Goal: Task Accomplishment & Management: Manage account settings

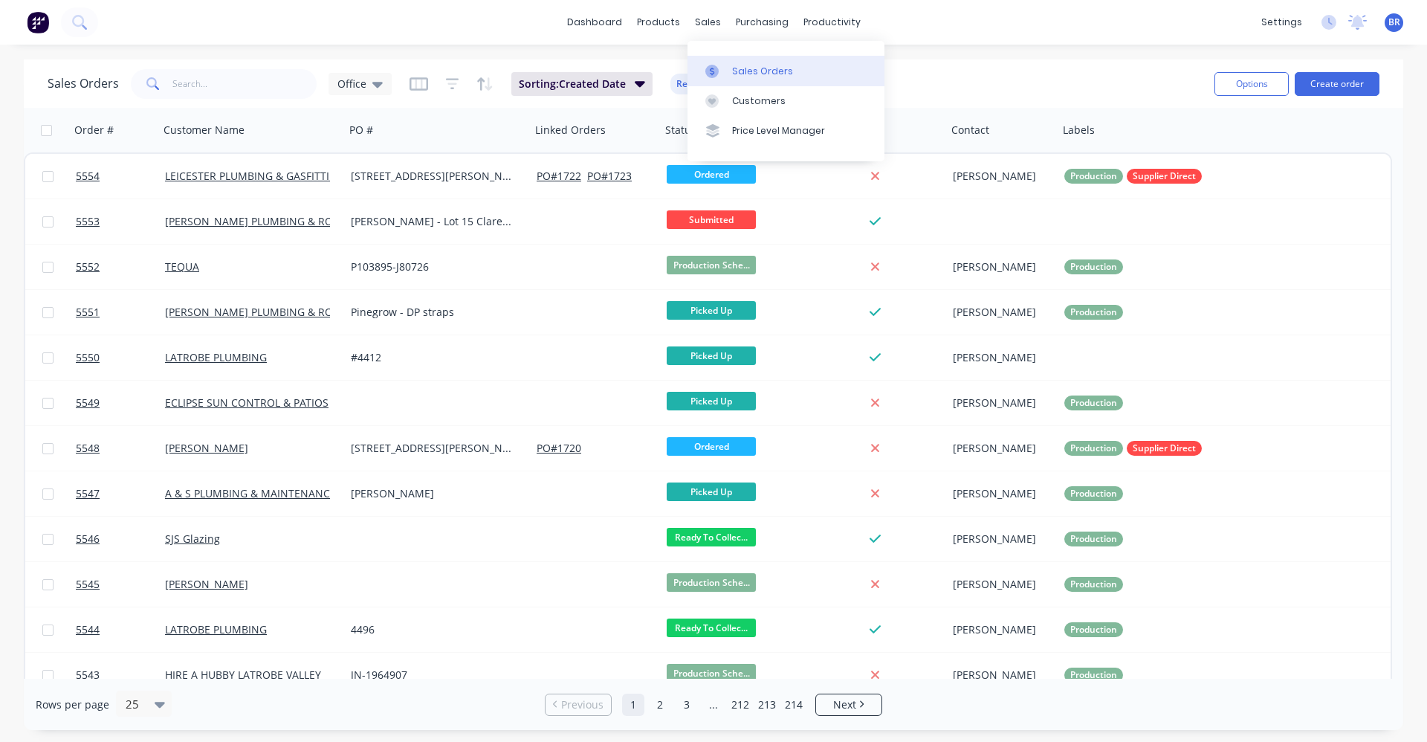
click at [733, 61] on link "Sales Orders" at bounding box center [786, 71] width 197 height 30
click at [1344, 87] on button "Create order" at bounding box center [1337, 84] width 85 height 24
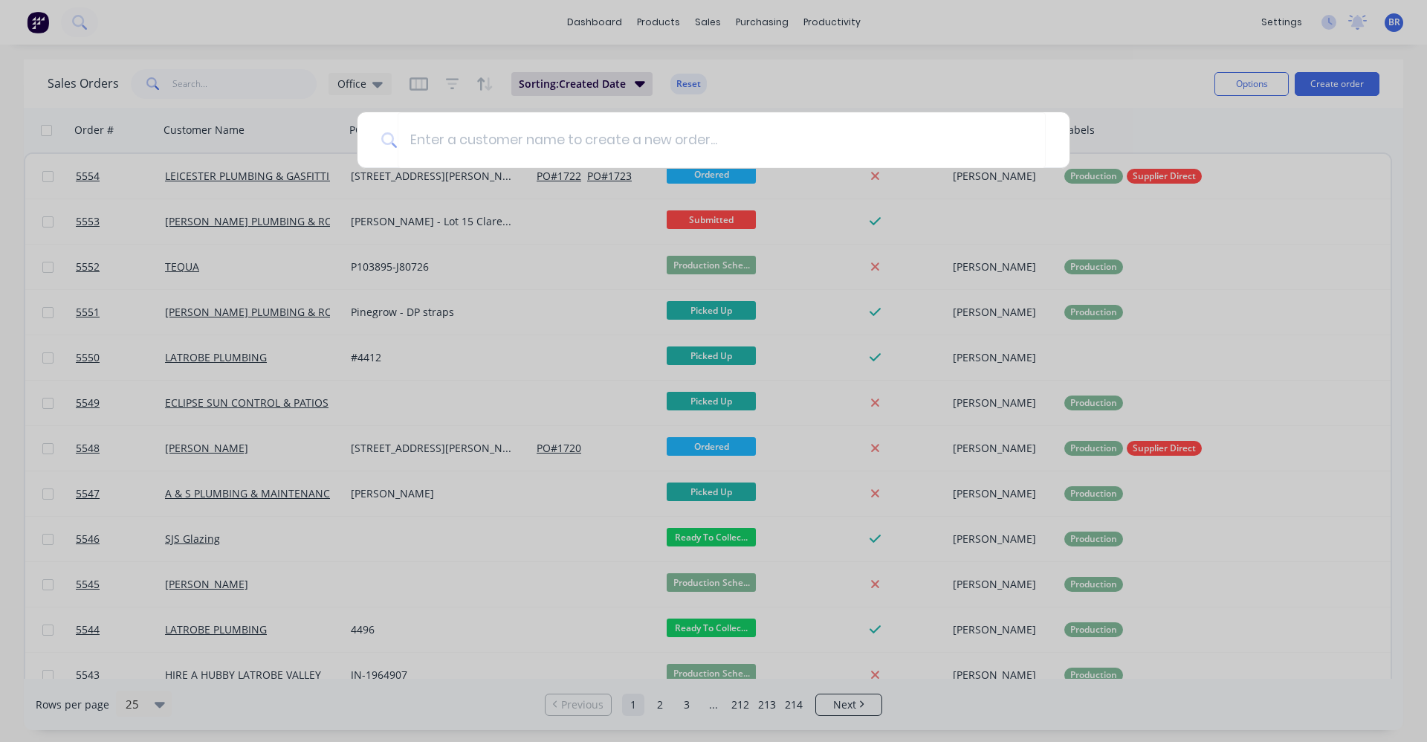
click at [857, 86] on div at bounding box center [713, 371] width 1427 height 742
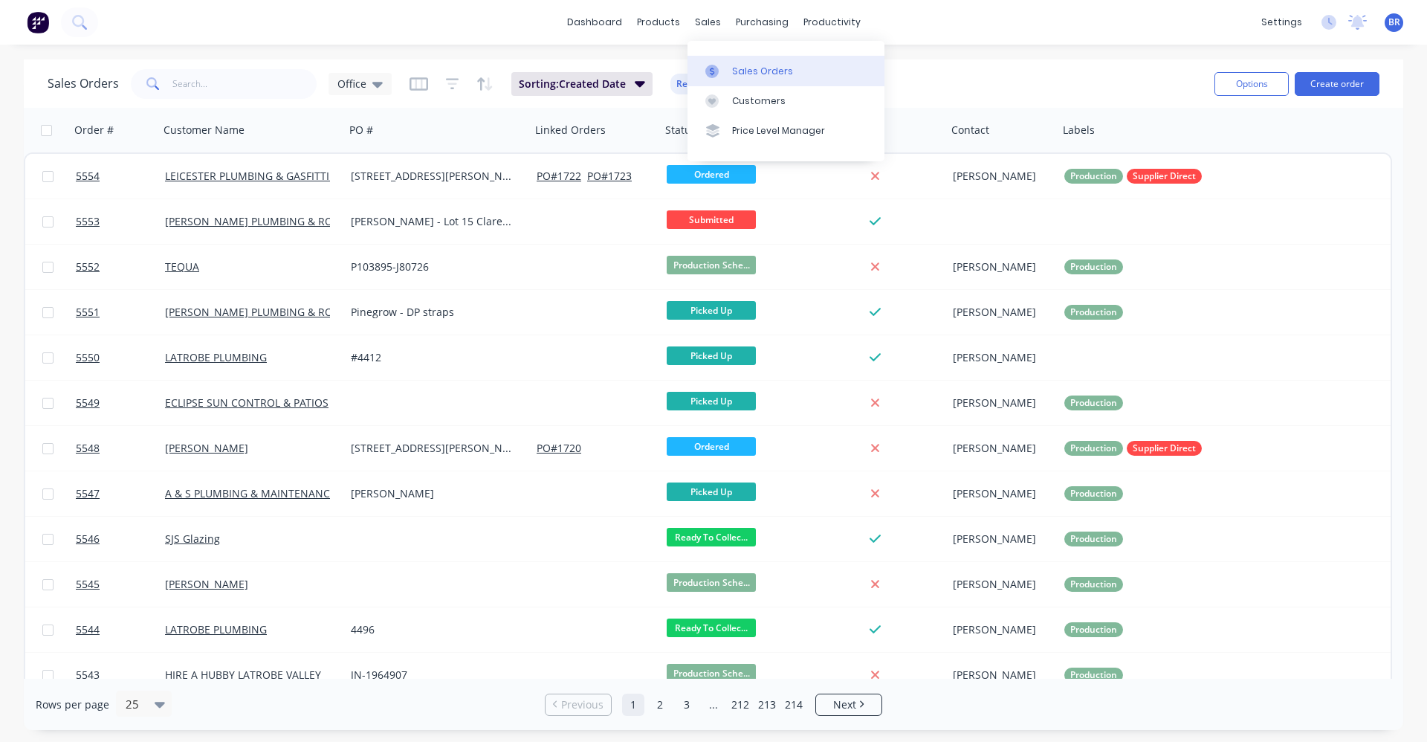
click at [755, 71] on div "Sales Orders" at bounding box center [762, 71] width 61 height 13
click at [254, 76] on input "text" at bounding box center [244, 84] width 145 height 30
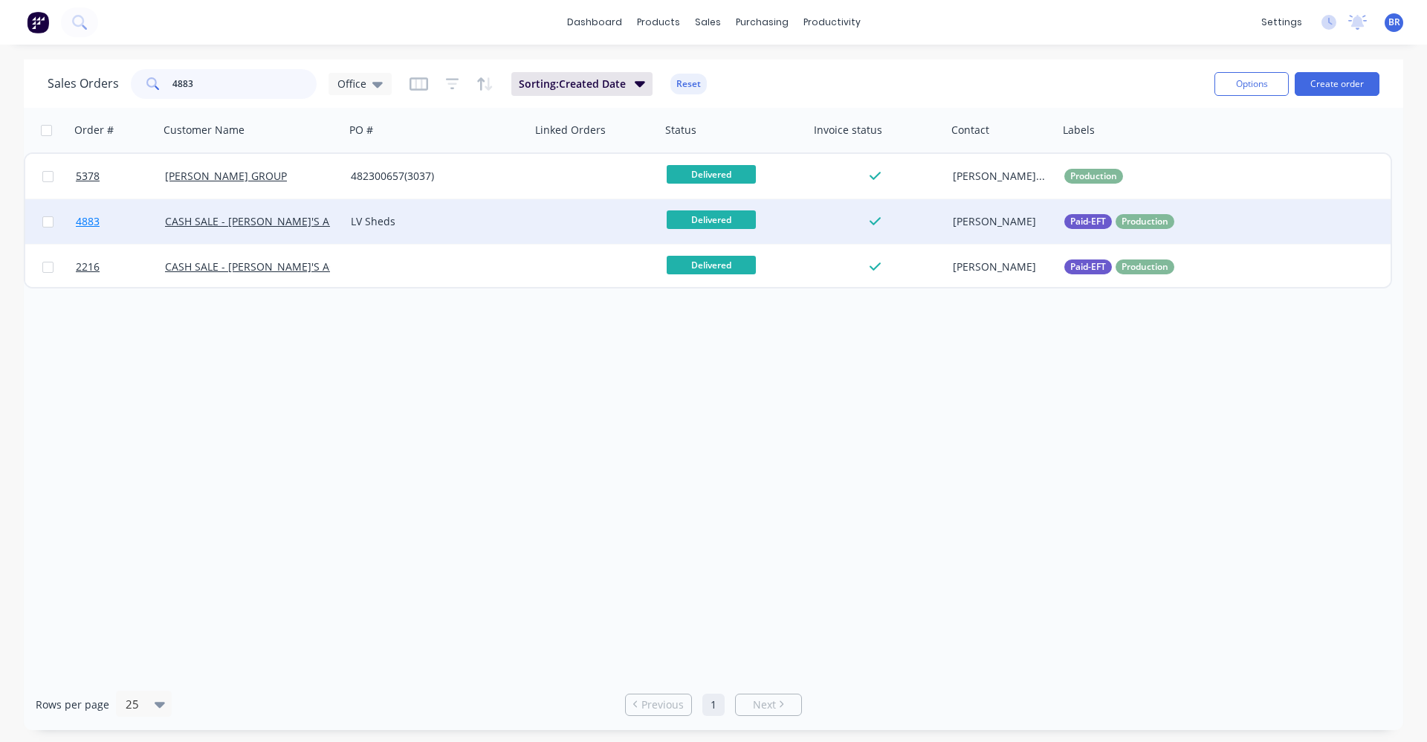
type input "4883"
click at [127, 219] on link "4883" at bounding box center [120, 221] width 89 height 45
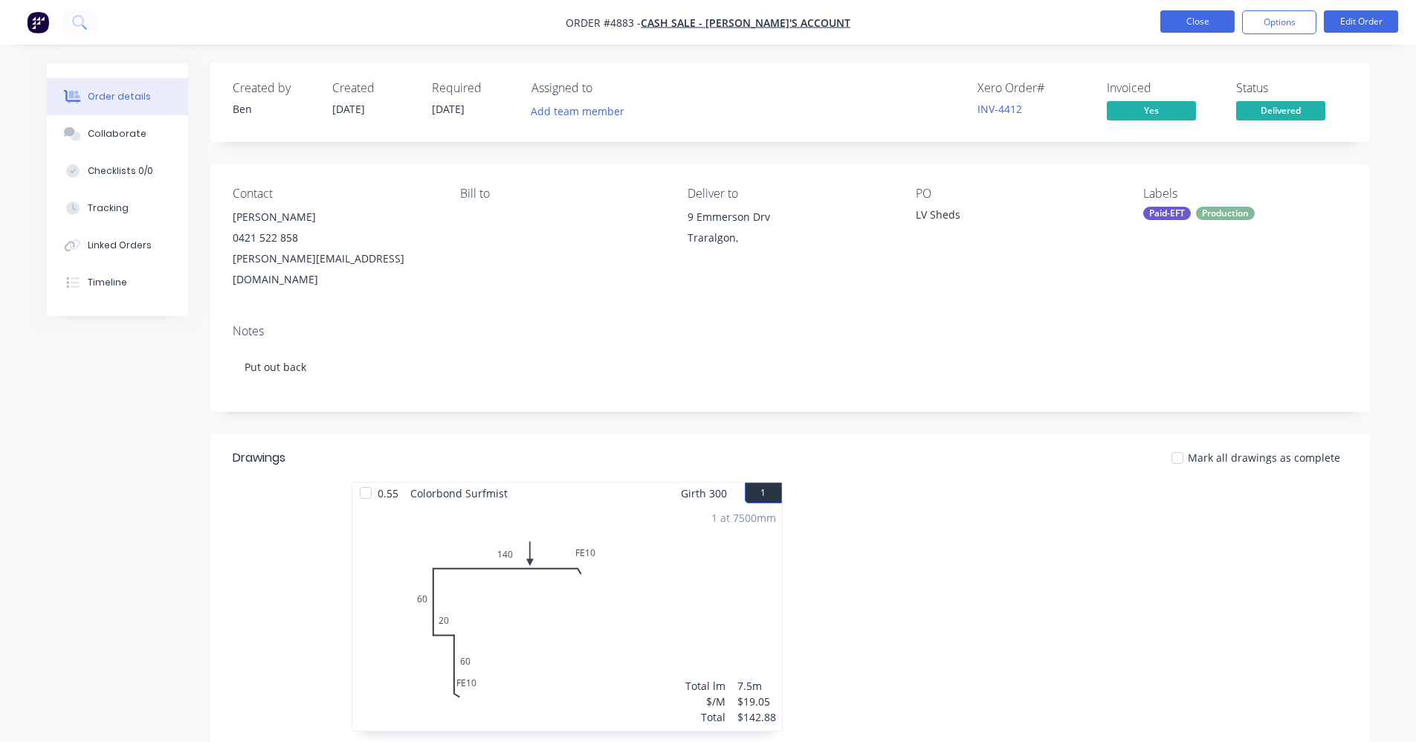
click at [1200, 21] on button "Close" at bounding box center [1197, 21] width 74 height 22
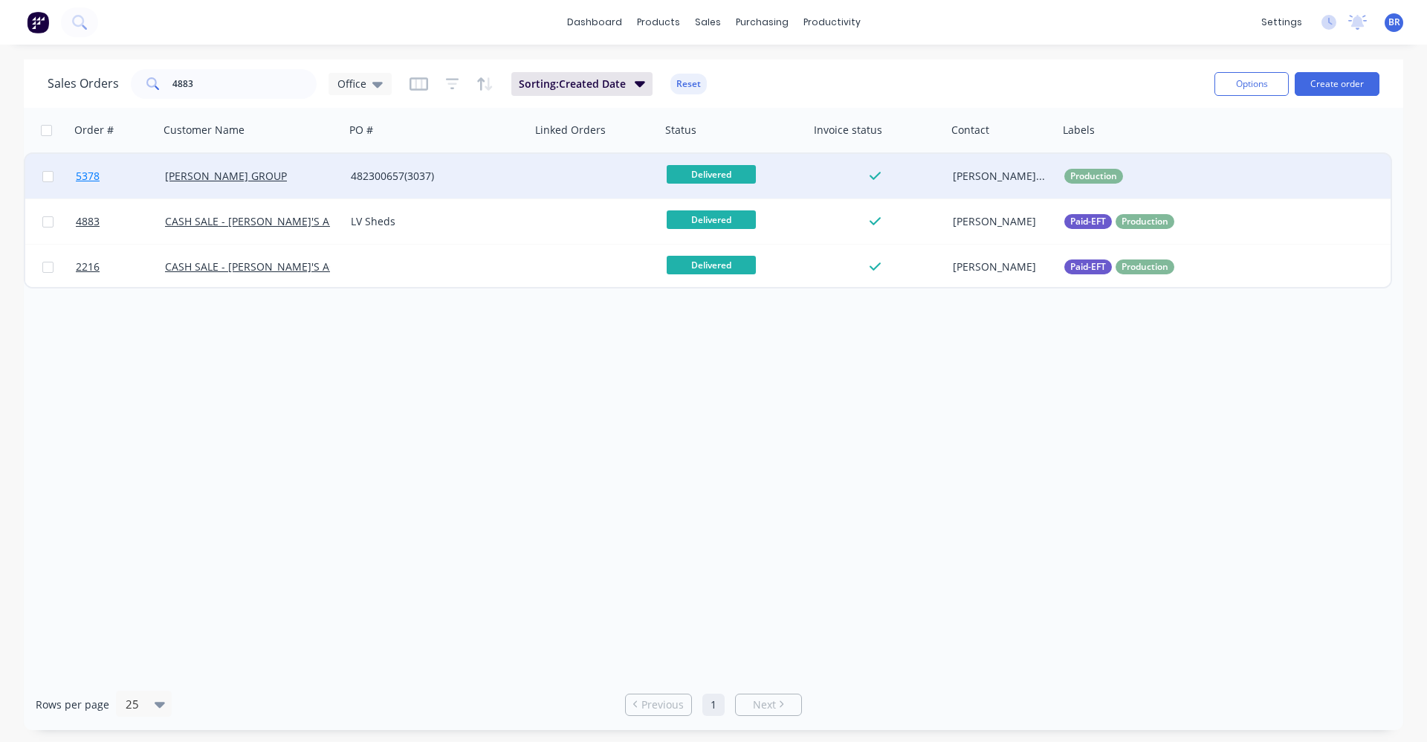
click at [134, 177] on link "5378" at bounding box center [120, 176] width 89 height 45
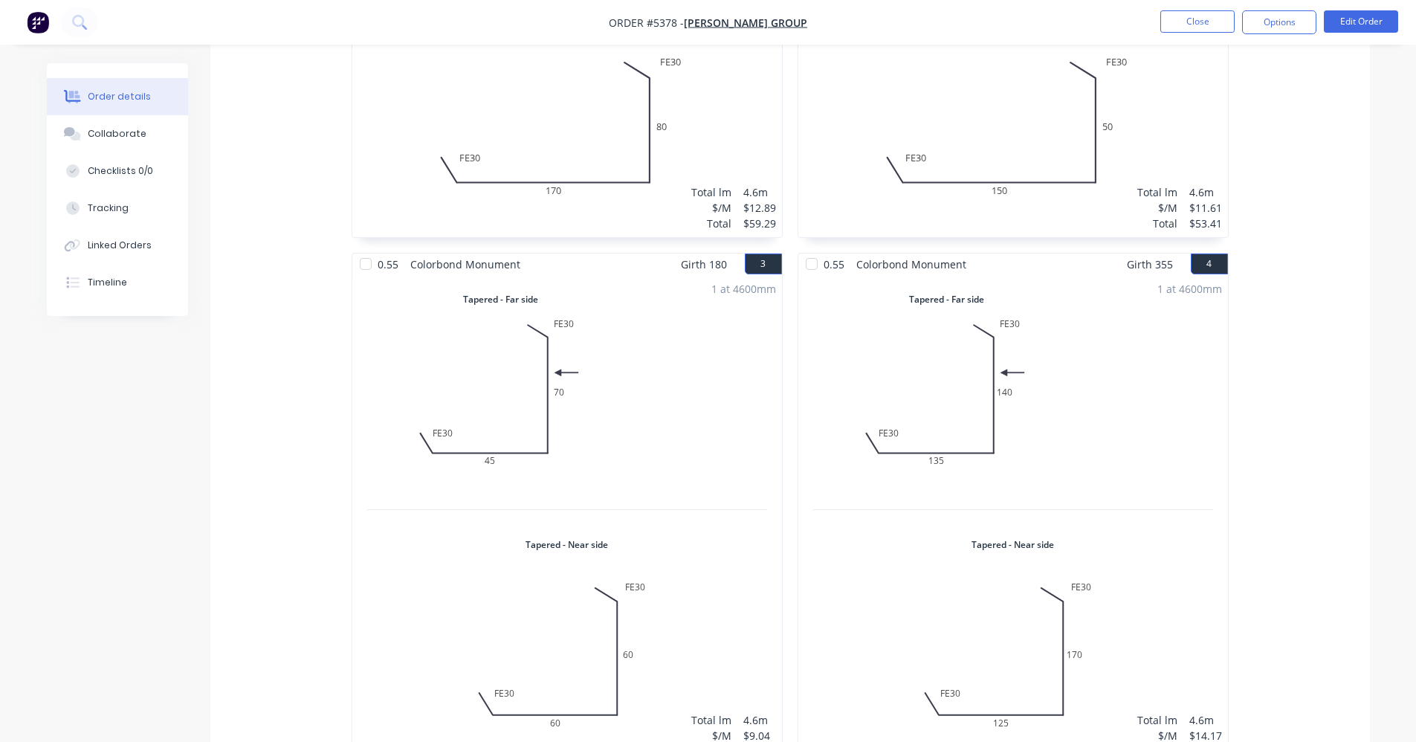
scroll to position [742, 0]
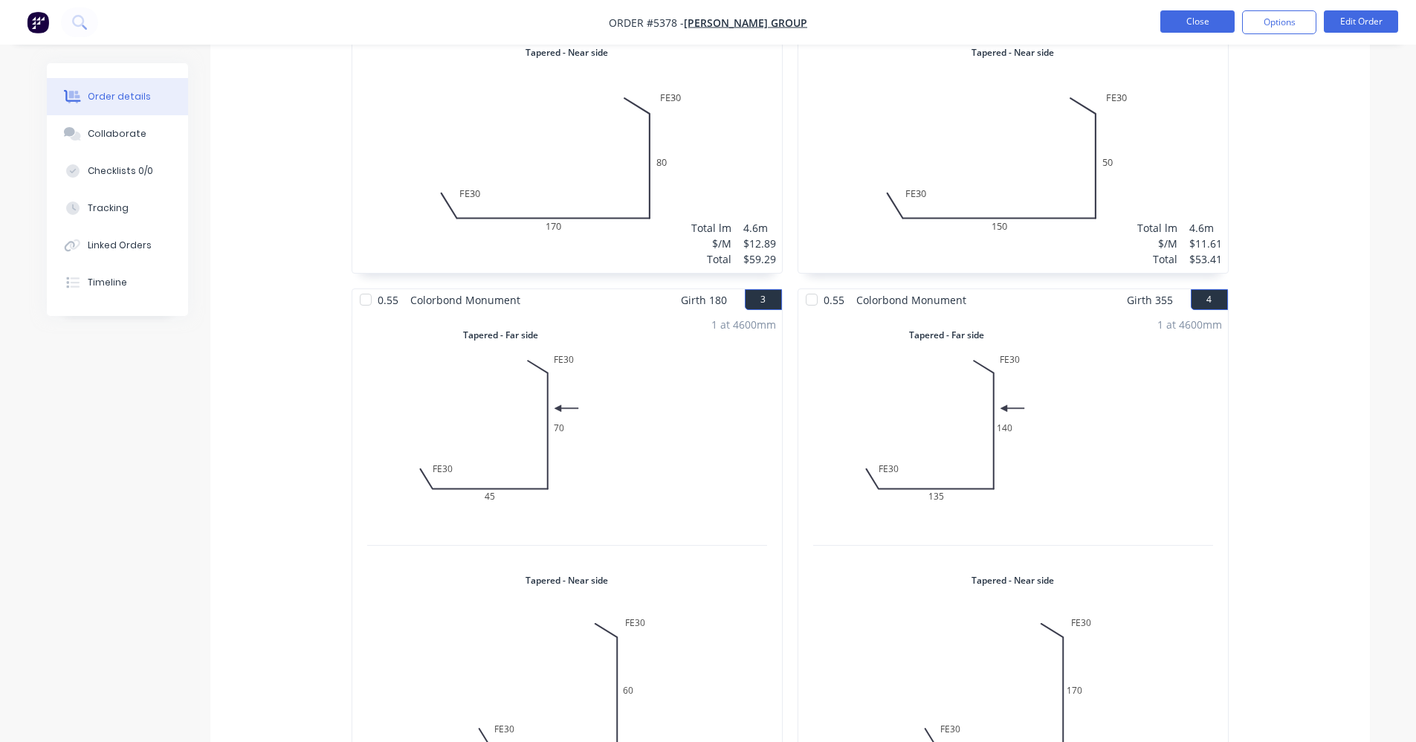
click at [1204, 26] on button "Close" at bounding box center [1197, 21] width 74 height 22
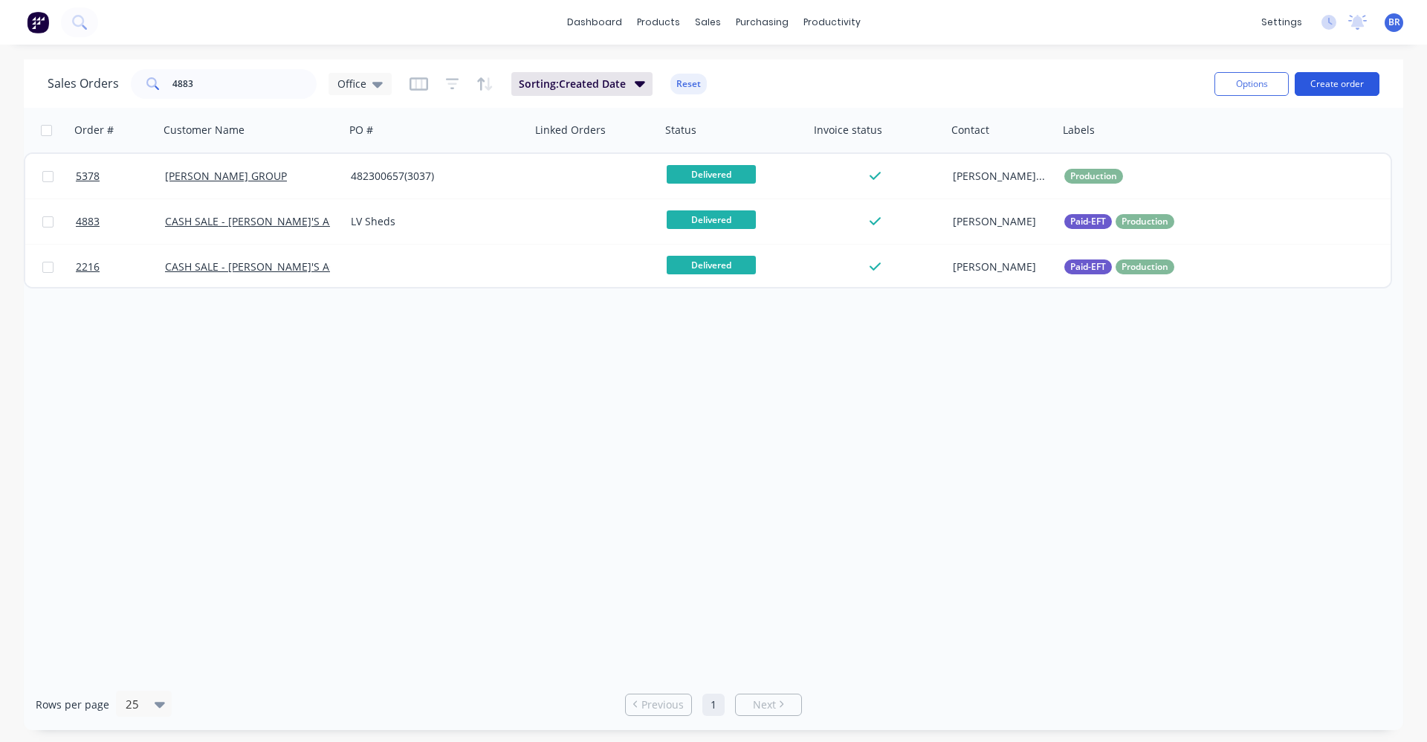
click at [1351, 87] on button "Create order" at bounding box center [1337, 84] width 85 height 24
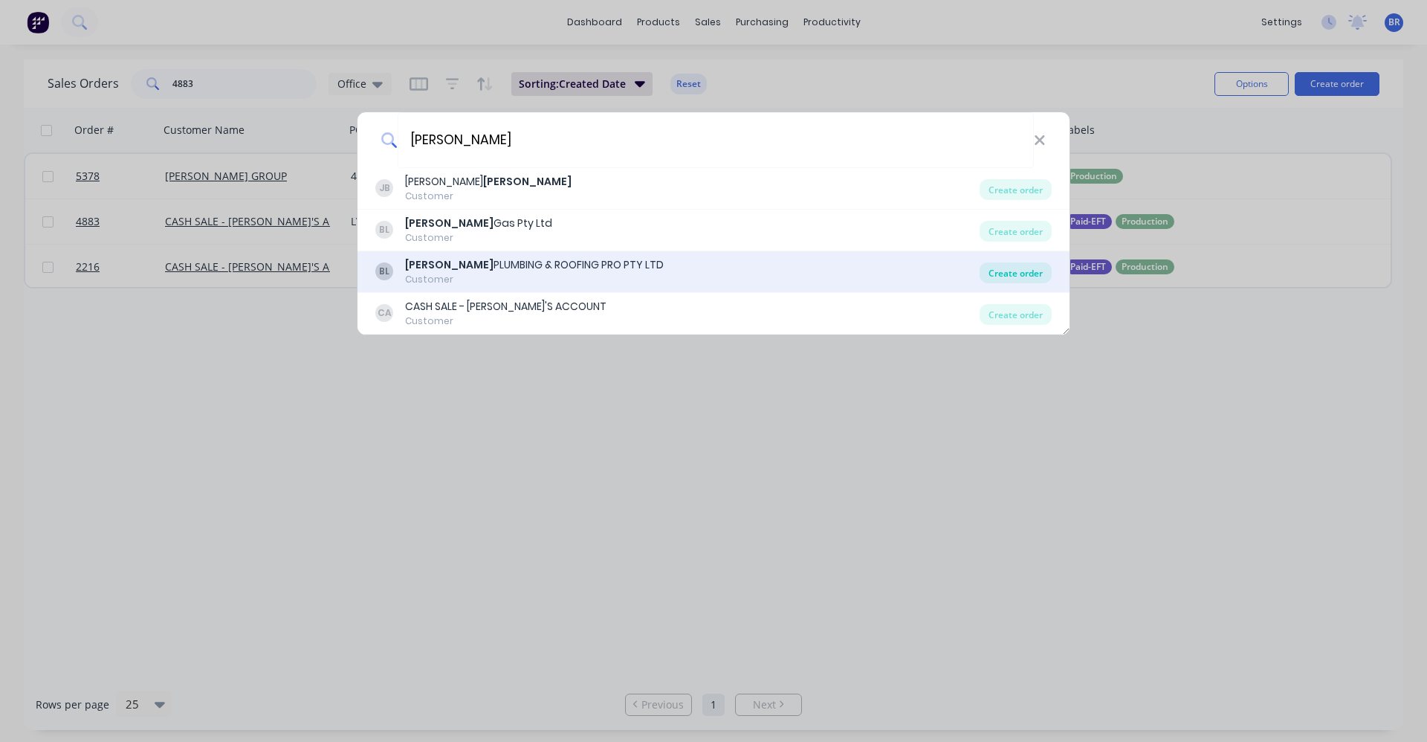
type input "[PERSON_NAME]"
click at [1012, 274] on div "Create order" at bounding box center [1016, 272] width 72 height 21
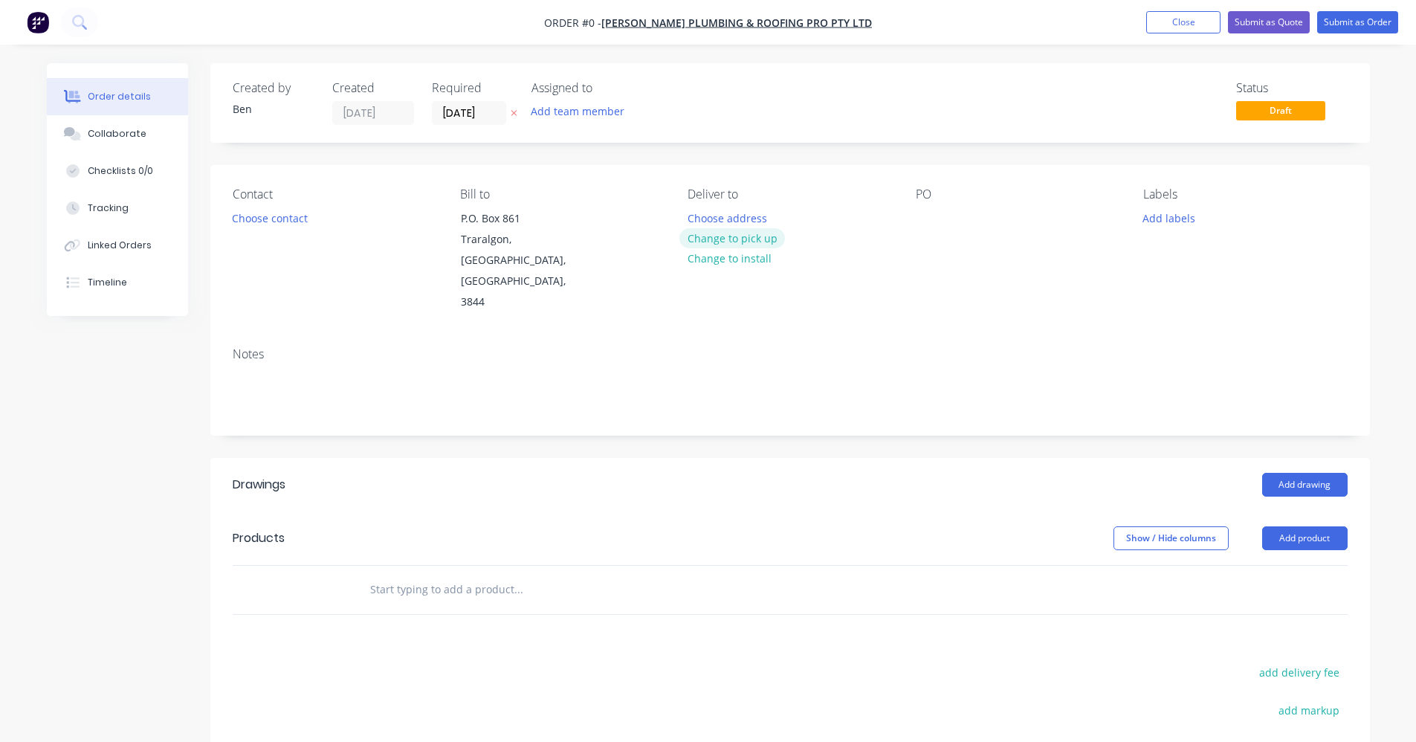
click at [753, 236] on button "Change to pick up" at bounding box center [732, 238] width 106 height 20
click at [270, 222] on button "Choose contact" at bounding box center [269, 217] width 91 height 20
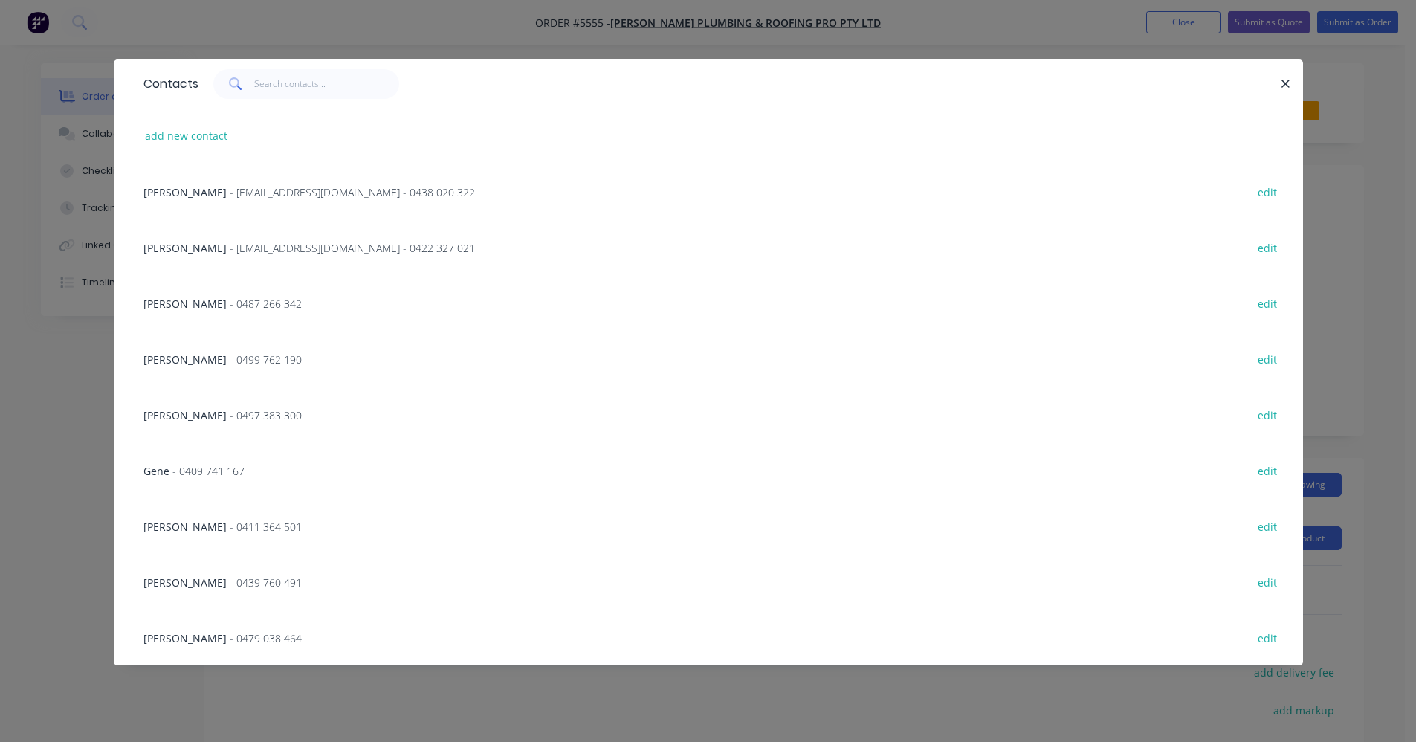
click at [276, 196] on span "- [EMAIL_ADDRESS][DOMAIN_NAME] - 0438 020 322" at bounding box center [352, 192] width 245 height 14
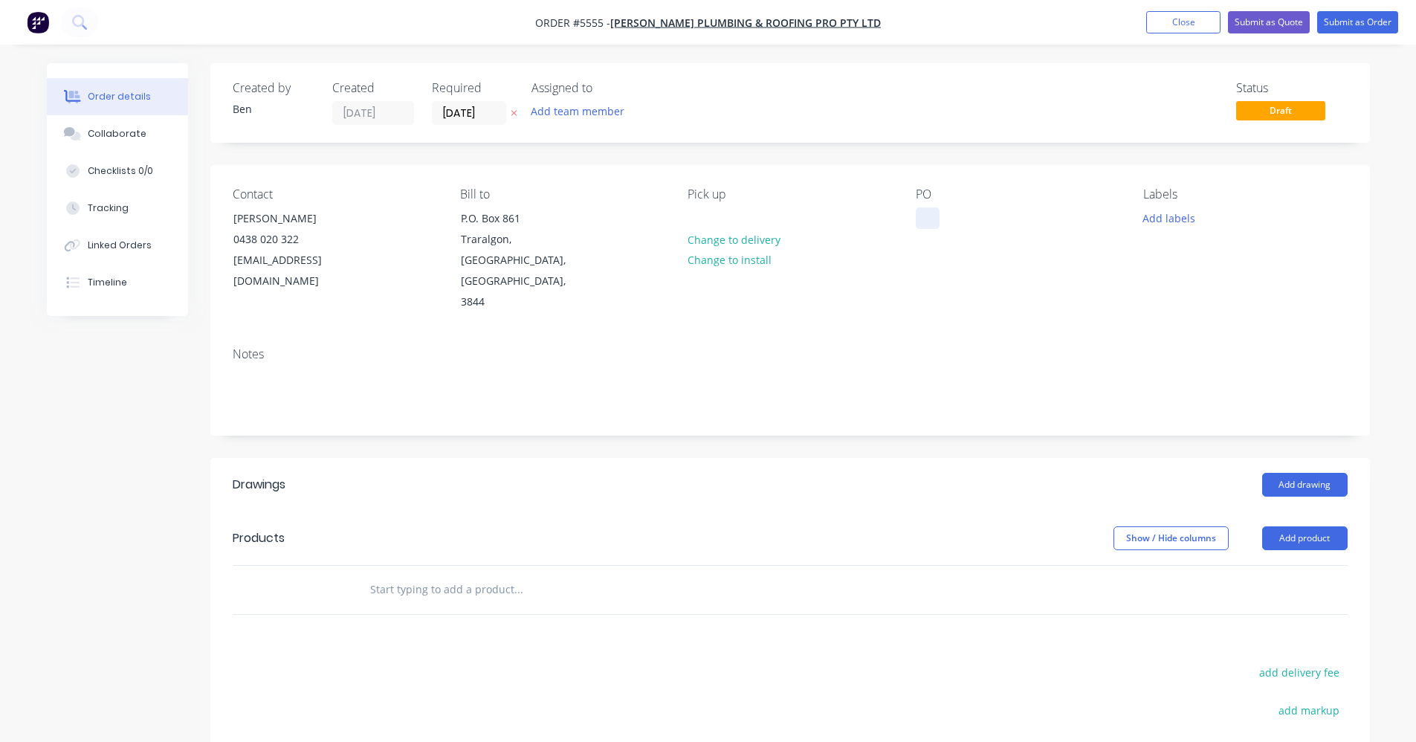
click at [922, 213] on div at bounding box center [928, 218] width 24 height 22
click at [1175, 219] on button "Add labels" at bounding box center [1169, 217] width 68 height 20
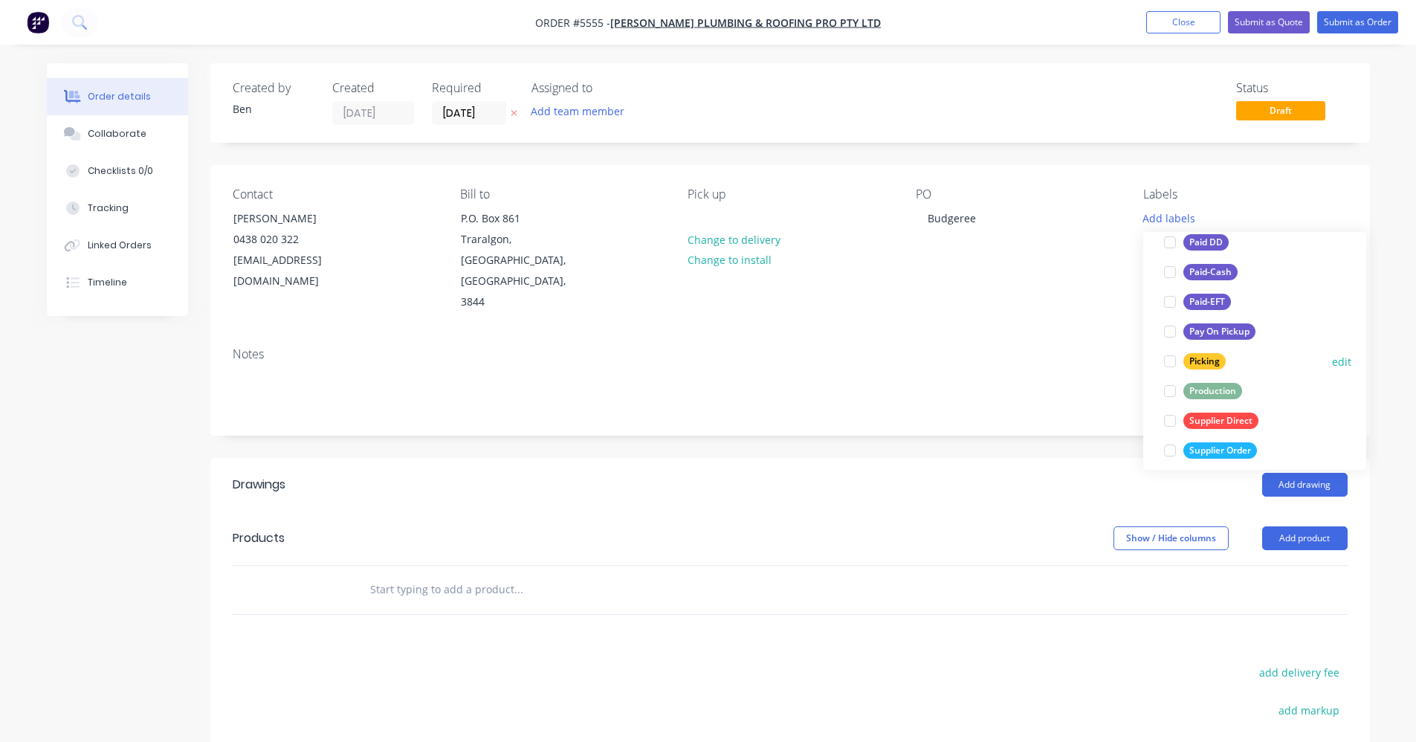
scroll to position [268, 0]
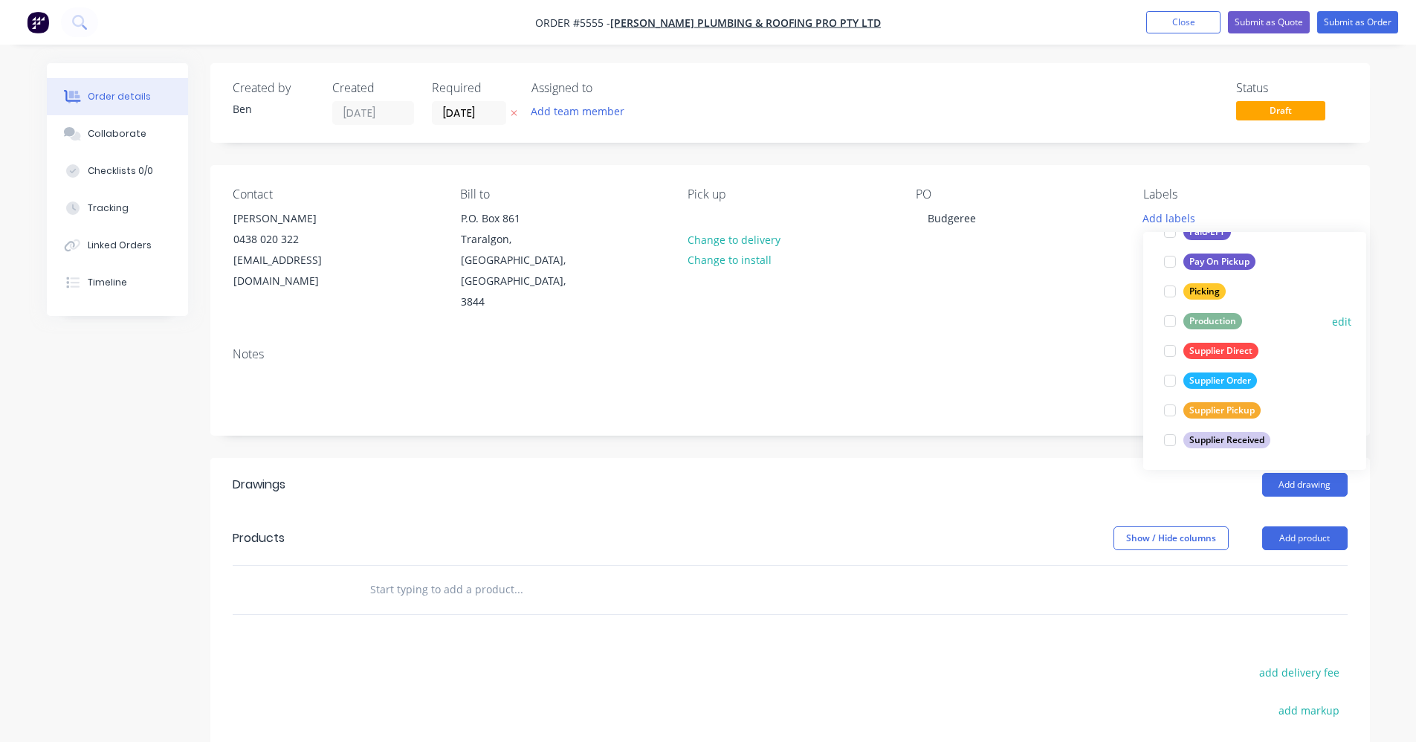
click at [1203, 326] on div "Production" at bounding box center [1213, 321] width 59 height 16
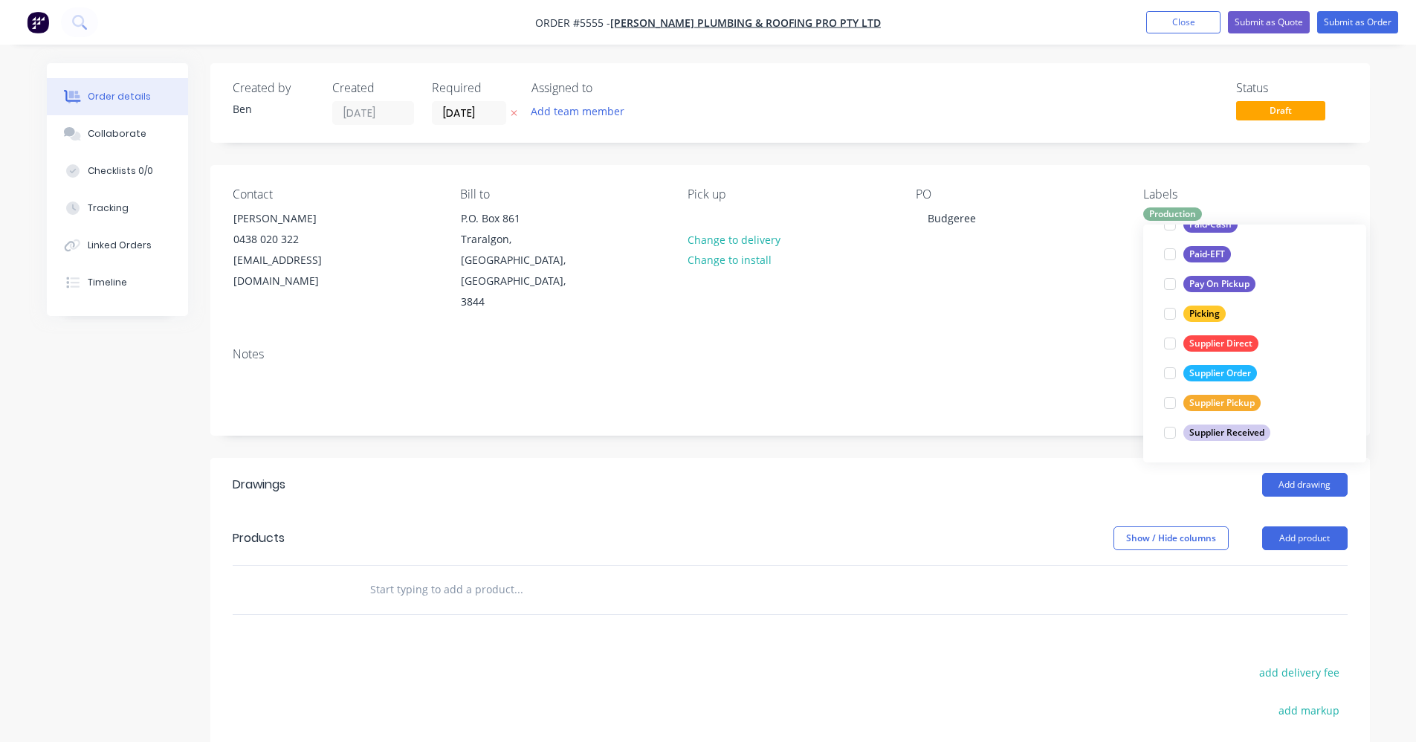
scroll to position [30, 0]
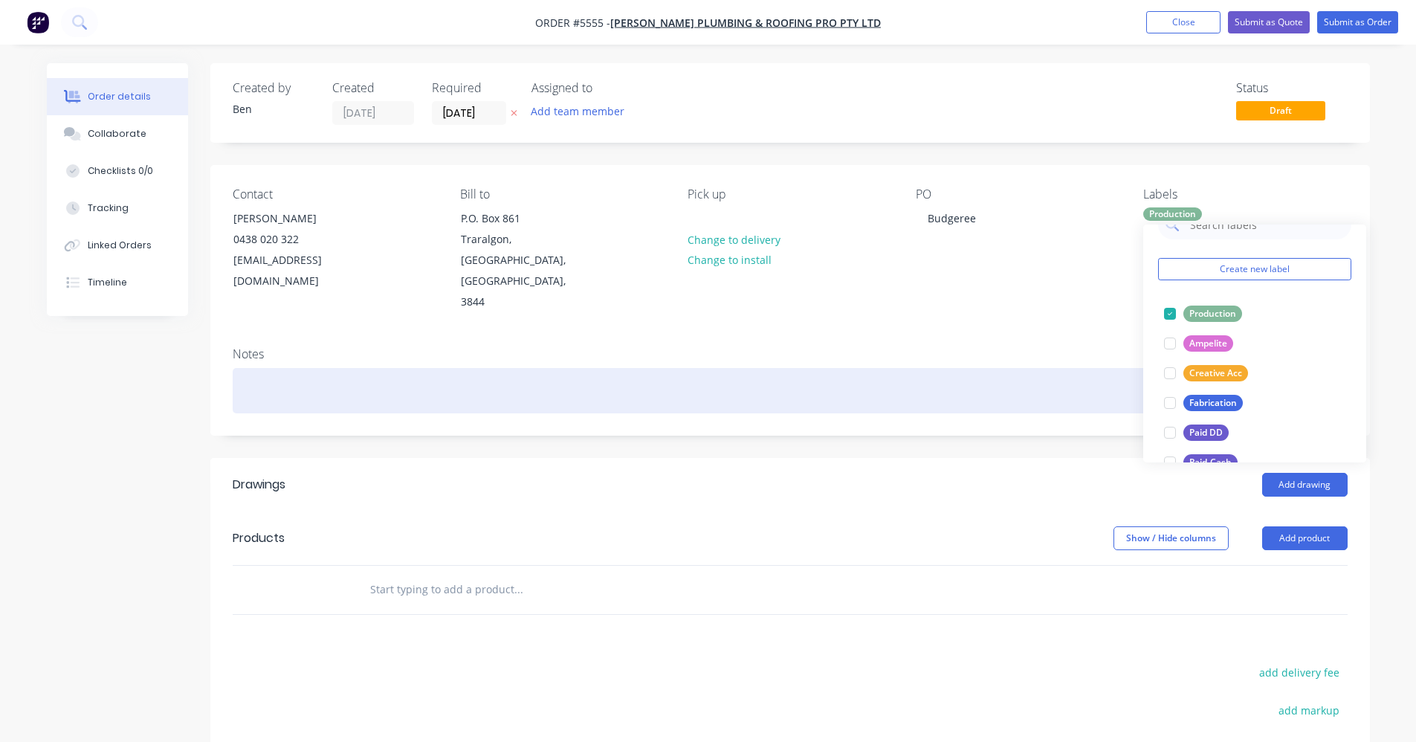
click at [960, 368] on div at bounding box center [790, 390] width 1115 height 45
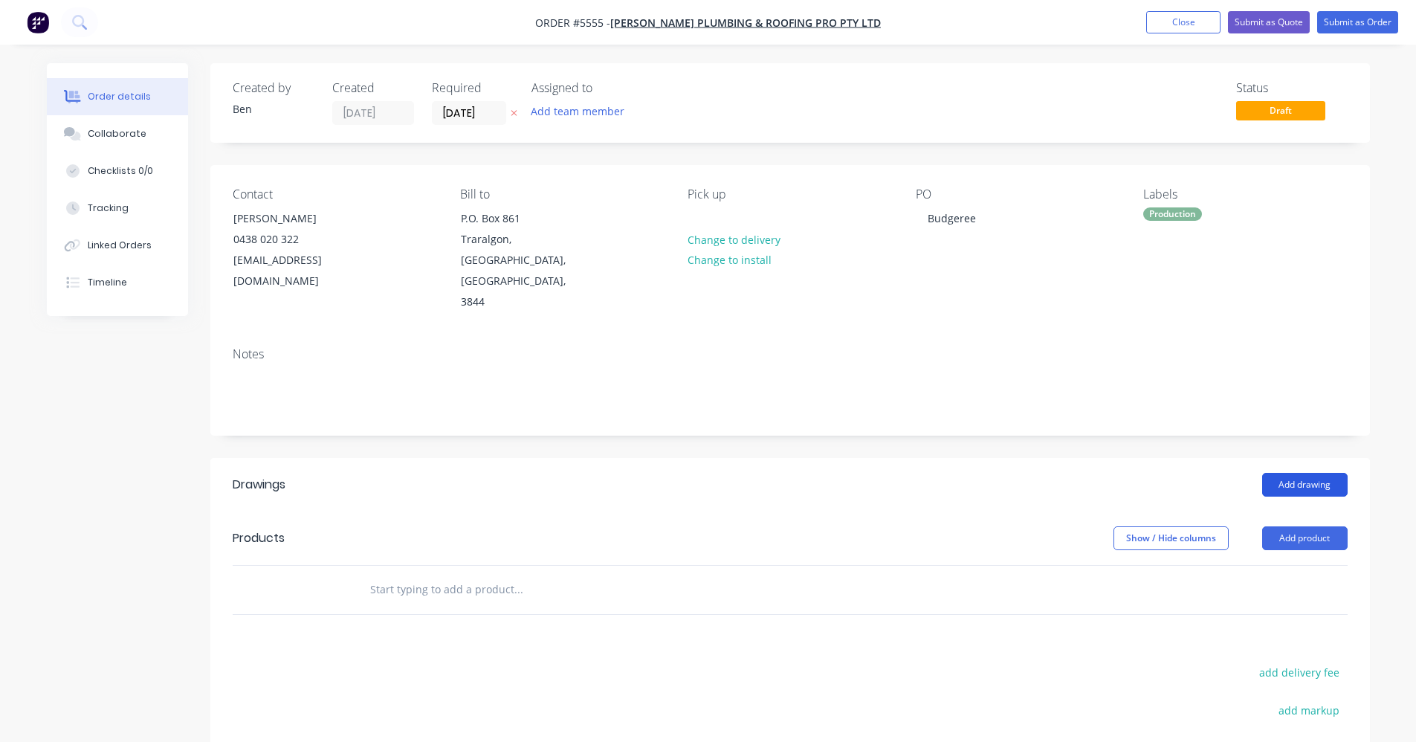
click at [1306, 473] on button "Add drawing" at bounding box center [1304, 485] width 85 height 24
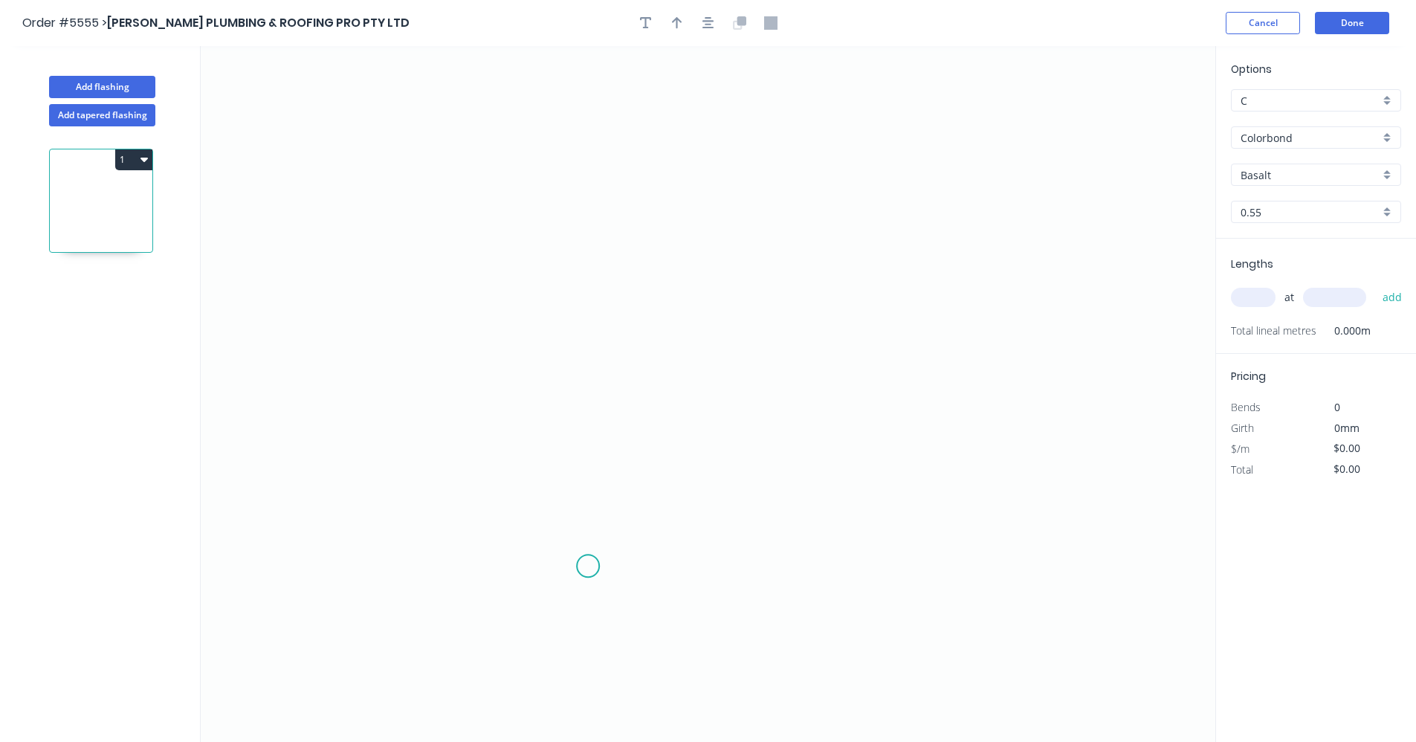
click at [588, 566] on icon "0" at bounding box center [708, 394] width 1015 height 696
click at [590, 390] on icon "0" at bounding box center [708, 394] width 1015 height 696
click at [544, 390] on icon "0 ?" at bounding box center [708, 394] width 1015 height 696
click at [547, 204] on icon "0 ? ?" at bounding box center [708, 394] width 1015 height 696
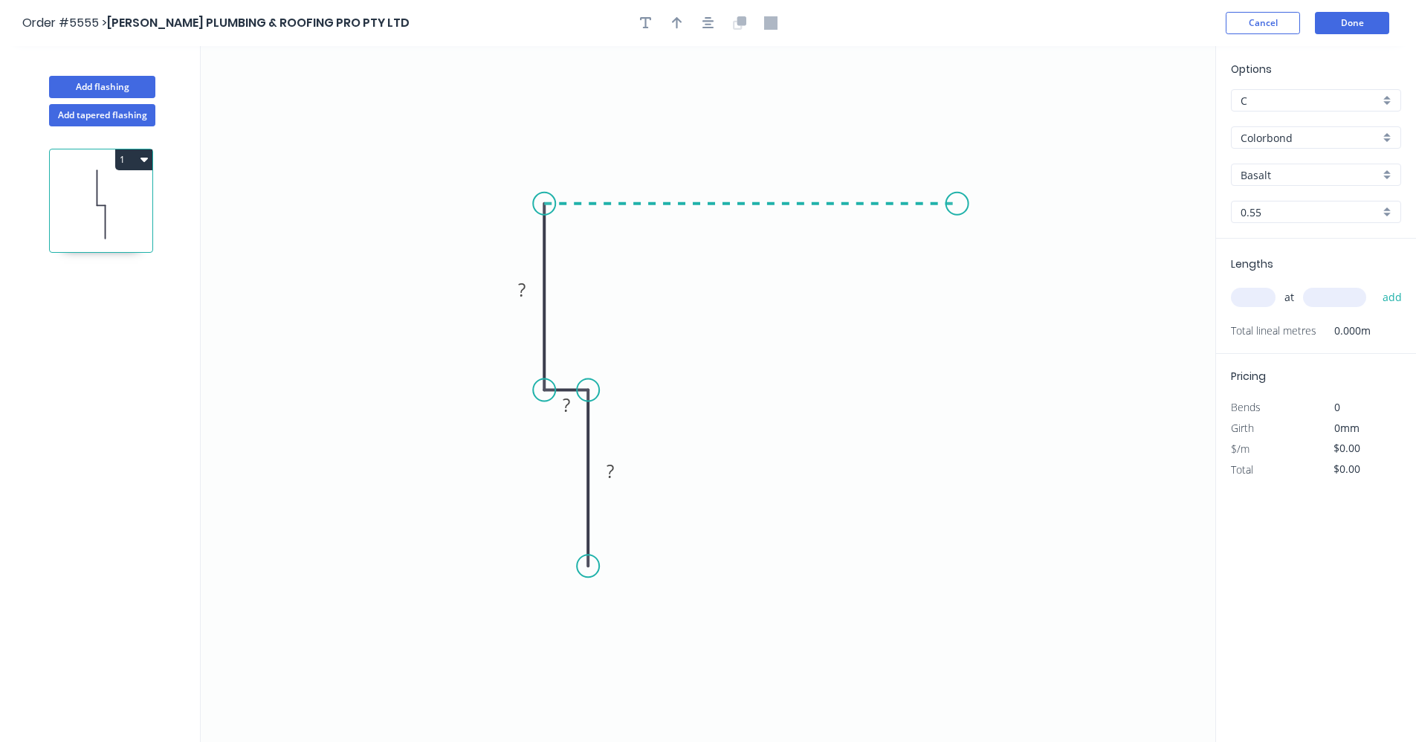
click at [958, 209] on icon "0 ? ? ?" at bounding box center [708, 394] width 1015 height 696
click at [1017, 318] on div "Feather" at bounding box center [1032, 315] width 149 height 30
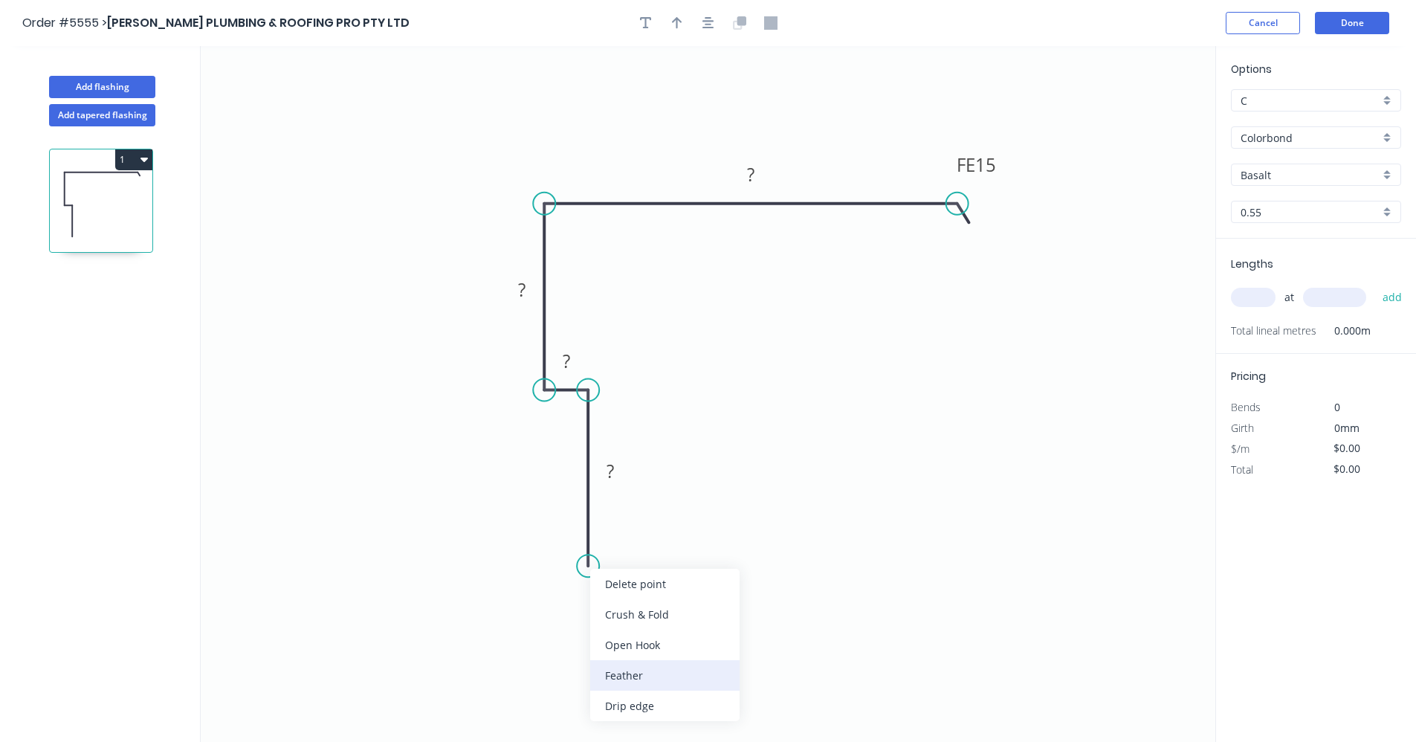
click at [635, 675] on div "Feather" at bounding box center [664, 675] width 149 height 30
click at [612, 611] on div "Flip bend" at bounding box center [664, 612] width 149 height 30
click at [637, 535] on tspan "15" at bounding box center [629, 539] width 21 height 25
type input "$17.82"
click at [1388, 172] on div "Basalt" at bounding box center [1316, 175] width 170 height 22
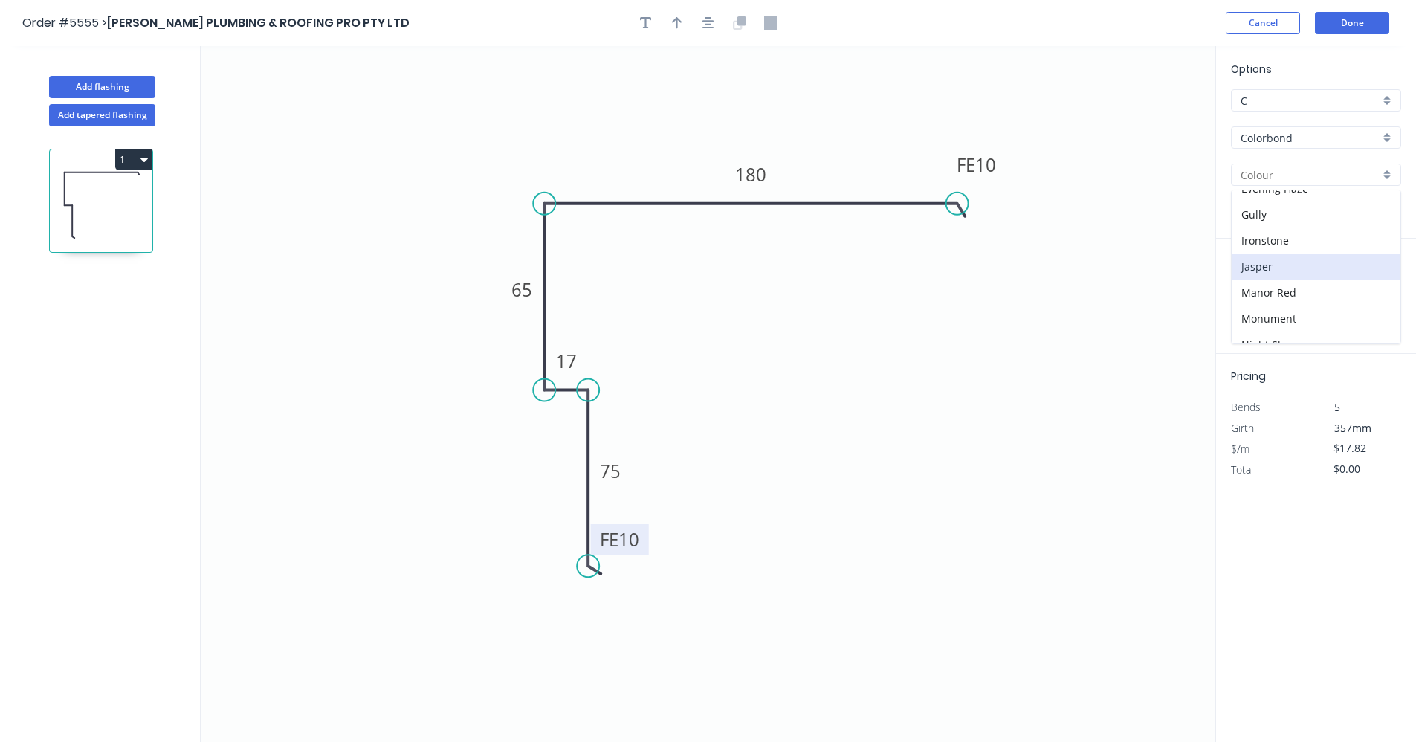
scroll to position [223, 0]
click at [1272, 238] on div "Jasper" at bounding box center [1316, 240] width 169 height 26
type input "Jasper"
click at [1256, 293] on input "text" at bounding box center [1253, 297] width 45 height 19
type input "2"
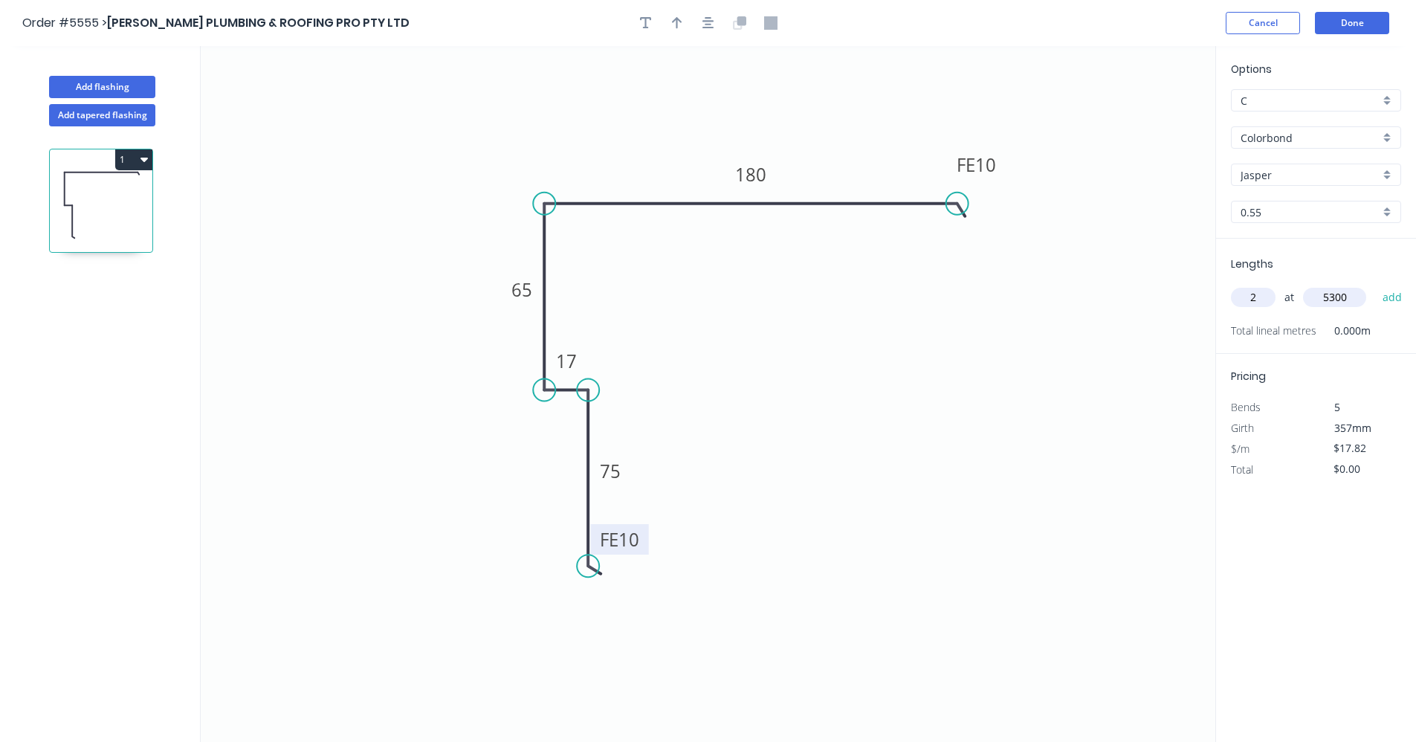
type input "5300"
click at [1375, 285] on button "add" at bounding box center [1392, 297] width 35 height 25
type input "$188.89"
click at [706, 18] on icon "button" at bounding box center [709, 23] width 12 height 12
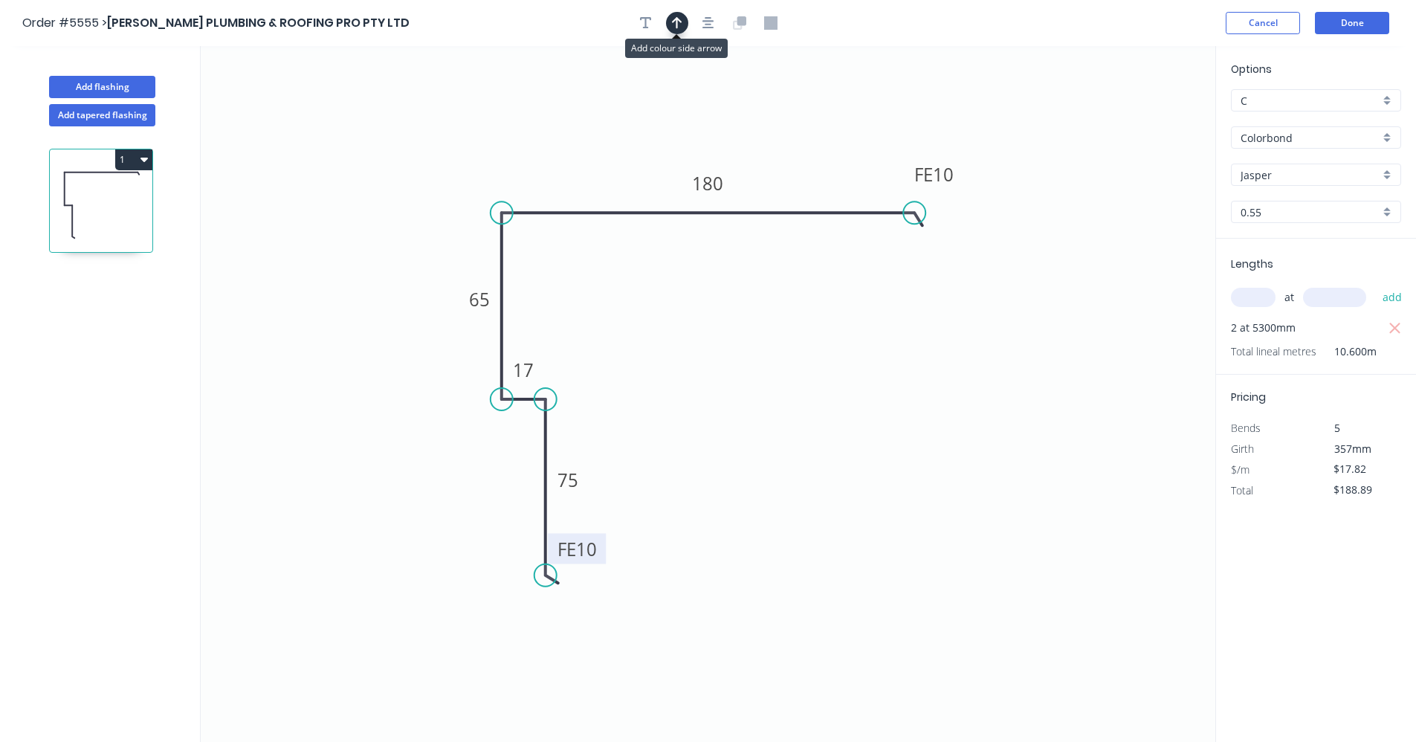
click at [679, 22] on icon "button" at bounding box center [677, 22] width 10 height 13
drag, startPoint x: 1143, startPoint y: 120, endPoint x: 813, endPoint y: 196, distance: 338.1
click at [813, 196] on icon at bounding box center [813, 179] width 13 height 48
click at [1355, 24] on button "Done" at bounding box center [1352, 23] width 74 height 22
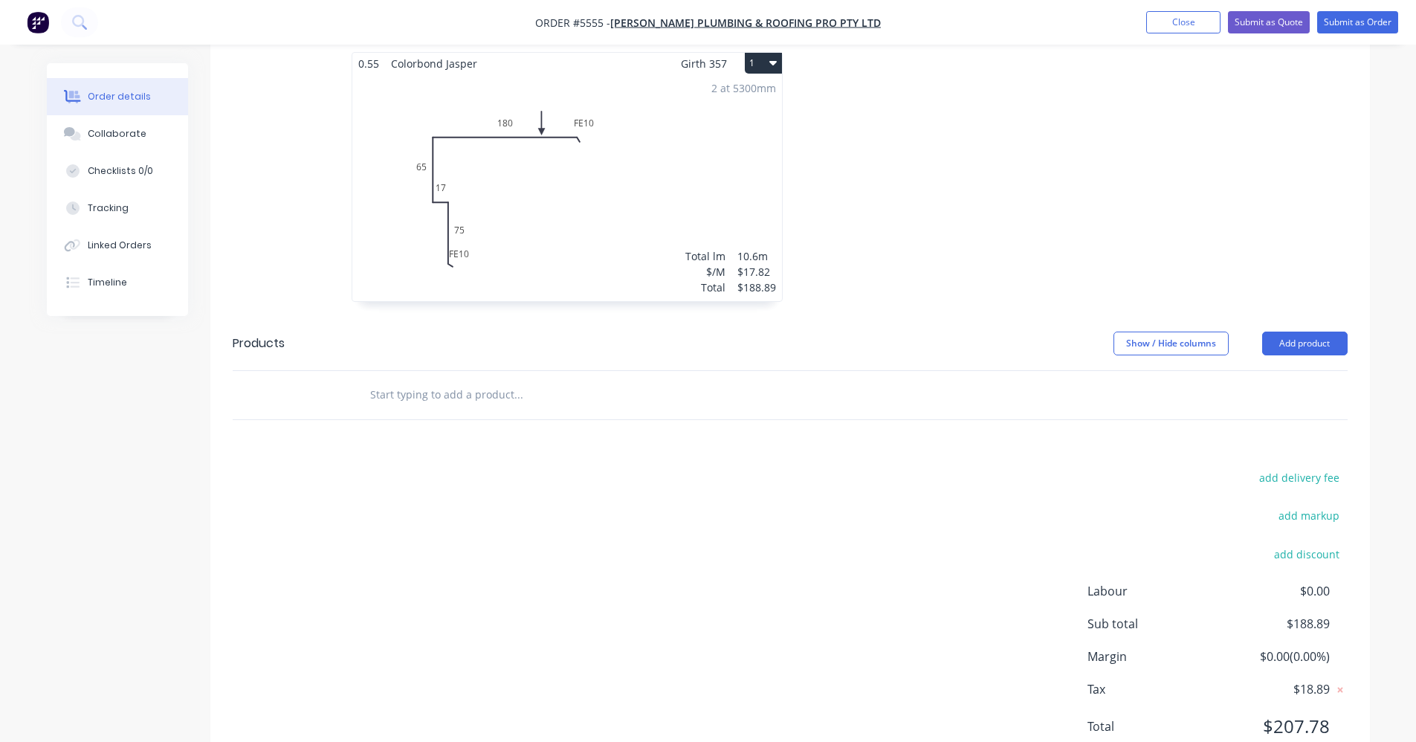
scroll to position [475, 0]
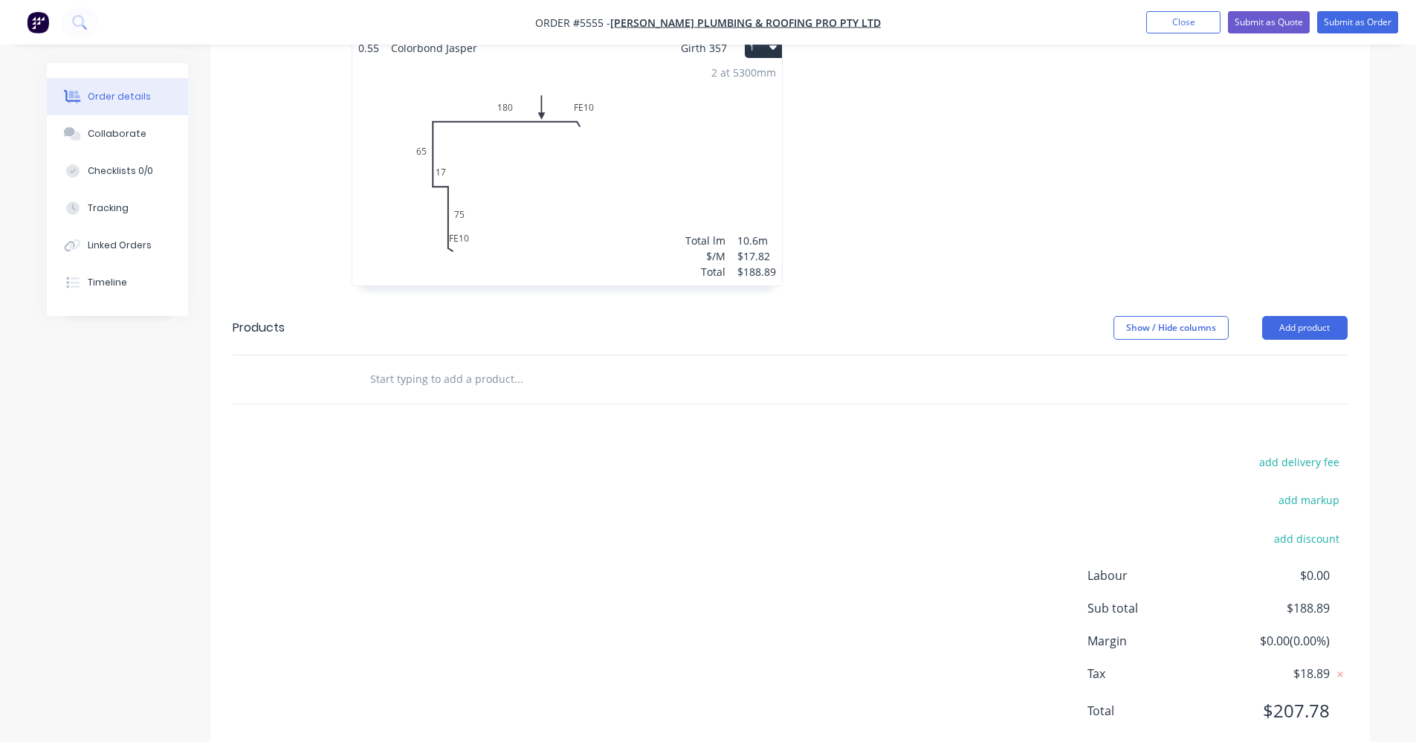
click at [581, 364] on input "text" at bounding box center [517, 379] width 297 height 30
type input "d"
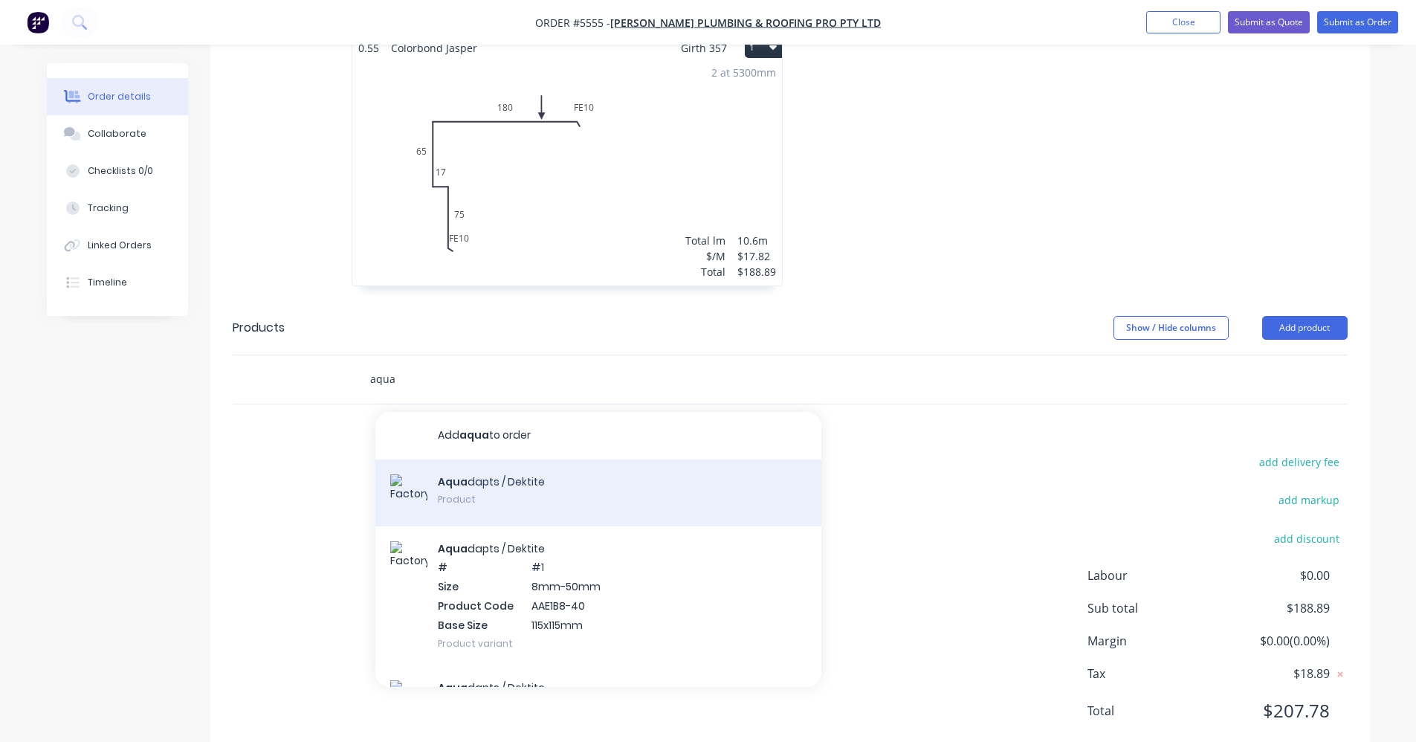
type input "aqua"
click at [540, 459] on div "Aqua dapts / Dektite Product" at bounding box center [598, 492] width 446 height 67
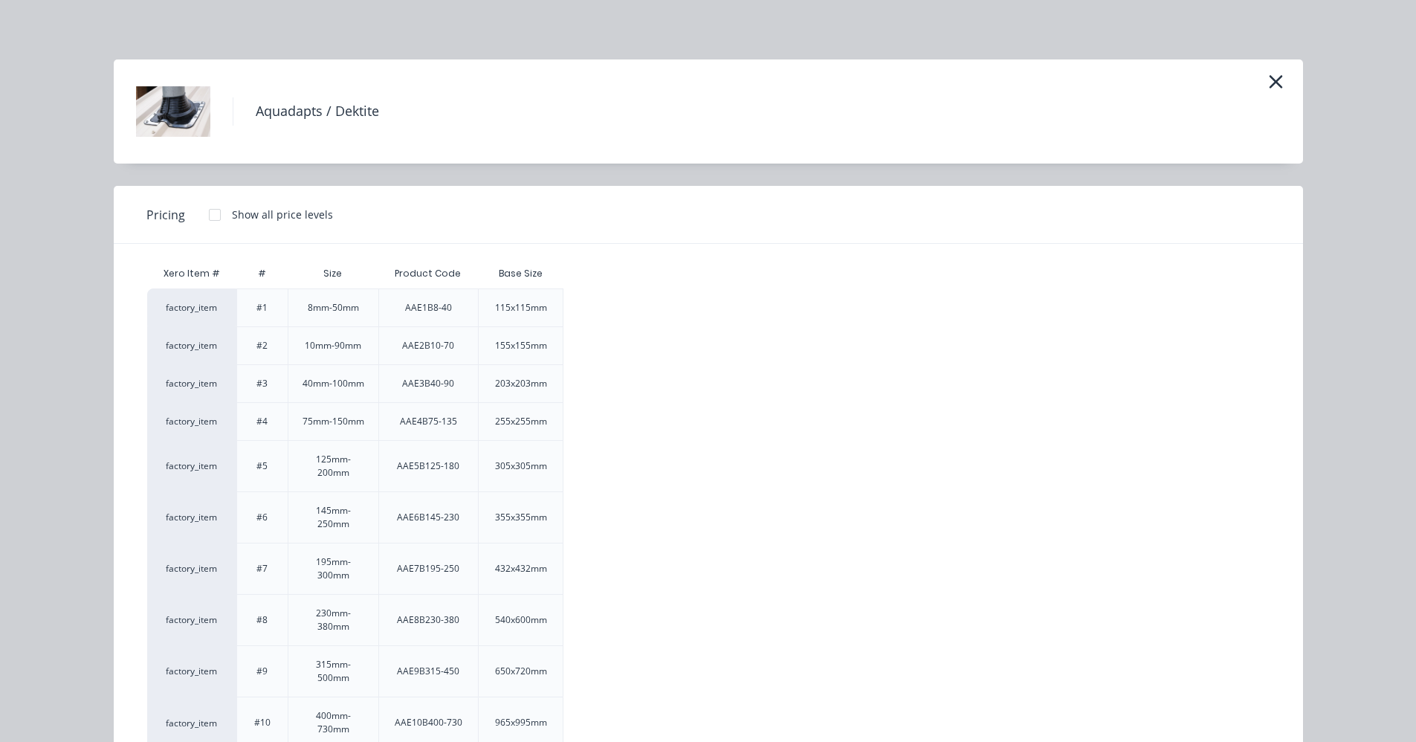
click at [208, 213] on div at bounding box center [215, 215] width 30 height 30
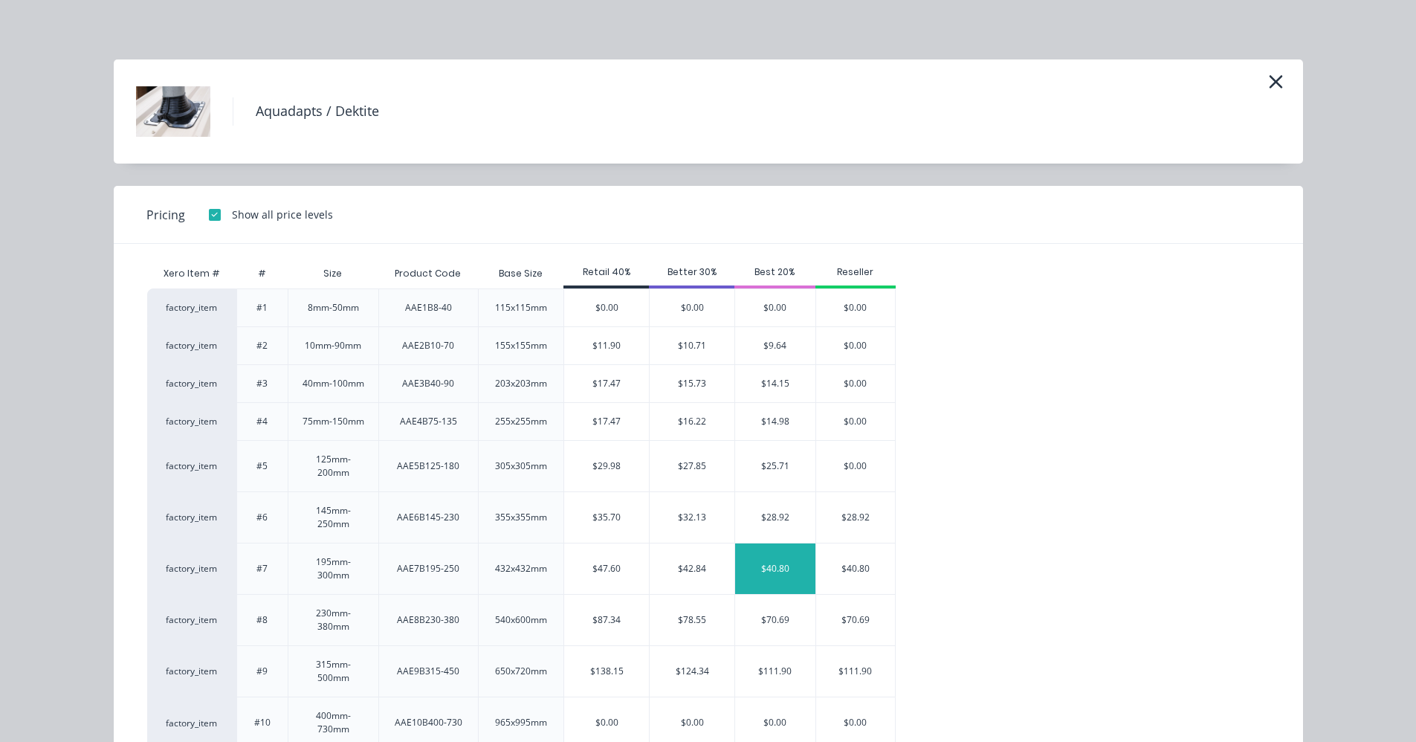
click at [790, 575] on div "$40.80" at bounding box center [775, 568] width 80 height 51
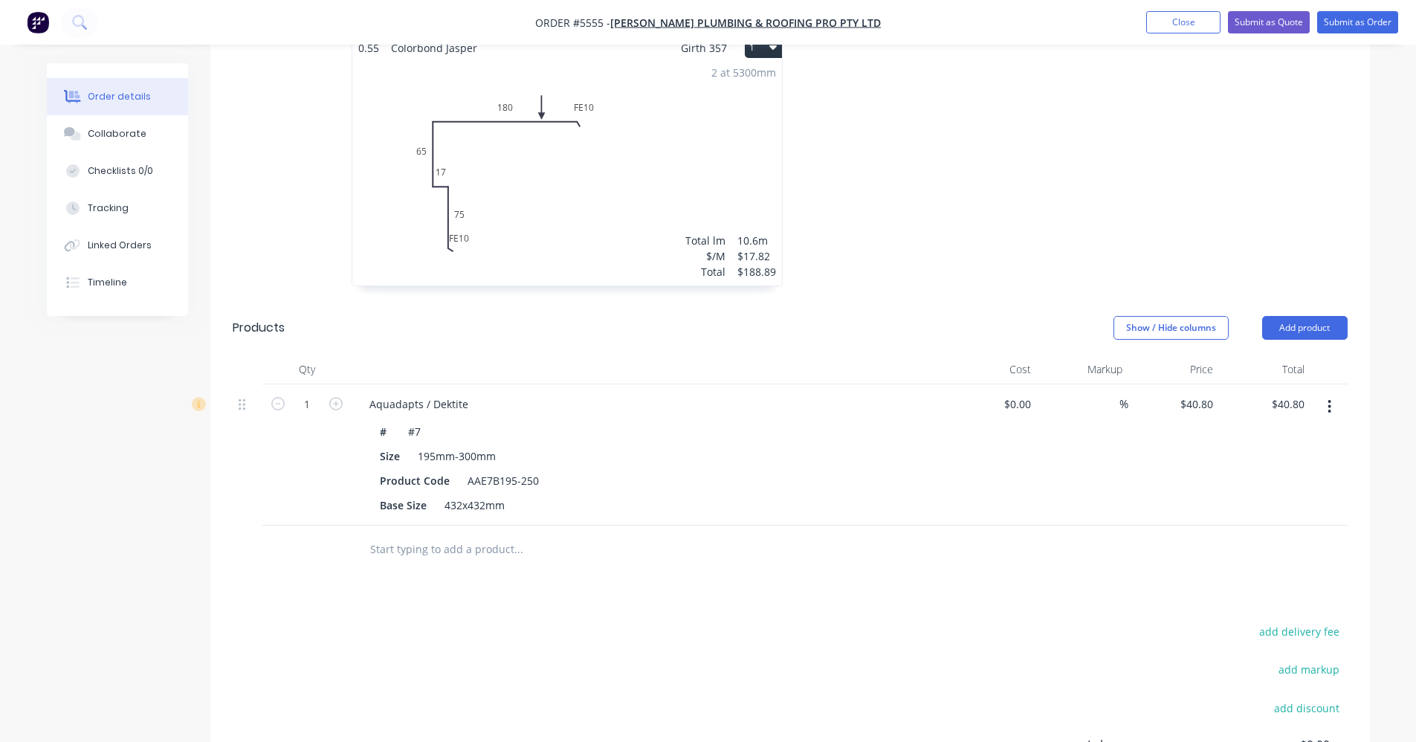
click at [458, 535] on input "text" at bounding box center [517, 550] width 297 height 30
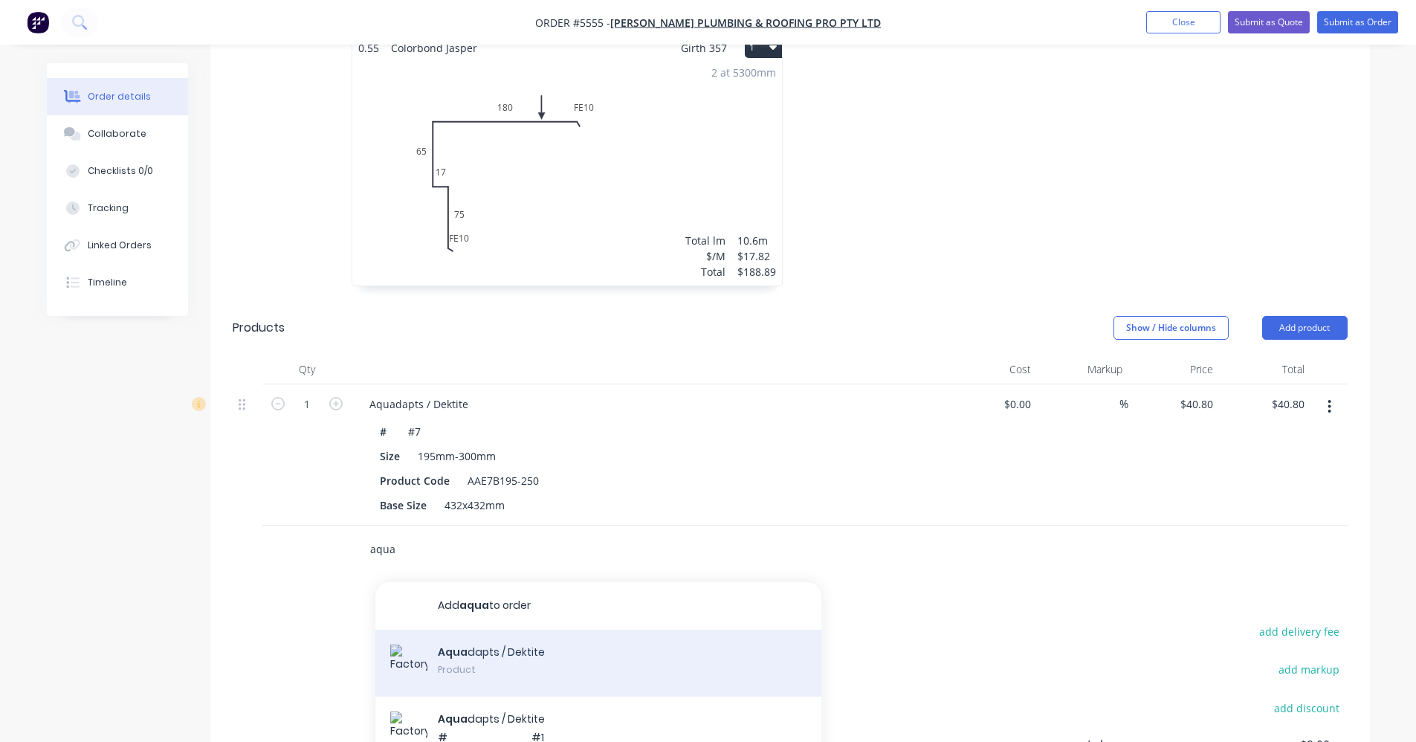
type input "aqua"
click at [529, 633] on div "Aqua dapts / Dektite Product" at bounding box center [598, 663] width 446 height 67
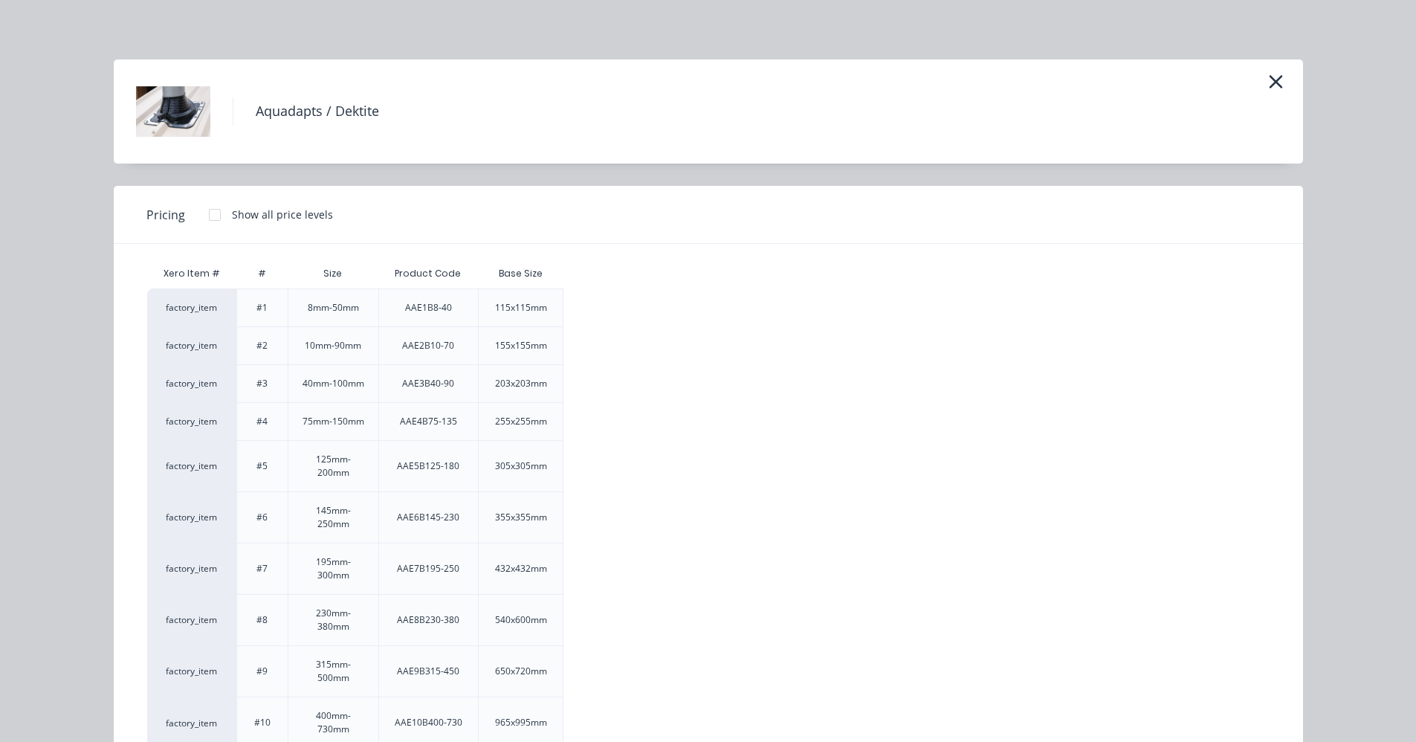
click at [204, 213] on div at bounding box center [215, 215] width 30 height 30
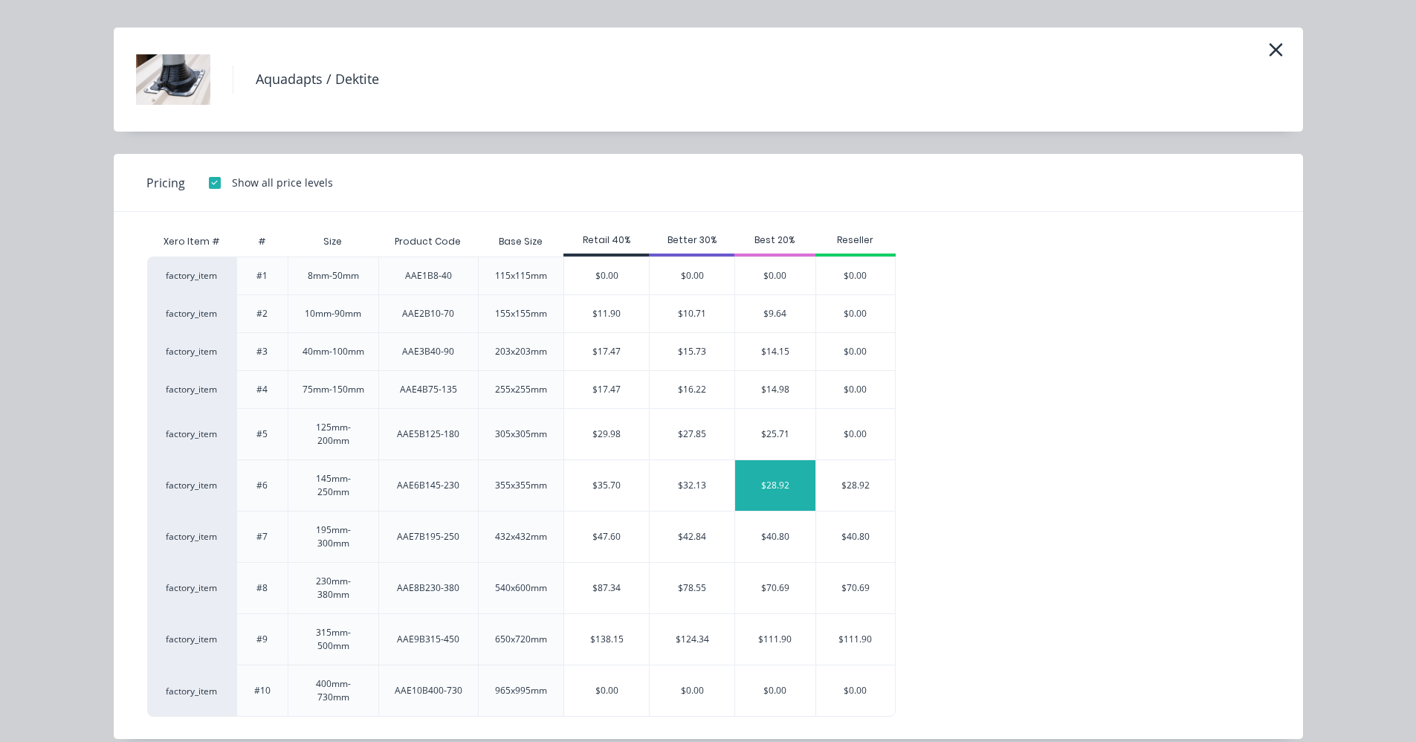
scroll to position [50, 0]
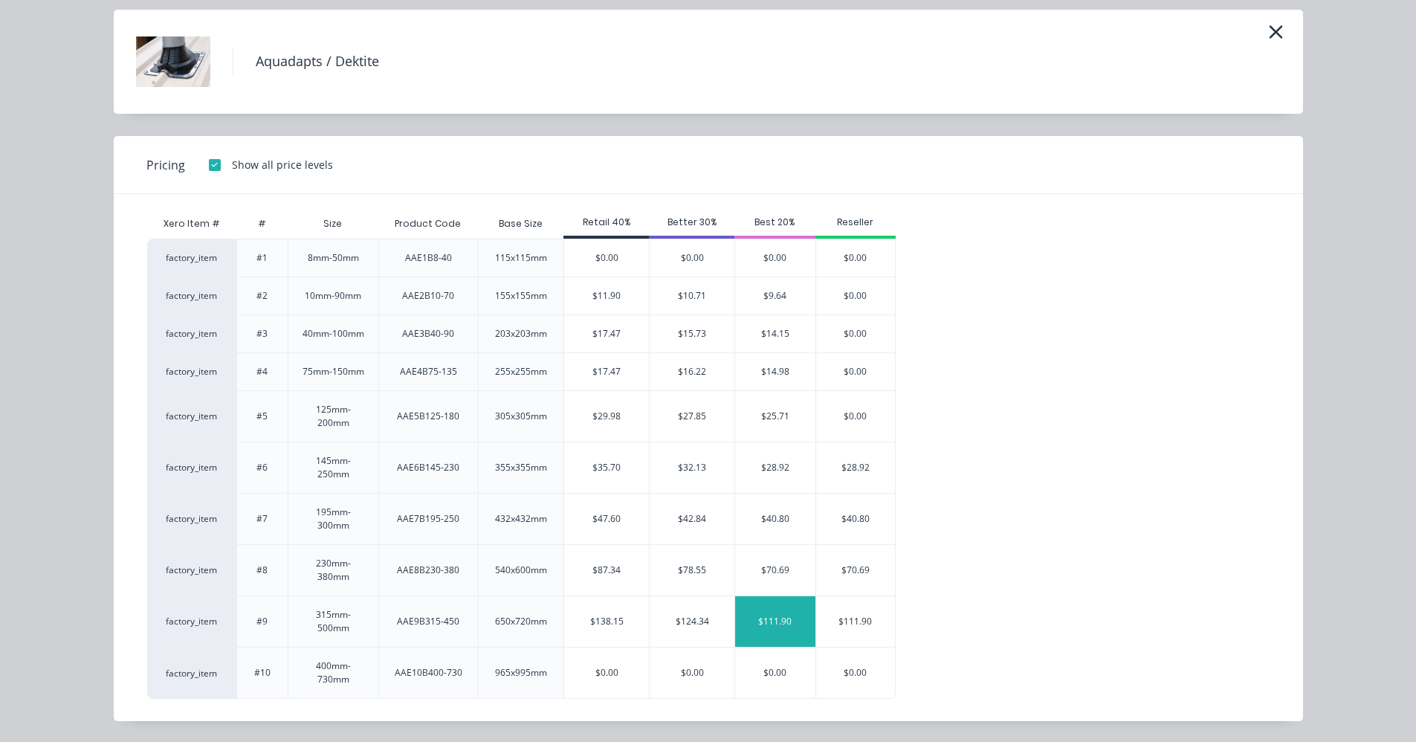
click at [755, 619] on div "$111.90" at bounding box center [775, 621] width 80 height 51
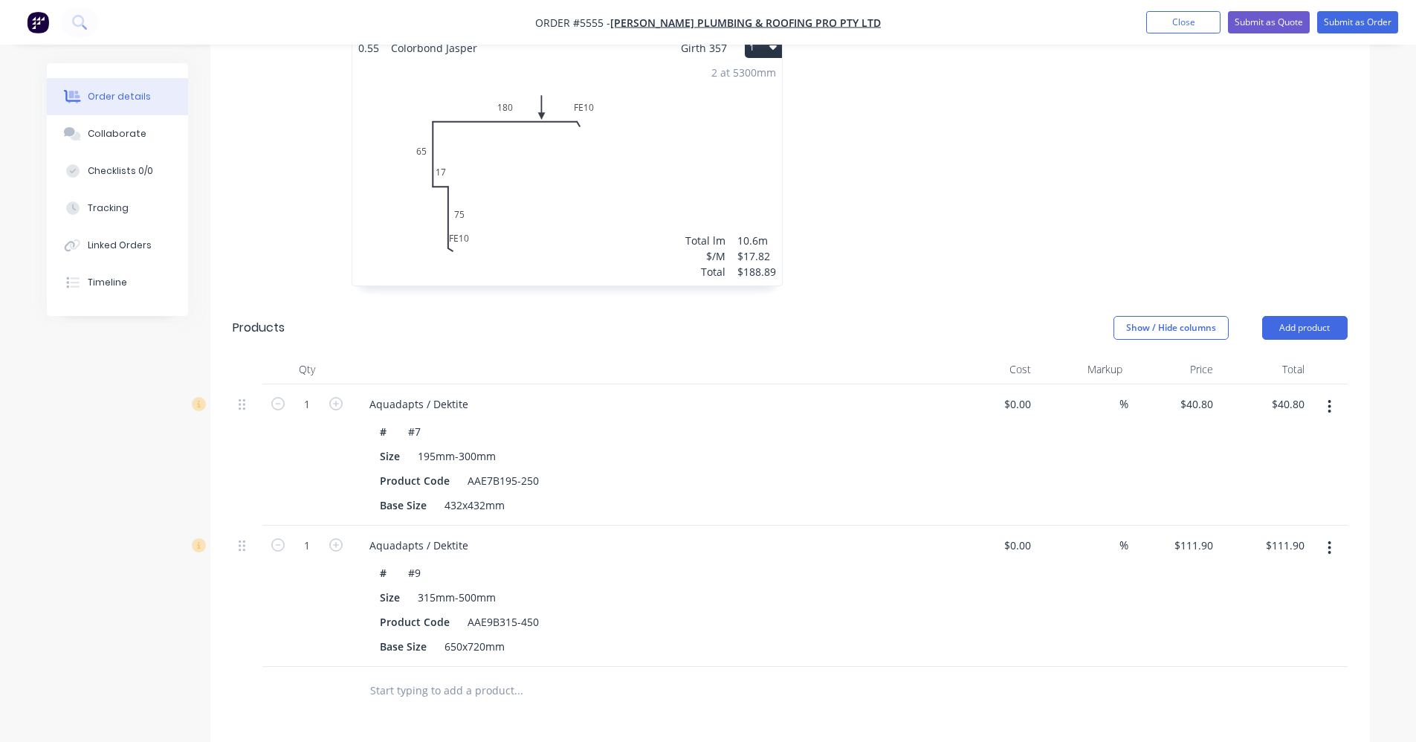
click at [459, 676] on input "text" at bounding box center [517, 691] width 297 height 30
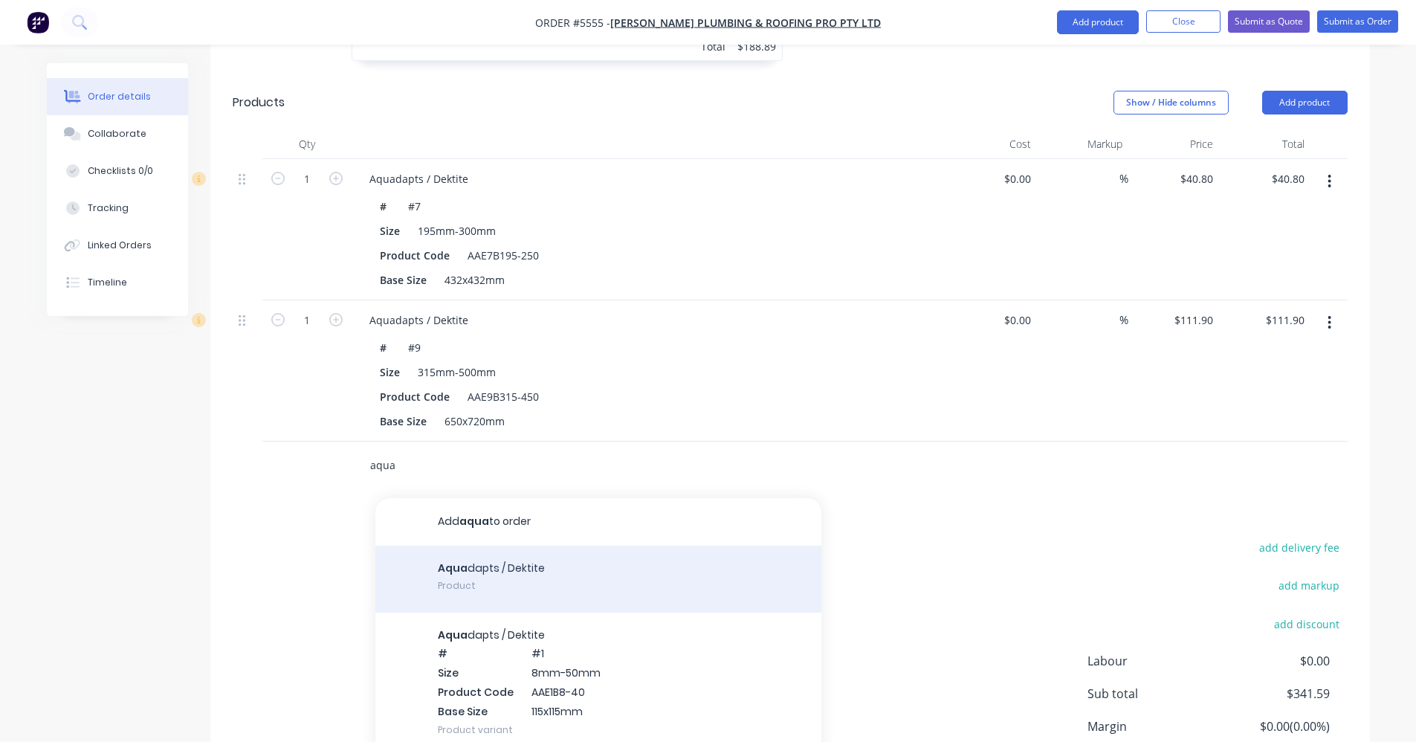
scroll to position [772, 0]
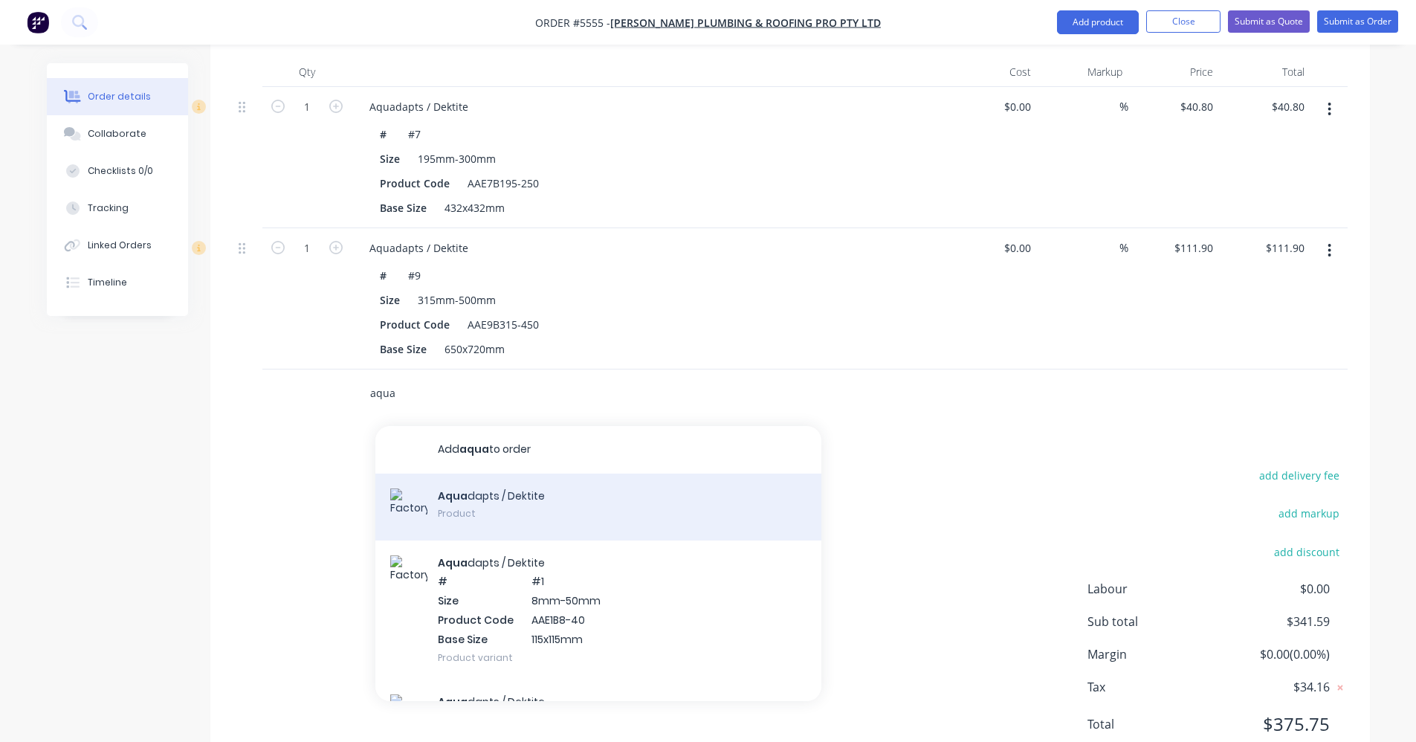
type input "aqua"
click at [535, 474] on div "Aqua dapts / Dektite Product" at bounding box center [598, 507] width 446 height 67
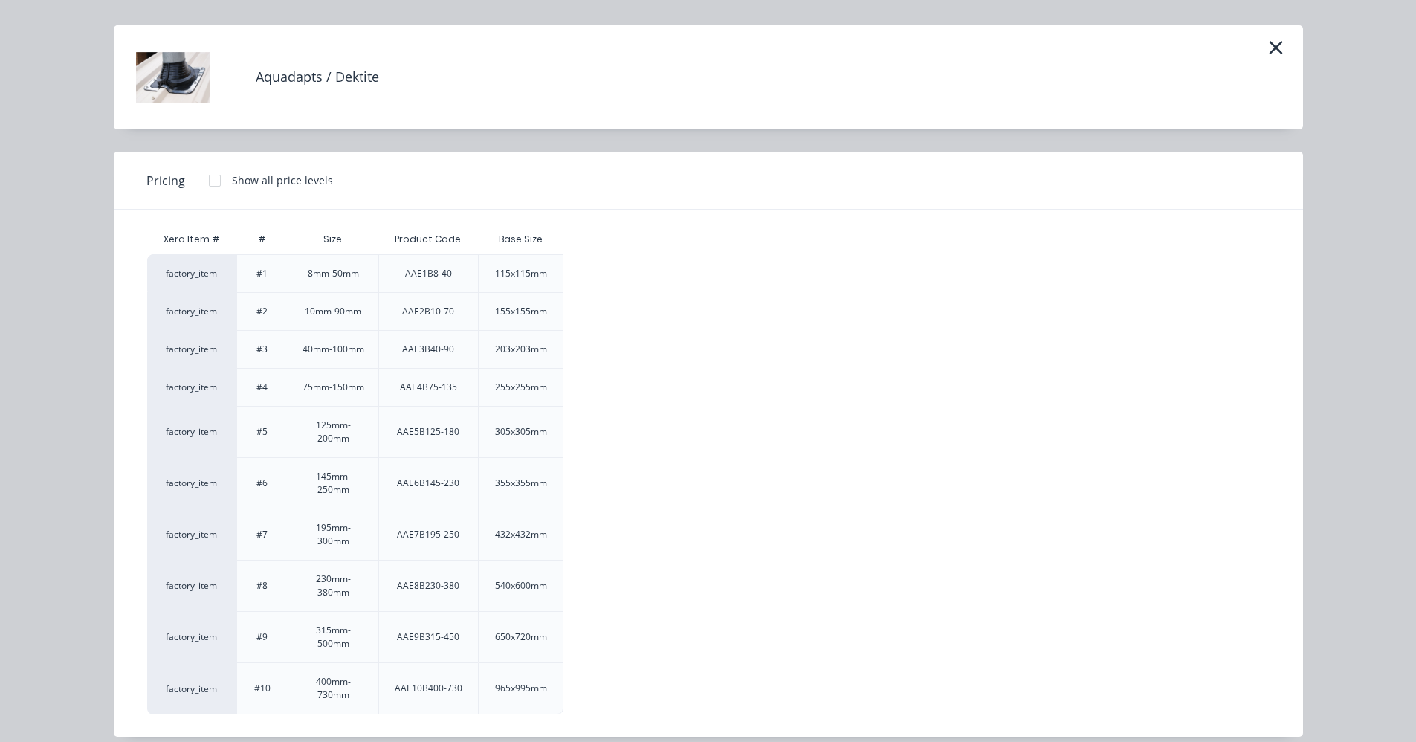
scroll to position [50, 0]
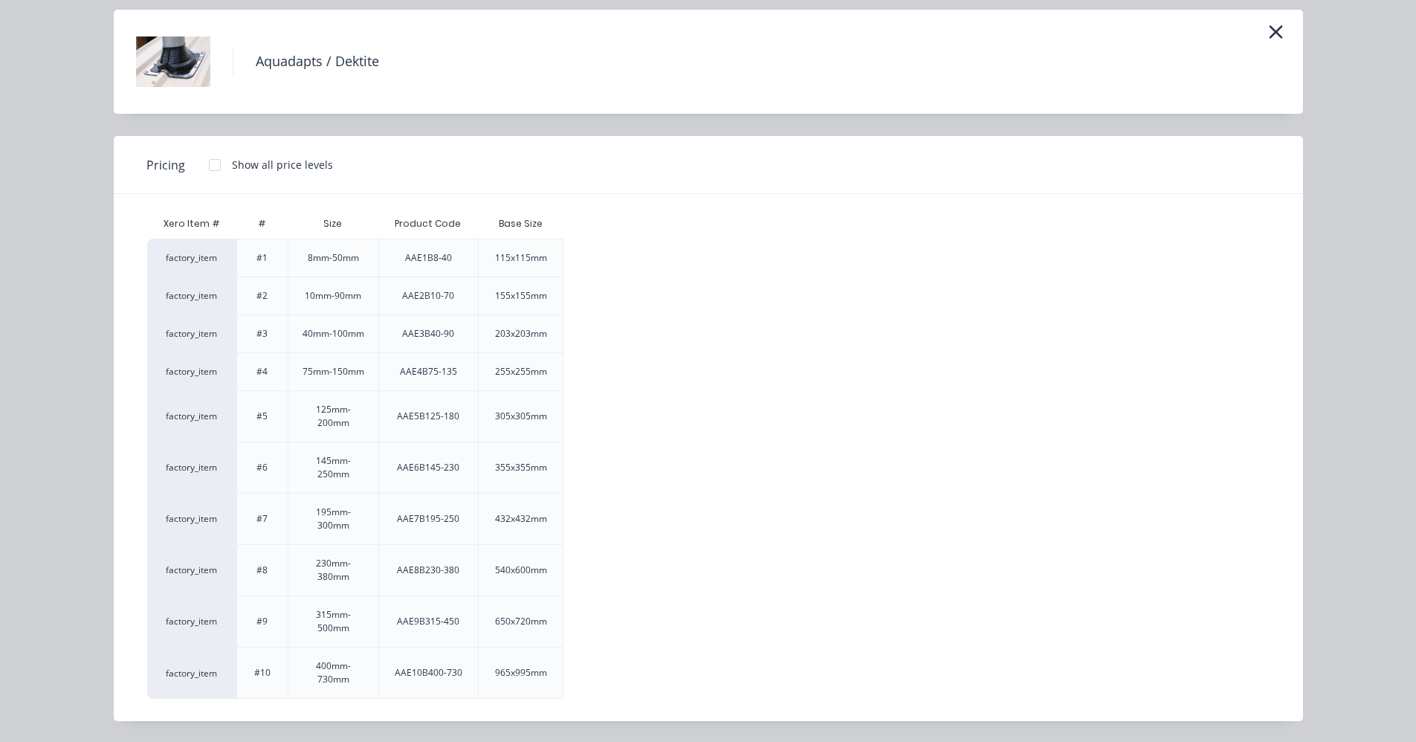
click at [204, 162] on div at bounding box center [215, 165] width 30 height 30
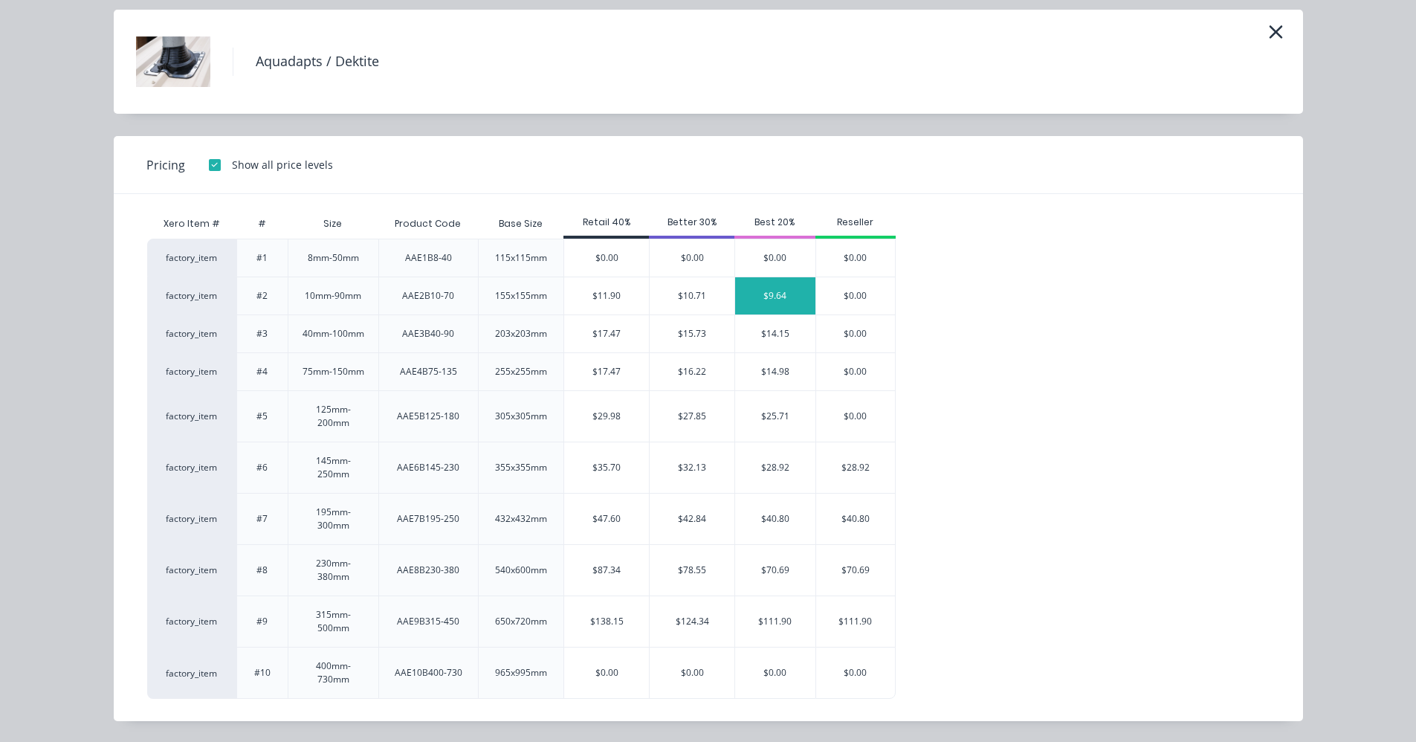
click at [784, 294] on div "$9.64" at bounding box center [775, 295] width 80 height 37
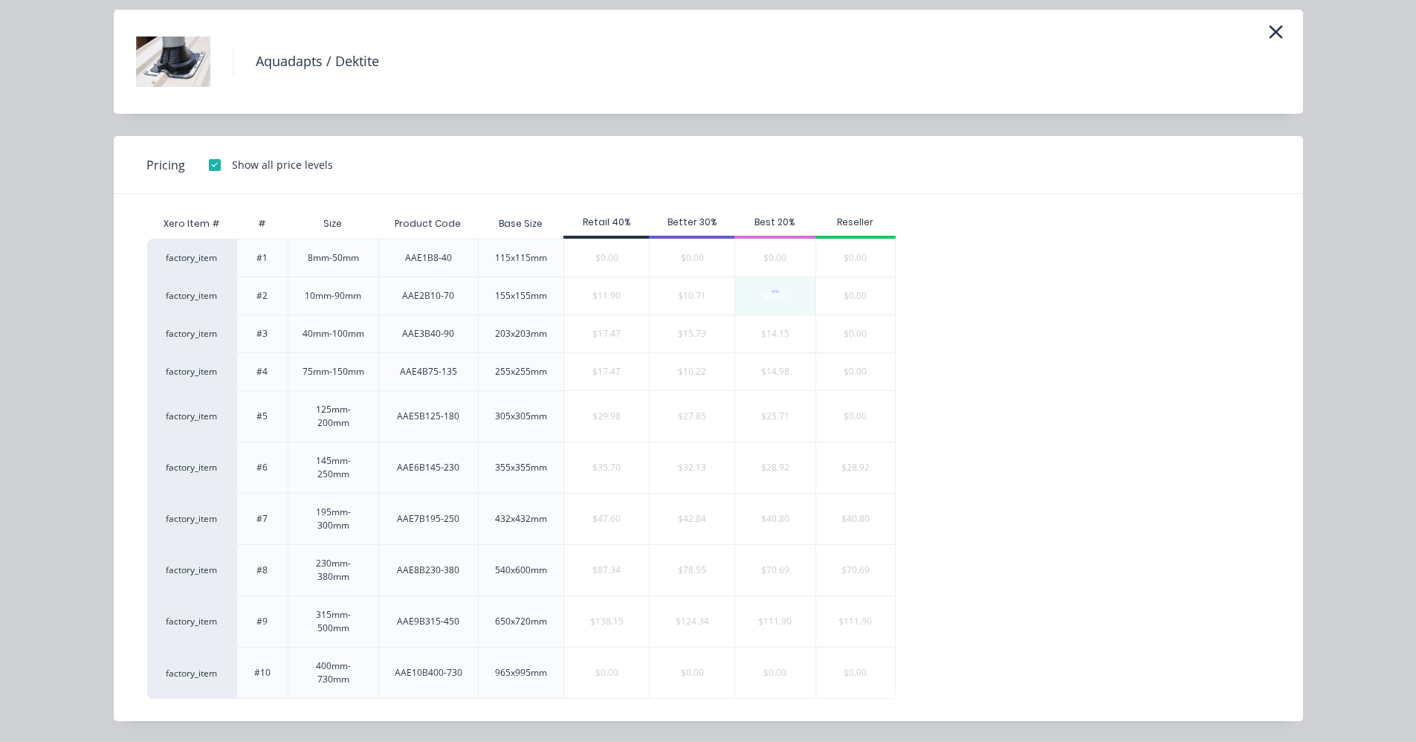
scroll to position [0, 0]
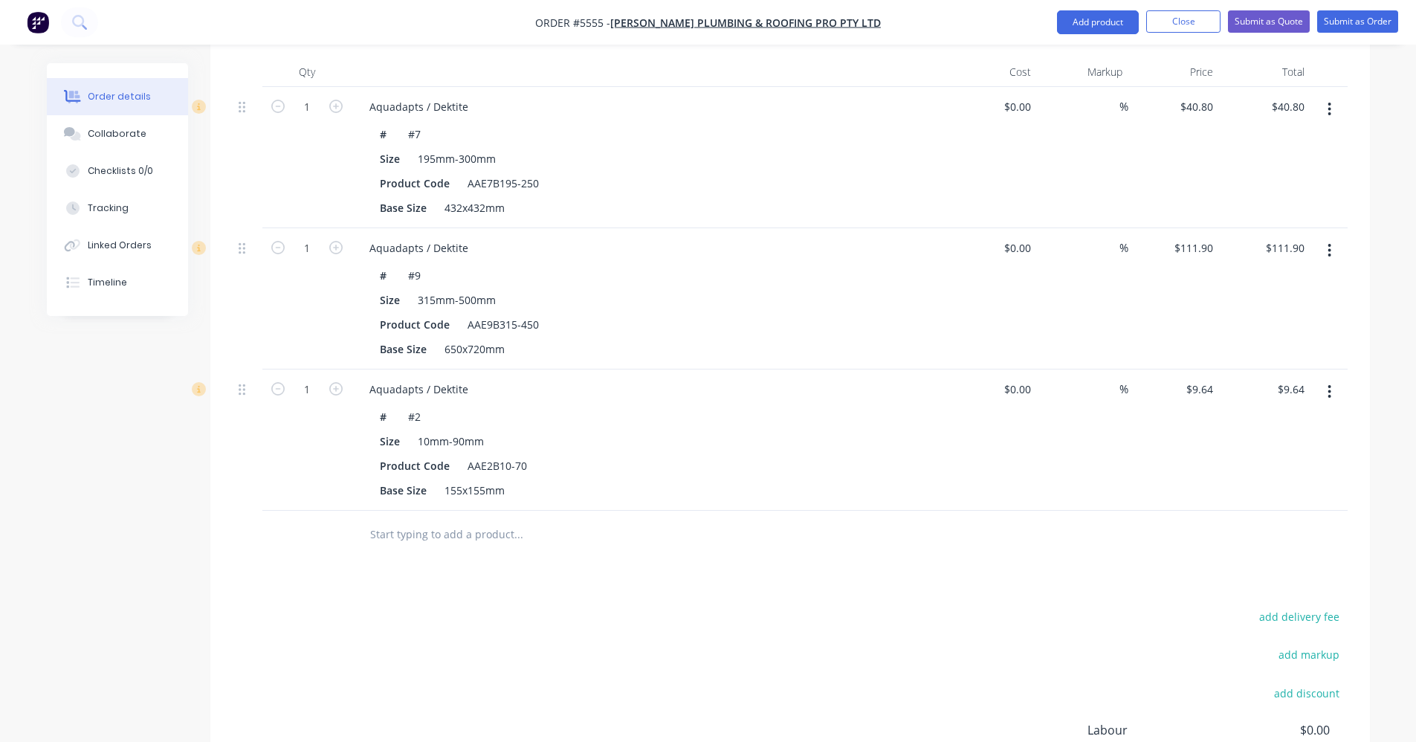
click at [488, 520] on input "text" at bounding box center [517, 535] width 297 height 30
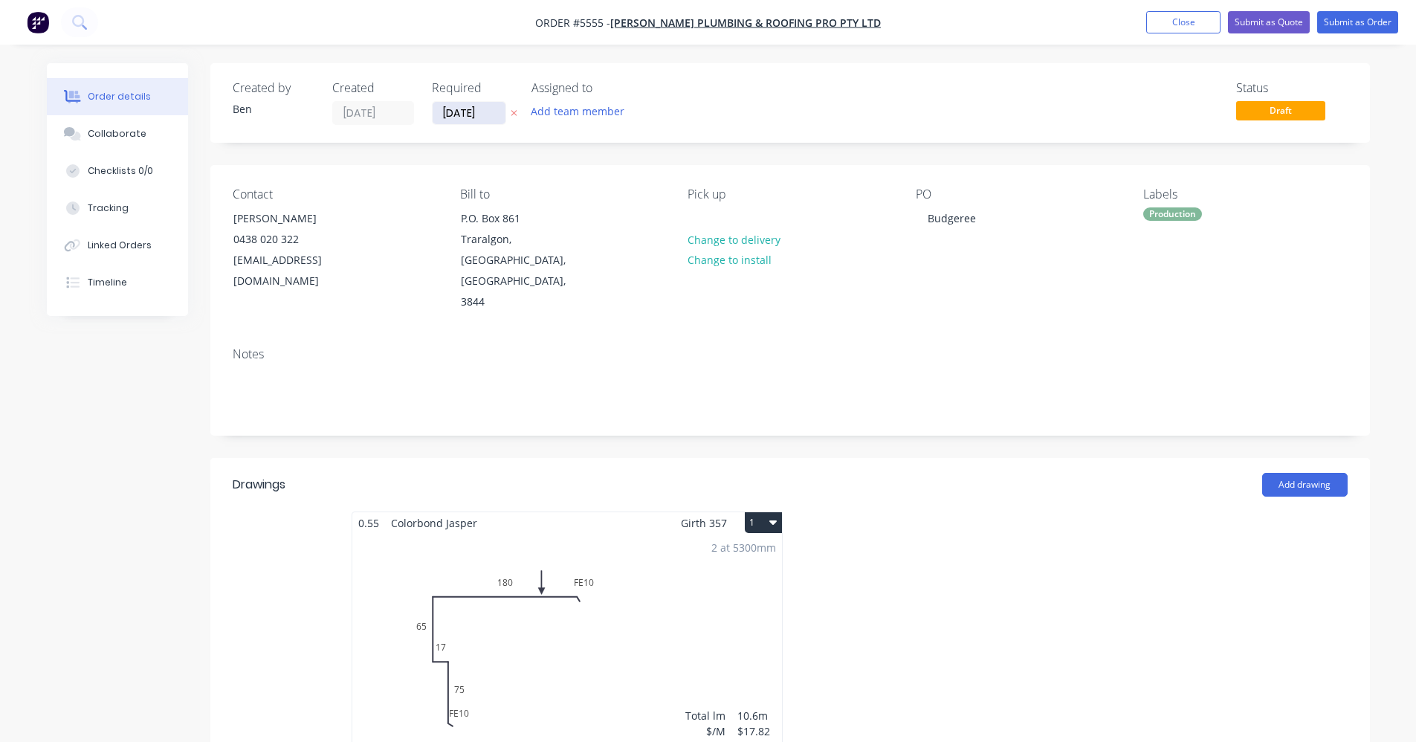
click at [462, 110] on input "[DATE]" at bounding box center [469, 113] width 73 height 22
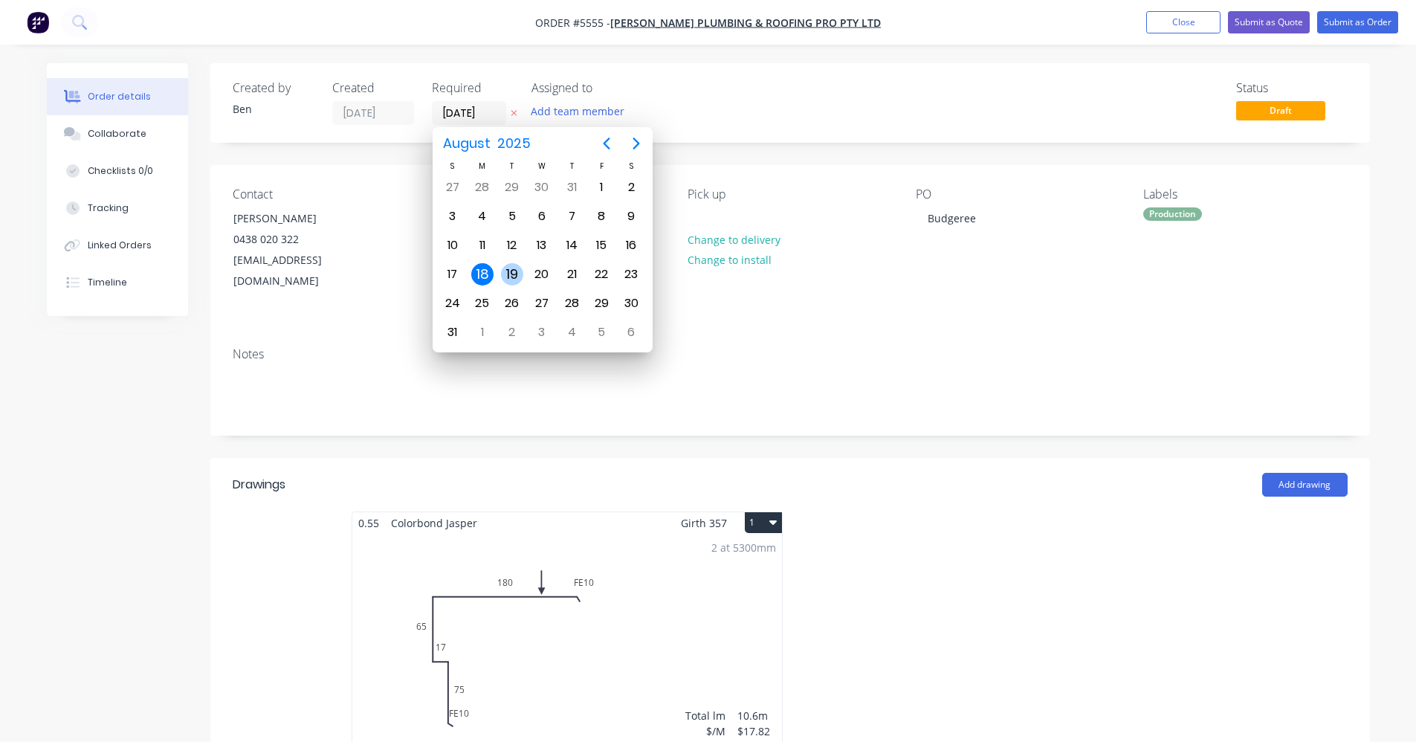
click at [518, 274] on div "19" at bounding box center [512, 274] width 22 height 22
type input "[DATE]"
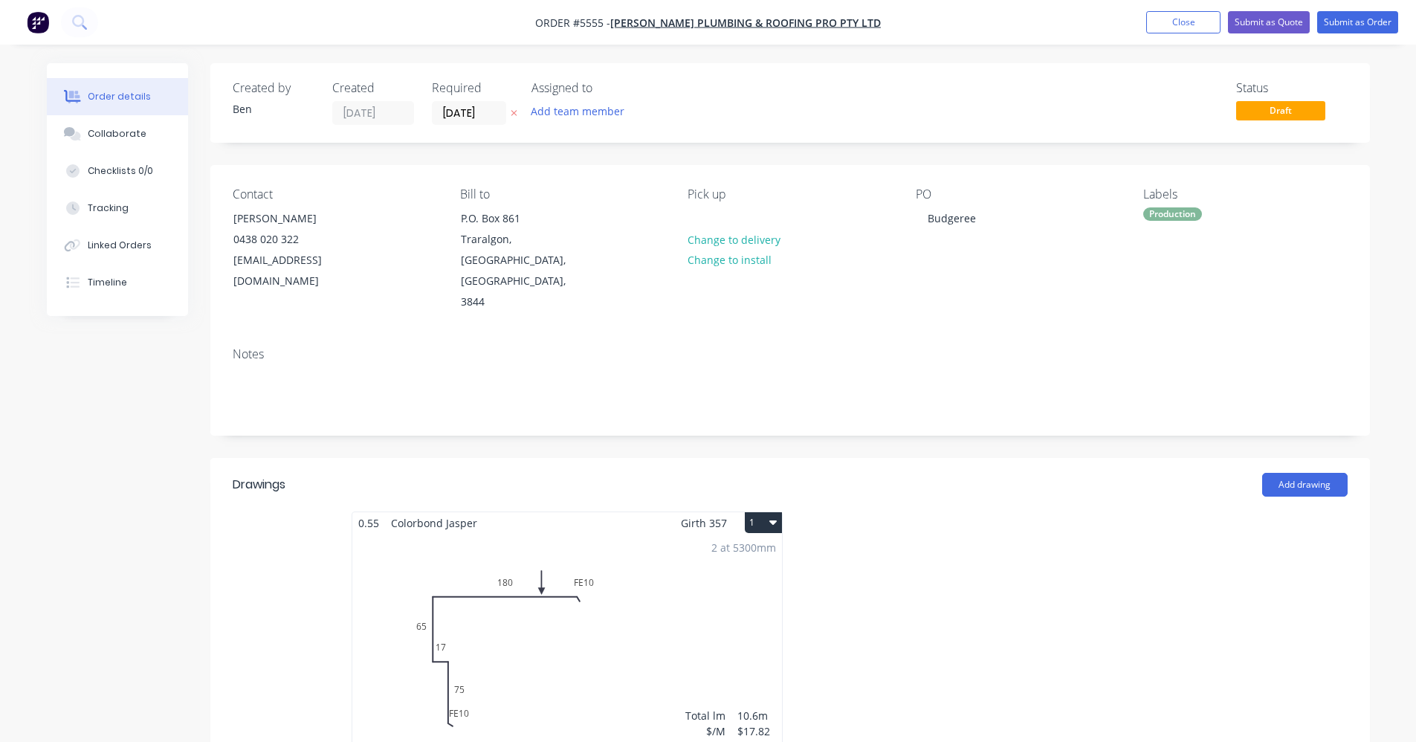
click at [732, 216] on div "Pick up Change to delivery Change to install" at bounding box center [790, 250] width 204 height 126
click at [703, 209] on div at bounding box center [700, 218] width 24 height 22
click at [1366, 24] on button "Submit as Order" at bounding box center [1357, 22] width 81 height 22
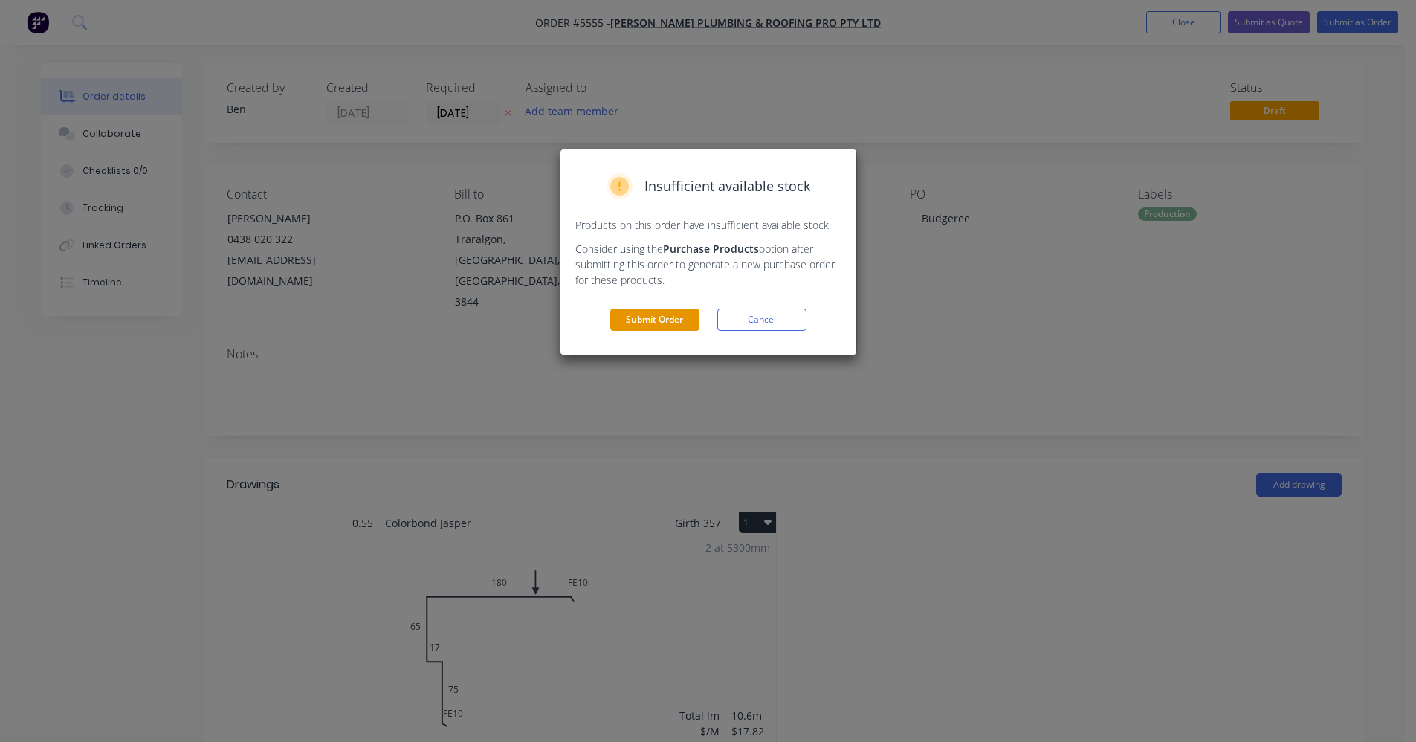
click at [664, 313] on button "Submit Order" at bounding box center [654, 320] width 89 height 22
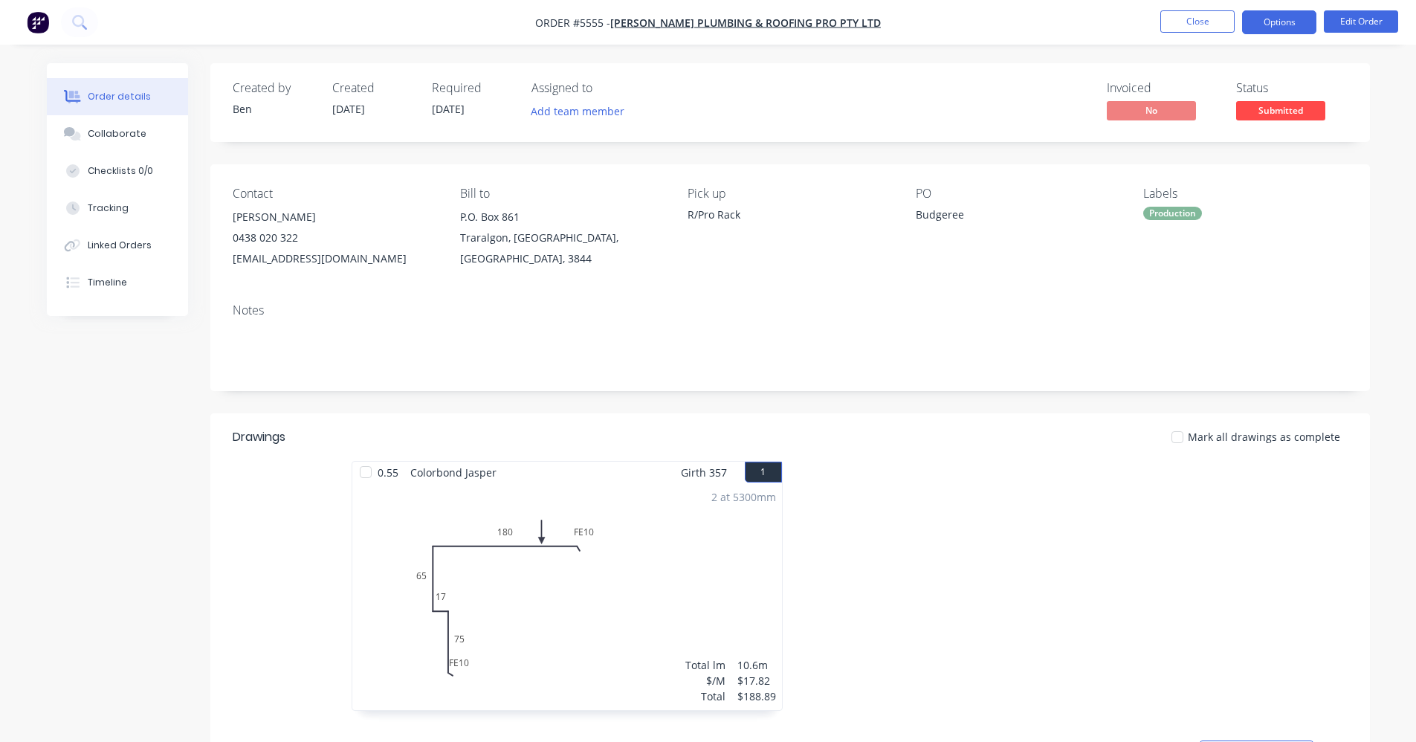
click at [1270, 19] on button "Options" at bounding box center [1279, 22] width 74 height 24
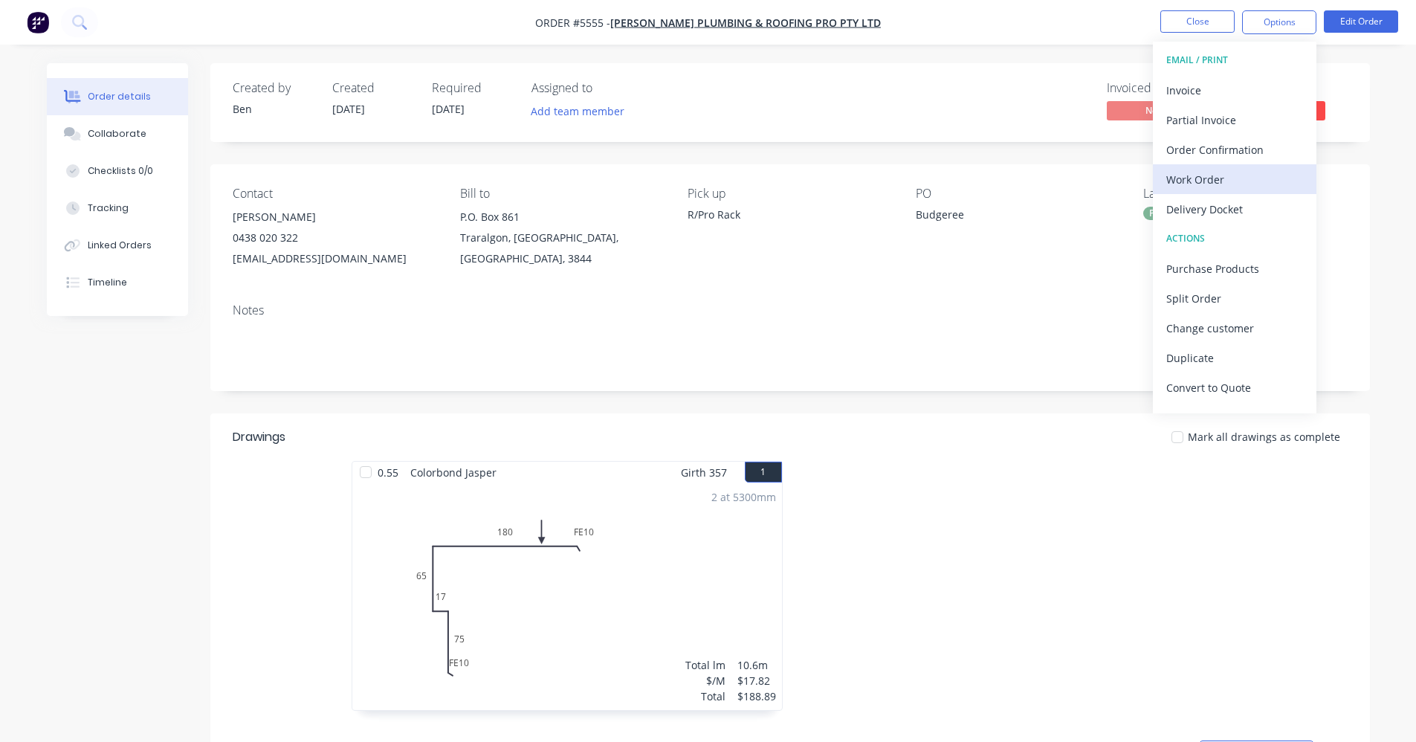
click at [1230, 181] on div "Work Order" at bounding box center [1234, 180] width 137 height 22
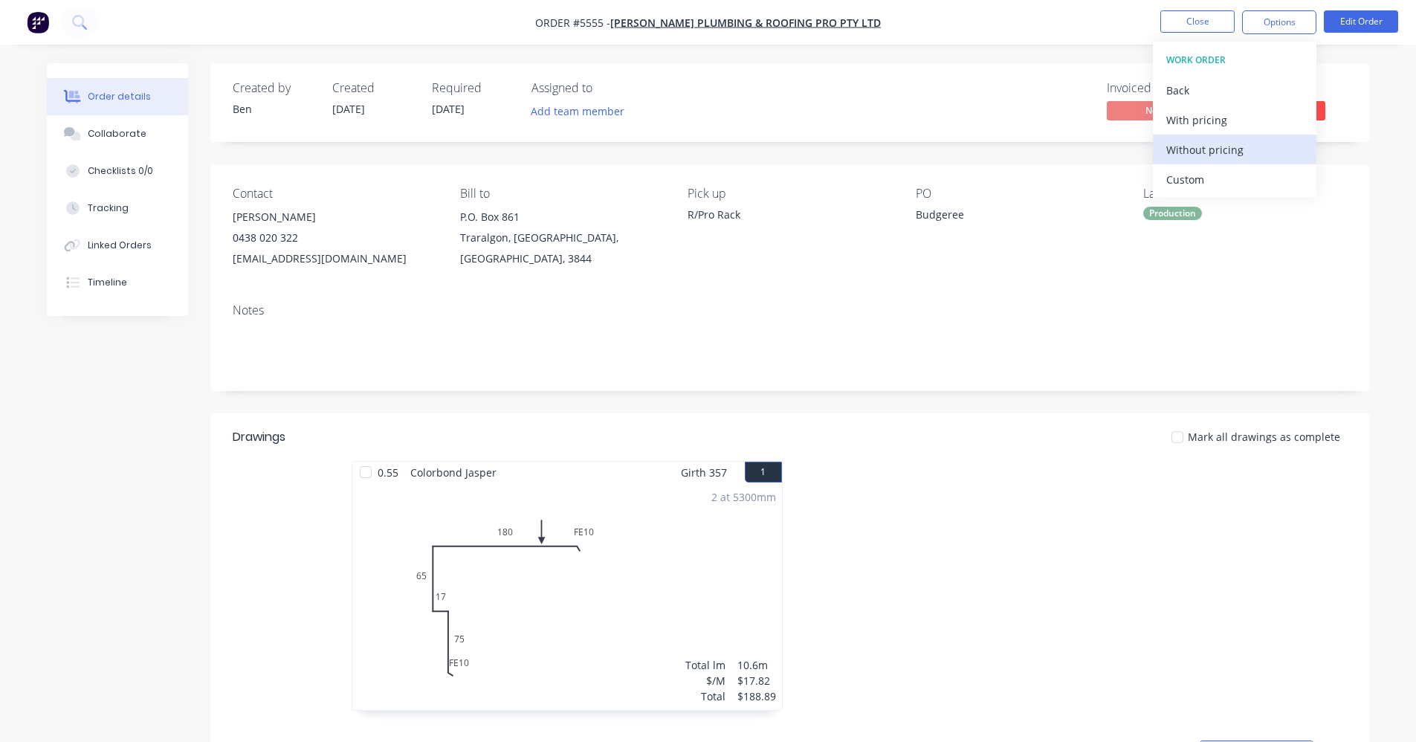
click at [1195, 149] on div "Without pricing" at bounding box center [1234, 150] width 137 height 22
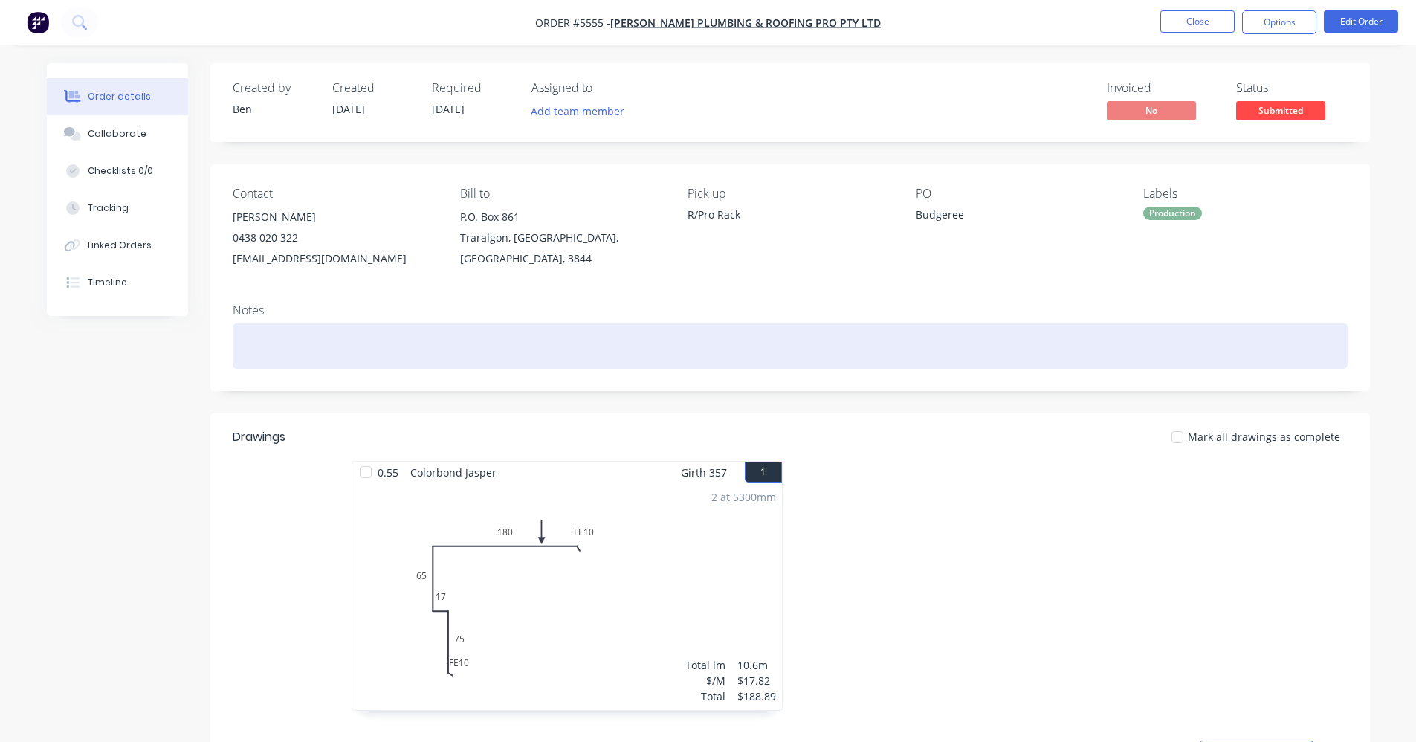
click at [895, 327] on div at bounding box center [790, 345] width 1115 height 45
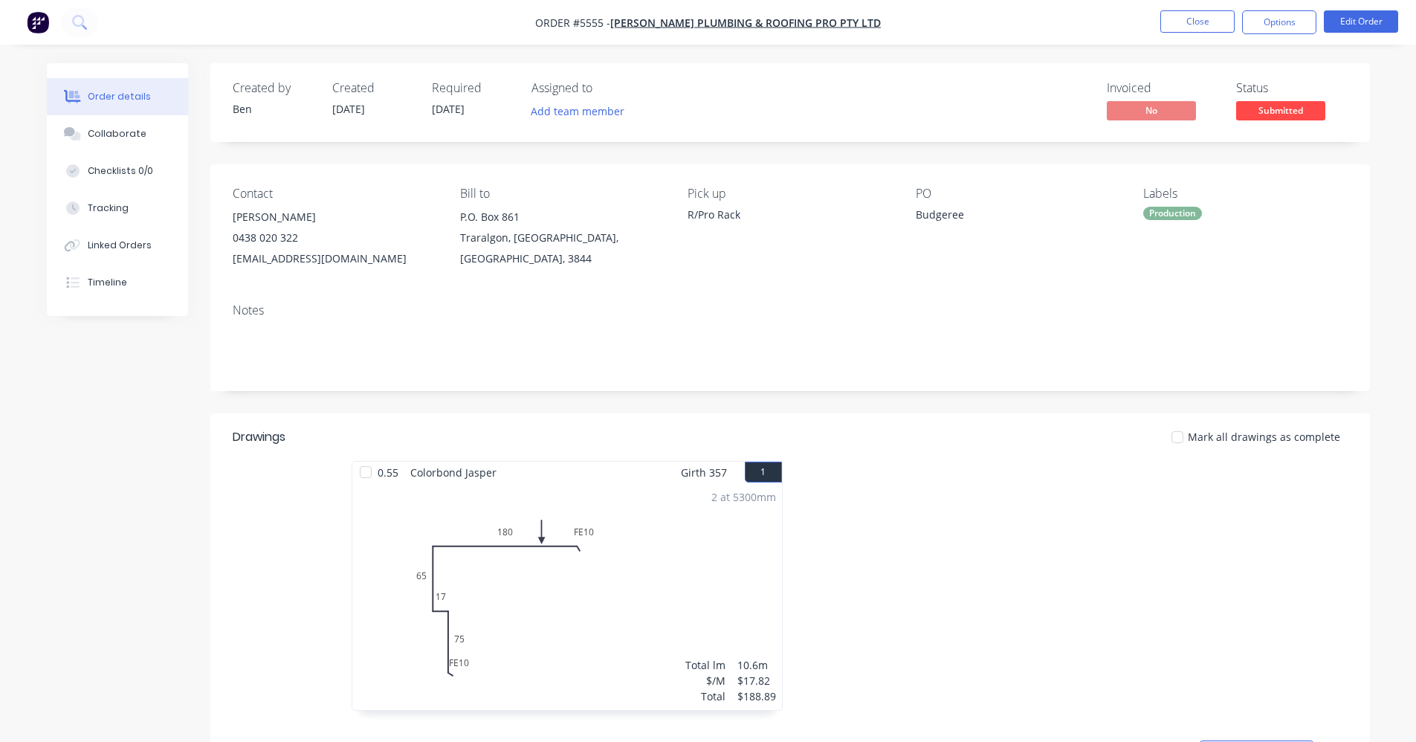
click at [1289, 104] on span "Submitted" at bounding box center [1280, 110] width 89 height 19
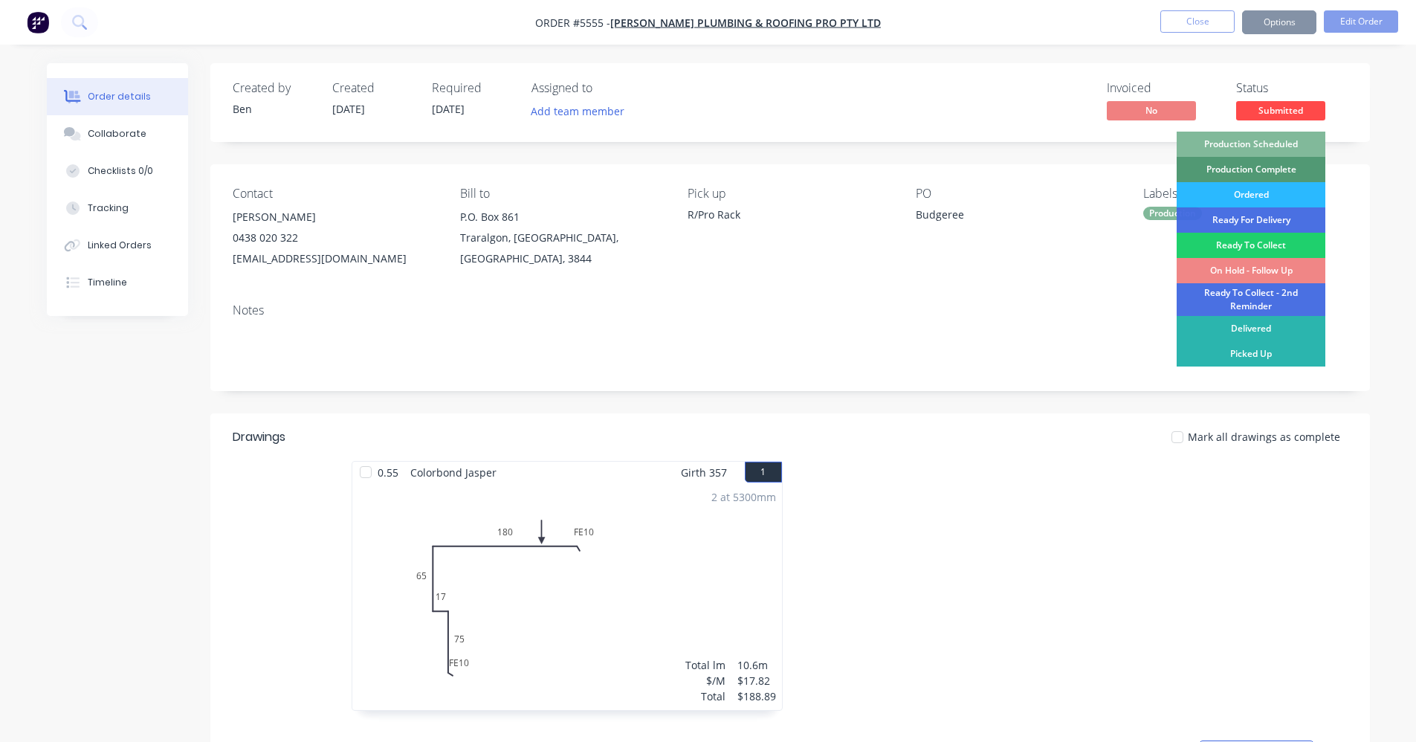
click at [1268, 138] on div "Production Scheduled" at bounding box center [1251, 144] width 149 height 25
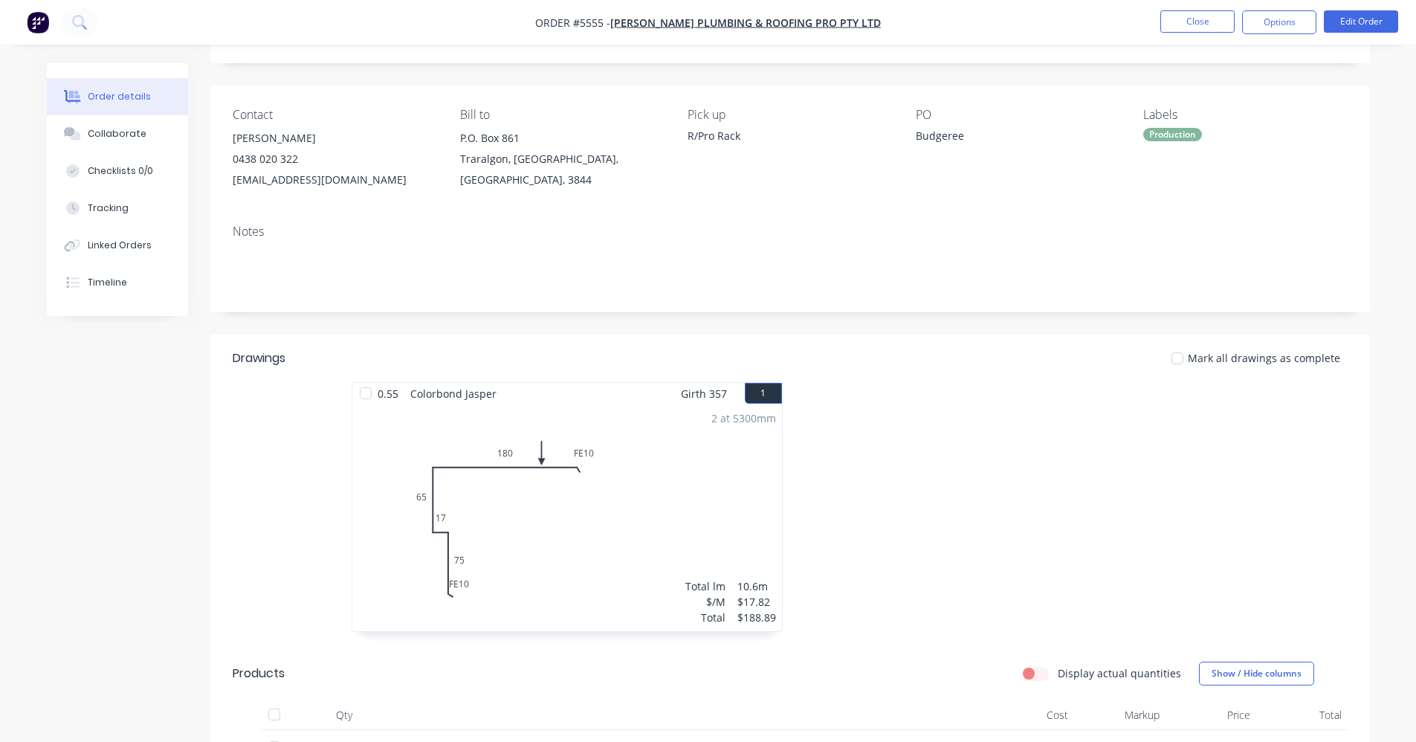
scroll to position [74, 0]
click at [1207, 22] on button "Close" at bounding box center [1197, 21] width 74 height 22
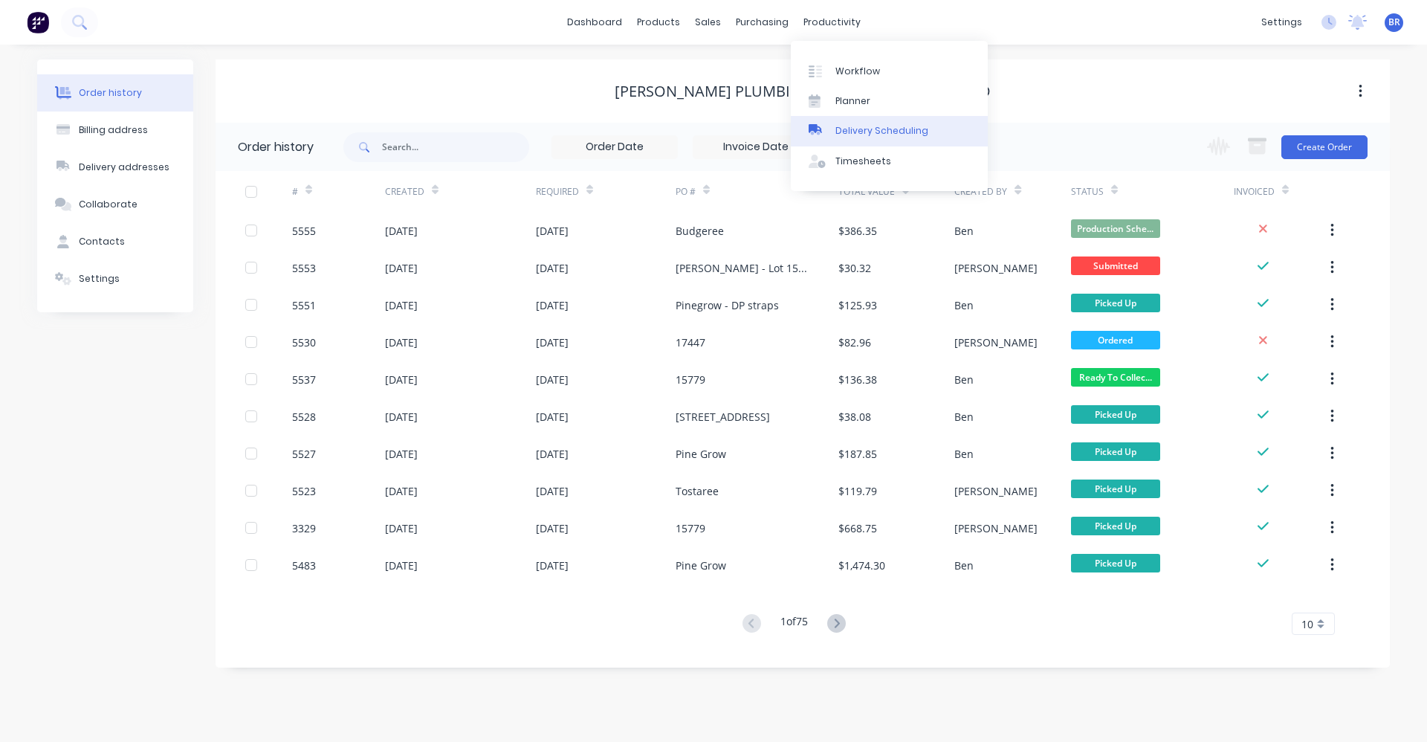
click at [860, 127] on div "Delivery Scheduling" at bounding box center [882, 130] width 93 height 13
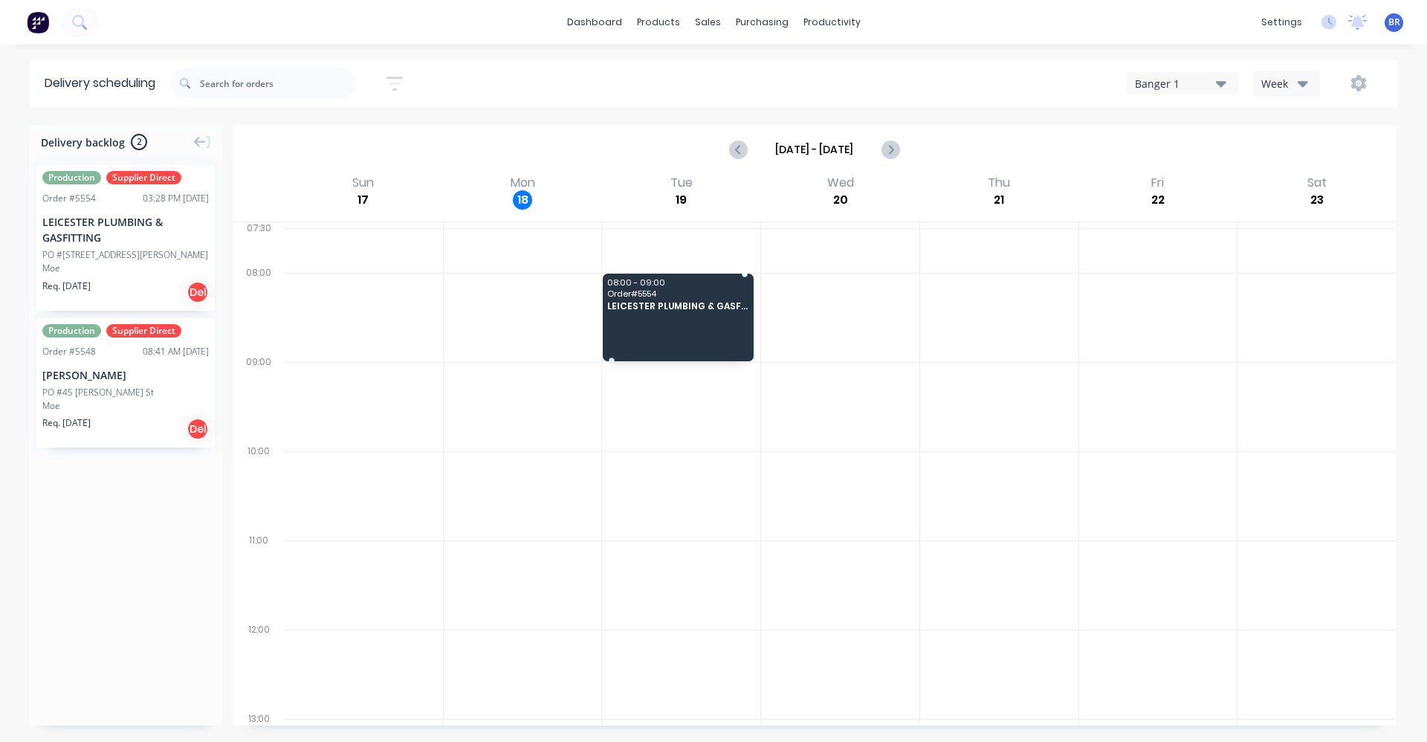
drag, startPoint x: 110, startPoint y: 249, endPoint x: 613, endPoint y: 282, distance: 503.6
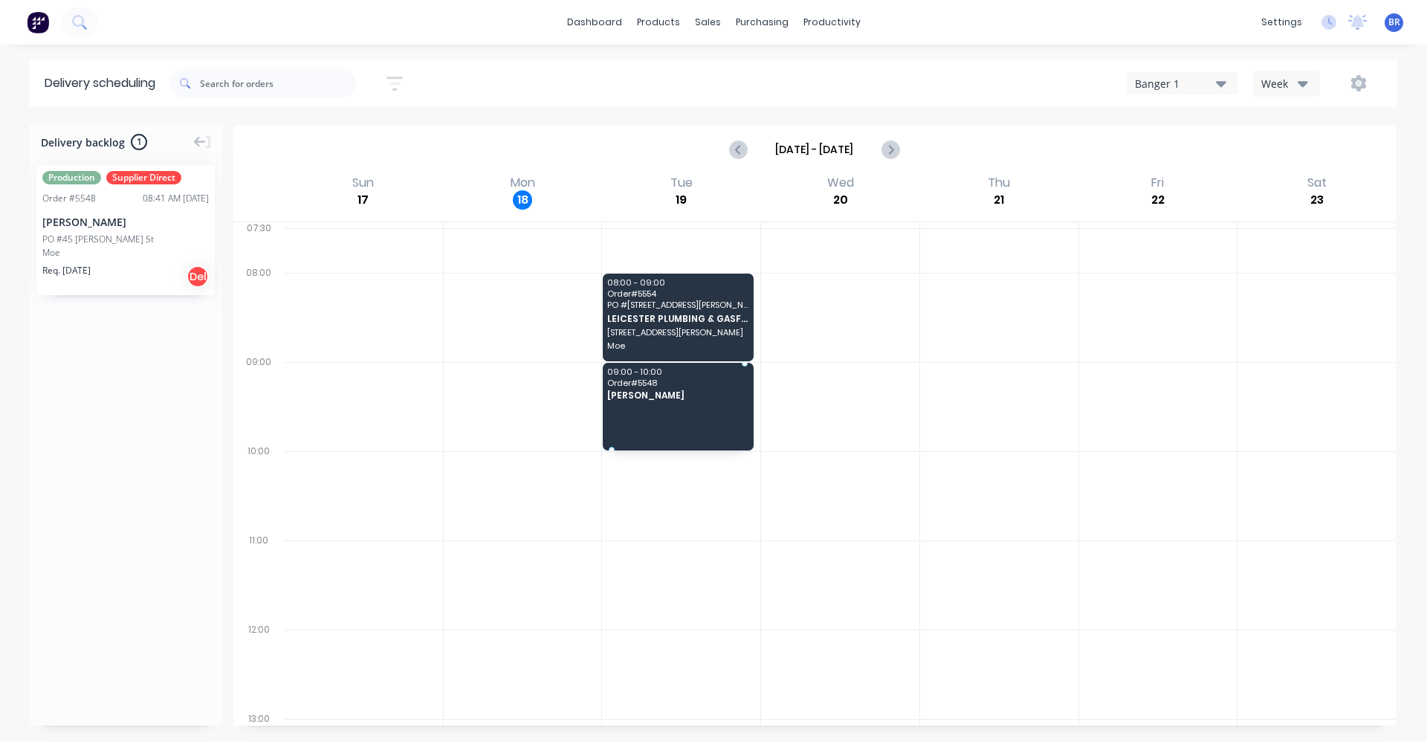
drag, startPoint x: 97, startPoint y: 237, endPoint x: 653, endPoint y: 393, distance: 577.6
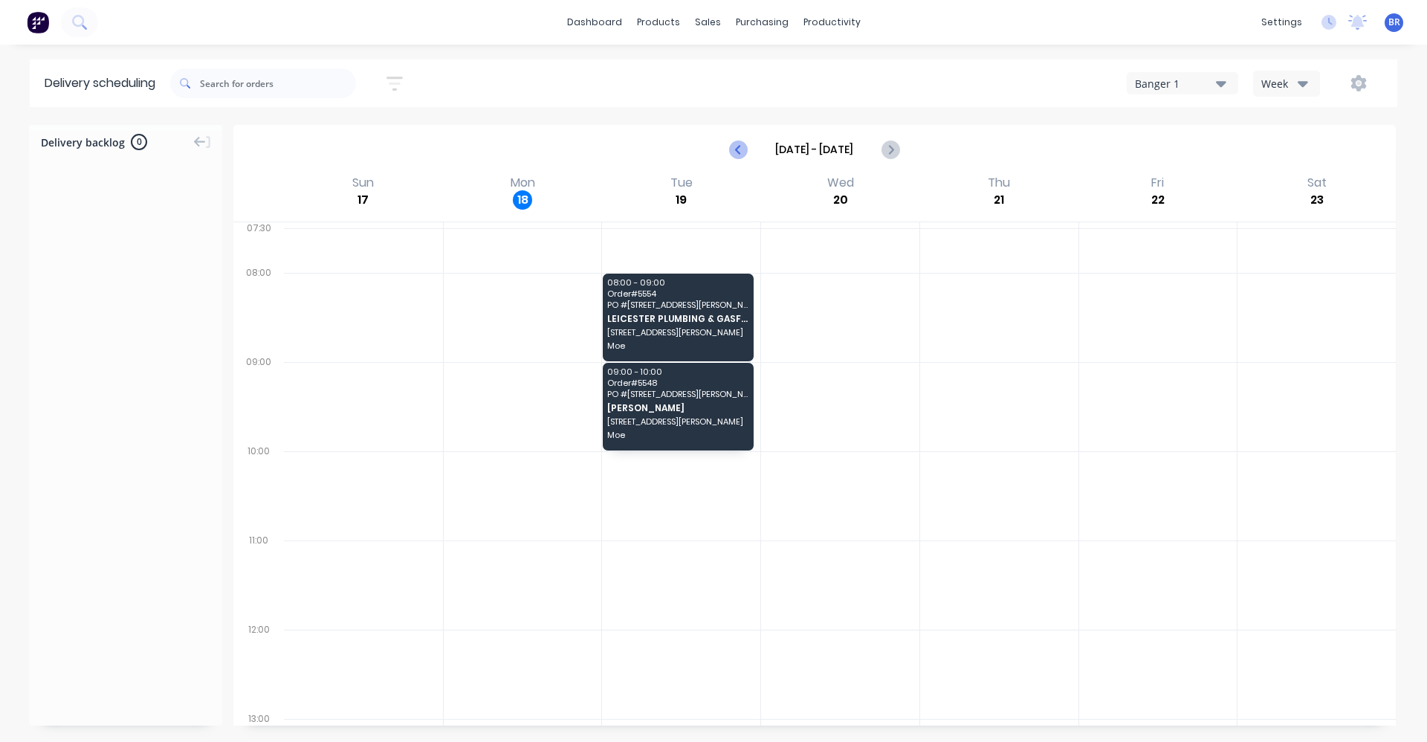
click at [737, 150] on icon "Previous page" at bounding box center [739, 150] width 18 height 18
type input "[DATE] - [DATE]"
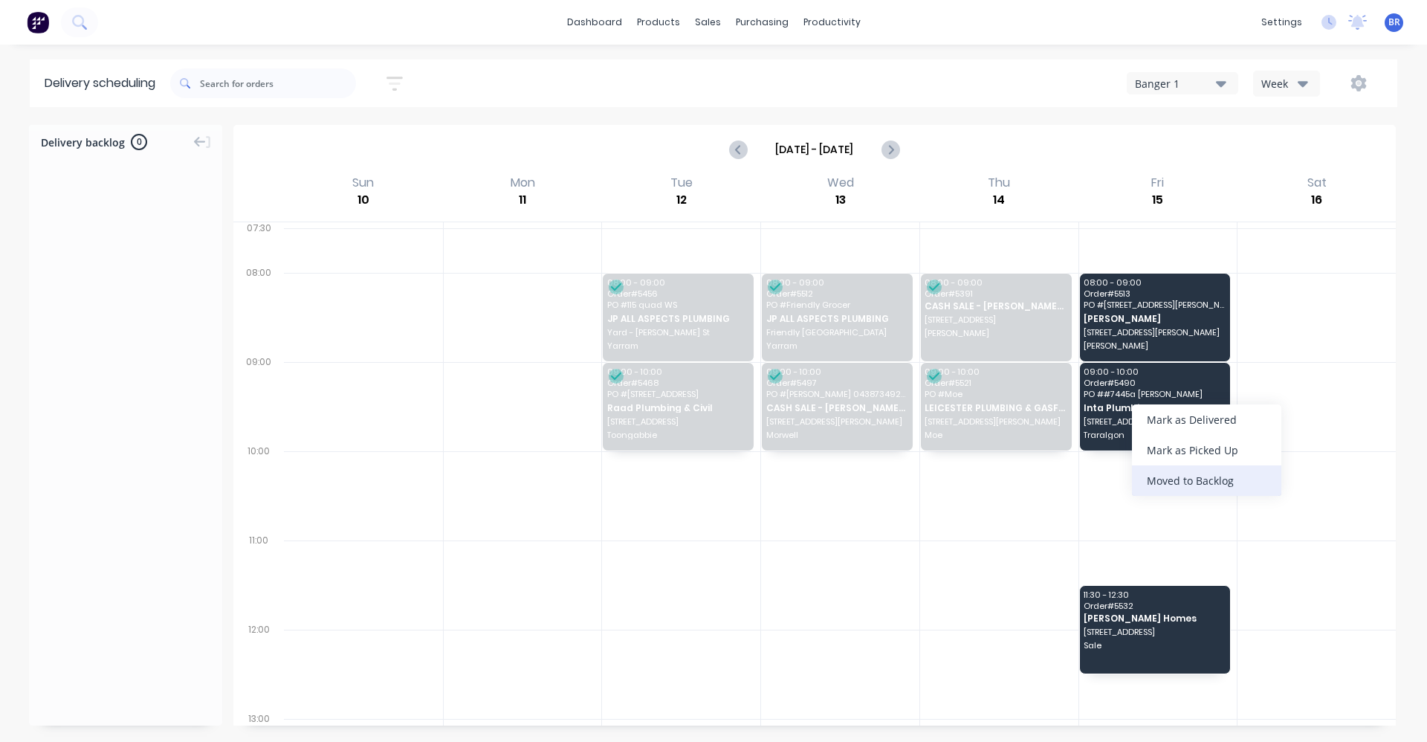
click at [1236, 479] on div "Moved to Backlog" at bounding box center [1206, 480] width 149 height 30
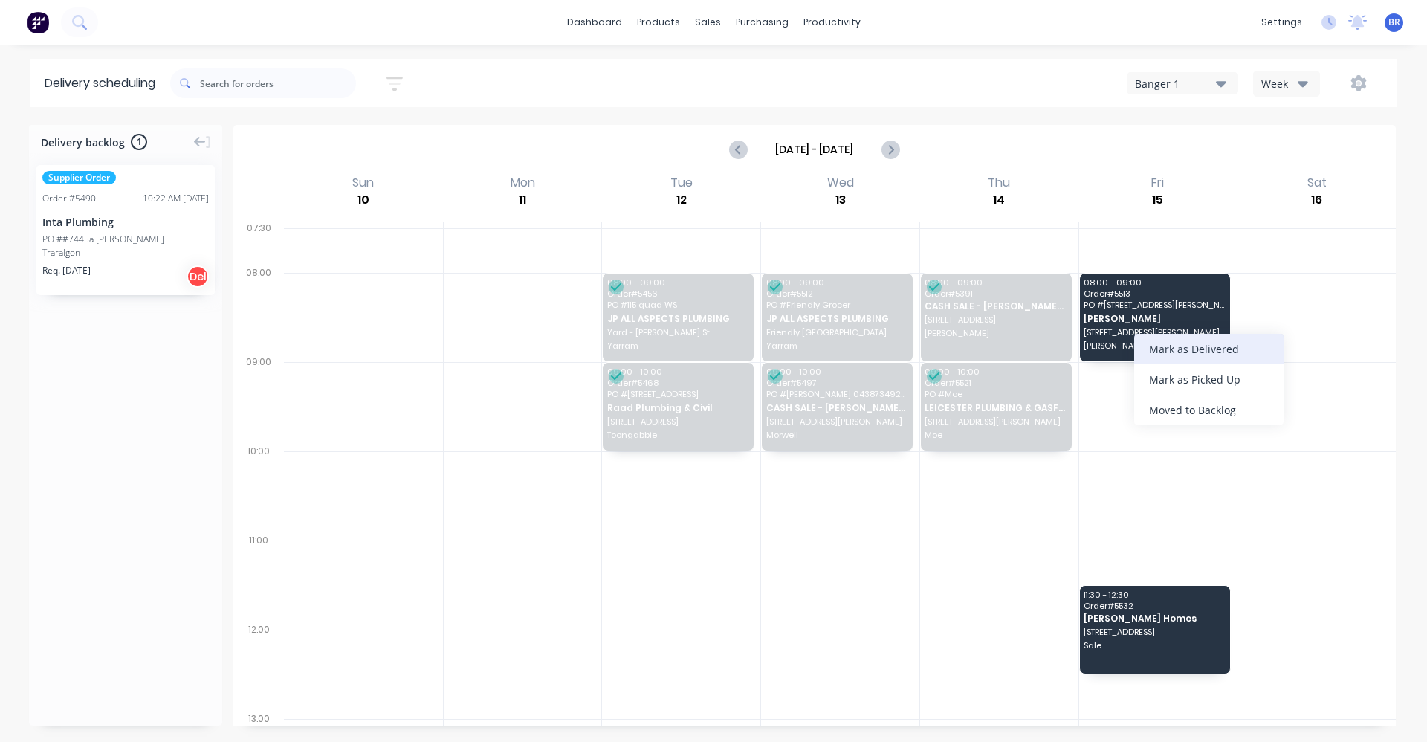
click at [1160, 353] on div "Mark as Delivered" at bounding box center [1208, 349] width 149 height 30
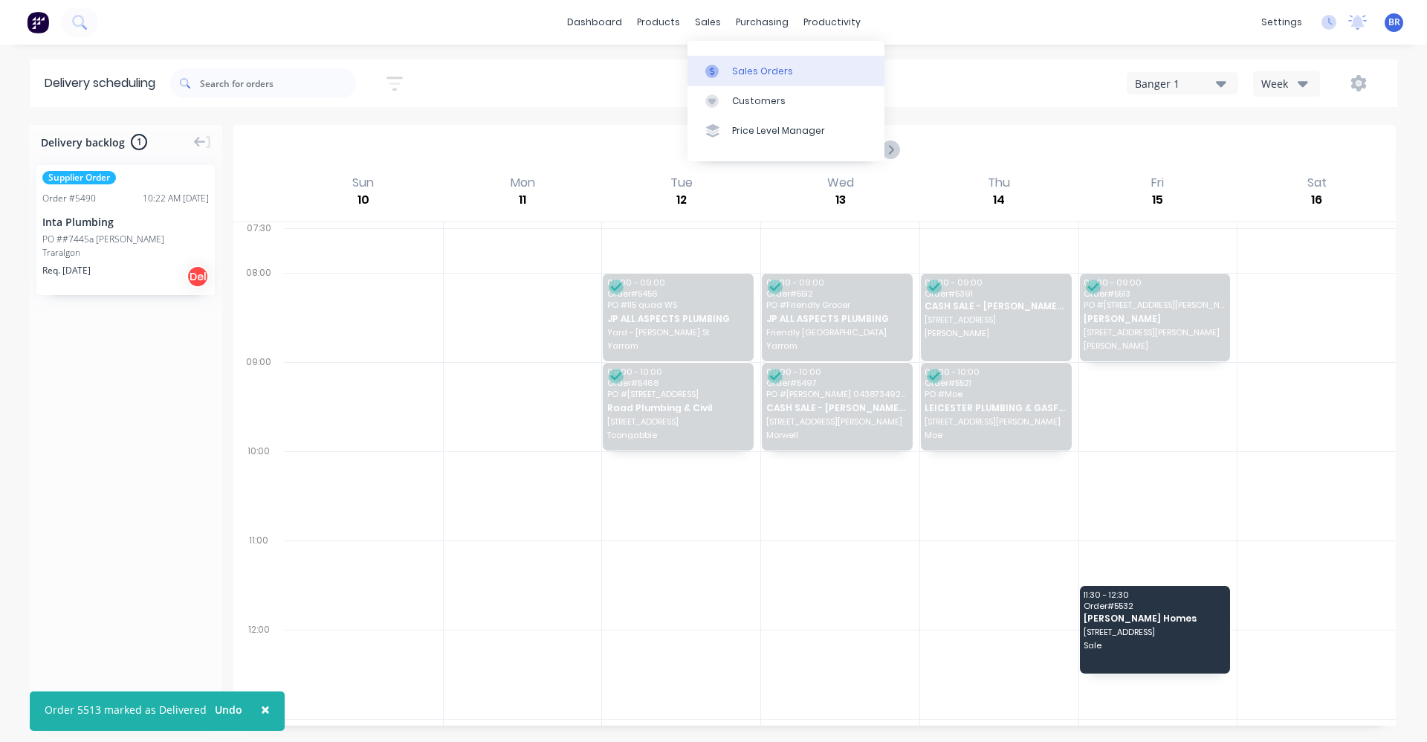
click at [754, 72] on div "Sales Orders" at bounding box center [762, 71] width 61 height 13
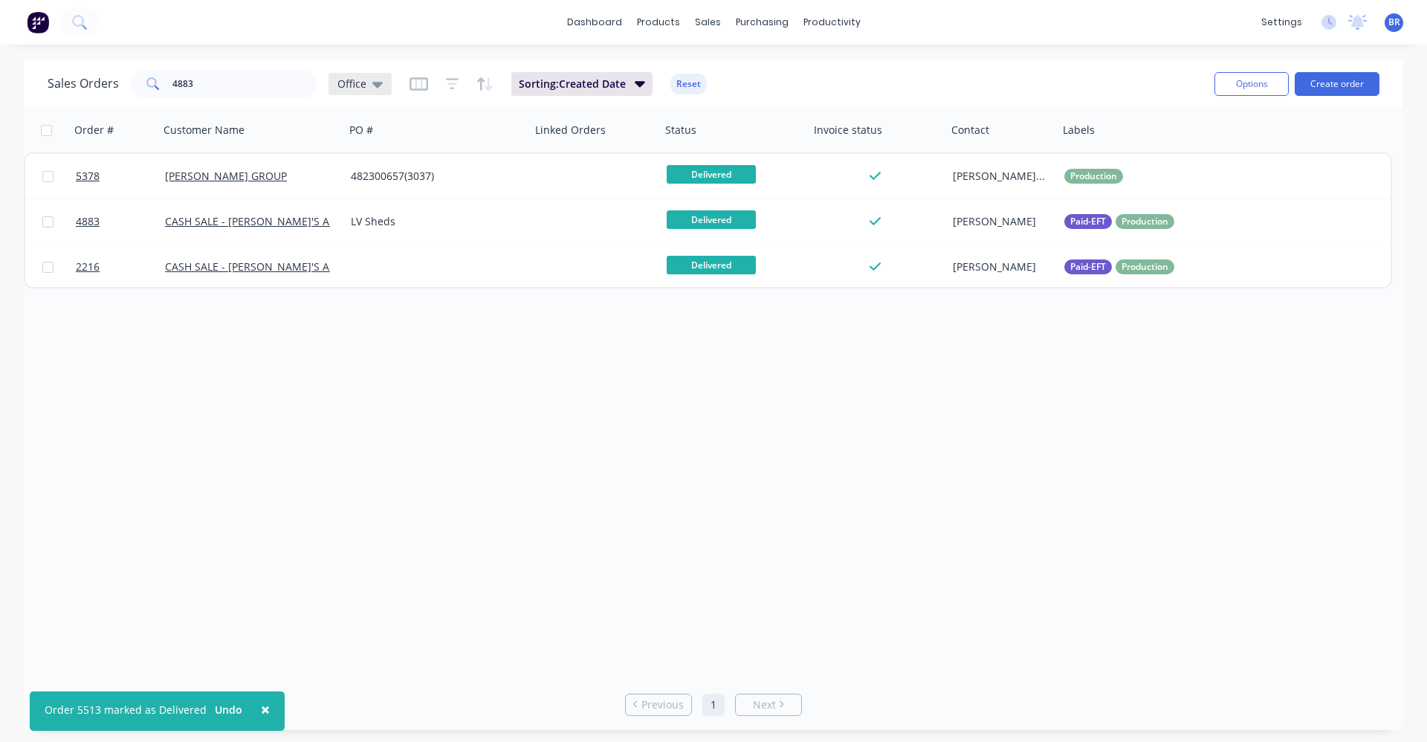
click at [367, 85] on div "Office" at bounding box center [360, 83] width 45 height 13
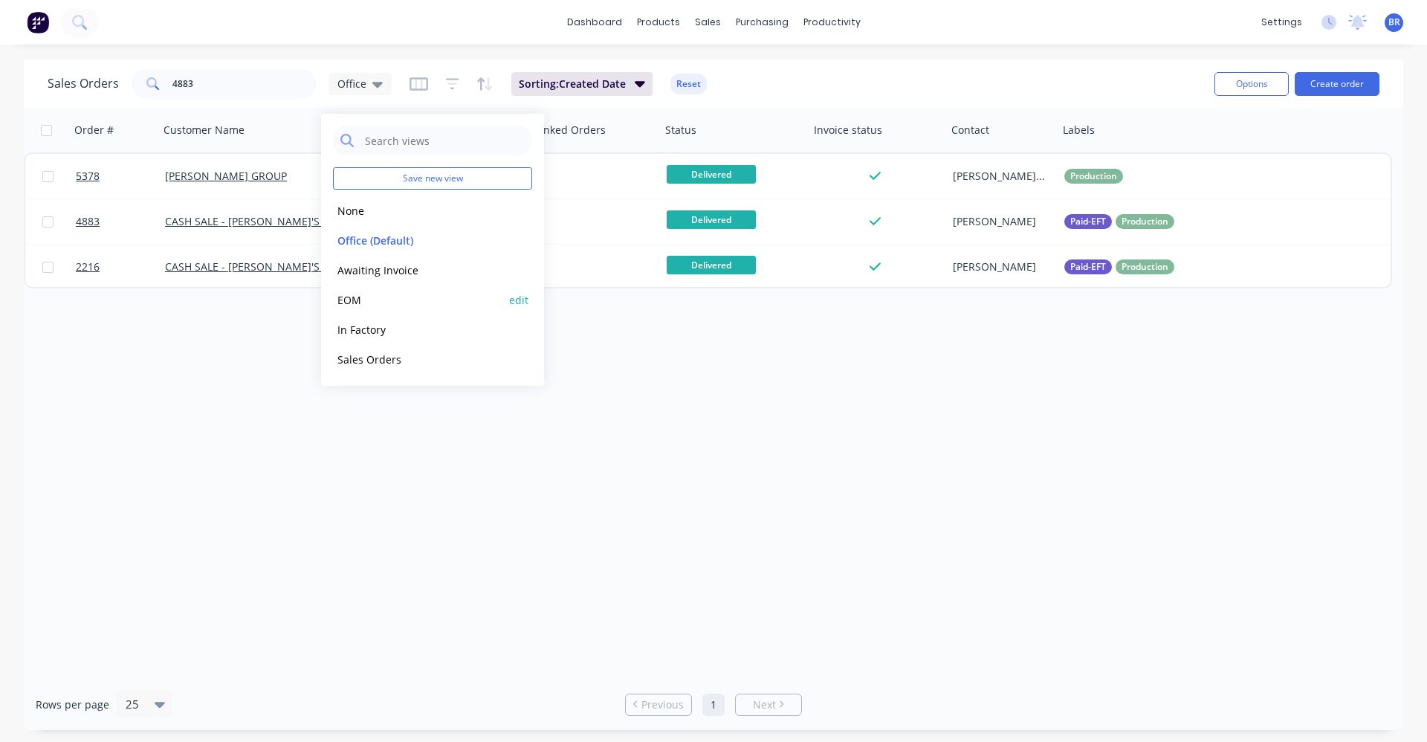
click at [369, 294] on button "EOM" at bounding box center [417, 299] width 169 height 17
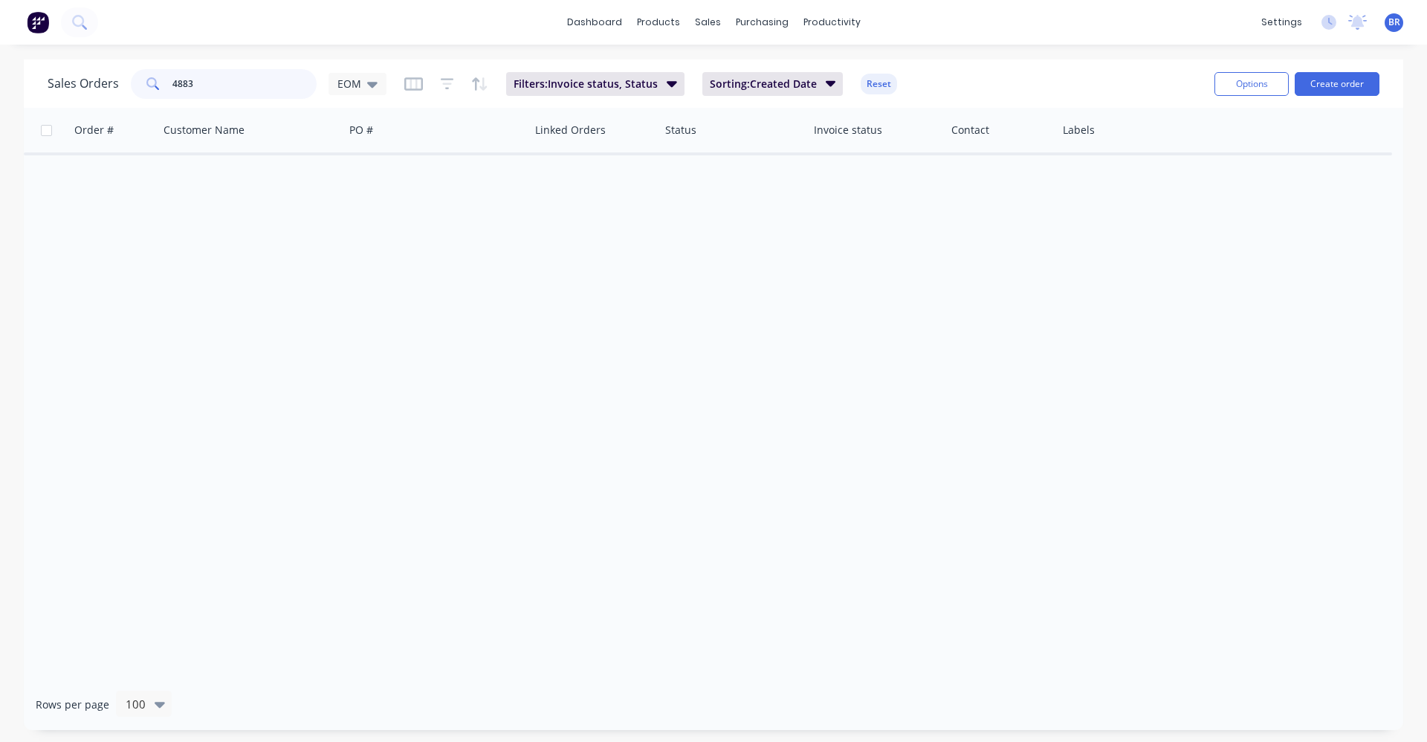
drag, startPoint x: 251, startPoint y: 83, endPoint x: 130, endPoint y: 60, distance: 122.6
click at [136, 85] on div "4883" at bounding box center [224, 84] width 186 height 30
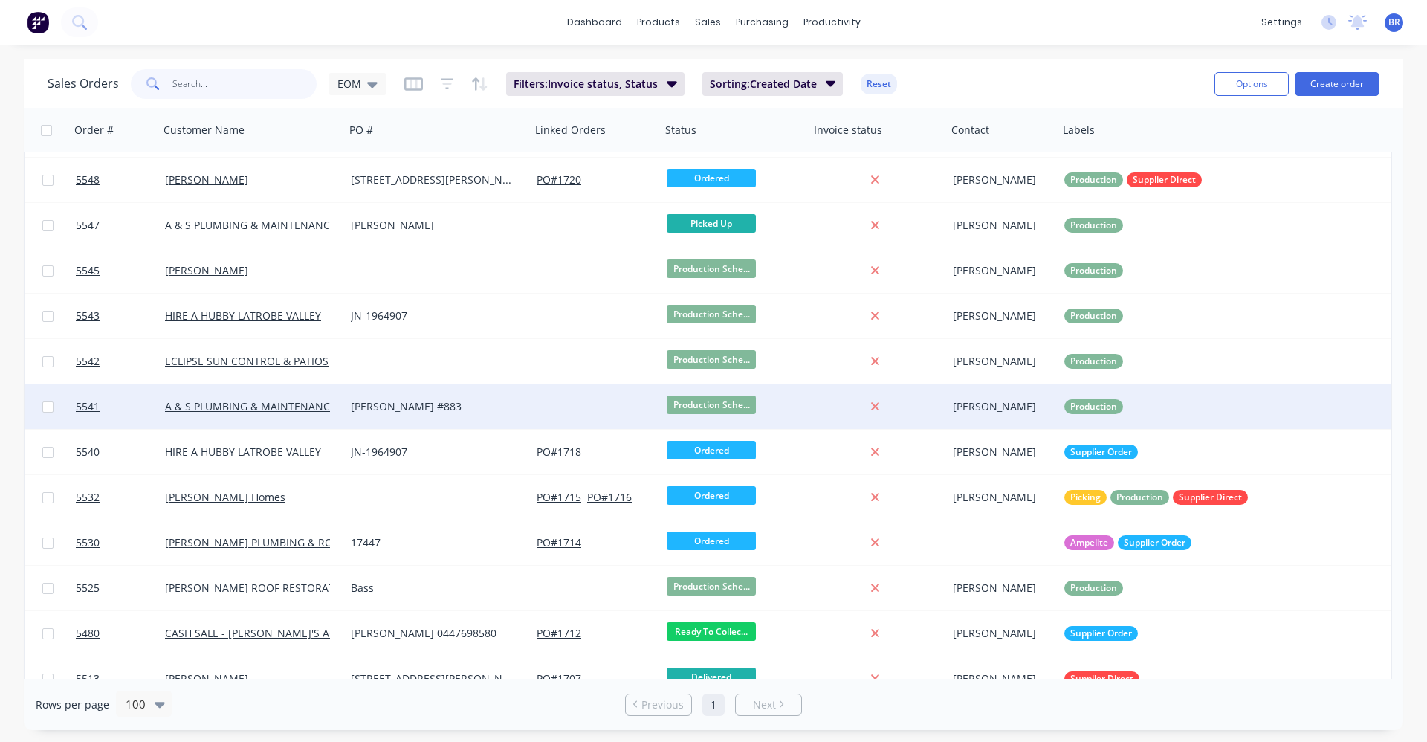
scroll to position [290, 0]
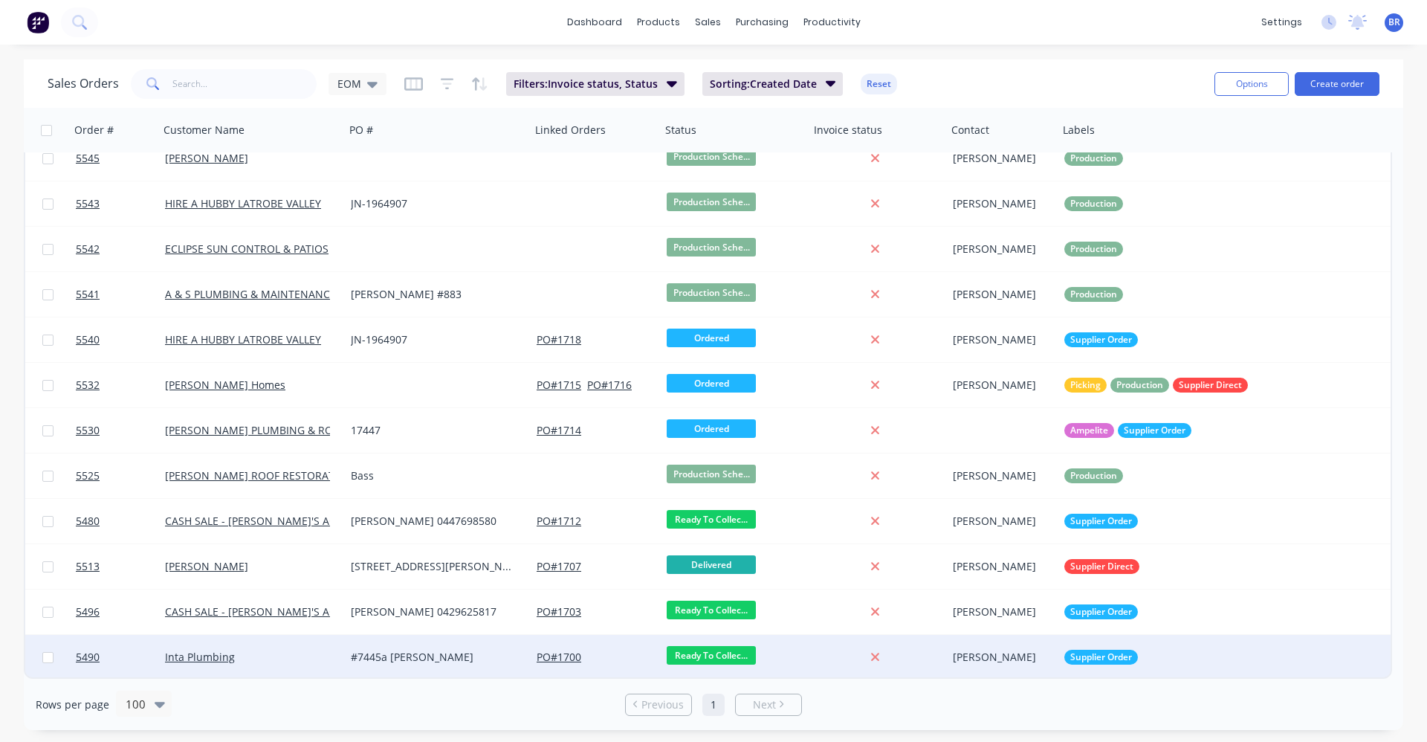
click at [259, 652] on div "Inta Plumbing" at bounding box center [247, 657] width 165 height 15
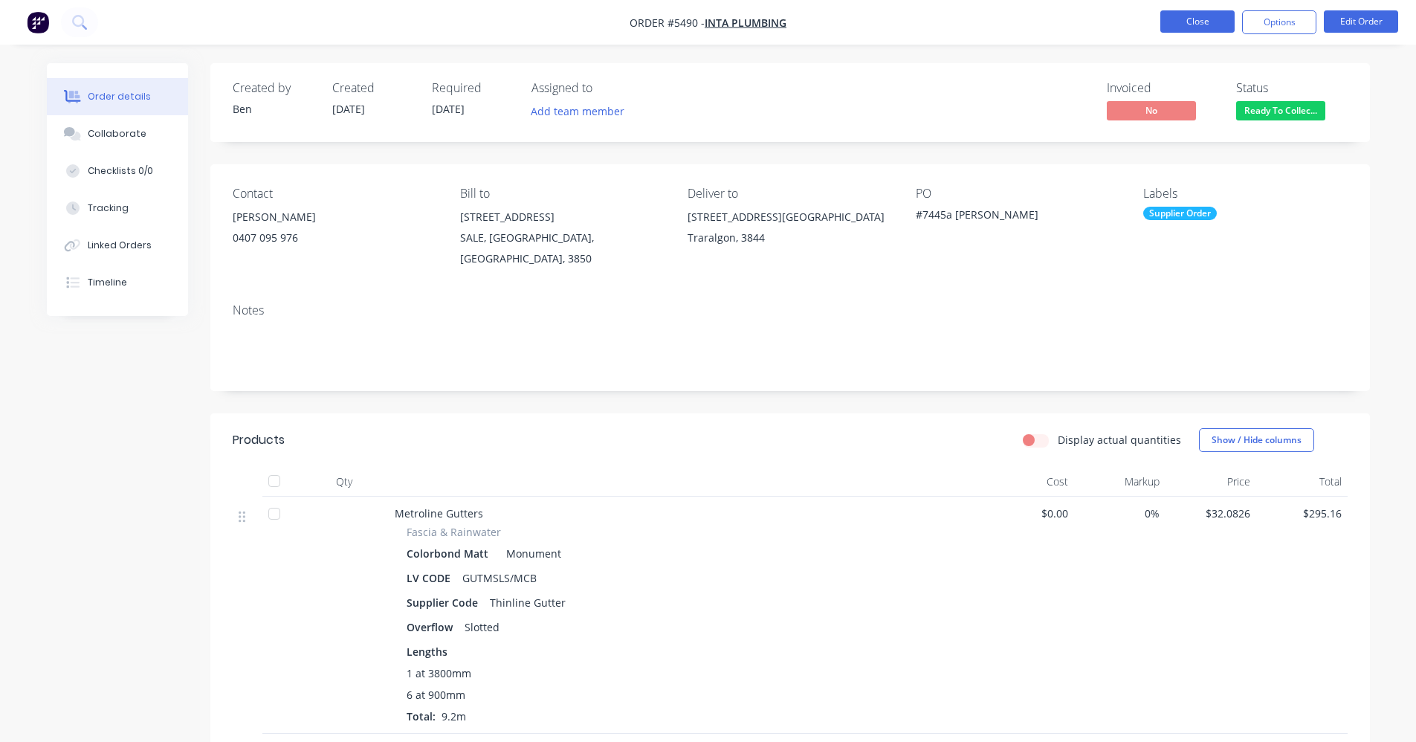
click at [1208, 11] on button "Close" at bounding box center [1197, 21] width 74 height 22
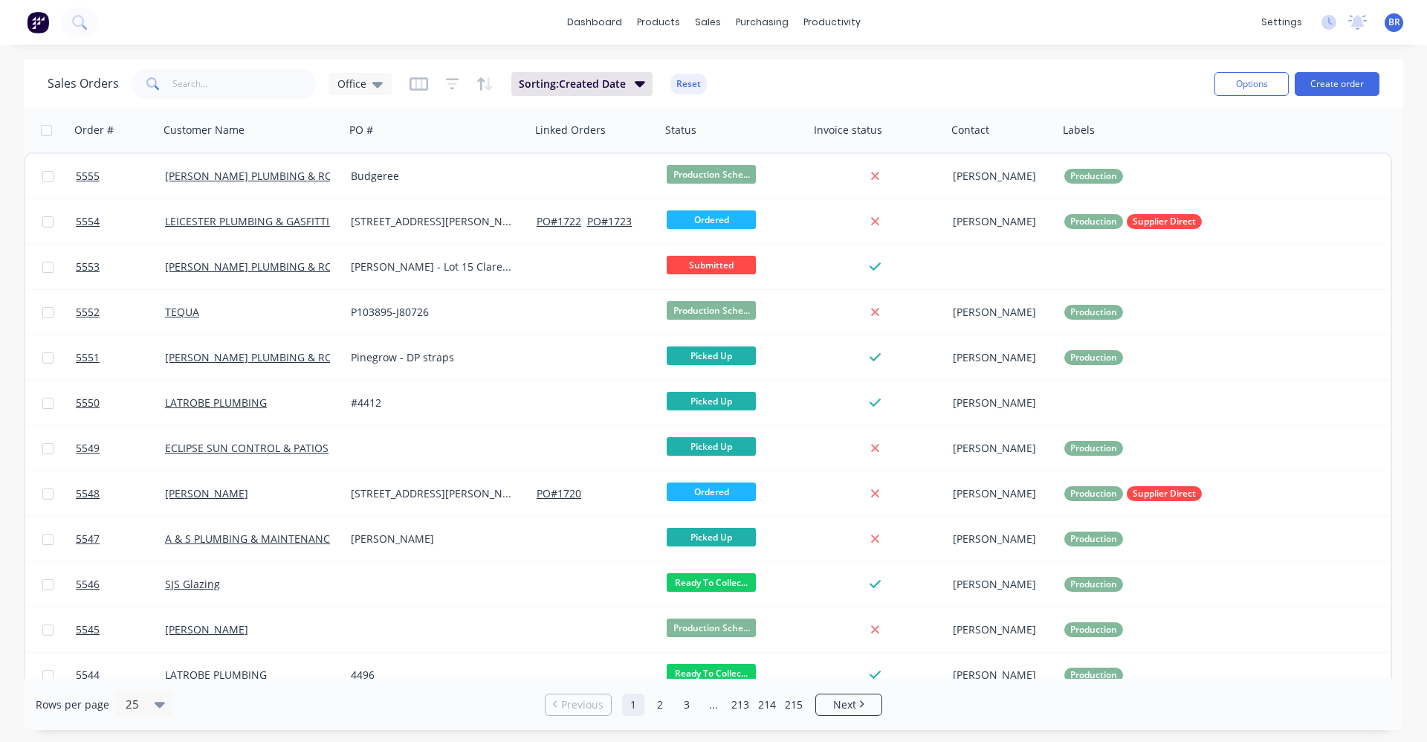
scroll to position [372, 0]
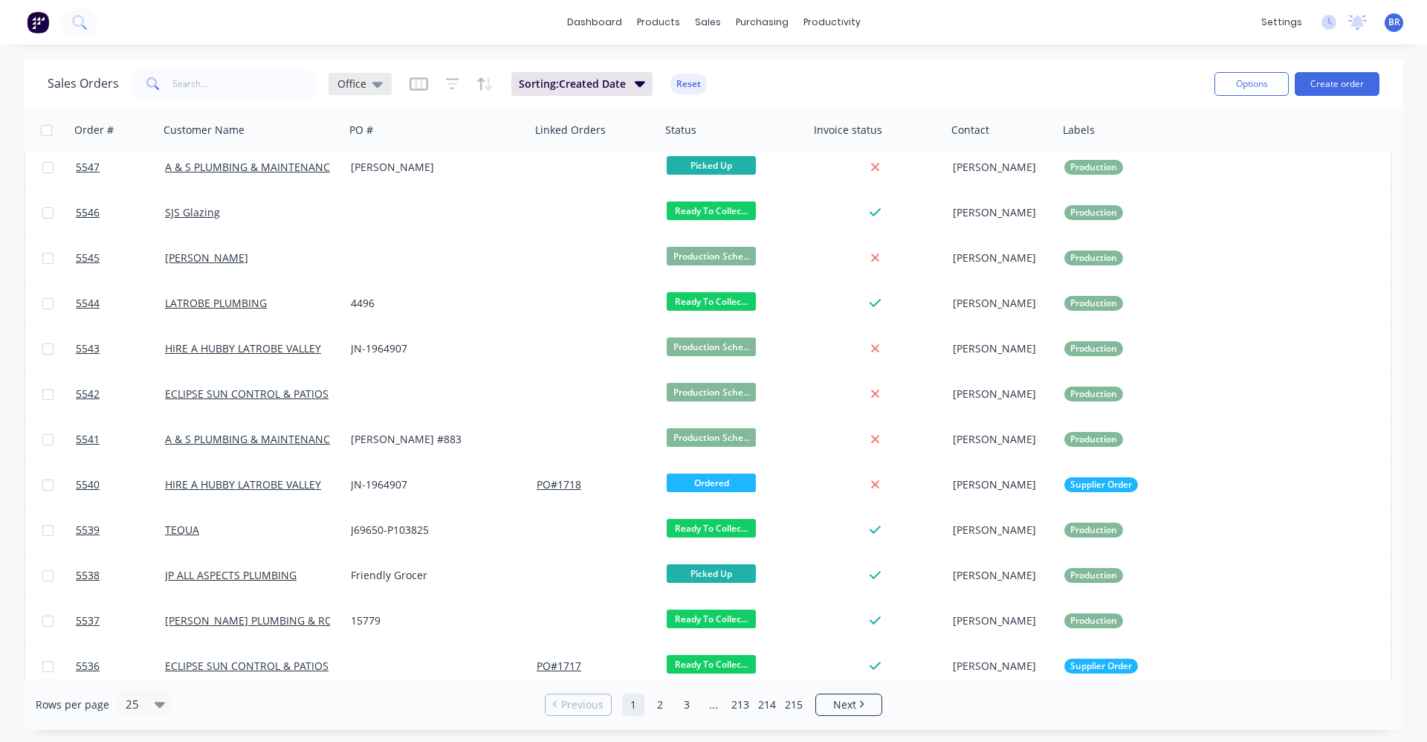
click at [377, 83] on icon at bounding box center [377, 85] width 10 height 6
click at [351, 299] on button "EOM" at bounding box center [417, 299] width 169 height 17
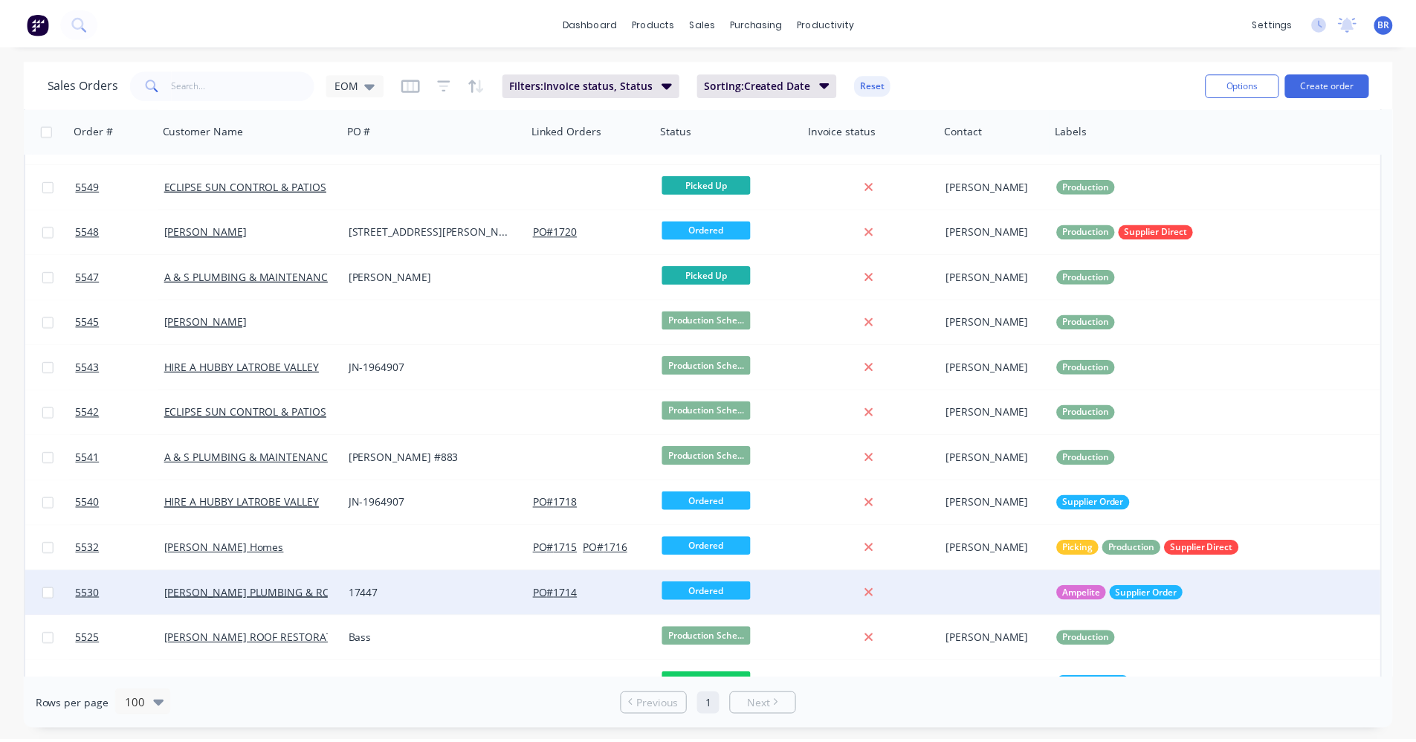
scroll to position [290, 0]
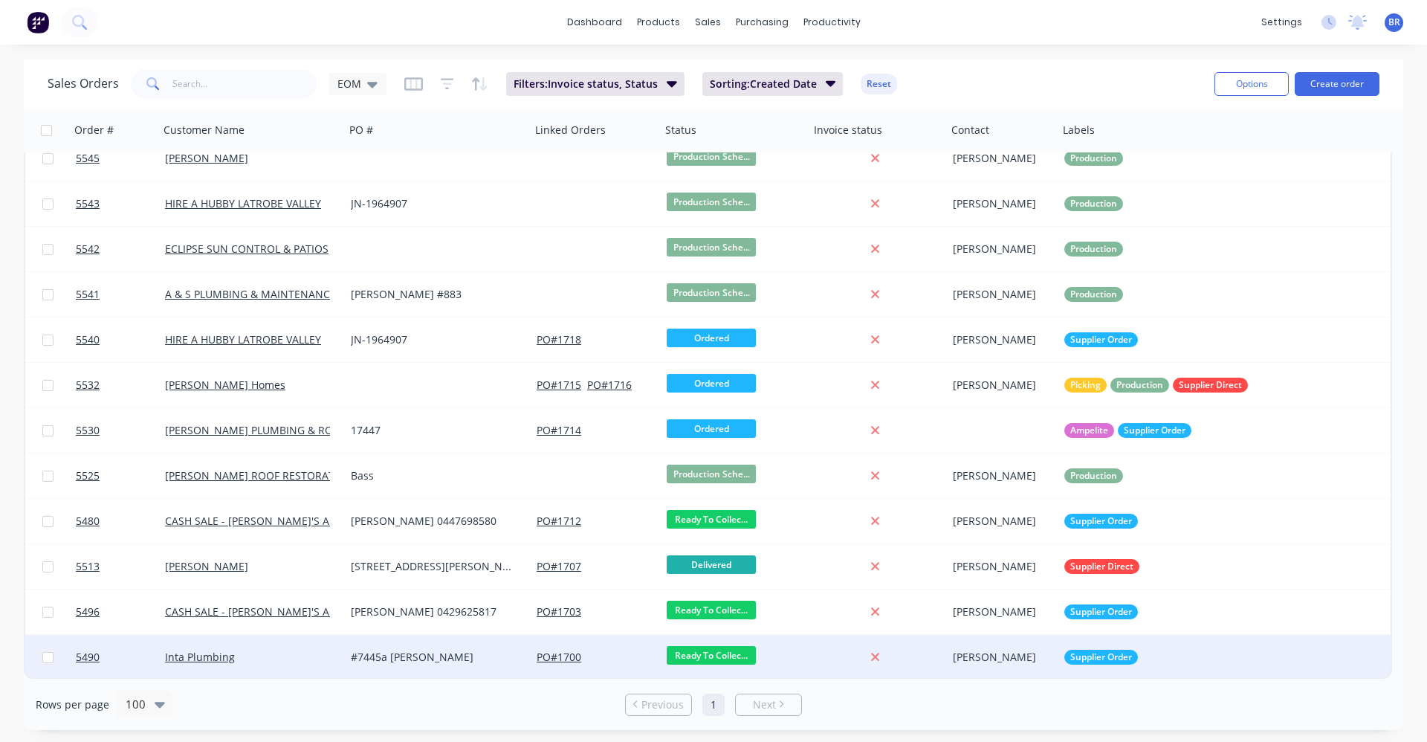
click at [267, 659] on div "Inta Plumbing" at bounding box center [247, 657] width 165 height 15
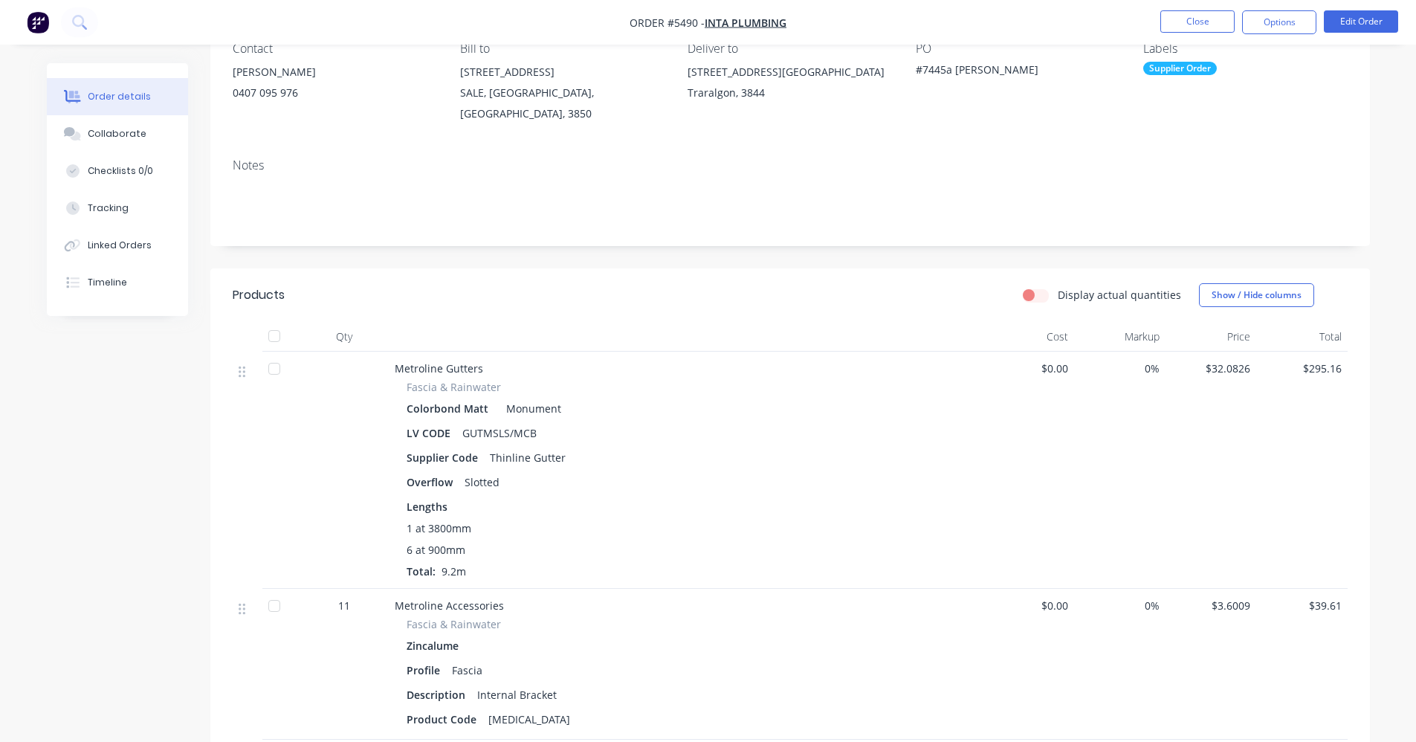
scroll to position [149, 0]
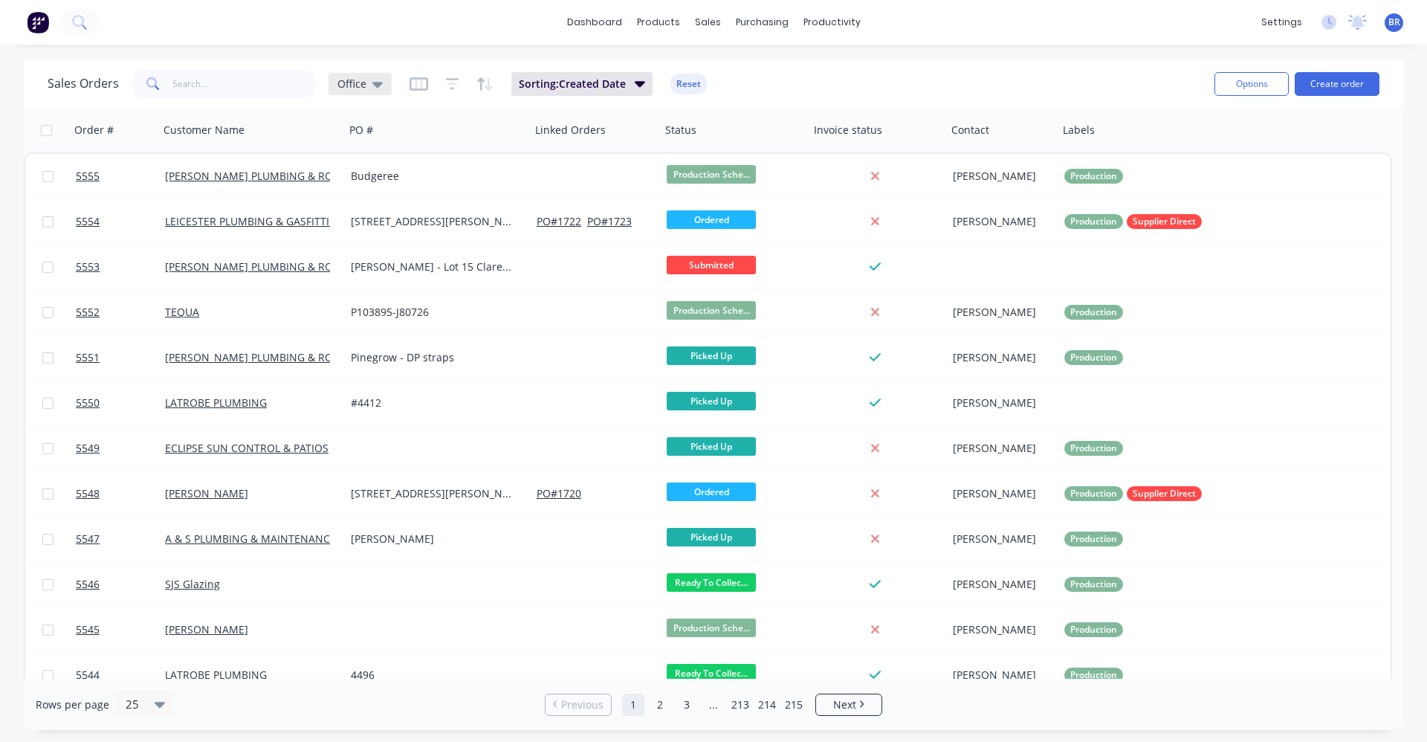
click at [358, 77] on span "Office" at bounding box center [352, 84] width 29 height 16
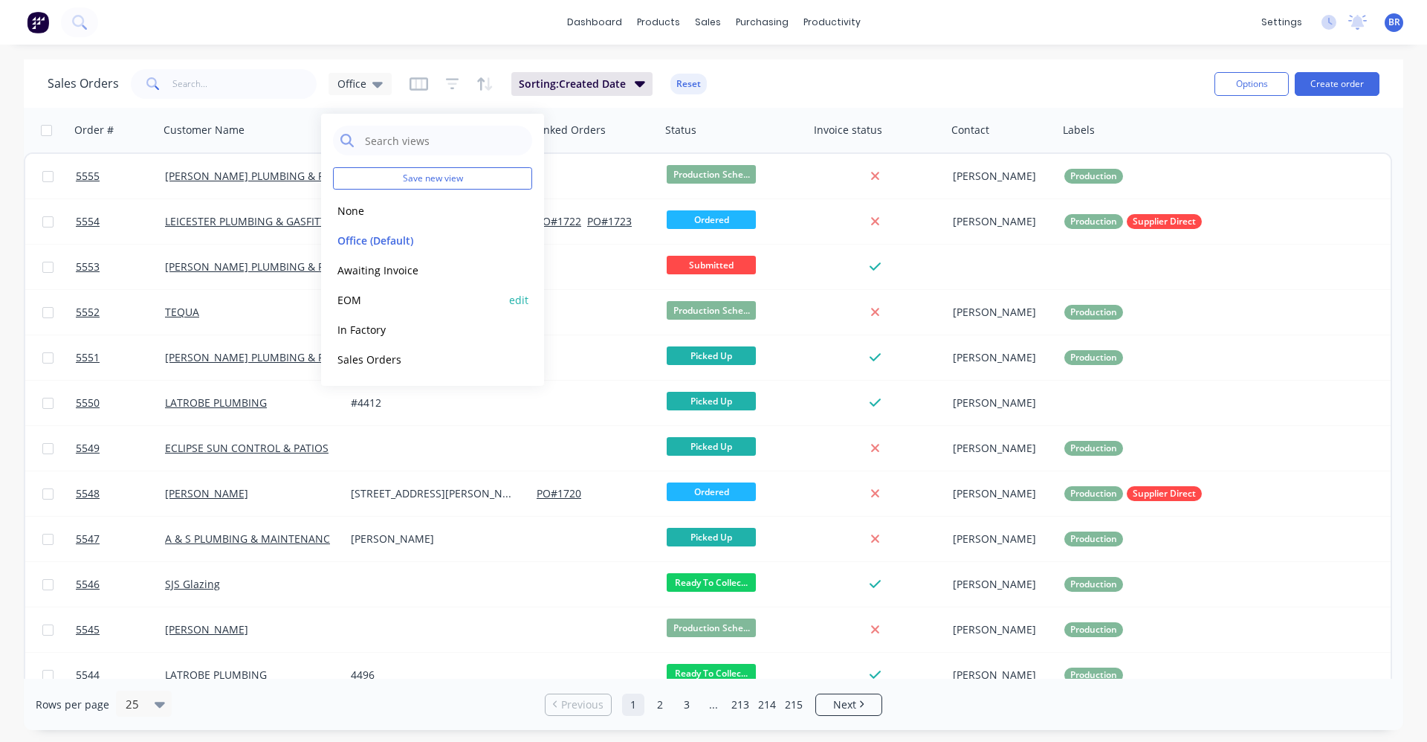
click at [355, 303] on button "EOM" at bounding box center [417, 299] width 169 height 17
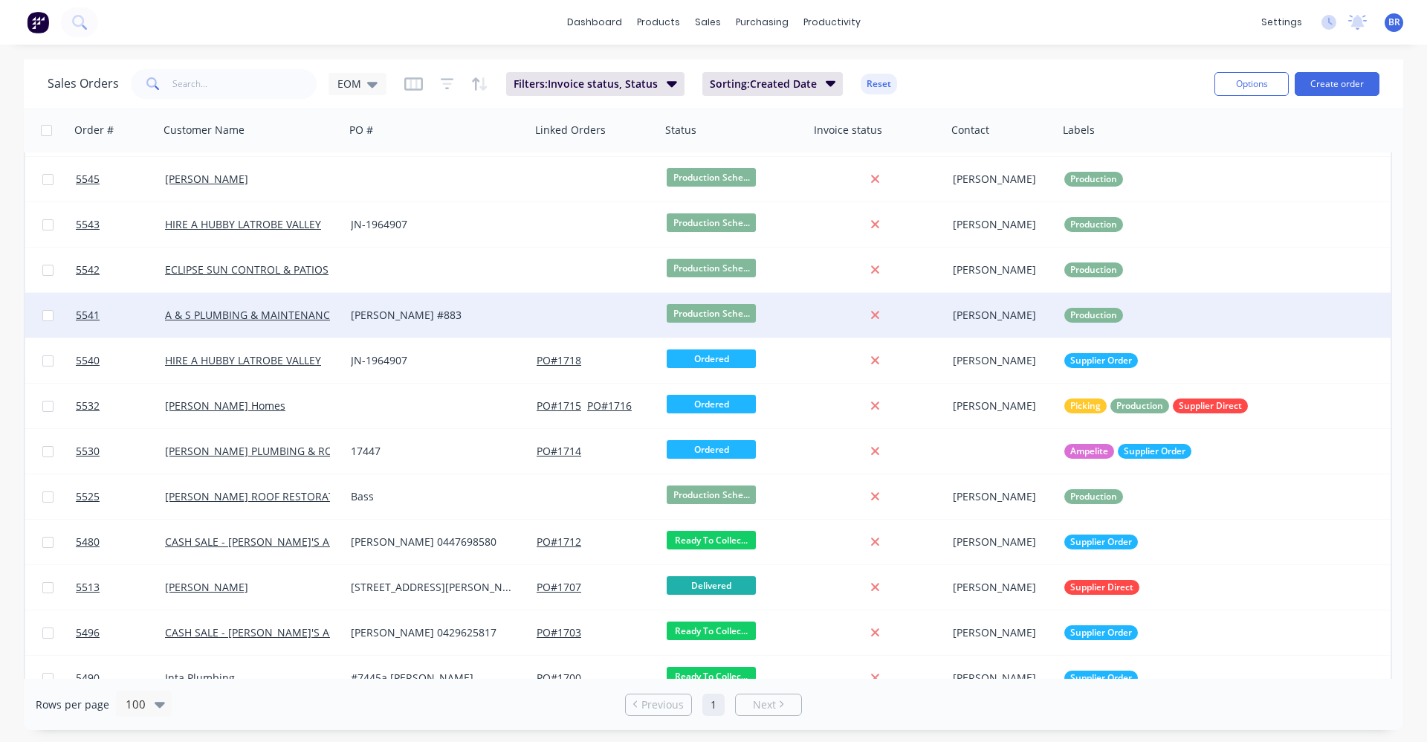
scroll to position [290, 0]
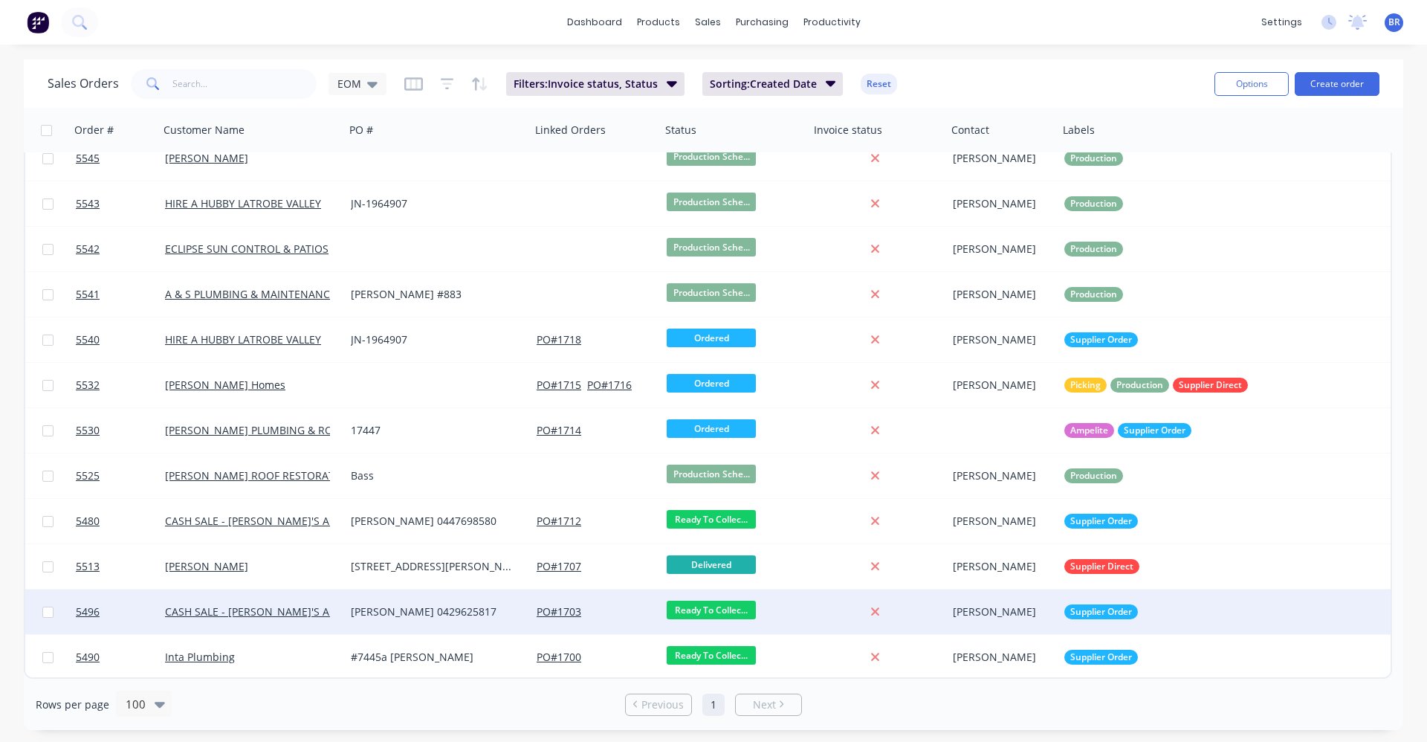
click at [370, 611] on div "[PERSON_NAME] 0429625817" at bounding box center [433, 611] width 165 height 15
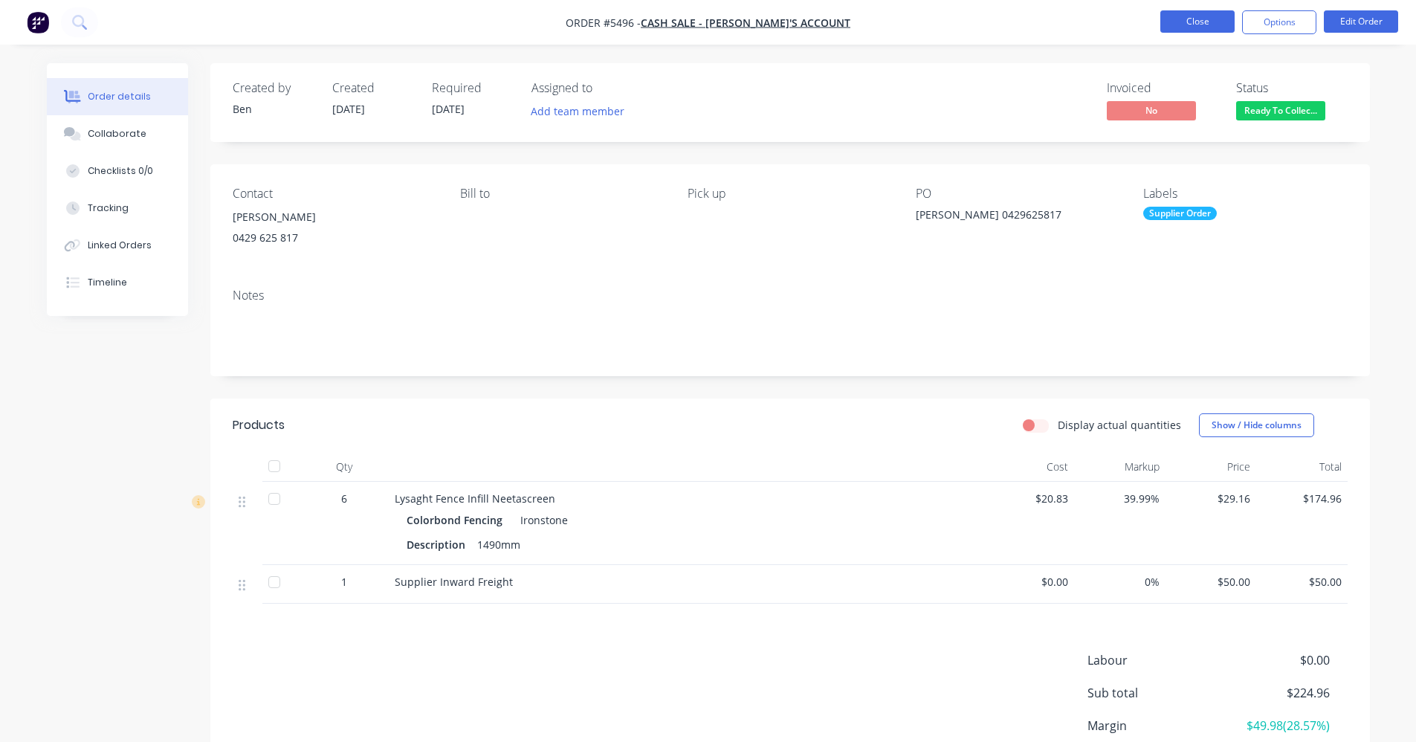
click at [1186, 15] on button "Close" at bounding box center [1197, 21] width 74 height 22
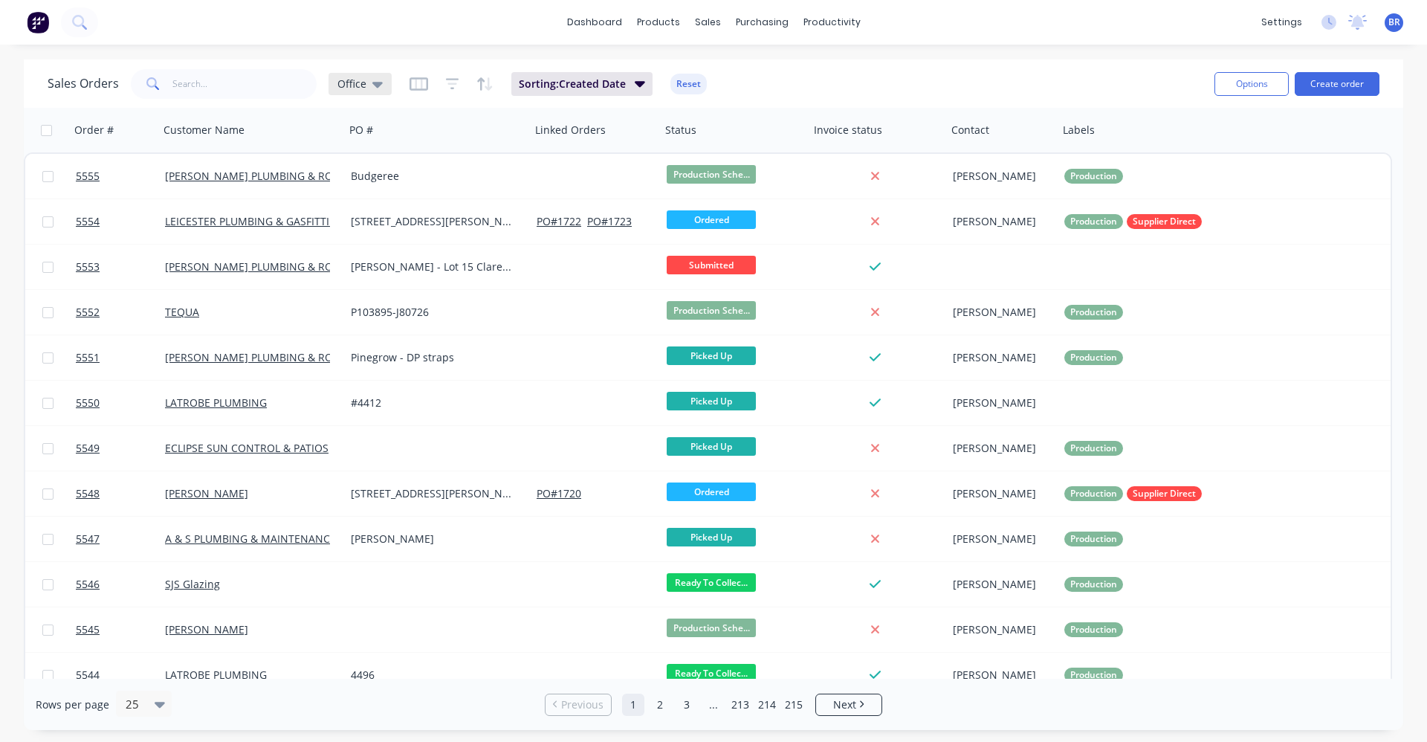
click at [364, 80] on span "Office" at bounding box center [352, 84] width 29 height 16
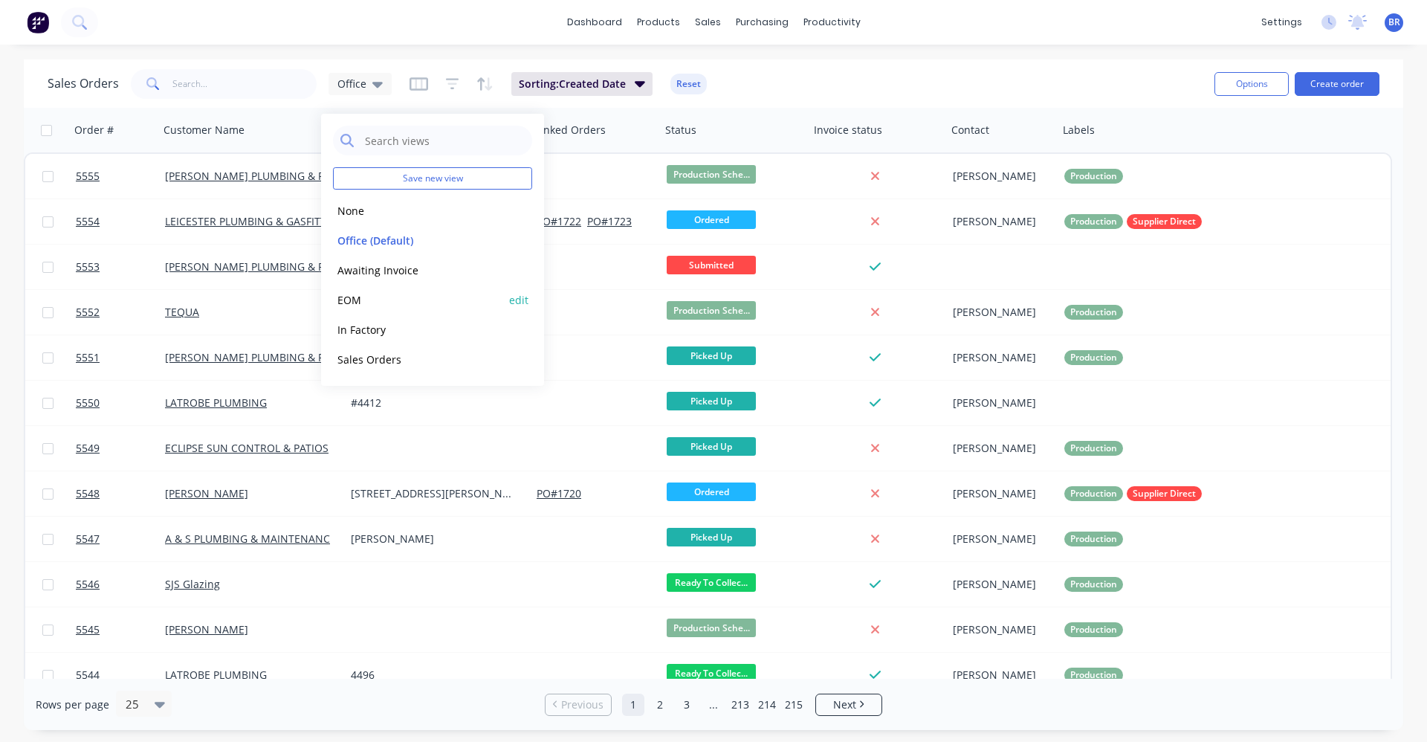
click at [352, 300] on button "EOM" at bounding box center [417, 299] width 169 height 17
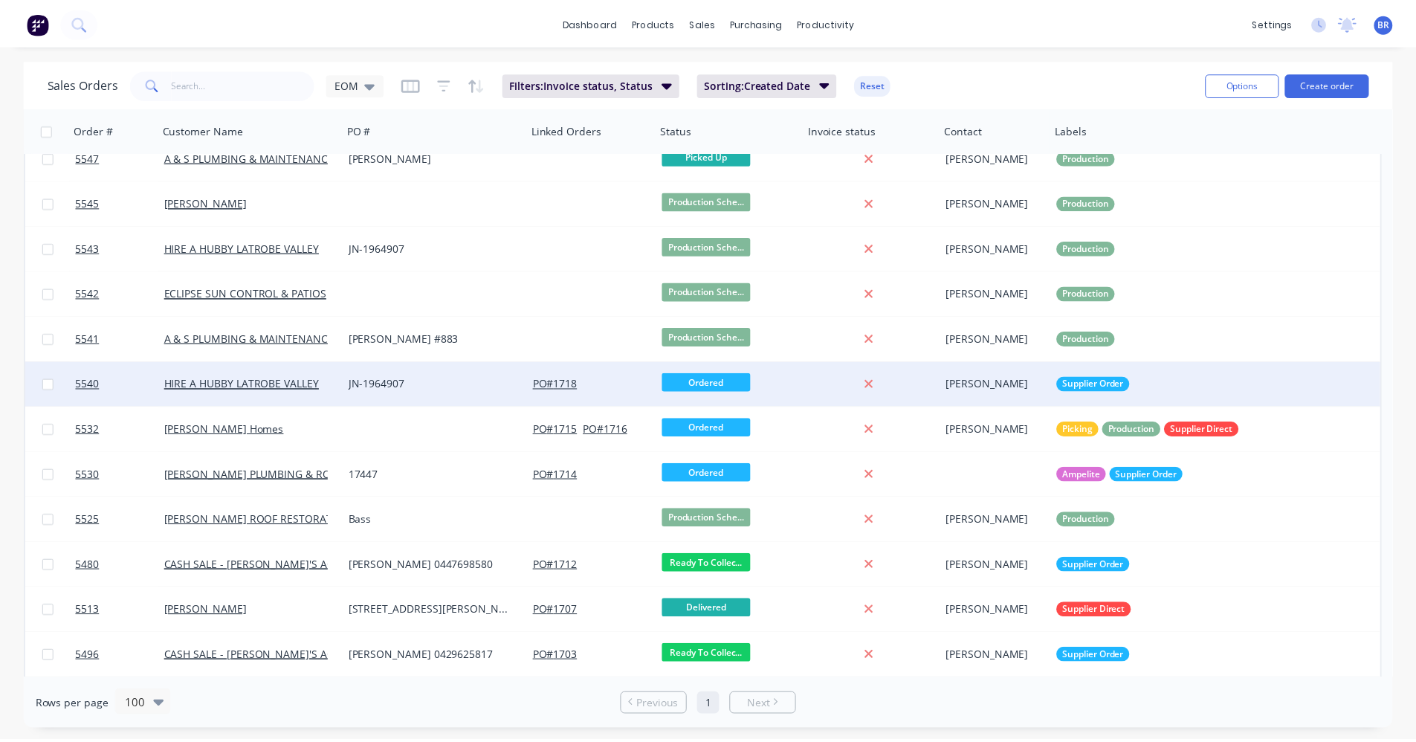
scroll to position [290, 0]
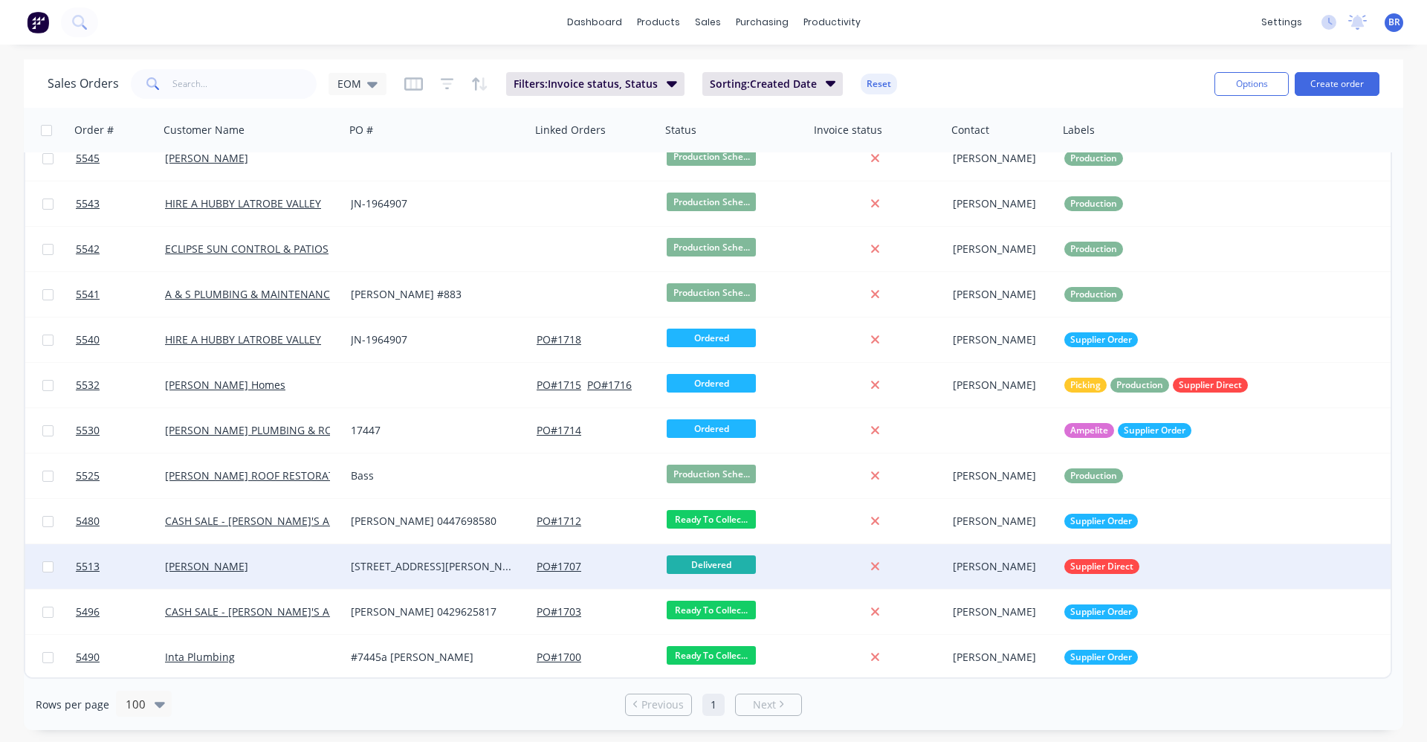
click at [285, 570] on div "[PERSON_NAME]" at bounding box center [247, 566] width 165 height 15
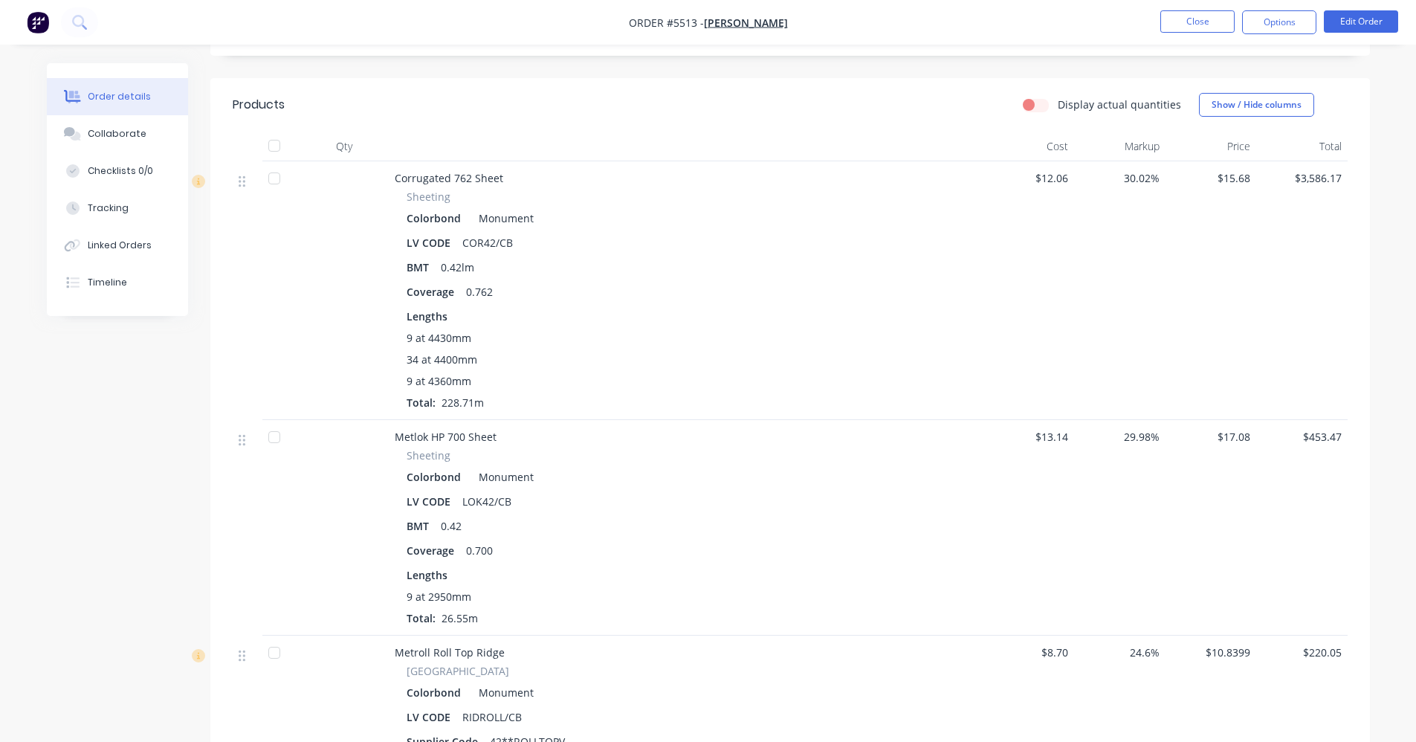
scroll to position [338, 0]
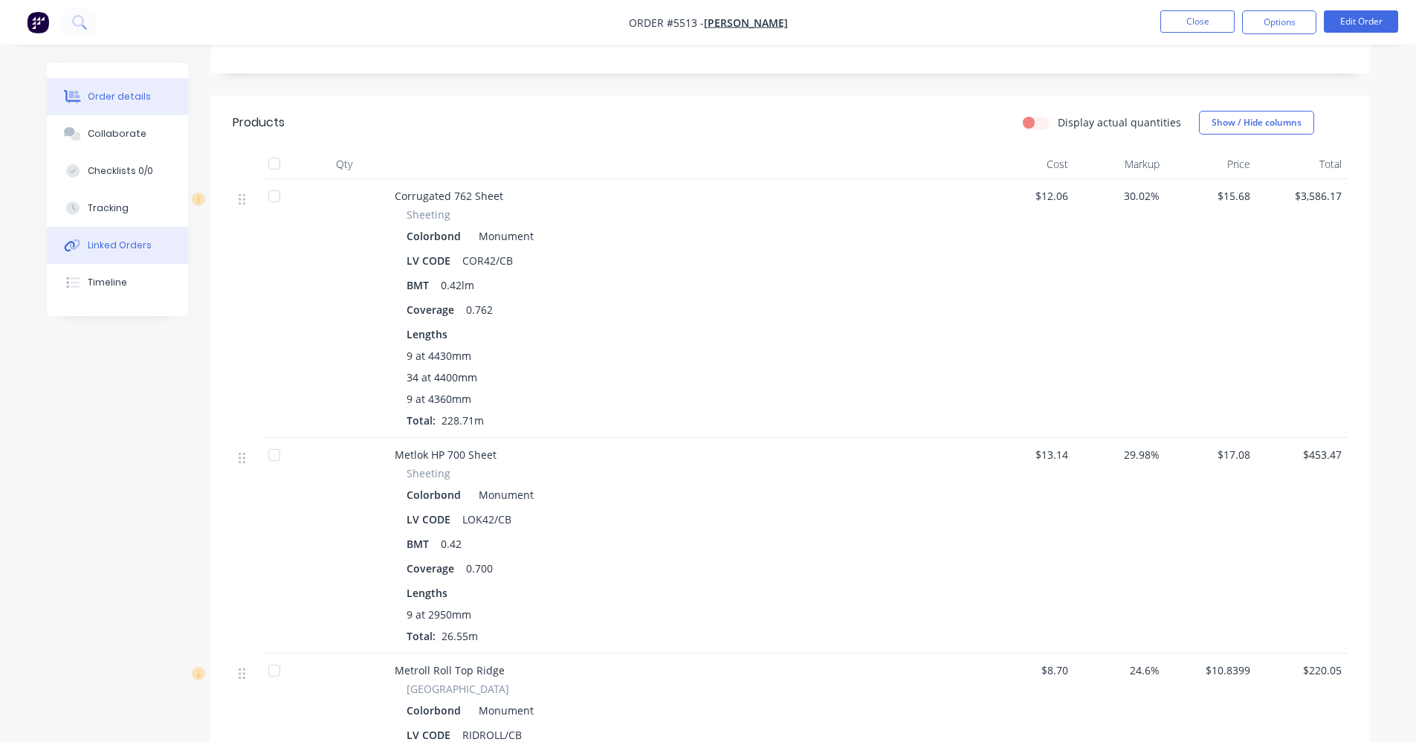
click at [130, 249] on div "Linked Orders" at bounding box center [120, 245] width 64 height 13
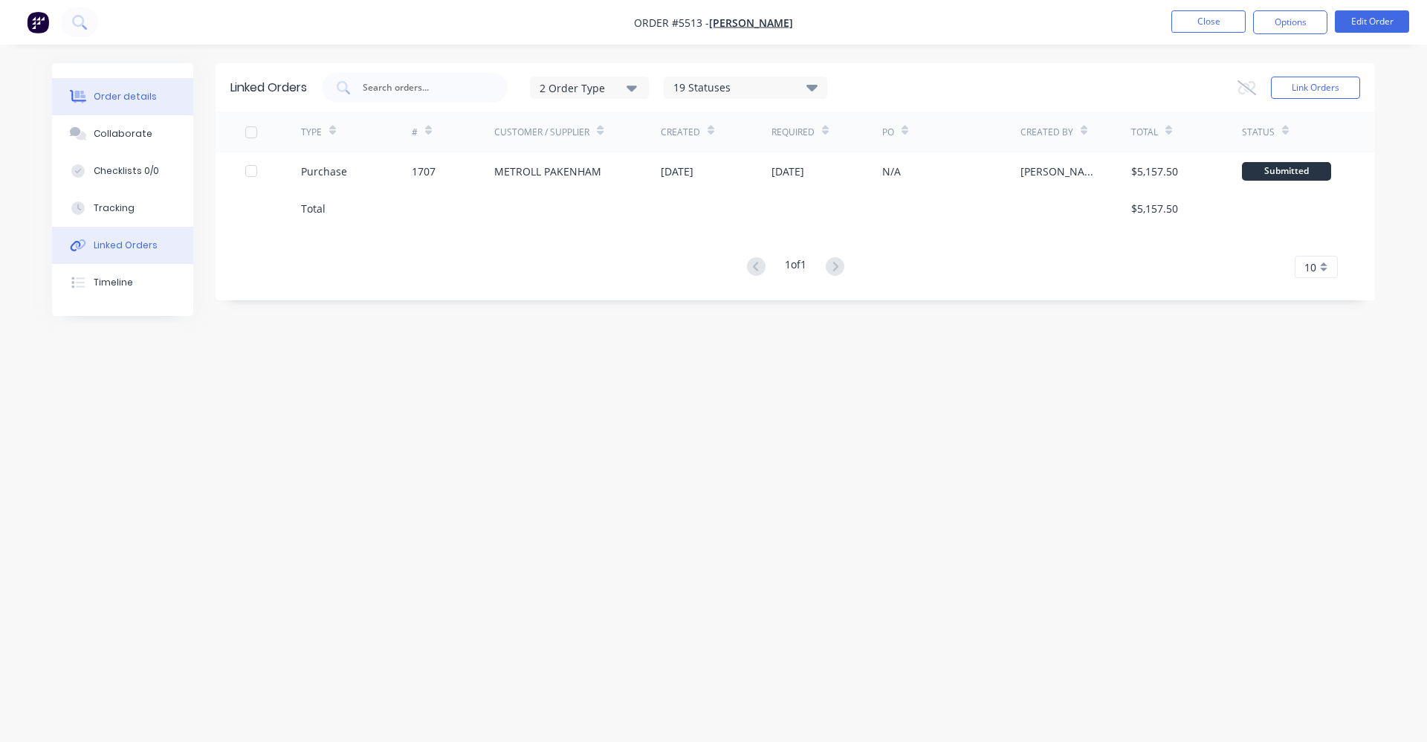
click at [137, 83] on button "Order details" at bounding box center [122, 96] width 141 height 37
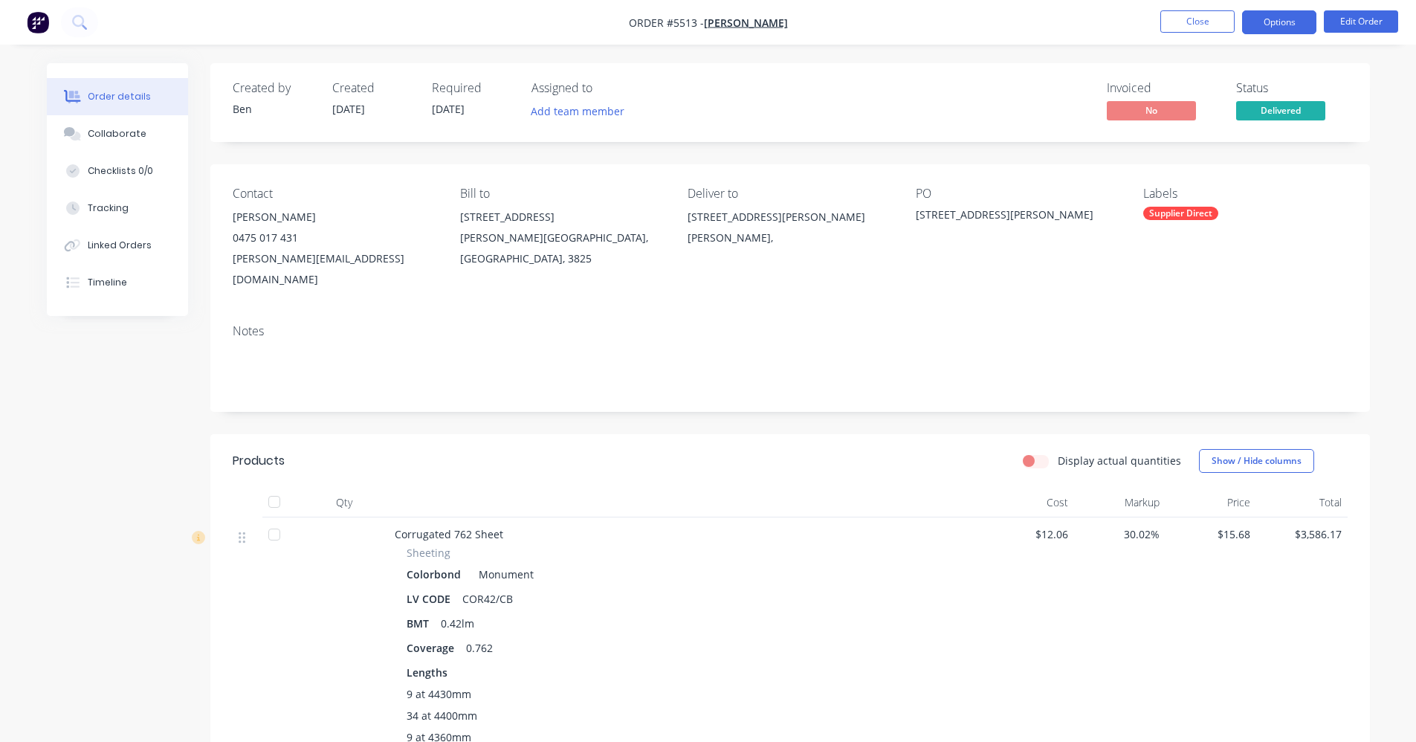
click at [1288, 19] on button "Options" at bounding box center [1279, 22] width 74 height 24
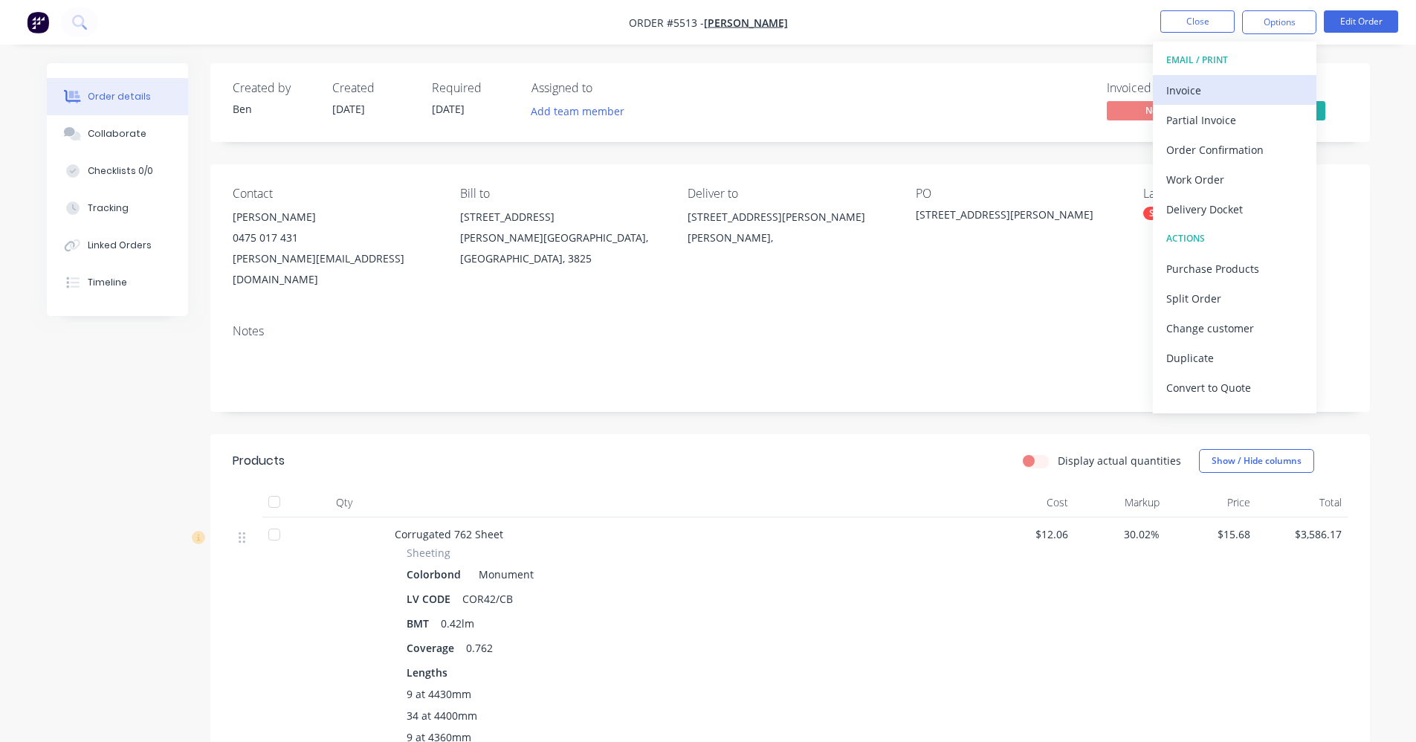
click at [1219, 83] on div "Invoice" at bounding box center [1234, 91] width 137 height 22
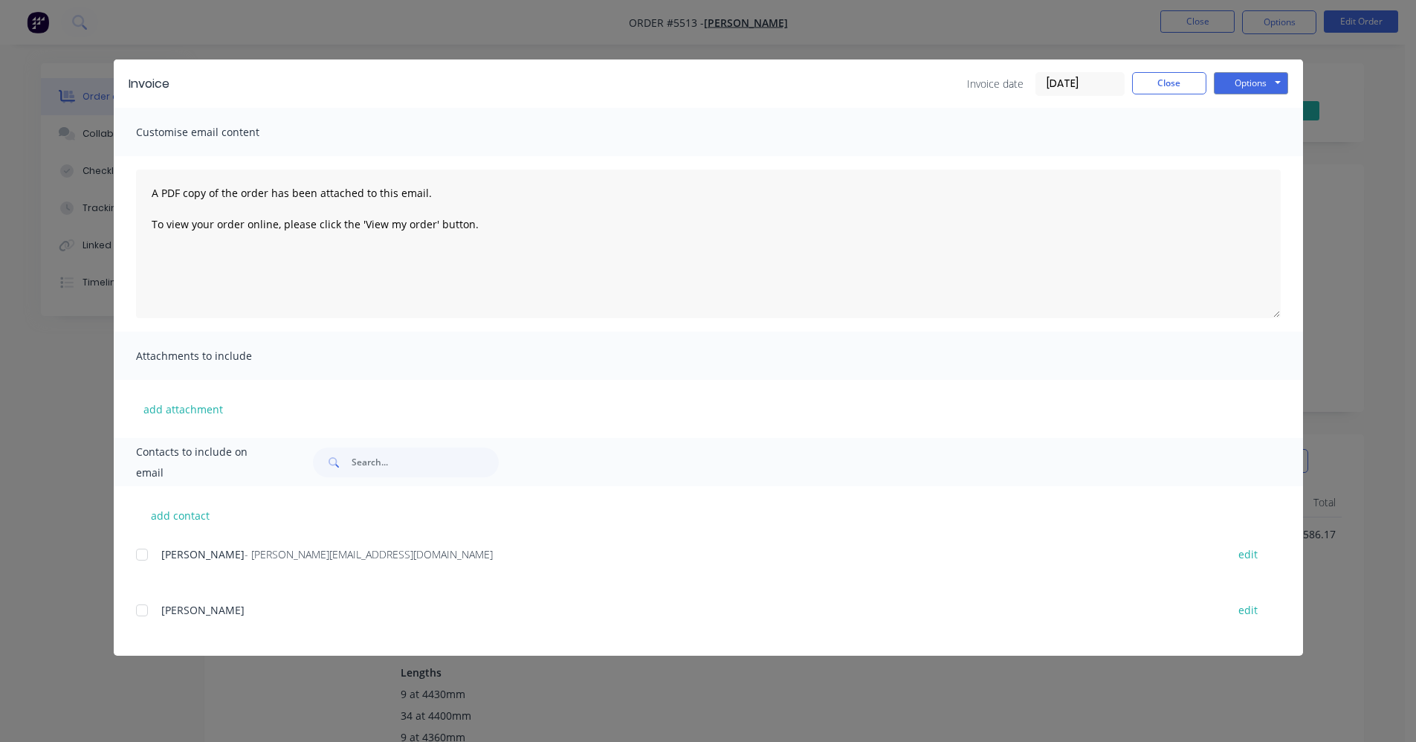
click at [141, 555] on div at bounding box center [142, 555] width 30 height 30
click at [1257, 80] on button "Options" at bounding box center [1251, 83] width 74 height 22
click at [1263, 159] on button "Email" at bounding box center [1261, 158] width 95 height 25
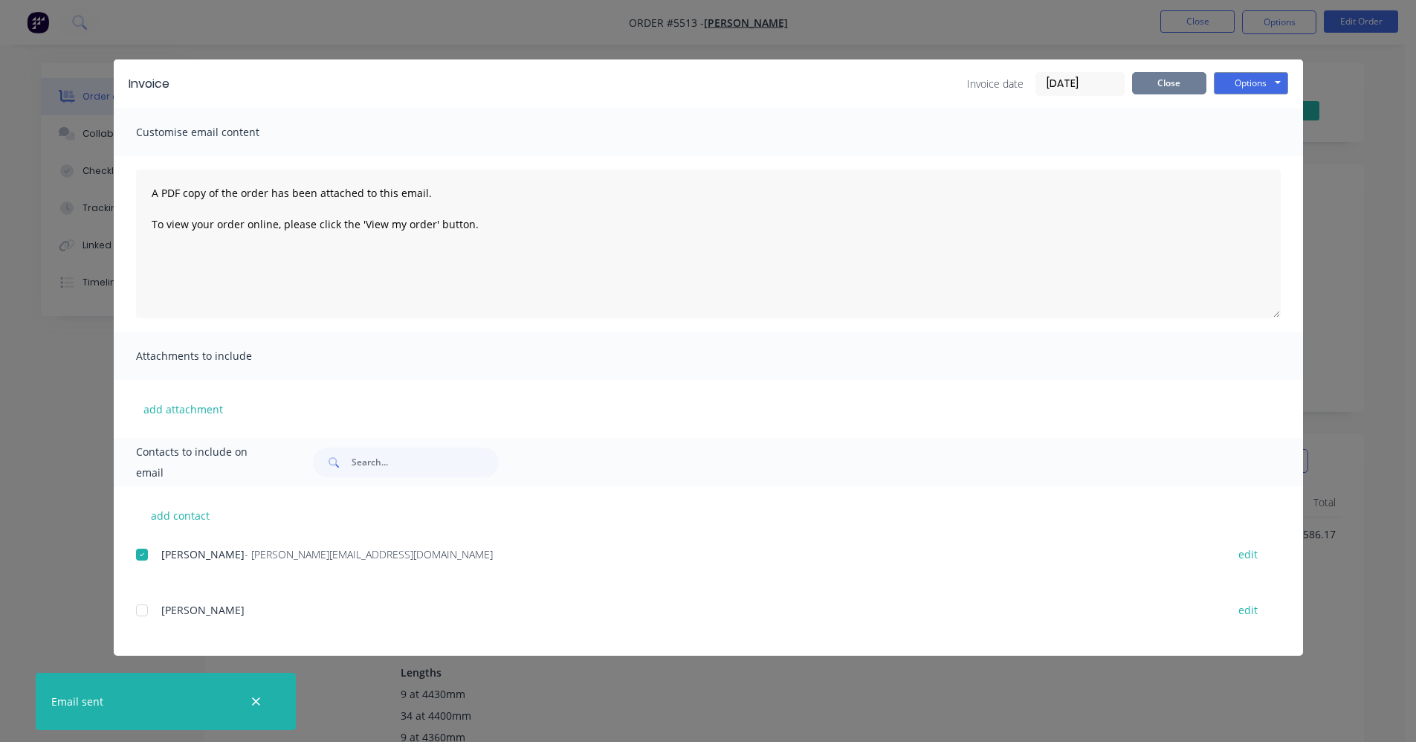
click at [1160, 85] on button "Close" at bounding box center [1169, 83] width 74 height 22
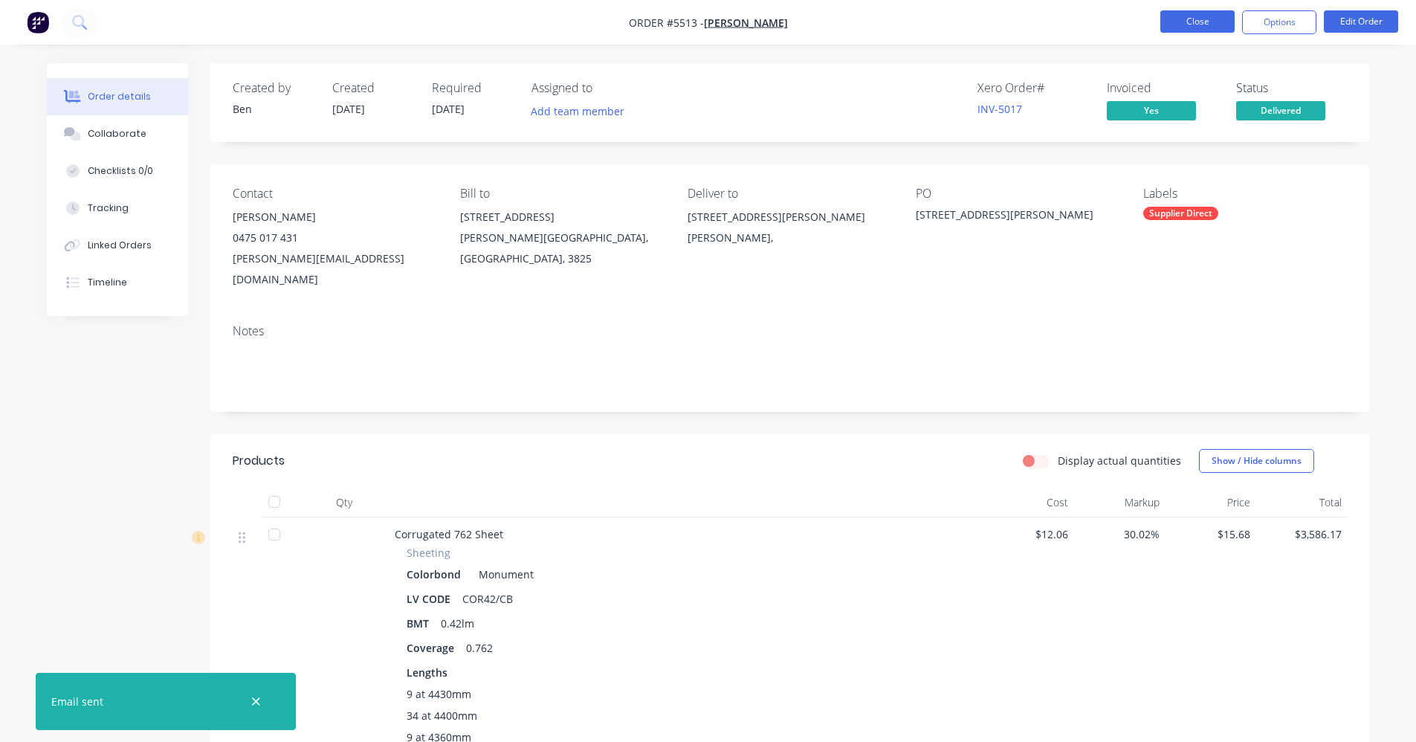
click at [1201, 22] on button "Close" at bounding box center [1197, 21] width 74 height 22
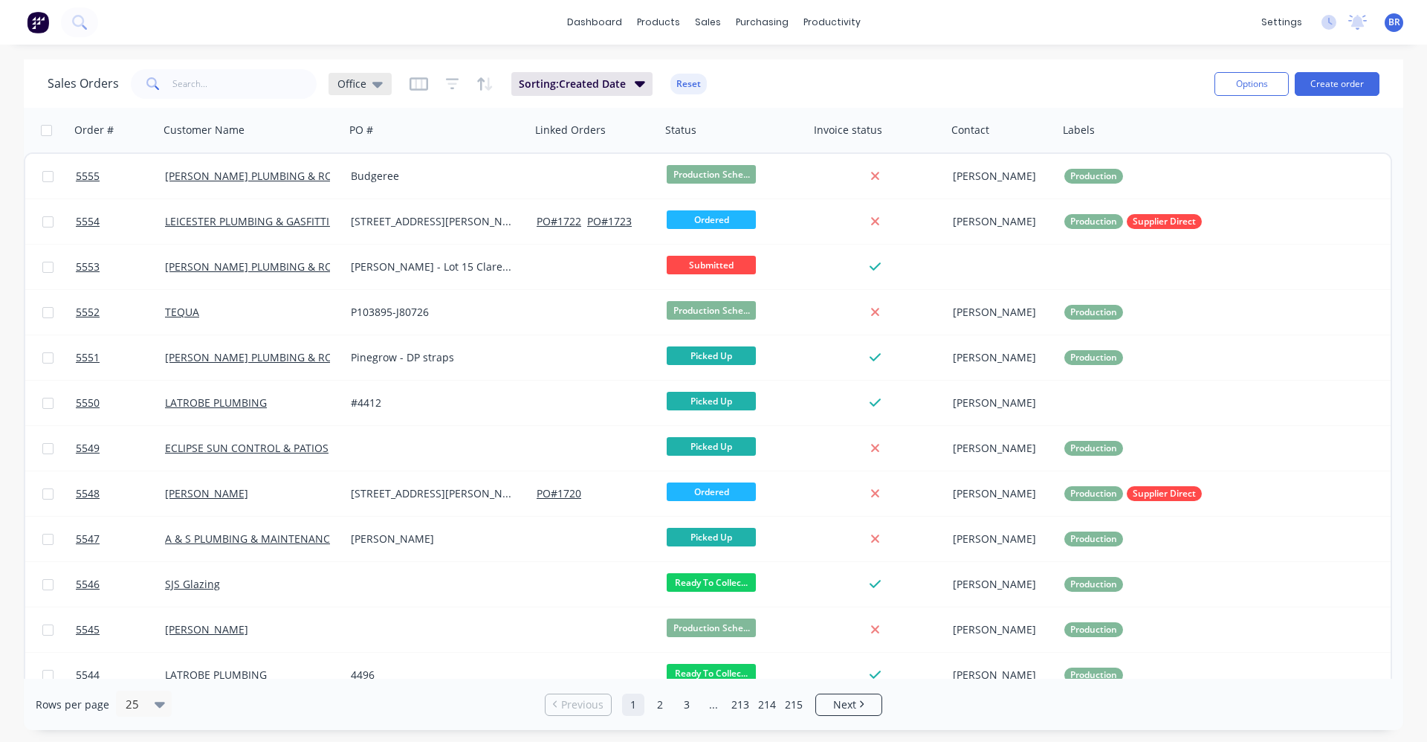
click at [377, 87] on icon at bounding box center [377, 85] width 10 height 6
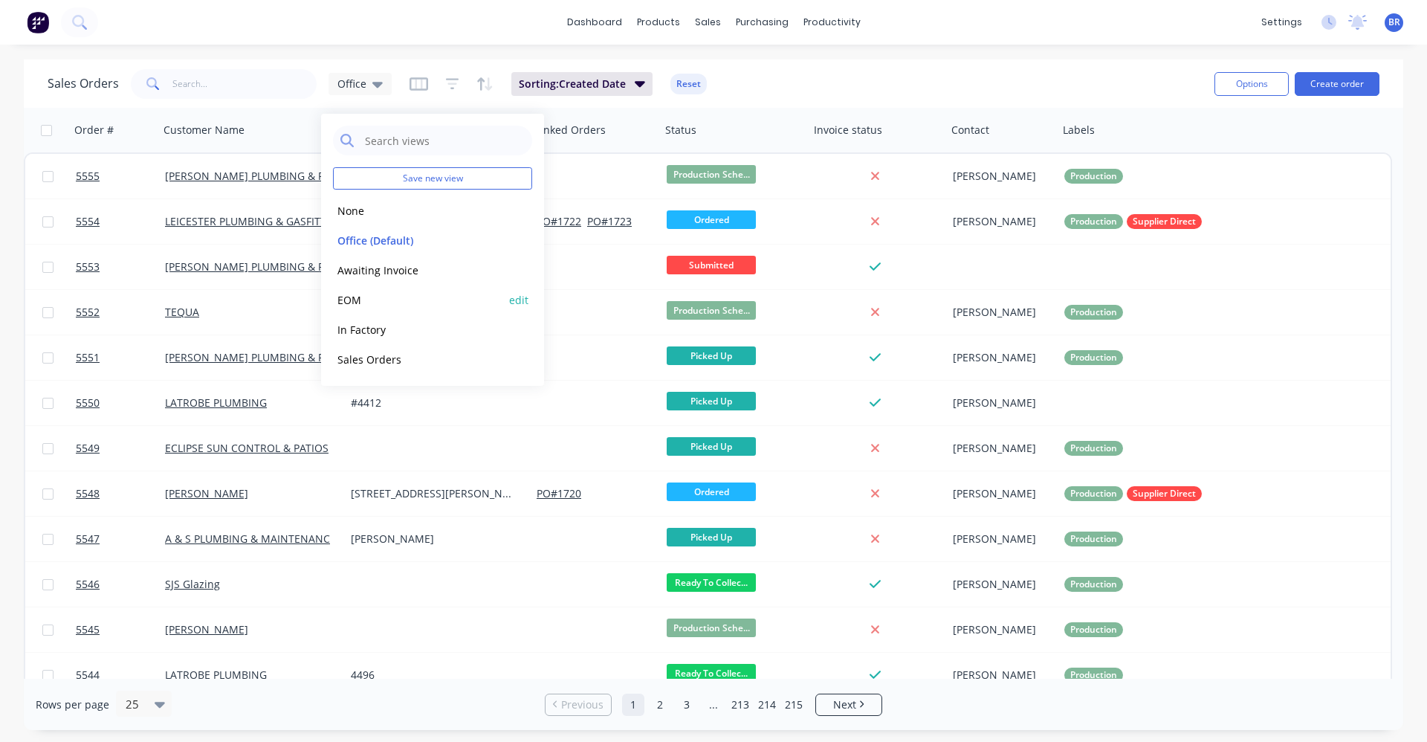
click at [377, 300] on button "EOM" at bounding box center [417, 299] width 169 height 17
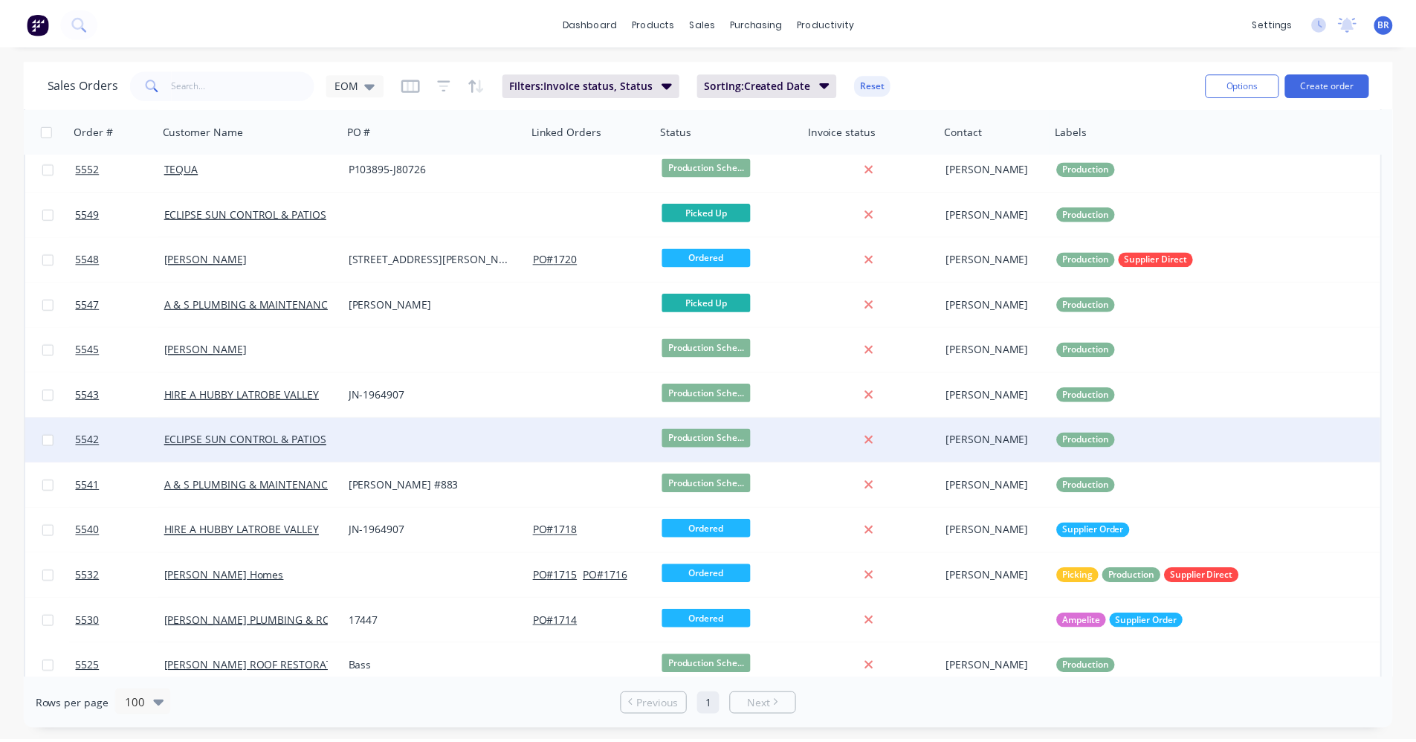
scroll to position [245, 0]
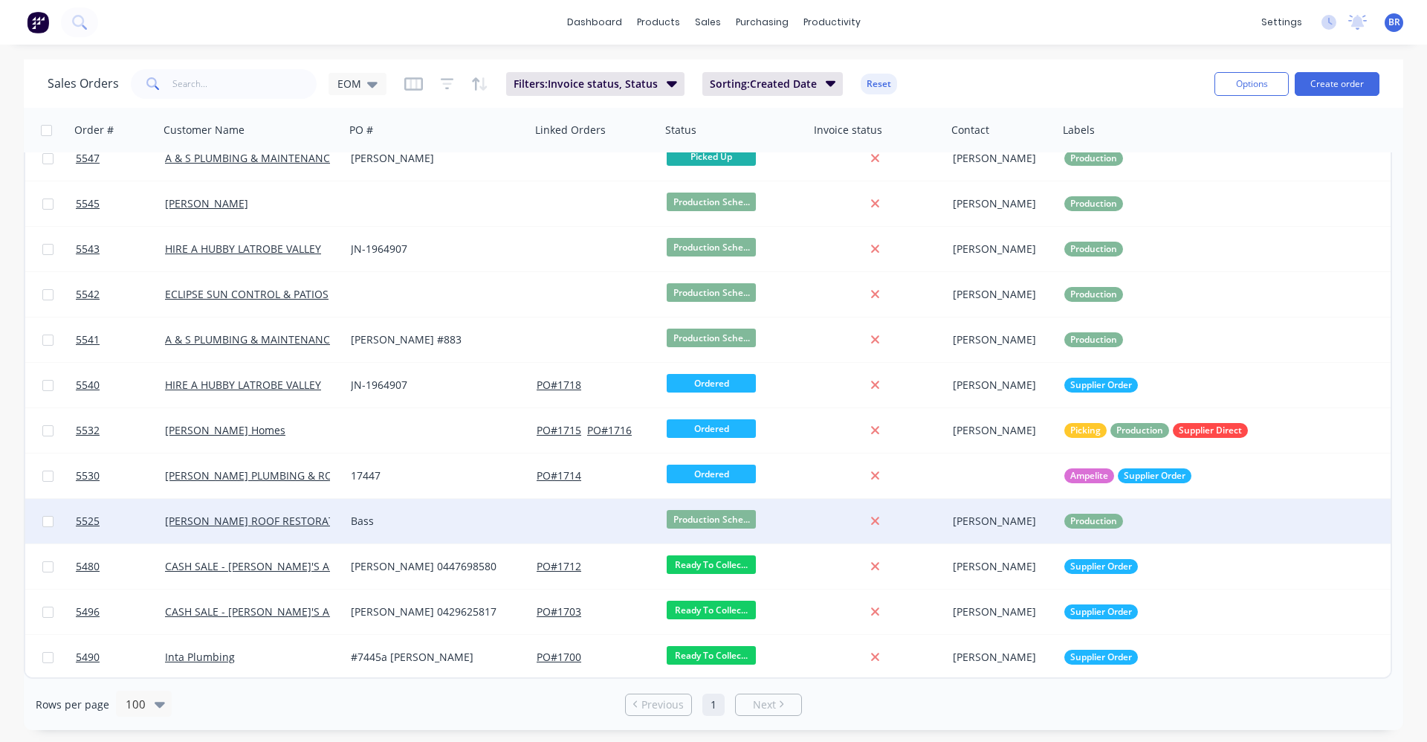
click at [443, 521] on div "Bass" at bounding box center [433, 521] width 165 height 15
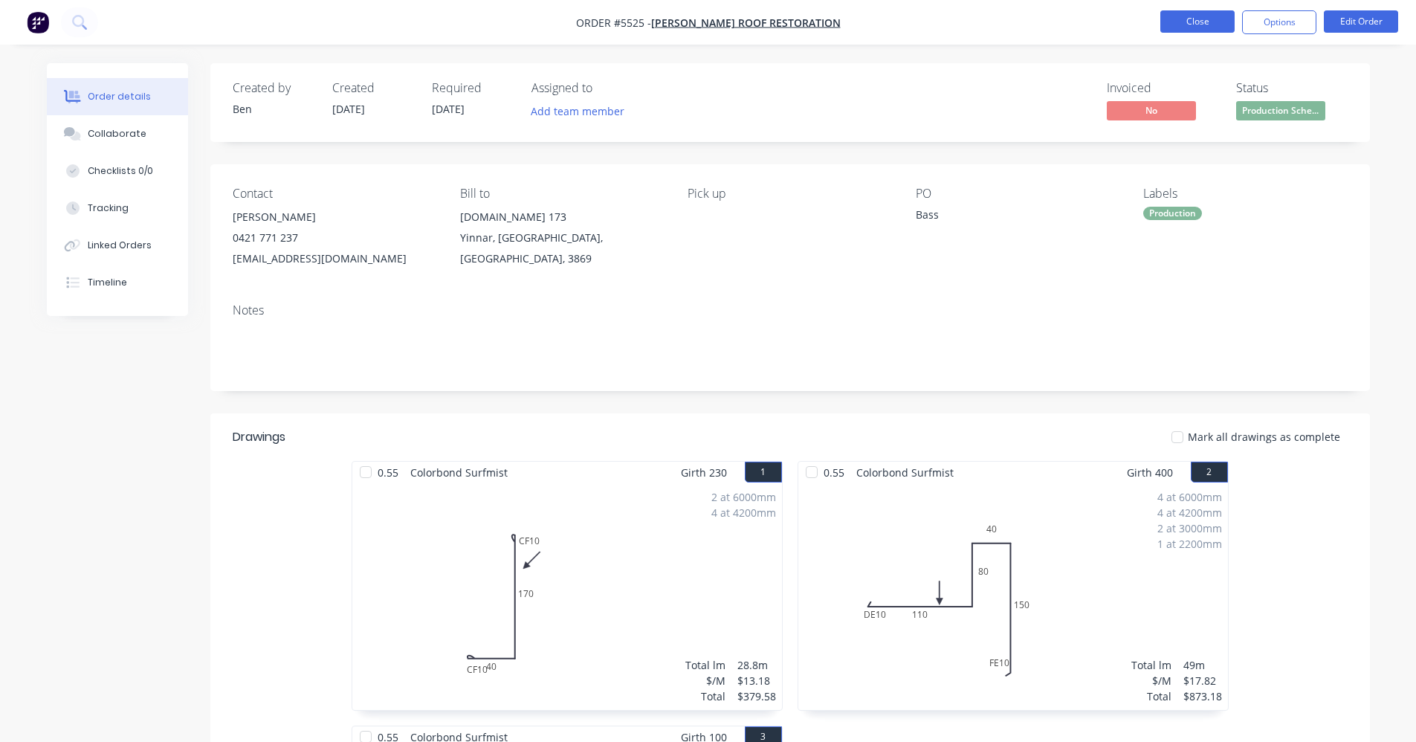
click at [1201, 18] on button "Close" at bounding box center [1197, 21] width 74 height 22
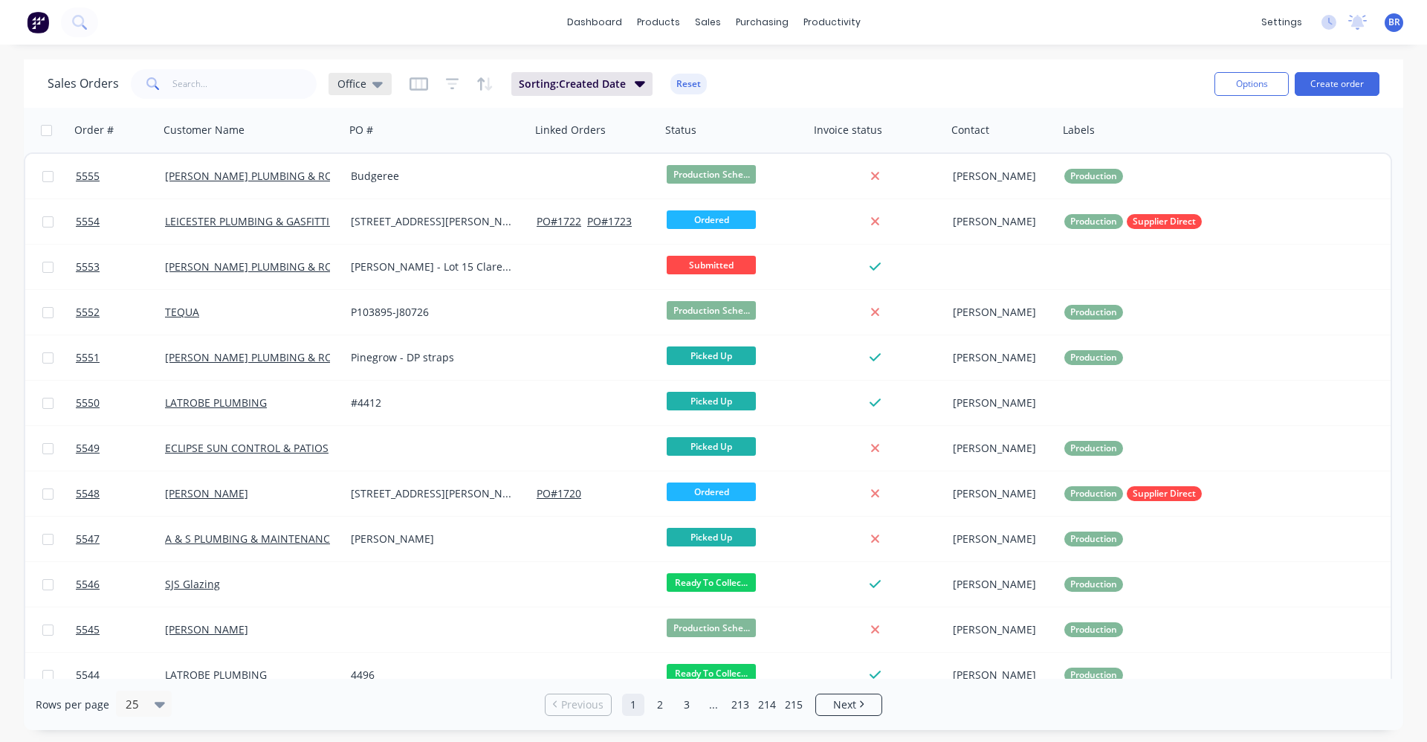
click at [372, 83] on icon at bounding box center [377, 85] width 10 height 6
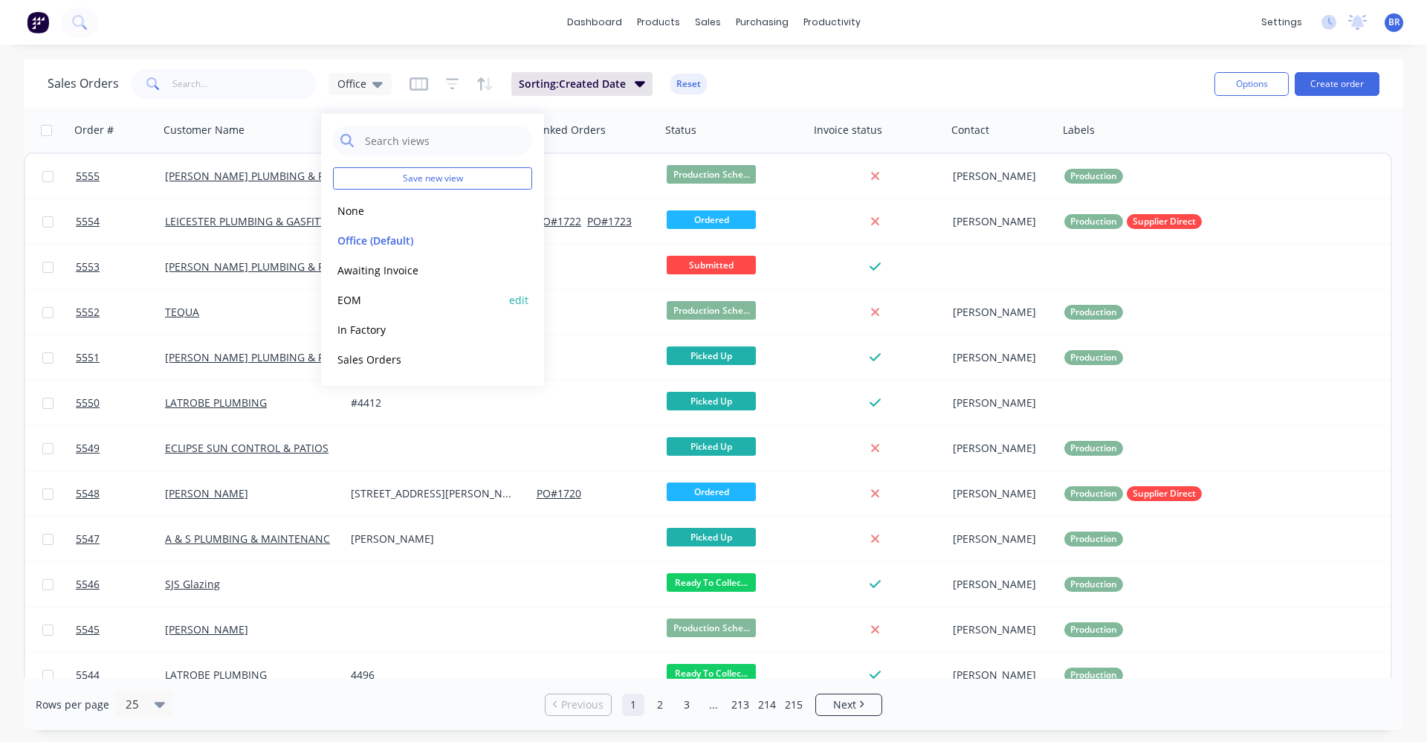
click at [371, 303] on button "EOM" at bounding box center [417, 299] width 169 height 17
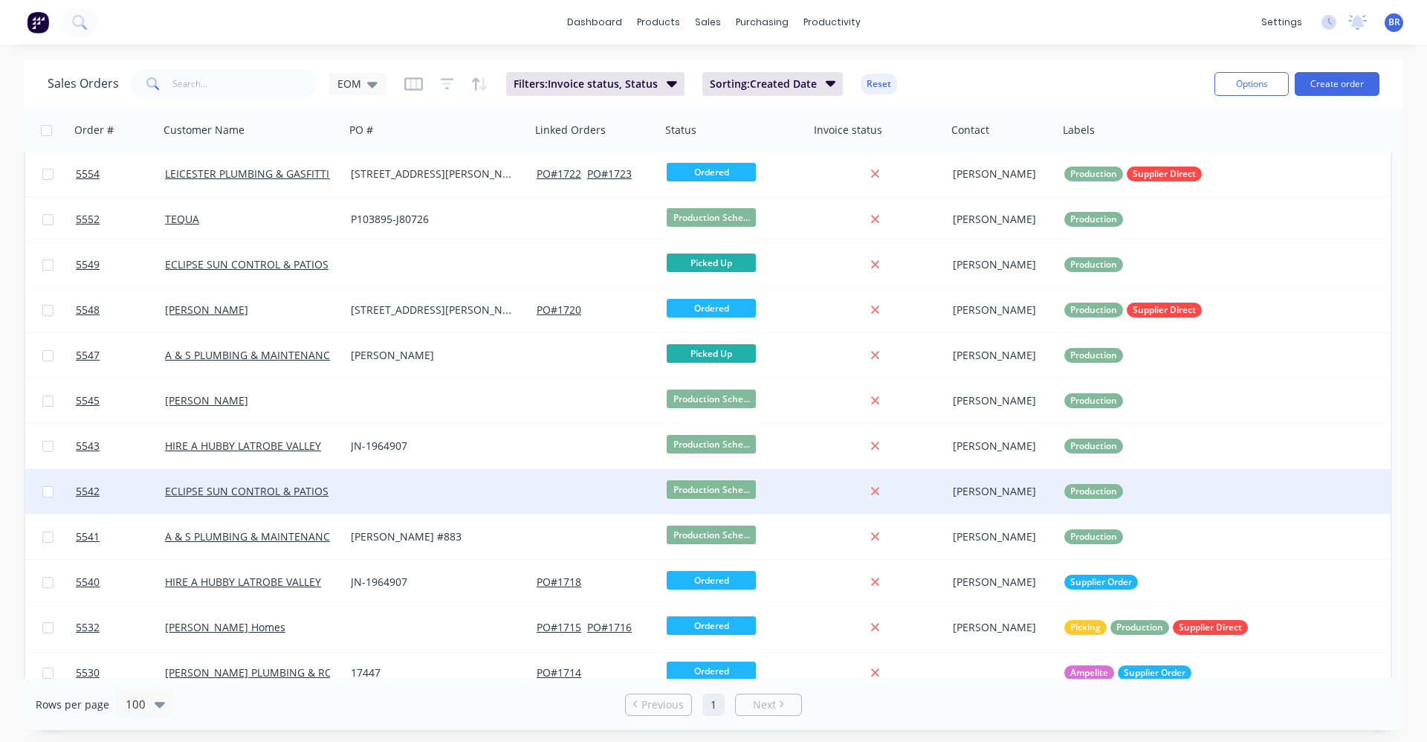
scroll to position [245, 0]
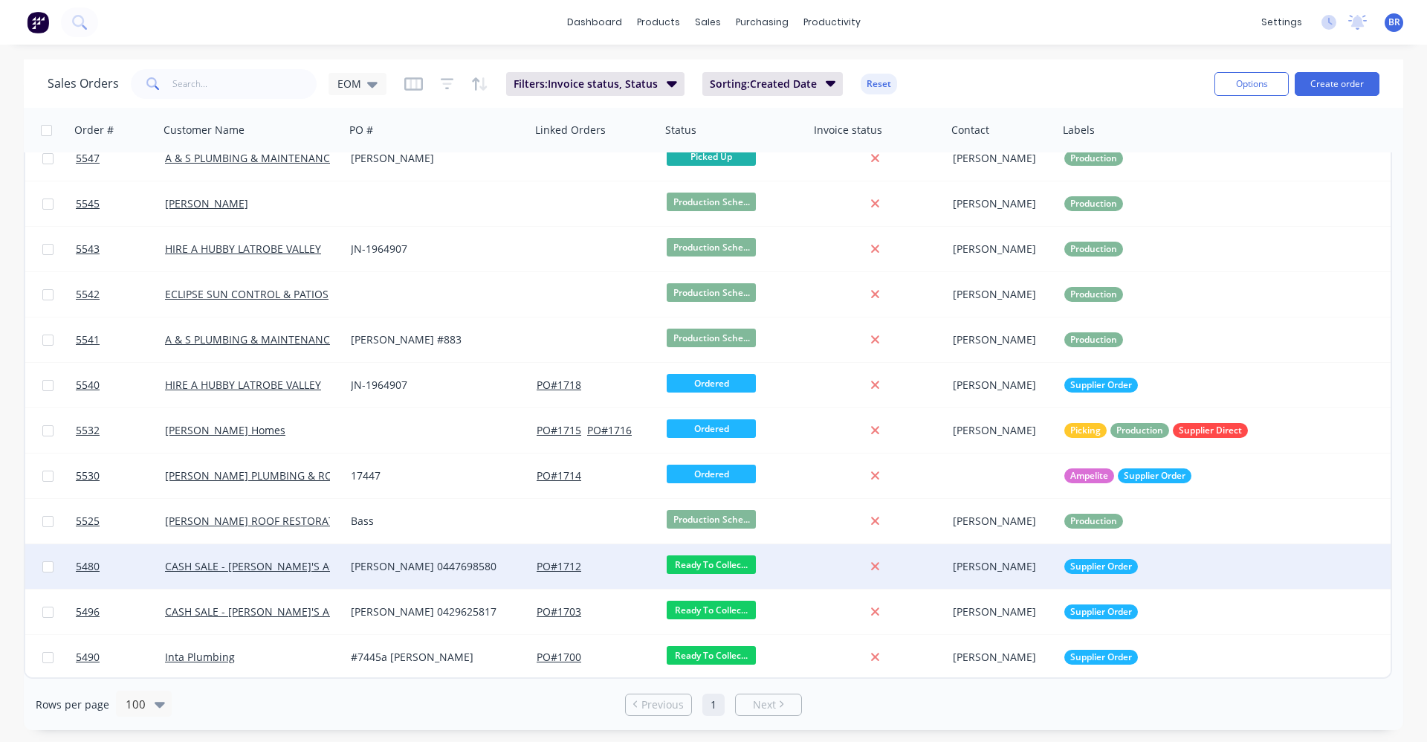
click at [462, 563] on div "[PERSON_NAME] 0447698580" at bounding box center [433, 566] width 165 height 15
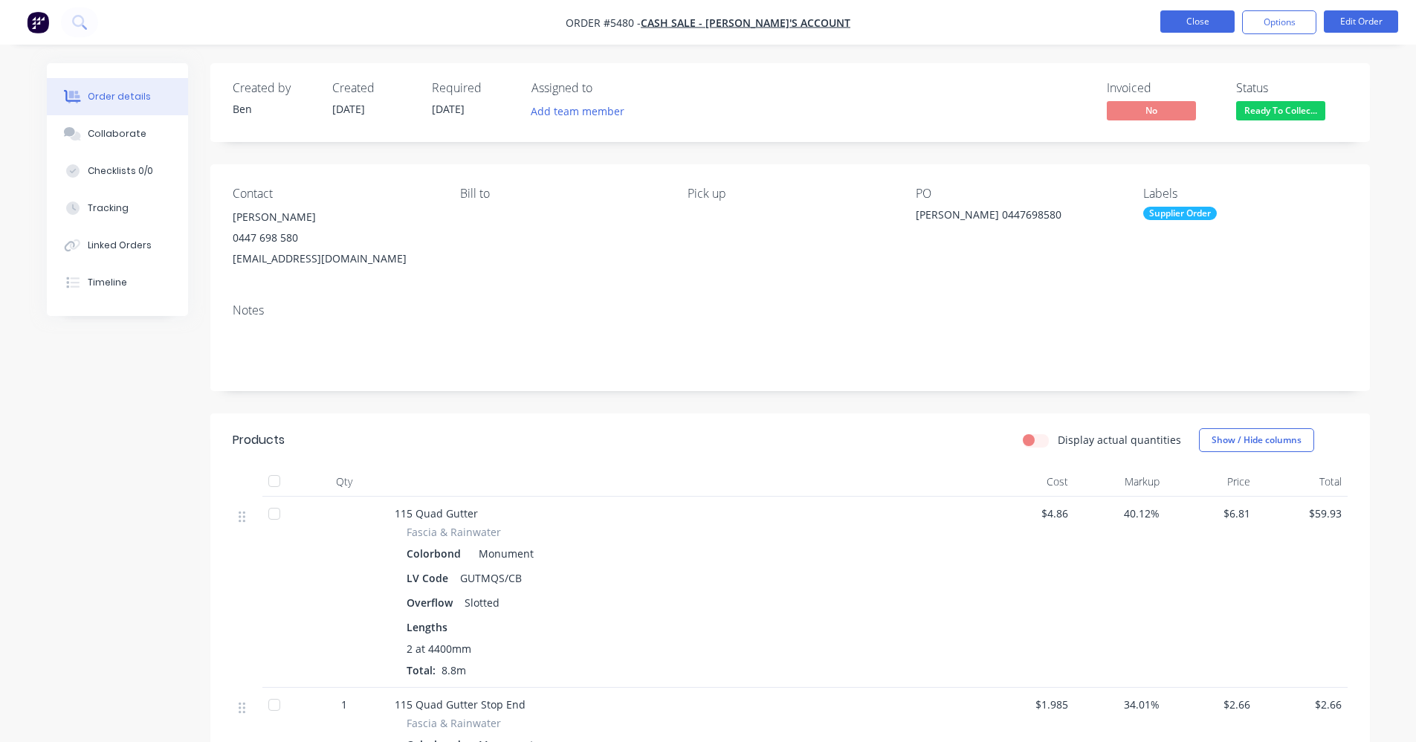
click at [1186, 22] on button "Close" at bounding box center [1197, 21] width 74 height 22
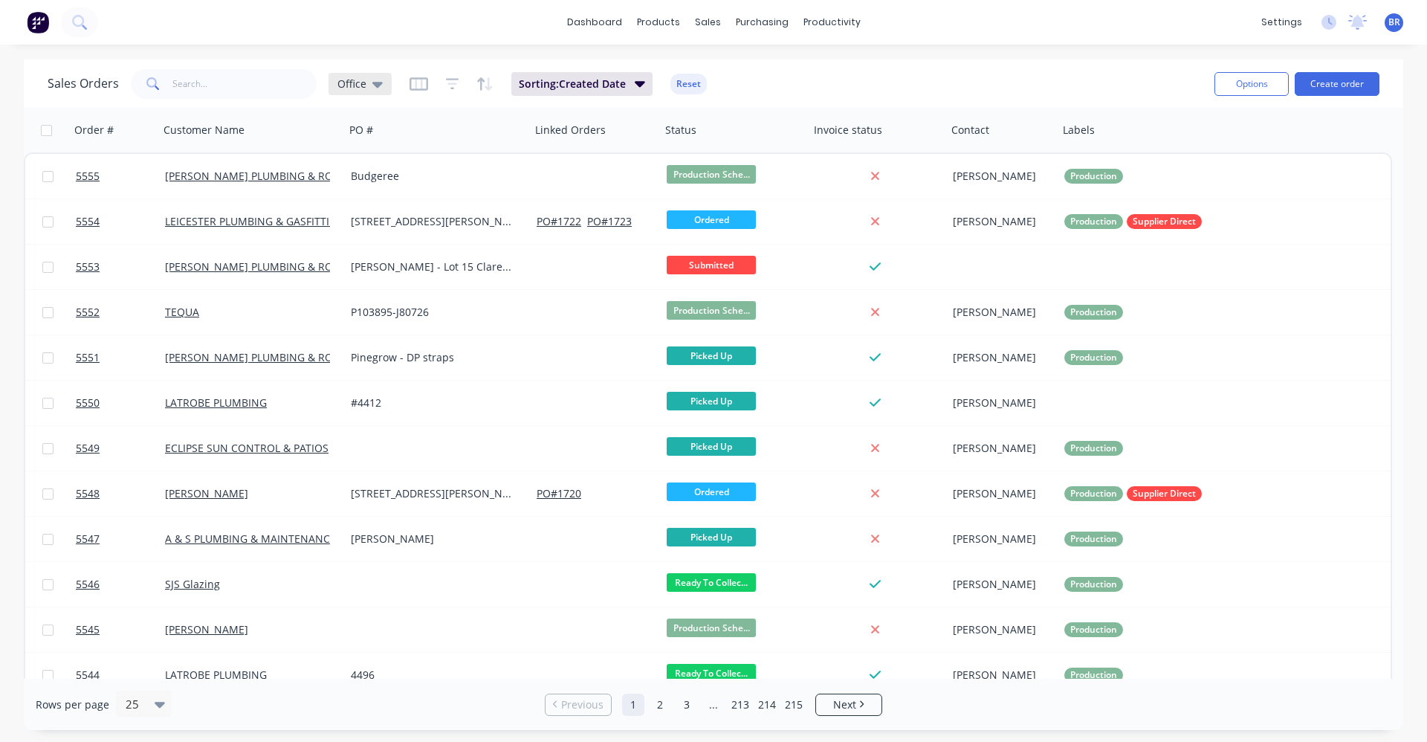
click at [372, 88] on icon at bounding box center [377, 84] width 10 height 16
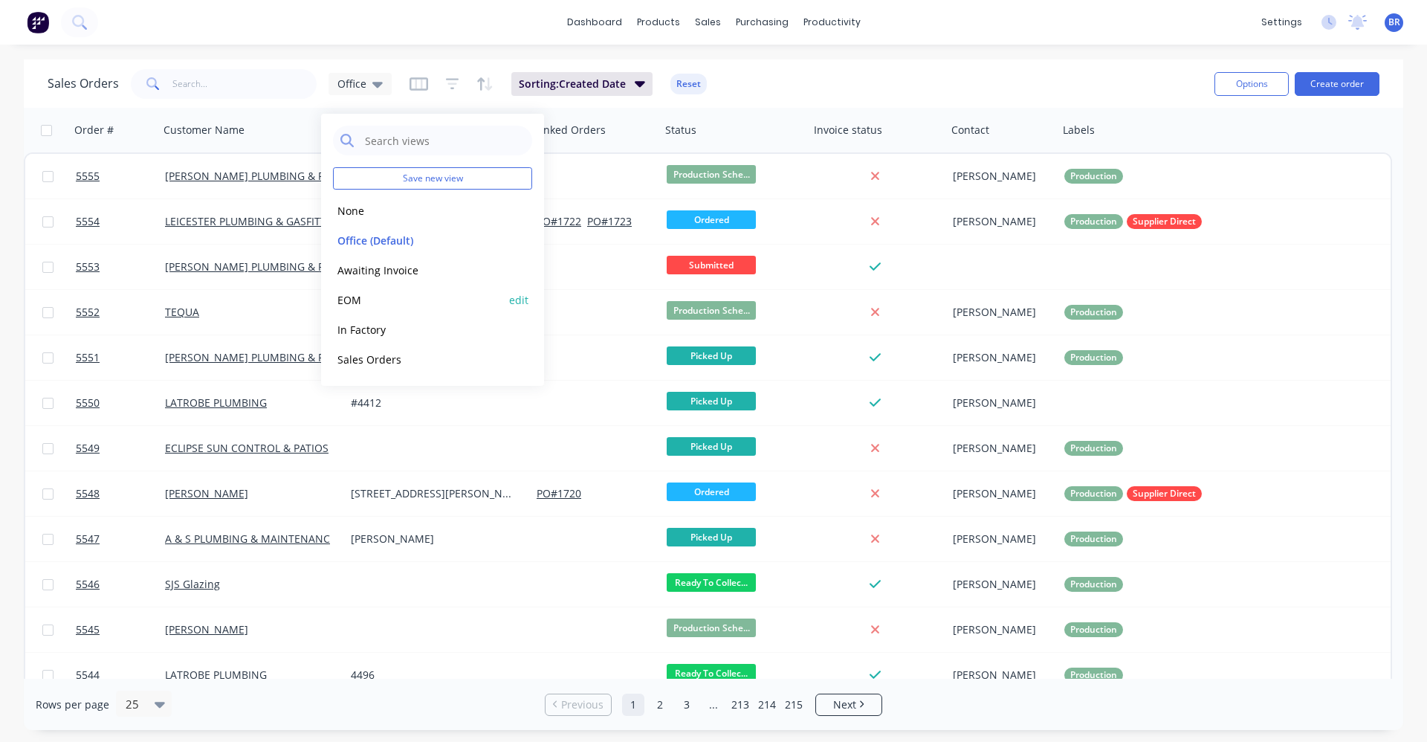
click at [377, 296] on button "EOM" at bounding box center [417, 299] width 169 height 17
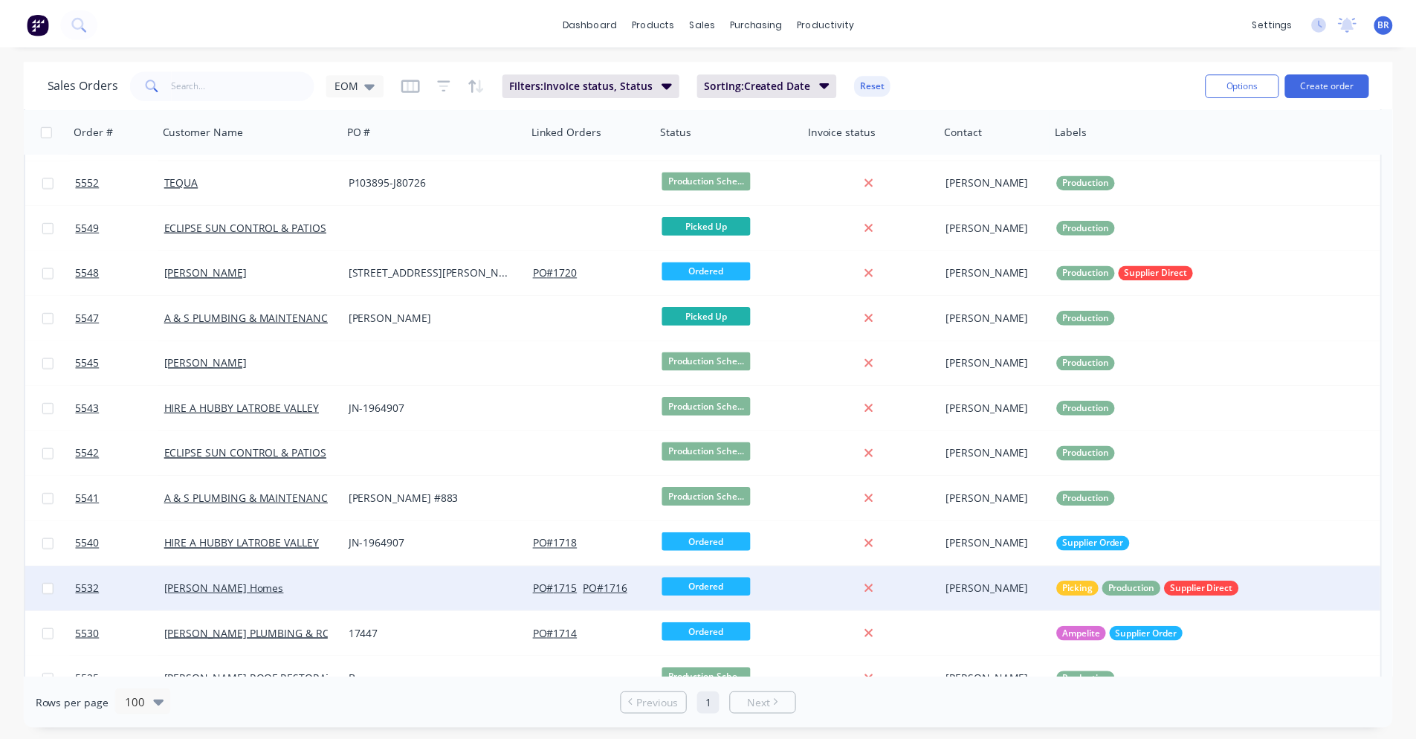
scroll to position [245, 0]
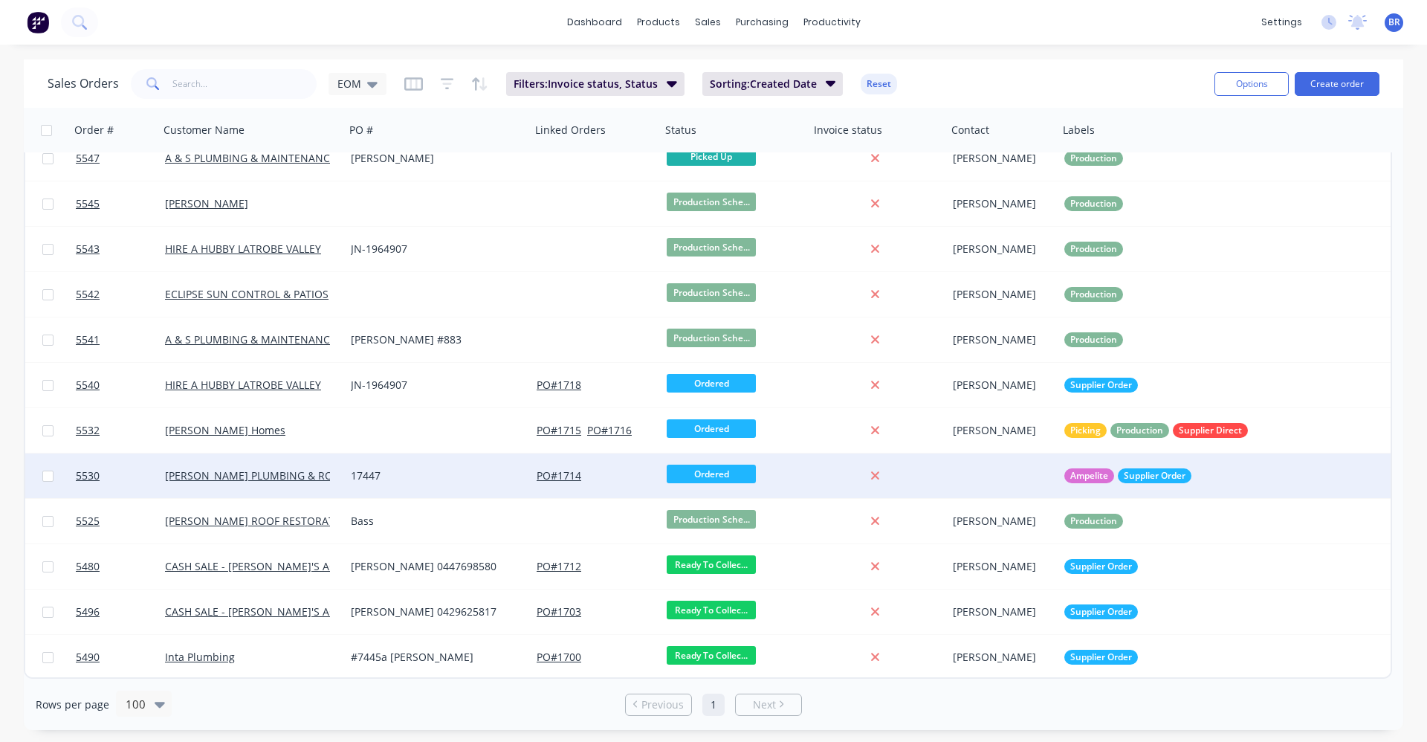
click at [426, 477] on div "17447" at bounding box center [433, 475] width 165 height 15
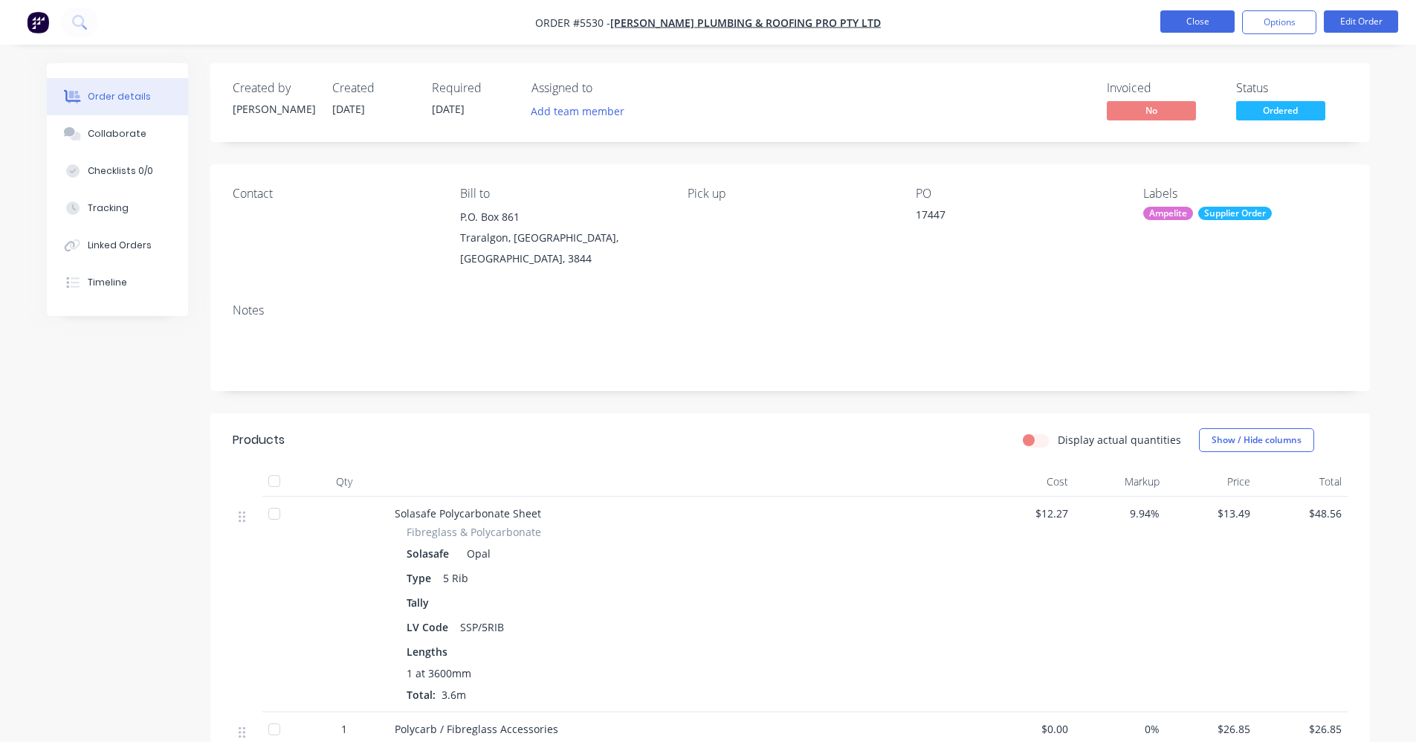
click at [1208, 11] on button "Close" at bounding box center [1197, 21] width 74 height 22
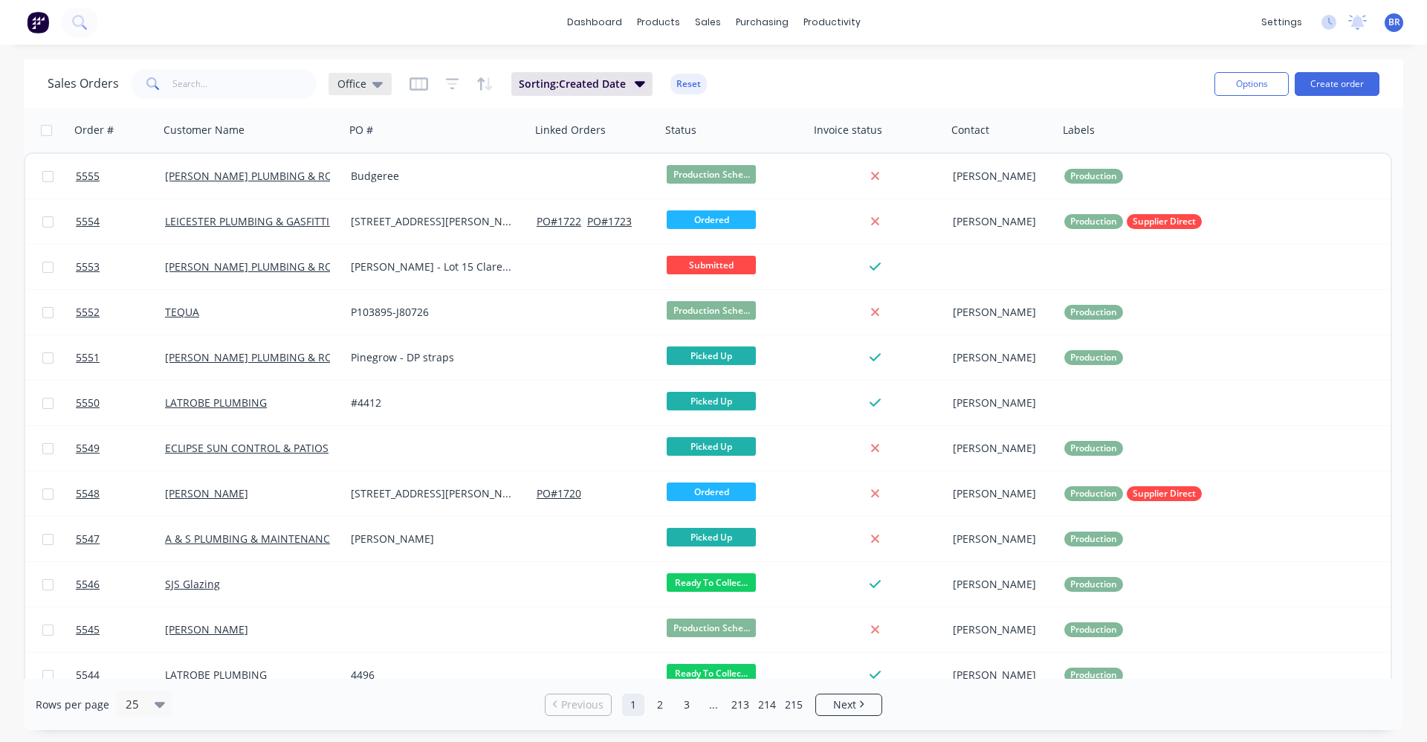
click at [367, 82] on div "Office" at bounding box center [360, 83] width 45 height 13
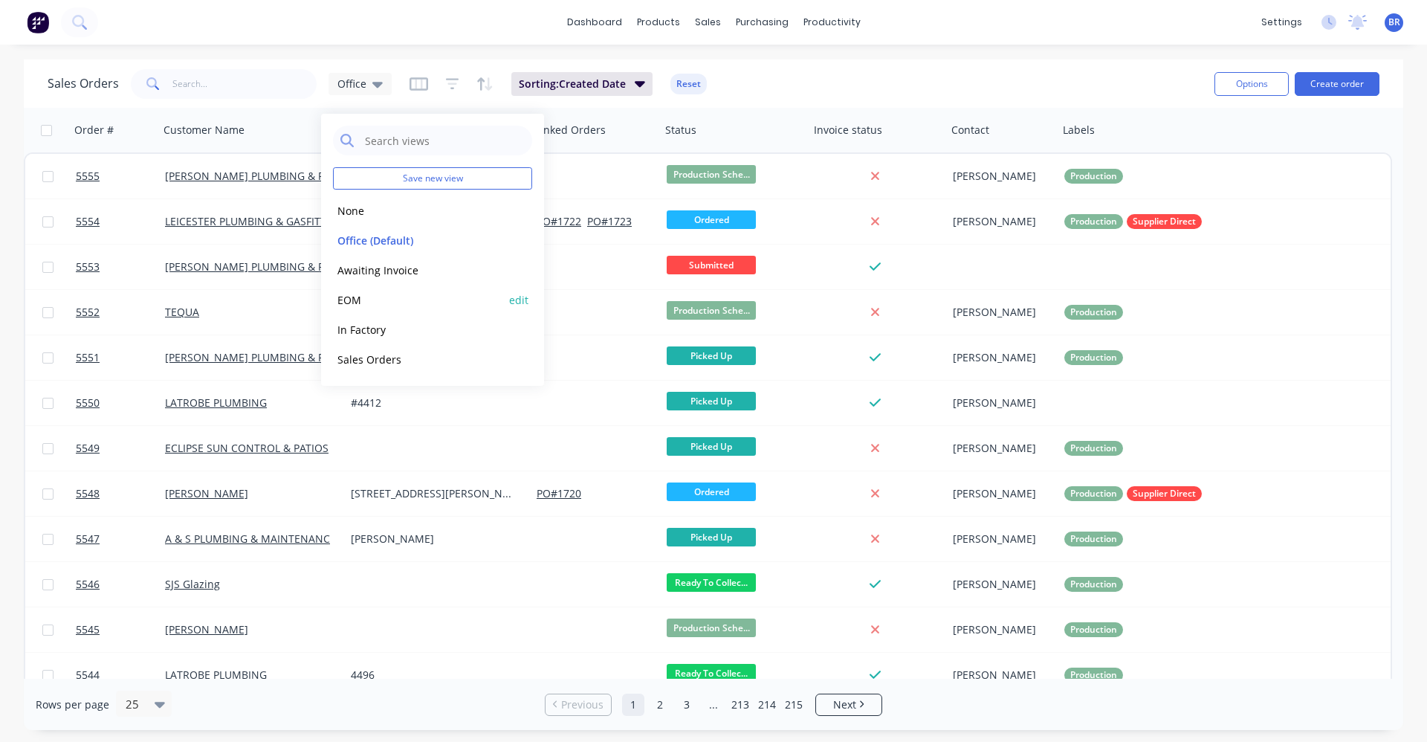
click at [371, 305] on button "EOM" at bounding box center [417, 299] width 169 height 17
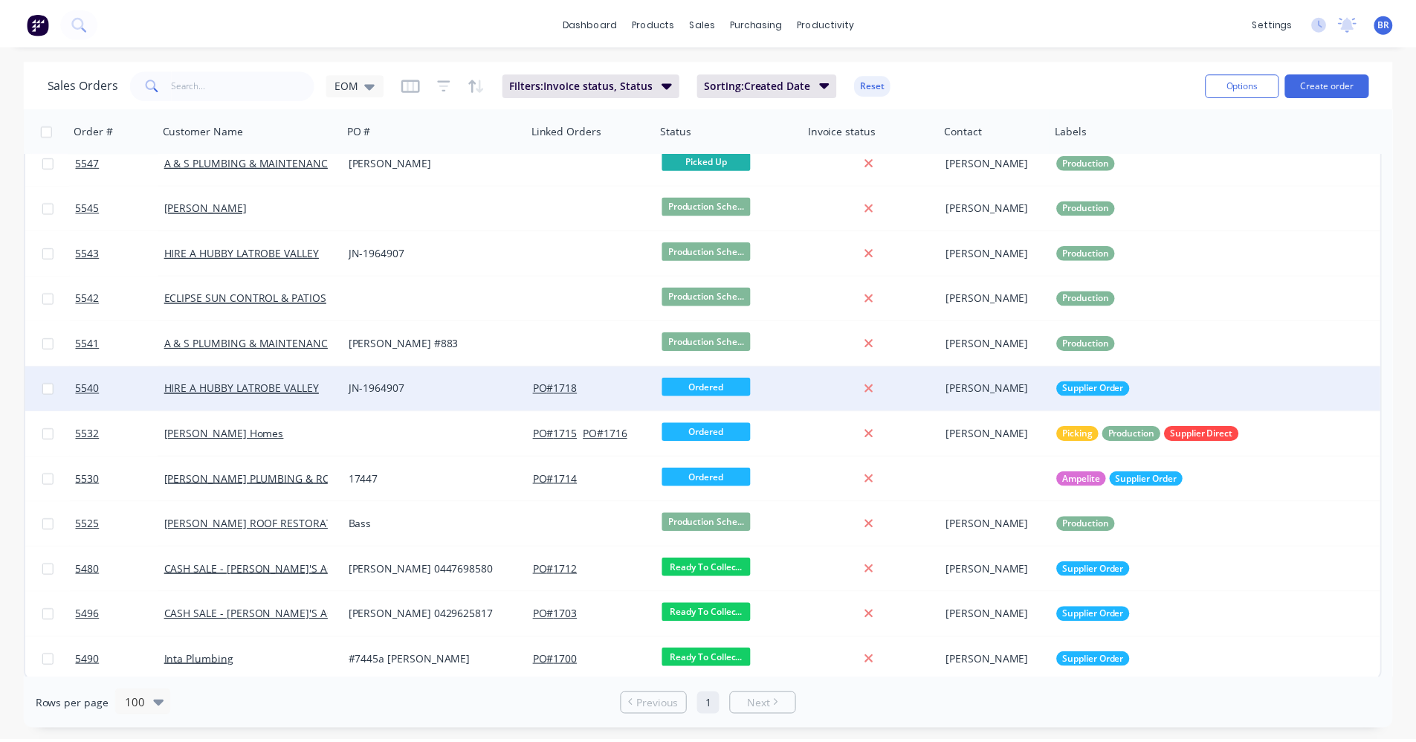
scroll to position [245, 0]
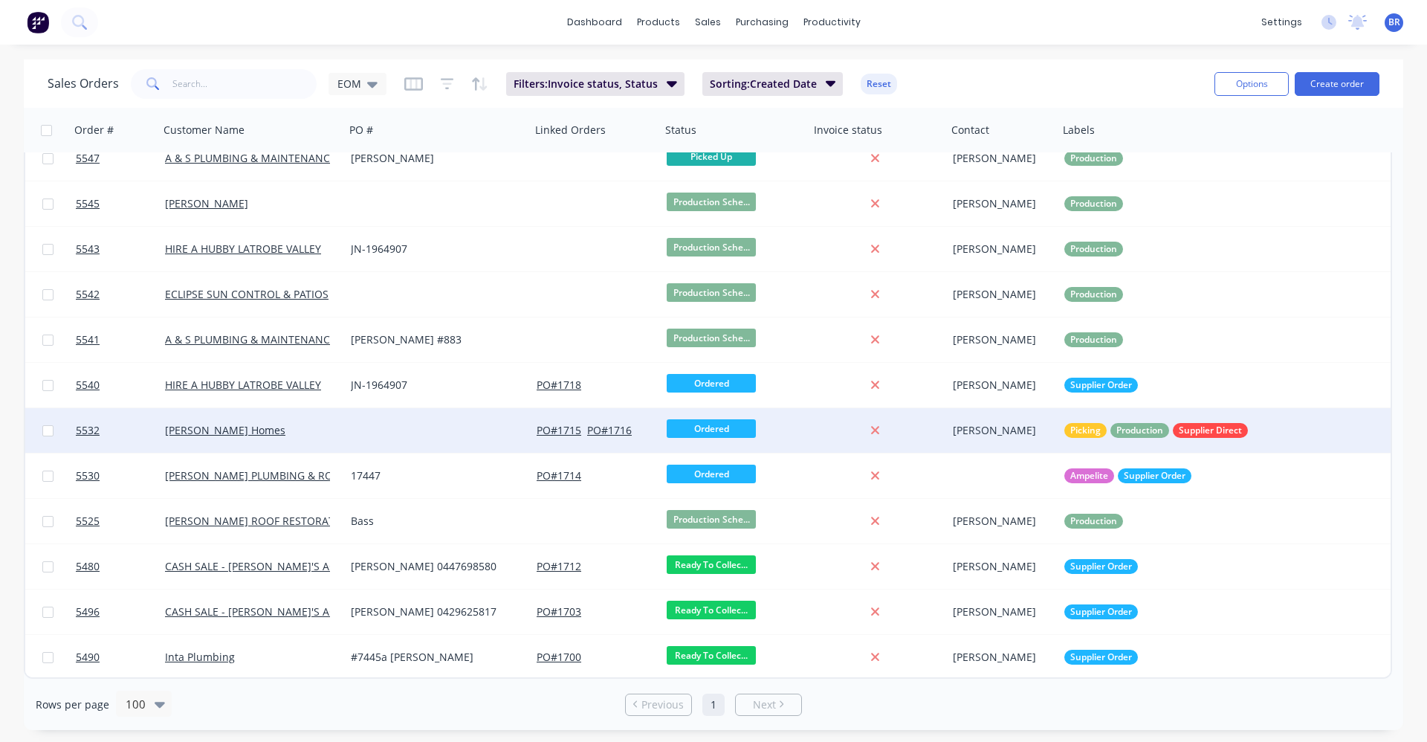
click at [282, 426] on div "[PERSON_NAME] Homes" at bounding box center [247, 430] width 165 height 15
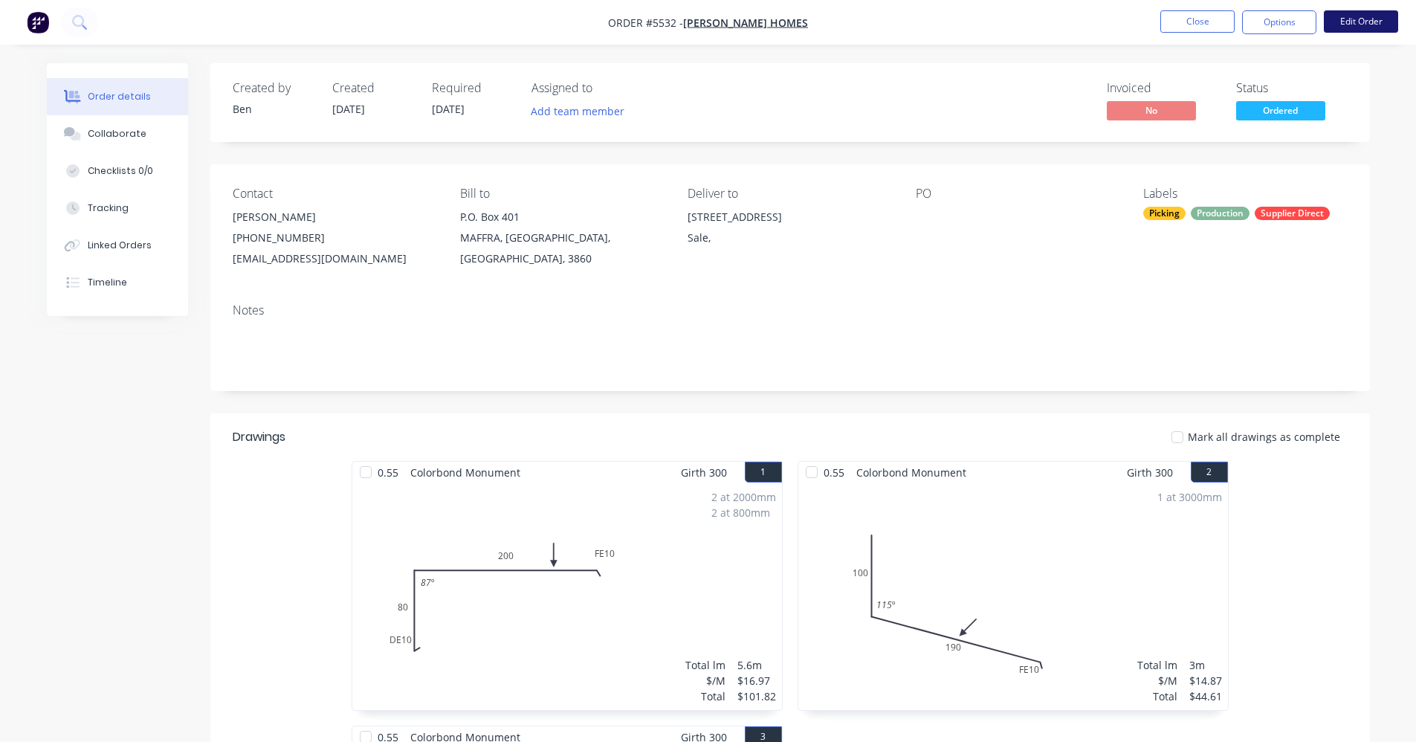
click at [1345, 24] on button "Edit Order" at bounding box center [1361, 21] width 74 height 22
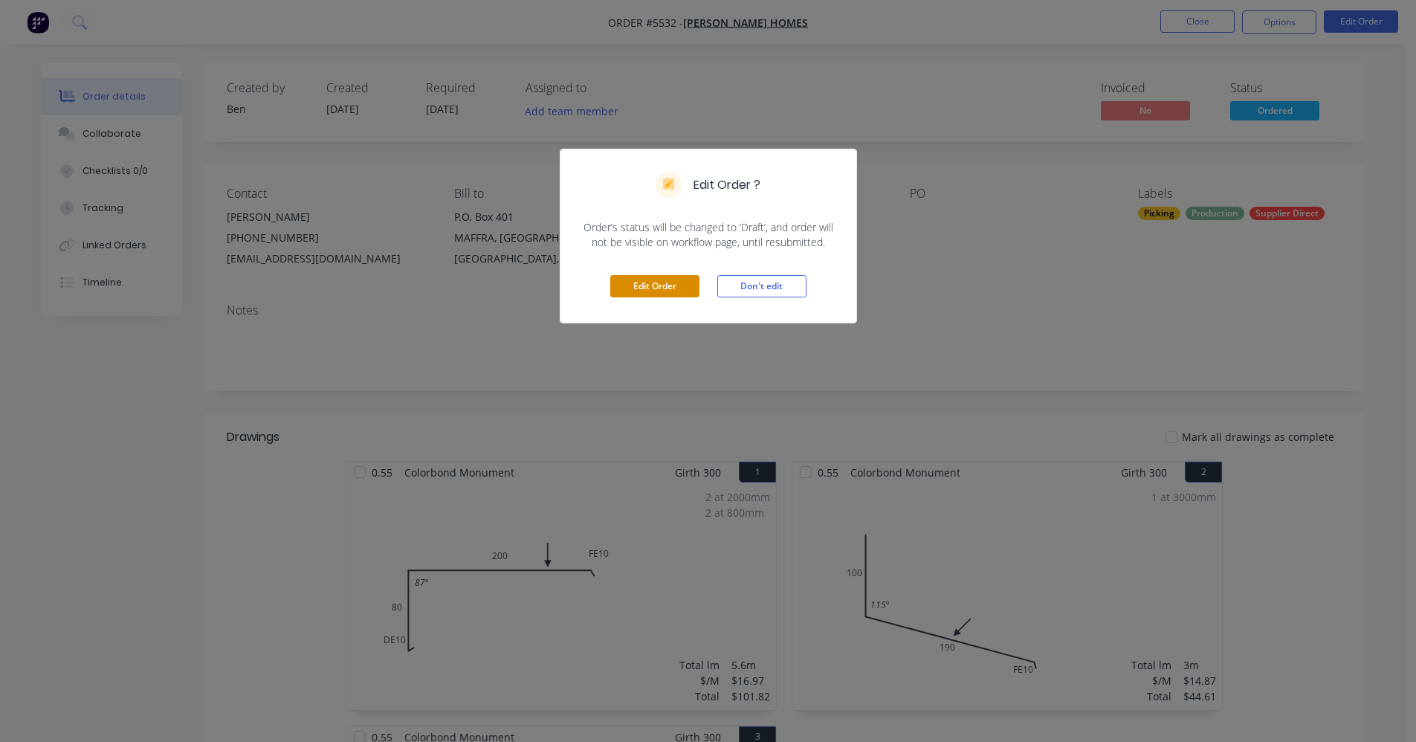
click at [681, 287] on button "Edit Order" at bounding box center [654, 286] width 89 height 22
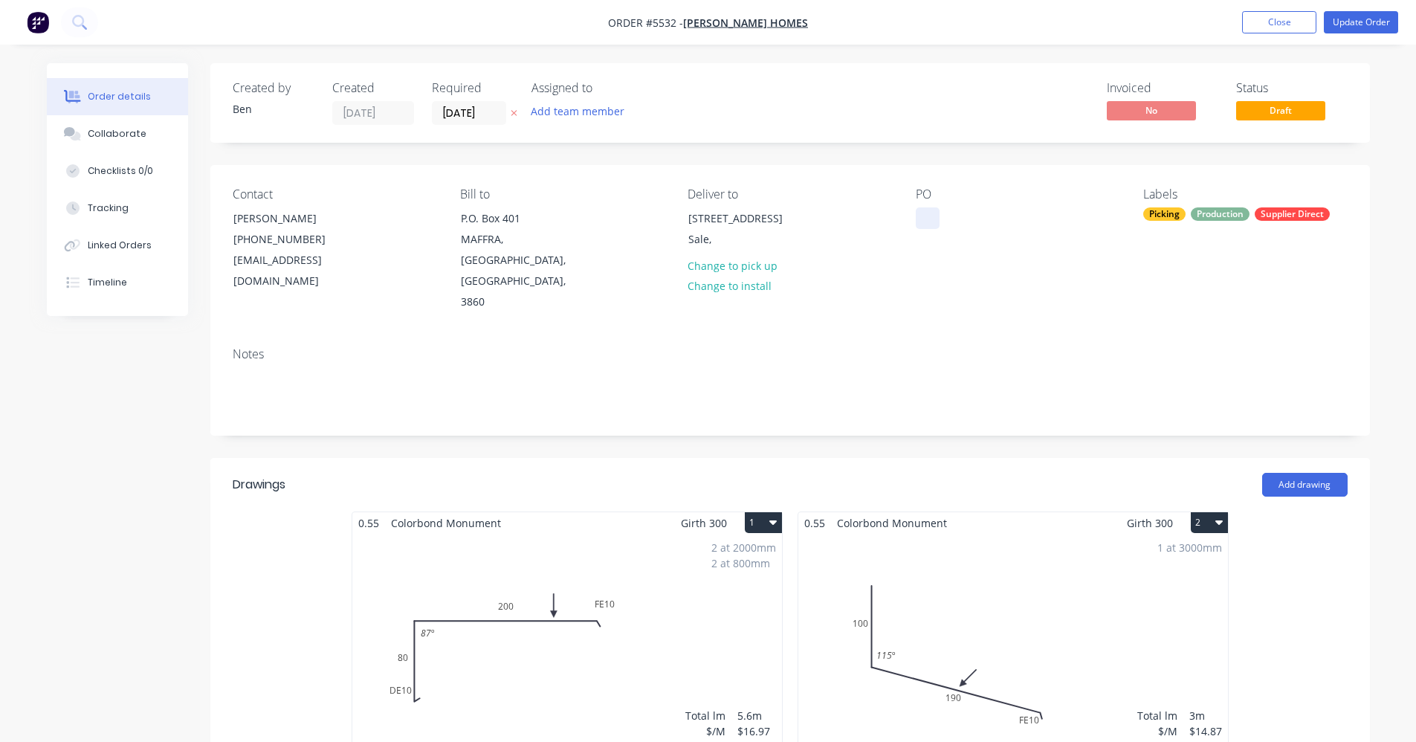
click at [928, 214] on div at bounding box center [928, 218] width 24 height 22
click at [1288, 18] on button "Close" at bounding box center [1279, 22] width 74 height 22
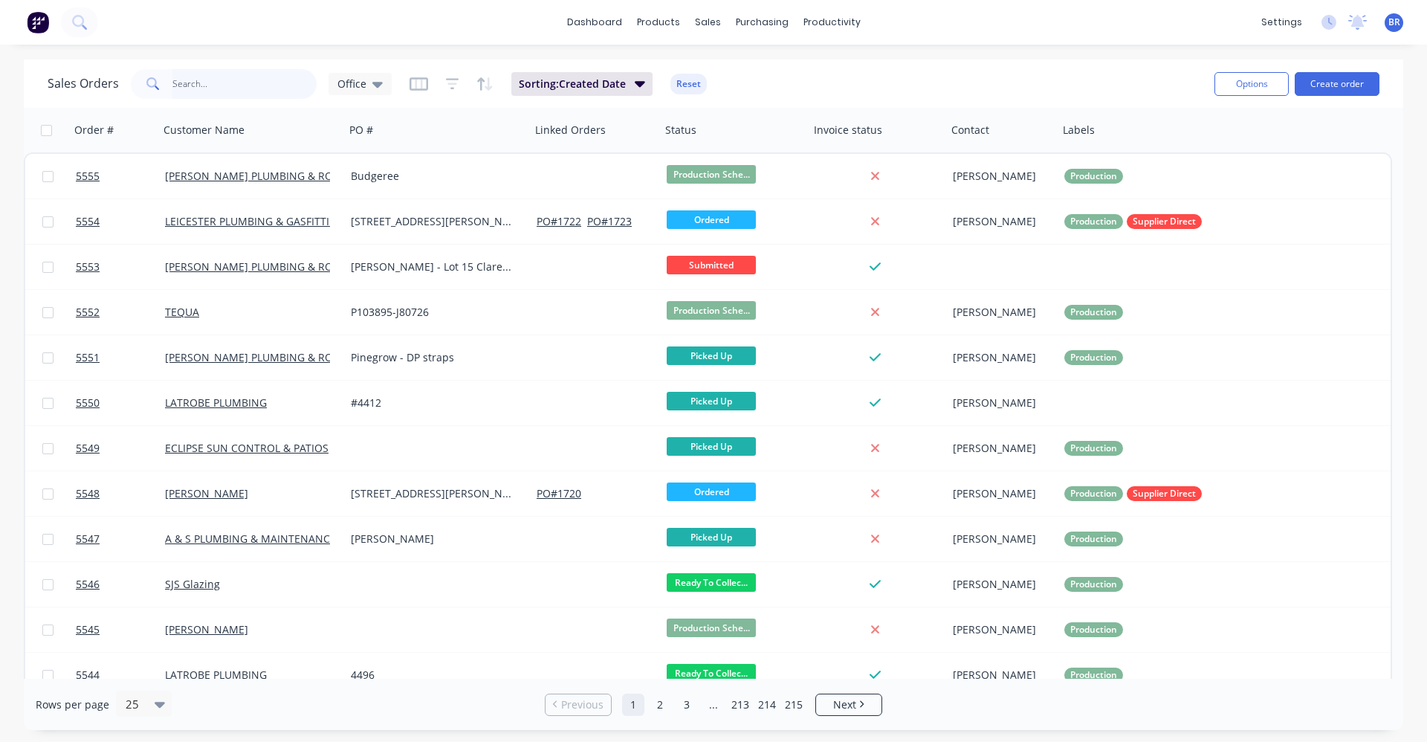
click at [269, 84] on input "text" at bounding box center [244, 84] width 145 height 30
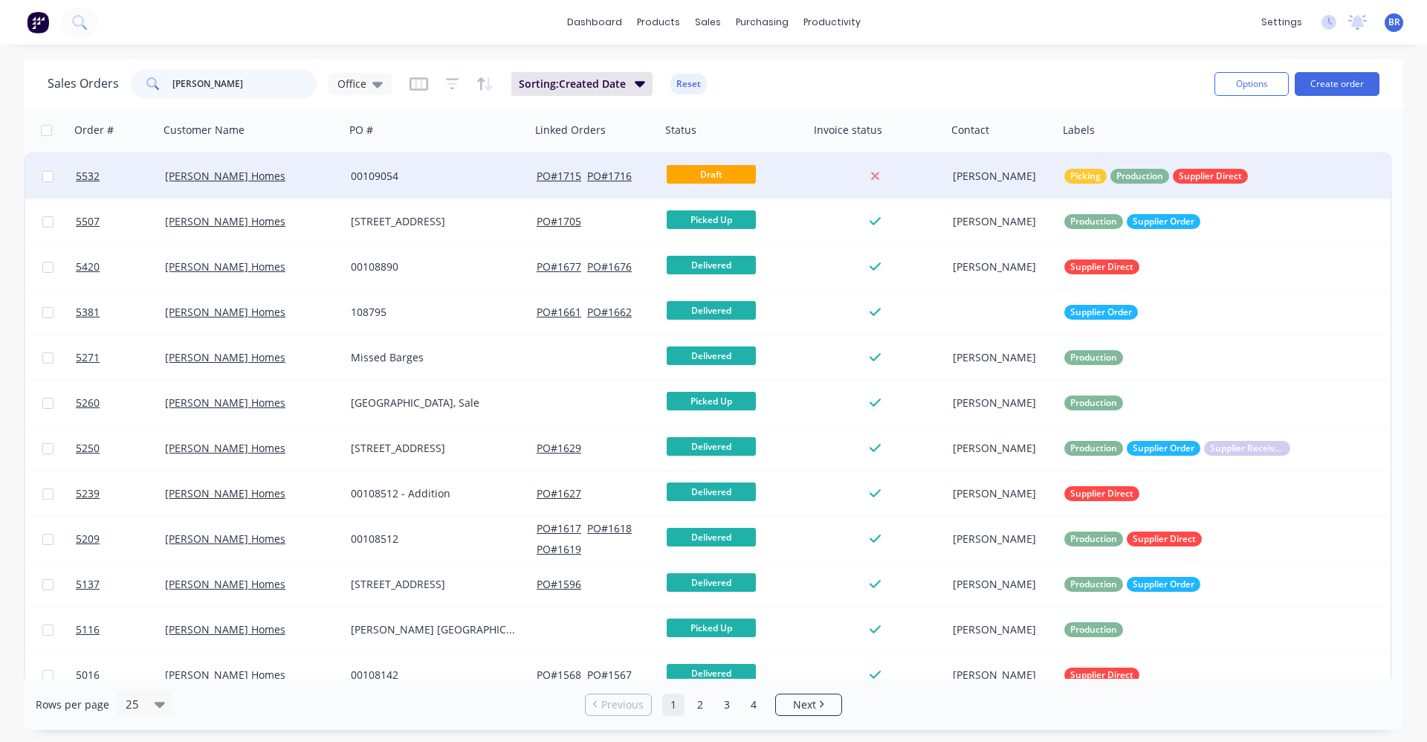
type input "[PERSON_NAME]"
click at [300, 179] on div "[PERSON_NAME] Homes" at bounding box center [247, 176] width 165 height 15
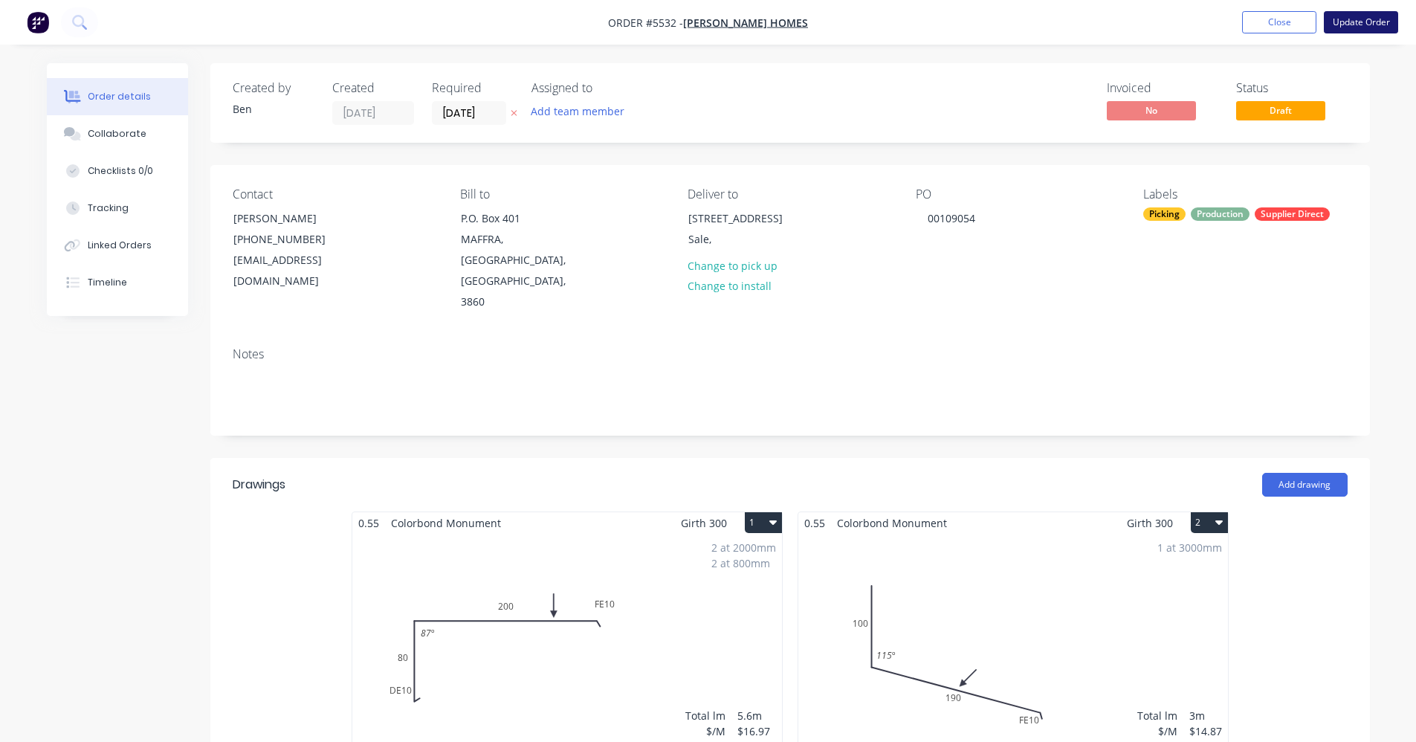
click at [1347, 27] on button "Update Order" at bounding box center [1361, 22] width 74 height 22
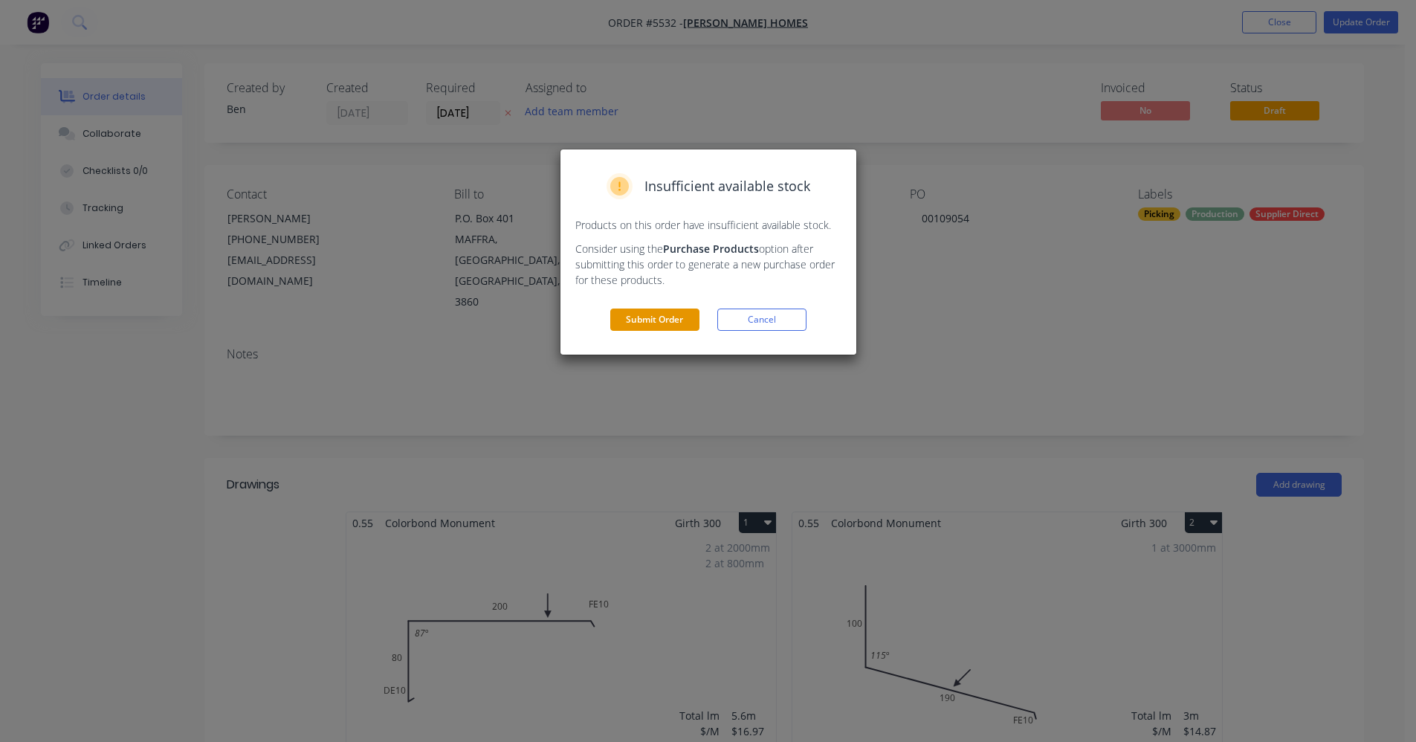
click at [648, 326] on button "Submit Order" at bounding box center [654, 320] width 89 height 22
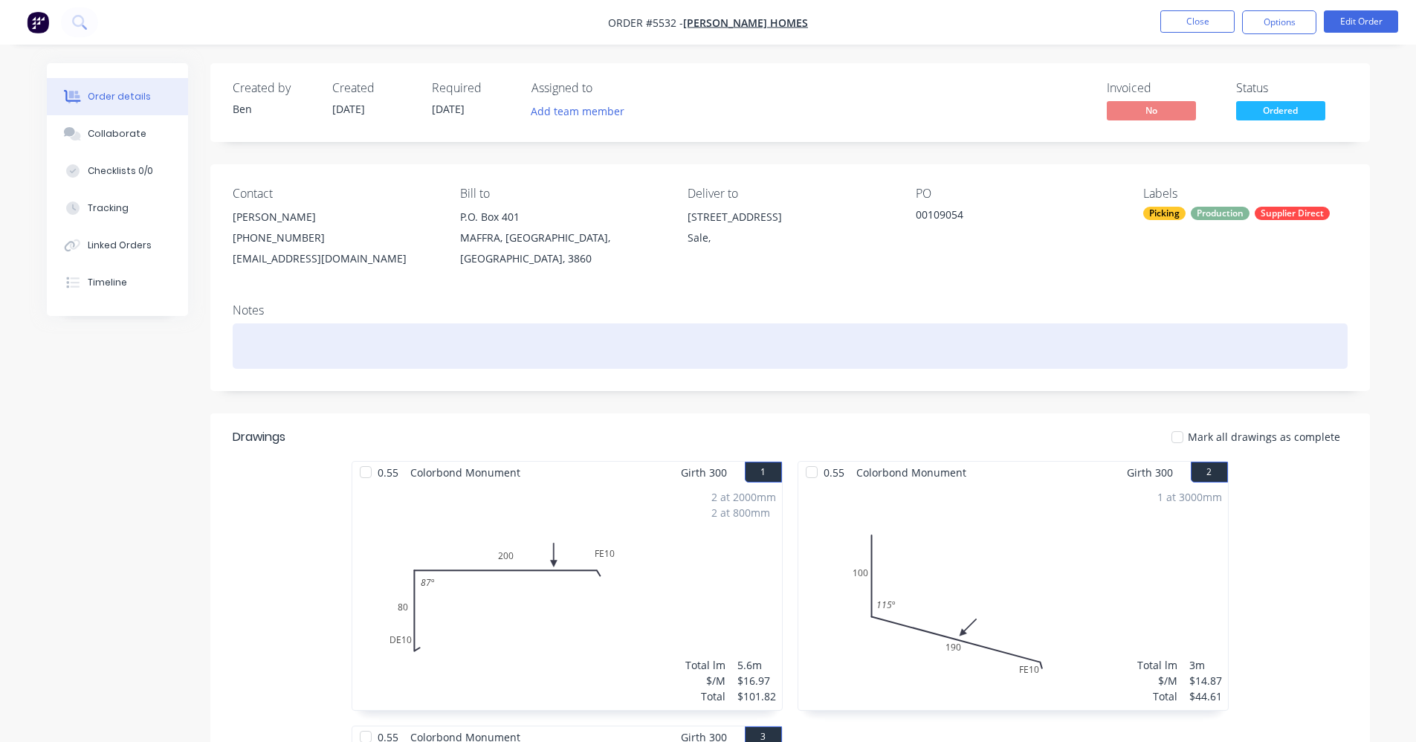
click at [628, 330] on div at bounding box center [790, 345] width 1115 height 45
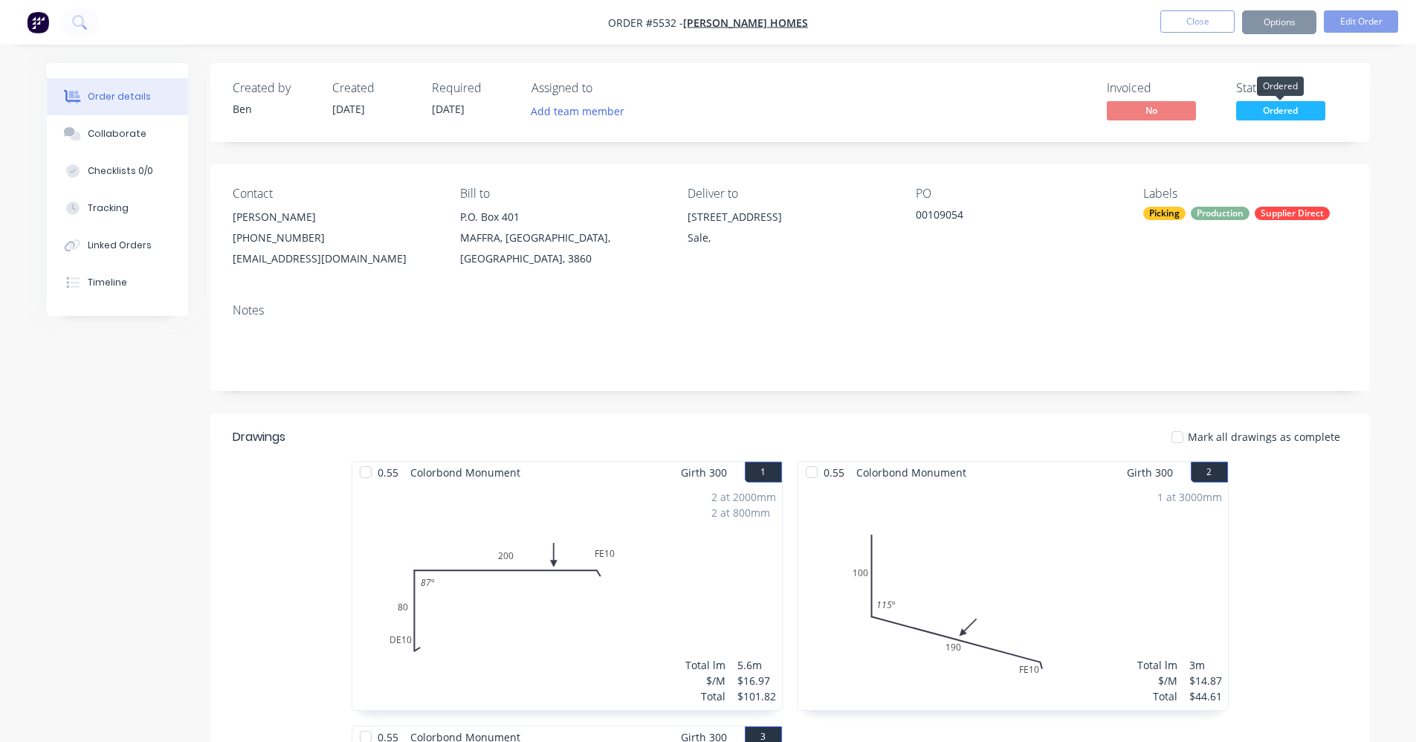
click at [1302, 111] on span "Ordered" at bounding box center [1280, 110] width 89 height 19
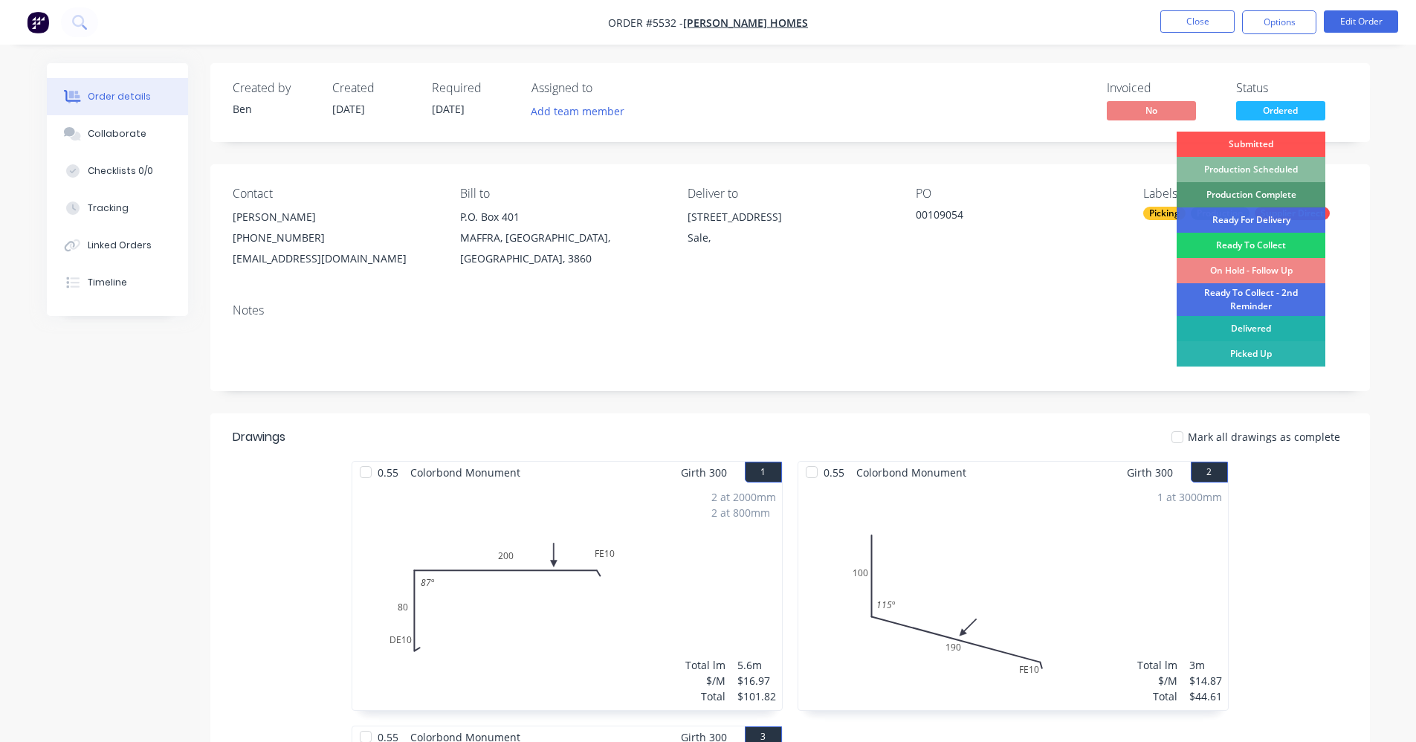
click at [1264, 325] on div "Delivered" at bounding box center [1251, 328] width 149 height 25
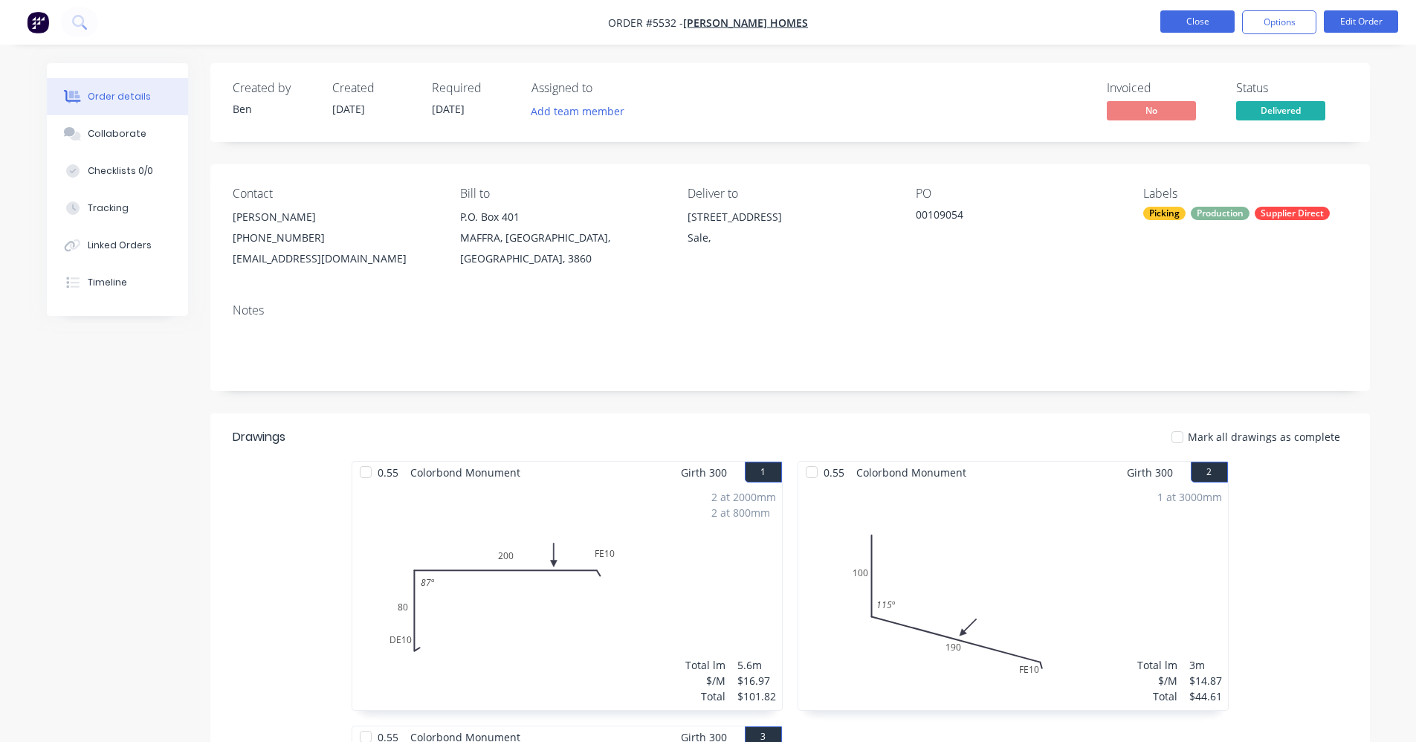
click at [1201, 25] on button "Close" at bounding box center [1197, 21] width 74 height 22
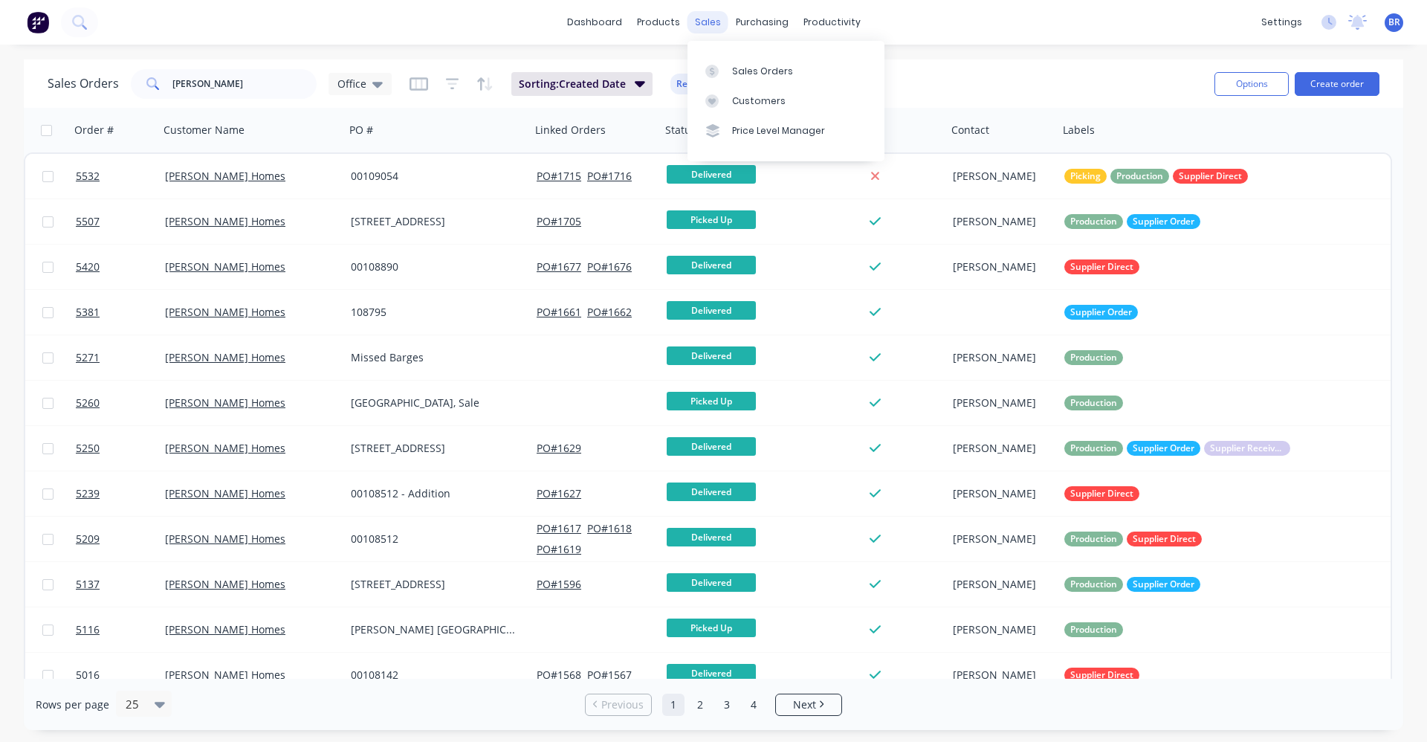
click at [696, 24] on div "sales" at bounding box center [708, 22] width 41 height 22
click at [749, 65] on div "Sales Orders" at bounding box center [762, 71] width 61 height 13
drag, startPoint x: 198, startPoint y: 77, endPoint x: 110, endPoint y: 74, distance: 88.5
click at [125, 75] on div "Sales Orders [PERSON_NAME] Office" at bounding box center [220, 84] width 344 height 30
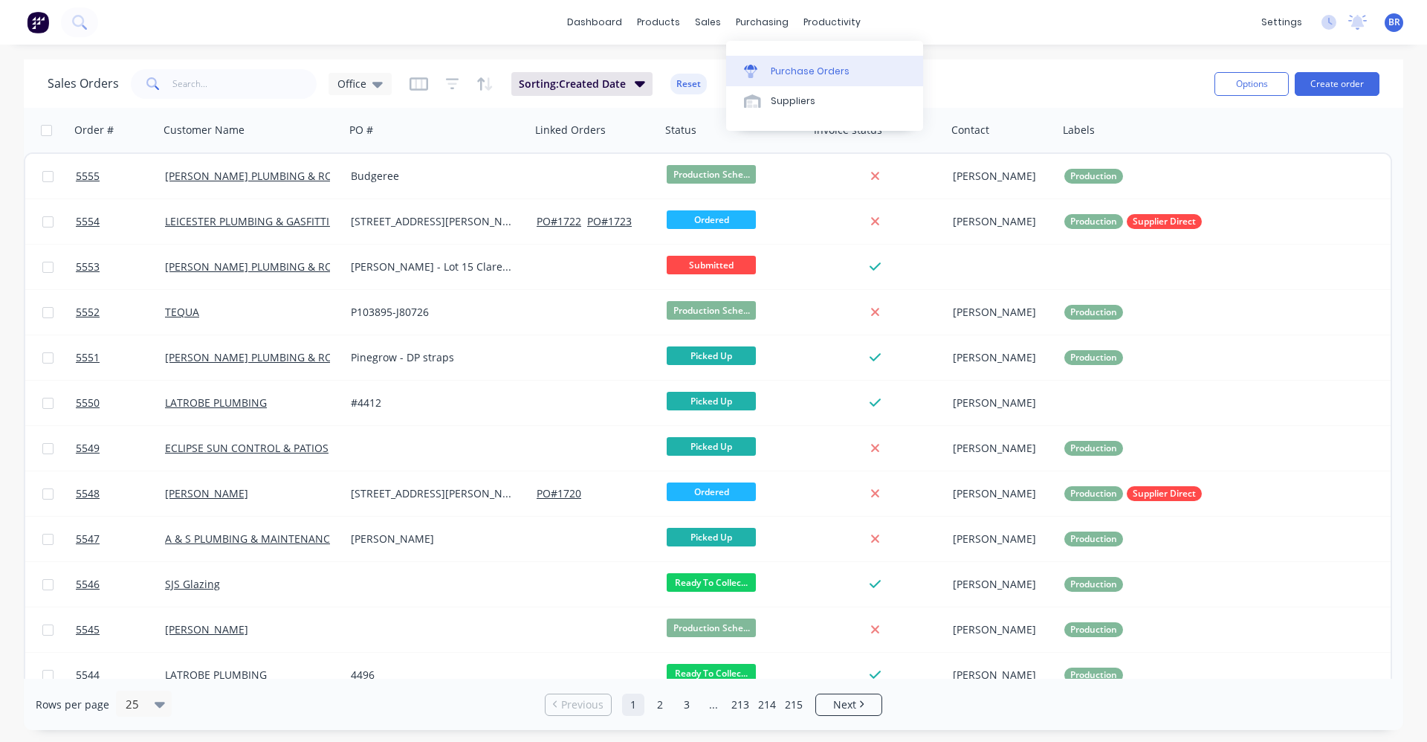
click at [780, 59] on link "Purchase Orders" at bounding box center [824, 71] width 197 height 30
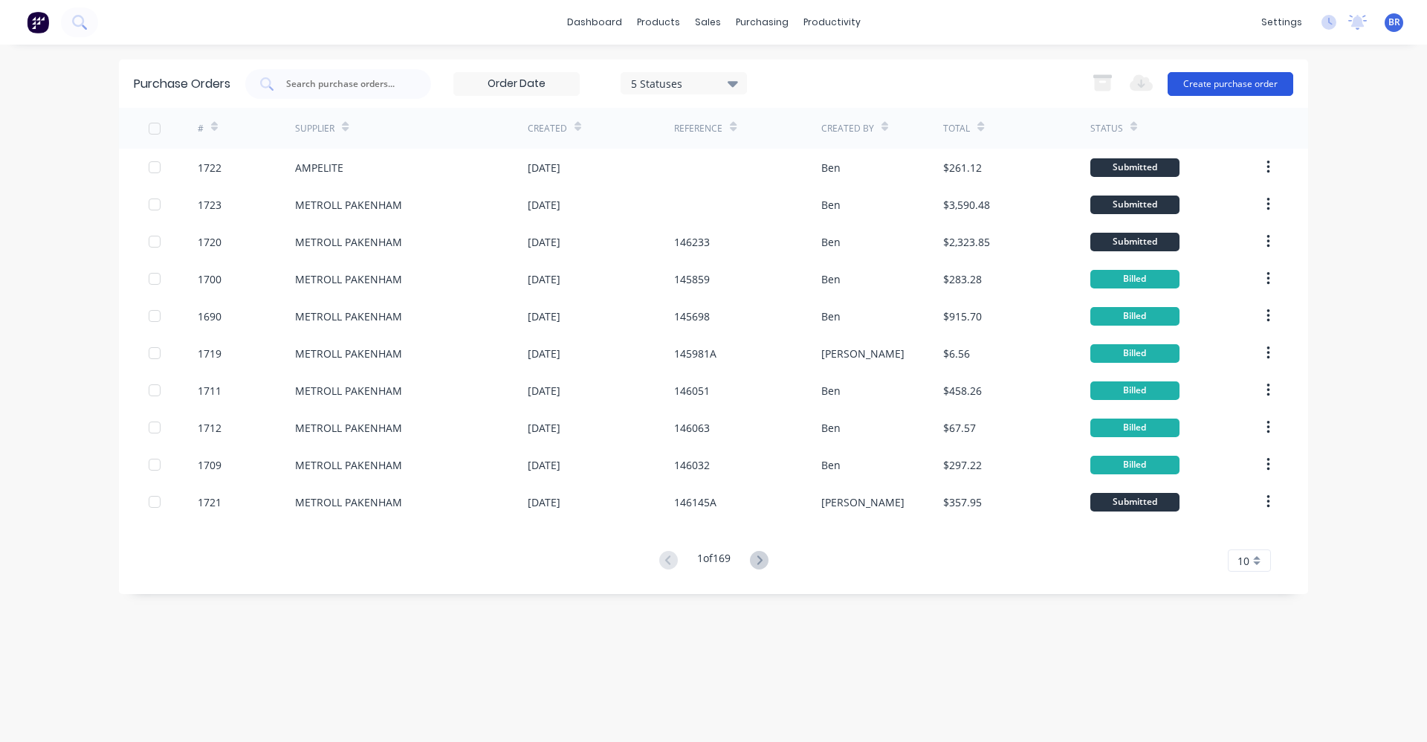
click at [1238, 87] on button "Create purchase order" at bounding box center [1231, 84] width 126 height 24
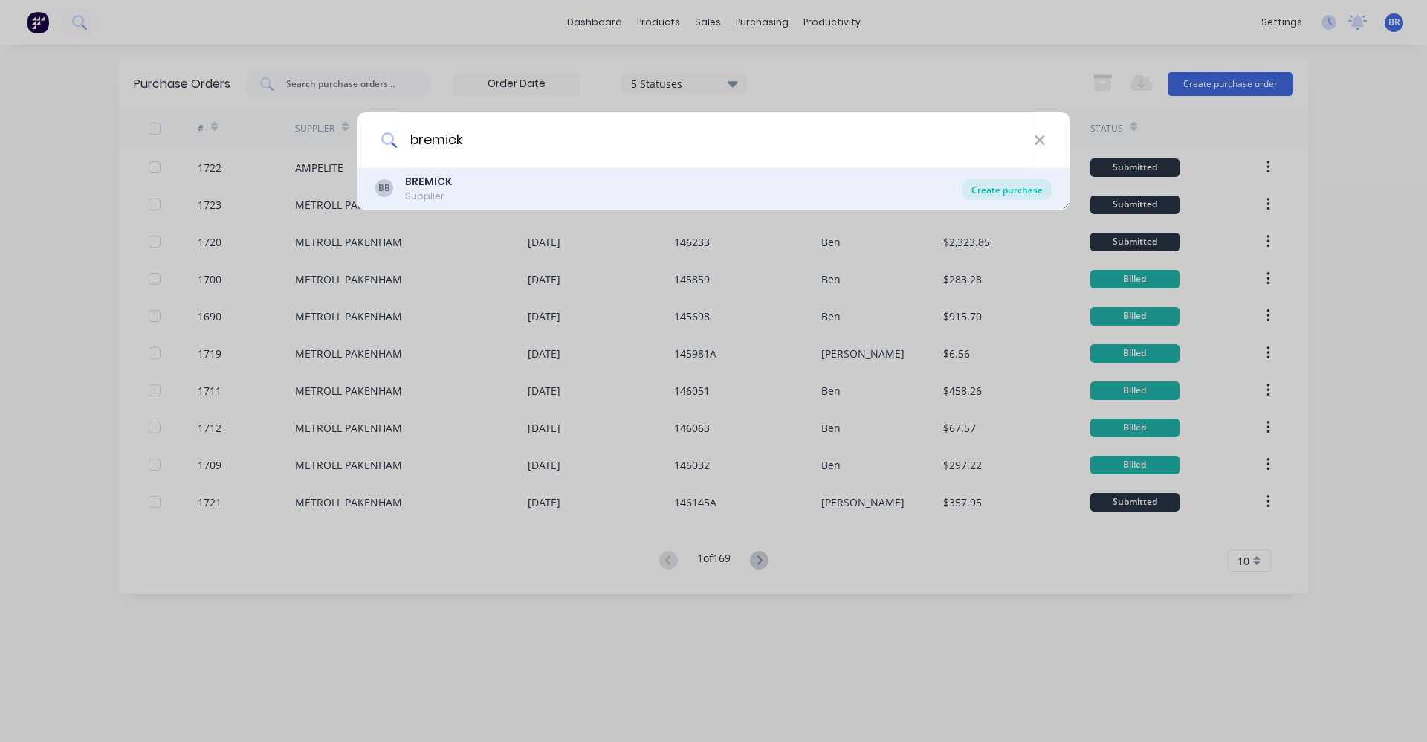
type input "bremick"
click at [1016, 191] on div "Create purchase" at bounding box center [1007, 189] width 89 height 21
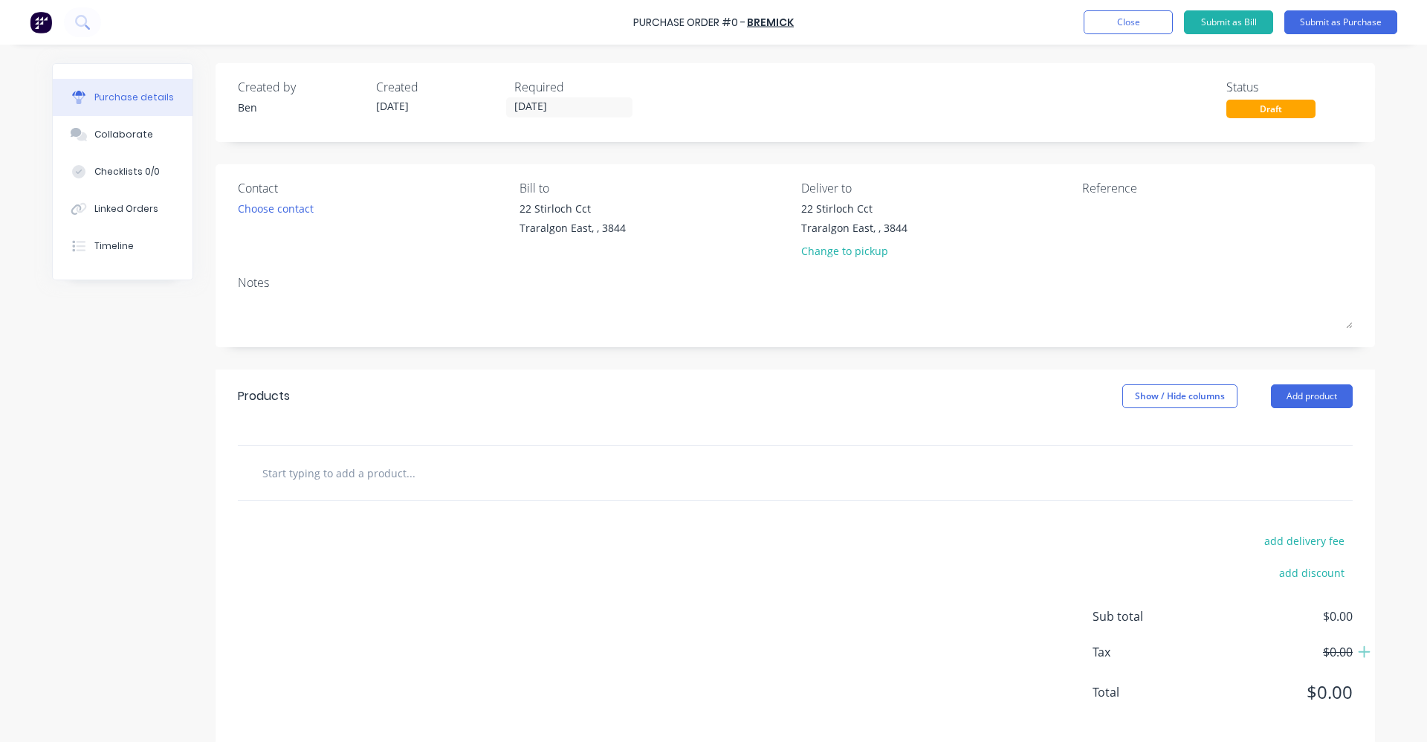
click at [330, 467] on input "text" at bounding box center [410, 473] width 297 height 30
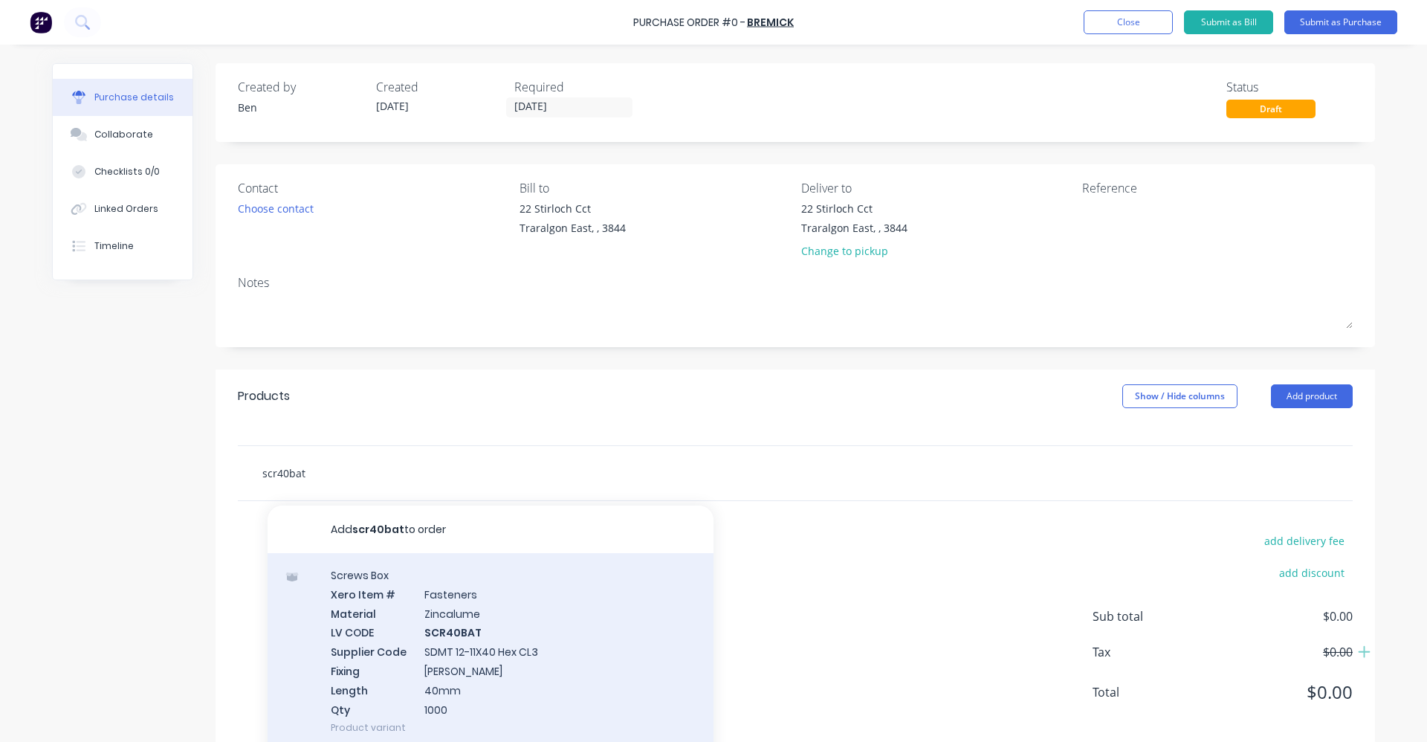
type input "scr40bat"
click at [483, 642] on div "Screws Box Xero Item # Fasteners Material Zincalume LV CODE SCR40BAT Supplier C…" at bounding box center [491, 651] width 446 height 196
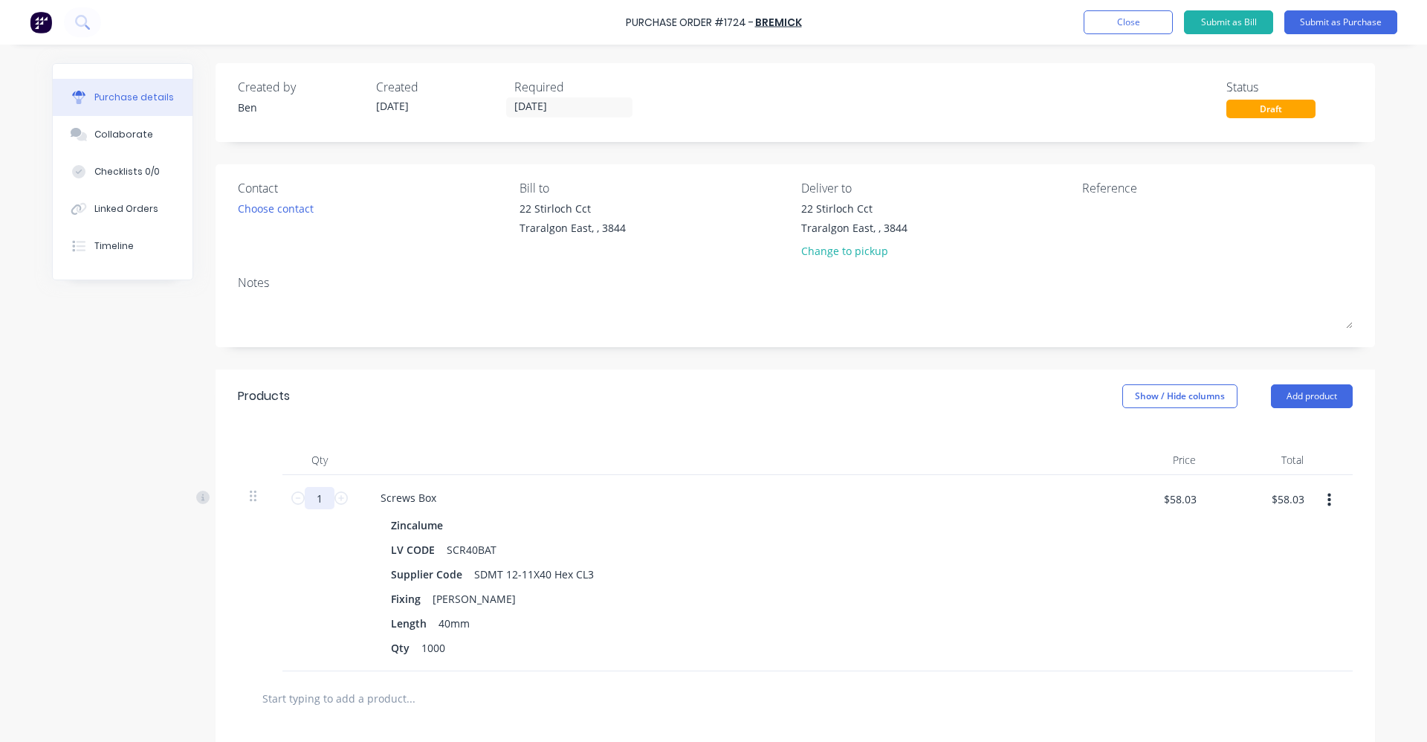
click at [315, 494] on input "1" at bounding box center [320, 498] width 30 height 22
type input "10"
type input "$580.30"
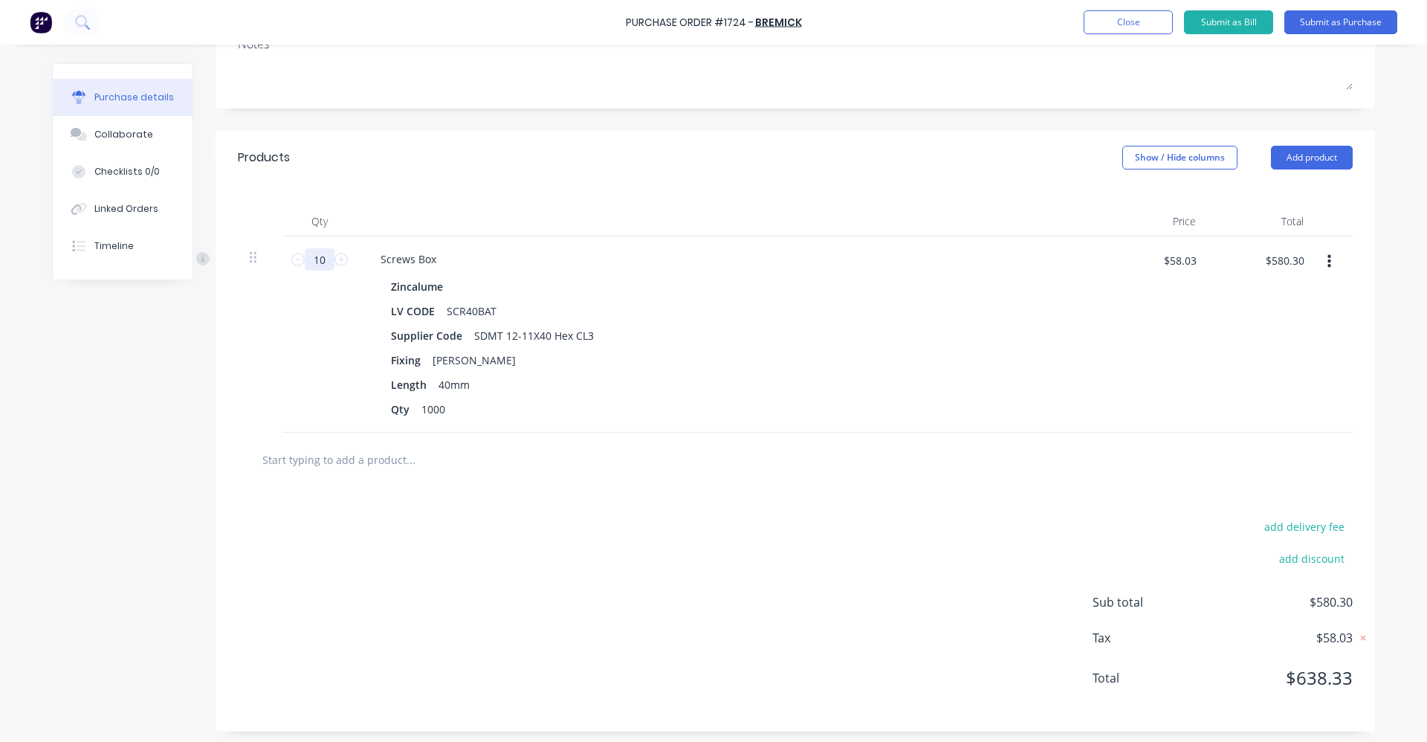
scroll to position [243, 0]
type input "10"
click at [384, 454] on input "text" at bounding box center [410, 455] width 297 height 30
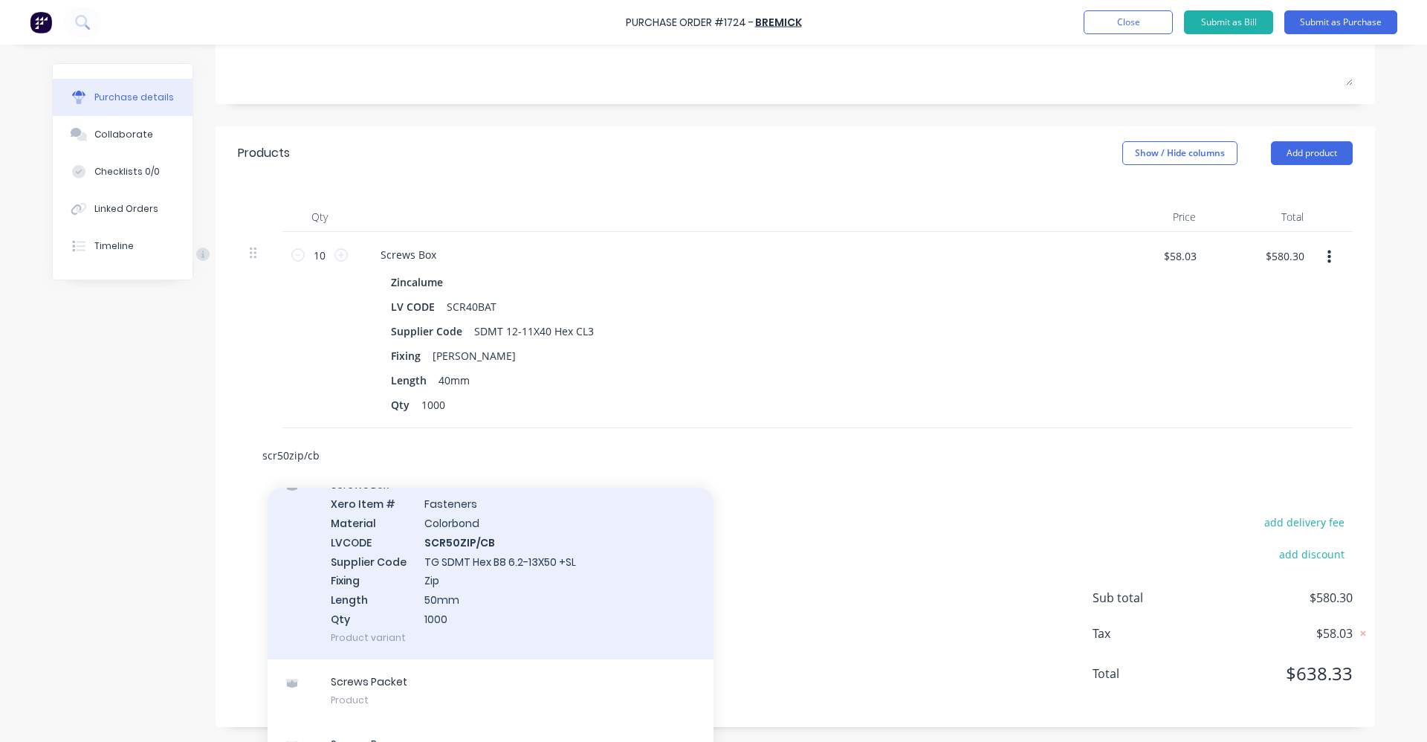
scroll to position [290, 0]
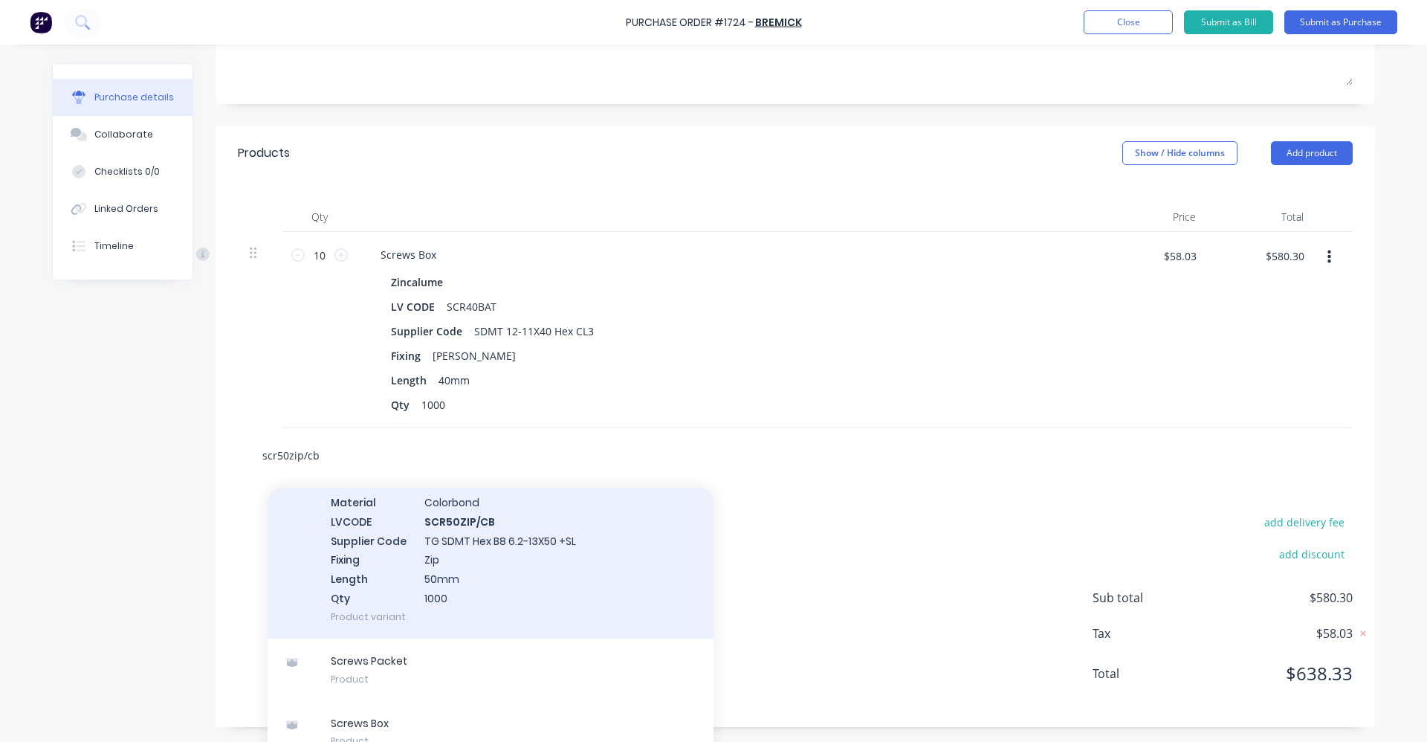
type input "scr50zip/cb"
click at [480, 565] on div "Screws Box Xero Item # Fasteners Material Colorbond LVCODE SCR50ZIP/CB Supplier…" at bounding box center [491, 540] width 446 height 196
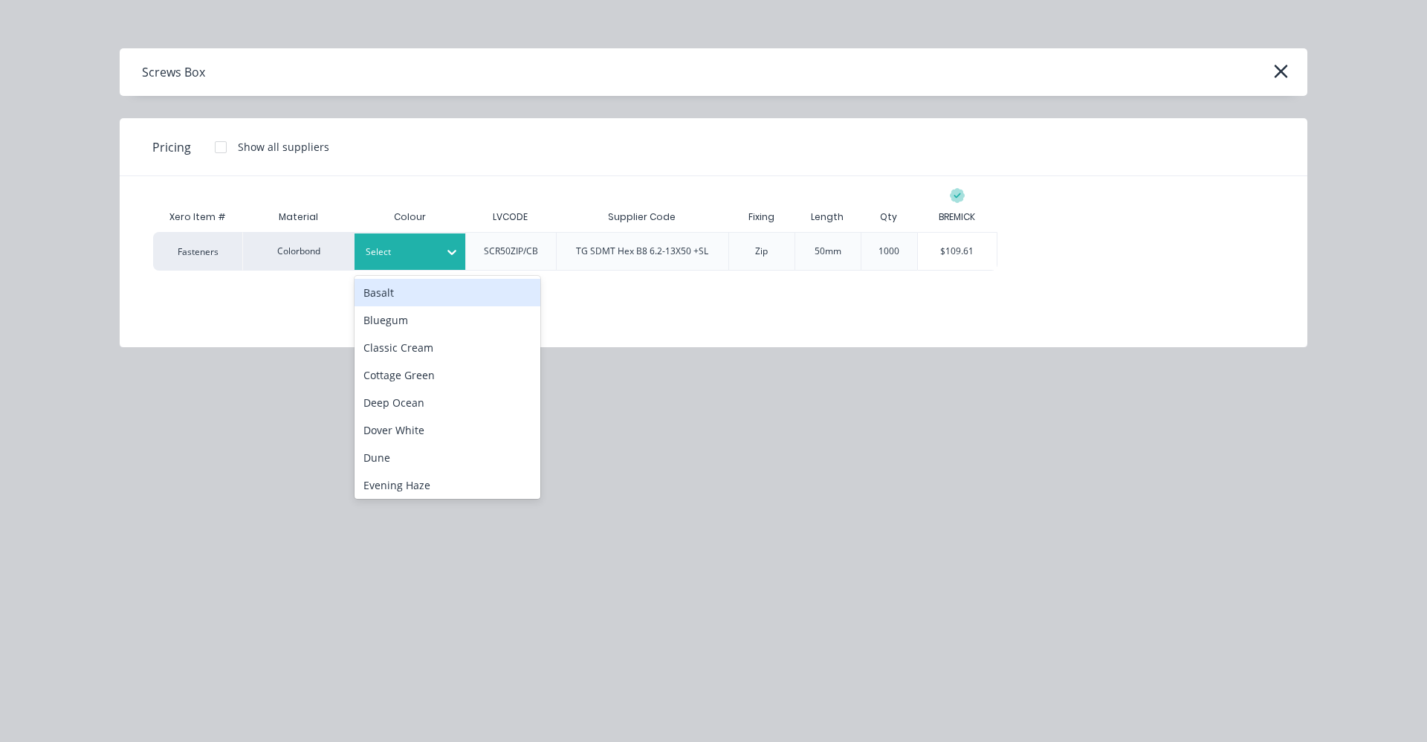
click at [442, 262] on div at bounding box center [452, 252] width 27 height 24
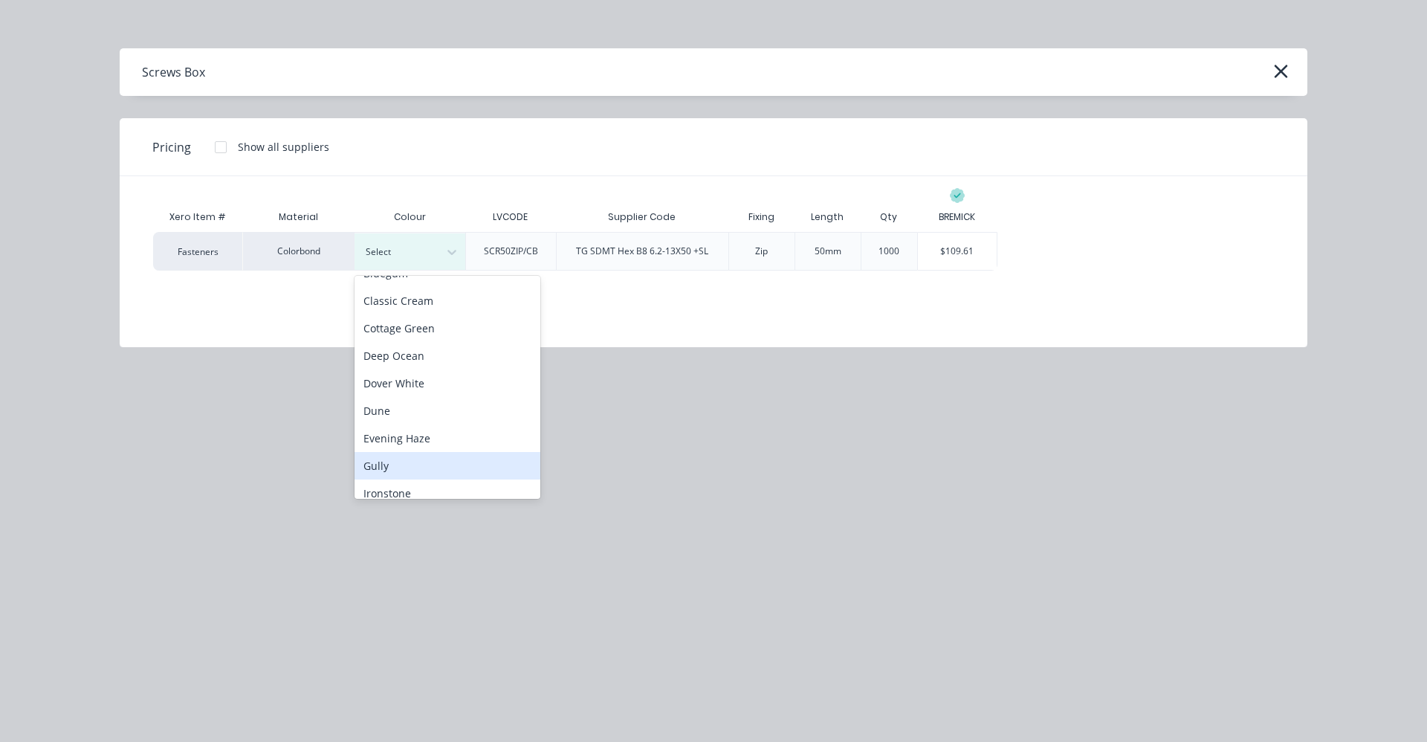
scroll to position [223, 0]
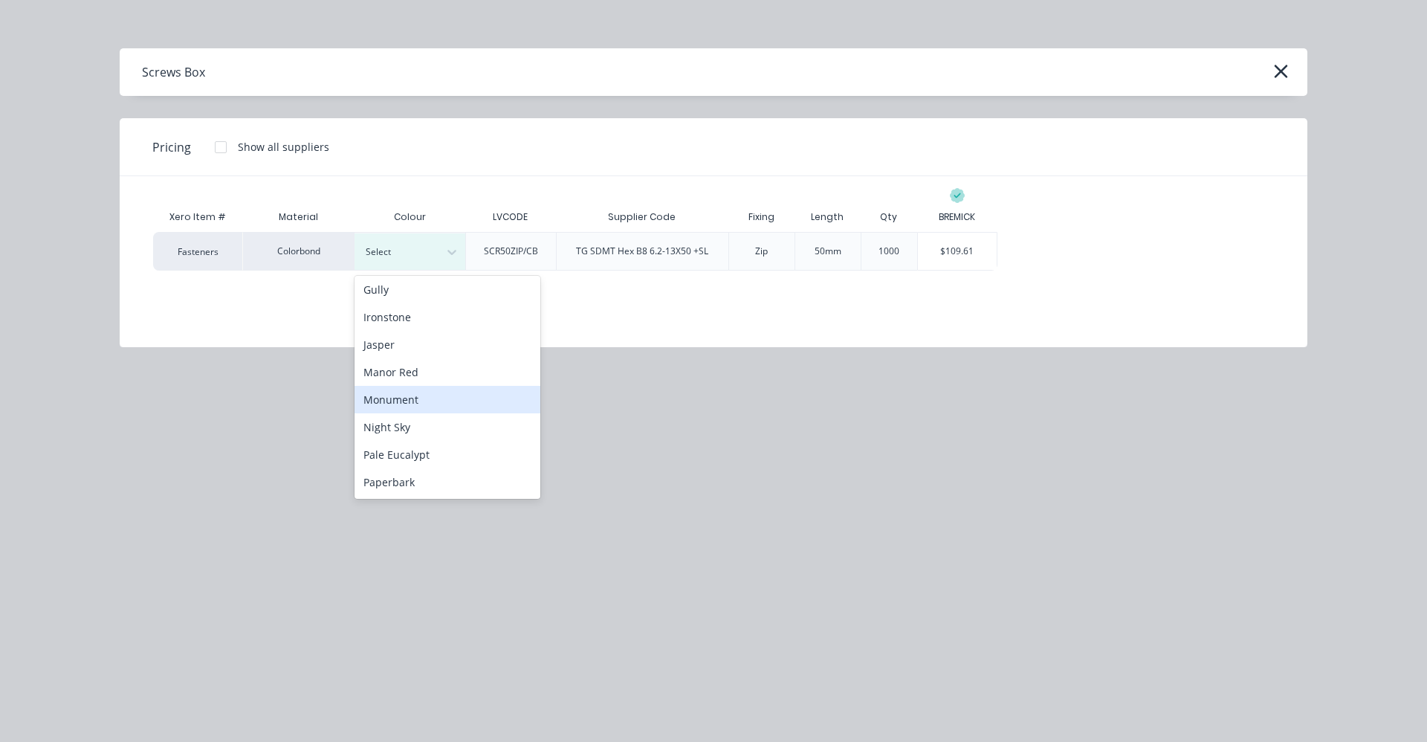
click at [397, 404] on div "Monument" at bounding box center [448, 400] width 186 height 28
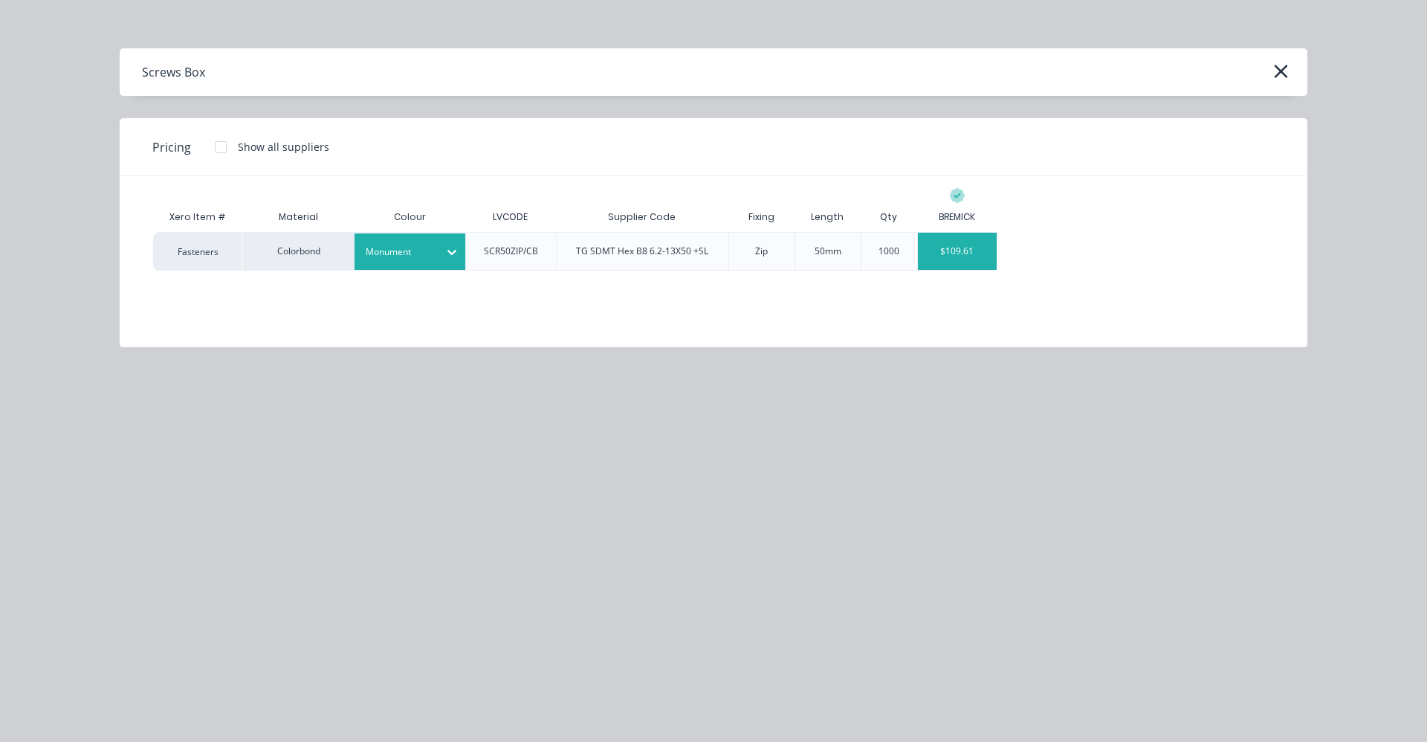
click at [957, 248] on div "$109.61" at bounding box center [958, 251] width 80 height 37
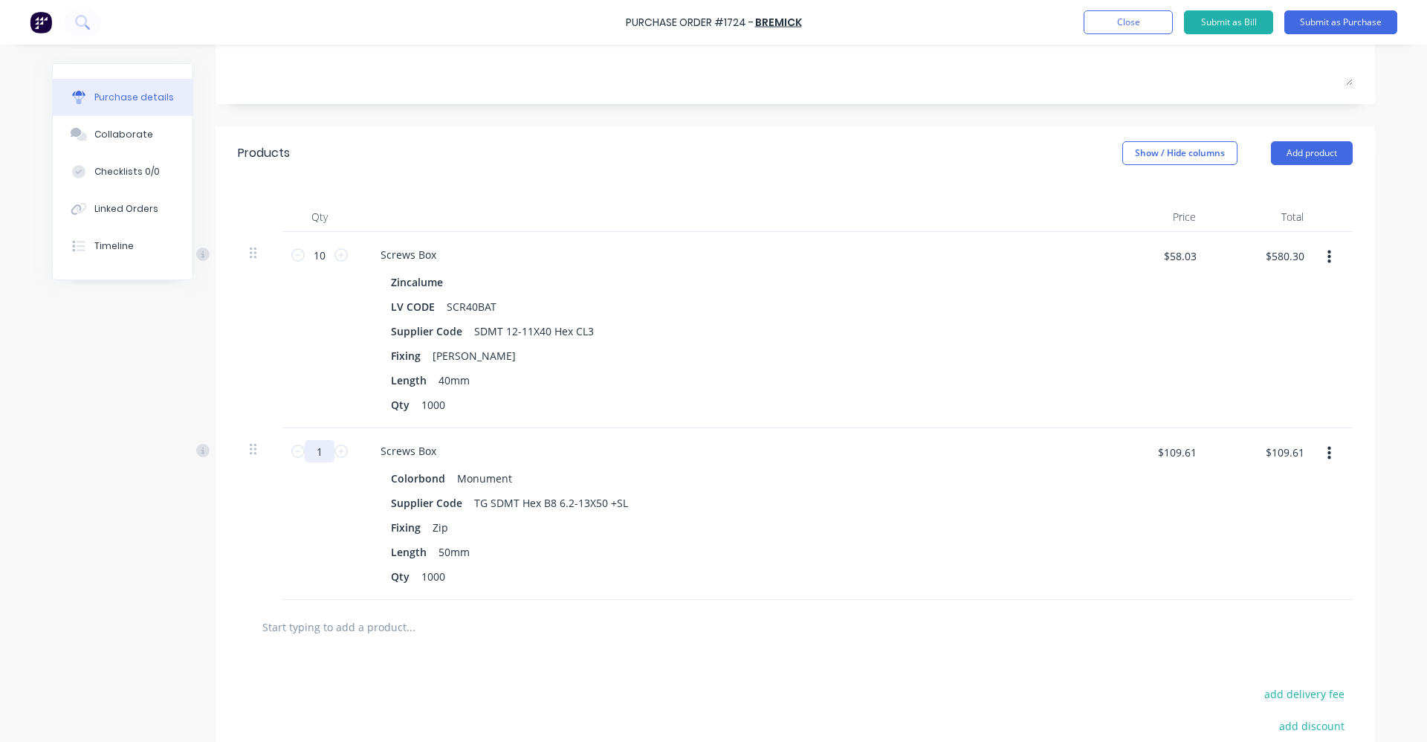
click at [317, 449] on input "1" at bounding box center [320, 451] width 30 height 22
type input "6"
type input "$657.66"
type input "8"
type input "$876.88"
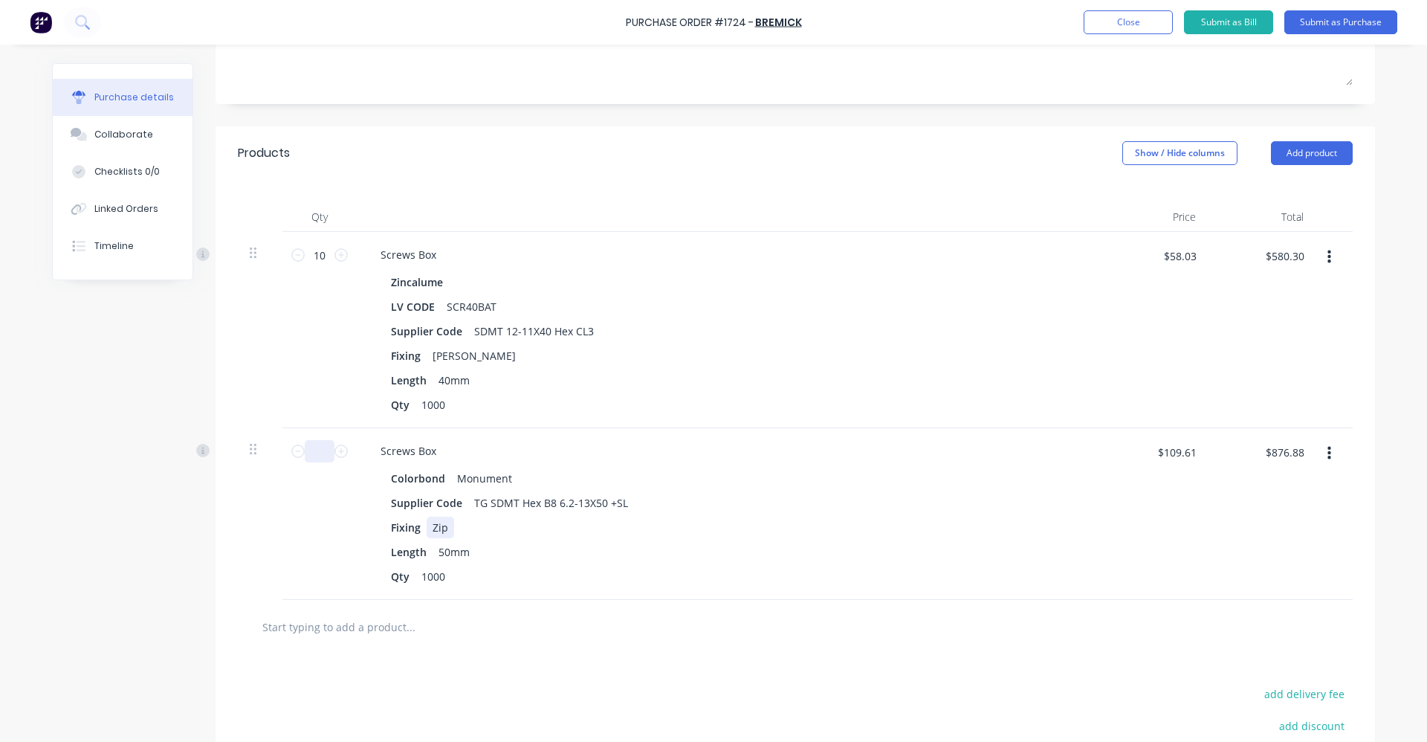
type input "6"
type input "$657.66"
type input "6"
click at [423, 617] on input "text" at bounding box center [410, 627] width 297 height 30
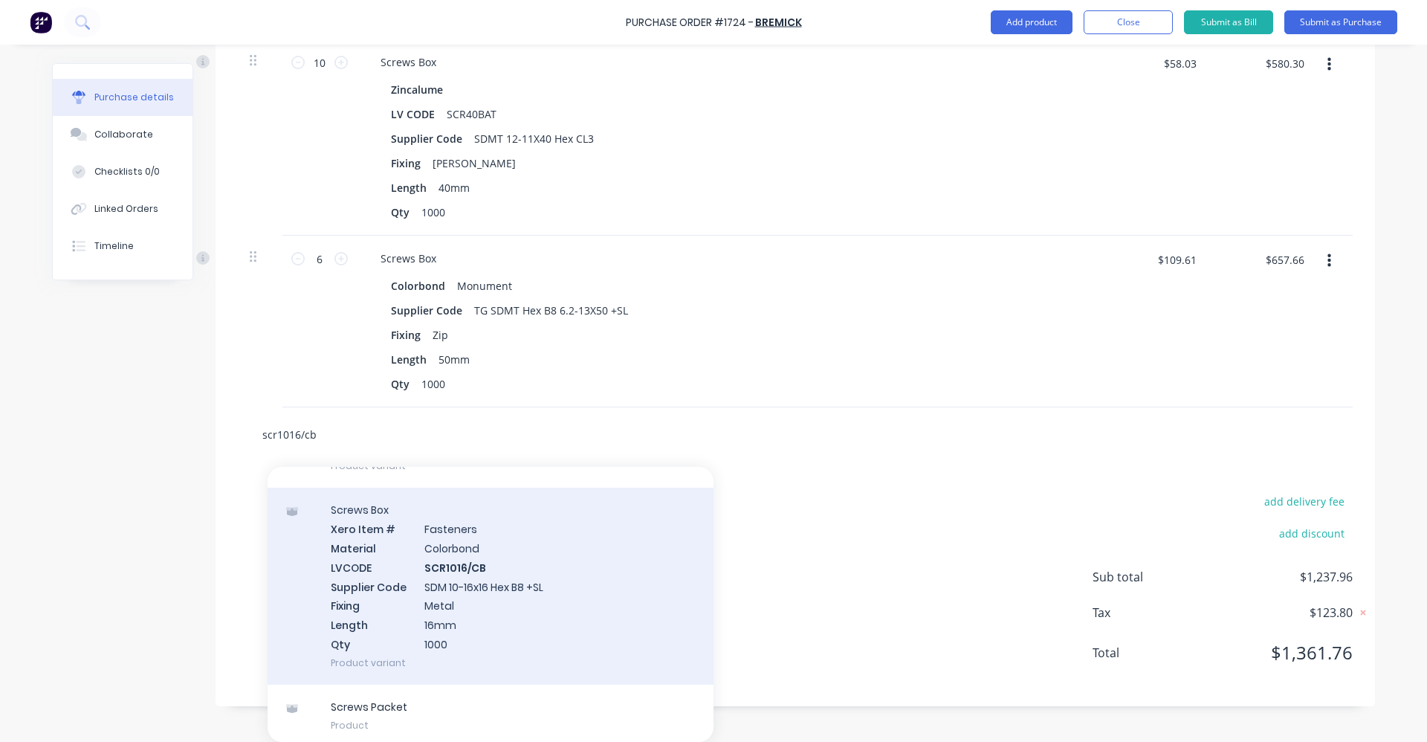
type input "scr1016/cb"
click at [456, 601] on div "Screws Box Xero Item # Fasteners Material Colorbond LVCODE SCR1016/CB Supplier …" at bounding box center [491, 586] width 446 height 196
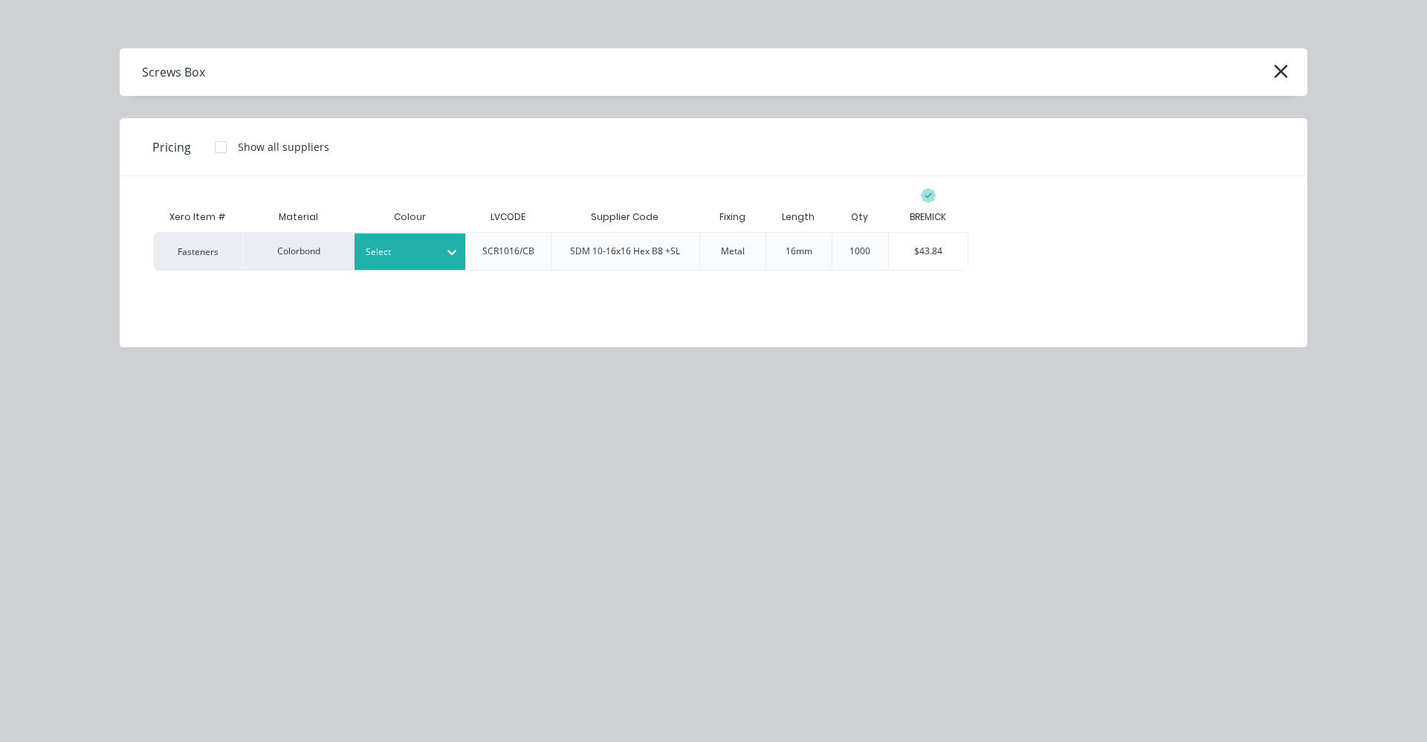
click at [401, 249] on div at bounding box center [399, 252] width 67 height 16
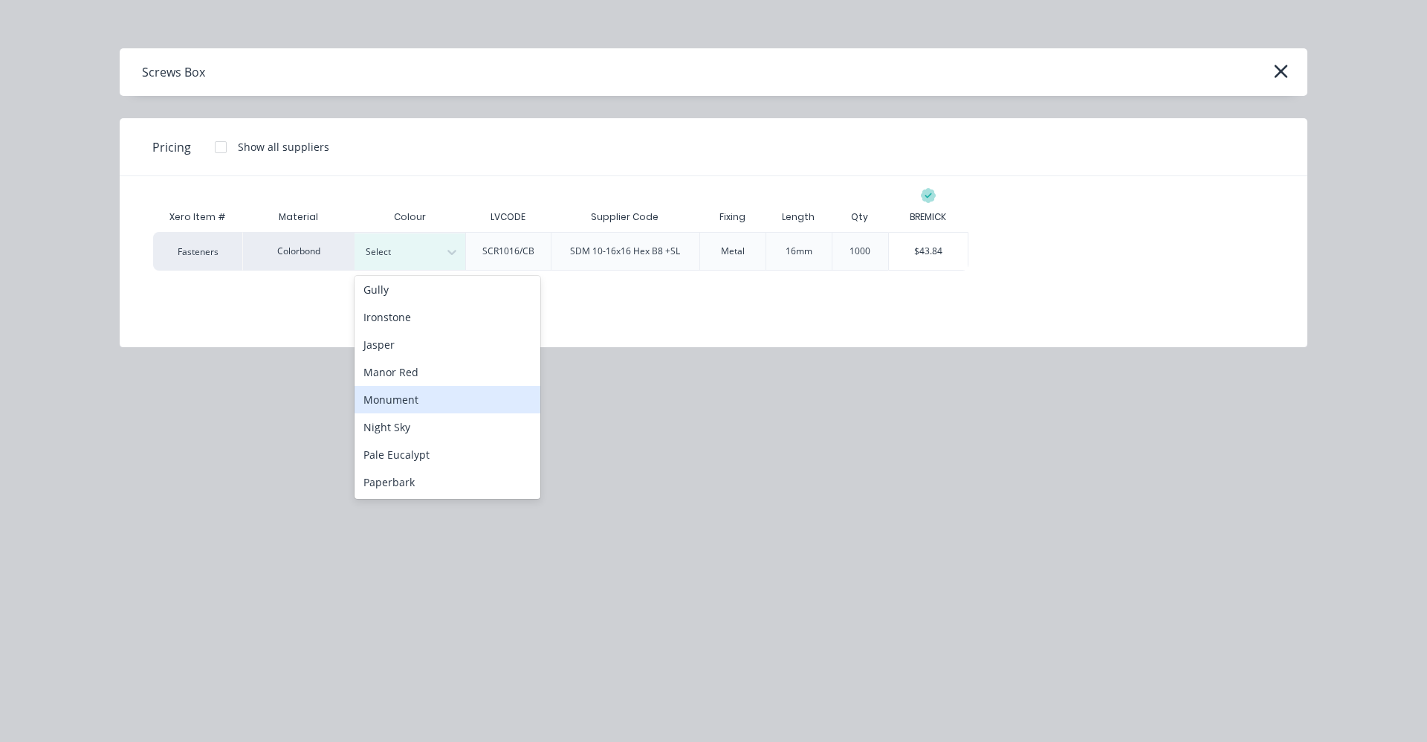
click at [404, 401] on div "Monument" at bounding box center [448, 400] width 186 height 28
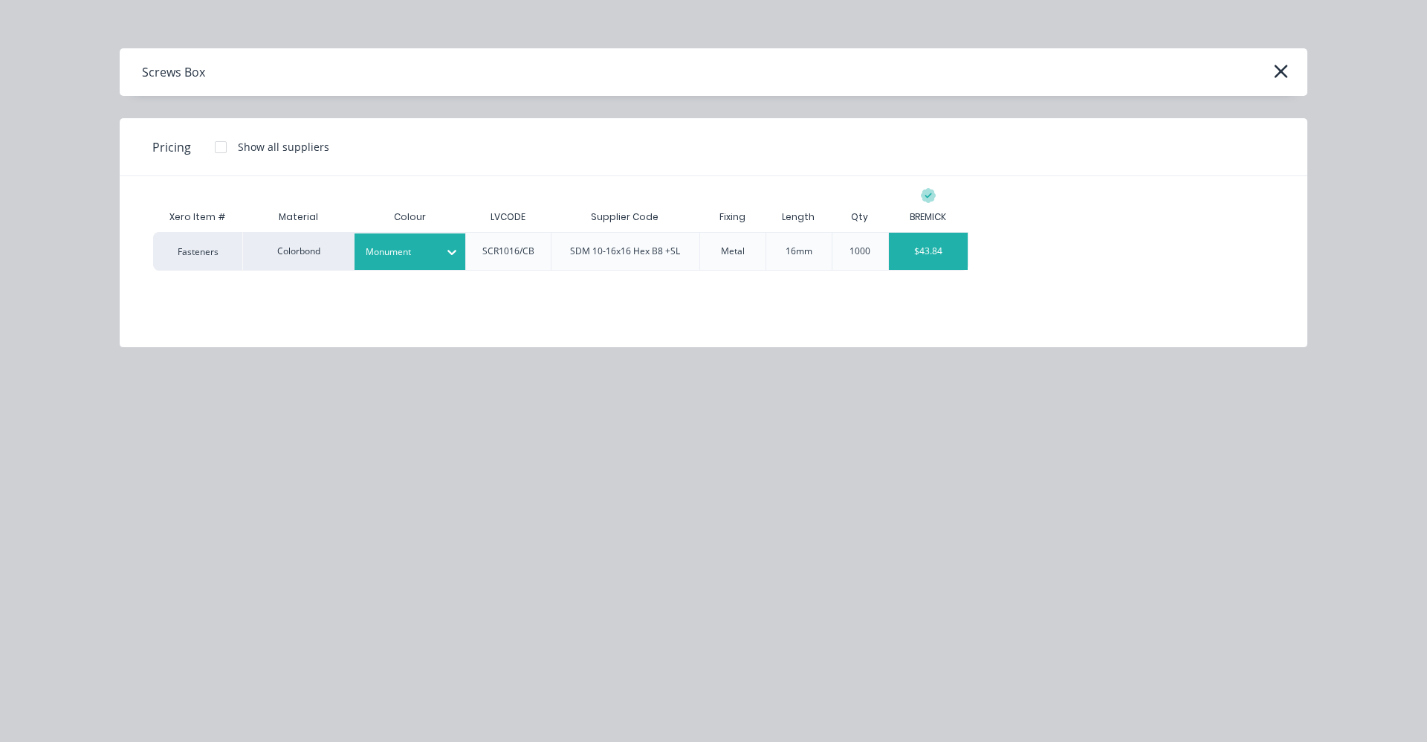
click at [930, 252] on div "$43.84" at bounding box center [929, 251] width 80 height 37
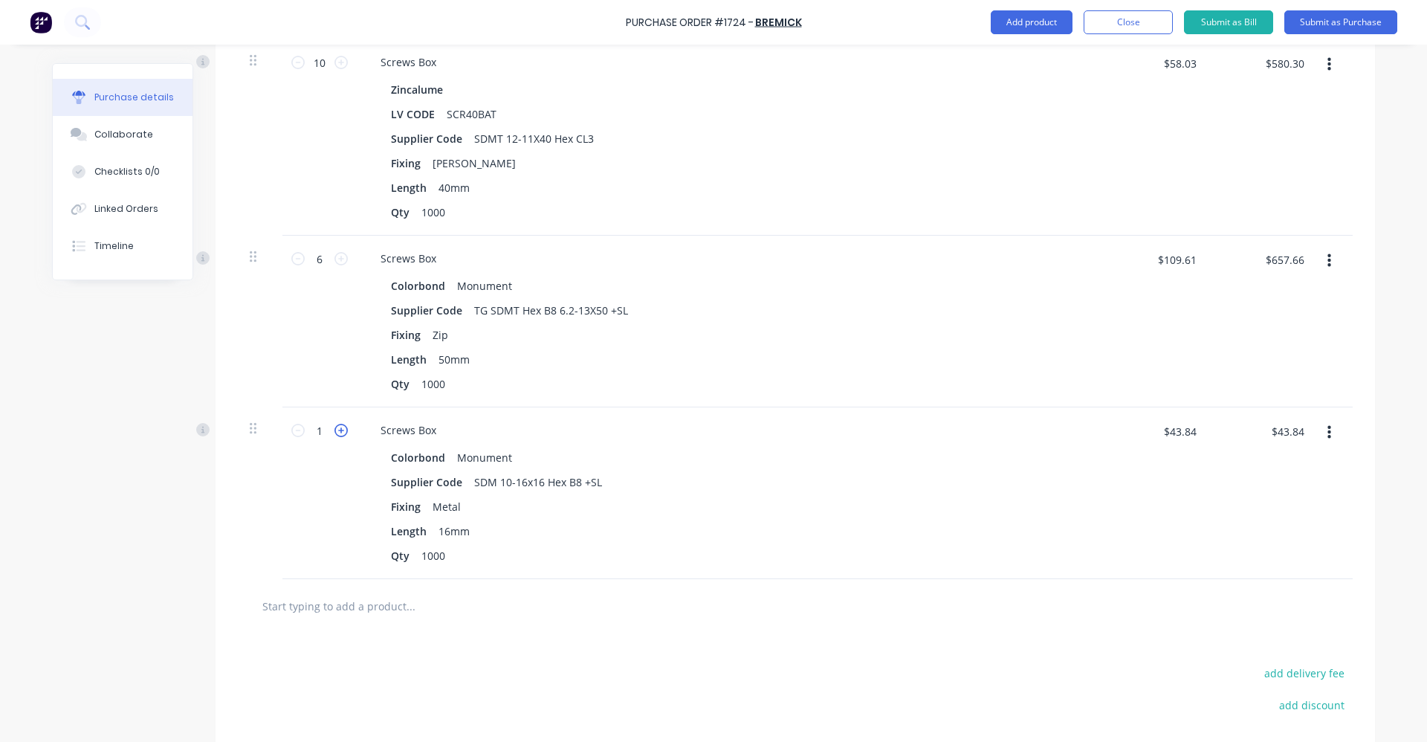
click at [335, 430] on icon at bounding box center [341, 430] width 13 height 13
type input "2"
type input "$87.68"
click at [335, 430] on icon at bounding box center [341, 430] width 13 height 13
type input "3"
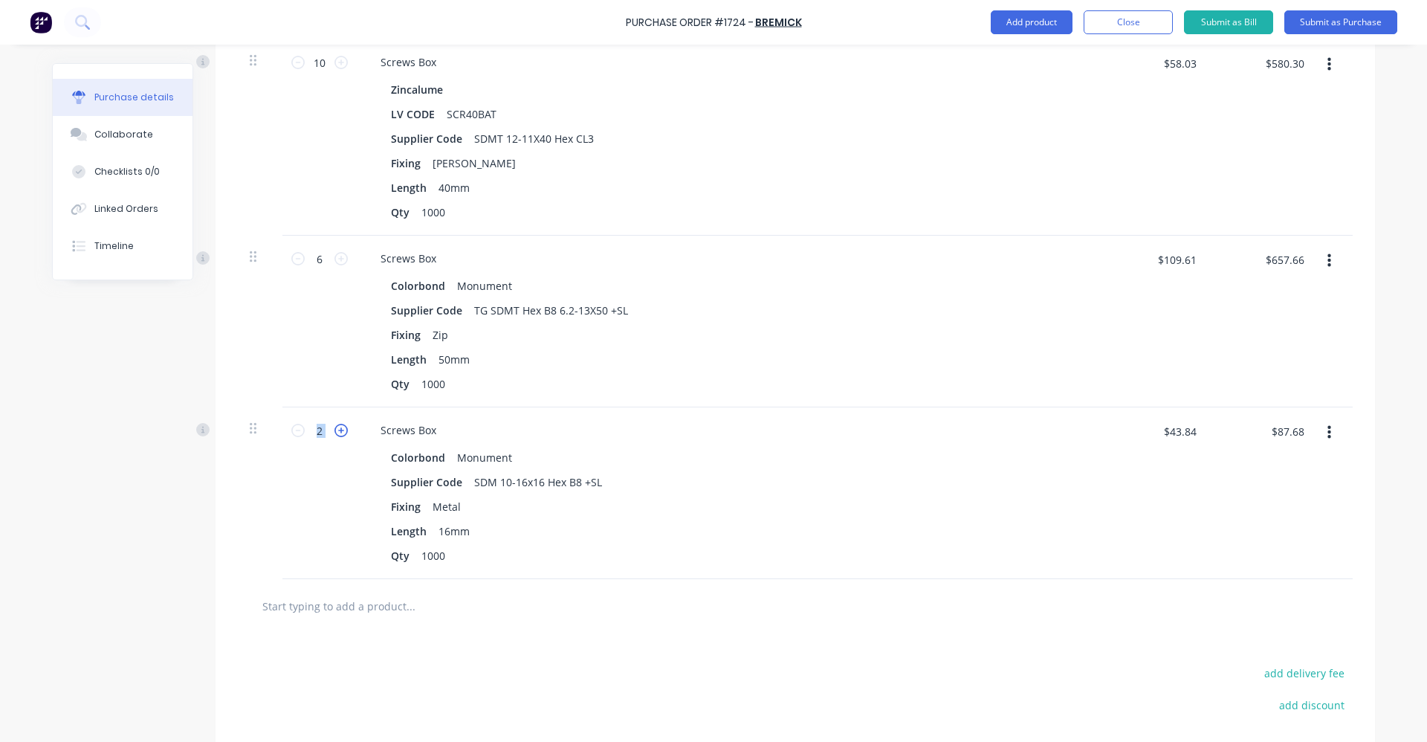
type input "$131.52"
click at [335, 430] on icon at bounding box center [341, 430] width 13 height 13
type input "4"
type input "$175.36"
drag, startPoint x: 335, startPoint y: 430, endPoint x: 280, endPoint y: 433, distance: 55.8
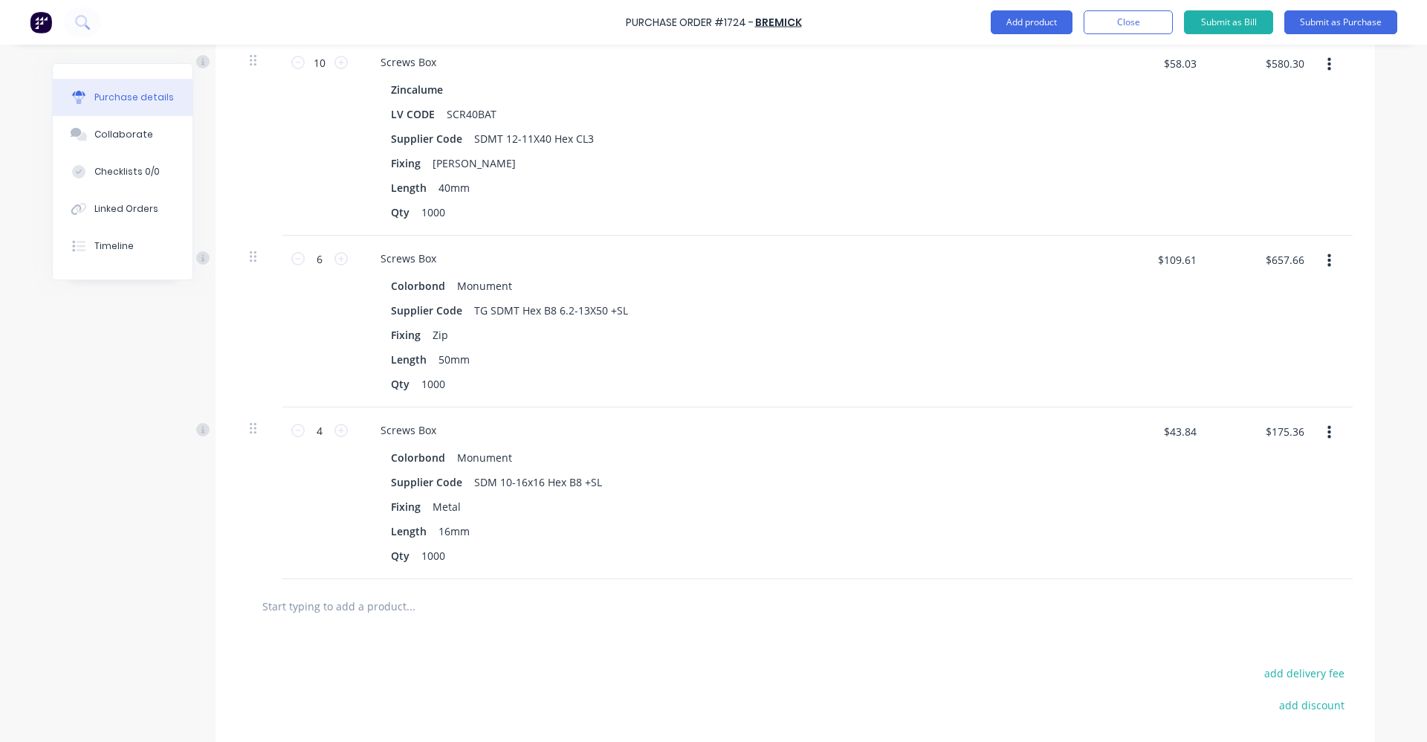
click at [282, 433] on div "4 4" at bounding box center [319, 493] width 74 height 172
click at [292, 433] on icon at bounding box center [297, 430] width 13 height 13
type input "3"
type input "$131.52"
click at [409, 572] on div "Screws Box Colorbond Monument Supplier Code SDM 10-16x16 Hex B8 +SL Fixing Meta…" at bounding box center [728, 493] width 743 height 172
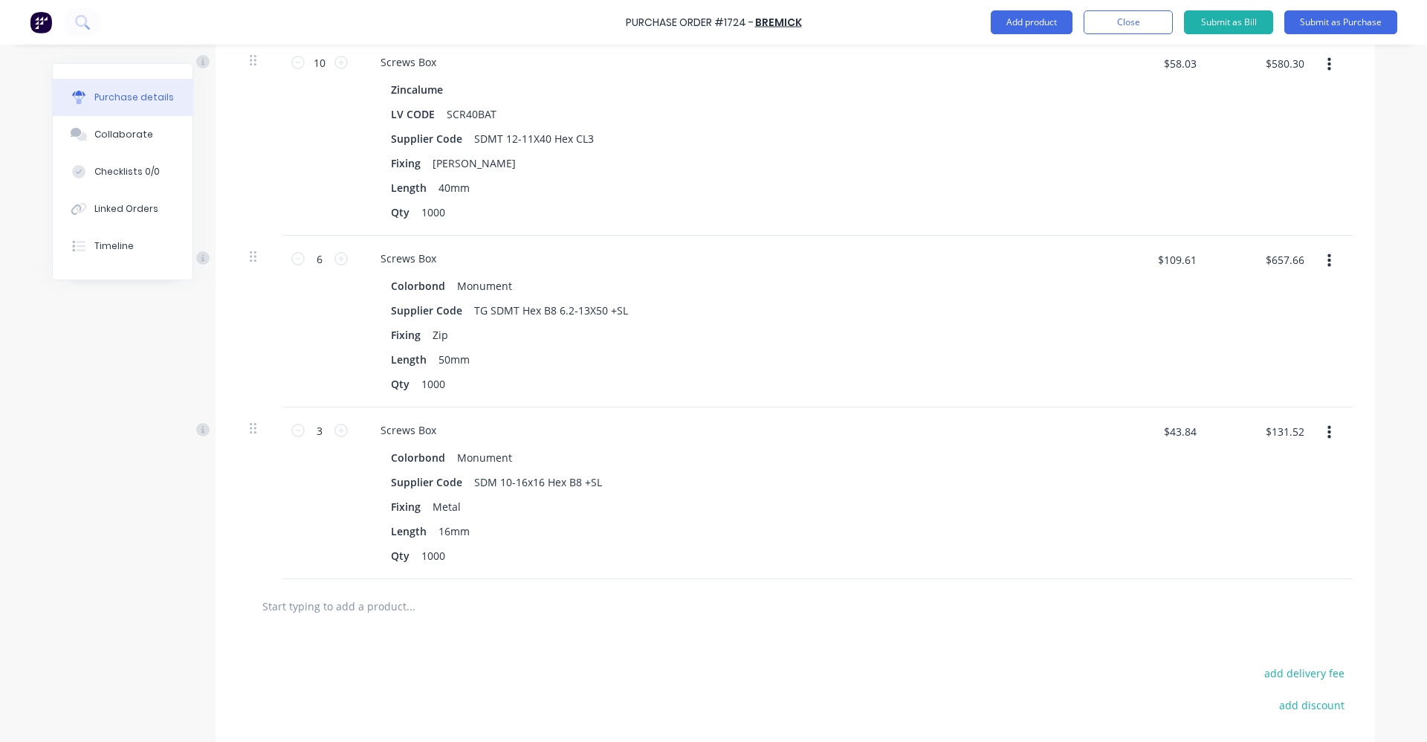
click at [418, 601] on input "text" at bounding box center [410, 606] width 297 height 30
click at [1142, 30] on button "Close" at bounding box center [1128, 22] width 89 height 24
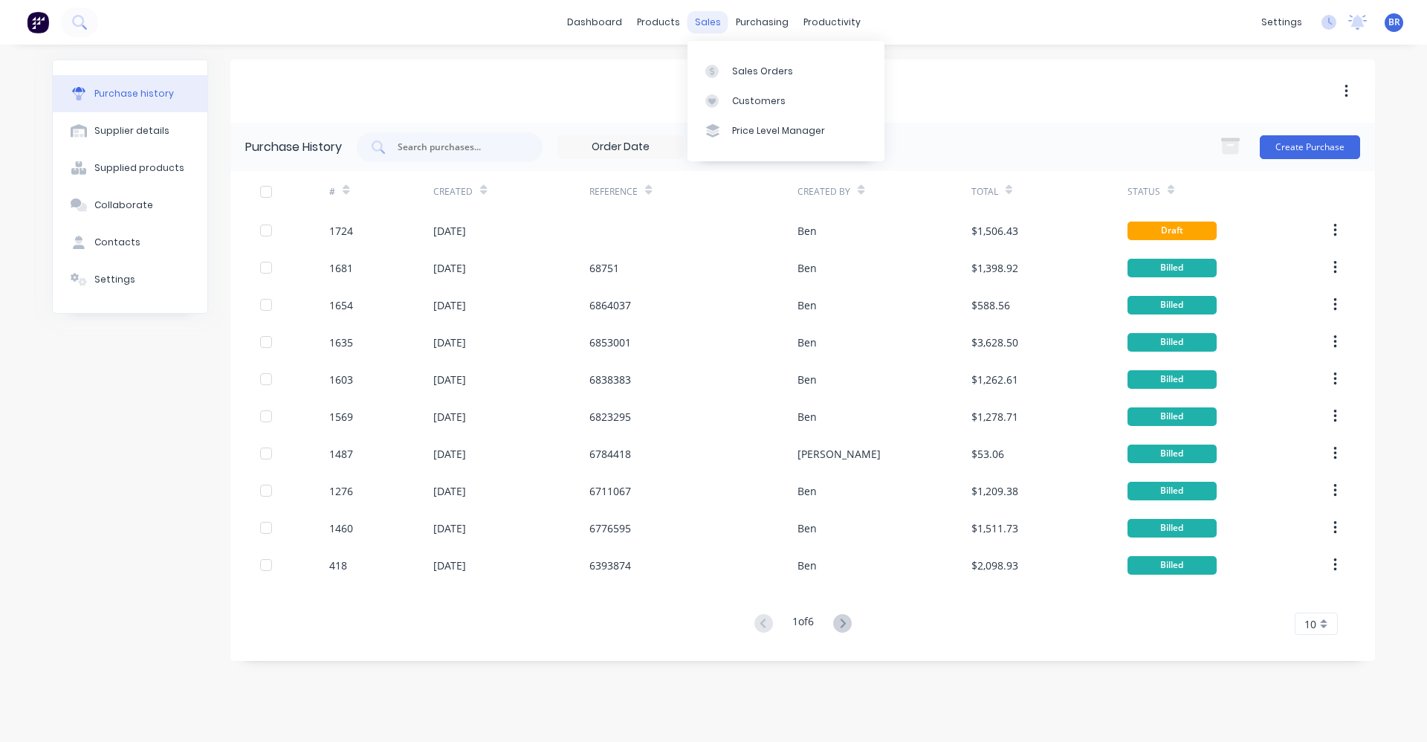
click at [704, 23] on div "sales" at bounding box center [708, 22] width 41 height 22
click at [743, 68] on div "Sales Orders" at bounding box center [762, 71] width 61 height 13
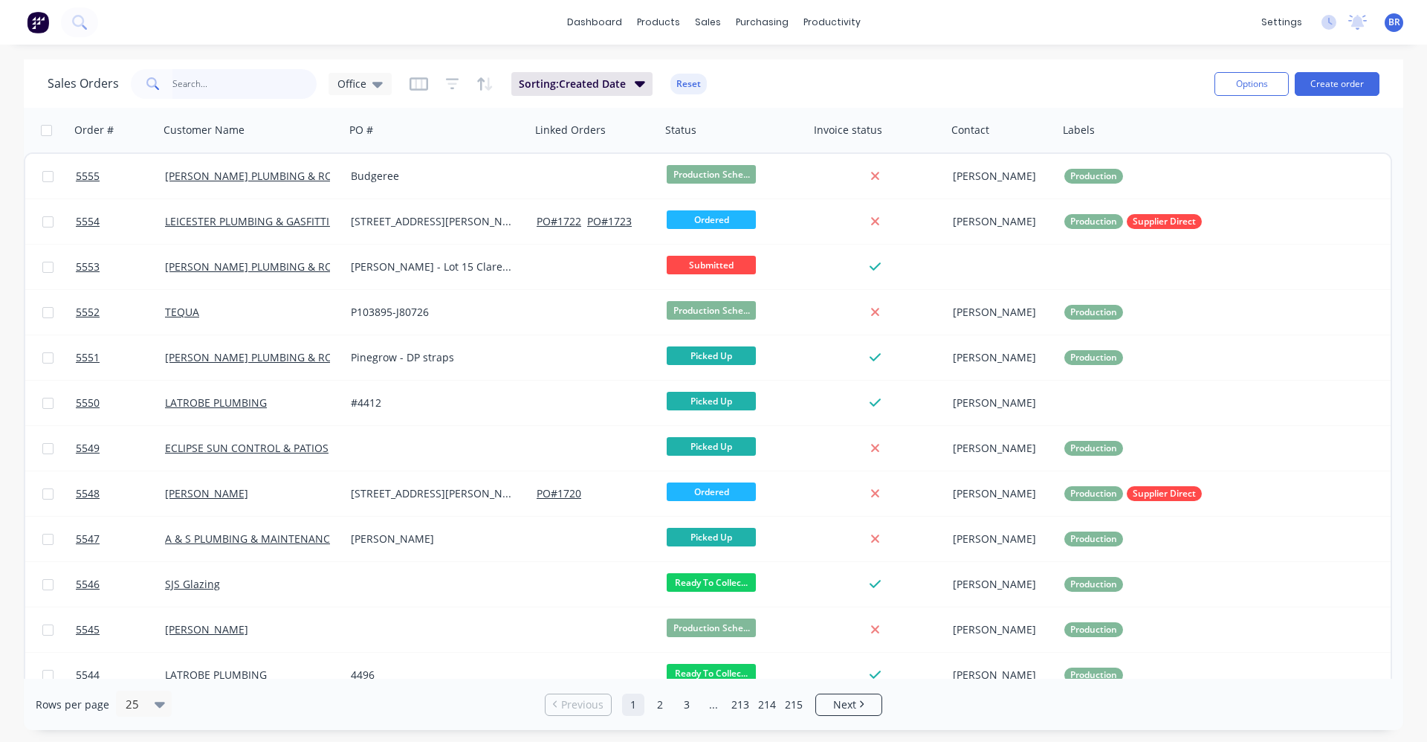
click at [237, 77] on input "text" at bounding box center [244, 84] width 145 height 30
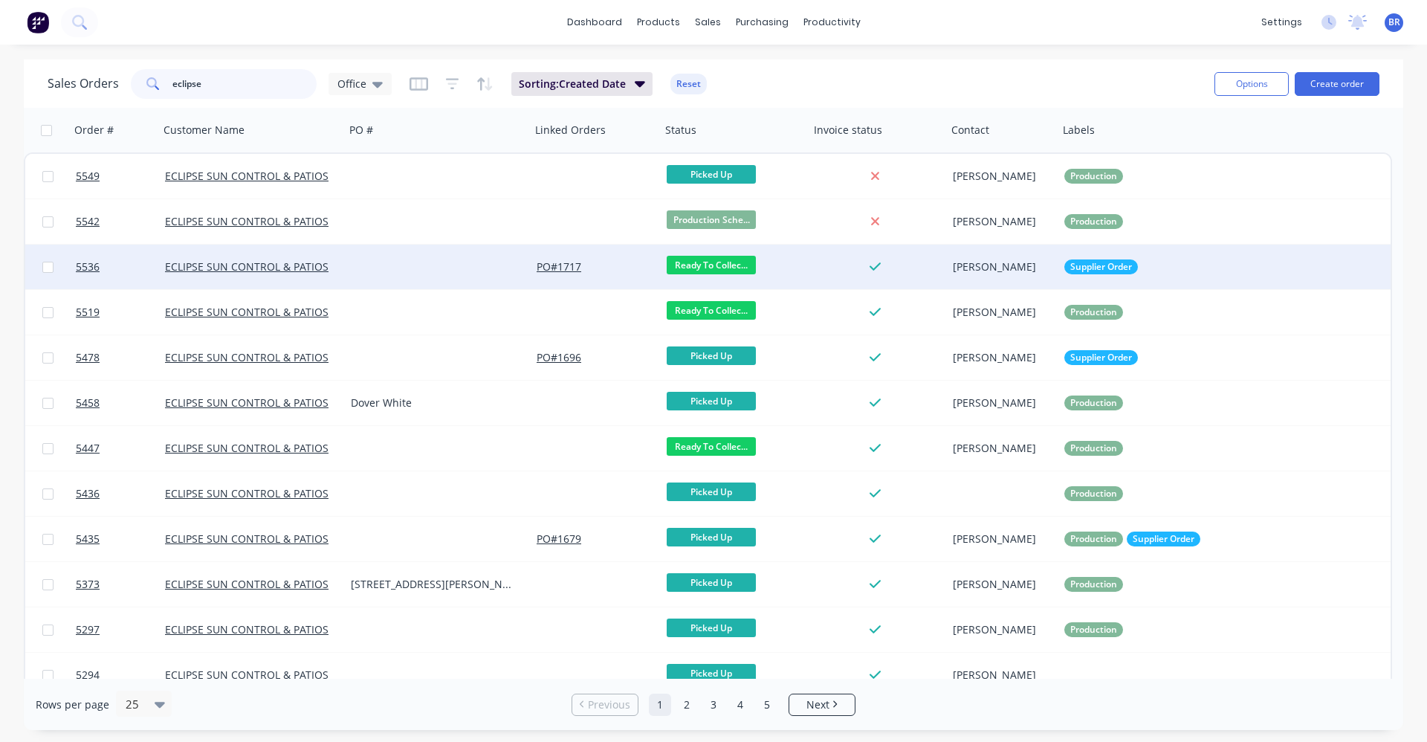
type input "eclipse"
click at [378, 268] on div at bounding box center [438, 267] width 186 height 45
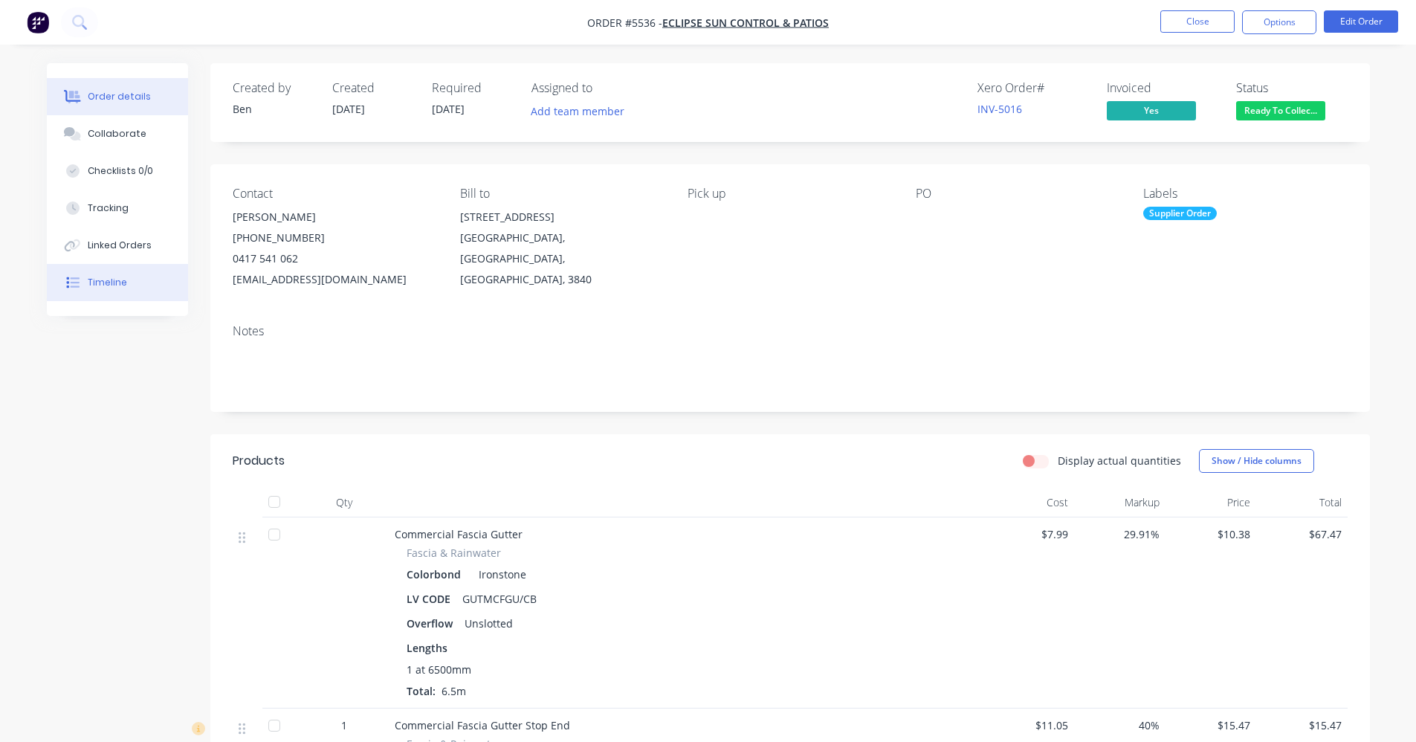
click at [117, 281] on div "Timeline" at bounding box center [107, 282] width 39 height 13
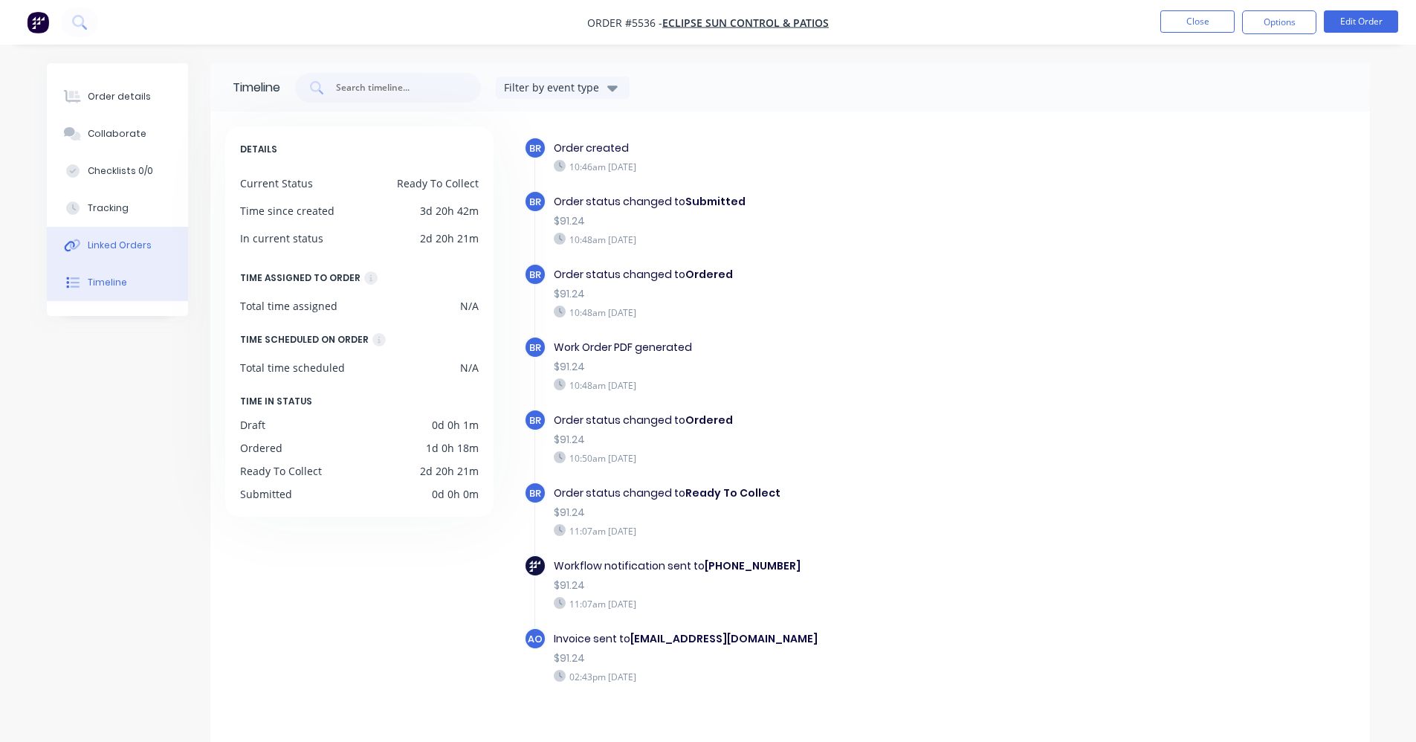
click at [122, 246] on div "Linked Orders" at bounding box center [120, 245] width 64 height 13
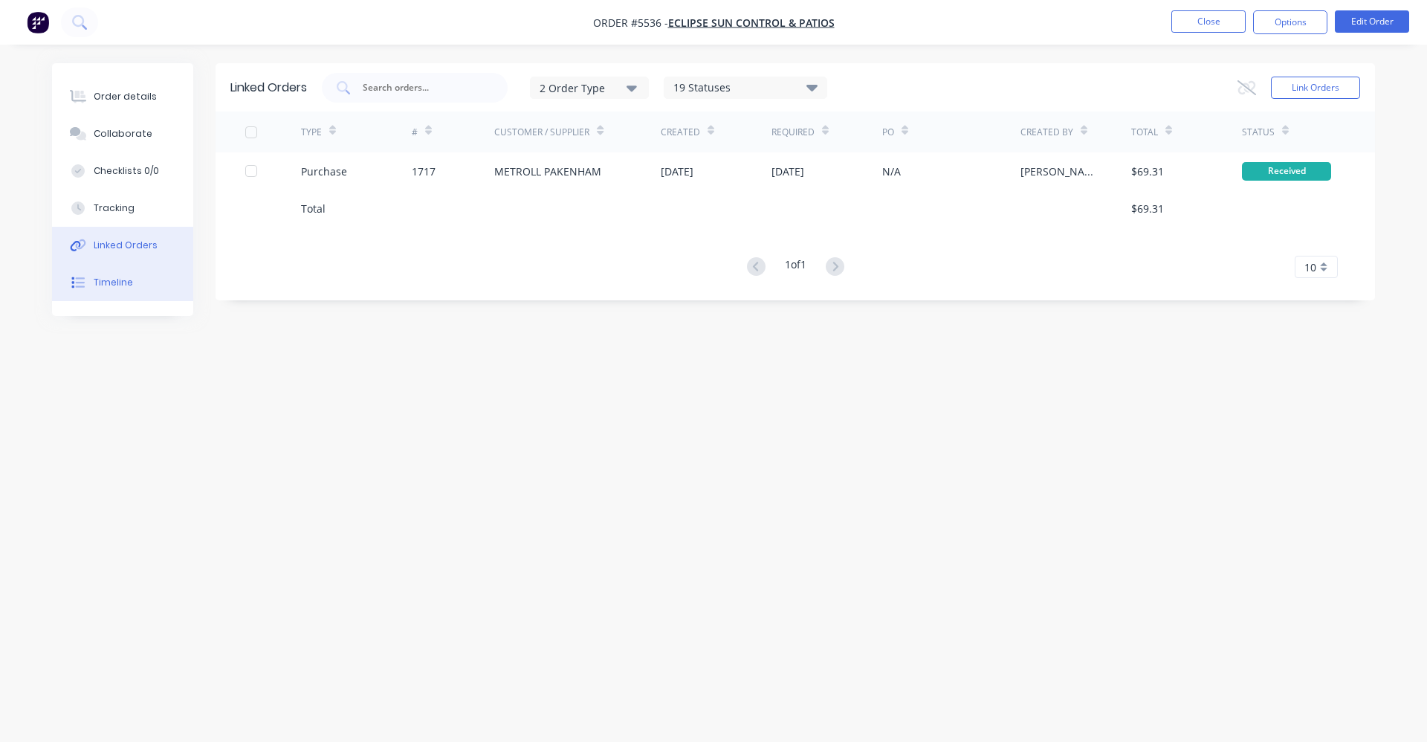
click at [141, 284] on button "Timeline" at bounding box center [122, 282] width 141 height 37
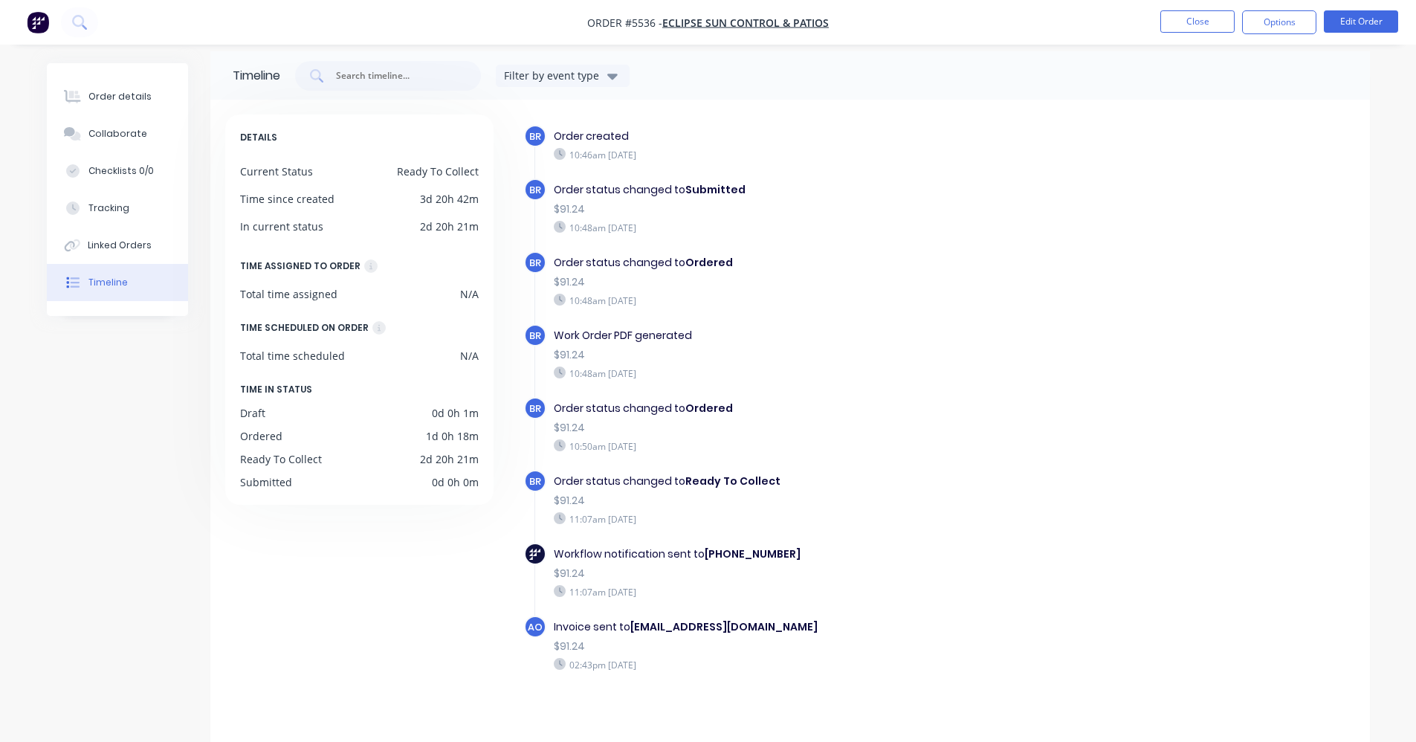
scroll to position [22, 0]
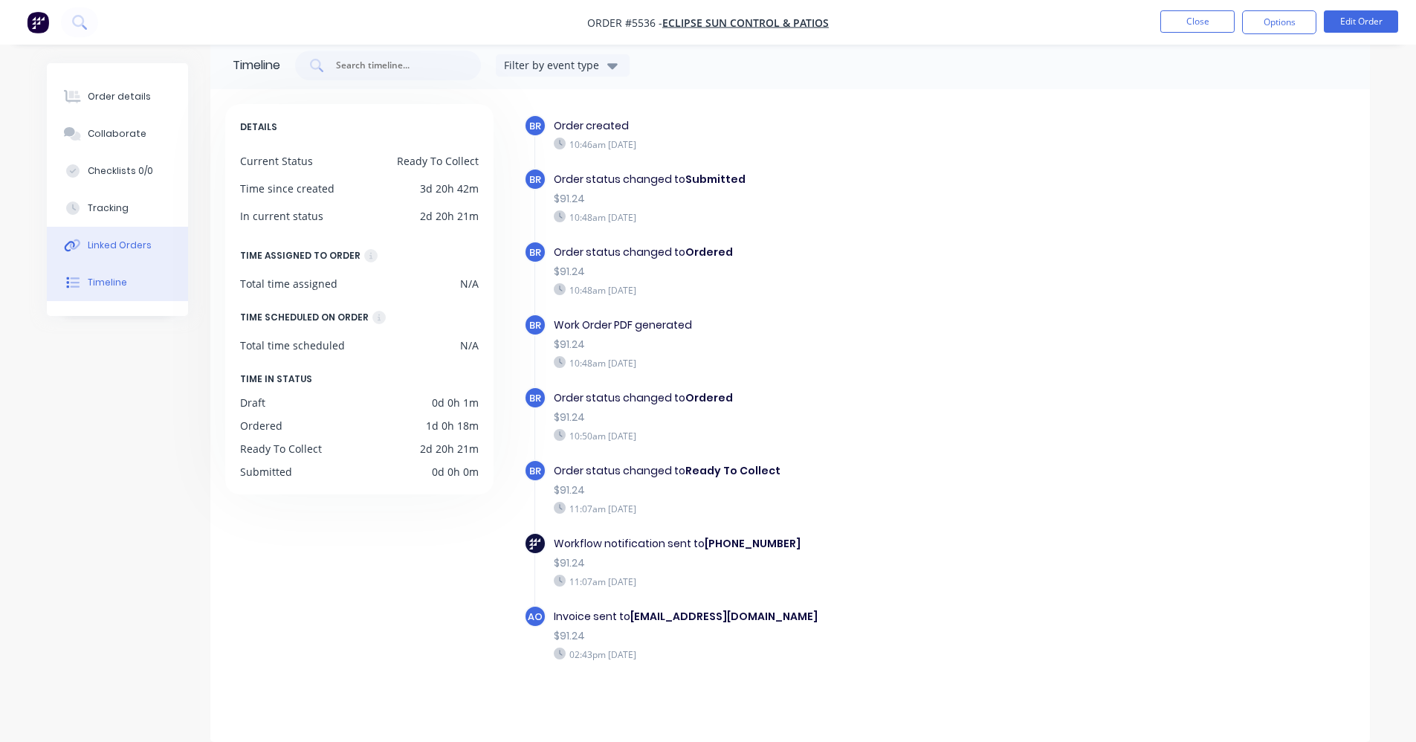
click at [94, 245] on div "Linked Orders" at bounding box center [120, 245] width 64 height 13
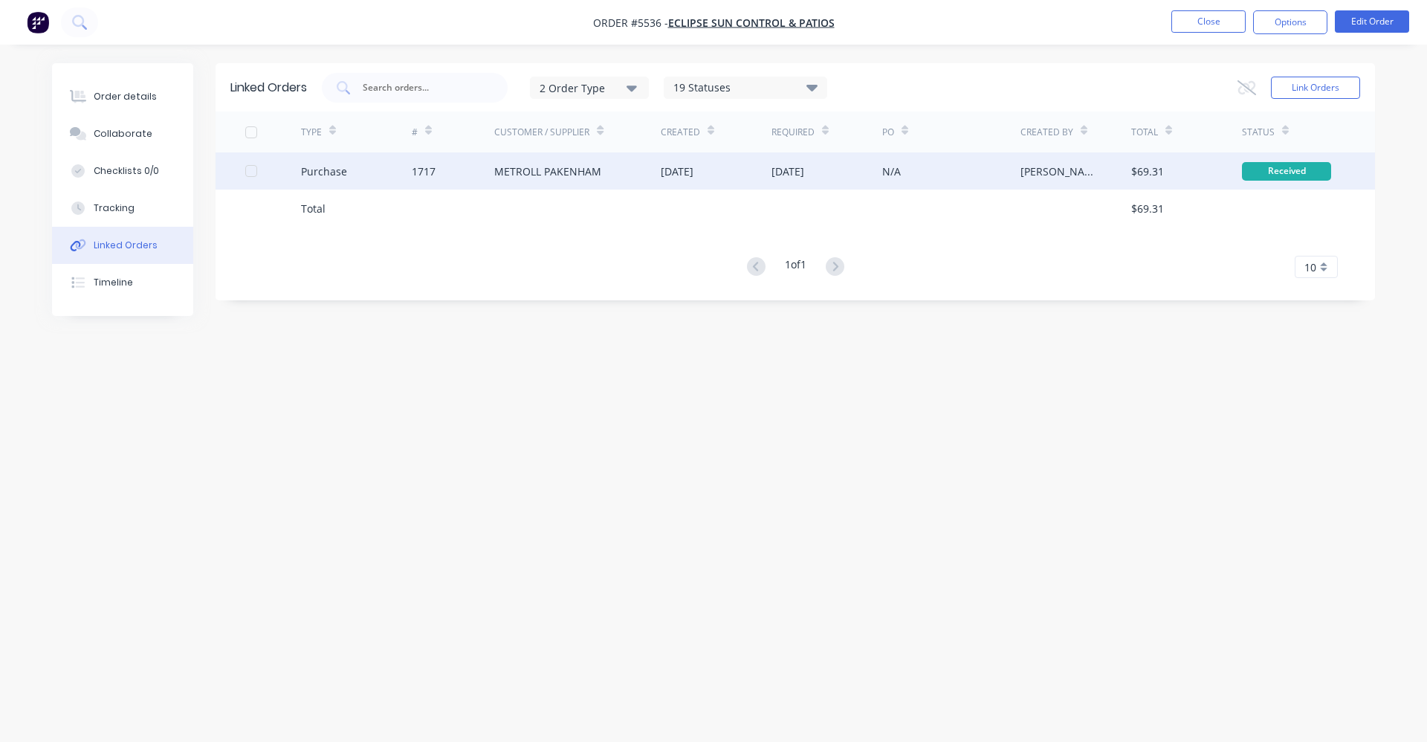
click at [590, 178] on div "METROLL PAKENHAM" at bounding box center [547, 172] width 107 height 16
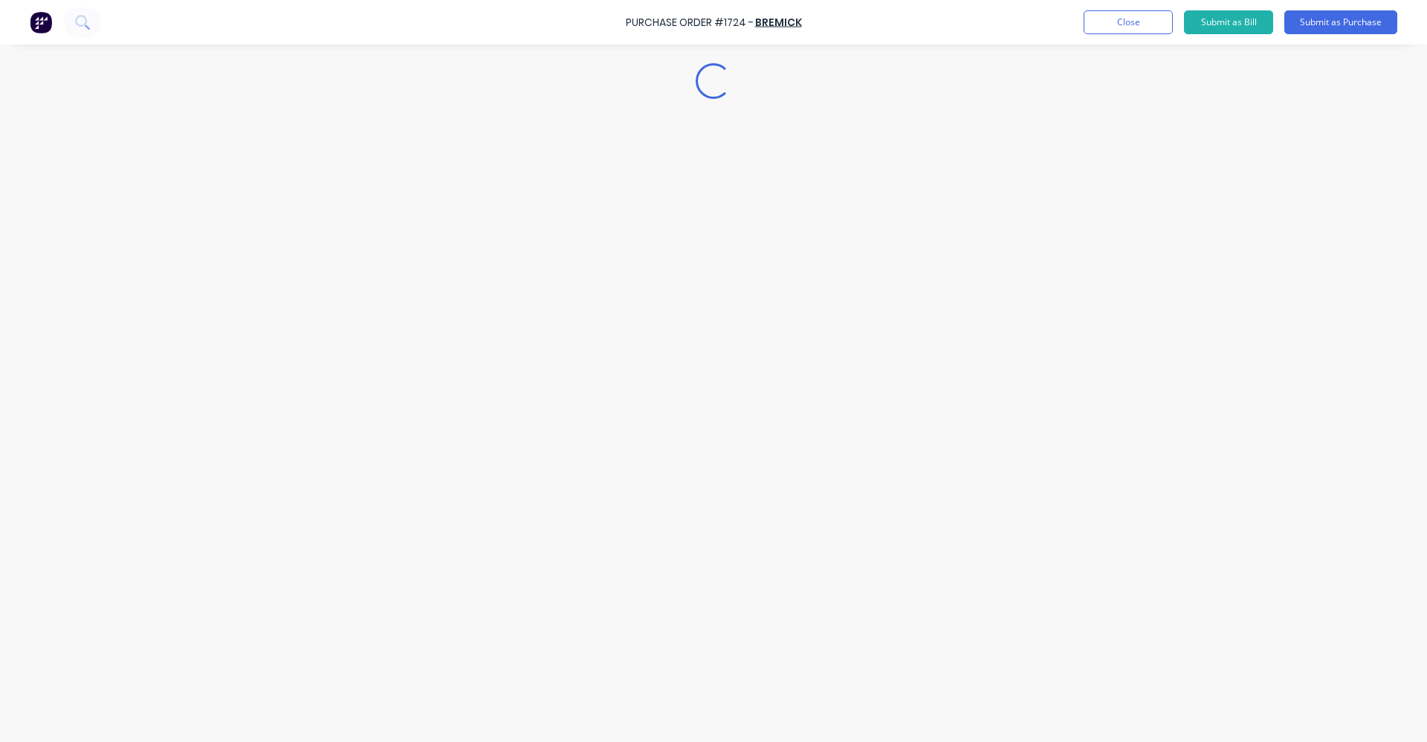
type textarea "x"
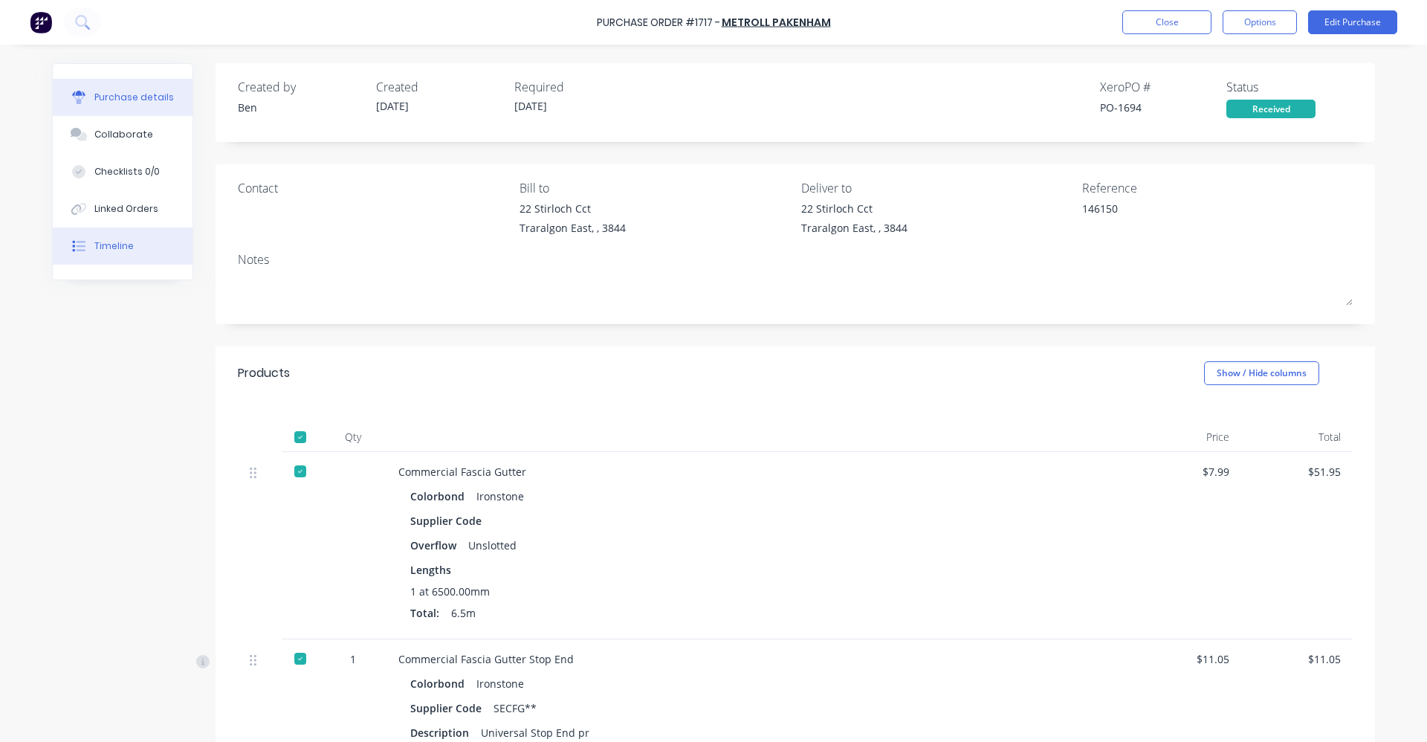
click at [127, 251] on button "Timeline" at bounding box center [123, 245] width 140 height 37
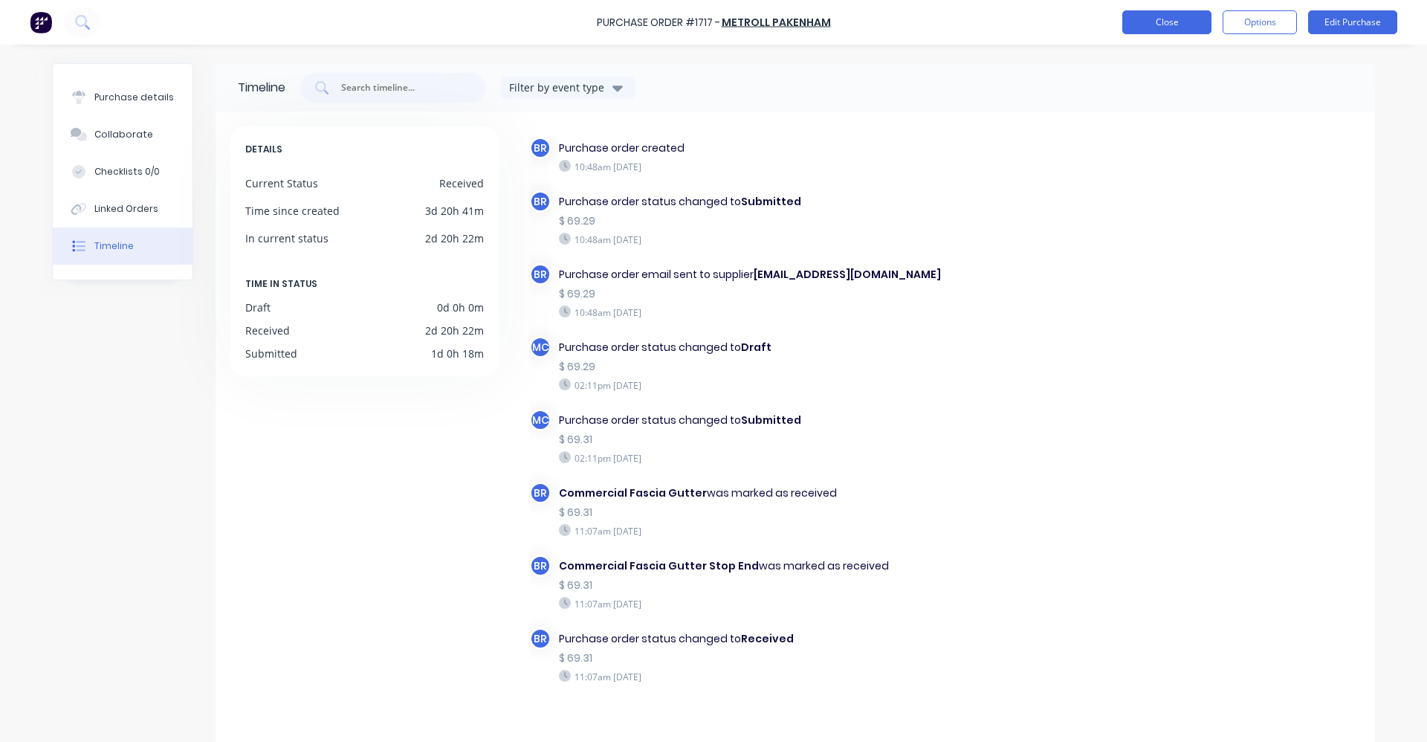
click at [1169, 28] on button "Close" at bounding box center [1167, 22] width 89 height 24
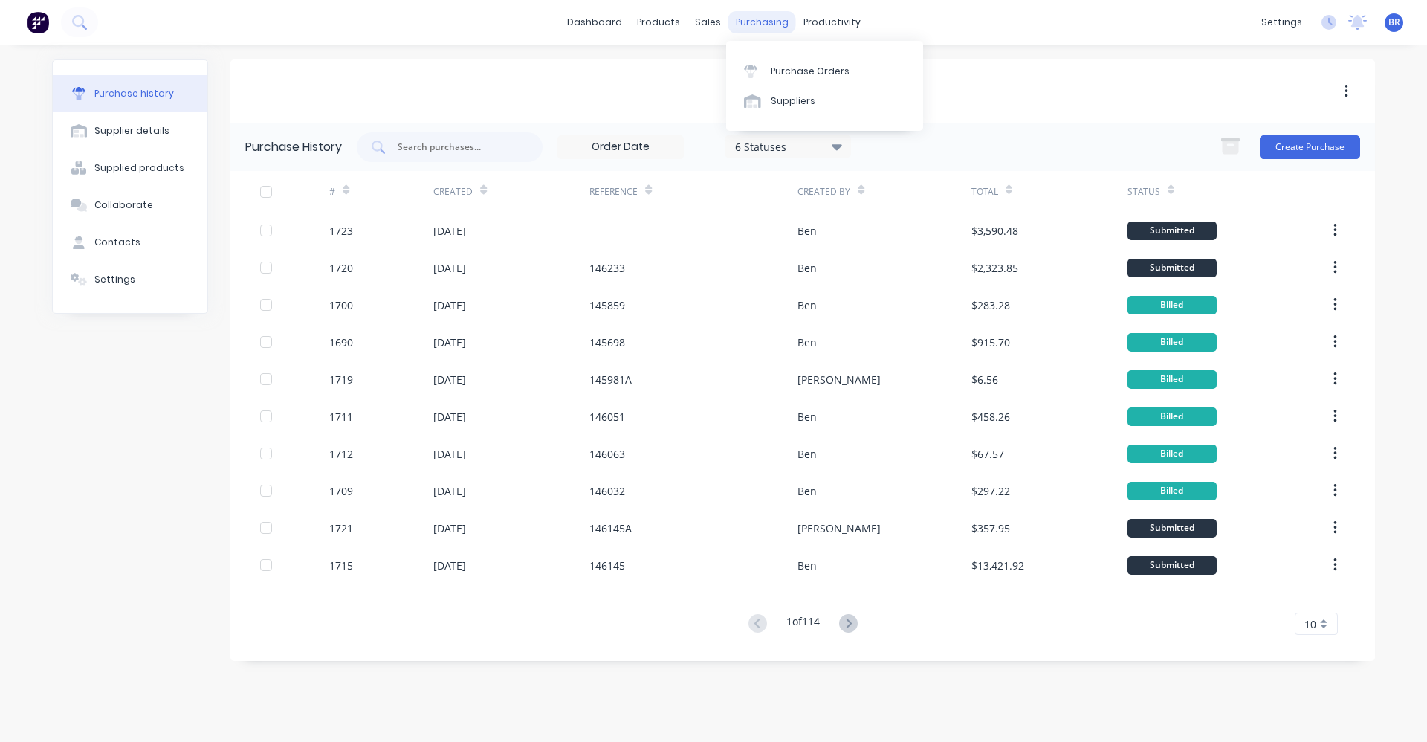
click at [752, 30] on div "purchasing" at bounding box center [763, 22] width 68 height 22
click at [789, 67] on div "Purchase Orders" at bounding box center [810, 71] width 79 height 13
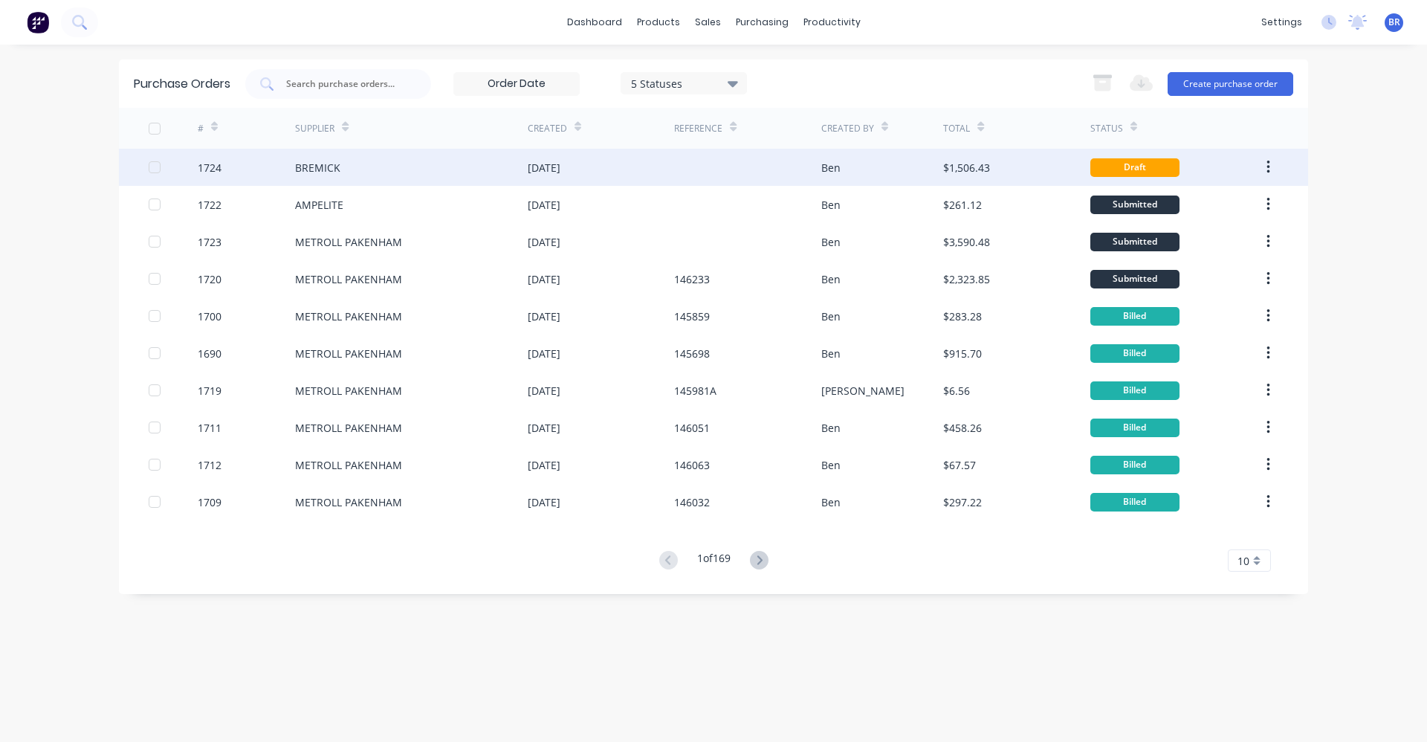
click at [629, 173] on div "[DATE]" at bounding box center [601, 167] width 146 height 37
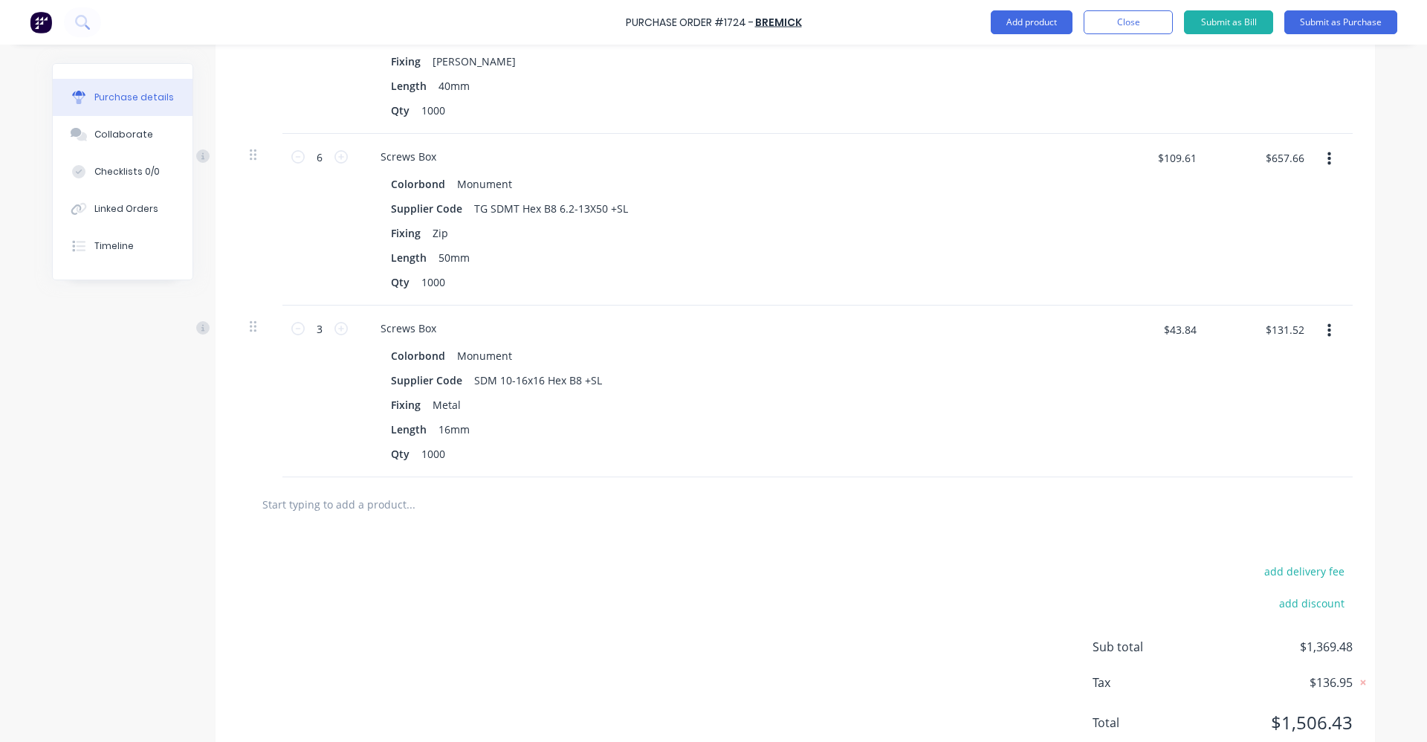
scroll to position [512, 0]
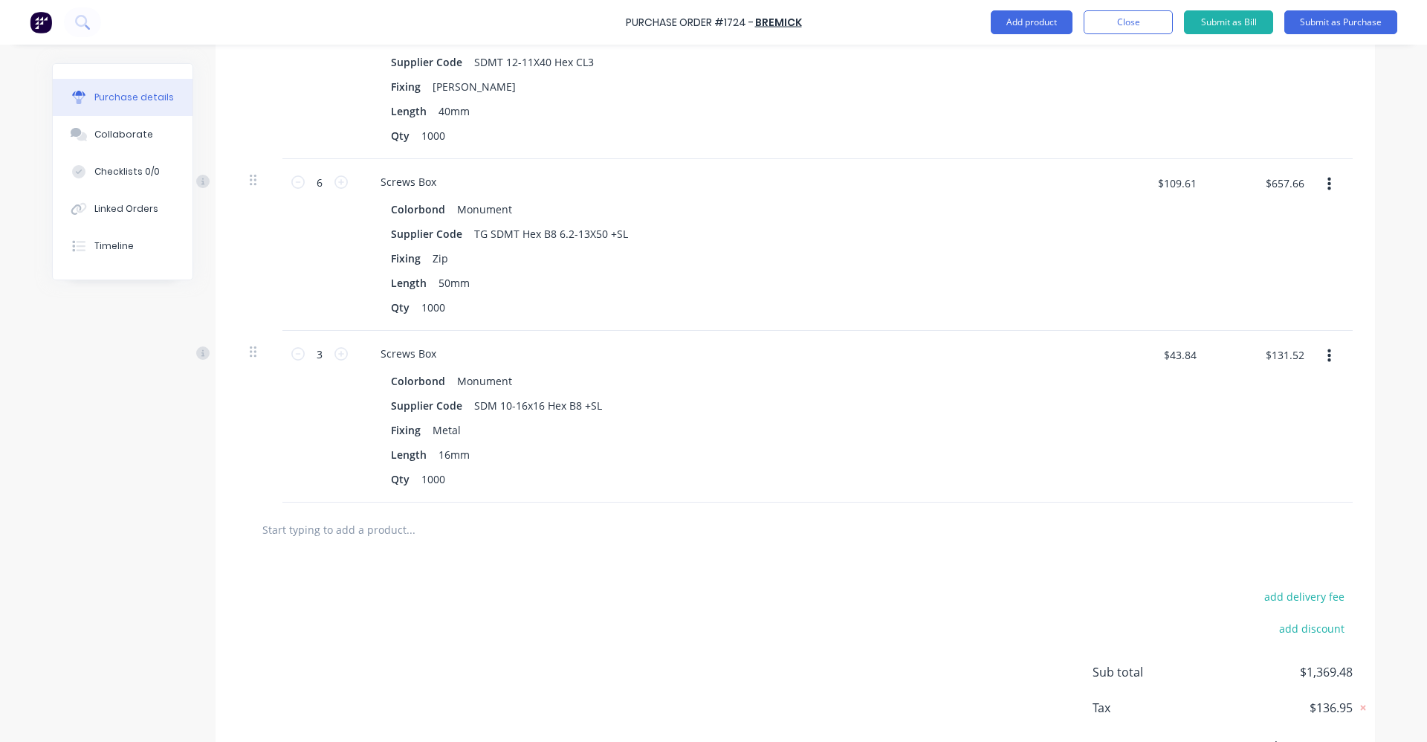
click at [381, 524] on input "text" at bounding box center [410, 529] width 297 height 30
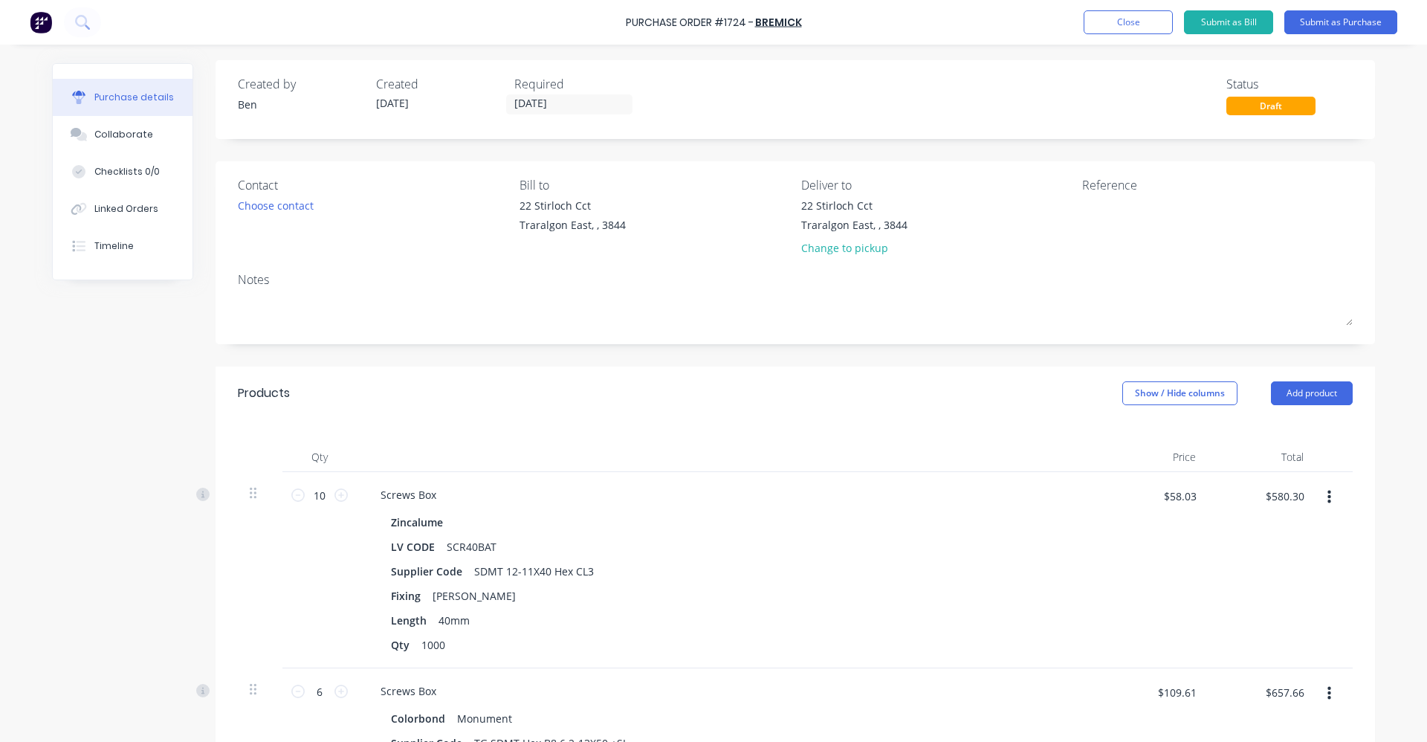
scroll to position [0, 0]
click at [539, 106] on input "[DATE]" at bounding box center [569, 107] width 125 height 19
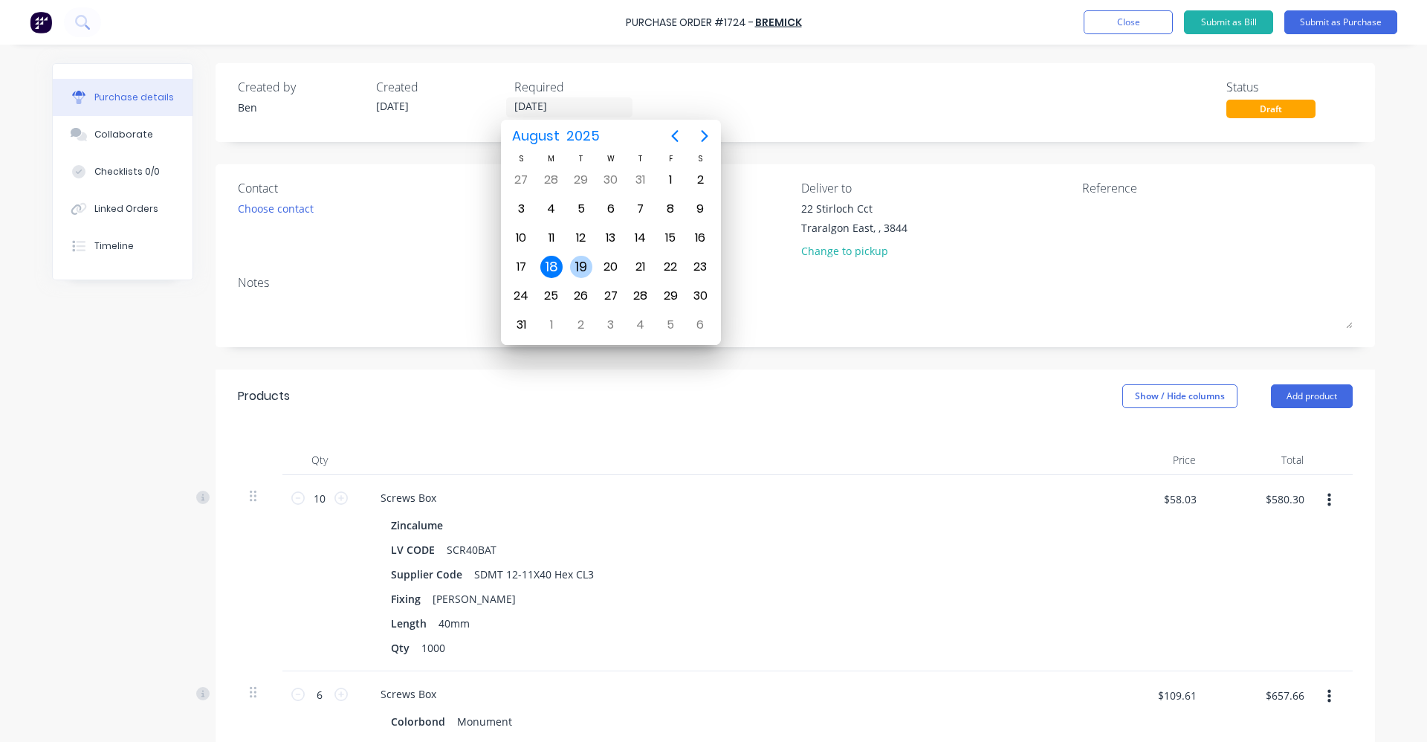
click at [587, 268] on div "19" at bounding box center [581, 267] width 22 height 22
type input "[DATE]"
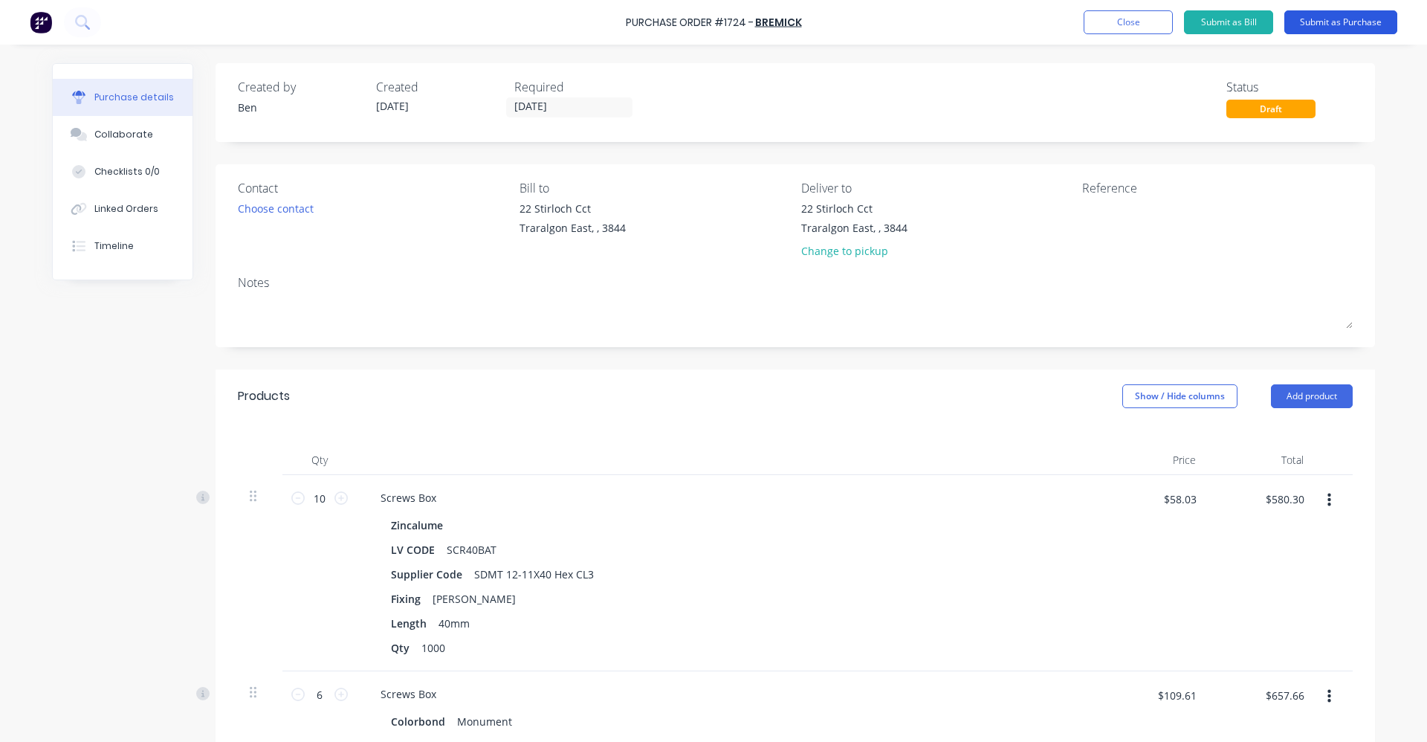
click at [1324, 19] on button "Submit as Purchase" at bounding box center [1341, 22] width 113 height 24
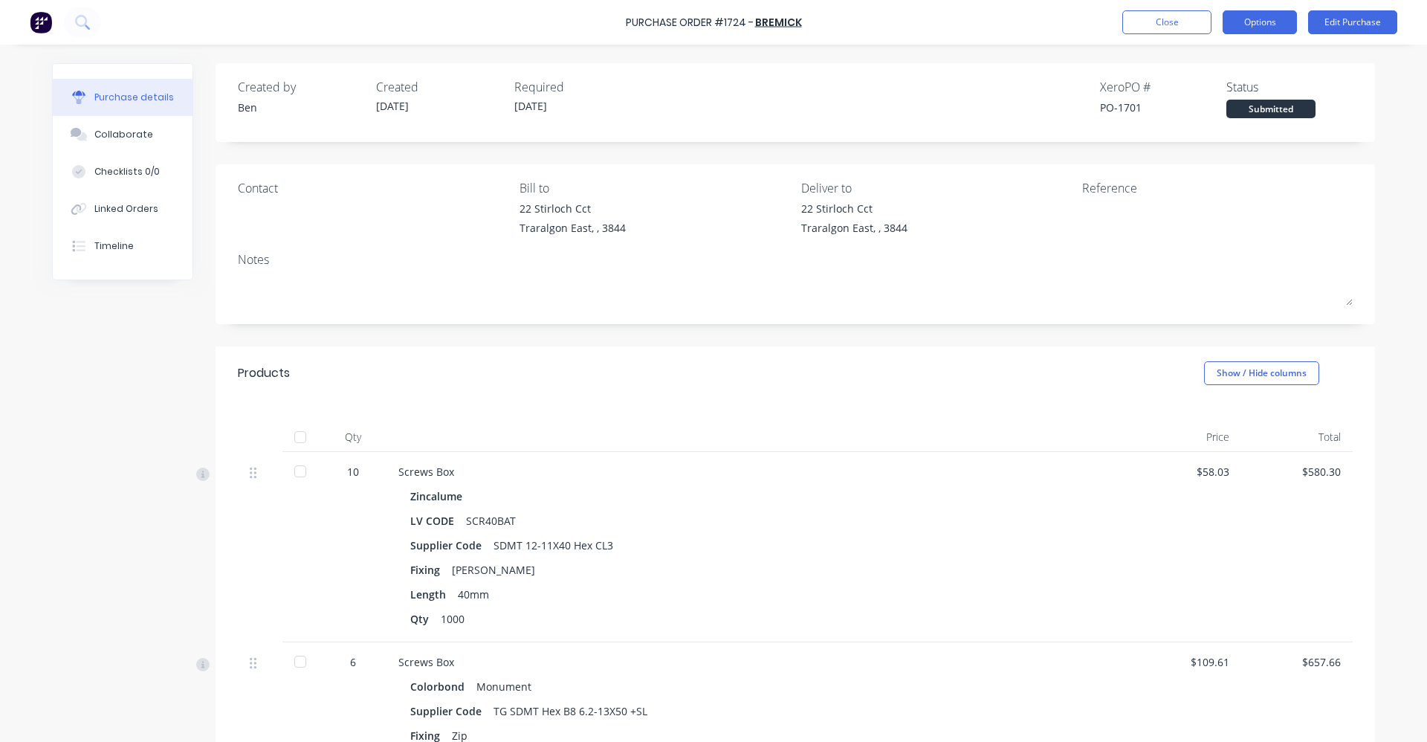
click at [1253, 20] on button "Options" at bounding box center [1260, 22] width 74 height 24
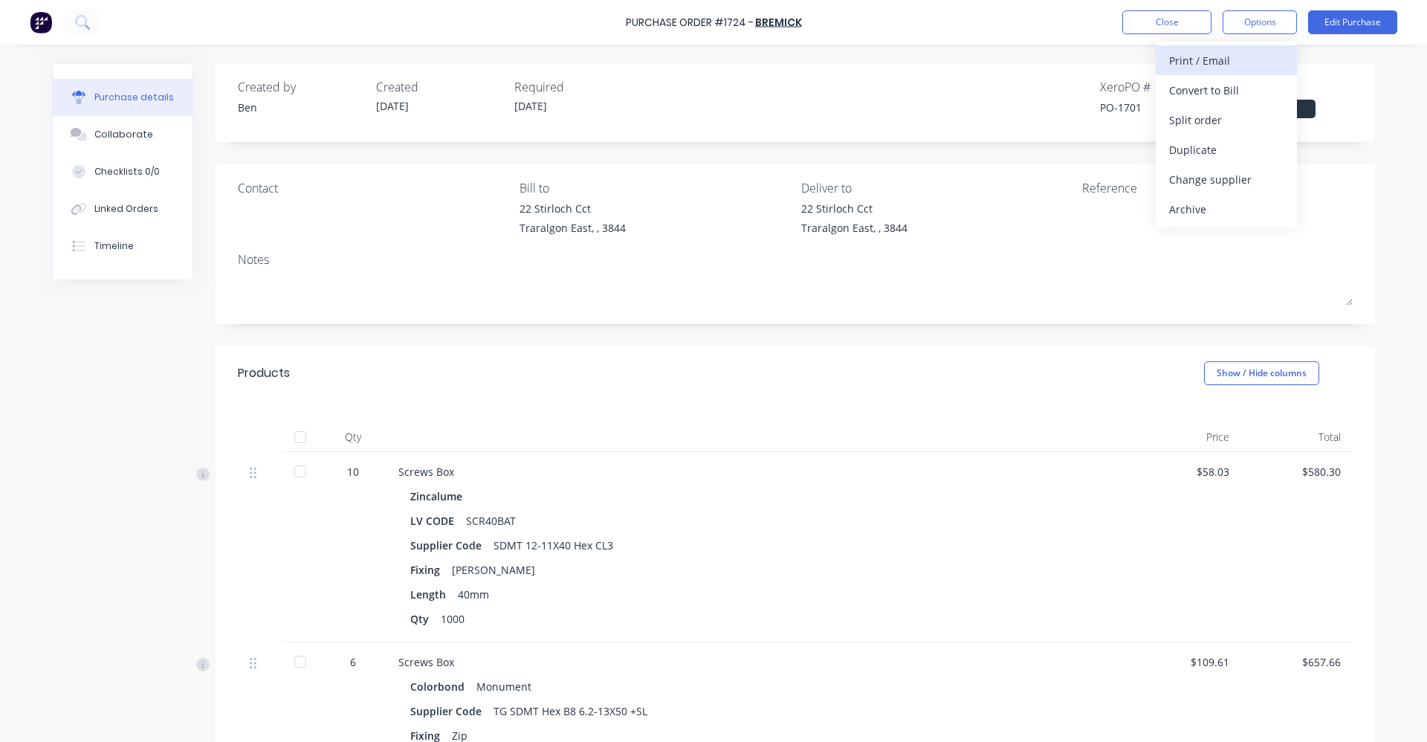
click at [1227, 56] on div "Print / Email" at bounding box center [1226, 61] width 114 height 22
click at [1184, 89] on div "With pricing" at bounding box center [1226, 91] width 114 height 22
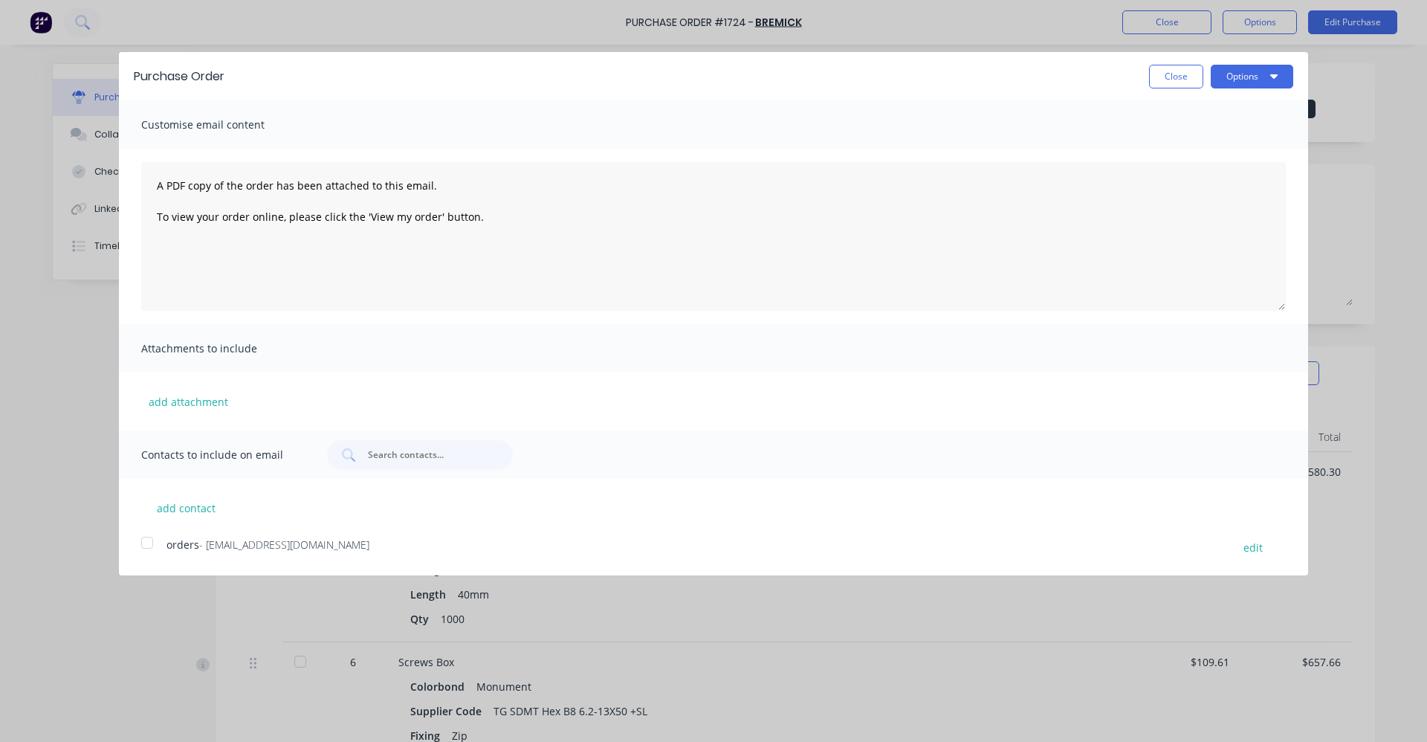
click at [132, 546] on div at bounding box center [147, 543] width 30 height 30
click at [1268, 72] on button "Options" at bounding box center [1252, 77] width 83 height 24
click at [1010, 81] on div "Close Options Print Email" at bounding box center [766, 77] width 1054 height 24
click at [1181, 78] on button "Close" at bounding box center [1176, 77] width 54 height 24
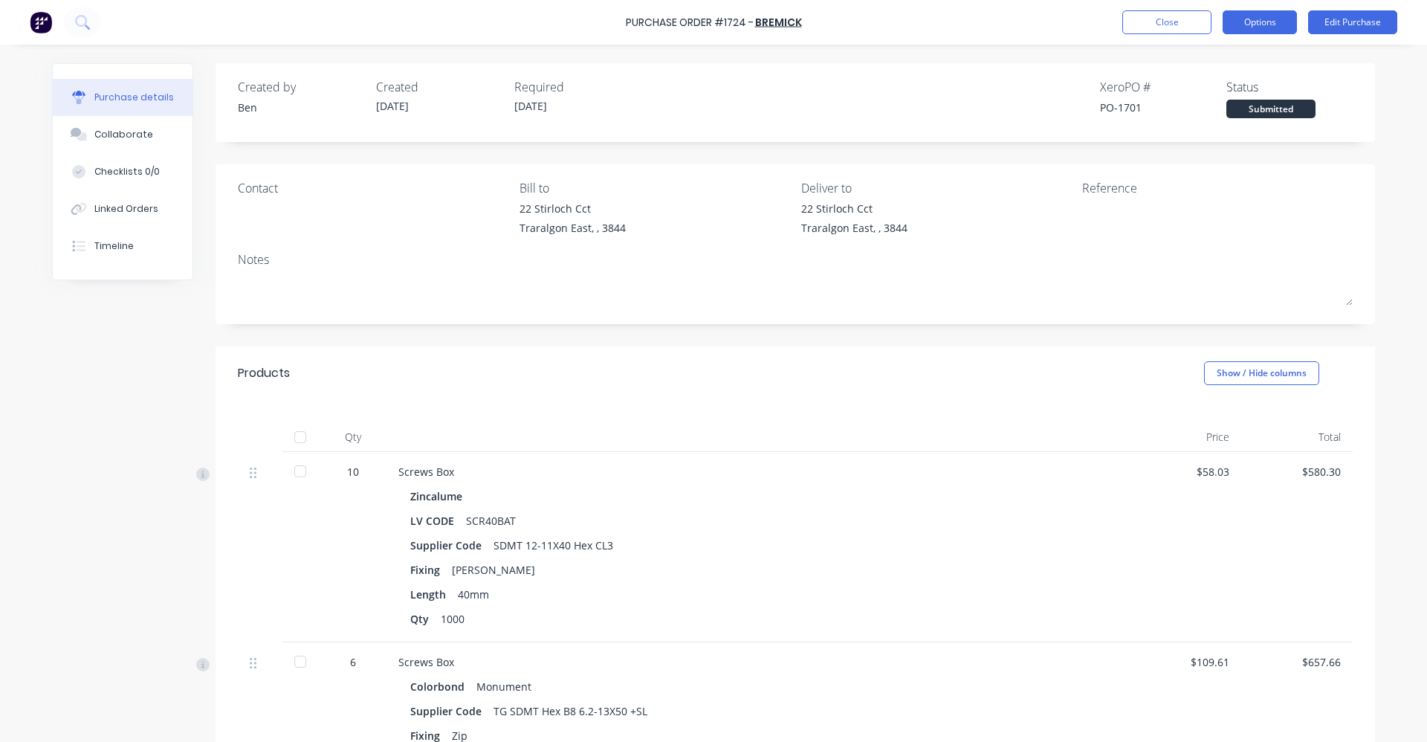
click at [1256, 19] on button "Options" at bounding box center [1260, 22] width 74 height 24
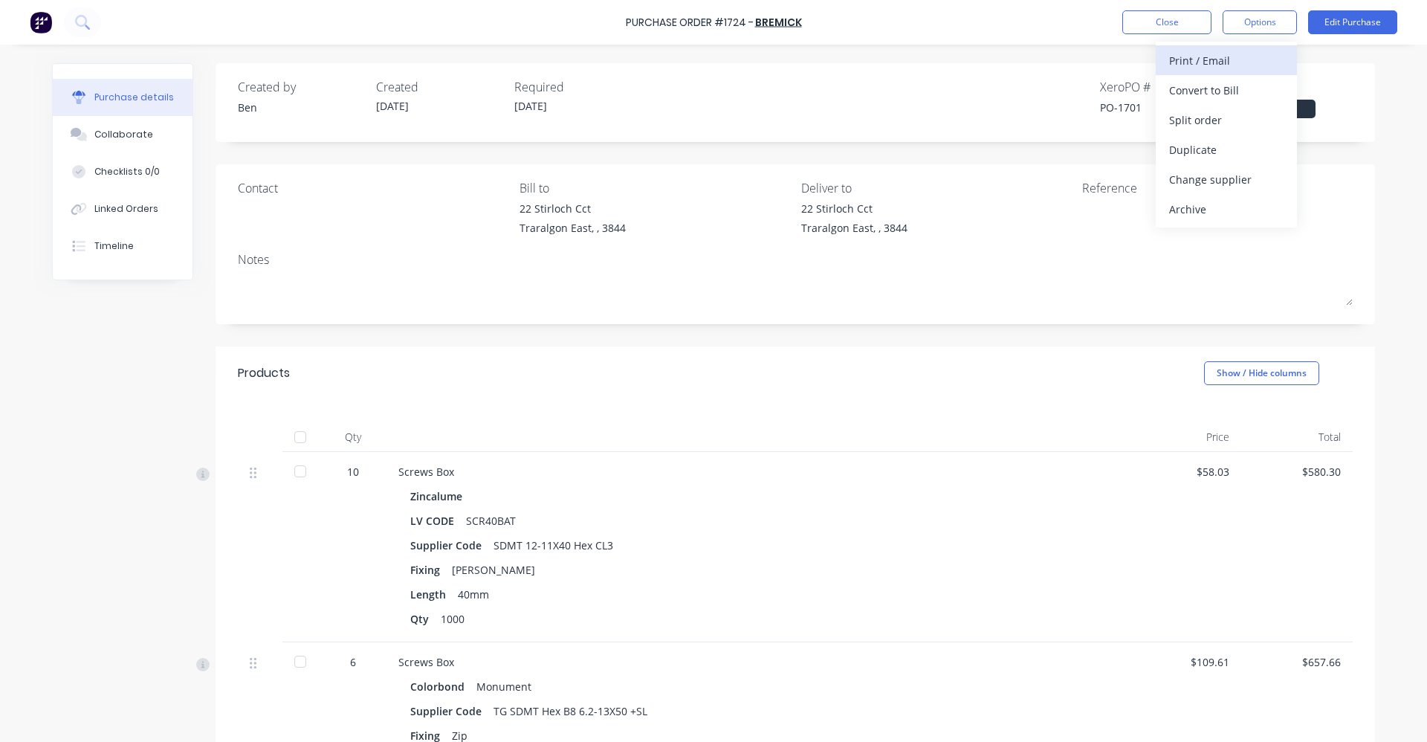
click at [1233, 63] on div "Print / Email" at bounding box center [1226, 61] width 114 height 22
click at [1218, 83] on div "With pricing" at bounding box center [1226, 91] width 114 height 22
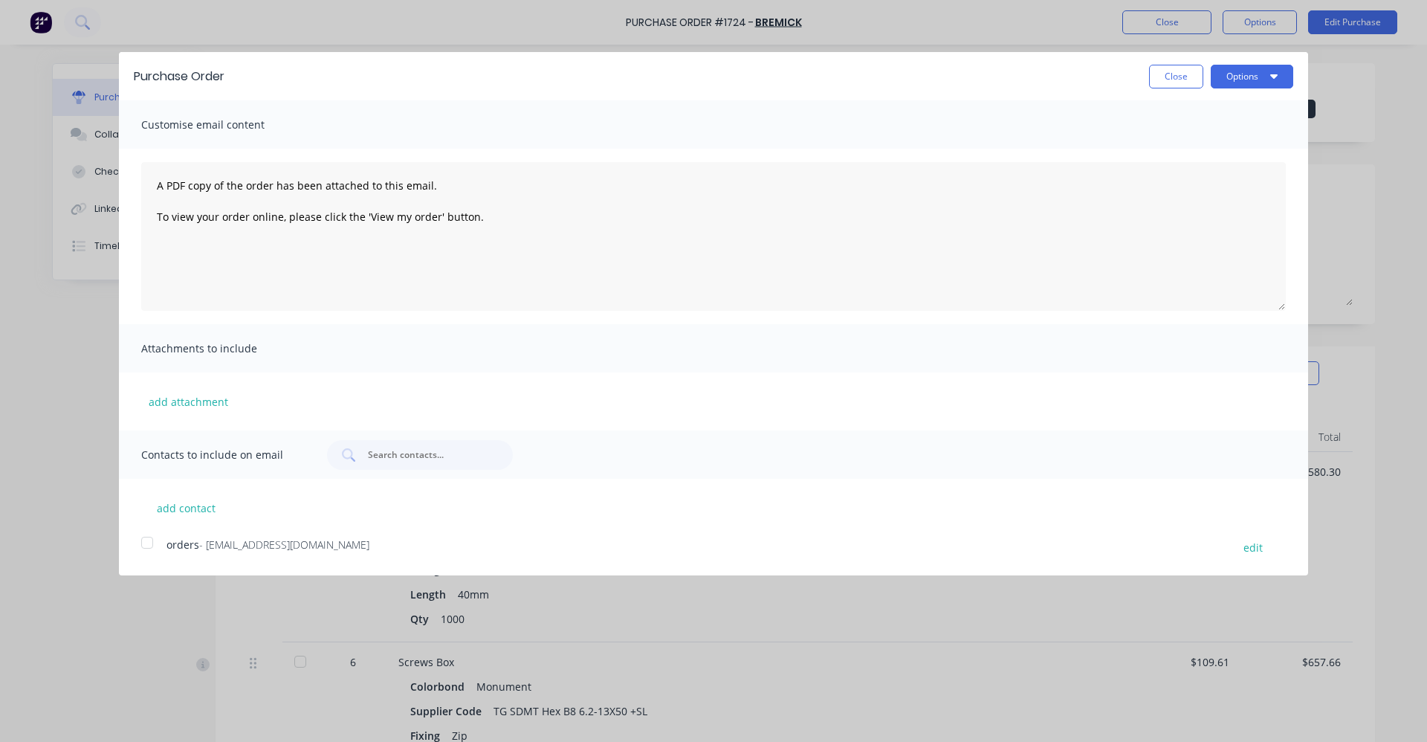
click at [135, 548] on div "add contact orders - [EMAIL_ADDRESS][DOMAIN_NAME] edit" at bounding box center [713, 518] width 1189 height 78
drag, startPoint x: 146, startPoint y: 545, endPoint x: 155, endPoint y: 543, distance: 9.9
click at [146, 544] on div at bounding box center [147, 543] width 30 height 30
click at [1276, 73] on icon "button" at bounding box center [1273, 76] width 7 height 12
click at [1221, 144] on div "Email" at bounding box center [1223, 144] width 114 height 22
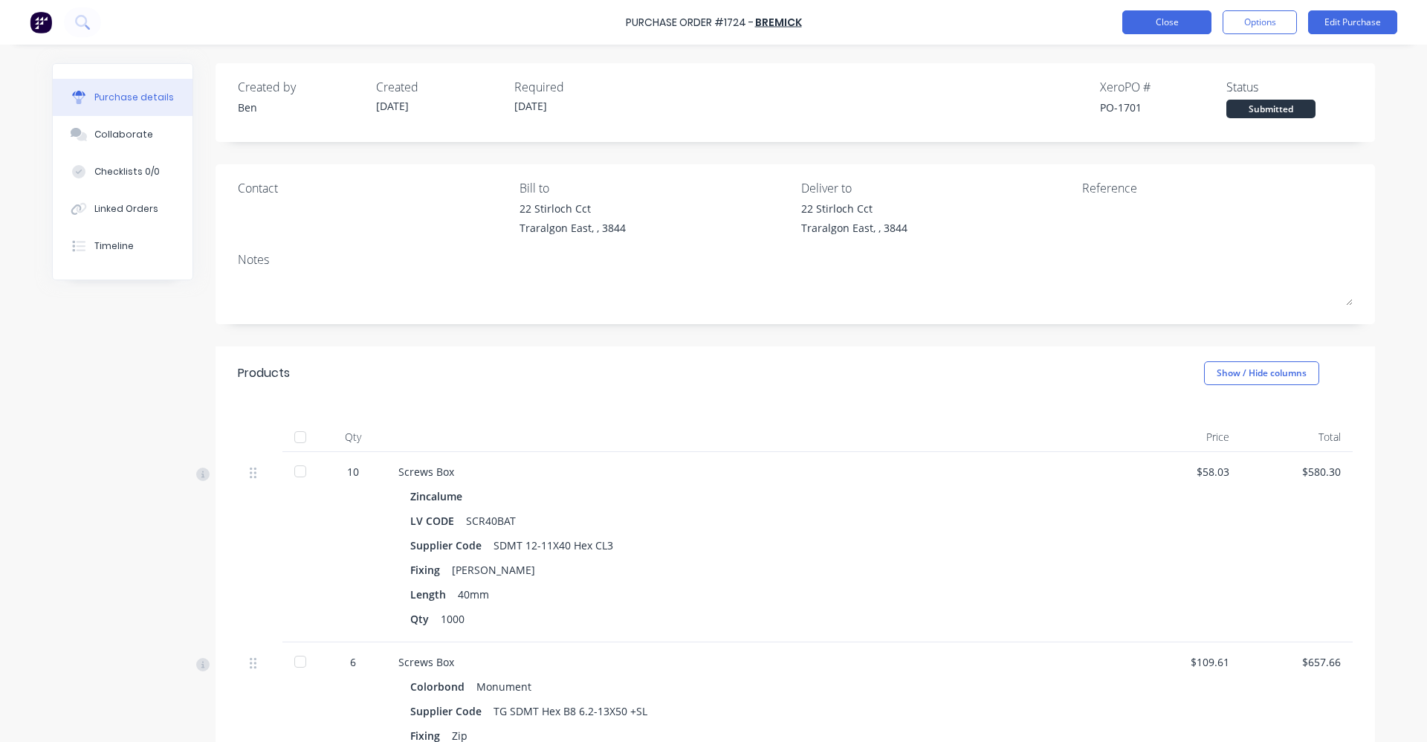
click at [1173, 15] on button "Close" at bounding box center [1167, 22] width 89 height 24
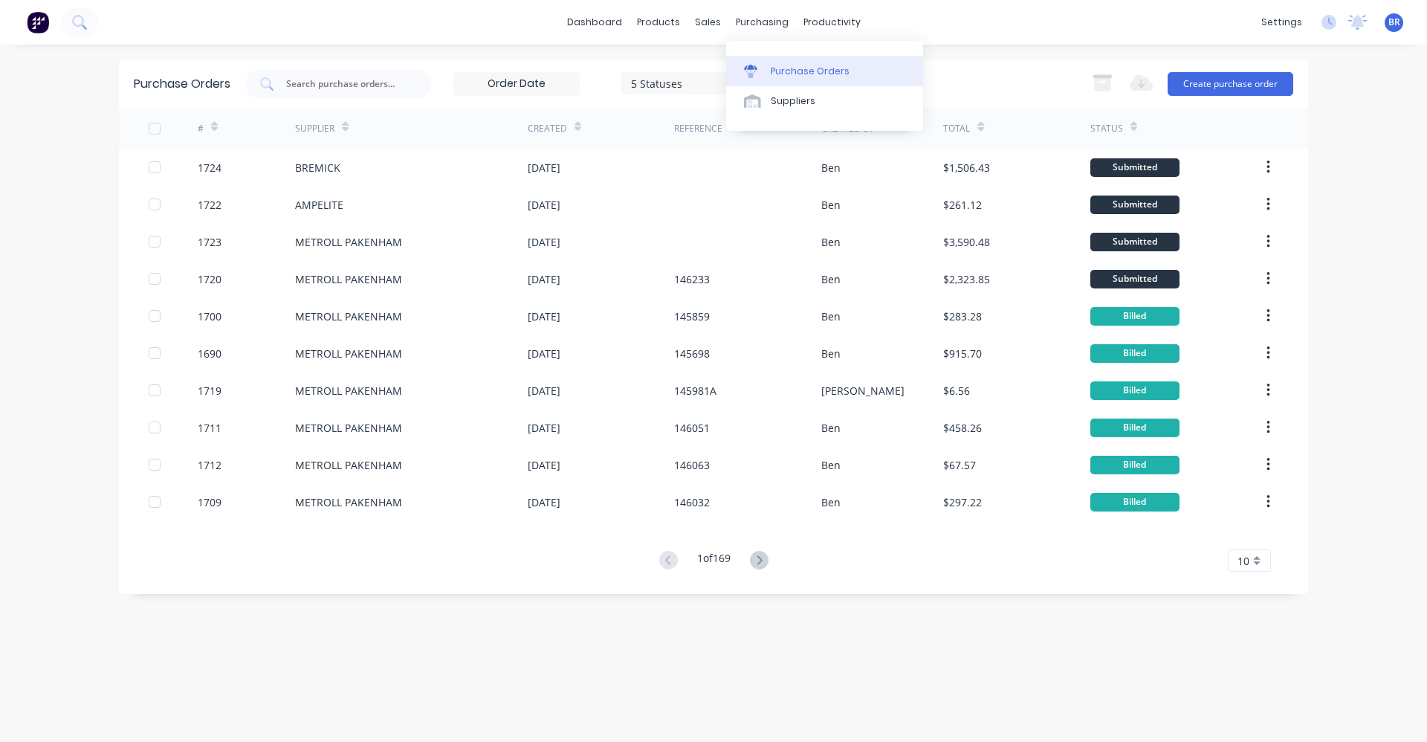
drag, startPoint x: 803, startPoint y: 65, endPoint x: 813, endPoint y: 68, distance: 10.6
click at [803, 65] on div "Purchase Orders" at bounding box center [810, 71] width 79 height 13
click at [1247, 81] on button "Create purchase order" at bounding box center [1231, 84] width 126 height 24
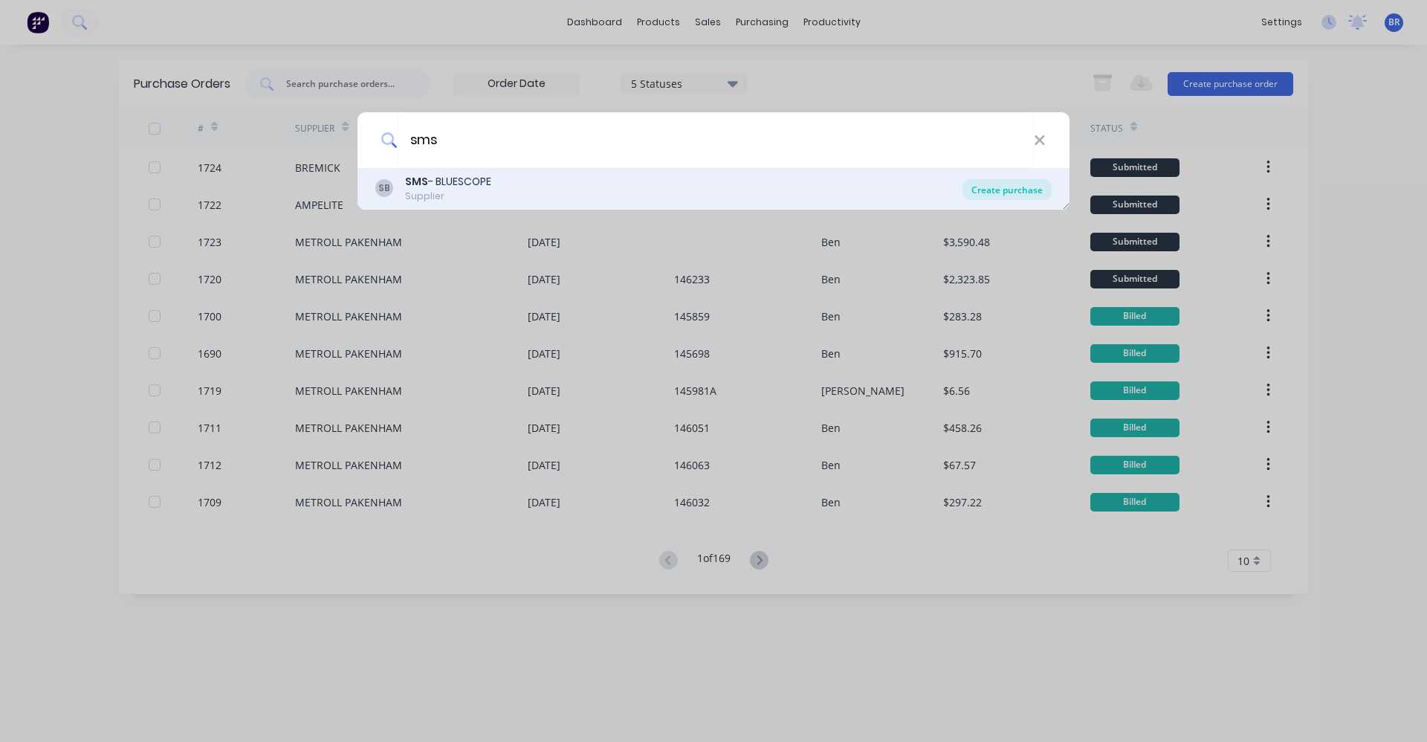
type input "sms"
click at [1004, 194] on div "Create purchase" at bounding box center [1007, 189] width 89 height 21
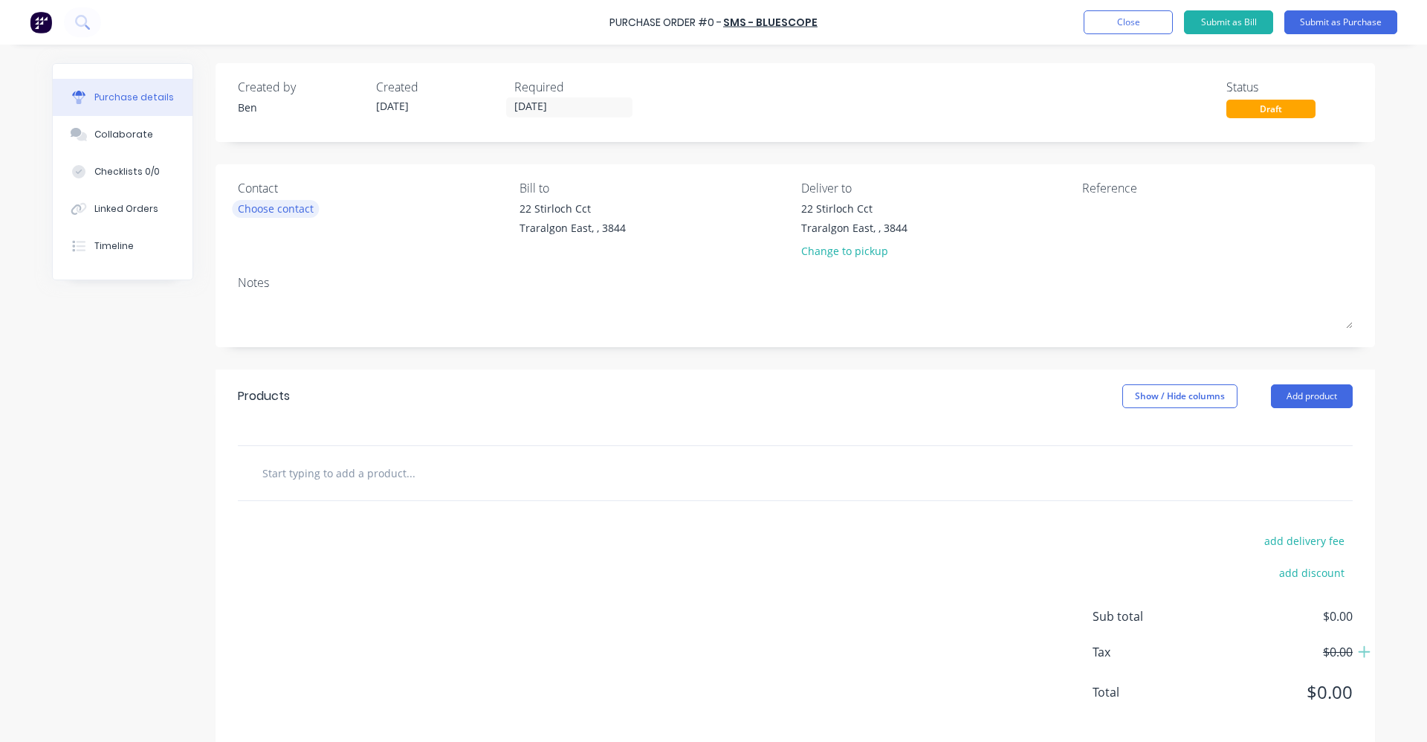
click at [271, 213] on div "Choose contact" at bounding box center [276, 209] width 76 height 16
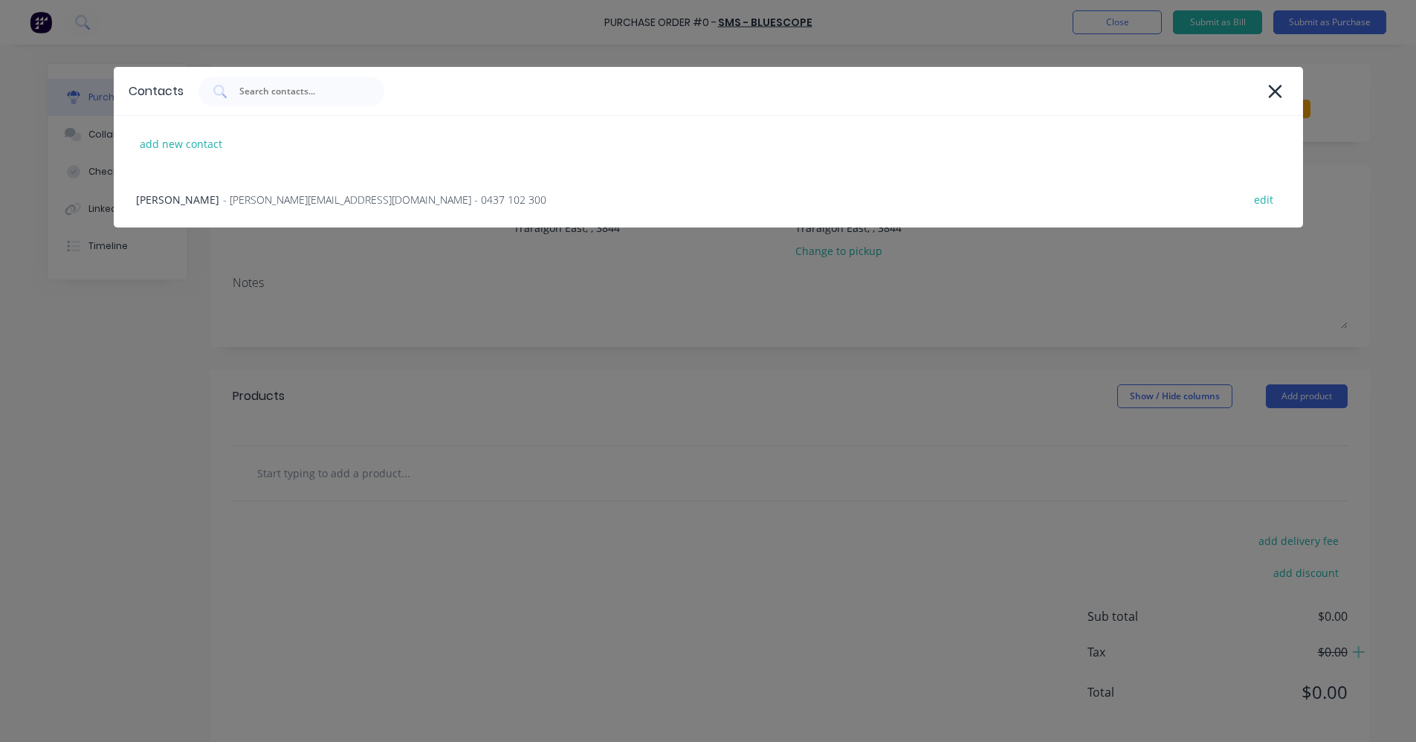
click at [1274, 87] on icon at bounding box center [1276, 91] width 16 height 21
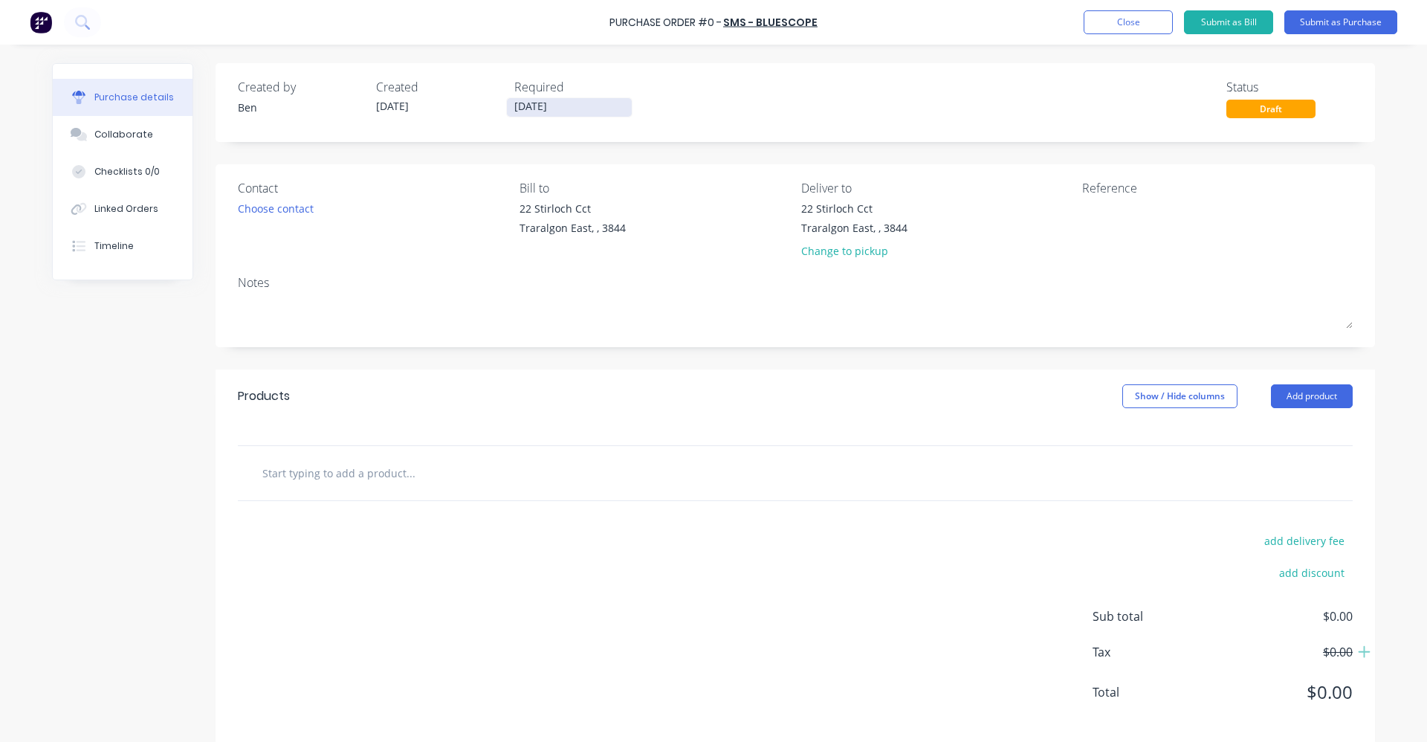
click at [552, 104] on input "[DATE]" at bounding box center [569, 107] width 125 height 19
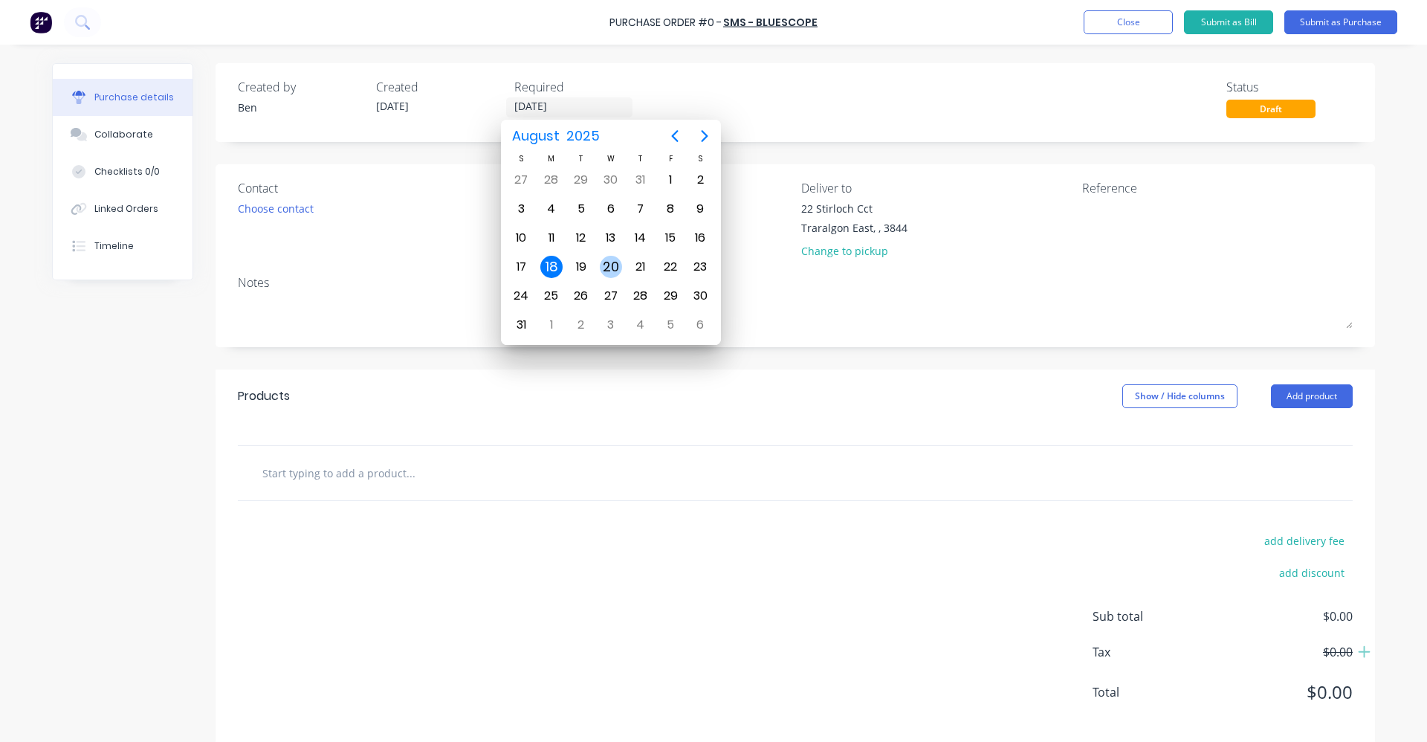
click at [617, 268] on div "20" at bounding box center [611, 267] width 22 height 22
type input "[DATE]"
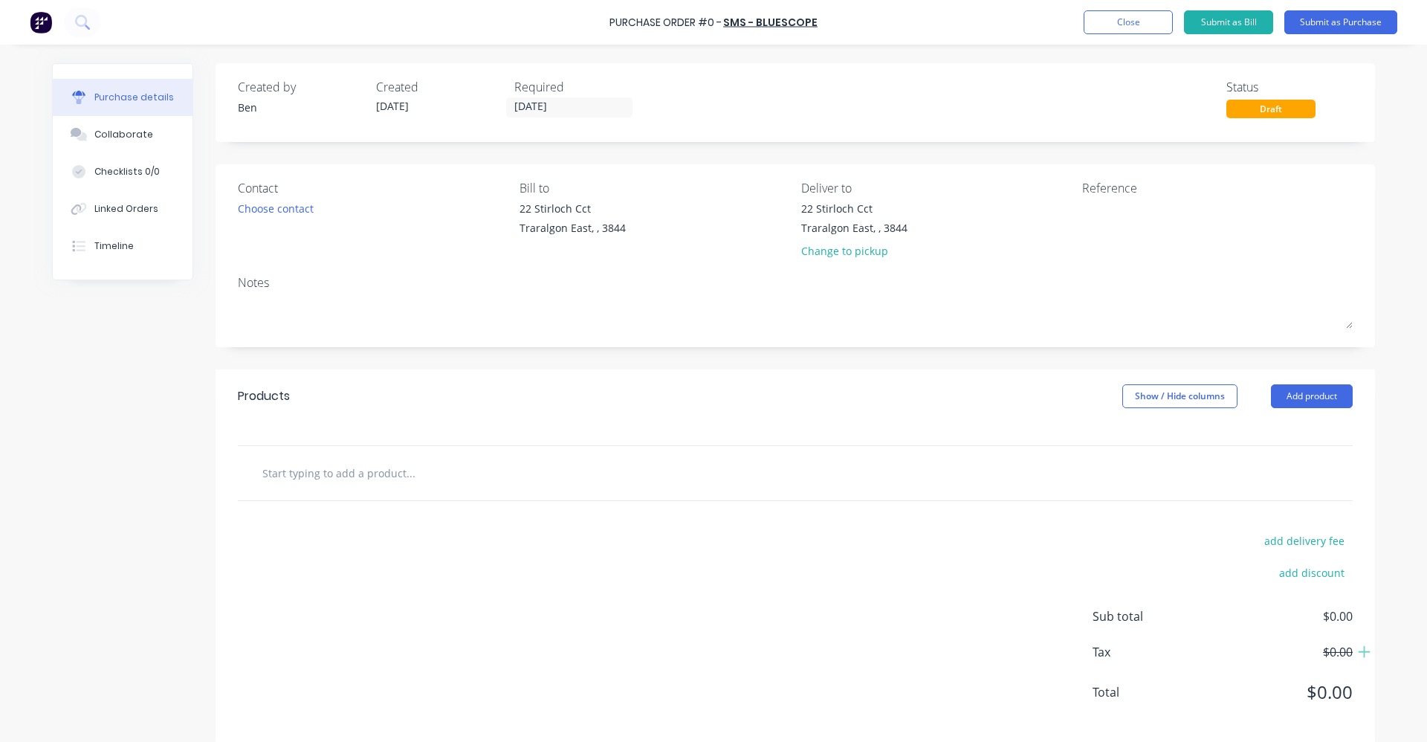
click at [386, 464] on input "text" at bounding box center [410, 473] width 297 height 30
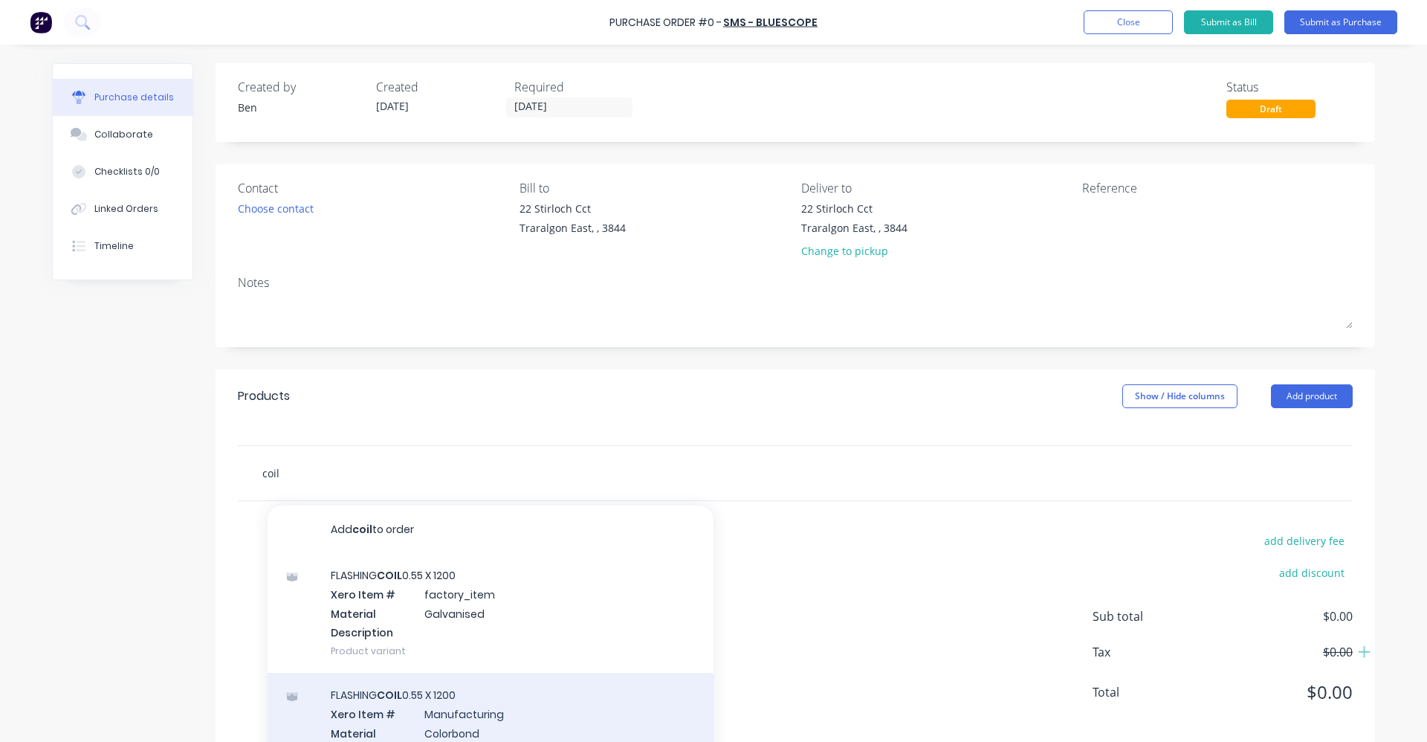
scroll to position [74, 0]
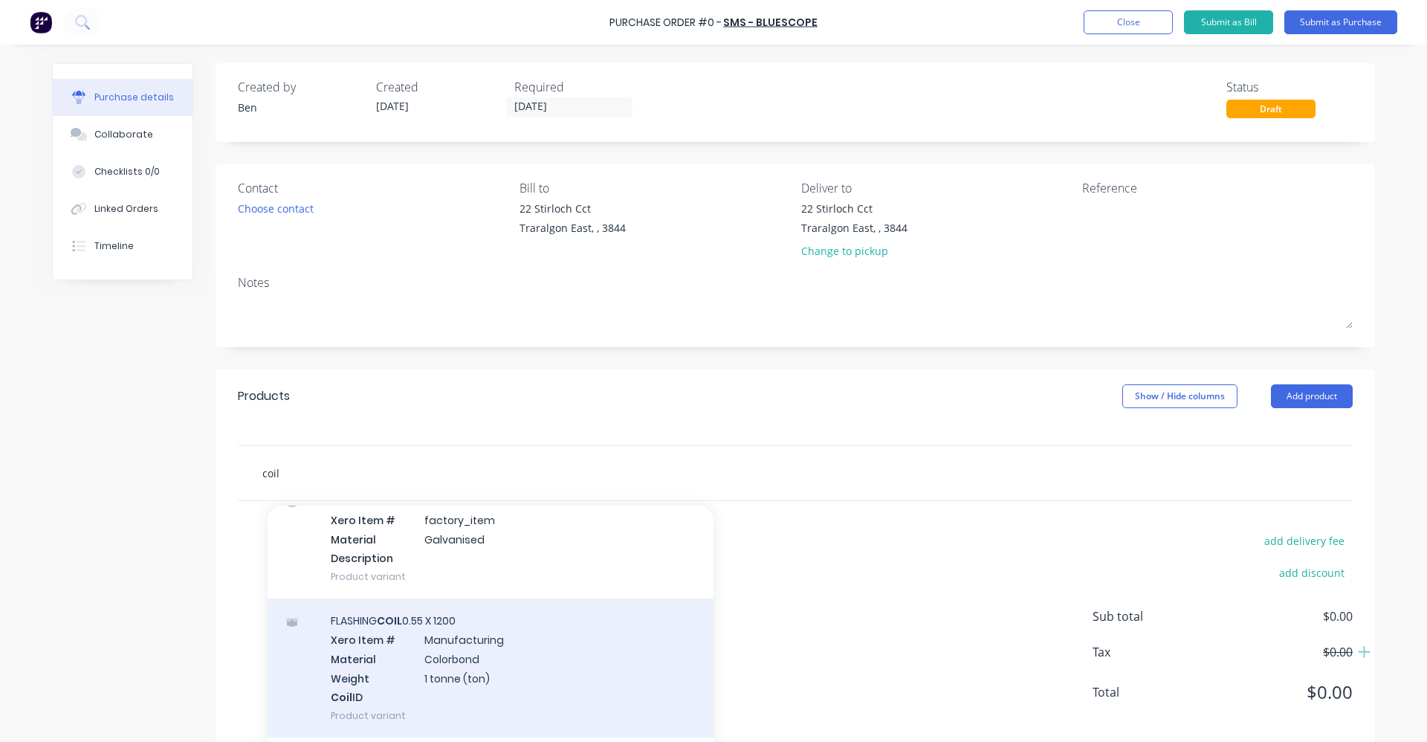
type input "coil"
click at [501, 654] on div "[MEDICAL_DATA] COIL 0.55 X 1200 Xero Item # Manufacturing Material Colorbond We…" at bounding box center [491, 667] width 446 height 139
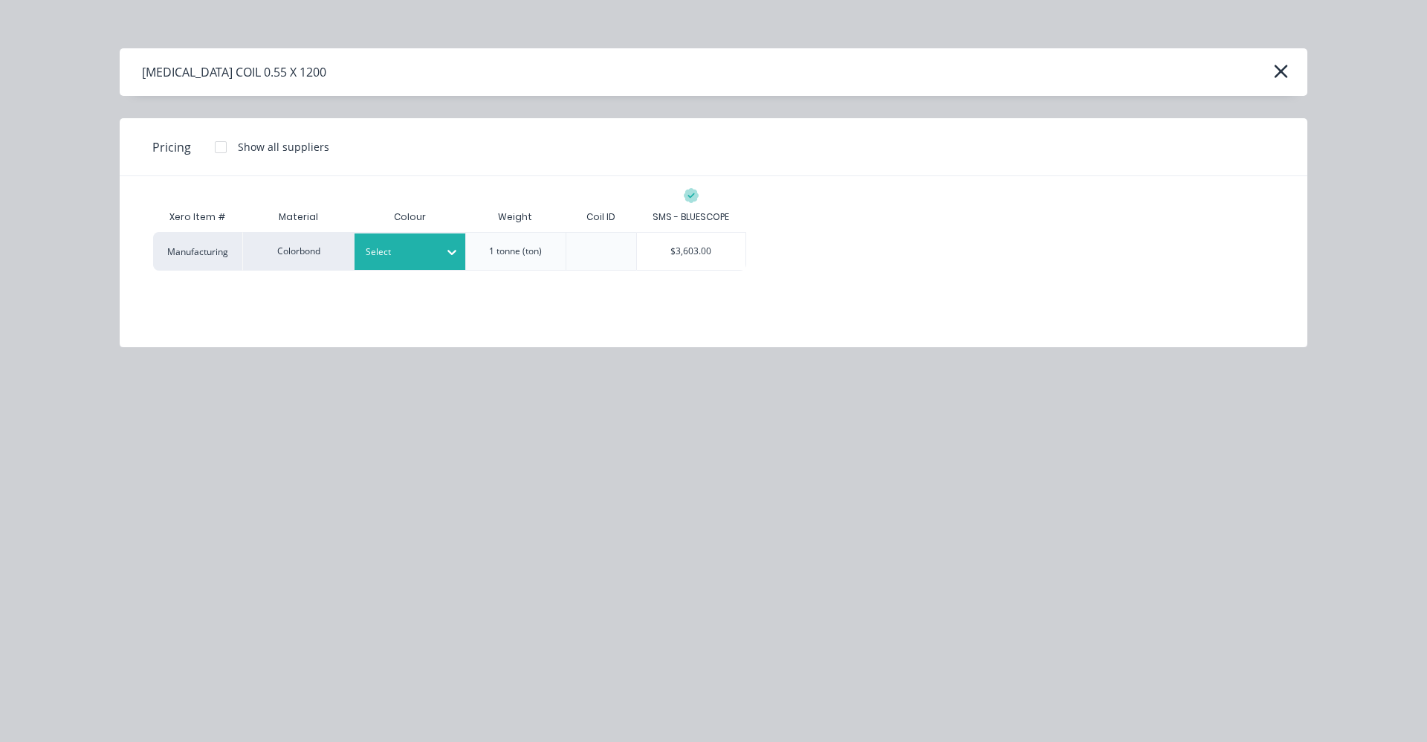
click at [436, 260] on div "Select" at bounding box center [396, 251] width 83 height 19
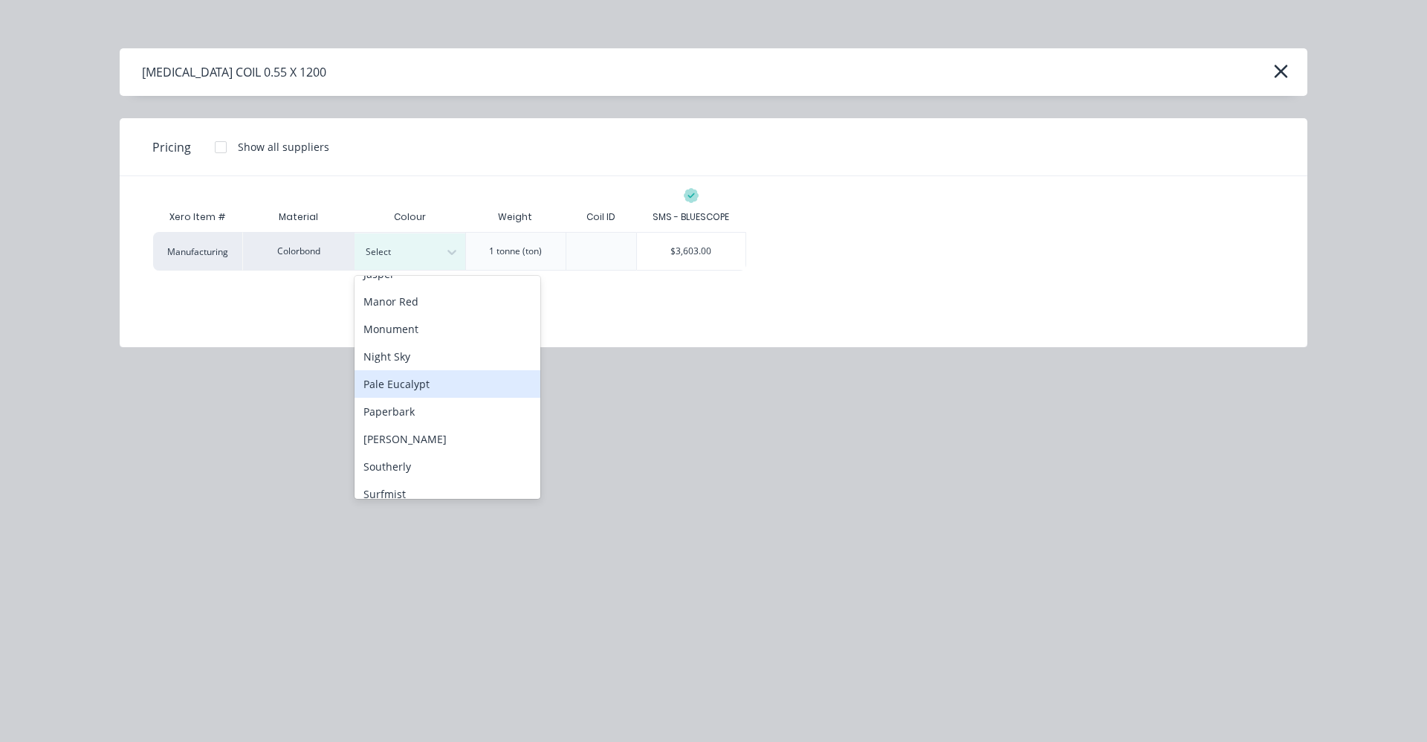
scroll to position [297, 0]
click at [406, 330] on div "Monument" at bounding box center [448, 325] width 186 height 28
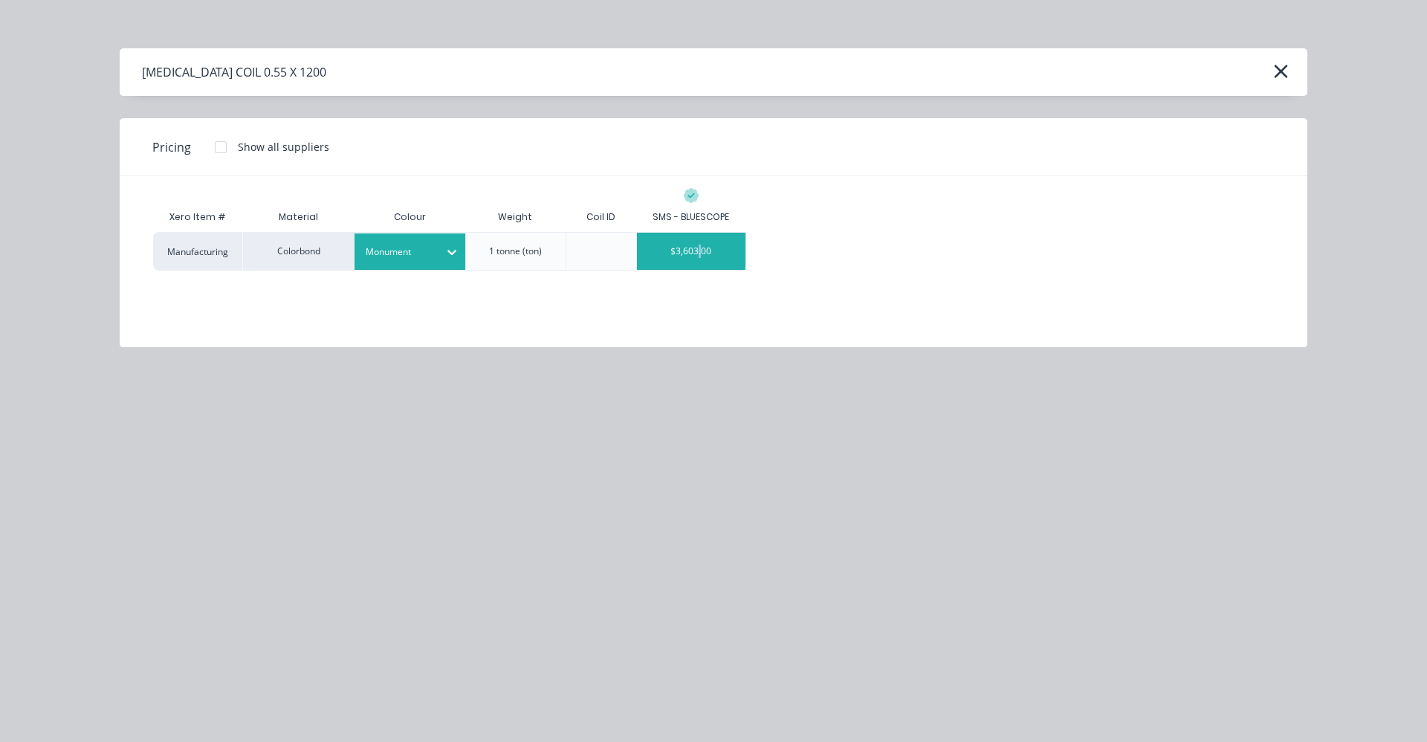
click at [700, 252] on div "$3,603.00" at bounding box center [691, 251] width 109 height 37
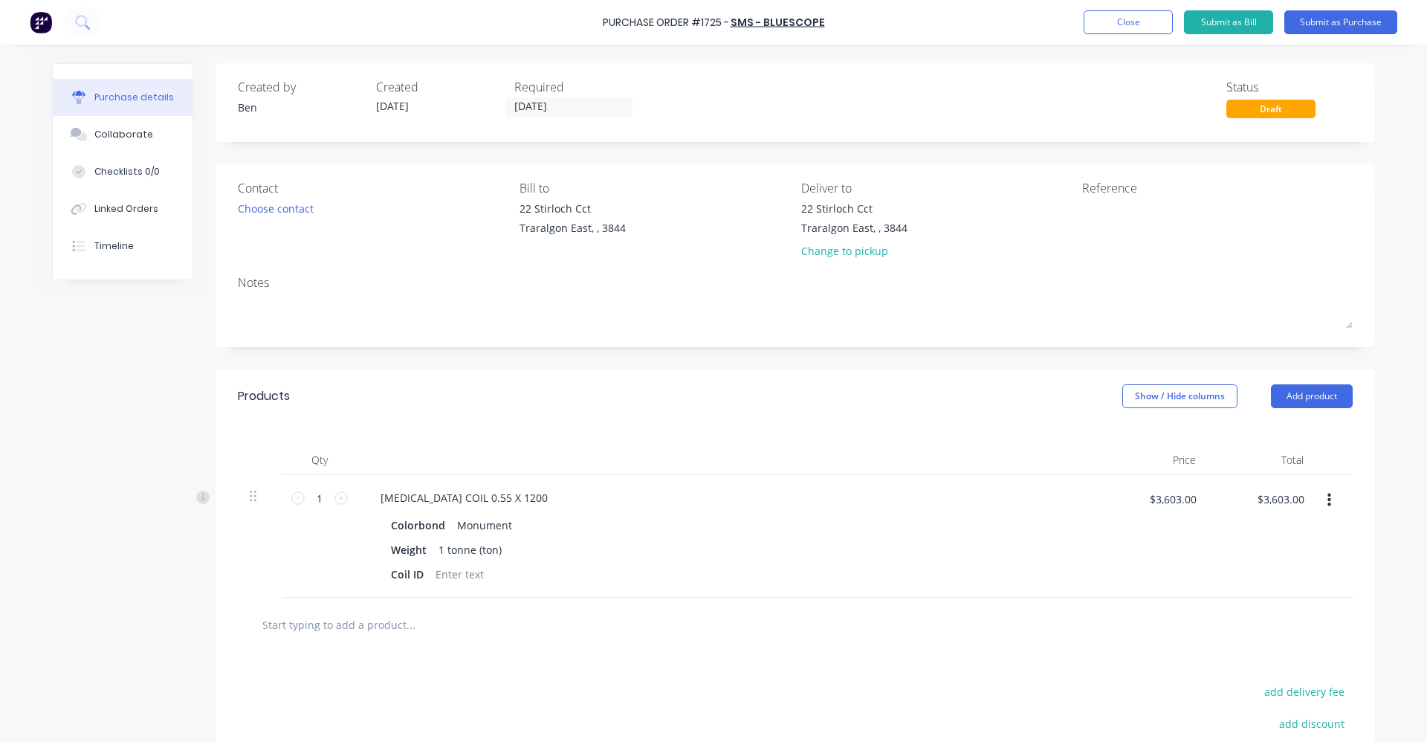
drag, startPoint x: 378, startPoint y: 618, endPoint x: 378, endPoint y: 610, distance: 8.2
click at [380, 615] on input "text" at bounding box center [410, 625] width 297 height 30
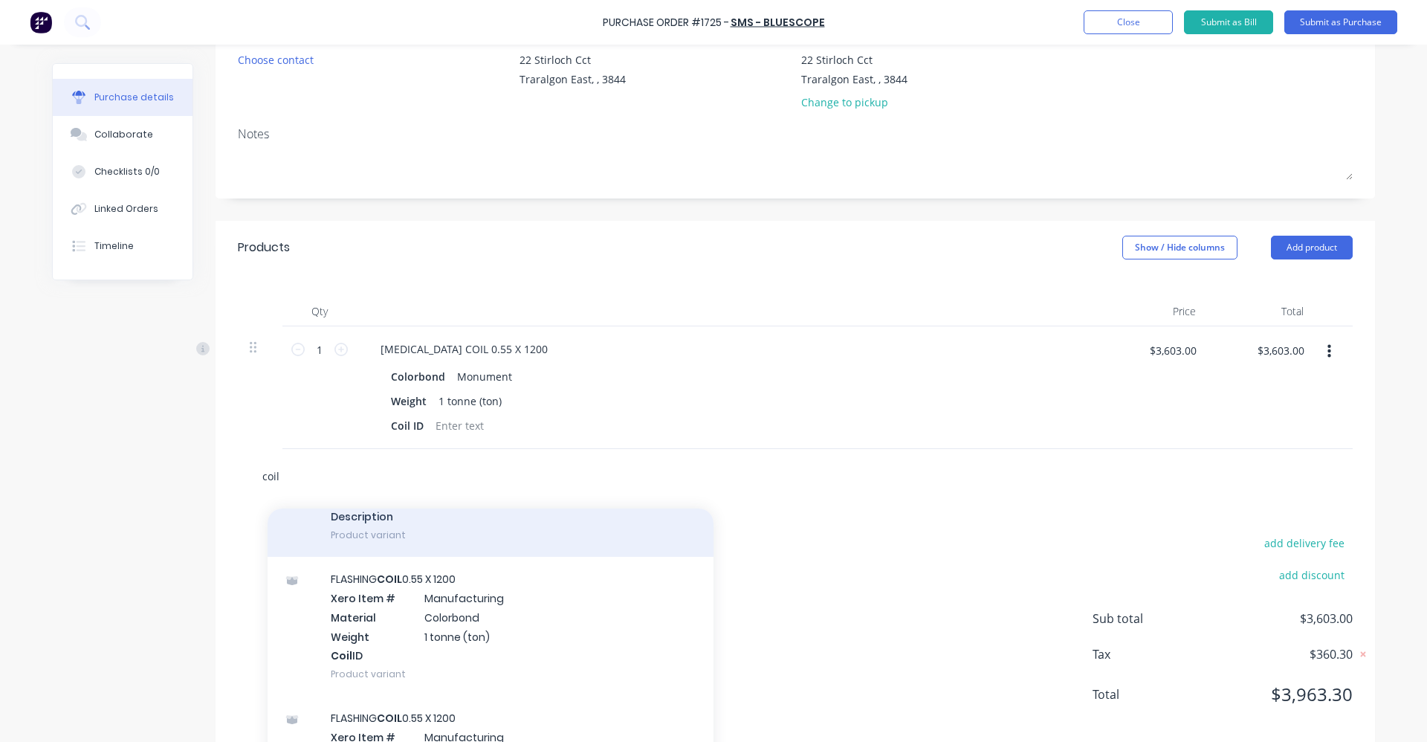
scroll to position [149, 0]
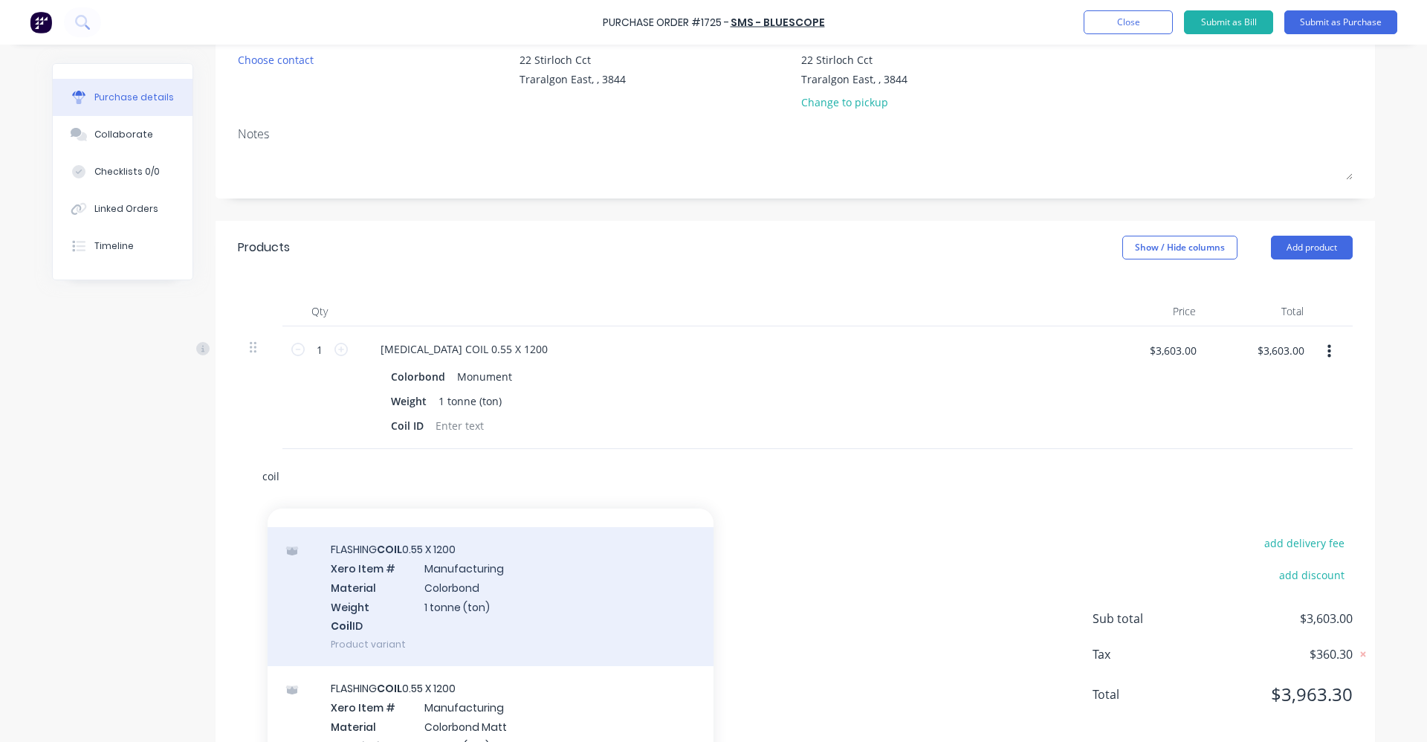
type input "coil"
click at [471, 601] on div "[MEDICAL_DATA] COIL 0.55 X 1200 Xero Item # Manufacturing Material Colorbond We…" at bounding box center [491, 596] width 446 height 139
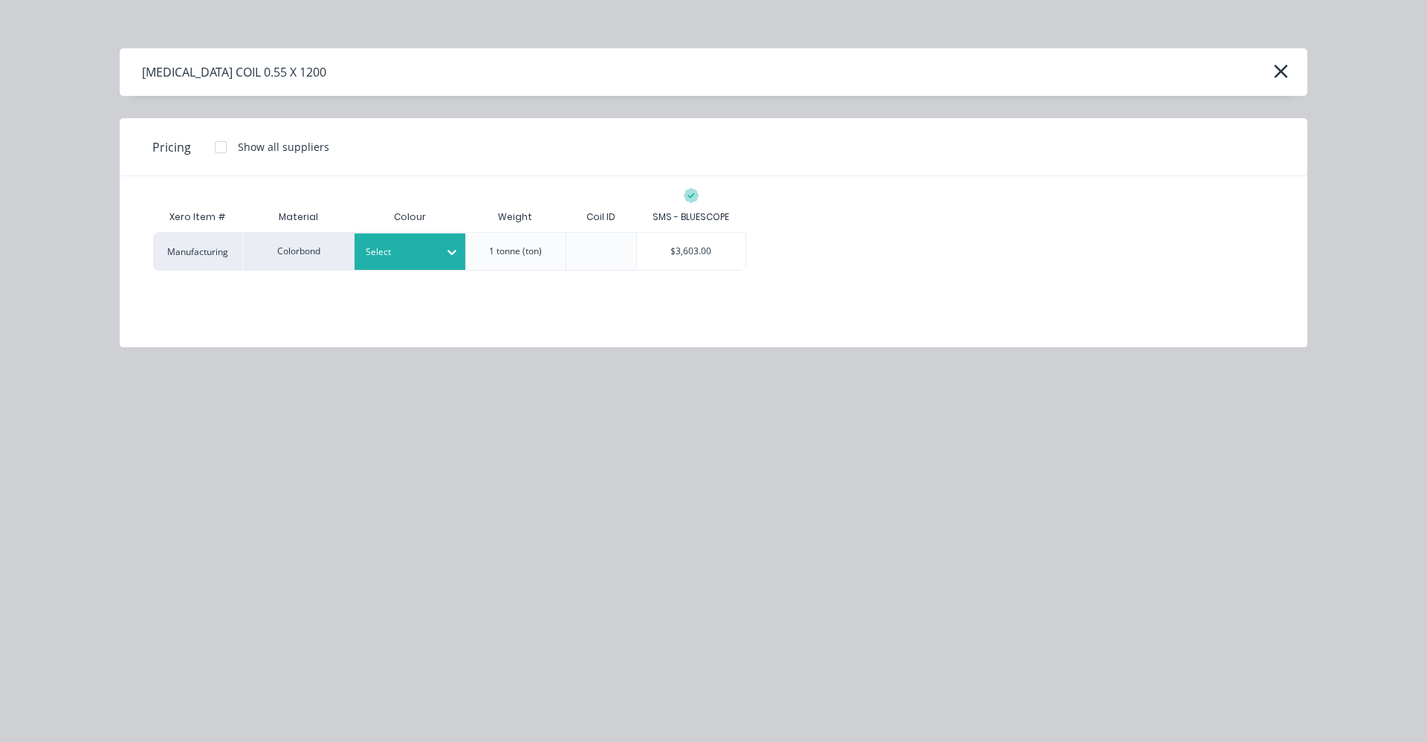
click at [402, 249] on div at bounding box center [399, 252] width 67 height 16
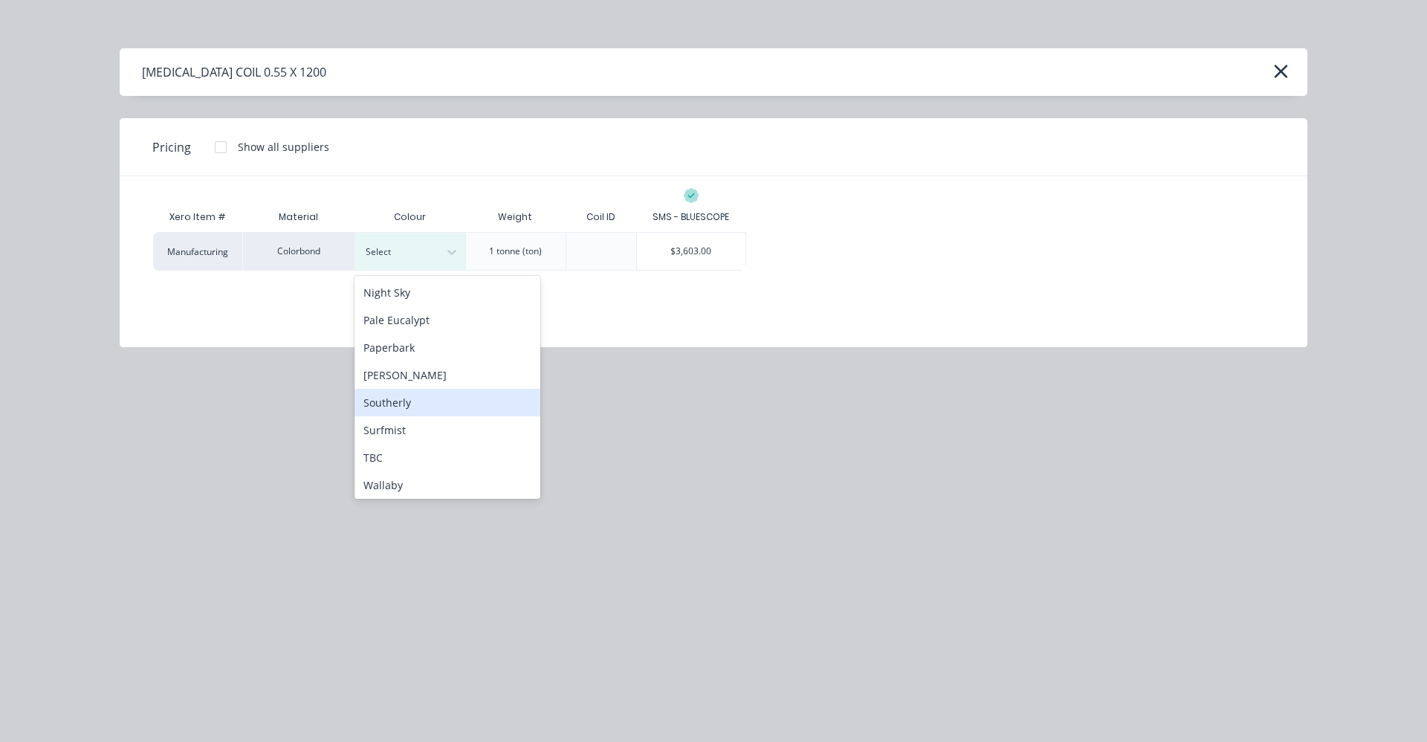
scroll to position [416, 0]
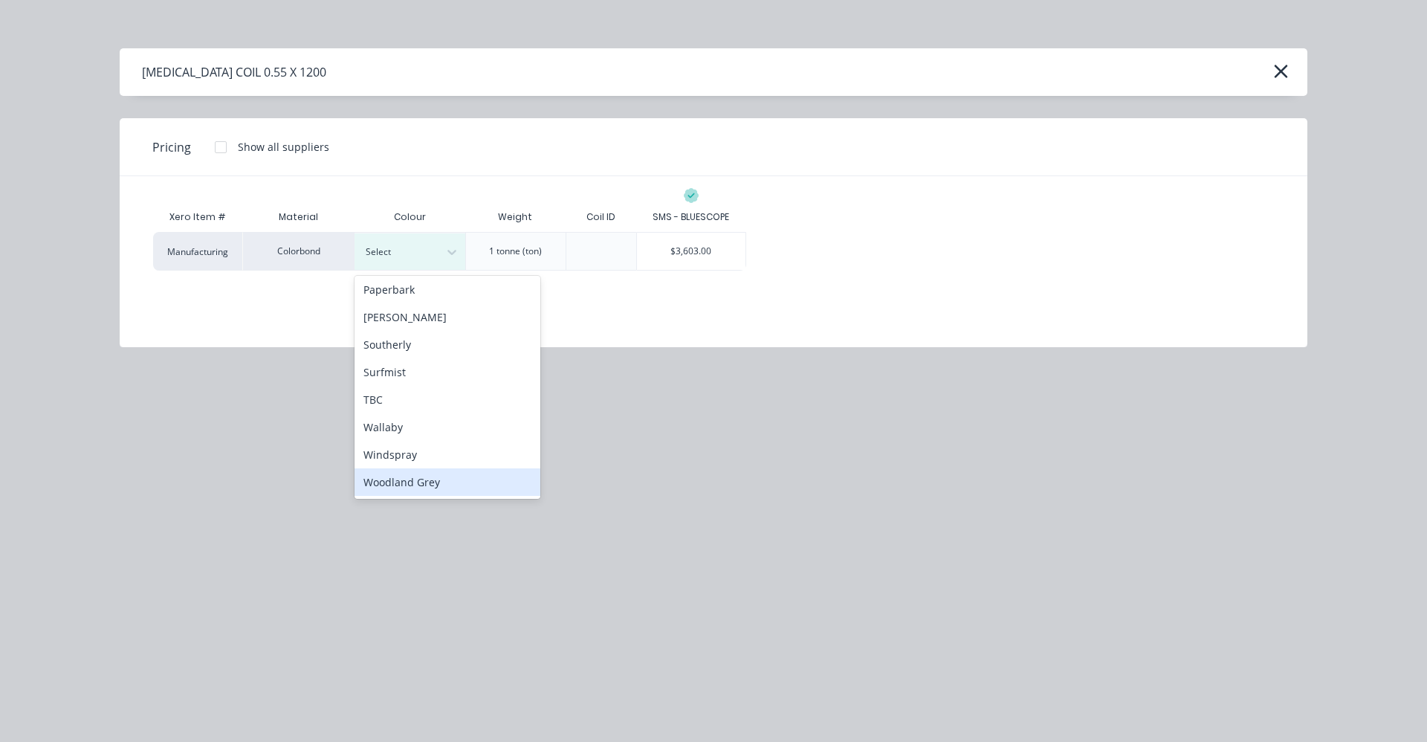
click at [427, 485] on div "Woodland Grey" at bounding box center [448, 482] width 186 height 28
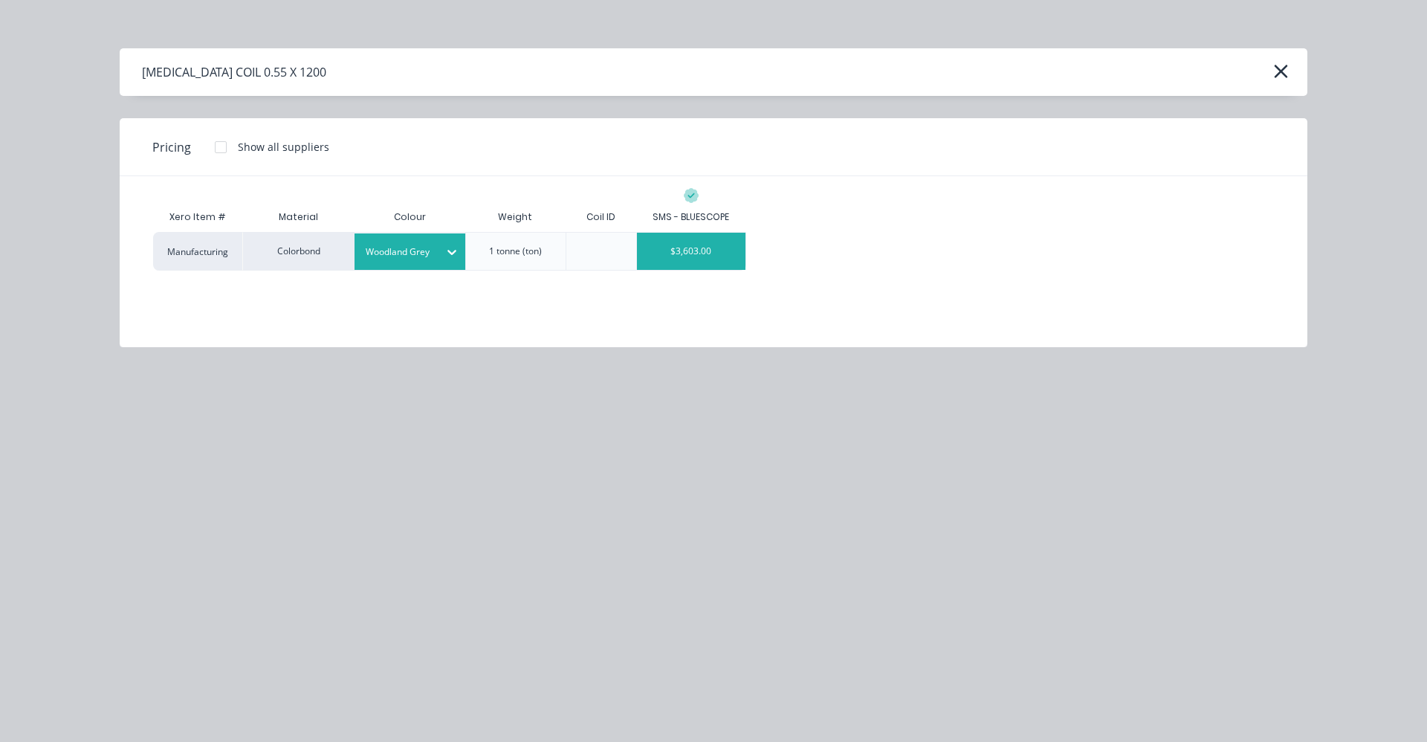
click at [702, 259] on div "$3,603.00" at bounding box center [691, 251] width 109 height 37
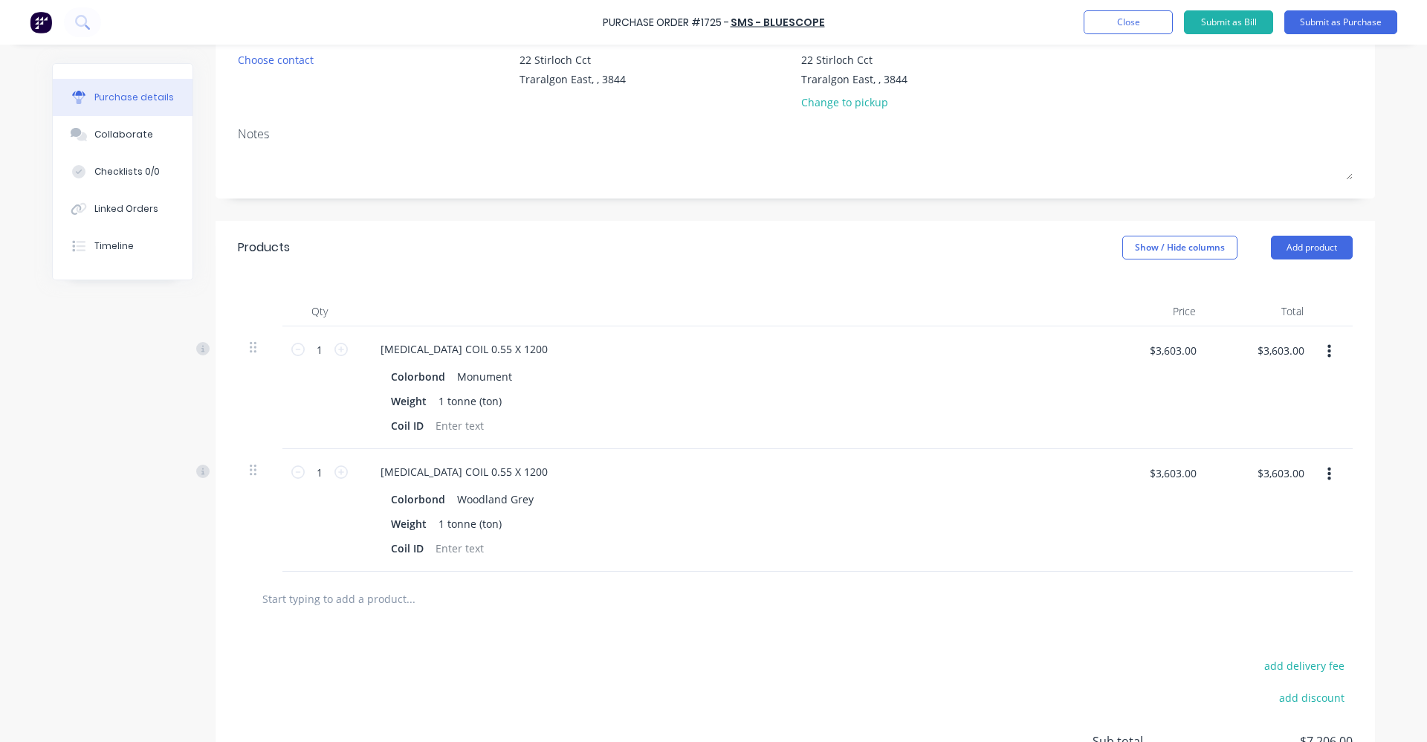
click at [351, 598] on input "text" at bounding box center [410, 599] width 297 height 30
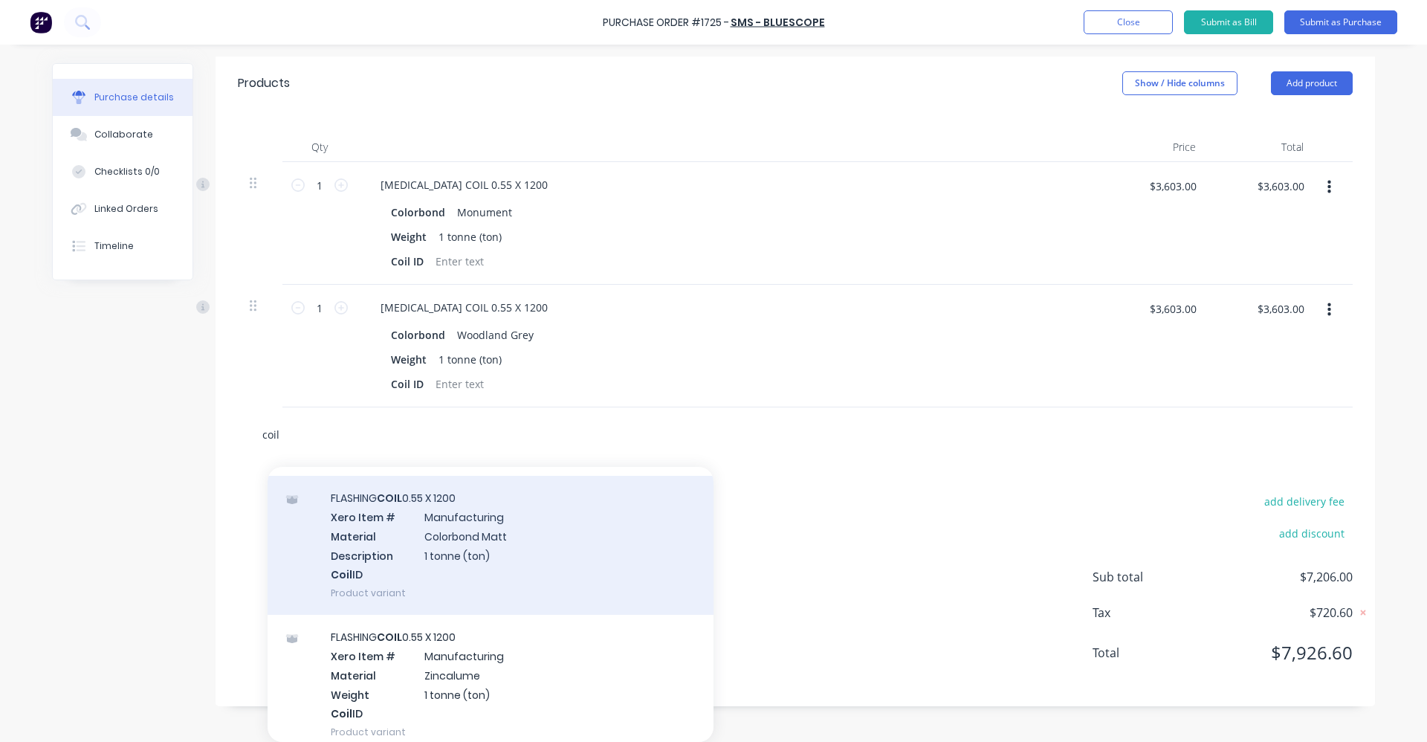
scroll to position [223, 0]
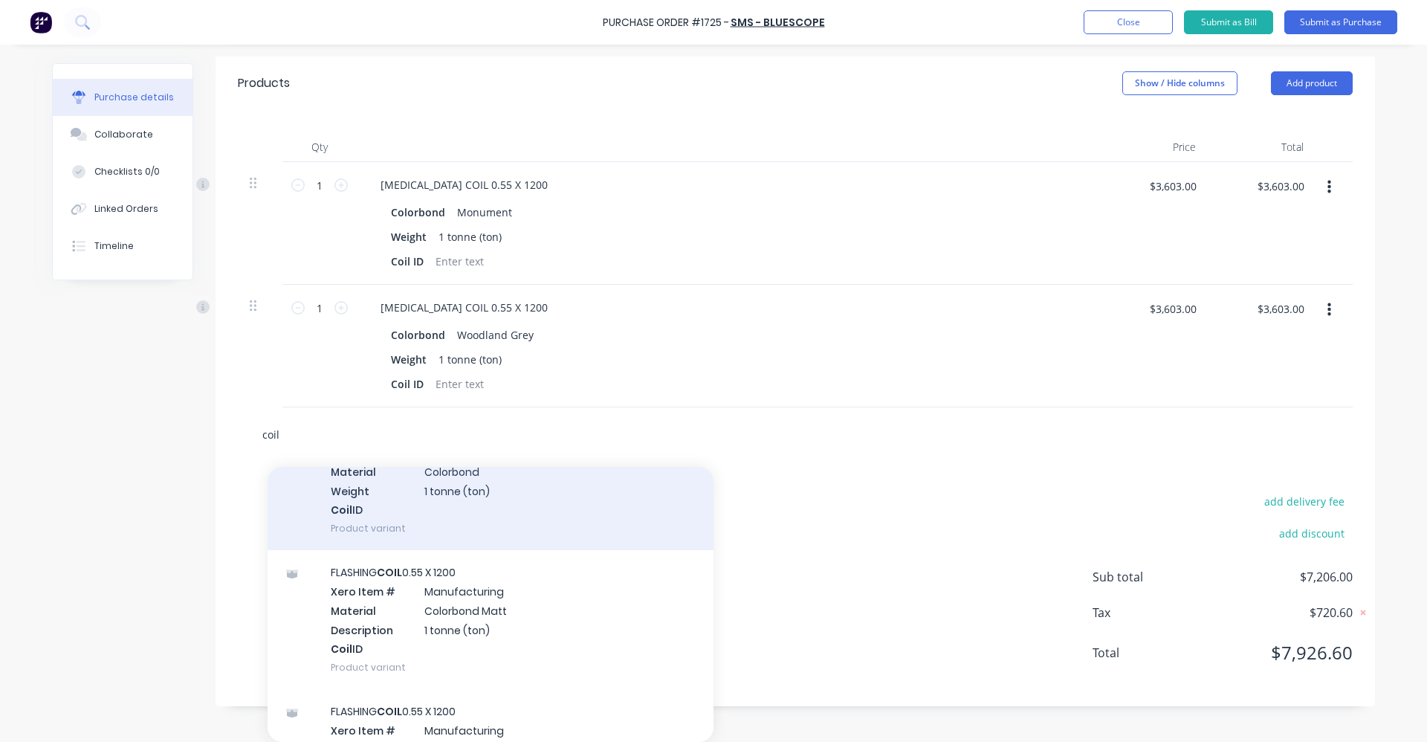
type input "coil"
click at [444, 513] on div "[MEDICAL_DATA] COIL 0.55 X 1200 Xero Item # Manufacturing Material Colorbond We…" at bounding box center [491, 480] width 446 height 139
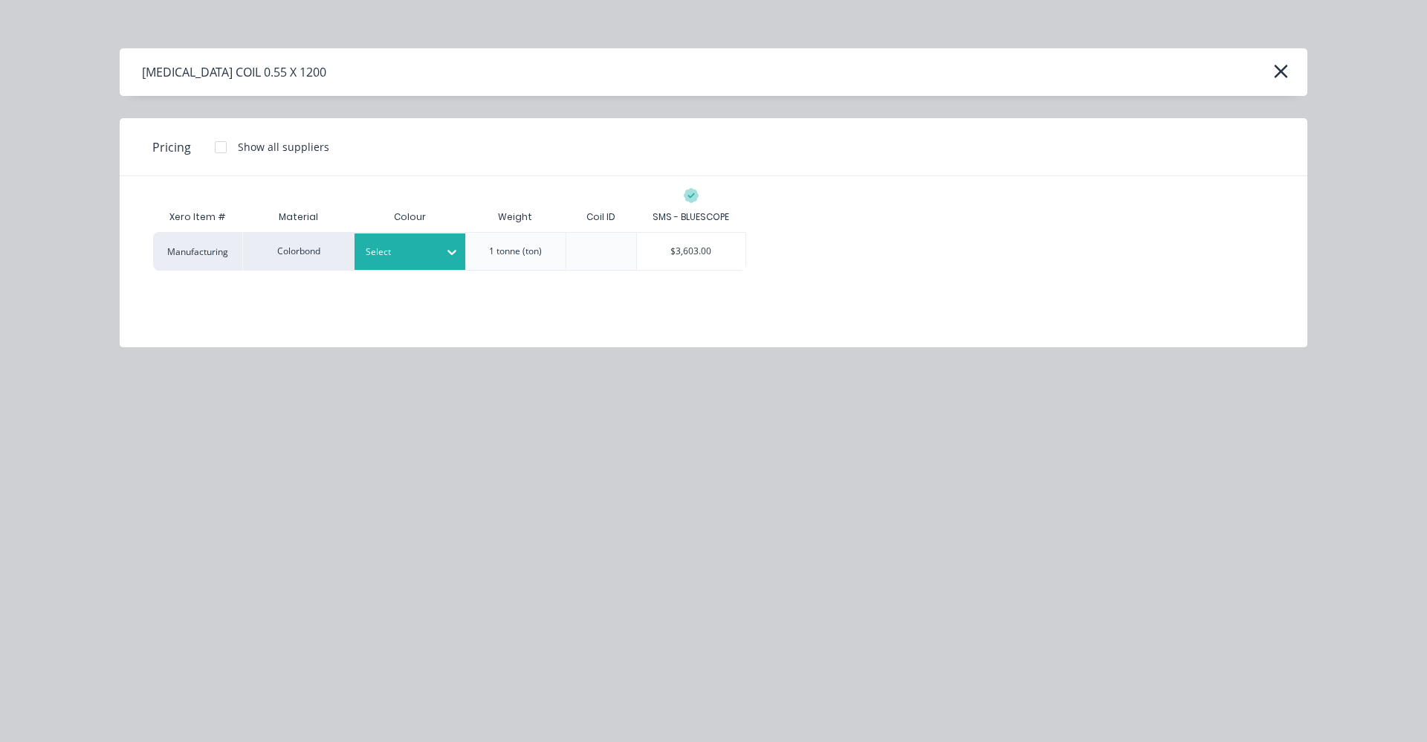
click at [416, 254] on div at bounding box center [399, 252] width 67 height 16
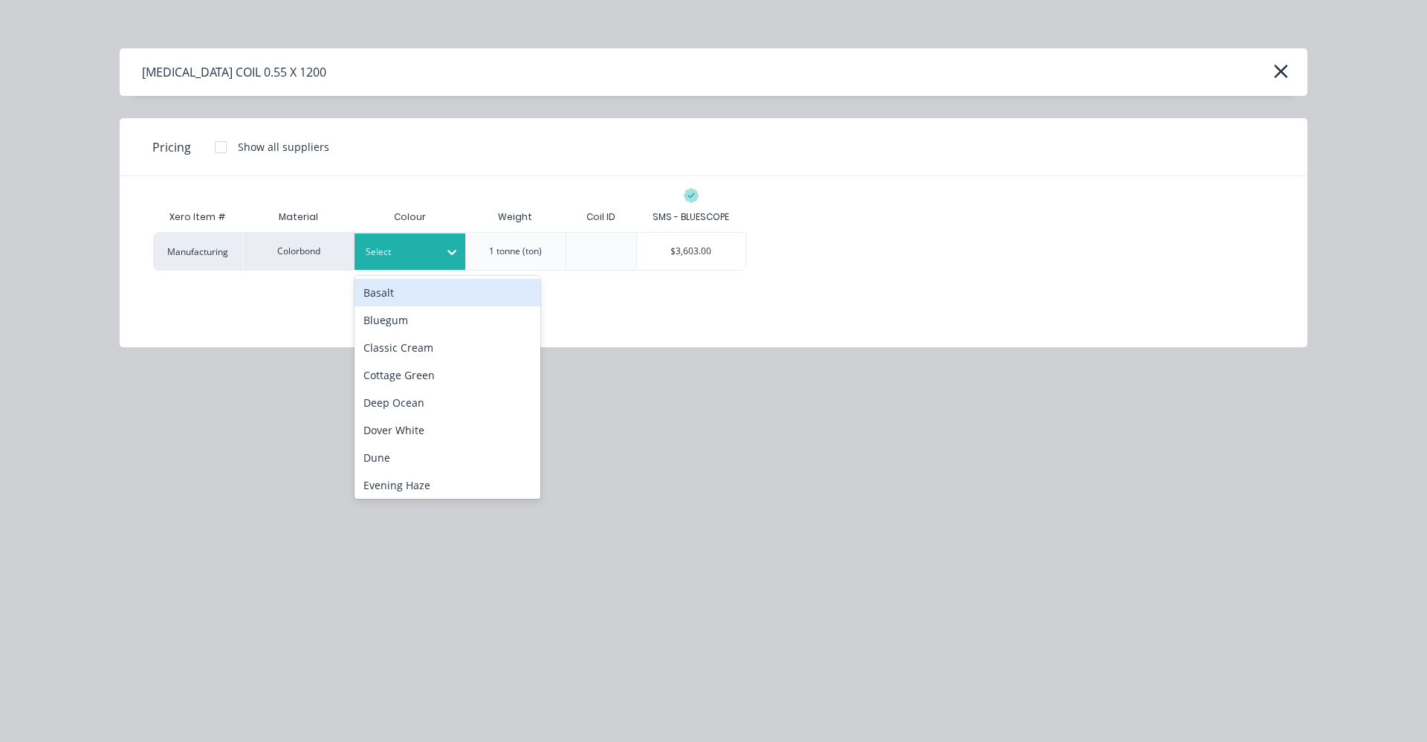
scroll to position [292, 0]
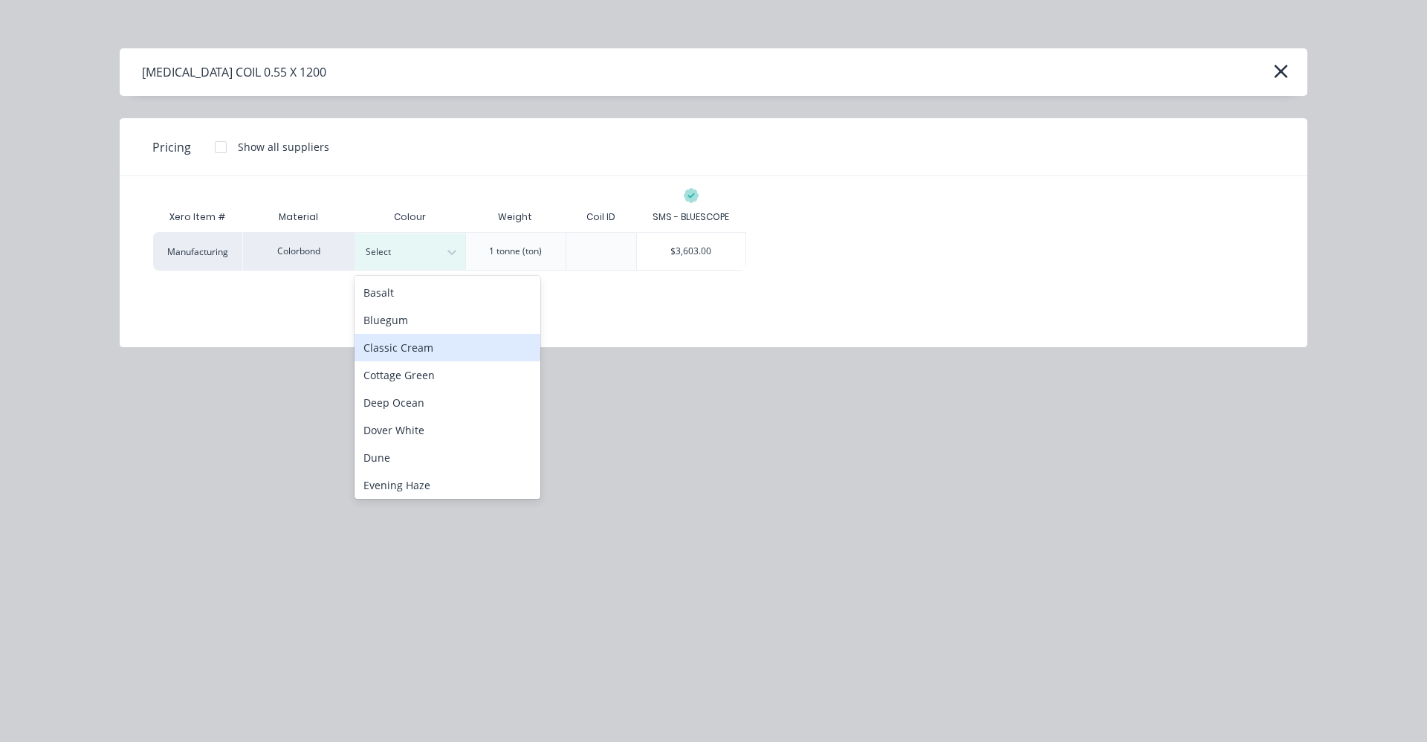
drag, startPoint x: 416, startPoint y: 349, endPoint x: 453, endPoint y: 349, distance: 37.9
click at [416, 349] on div "Classic Cream" at bounding box center [448, 348] width 186 height 28
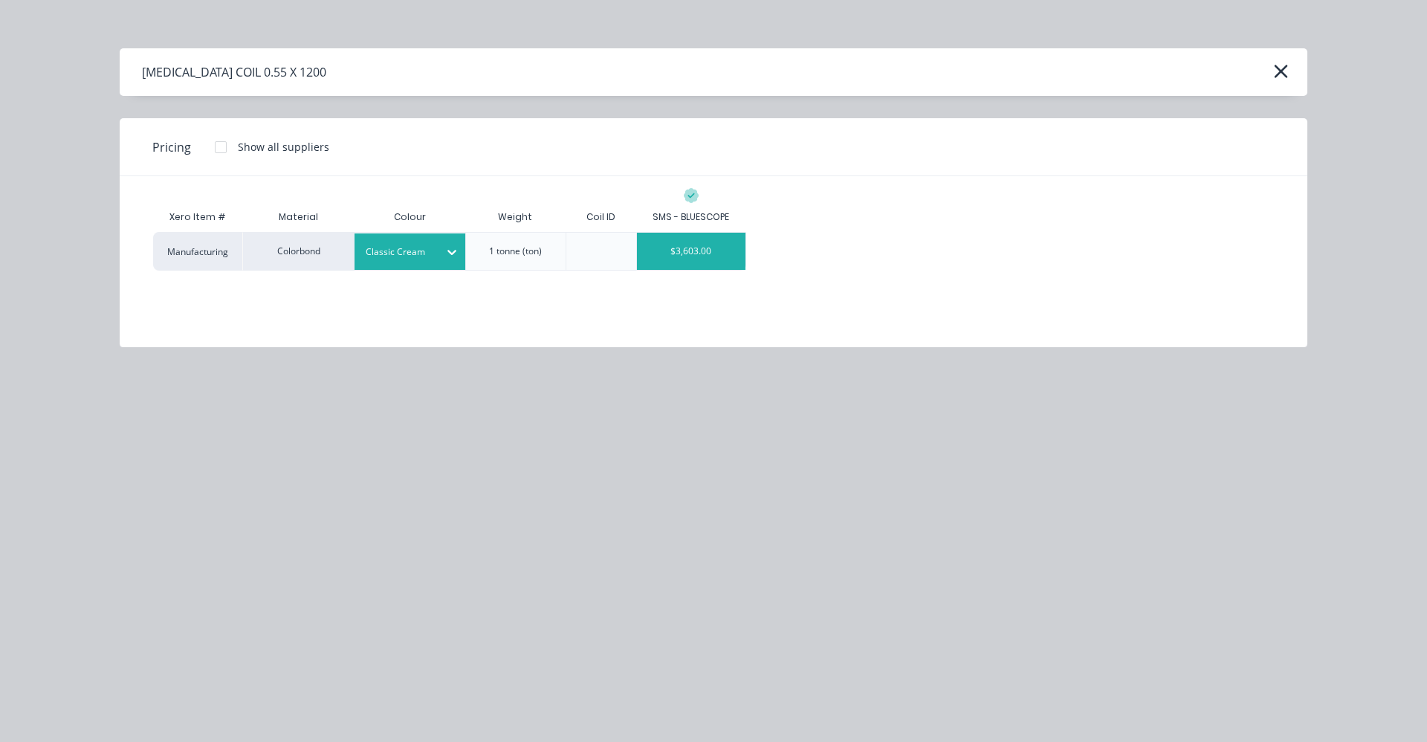
click at [702, 260] on div "$3,603.00" at bounding box center [691, 251] width 109 height 37
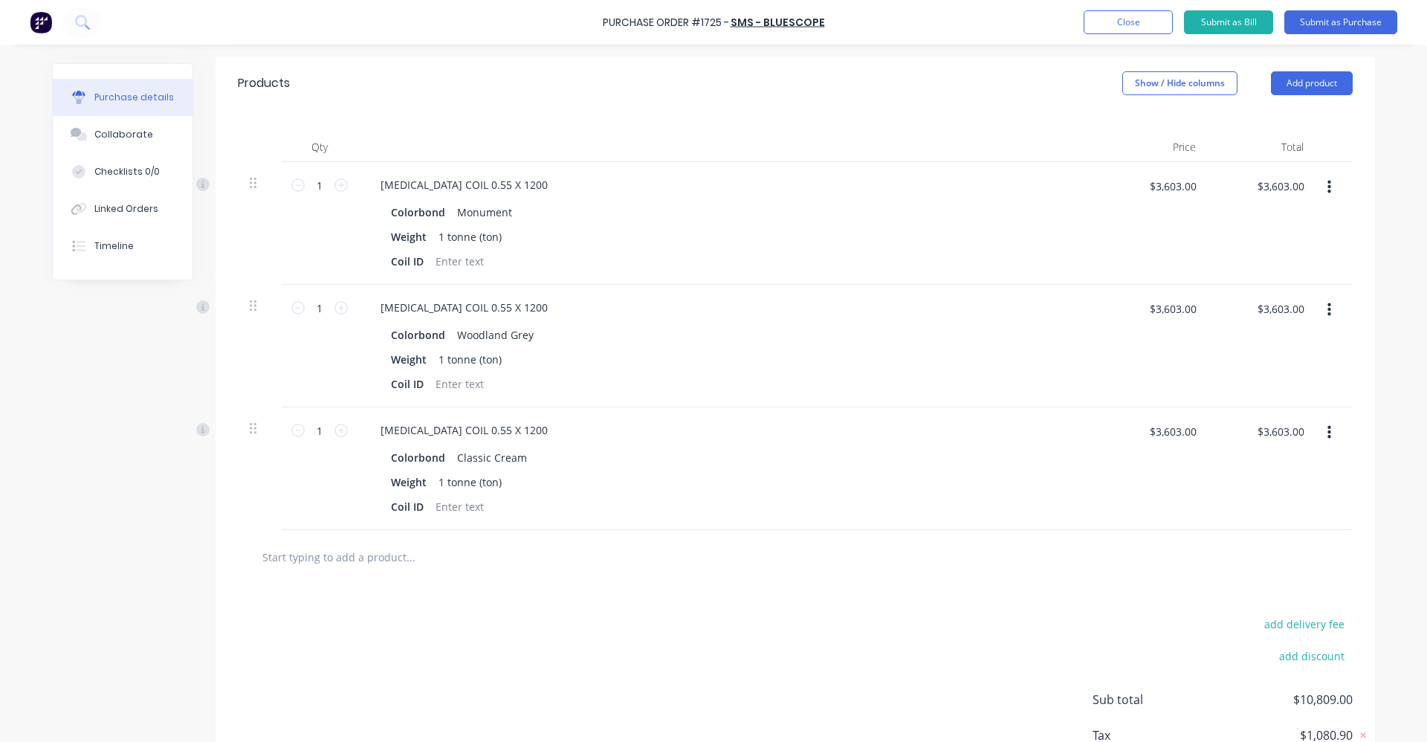
click at [343, 555] on input "text" at bounding box center [410, 557] width 297 height 30
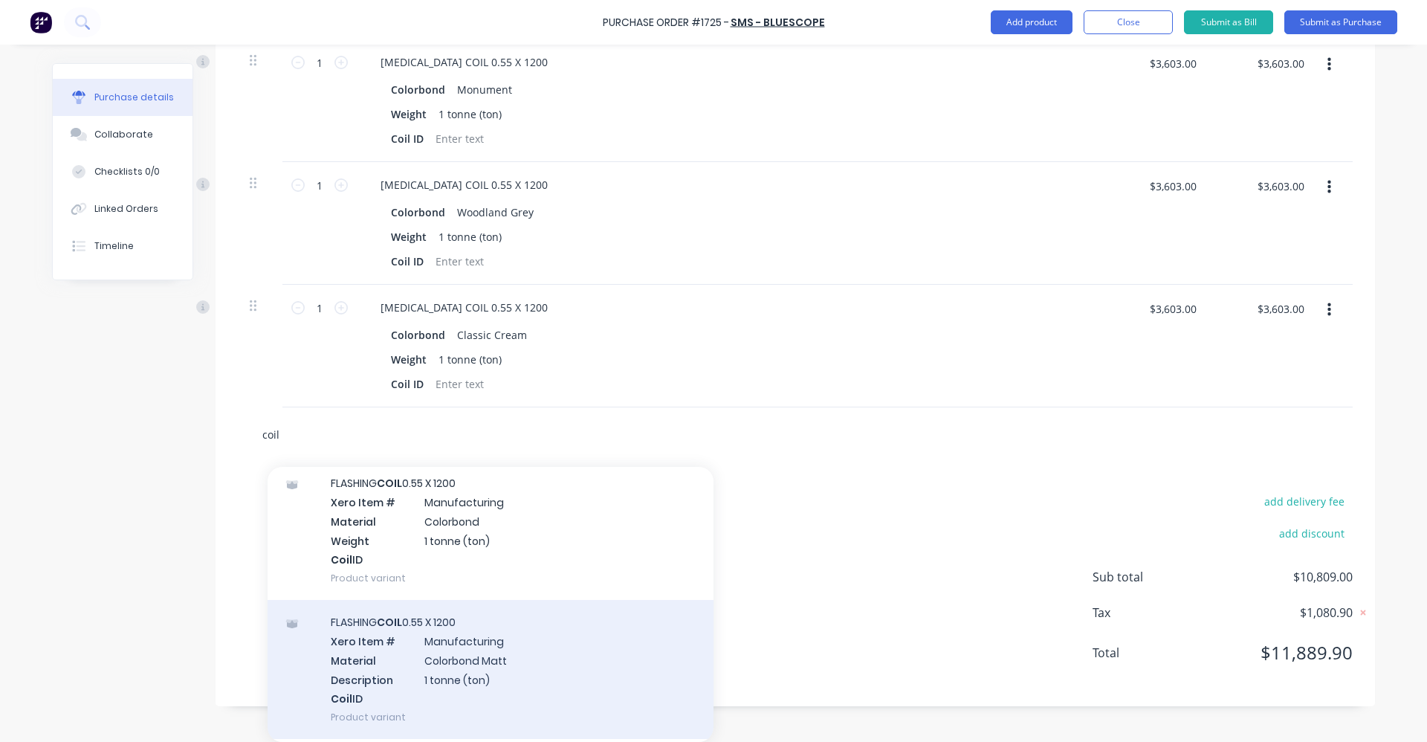
scroll to position [223, 0]
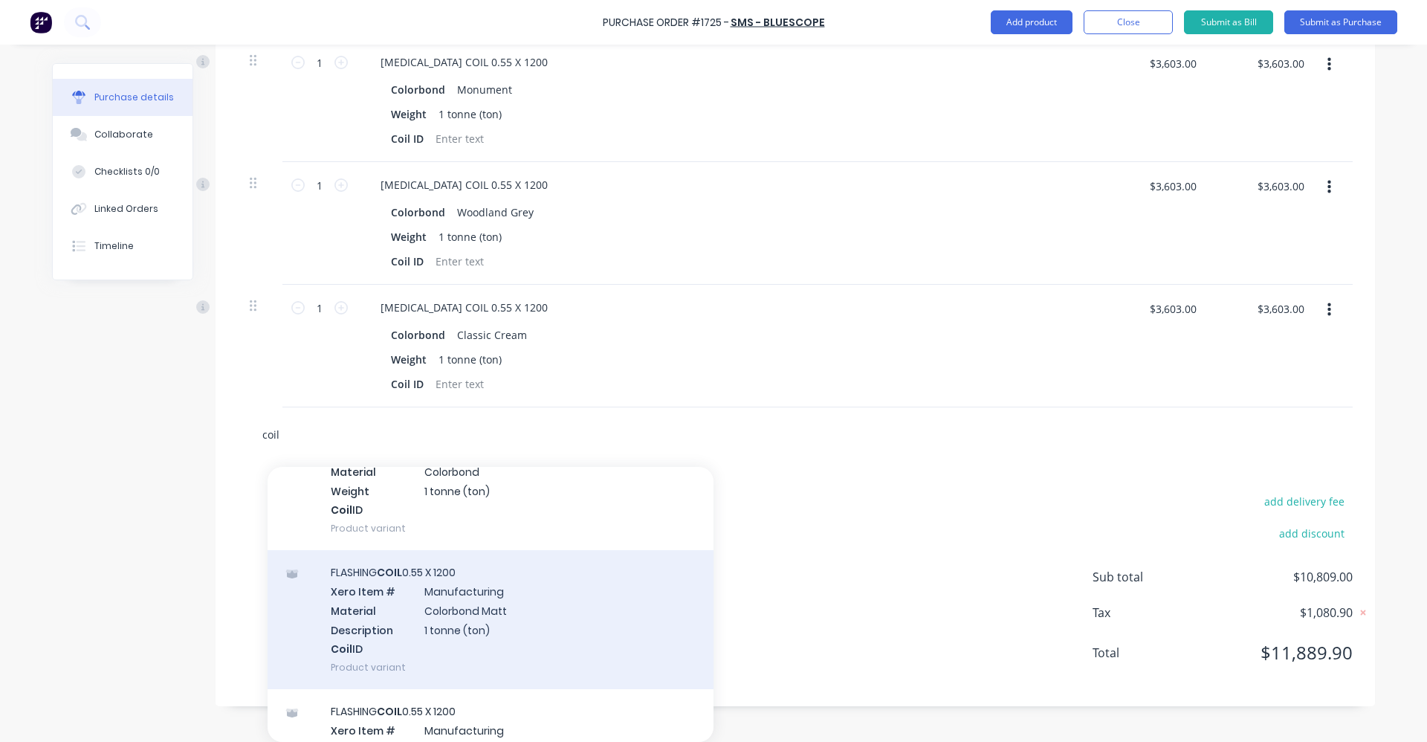
type input "coil"
click at [492, 613] on div "[MEDICAL_DATA] COIL 0.55 X 1200 Xero Item # Manufacturing Material Colorbond Ma…" at bounding box center [491, 619] width 446 height 139
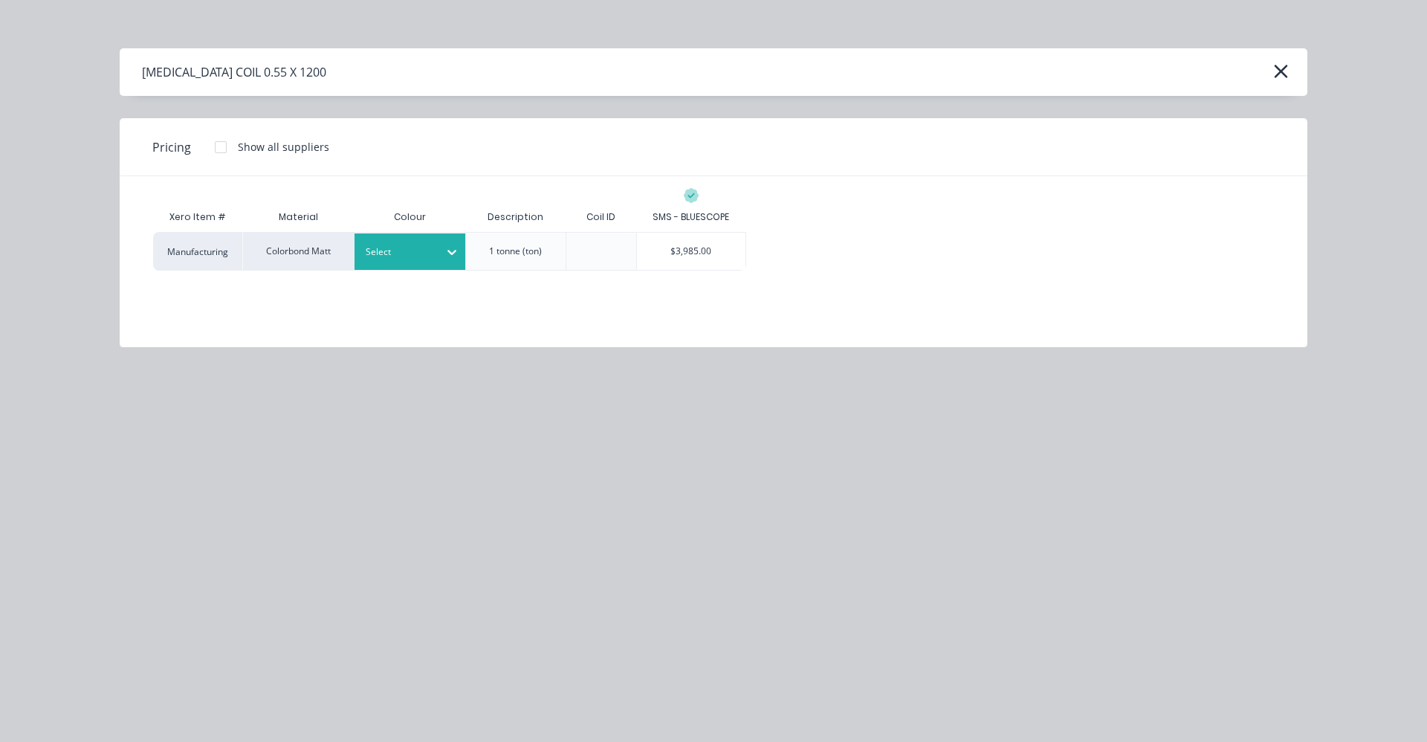
click at [411, 250] on div at bounding box center [399, 252] width 67 height 16
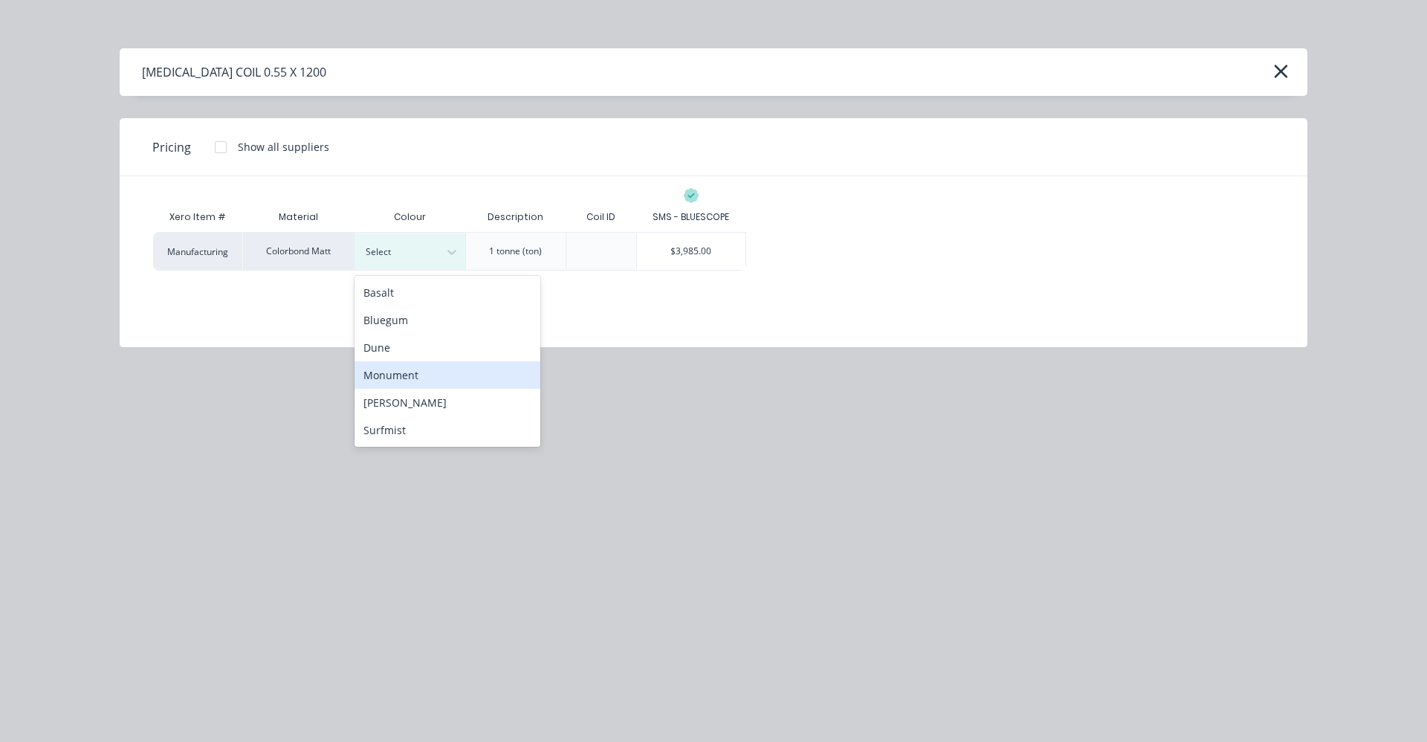
click at [390, 376] on div "Monument" at bounding box center [448, 375] width 186 height 28
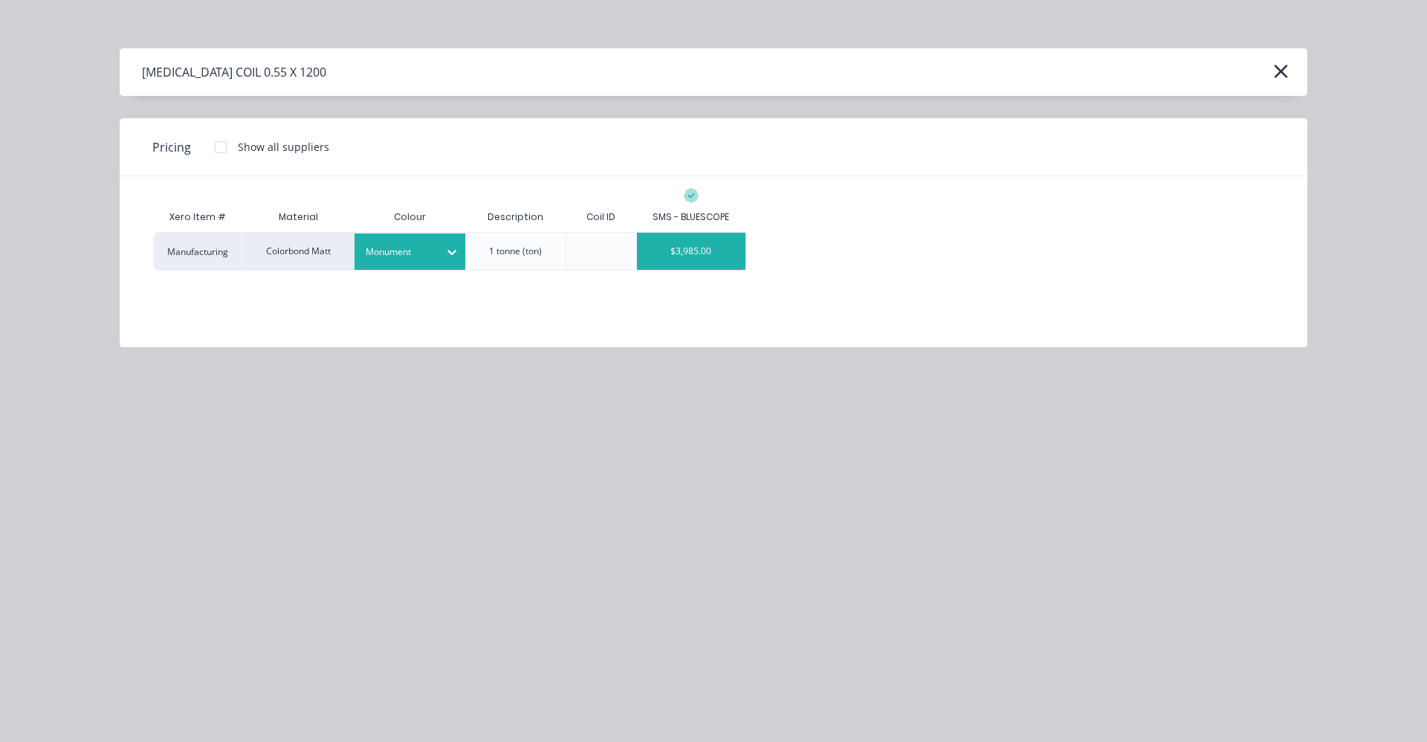
click at [697, 254] on div "$3,985.00" at bounding box center [691, 251] width 109 height 37
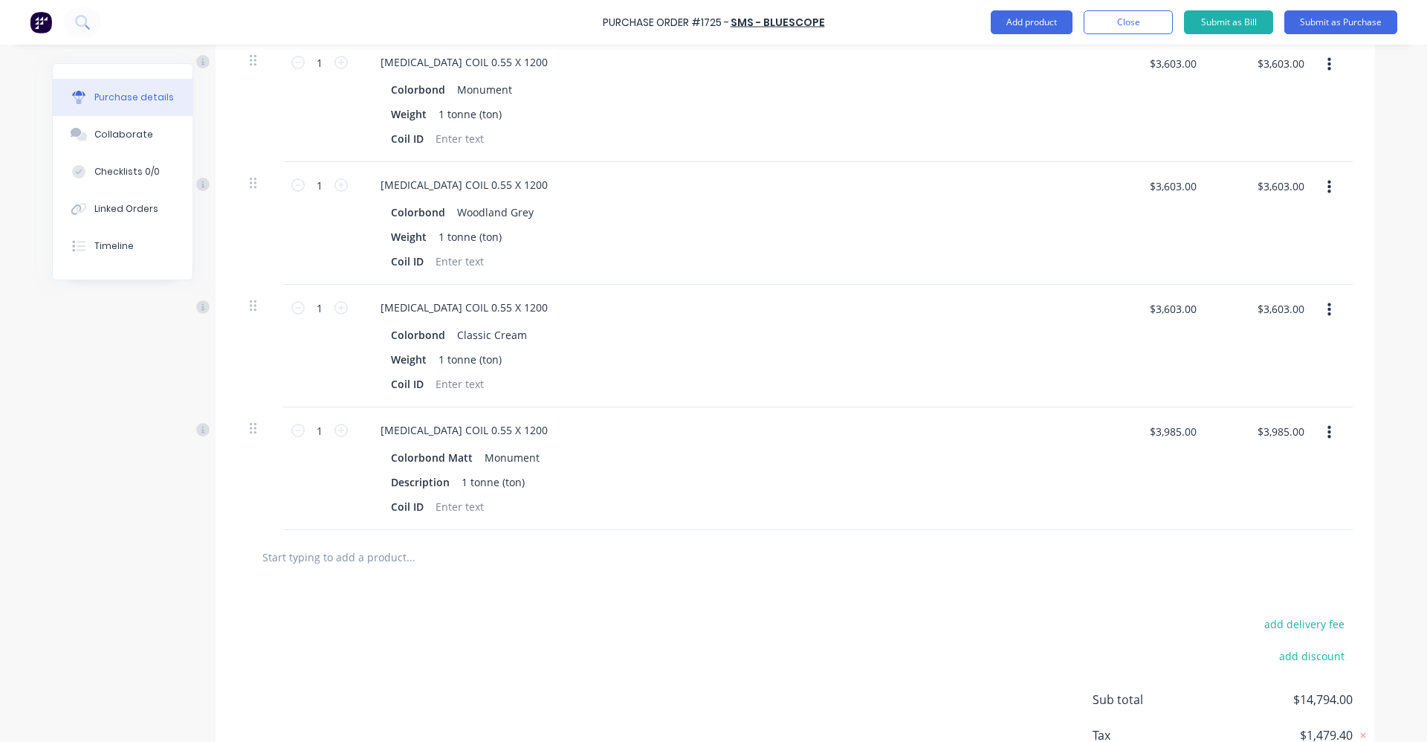
scroll to position [510, 0]
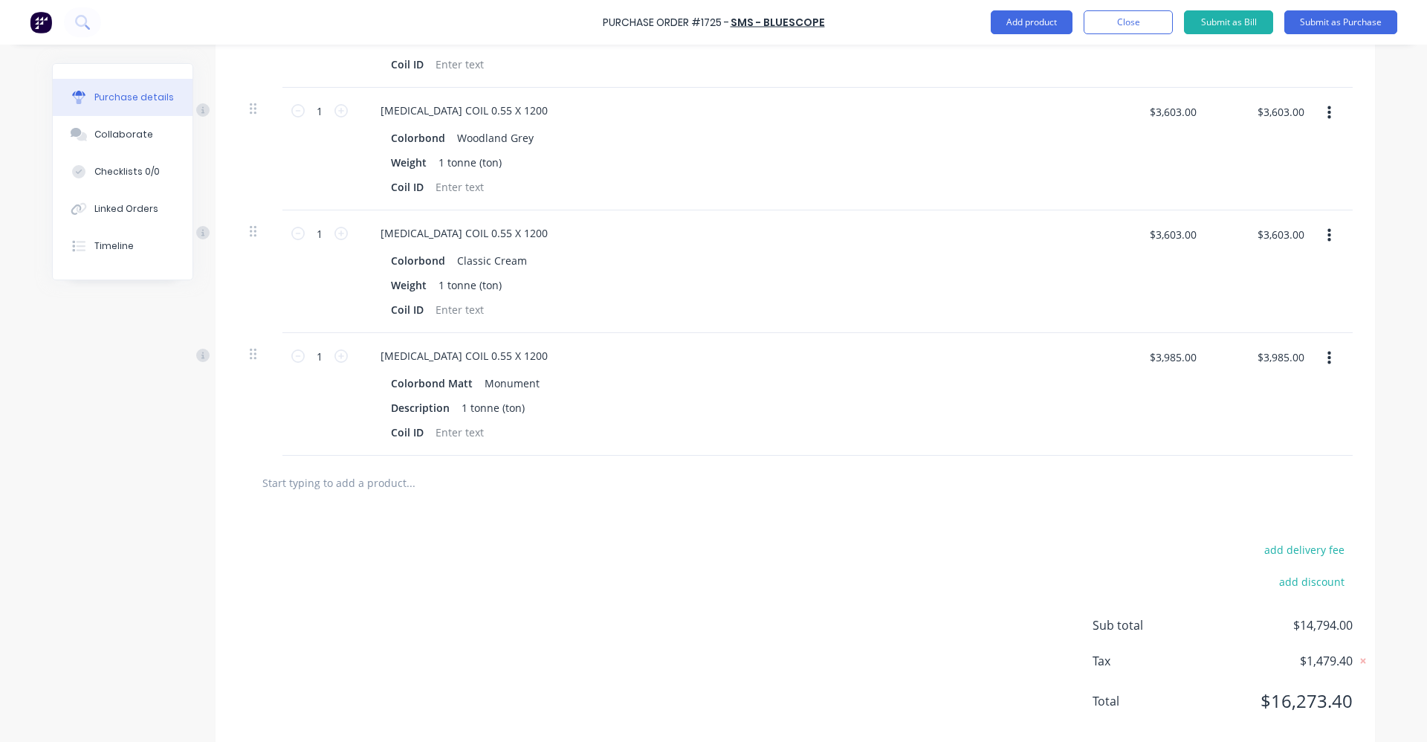
click at [322, 478] on input "text" at bounding box center [410, 483] width 297 height 30
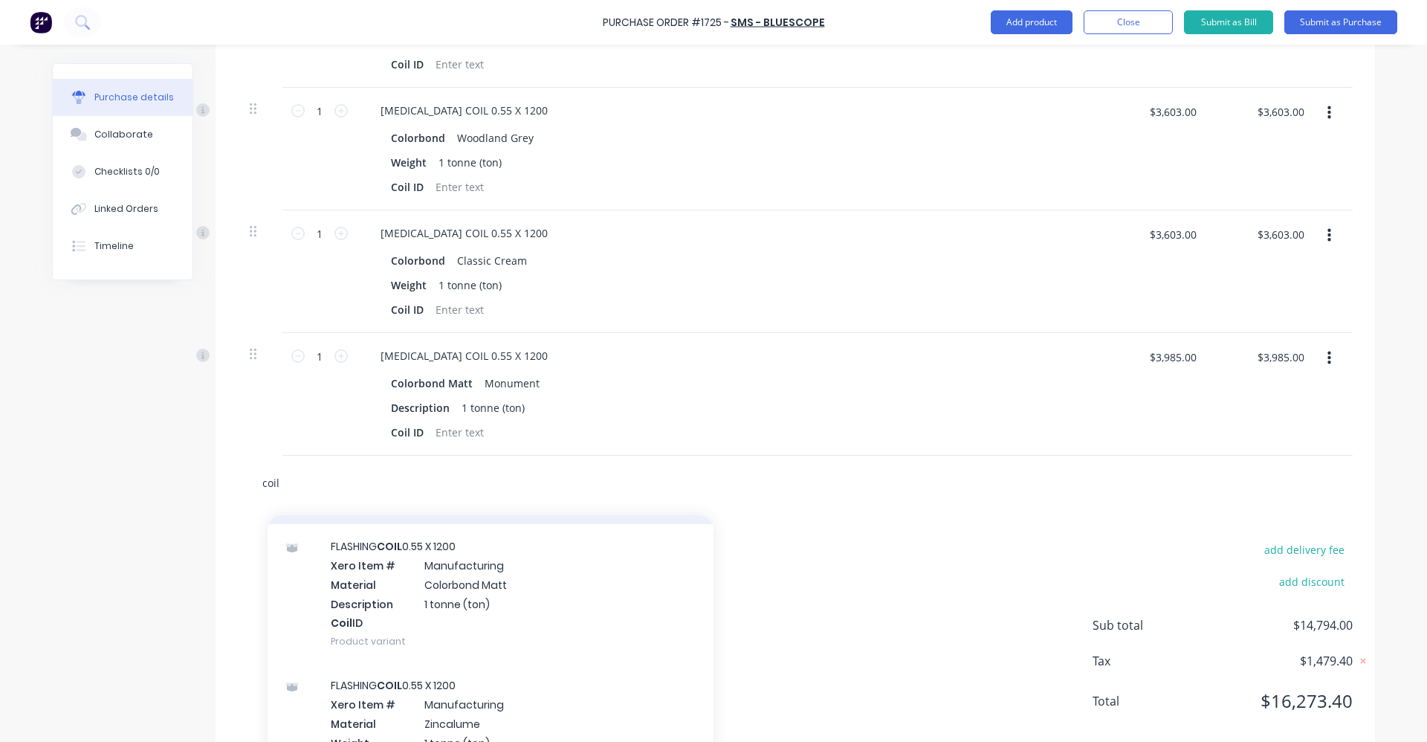
scroll to position [372, 0]
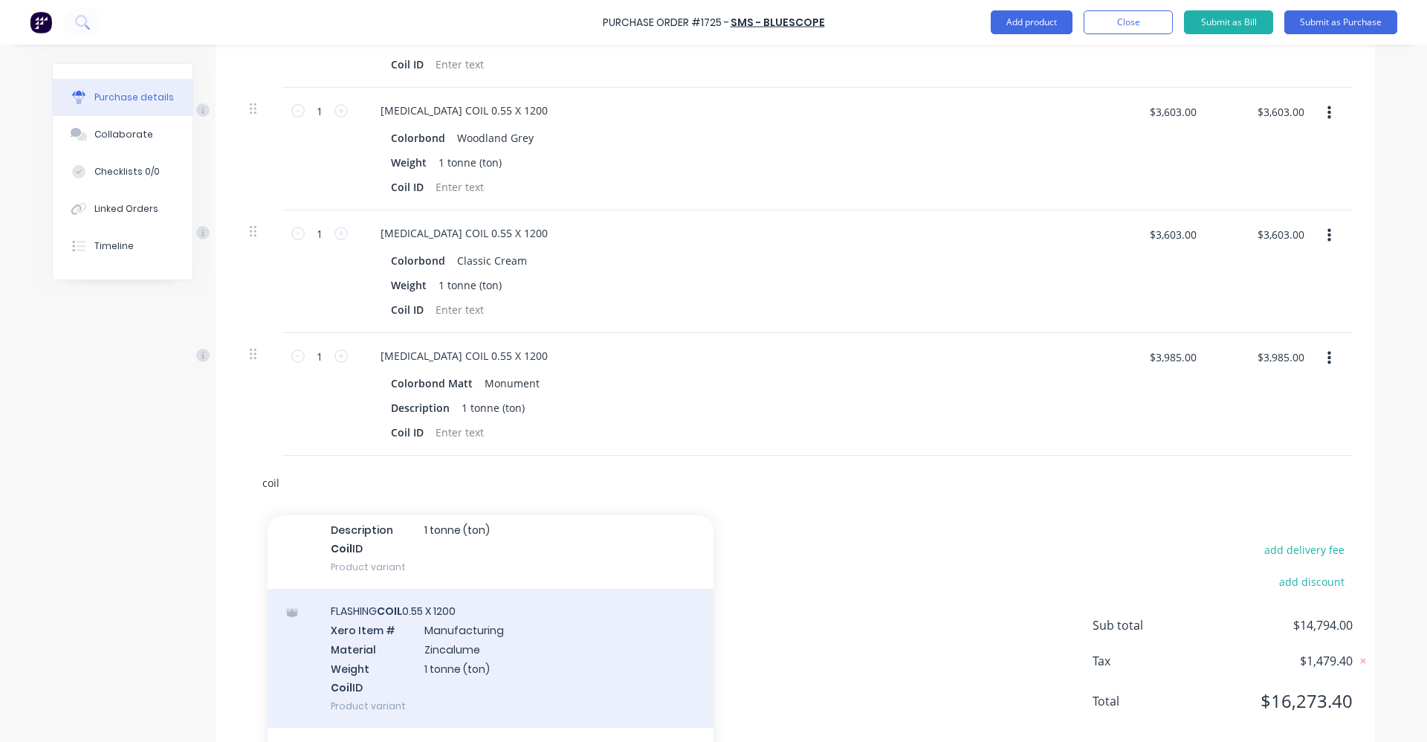
type input "coil"
click at [458, 661] on div "[MEDICAL_DATA] COIL 0.55 X 1200 Xero Item # Manufacturing Material Zincalume We…" at bounding box center [491, 658] width 446 height 139
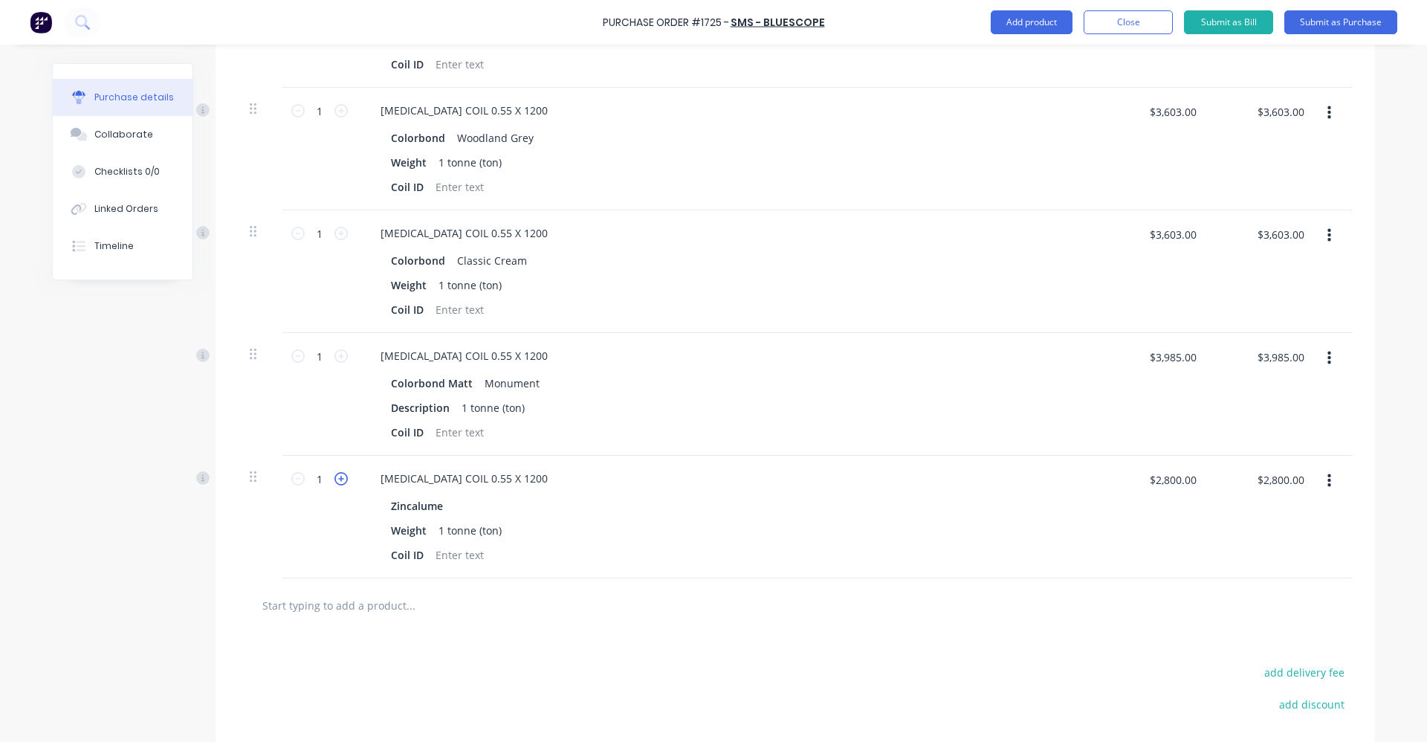
click at [338, 476] on icon at bounding box center [341, 478] width 13 height 13
type input "2"
type input "$5,600.00"
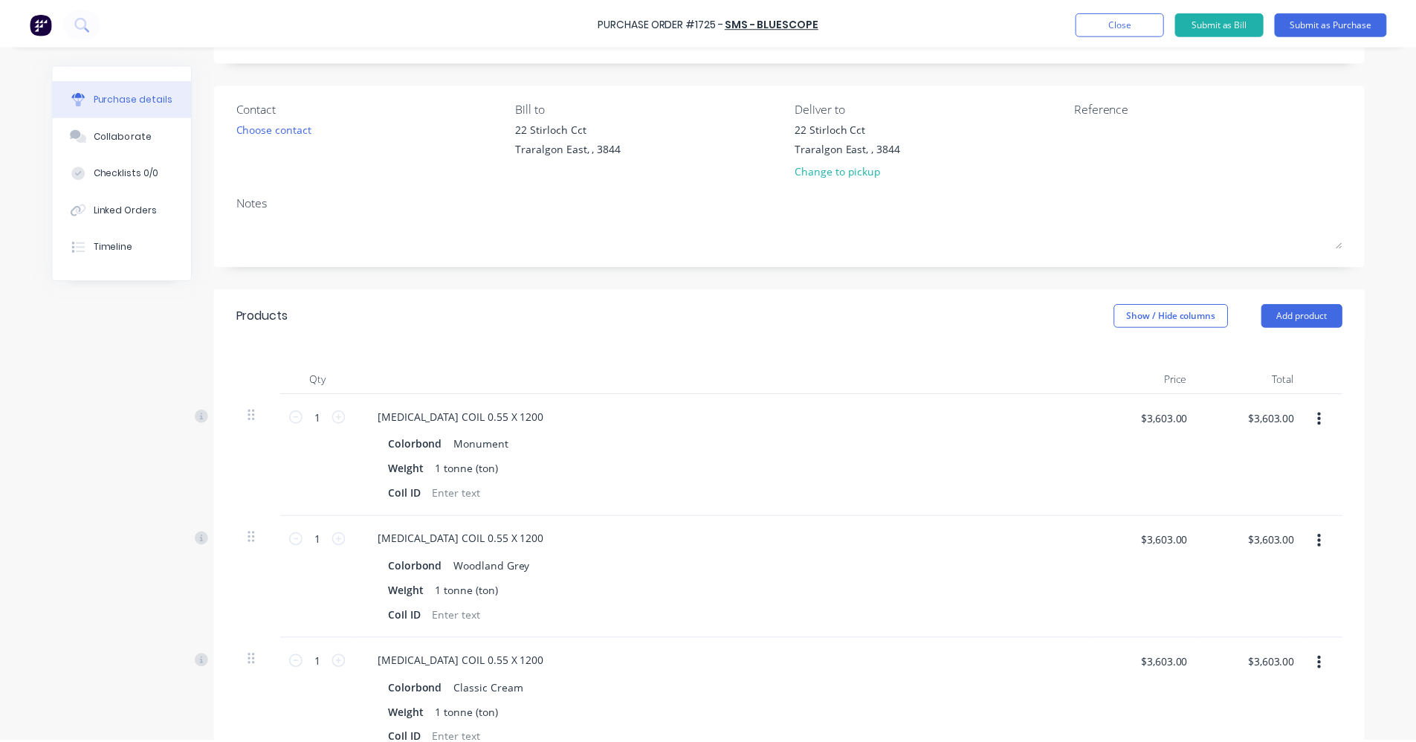
scroll to position [0, 0]
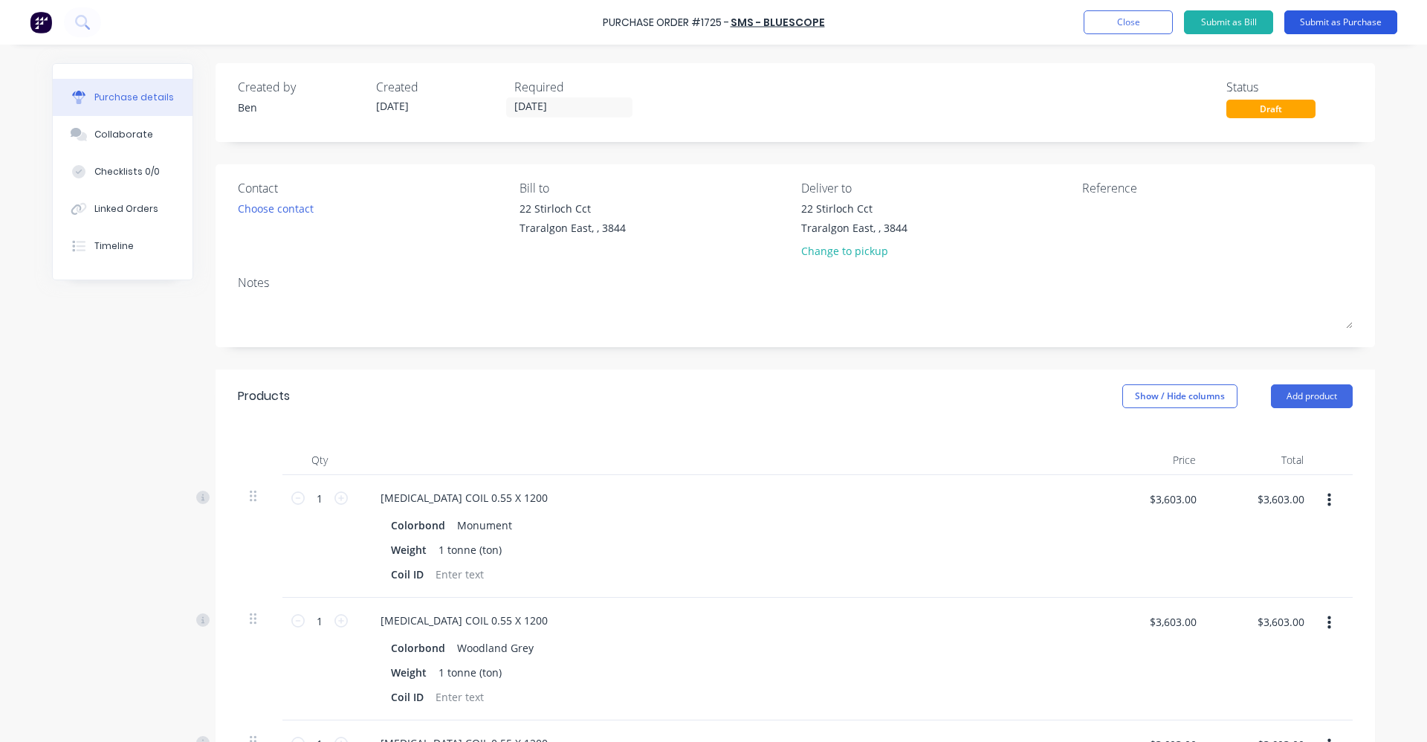
click at [1342, 19] on button "Submit as Purchase" at bounding box center [1341, 22] width 113 height 24
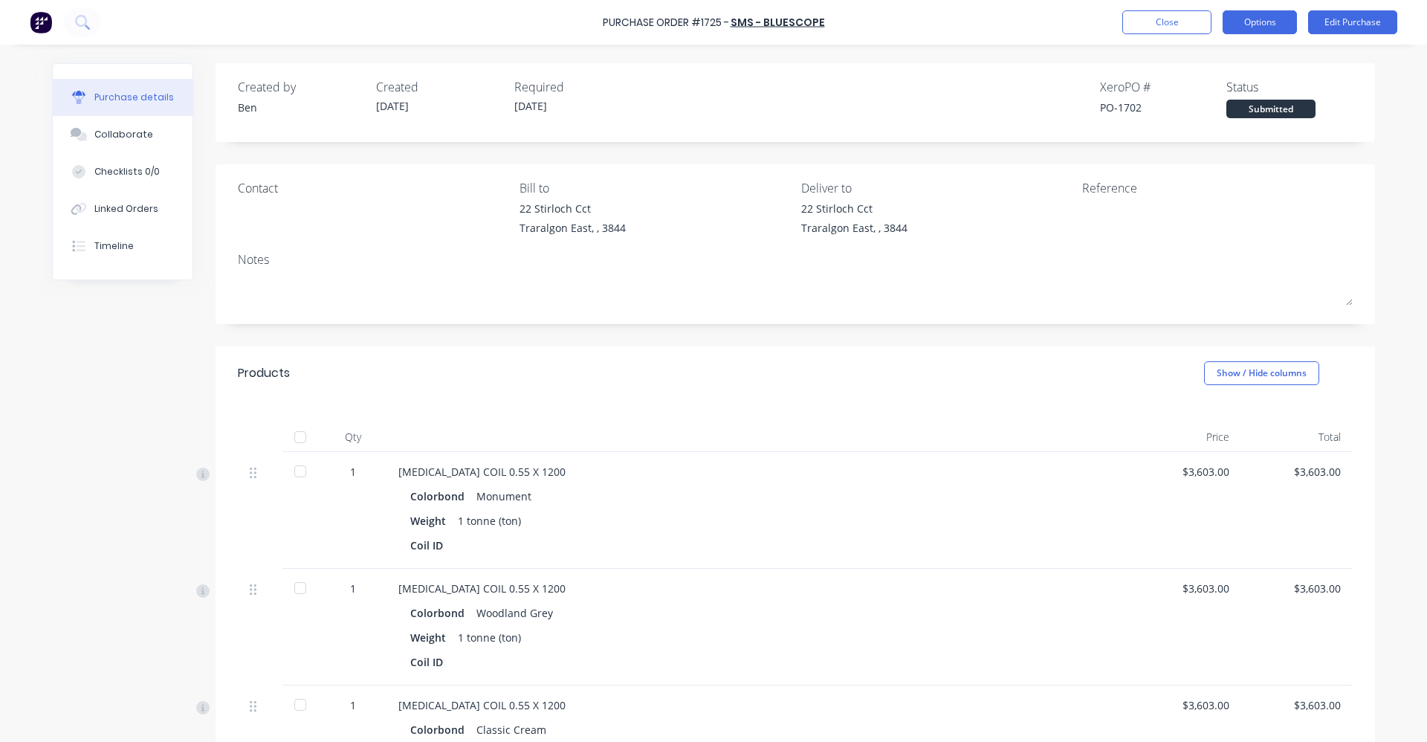
click at [1256, 13] on button "Options" at bounding box center [1260, 22] width 74 height 24
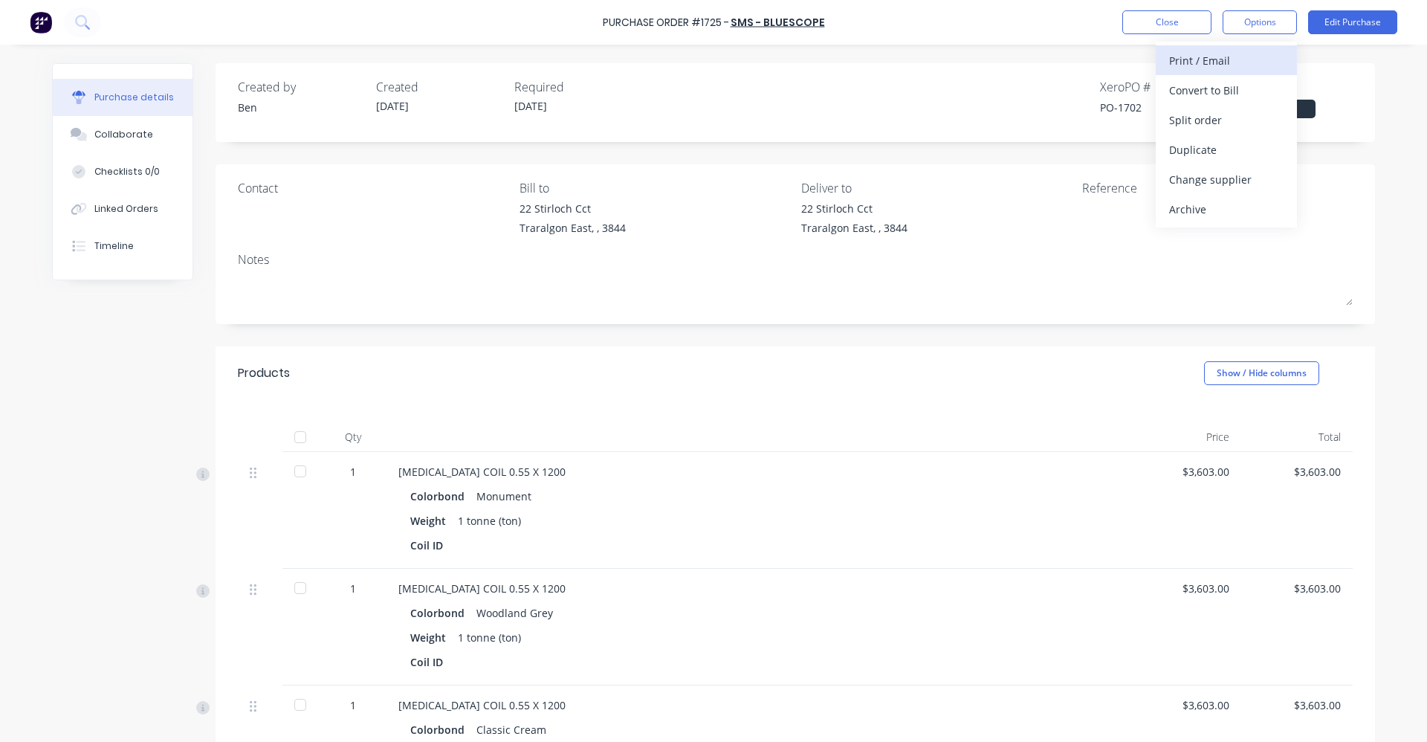
click at [1207, 59] on div "Print / Email" at bounding box center [1226, 61] width 114 height 22
click at [1224, 93] on div "With pricing" at bounding box center [1226, 91] width 114 height 22
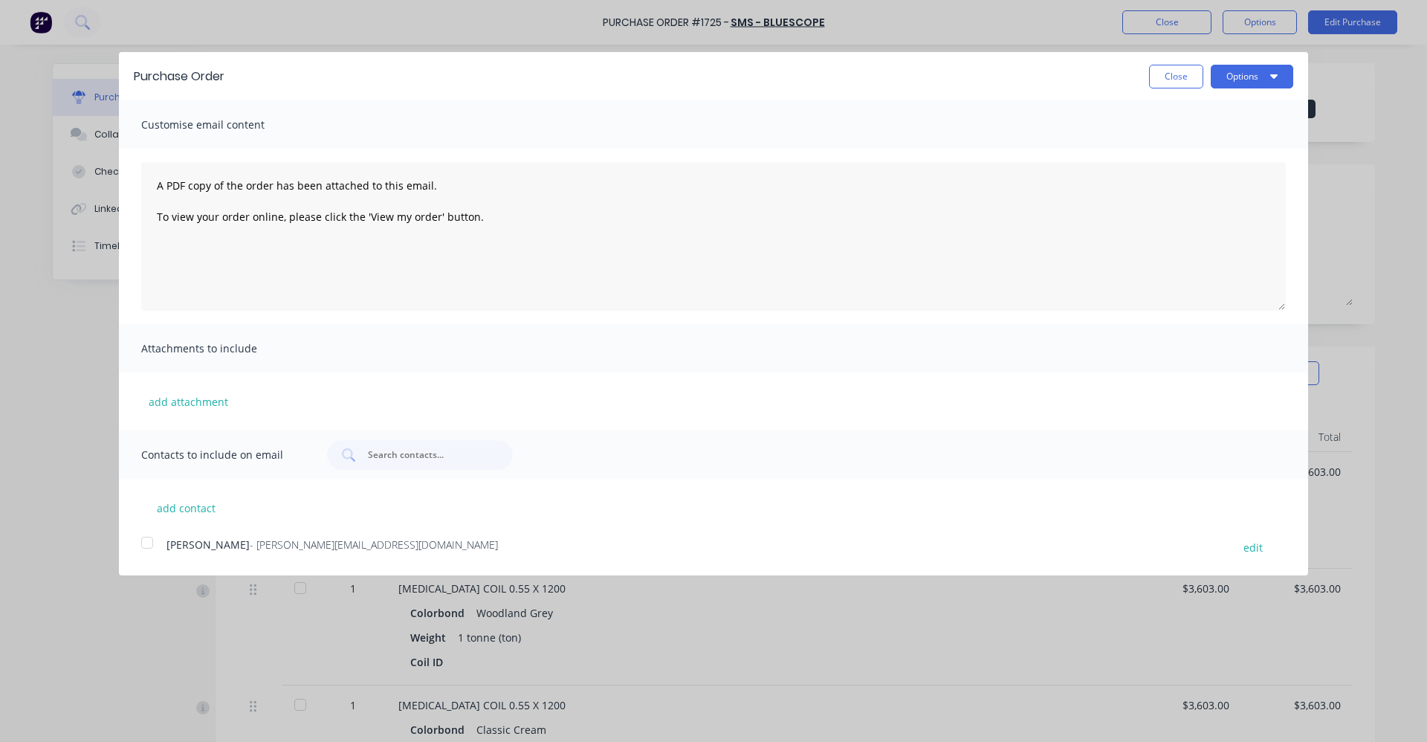
click at [143, 545] on div at bounding box center [147, 543] width 30 height 30
click at [1257, 79] on button "Options" at bounding box center [1252, 77] width 83 height 24
click at [1229, 146] on div "Email" at bounding box center [1223, 144] width 114 height 22
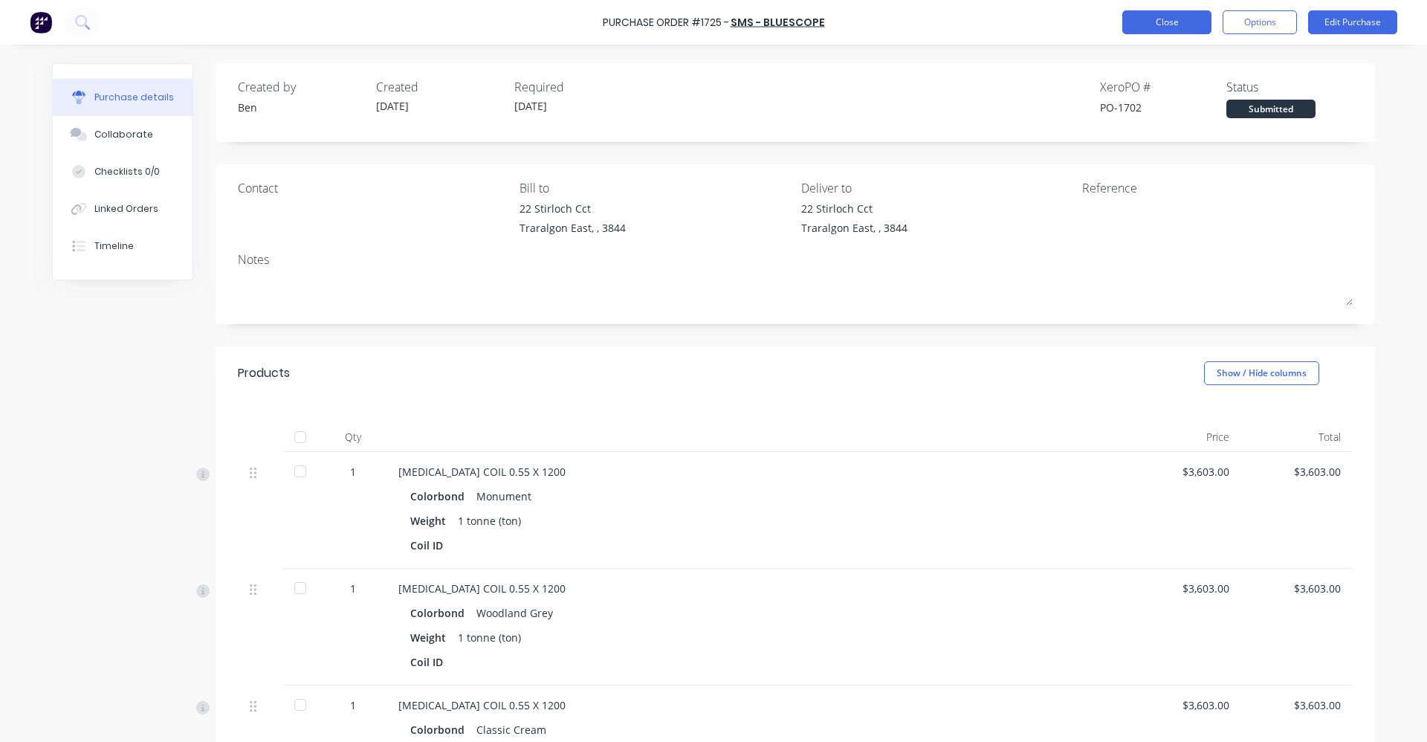
click at [1155, 28] on button "Close" at bounding box center [1167, 22] width 89 height 24
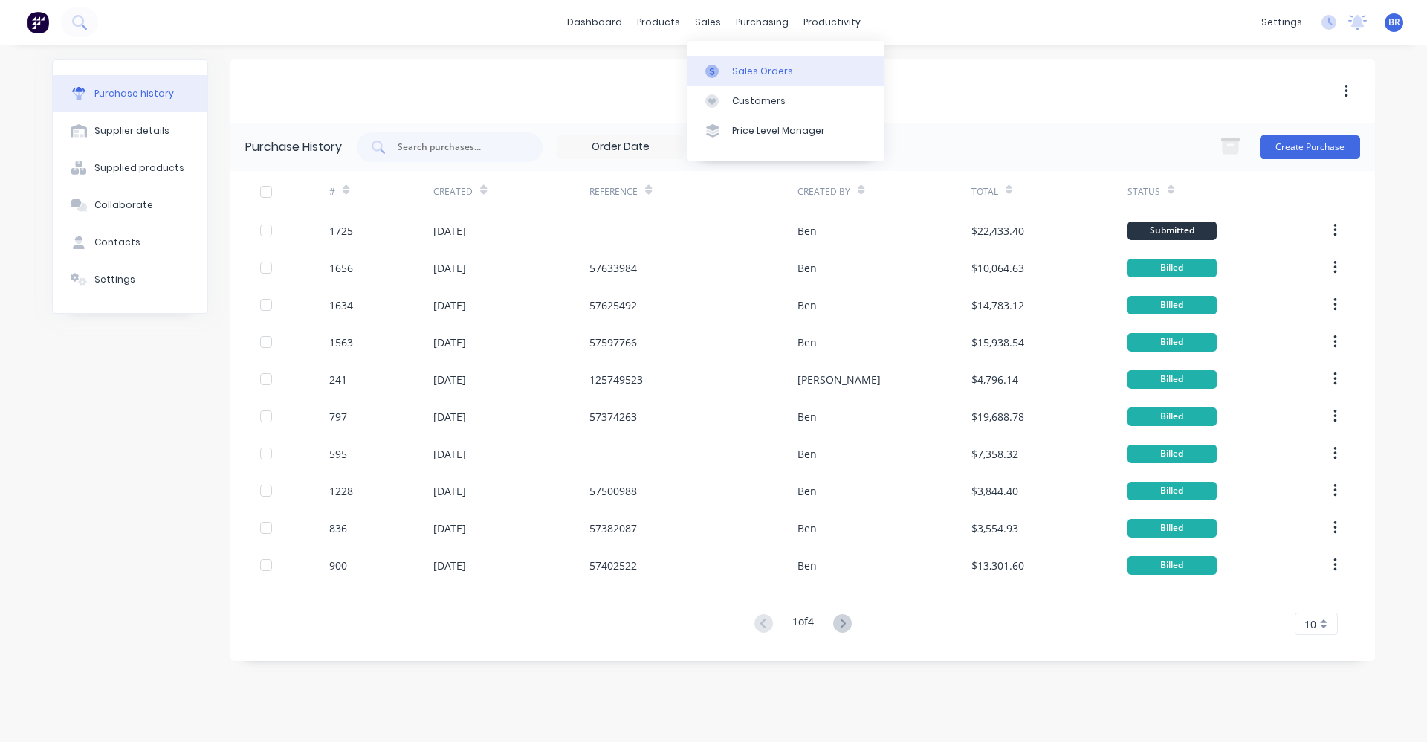
click at [742, 65] on div "Sales Orders" at bounding box center [762, 71] width 61 height 13
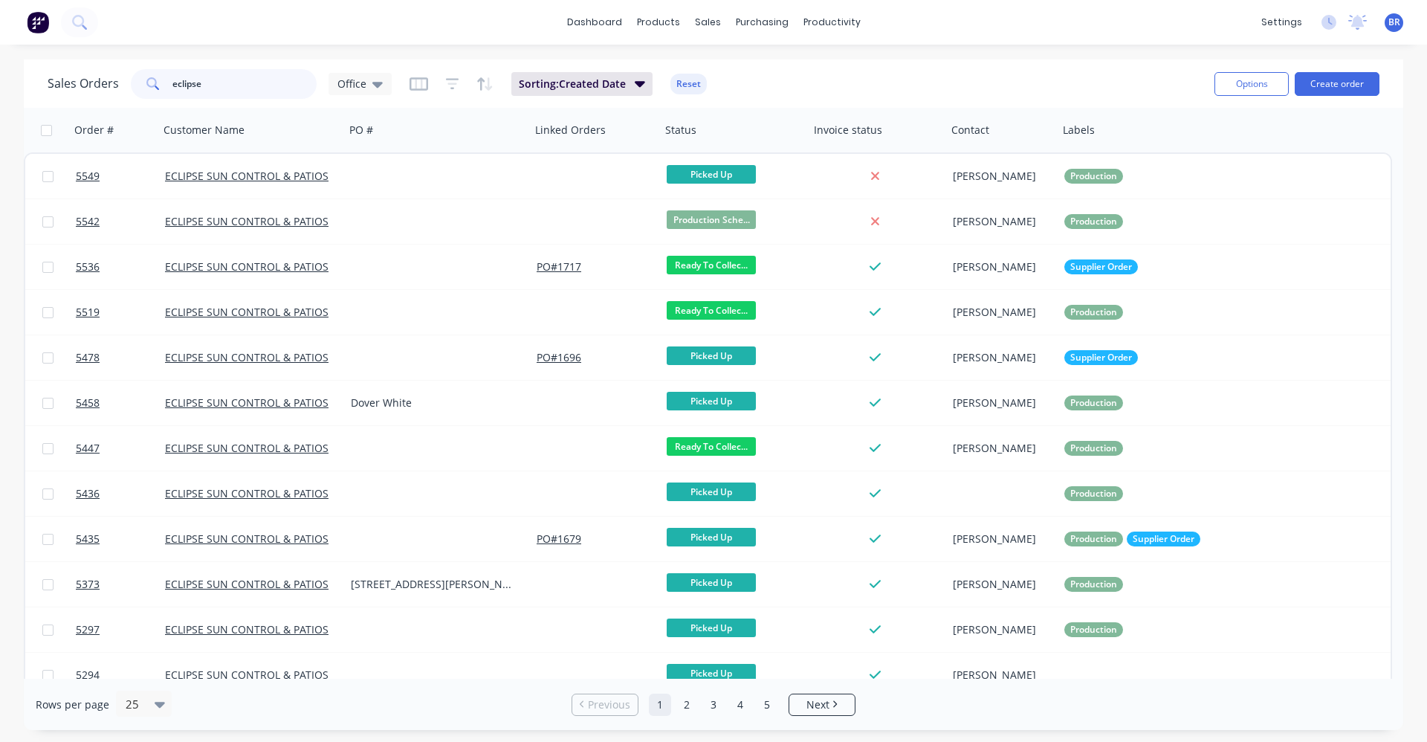
drag, startPoint x: 212, startPoint y: 87, endPoint x: 1, endPoint y: 49, distance: 214.5
click at [0, 51] on div "dashboard products sales purchasing productivity dashboard products Product Cat…" at bounding box center [713, 371] width 1427 height 742
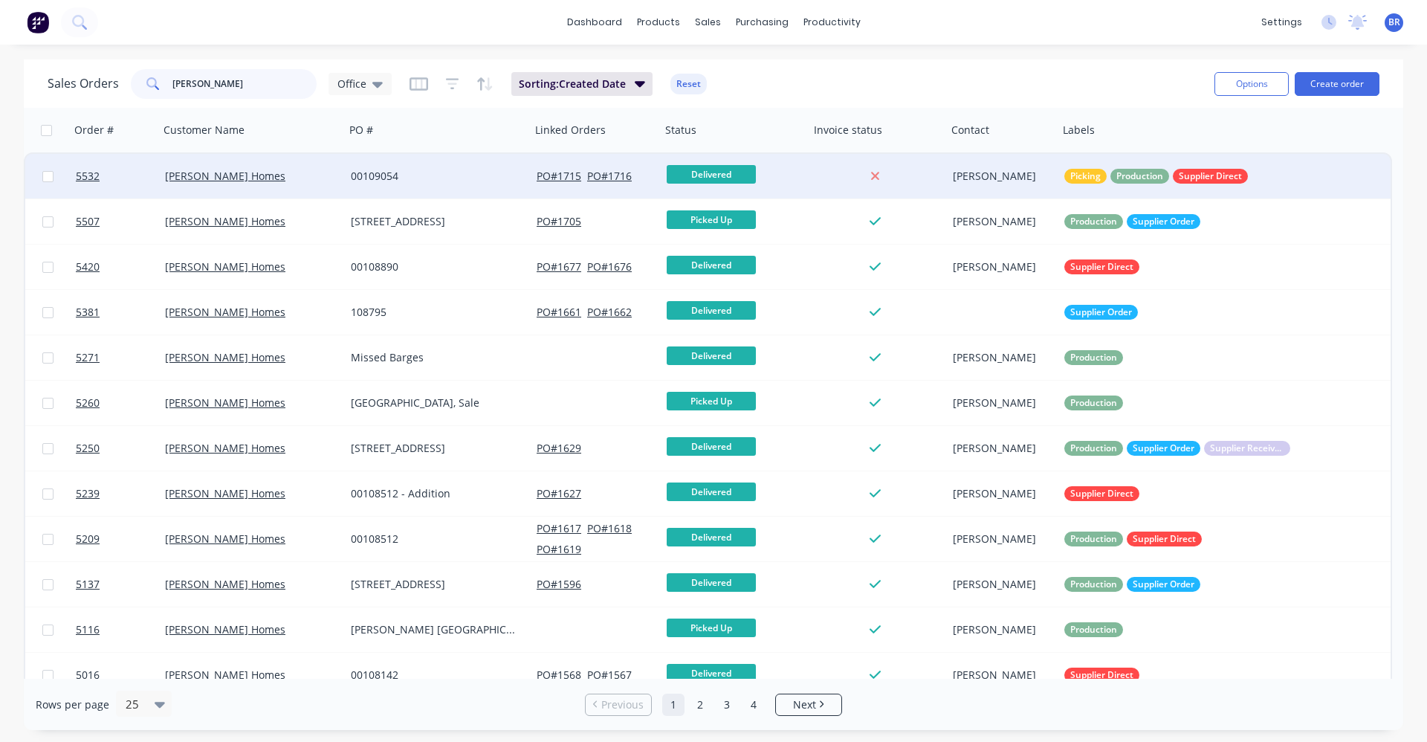
type input "[PERSON_NAME]"
click at [294, 195] on div "[PERSON_NAME] Homes" at bounding box center [252, 176] width 186 height 45
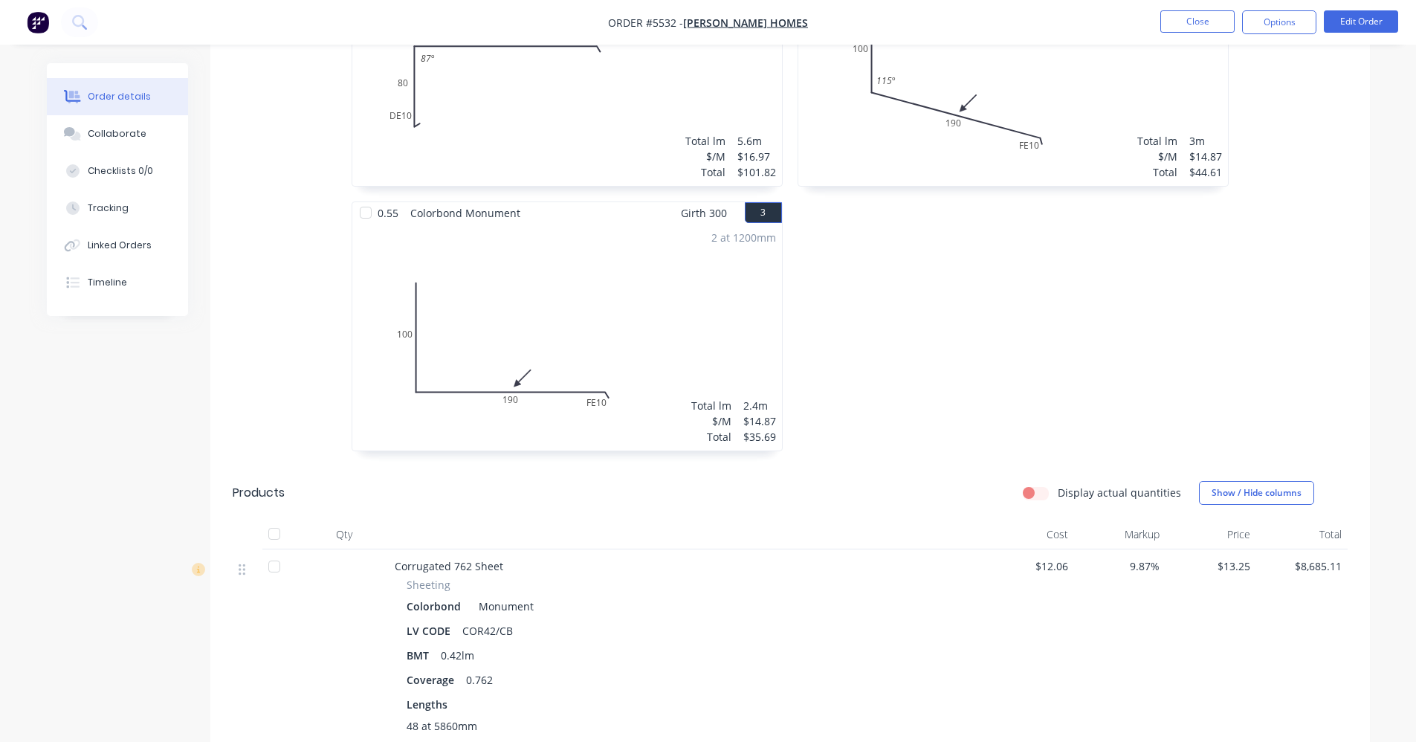
scroll to position [520, 0]
click at [1187, 17] on button "Close" at bounding box center [1197, 21] width 74 height 22
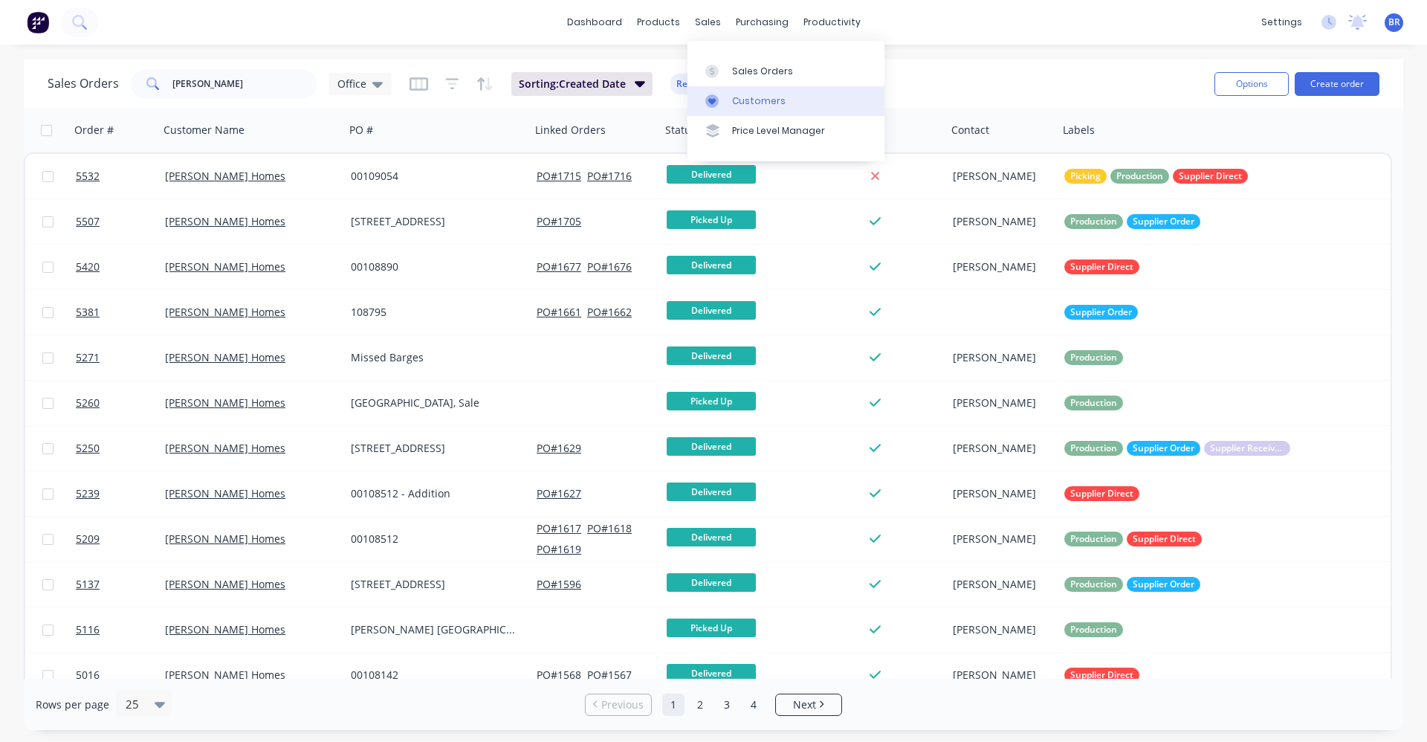
click at [768, 100] on div "Customers" at bounding box center [759, 100] width 54 height 13
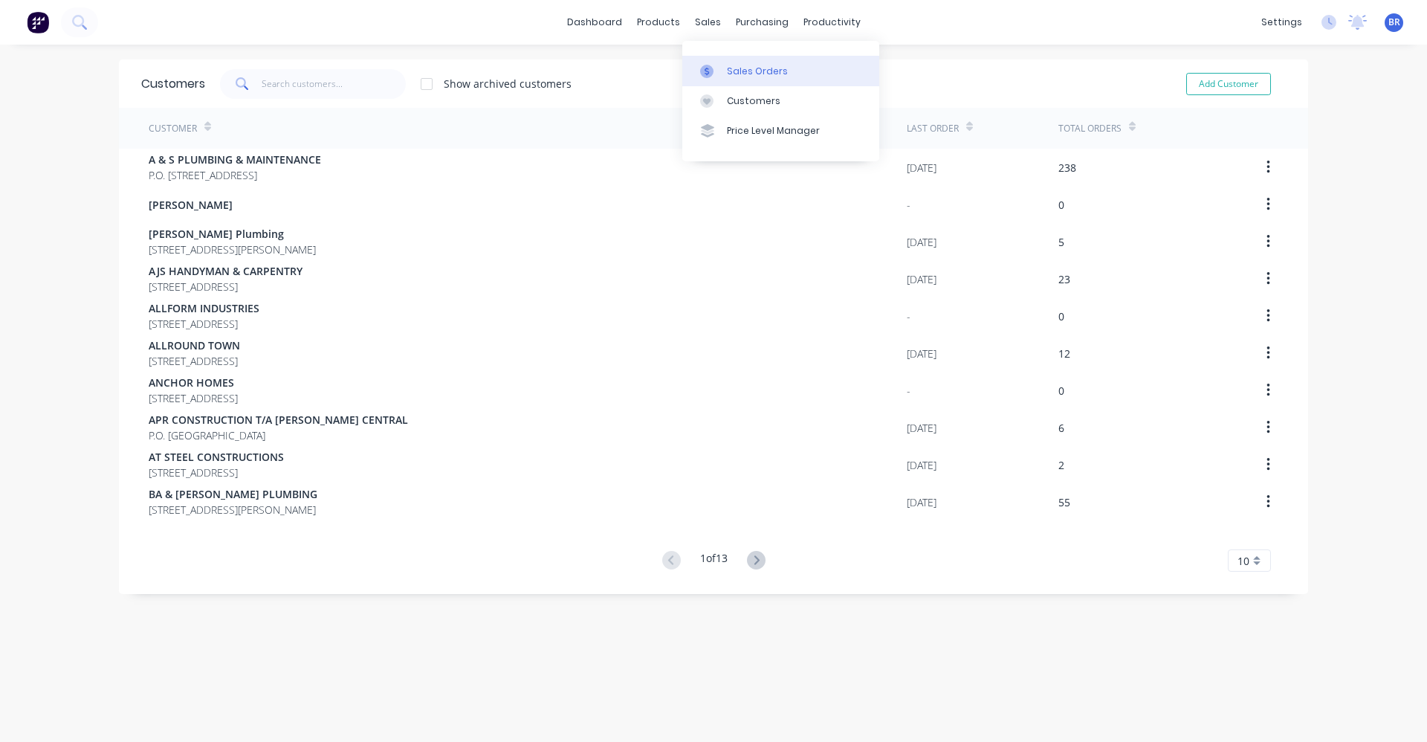
click at [720, 67] on div at bounding box center [711, 71] width 22 height 13
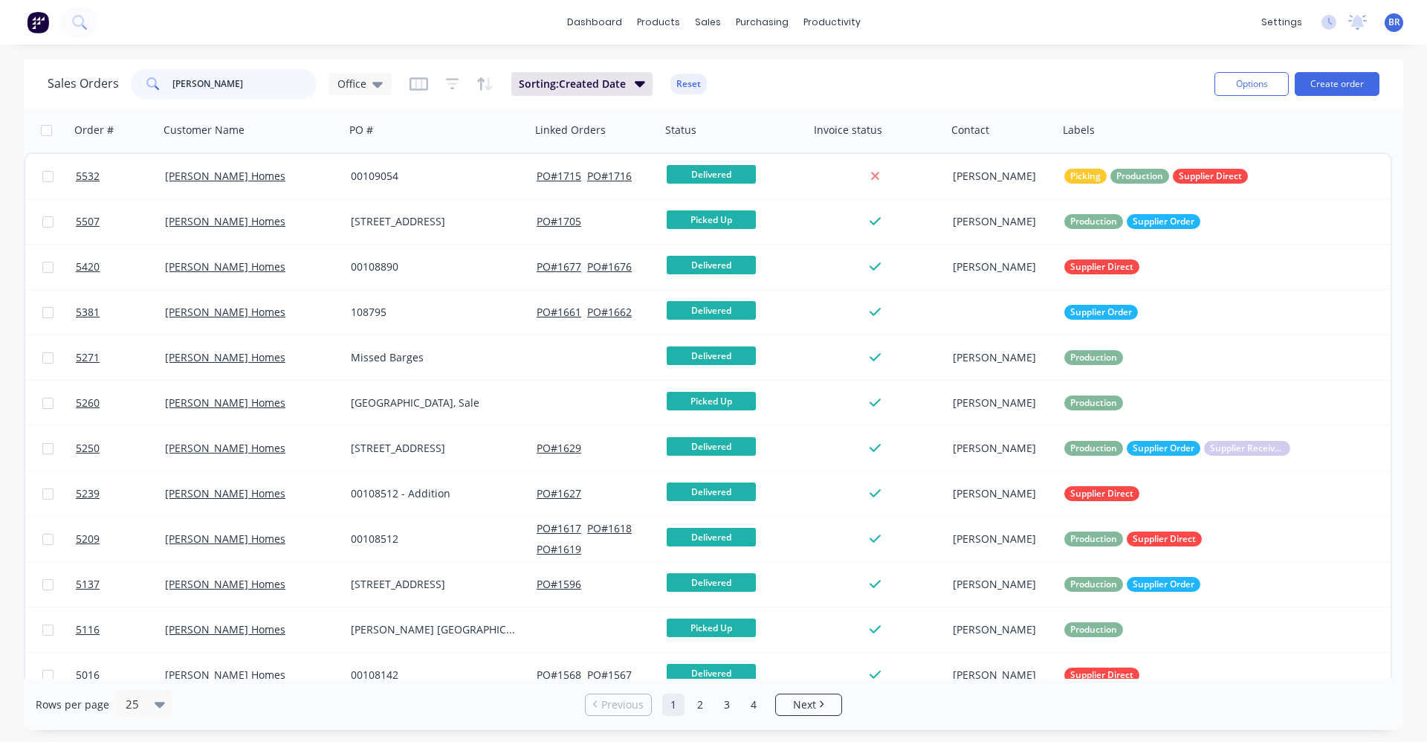
drag, startPoint x: 243, startPoint y: 77, endPoint x: 0, endPoint y: 66, distance: 243.4
click at [0, 66] on div "Sales Orders [PERSON_NAME] Office Sorting: Created Date Reset Options Create or…" at bounding box center [713, 394] width 1427 height 671
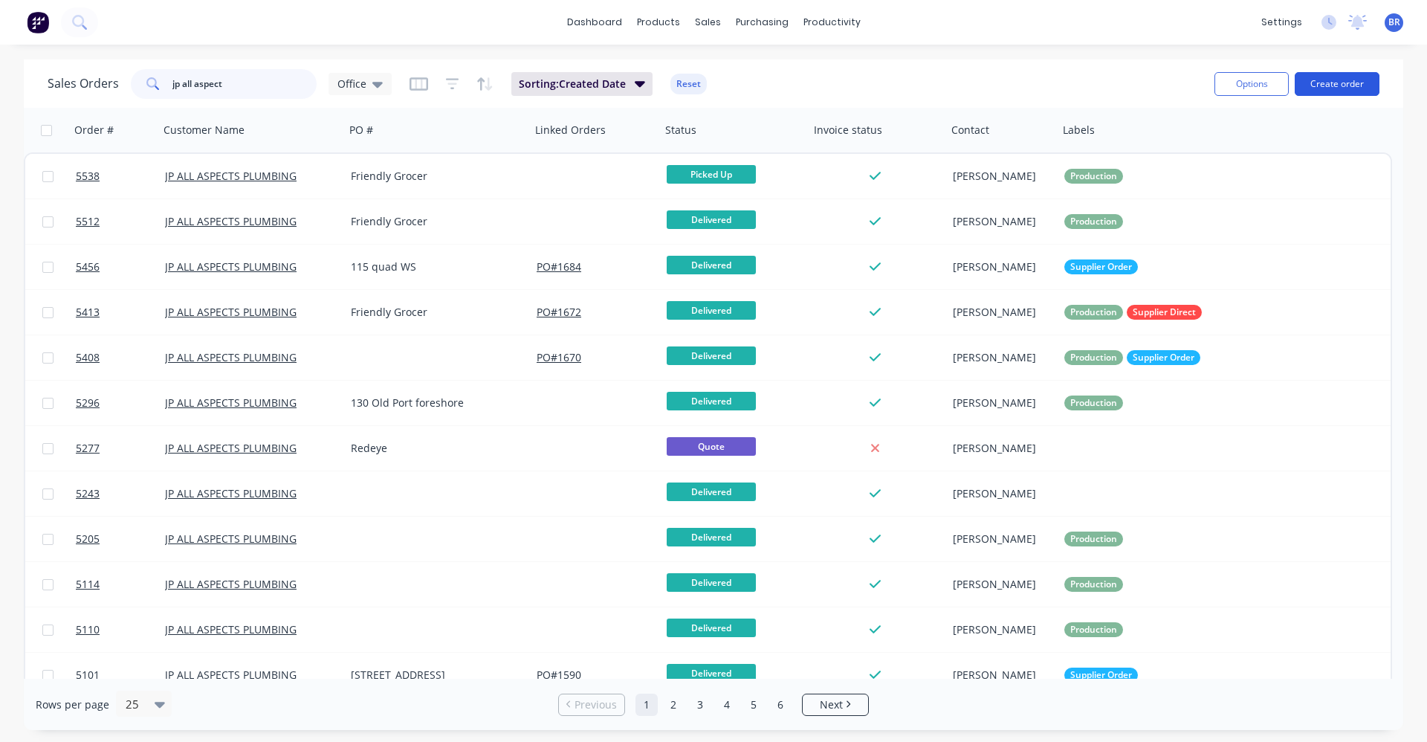
type input "jp all aspect"
click at [1355, 77] on button "Create order" at bounding box center [1337, 84] width 85 height 24
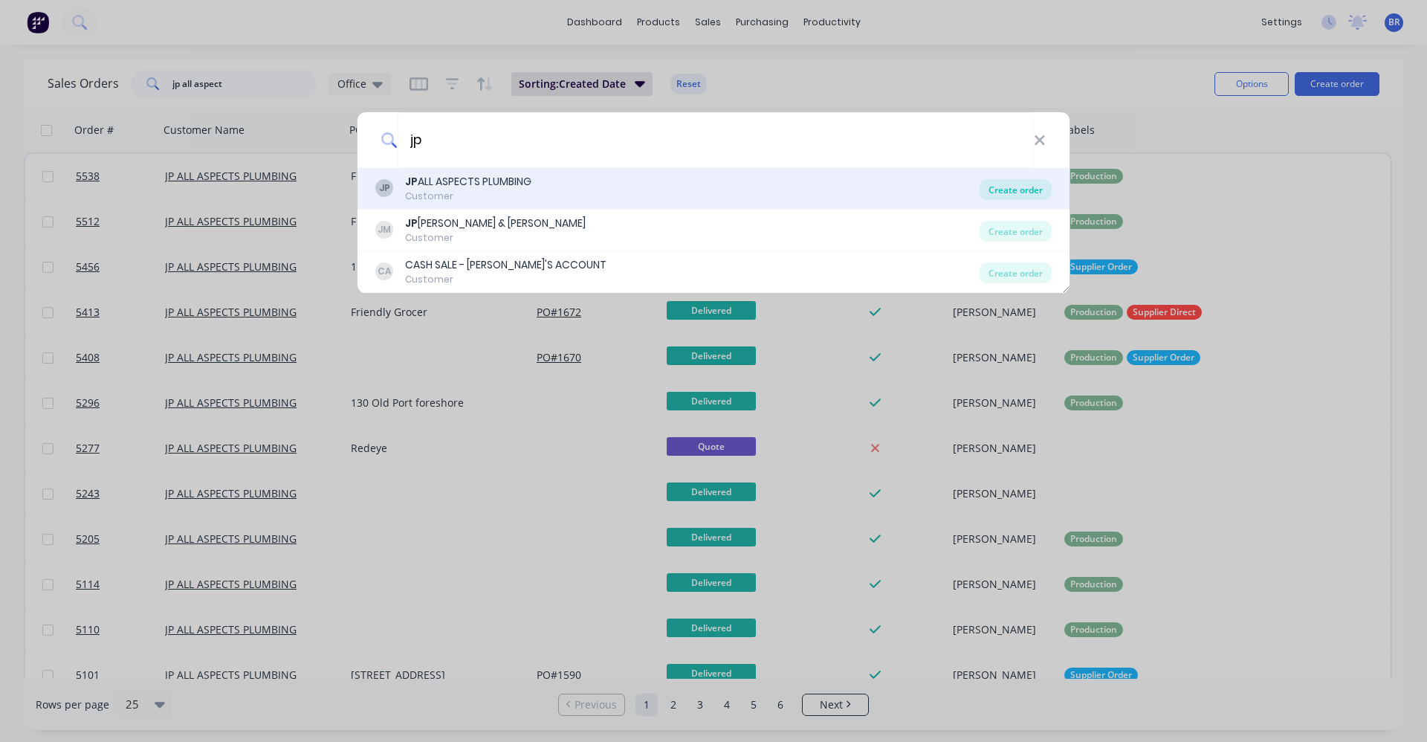
type input "jp"
click at [1036, 189] on div "Create order" at bounding box center [1016, 189] width 72 height 21
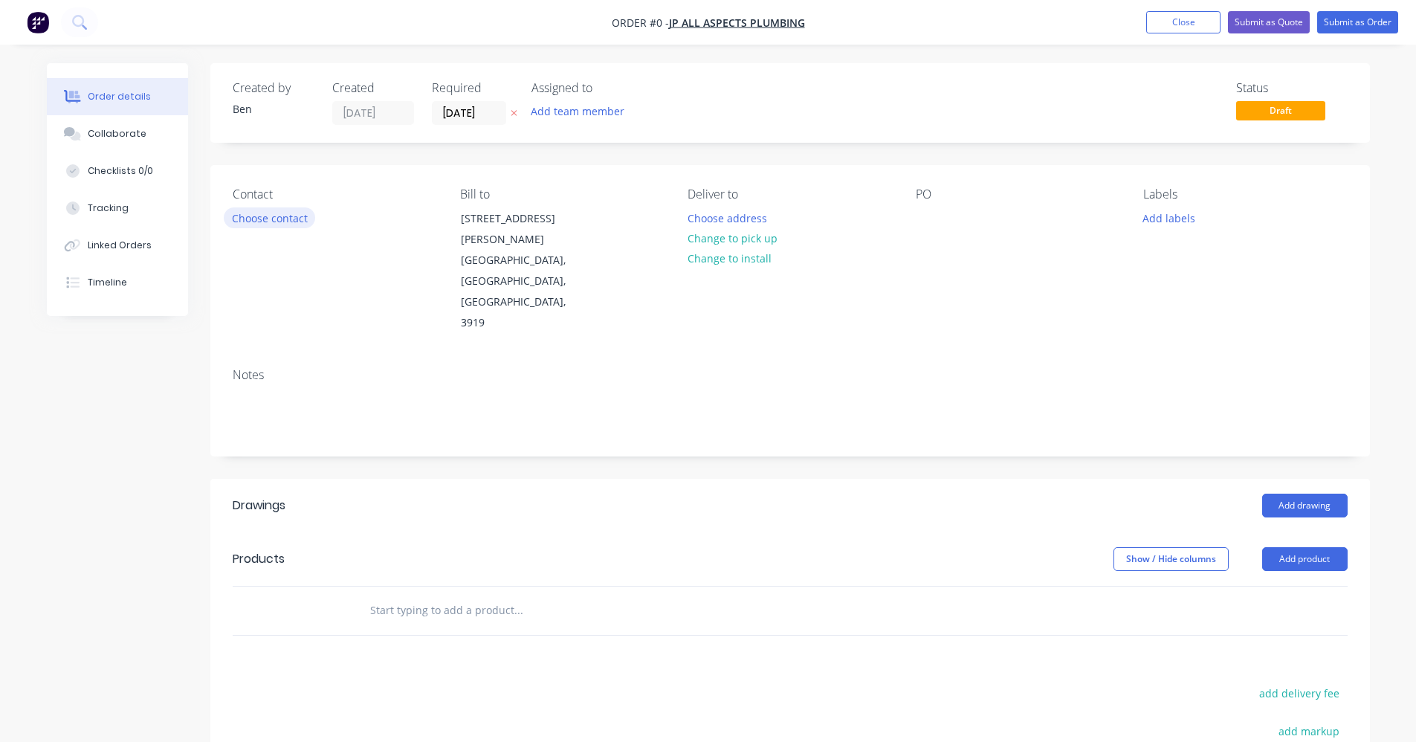
click at [271, 215] on button "Choose contact" at bounding box center [269, 217] width 91 height 20
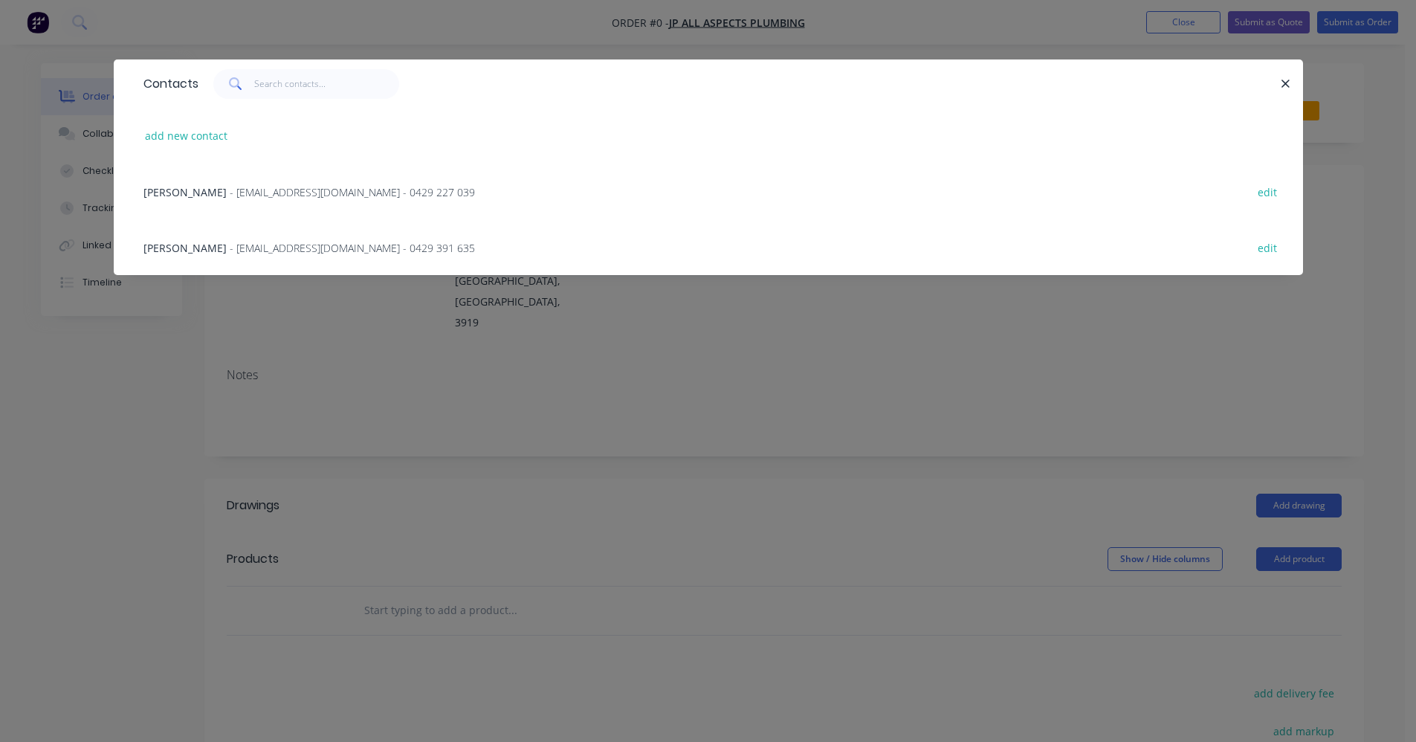
click at [235, 250] on span "- [EMAIL_ADDRESS][DOMAIN_NAME] - 0429 391 635" at bounding box center [352, 248] width 245 height 14
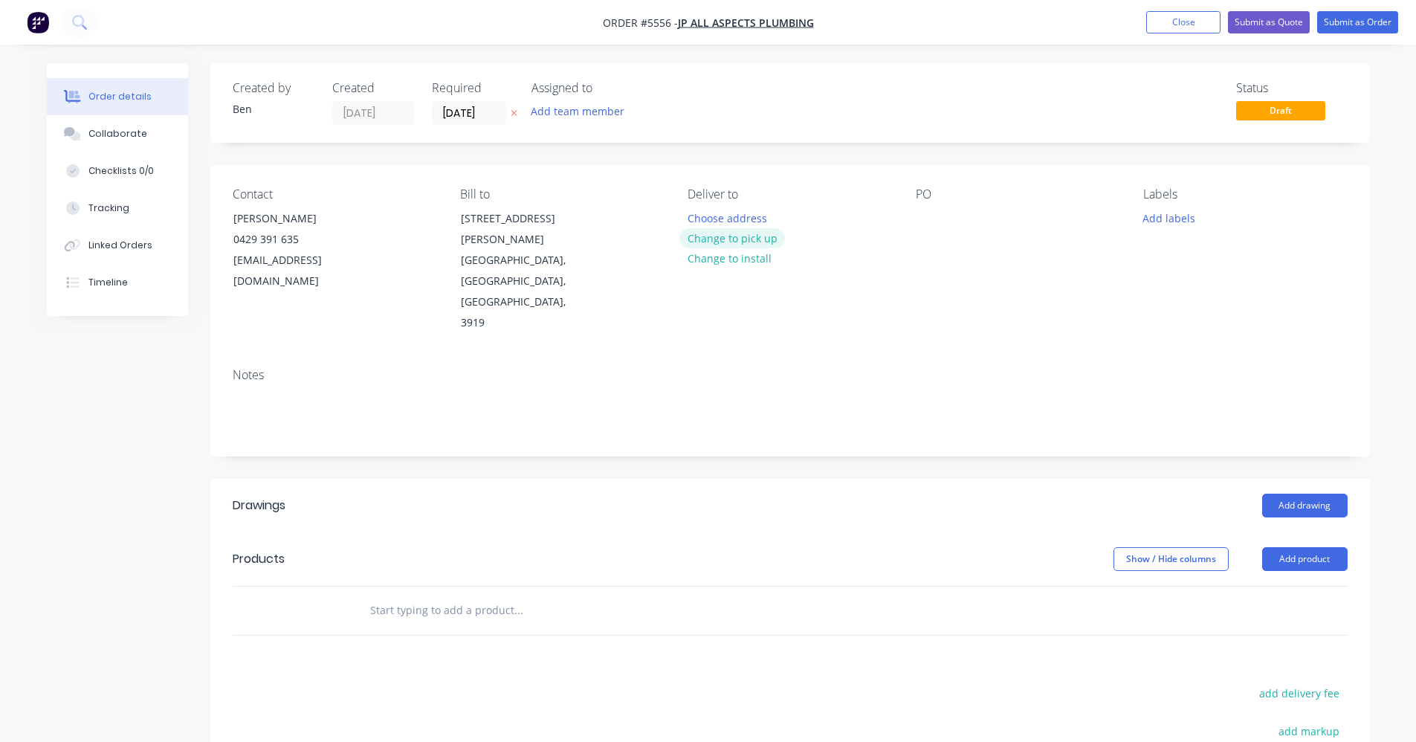
click at [758, 239] on button "Change to pick up" at bounding box center [732, 238] width 106 height 20
click at [735, 242] on button "Change to delivery" at bounding box center [733, 239] width 109 height 20
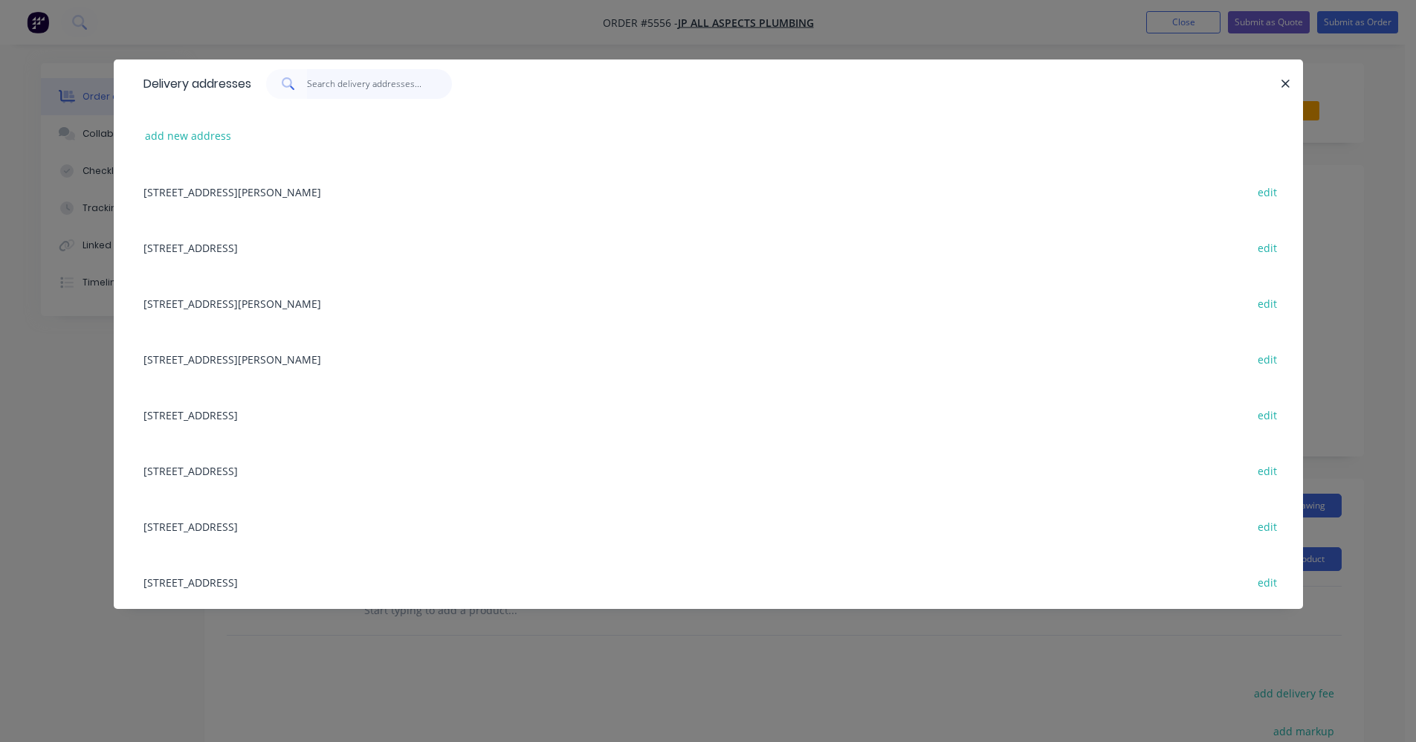
click at [350, 81] on input "text" at bounding box center [379, 84] width 145 height 30
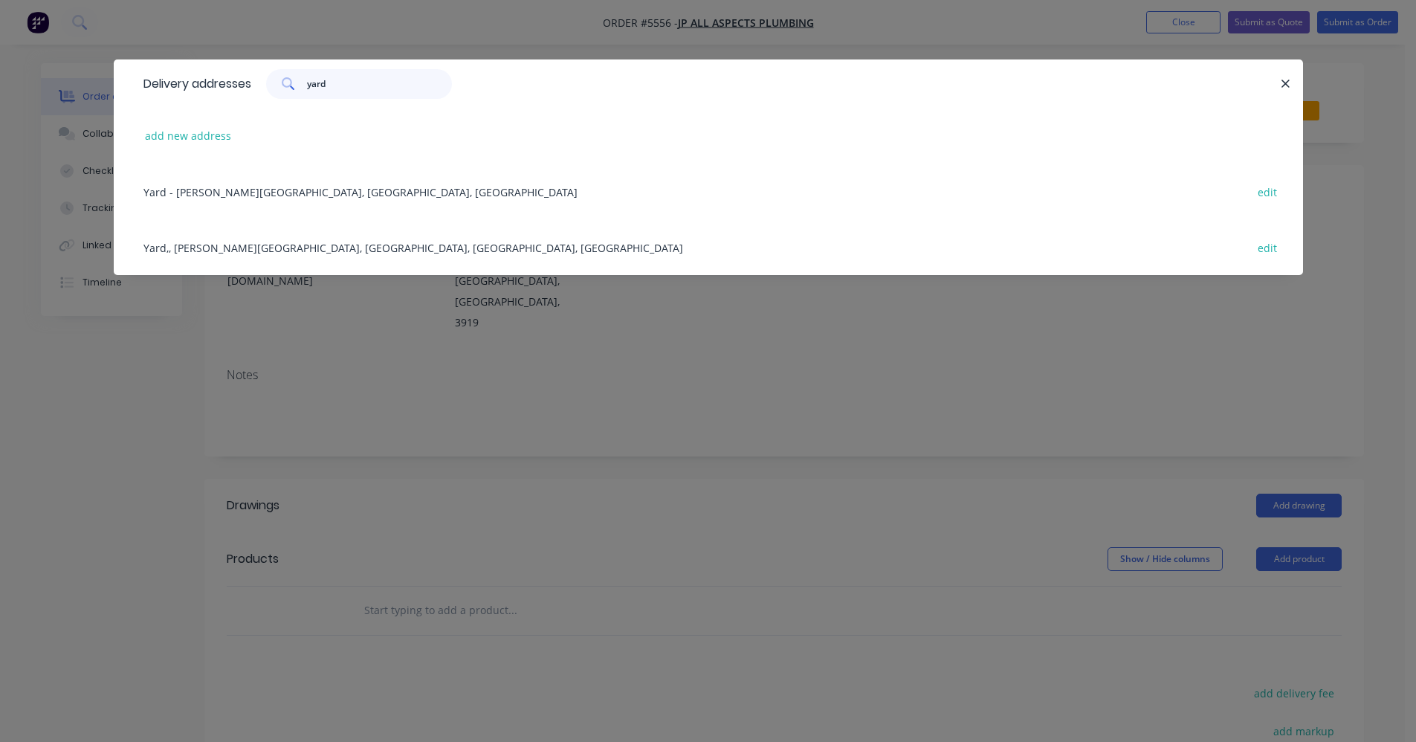
type input "yard"
click at [321, 195] on div "Yard - [PERSON_NAME] St, Yarram, [GEOGRAPHIC_DATA], [GEOGRAPHIC_DATA] edit" at bounding box center [708, 192] width 1145 height 56
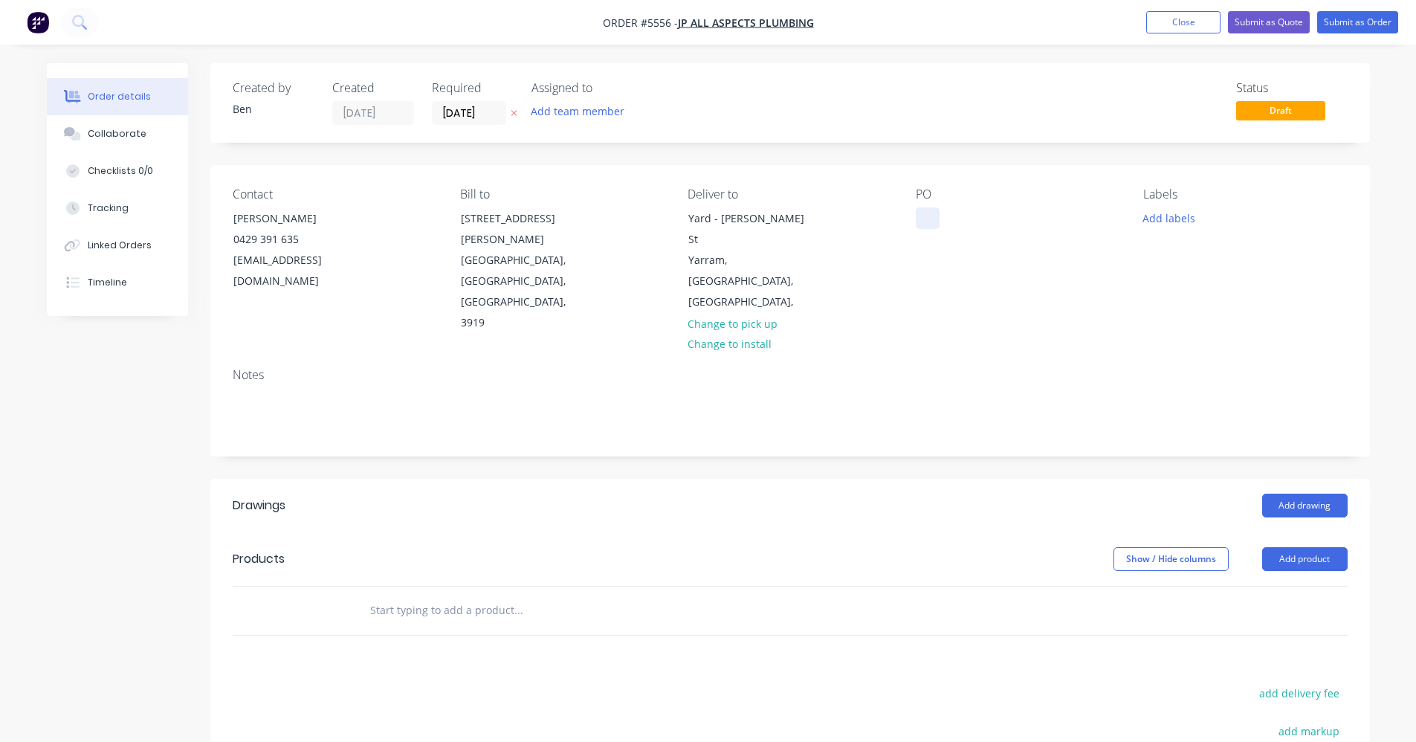
click at [927, 218] on div at bounding box center [928, 218] width 24 height 22
click at [1155, 217] on button "Add labels" at bounding box center [1169, 217] width 68 height 20
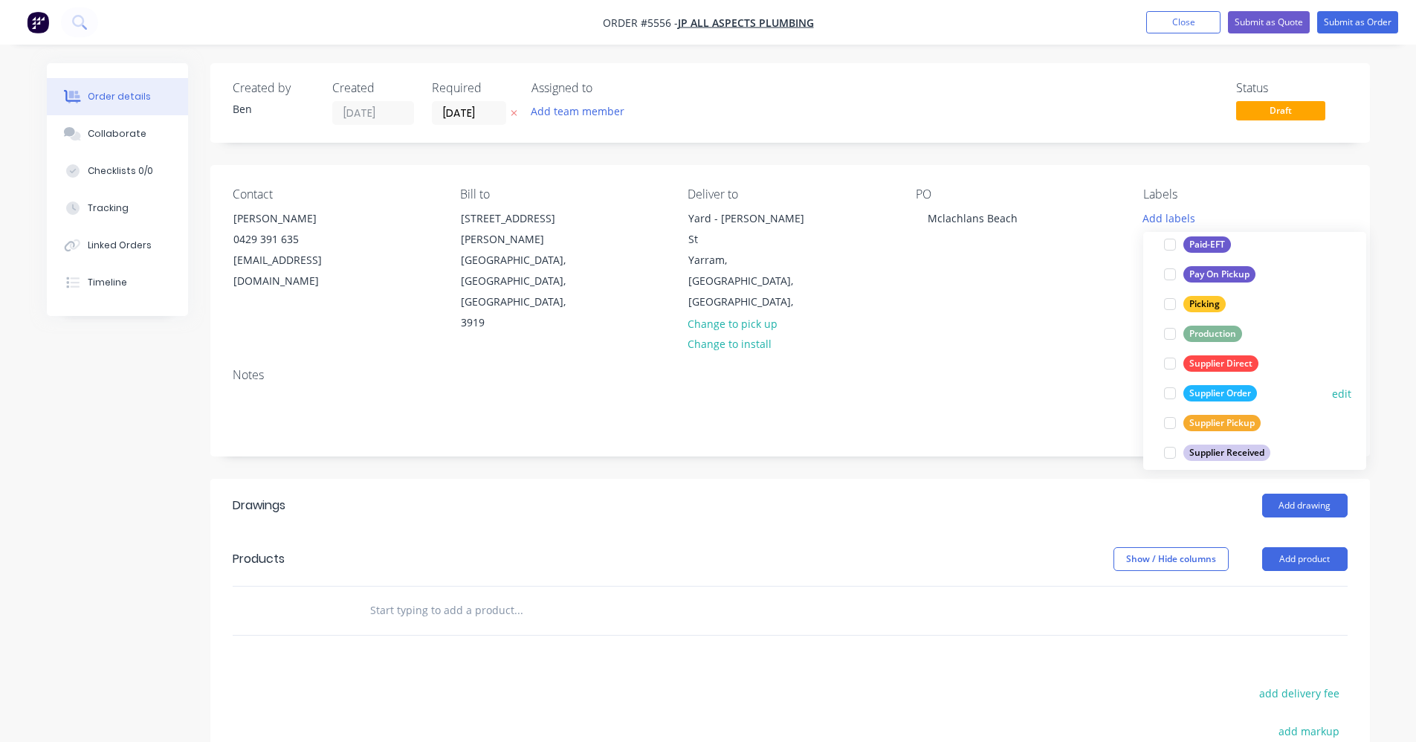
scroll to position [268, 0]
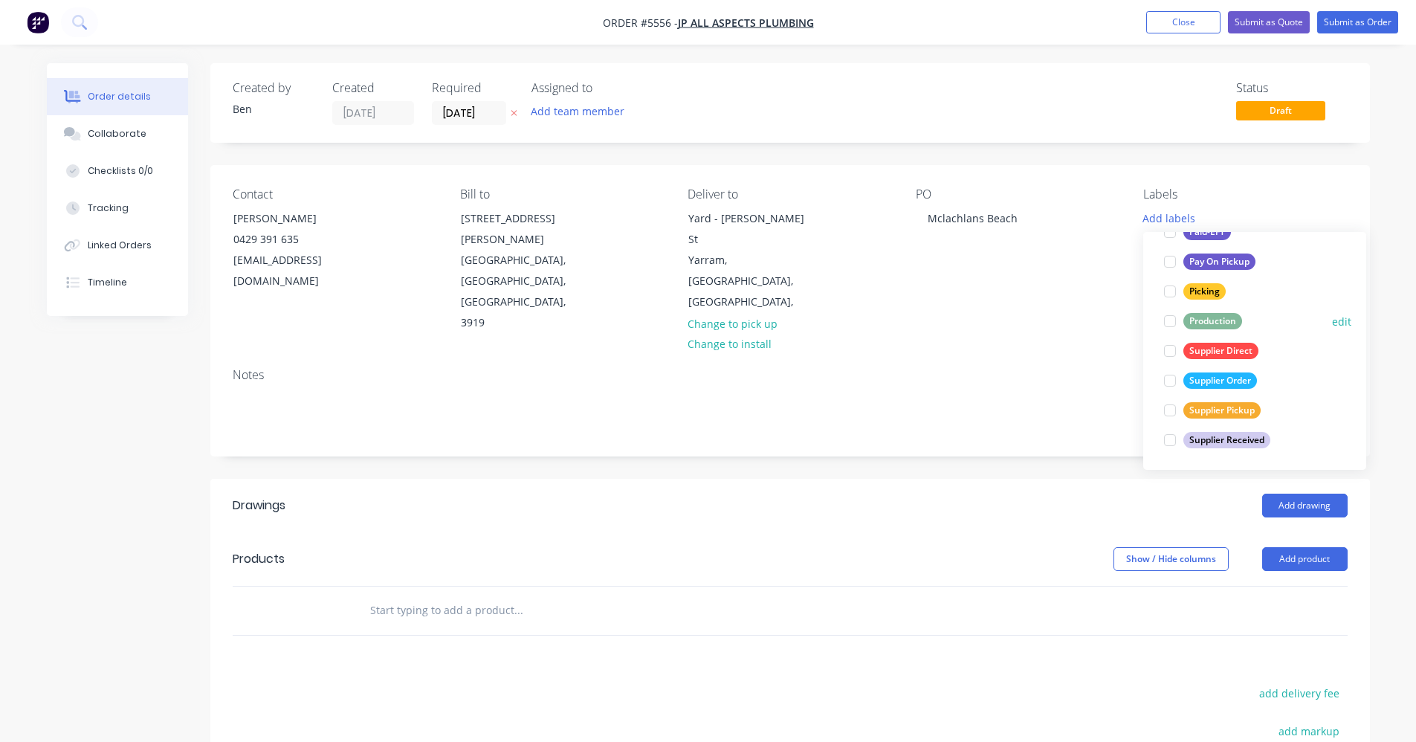
click at [1214, 324] on div "Production" at bounding box center [1213, 321] width 59 height 16
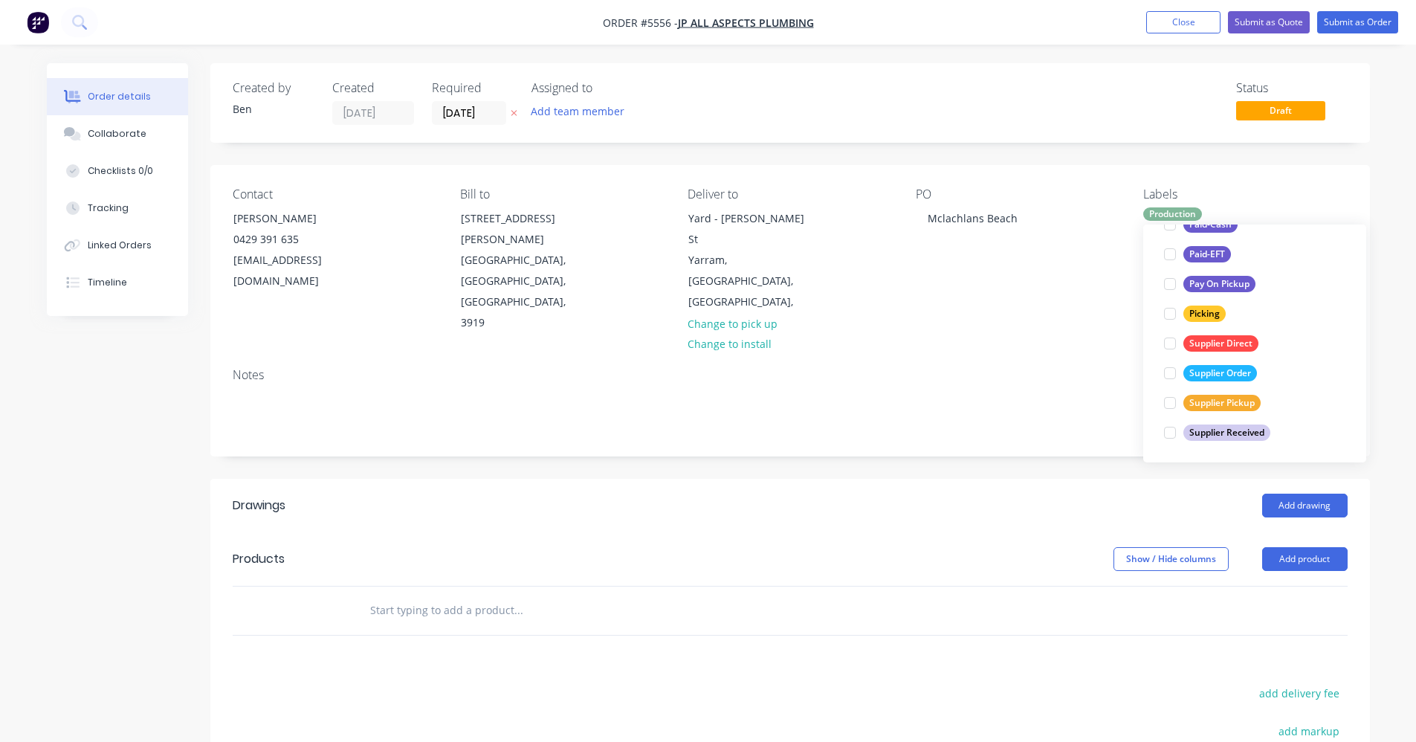
scroll to position [30, 0]
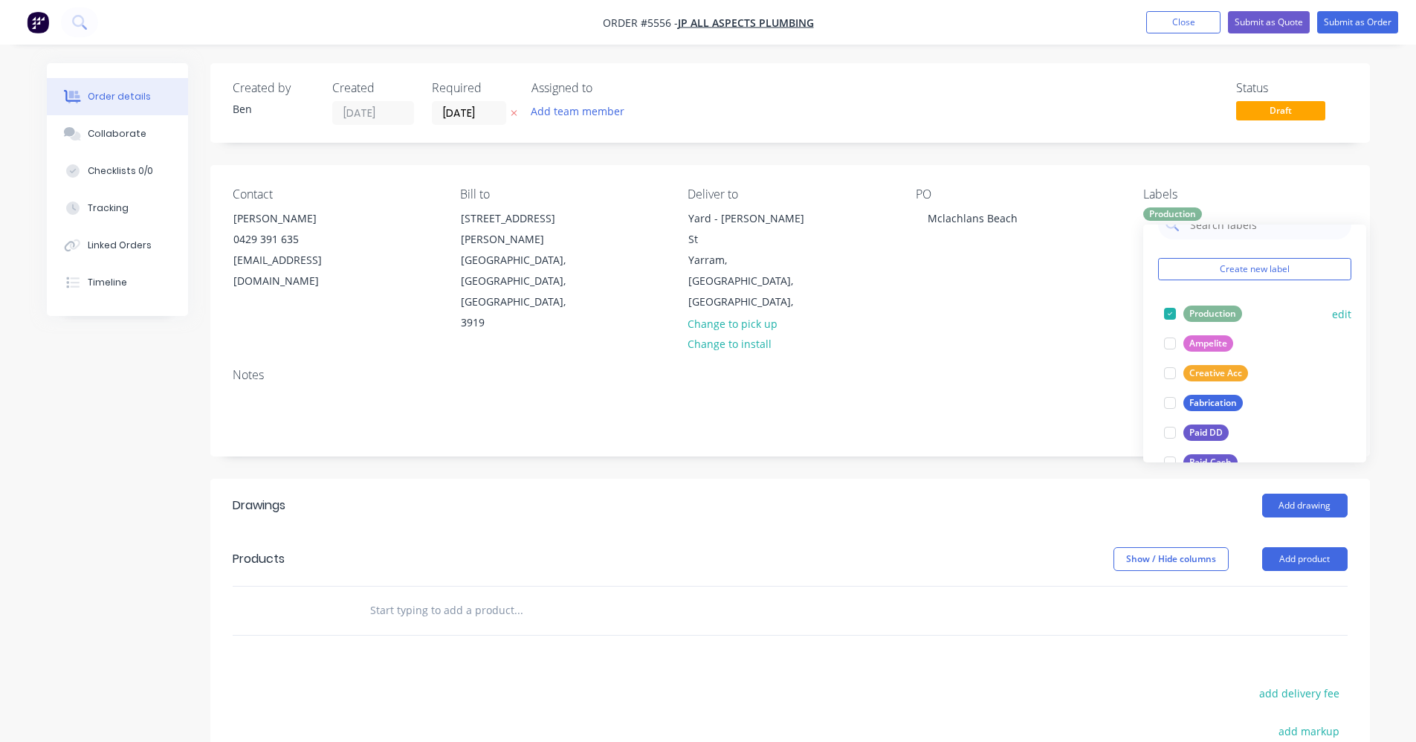
click at [1215, 314] on div "Production" at bounding box center [1213, 314] width 59 height 16
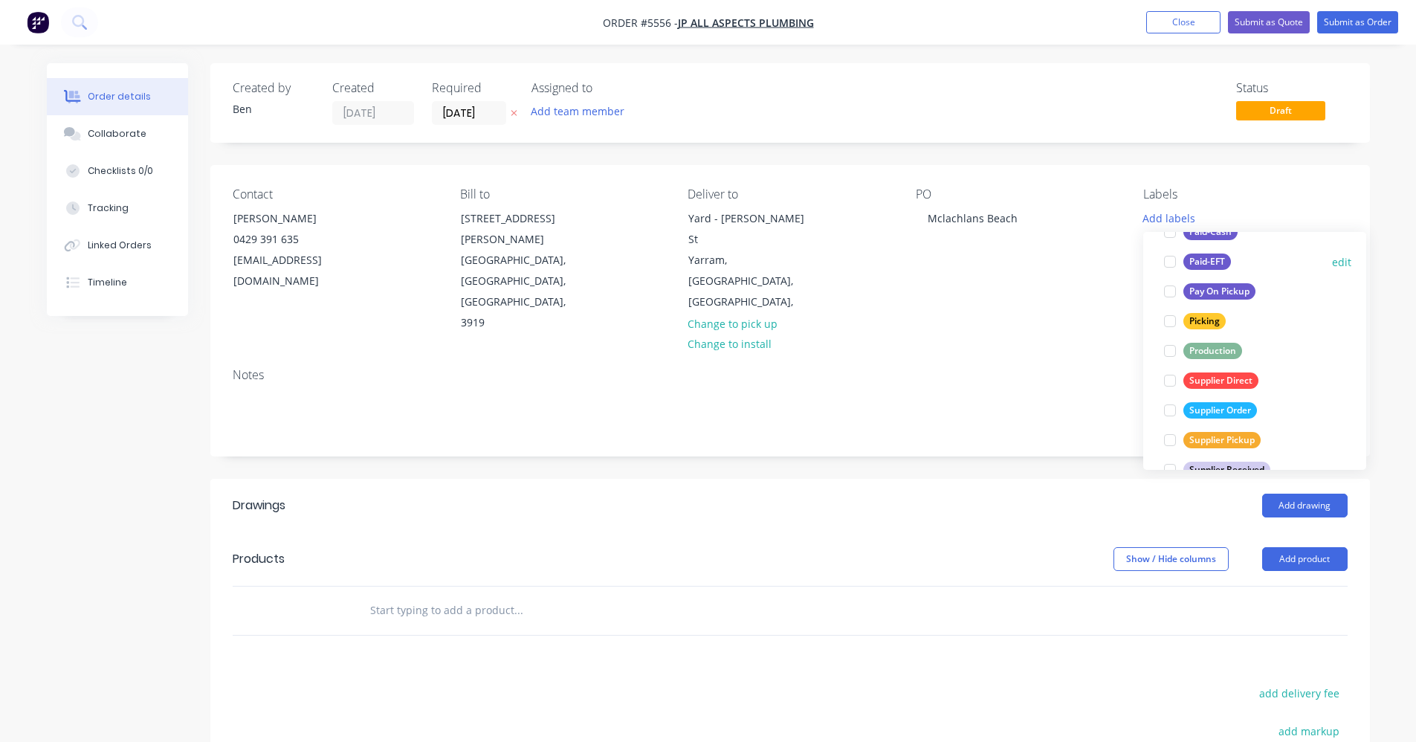
scroll to position [253, 0]
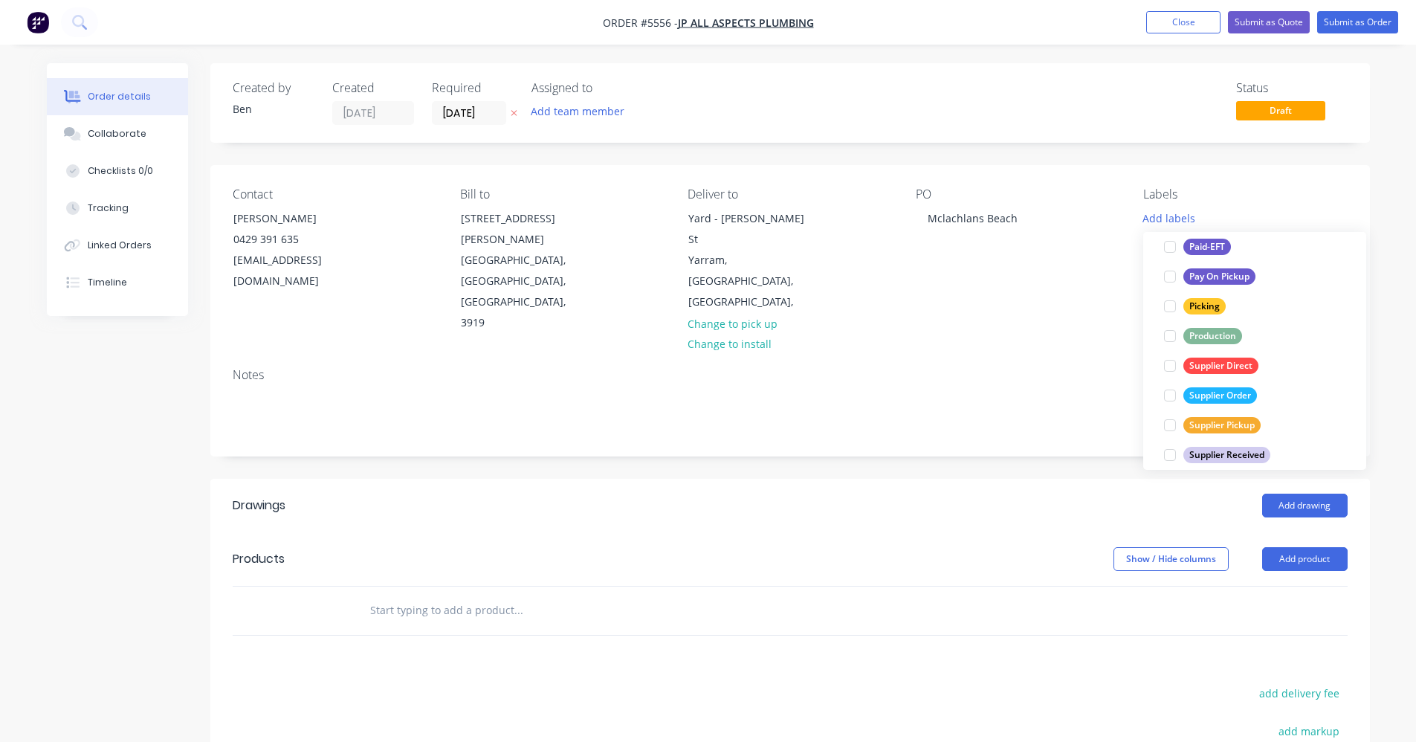
click at [1230, 401] on div "Supplier Order" at bounding box center [1221, 395] width 74 height 16
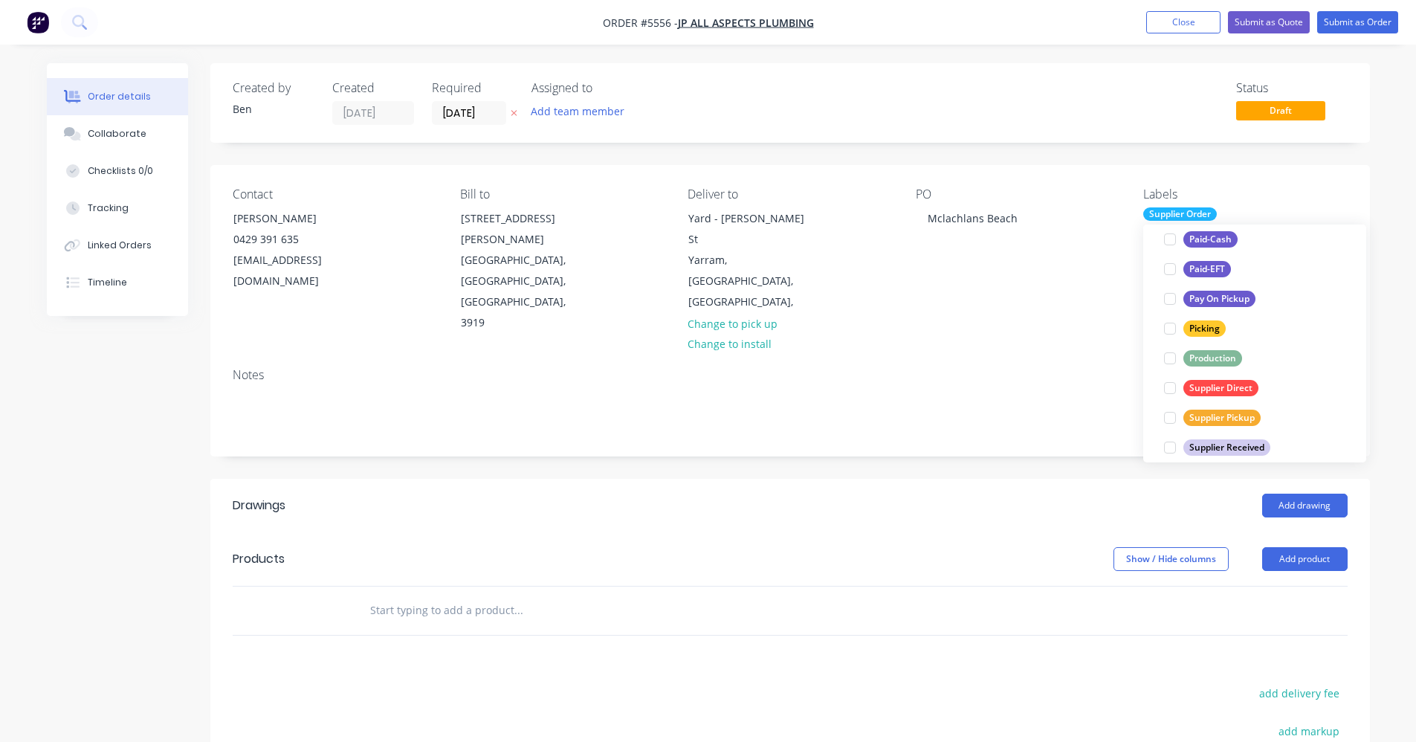
scroll to position [0, 0]
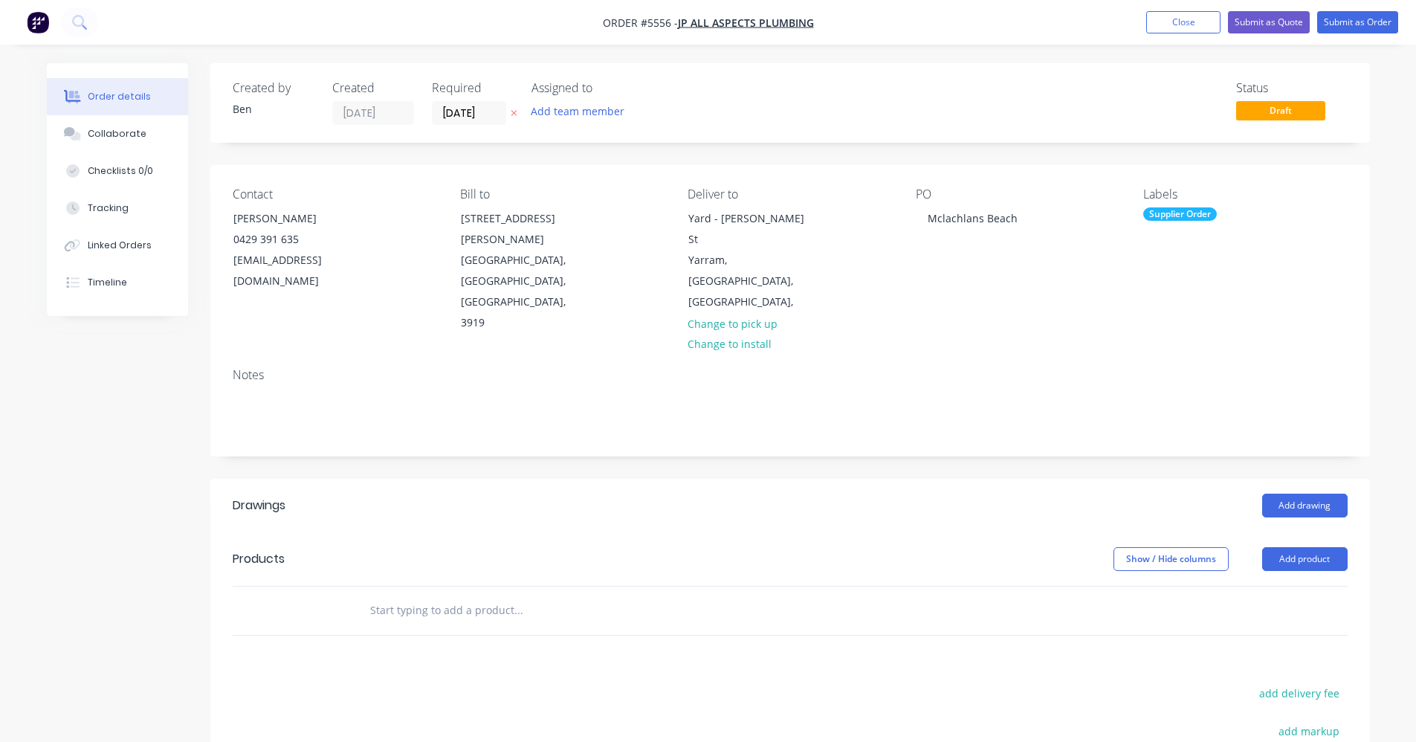
click at [929, 406] on div "Created by [PERSON_NAME] Created [DATE] Required [DATE] Assigned to Add team me…" at bounding box center [790, 527] width 1160 height 929
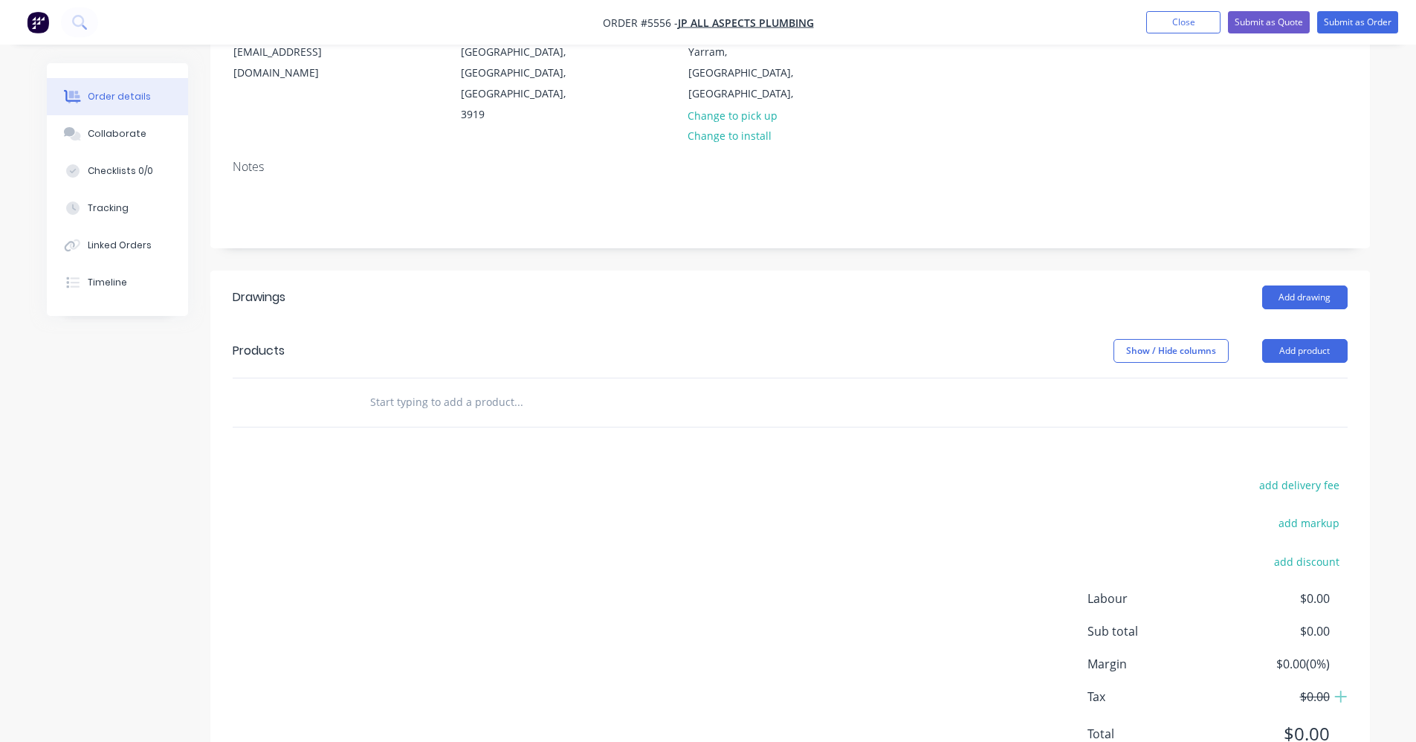
scroll to position [210, 0]
click at [506, 385] on input "text" at bounding box center [517, 400] width 297 height 30
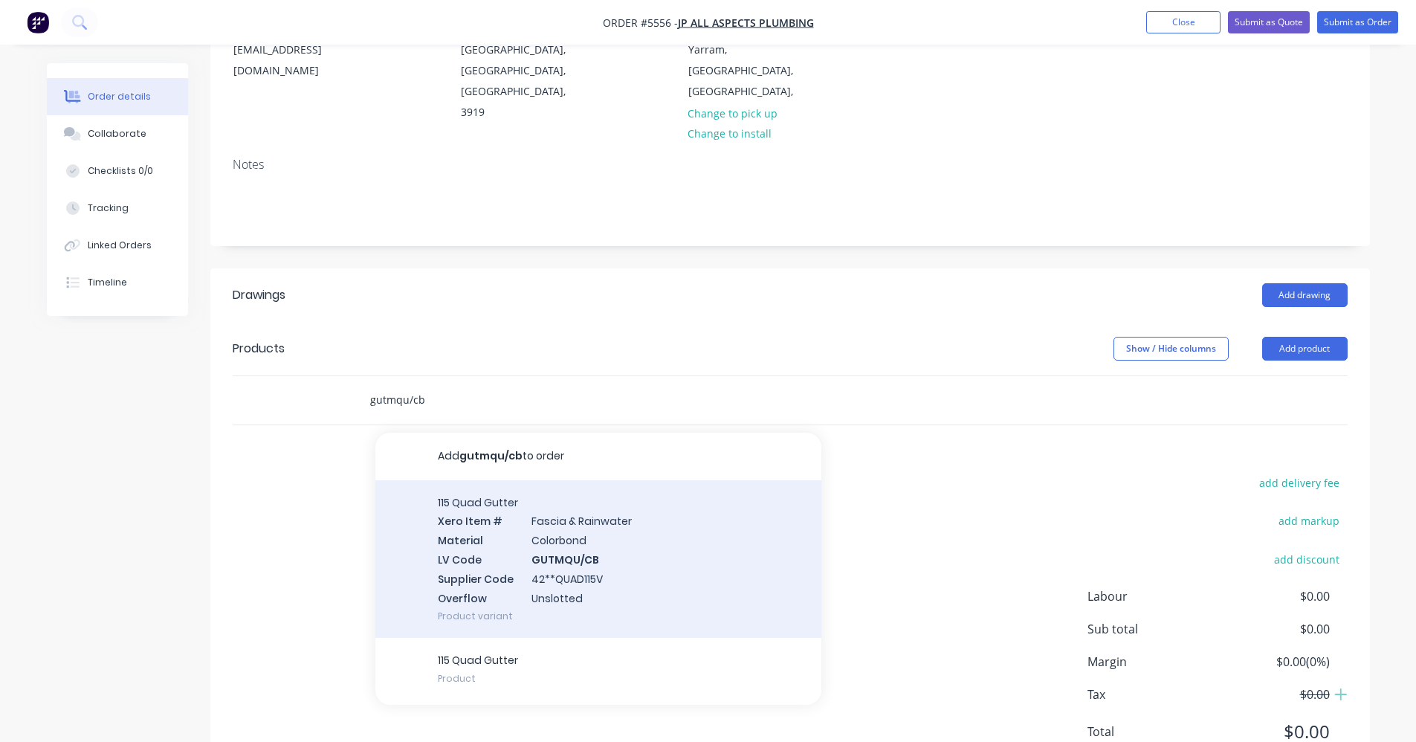
type input "gutmqu/cb"
click at [549, 480] on div "115 Quad Gutter Xero Item # [MEDICAL_DATA] & Rainwater Material Colorbond LV Co…" at bounding box center [598, 559] width 446 height 158
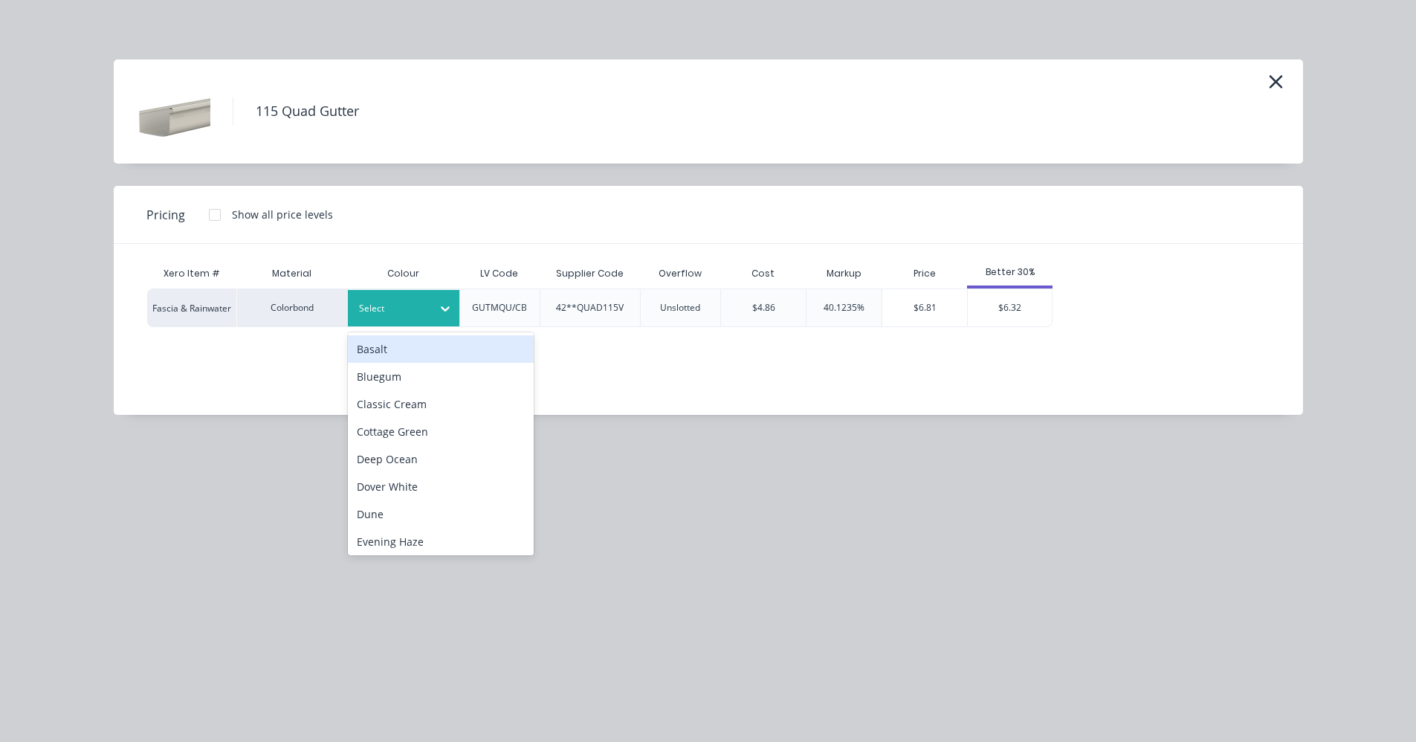
click at [418, 310] on div at bounding box center [392, 308] width 67 height 16
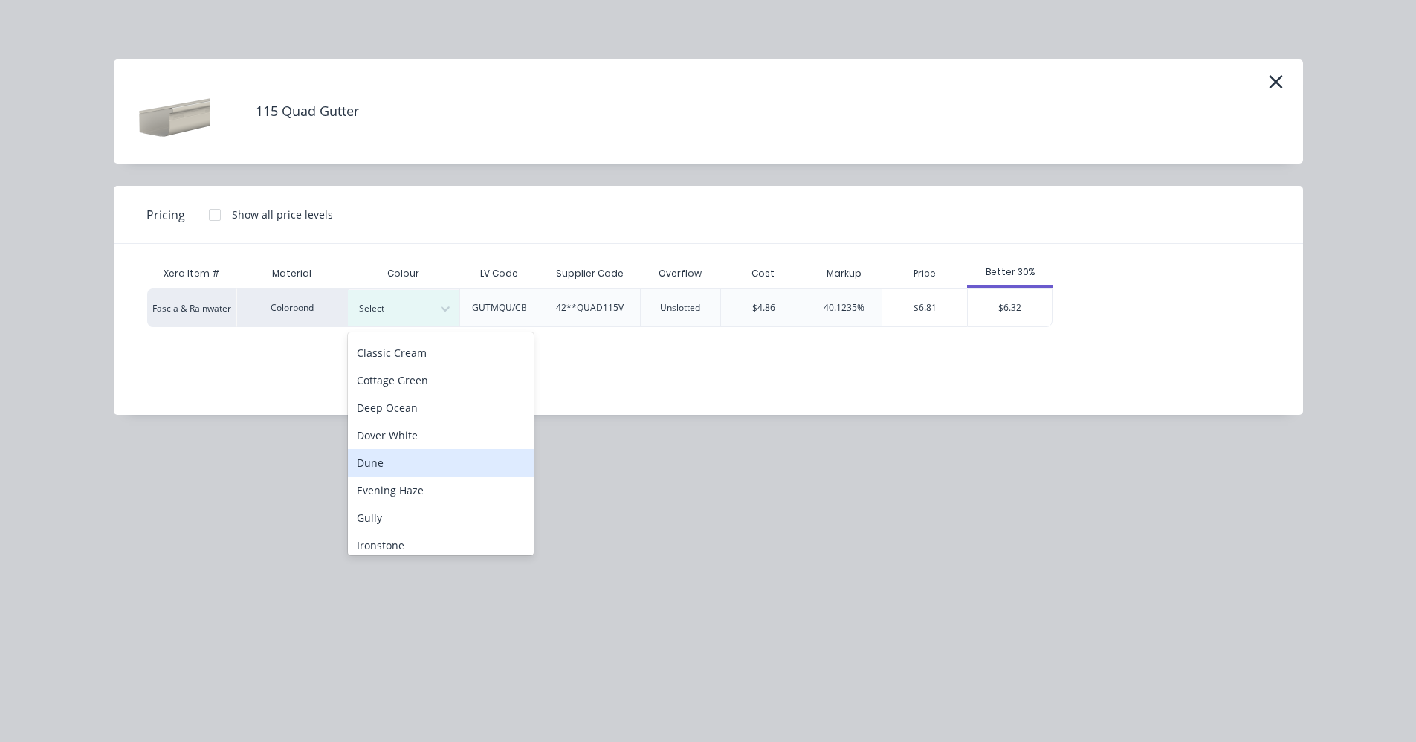
scroll to position [74, 0]
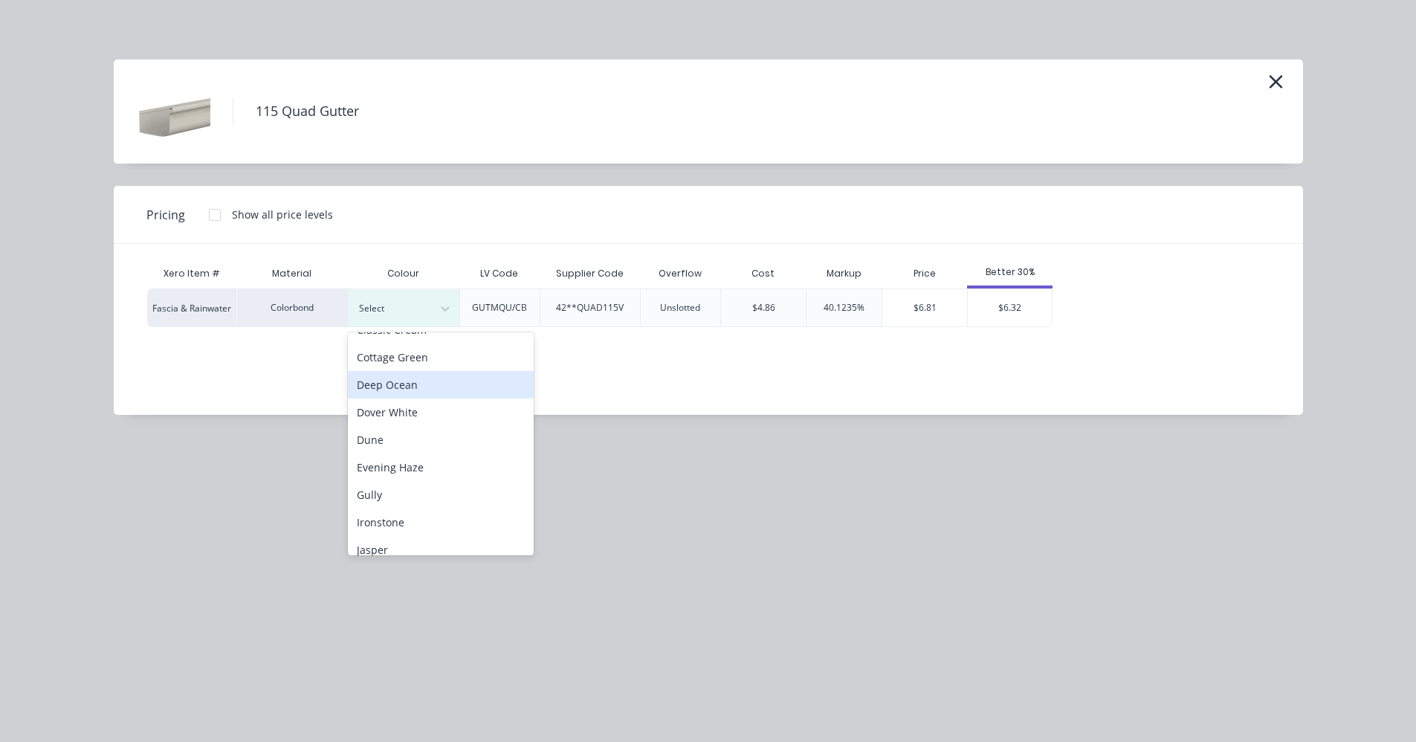
click at [401, 387] on div "Deep Ocean" at bounding box center [441, 385] width 186 height 28
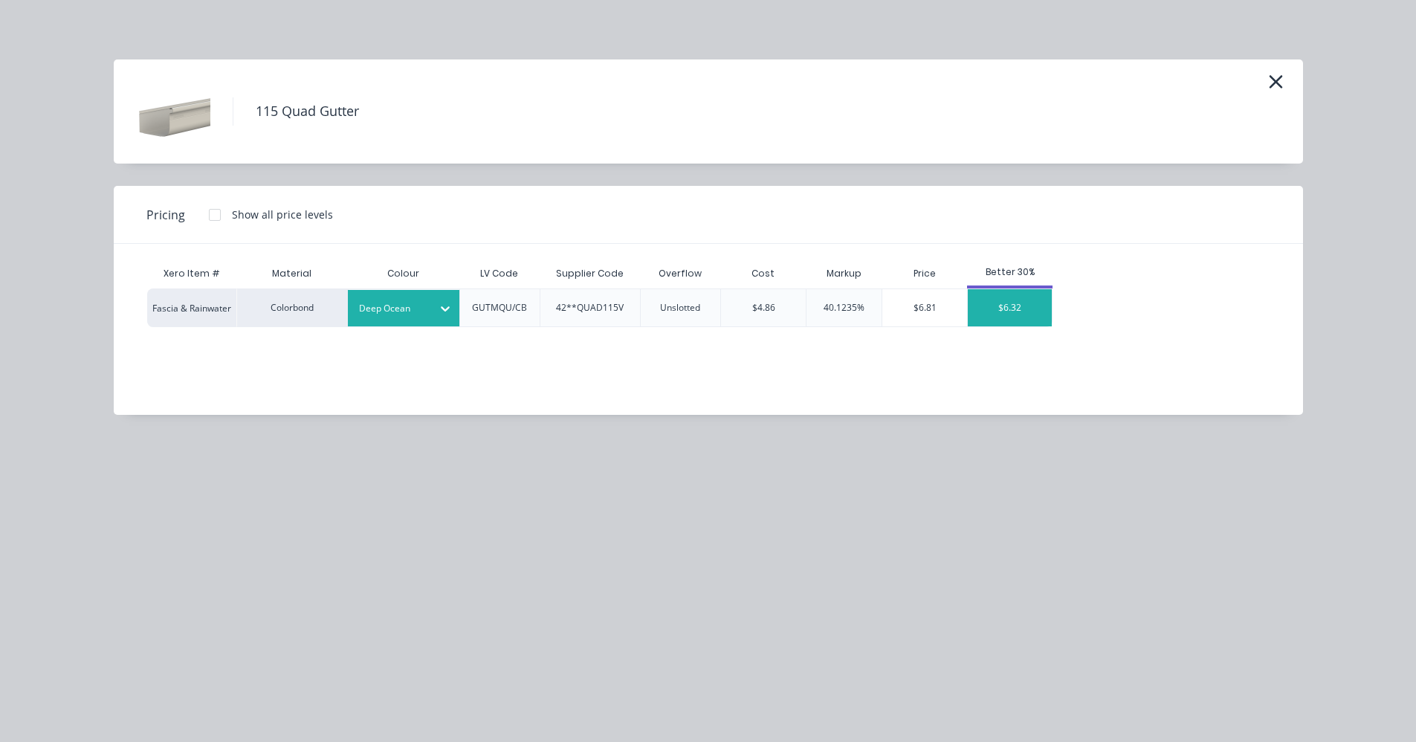
click at [1008, 303] on div "$6.32" at bounding box center [1010, 307] width 84 height 37
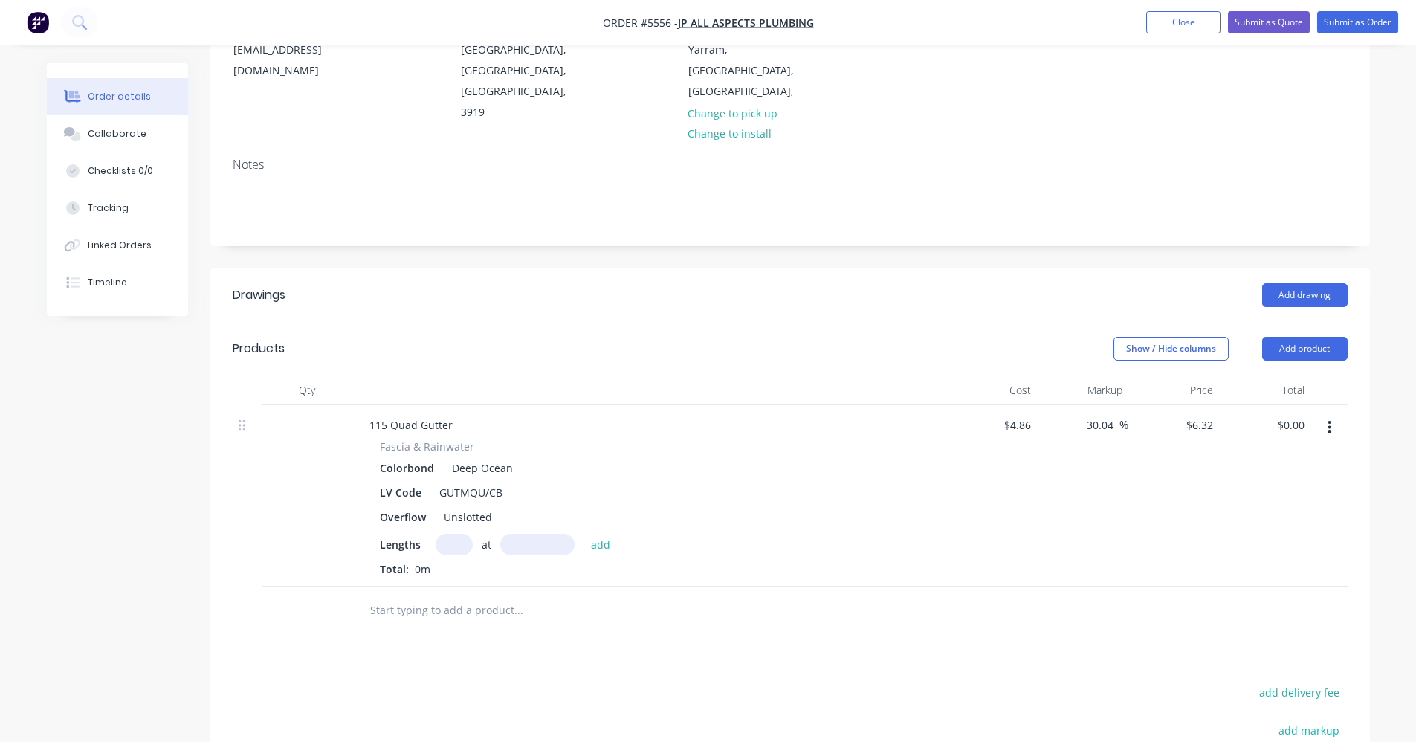
click at [449, 534] on input "text" at bounding box center [454, 545] width 37 height 22
type input "2"
type input "8000"
click at [584, 534] on button "add" at bounding box center [601, 544] width 35 height 20
type input "$101.12"
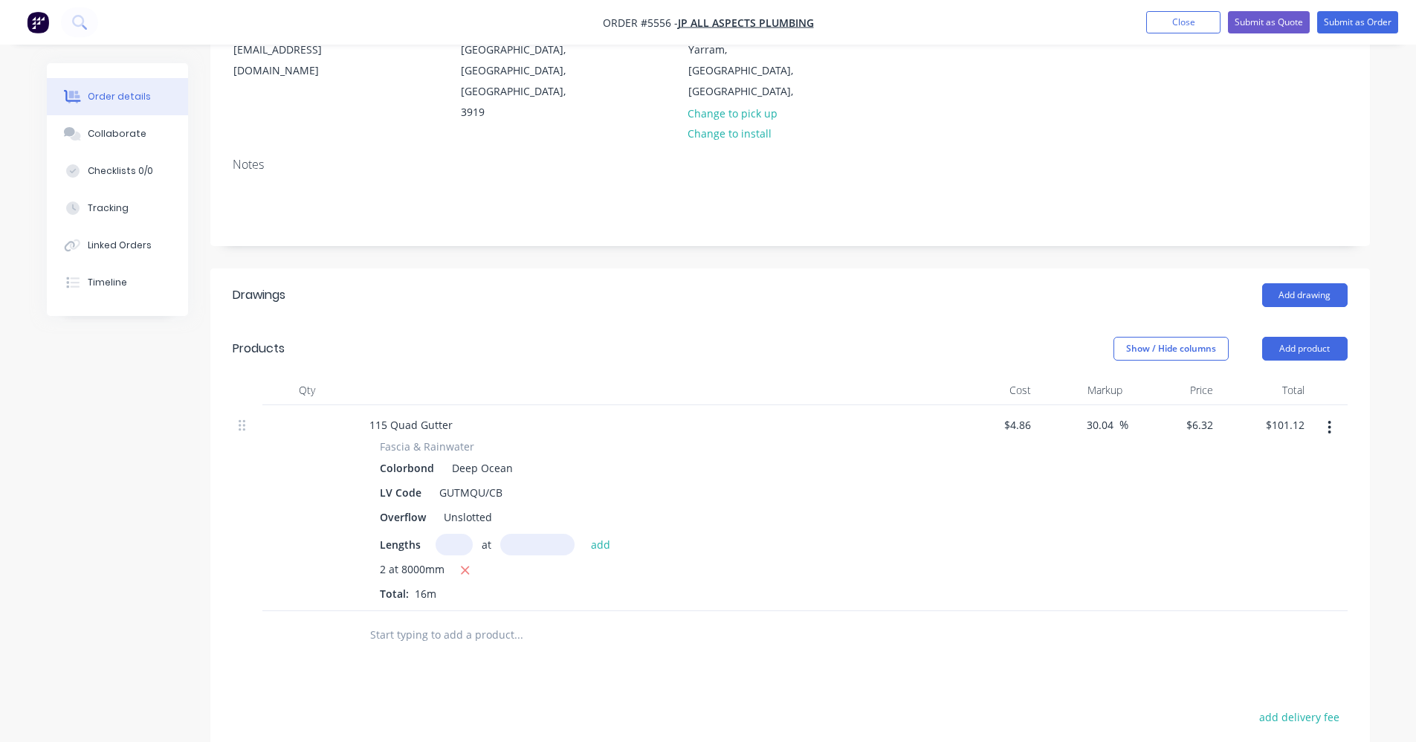
click at [410, 620] on input "text" at bounding box center [517, 635] width 297 height 30
click at [429, 620] on input "text" at bounding box center [517, 635] width 297 height 30
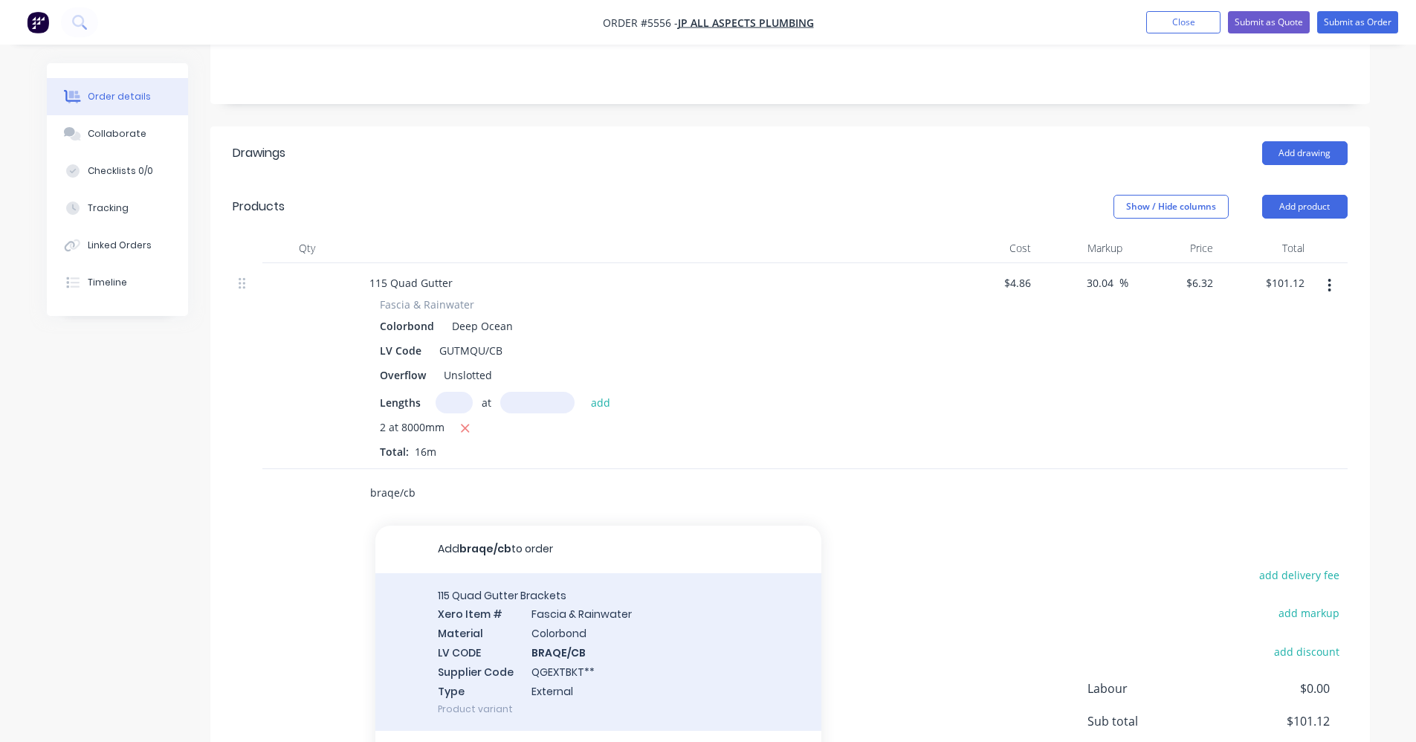
scroll to position [359, 0]
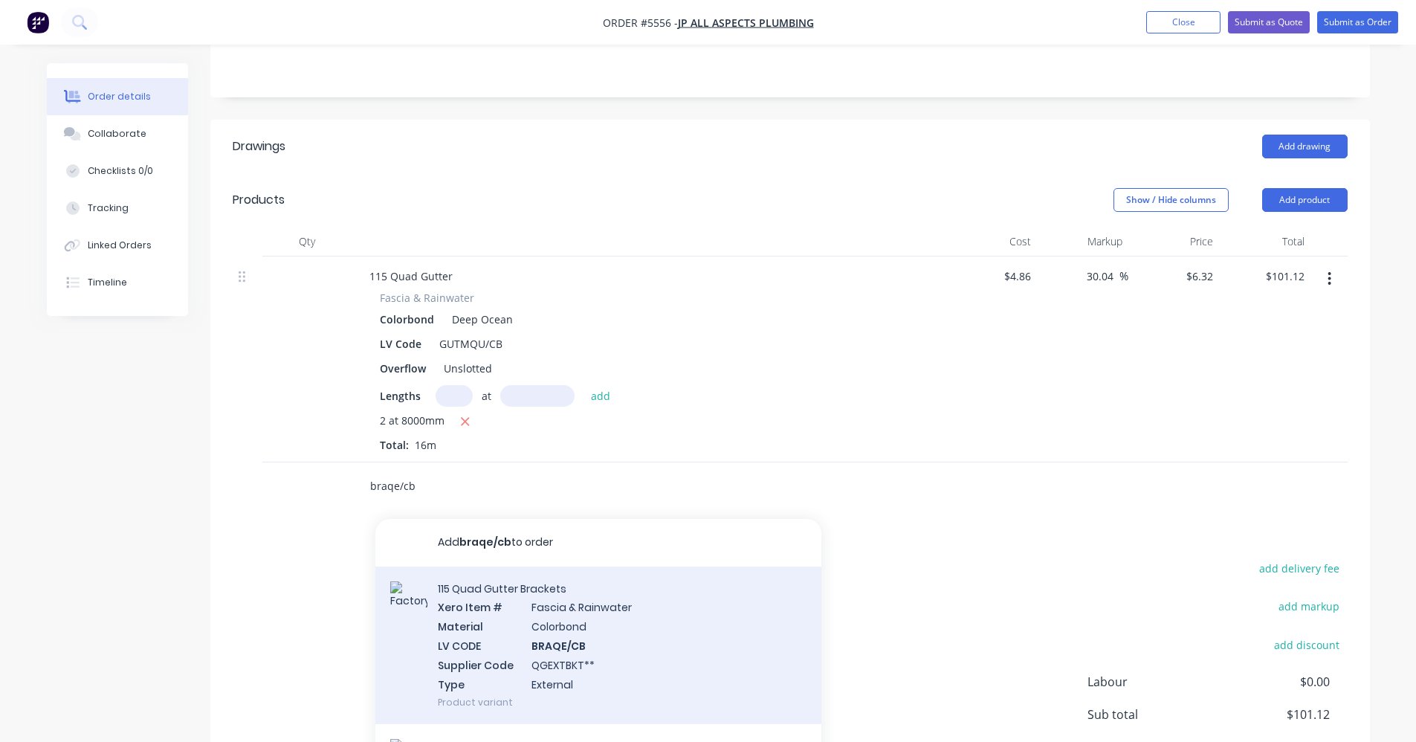
type input "braqe/cb"
click at [600, 566] on div "115 Quad Gutter Brackets Xero Item # [MEDICAL_DATA] & Rainwater Material Colorb…" at bounding box center [598, 645] width 446 height 158
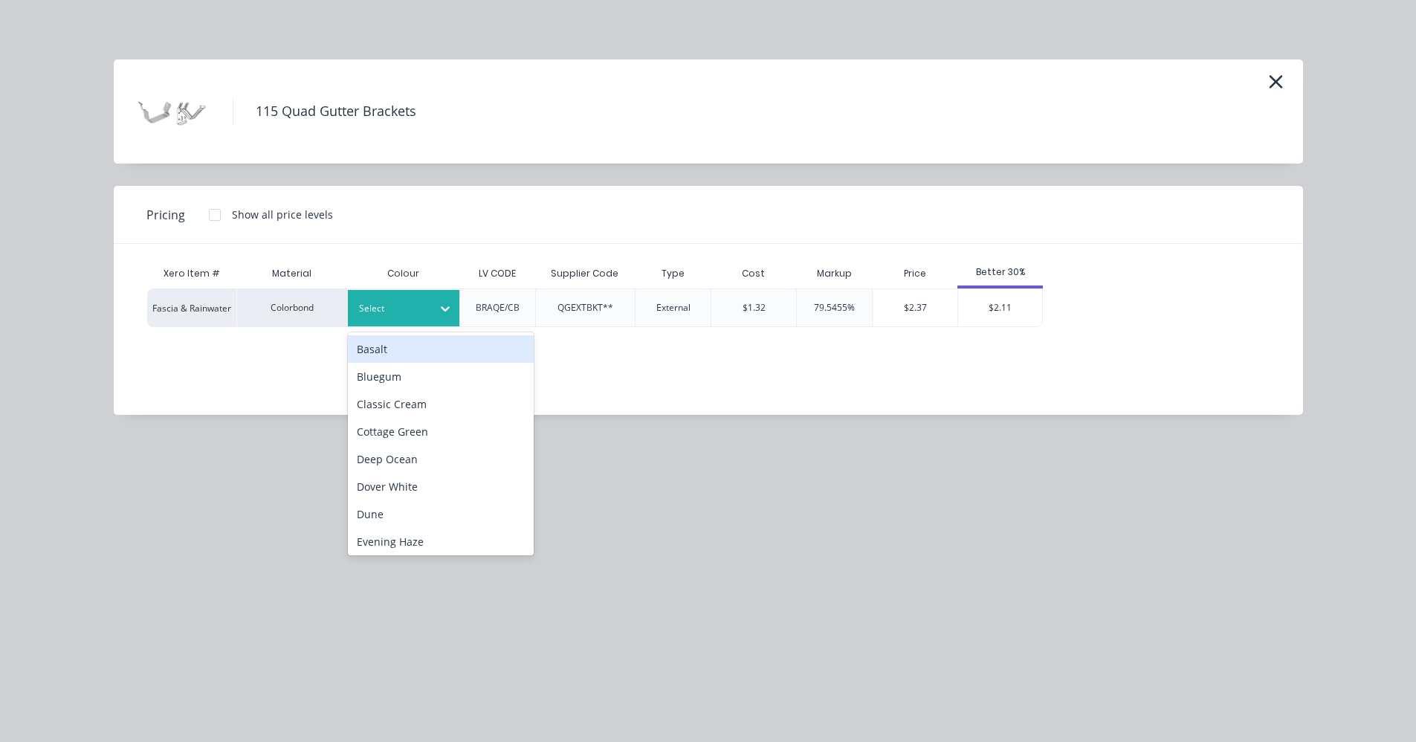
click at [403, 308] on div at bounding box center [392, 308] width 67 height 16
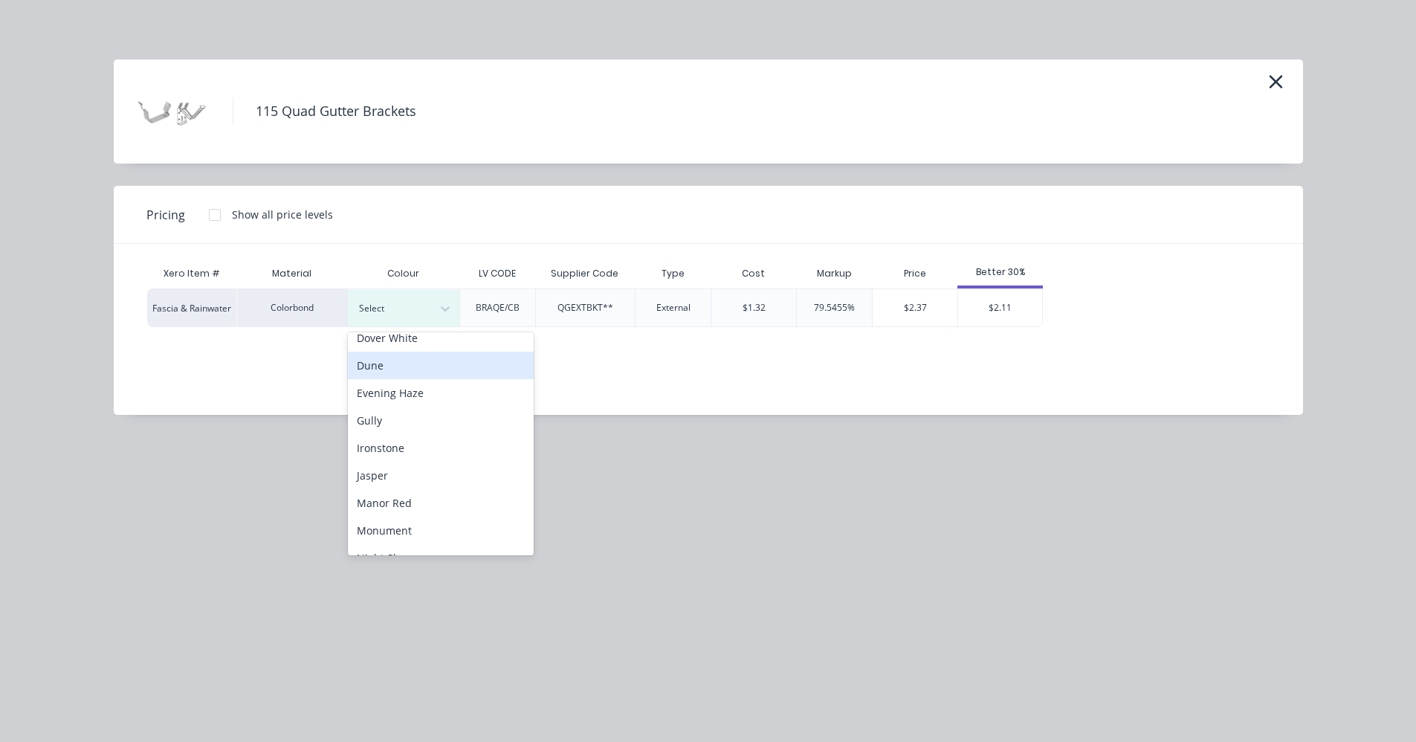
scroll to position [74, 0]
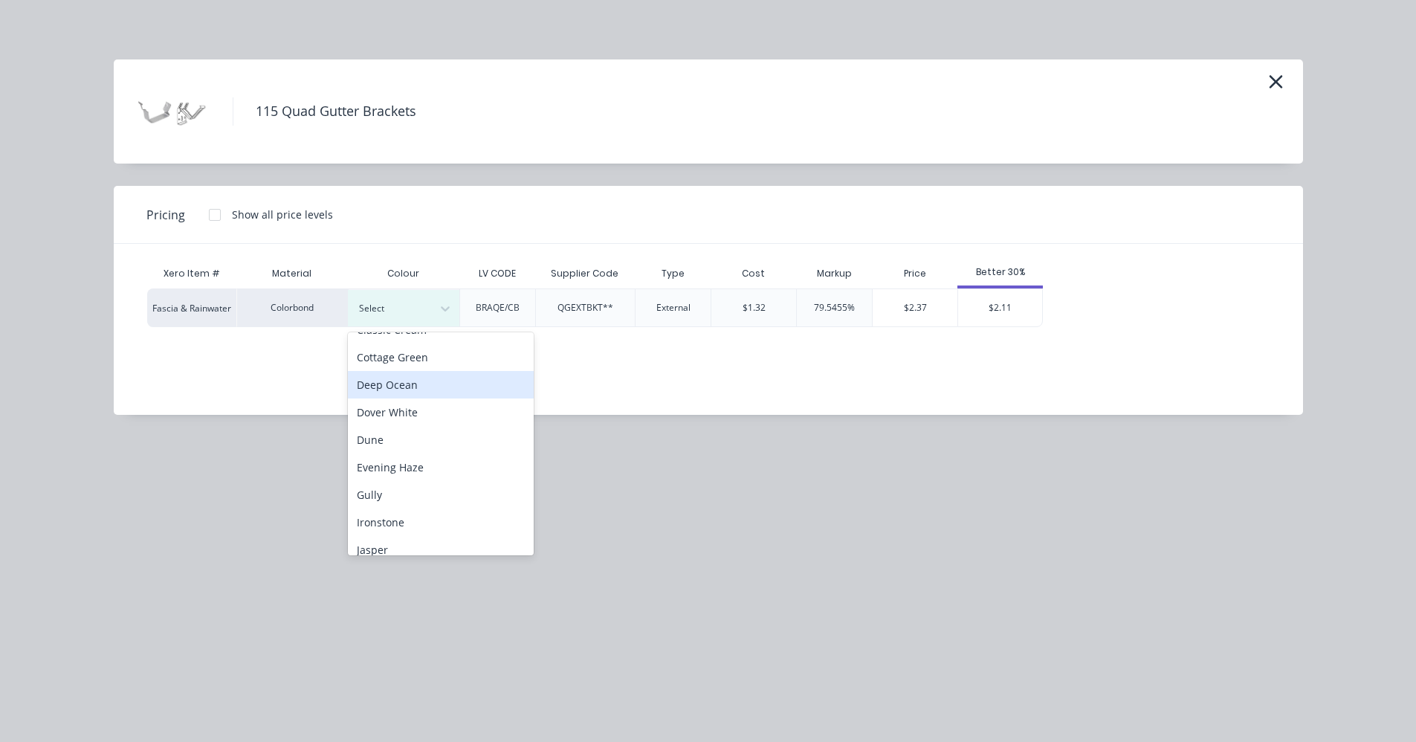
click at [404, 387] on div "Deep Ocean" at bounding box center [441, 385] width 186 height 28
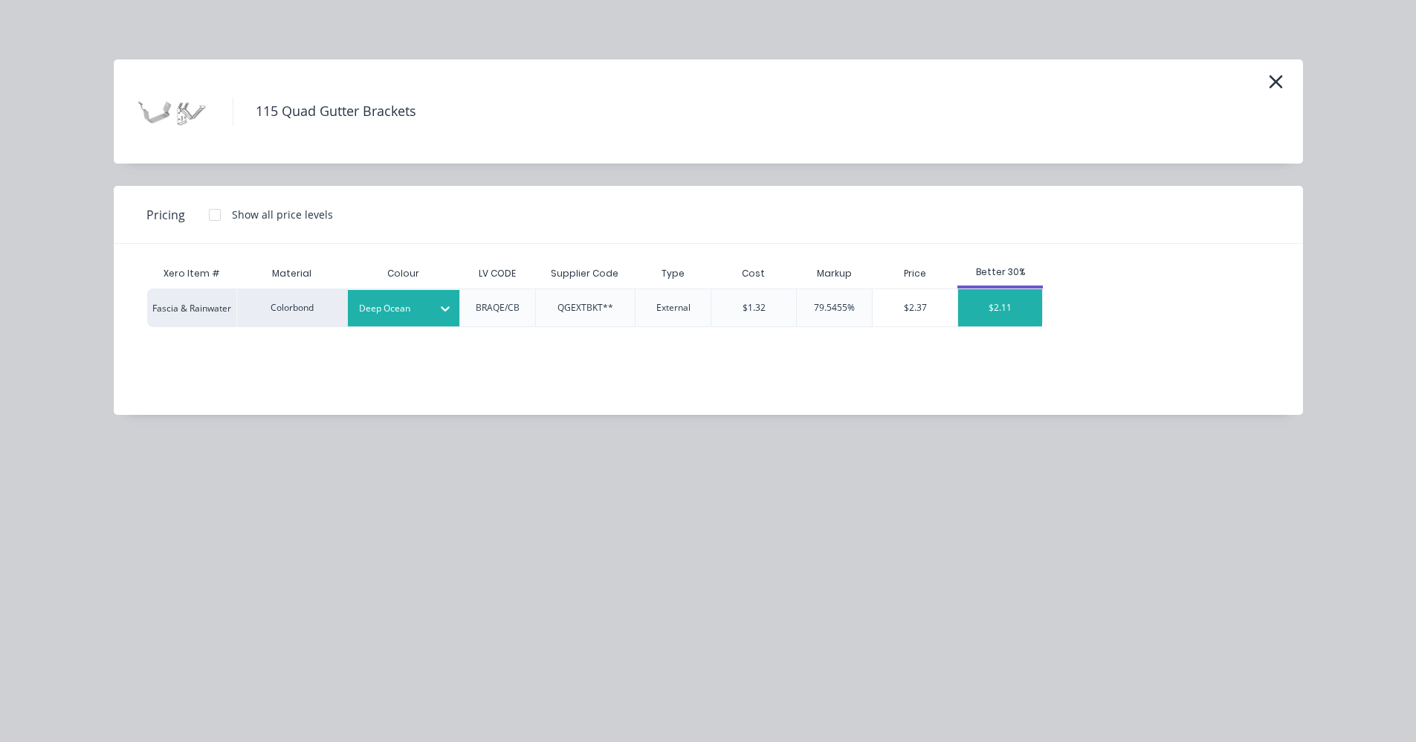
click at [998, 313] on div "$2.11" at bounding box center [1000, 307] width 84 height 37
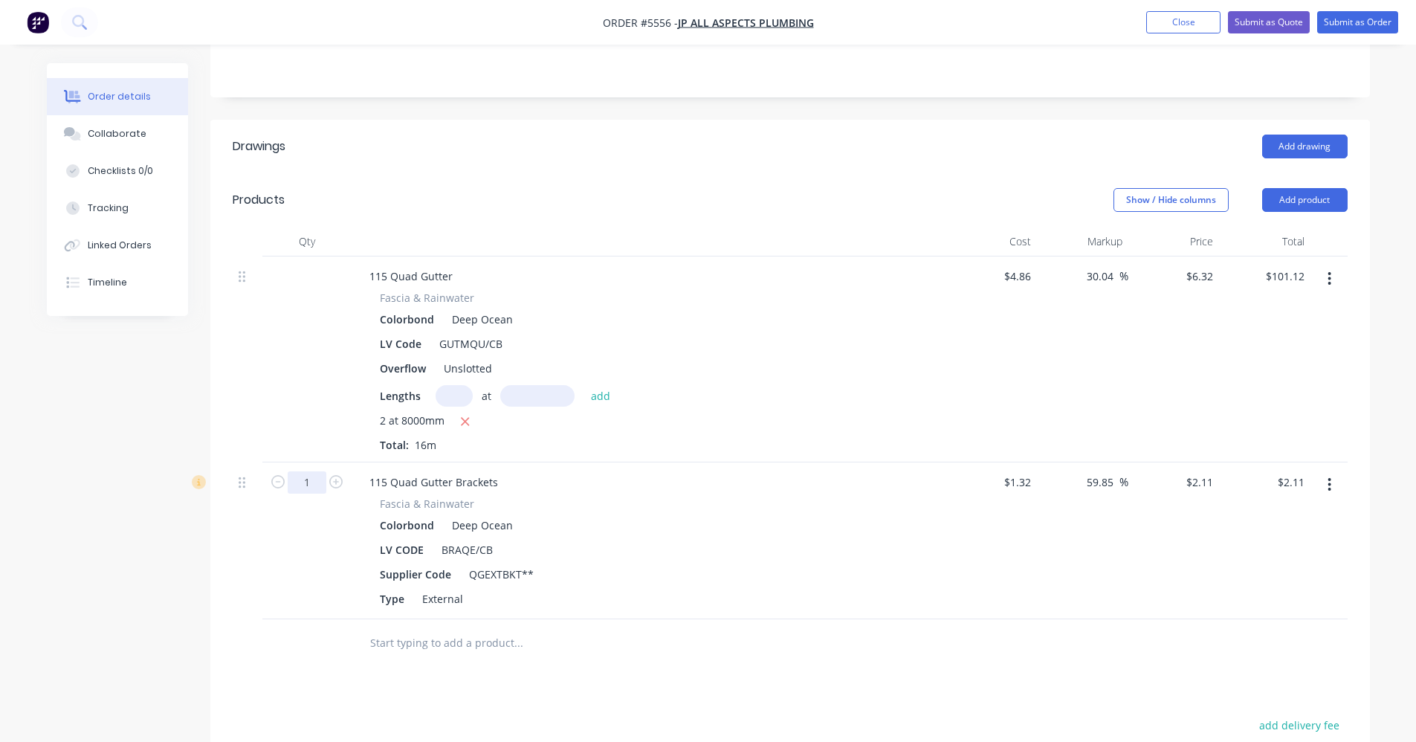
click at [318, 471] on input "1" at bounding box center [307, 482] width 39 height 22
type input "18"
type input "$37.98"
click at [406, 619] on div at bounding box center [619, 643] width 535 height 48
click at [406, 628] on input "text" at bounding box center [517, 643] width 297 height 30
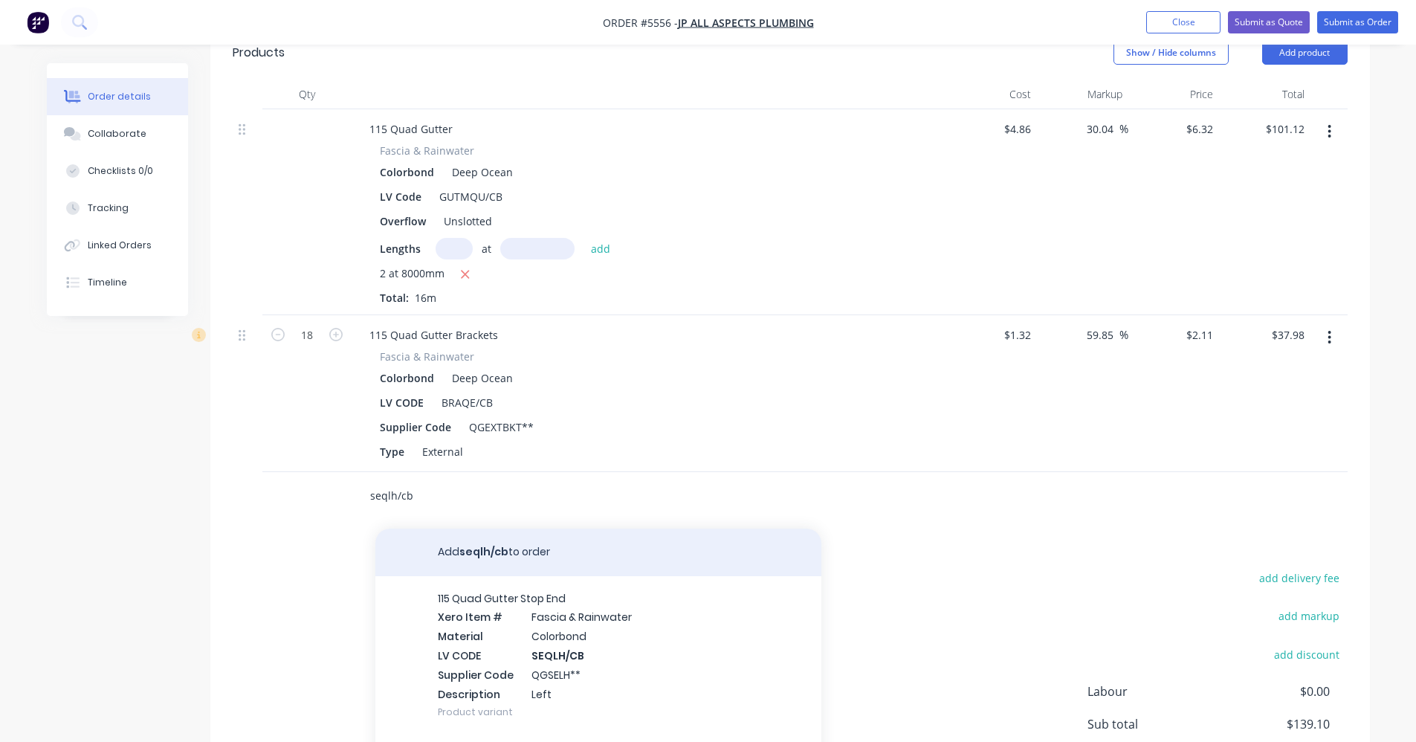
scroll to position [508, 0]
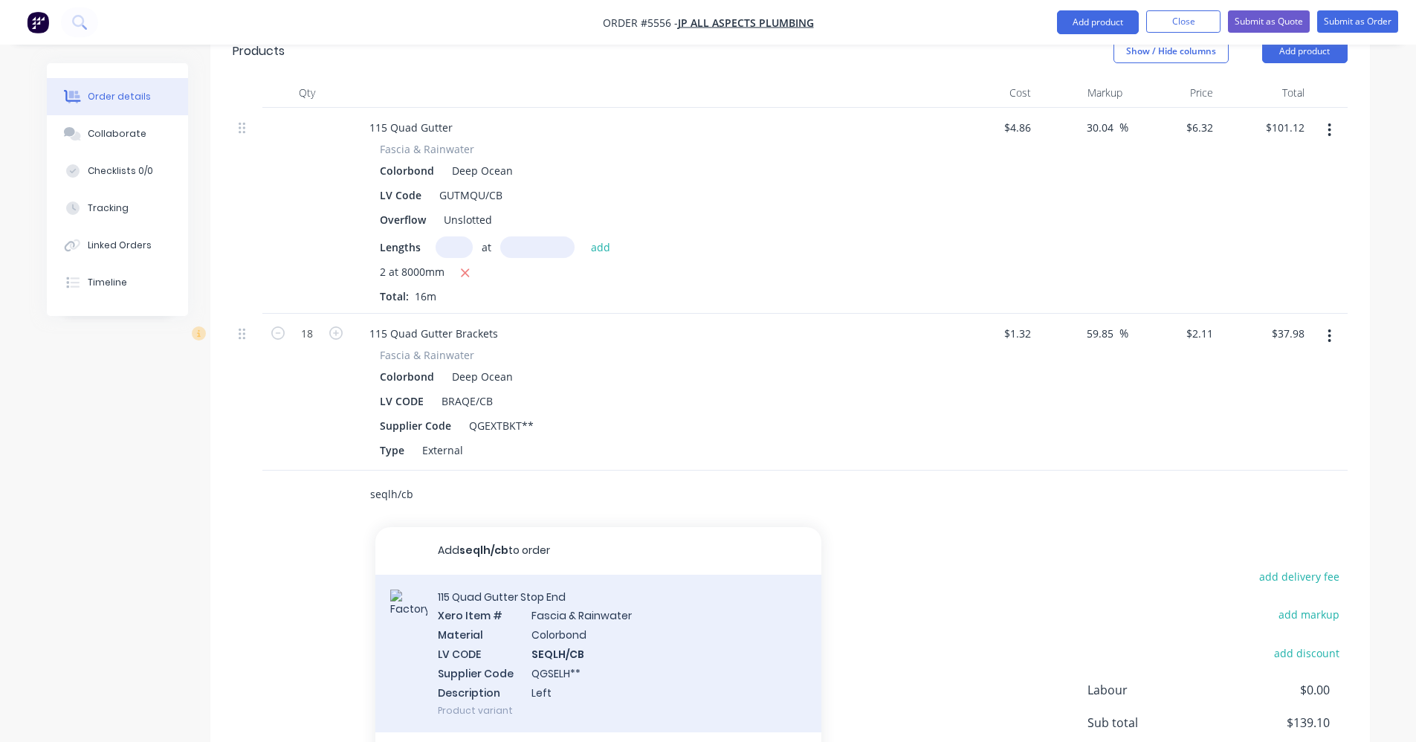
type input "seqlh/cb"
click at [565, 586] on div "115 Quad Gutter Stop End Xero Item # [MEDICAL_DATA] & Rainwater Material Colorb…" at bounding box center [598, 654] width 446 height 158
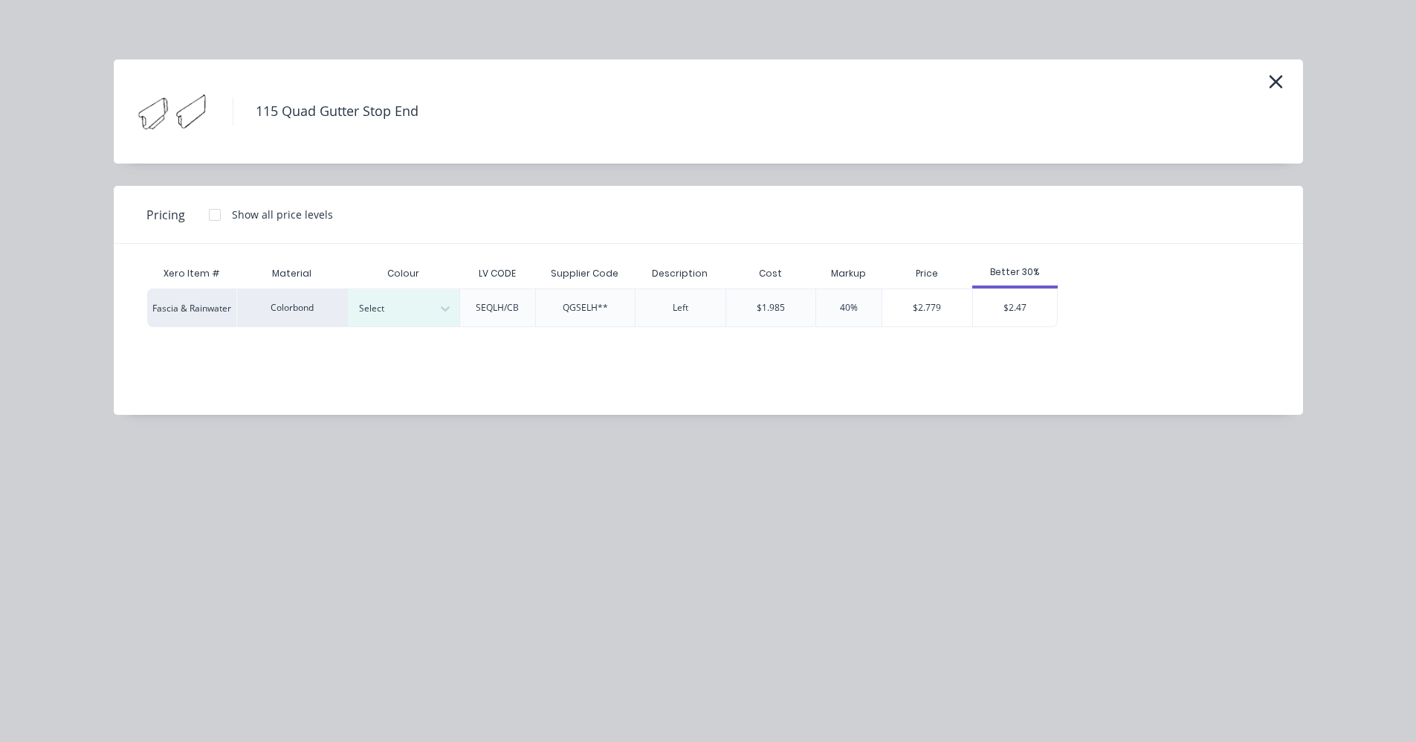
drag, startPoint x: 411, startPoint y: 306, endPoint x: 416, endPoint y: 326, distance: 20.6
click at [411, 306] on div at bounding box center [392, 308] width 67 height 16
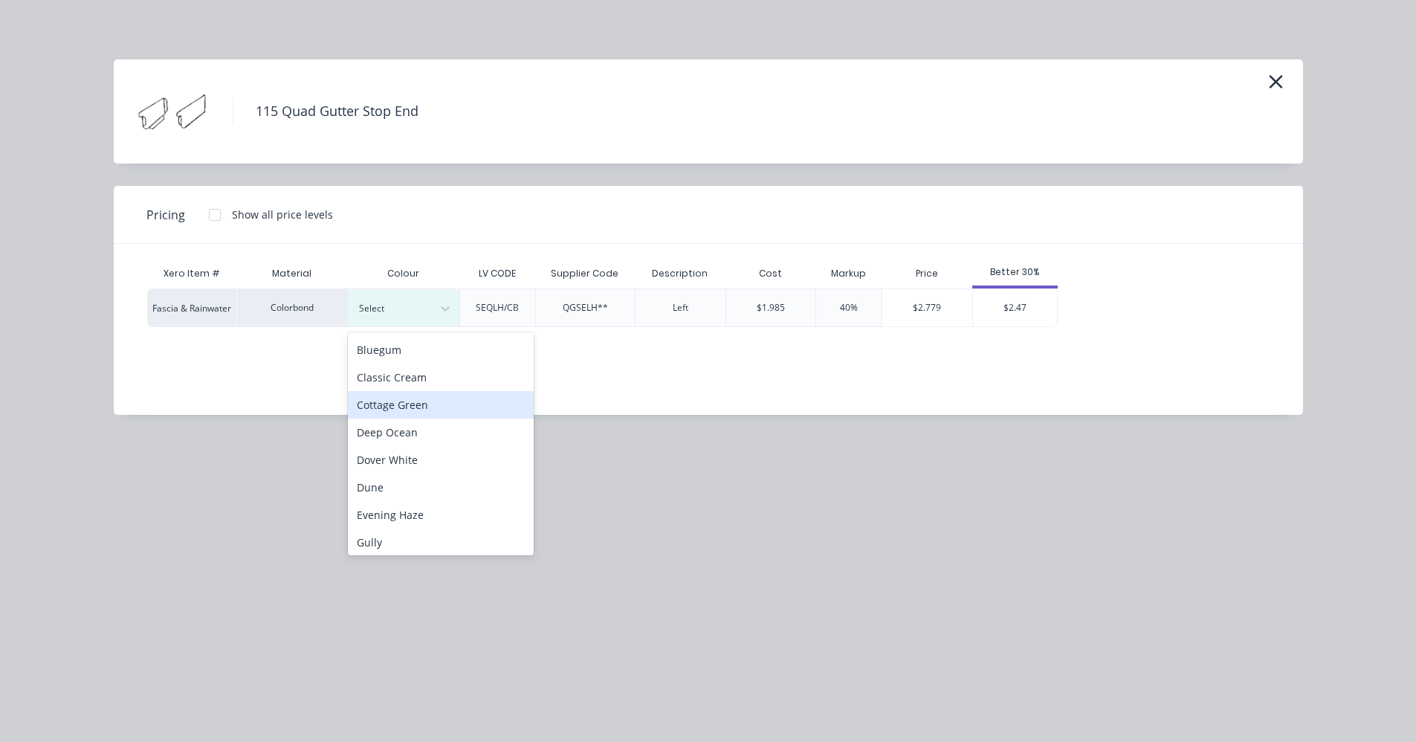
scroll to position [74, 0]
click at [401, 386] on div "Deep Ocean" at bounding box center [441, 385] width 186 height 28
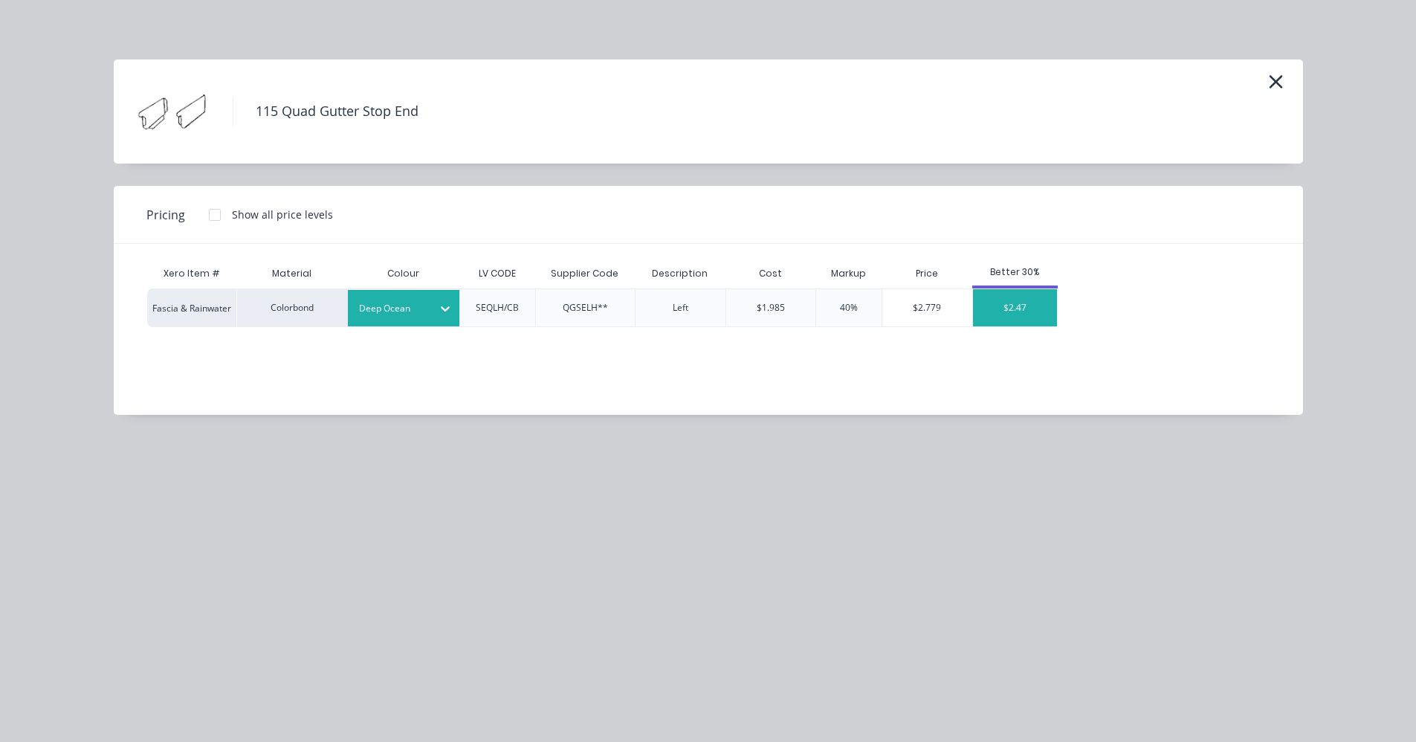
click at [1007, 309] on div "$2.47" at bounding box center [1015, 307] width 84 height 37
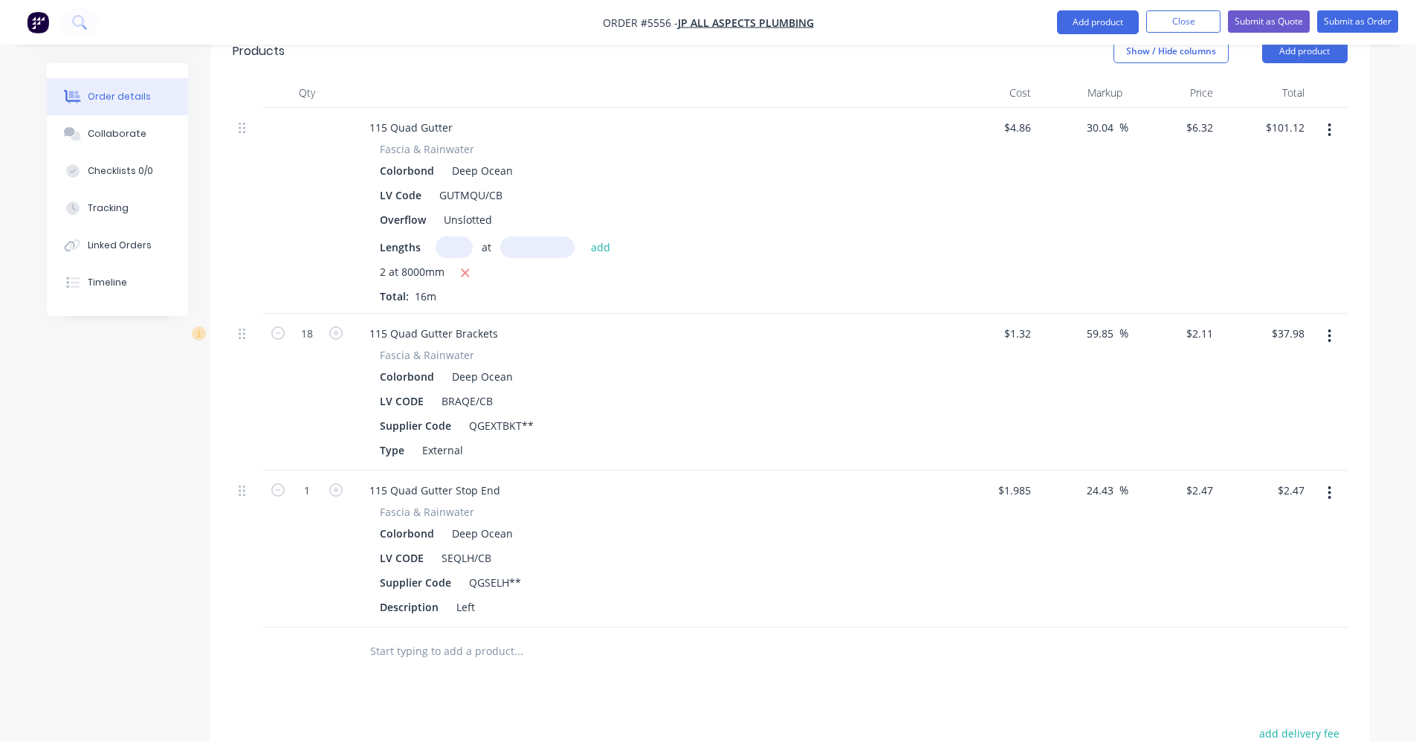
click at [387, 636] on input "text" at bounding box center [517, 651] width 297 height 30
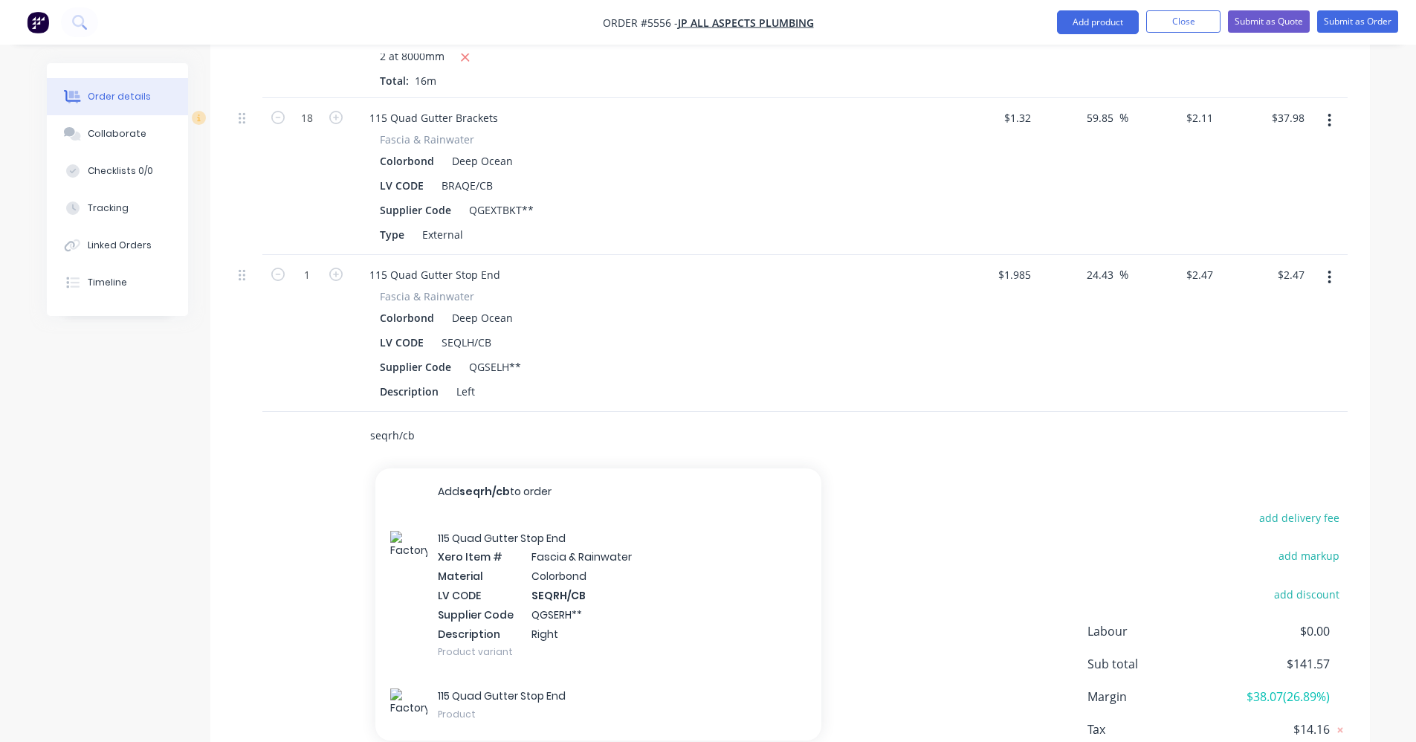
scroll to position [758, 0]
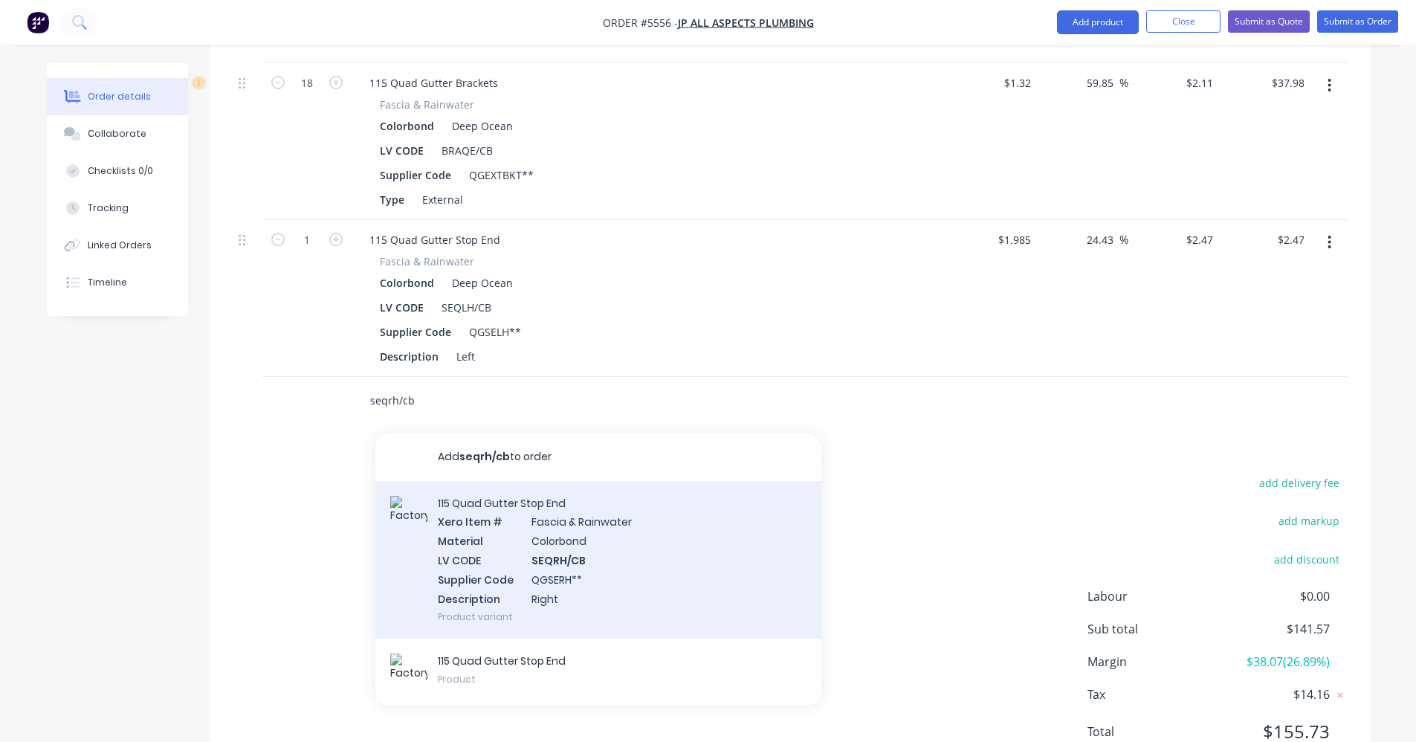
type input "seqrh/cb"
click at [561, 494] on div "115 Quad Gutter Stop End Xero Item # [MEDICAL_DATA] & Rainwater Material Colorb…" at bounding box center [598, 560] width 446 height 158
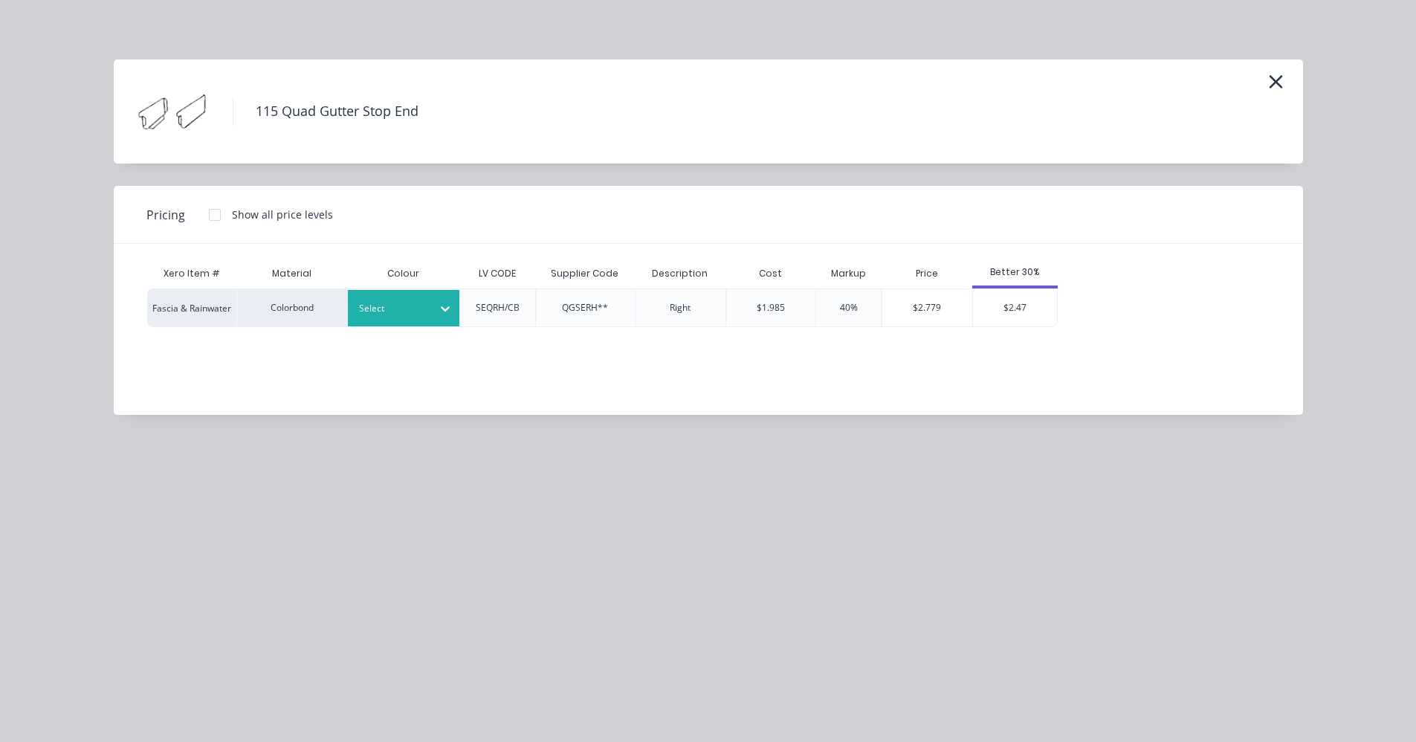
click at [427, 317] on div "Select" at bounding box center [390, 308] width 83 height 19
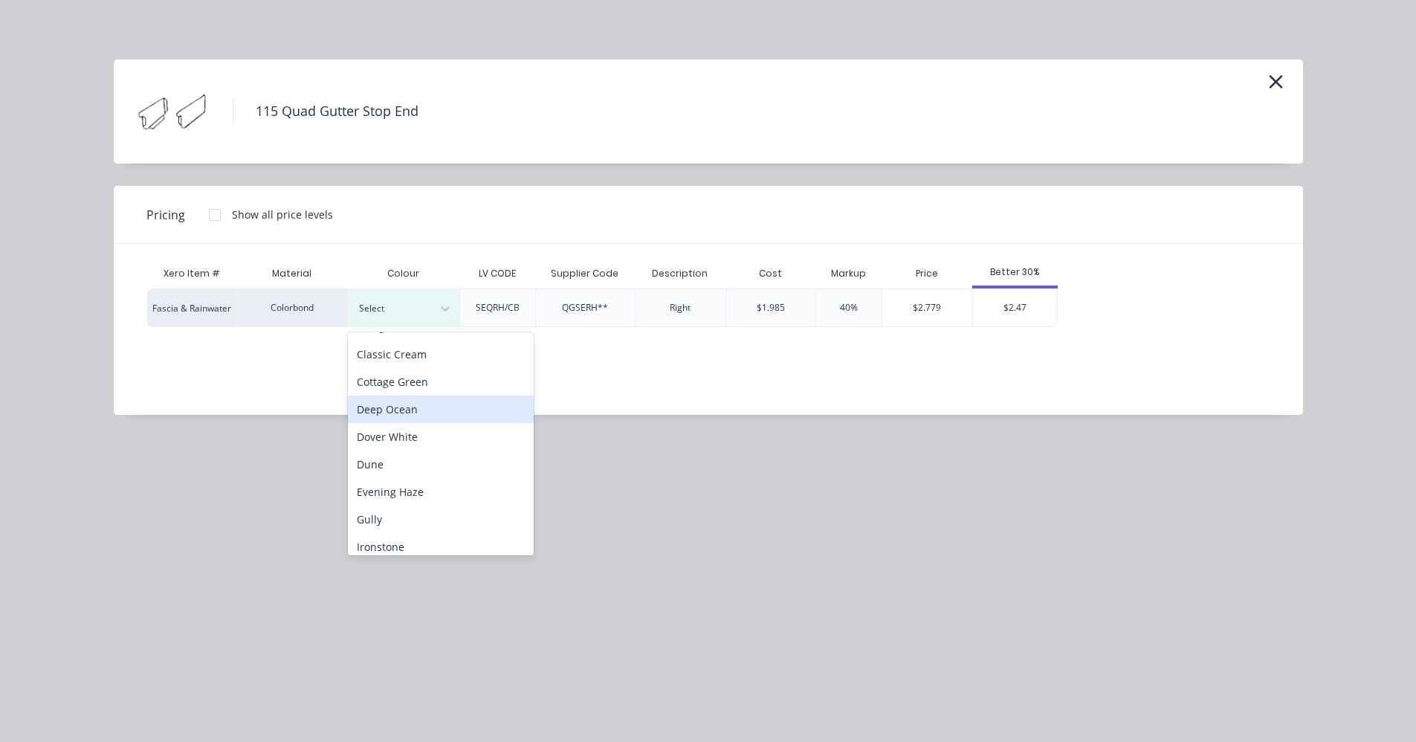
scroll to position [74, 0]
click at [398, 390] on div "Deep Ocean" at bounding box center [441, 385] width 186 height 28
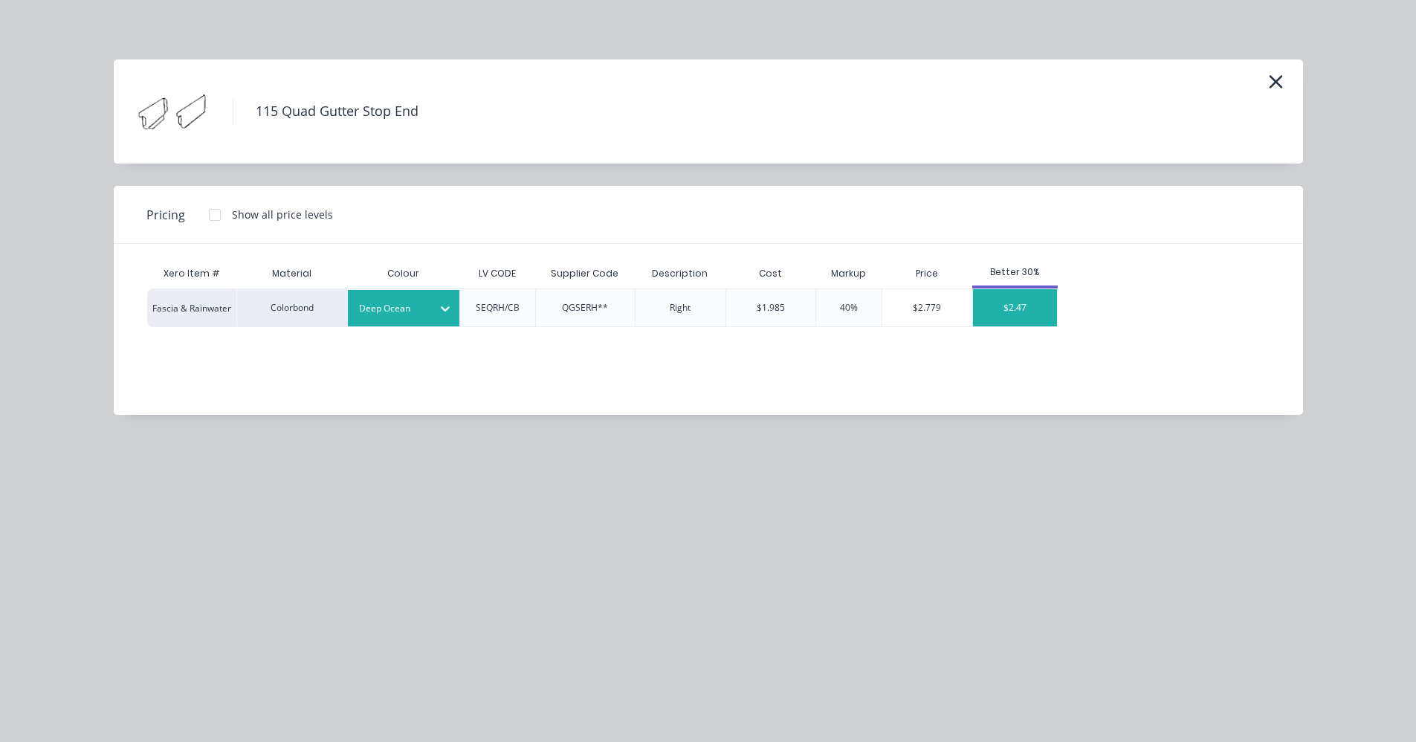
click at [1008, 309] on div "$2.47" at bounding box center [1015, 307] width 84 height 37
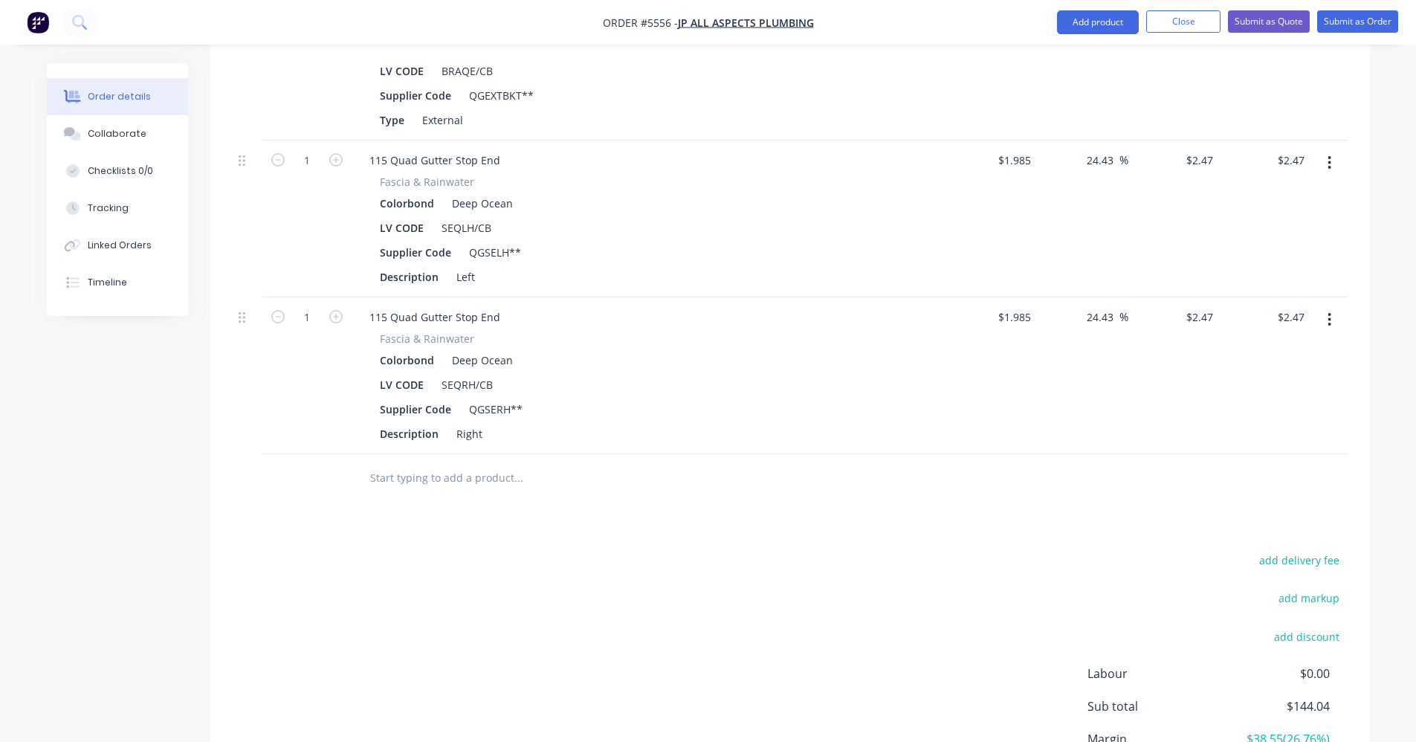
scroll to position [915, 0]
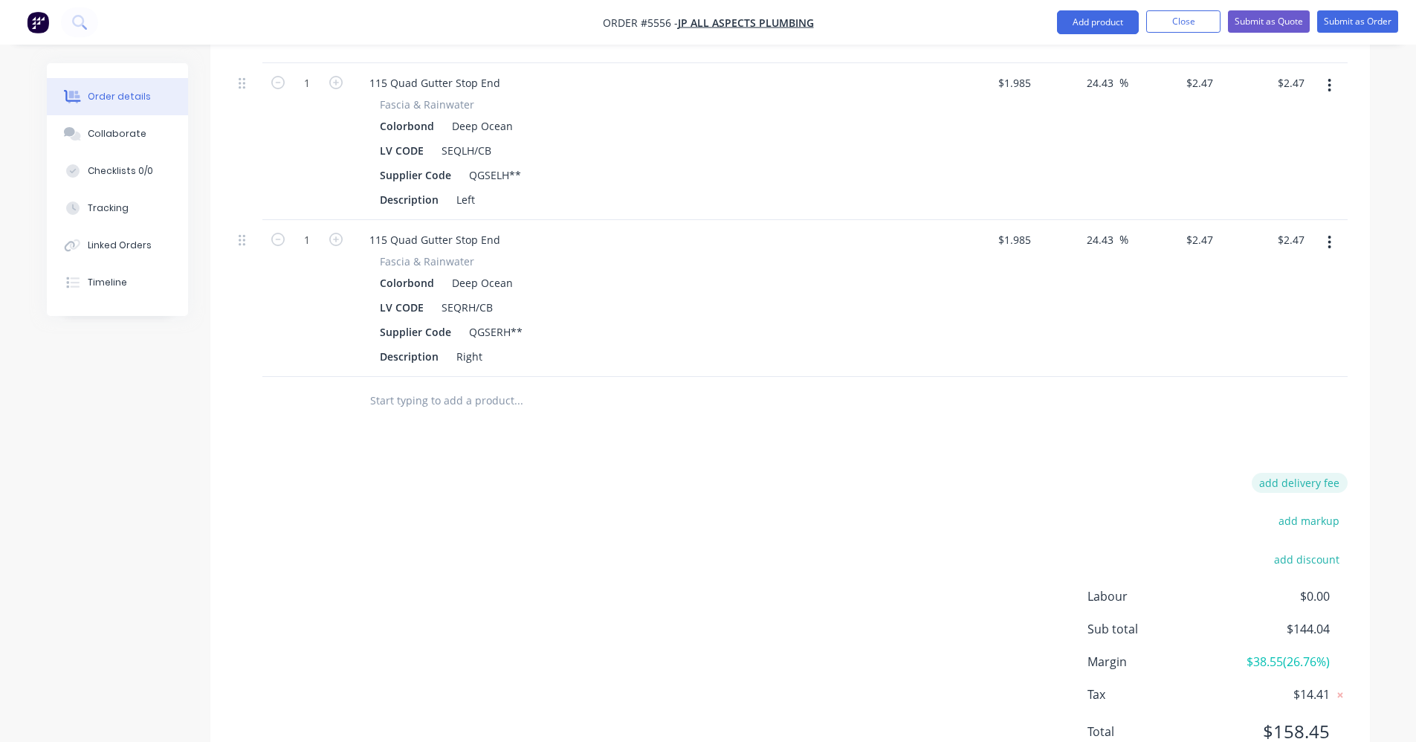
click at [1308, 473] on button "add delivery fee" at bounding box center [1300, 483] width 96 height 20
type input "175"
click input "submit" at bounding box center [0, 0] width 0 height 0
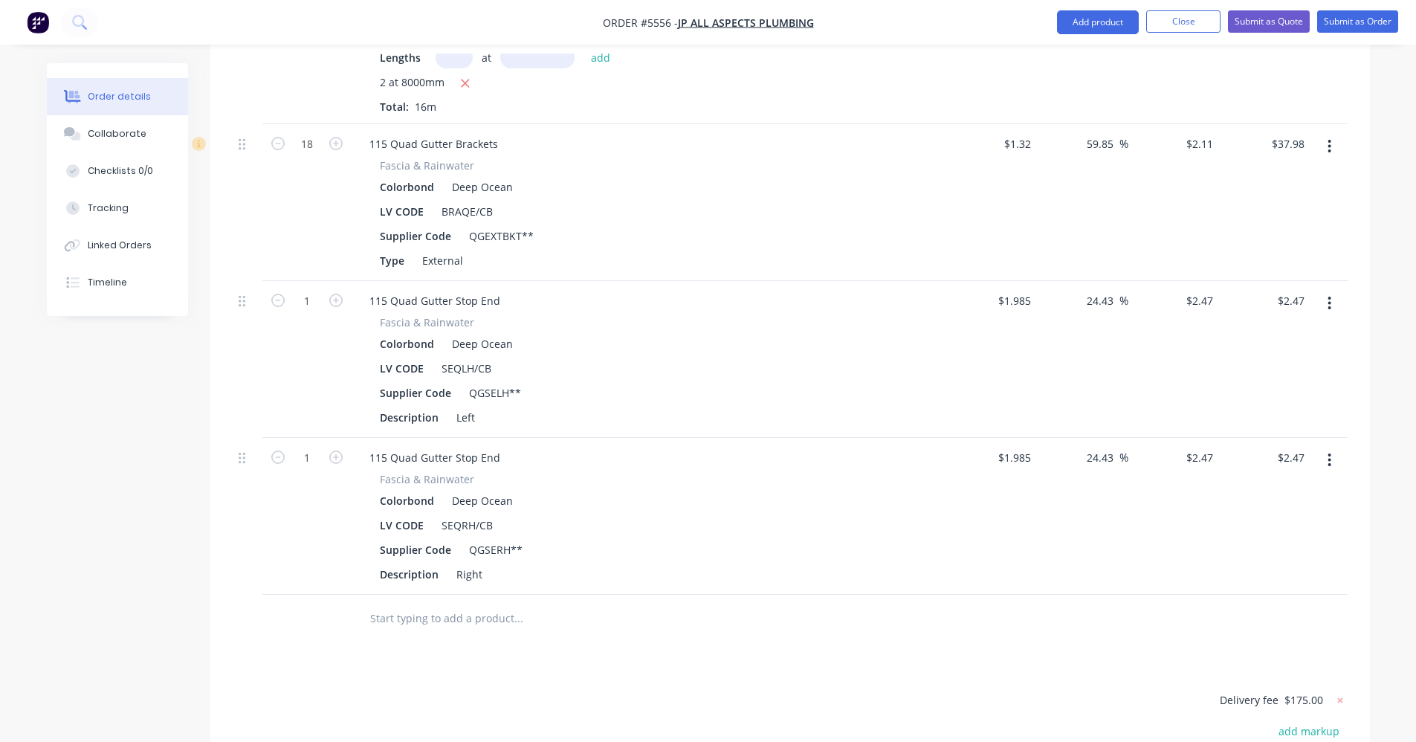
scroll to position [610, 0]
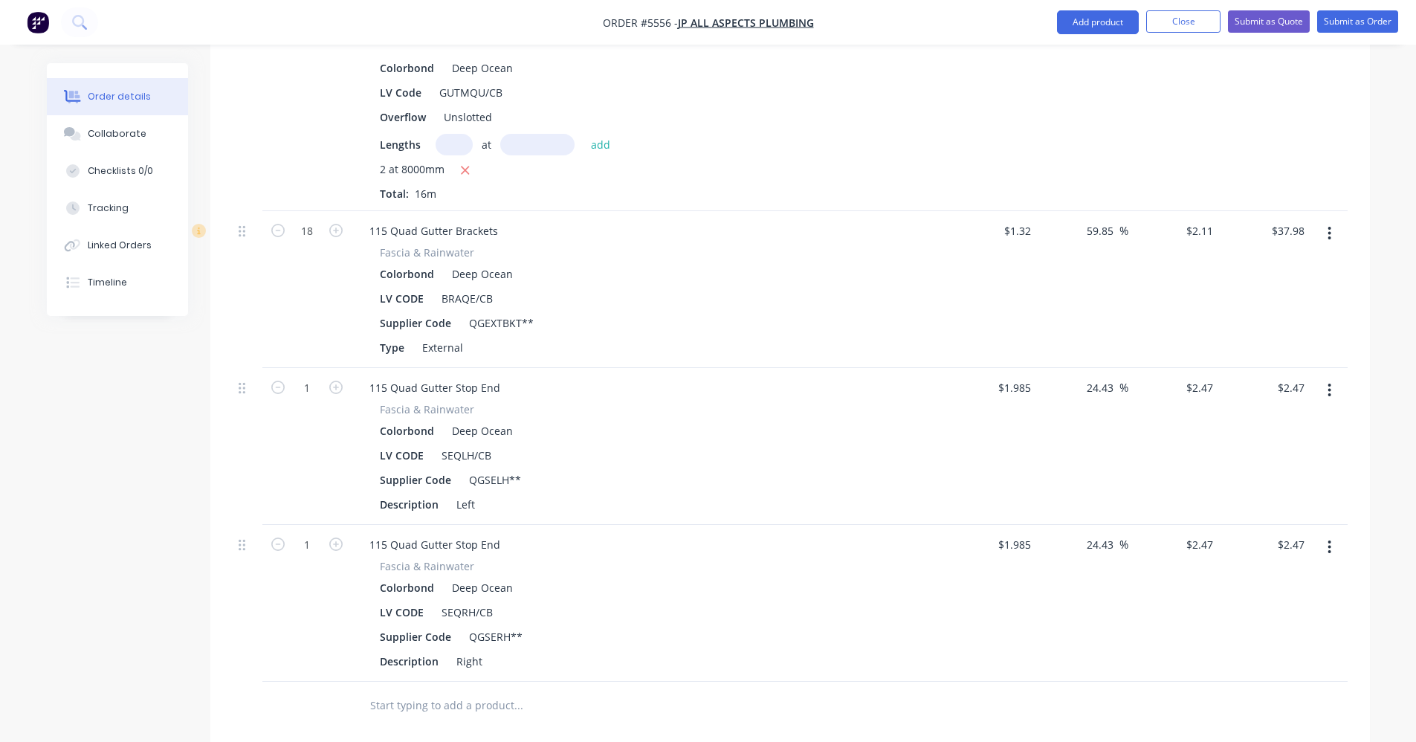
click at [1352, 33] on li "Submit as Order" at bounding box center [1357, 22] width 81 height 24
click at [1368, 24] on button "Submit as Order" at bounding box center [1357, 21] width 81 height 22
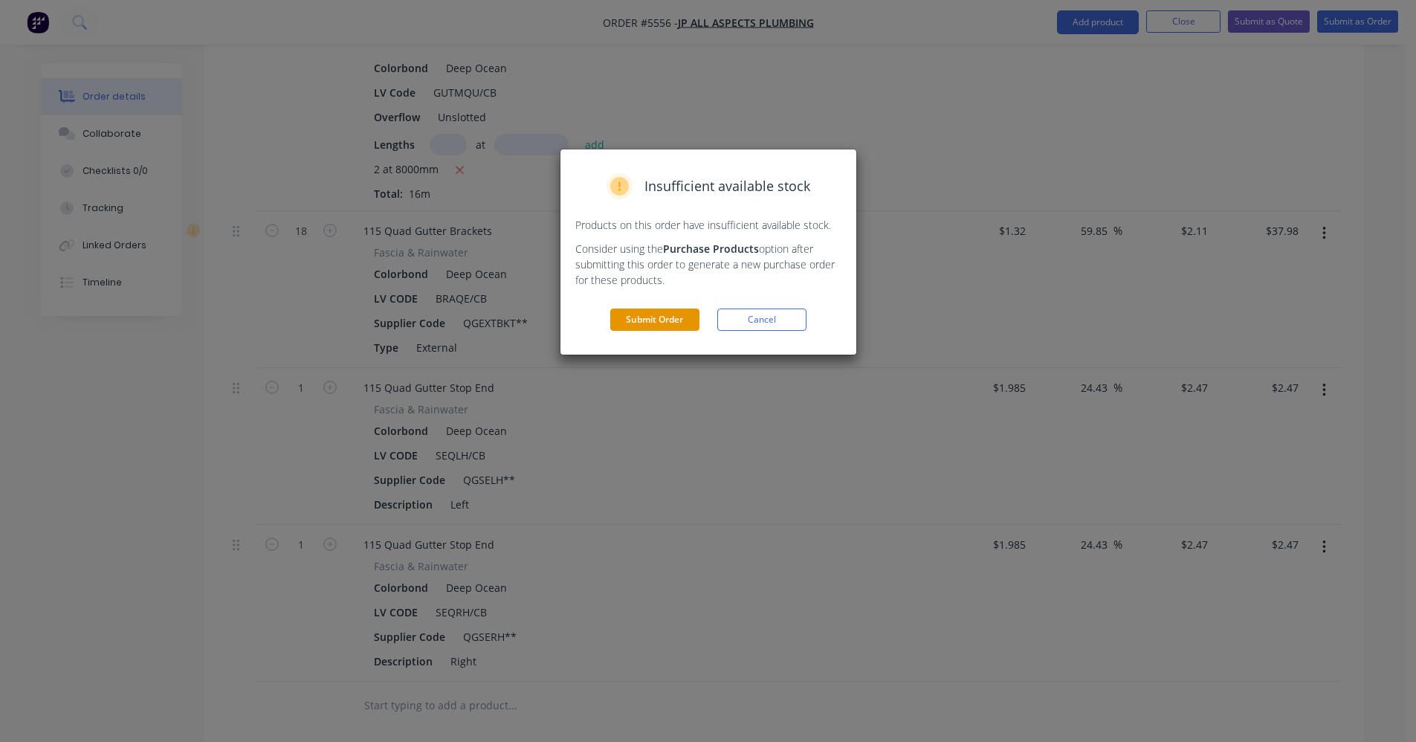
click at [670, 323] on button "Submit Order" at bounding box center [654, 320] width 89 height 22
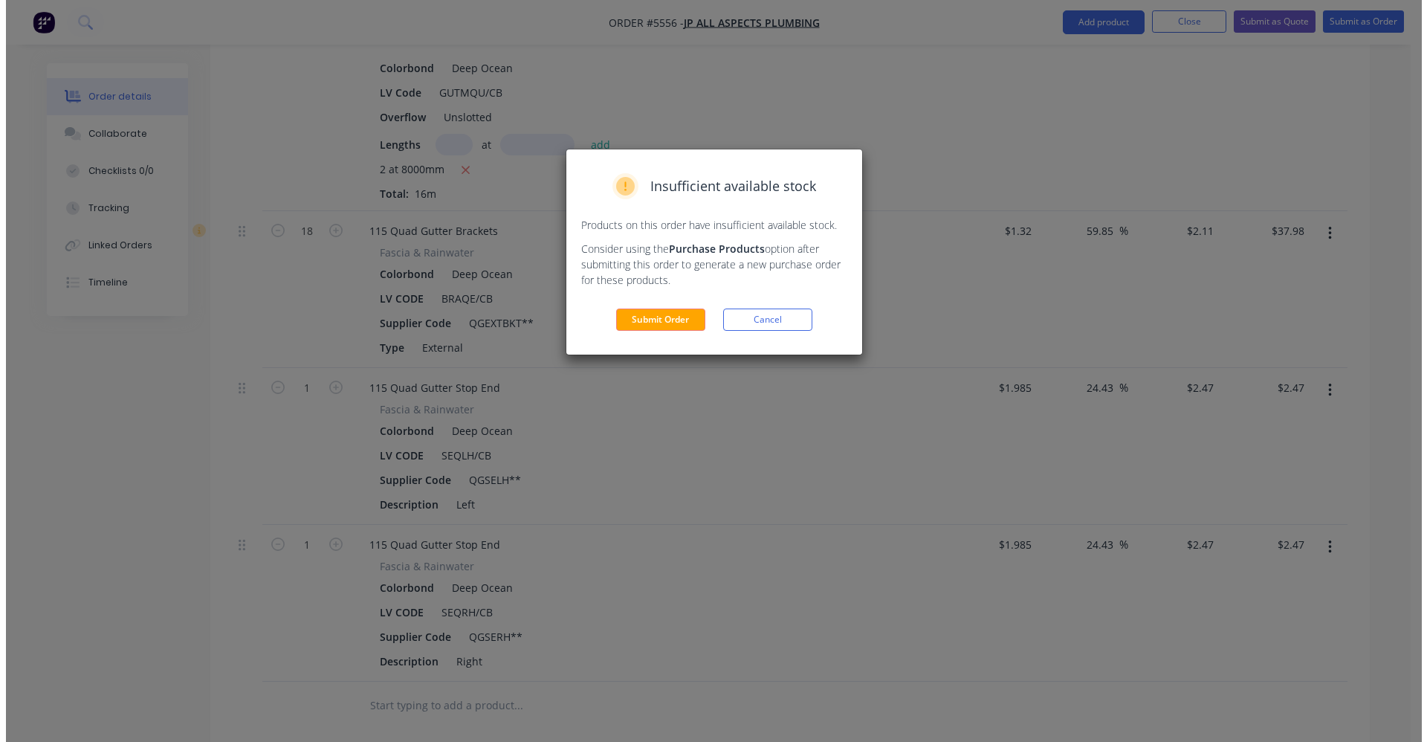
scroll to position [0, 0]
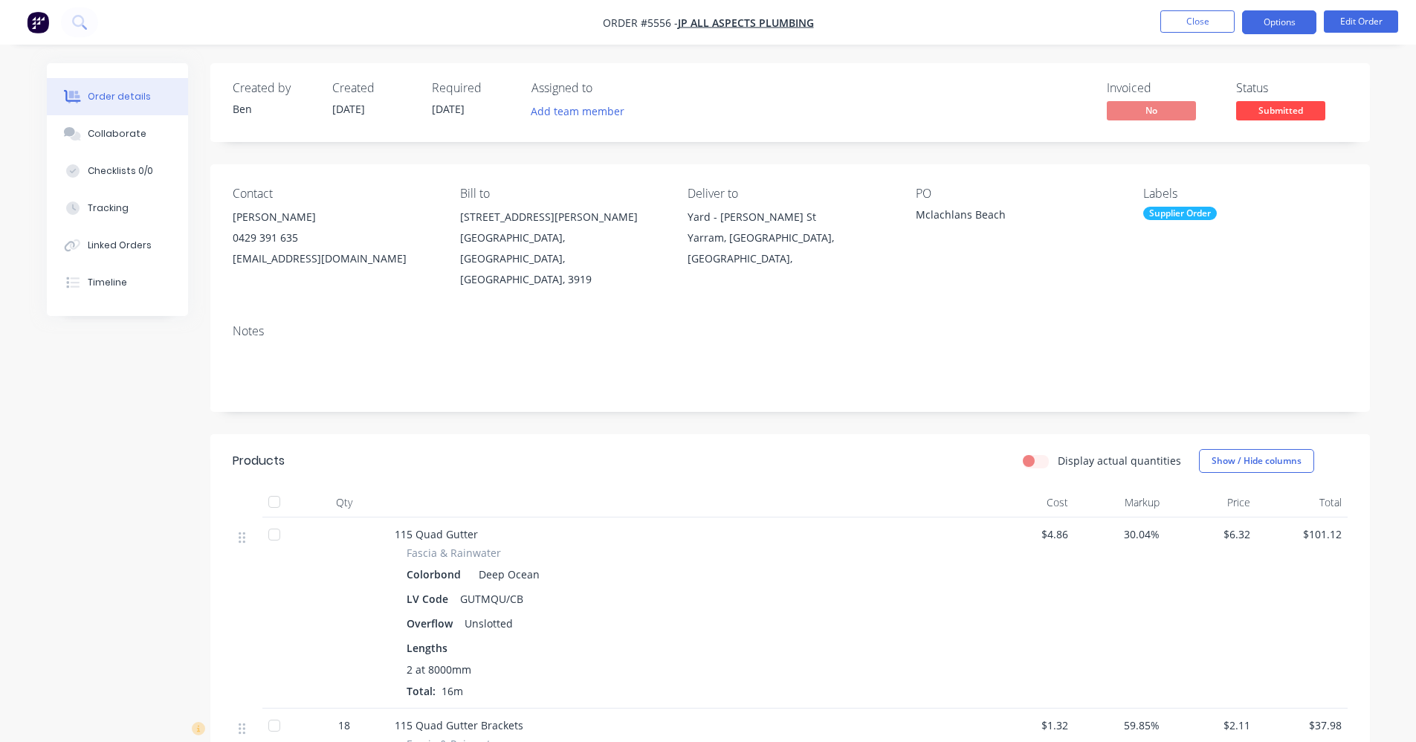
click at [1282, 18] on button "Options" at bounding box center [1279, 22] width 74 height 24
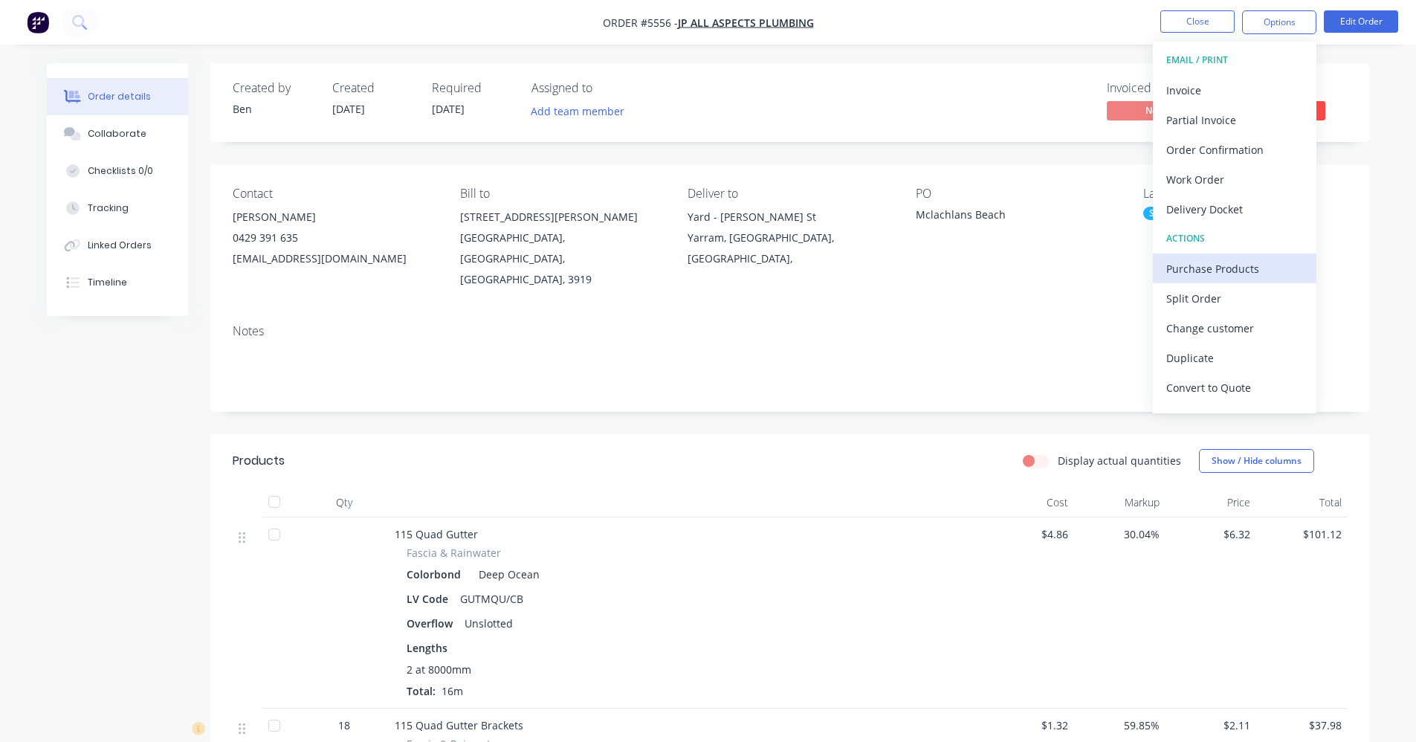
click at [1218, 268] on div "Purchase Products" at bounding box center [1234, 269] width 137 height 22
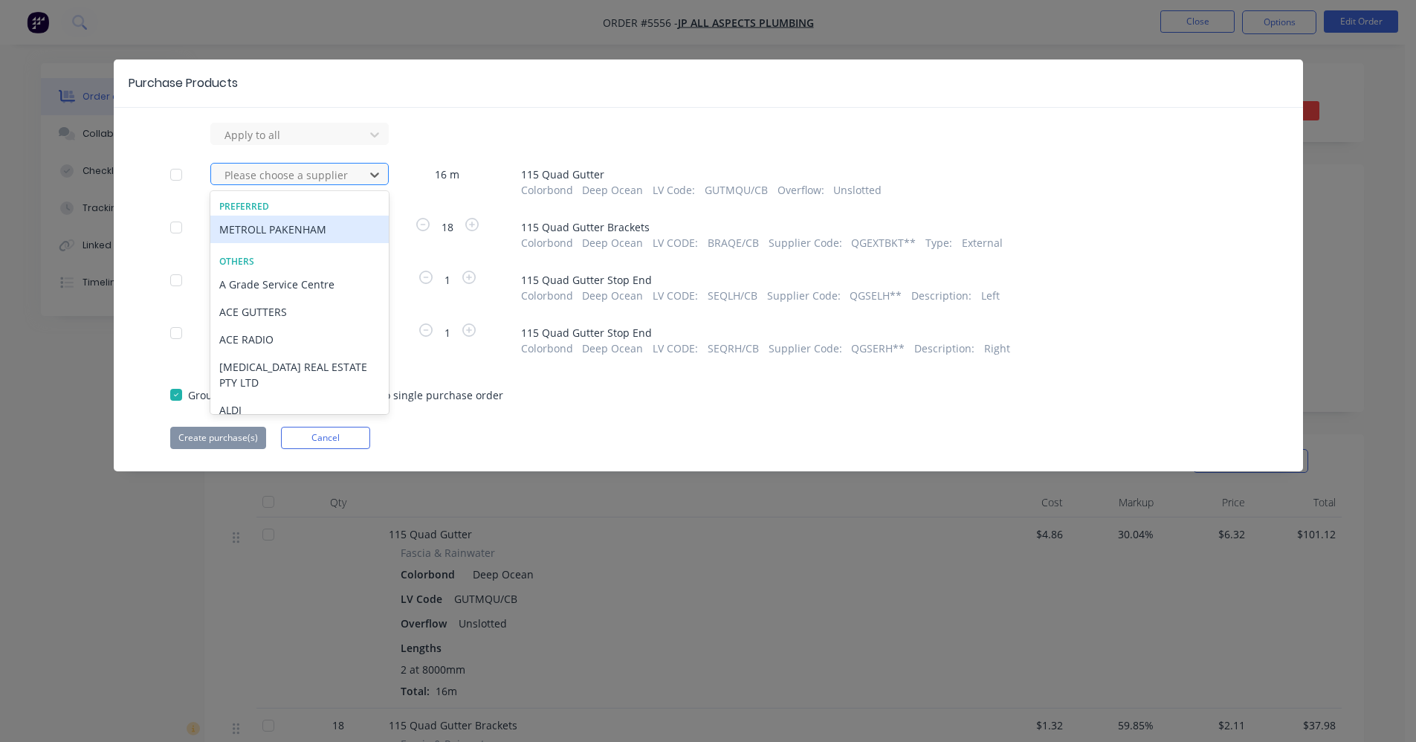
click at [329, 167] on div at bounding box center [290, 175] width 134 height 19
click at [295, 230] on div "METROLL PAKENHAM" at bounding box center [299, 230] width 178 height 28
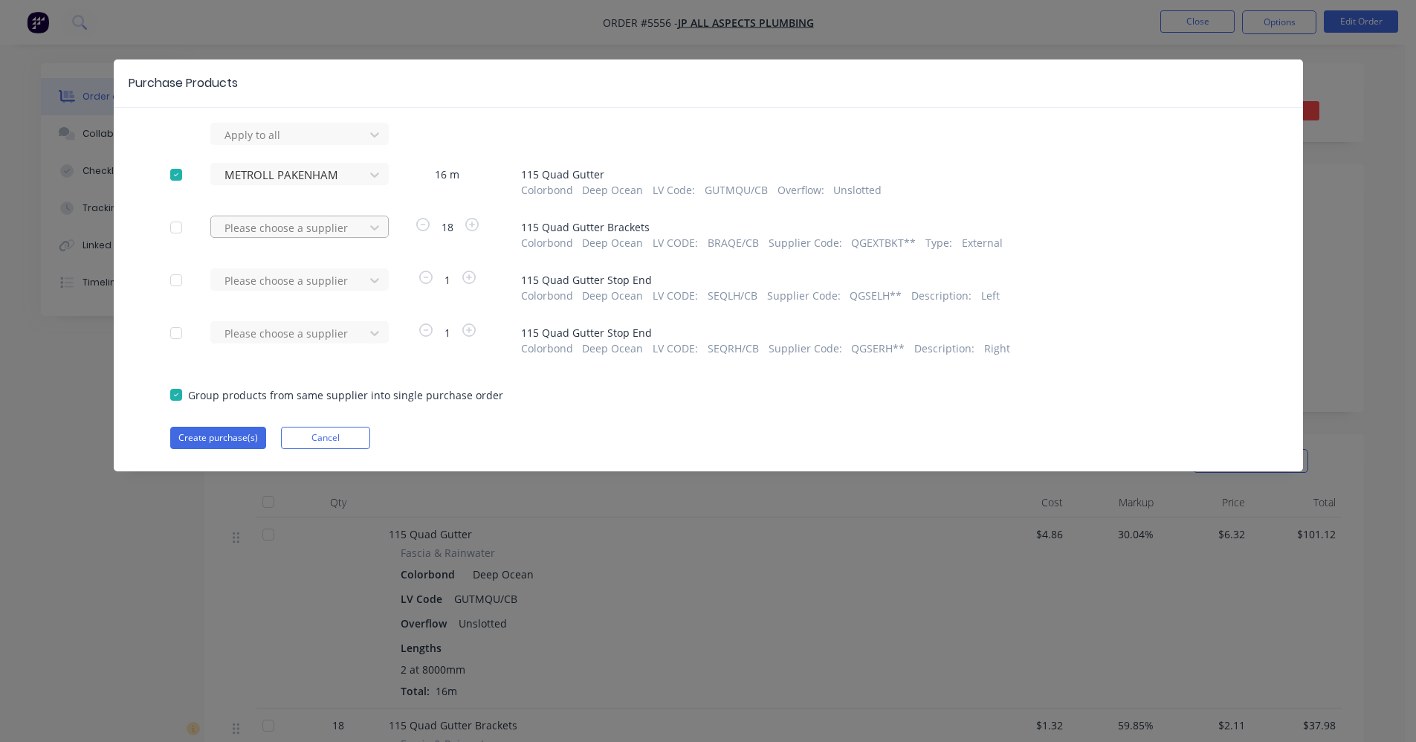
click at [291, 144] on div at bounding box center [290, 135] width 134 height 19
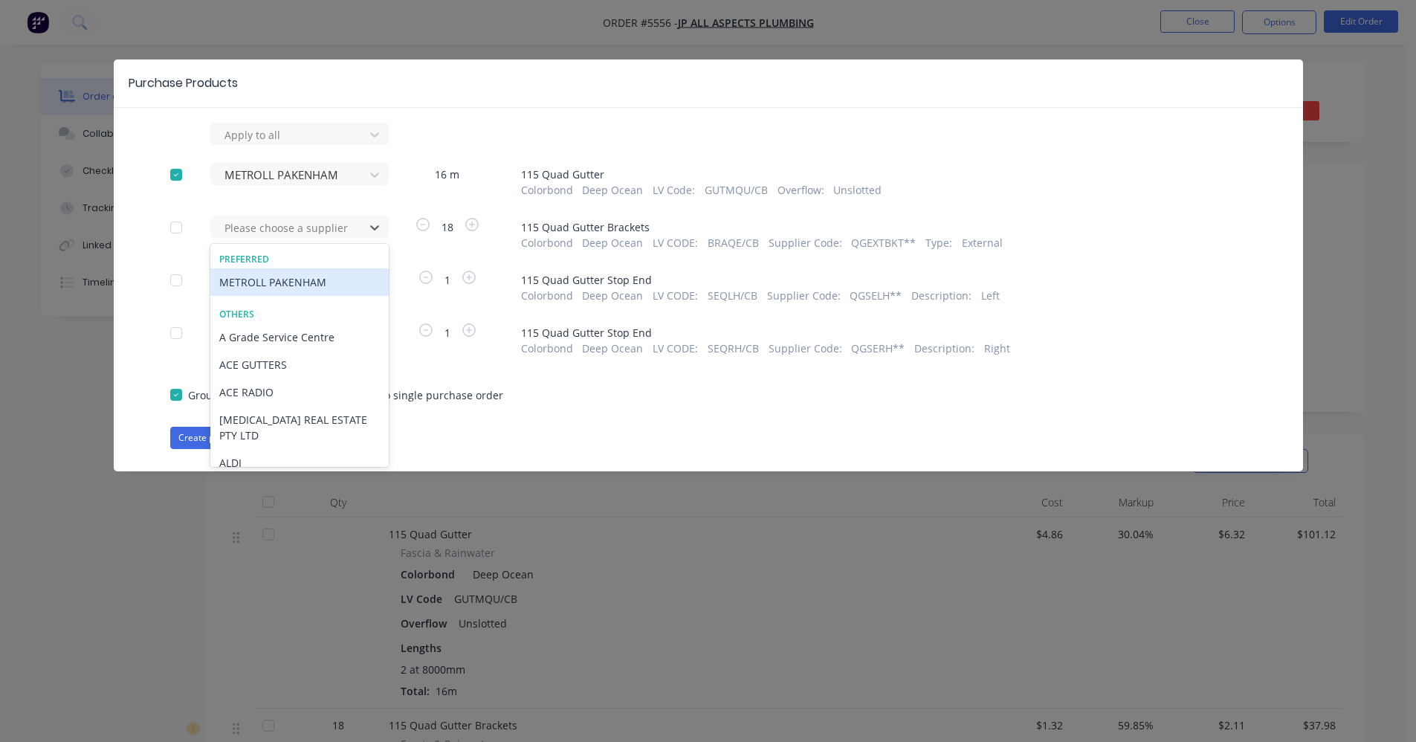
click at [276, 285] on div "METROLL PAKENHAM" at bounding box center [299, 282] width 178 height 28
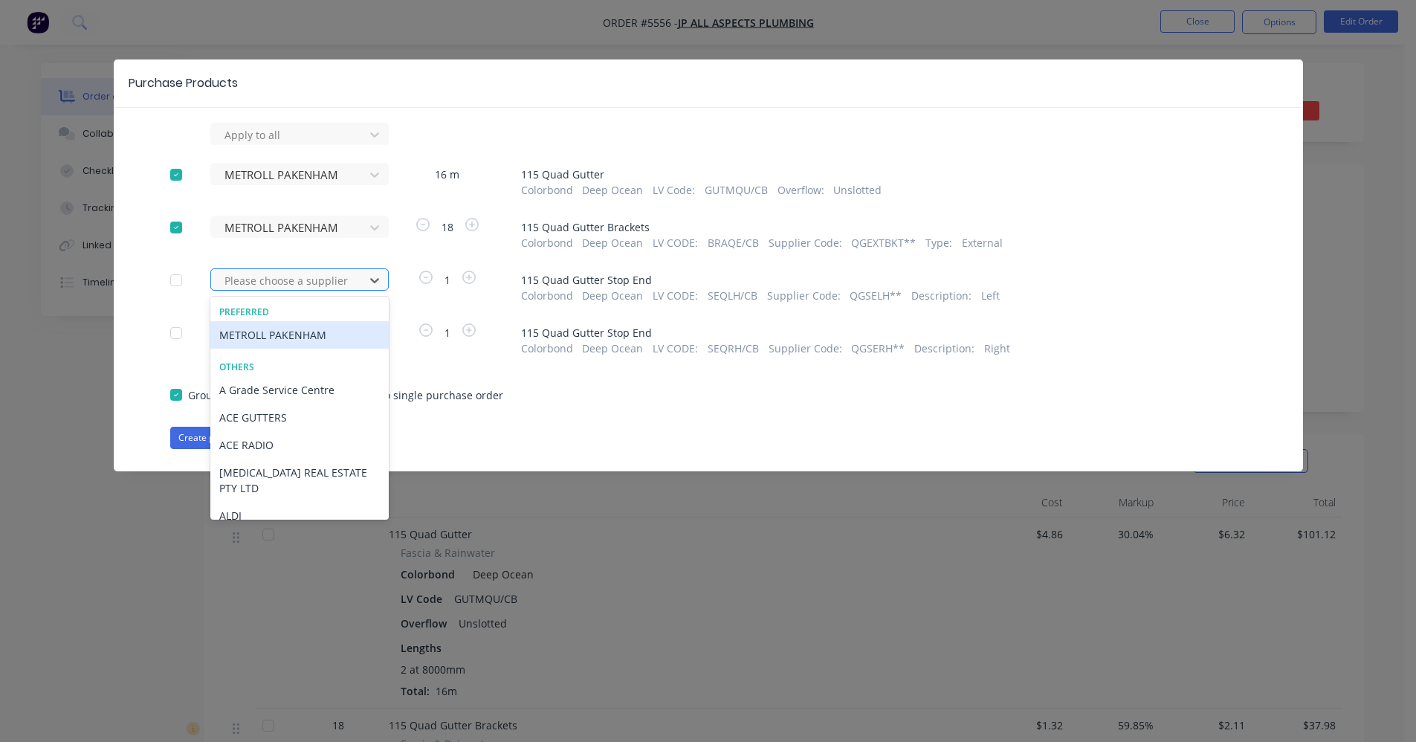
click at [277, 285] on div at bounding box center [290, 280] width 134 height 19
click at [277, 326] on div "METROLL PAKENHAM" at bounding box center [299, 335] width 178 height 28
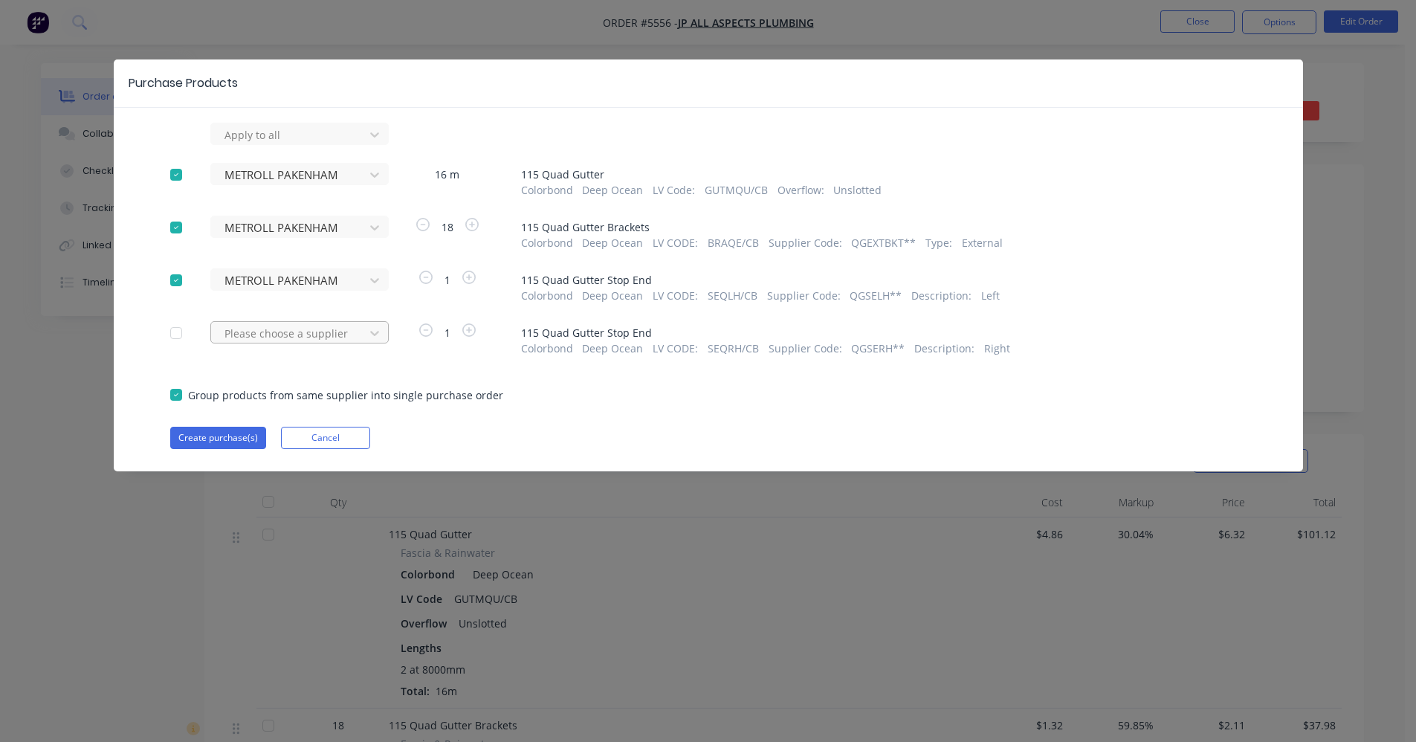
click at [278, 144] on div at bounding box center [290, 135] width 134 height 19
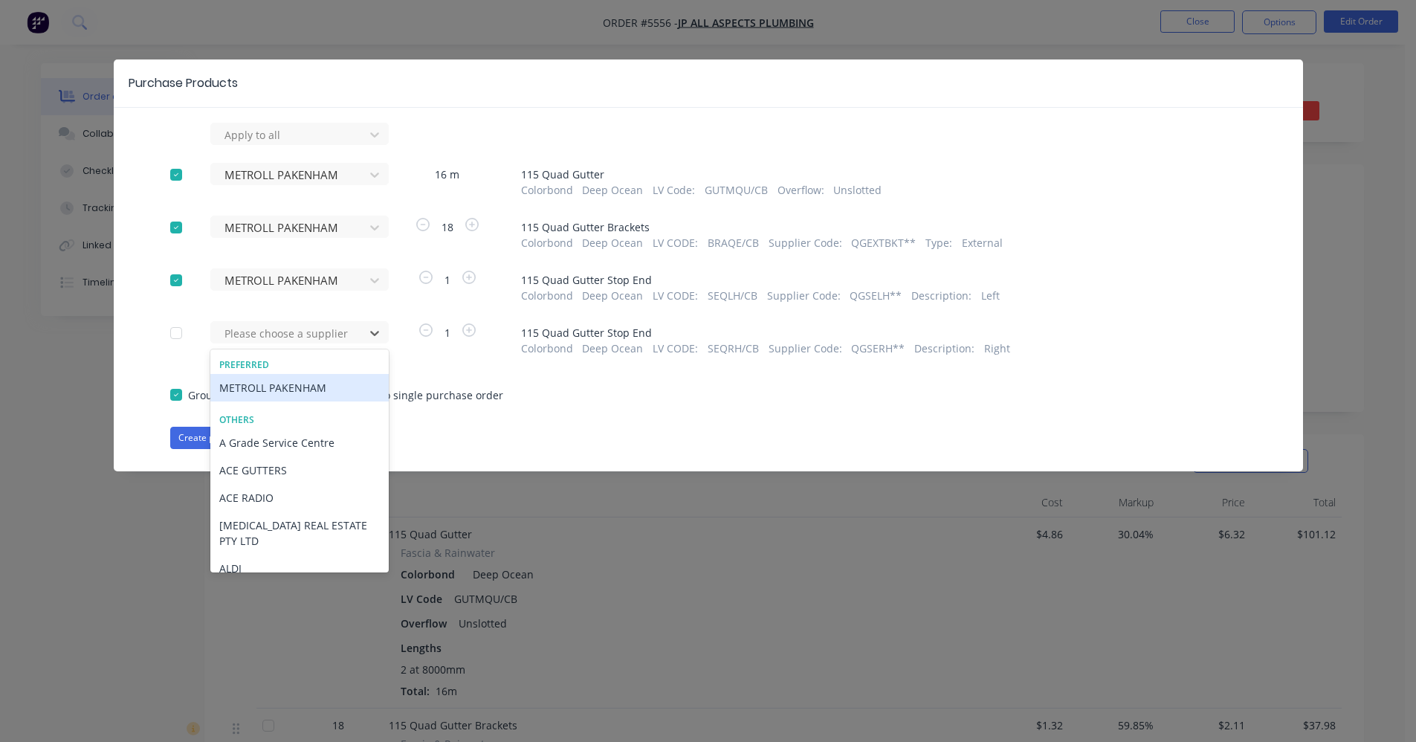
click at [279, 389] on div "METROLL PAKENHAM" at bounding box center [299, 388] width 178 height 28
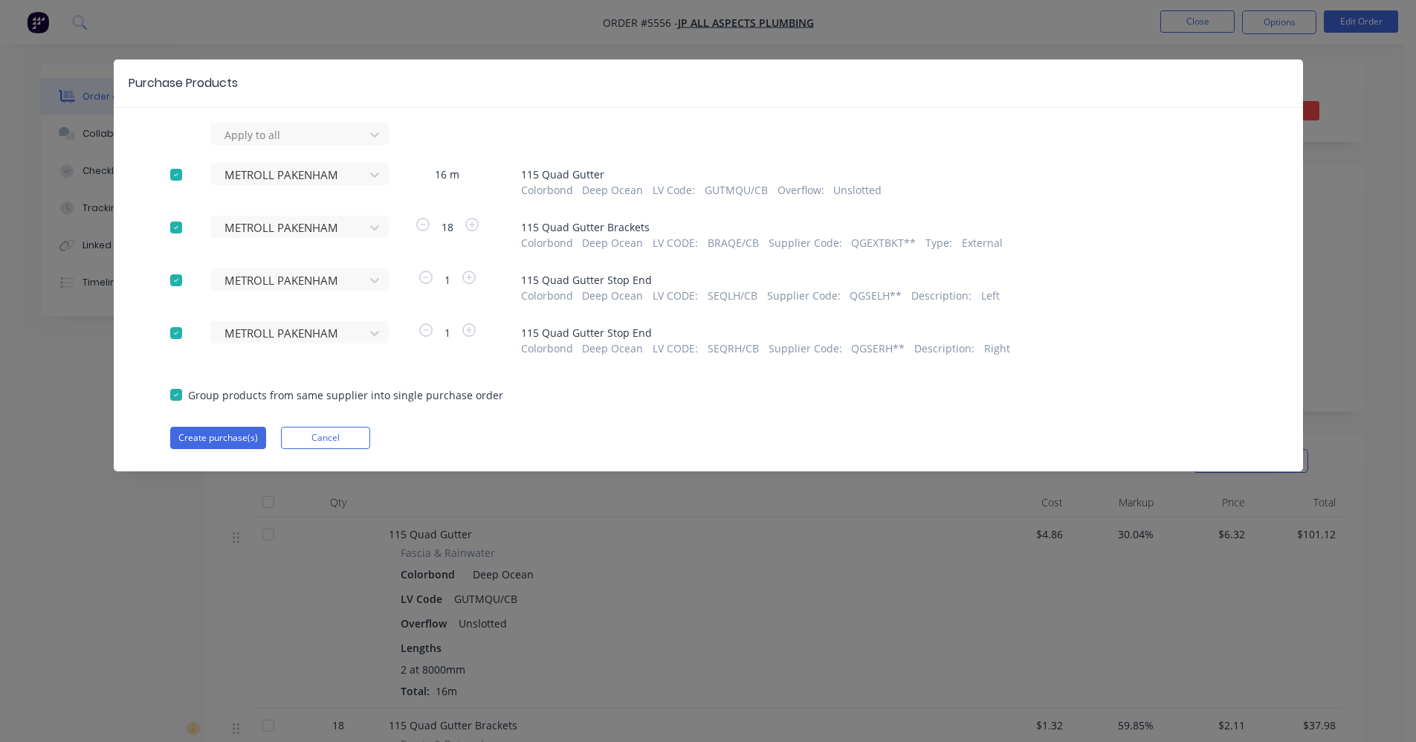
click at [178, 453] on div "Purchase Products Apply to all METROLL PAKENHAM 16 m 115 Quad Gutter Colorbond …" at bounding box center [708, 265] width 1189 height 412
click at [193, 445] on button "Create purchase(s)" at bounding box center [218, 438] width 96 height 22
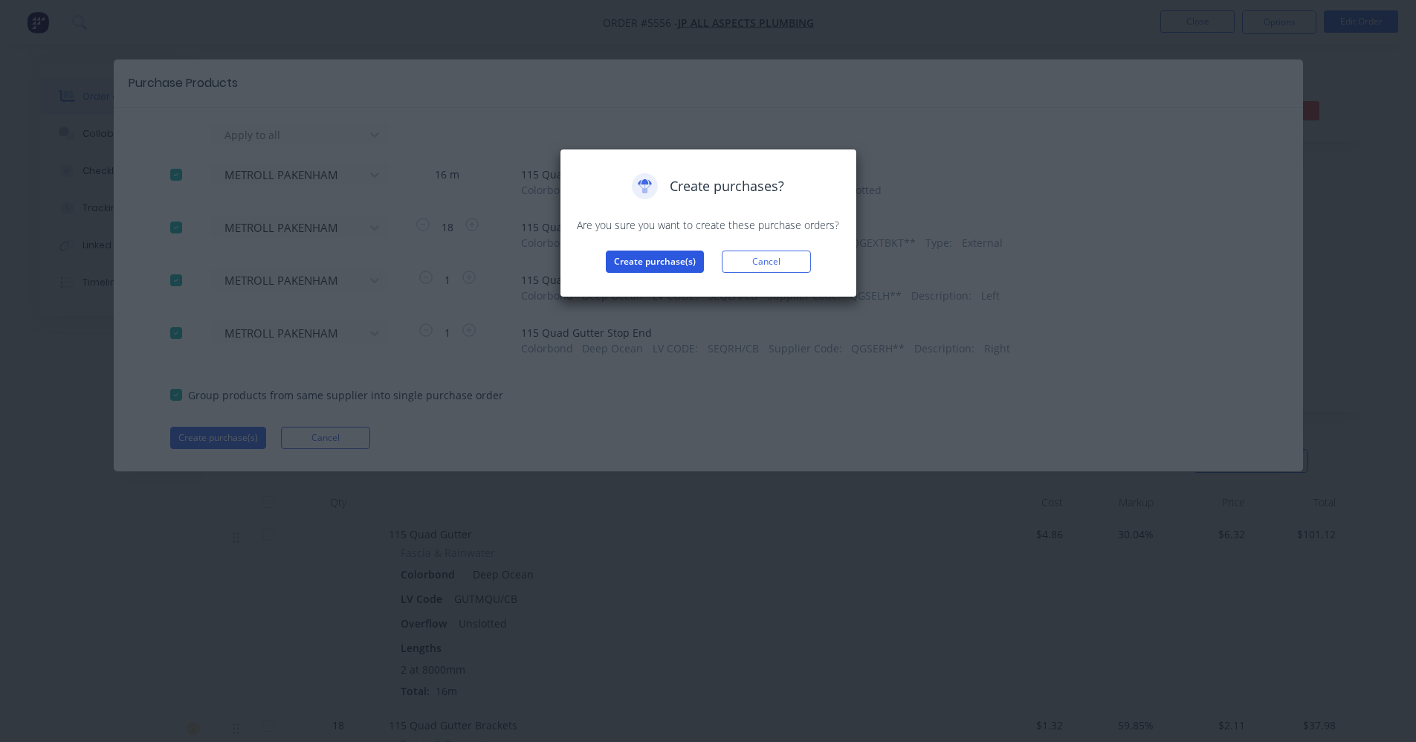
click at [650, 262] on button "Create purchase(s)" at bounding box center [655, 262] width 98 height 22
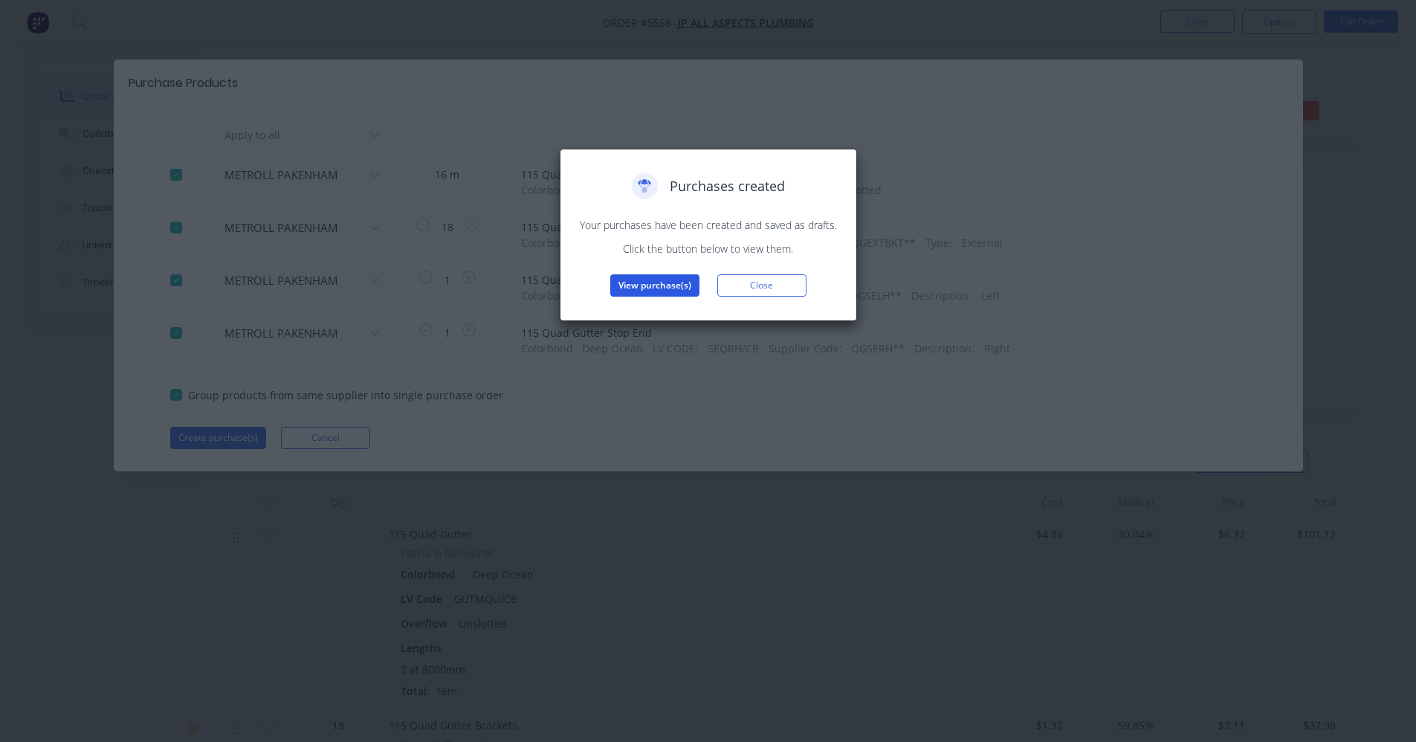
click at [650, 282] on button "View purchase(s)" at bounding box center [654, 285] width 89 height 22
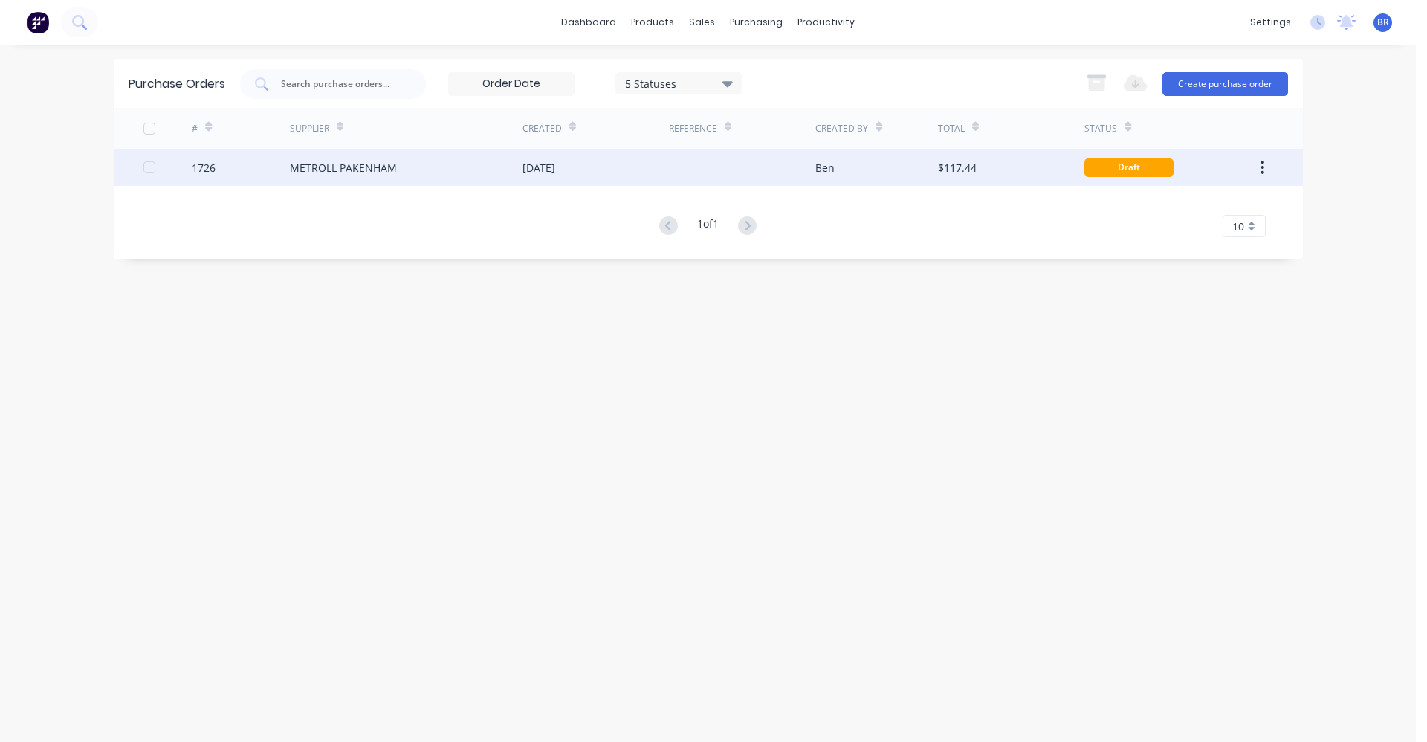
click at [369, 168] on div "METROLL PAKENHAM" at bounding box center [343, 168] width 107 height 16
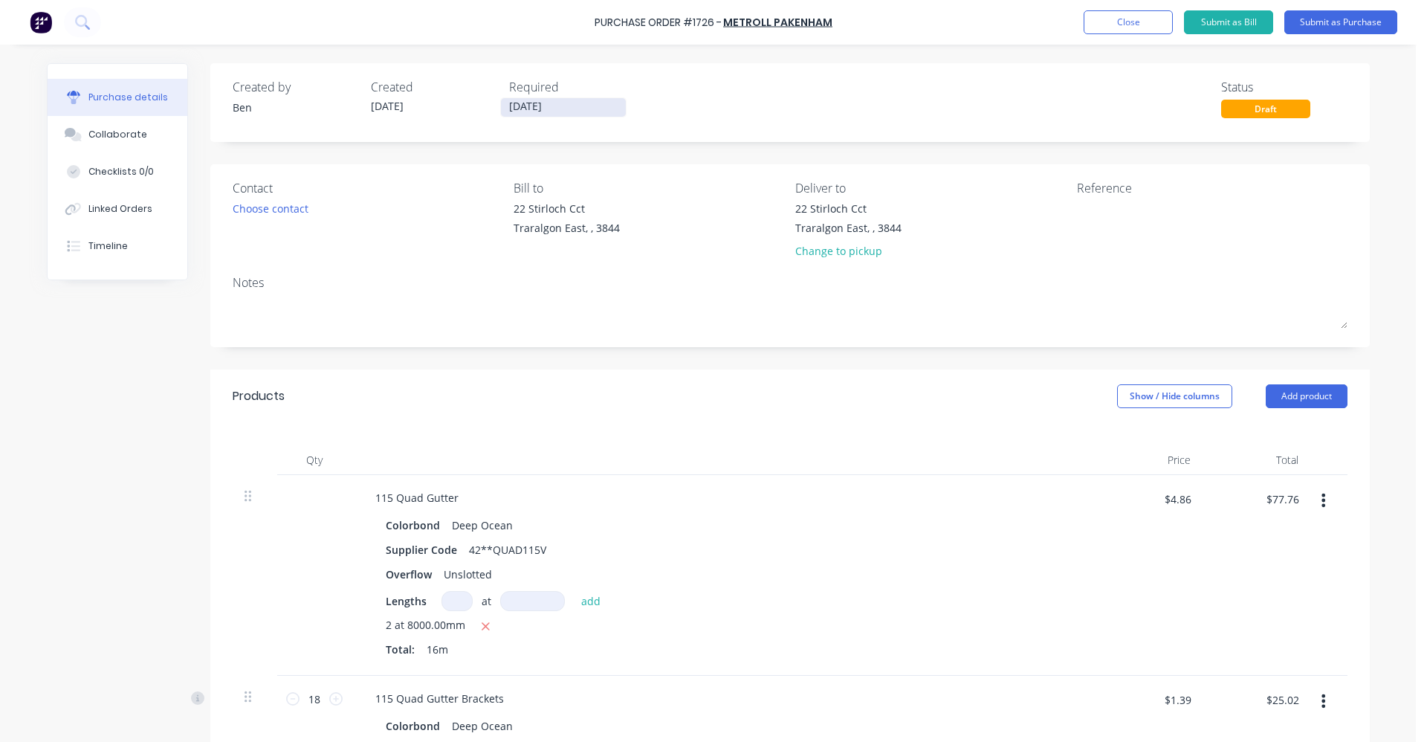
click at [537, 100] on input "[DATE]" at bounding box center [563, 107] width 125 height 19
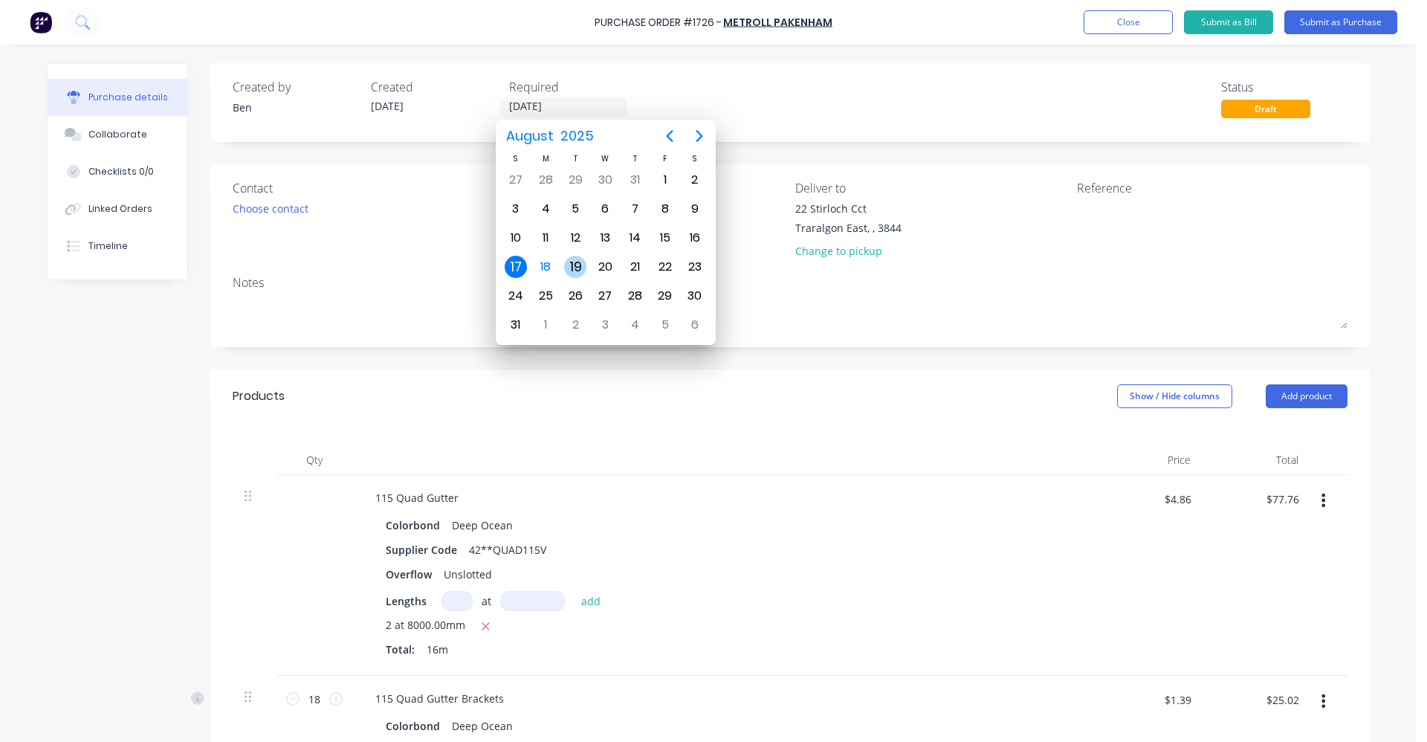
click at [574, 267] on div "19" at bounding box center [575, 267] width 22 height 22
type input "[DATE]"
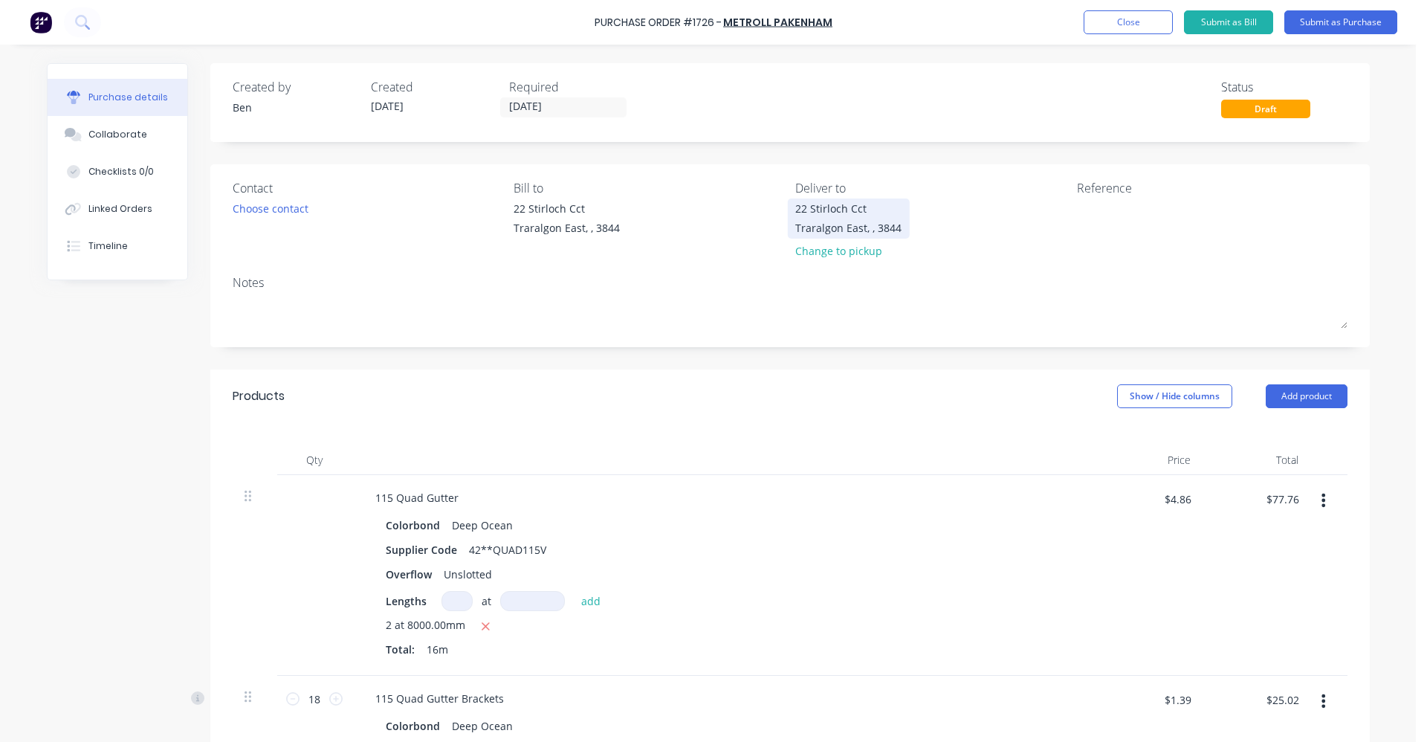
click at [848, 202] on div "22 Stirloch Cct" at bounding box center [848, 209] width 106 height 16
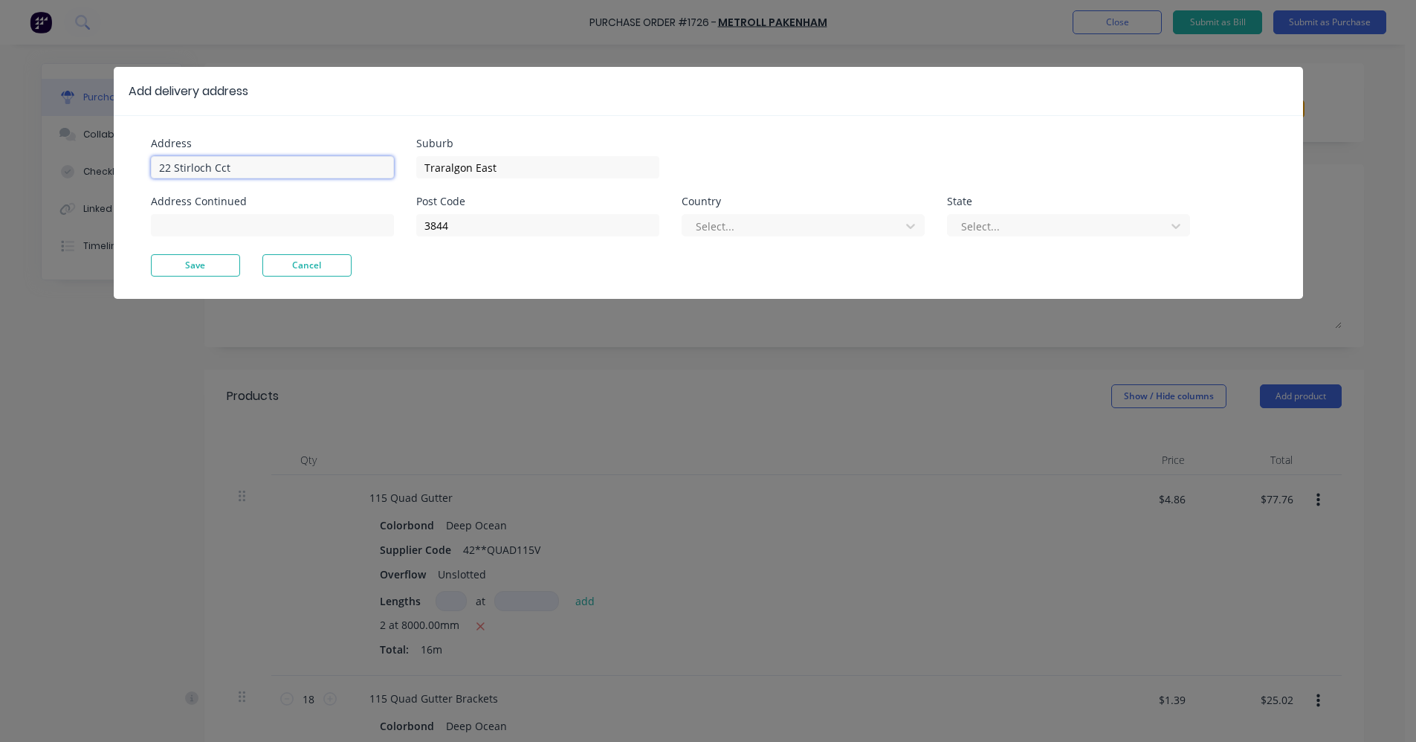
drag, startPoint x: 237, startPoint y: 169, endPoint x: 0, endPoint y: 151, distance: 237.9
click at [0, 151] on div "Add delivery address Address [GEOGRAPHIC_DATA] Address Continued Suburb [GEOGRA…" at bounding box center [708, 371] width 1416 height 742
drag, startPoint x: 278, startPoint y: 167, endPoint x: 39, endPoint y: 162, distance: 239.4
click at [39, 162] on div "Add delivery address Address [GEOGRAPHIC_DATA] Address Continued Suburb [GEOGRA…" at bounding box center [708, 371] width 1416 height 742
type input "y"
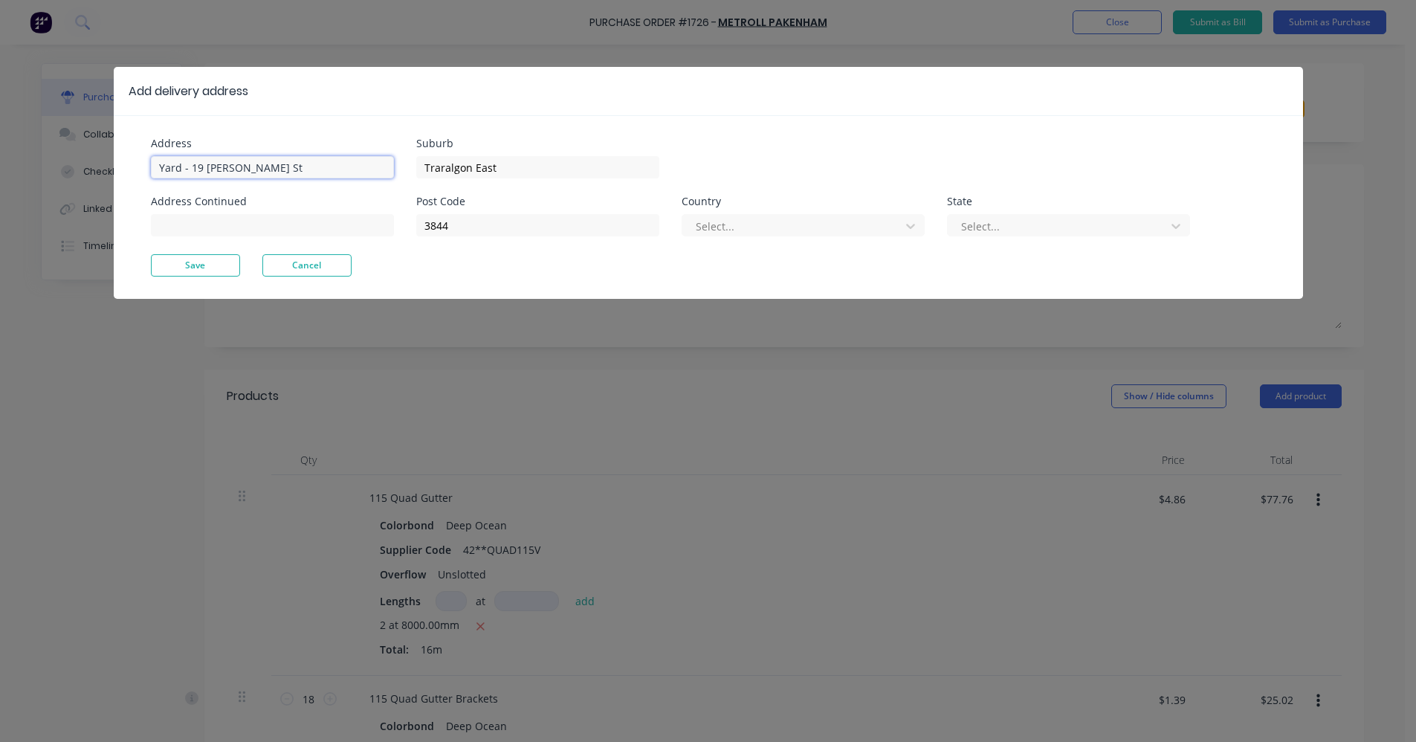
type input "Yard - 19 [PERSON_NAME] St"
type input "Yarram"
click at [209, 267] on button "Save" at bounding box center [195, 265] width 89 height 22
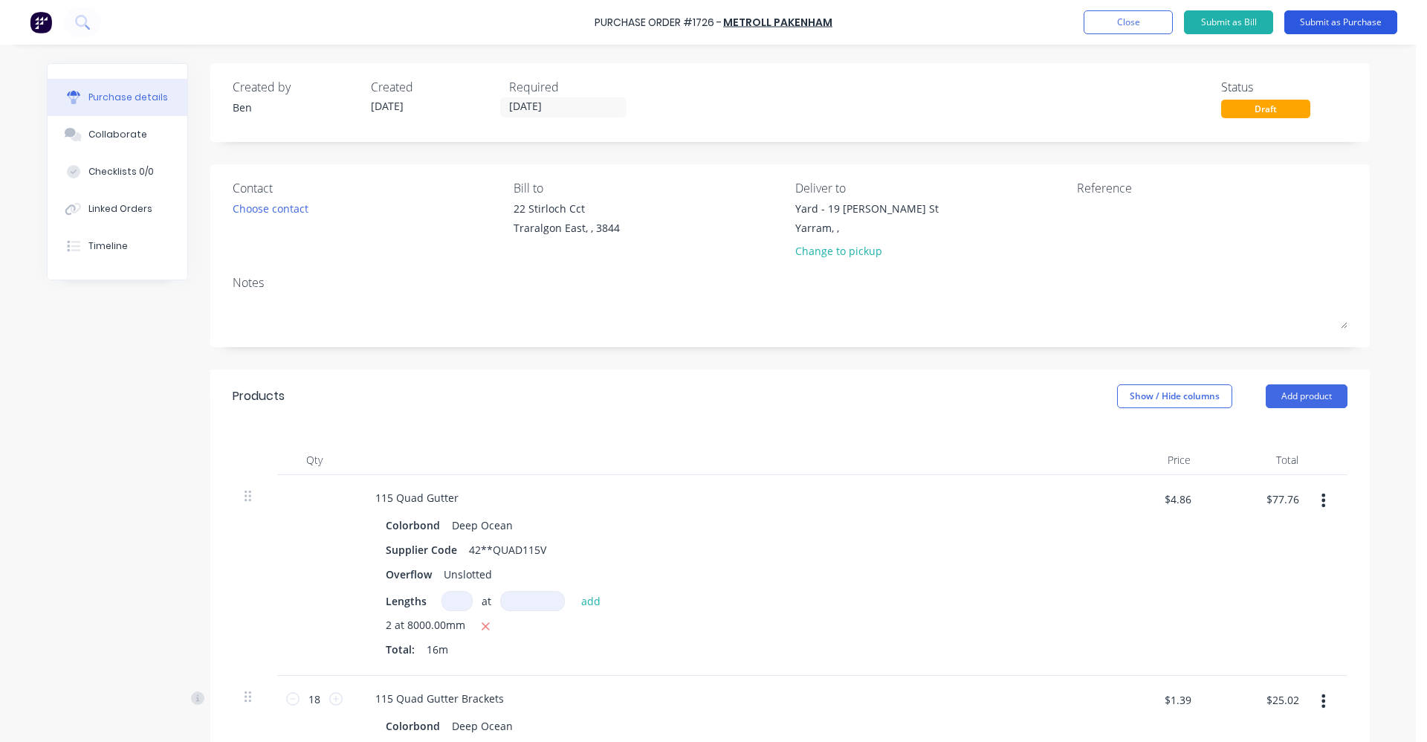
click at [1370, 21] on button "Submit as Purchase" at bounding box center [1341, 22] width 113 height 24
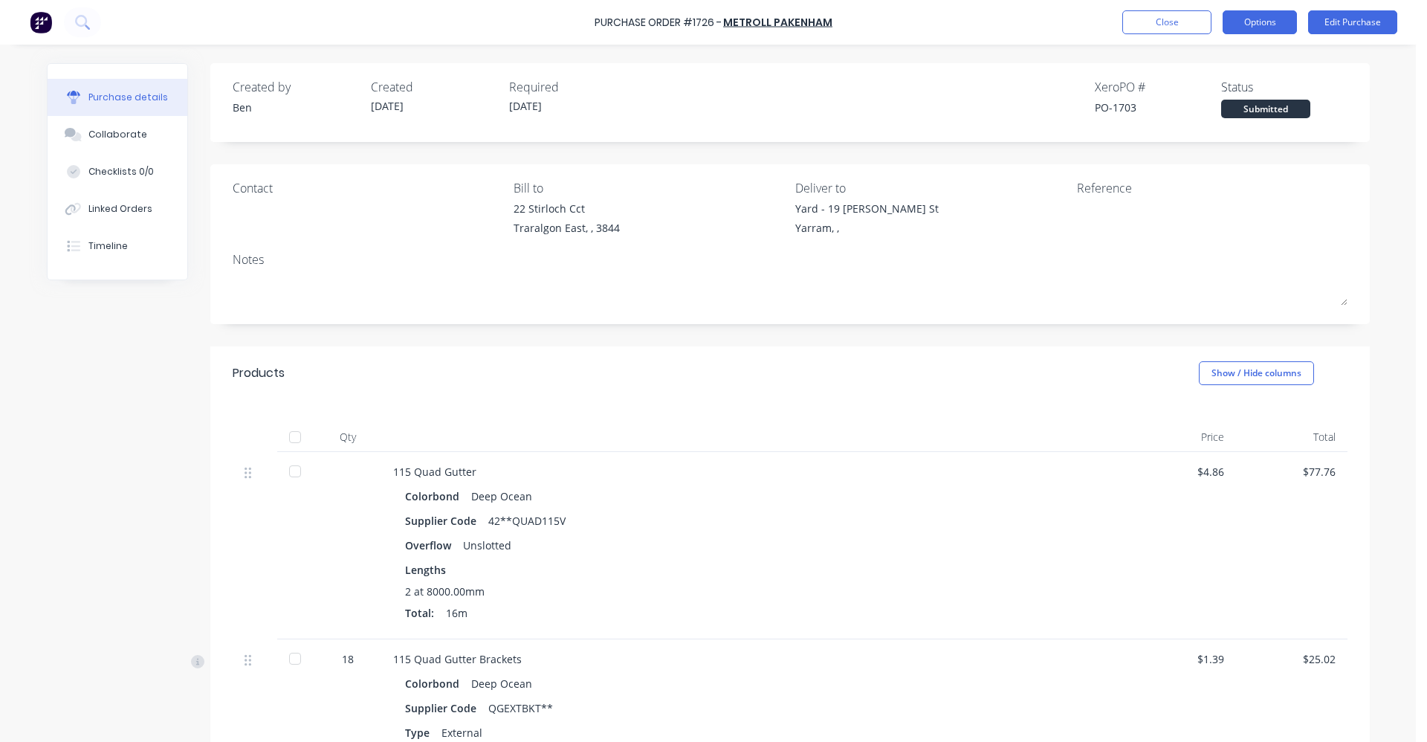
click at [1265, 18] on button "Options" at bounding box center [1260, 22] width 74 height 24
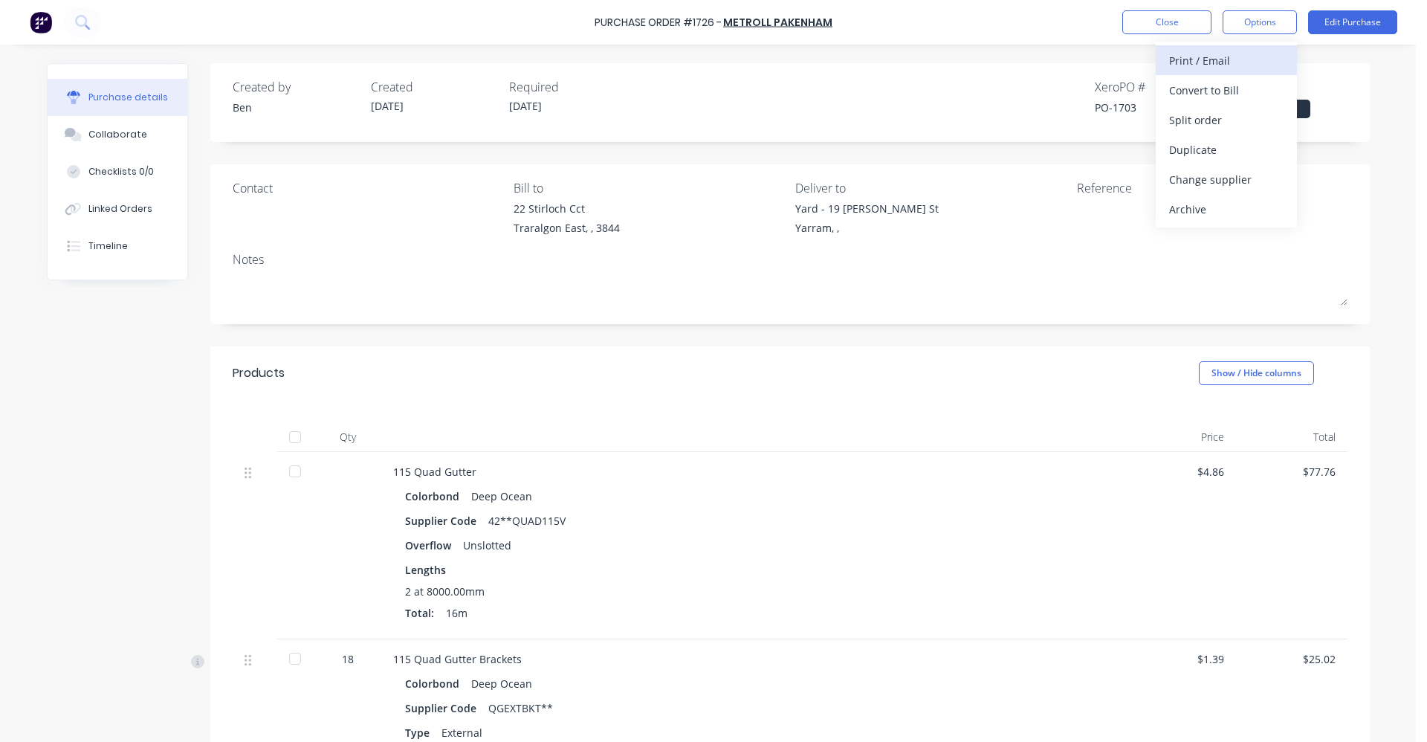
click at [1199, 65] on div "Print / Email" at bounding box center [1226, 61] width 114 height 22
click at [1207, 88] on div "With pricing" at bounding box center [1226, 91] width 114 height 22
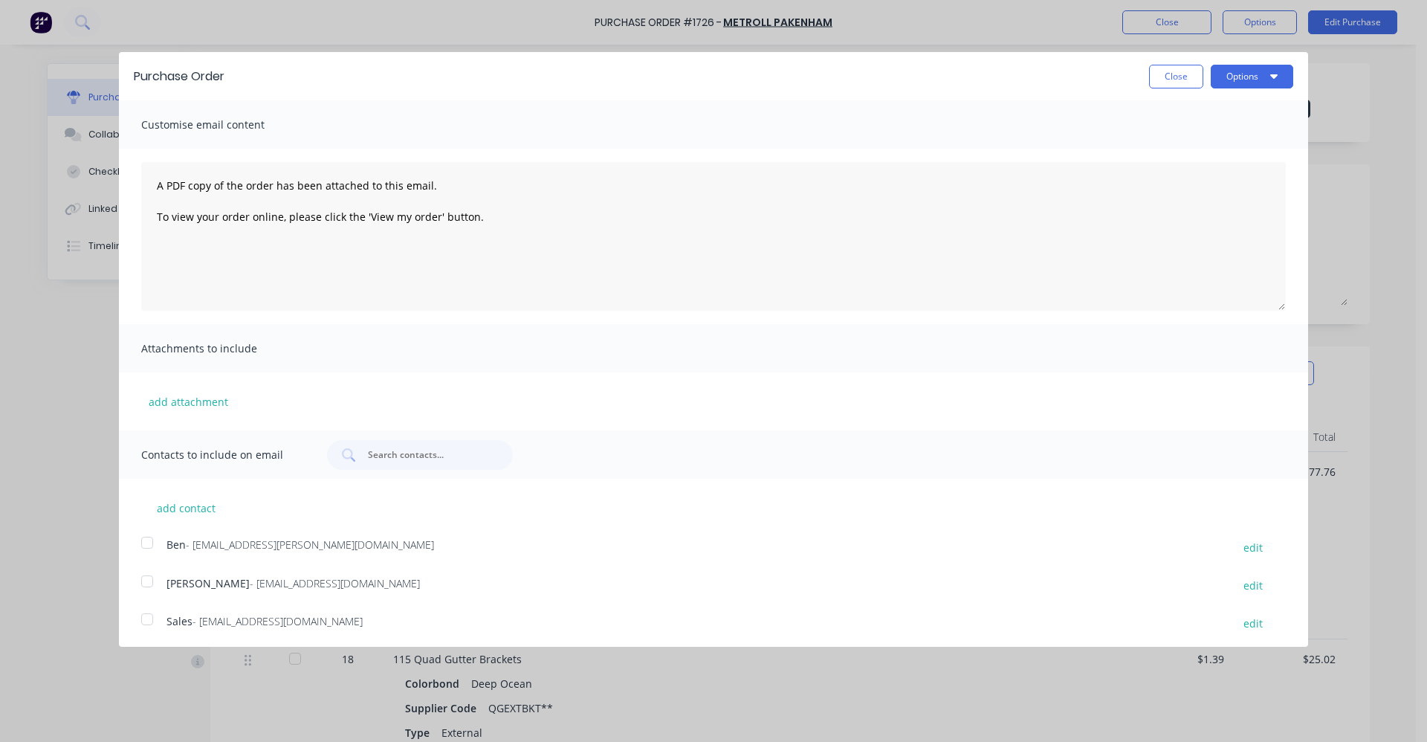
click at [144, 620] on div at bounding box center [147, 619] width 30 height 30
click at [1239, 72] on button "Options" at bounding box center [1252, 77] width 83 height 24
click at [1227, 149] on div "Email" at bounding box center [1223, 144] width 114 height 22
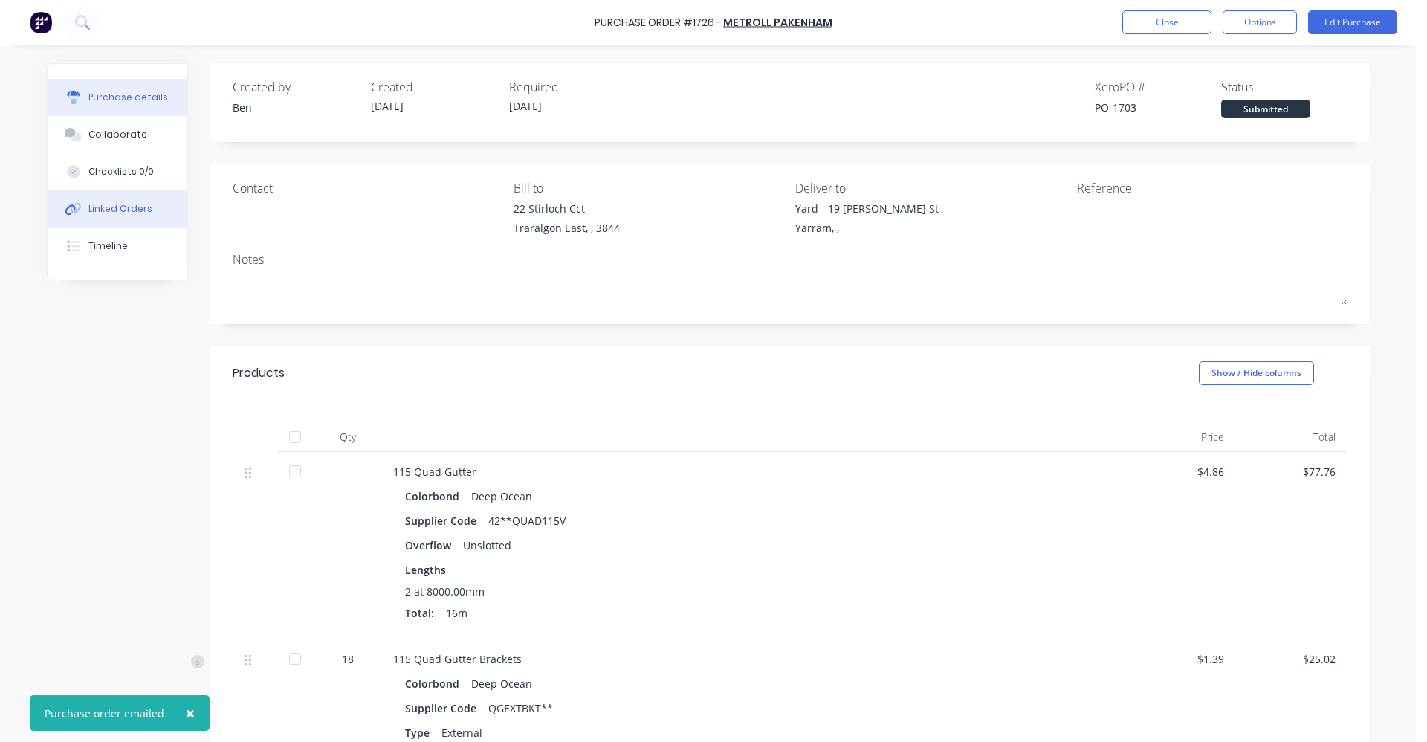
drag, startPoint x: 117, startPoint y: 198, endPoint x: 113, endPoint y: 207, distance: 10.4
click at [115, 200] on button "Linked Orders" at bounding box center [118, 208] width 140 height 37
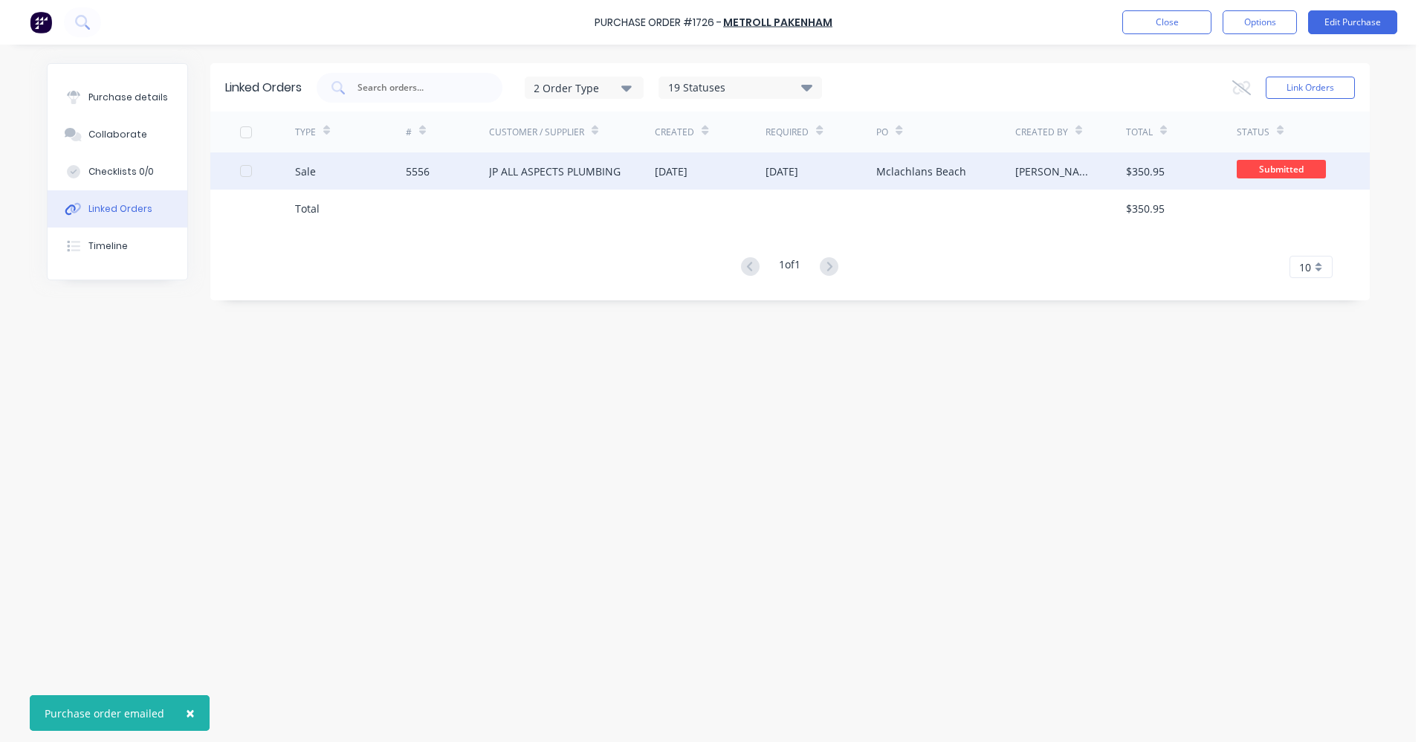
click at [688, 164] on div "[DATE]" at bounding box center [671, 172] width 33 height 16
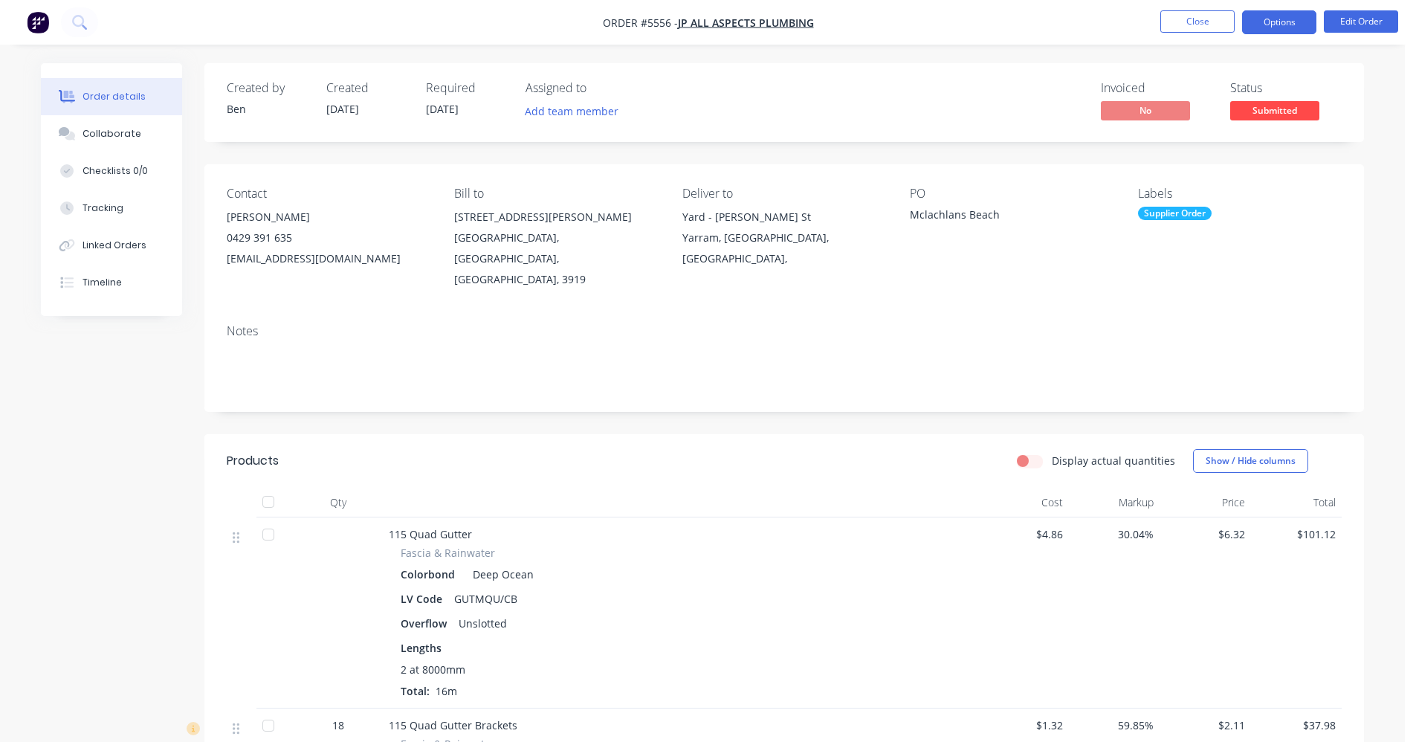
click at [1295, 19] on button "Options" at bounding box center [1279, 22] width 74 height 24
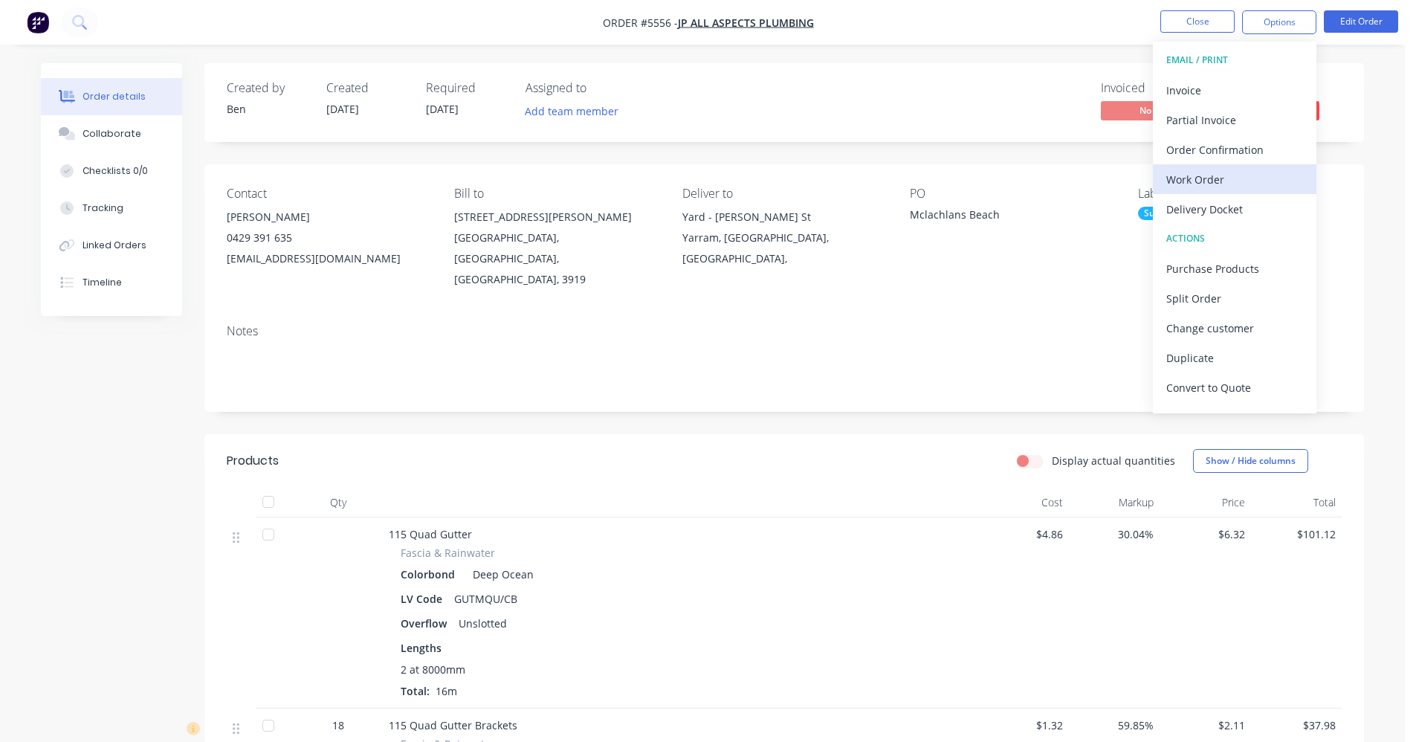
click at [1204, 184] on div "Work Order" at bounding box center [1234, 180] width 137 height 22
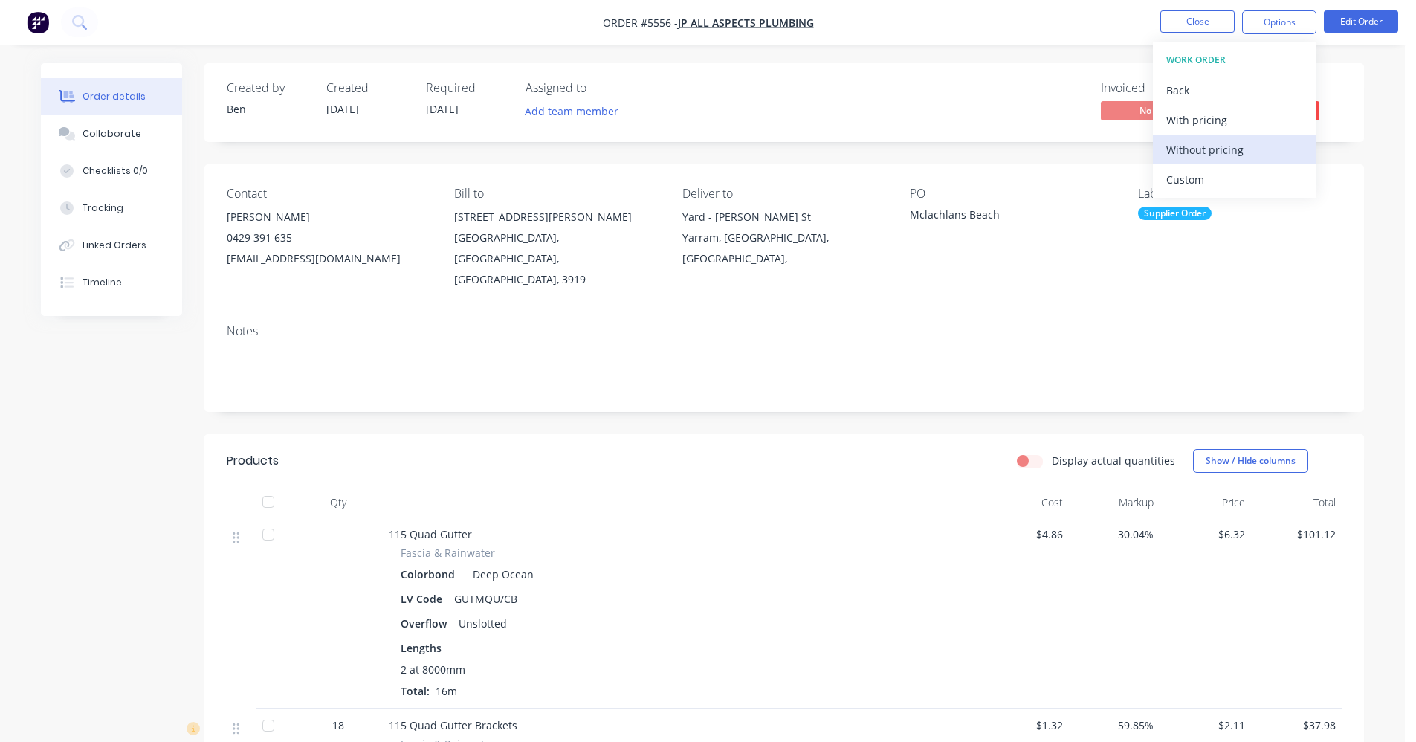
click at [1190, 149] on div "Without pricing" at bounding box center [1234, 150] width 137 height 22
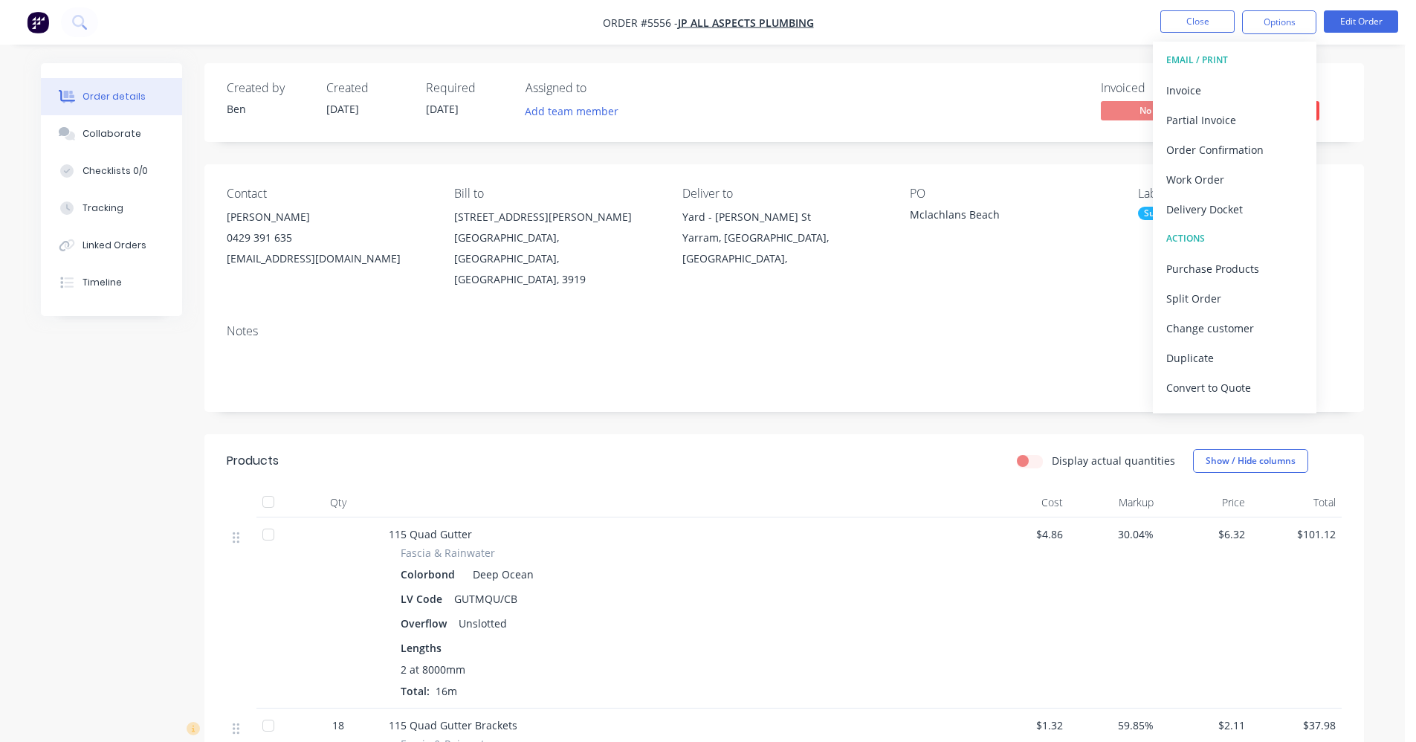
drag, startPoint x: 911, startPoint y: 314, endPoint x: 939, endPoint y: 312, distance: 27.6
click at [911, 324] on div "Notes" at bounding box center [784, 331] width 1115 height 14
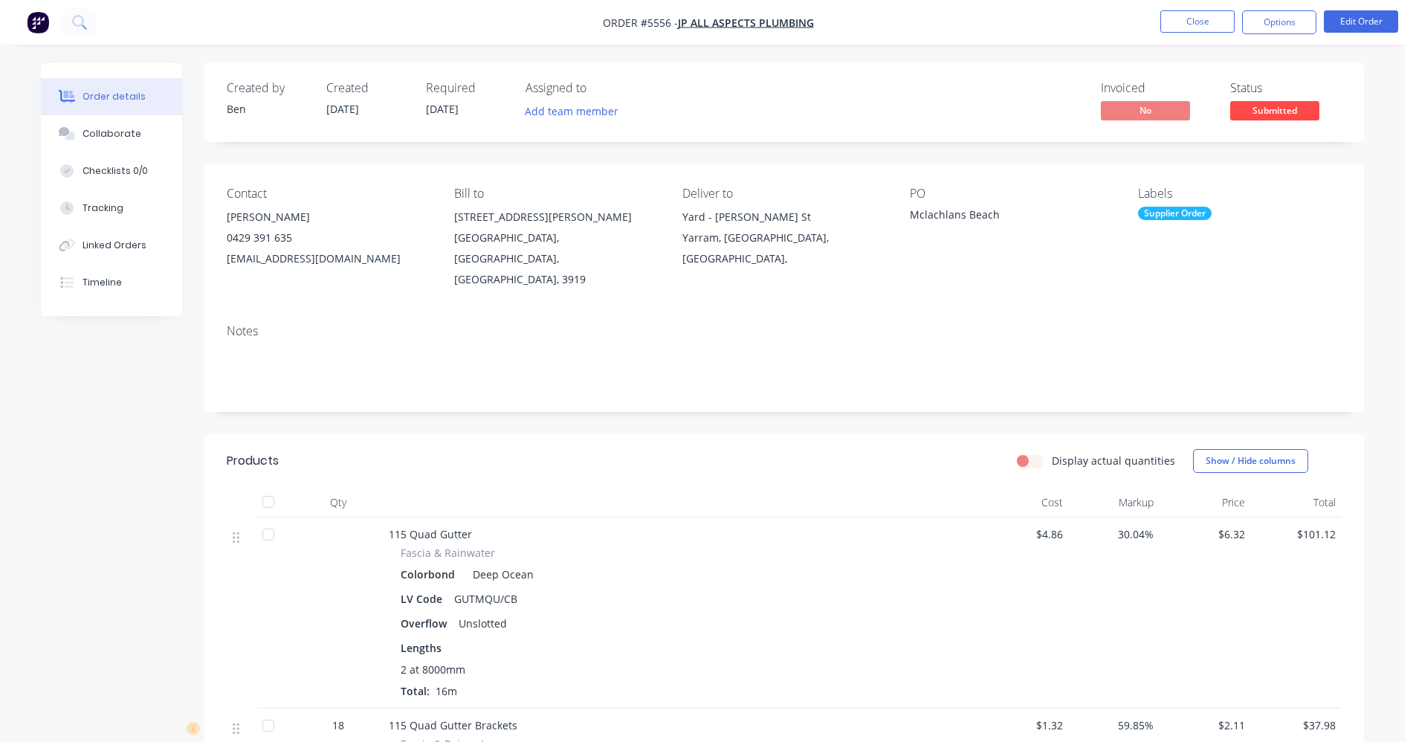
click at [1157, 211] on div "Supplier Order" at bounding box center [1175, 213] width 74 height 13
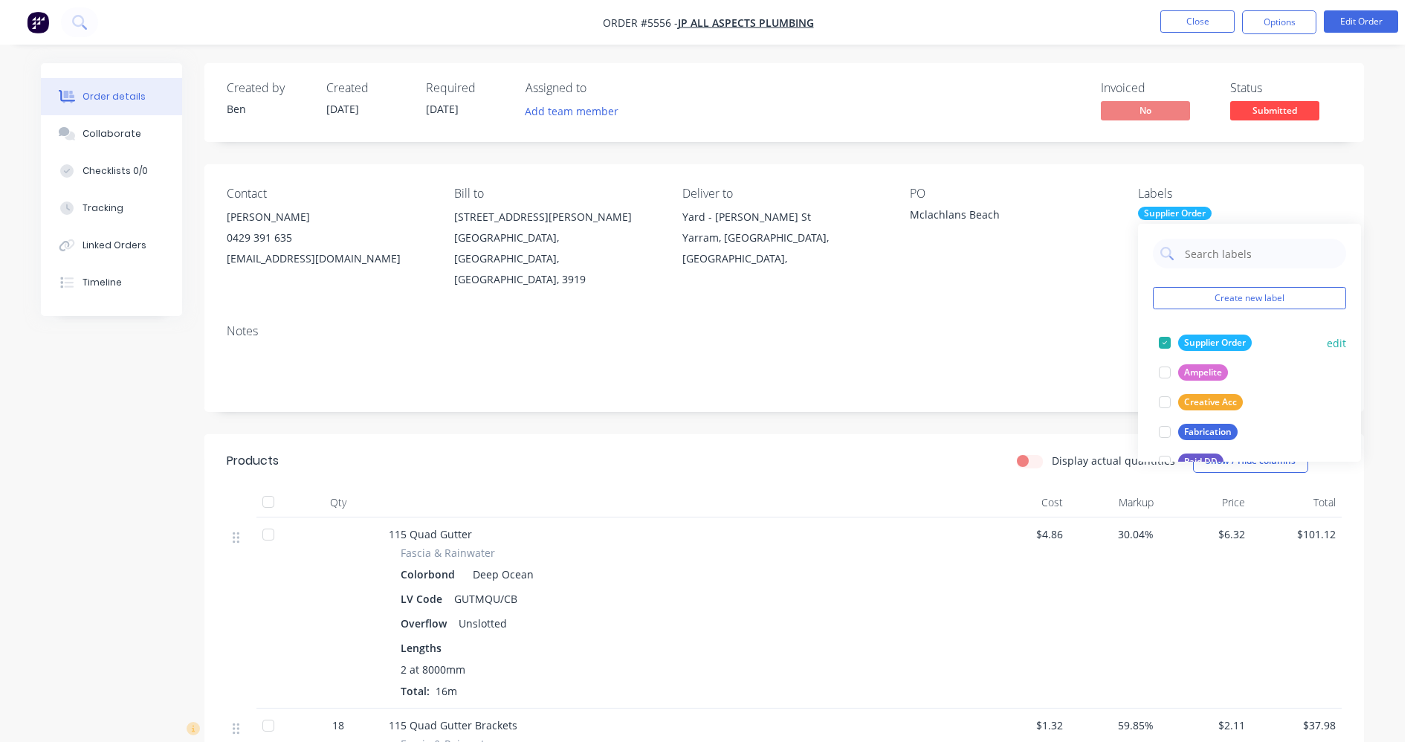
click at [1201, 340] on div "Supplier Order" at bounding box center [1215, 343] width 74 height 16
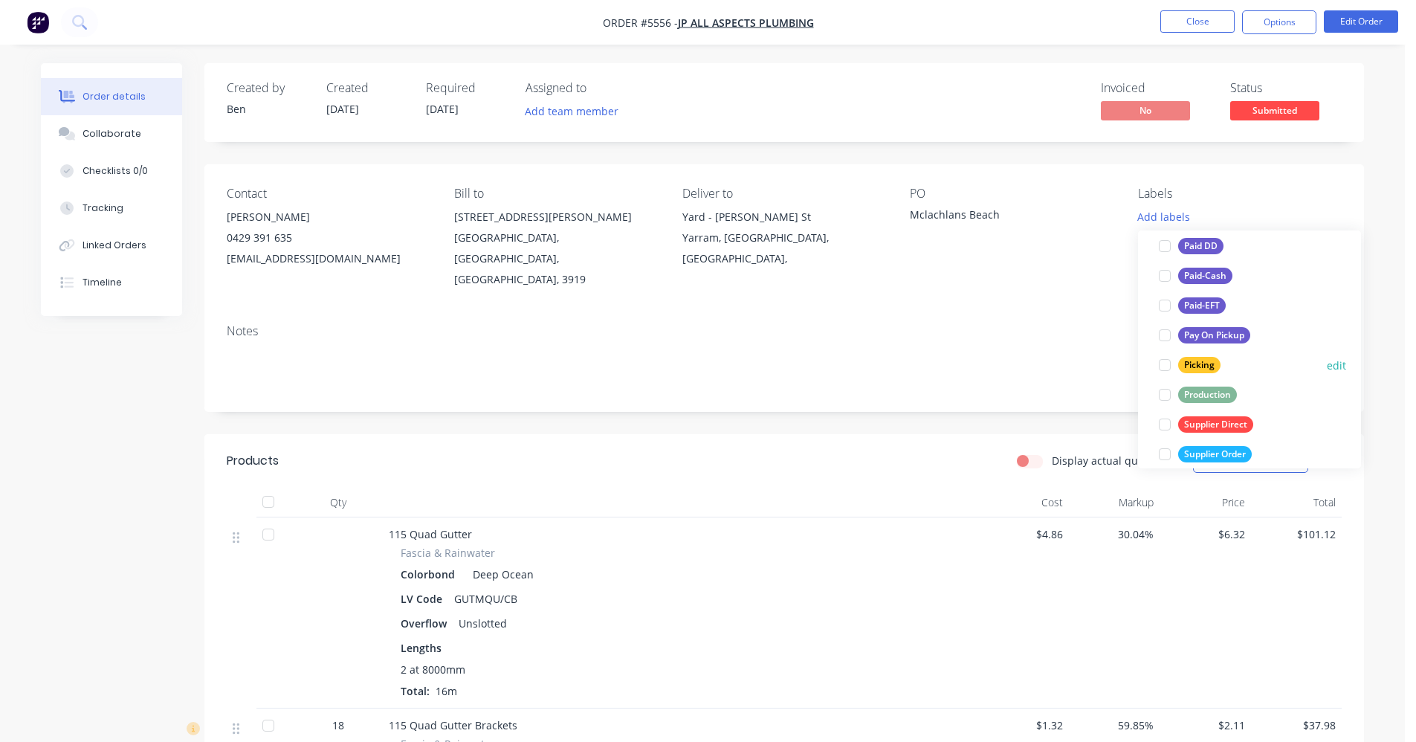
scroll to position [223, 0]
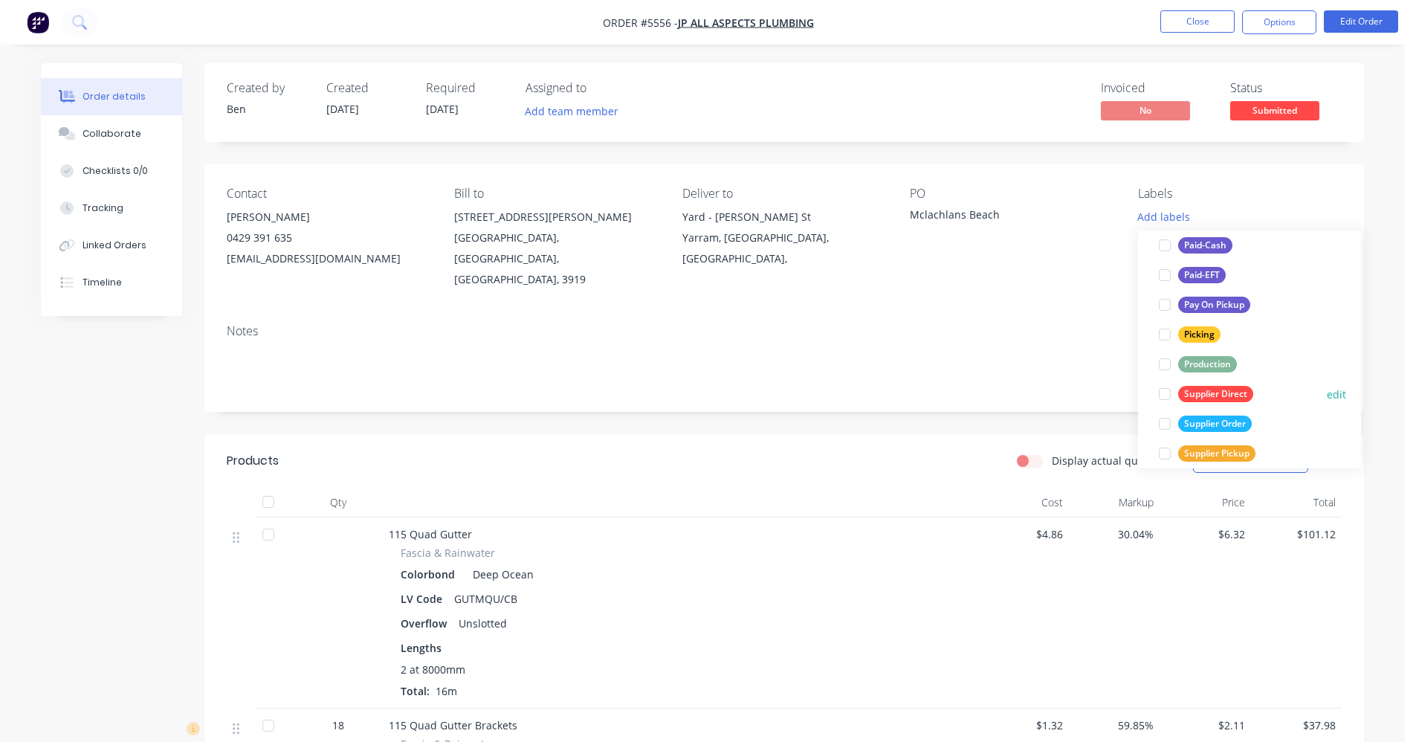
click at [1216, 387] on div "Supplier Direct" at bounding box center [1215, 394] width 75 height 16
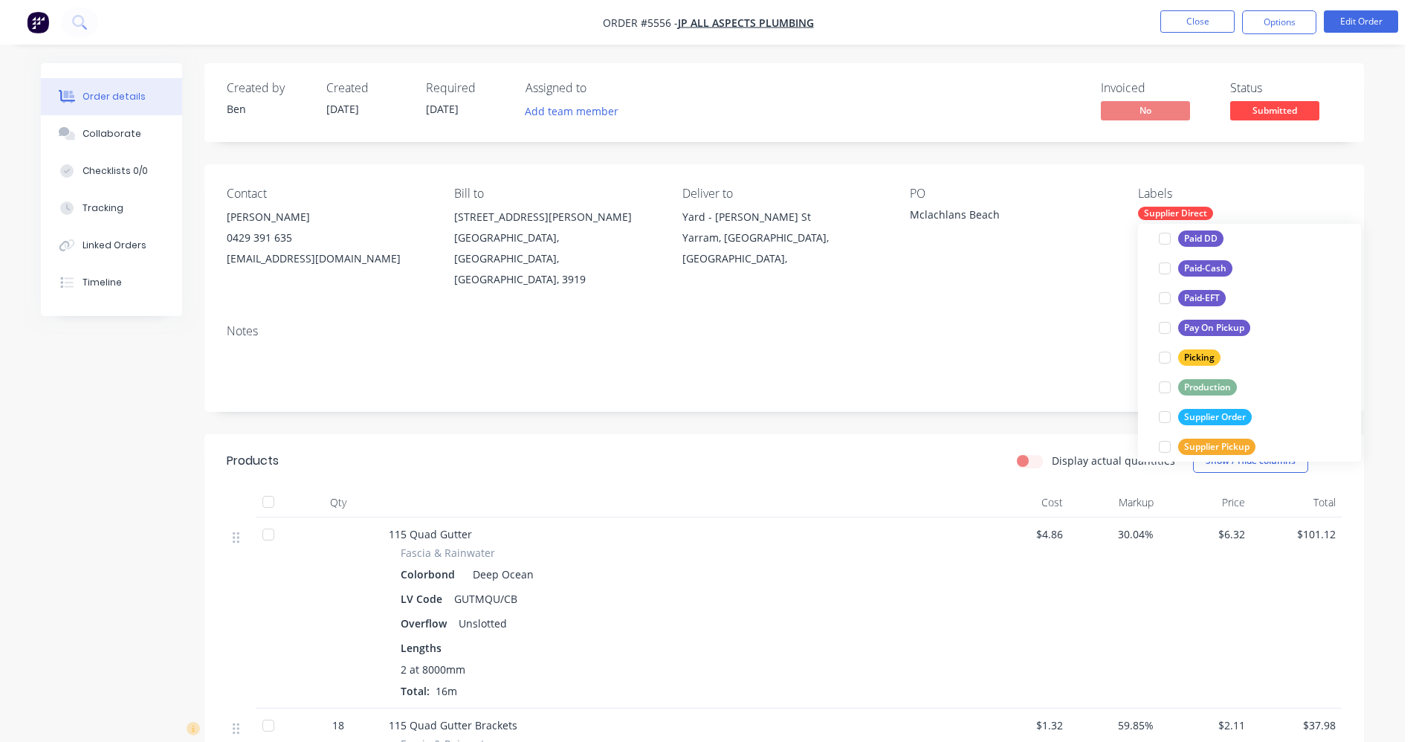
scroll to position [0, 0]
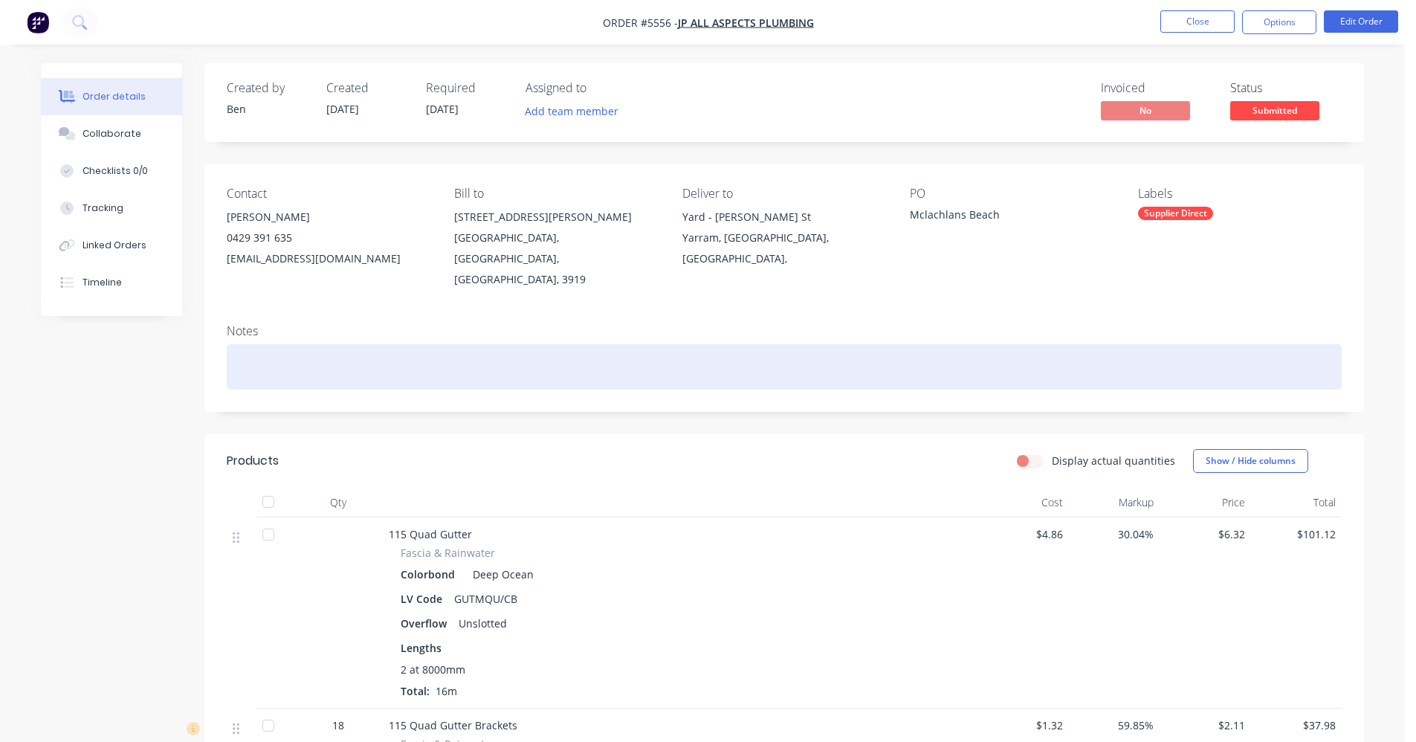
drag, startPoint x: 1013, startPoint y: 358, endPoint x: 1023, endPoint y: 356, distance: 9.9
click at [1014, 357] on div at bounding box center [784, 366] width 1115 height 45
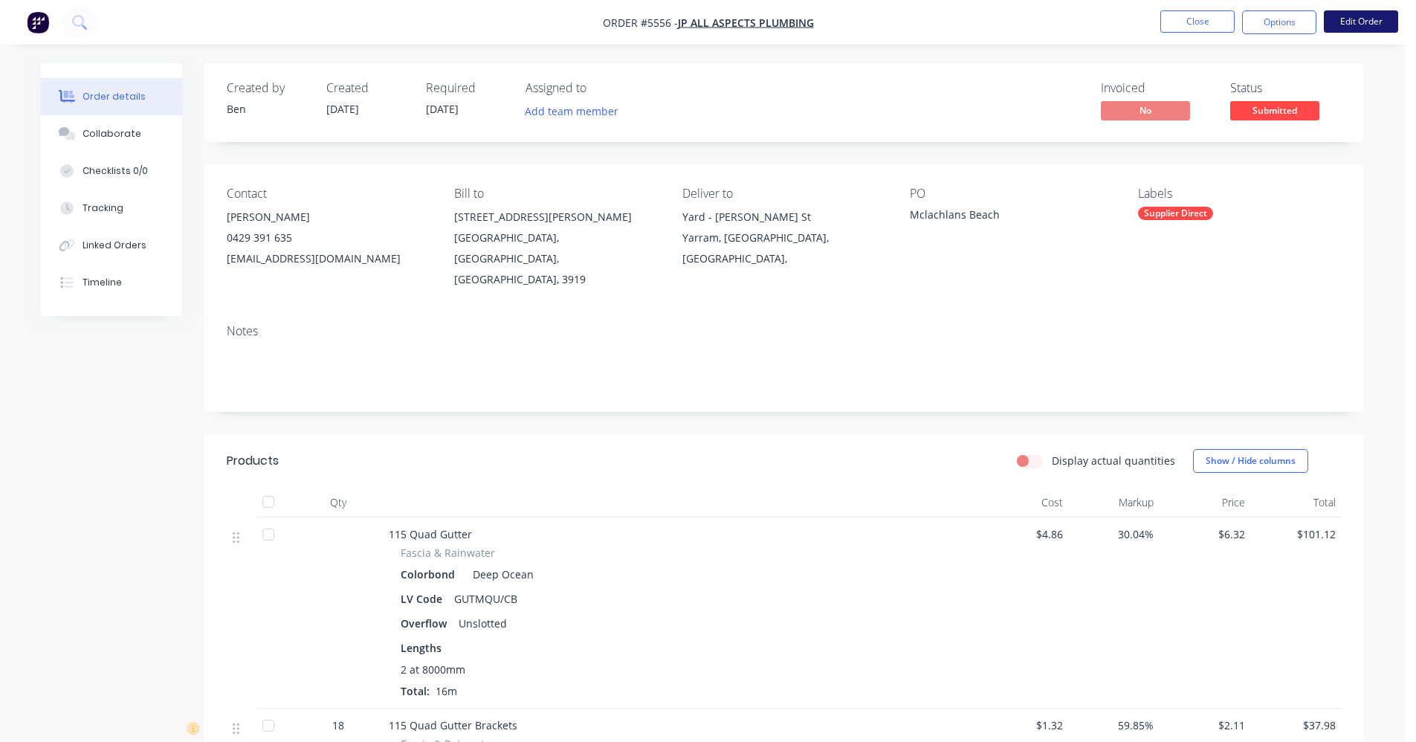
click at [1360, 22] on button "Edit Order" at bounding box center [1361, 21] width 74 height 22
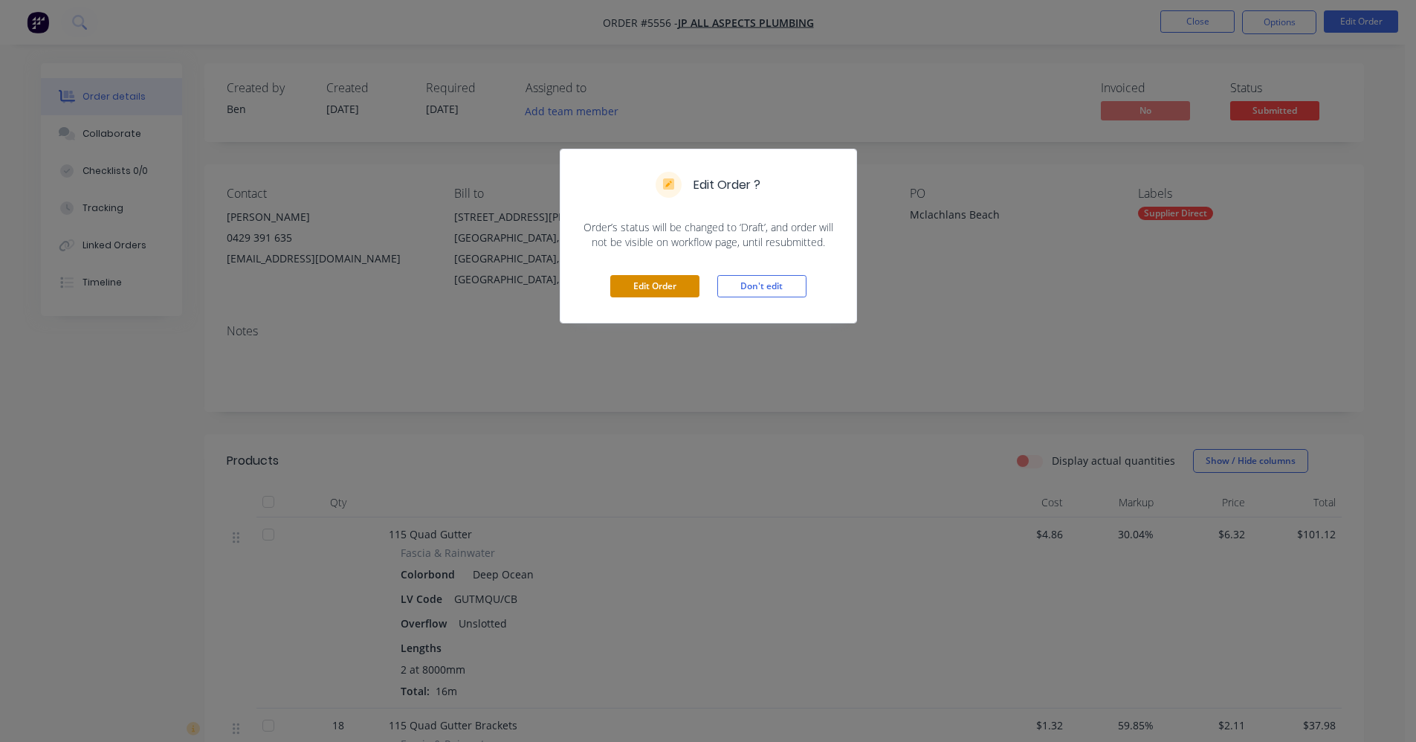
click at [645, 290] on button "Edit Order" at bounding box center [654, 286] width 89 height 22
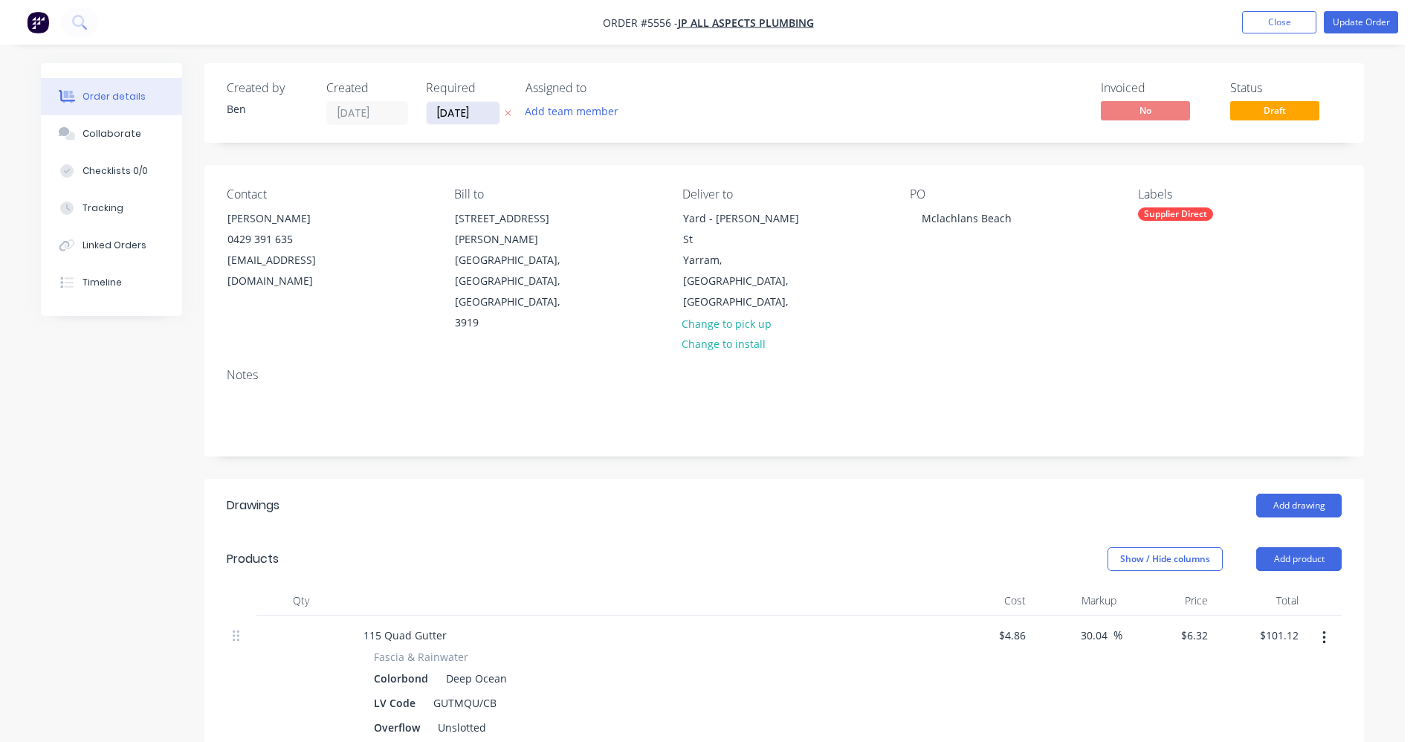
click at [456, 114] on input "[DATE]" at bounding box center [463, 113] width 73 height 22
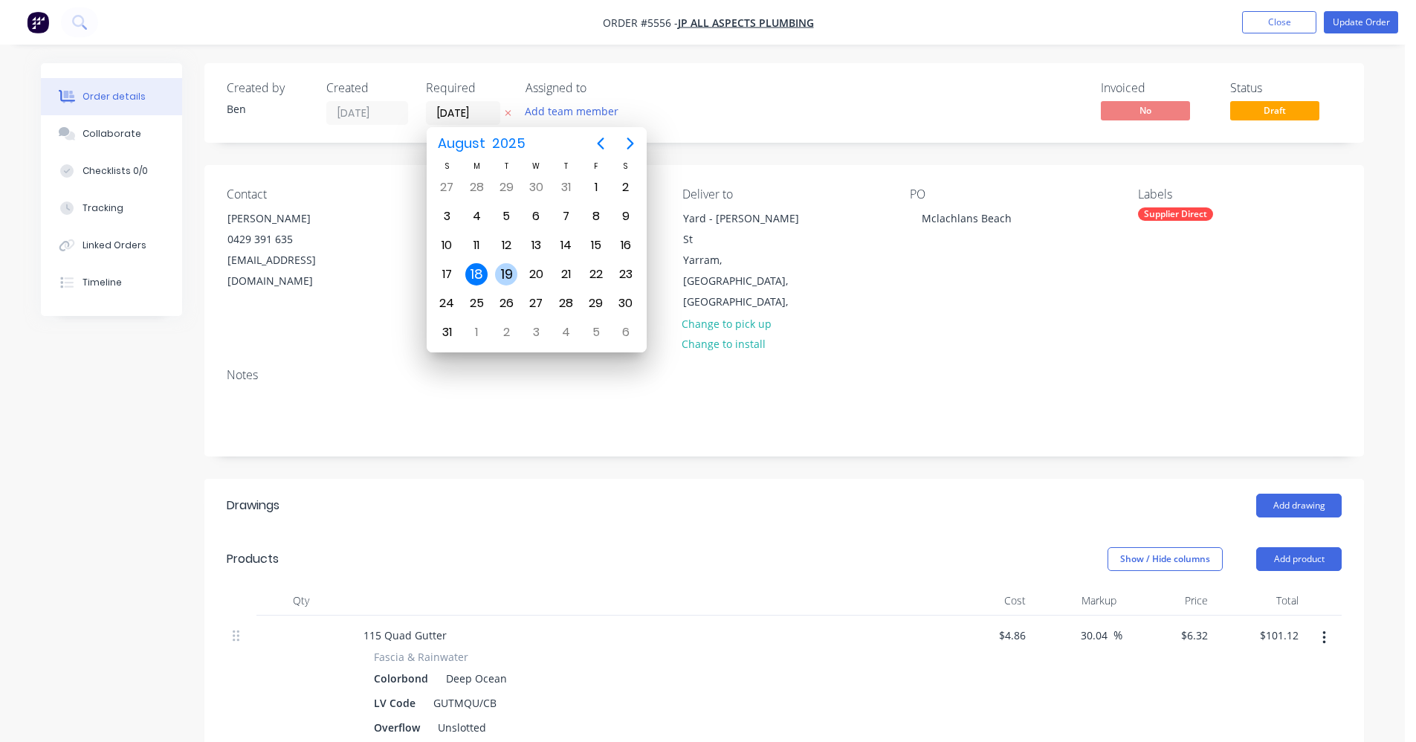
click at [500, 271] on div "19" at bounding box center [506, 274] width 22 height 22
type input "[DATE]"
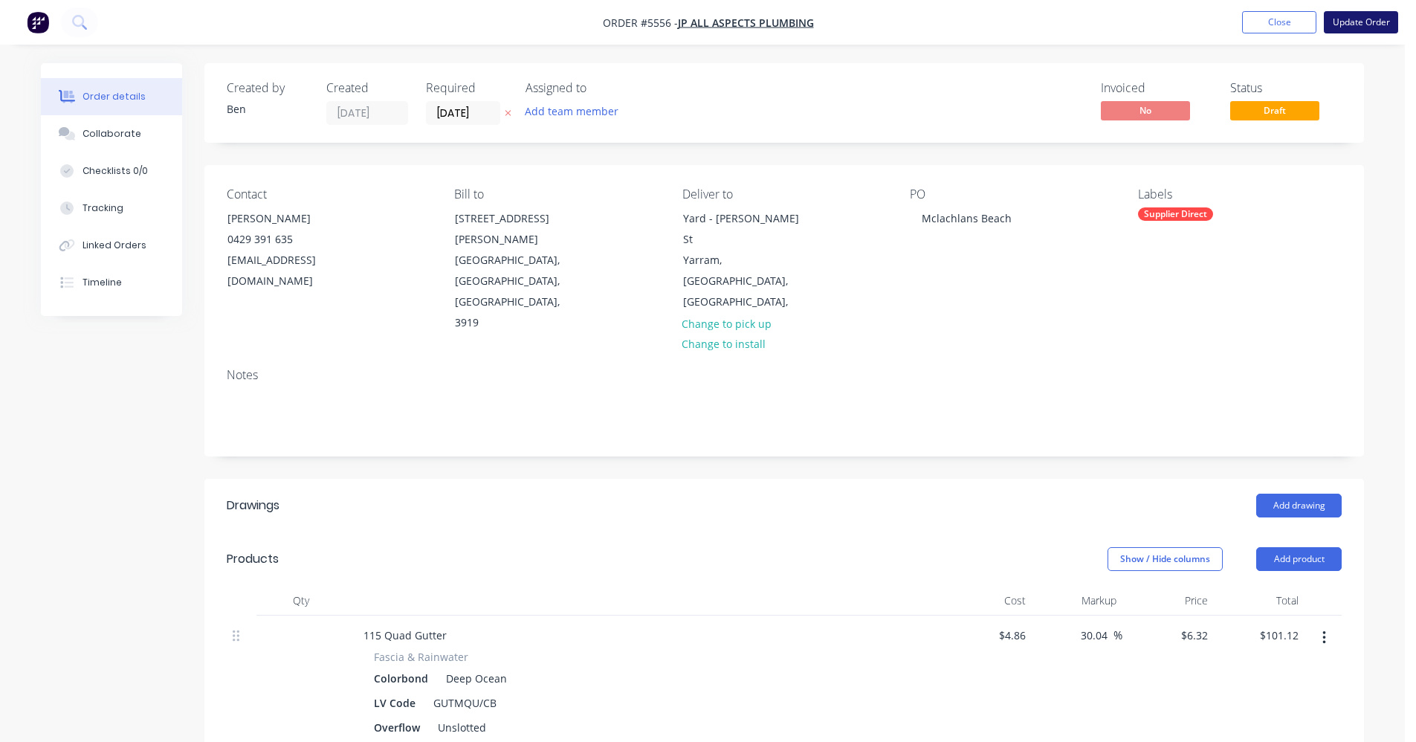
click at [1359, 25] on button "Update Order" at bounding box center [1361, 22] width 74 height 22
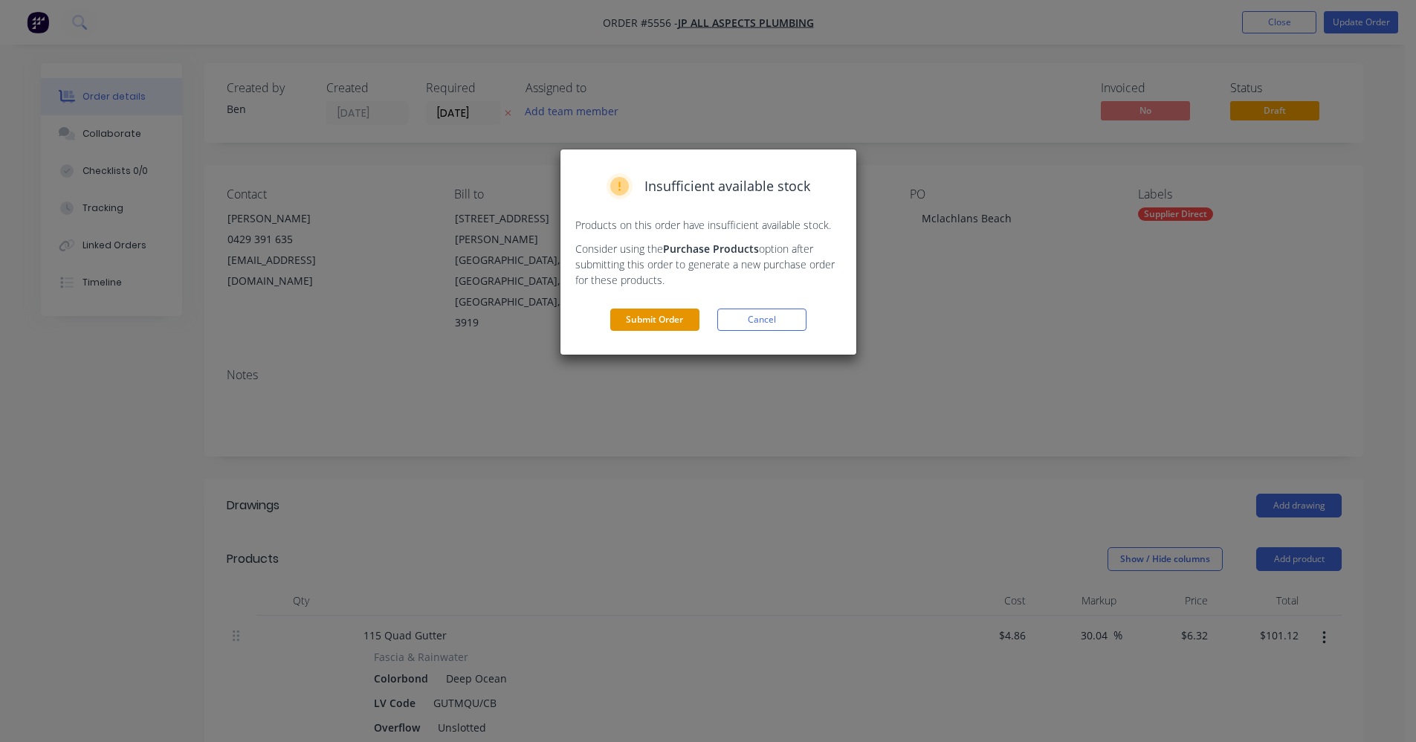
click at [655, 311] on button "Submit Order" at bounding box center [654, 320] width 89 height 22
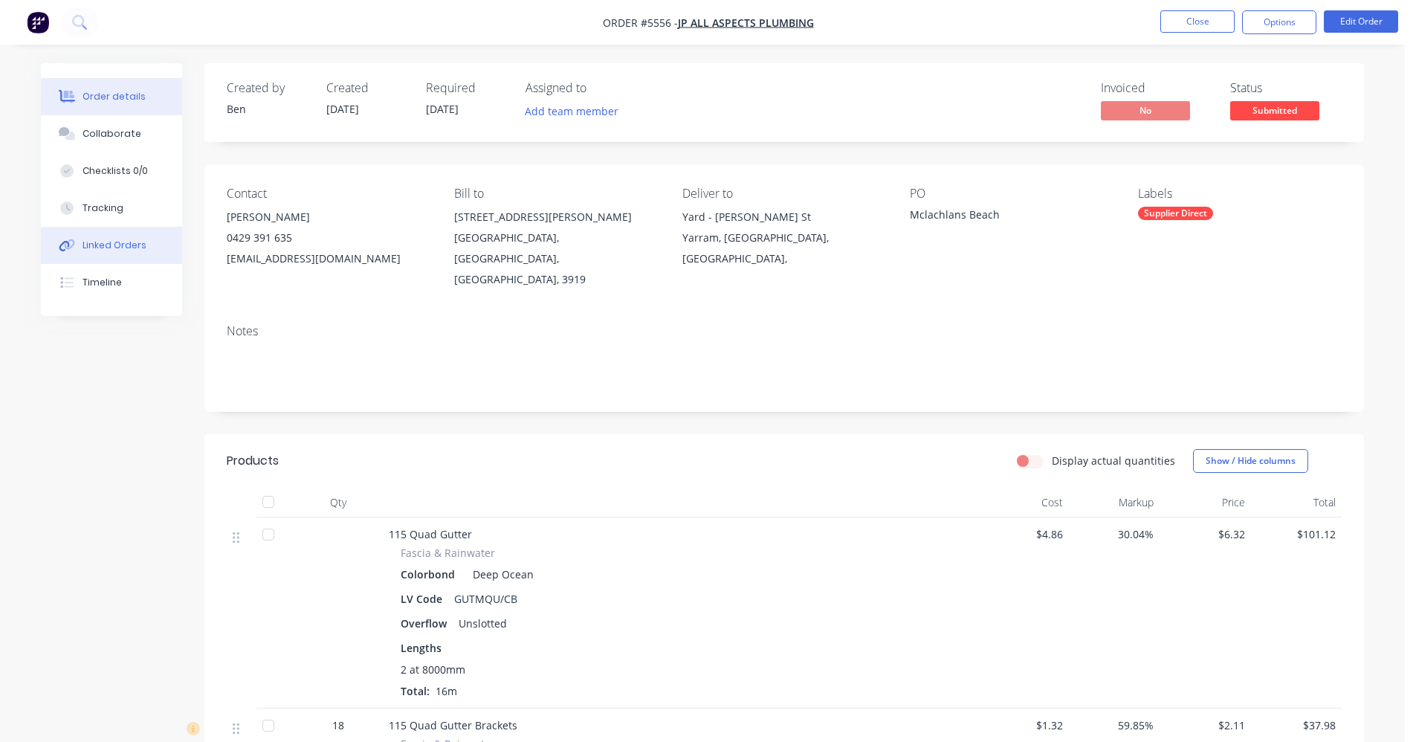
click at [85, 242] on div "Linked Orders" at bounding box center [115, 245] width 64 height 13
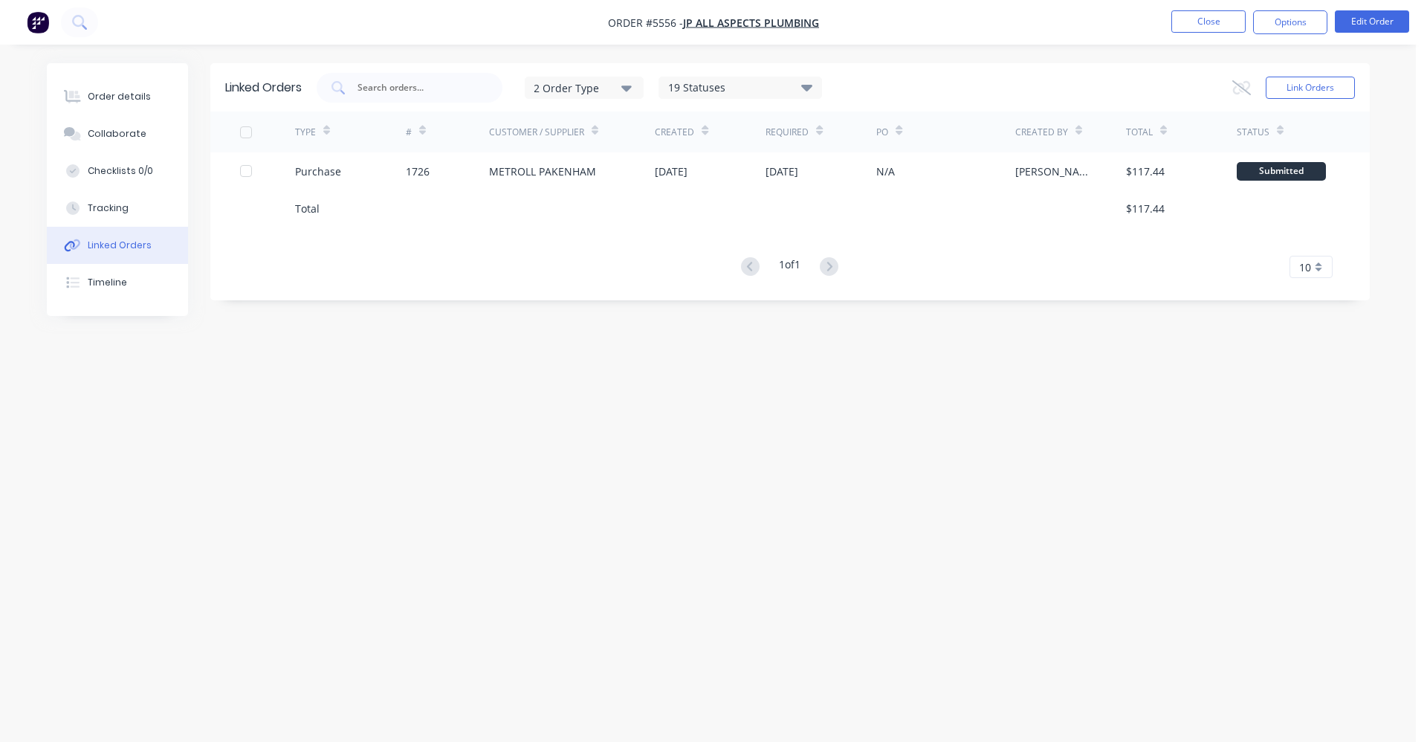
click at [648, 448] on div "Linked Orders 2 Order Type 19 Statuses Sales Order Status All Archived Draft Qu…" at bounding box center [708, 342] width 1323 height 559
click at [1220, 23] on button "Close" at bounding box center [1209, 21] width 74 height 22
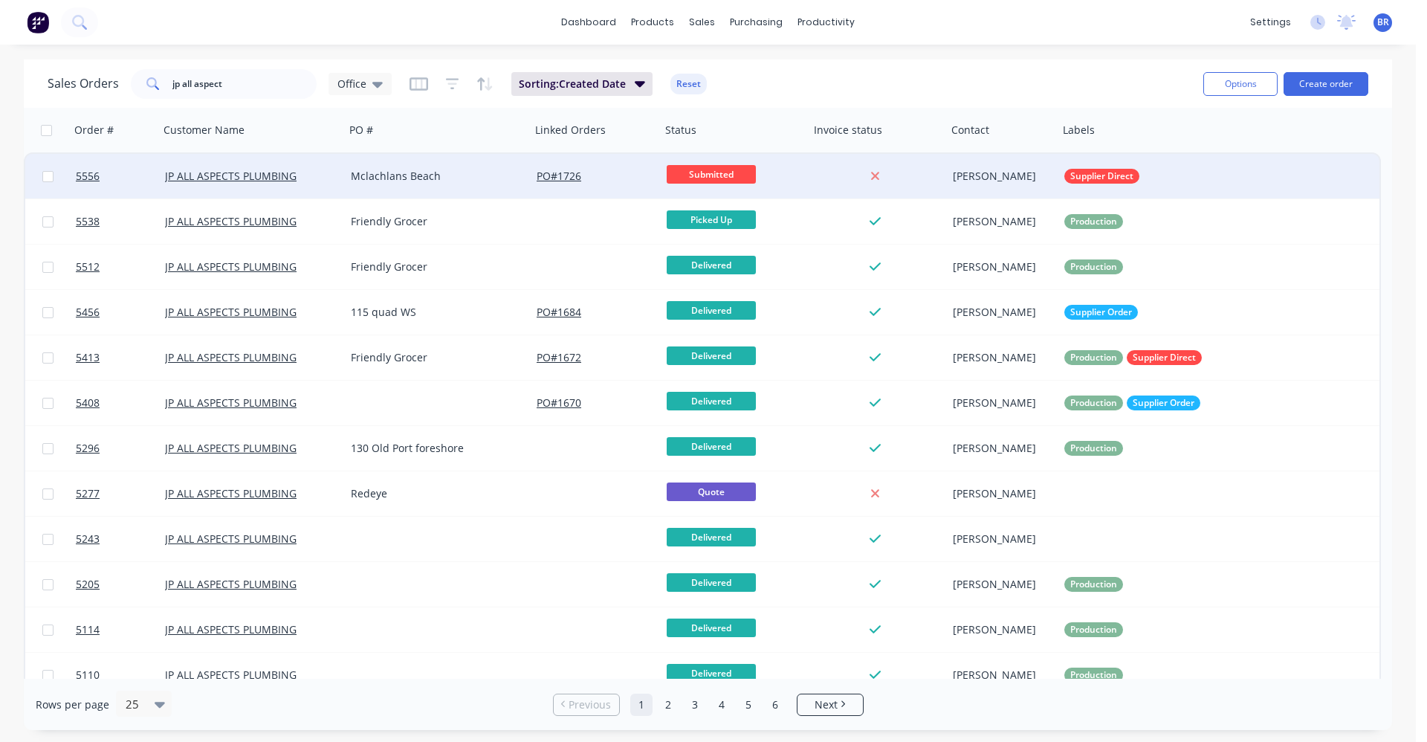
click at [477, 181] on div "Mclachlans Beach" at bounding box center [433, 176] width 165 height 15
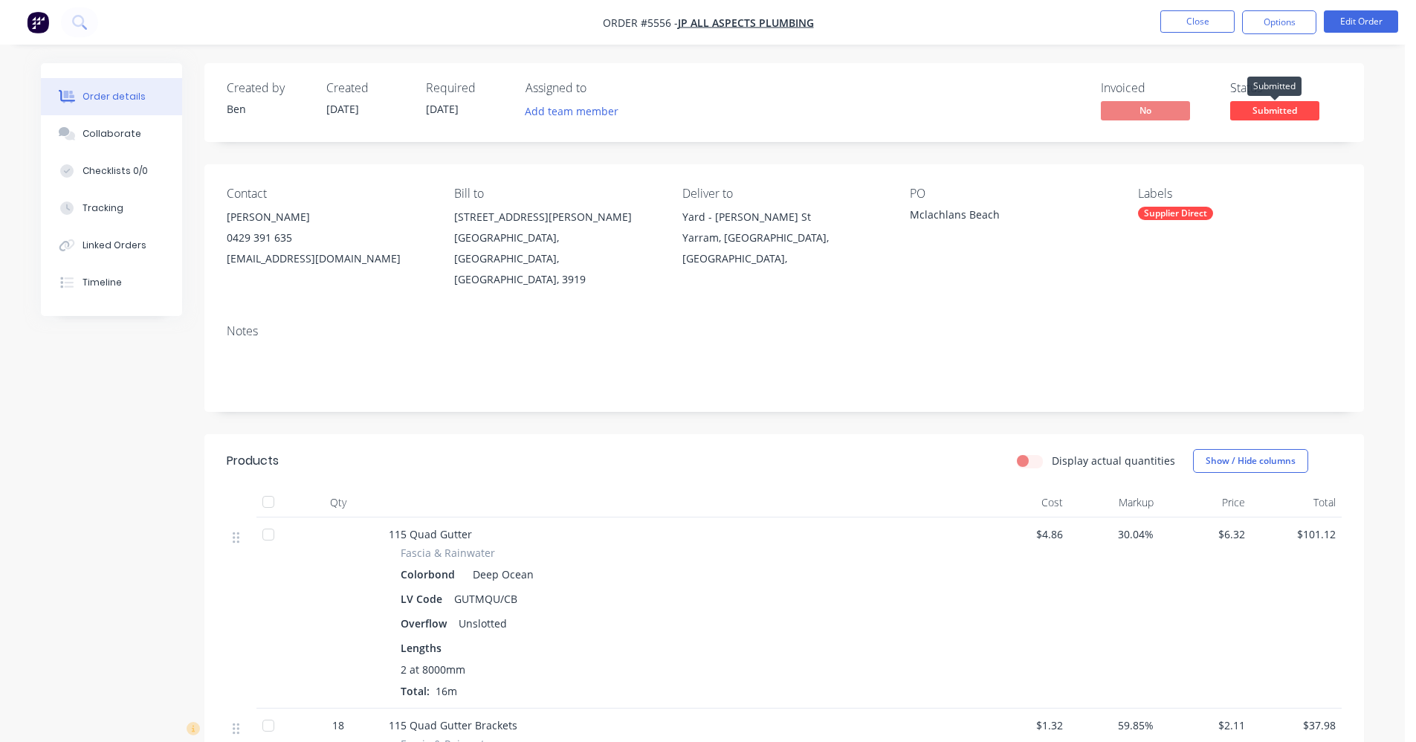
click at [1281, 114] on span "Submitted" at bounding box center [1274, 110] width 89 height 19
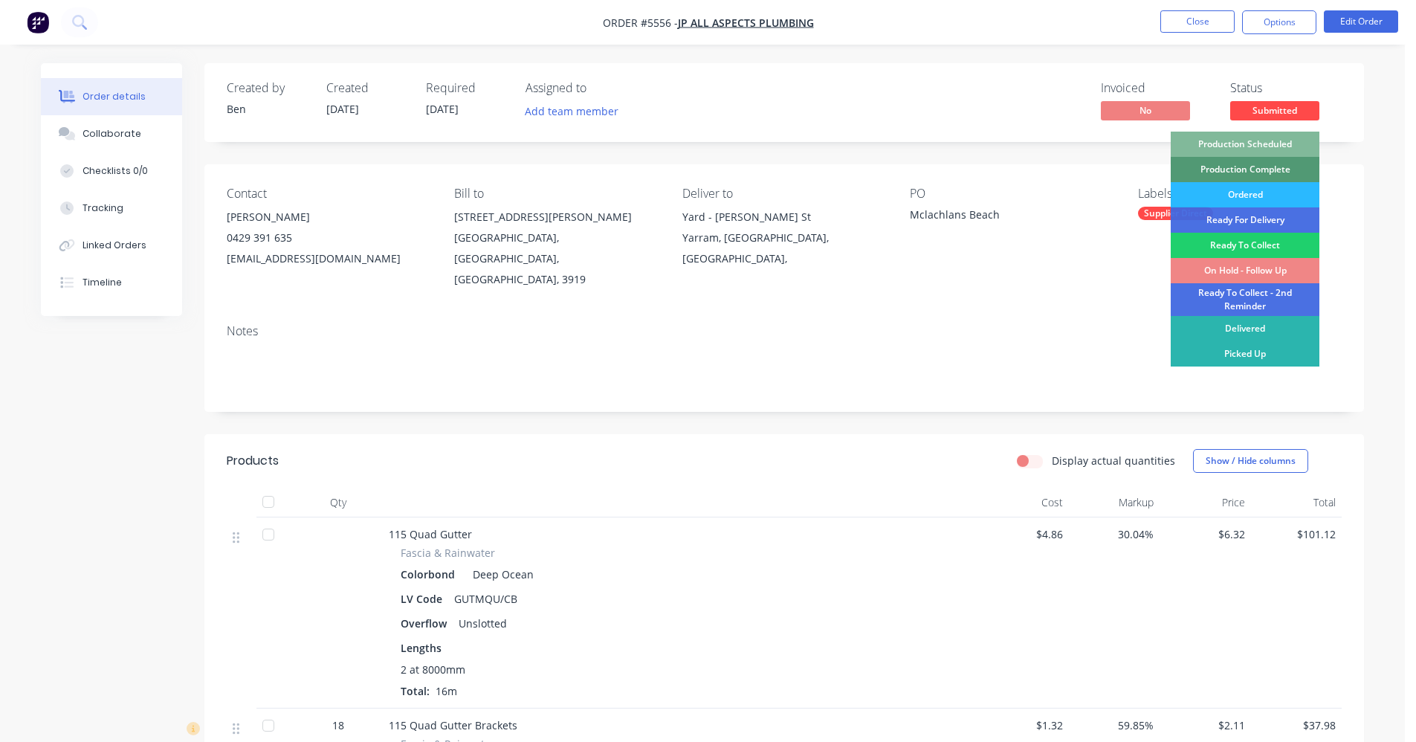
click at [1275, 147] on div "Production Scheduled" at bounding box center [1245, 144] width 149 height 25
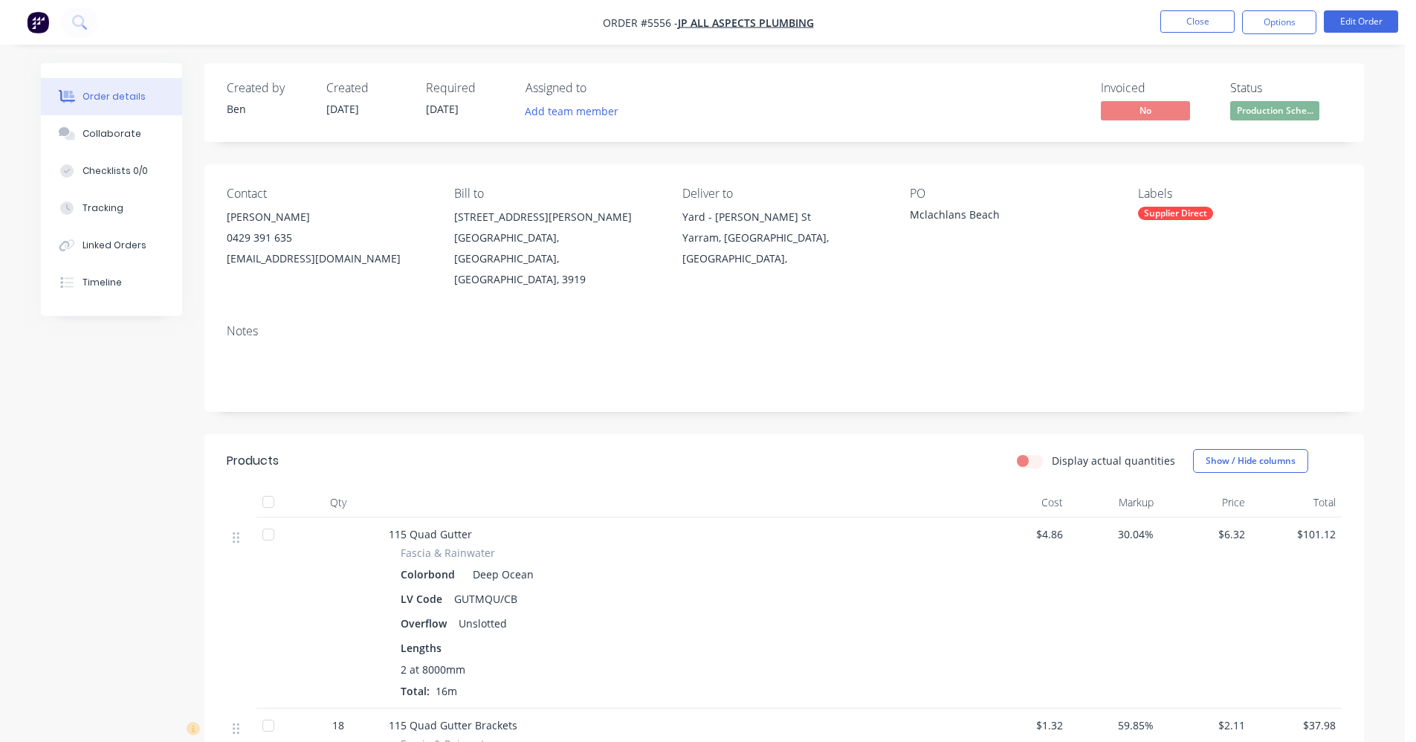
click at [1273, 116] on span "Production Sche..." at bounding box center [1274, 110] width 89 height 19
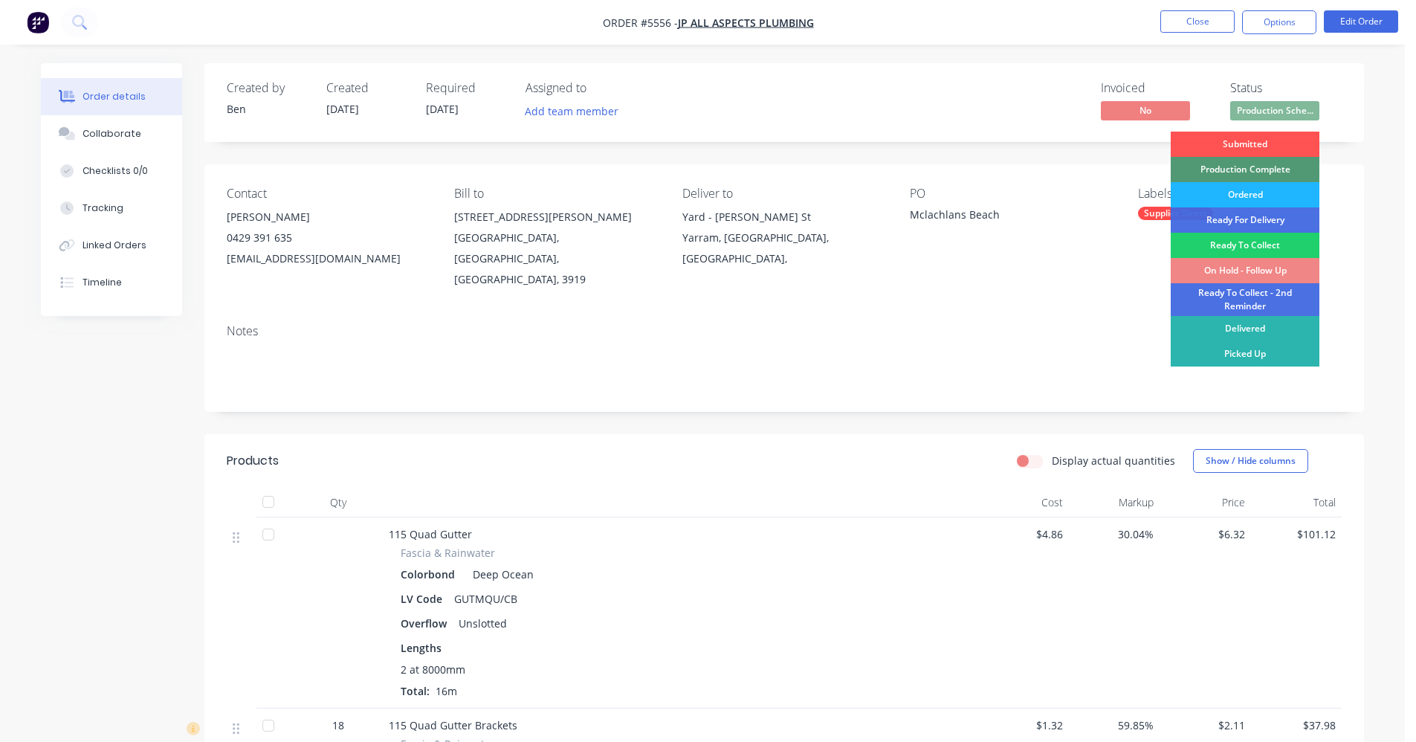
click at [1257, 190] on div "Ordered" at bounding box center [1245, 194] width 149 height 25
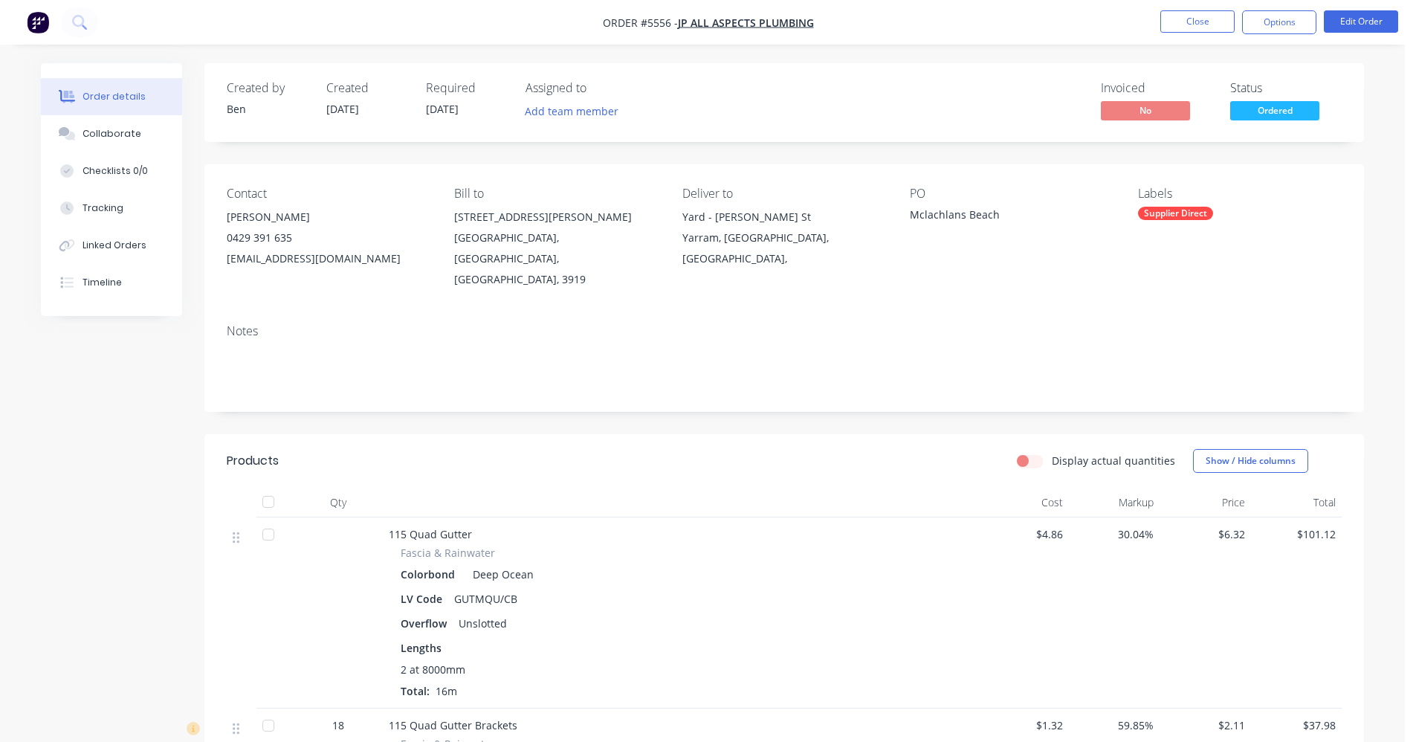
click at [1093, 312] on div "Notes" at bounding box center [784, 362] width 1160 height 100
click at [1203, 19] on button "Close" at bounding box center [1197, 21] width 74 height 22
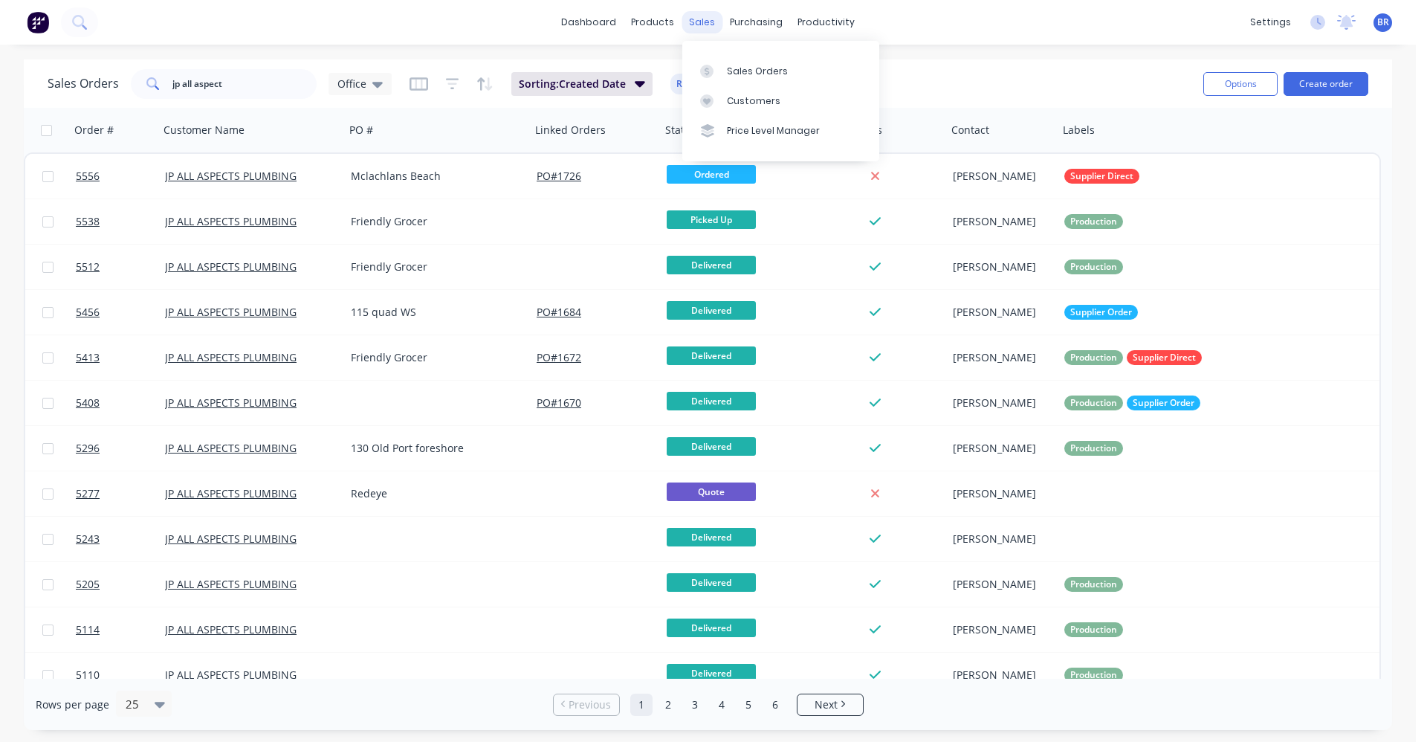
drag, startPoint x: 699, startPoint y: 22, endPoint x: 740, endPoint y: 56, distance: 53.8
click at [699, 22] on div "sales" at bounding box center [702, 22] width 41 height 22
click at [748, 66] on div "Sales Orders" at bounding box center [757, 71] width 61 height 13
drag, startPoint x: 170, startPoint y: 85, endPoint x: 151, endPoint y: 87, distance: 19.4
click at [153, 86] on div "jp all aspect" at bounding box center [224, 84] width 186 height 30
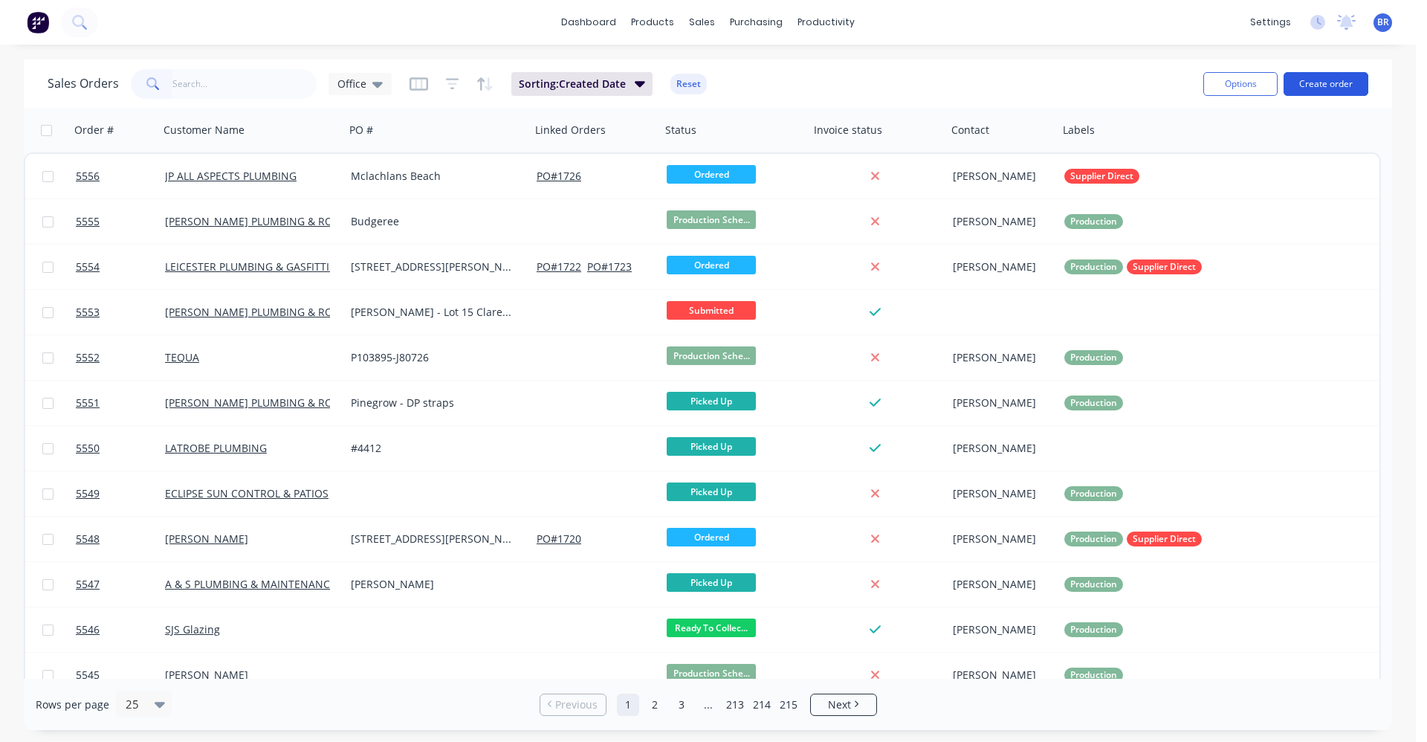
click at [1332, 80] on button "Create order" at bounding box center [1326, 84] width 85 height 24
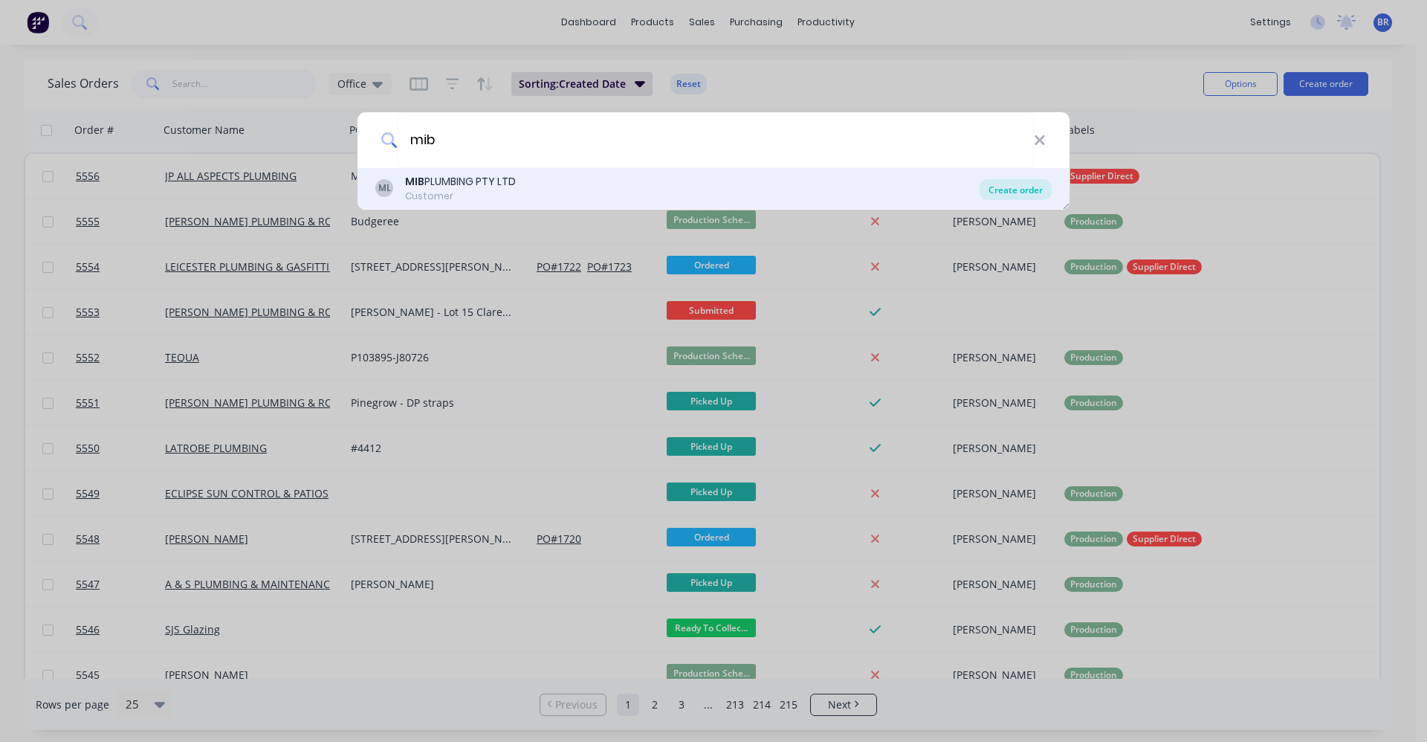
type input "mib"
click at [1009, 193] on div "Create order" at bounding box center [1016, 189] width 72 height 21
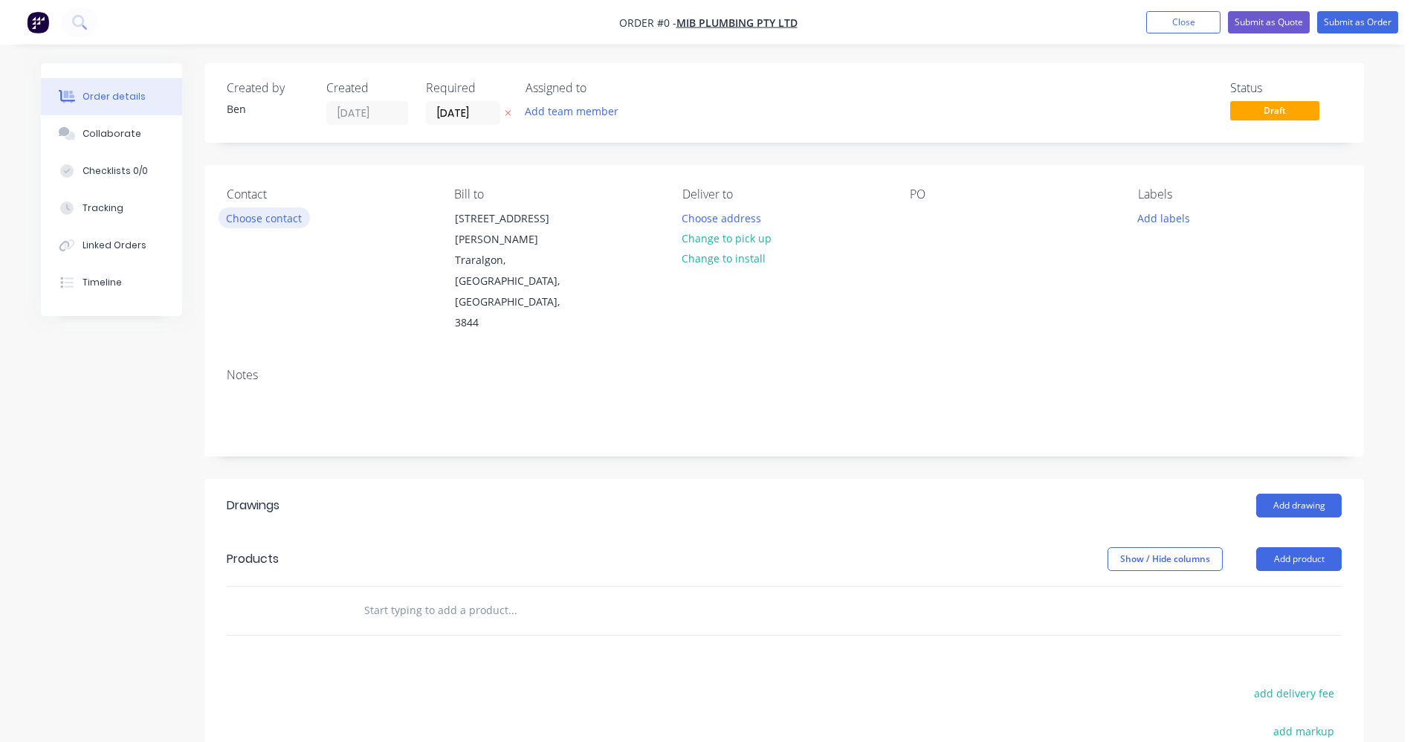
click at [259, 219] on button "Choose contact" at bounding box center [264, 217] width 91 height 20
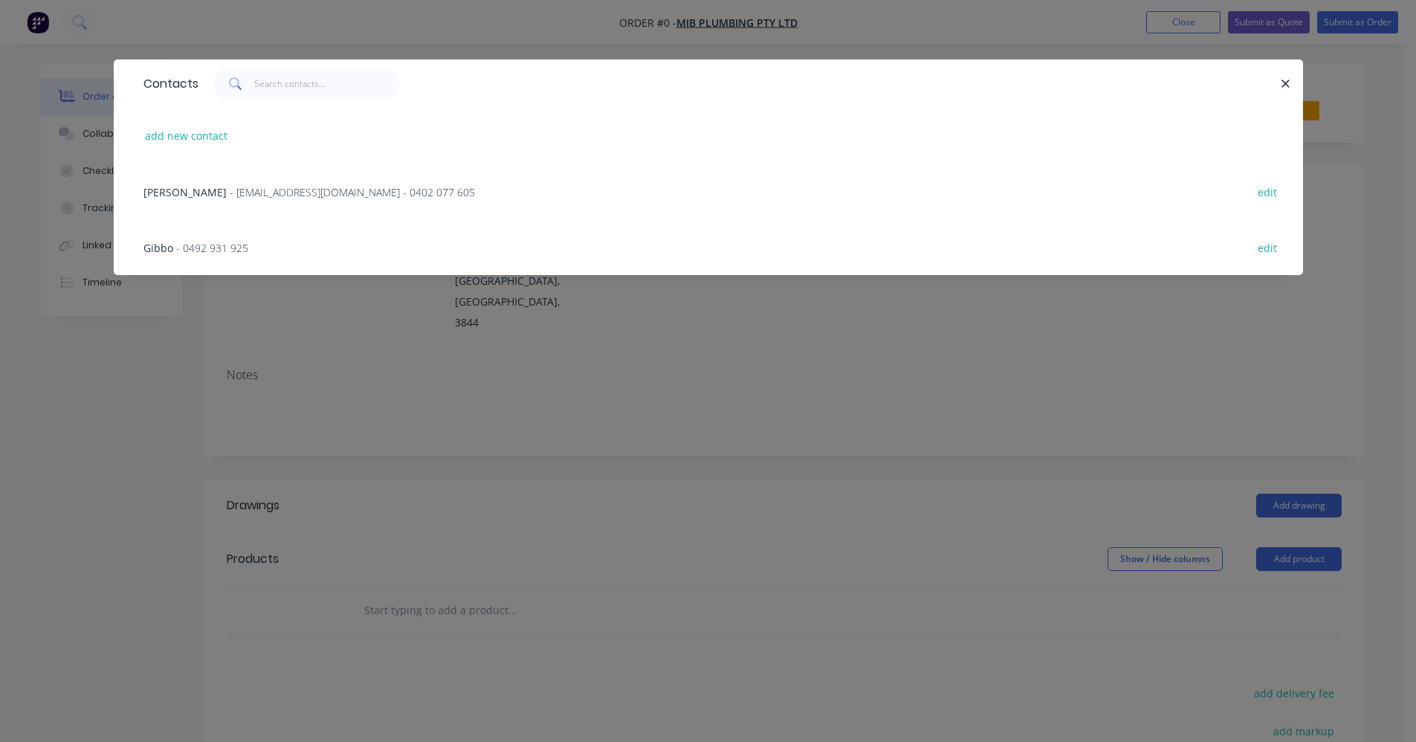
click at [213, 200] on div "[PERSON_NAME] - [EMAIL_ADDRESS][DOMAIN_NAME] - 0402 077 605 edit" at bounding box center [708, 192] width 1145 height 56
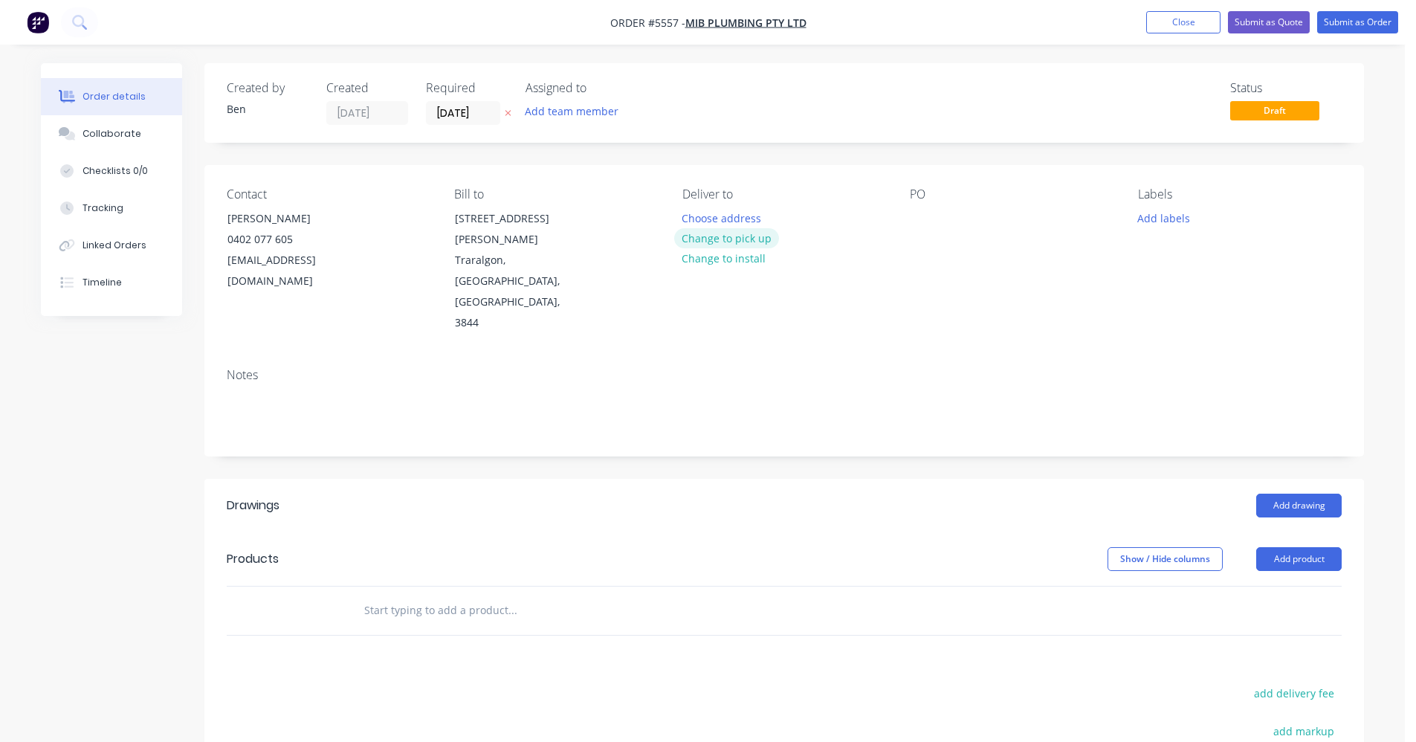
click at [749, 239] on button "Change to pick up" at bounding box center [727, 238] width 106 height 20
click at [927, 213] on div at bounding box center [922, 218] width 24 height 22
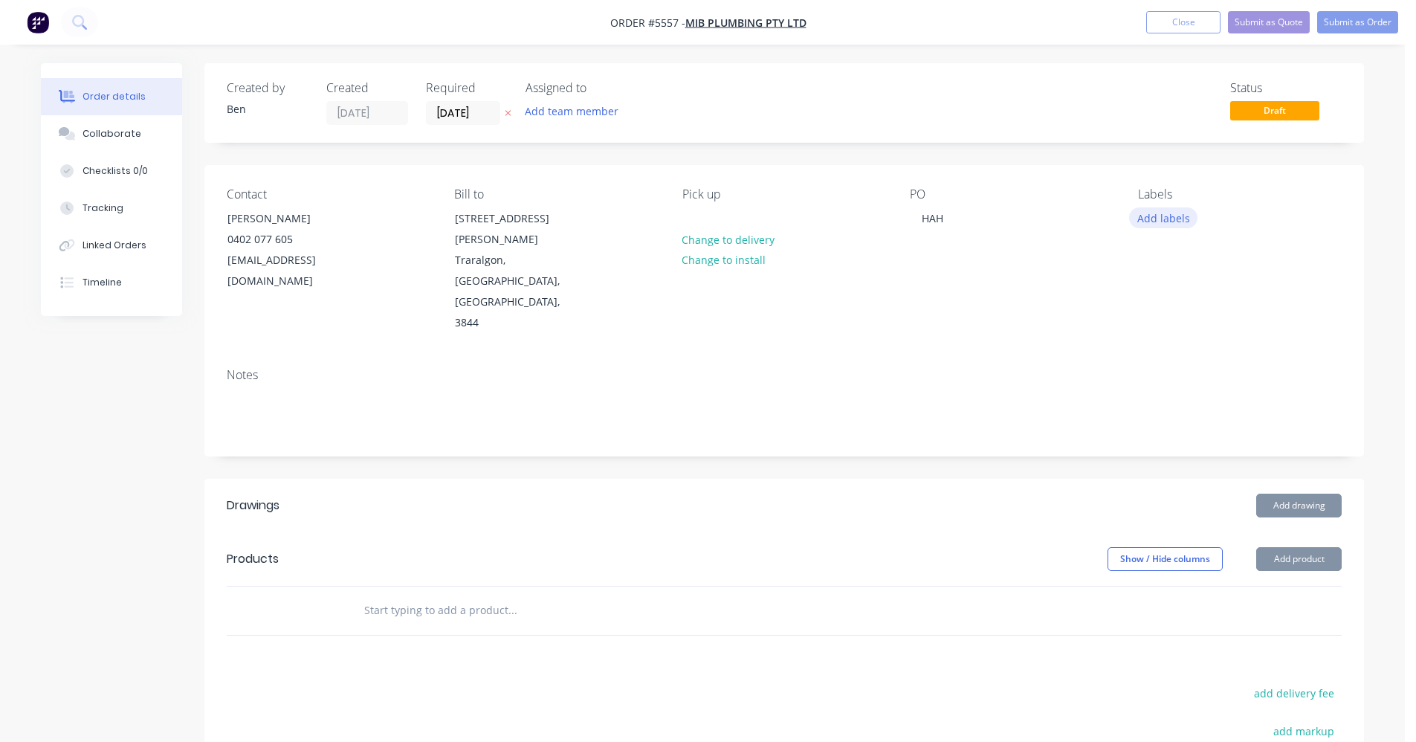
click at [1179, 214] on button "Add labels" at bounding box center [1163, 217] width 68 height 20
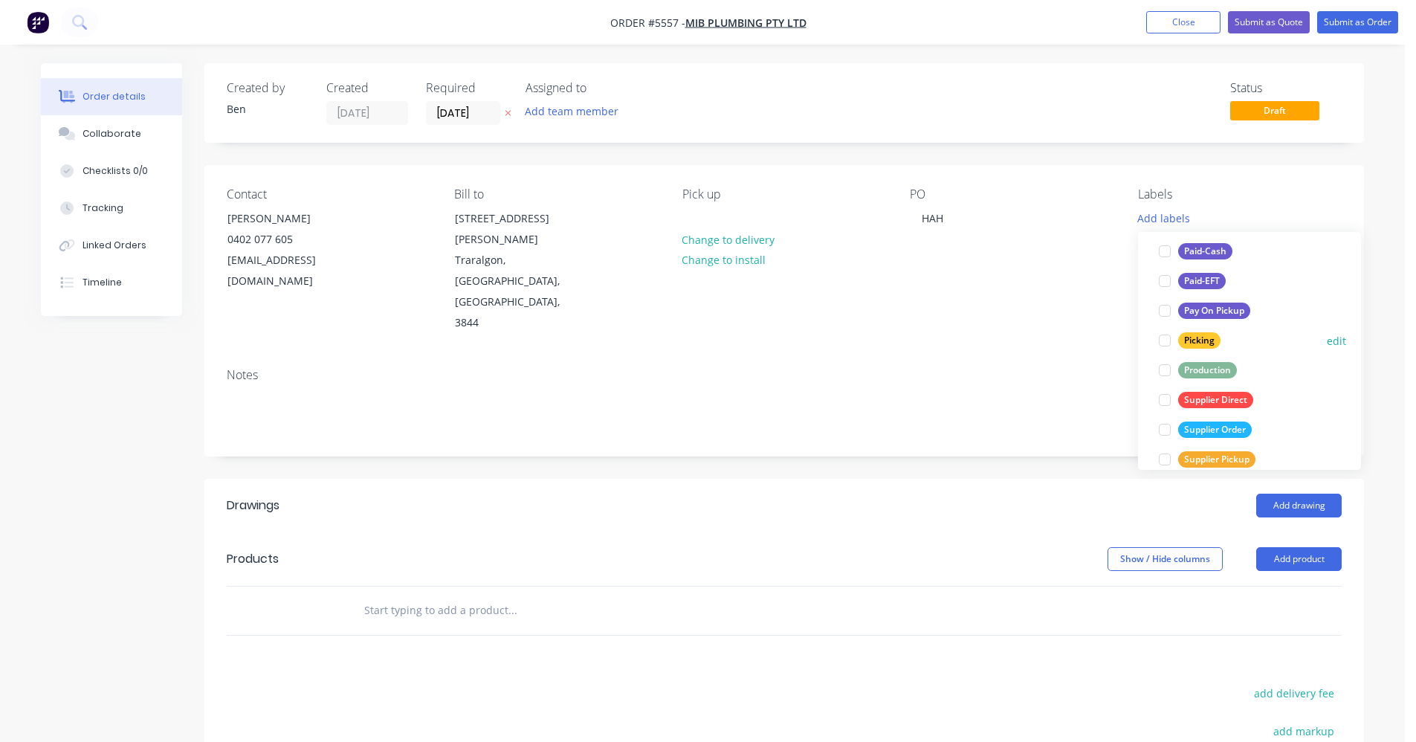
scroll to position [223, 0]
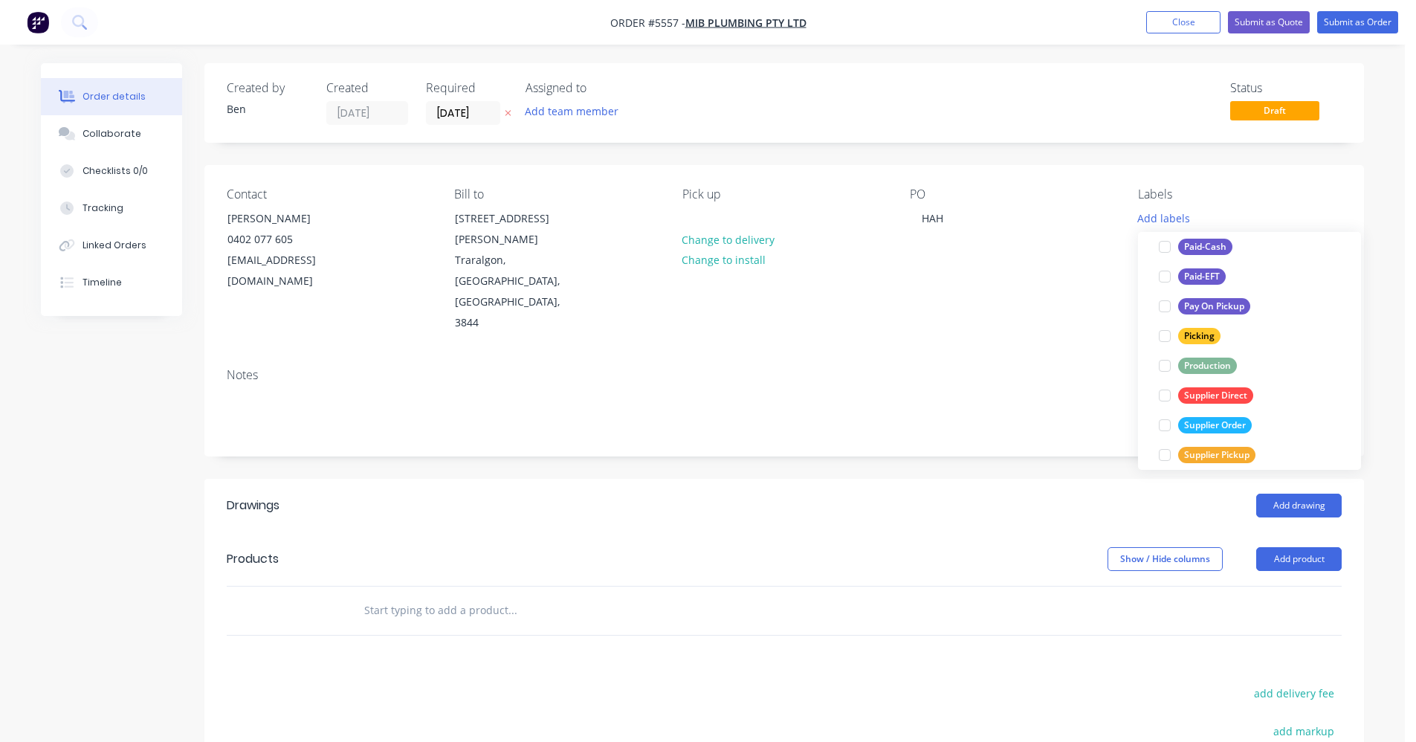
click at [387, 595] on input "text" at bounding box center [512, 610] width 297 height 30
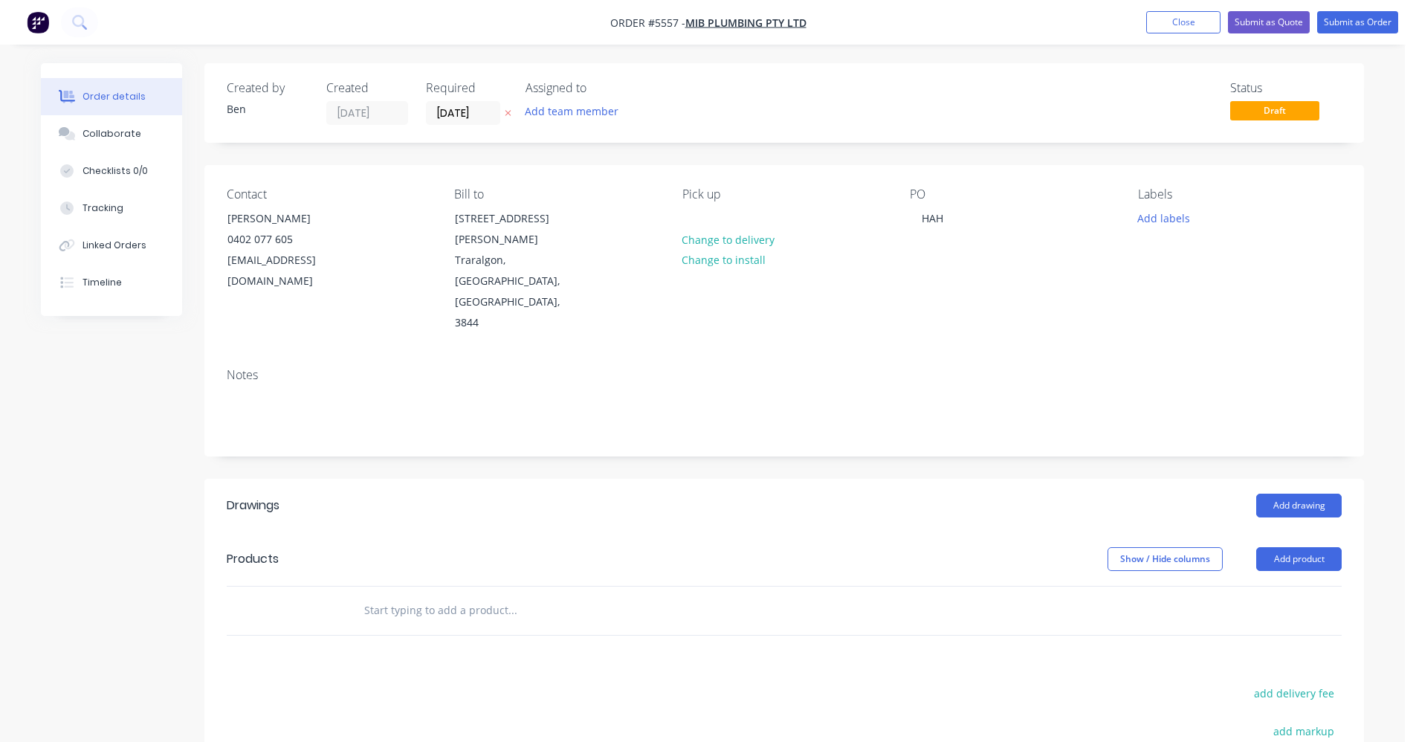
click at [412, 595] on input "text" at bounding box center [512, 610] width 297 height 30
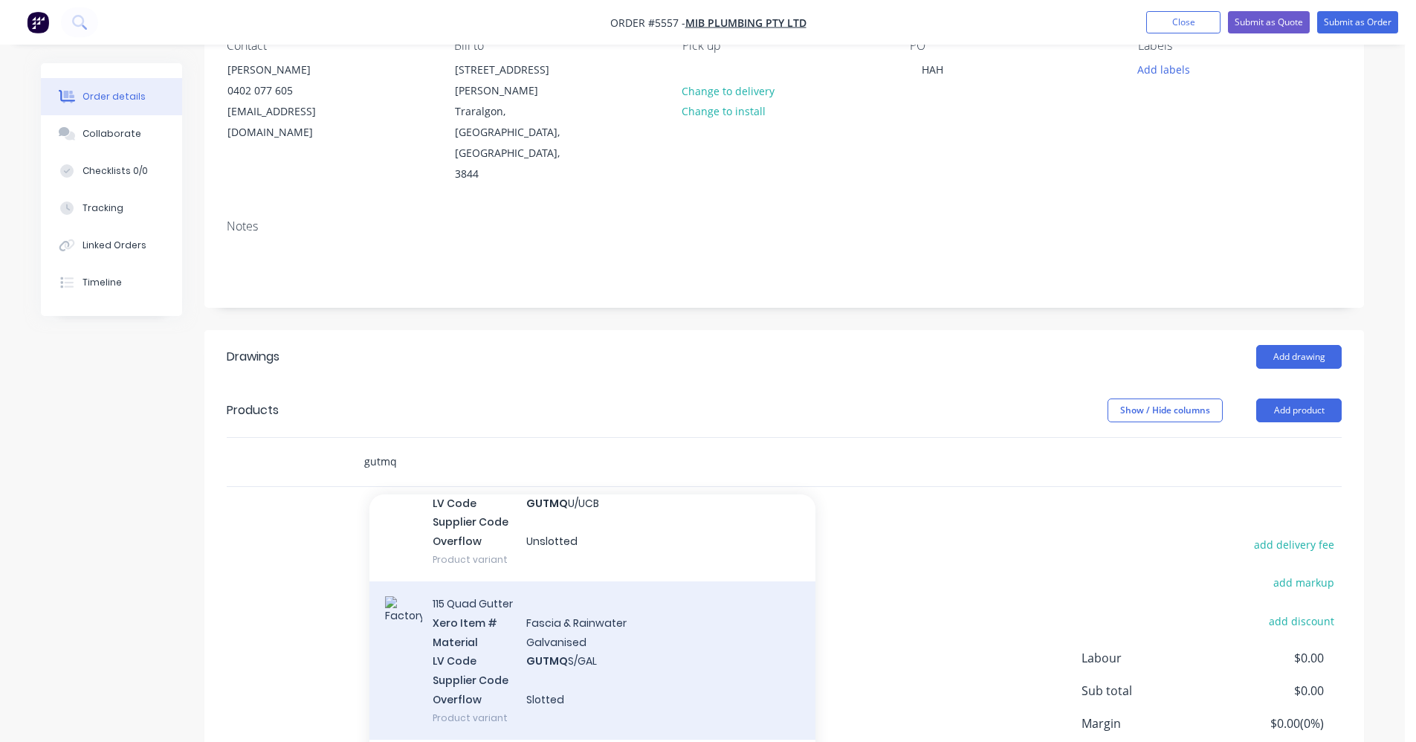
scroll to position [1784, 0]
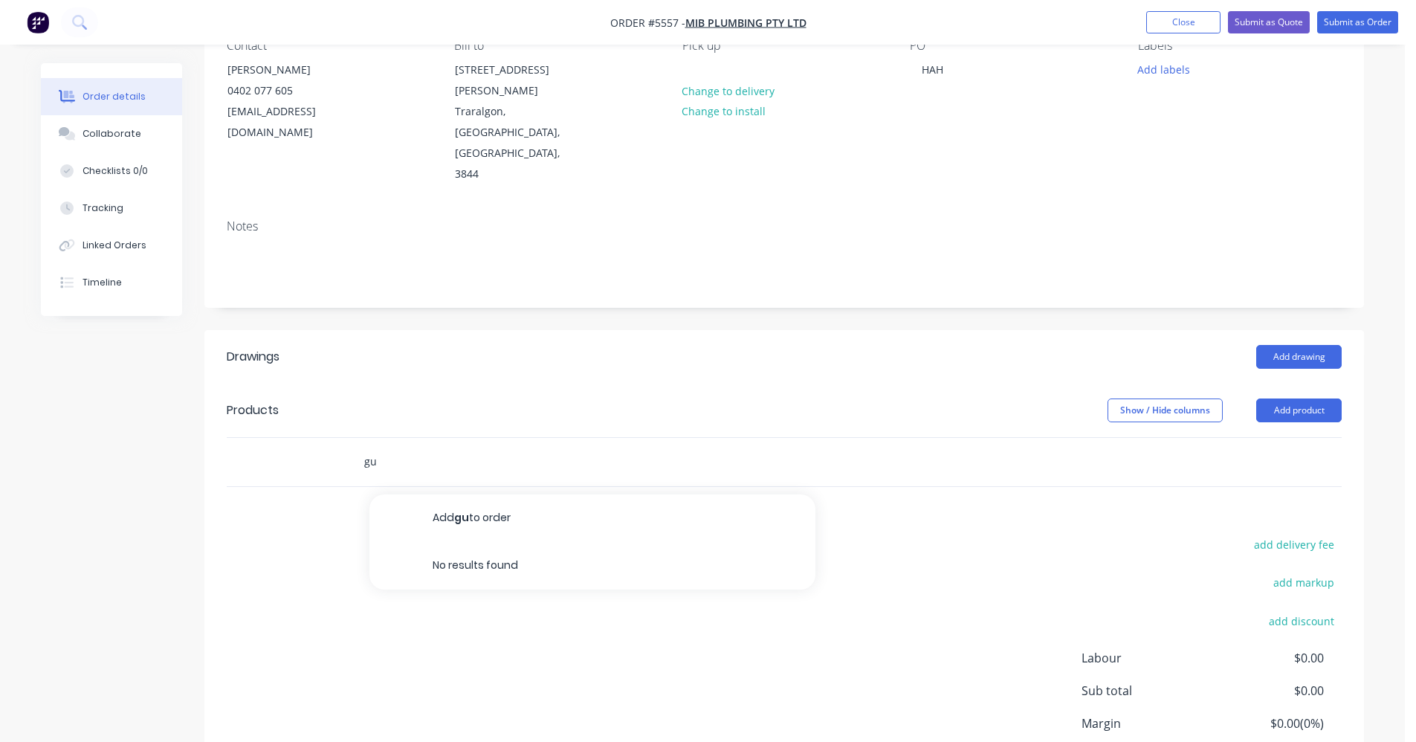
type input "g"
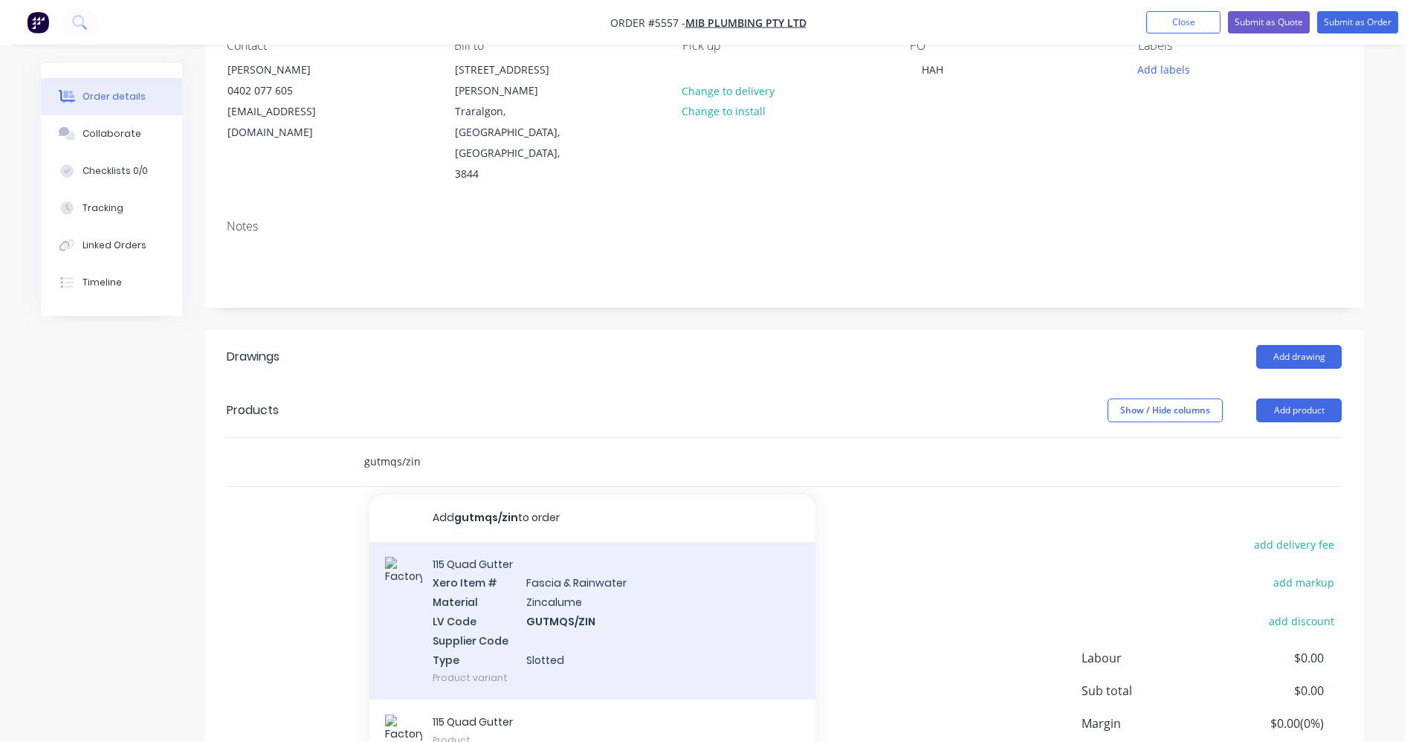
type input "gutmqs/zin"
click at [586, 552] on div "115 Quad Gutter Xero Item # [MEDICAL_DATA] & Rainwater Material Zincalume LV Co…" at bounding box center [592, 621] width 446 height 158
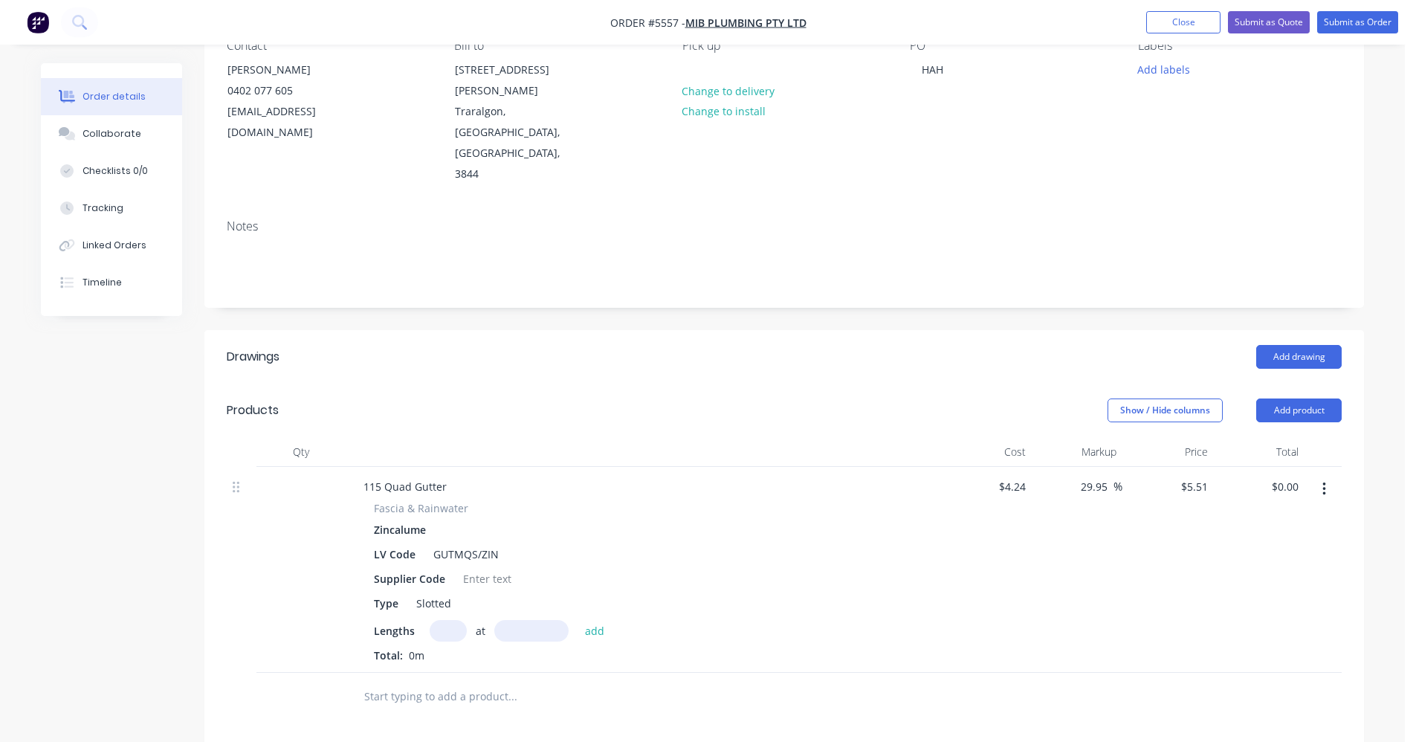
click at [454, 620] on input "text" at bounding box center [448, 631] width 37 height 22
type input "1"
type input "6200"
click at [578, 620] on button "add" at bounding box center [595, 630] width 35 height 20
type input "$34.16"
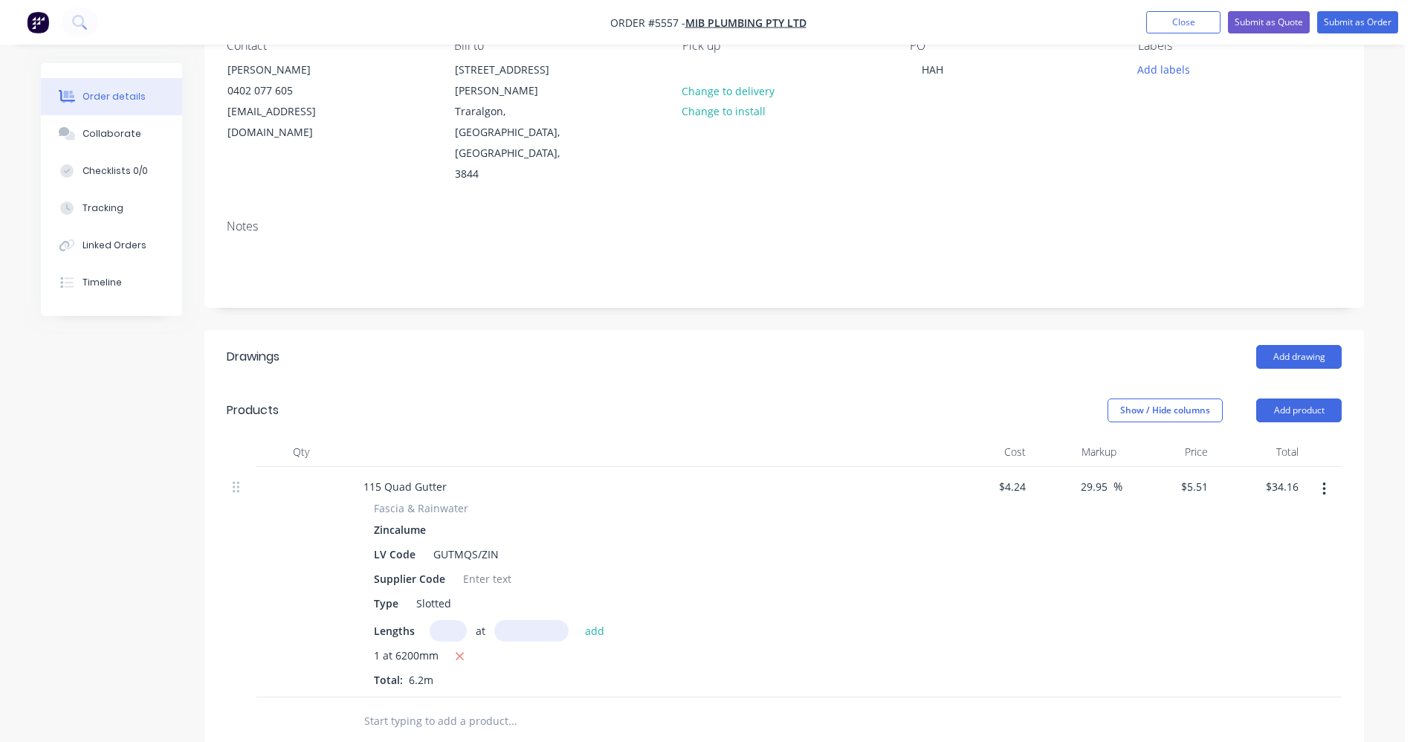
click at [402, 706] on input "text" at bounding box center [512, 721] width 297 height 30
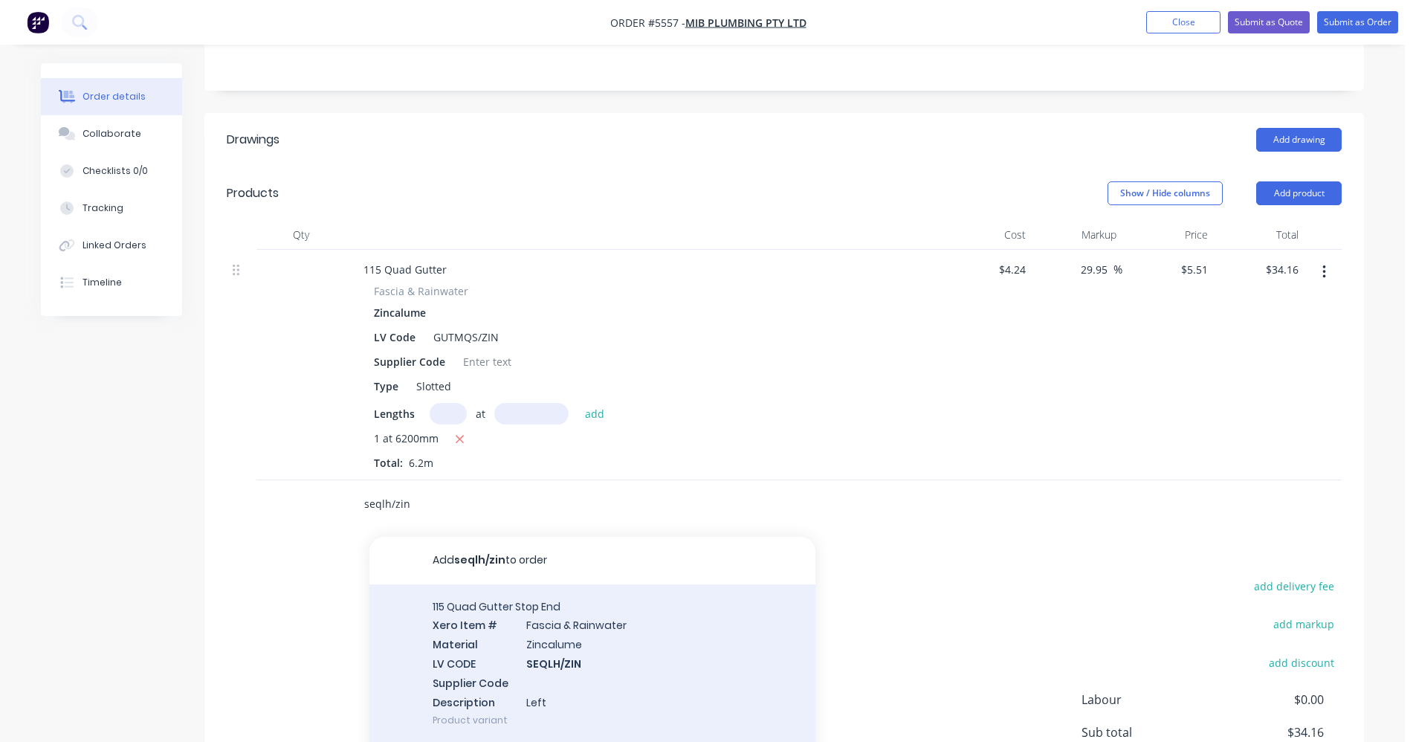
scroll to position [446, 0]
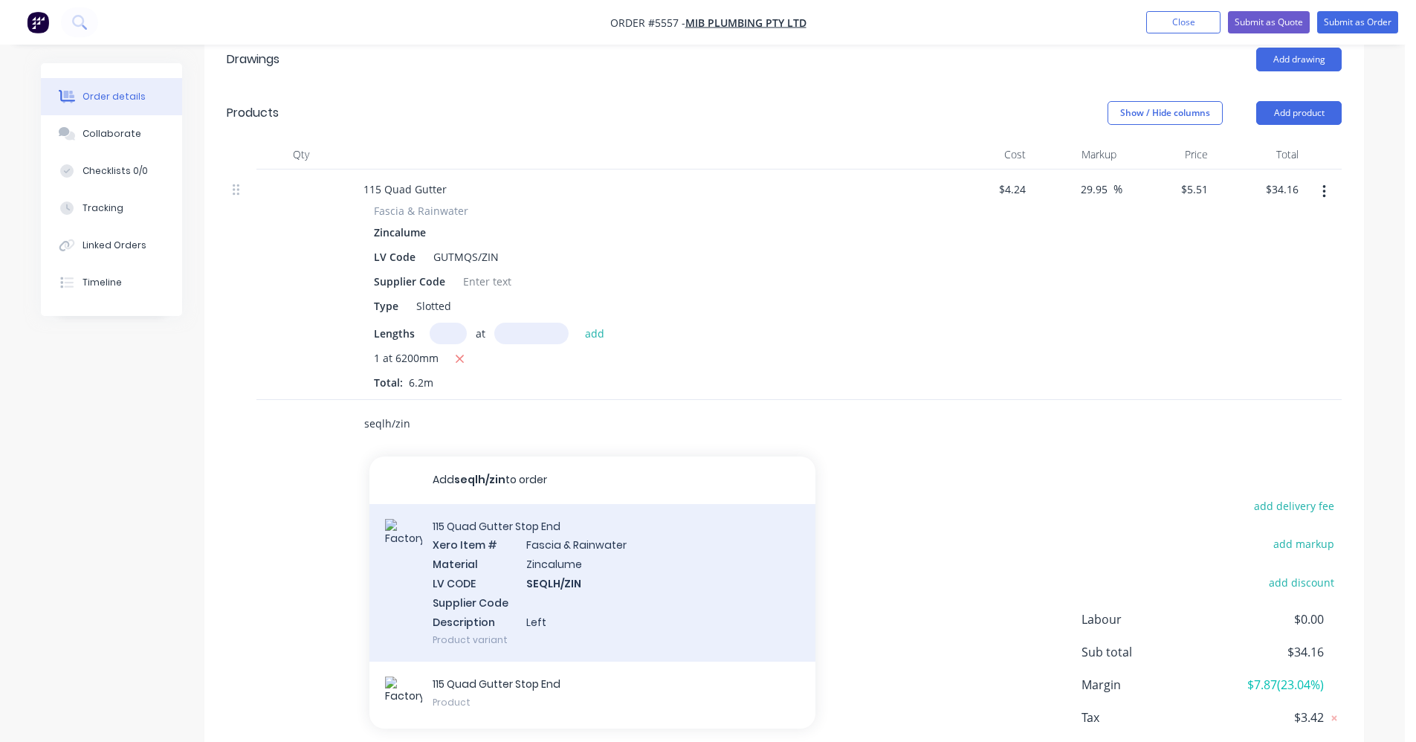
type input "seqlh/zin"
click at [558, 504] on div "115 Quad Gutter Stop End Xero Item # [MEDICAL_DATA] & Rainwater Material Zincal…" at bounding box center [592, 583] width 446 height 158
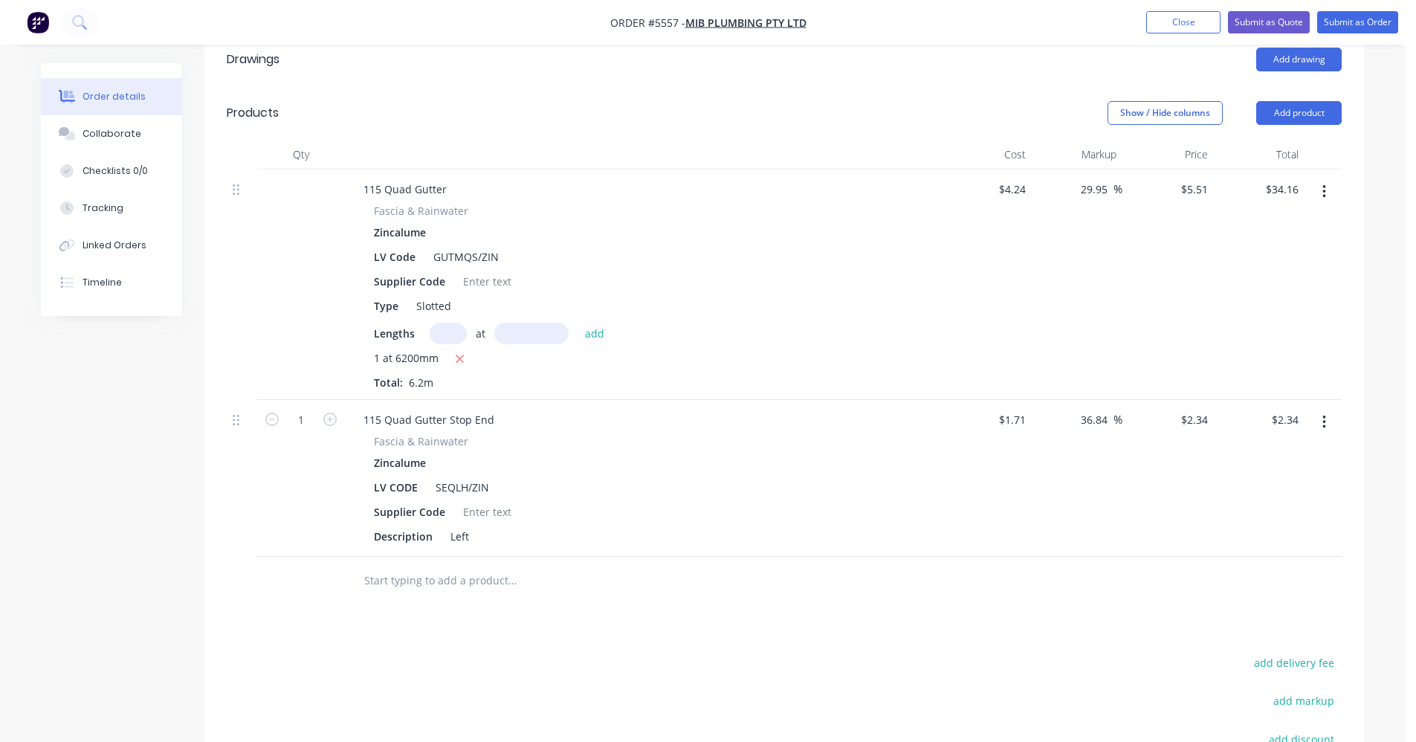
click at [407, 566] on input "text" at bounding box center [512, 581] width 297 height 30
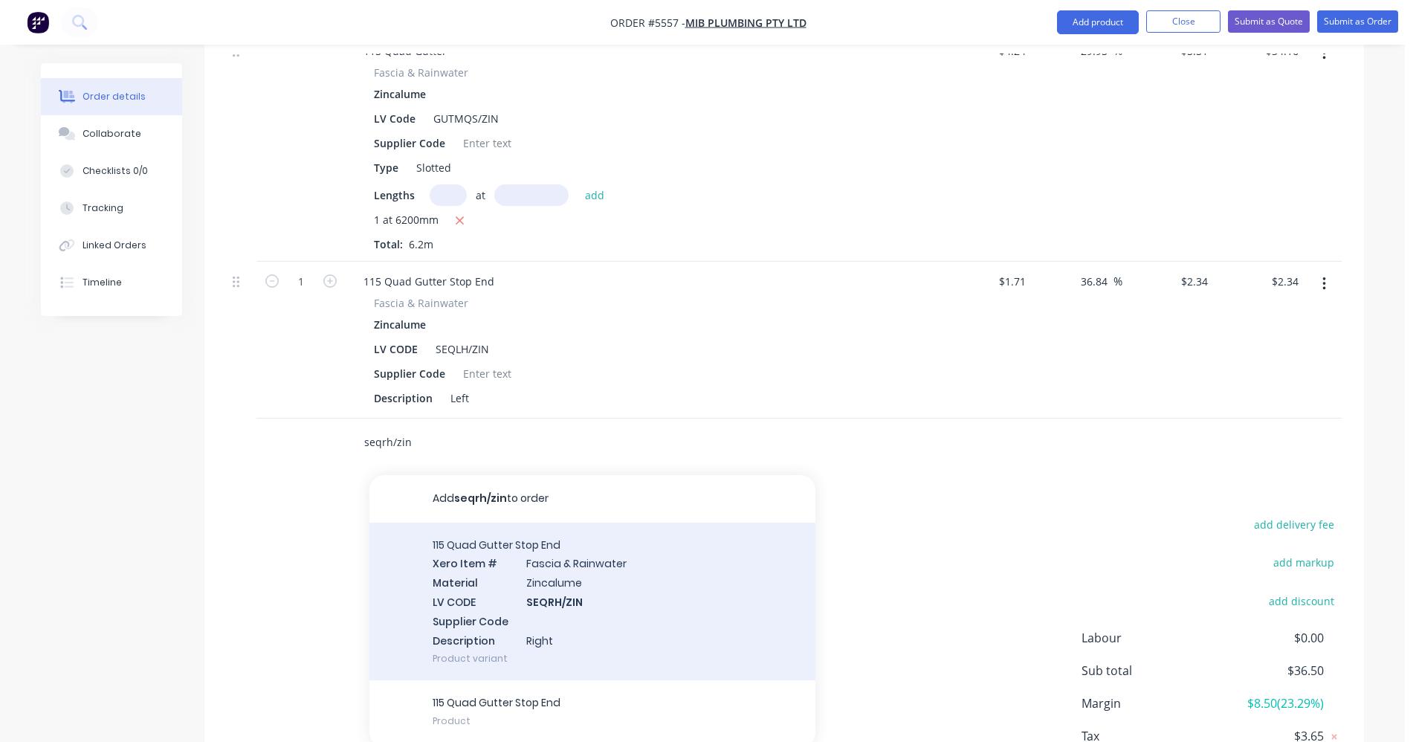
scroll to position [626, 0]
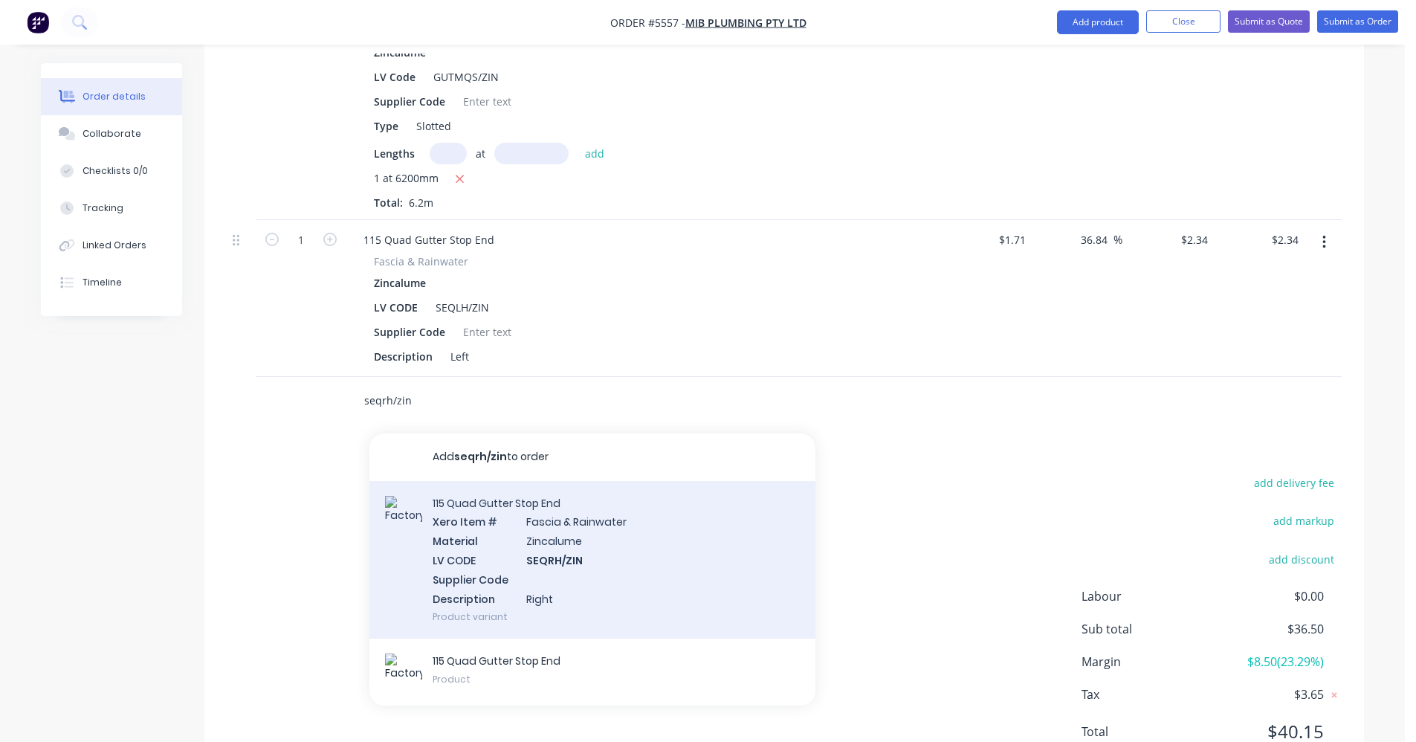
type input "seqrh/zin"
click at [551, 506] on div "115 Quad Gutter Stop End Xero Item # [MEDICAL_DATA] & Rainwater Material Zincal…" at bounding box center [592, 560] width 446 height 158
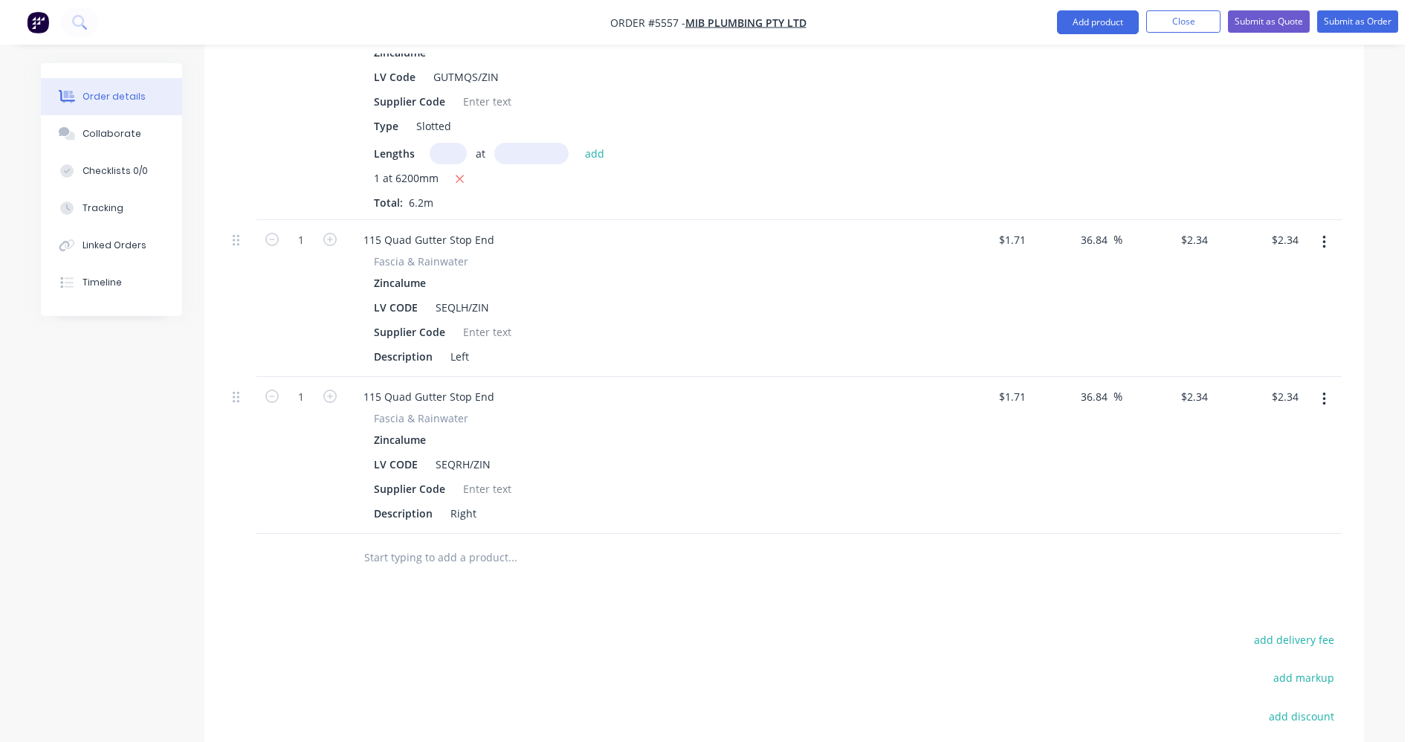
click at [385, 543] on input "text" at bounding box center [512, 558] width 297 height 30
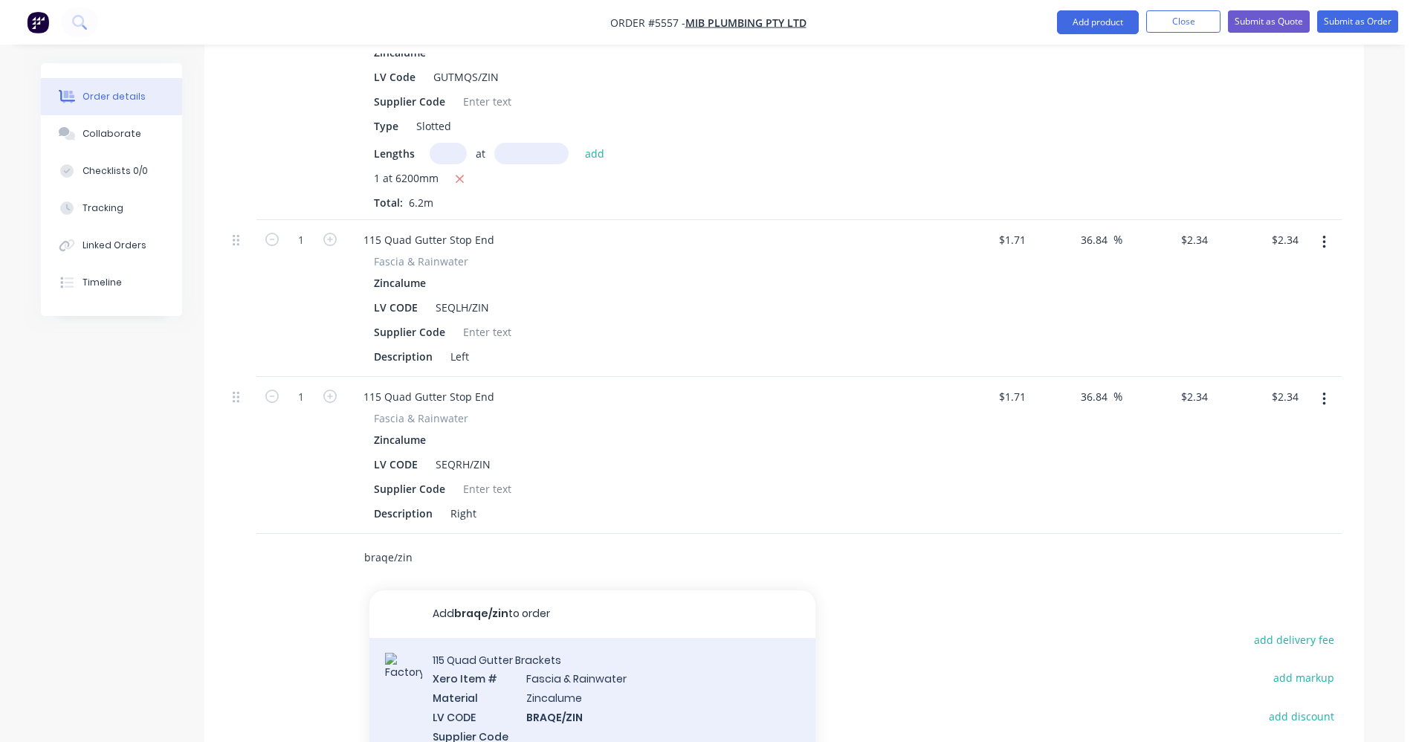
type input "braqe/zin"
click at [519, 638] on div "115 Quad Gutter Brackets Xero Item # [MEDICAL_DATA] & Rainwater Material Zincal…" at bounding box center [592, 717] width 446 height 158
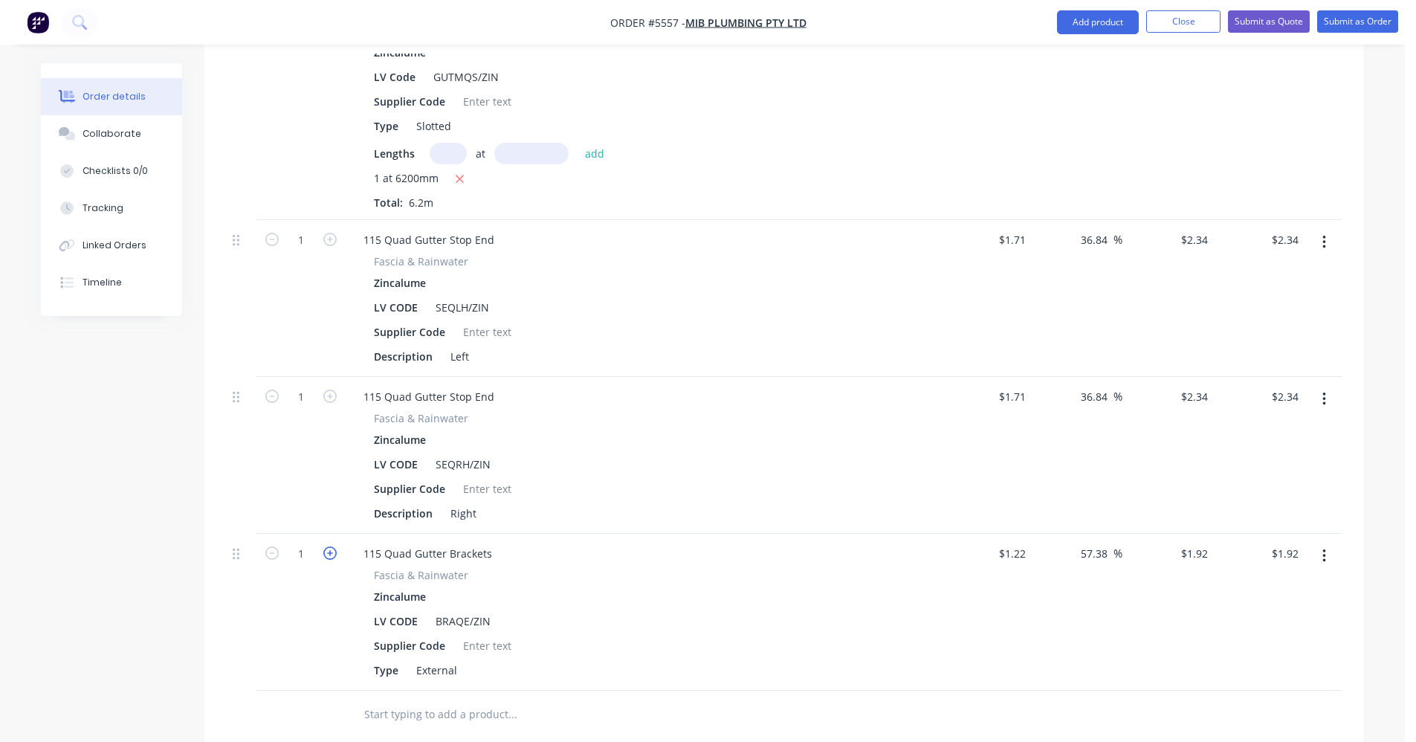
click at [331, 546] on icon "button" at bounding box center [329, 552] width 13 height 13
type input "2"
type input "$3.84"
click at [329, 546] on icon "button" at bounding box center [329, 552] width 13 height 13
type input "3"
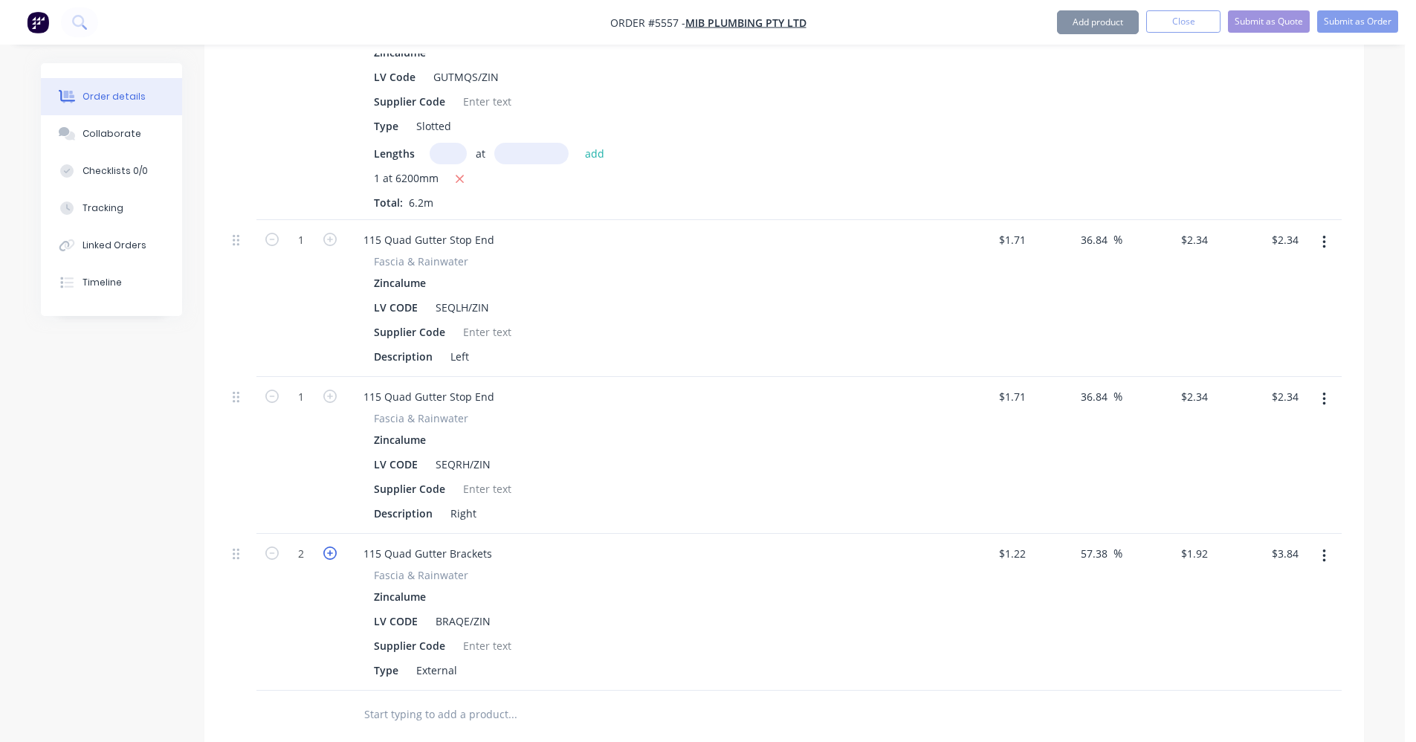
type input "$5.76"
click at [329, 546] on icon "button" at bounding box center [329, 552] width 13 height 13
type input "4"
type input "$7.68"
click at [329, 546] on icon "button" at bounding box center [329, 552] width 13 height 13
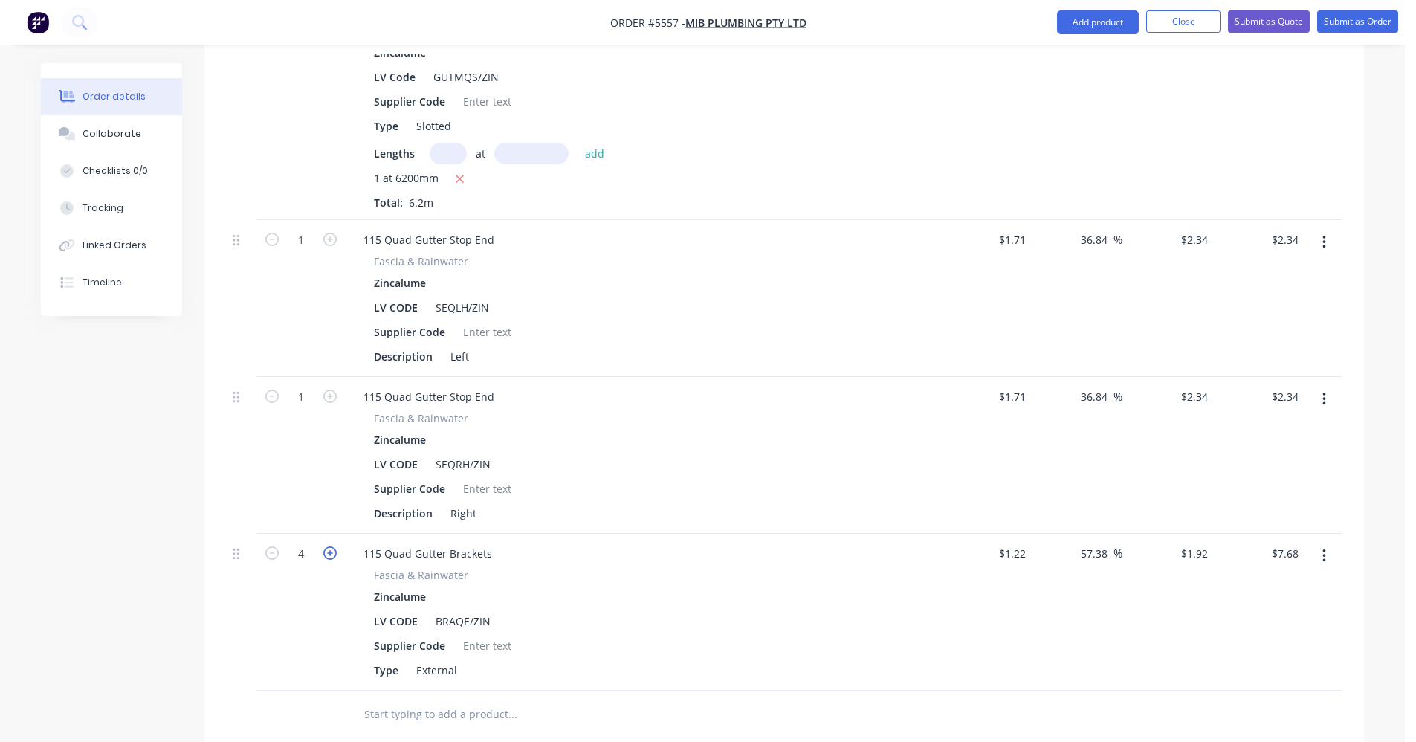
type input "5"
type input "$9.60"
click at [329, 546] on icon "button" at bounding box center [329, 552] width 13 height 13
type input "6"
type input "$11.52"
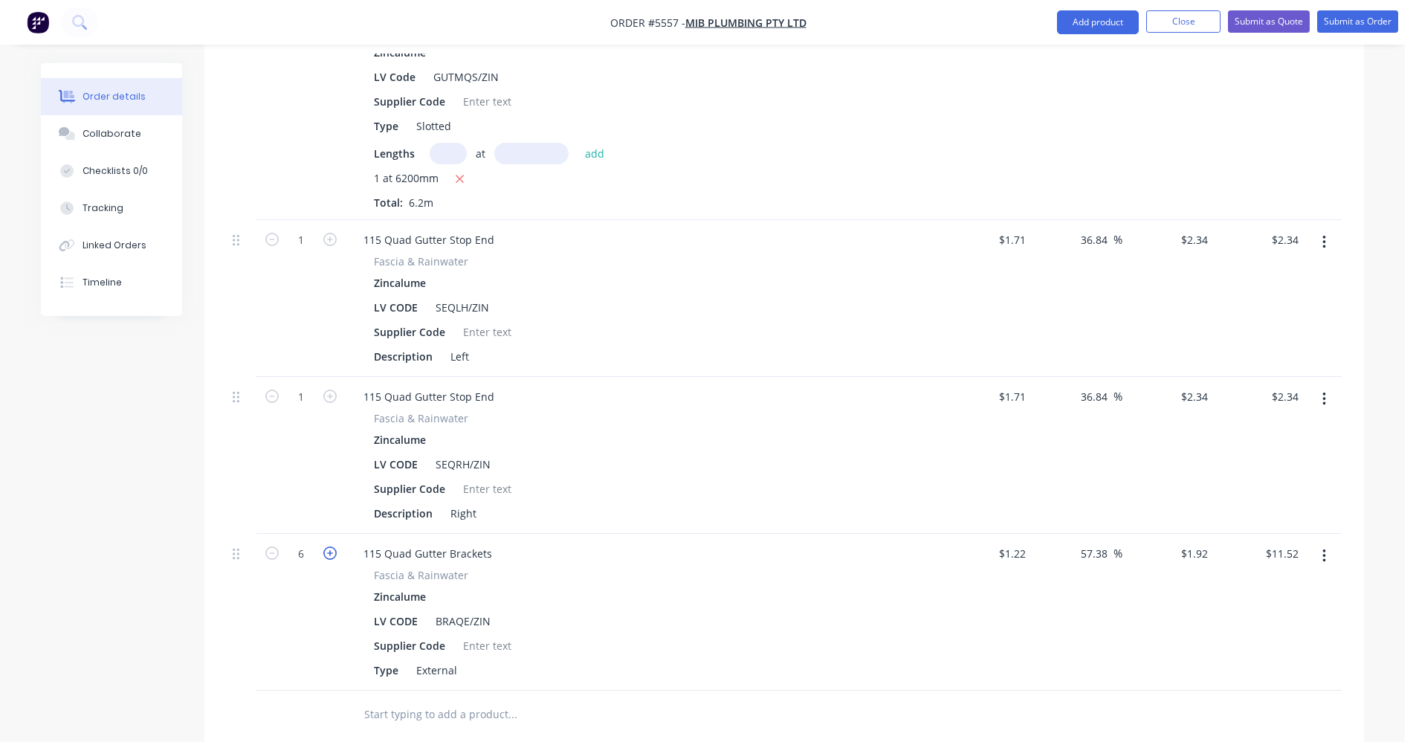
click at [329, 546] on icon "button" at bounding box center [329, 552] width 13 height 13
type input "7"
type input "$13.44"
click at [321, 544] on button "button" at bounding box center [329, 552] width 19 height 16
type input "8"
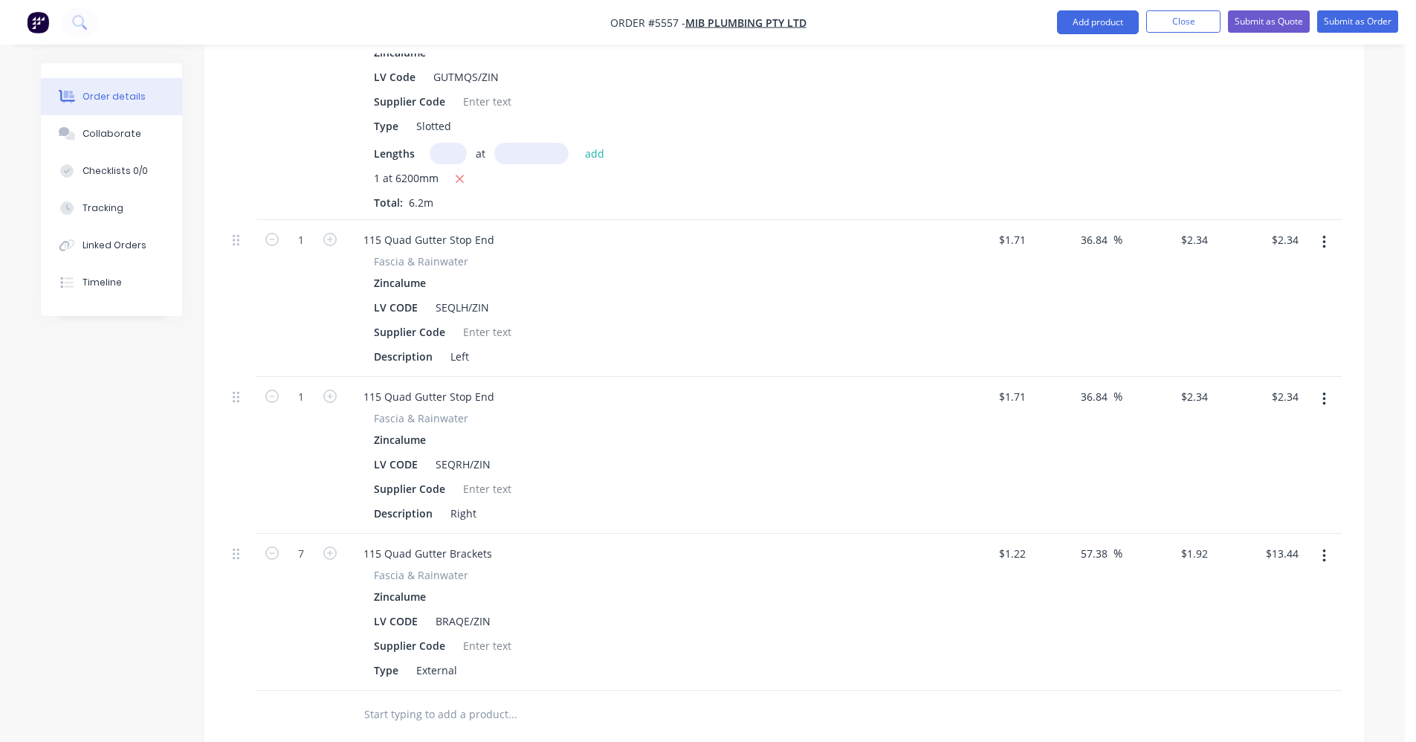
type input "$15.36"
click at [452, 700] on input "text" at bounding box center [512, 715] width 297 height 30
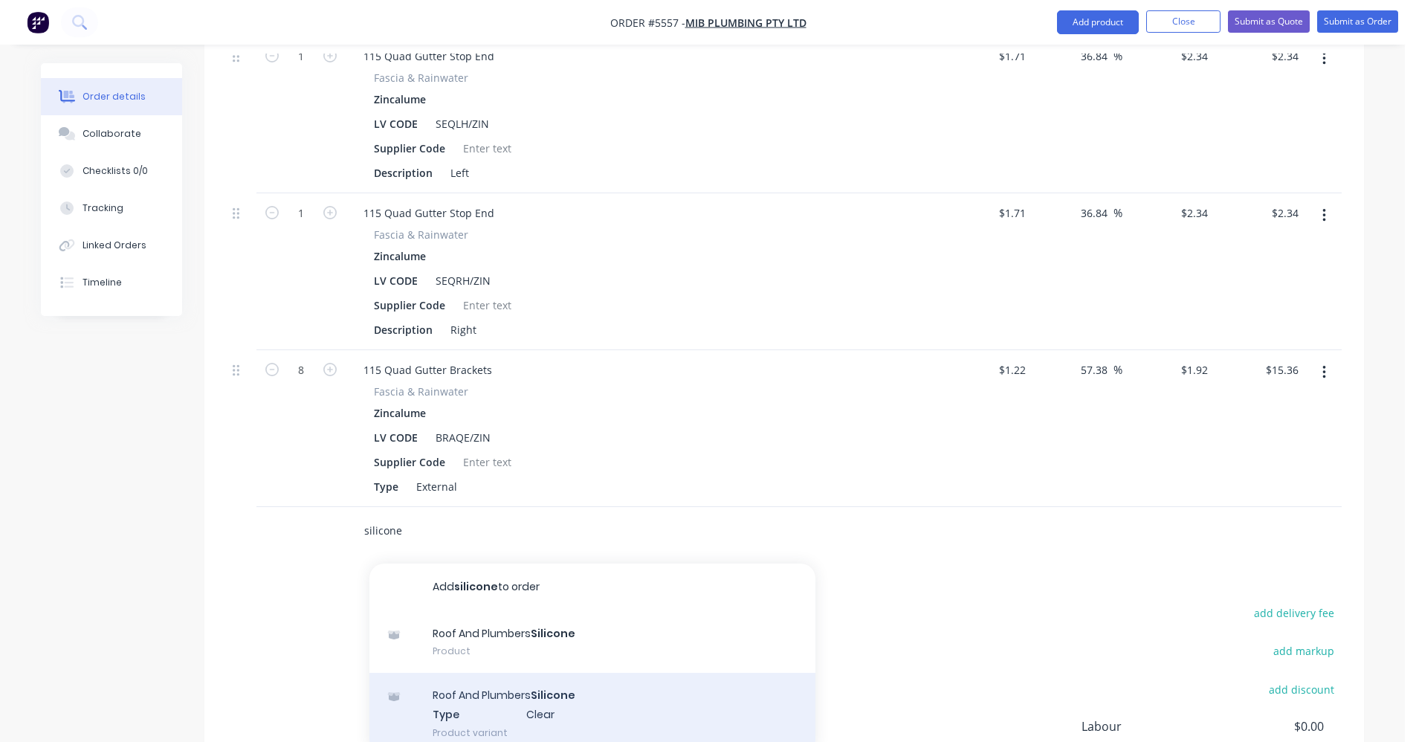
scroll to position [923, 0]
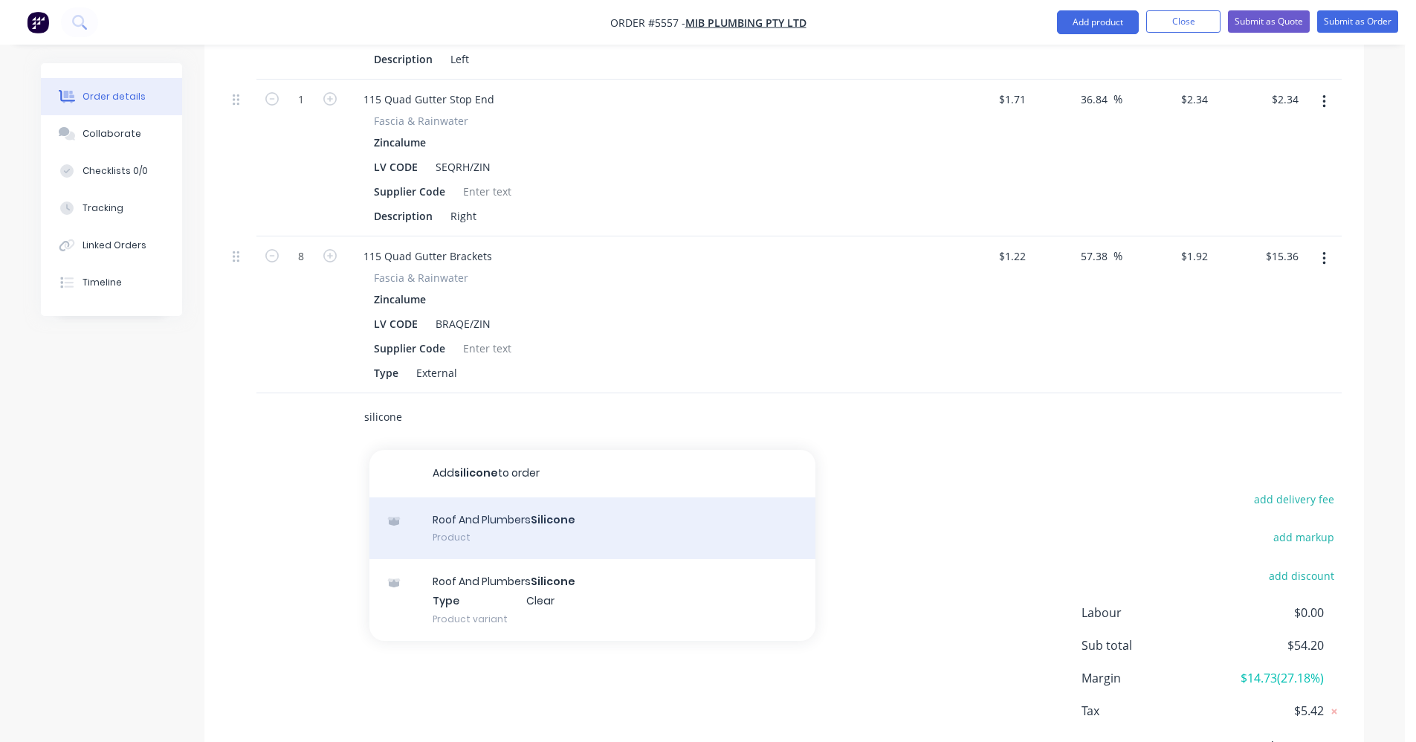
type input "silicone"
click at [549, 497] on div "Roof And Plumbers Silicone Product" at bounding box center [592, 528] width 446 height 62
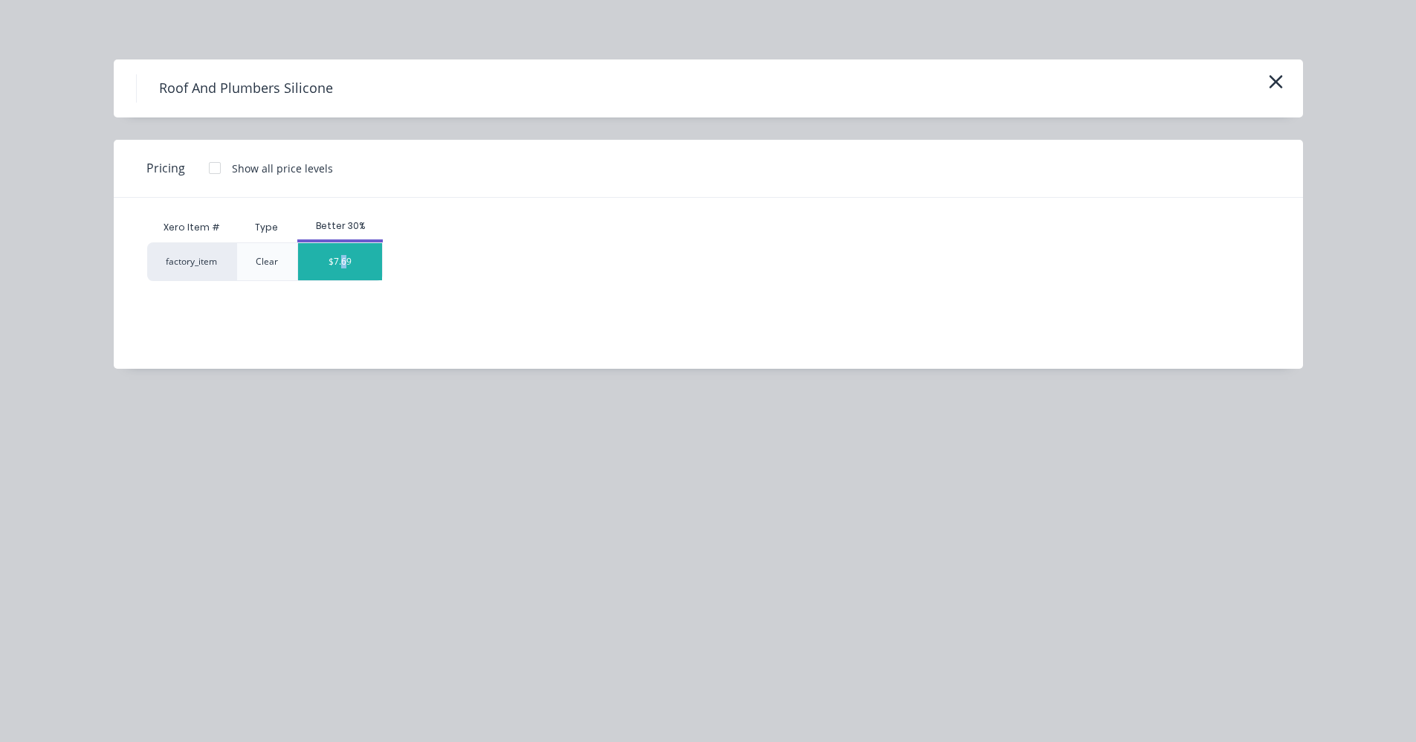
click at [343, 267] on div "$7.69" at bounding box center [340, 261] width 84 height 37
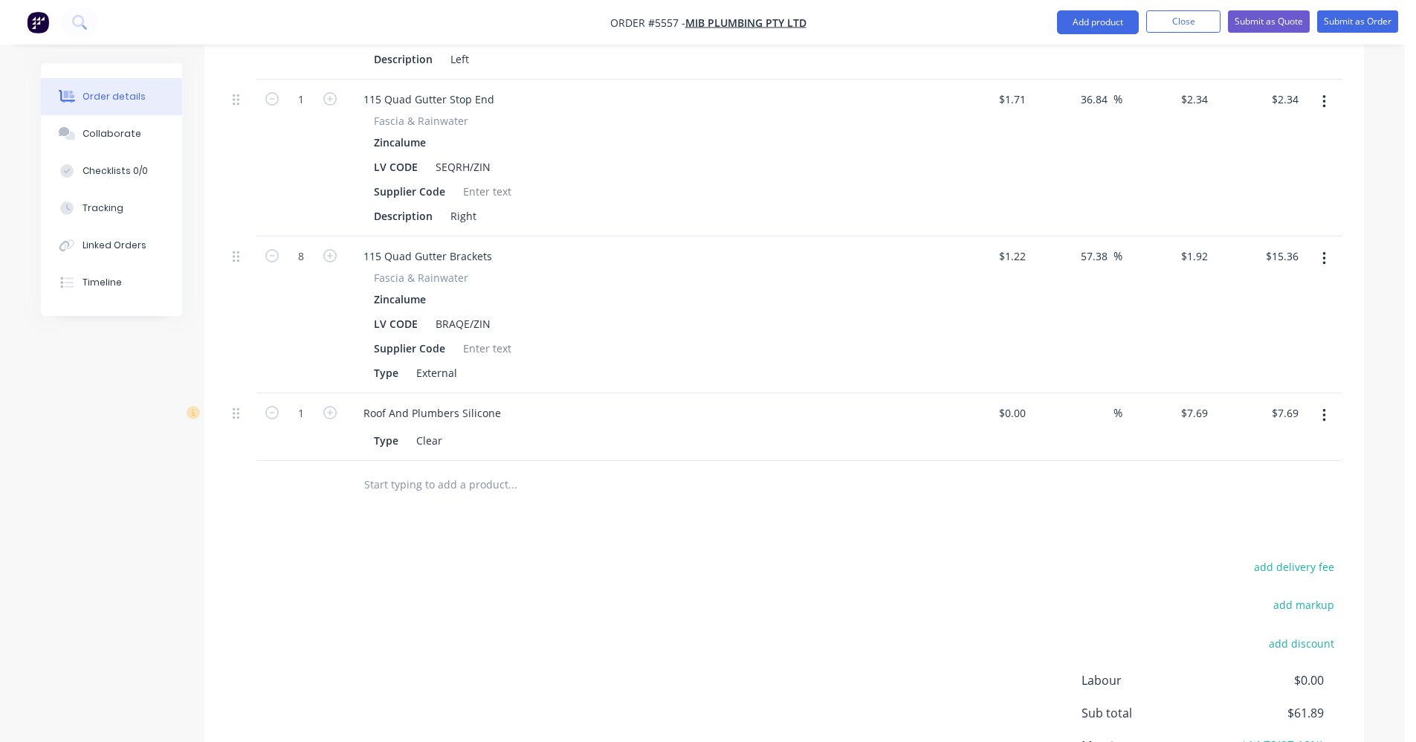
click at [392, 470] on input "text" at bounding box center [512, 485] width 297 height 30
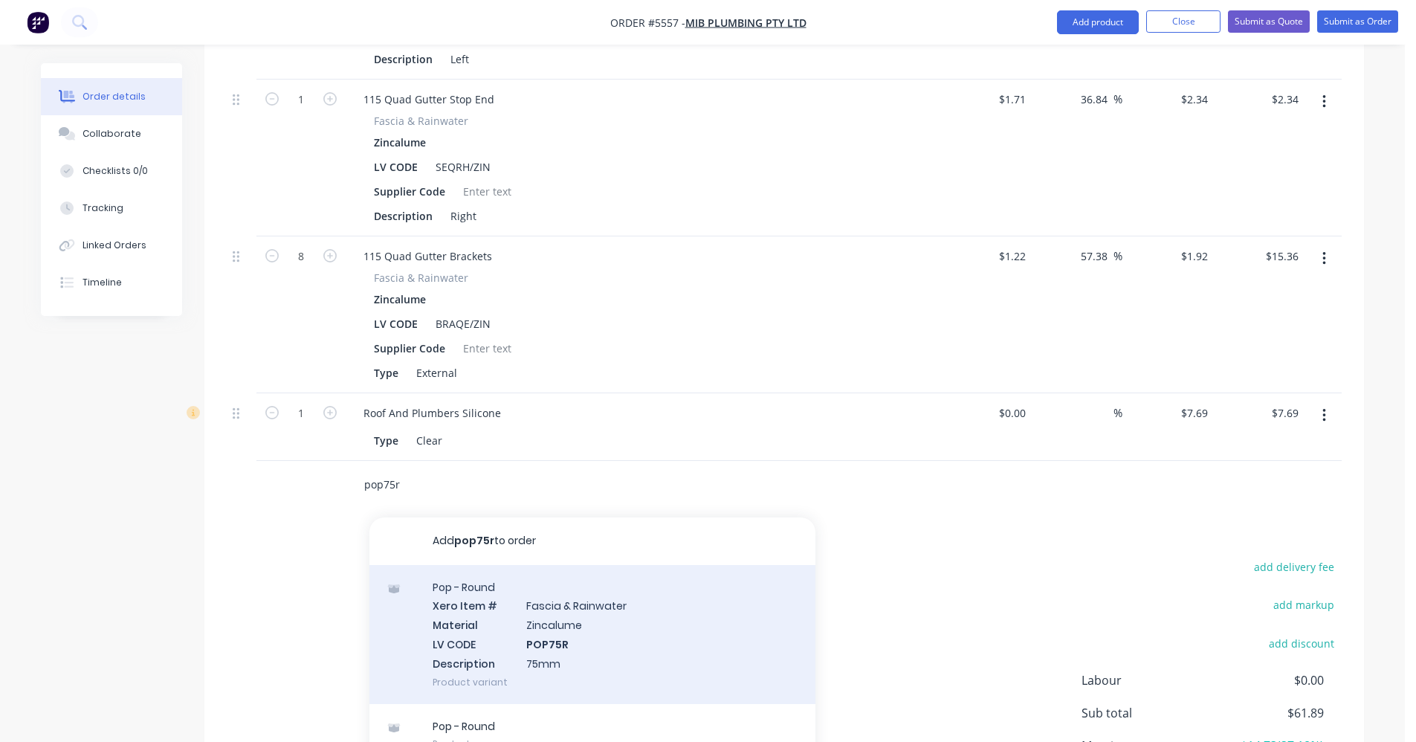
type input "pop75r"
click at [545, 565] on div "Pop - Round Xero Item # [MEDICAL_DATA] & Rainwater Material Zincalume LV CODE P…" at bounding box center [592, 634] width 446 height 139
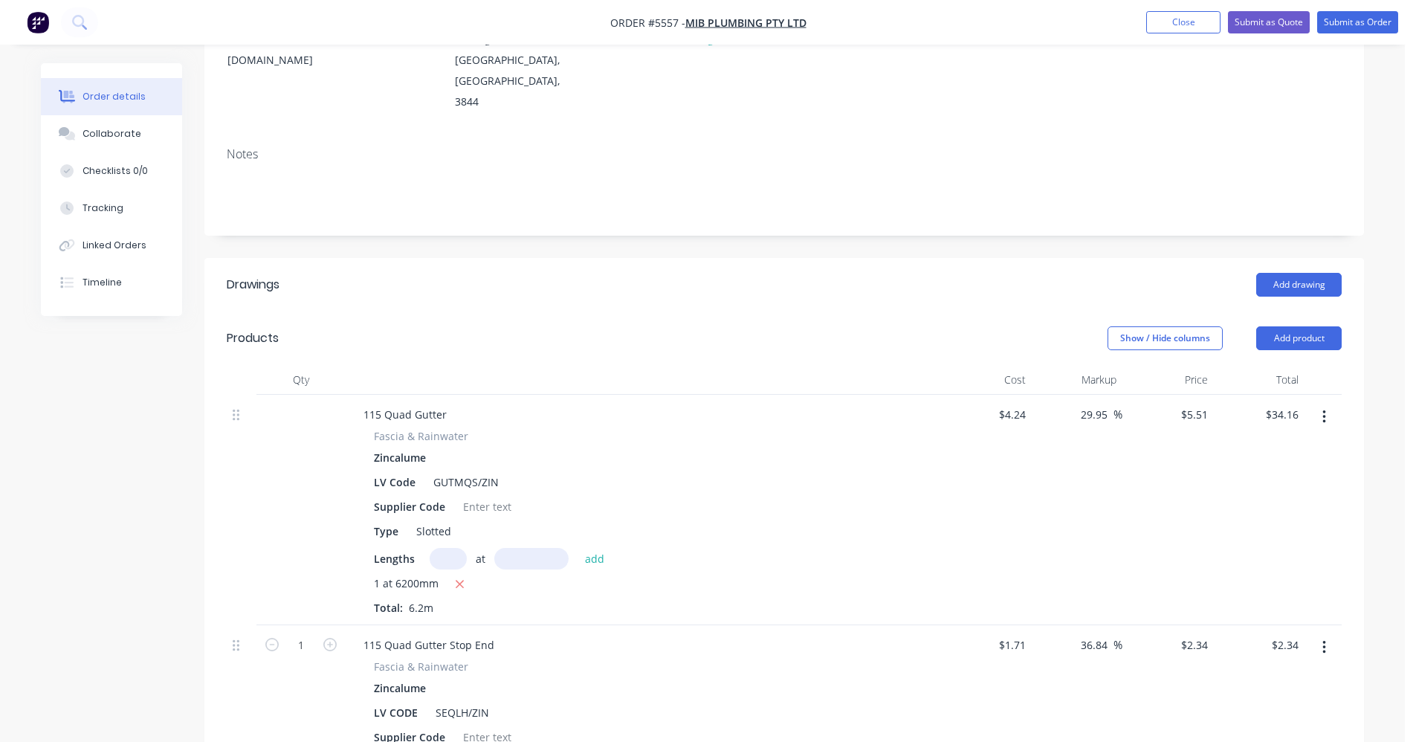
scroll to position [106, 0]
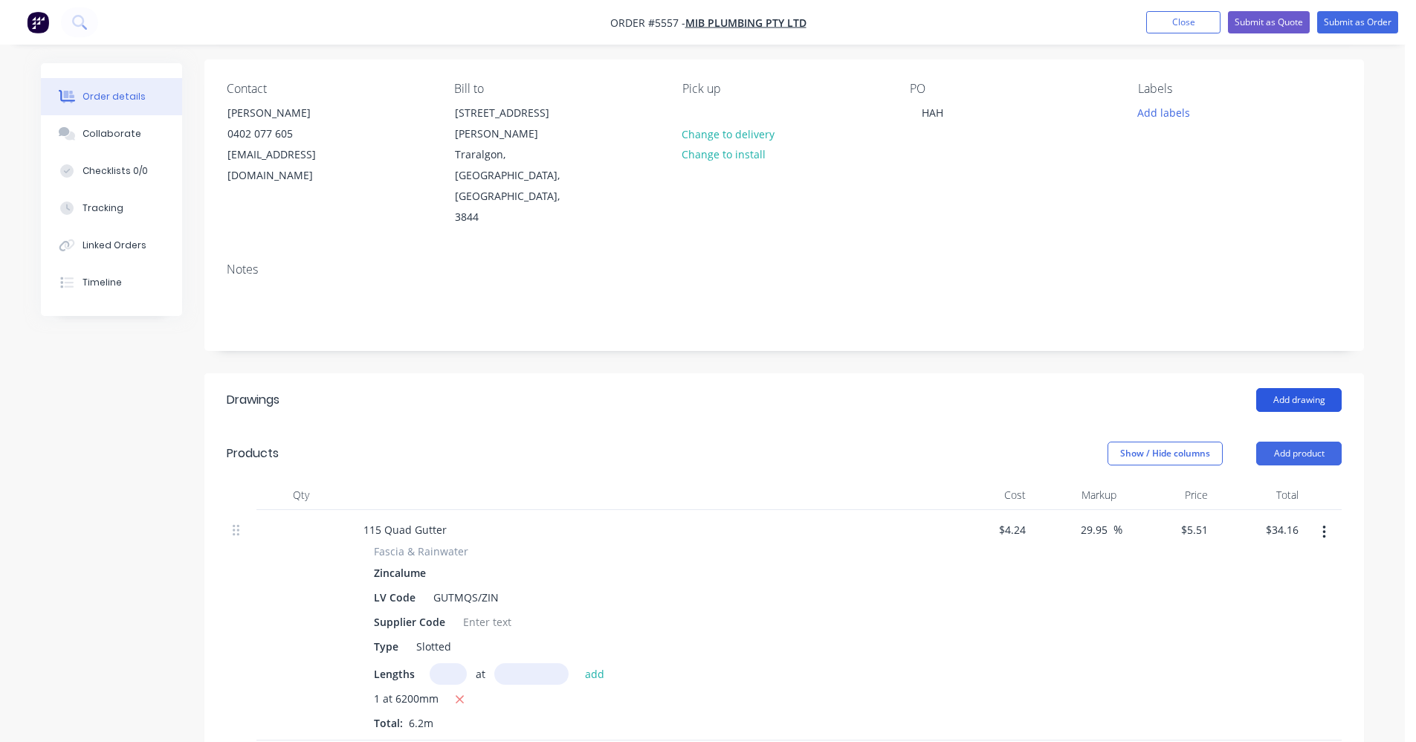
click at [1282, 388] on button "Add drawing" at bounding box center [1298, 400] width 85 height 24
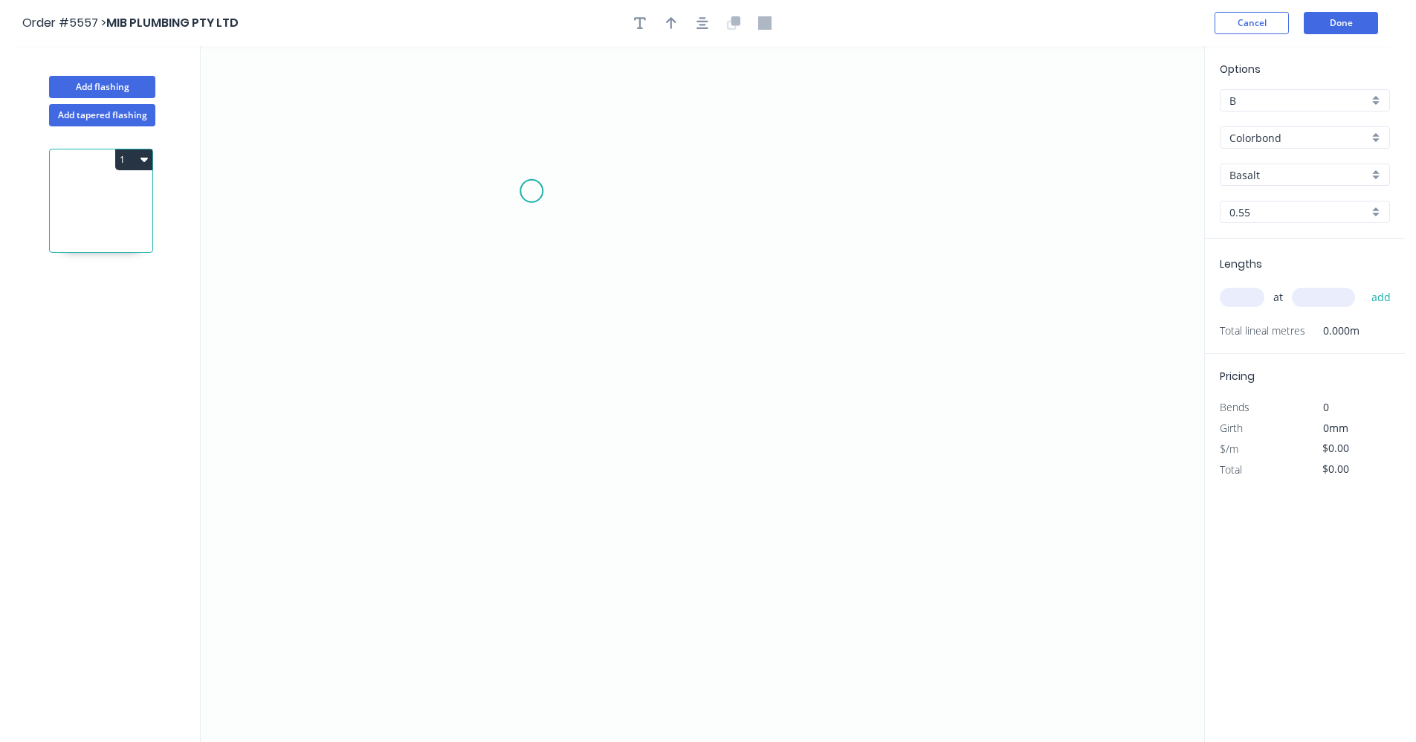
click at [532, 192] on icon "0" at bounding box center [703, 394] width 1004 height 696
click at [535, 417] on icon "0" at bounding box center [703, 394] width 1004 height 696
click at [869, 404] on icon "0 ?" at bounding box center [703, 394] width 1004 height 696
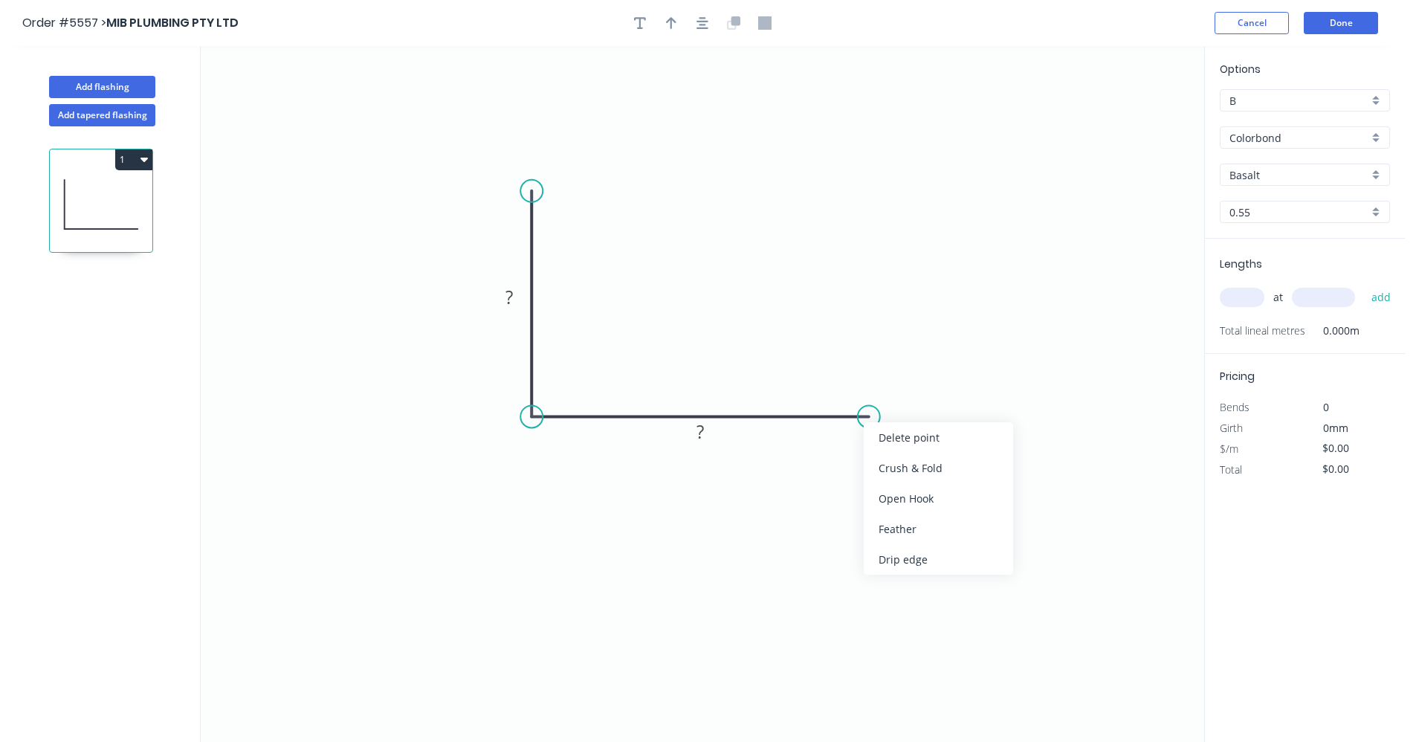
click at [911, 526] on div "Feather" at bounding box center [938, 529] width 149 height 30
click at [520, 298] on rect at bounding box center [509, 298] width 30 height 21
type input "$16.58"
click at [703, 22] on icon "button" at bounding box center [703, 23] width 12 height 12
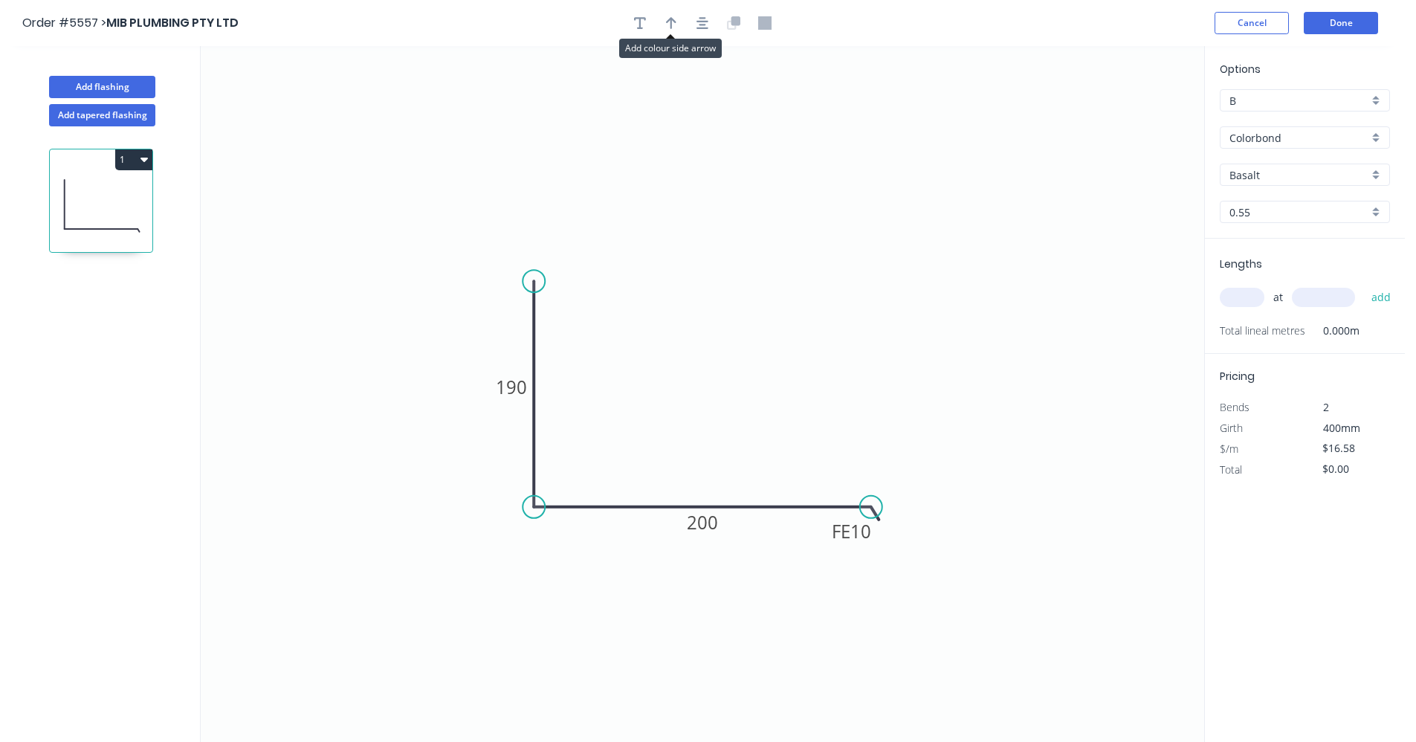
drag, startPoint x: 671, startPoint y: 32, endPoint x: 684, endPoint y: 36, distance: 13.2
click at [671, 31] on button "button" at bounding box center [671, 23] width 22 height 22
click at [1128, 114] on icon at bounding box center [1129, 104] width 13 height 48
drag, startPoint x: 1131, startPoint y: 117, endPoint x: 766, endPoint y: 488, distance: 521.0
click at [765, 491] on icon at bounding box center [777, 476] width 43 height 43
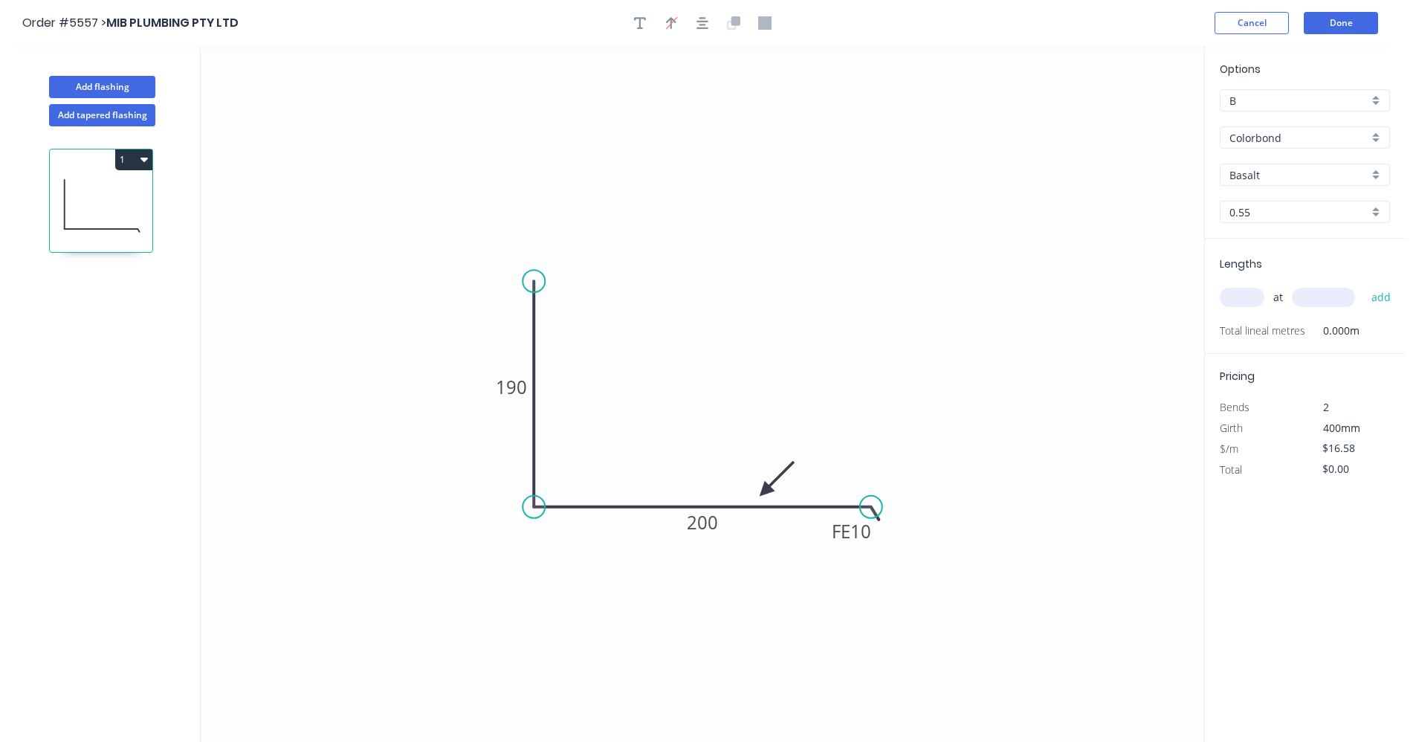
click at [1365, 180] on input "Basalt" at bounding box center [1299, 175] width 139 height 16
click at [1280, 264] on div "Manor Red" at bounding box center [1305, 267] width 169 height 26
type input "Manor Red"
click at [1230, 289] on input "text" at bounding box center [1242, 297] width 45 height 19
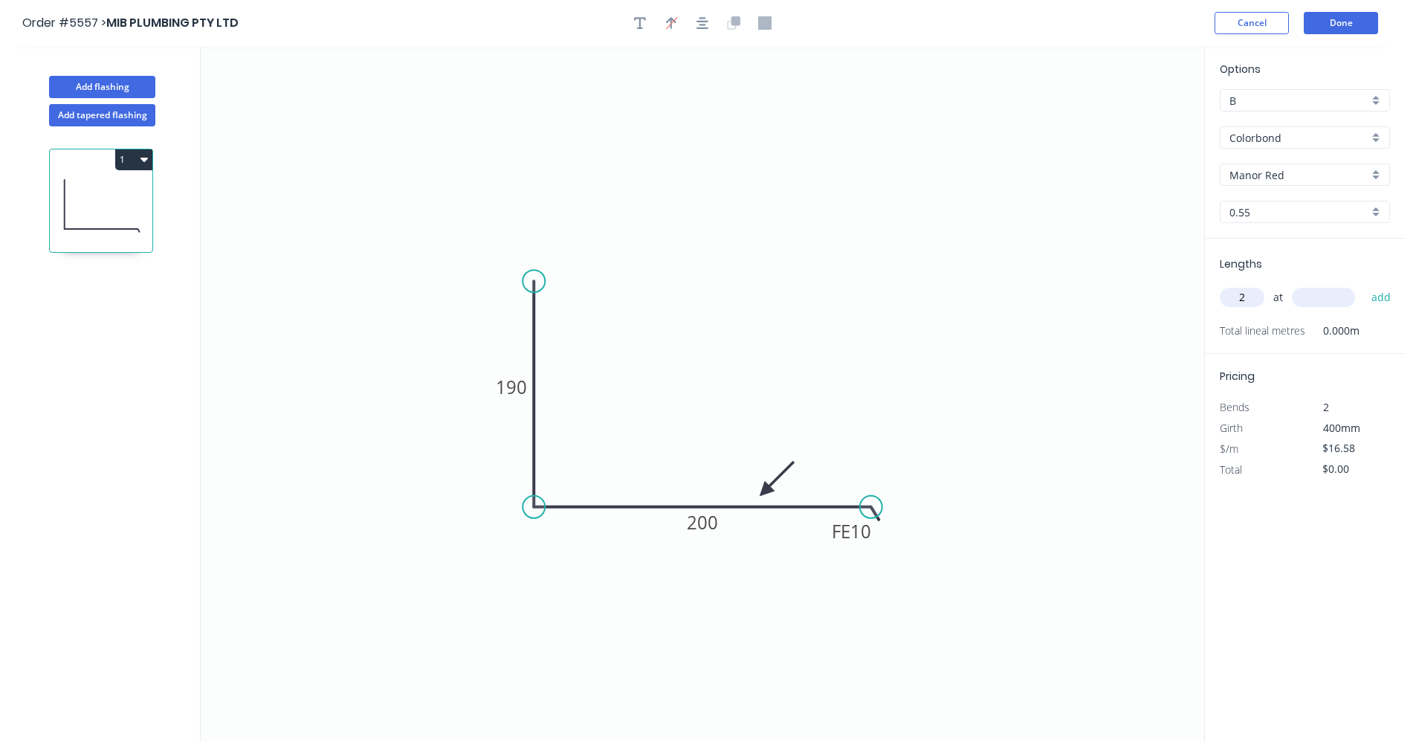
type input "2"
type input "3500"
click at [1364, 285] on button "add" at bounding box center [1381, 297] width 35 height 25
type input "$116.06"
click at [119, 89] on button "Add flashing" at bounding box center [102, 87] width 106 height 22
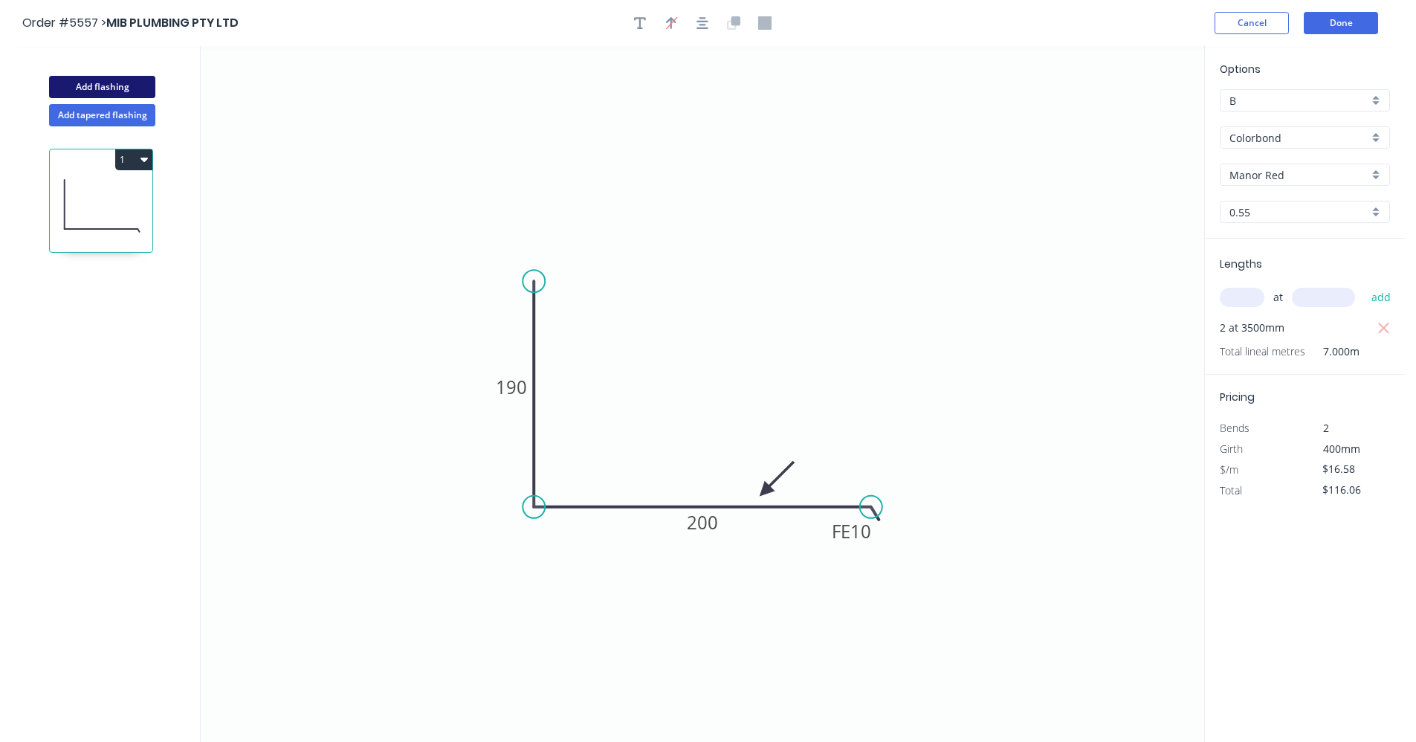
type input "$0.00"
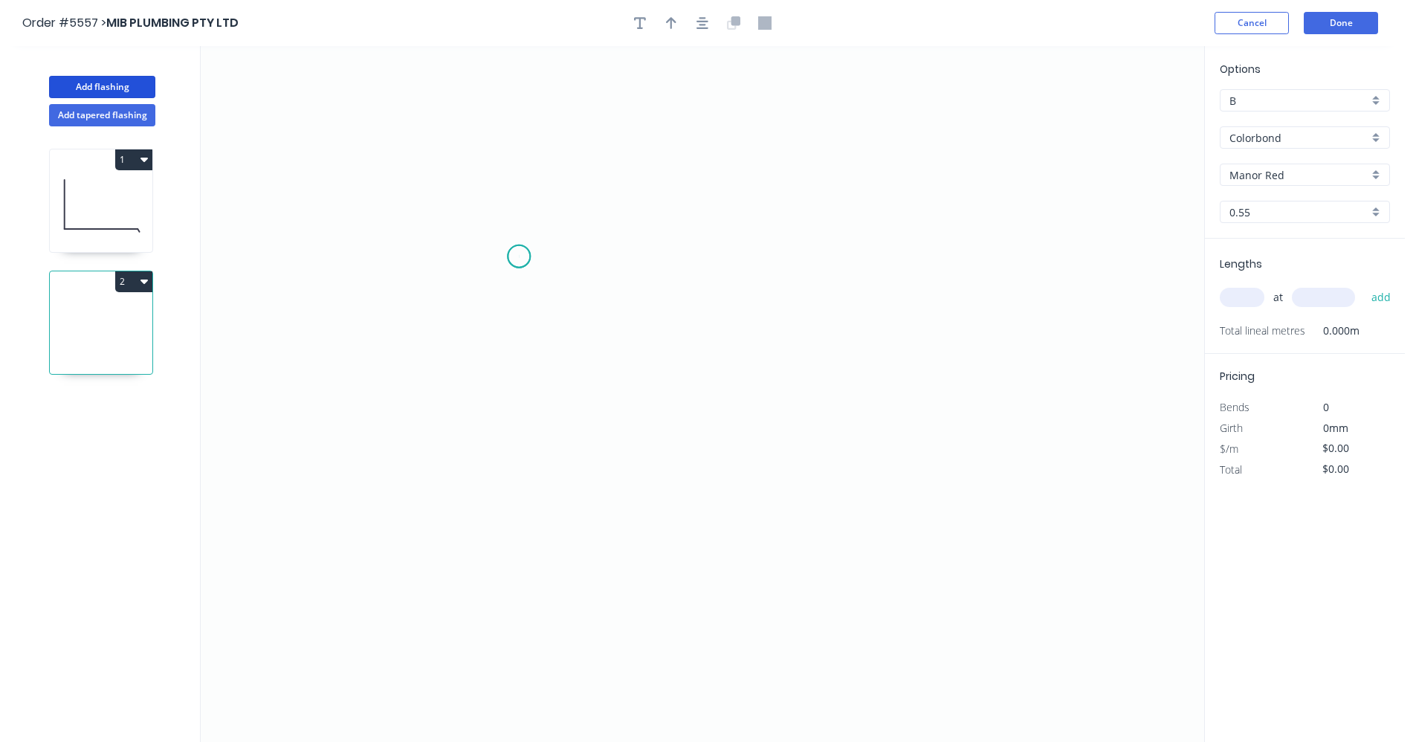
drag, startPoint x: 519, startPoint y: 256, endPoint x: 543, endPoint y: 356, distance: 102.6
click at [520, 268] on icon "0" at bounding box center [703, 394] width 1004 height 696
click at [524, 465] on icon "0" at bounding box center [703, 394] width 1004 height 696
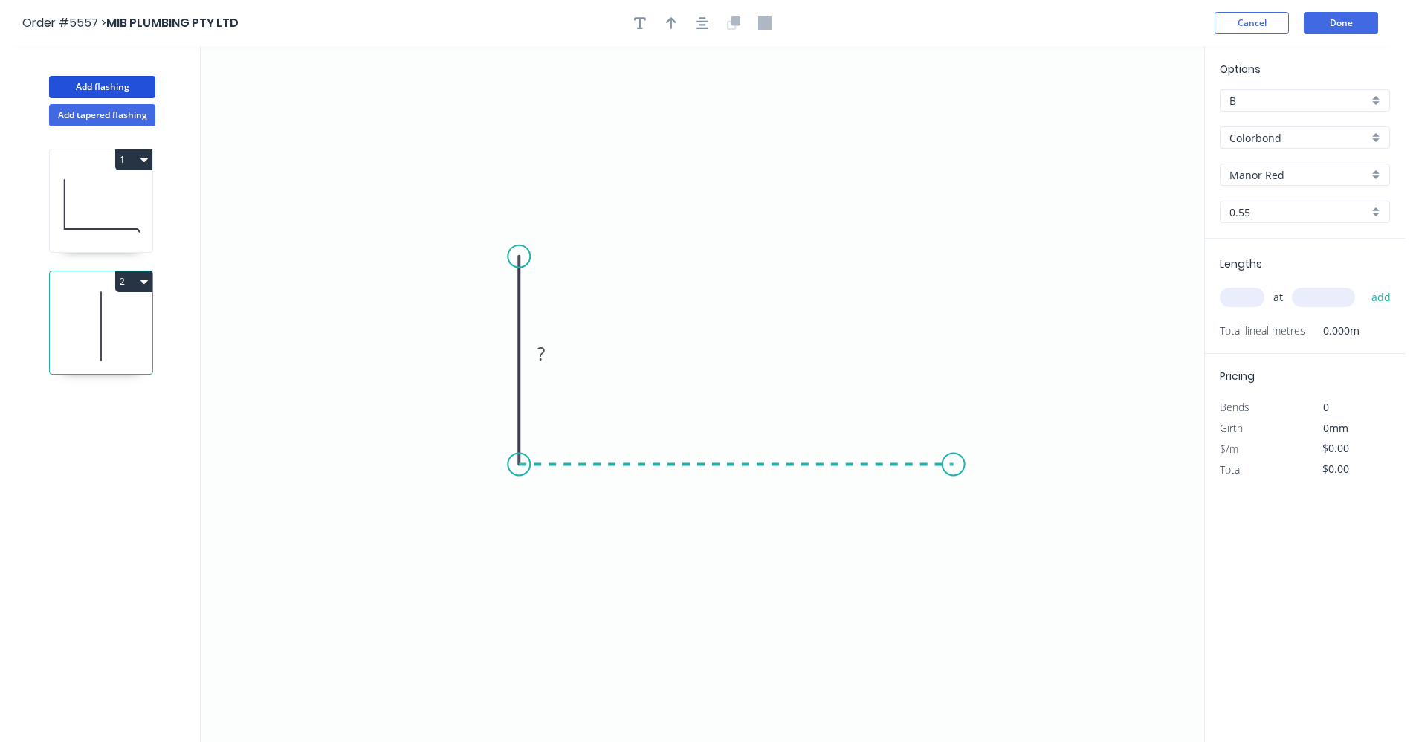
click at [954, 465] on icon "0 ?" at bounding box center [703, 394] width 1004 height 696
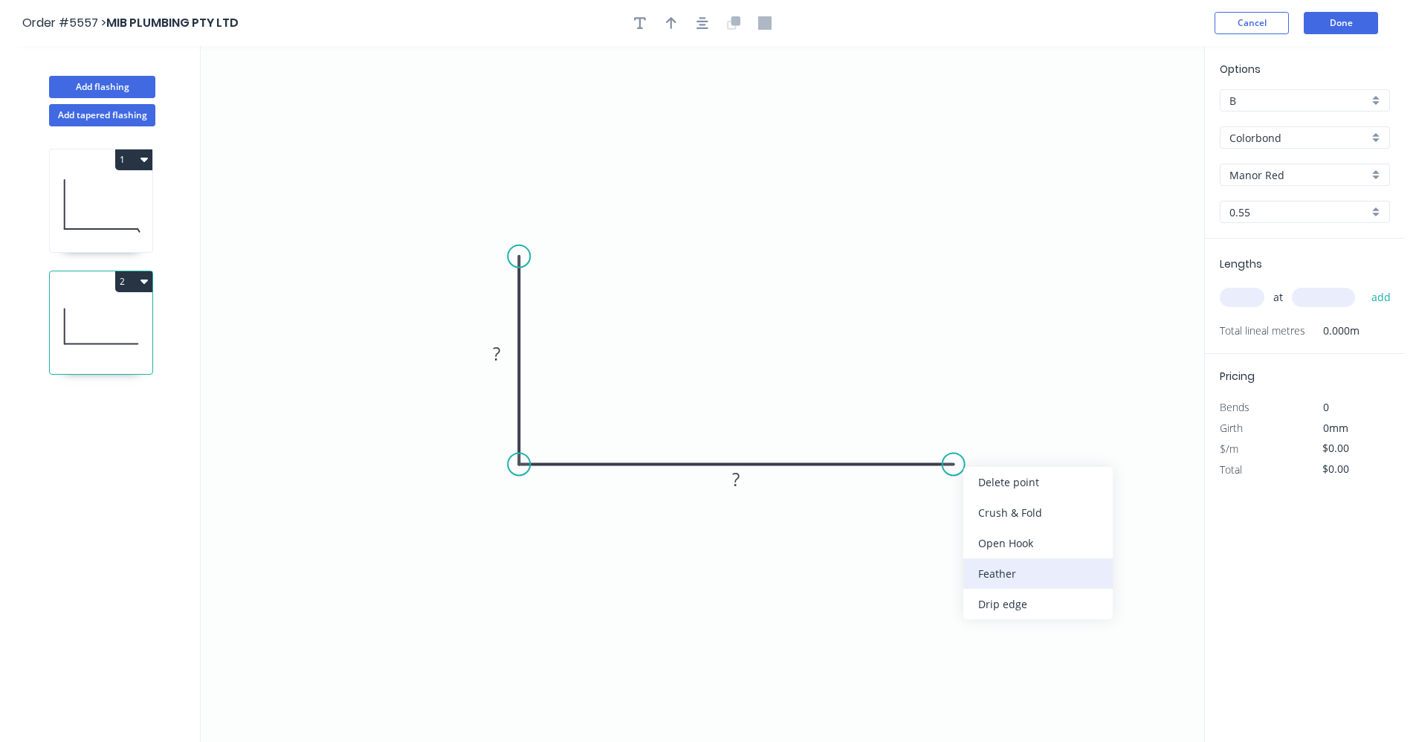
click at [1000, 570] on div "Feather" at bounding box center [1037, 573] width 149 height 30
click at [488, 358] on rect at bounding box center [497, 354] width 30 height 21
type input "$16.58"
click at [700, 25] on icon "button" at bounding box center [703, 23] width 12 height 12
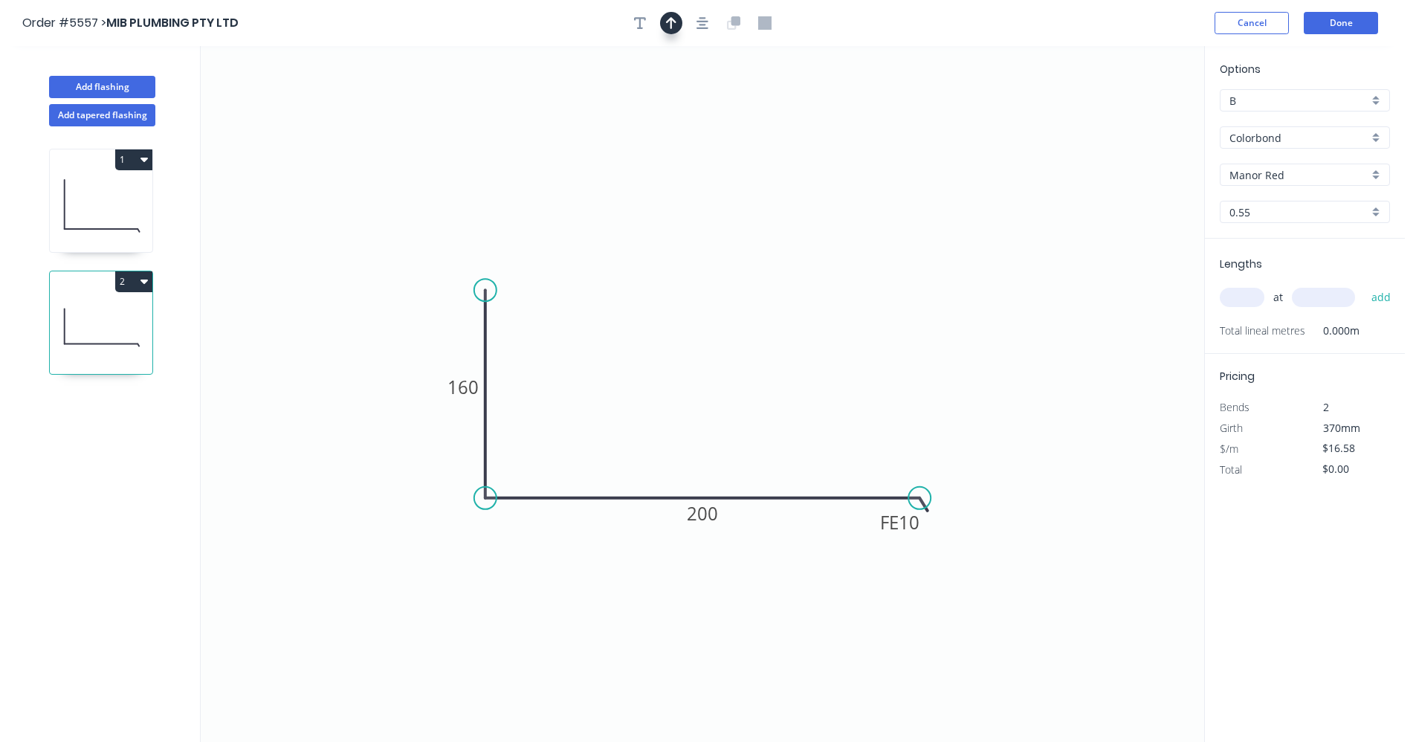
click at [679, 22] on button "button" at bounding box center [671, 23] width 22 height 22
click at [1130, 117] on icon at bounding box center [1129, 104] width 13 height 48
drag, startPoint x: 1129, startPoint y: 117, endPoint x: 753, endPoint y: 482, distance: 523.6
click at [753, 482] on icon at bounding box center [764, 469] width 43 height 43
drag, startPoint x: 92, startPoint y: 236, endPoint x: 189, endPoint y: 238, distance: 96.7
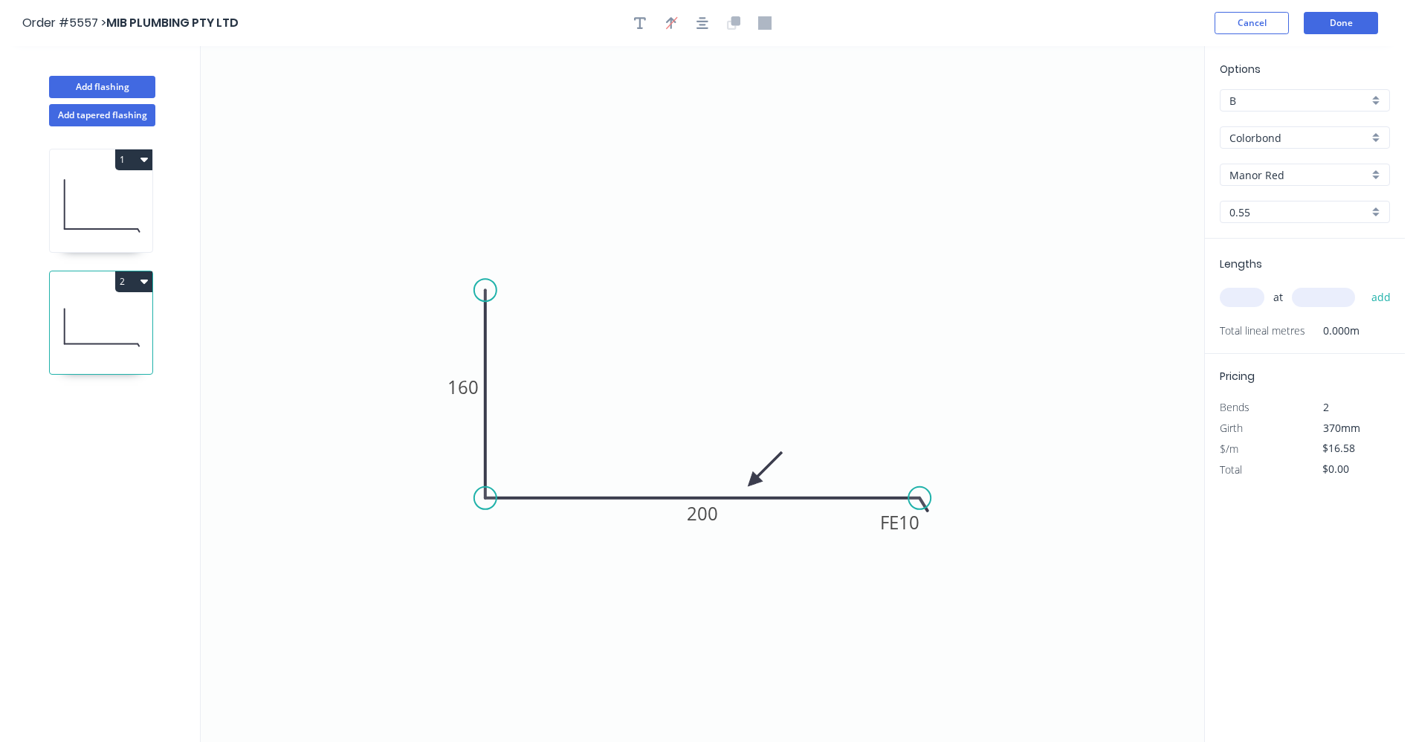
click at [92, 236] on icon at bounding box center [101, 204] width 103 height 95
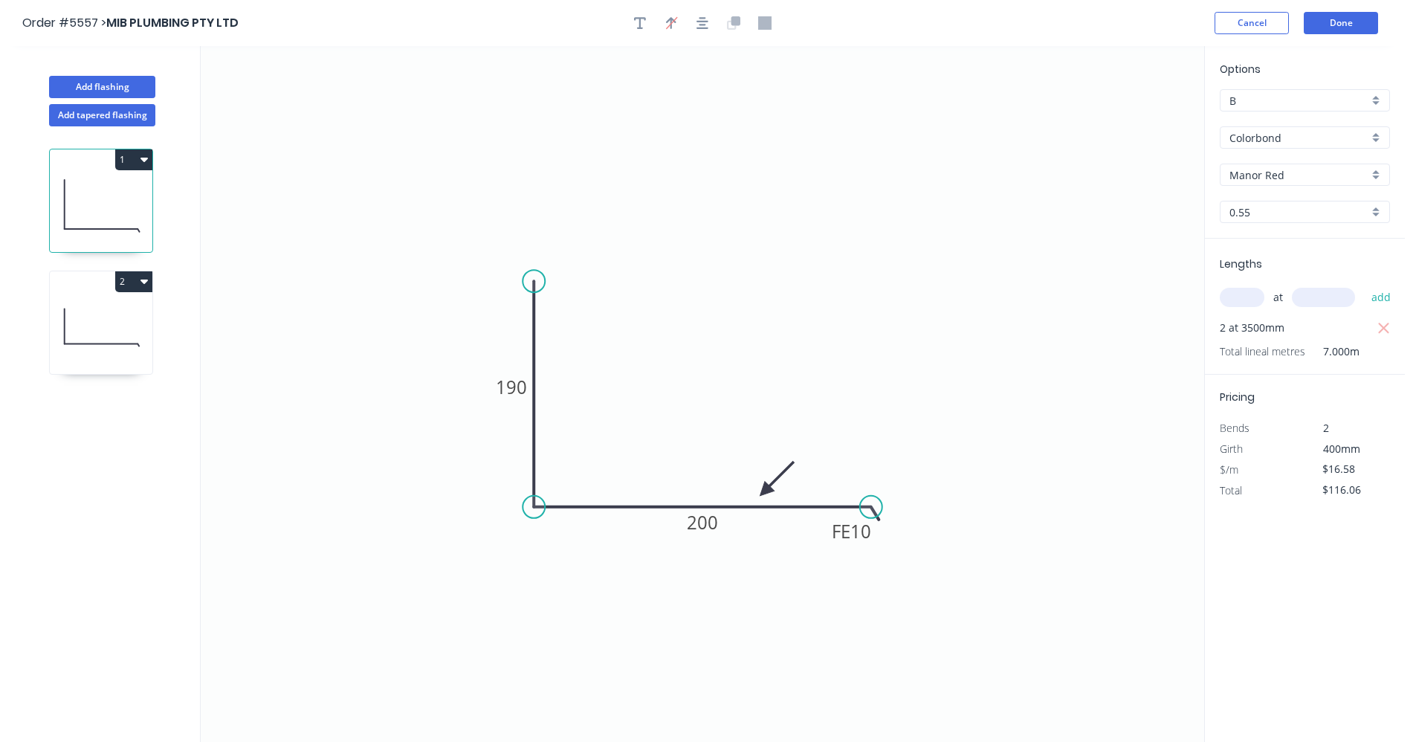
drag, startPoint x: 117, startPoint y: 310, endPoint x: 189, endPoint y: 343, distance: 78.5
click at [112, 315] on icon at bounding box center [101, 326] width 103 height 95
type input "$0.00"
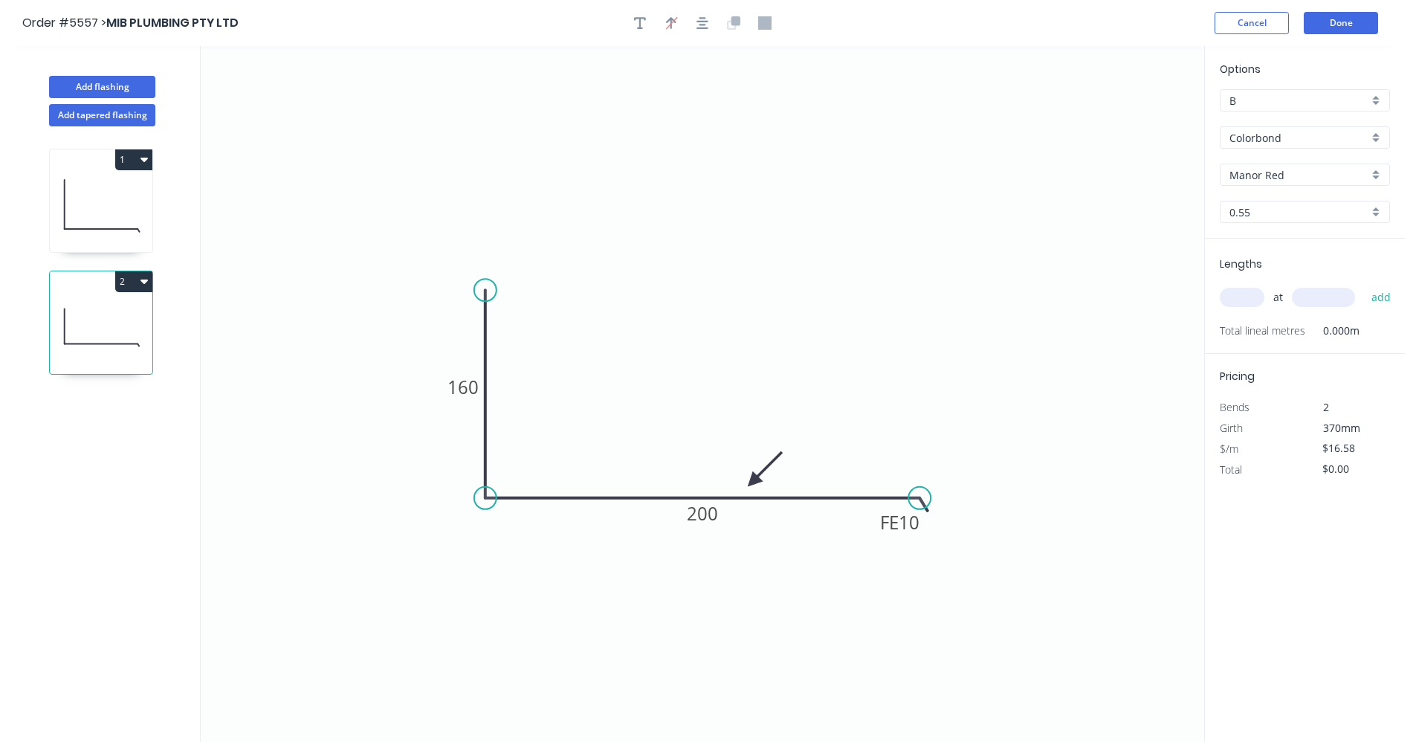
click at [1235, 293] on input "text" at bounding box center [1242, 297] width 45 height 19
type input "1"
type input "2400"
click at [1364, 285] on button "add" at bounding box center [1381, 297] width 35 height 25
type input "$39.79"
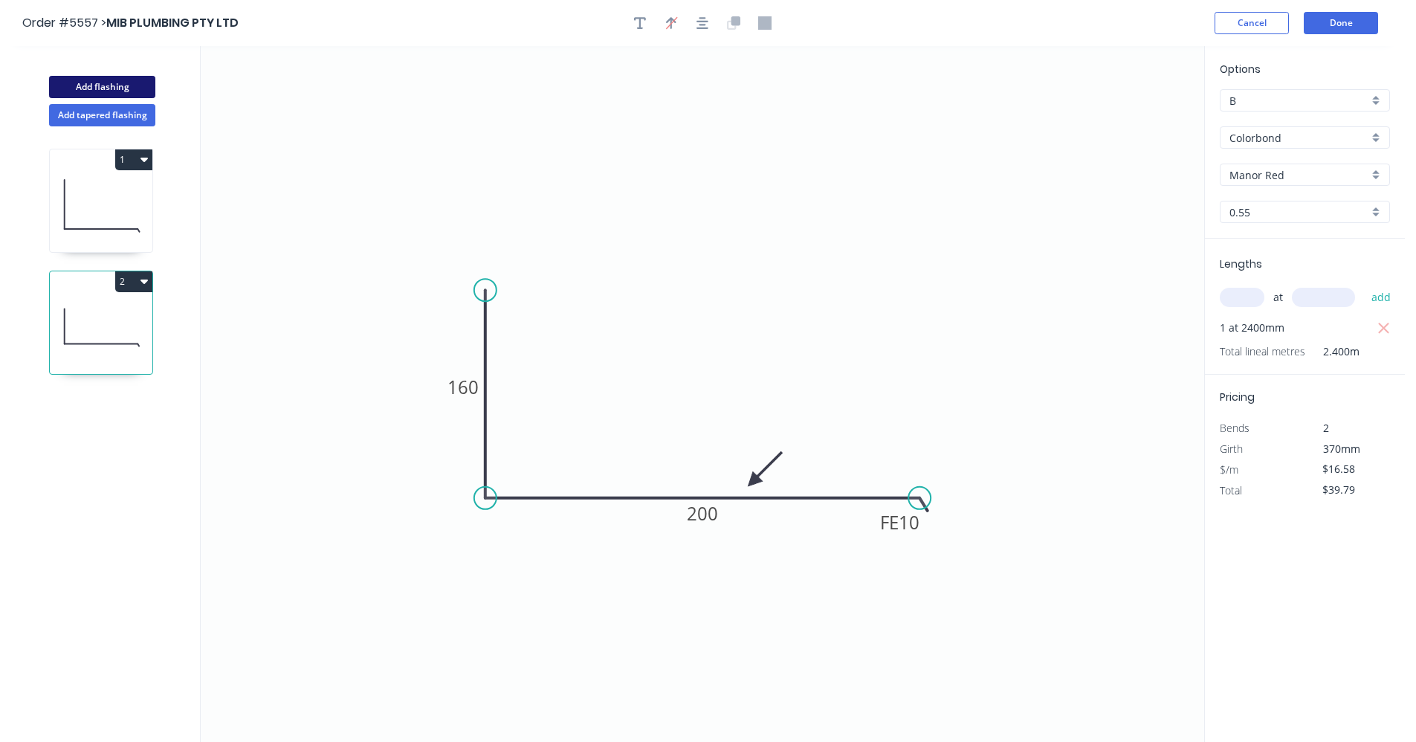
click at [104, 85] on button "Add flashing" at bounding box center [102, 87] width 106 height 22
type input "$0.00"
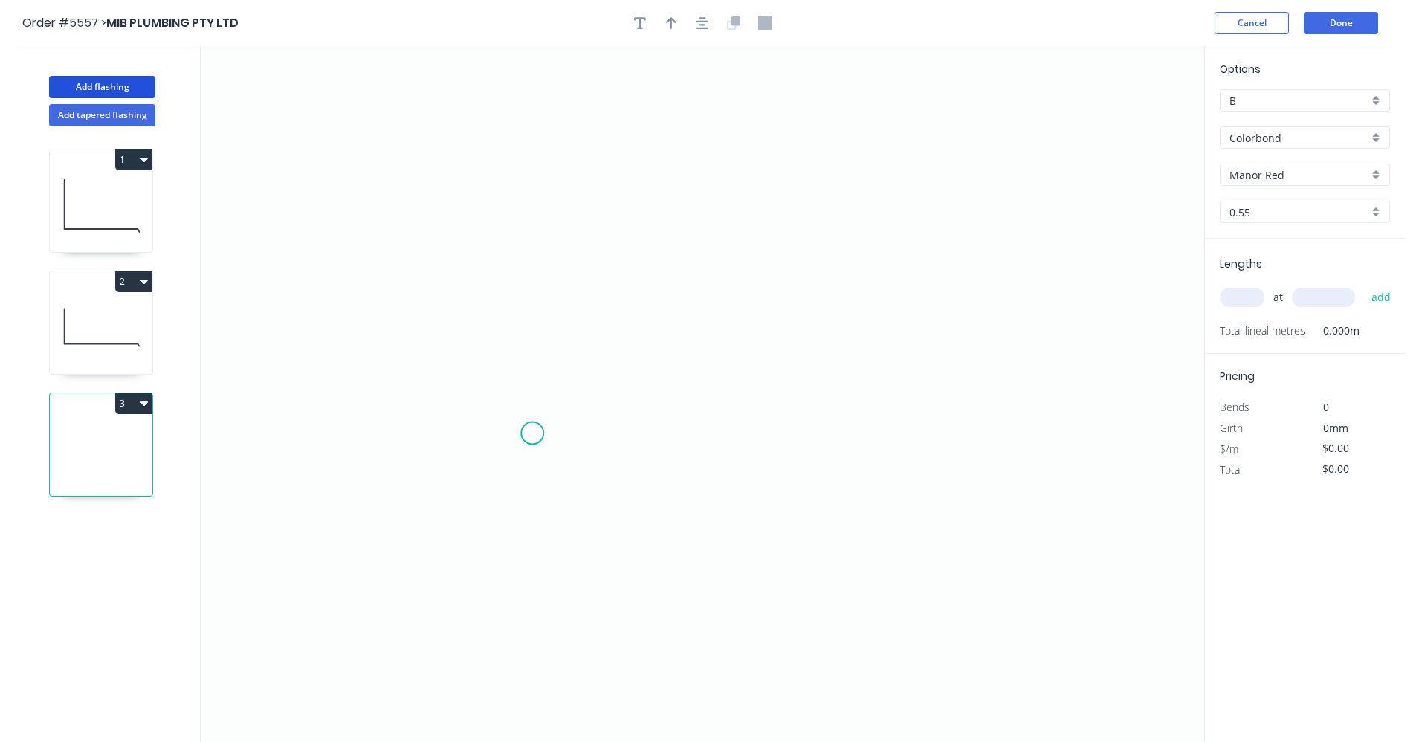
click at [532, 433] on icon "0" at bounding box center [703, 394] width 1004 height 696
click at [537, 258] on icon "0" at bounding box center [703, 394] width 1004 height 696
click at [958, 262] on icon "0 ?" at bounding box center [703, 394] width 1004 height 696
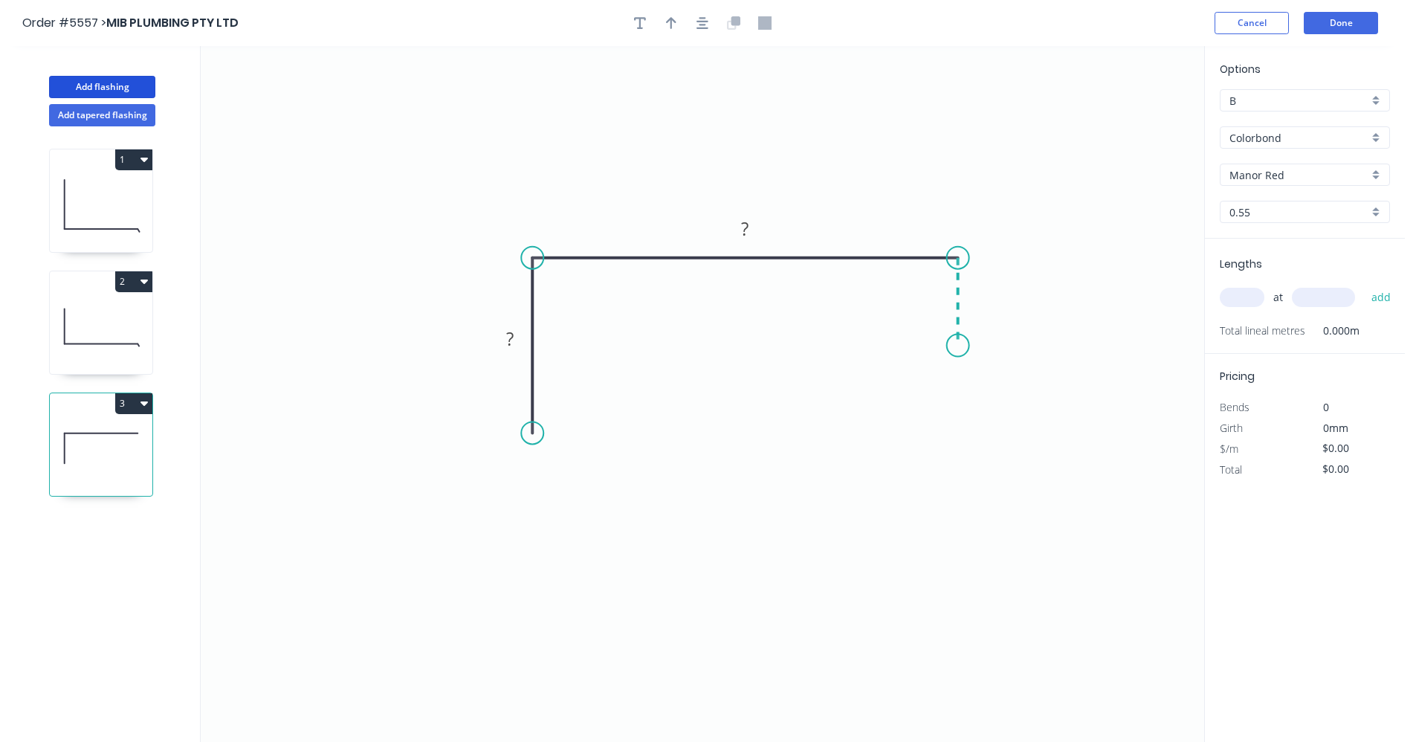
click at [958, 346] on icon "0 ? ?" at bounding box center [703, 394] width 1004 height 696
click at [576, 543] on div "Feather" at bounding box center [607, 547] width 149 height 30
click at [562, 485] on div "Flip bend" at bounding box center [602, 491] width 149 height 30
click at [577, 403] on tspan "15" at bounding box center [573, 406] width 21 height 25
type input "$21.67"
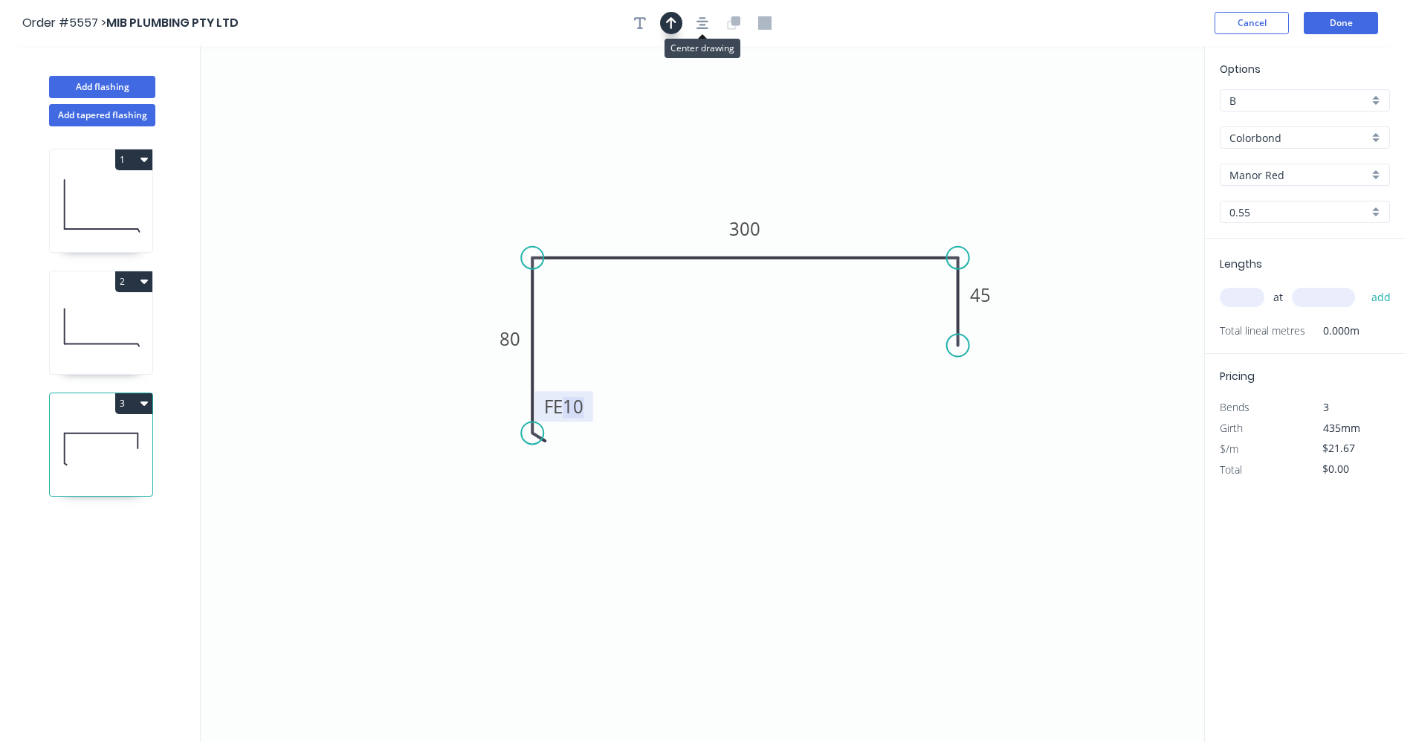
drag, startPoint x: 700, startPoint y: 31, endPoint x: 671, endPoint y: 24, distance: 29.9
click at [698, 32] on button "button" at bounding box center [702, 23] width 22 height 22
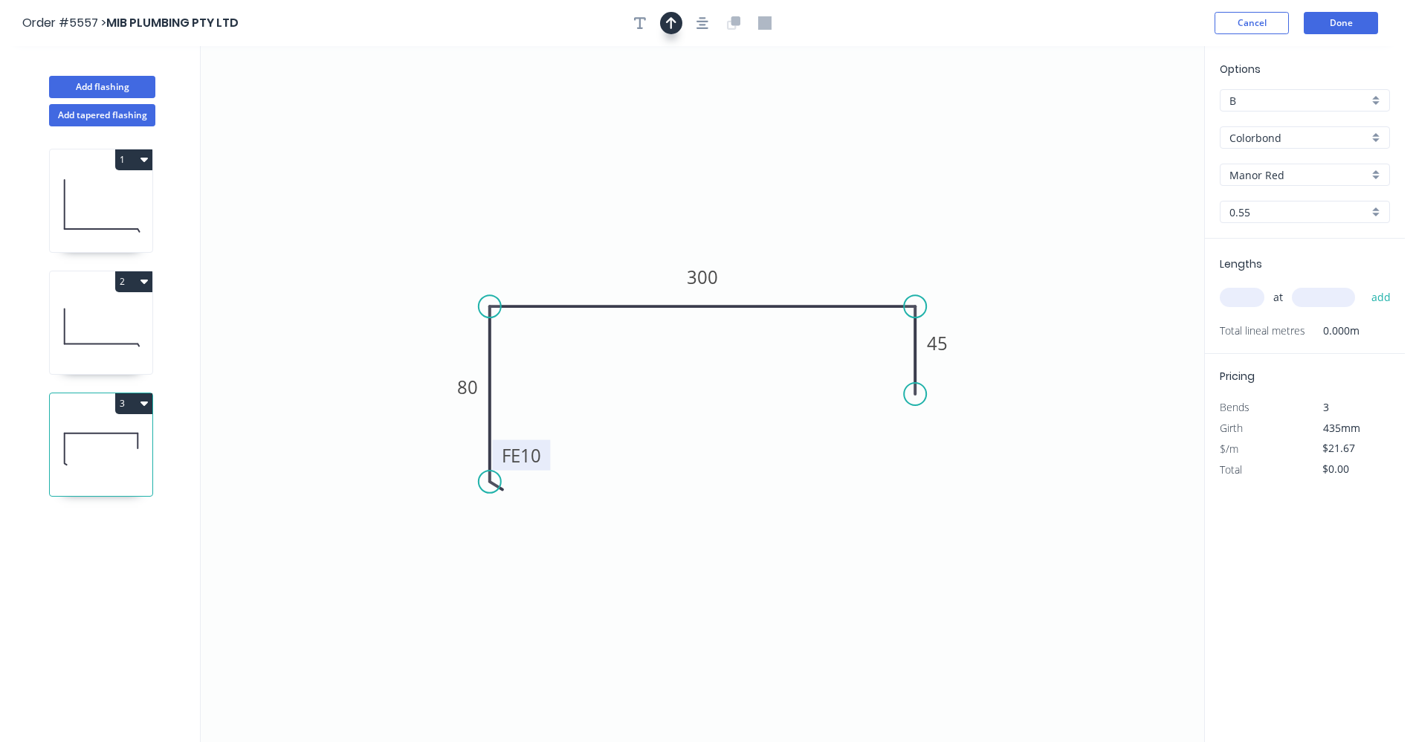
click at [671, 22] on icon "button" at bounding box center [671, 23] width 10 height 12
click at [1131, 115] on icon at bounding box center [1129, 104] width 13 height 48
click at [1131, 115] on icon at bounding box center [1129, 98] width 13 height 48
drag, startPoint x: 1131, startPoint y: 115, endPoint x: 792, endPoint y: 290, distance: 381.4
click at [792, 290] on icon at bounding box center [803, 277] width 43 height 43
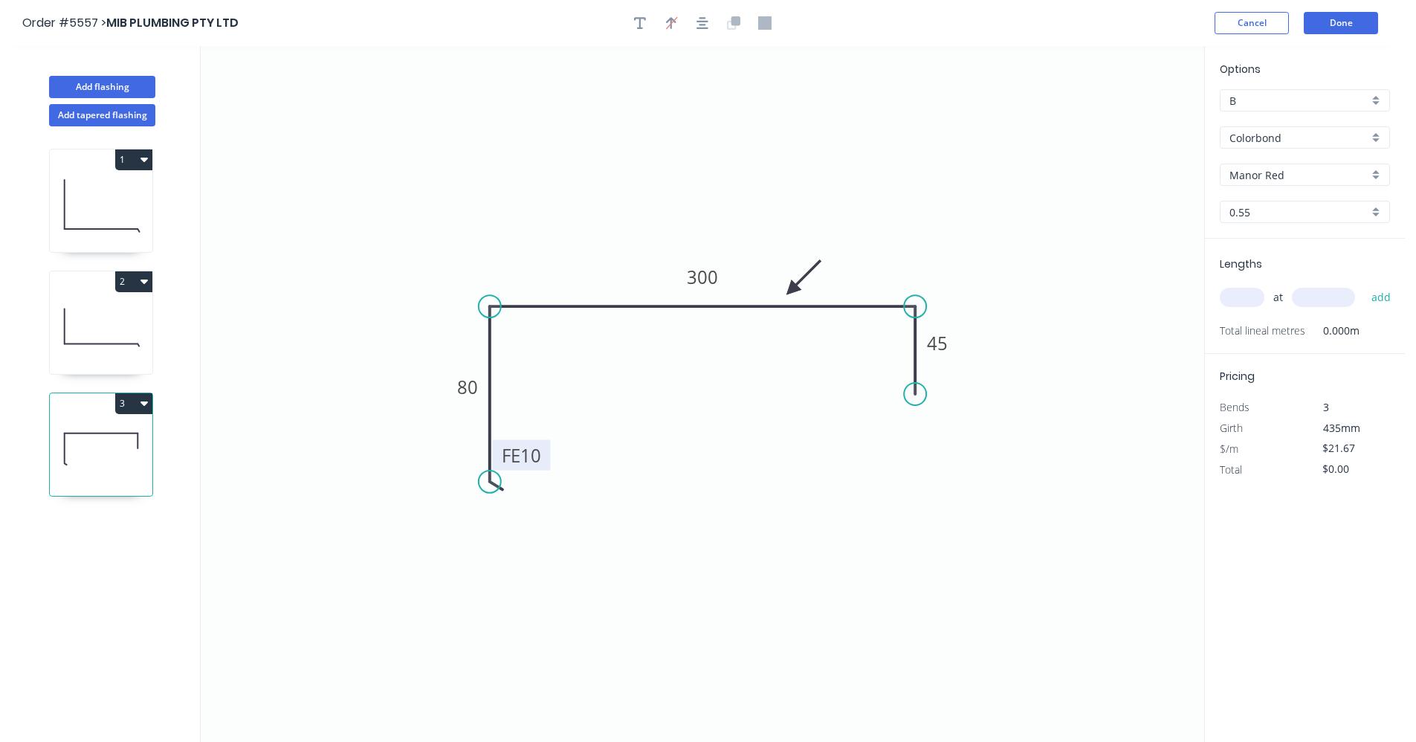
click at [1239, 294] on input "text" at bounding box center [1242, 297] width 45 height 19
type input "1"
type input "1800"
click at [1364, 285] on button "add" at bounding box center [1381, 297] width 35 height 25
type input "$39.01"
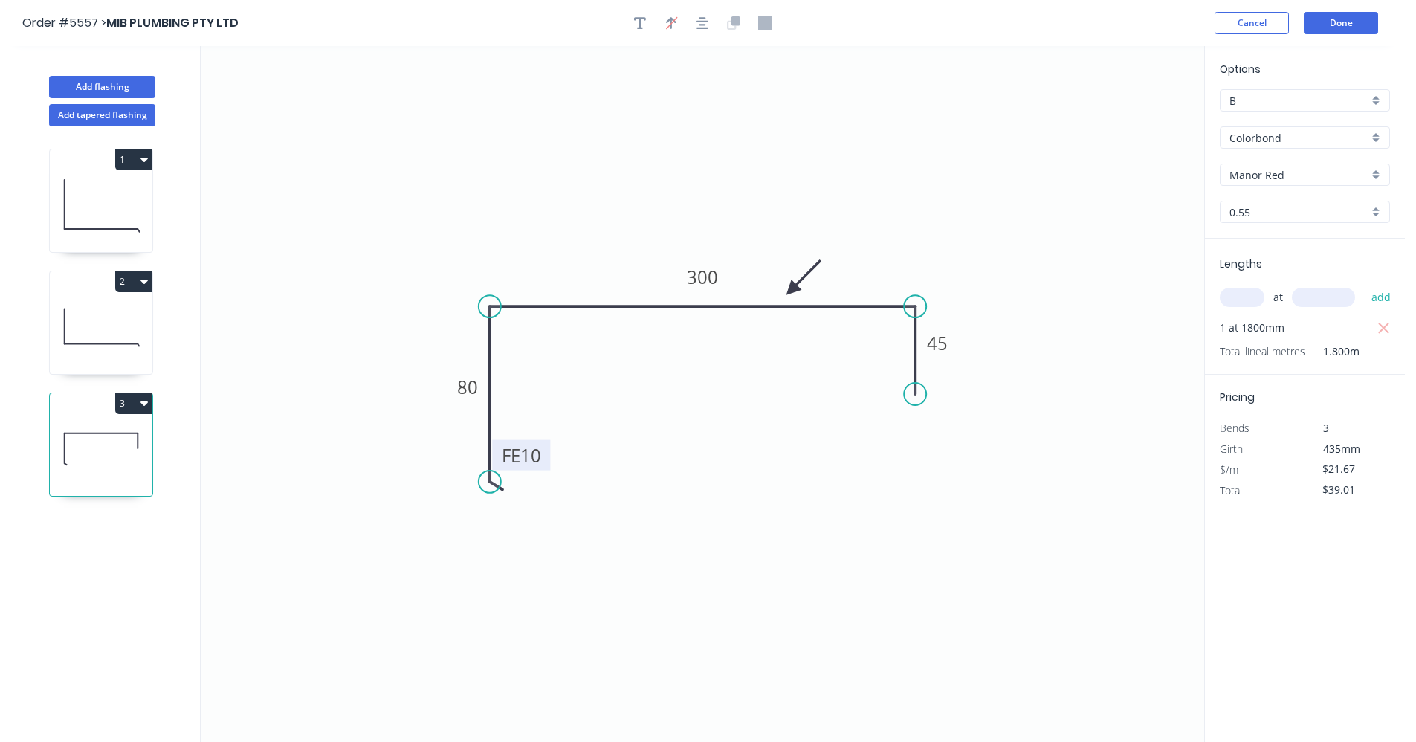
drag, startPoint x: 69, startPoint y: 314, endPoint x: 104, endPoint y: 273, distance: 54.4
click at [74, 314] on icon at bounding box center [101, 326] width 103 height 95
type input "$16.58"
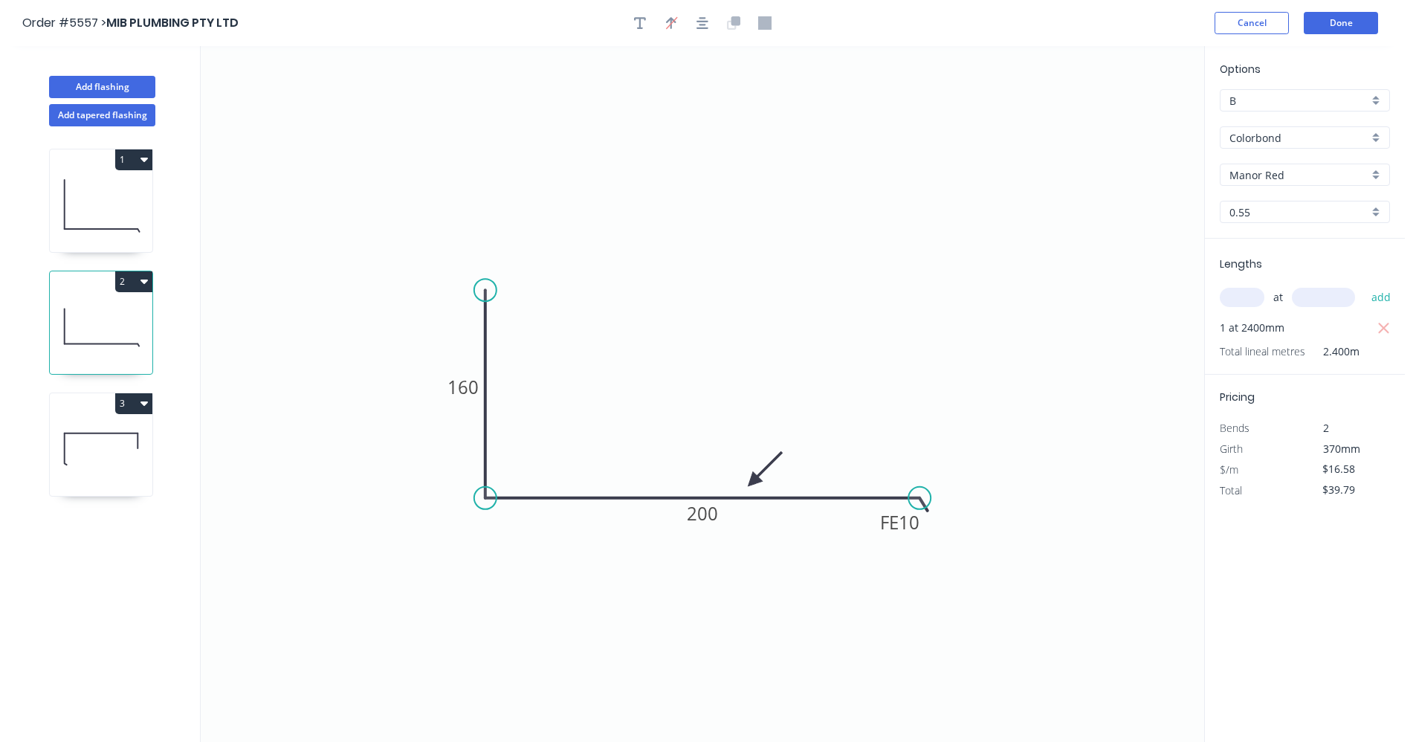
click at [109, 201] on icon at bounding box center [101, 204] width 103 height 95
type input "$116.06"
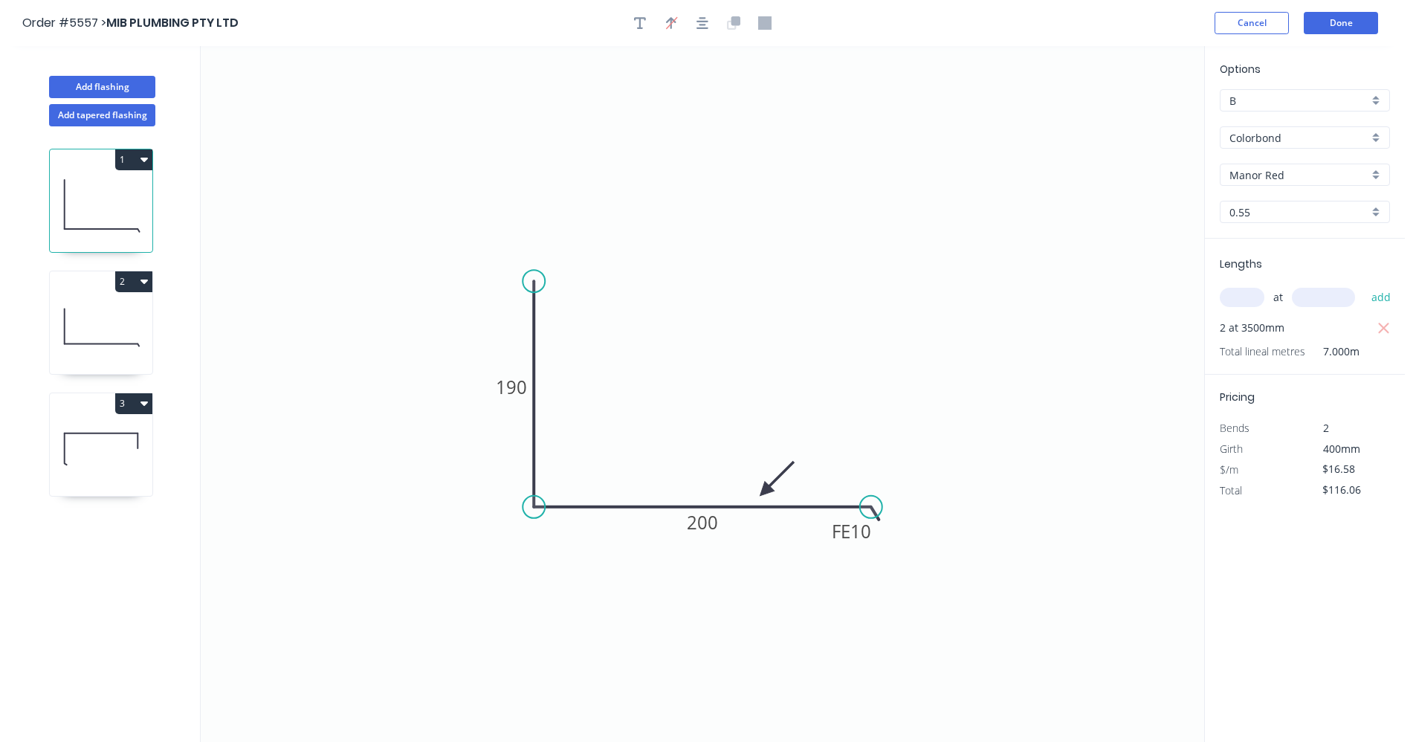
click at [87, 435] on icon at bounding box center [101, 448] width 103 height 95
type input "$21.67"
type input "$39.01"
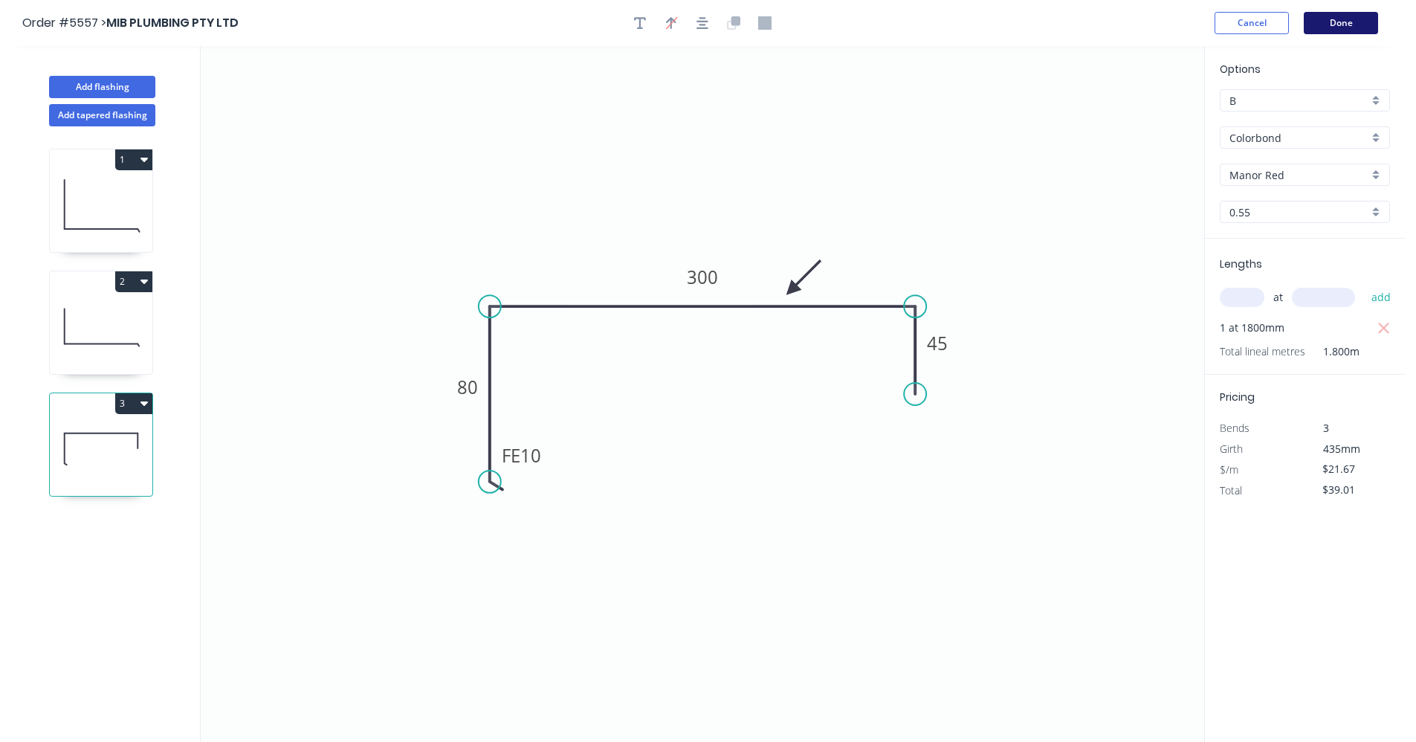
click at [1342, 25] on button "Done" at bounding box center [1341, 23] width 74 height 22
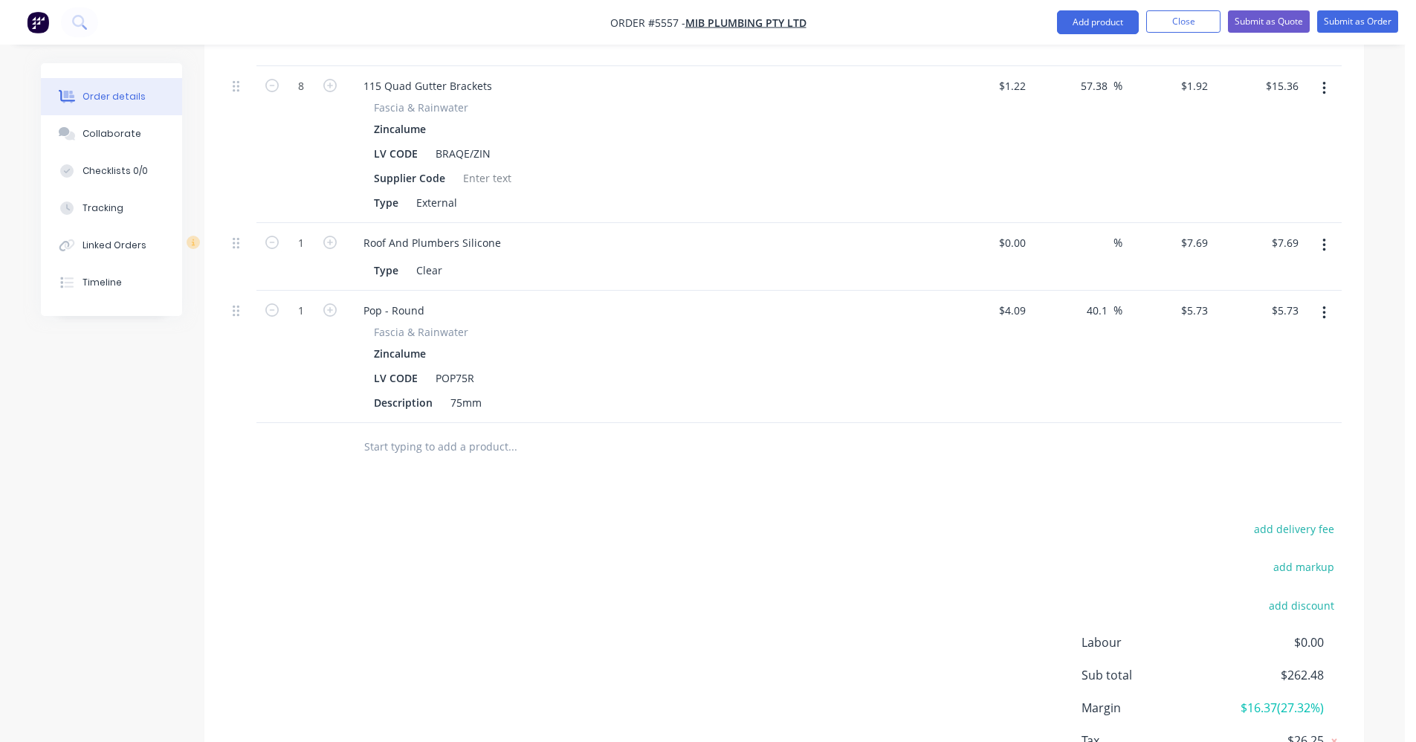
scroll to position [1669, 0]
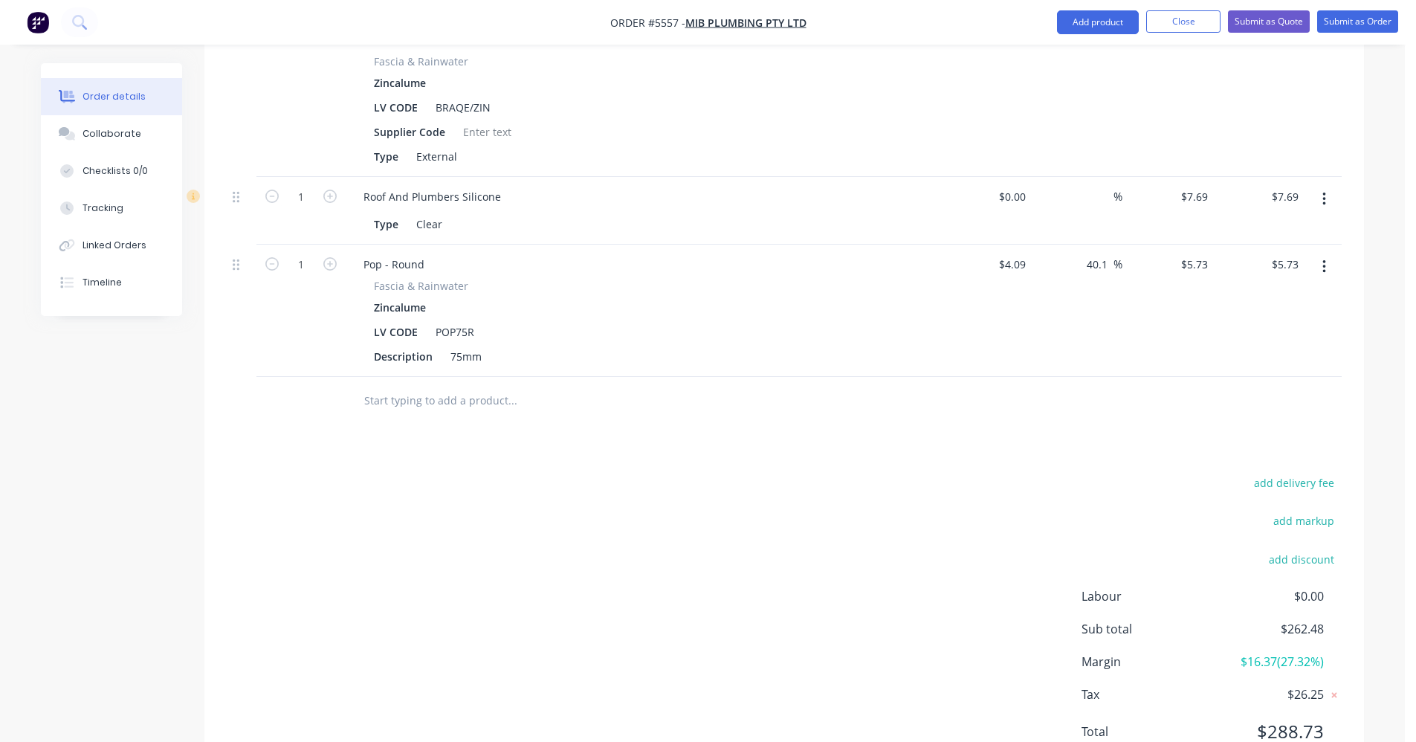
click at [408, 386] on input "text" at bounding box center [512, 401] width 297 height 30
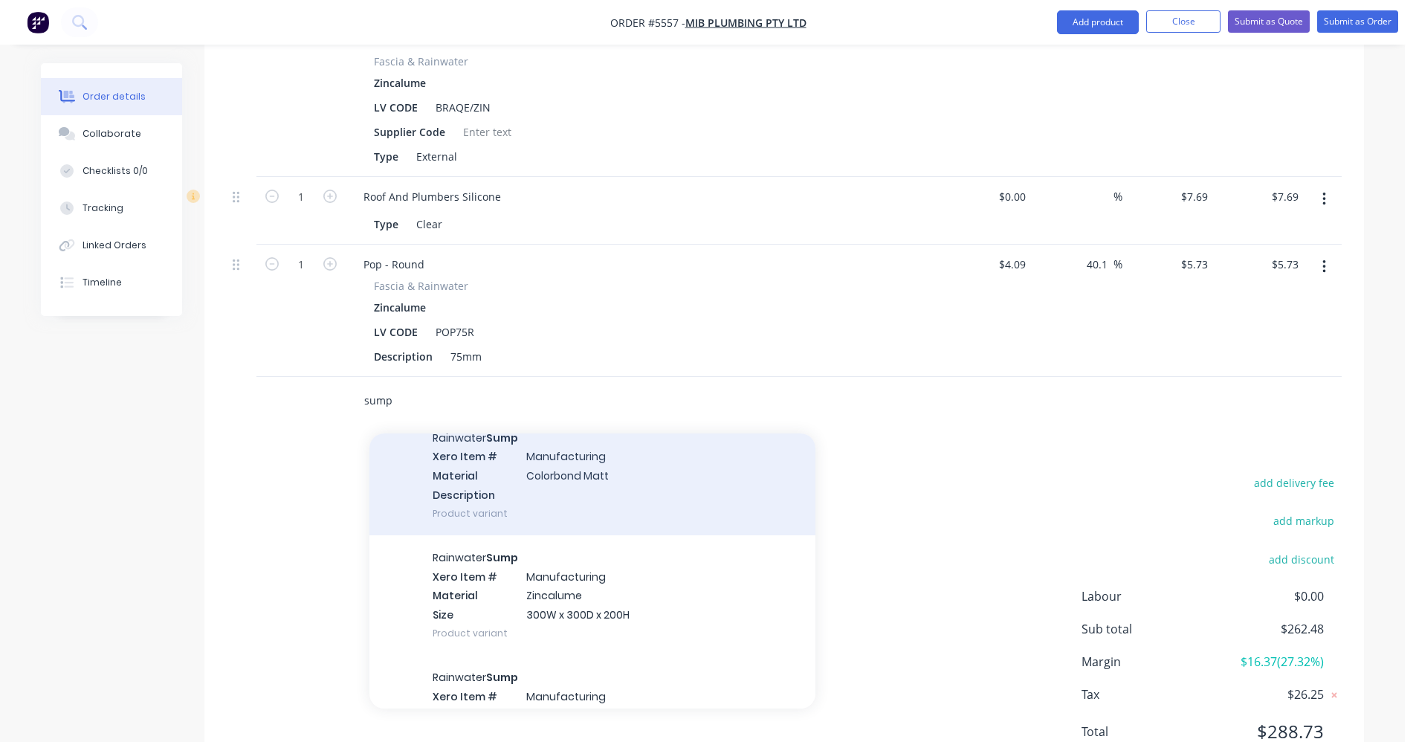
scroll to position [818, 0]
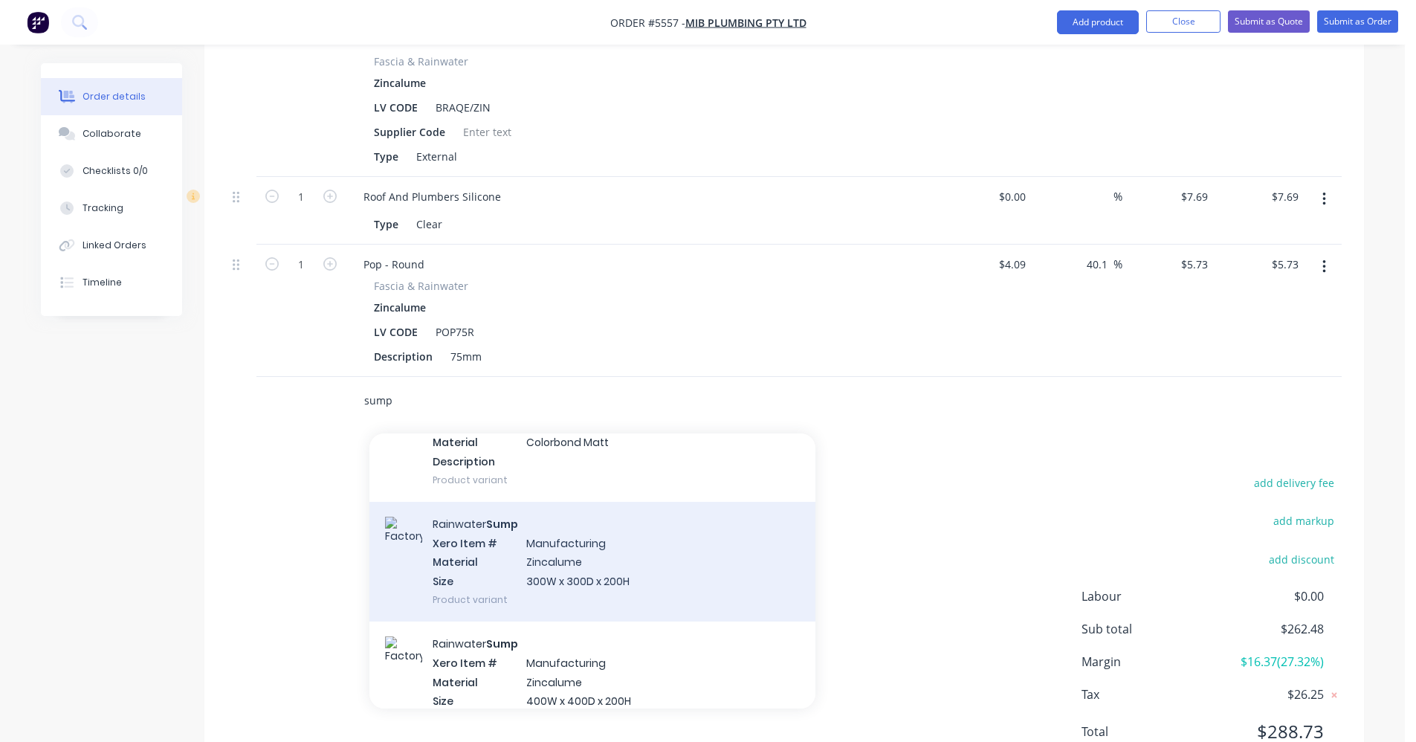
type input "sump"
click at [567, 502] on div "Rainwater Sump Xero Item # Manufacturing Material Zincalume Size 300W x 300D x …" at bounding box center [592, 562] width 446 height 120
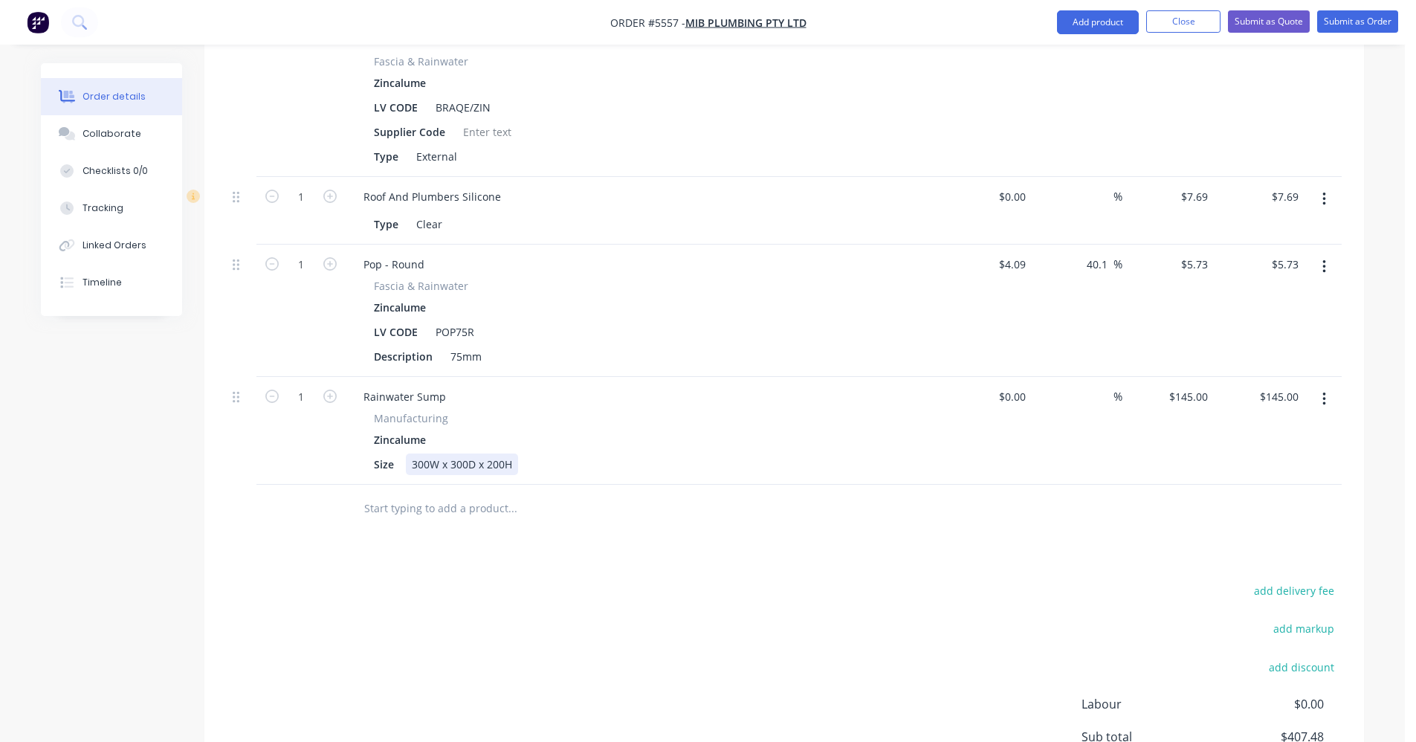
click at [427, 453] on div "300W x 300D x 200H" at bounding box center [462, 464] width 112 height 22
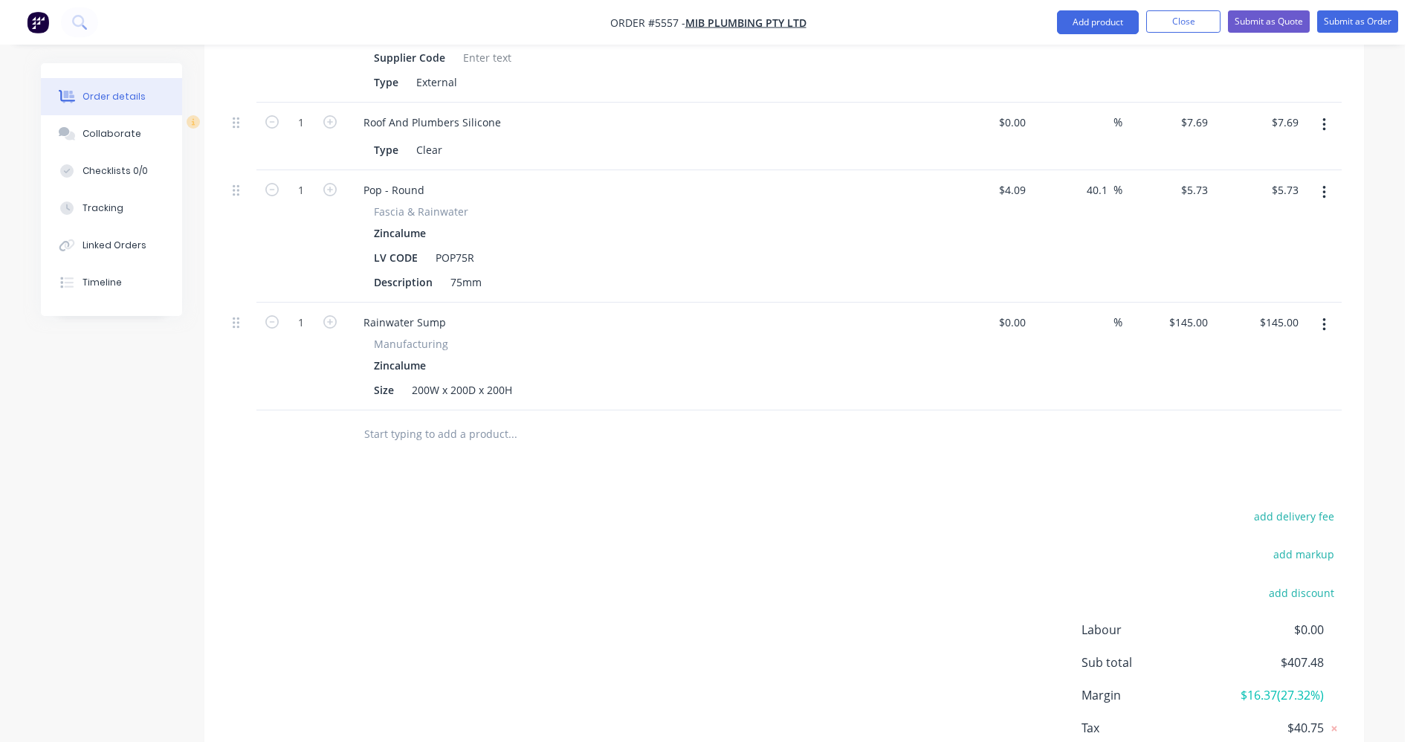
click at [364, 419] on input "text" at bounding box center [512, 434] width 297 height 30
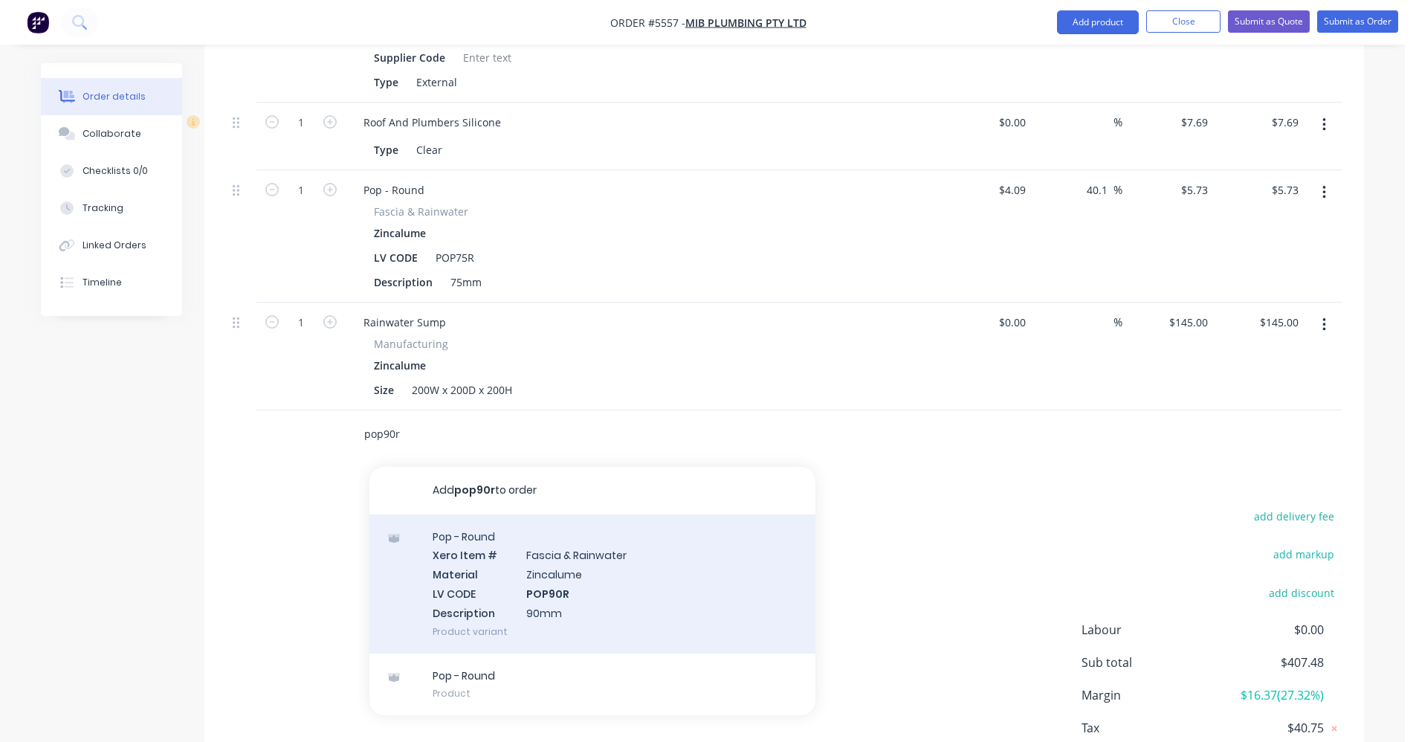
type input "pop90r"
click at [562, 525] on div "Pop - Round Xero Item # [MEDICAL_DATA] & Rainwater Material Zincalume LV CODE P…" at bounding box center [592, 583] width 446 height 139
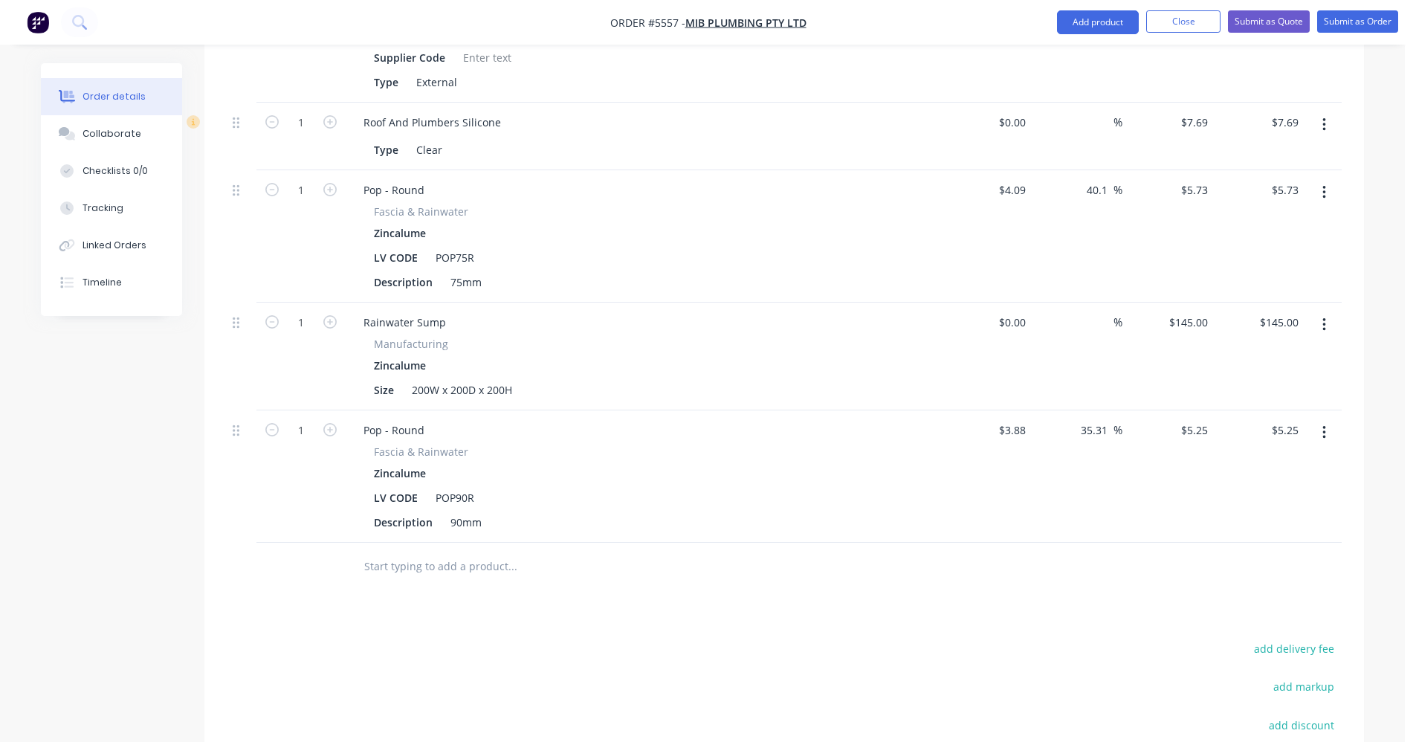
click at [385, 552] on input "text" at bounding box center [512, 567] width 297 height 30
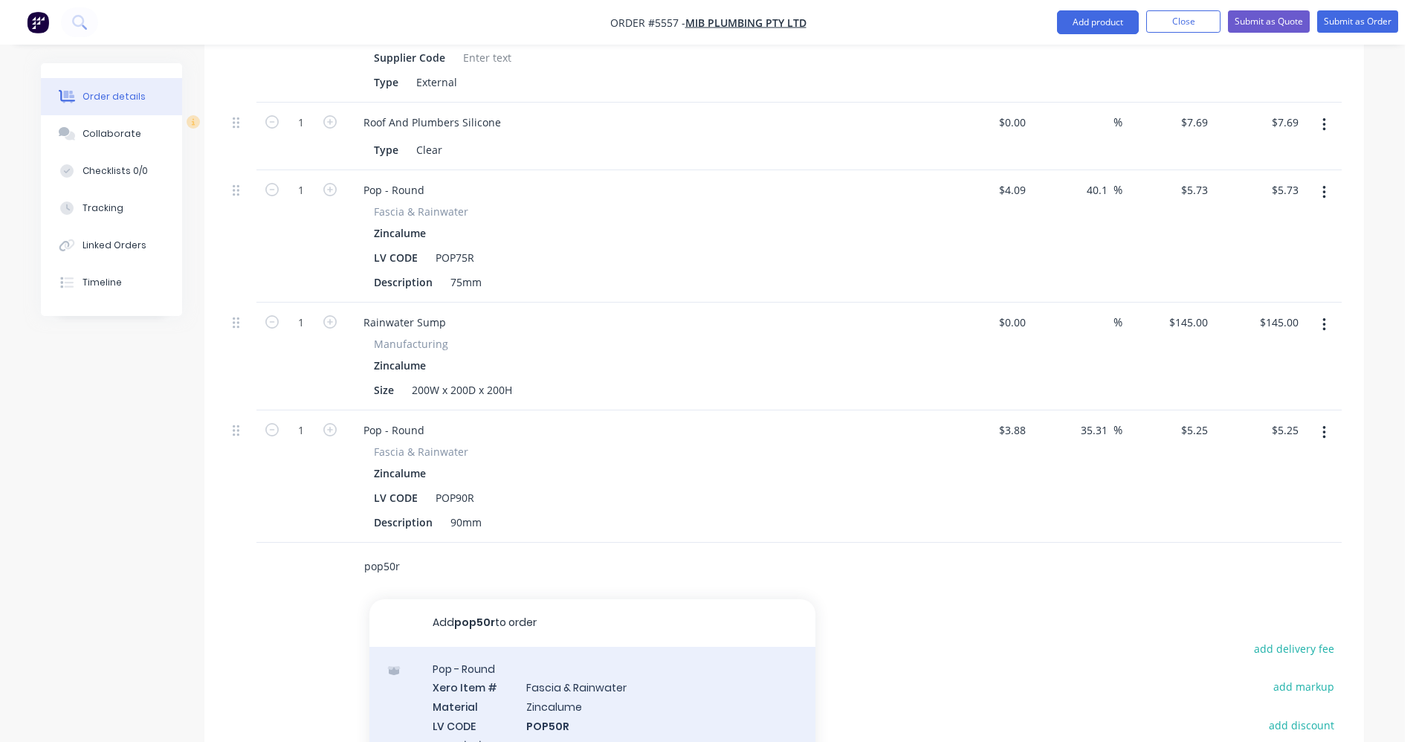
type input "pop50r"
click at [566, 659] on div "Pop - Round Xero Item # [MEDICAL_DATA] & Rainwater Material Zincalume LV CODE P…" at bounding box center [592, 716] width 446 height 139
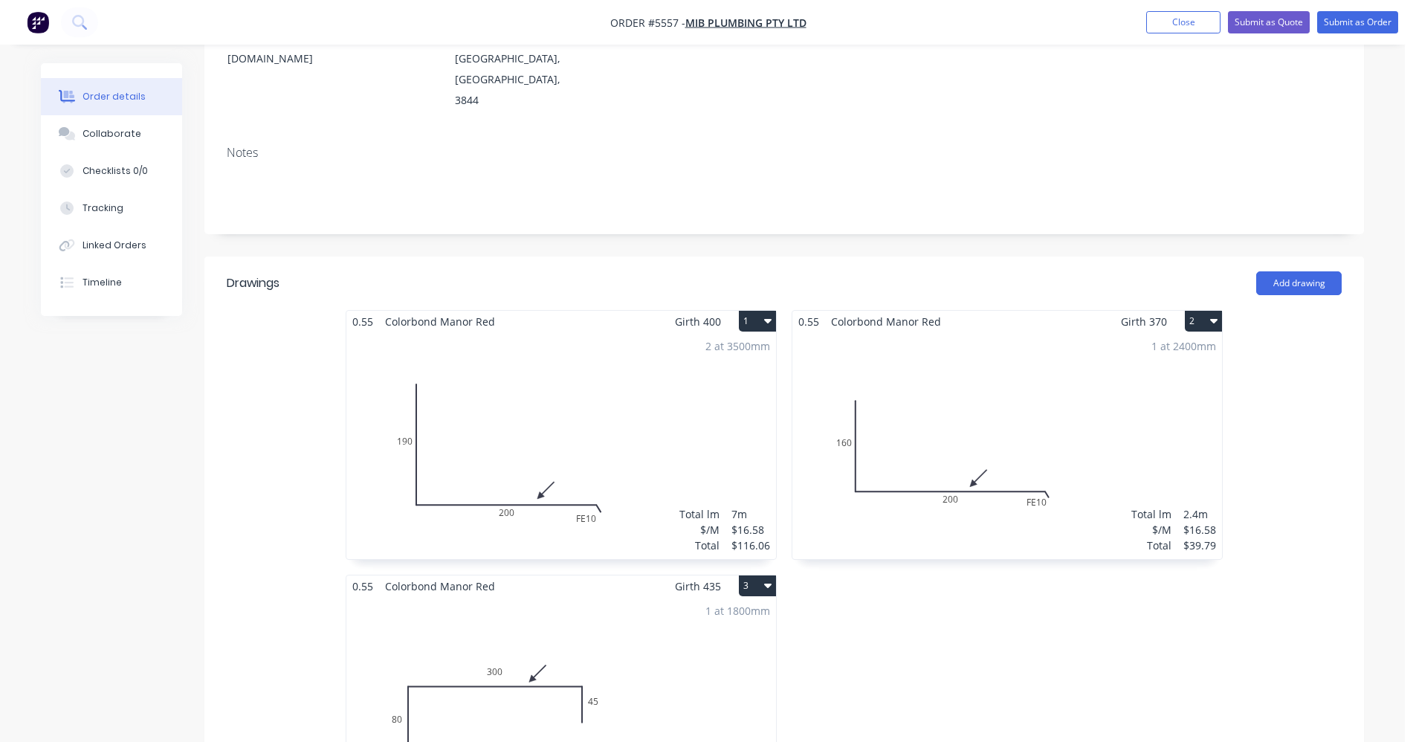
scroll to position [0, 0]
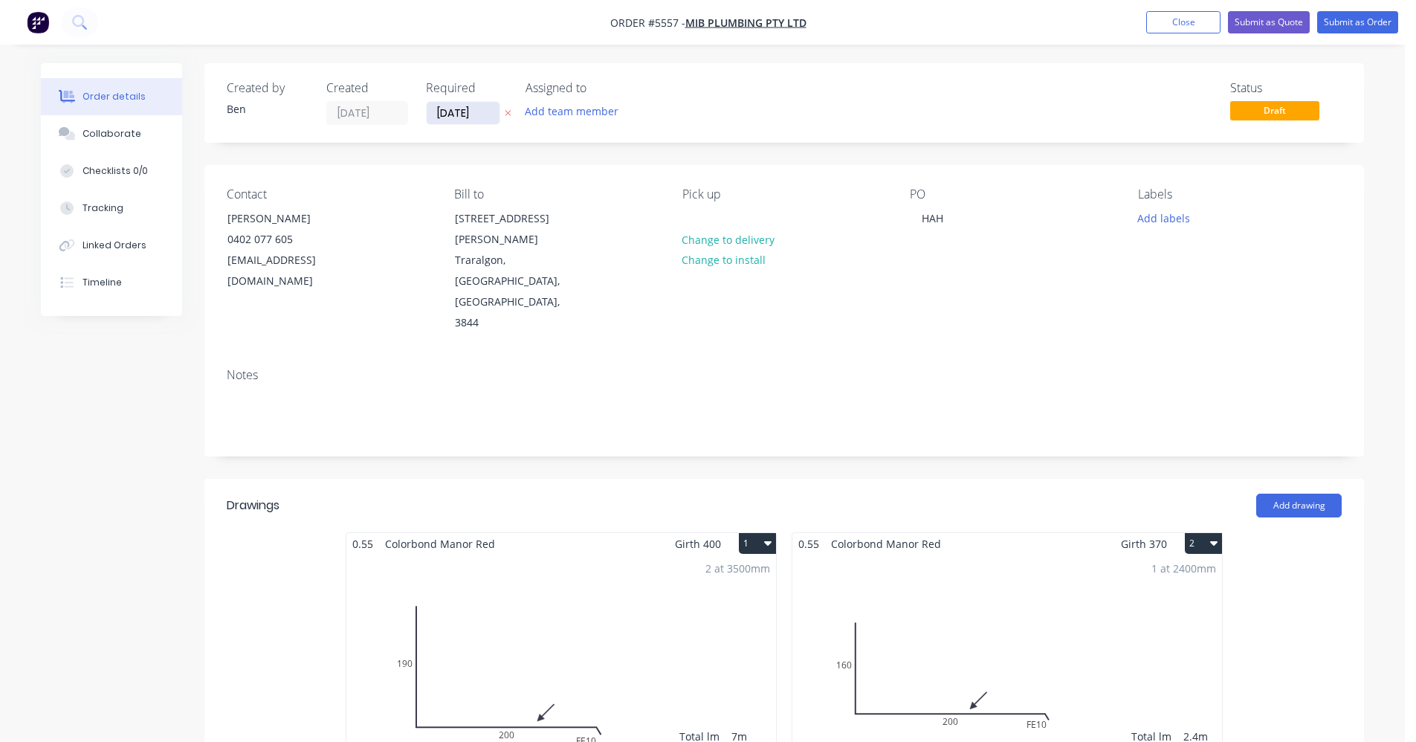
click at [455, 116] on input "[DATE]" at bounding box center [463, 113] width 73 height 22
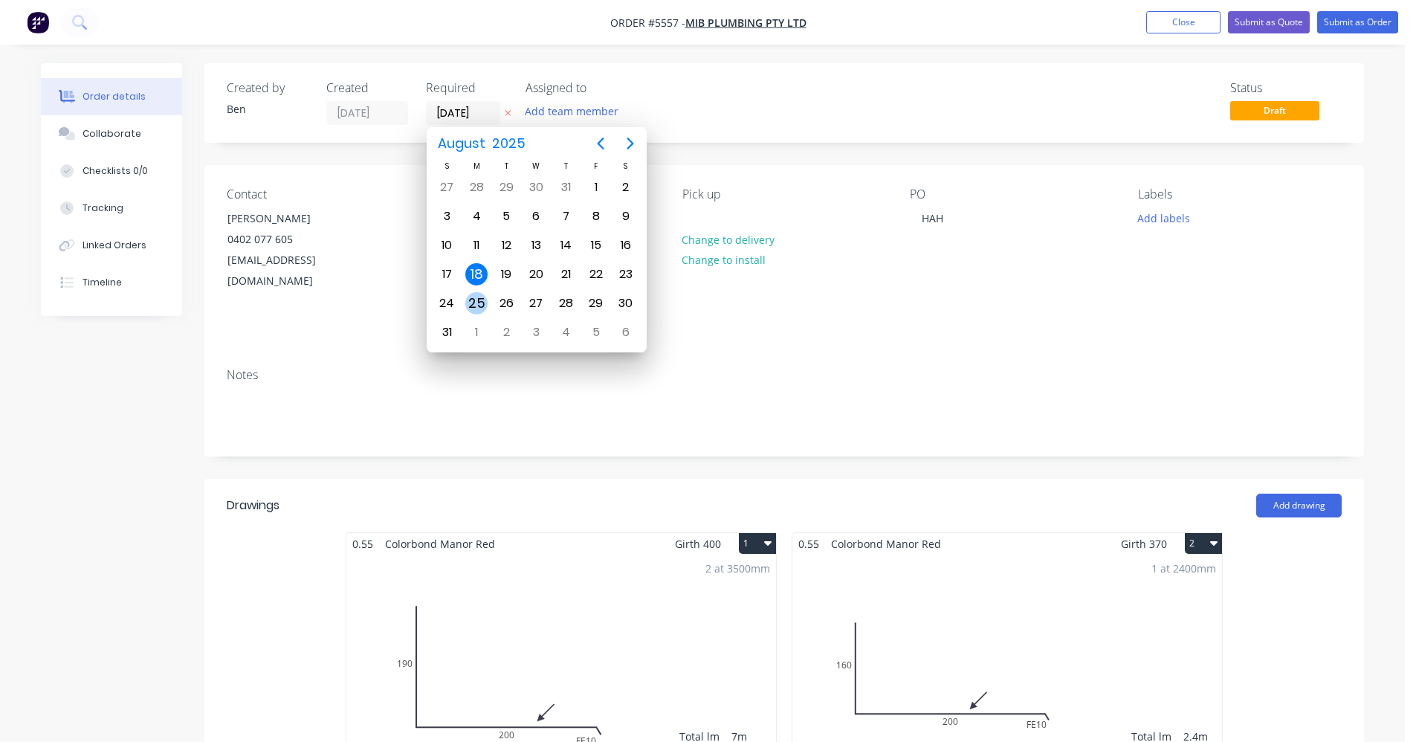
drag, startPoint x: 474, startPoint y: 298, endPoint x: 477, endPoint y: 291, distance: 7.7
click at [474, 297] on div "25" at bounding box center [476, 303] width 22 height 22
type input "[DATE]"
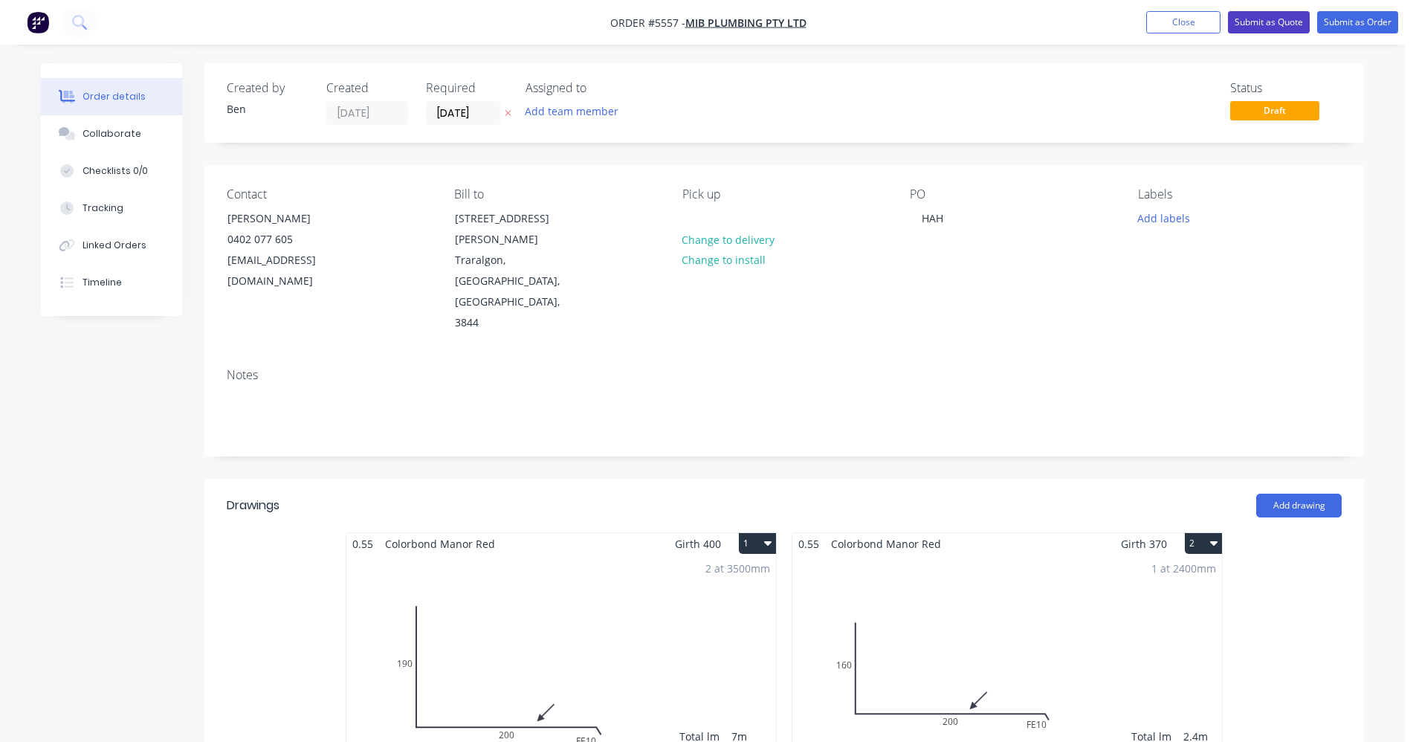
click at [1270, 21] on button "Submit as Quote" at bounding box center [1269, 22] width 82 height 22
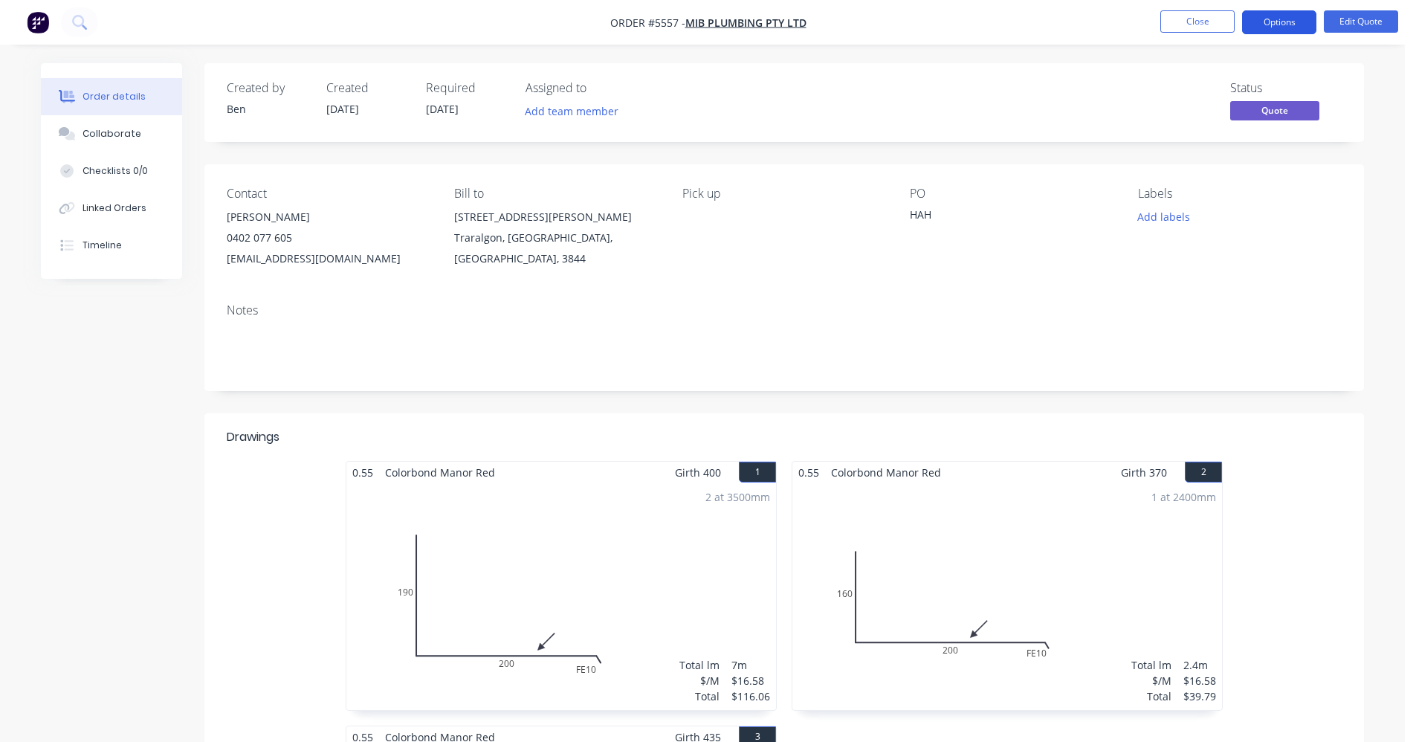
click at [1298, 23] on button "Options" at bounding box center [1279, 22] width 74 height 24
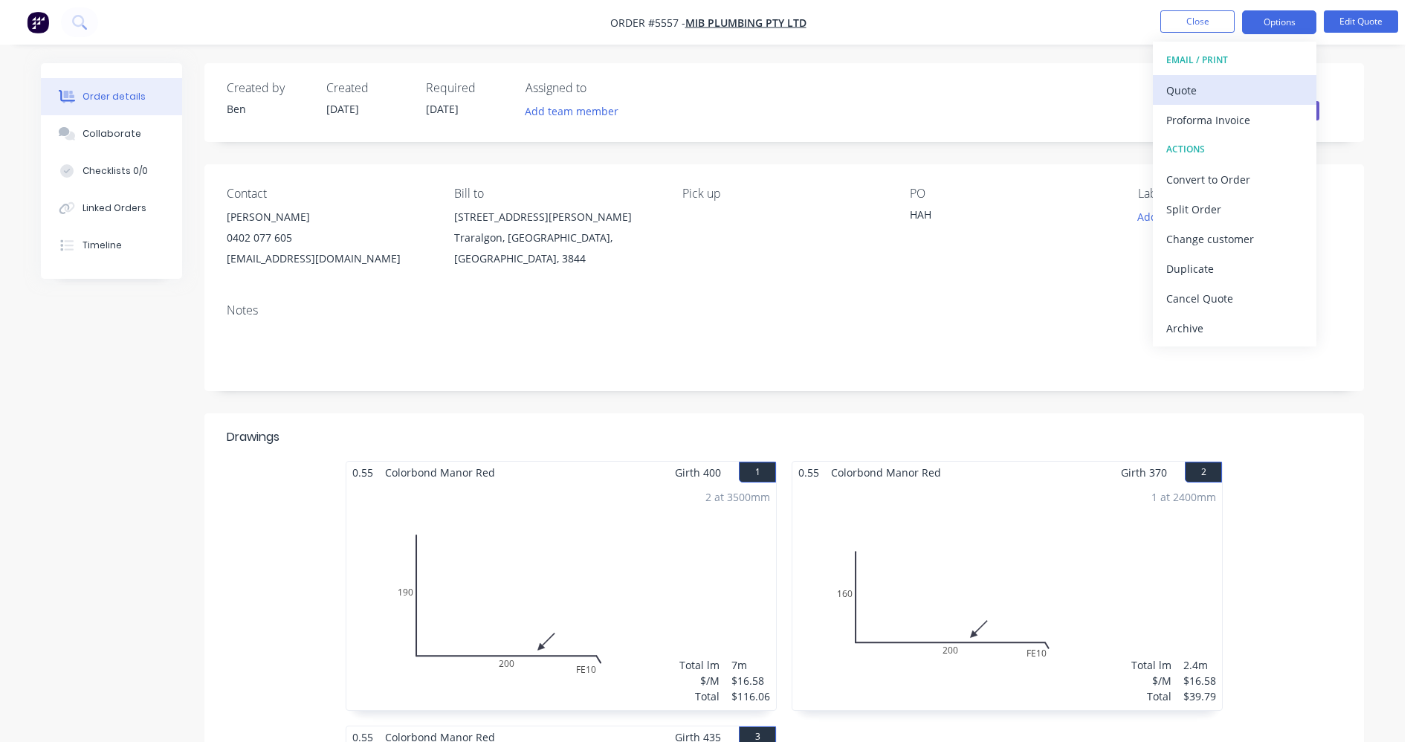
click at [1215, 77] on button "Quote" at bounding box center [1235, 90] width 164 height 30
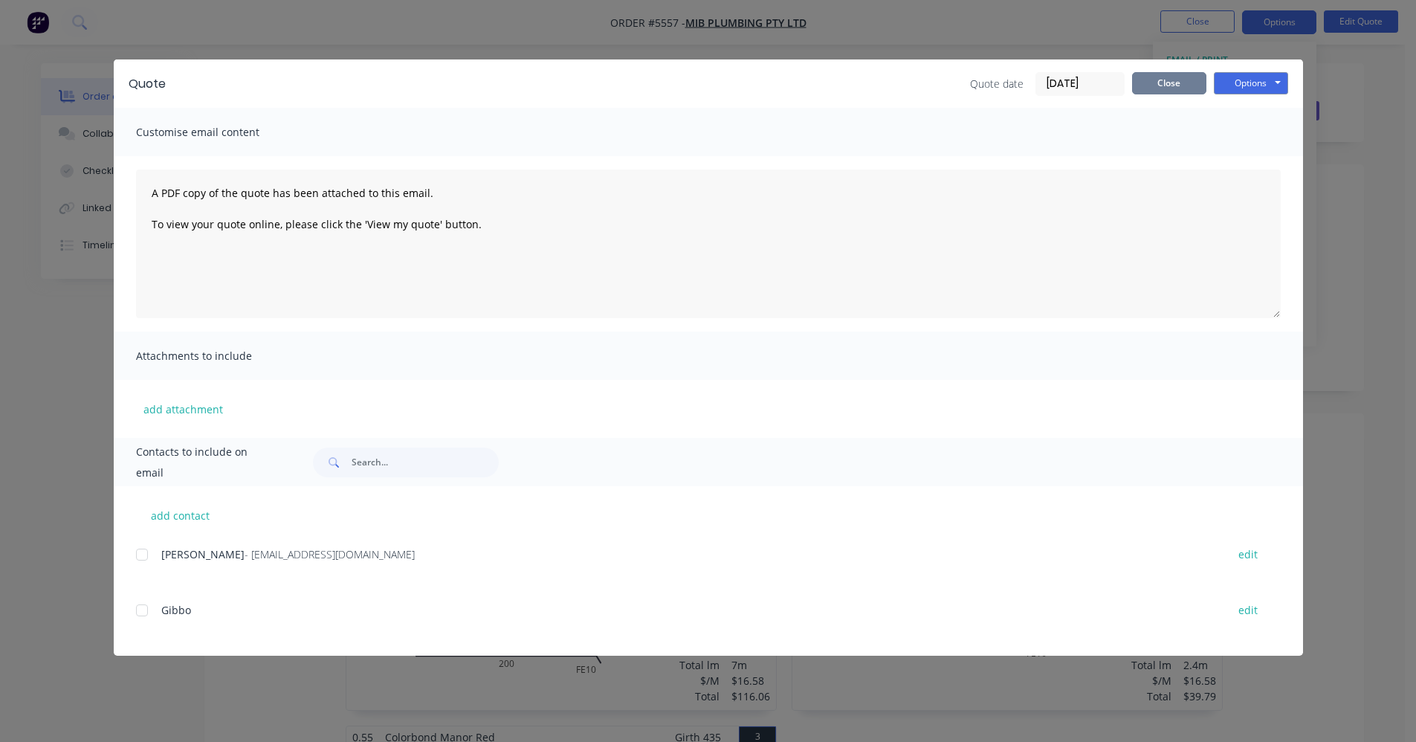
click at [1186, 80] on button "Close" at bounding box center [1169, 83] width 74 height 22
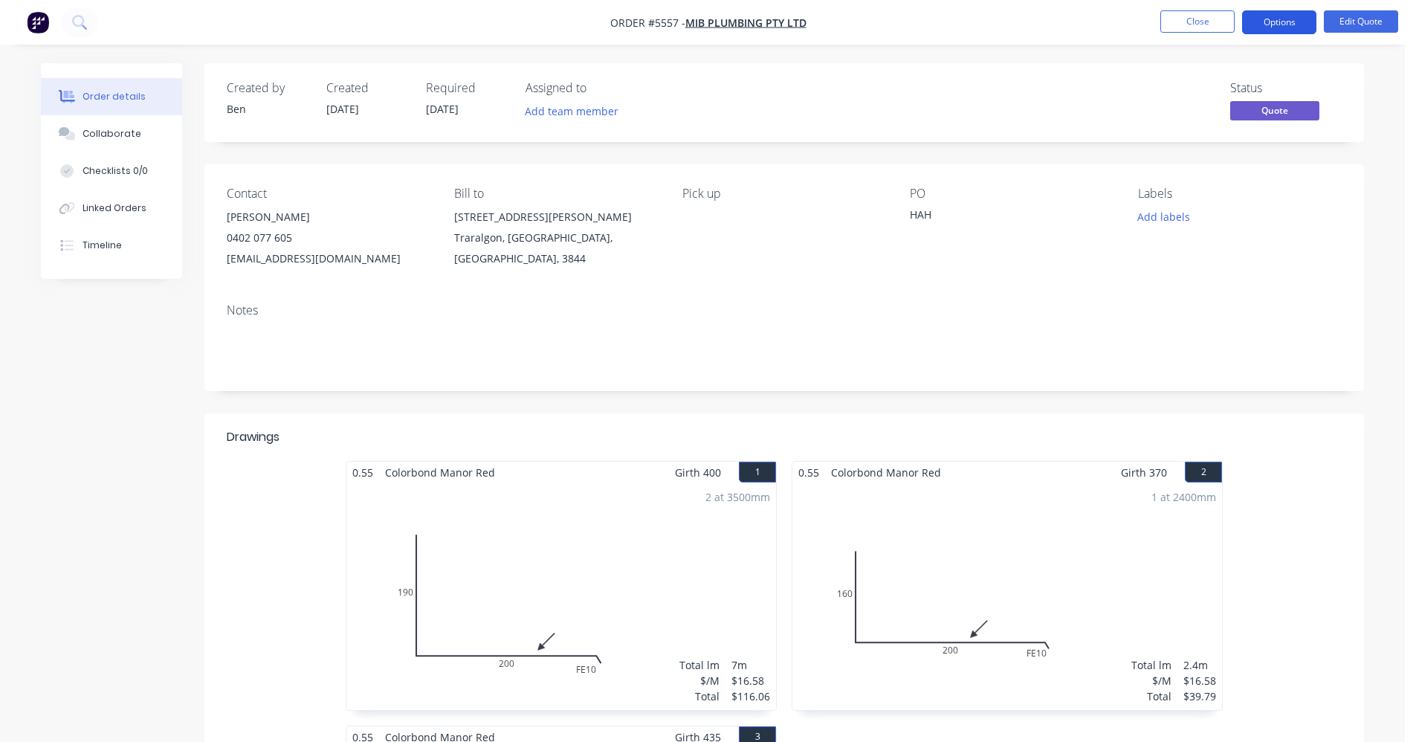
click at [1268, 22] on button "Options" at bounding box center [1279, 22] width 74 height 24
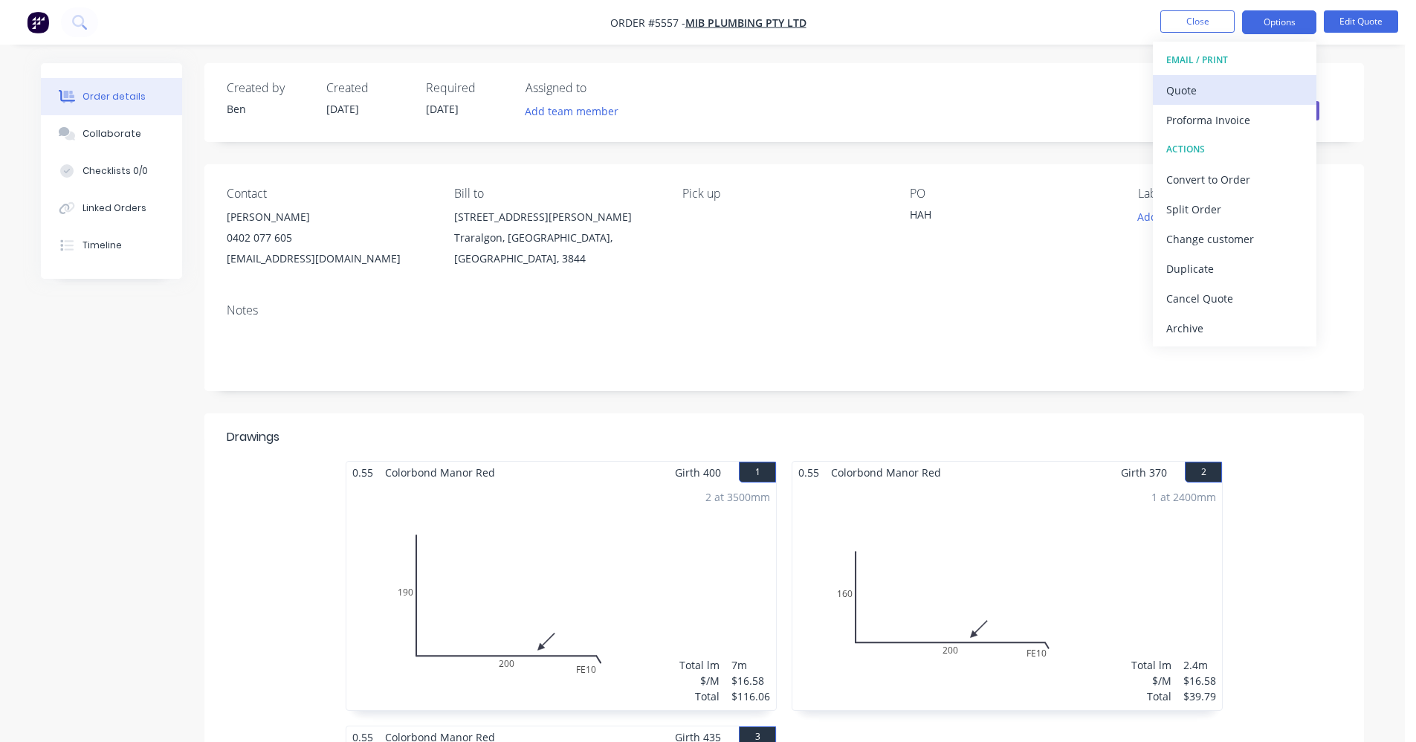
click at [1192, 95] on div "Quote" at bounding box center [1234, 91] width 137 height 22
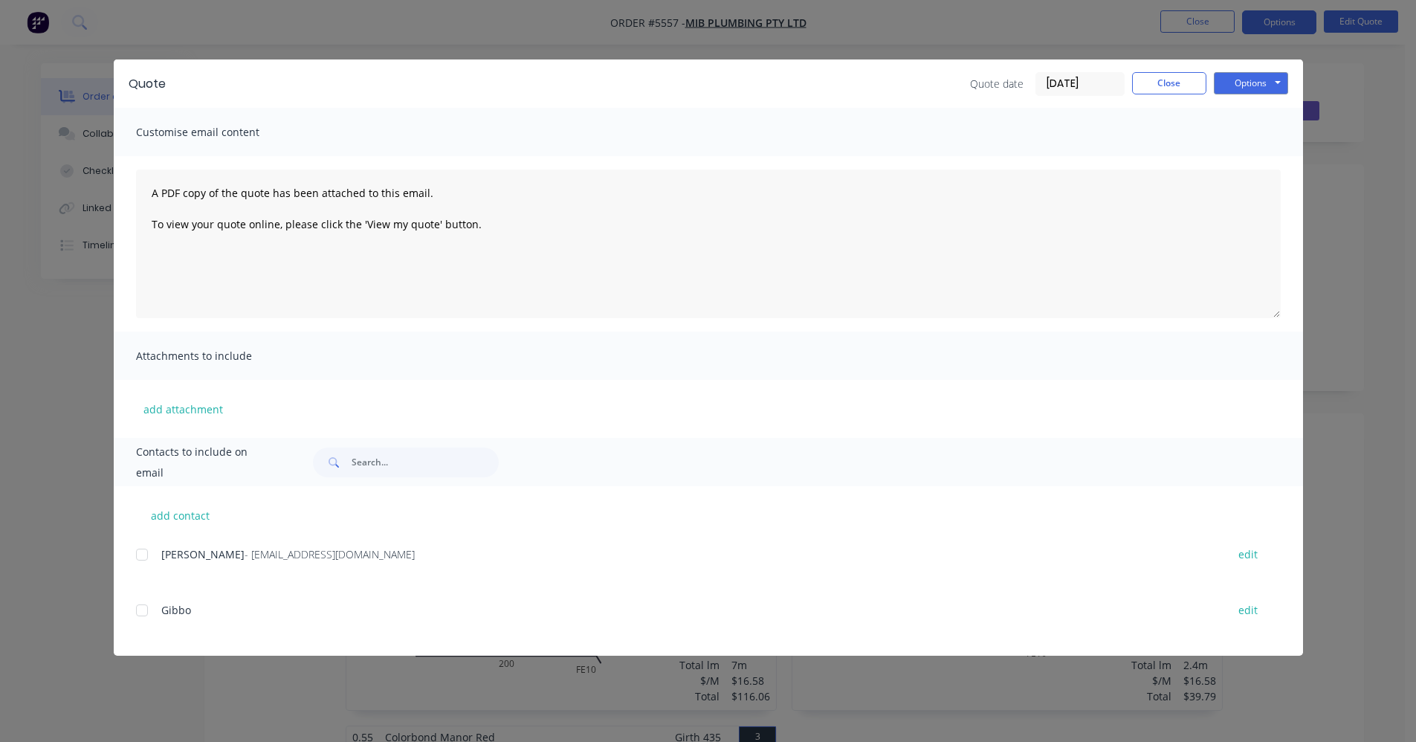
click at [142, 555] on div at bounding box center [142, 555] width 30 height 30
click at [1244, 79] on button "Options" at bounding box center [1251, 83] width 74 height 22
click at [1259, 157] on button "Email" at bounding box center [1261, 158] width 95 height 25
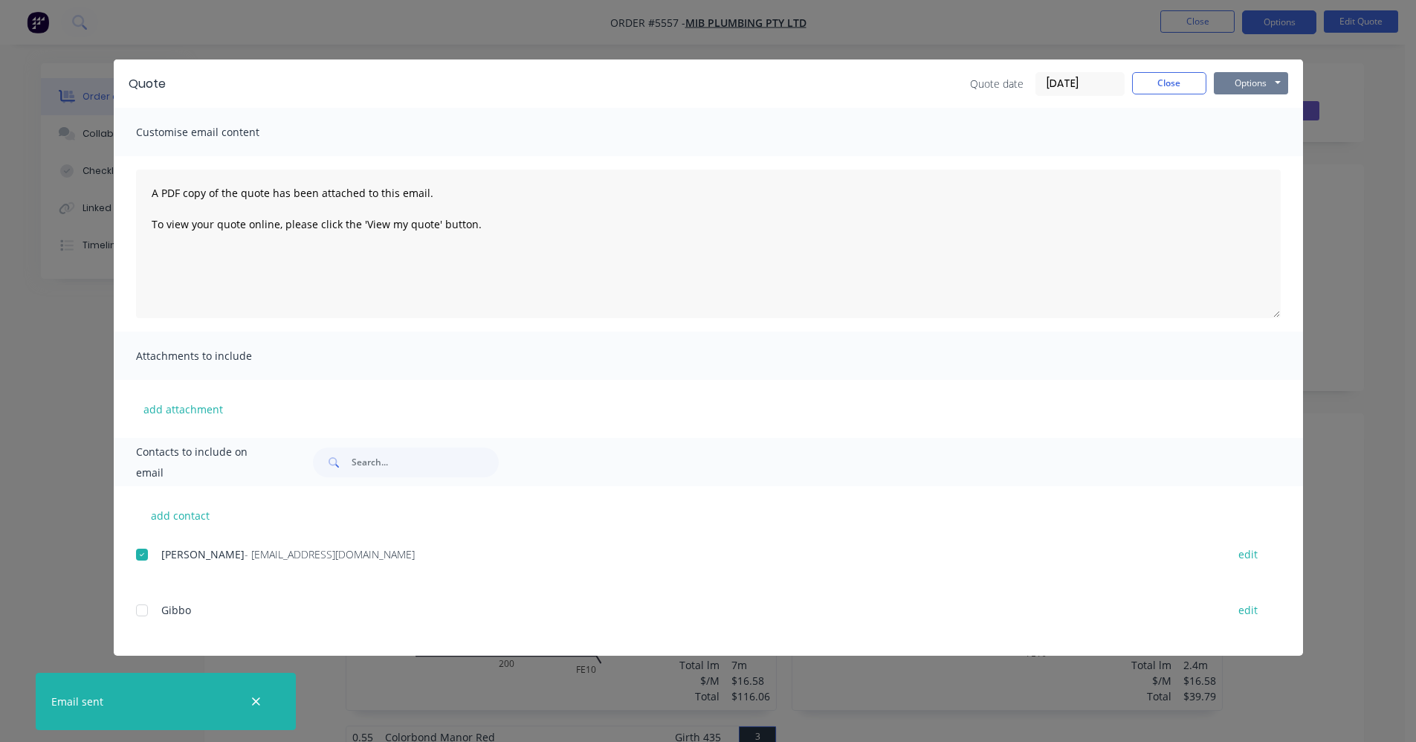
click at [1252, 84] on button "Options" at bounding box center [1251, 83] width 74 height 22
click at [1253, 135] on button "Print" at bounding box center [1261, 134] width 95 height 25
click at [1173, 85] on button "Close" at bounding box center [1169, 83] width 74 height 22
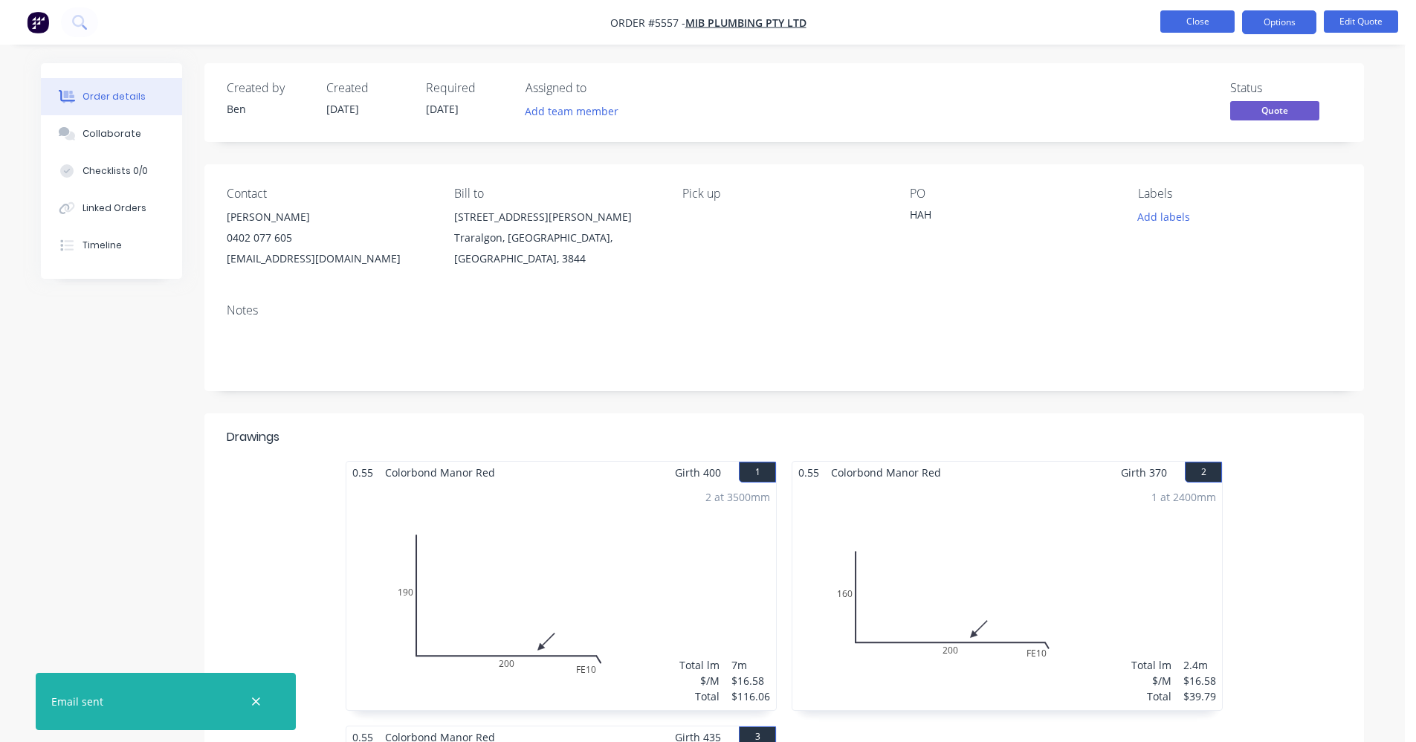
click at [1208, 28] on button "Close" at bounding box center [1197, 21] width 74 height 22
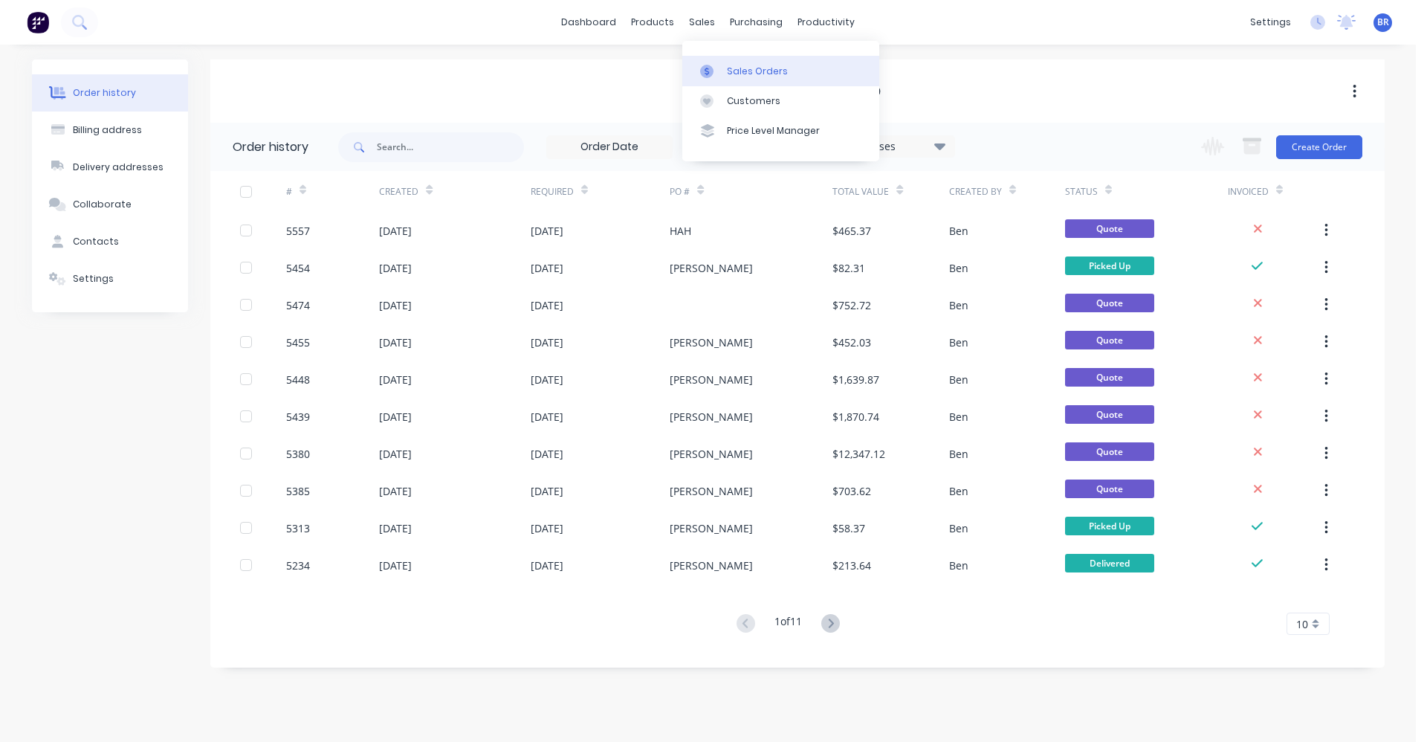
click at [737, 63] on link "Sales Orders" at bounding box center [780, 71] width 197 height 30
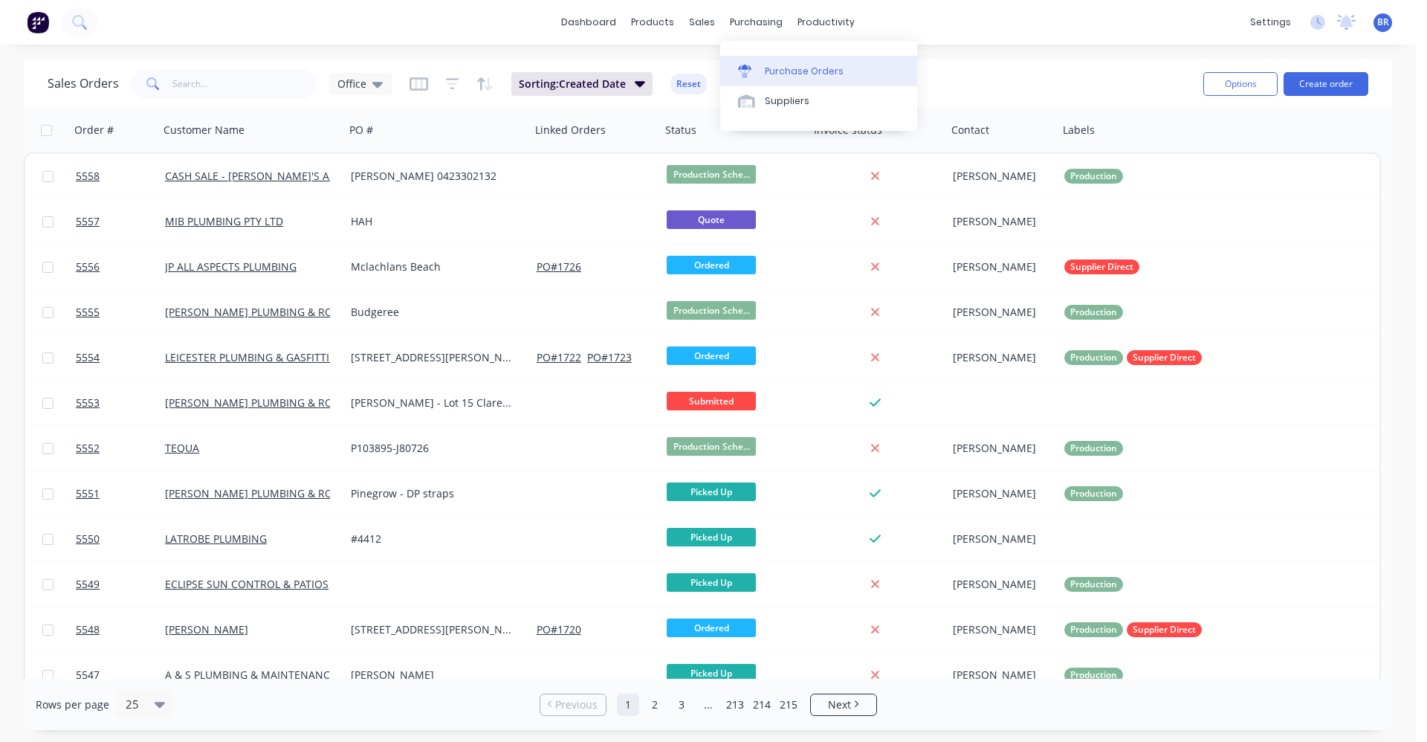
click at [775, 77] on link "Purchase Orders" at bounding box center [818, 71] width 197 height 30
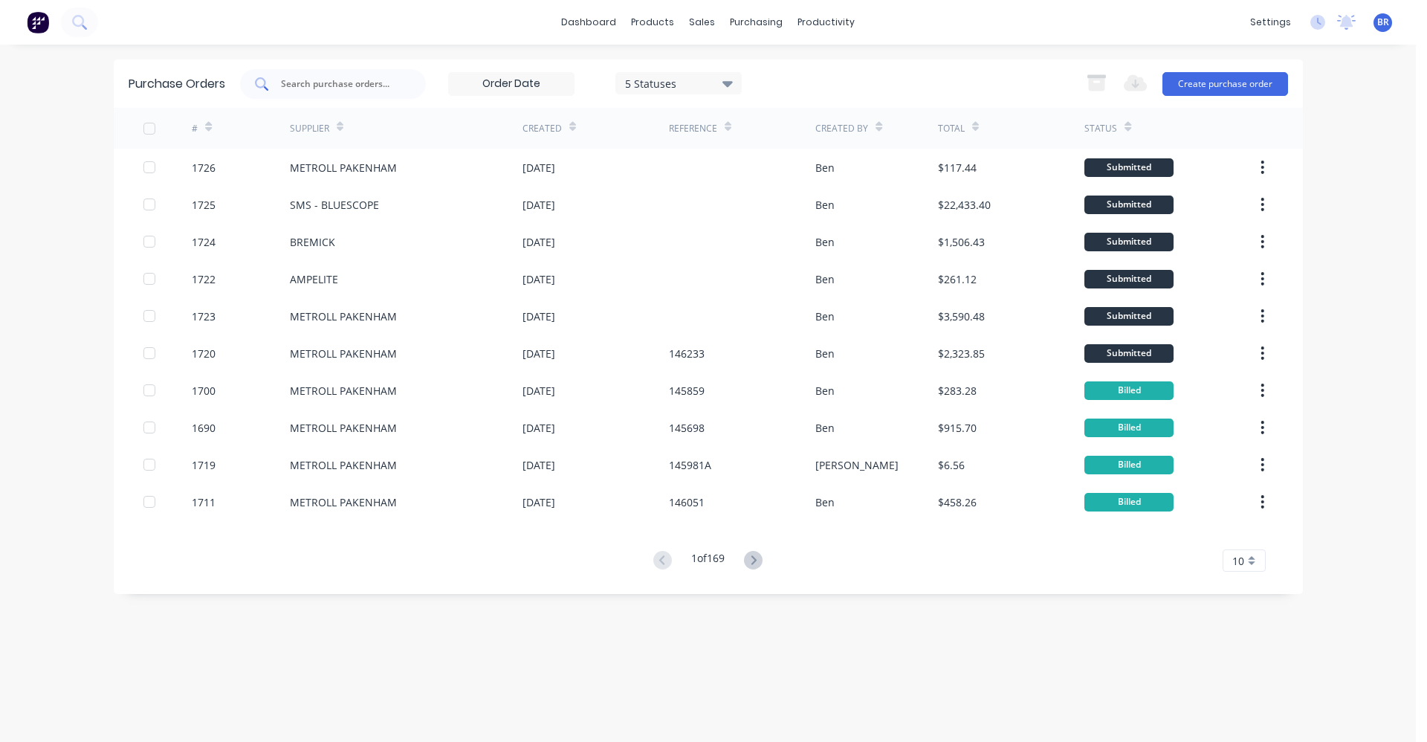
click at [317, 85] on input "text" at bounding box center [341, 84] width 123 height 15
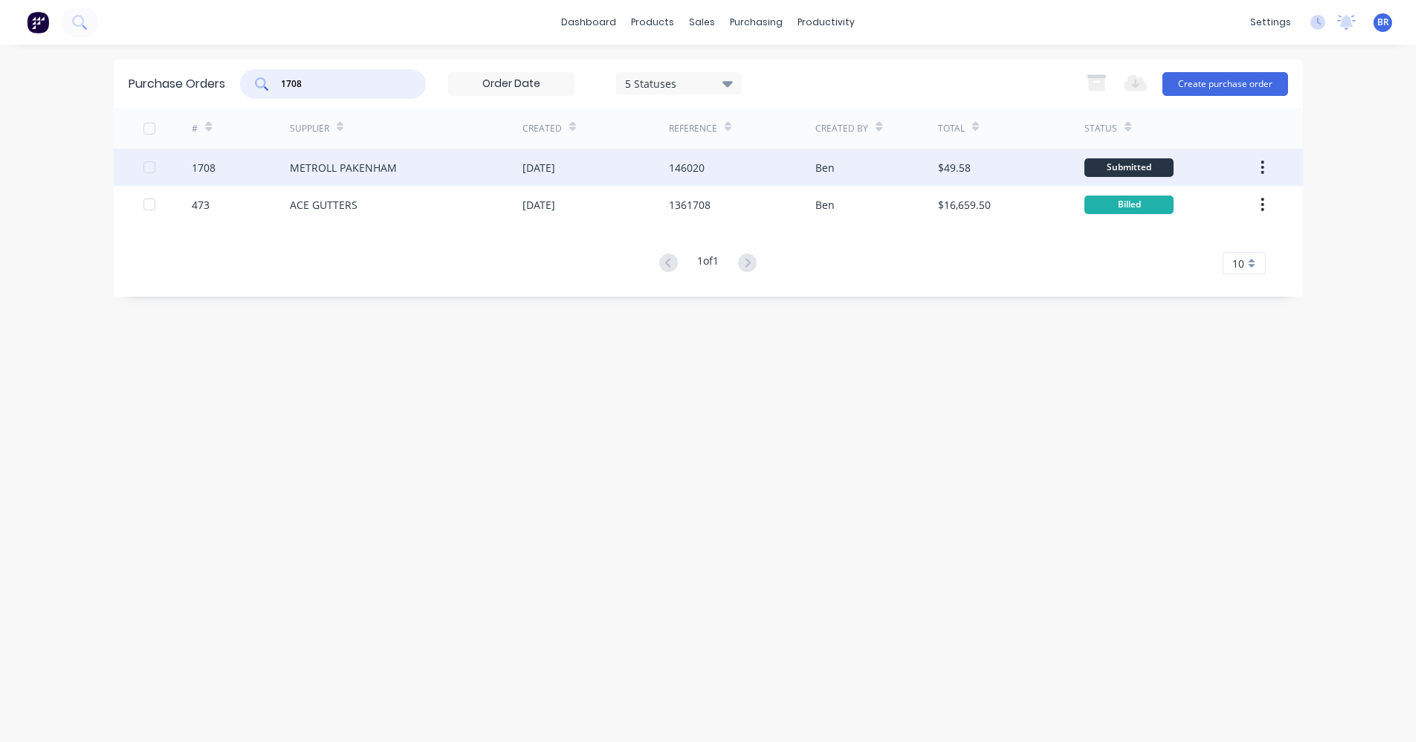
type input "1708"
click at [370, 168] on div "METROLL PAKENHAM" at bounding box center [343, 168] width 107 height 16
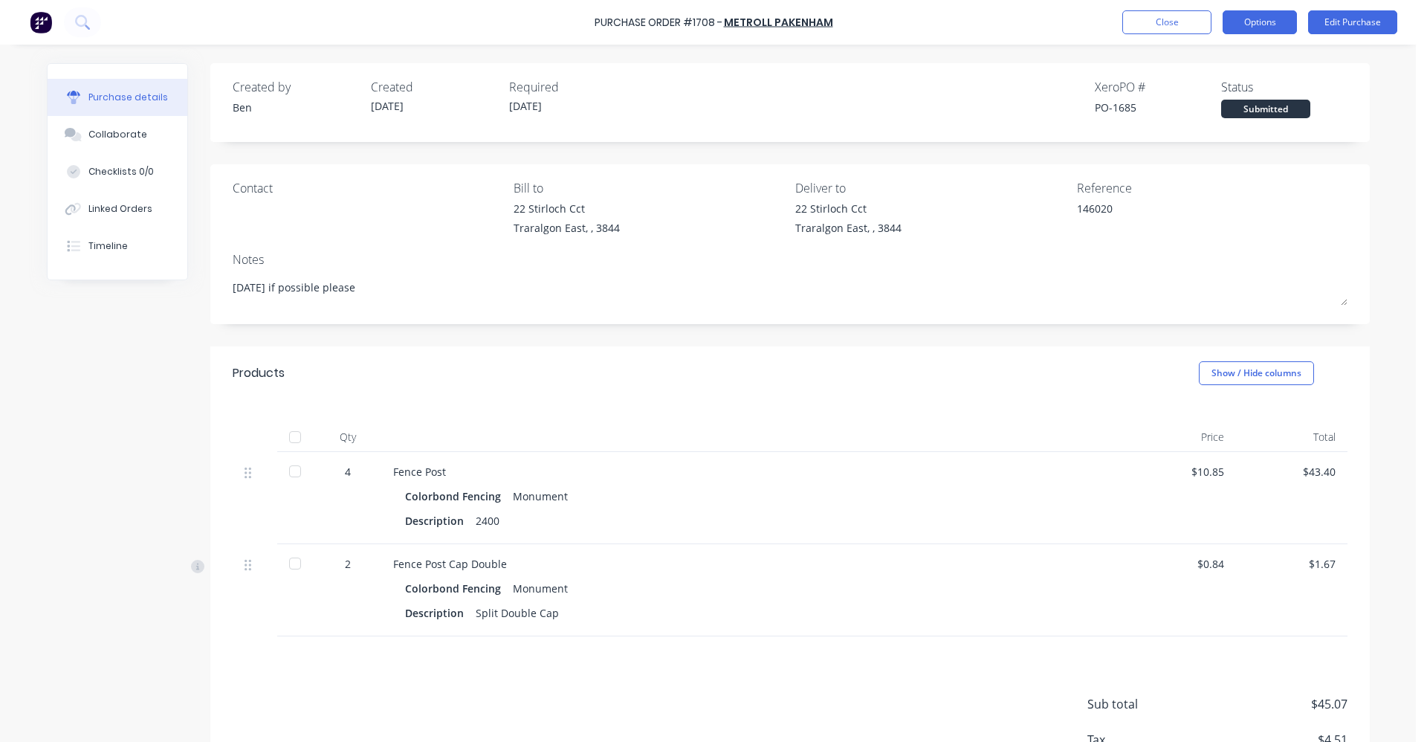
click at [1259, 16] on button "Options" at bounding box center [1260, 22] width 74 height 24
click at [294, 436] on div at bounding box center [295, 437] width 30 height 30
type textarea "x"
click at [114, 216] on button "Linked Orders" at bounding box center [118, 208] width 140 height 37
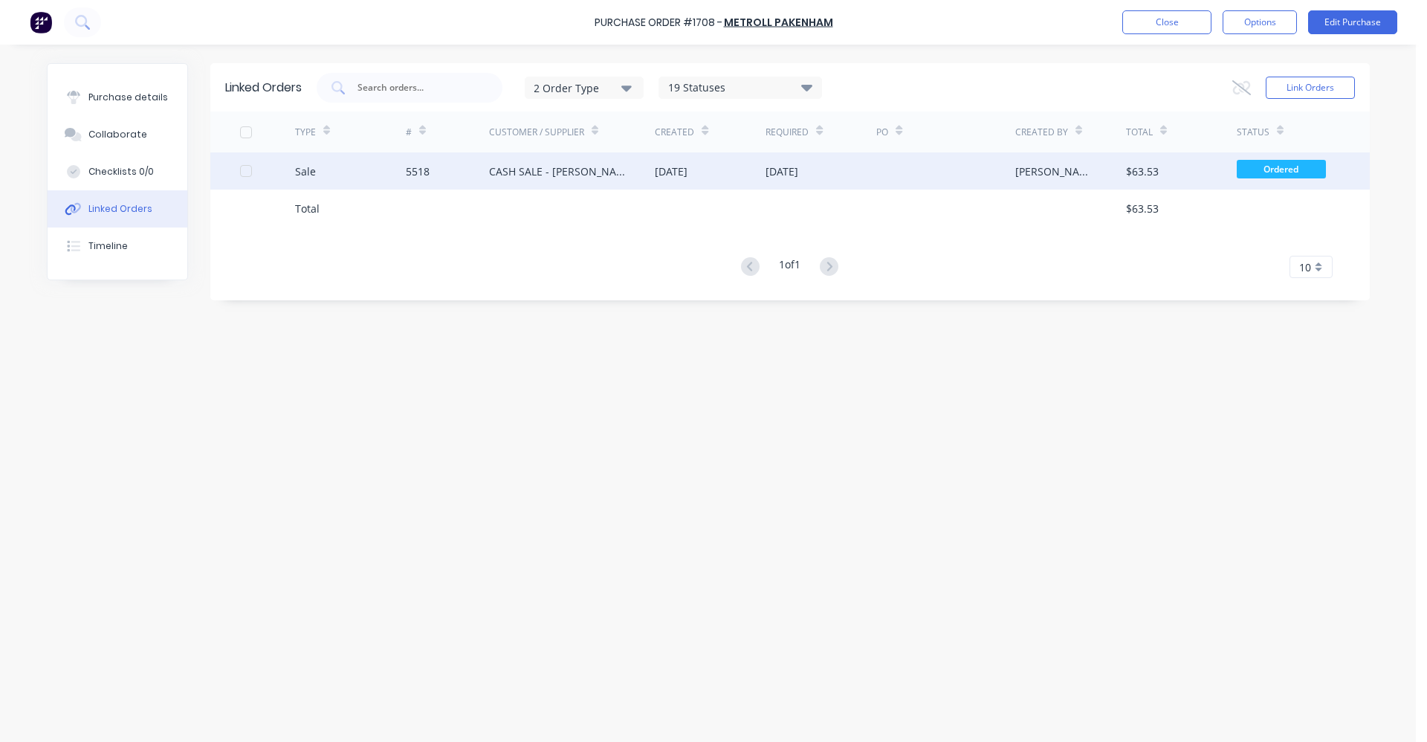
click at [584, 175] on div "CASH SALE - [PERSON_NAME]'S ACCOUNT" at bounding box center [557, 172] width 137 height 16
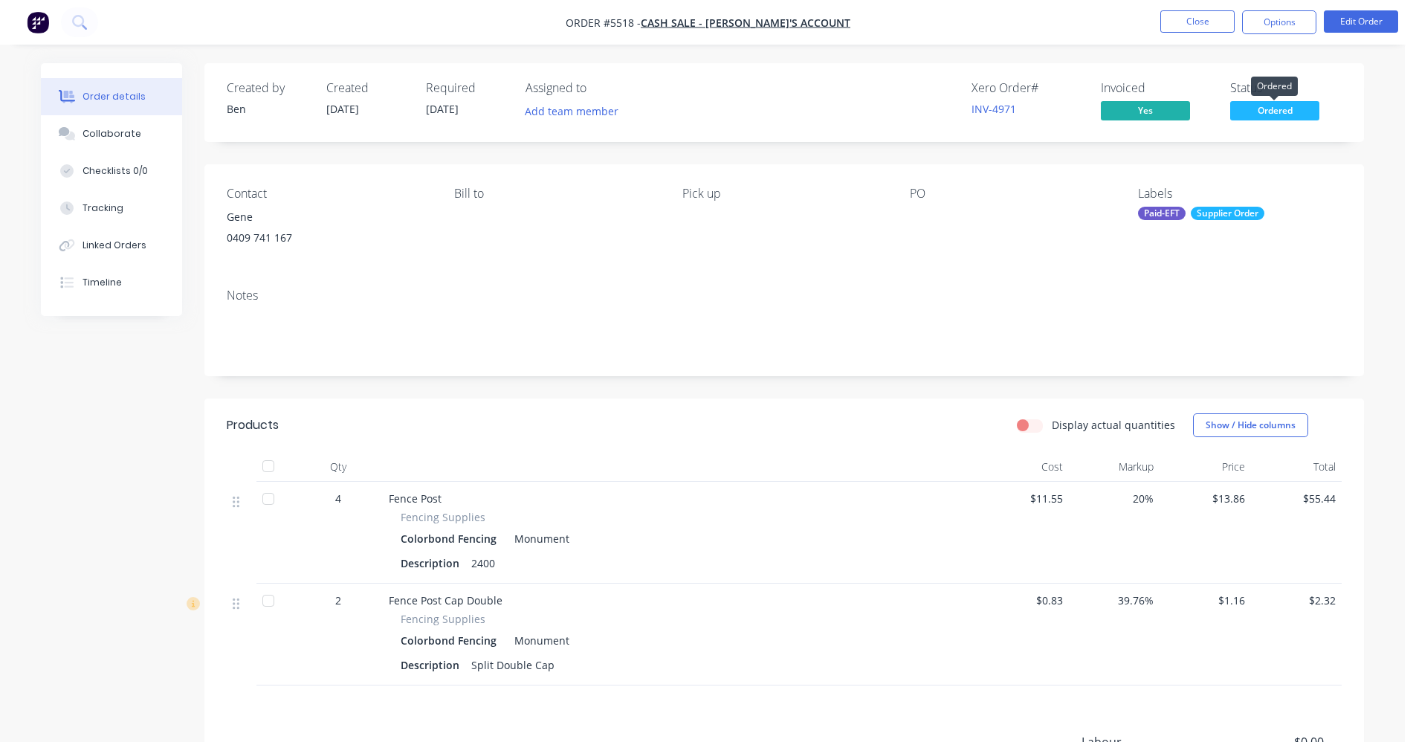
click at [1296, 109] on span "Ordered" at bounding box center [1274, 110] width 89 height 19
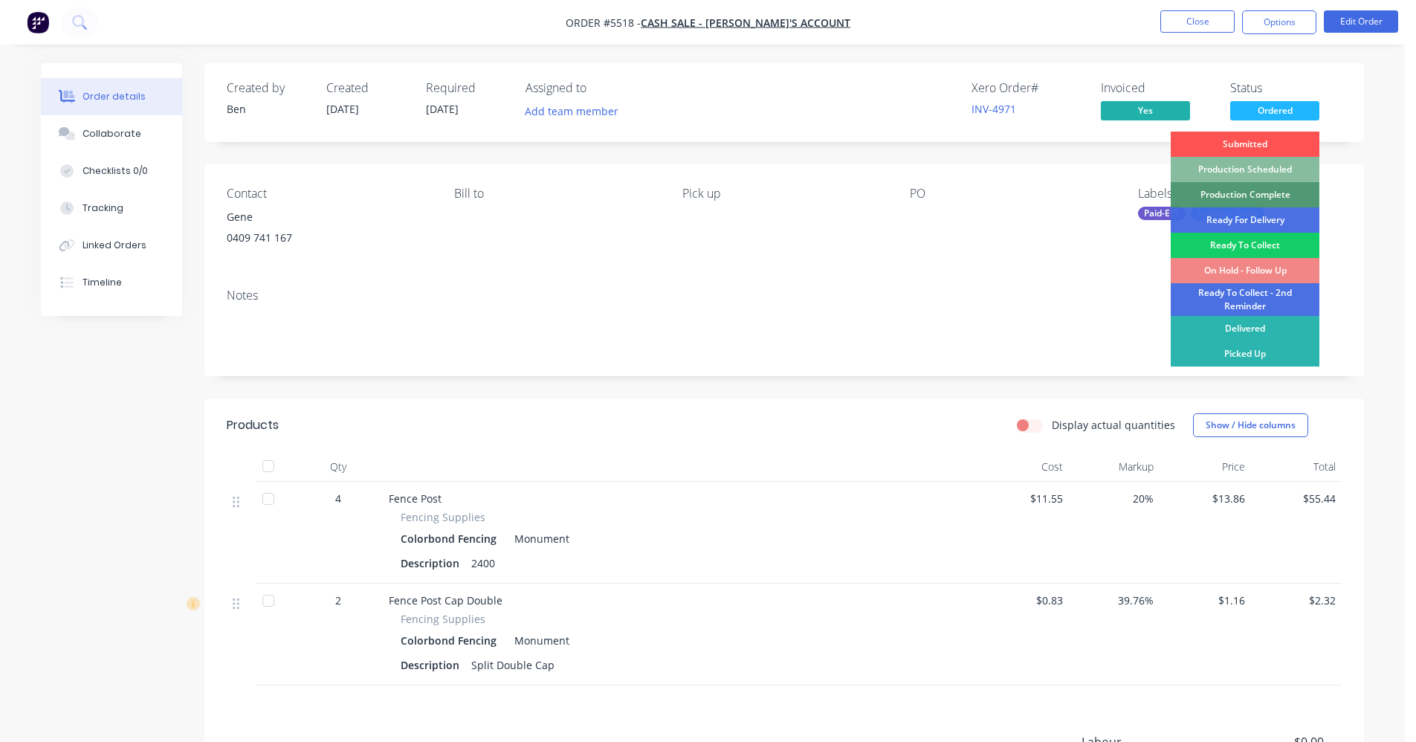
click at [1265, 246] on div "Ready To Collect" at bounding box center [1245, 245] width 149 height 25
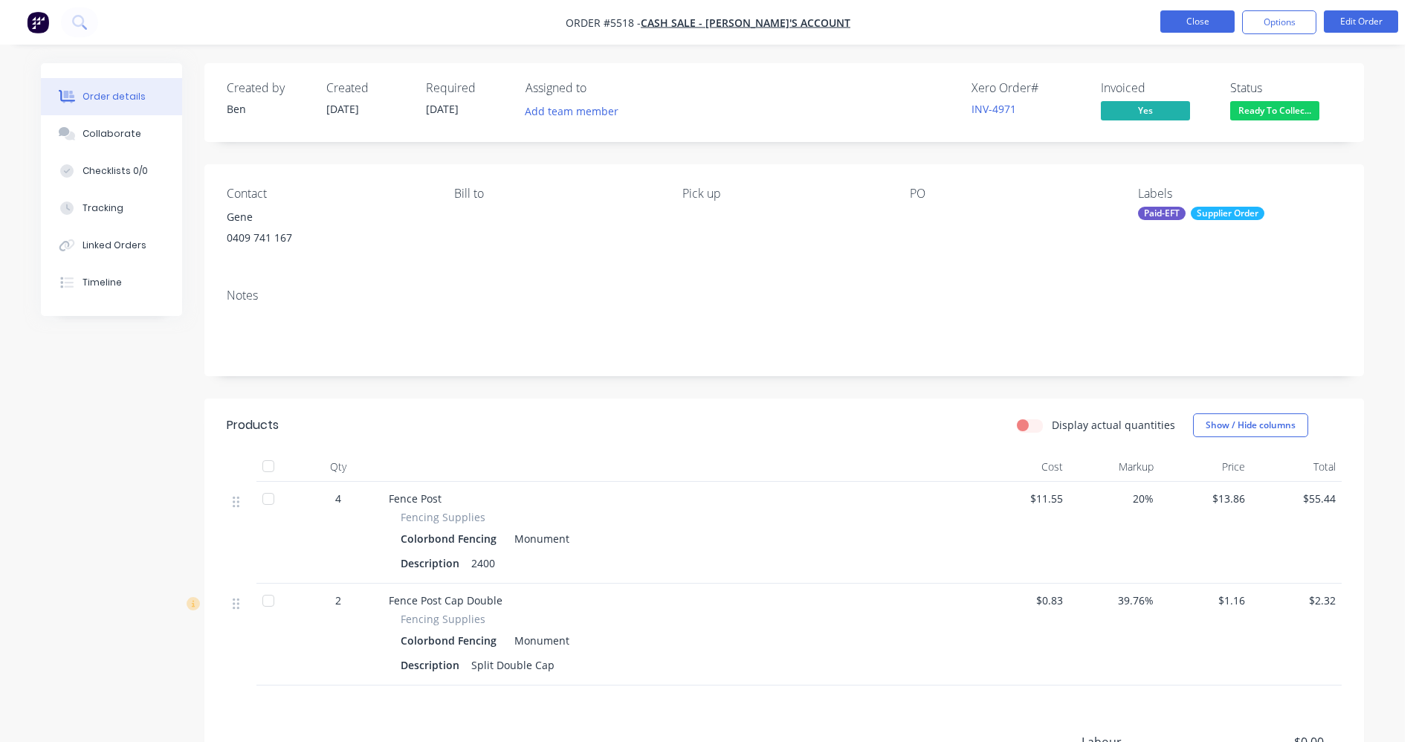
click at [1192, 22] on button "Close" at bounding box center [1197, 21] width 74 height 22
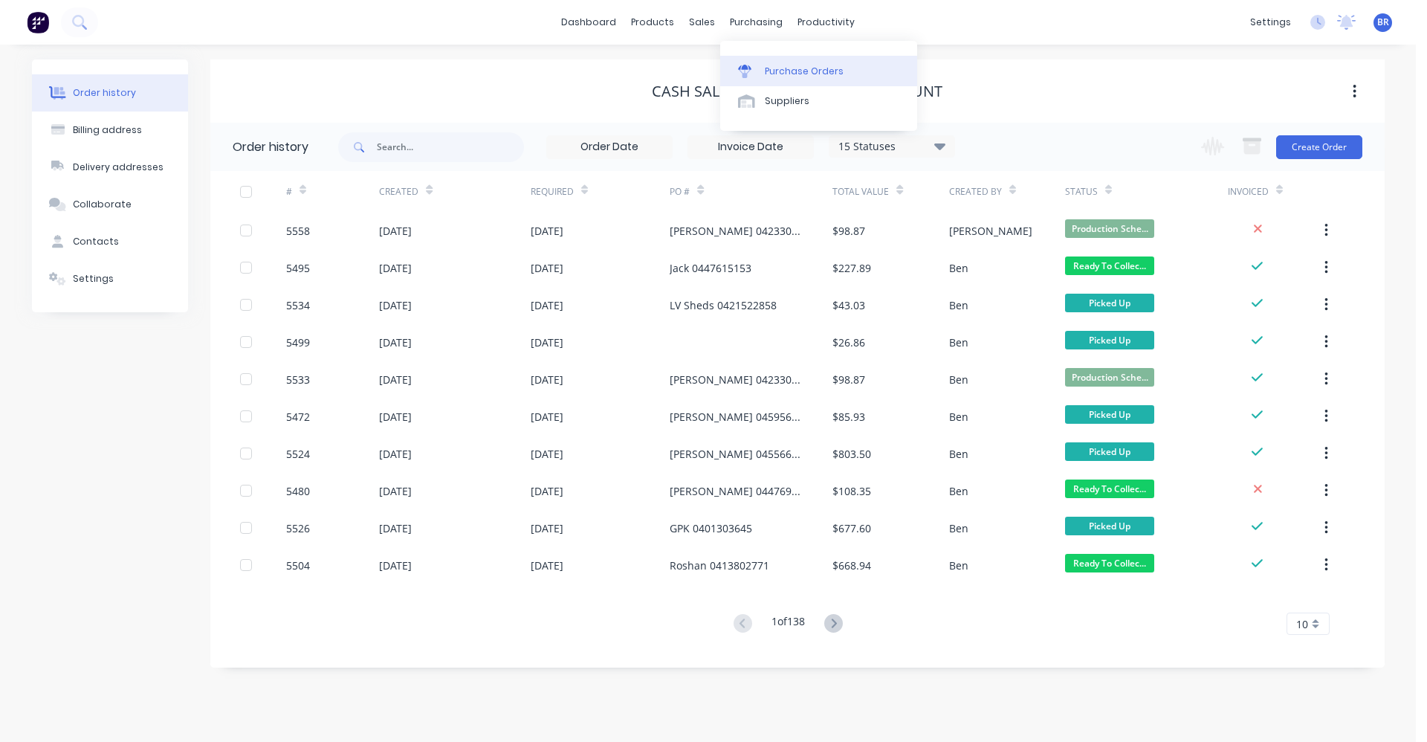
click at [804, 70] on div "Purchase Orders" at bounding box center [804, 71] width 79 height 13
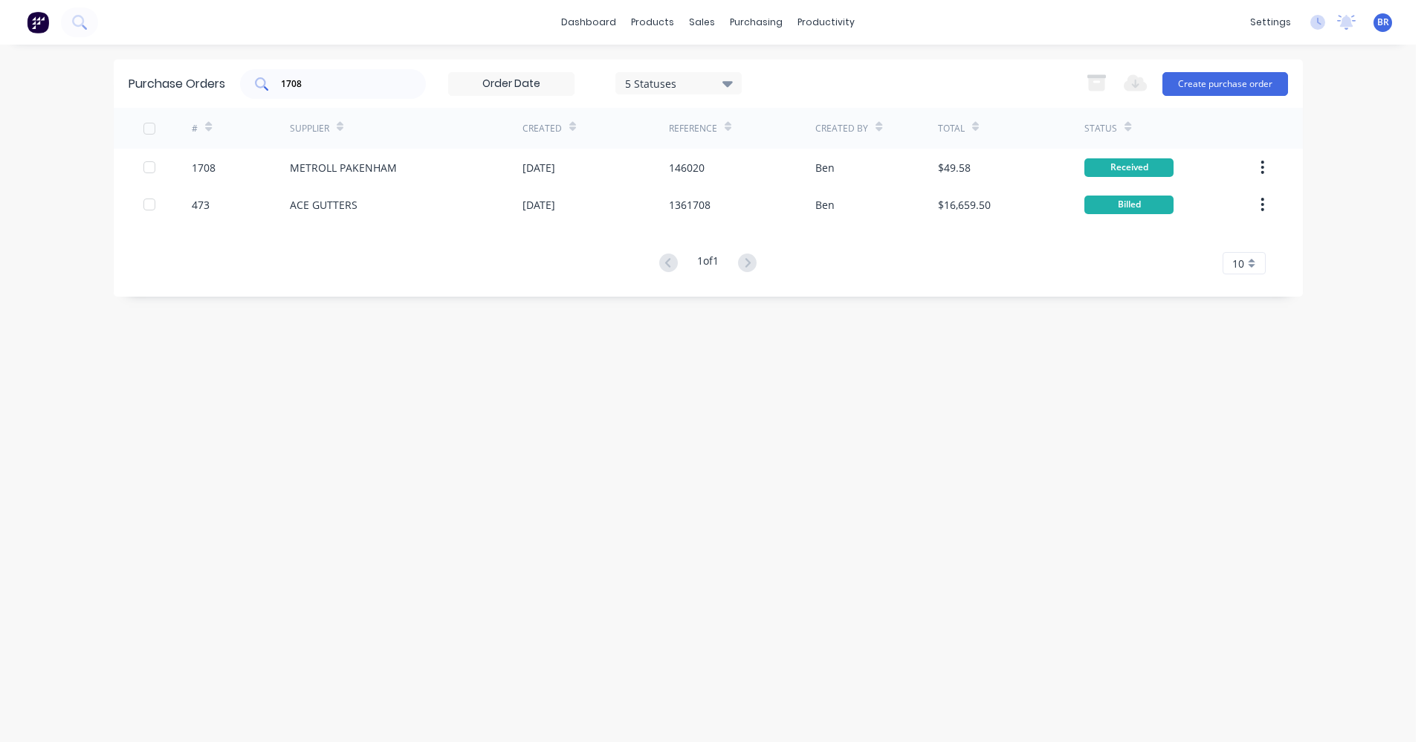
drag, startPoint x: 328, startPoint y: 70, endPoint x: 246, endPoint y: 73, distance: 81.8
click at [246, 73] on div "1708" at bounding box center [333, 84] width 186 height 30
drag, startPoint x: 331, startPoint y: 92, endPoint x: 248, endPoint y: 76, distance: 84.9
click at [256, 80] on div "1708" at bounding box center [333, 84] width 186 height 30
click at [307, 80] on input "1708" at bounding box center [341, 84] width 123 height 15
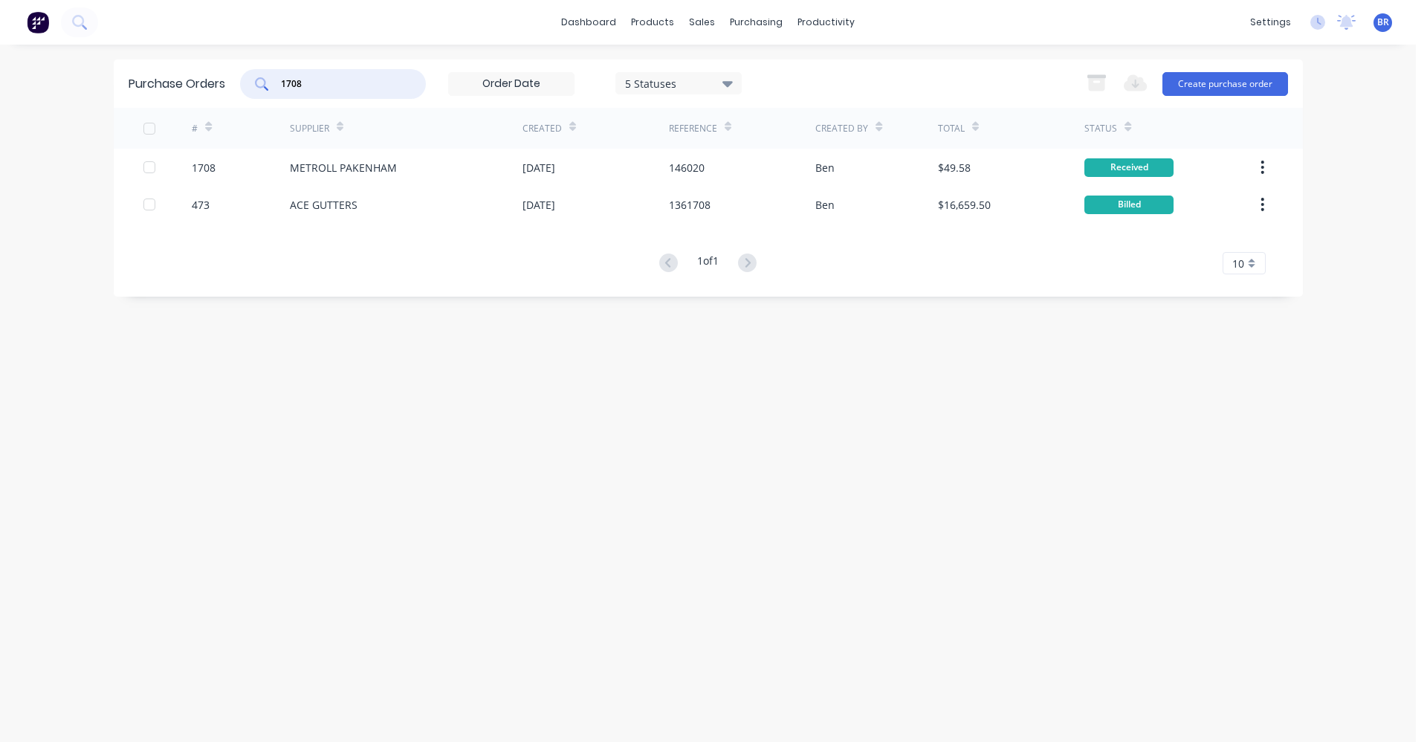
drag, startPoint x: 307, startPoint y: 81, endPoint x: 254, endPoint y: 77, distance: 53.0
click at [254, 77] on div "1708" at bounding box center [333, 84] width 186 height 30
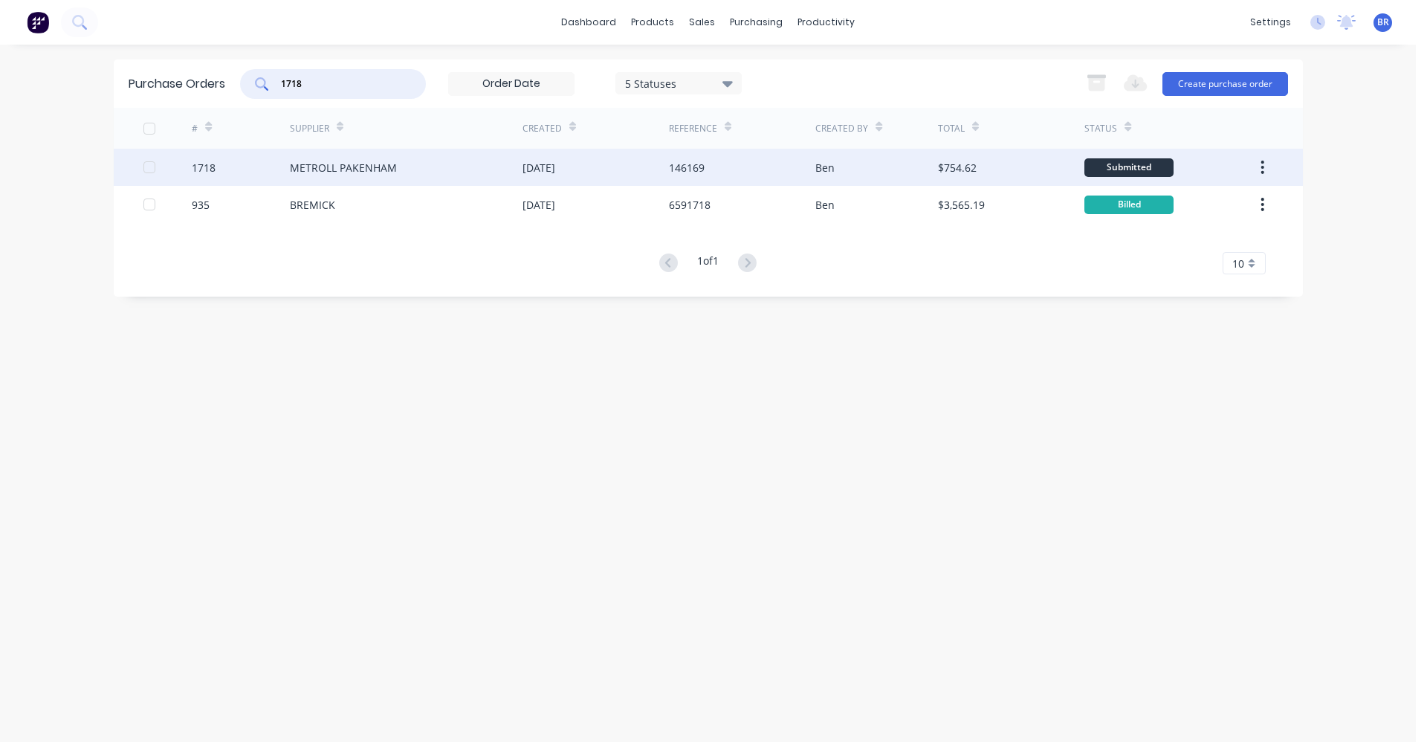
type input "1718"
click at [379, 155] on div "METROLL PAKENHAM" at bounding box center [406, 167] width 233 height 37
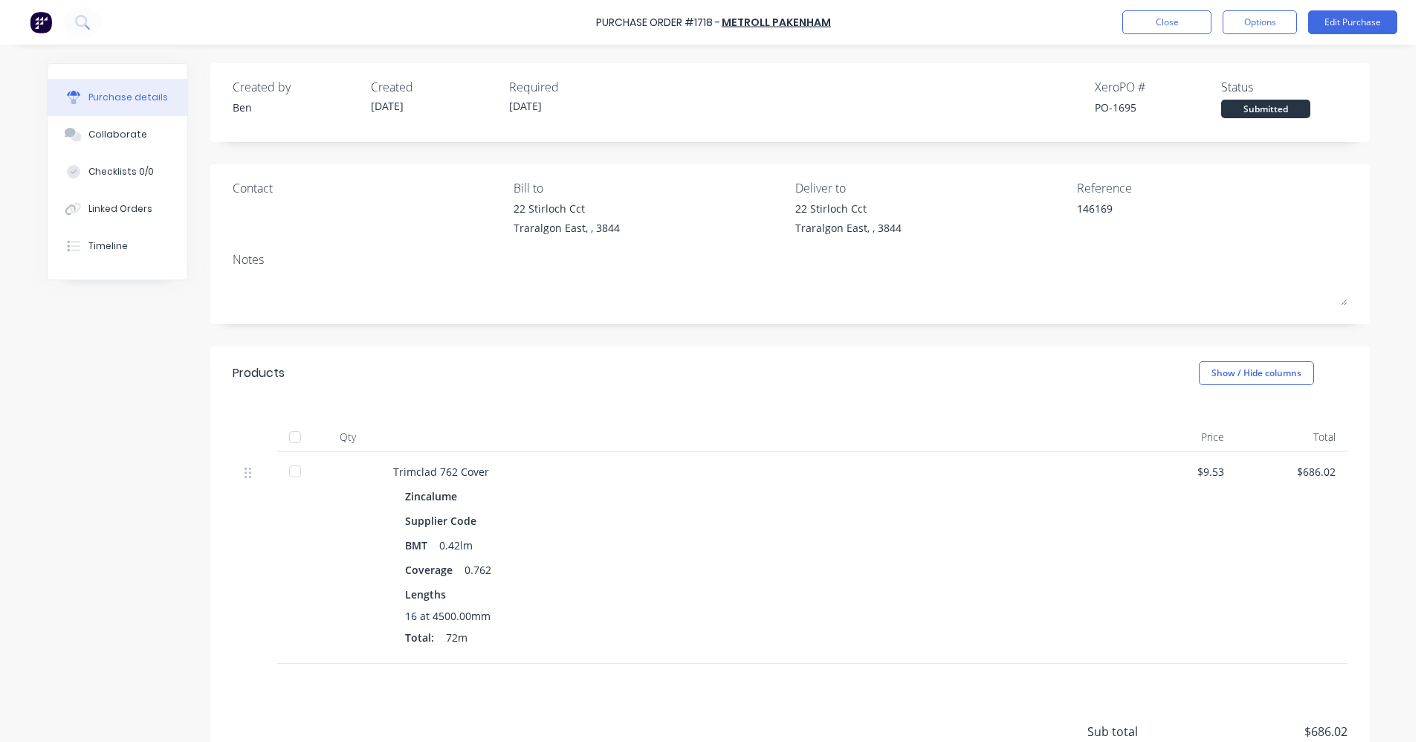
click at [285, 440] on div at bounding box center [295, 437] width 30 height 30
type textarea "x"
click at [128, 208] on div "Linked Orders" at bounding box center [120, 208] width 64 height 13
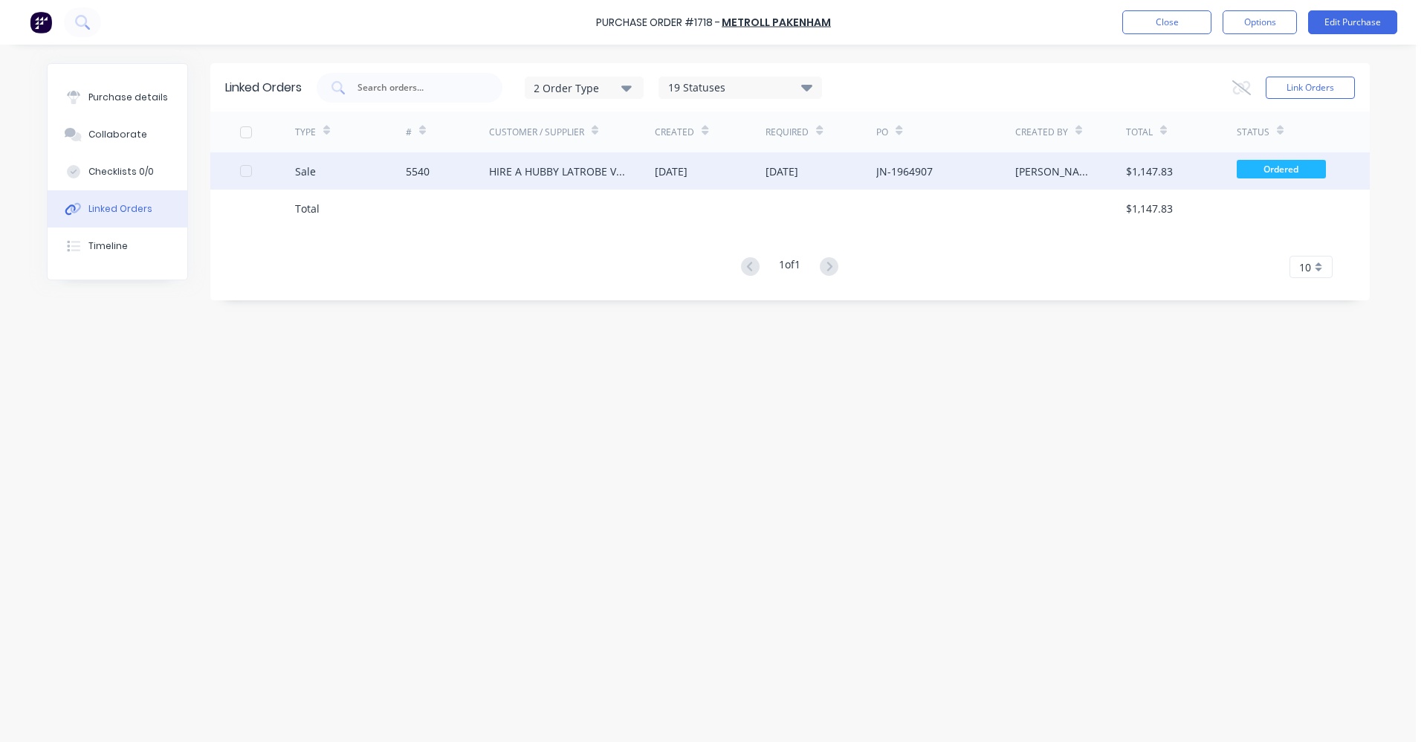
click at [555, 172] on div "HIRE A HUBBY LATROBE VALLEY" at bounding box center [557, 172] width 137 height 16
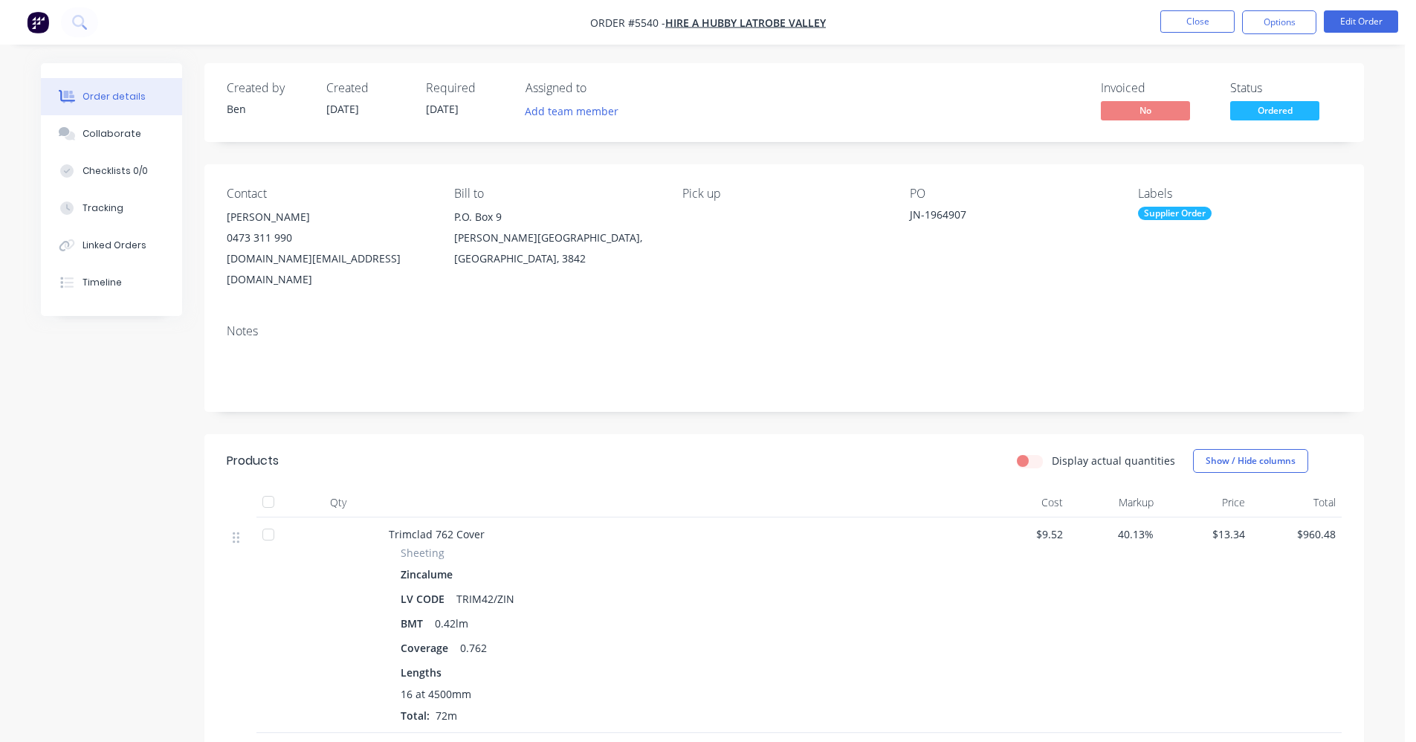
click at [1267, 109] on span "Ordered" at bounding box center [1274, 110] width 89 height 19
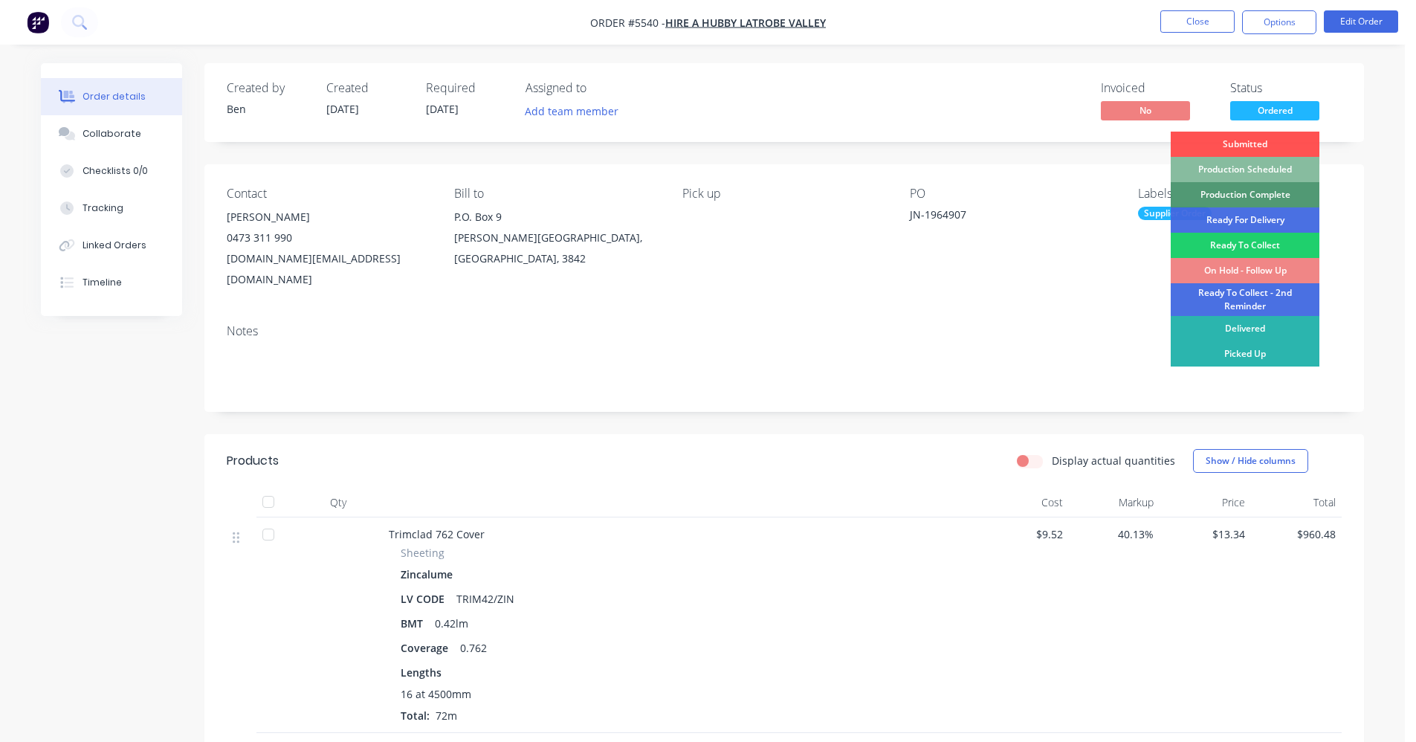
click at [1247, 248] on div "Ready To Collect" at bounding box center [1245, 245] width 149 height 25
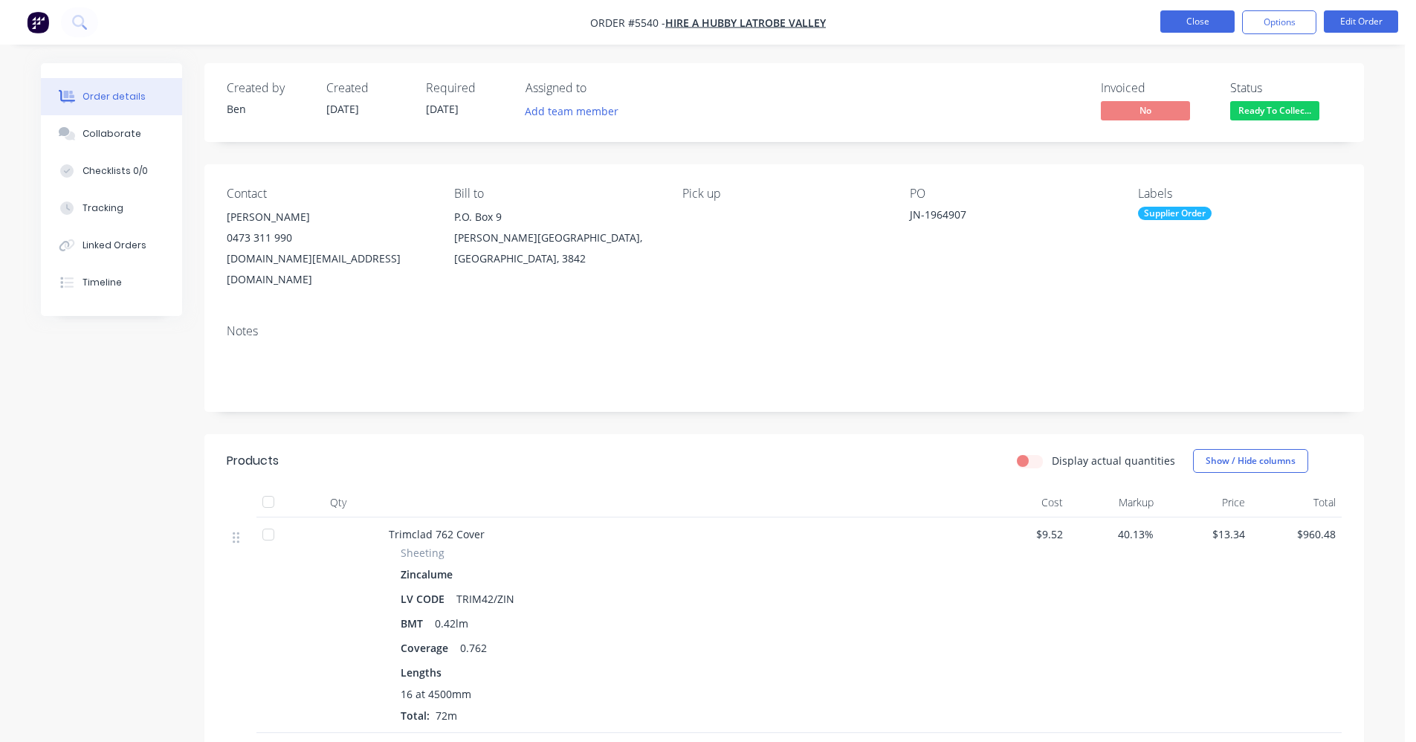
click at [1192, 29] on button "Close" at bounding box center [1197, 21] width 74 height 22
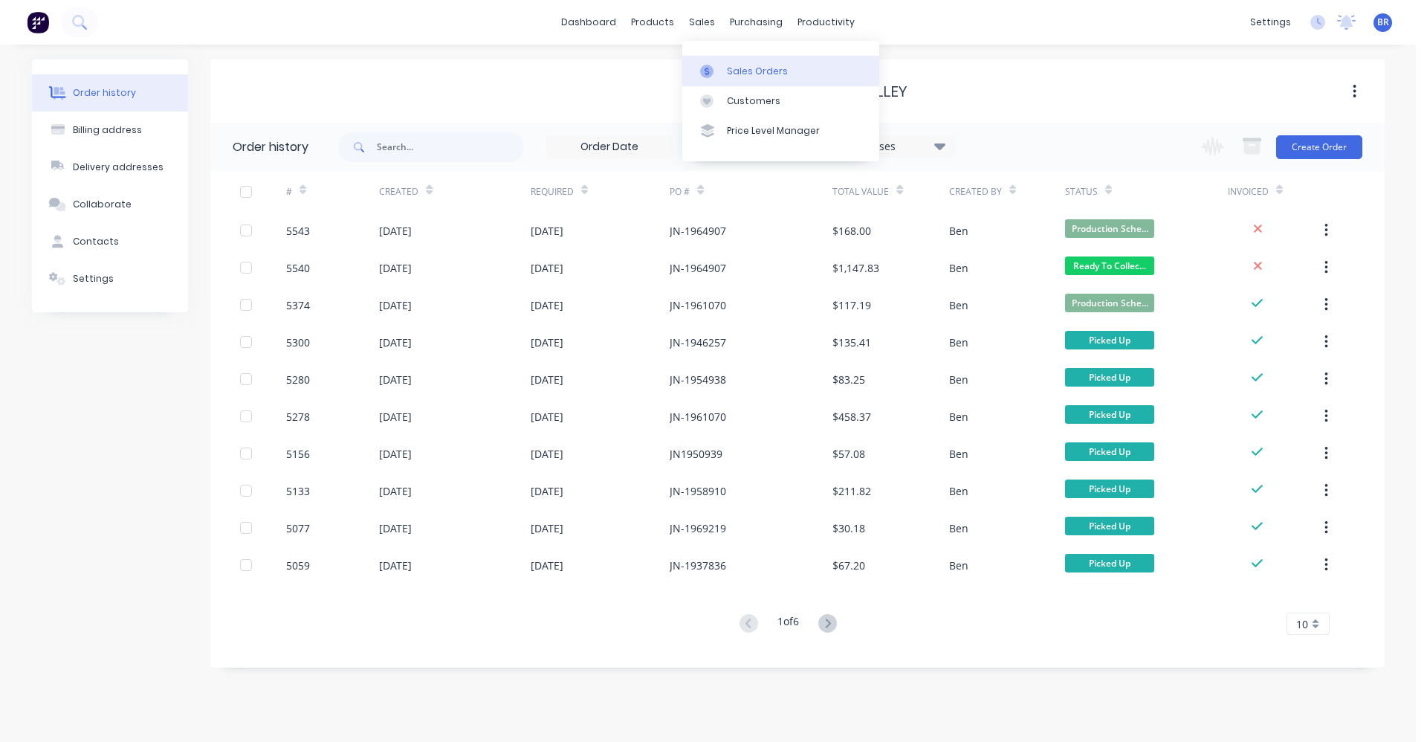
click at [746, 67] on div "Sales Orders" at bounding box center [757, 71] width 61 height 13
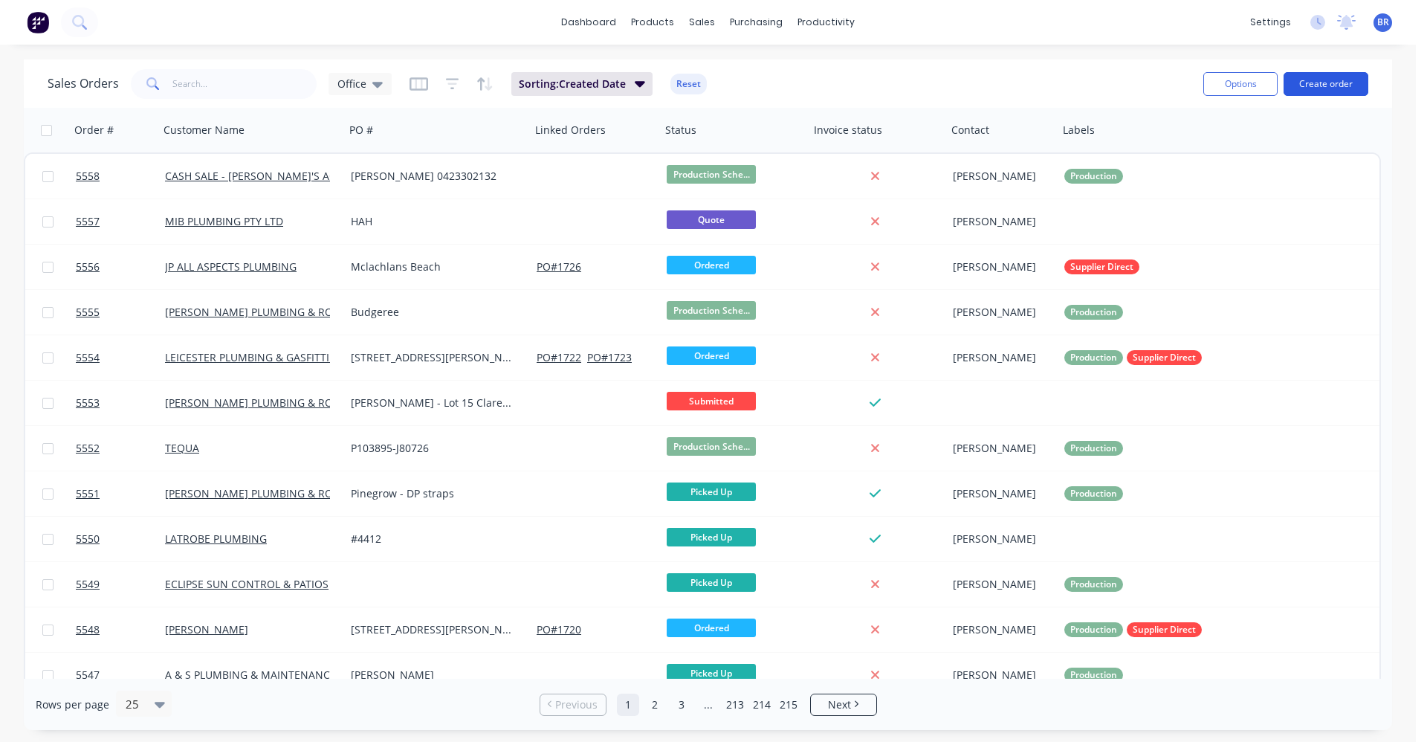
click at [1335, 88] on button "Create order" at bounding box center [1326, 84] width 85 height 24
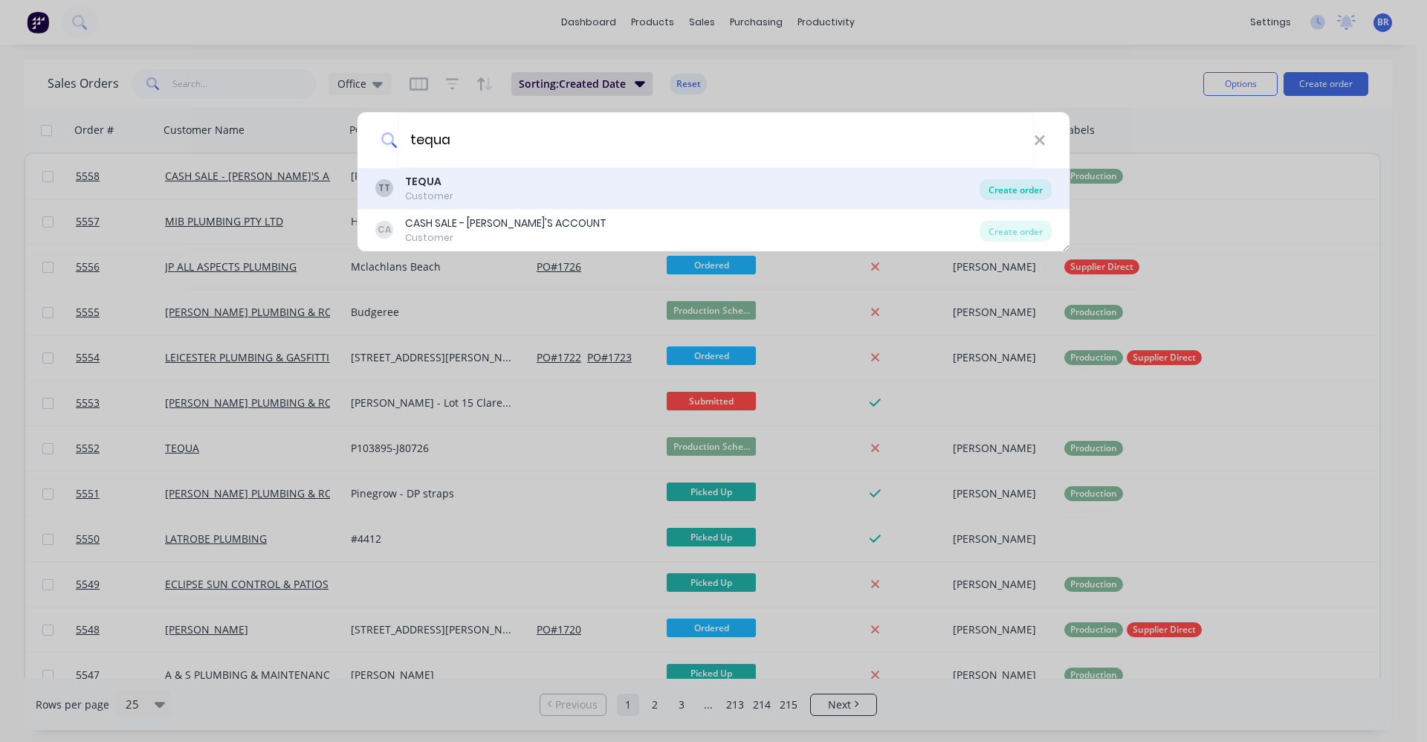
type input "tequa"
click at [997, 192] on div "Create order" at bounding box center [1016, 189] width 72 height 21
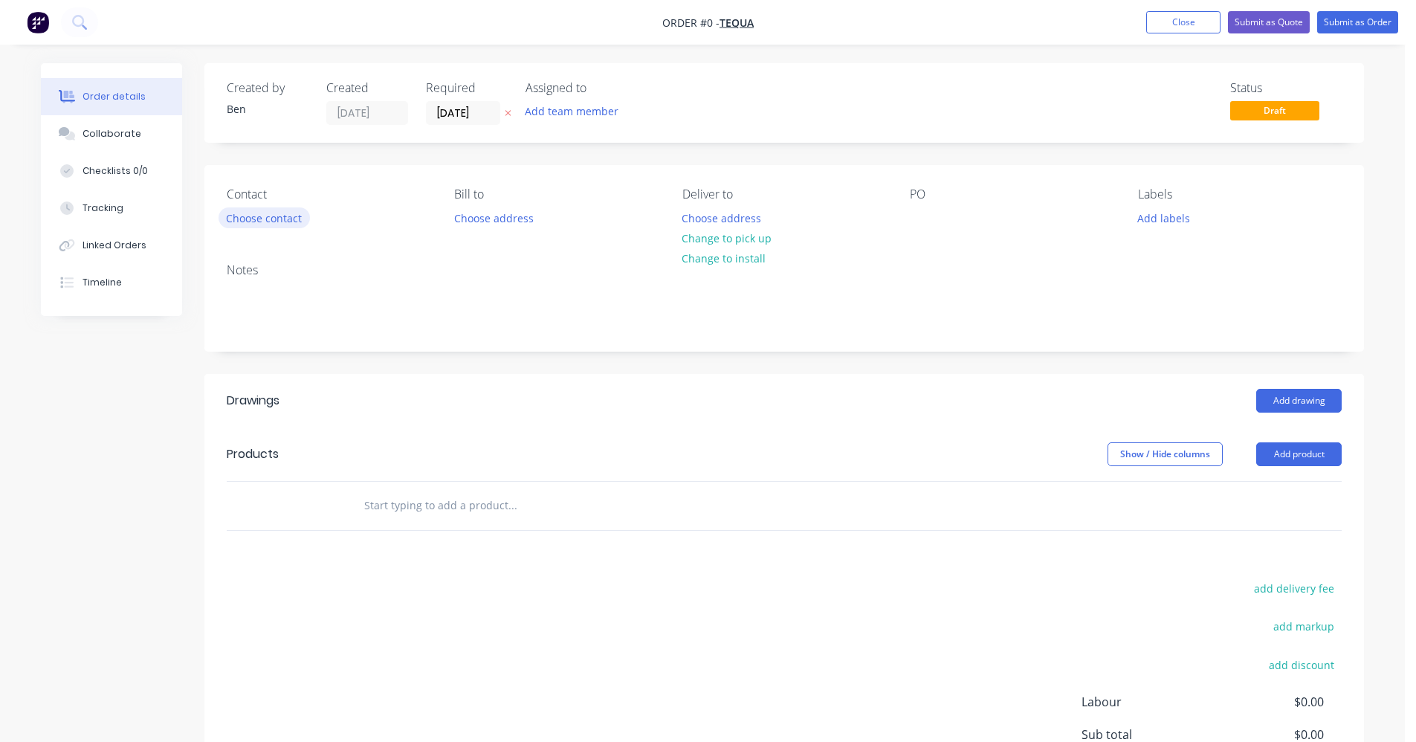
click at [260, 219] on button "Choose contact" at bounding box center [264, 217] width 91 height 20
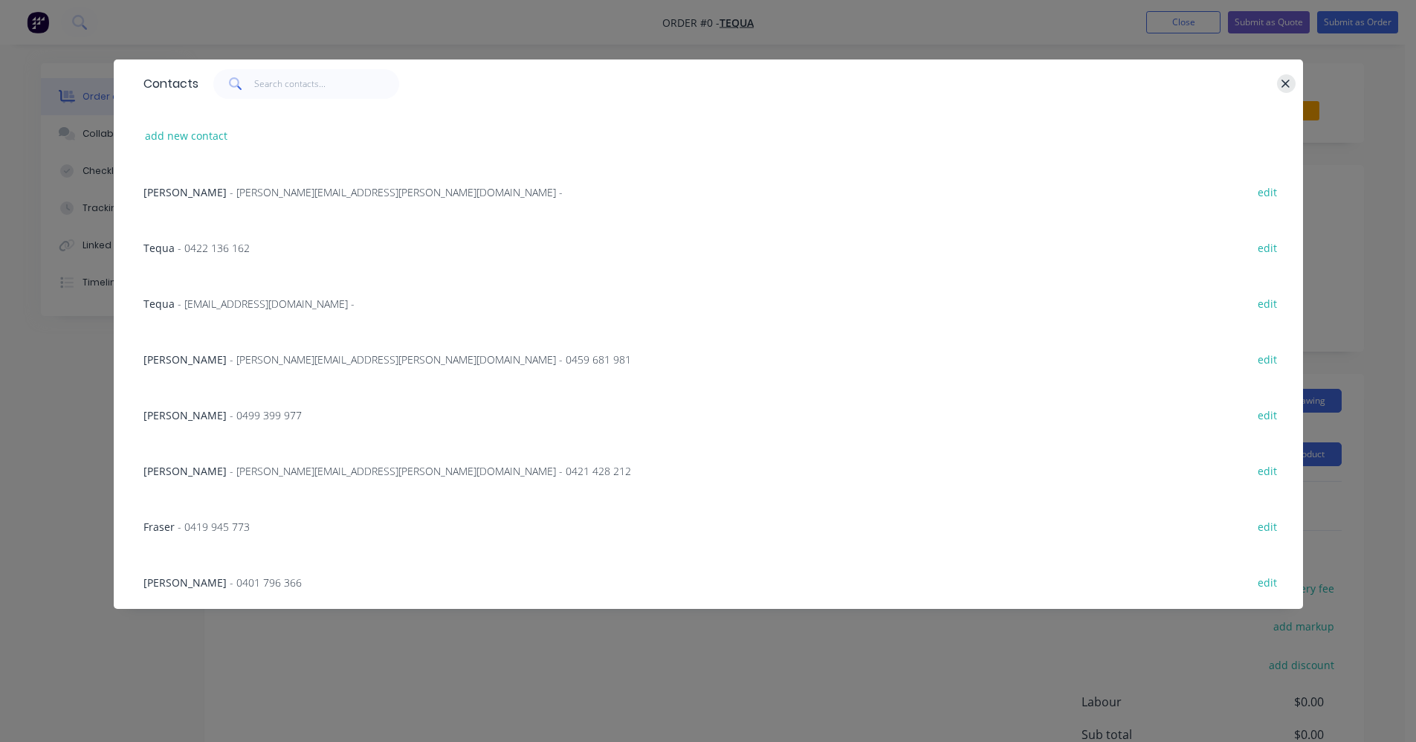
click at [1286, 80] on icon "button" at bounding box center [1286, 83] width 10 height 13
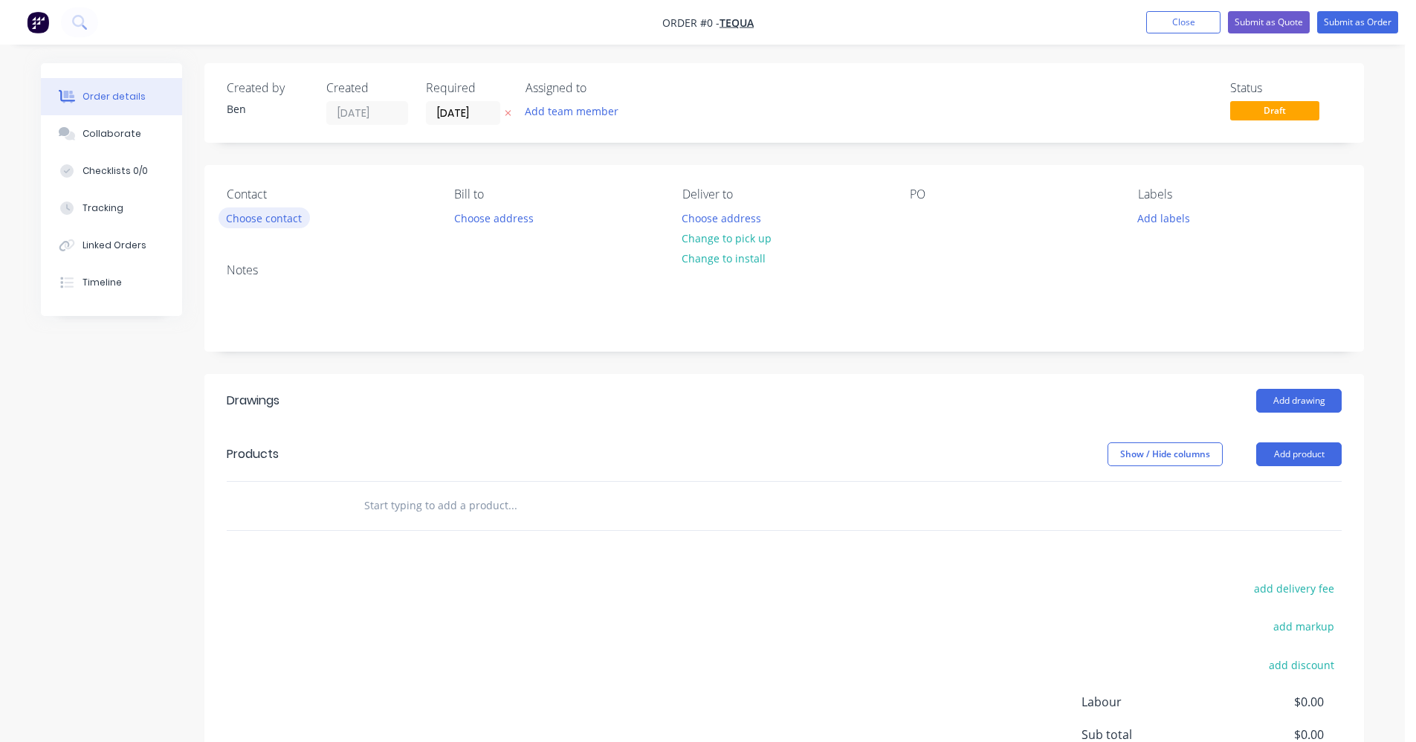
click at [271, 220] on button "Choose contact" at bounding box center [264, 217] width 91 height 20
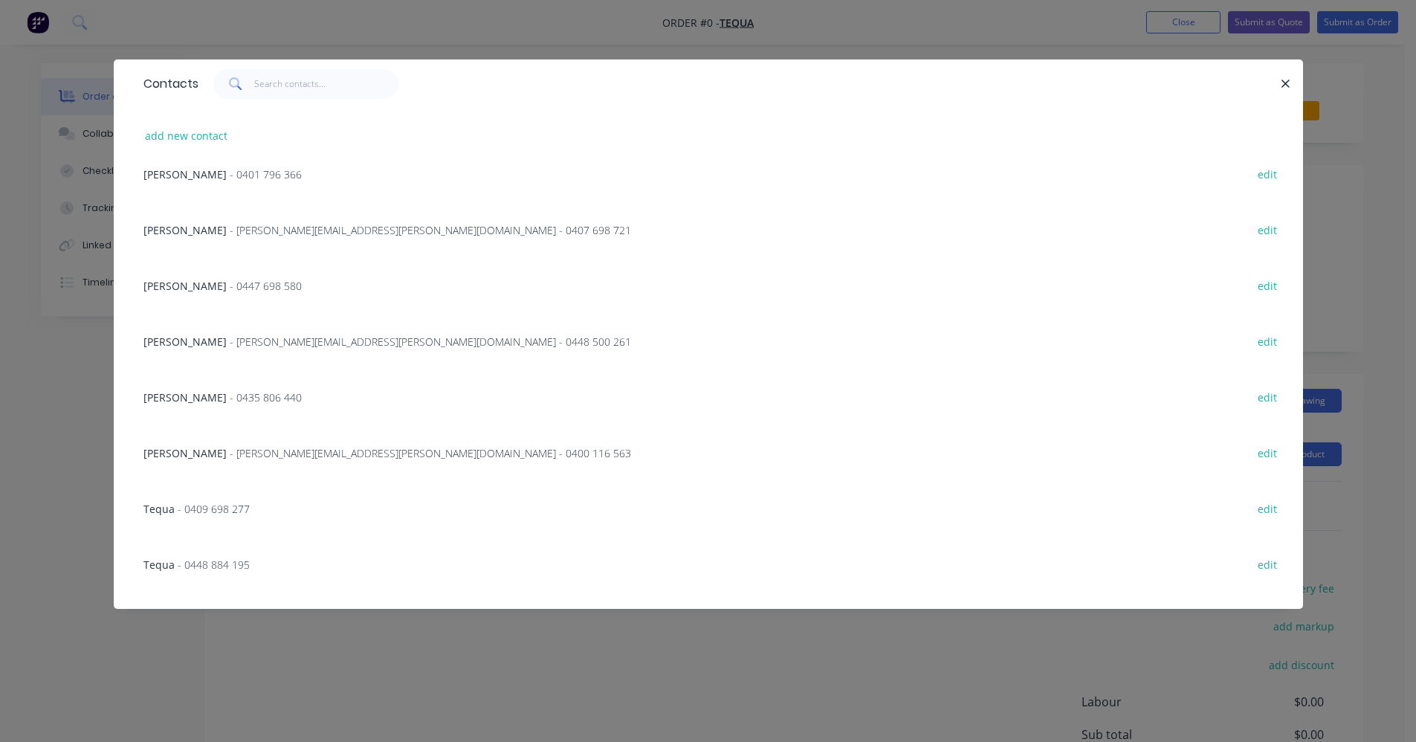
scroll to position [446, 0]
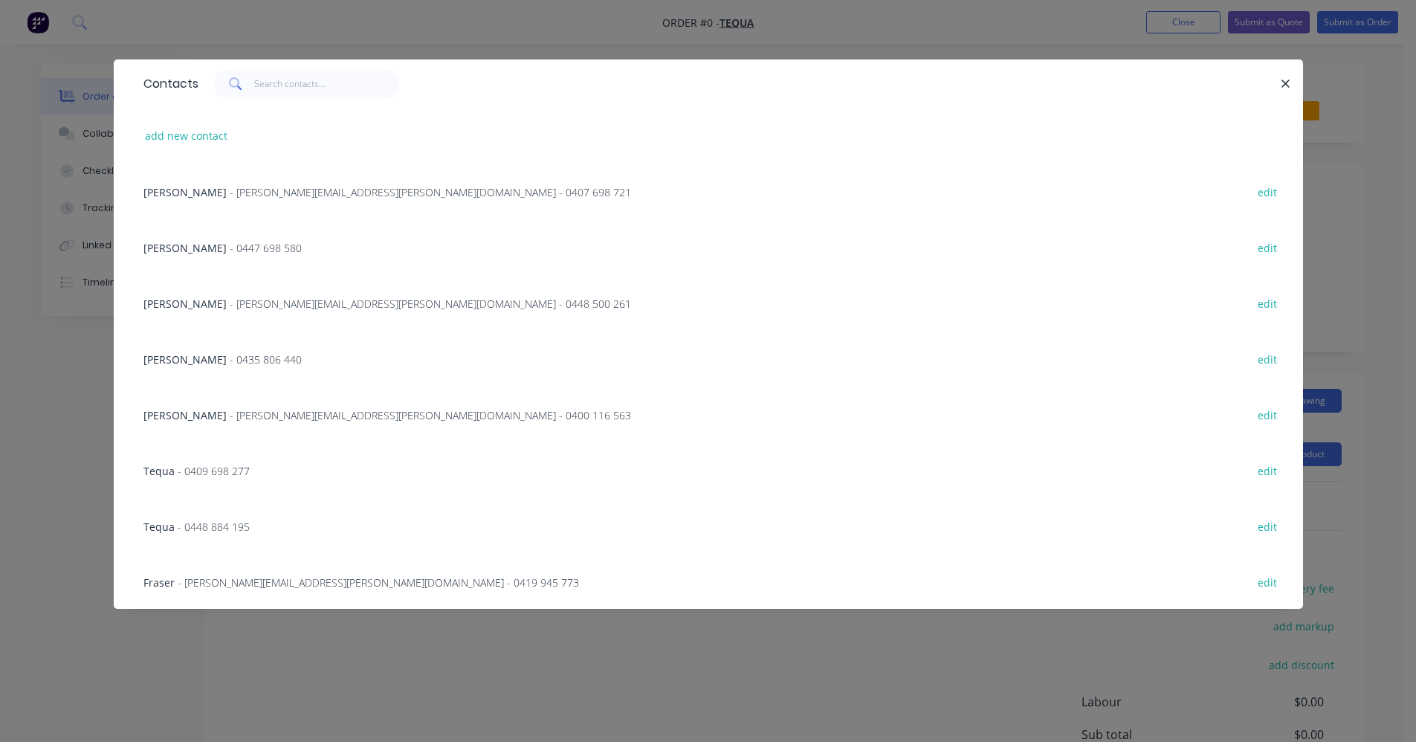
click at [207, 566] on div "Fraser - [EMAIL_ADDRESS][PERSON_NAME][DOMAIN_NAME] - 0419 945 773 edit" at bounding box center [708, 582] width 1145 height 56
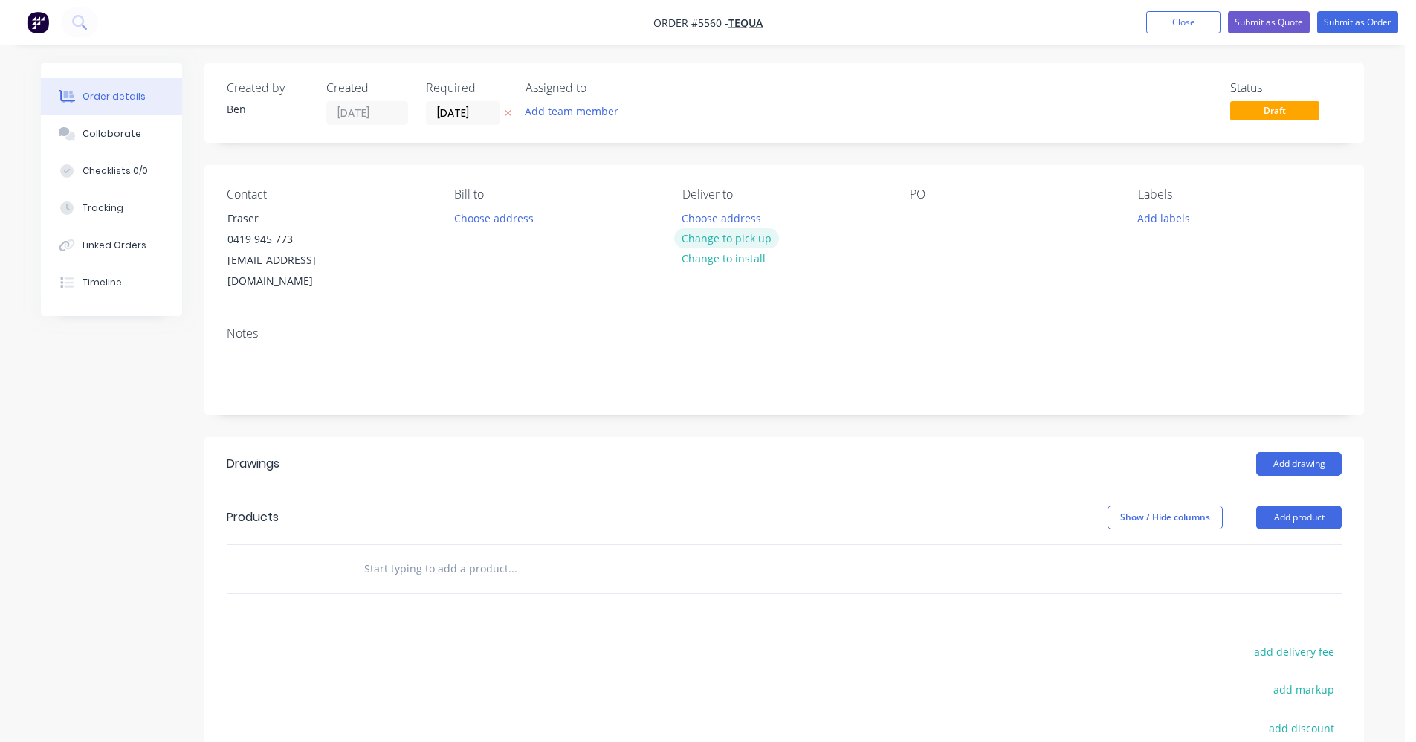
click at [753, 241] on button "Change to pick up" at bounding box center [727, 238] width 106 height 20
click at [911, 219] on div at bounding box center [922, 218] width 24 height 22
click at [1160, 217] on button "Add labels" at bounding box center [1163, 217] width 68 height 20
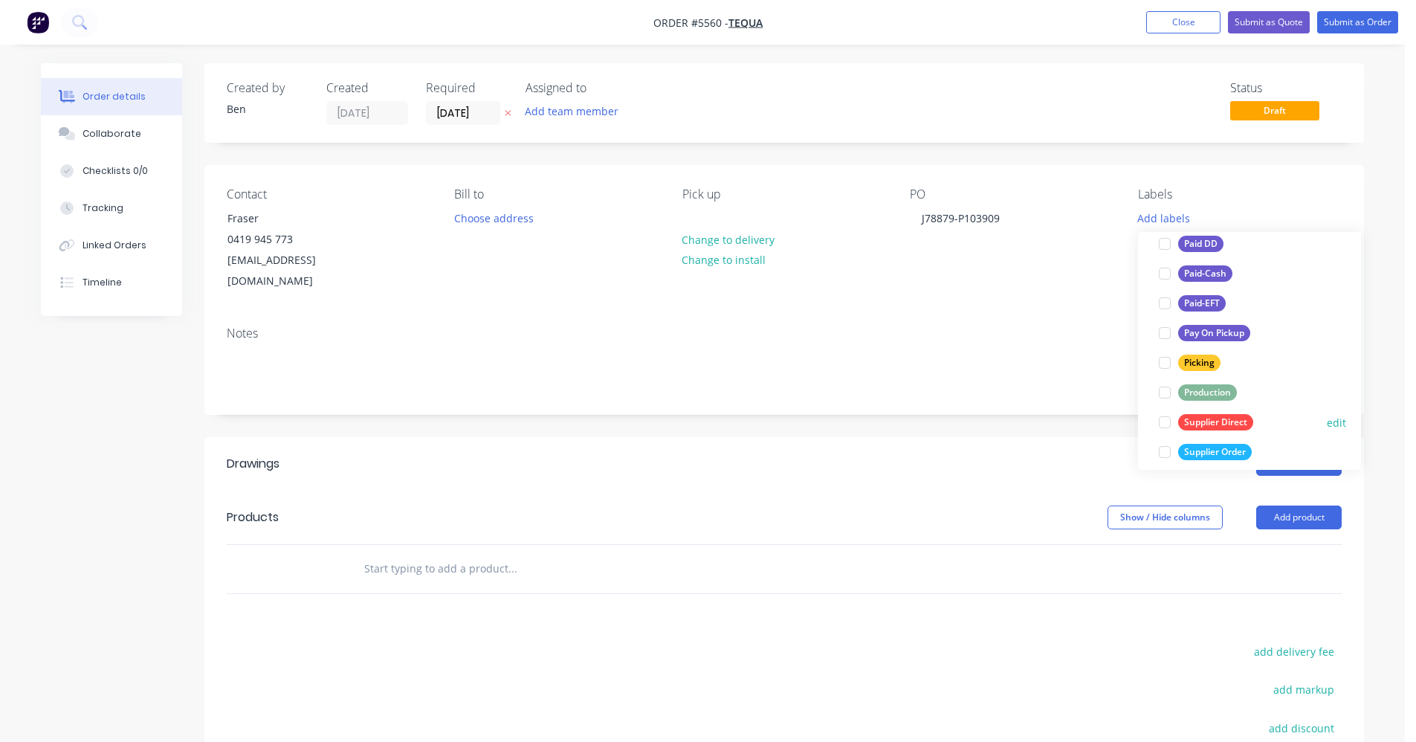
scroll to position [223, 0]
click at [1210, 361] on div "Production" at bounding box center [1207, 366] width 59 height 16
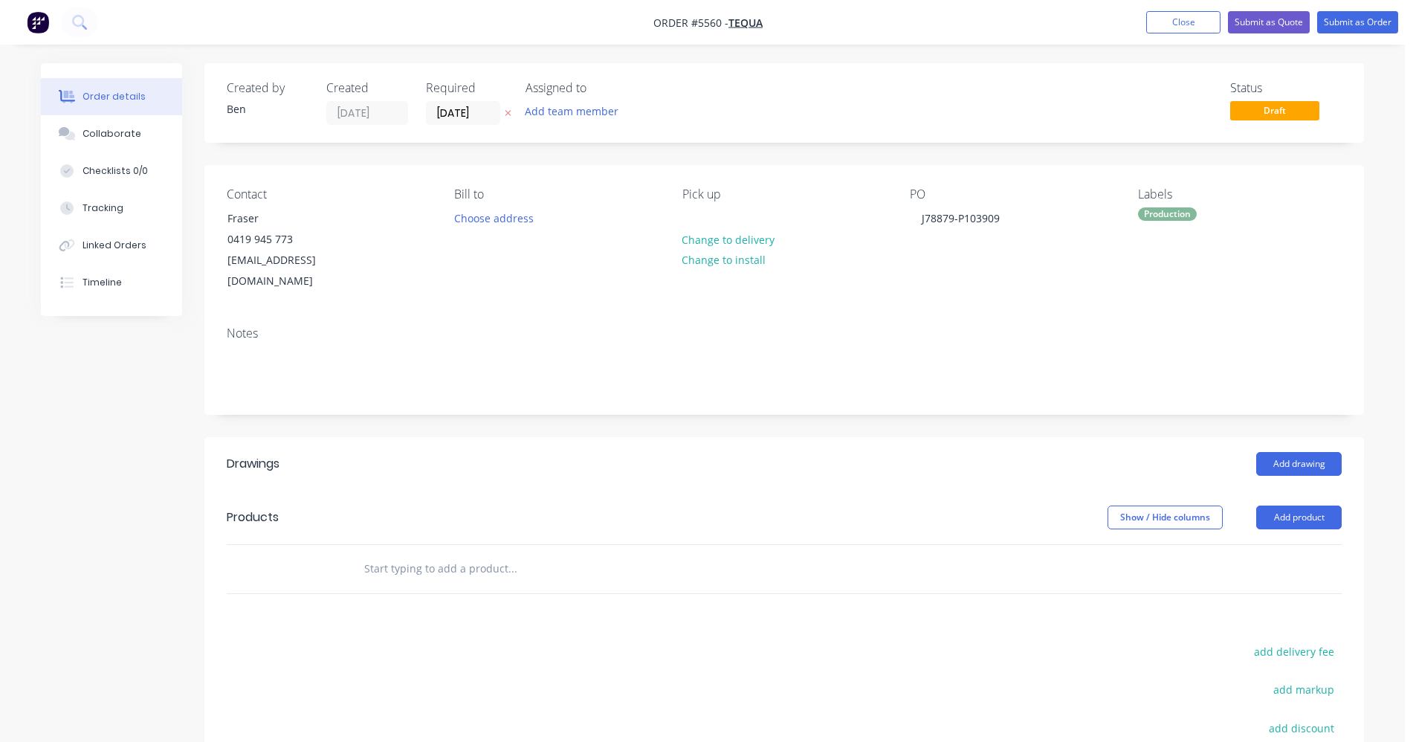
click at [975, 437] on header "Drawings Add drawing" at bounding box center [784, 464] width 1160 height 54
click at [1317, 452] on button "Add drawing" at bounding box center [1298, 464] width 85 height 24
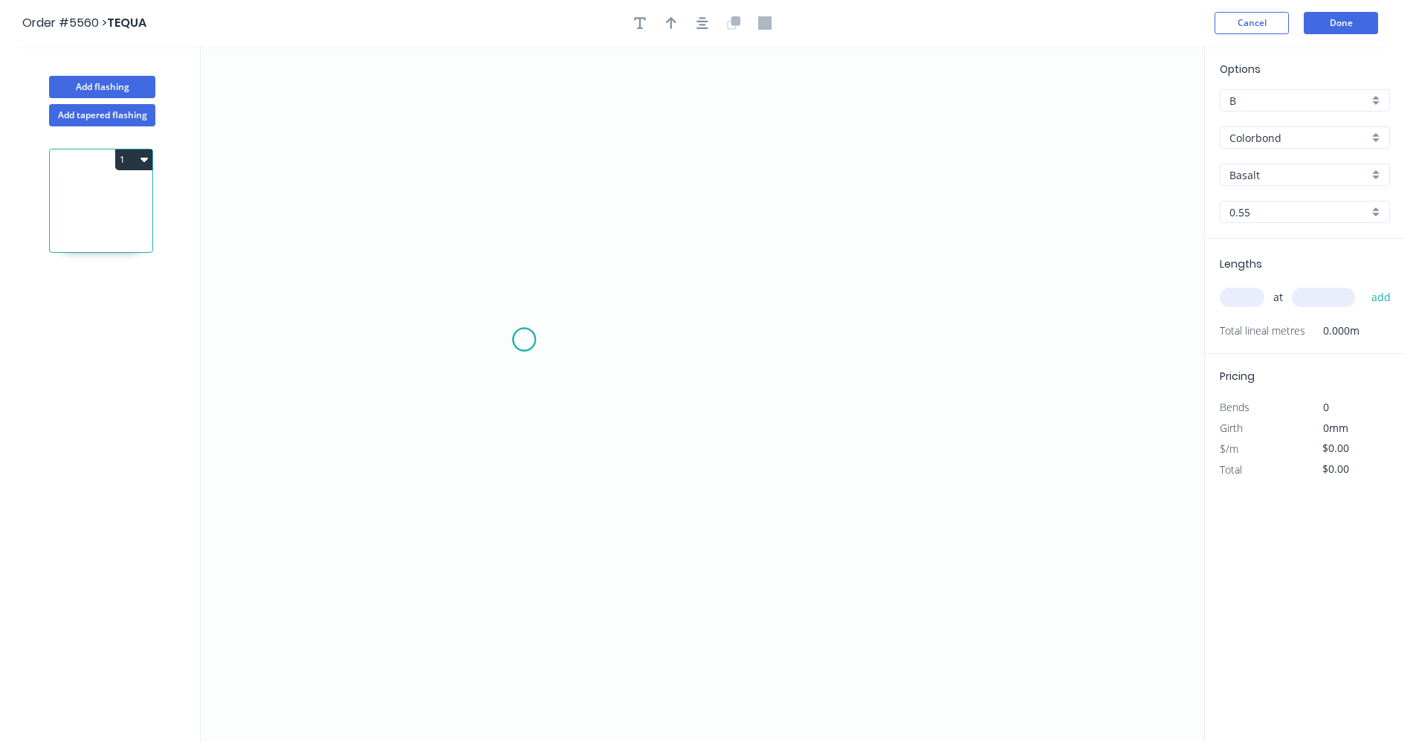
click at [524, 340] on icon "0" at bounding box center [703, 394] width 1004 height 696
drag, startPoint x: 998, startPoint y: 326, endPoint x: 1423, endPoint y: 442, distance: 439.9
click at [999, 326] on icon "0" at bounding box center [703, 394] width 1004 height 696
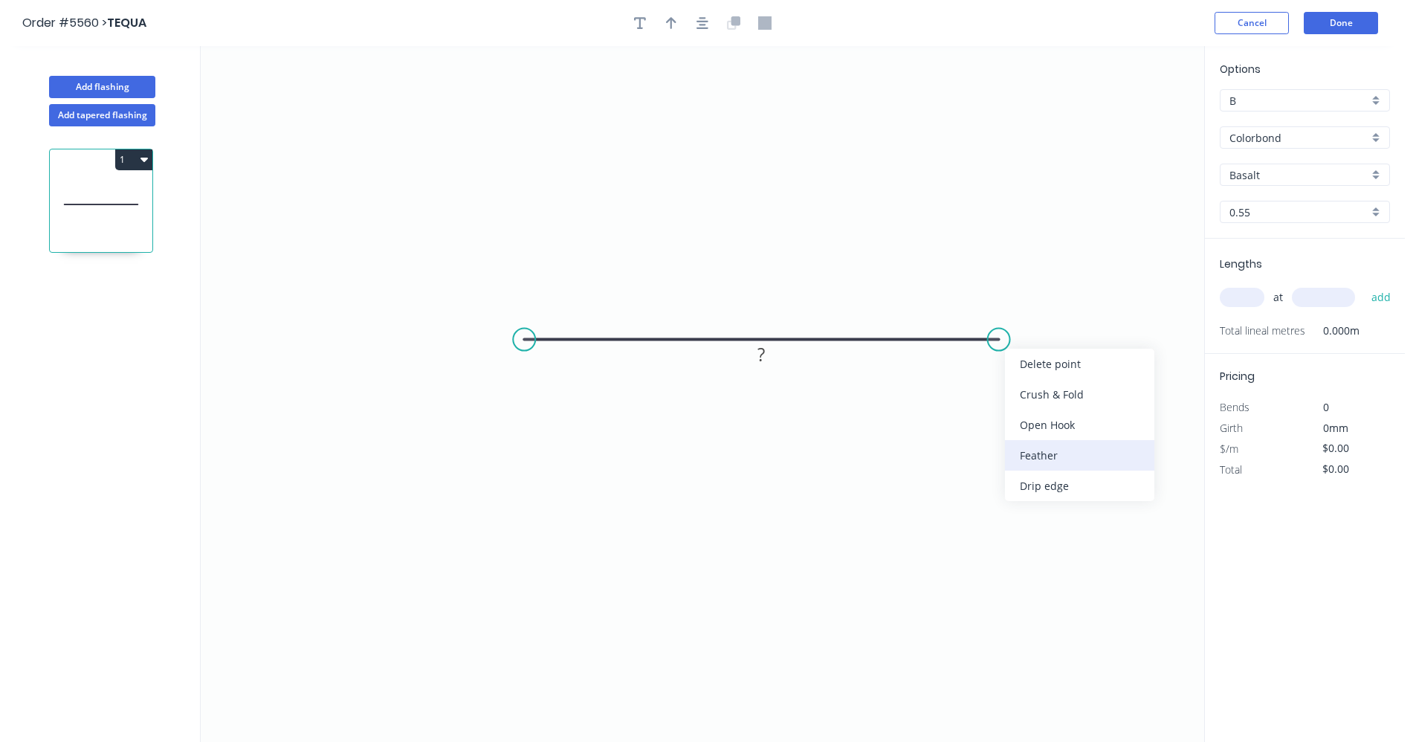
click at [1054, 461] on div "Feather" at bounding box center [1079, 455] width 149 height 30
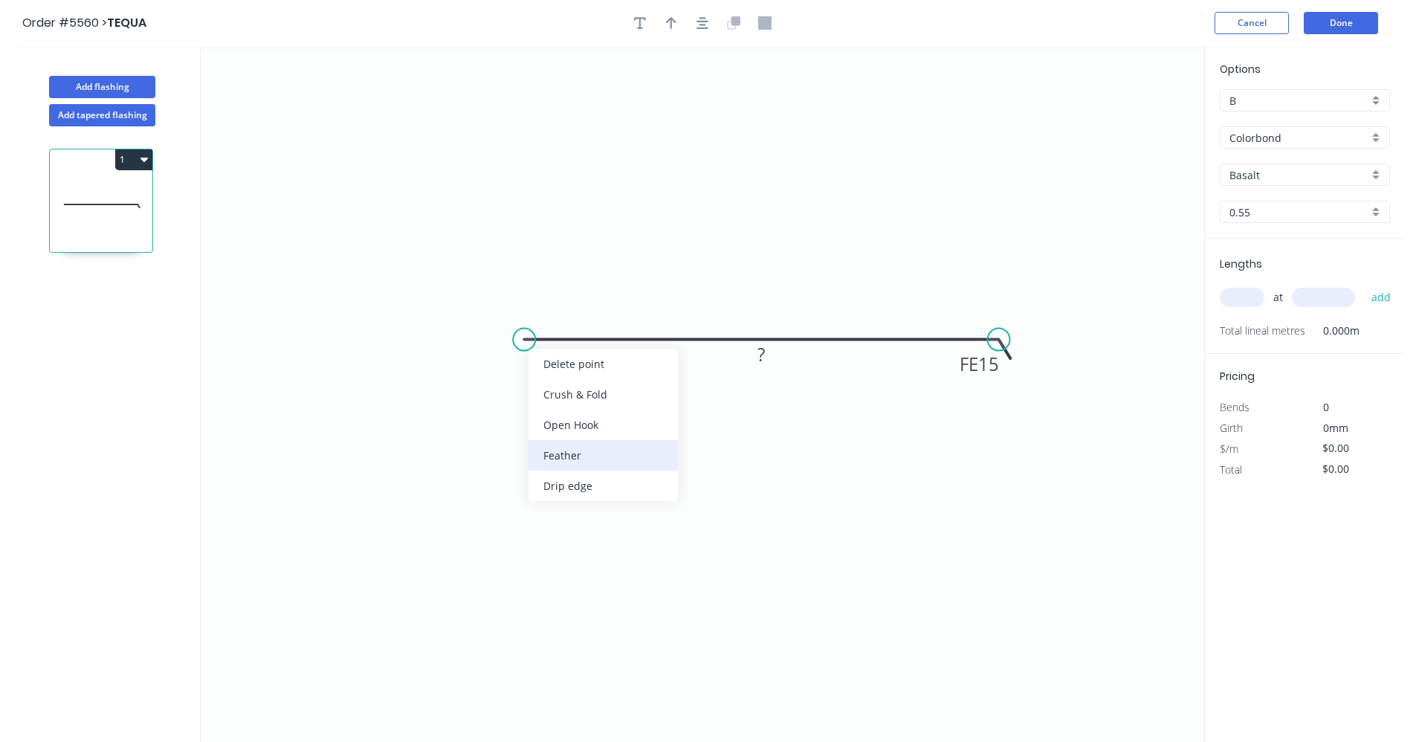
click at [562, 459] on div "Feather" at bounding box center [603, 455] width 149 height 30
click at [549, 392] on div "Flip bend" at bounding box center [595, 389] width 149 height 30
click at [560, 367] on tspan "15" at bounding box center [553, 364] width 21 height 25
type input "$32.58"
click at [1375, 138] on div "Colorbond" at bounding box center [1305, 137] width 170 height 22
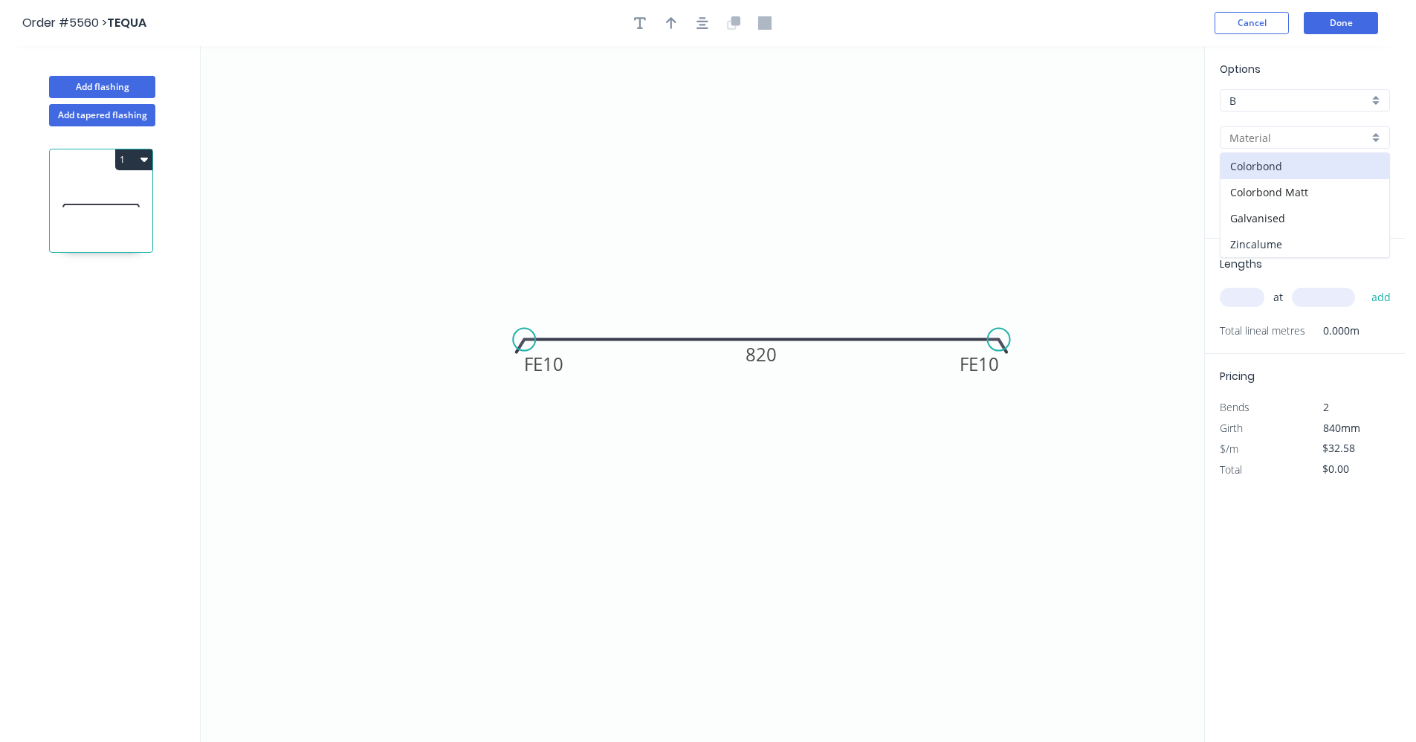
click at [1271, 247] on div "Zincalume" at bounding box center [1305, 244] width 169 height 26
type input "Zincalume"
type input "$22.59"
click at [1241, 296] on input "text" at bounding box center [1242, 297] width 45 height 19
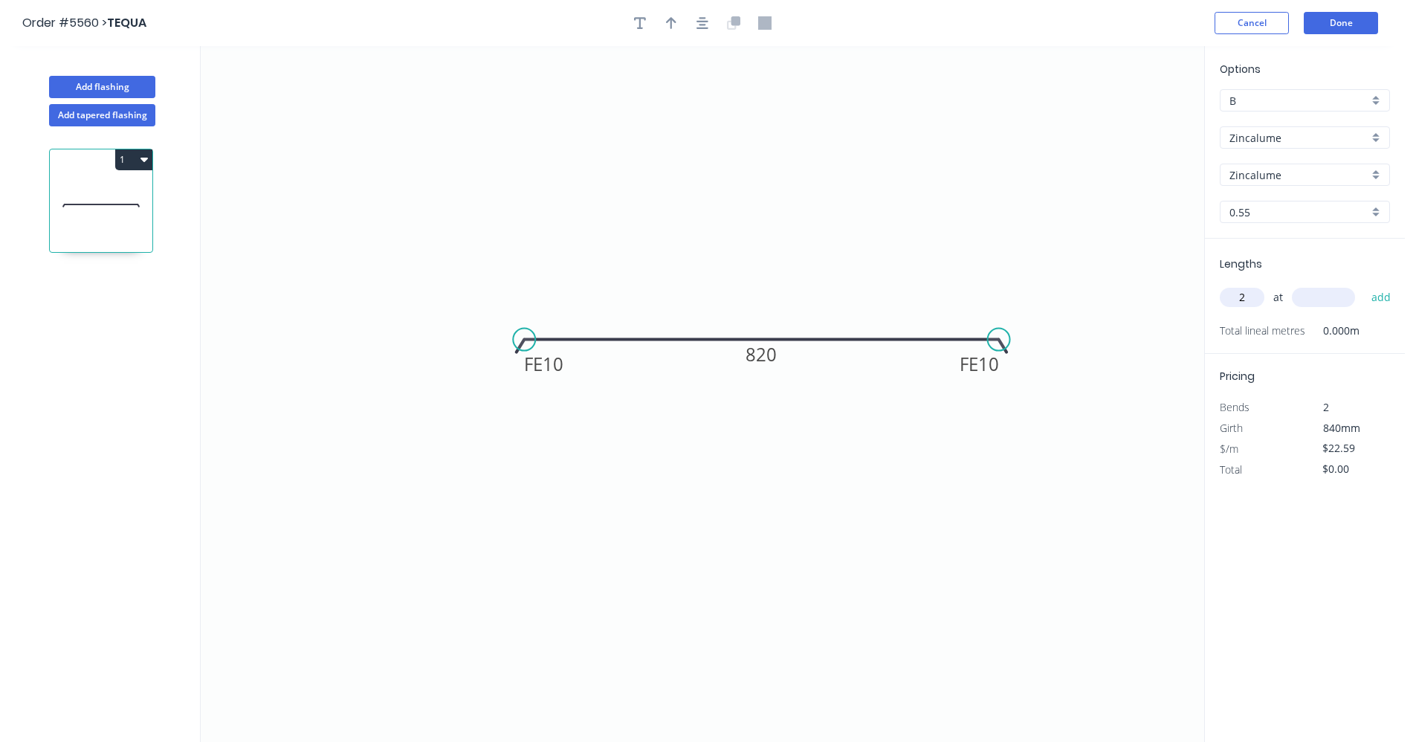
type input "2"
type input "2000"
click at [1364, 285] on button "add" at bounding box center [1381, 297] width 35 height 25
type input "$90.36"
drag, startPoint x: 700, startPoint y: 24, endPoint x: 683, endPoint y: 26, distance: 16.5
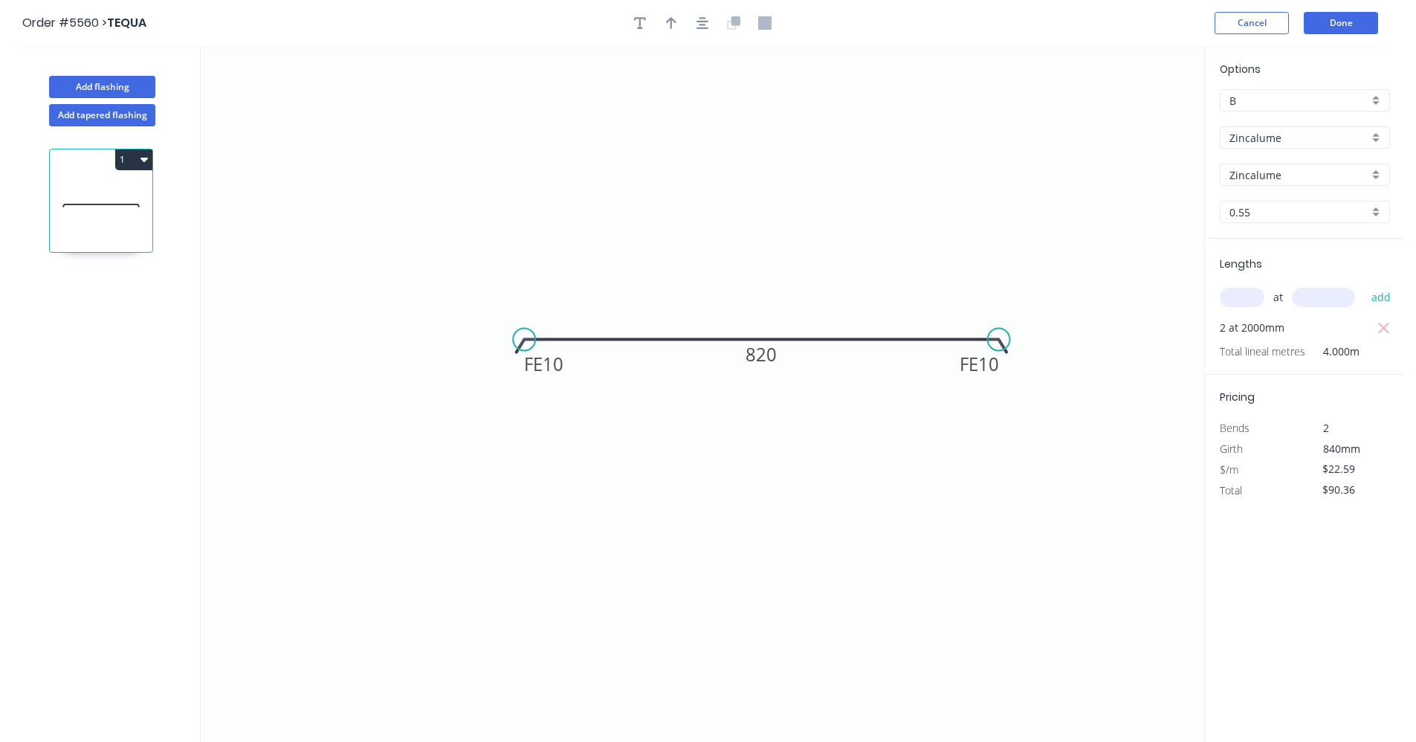
click at [700, 25] on icon "button" at bounding box center [703, 22] width 12 height 13
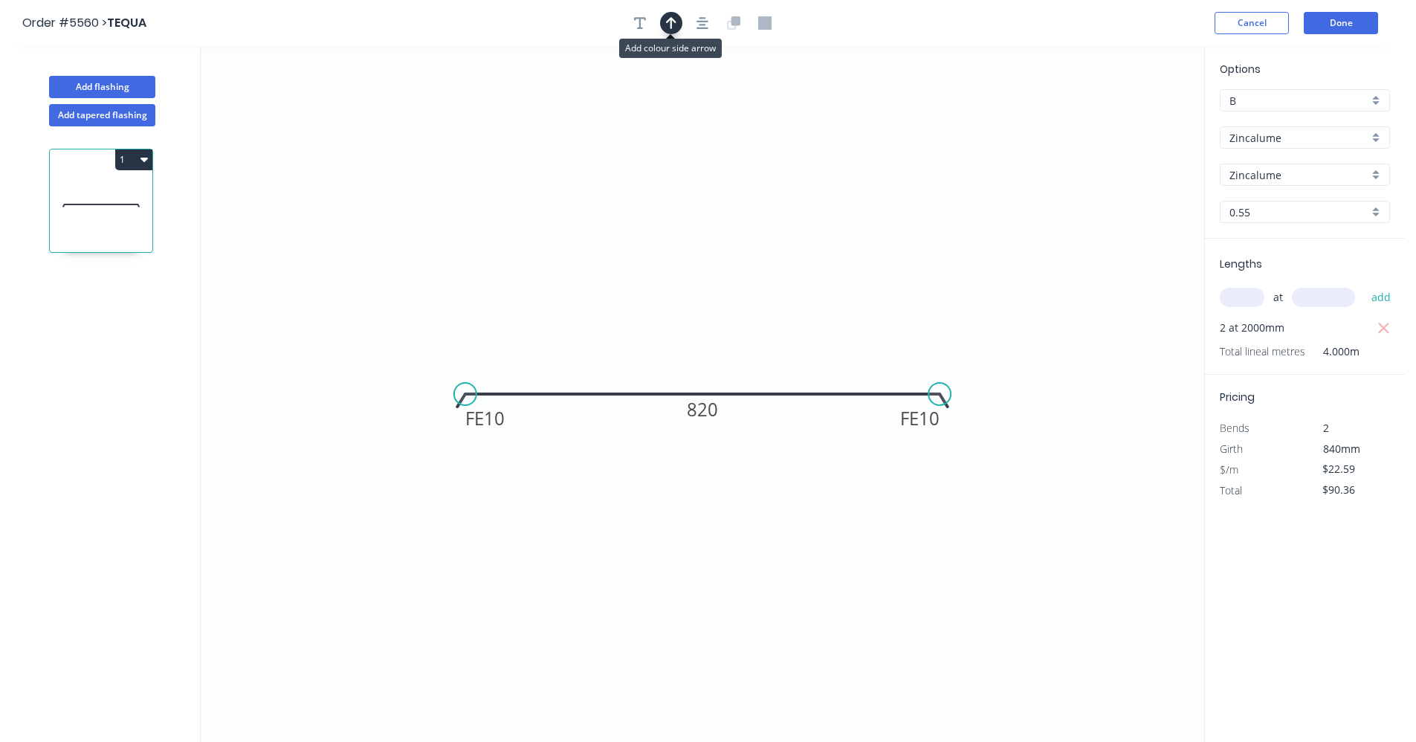
click at [665, 24] on button "button" at bounding box center [671, 23] width 22 height 22
drag, startPoint x: 1129, startPoint y: 121, endPoint x: 807, endPoint y: 379, distance: 412.5
click at [806, 381] on icon at bounding box center [805, 366] width 13 height 48
click at [1336, 25] on button "Done" at bounding box center [1341, 23] width 74 height 22
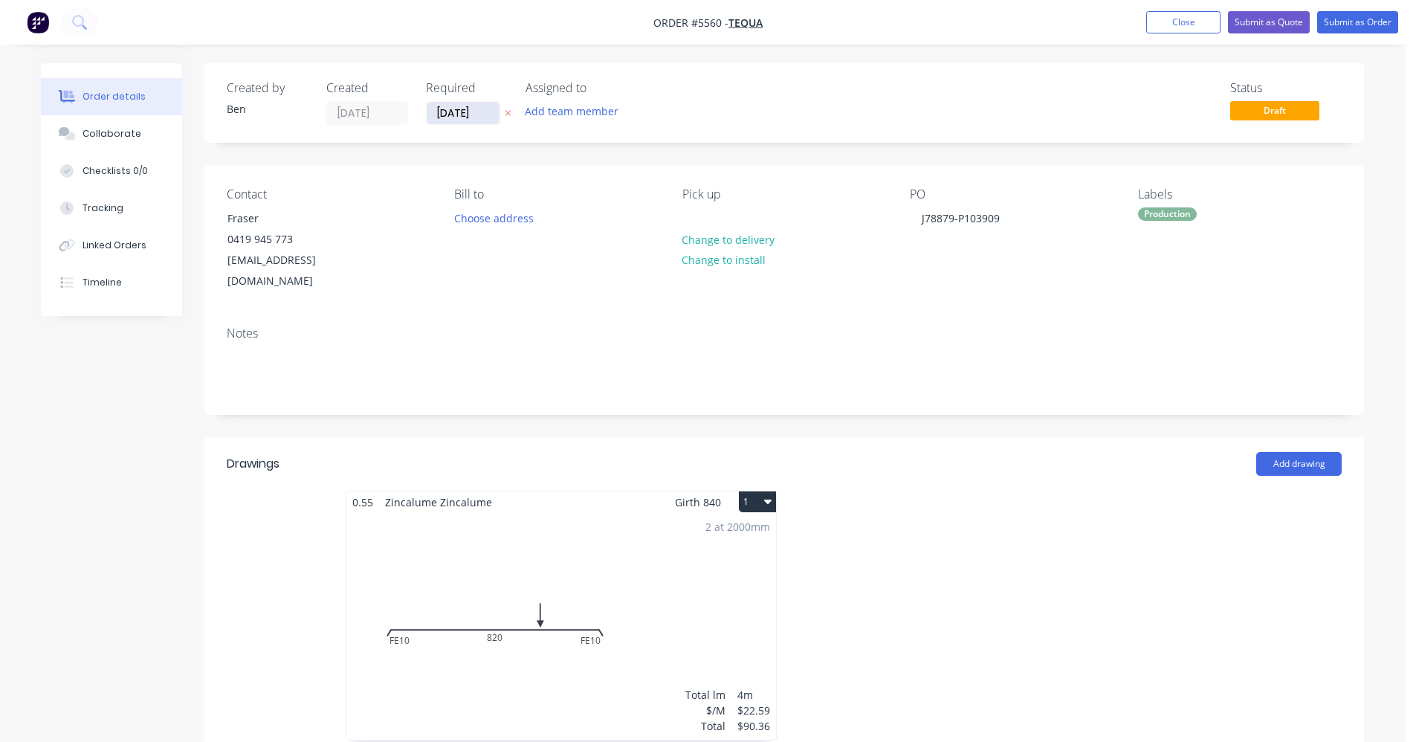
click at [449, 112] on input "[DATE]" at bounding box center [463, 113] width 73 height 22
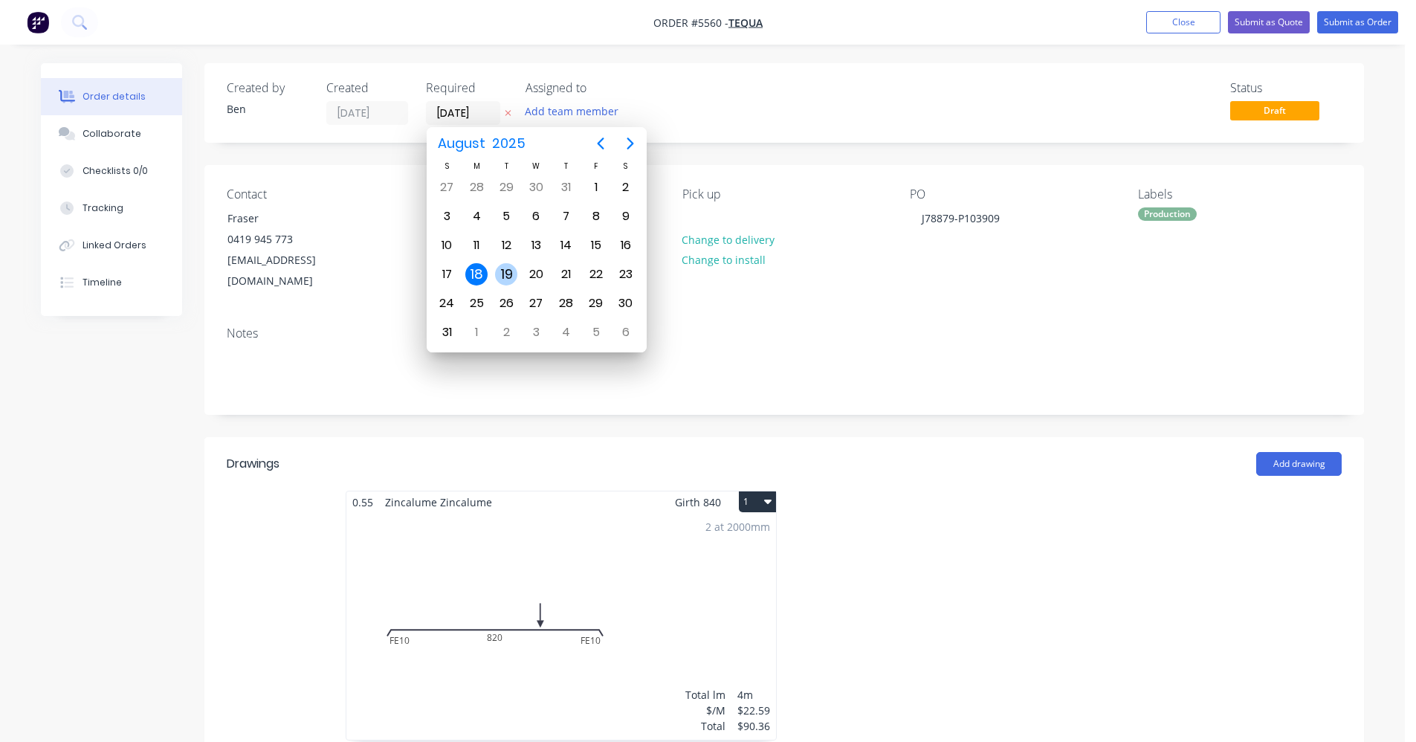
click at [503, 273] on div "19" at bounding box center [506, 274] width 22 height 22
type input "[DATE]"
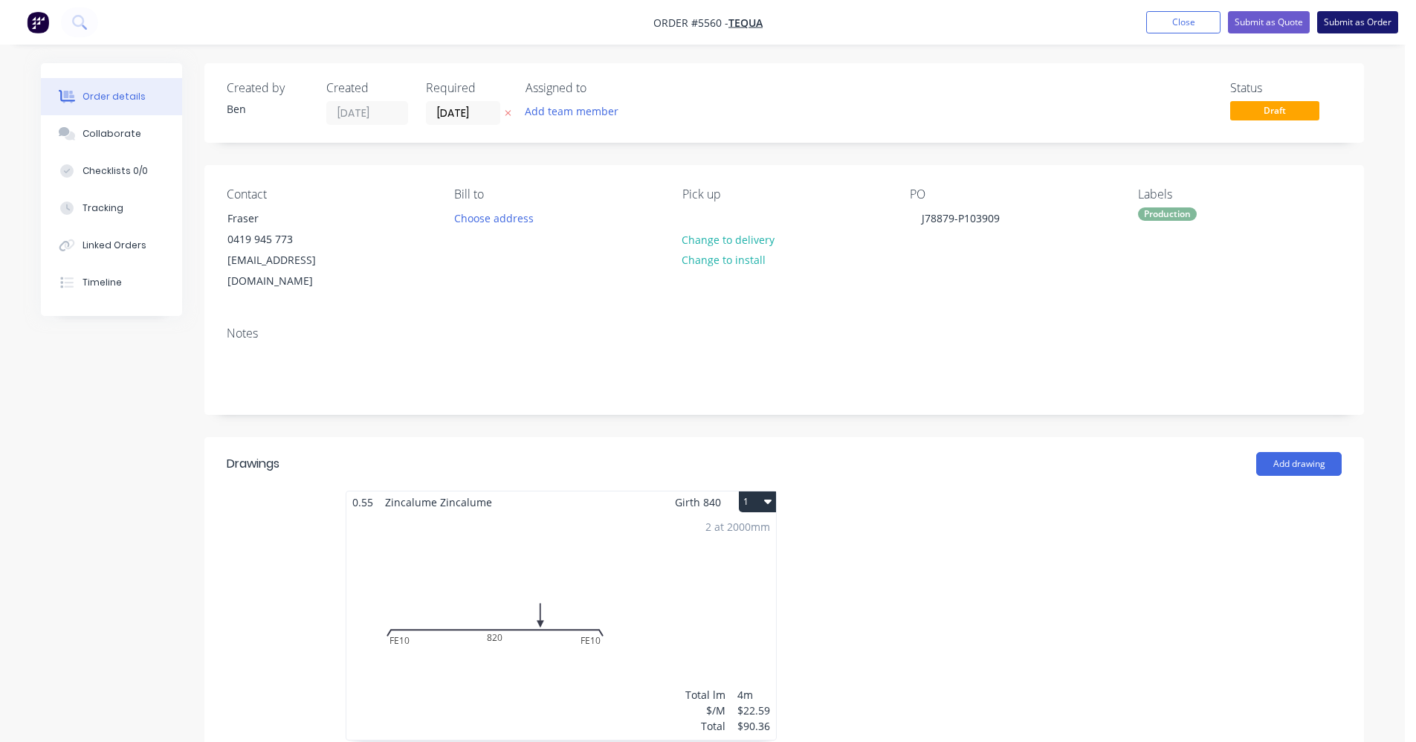
click at [1369, 25] on button "Submit as Order" at bounding box center [1357, 22] width 81 height 22
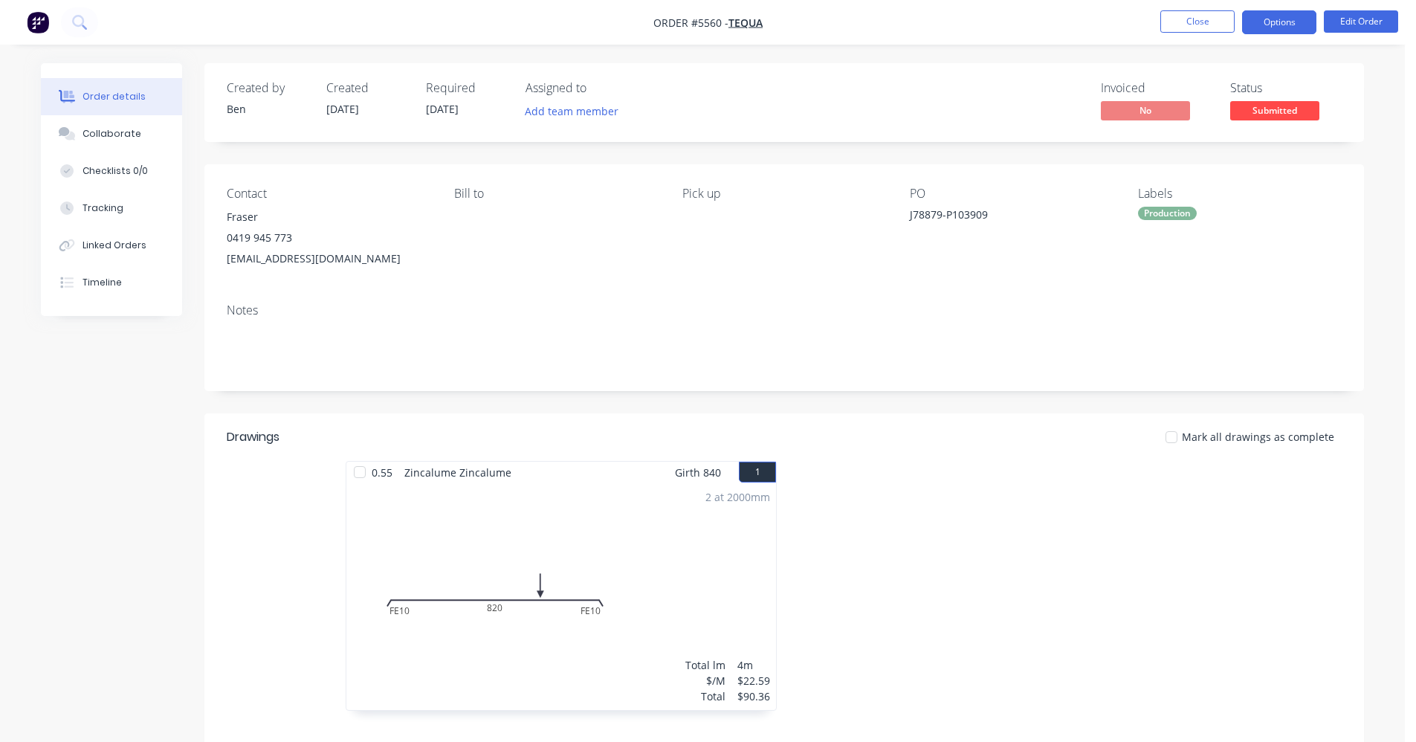
click at [1294, 28] on button "Options" at bounding box center [1279, 22] width 74 height 24
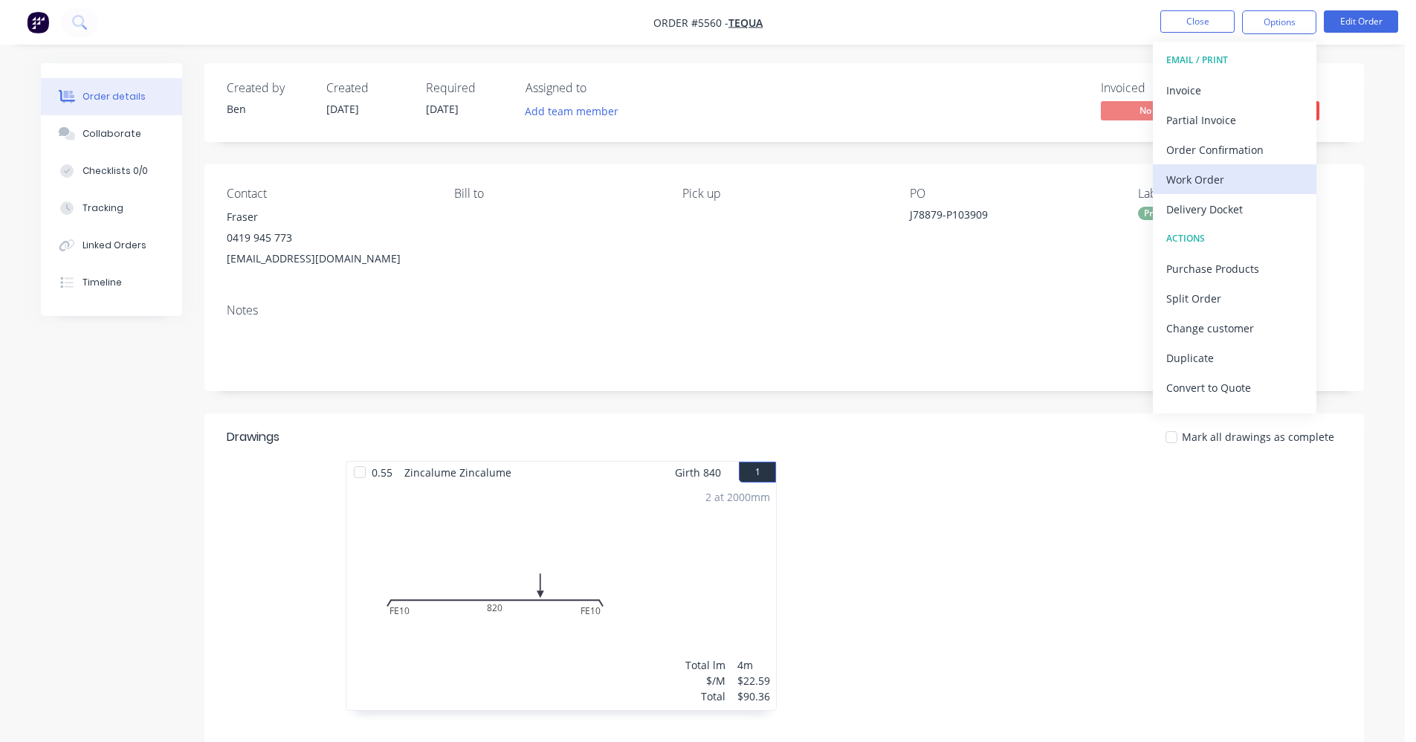
click at [1204, 183] on div "Work Order" at bounding box center [1234, 180] width 137 height 22
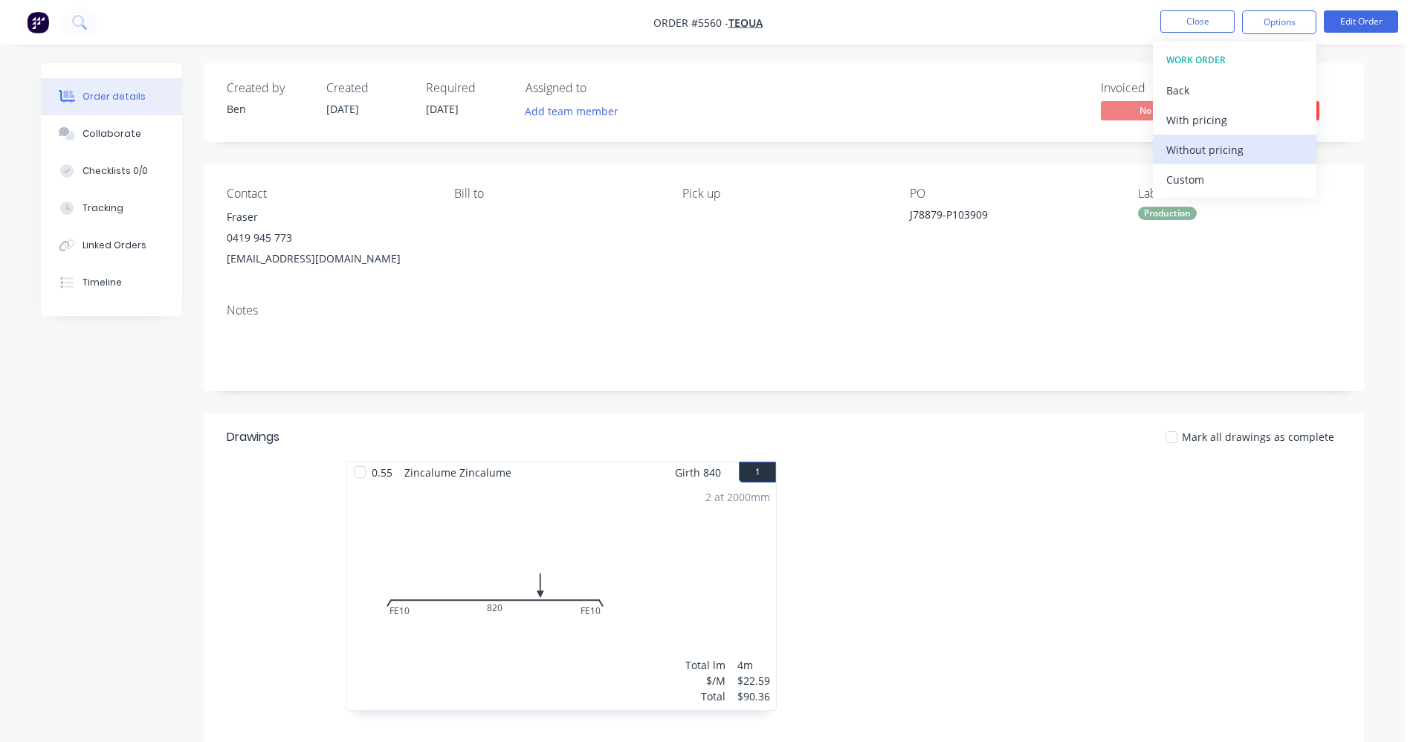
click at [1202, 156] on div "Without pricing" at bounding box center [1234, 150] width 137 height 22
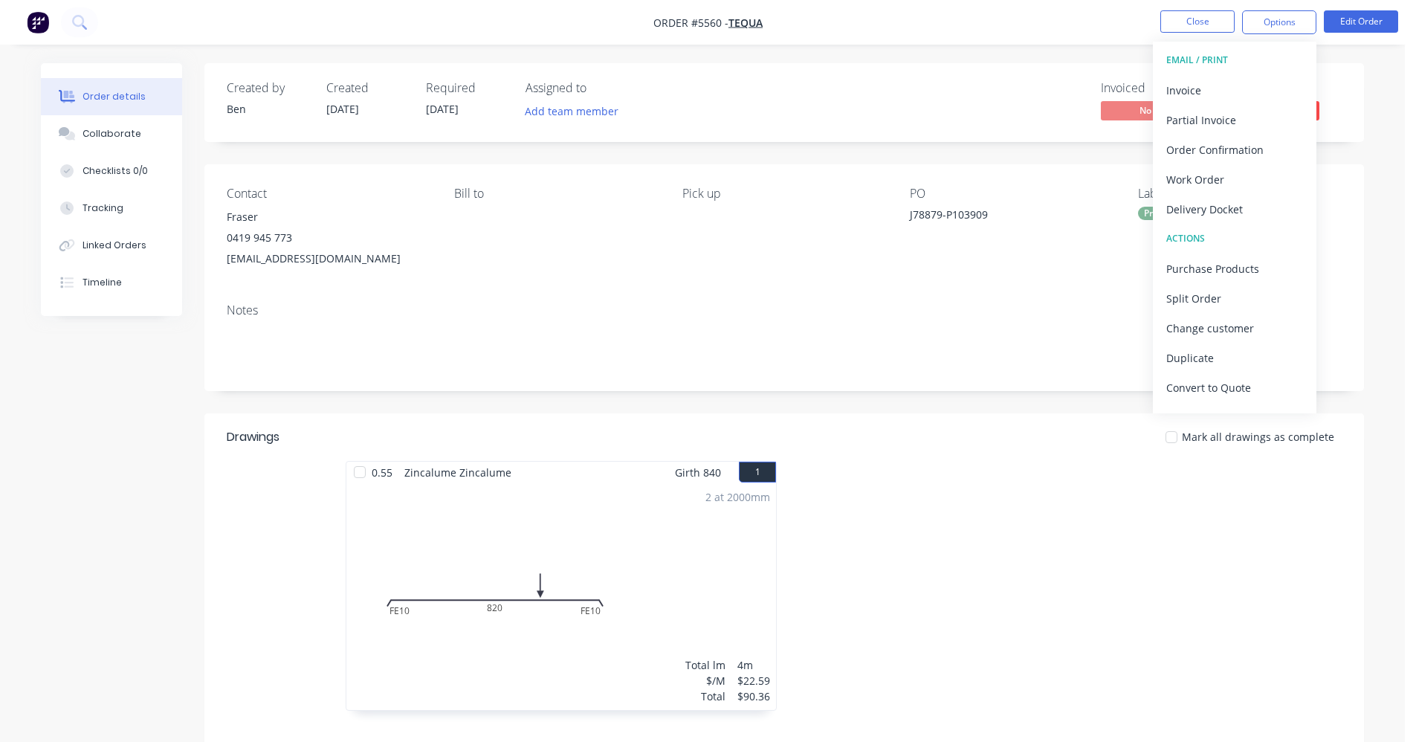
click at [908, 432] on div "Mark all drawings as complete" at bounding box center [903, 437] width 878 height 16
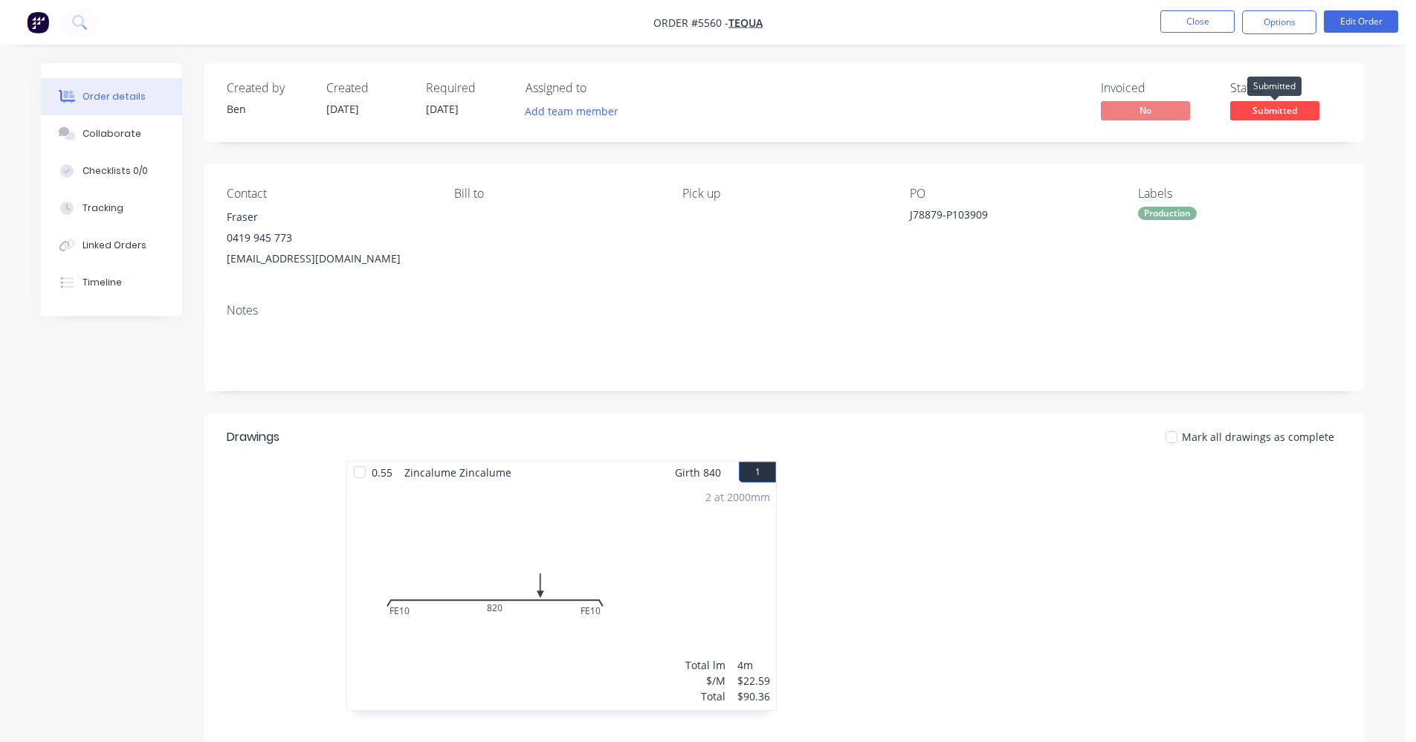
click at [1291, 105] on span "Submitted" at bounding box center [1274, 110] width 89 height 19
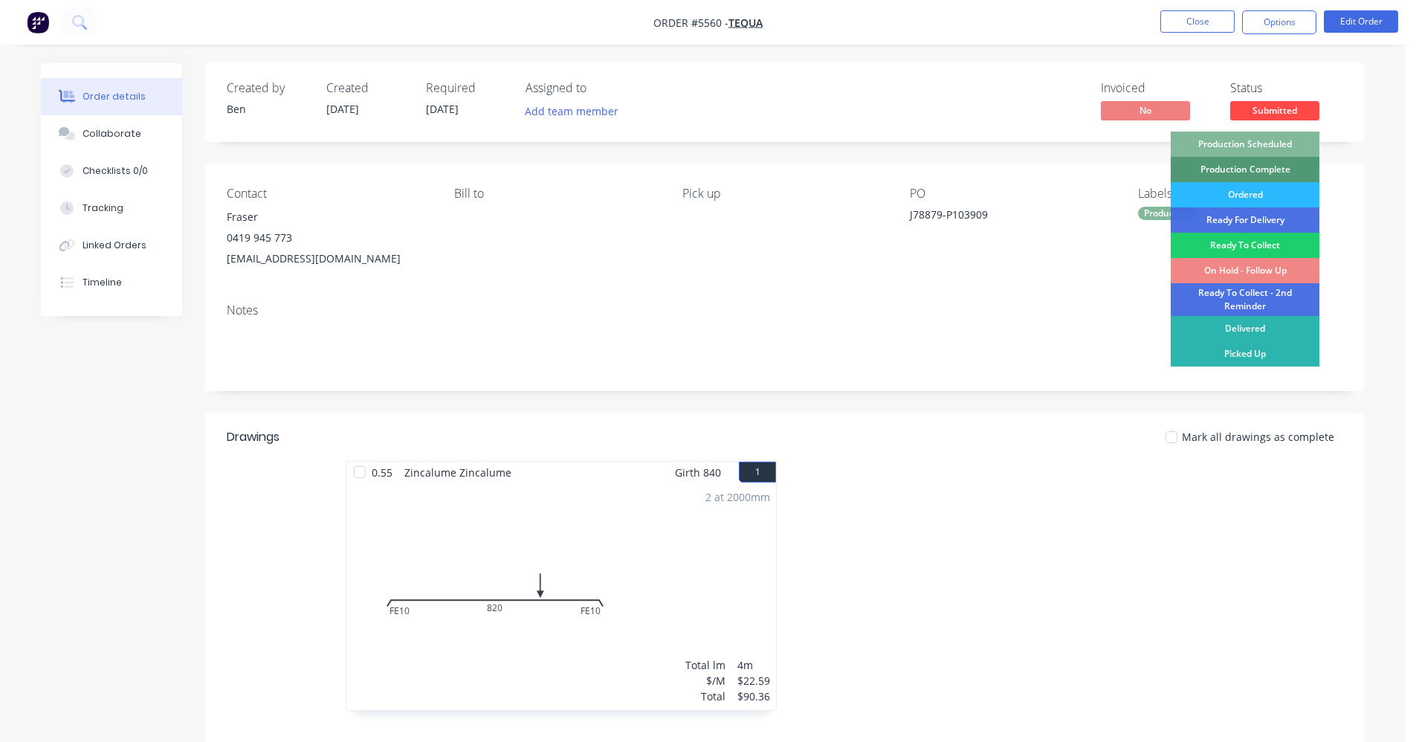
click at [1286, 140] on div "Production Scheduled" at bounding box center [1245, 144] width 149 height 25
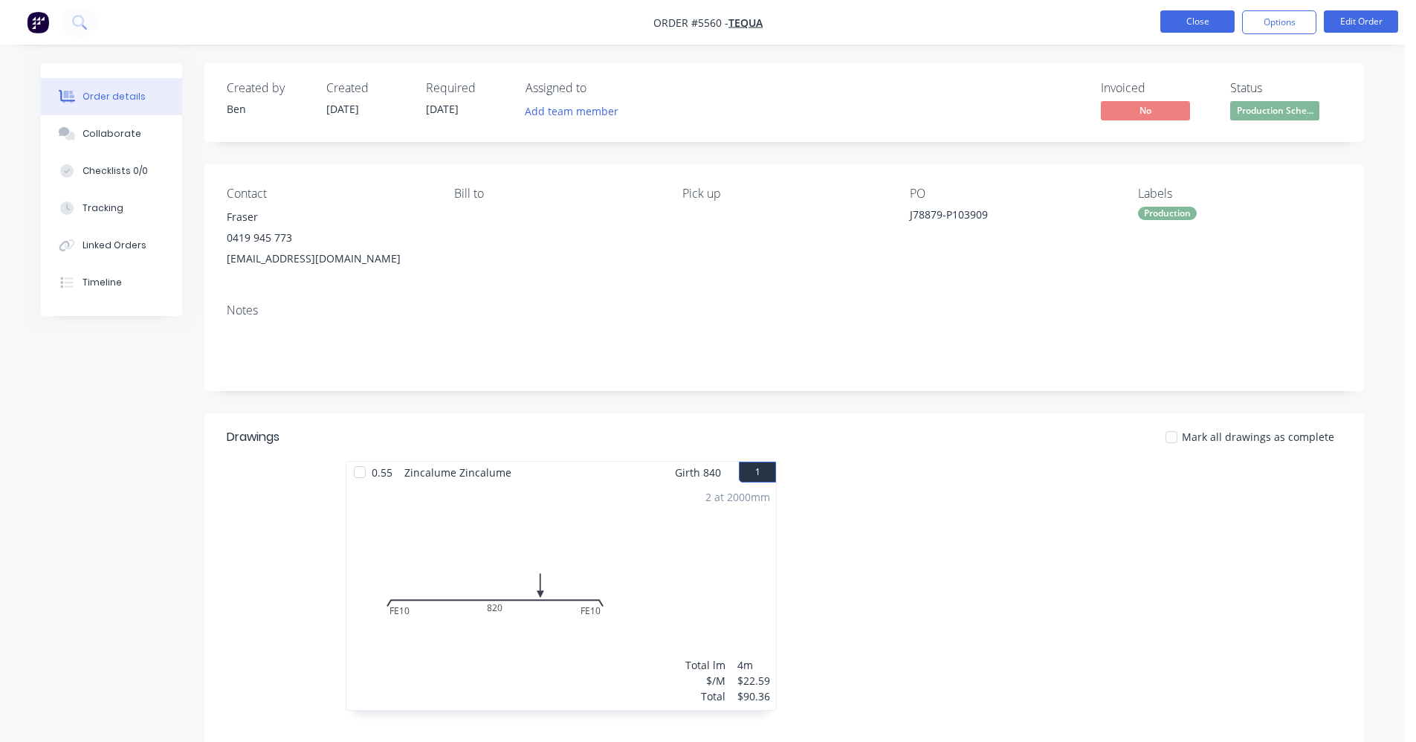
click at [1194, 20] on button "Close" at bounding box center [1197, 21] width 74 height 22
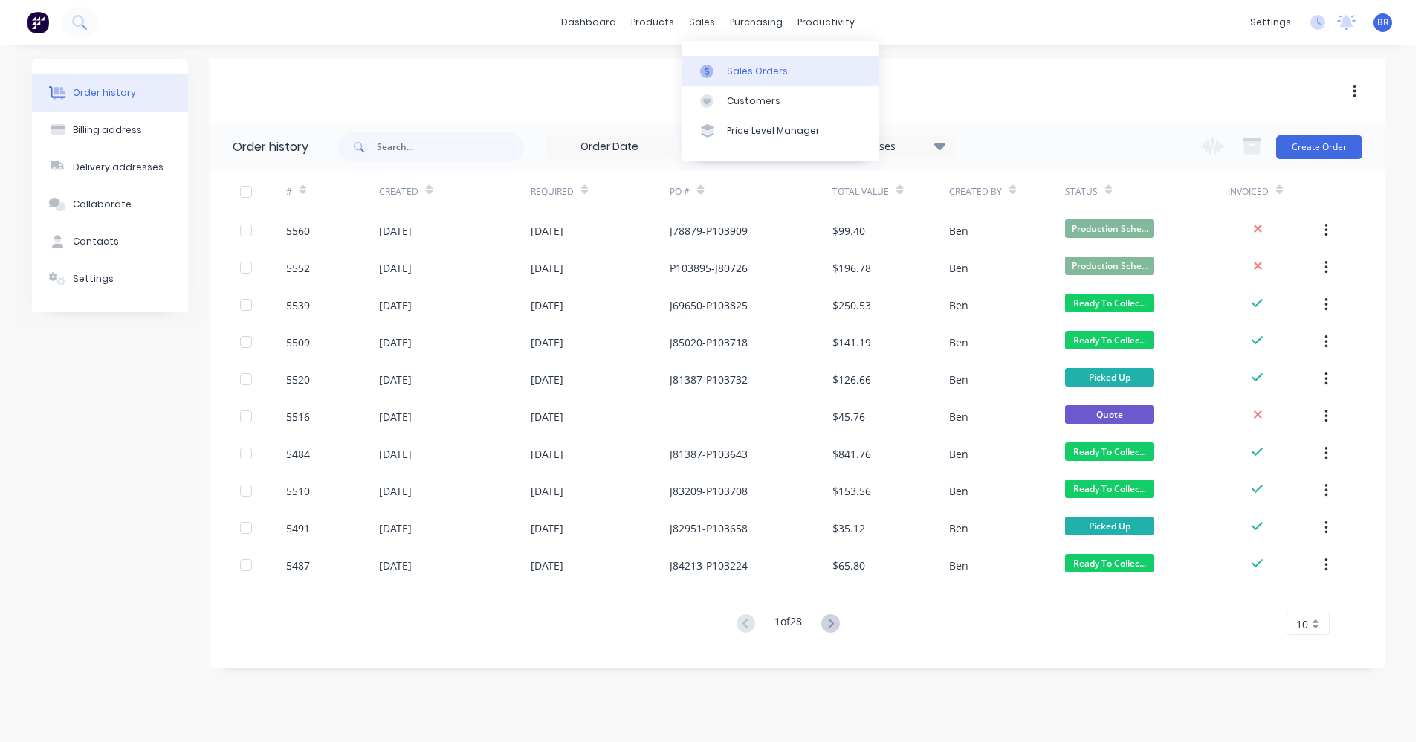
click at [733, 59] on link "Sales Orders" at bounding box center [780, 71] width 197 height 30
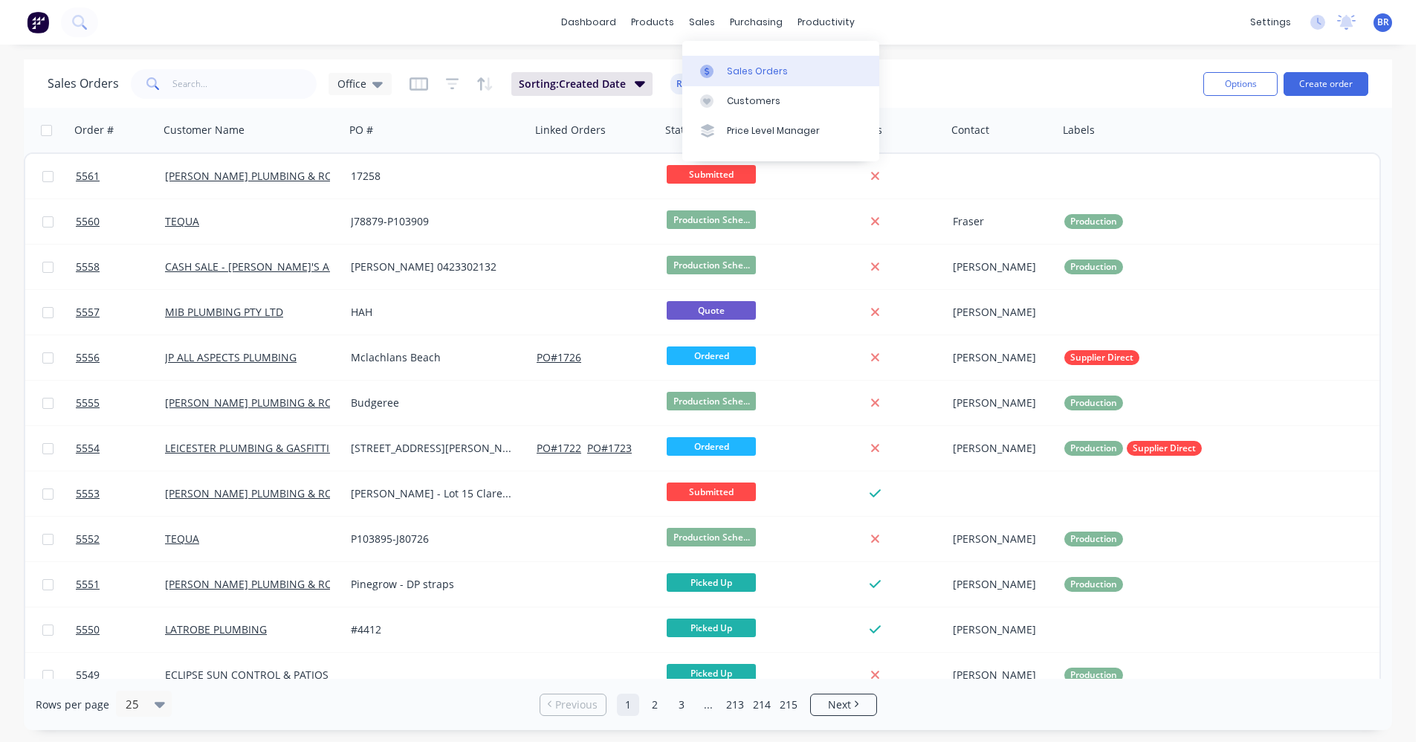
drag, startPoint x: 739, startPoint y: 68, endPoint x: 772, endPoint y: 66, distance: 32.7
click at [740, 67] on div "Sales Orders" at bounding box center [757, 71] width 61 height 13
click at [1321, 81] on button "Create order" at bounding box center [1326, 84] width 85 height 24
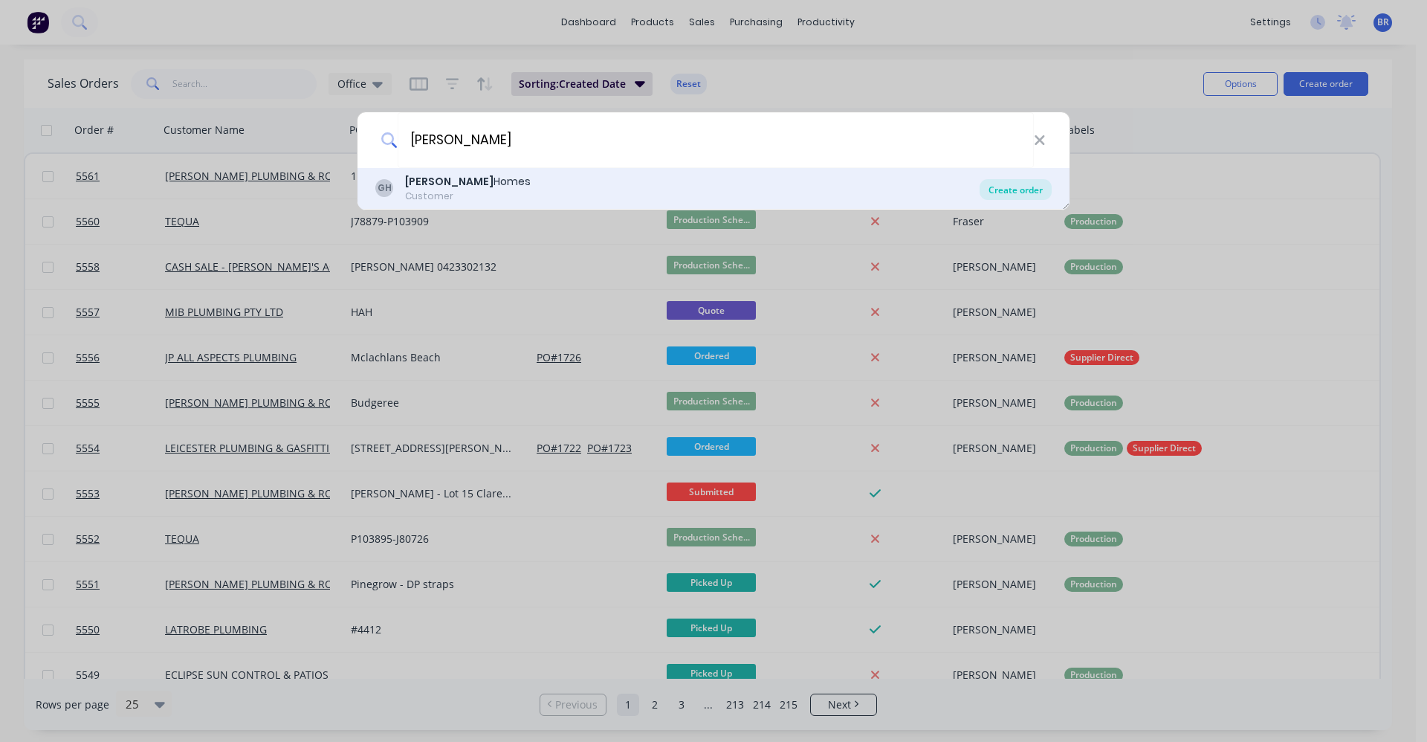
type input "[PERSON_NAME]"
click at [1020, 191] on div "Create order" at bounding box center [1016, 189] width 72 height 21
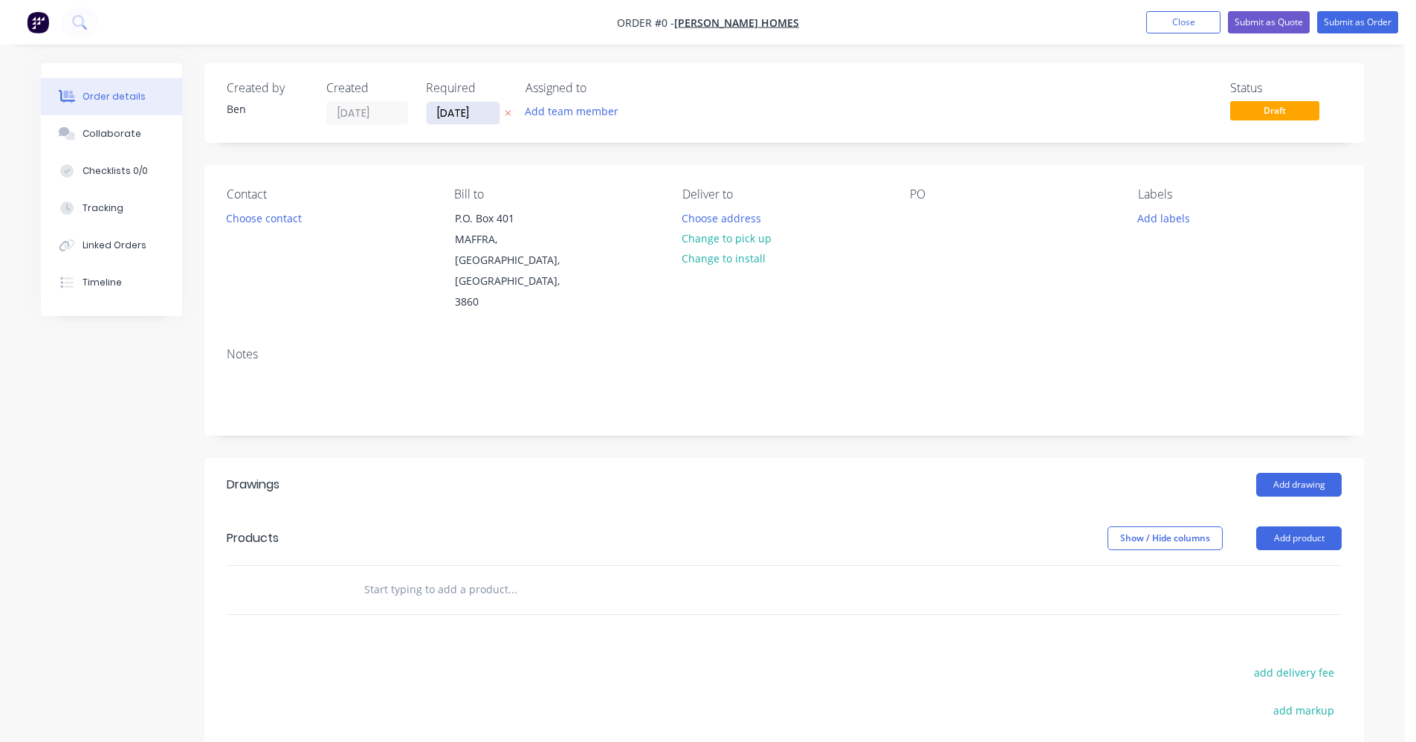
click at [467, 114] on input "[DATE]" at bounding box center [463, 113] width 73 height 22
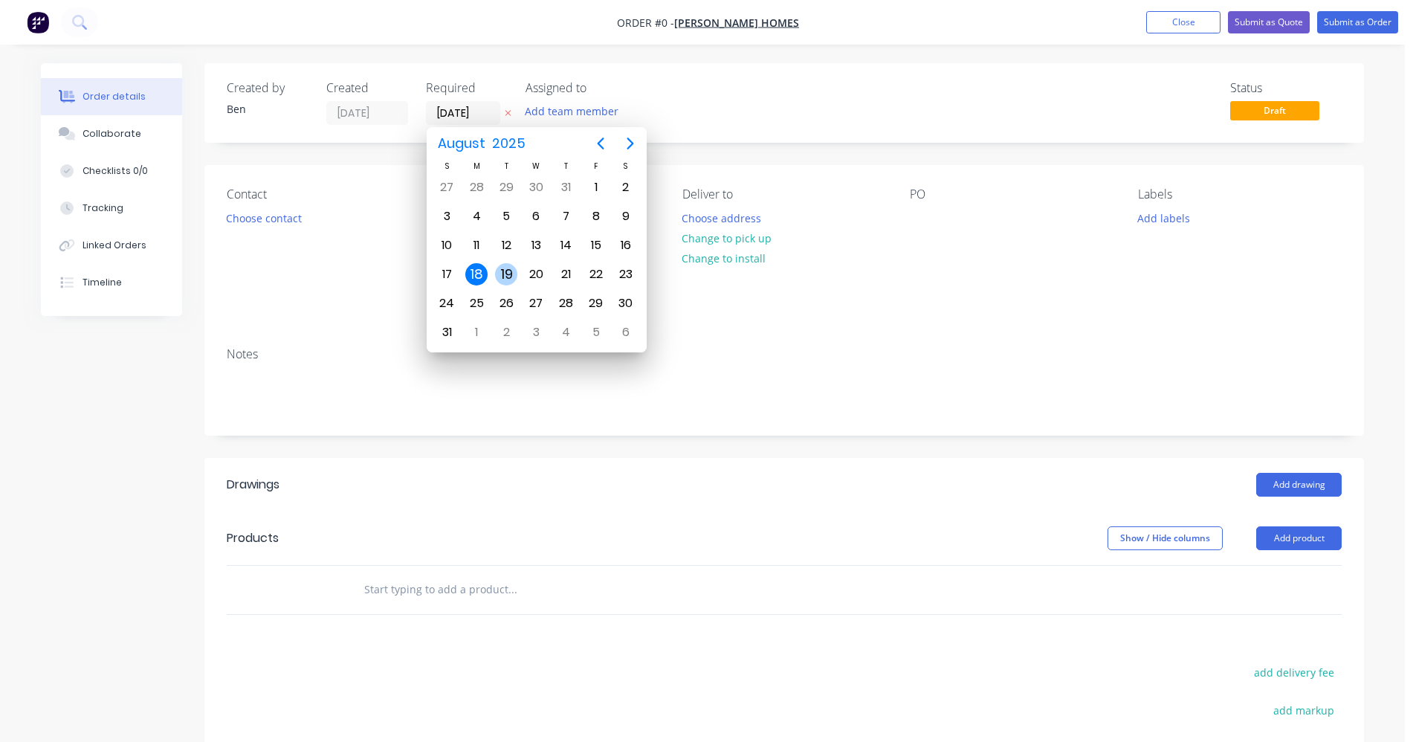
click at [508, 271] on div "19" at bounding box center [506, 274] width 22 height 22
type input "[DATE]"
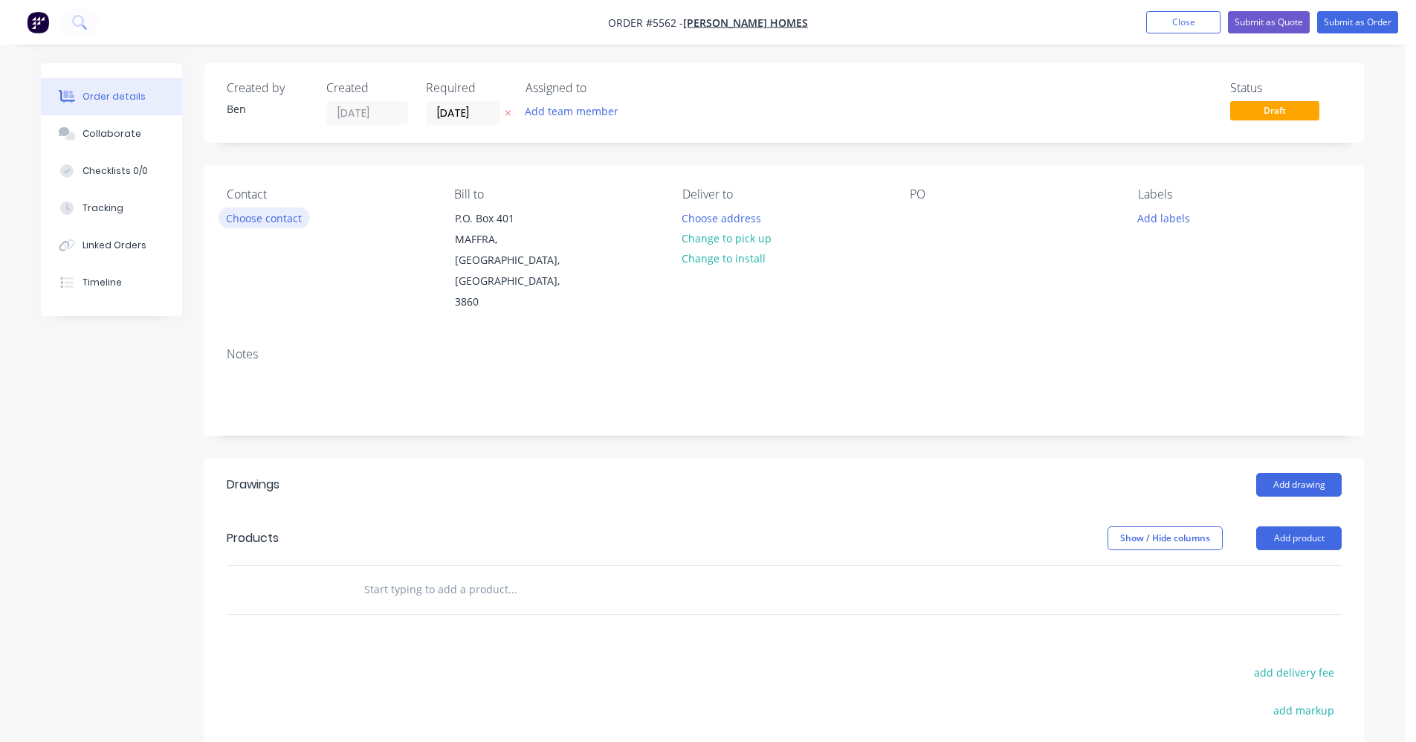
click at [268, 215] on button "Choose contact" at bounding box center [264, 217] width 91 height 20
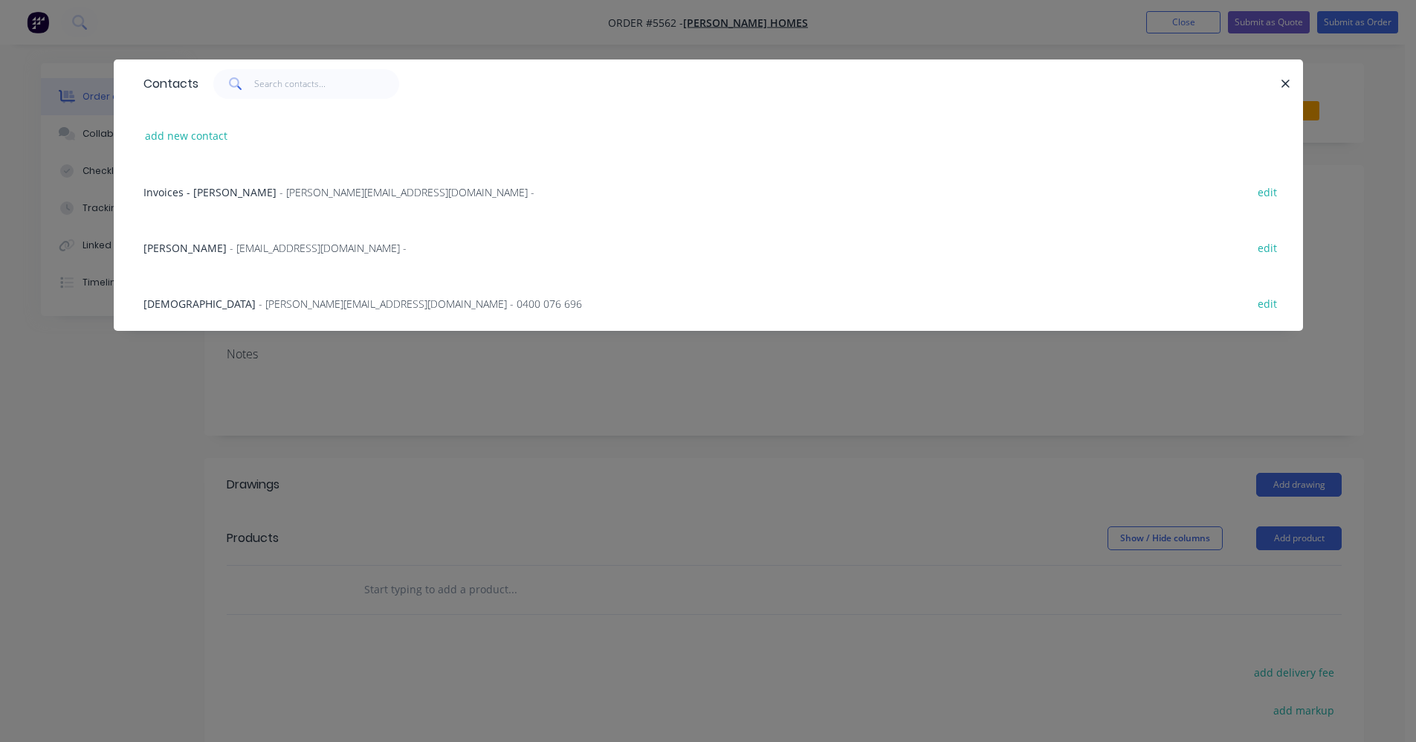
click at [258, 250] on span "- [EMAIL_ADDRESS][DOMAIN_NAME] -" at bounding box center [318, 248] width 177 height 14
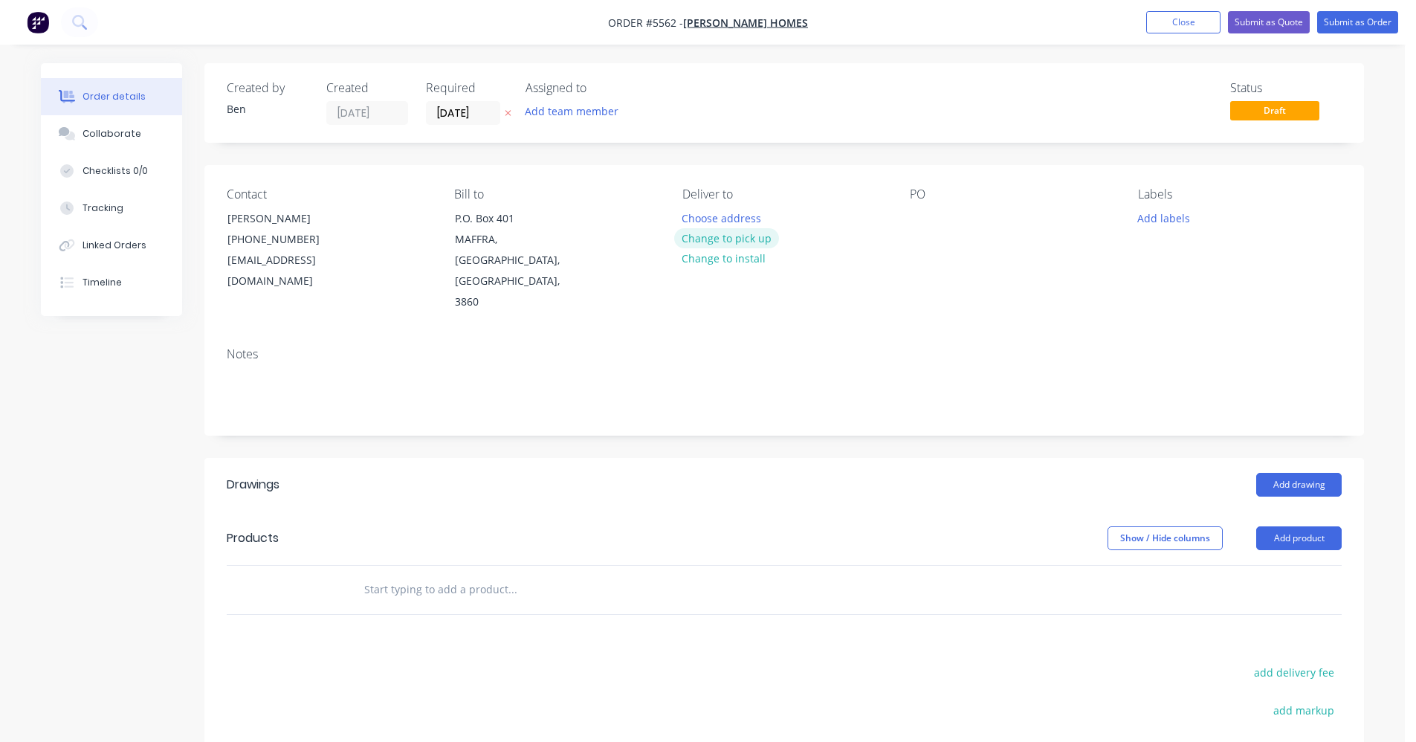
click at [746, 241] on button "Change to pick up" at bounding box center [727, 238] width 106 height 20
click at [703, 207] on div "Pick up Change to delivery Change to install" at bounding box center [784, 250] width 204 height 126
click at [694, 214] on div at bounding box center [694, 218] width 24 height 22
click at [925, 216] on div at bounding box center [922, 218] width 24 height 22
click at [434, 575] on input "text" at bounding box center [512, 590] width 297 height 30
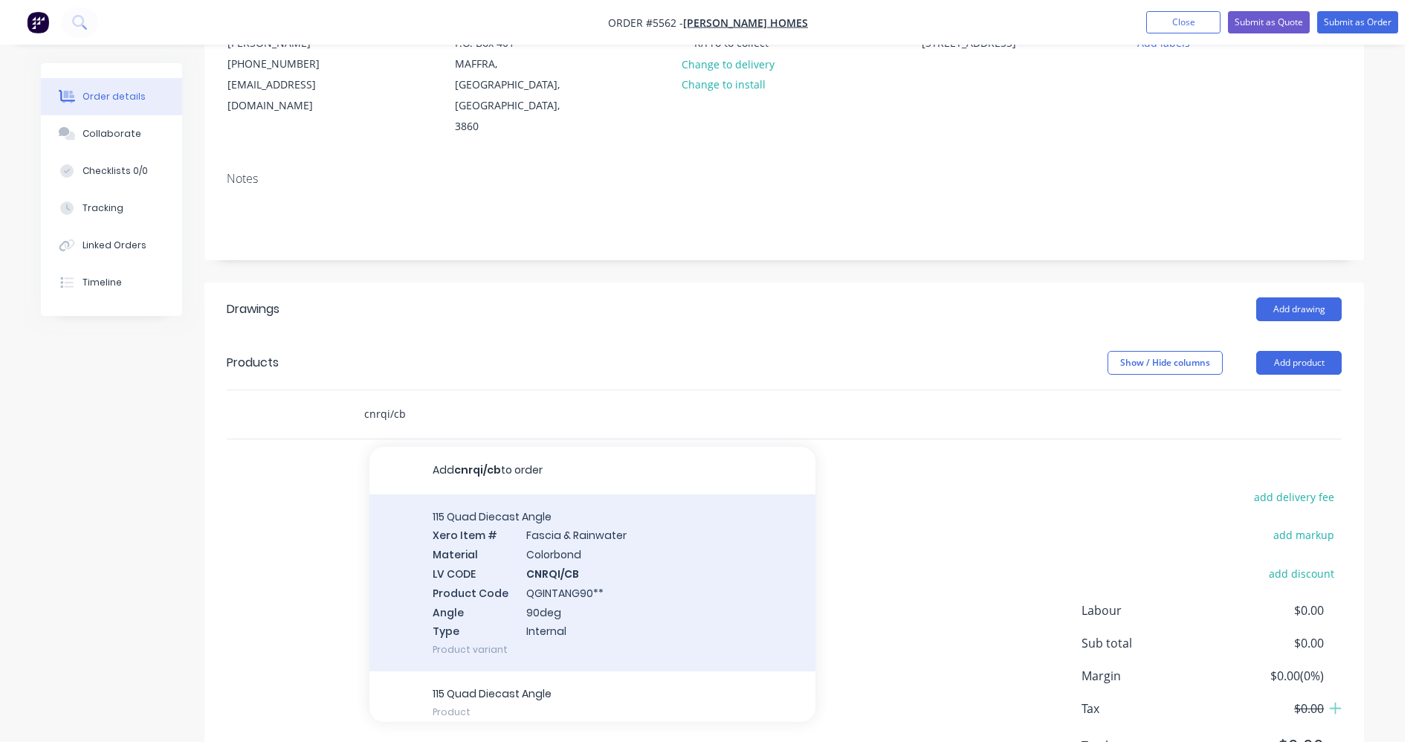
scroll to position [210, 0]
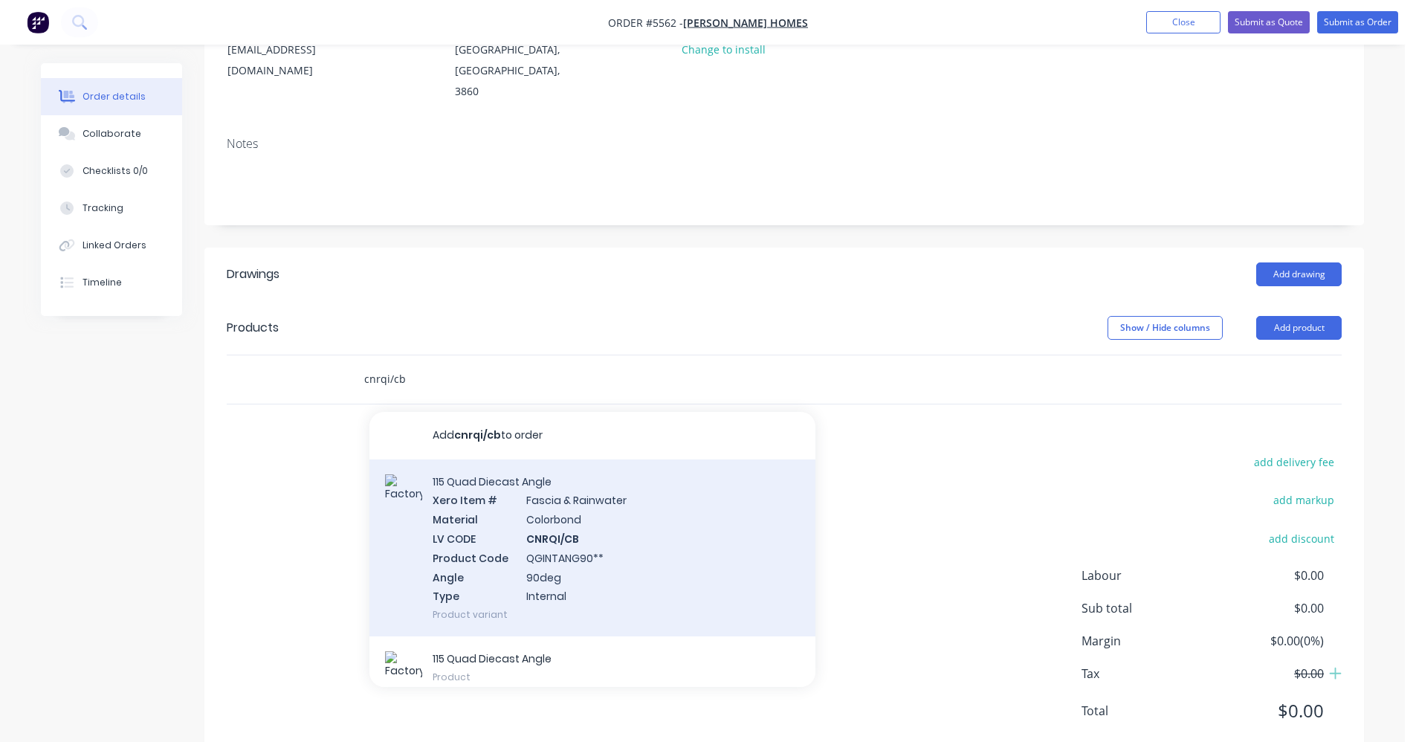
type input "cnrqi/cb"
click at [584, 514] on div "115 Quad Diecast Angle Xero Item # [MEDICAL_DATA] & Rainwater Material Colorbon…" at bounding box center [592, 548] width 446 height 178
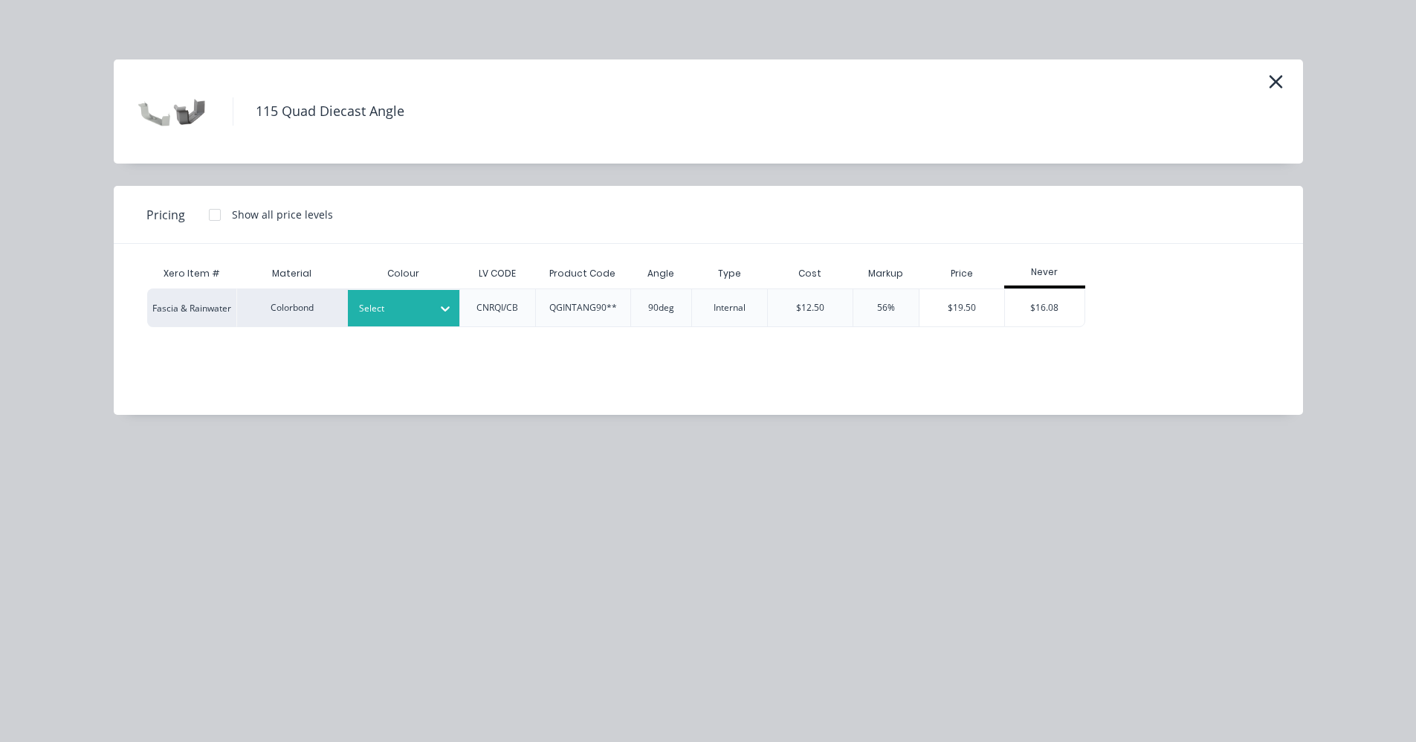
click at [408, 317] on div "Select" at bounding box center [390, 308] width 83 height 19
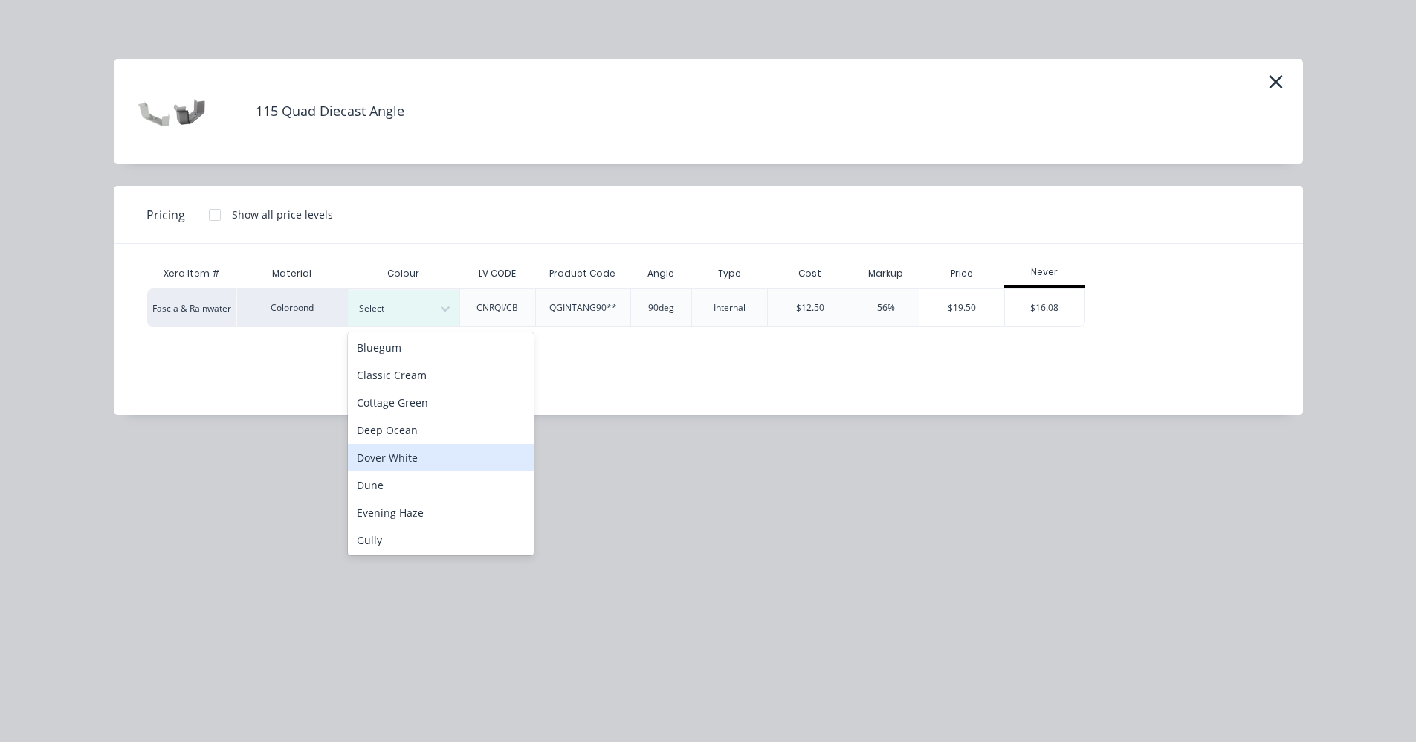
scroll to position [74, 0]
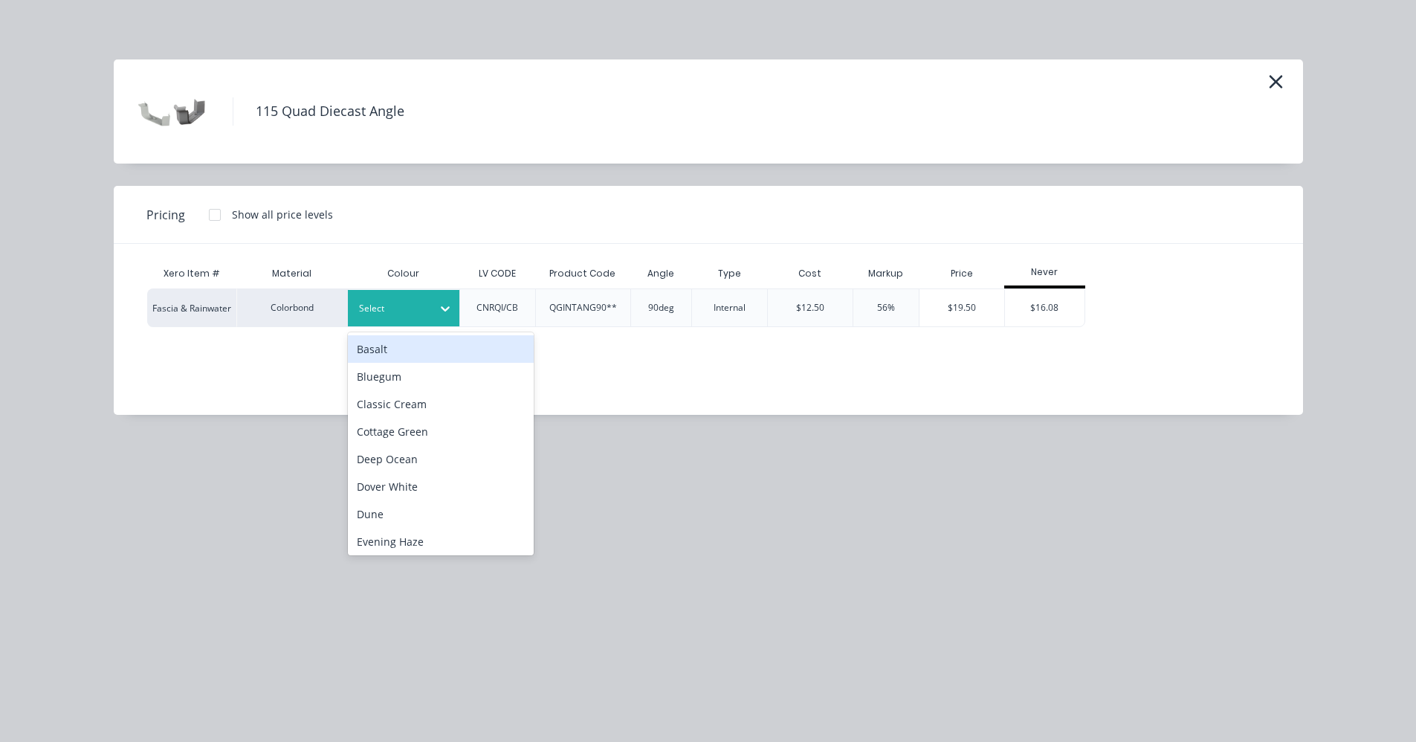
drag, startPoint x: 432, startPoint y: 314, endPoint x: 424, endPoint y: 315, distance: 8.2
click at [432, 315] on div at bounding box center [445, 309] width 27 height 24
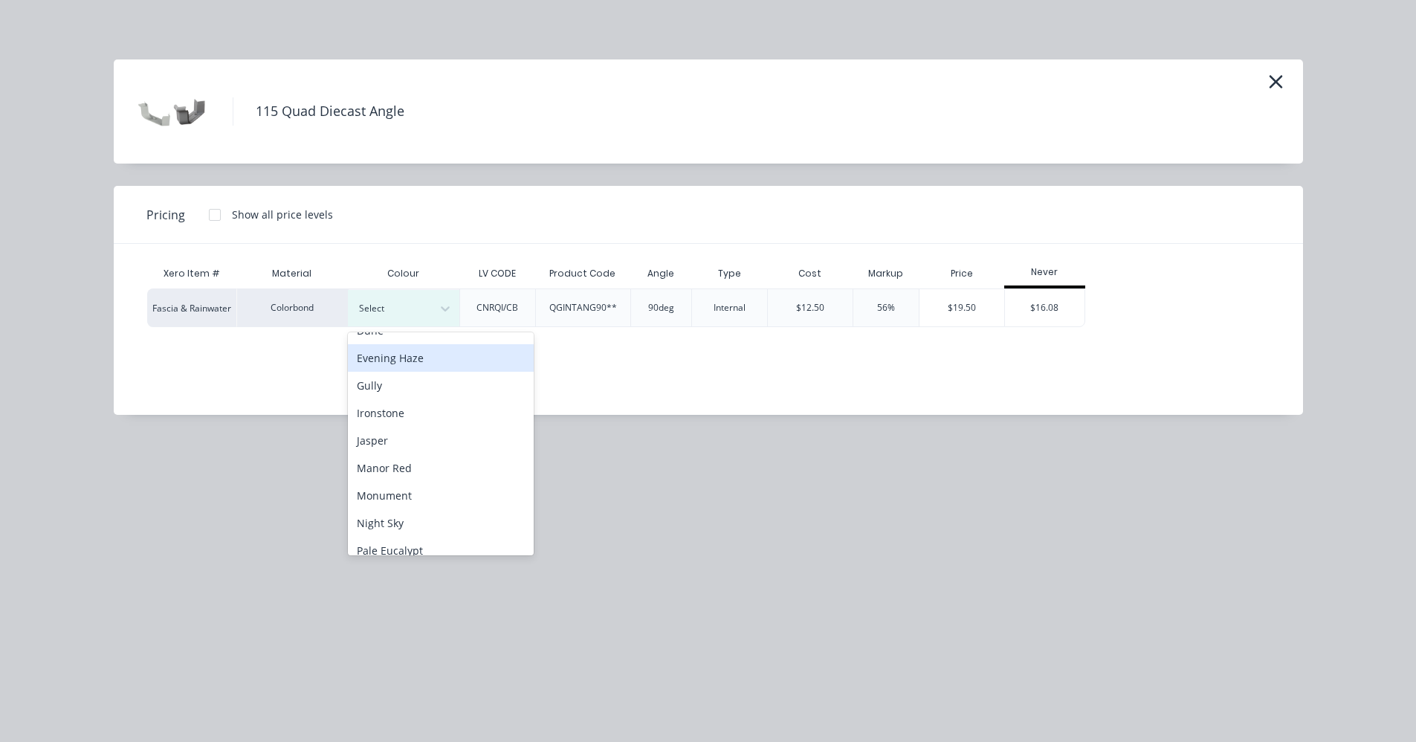
scroll to position [223, 0]
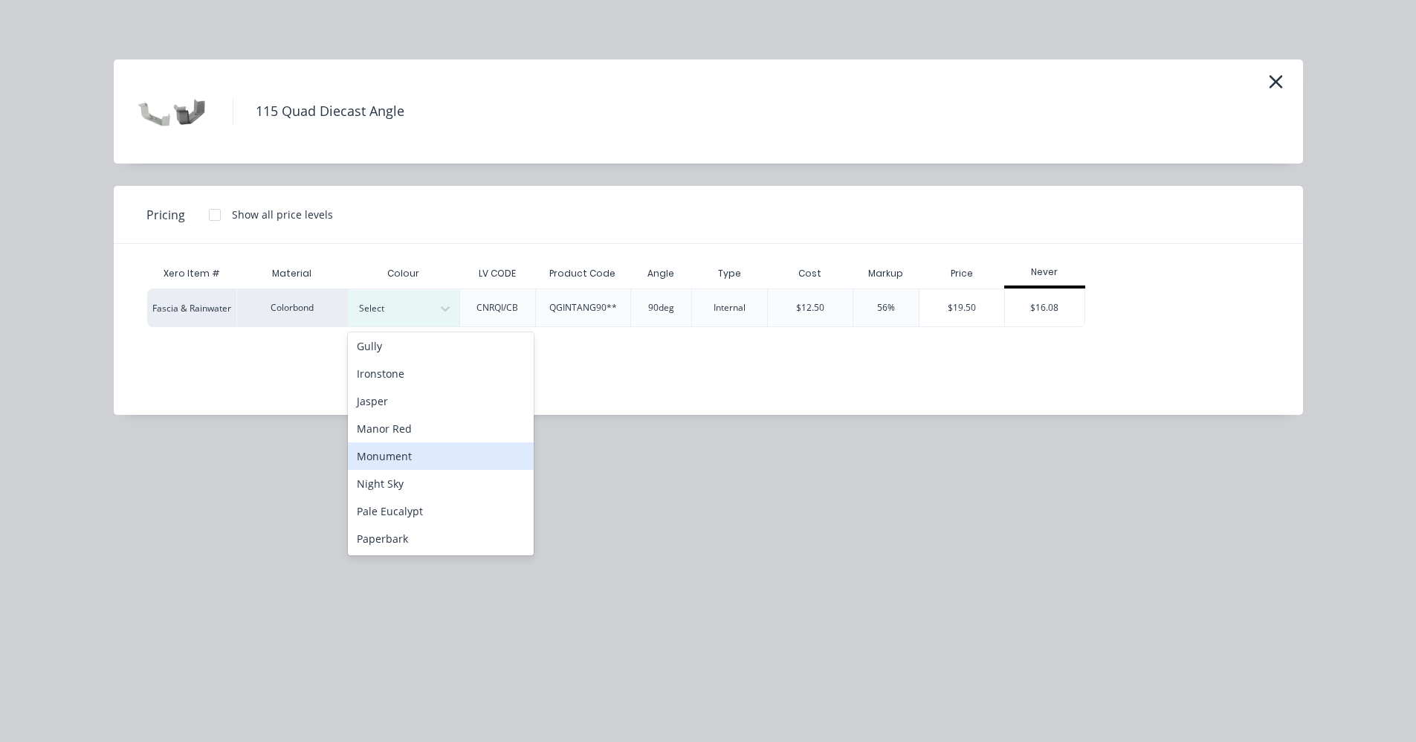
click at [406, 456] on div "Monument" at bounding box center [441, 456] width 186 height 28
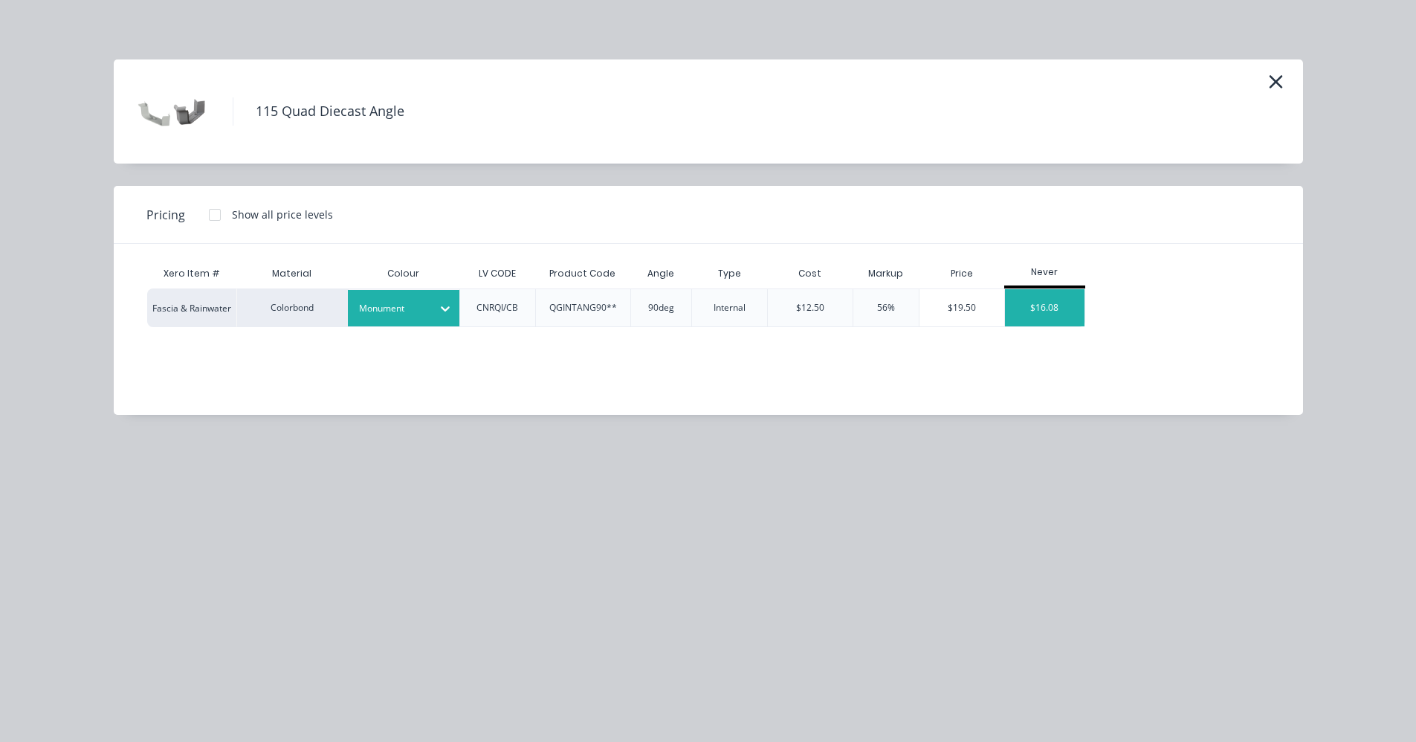
click at [1053, 307] on div "$16.08" at bounding box center [1045, 307] width 80 height 37
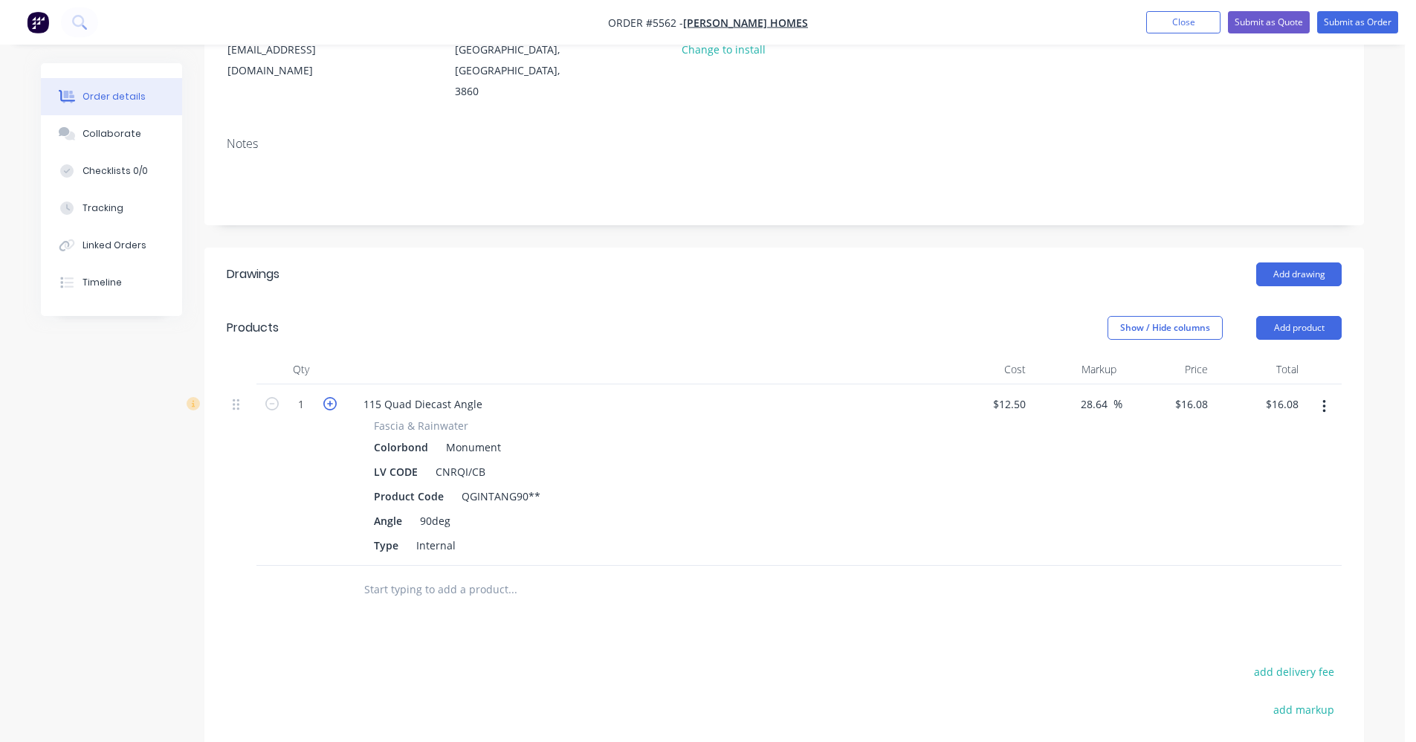
click at [332, 397] on icon "button" at bounding box center [329, 403] width 13 height 13
type input "2"
type input "$32.16"
click at [332, 397] on icon "button" at bounding box center [329, 403] width 13 height 13
type input "3"
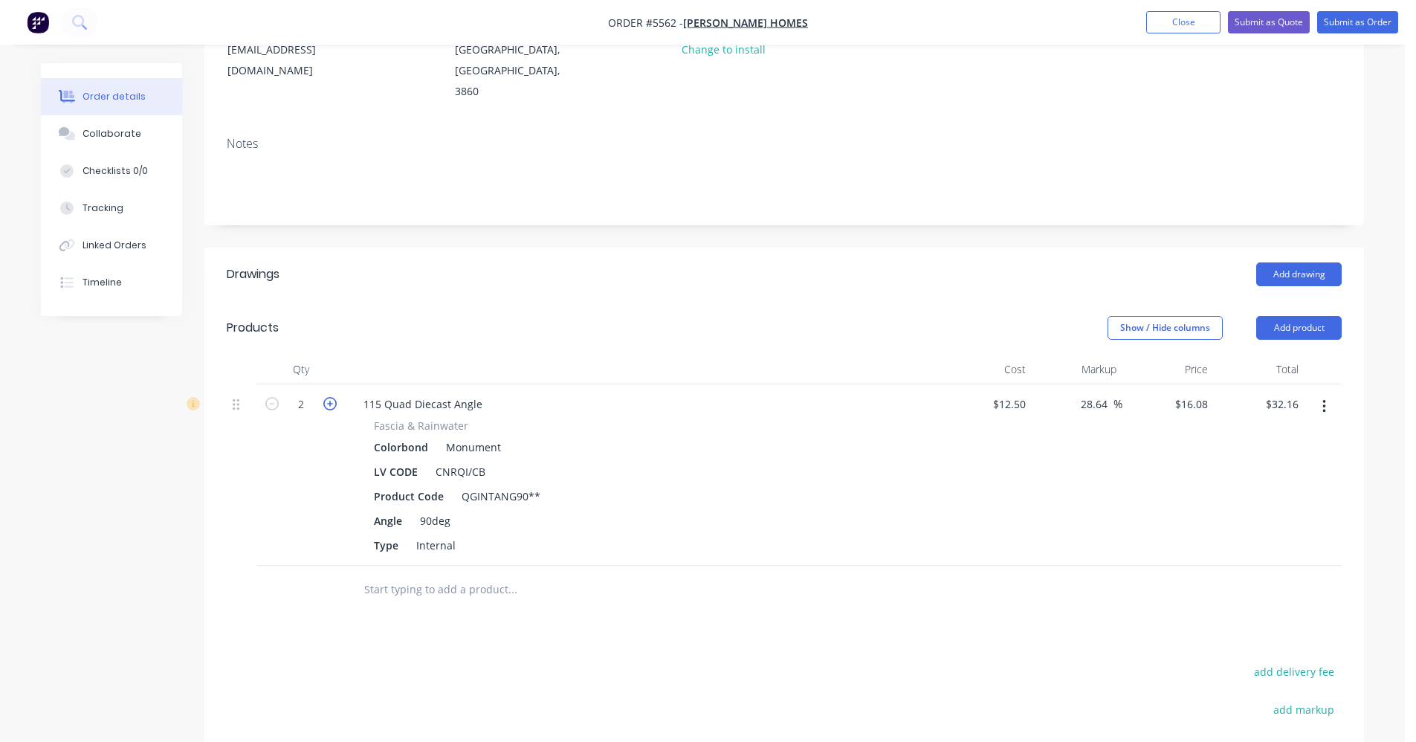
type input "$48.24"
click at [391, 575] on input "text" at bounding box center [512, 590] width 297 height 30
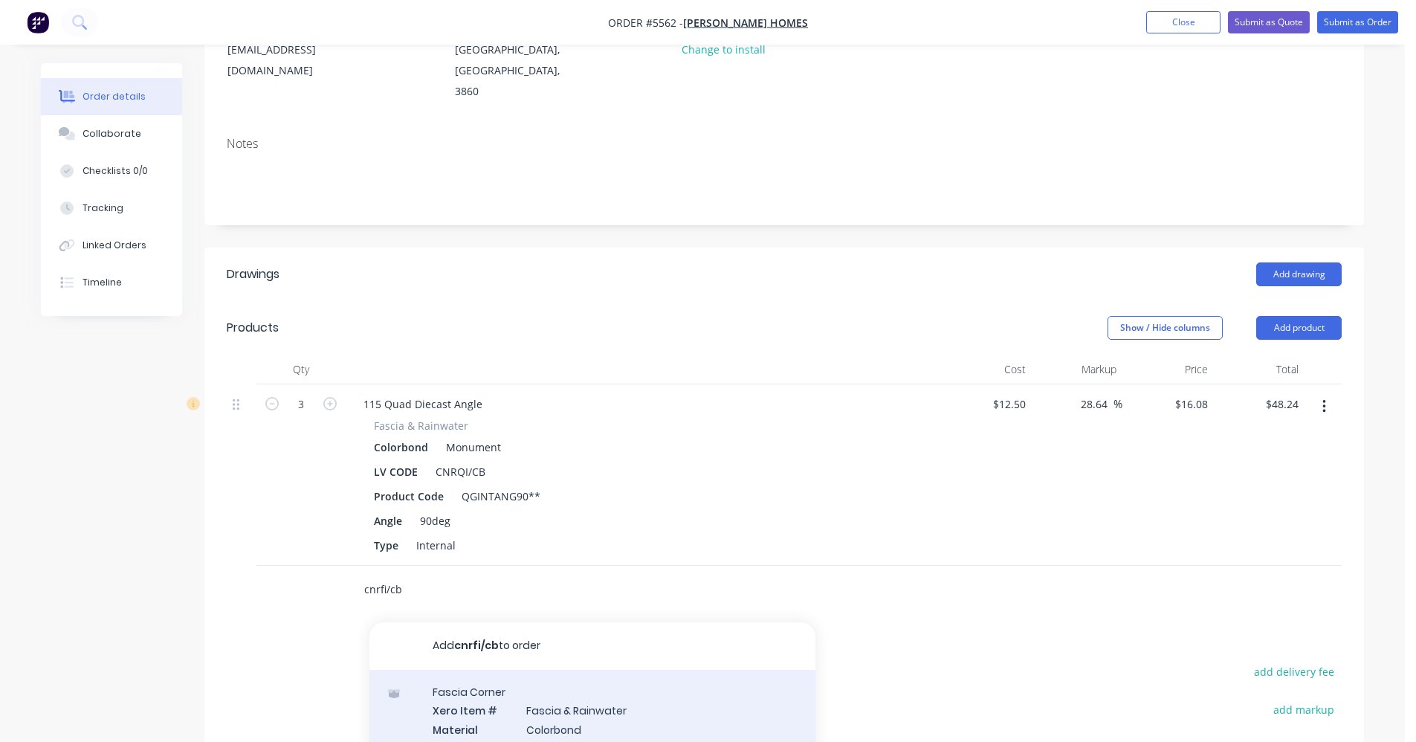
type input "cnrfi/cb"
click at [566, 699] on div "[MEDICAL_DATA] Corner Xero Item # [MEDICAL_DATA] & Rainwater Material Colorbond…" at bounding box center [592, 749] width 446 height 158
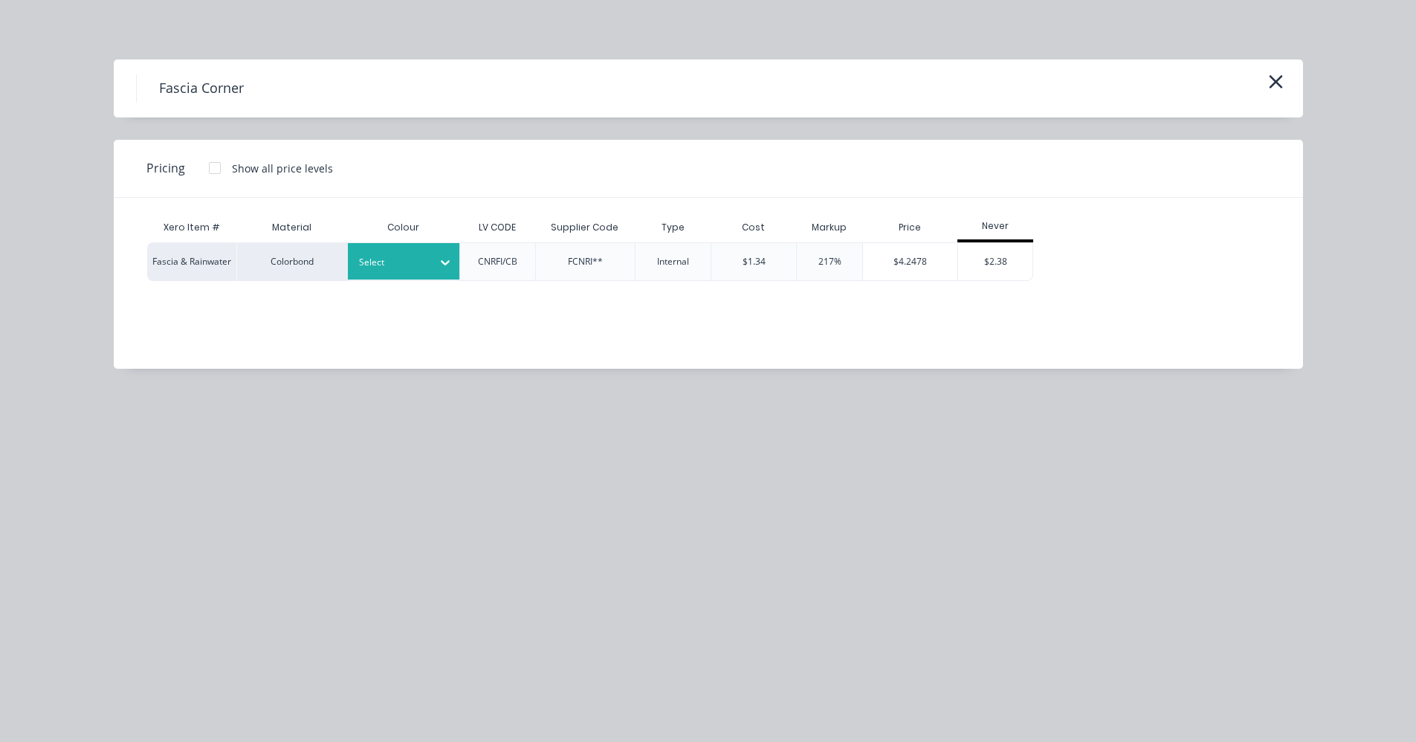
click at [406, 263] on div at bounding box center [392, 262] width 67 height 16
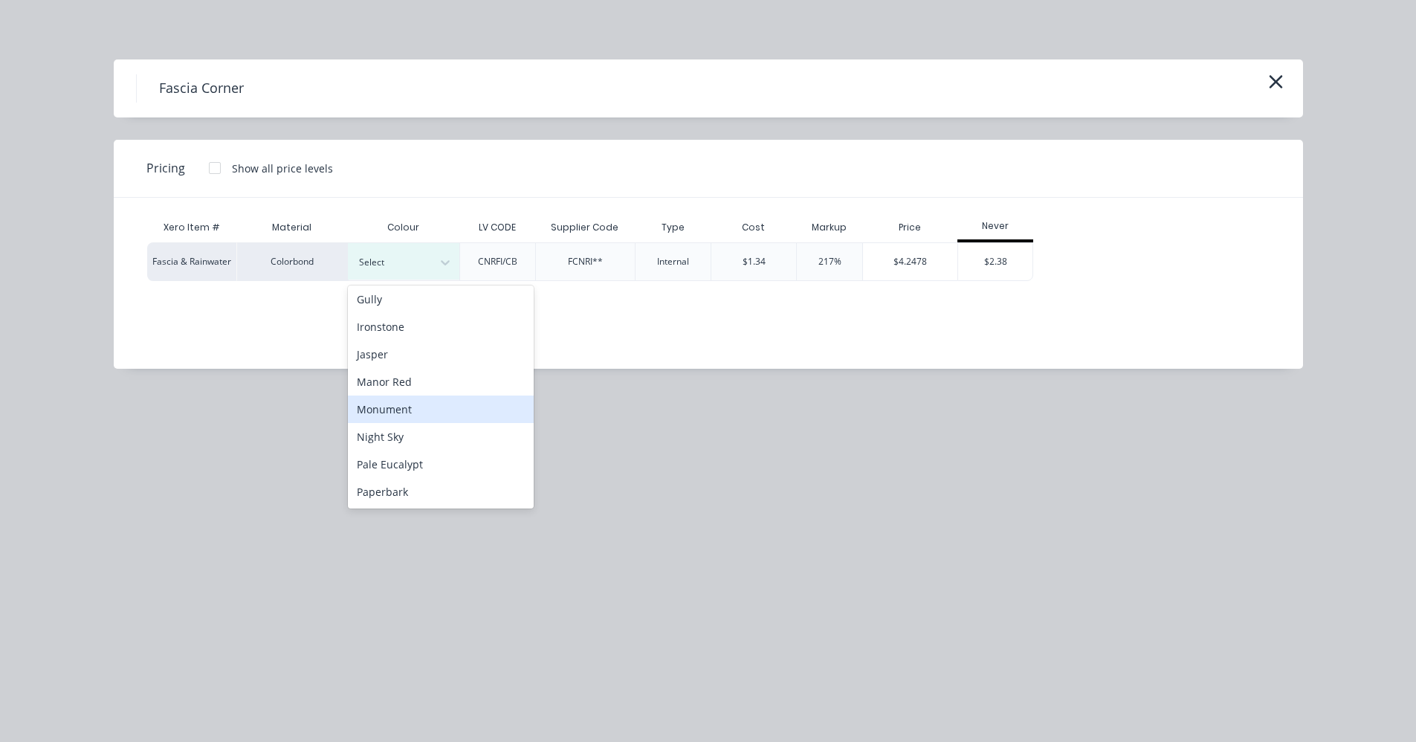
click at [383, 401] on div "Monument" at bounding box center [441, 409] width 186 height 28
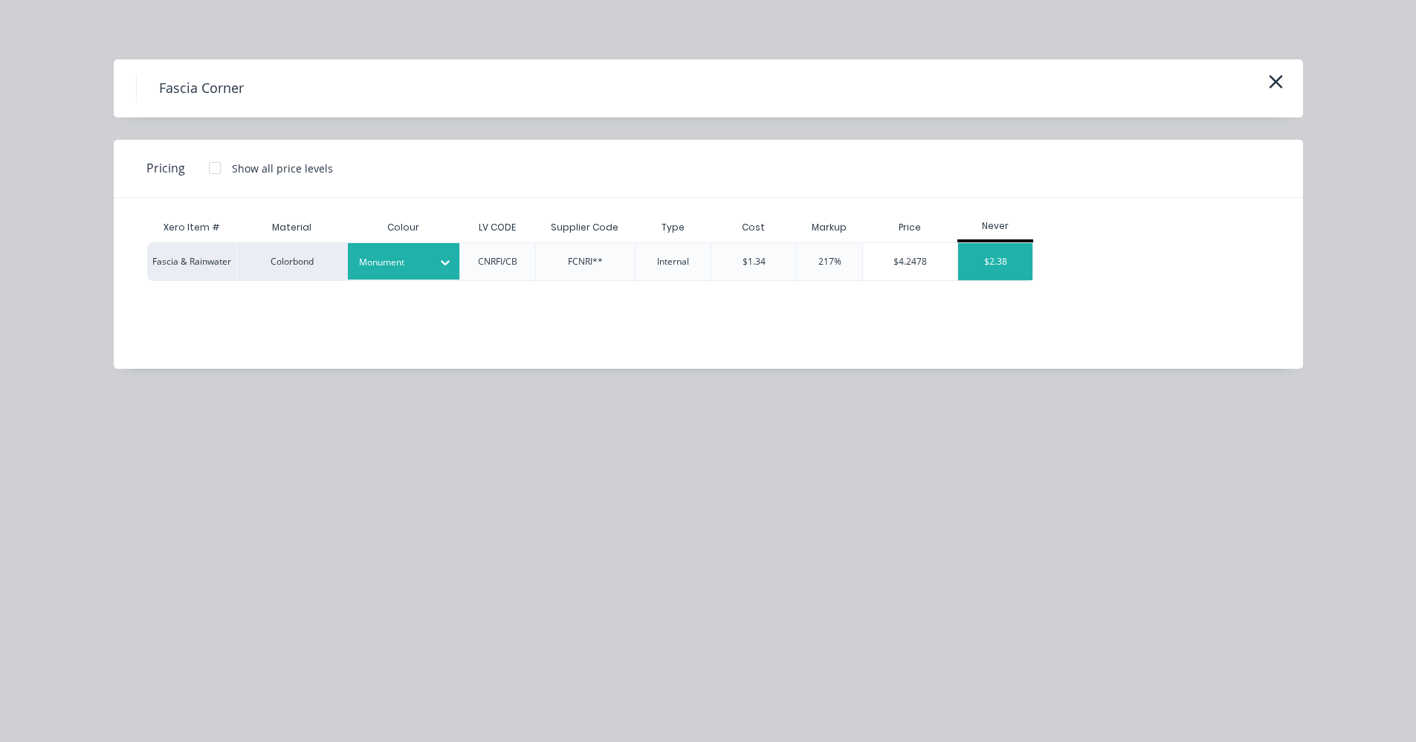
click at [1019, 263] on div "$2.38" at bounding box center [995, 261] width 74 height 37
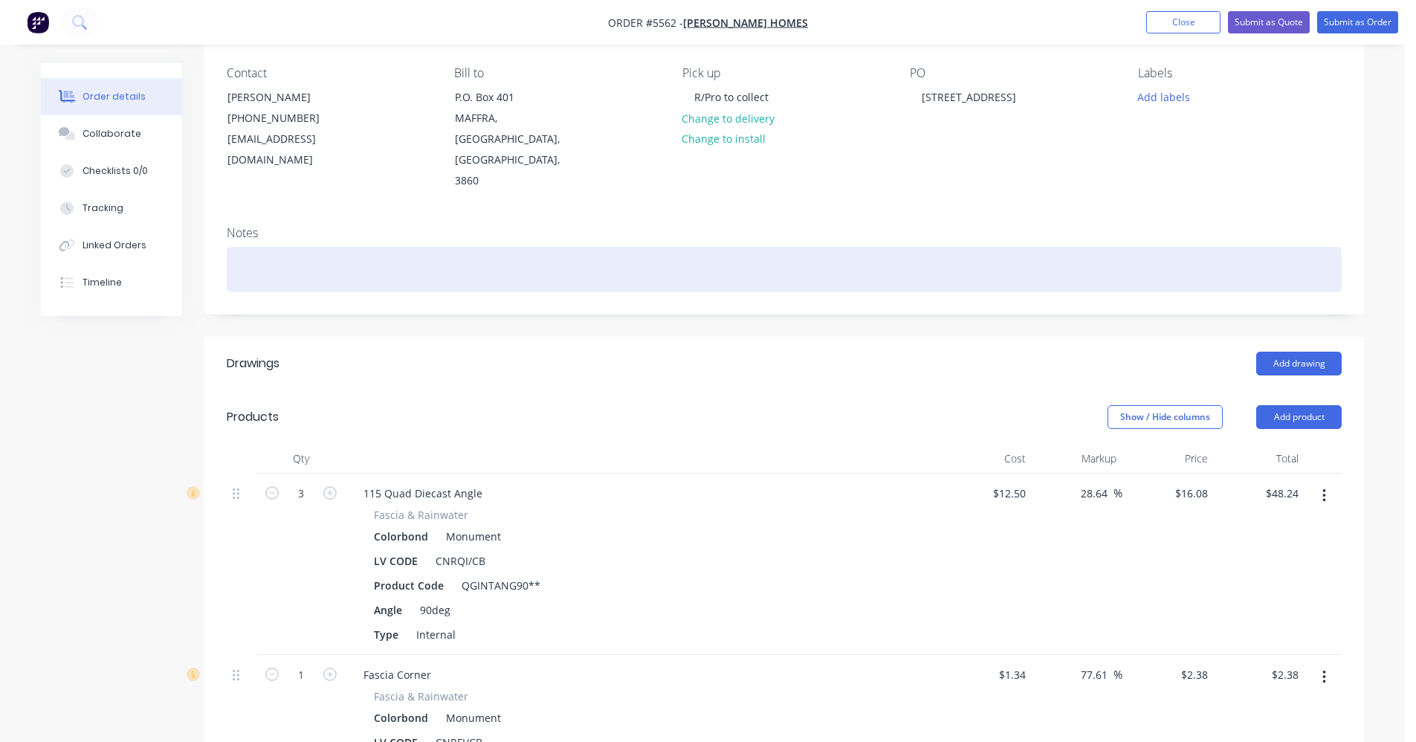
scroll to position [0, 0]
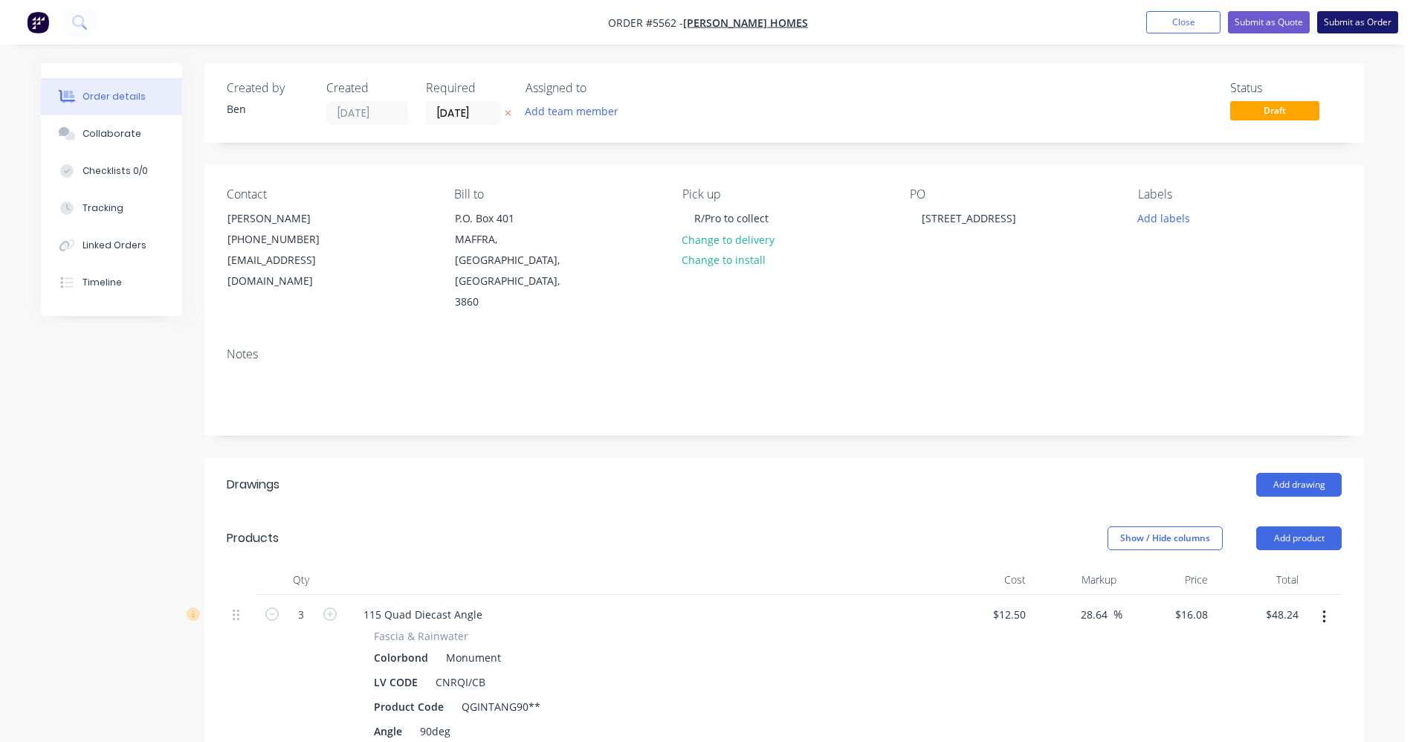
drag, startPoint x: 1355, startPoint y: 27, endPoint x: 1368, endPoint y: 19, distance: 15.7
click at [1368, 19] on button "Submit as Order" at bounding box center [1357, 22] width 81 height 22
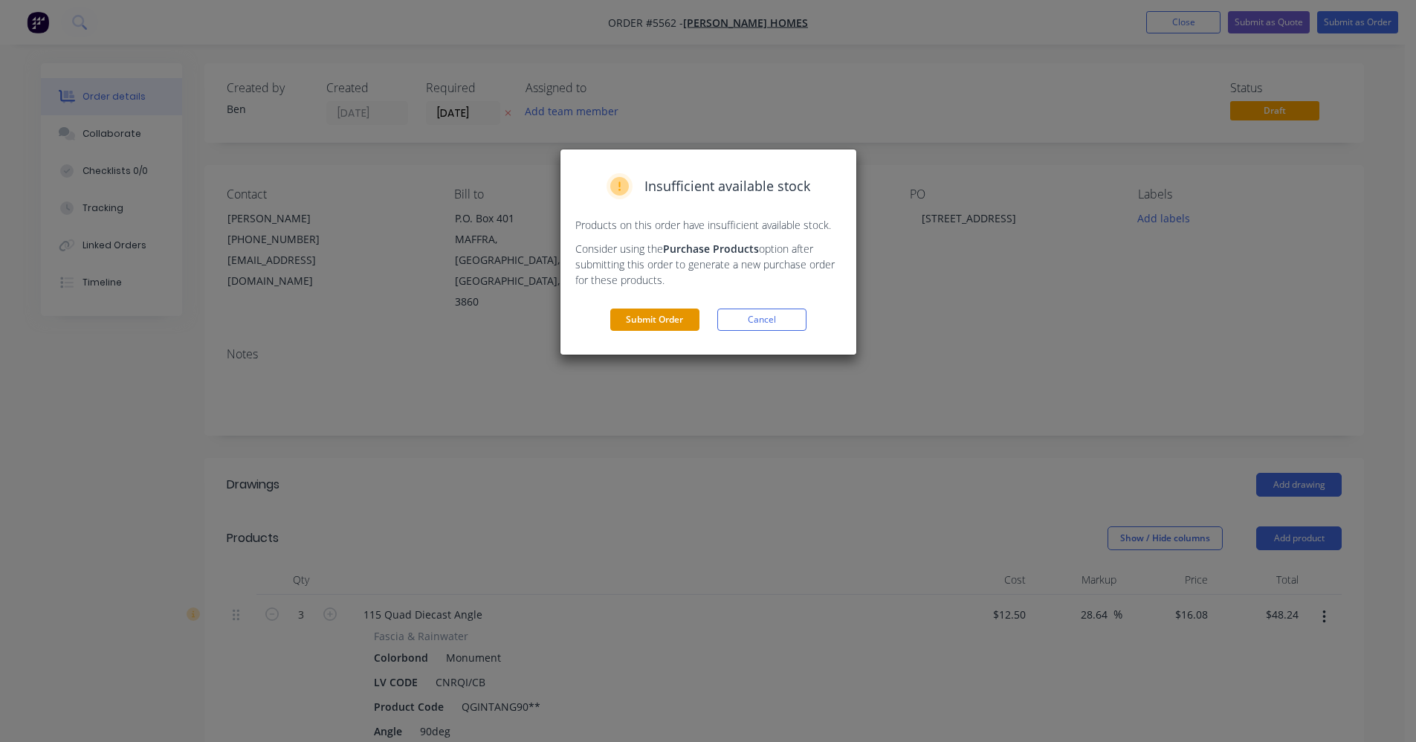
click at [657, 321] on button "Submit Order" at bounding box center [654, 320] width 89 height 22
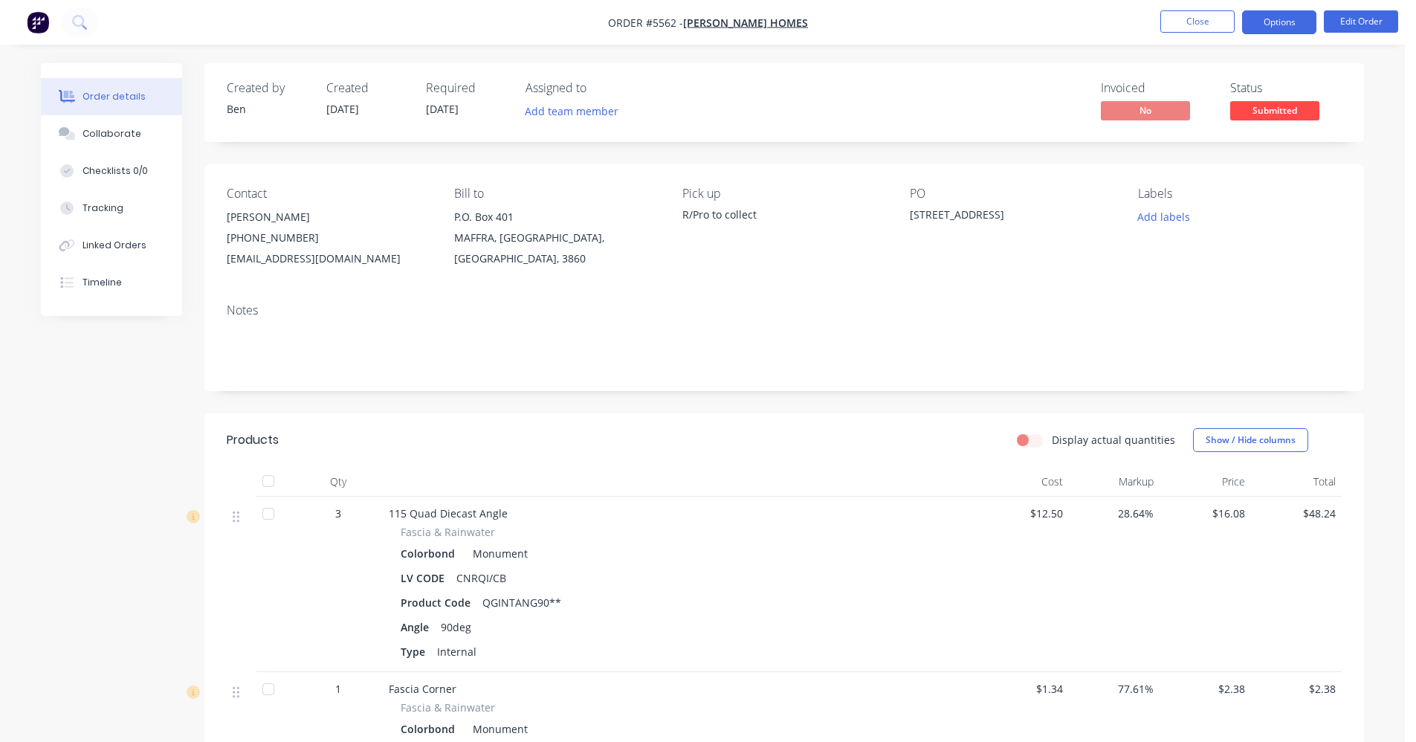
click at [1276, 15] on button "Options" at bounding box center [1279, 22] width 74 height 24
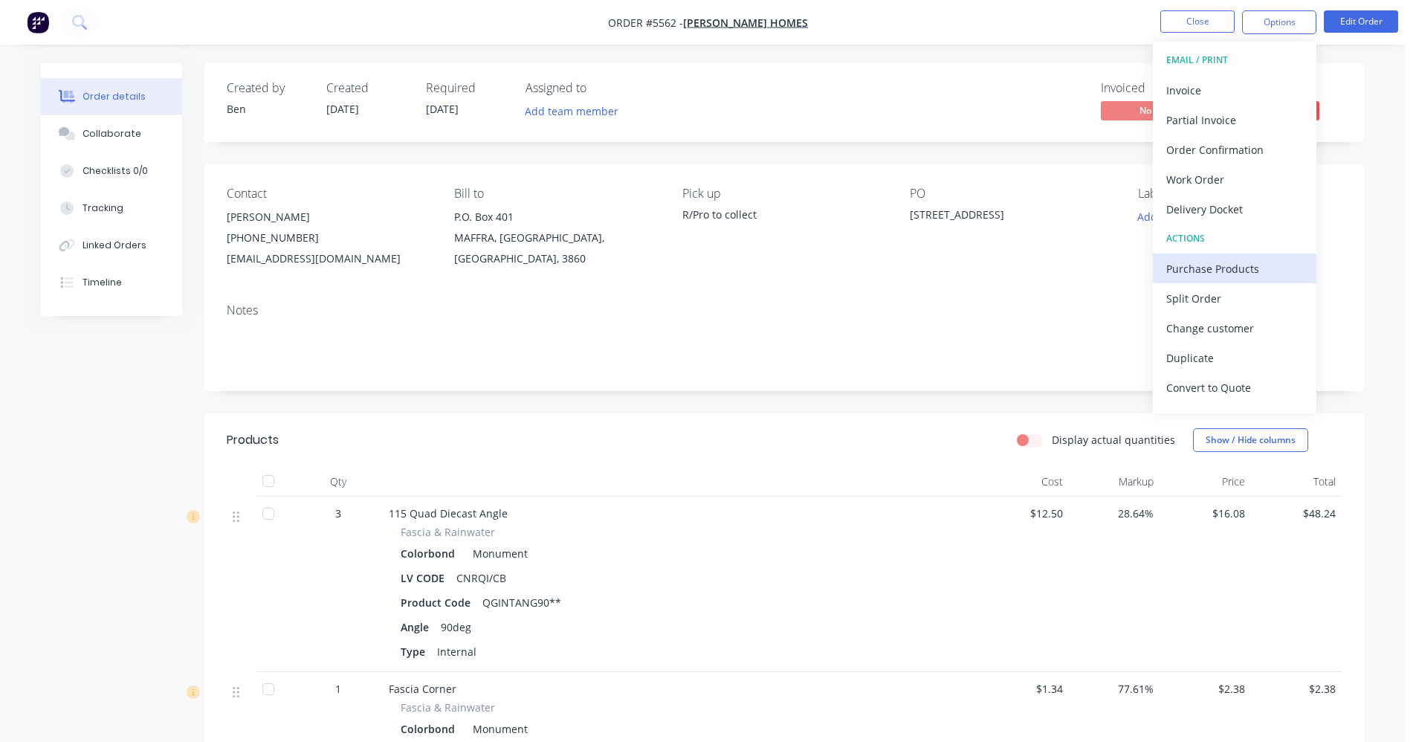
click at [1218, 270] on div "Purchase Products" at bounding box center [1234, 269] width 137 height 22
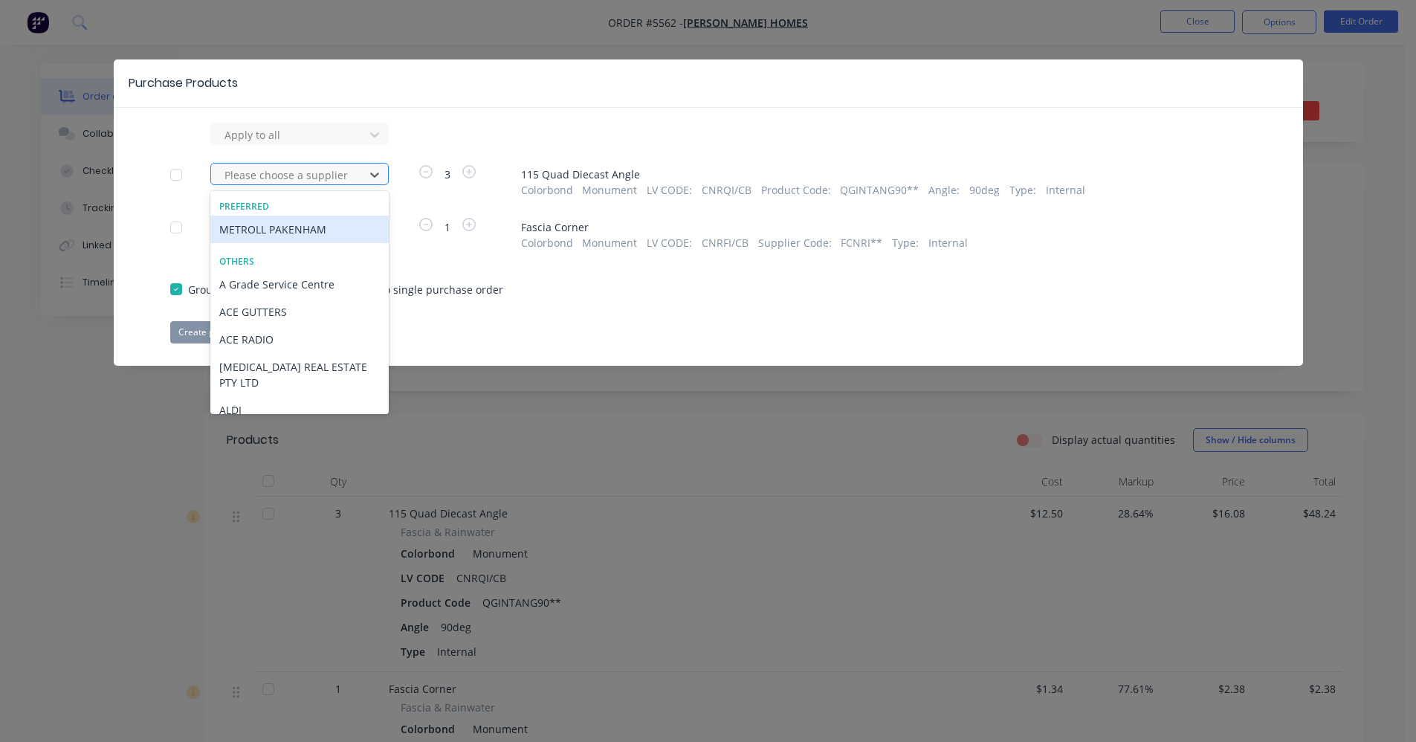
click at [303, 177] on div at bounding box center [290, 175] width 134 height 19
click at [278, 233] on div "METROLL PAKENHAM" at bounding box center [299, 230] width 178 height 28
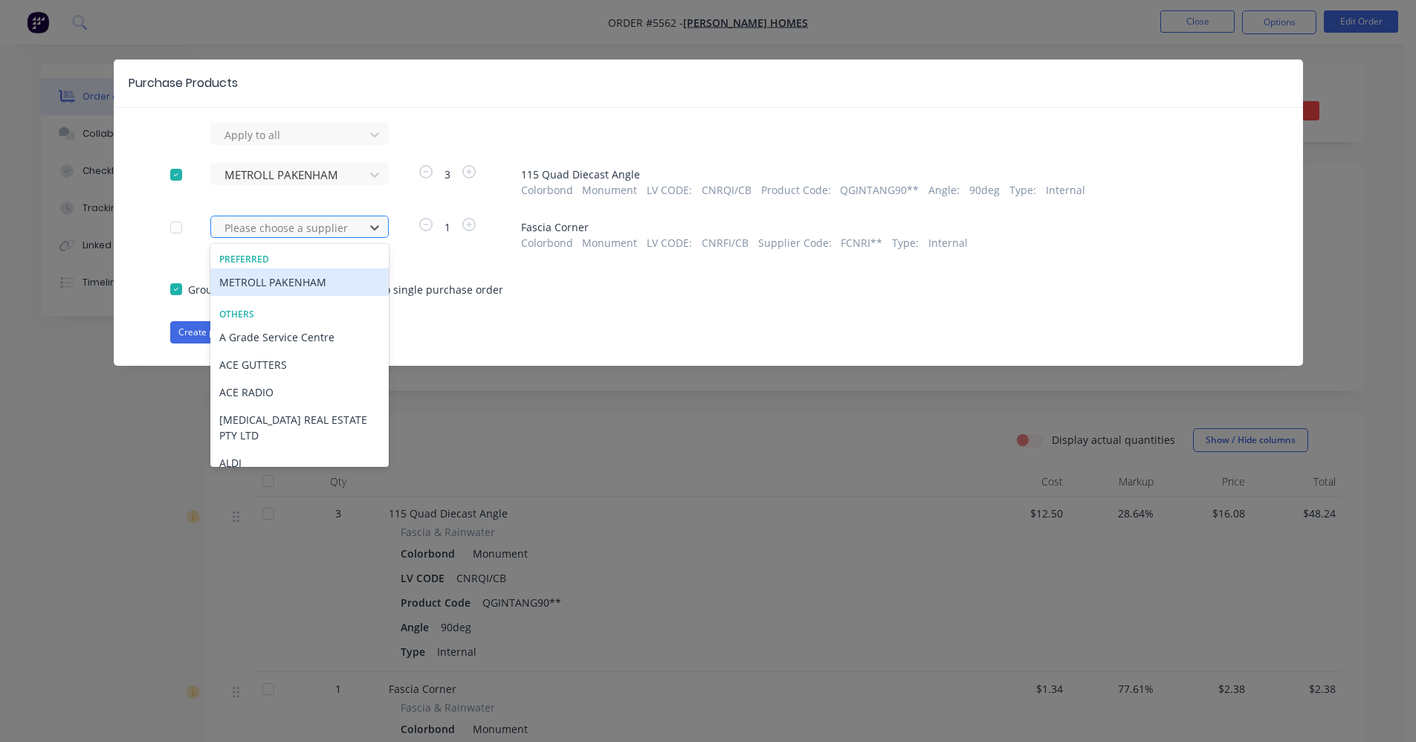
click at [277, 230] on div at bounding box center [290, 228] width 134 height 19
click at [262, 283] on div "METROLL PAKENHAM" at bounding box center [299, 282] width 178 height 28
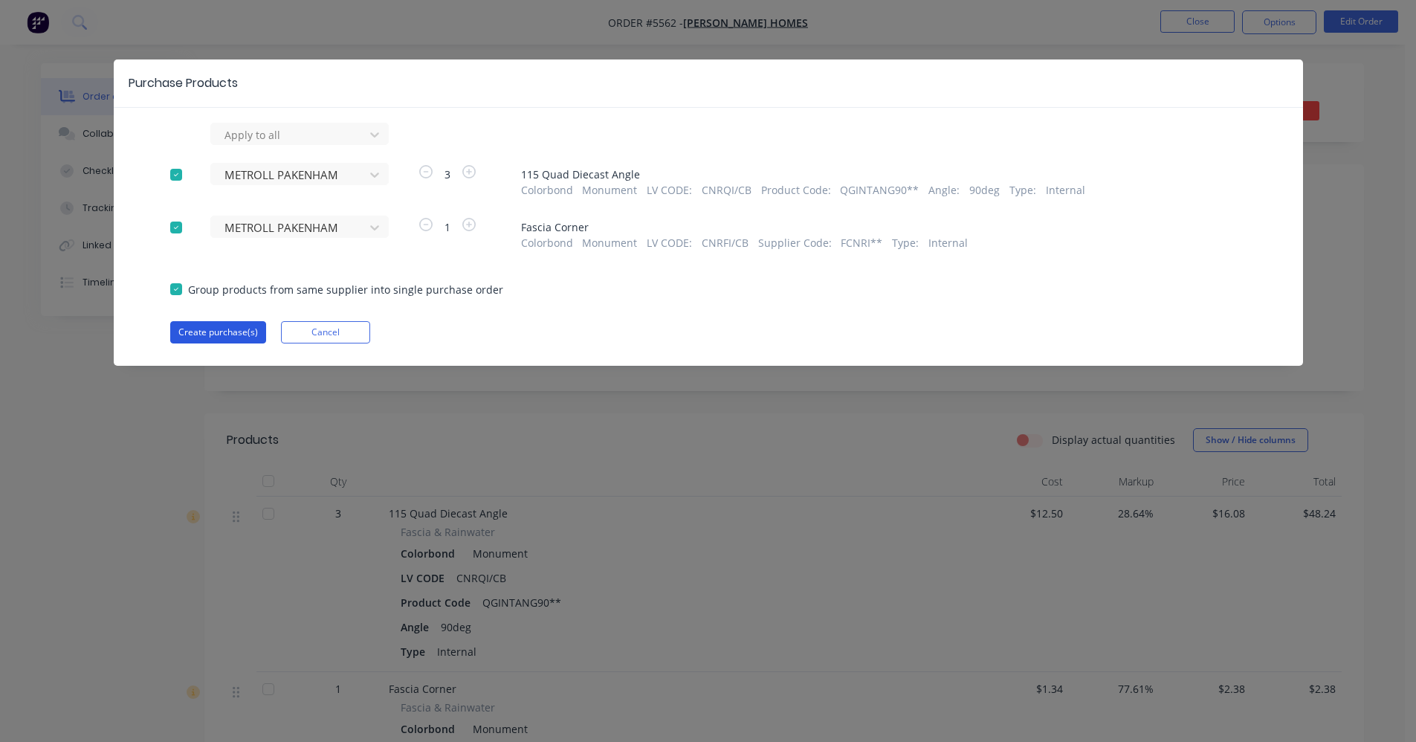
click at [237, 332] on button "Create purchase(s)" at bounding box center [218, 332] width 96 height 22
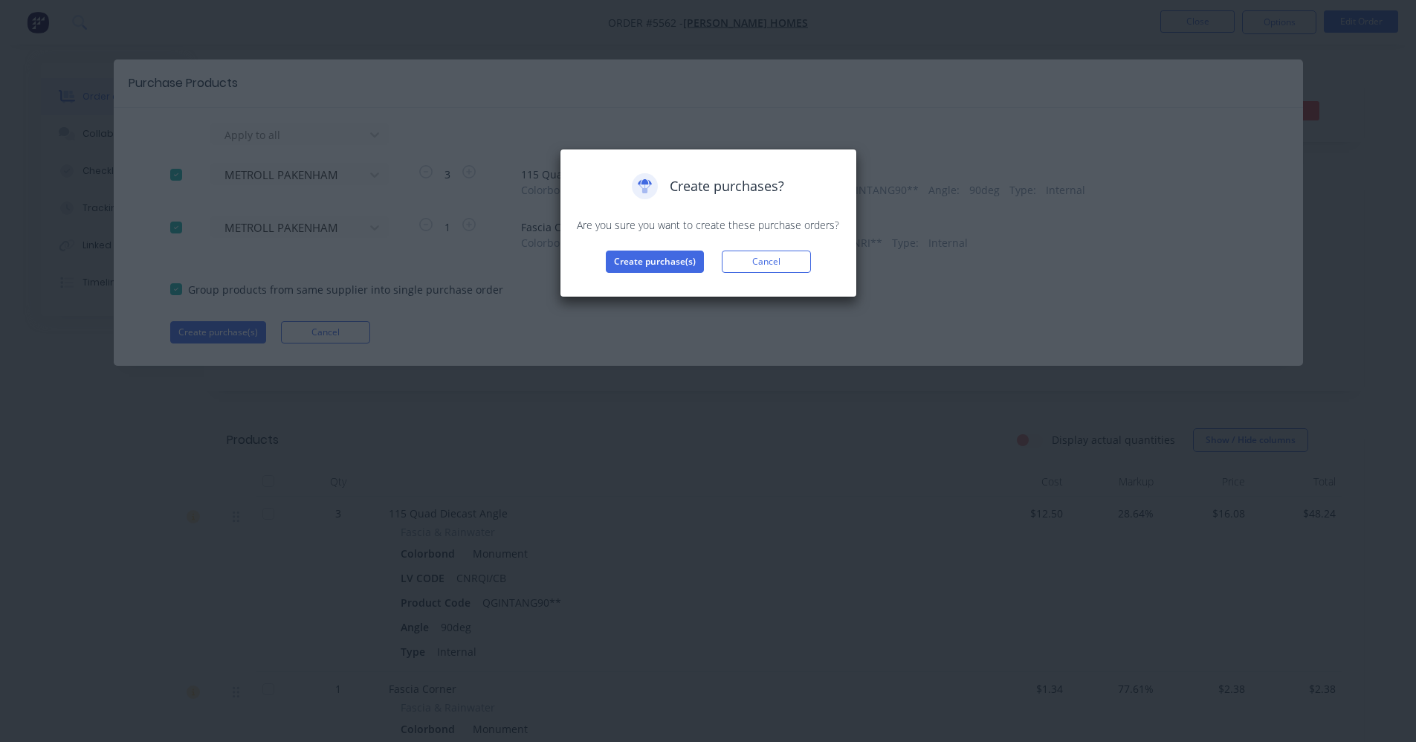
click at [648, 273] on div "Create purchases? Are you sure you want to create these purchase orders? Create…" at bounding box center [708, 223] width 297 height 149
click at [653, 265] on button "Create purchase(s)" at bounding box center [655, 262] width 98 height 22
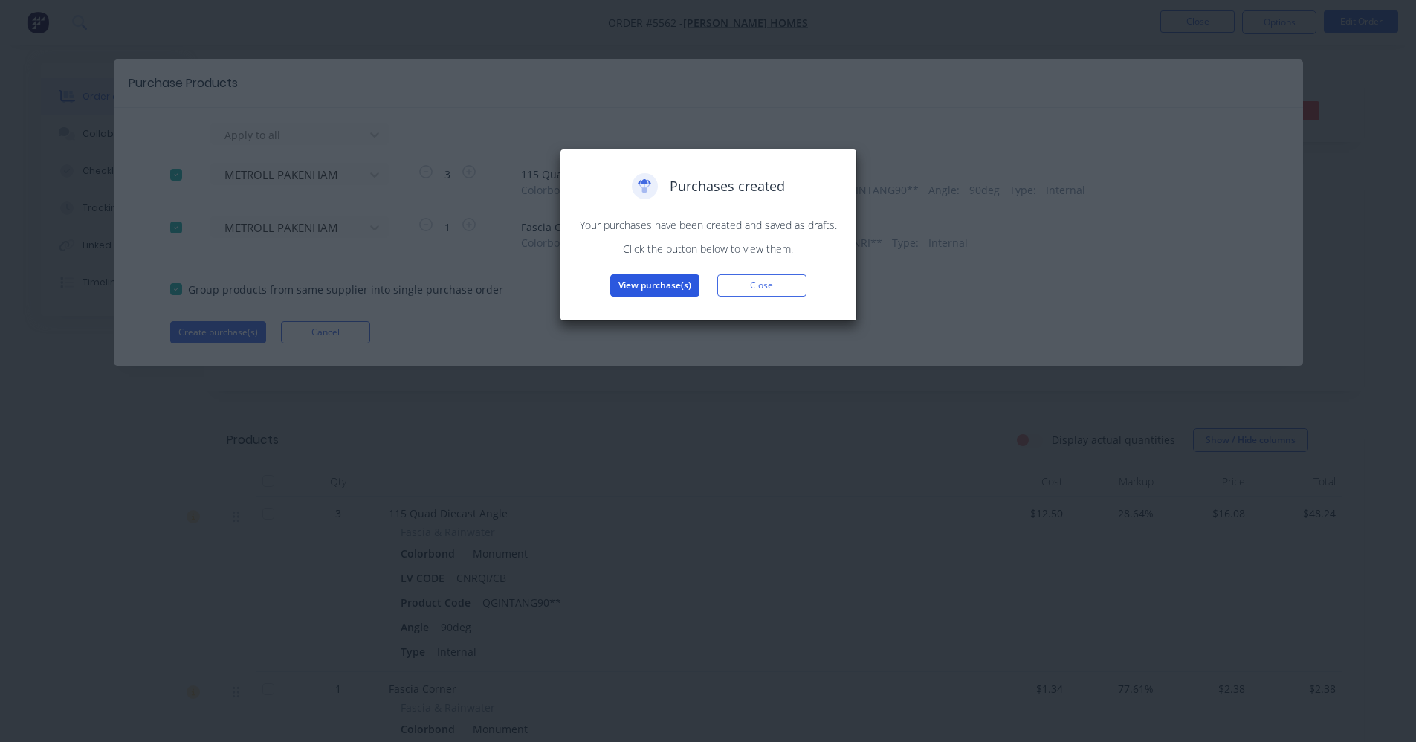
click at [679, 277] on button "View purchase(s)" at bounding box center [654, 285] width 89 height 22
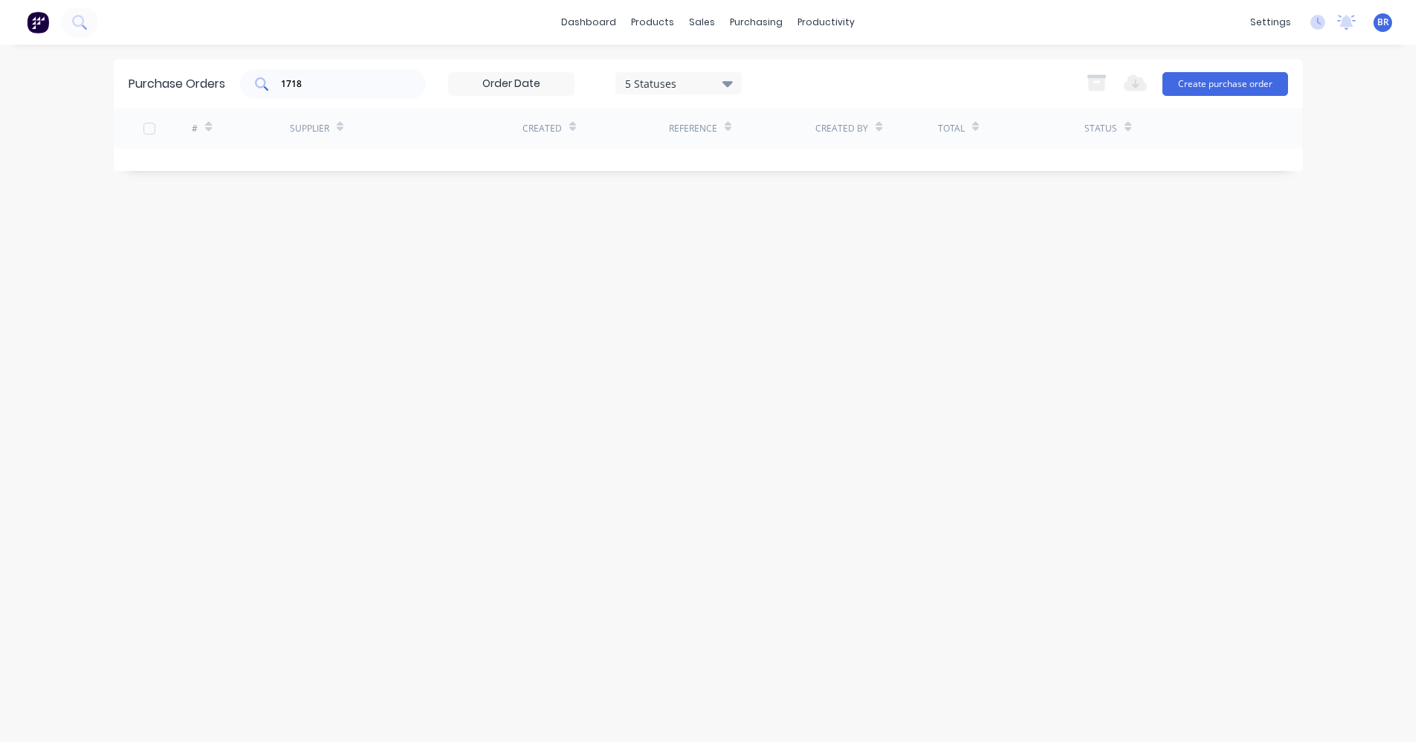
drag, startPoint x: 314, startPoint y: 72, endPoint x: 250, endPoint y: 75, distance: 64.0
click at [247, 77] on div "1718" at bounding box center [333, 84] width 186 height 30
drag, startPoint x: 335, startPoint y: 82, endPoint x: 74, endPoint y: 59, distance: 262.0
click at [200, 66] on div "Purchase Orders 1718 5 Statuses 5 Statuses Export to Excel (XLSX) Create purcha…" at bounding box center [708, 83] width 1189 height 48
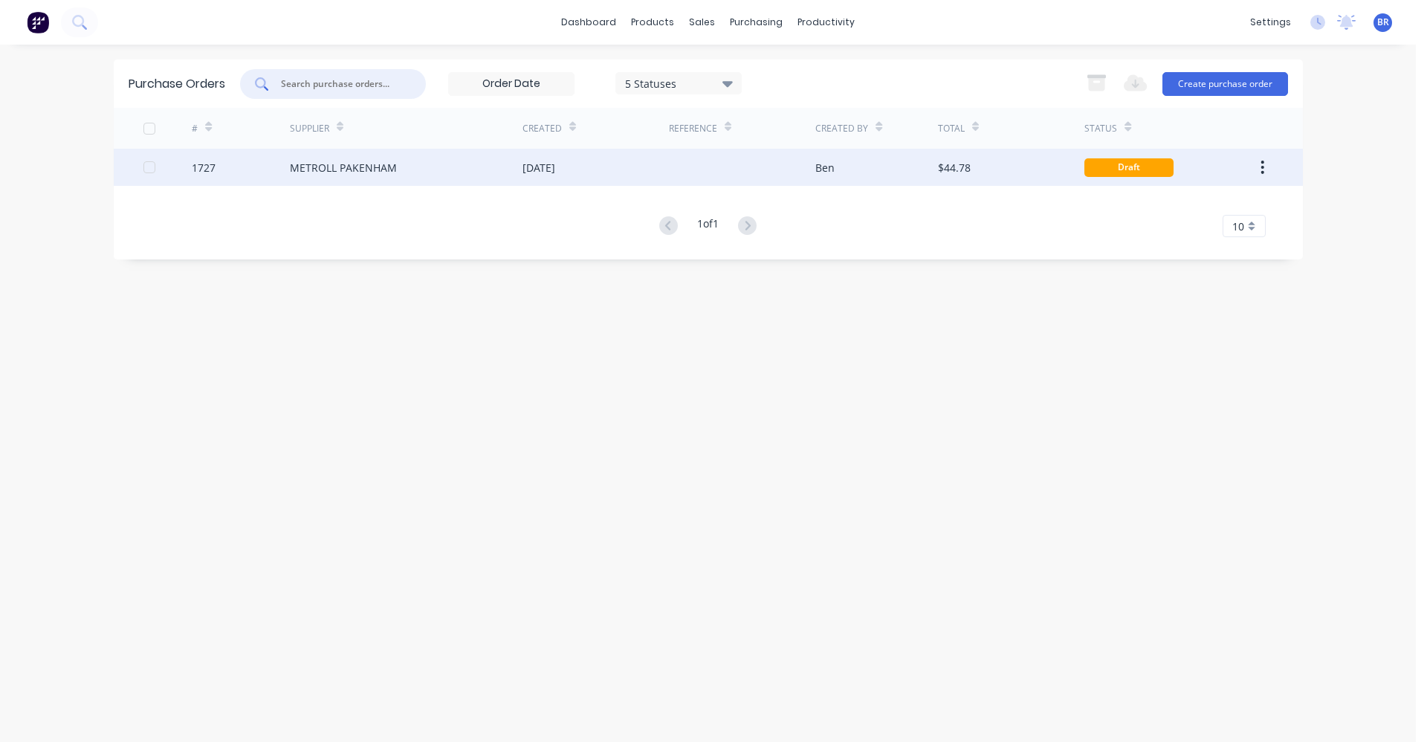
click at [433, 164] on div "METROLL PAKENHAM" at bounding box center [406, 167] width 233 height 37
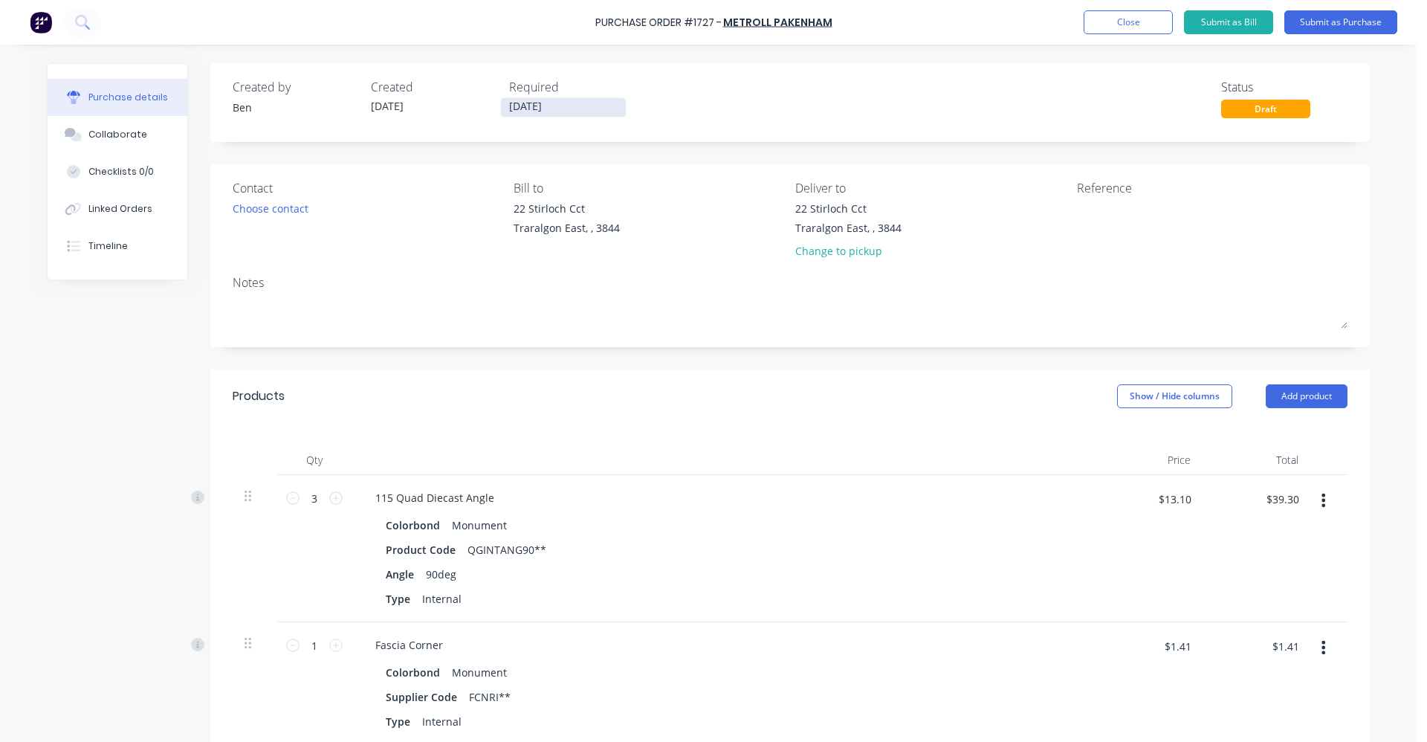
click at [512, 97] on label "[DATE]" at bounding box center [563, 107] width 126 height 20
click at [512, 98] on input "[DATE]" at bounding box center [563, 107] width 125 height 19
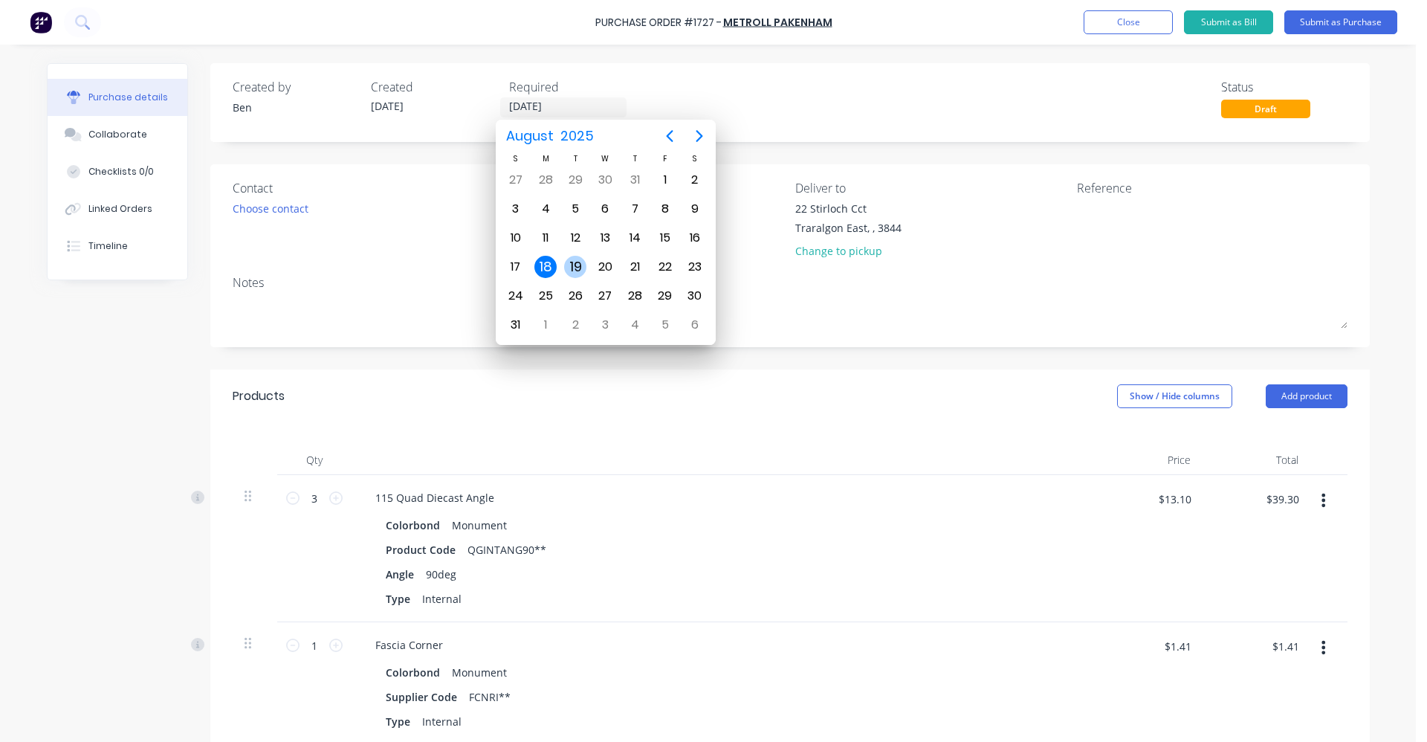
click at [575, 268] on div "19" at bounding box center [575, 267] width 22 height 22
type input "[DATE]"
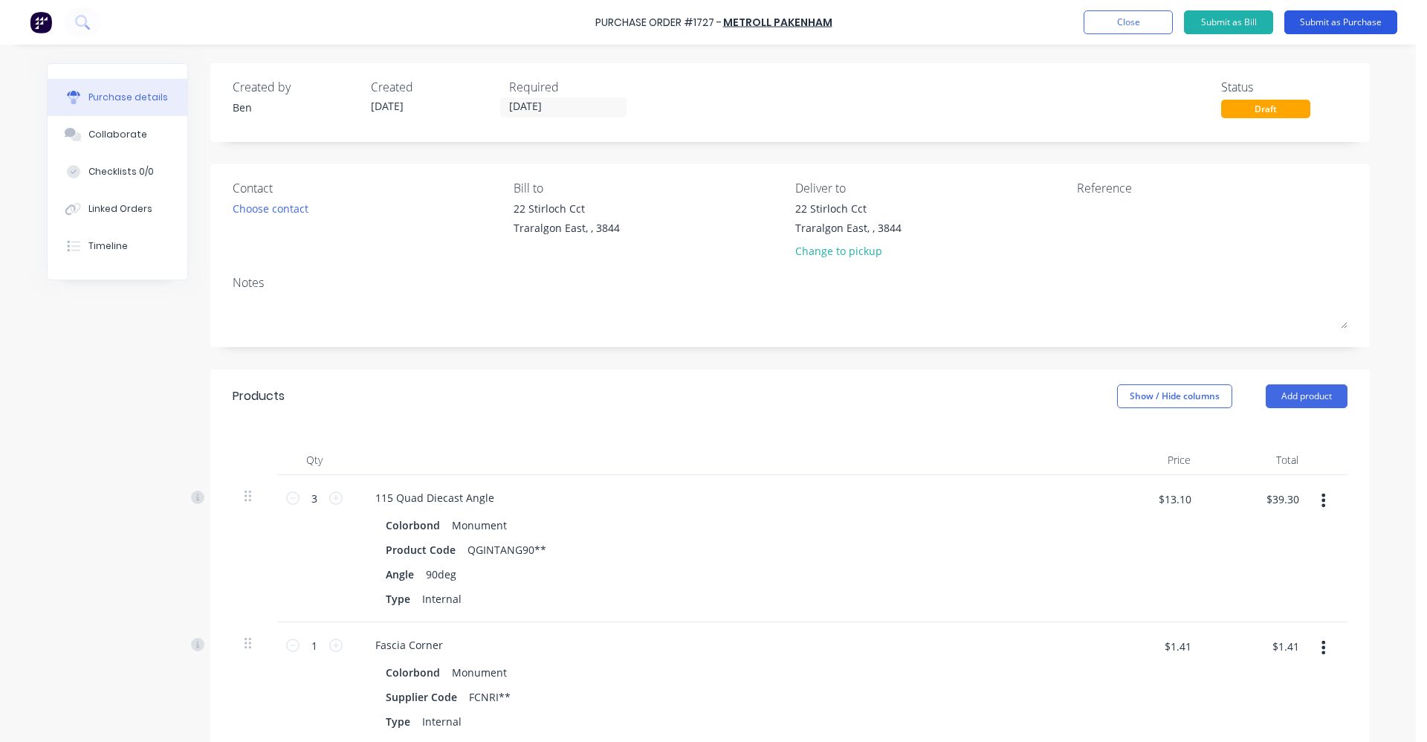
click at [1327, 24] on button "Submit as Purchase" at bounding box center [1341, 22] width 113 height 24
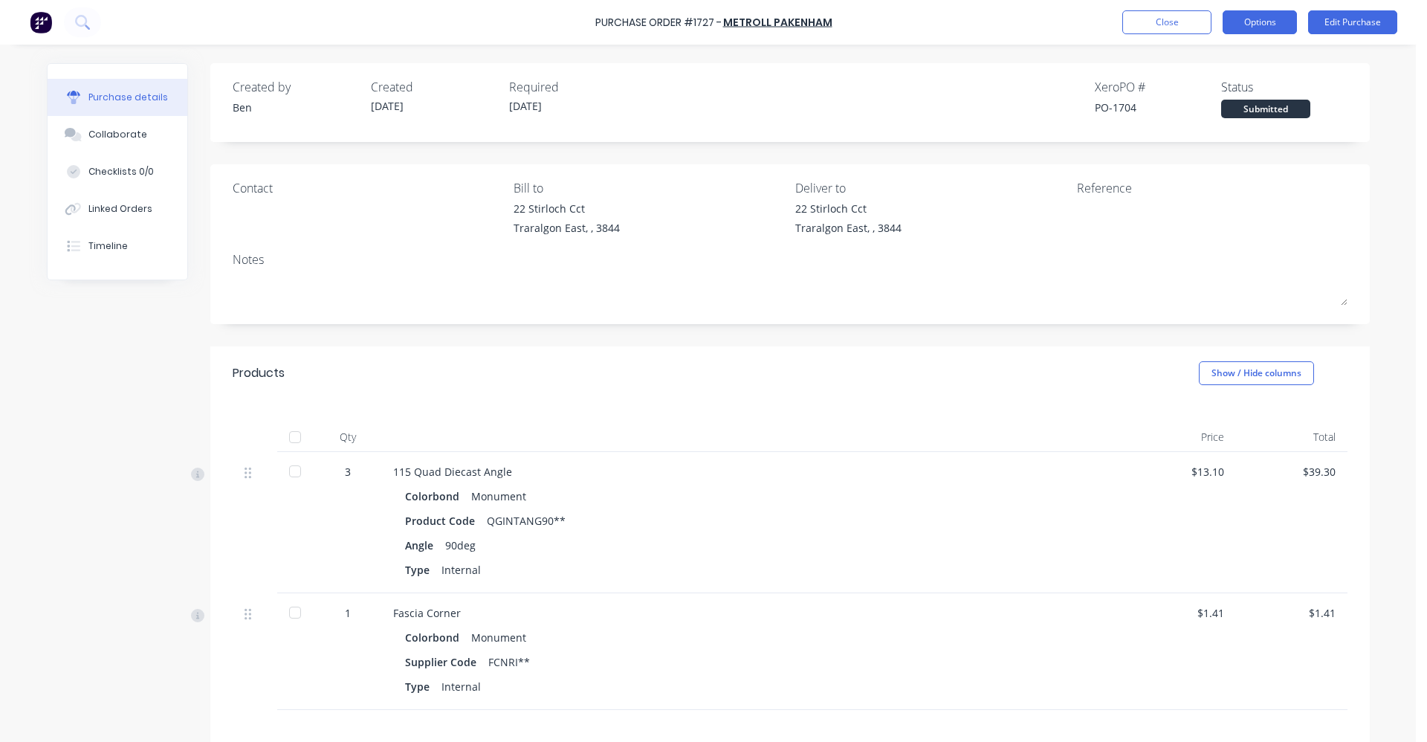
click at [1270, 26] on button "Options" at bounding box center [1260, 22] width 74 height 24
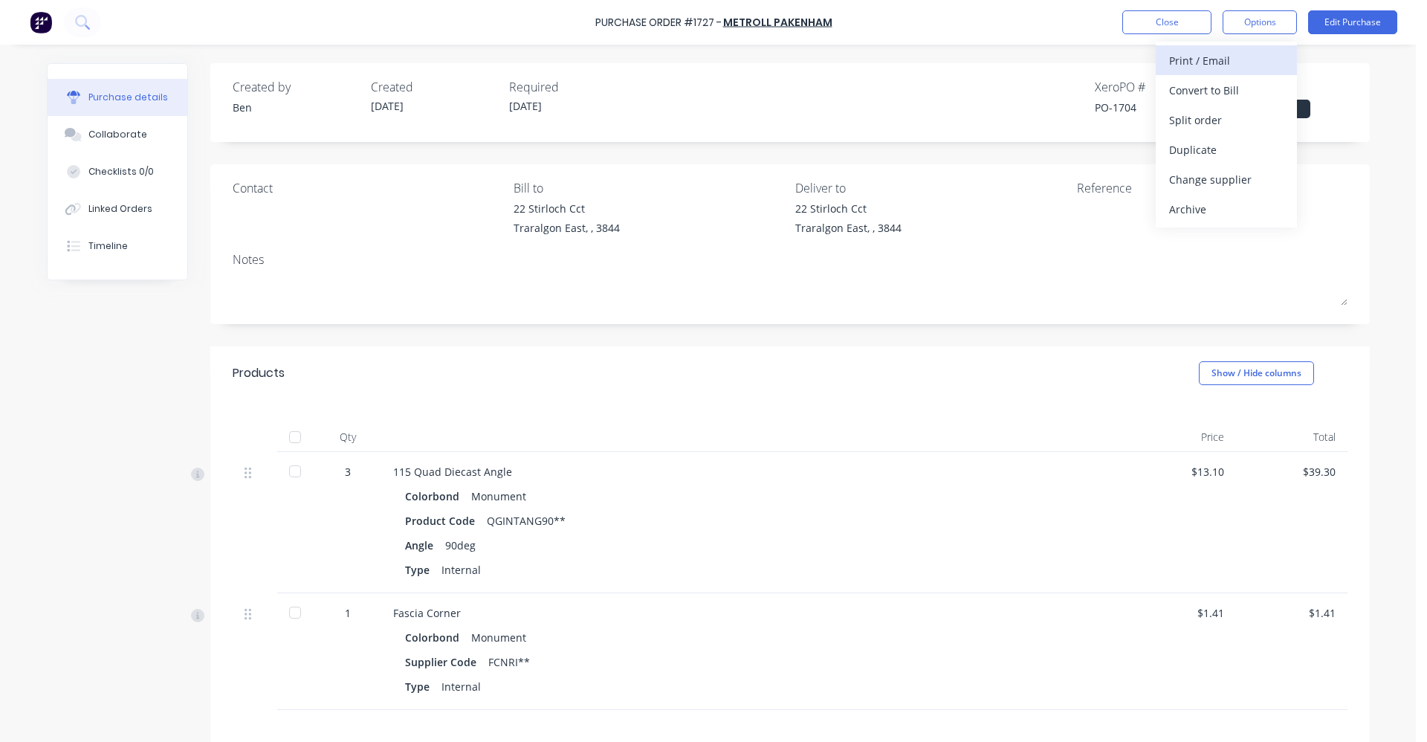
click at [1198, 59] on div "Print / Email" at bounding box center [1226, 61] width 114 height 22
click at [1215, 91] on div "With pricing" at bounding box center [1226, 91] width 114 height 22
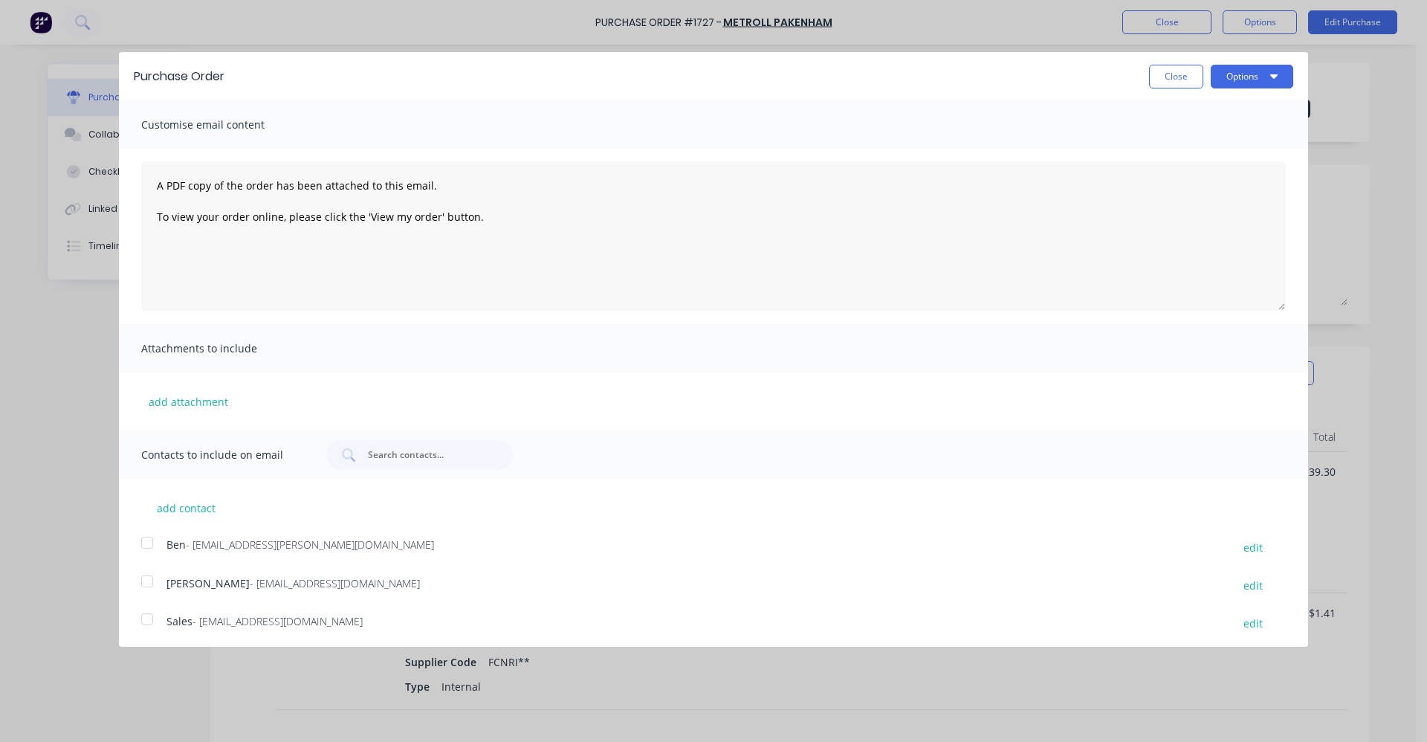
click at [152, 620] on div at bounding box center [147, 619] width 30 height 30
click at [1243, 76] on button "Options" at bounding box center [1252, 77] width 83 height 24
click at [1214, 143] on div "Email" at bounding box center [1223, 144] width 114 height 22
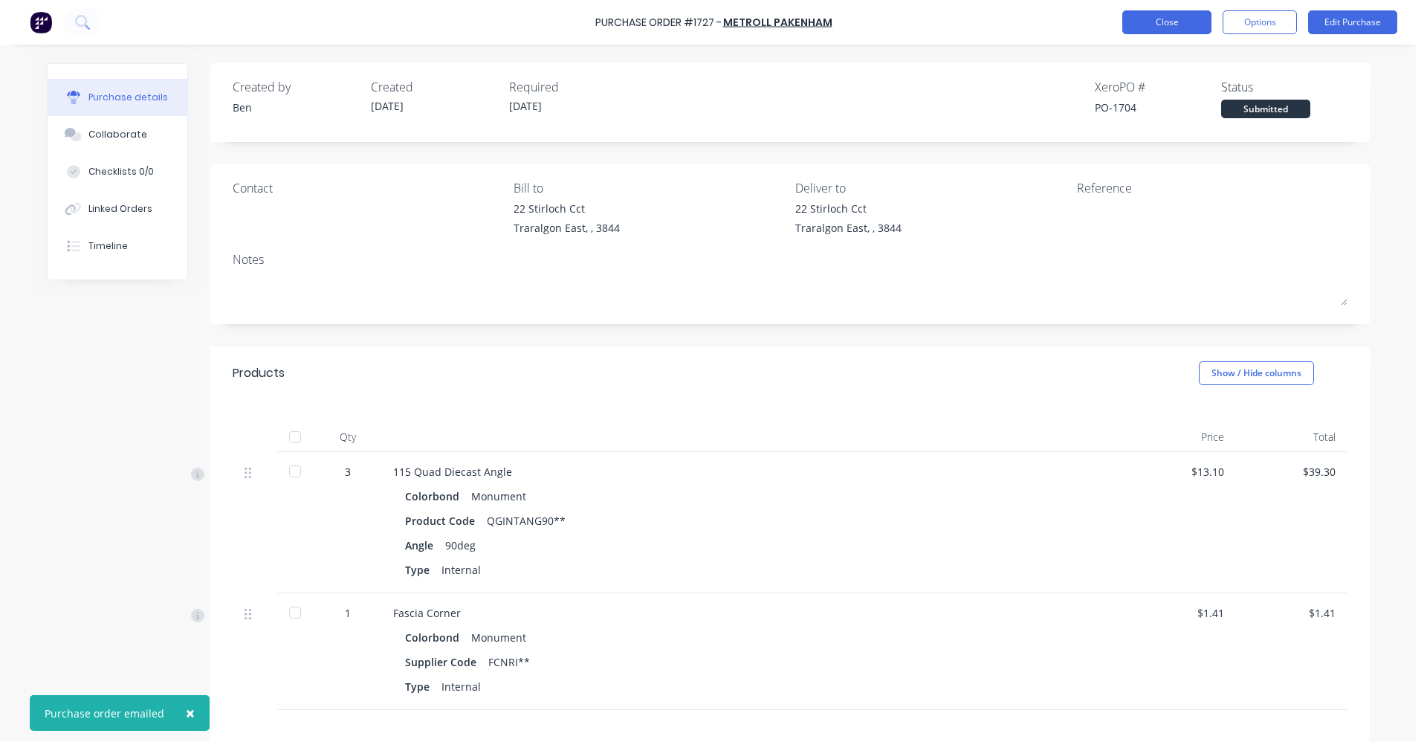
click at [1175, 30] on button "Close" at bounding box center [1167, 22] width 89 height 24
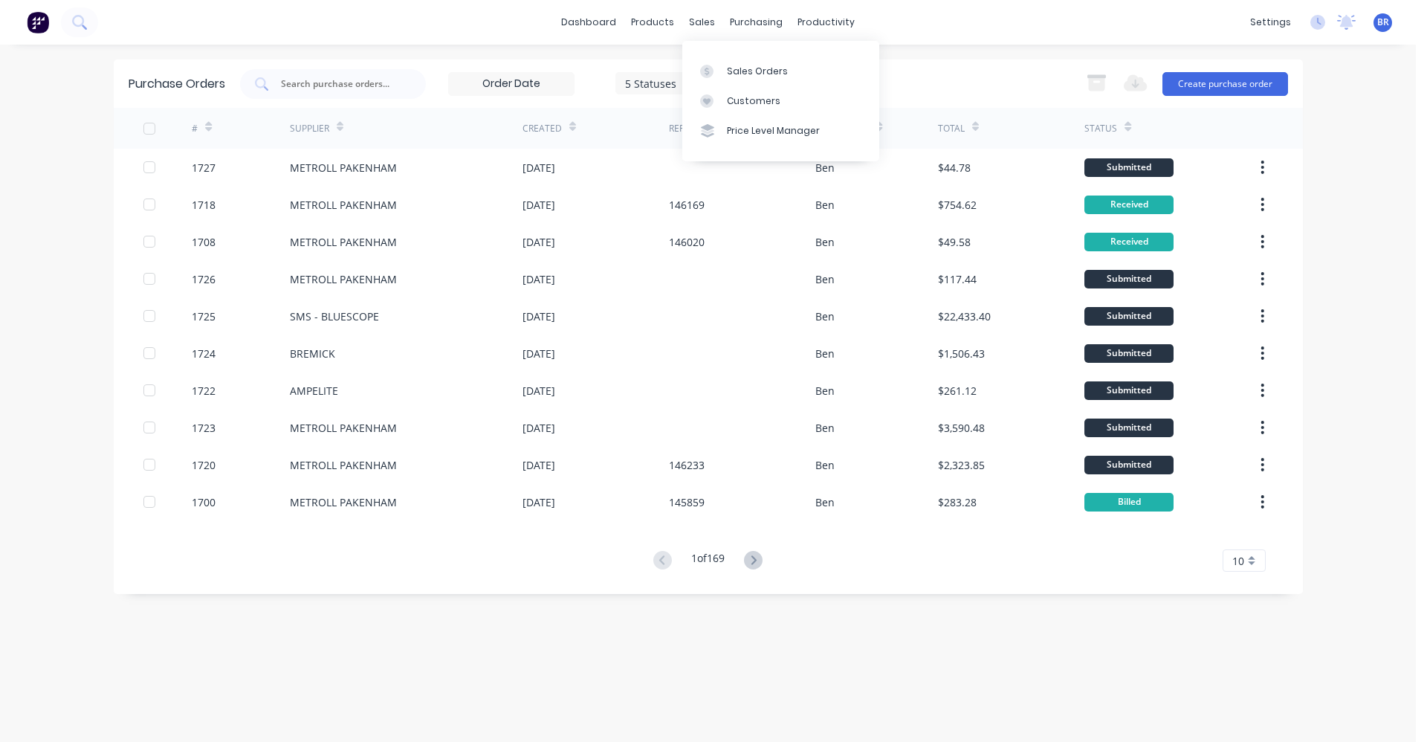
drag, startPoint x: 703, startPoint y: 15, endPoint x: 708, endPoint y: 36, distance: 22.2
click at [703, 15] on div "sales" at bounding box center [702, 22] width 41 height 22
click at [739, 82] on link "Sales Orders" at bounding box center [780, 71] width 197 height 30
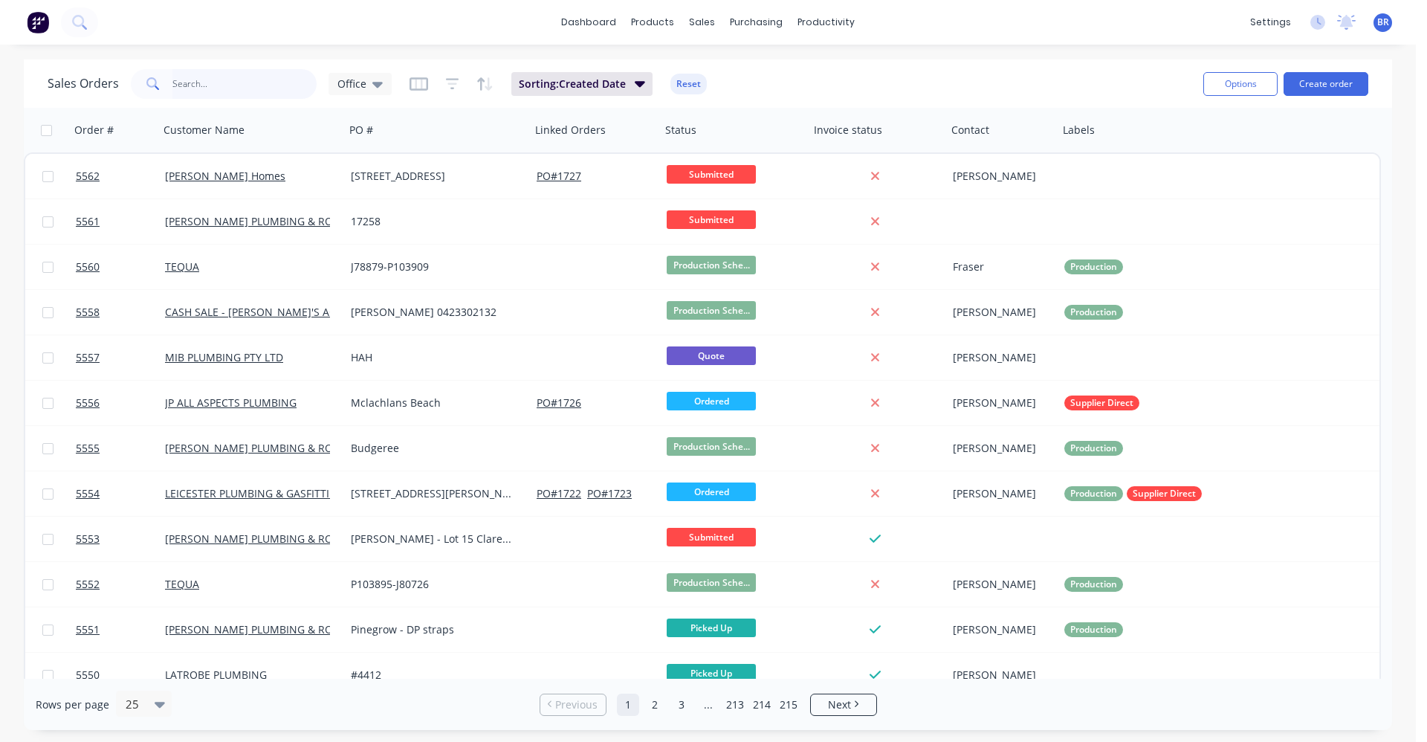
click at [242, 88] on input "text" at bounding box center [244, 84] width 145 height 30
click at [1349, 81] on button "Create order" at bounding box center [1326, 84] width 85 height 24
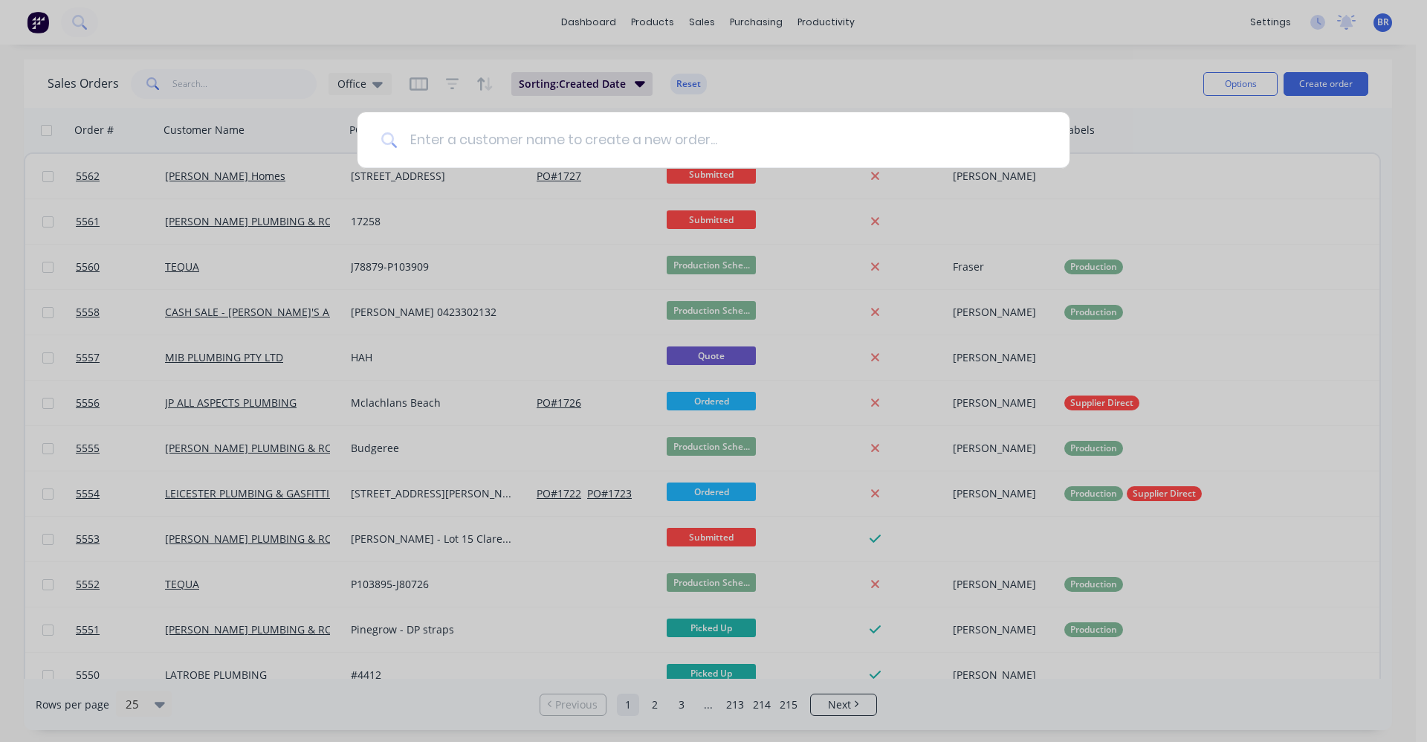
click at [517, 145] on input at bounding box center [722, 140] width 648 height 56
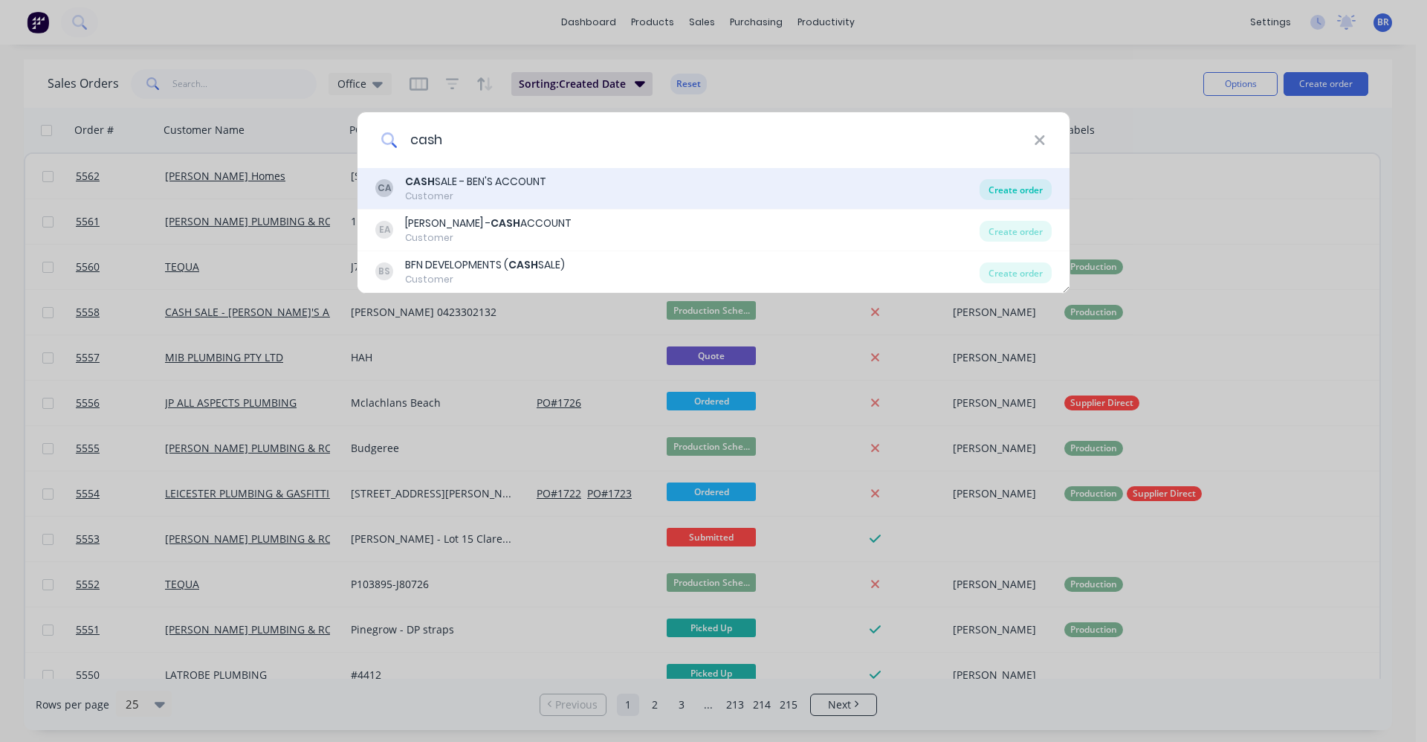
type input "cash"
click at [1008, 192] on div "Create order" at bounding box center [1016, 189] width 72 height 21
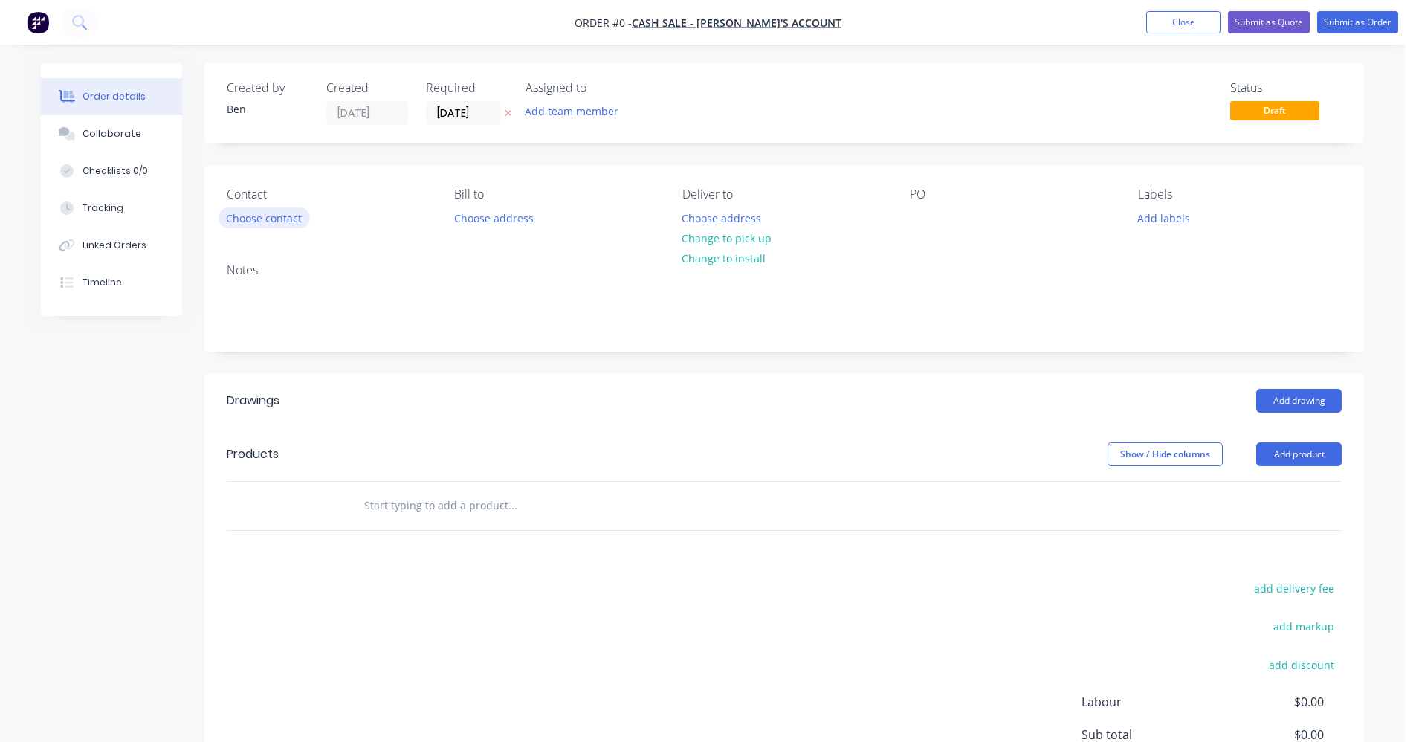
click at [249, 213] on button "Choose contact" at bounding box center [264, 217] width 91 height 20
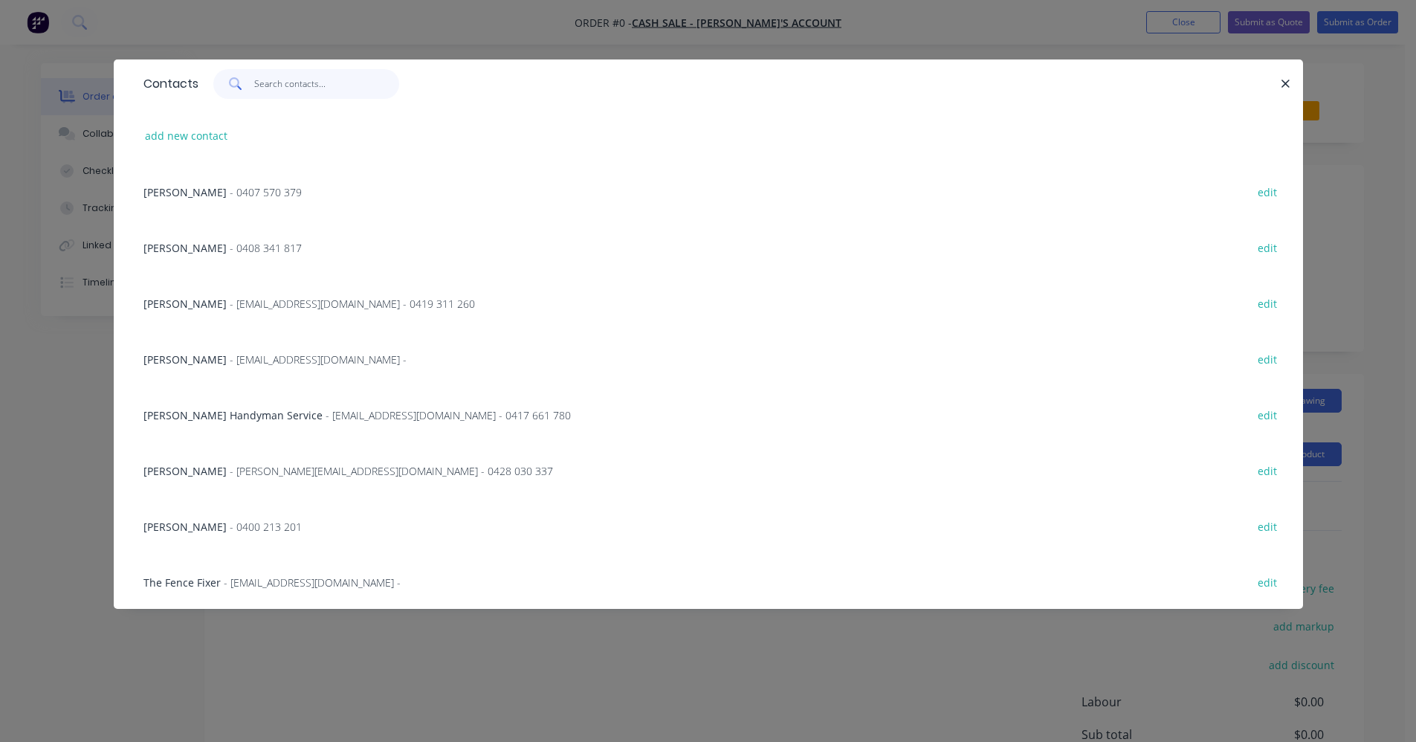
click at [273, 75] on input "text" at bounding box center [326, 84] width 145 height 30
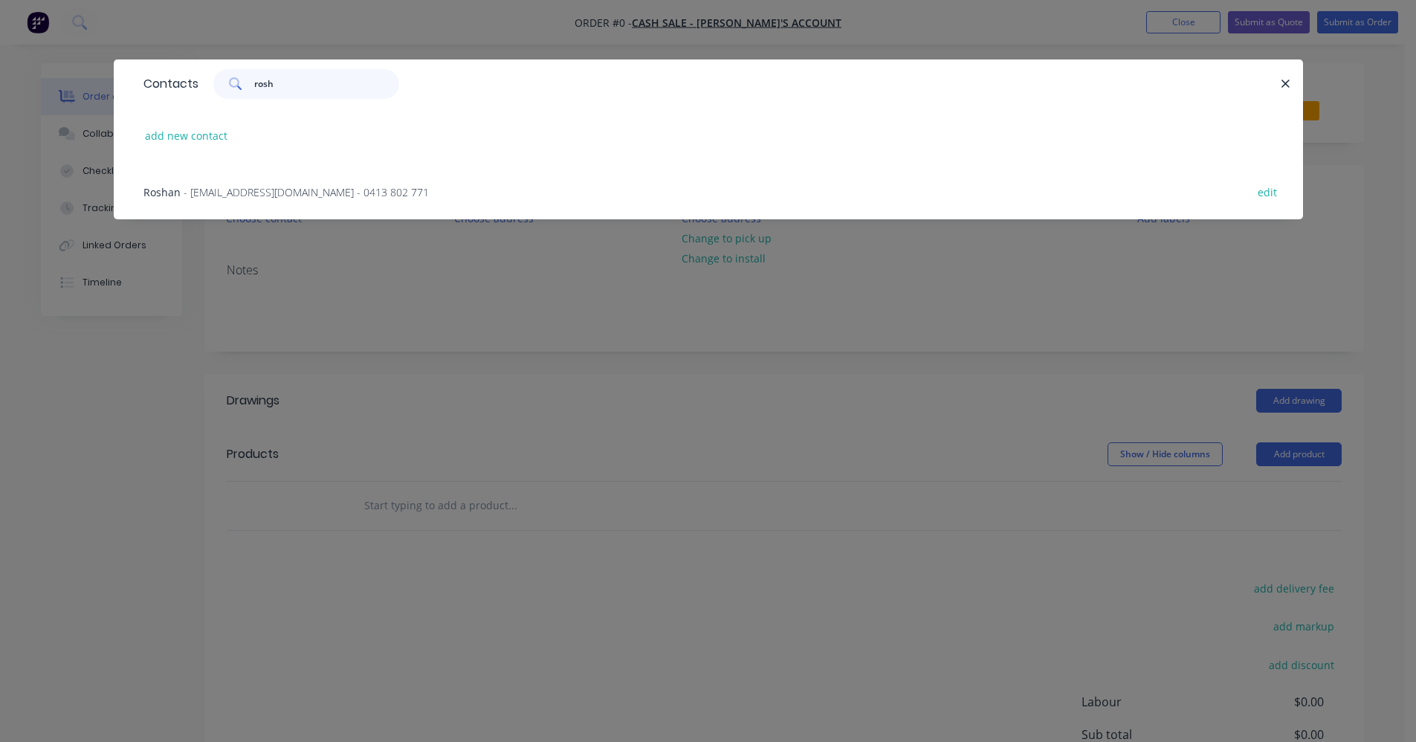
type input "rosh"
click at [279, 190] on span "- [EMAIL_ADDRESS][DOMAIN_NAME] - 0413 802 771" at bounding box center [306, 192] width 245 height 14
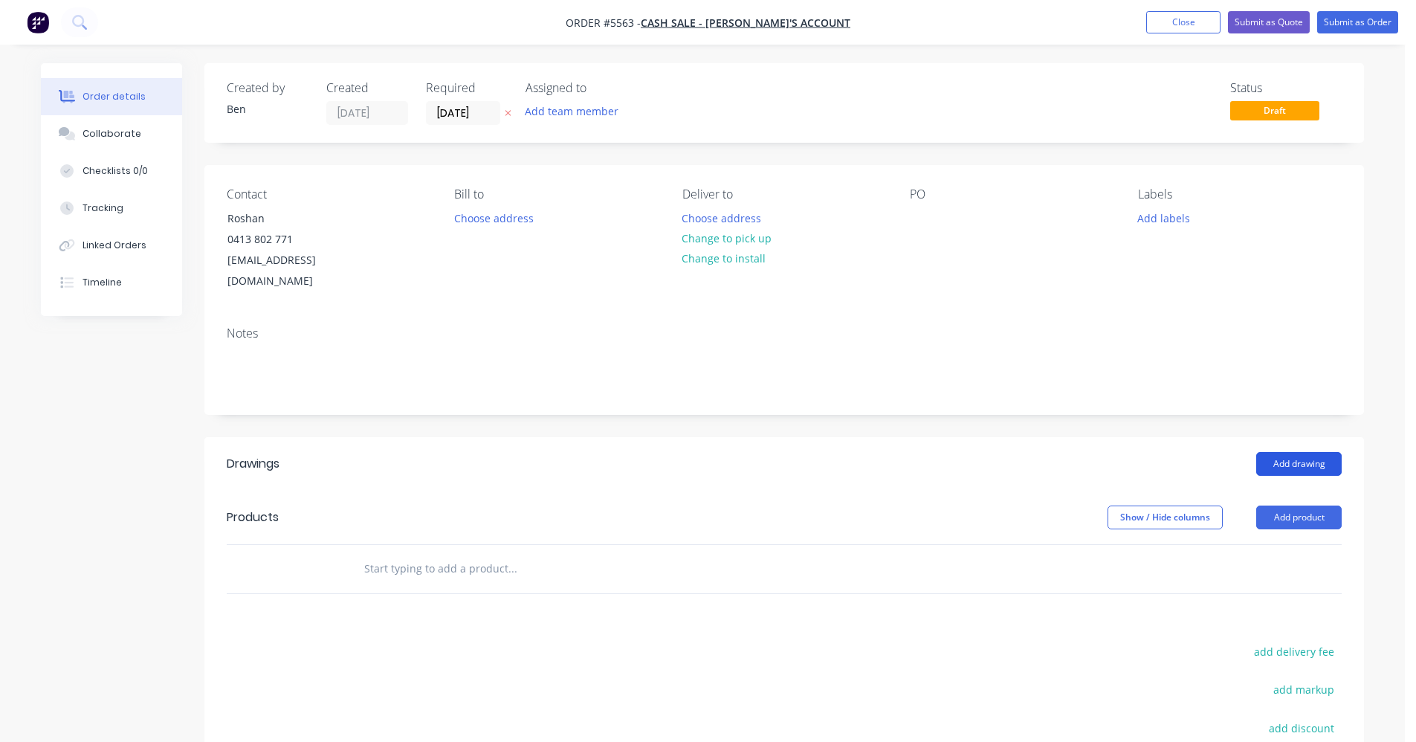
click at [1308, 452] on button "Add drawing" at bounding box center [1298, 464] width 85 height 24
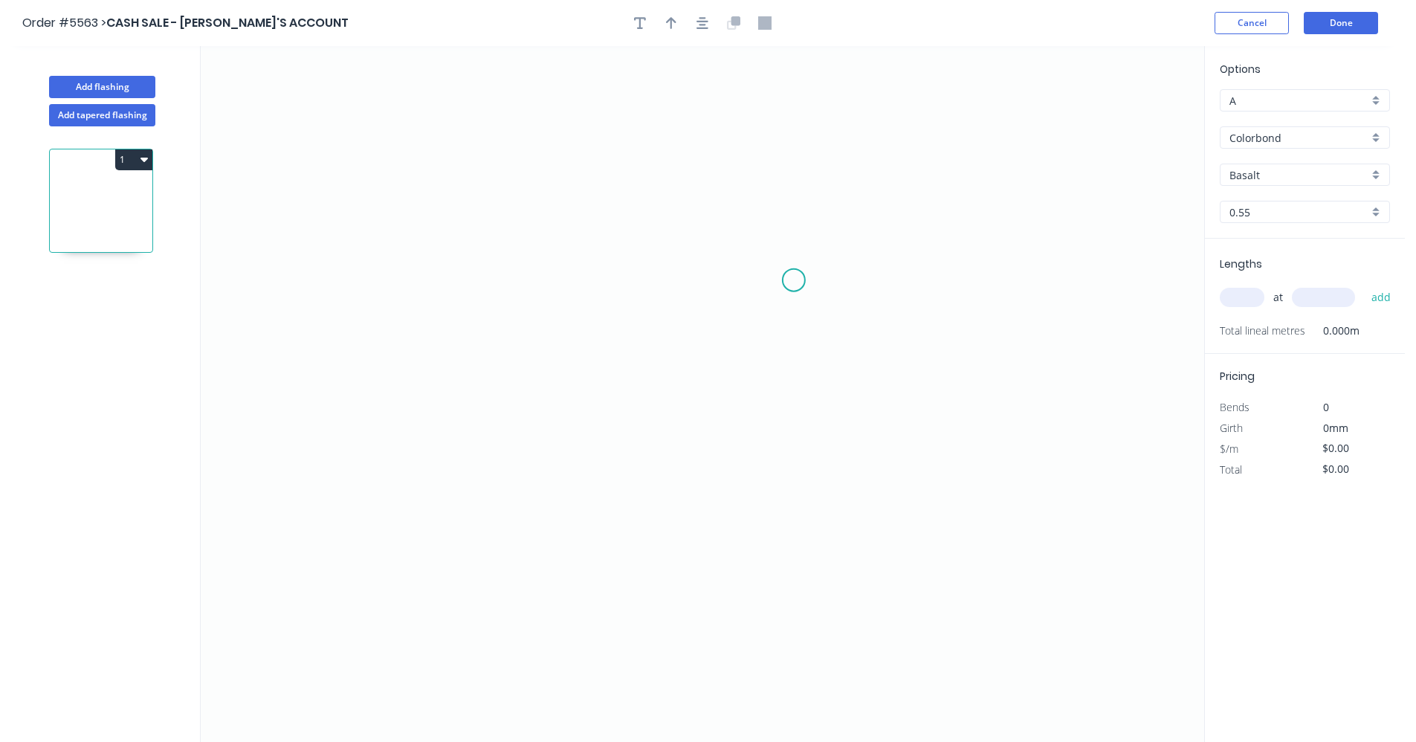
click at [794, 280] on icon "0" at bounding box center [703, 394] width 1004 height 696
click at [729, 283] on icon "0" at bounding box center [703, 394] width 1004 height 696
click at [723, 402] on icon "0 ?" at bounding box center [703, 394] width 1004 height 696
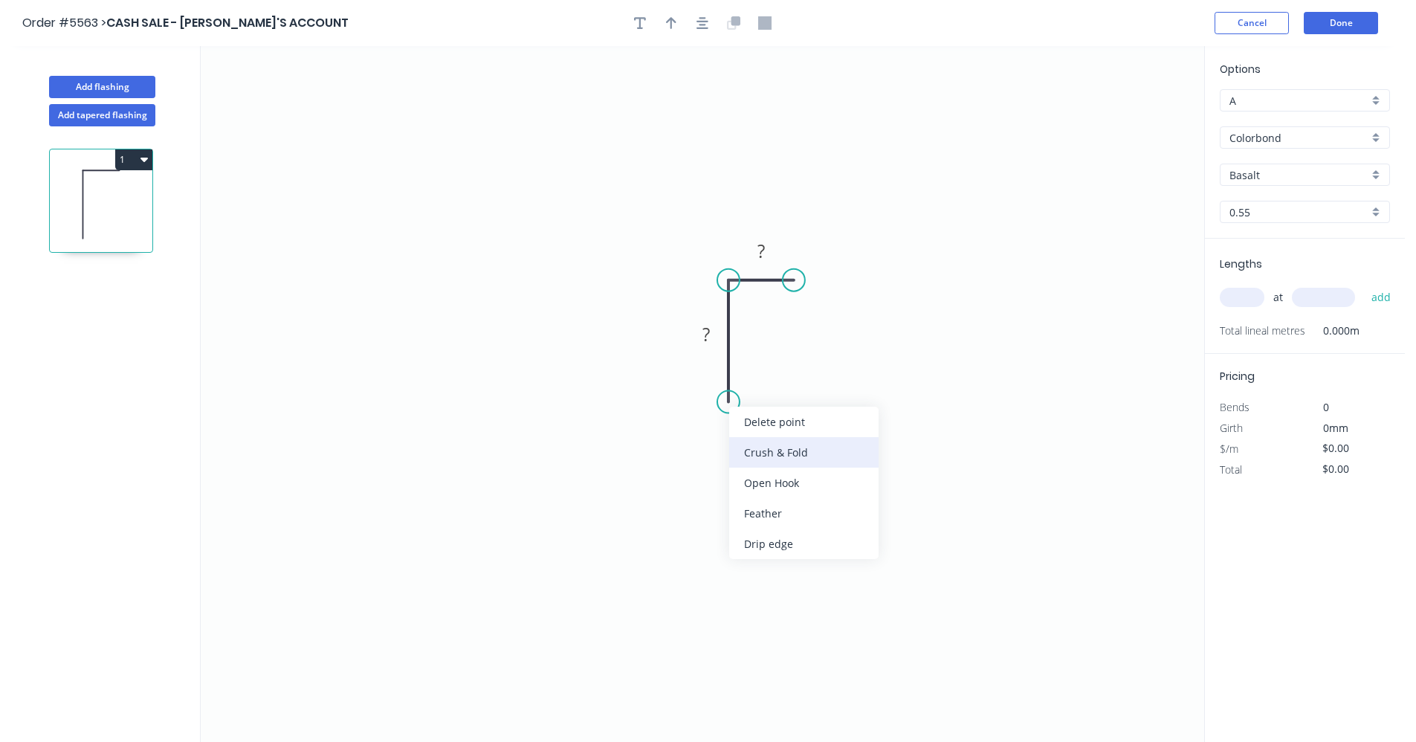
click at [793, 460] on div "Crush & Fold" at bounding box center [803, 452] width 149 height 30
click at [715, 375] on tspan "10" at bounding box center [707, 375] width 21 height 25
type input "$9.86"
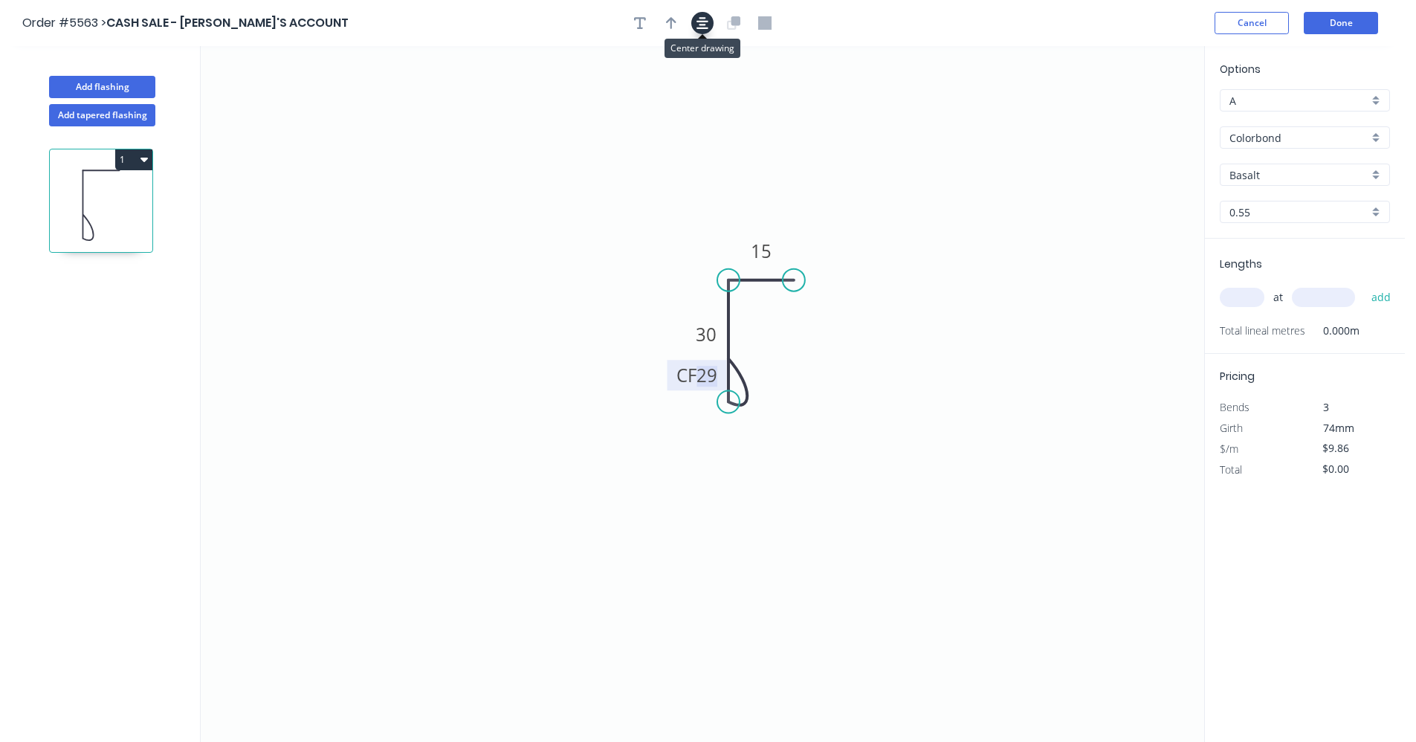
click at [706, 22] on icon "button" at bounding box center [703, 22] width 12 height 13
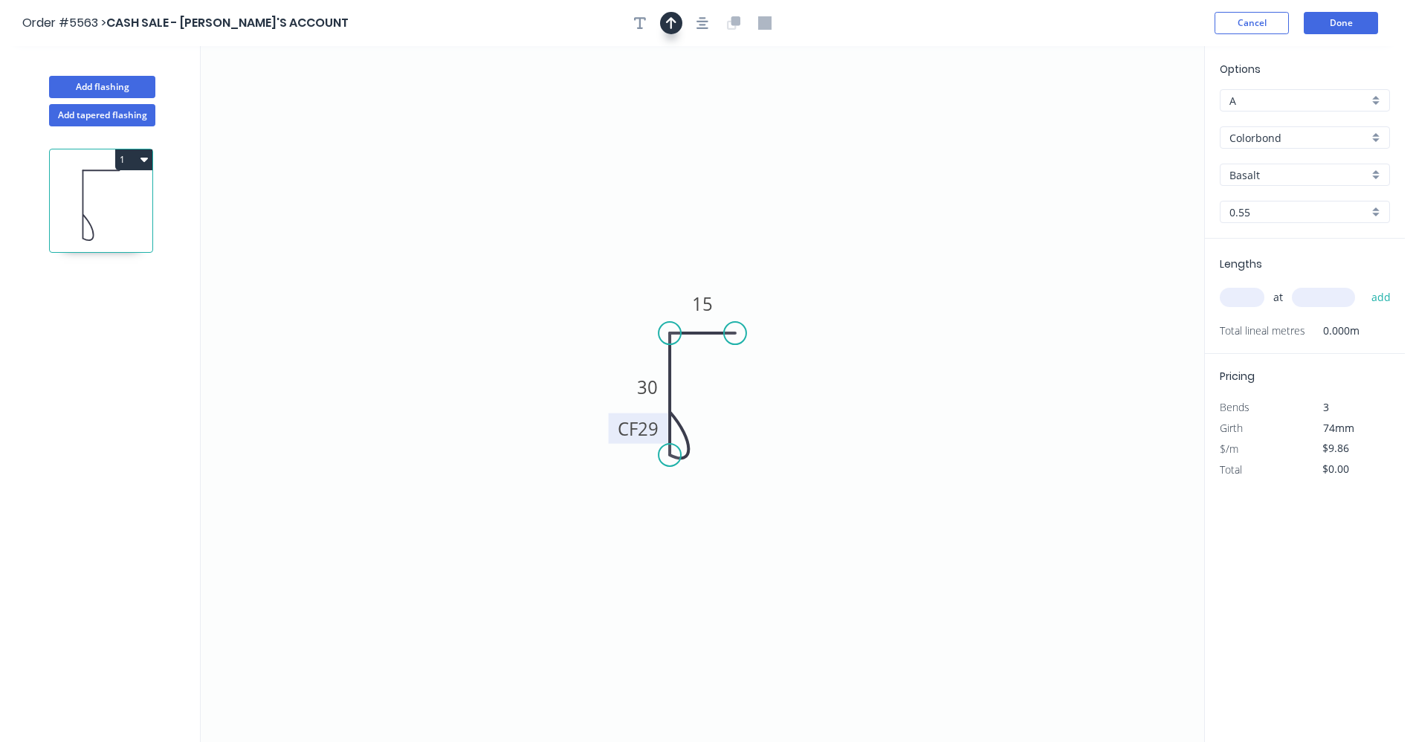
click at [677, 30] on button "button" at bounding box center [671, 23] width 22 height 22
drag, startPoint x: 1129, startPoint y: 115, endPoint x: 729, endPoint y: 307, distance: 444.2
click at [729, 307] on icon at bounding box center [728, 290] width 13 height 48
click at [1279, 175] on input "Basalt" at bounding box center [1299, 175] width 139 height 16
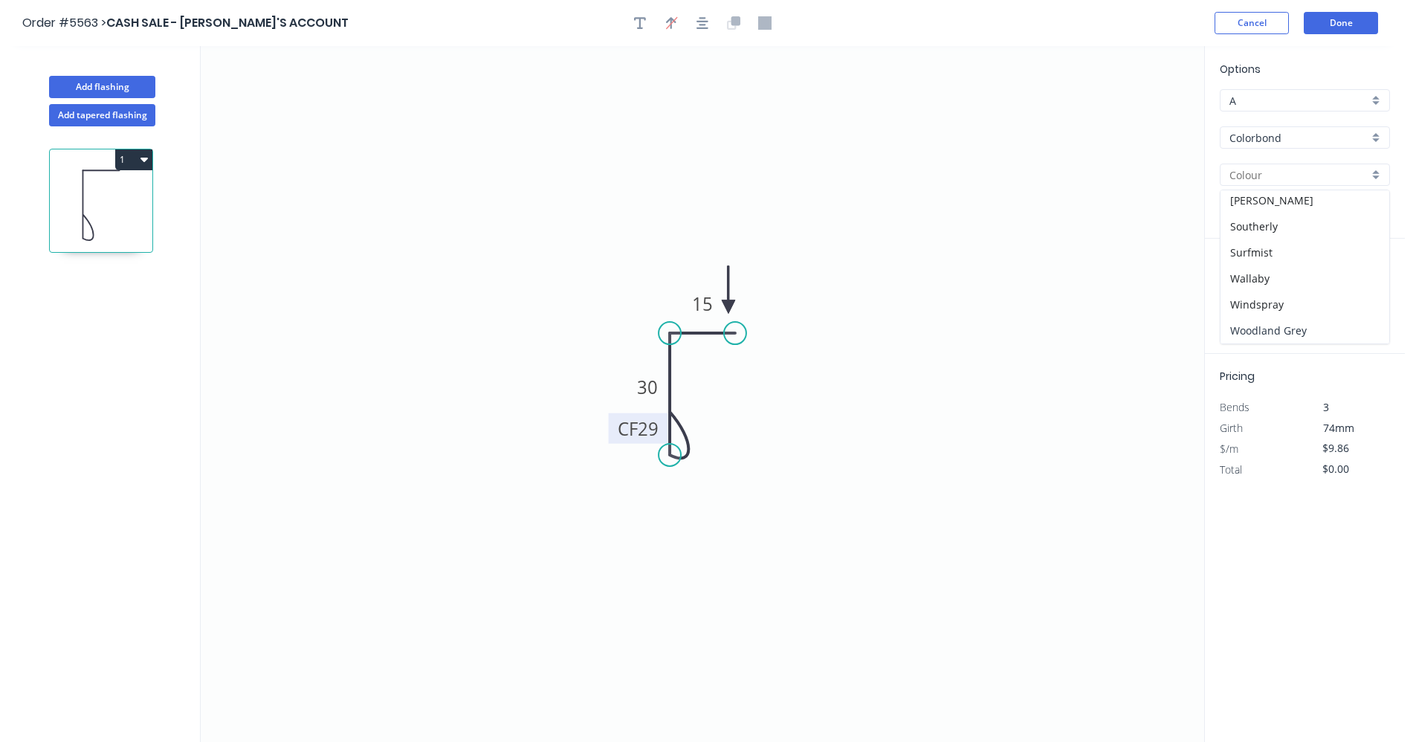
click at [1281, 324] on div "Woodland Grey" at bounding box center [1305, 330] width 169 height 26
type input "Woodland Grey"
click at [1247, 296] on input "text" at bounding box center [1242, 297] width 45 height 19
type input "1"
type input "1100"
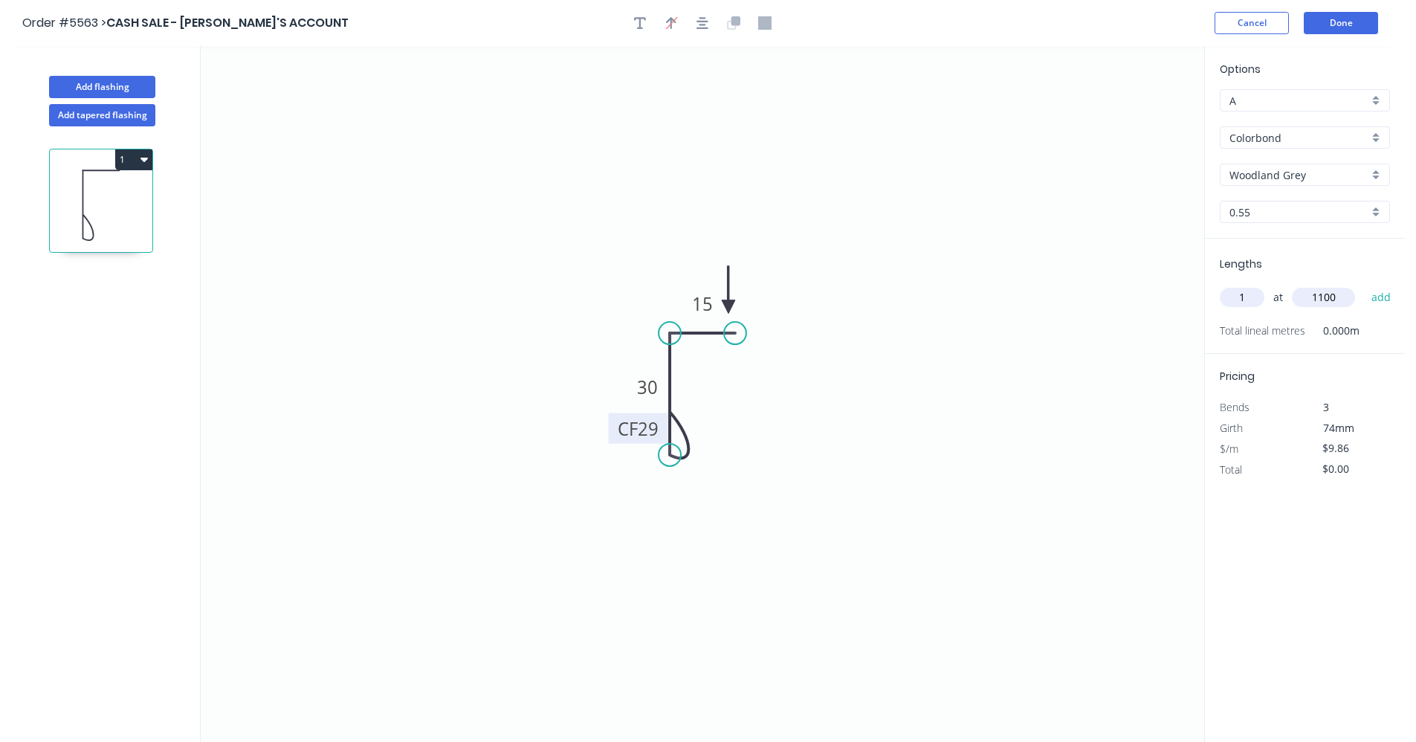
click at [1364, 285] on button "add" at bounding box center [1381, 297] width 35 height 25
type input "$10.85"
type input "1"
type input "2200"
click at [1364, 285] on button "add" at bounding box center [1381, 297] width 35 height 25
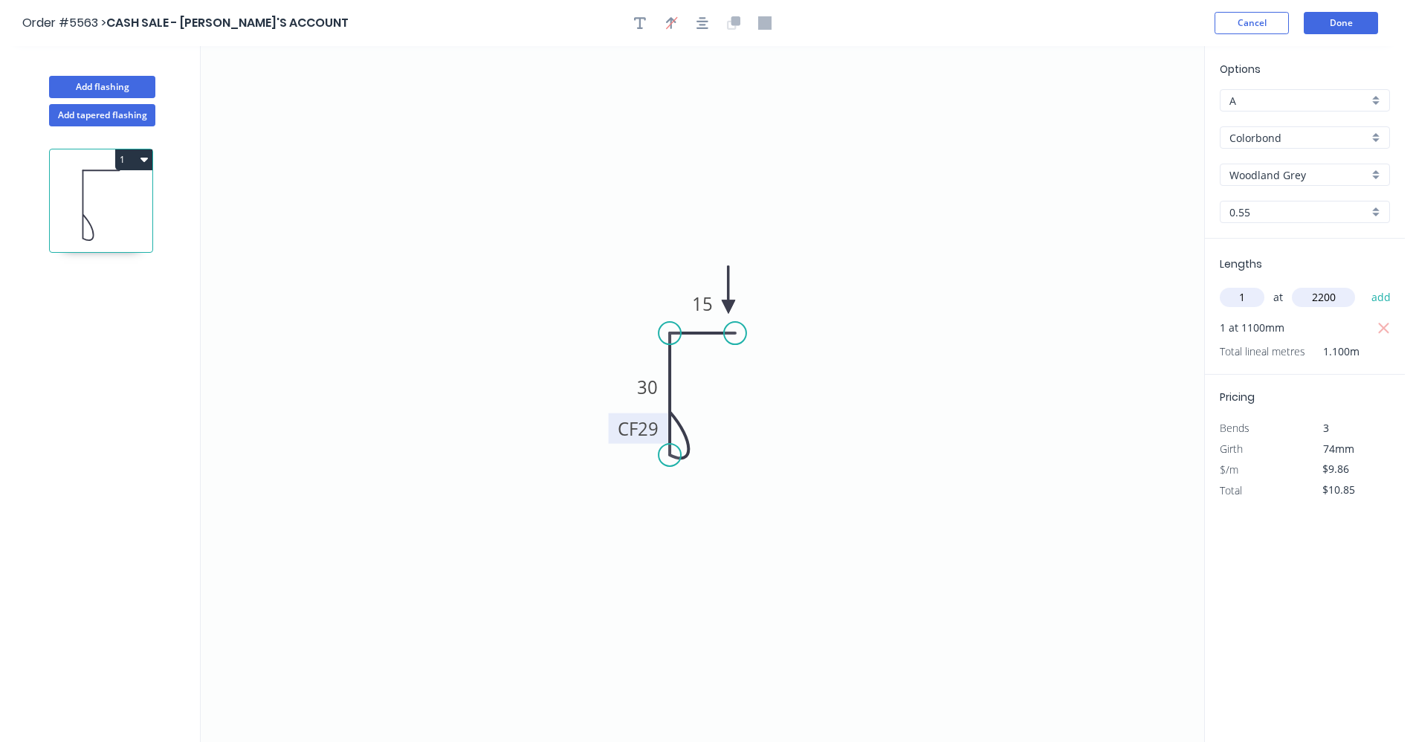
type input "$32.54"
type input "1"
click at [1364, 285] on button "add" at bounding box center [1381, 297] width 35 height 25
click at [1383, 329] on icon "button" at bounding box center [1383, 328] width 11 height 11
click at [1231, 295] on input "text" at bounding box center [1242, 297] width 45 height 19
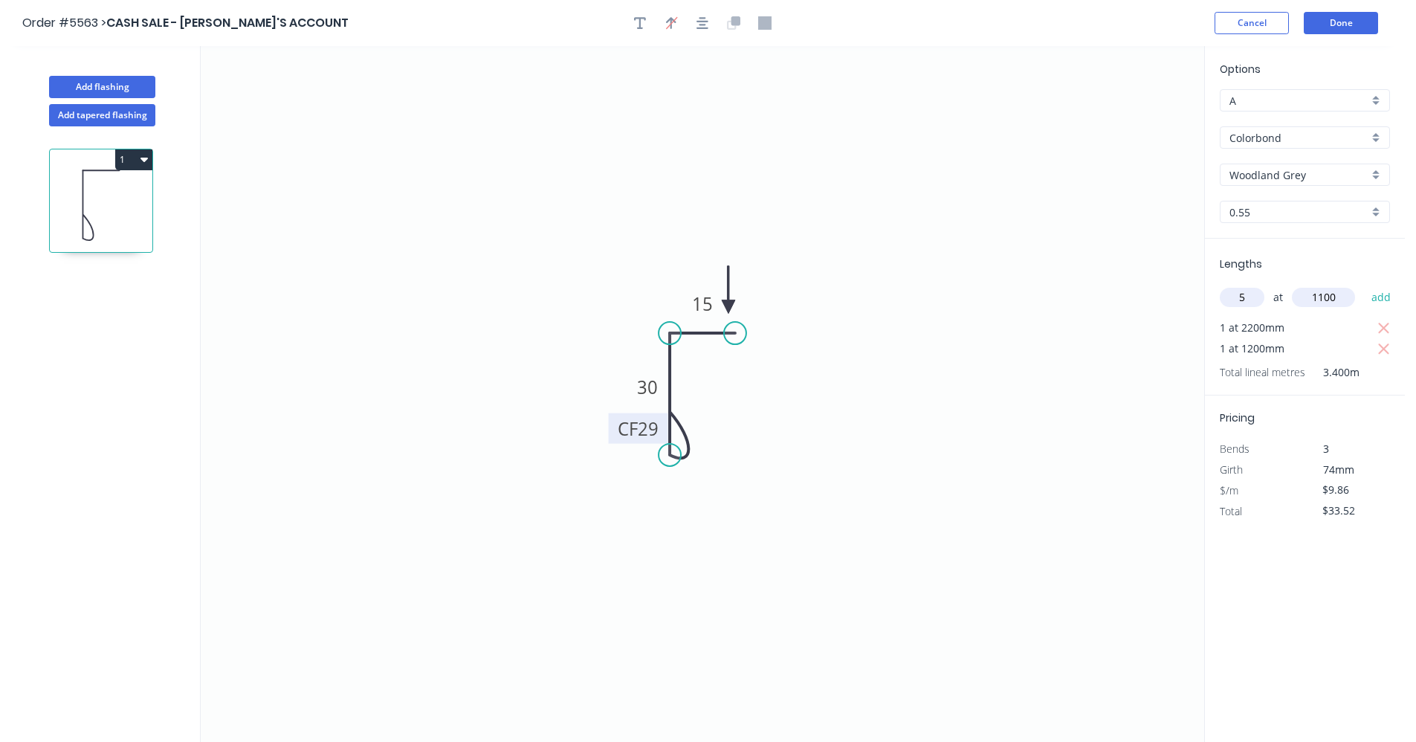
click at [1364, 285] on button "add" at bounding box center [1381, 297] width 35 height 25
click at [114, 91] on button "Add flashing" at bounding box center [102, 87] width 106 height 22
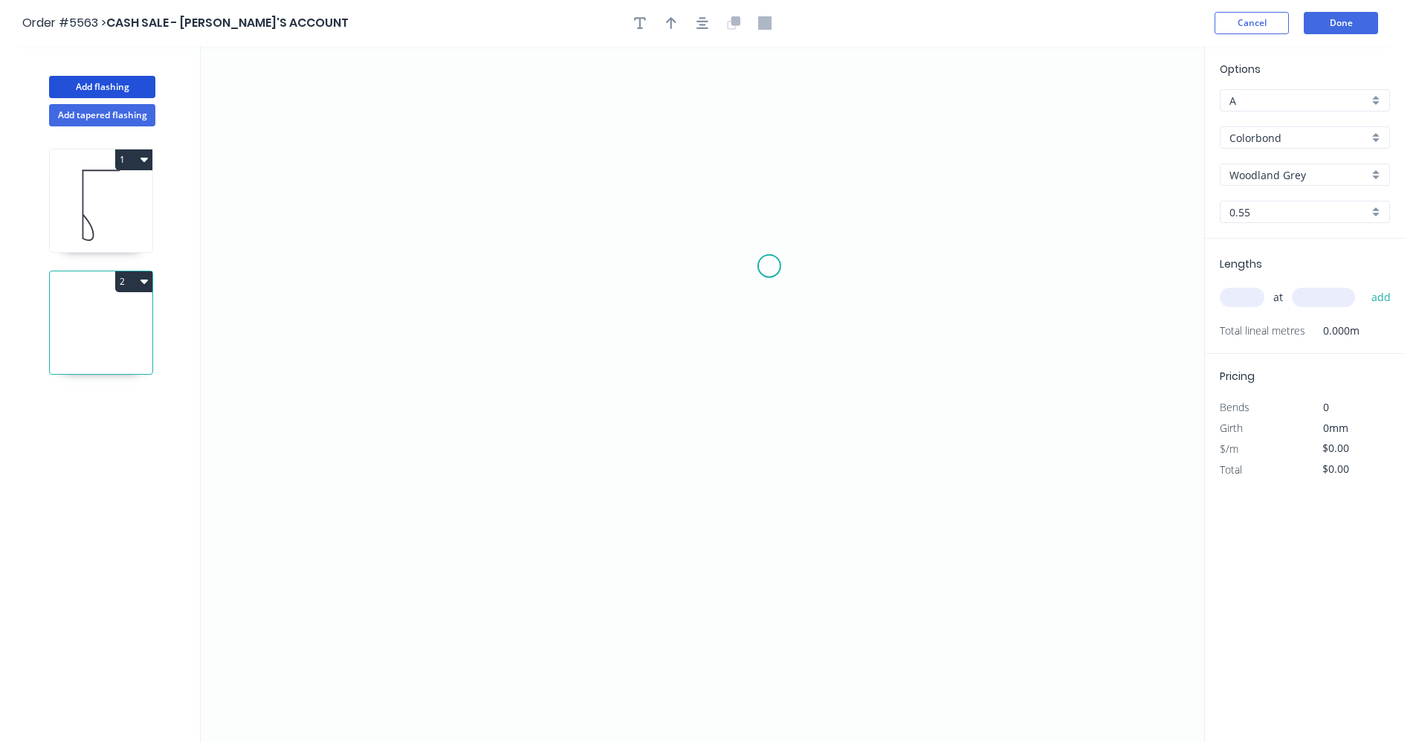
click at [766, 263] on icon "0" at bounding box center [703, 394] width 1004 height 696
click at [682, 259] on icon "0" at bounding box center [703, 394] width 1004 height 696
click at [676, 419] on icon "0 ?" at bounding box center [703, 394] width 1004 height 696
click at [730, 232] on rect at bounding box center [724, 235] width 30 height 21
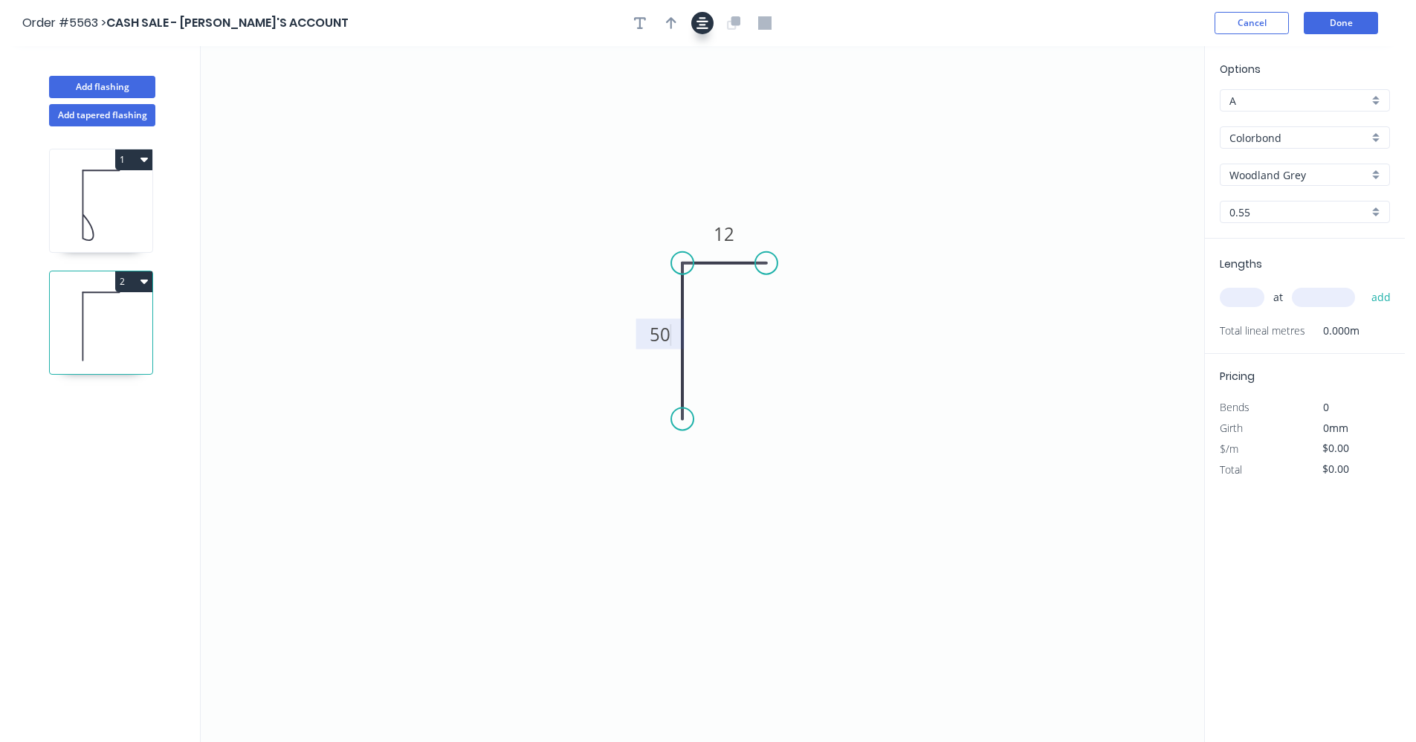
click at [705, 21] on icon "button" at bounding box center [703, 23] width 12 height 12
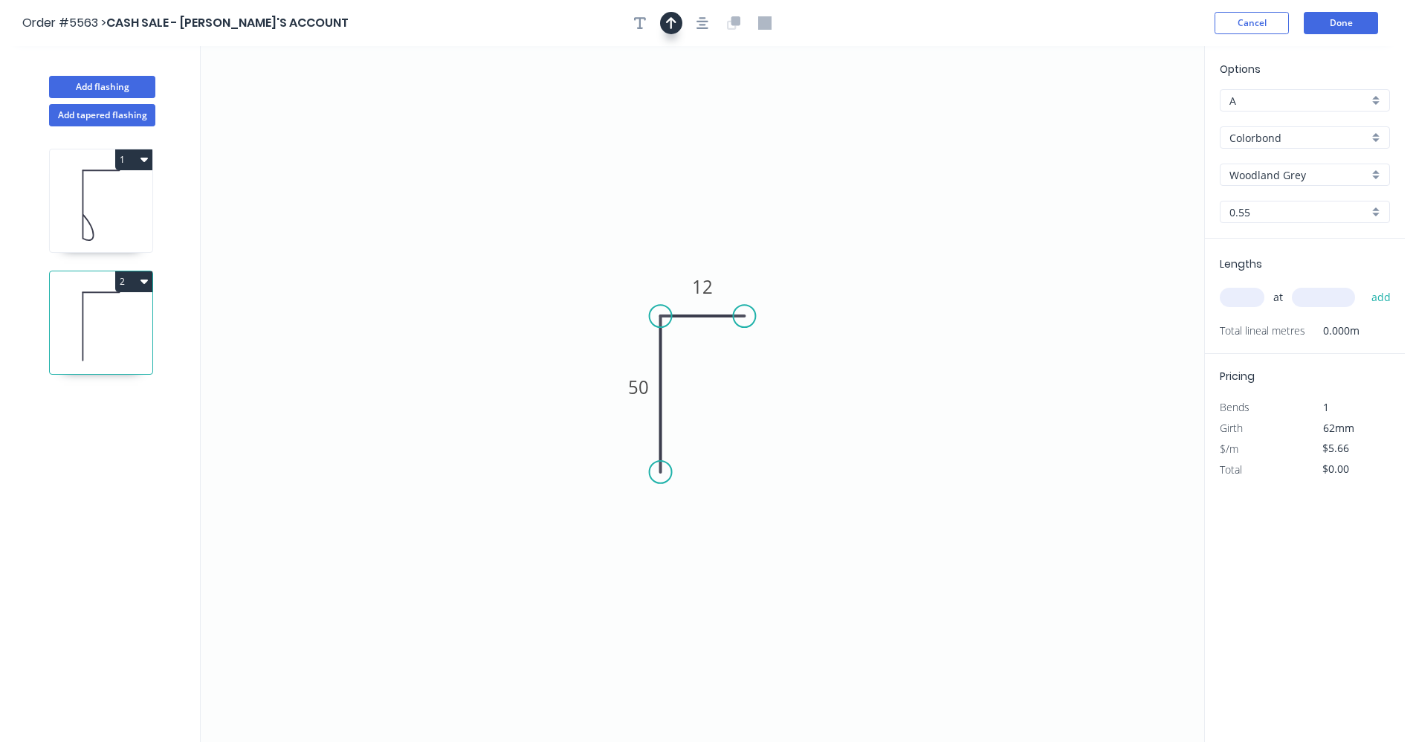
click at [679, 26] on button "button" at bounding box center [671, 23] width 22 height 22
click at [1131, 121] on icon at bounding box center [1129, 104] width 13 height 48
click at [1131, 120] on icon at bounding box center [1141, 108] width 43 height 43
click at [1131, 120] on icon at bounding box center [1147, 120] width 48 height 13
drag, startPoint x: 1131, startPoint y: 120, endPoint x: 685, endPoint y: 377, distance: 514.5
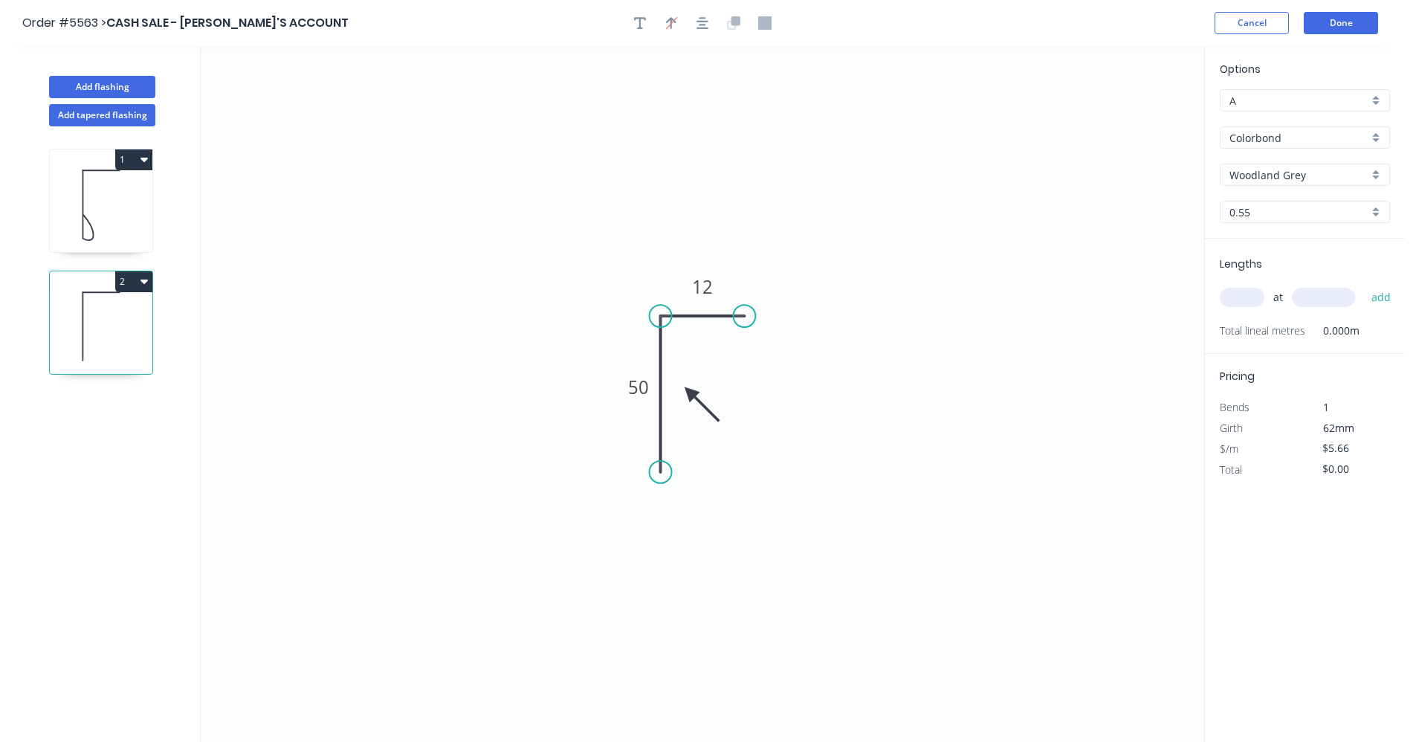
click at [688, 390] on icon at bounding box center [701, 404] width 43 height 43
click at [1239, 301] on input "text" at bounding box center [1242, 297] width 45 height 19
click at [1364, 285] on button "add" at bounding box center [1381, 297] width 35 height 25
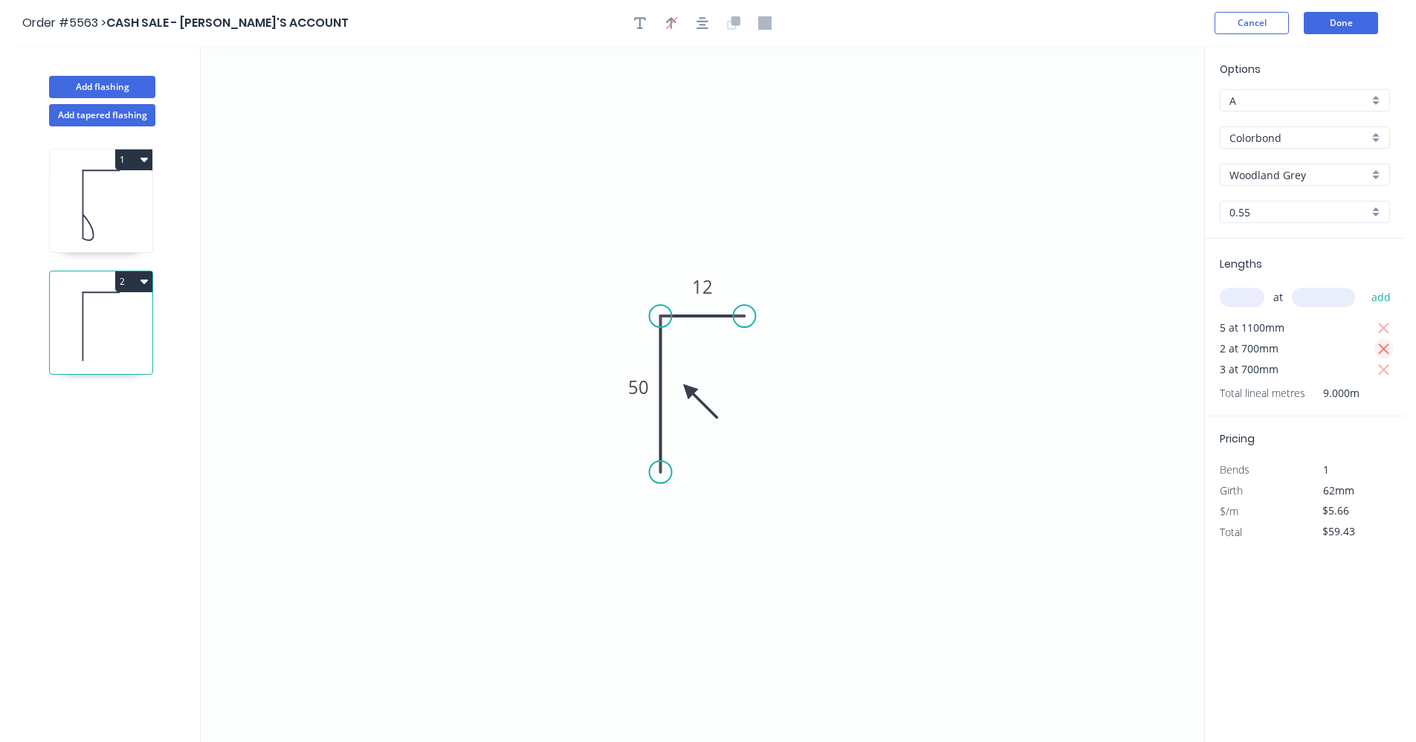
click at [1390, 352] on icon "button" at bounding box center [1384, 349] width 13 height 18
click at [1228, 299] on input "text" at bounding box center [1242, 297] width 45 height 19
click at [1364, 285] on button "add" at bounding box center [1381, 297] width 35 height 25
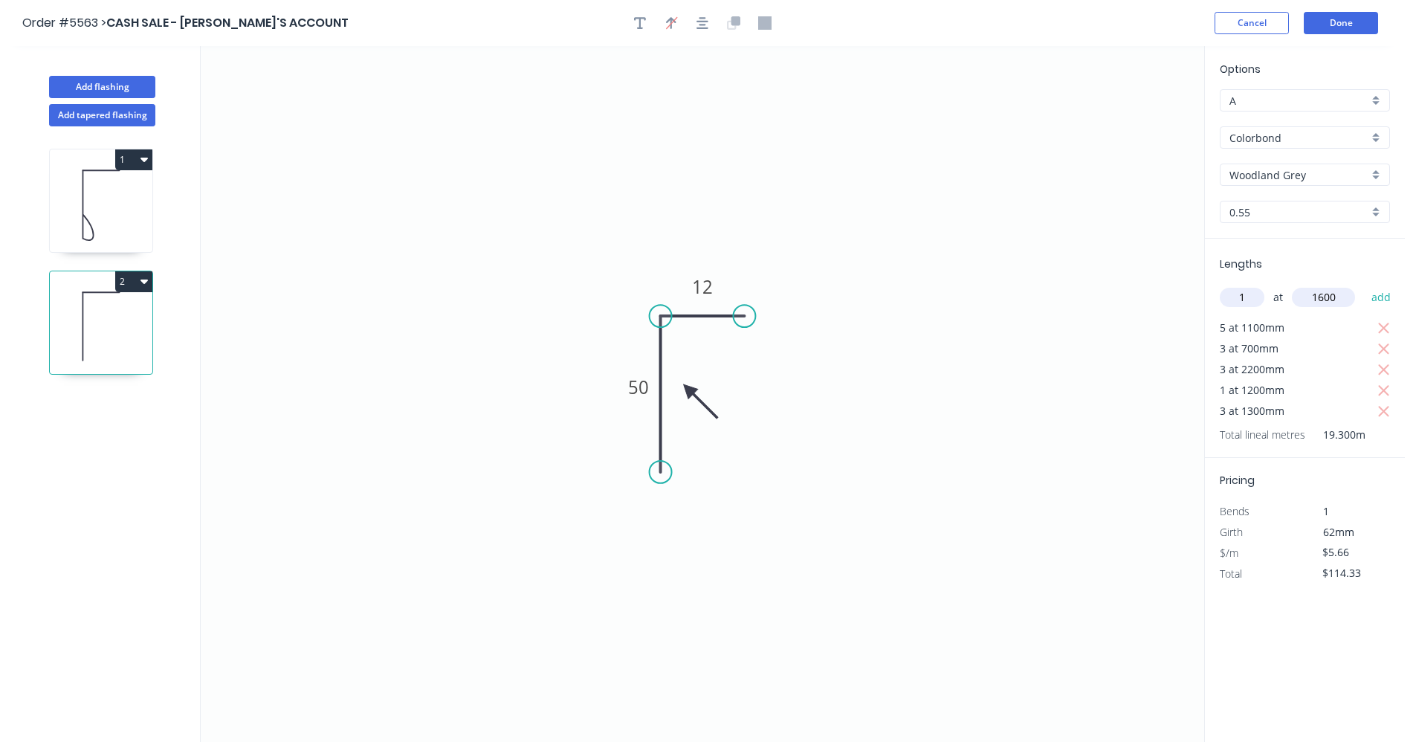
click at [1364, 285] on button "add" at bounding box center [1381, 297] width 35 height 25
click at [1338, 22] on button "Done" at bounding box center [1341, 23] width 74 height 22
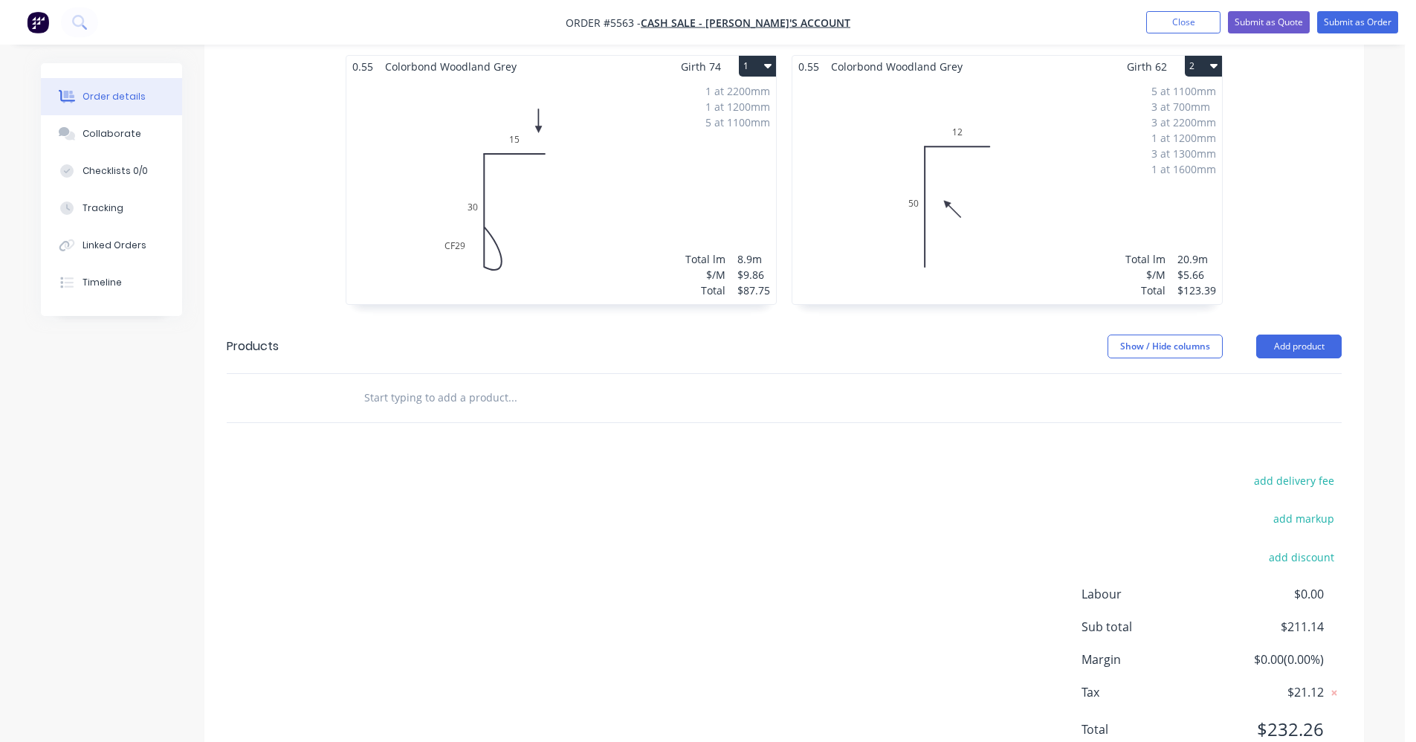
scroll to position [401, 0]
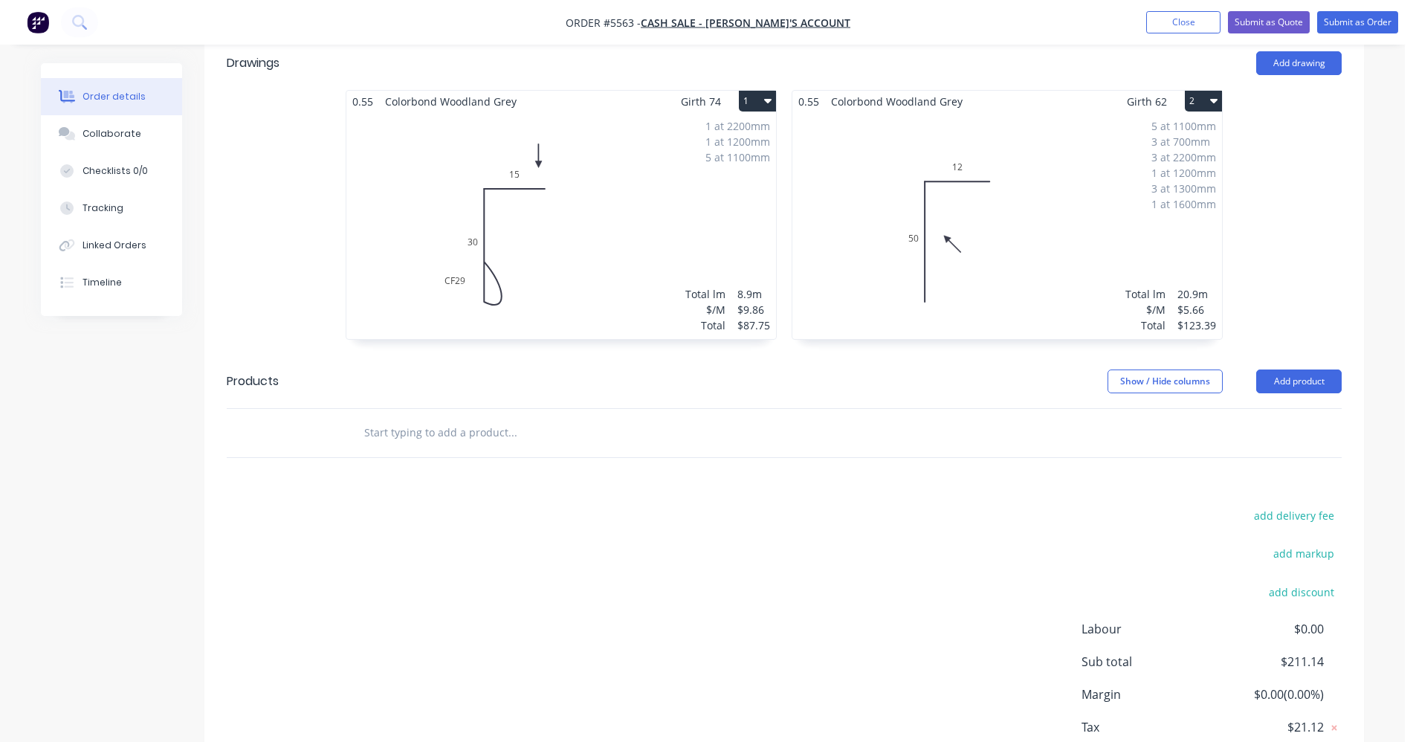
click at [481, 418] on input "text" at bounding box center [512, 433] width 297 height 30
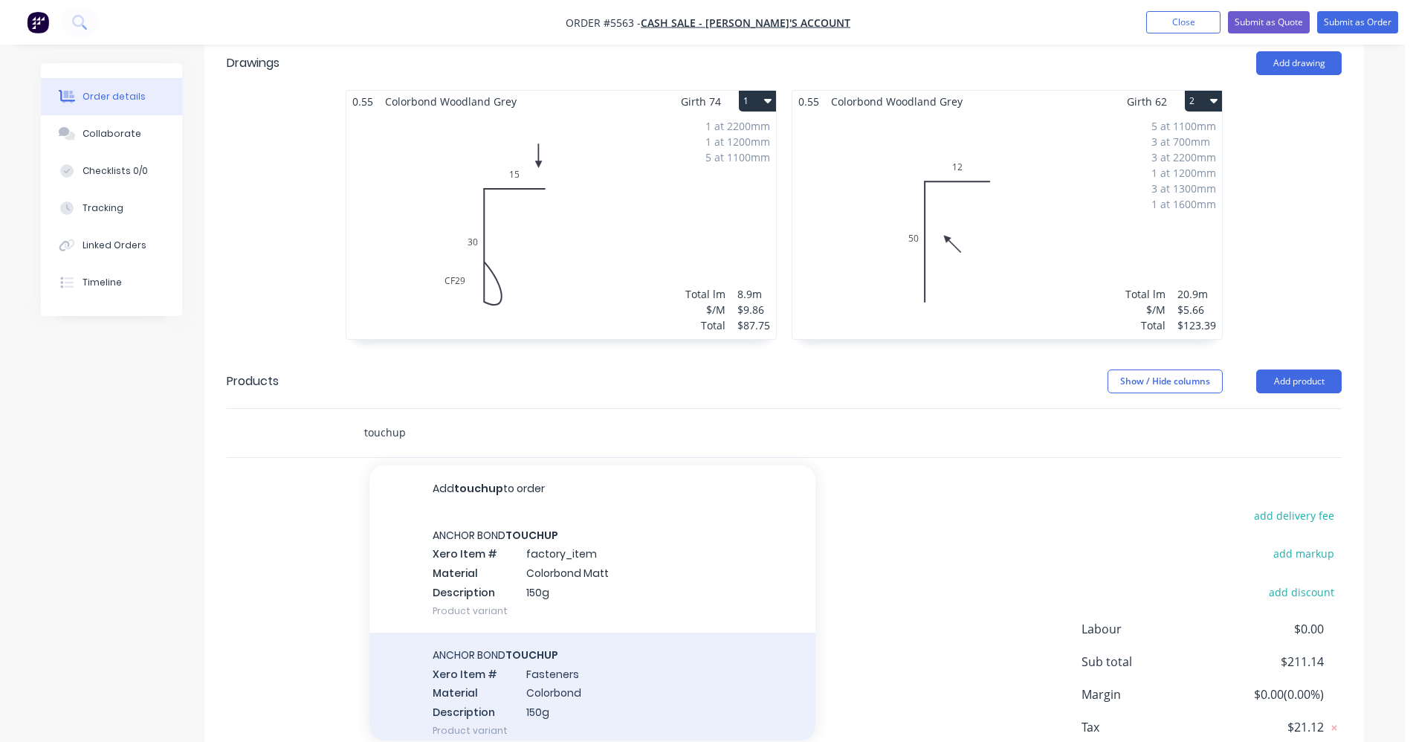
scroll to position [74, 0]
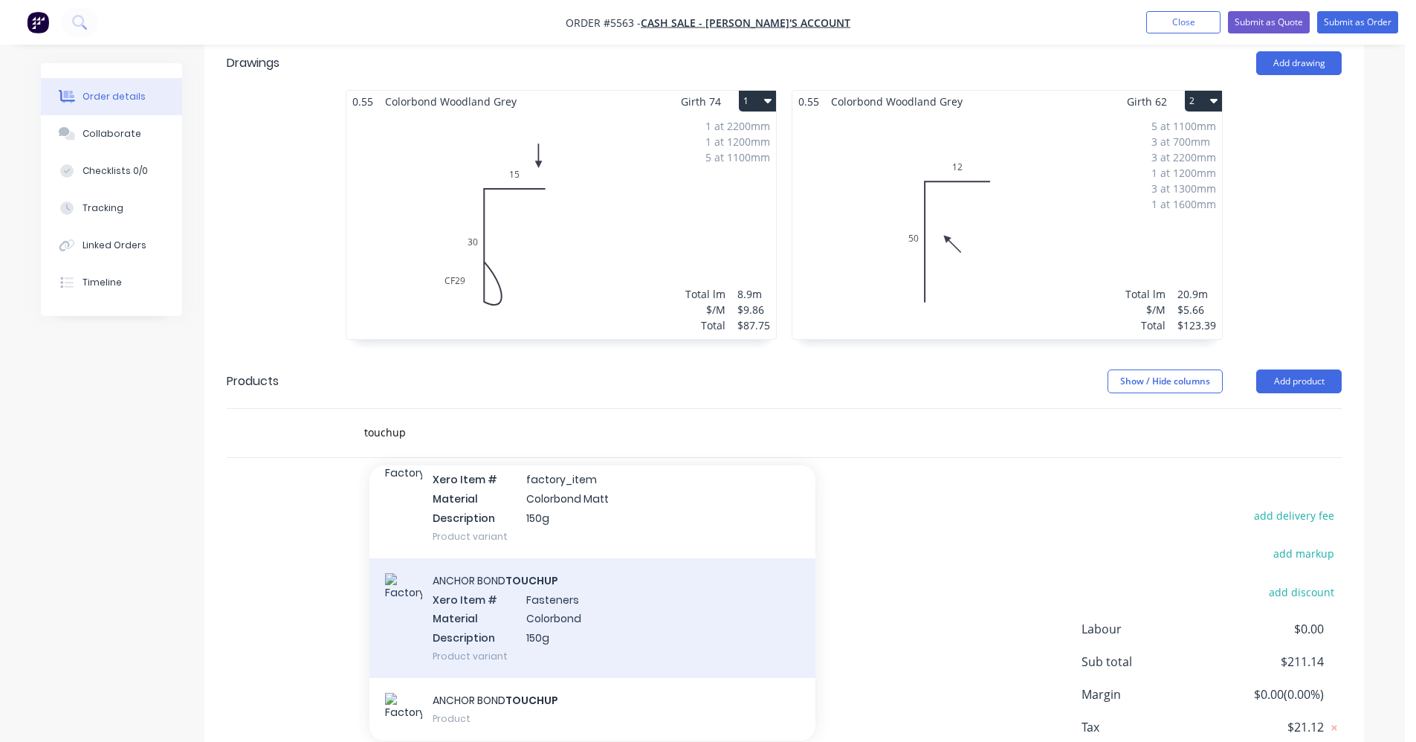
click at [617, 605] on div "ANCHOR BOND TOUCHUP Xero Item # Fasteners Material Colorbond Description 150g P…" at bounding box center [592, 618] width 446 height 120
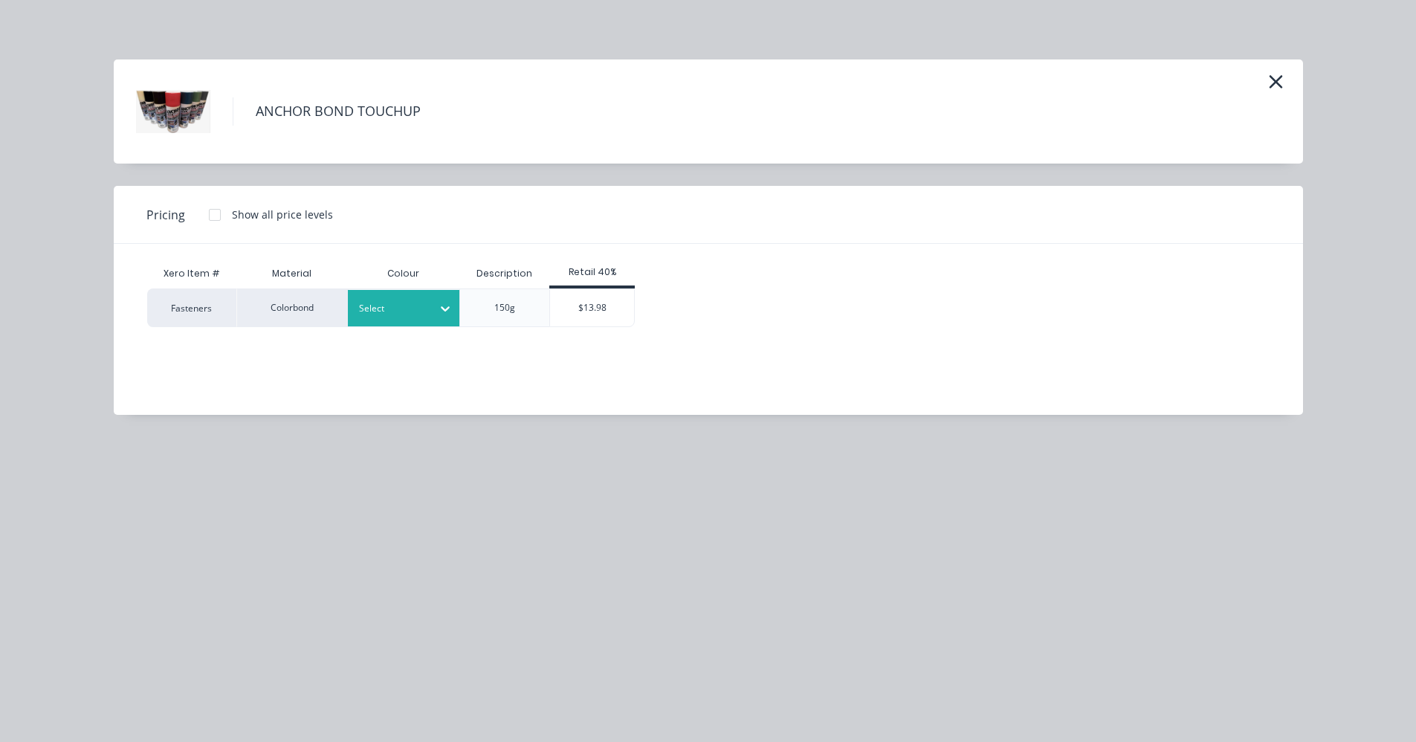
click at [412, 313] on div at bounding box center [392, 308] width 67 height 16
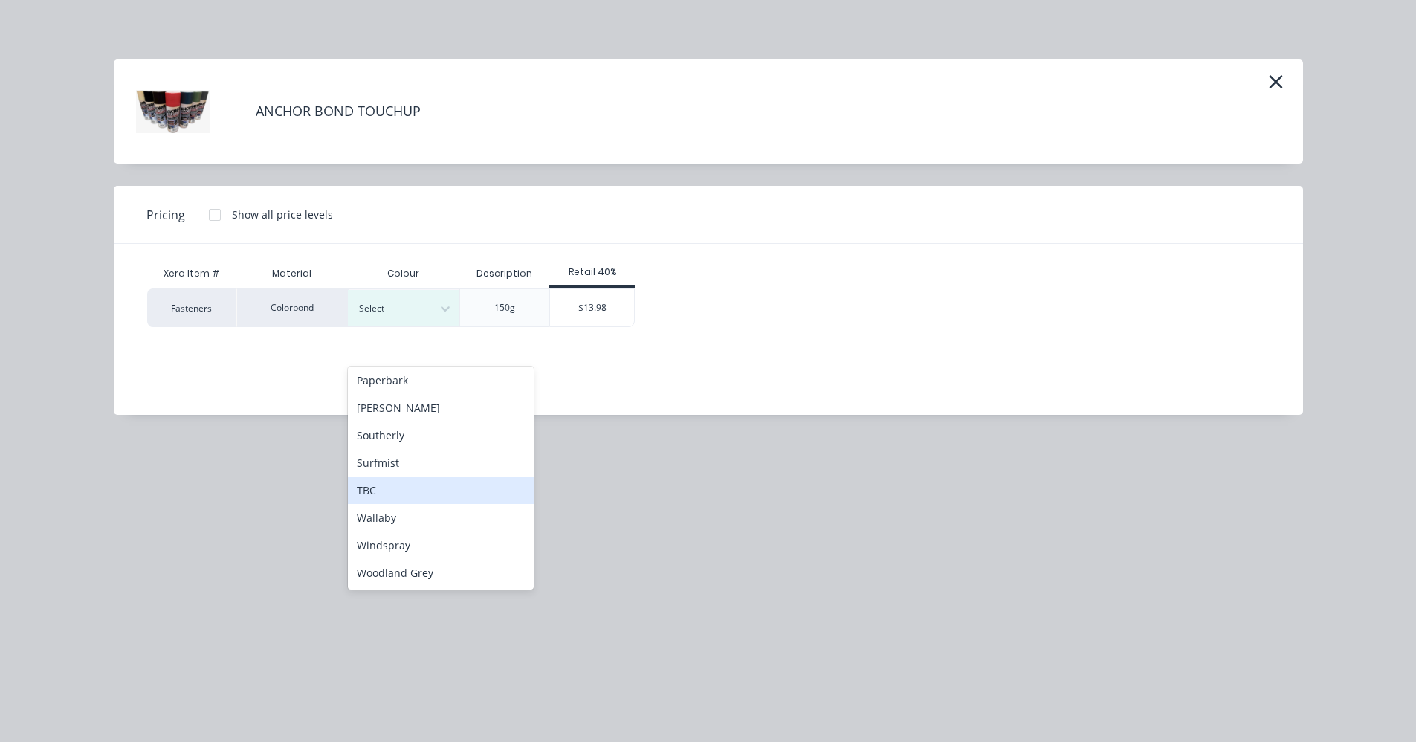
scroll to position [475, 0]
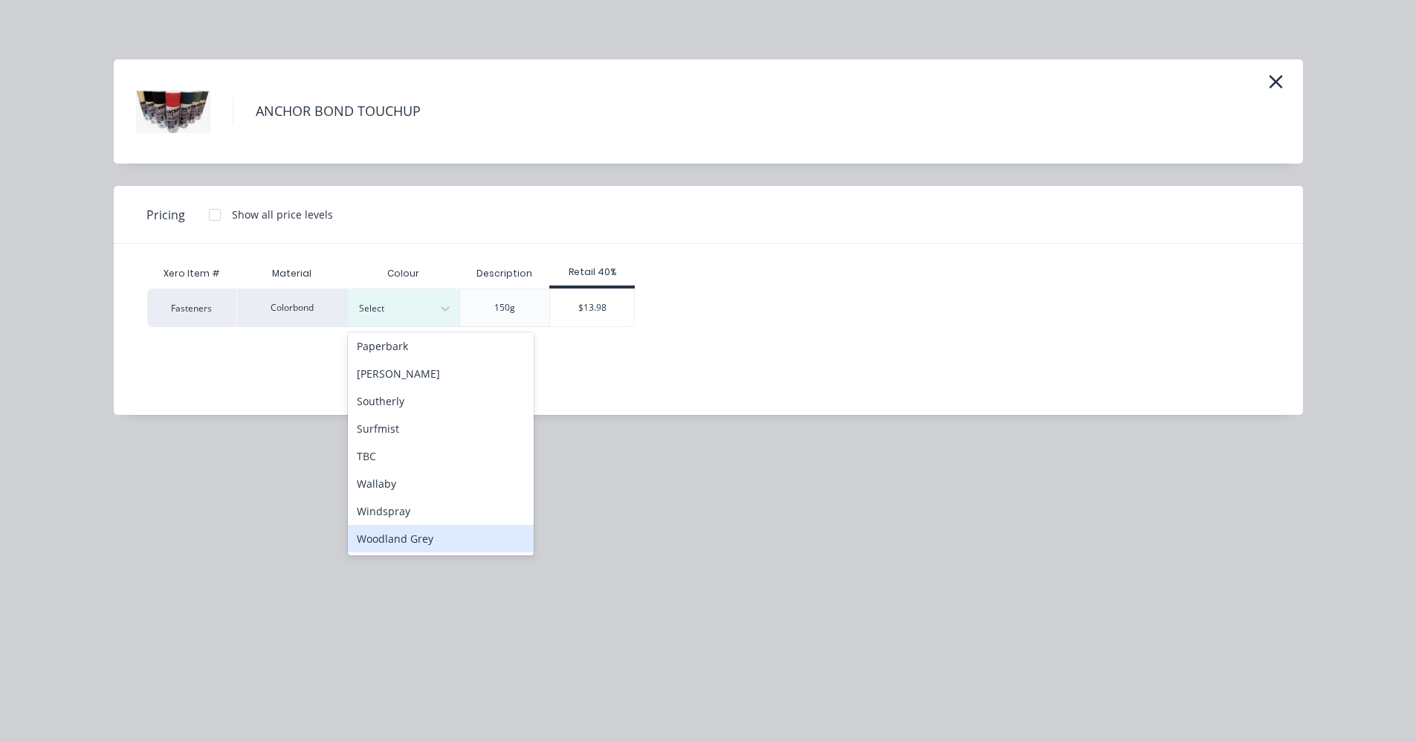
click at [404, 537] on div "Woodland Grey" at bounding box center [441, 539] width 186 height 28
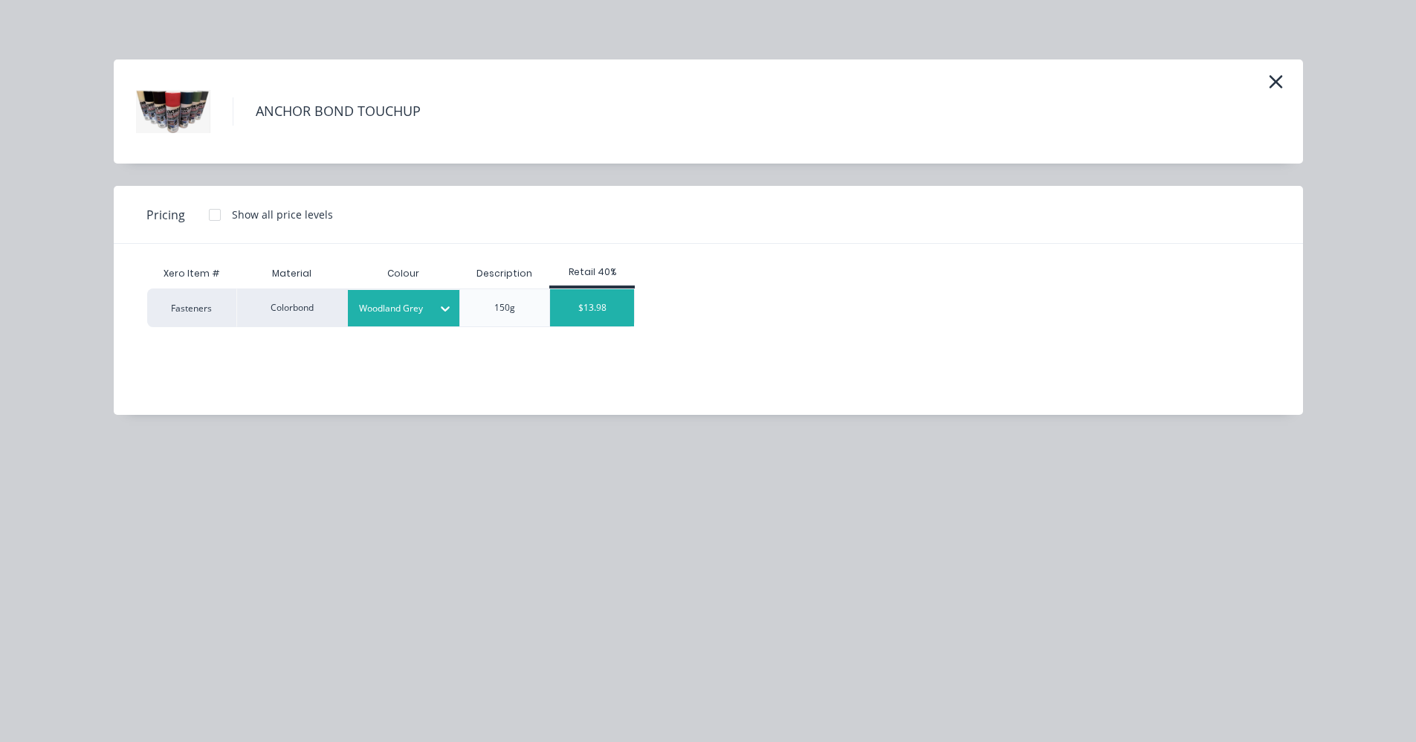
click at [604, 317] on div "$13.98" at bounding box center [592, 307] width 84 height 37
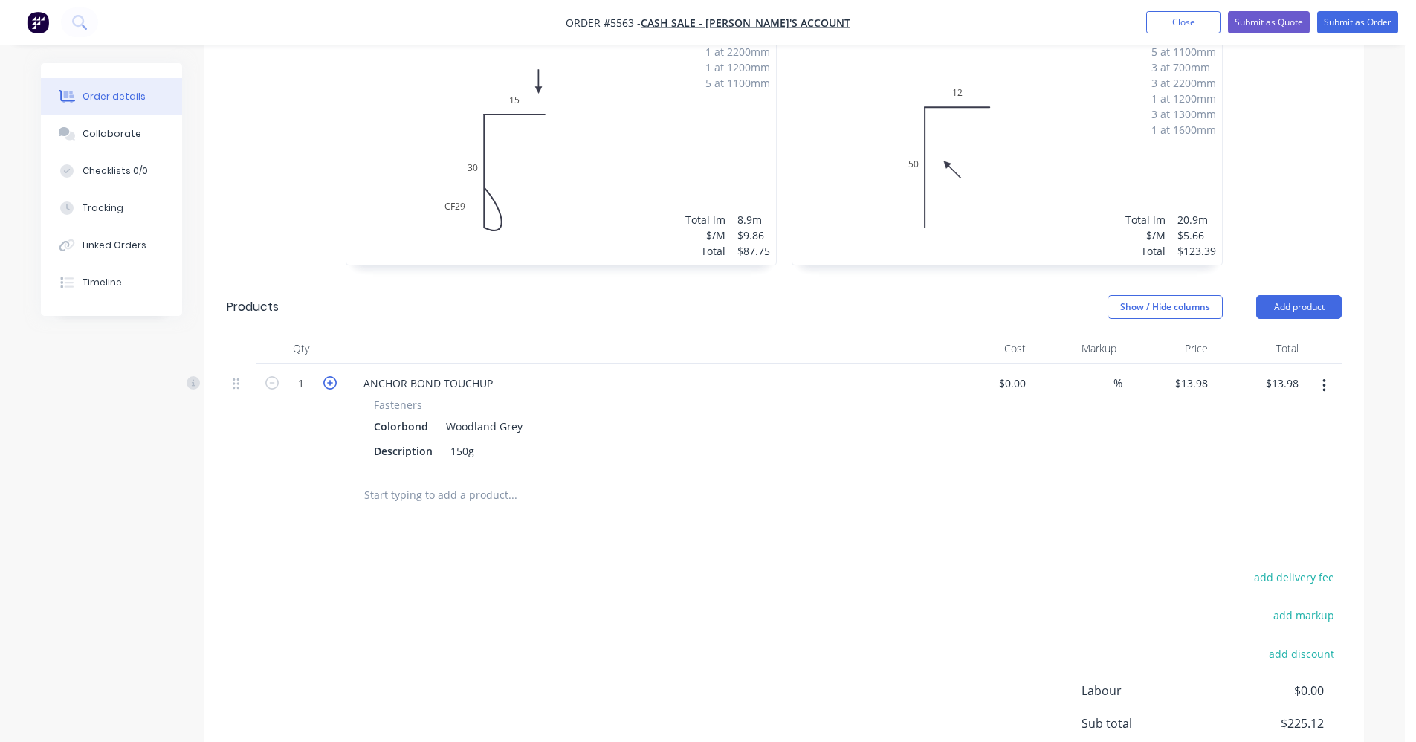
click at [334, 376] on icon "button" at bounding box center [329, 382] width 13 height 13
click at [410, 480] on input "text" at bounding box center [512, 495] width 297 height 30
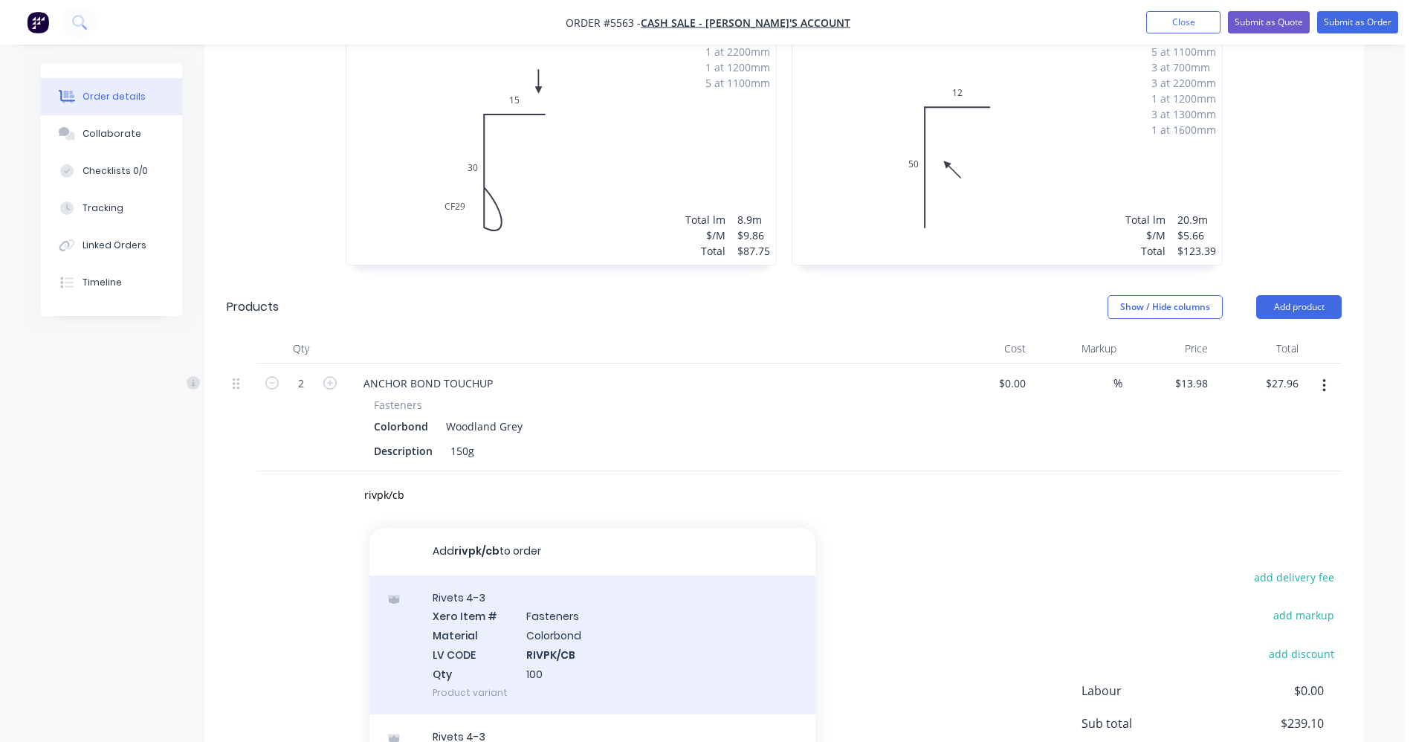
click at [578, 619] on div "Rivets 4-3 Xero Item # Fasteners Material Colorbond LV CODE RIVPK/CB Qty 100 Pr…" at bounding box center [592, 644] width 446 height 139
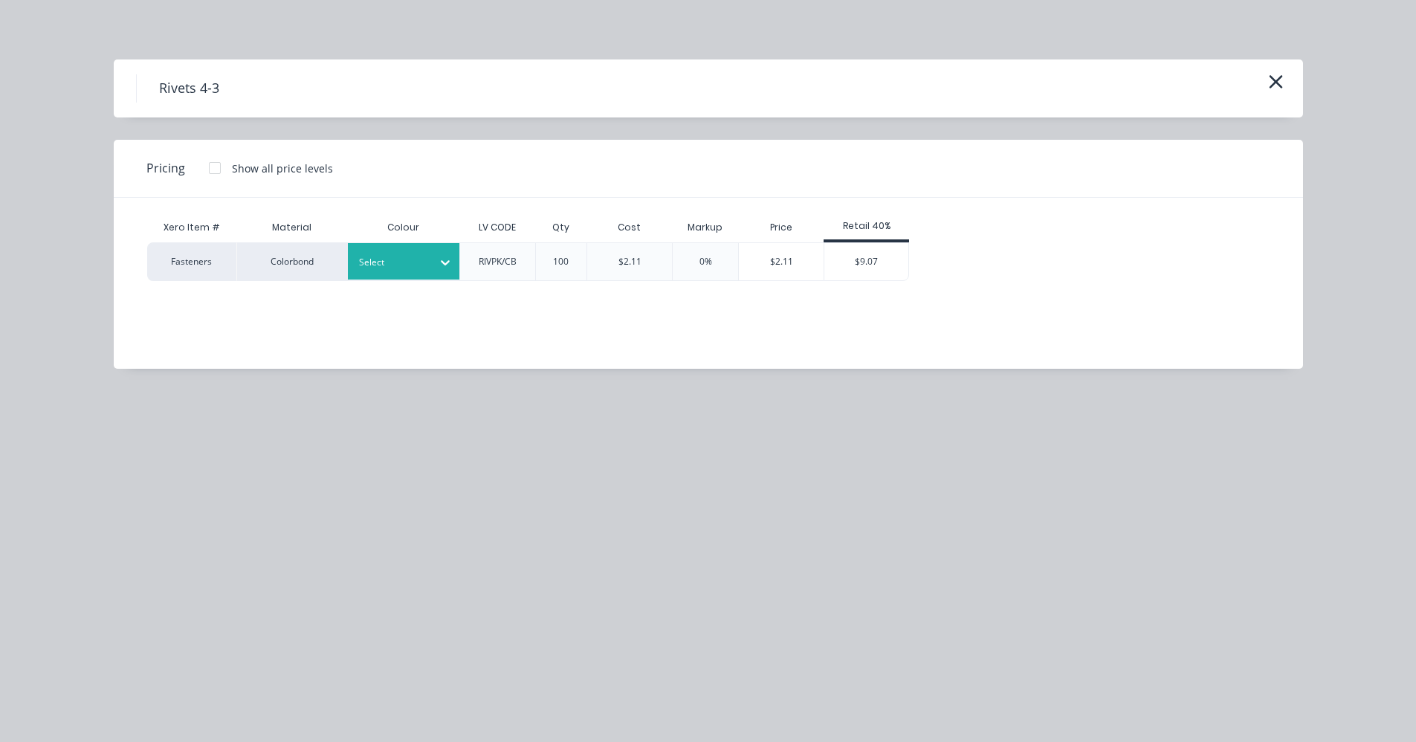
click at [417, 265] on div at bounding box center [392, 262] width 67 height 16
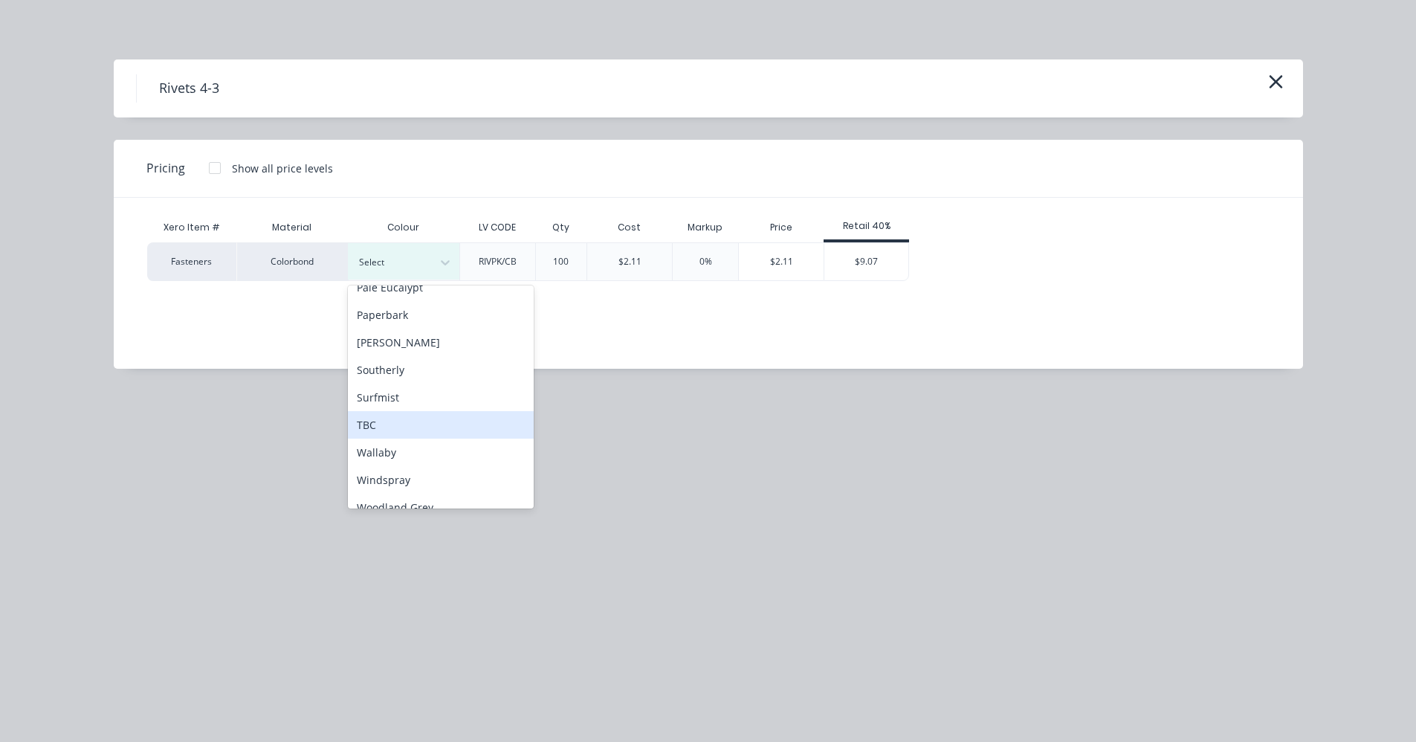
scroll to position [416, 0]
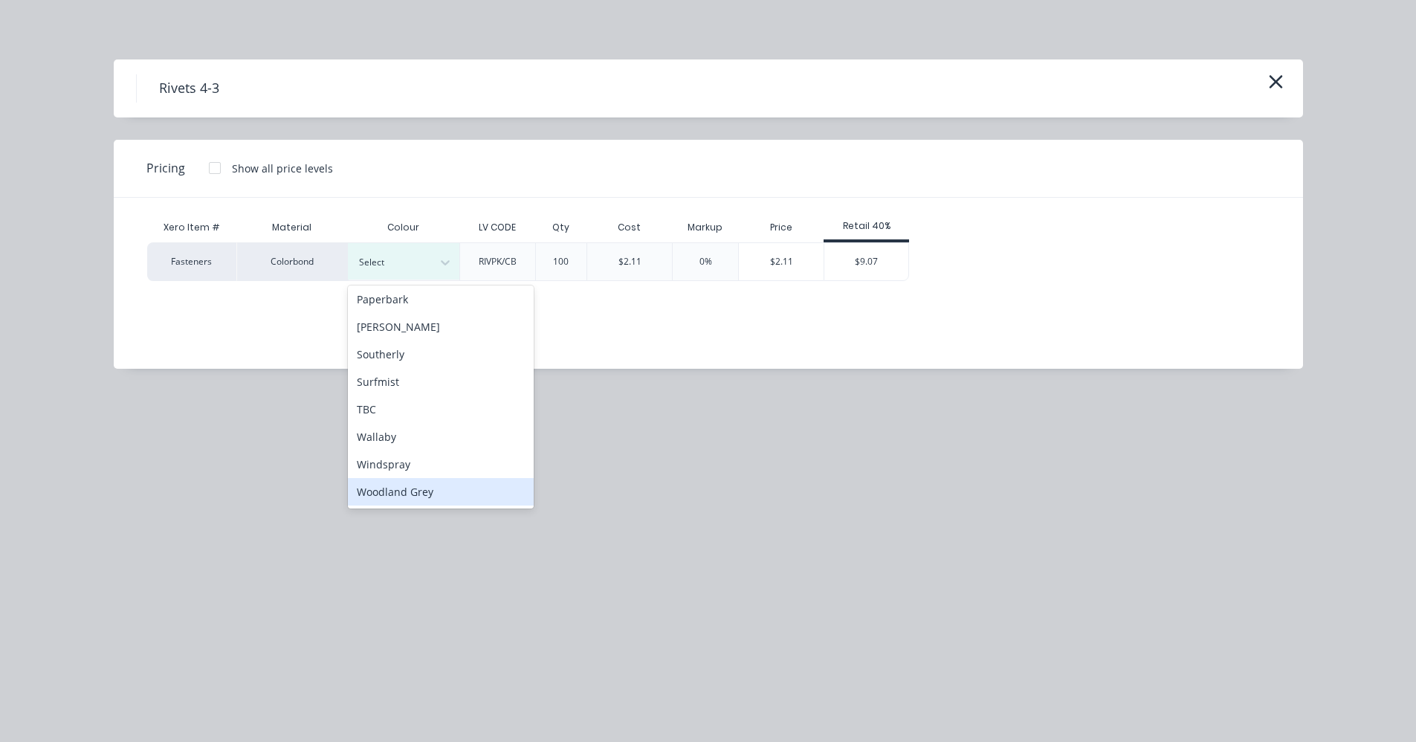
click at [402, 486] on div "Woodland Grey" at bounding box center [441, 492] width 186 height 28
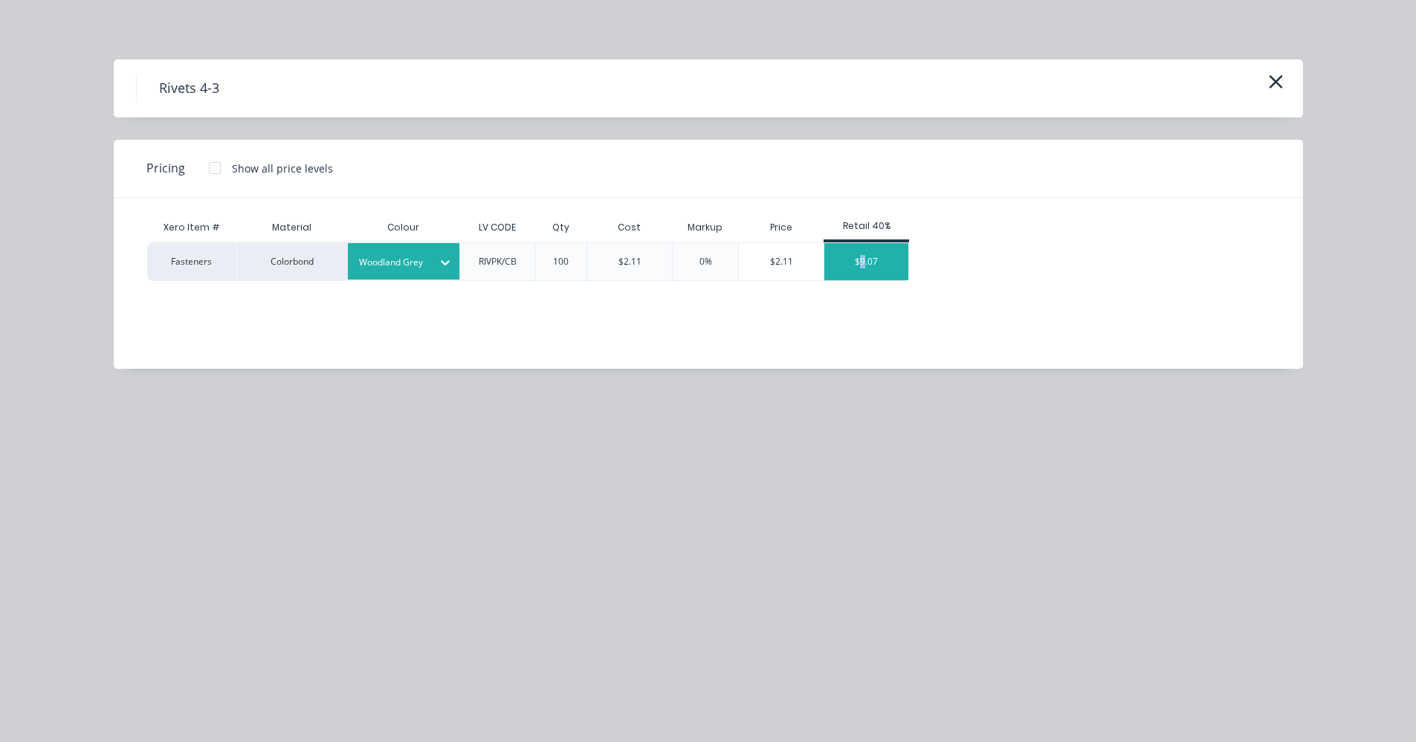
click at [863, 266] on div "$9.07" at bounding box center [866, 261] width 84 height 37
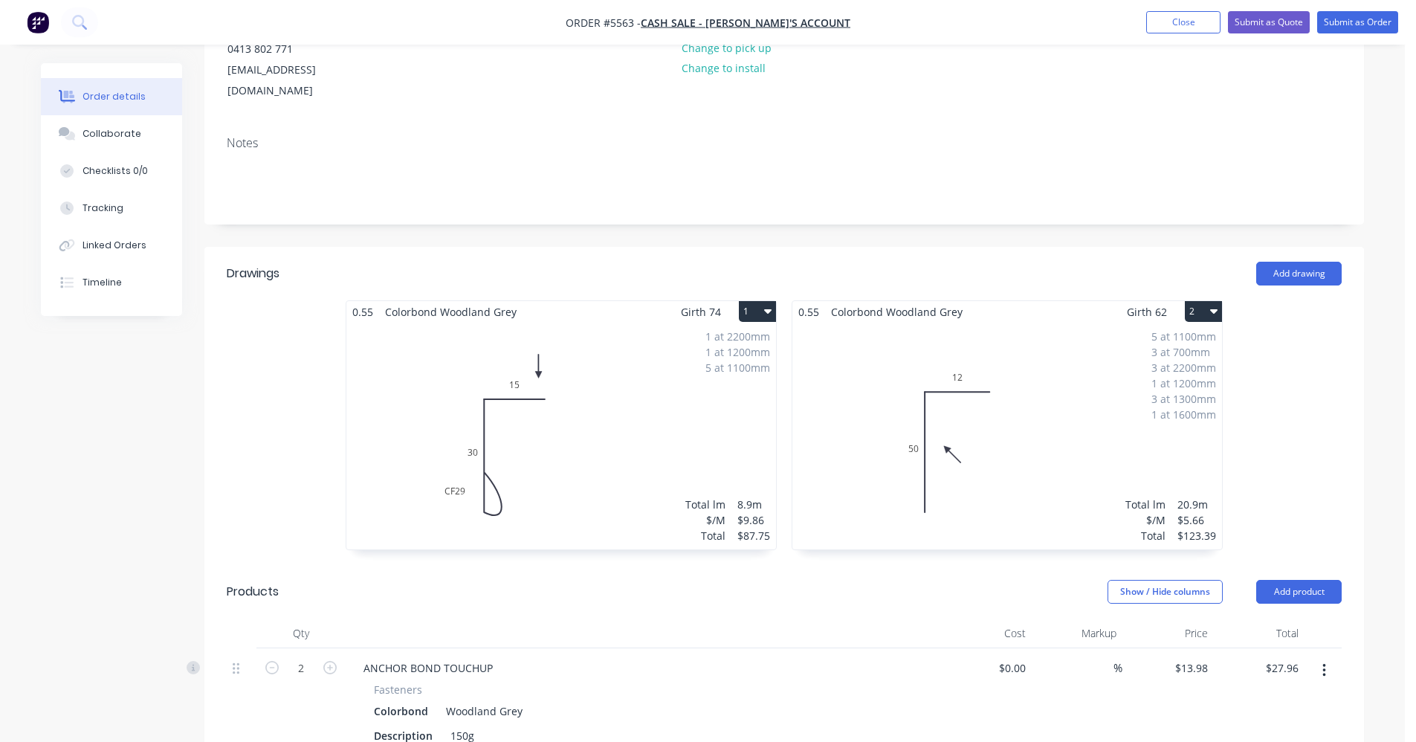
scroll to position [0, 0]
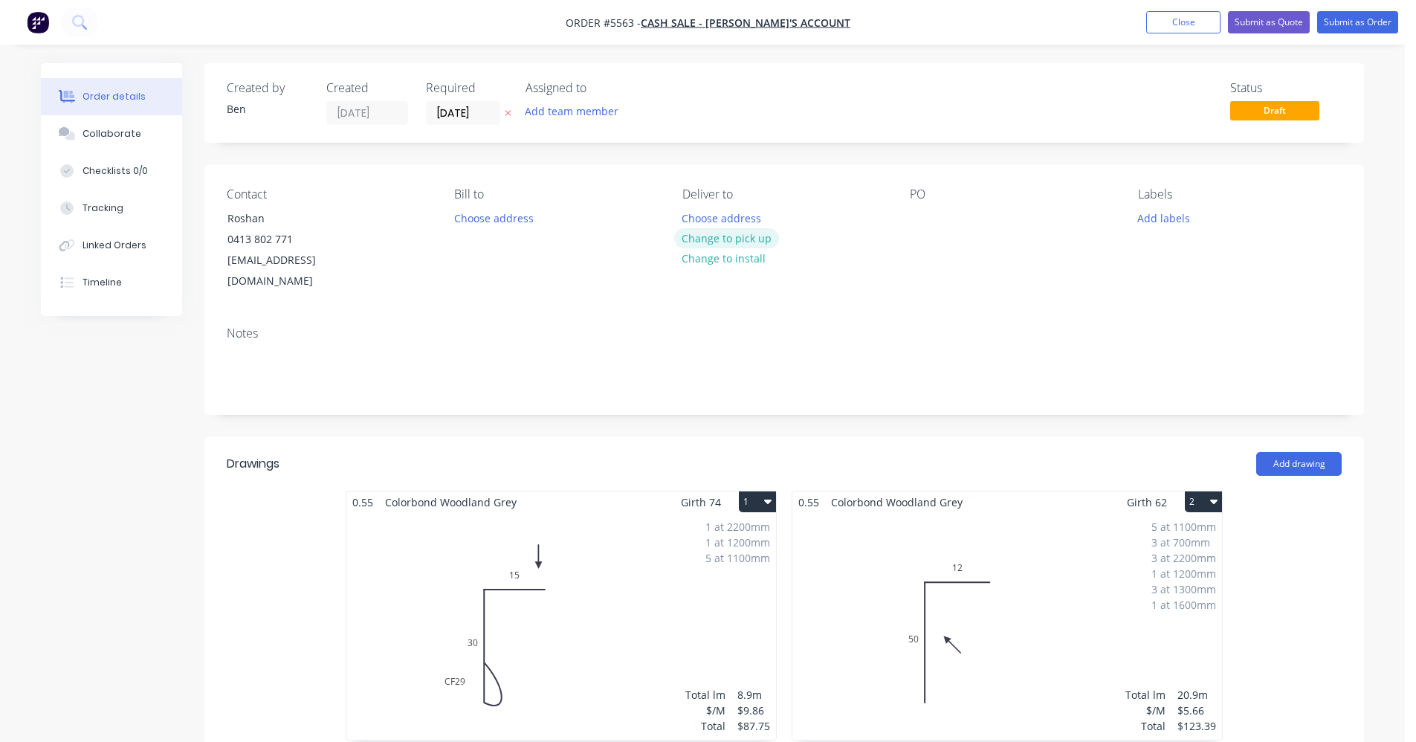
click at [734, 237] on button "Change to pick up" at bounding box center [727, 238] width 106 height 20
click at [922, 219] on div at bounding box center [922, 218] width 24 height 22
click at [465, 120] on input "[DATE]" at bounding box center [463, 113] width 73 height 22
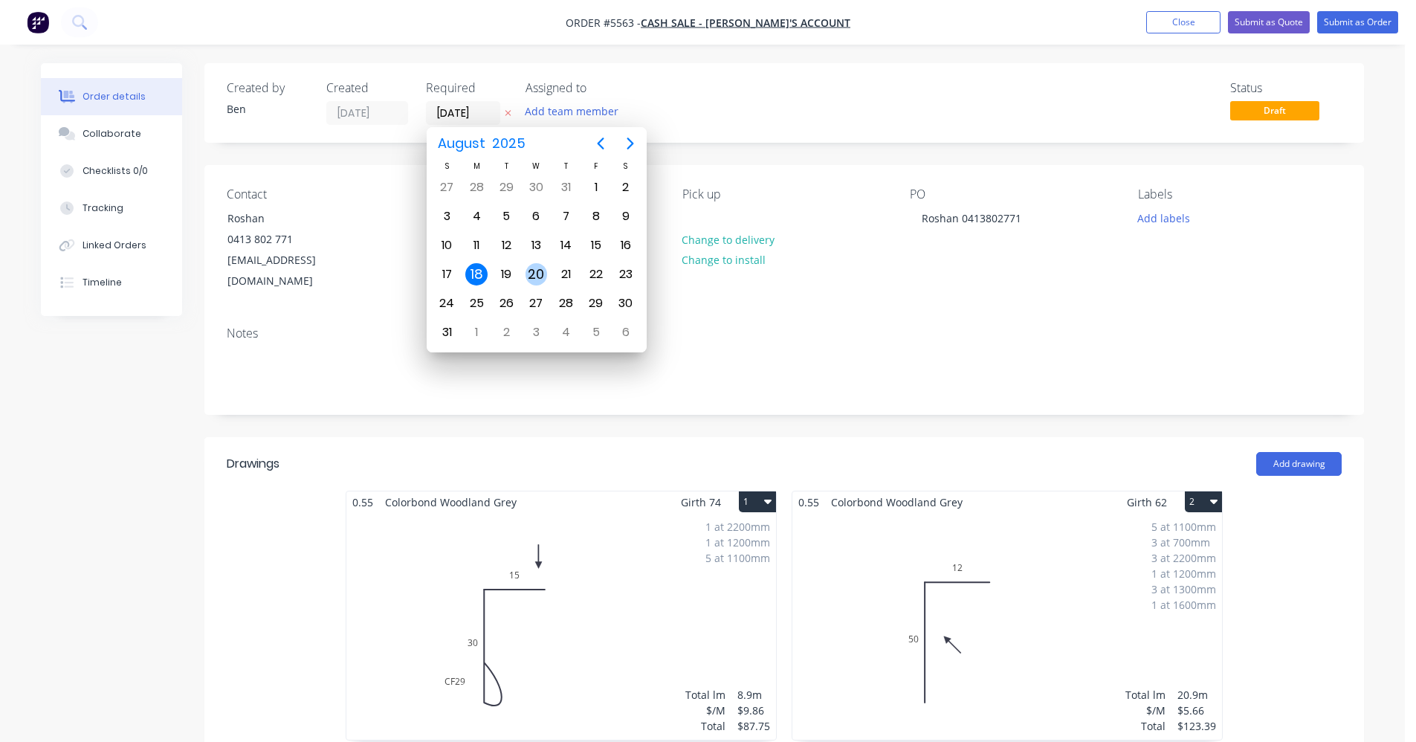
click at [537, 276] on div "20" at bounding box center [537, 274] width 22 height 22
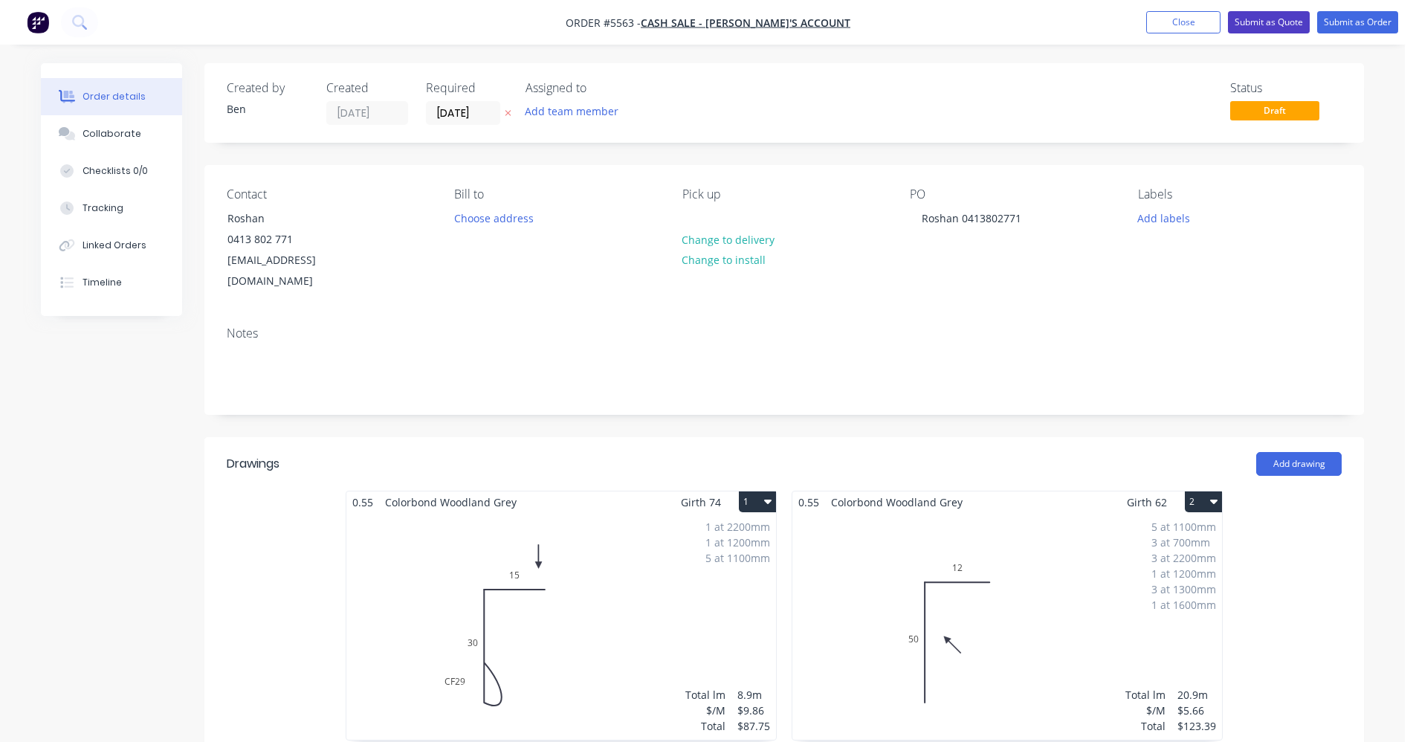
click at [1259, 21] on button "Submit as Quote" at bounding box center [1269, 22] width 82 height 22
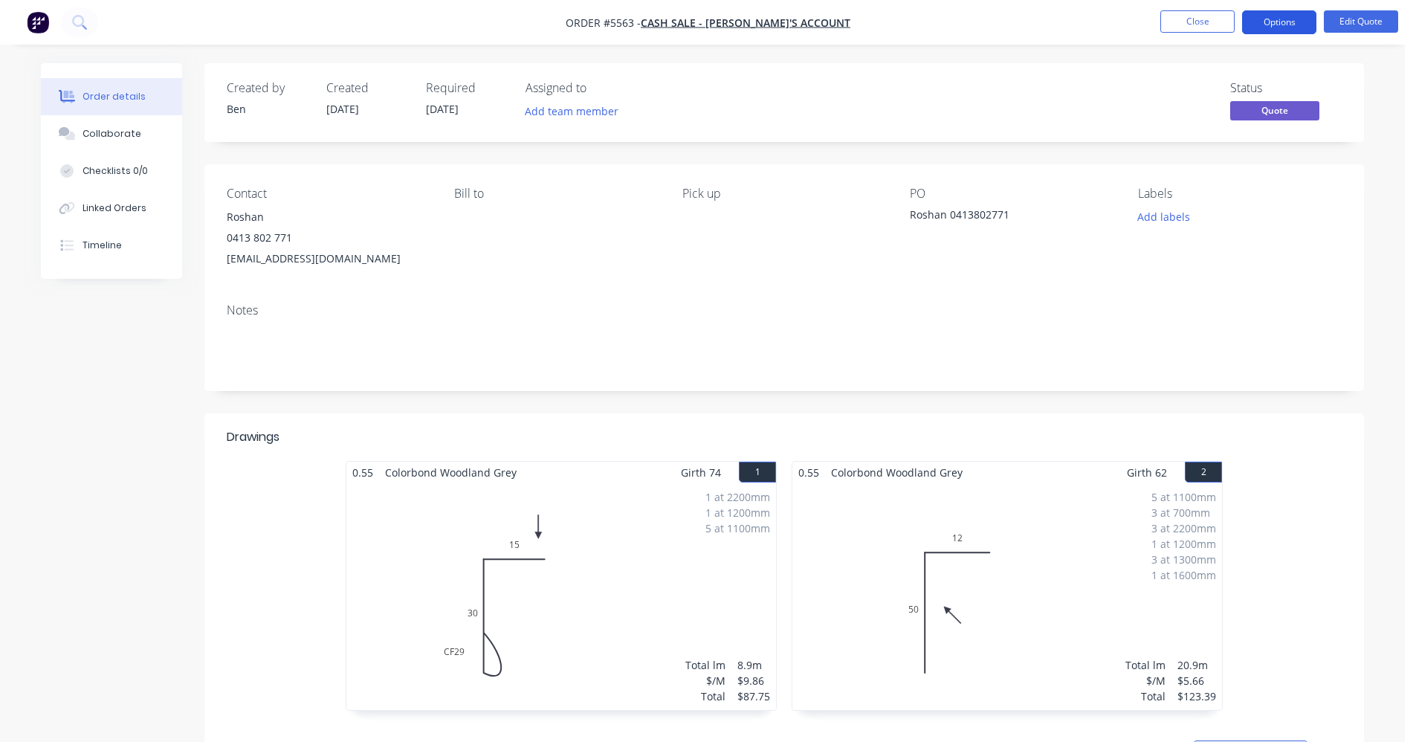
click at [1285, 22] on button "Options" at bounding box center [1279, 22] width 74 height 24
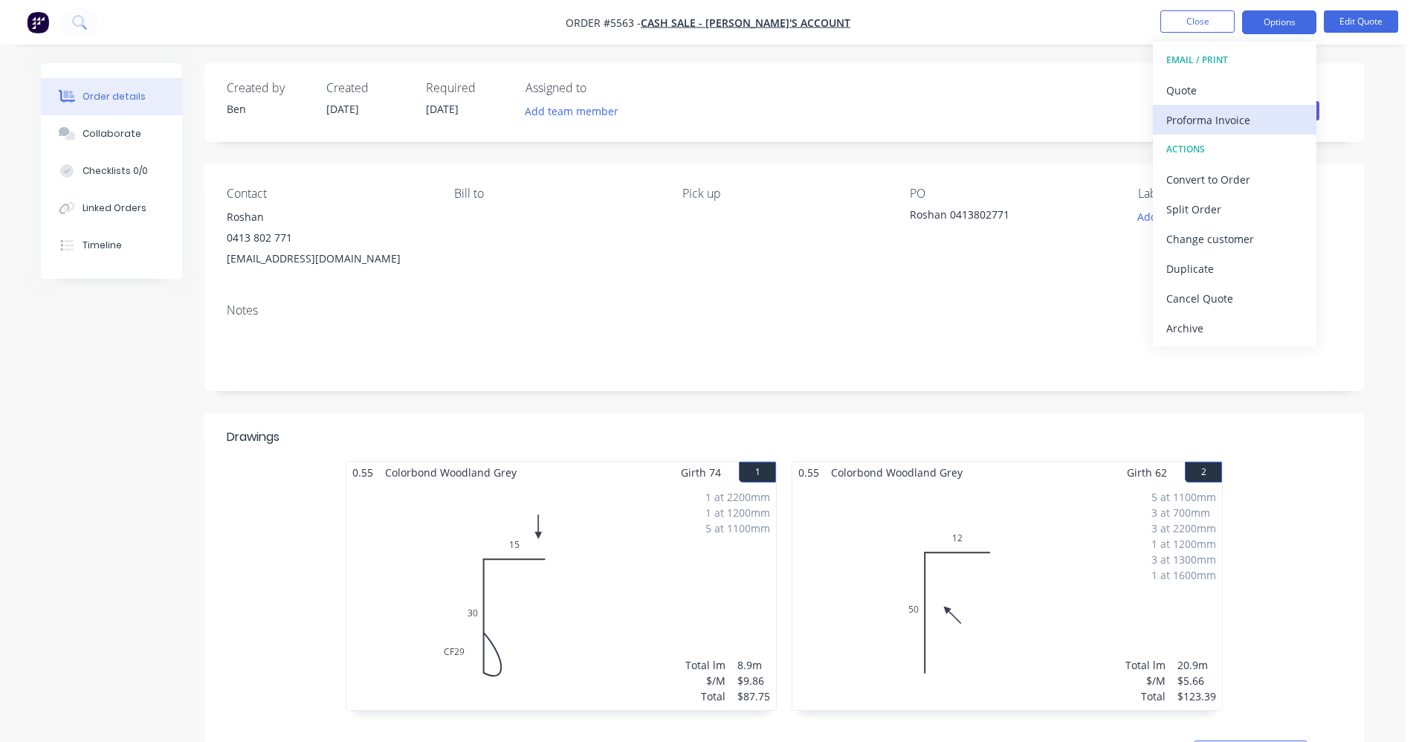
click at [1226, 120] on div "Proforma Invoice" at bounding box center [1234, 120] width 137 height 22
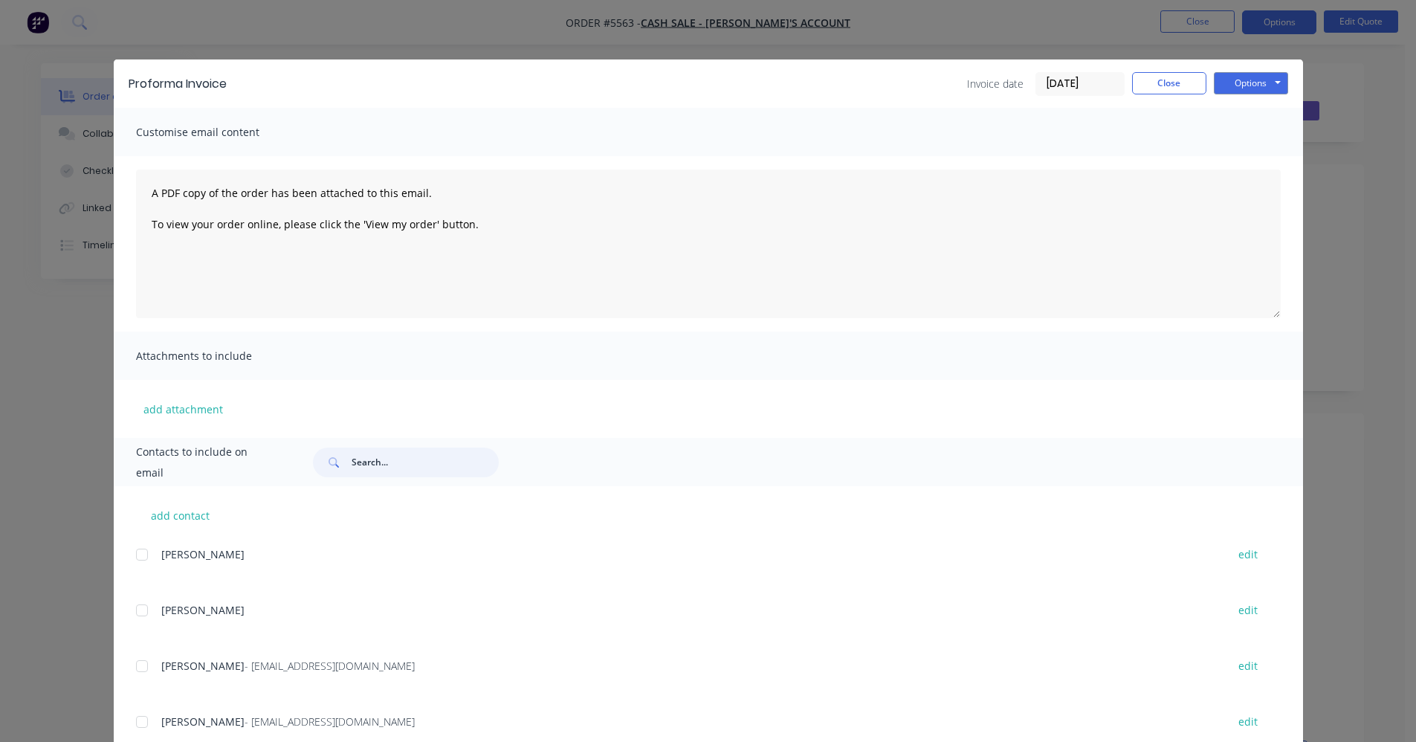
click at [369, 466] on input "text" at bounding box center [425, 463] width 147 height 30
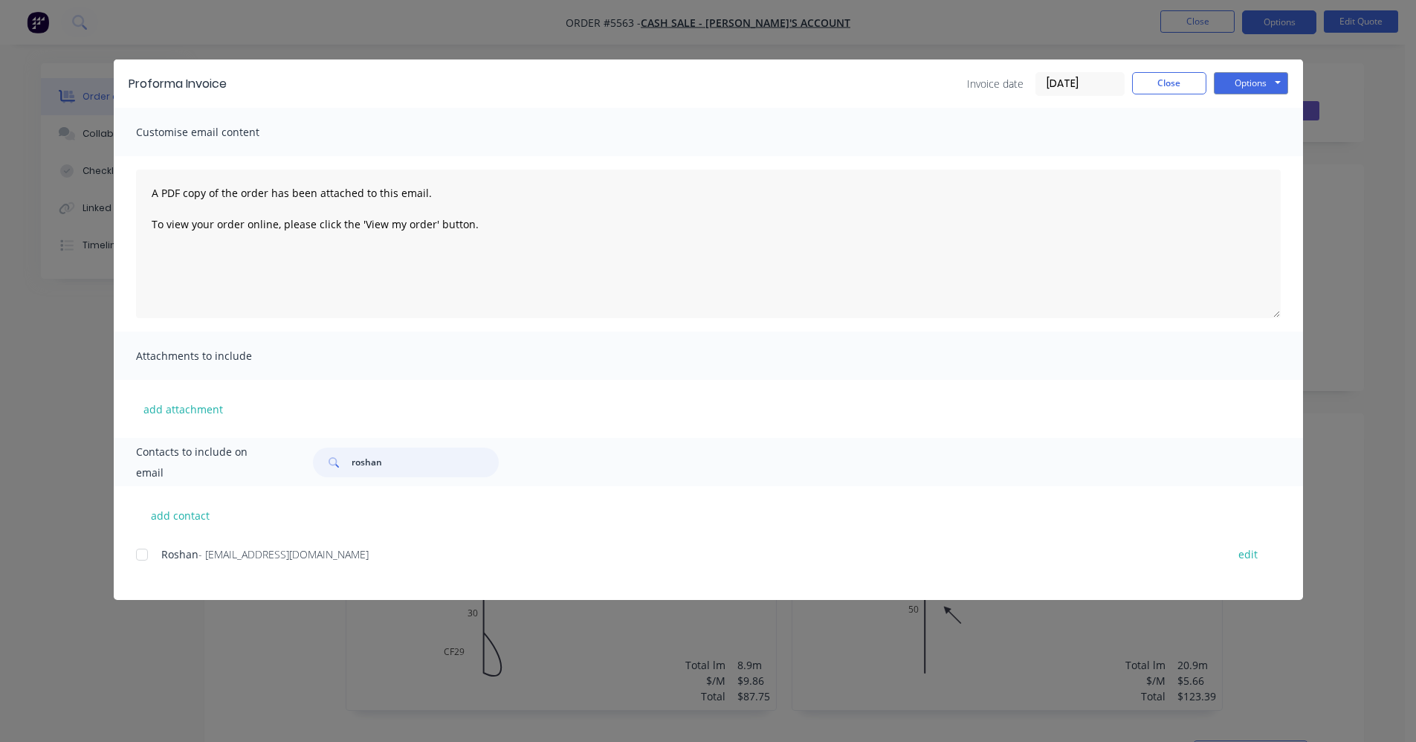
click at [141, 552] on div at bounding box center [142, 555] width 30 height 30
click at [1272, 86] on button "Options" at bounding box center [1251, 83] width 74 height 22
click at [1253, 158] on button "Email" at bounding box center [1261, 158] width 95 height 25
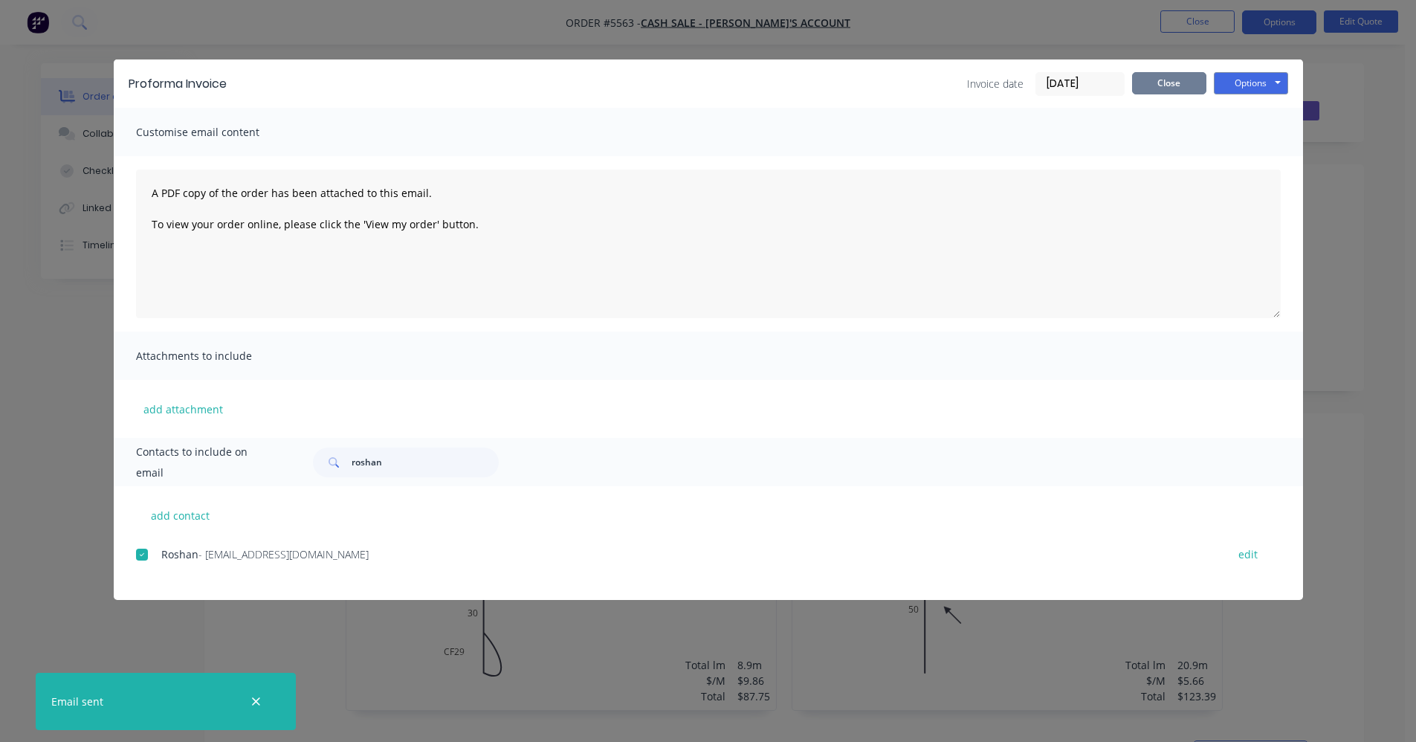
click at [1166, 84] on button "Close" at bounding box center [1169, 83] width 74 height 22
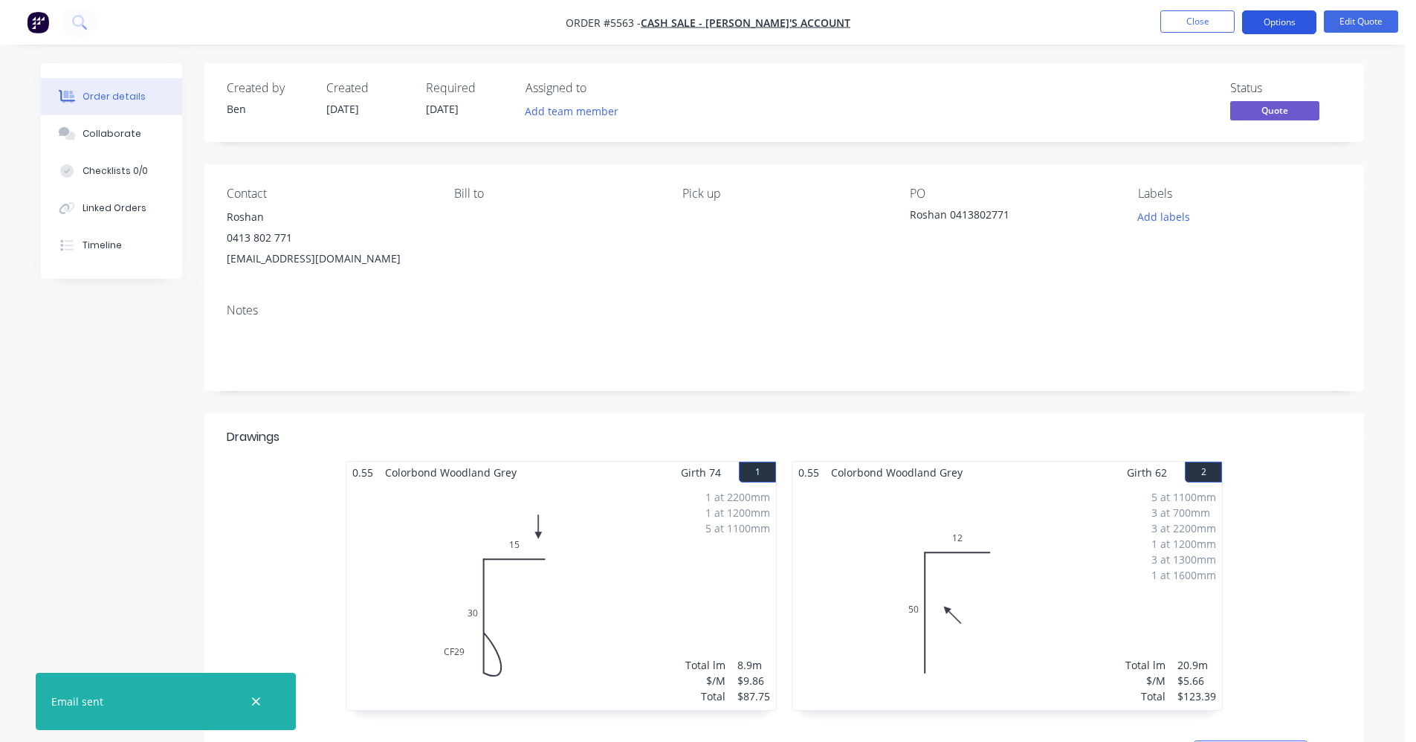
click at [1278, 19] on button "Options" at bounding box center [1279, 22] width 74 height 24
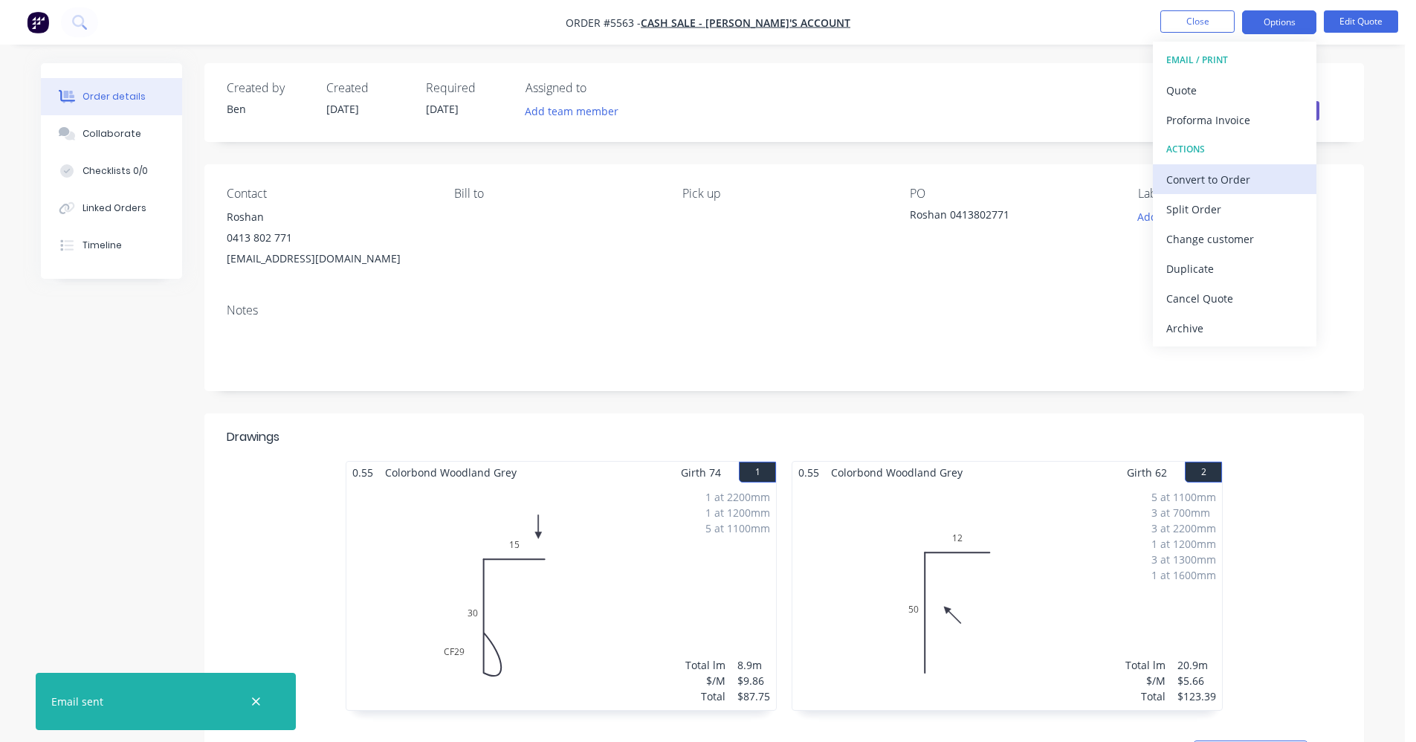
click at [1225, 174] on div "Convert to Order" at bounding box center [1234, 180] width 137 height 22
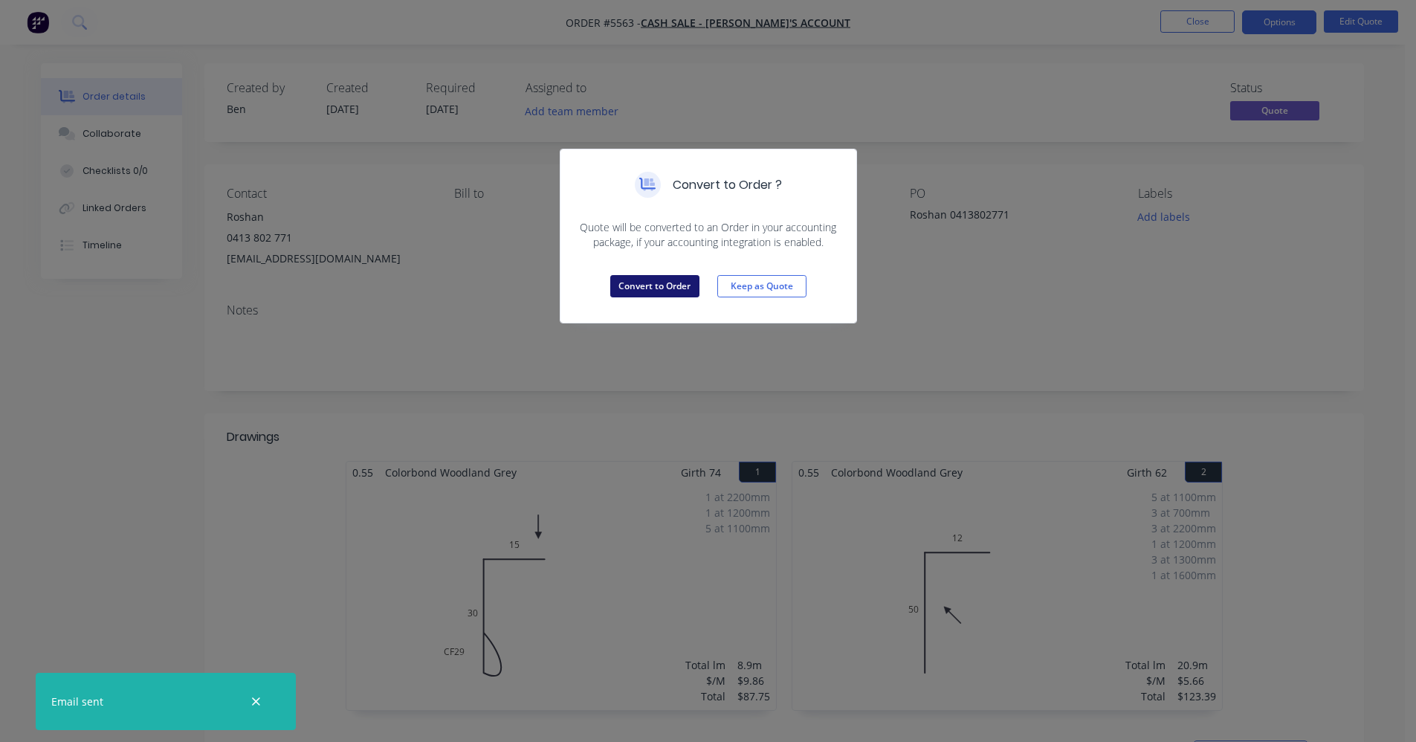
click at [640, 288] on button "Convert to Order" at bounding box center [654, 286] width 89 height 22
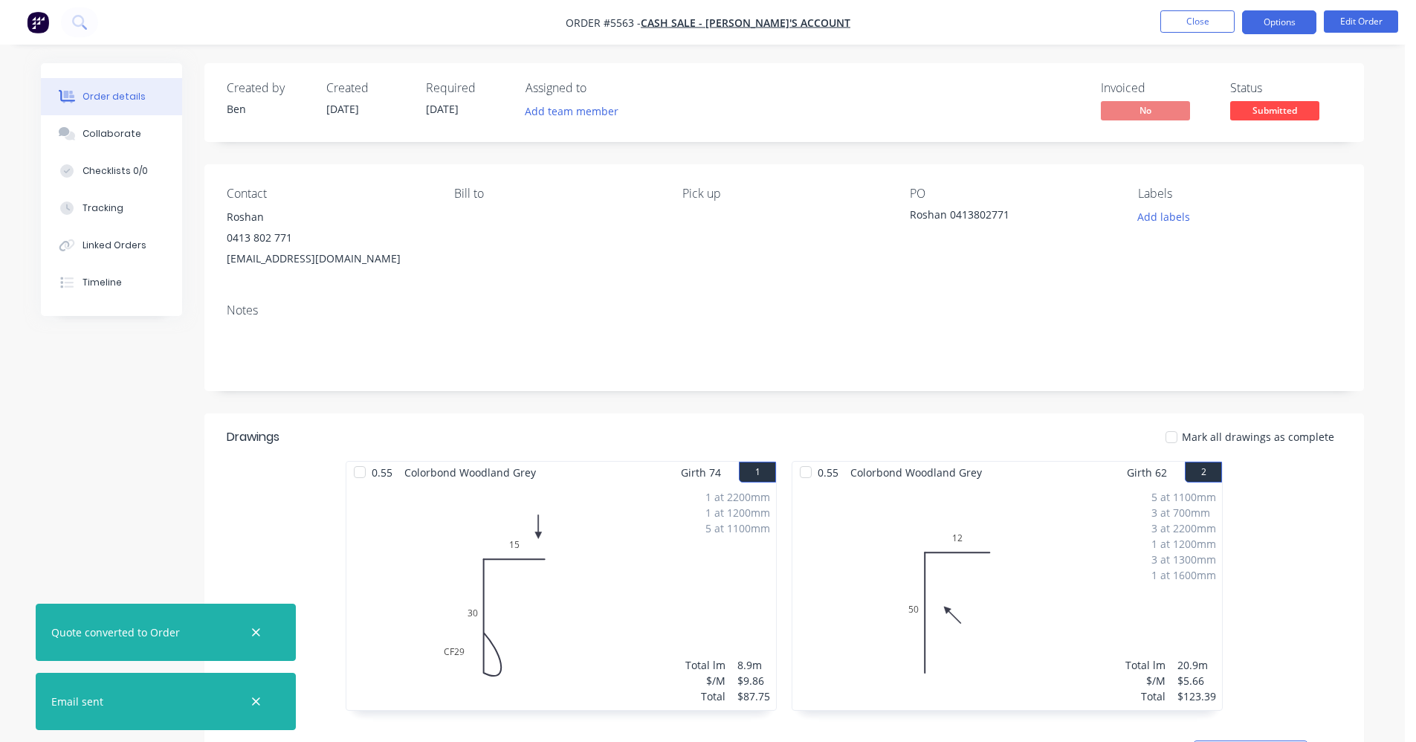
click at [1285, 19] on button "Options" at bounding box center [1279, 22] width 74 height 24
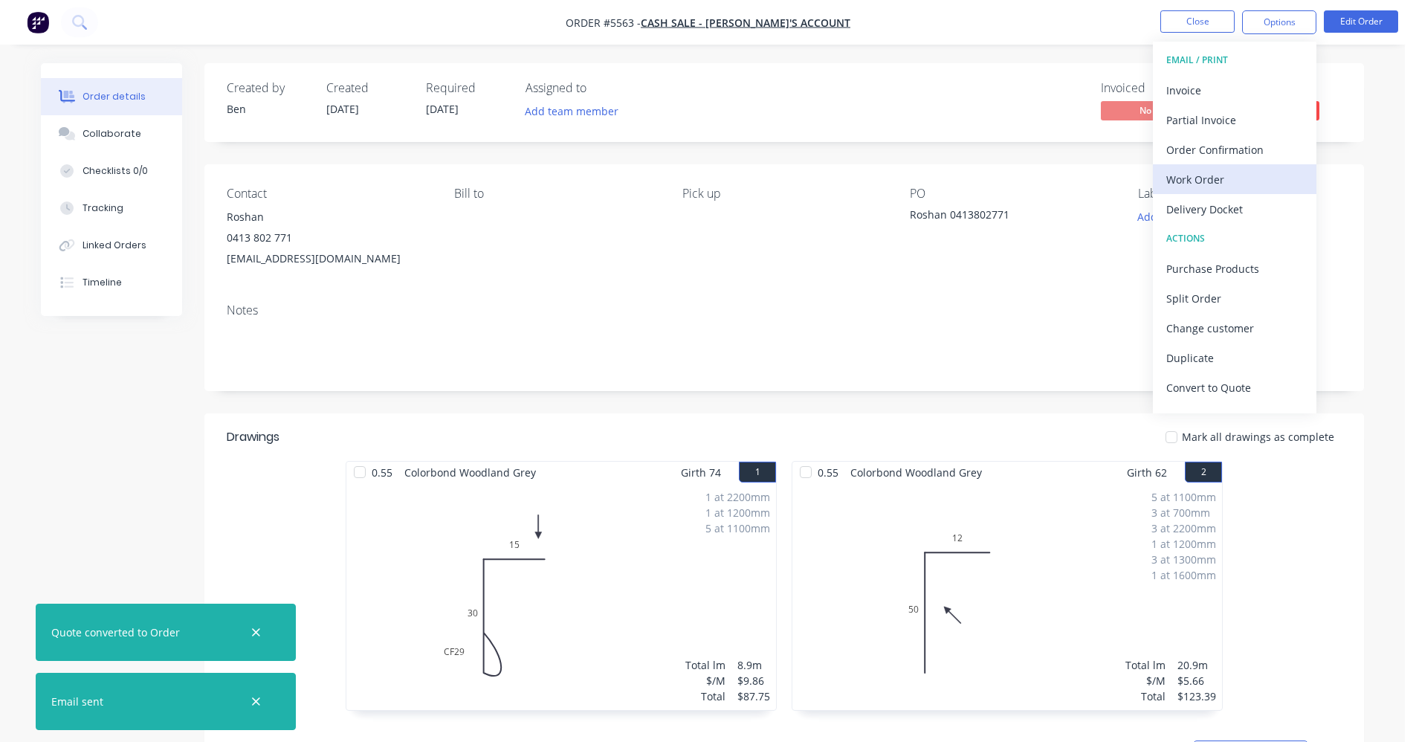
click at [1210, 175] on div "Work Order" at bounding box center [1234, 180] width 137 height 22
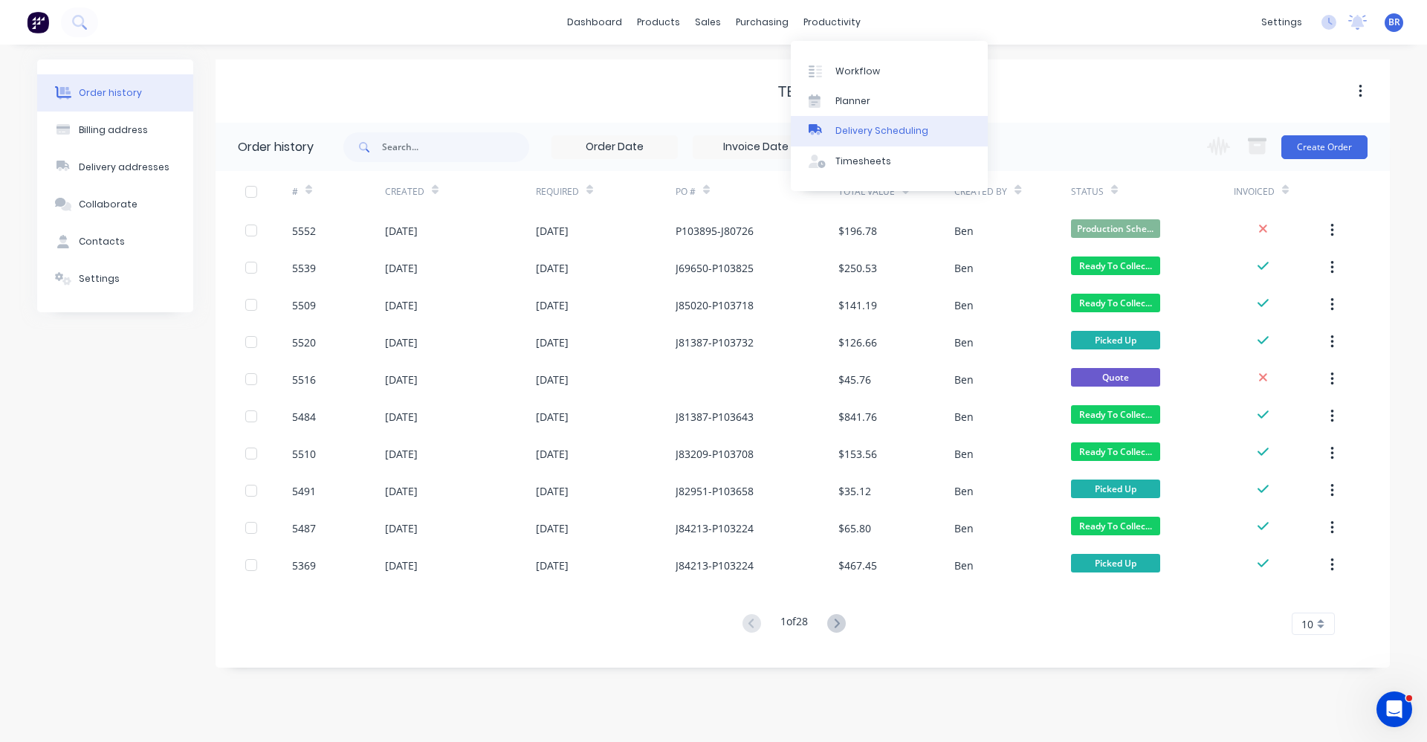
click at [857, 127] on div "Delivery Scheduling" at bounding box center [882, 130] width 93 height 13
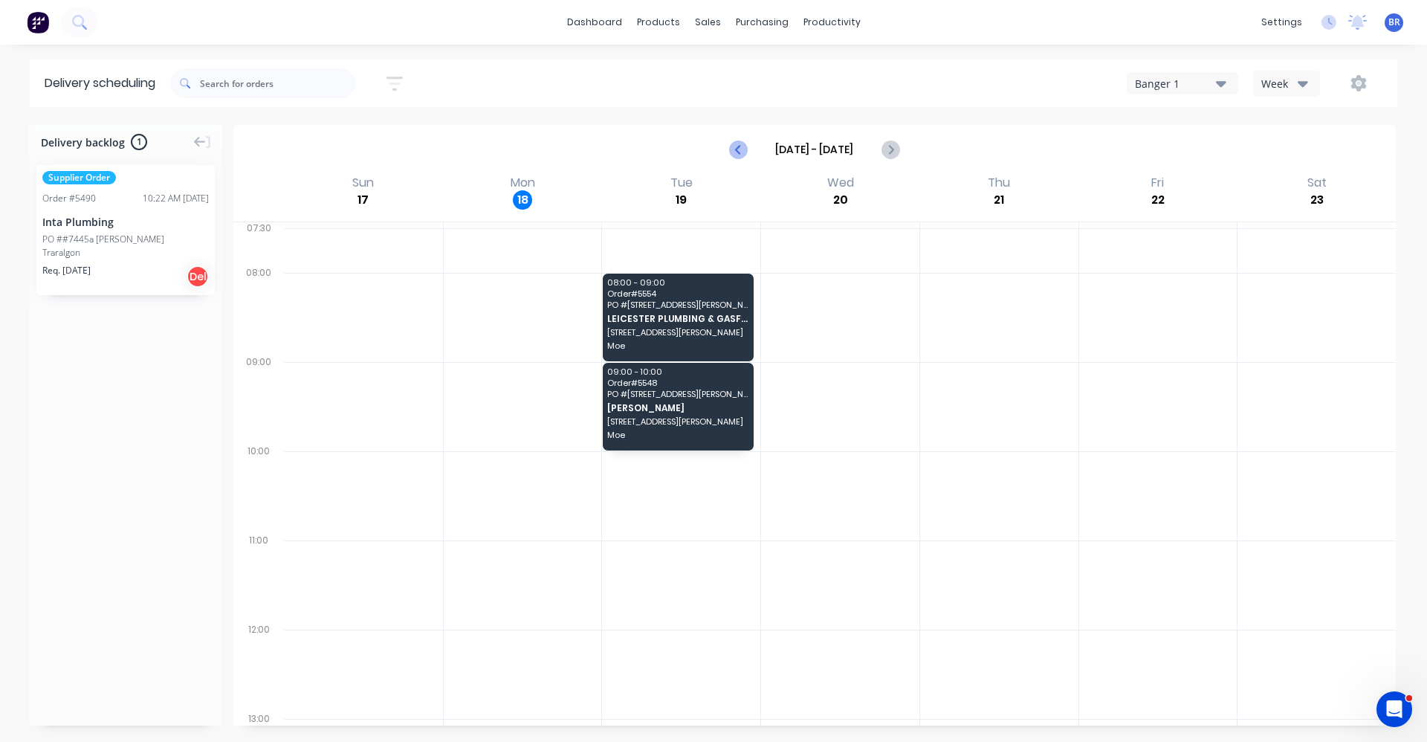
click at [742, 151] on icon "Previous page" at bounding box center [739, 150] width 18 height 18
type input "[DATE] - [DATE]"
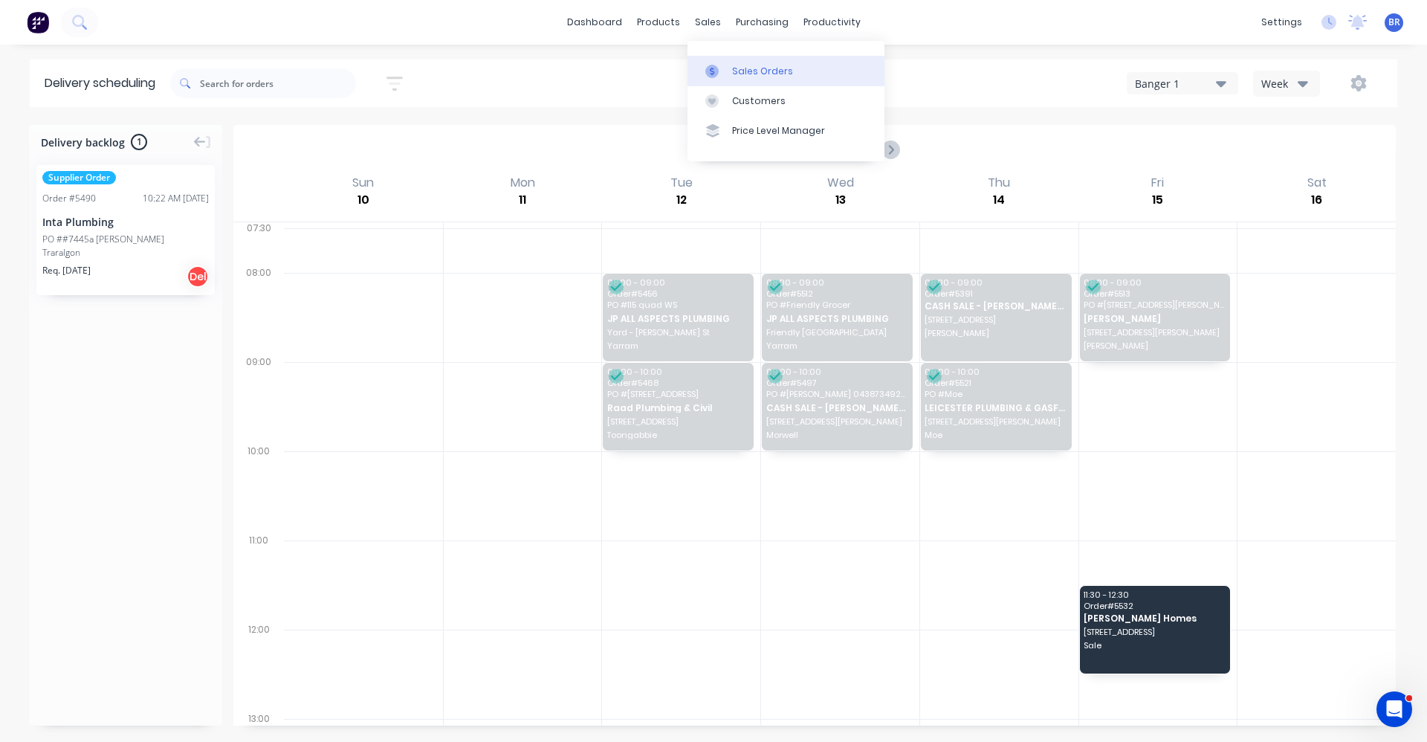
click at [755, 65] on div "Sales Orders" at bounding box center [762, 71] width 61 height 13
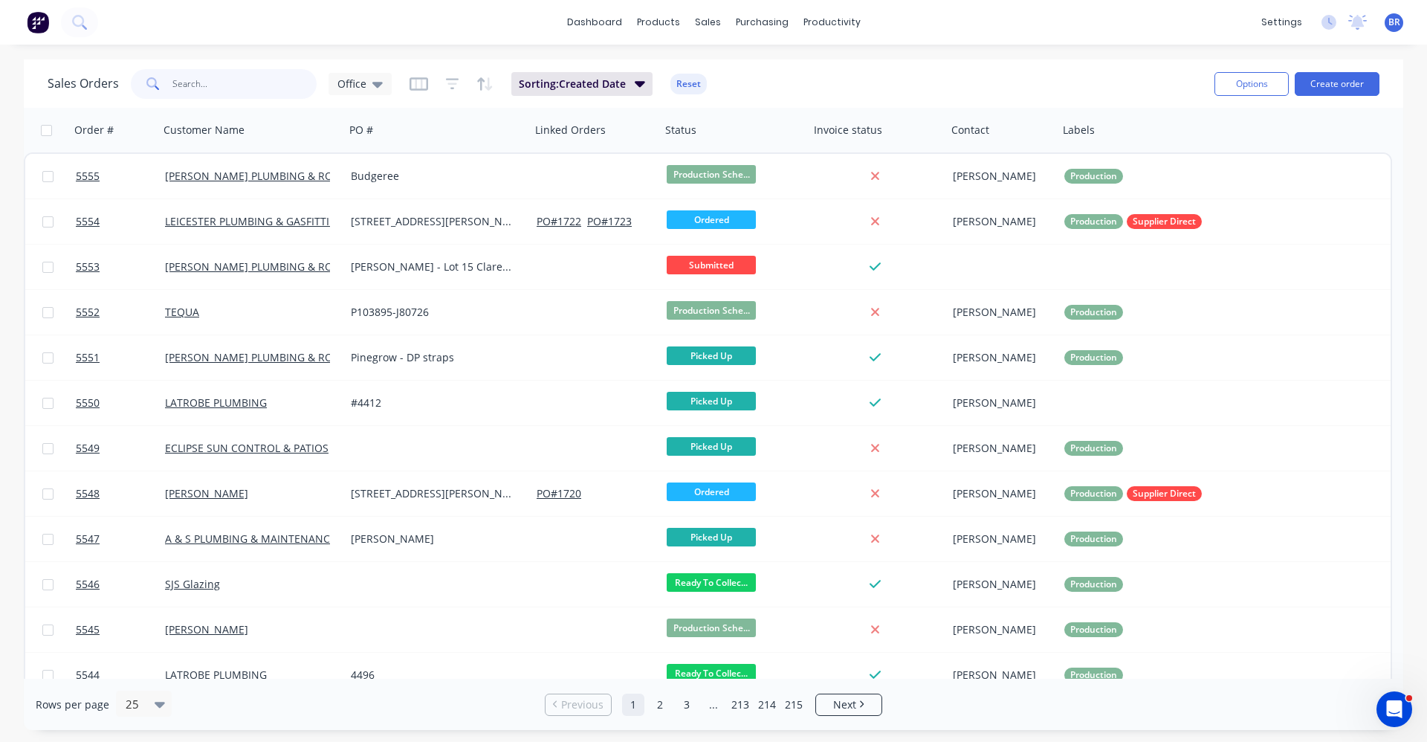
click at [280, 83] on input "text" at bounding box center [244, 84] width 145 height 30
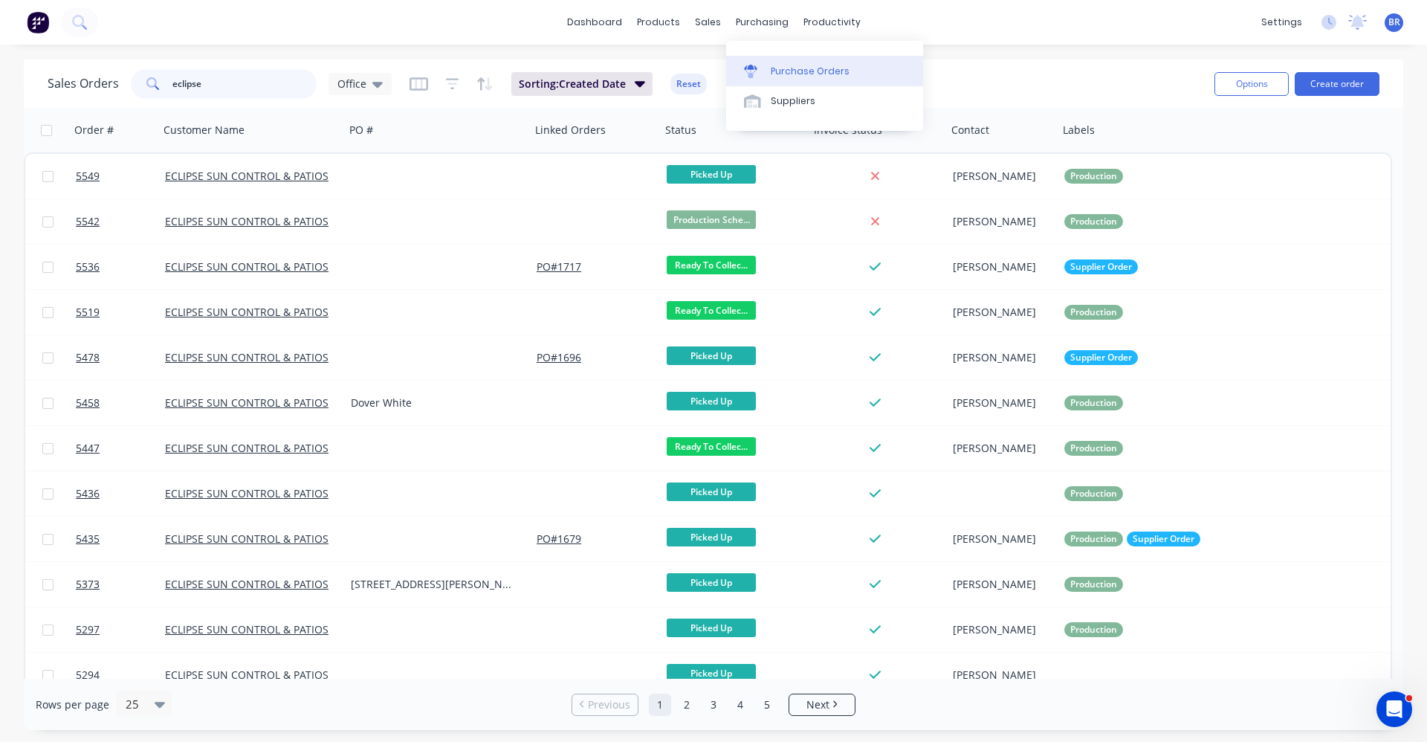
type input "eclipse"
click at [772, 69] on div "Purchase Orders" at bounding box center [810, 71] width 79 height 13
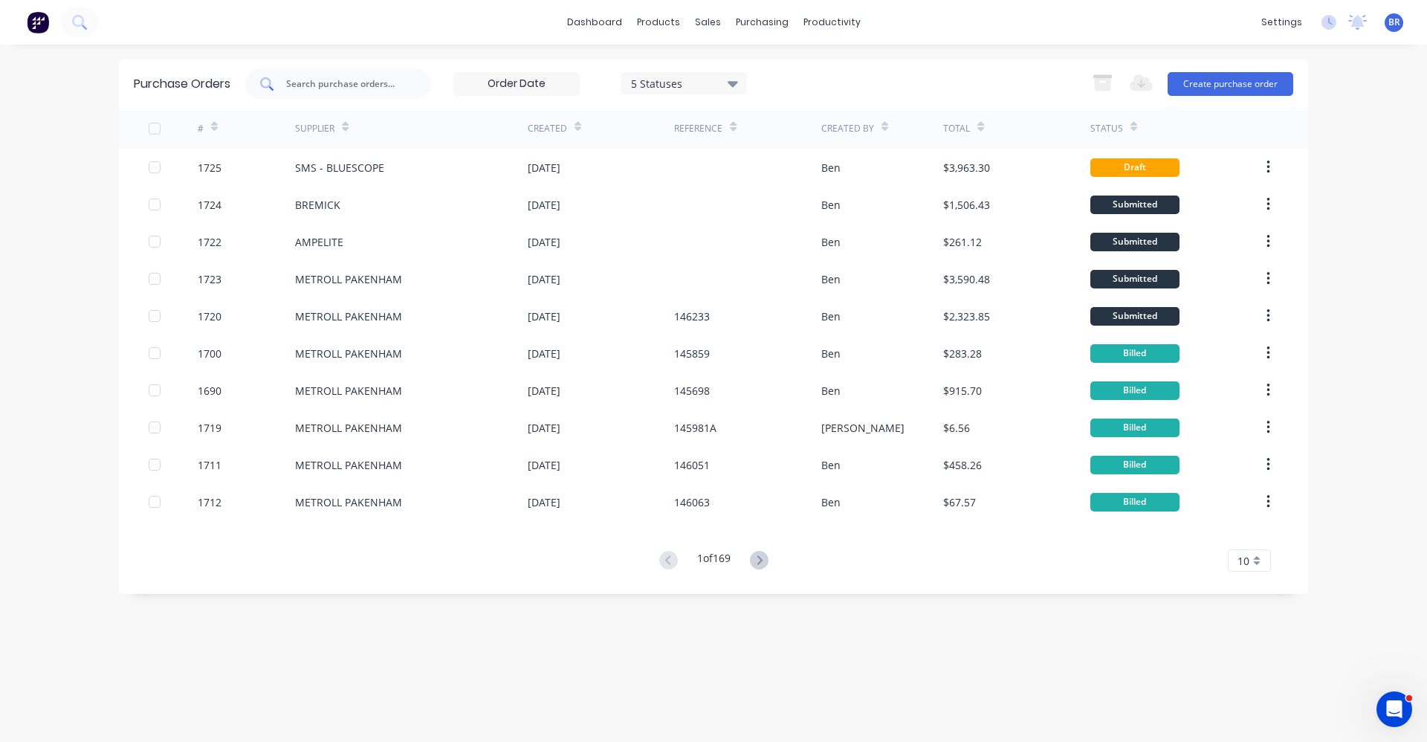
click at [367, 85] on input "text" at bounding box center [346, 84] width 123 height 15
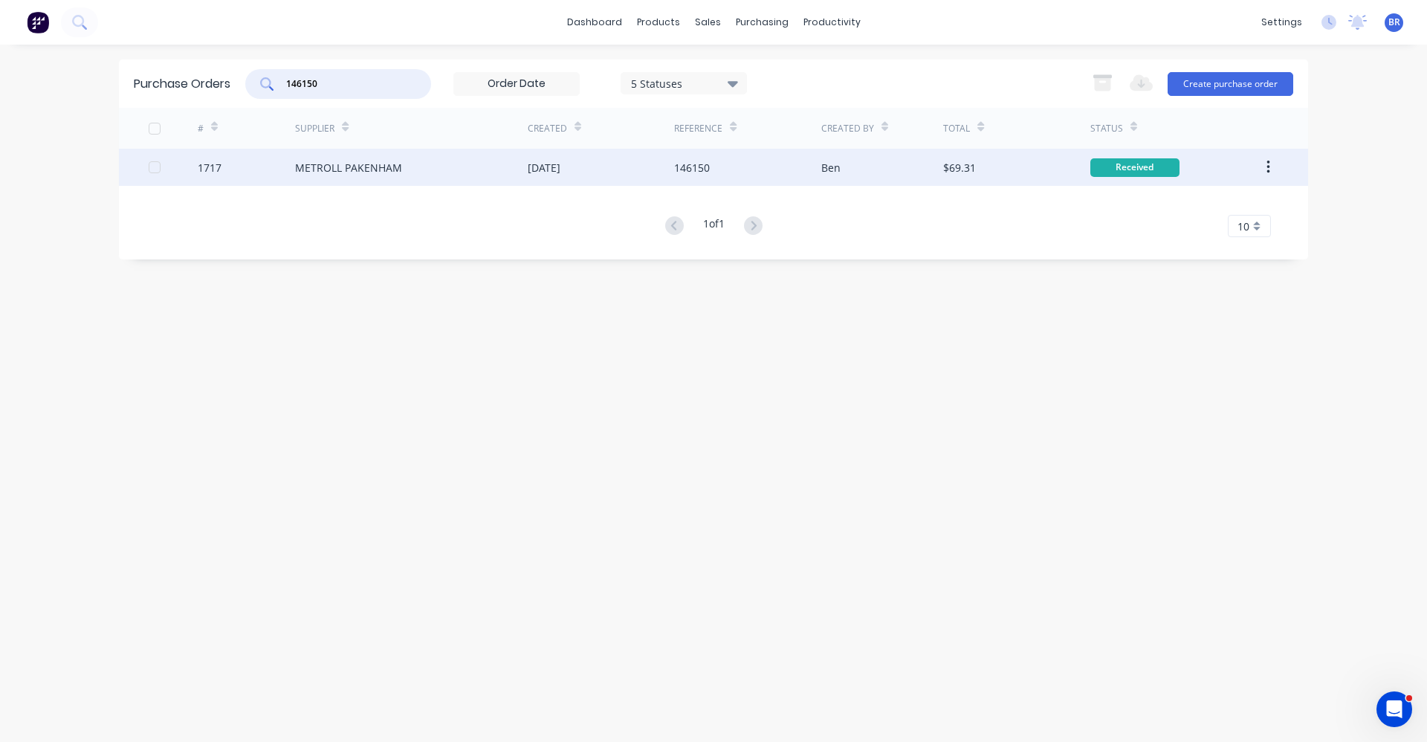
type input "146150"
click at [451, 169] on div "METROLL PAKENHAM" at bounding box center [411, 167] width 233 height 37
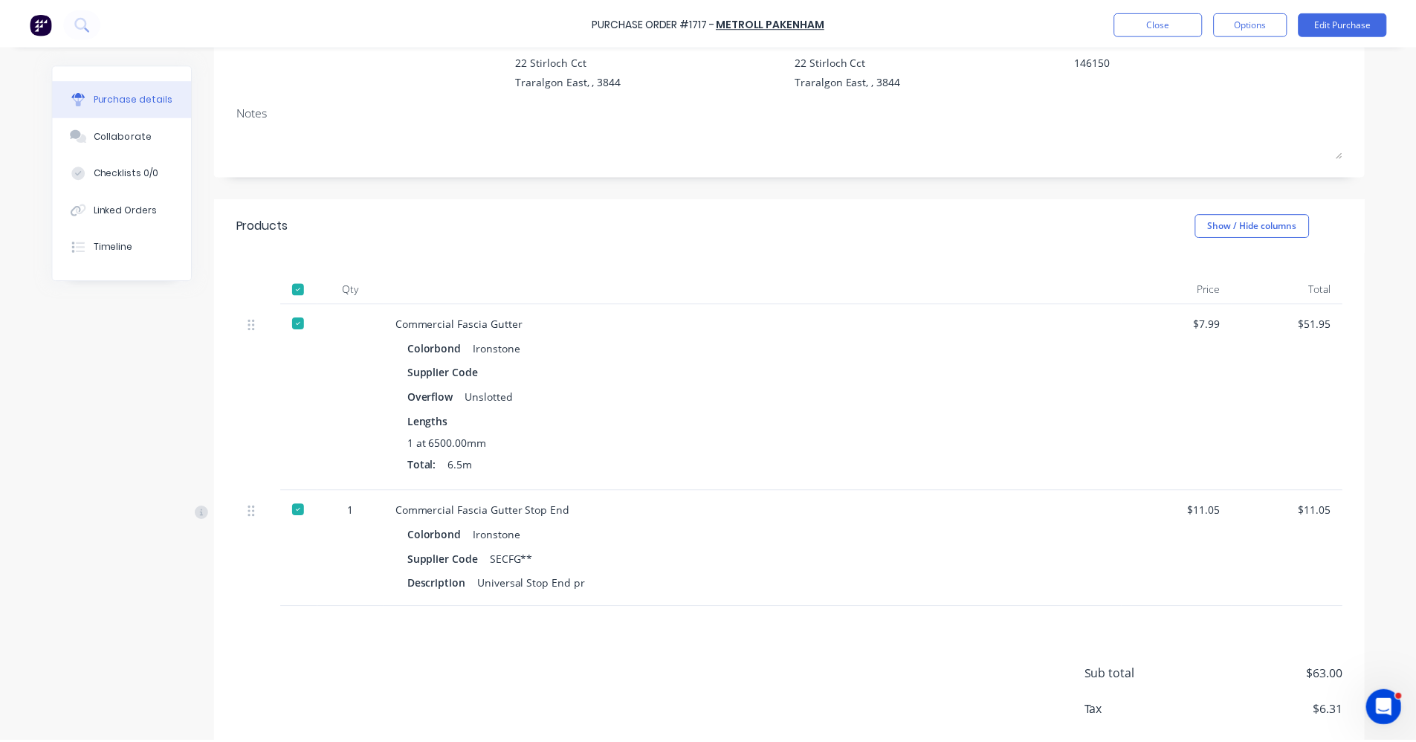
scroll to position [74, 0]
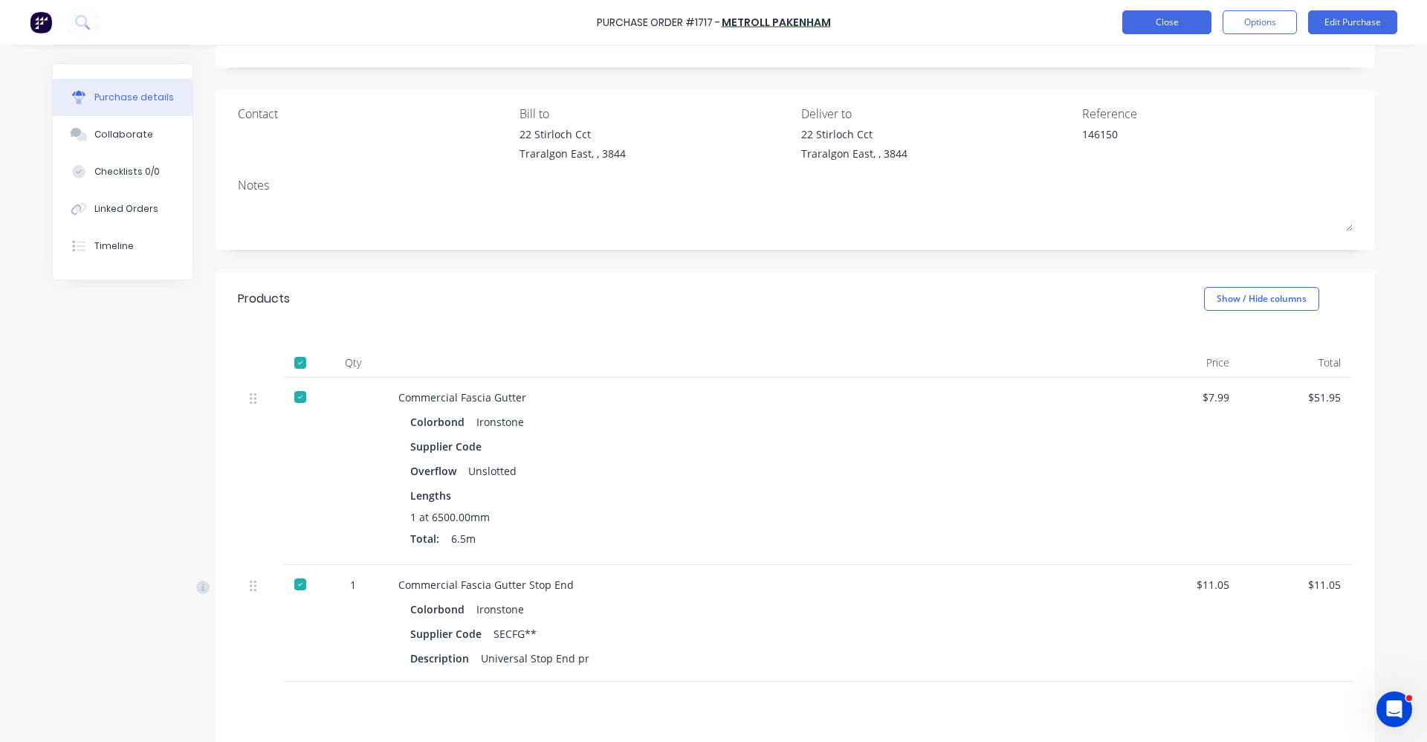
click at [1149, 26] on button "Close" at bounding box center [1167, 22] width 89 height 24
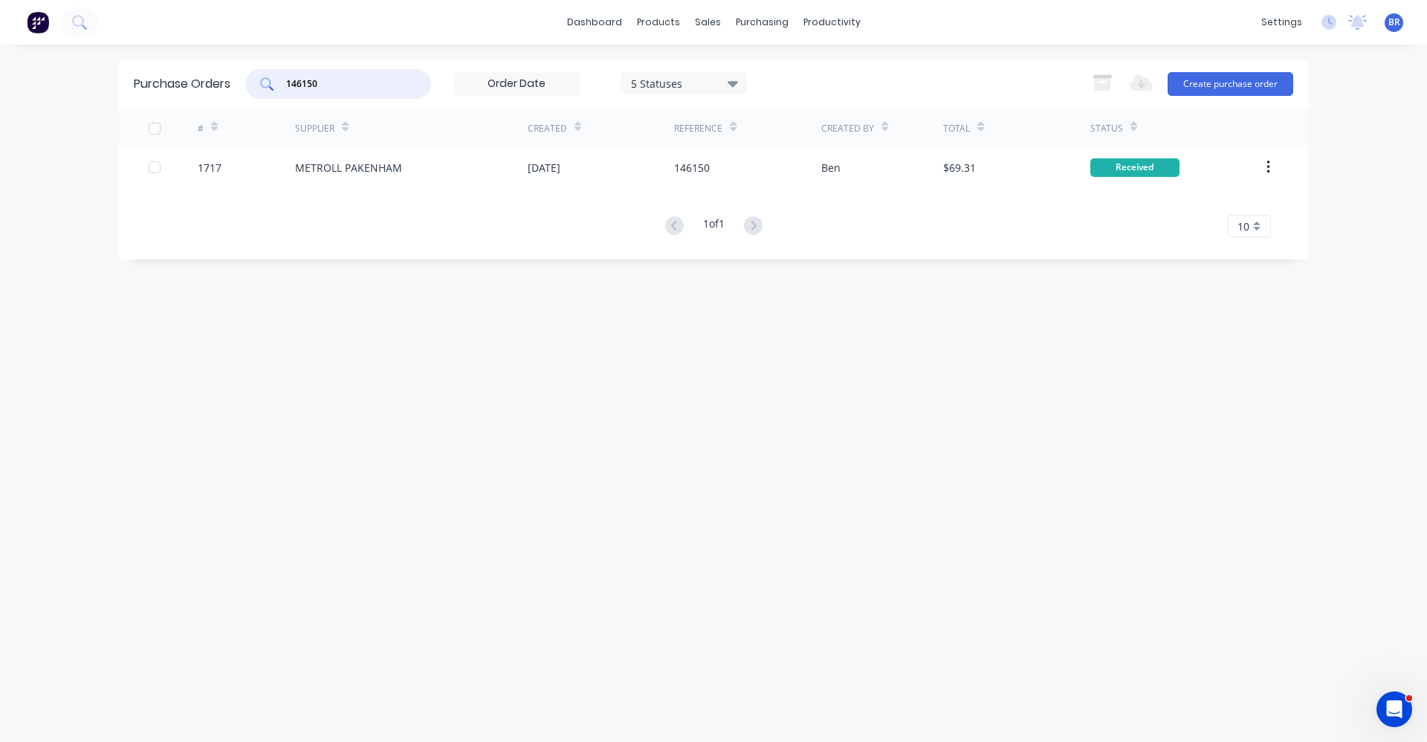
drag, startPoint x: 335, startPoint y: 80, endPoint x: 141, endPoint y: 81, distance: 194.0
click at [142, 81] on div "Purchase Orders 146150 5 Statuses 5 Statuses Export to Excel (XLSX) Create purc…" at bounding box center [713, 83] width 1189 height 48
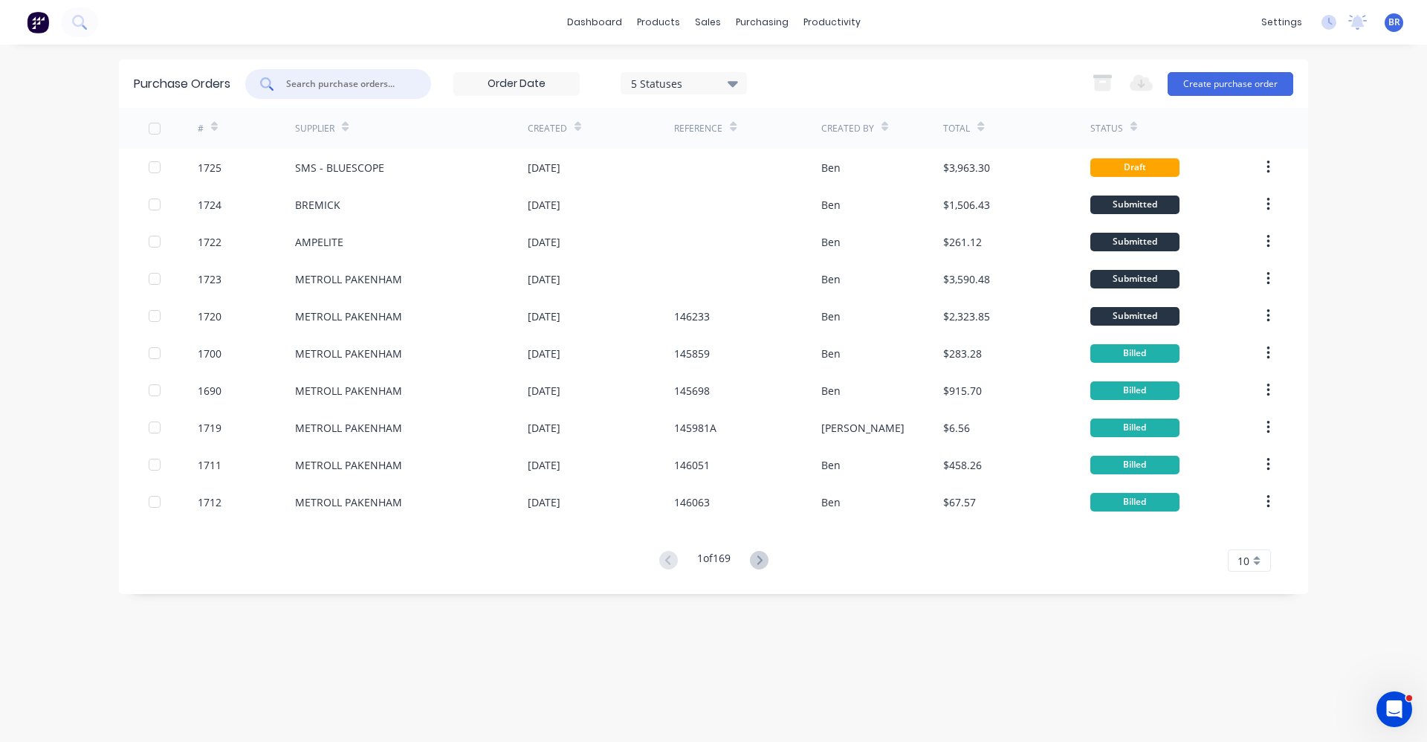
click at [375, 86] on input "text" at bounding box center [346, 84] width 123 height 15
drag, startPoint x: 359, startPoint y: 80, endPoint x: 366, endPoint y: 72, distance: 10.6
click at [359, 79] on input "text" at bounding box center [346, 84] width 123 height 15
type input "146150"
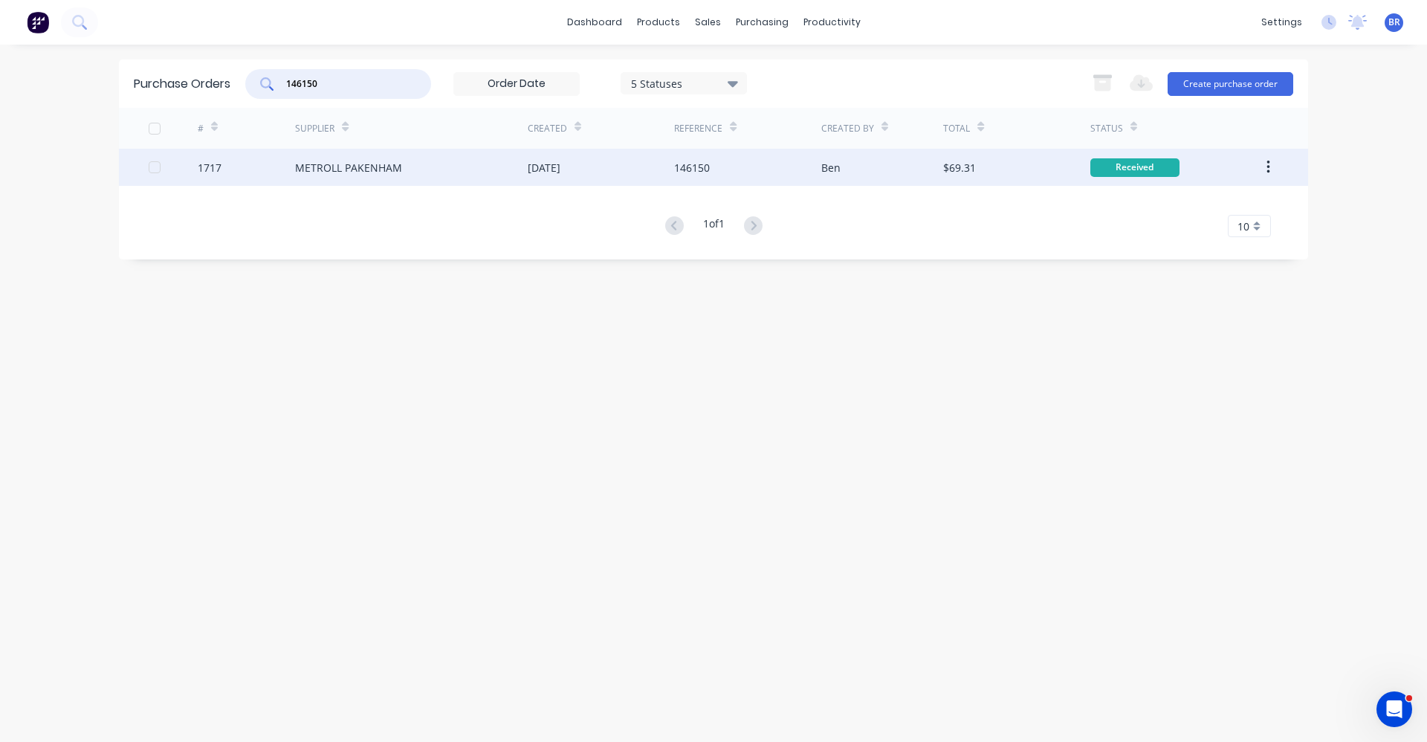
click at [427, 166] on div "METROLL PAKENHAM" at bounding box center [411, 167] width 233 height 37
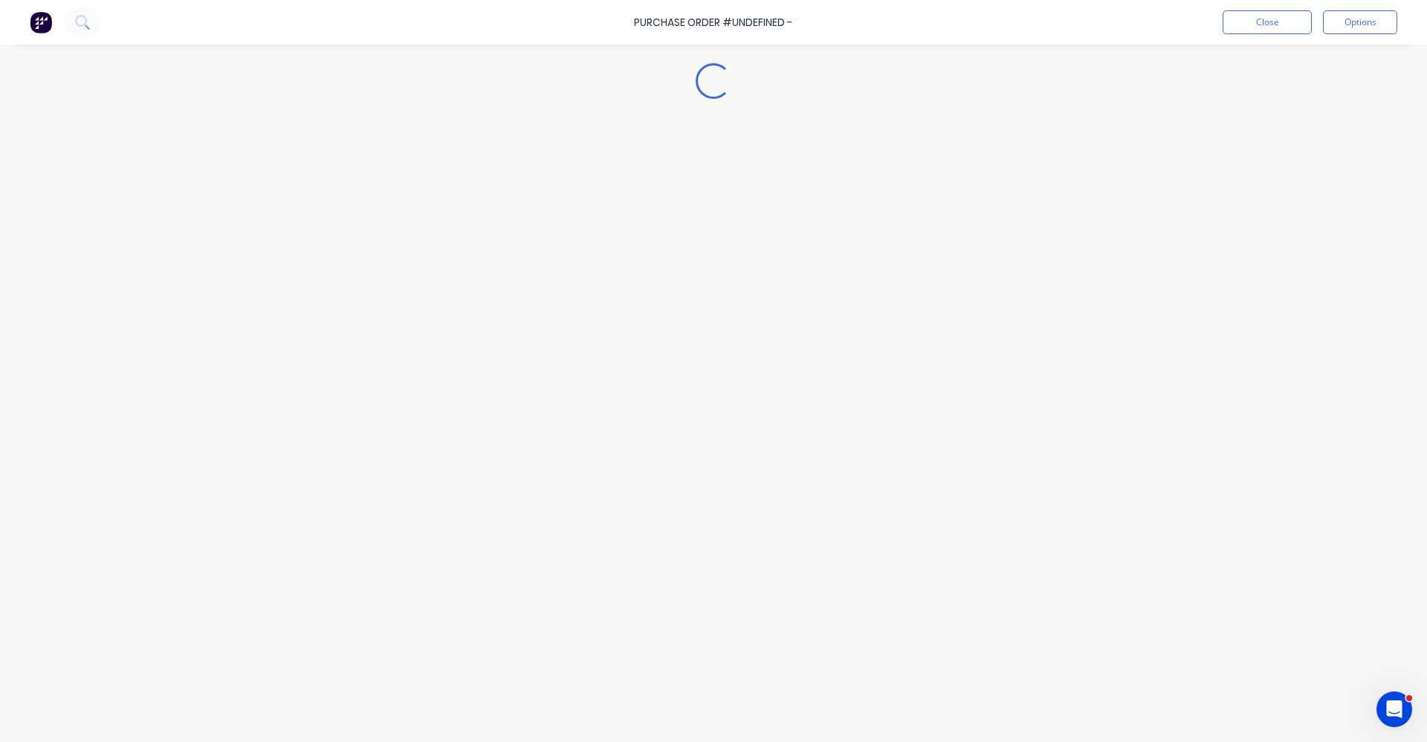
type textarea "x"
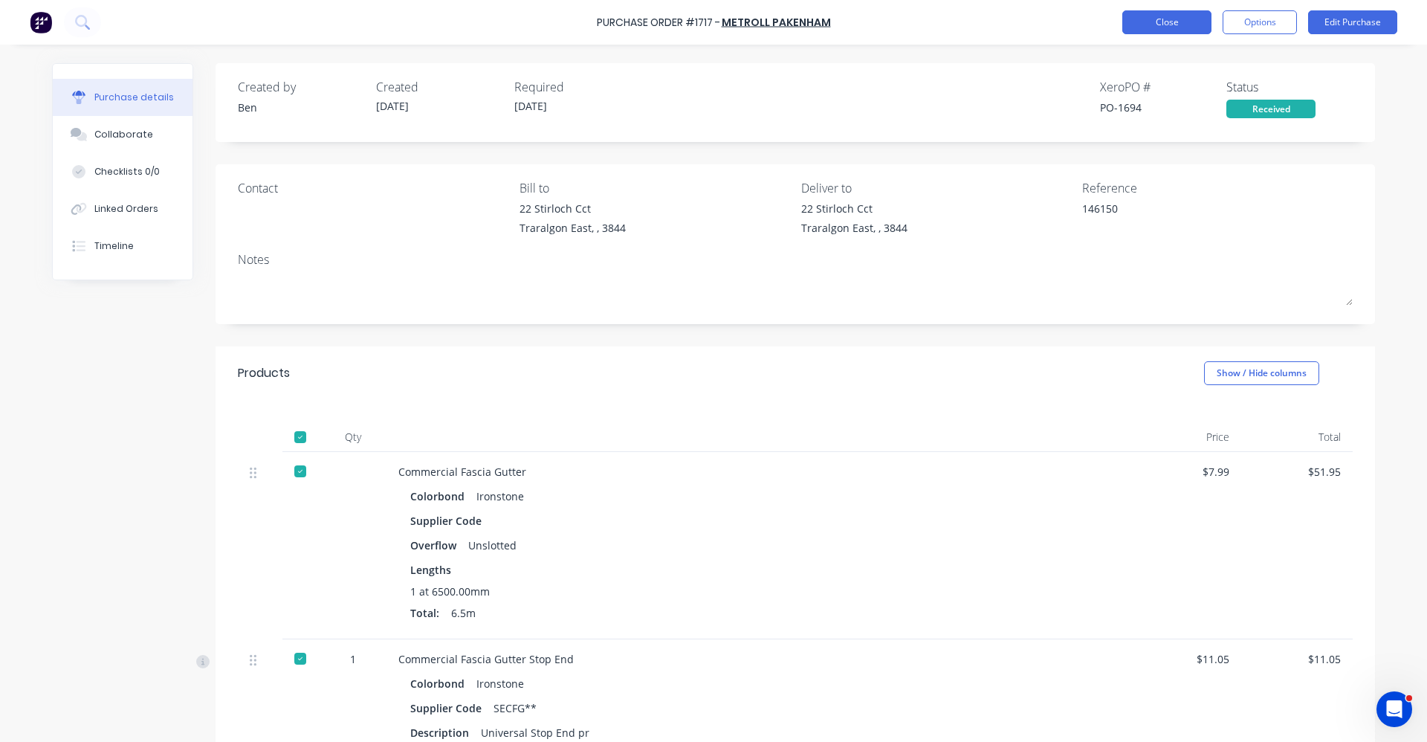
click at [1157, 24] on button "Close" at bounding box center [1167, 22] width 89 height 24
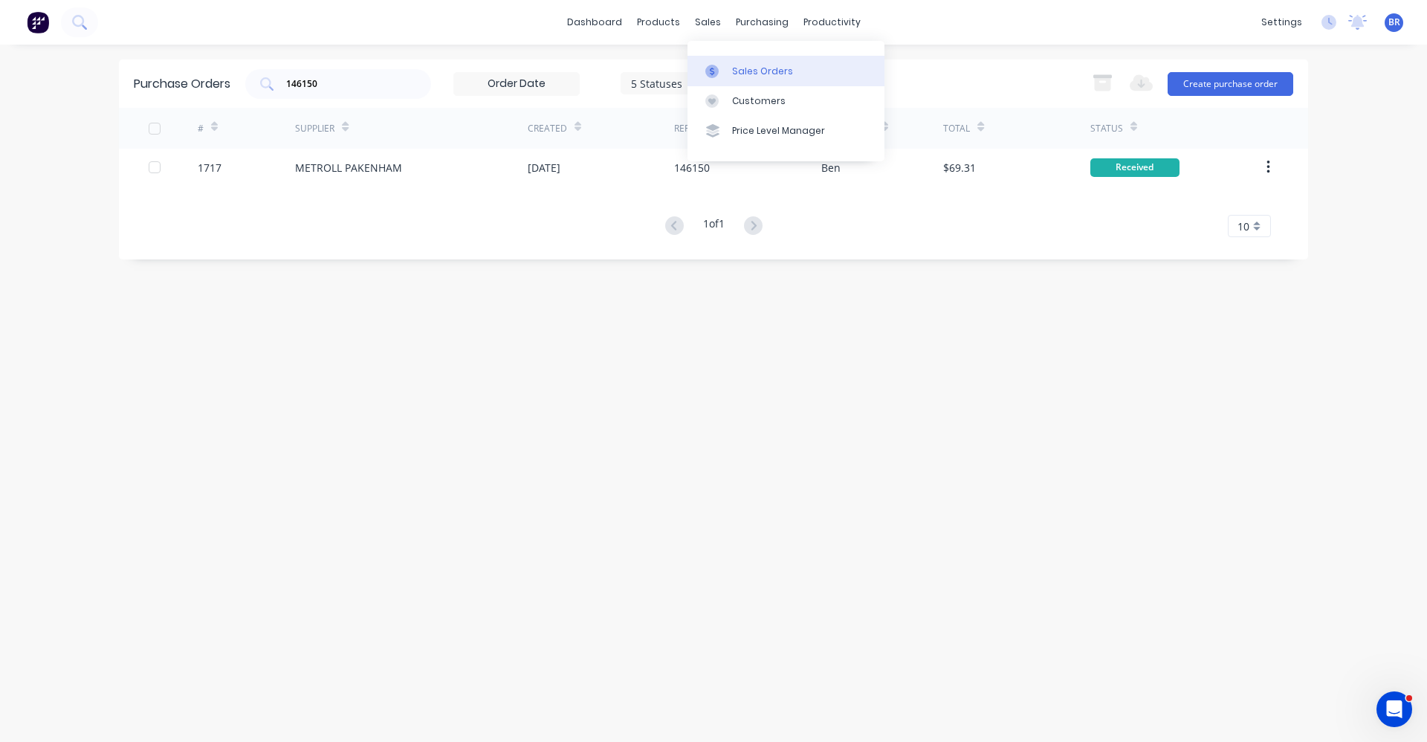
click at [730, 68] on link "Sales Orders" at bounding box center [786, 71] width 197 height 30
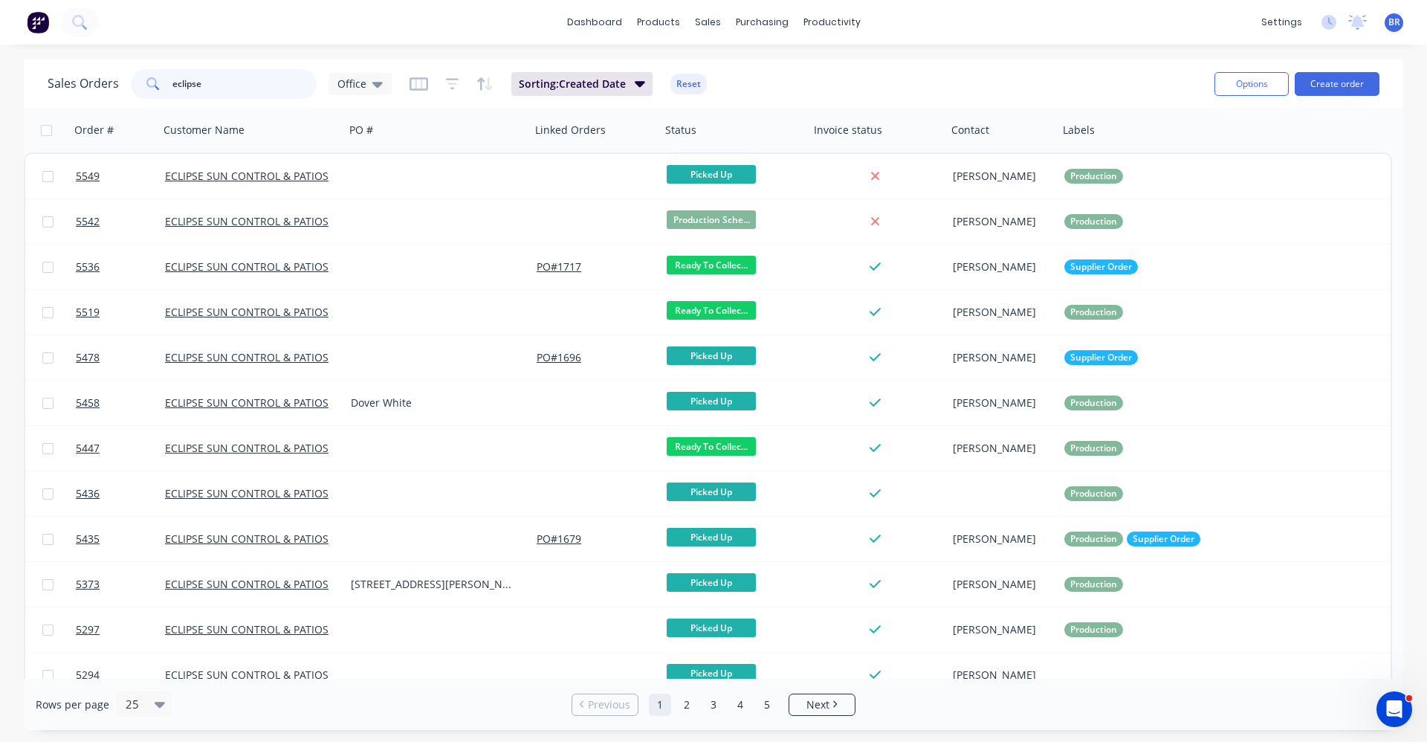
drag, startPoint x: 248, startPoint y: 93, endPoint x: -100, endPoint y: 68, distance: 349.6
click at [0, 68] on html "dashboard products sales purchasing productivity dashboard products Product Cat…" at bounding box center [713, 371] width 1427 height 742
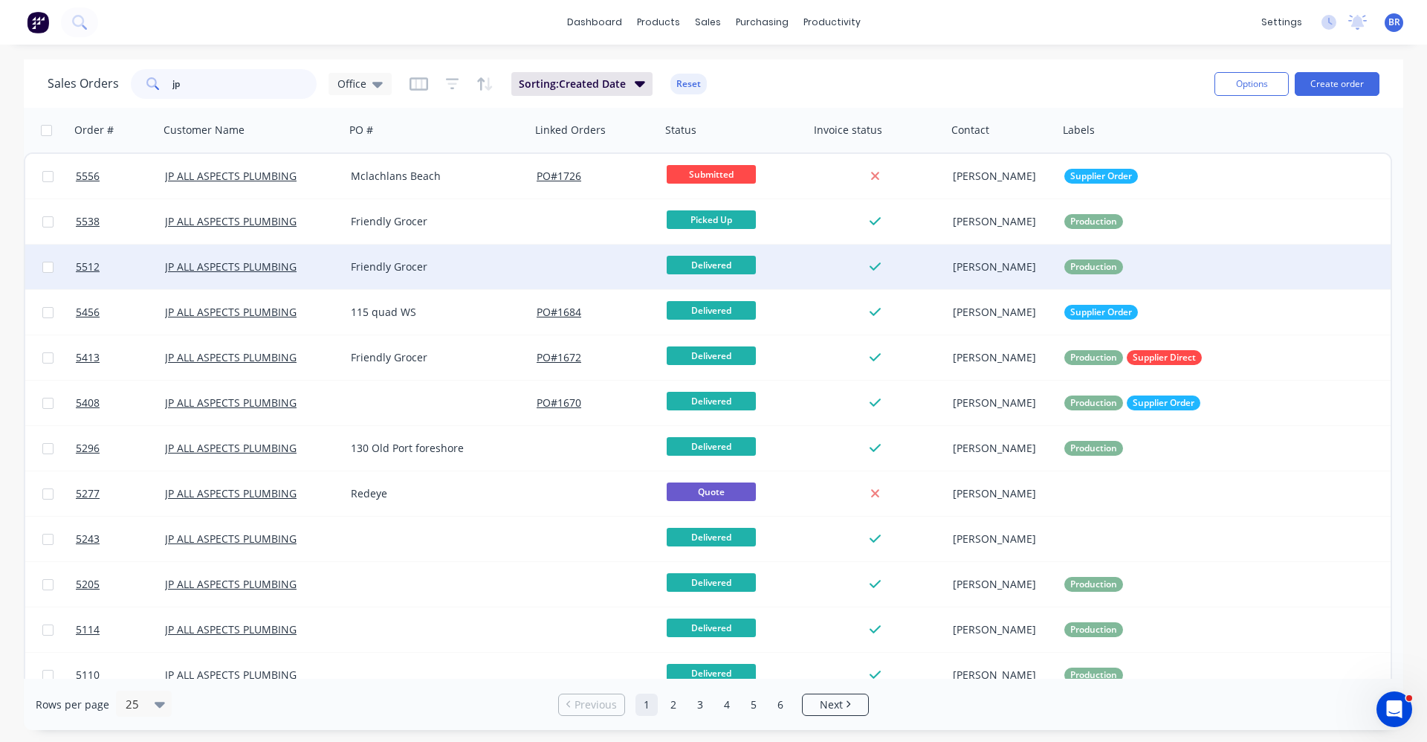
type input "jp"
click at [472, 278] on div "Friendly Grocer" at bounding box center [438, 267] width 186 height 45
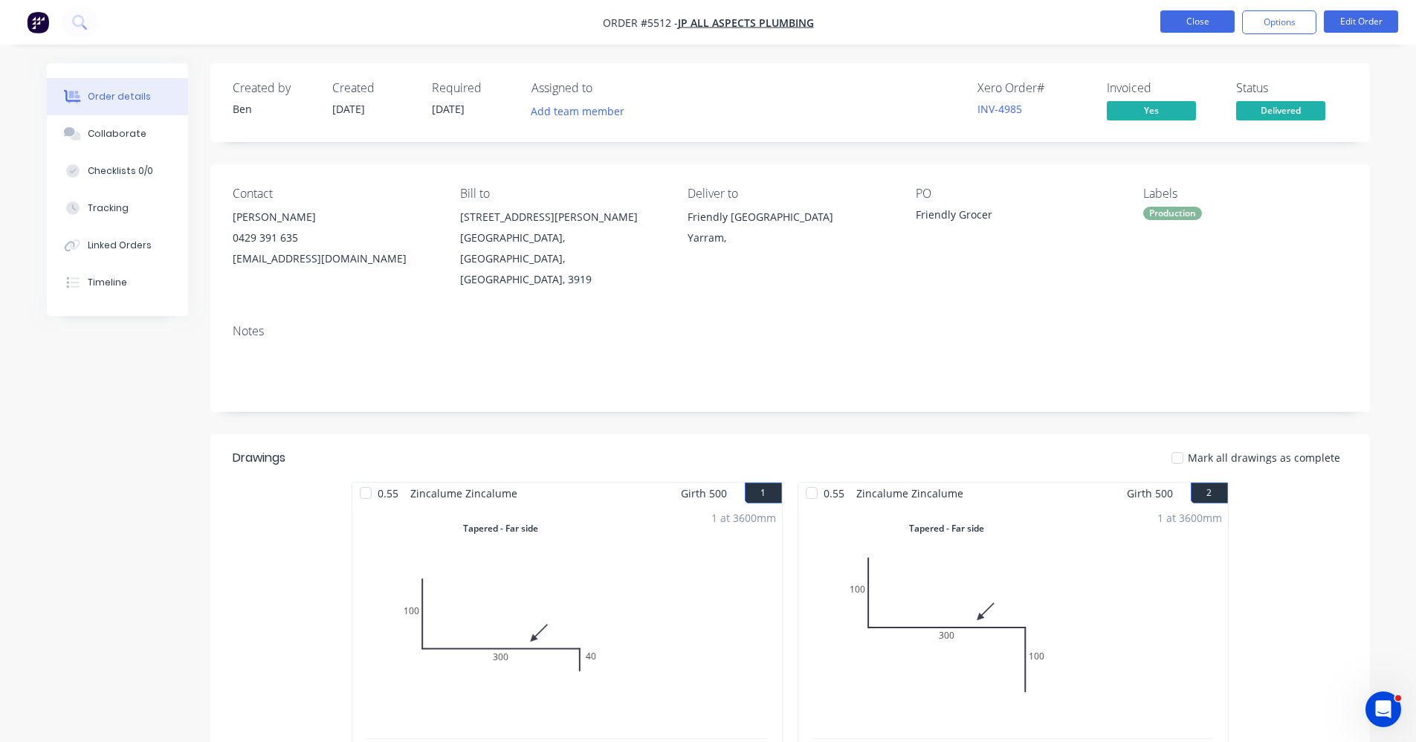
click at [1187, 25] on button "Close" at bounding box center [1197, 21] width 74 height 22
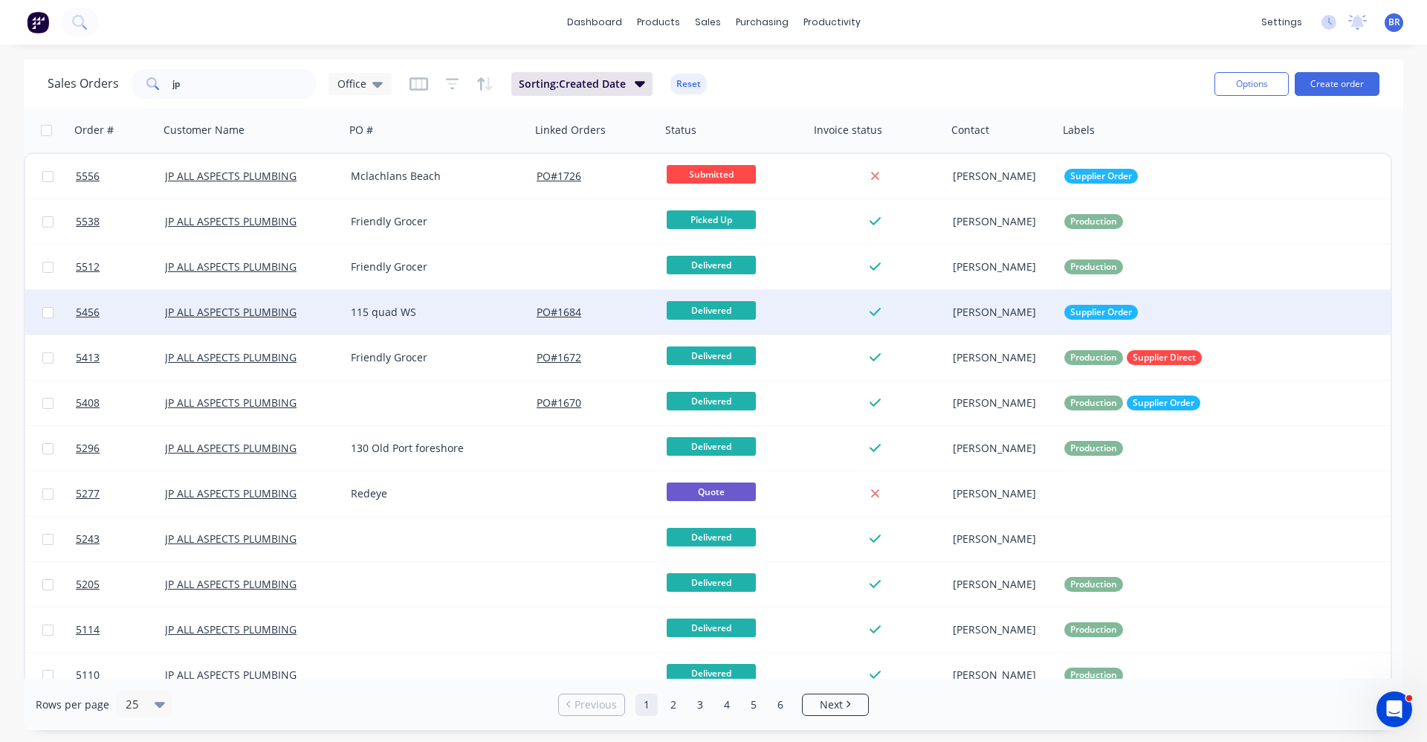
click at [442, 314] on div "115 quad WS" at bounding box center [433, 312] width 165 height 15
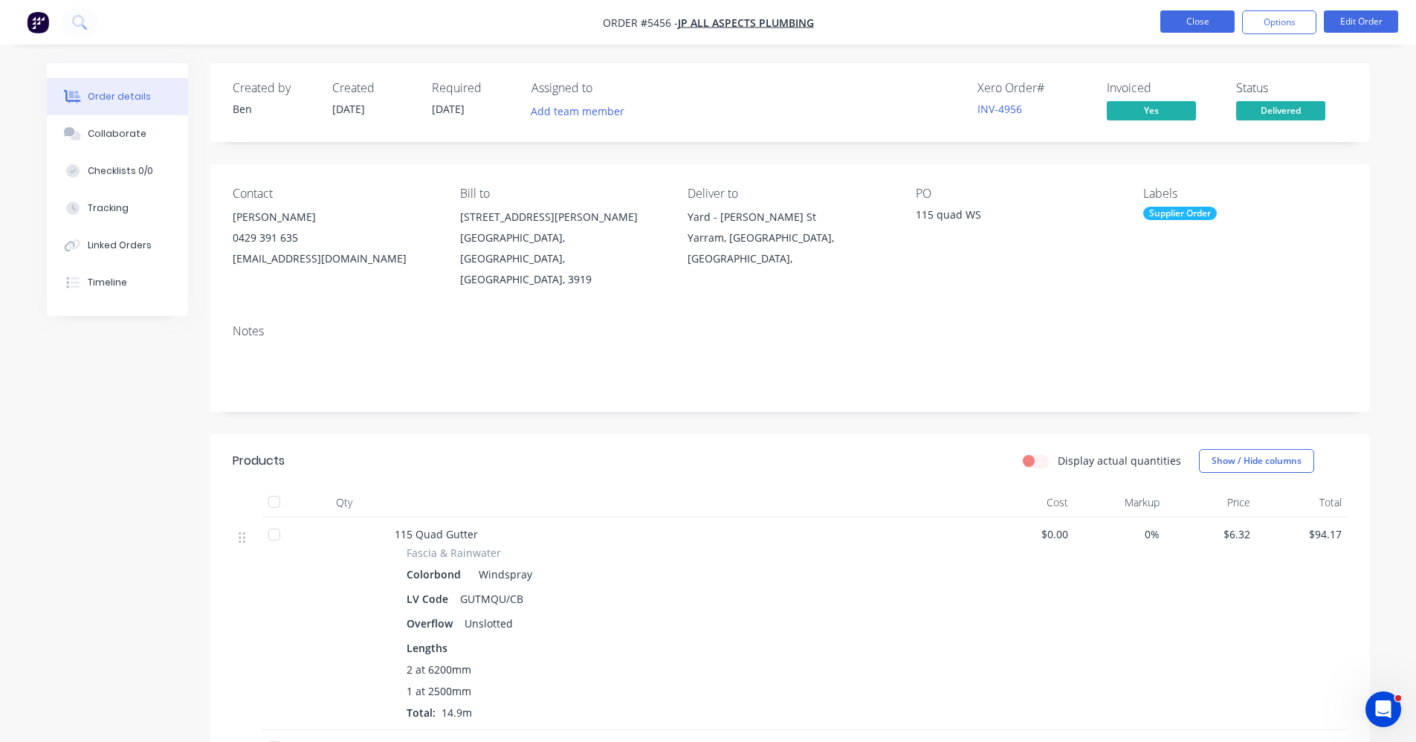
click at [1171, 22] on button "Close" at bounding box center [1197, 21] width 74 height 22
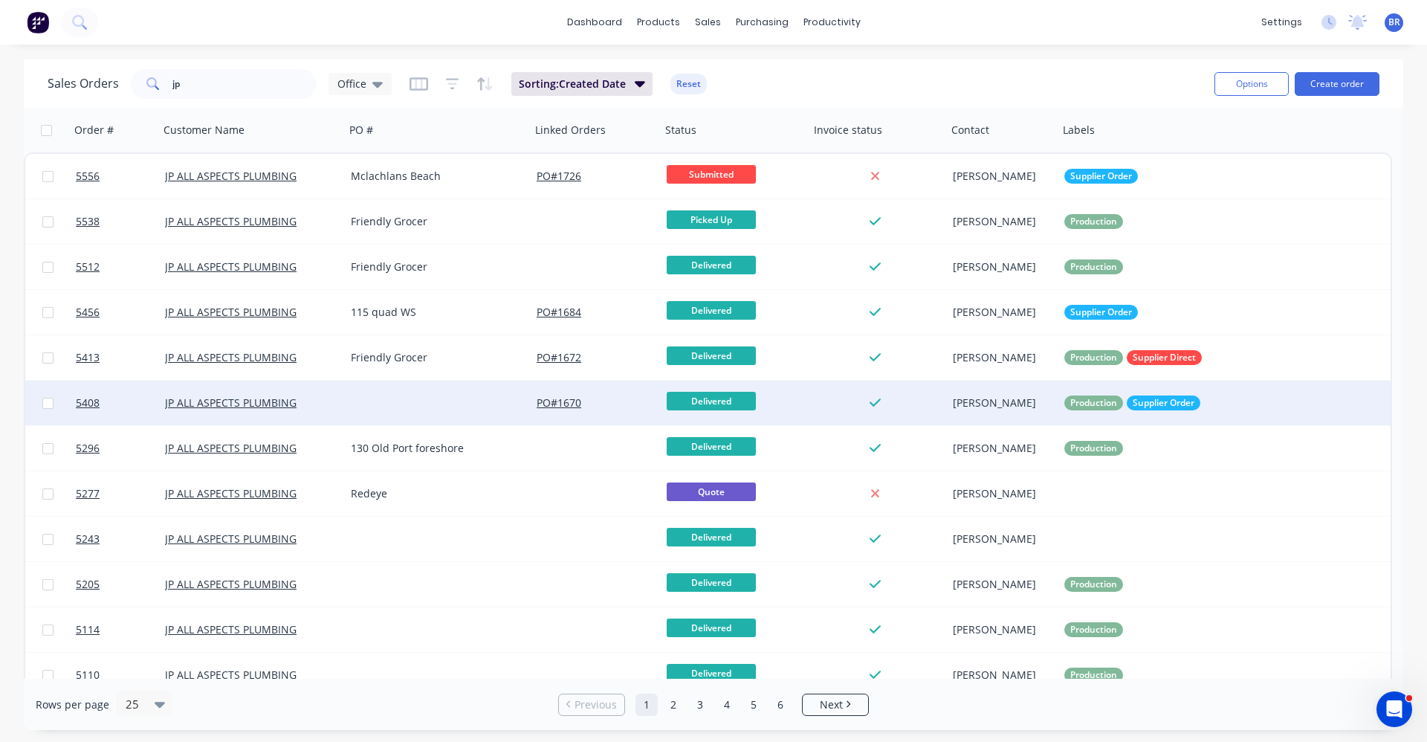
click at [419, 421] on div at bounding box center [438, 403] width 186 height 45
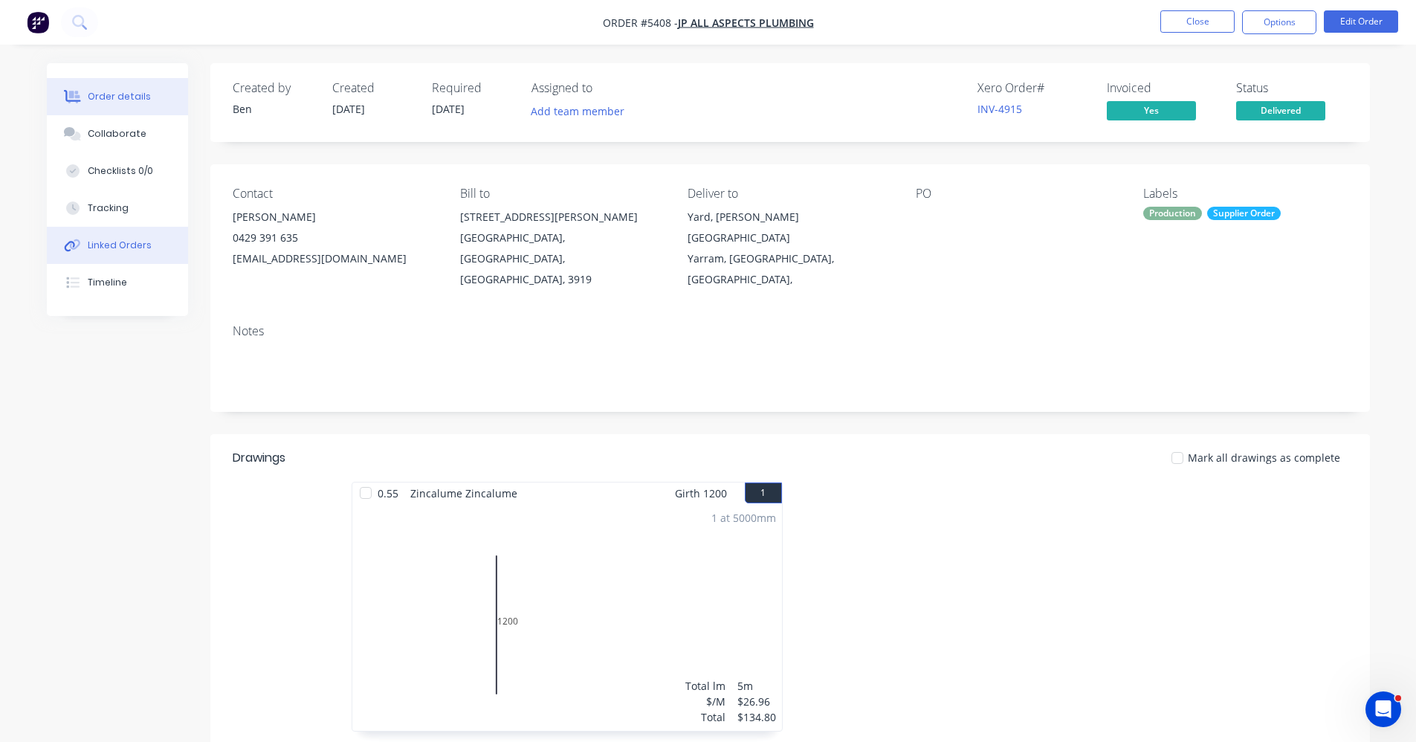
click at [129, 254] on button "Linked Orders" at bounding box center [117, 245] width 141 height 37
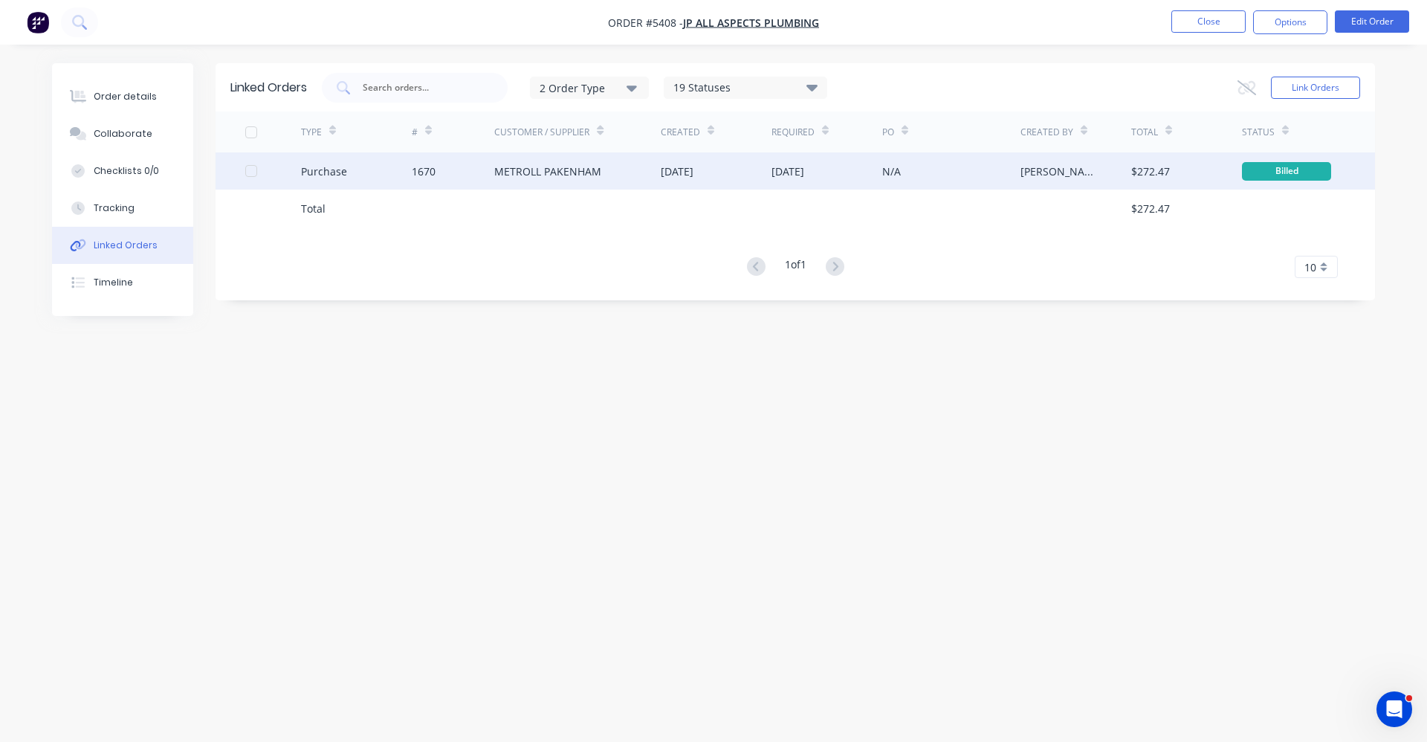
click at [576, 175] on div "METROLL PAKENHAM" at bounding box center [547, 172] width 107 height 16
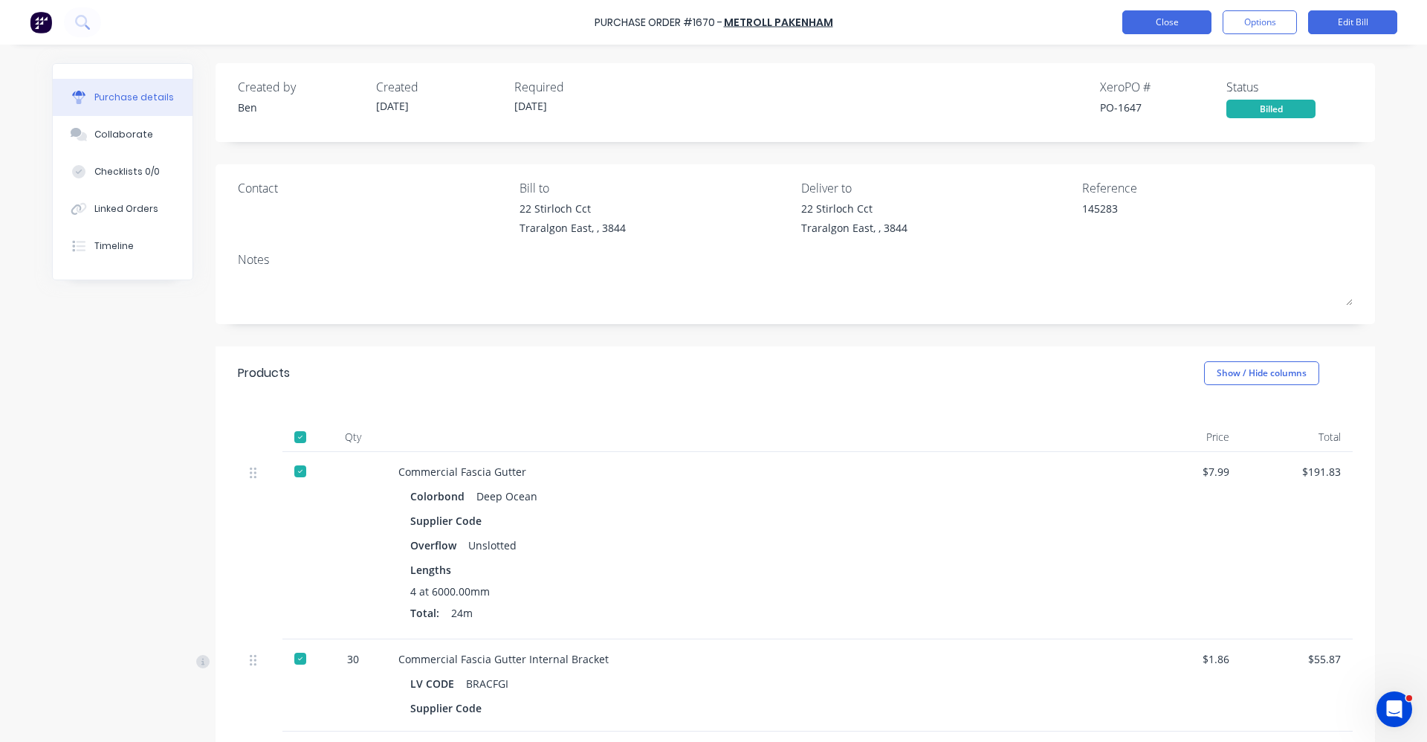
click at [1140, 16] on button "Close" at bounding box center [1167, 22] width 89 height 24
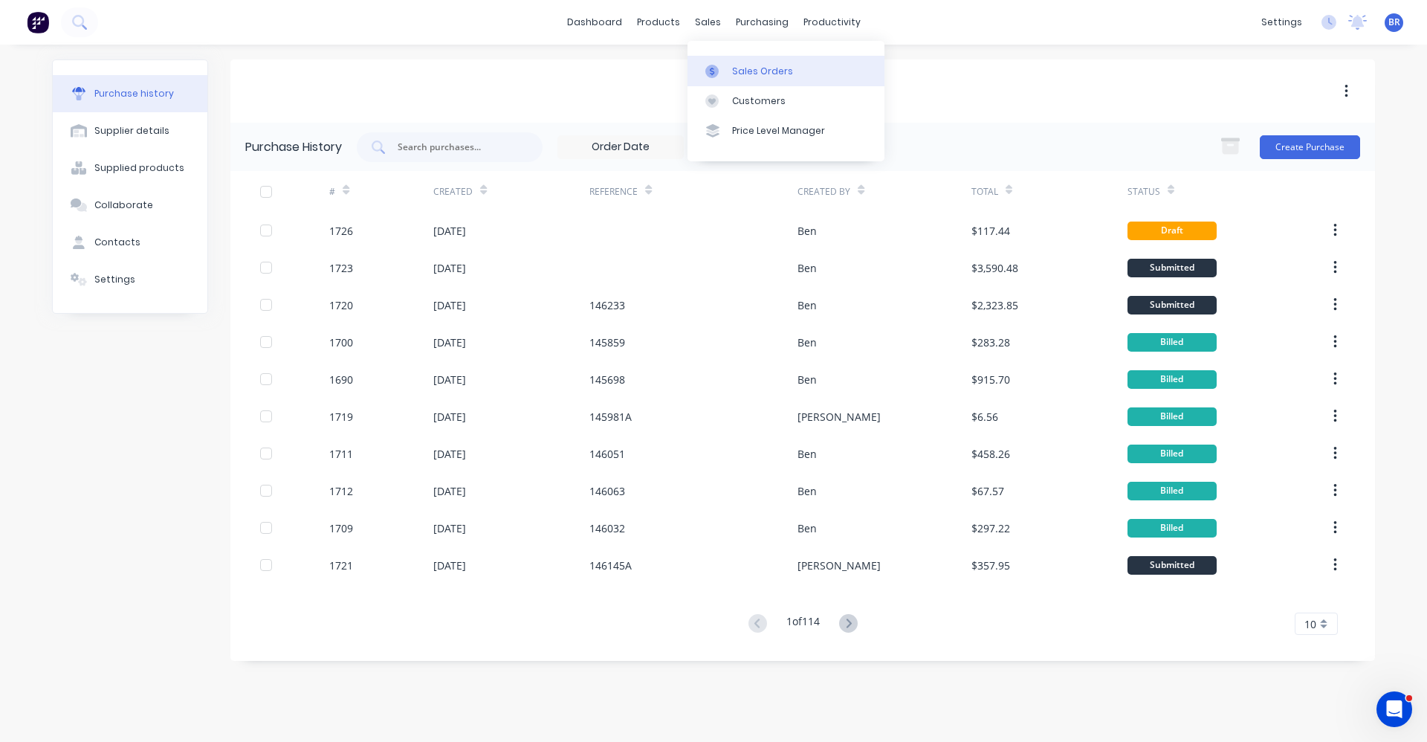
click at [739, 62] on link "Sales Orders" at bounding box center [786, 71] width 197 height 30
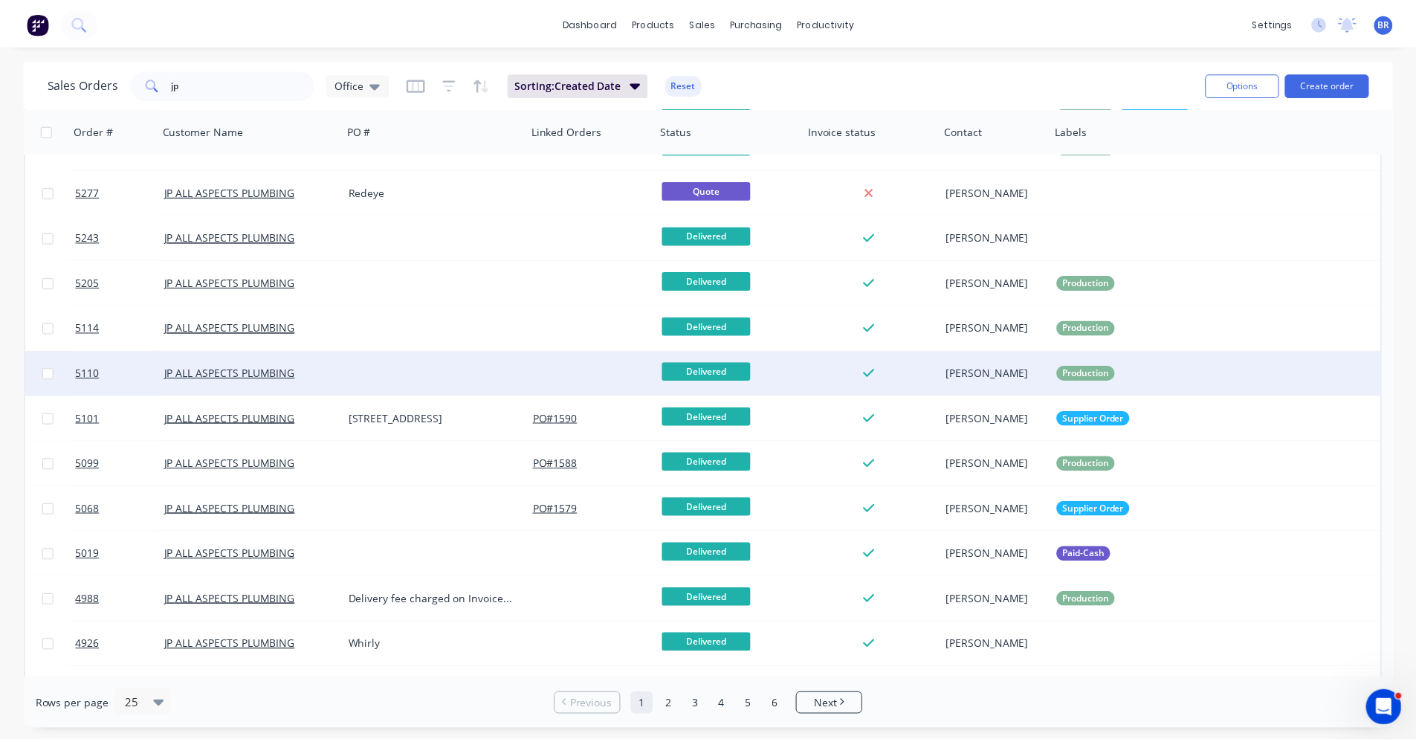
scroll to position [372, 0]
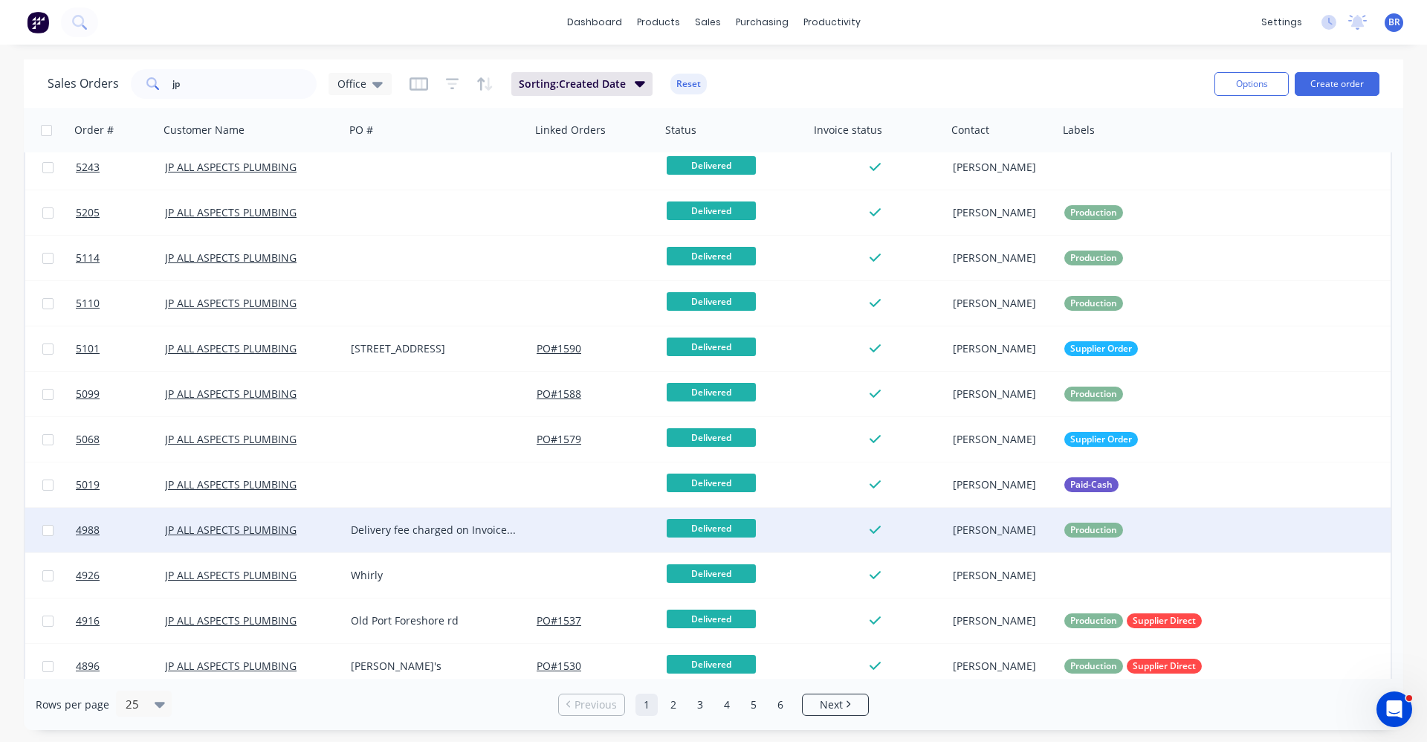
click at [520, 535] on div "Delivery fee charged on Invoice no.4557" at bounding box center [438, 530] width 174 height 15
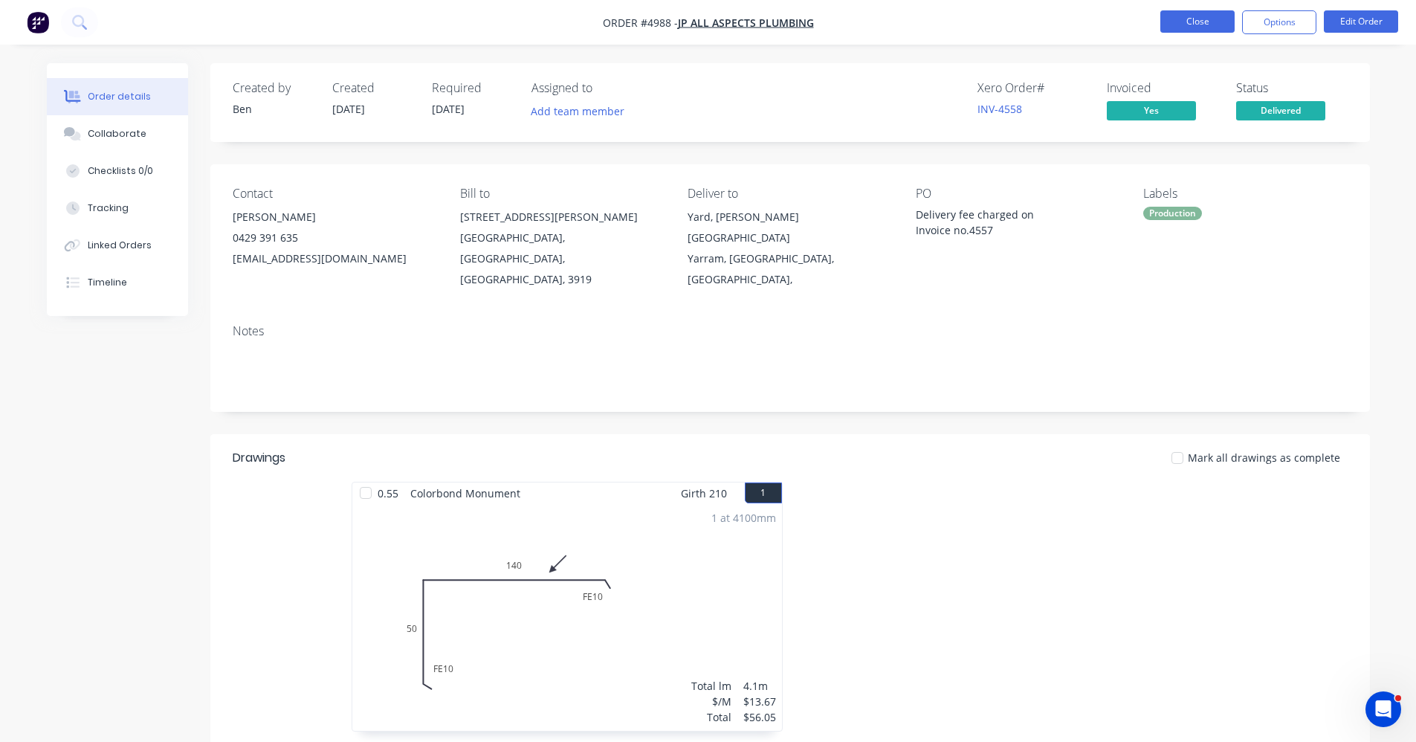
click at [1189, 23] on button "Close" at bounding box center [1197, 21] width 74 height 22
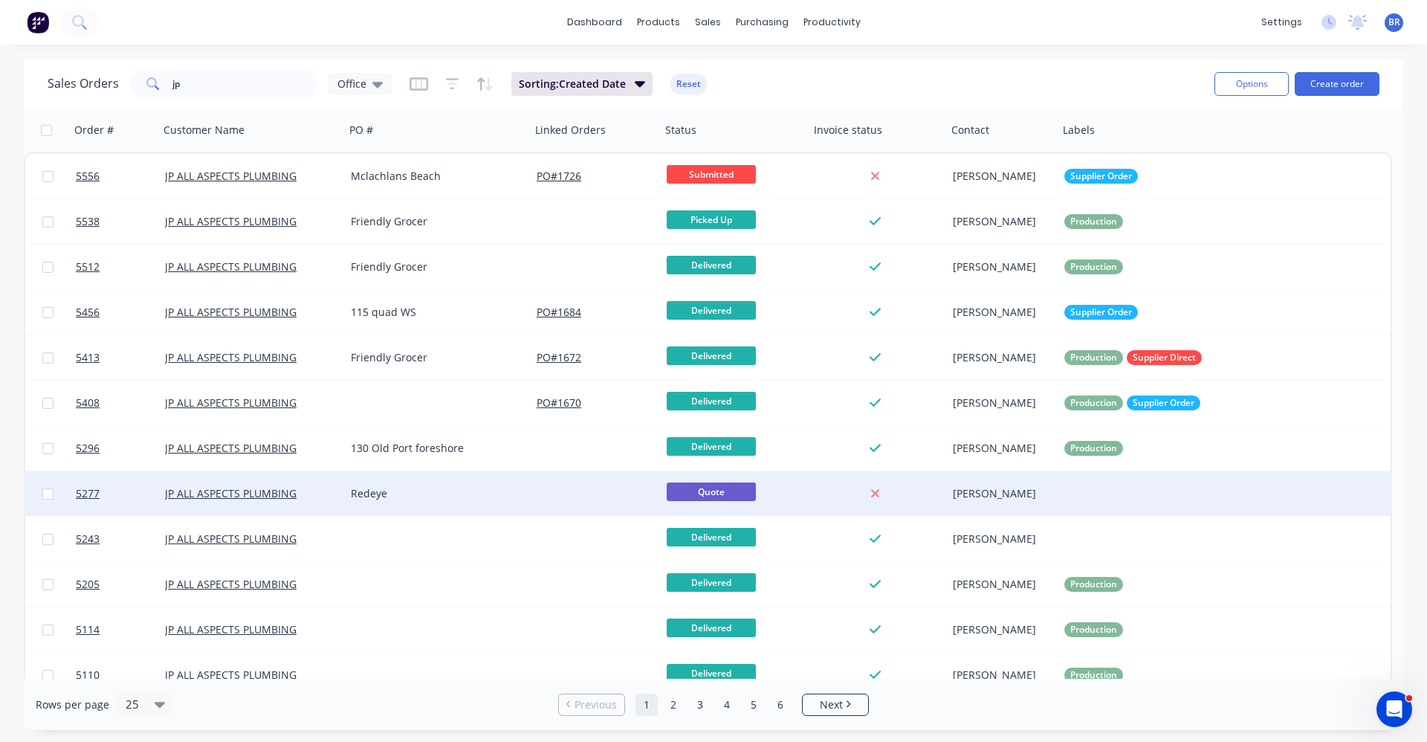
click at [416, 491] on div "Redeye" at bounding box center [433, 493] width 165 height 15
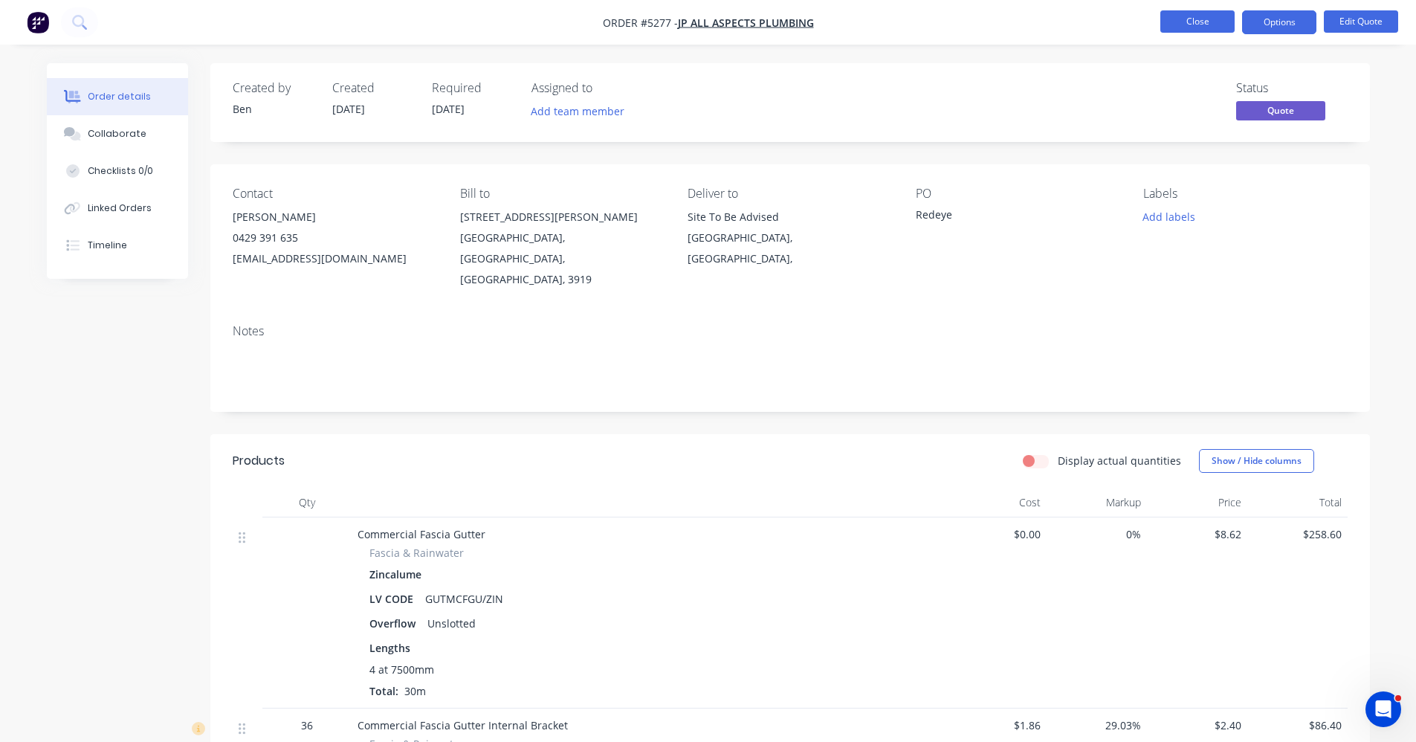
click at [1169, 21] on button "Close" at bounding box center [1197, 21] width 74 height 22
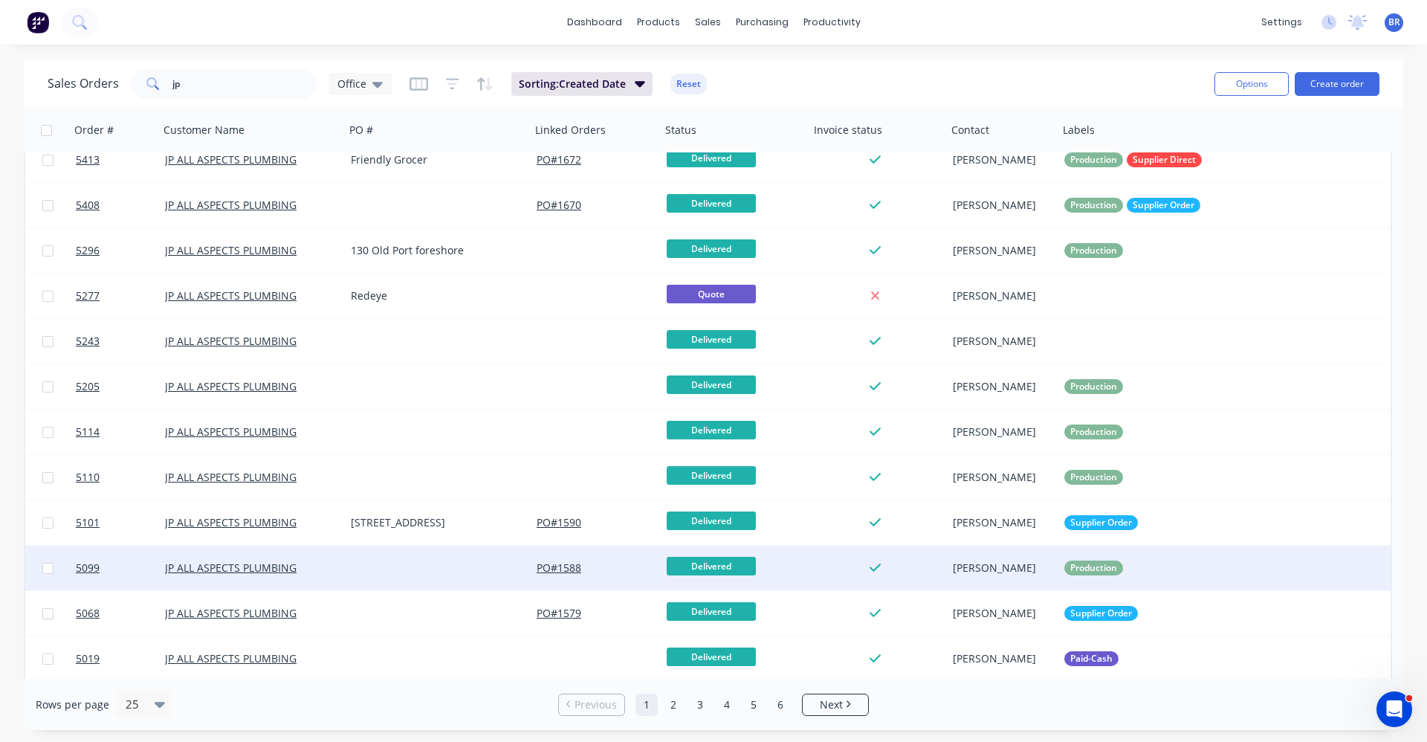
scroll to position [223, 0]
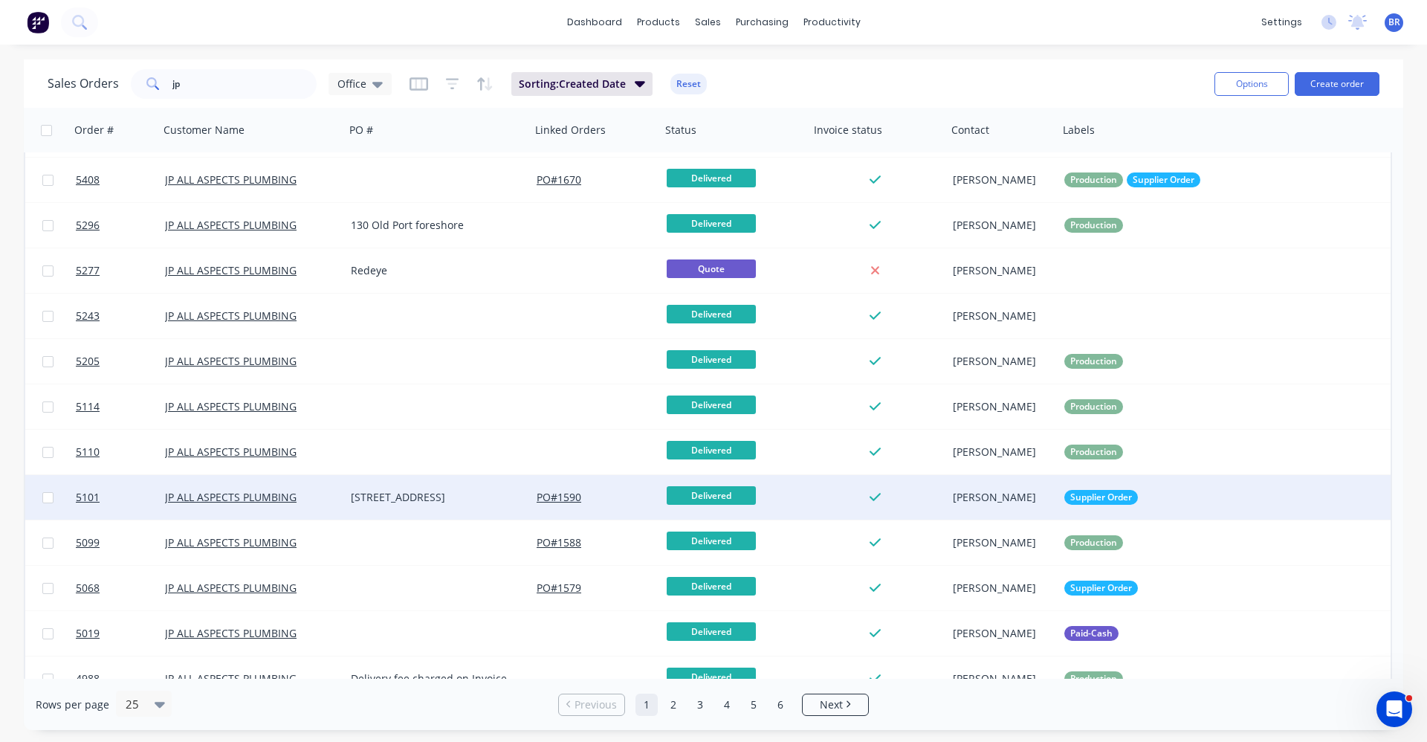
click at [395, 497] on div "[STREET_ADDRESS]" at bounding box center [433, 497] width 165 height 15
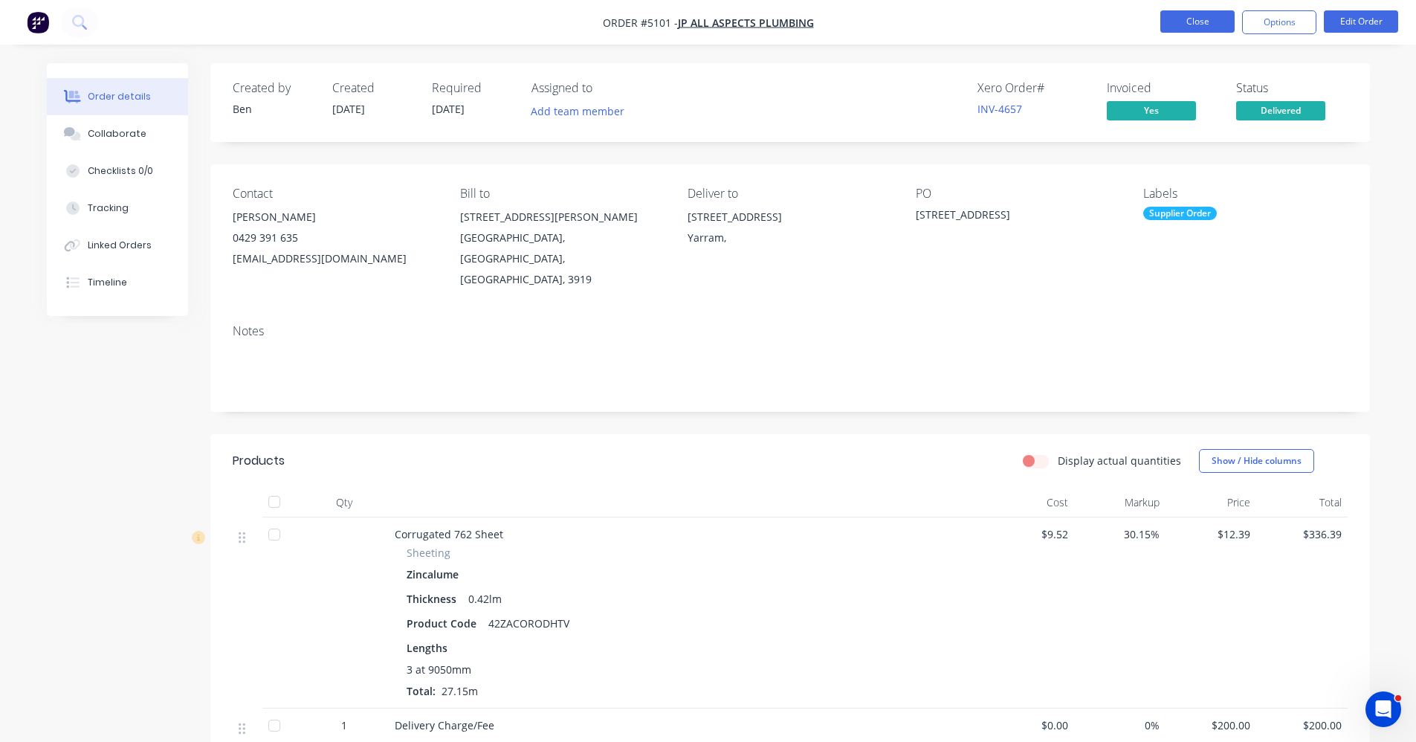
click at [1221, 25] on button "Close" at bounding box center [1197, 21] width 74 height 22
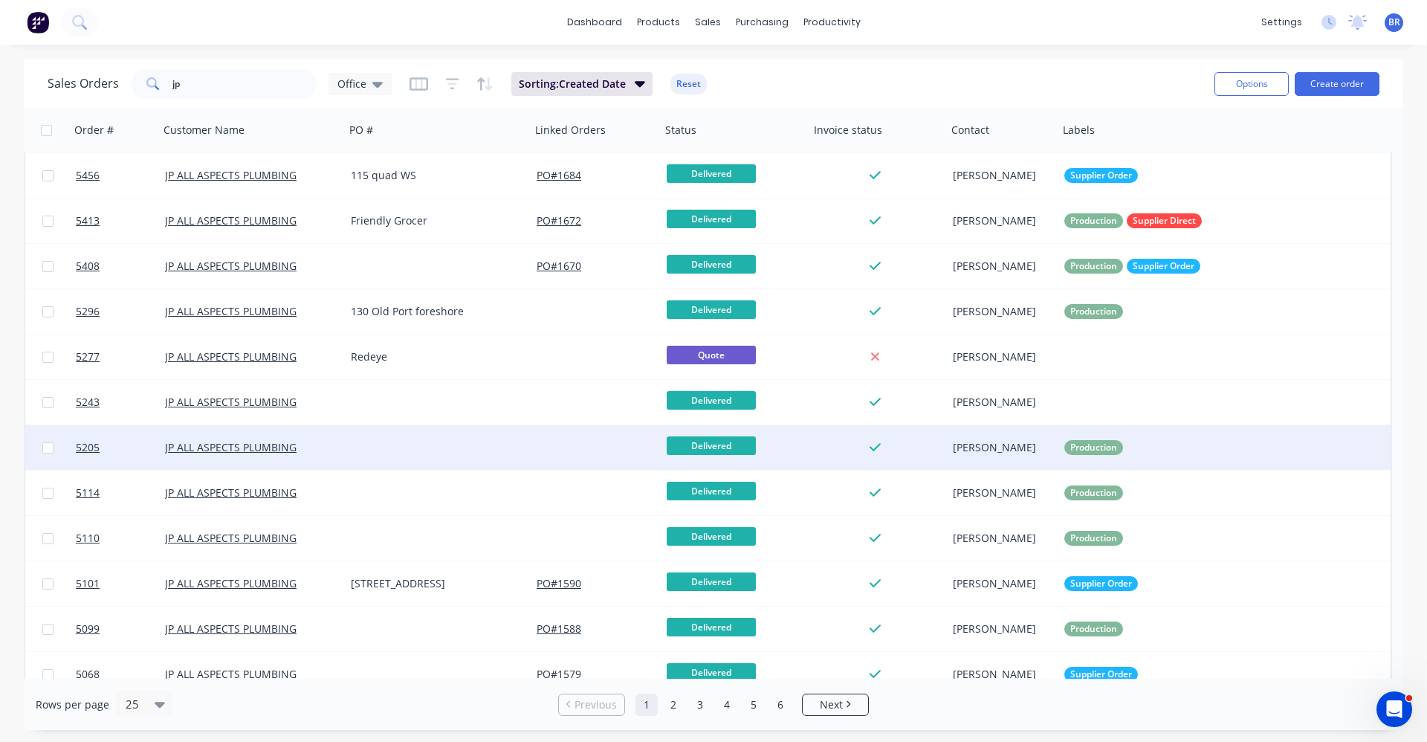
scroll to position [223, 0]
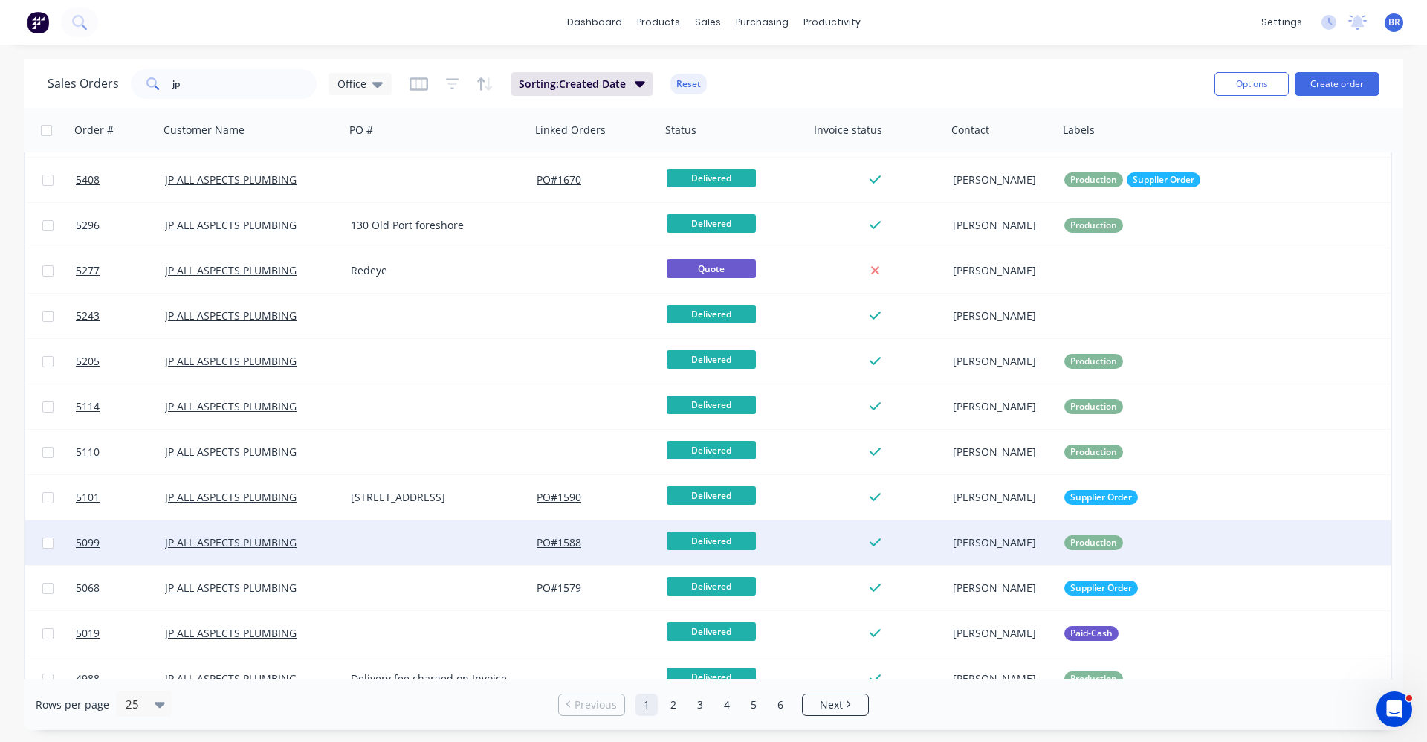
click at [384, 546] on div at bounding box center [438, 542] width 186 height 45
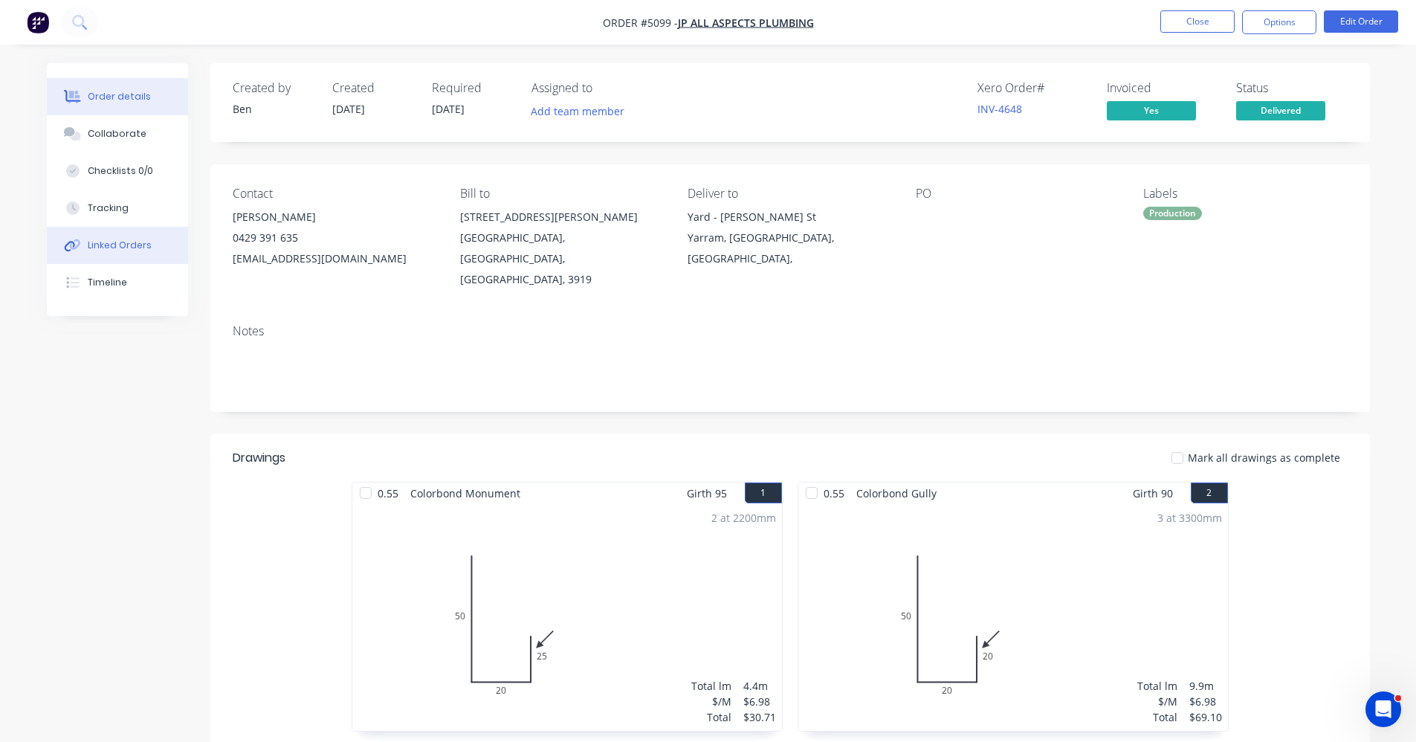
click at [135, 246] on div "Linked Orders" at bounding box center [120, 245] width 64 height 13
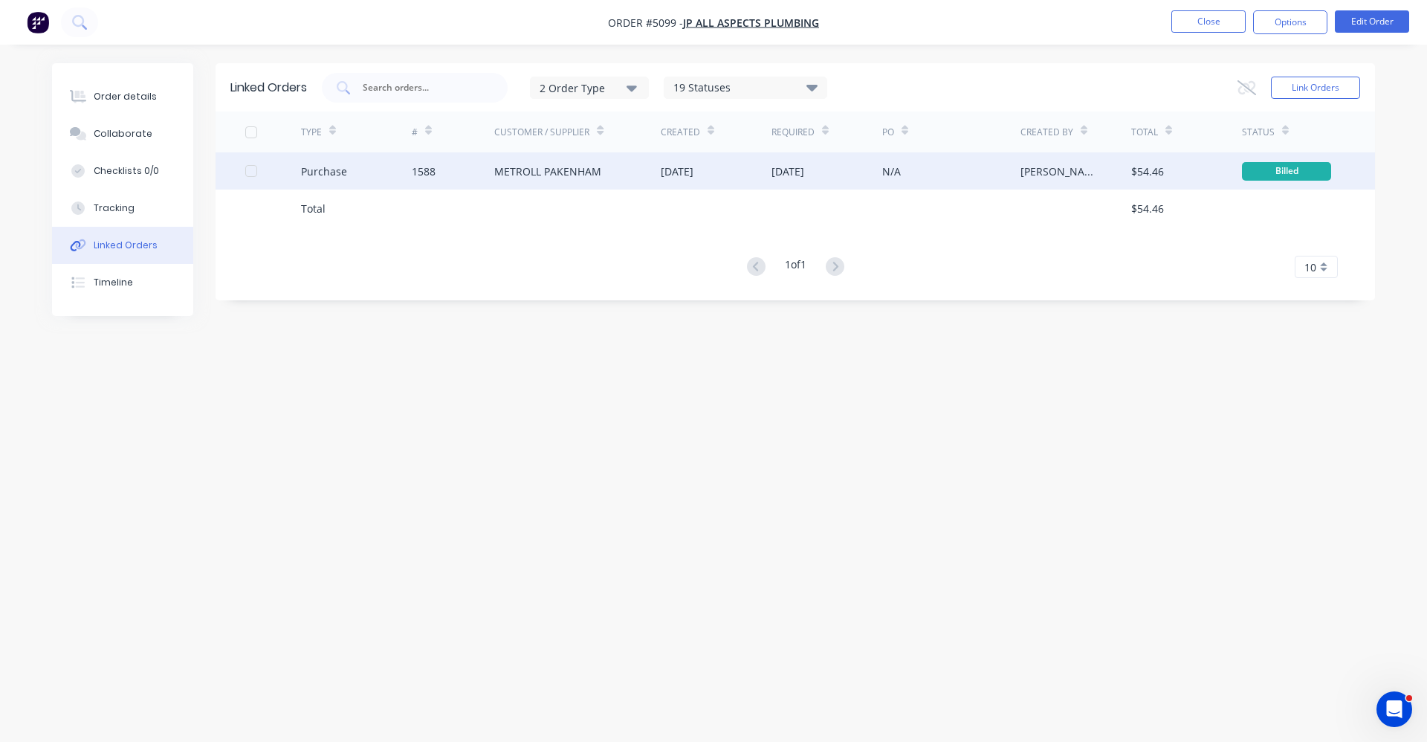
click at [584, 173] on div "METROLL PAKENHAM" at bounding box center [547, 172] width 107 height 16
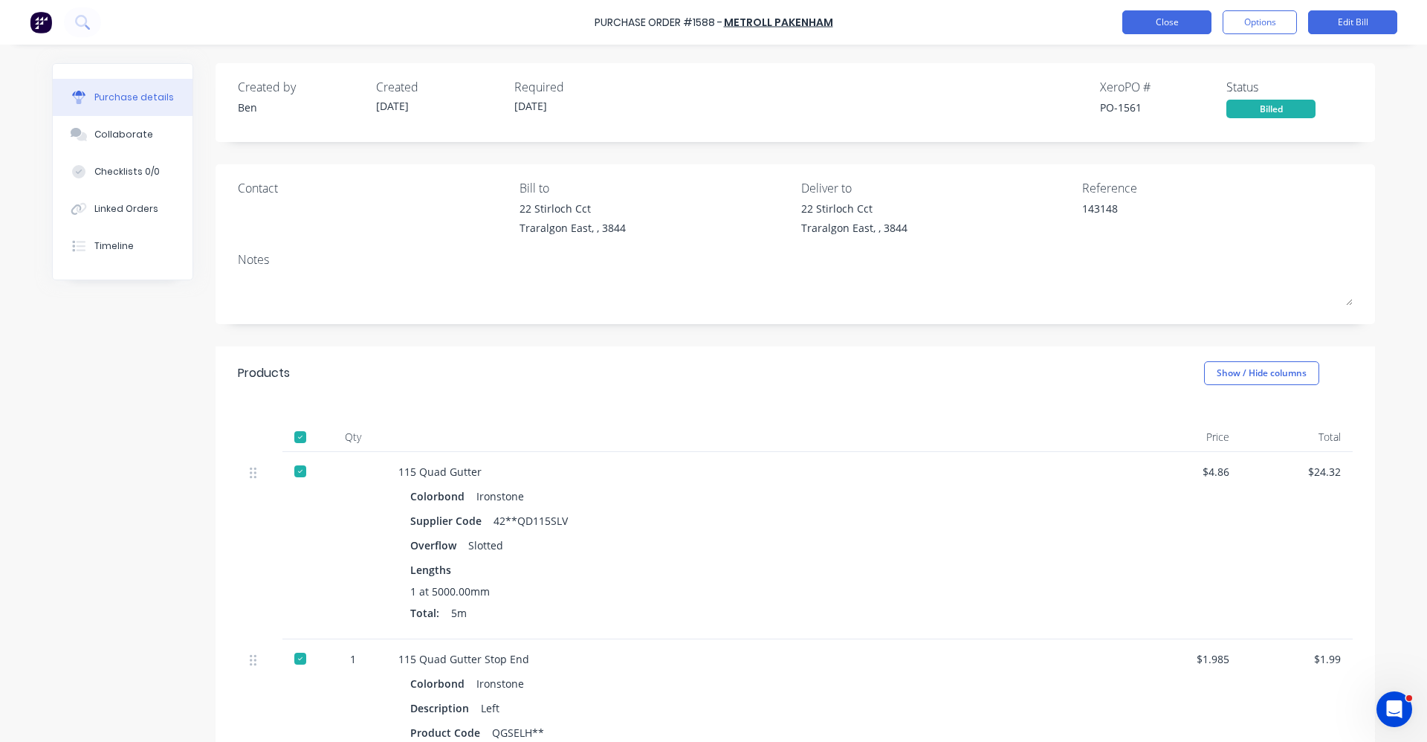
click at [1149, 30] on button "Close" at bounding box center [1167, 22] width 89 height 24
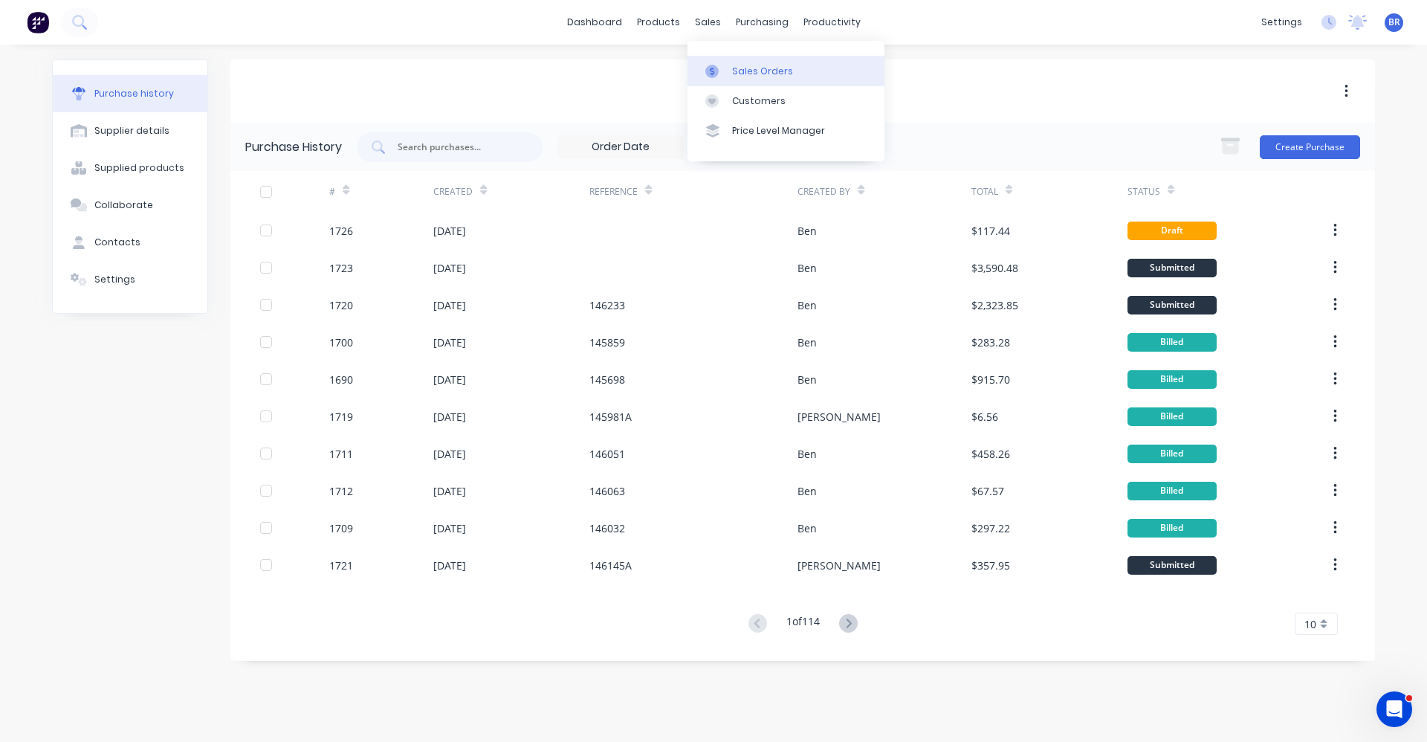
click at [761, 75] on div "Sales Orders" at bounding box center [762, 71] width 61 height 13
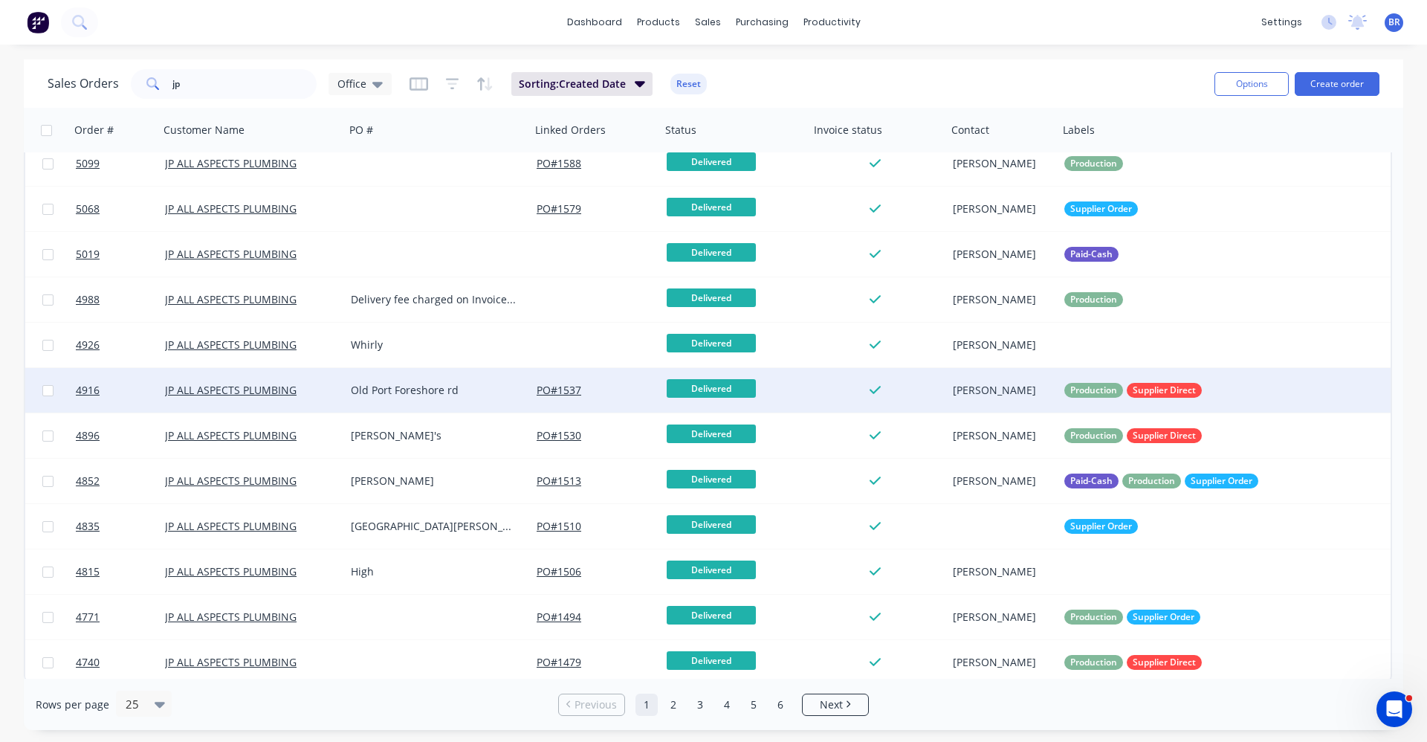
scroll to position [607, 0]
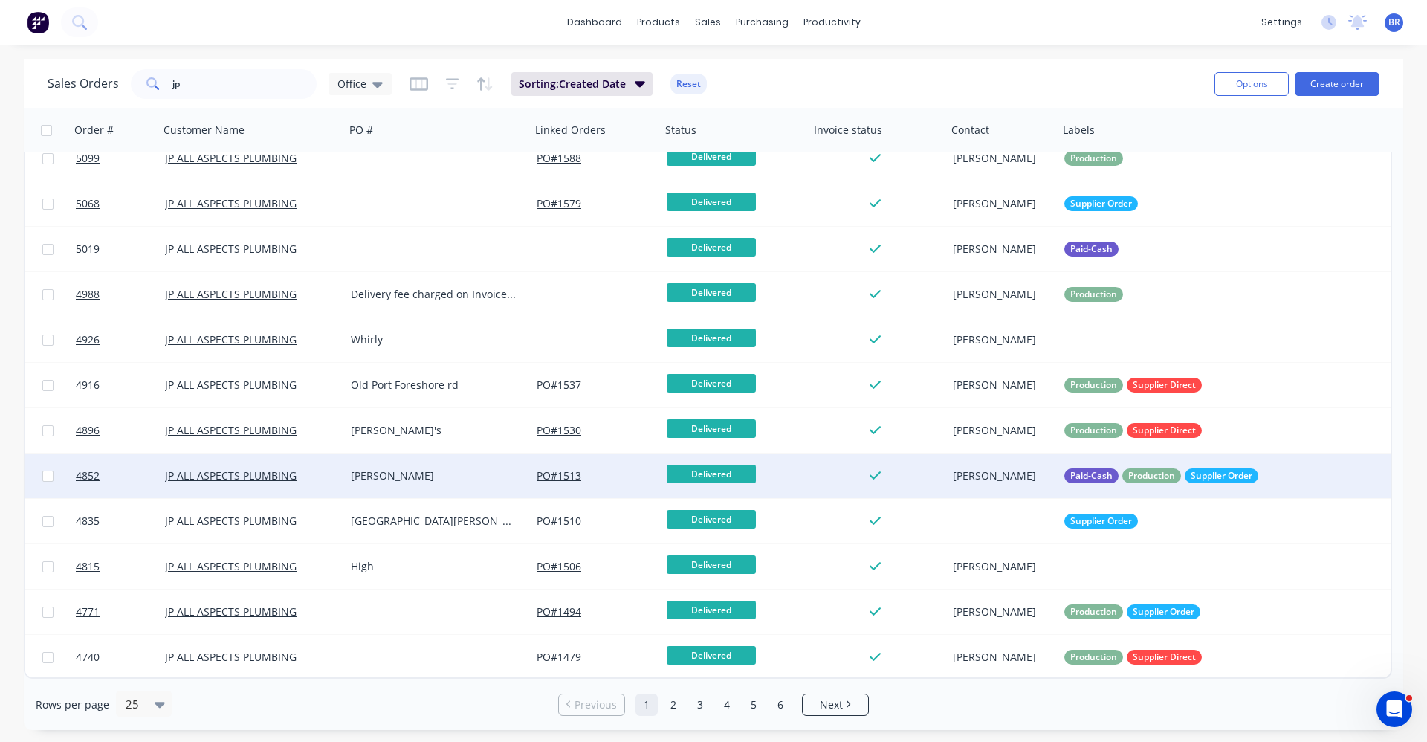
click at [424, 477] on div "[PERSON_NAME]" at bounding box center [433, 475] width 165 height 15
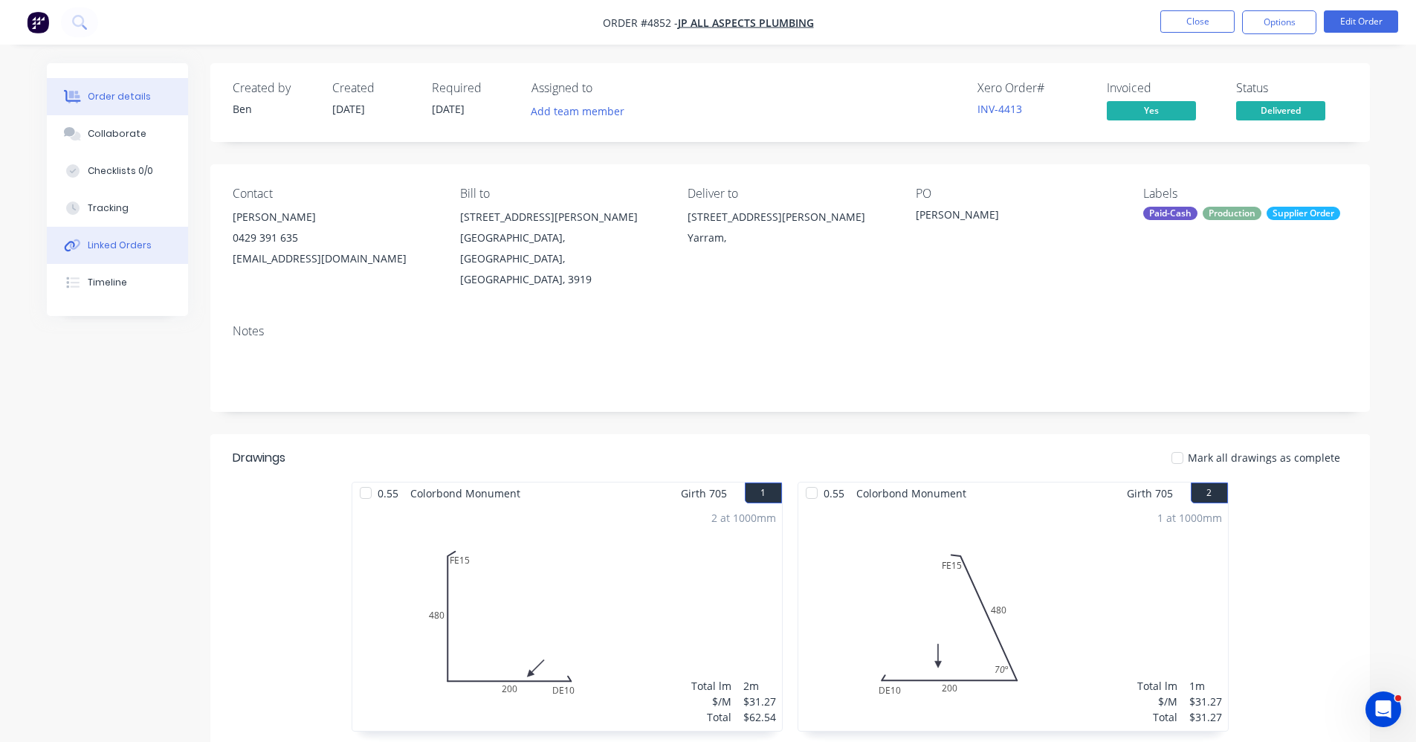
click at [113, 247] on div "Linked Orders" at bounding box center [120, 245] width 64 height 13
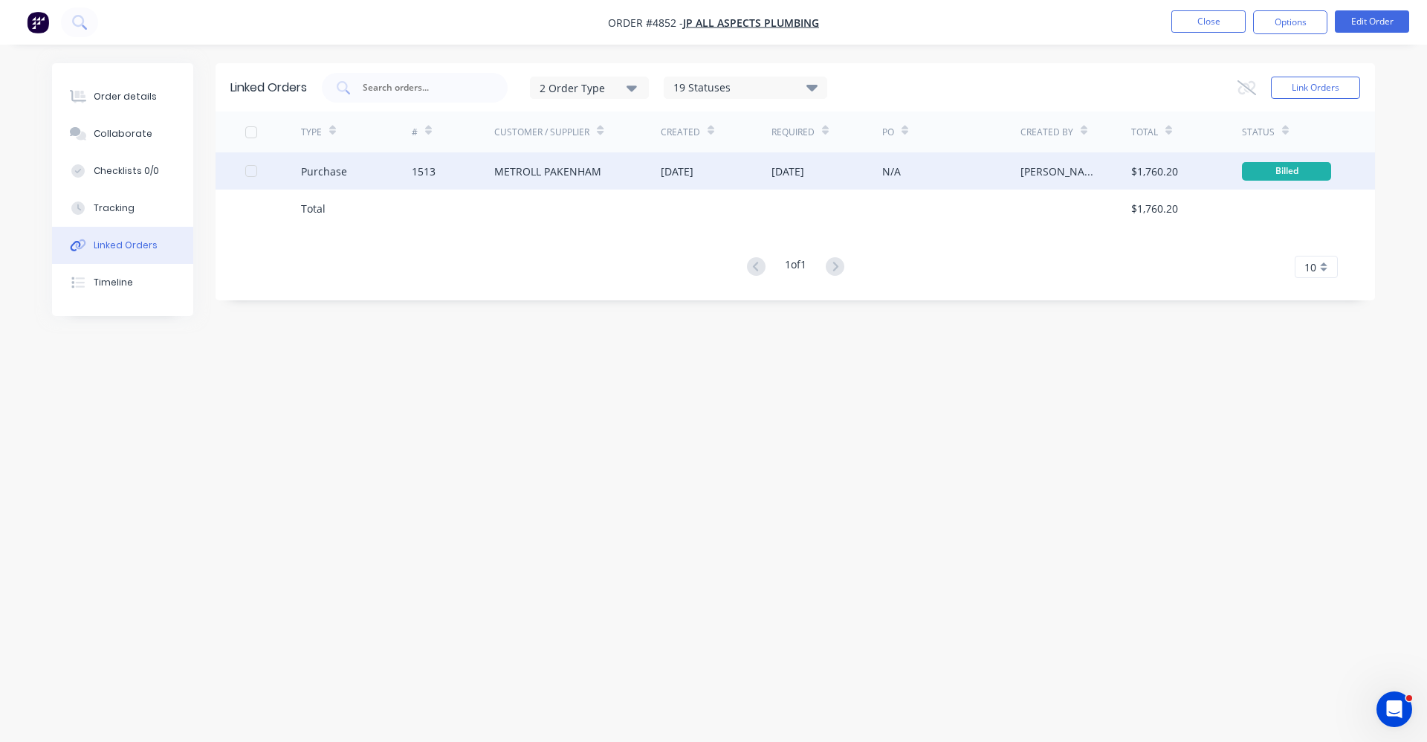
click at [581, 178] on div "METROLL PAKENHAM" at bounding box center [547, 172] width 107 height 16
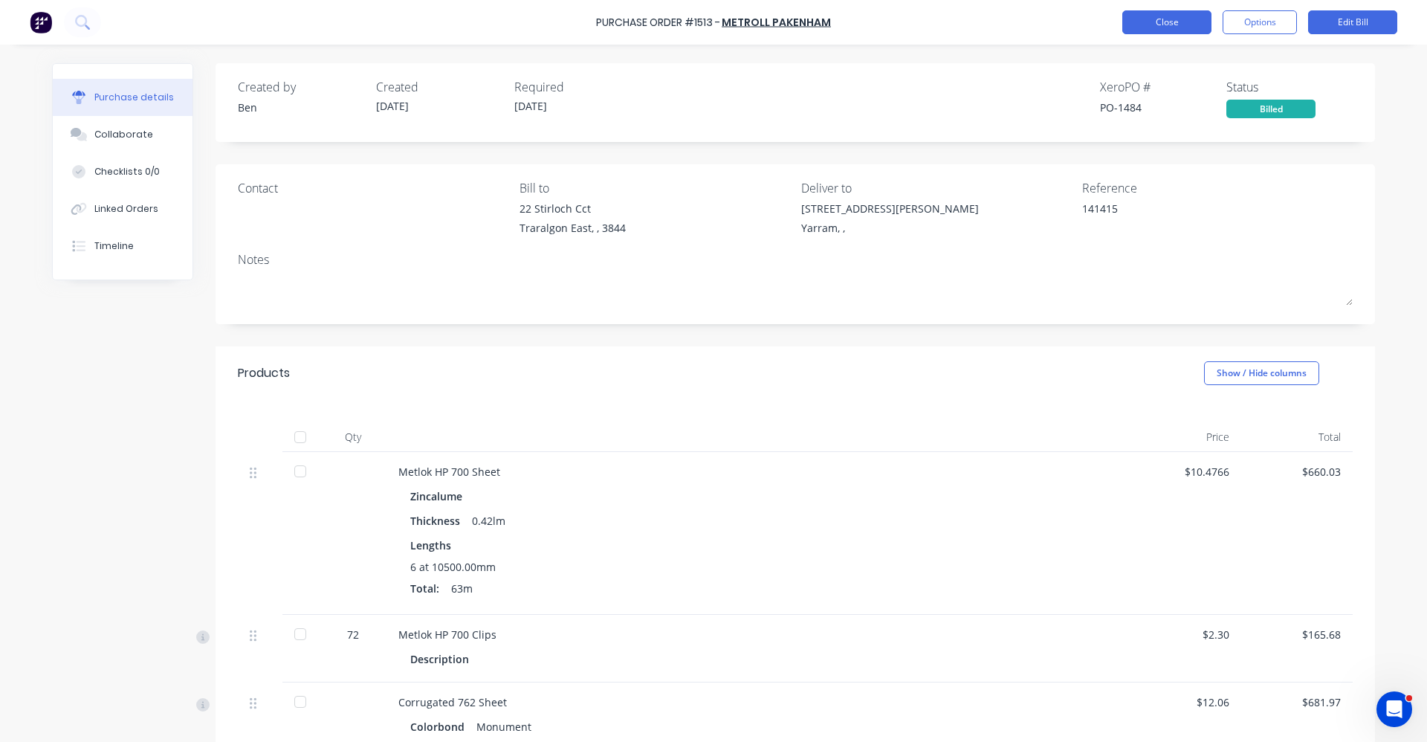
click at [1155, 25] on button "Close" at bounding box center [1167, 22] width 89 height 24
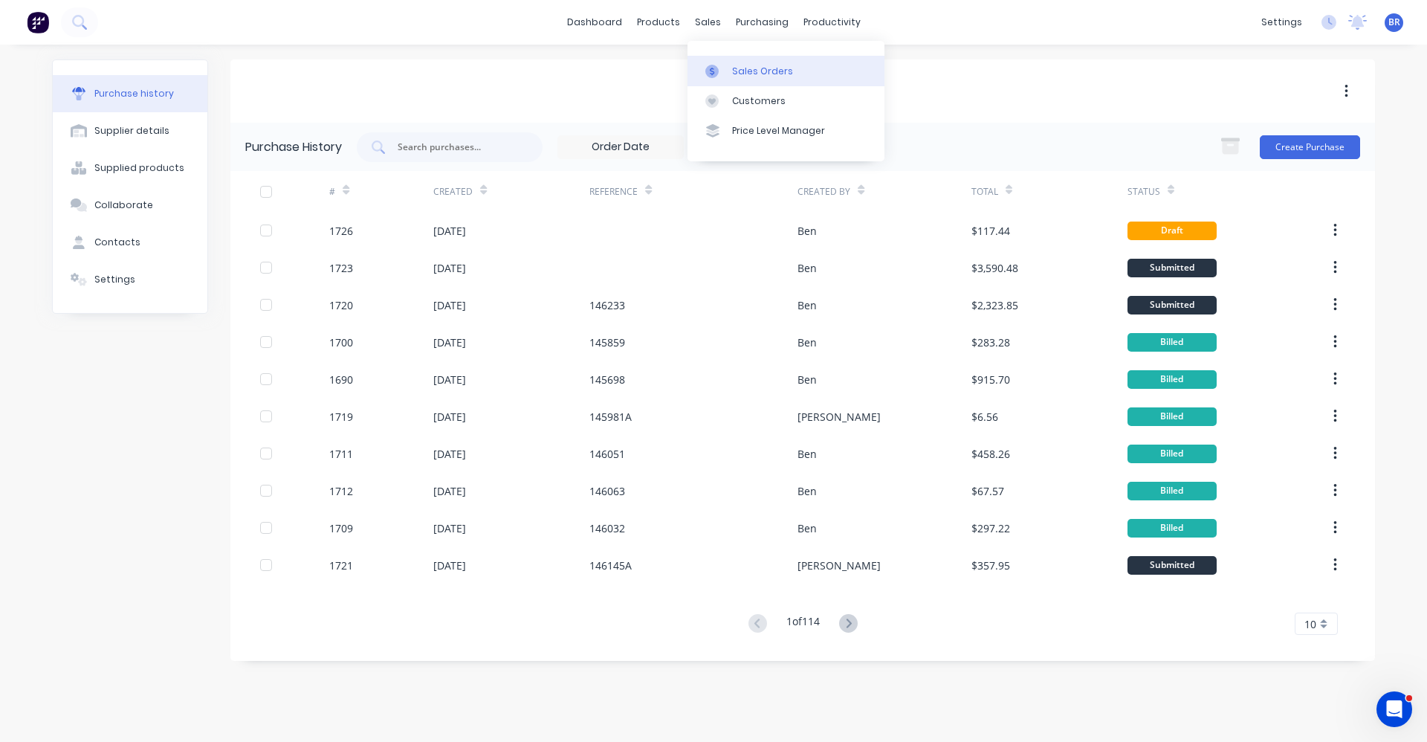
click at [763, 77] on link "Sales Orders" at bounding box center [786, 71] width 197 height 30
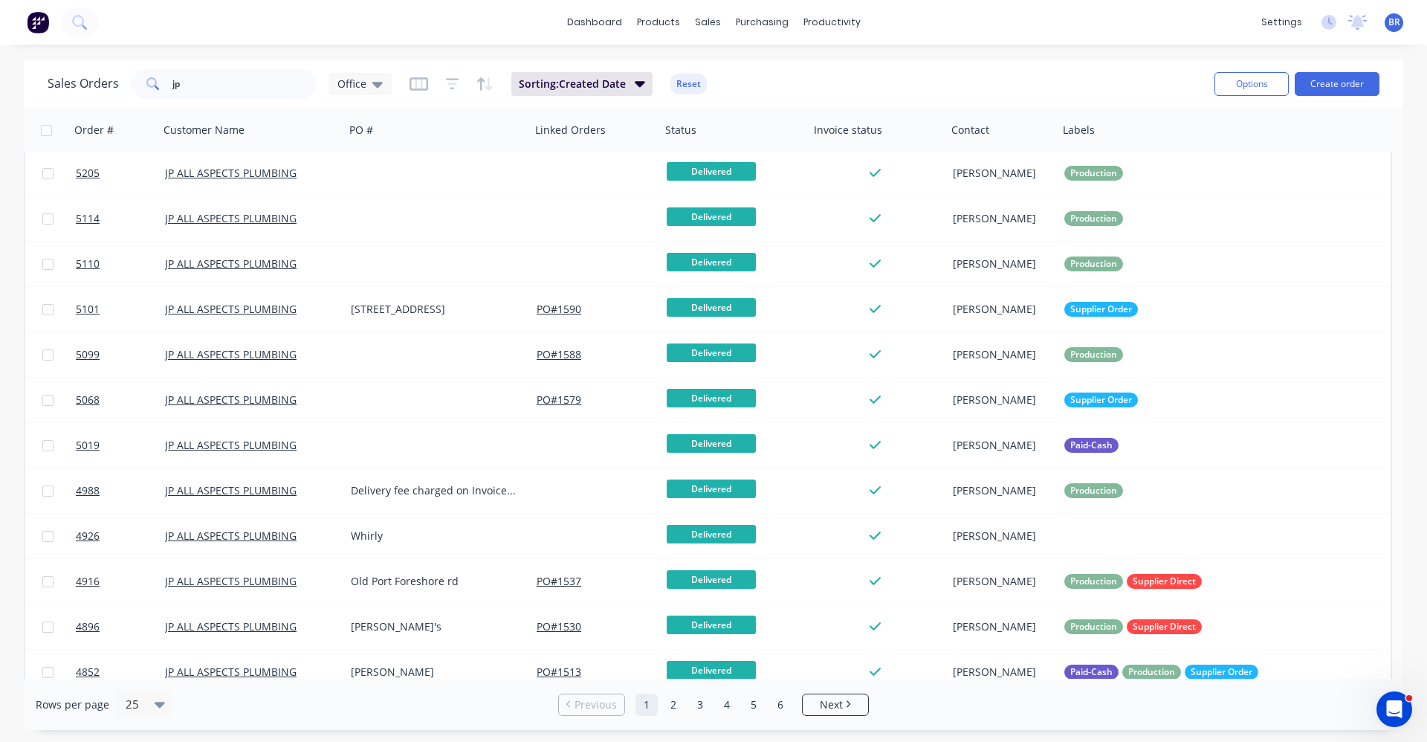
scroll to position [607, 0]
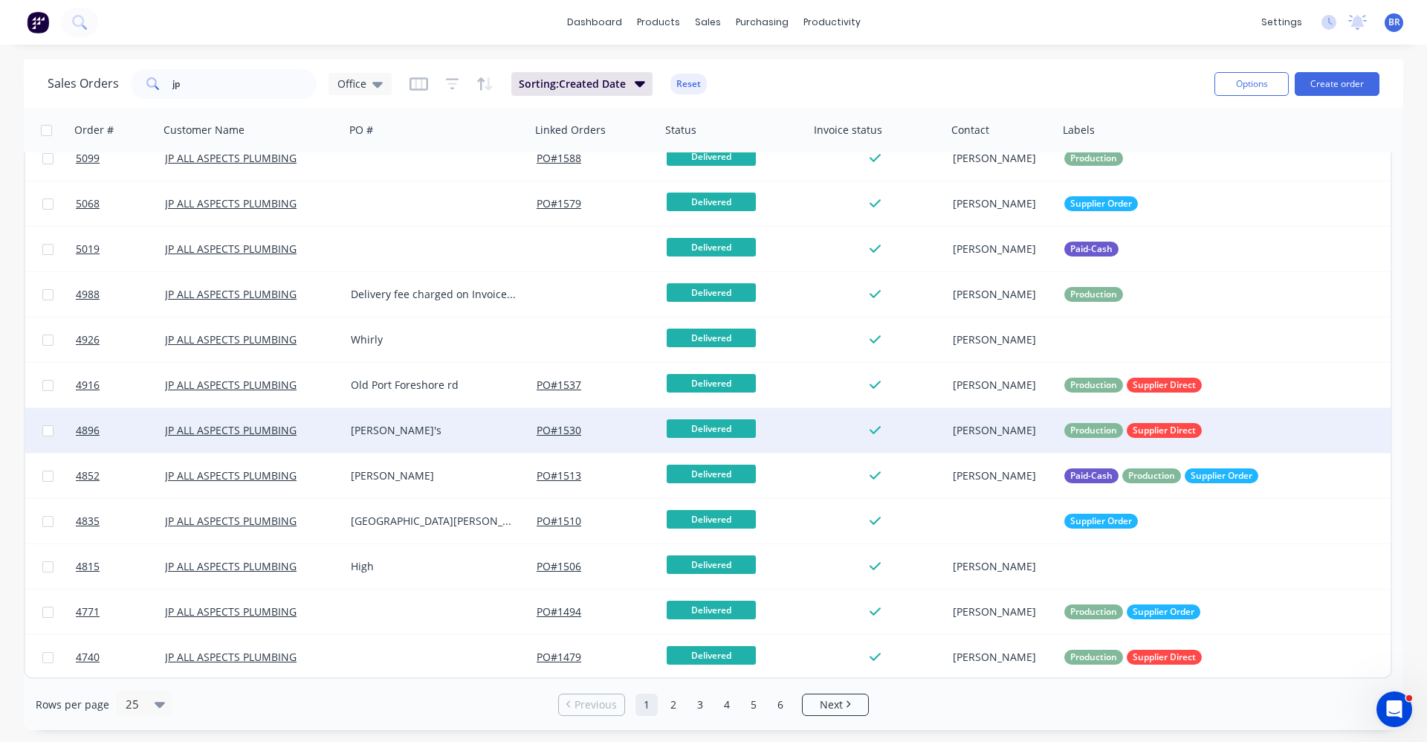
click at [411, 445] on div "[PERSON_NAME]'s" at bounding box center [438, 430] width 186 height 45
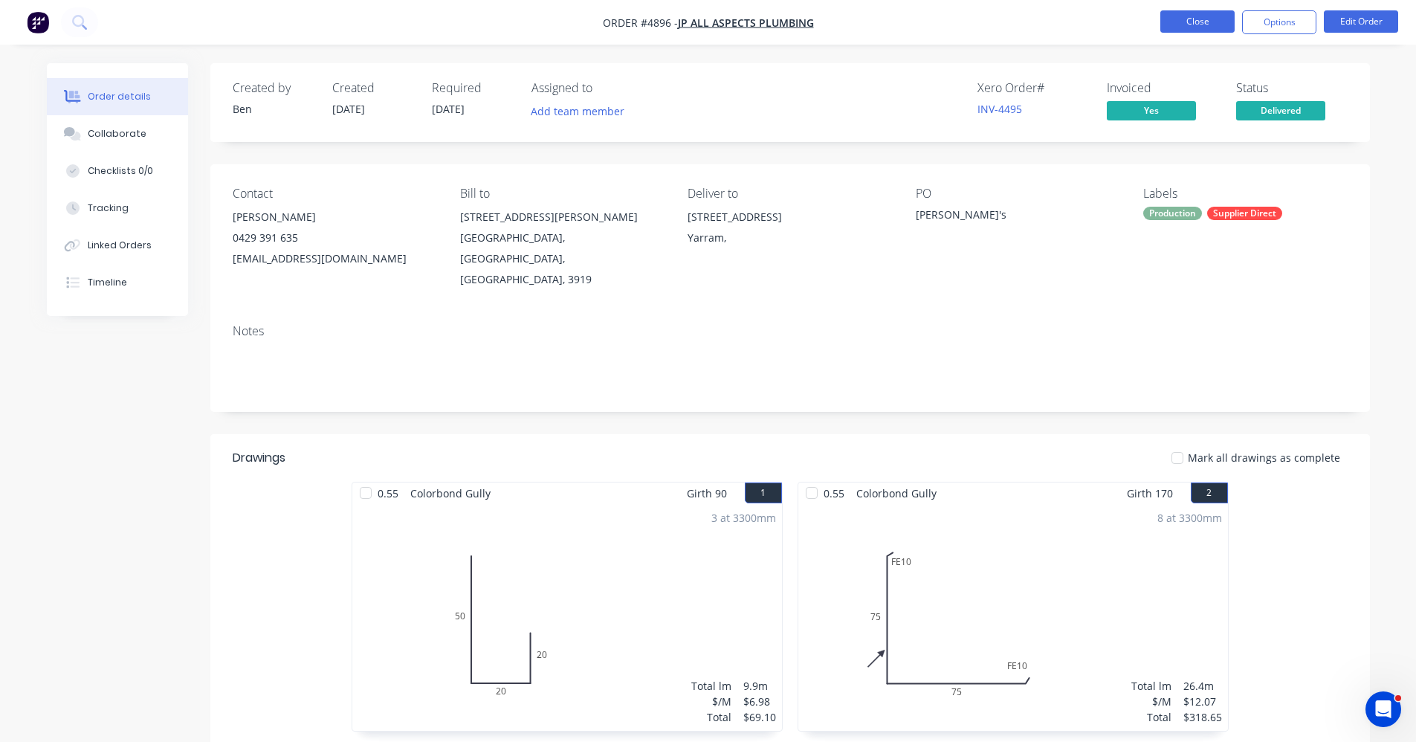
click at [1186, 25] on button "Close" at bounding box center [1197, 21] width 74 height 22
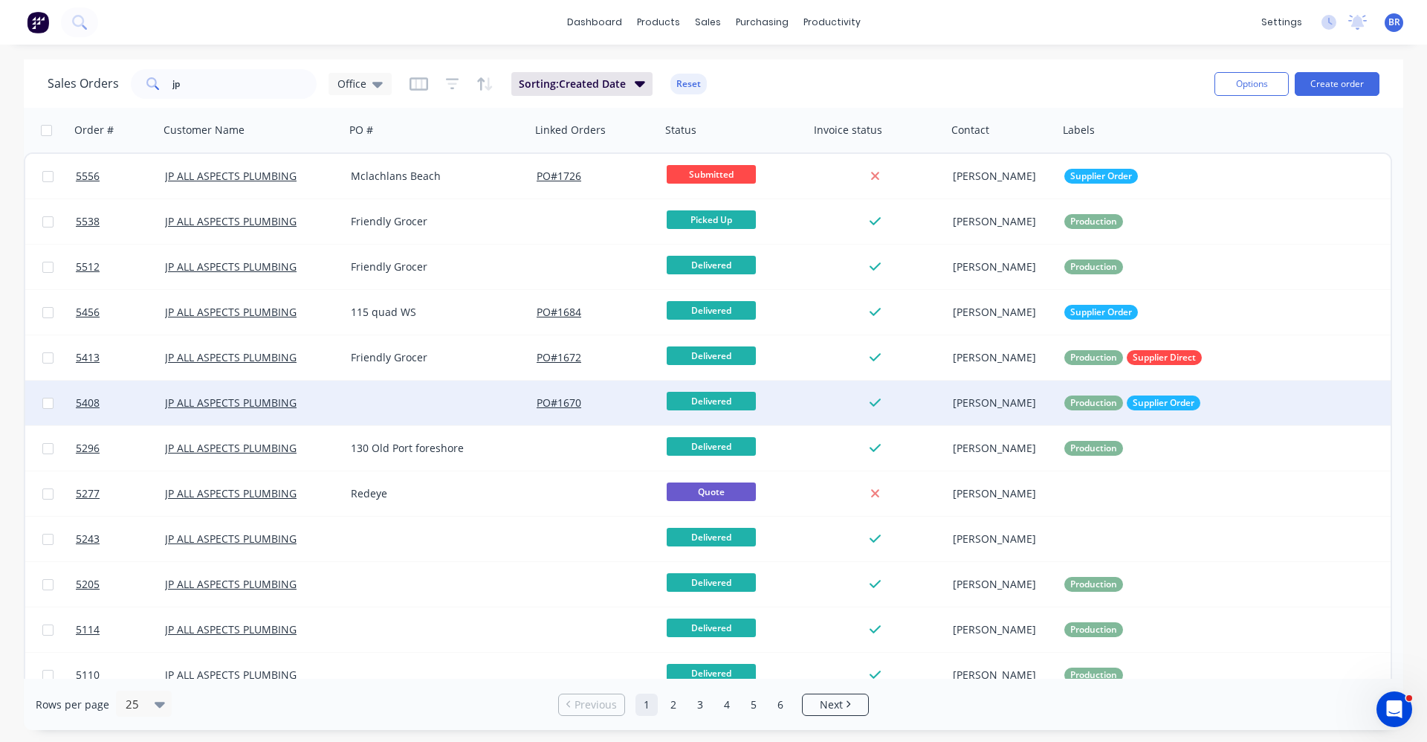
click at [403, 397] on div at bounding box center [438, 403] width 186 height 45
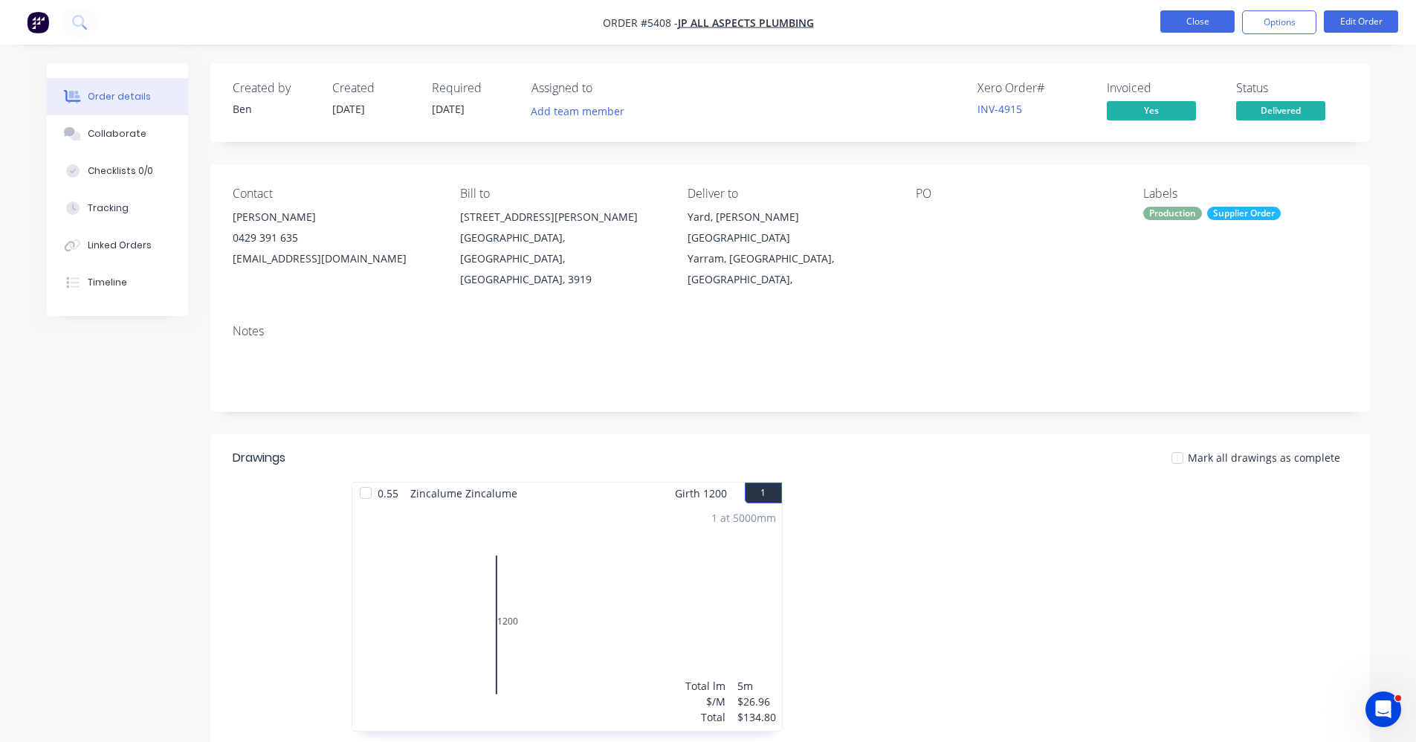
click at [1165, 24] on button "Close" at bounding box center [1197, 21] width 74 height 22
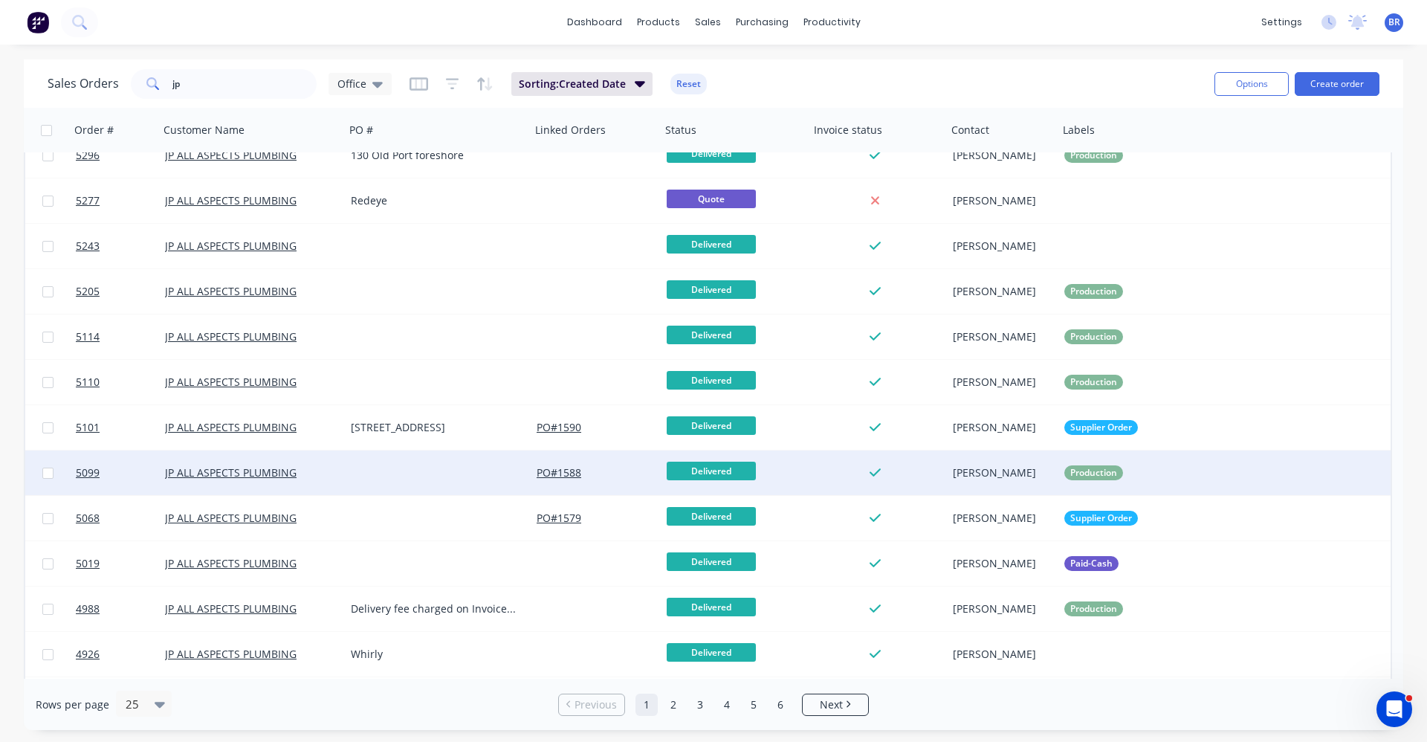
scroll to position [297, 0]
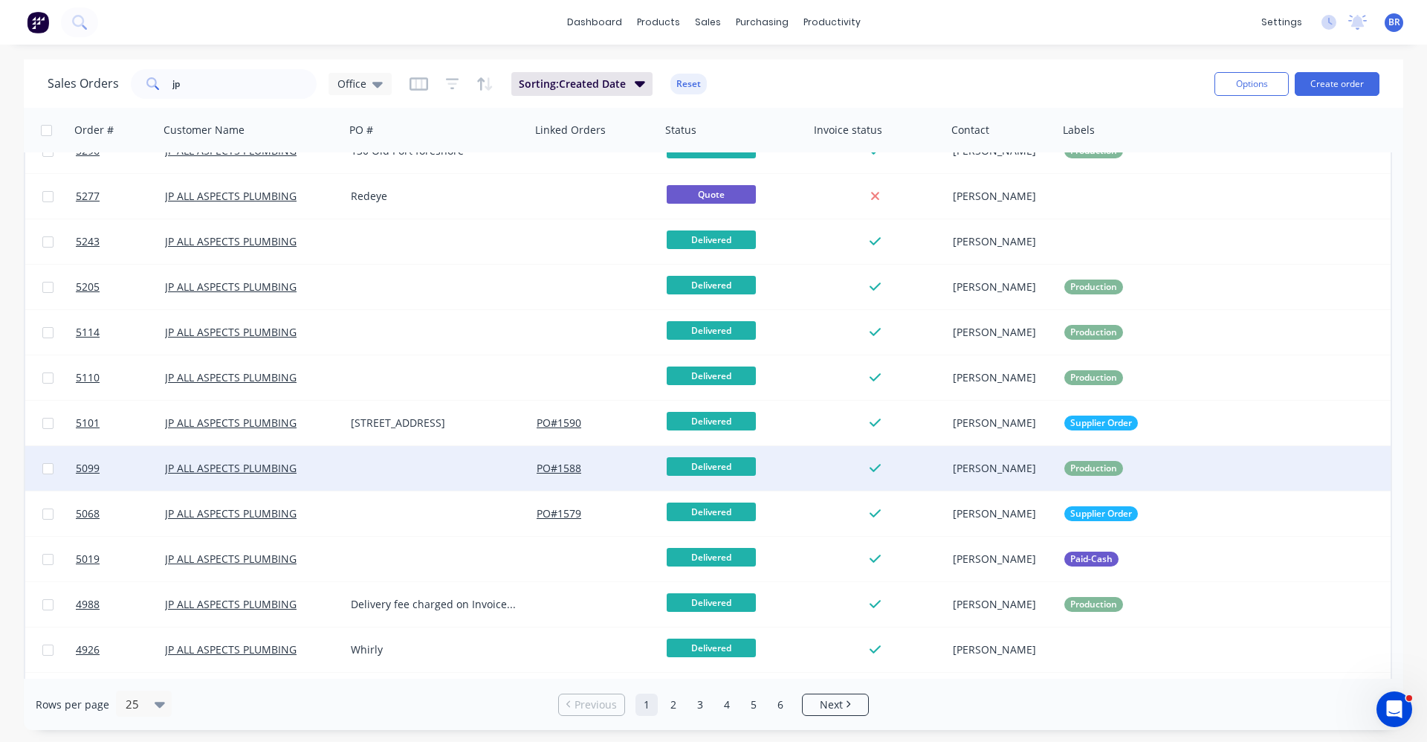
click at [399, 473] on div at bounding box center [438, 468] width 186 height 45
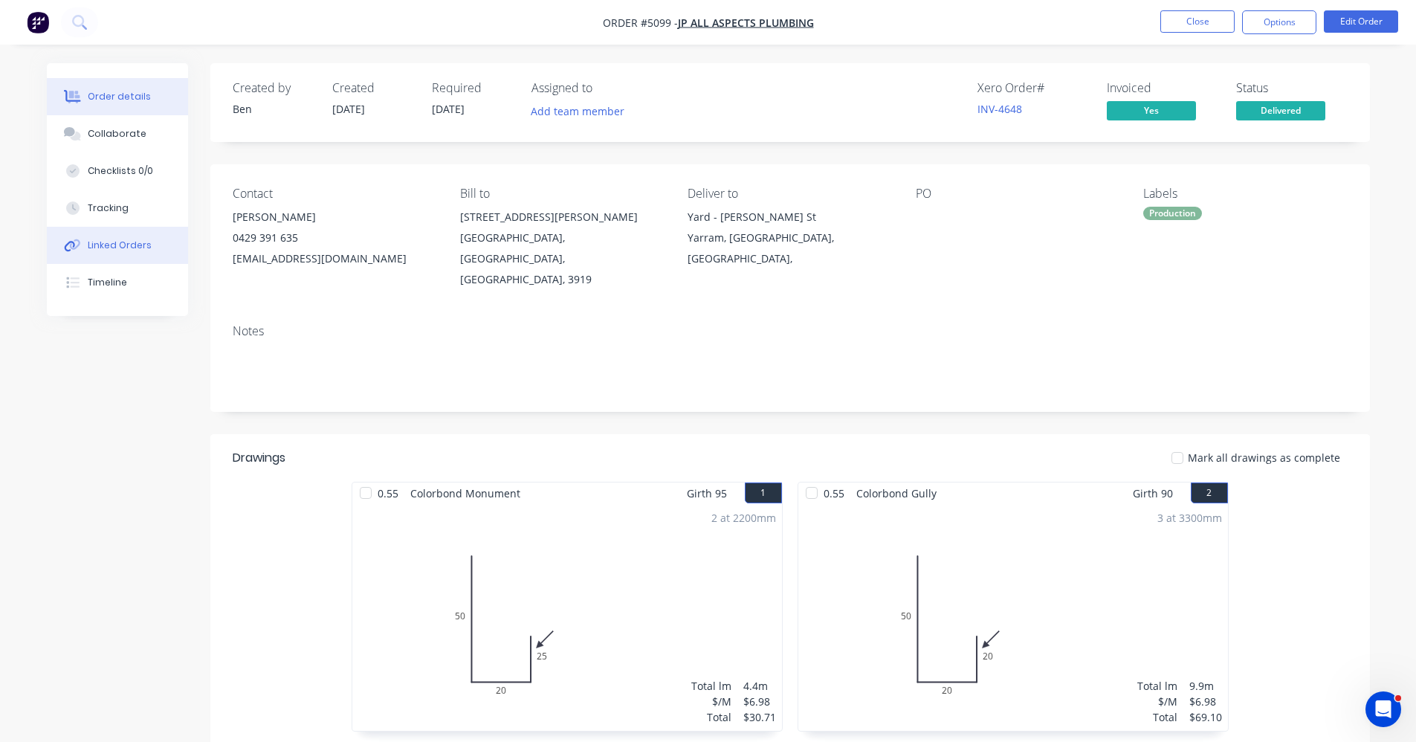
click at [117, 239] on div "Linked Orders" at bounding box center [120, 245] width 64 height 13
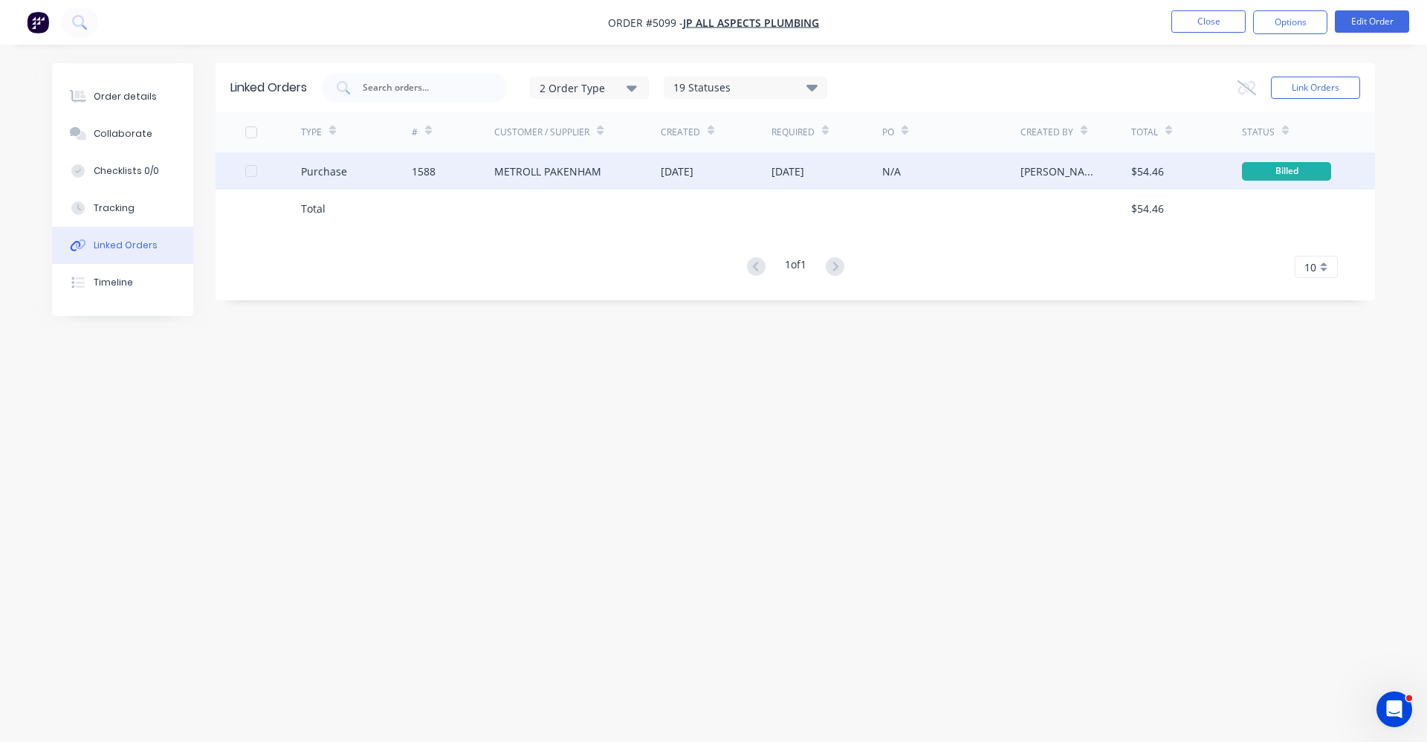
click at [518, 167] on div "METROLL PAKENHAM" at bounding box center [547, 172] width 107 height 16
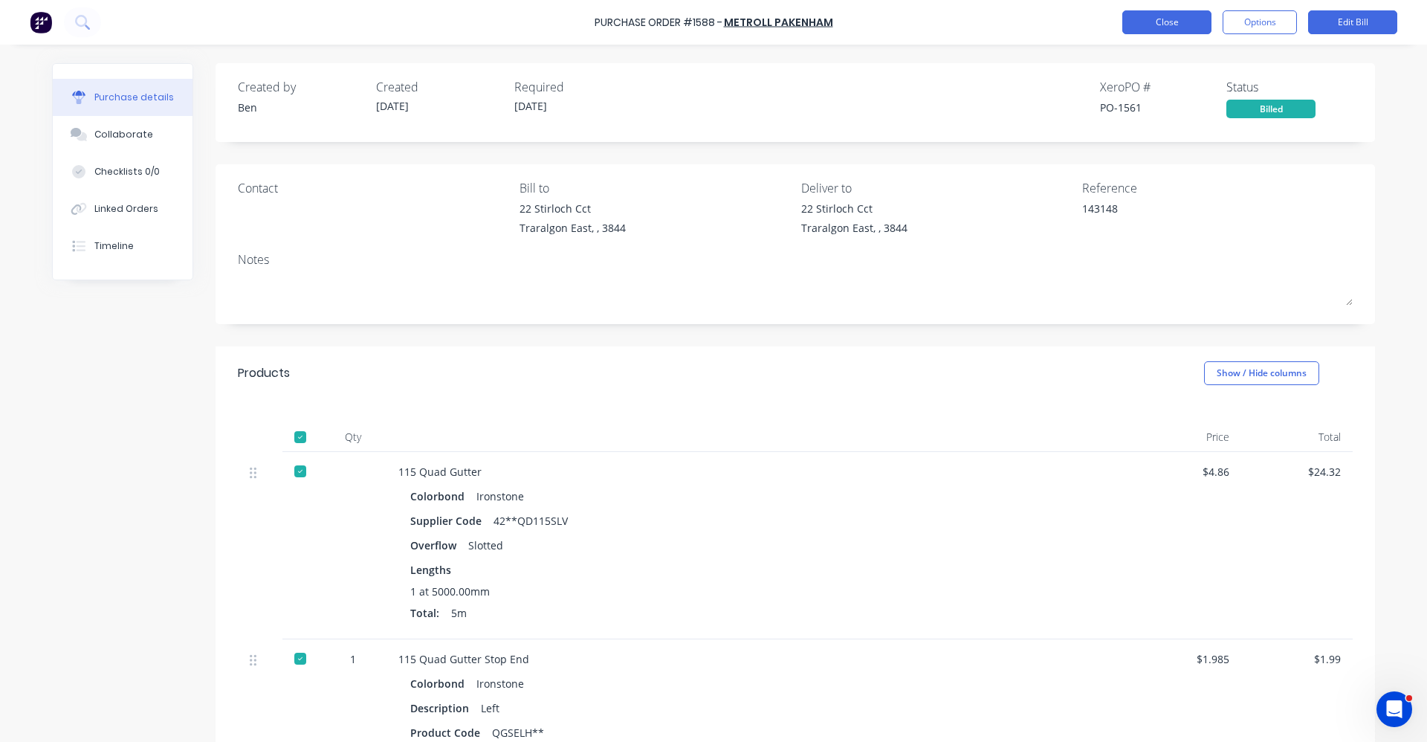
click at [1153, 22] on button "Close" at bounding box center [1167, 22] width 89 height 24
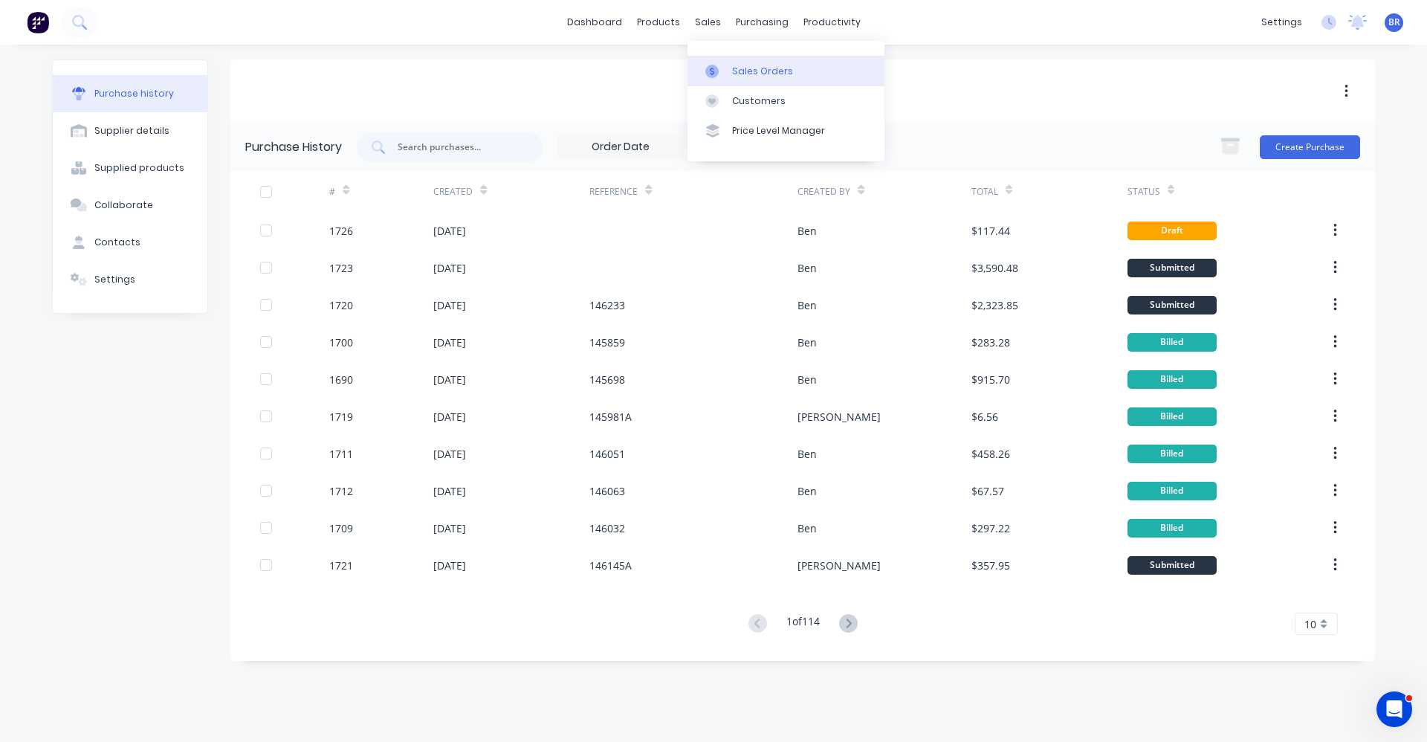
click at [757, 71] on div "Sales Orders" at bounding box center [762, 71] width 61 height 13
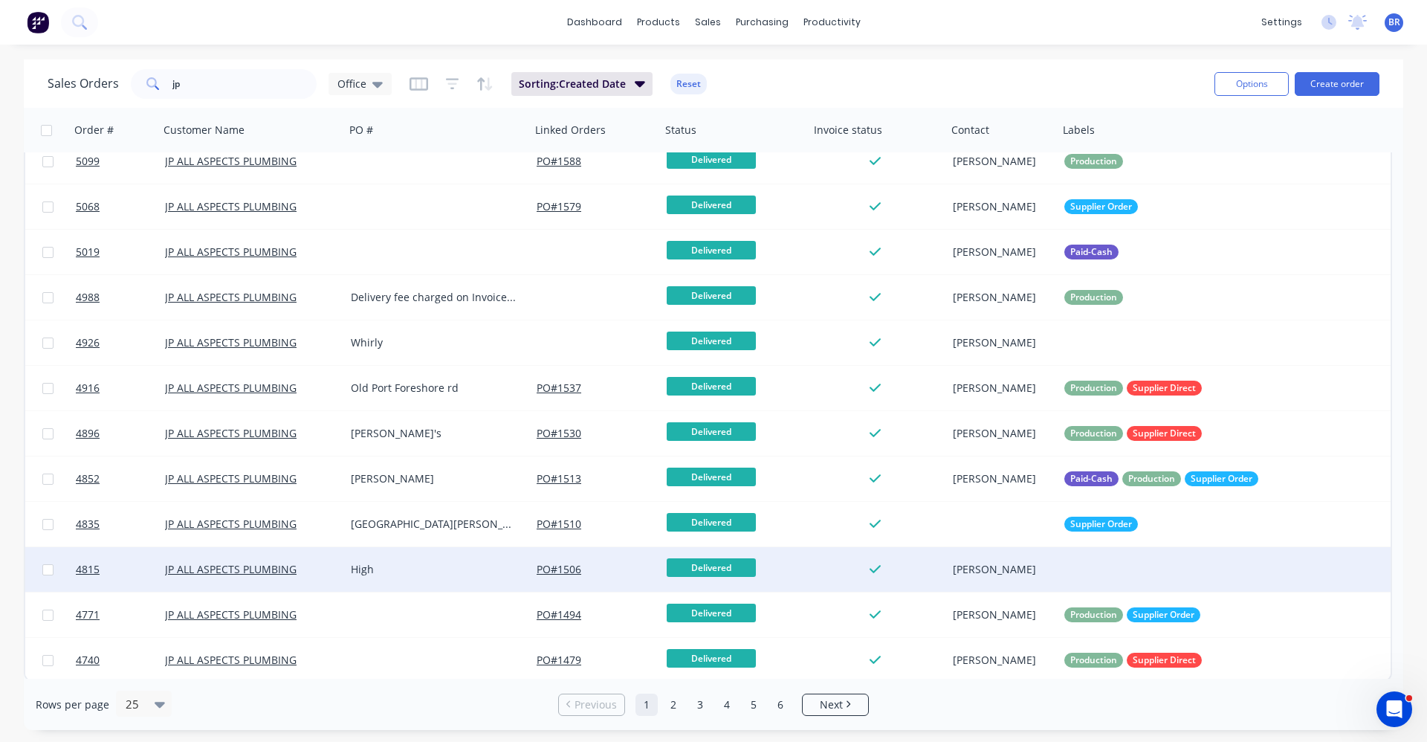
scroll to position [607, 0]
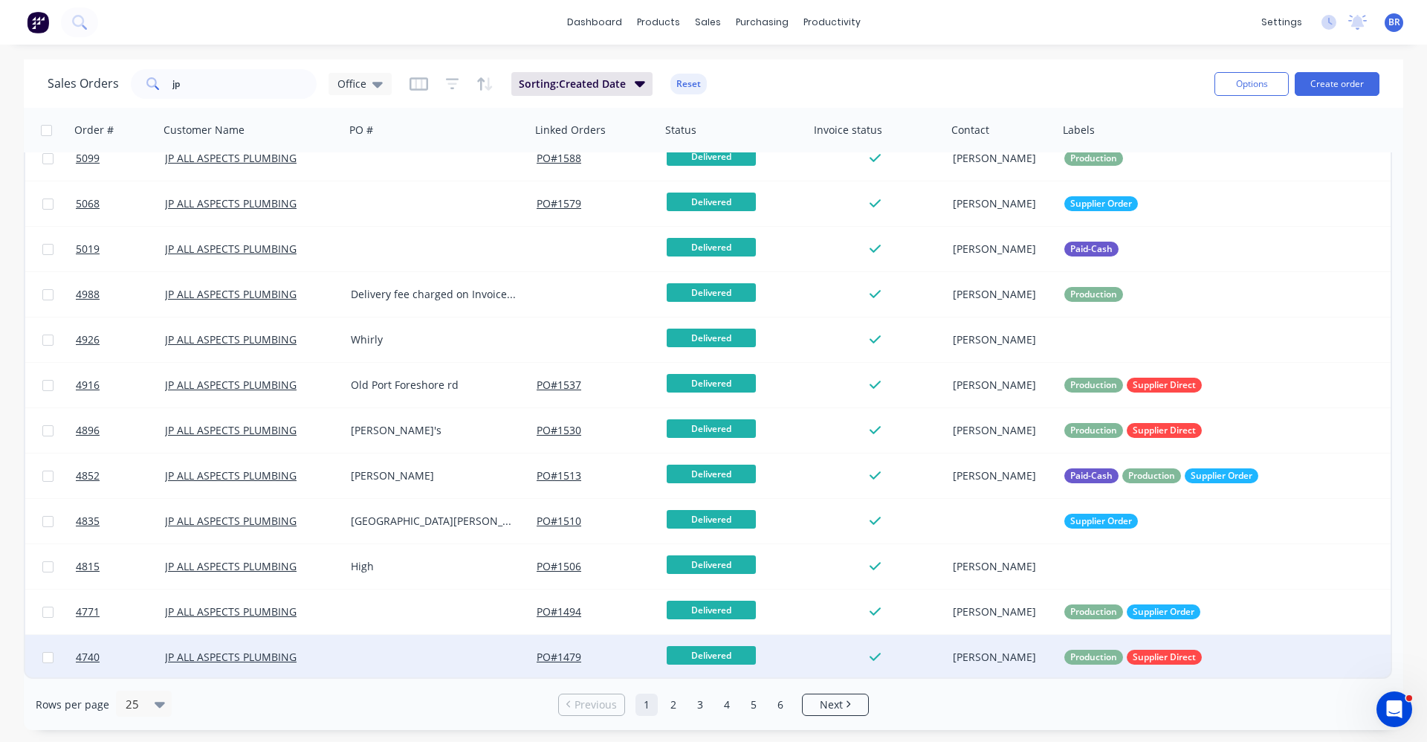
click at [390, 660] on div at bounding box center [438, 657] width 186 height 45
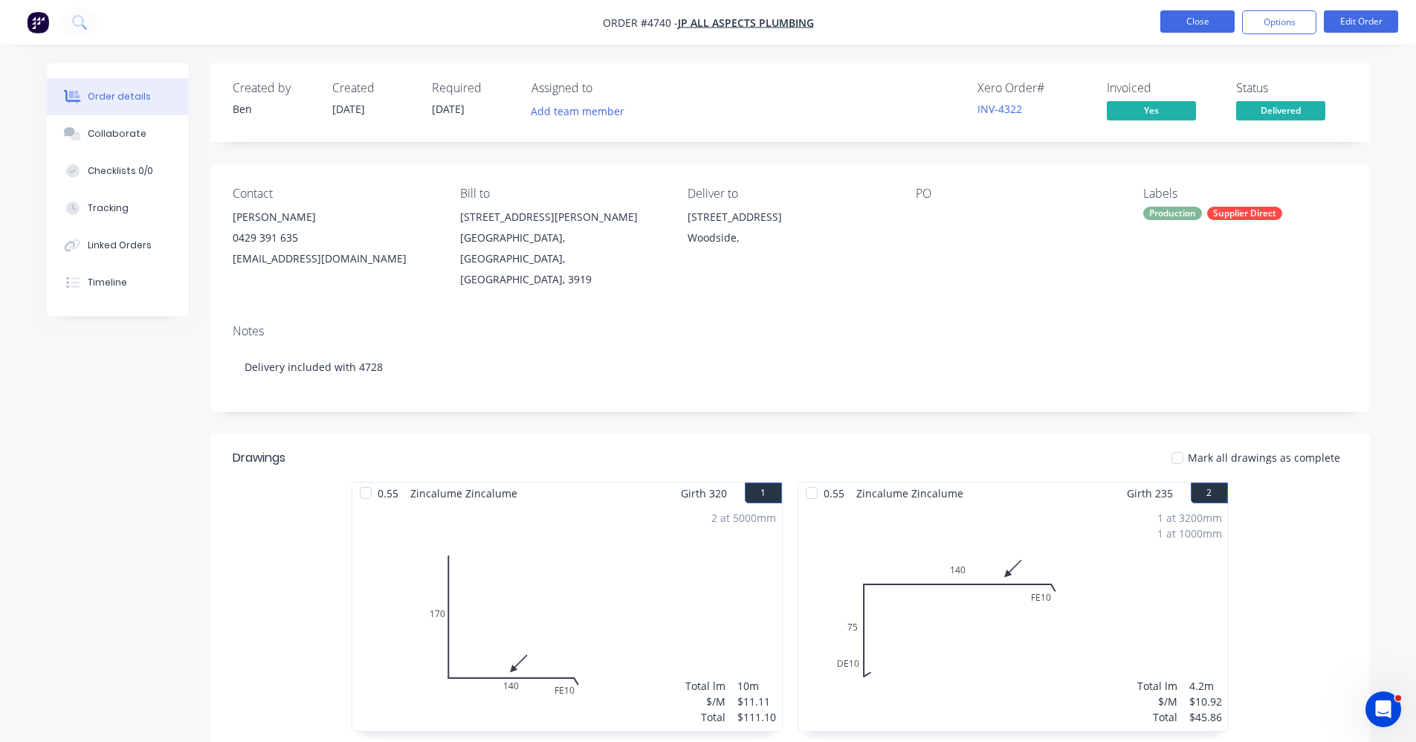
click at [1195, 20] on button "Close" at bounding box center [1197, 21] width 74 height 22
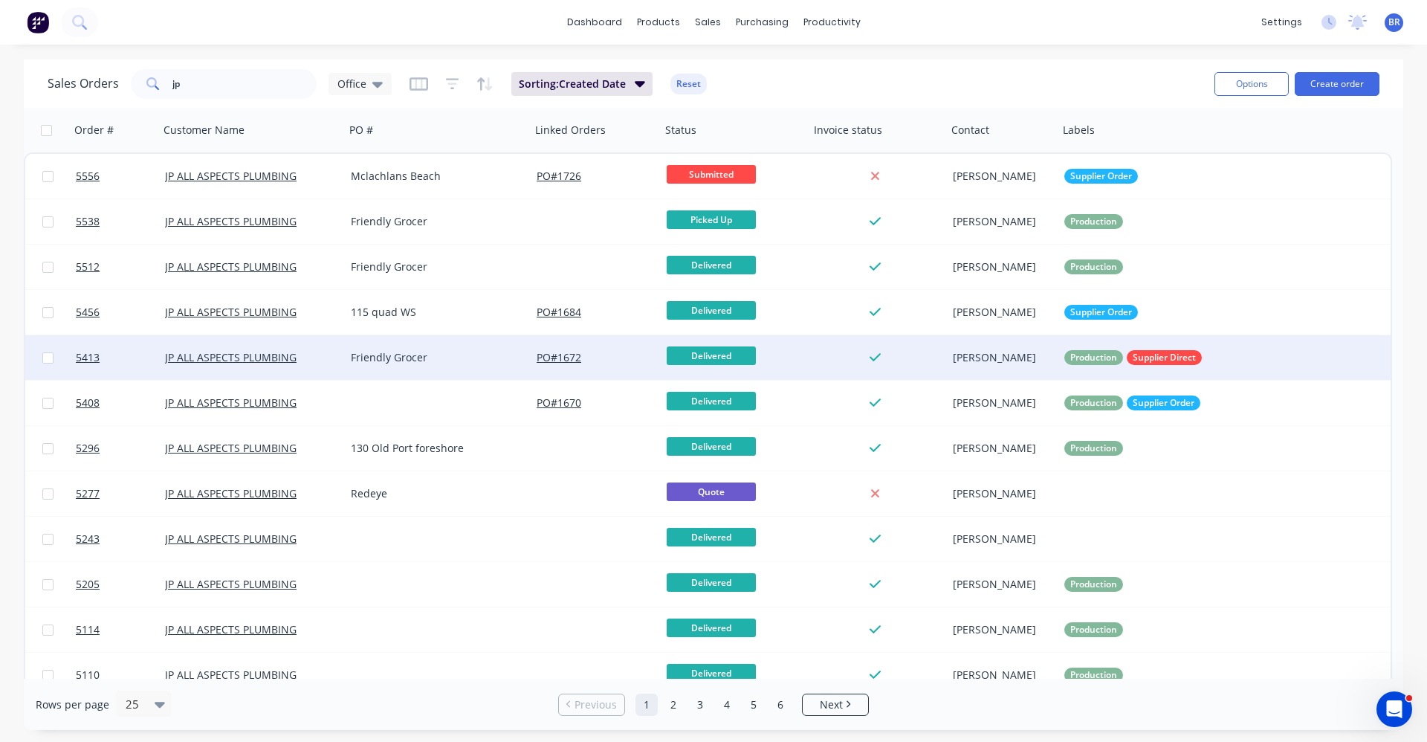
click at [445, 367] on div "Friendly Grocer" at bounding box center [438, 357] width 186 height 45
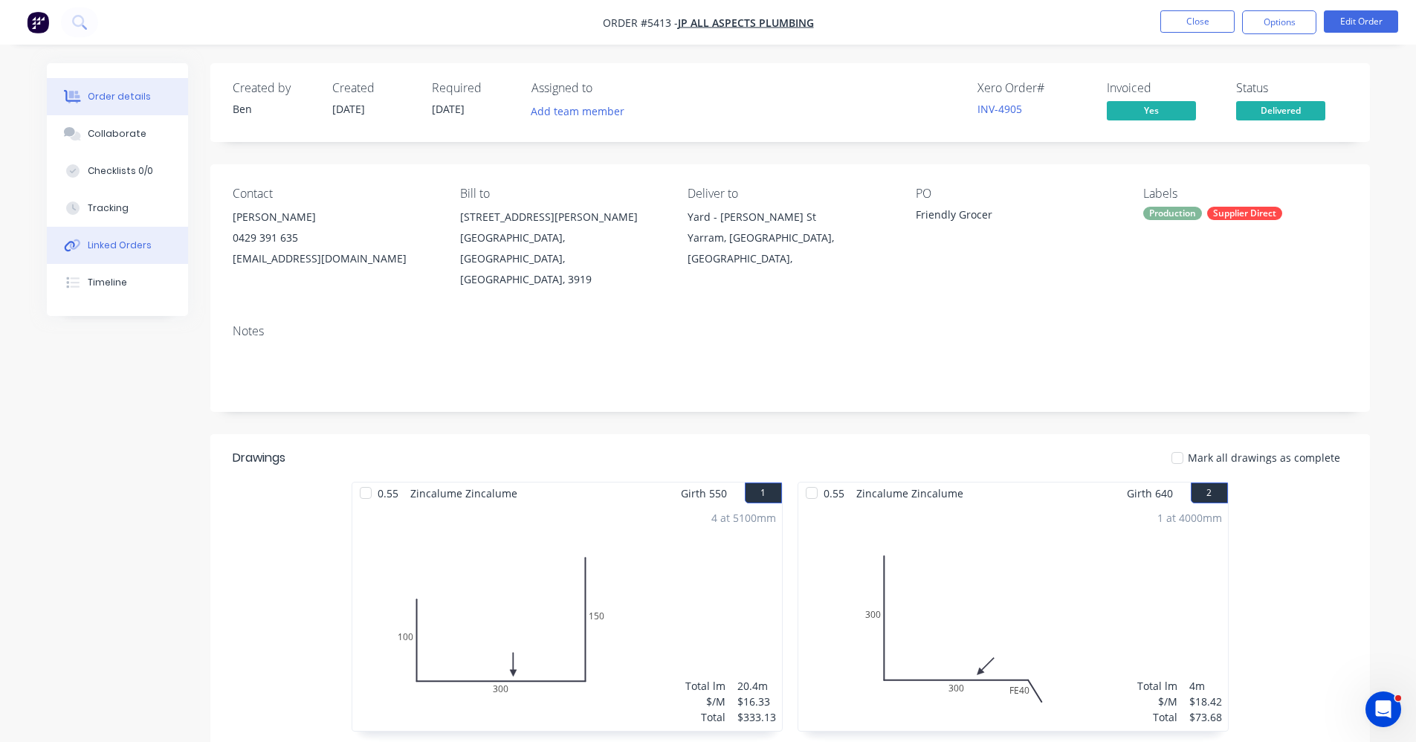
click at [149, 243] on button "Linked Orders" at bounding box center [117, 245] width 141 height 37
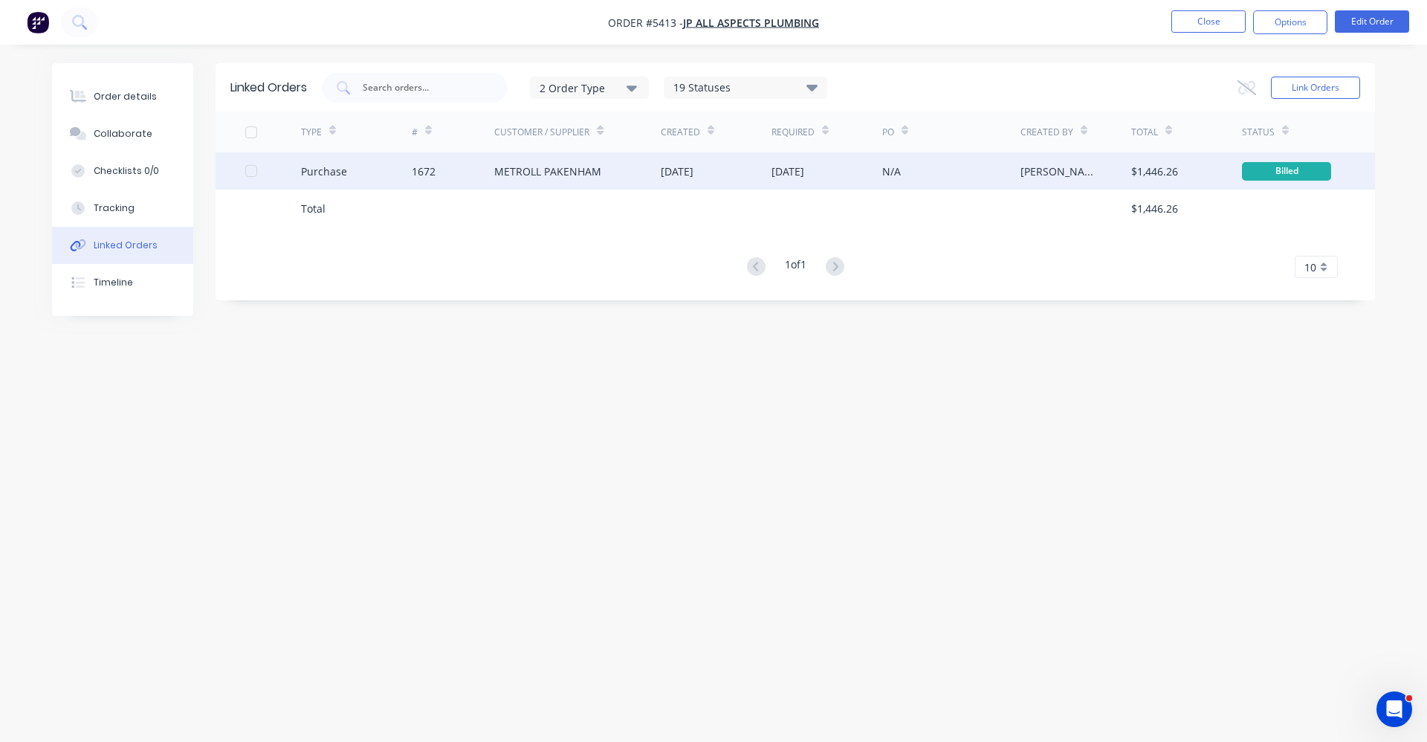
click at [558, 165] on div "METROLL PAKENHAM" at bounding box center [547, 172] width 107 height 16
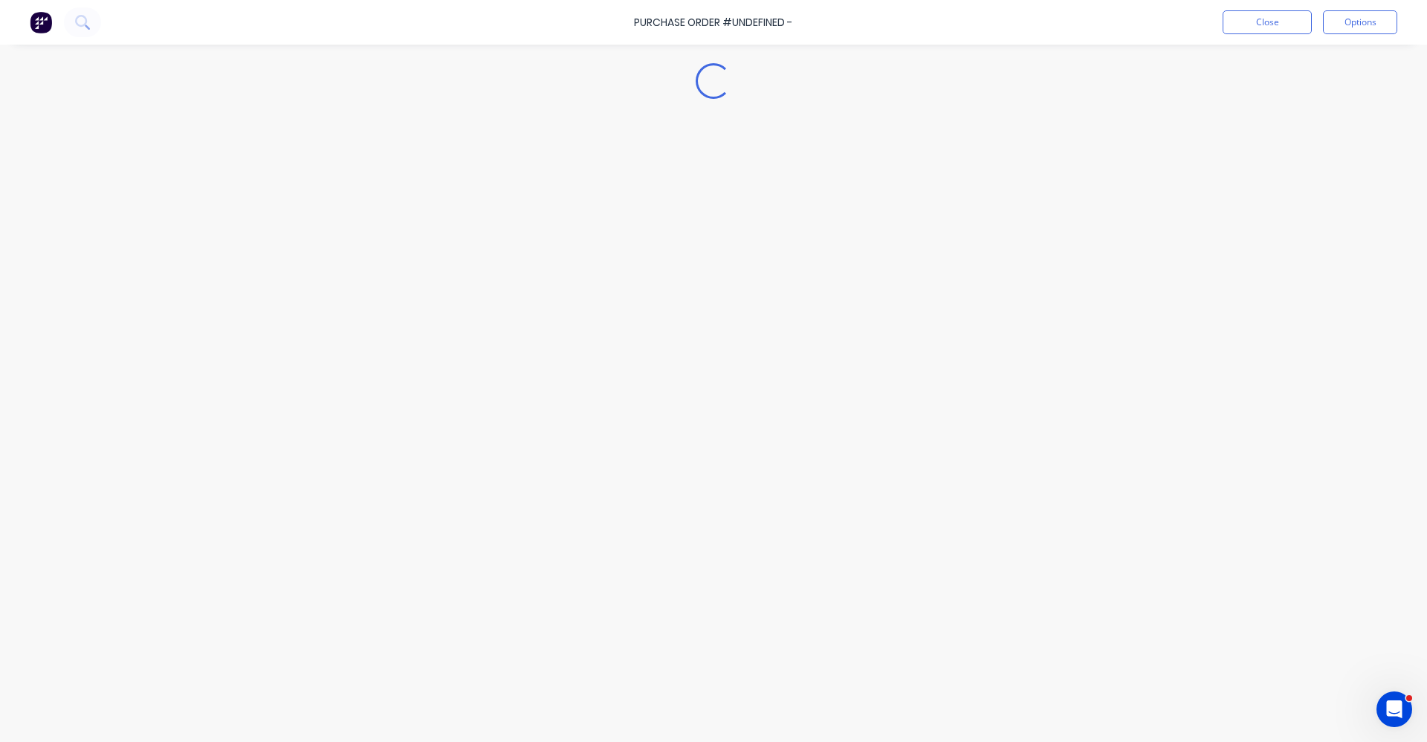
type textarea "x"
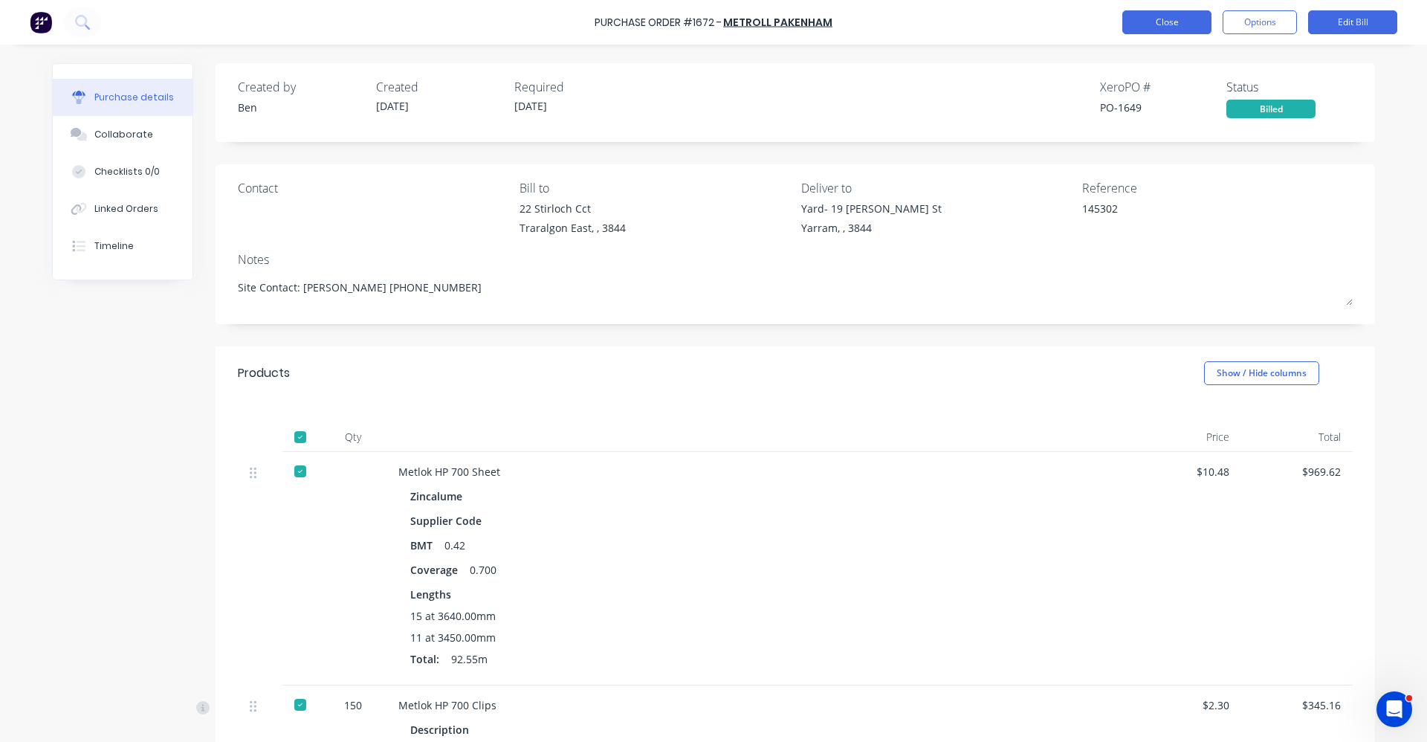
click at [1159, 19] on button "Close" at bounding box center [1167, 22] width 89 height 24
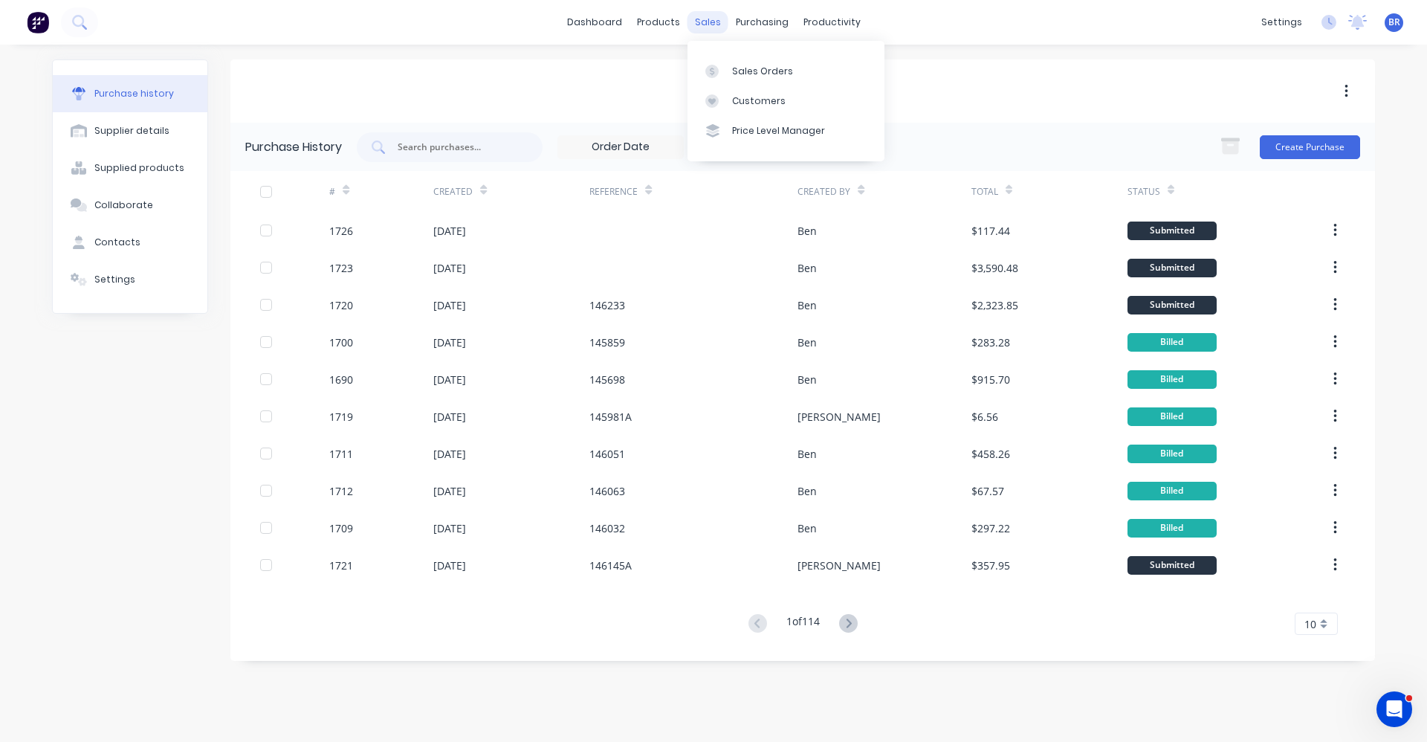
click at [723, 21] on div "sales" at bounding box center [708, 22] width 41 height 22
drag, startPoint x: 728, startPoint y: 32, endPoint x: 755, endPoint y: 67, distance: 44.0
click at [755, 67] on icon at bounding box center [750, 71] width 13 height 13
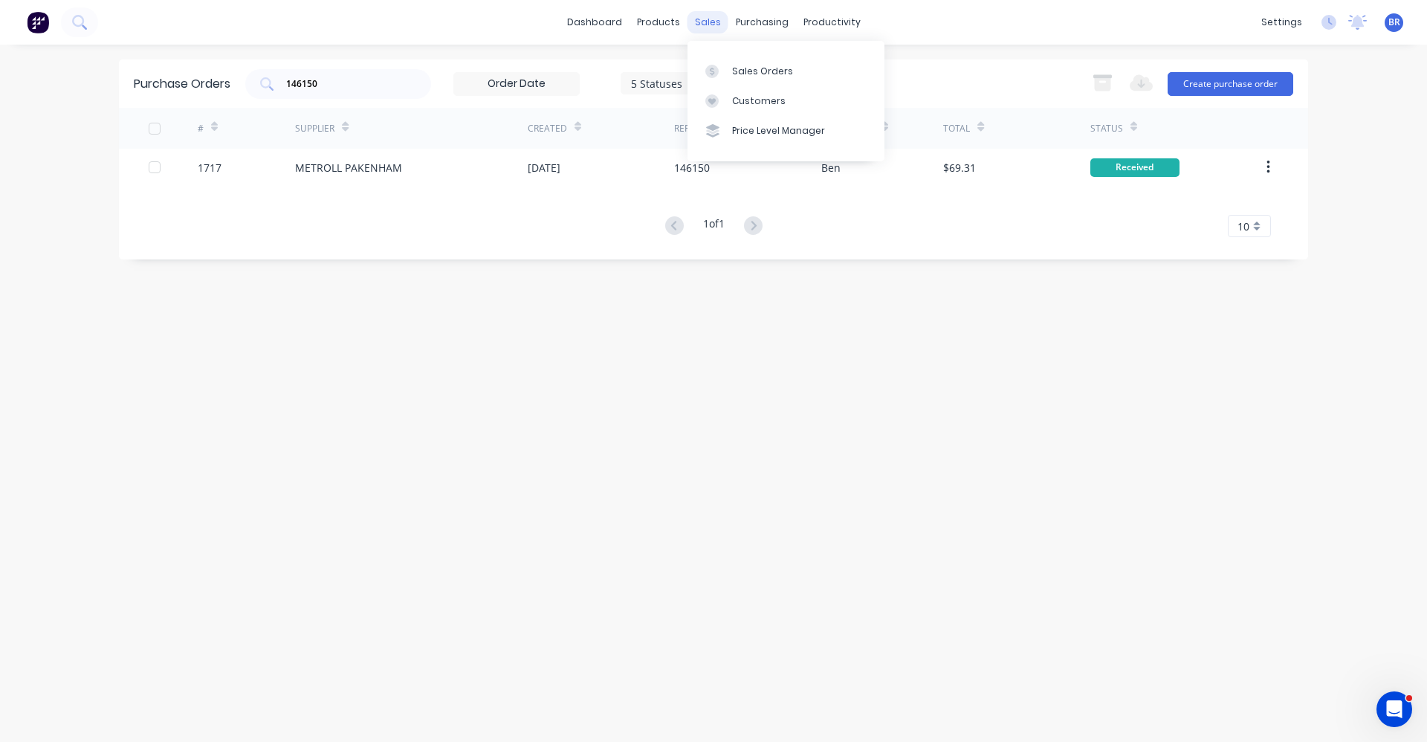
click at [706, 18] on div "sales" at bounding box center [708, 22] width 41 height 22
click at [749, 62] on link "Sales Orders" at bounding box center [786, 71] width 197 height 30
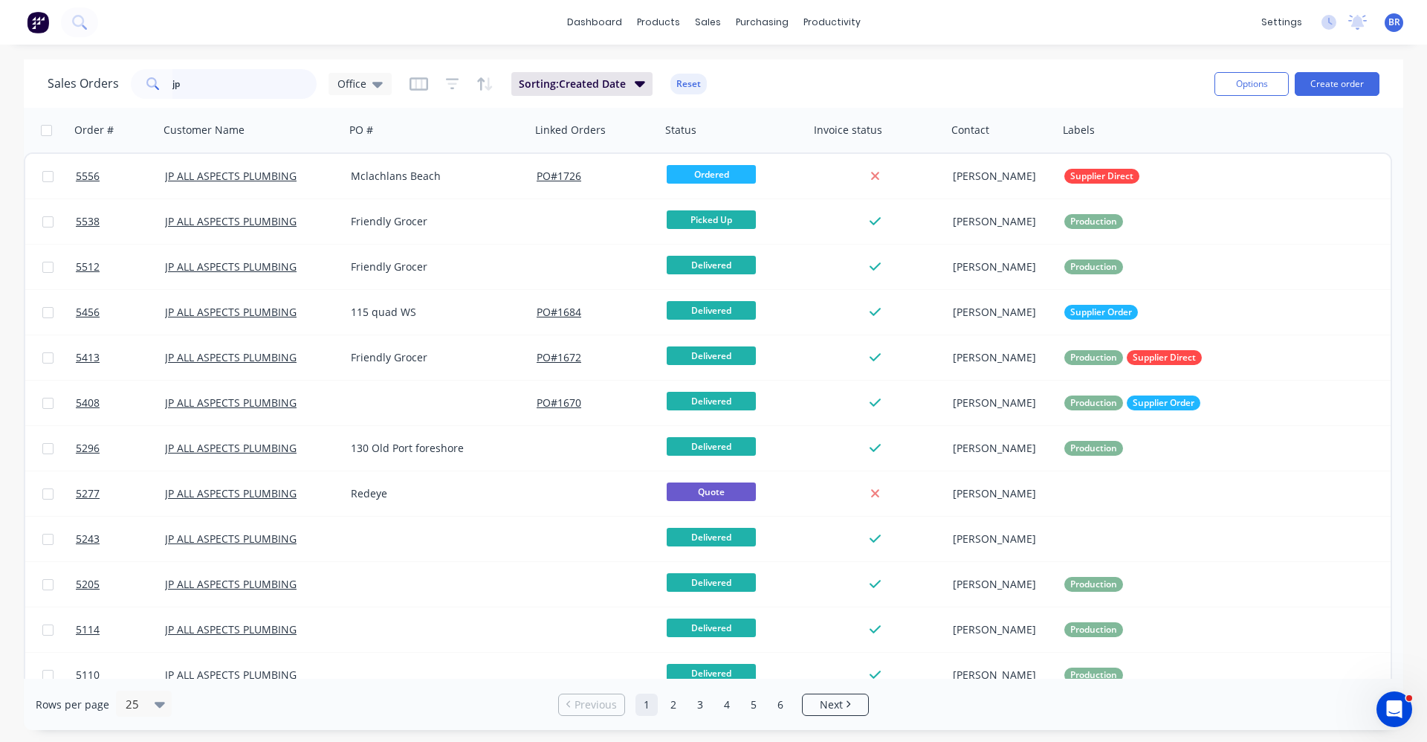
drag, startPoint x: 190, startPoint y: 77, endPoint x: 59, endPoint y: 85, distance: 131.1
click at [59, 85] on div "Sales Orders jp Office" at bounding box center [220, 84] width 344 height 30
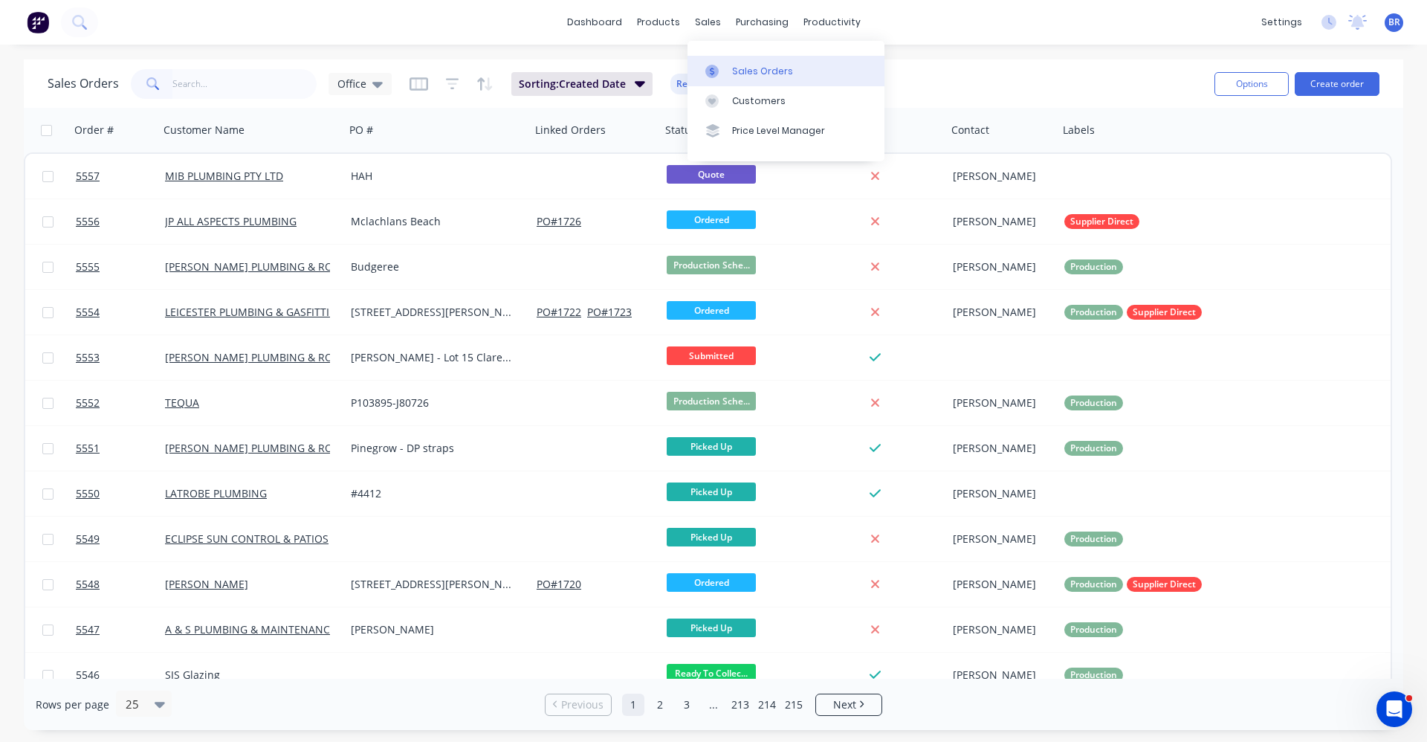
click at [739, 65] on div "Sales Orders Customers Price Level Manager" at bounding box center [786, 101] width 197 height 120
drag, startPoint x: 743, startPoint y: 71, endPoint x: 633, endPoint y: 99, distance: 112.7
click at [743, 72] on div "Sales Orders" at bounding box center [762, 71] width 61 height 13
click at [247, 87] on input "text" at bounding box center [244, 84] width 145 height 30
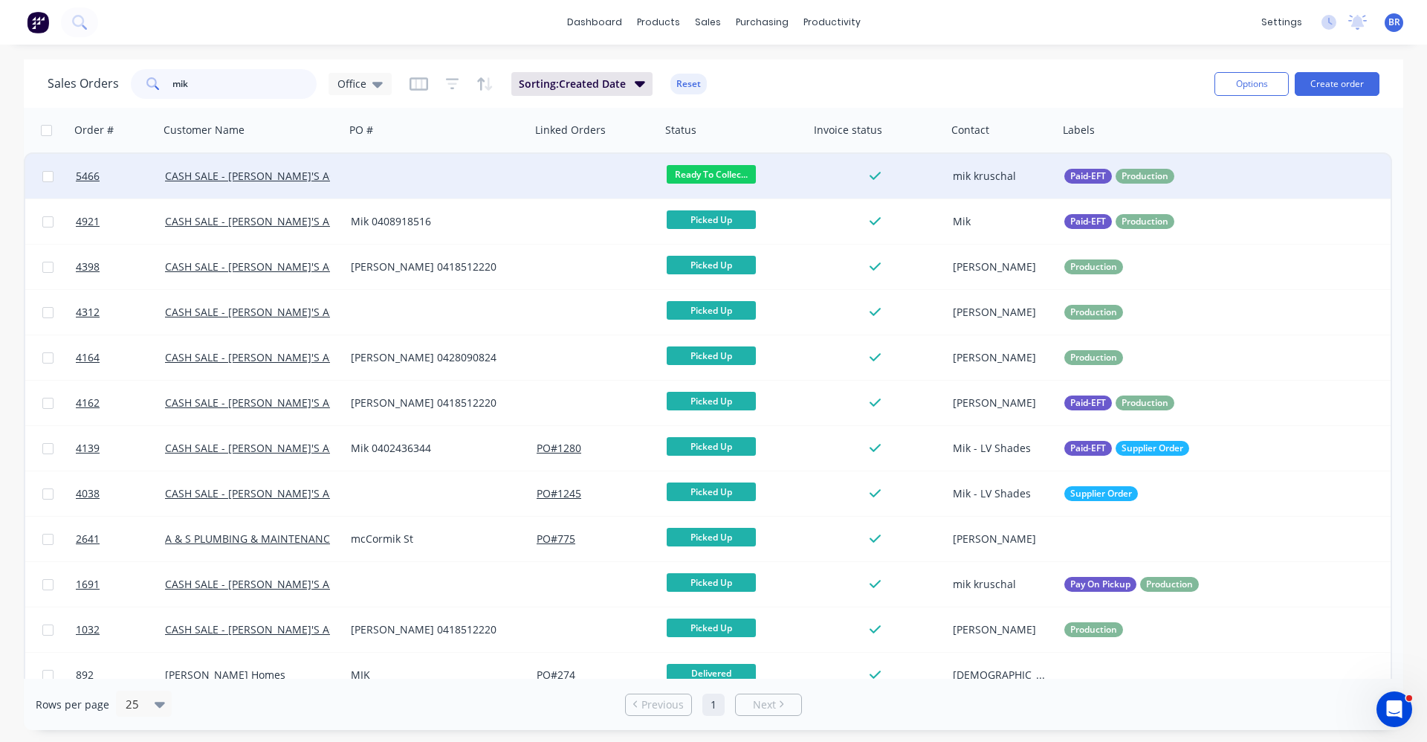
type input "mik"
click at [456, 188] on div at bounding box center [438, 176] width 186 height 45
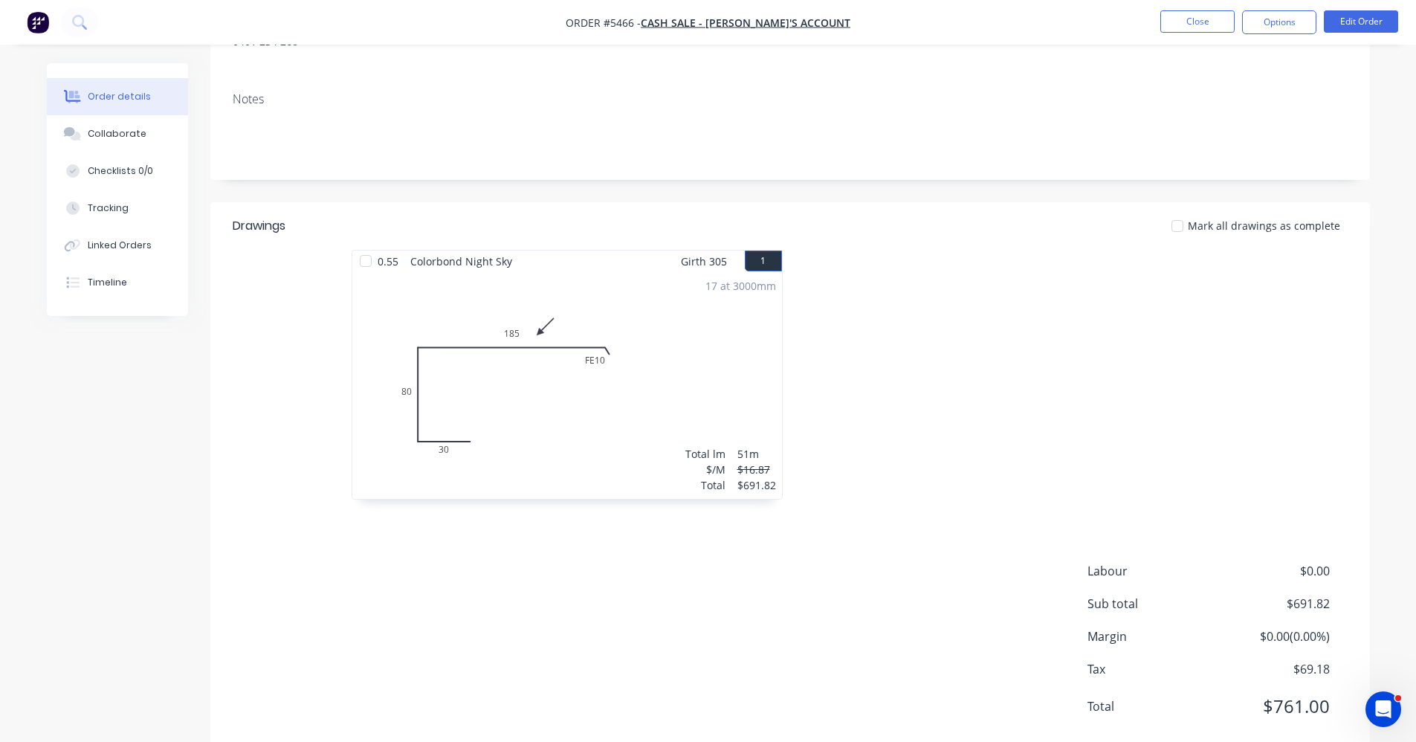
scroll to position [223, 0]
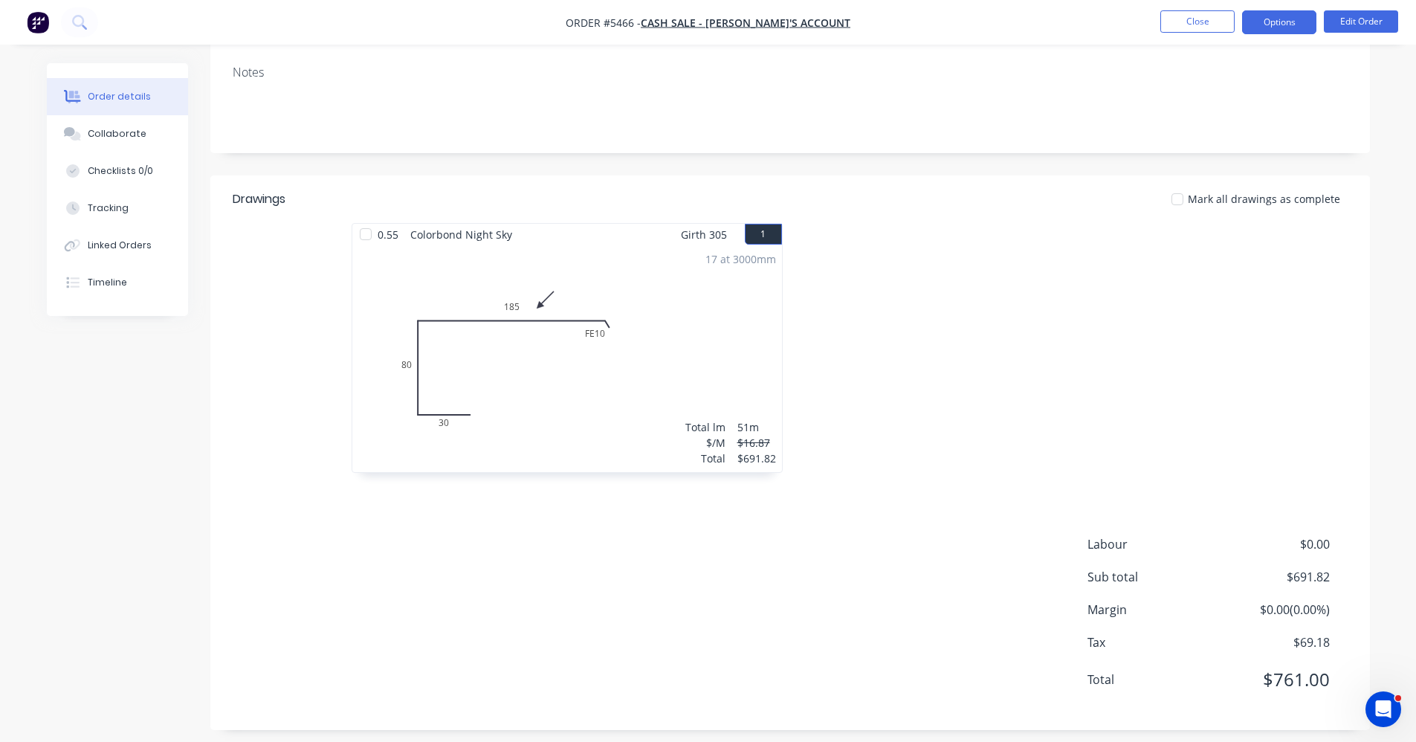
click at [1284, 17] on button "Options" at bounding box center [1279, 22] width 74 height 24
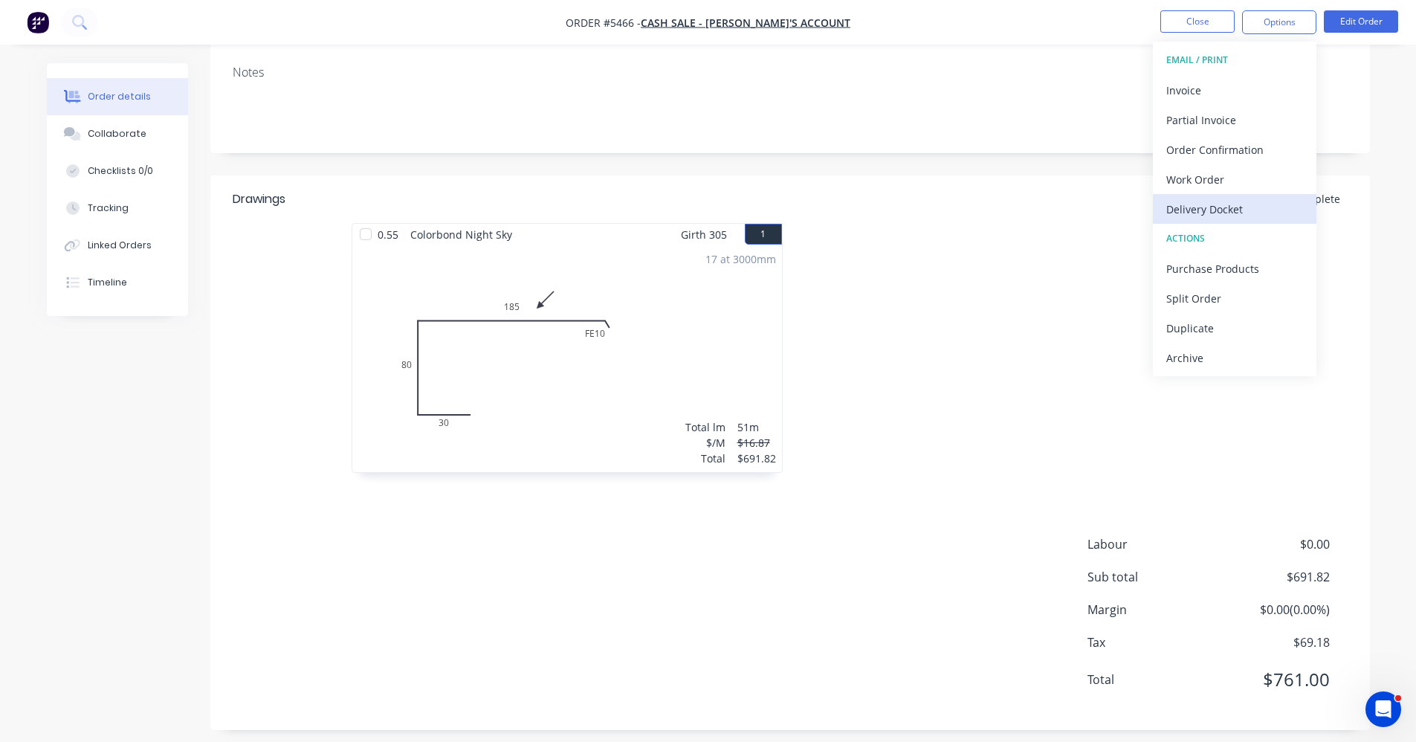
click at [1199, 204] on div "Delivery Docket" at bounding box center [1234, 209] width 137 height 22
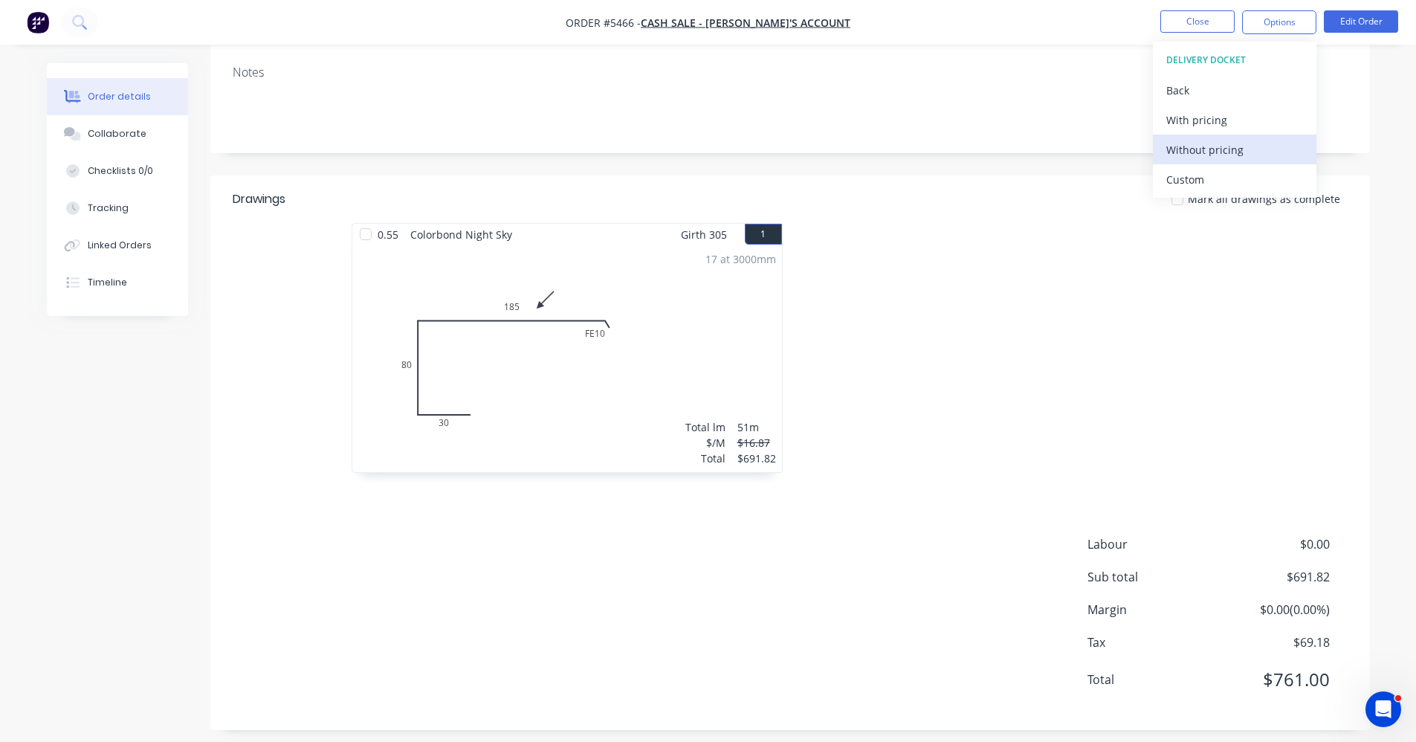
click at [1214, 149] on div "Without pricing" at bounding box center [1234, 150] width 137 height 22
click at [889, 243] on div at bounding box center [1013, 355] width 446 height 265
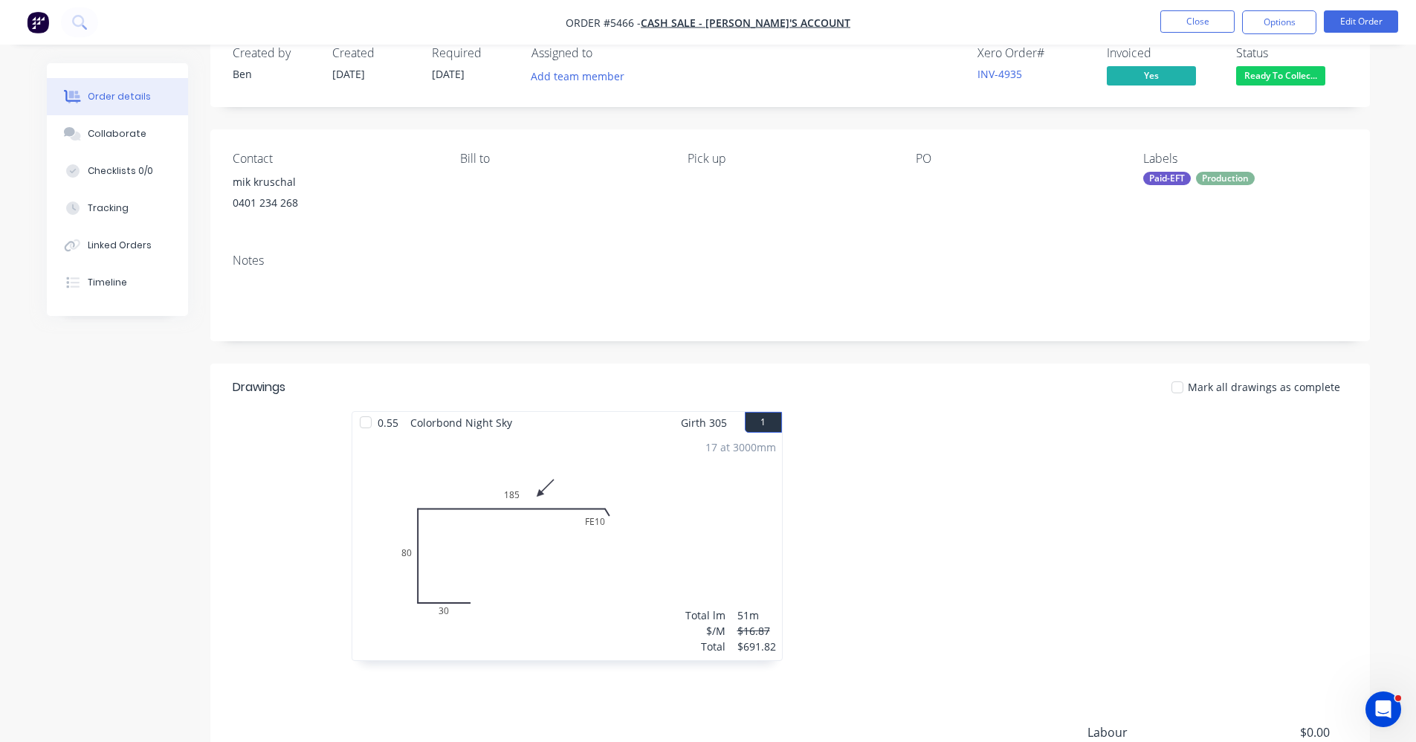
scroll to position [0, 0]
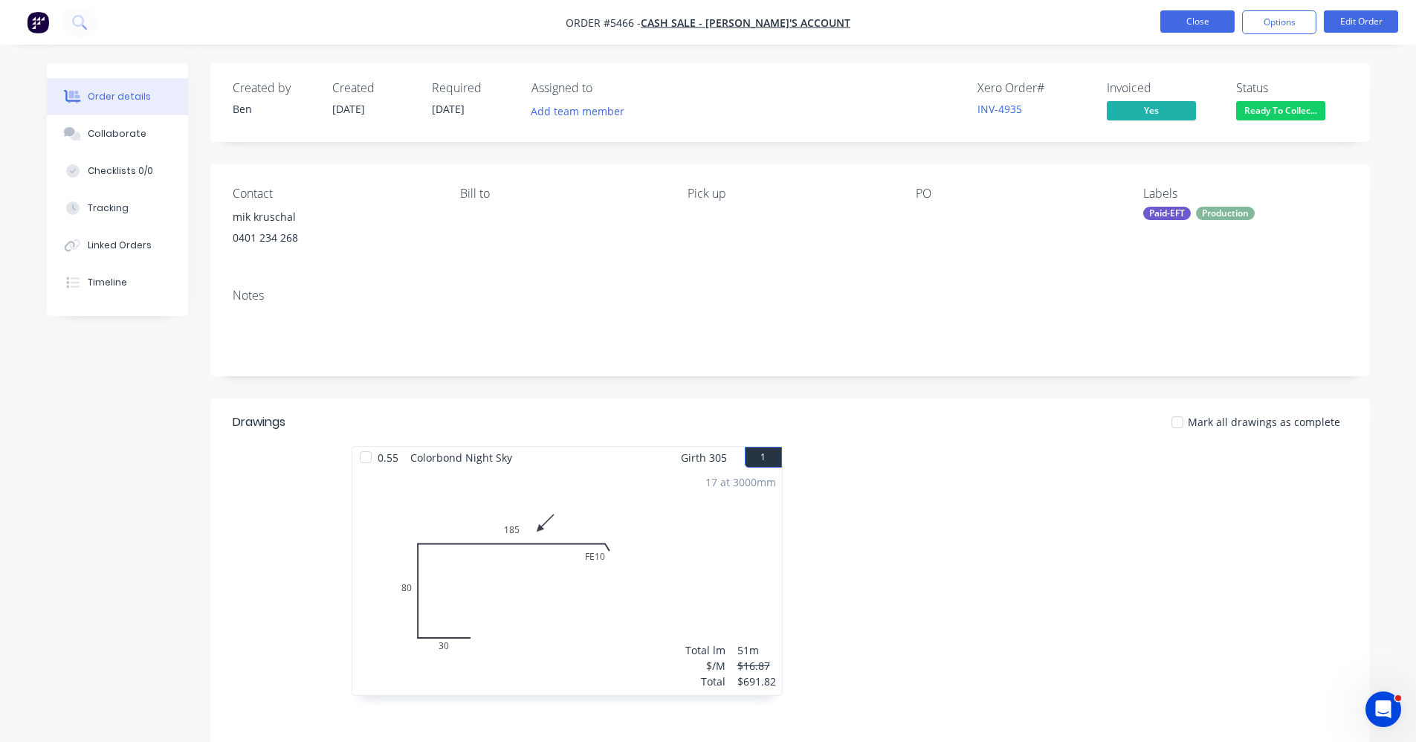
click at [1196, 21] on button "Close" at bounding box center [1197, 21] width 74 height 22
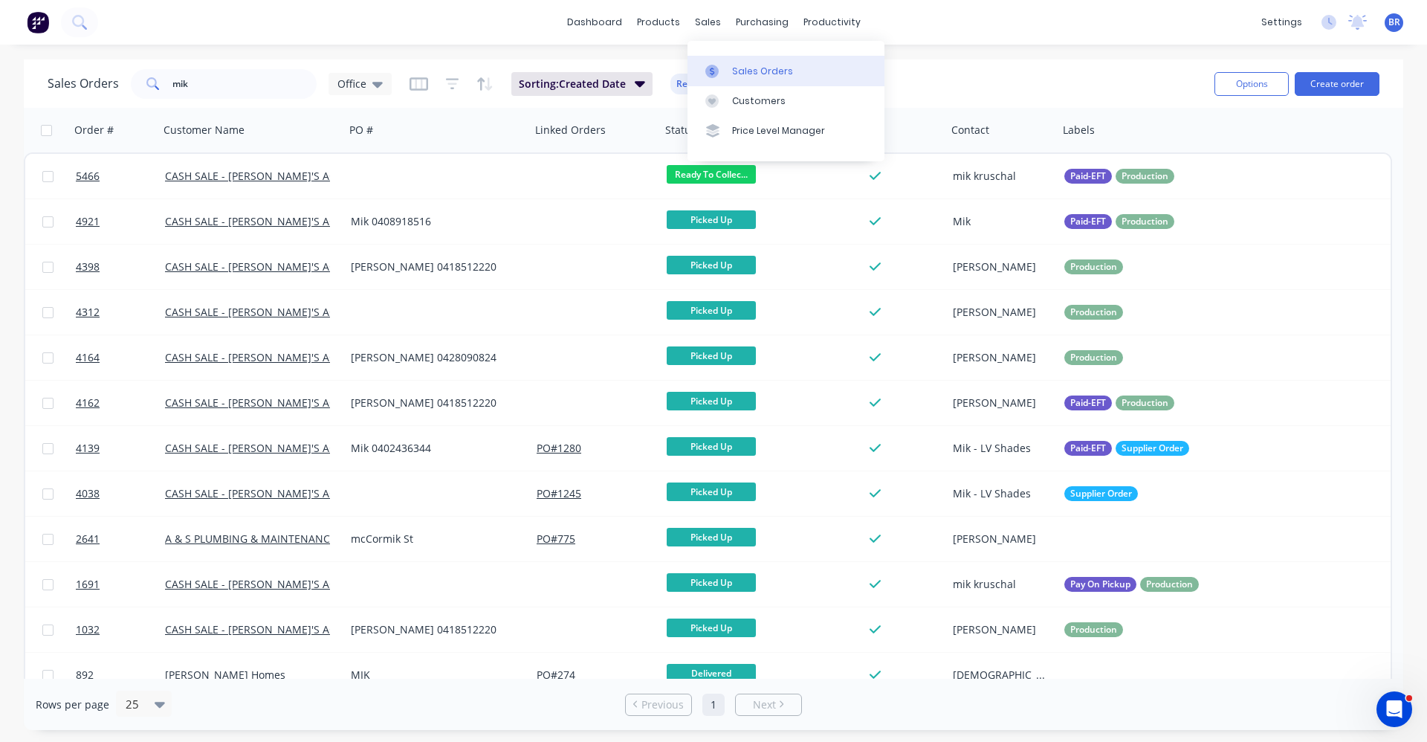
click at [741, 72] on div "Sales Orders" at bounding box center [762, 71] width 61 height 13
drag, startPoint x: 242, startPoint y: 88, endPoint x: -33, endPoint y: 69, distance: 275.7
click at [0, 69] on html "dashboard products sales purchasing productivity dashboard products Product Cat…" at bounding box center [713, 371] width 1427 height 742
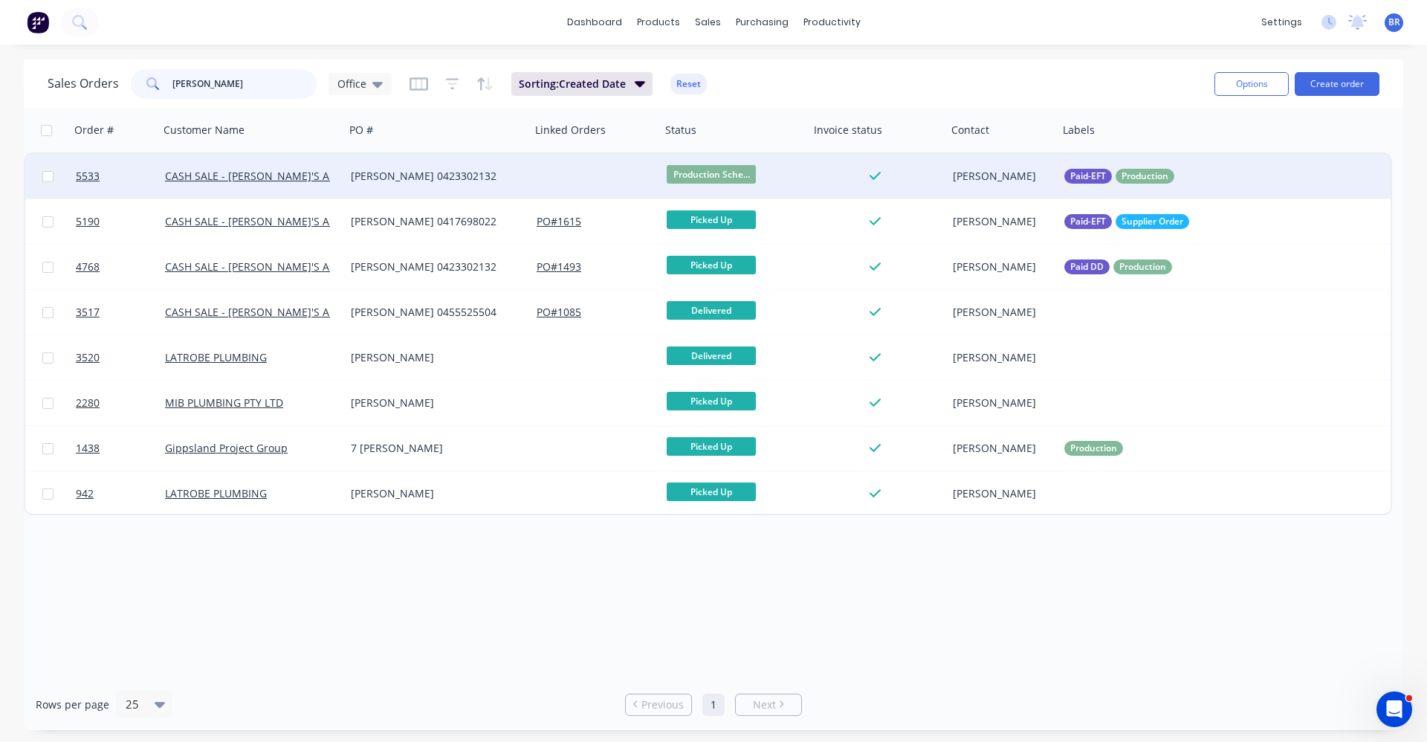
type input "jim"
click at [495, 175] on div "[PERSON_NAME] 0423302132" at bounding box center [433, 176] width 165 height 15
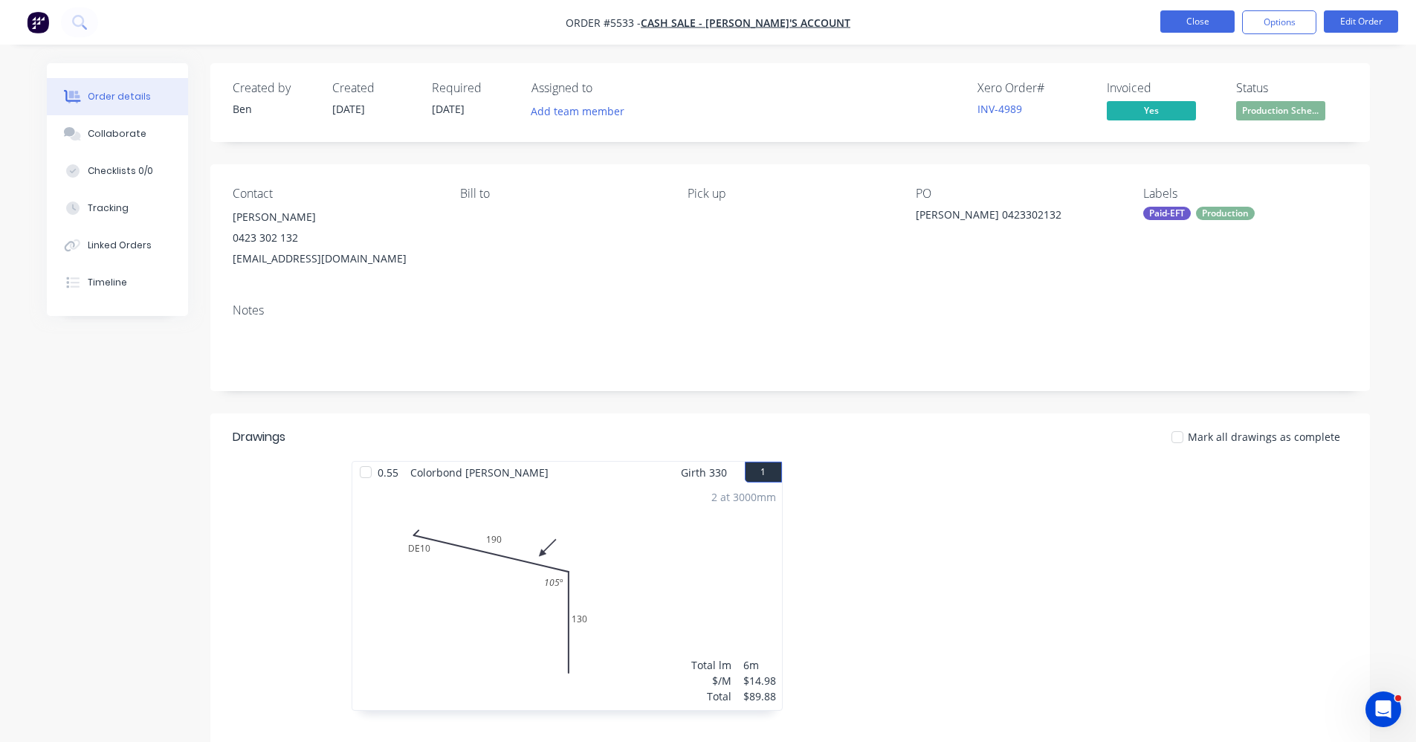
click at [1207, 28] on button "Close" at bounding box center [1197, 21] width 74 height 22
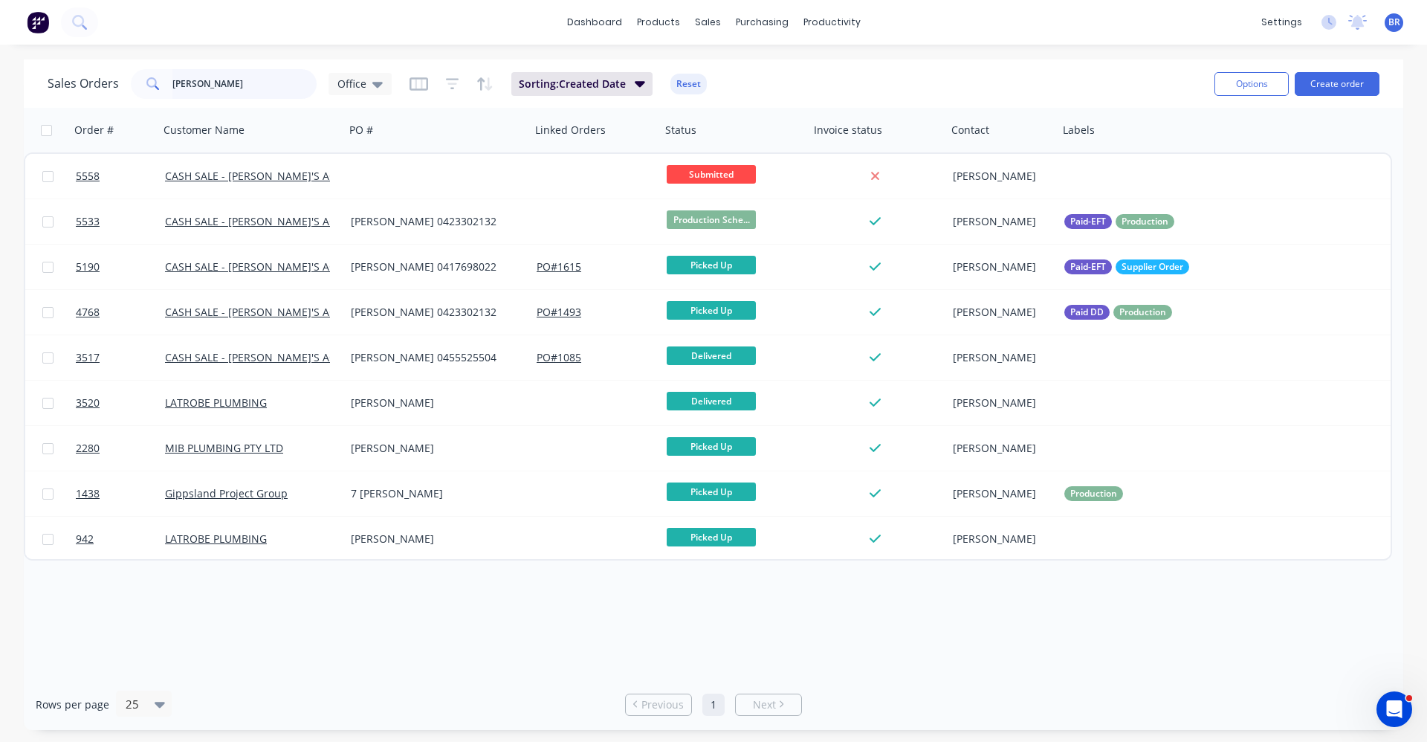
drag, startPoint x: 226, startPoint y: 85, endPoint x: -134, endPoint y: 66, distance: 360.3
click at [0, 66] on html "dashboard products sales purchasing productivity dashboard products Product Cat…" at bounding box center [713, 371] width 1427 height 742
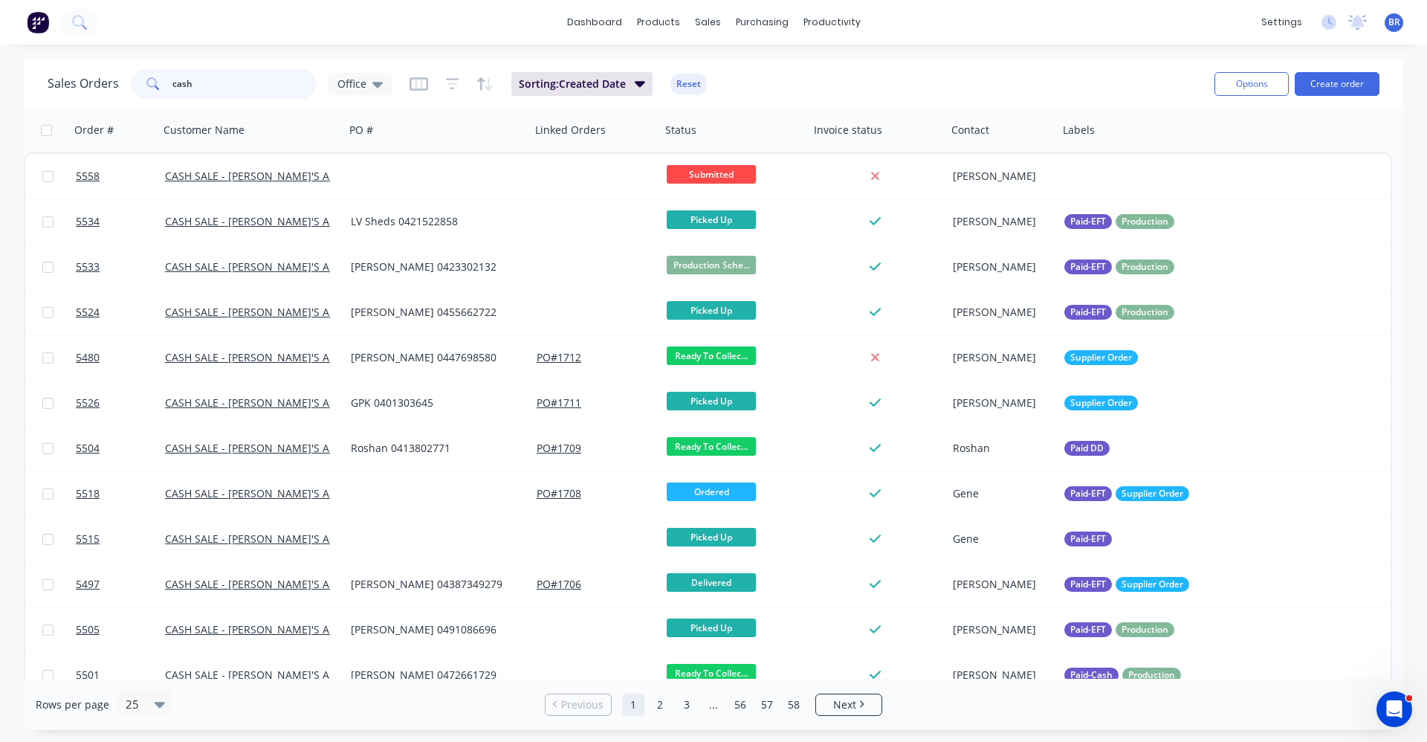
drag, startPoint x: 176, startPoint y: 80, endPoint x: 138, endPoint y: 69, distance: 39.5
click at [138, 69] on div "cash" at bounding box center [224, 84] width 186 height 30
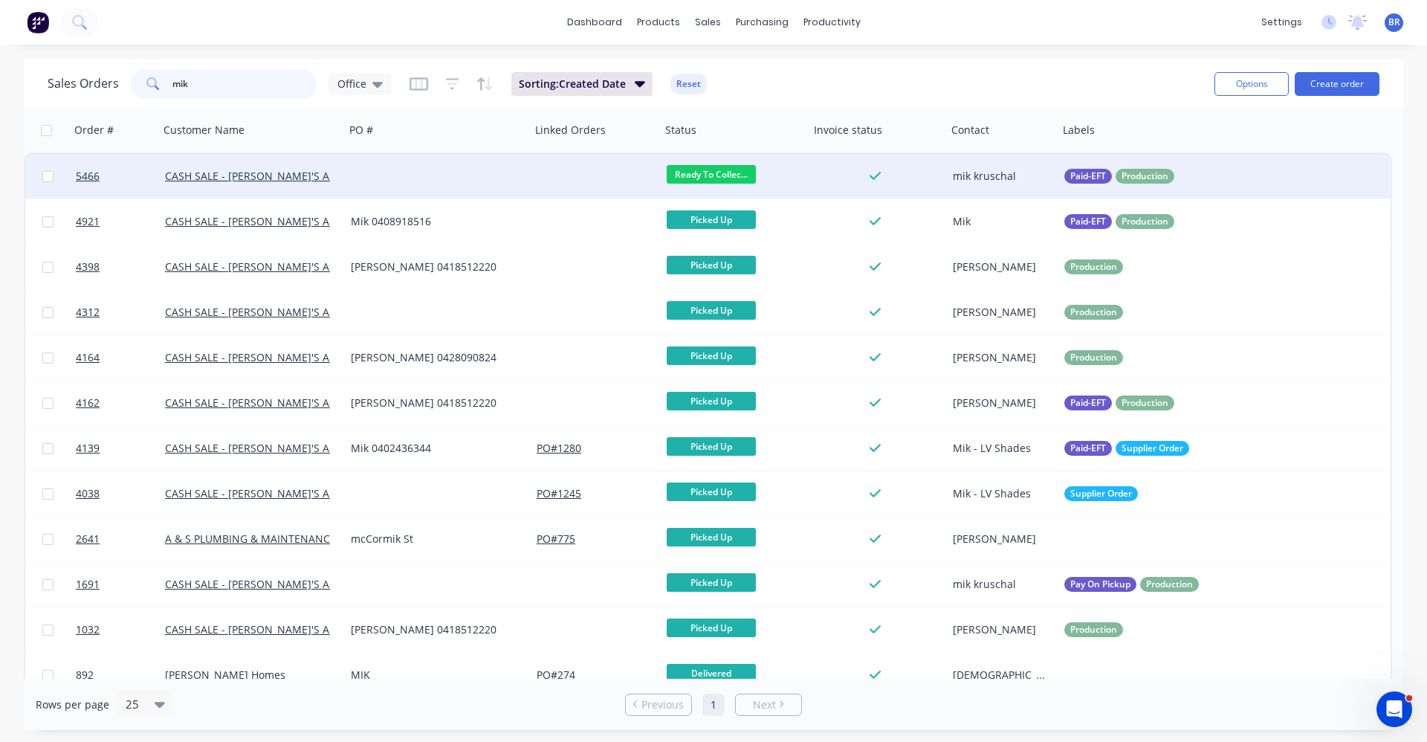
type input "mik"
click at [465, 174] on div at bounding box center [438, 176] width 186 height 45
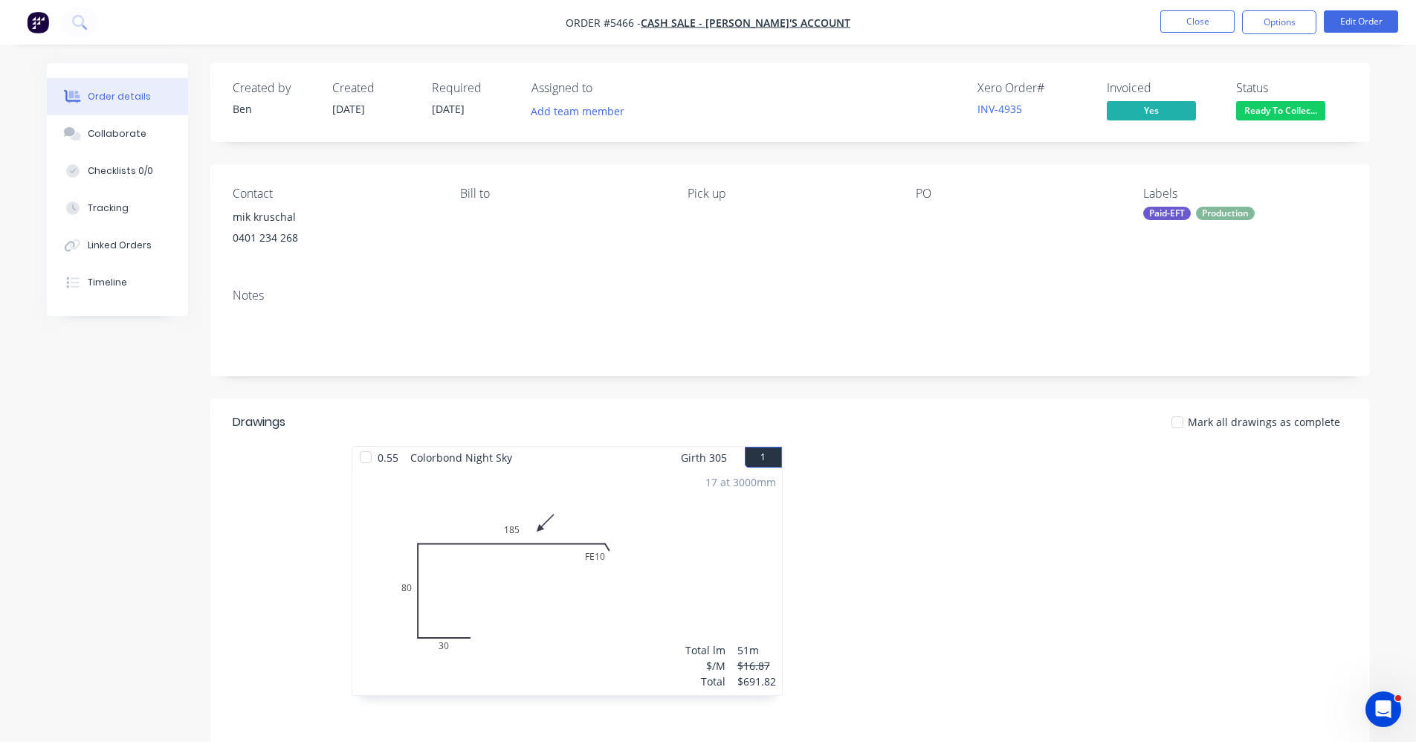
click at [1264, 110] on span "Ready To Collec..." at bounding box center [1280, 110] width 89 height 19
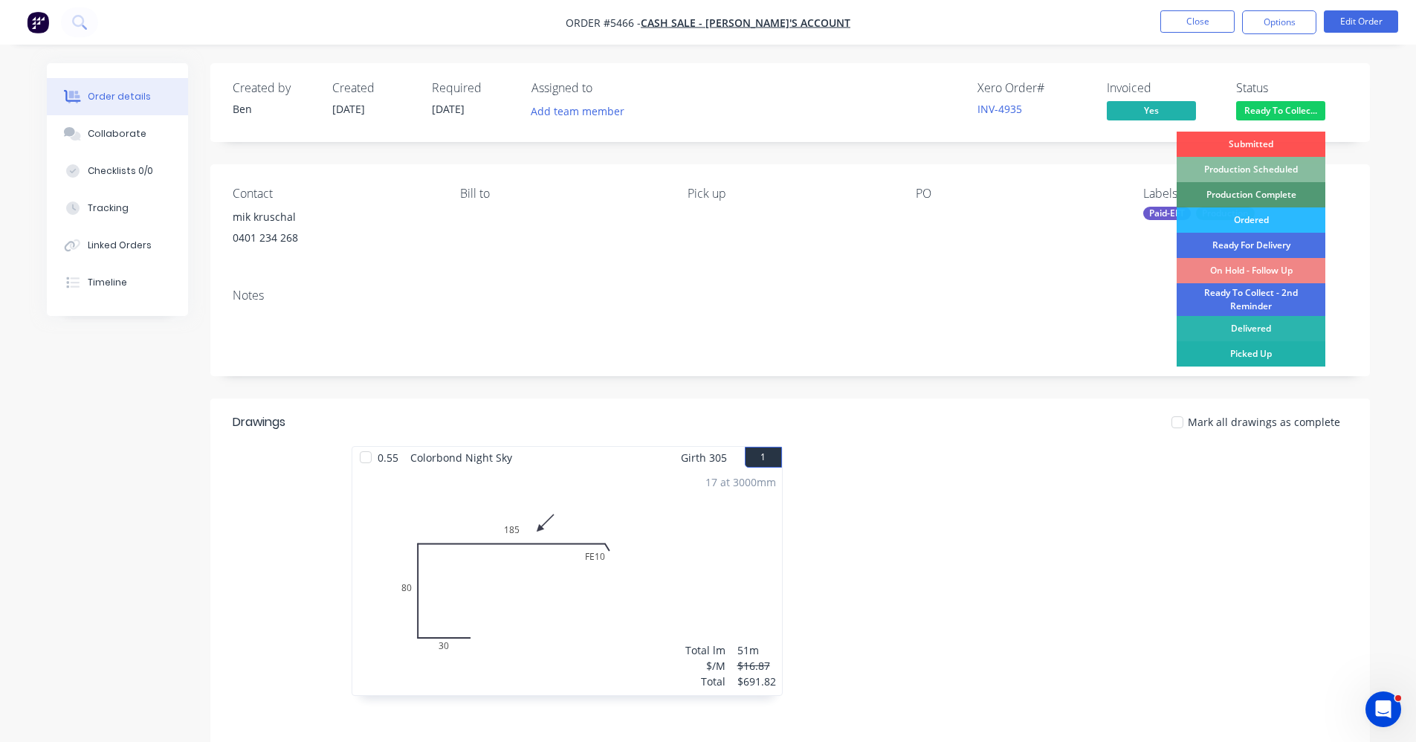
click at [1263, 361] on div "Picked Up" at bounding box center [1251, 353] width 149 height 25
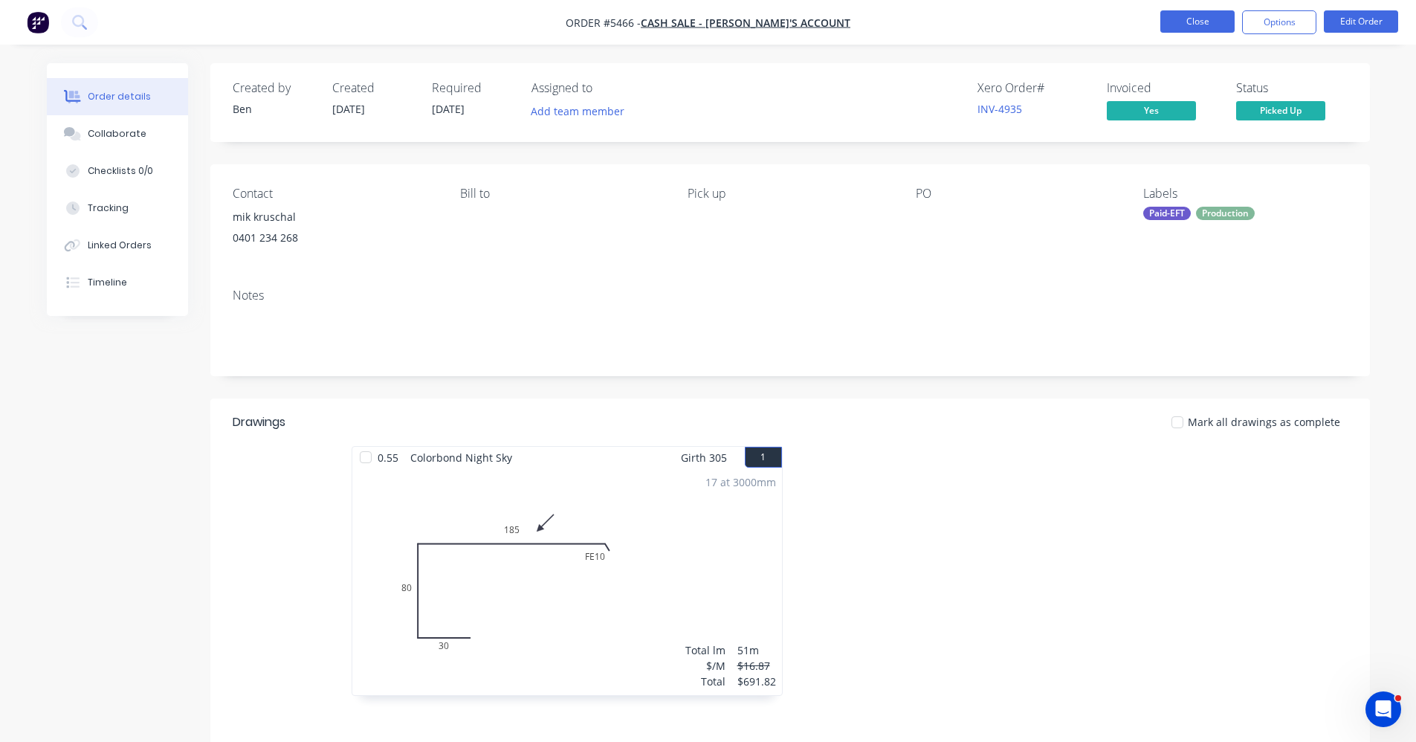
click at [1191, 16] on button "Close" at bounding box center [1197, 21] width 74 height 22
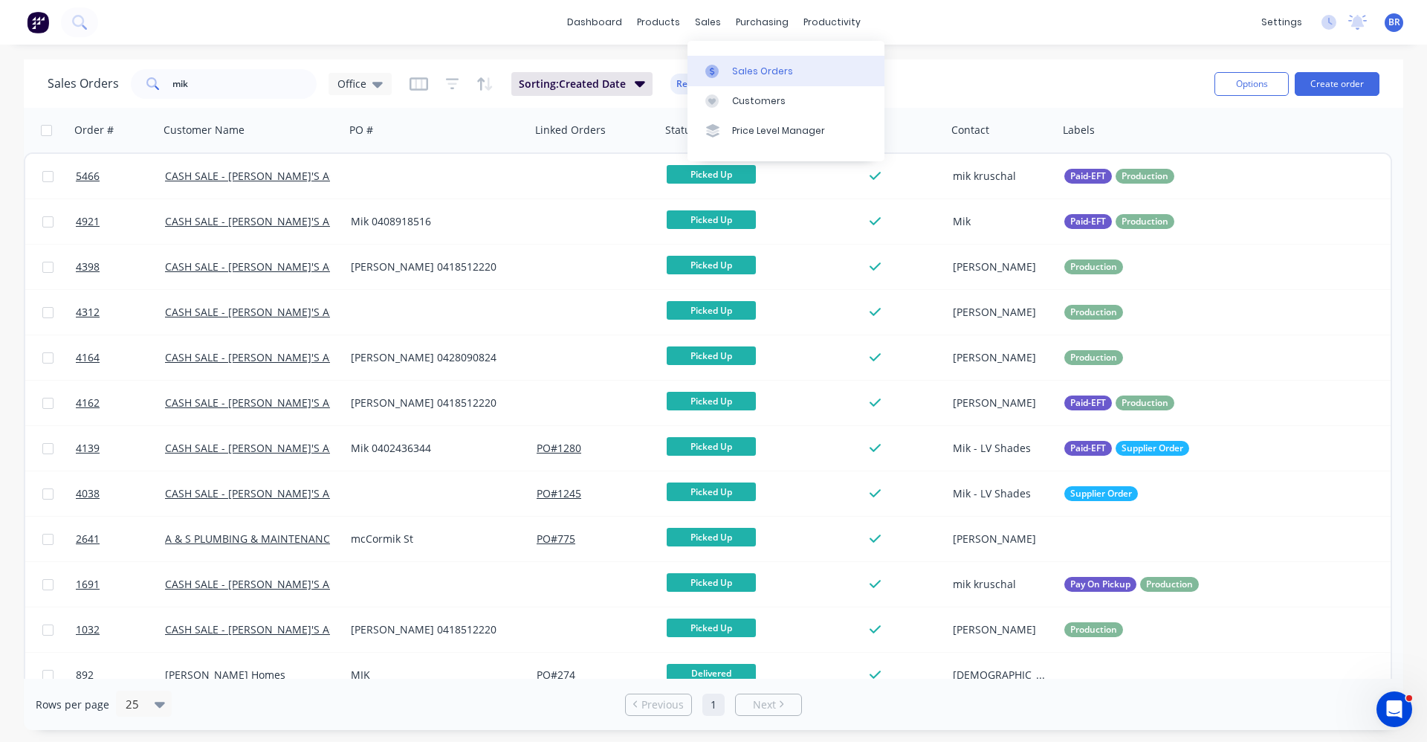
click at [759, 67] on div "Sales Orders" at bounding box center [762, 71] width 61 height 13
click at [1342, 86] on button "Create order" at bounding box center [1337, 84] width 85 height 24
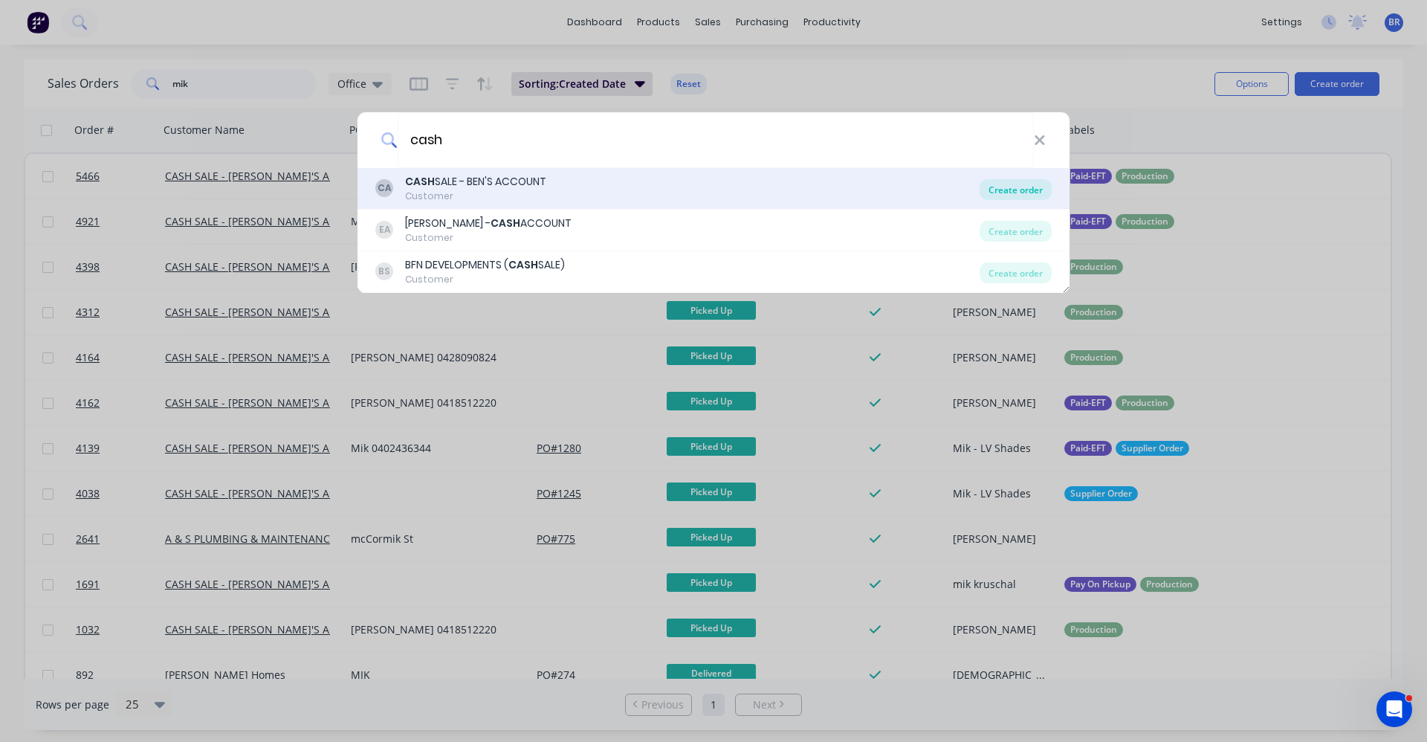
type input "cash"
click at [1018, 192] on div "Create order" at bounding box center [1016, 189] width 72 height 21
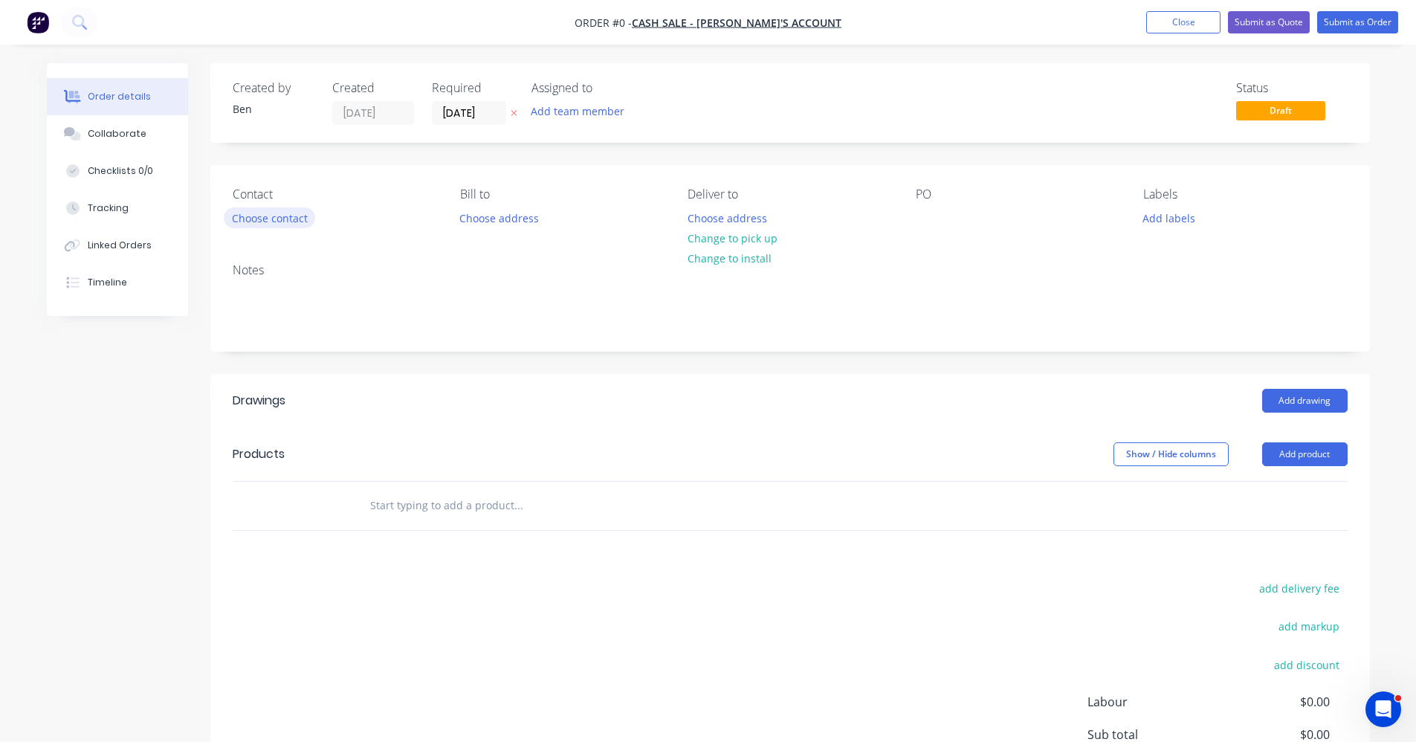
click at [290, 220] on button "Choose contact" at bounding box center [269, 217] width 91 height 20
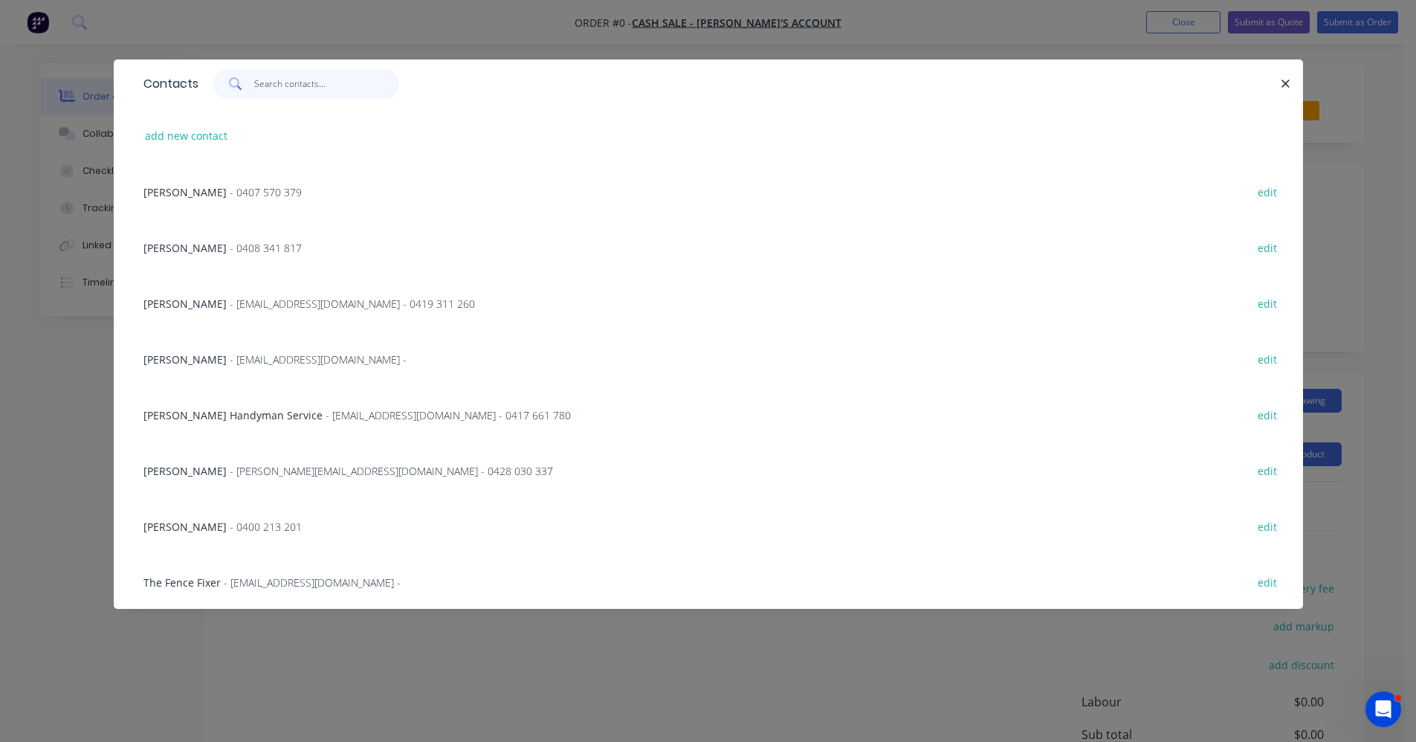
click at [282, 90] on input "text" at bounding box center [326, 84] width 145 height 30
click at [1277, 84] on button "button" at bounding box center [1286, 83] width 19 height 19
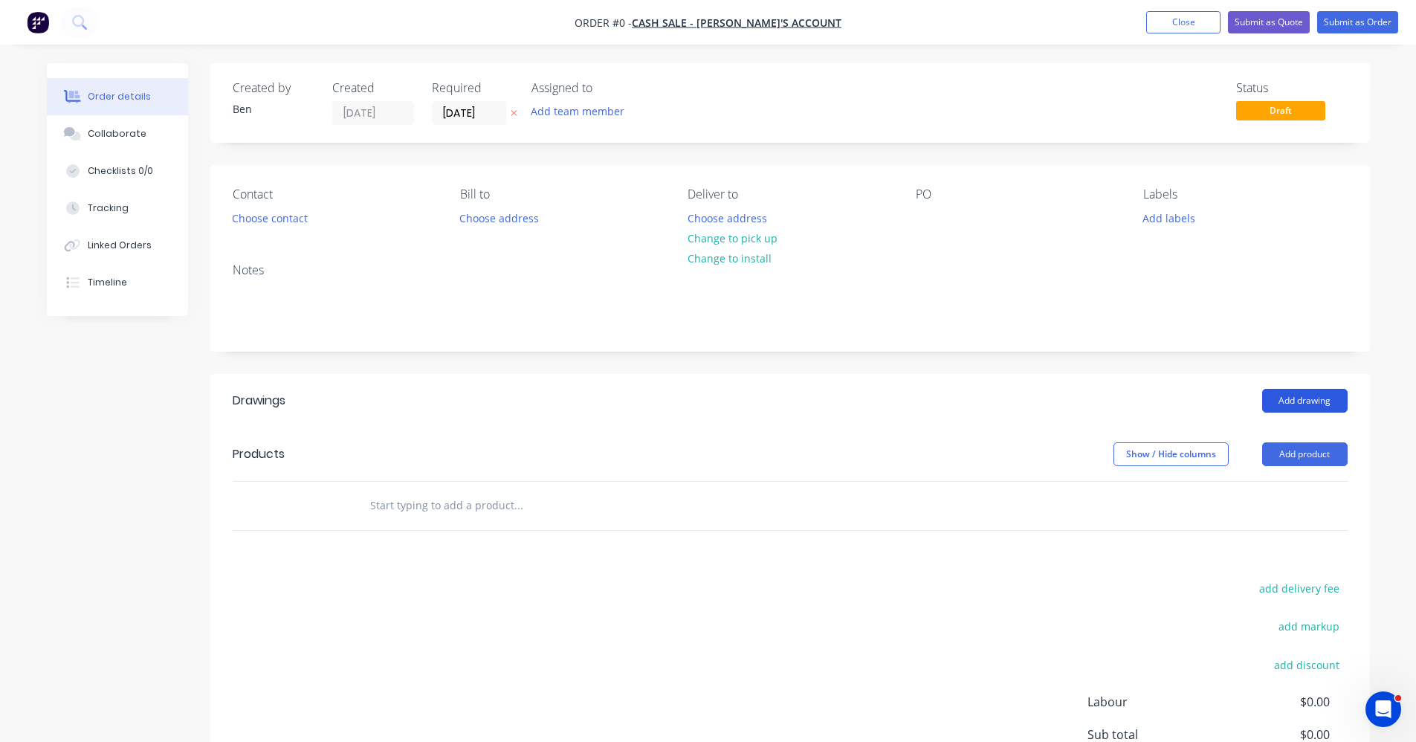
click at [1311, 401] on button "Add drawing" at bounding box center [1304, 401] width 85 height 24
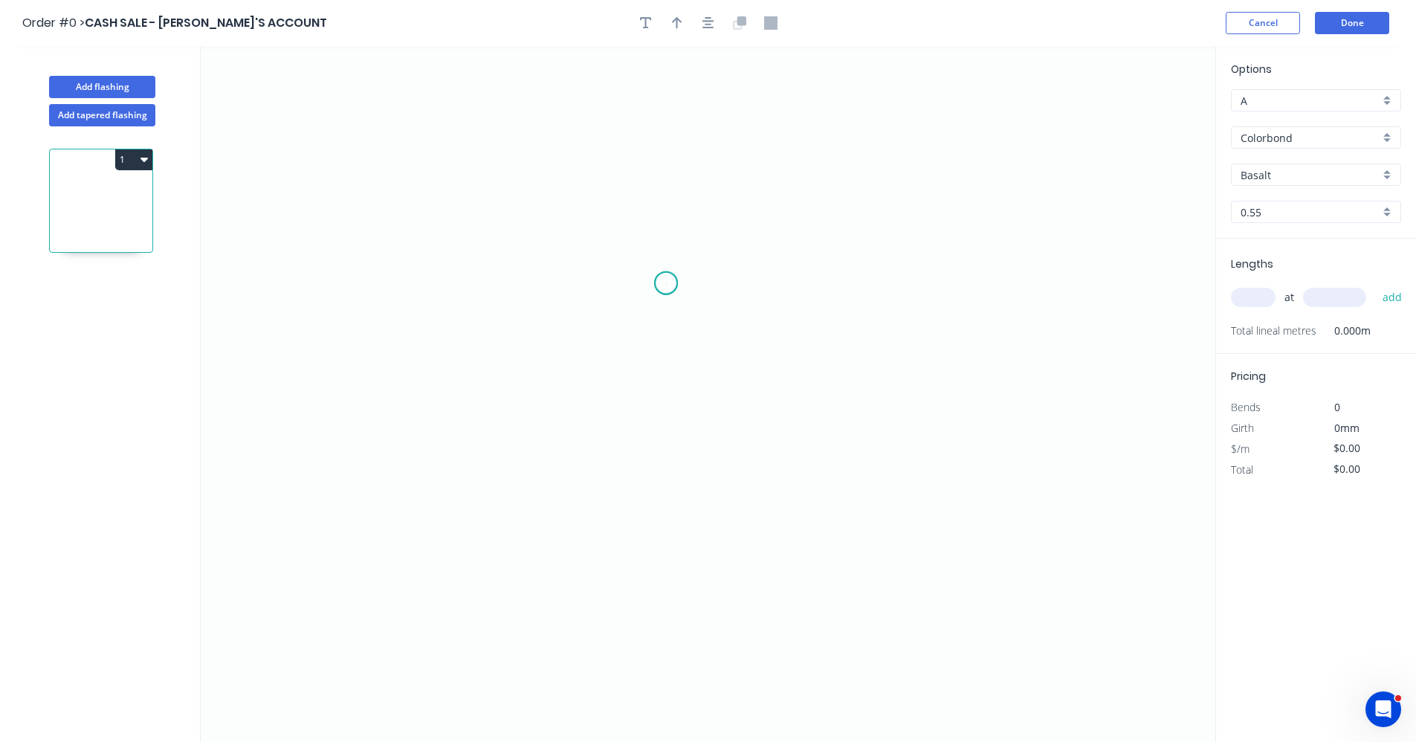
click at [666, 283] on icon "0" at bounding box center [708, 394] width 1015 height 696
click at [648, 503] on icon "0" at bounding box center [708, 394] width 1015 height 696
click at [687, 387] on tspan "?" at bounding box center [688, 385] width 7 height 25
click at [1345, 177] on input "Basalt" at bounding box center [1310, 175] width 139 height 16
type input "$12.77"
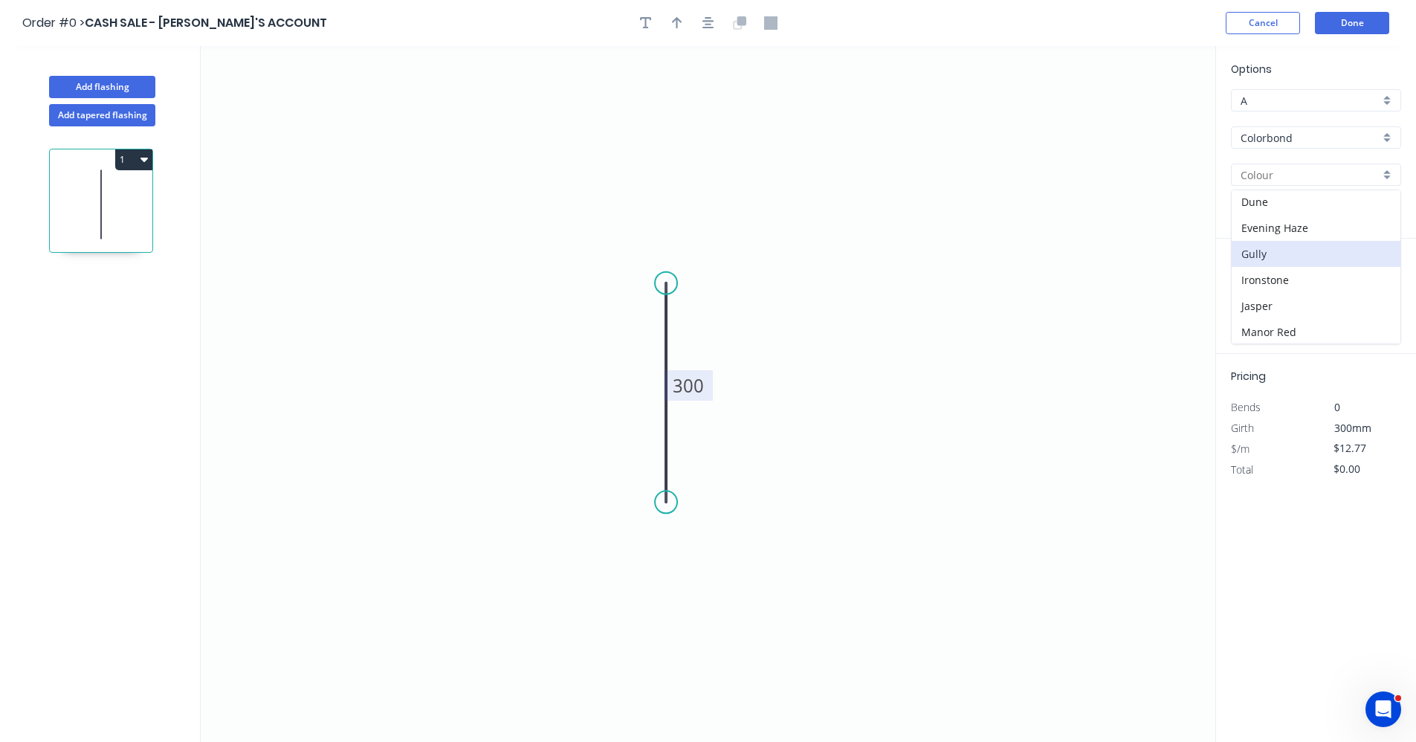
scroll to position [74, 0]
click at [1251, 282] on div "Dune" at bounding box center [1316, 285] width 169 height 26
type input "Dune"
drag, startPoint x: 1242, startPoint y: 283, endPoint x: 1253, endPoint y: 294, distance: 15.3
click at [1246, 288] on div "at add" at bounding box center [1317, 297] width 173 height 40
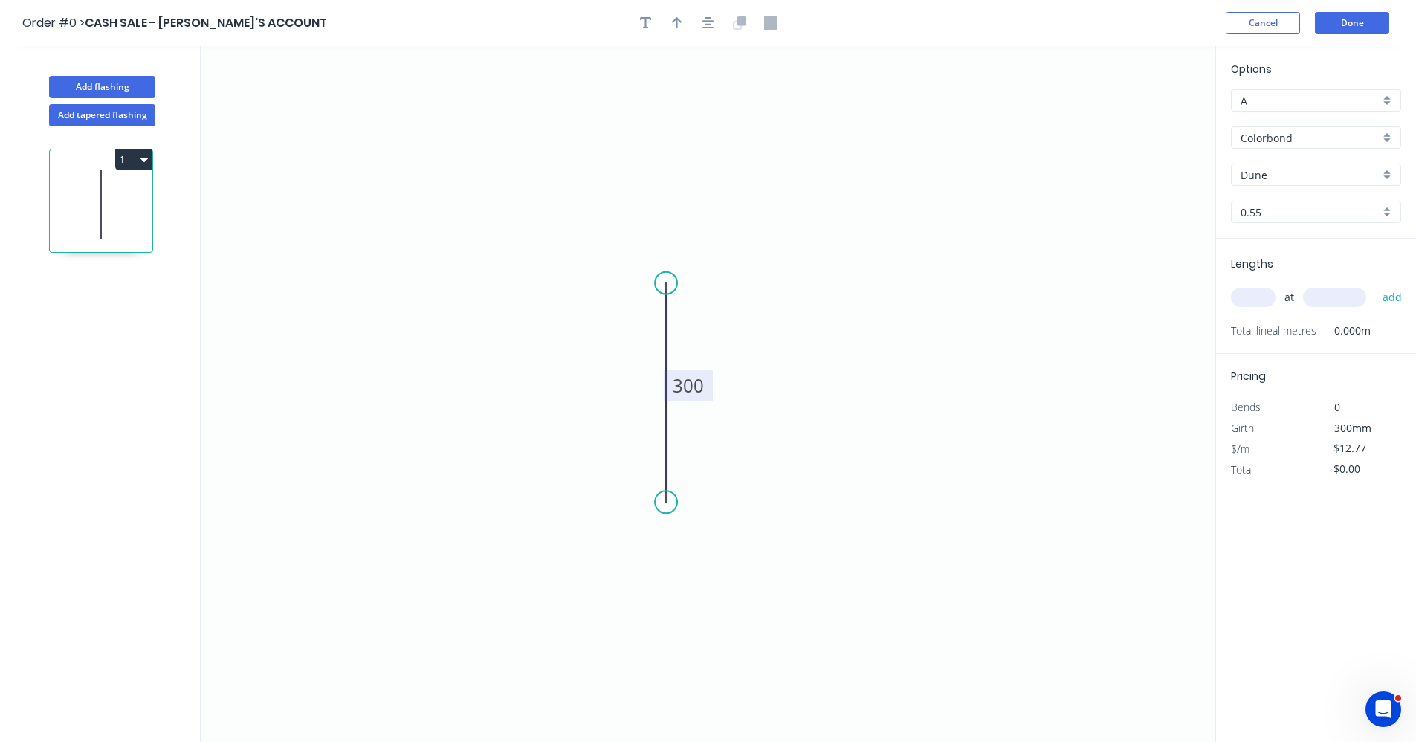
click at [1259, 298] on input "text" at bounding box center [1253, 297] width 45 height 19
type input "1"
type input "300"
click at [1375, 285] on button "add" at bounding box center [1392, 297] width 35 height 25
type input "$12.77"
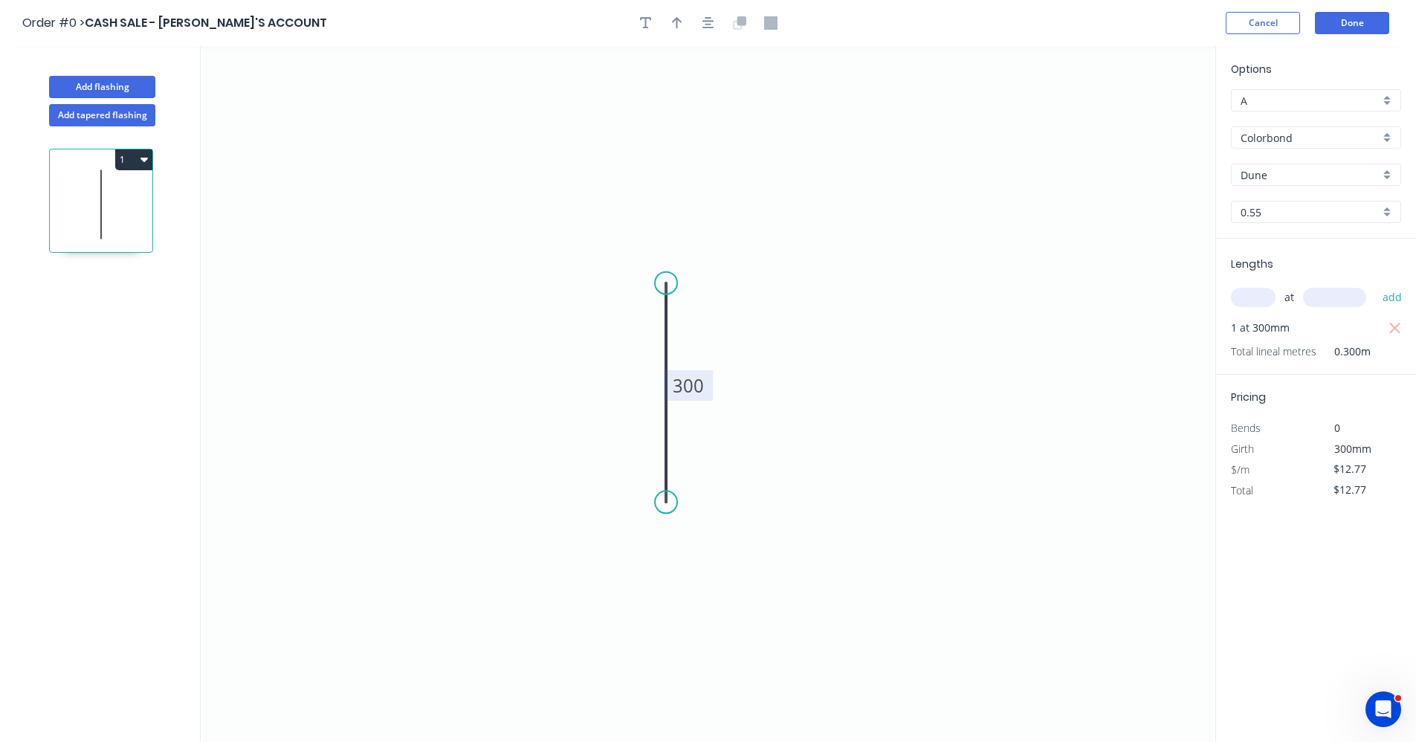
click at [1344, 99] on input "A" at bounding box center [1310, 101] width 139 height 16
drag, startPoint x: 1267, startPoint y: 173, endPoint x: 1286, endPoint y: 149, distance: 31.2
click at [1268, 173] on div "C" at bounding box center [1316, 181] width 169 height 26
type input "C"
type input "$11.90"
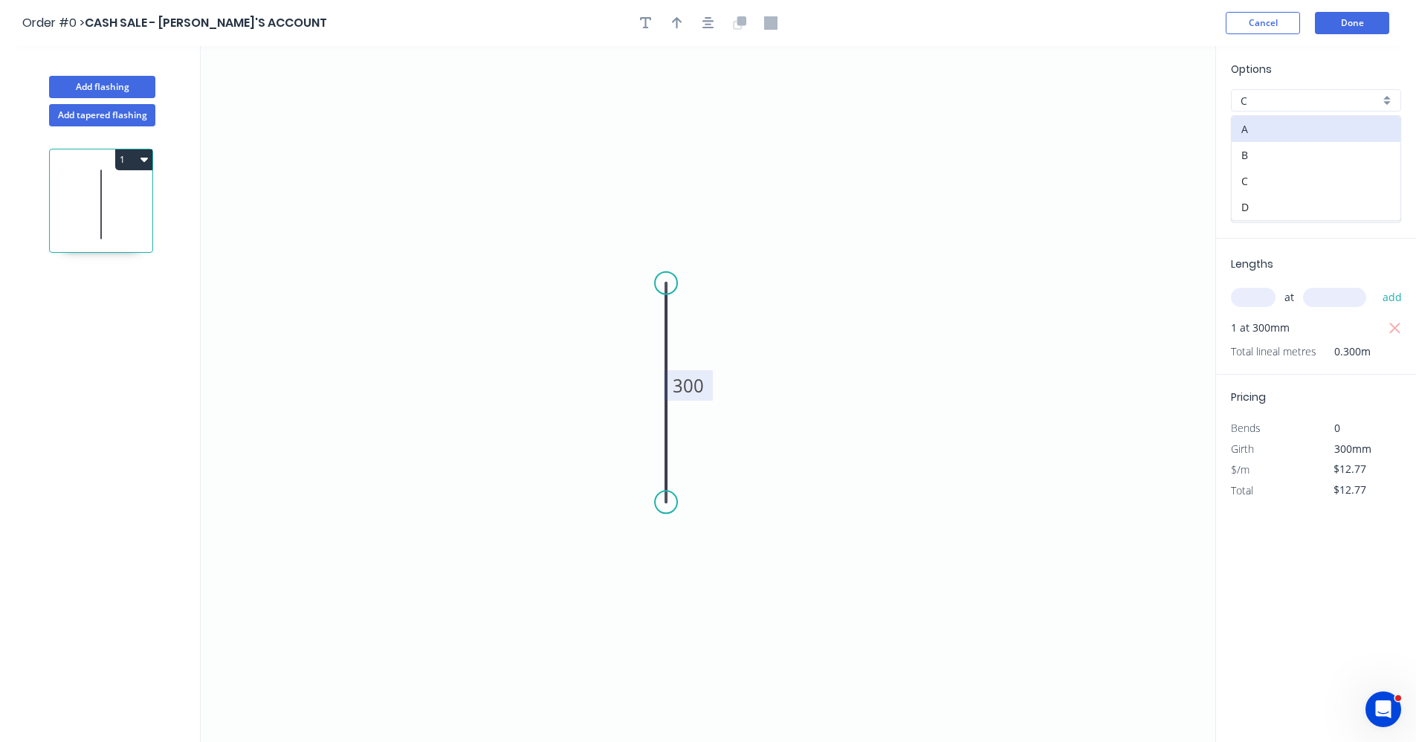
type input "$11.90"
click at [1010, 407] on icon "0 300" at bounding box center [708, 394] width 1015 height 696
click at [1301, 106] on input "C" at bounding box center [1310, 101] width 139 height 16
click at [1251, 157] on div "B" at bounding box center [1316, 155] width 169 height 26
type input "B"
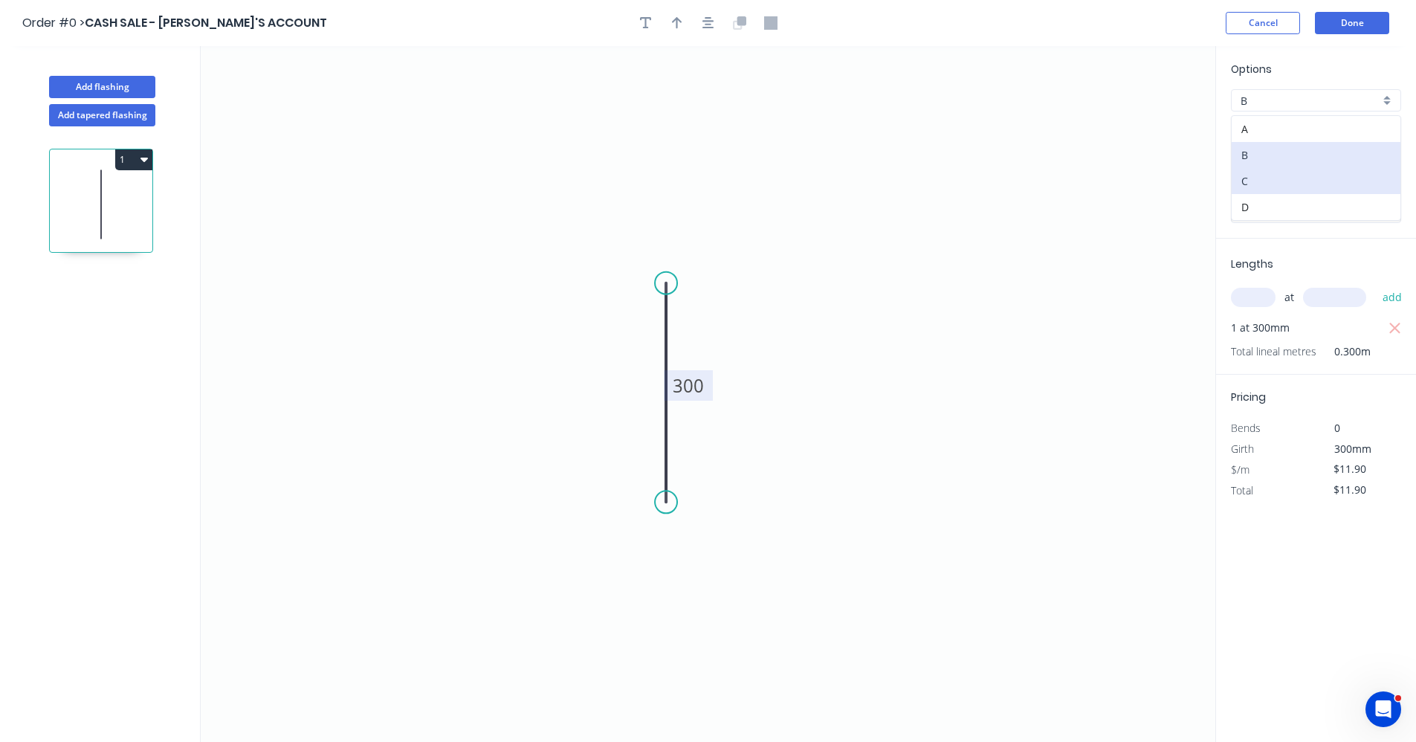
type input "$11.49"
click at [1282, 109] on div "B" at bounding box center [1316, 100] width 170 height 22
click at [1259, 126] on div "A" at bounding box center [1316, 129] width 169 height 26
type input "A"
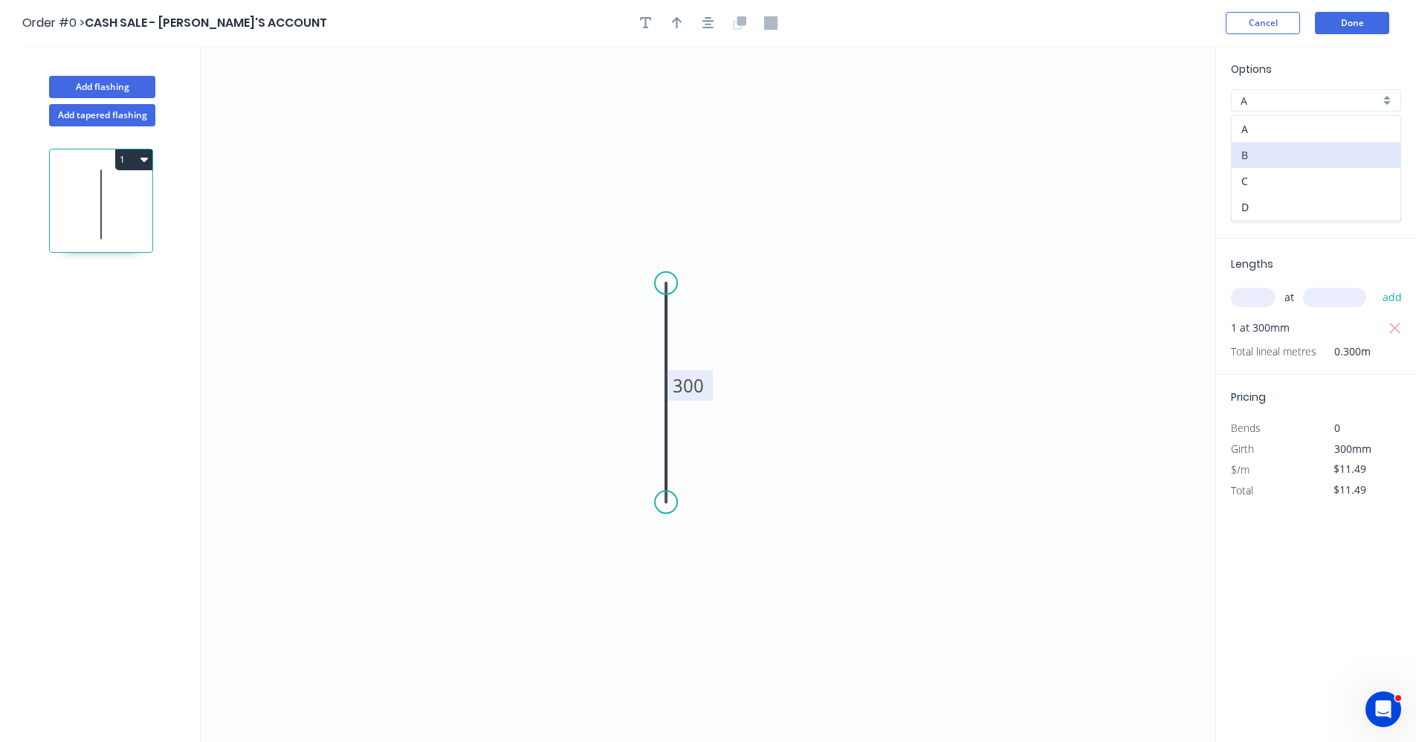
type input "$12.77"
click at [1272, 103] on input "A" at bounding box center [1310, 101] width 139 height 16
click at [1260, 177] on div "C" at bounding box center [1316, 181] width 169 height 26
type input "C"
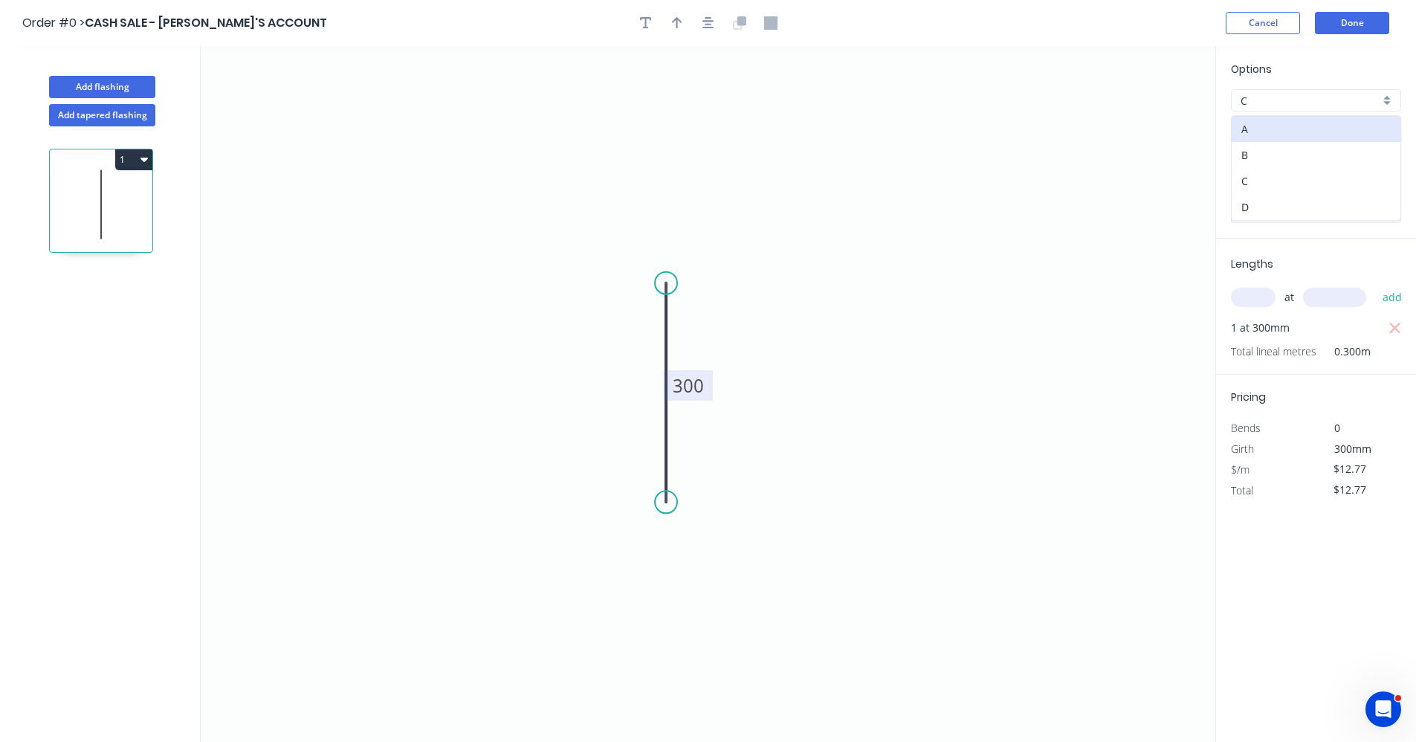
type input "$11.90"
click at [1340, 28] on button "Done" at bounding box center [1352, 23] width 74 height 22
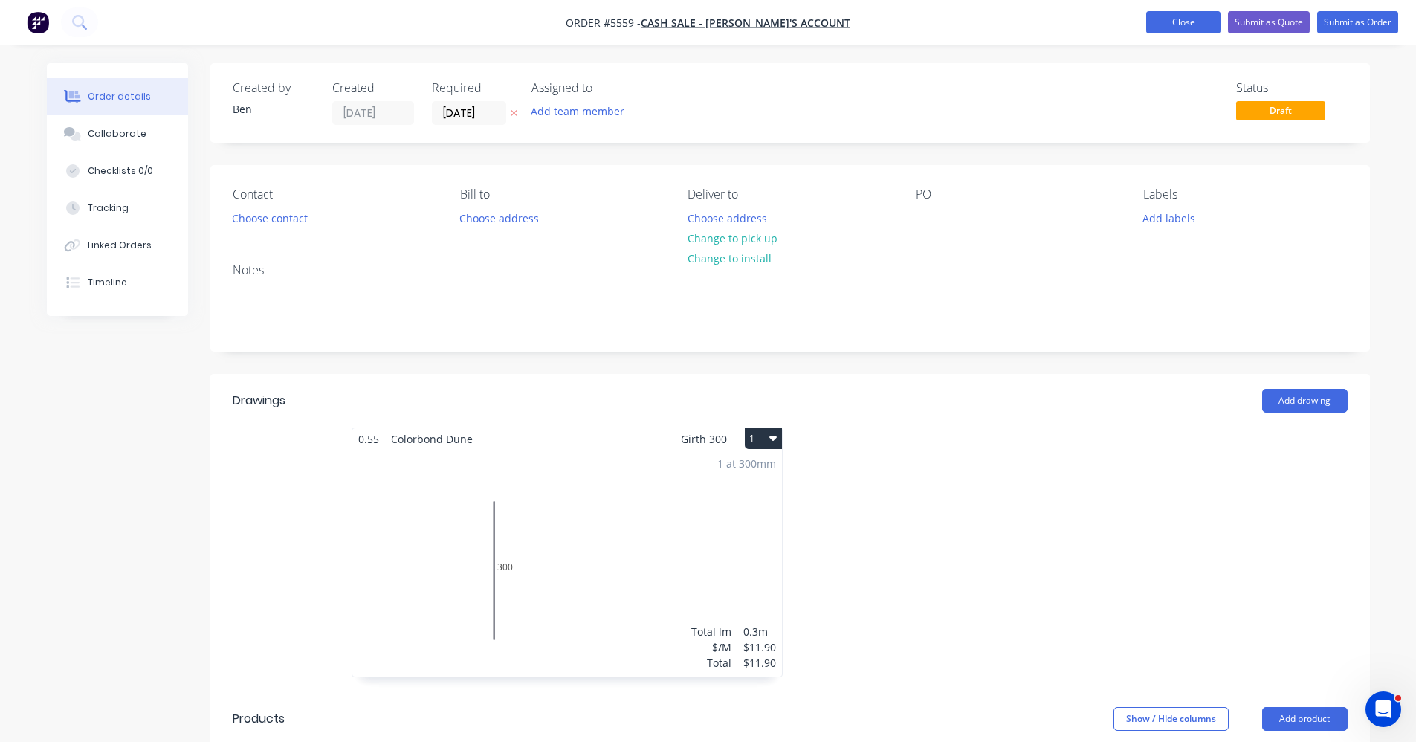
click at [1182, 18] on button "Close" at bounding box center [1183, 22] width 74 height 22
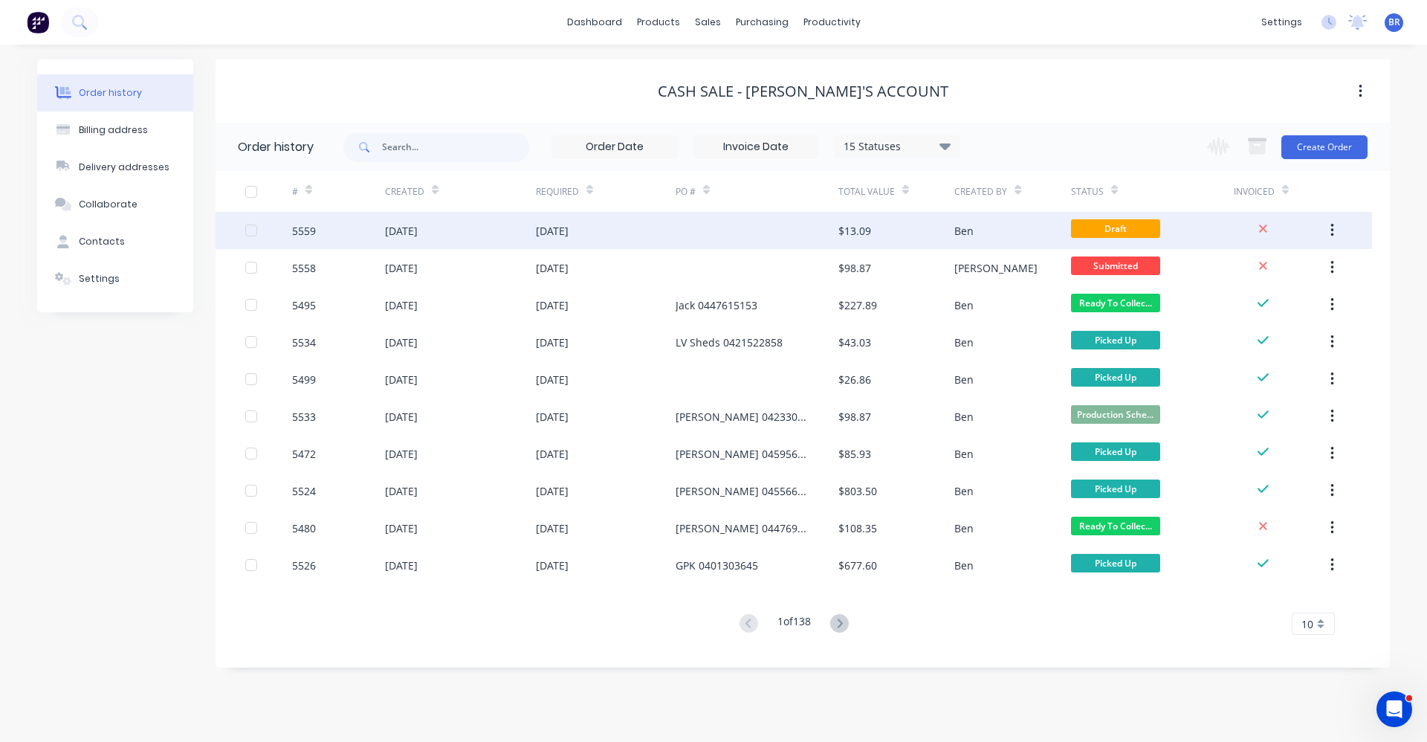
click at [1334, 230] on icon "button" at bounding box center [1332, 230] width 3 height 13
click at [1263, 266] on div "Archive" at bounding box center [1279, 270] width 114 height 22
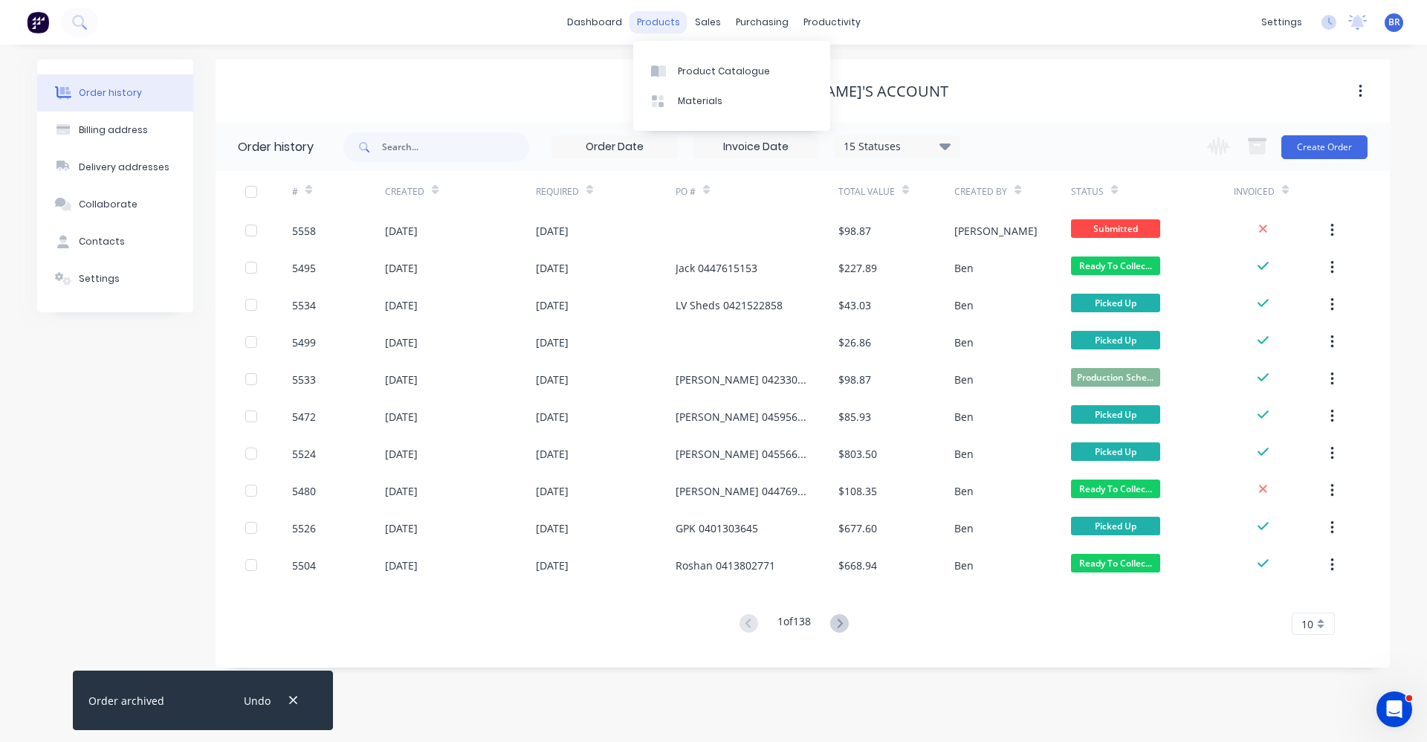
click at [657, 21] on div "products" at bounding box center [659, 22] width 58 height 22
click at [704, 71] on div "Product Catalogue" at bounding box center [724, 71] width 92 height 13
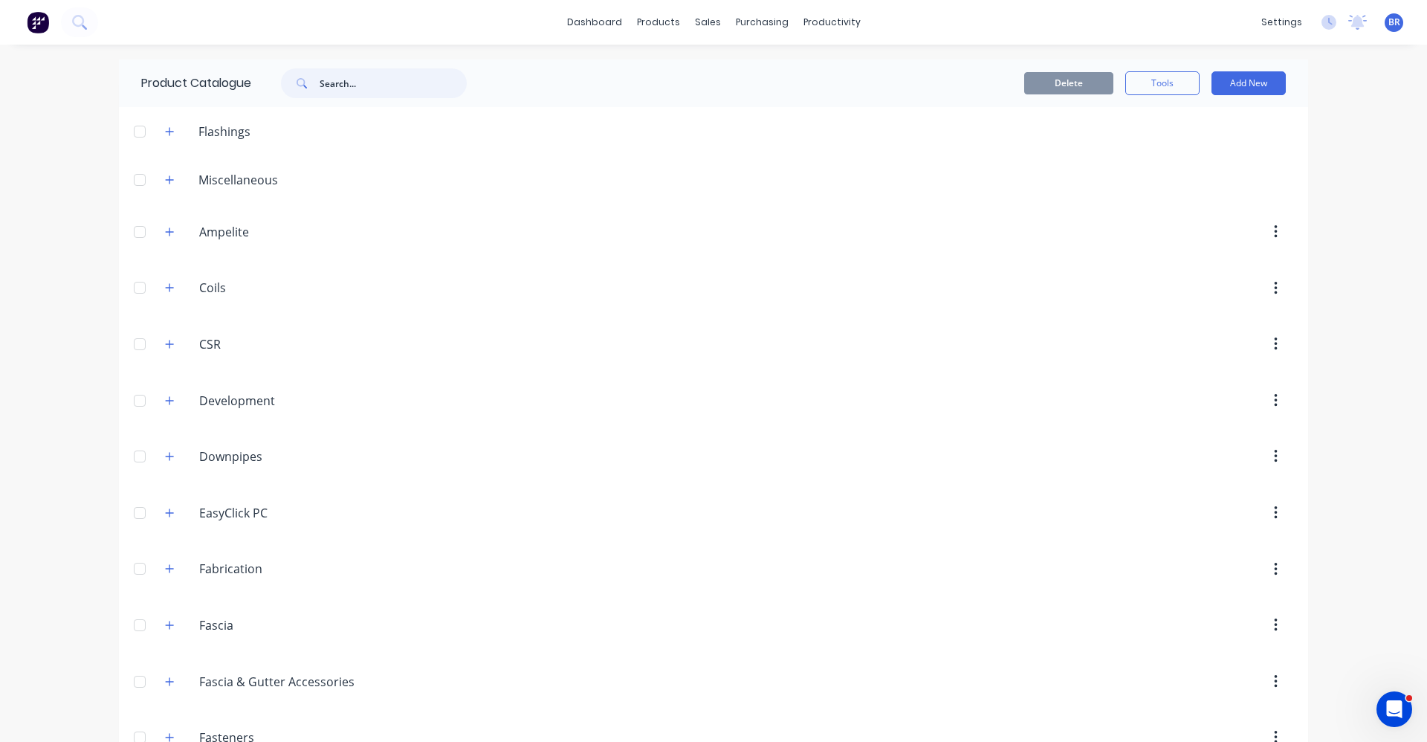
click at [398, 85] on input "text" at bounding box center [393, 83] width 147 height 30
click at [741, 74] on div "Sales Orders" at bounding box center [757, 71] width 61 height 13
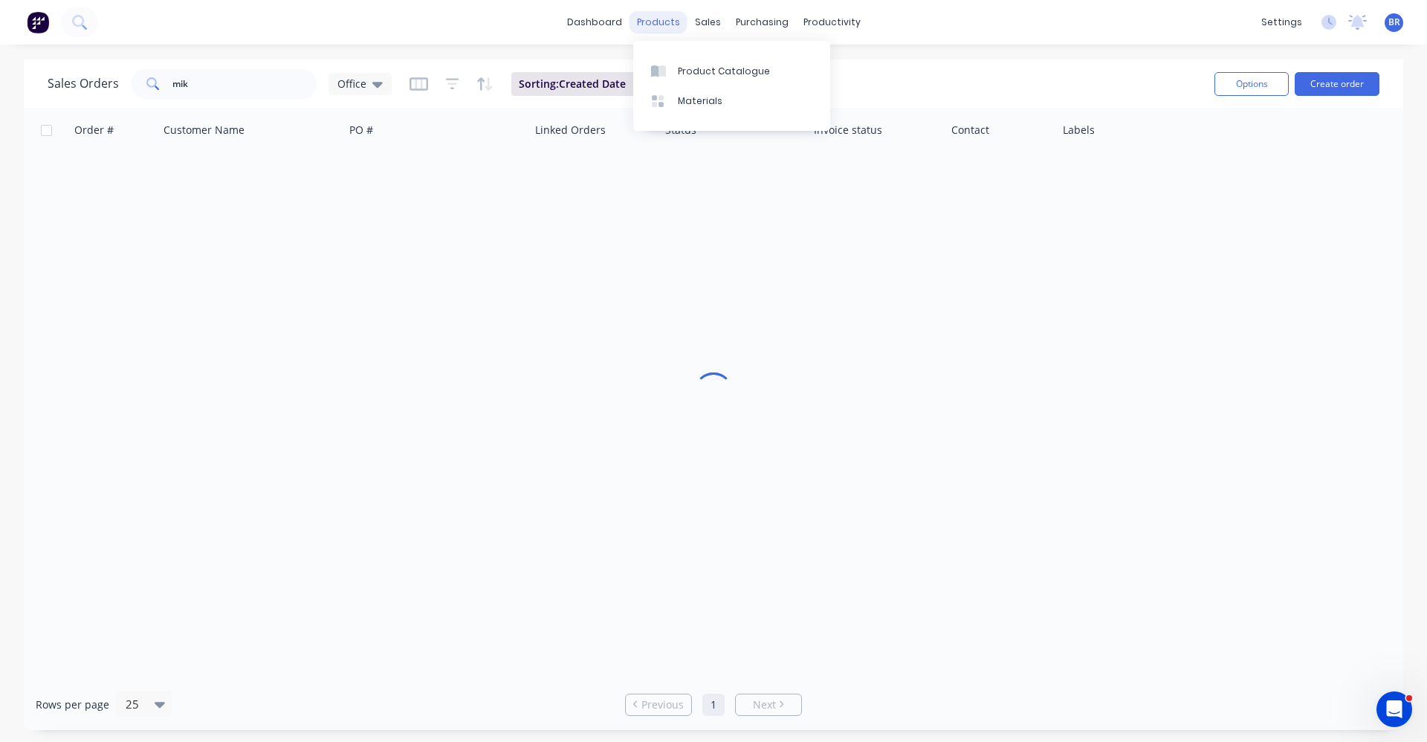
click at [656, 23] on div "products" at bounding box center [659, 22] width 58 height 22
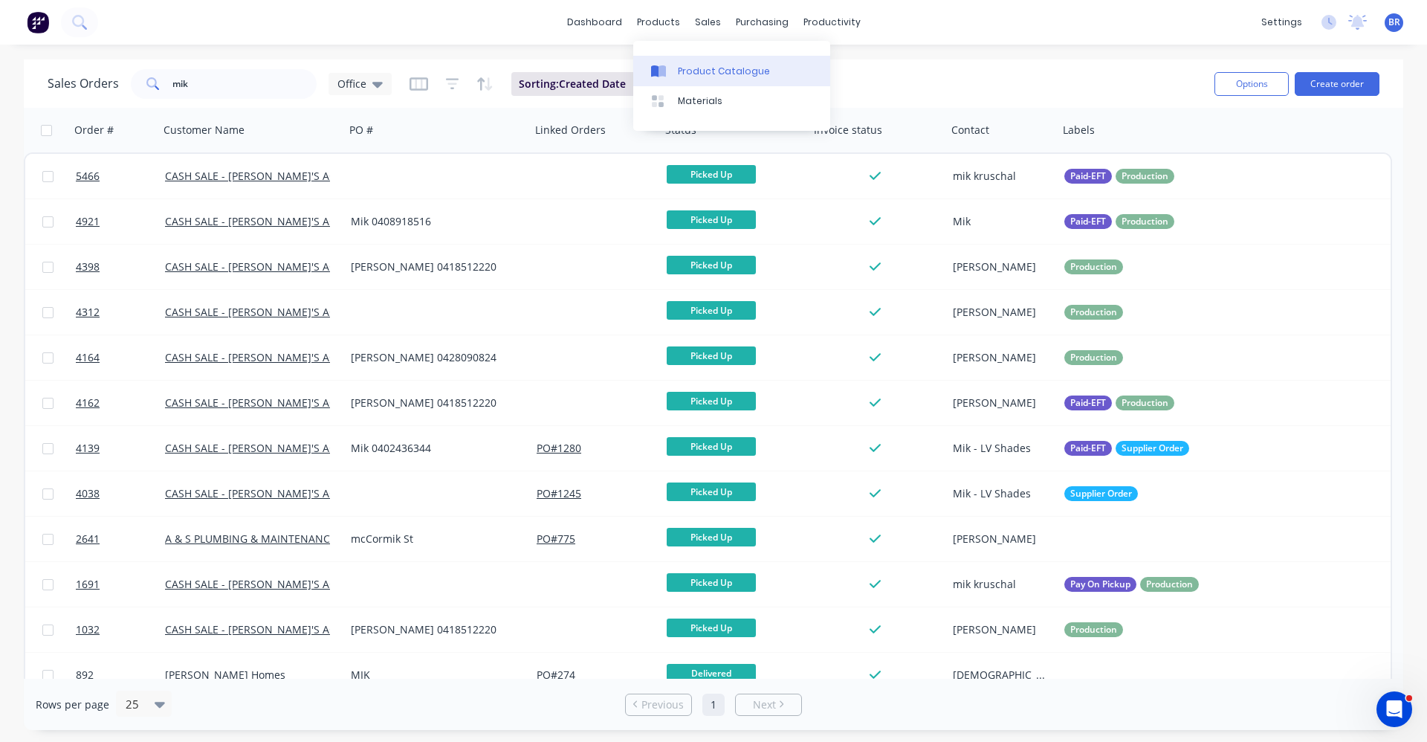
click at [699, 66] on div "Product Catalogue" at bounding box center [724, 71] width 92 height 13
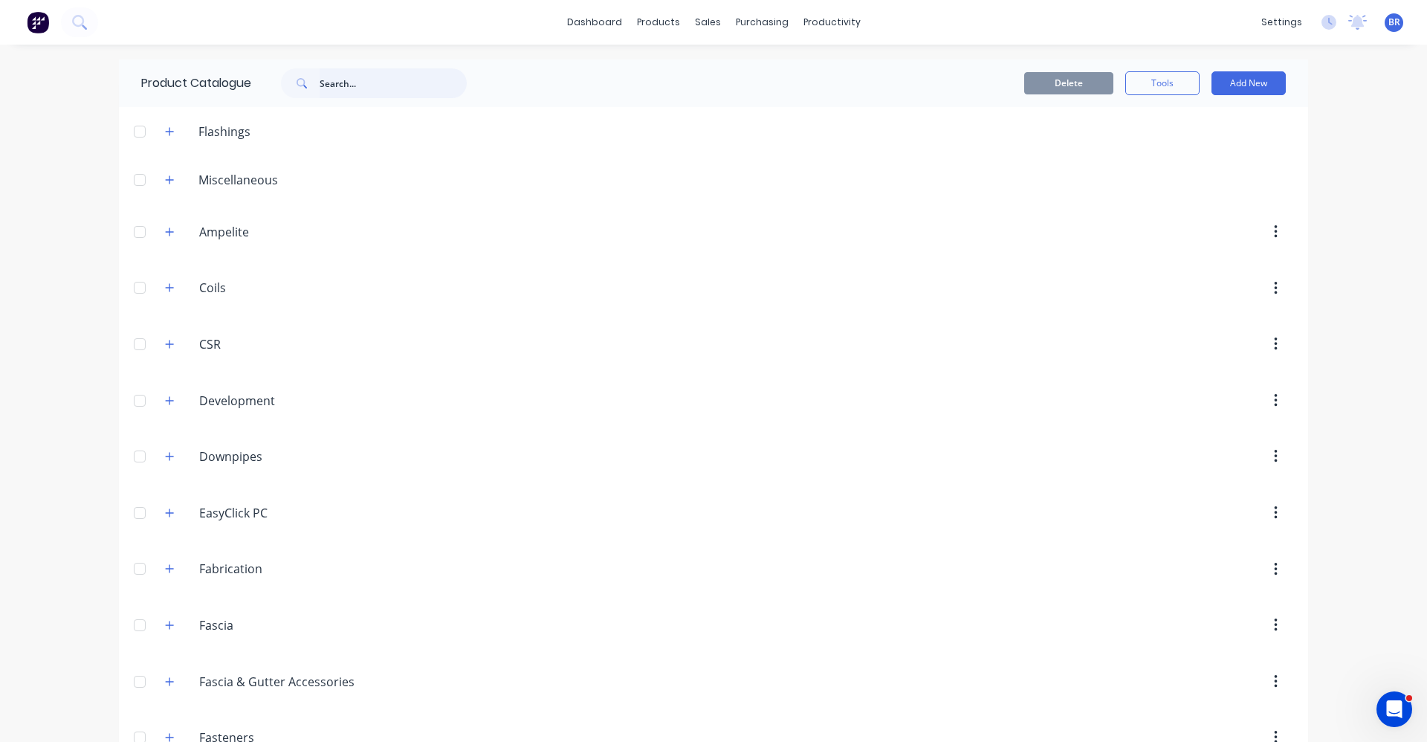
drag, startPoint x: 378, startPoint y: 77, endPoint x: 382, endPoint y: 91, distance: 14.6
click at [378, 83] on input "text" at bounding box center [393, 83] width 147 height 30
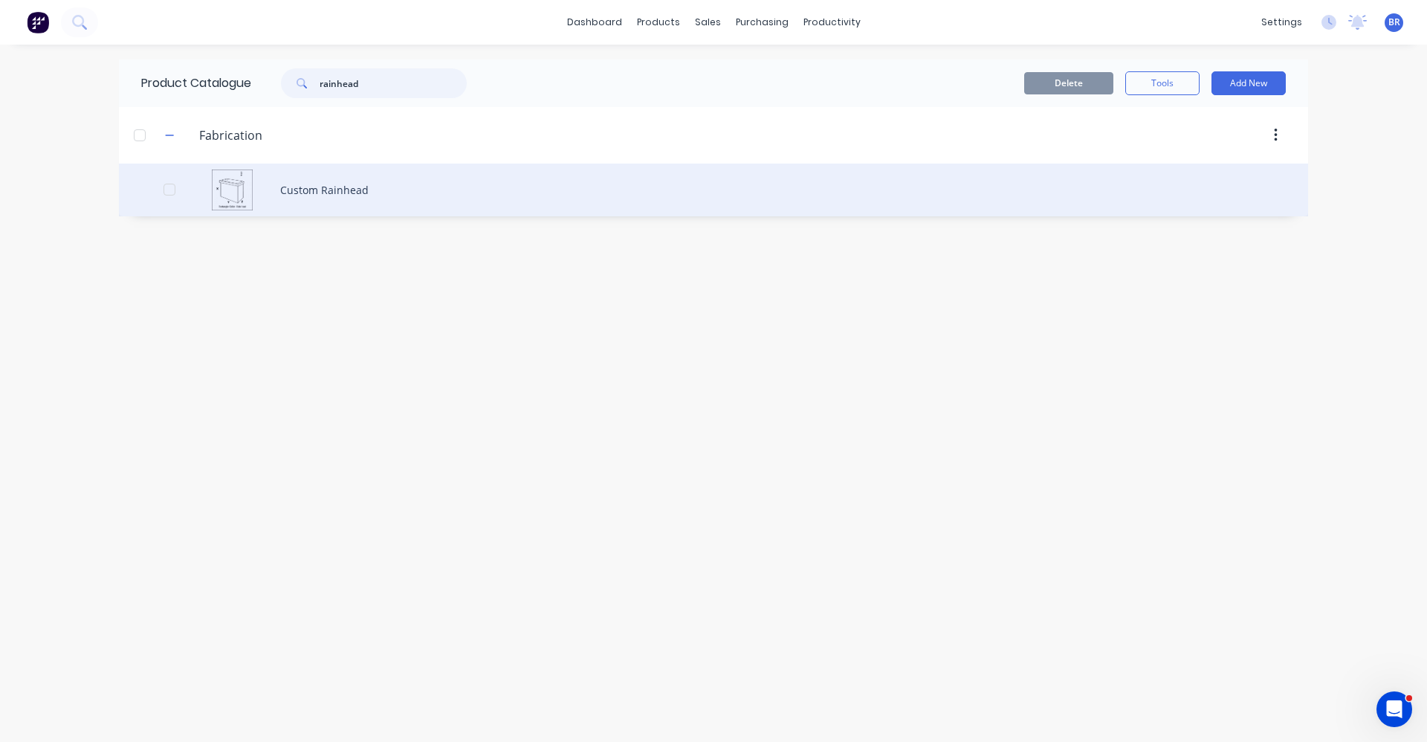
type input "rainhead"
click at [321, 194] on div "Custom Rainhead" at bounding box center [713, 190] width 1189 height 53
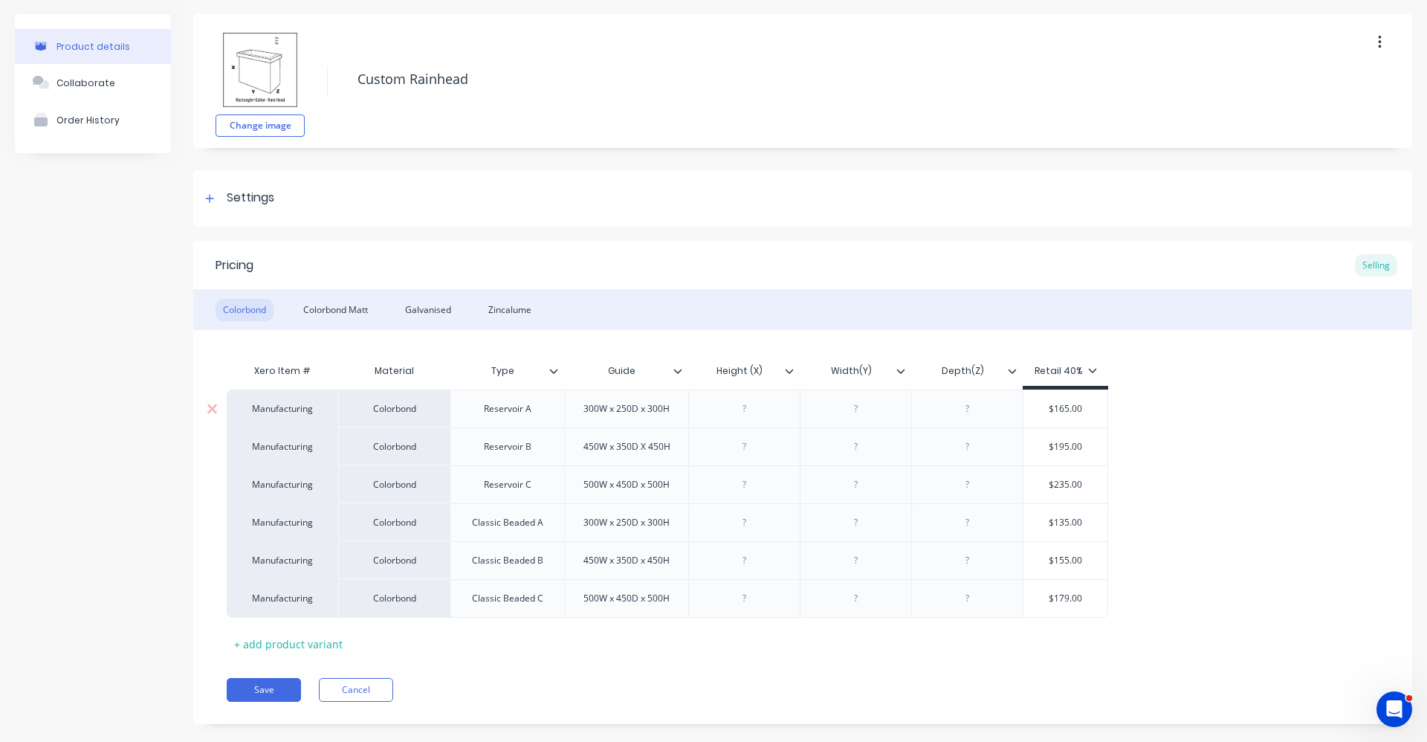
scroll to position [72, 0]
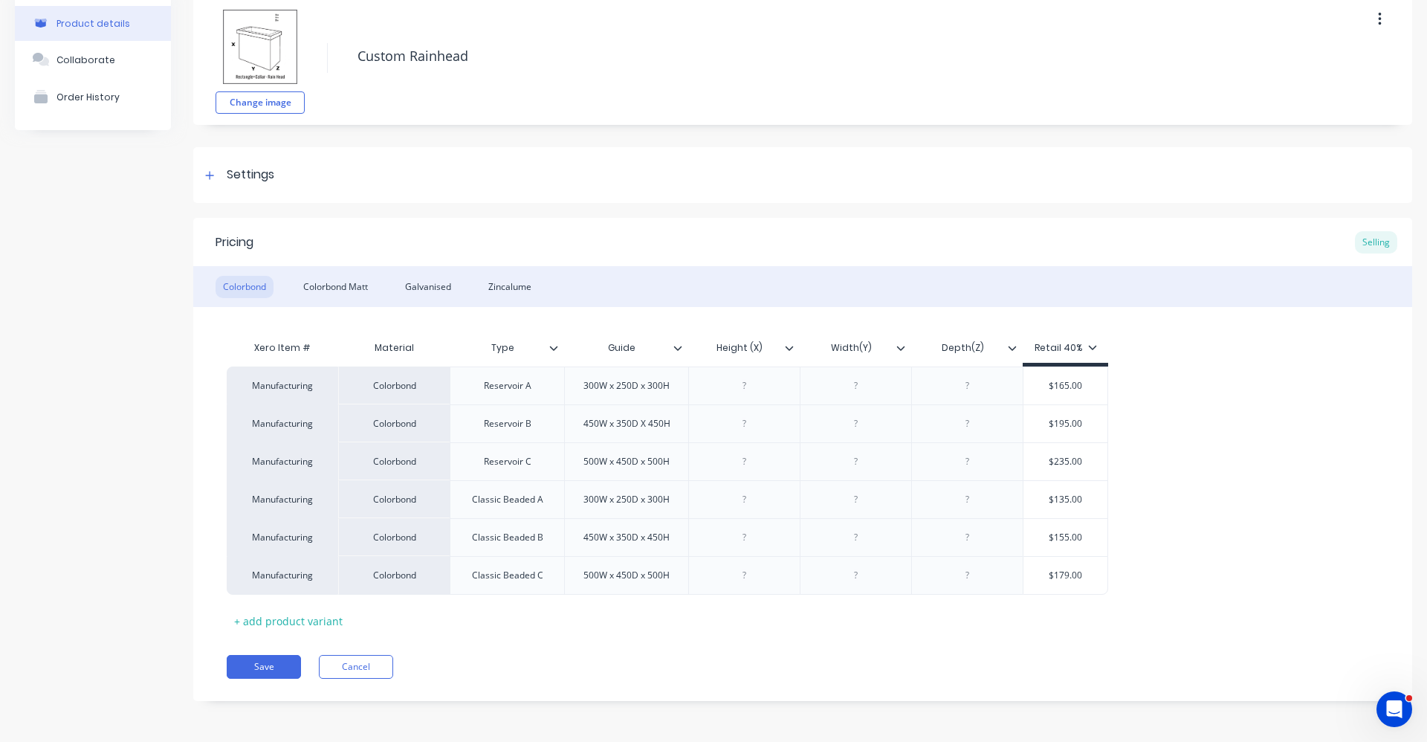
click at [1091, 346] on icon at bounding box center [1092, 347] width 9 height 9
click at [966, 390] on div at bounding box center [980, 390] width 30 height 30
type textarea "x"
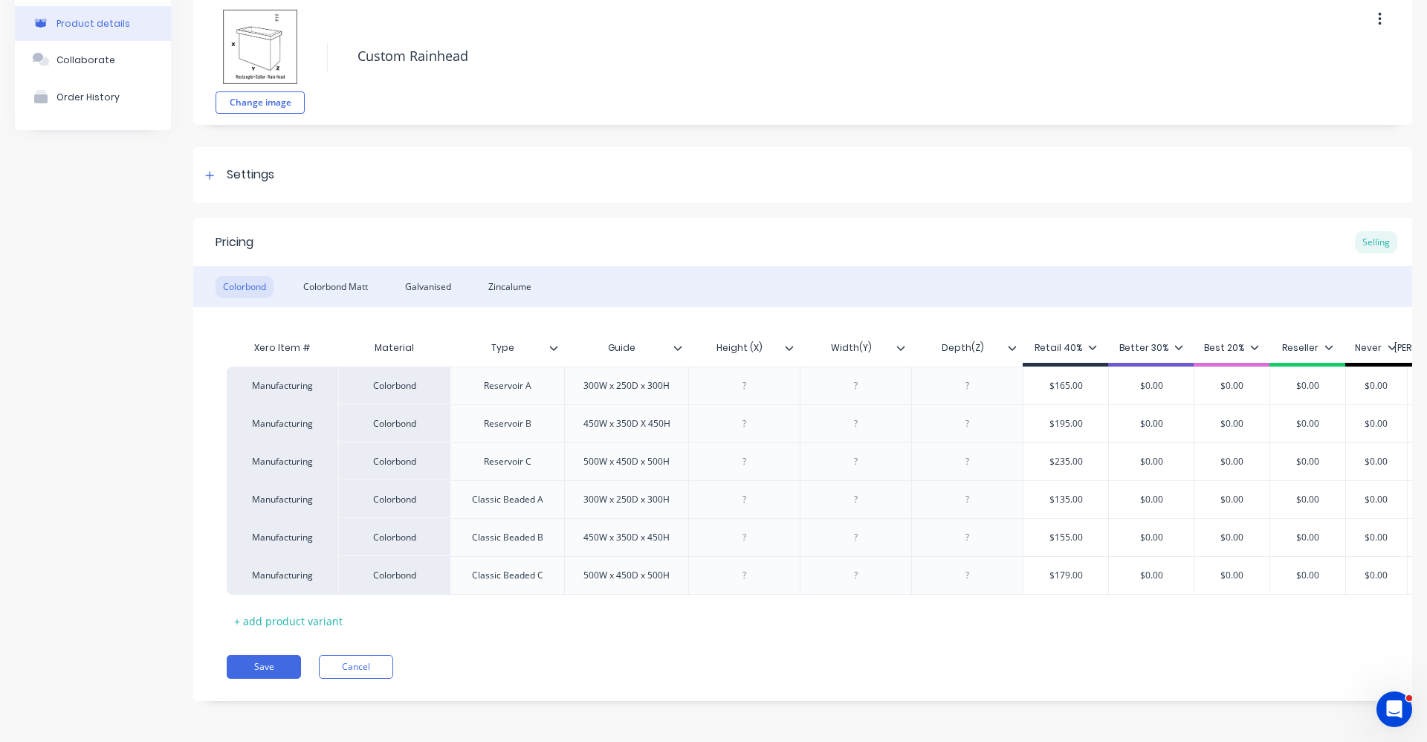
click at [1264, 370] on div "Manufacturing Colorbond Reservoir A 300W x 250D x 300H $165.00 $0.00 $0.00 $0.0…" at bounding box center [803, 481] width 1152 height 228
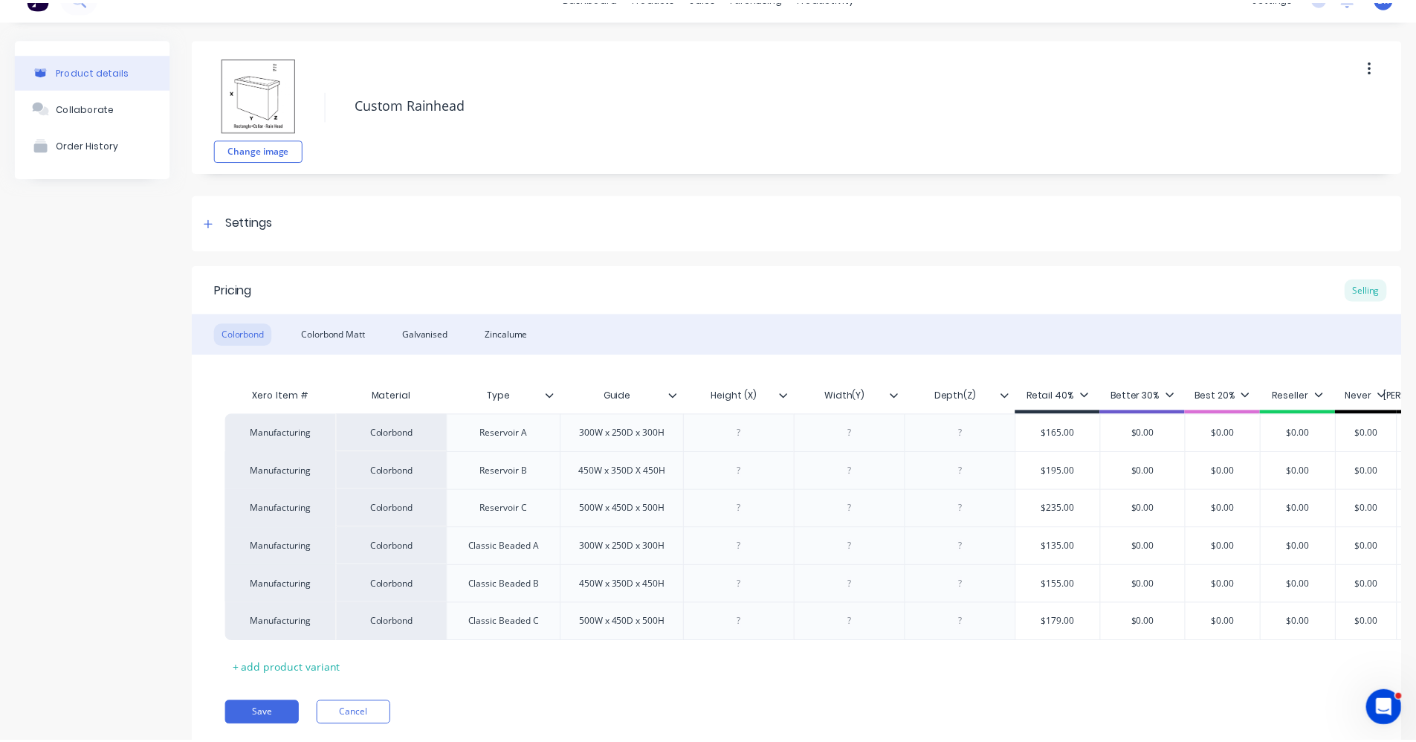
scroll to position [0, 0]
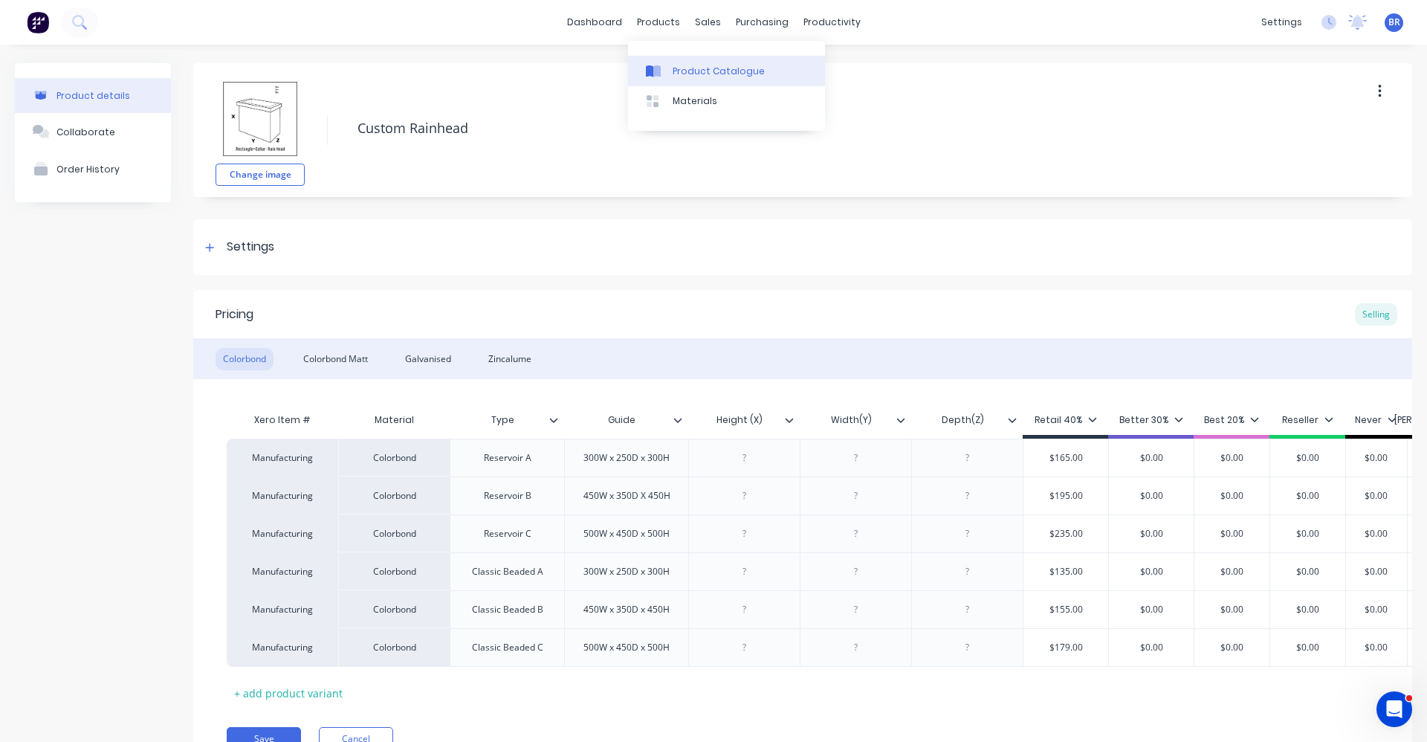
click at [685, 67] on div "Product Catalogue" at bounding box center [719, 71] width 92 height 13
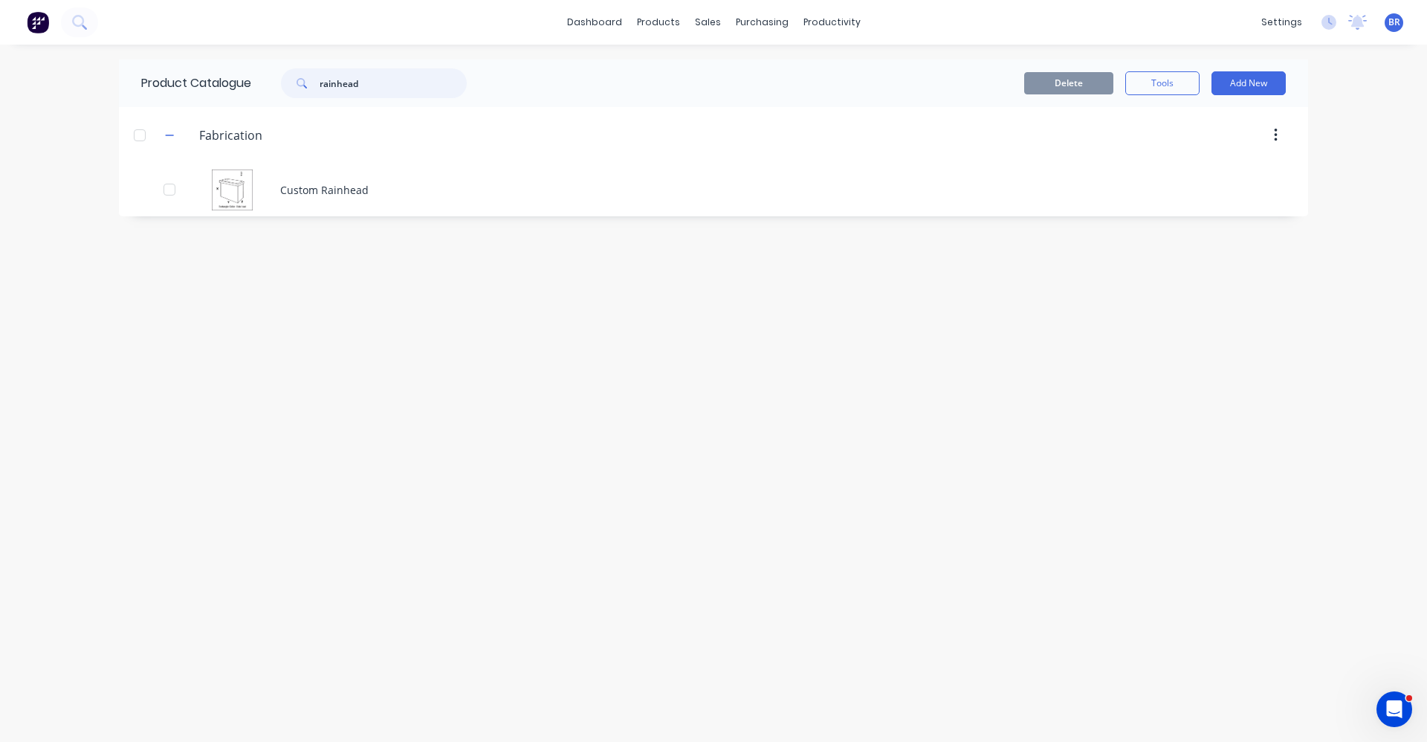
drag, startPoint x: 405, startPoint y: 91, endPoint x: 114, endPoint y: 55, distance: 293.7
click at [120, 56] on div "dashboard products sales purchasing productivity dashboard products Product Cat…" at bounding box center [713, 371] width 1427 height 742
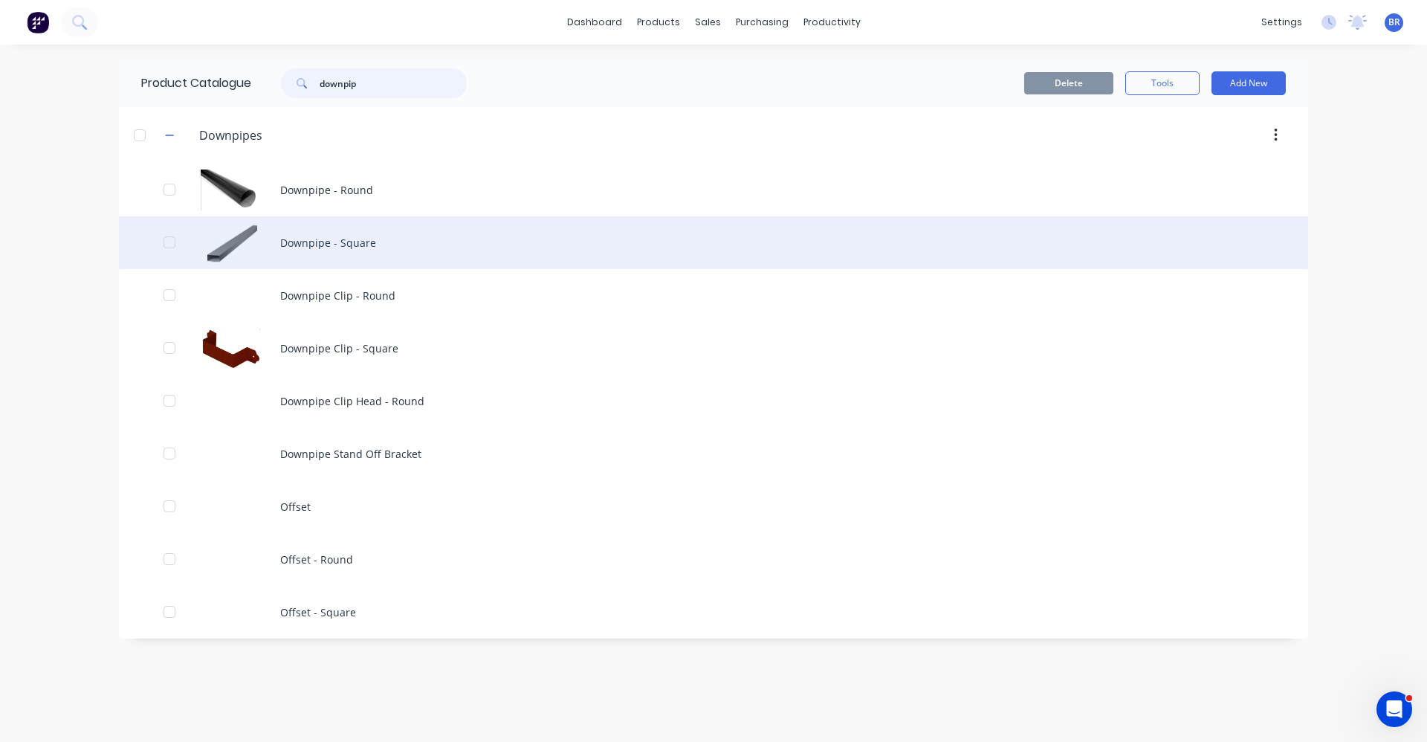
type input "downpip"
click at [400, 251] on div "Downpipe - Square" at bounding box center [713, 242] width 1189 height 53
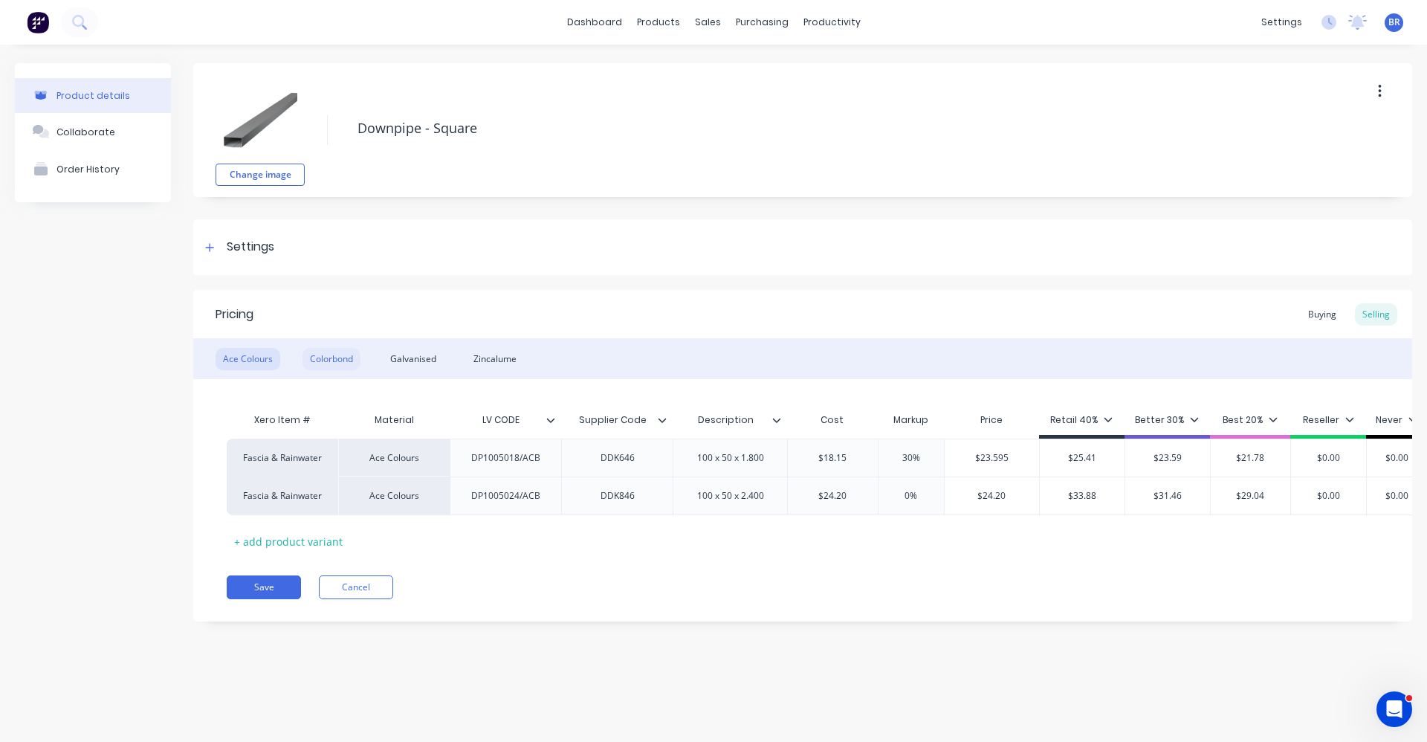
click at [303, 350] on div "Colorbond" at bounding box center [332, 359] width 58 height 22
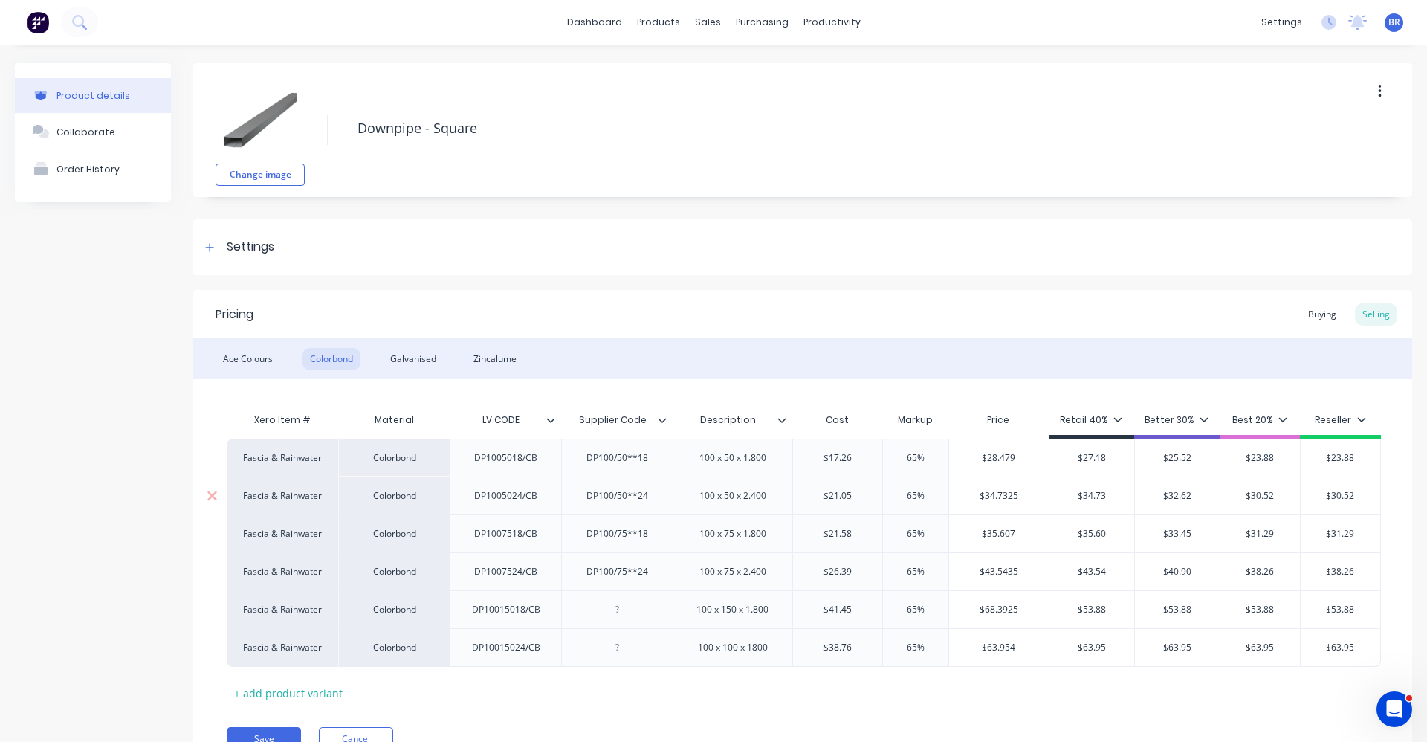
type textarea "x"
click at [784, 77] on link "Purchase Orders" at bounding box center [818, 71] width 197 height 30
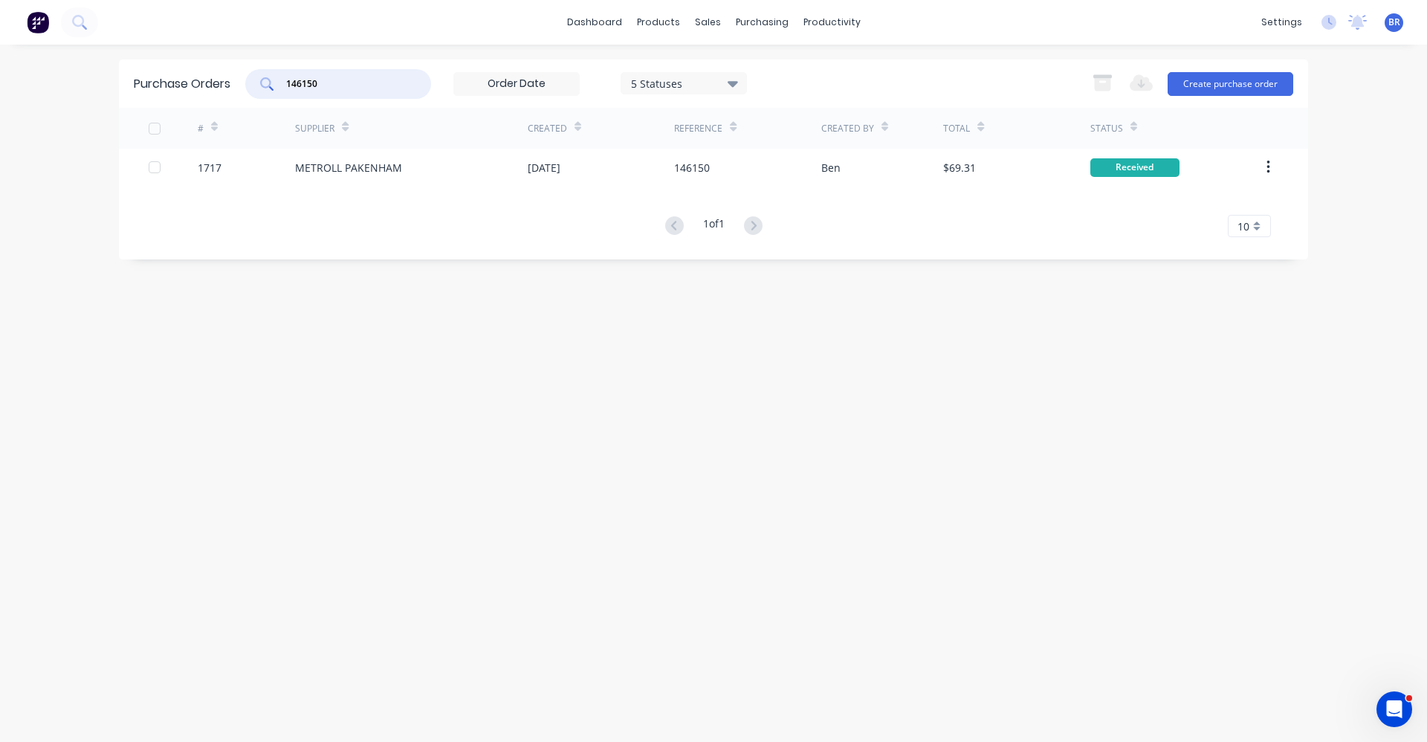
drag, startPoint x: 365, startPoint y: 91, endPoint x: -61, endPoint y: 79, distance: 426.1
click at [0, 79] on html "dashboard products sales purchasing productivity dashboard products Product Cat…" at bounding box center [713, 371] width 1427 height 742
type input "1723"
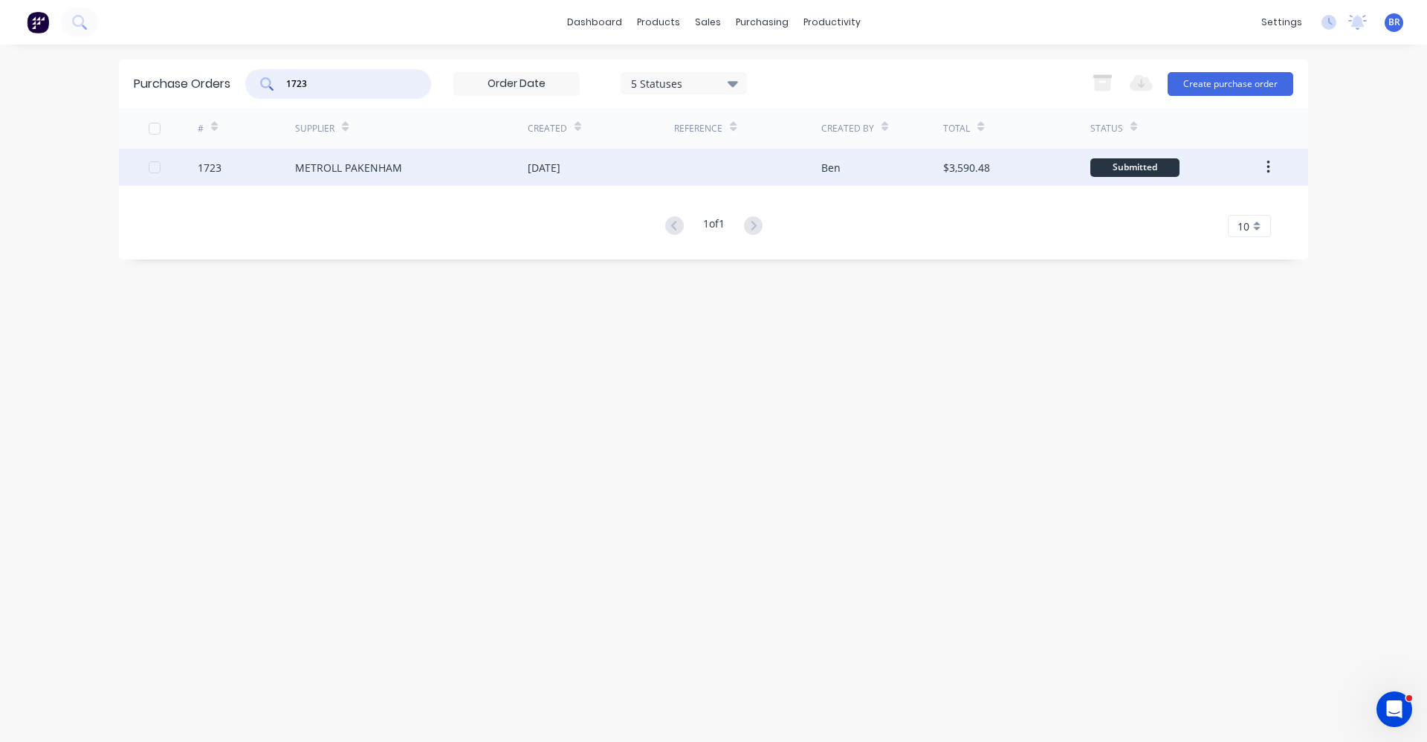
click at [393, 156] on div "METROLL PAKENHAM" at bounding box center [411, 167] width 233 height 37
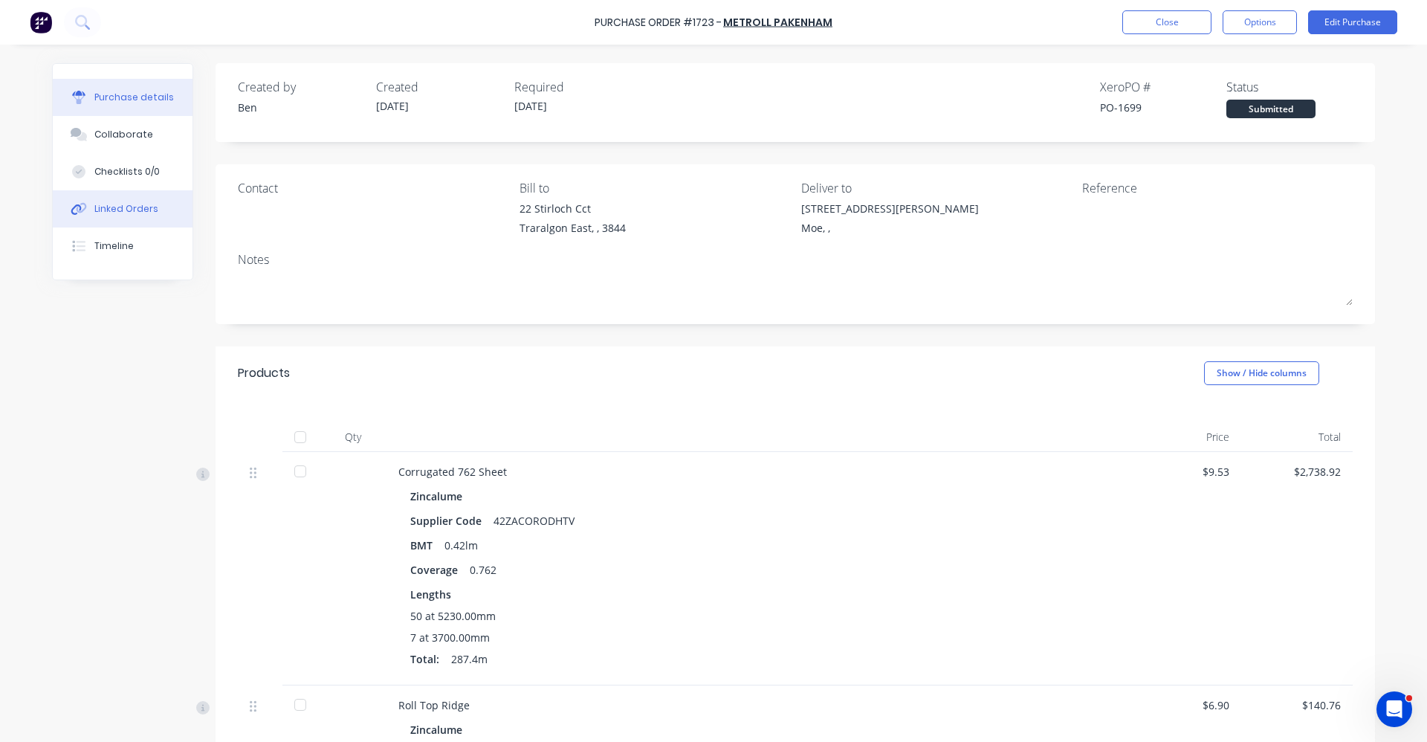
click at [87, 204] on button "Linked Orders" at bounding box center [123, 208] width 140 height 37
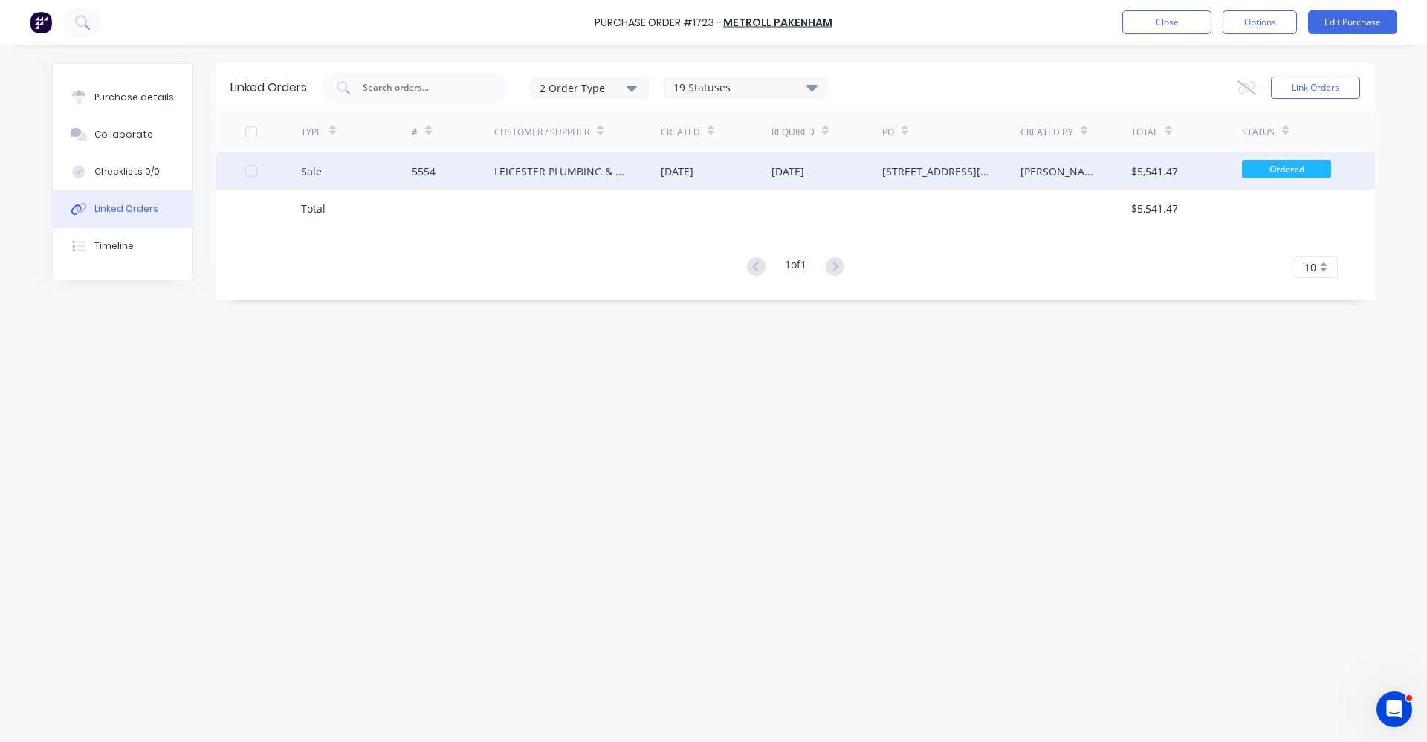
click at [578, 164] on div "LEICESTER PLUMBING & GASFITTING" at bounding box center [562, 172] width 137 height 16
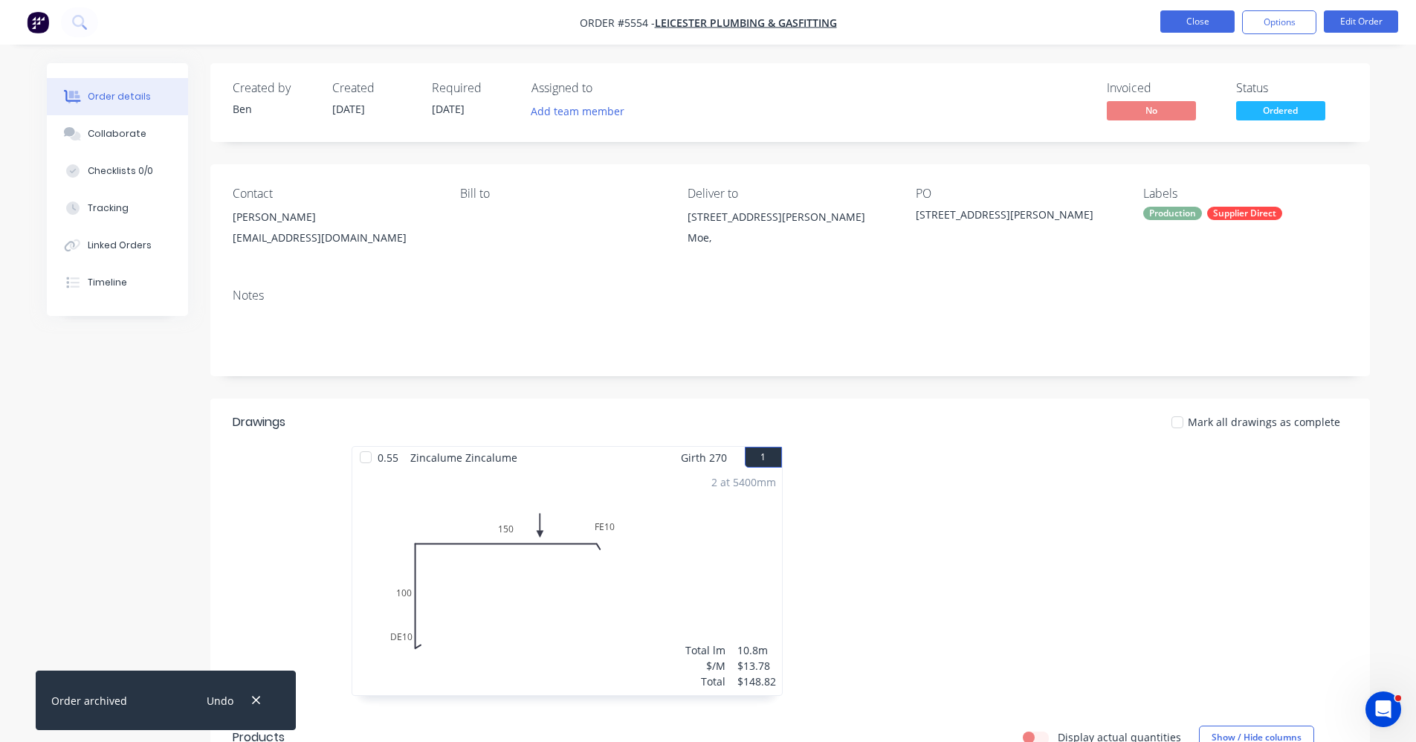
click at [1210, 25] on button "Close" at bounding box center [1197, 21] width 74 height 22
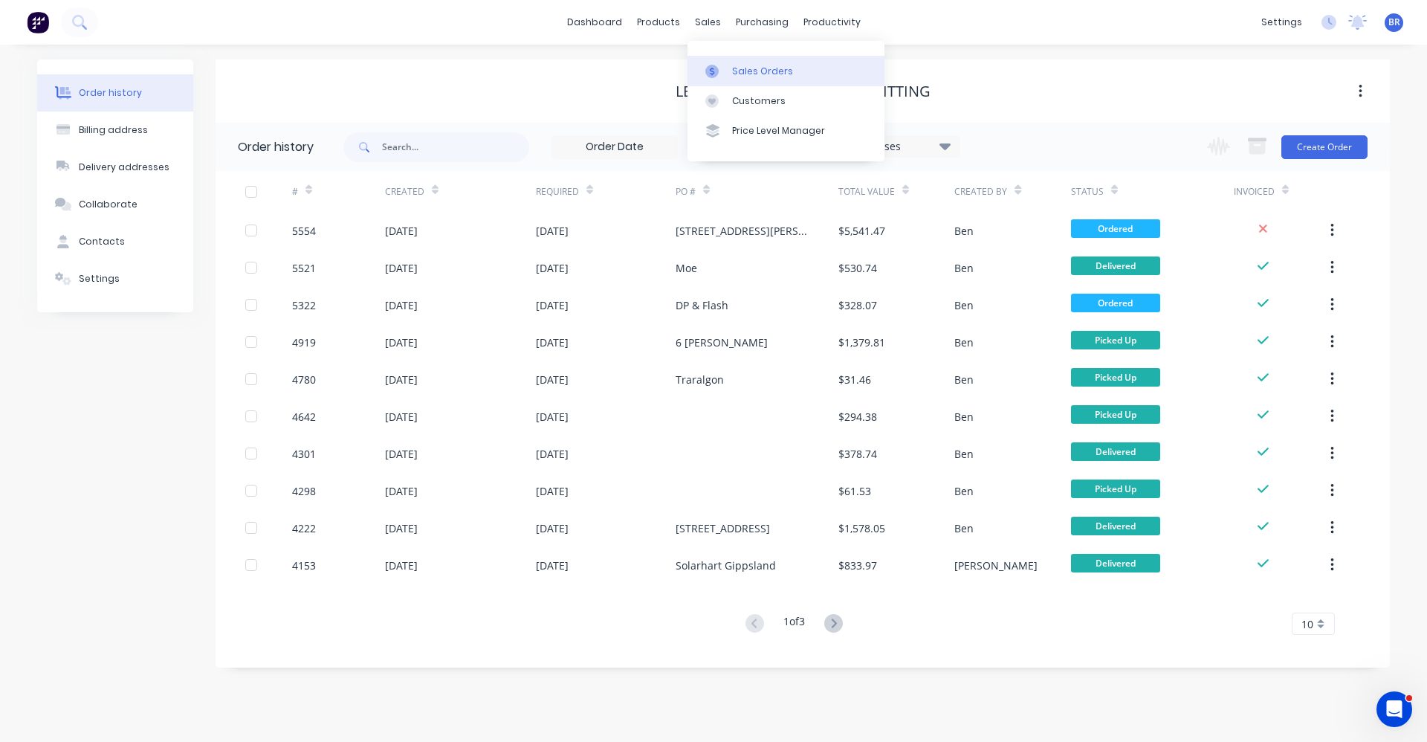
click at [740, 62] on link "Sales Orders" at bounding box center [786, 71] width 197 height 30
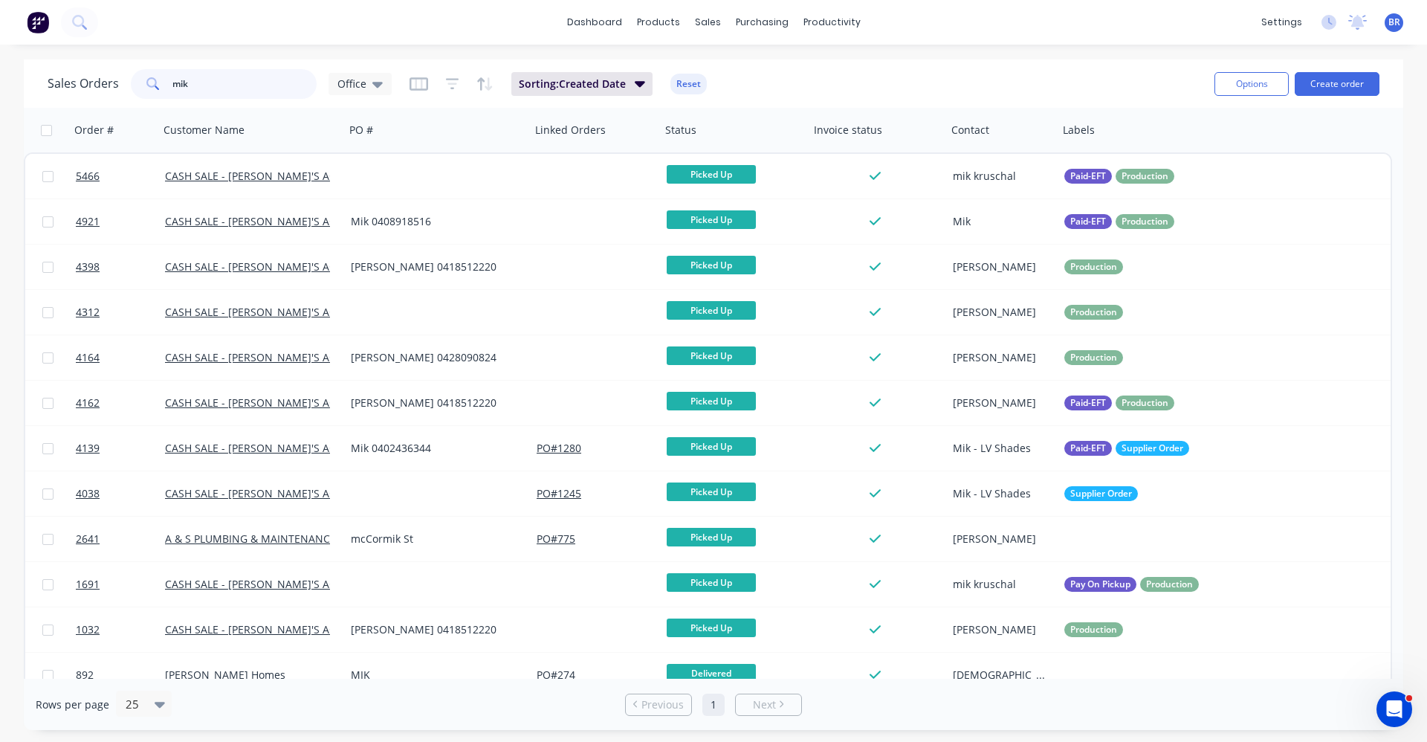
drag, startPoint x: 226, startPoint y: 88, endPoint x: -12, endPoint y: 69, distance: 238.6
click at [0, 69] on html "dashboard products sales purchasing productivity dashboard products Product Cat…" at bounding box center [713, 371] width 1427 height 742
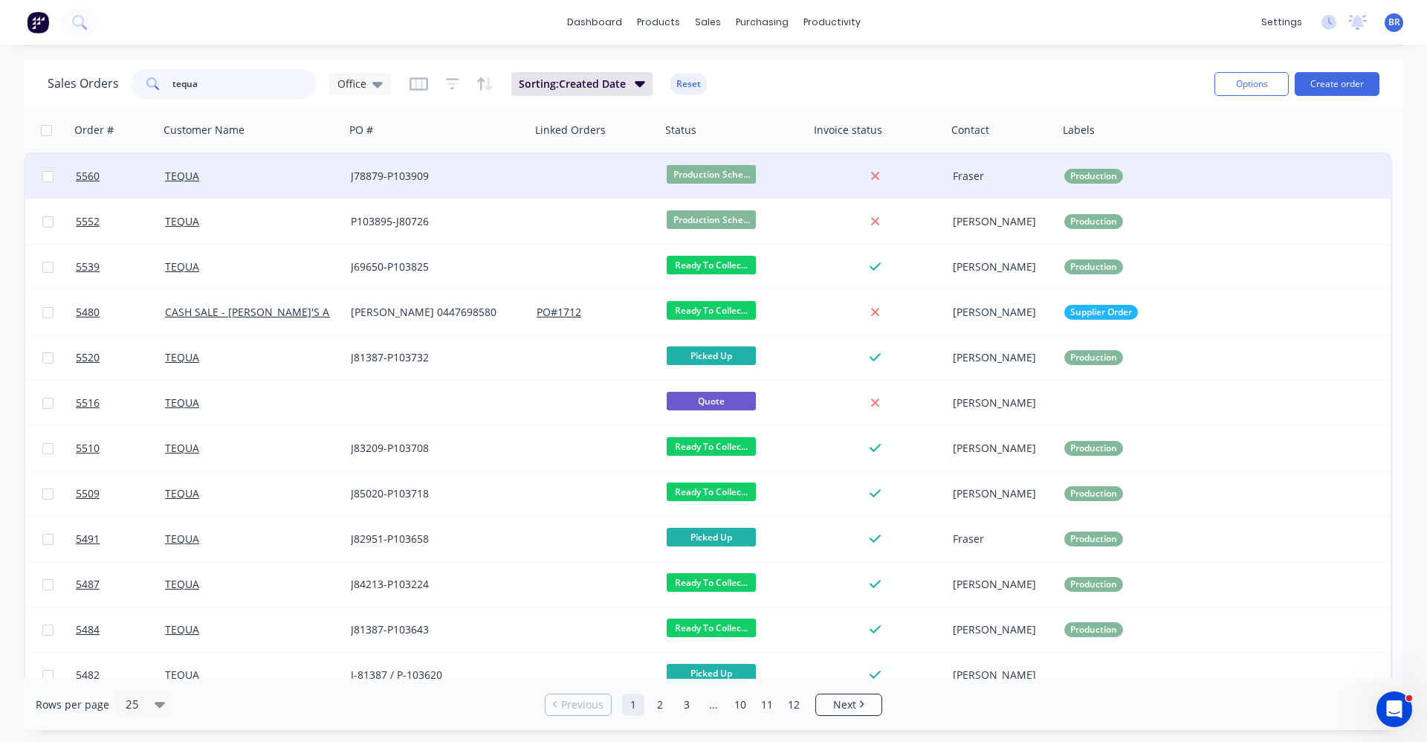
type input "tequa"
click at [239, 177] on div "TEQUA" at bounding box center [247, 176] width 165 height 15
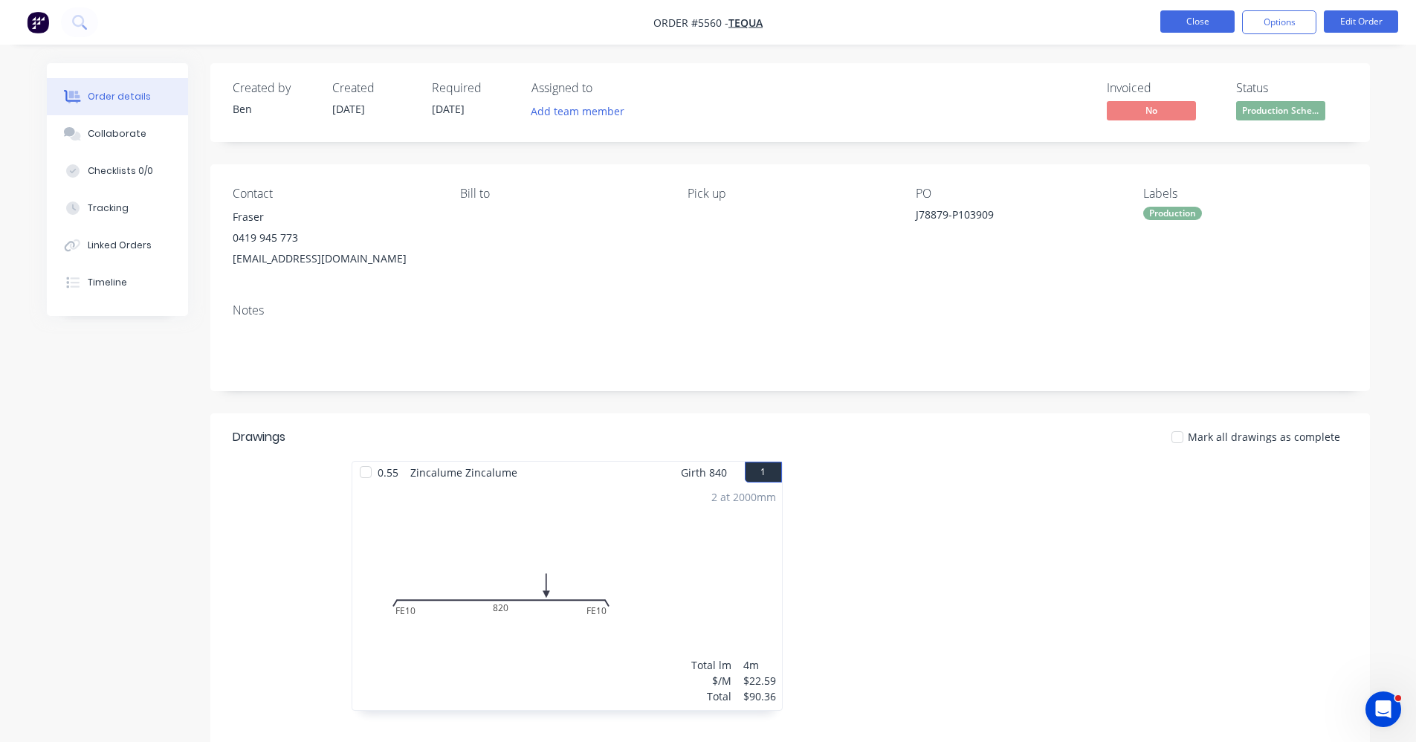
click at [1194, 13] on button "Close" at bounding box center [1197, 21] width 74 height 22
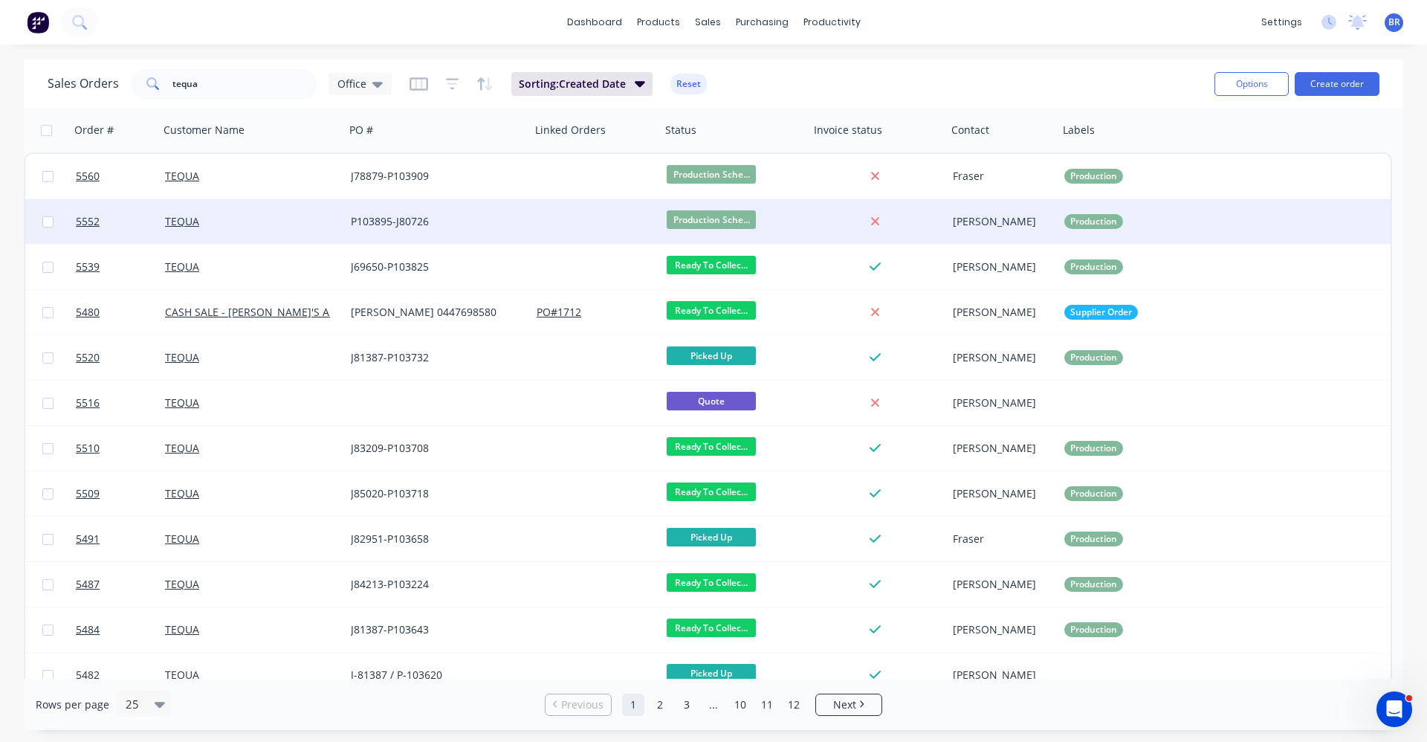
click at [304, 216] on div "TEQUA" at bounding box center [247, 221] width 165 height 15
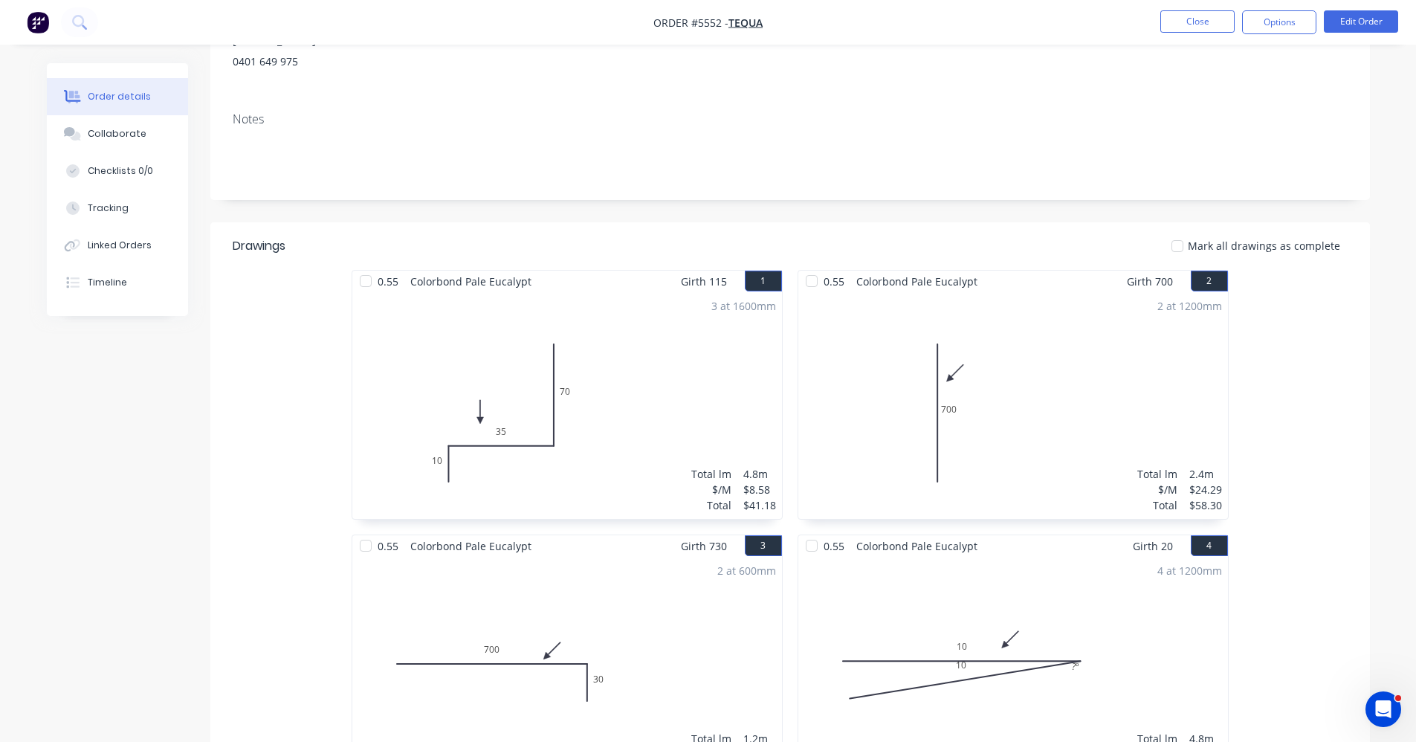
scroll to position [223, 0]
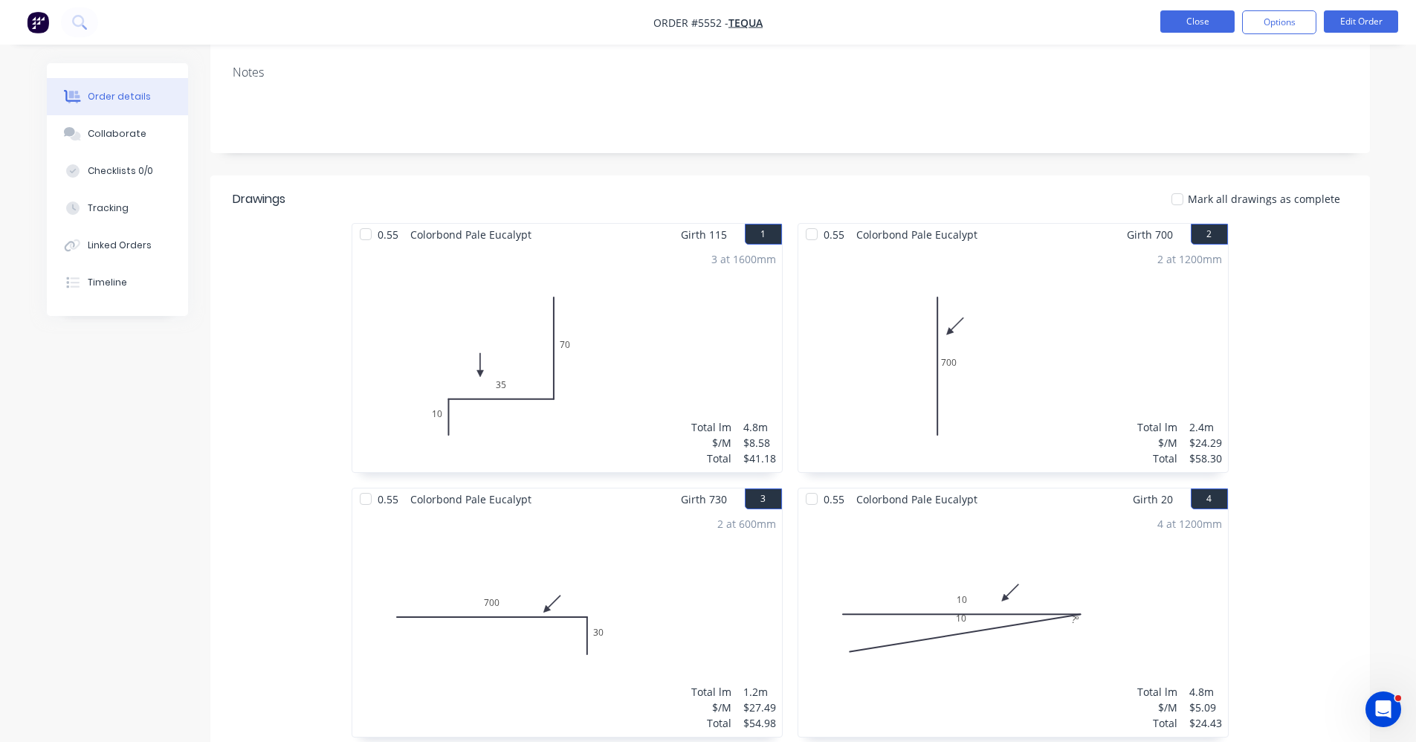
click at [1204, 25] on button "Close" at bounding box center [1197, 21] width 74 height 22
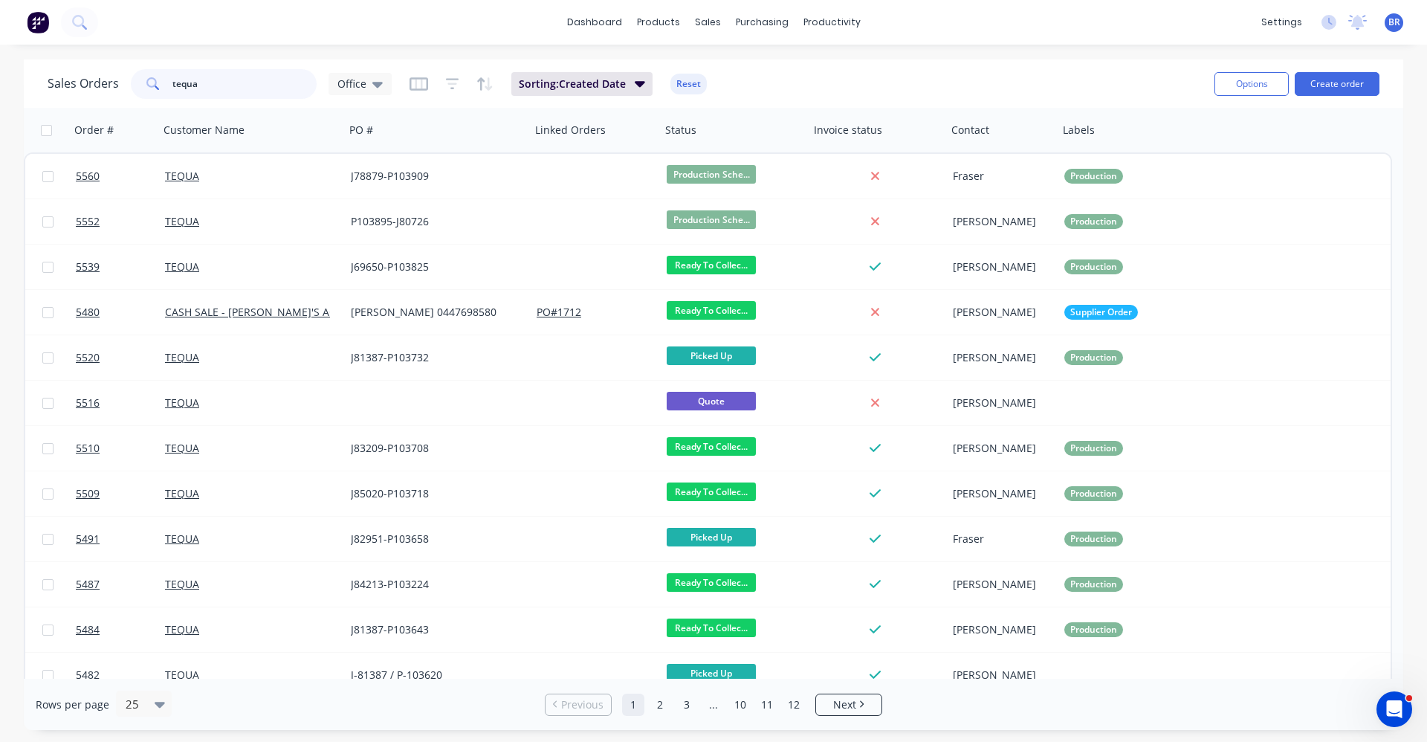
drag, startPoint x: 186, startPoint y: 80, endPoint x: 51, endPoint y: 84, distance: 134.6
click at [80, 77] on div "Sales Orders tequa Office" at bounding box center [220, 84] width 344 height 30
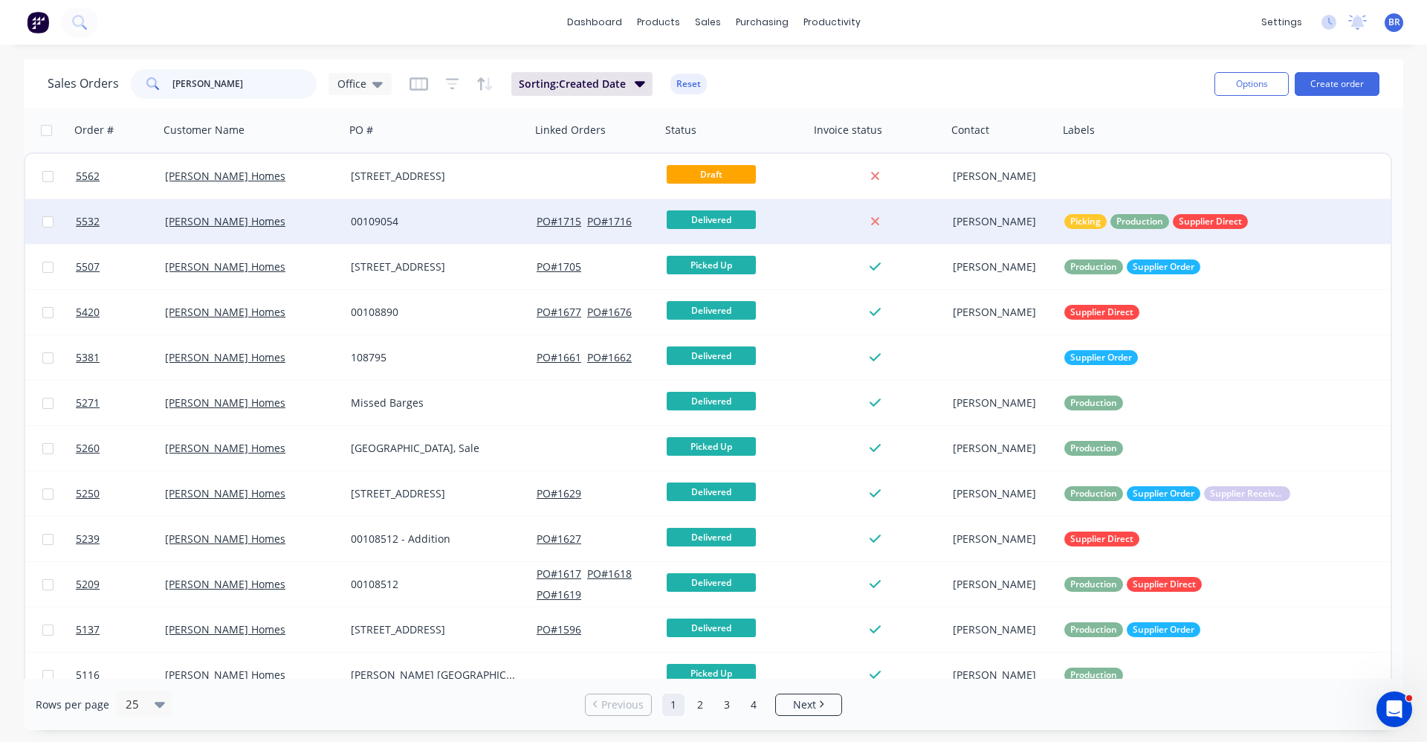
type input "[PERSON_NAME]"
click at [433, 226] on div "00109054" at bounding box center [433, 221] width 165 height 15
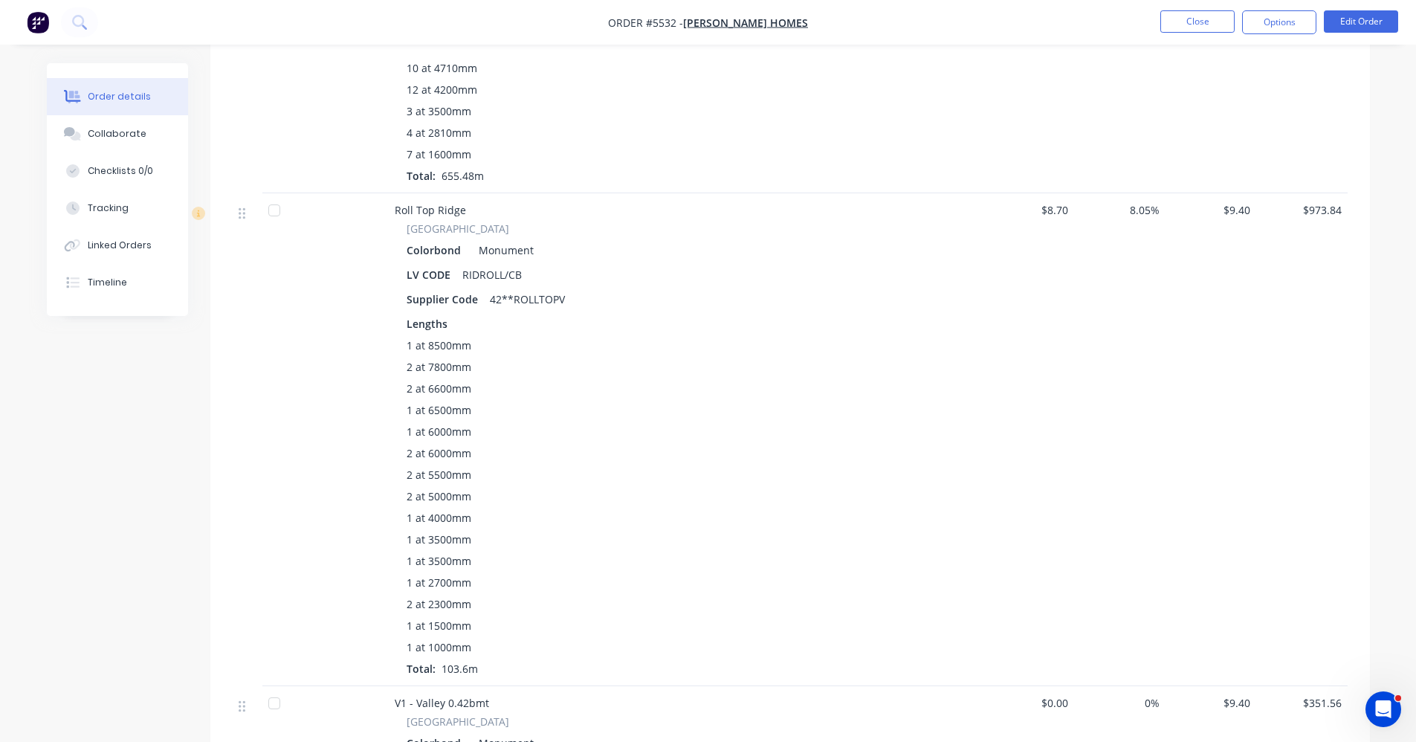
scroll to position [1338, 0]
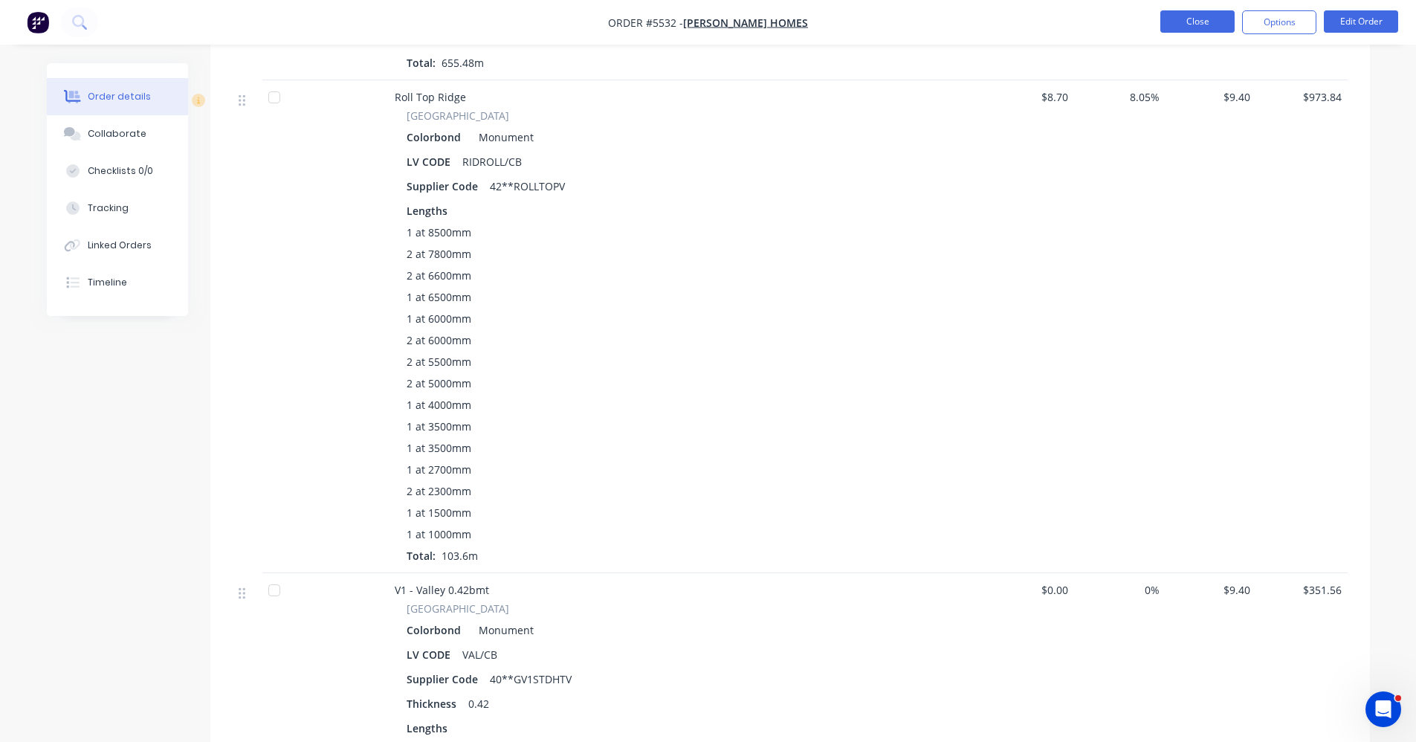
click at [1207, 22] on button "Close" at bounding box center [1197, 21] width 74 height 22
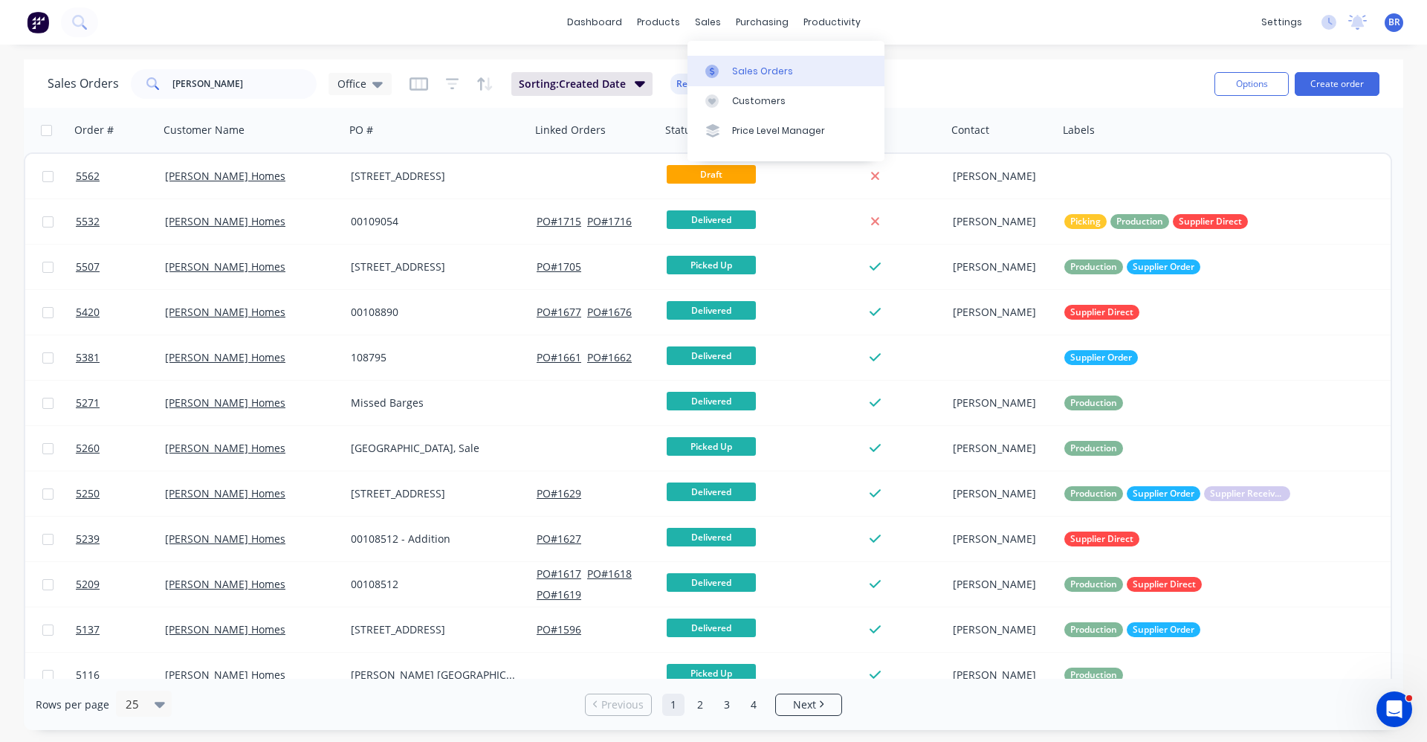
click at [746, 84] on link "Sales Orders" at bounding box center [786, 71] width 197 height 30
drag, startPoint x: 225, startPoint y: 85, endPoint x: -65, endPoint y: 54, distance: 290.9
click at [0, 54] on html "dashboard products sales purchasing productivity dashboard products Product Cat…" at bounding box center [713, 371] width 1427 height 742
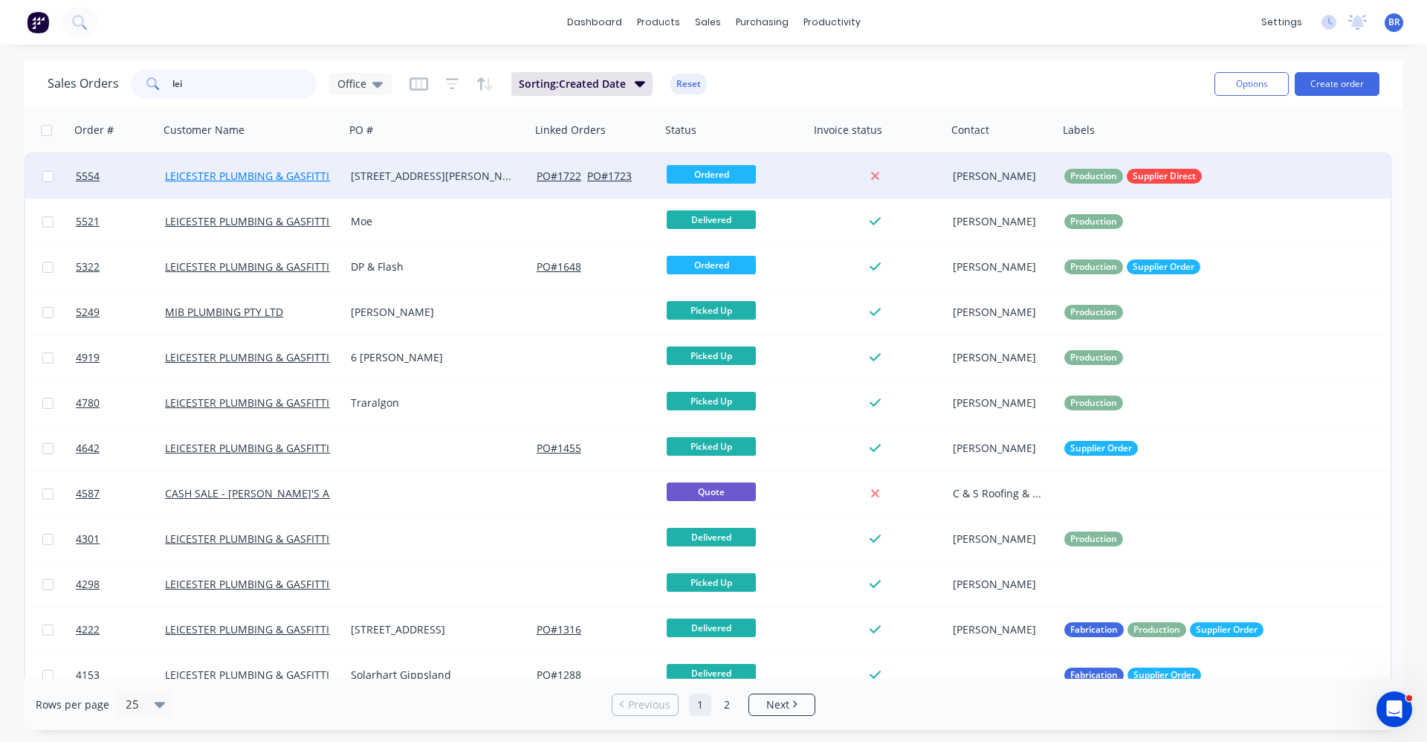
type input "lei"
click at [283, 176] on link "LEICESTER PLUMBING & GASFITTING" at bounding box center [255, 176] width 180 height 14
click at [438, 170] on div "[STREET_ADDRESS][PERSON_NAME]" at bounding box center [433, 176] width 165 height 15
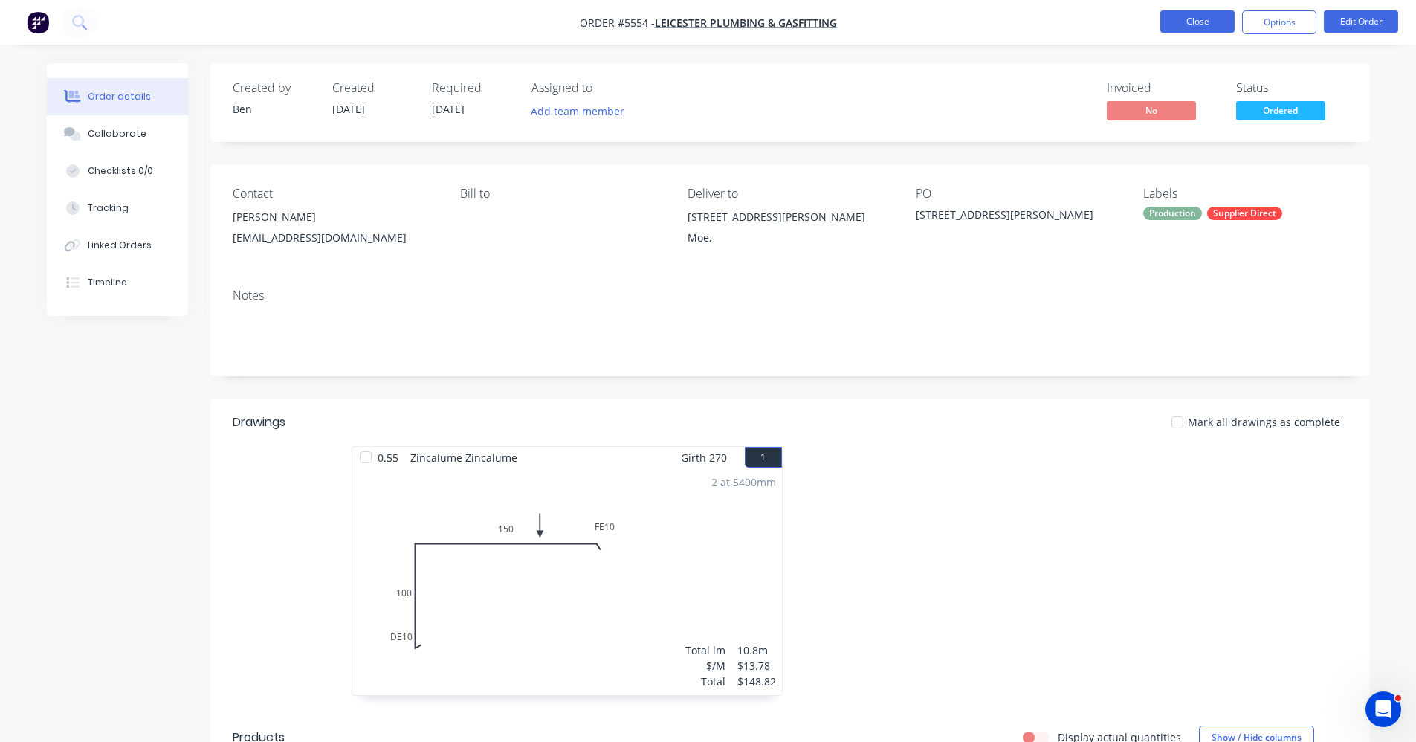
click at [1199, 12] on button "Close" at bounding box center [1197, 21] width 74 height 22
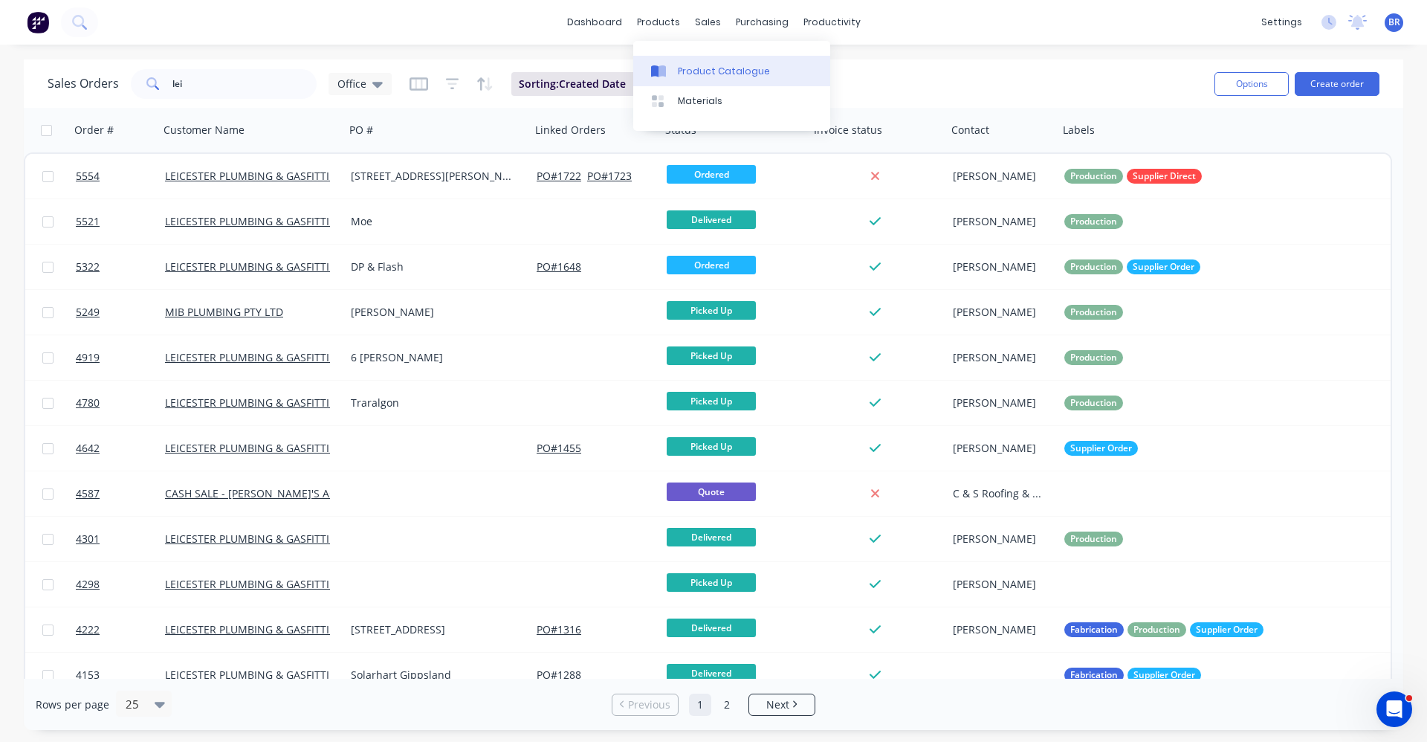
click at [690, 69] on div "Product Catalogue" at bounding box center [724, 71] width 92 height 13
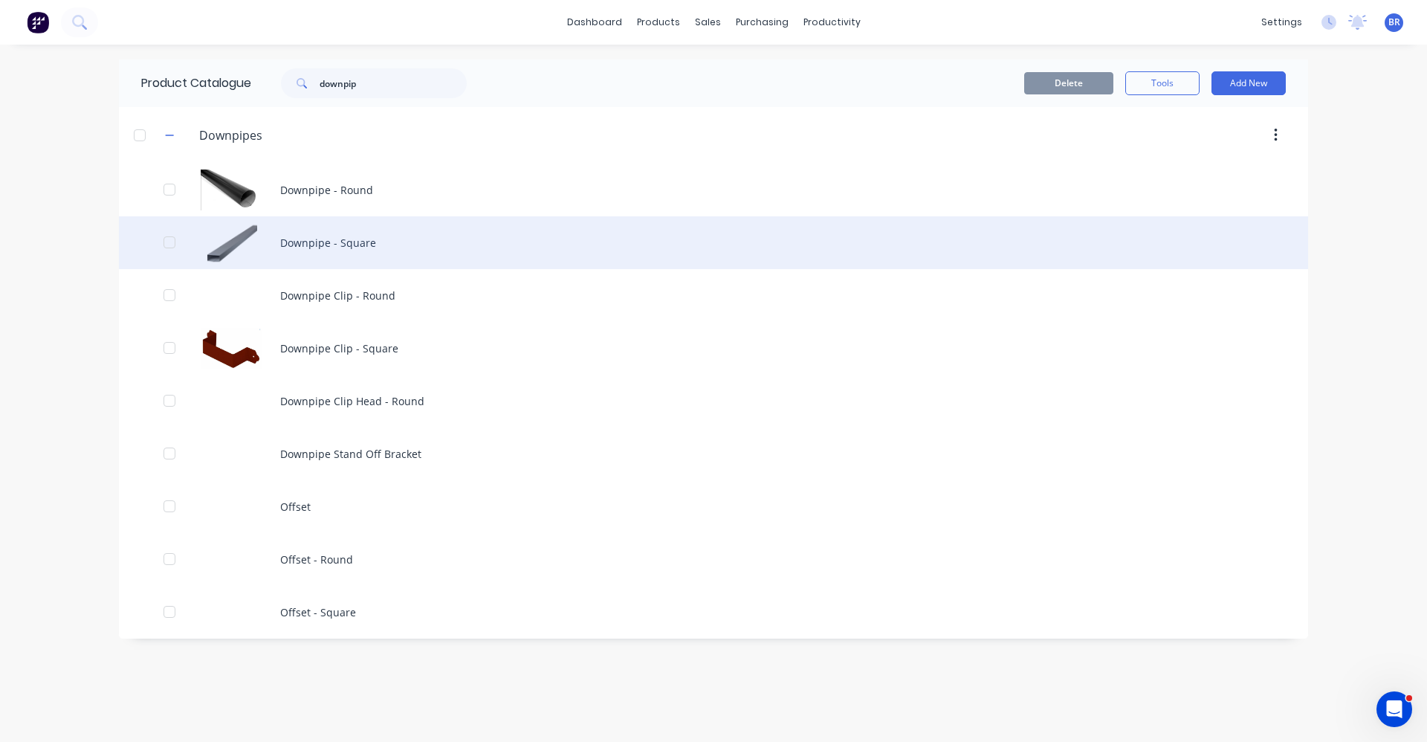
click at [325, 244] on div "Downpipe - Square" at bounding box center [713, 242] width 1189 height 53
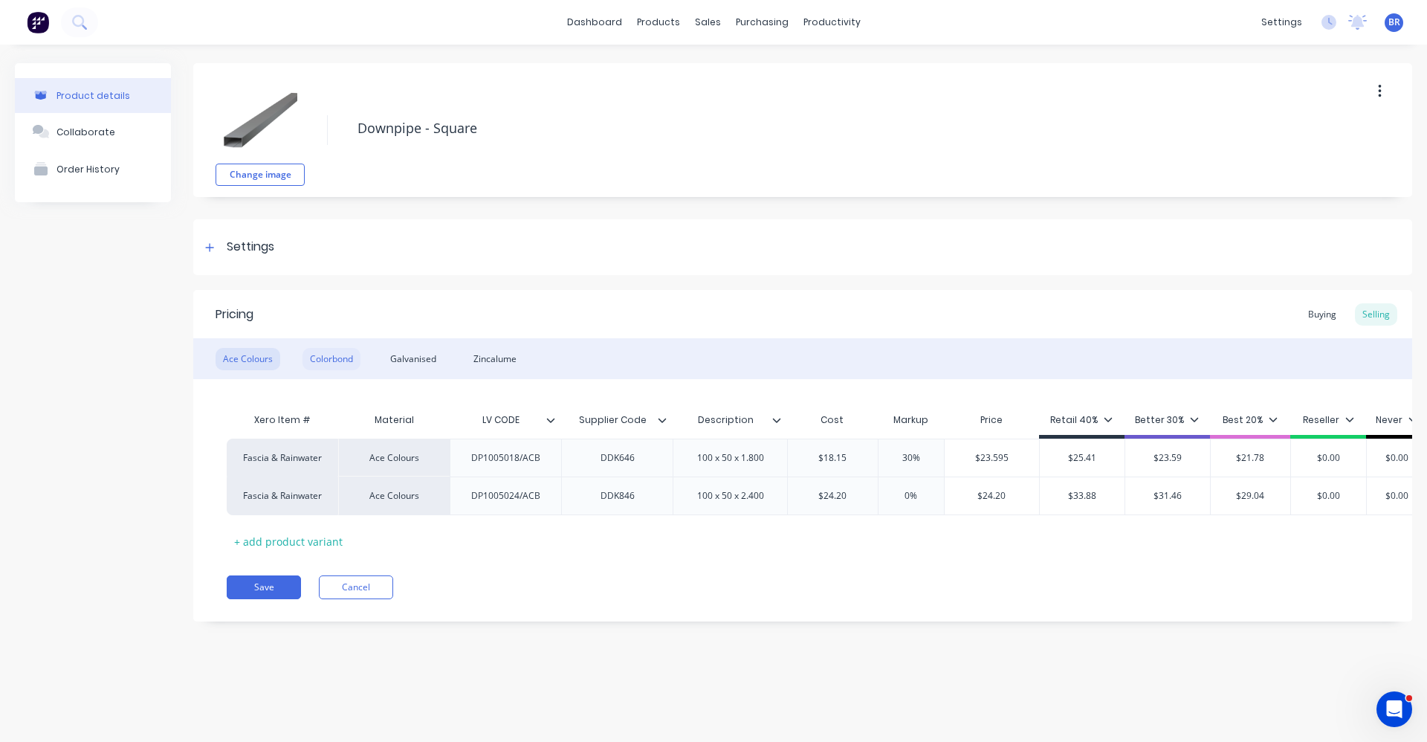
click at [337, 360] on div "Colorbond" at bounding box center [332, 359] width 58 height 22
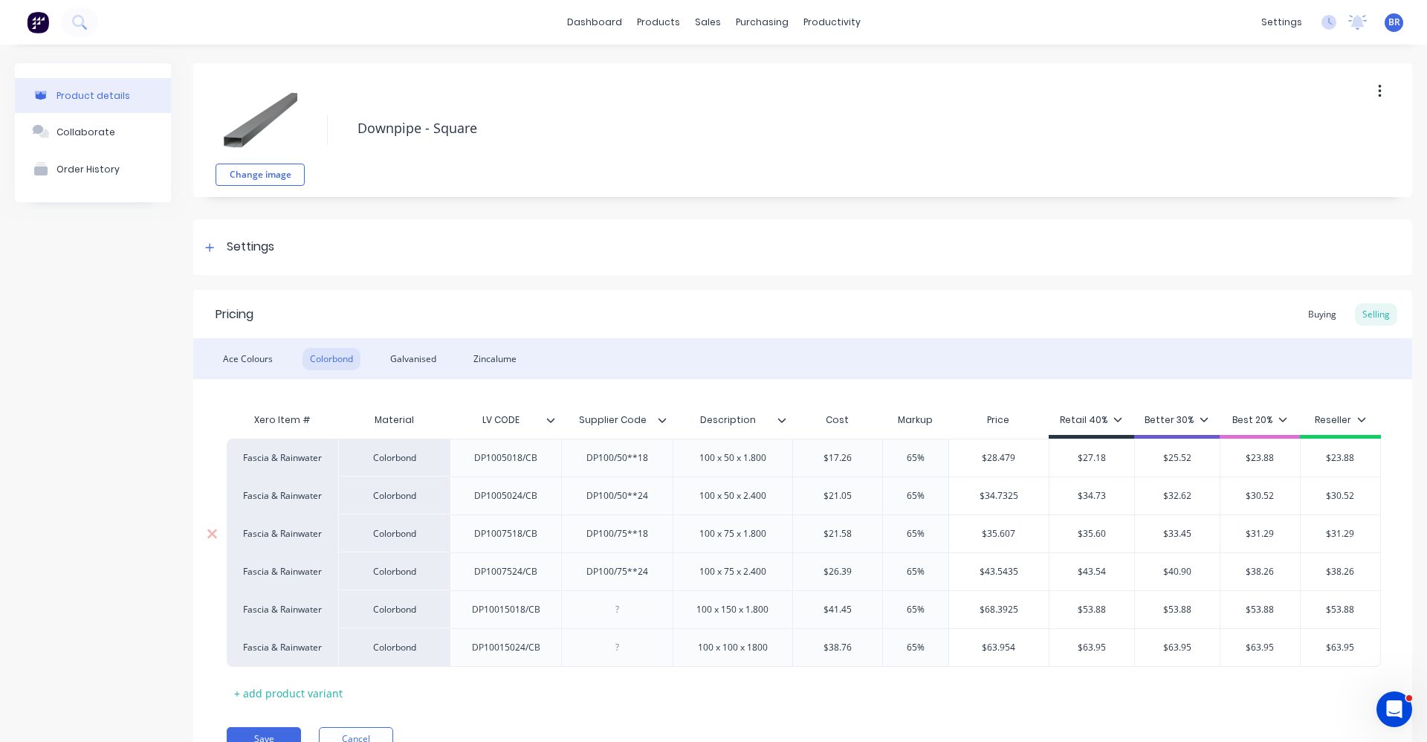
type textarea "x"
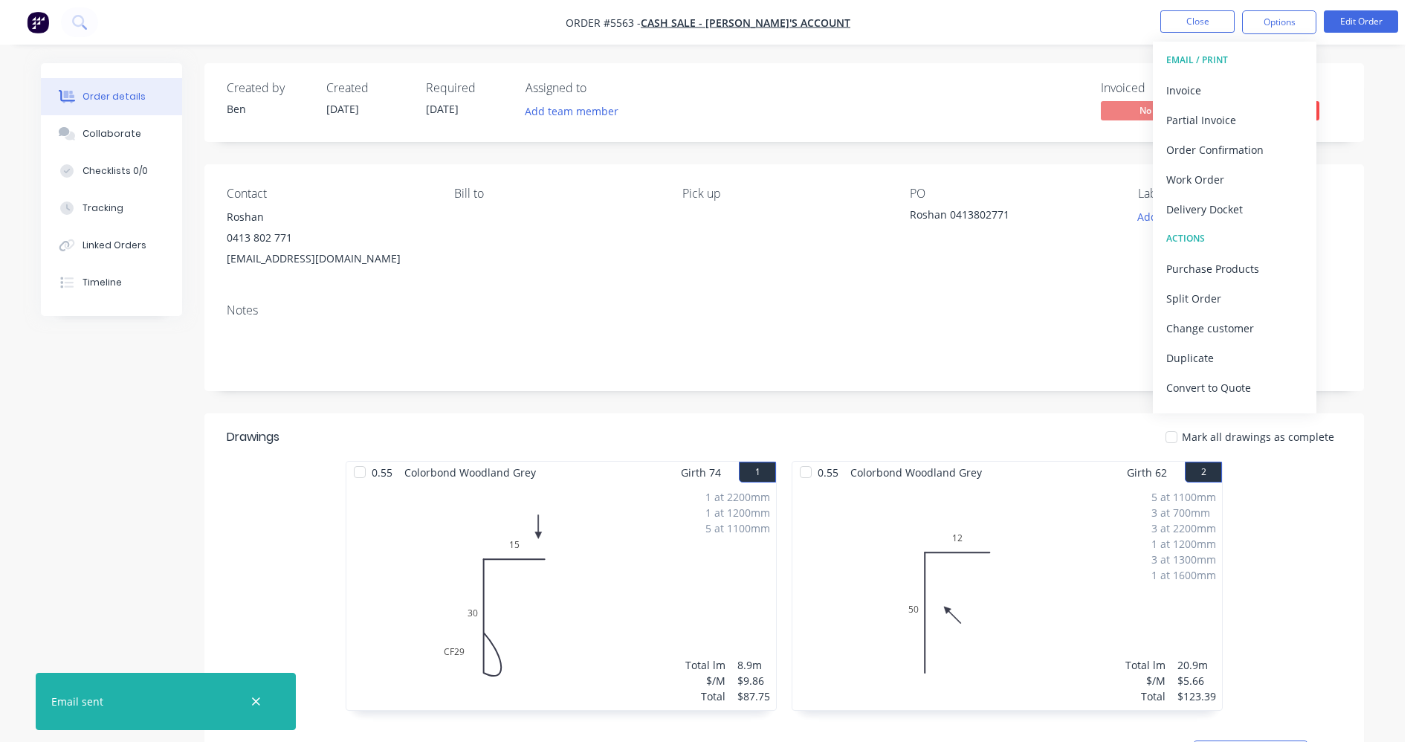
drag, startPoint x: 731, startPoint y: 285, endPoint x: 841, endPoint y: 272, distance: 110.7
click at [733, 284] on div "Contact Roshan 0413 802 771 roshan85@icloud.com Bill to Pick up PO Roshan 04138…" at bounding box center [784, 227] width 1160 height 127
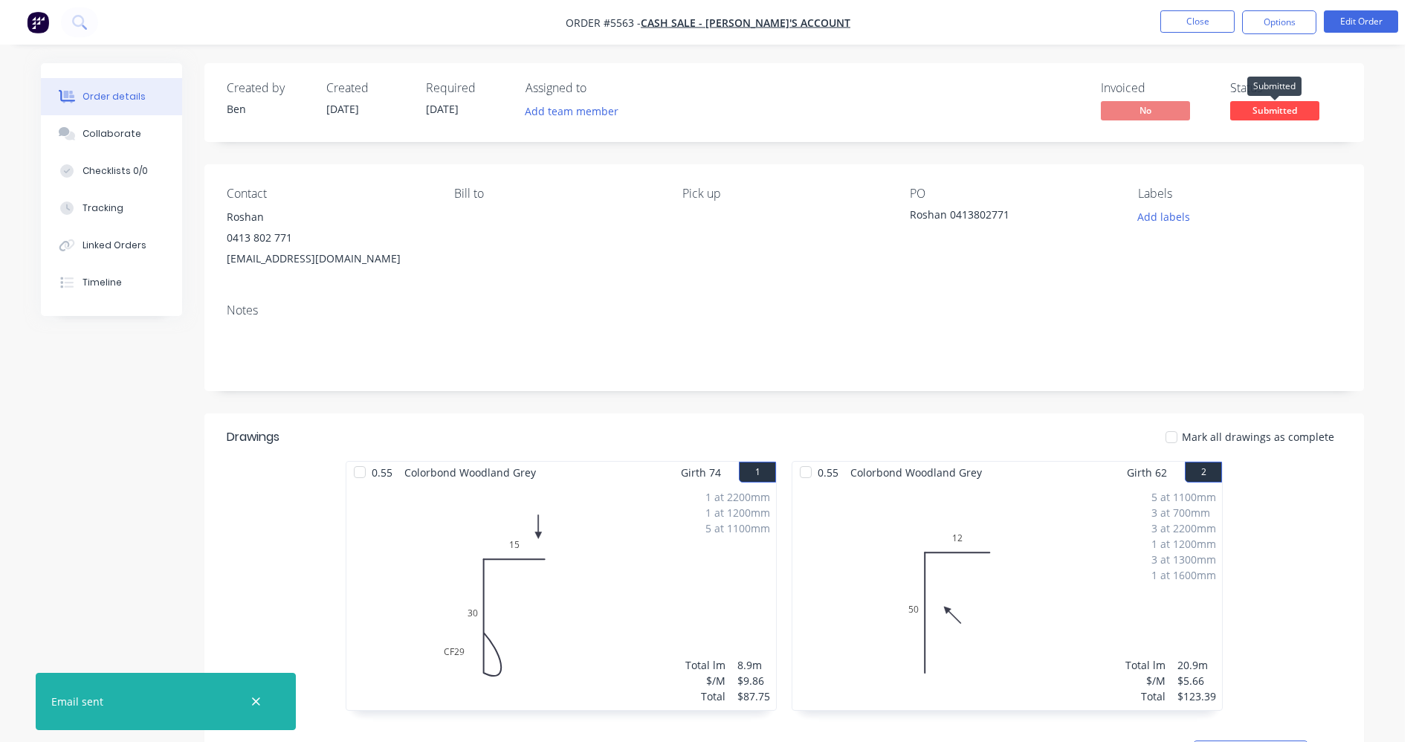
click at [1277, 113] on span "Submitted" at bounding box center [1274, 110] width 89 height 19
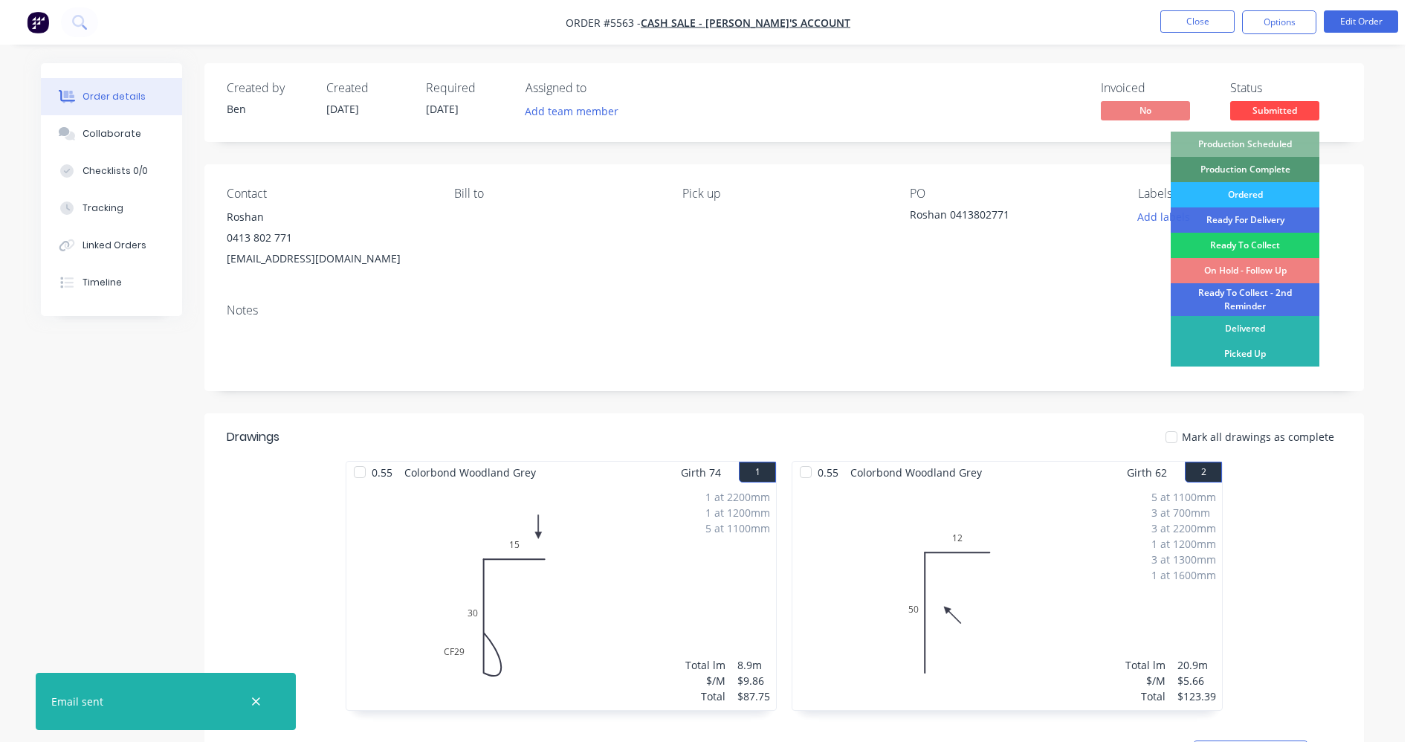
click at [1252, 268] on div "On Hold - Follow Up" at bounding box center [1245, 270] width 149 height 25
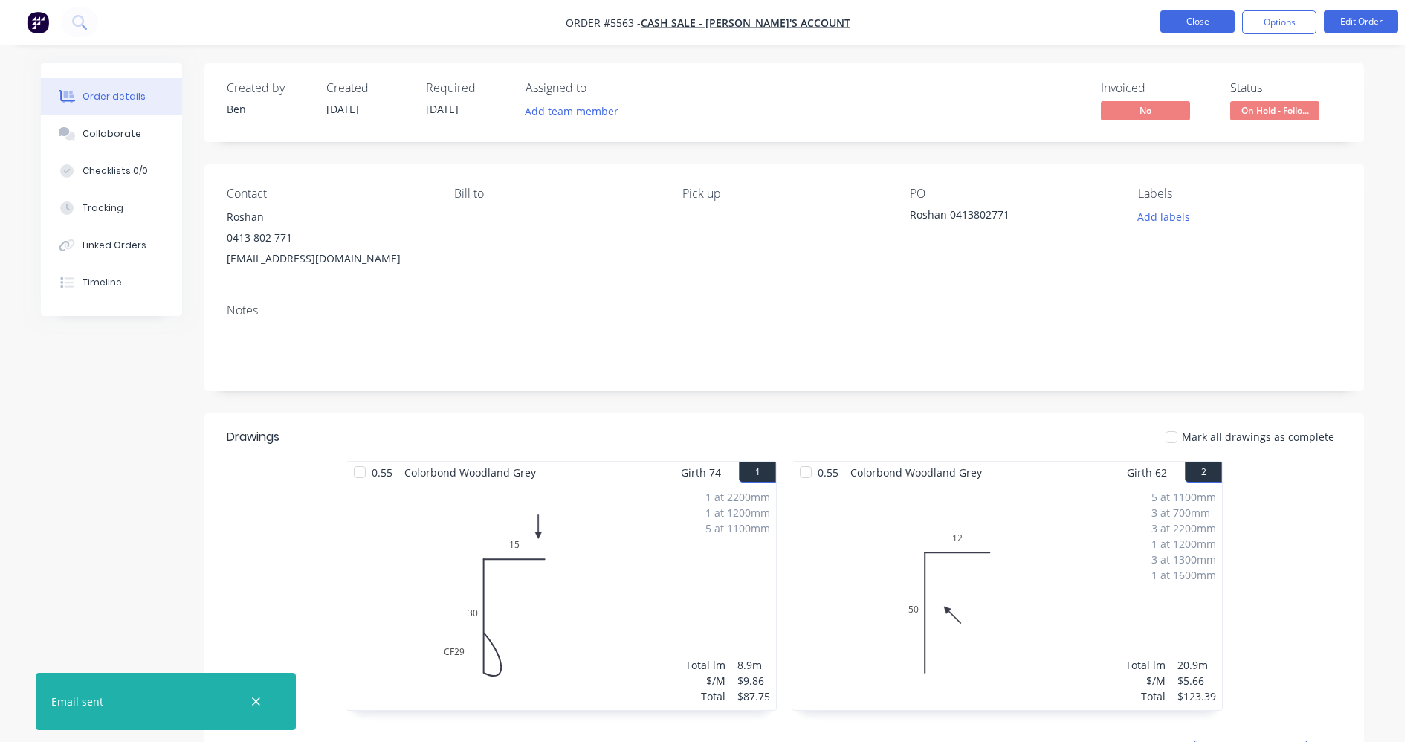
click at [1196, 22] on button "Close" at bounding box center [1197, 21] width 74 height 22
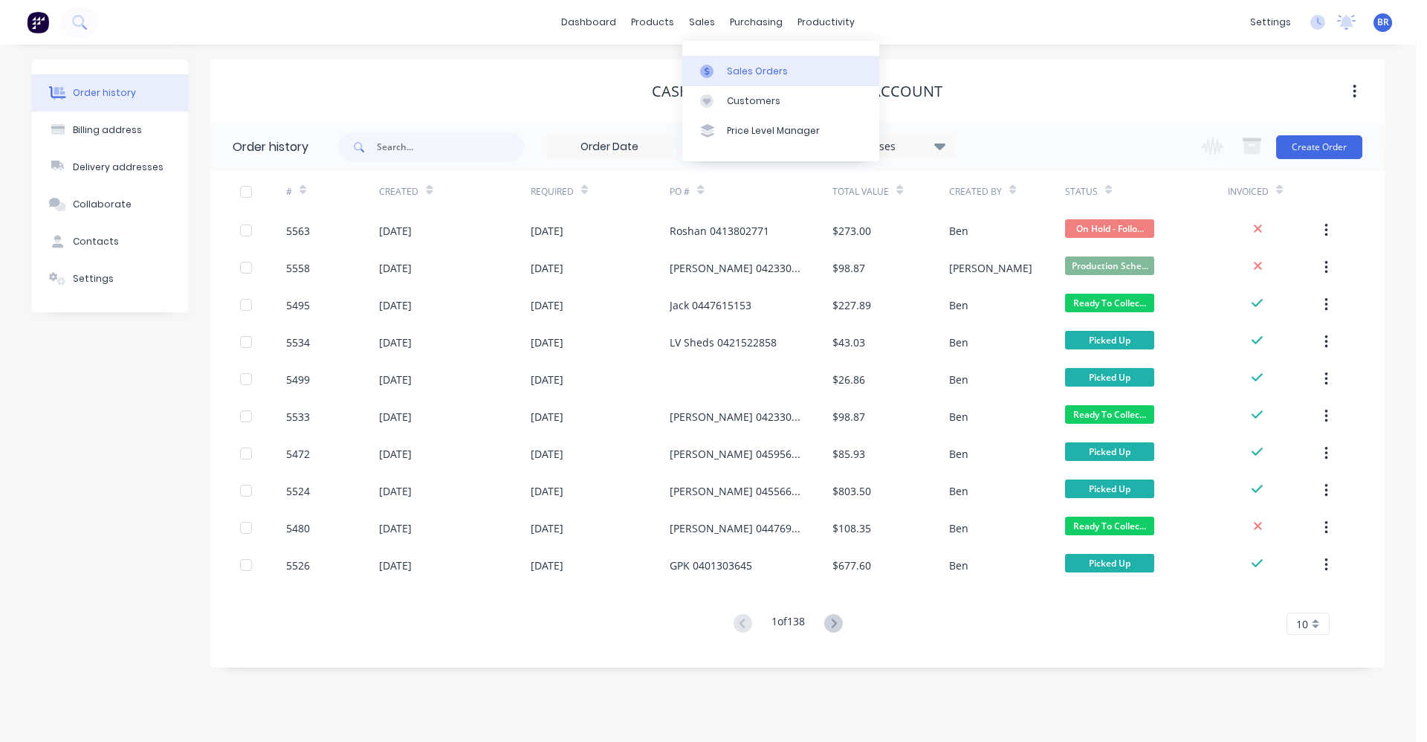
click at [729, 59] on link "Sales Orders" at bounding box center [780, 71] width 197 height 30
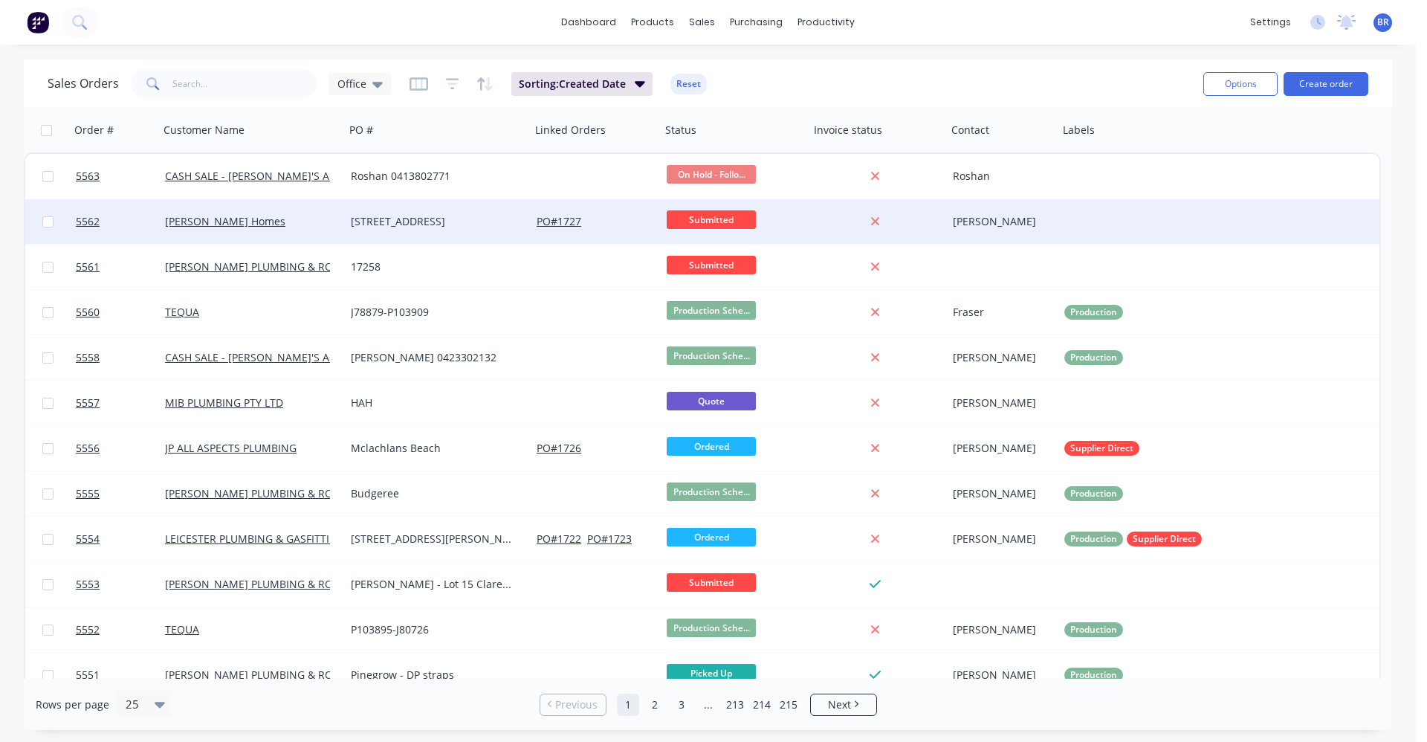
click at [291, 230] on div "[PERSON_NAME] Homes" at bounding box center [252, 221] width 186 height 45
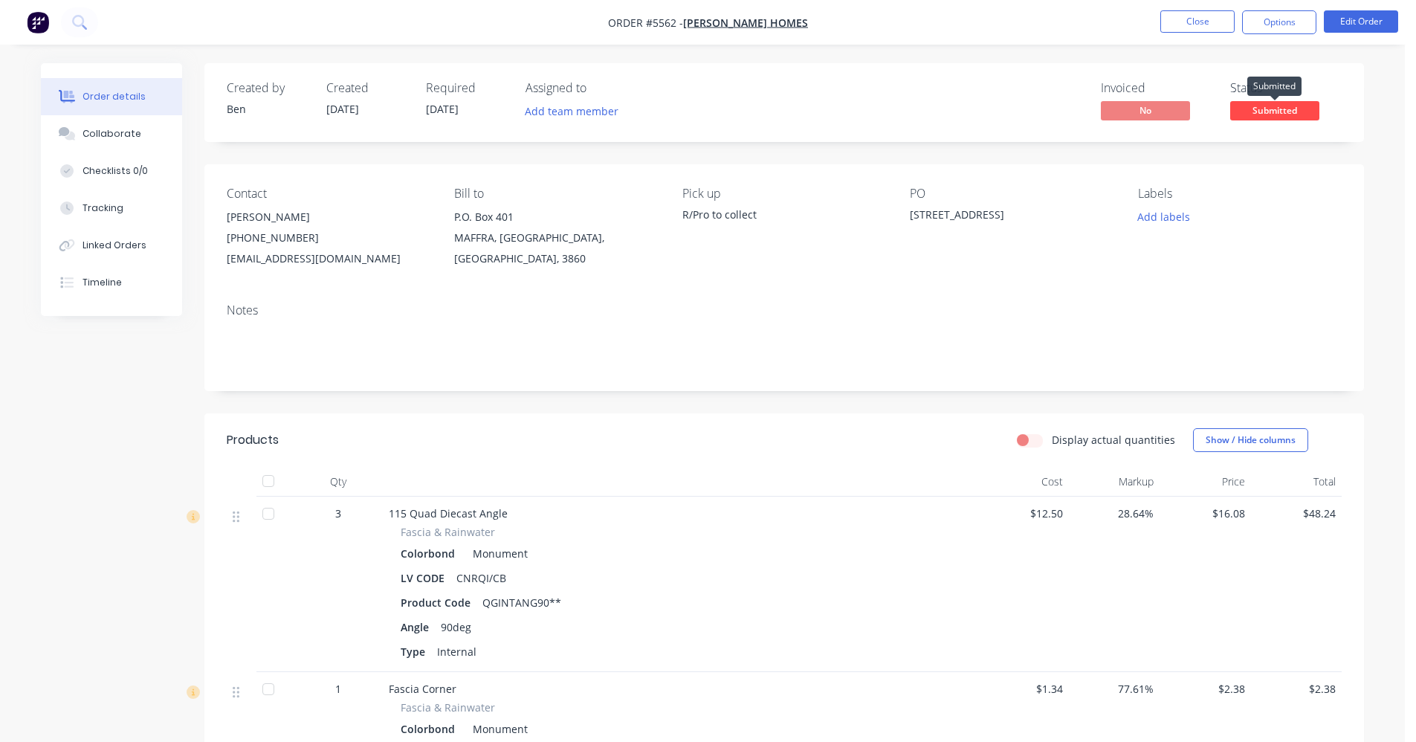
click at [1258, 111] on span "Submitted" at bounding box center [1274, 110] width 89 height 19
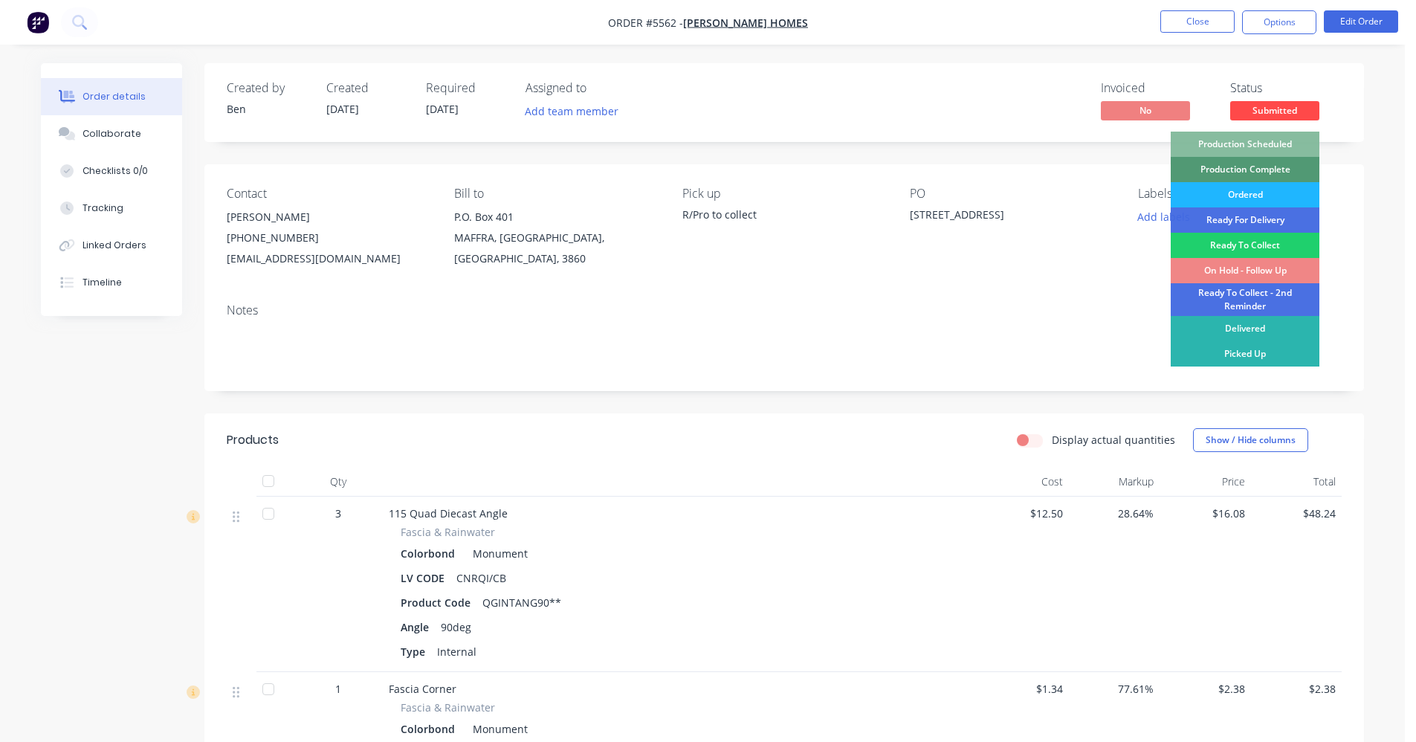
click at [1240, 194] on div "Ordered" at bounding box center [1245, 194] width 149 height 25
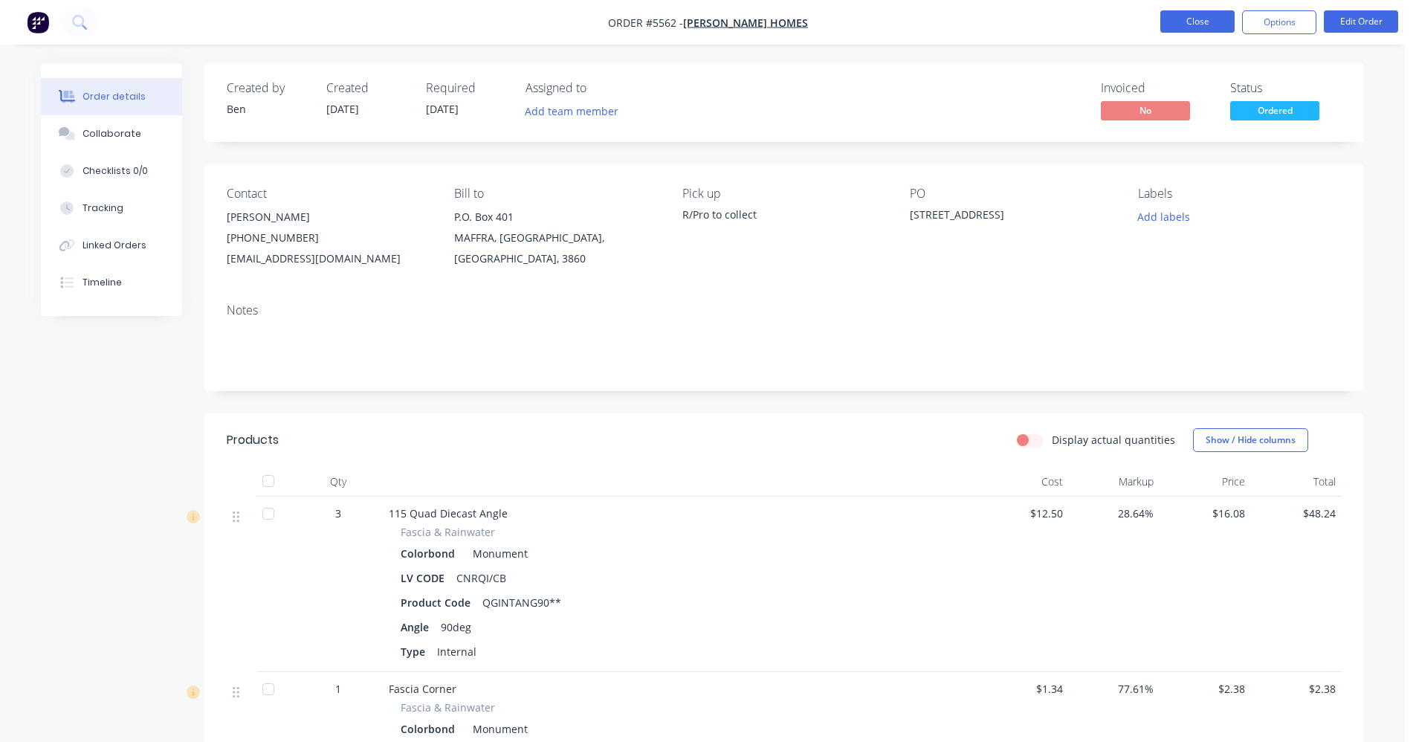
click at [1192, 24] on button "Close" at bounding box center [1197, 21] width 74 height 22
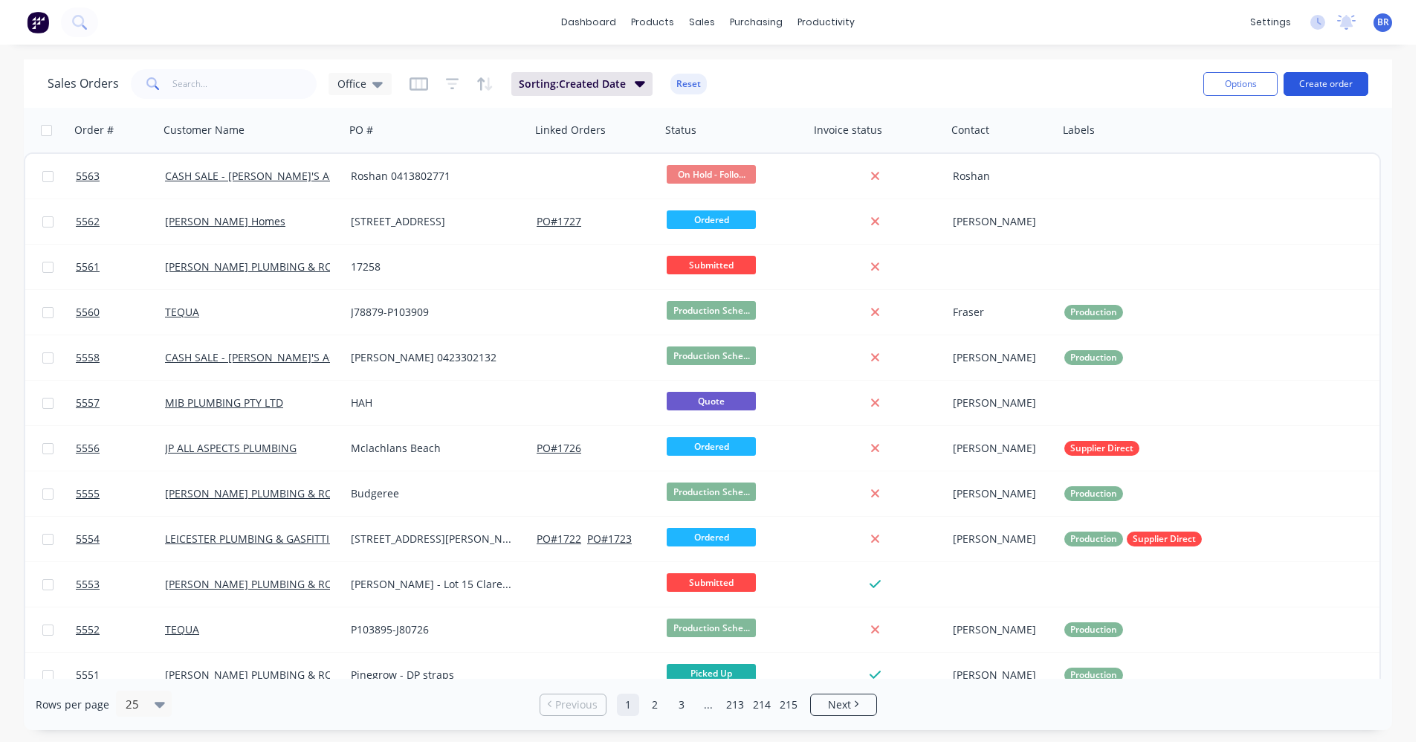
click at [1335, 86] on button "Create order" at bounding box center [1326, 84] width 85 height 24
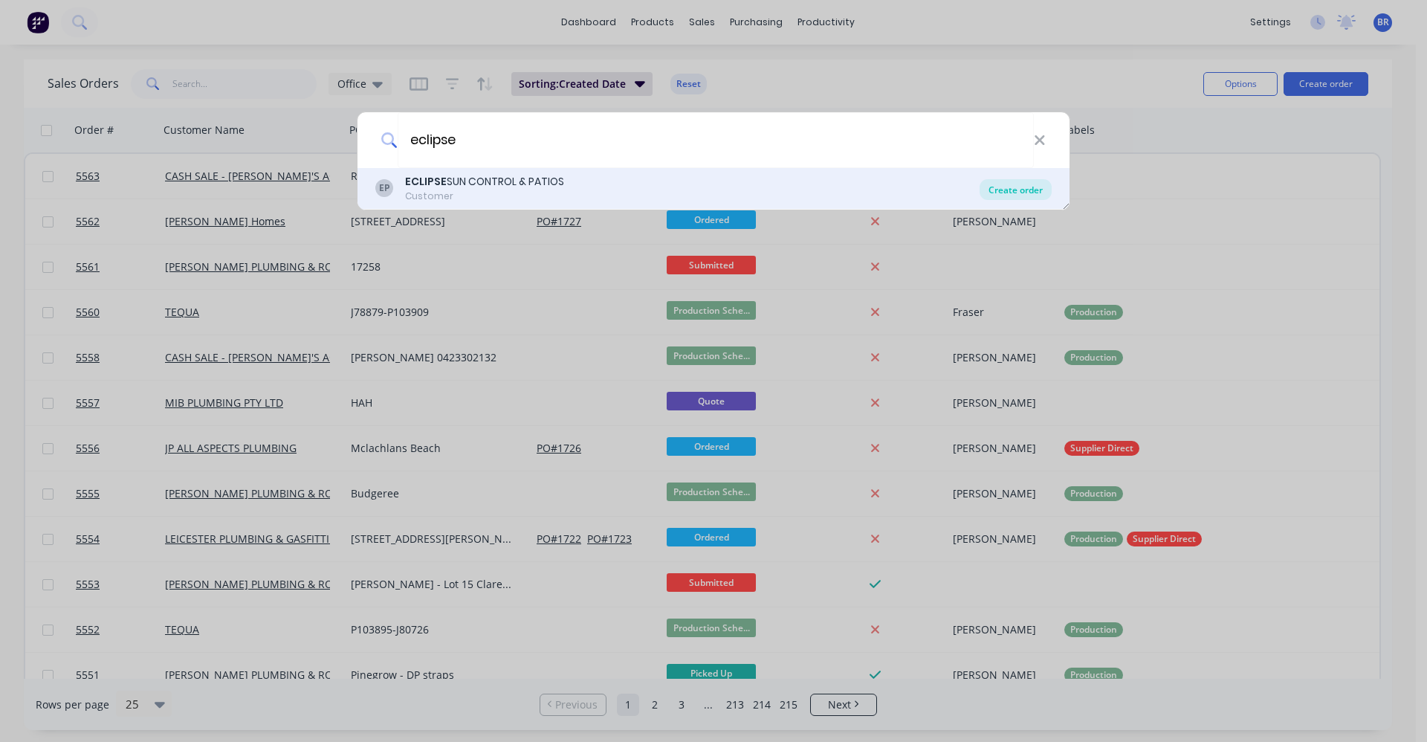
type input "eclipse"
click at [1033, 193] on div "Create order" at bounding box center [1016, 189] width 72 height 21
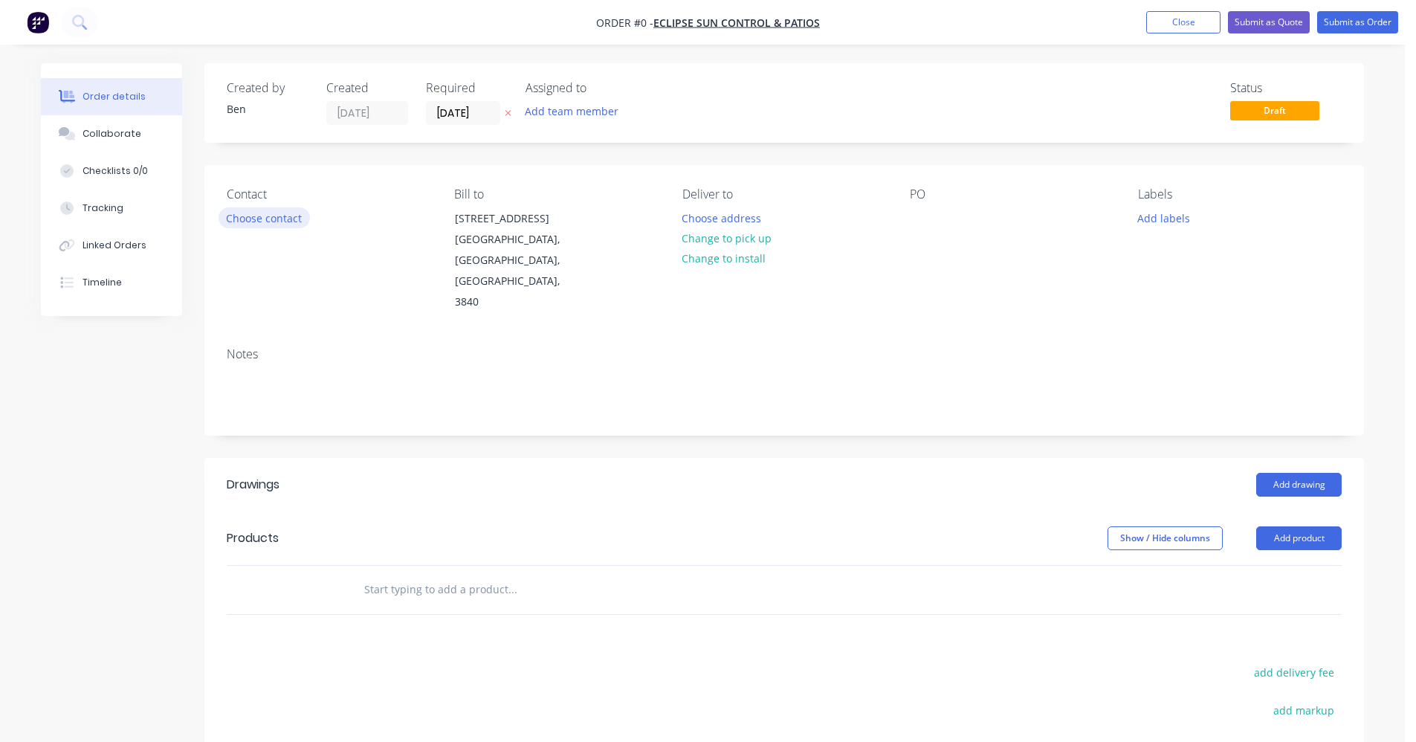
click at [278, 218] on button "Choose contact" at bounding box center [264, 217] width 91 height 20
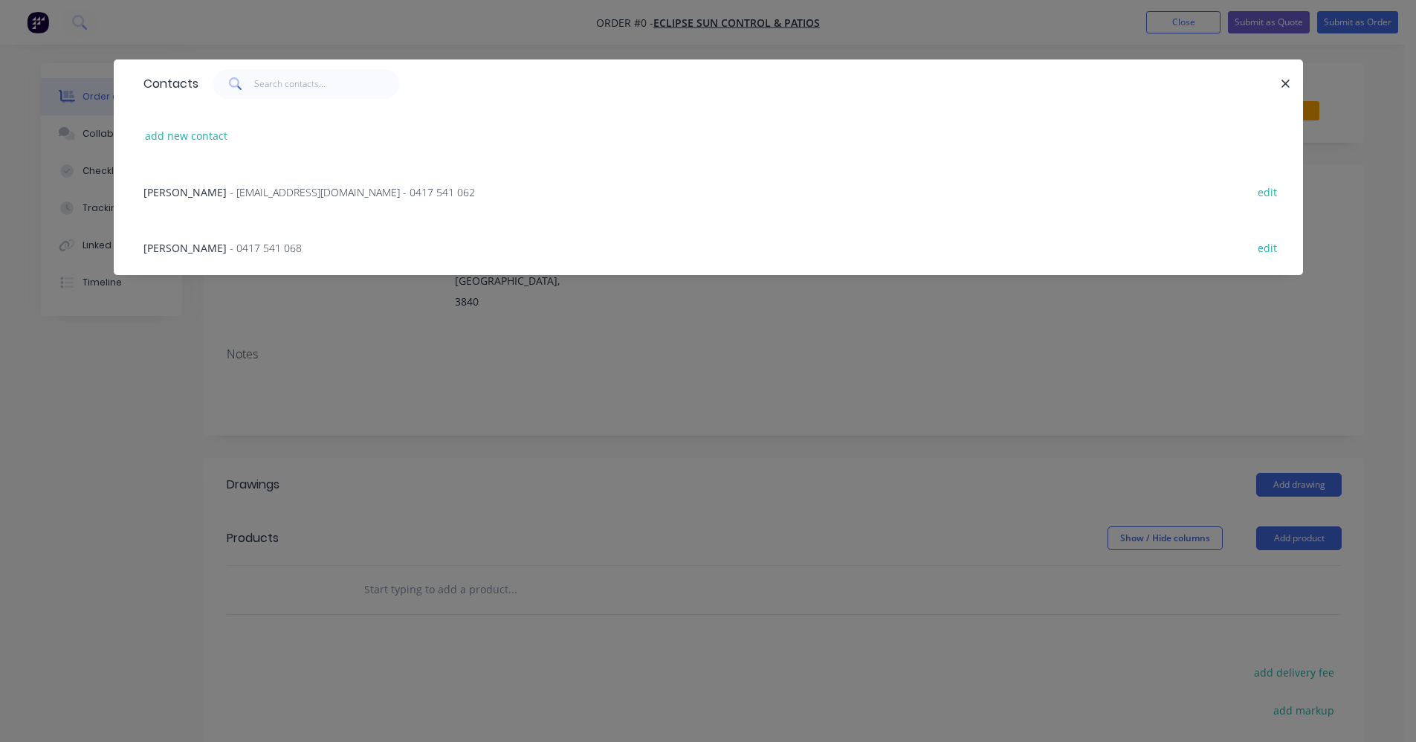
click at [305, 193] on span "- info@eclipsesuncontrol.com.au - 0417 541 062" at bounding box center [352, 192] width 245 height 14
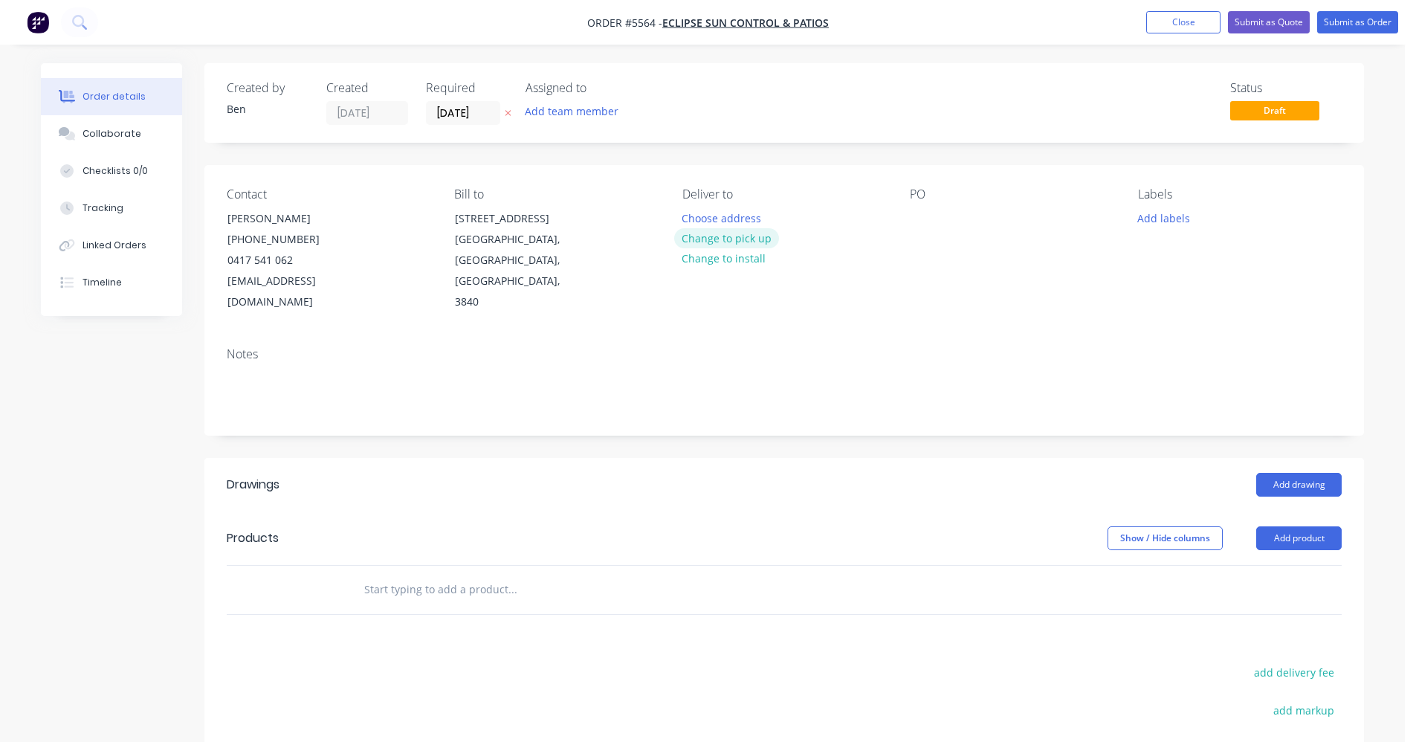
click at [740, 241] on button "Change to pick up" at bounding box center [727, 238] width 106 height 20
click at [929, 214] on div at bounding box center [922, 218] width 24 height 22
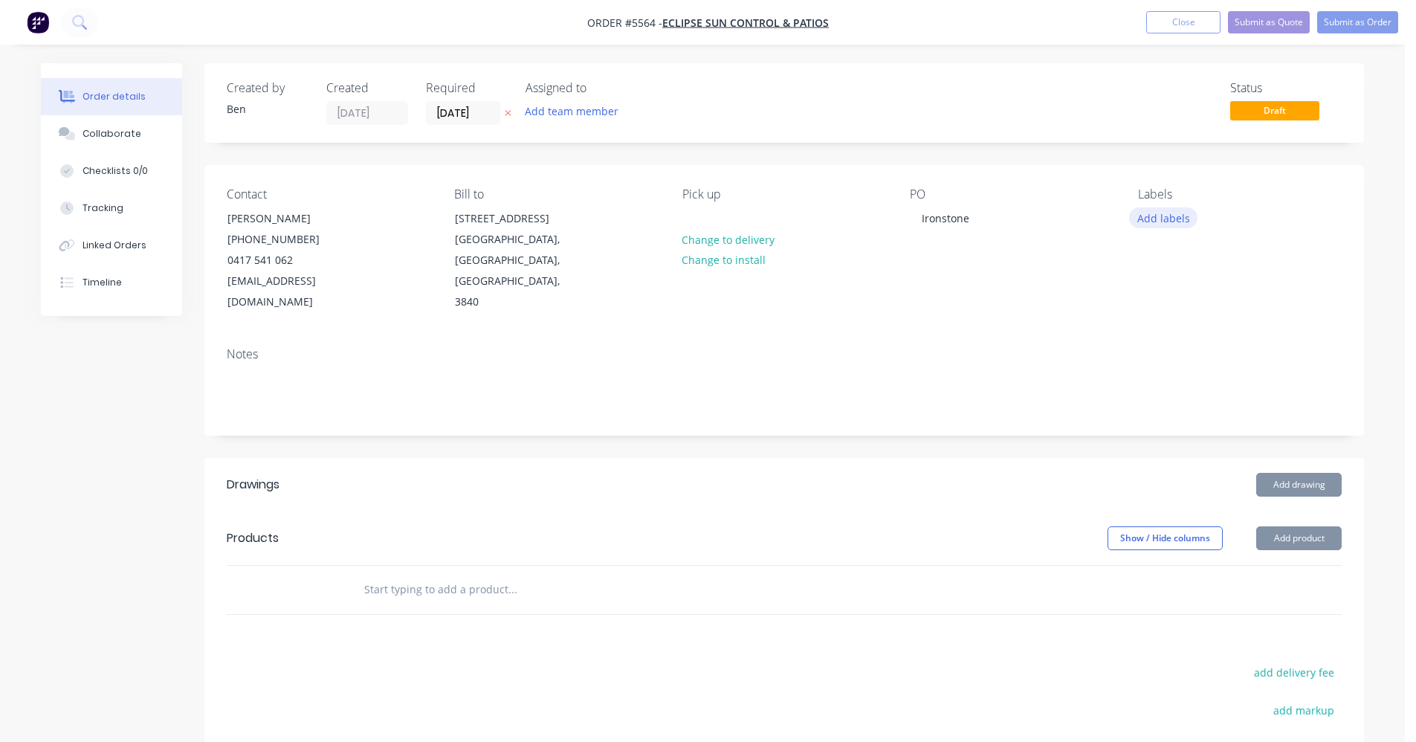
click at [1174, 212] on button "Add labels" at bounding box center [1163, 217] width 68 height 20
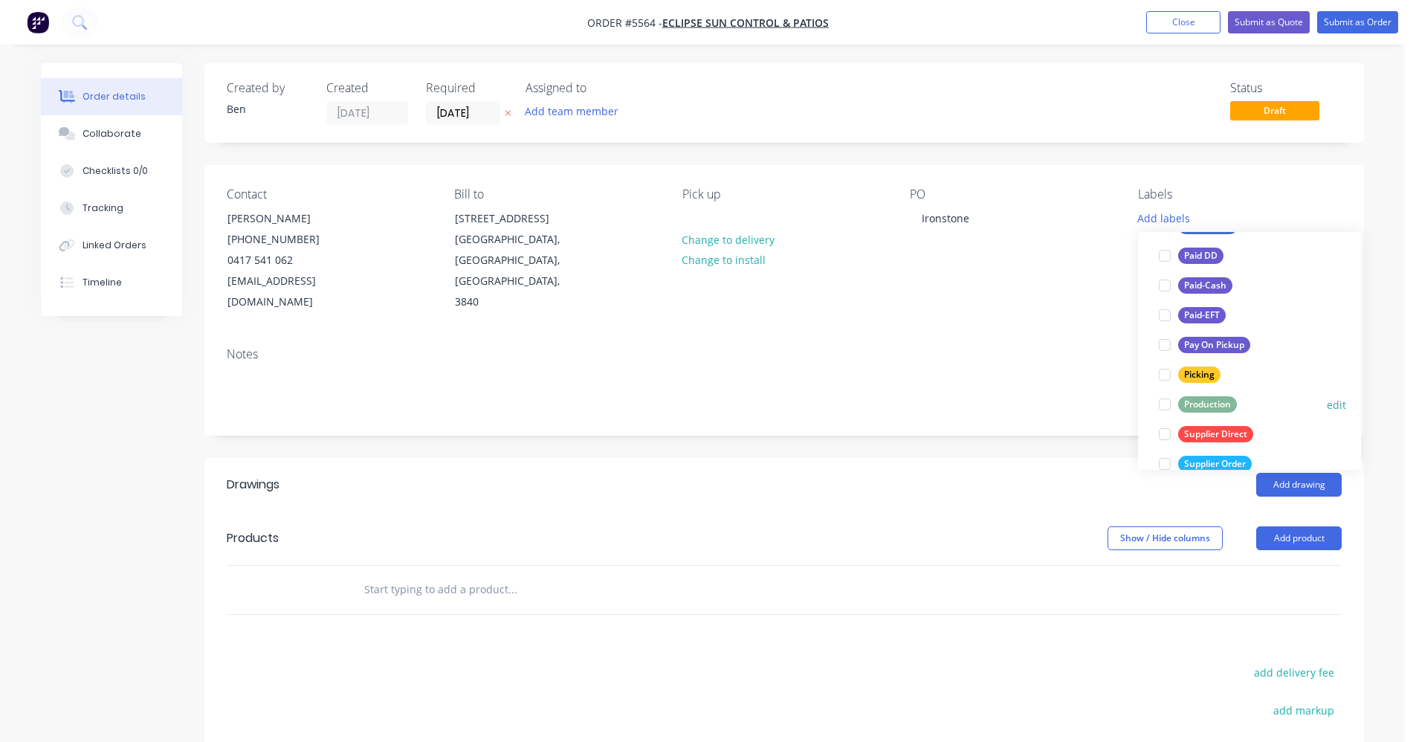
scroll to position [223, 0]
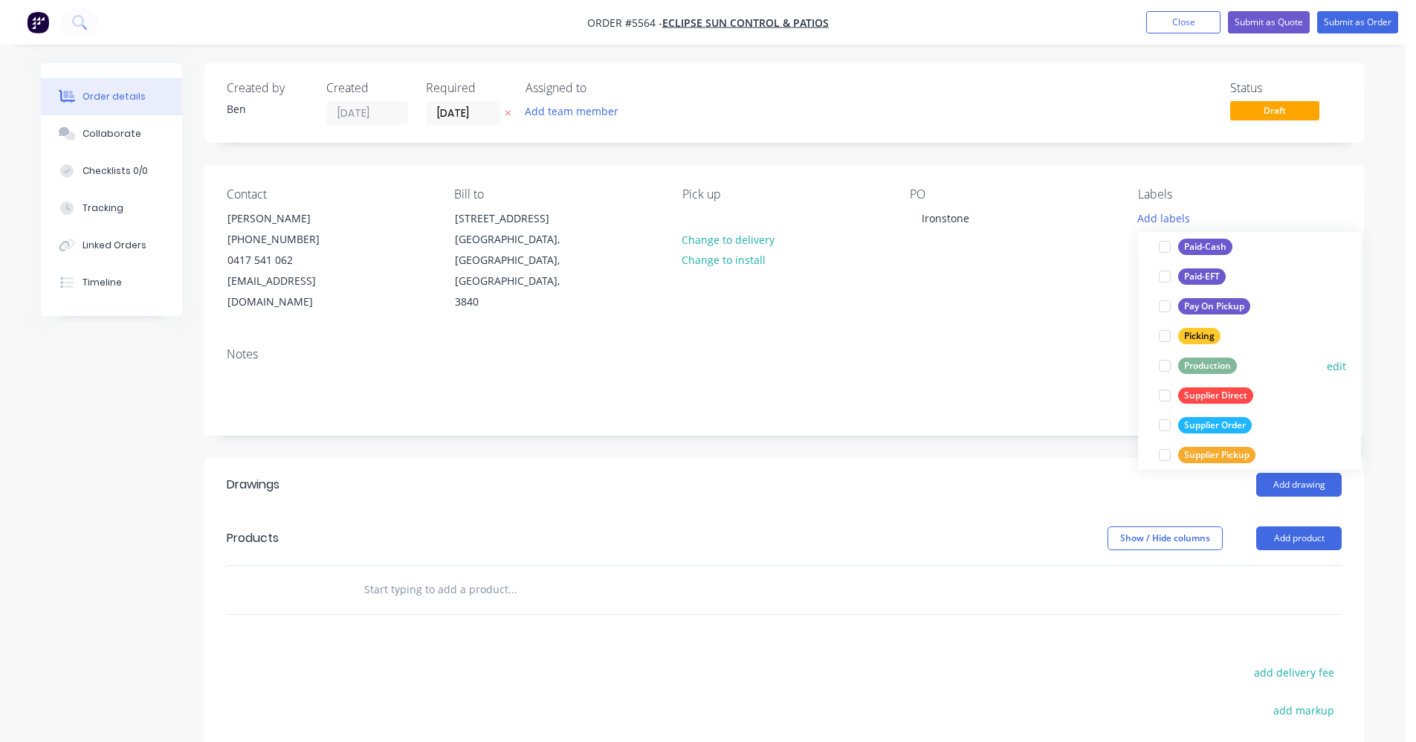
click at [1215, 365] on div "Production" at bounding box center [1207, 366] width 59 height 16
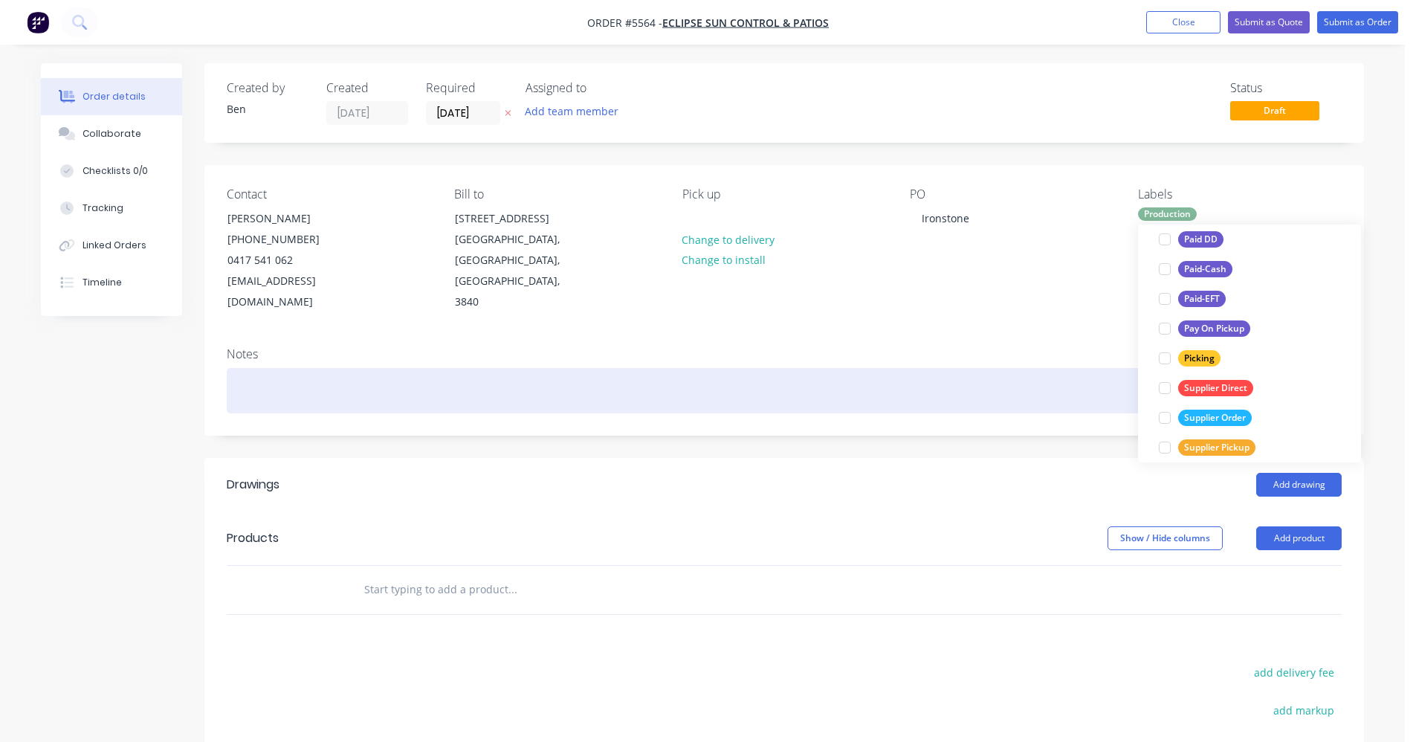
scroll to position [0, 0]
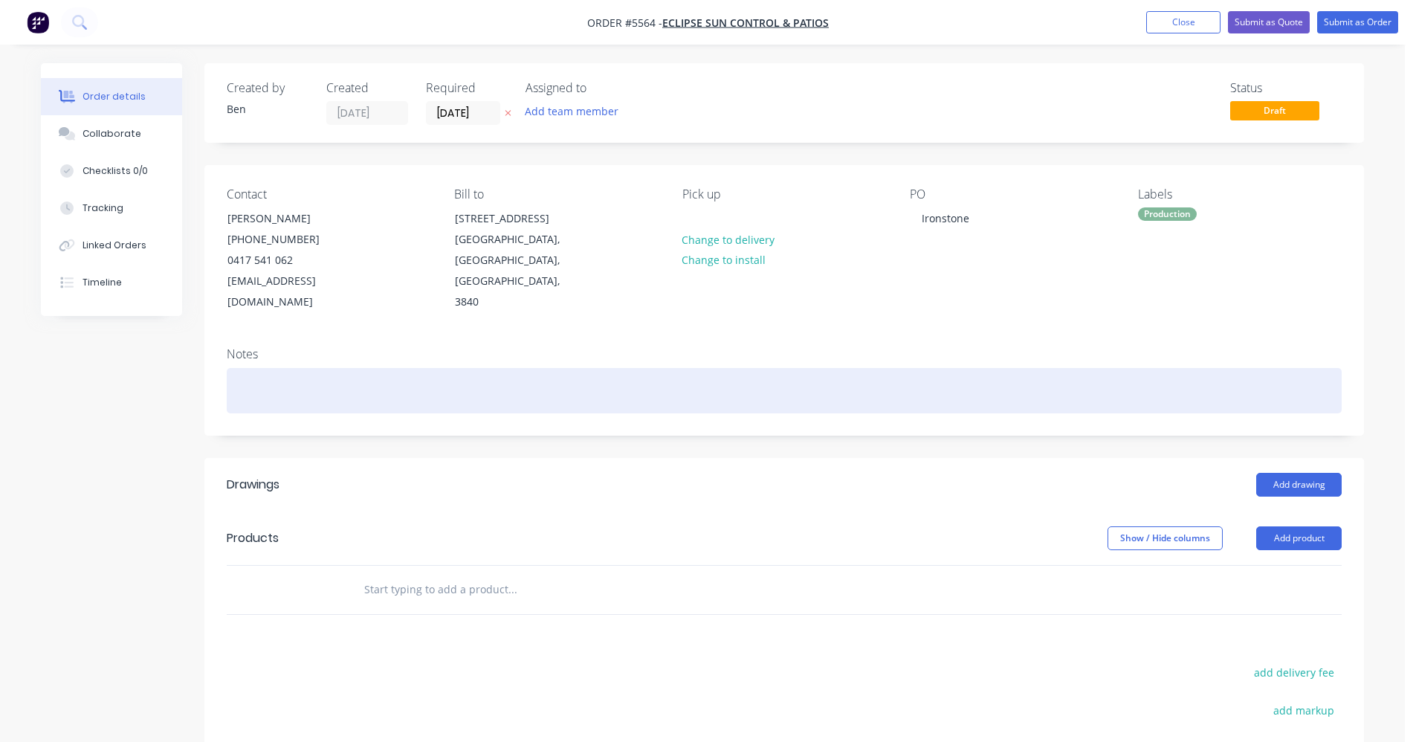
click at [1021, 368] on div at bounding box center [784, 390] width 1115 height 45
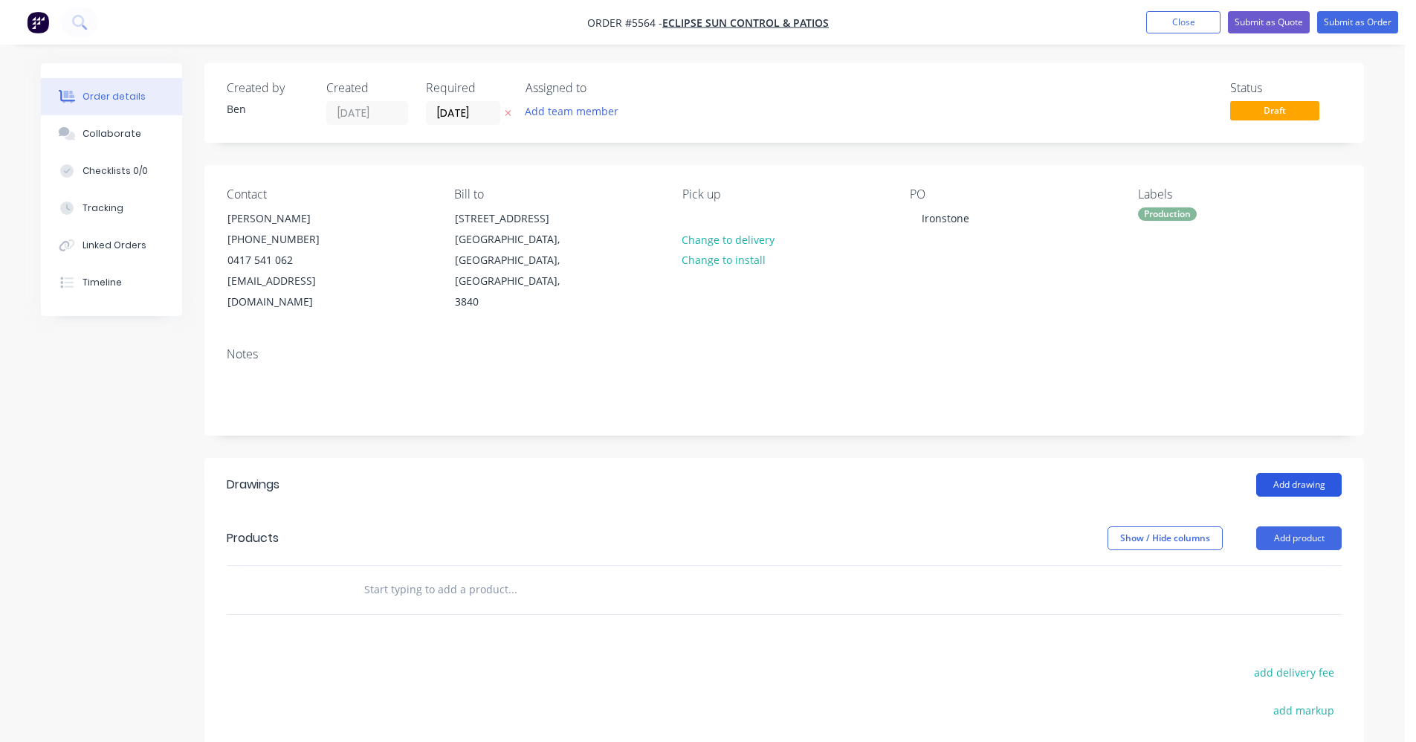
click at [1300, 473] on button "Add drawing" at bounding box center [1298, 485] width 85 height 24
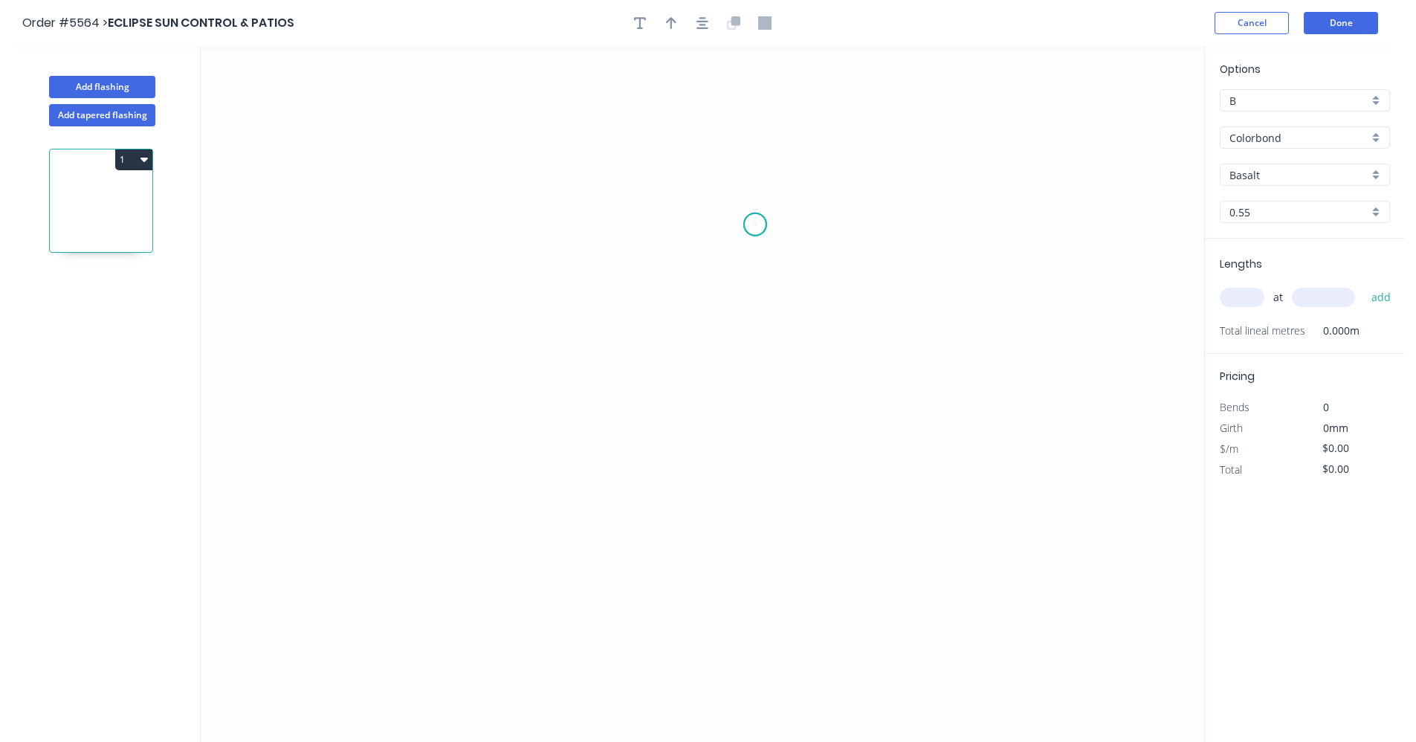
click at [755, 225] on icon "0" at bounding box center [703, 394] width 1004 height 696
click at [715, 225] on icon "0" at bounding box center [703, 394] width 1004 height 696
click at [716, 165] on icon "0 ?" at bounding box center [703, 394] width 1004 height 696
click at [613, 163] on icon "0 ? ?" at bounding box center [703, 394] width 1004 height 696
click at [607, 551] on icon "0 ? ? ?" at bounding box center [703, 394] width 1004 height 696
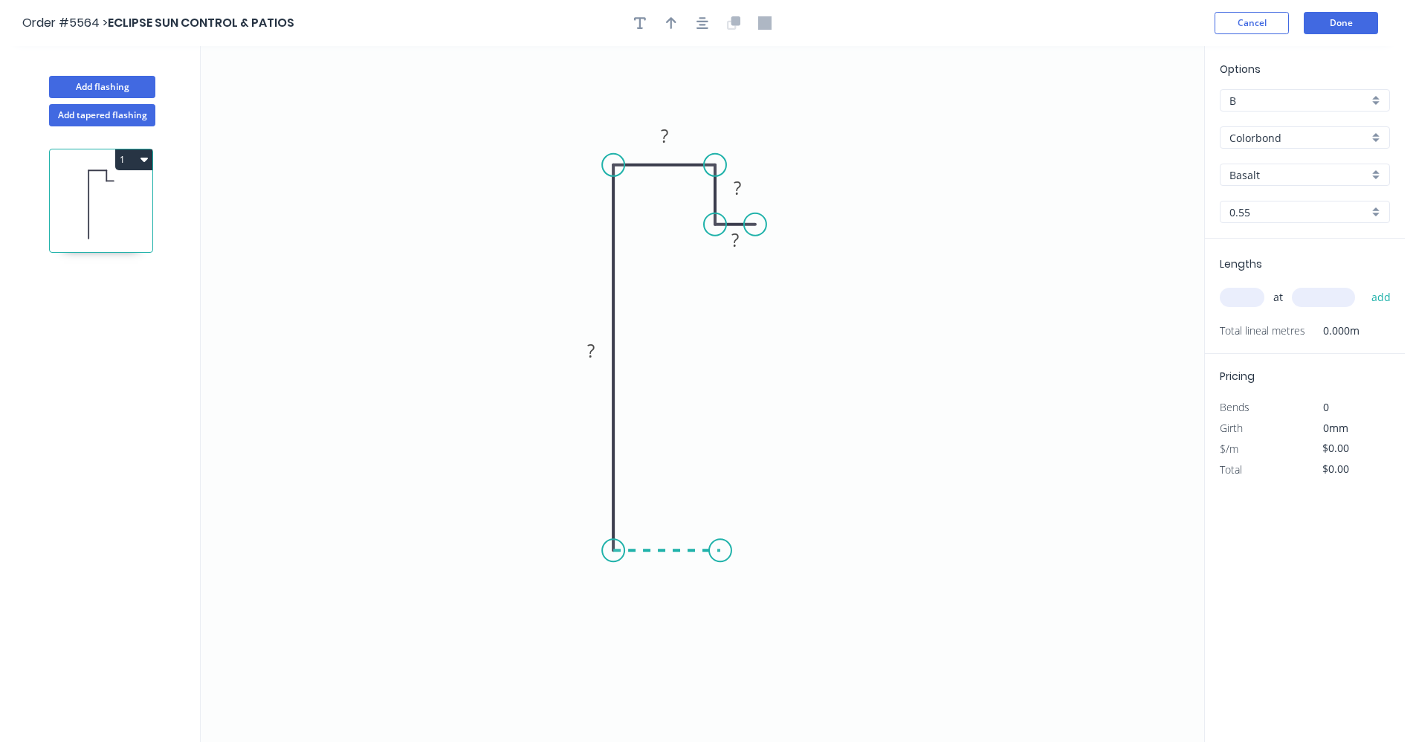
click at [720, 549] on icon "0 ? ? ? ?" at bounding box center [703, 394] width 1004 height 696
click at [717, 463] on icon "0 ? ? ? ? ?" at bounding box center [703, 394] width 1004 height 696
click at [804, 462] on icon "0 ? ? ? ? ? ?" at bounding box center [703, 394] width 1004 height 696
click at [815, 460] on circle at bounding box center [804, 462] width 22 height 22
drag, startPoint x: 821, startPoint y: 462, endPoint x: 784, endPoint y: 462, distance: 37.9
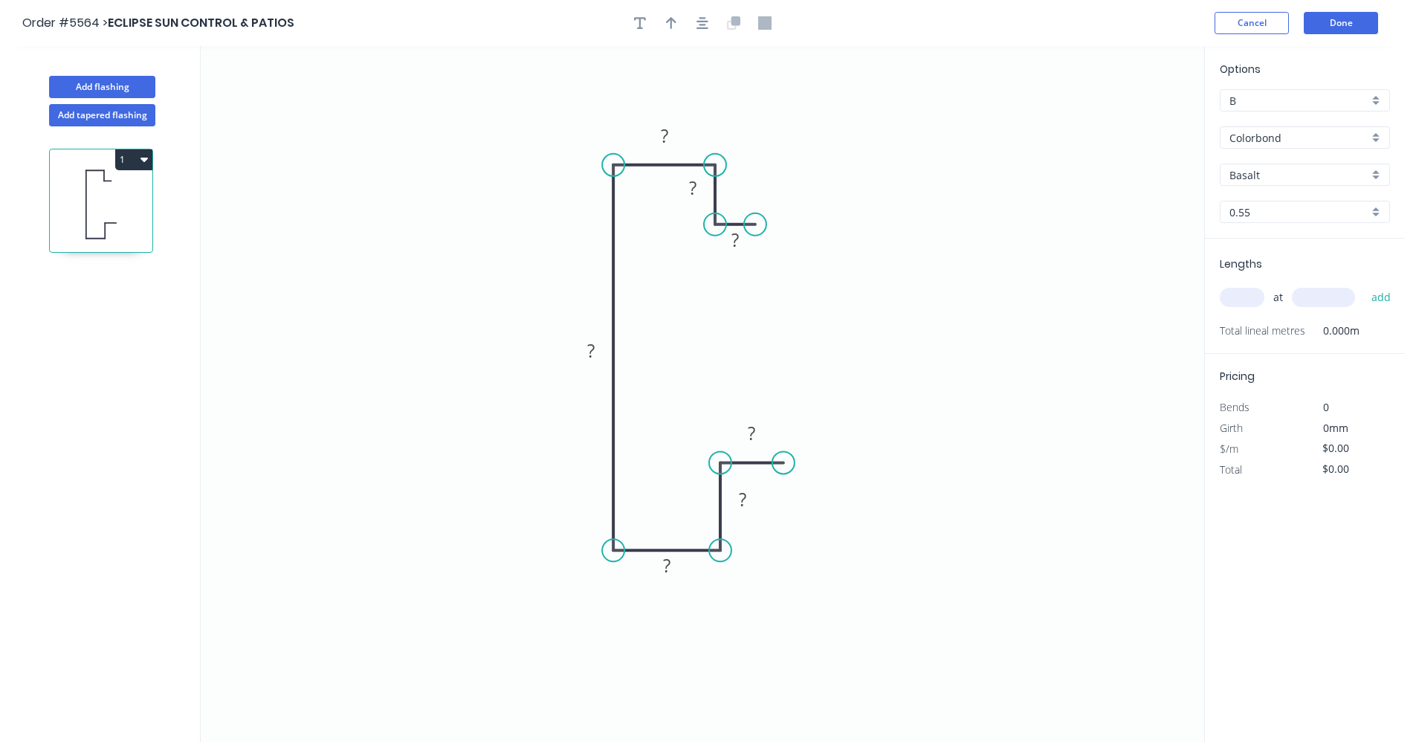
click at [784, 462] on circle at bounding box center [783, 462] width 22 height 22
click at [814, 452] on icon at bounding box center [799, 456] width 30 height 11
click at [737, 242] on tspan "?" at bounding box center [735, 239] width 7 height 25
type input "$25.14"
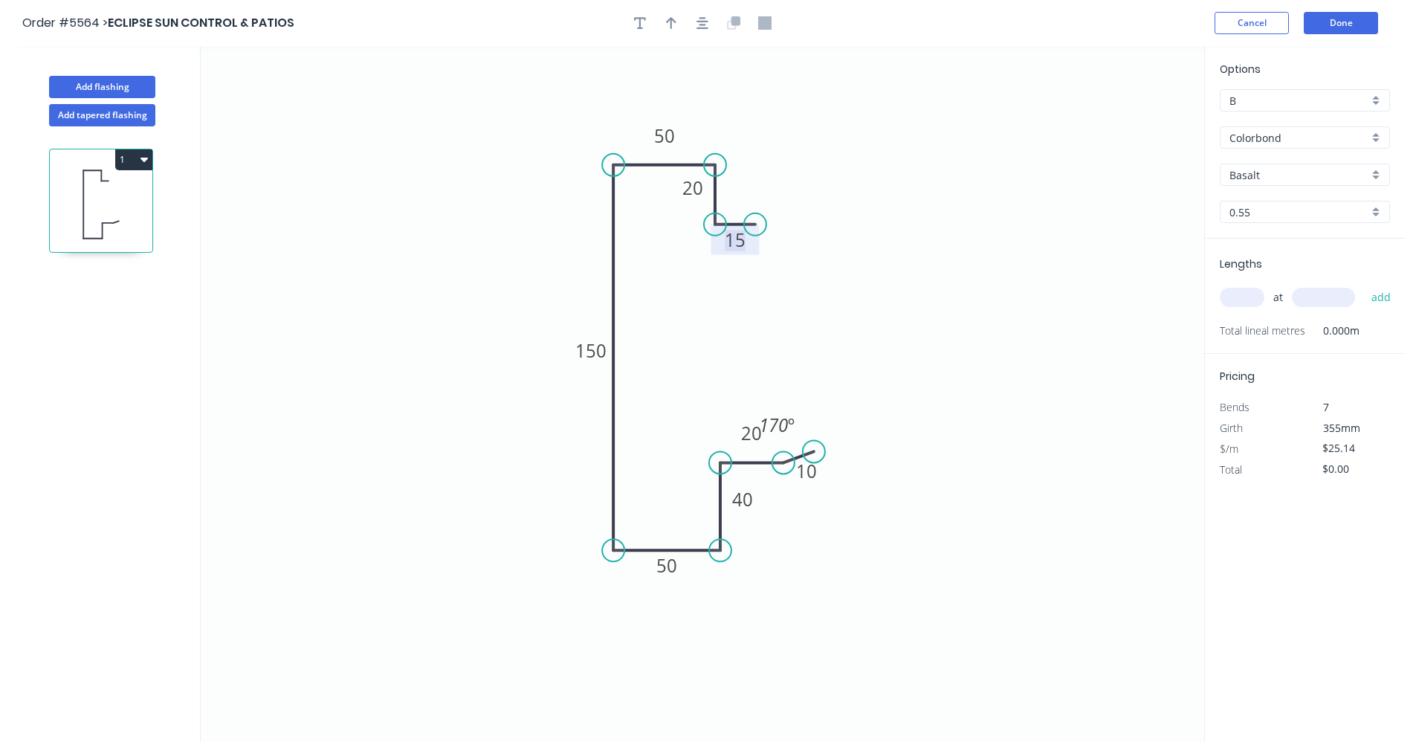
click at [1356, 181] on input "Basalt" at bounding box center [1299, 175] width 139 height 16
click at [1250, 210] on div "Ironstone" at bounding box center [1305, 214] width 169 height 26
type input "Ironstone"
click at [1244, 297] on input "text" at bounding box center [1242, 297] width 45 height 19
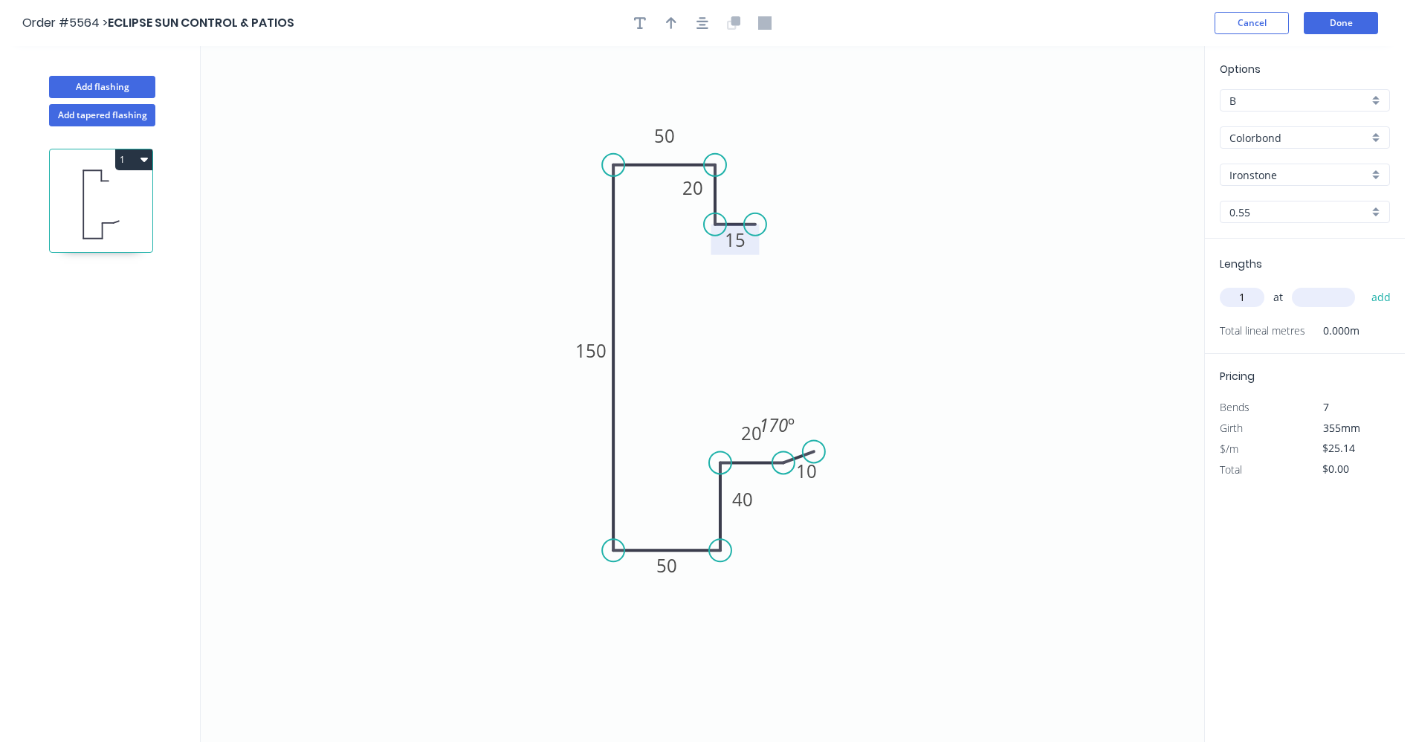
type input "1"
type input "6500"
click at [1364, 285] on button "add" at bounding box center [1381, 297] width 35 height 25
type input "$163.41"
type input "2"
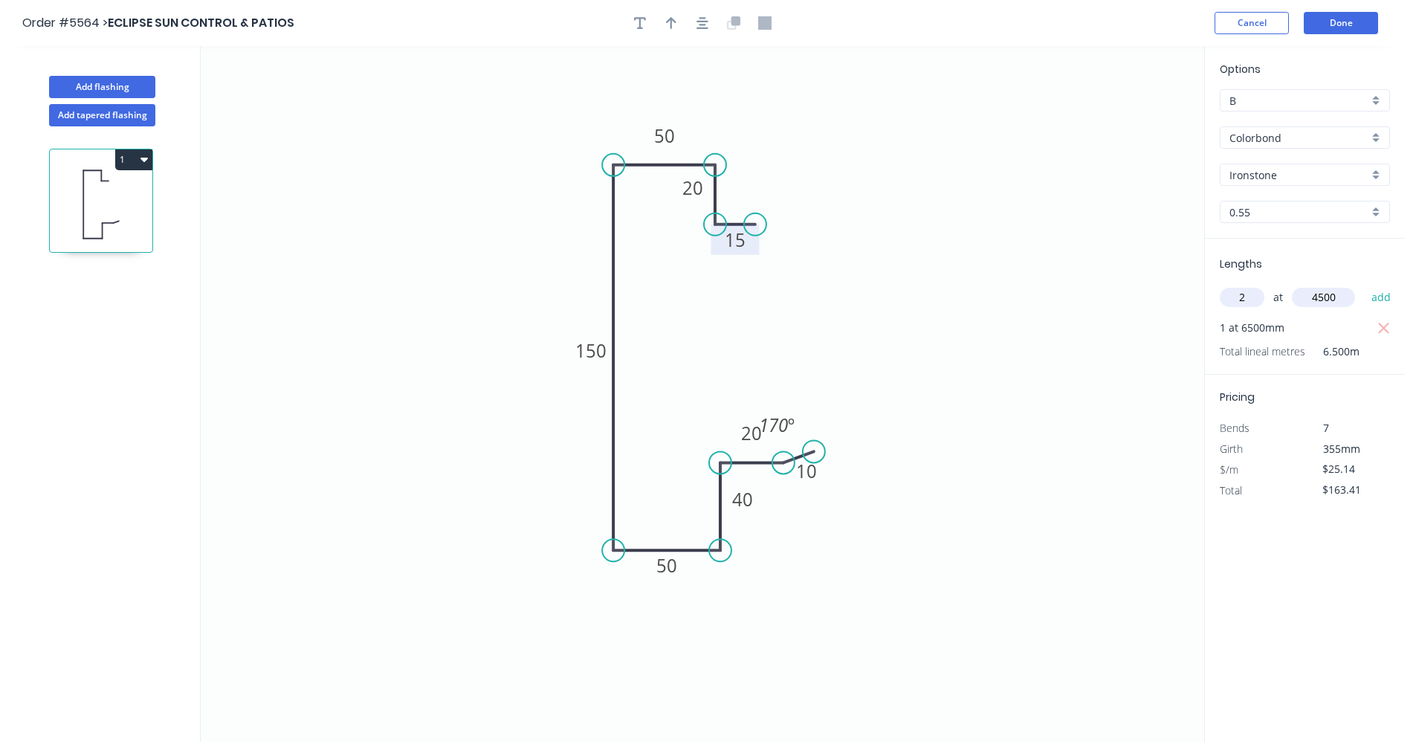
type input "4500"
click at [1364, 285] on button "add" at bounding box center [1381, 297] width 35 height 25
type input "$389.67"
click at [703, 28] on icon "button" at bounding box center [703, 23] width 12 height 12
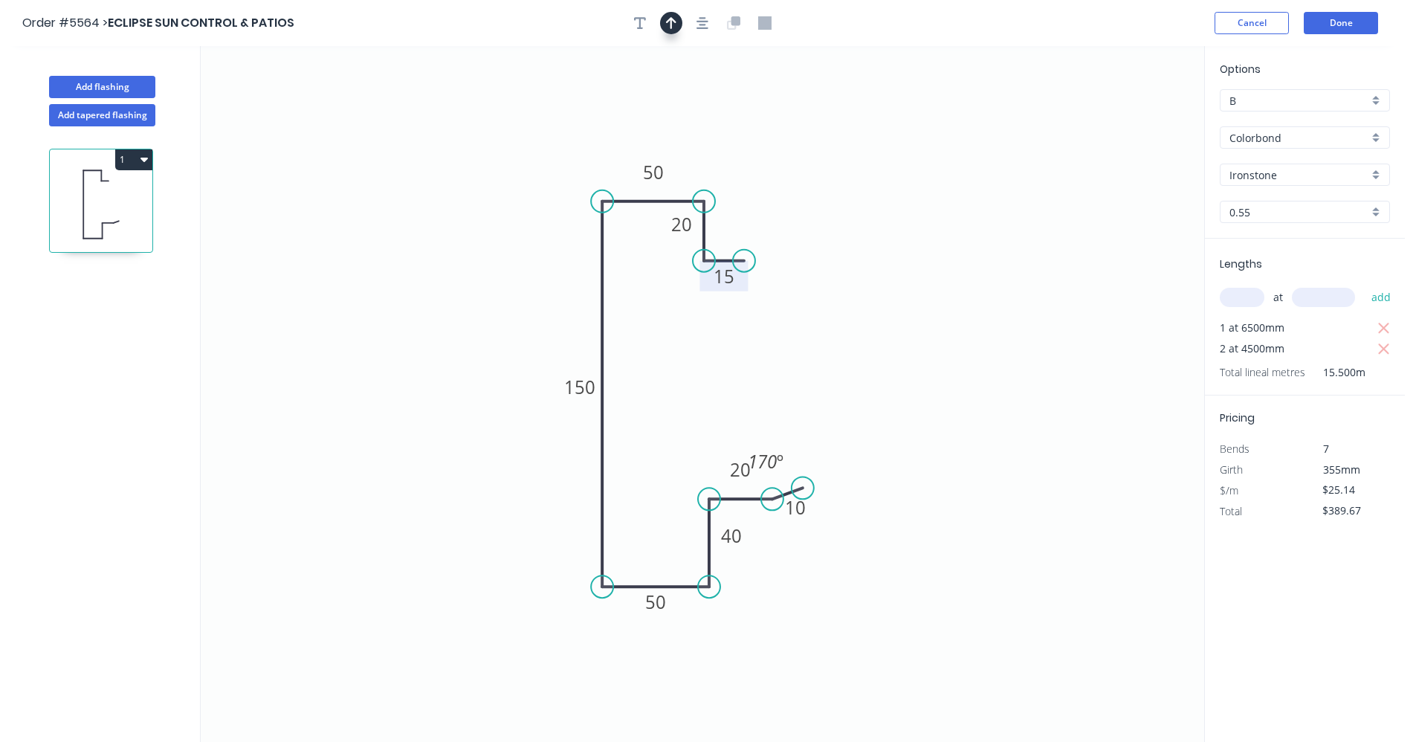
click at [667, 23] on icon "button" at bounding box center [671, 22] width 10 height 13
drag, startPoint x: 1130, startPoint y: 120, endPoint x: 505, endPoint y: 503, distance: 733.5
click at [501, 503] on icon at bounding box center [494, 495] width 13 height 48
click at [505, 500] on icon at bounding box center [504, 486] width 13 height 48
click at [505, 500] on icon at bounding box center [517, 490] width 43 height 43
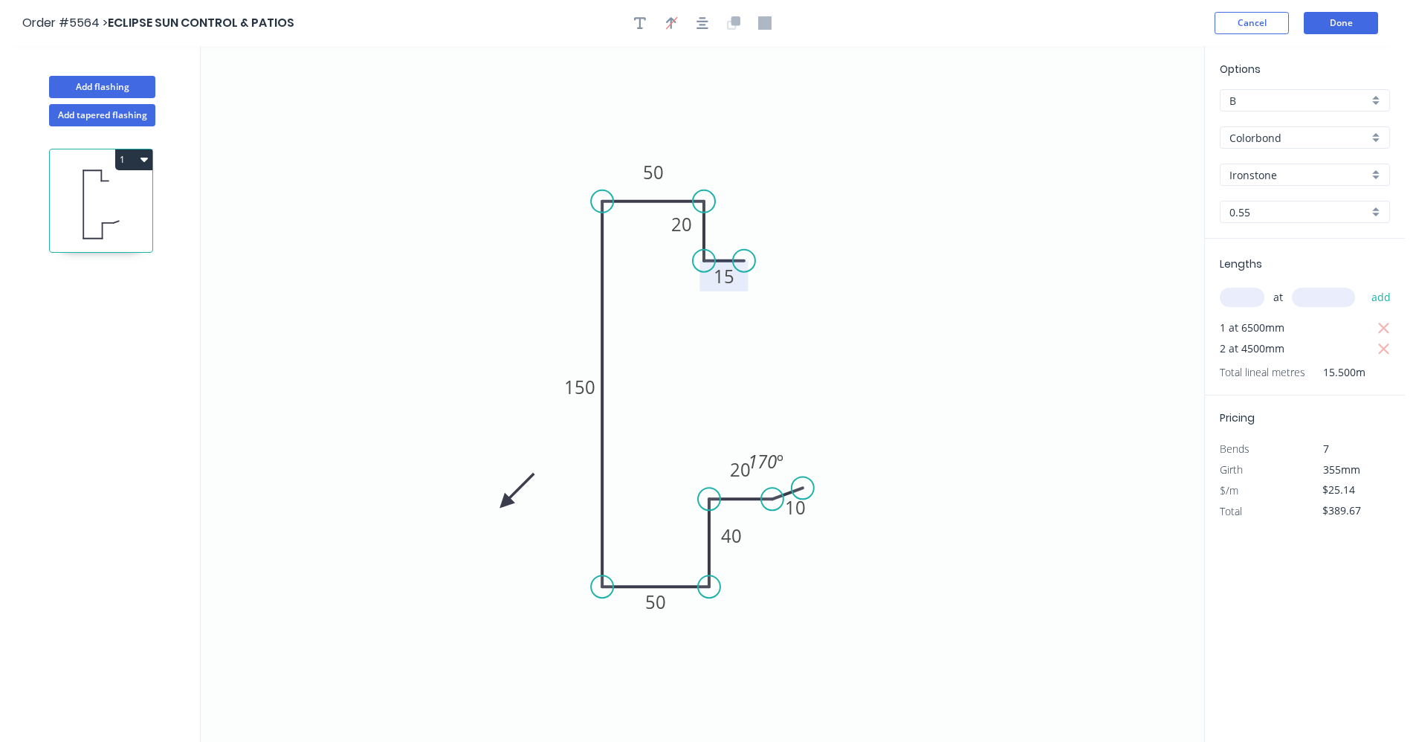
click at [505, 500] on icon at bounding box center [517, 490] width 43 height 43
click at [505, 500] on icon at bounding box center [517, 515] width 43 height 43
click at [506, 500] on icon at bounding box center [504, 520] width 13 height 48
click at [502, 503] on icon at bounding box center [505, 516] width 13 height 48
click at [499, 500] on icon "0 15 20 50 150 50 40 20 10 170 º" at bounding box center [703, 394] width 1004 height 696
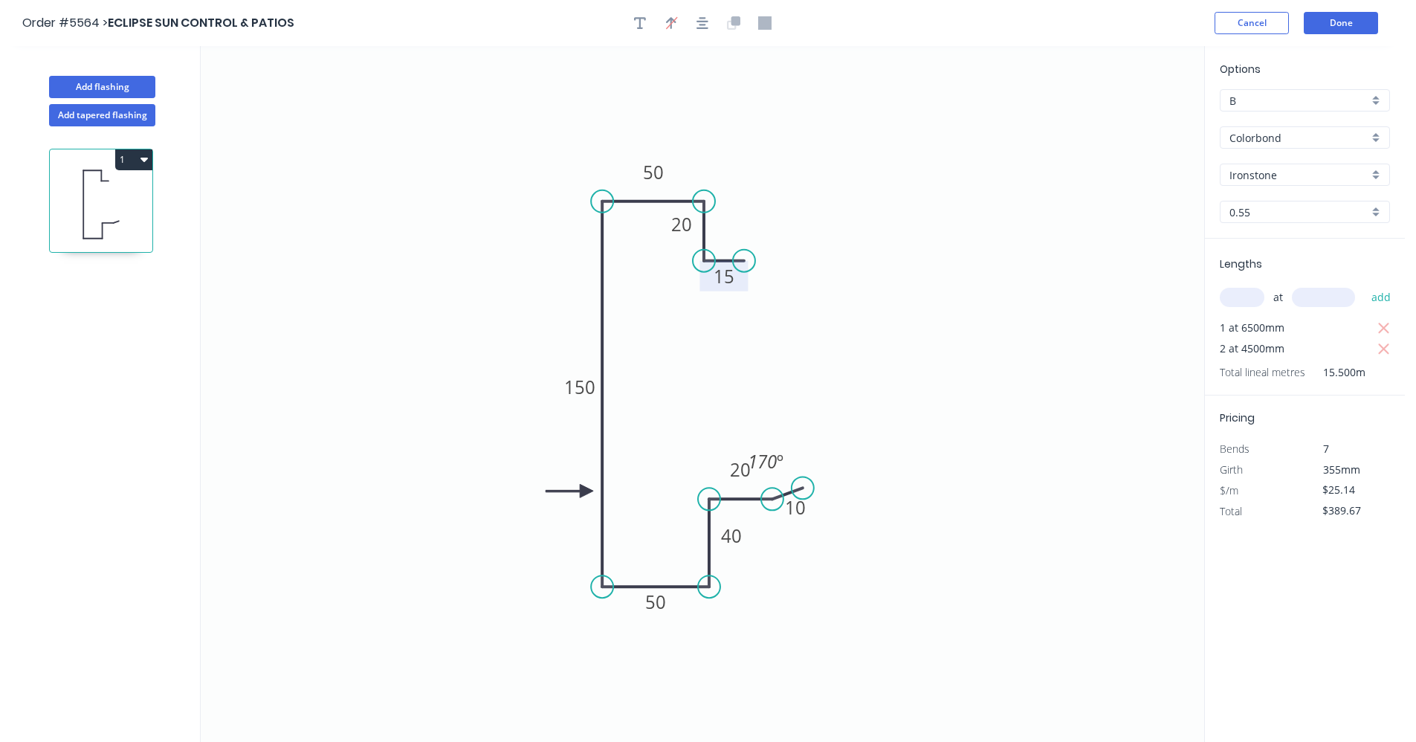
drag, startPoint x: 503, startPoint y: 500, endPoint x: 591, endPoint y: 485, distance: 89.6
click at [587, 489] on icon at bounding box center [570, 490] width 48 height 13
click at [1355, 23] on button "Done" at bounding box center [1341, 23] width 74 height 22
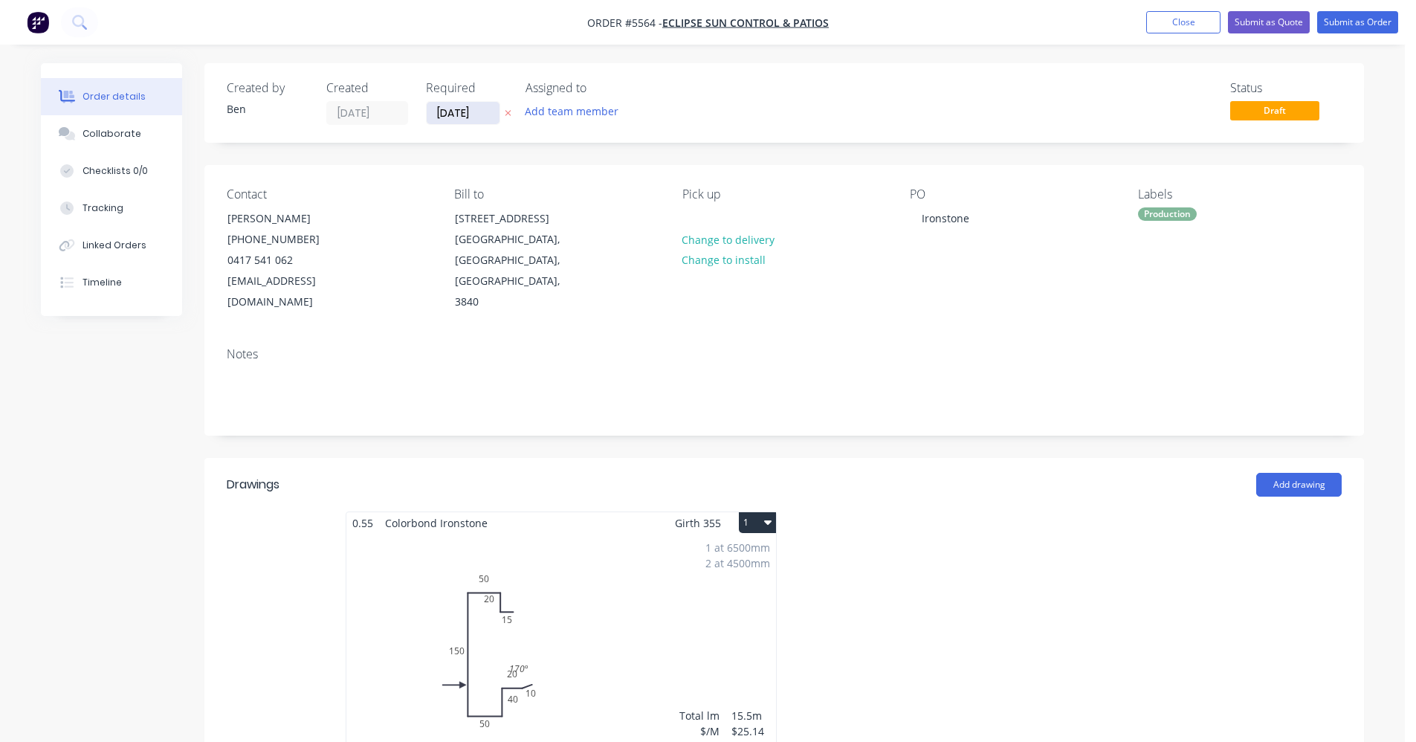
click at [462, 110] on input "[DATE]" at bounding box center [463, 113] width 73 height 22
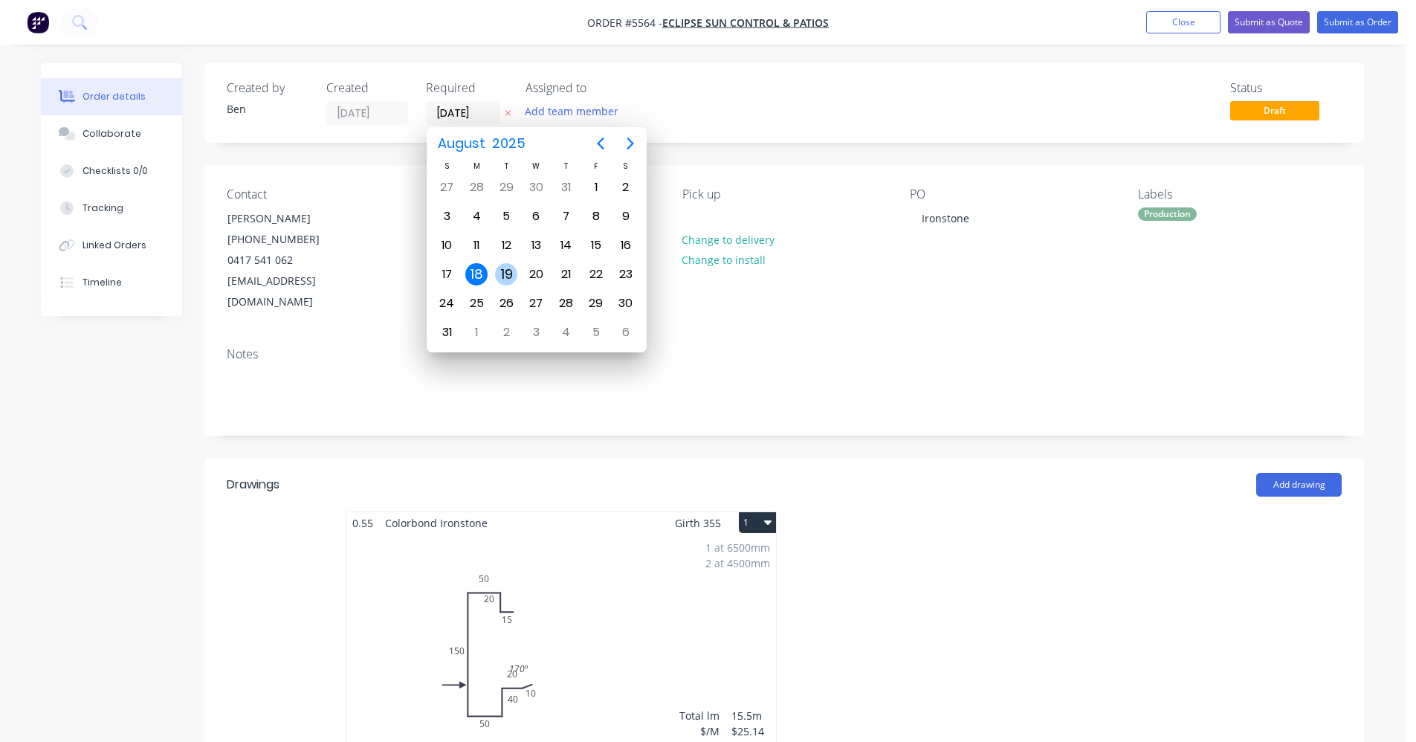
click at [510, 278] on div "19" at bounding box center [506, 274] width 22 height 22
type input "[DATE]"
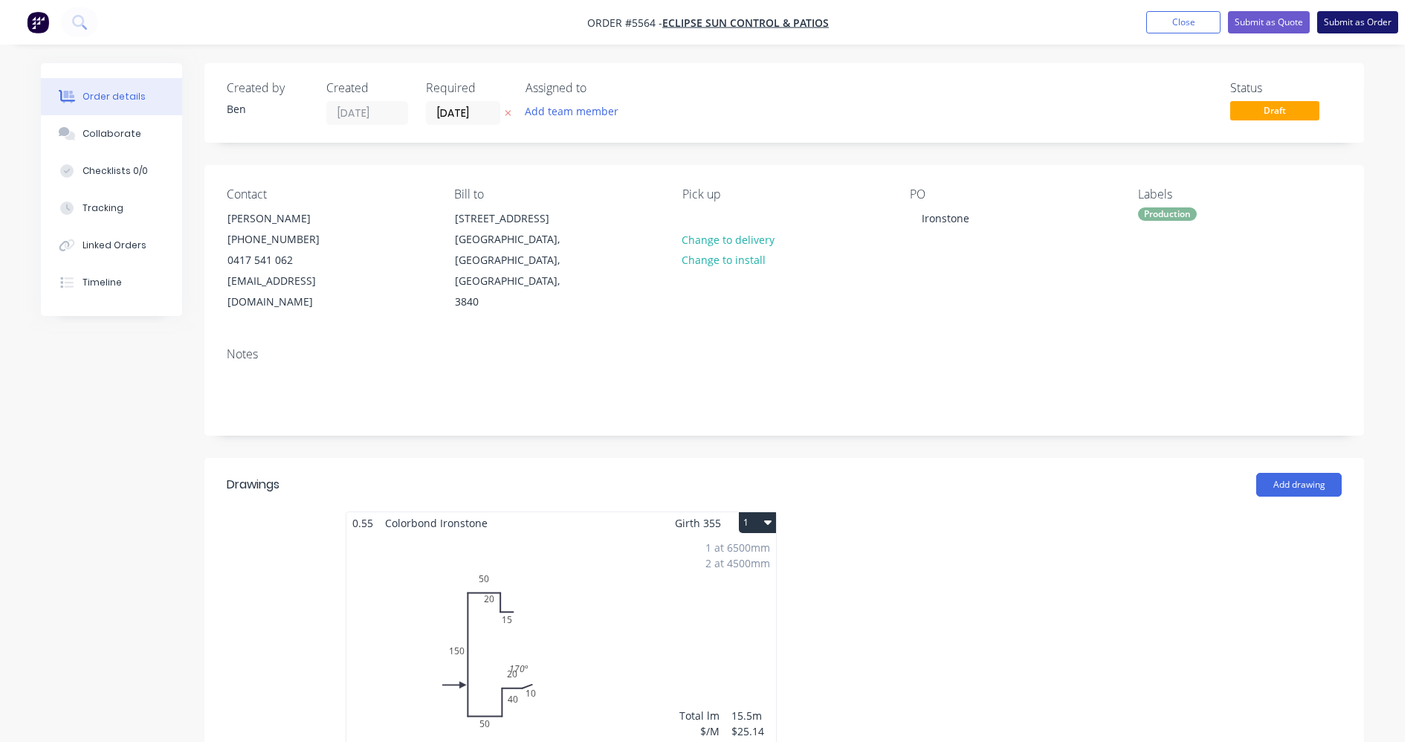
click at [1369, 25] on button "Submit as Order" at bounding box center [1357, 22] width 81 height 22
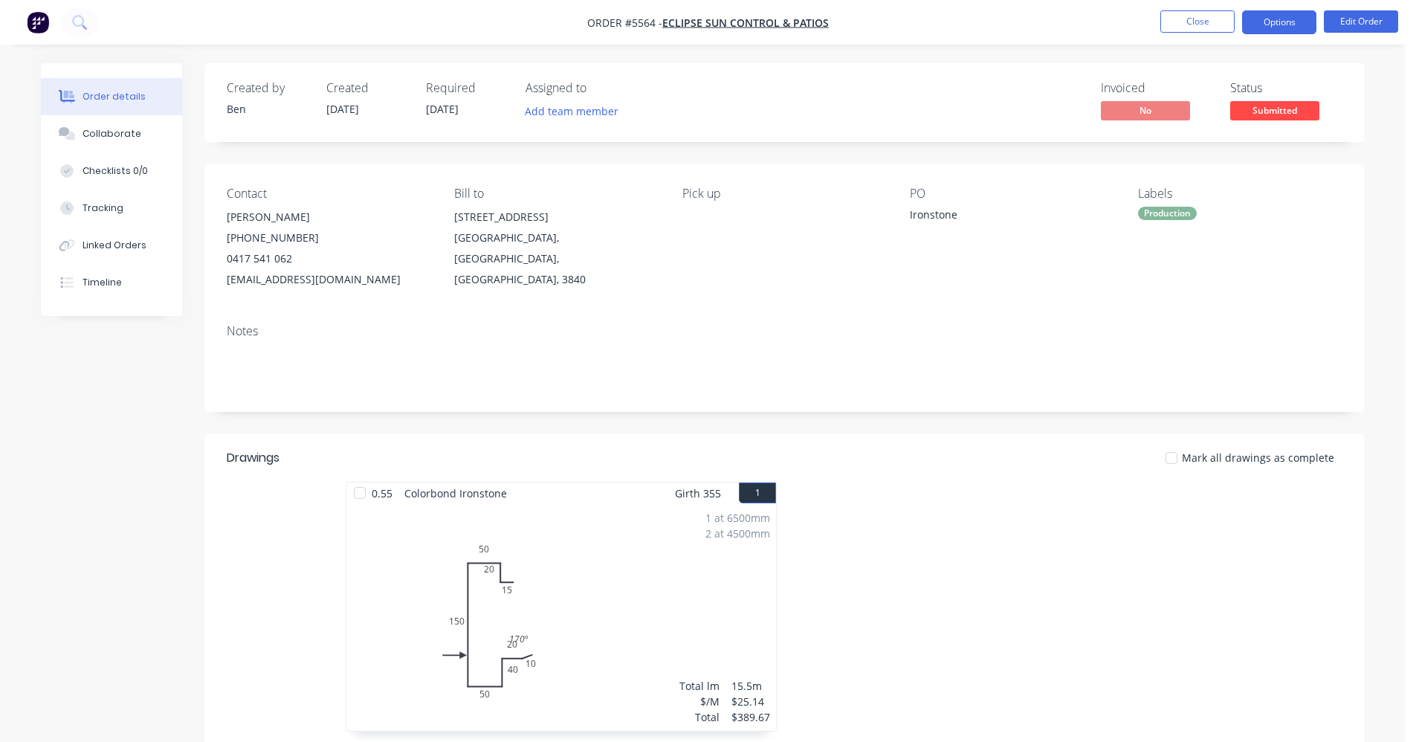
click at [1301, 30] on button "Options" at bounding box center [1279, 22] width 74 height 24
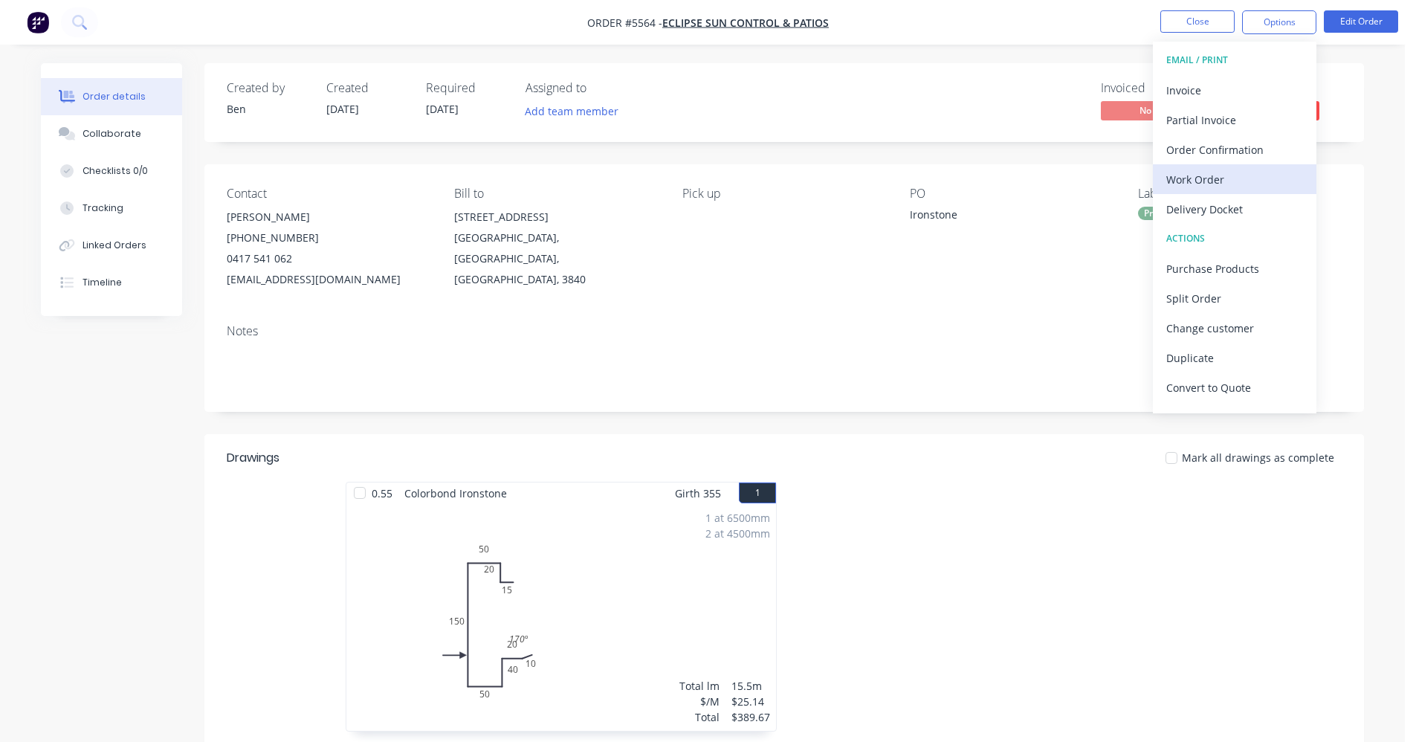
click at [1209, 178] on div "Work Order" at bounding box center [1234, 180] width 137 height 22
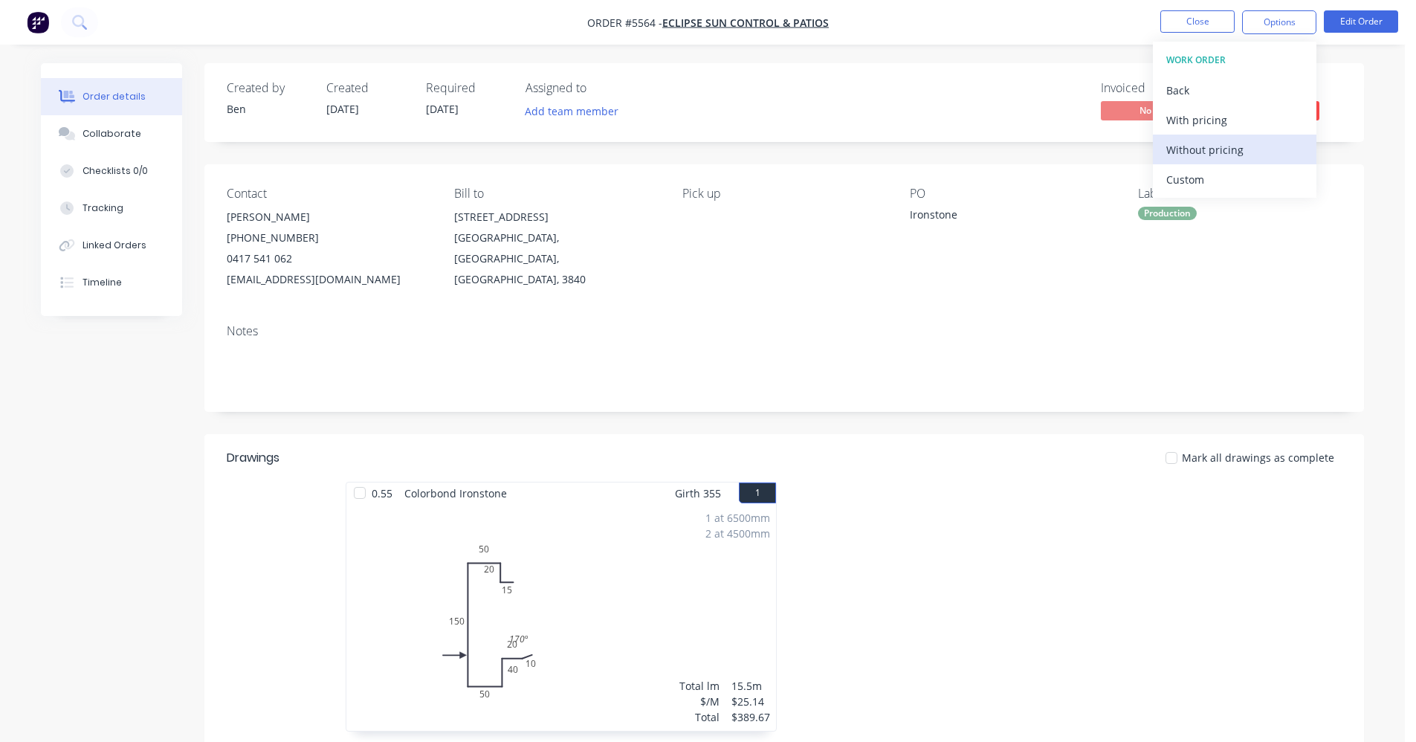
click at [1217, 156] on div "Without pricing" at bounding box center [1234, 150] width 137 height 22
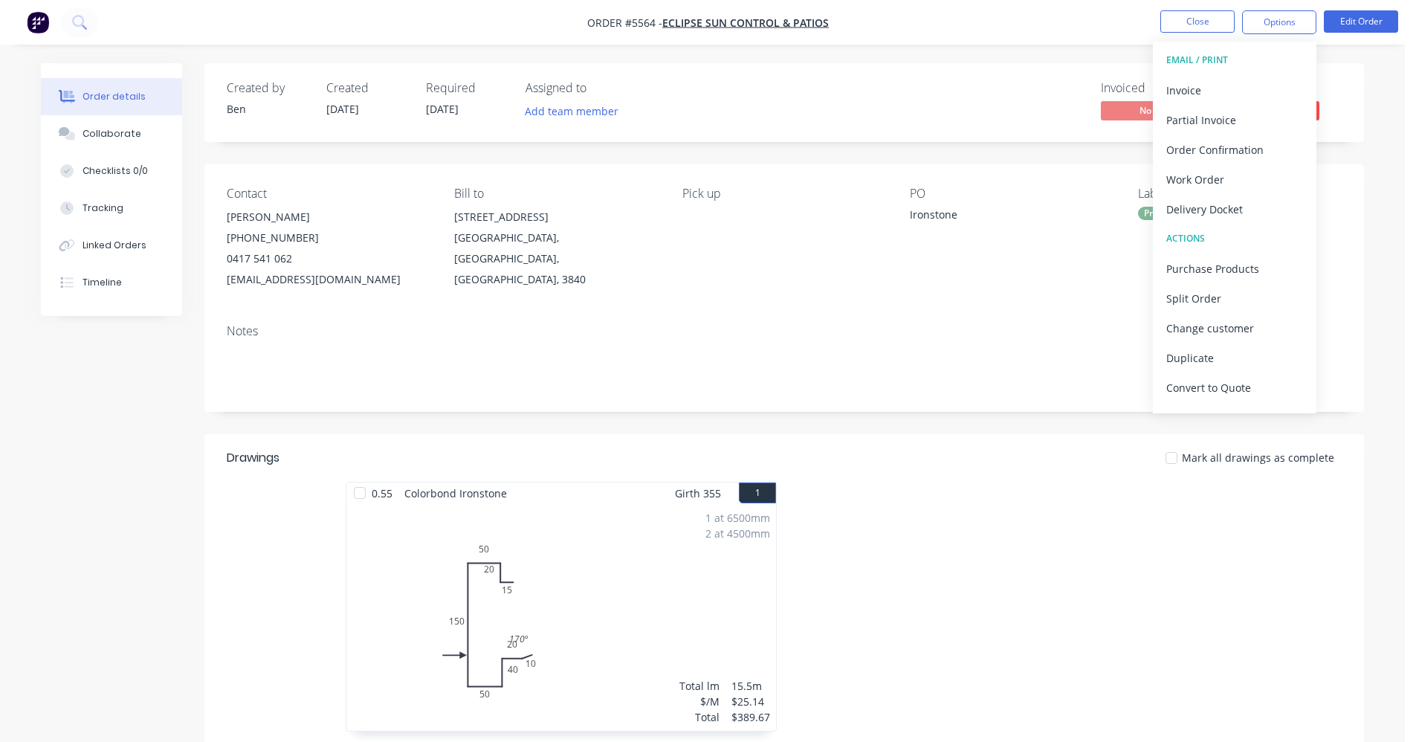
click at [898, 282] on div "Contact Craig Lawrence (03) 5134 2422 0417 541 062 info@eclipsesuncontrol.com.a…" at bounding box center [784, 238] width 1160 height 148
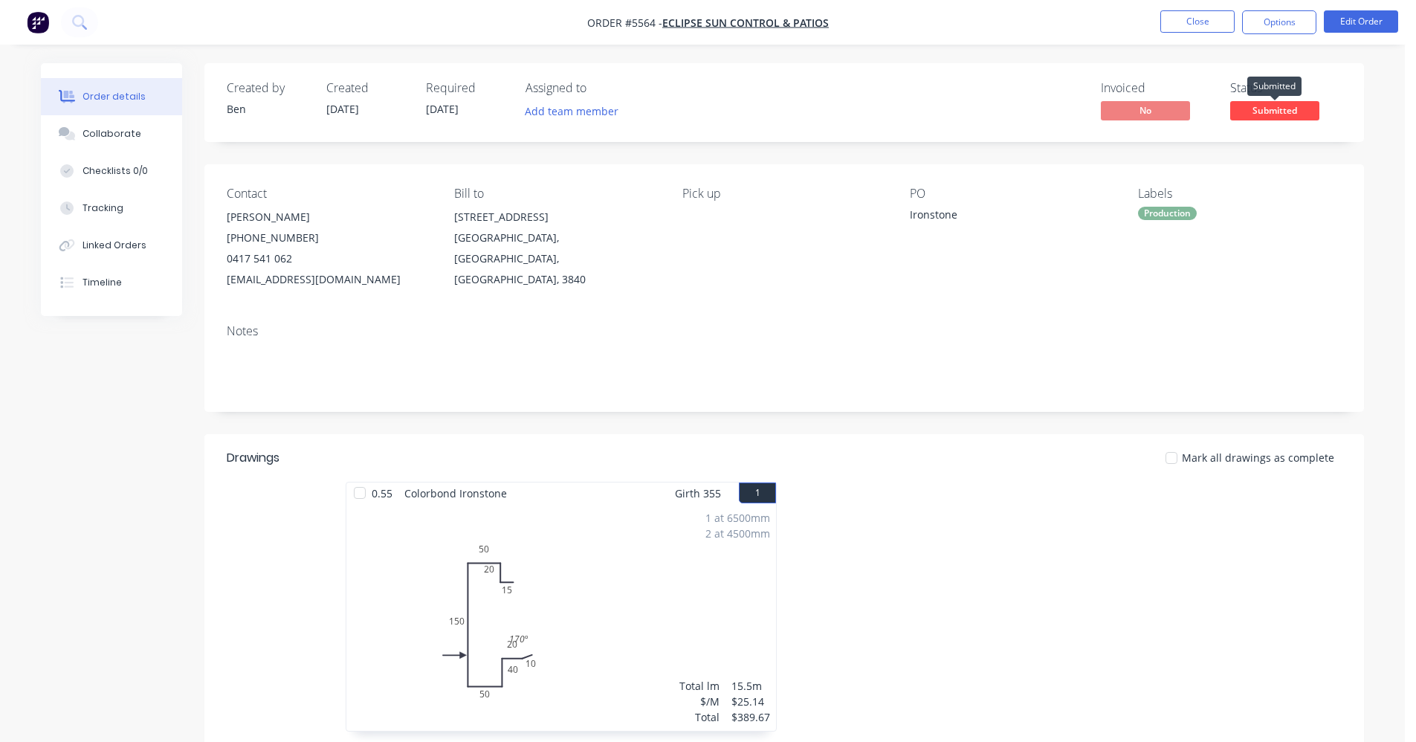
click at [1294, 113] on span "Submitted" at bounding box center [1274, 110] width 89 height 19
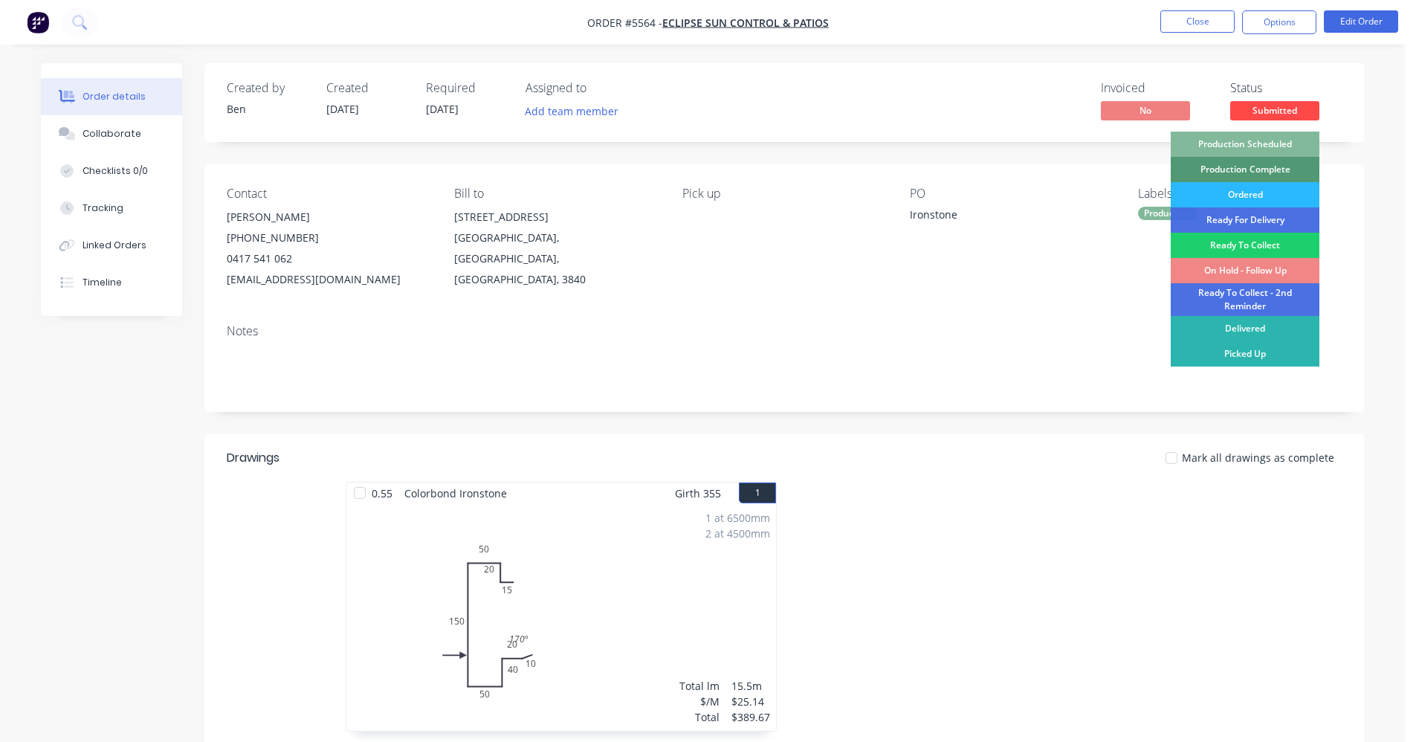
click at [1261, 150] on div "Production Scheduled" at bounding box center [1245, 144] width 149 height 25
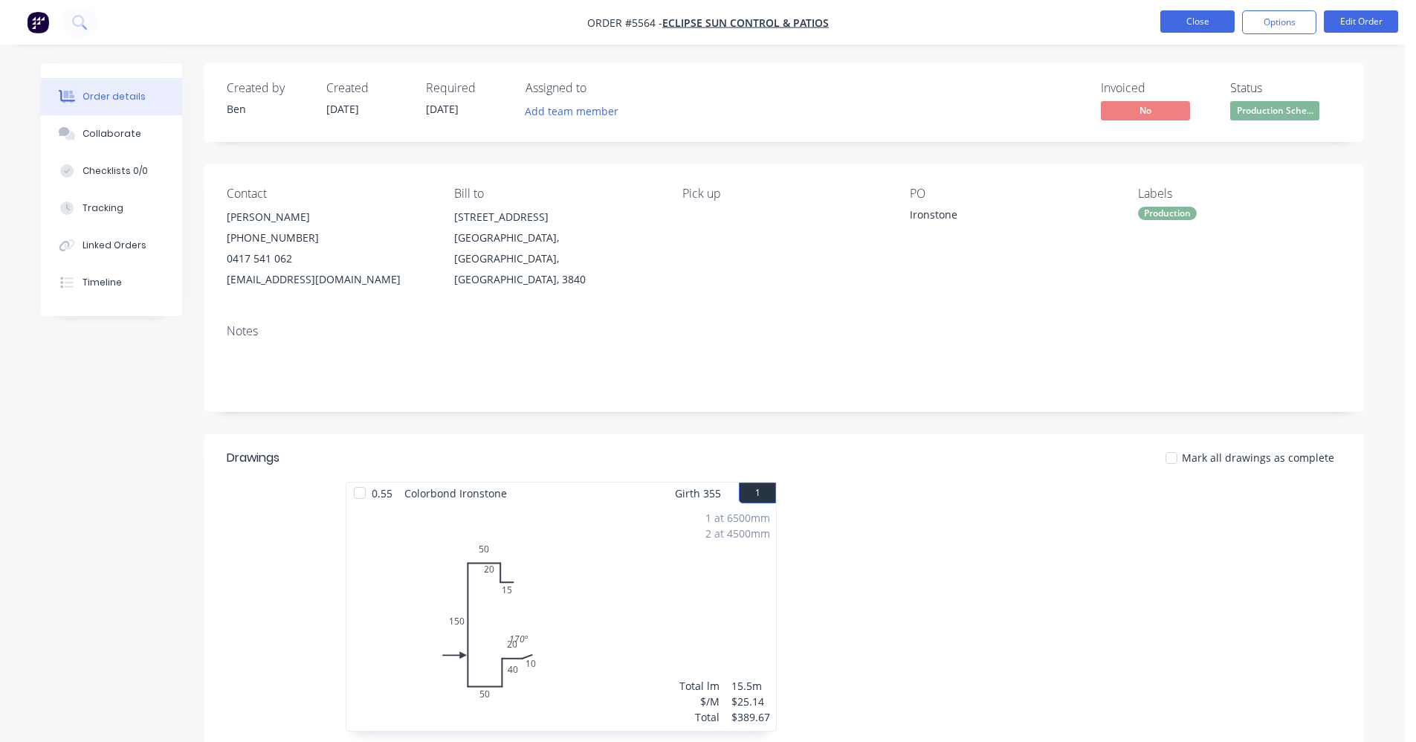
click at [1204, 15] on button "Close" at bounding box center [1197, 21] width 74 height 22
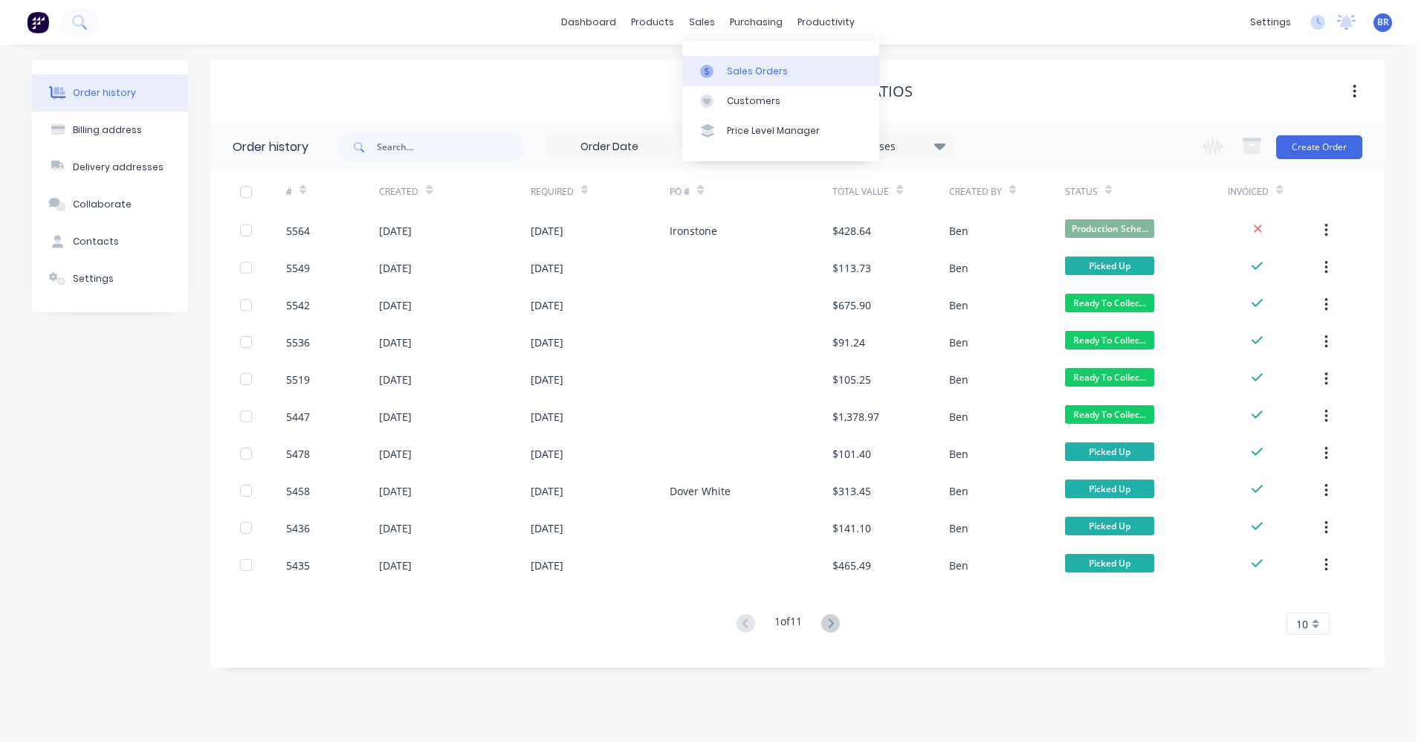
click at [724, 67] on link "Sales Orders" at bounding box center [780, 71] width 197 height 30
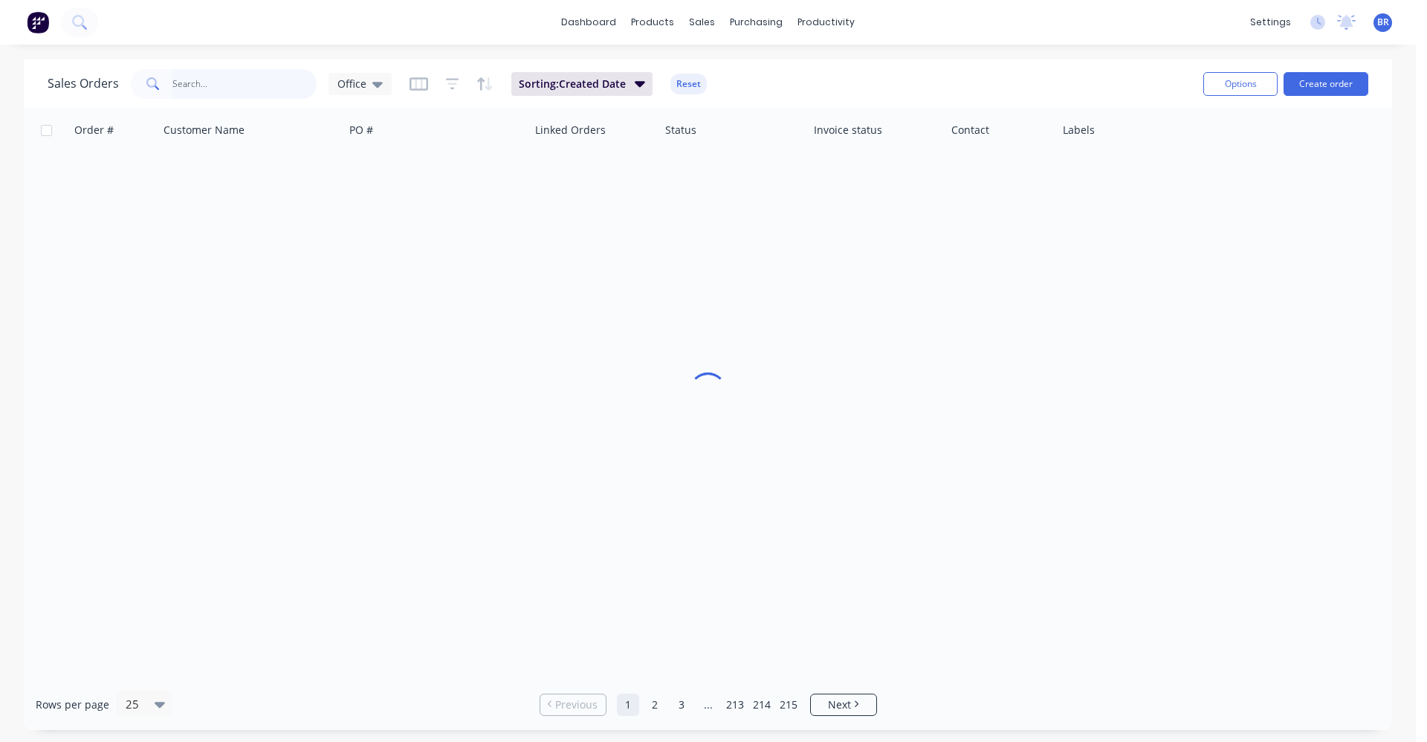
click at [251, 86] on input "text" at bounding box center [244, 84] width 145 height 30
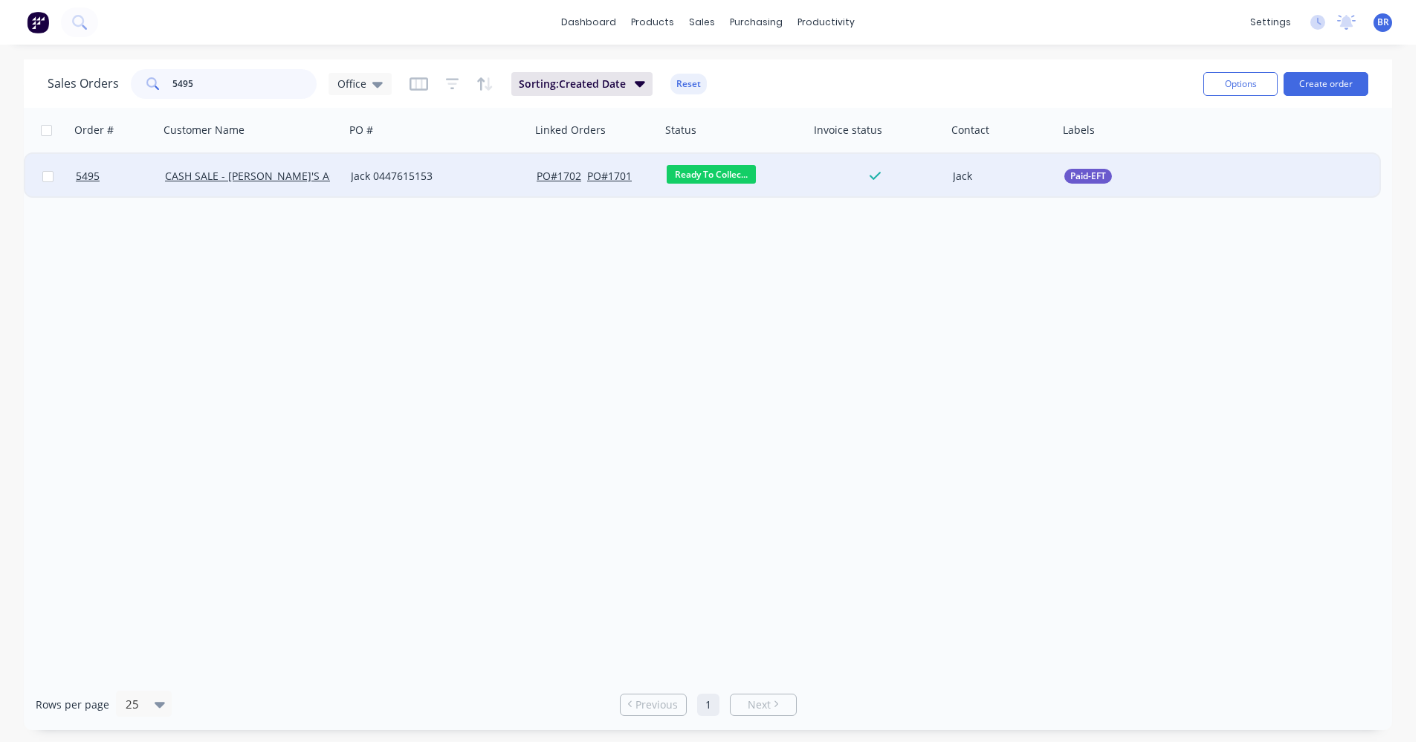
type input "5495"
click at [331, 177] on div "CASH SALE - [PERSON_NAME]'S ACCOUNT" at bounding box center [252, 176] width 174 height 15
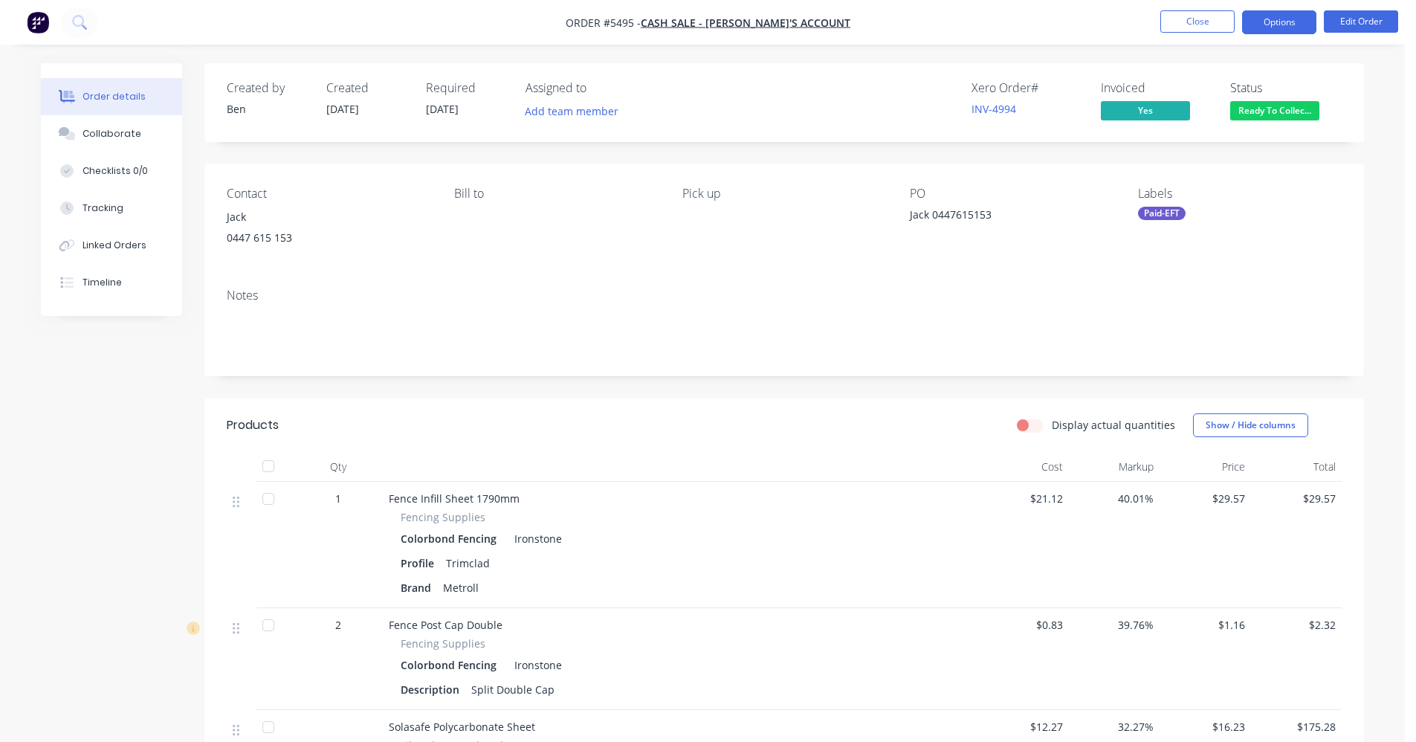
click at [1293, 25] on button "Options" at bounding box center [1279, 22] width 74 height 24
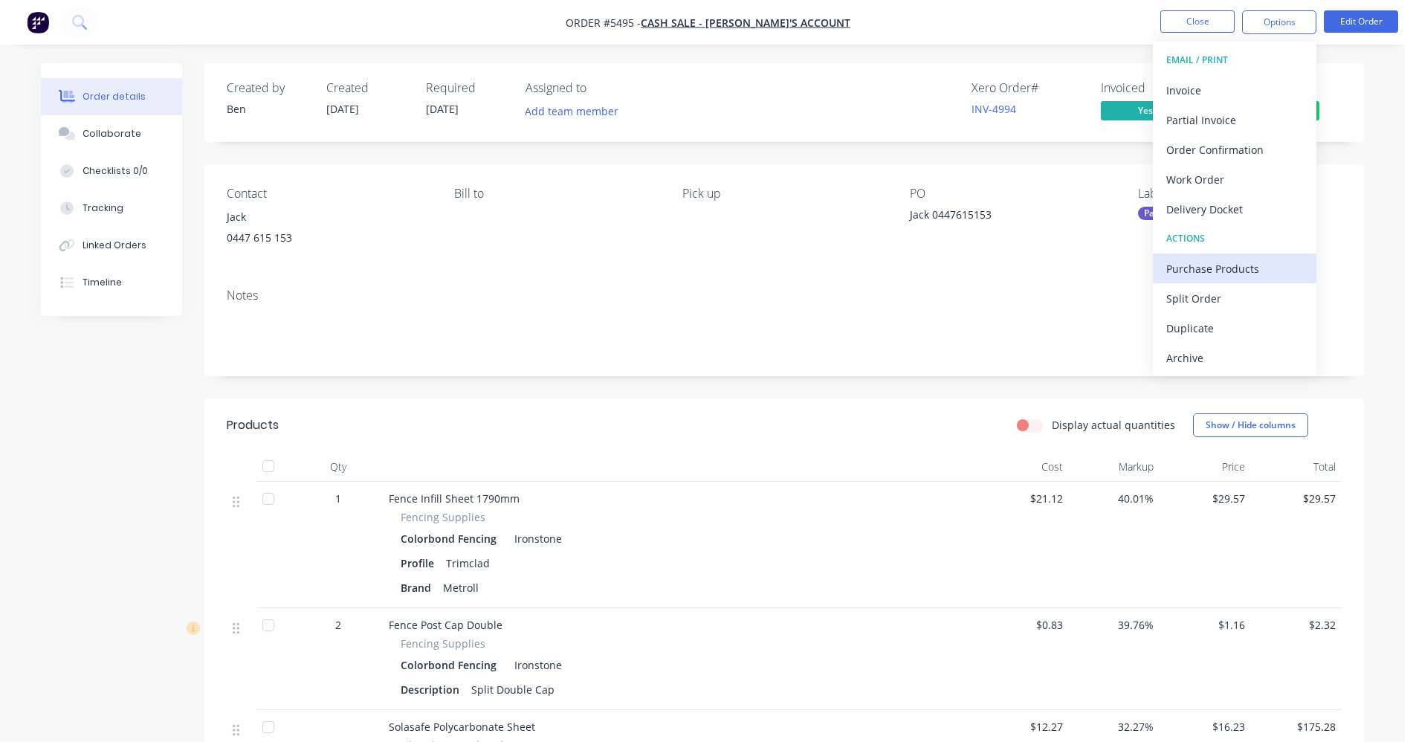
click at [1219, 274] on div "Purchase Products" at bounding box center [1234, 269] width 137 height 22
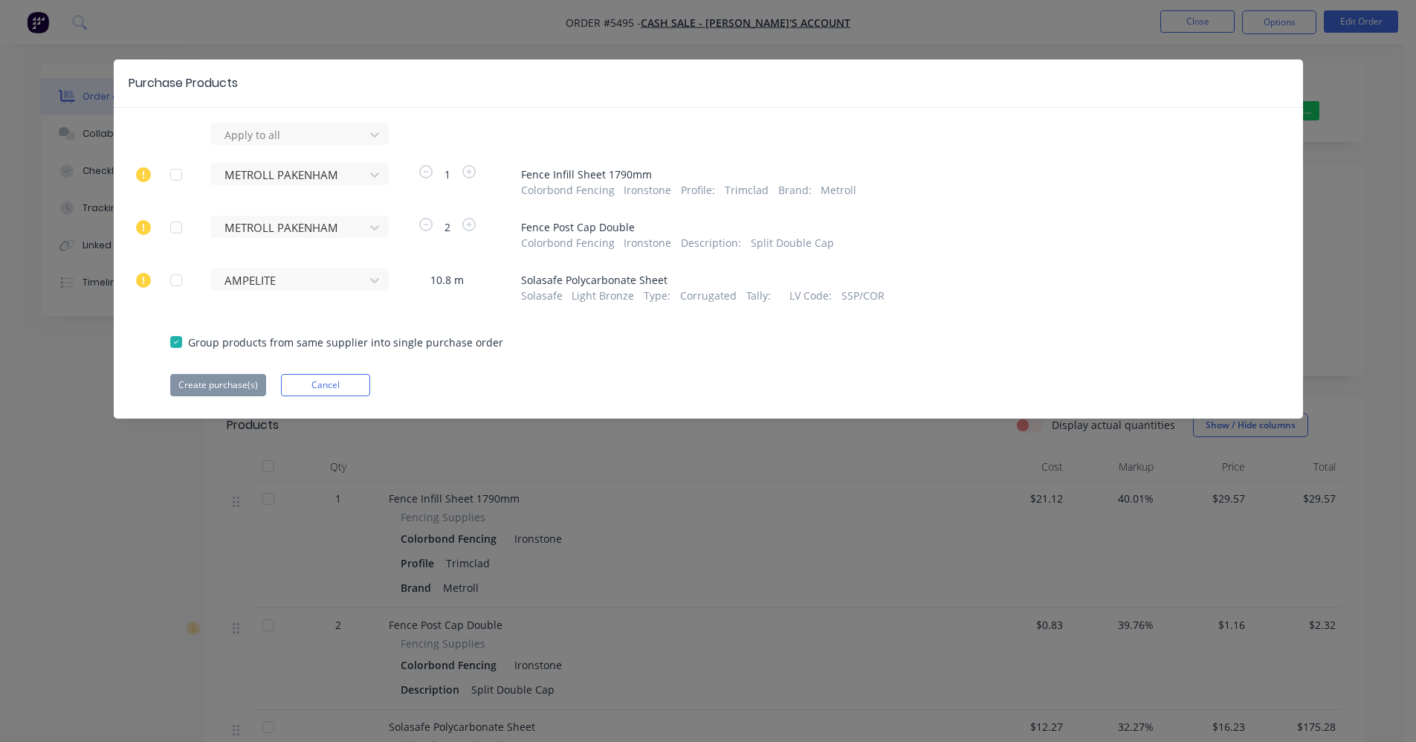
click at [179, 277] on div at bounding box center [176, 280] width 30 height 30
click at [219, 390] on button "Create purchase(s)" at bounding box center [218, 385] width 96 height 22
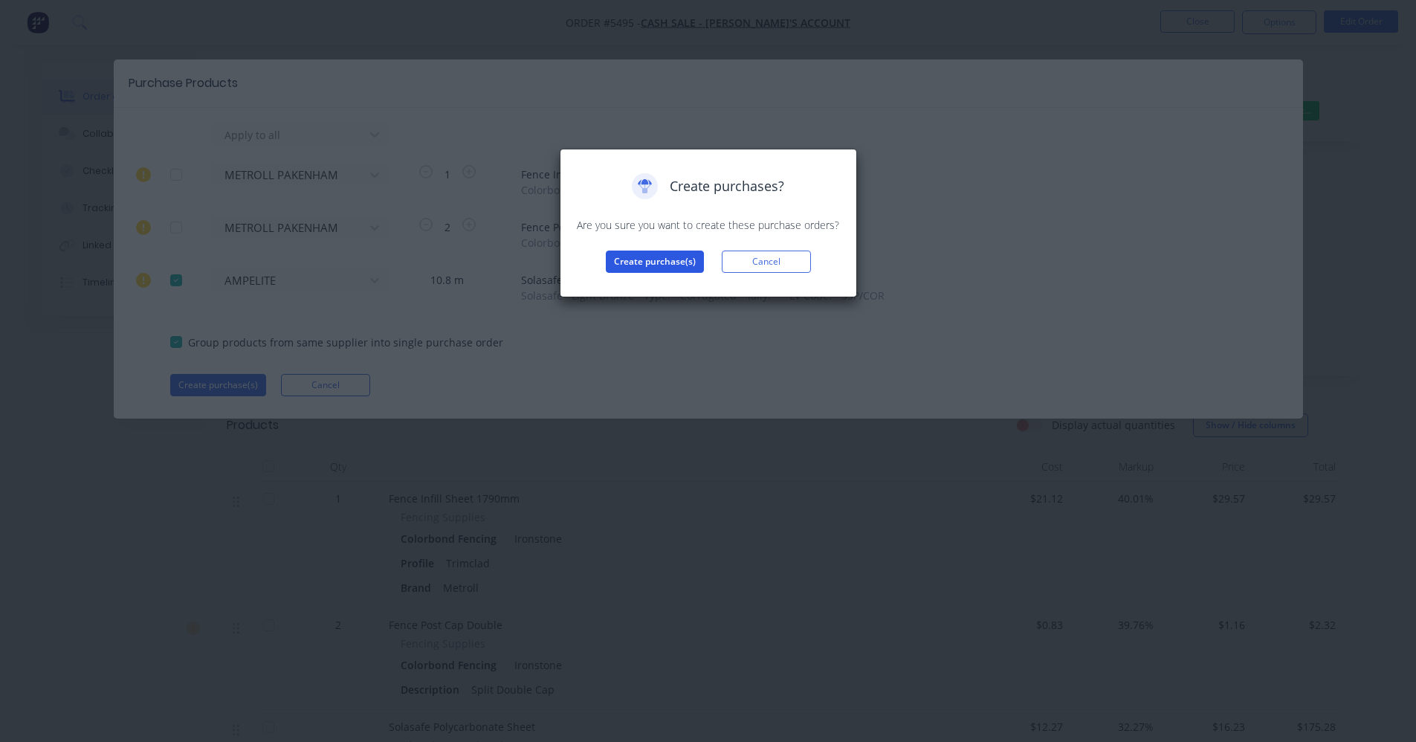
click at [664, 262] on button "Create purchase(s)" at bounding box center [655, 262] width 98 height 22
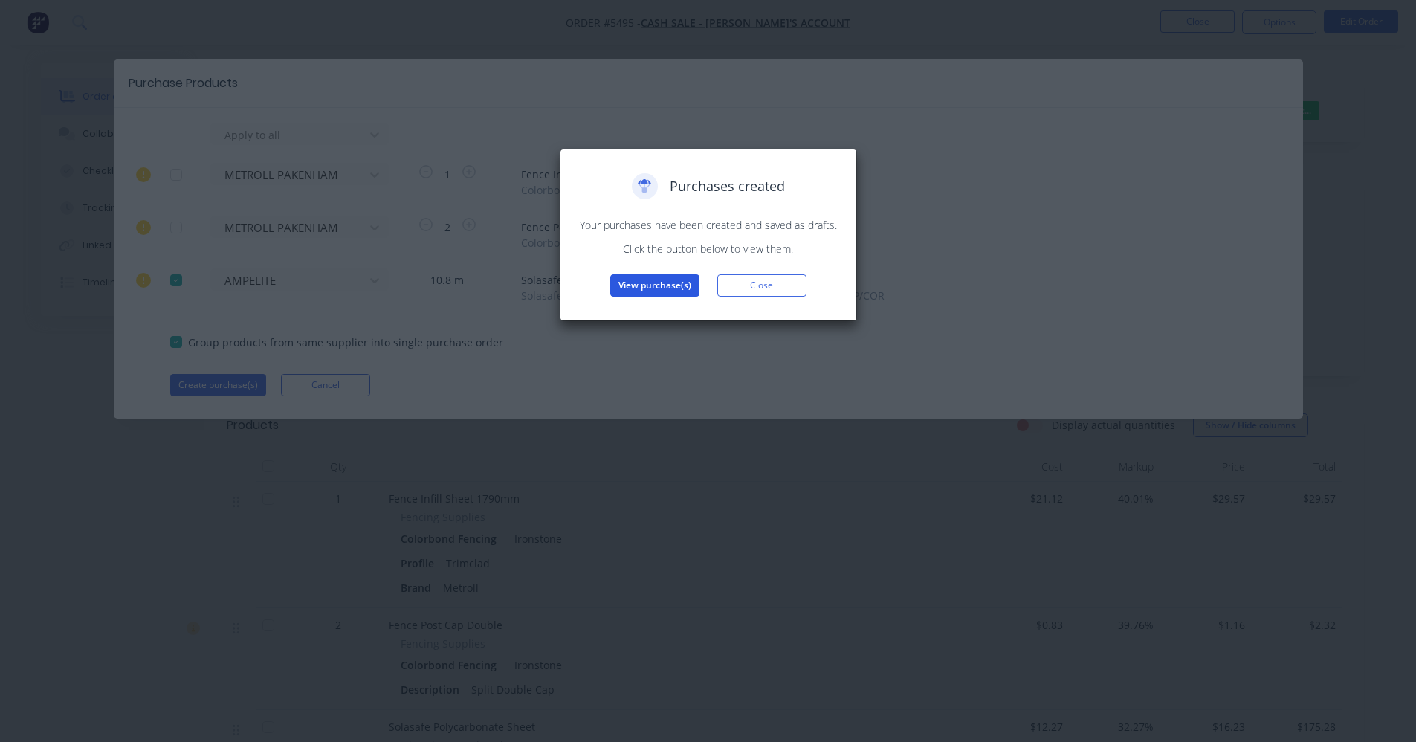
click at [660, 286] on button "View purchase(s)" at bounding box center [654, 285] width 89 height 22
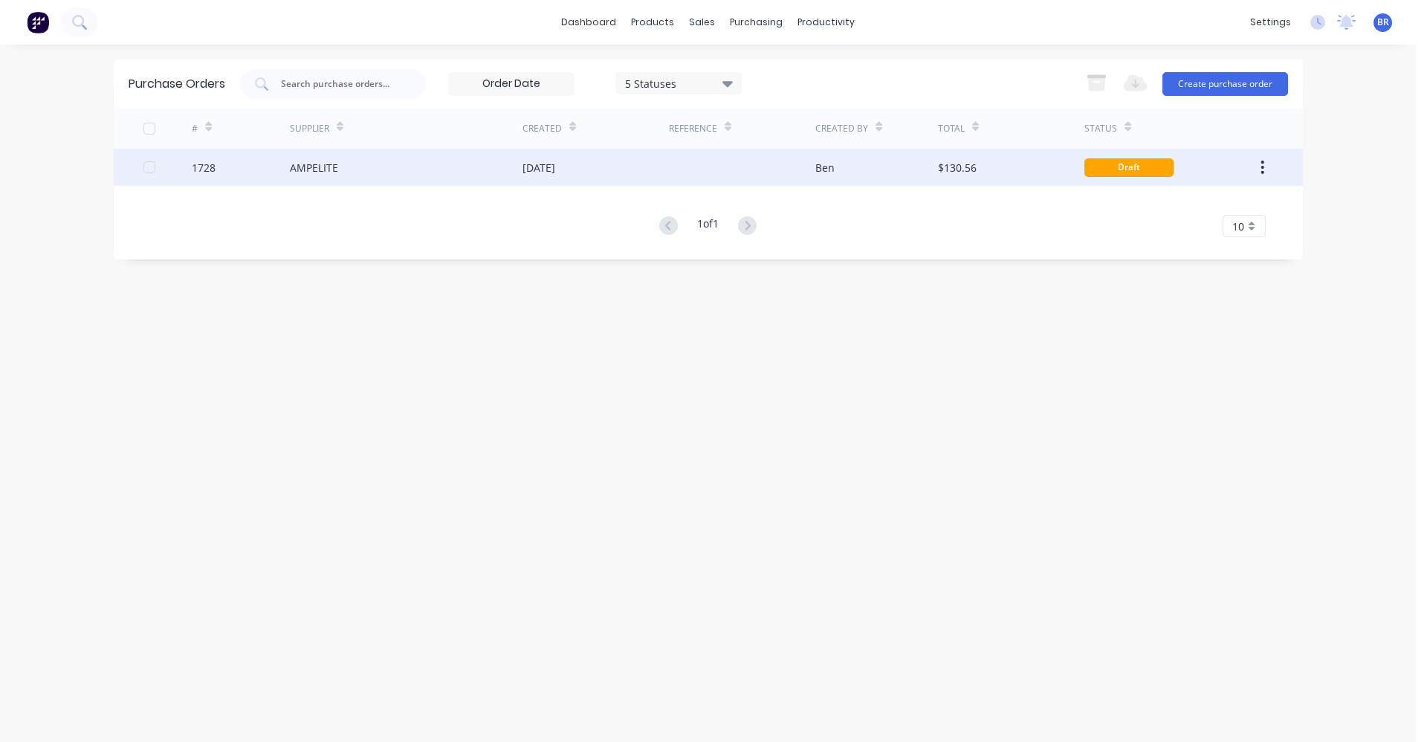
click at [381, 161] on div "AMPELITE" at bounding box center [406, 167] width 233 height 37
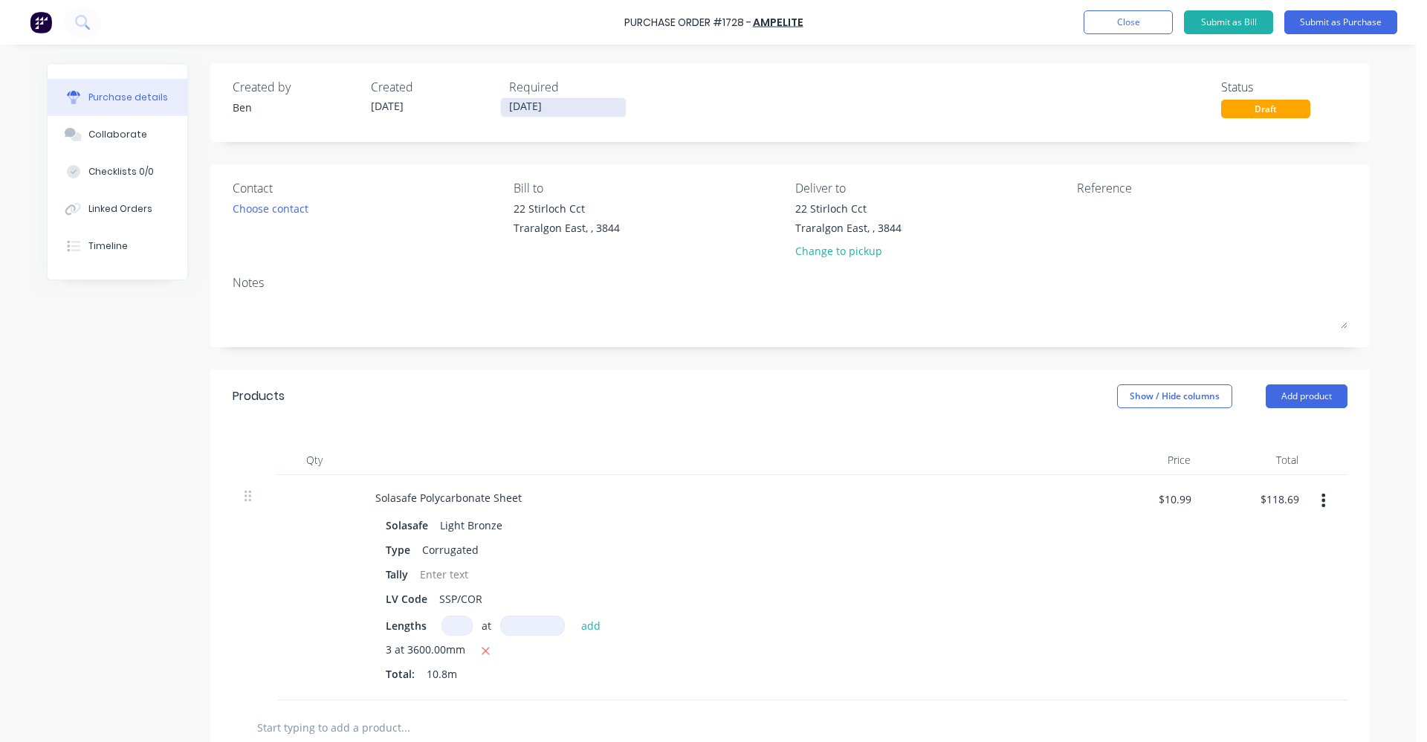
click at [561, 97] on label "[DATE]" at bounding box center [563, 107] width 126 height 20
click at [561, 98] on input "[DATE]" at bounding box center [563, 107] width 125 height 19
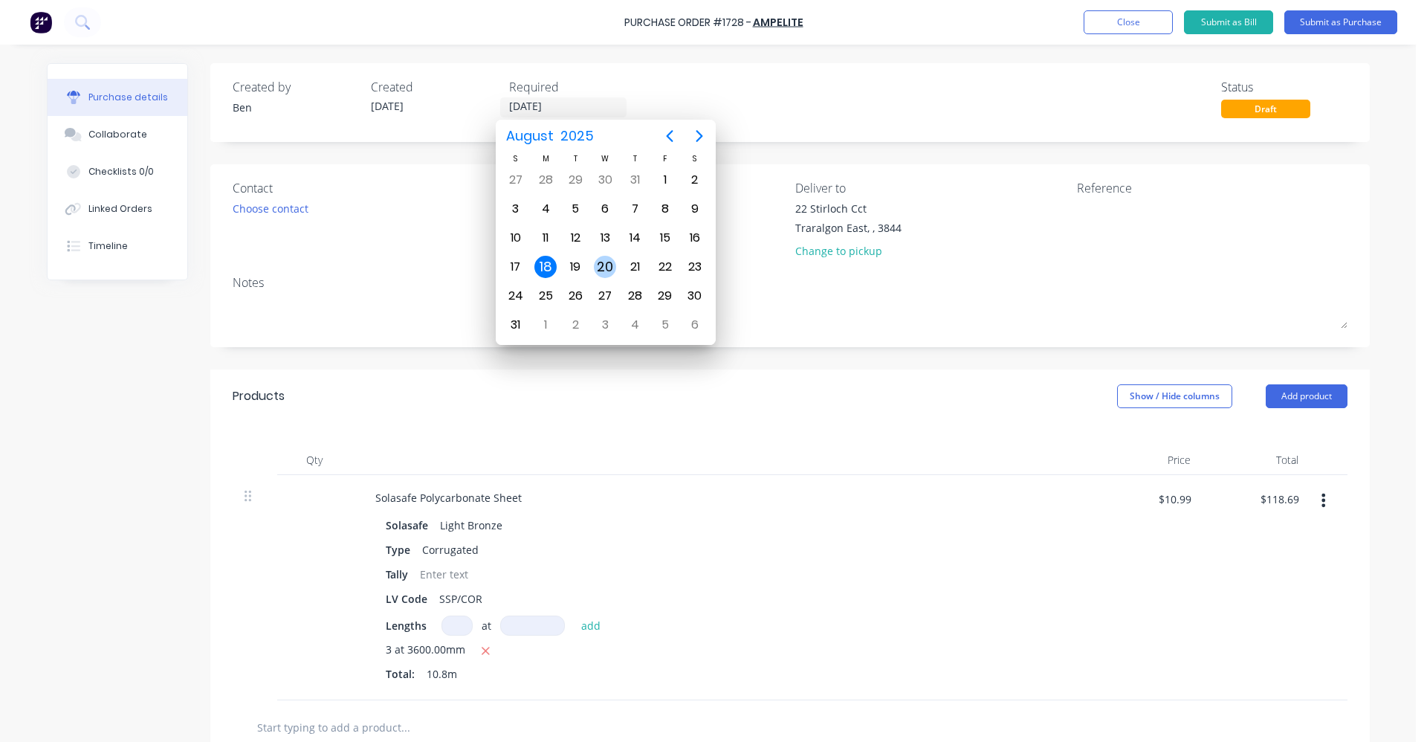
click at [605, 270] on div "20" at bounding box center [605, 267] width 22 height 22
type input "[DATE]"
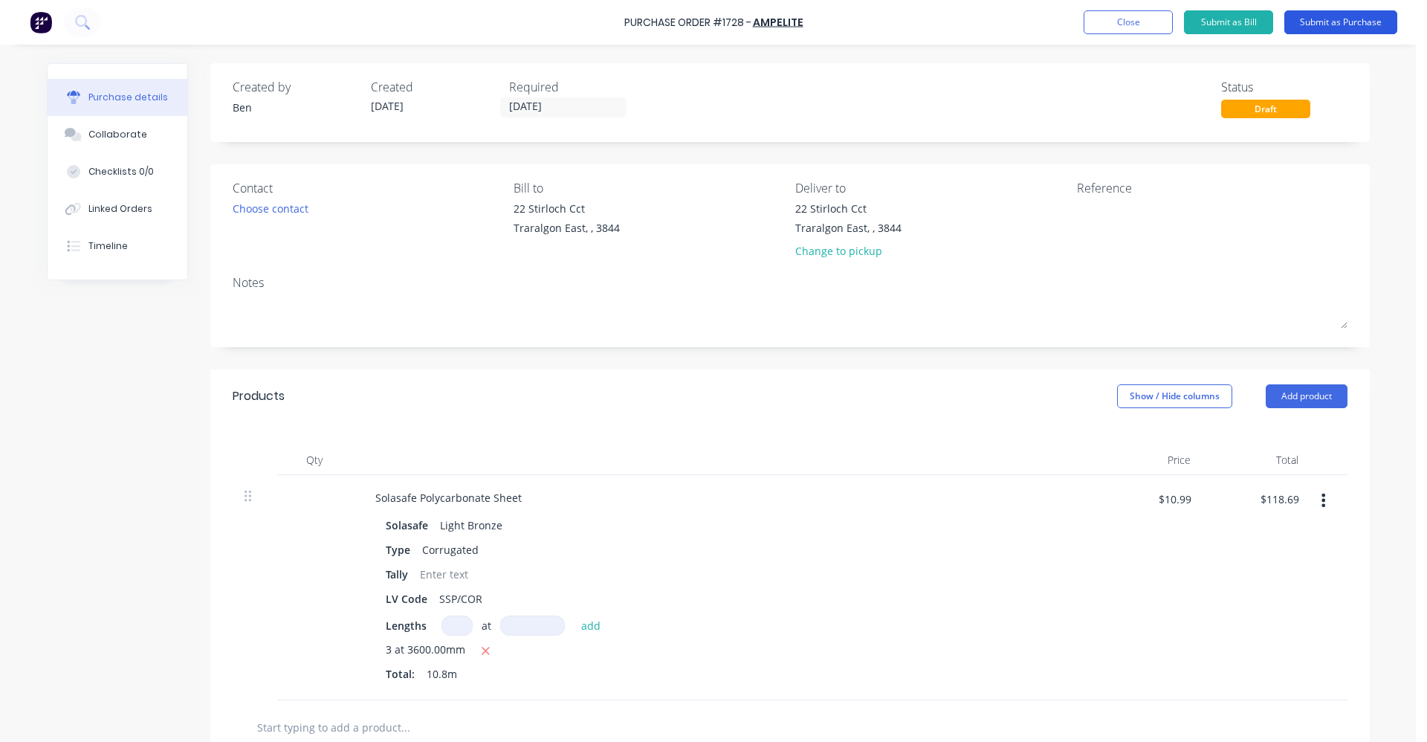
click at [1318, 25] on button "Submit as Purchase" at bounding box center [1341, 22] width 113 height 24
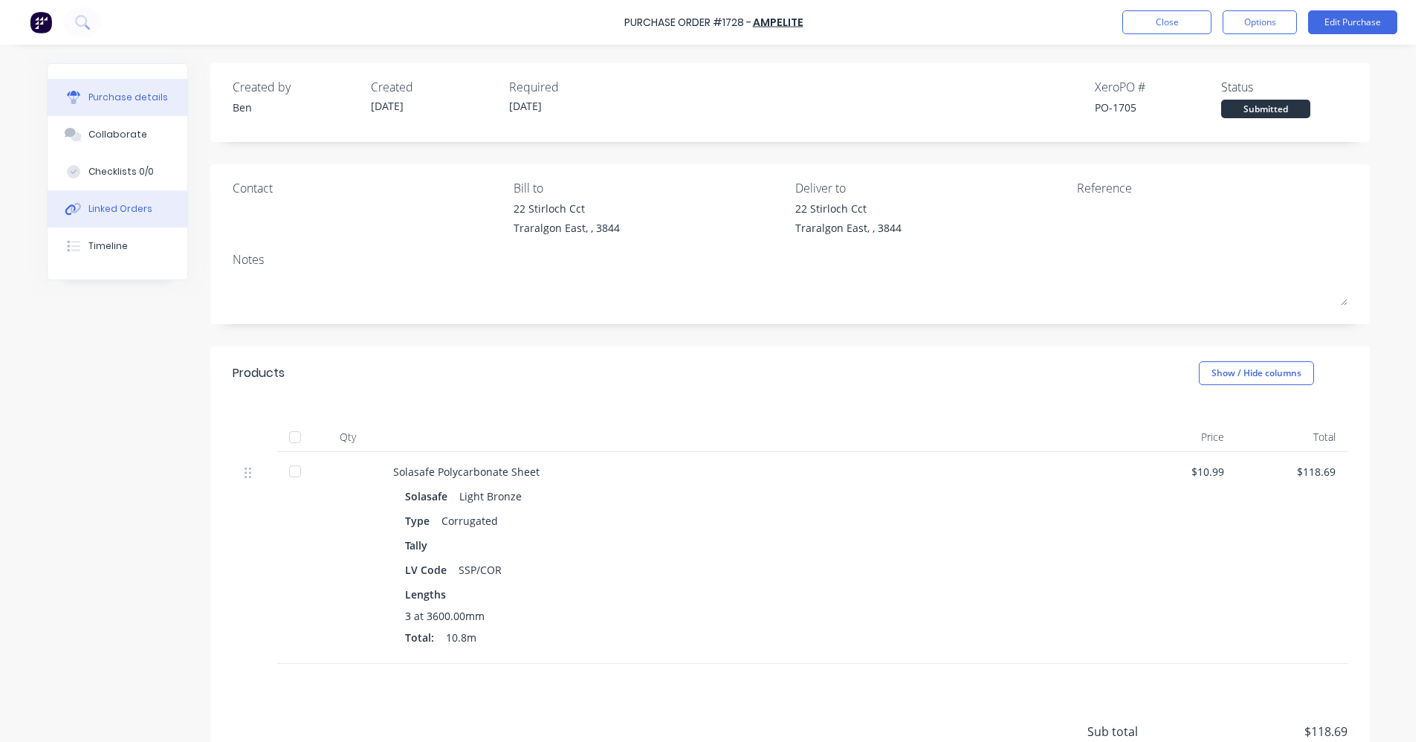
click at [117, 212] on div "Linked Orders" at bounding box center [120, 208] width 64 height 13
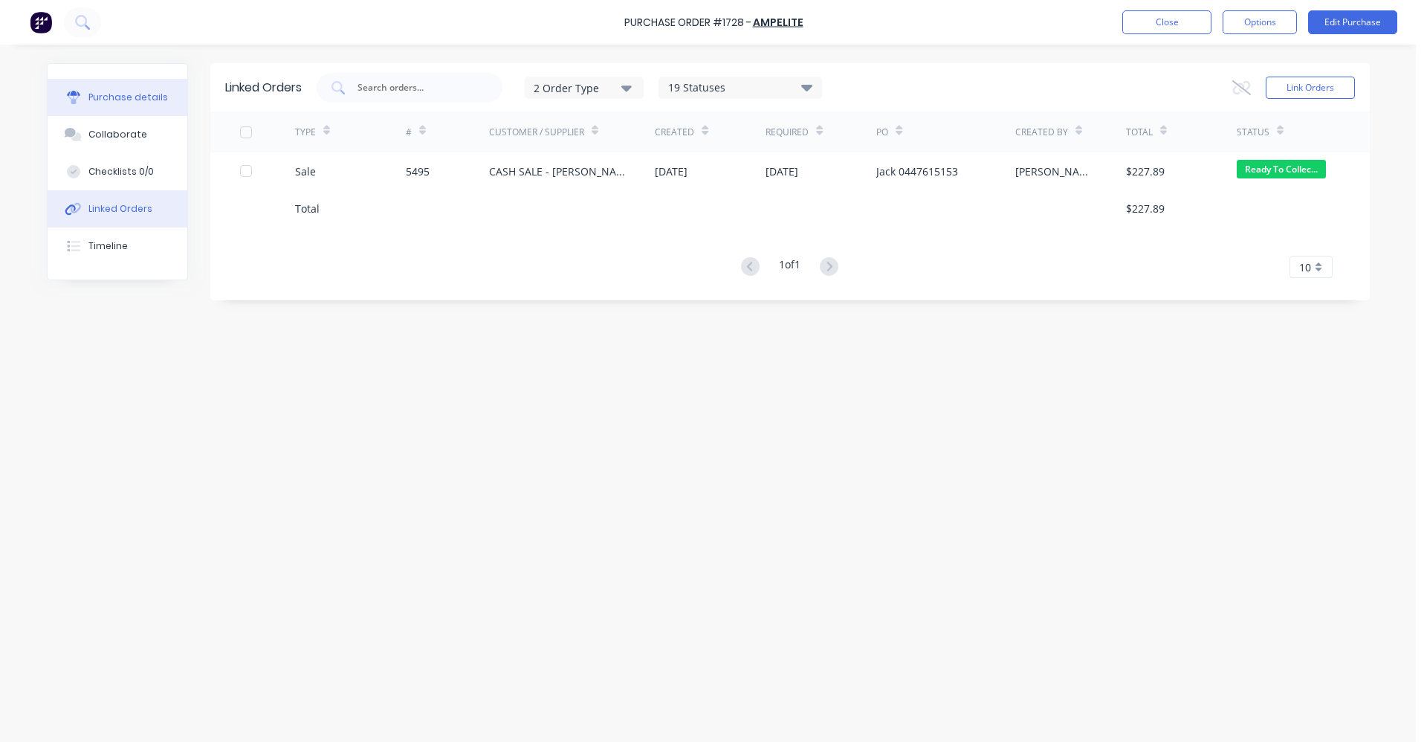
click at [112, 95] on div "Purchase details" at bounding box center [128, 97] width 80 height 13
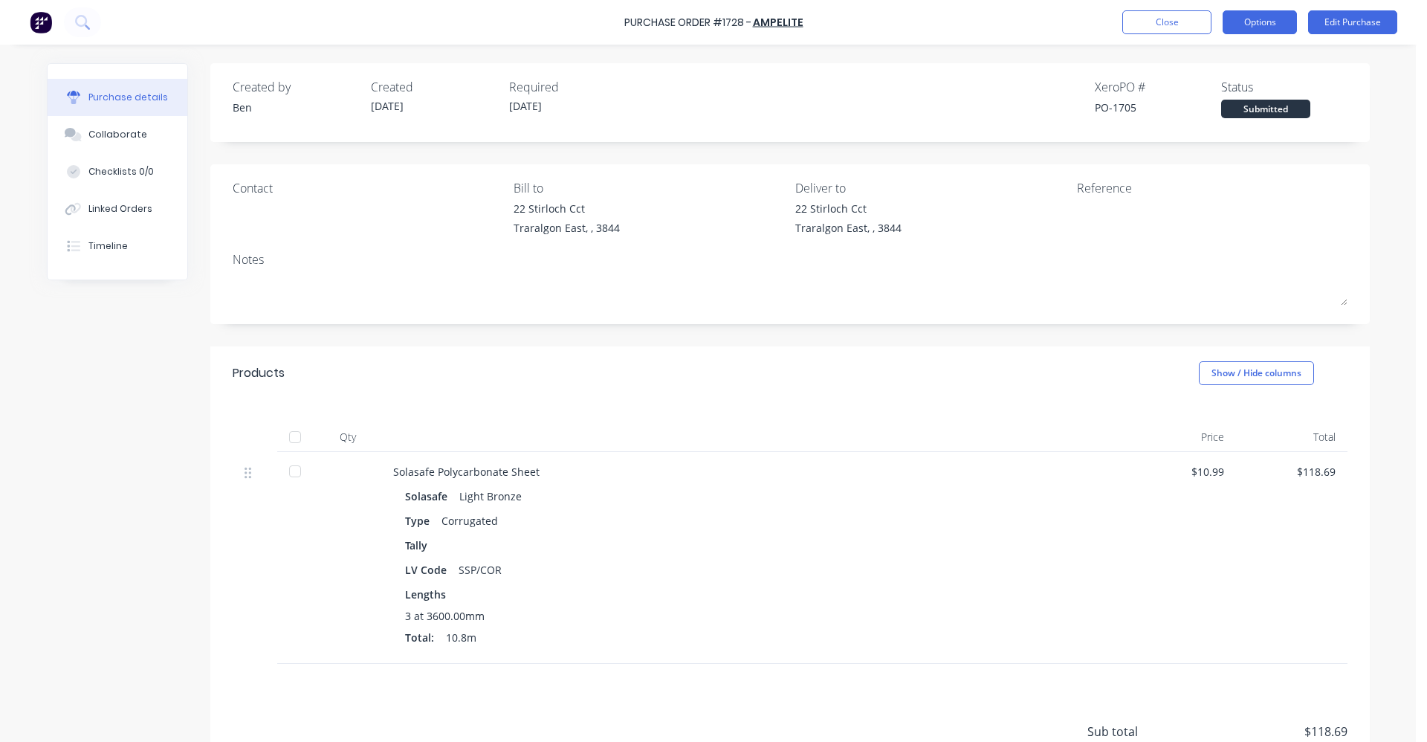
click at [1276, 29] on button "Options" at bounding box center [1260, 22] width 74 height 24
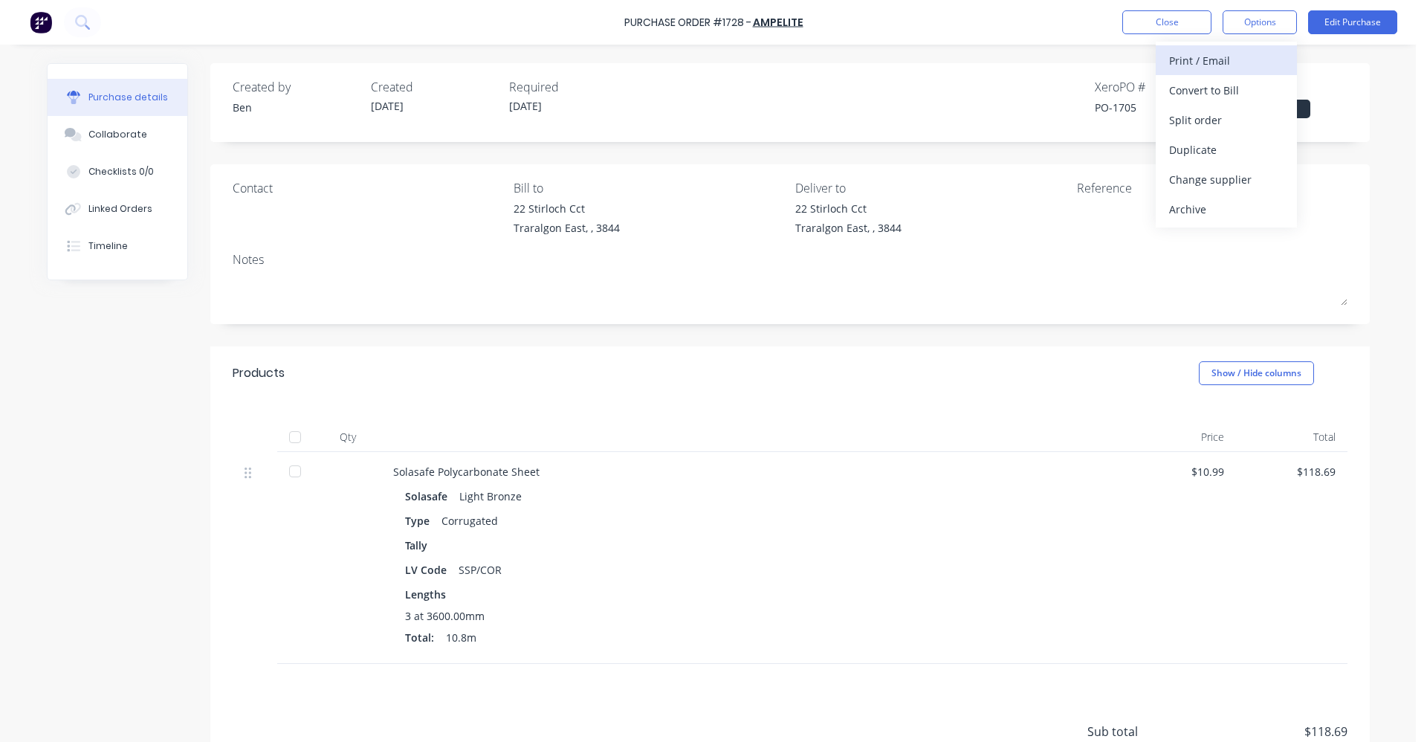
click at [1228, 64] on div "Print / Email" at bounding box center [1226, 61] width 114 height 22
click at [1208, 91] on div "With pricing" at bounding box center [1226, 91] width 114 height 22
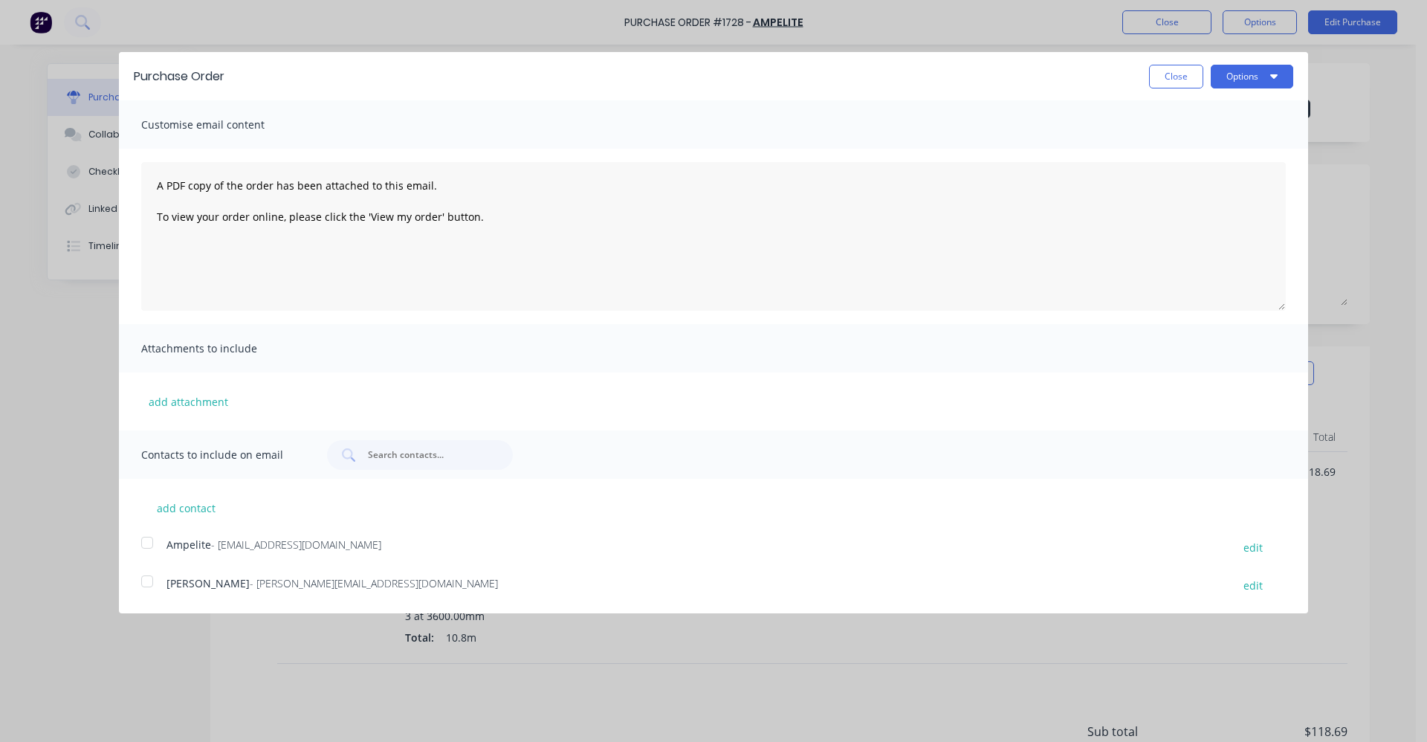
click at [144, 546] on div at bounding box center [147, 543] width 30 height 30
click at [1288, 72] on button "Options" at bounding box center [1252, 77] width 83 height 24
click at [1183, 141] on div "Email" at bounding box center [1223, 144] width 114 height 22
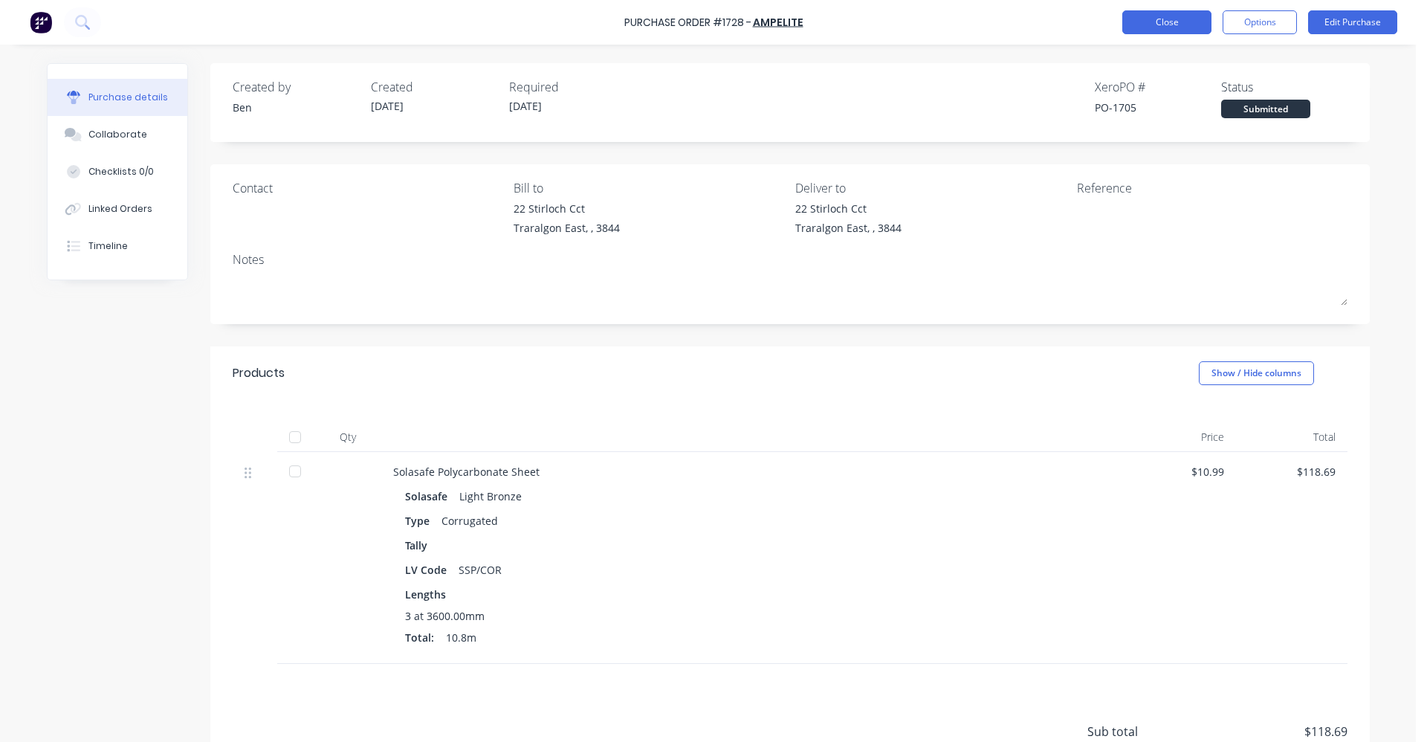
click at [1157, 21] on button "Close" at bounding box center [1167, 22] width 89 height 24
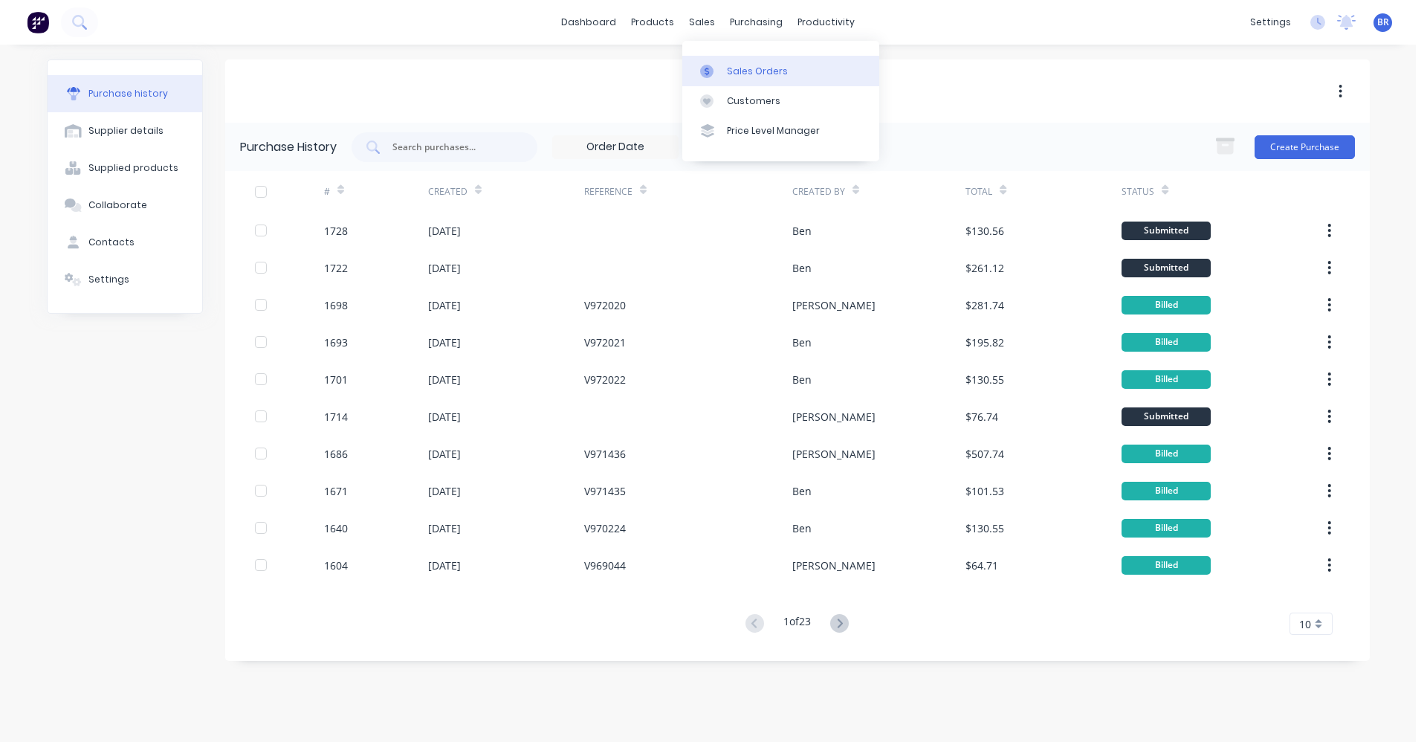
click at [752, 77] on div "Sales Orders" at bounding box center [757, 71] width 61 height 13
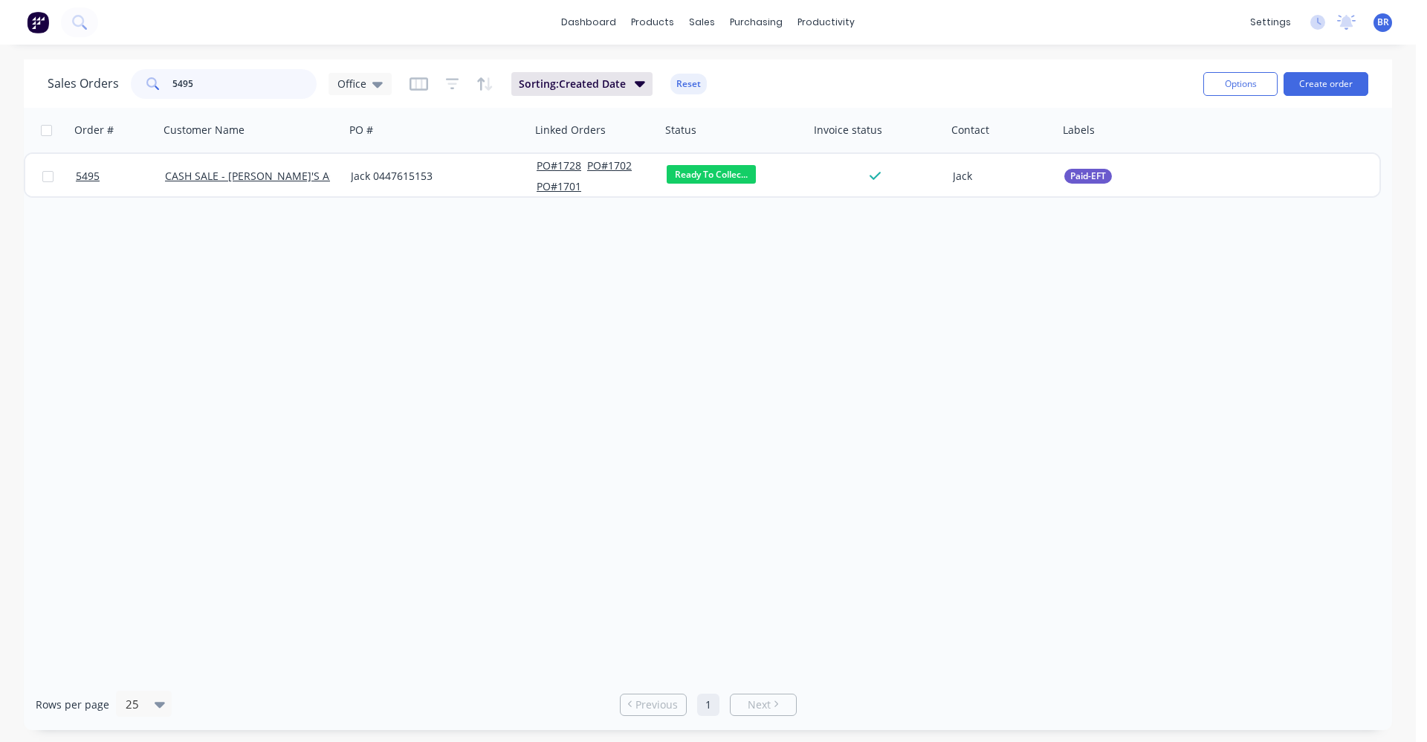
drag, startPoint x: 232, startPoint y: 78, endPoint x: 45, endPoint y: 63, distance: 187.9
click at [45, 63] on div "Sales Orders 5495 Office Sorting: Created Date Reset Options Create order" at bounding box center [708, 83] width 1369 height 48
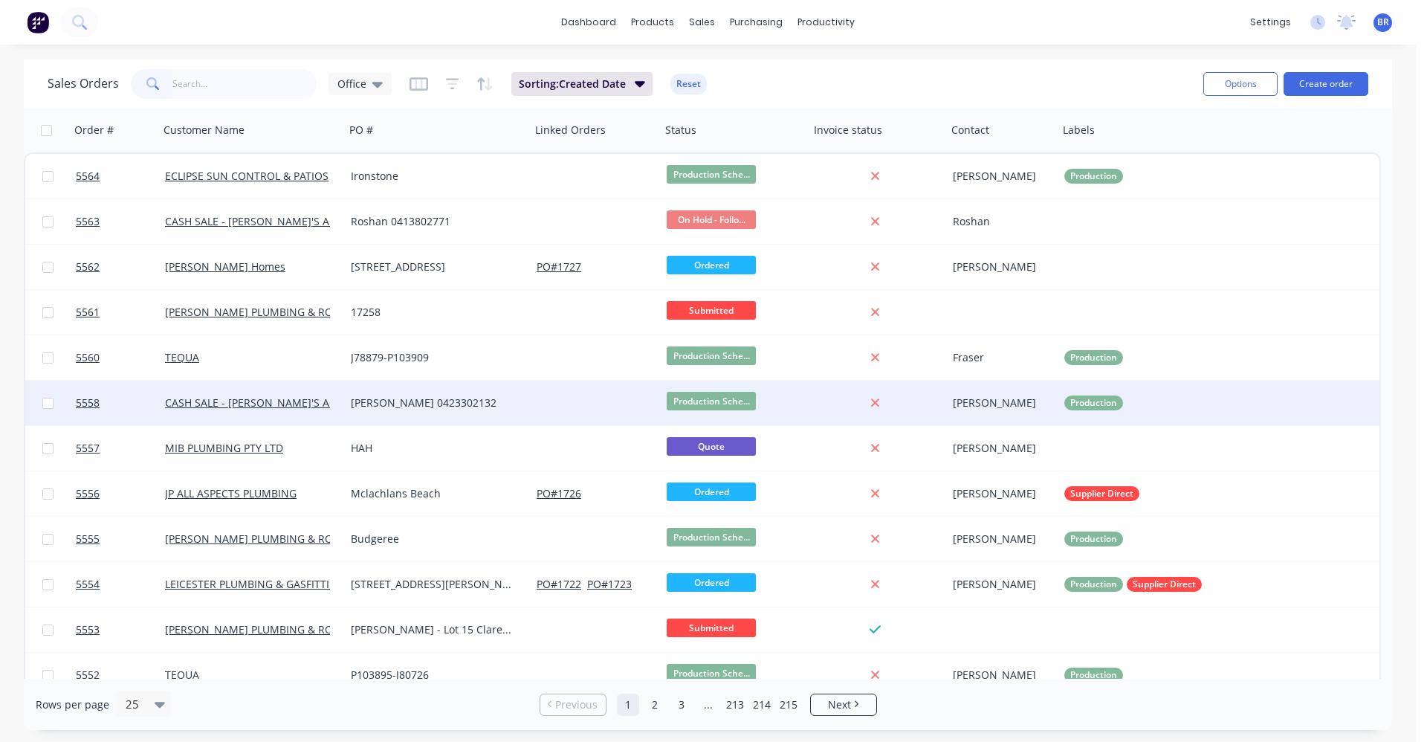
click at [486, 394] on div "[PERSON_NAME] 0423302132" at bounding box center [438, 403] width 186 height 45
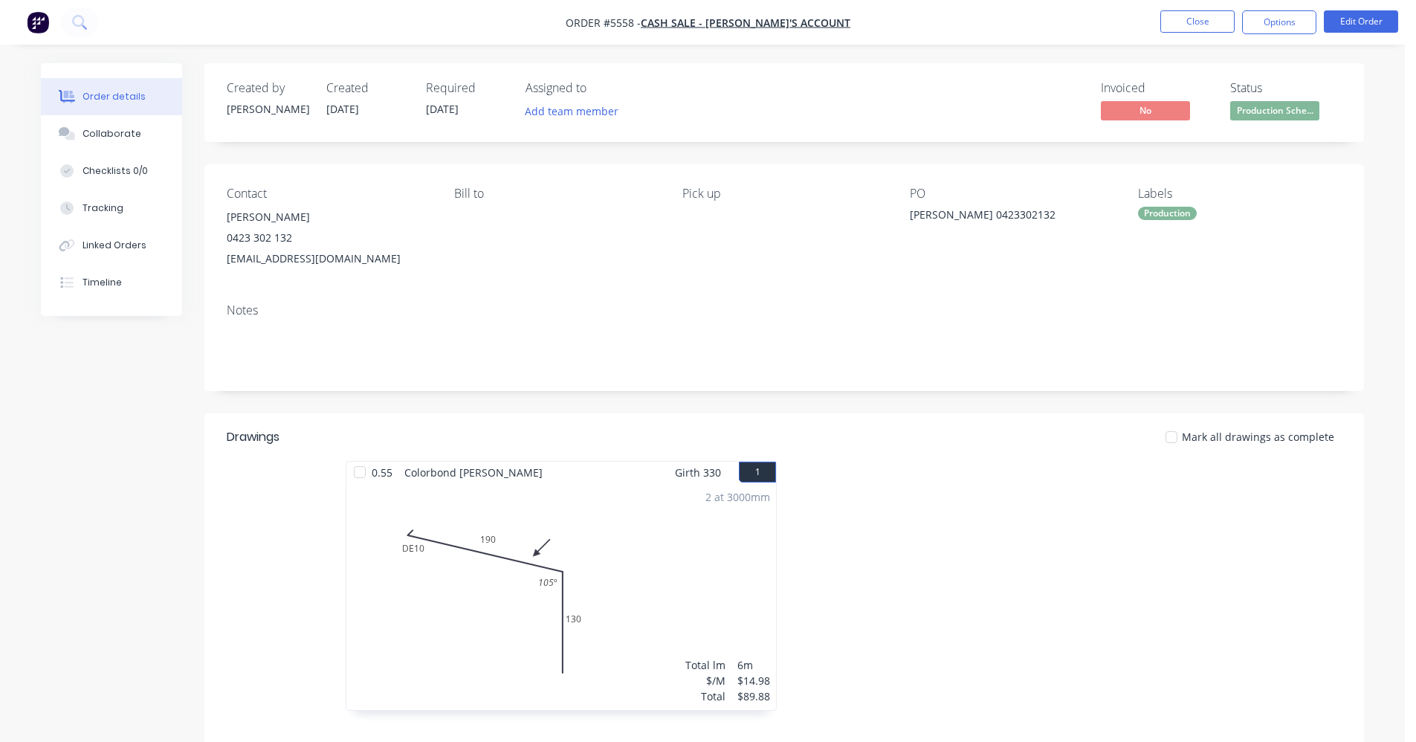
click at [459, 277] on div "Contact Jim Vella 0423 302 132 jimmy13vella@gmail.com Bill to Pick up PO Jim 04…" at bounding box center [784, 227] width 1160 height 127
click at [1204, 19] on button "Close" at bounding box center [1197, 21] width 74 height 22
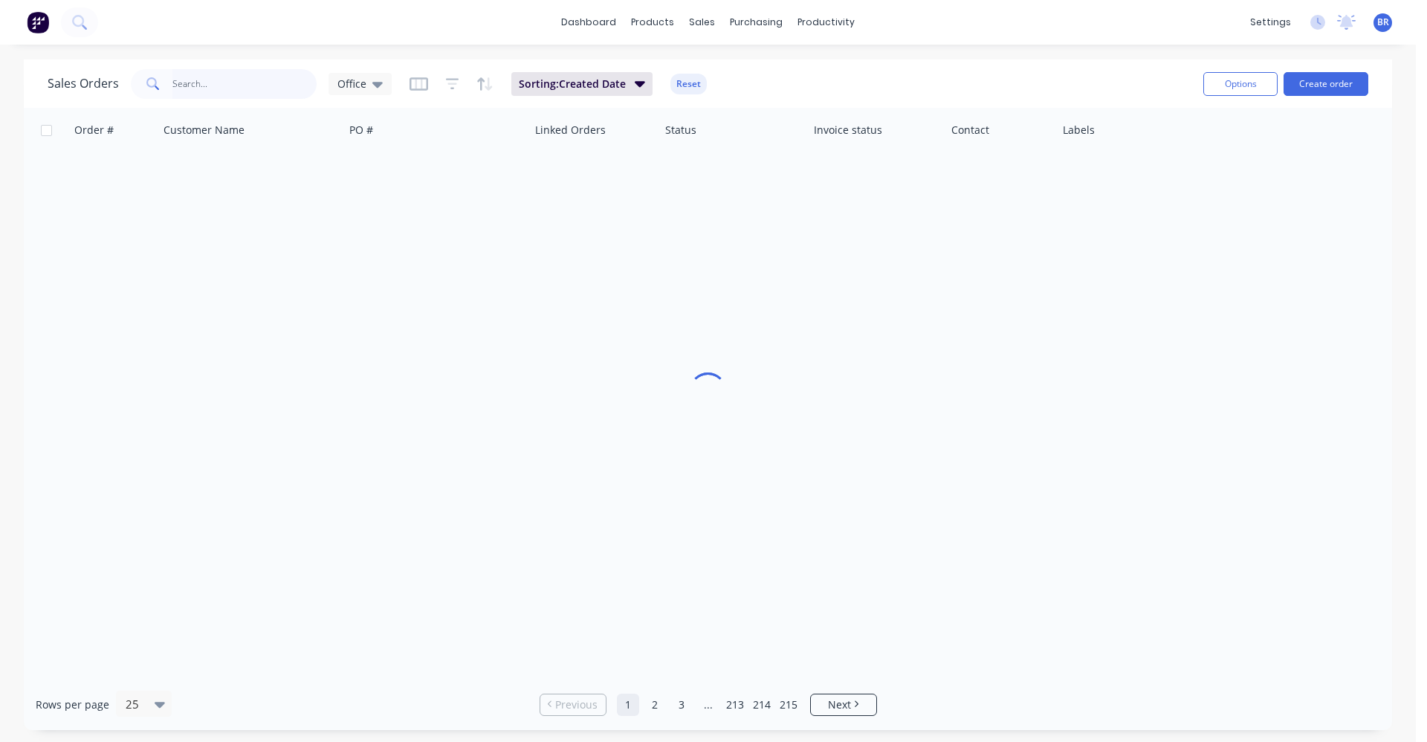
click at [262, 81] on input "text" at bounding box center [244, 84] width 145 height 30
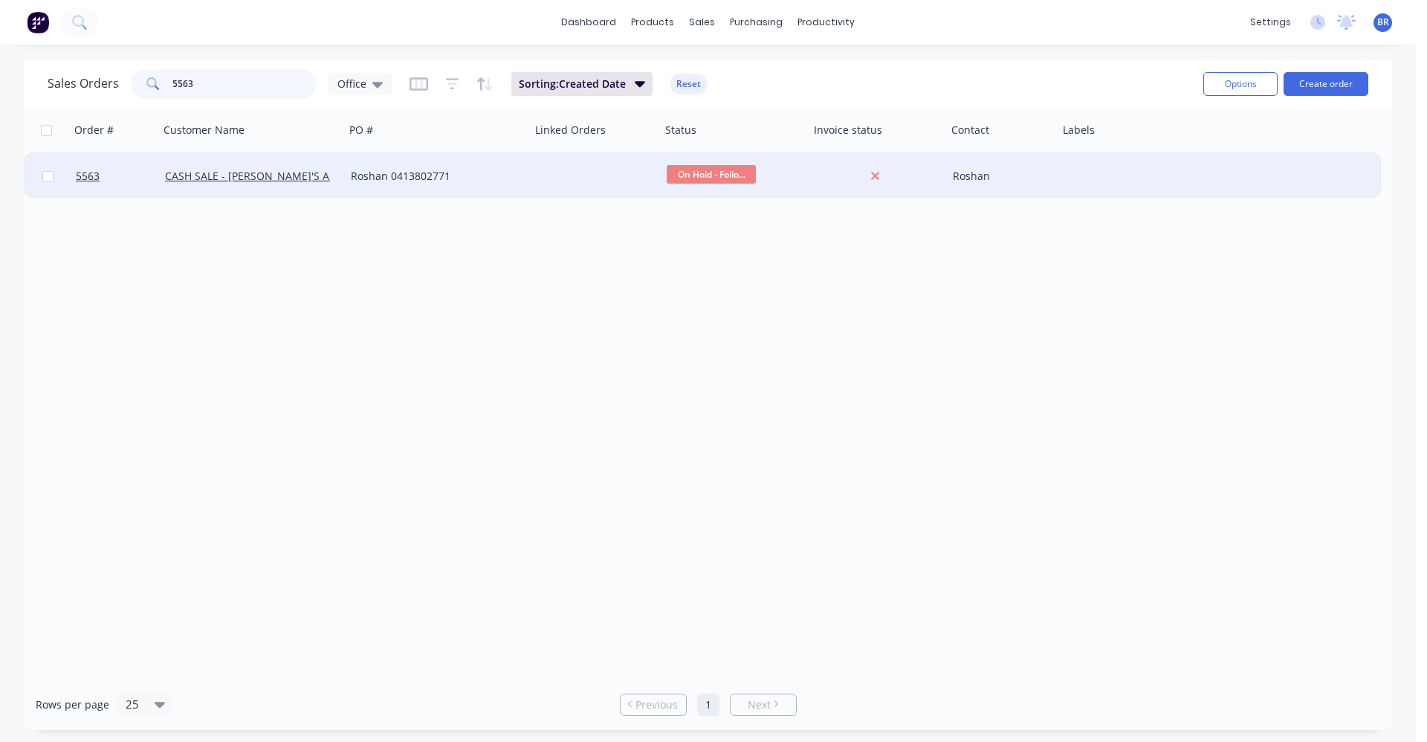
type input "5563"
click at [463, 181] on div "Roshan 0413802771" at bounding box center [433, 176] width 165 height 15
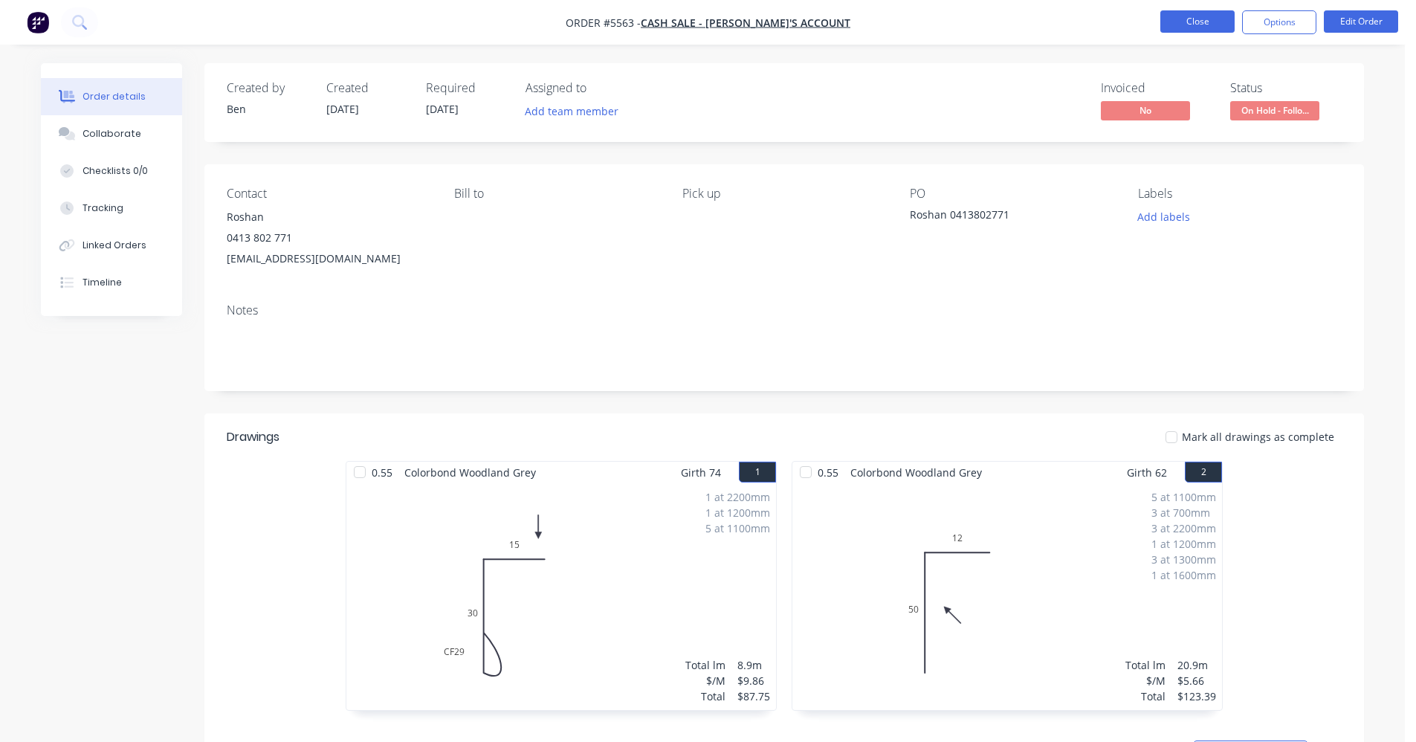
click at [1188, 25] on button "Close" at bounding box center [1197, 21] width 74 height 22
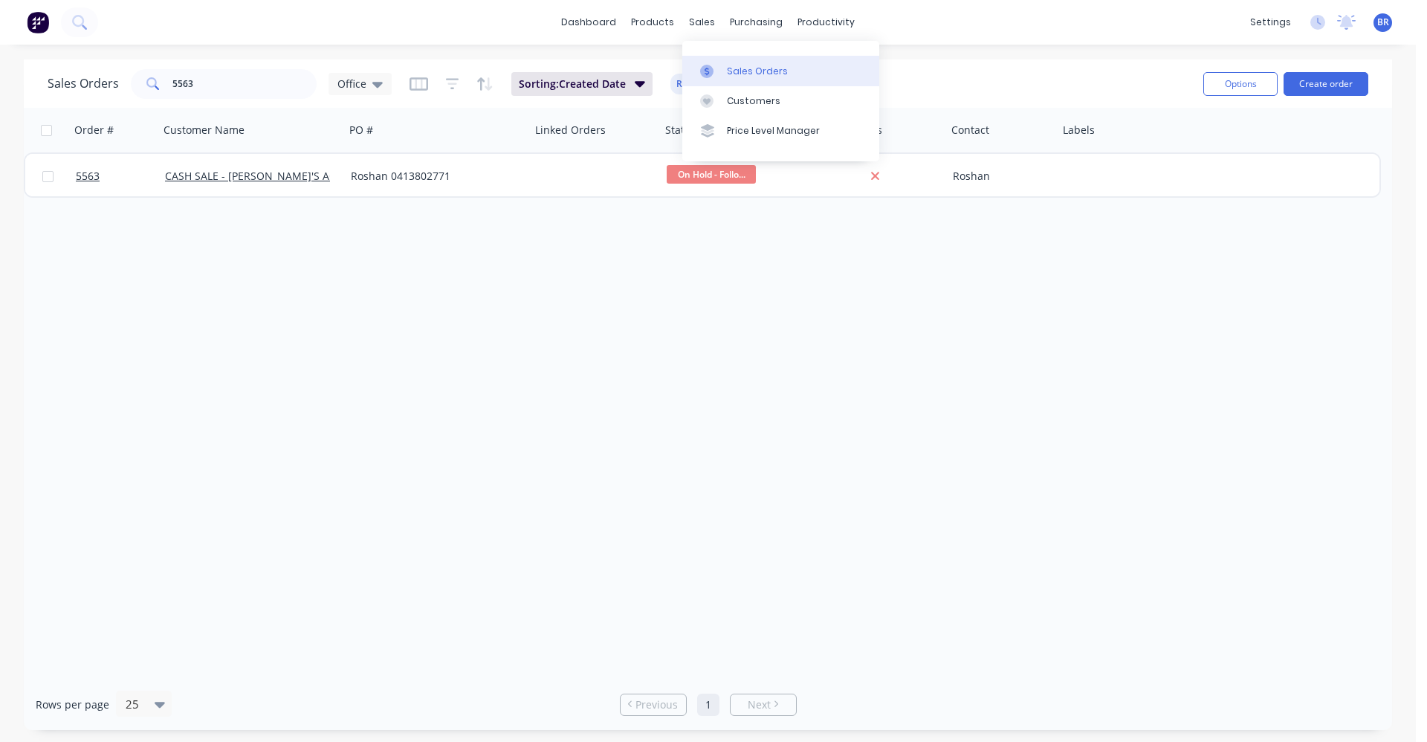
click at [760, 66] on div "Sales Orders" at bounding box center [757, 71] width 61 height 13
drag, startPoint x: 220, startPoint y: 87, endPoint x: 0, endPoint y: 45, distance: 224.0
click at [0, 45] on div "dashboard products sales purchasing productivity dashboard products Product Cat…" at bounding box center [708, 371] width 1416 height 742
click at [1323, 77] on button "Create order" at bounding box center [1326, 84] width 85 height 24
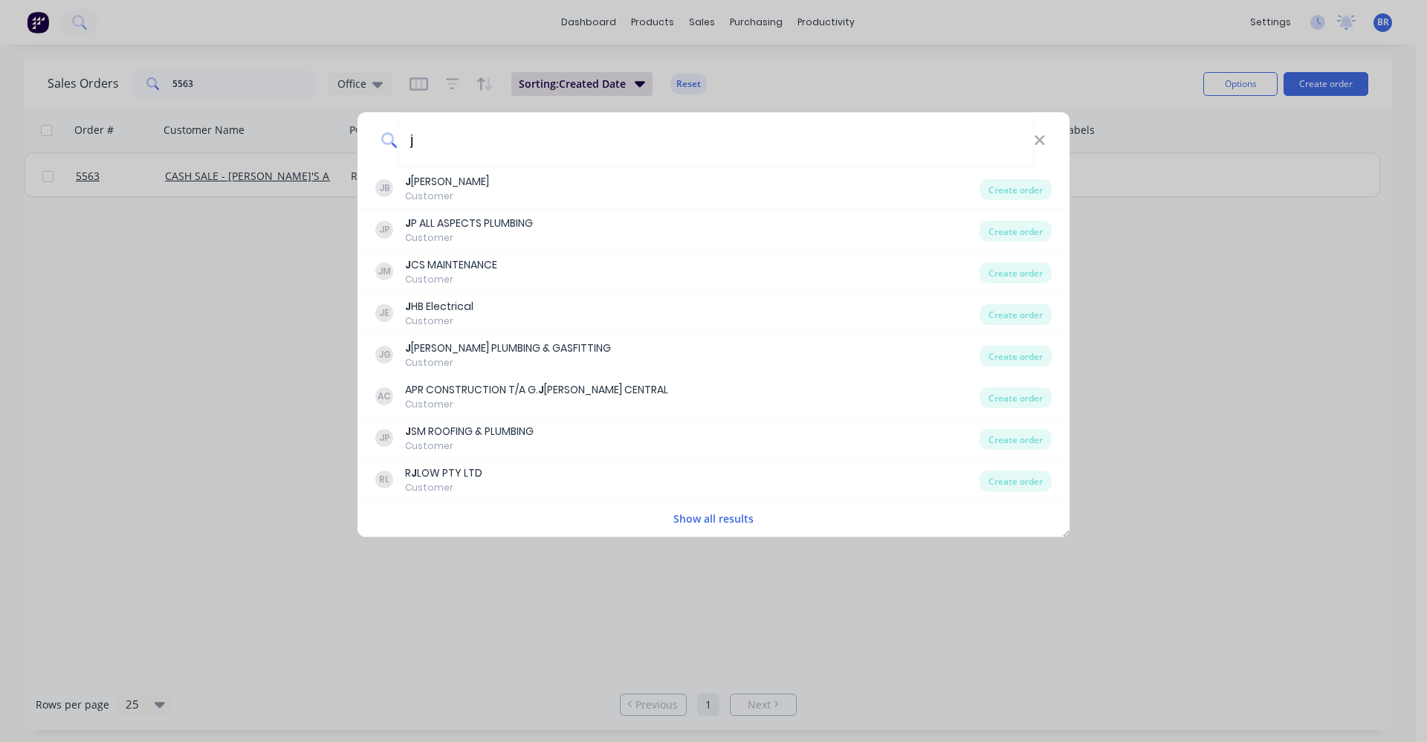
type input "j"
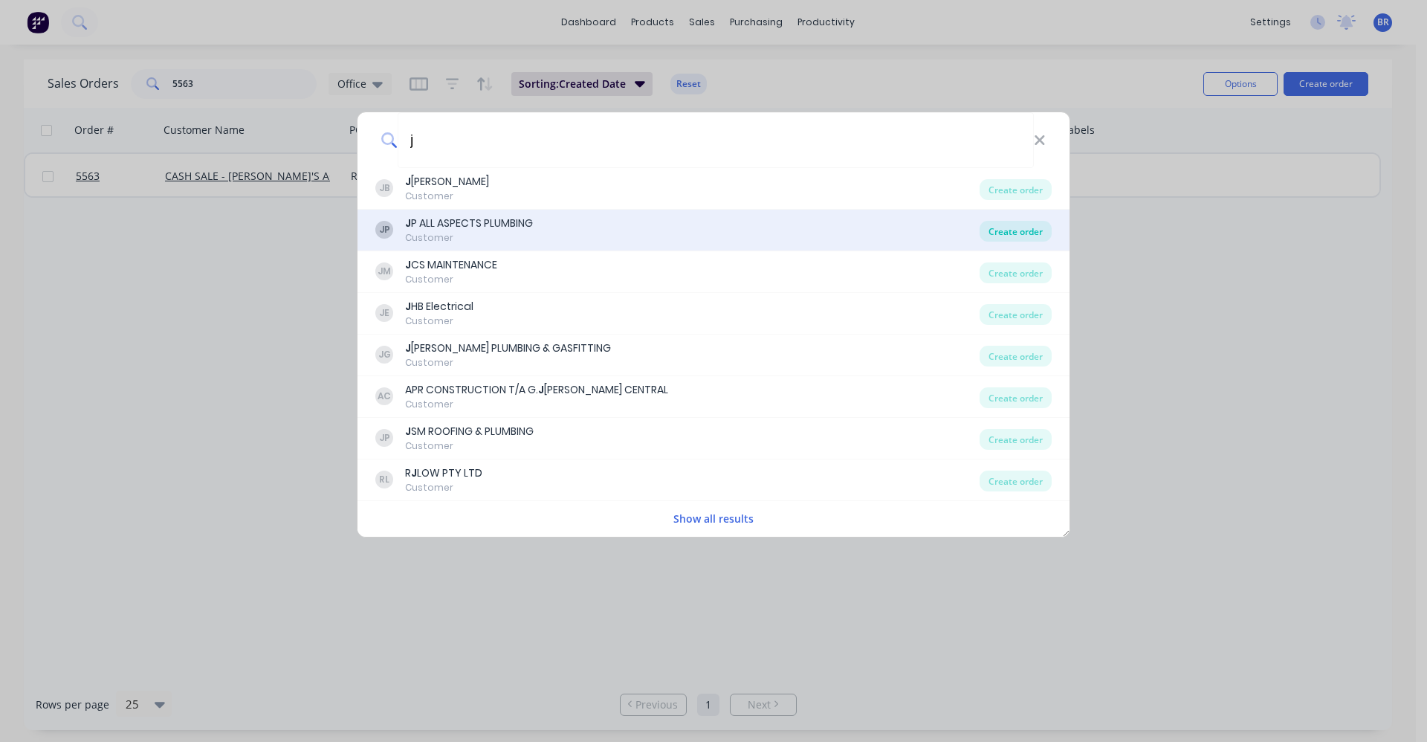
click at [1015, 233] on div "Create order" at bounding box center [1016, 231] width 72 height 21
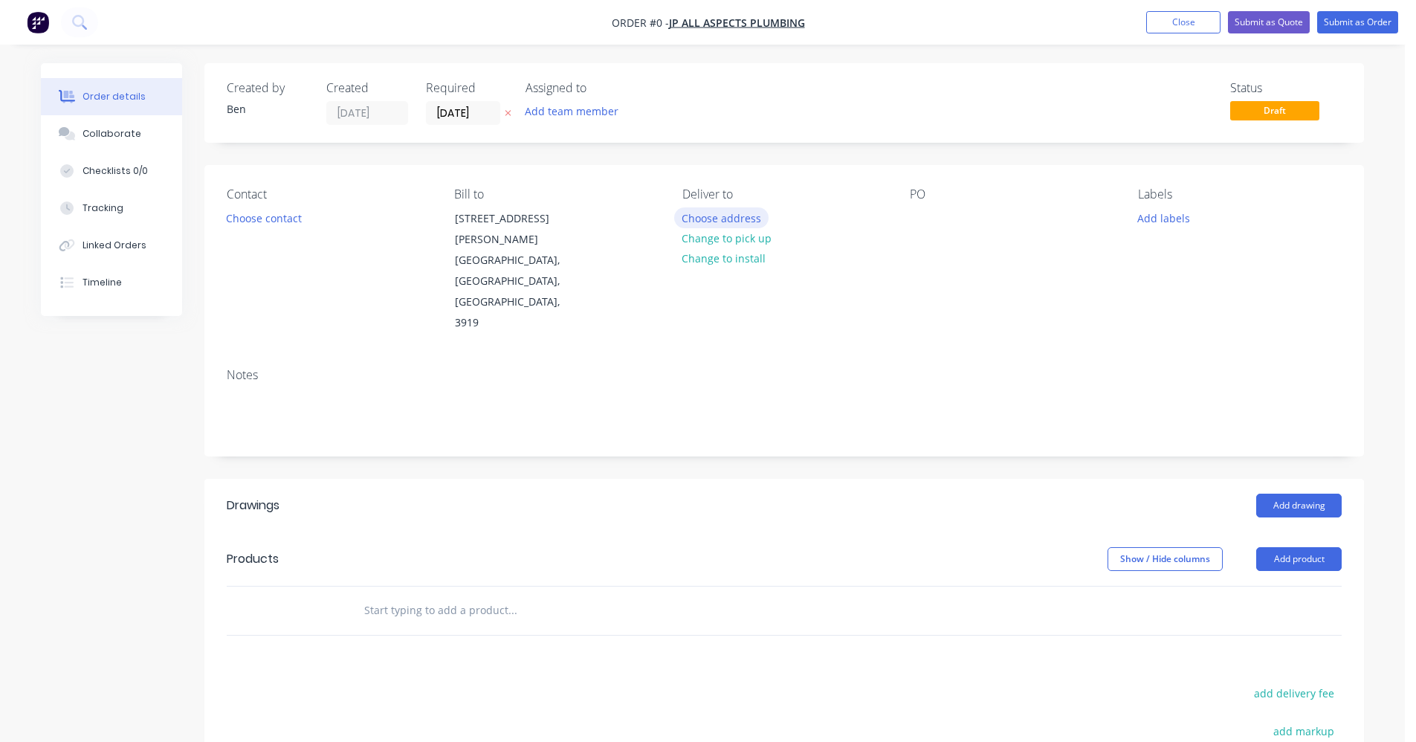
click at [729, 218] on button "Choose address" at bounding box center [721, 217] width 95 height 20
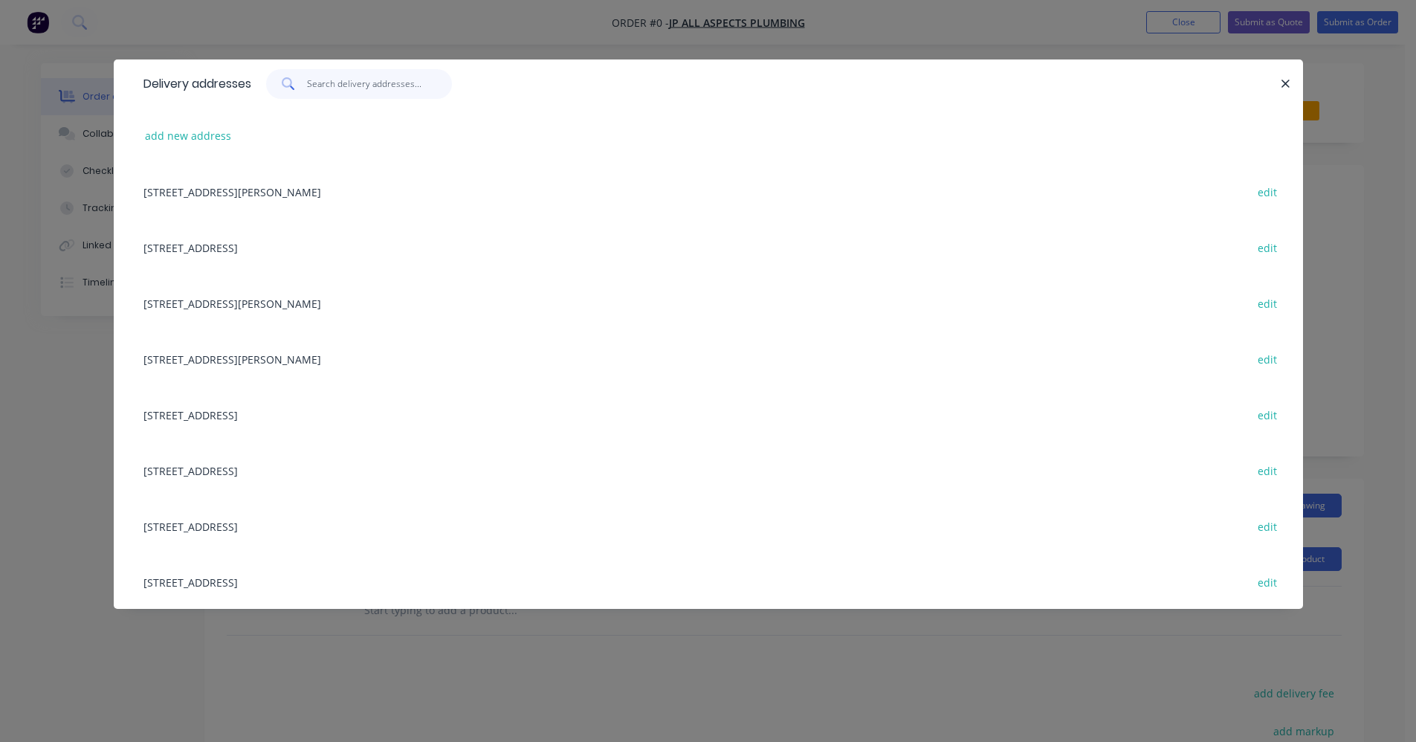
click at [355, 89] on input "text" at bounding box center [379, 84] width 145 height 30
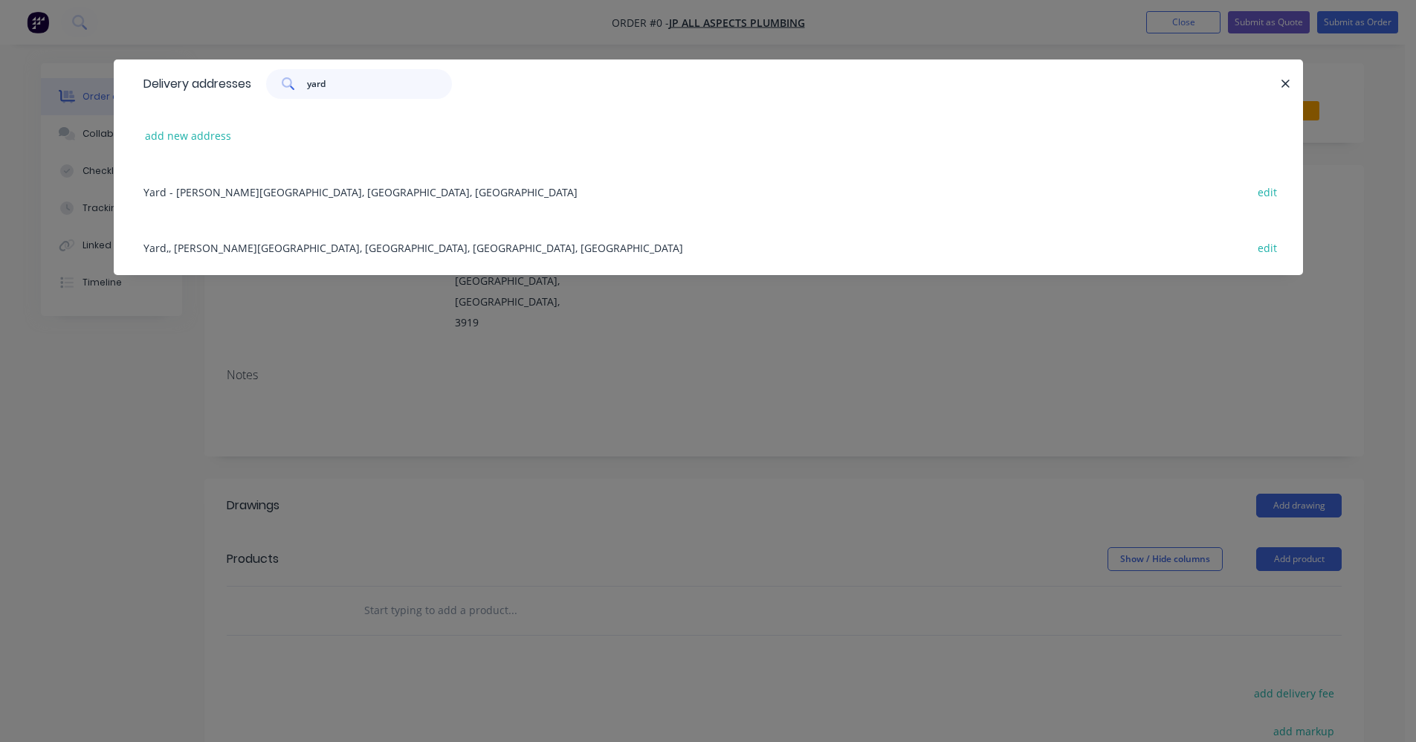
type input "yard"
click at [271, 181] on div "Yard - [PERSON_NAME] St, Yarram, [GEOGRAPHIC_DATA], [GEOGRAPHIC_DATA] edit" at bounding box center [708, 192] width 1145 height 56
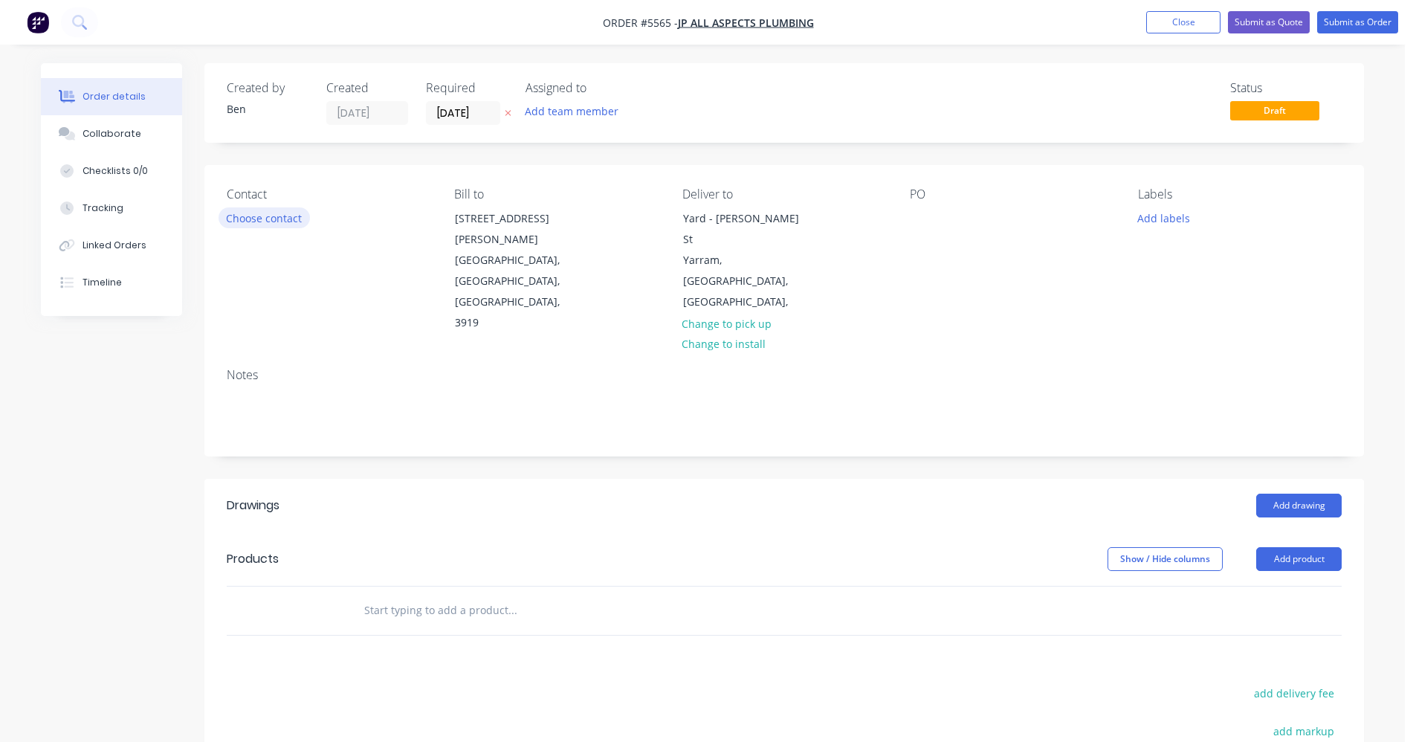
click at [284, 219] on button "Choose contact" at bounding box center [264, 217] width 91 height 20
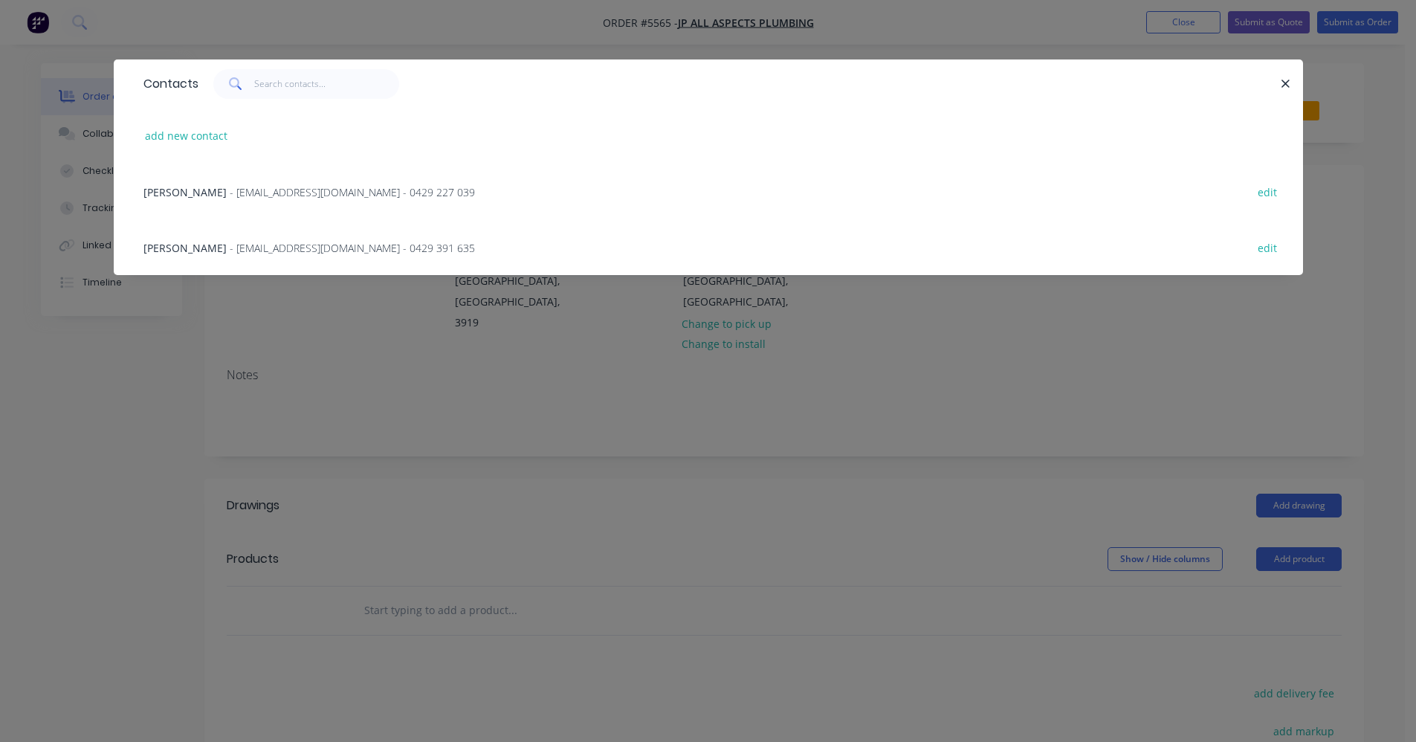
drag, startPoint x: 230, startPoint y: 245, endPoint x: 411, endPoint y: 286, distance: 185.9
click at [231, 245] on span "- [EMAIL_ADDRESS][DOMAIN_NAME] - 0429 391 635" at bounding box center [352, 248] width 245 height 14
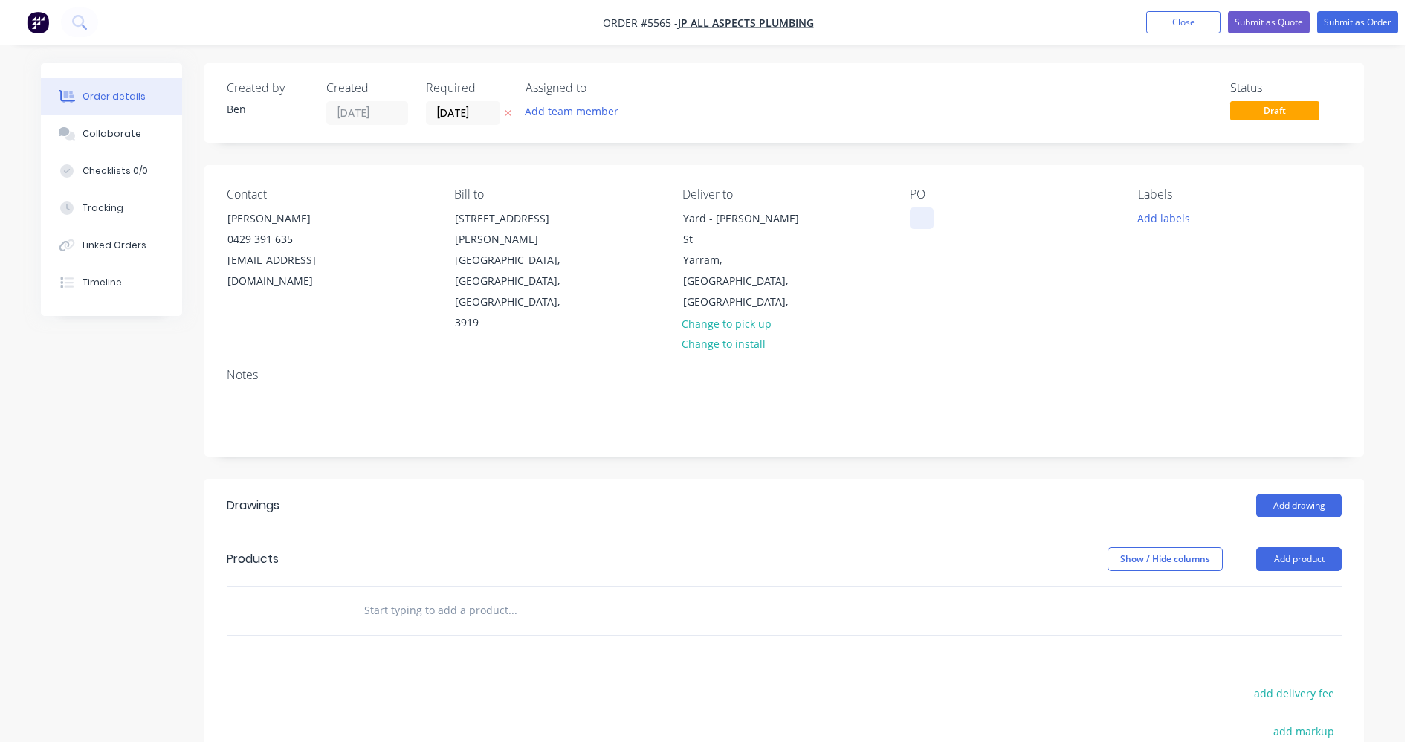
click at [924, 215] on div at bounding box center [922, 218] width 24 height 22
click at [1305, 494] on button "Add drawing" at bounding box center [1298, 506] width 85 height 24
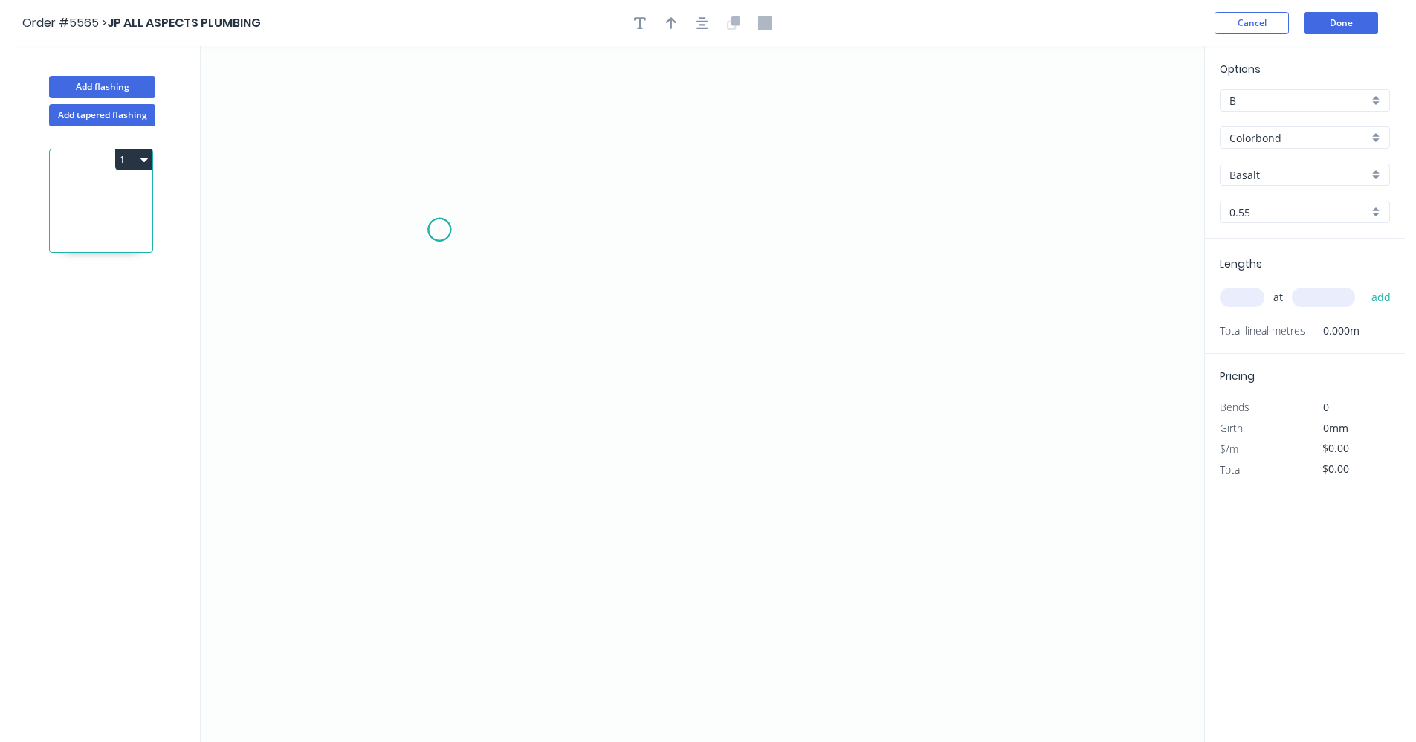
drag, startPoint x: 439, startPoint y: 230, endPoint x: 526, endPoint y: 352, distance: 149.8
click at [441, 232] on icon "0" at bounding box center [703, 394] width 1004 height 696
click at [700, 405] on icon "0" at bounding box center [703, 394] width 1004 height 696
click at [997, 413] on icon "0 ?" at bounding box center [703, 394] width 1004 height 696
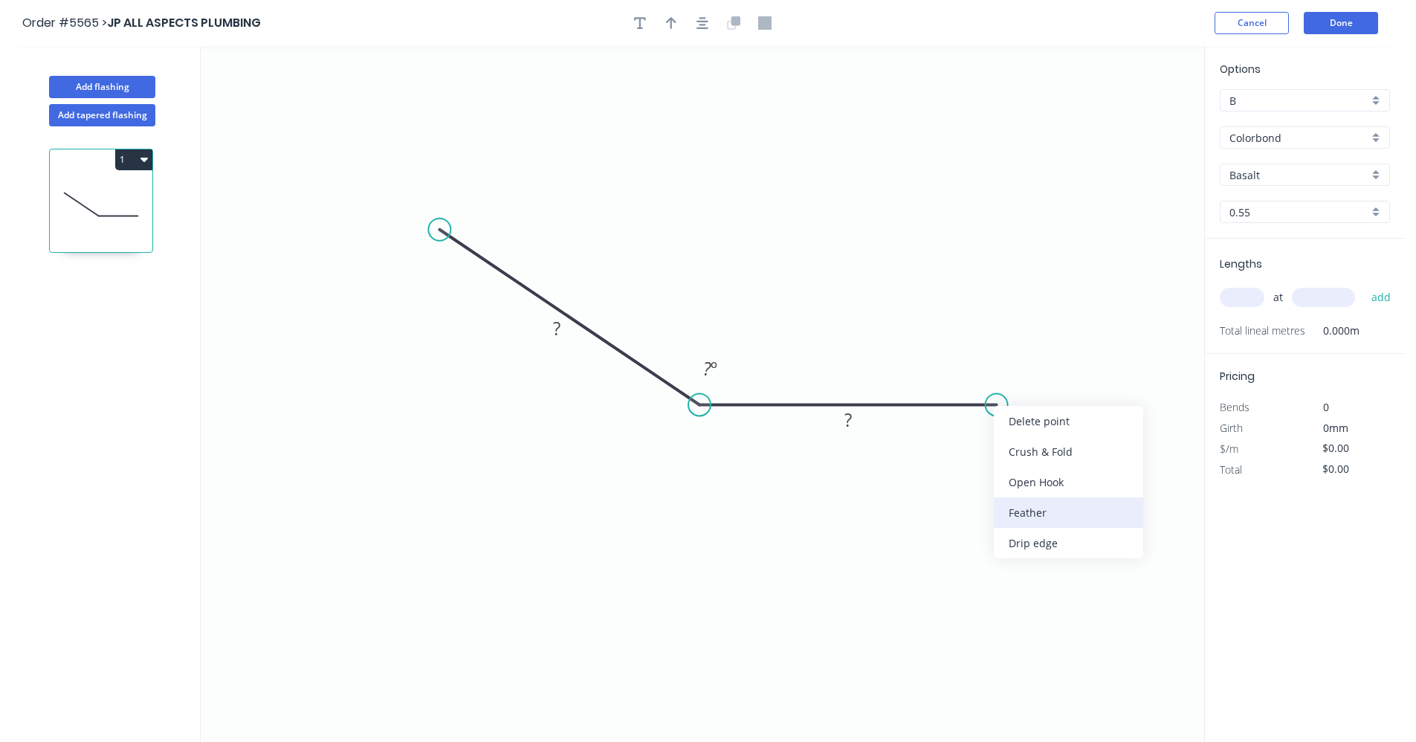
click at [1050, 512] on div "Feather" at bounding box center [1068, 512] width 149 height 30
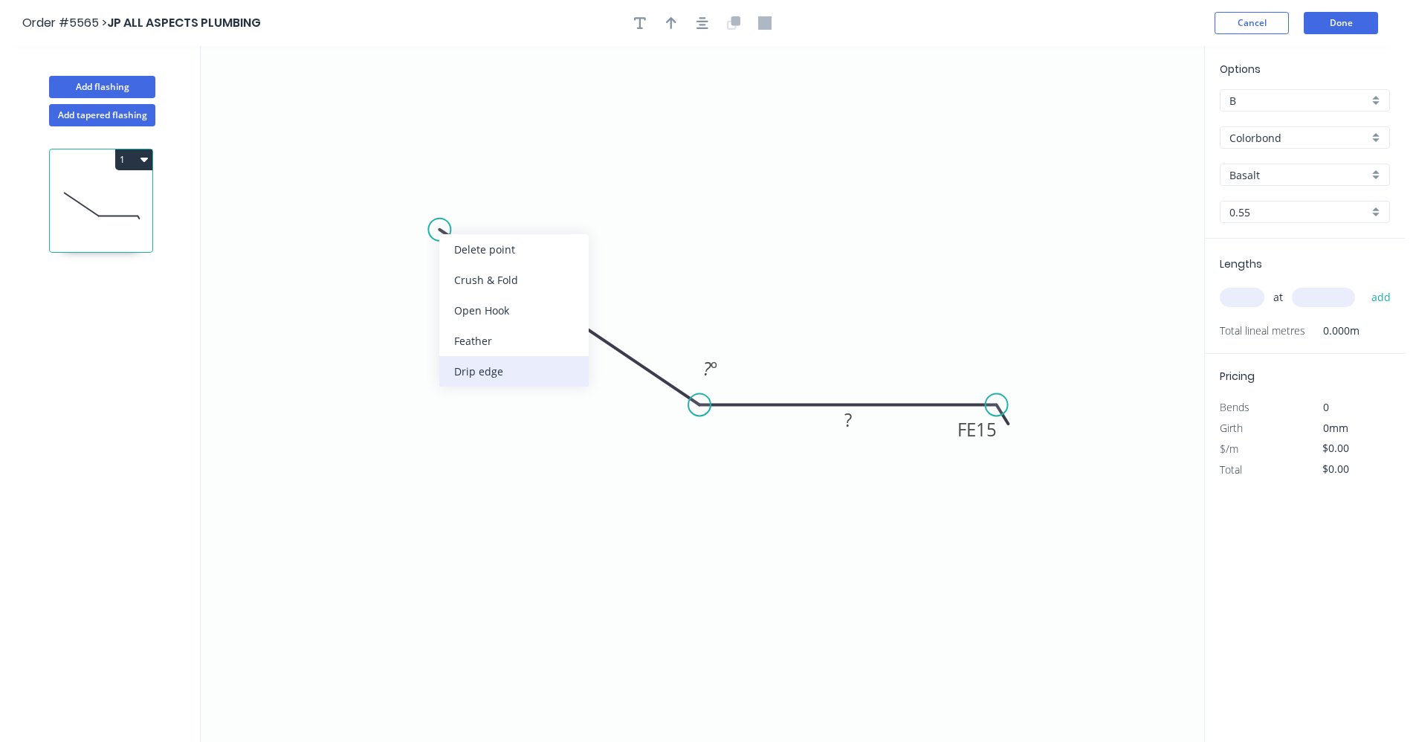
click at [485, 374] on div "Drip edge" at bounding box center [513, 371] width 149 height 30
click at [468, 265] on div "Flip bend" at bounding box center [513, 269] width 149 height 30
click at [545, 321] on rect at bounding box center [557, 329] width 30 height 21
type input "$15.27"
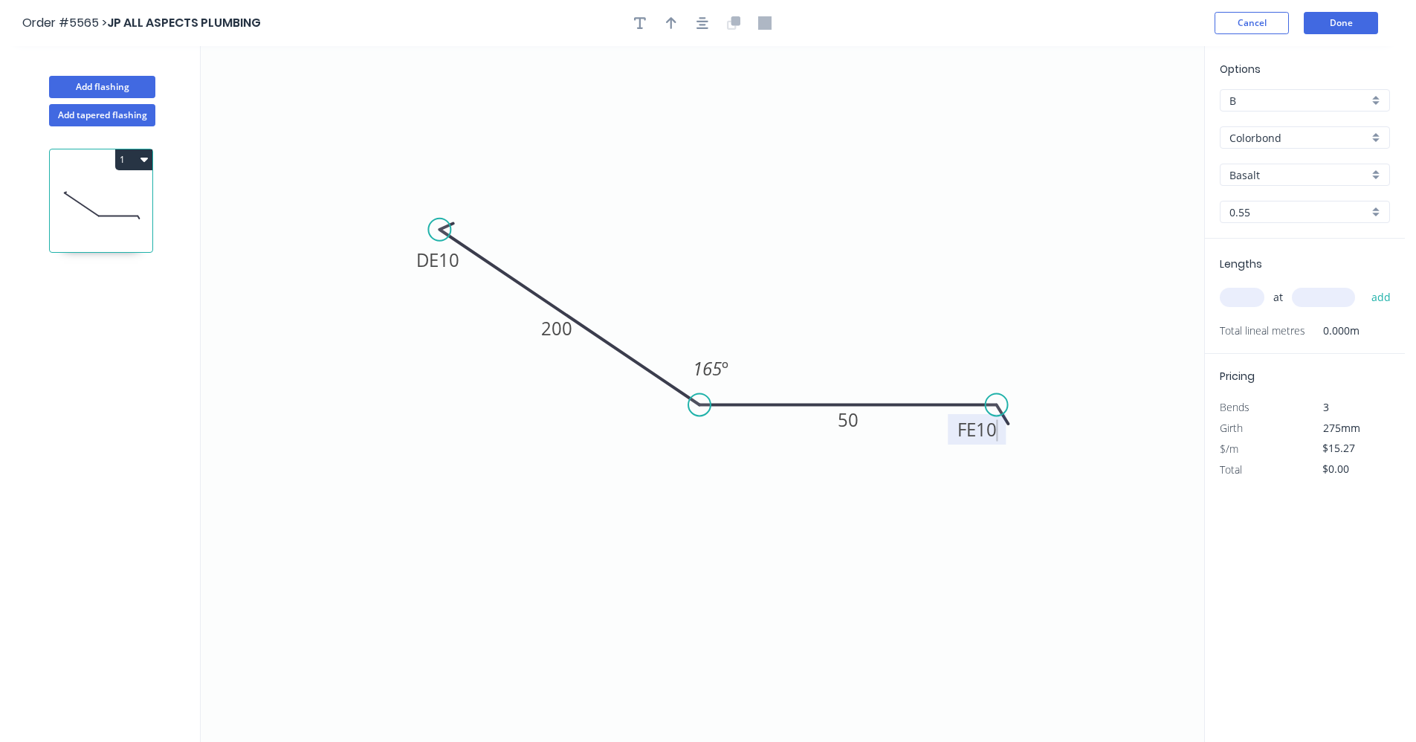
click at [1380, 175] on div "Basalt" at bounding box center [1305, 175] width 170 height 22
click at [1260, 287] on div "Monument" at bounding box center [1305, 293] width 169 height 26
type input "Monument"
drag, startPoint x: 1244, startPoint y: 308, endPoint x: 1242, endPoint y: 300, distance: 8.5
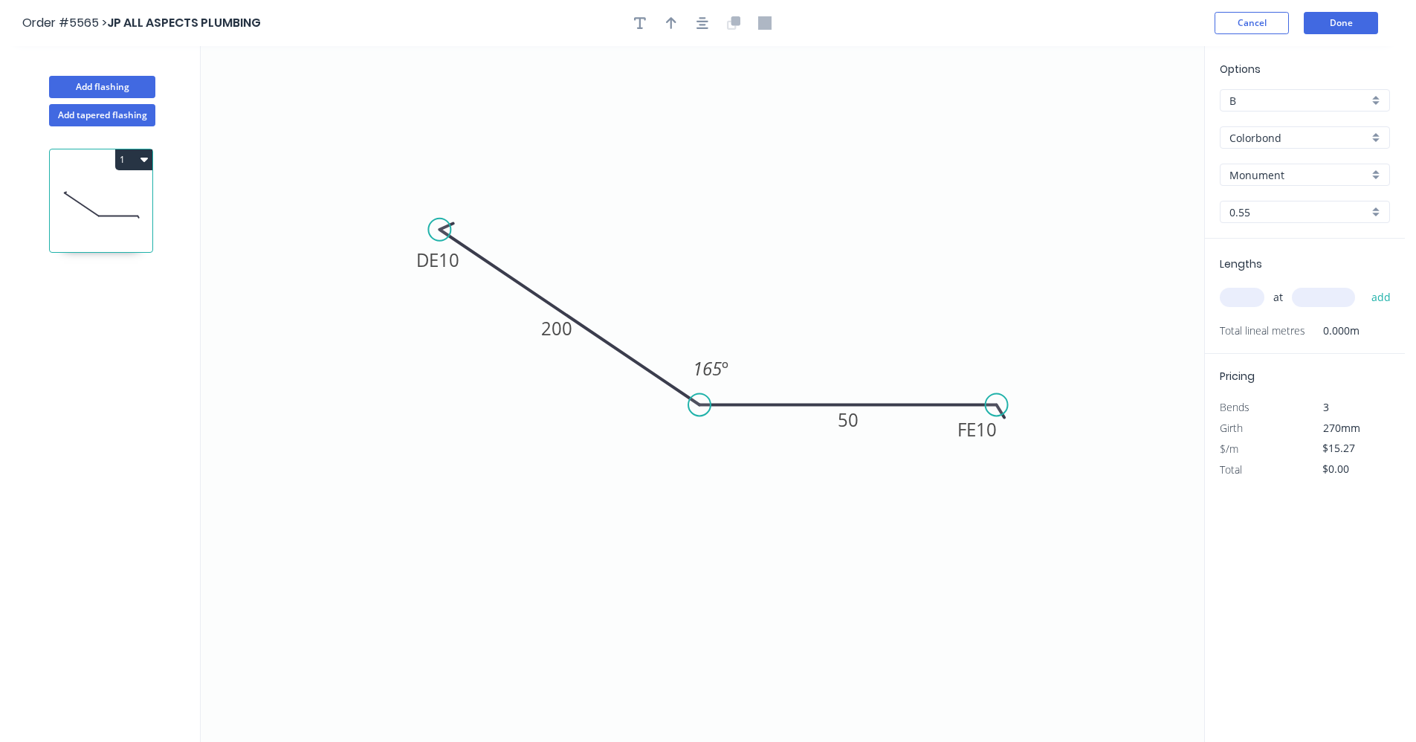
click at [1244, 307] on div "at add" at bounding box center [1306, 297] width 173 height 25
click at [1237, 293] on input "text" at bounding box center [1242, 297] width 45 height 19
type input "6"
type input "4800"
click at [1364, 285] on button "add" at bounding box center [1381, 297] width 35 height 25
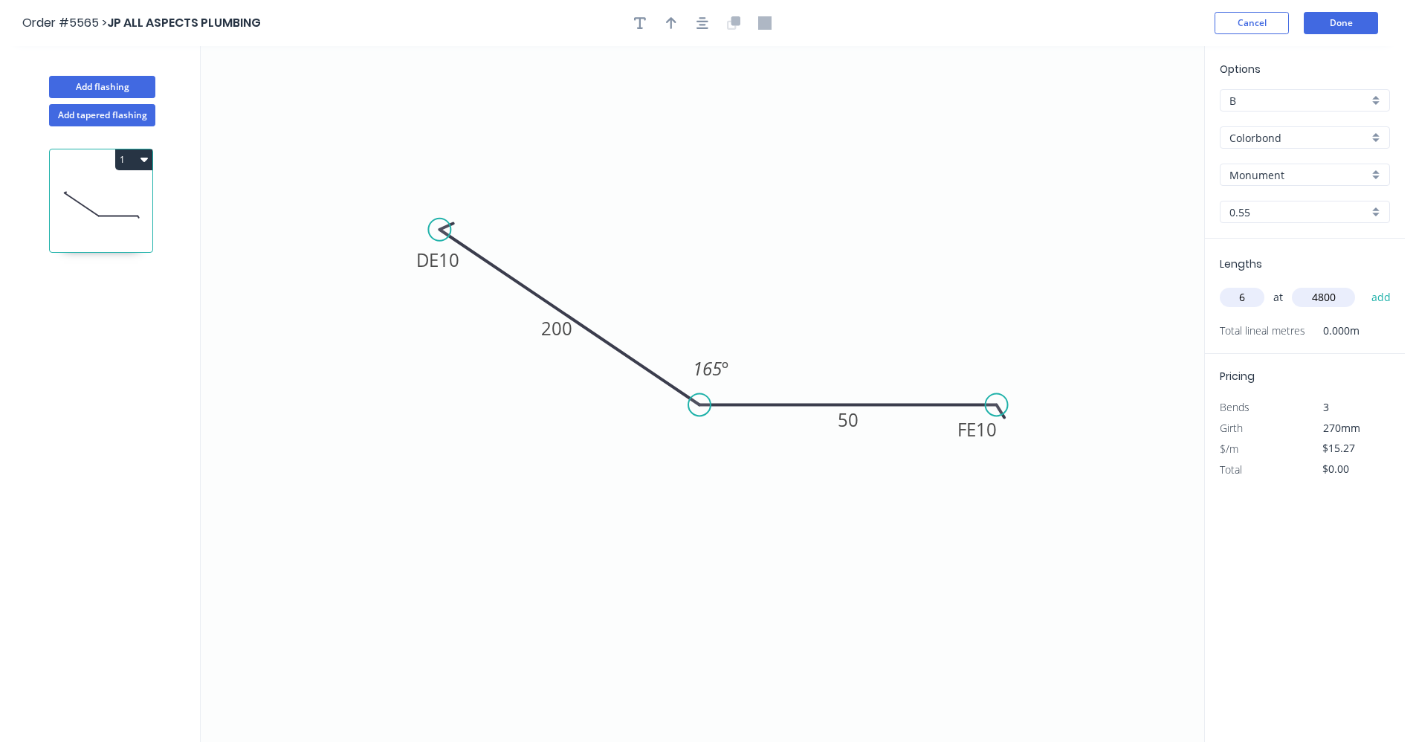
type input "$439.78"
click at [702, 19] on icon "button" at bounding box center [703, 22] width 12 height 13
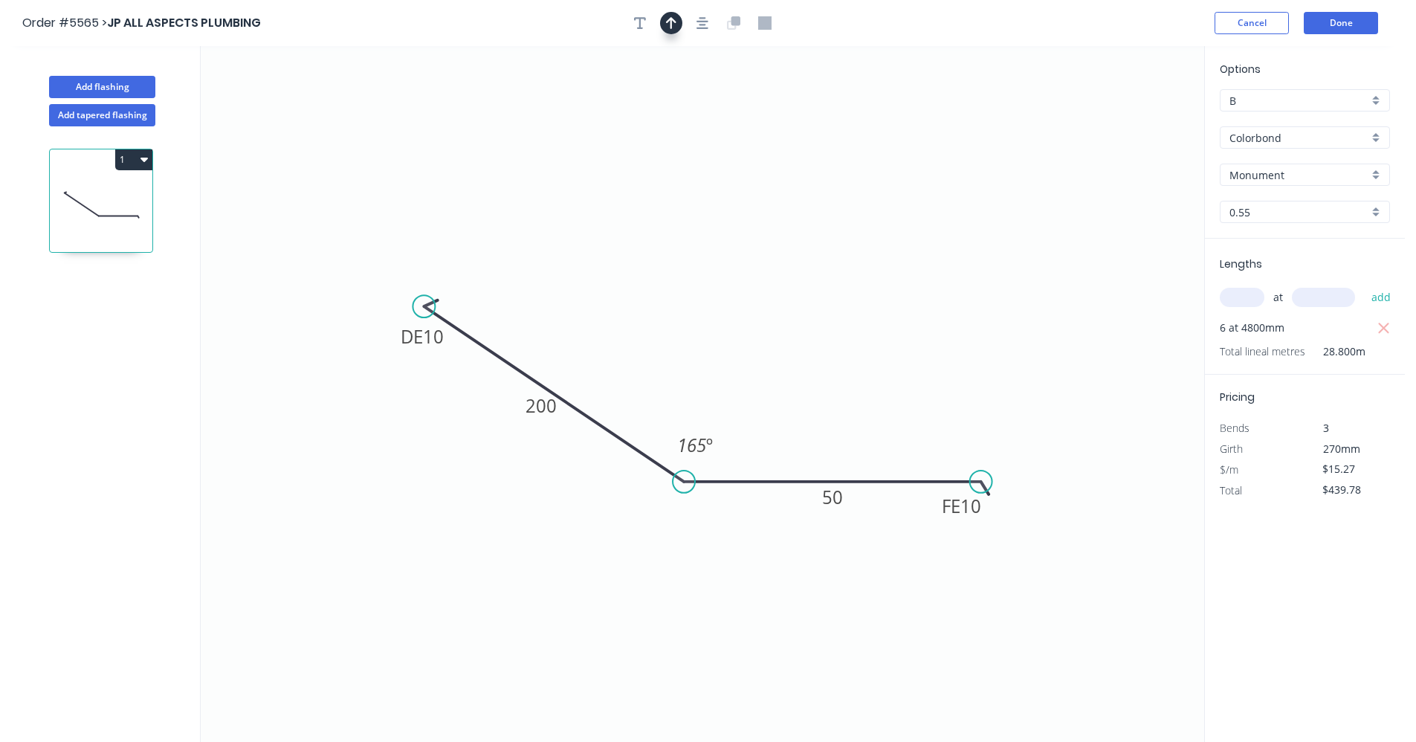
click at [671, 26] on icon "button" at bounding box center [671, 23] width 10 height 12
click at [1131, 118] on icon at bounding box center [1129, 104] width 13 height 48
drag, startPoint x: 1131, startPoint y: 118, endPoint x: 853, endPoint y: 440, distance: 425.4
click at [809, 468] on icon at bounding box center [820, 455] width 43 height 43
click at [1319, 28] on button "Done" at bounding box center [1341, 23] width 74 height 22
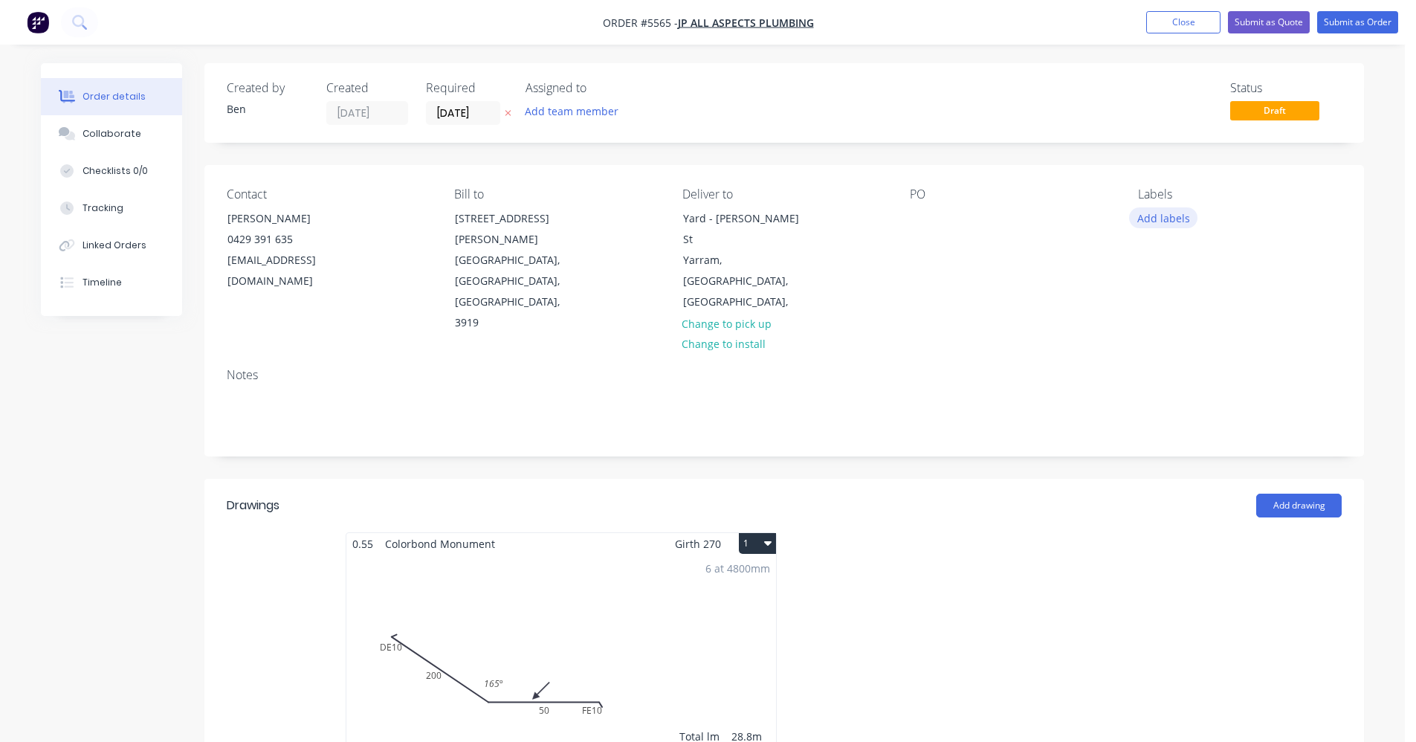
click at [1177, 218] on button "Add labels" at bounding box center [1163, 217] width 68 height 20
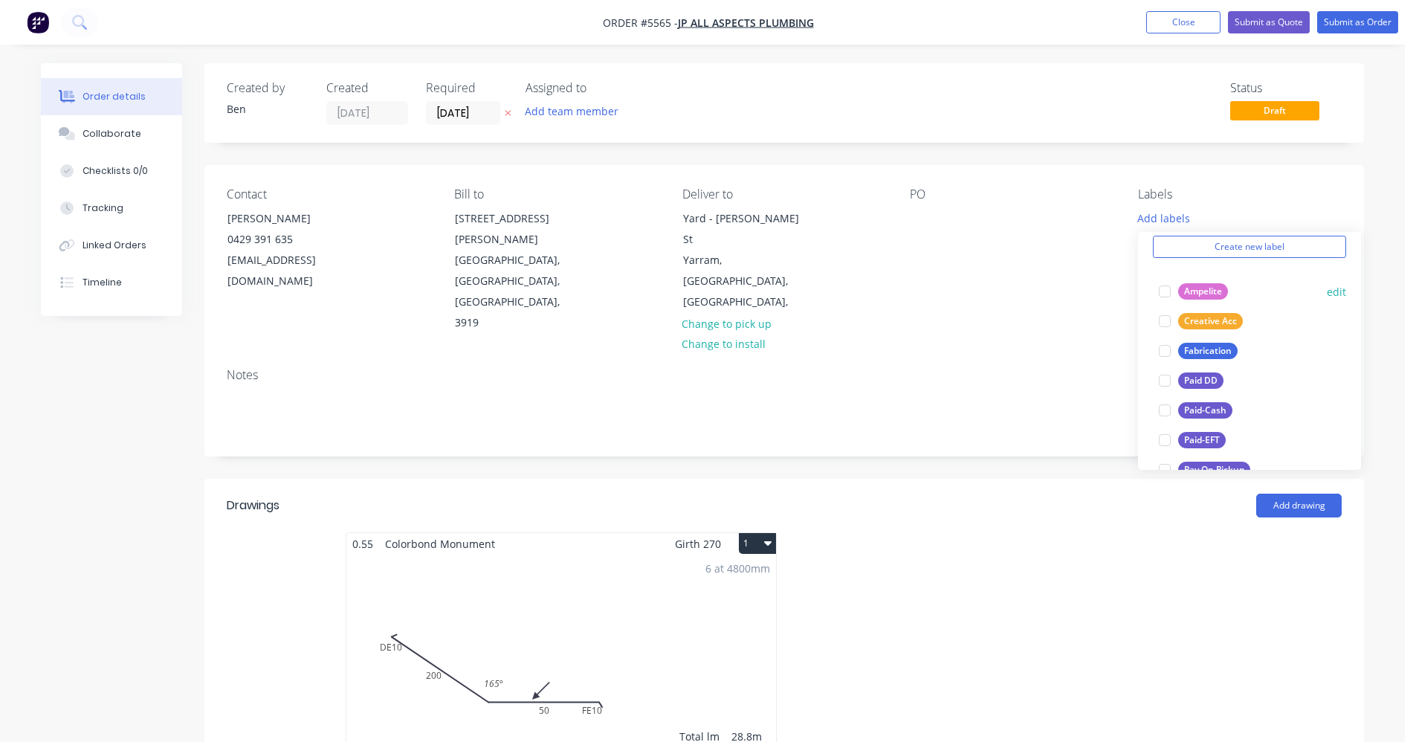
scroll to position [149, 0]
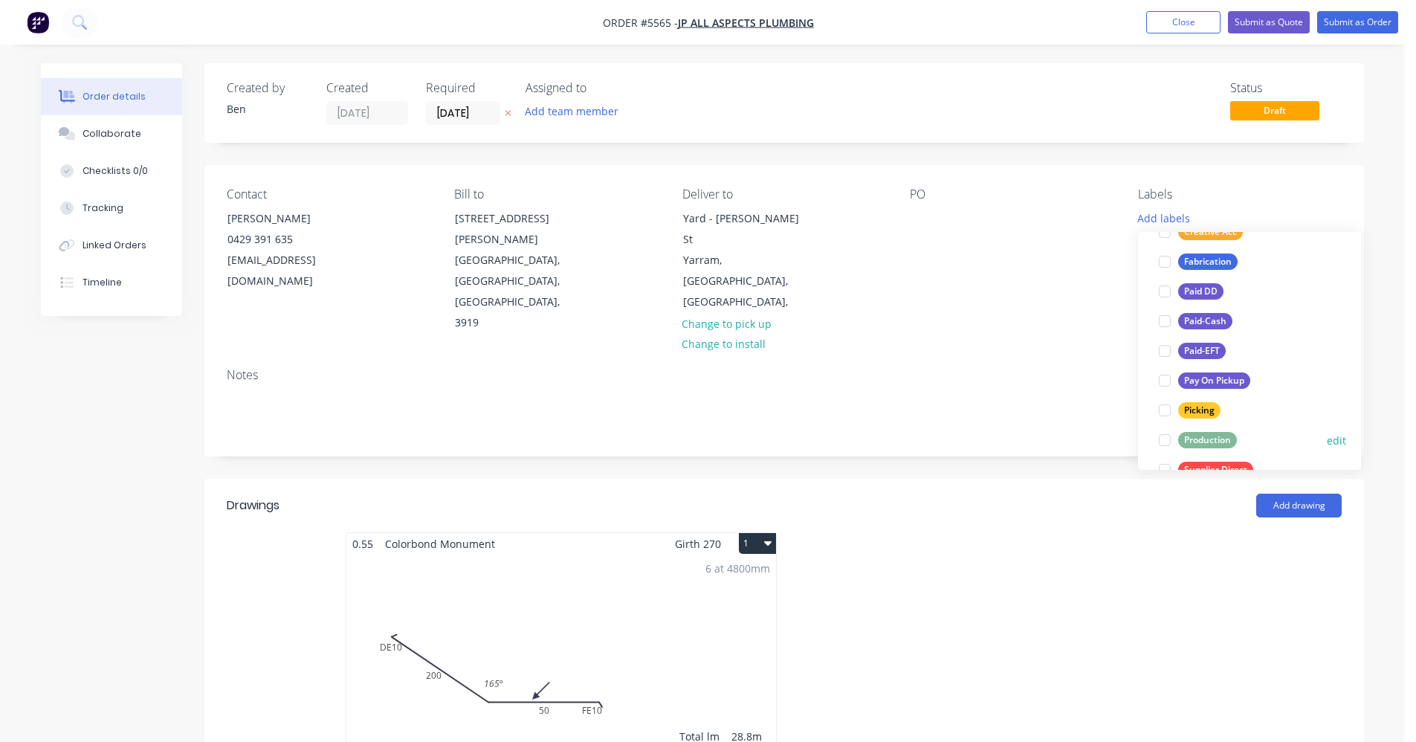
click at [1207, 445] on div "Production" at bounding box center [1207, 440] width 59 height 16
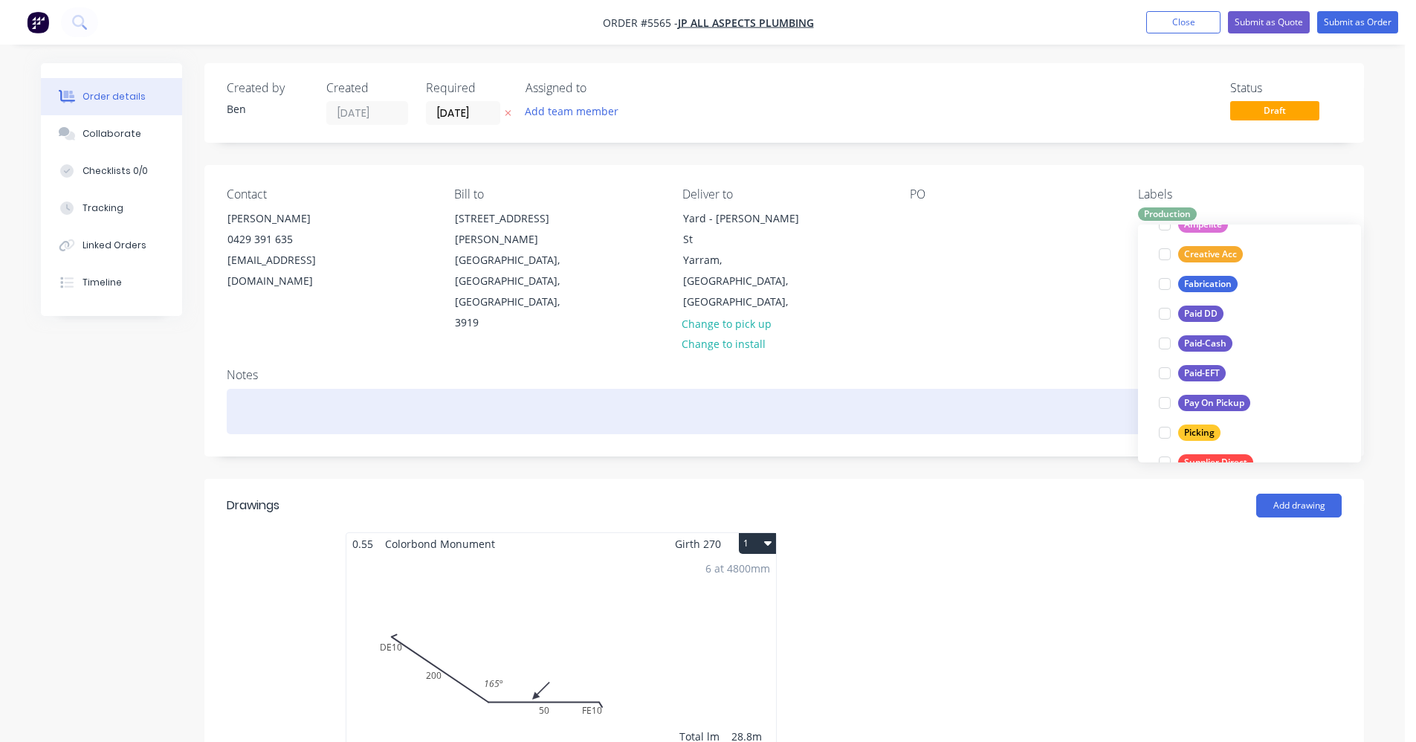
scroll to position [0, 0]
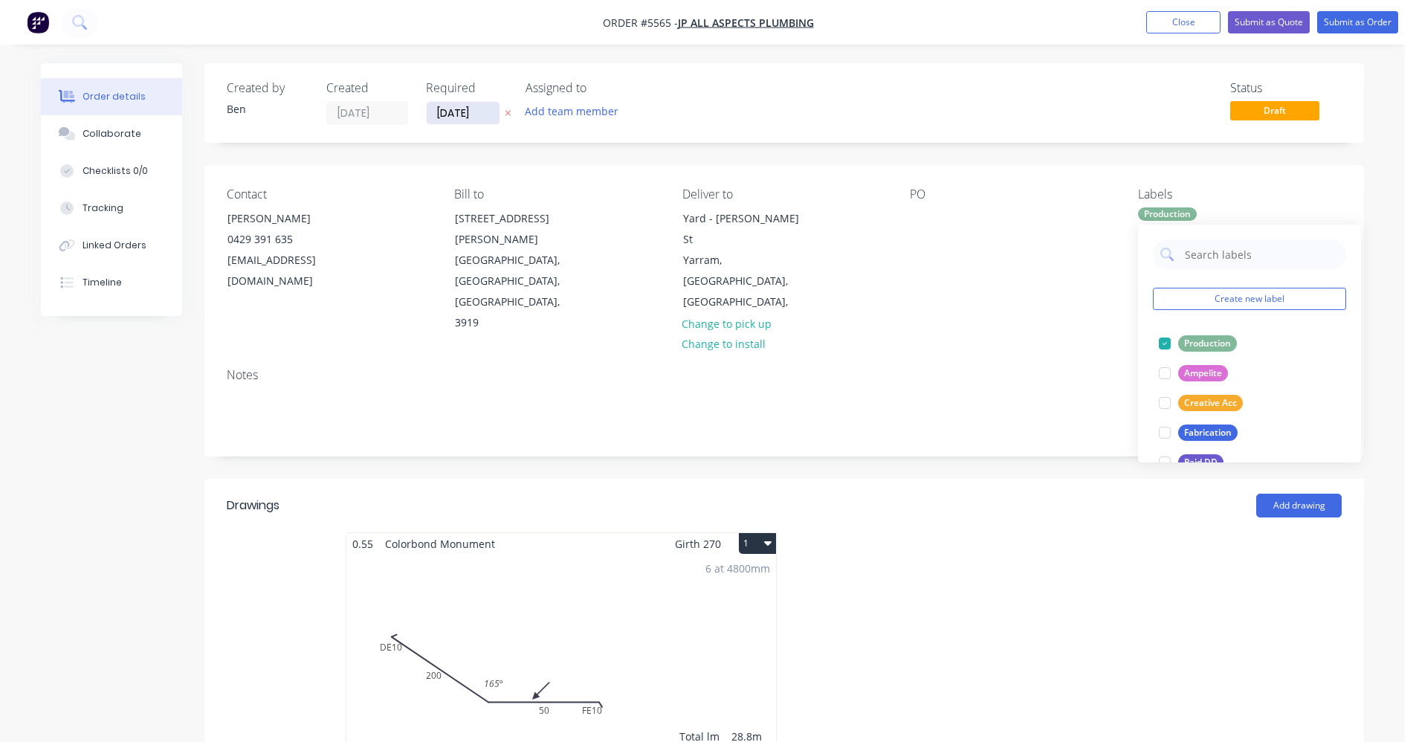
click at [445, 114] on input "[DATE]" at bounding box center [463, 113] width 73 height 22
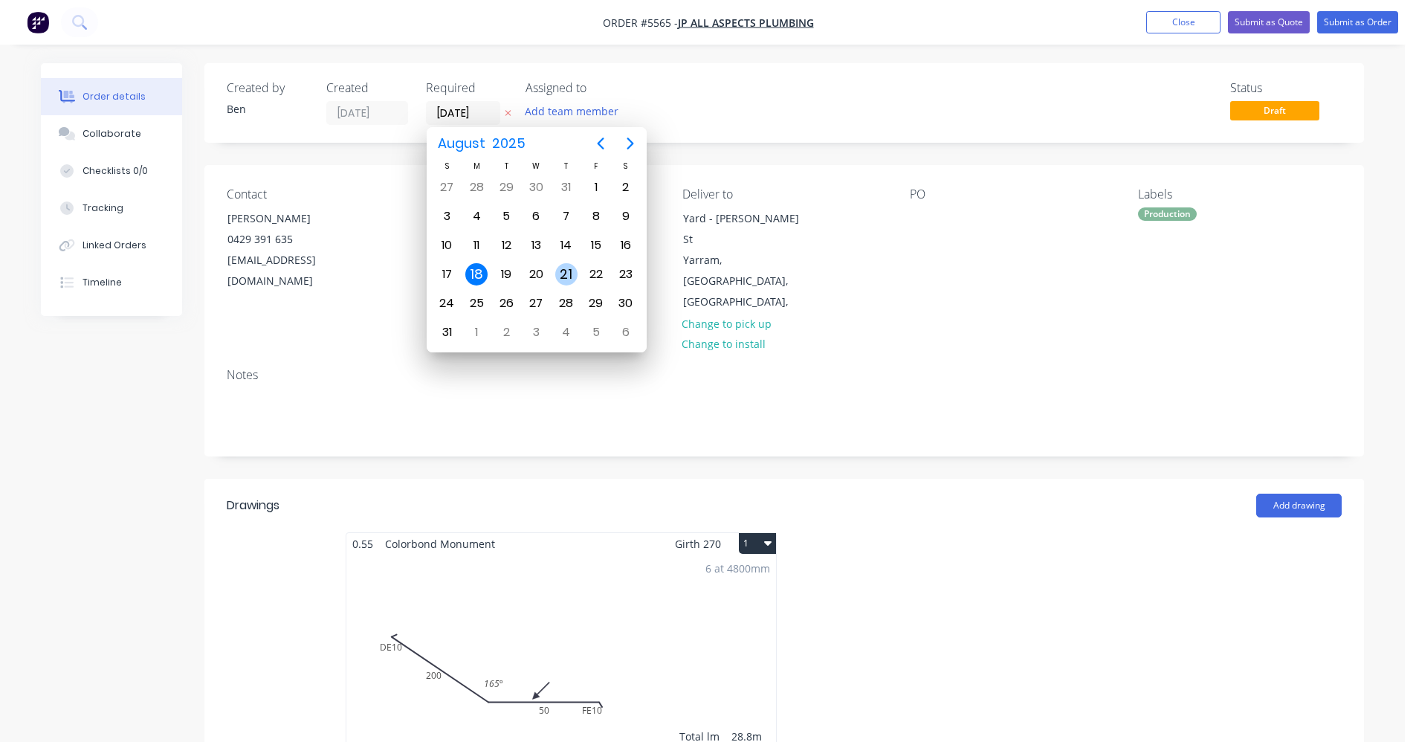
click at [555, 277] on div "21" at bounding box center [566, 274] width 22 height 22
type input "21/08/25"
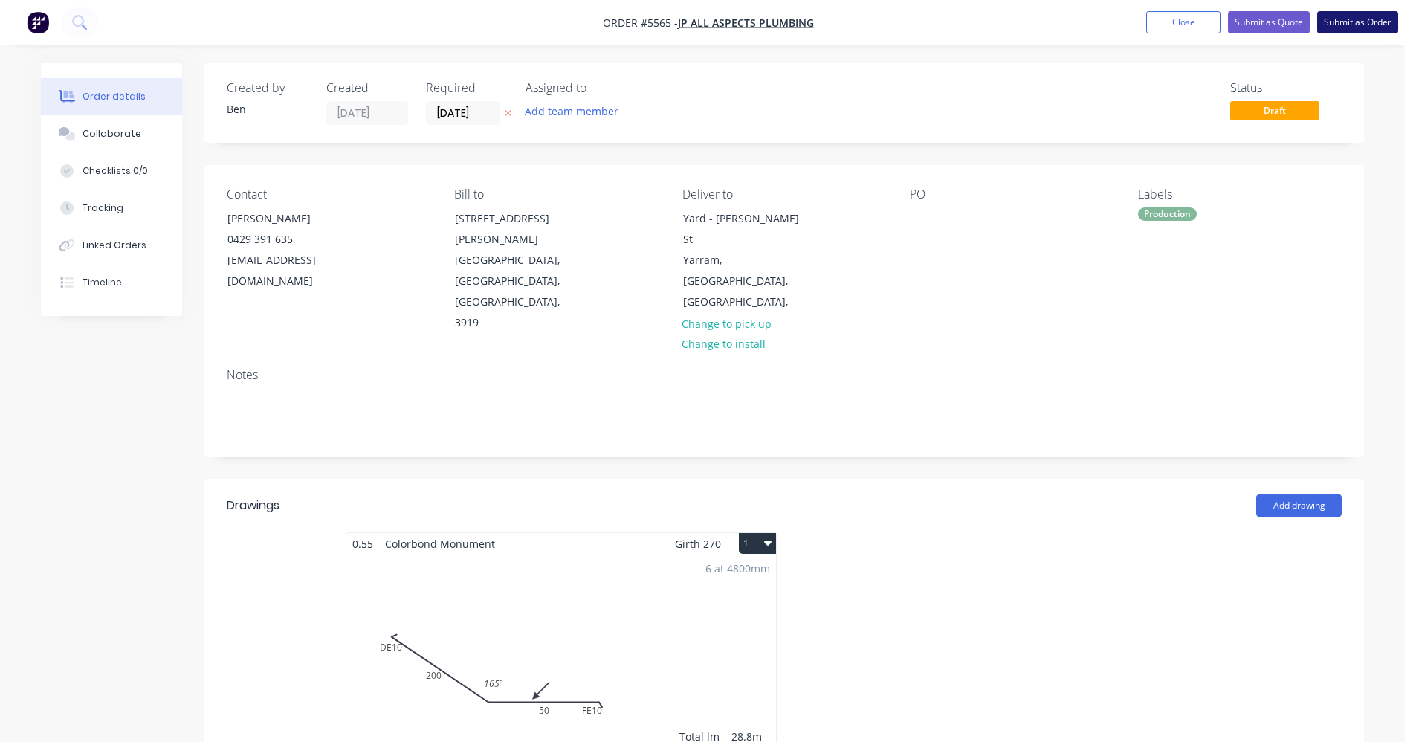
click at [1358, 28] on button "Submit as Order" at bounding box center [1357, 22] width 81 height 22
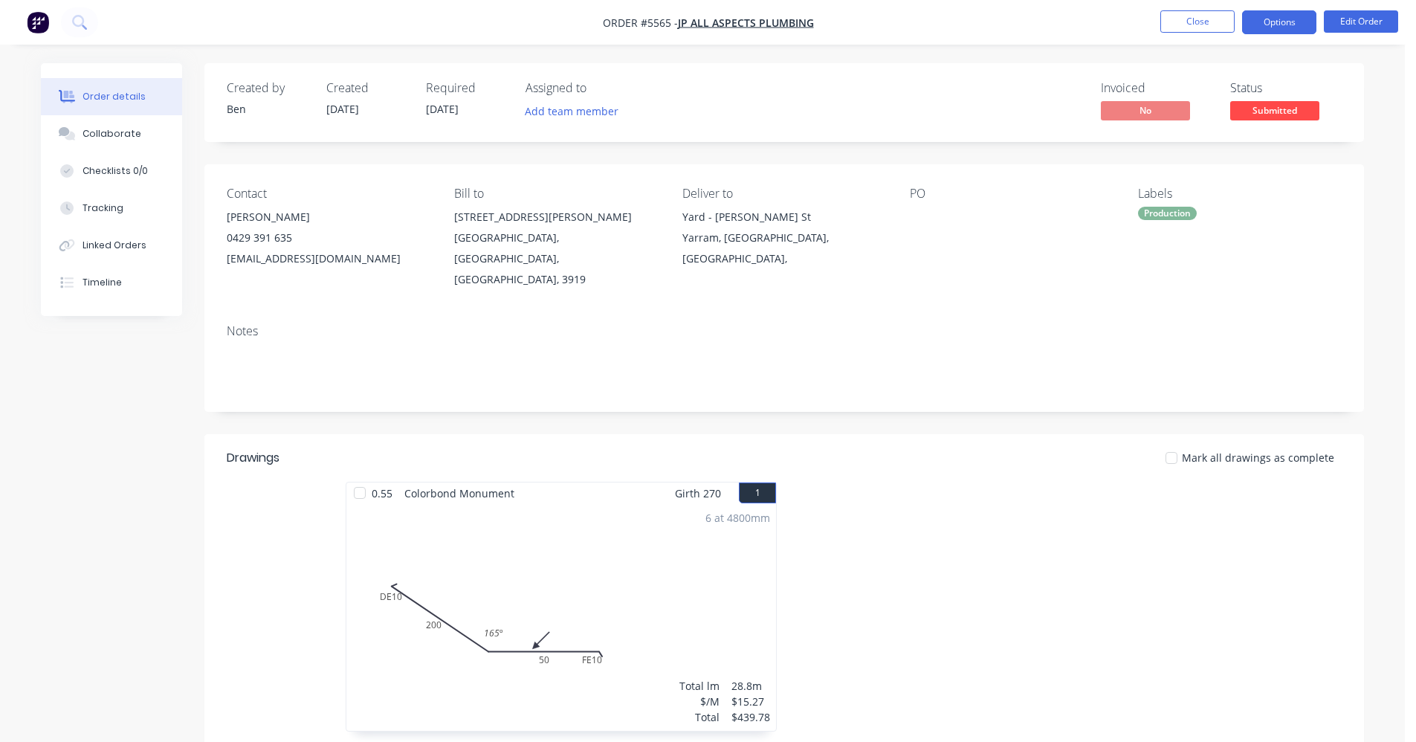
click at [1296, 25] on button "Options" at bounding box center [1279, 22] width 74 height 24
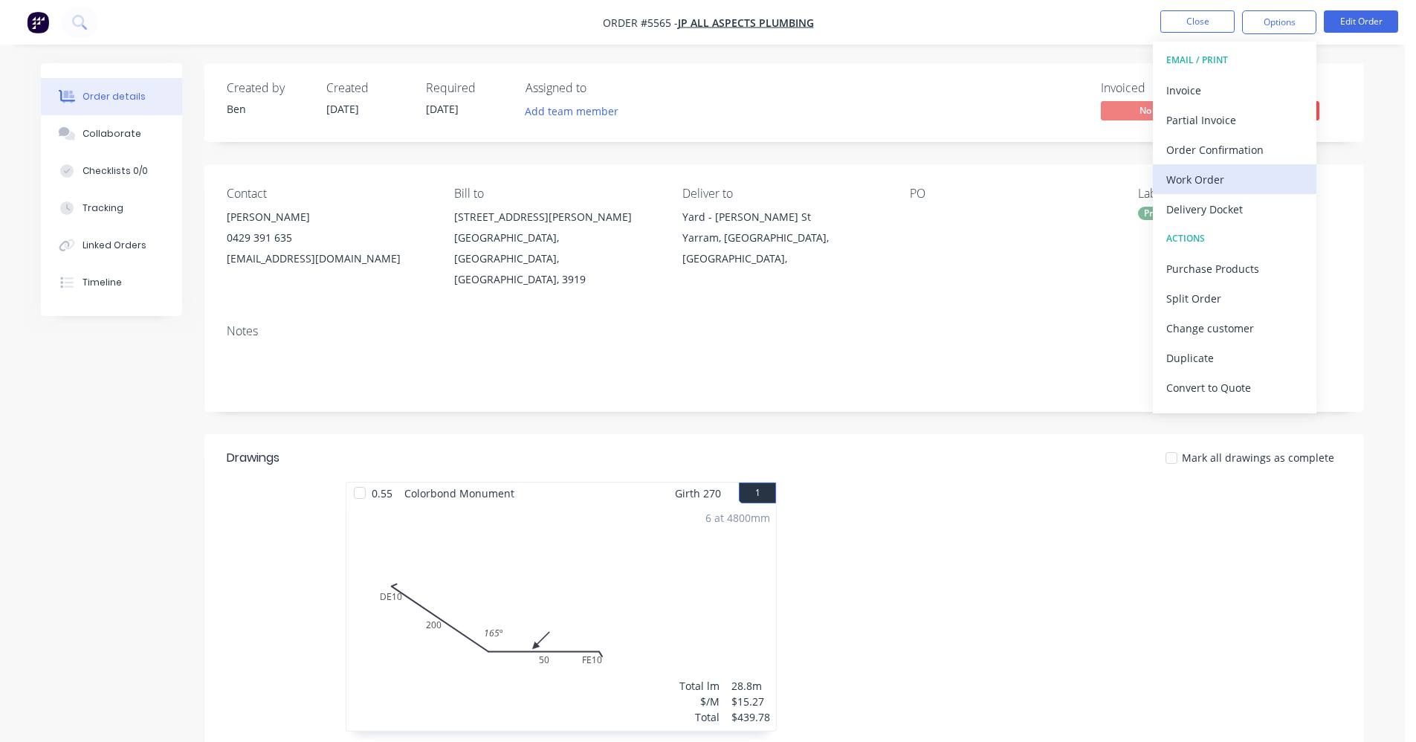
click at [1211, 178] on div "Work Order" at bounding box center [1234, 180] width 137 height 22
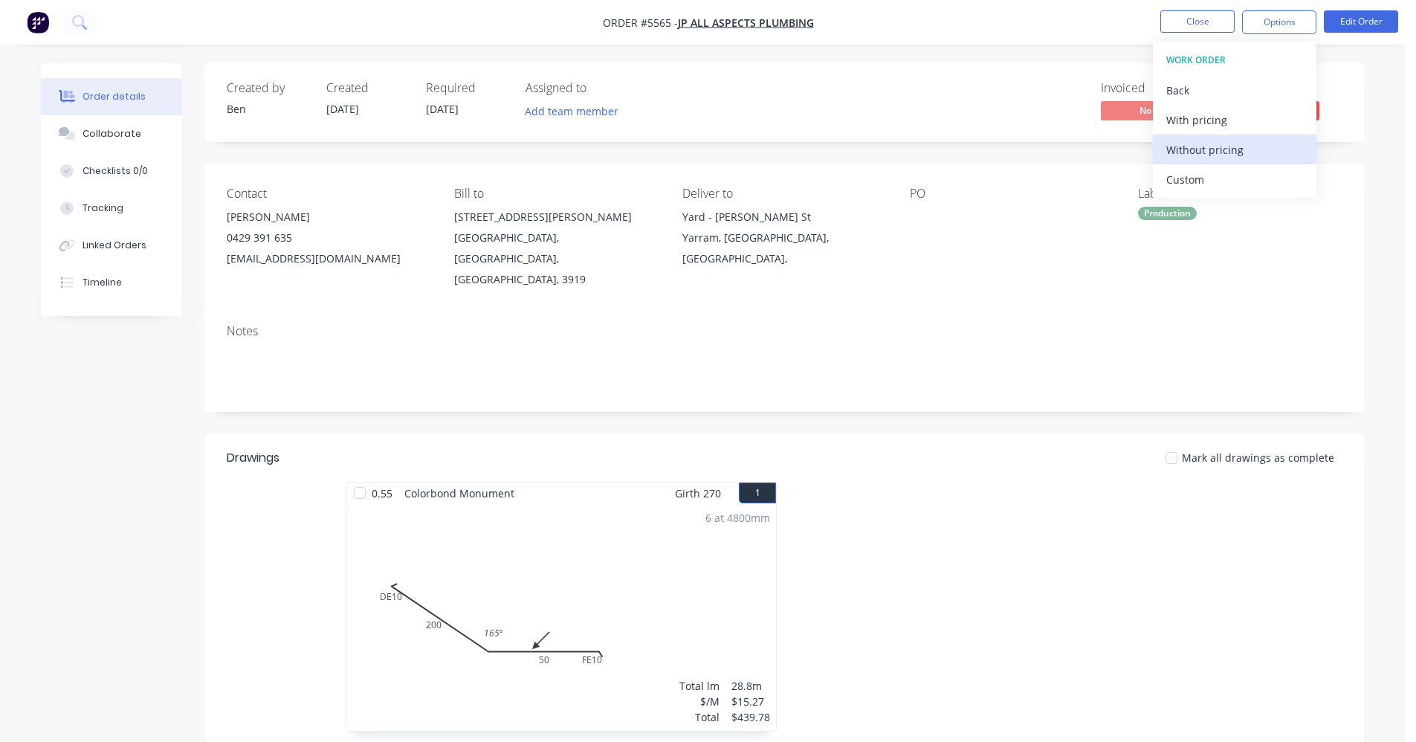
click at [1211, 152] on div "Without pricing" at bounding box center [1234, 150] width 137 height 22
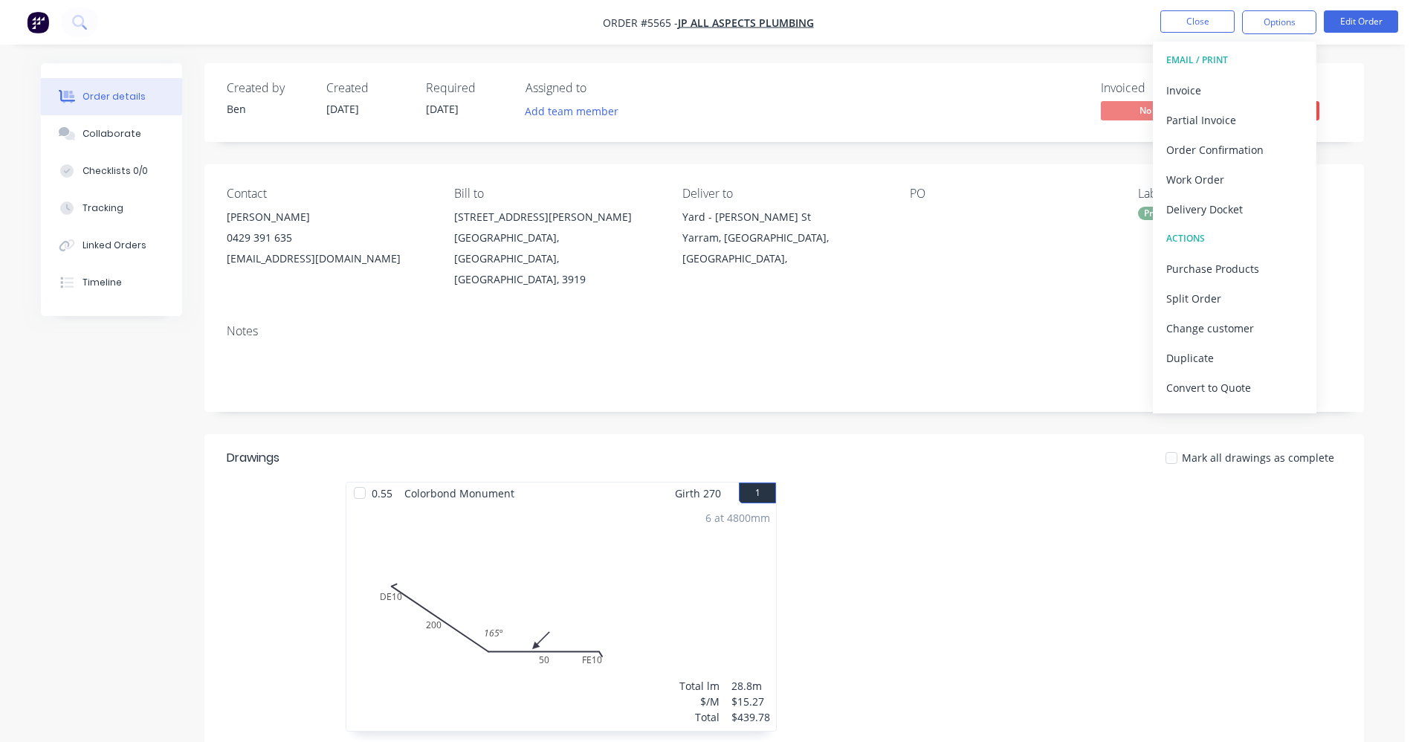
drag, startPoint x: 957, startPoint y: 261, endPoint x: 1078, endPoint y: 280, distance: 122.7
click at [958, 268] on div "PO" at bounding box center [1012, 238] width 204 height 103
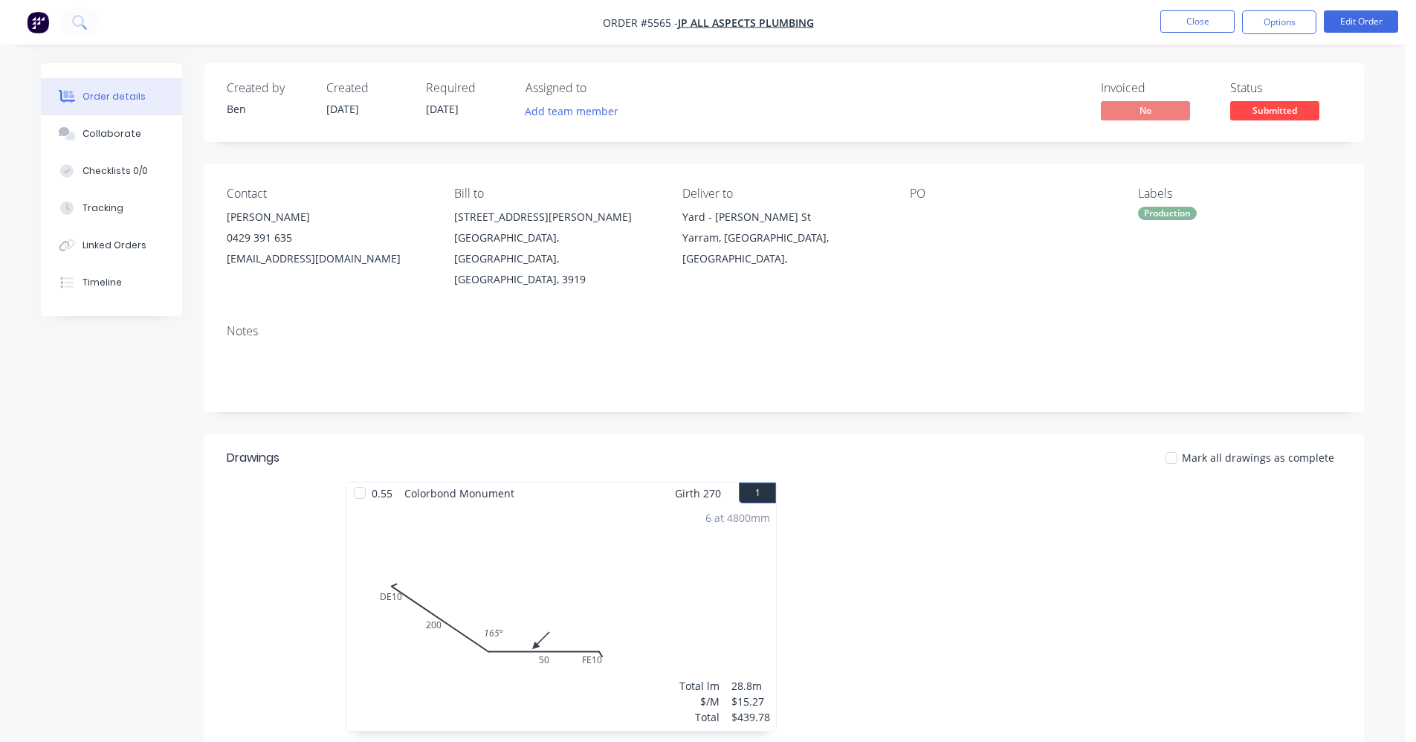
click at [1303, 129] on div "Created by Ben Created 18/08/25 Required 21/08/25 Assigned to Add team member I…" at bounding box center [784, 102] width 1160 height 79
click at [1275, 112] on span "Submitted" at bounding box center [1274, 110] width 89 height 19
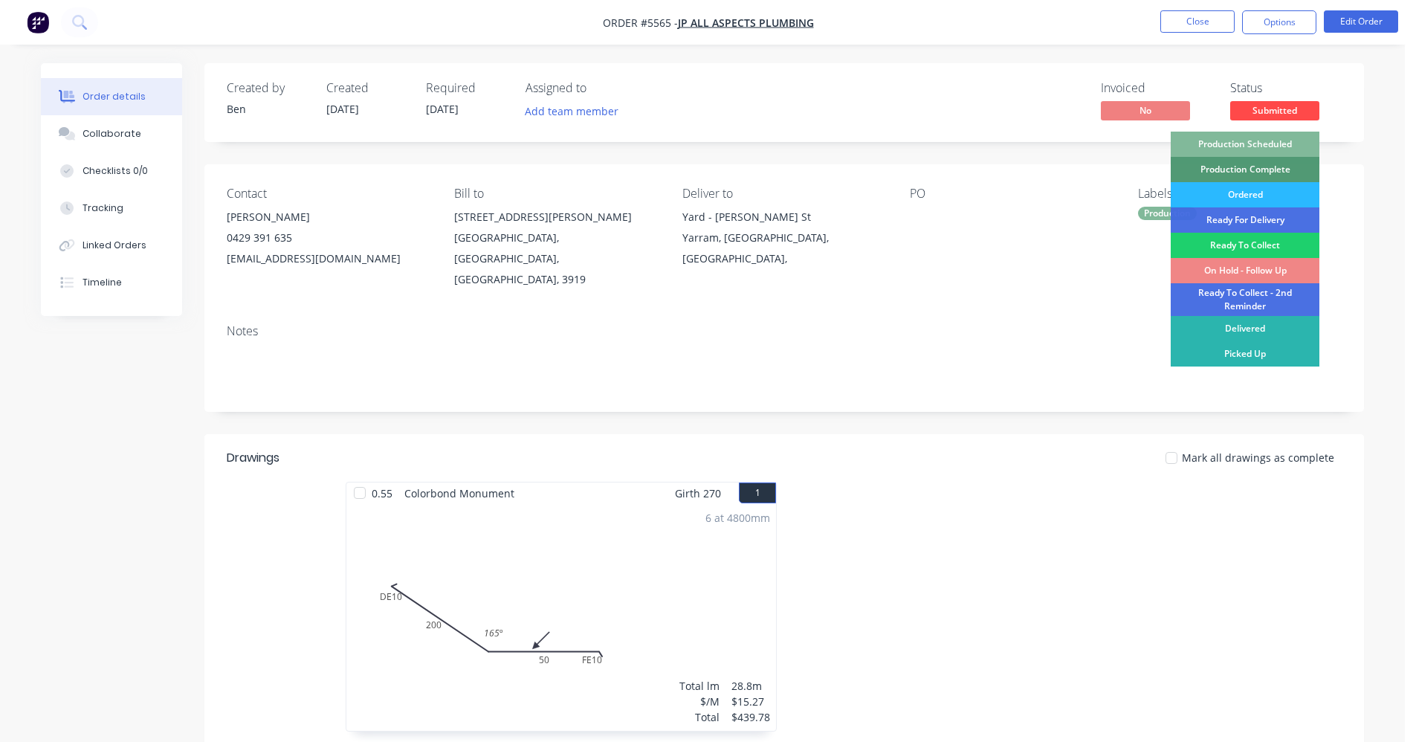
click at [1270, 147] on div "Production Scheduled" at bounding box center [1245, 144] width 149 height 25
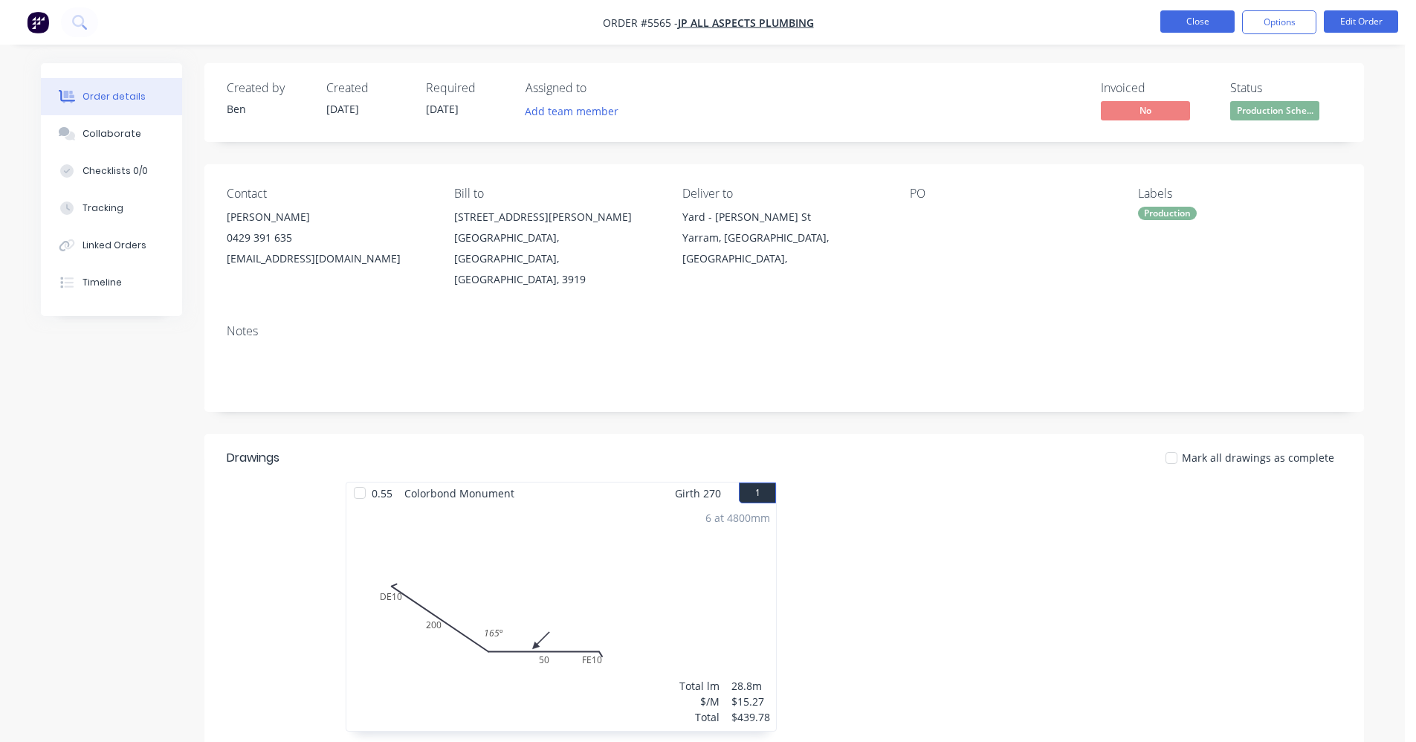
click at [1187, 25] on button "Close" at bounding box center [1197, 21] width 74 height 22
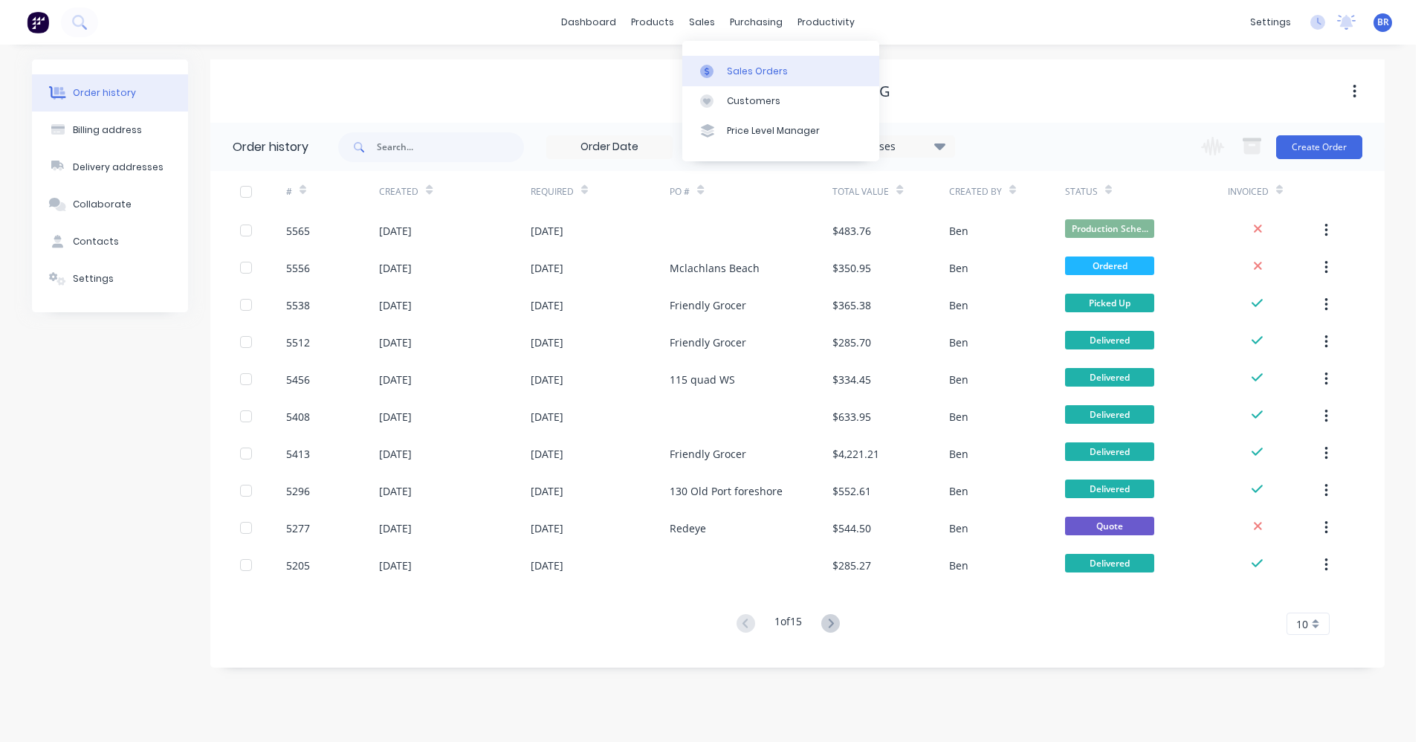
click at [732, 68] on div "Sales Orders" at bounding box center [757, 71] width 61 height 13
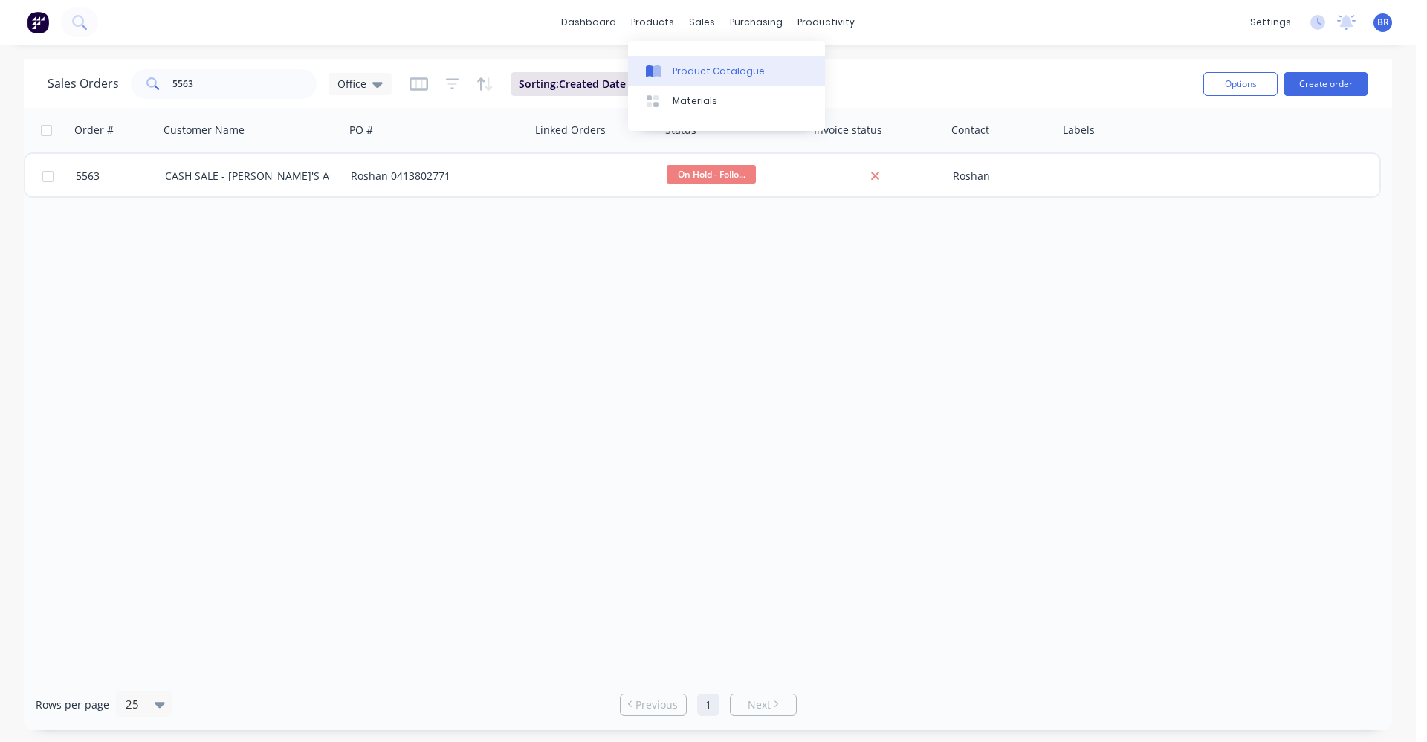
click at [685, 65] on div "Product Catalogue" at bounding box center [719, 71] width 92 height 13
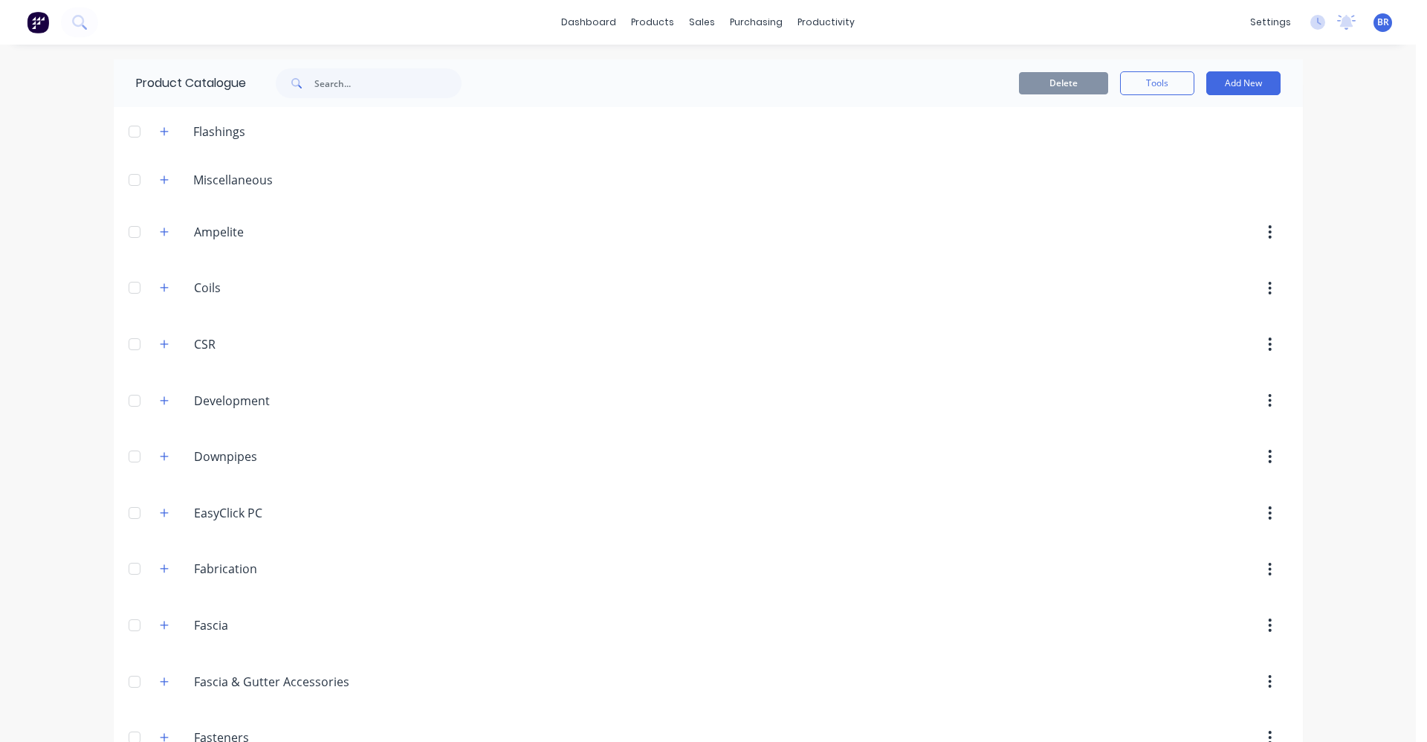
click at [233, 129] on div "Flashings" at bounding box center [219, 132] width 76 height 18
click at [164, 140] on span at bounding box center [164, 131] width 19 height 19
click at [160, 131] on icon "button" at bounding box center [164, 131] width 9 height 10
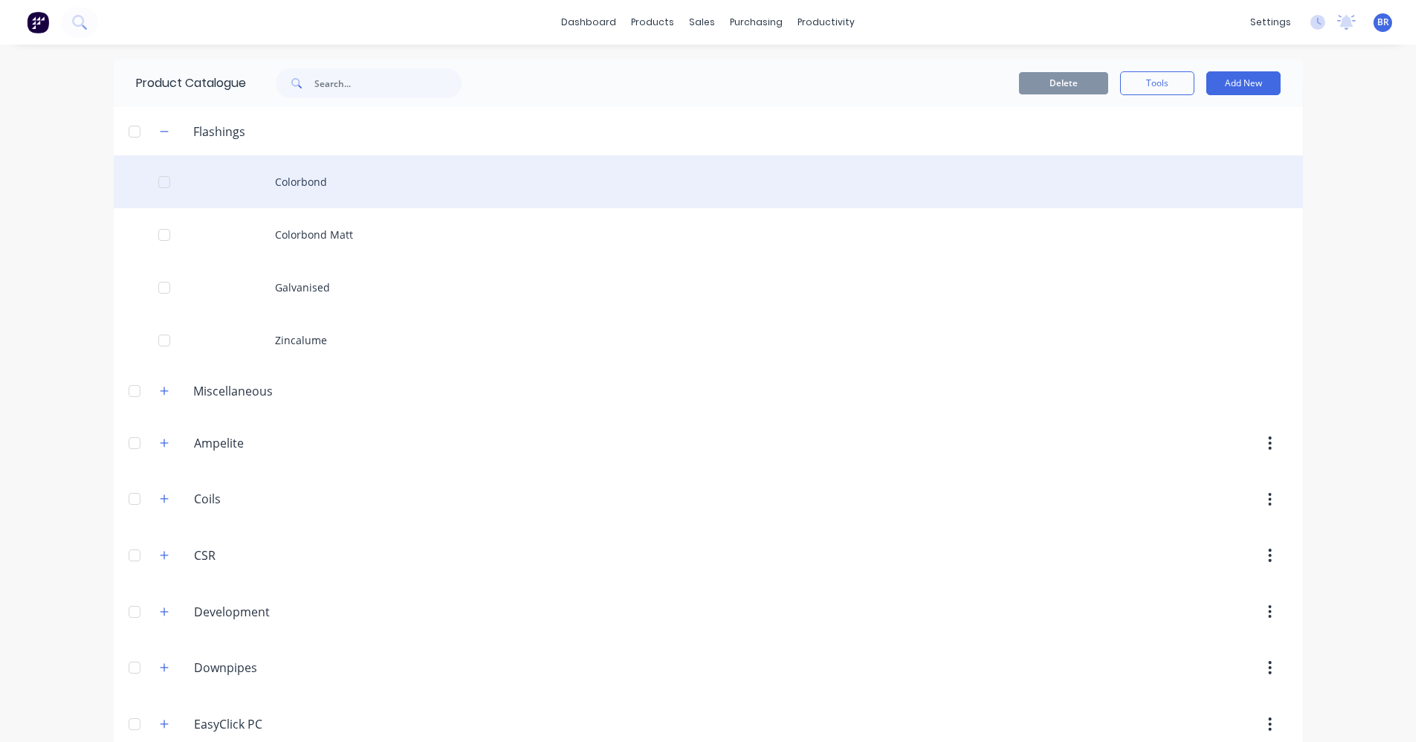
click at [316, 189] on div "Colorbond" at bounding box center [708, 181] width 1189 height 53
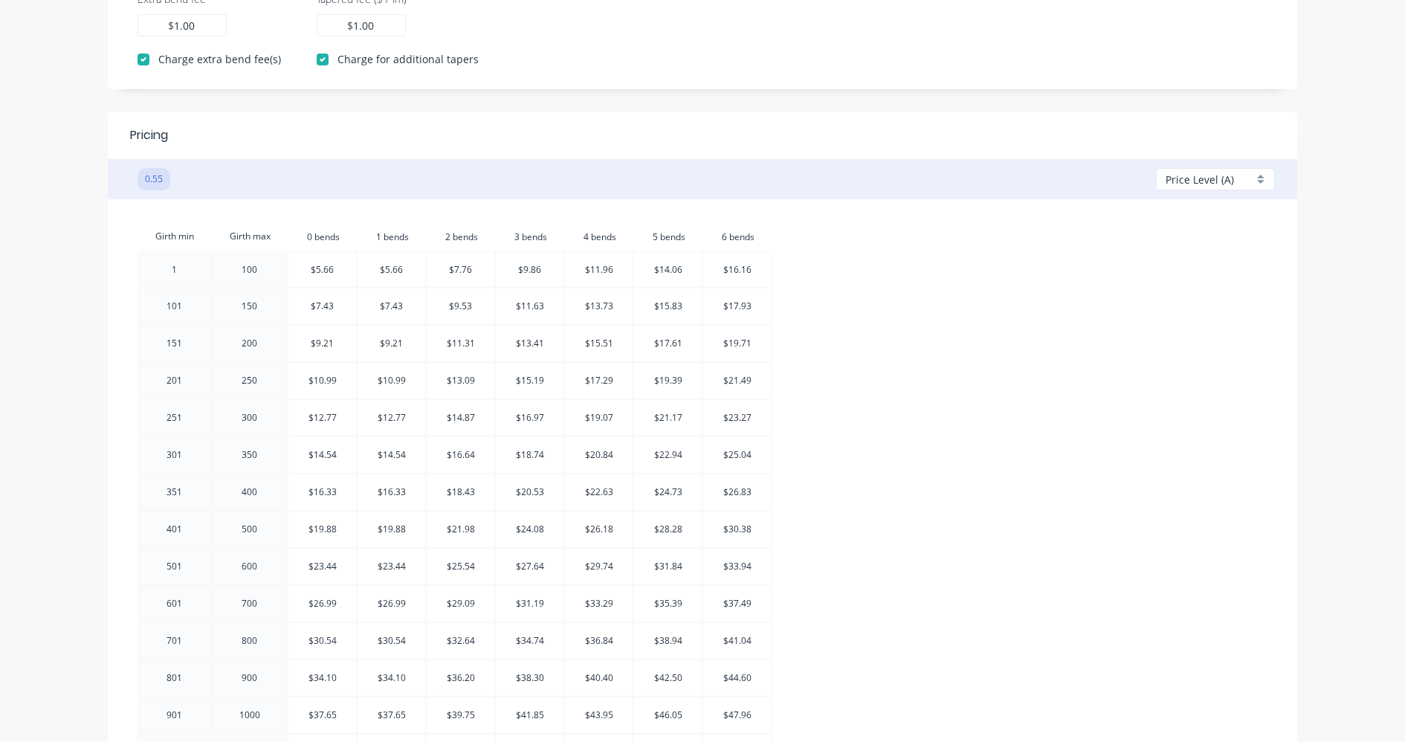
scroll to position [576, 0]
click at [532, 498] on div at bounding box center [530, 494] width 68 height 36
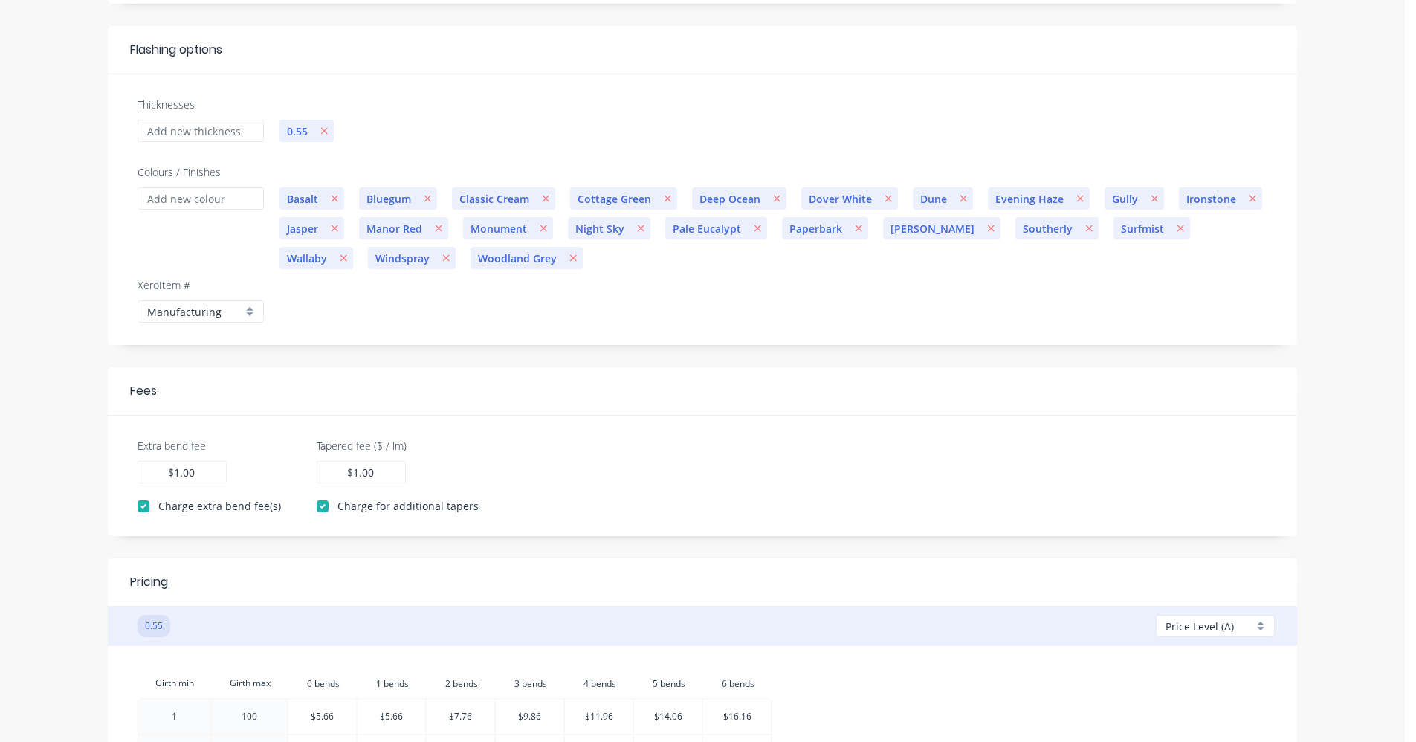
scroll to position [0, 0]
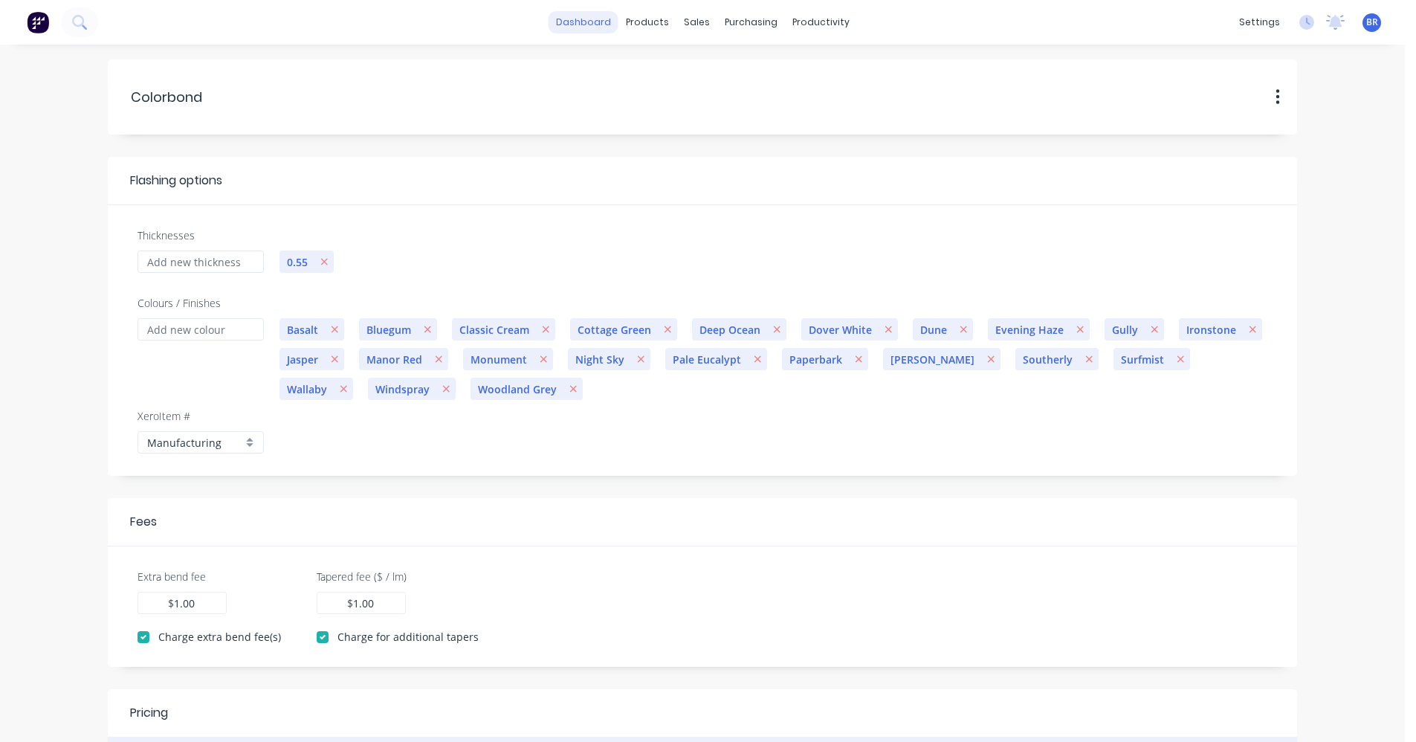
click at [604, 18] on link "dashboard" at bounding box center [584, 22] width 70 height 22
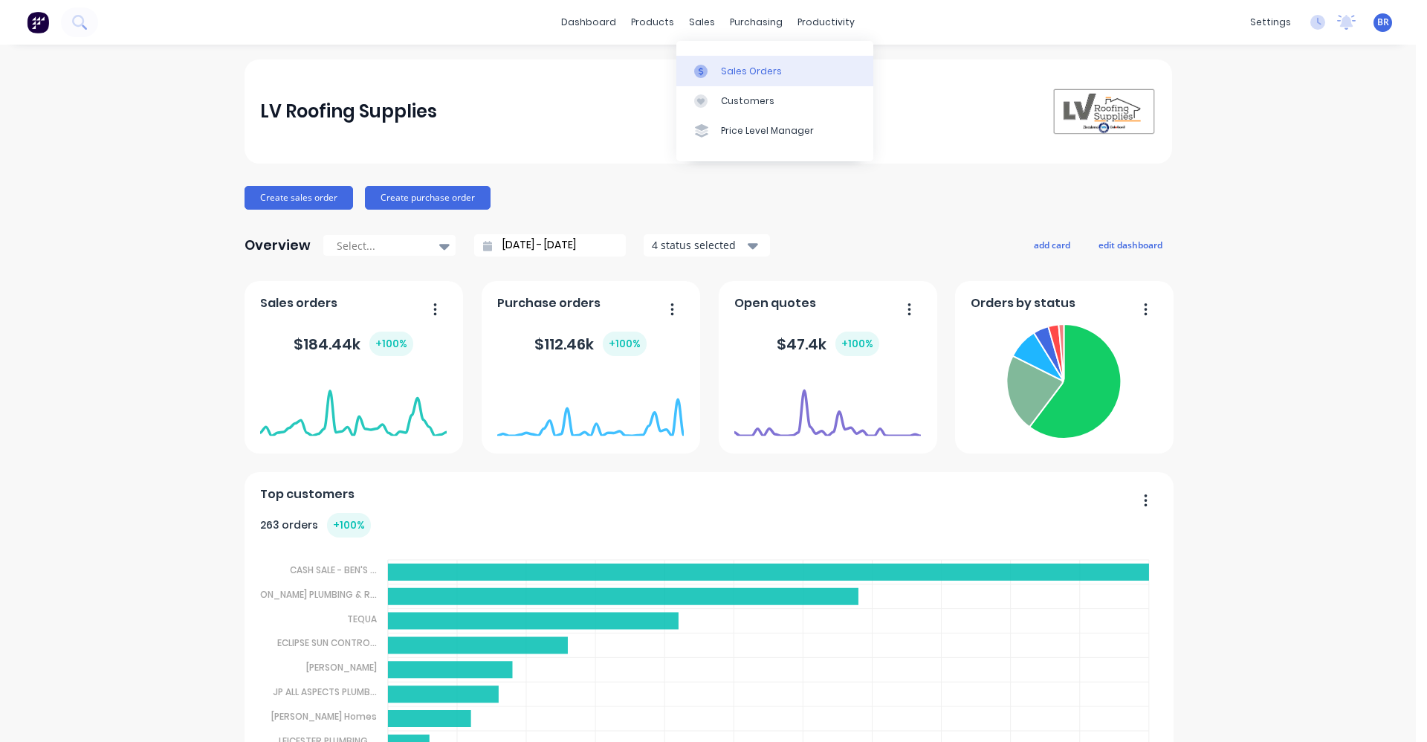
click at [733, 62] on link "Sales Orders" at bounding box center [775, 71] width 197 height 30
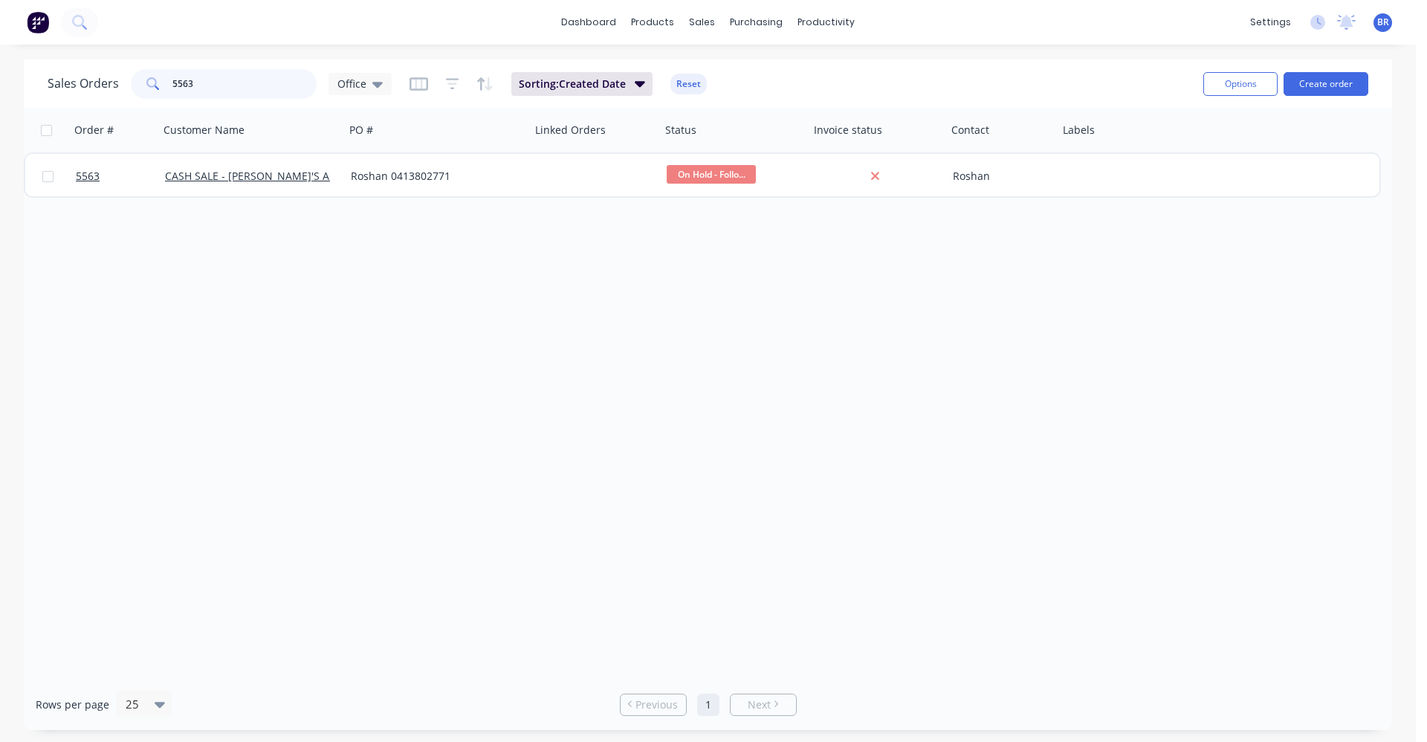
drag, startPoint x: 146, startPoint y: 80, endPoint x: 64, endPoint y: 53, distance: 87.0
click at [48, 63] on div "Sales Orders 5563 Office Sorting: Created Date Reset Options Create order" at bounding box center [708, 83] width 1369 height 48
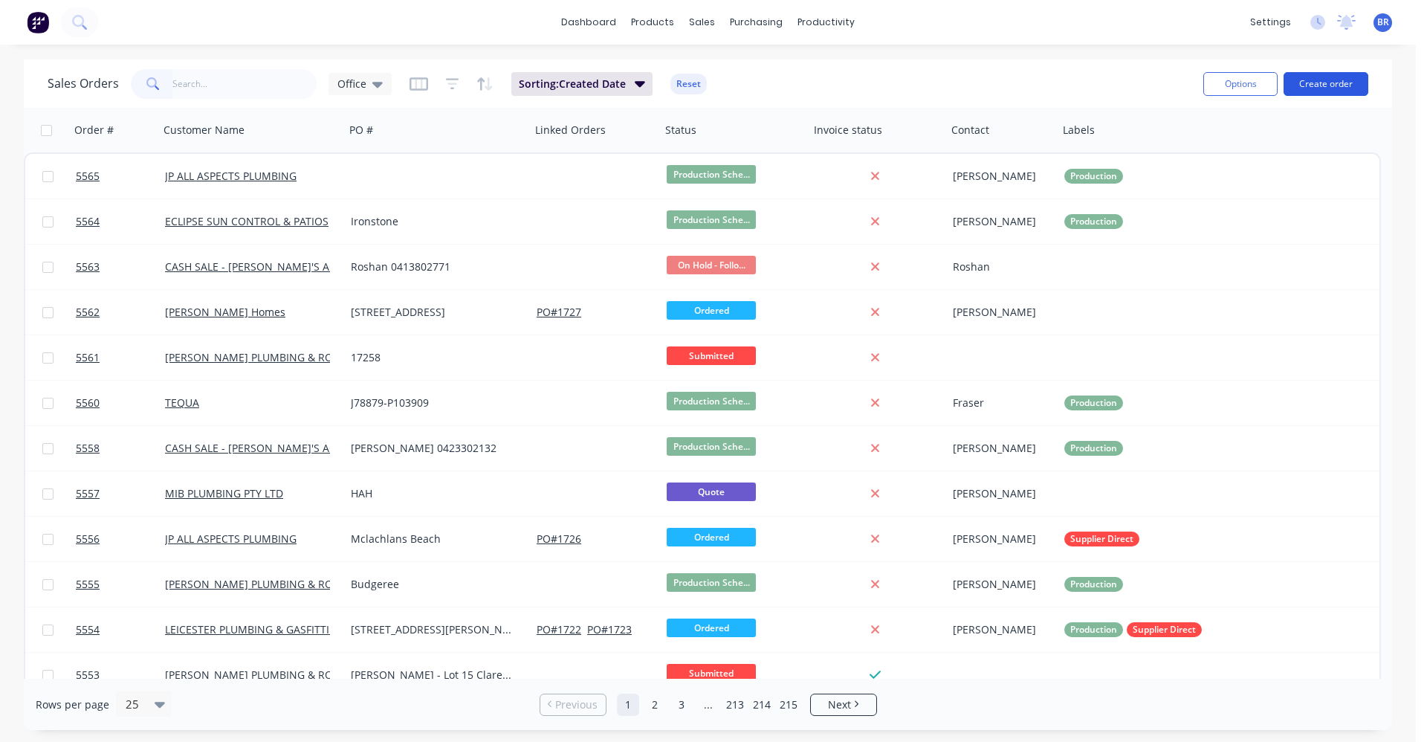
click at [1344, 79] on button "Create order" at bounding box center [1326, 84] width 85 height 24
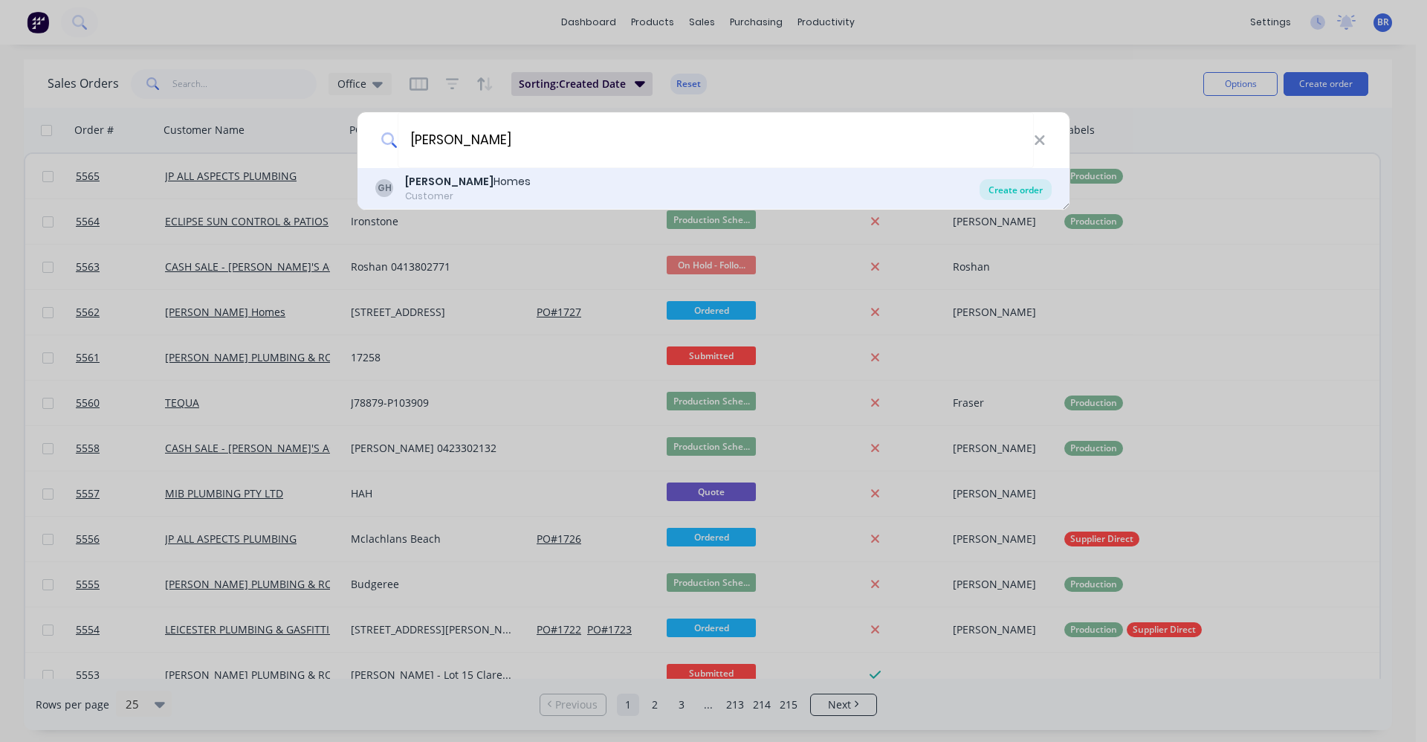
type input "[PERSON_NAME]"
click at [1023, 193] on div "Create order" at bounding box center [1016, 189] width 72 height 21
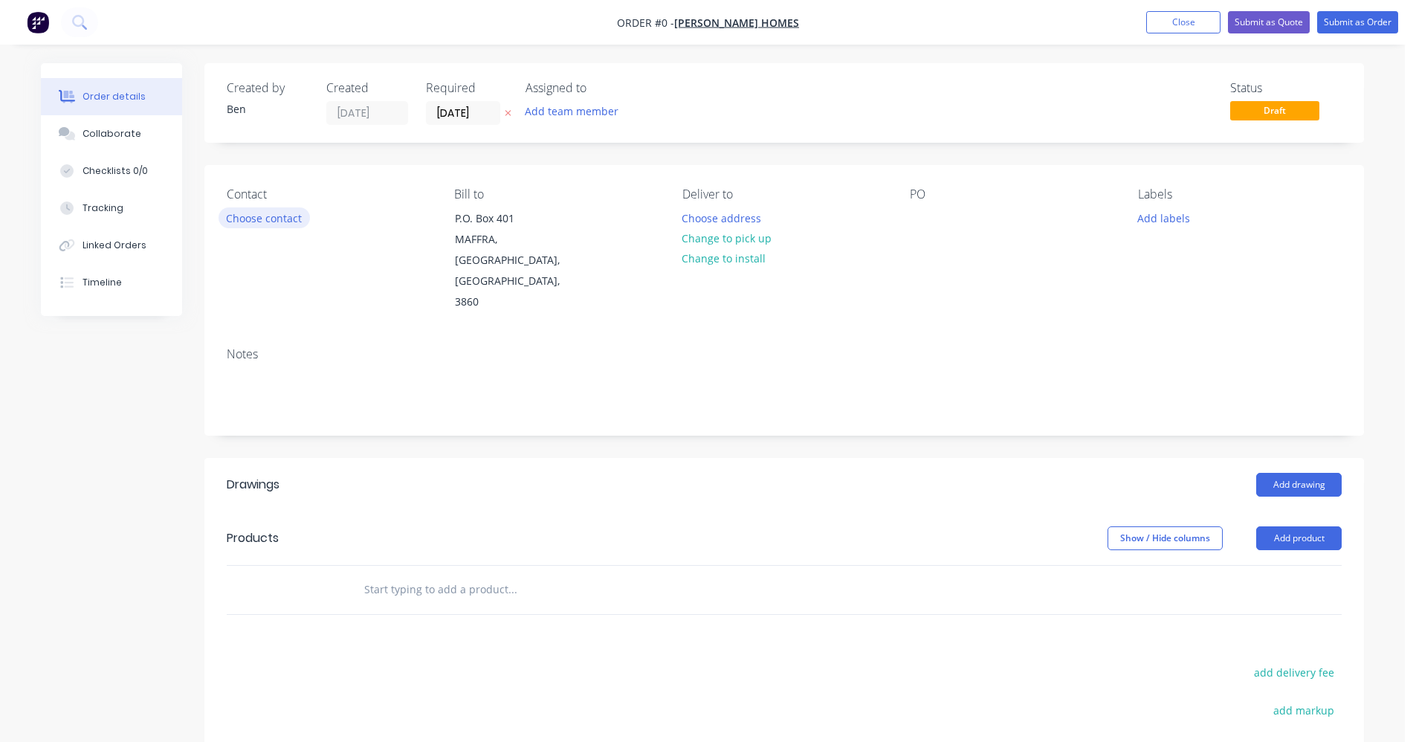
click at [278, 219] on button "Choose contact" at bounding box center [264, 217] width 91 height 20
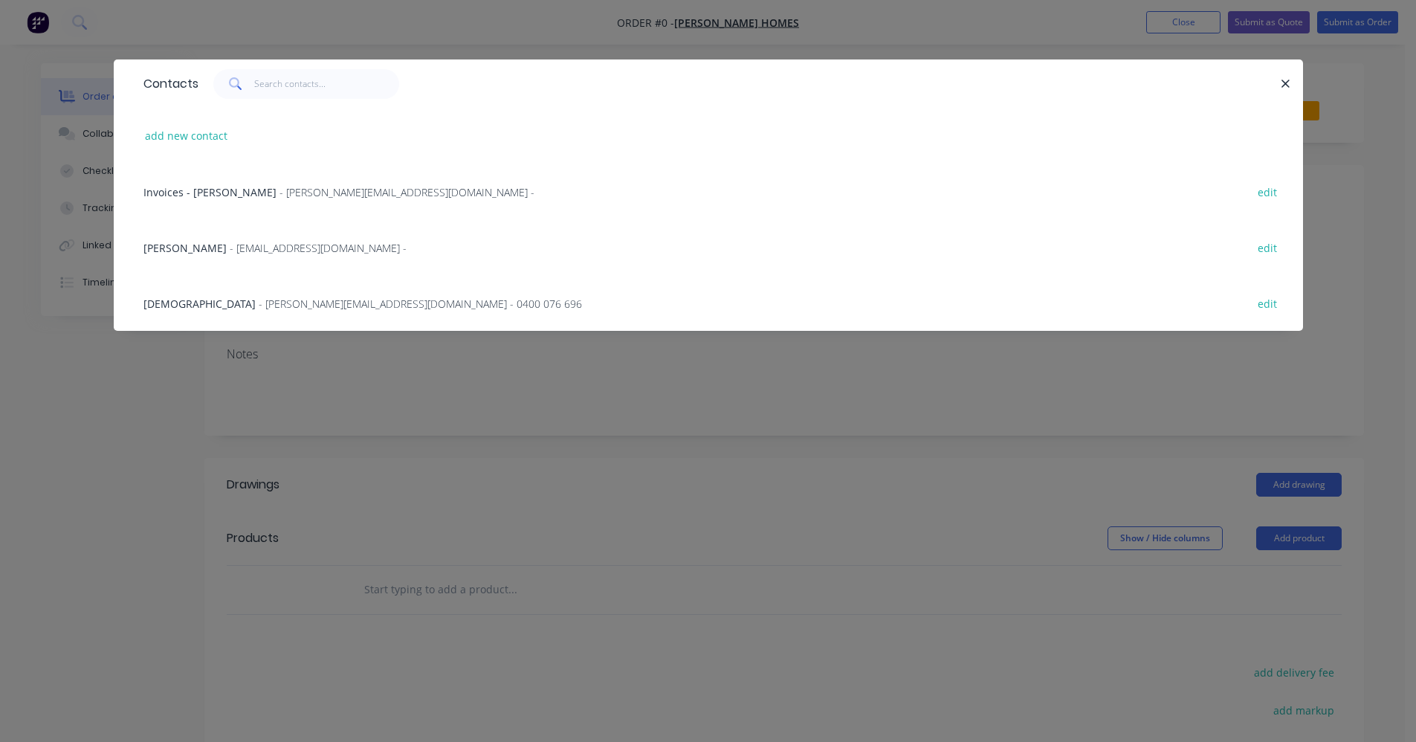
click at [236, 248] on span "- [EMAIL_ADDRESS][DOMAIN_NAME] -" at bounding box center [318, 248] width 177 height 14
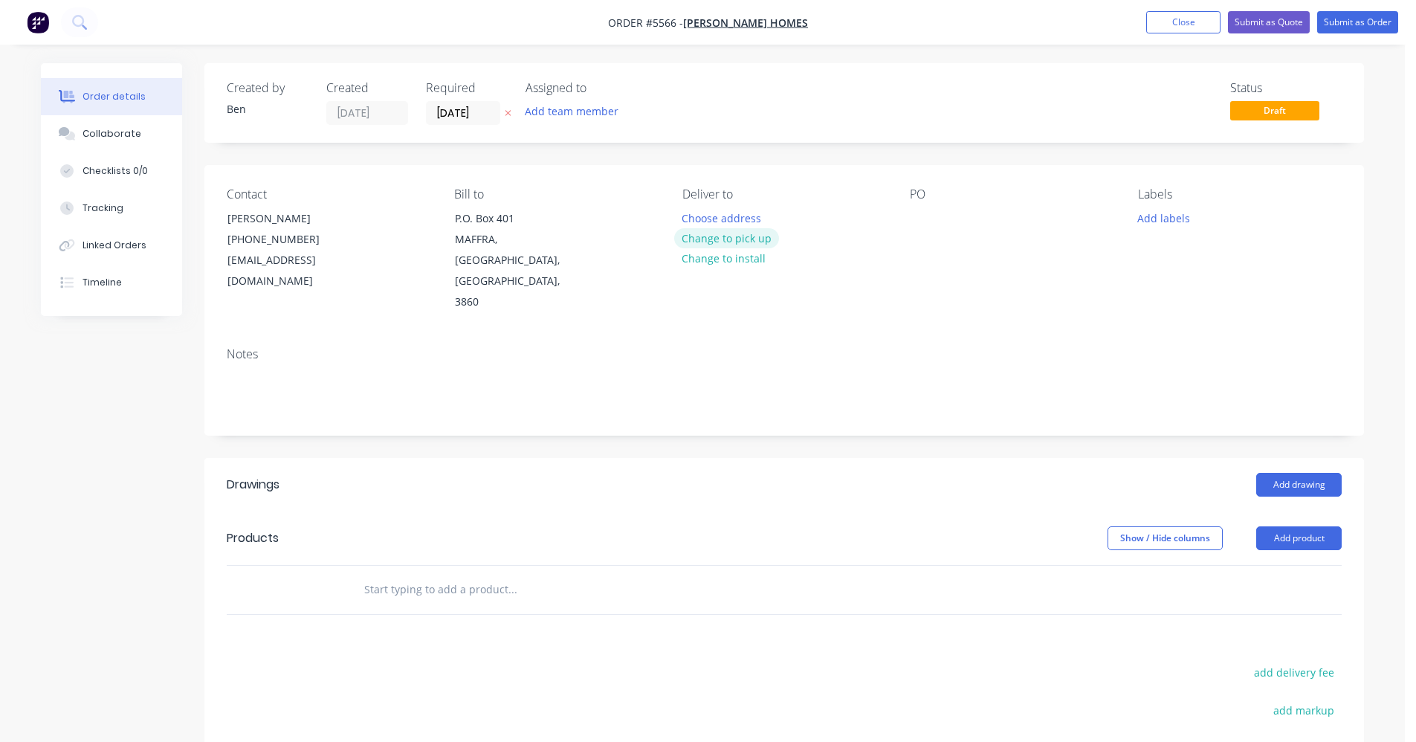
click at [730, 242] on button "Change to pick up" at bounding box center [727, 238] width 106 height 20
click at [710, 213] on div "Pick up Change to delivery Change to install" at bounding box center [784, 250] width 204 height 126
click at [691, 221] on div at bounding box center [694, 218] width 24 height 22
click at [917, 216] on div at bounding box center [922, 218] width 24 height 22
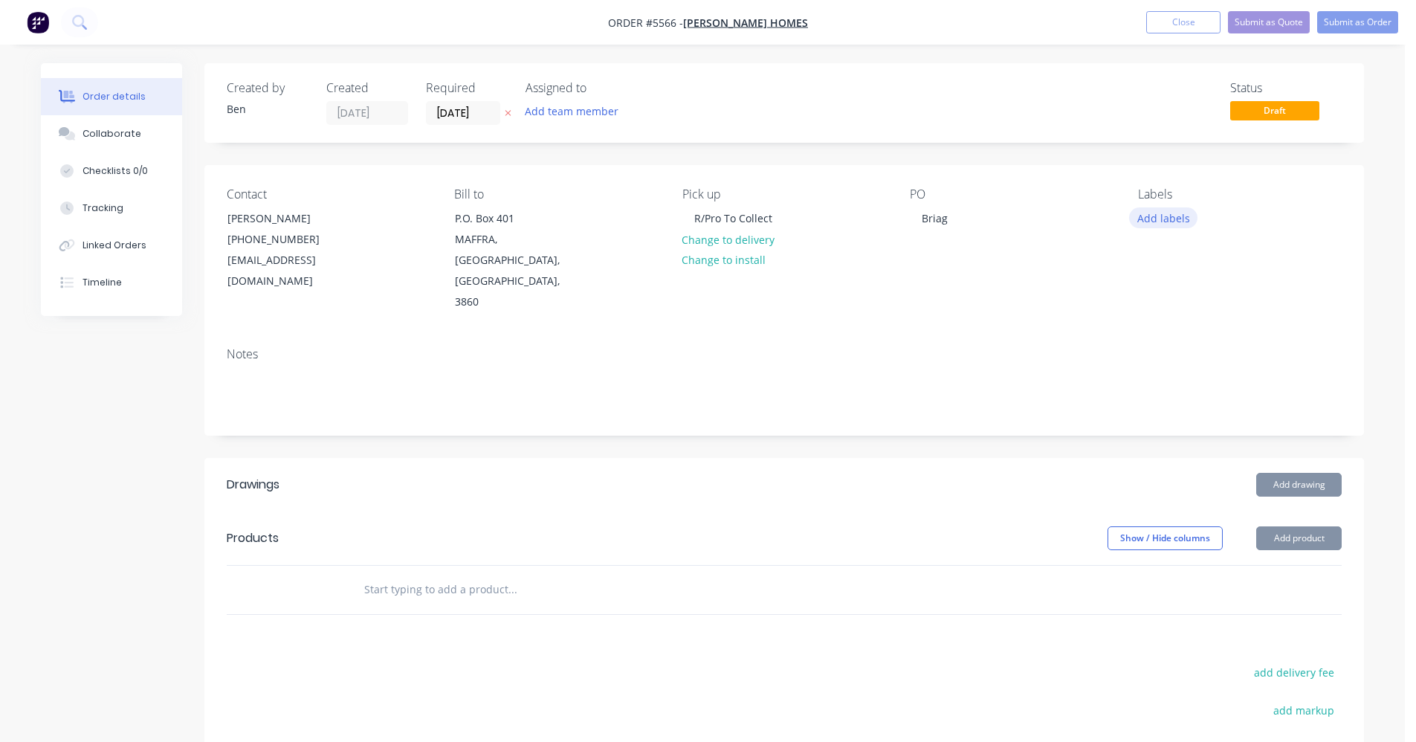
click at [1155, 210] on button "Add labels" at bounding box center [1163, 217] width 68 height 20
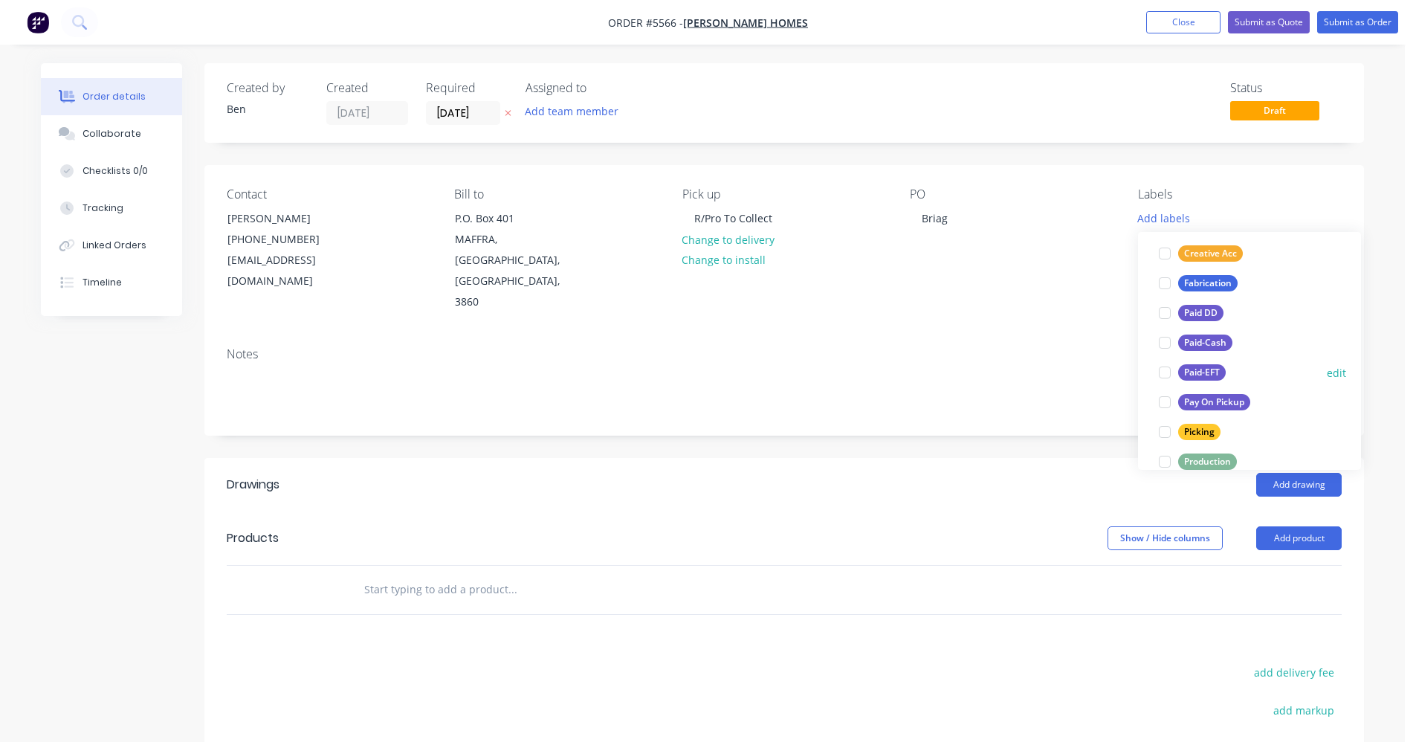
scroll to position [149, 0]
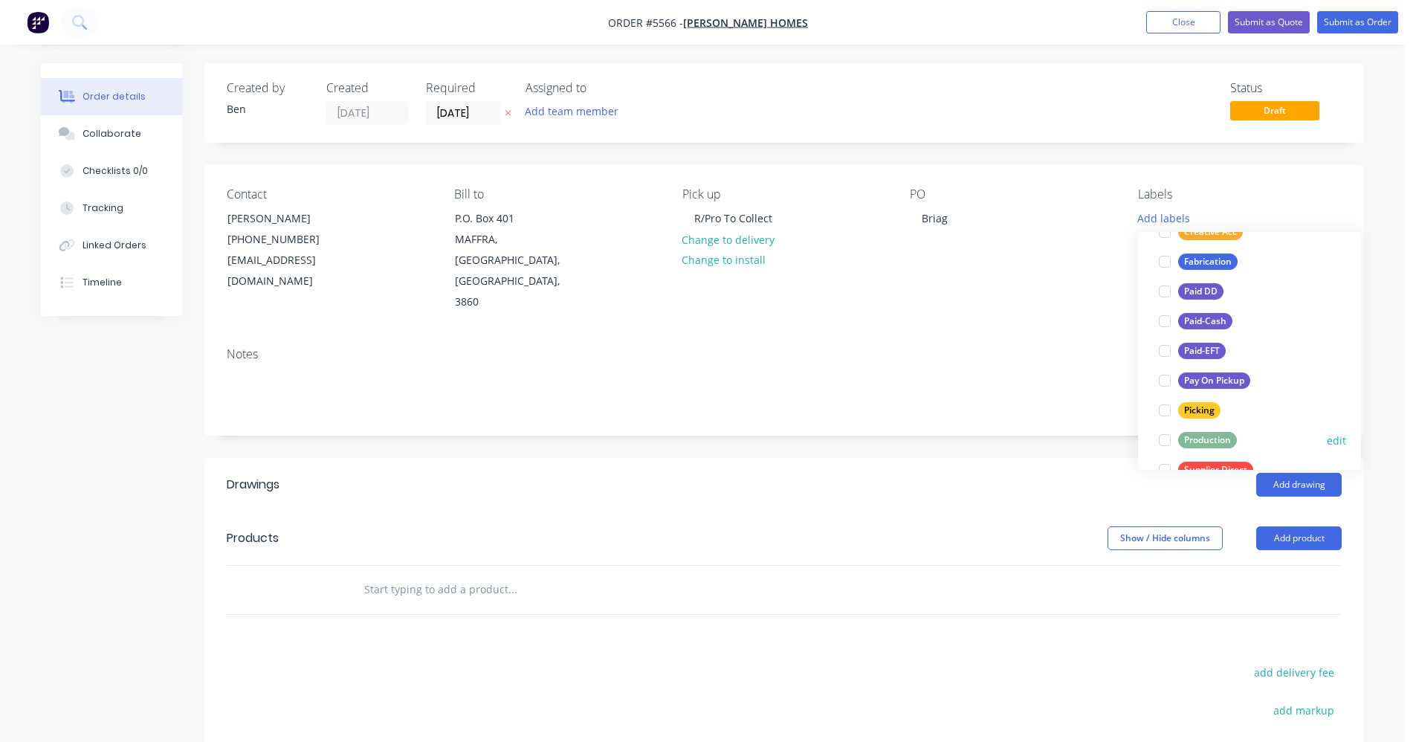
click at [1204, 443] on div "Production" at bounding box center [1207, 440] width 59 height 16
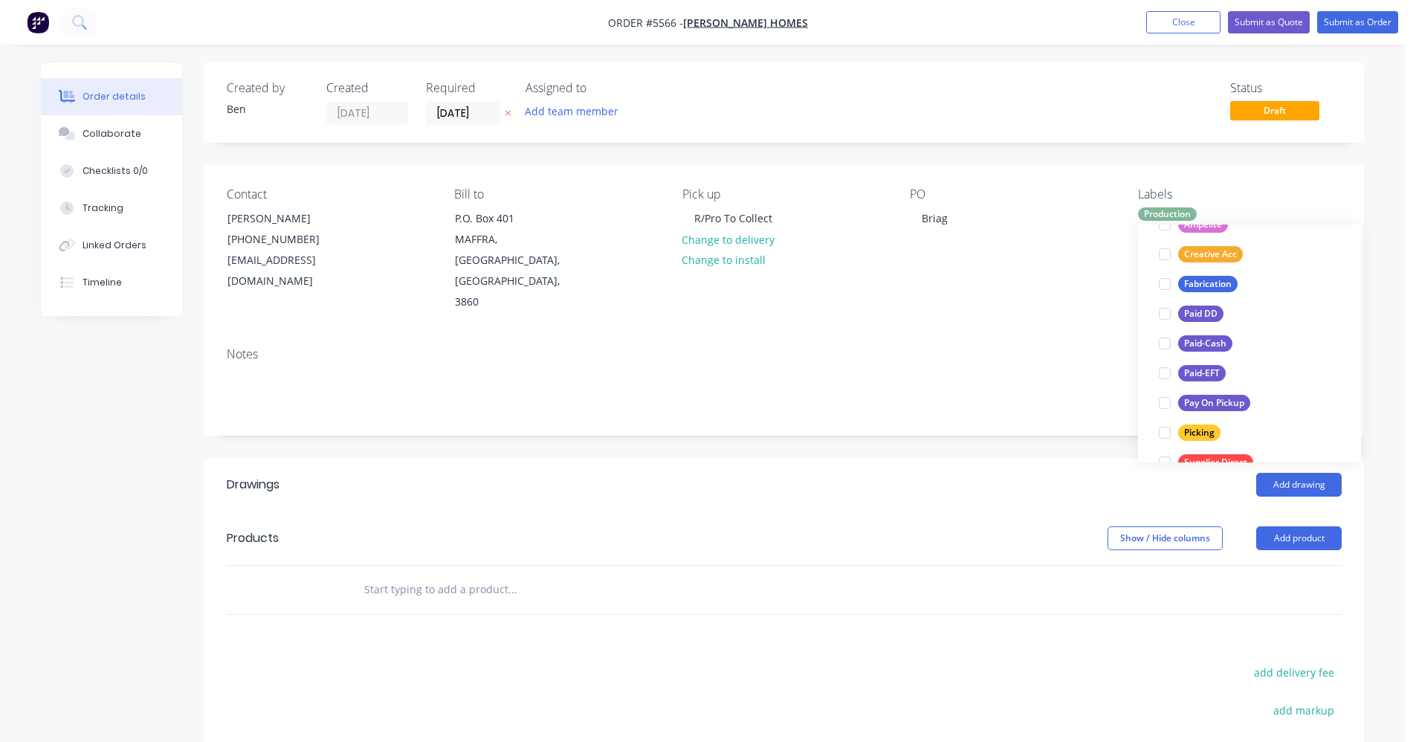
scroll to position [0, 0]
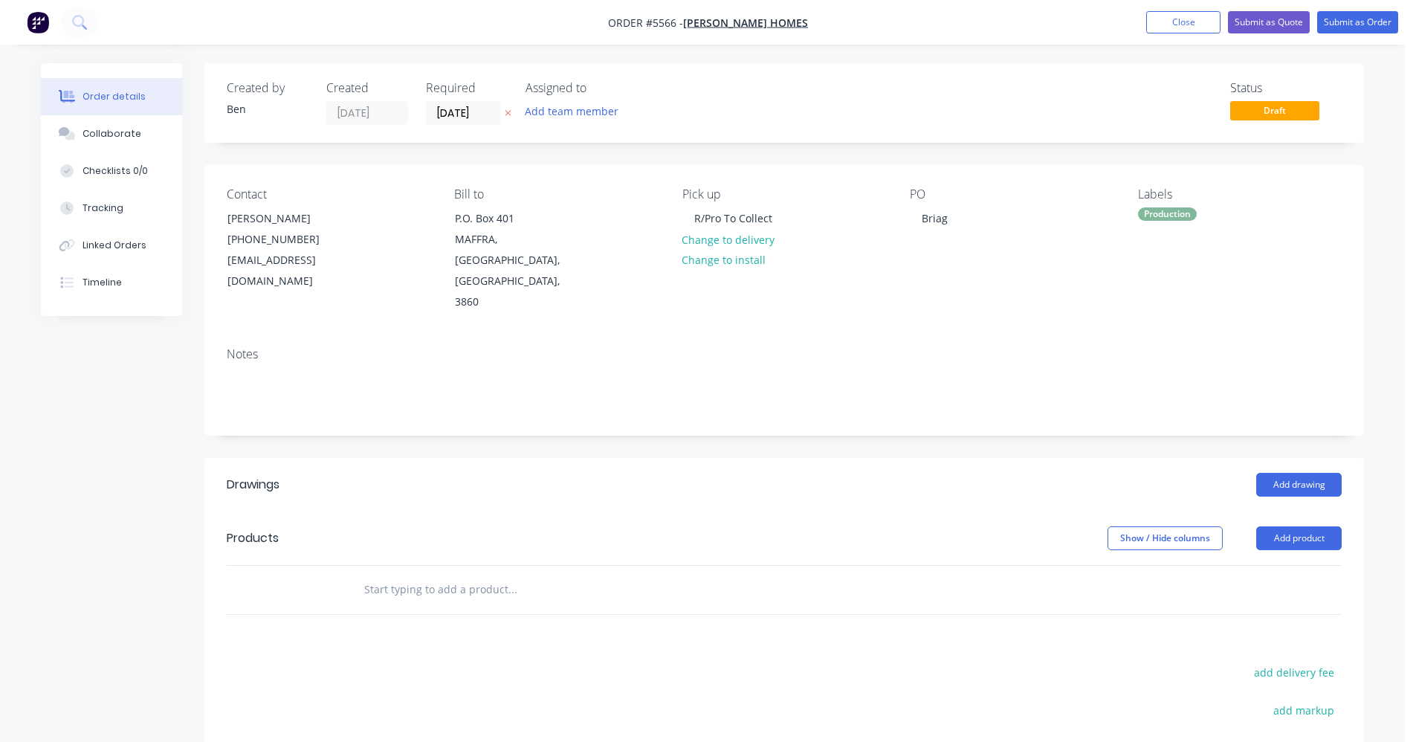
click at [1010, 473] on div "Add drawing" at bounding box center [903, 485] width 878 height 24
click at [1271, 473] on button "Add drawing" at bounding box center [1298, 485] width 85 height 24
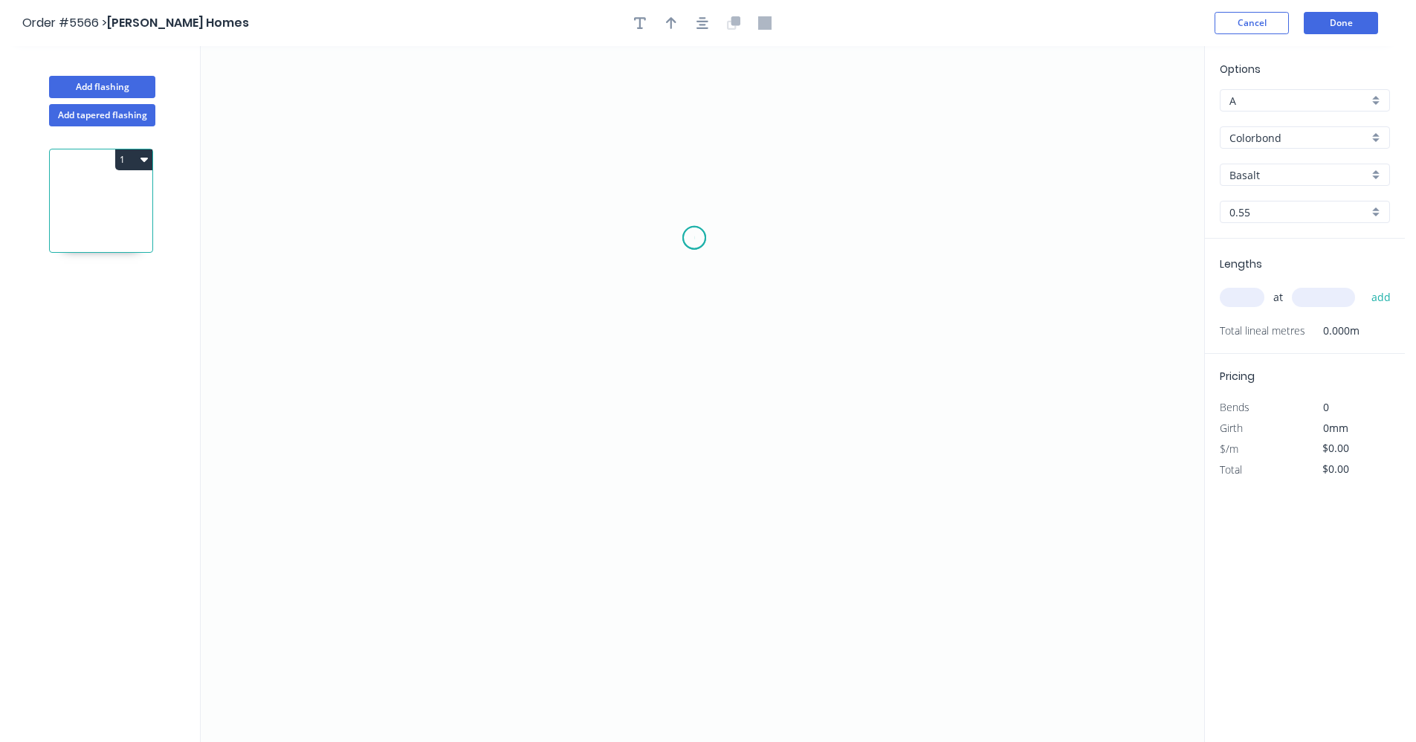
click at [694, 238] on icon "0" at bounding box center [703, 394] width 1004 height 696
click at [693, 489] on icon "0" at bounding box center [703, 394] width 1004 height 696
click at [728, 355] on rect at bounding box center [717, 357] width 30 height 21
click at [1239, 283] on div "at add" at bounding box center [1306, 297] width 173 height 40
type input "$16.33"
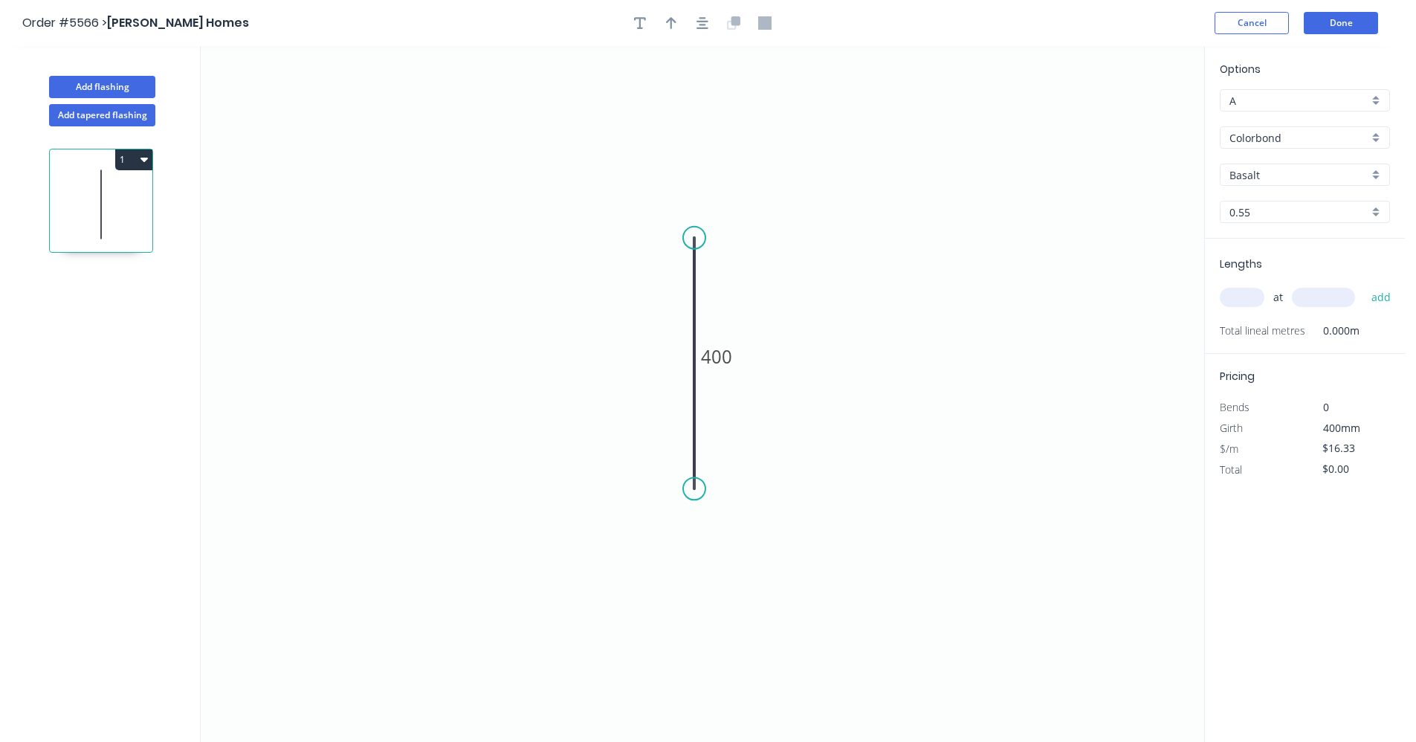
click at [1247, 300] on input "text" at bounding box center [1242, 297] width 45 height 19
type input "1"
type input "2000"
click at [1364, 285] on button "add" at bounding box center [1381, 297] width 35 height 25
type input "$32.66"
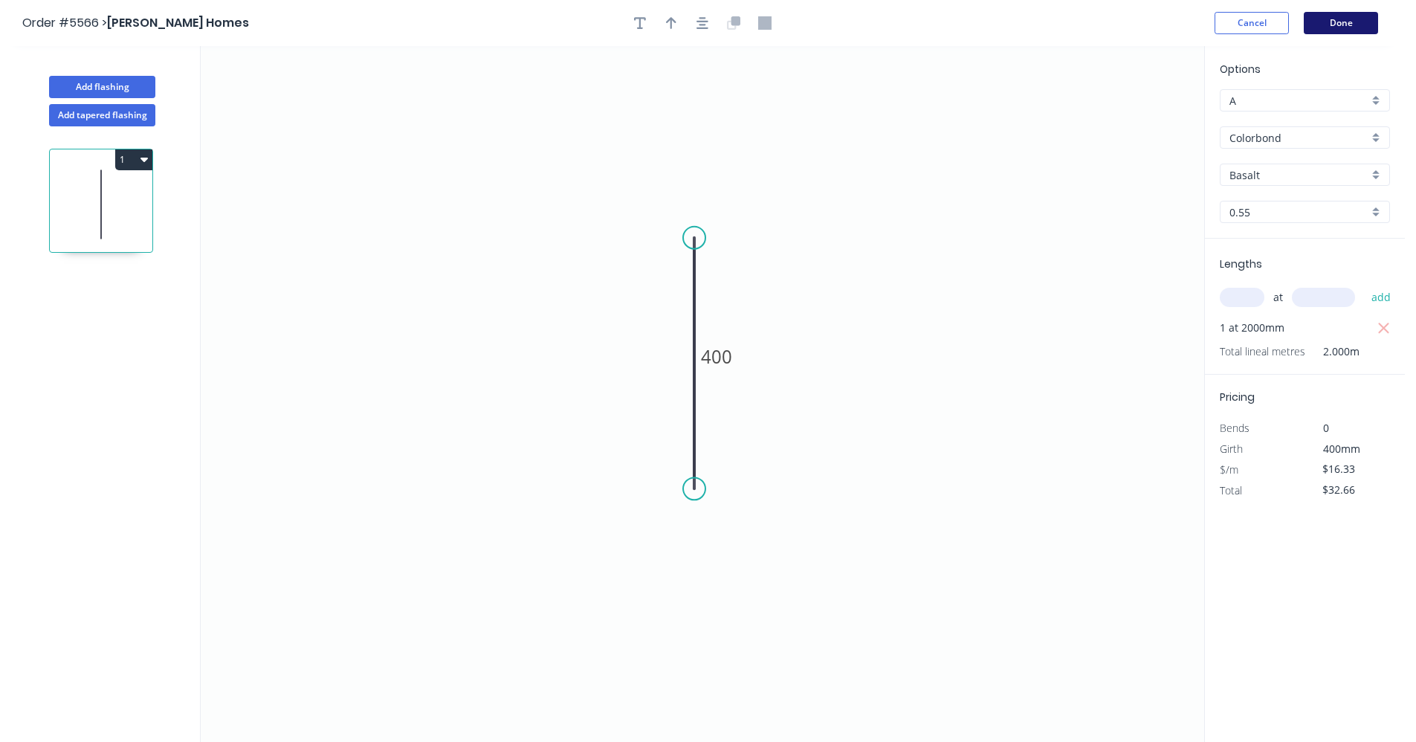
click at [1332, 27] on button "Done" at bounding box center [1341, 23] width 74 height 22
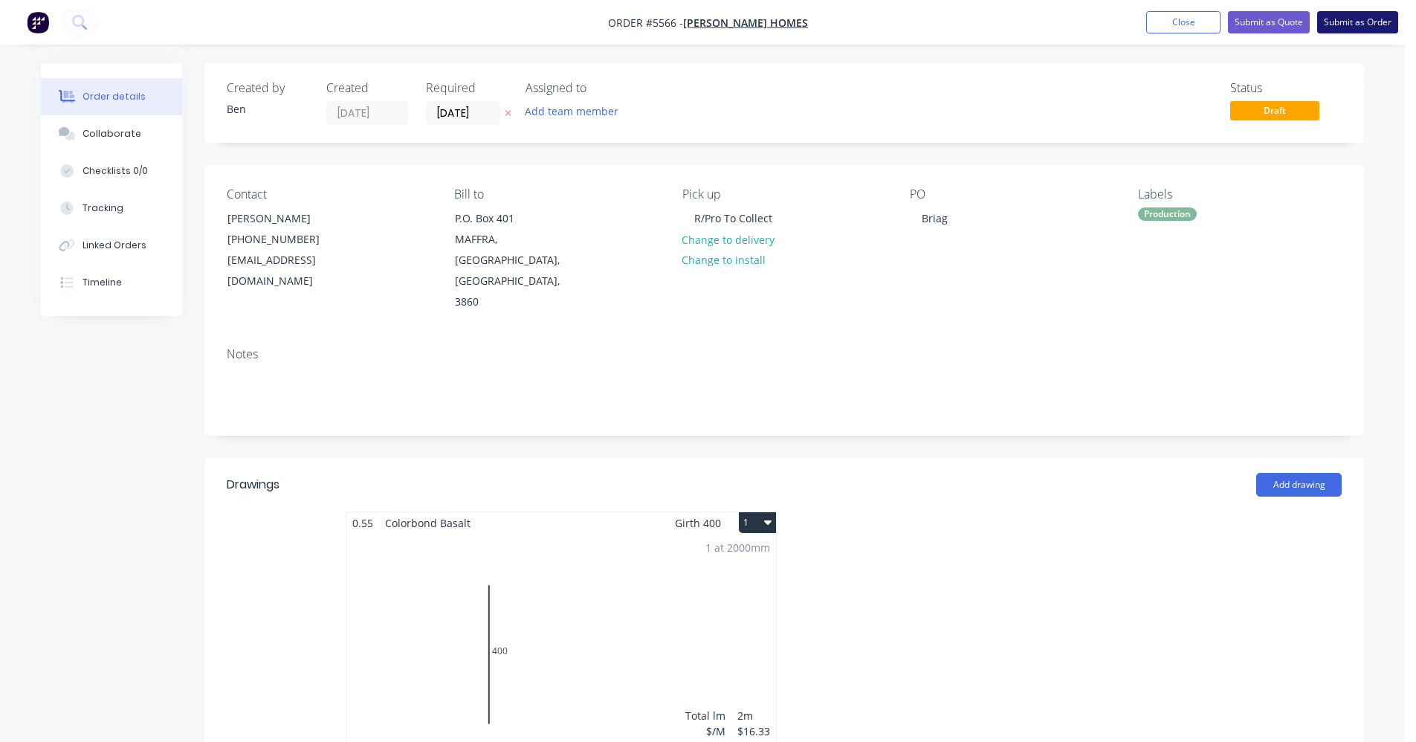
click at [1381, 18] on button "Submit as Order" at bounding box center [1357, 22] width 81 height 22
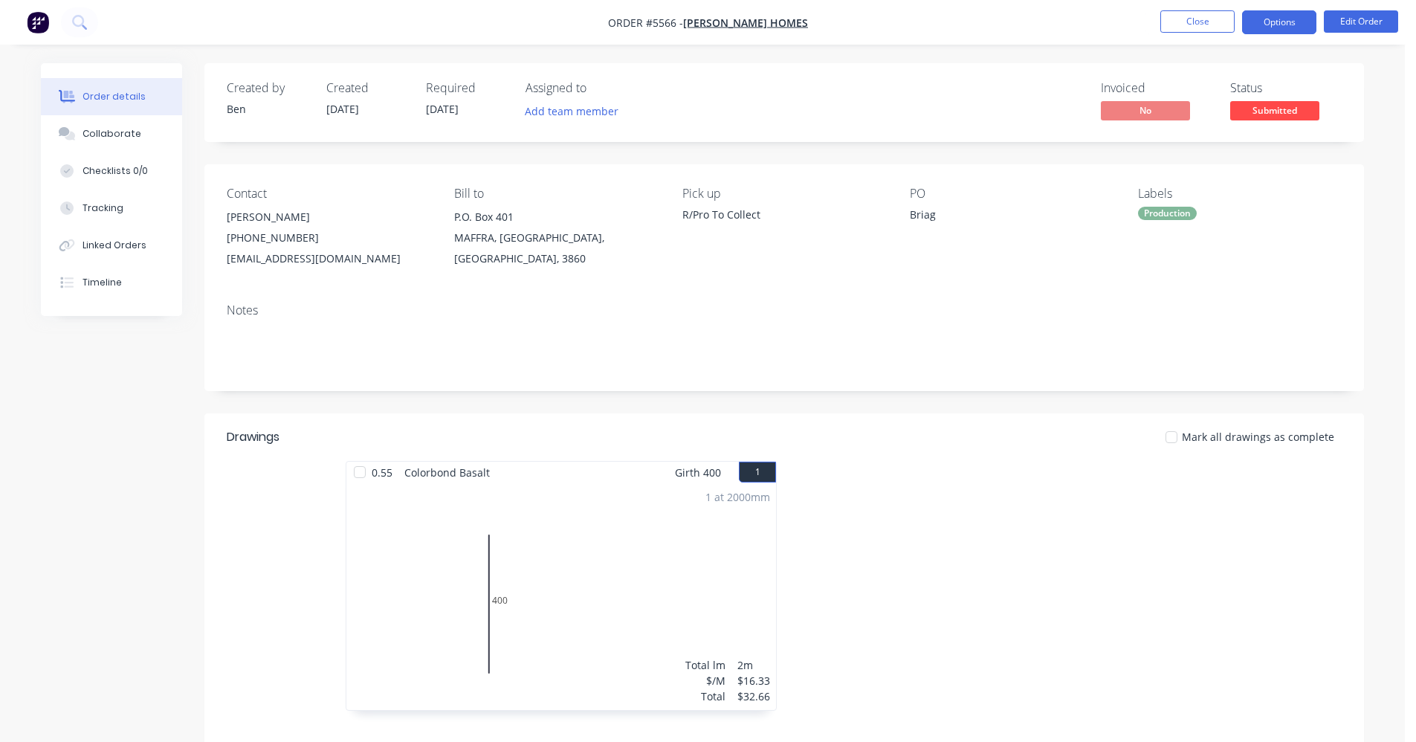
click at [1287, 15] on button "Options" at bounding box center [1279, 22] width 74 height 24
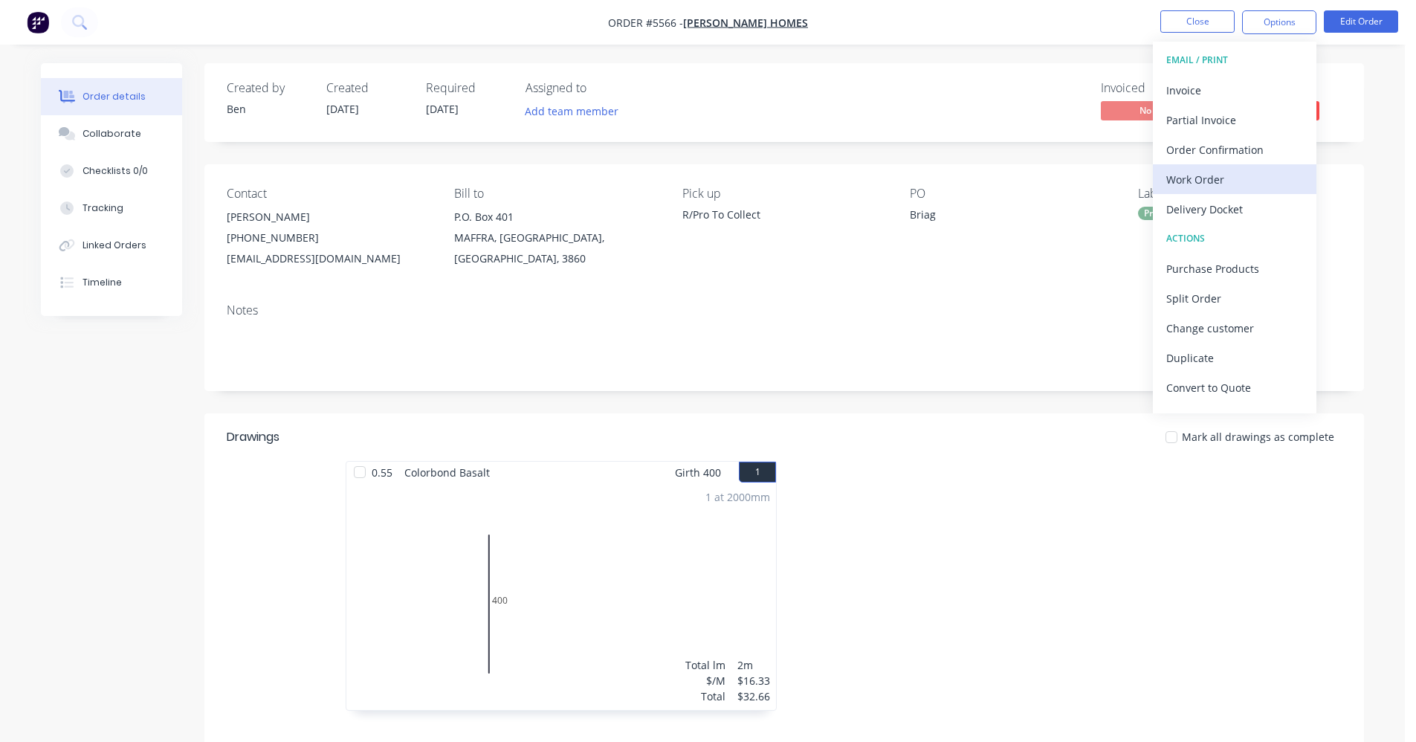
click at [1209, 183] on div "Work Order" at bounding box center [1234, 180] width 137 height 22
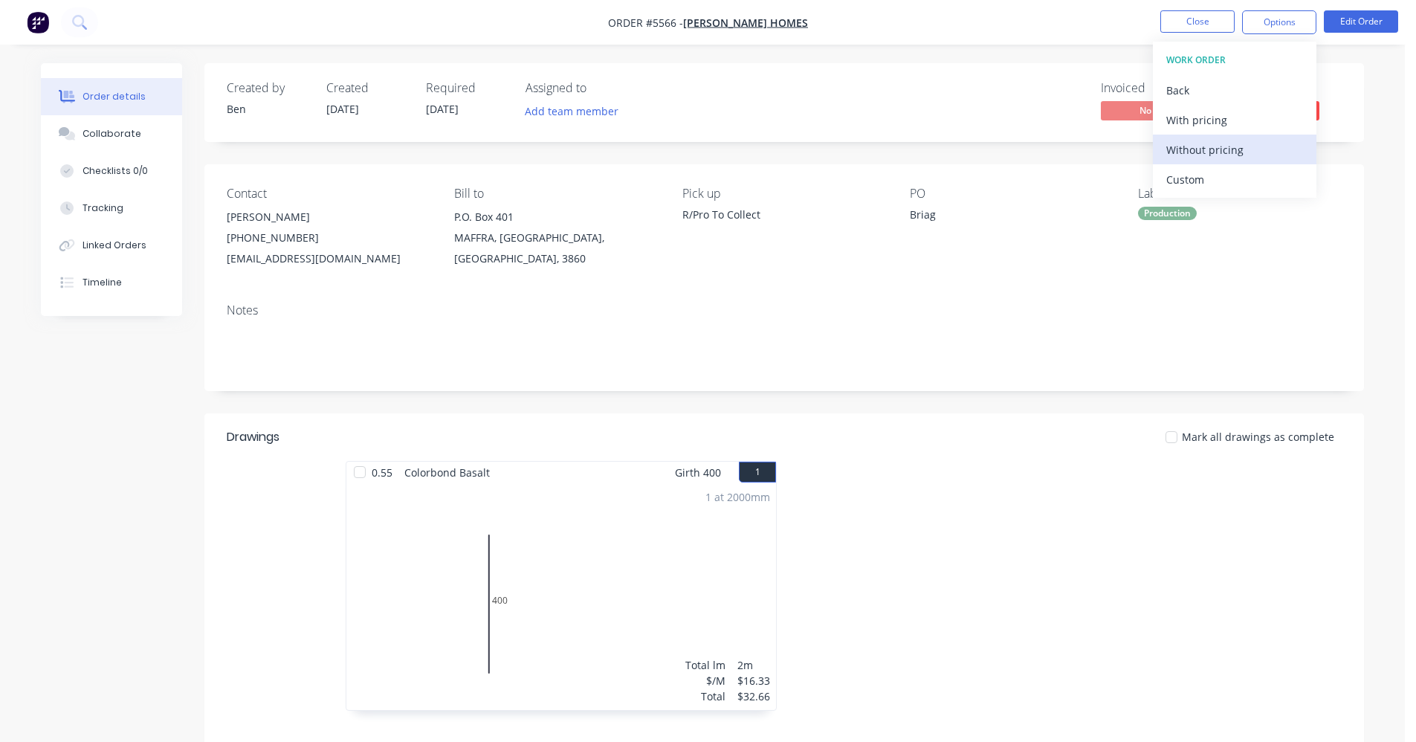
click at [1210, 160] on div "Without pricing" at bounding box center [1234, 150] width 137 height 22
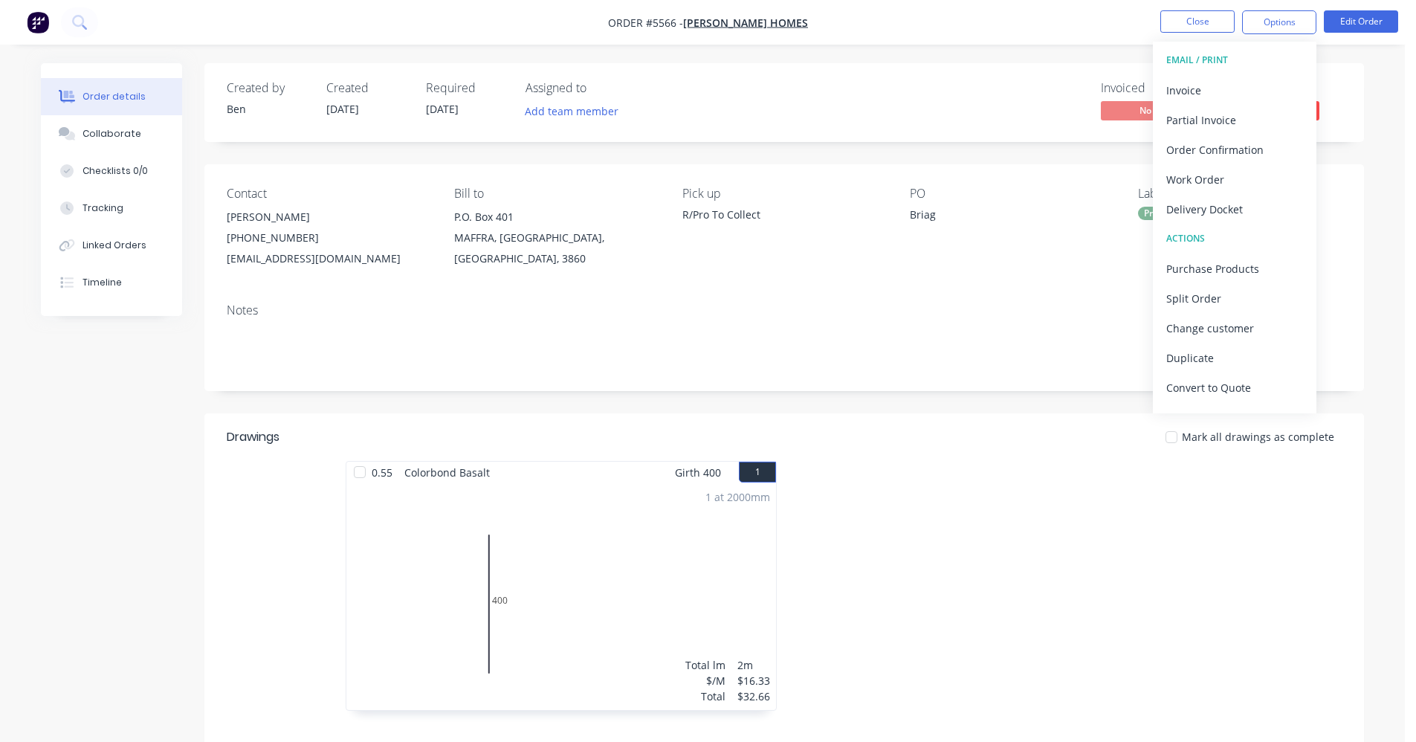
click at [836, 93] on div "Invoiced No Status Submitted" at bounding box center [1008, 102] width 668 height 43
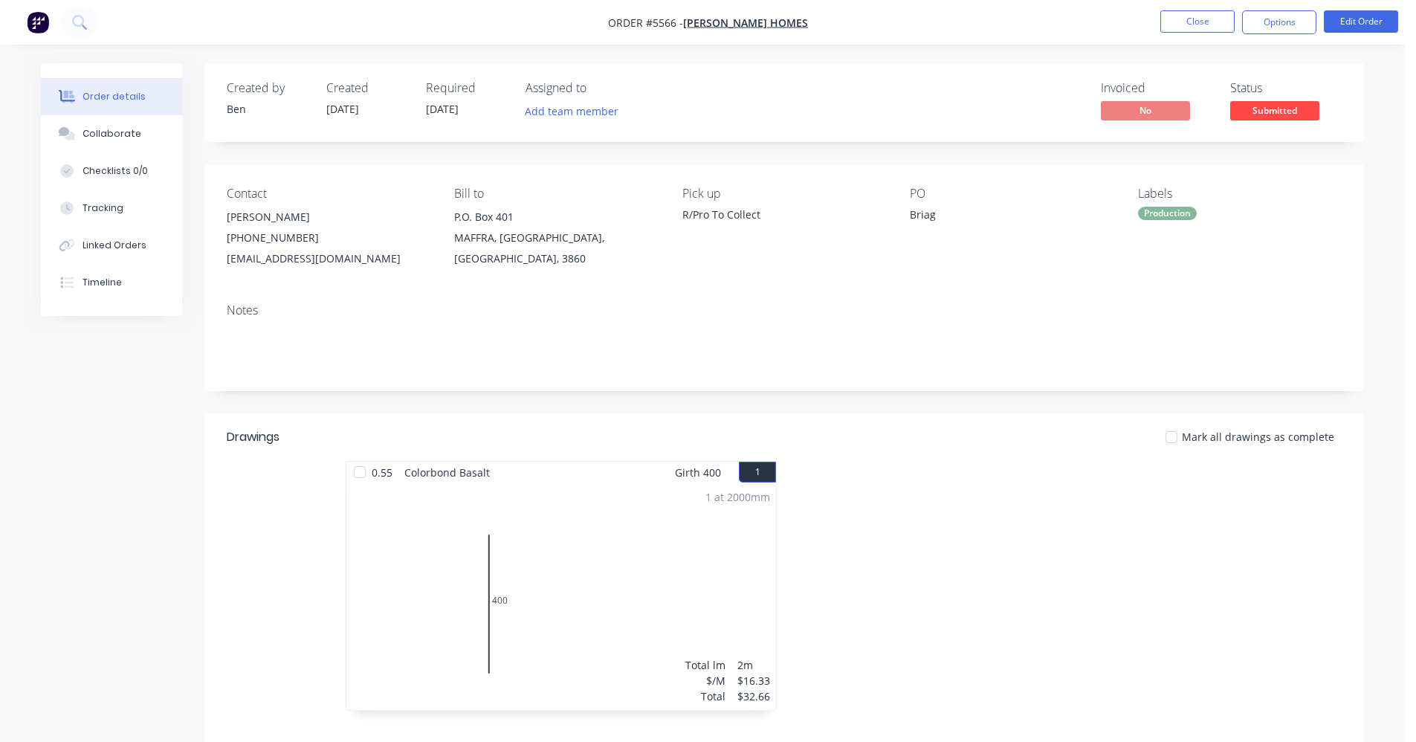
click at [1282, 103] on span "Submitted" at bounding box center [1274, 110] width 89 height 19
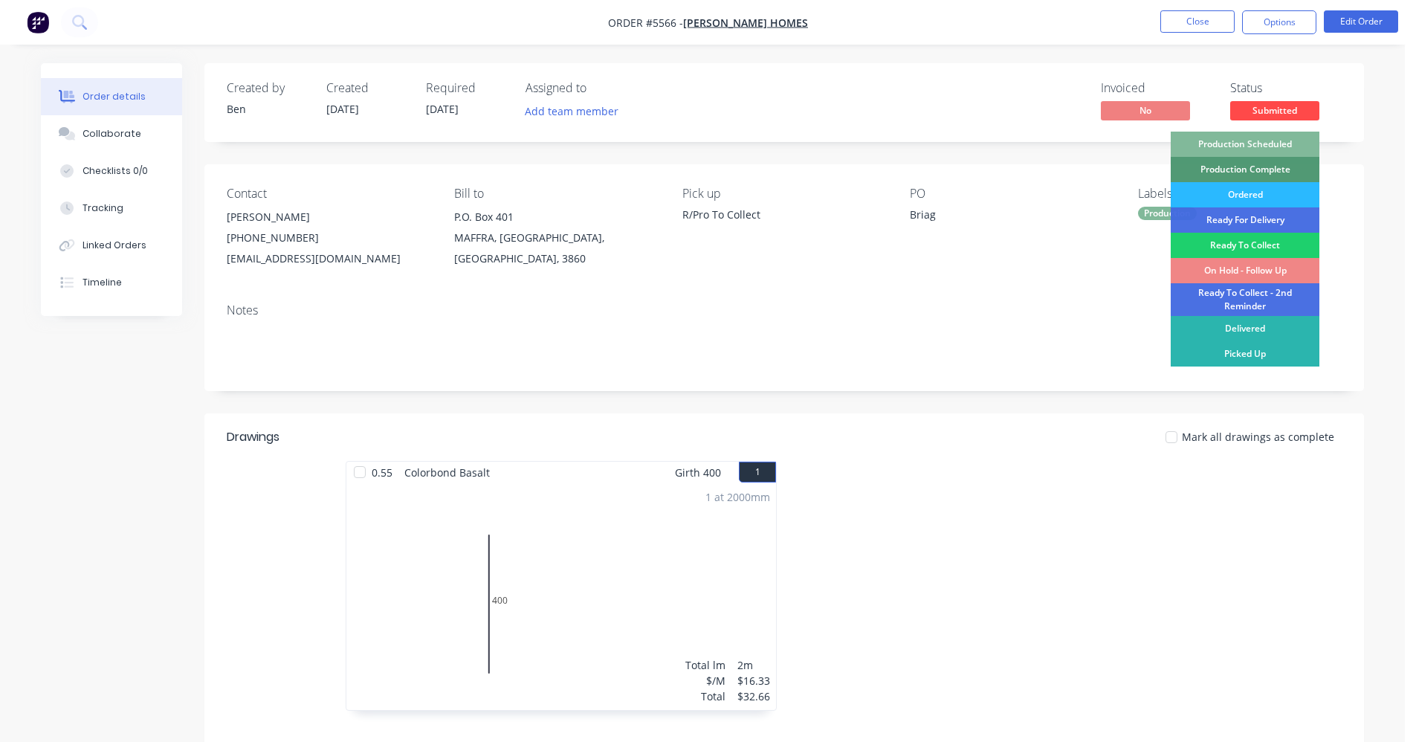
click at [1270, 137] on div "Production Scheduled" at bounding box center [1245, 144] width 149 height 25
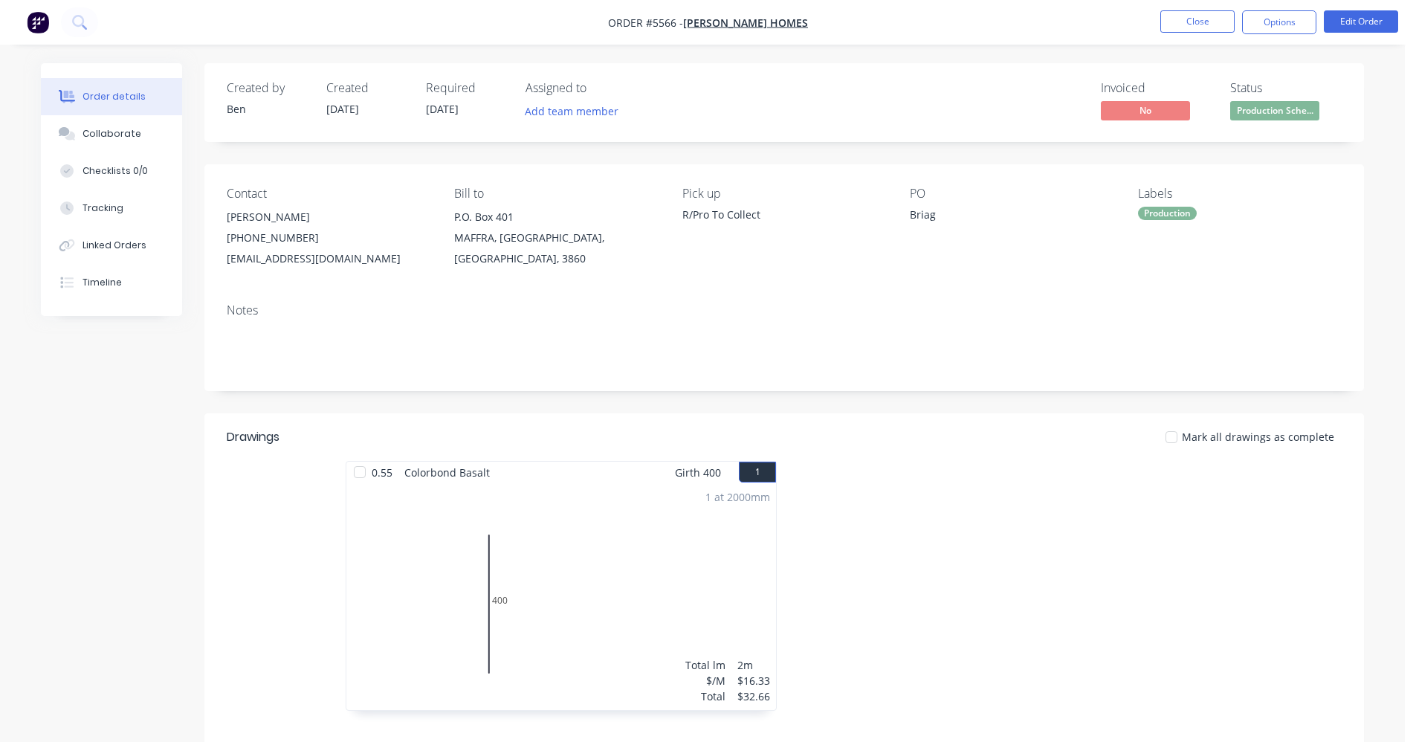
click at [1199, 36] on nav "Order #5566 - Garron Homes Close Options Edit Order" at bounding box center [708, 22] width 1416 height 45
click at [1195, 22] on button "Close" at bounding box center [1197, 21] width 74 height 22
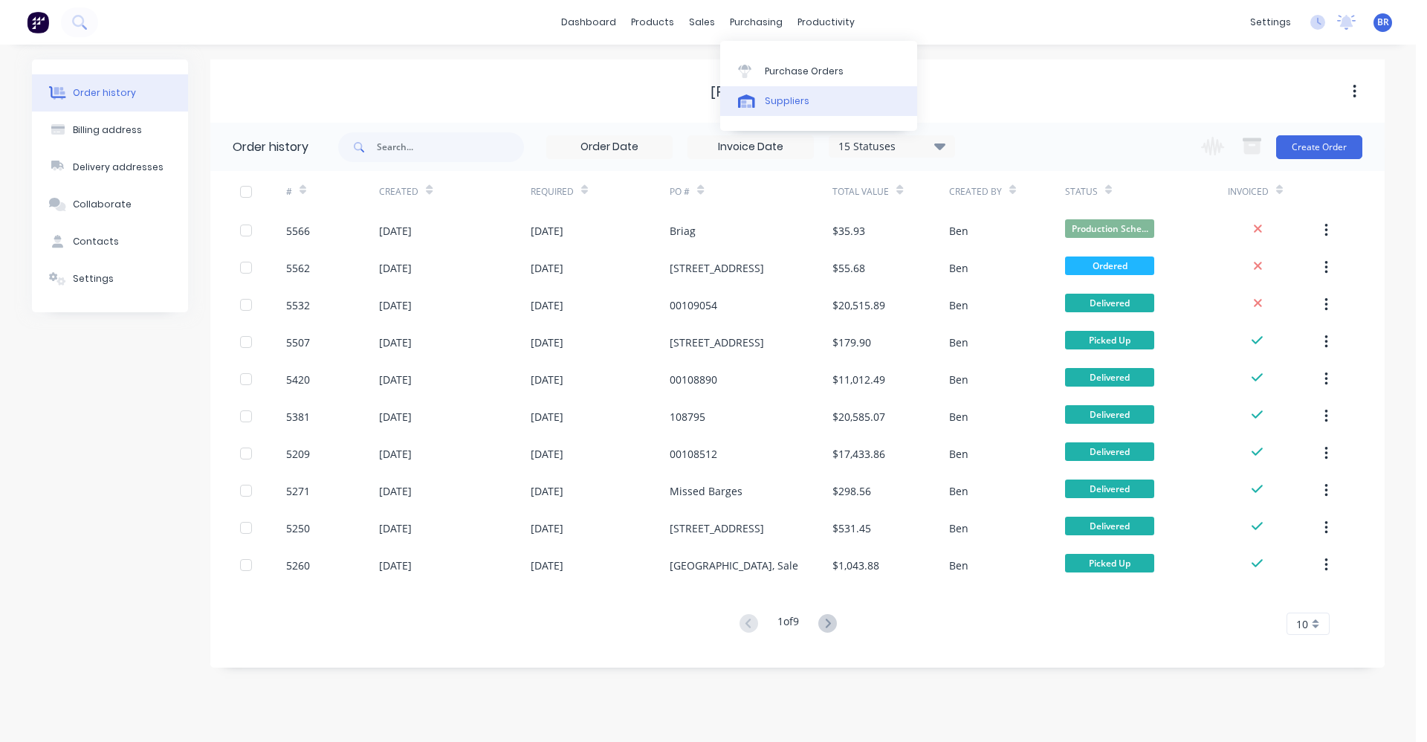
click at [778, 100] on div "Suppliers" at bounding box center [787, 100] width 45 height 13
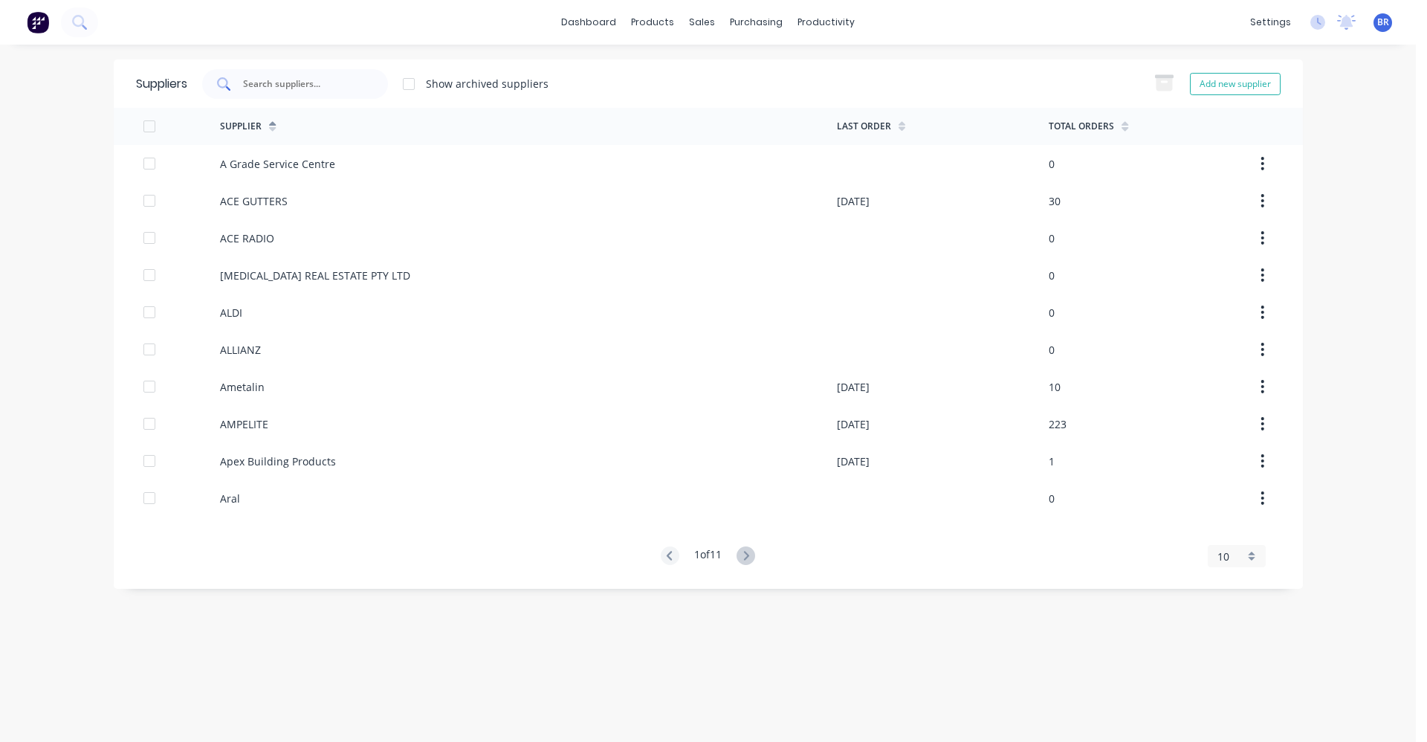
click at [277, 77] on input "text" at bounding box center [303, 84] width 123 height 15
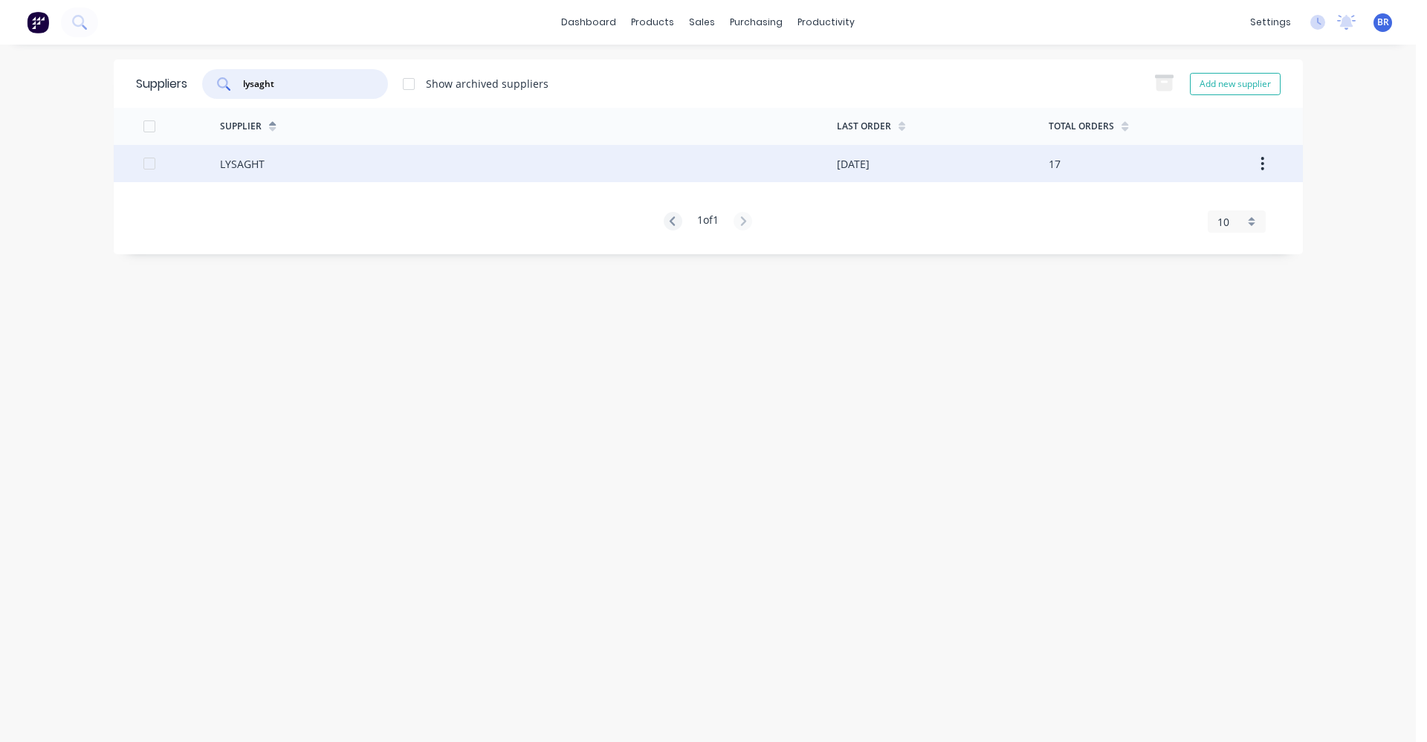
type input "lysaght"
click at [320, 169] on div "LYSAGHT" at bounding box center [528, 163] width 617 height 37
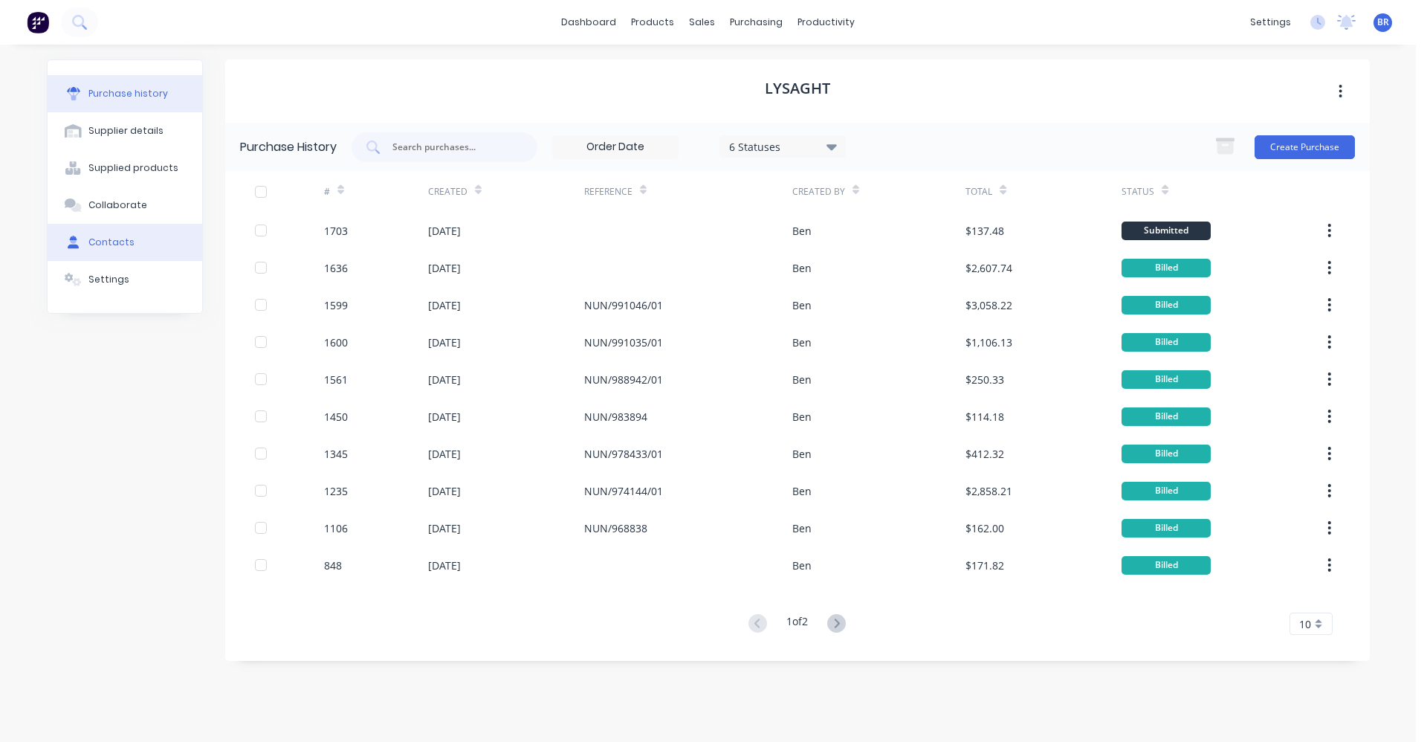
click at [106, 244] on div "Contacts" at bounding box center [111, 242] width 46 height 13
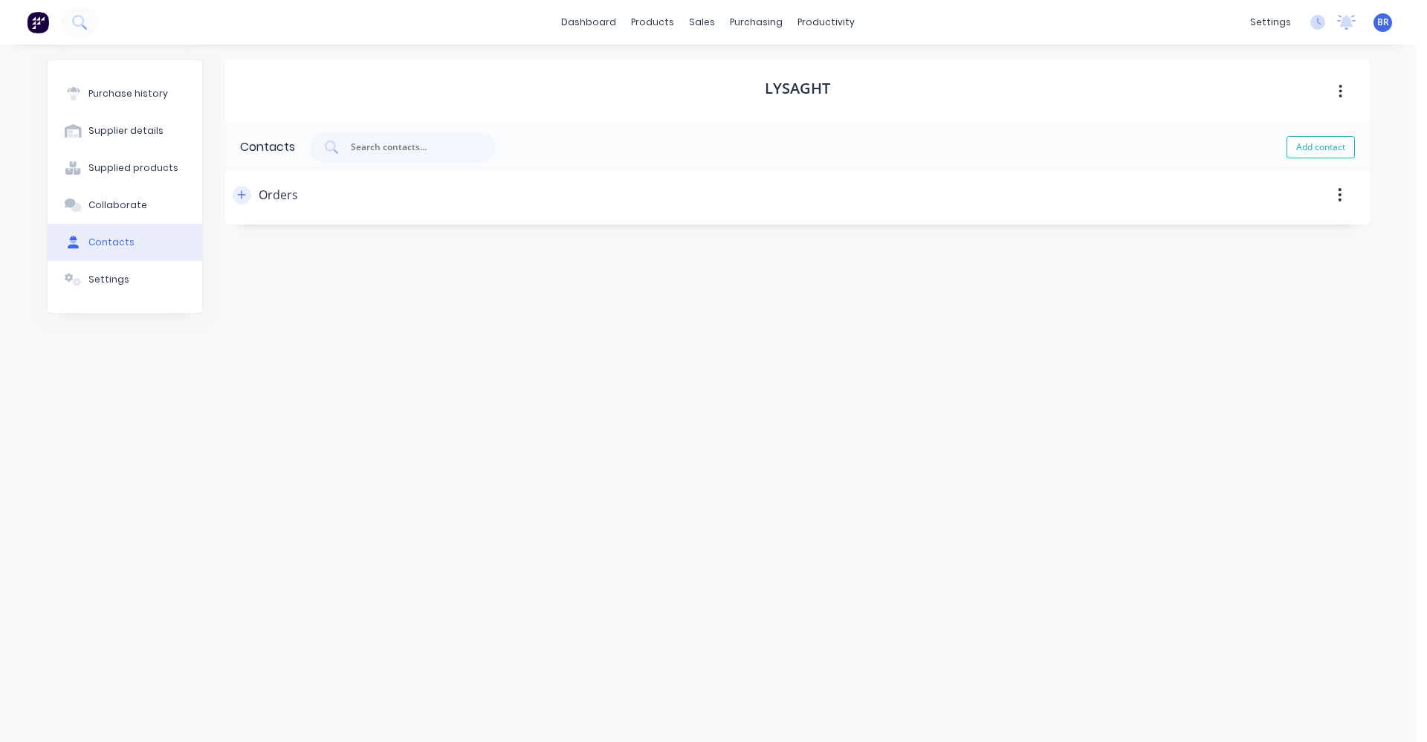
click at [242, 196] on icon "button" at bounding box center [241, 194] width 8 height 8
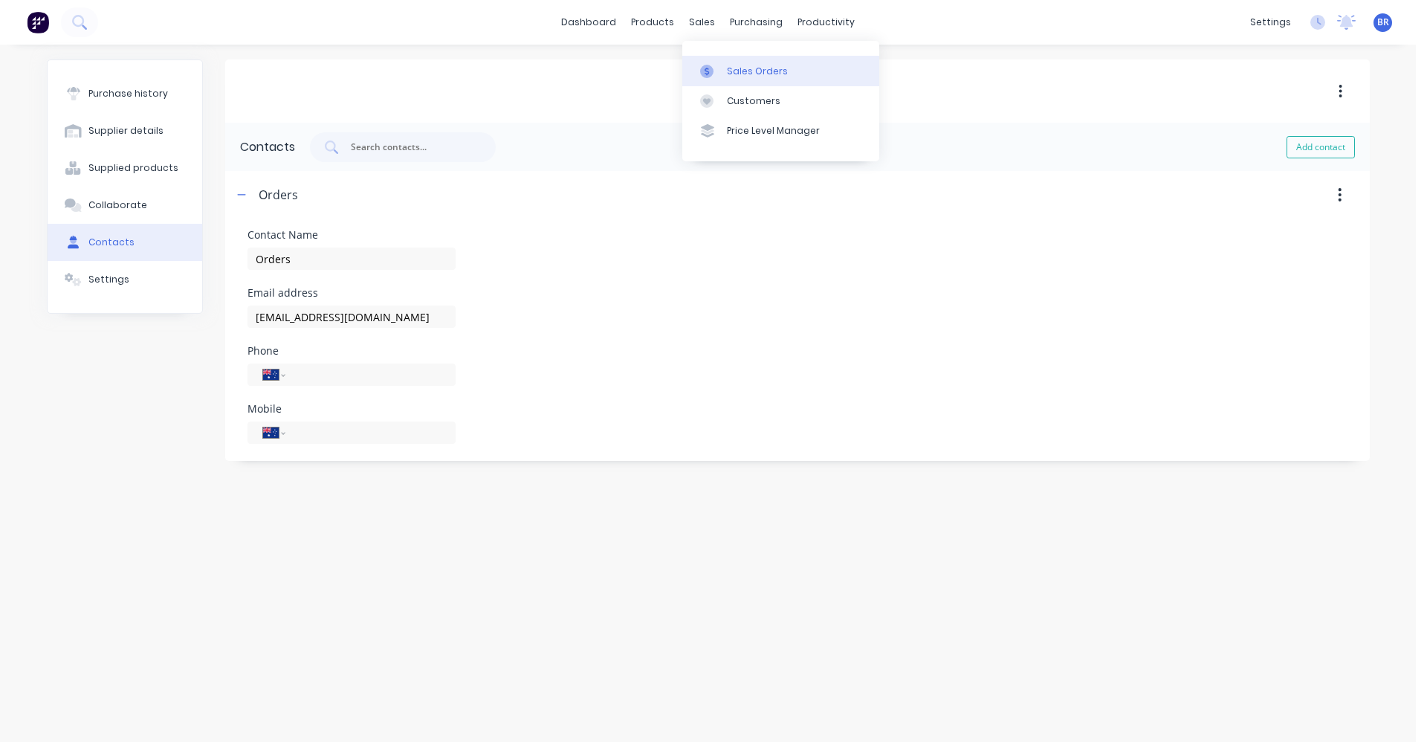
click at [737, 77] on div "Sales Orders" at bounding box center [757, 71] width 61 height 13
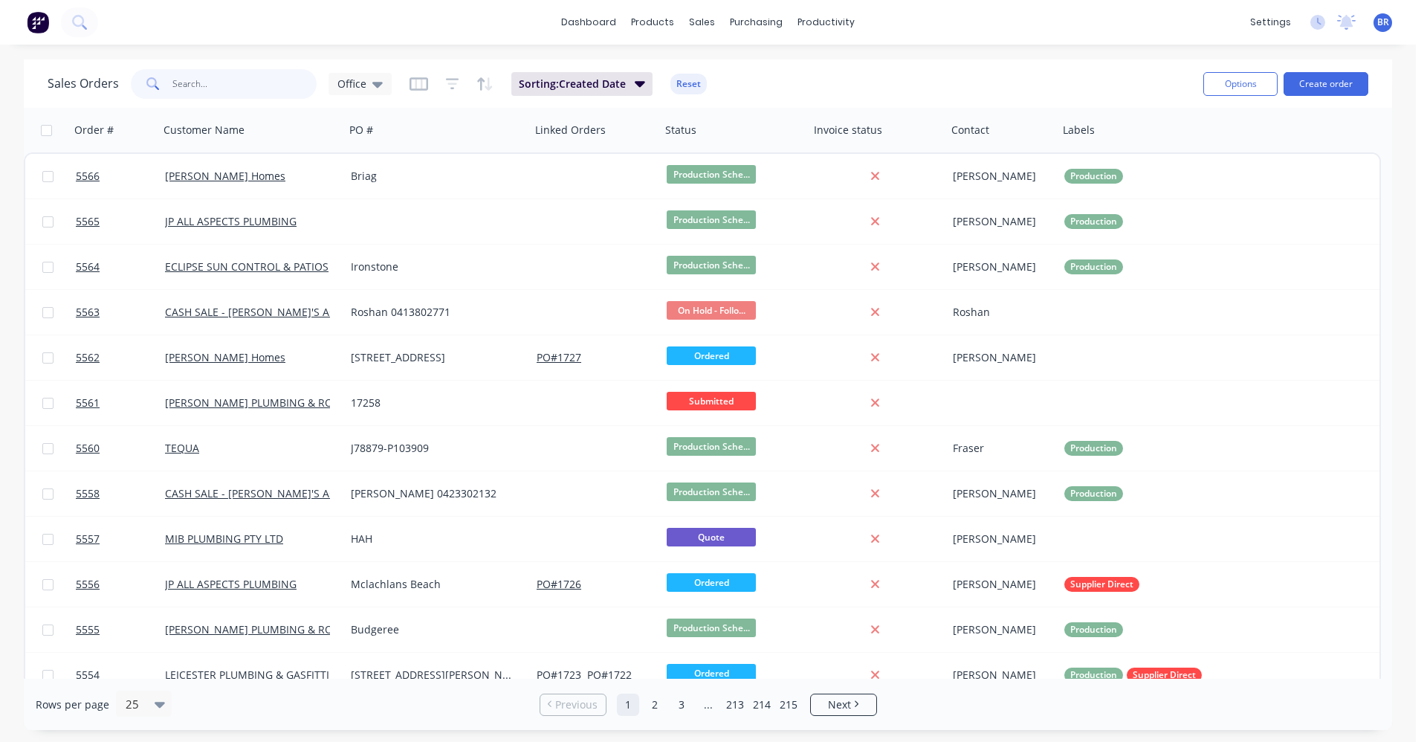
click at [210, 91] on input "text" at bounding box center [244, 84] width 145 height 30
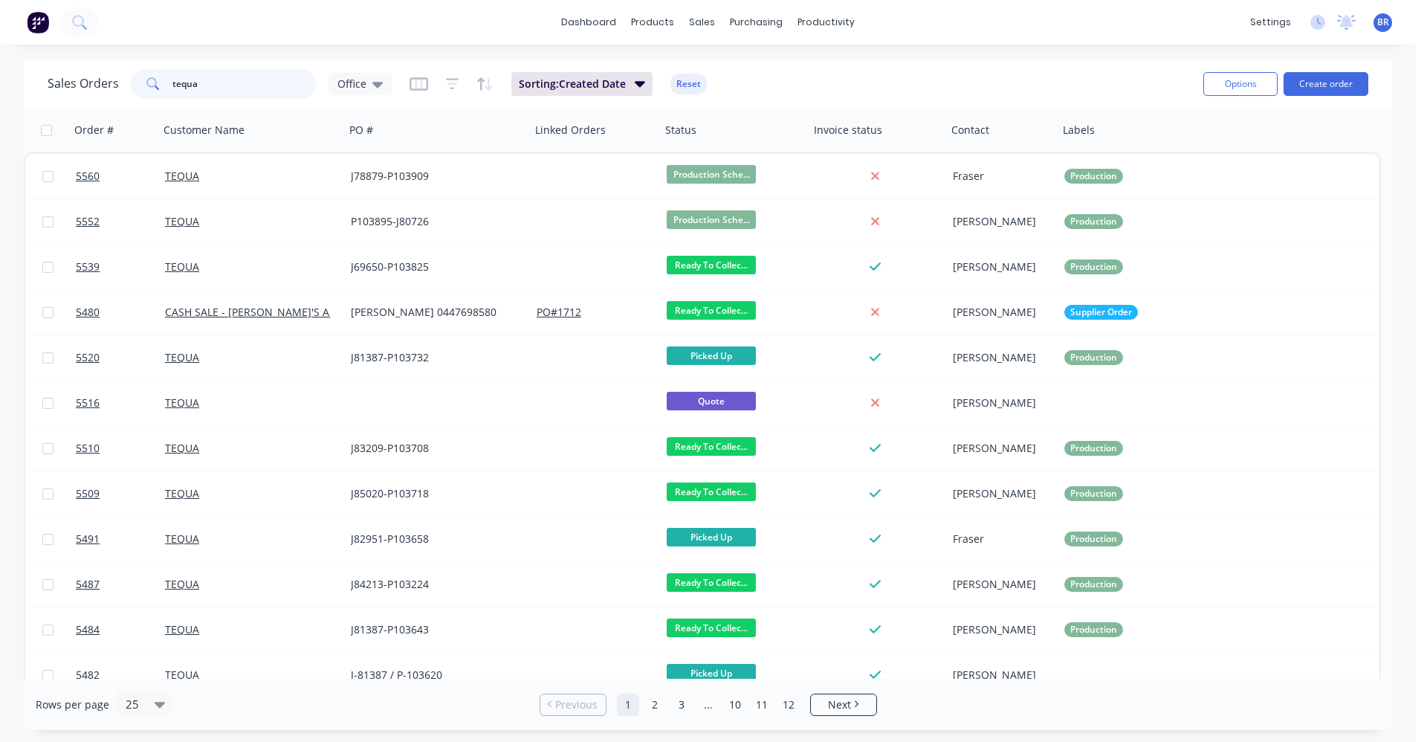
type input "tequa"
drag, startPoint x: 749, startPoint y: 73, endPoint x: 777, endPoint y: 72, distance: 27.5
click at [750, 73] on div "Sales Orders" at bounding box center [757, 71] width 61 height 13
click at [1349, 85] on button "Create order" at bounding box center [1326, 84] width 85 height 24
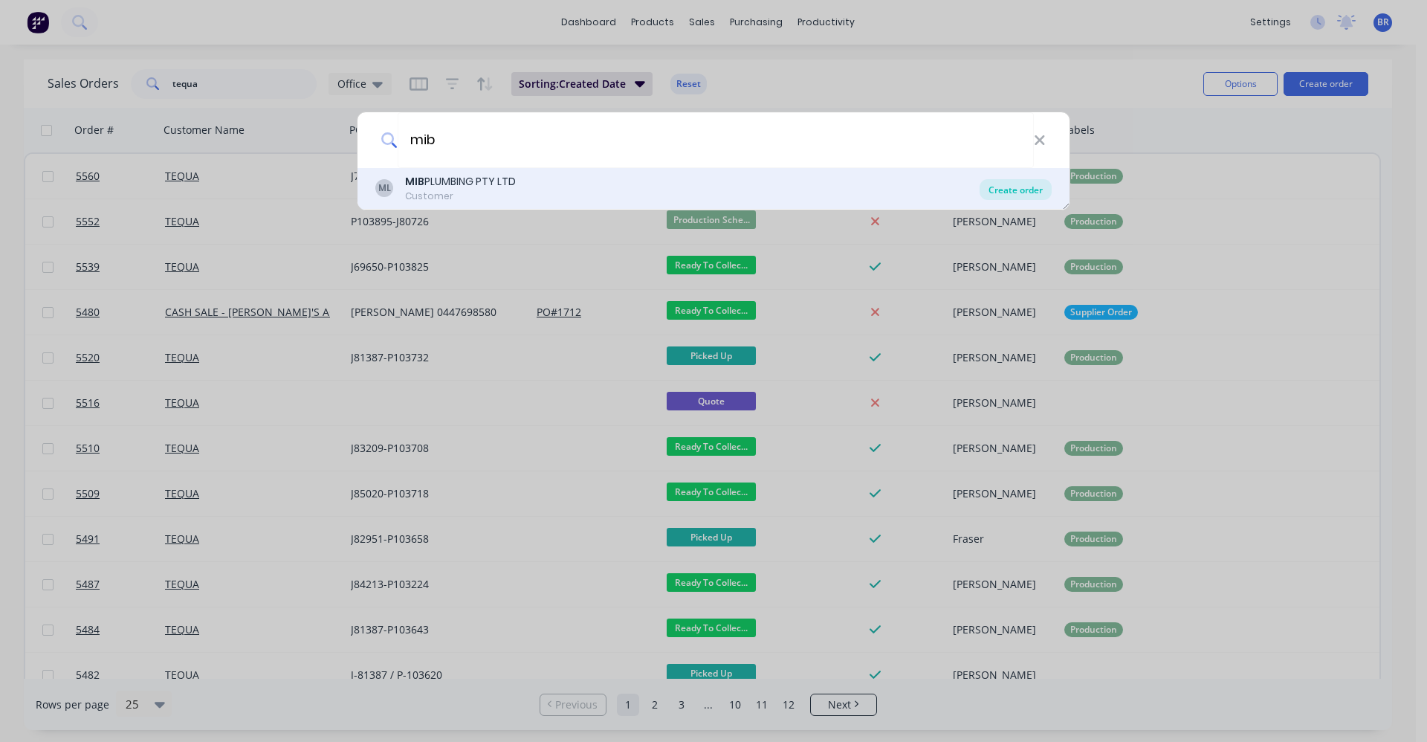
type input "mib"
click at [1019, 189] on div "Create order" at bounding box center [1016, 189] width 72 height 21
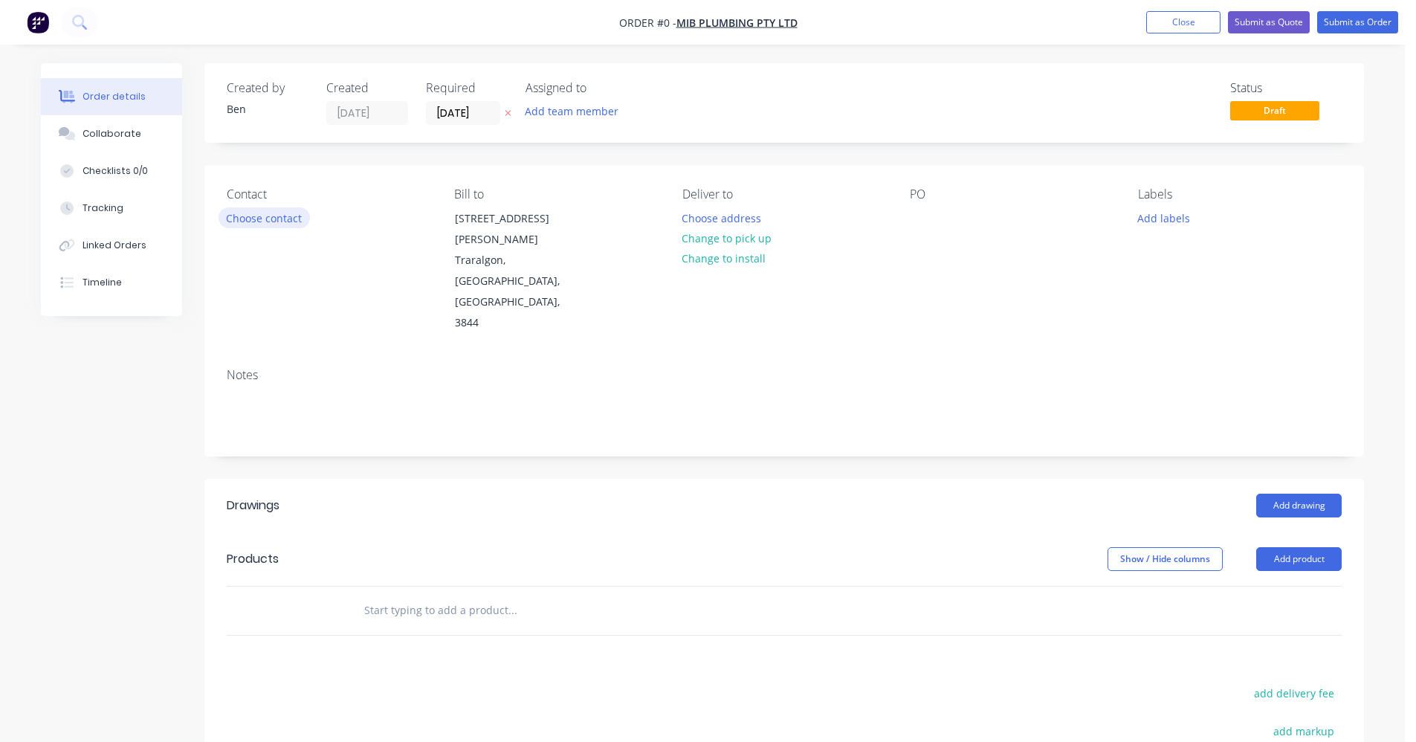
click at [251, 223] on button "Choose contact" at bounding box center [264, 217] width 91 height 20
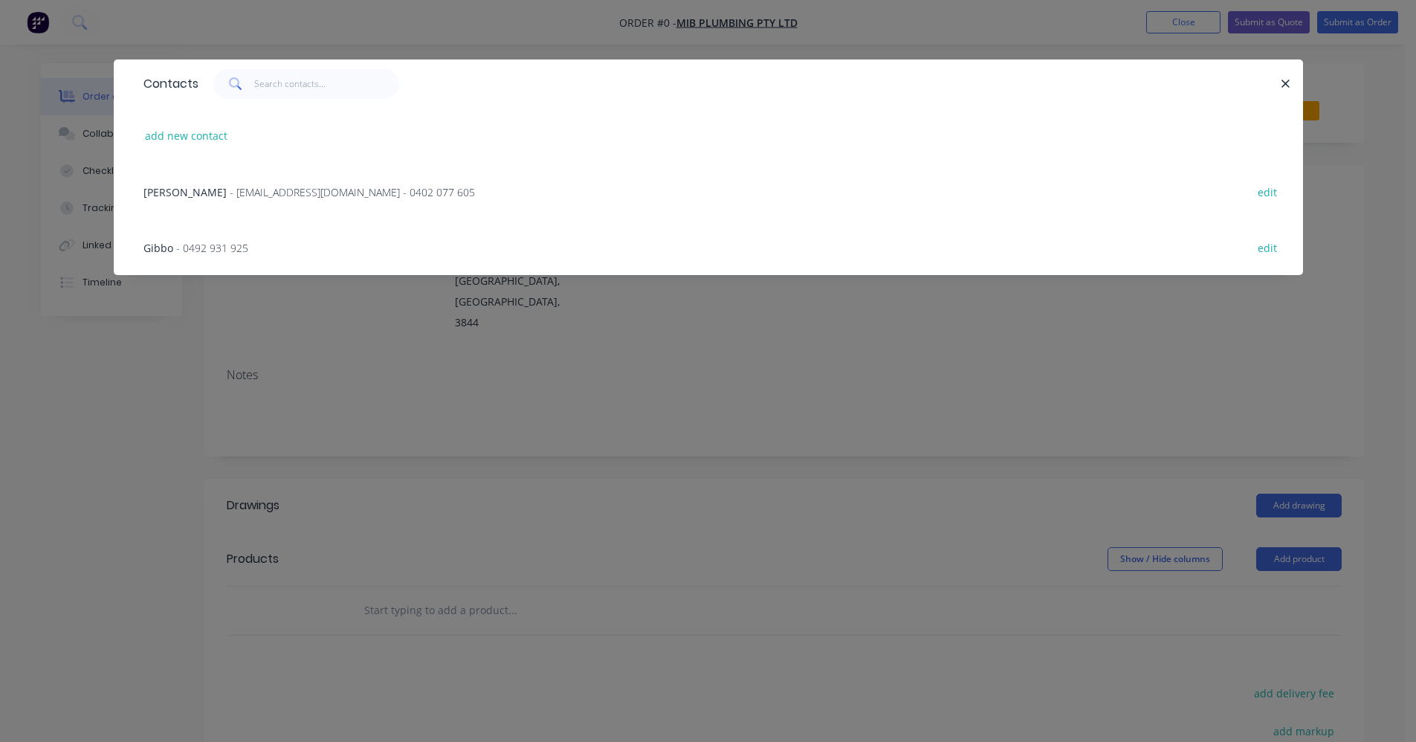
click at [219, 198] on span "[PERSON_NAME]" at bounding box center [184, 192] width 83 height 14
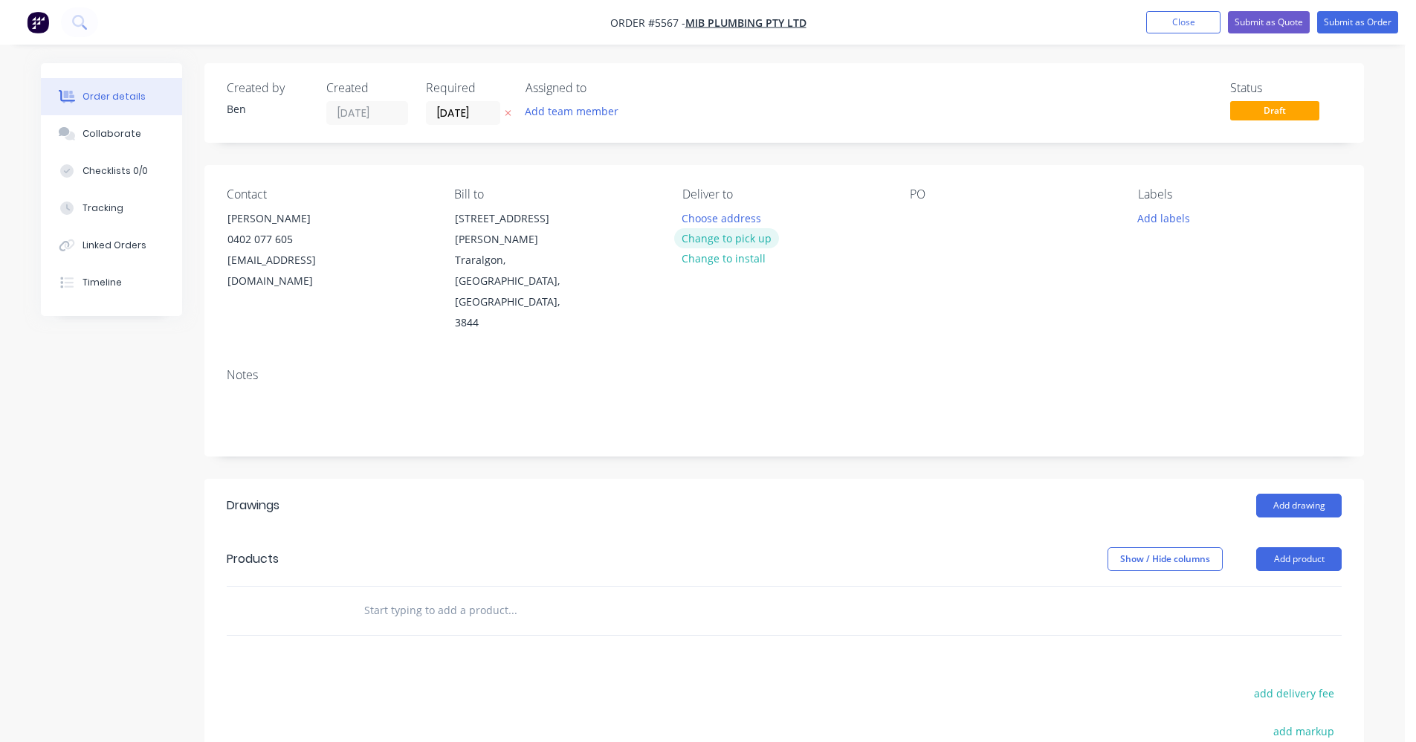
click at [737, 238] on button "Change to pick up" at bounding box center [727, 238] width 106 height 20
click at [932, 210] on div at bounding box center [922, 218] width 24 height 22
click at [763, 479] on div "Drawings Add drawing Products Show / Hide columns Add product add delivery fee …" at bounding box center [784, 736] width 1160 height 514
click at [1331, 494] on button "Add drawing" at bounding box center [1298, 506] width 85 height 24
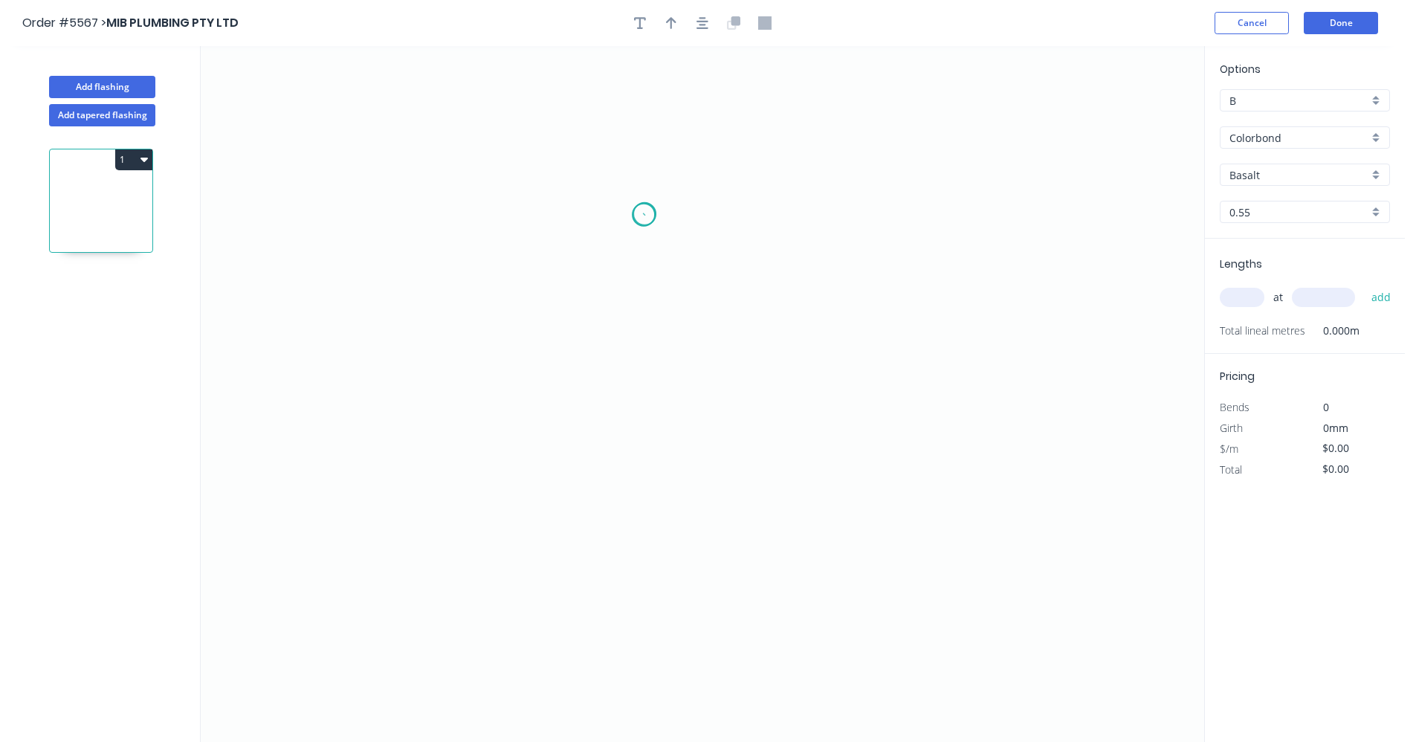
click at [645, 214] on icon "0" at bounding box center [703, 394] width 1004 height 696
click at [874, 378] on icon "0" at bounding box center [703, 394] width 1004 height 696
drag, startPoint x: 466, startPoint y: 381, endPoint x: 480, endPoint y: 378, distance: 13.6
click at [466, 380] on icon "0 ?" at bounding box center [703, 394] width 1004 height 696
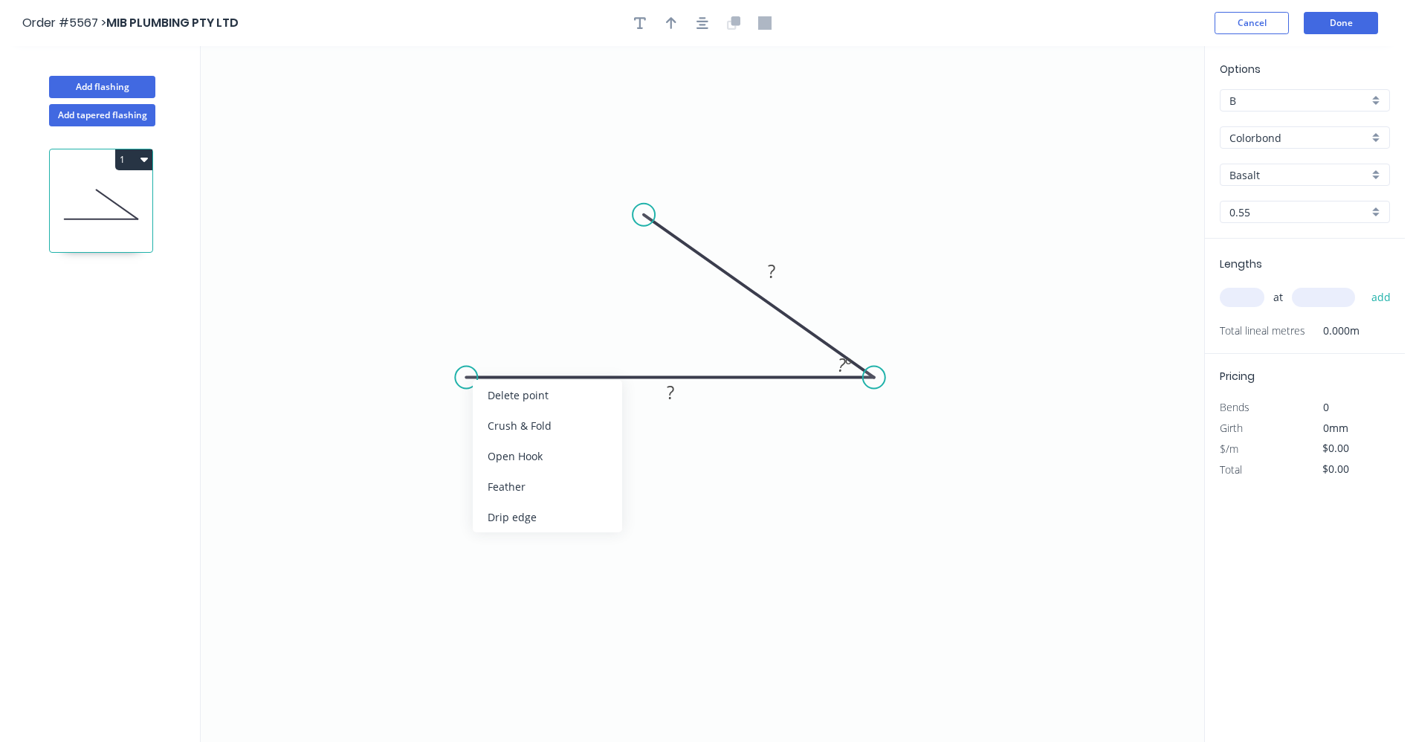
click at [520, 518] on div "Drip edge" at bounding box center [547, 517] width 149 height 30
click at [506, 433] on div "Flip bend" at bounding box center [543, 431] width 149 height 30
click at [698, 28] on icon "button" at bounding box center [703, 23] width 12 height 12
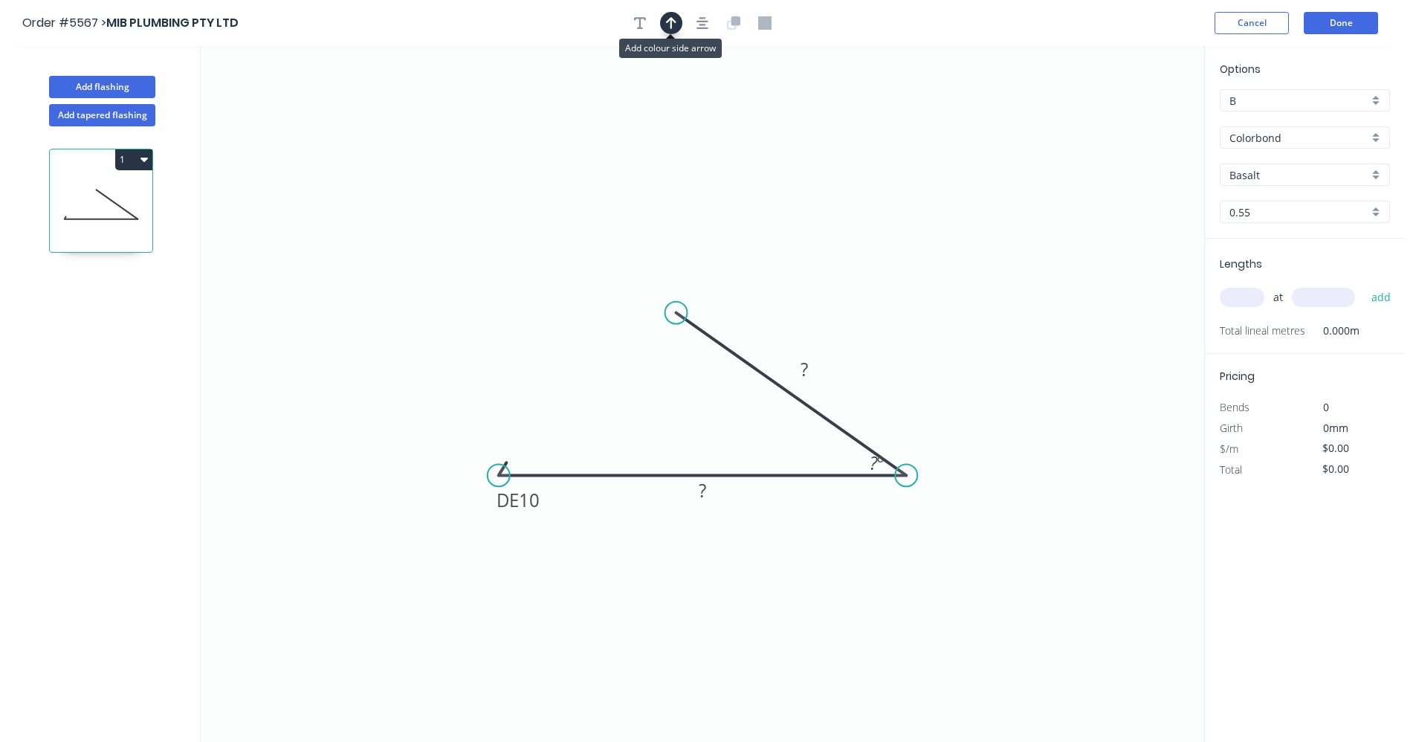
click at [679, 28] on button "button" at bounding box center [671, 23] width 22 height 22
drag, startPoint x: 1128, startPoint y: 116, endPoint x: 619, endPoint y: 445, distance: 605.8
click at [619, 448] on icon at bounding box center [618, 430] width 13 height 48
click at [695, 495] on rect at bounding box center [703, 491] width 30 height 21
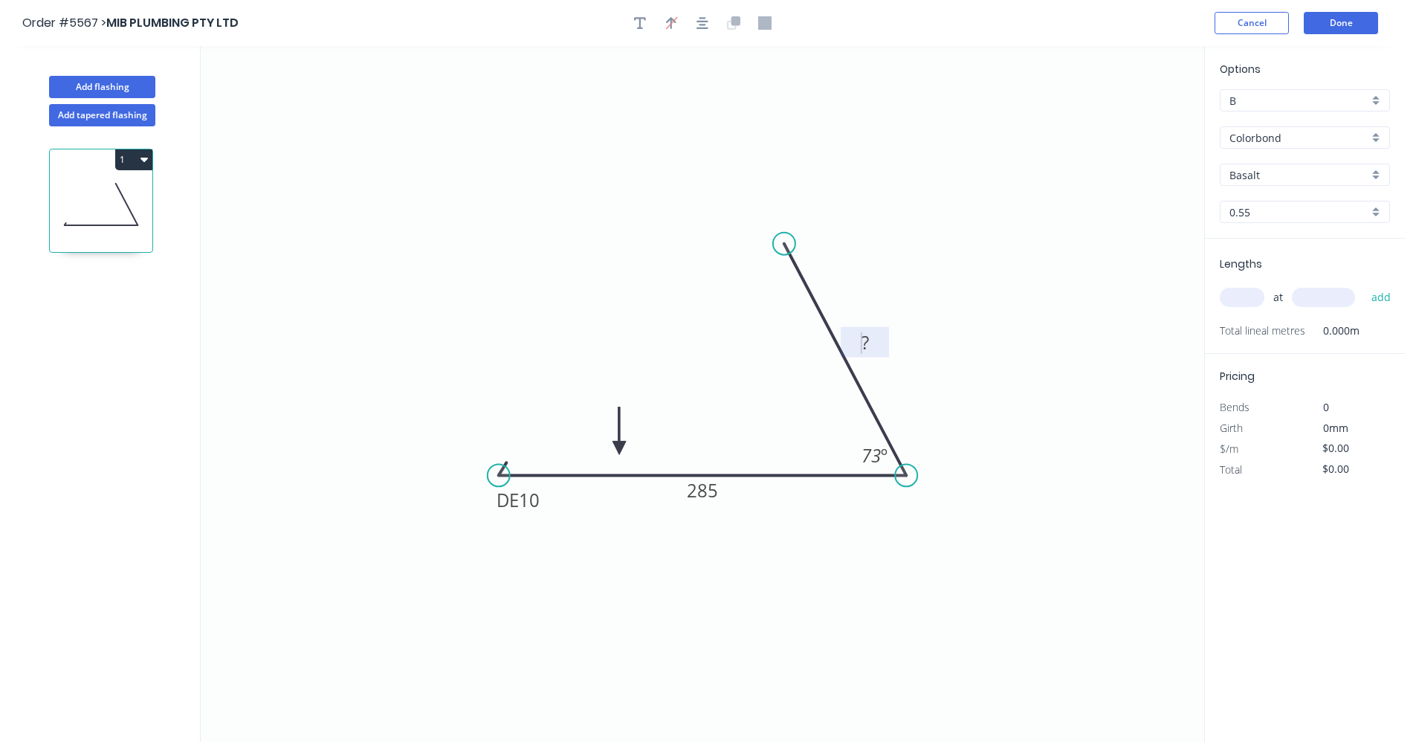
drag, startPoint x: 677, startPoint y: 311, endPoint x: 784, endPoint y: 244, distance: 126.9
click at [784, 244] on circle at bounding box center [784, 244] width 22 height 22
click at [870, 346] on rect at bounding box center [865, 343] width 30 height 21
type input "$19.78"
click at [1378, 175] on div "Basalt" at bounding box center [1305, 175] width 170 height 22
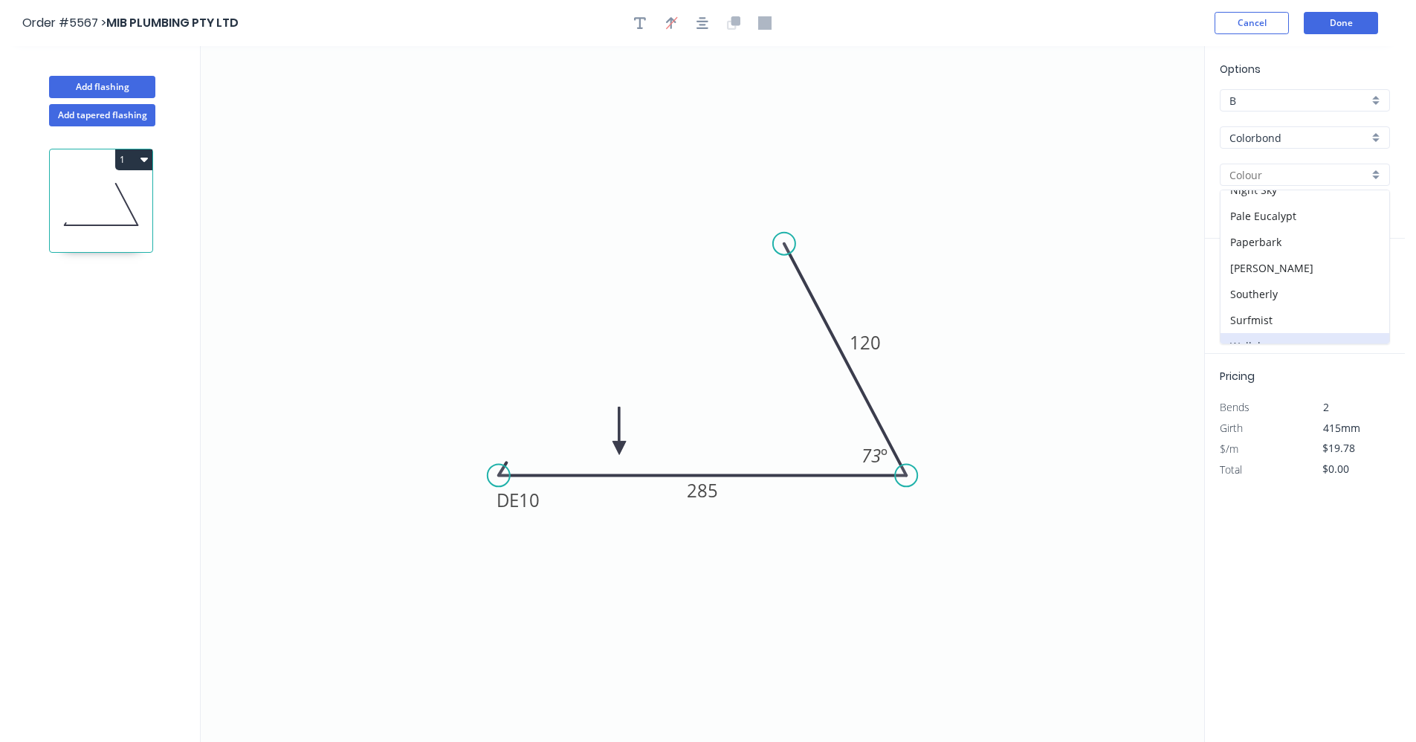
scroll to position [419, 0]
click at [1282, 326] on div "Woodland Grey" at bounding box center [1305, 330] width 169 height 26
type input "Woodland Grey"
click at [1257, 294] on input "text" at bounding box center [1242, 297] width 45 height 19
type input "1"
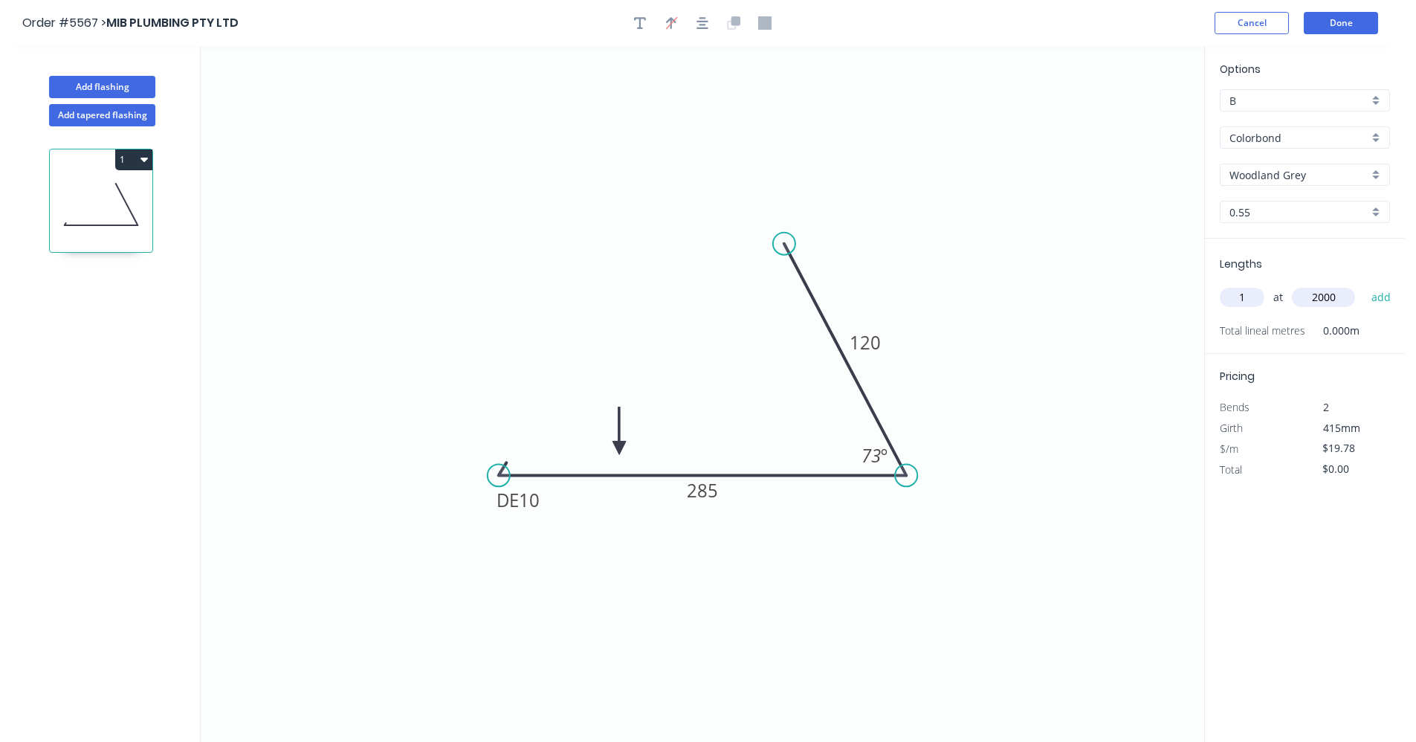
type input "2000"
click at [1364, 285] on button "add" at bounding box center [1381, 297] width 35 height 25
type input "$39.56"
click at [91, 88] on button "Add flashing" at bounding box center [102, 87] width 106 height 22
type input "$0.00"
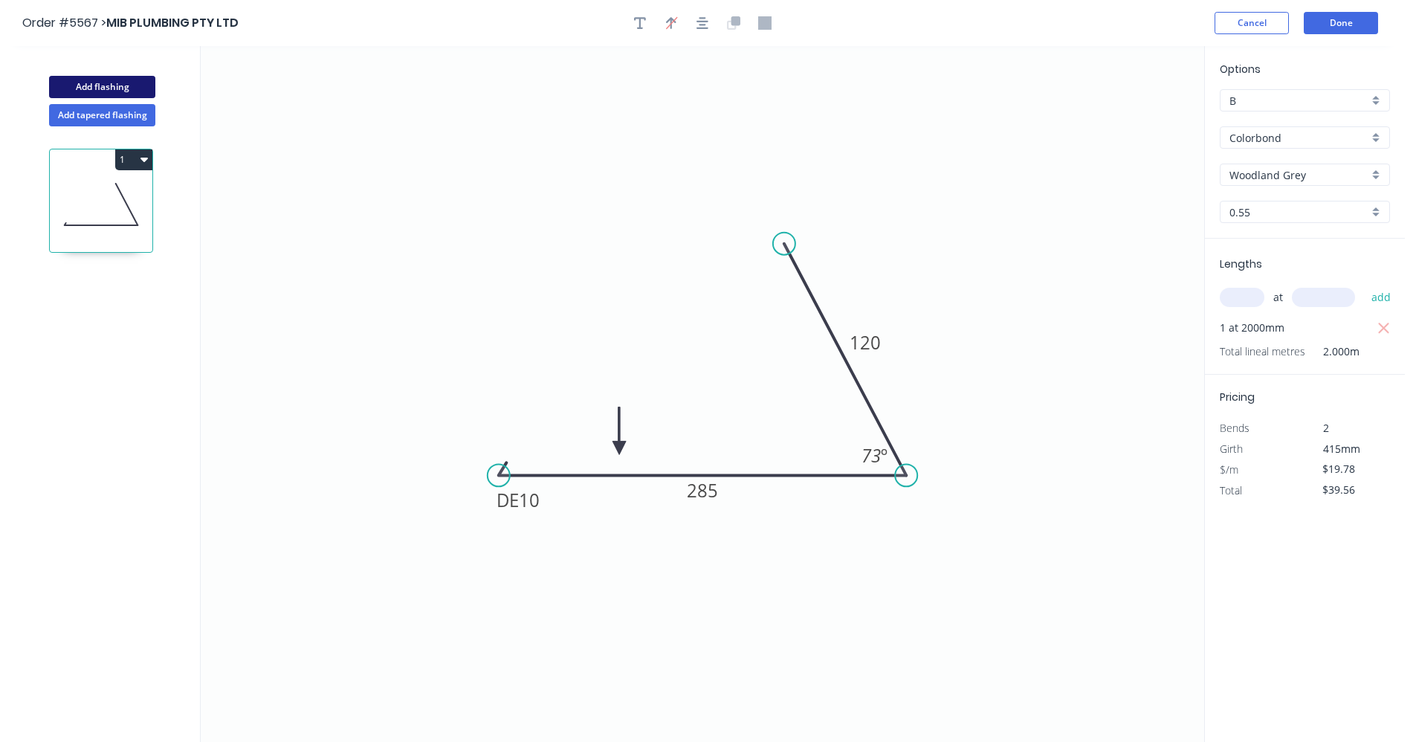
type input "$0.00"
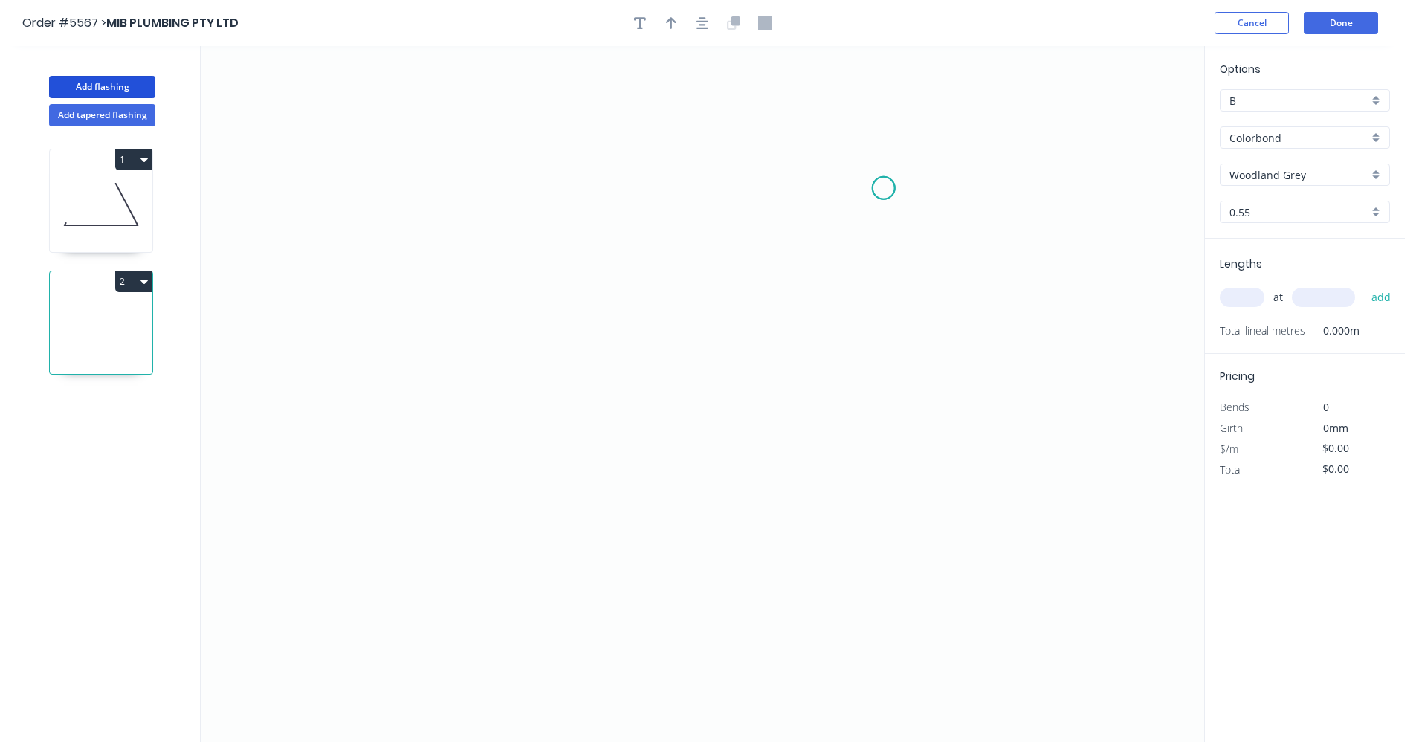
click at [884, 188] on icon "0" at bounding box center [703, 394] width 1004 height 696
click at [885, 428] on icon "0" at bounding box center [703, 394] width 1004 height 696
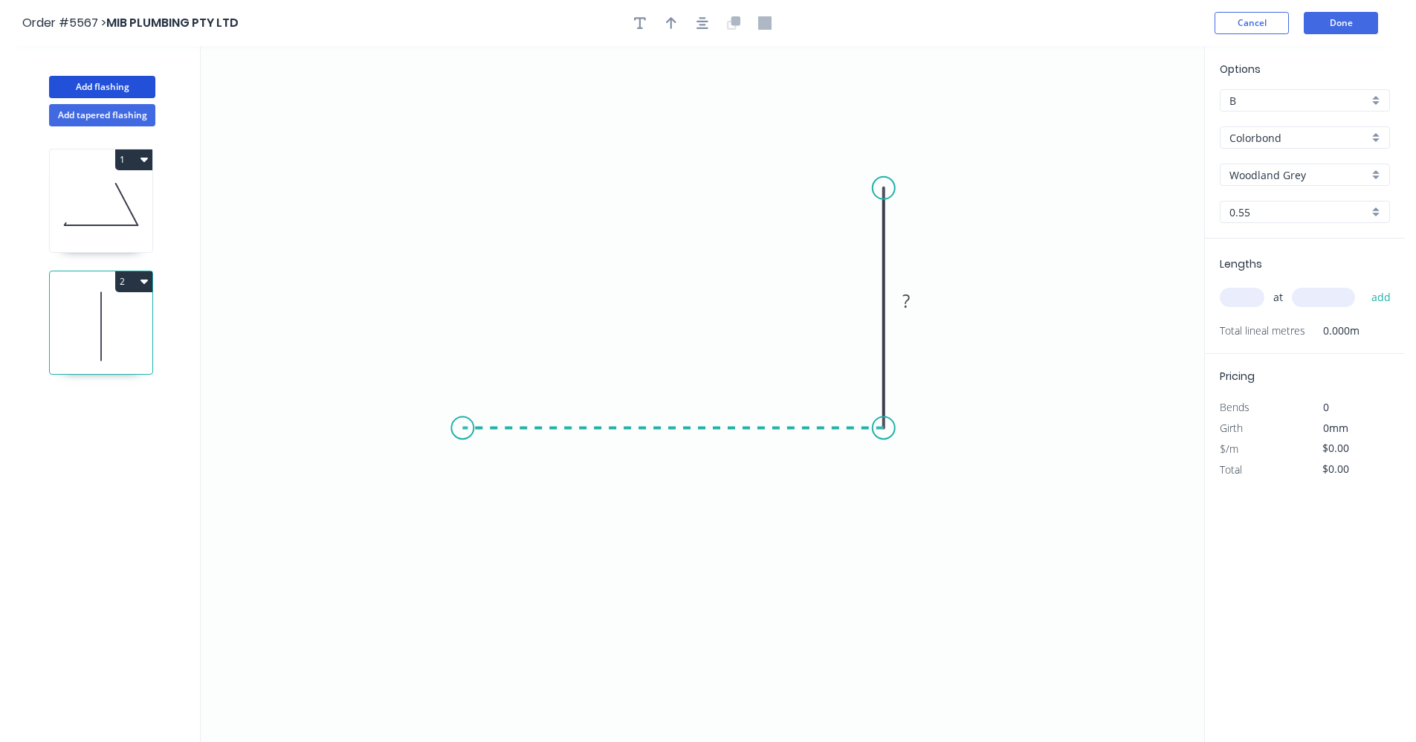
click at [462, 410] on icon "0 ?" at bounding box center [703, 394] width 1004 height 696
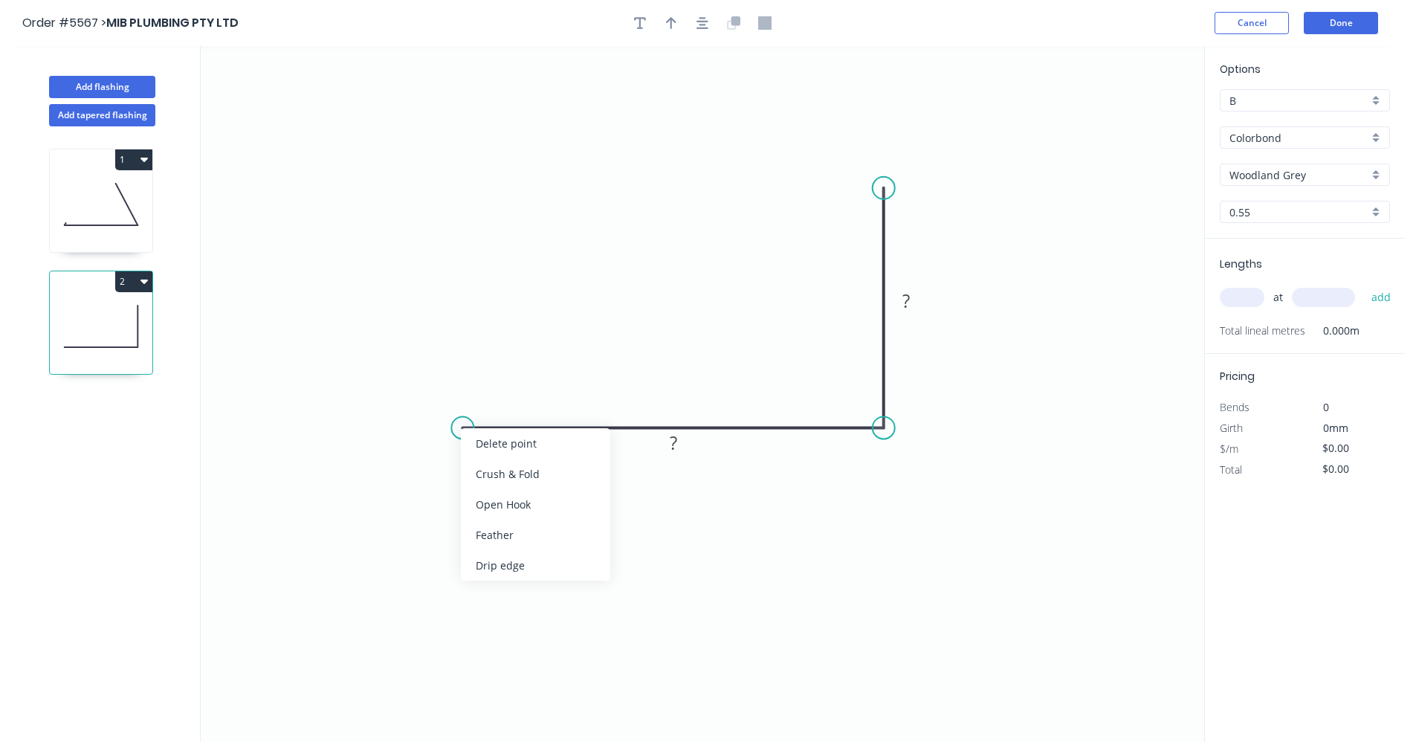
drag, startPoint x: 506, startPoint y: 563, endPoint x: 503, endPoint y: 555, distance: 8.7
click at [506, 564] on div "Drip edge" at bounding box center [535, 565] width 149 height 30
drag, startPoint x: 491, startPoint y: 463, endPoint x: 494, endPoint y: 454, distance: 9.4
click at [491, 462] on div "Flip bend" at bounding box center [534, 472] width 149 height 30
click at [670, 444] on tspan "?" at bounding box center [673, 442] width 7 height 25
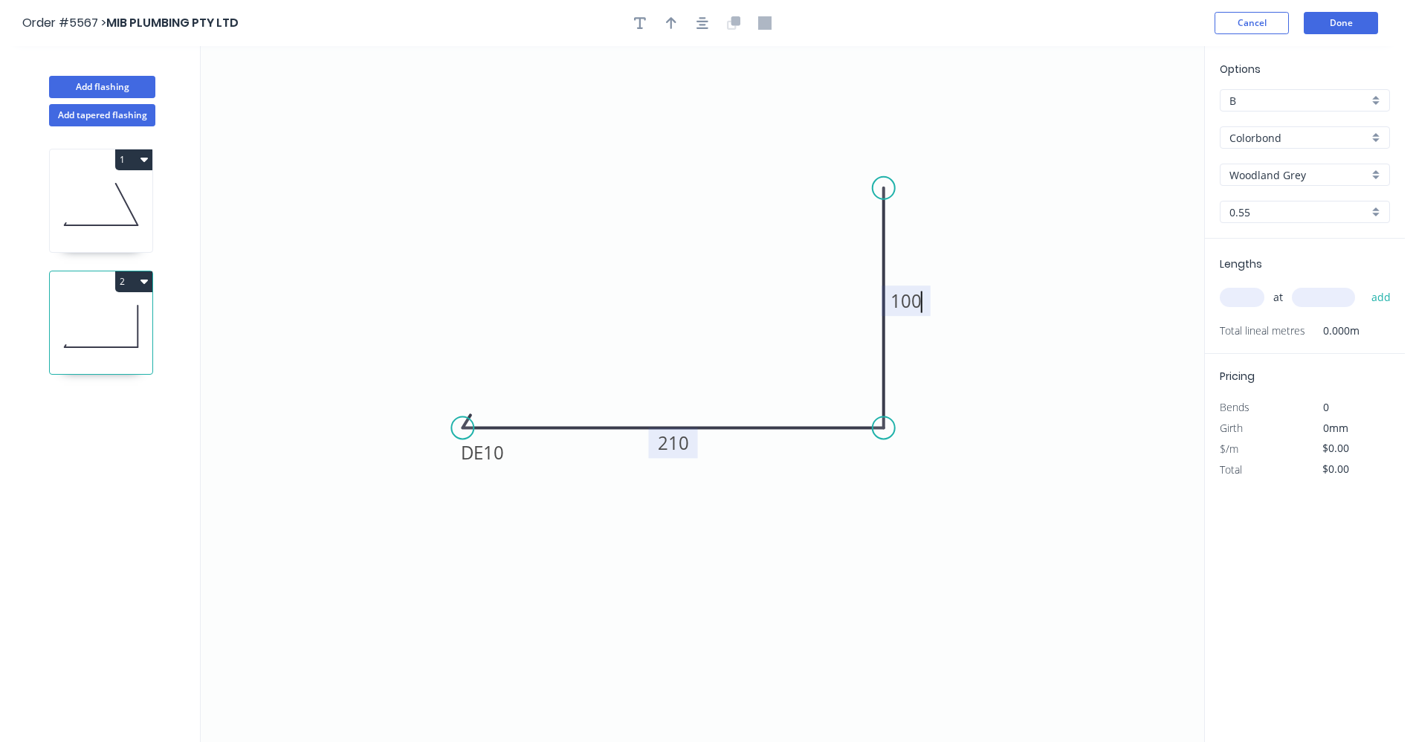
type input "$14.98"
click at [699, 24] on icon "button" at bounding box center [703, 22] width 12 height 13
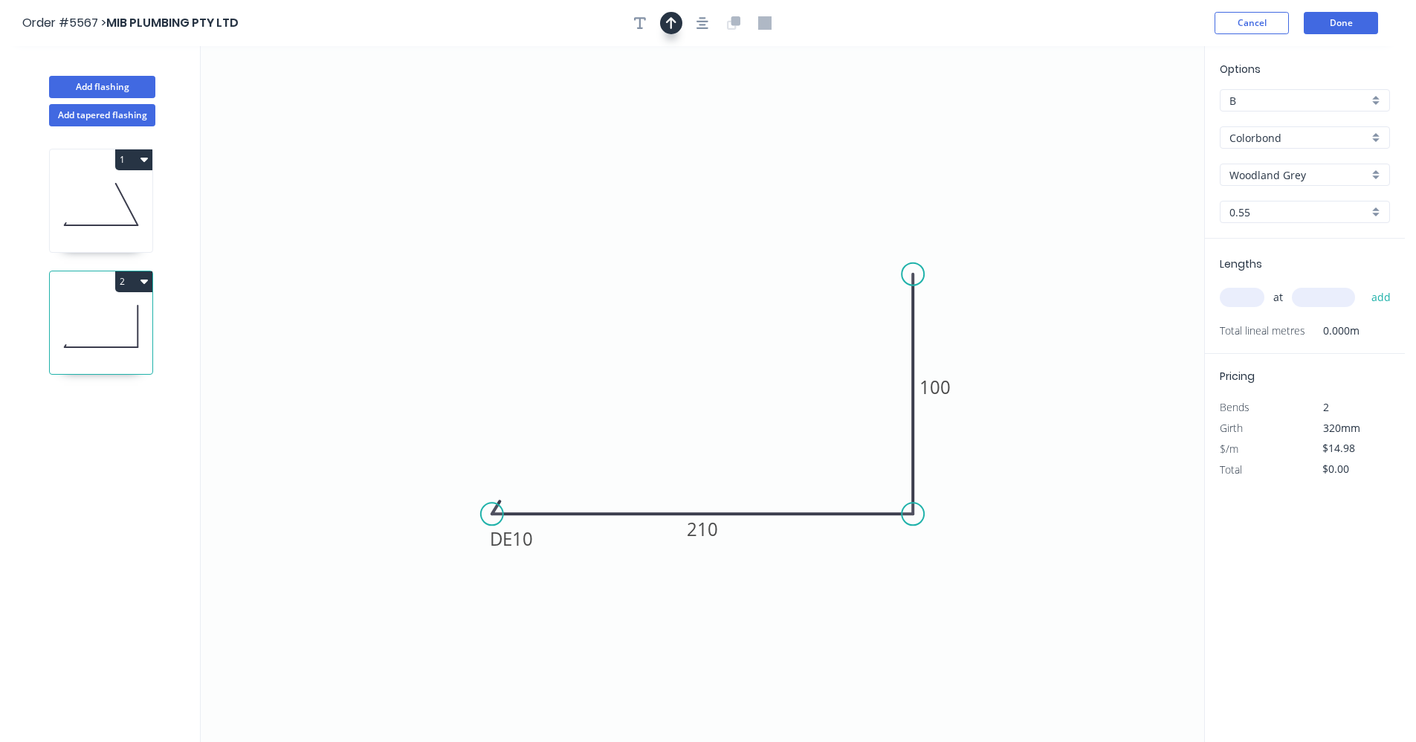
click at [665, 24] on button "button" at bounding box center [671, 23] width 22 height 22
drag, startPoint x: 1128, startPoint y: 117, endPoint x: 783, endPoint y: 497, distance: 513.1
click at [783, 497] on icon at bounding box center [782, 479] width 13 height 48
click at [1242, 299] on input "text" at bounding box center [1242, 297] width 45 height 19
type input "1"
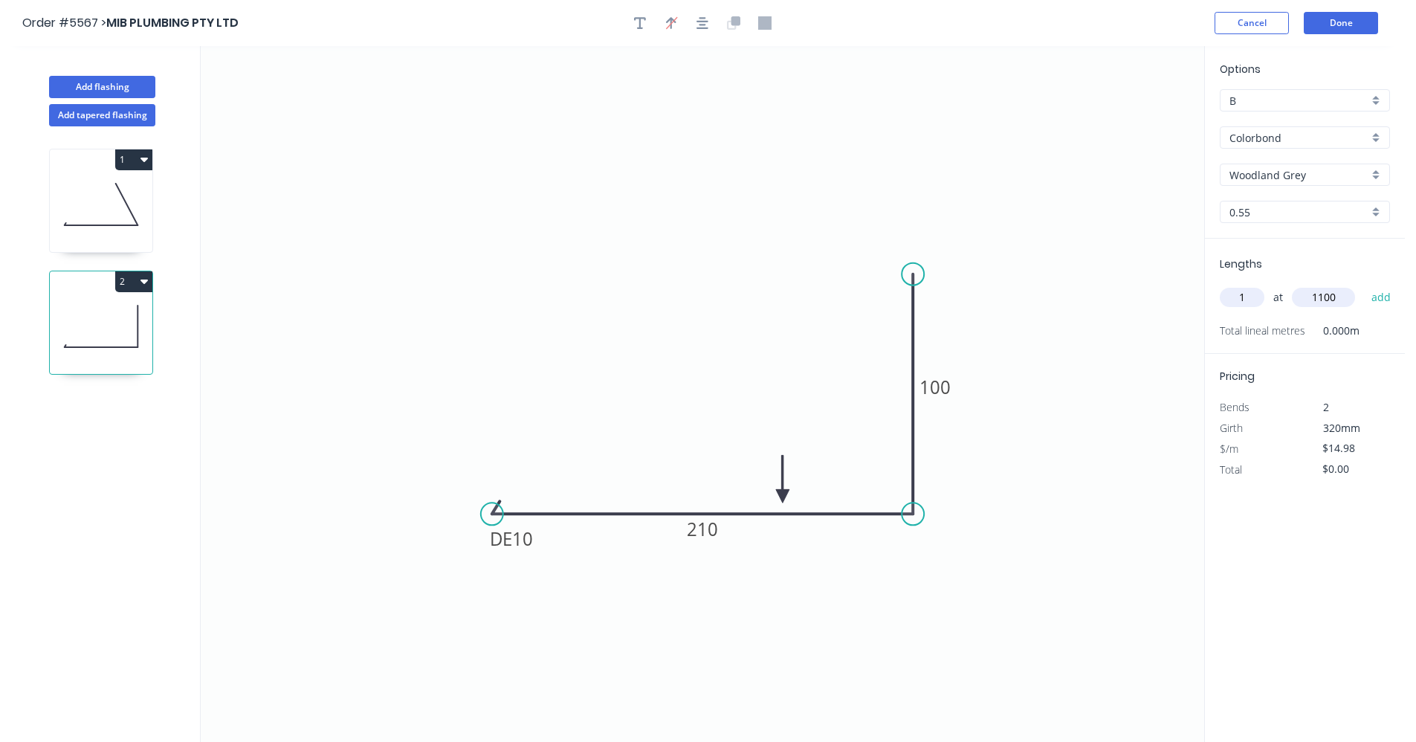
type input "1100"
click at [1364, 285] on button "add" at bounding box center [1381, 297] width 35 height 25
type input "$16.48"
click at [97, 88] on button "Add flashing" at bounding box center [102, 87] width 106 height 22
type input "$0.00"
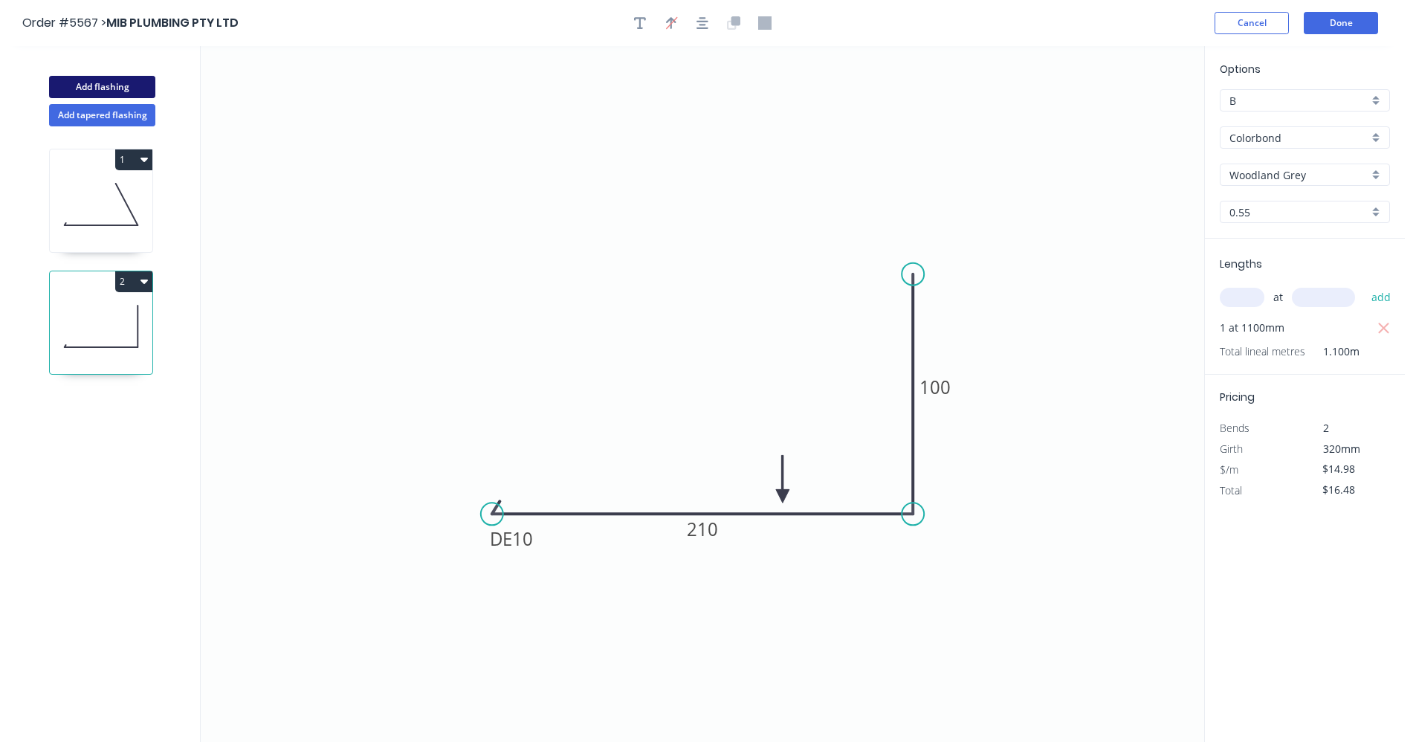
type input "$0.00"
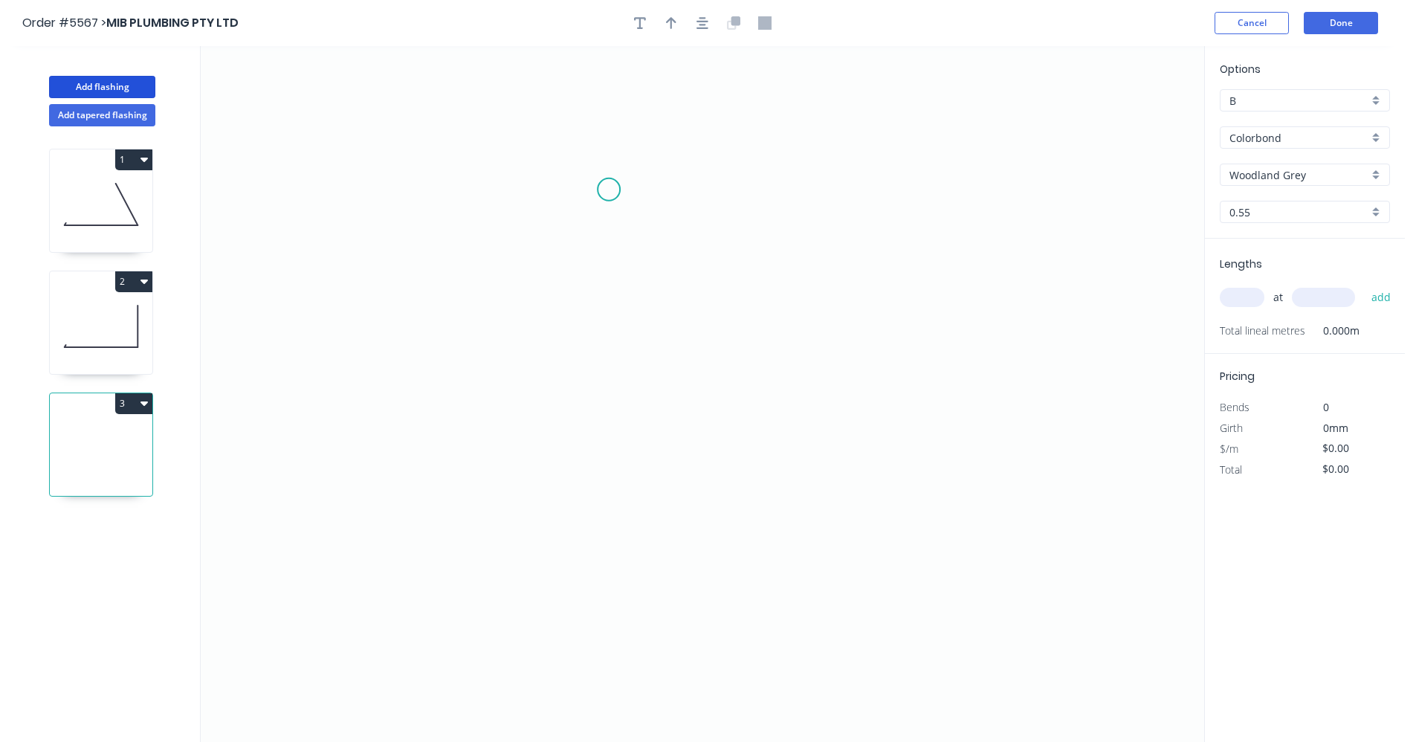
click at [598, 178] on icon "0" at bounding box center [703, 394] width 1004 height 696
click at [598, 431] on icon "0" at bounding box center [703, 394] width 1004 height 696
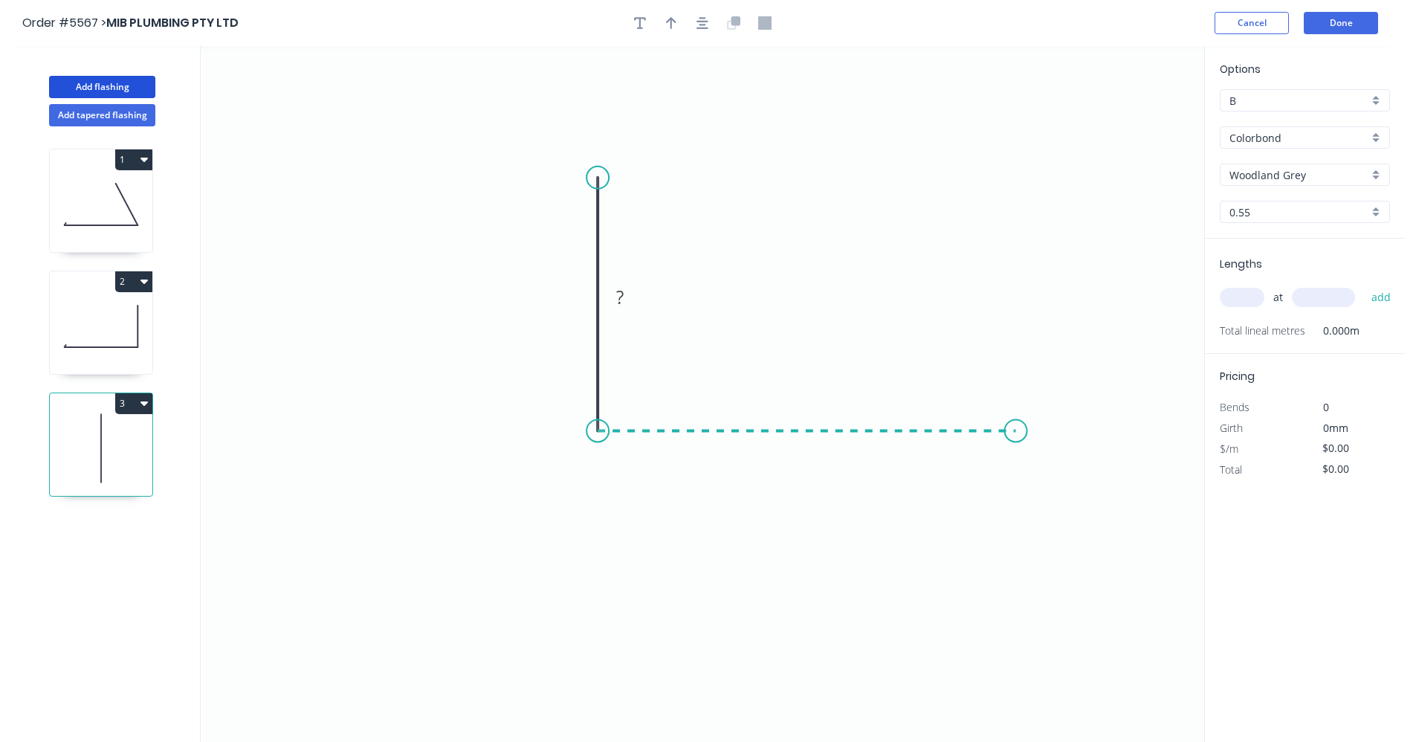
click at [1016, 422] on icon "0 ?" at bounding box center [703, 394] width 1004 height 696
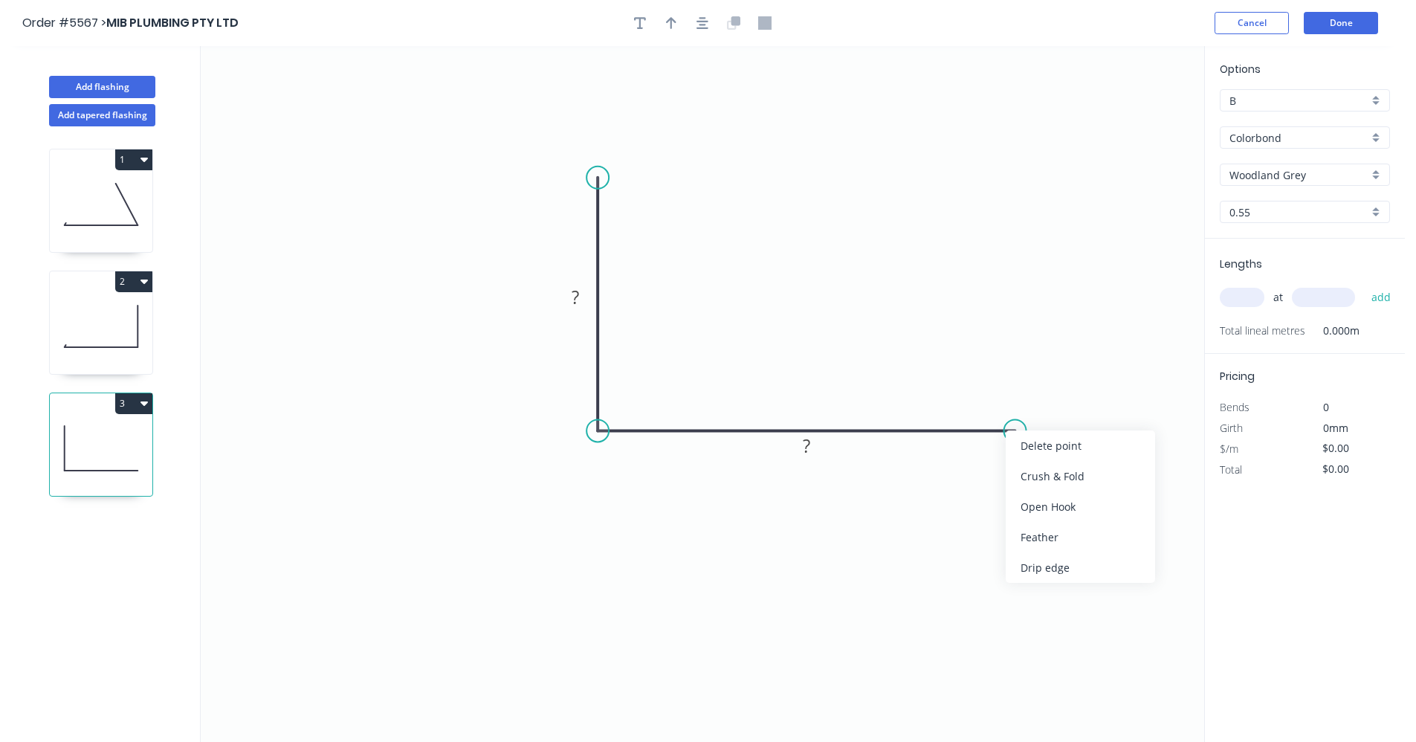
click at [1049, 567] on div "Drip edge" at bounding box center [1080, 567] width 149 height 30
click at [591, 300] on rect at bounding box center [576, 297] width 48 height 30
click at [578, 297] on tspan "?" at bounding box center [575, 297] width 7 height 25
type input "$13.38"
click at [705, 22] on icon "button" at bounding box center [703, 22] width 12 height 13
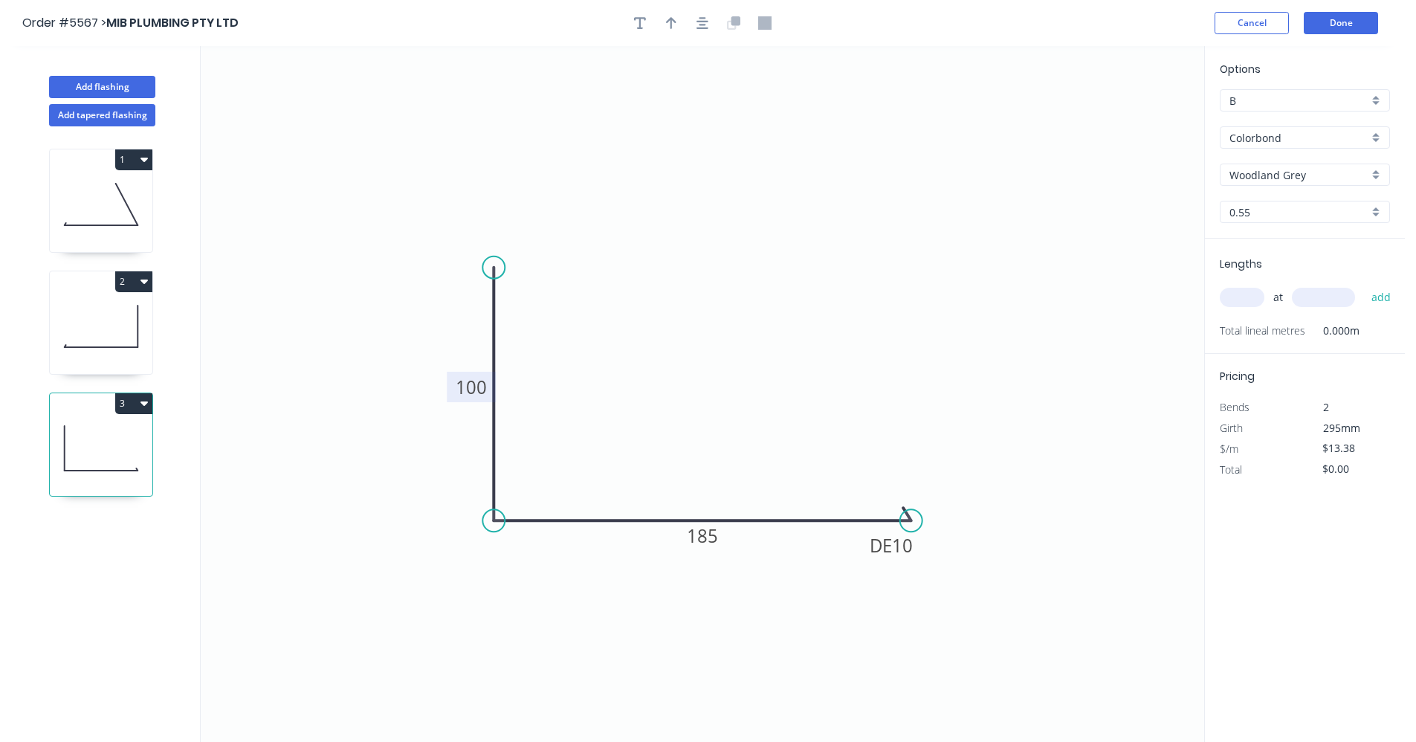
click at [679, 33] on div at bounding box center [702, 23] width 156 height 22
click at [674, 25] on icon "button" at bounding box center [671, 22] width 10 height 13
drag, startPoint x: 1131, startPoint y: 114, endPoint x: 720, endPoint y: 502, distance: 565.4
click at [720, 502] on icon at bounding box center [719, 483] width 13 height 48
click at [1247, 299] on input "text" at bounding box center [1242, 297] width 45 height 19
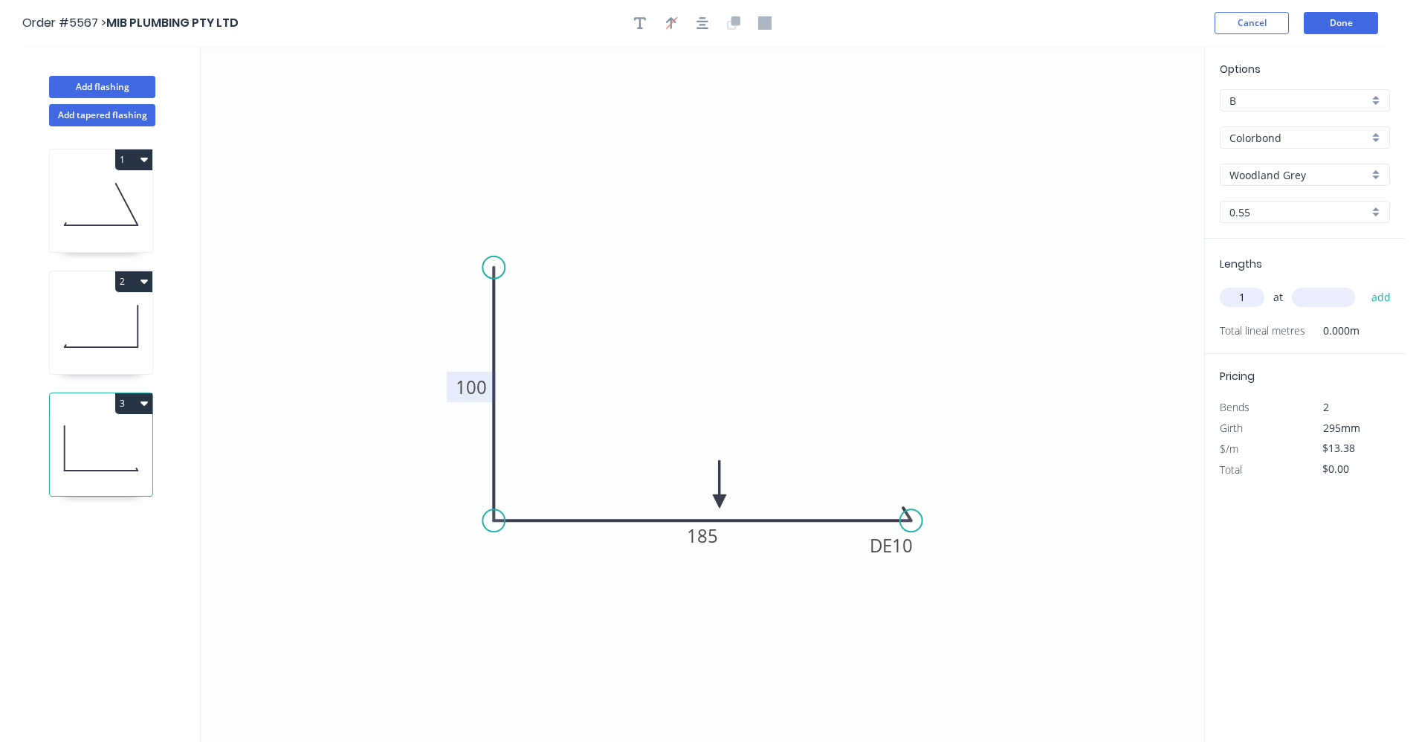
type input "1"
type input "1100"
click at [1364, 285] on button "add" at bounding box center [1381, 297] width 35 height 25
type input "$14.72"
click at [98, 87] on button "Add flashing" at bounding box center [102, 87] width 106 height 22
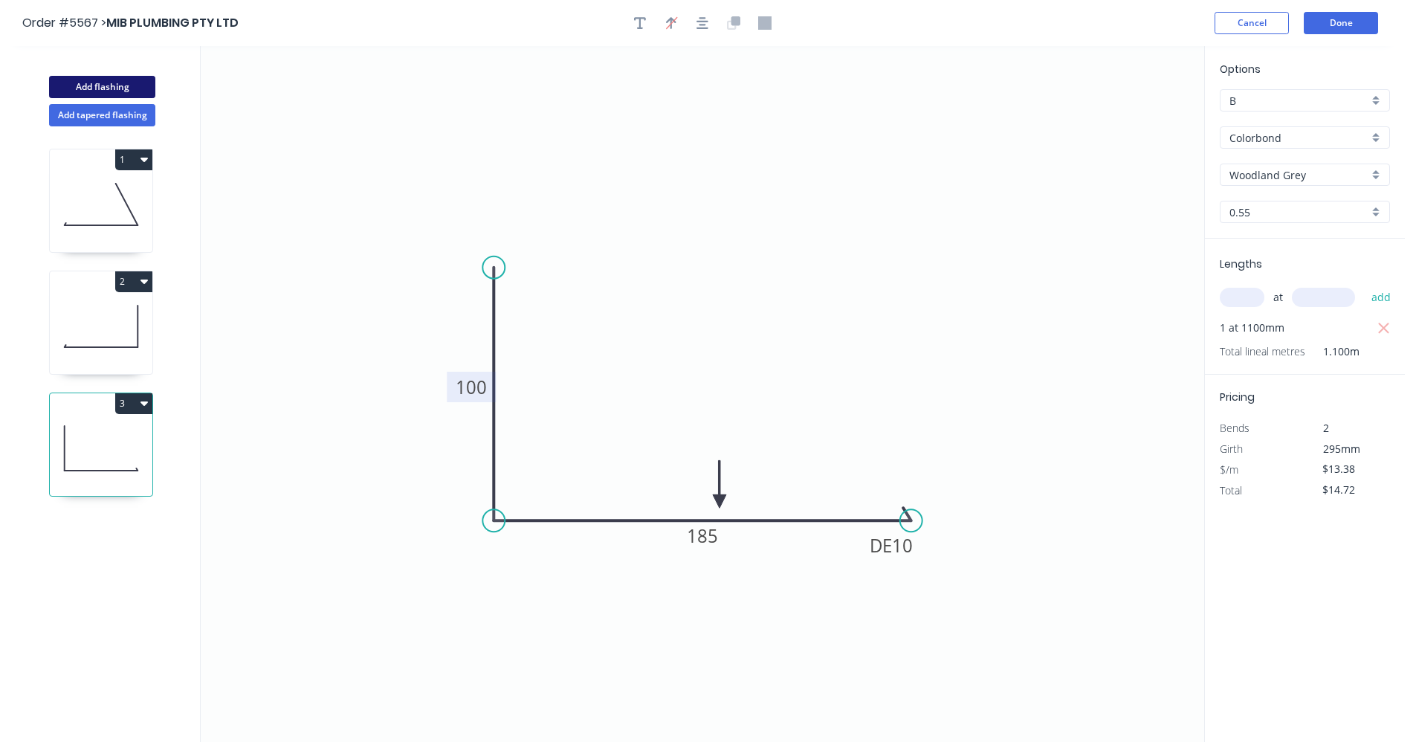
type input "$0.00"
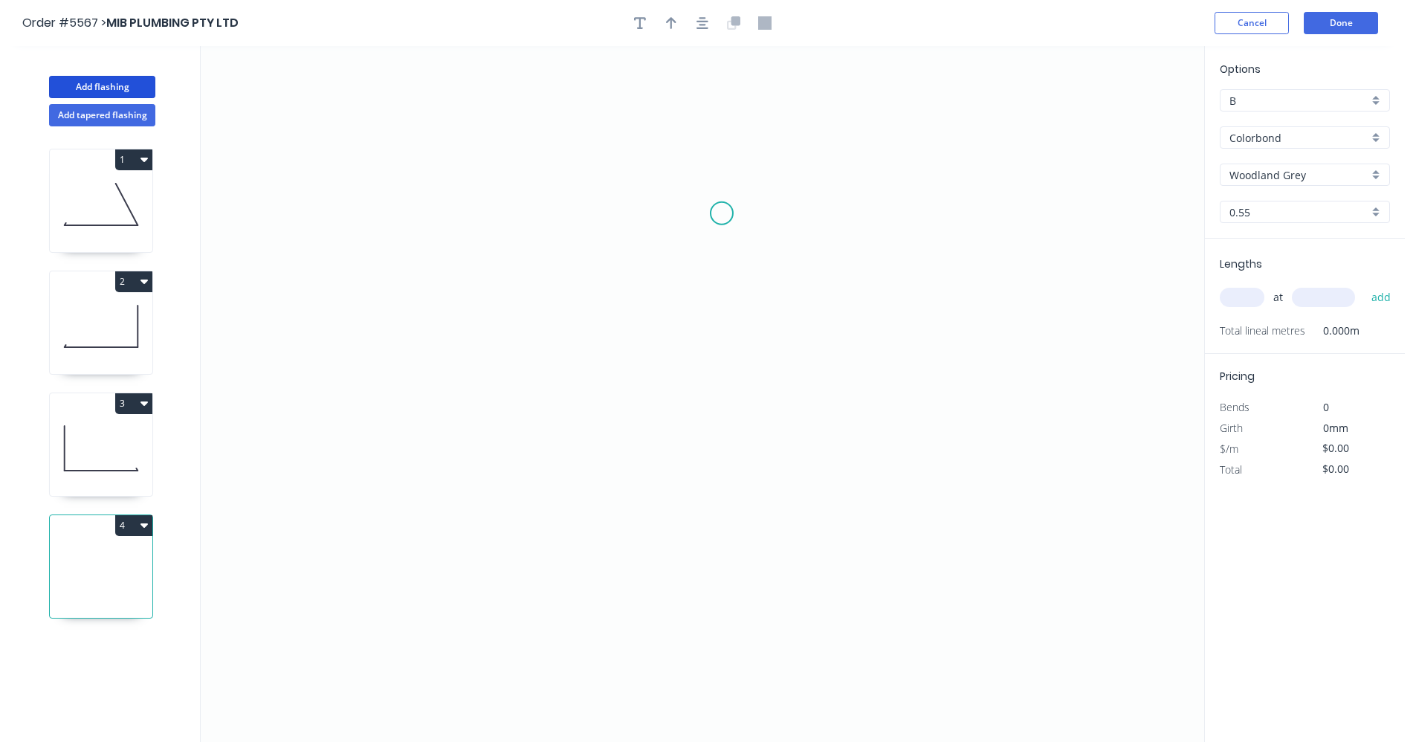
click at [722, 213] on icon "0" at bounding box center [703, 394] width 1004 height 696
click at [671, 227] on icon "0" at bounding box center [703, 394] width 1004 height 696
click at [746, 231] on icon "0 ?" at bounding box center [703, 394] width 1004 height 696
click at [739, 318] on icon "0 ? ? ? º" at bounding box center [703, 394] width 1004 height 696
click at [999, 369] on icon "0 ? ? ? ? º" at bounding box center [703, 394] width 1004 height 696
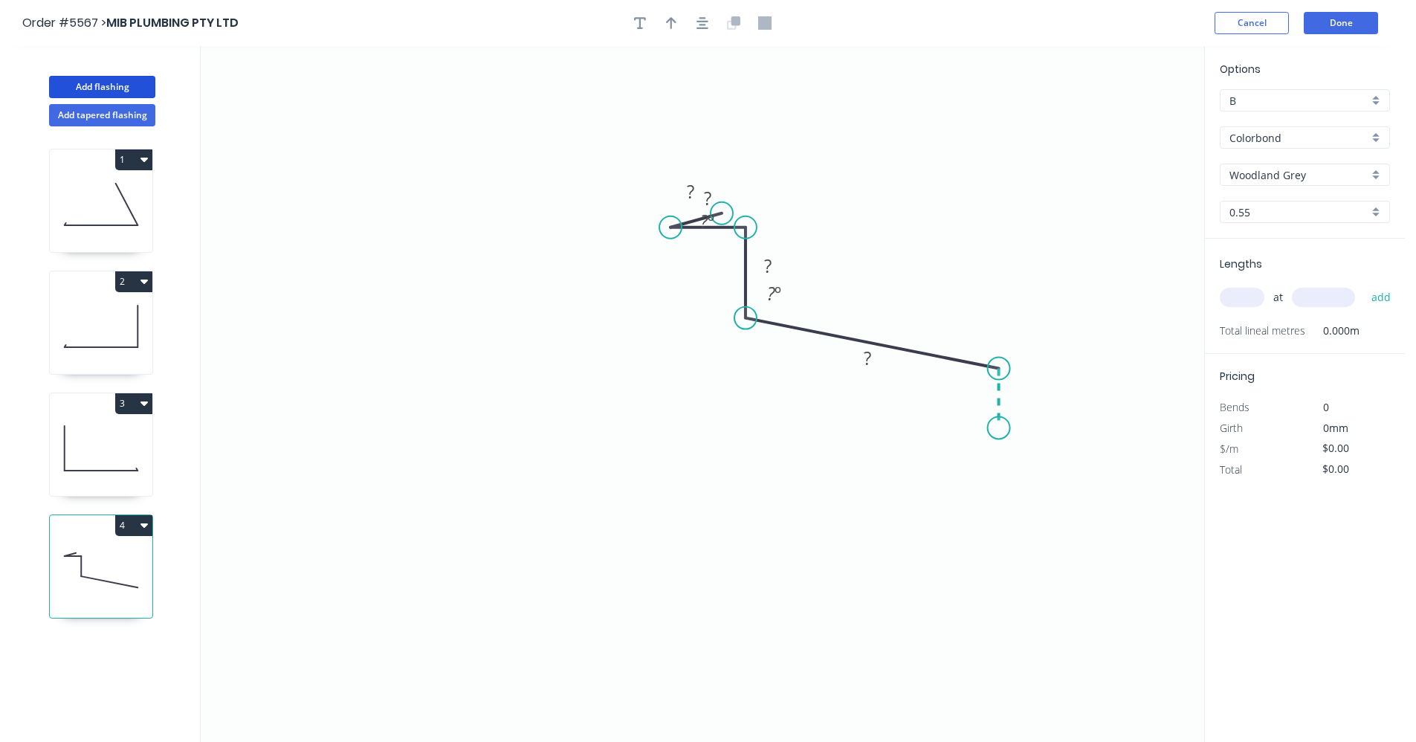
click at [995, 428] on icon "0 ? ? ? ? ? º ? º" at bounding box center [703, 394] width 1004 height 696
click at [698, 24] on icon "button" at bounding box center [703, 22] width 12 height 13
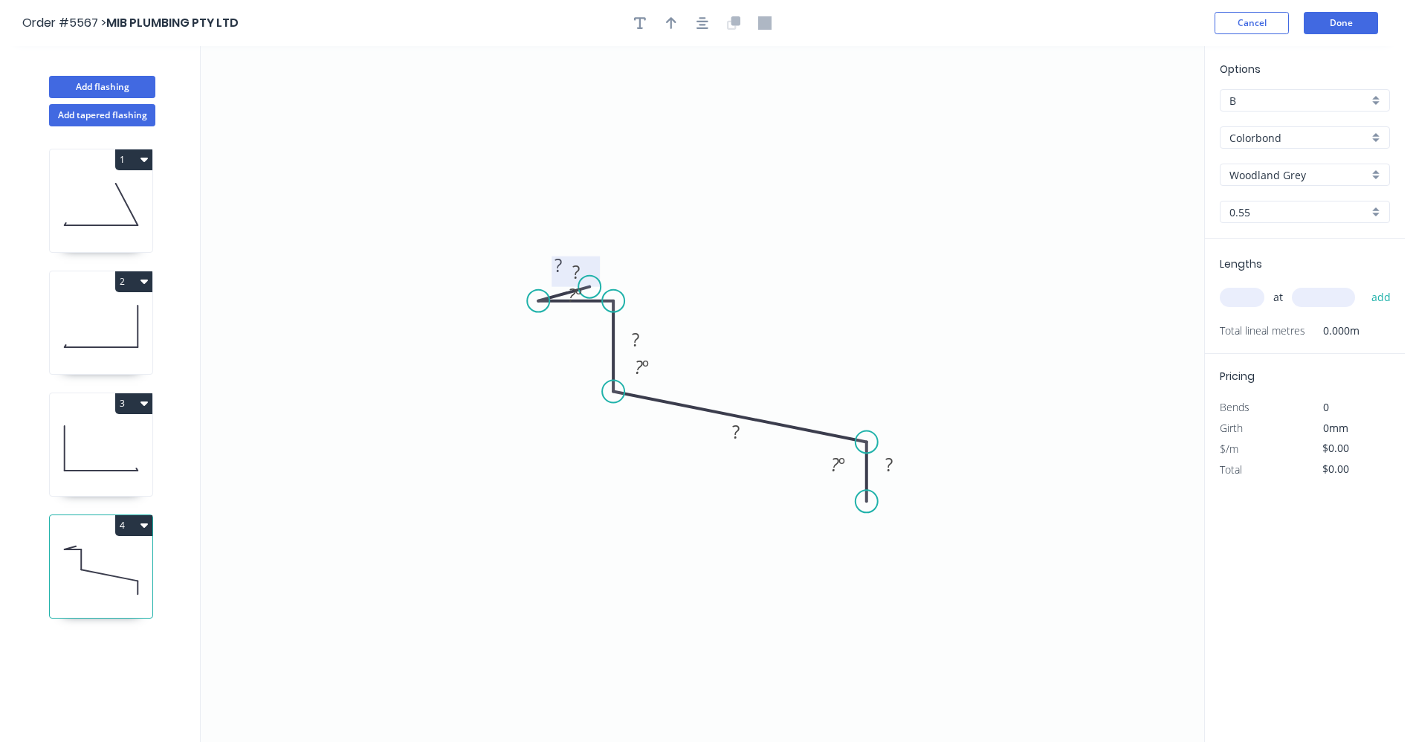
click at [562, 261] on rect at bounding box center [576, 271] width 48 height 30
click at [557, 270] on rect at bounding box center [576, 271] width 48 height 30
click at [578, 271] on tspan "?" at bounding box center [575, 271] width 7 height 25
type input "$17.16"
drag, startPoint x: 537, startPoint y: 298, endPoint x: 571, endPoint y: 300, distance: 33.5
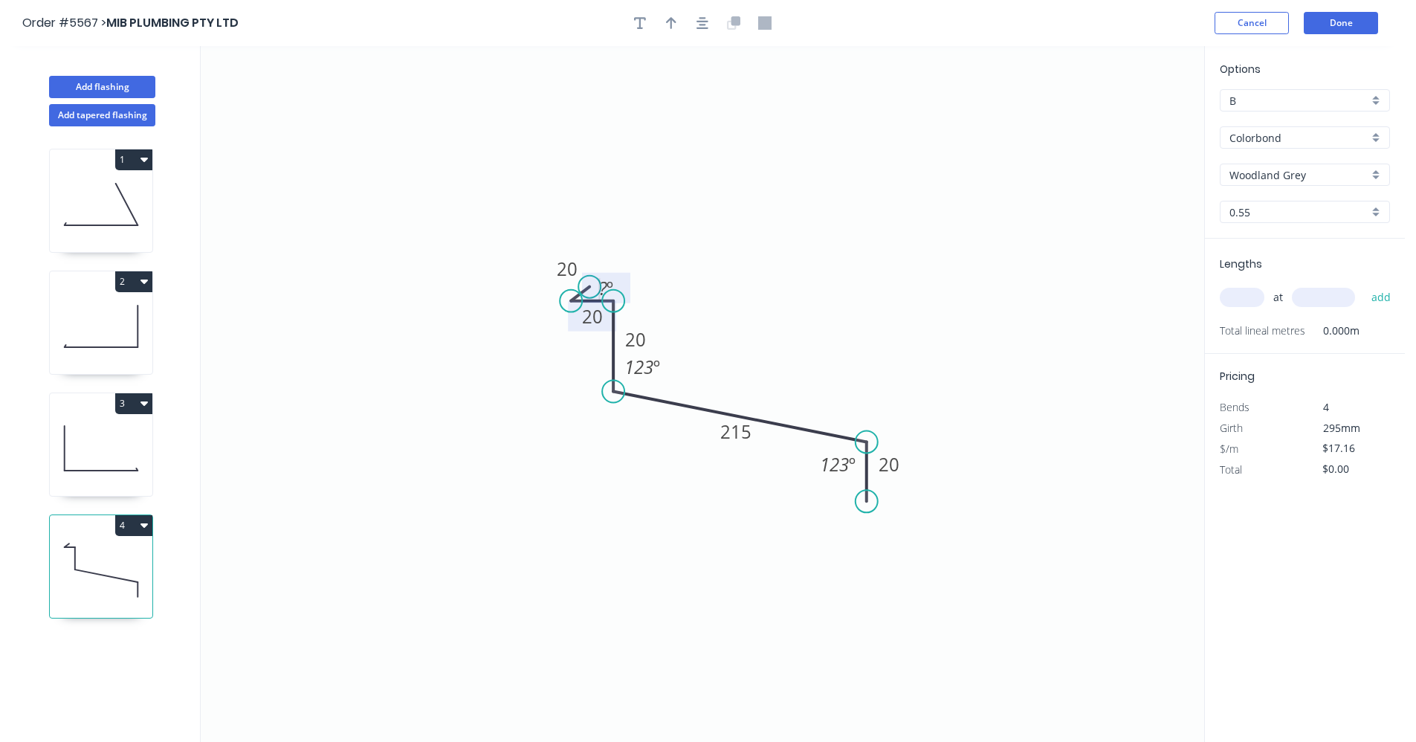
click at [571, 300] on circle at bounding box center [571, 301] width 22 height 22
drag, startPoint x: 593, startPoint y: 282, endPoint x: 639, endPoint y: 277, distance: 46.3
click at [639, 277] on rect at bounding box center [651, 283] width 48 height 30
click at [686, 328] on div "Hide angle" at bounding box center [711, 328] width 149 height 30
click at [600, 282] on circle at bounding box center [600, 282] width 22 height 22
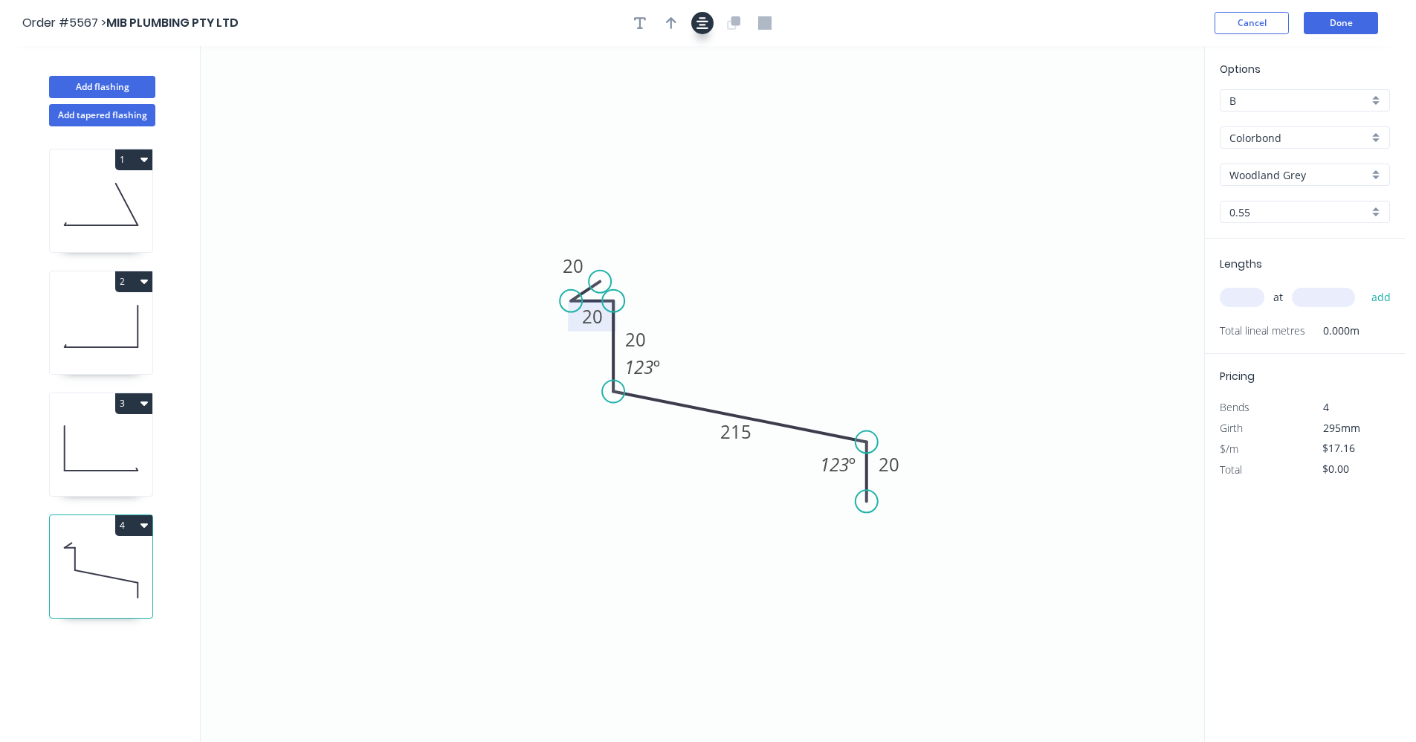
click at [699, 23] on icon "button" at bounding box center [703, 22] width 12 height 13
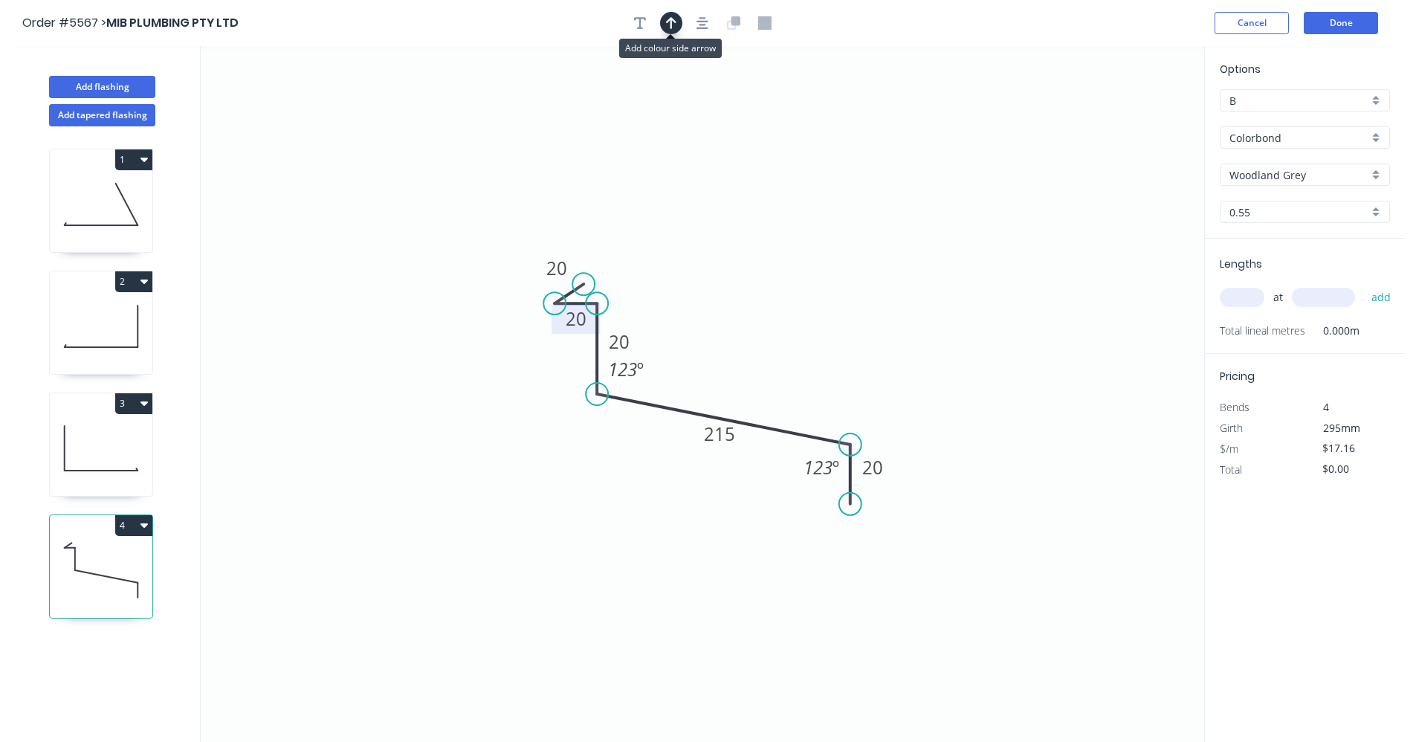
click at [677, 23] on button "button" at bounding box center [671, 23] width 22 height 22
click at [1129, 117] on icon at bounding box center [1129, 104] width 13 height 48
drag, startPoint x: 1129, startPoint y: 117, endPoint x: 750, endPoint y: 402, distance: 474.6
click at [750, 402] on icon at bounding box center [761, 389] width 43 height 43
click at [110, 111] on button "Add tapered flashing" at bounding box center [102, 115] width 106 height 22
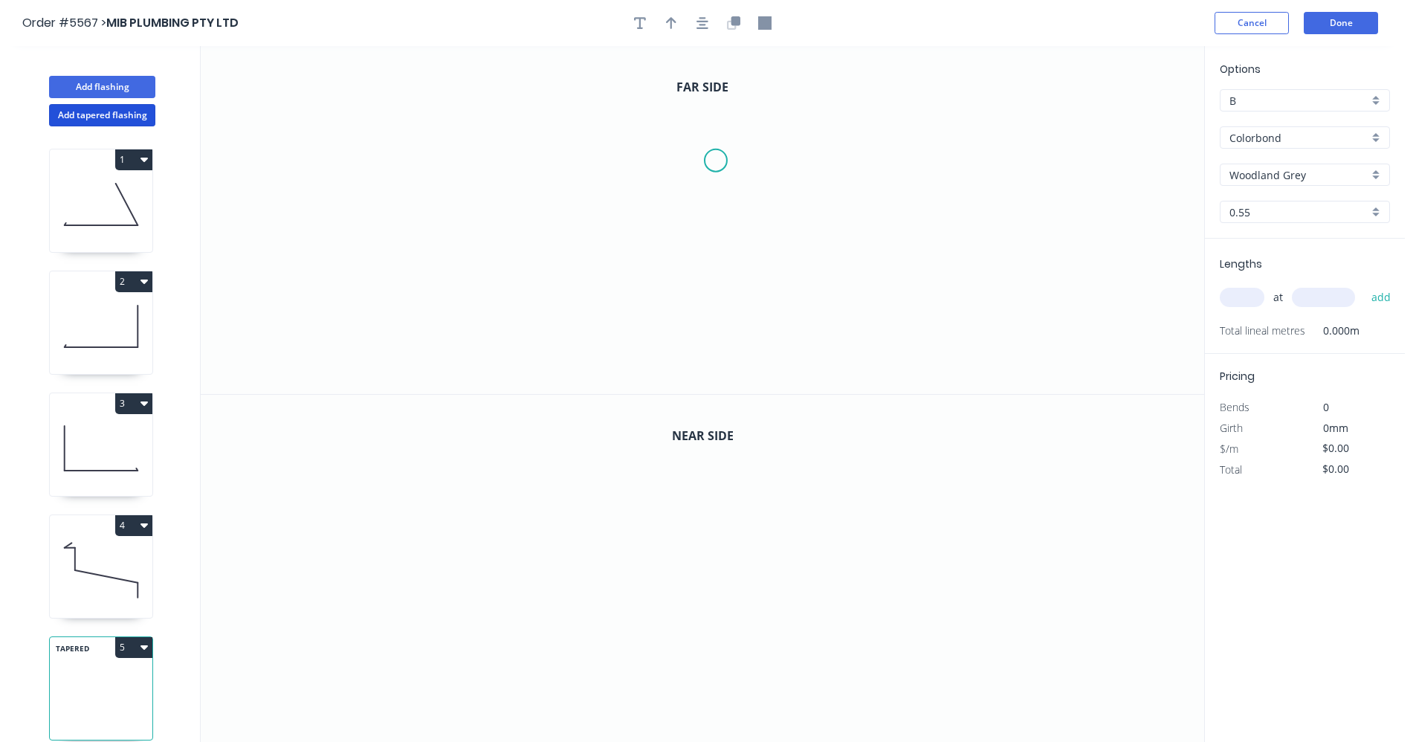
click at [716, 161] on icon "0" at bounding box center [703, 220] width 1004 height 348
click at [761, 173] on icon "0" at bounding box center [703, 220] width 1004 height 348
click at [717, 181] on rect at bounding box center [732, 181] width 48 height 30
click at [717, 311] on icon "0 ? ? ? º" at bounding box center [703, 220] width 1004 height 348
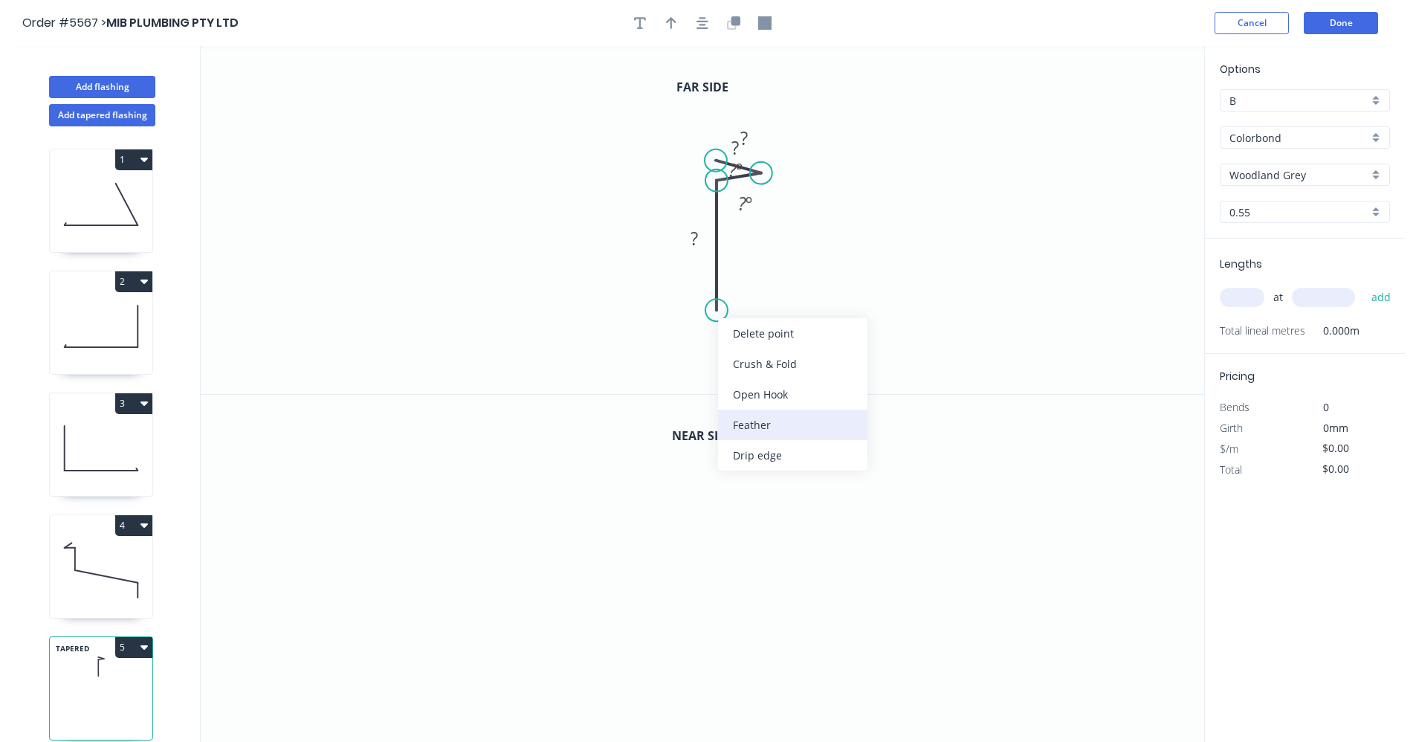
click at [762, 427] on div "Feather" at bounding box center [792, 425] width 149 height 30
drag, startPoint x: 740, startPoint y: 369, endPoint x: 746, endPoint y: 358, distance: 12.0
click at [740, 368] on div "Flip bend" at bounding box center [785, 363] width 149 height 30
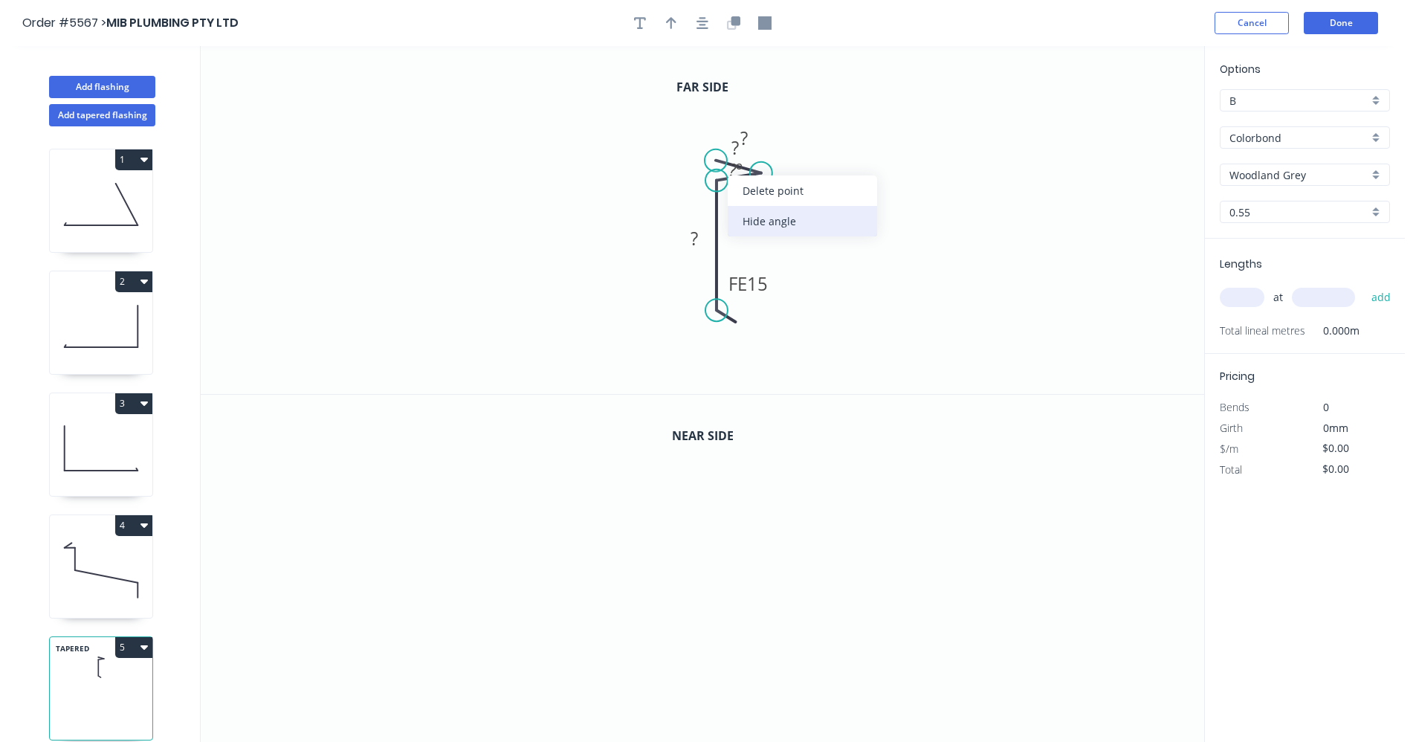
click at [763, 217] on div "Hide angle" at bounding box center [802, 221] width 149 height 30
drag, startPoint x: 753, startPoint y: 151, endPoint x: 804, endPoint y: 202, distance: 72.5
click at [804, 202] on rect at bounding box center [787, 199] width 48 height 30
click at [771, 254] on div "Hide angle" at bounding box center [815, 255] width 149 height 30
click at [763, 181] on circle at bounding box center [763, 180] width 22 height 22
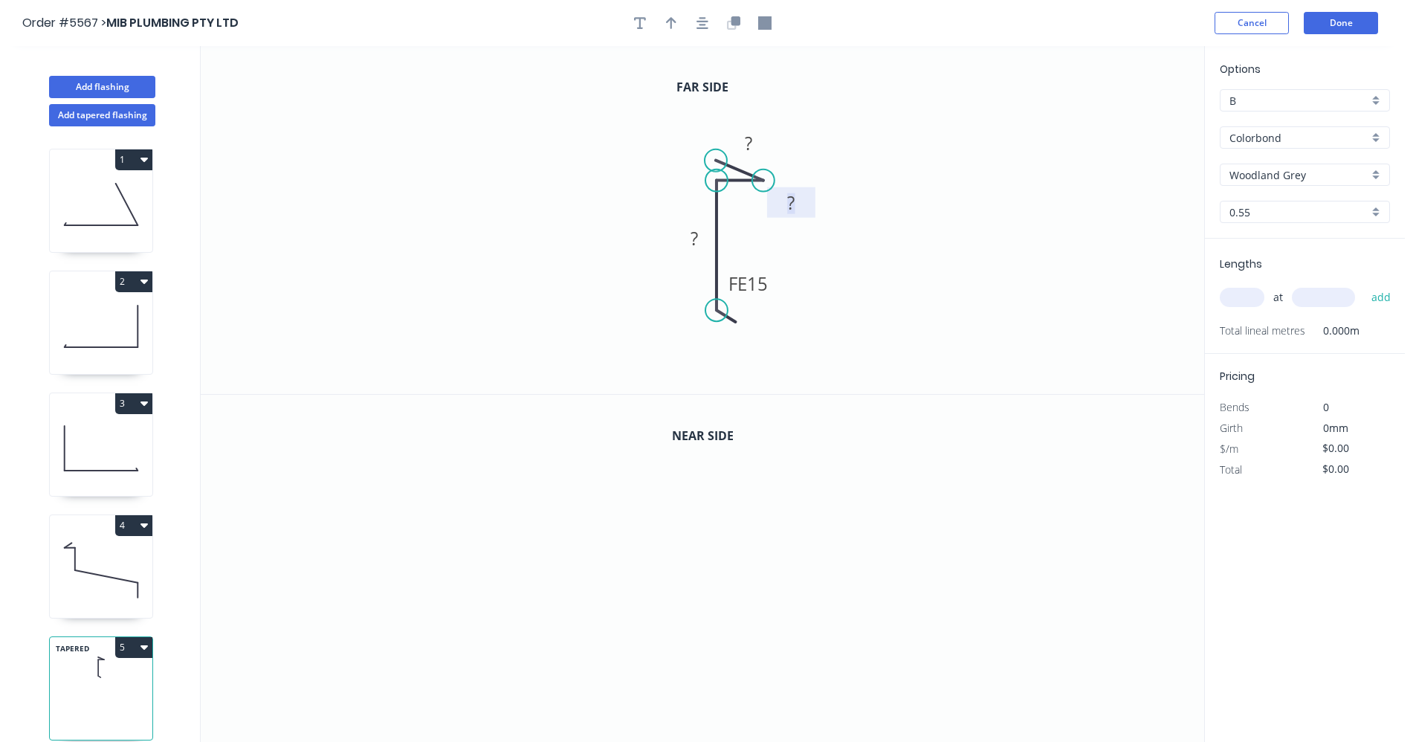
drag, startPoint x: 777, startPoint y: 205, endPoint x: 764, endPoint y: 204, distance: 12.7
click at [764, 204] on icon "0 ? ? FE 15 ?" at bounding box center [703, 220] width 1004 height 348
drag, startPoint x: 772, startPoint y: 198, endPoint x: 732, endPoint y: 198, distance: 40.1
click at [732, 198] on rect at bounding box center [751, 202] width 48 height 30
click at [759, 141] on rect at bounding box center [749, 144] width 30 height 21
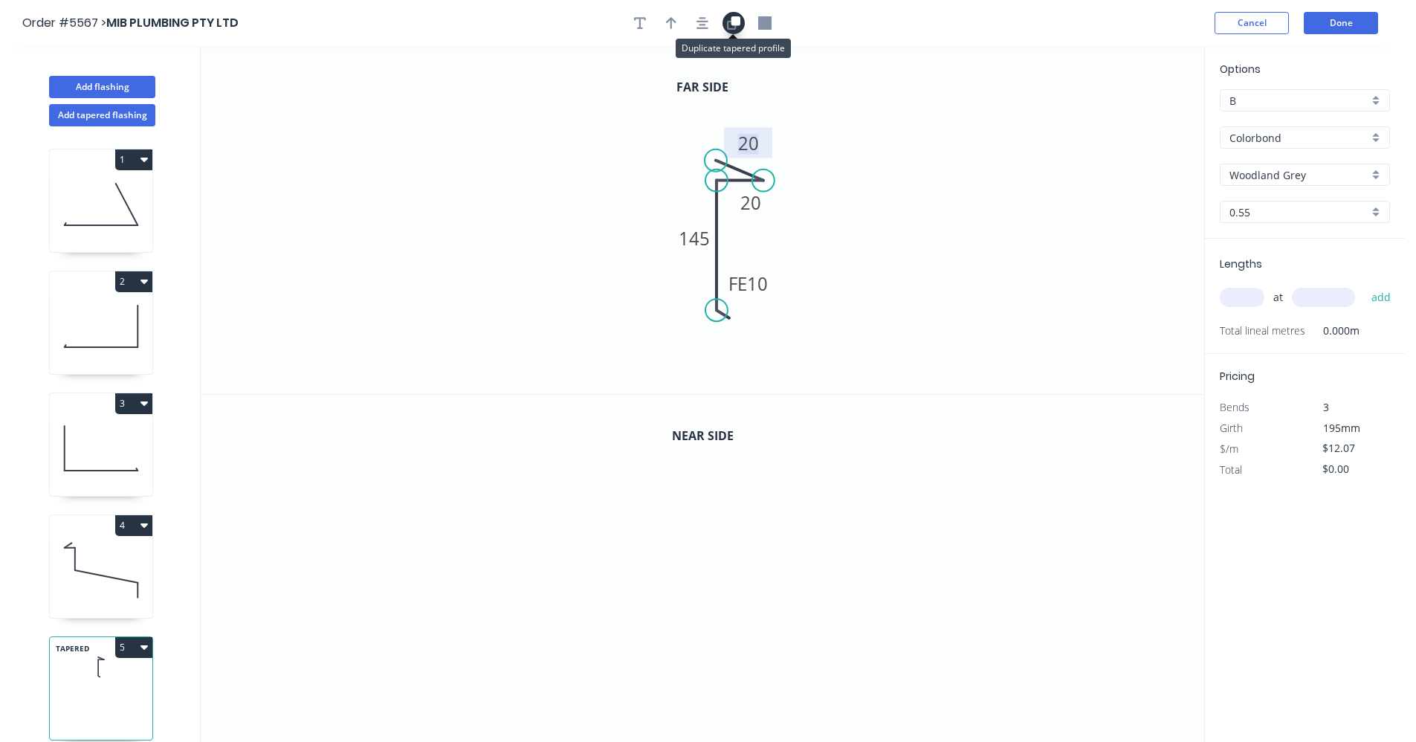
click at [733, 21] on icon "button" at bounding box center [736, 20] width 9 height 9
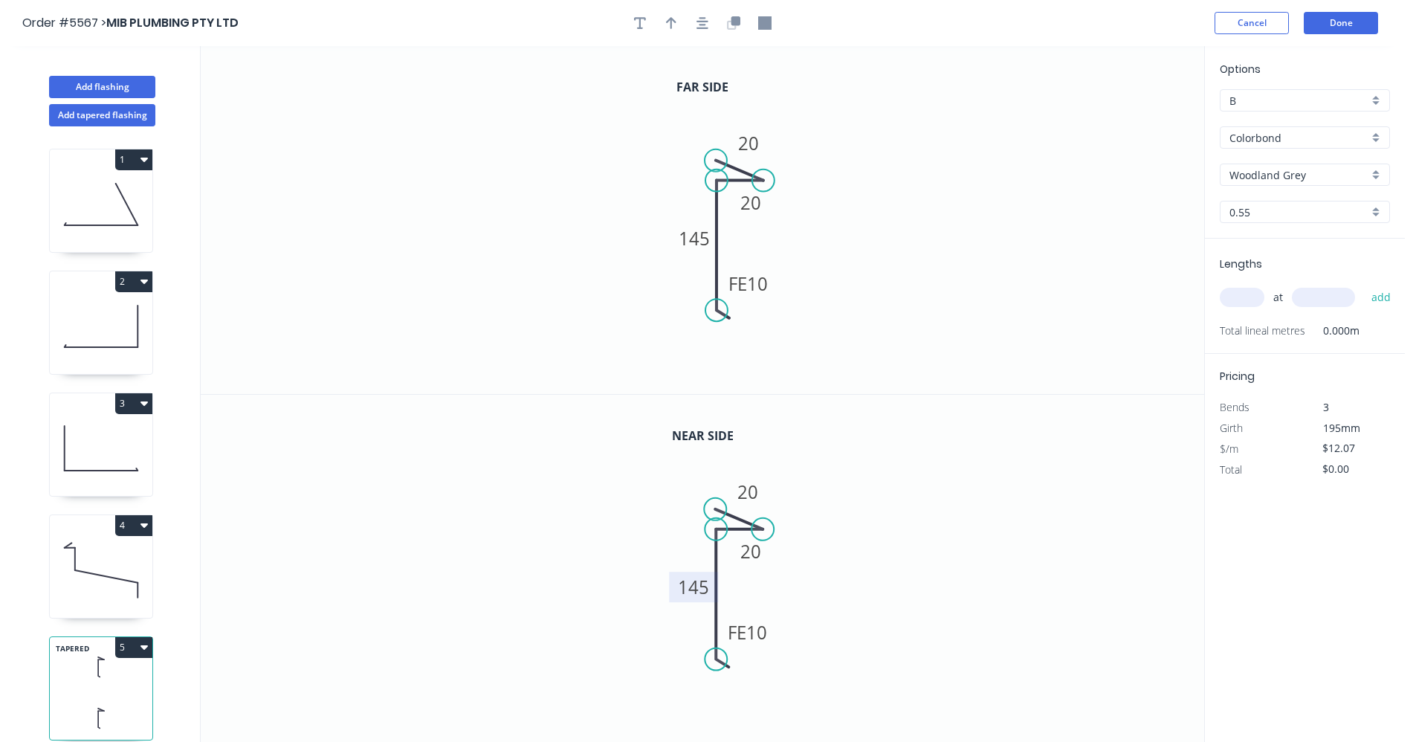
click at [688, 589] on tspan "145" at bounding box center [694, 587] width 31 height 25
drag, startPoint x: 712, startPoint y: 663, endPoint x: 719, endPoint y: 672, distance: 11.2
click at [720, 710] on circle at bounding box center [717, 711] width 22 height 22
click at [709, 21] on button "button" at bounding box center [702, 23] width 22 height 22
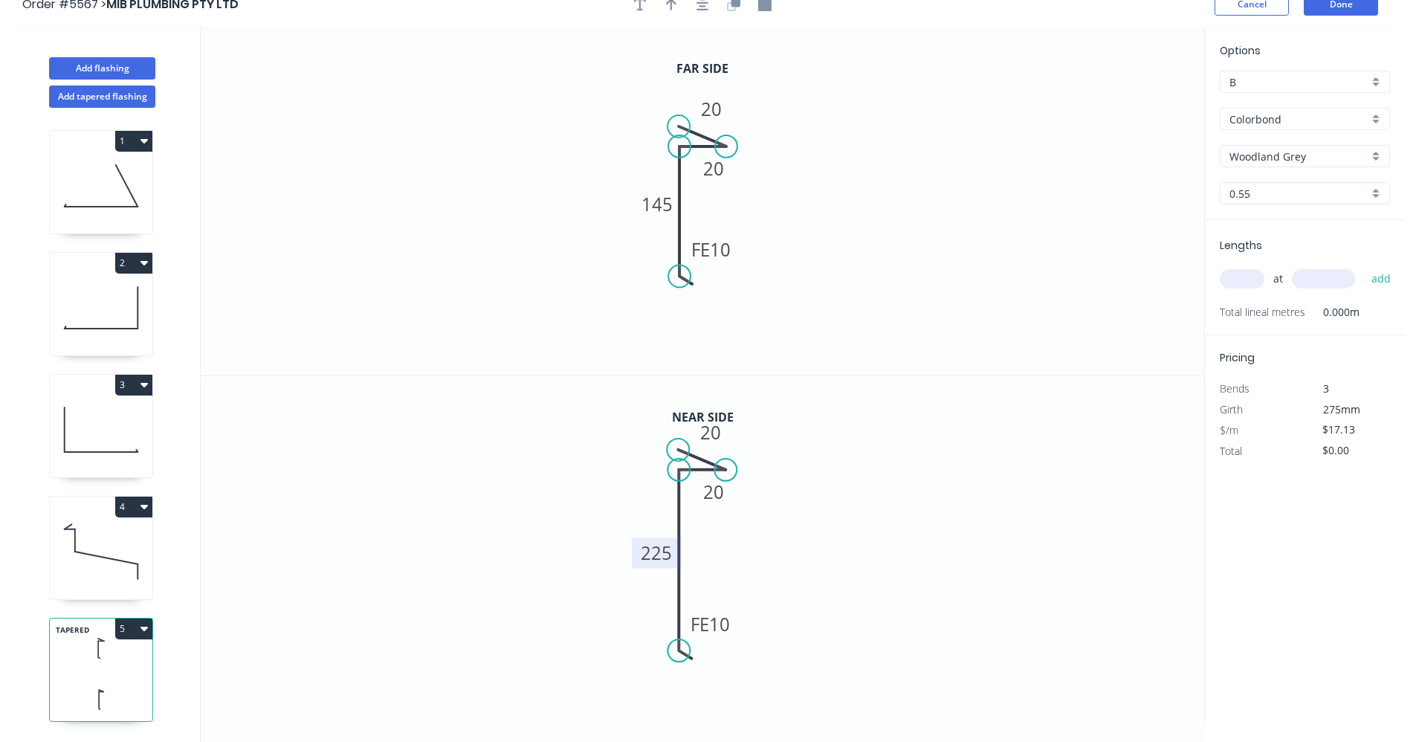
scroll to position [28, 0]
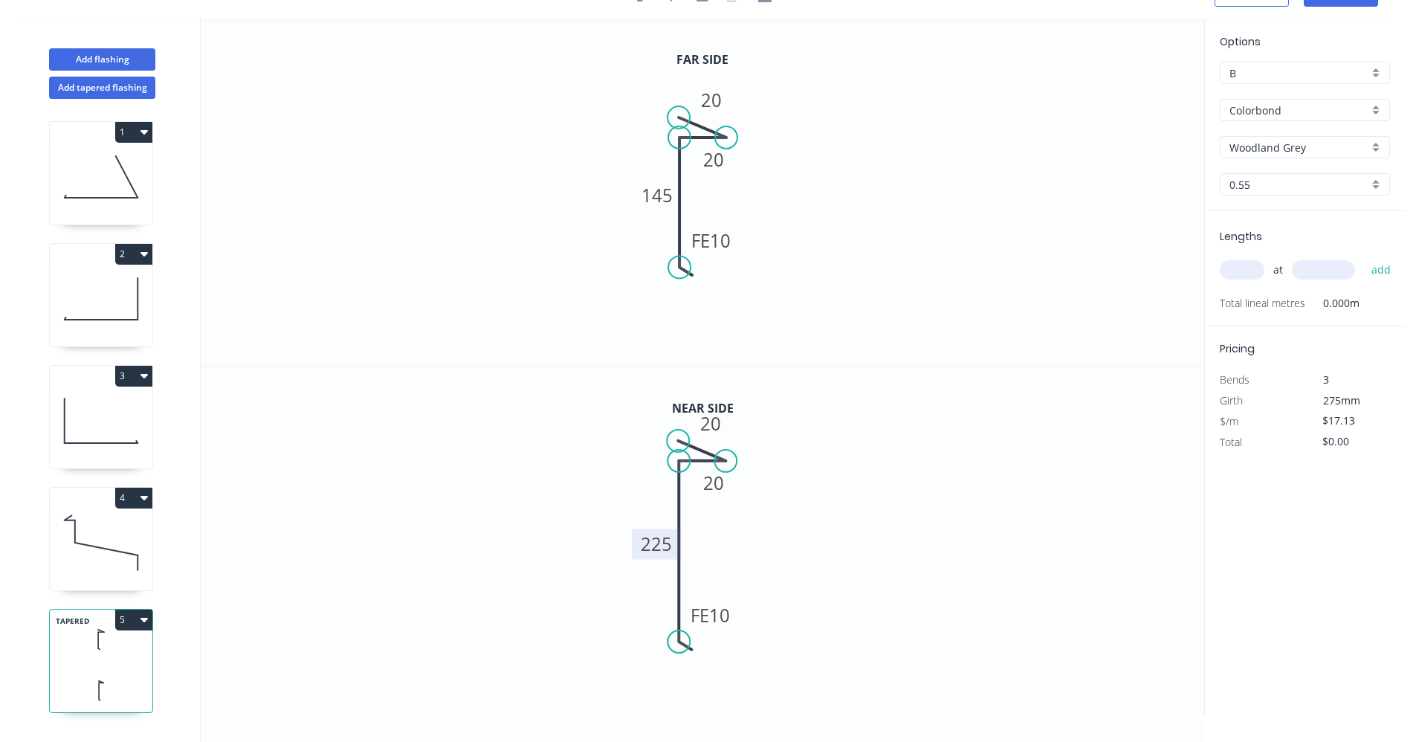
click at [149, 615] on button "5" at bounding box center [133, 620] width 37 height 21
click at [104, 650] on div "Duplicate" at bounding box center [82, 657] width 114 height 22
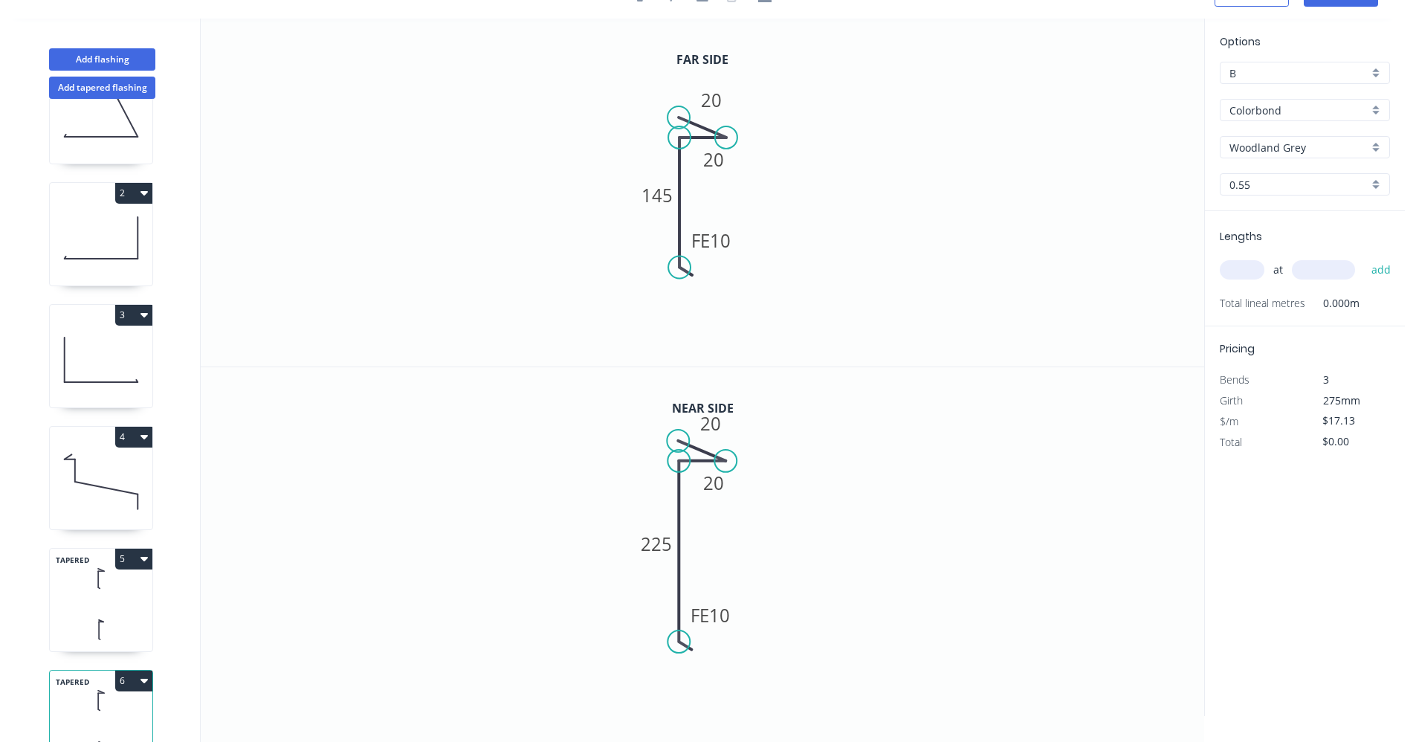
scroll to position [122, 0]
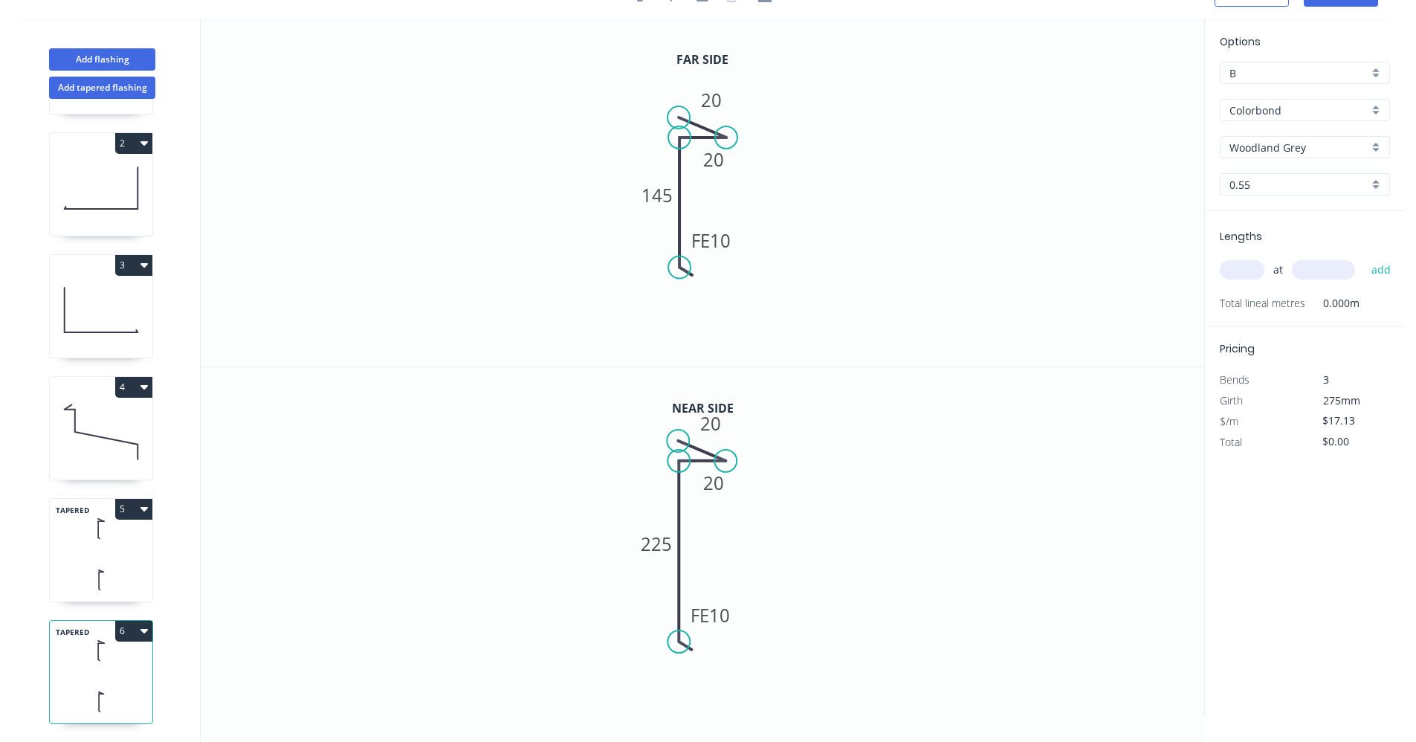
click at [107, 653] on icon at bounding box center [101, 650] width 103 height 44
click at [668, 549] on tspan "225" at bounding box center [657, 544] width 31 height 25
click at [667, 197] on tspan "145" at bounding box center [657, 195] width 31 height 25
click at [144, 629] on icon "button" at bounding box center [144, 631] width 7 height 4
click at [93, 657] on div "Duplicate" at bounding box center [82, 668] width 114 height 22
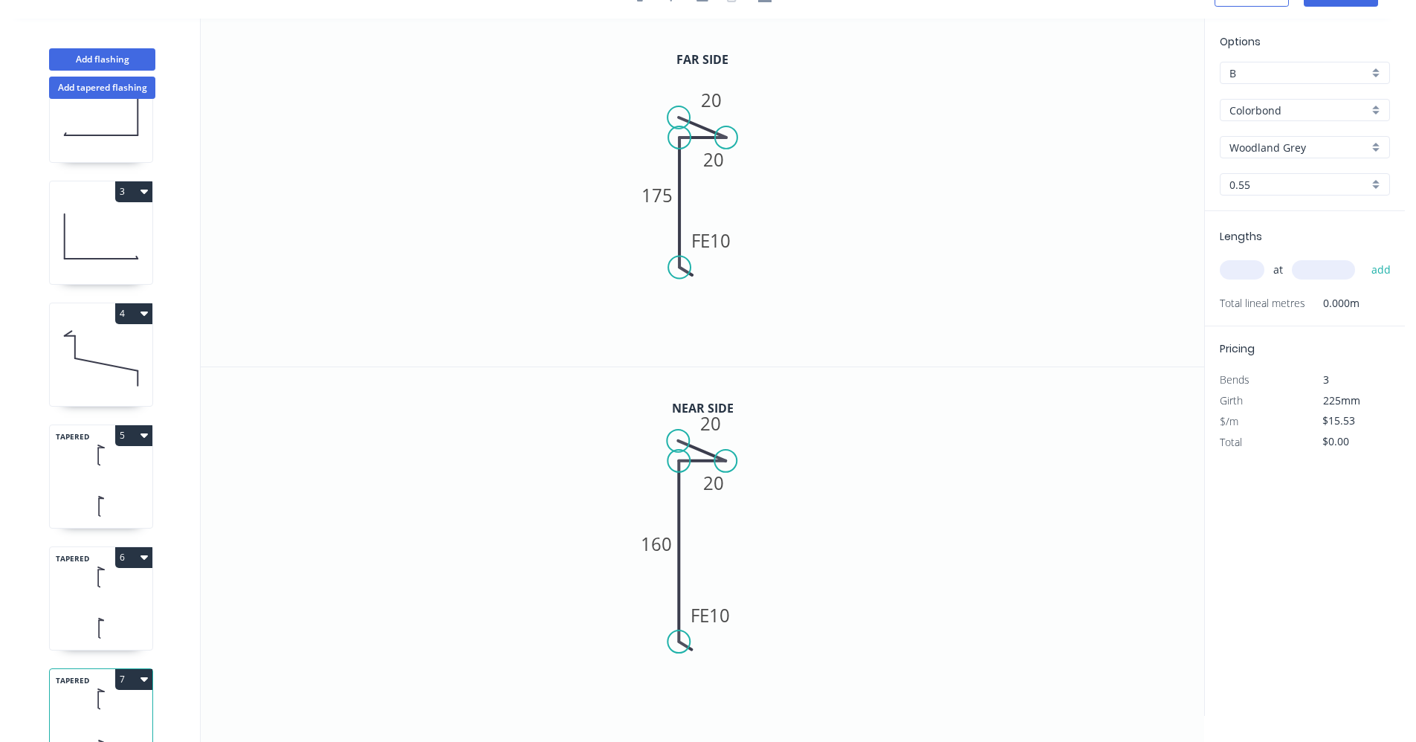
scroll to position [244, 0]
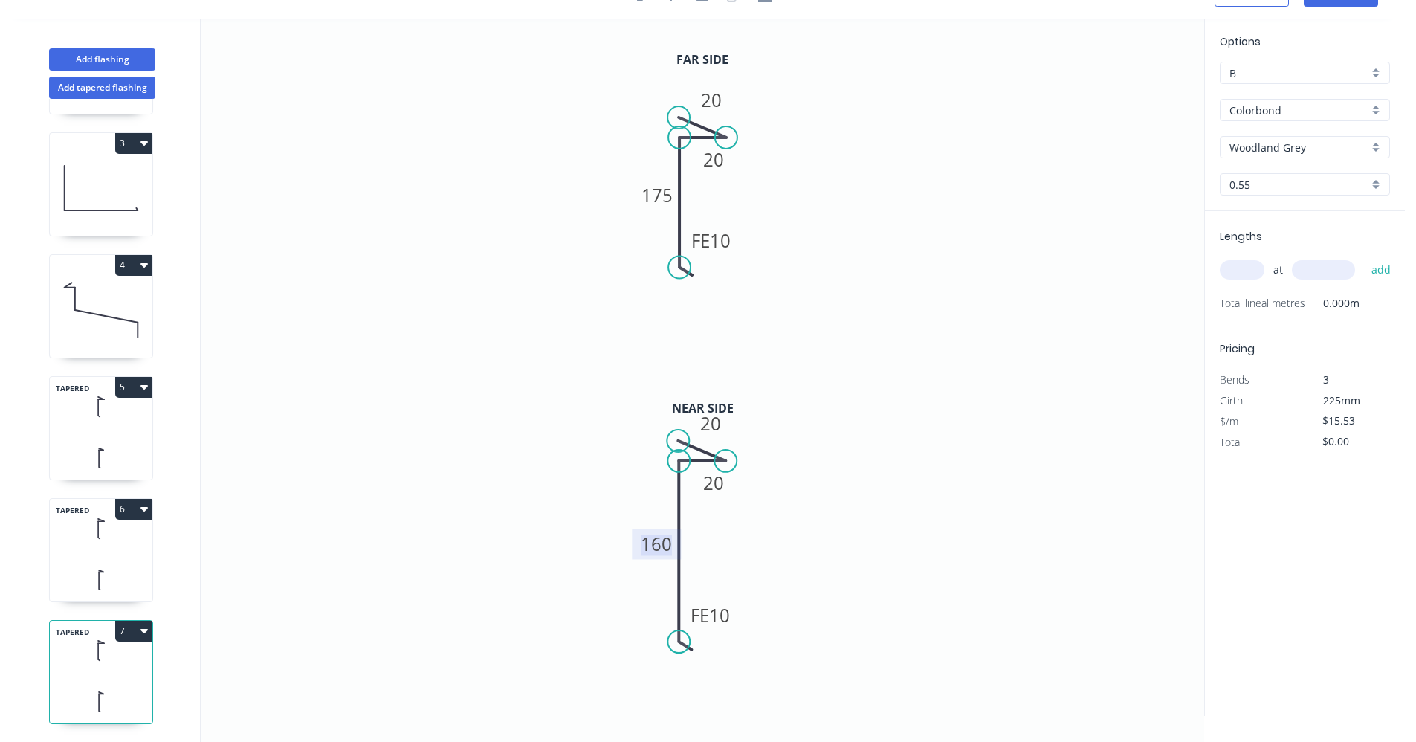
click at [653, 544] on tspan "160" at bounding box center [657, 544] width 31 height 25
click at [662, 201] on tspan "175" at bounding box center [657, 195] width 31 height 25
click at [146, 624] on icon "button" at bounding box center [144, 630] width 7 height 12
click at [78, 657] on div "Duplicate" at bounding box center [82, 668] width 114 height 22
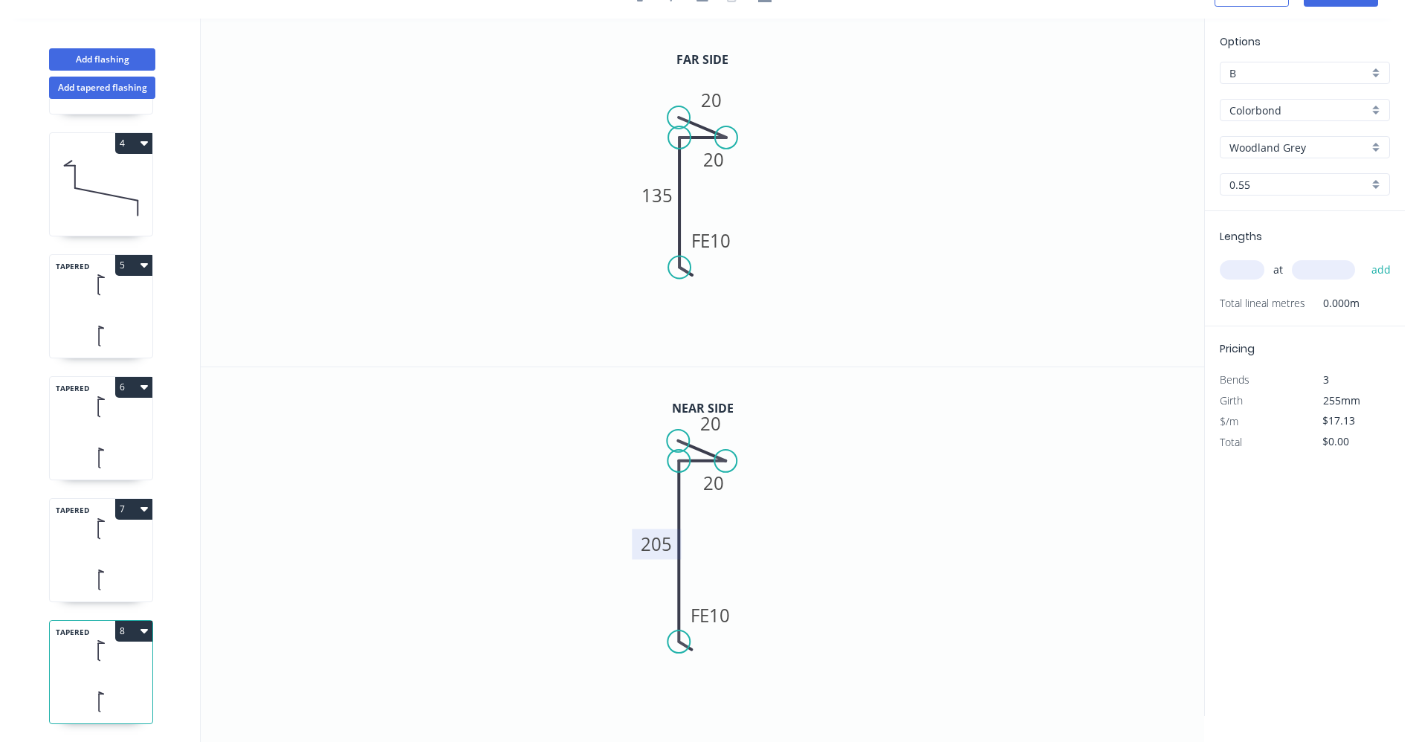
click at [666, 541] on tspan "205" at bounding box center [657, 544] width 31 height 25
click at [671, 198] on tspan "135" at bounding box center [657, 195] width 31 height 25
click at [141, 624] on icon "button" at bounding box center [144, 630] width 7 height 12
click at [84, 657] on div "Duplicate" at bounding box center [82, 668] width 114 height 22
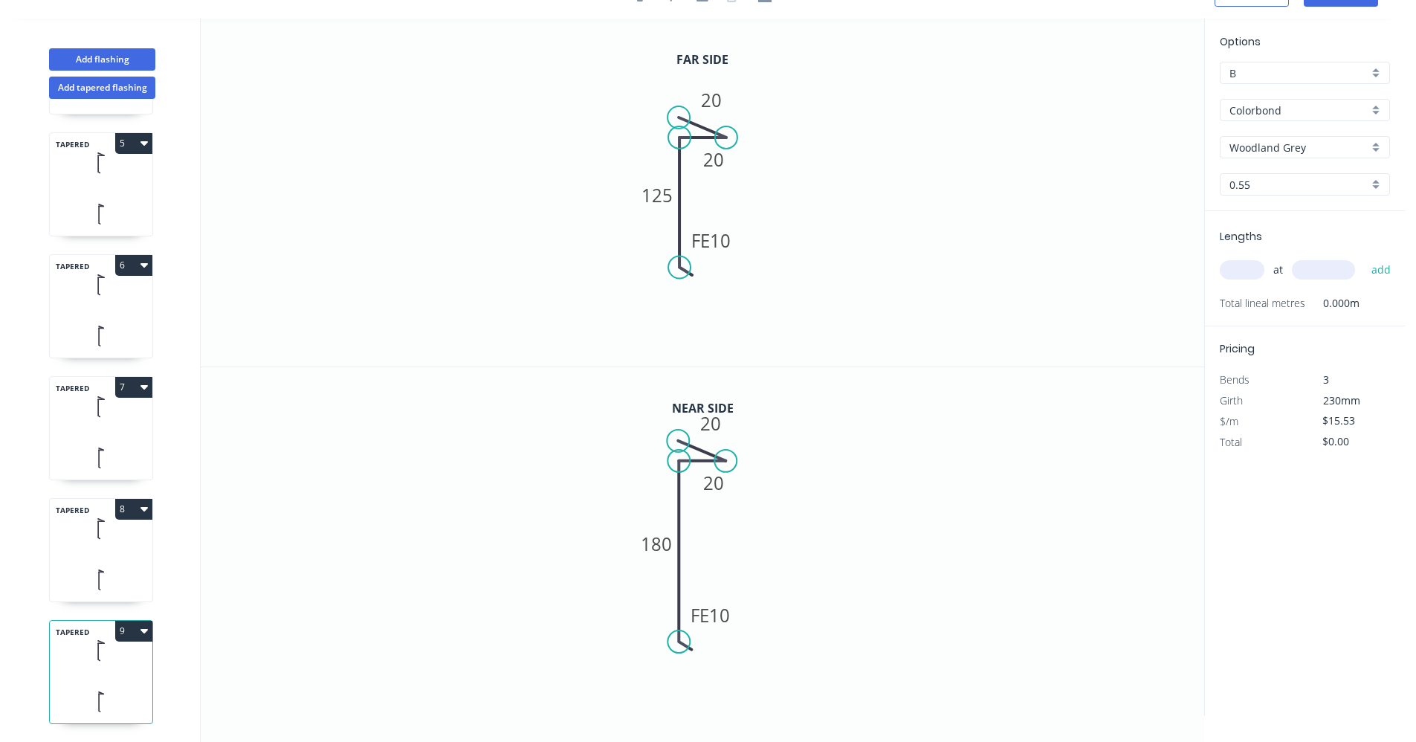
click at [93, 663] on div "TAPERED 9" at bounding box center [101, 672] width 104 height 104
click at [95, 558] on icon at bounding box center [101, 580] width 103 height 44
click at [91, 651] on icon at bounding box center [101, 650] width 103 height 44
click at [658, 538] on tspan "180" at bounding box center [657, 544] width 31 height 25
click at [648, 189] on tspan "125" at bounding box center [657, 195] width 31 height 25
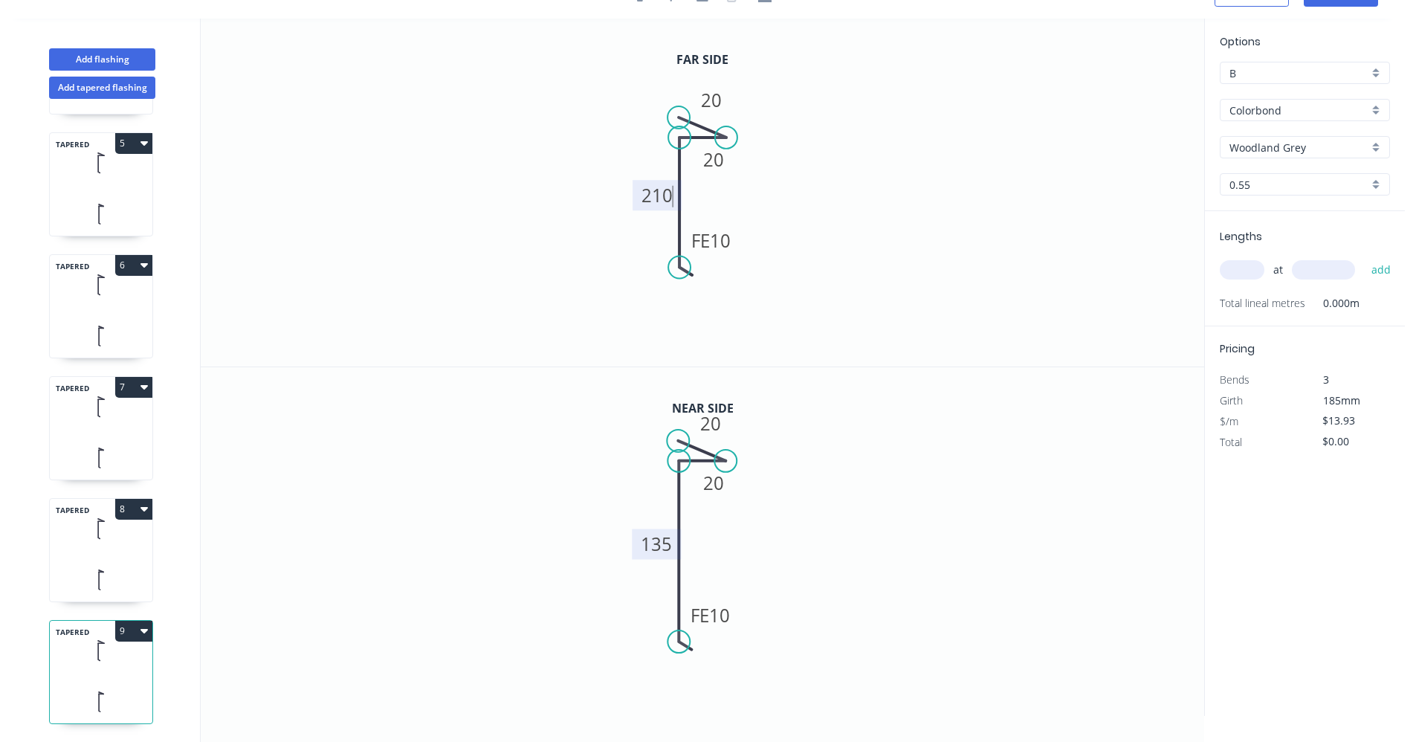
click at [975, 457] on icon "0 20 20 FE 10 135" at bounding box center [703, 541] width 1004 height 349
type input "$17.13"
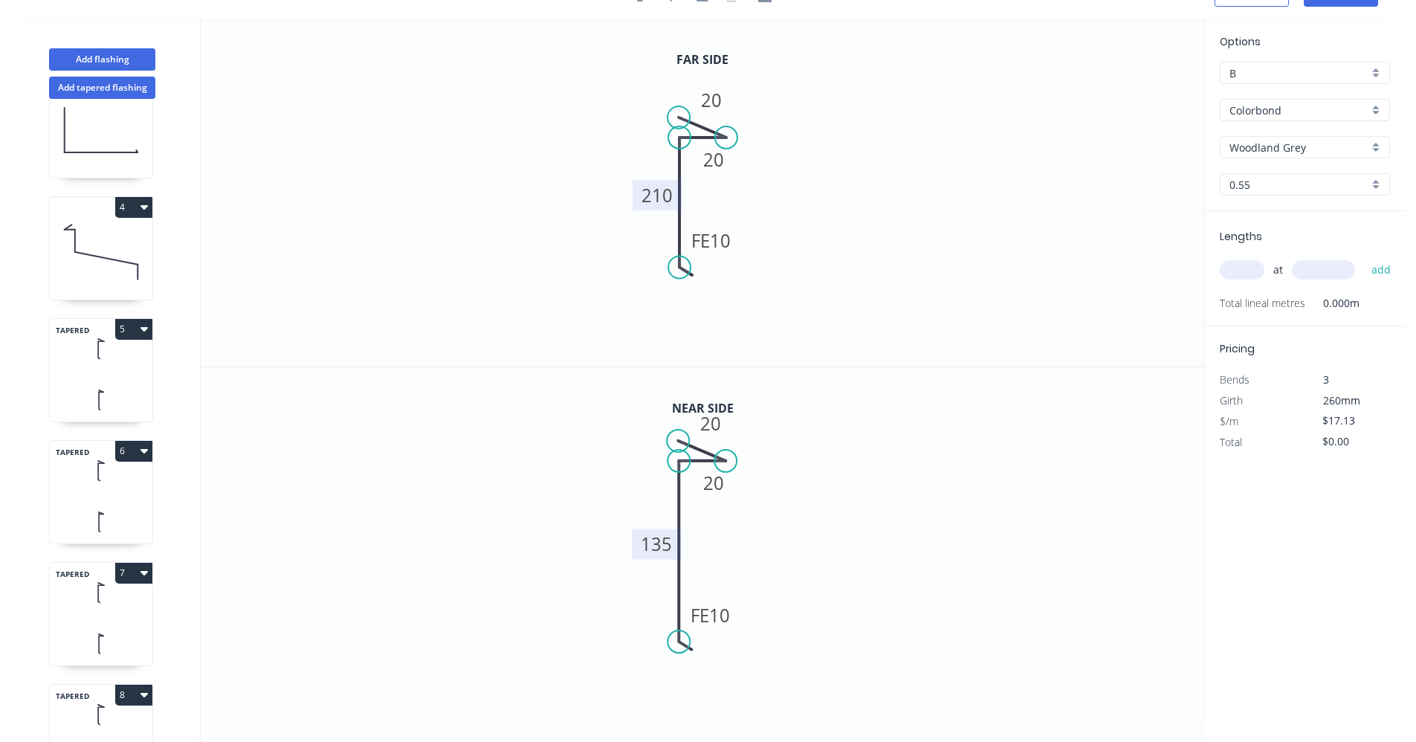
scroll to position [265, 0]
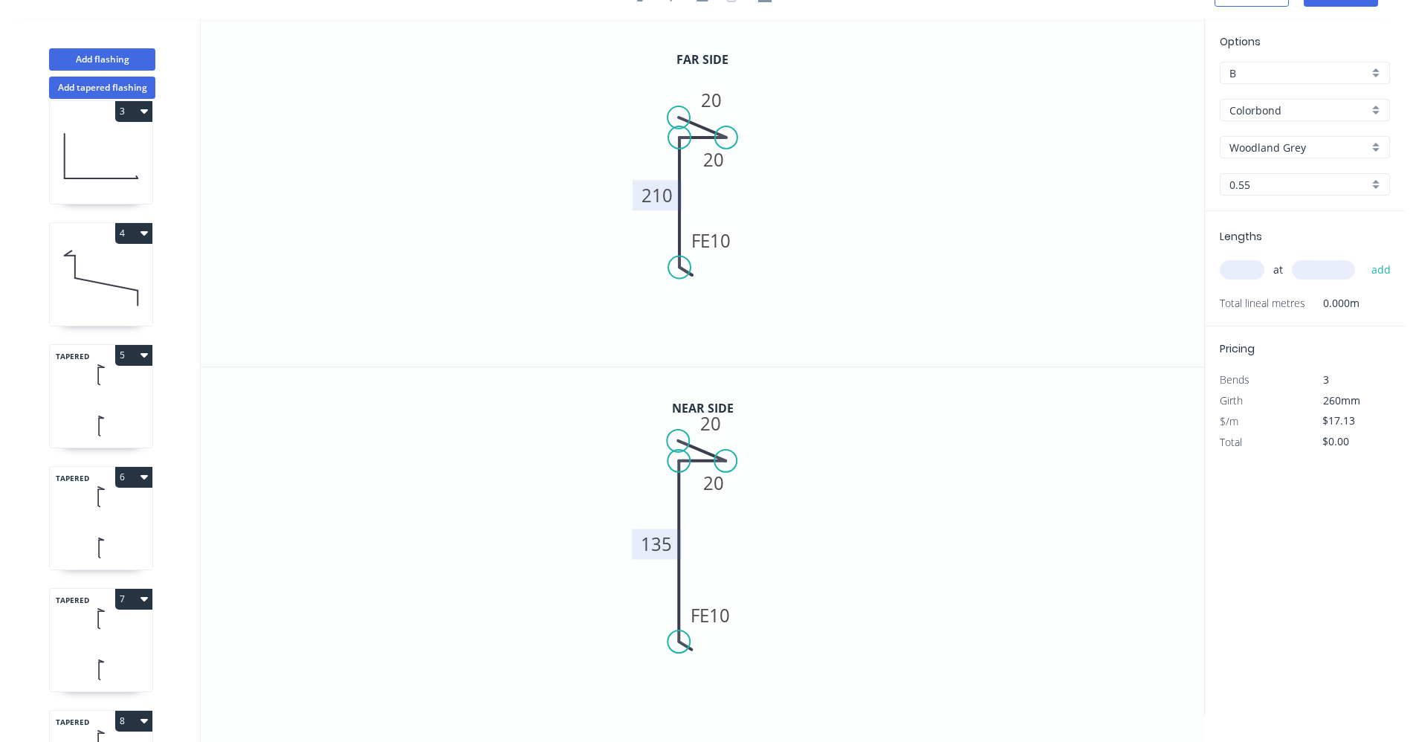
click at [94, 398] on div "TAPERED 5" at bounding box center [101, 396] width 104 height 104
click at [1249, 268] on input "text" at bounding box center [1242, 269] width 45 height 19
type input "1"
type input "280"
click at [1364, 257] on button "add" at bounding box center [1381, 269] width 35 height 25
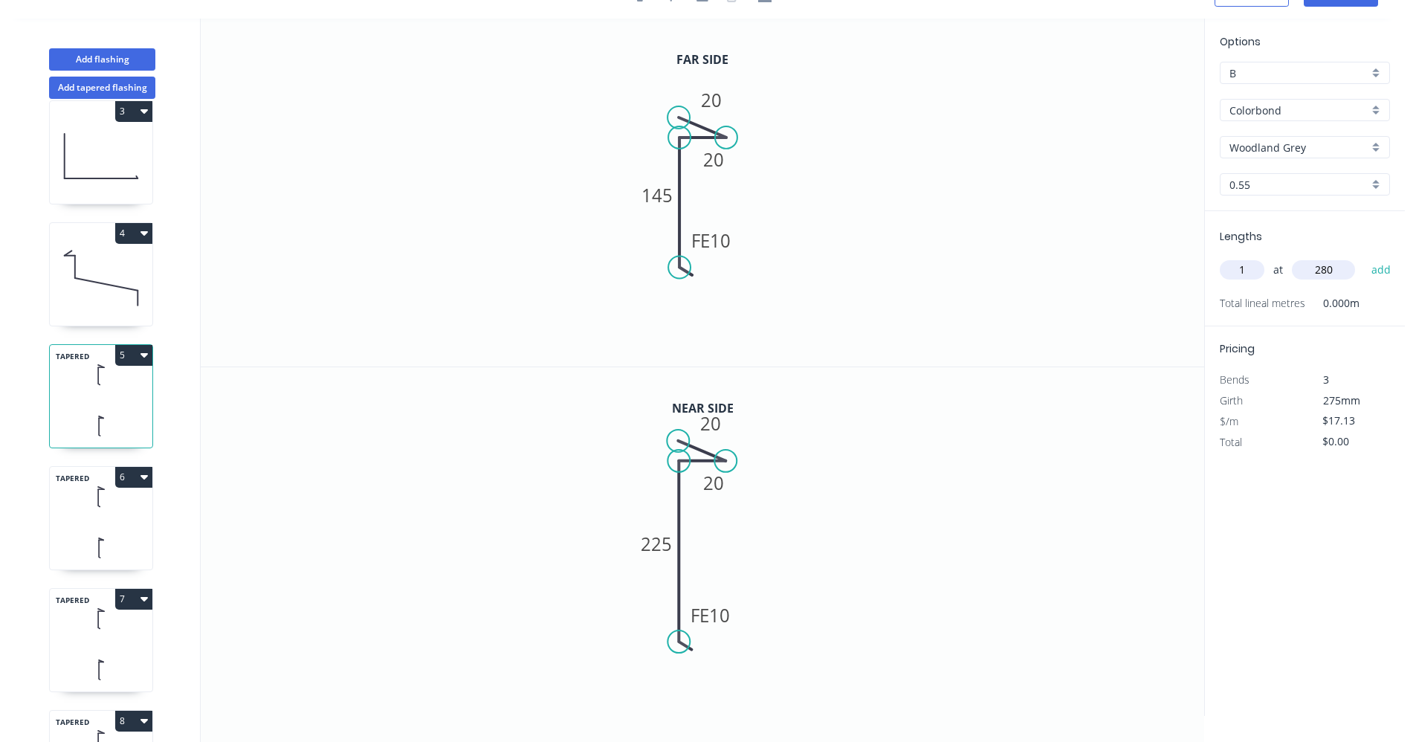
type input "$17.13"
click at [85, 513] on icon at bounding box center [101, 496] width 103 height 44
type input "$15.53"
type input "$0.00"
click at [1242, 266] on input "text" at bounding box center [1242, 269] width 45 height 19
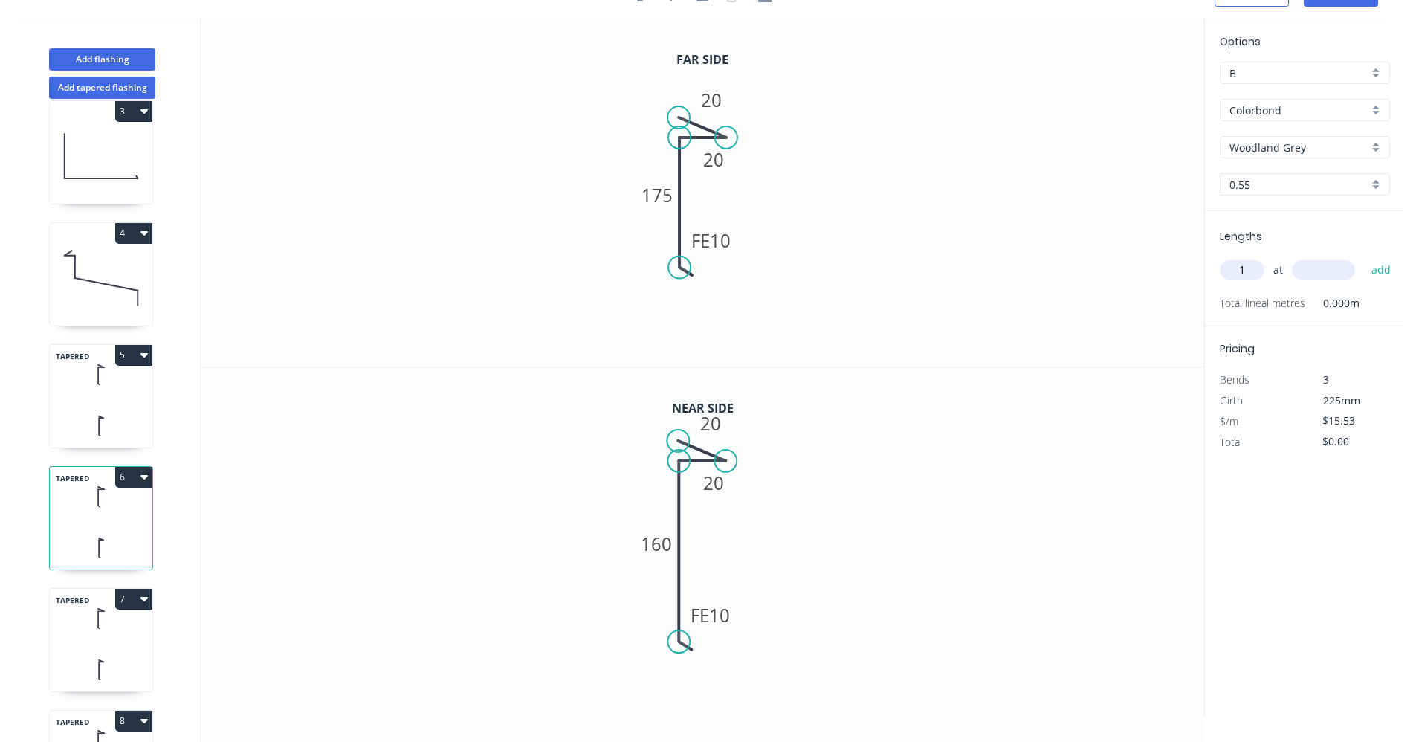
type input "1"
type input "200"
click at [1364, 257] on button "add" at bounding box center [1381, 269] width 35 height 25
type input "$15.53"
click at [77, 643] on div "TAPERED 7" at bounding box center [101, 640] width 104 height 104
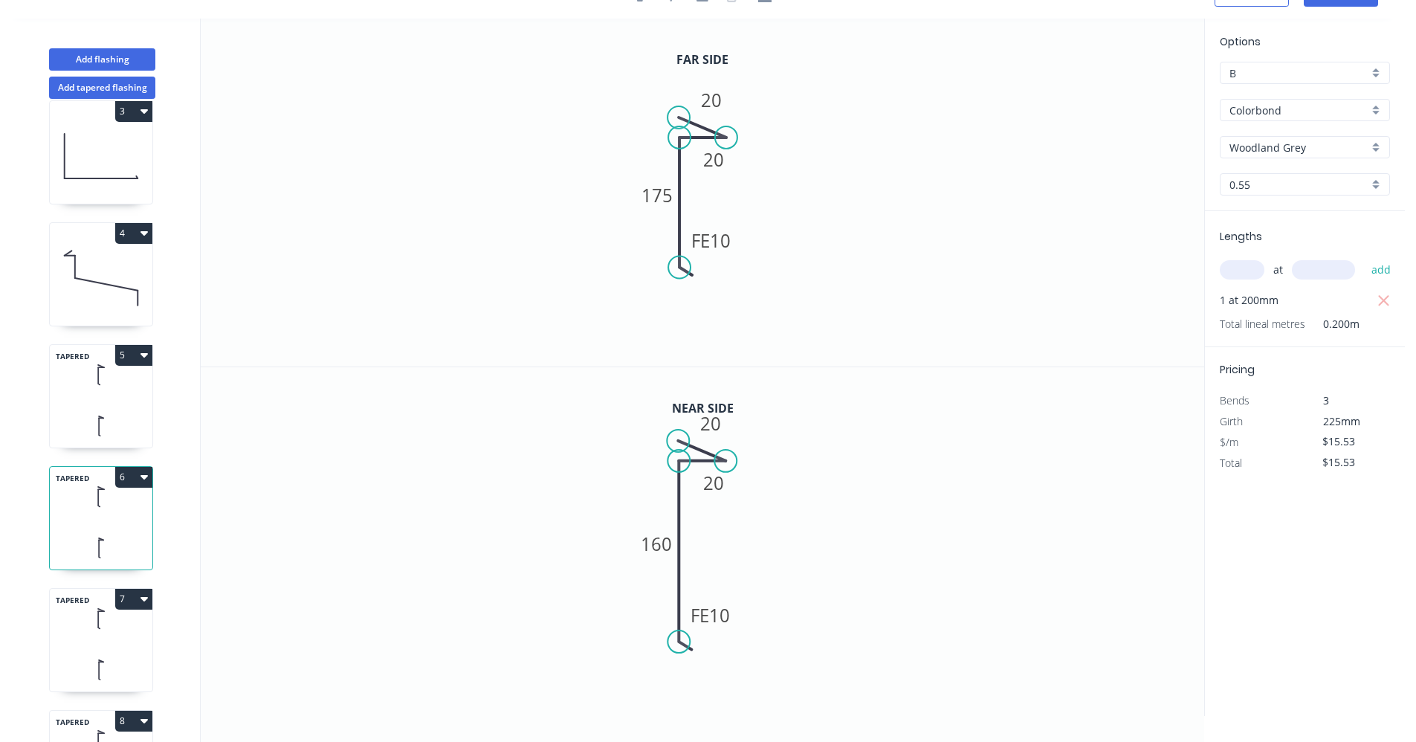
type input "$17.13"
type input "$0.00"
click at [1252, 272] on input "text" at bounding box center [1242, 269] width 45 height 19
type input "1"
type input "190"
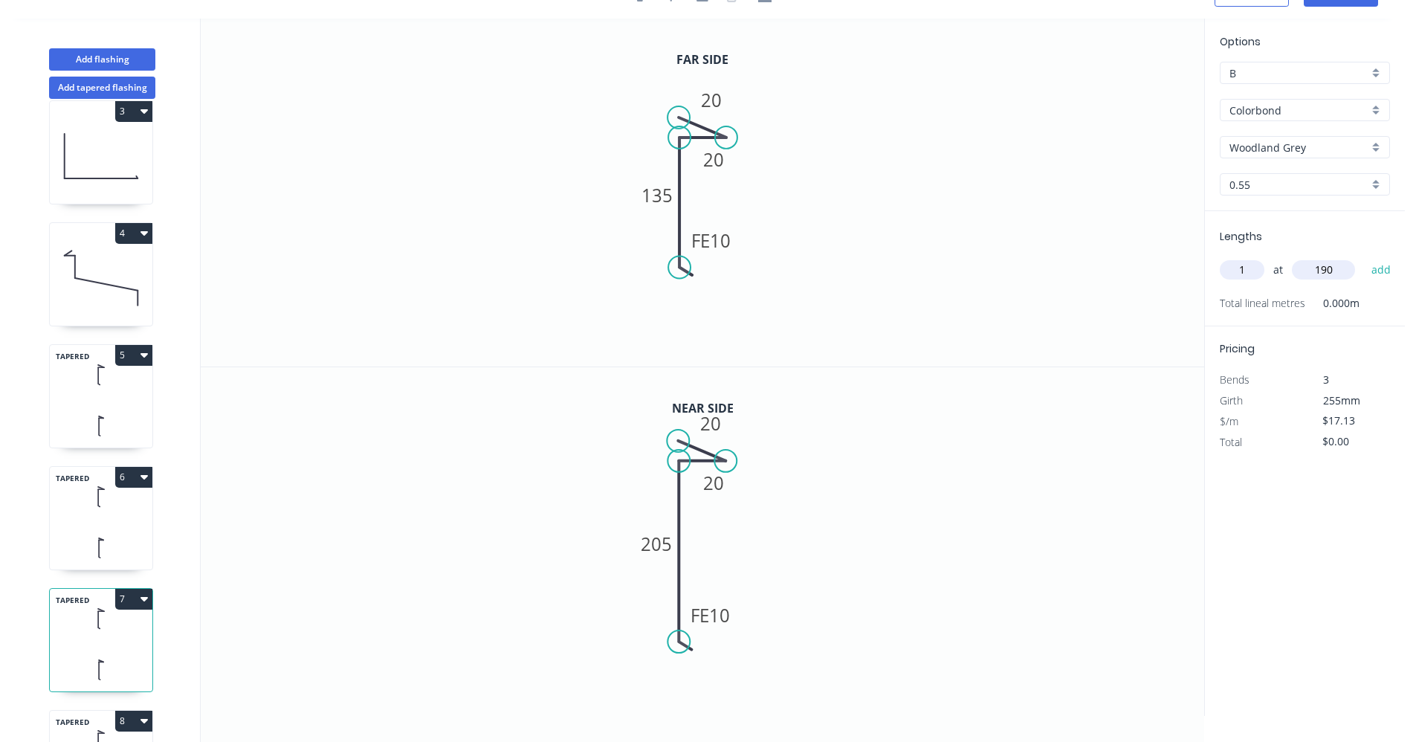
click at [1364, 257] on button "add" at bounding box center [1381, 269] width 35 height 25
type input "$17.13"
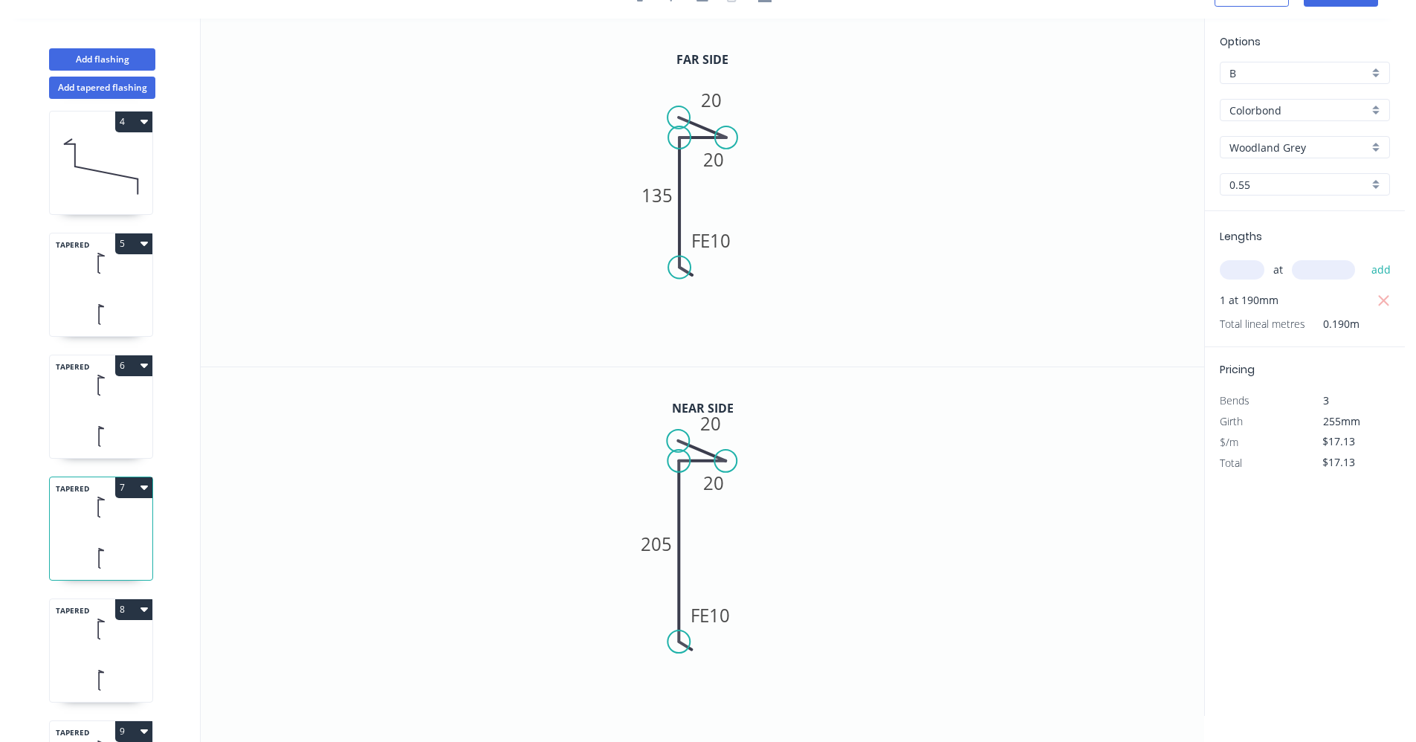
scroll to position [413, 0]
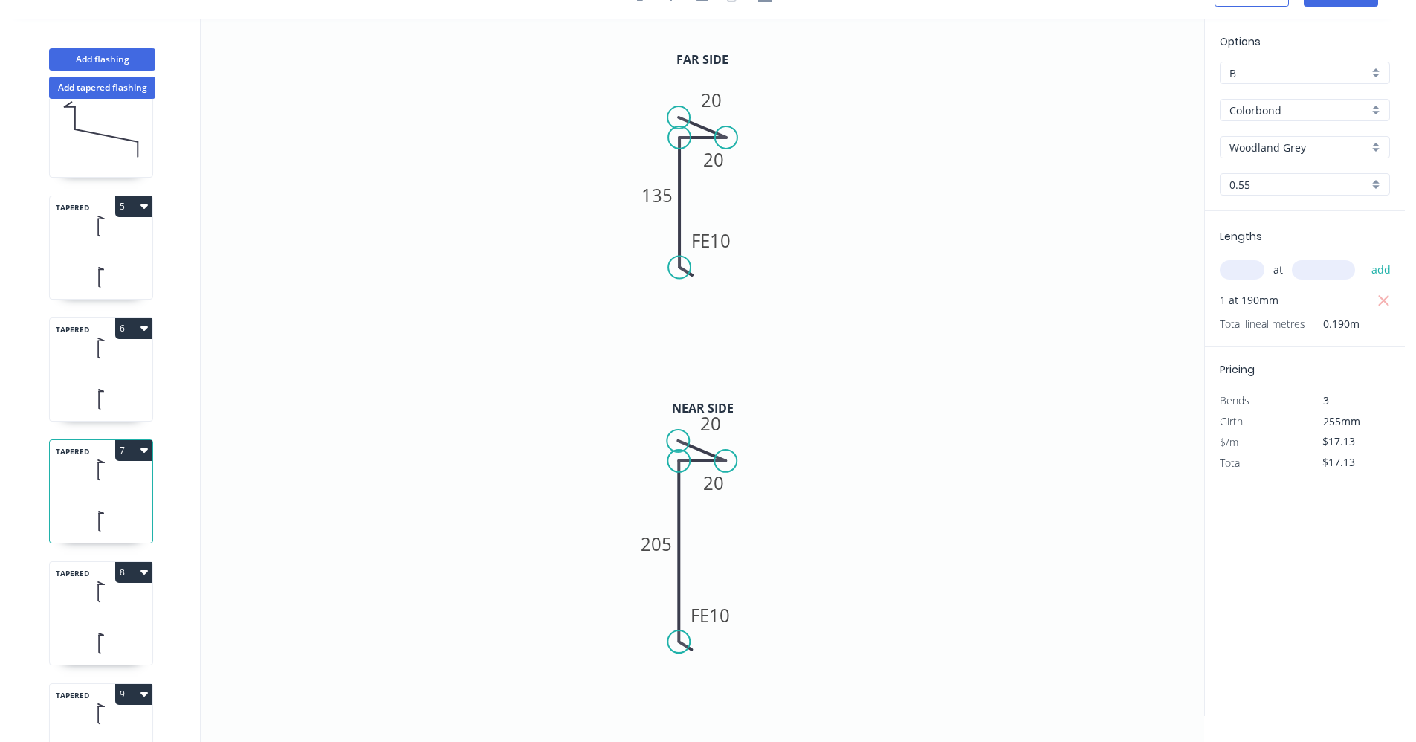
click at [109, 627] on icon at bounding box center [101, 643] width 103 height 44
type input "$15.53"
type input "$0.00"
click at [1247, 275] on input "text" at bounding box center [1242, 269] width 45 height 19
type input "1"
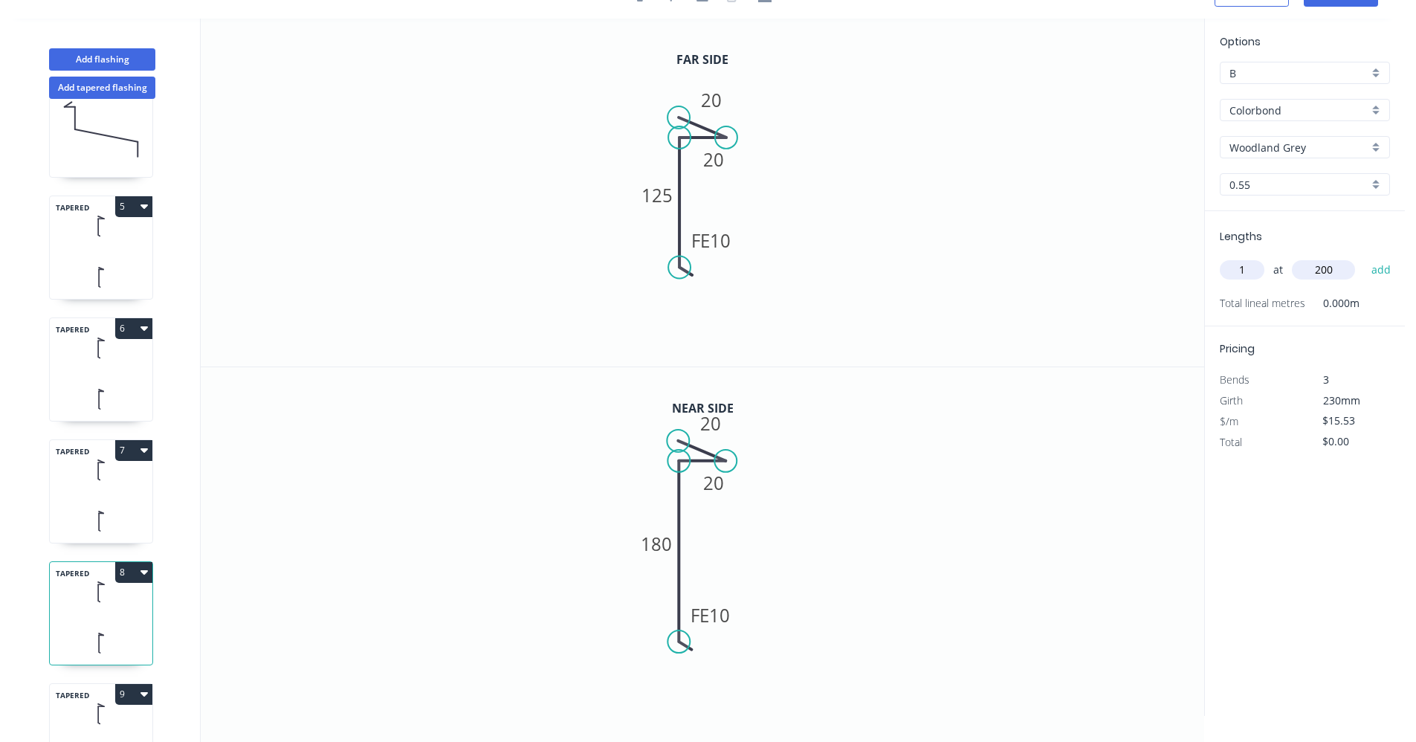
type input "200"
click at [1364, 257] on button "add" at bounding box center [1381, 269] width 35 height 25
type input "$15.53"
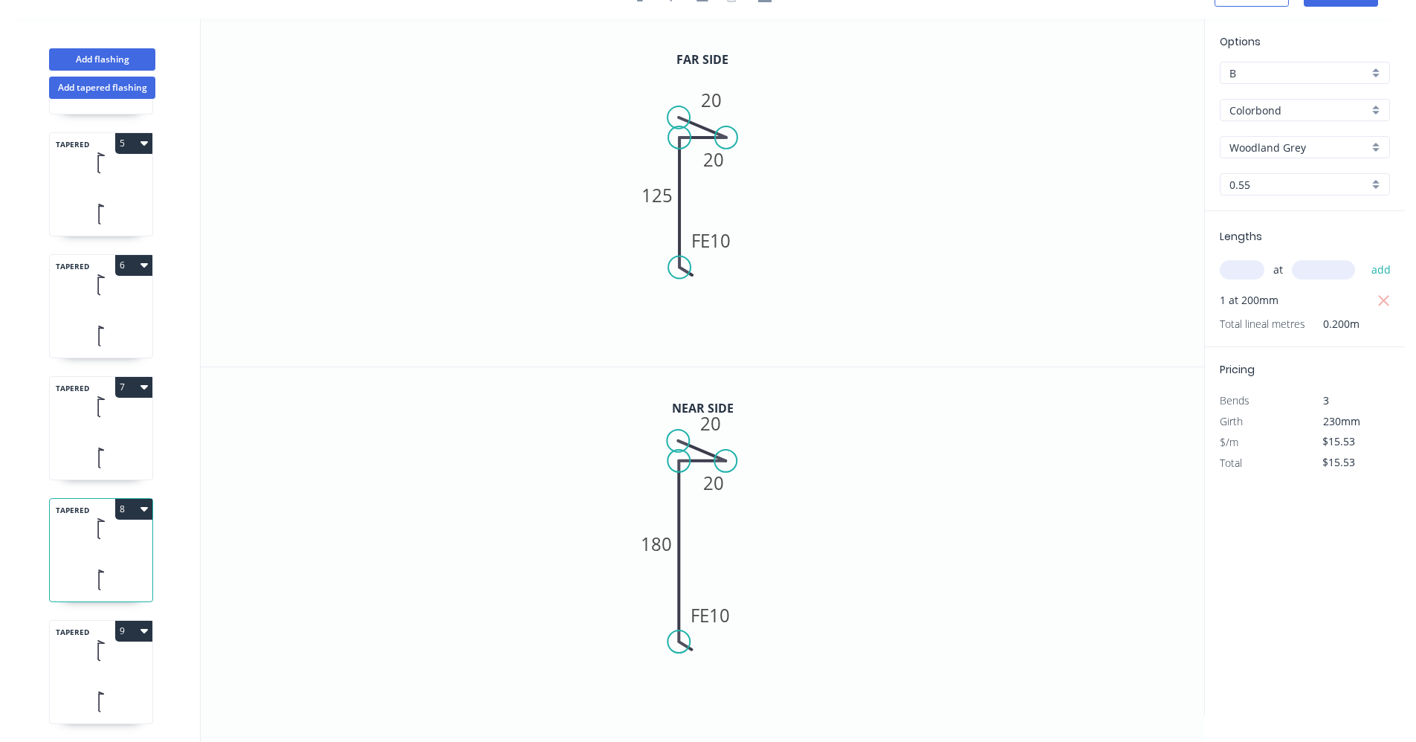
scroll to position [488, 0]
click at [81, 659] on icon at bounding box center [101, 650] width 103 height 44
type input "$17.13"
type input "$0.00"
click at [1239, 271] on input "text" at bounding box center [1242, 269] width 45 height 19
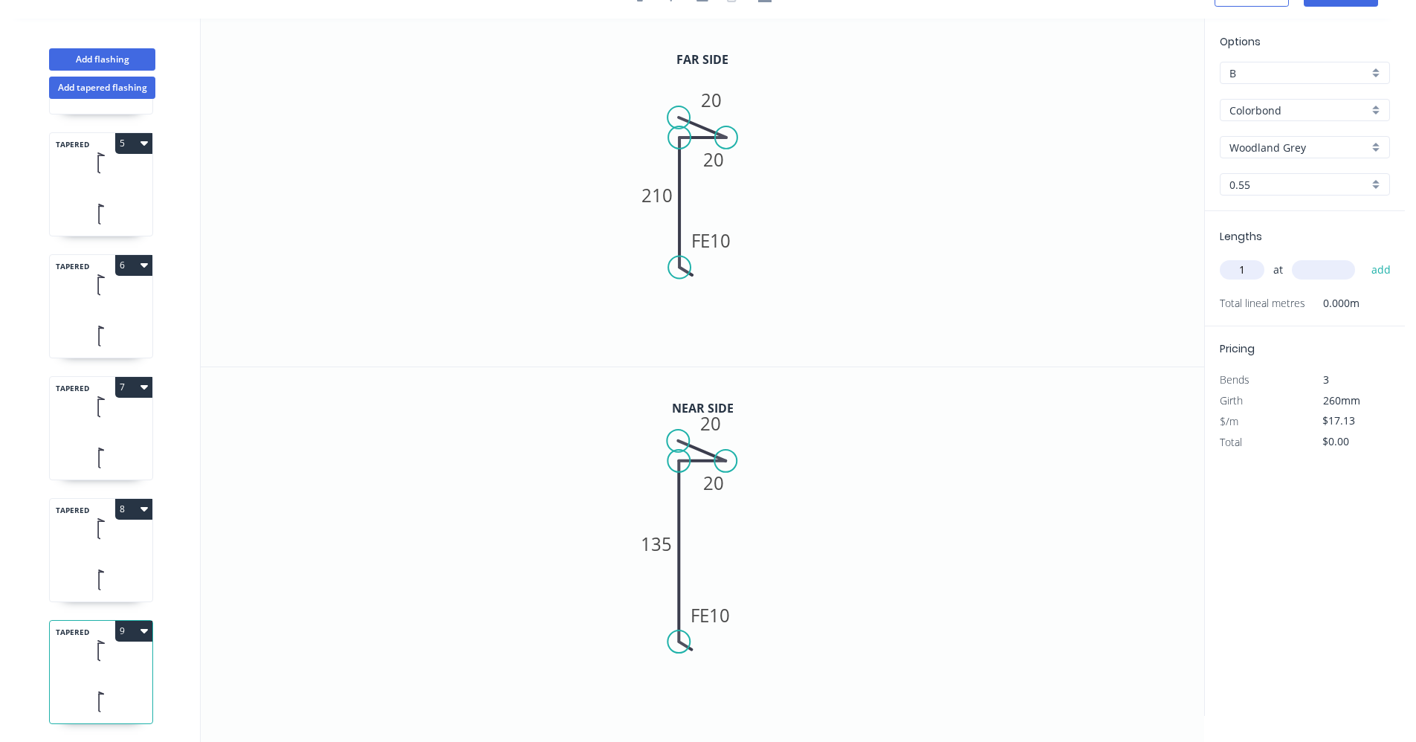
type input "1"
type input "180"
click at [1364, 257] on button "add" at bounding box center [1381, 269] width 35 height 25
click at [143, 629] on icon "button" at bounding box center [144, 631] width 7 height 4
click at [107, 657] on div "Duplicate" at bounding box center [82, 668] width 114 height 22
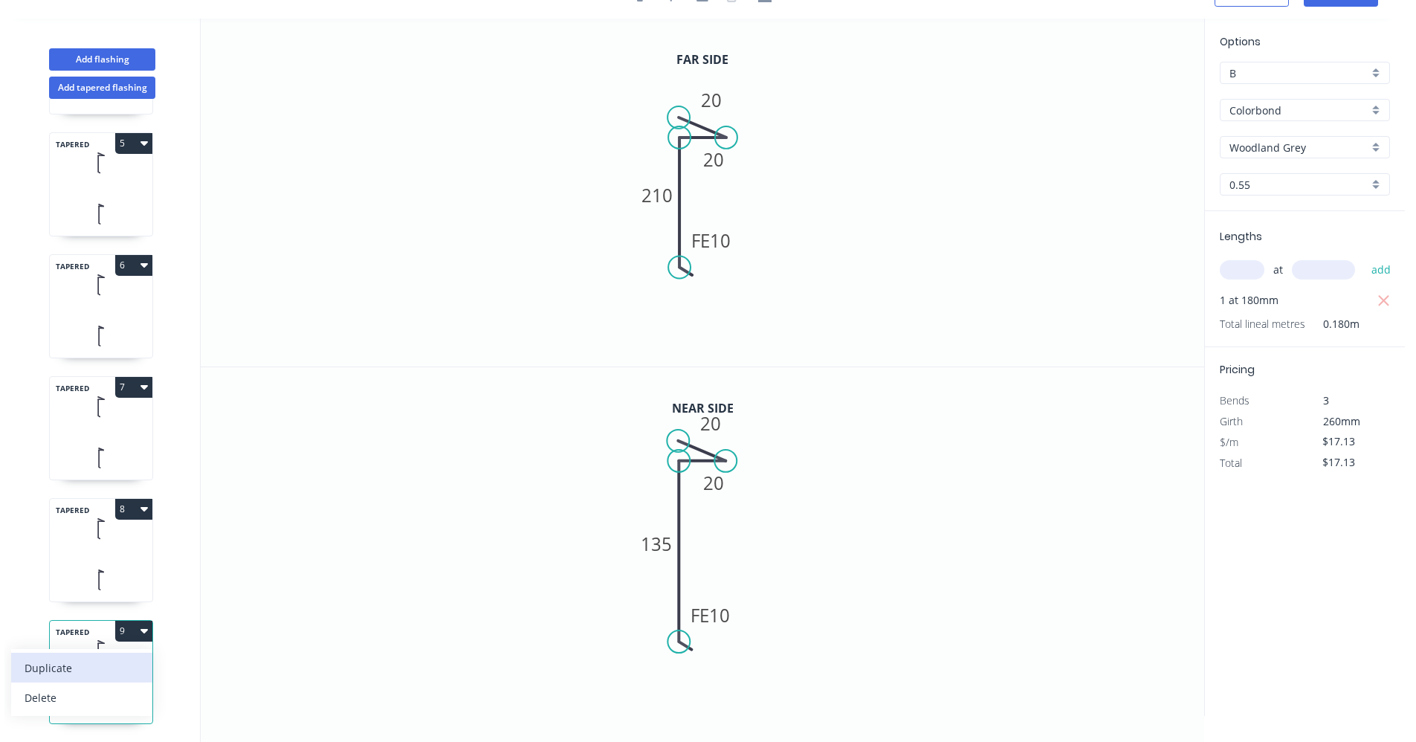
type input "$0.00"
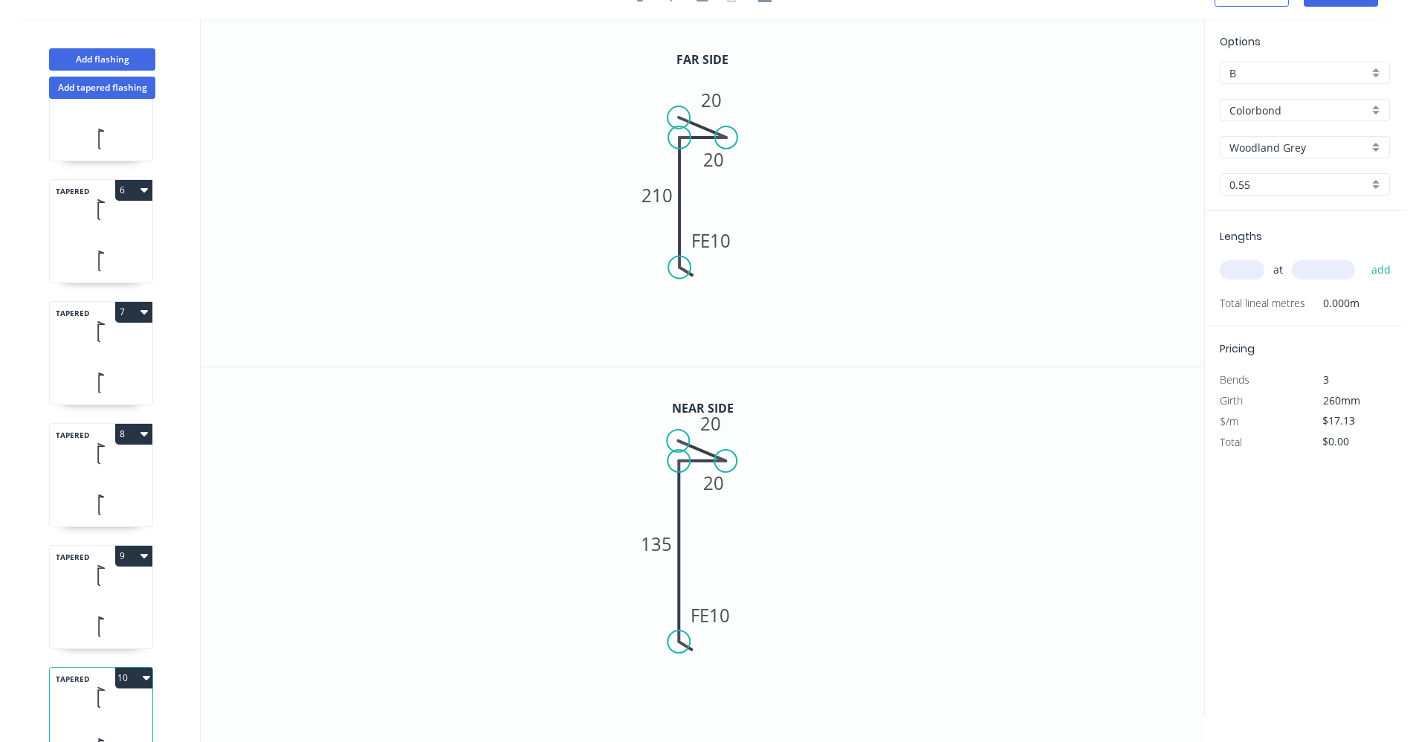
scroll to position [610, 0]
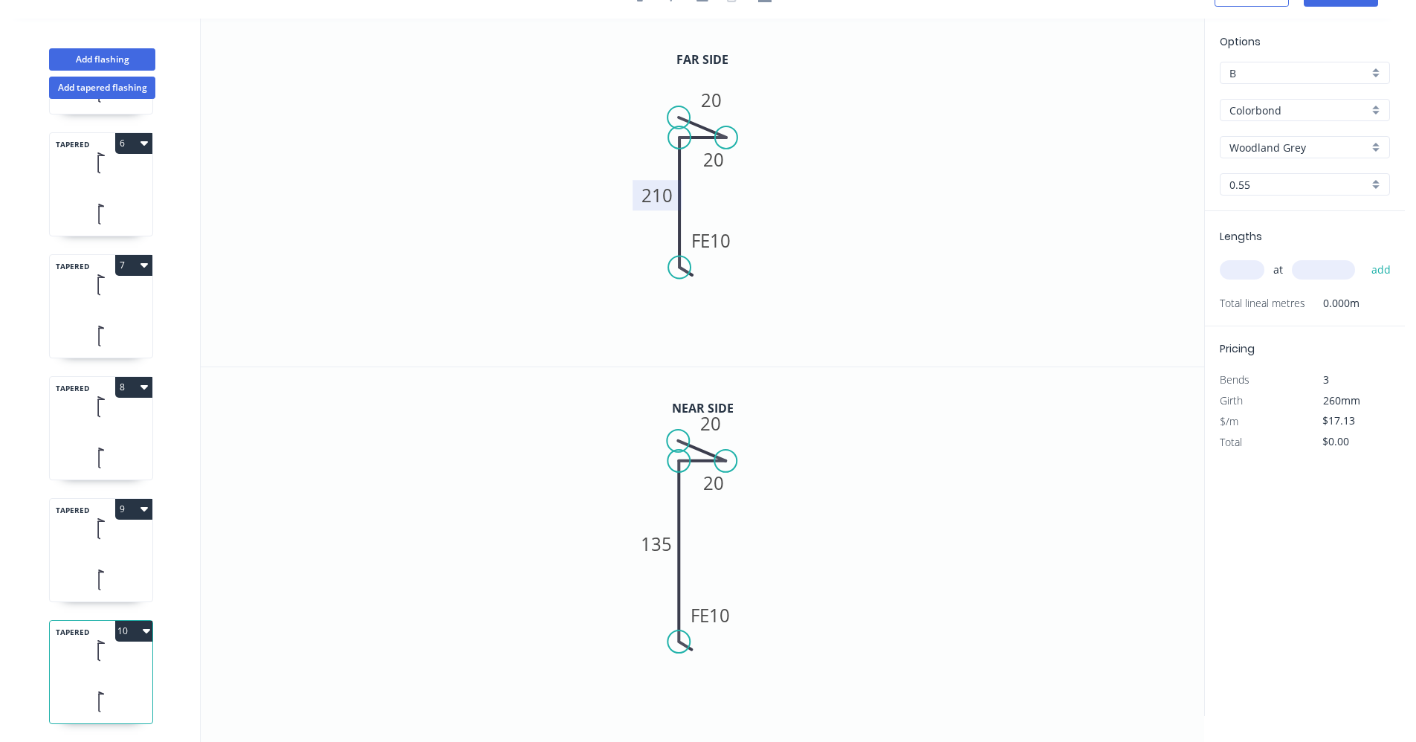
click at [665, 201] on tspan "210" at bounding box center [657, 195] width 31 height 25
click at [666, 552] on tspan "135" at bounding box center [657, 544] width 31 height 25
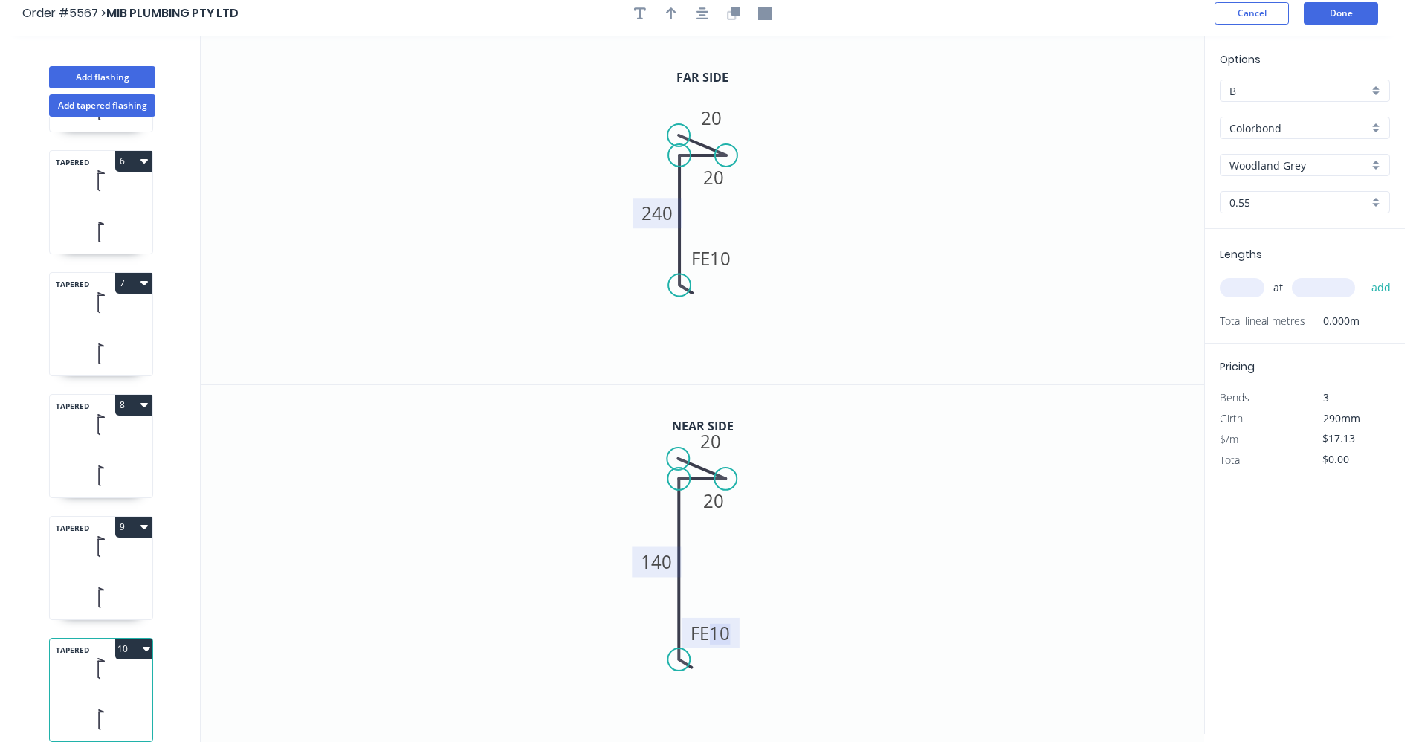
scroll to position [0, 0]
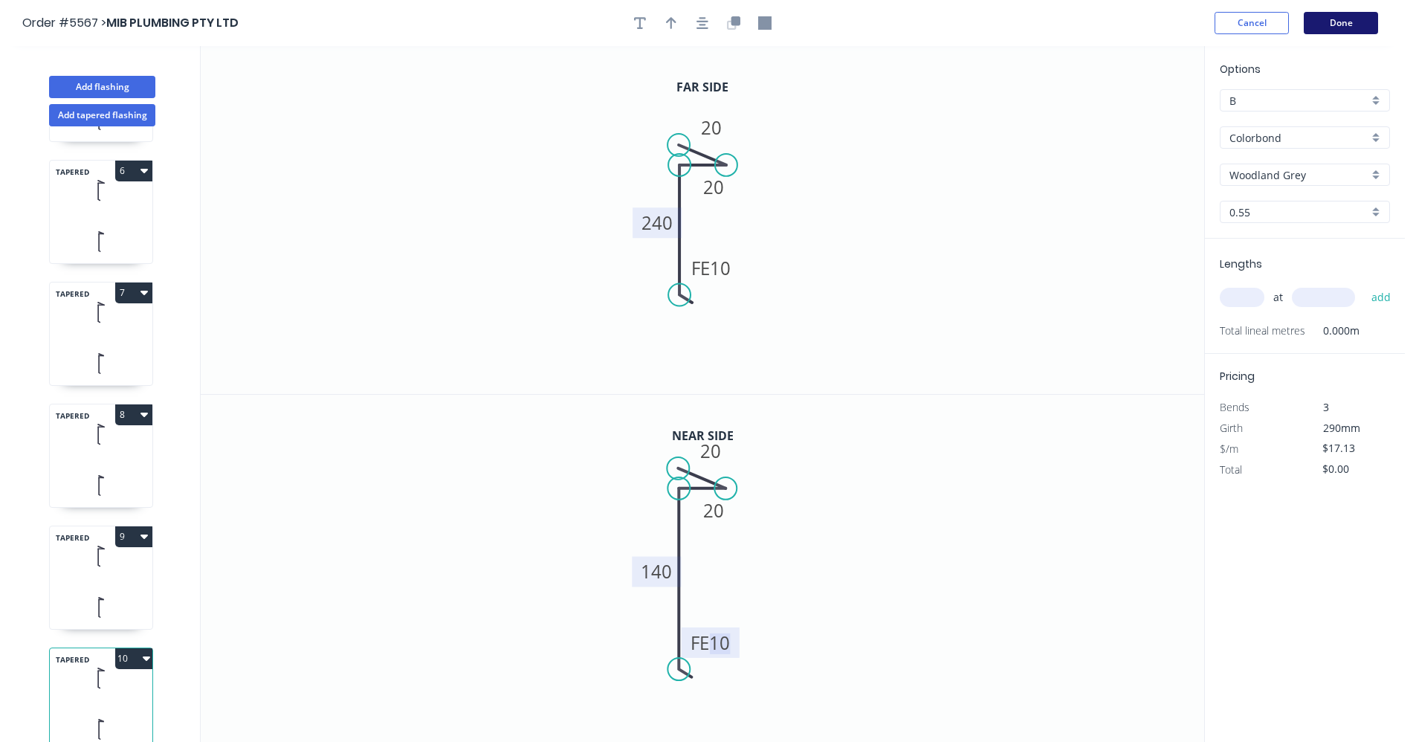
click at [1344, 26] on button "Done" at bounding box center [1341, 23] width 74 height 22
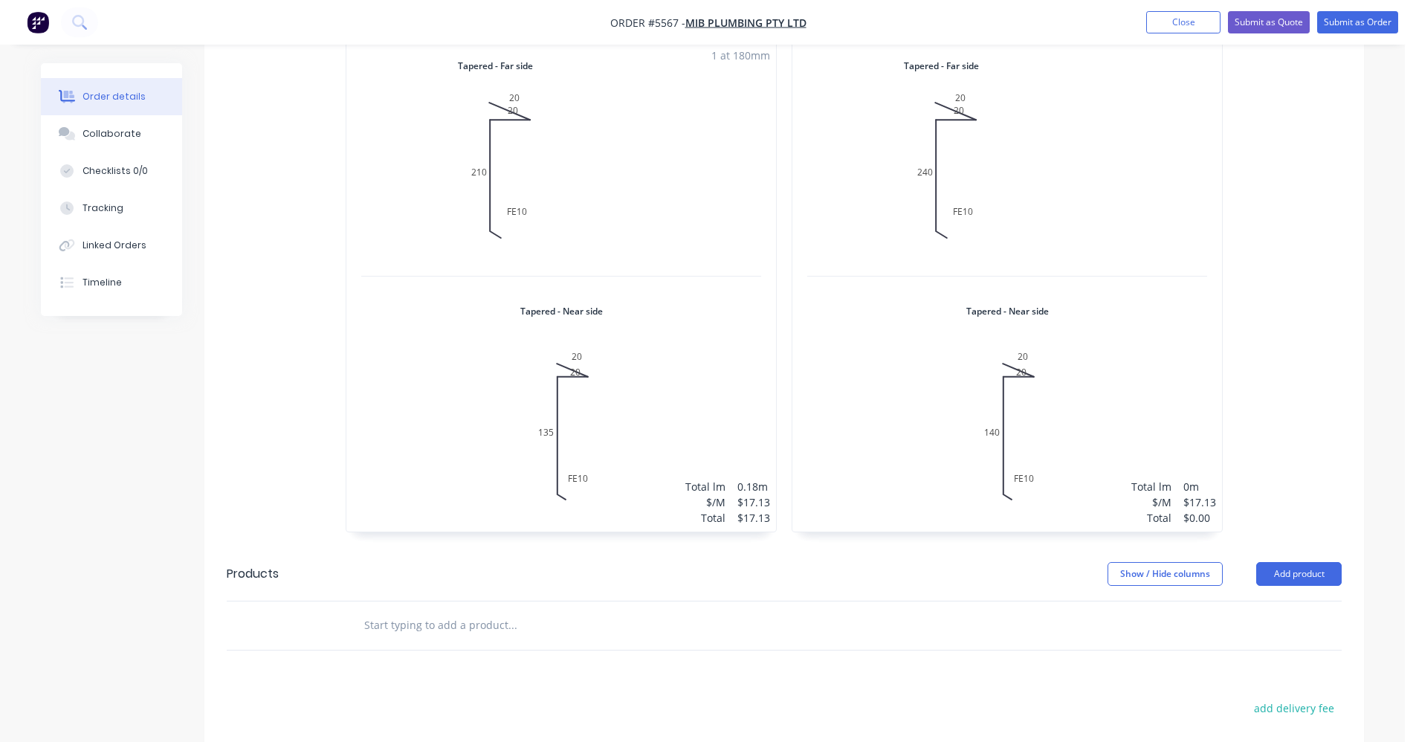
scroll to position [2305, 0]
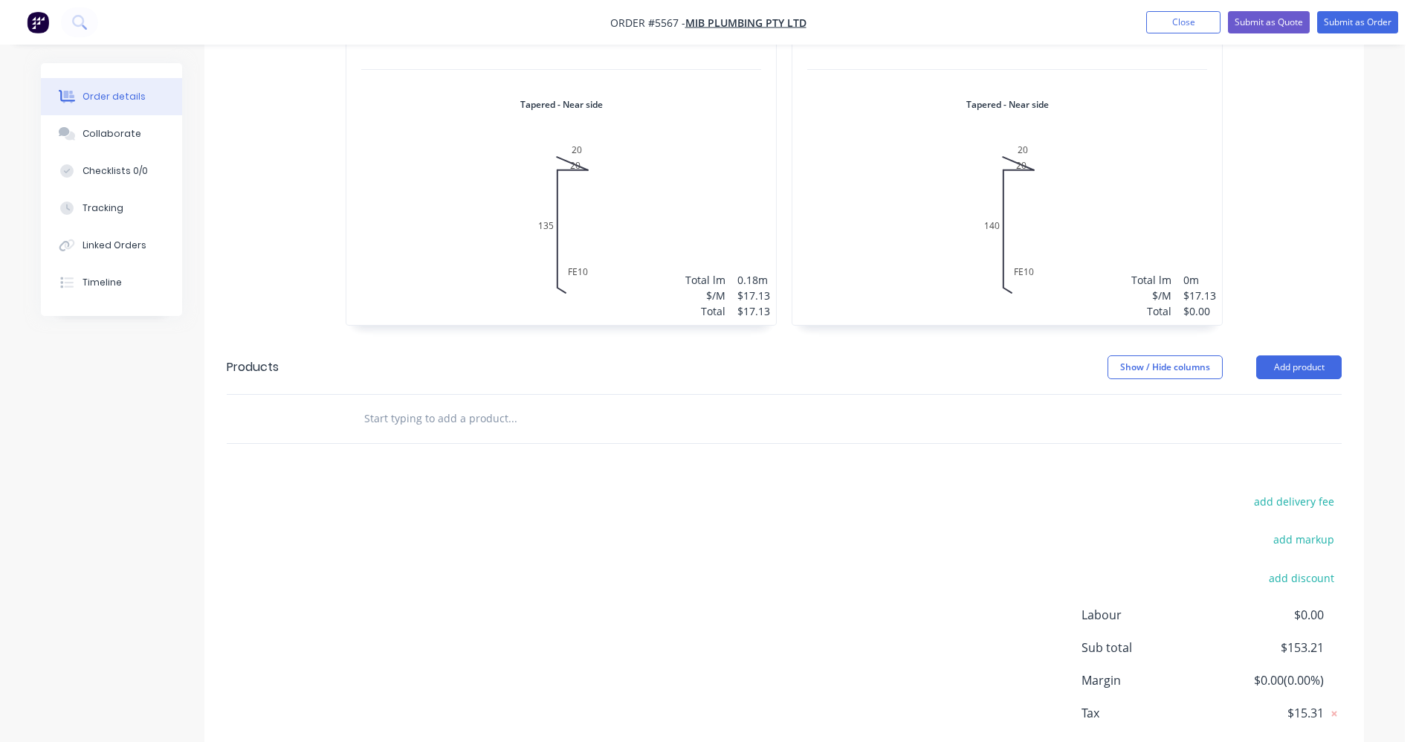
click at [473, 404] on input "text" at bounding box center [512, 419] width 297 height 30
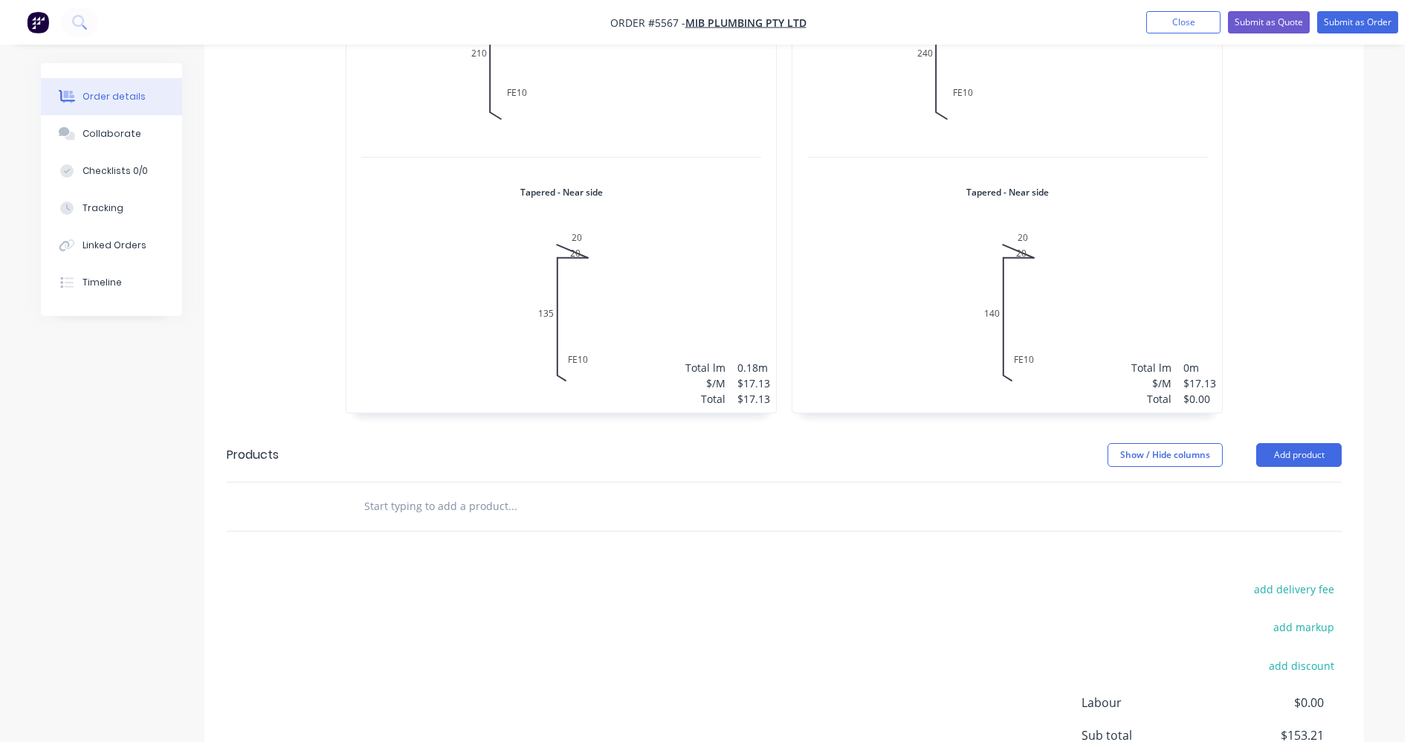
scroll to position [2230, 0]
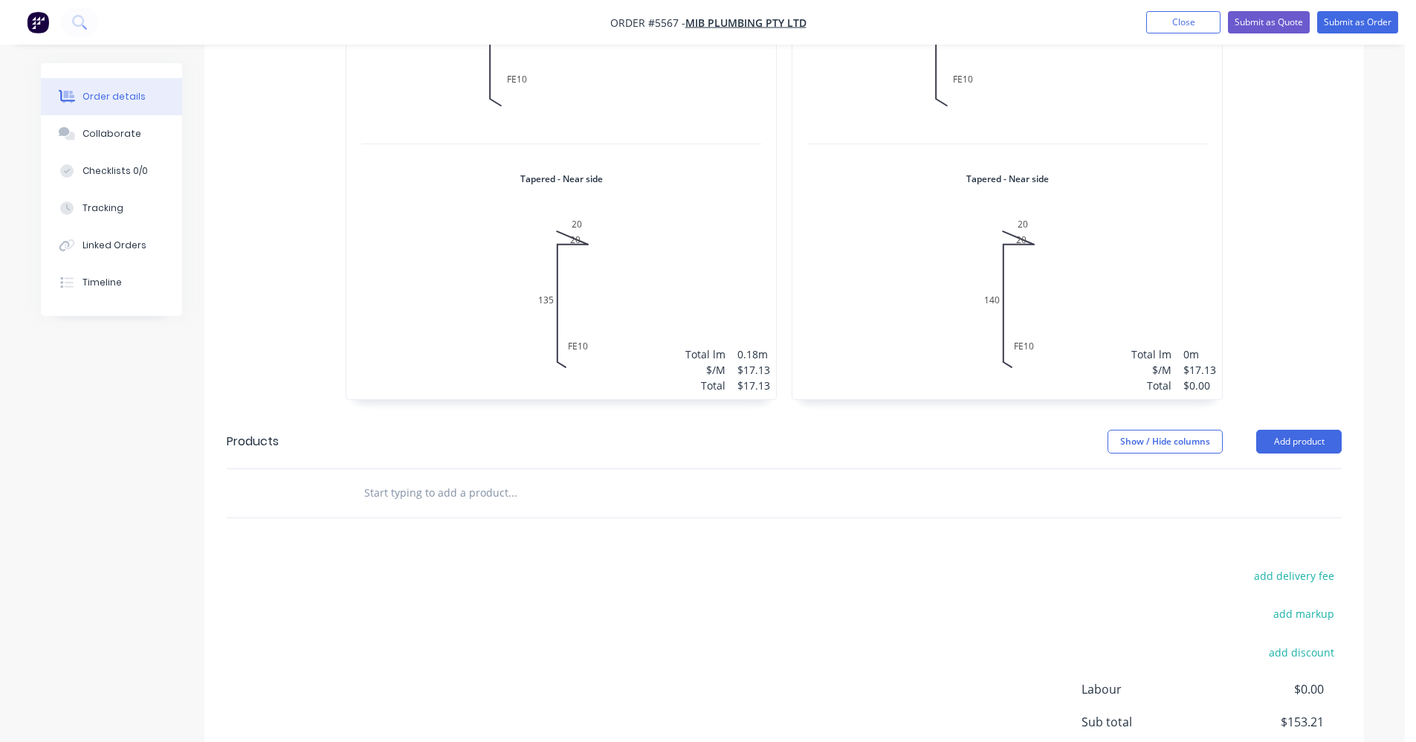
click at [397, 478] on input "text" at bounding box center [512, 493] width 297 height 30
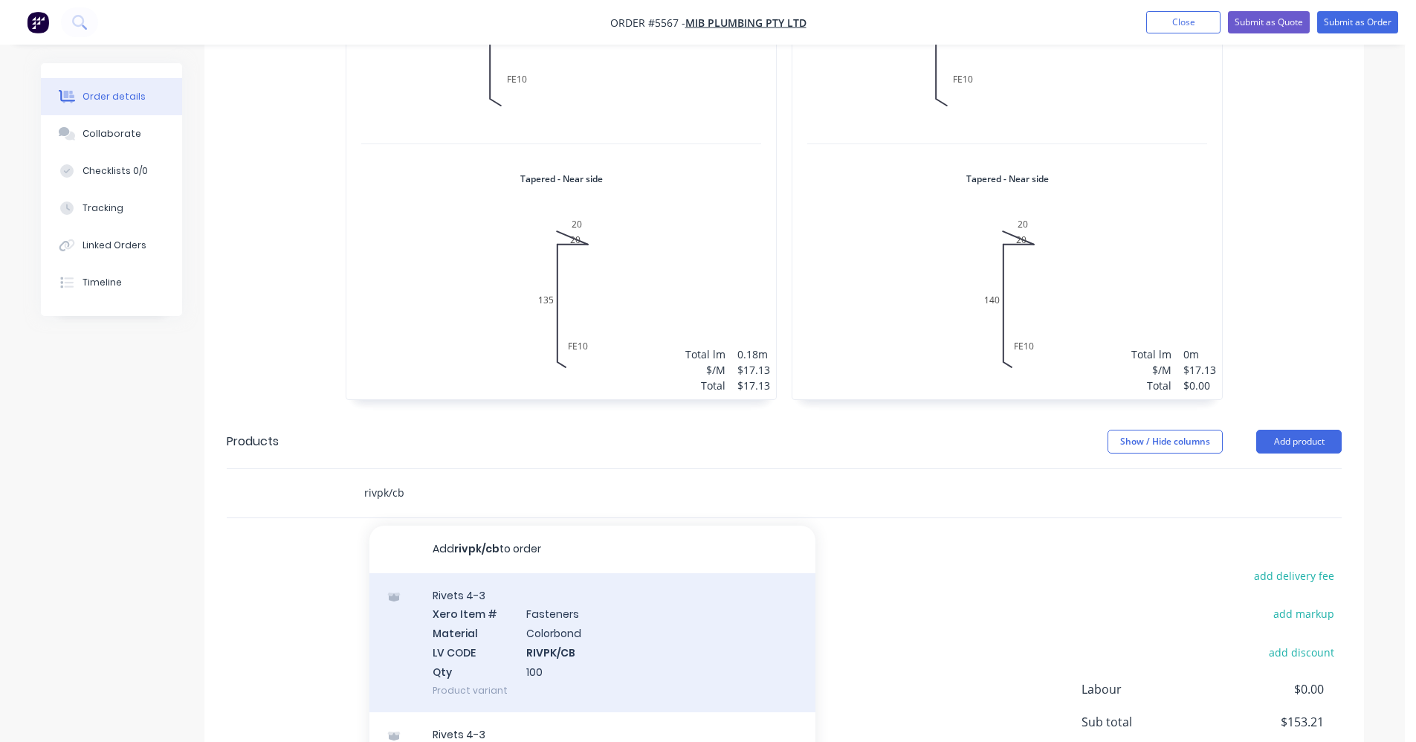
type input "rivpk/cb"
click at [573, 594] on div "Rivets 4-3 Xero Item # Fasteners Material Colorbond LV CODE RIVPK/CB Qty 100 Pr…" at bounding box center [592, 642] width 446 height 139
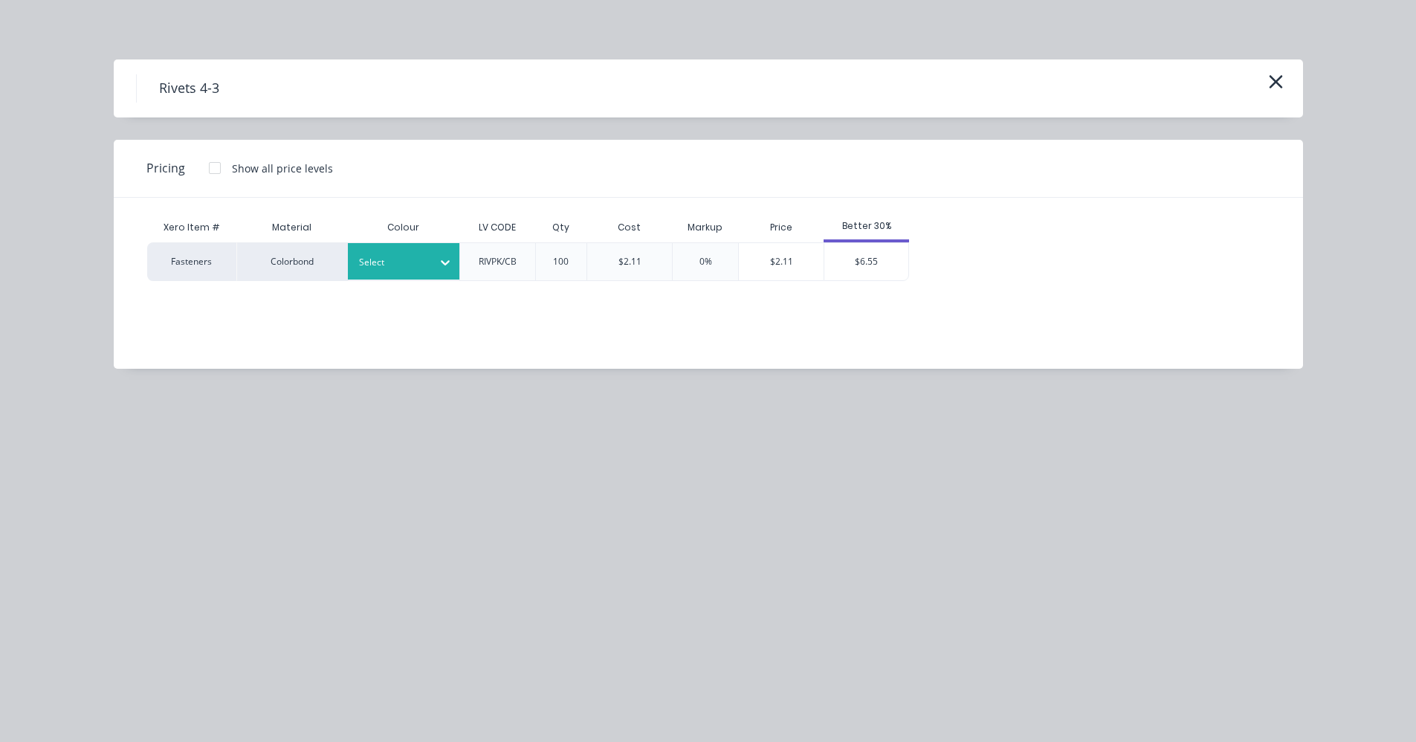
click at [418, 268] on div at bounding box center [392, 262] width 67 height 16
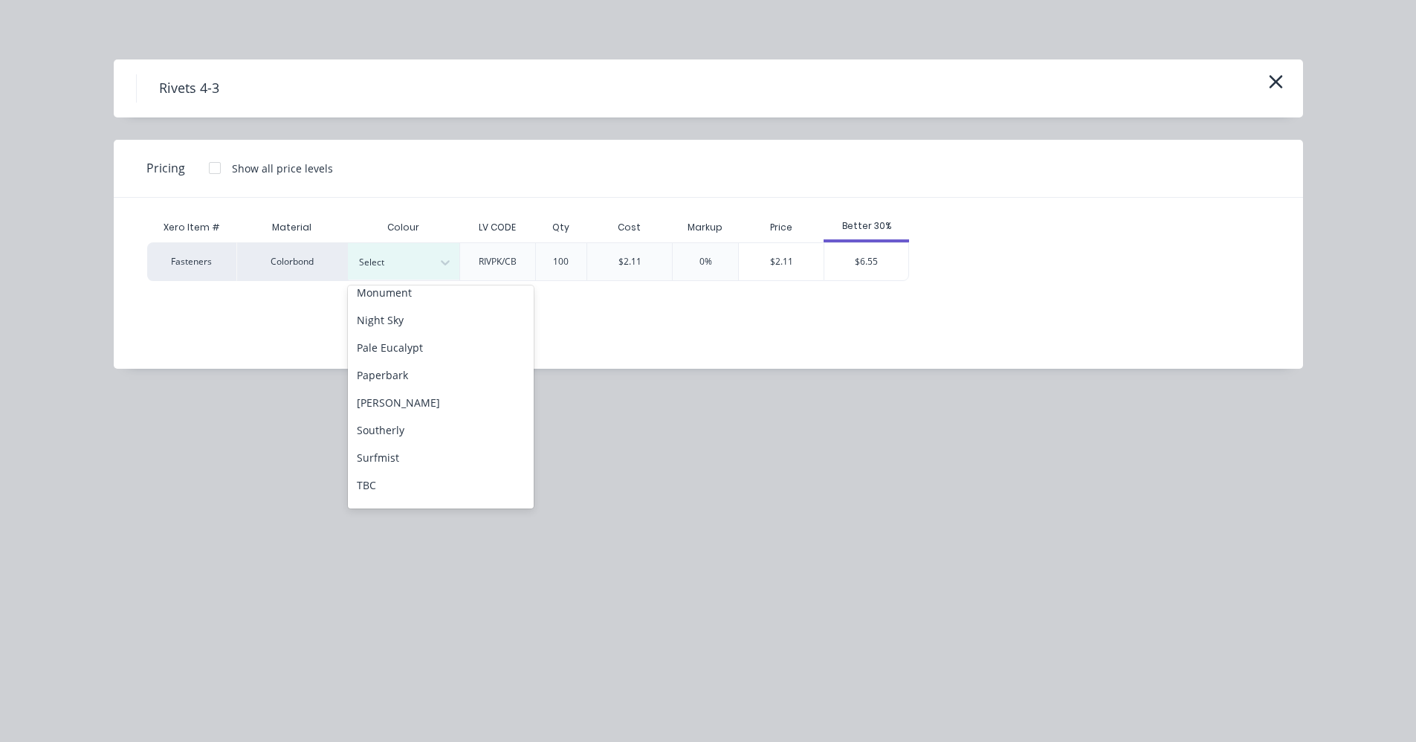
scroll to position [416, 0]
click at [434, 493] on div "Woodland Grey" at bounding box center [441, 492] width 186 height 28
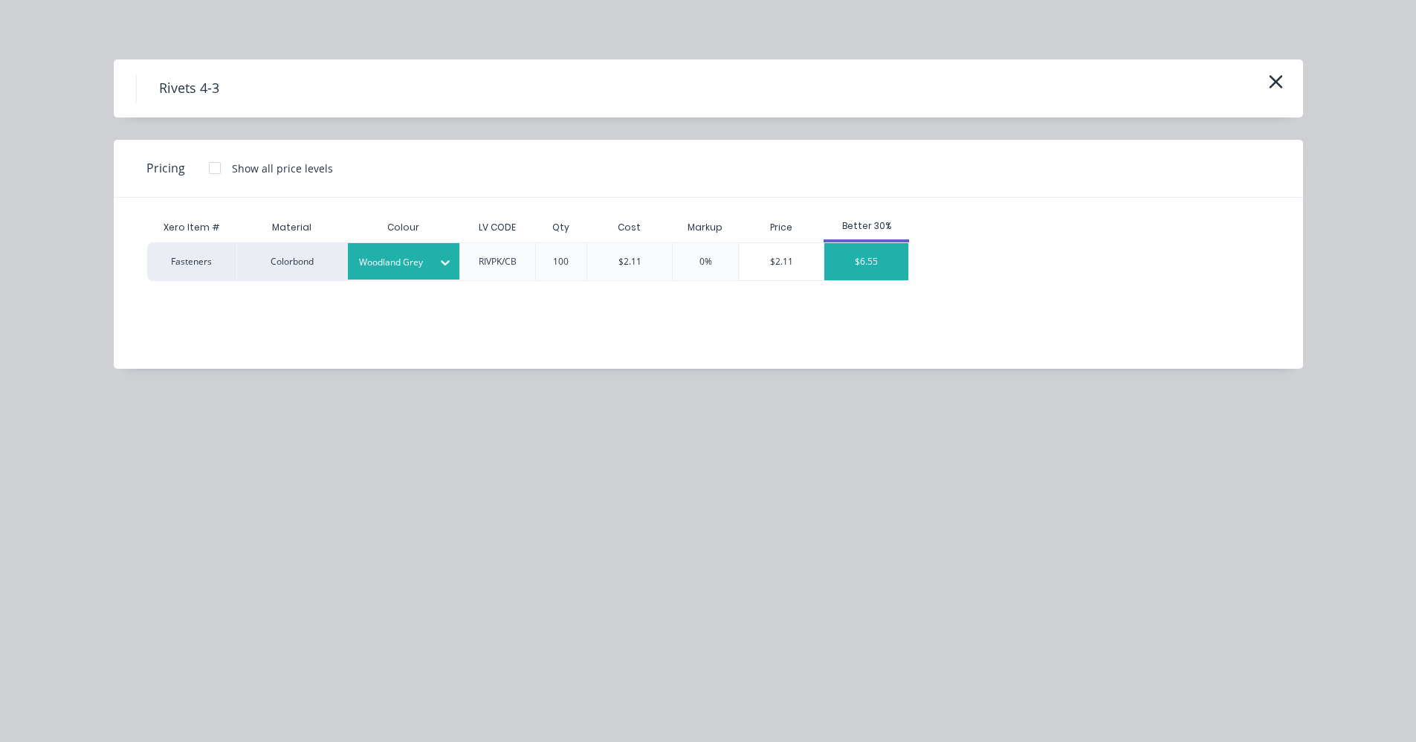
click at [874, 263] on div "$6.55" at bounding box center [866, 261] width 84 height 37
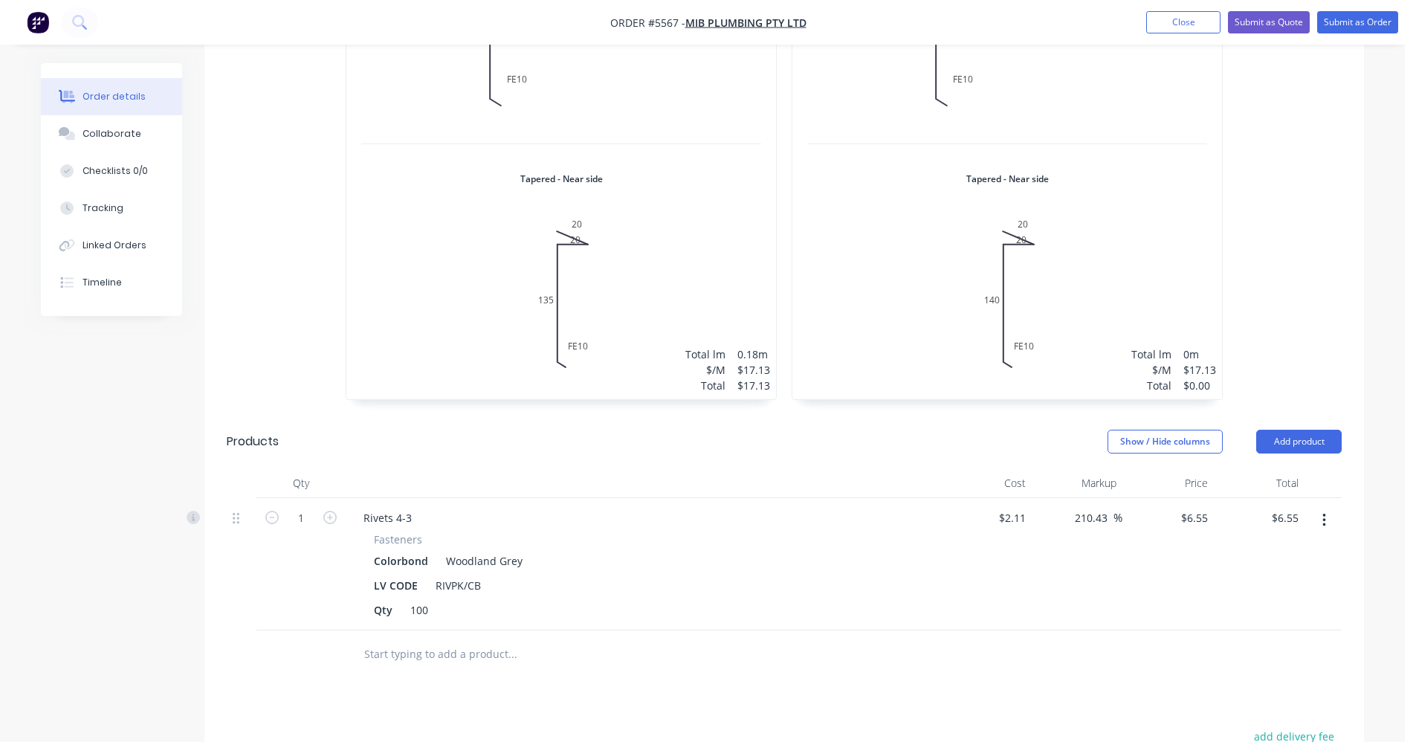
click at [393, 639] on input "text" at bounding box center [512, 654] width 297 height 30
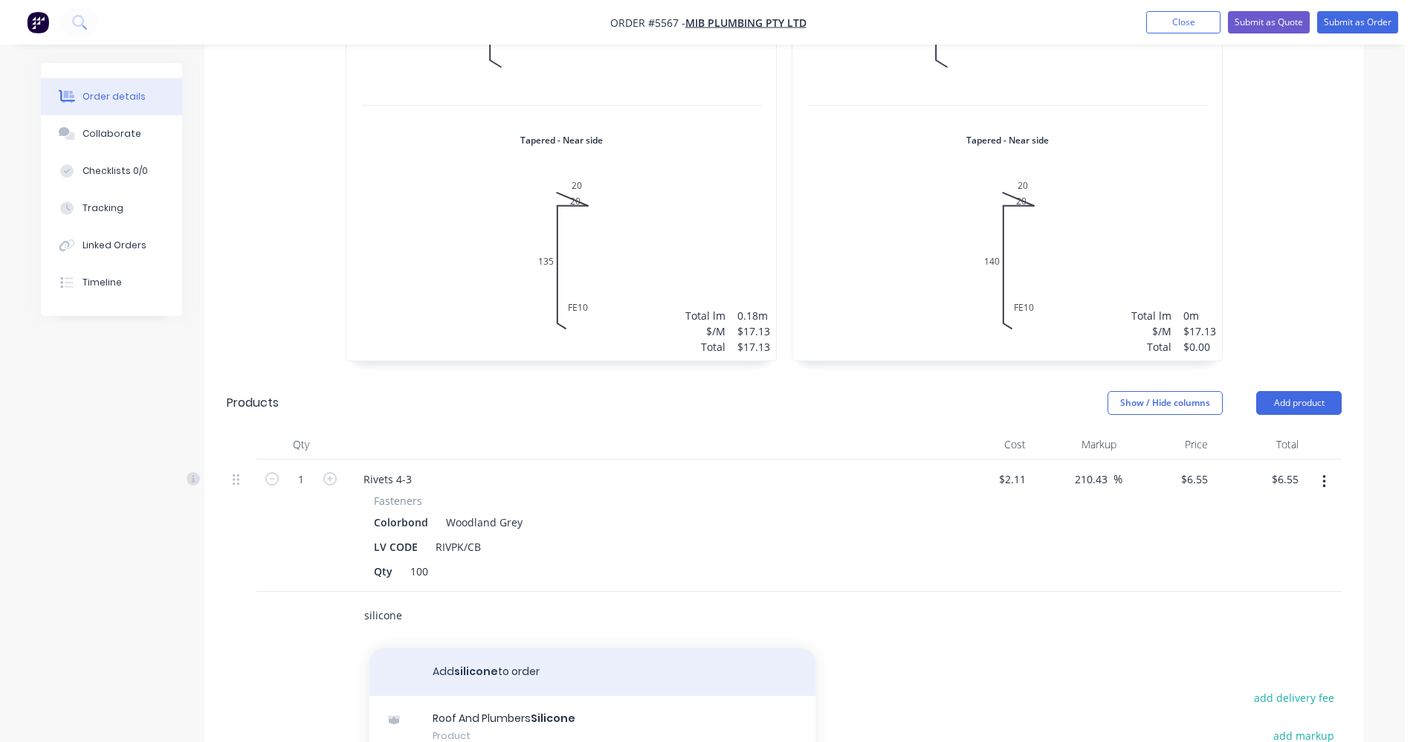
scroll to position [2305, 0]
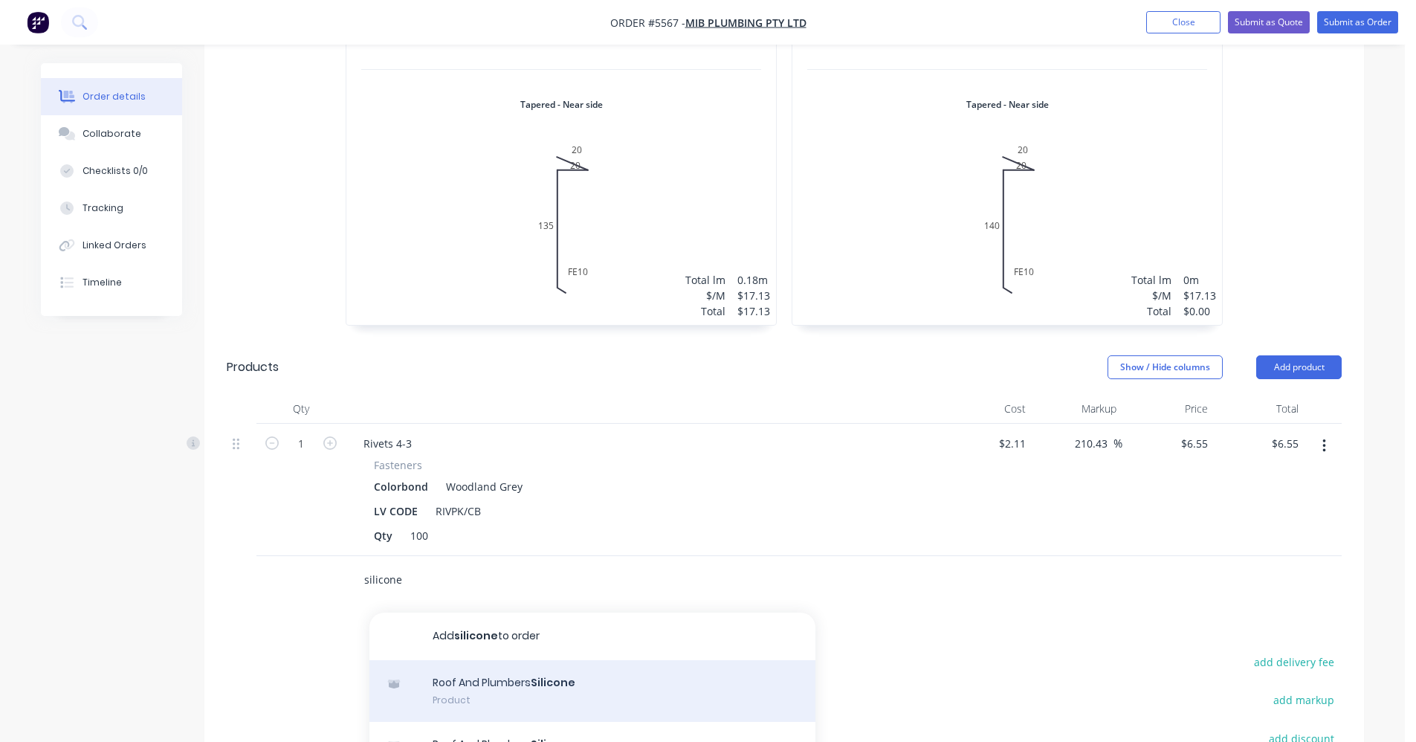
type input "silicone"
click at [546, 660] on div "Roof And Plumbers Silicone Product" at bounding box center [592, 691] width 446 height 62
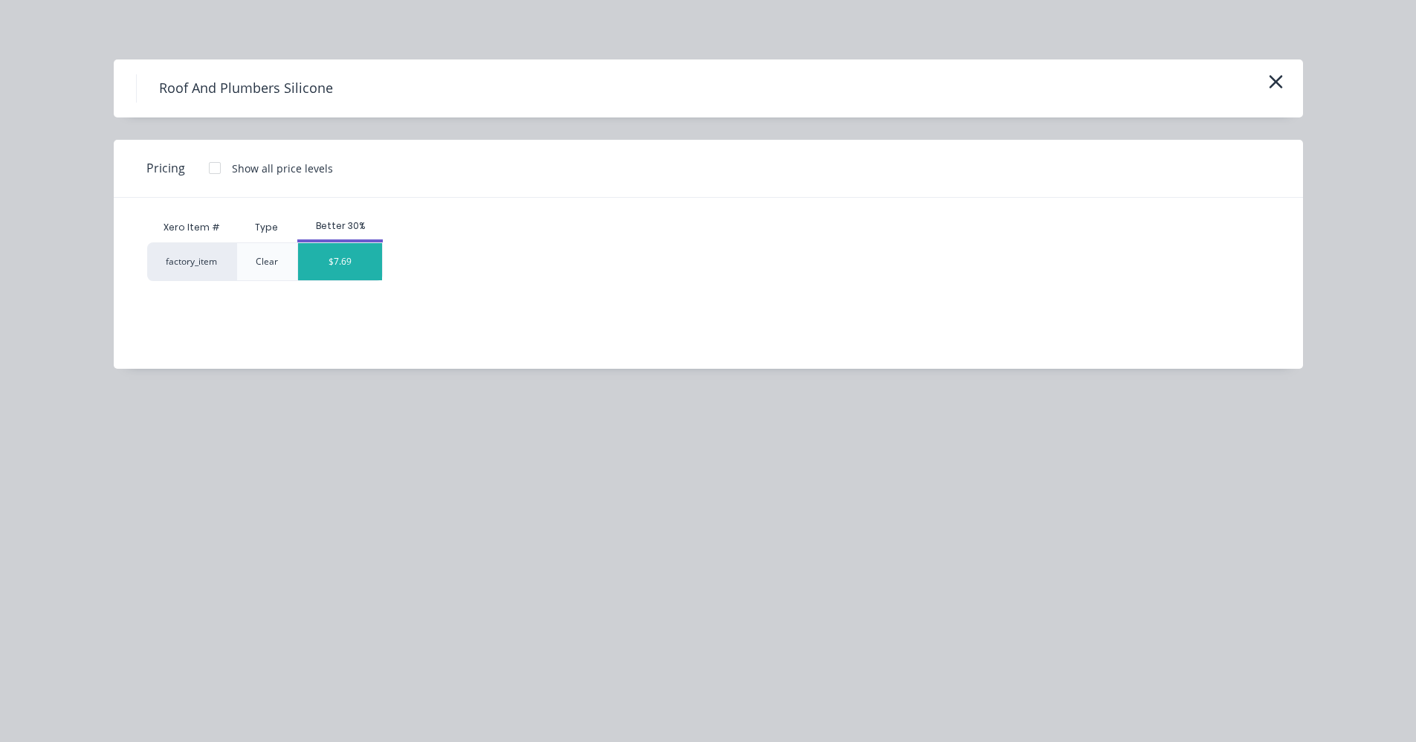
click at [342, 259] on div "$7.69" at bounding box center [340, 261] width 84 height 37
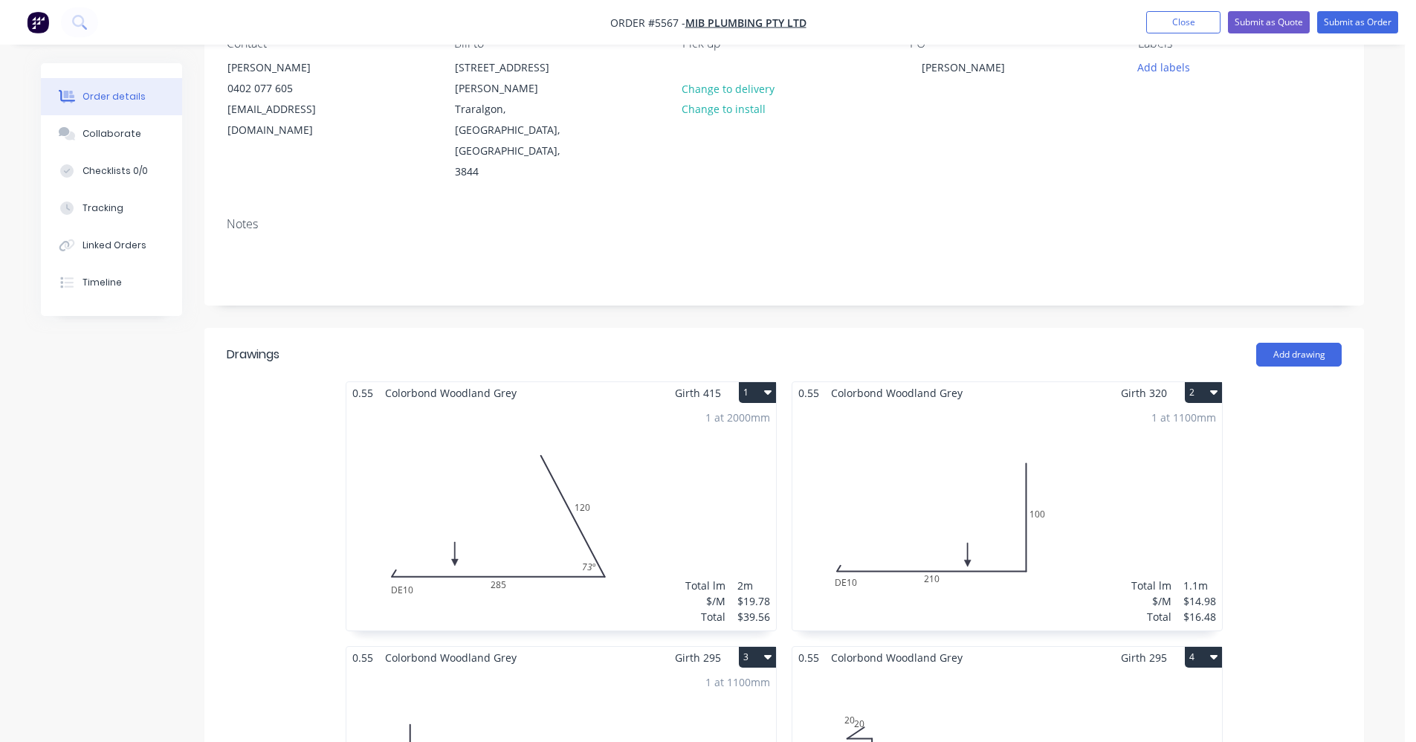
scroll to position [0, 0]
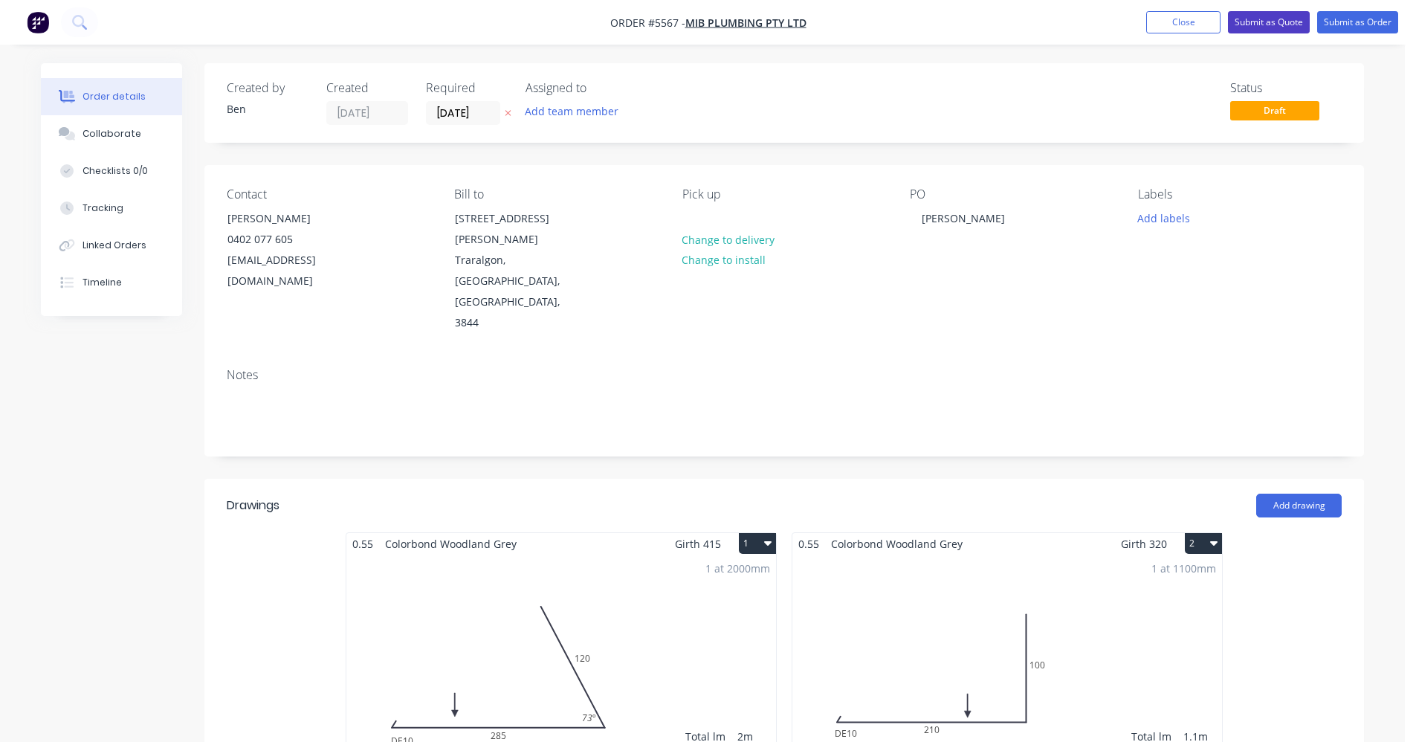
click at [1278, 19] on button "Submit as Quote" at bounding box center [1269, 22] width 82 height 22
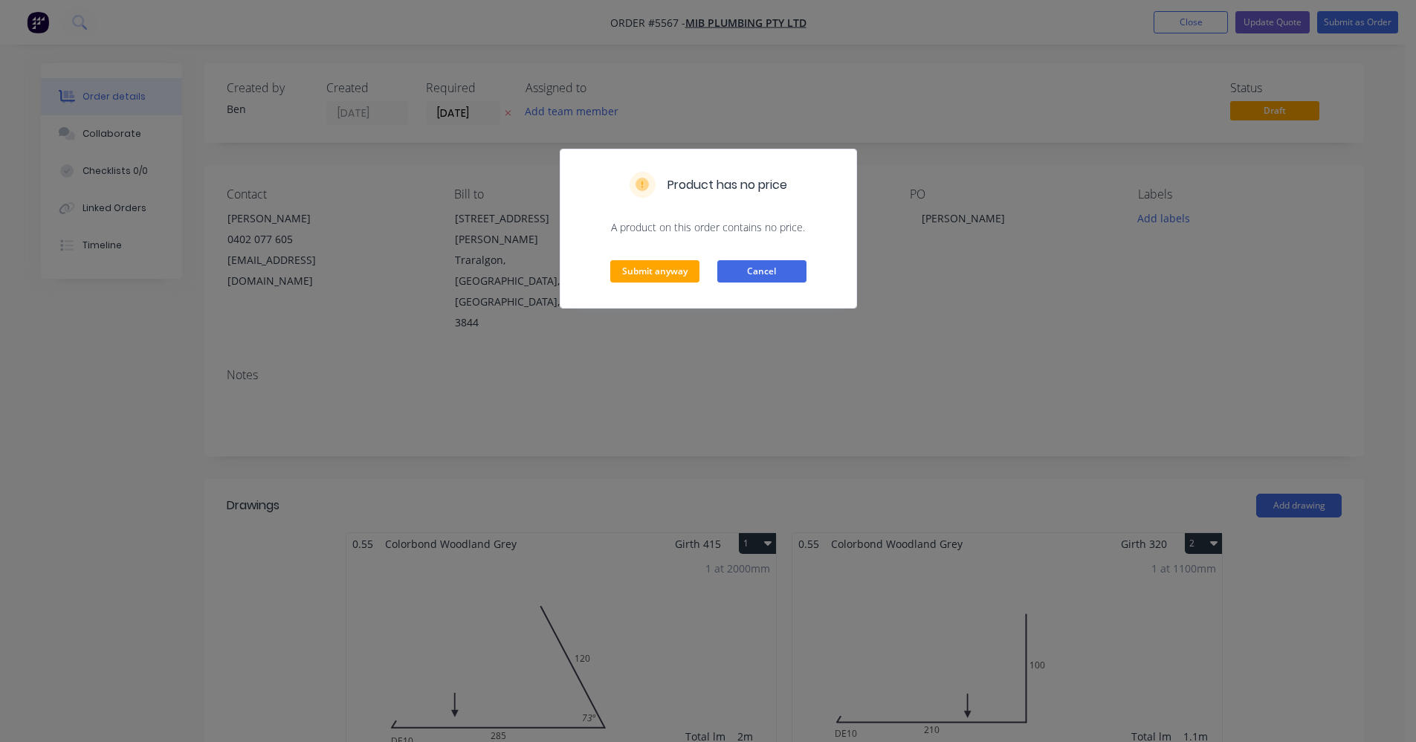
click at [757, 271] on button "Cancel" at bounding box center [761, 271] width 89 height 22
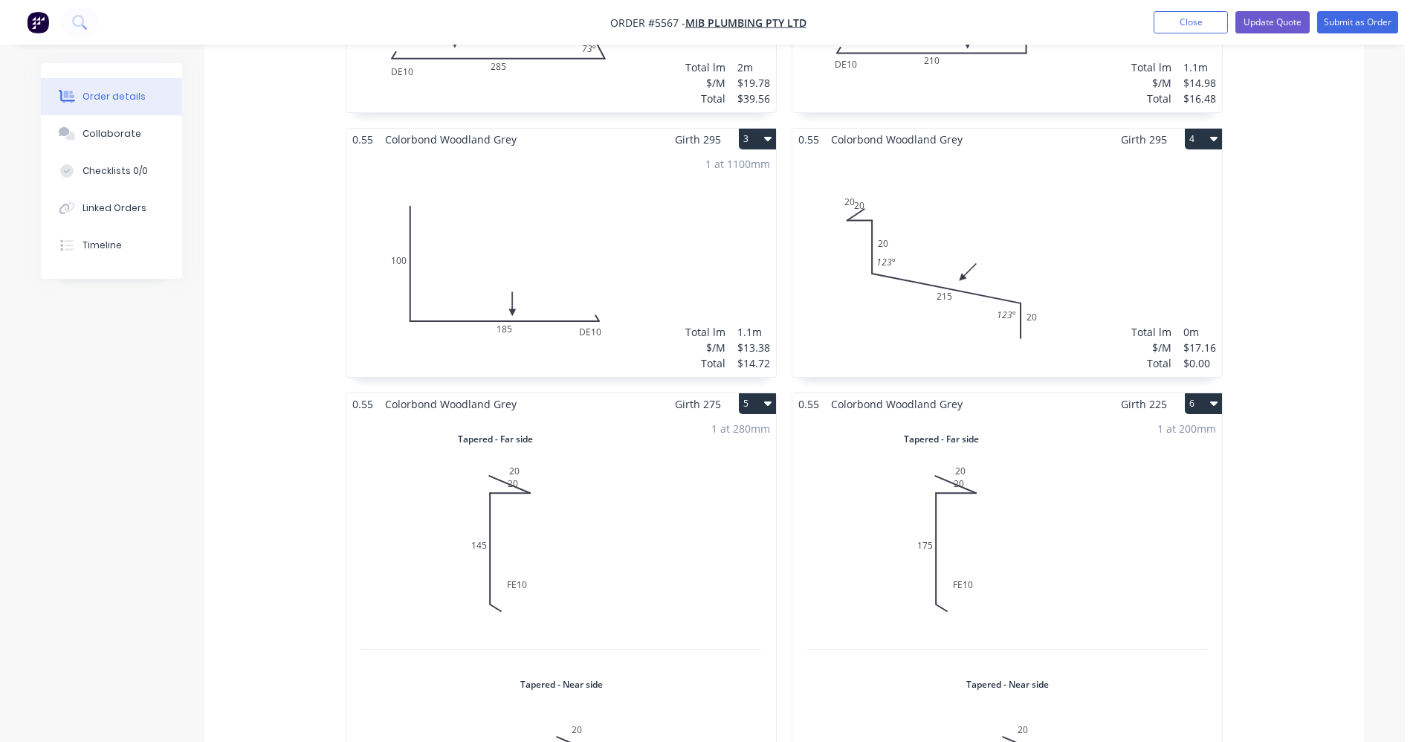
click at [1110, 173] on div "Total lm $/M Total 0m $17.16 $0.00" at bounding box center [1007, 263] width 430 height 227
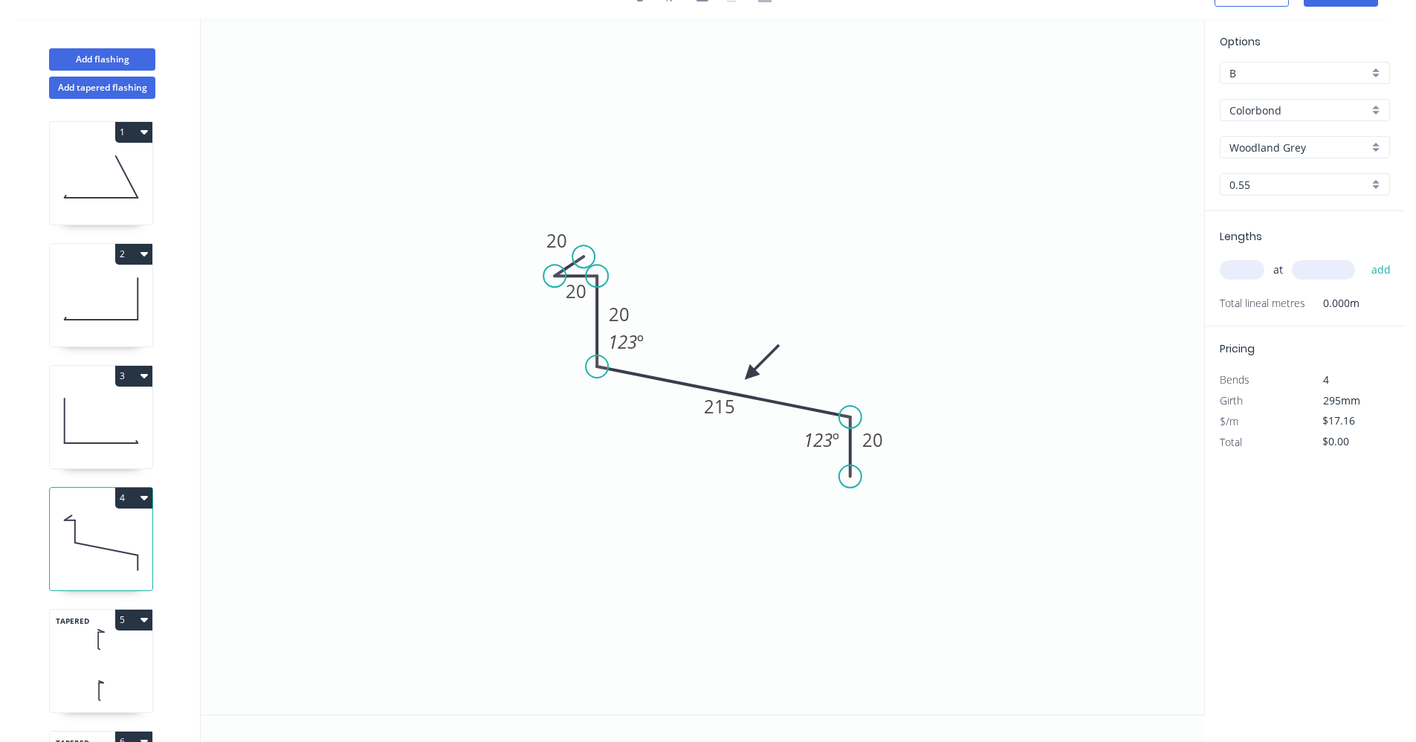
scroll to position [28, 0]
click at [1243, 265] on input "text" at bounding box center [1242, 269] width 45 height 19
type input "1"
type input "1600"
click at [1364, 257] on button "add" at bounding box center [1381, 269] width 35 height 25
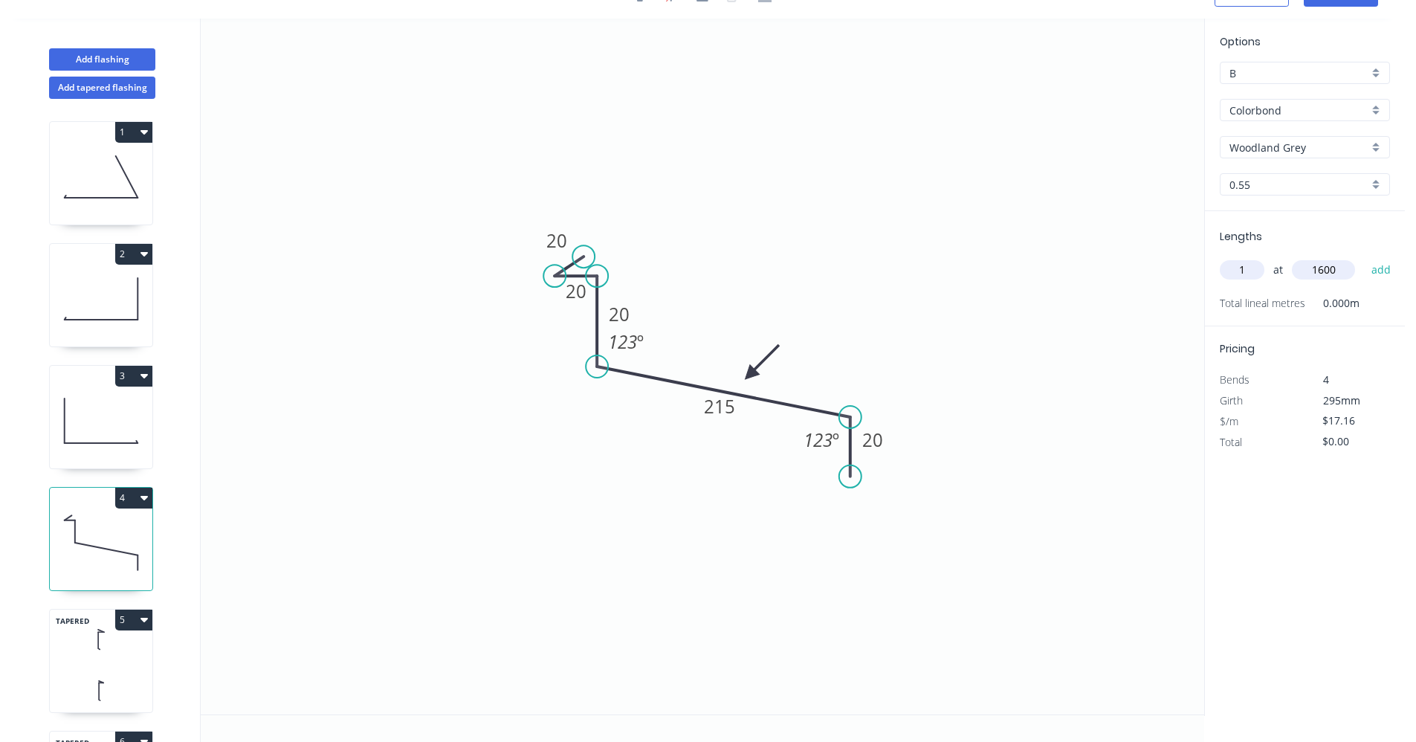
type input "$27.46"
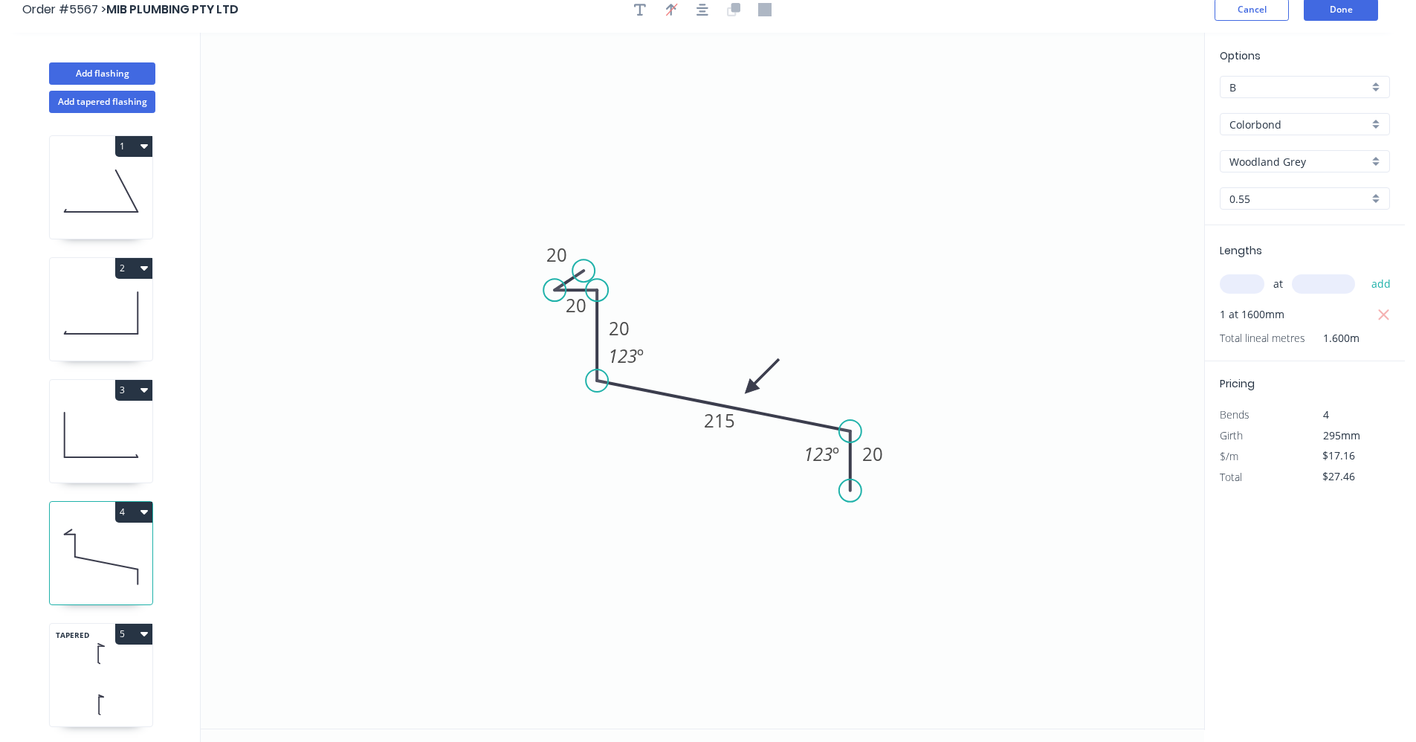
scroll to position [0, 0]
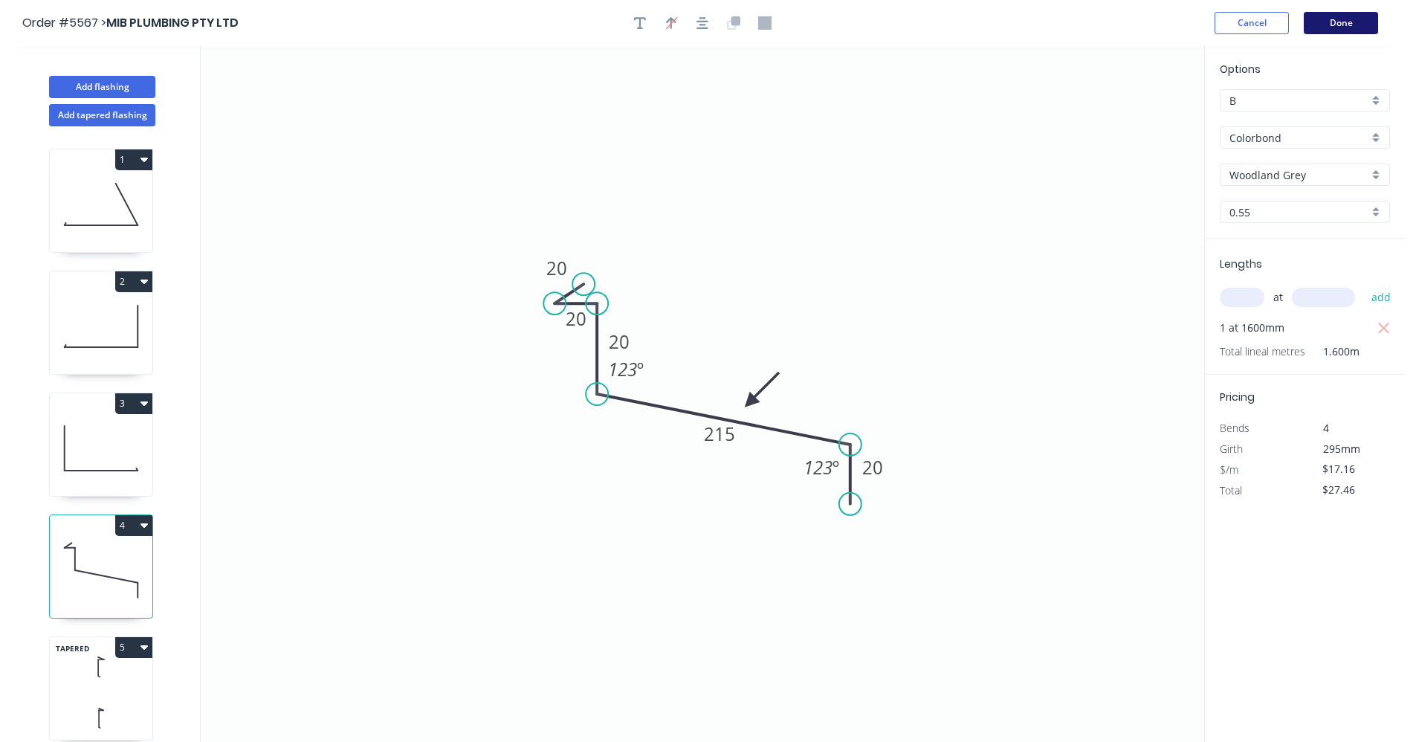
click at [1343, 22] on button "Done" at bounding box center [1341, 23] width 74 height 22
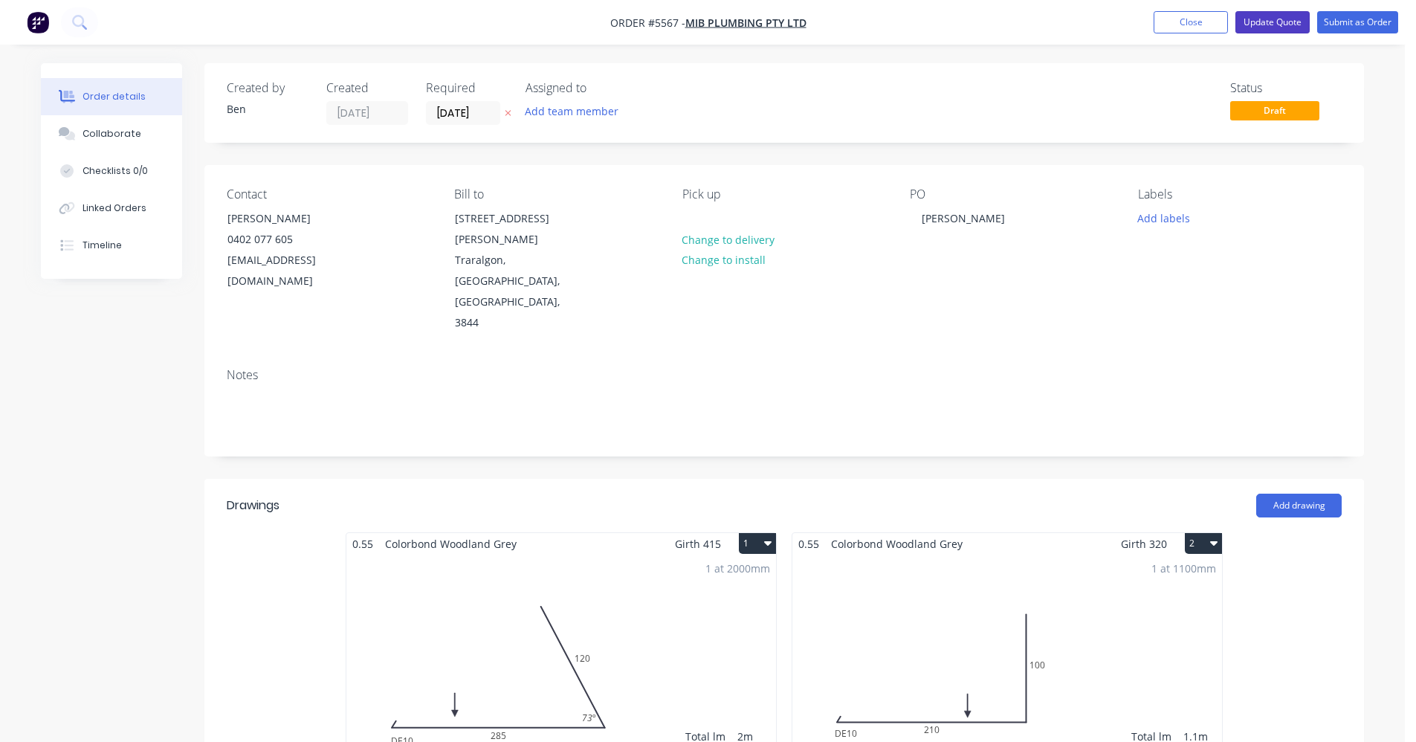
drag, startPoint x: 1273, startPoint y: 25, endPoint x: 602, endPoint y: 137, distance: 679.8
click at [461, 120] on input "[DATE]" at bounding box center [463, 113] width 73 height 22
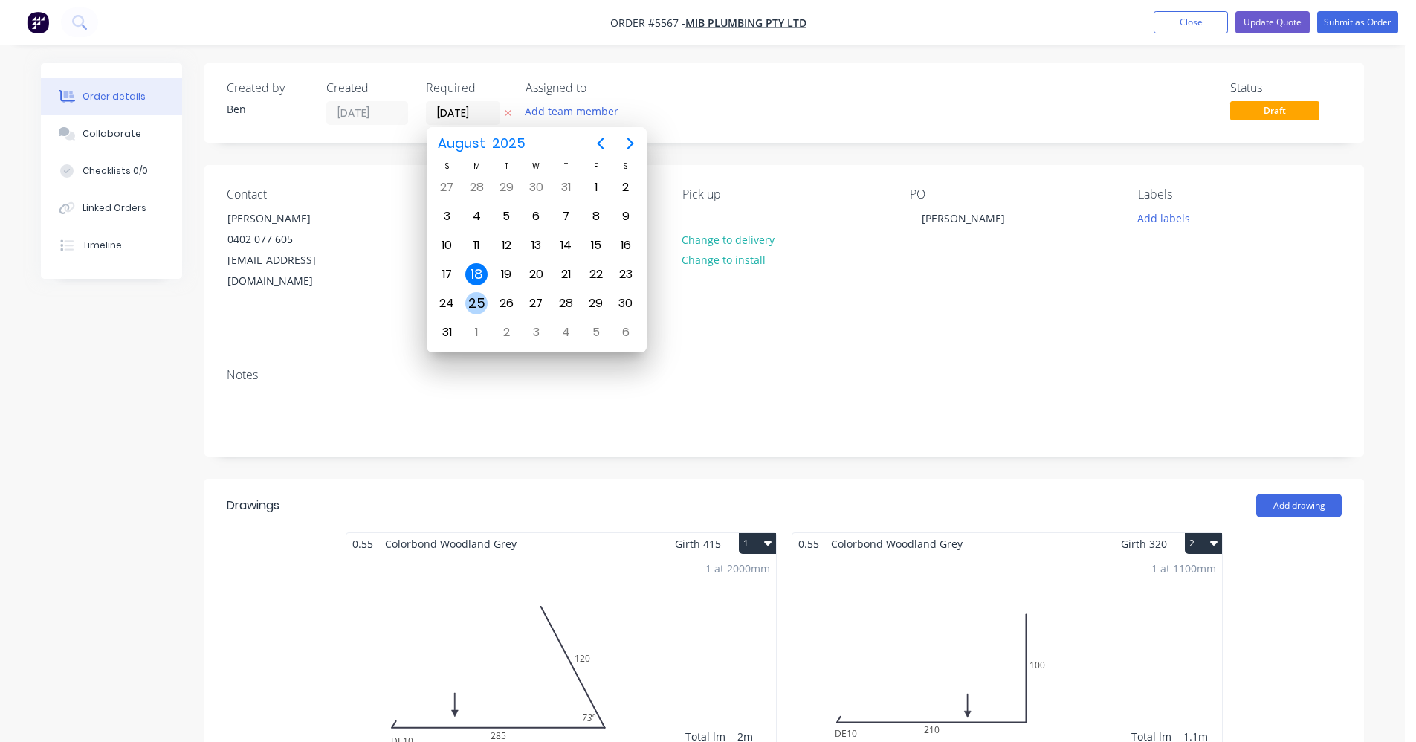
click at [482, 306] on div "25" at bounding box center [476, 303] width 22 height 22
type input "[DATE]"
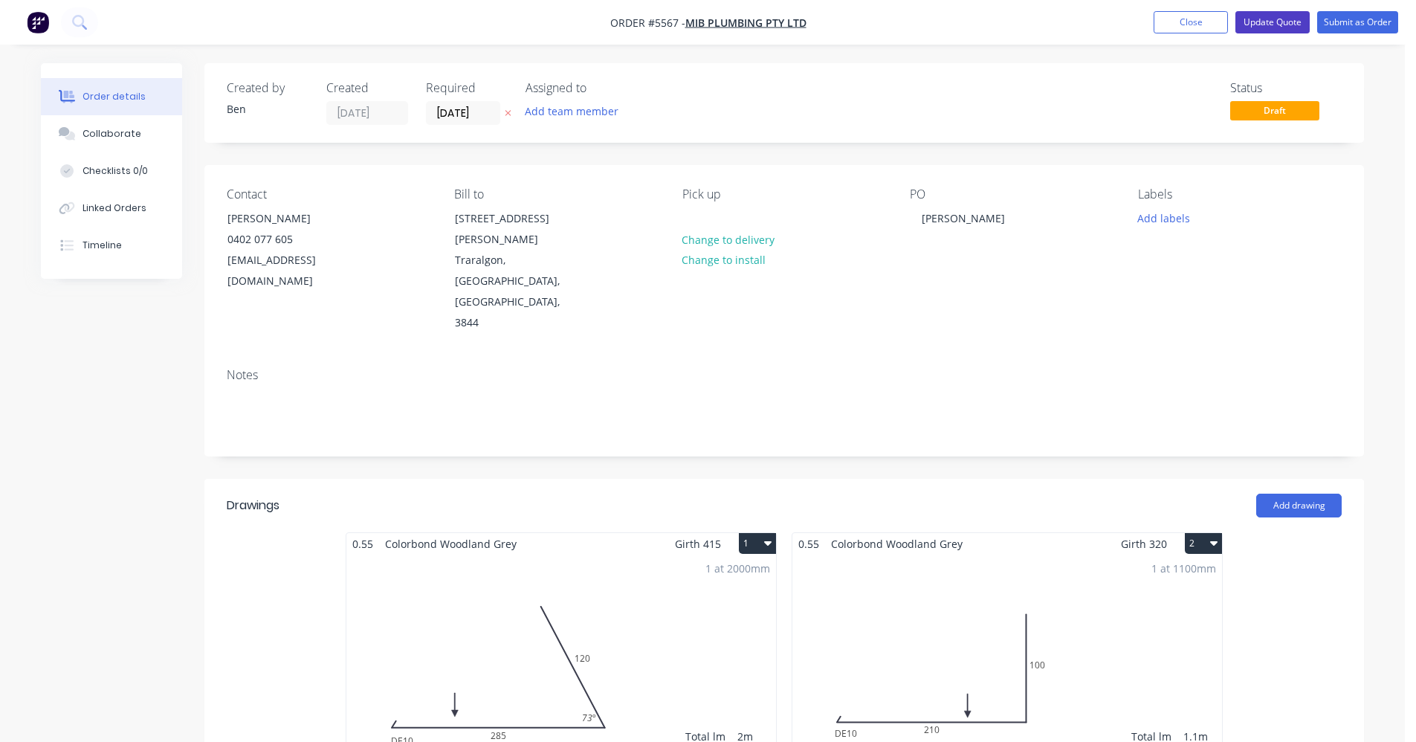
click at [1260, 23] on button "Update Quote" at bounding box center [1273, 22] width 74 height 22
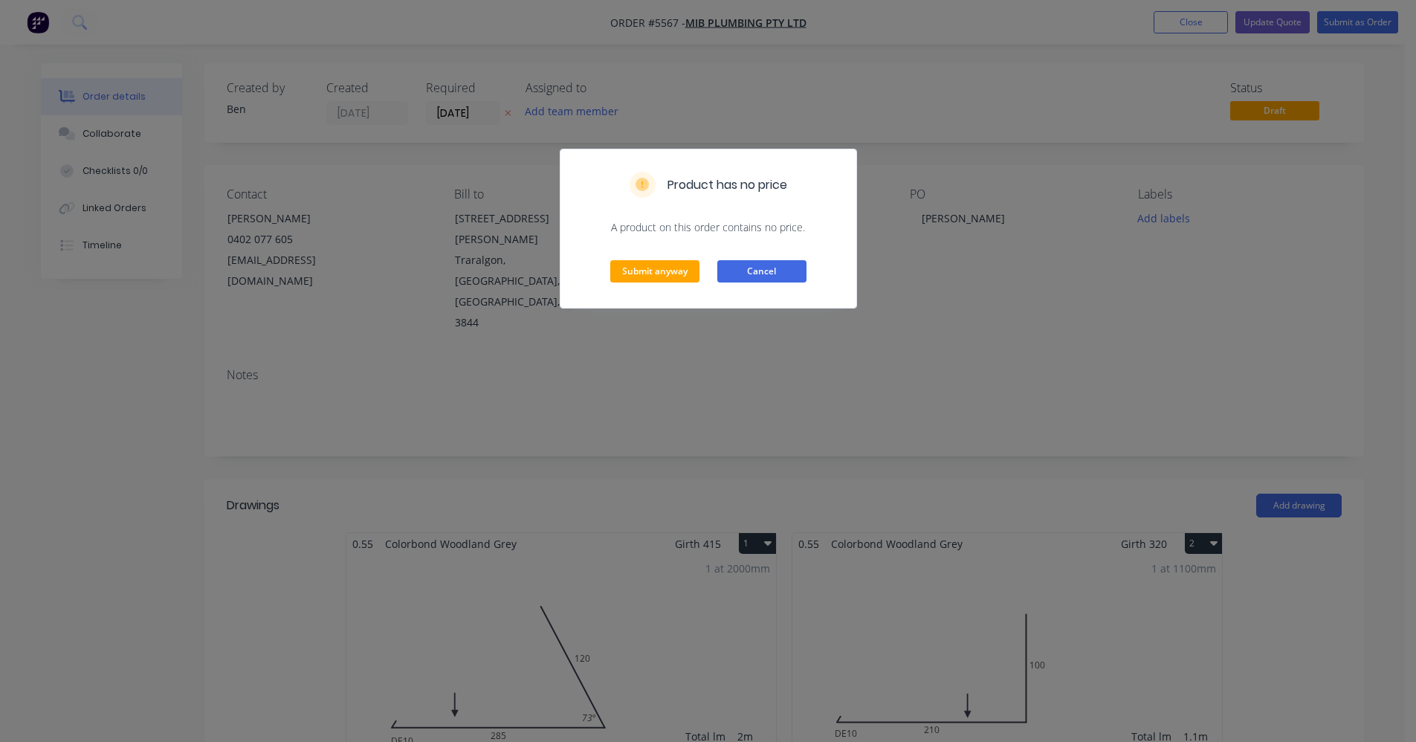
click at [761, 270] on button "Cancel" at bounding box center [761, 271] width 89 height 22
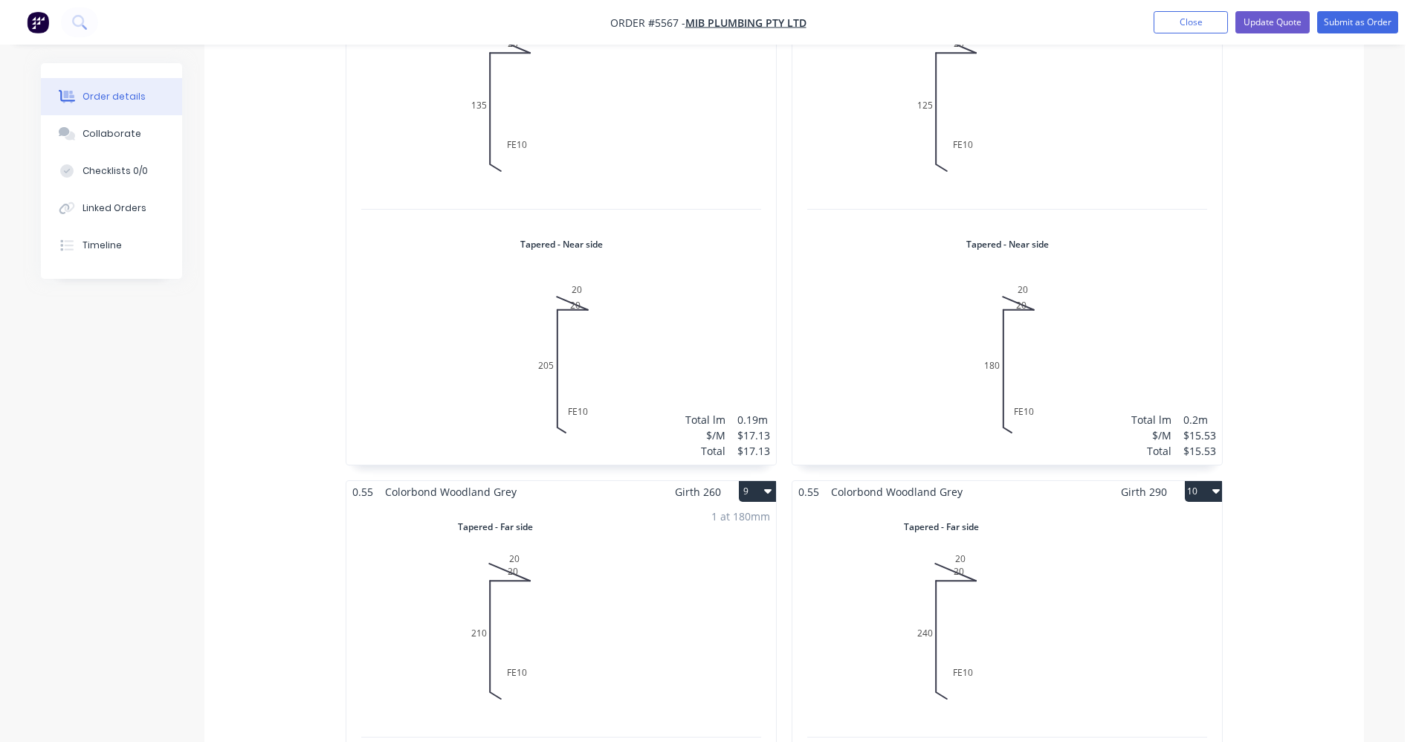
scroll to position [1710, 0]
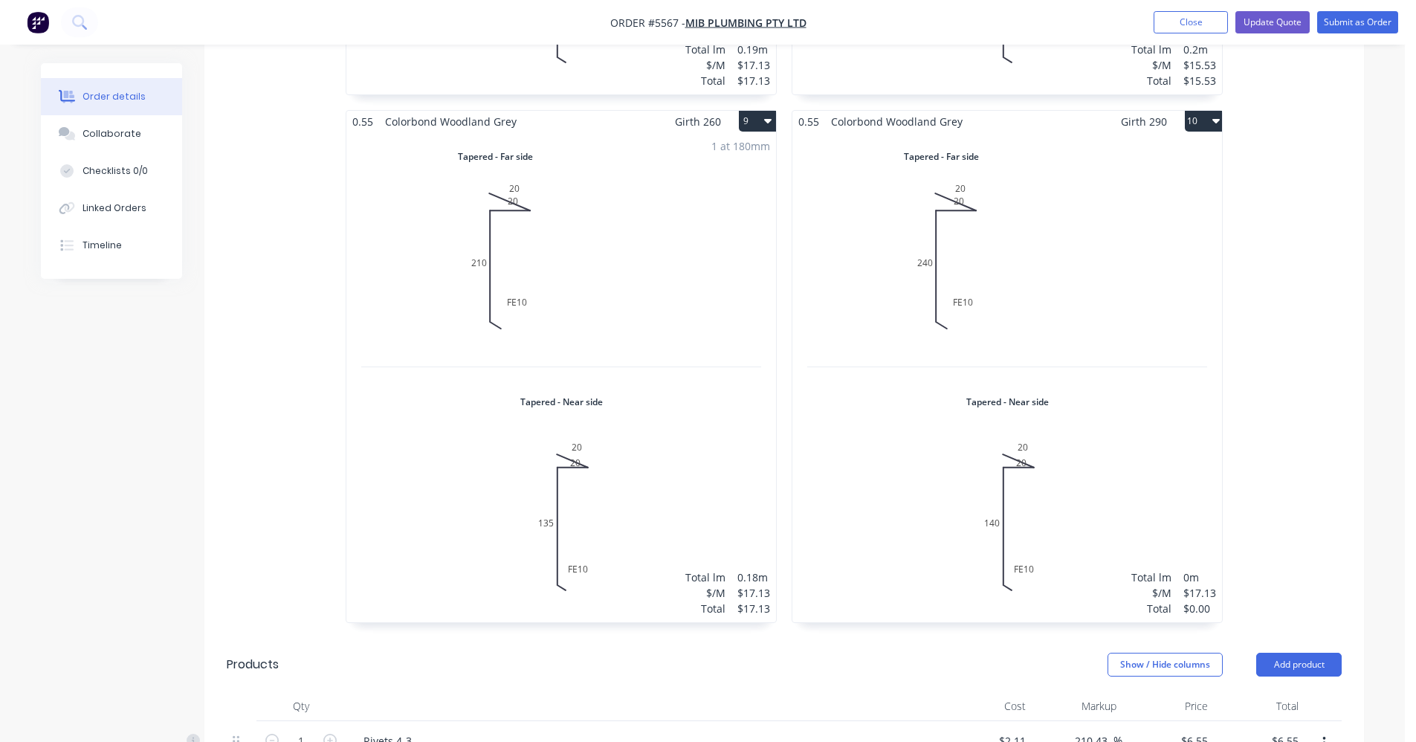
click at [1120, 236] on div "Total lm $/M Total 0m $17.13 $0.00" at bounding box center [1007, 377] width 430 height 490
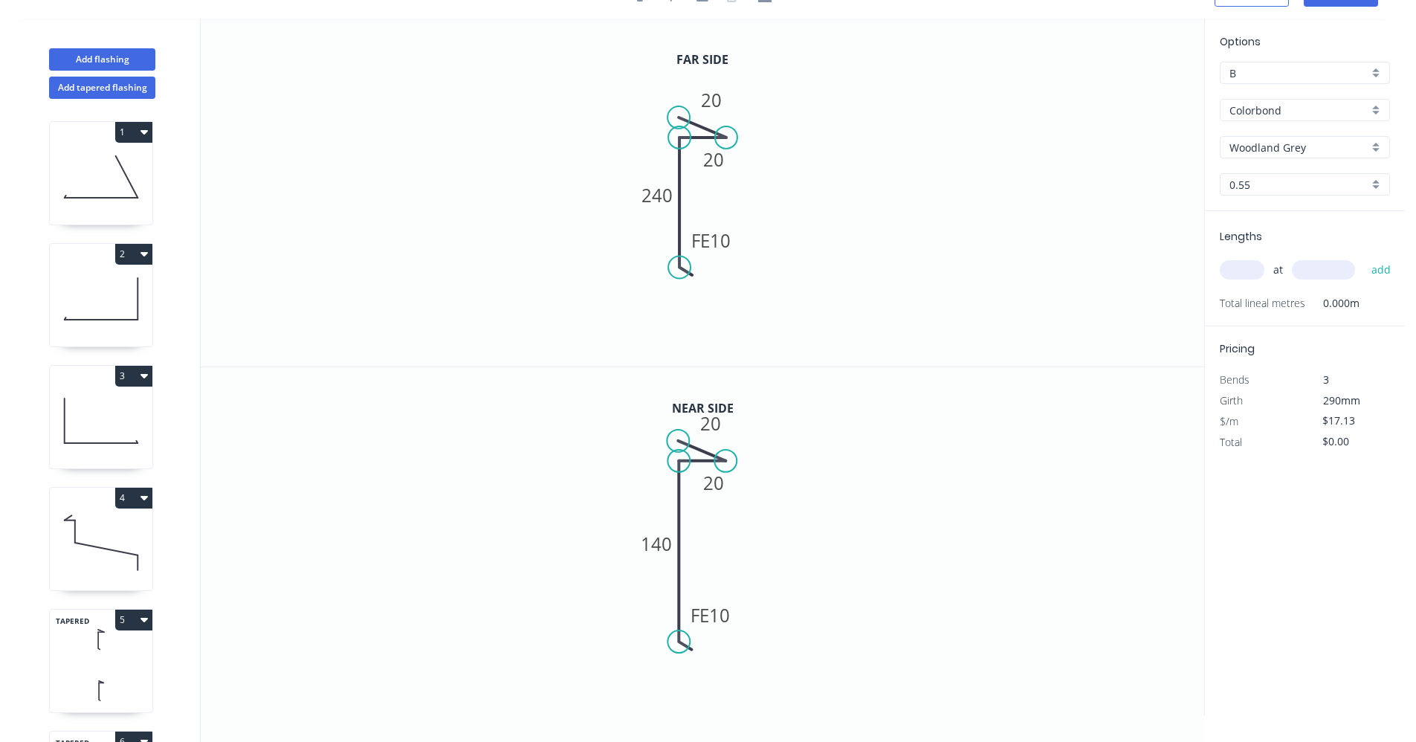
scroll to position [28, 0]
click at [1239, 262] on input "text" at bounding box center [1242, 269] width 45 height 19
type input "1"
type input "280"
click at [1364, 257] on button "add" at bounding box center [1381, 269] width 35 height 25
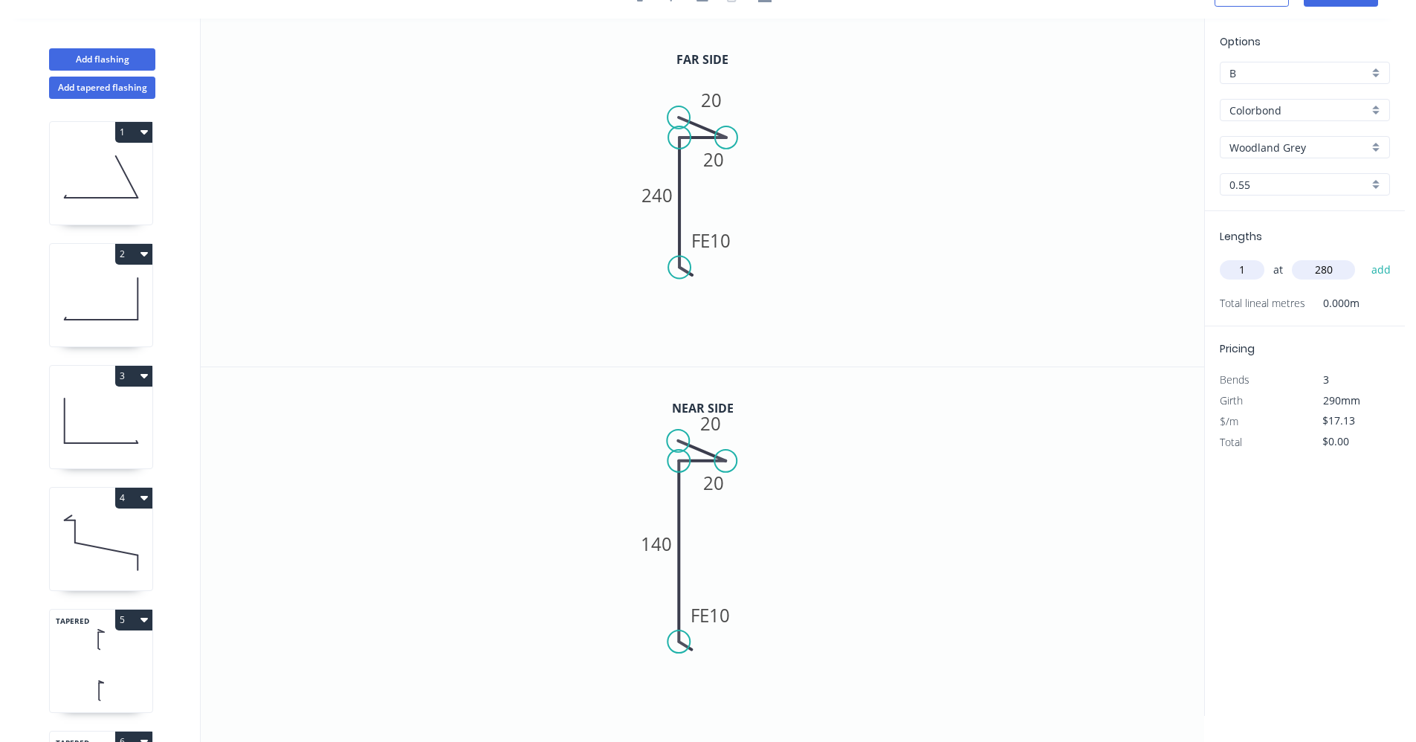
type input "$17.13"
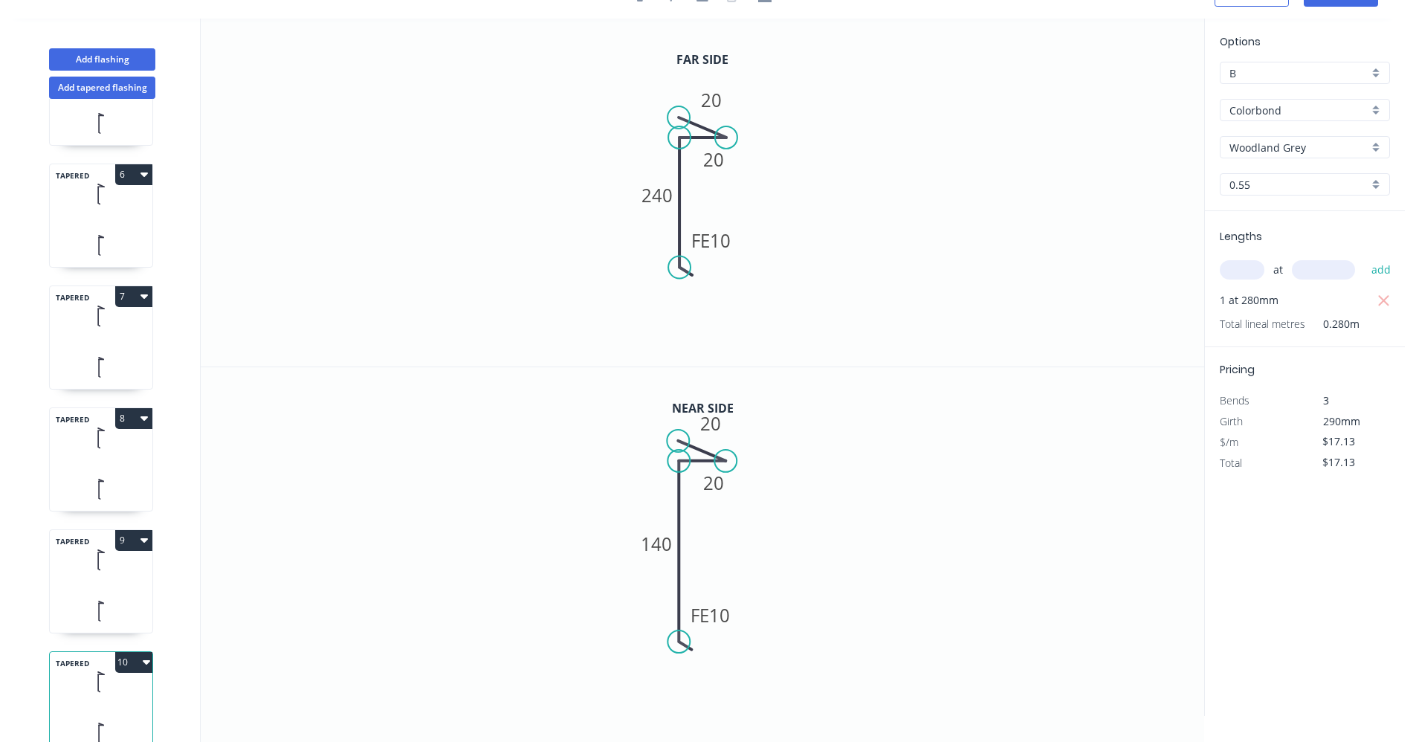
scroll to position [610, 0]
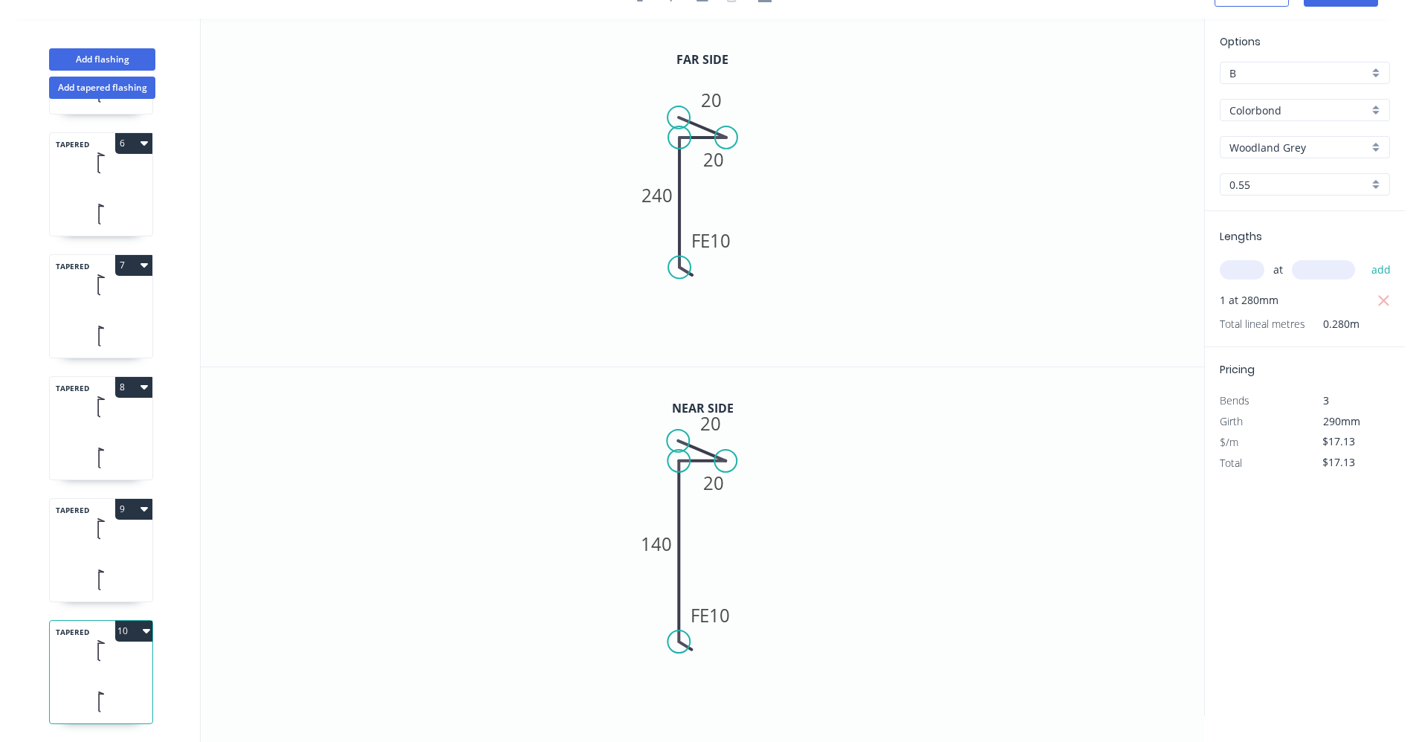
click at [113, 558] on icon at bounding box center [101, 580] width 103 height 44
click at [90, 436] on icon at bounding box center [101, 458] width 103 height 44
type input "$15.53"
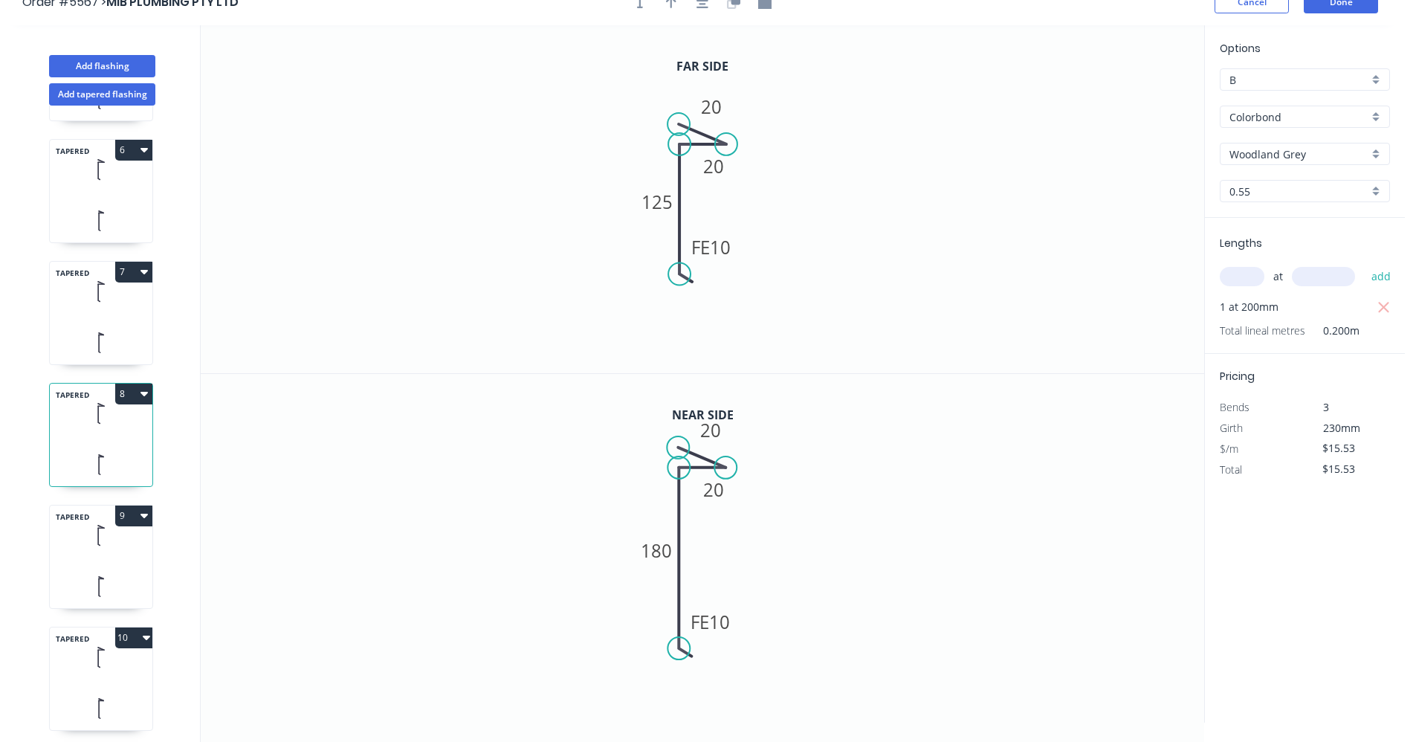
scroll to position [0, 0]
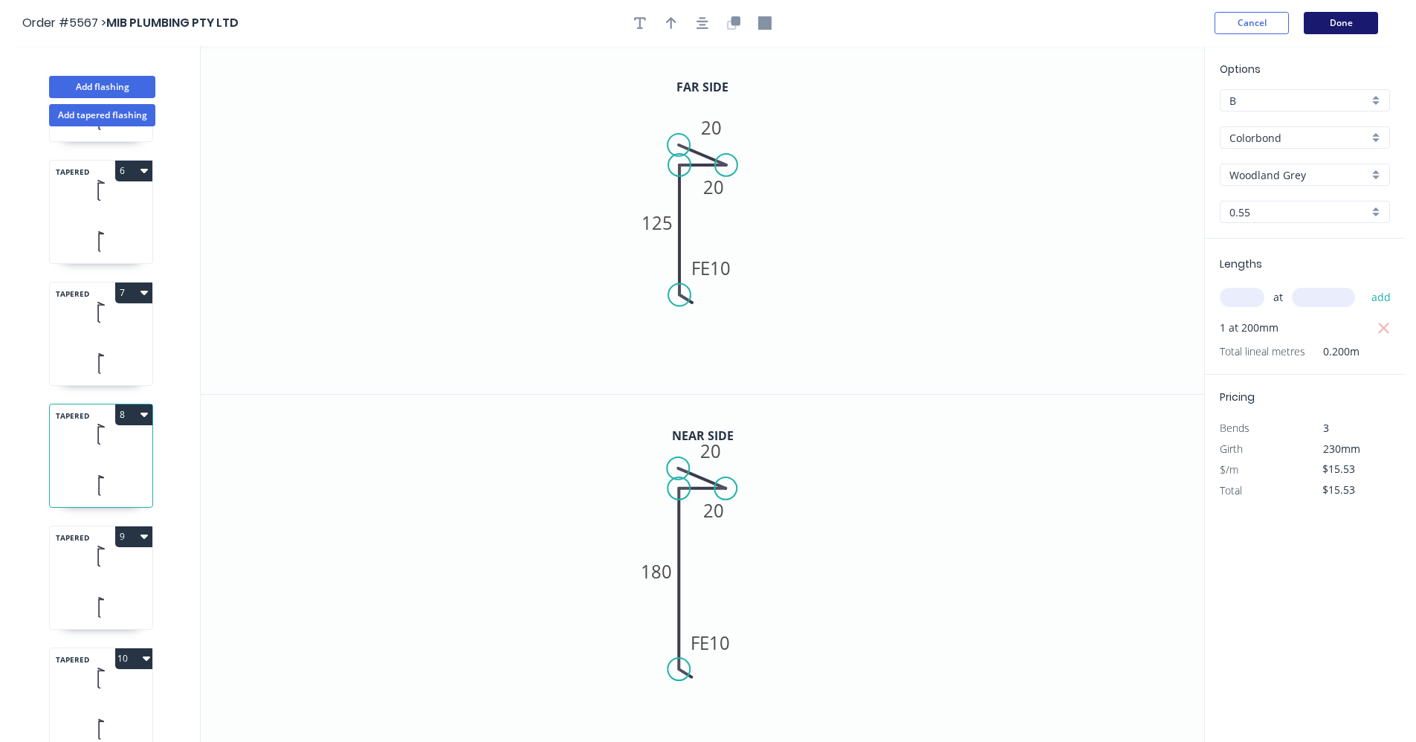
click at [1332, 22] on button "Done" at bounding box center [1341, 23] width 74 height 22
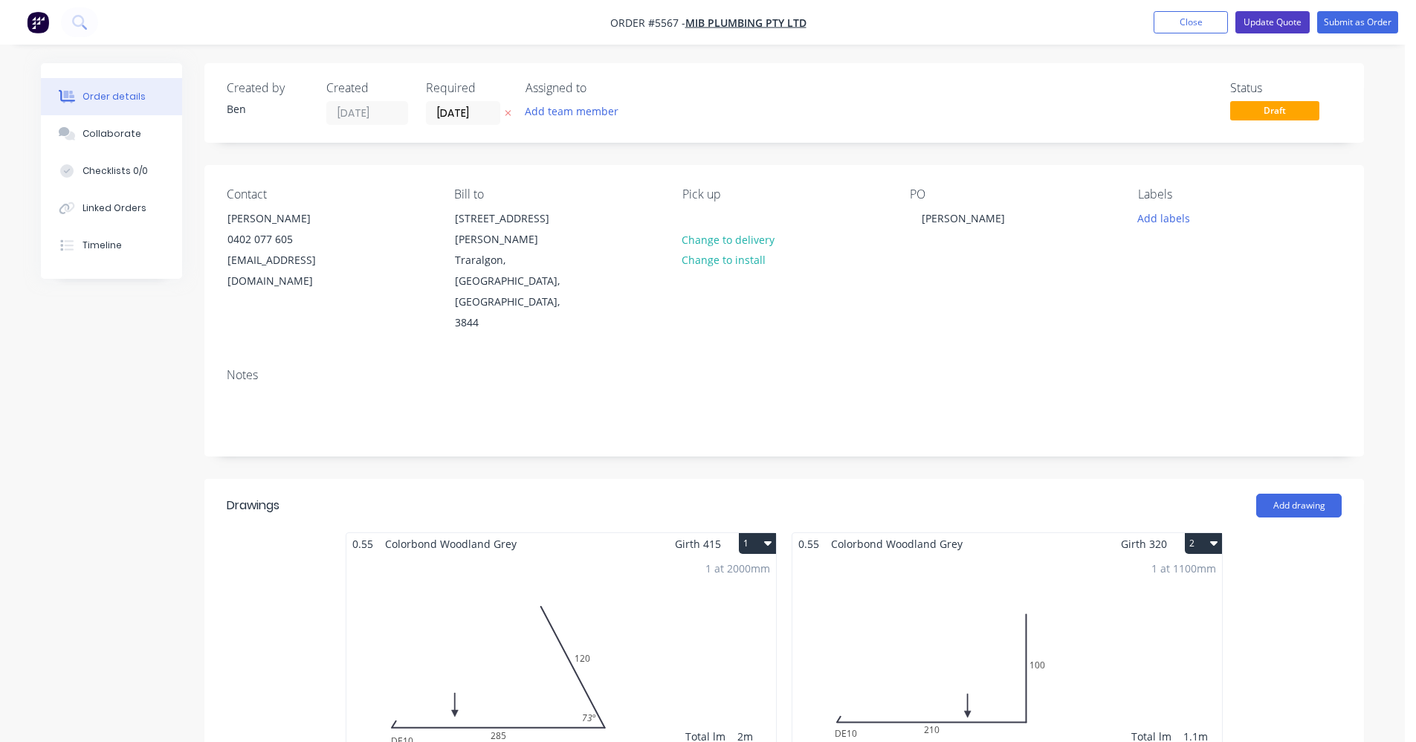
click at [1276, 18] on button "Update Quote" at bounding box center [1273, 22] width 74 height 22
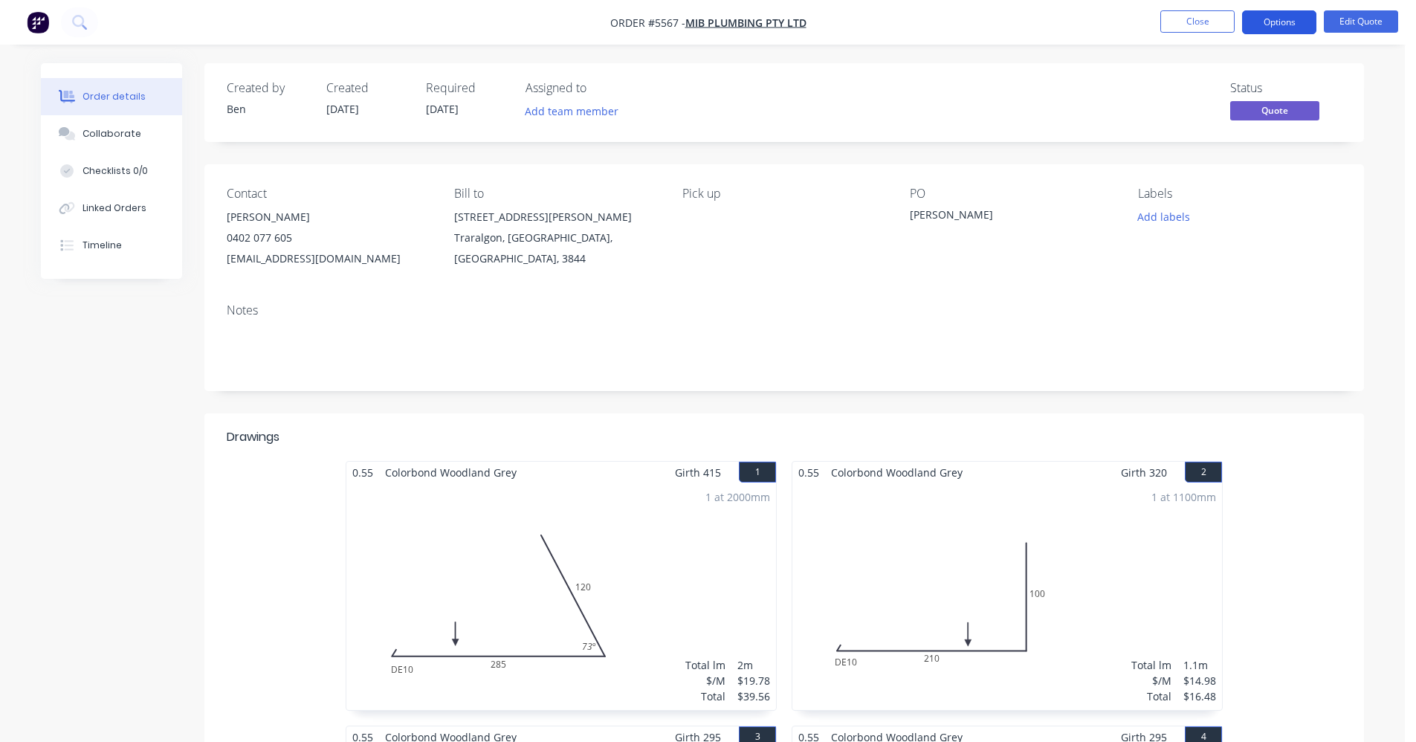
click at [1268, 16] on button "Options" at bounding box center [1279, 22] width 74 height 24
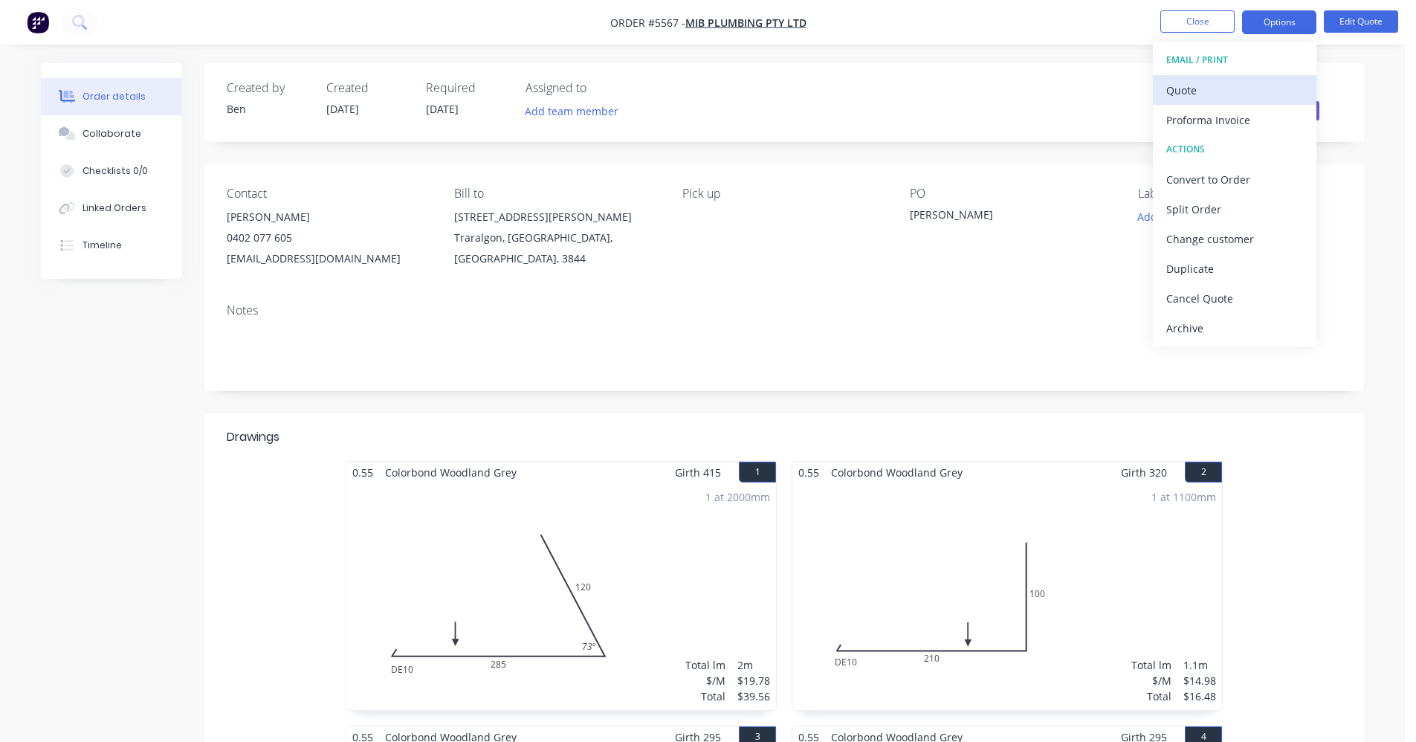
click at [1191, 93] on div "Quote" at bounding box center [1234, 91] width 137 height 22
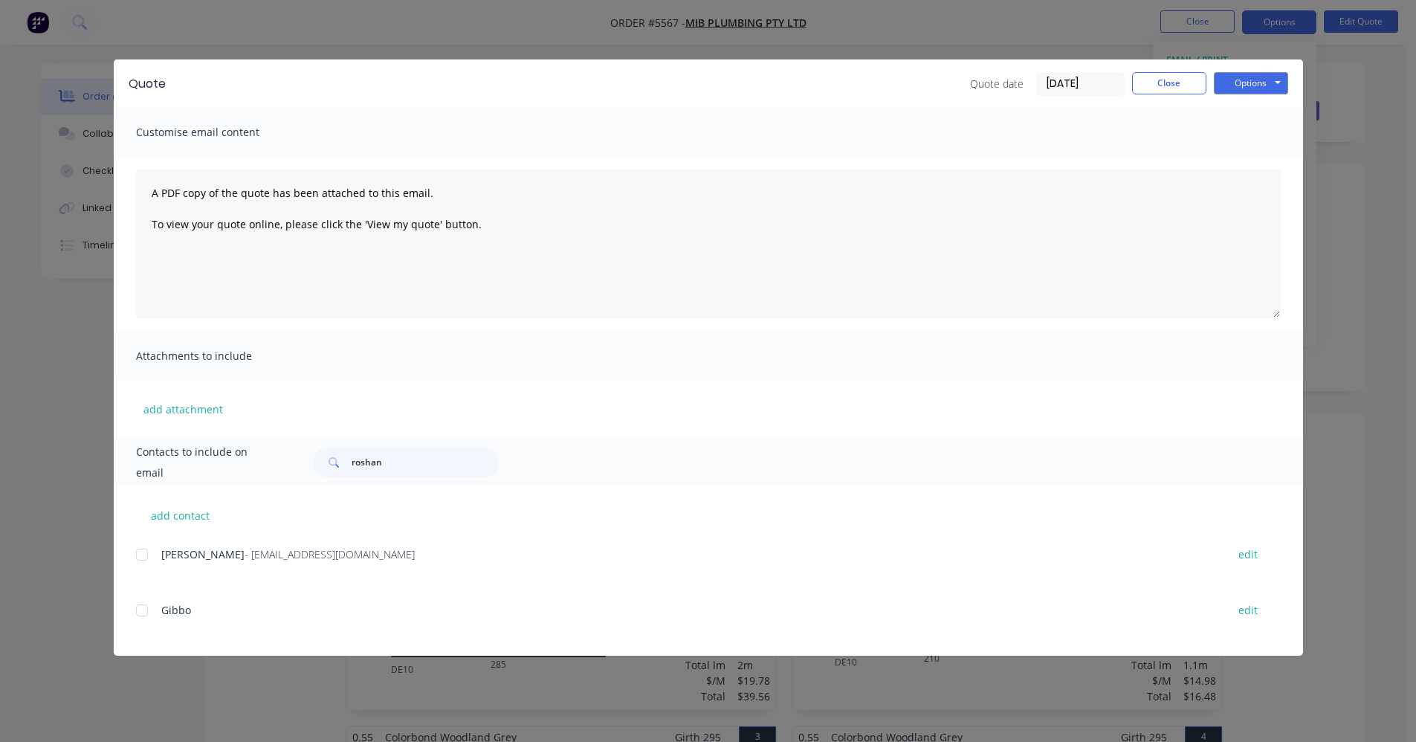
click at [140, 557] on div at bounding box center [142, 555] width 30 height 30
click at [1262, 85] on button "Options" at bounding box center [1251, 83] width 74 height 22
click at [1253, 150] on button "Email" at bounding box center [1261, 158] width 95 height 25
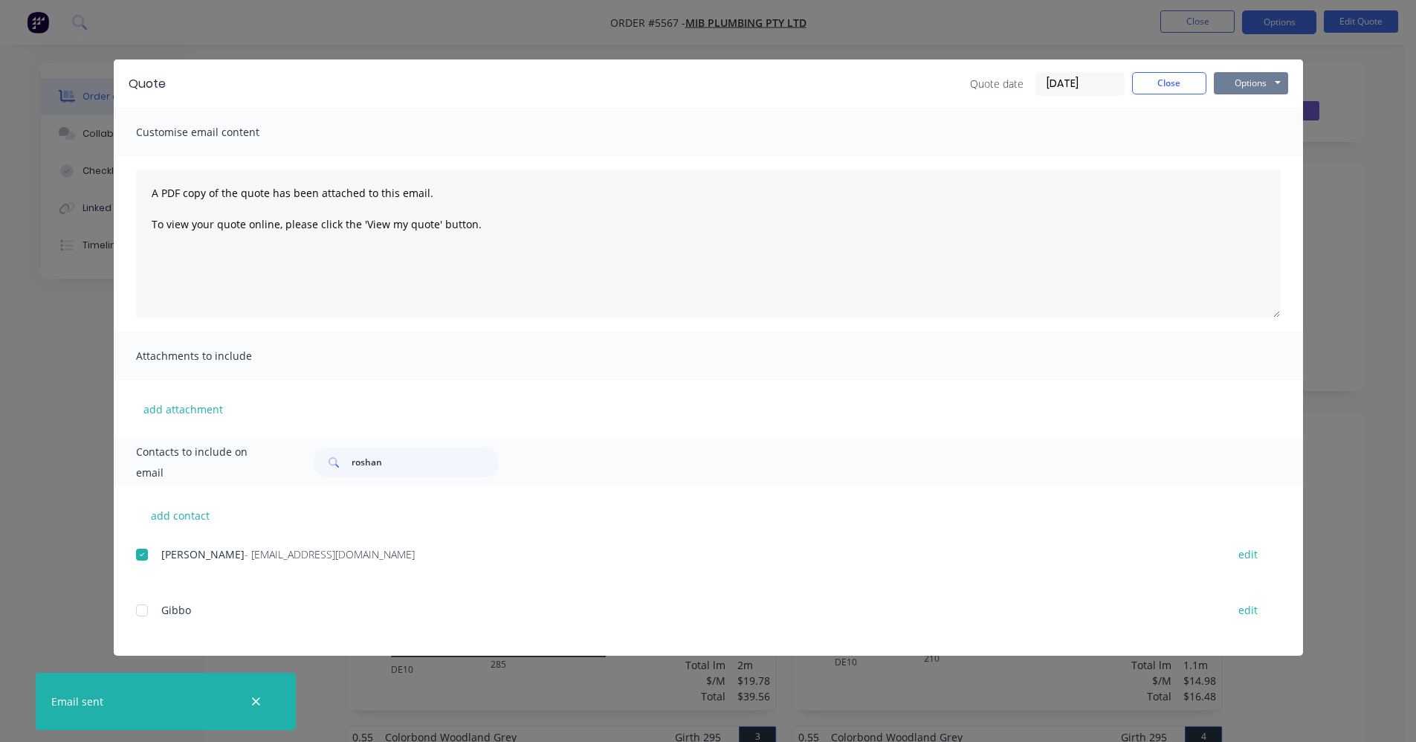
click at [1261, 88] on button "Options" at bounding box center [1251, 83] width 74 height 22
click at [1246, 137] on button "Print" at bounding box center [1261, 134] width 95 height 25
click at [1173, 81] on button "Close" at bounding box center [1169, 83] width 74 height 22
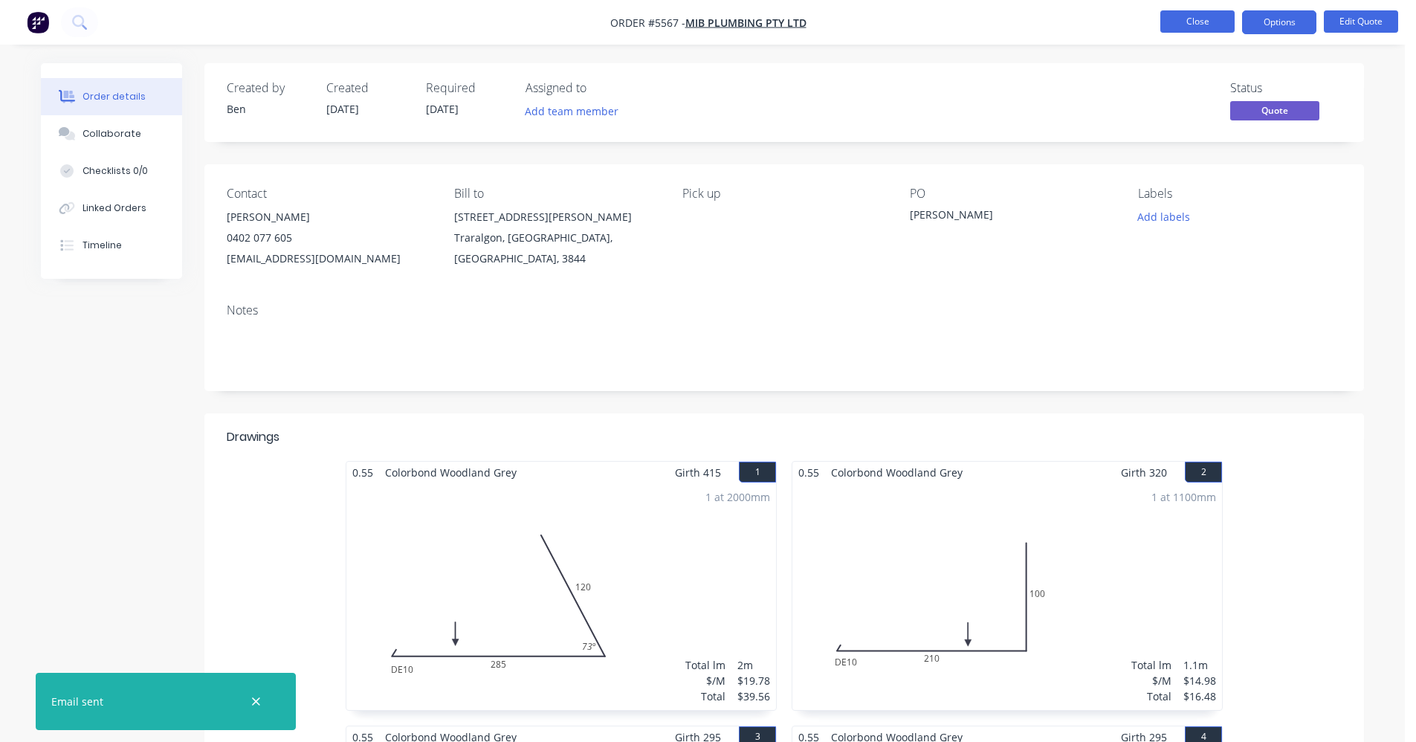
click at [1190, 25] on button "Close" at bounding box center [1197, 21] width 74 height 22
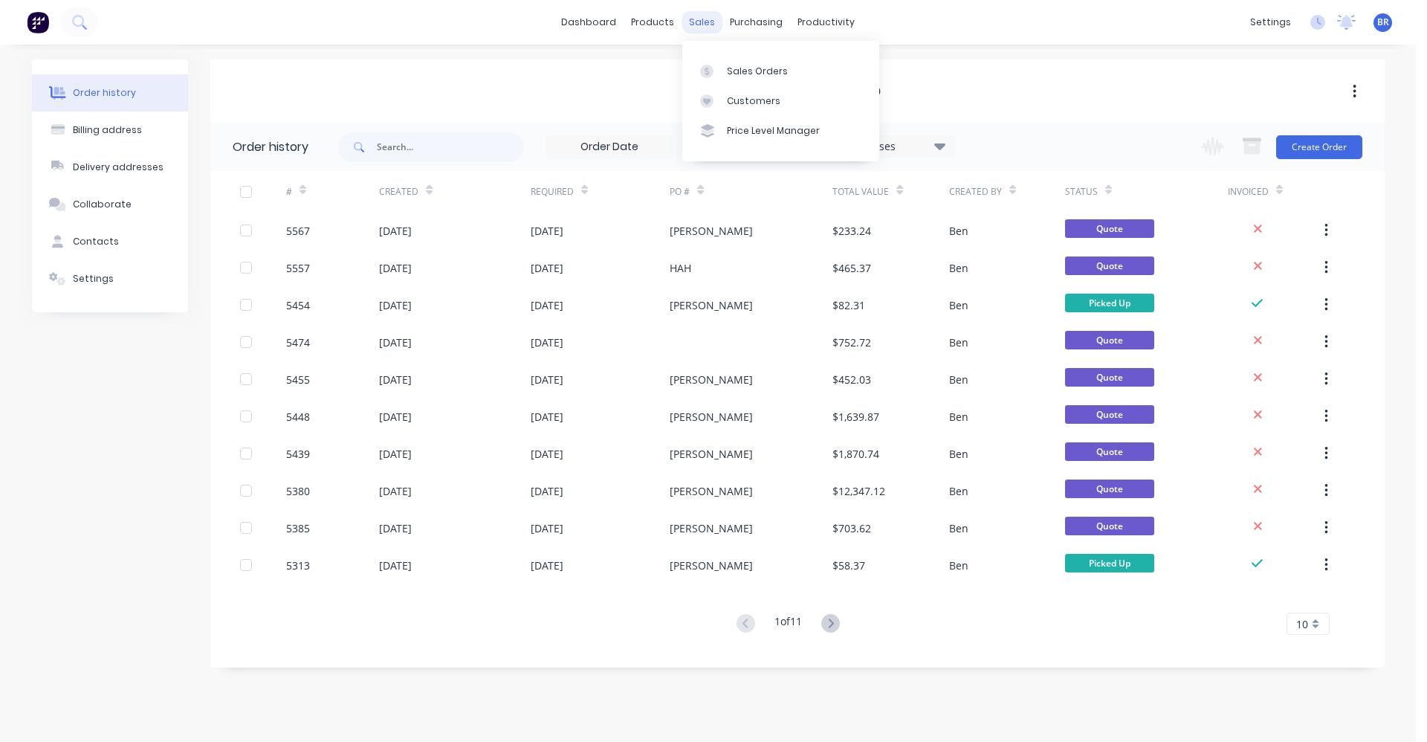
click at [702, 15] on div "sales" at bounding box center [702, 22] width 41 height 22
click at [737, 79] on link "Sales Orders" at bounding box center [780, 71] width 197 height 30
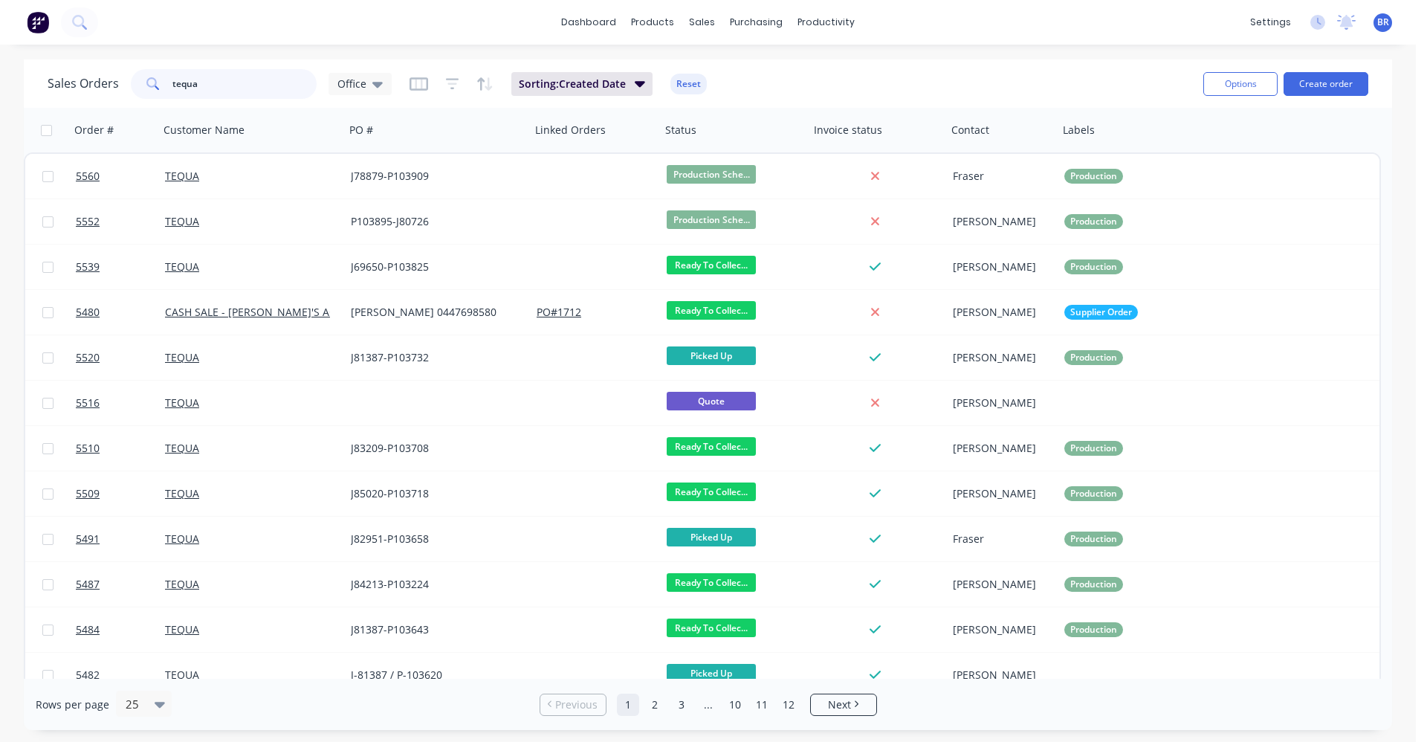
drag, startPoint x: 241, startPoint y: 88, endPoint x: 117, endPoint y: 46, distance: 130.2
click at [81, 74] on div "Sales Orders tequa Office" at bounding box center [220, 84] width 344 height 30
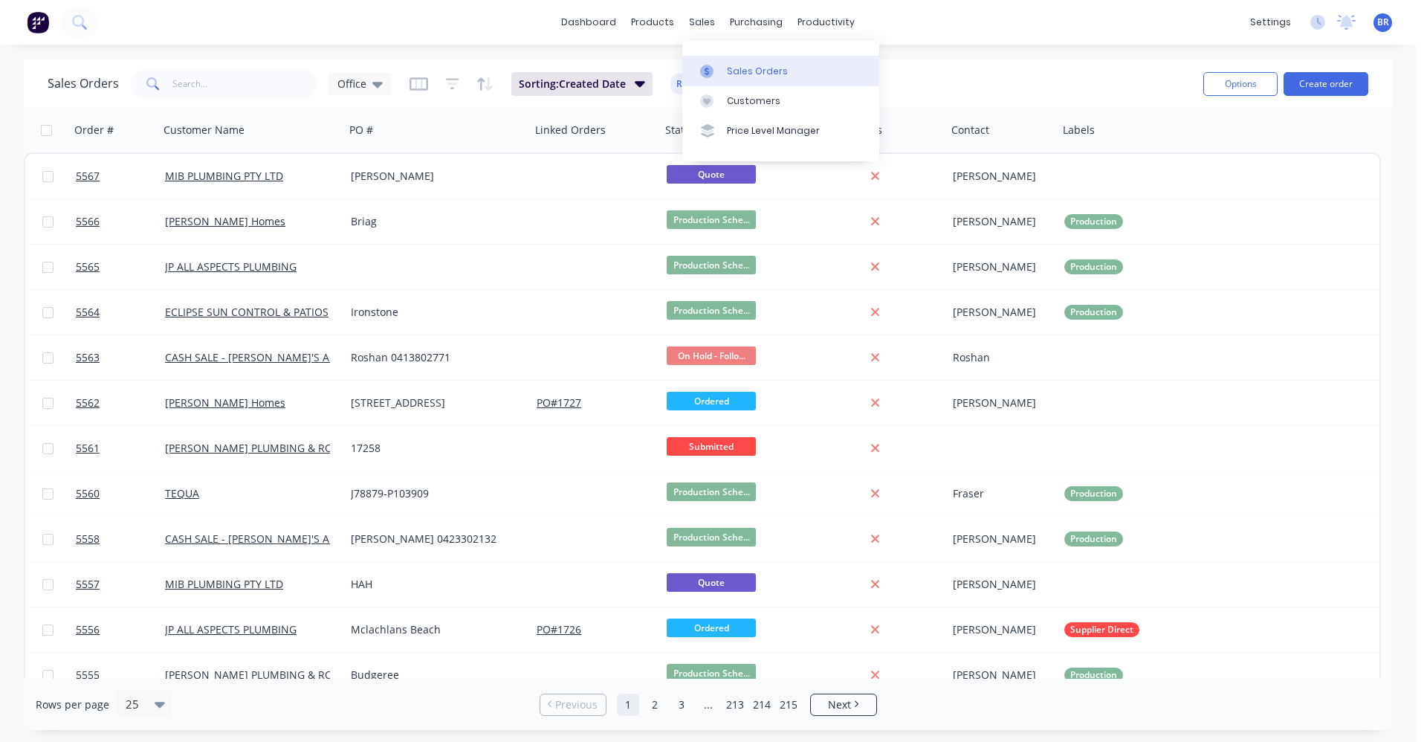
click at [727, 62] on link "Sales Orders" at bounding box center [780, 71] width 197 height 30
click at [1328, 85] on button "Create order" at bounding box center [1326, 84] width 85 height 24
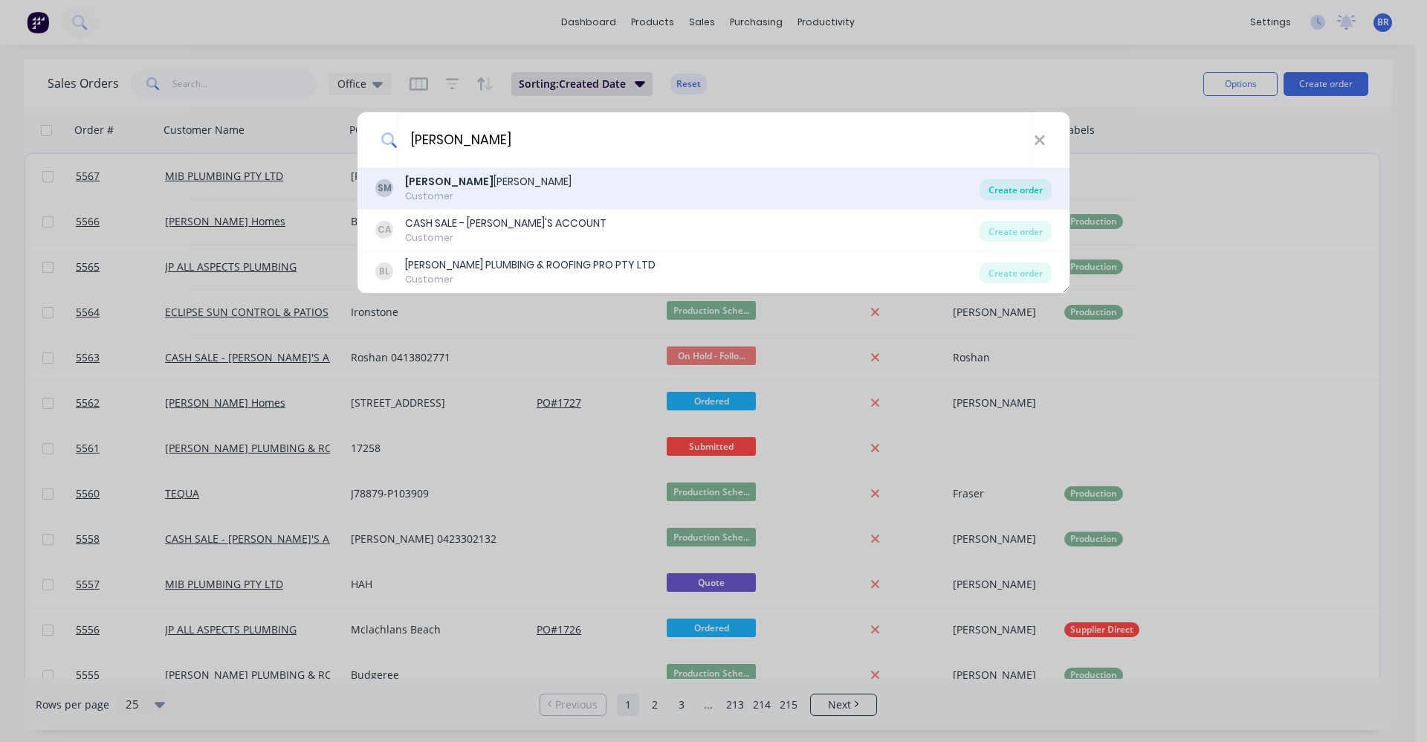
type input "shaun"
click at [1035, 186] on div "Create order" at bounding box center [1016, 189] width 72 height 21
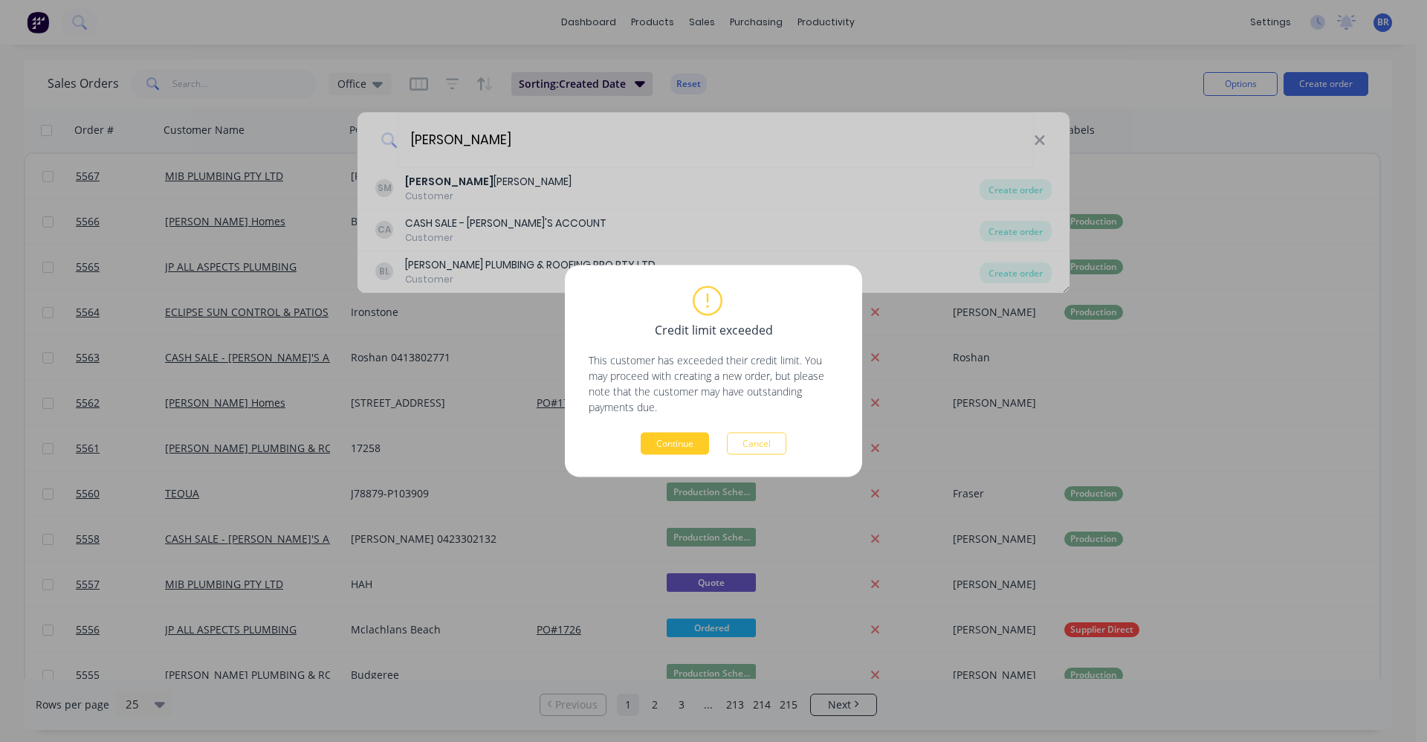
click at [683, 437] on button "Continue" at bounding box center [675, 444] width 68 height 22
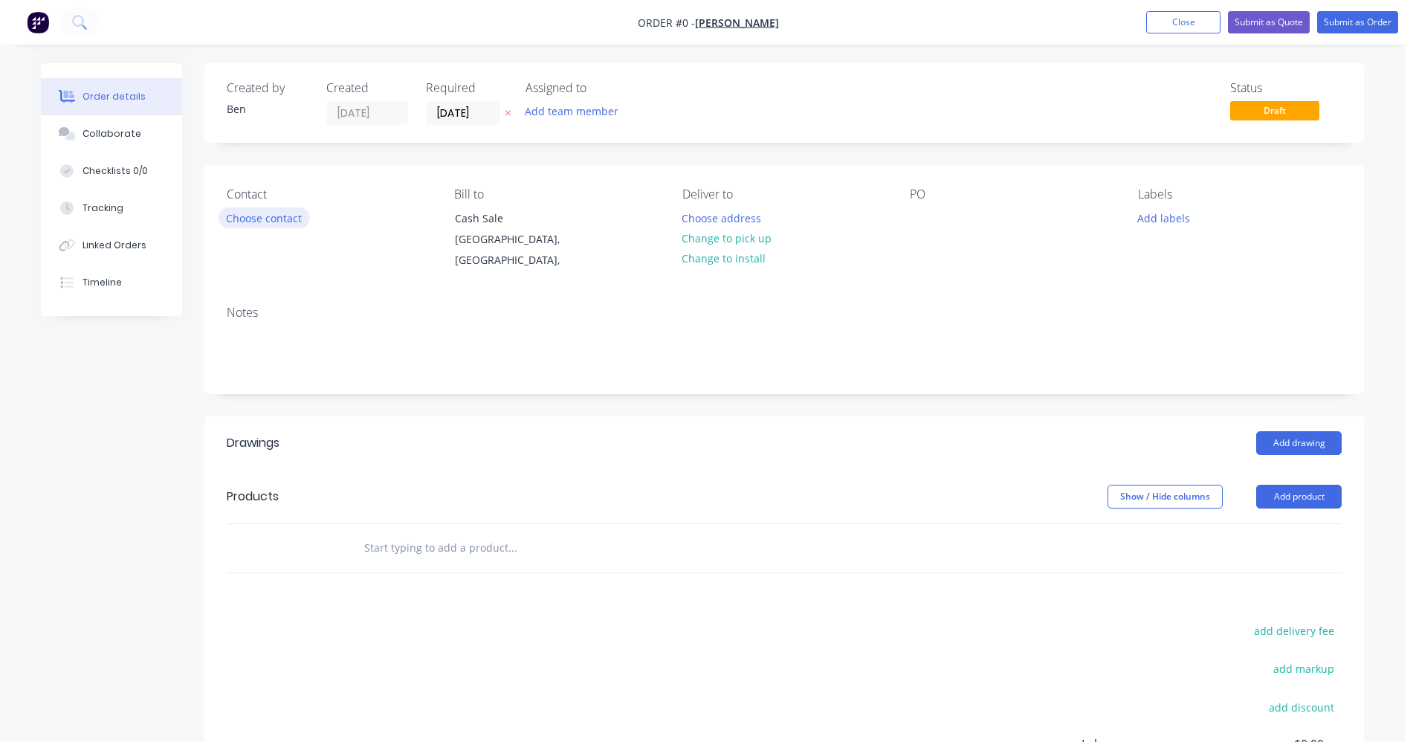
click at [283, 209] on button "Choose contact" at bounding box center [264, 217] width 91 height 20
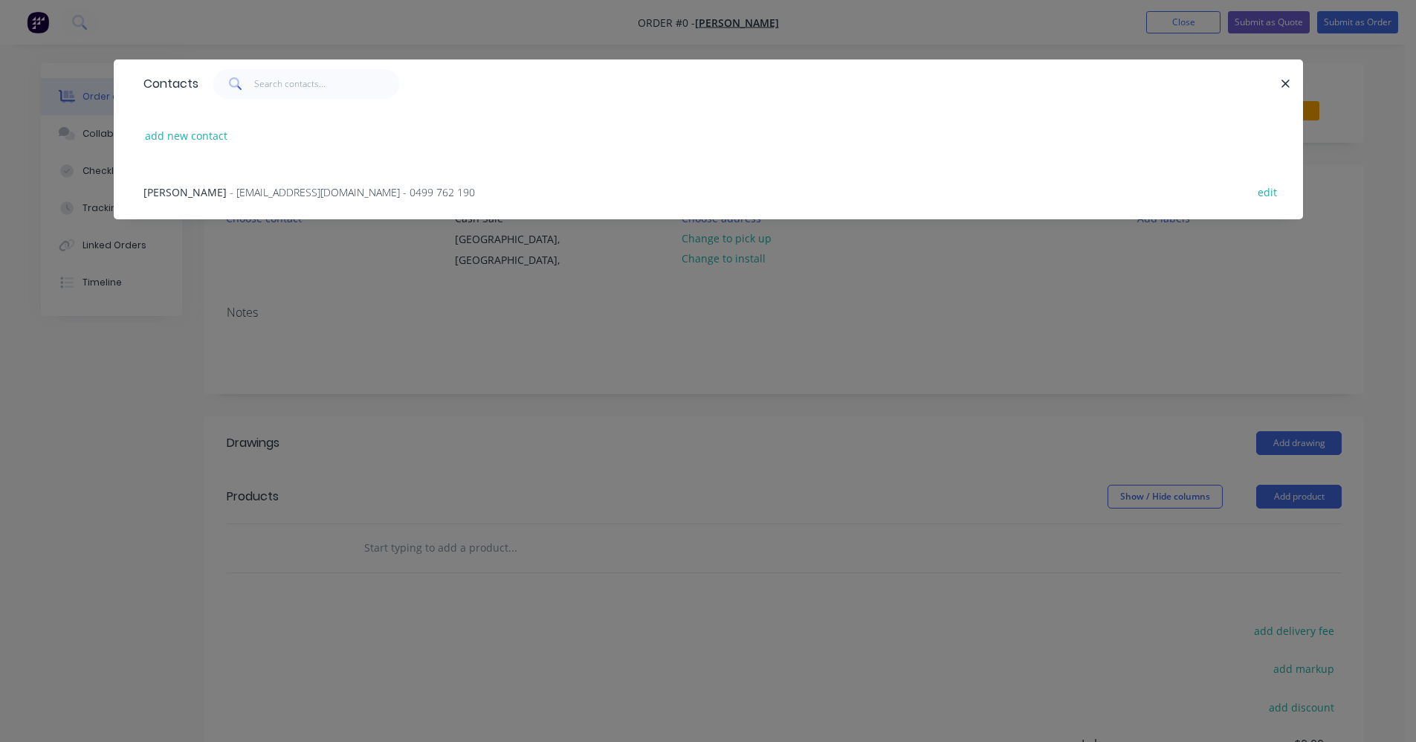
click at [285, 198] on span "- gandoe2016@gmail.com - 0499 762 190" at bounding box center [352, 192] width 245 height 14
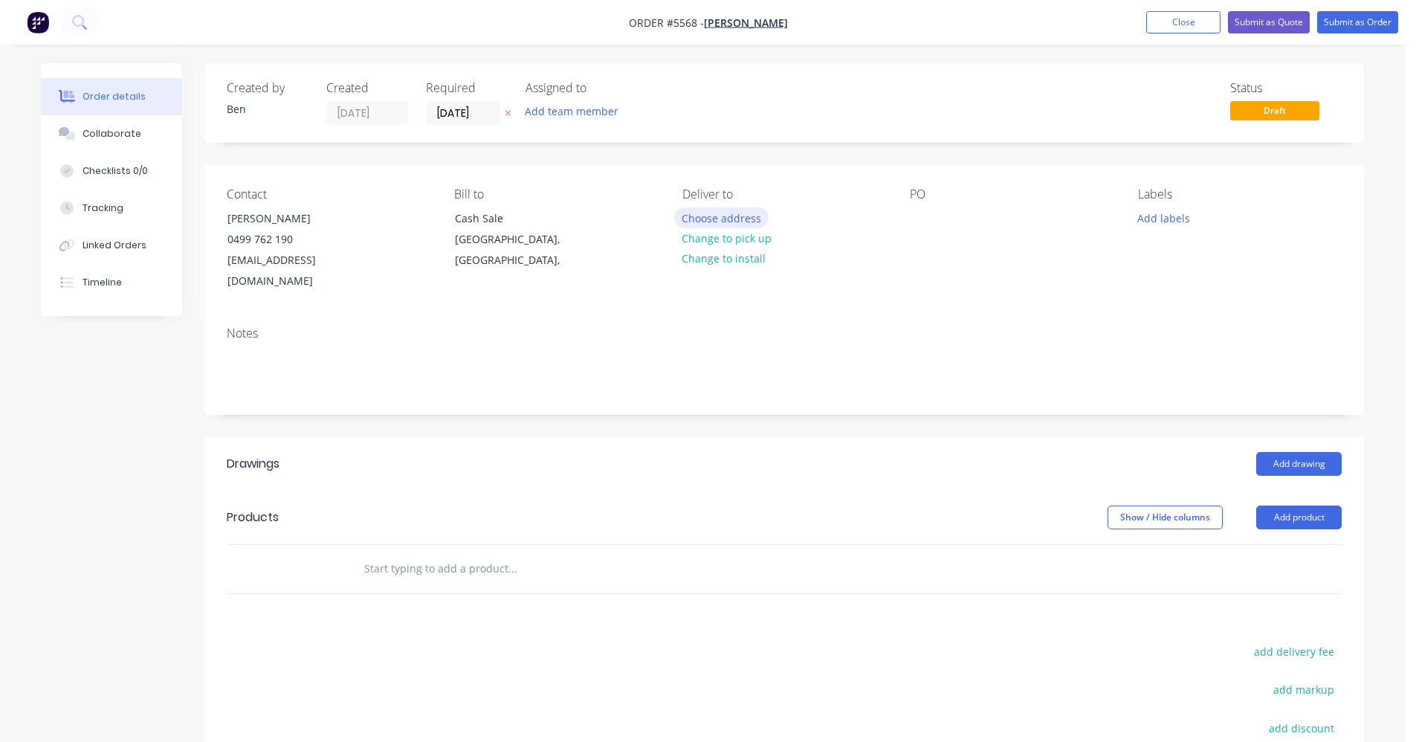
click at [729, 215] on button "Choose address" at bounding box center [721, 217] width 95 height 20
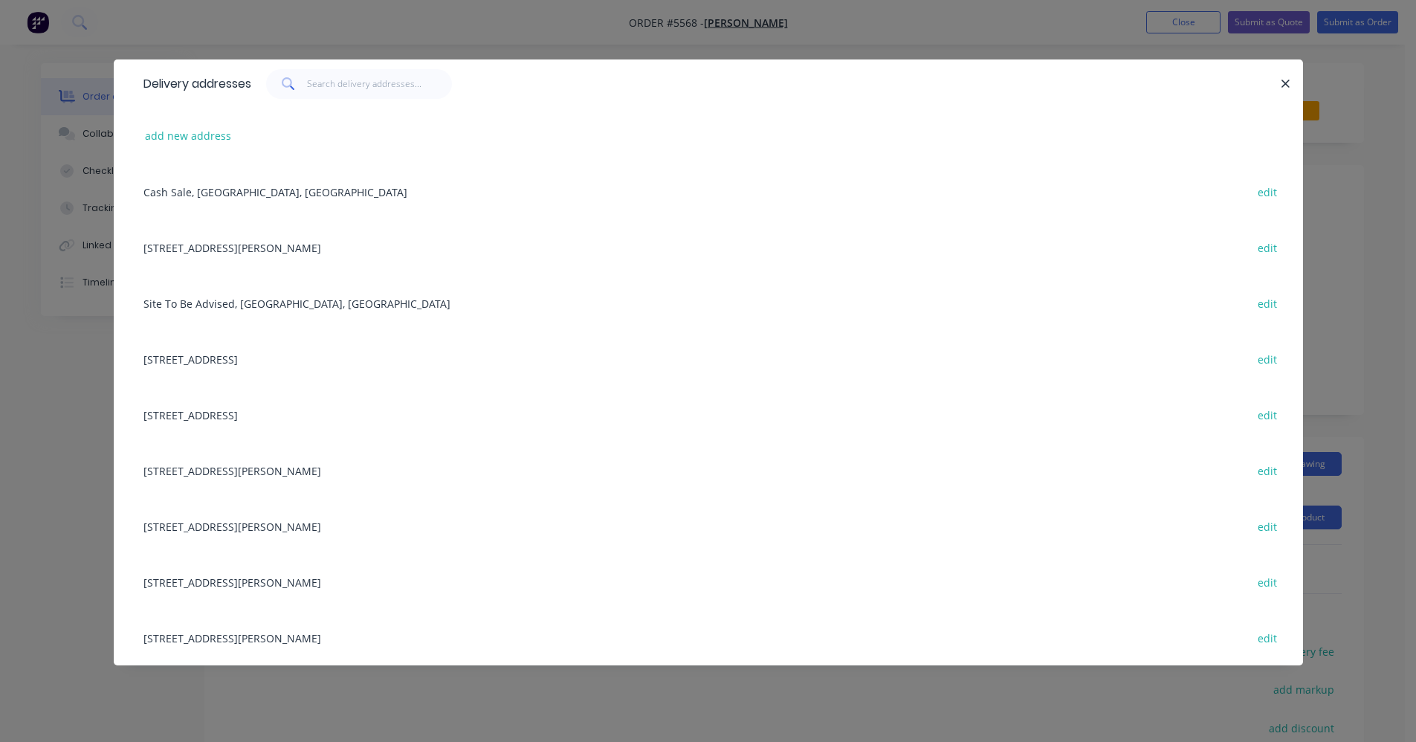
click at [198, 305] on div "Site To Be Advised, Victoria, Australia edit" at bounding box center [708, 303] width 1145 height 56
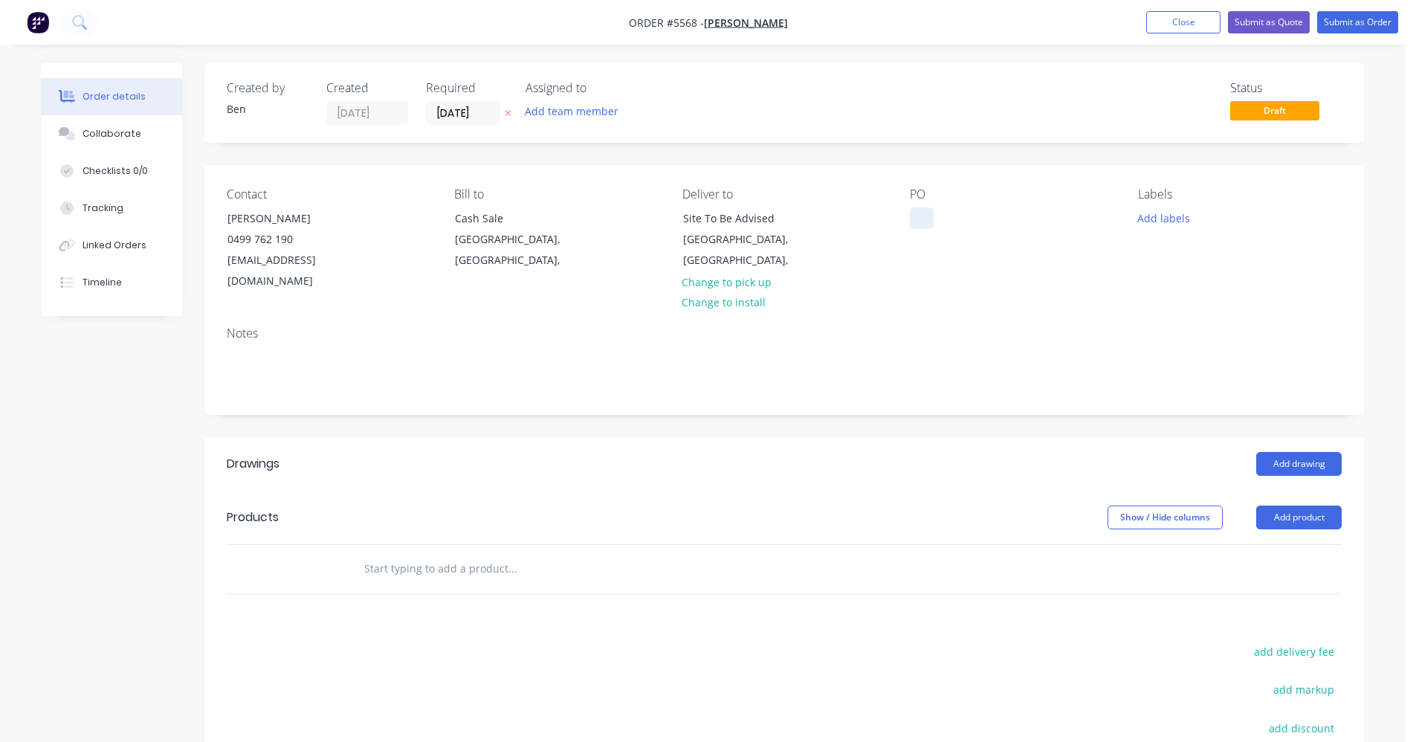
click at [924, 212] on div at bounding box center [922, 218] width 24 height 22
click at [398, 554] on input "text" at bounding box center [512, 569] width 297 height 30
type input "i"
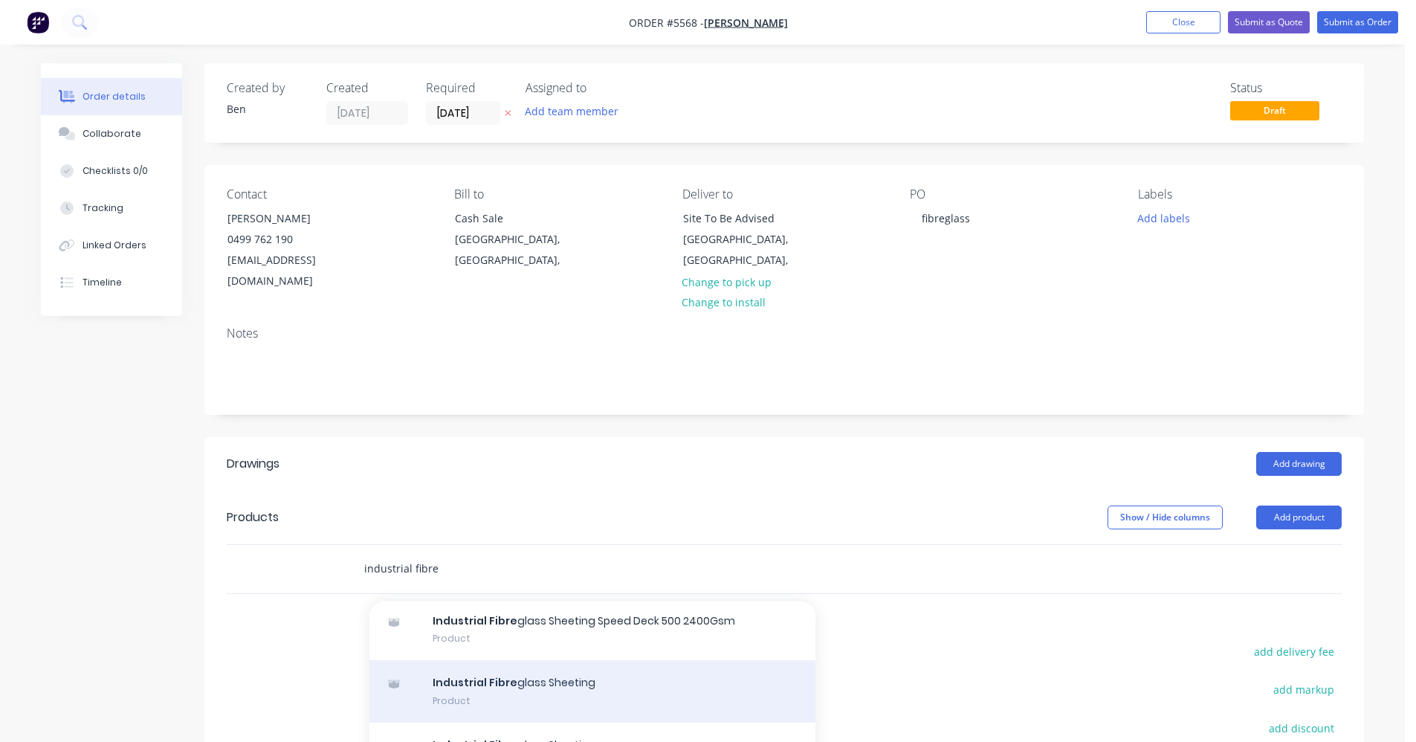
scroll to position [74, 0]
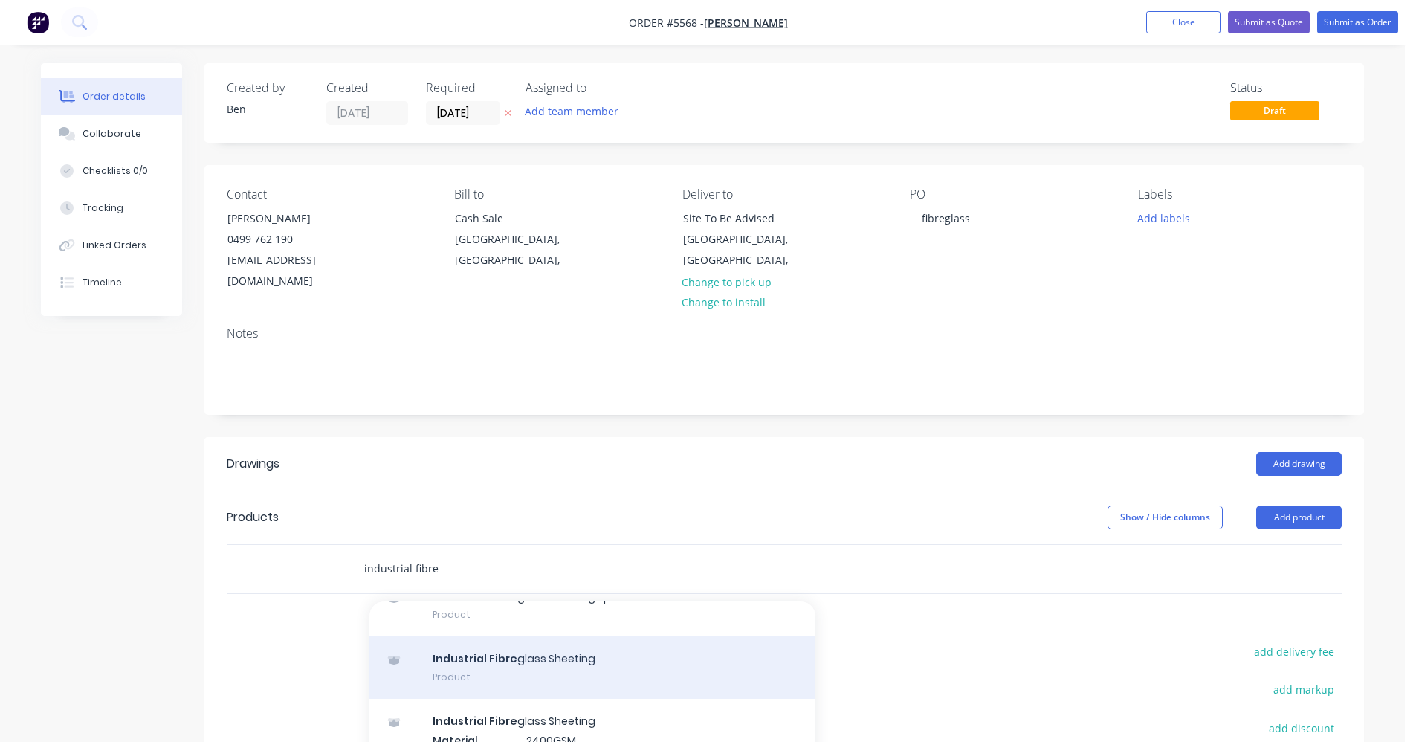
type input "industrial fibre"
click at [546, 642] on div "Industrial Fibre glass Sheeting Product" at bounding box center [592, 667] width 446 height 62
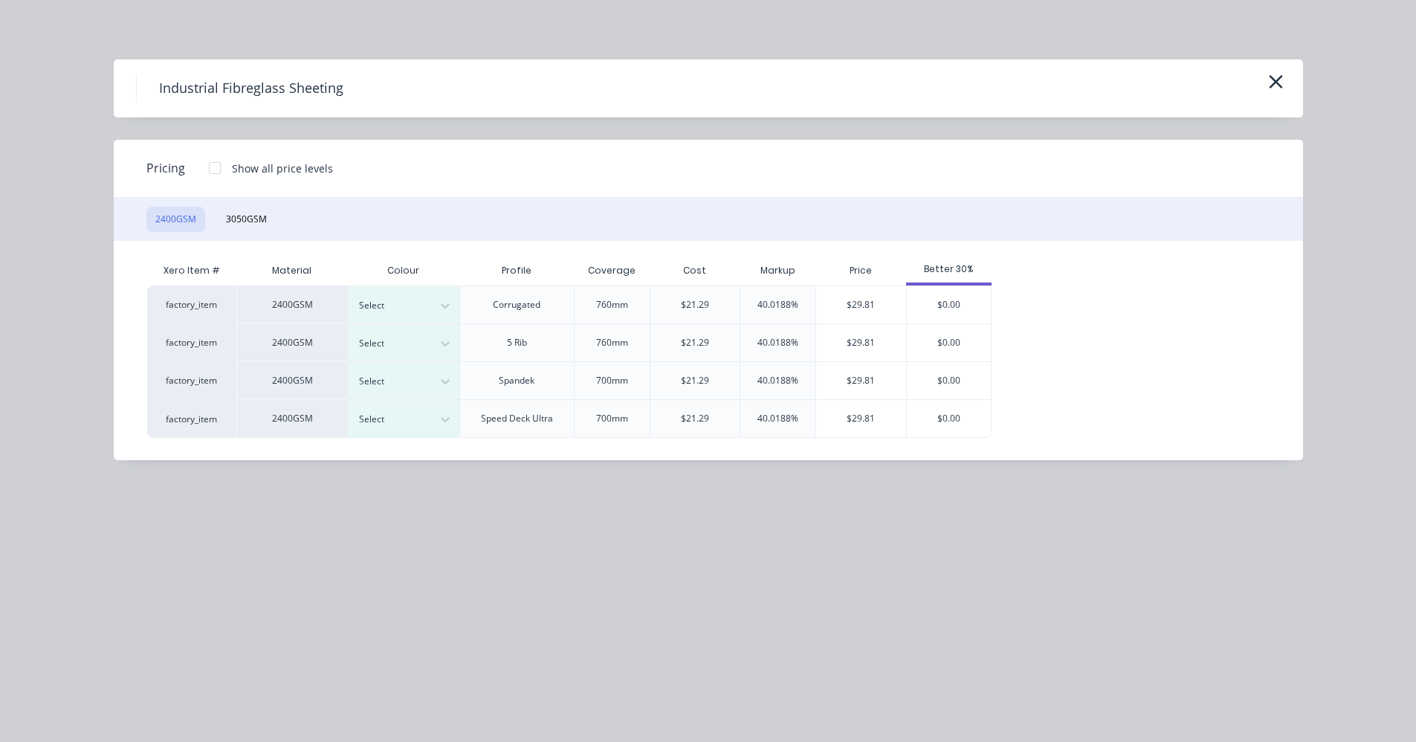
click at [212, 169] on div at bounding box center [215, 168] width 30 height 30
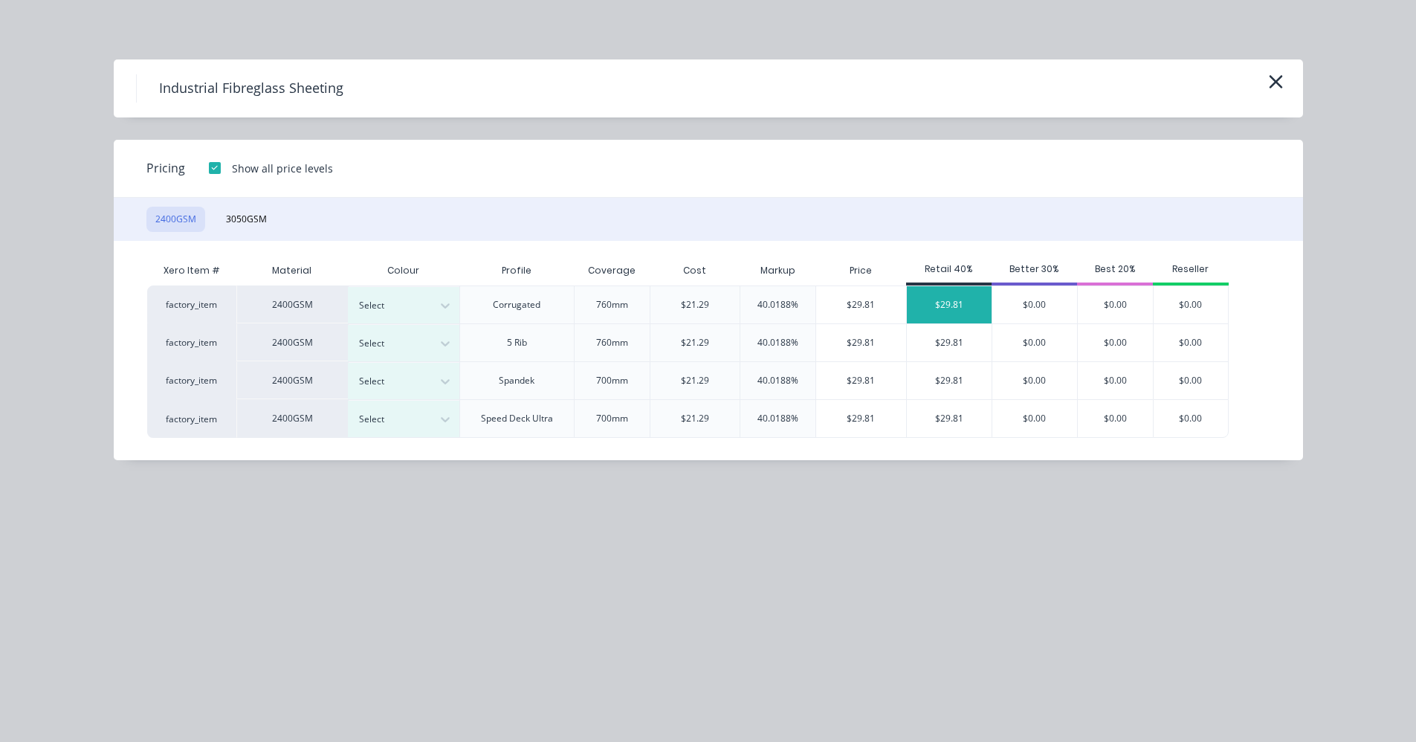
click at [937, 298] on div "$29.81" at bounding box center [949, 304] width 85 height 37
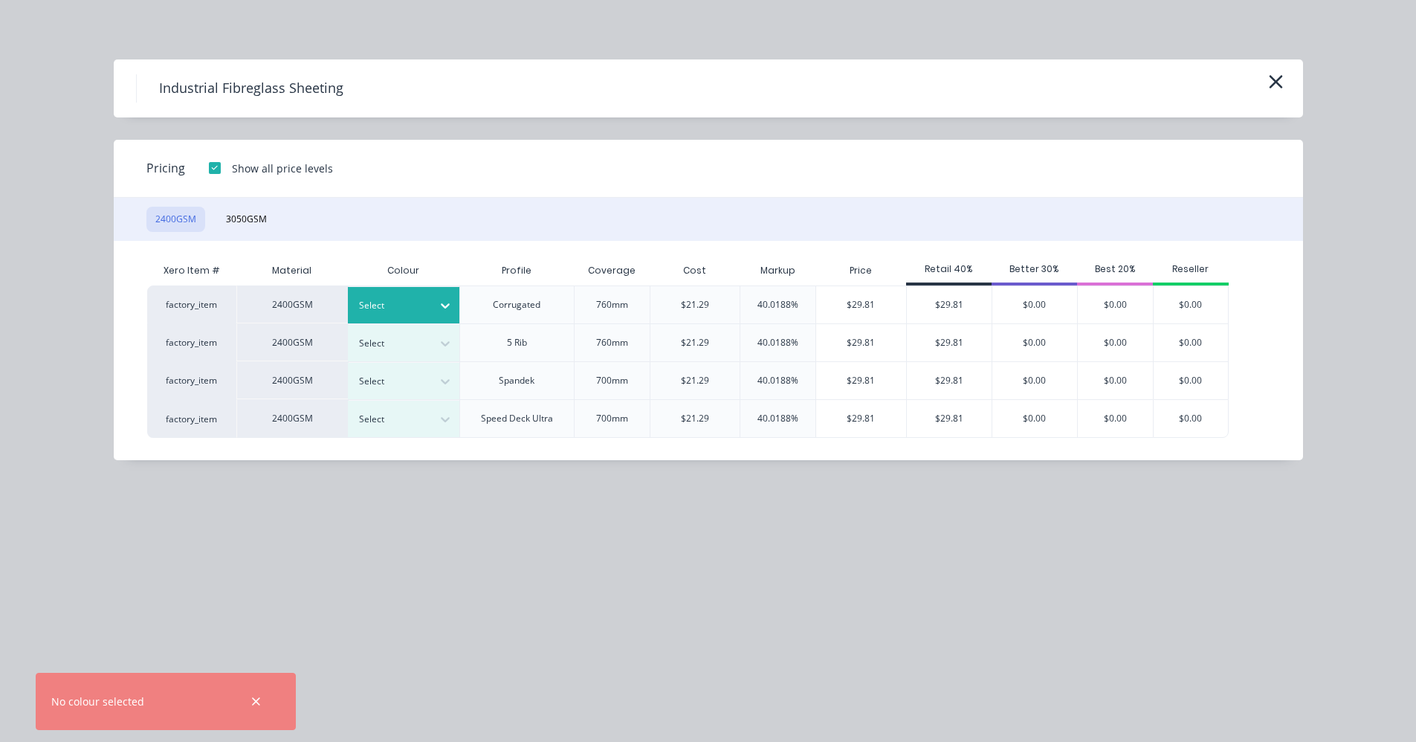
click at [401, 295] on div "Select" at bounding box center [404, 305] width 112 height 36
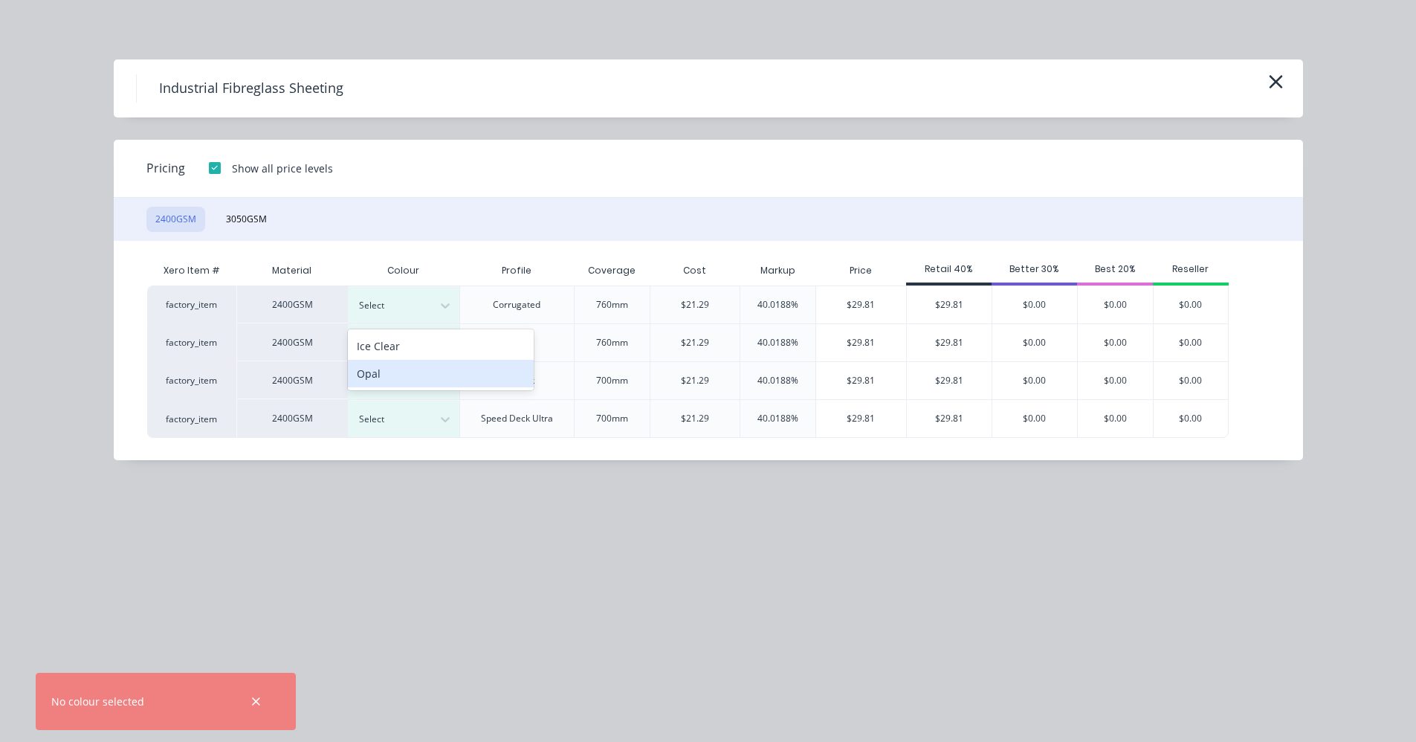
click at [397, 372] on div "Opal" at bounding box center [441, 374] width 186 height 28
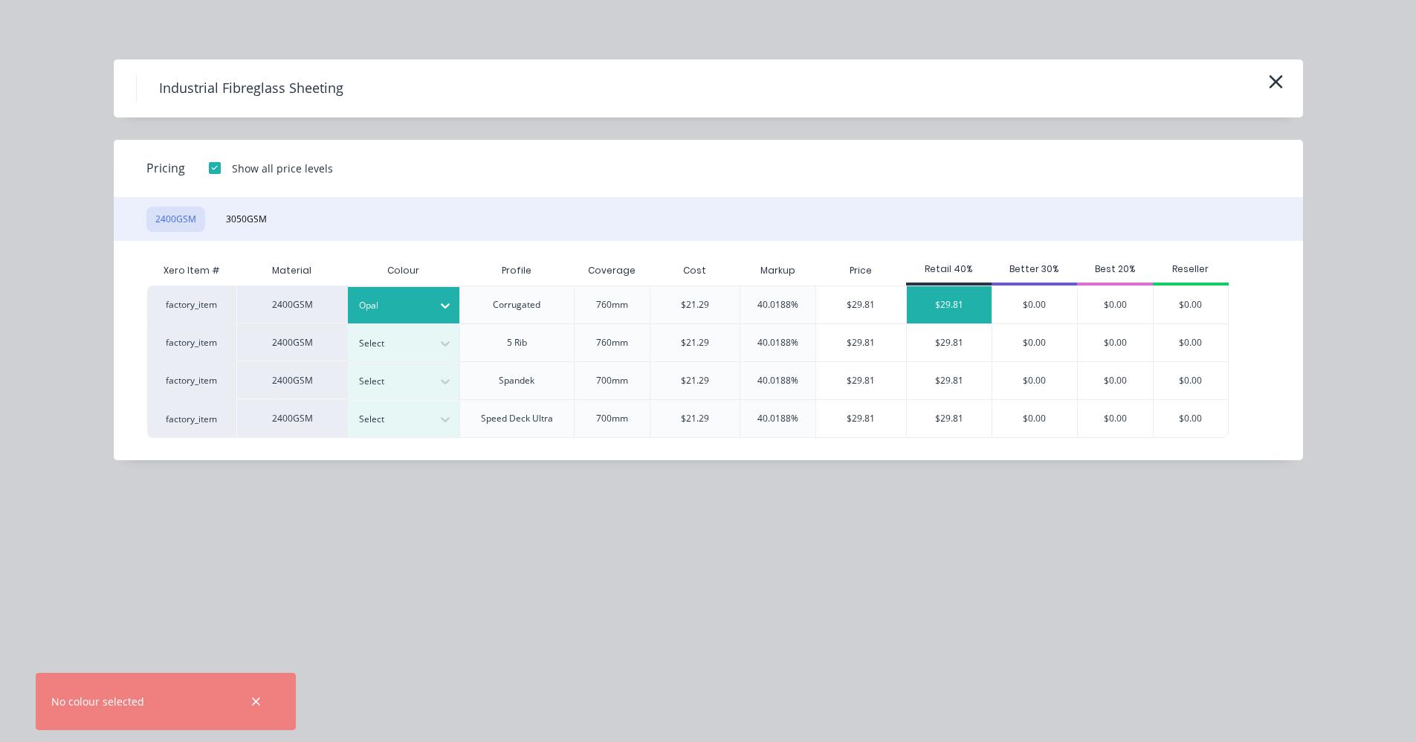
click at [940, 297] on div "$29.81" at bounding box center [949, 304] width 85 height 37
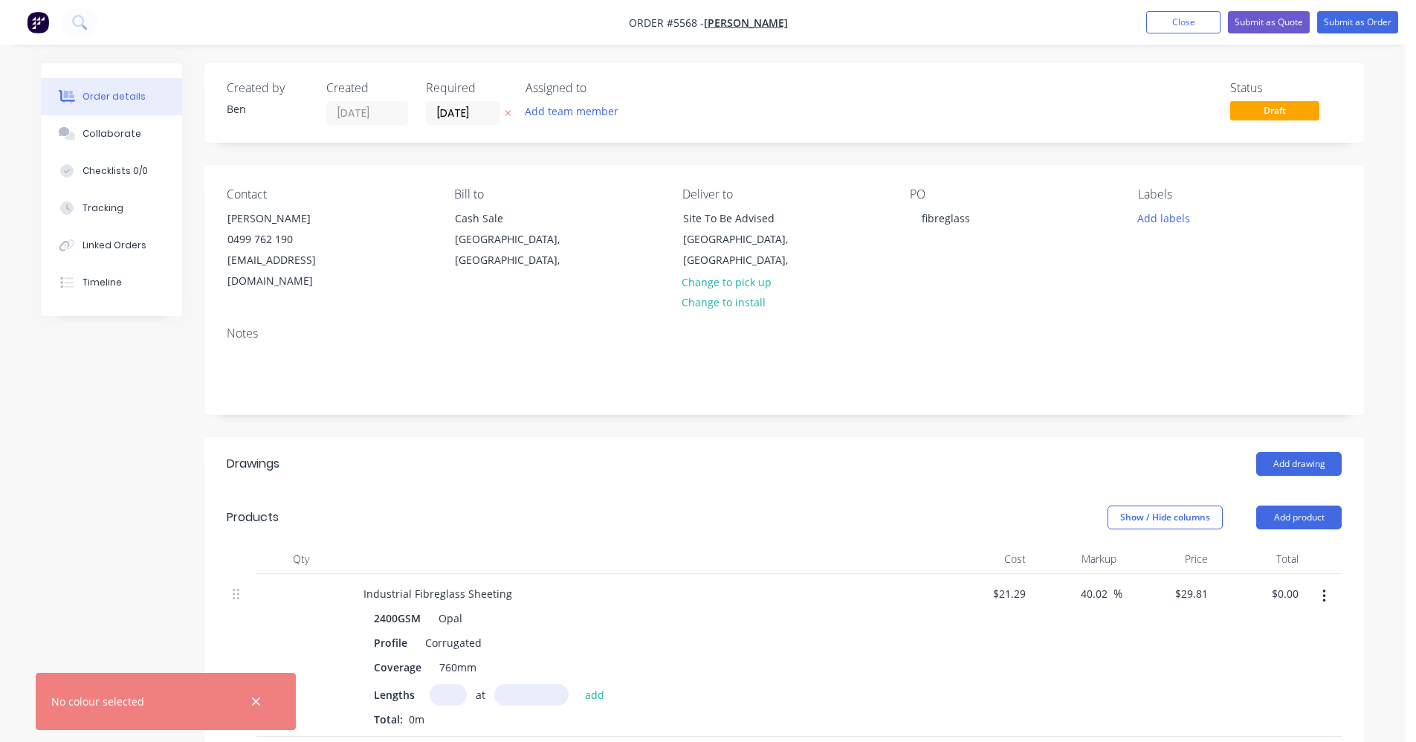
click at [451, 684] on input "text" at bounding box center [448, 695] width 37 height 22
type input "3"
type input "8200"
click at [578, 684] on button "add" at bounding box center [595, 694] width 35 height 20
type input "$733.33"
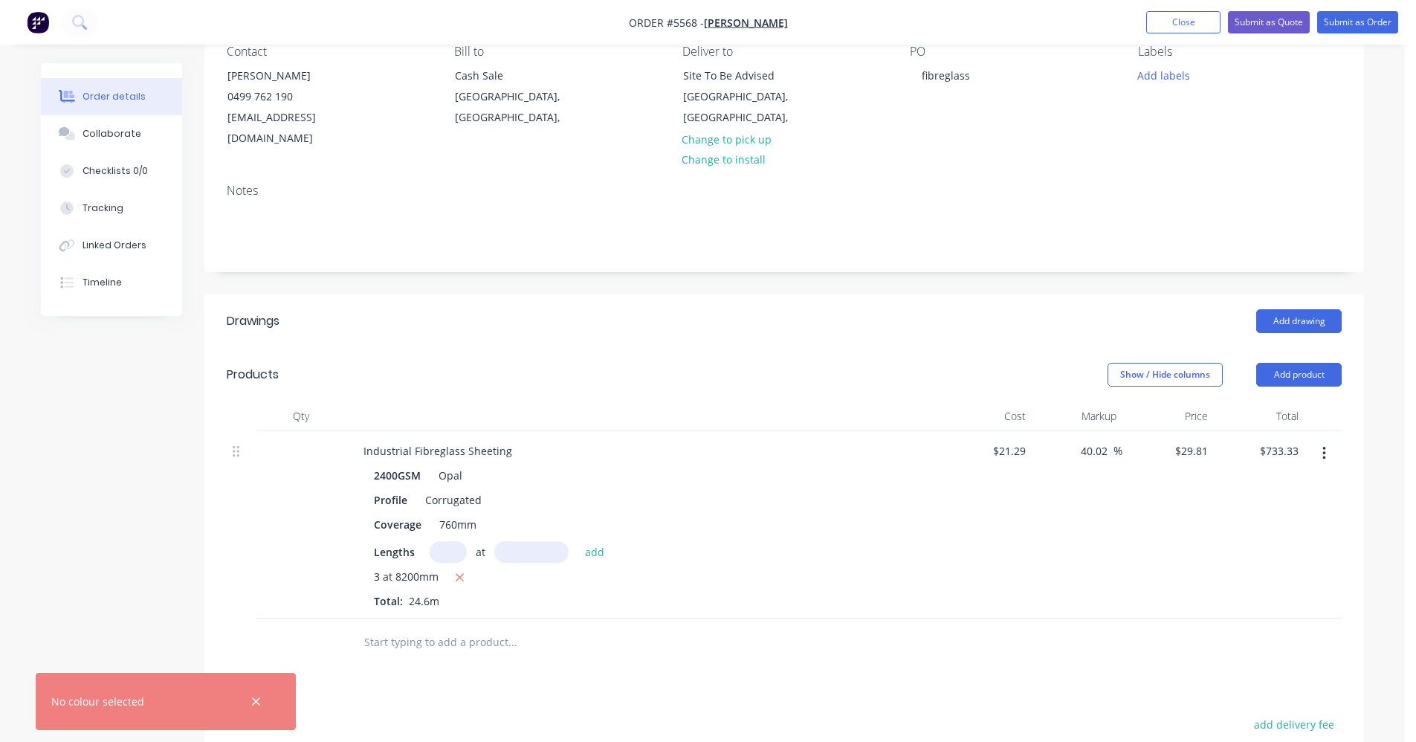
scroll to position [149, 0]
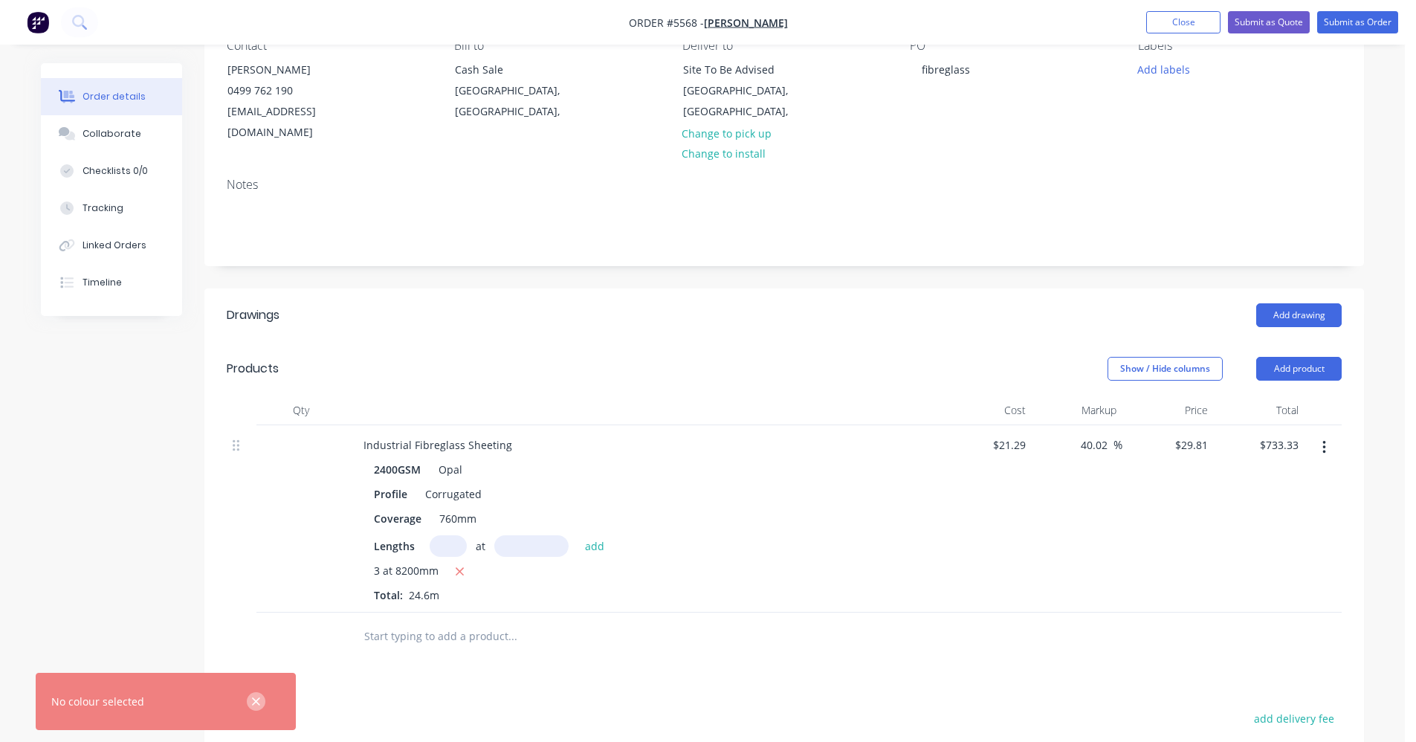
click at [258, 702] on icon "button" at bounding box center [256, 701] width 10 height 13
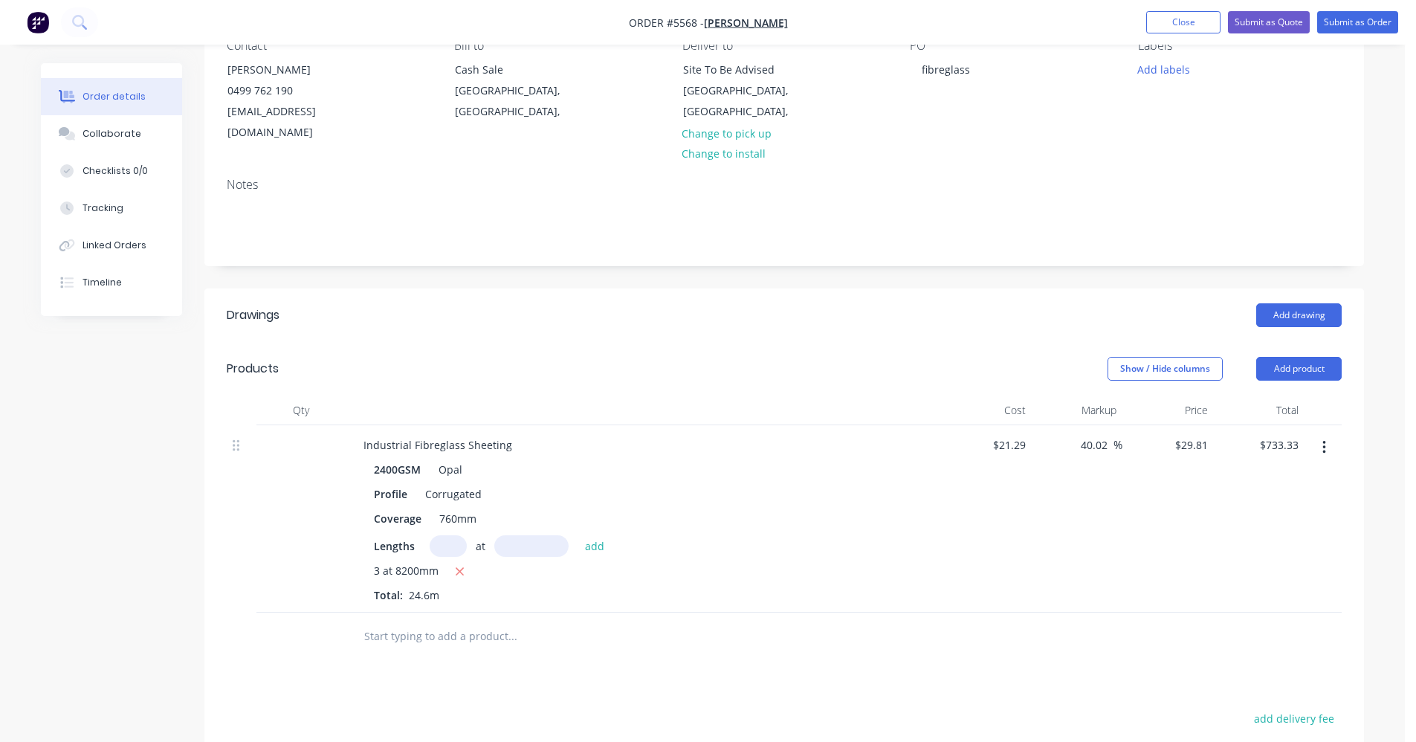
click at [381, 621] on input "text" at bounding box center [512, 636] width 297 height 30
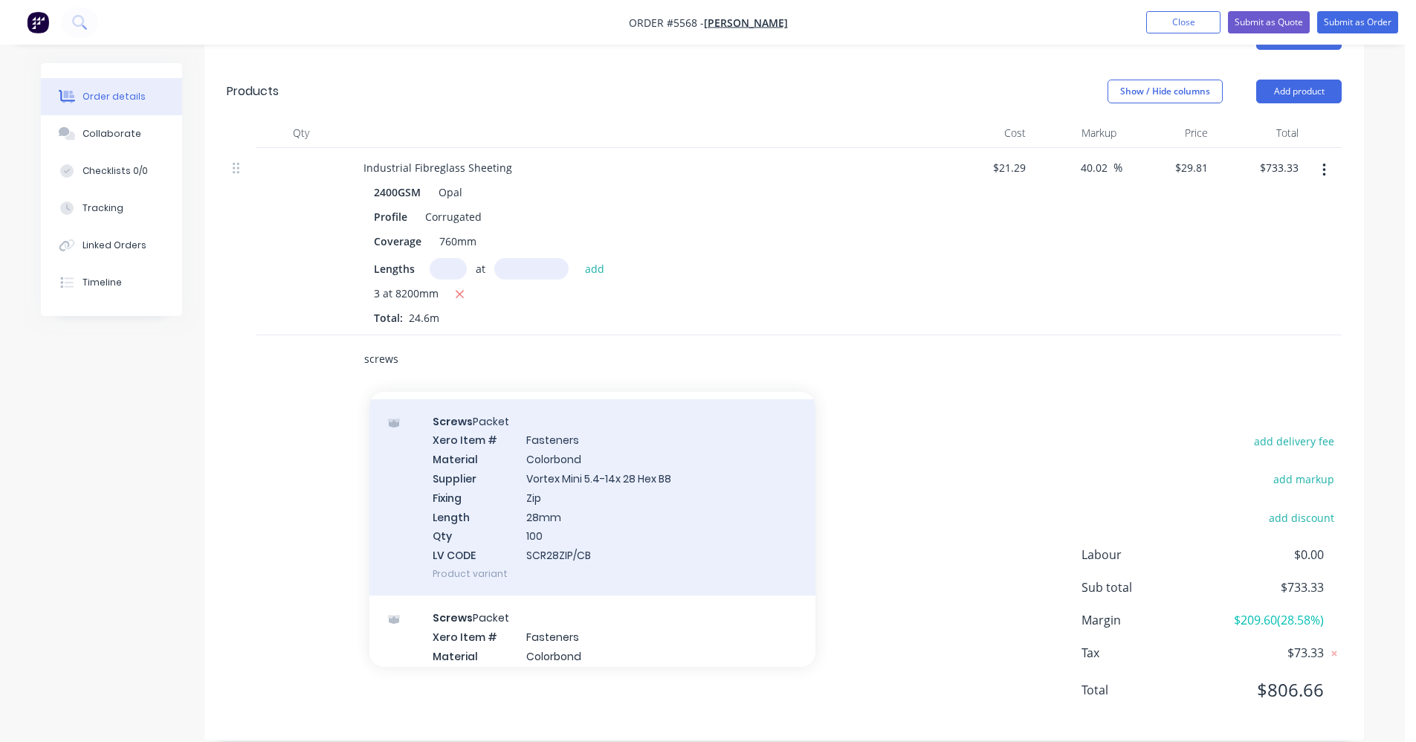
scroll to position [74, 0]
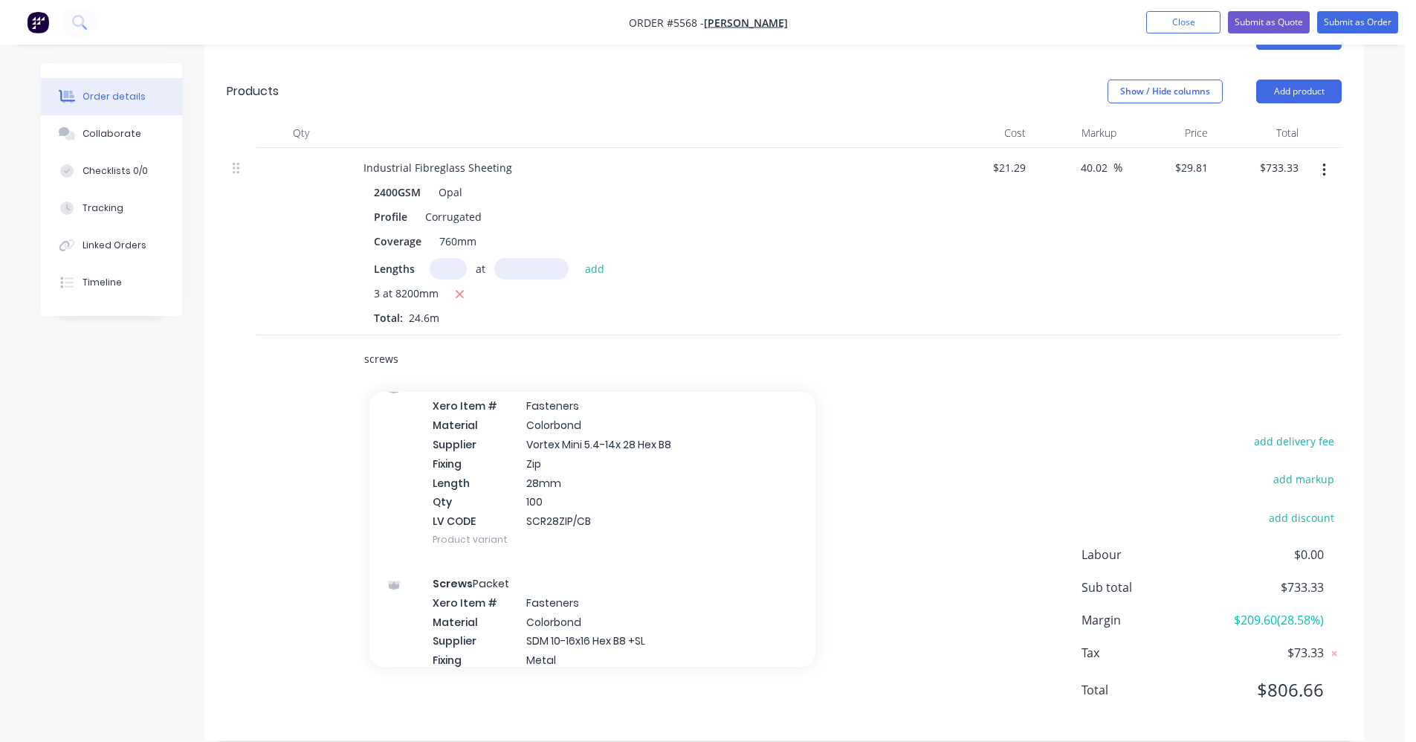
drag, startPoint x: 419, startPoint y: 332, endPoint x: 273, endPoint y: 331, distance: 146.5
click at [273, 335] on div "screws Add screws to order Screws Packet Xero Item # Fasteners Material Colorbo…" at bounding box center [784, 359] width 1115 height 48
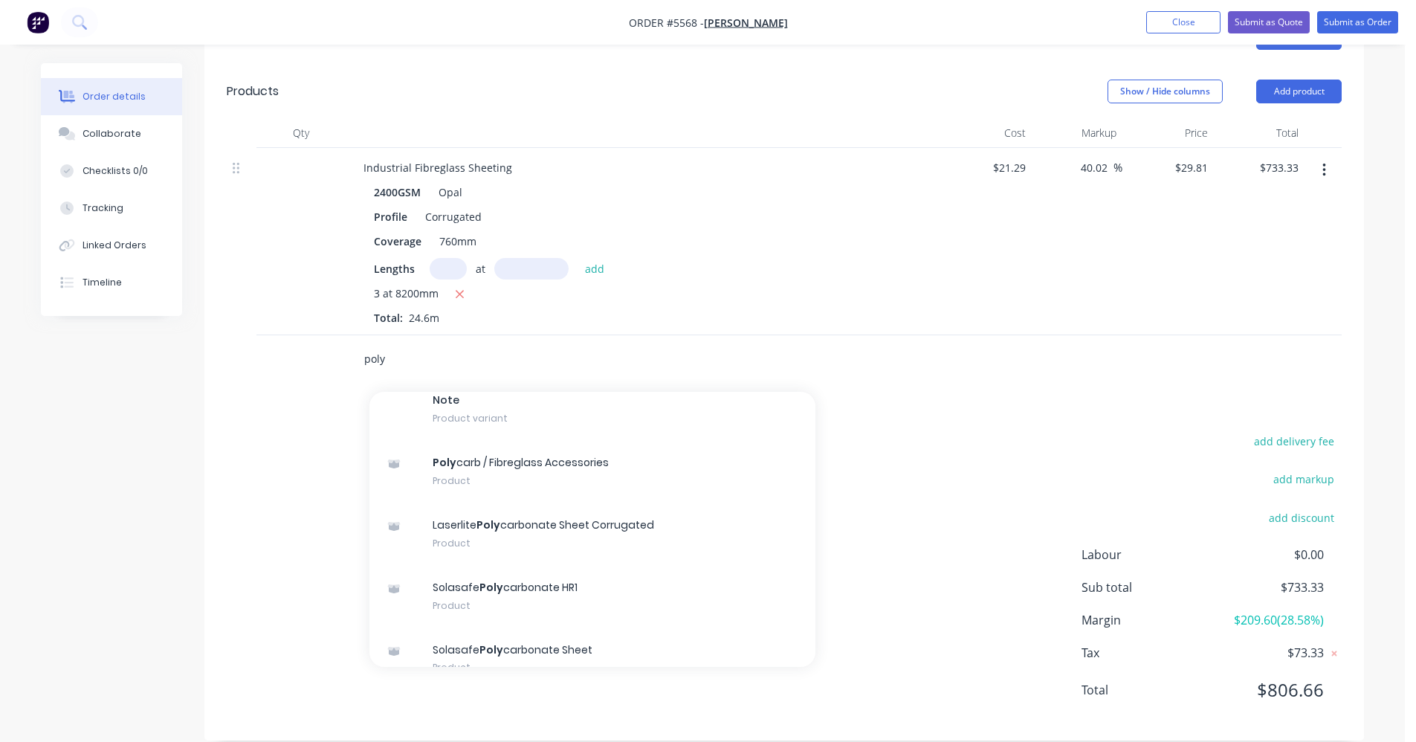
scroll to position [9964, 0]
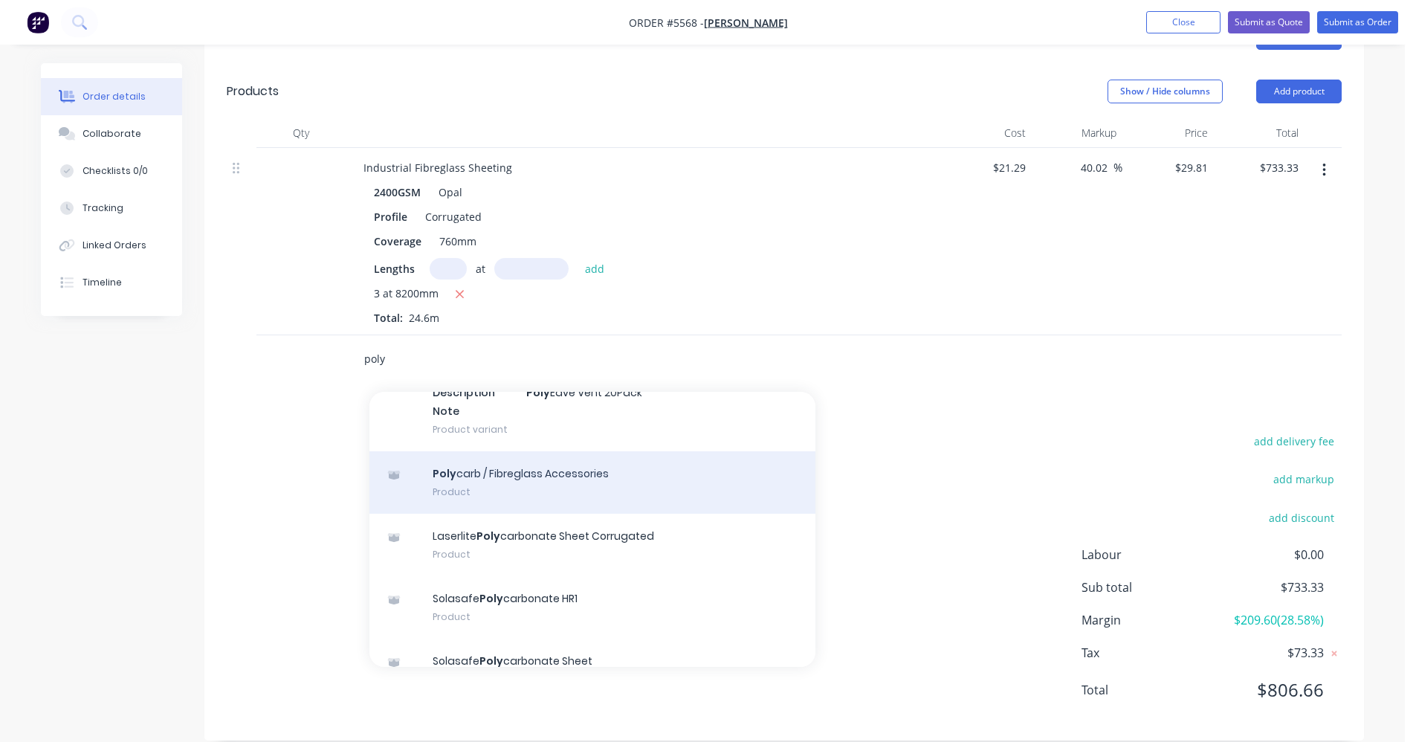
type input "poly"
click at [573, 464] on div "Poly carb / Fibreglass Accessories Product" at bounding box center [592, 482] width 446 height 62
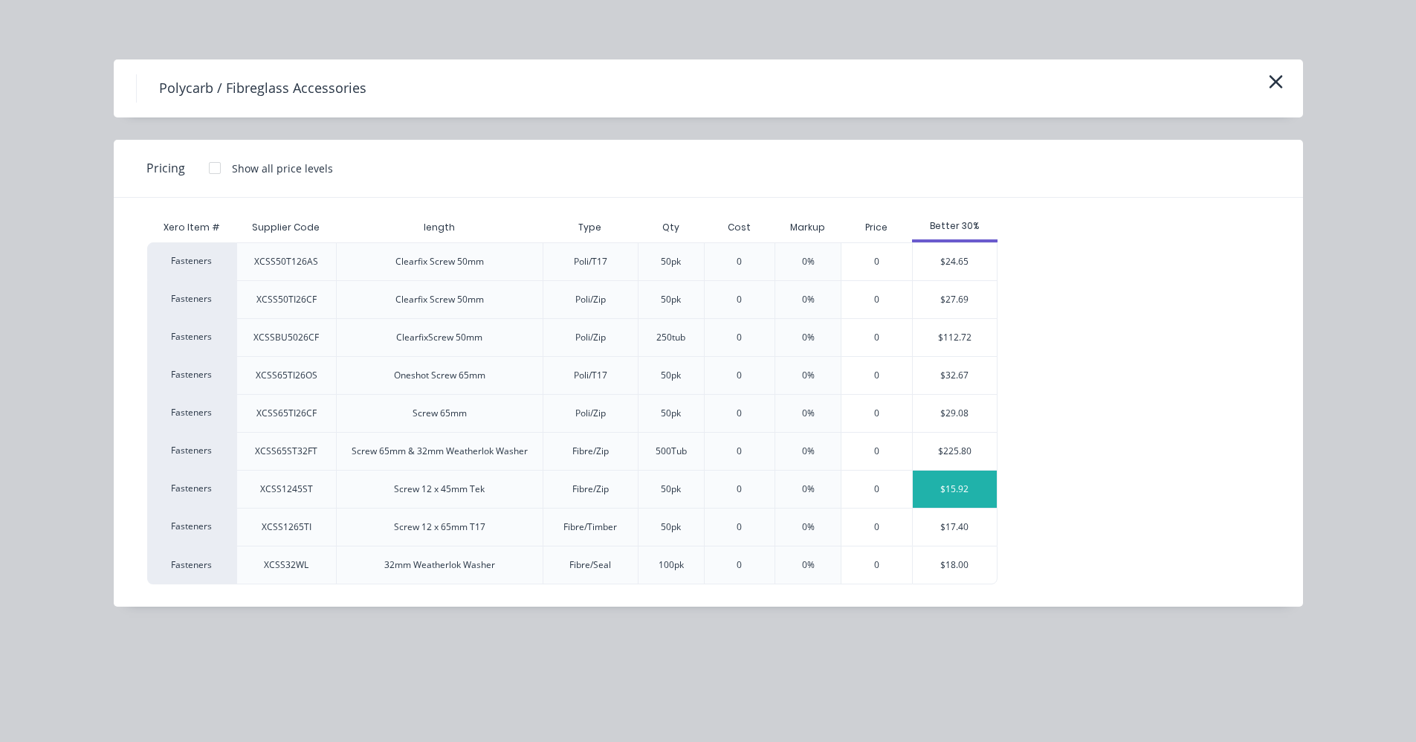
click at [947, 489] on div "$15.92" at bounding box center [955, 489] width 84 height 37
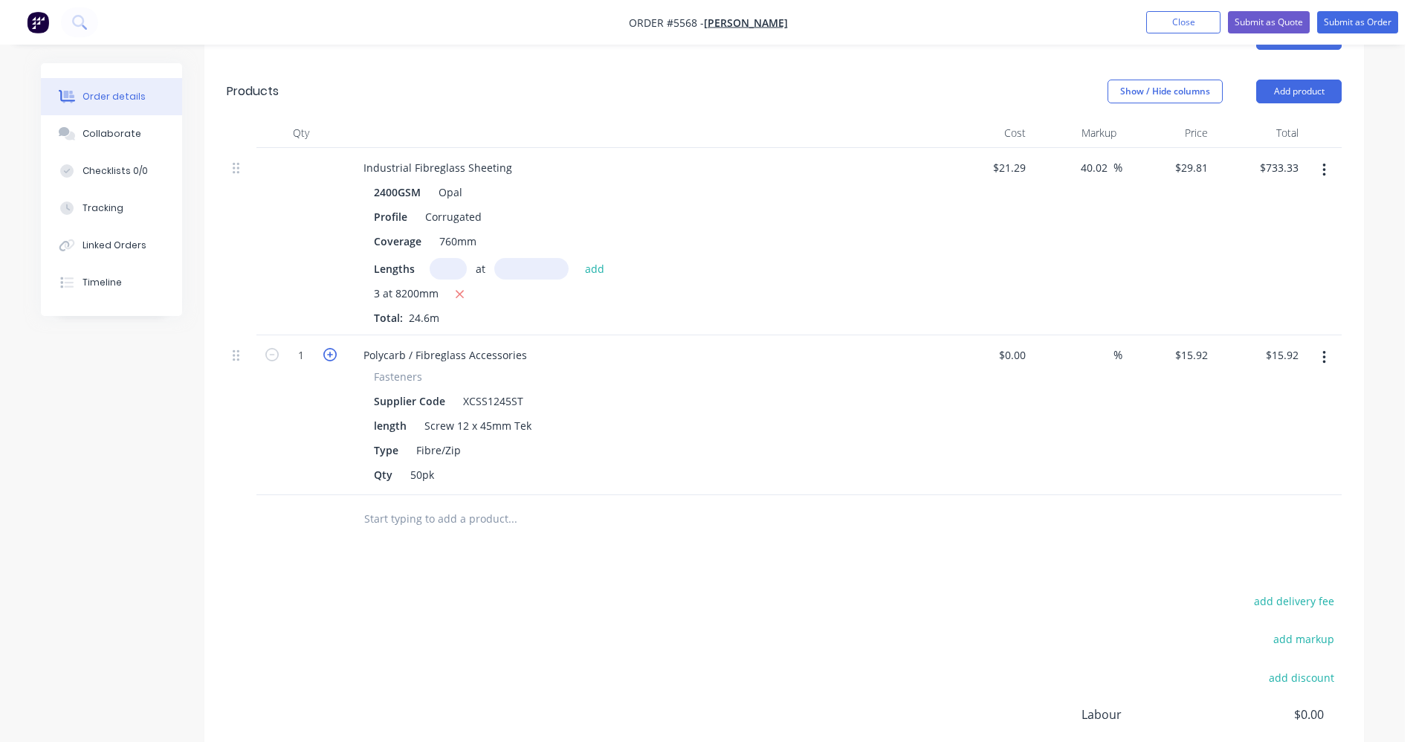
click at [331, 348] on icon "button" at bounding box center [329, 354] width 13 height 13
type input "2"
type input "$31.84"
click at [331, 348] on icon "button" at bounding box center [329, 354] width 13 height 13
type input "3"
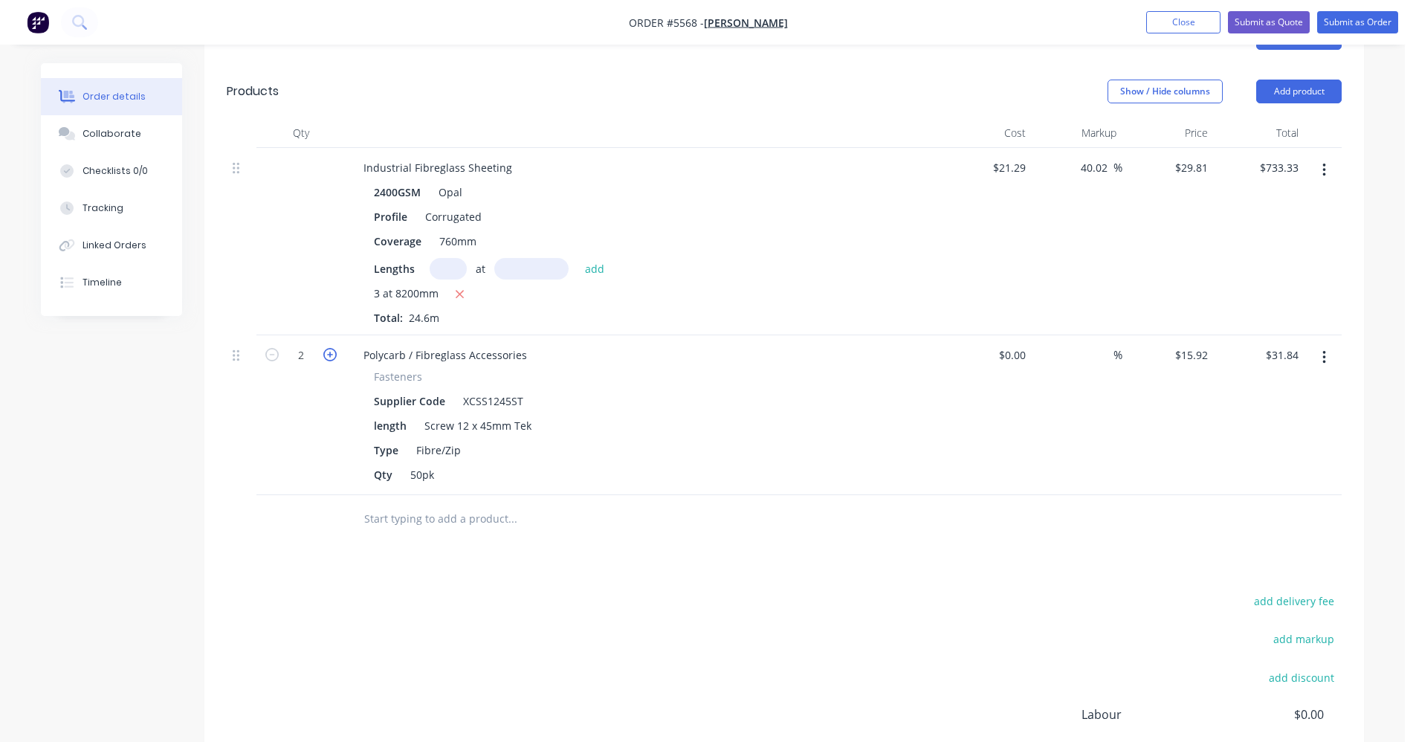
type input "$47.76"
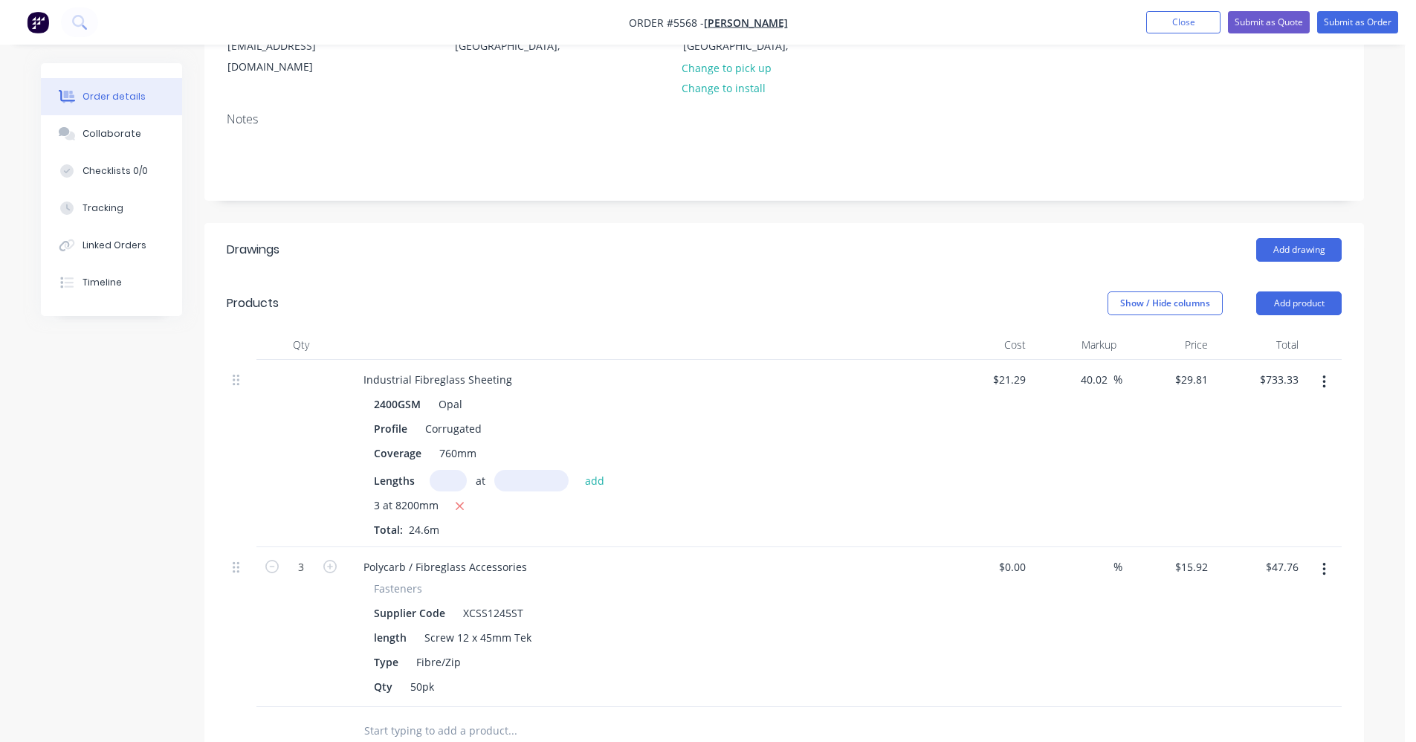
scroll to position [0, 0]
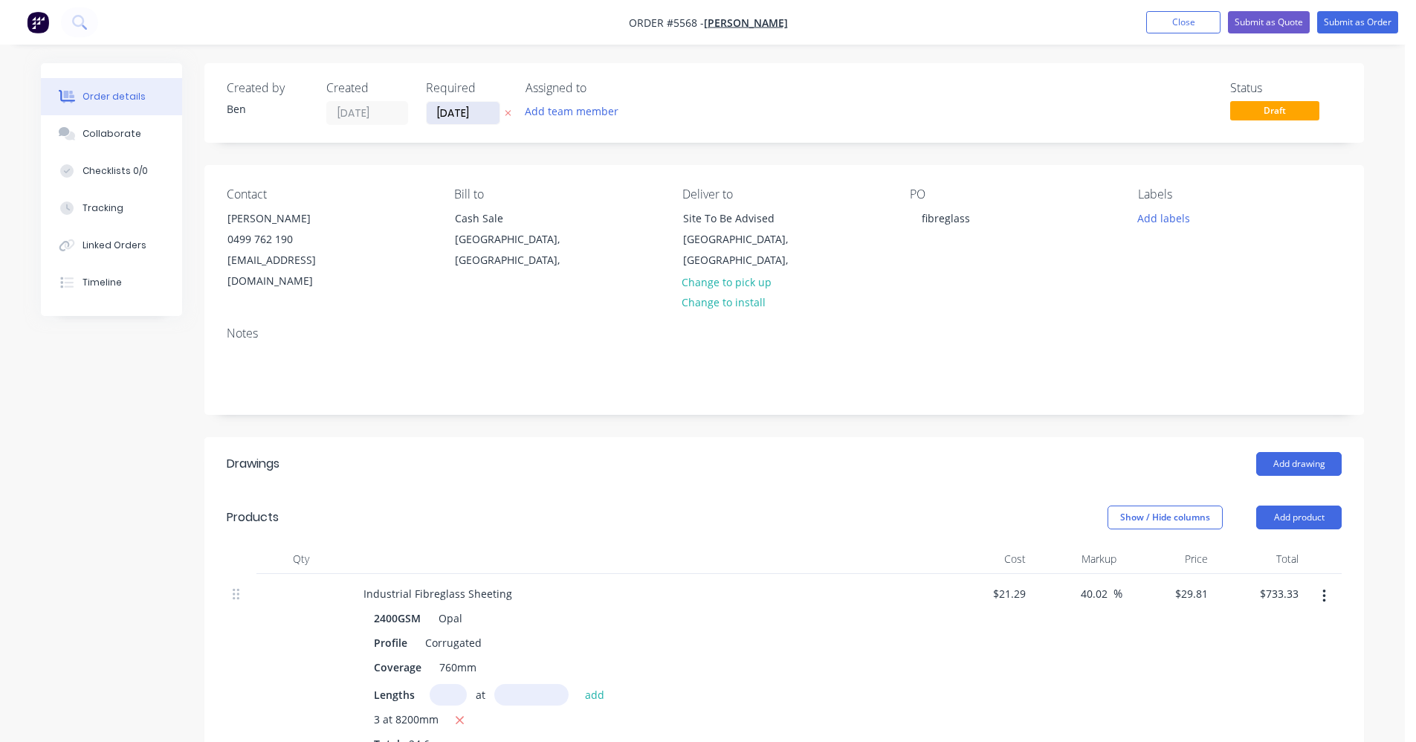
click at [451, 119] on input "[DATE]" at bounding box center [463, 113] width 73 height 22
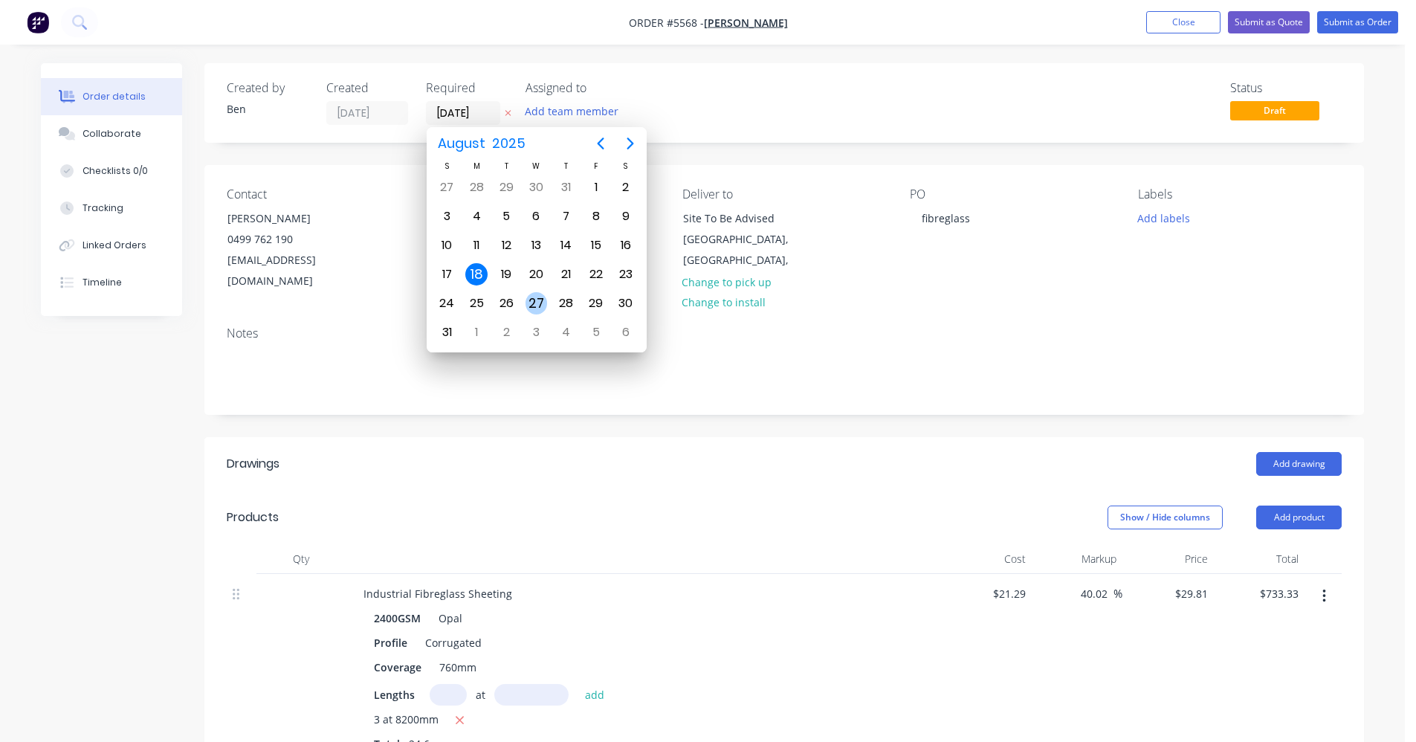
click at [531, 304] on div "27" at bounding box center [537, 303] width 22 height 22
type input "27/08/25"
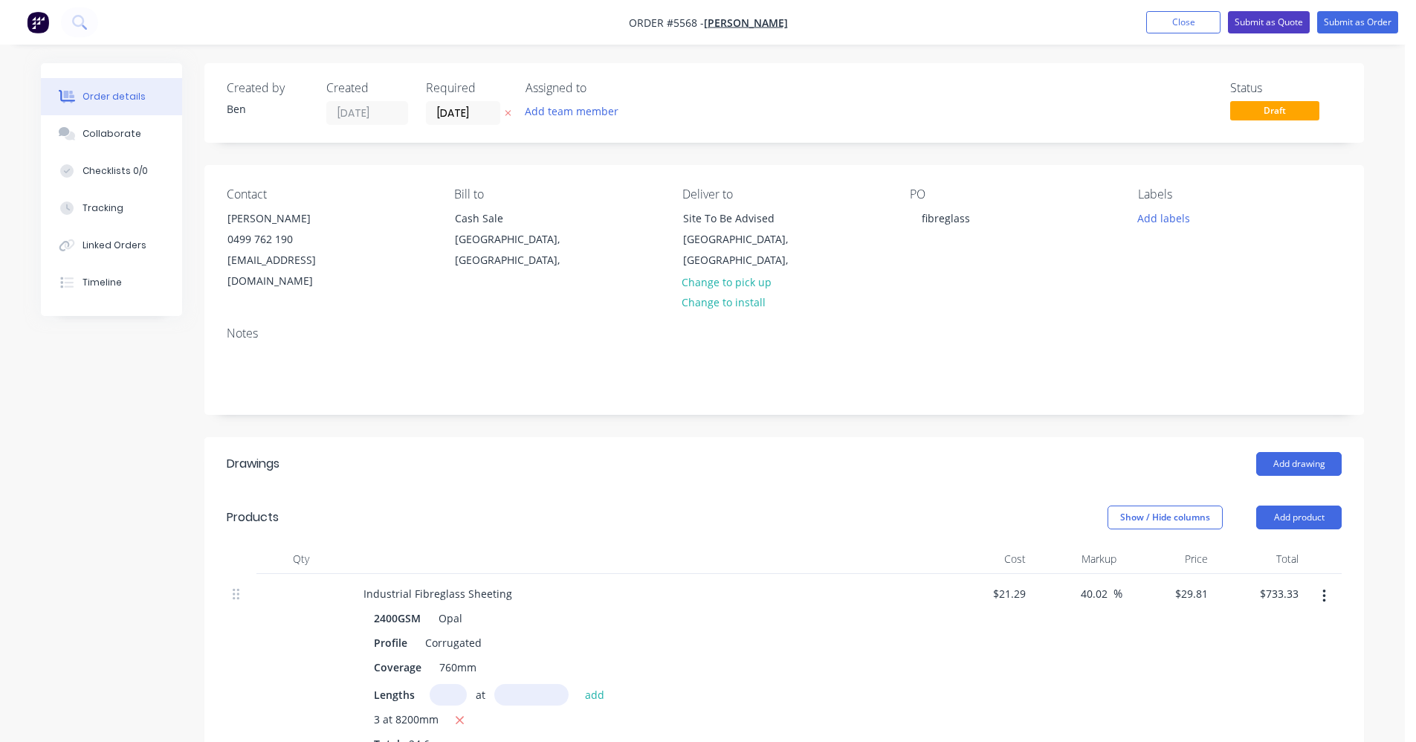
click at [1275, 17] on button "Submit as Quote" at bounding box center [1269, 22] width 82 height 22
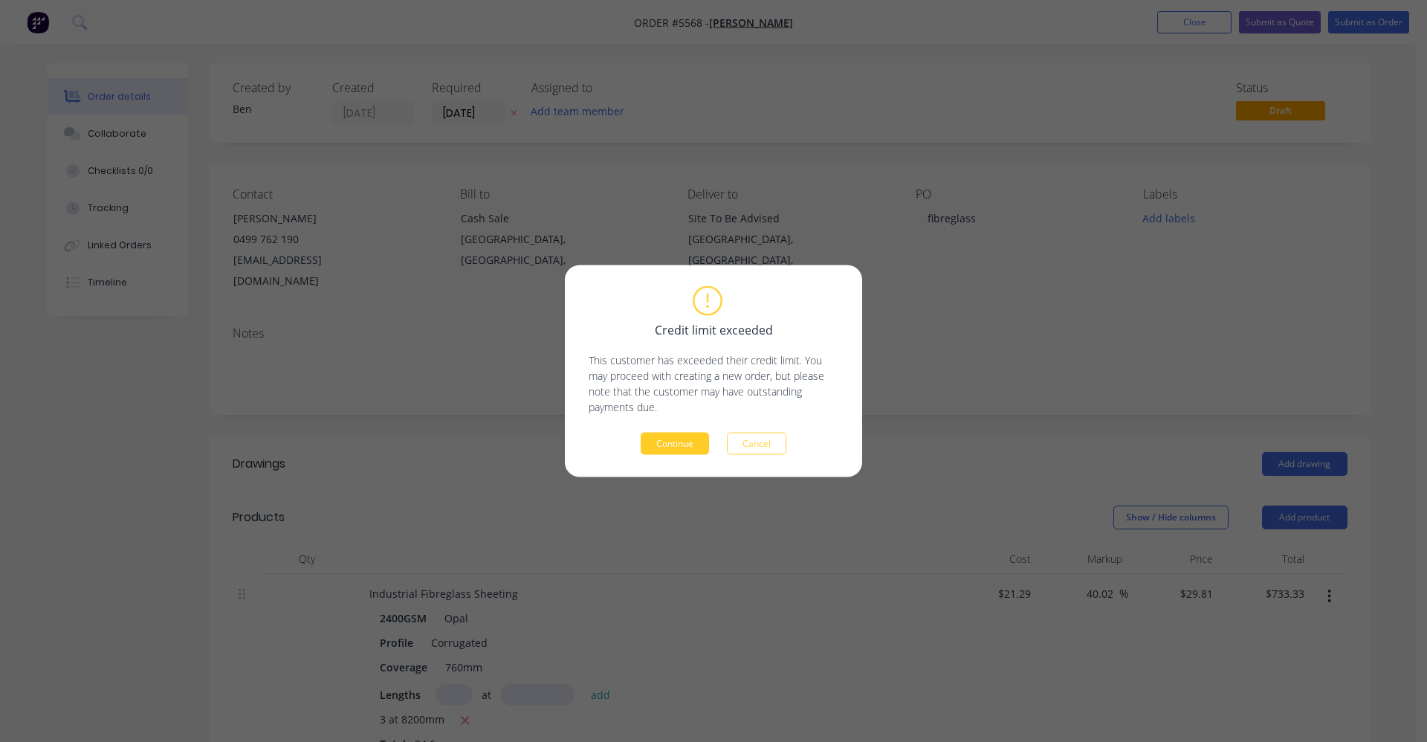
click at [684, 442] on button "Continue" at bounding box center [675, 444] width 68 height 22
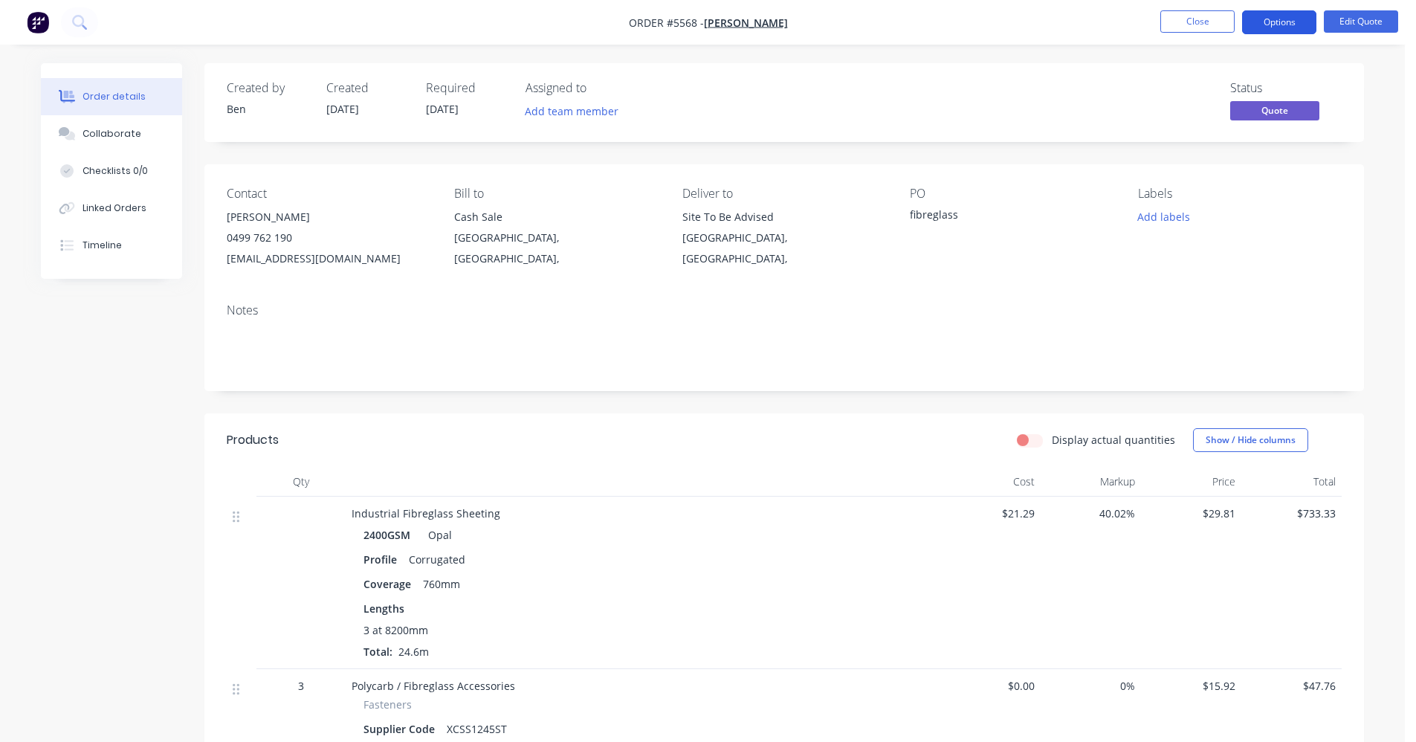
click at [1279, 16] on button "Options" at bounding box center [1279, 22] width 74 height 24
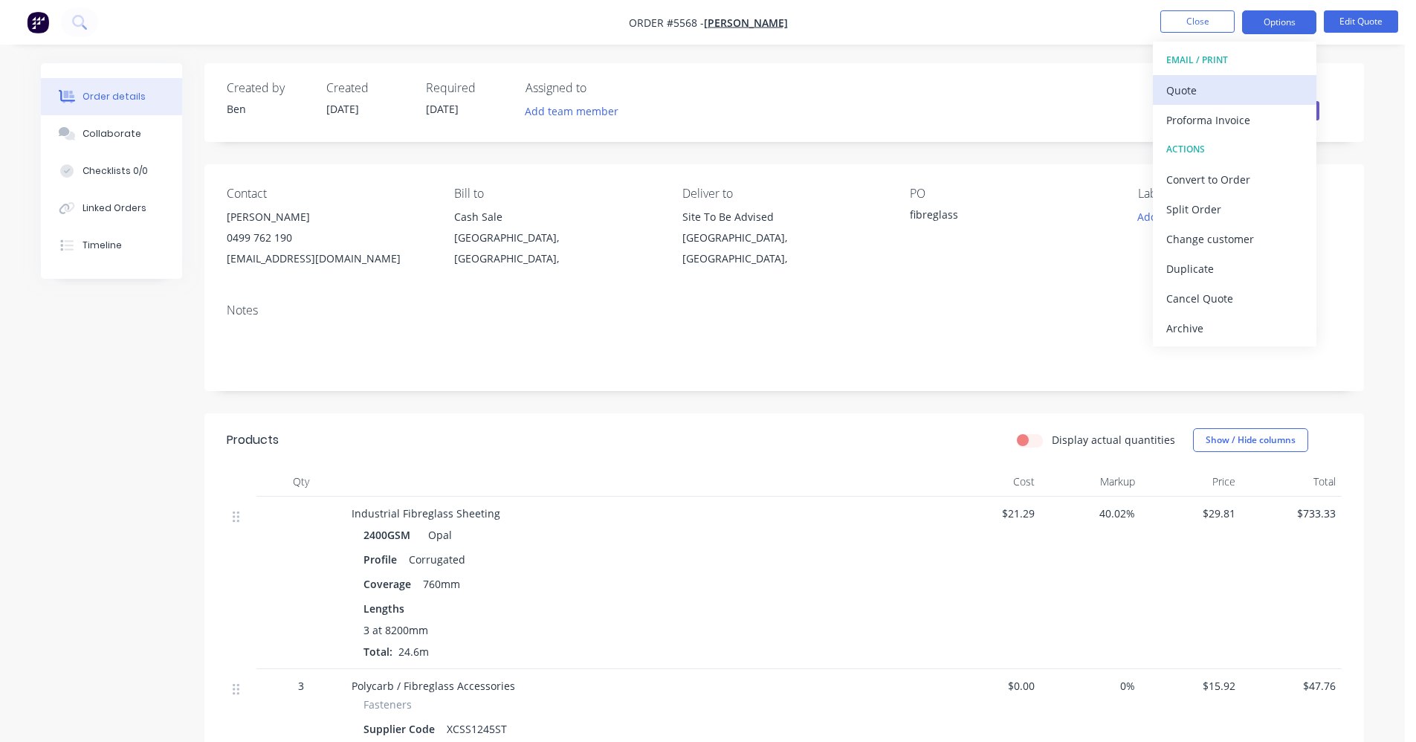
click at [1201, 85] on div "Quote" at bounding box center [1234, 91] width 137 height 22
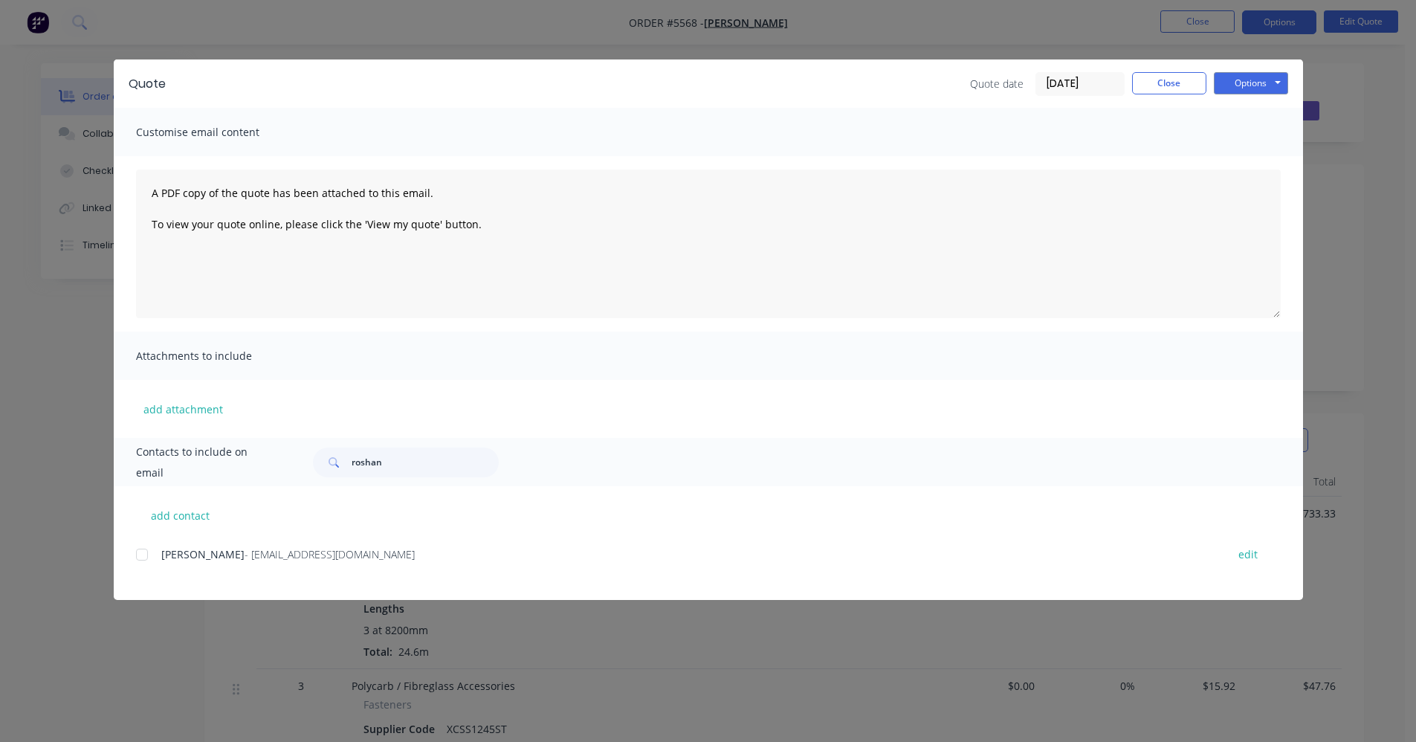
click at [137, 559] on div at bounding box center [142, 555] width 30 height 30
click at [1247, 83] on button "Options" at bounding box center [1251, 83] width 74 height 22
click at [1266, 159] on button "Email" at bounding box center [1261, 158] width 95 height 25
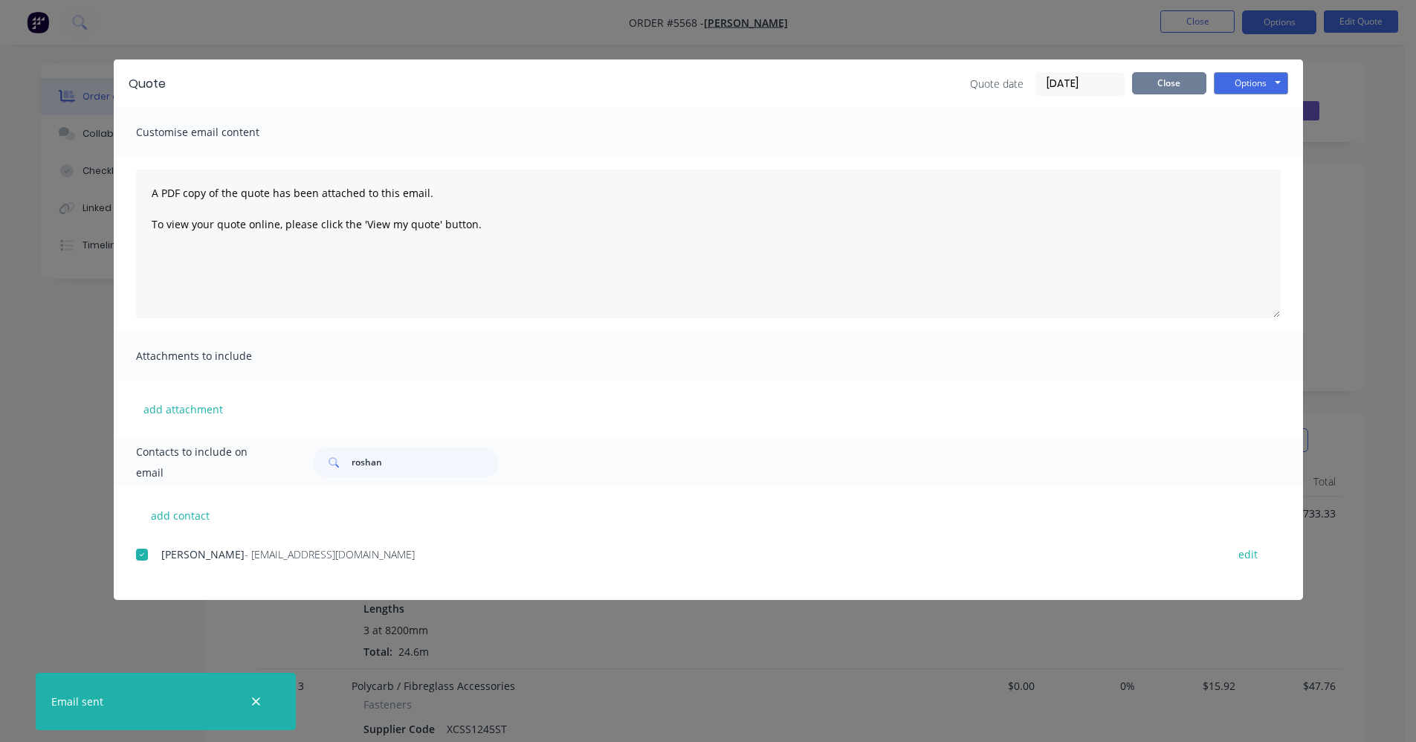
click at [1184, 83] on button "Close" at bounding box center [1169, 83] width 74 height 22
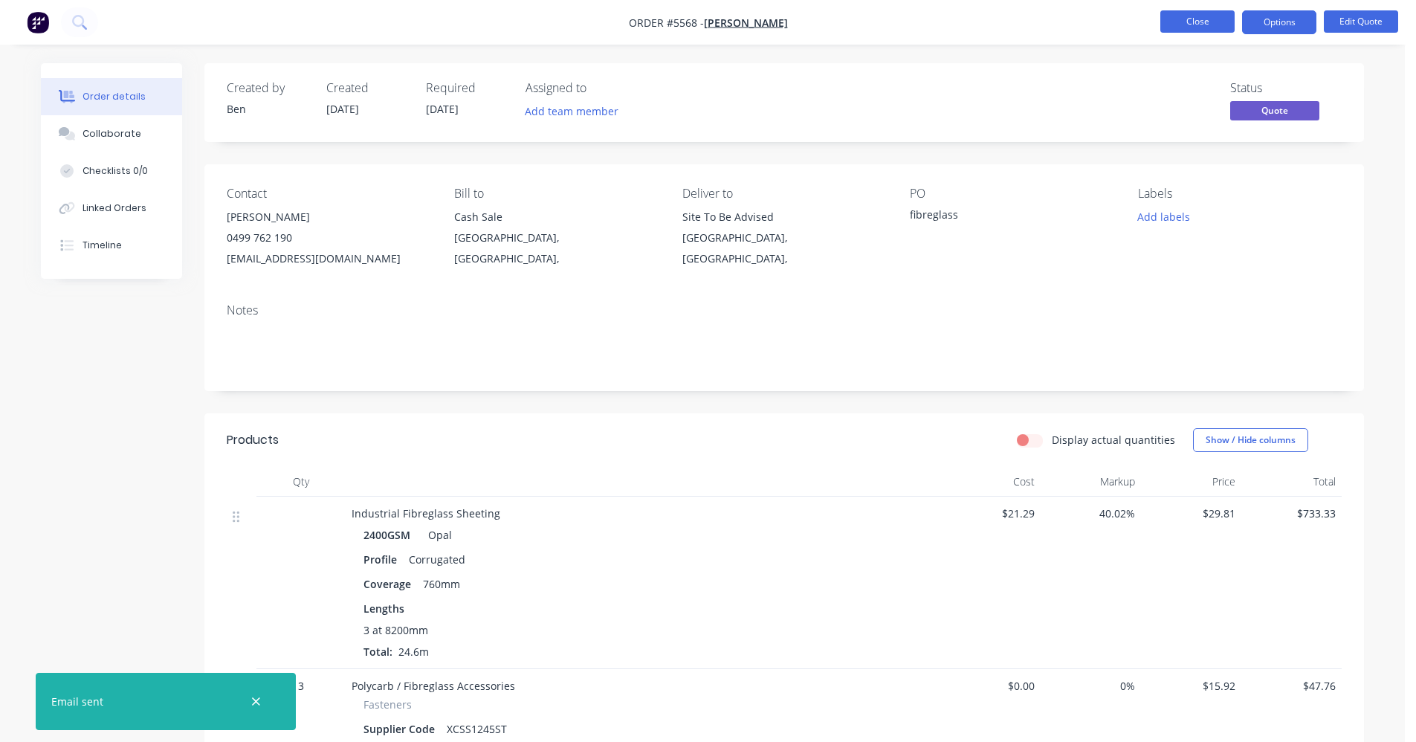
click at [1196, 22] on button "Close" at bounding box center [1197, 21] width 74 height 22
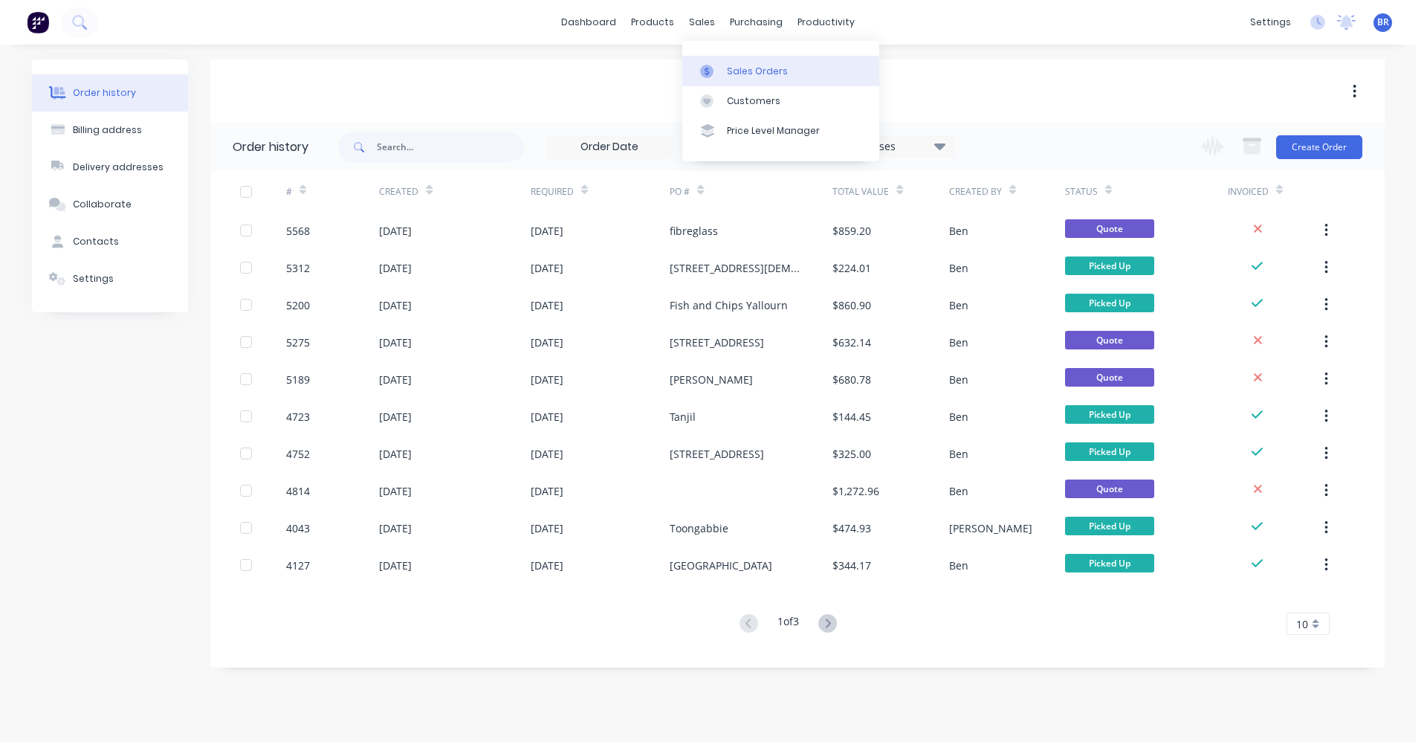
click at [739, 66] on div "Sales Orders" at bounding box center [757, 71] width 61 height 13
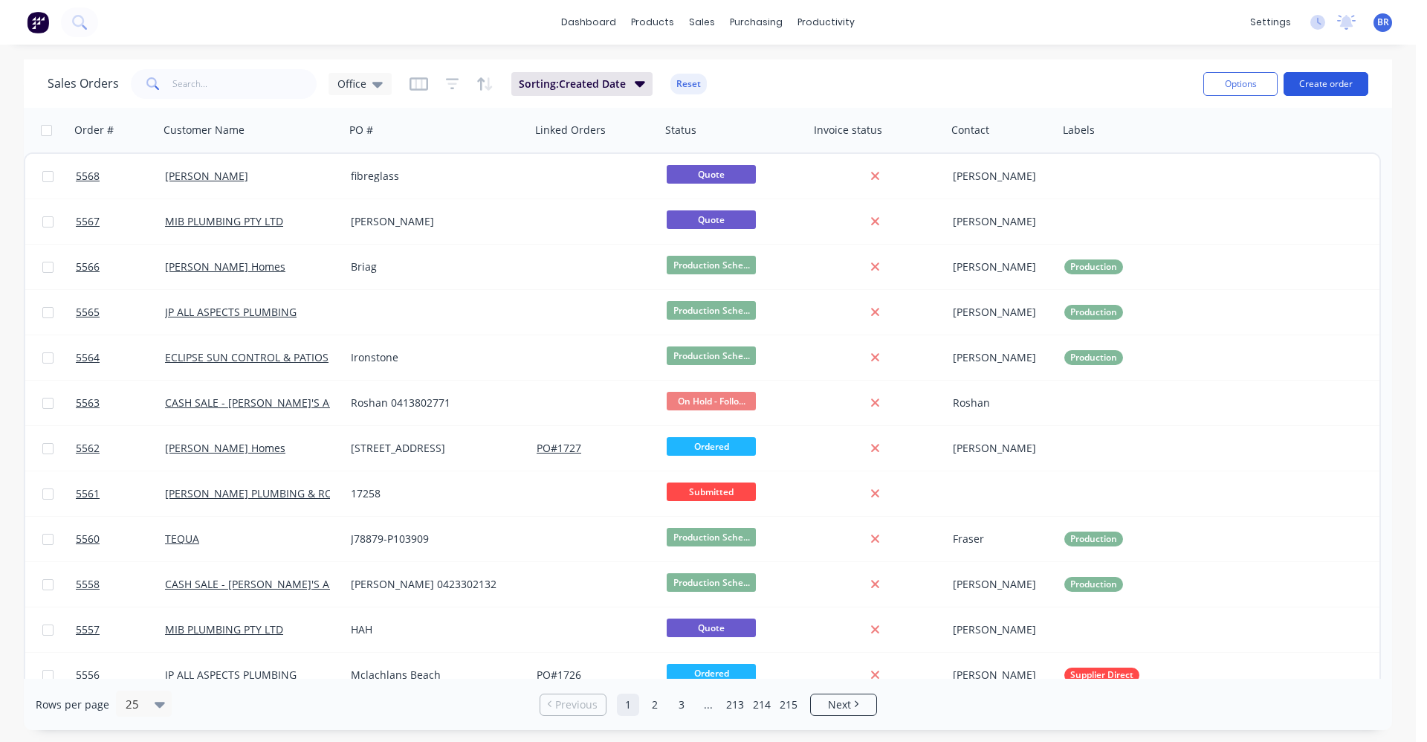
click at [1323, 87] on button "Create order" at bounding box center [1326, 84] width 85 height 24
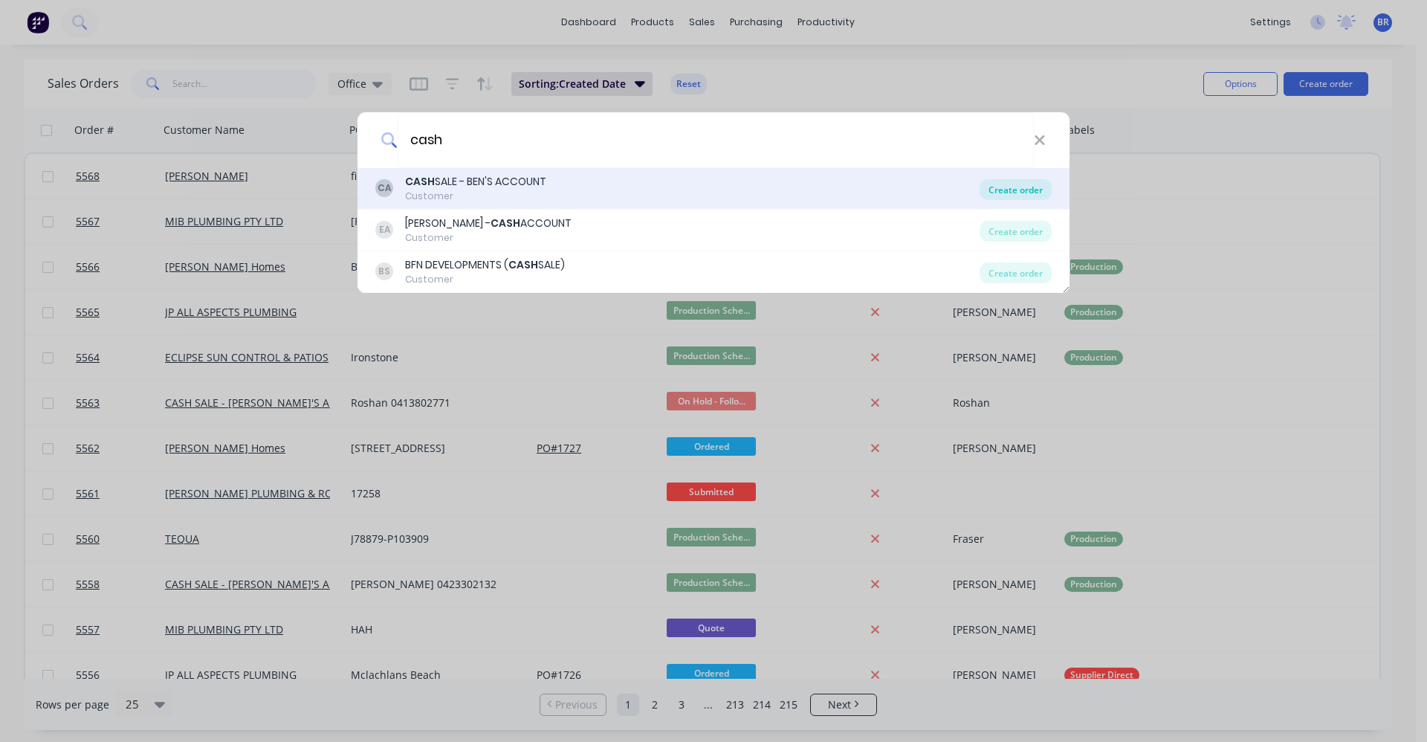
type input "cash"
click at [1010, 188] on div "Create order" at bounding box center [1016, 189] width 72 height 21
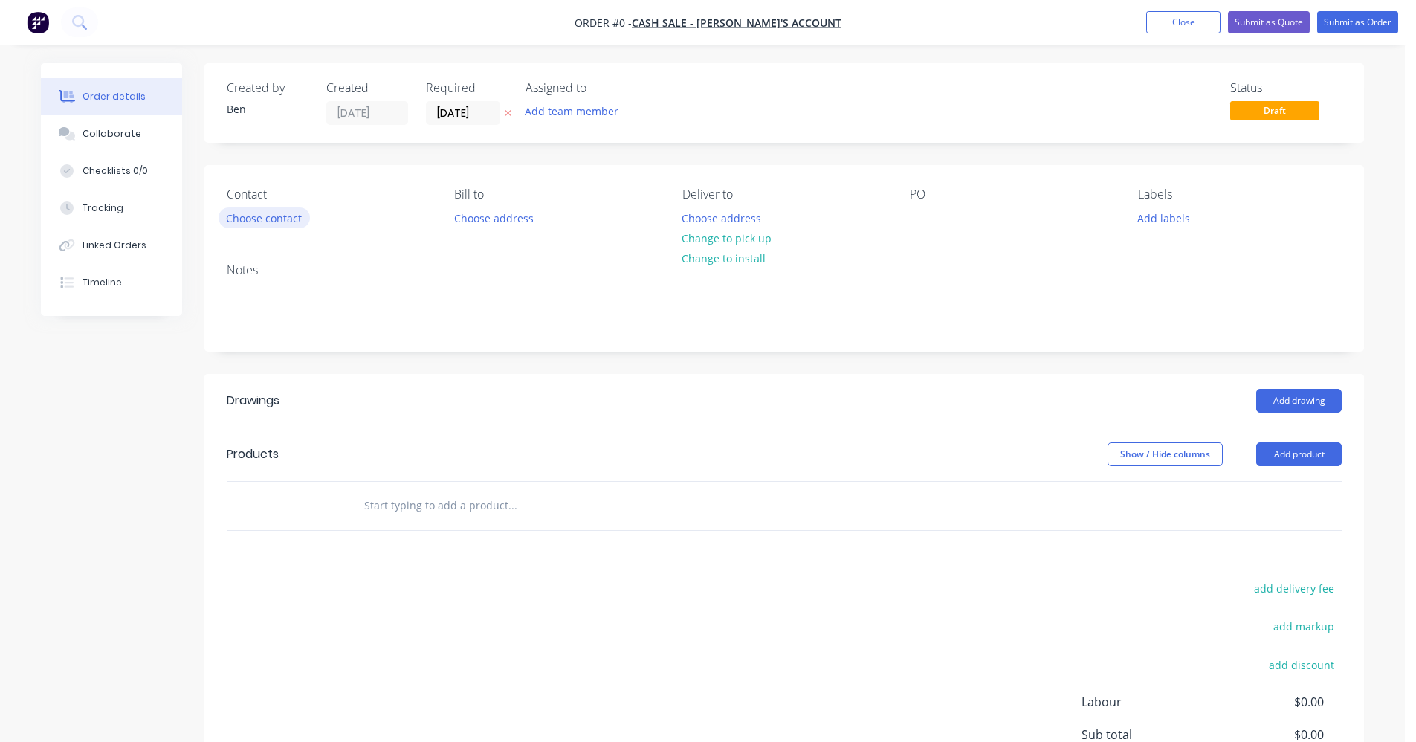
click at [271, 217] on button "Choose contact" at bounding box center [264, 217] width 91 height 20
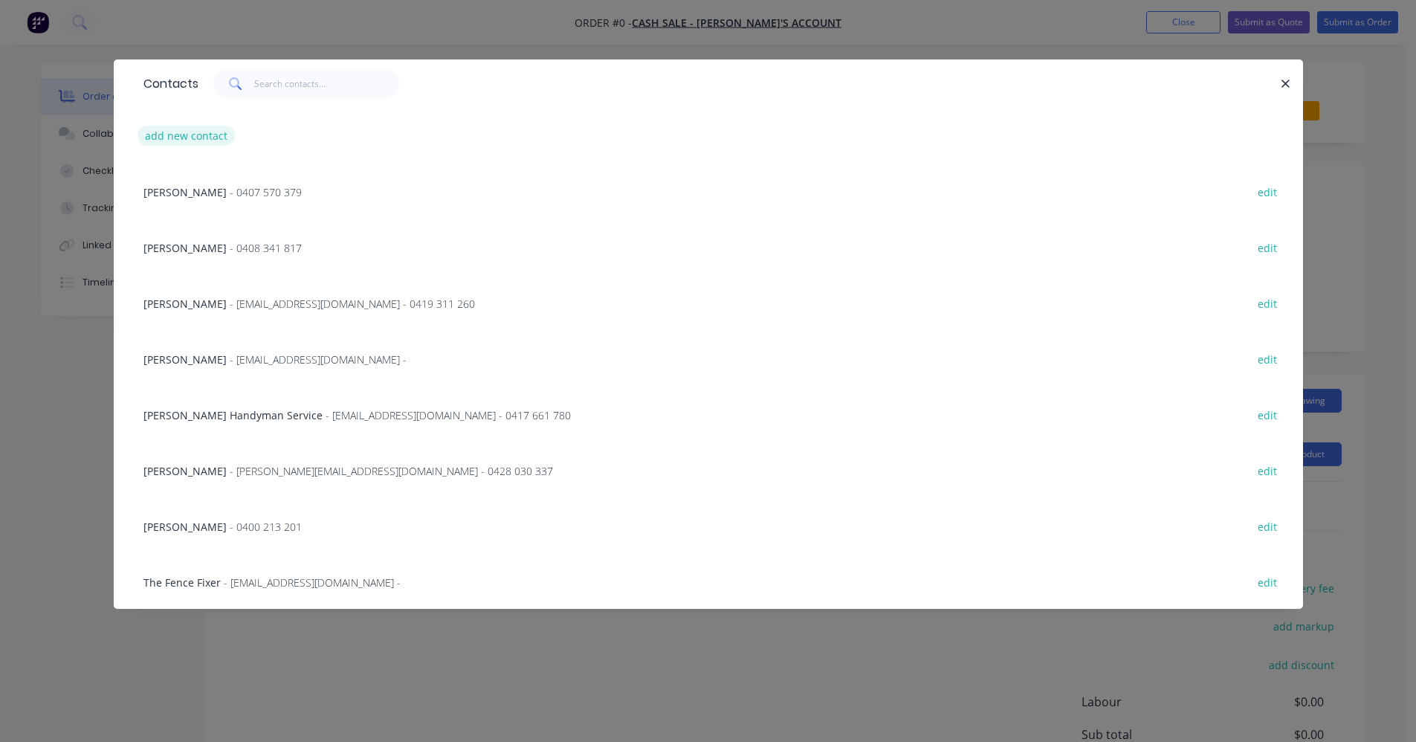
click at [195, 140] on button "add new contact" at bounding box center [187, 136] width 98 height 20
select select "AU"
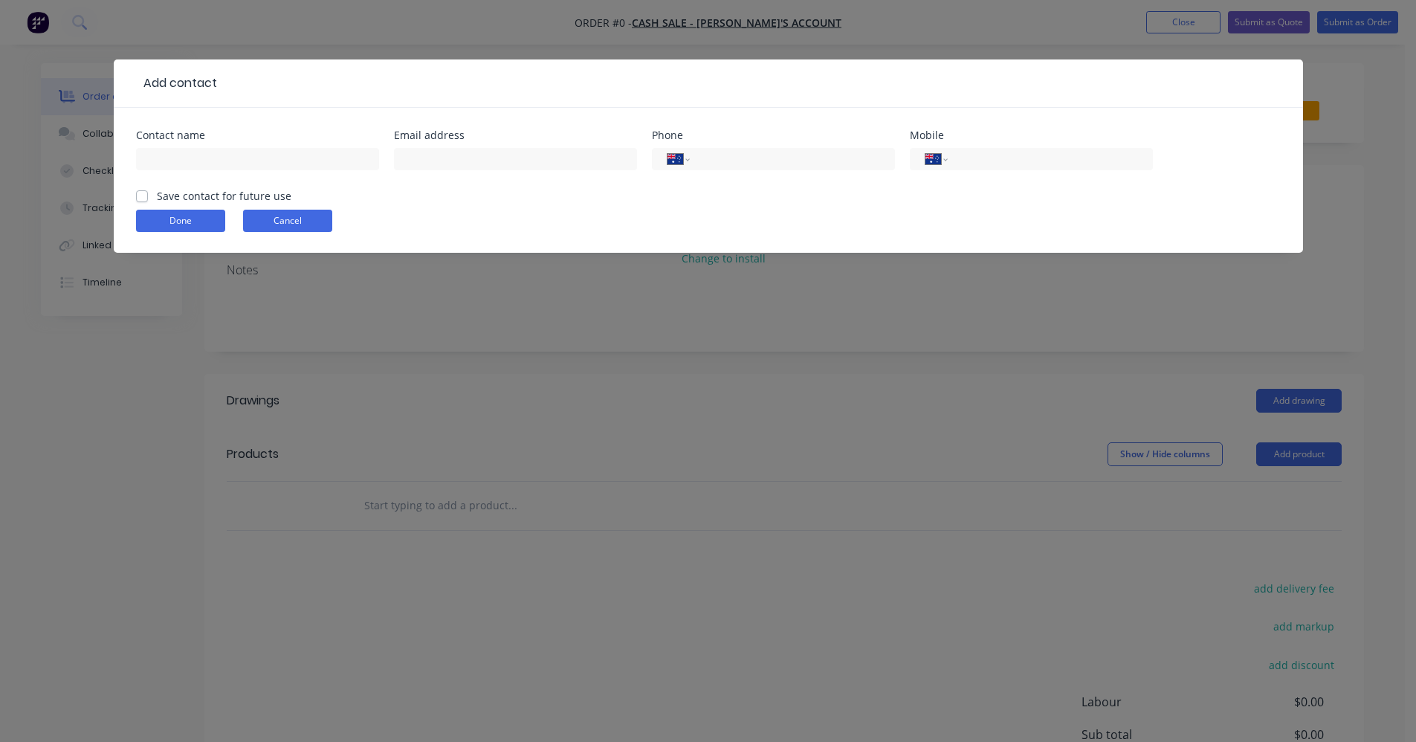
click at [300, 223] on button "Cancel" at bounding box center [287, 221] width 89 height 22
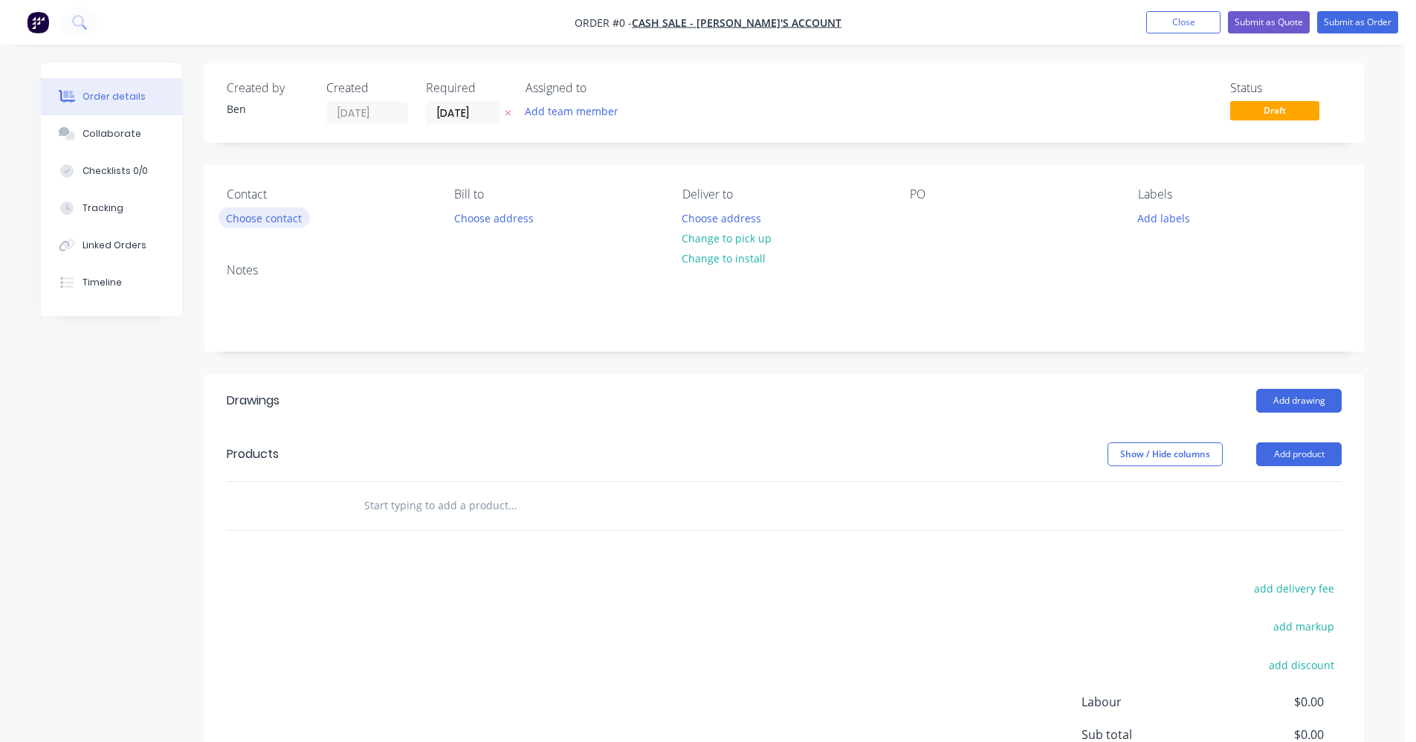
click at [266, 219] on button "Choose contact" at bounding box center [264, 217] width 91 height 20
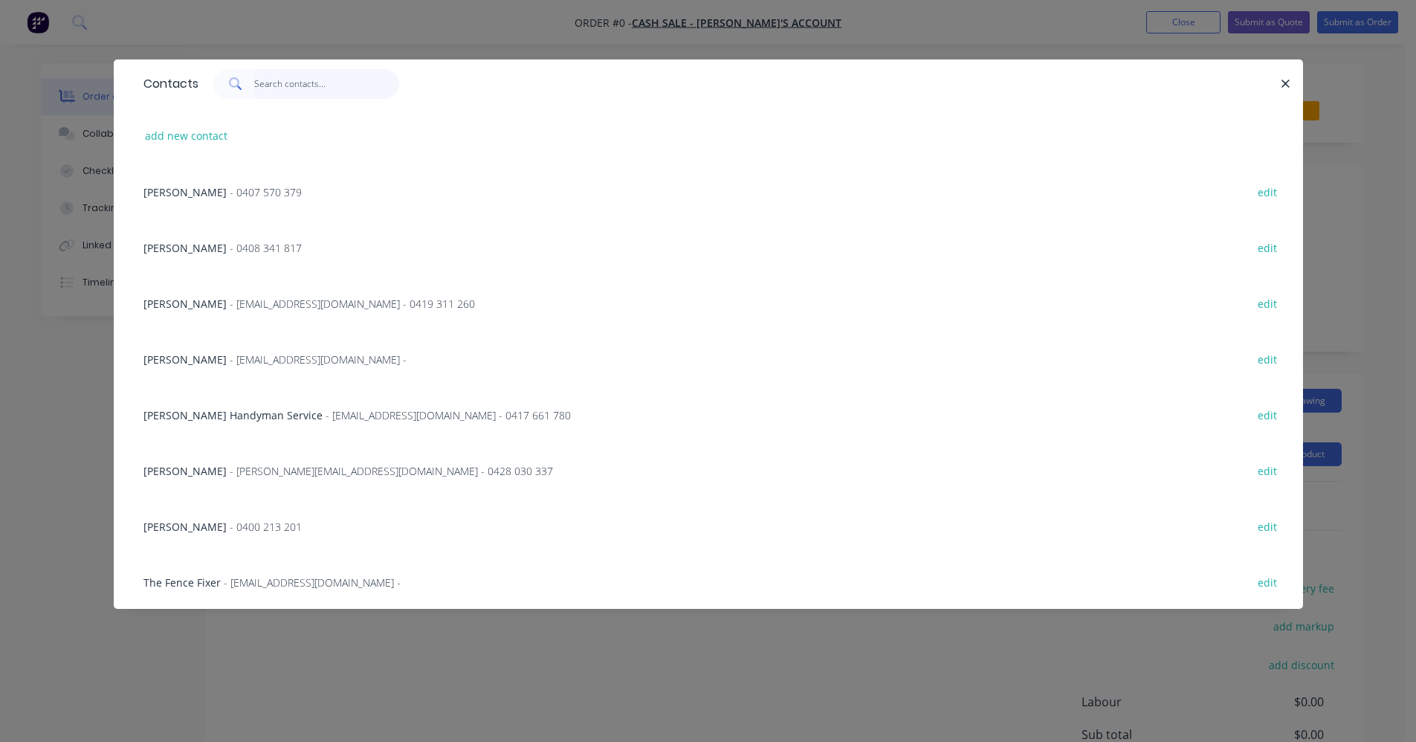
click at [300, 92] on input "text" at bounding box center [326, 84] width 145 height 30
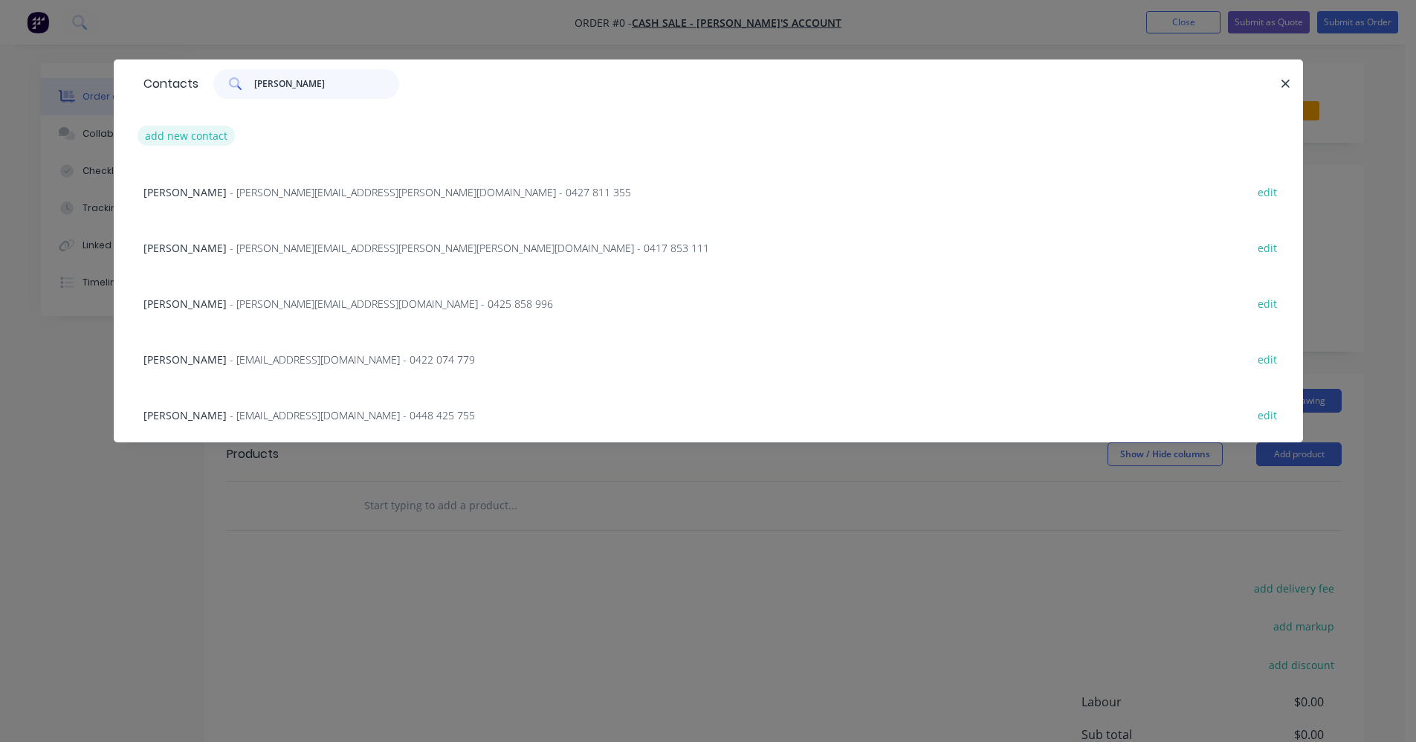
type input "james"
click at [175, 138] on button "add new contact" at bounding box center [187, 136] width 98 height 20
select select "AU"
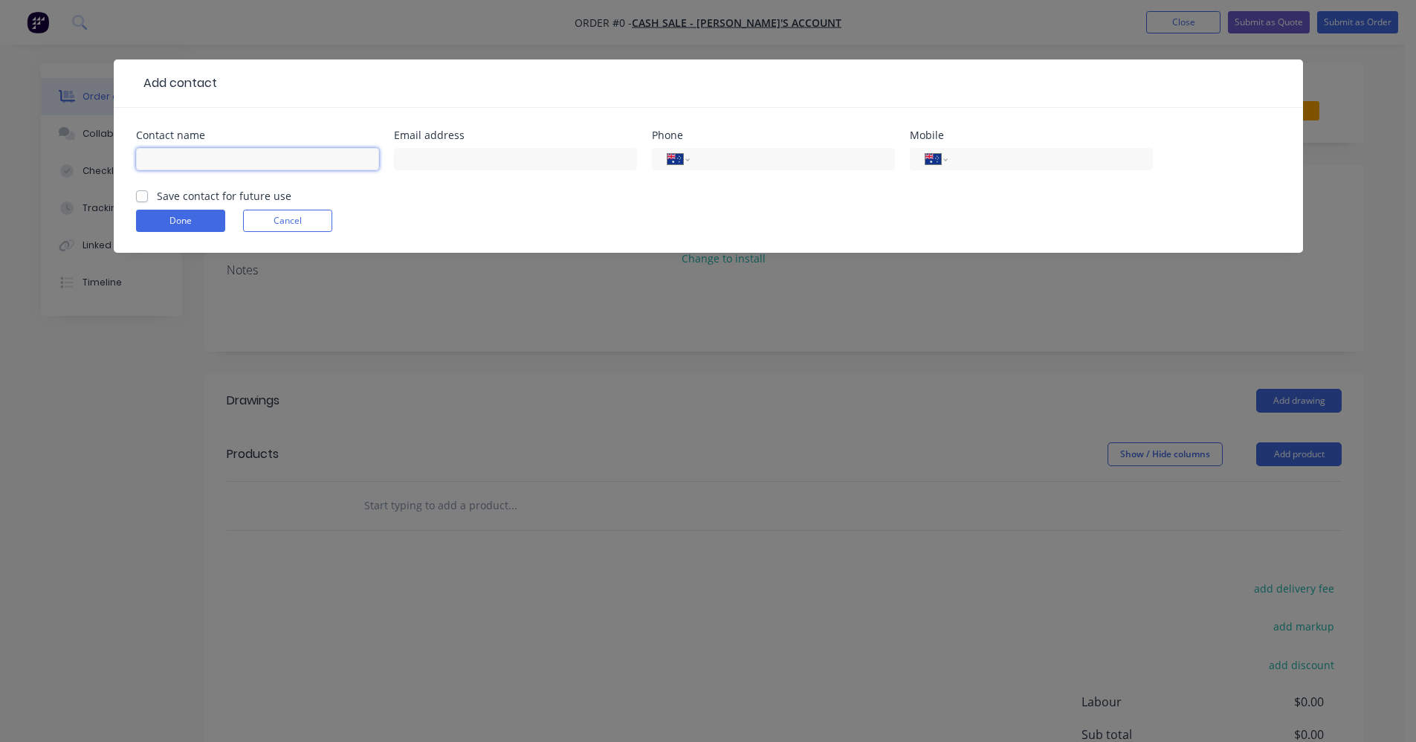
click at [197, 158] on input "text" at bounding box center [257, 159] width 243 height 22
type input "James"
type input "jamessmee55@hotmail.com"
type input "0422 022 814"
click at [157, 192] on label "Save contact for future use" at bounding box center [224, 196] width 135 height 16
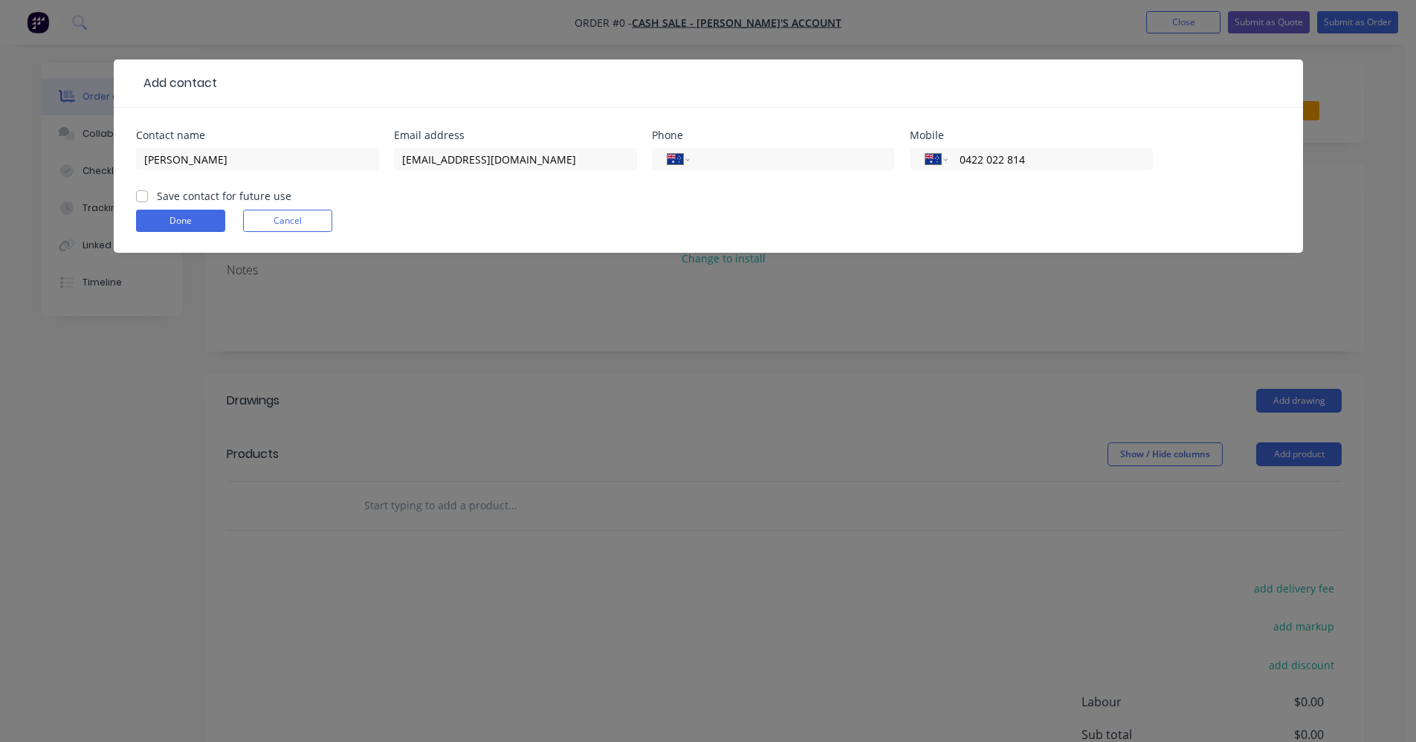
click at [142, 192] on input "Save contact for future use" at bounding box center [142, 195] width 12 height 14
checkbox input "true"
click at [174, 214] on button "Done" at bounding box center [180, 221] width 89 height 22
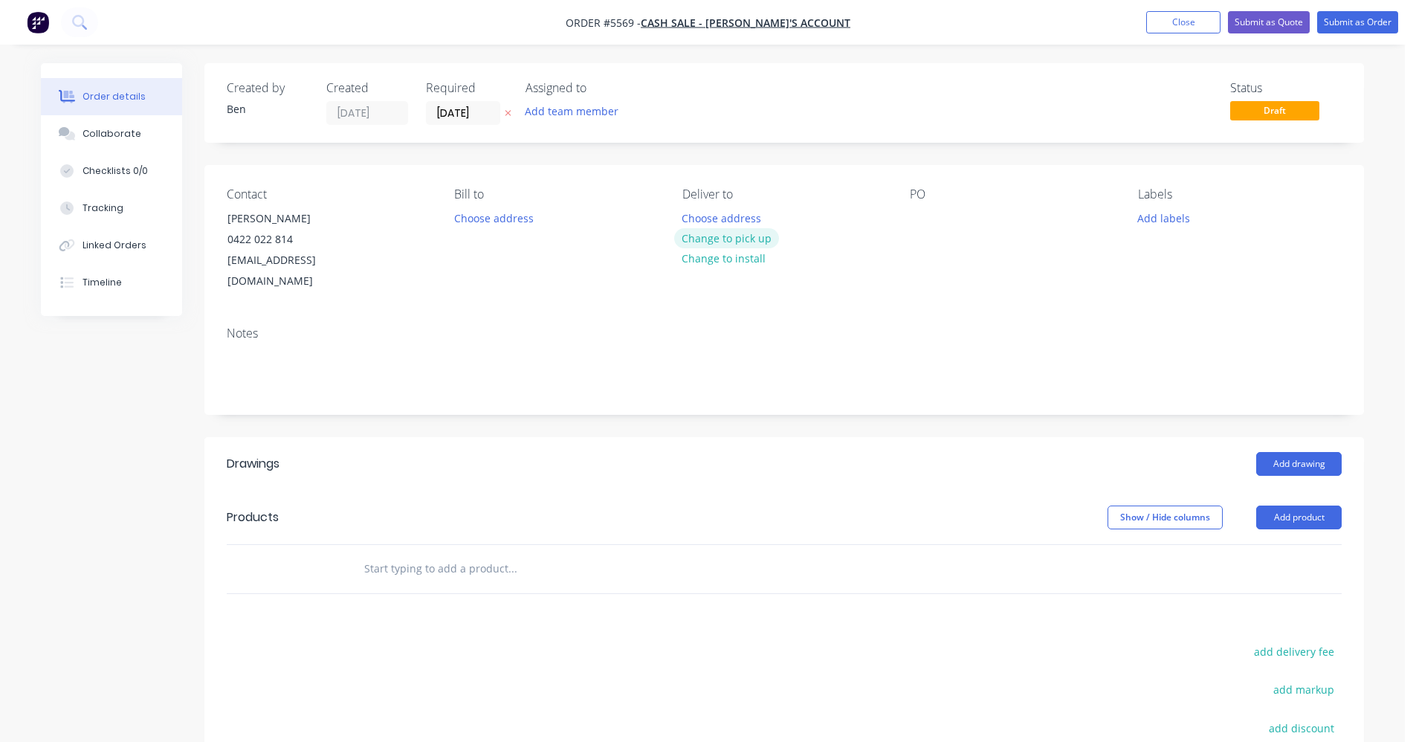
click at [746, 239] on button "Change to pick up" at bounding box center [727, 238] width 106 height 20
click at [919, 225] on div at bounding box center [922, 218] width 24 height 22
click at [422, 554] on input "text" at bounding box center [512, 569] width 297 height 30
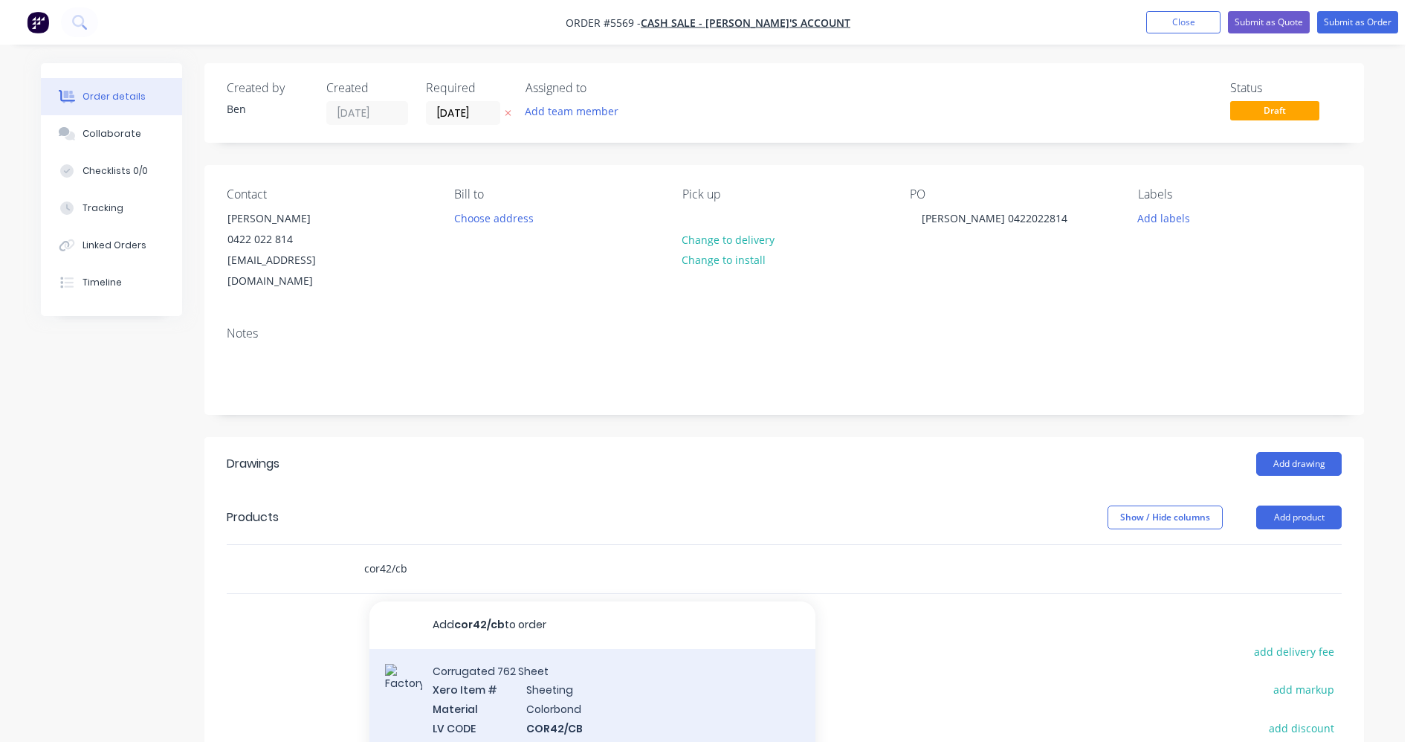
type input "cor42/cb"
click at [599, 682] on div "Corrugated 762 Sheet Xero Item # Sheeting Material Colorbond LV CODE COR42/CB S…" at bounding box center [592, 738] width 446 height 178
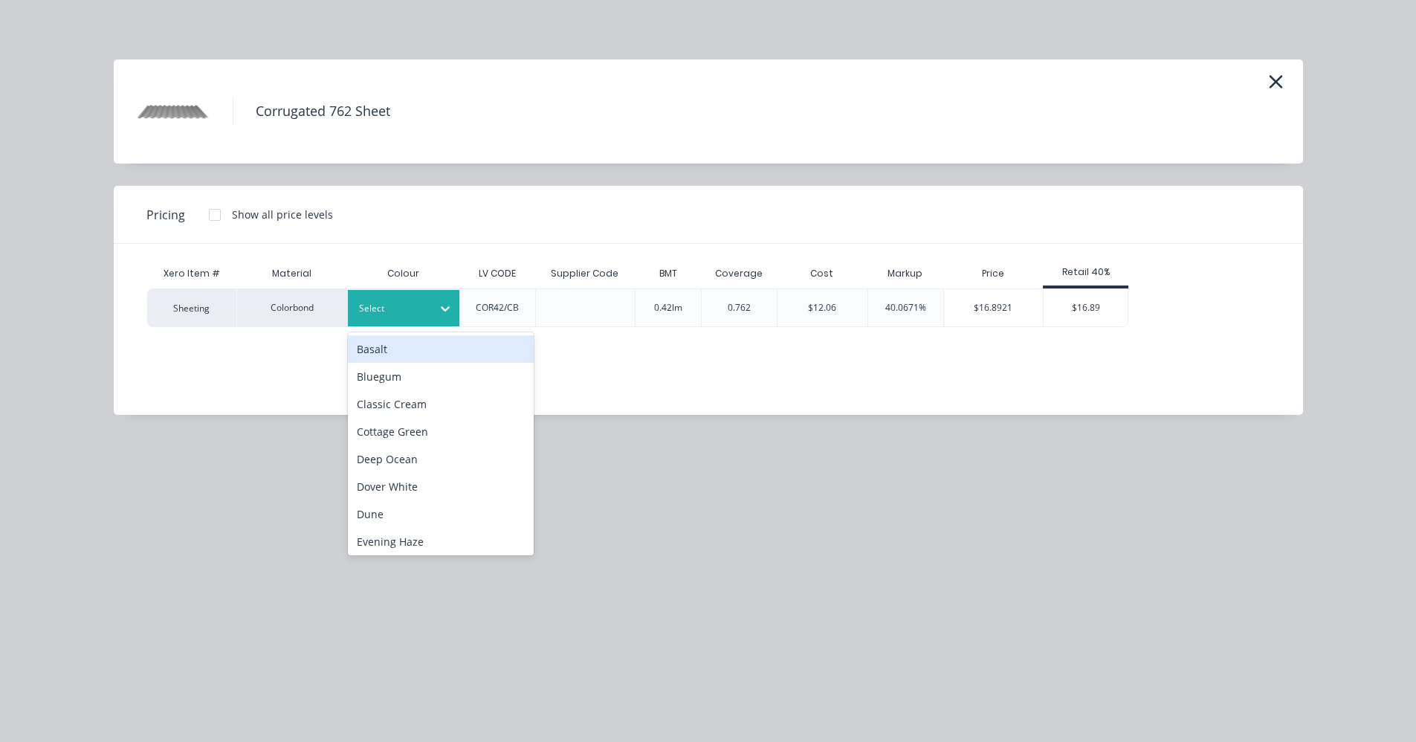
click at [430, 319] on div "Select" at bounding box center [404, 308] width 112 height 36
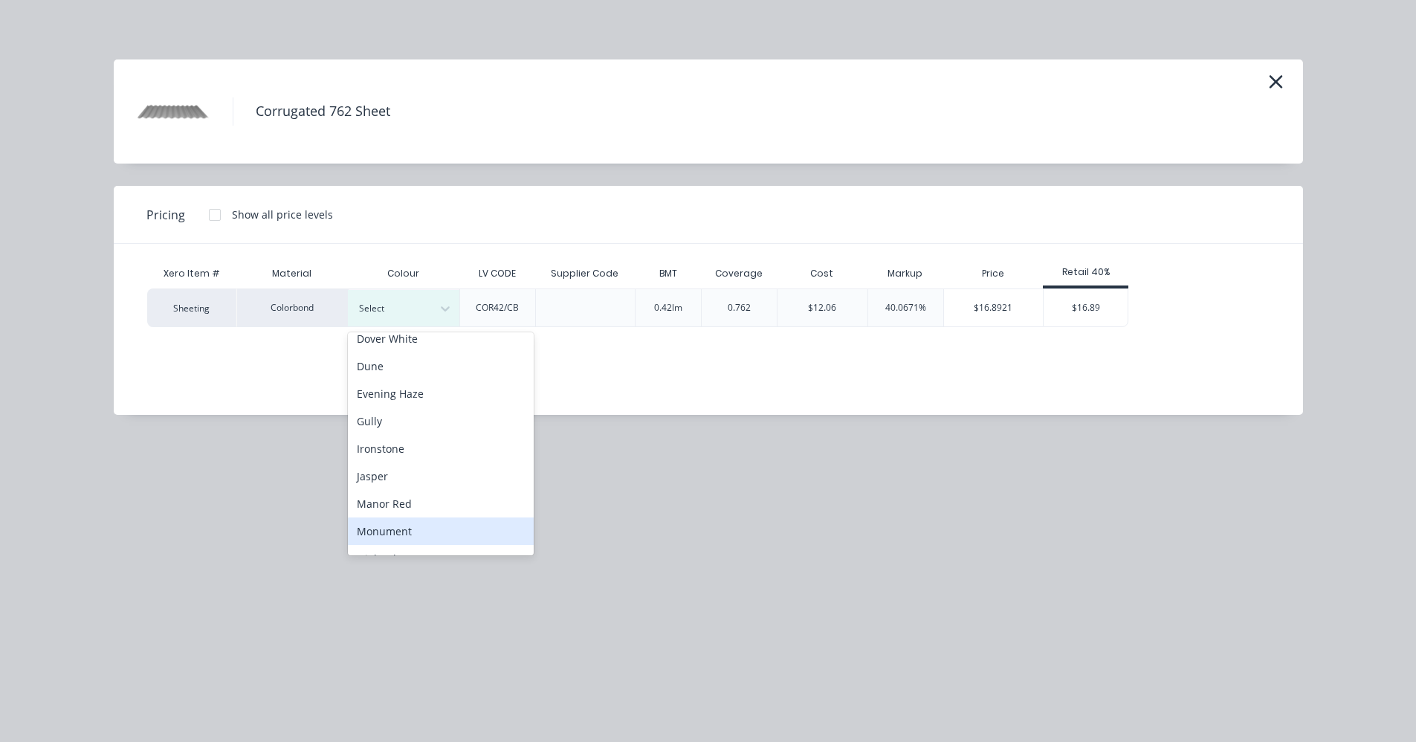
scroll to position [149, 0]
click at [424, 519] on div "Monument" at bounding box center [441, 531] width 186 height 28
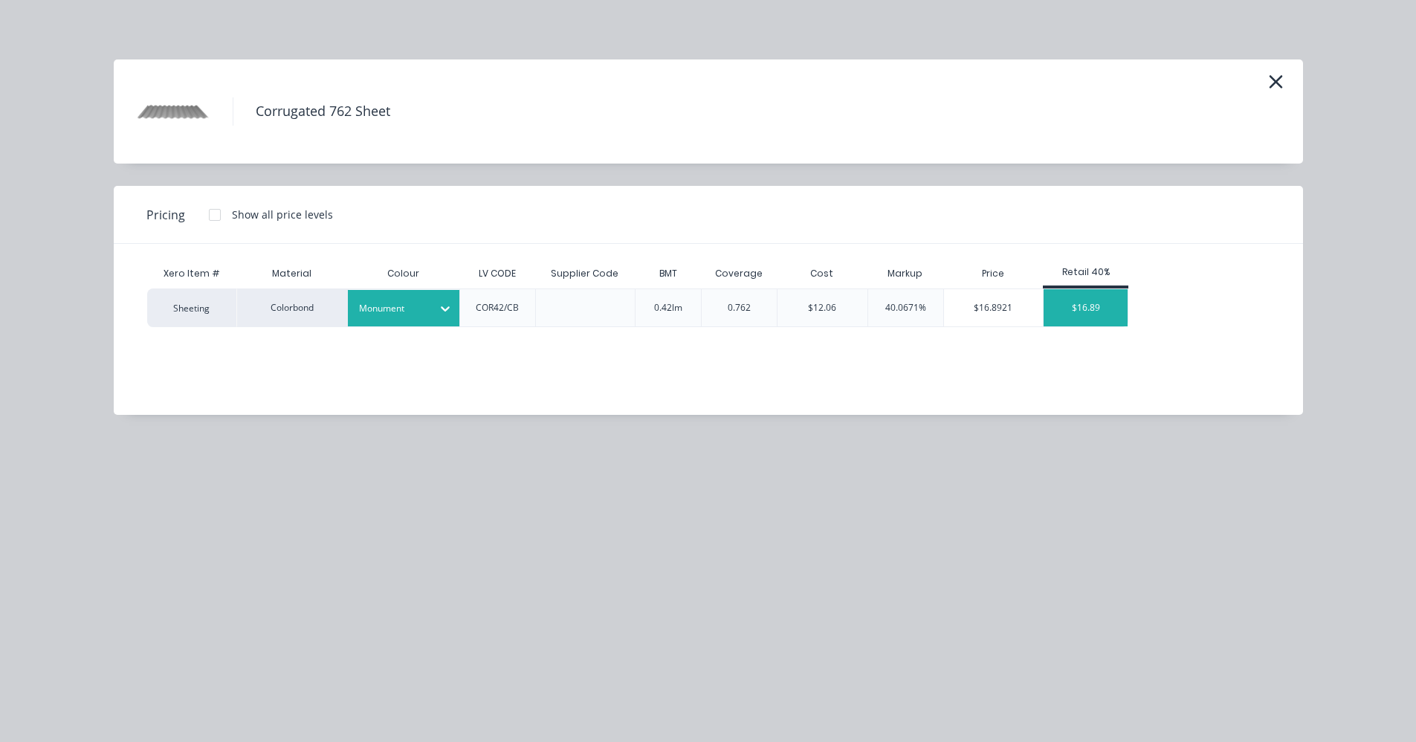
click at [1100, 311] on div "$16.89" at bounding box center [1086, 307] width 84 height 37
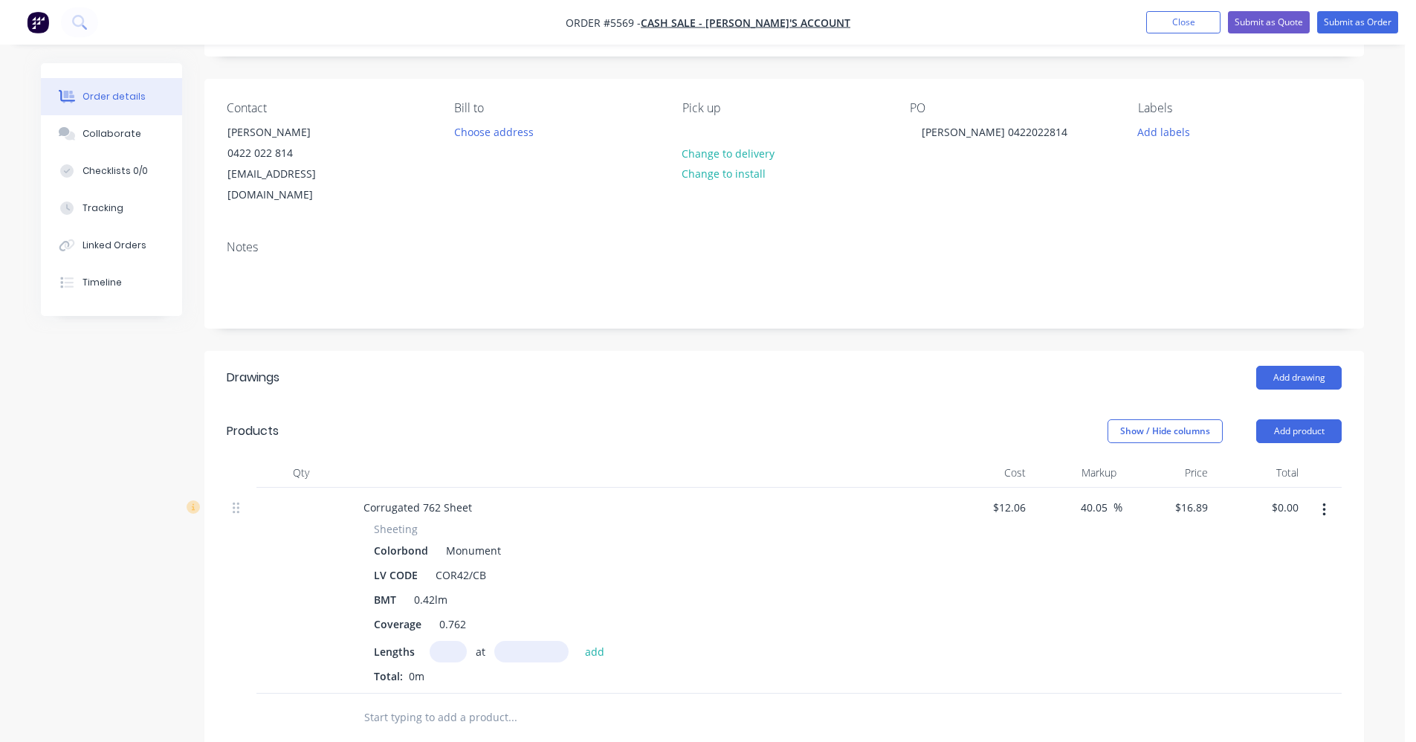
scroll to position [297, 0]
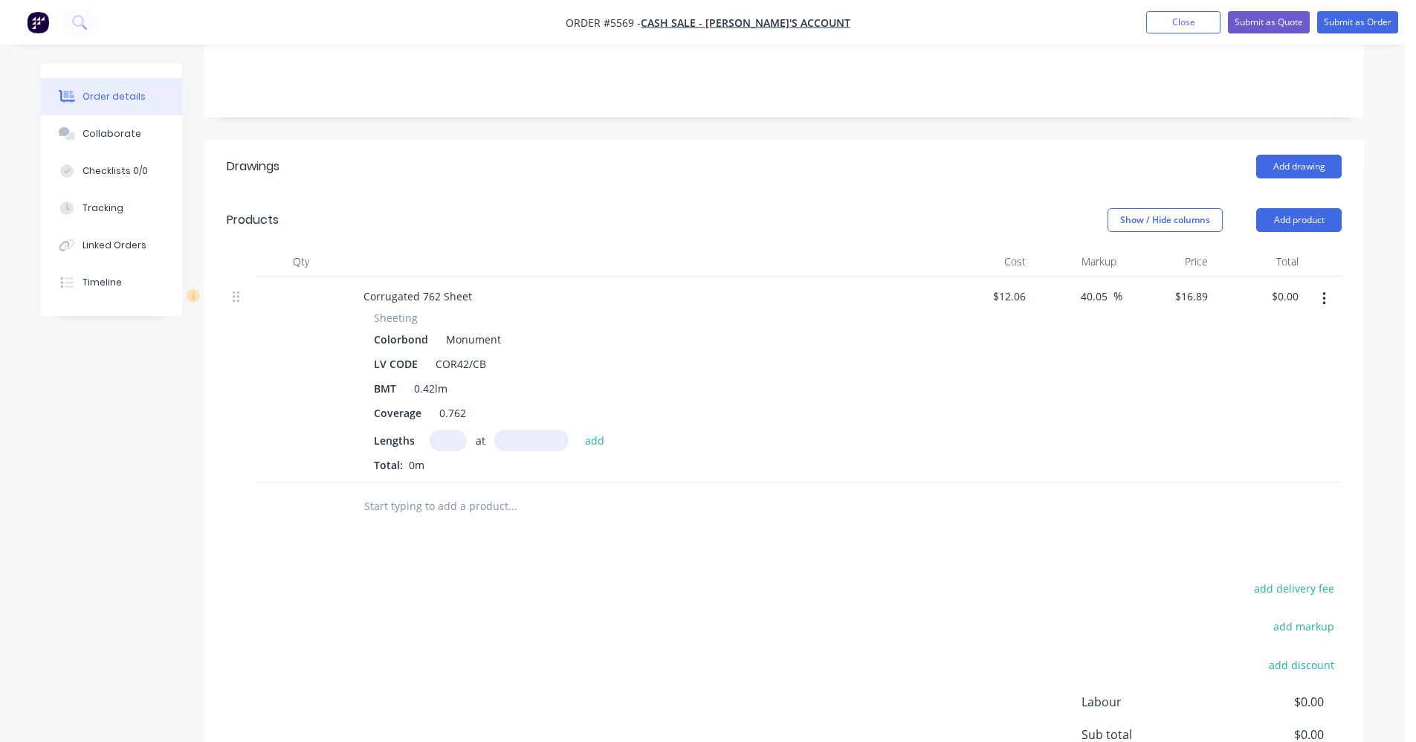
click at [451, 430] on input "text" at bounding box center [448, 441] width 37 height 22
type input "2"
type input "2800"
click at [578, 430] on button "add" at bounding box center [595, 440] width 35 height 20
type input "$94.58"
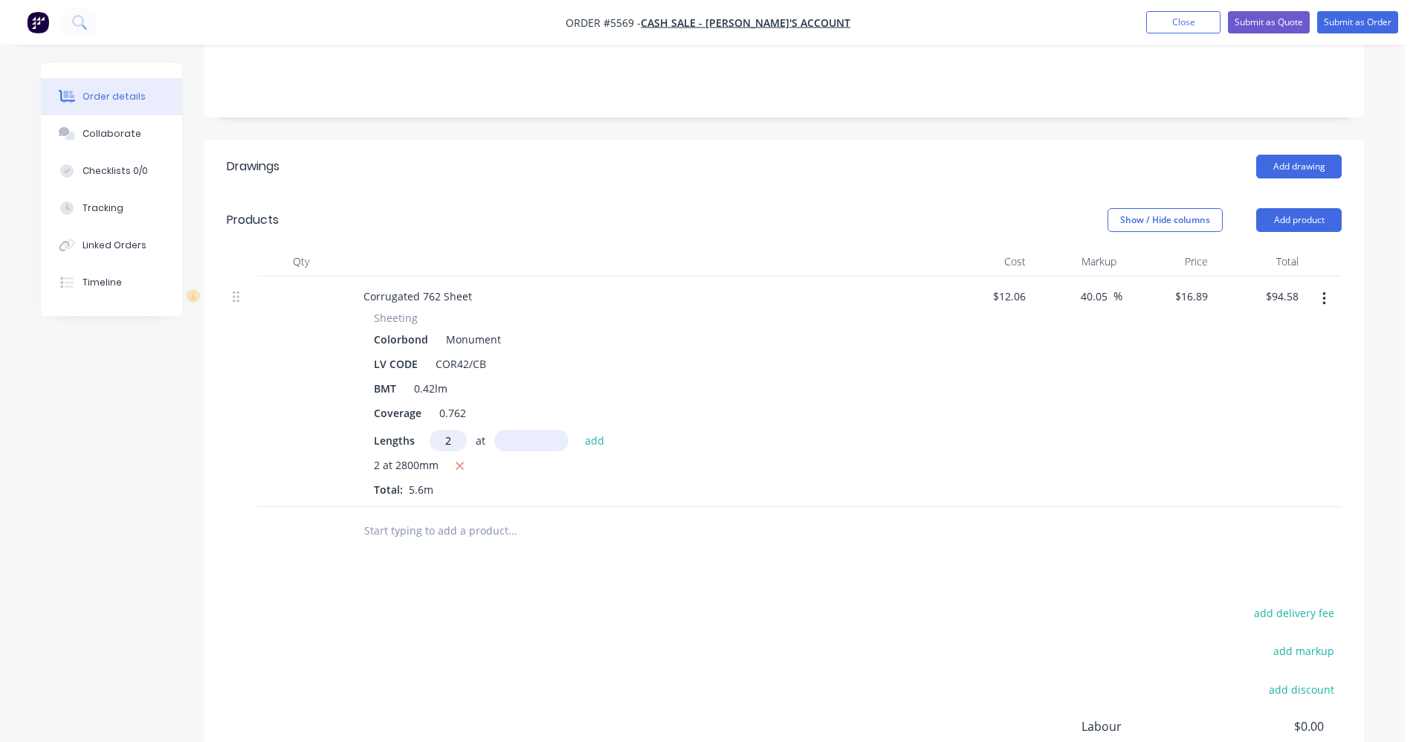
type input "2"
type input "3200"
click at [578, 430] on button "add" at bounding box center [595, 440] width 35 height 20
type input "$202.68"
type input "4"
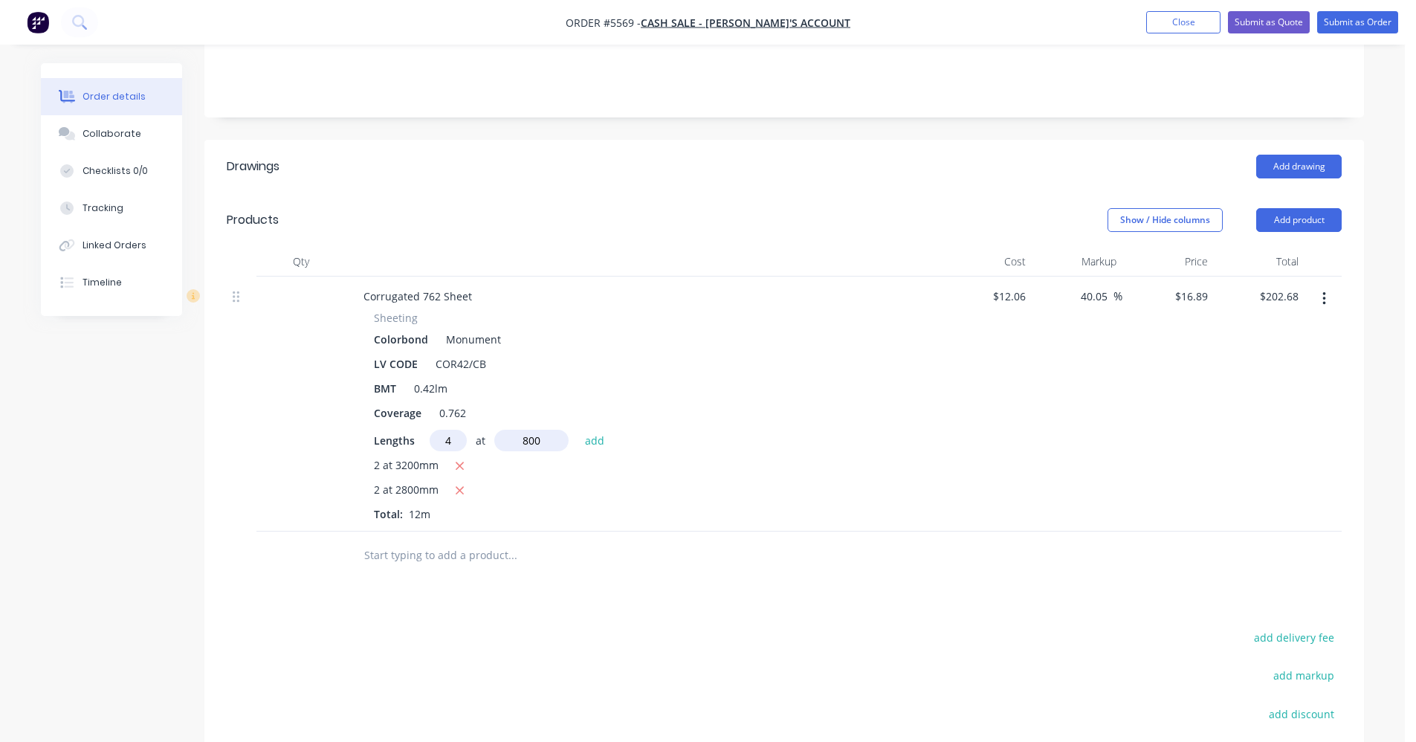
type input "800"
click at [578, 430] on button "add" at bounding box center [595, 440] width 35 height 20
type input "$256.73"
type input "1"
type input "2600"
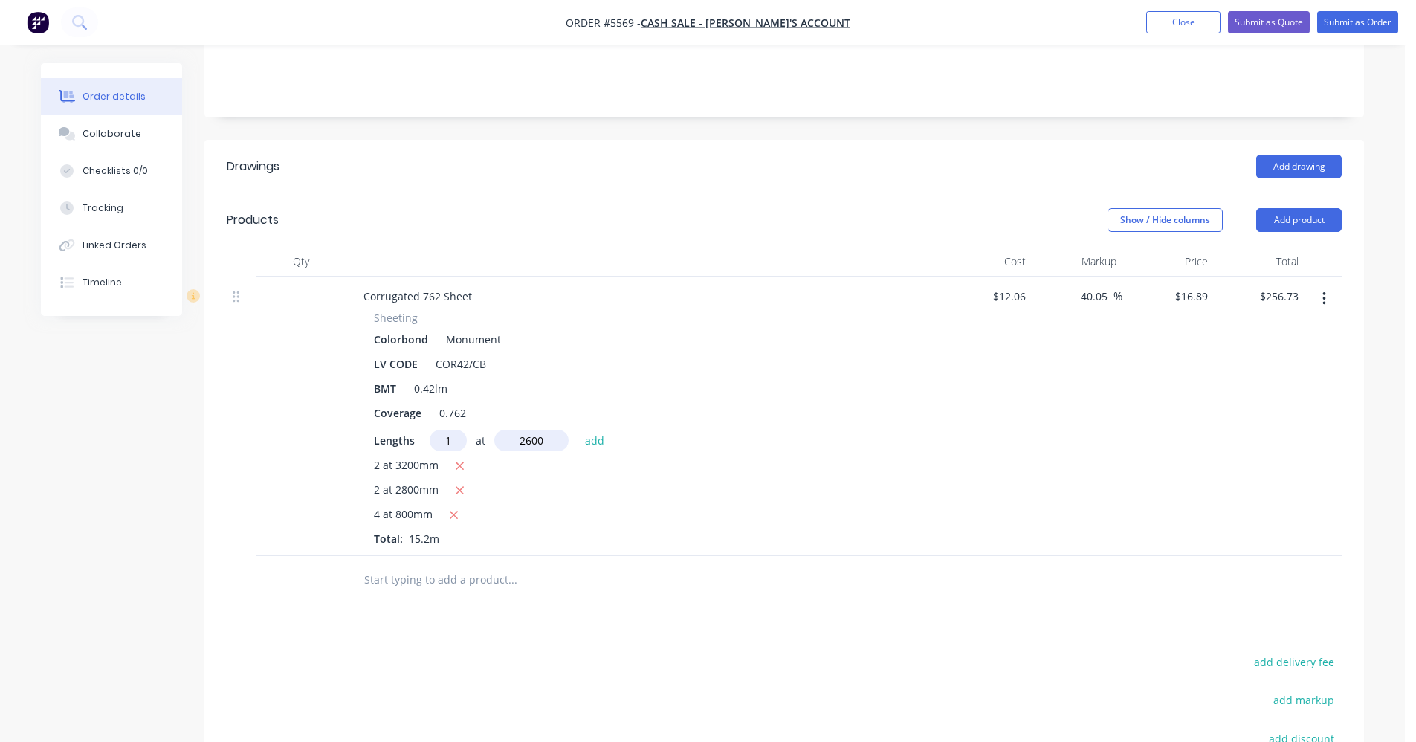
click at [578, 430] on button "add" at bounding box center [595, 440] width 35 height 20
type input "$300.64"
type input "1"
type input "2000"
click at [578, 430] on button "add" at bounding box center [595, 440] width 35 height 20
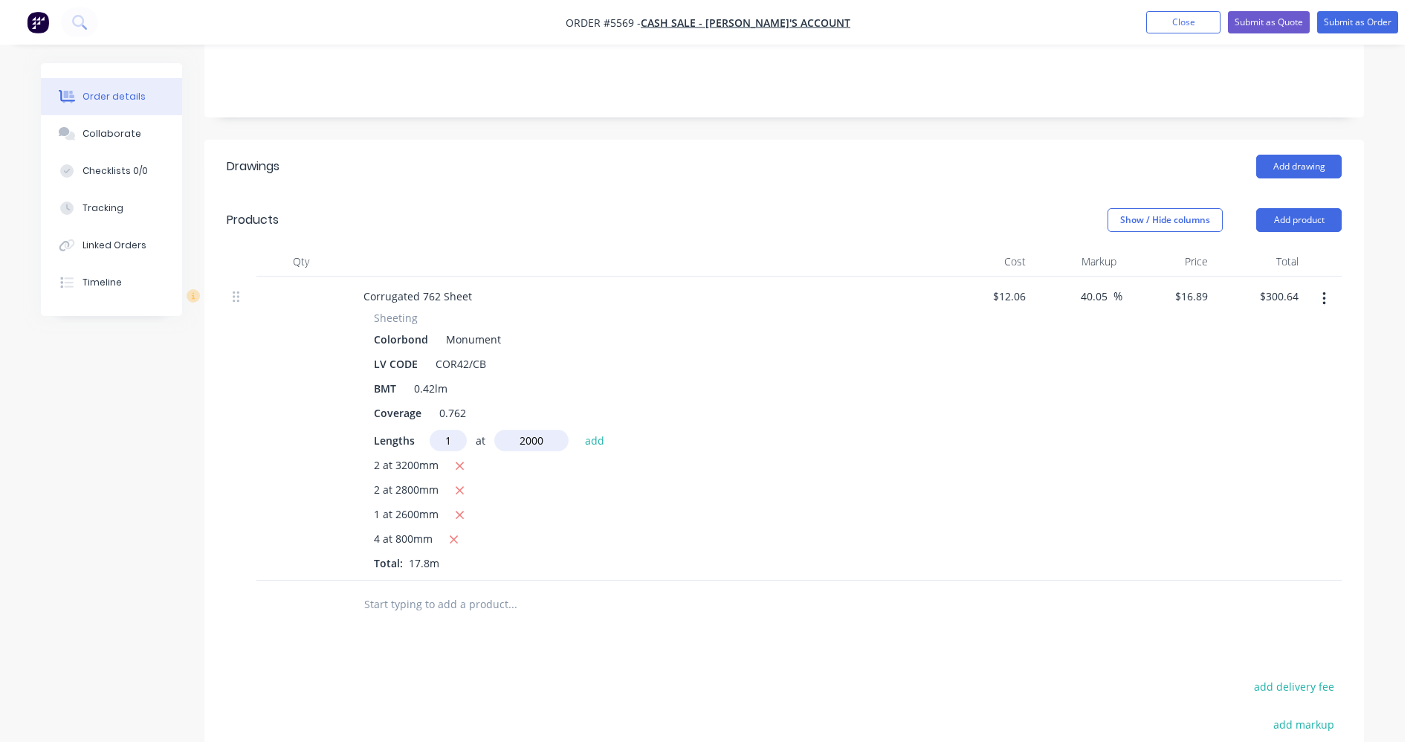
type input "$334.42"
type input "1"
type input "500"
click at [578, 430] on button "add" at bounding box center [595, 440] width 35 height 20
type input "$342.87"
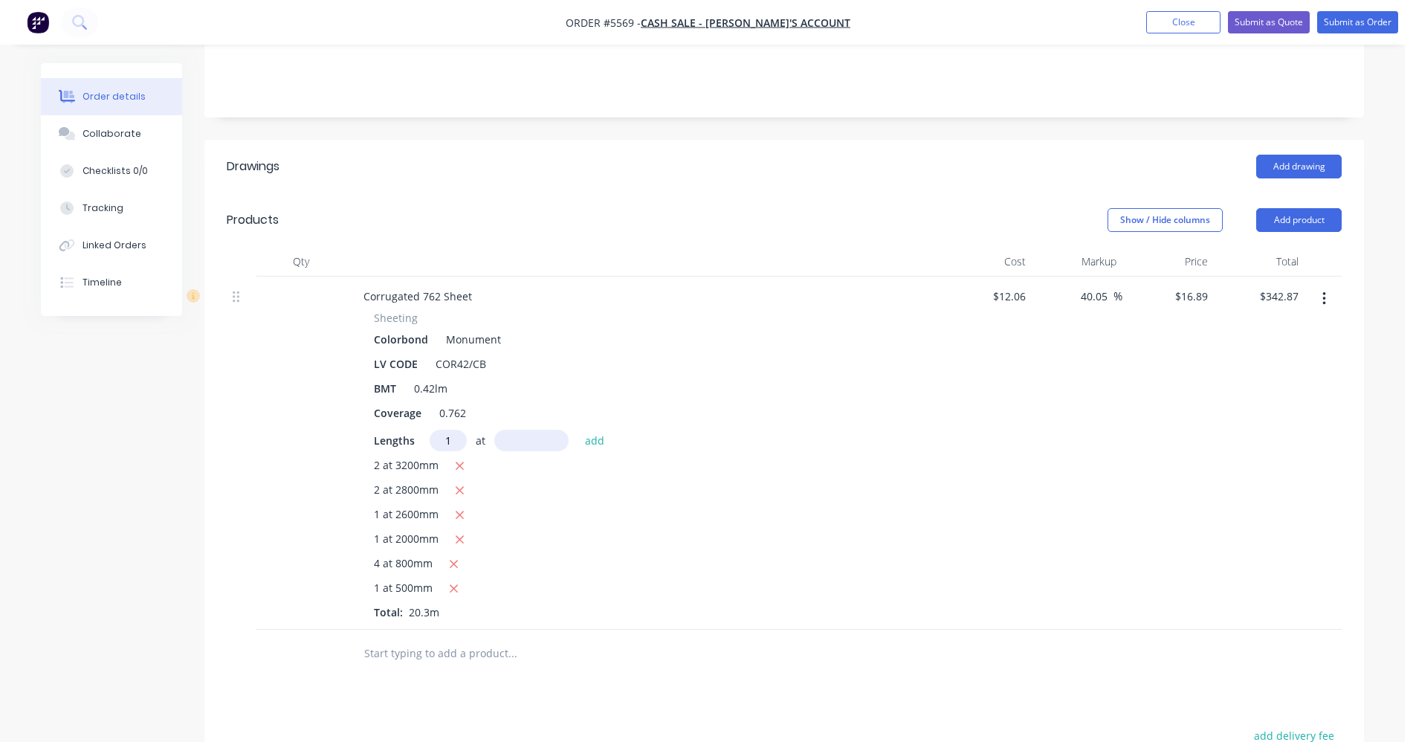
type input "1"
type input "2100"
click at [578, 430] on button "add" at bounding box center [595, 440] width 35 height 20
type input "$378.34"
click at [1291, 155] on button "Add drawing" at bounding box center [1298, 167] width 85 height 24
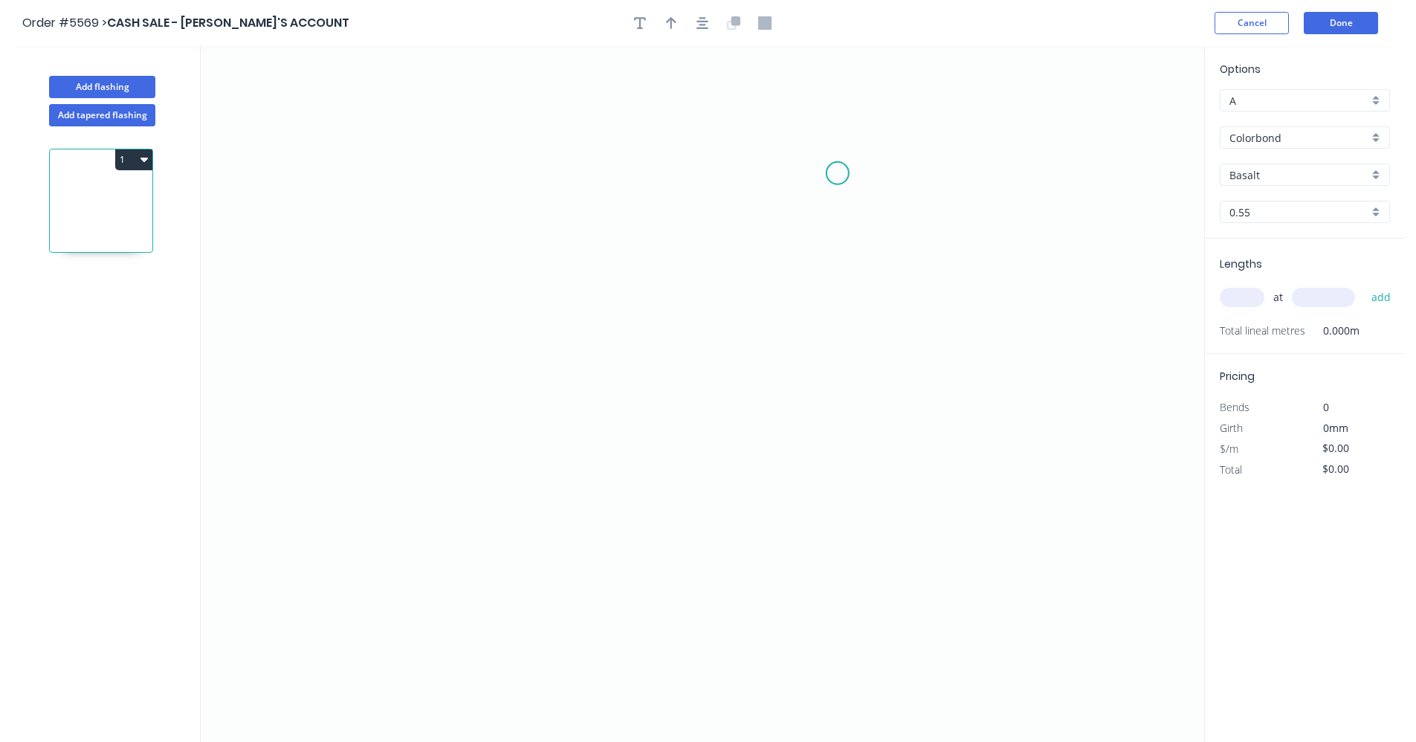
click at [835, 173] on icon "0" at bounding box center [703, 394] width 1004 height 696
drag, startPoint x: 830, startPoint y: 452, endPoint x: 815, endPoint y: 454, distance: 15.8
click at [827, 453] on icon "0" at bounding box center [703, 394] width 1004 height 696
click at [541, 460] on icon "0 ?" at bounding box center [703, 394] width 1004 height 696
drag, startPoint x: 837, startPoint y: 173, endPoint x: 838, endPoint y: 187, distance: 14.1
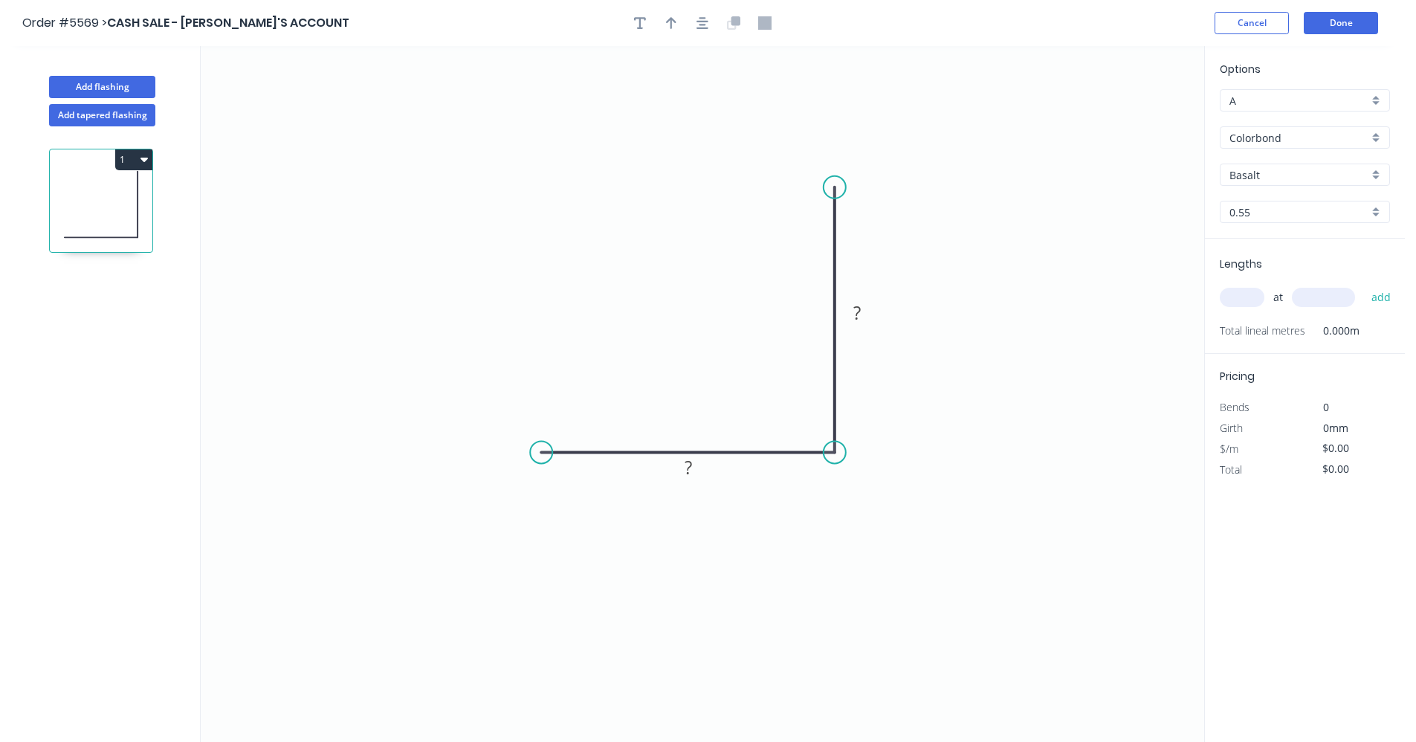
click at [838, 187] on circle at bounding box center [835, 187] width 22 height 22
click at [891, 294] on div "Feather" at bounding box center [919, 301] width 149 height 30
click at [865, 239] on div "Flip bend" at bounding box center [907, 235] width 149 height 30
click at [598, 561] on div "Feather" at bounding box center [617, 562] width 149 height 30
click at [575, 409] on tspan "15" at bounding box center [570, 413] width 21 height 25
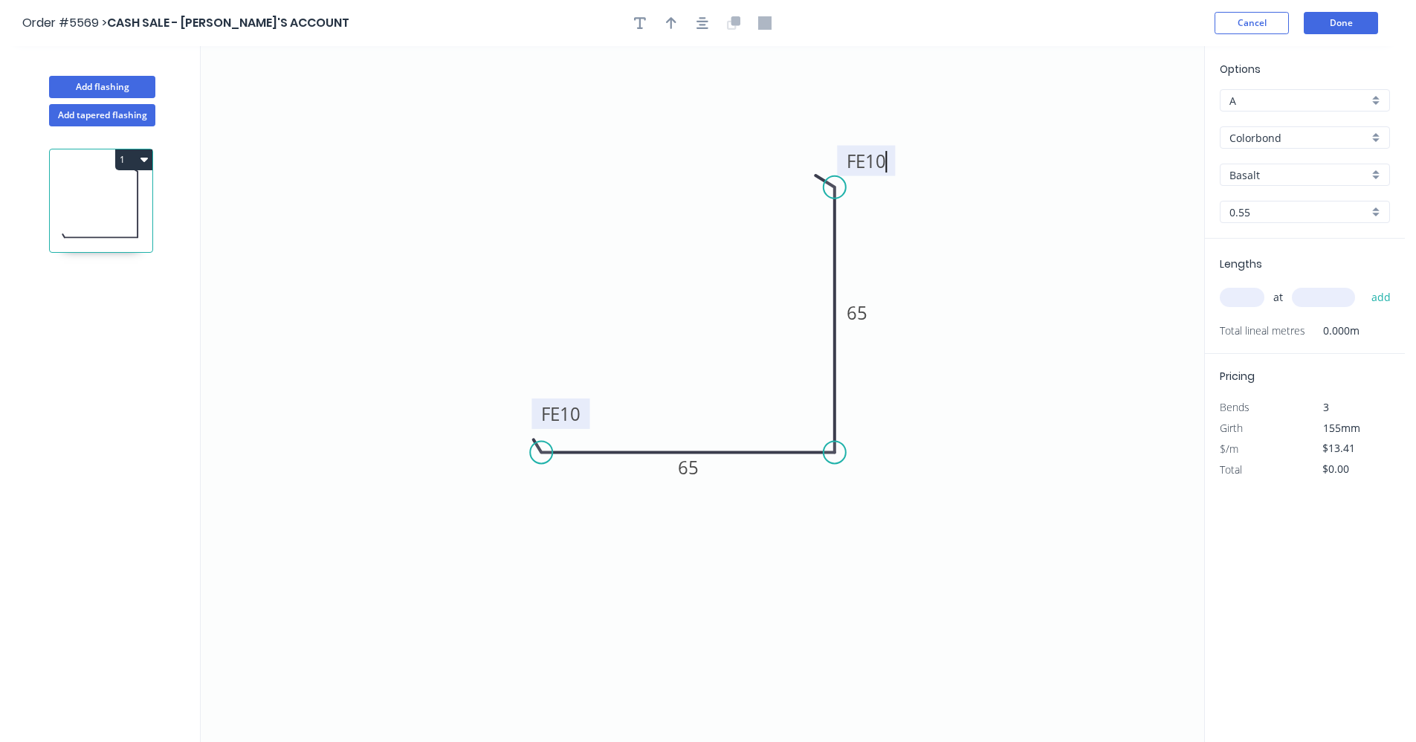
type input "$11.63"
click at [695, 20] on button "button" at bounding box center [702, 23] width 22 height 22
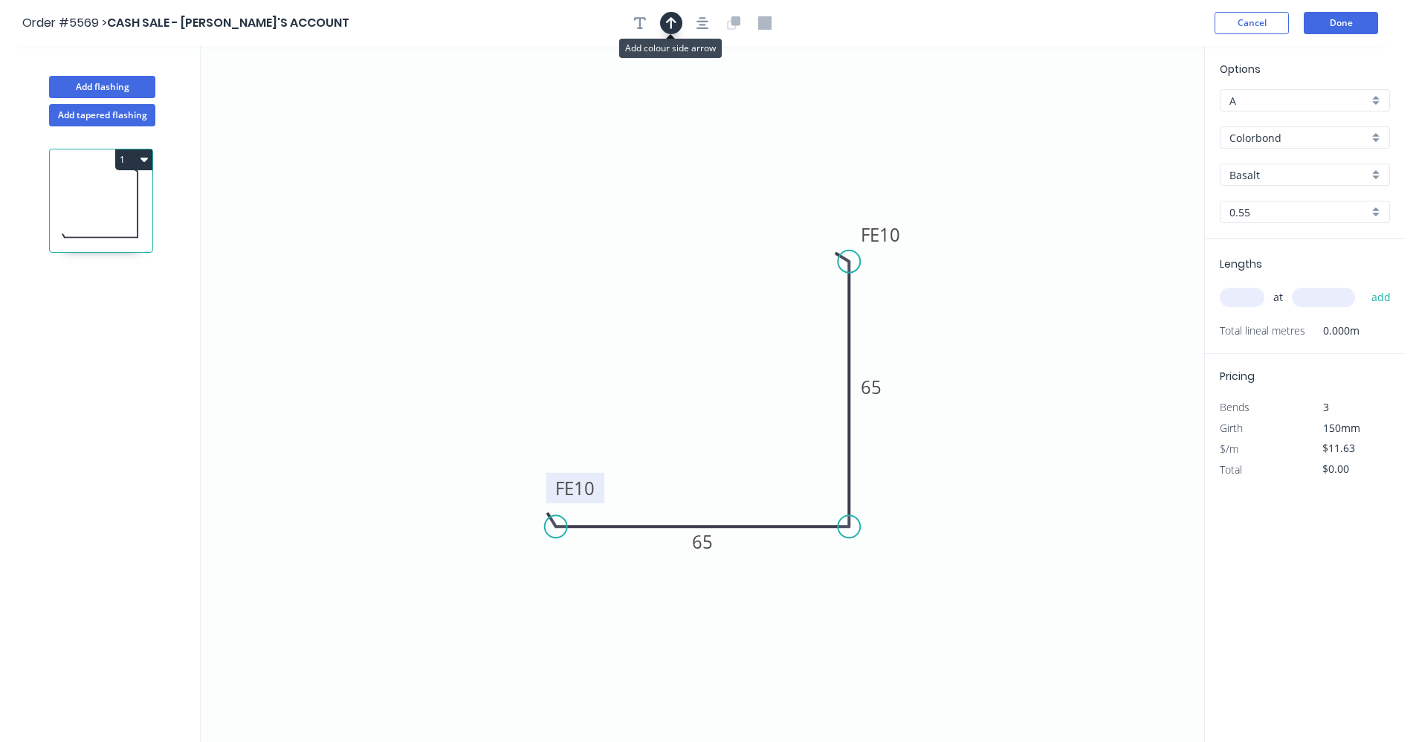
click at [671, 27] on icon "button" at bounding box center [671, 23] width 10 height 12
click at [1131, 120] on icon at bounding box center [1129, 104] width 13 height 48
click at [1131, 120] on icon at bounding box center [1141, 108] width 43 height 43
drag, startPoint x: 1131, startPoint y: 120, endPoint x: 870, endPoint y: 343, distance: 343.8
click at [870, 343] on icon at bounding box center [887, 343] width 48 height 13
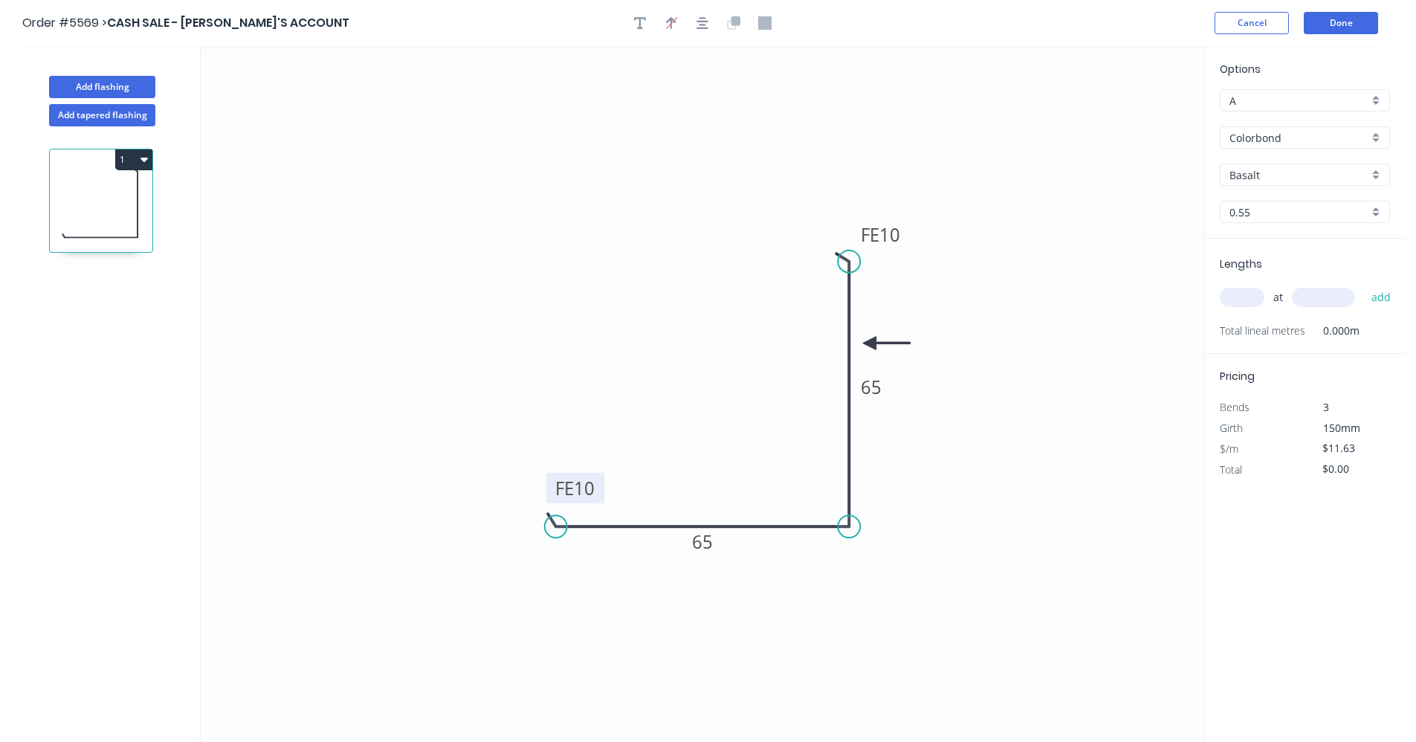
click at [1375, 174] on div "Basalt" at bounding box center [1305, 175] width 170 height 22
click at [1283, 298] on div "Monument" at bounding box center [1305, 293] width 169 height 26
type input "Monument"
click at [1250, 298] on input "text" at bounding box center [1242, 297] width 45 height 19
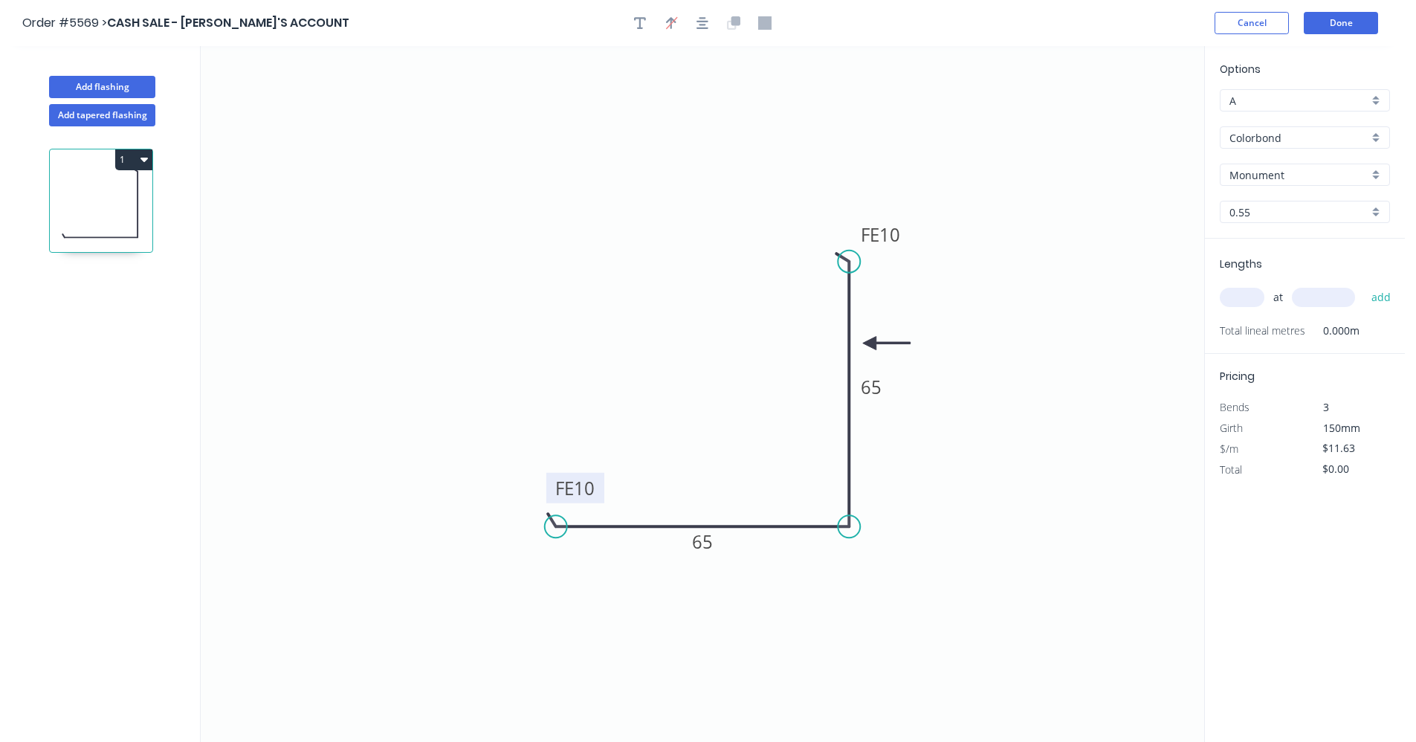
click at [1065, 541] on icon "0 FE 10 65 FE 10 65" at bounding box center [703, 394] width 1004 height 696
click at [103, 83] on button "Add flashing" at bounding box center [102, 87] width 106 height 22
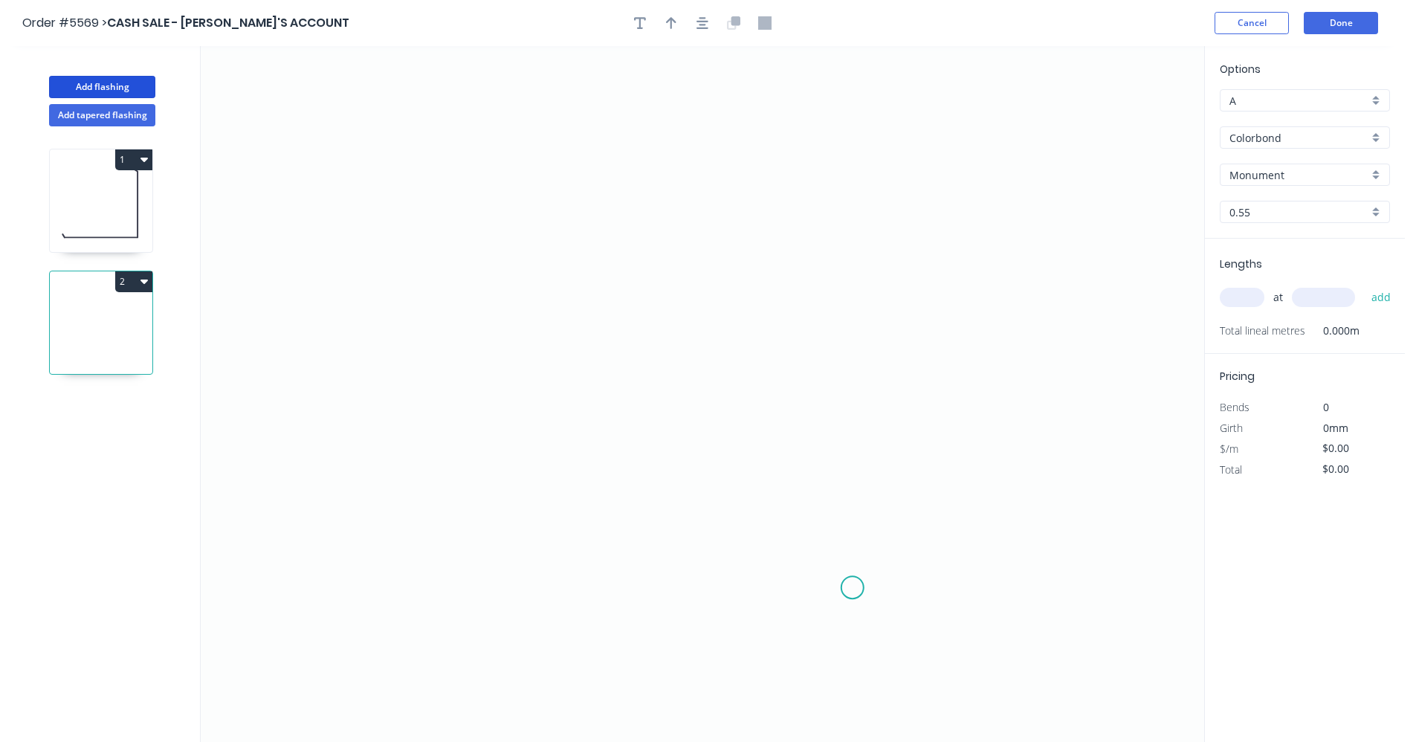
click at [852, 586] on icon "0" at bounding box center [703, 394] width 1004 height 696
click at [862, 255] on icon "0" at bounding box center [703, 394] width 1004 height 696
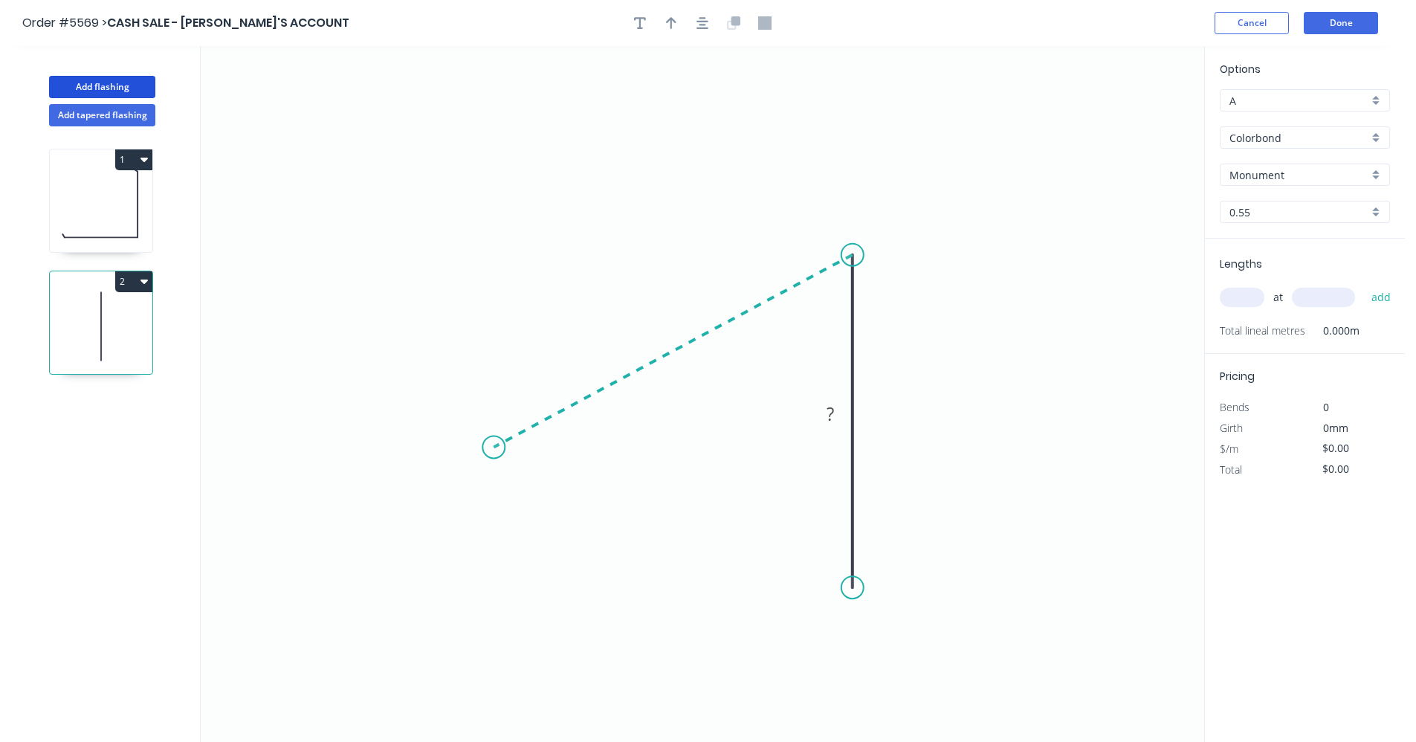
click at [494, 448] on icon "0 ?" at bounding box center [703, 394] width 1004 height 696
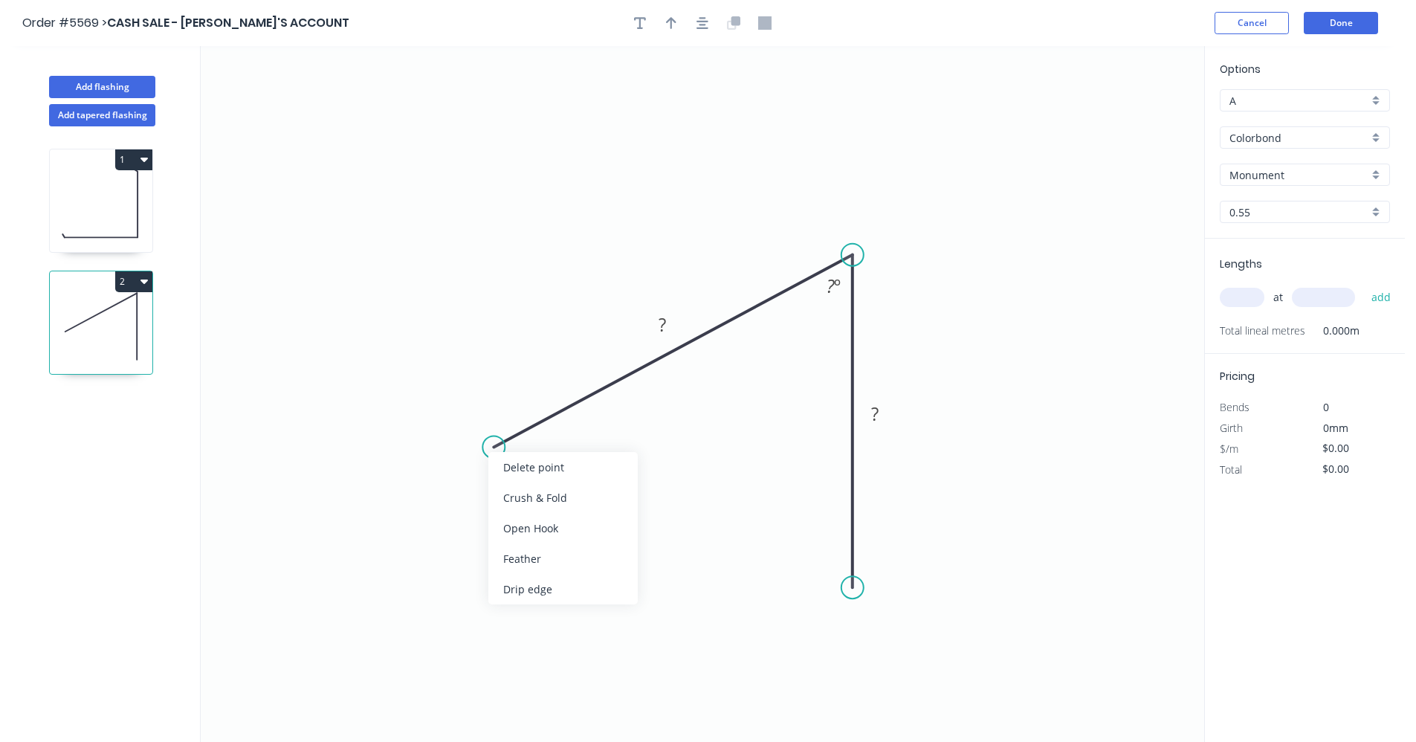
drag, startPoint x: 527, startPoint y: 561, endPoint x: 535, endPoint y: 561, distance: 8.2
click at [528, 561] on div "Feather" at bounding box center [562, 558] width 149 height 30
click at [884, 706] on div "Feather" at bounding box center [930, 700] width 149 height 30
drag, startPoint x: 854, startPoint y: 587, endPoint x: 852, endPoint y: 607, distance: 20.2
click at [852, 607] on circle at bounding box center [853, 606] width 22 height 22
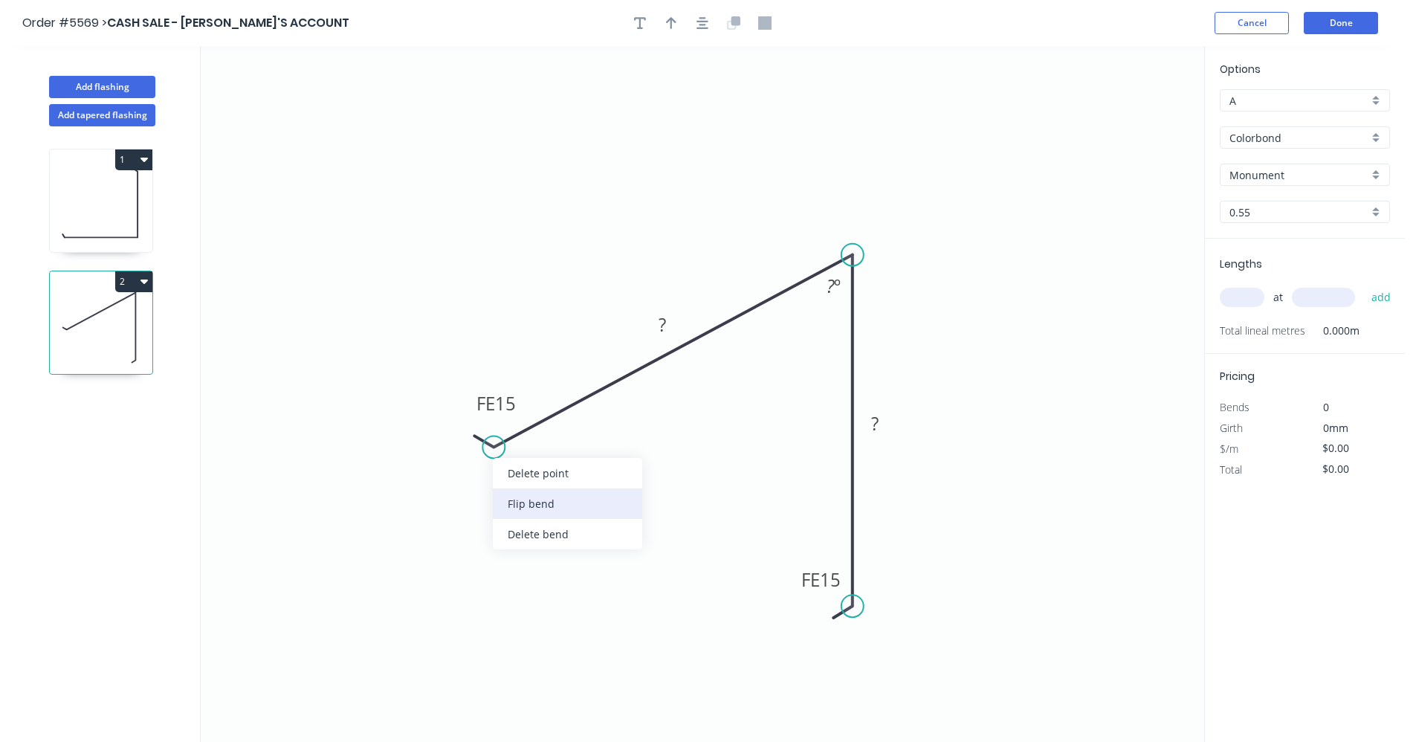
click at [541, 508] on div "Flip bend" at bounding box center [567, 503] width 149 height 30
click at [537, 462] on tspan "15" at bounding box center [535, 458] width 21 height 25
click at [547, 457] on rect at bounding box center [526, 458] width 58 height 30
click at [540, 459] on tspan "15" at bounding box center [535, 458] width 21 height 25
type input "$11.63"
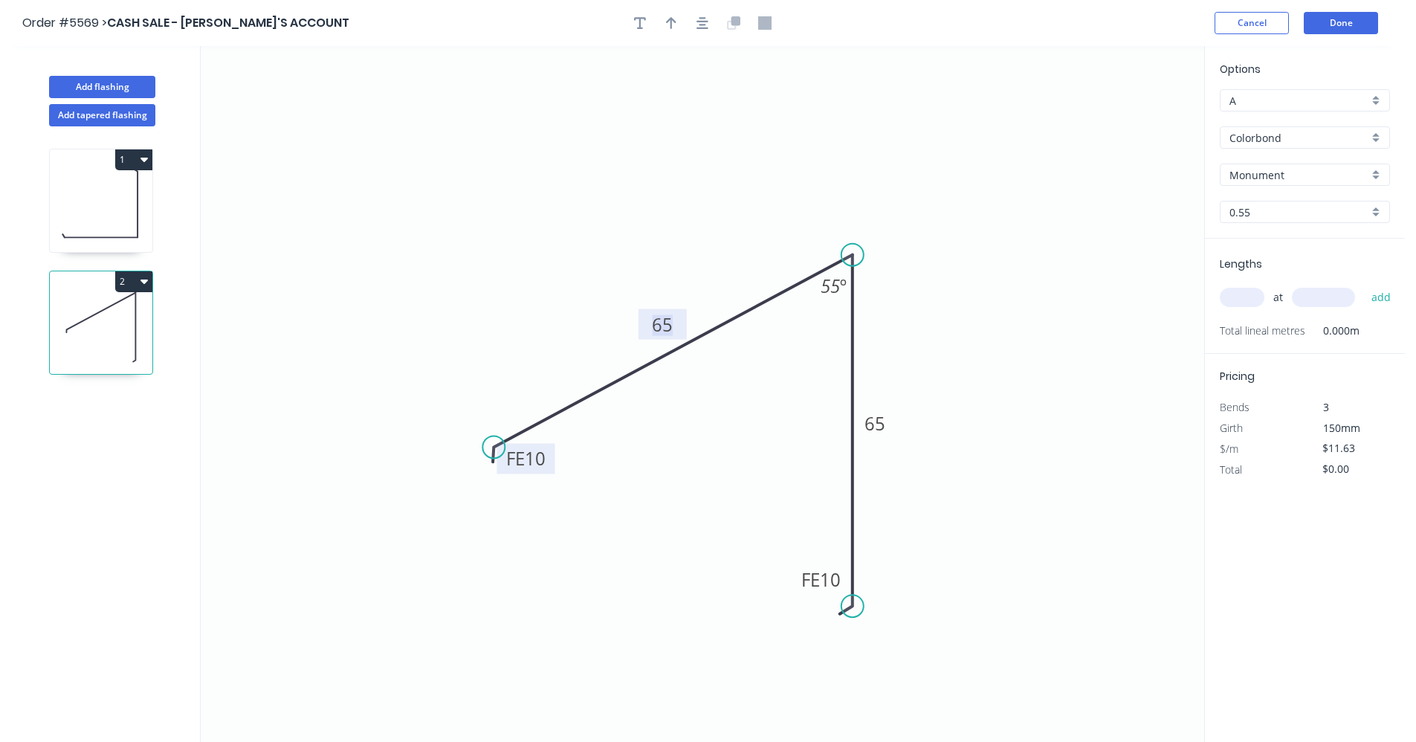
click at [1258, 296] on input "text" at bounding box center [1242, 297] width 45 height 19
type input "1"
type input "900"
click at [1388, 297] on button "add" at bounding box center [1381, 297] width 35 height 25
click at [131, 184] on icon at bounding box center [101, 204] width 103 height 95
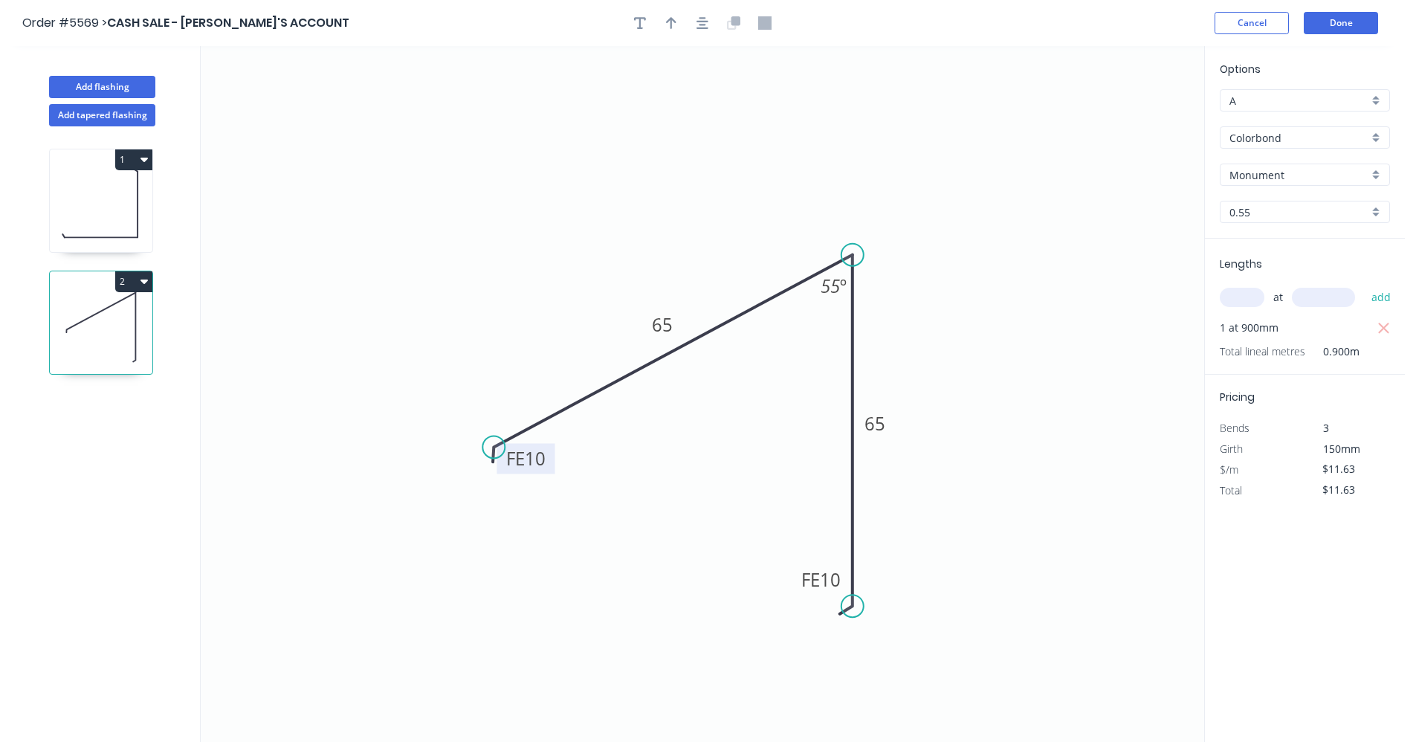
type input "$0.00"
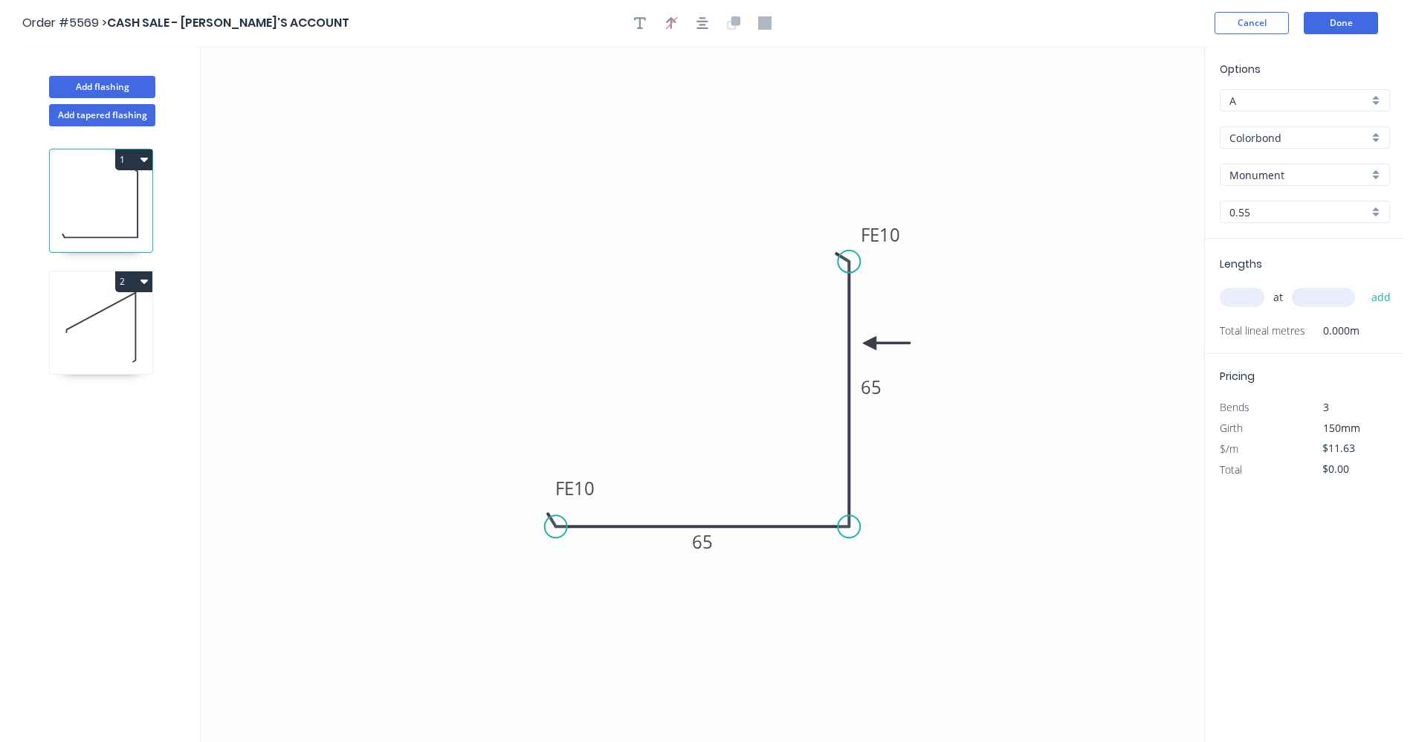
click at [1240, 296] on input "text" at bounding box center [1242, 297] width 45 height 19
type input "1"
type input "900"
click at [1364, 285] on button "add" at bounding box center [1381, 297] width 35 height 25
type input "$11.63"
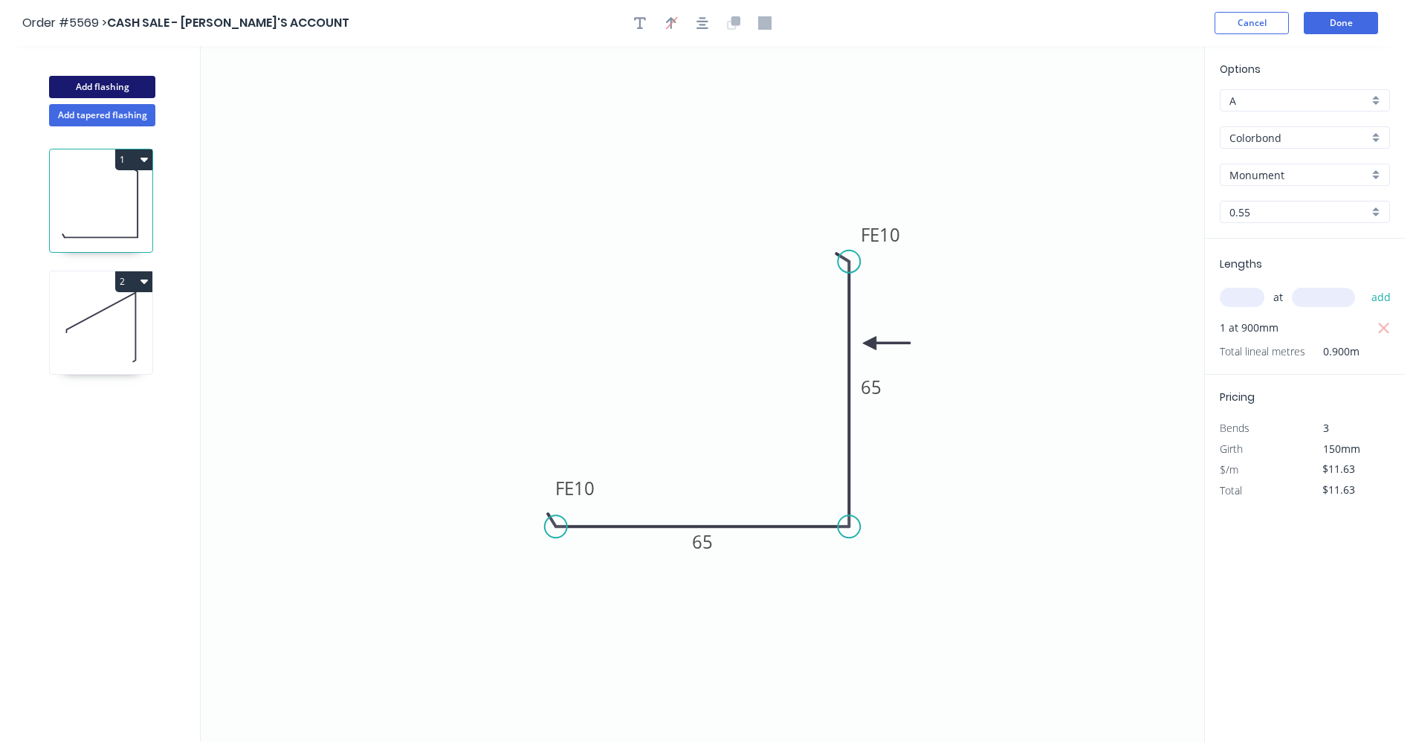
click at [116, 84] on button "Add flashing" at bounding box center [102, 87] width 106 height 22
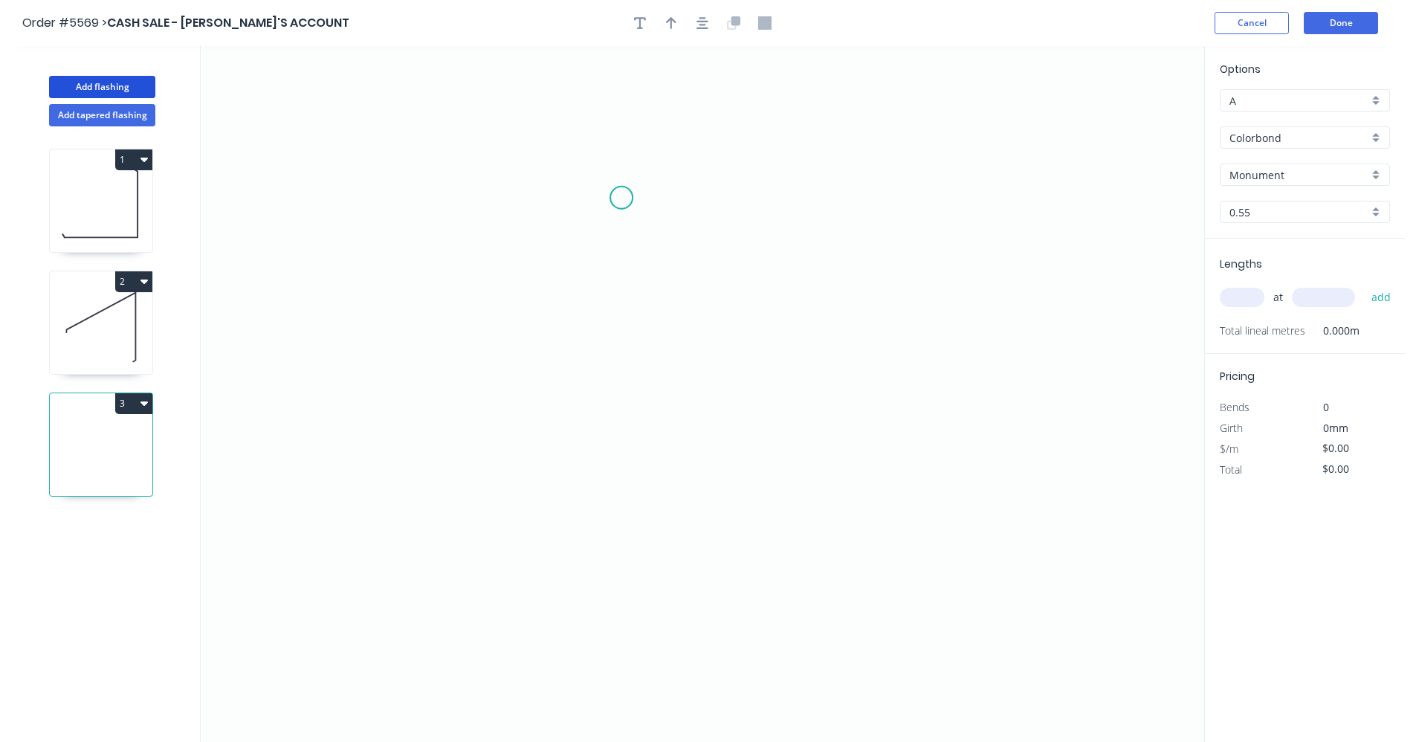
click at [623, 198] on icon "0" at bounding box center [703, 394] width 1004 height 696
click at [869, 306] on icon "0" at bounding box center [703, 394] width 1004 height 696
click at [855, 526] on icon "0 ?" at bounding box center [703, 394] width 1004 height 696
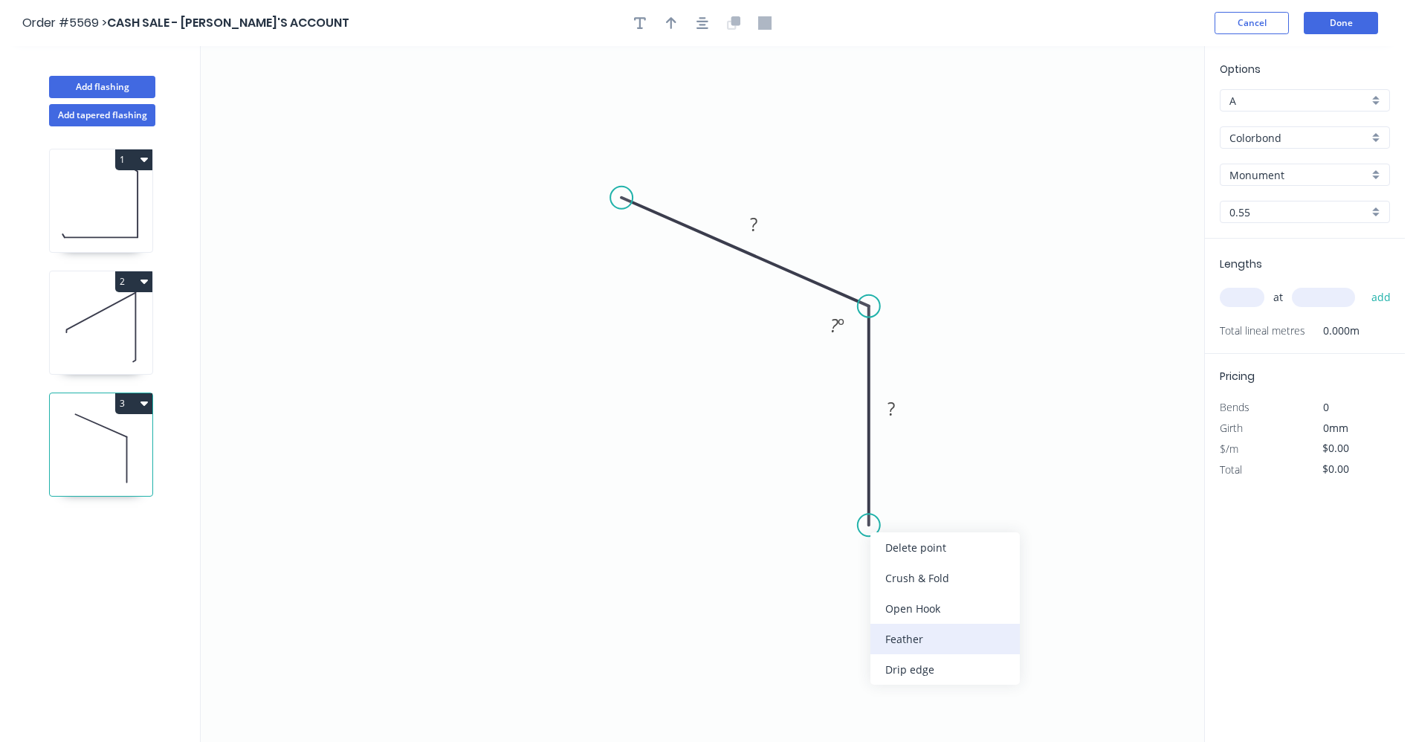
click at [932, 643] on div "Feather" at bounding box center [945, 639] width 149 height 30
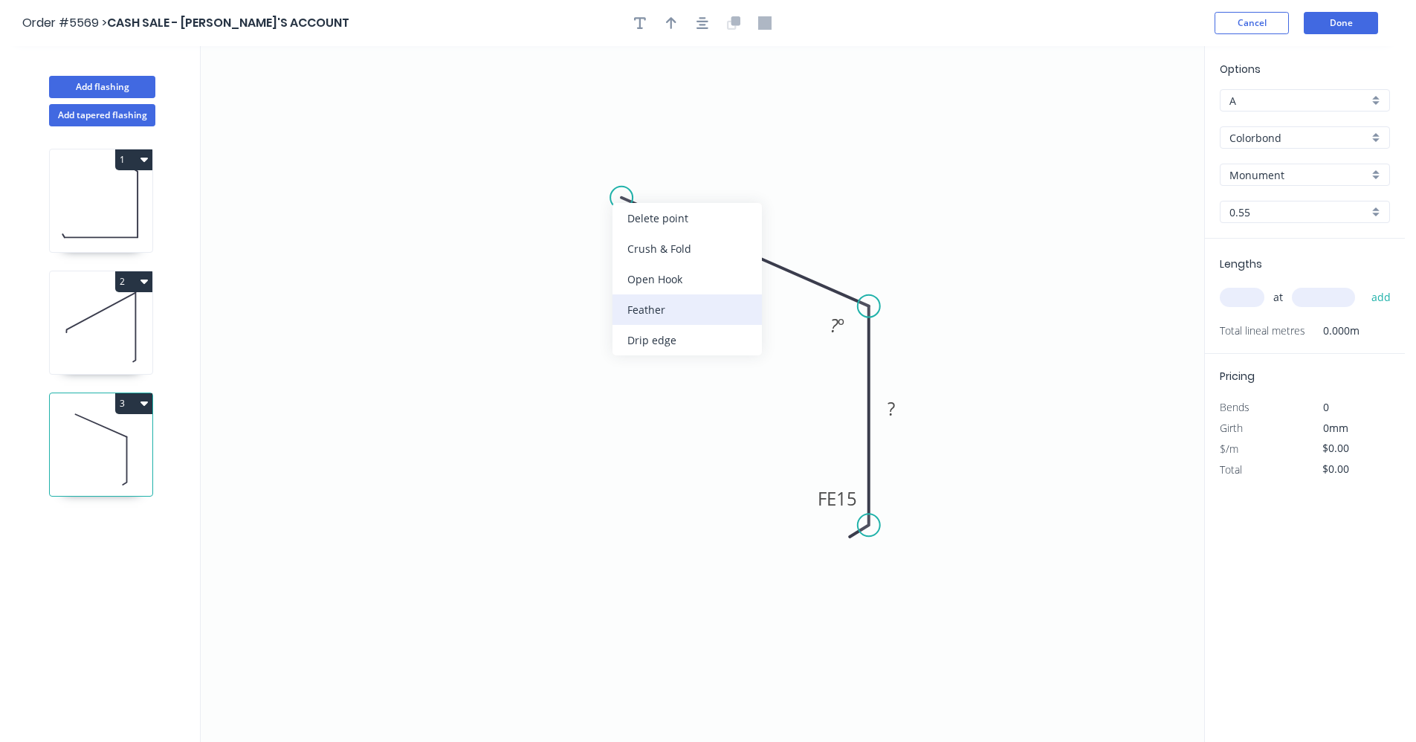
click at [642, 307] on div "Feather" at bounding box center [687, 309] width 149 height 30
click at [655, 234] on div "Flip bend" at bounding box center [693, 240] width 149 height 30
click at [630, 150] on tspan "15" at bounding box center [626, 153] width 21 height 25
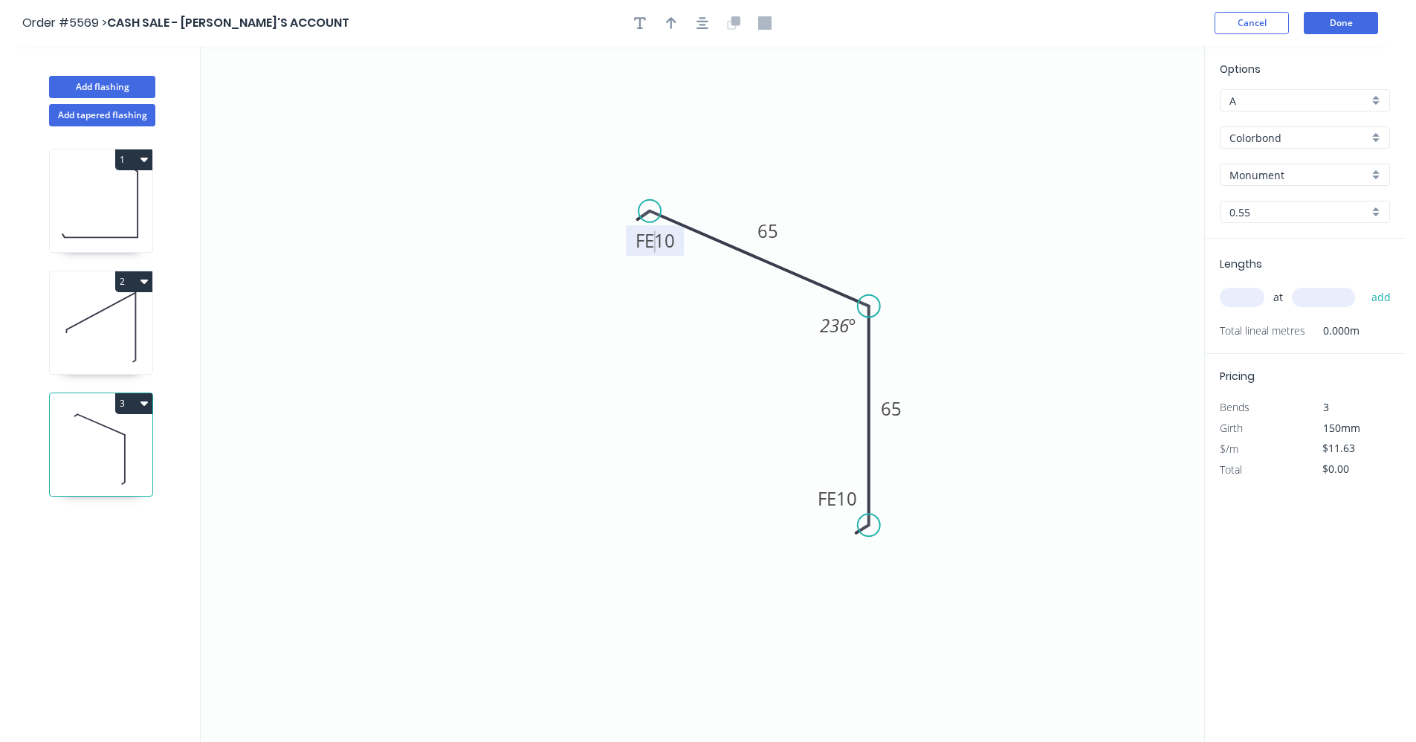
drag, startPoint x: 622, startPoint y: 202, endPoint x: 650, endPoint y: 211, distance: 28.9
click at [650, 211] on circle at bounding box center [650, 211] width 22 height 22
click at [703, 21] on icon "button" at bounding box center [703, 23] width 12 height 12
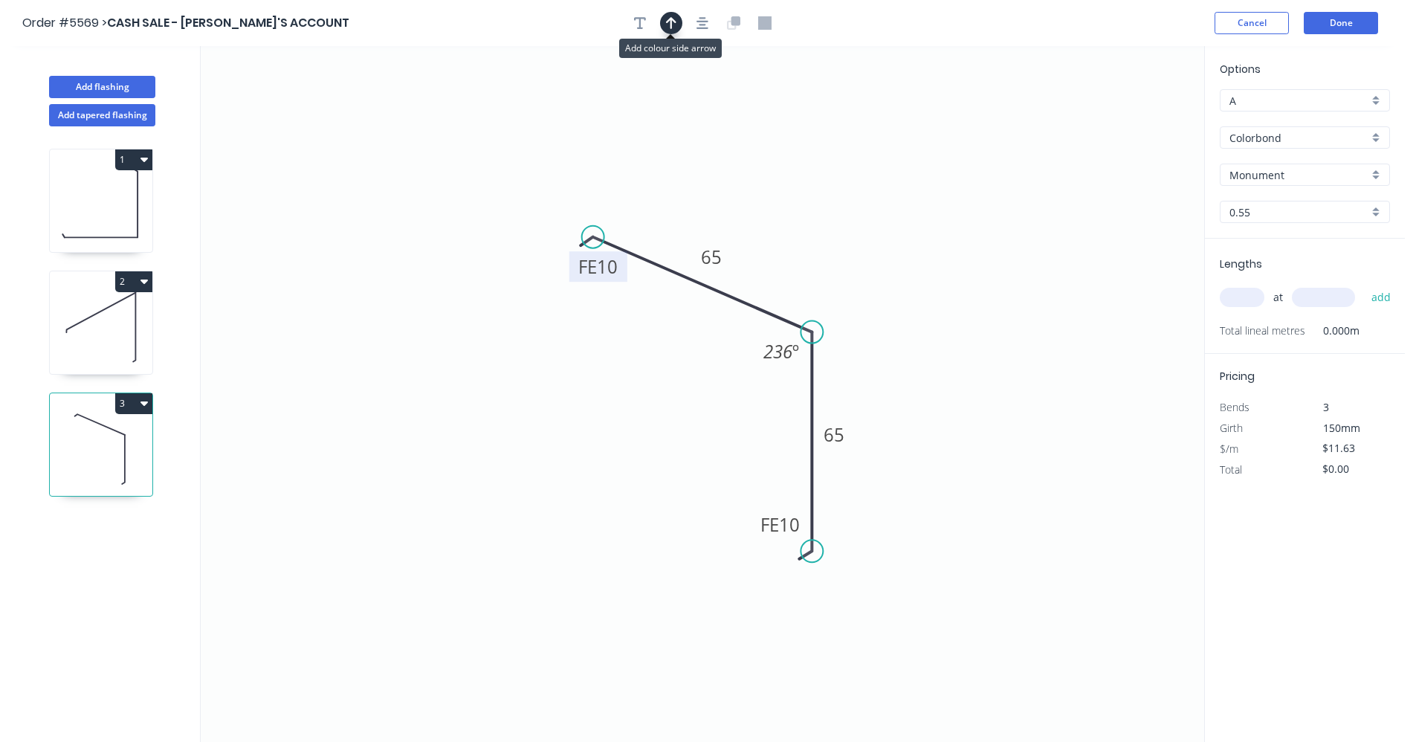
click at [667, 25] on icon "button" at bounding box center [671, 22] width 10 height 13
click at [1130, 117] on icon at bounding box center [1129, 104] width 13 height 48
drag, startPoint x: 1130, startPoint y: 117, endPoint x: 784, endPoint y: 302, distance: 392.1
click at [784, 302] on icon at bounding box center [796, 289] width 43 height 43
click at [1242, 292] on input "text" at bounding box center [1242, 297] width 45 height 19
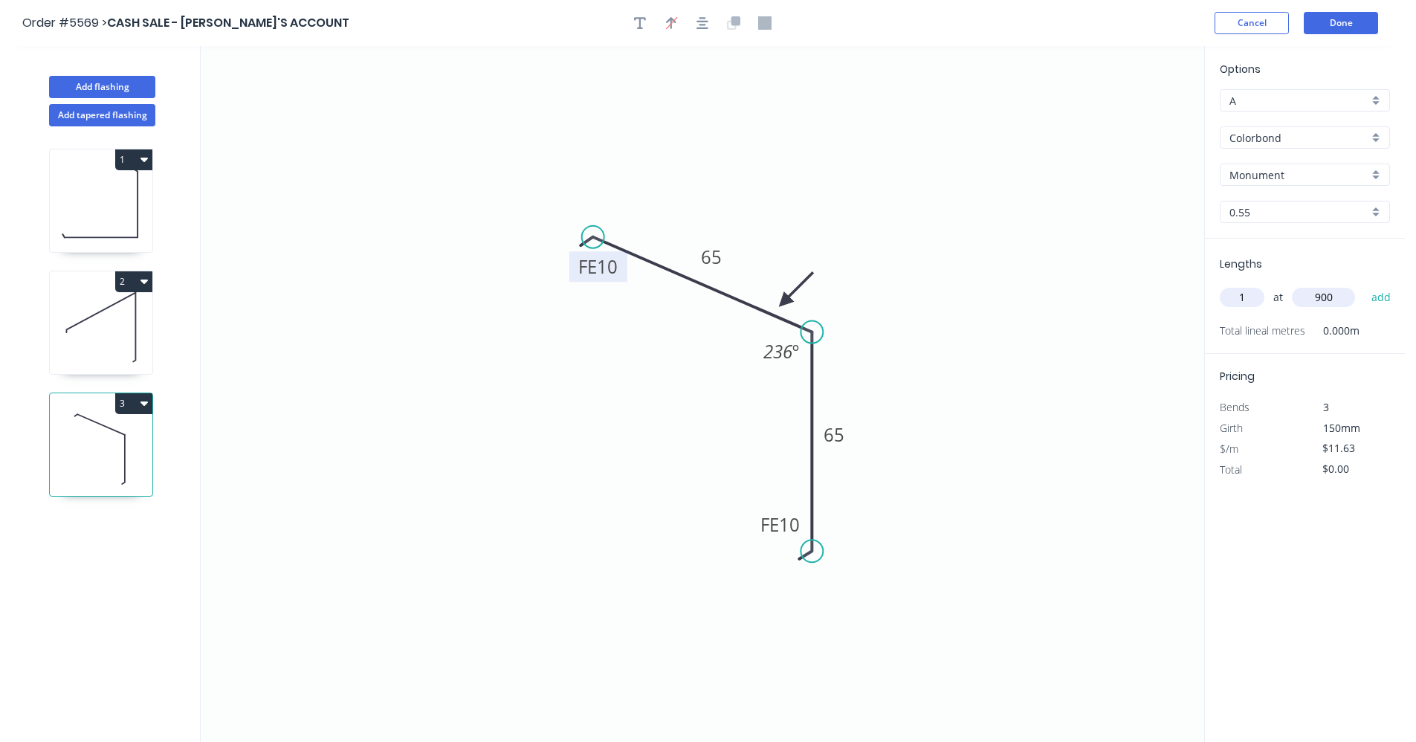
click at [1364, 285] on button "add" at bounding box center [1381, 297] width 35 height 25
click at [1334, 30] on button "Done" at bounding box center [1341, 23] width 74 height 22
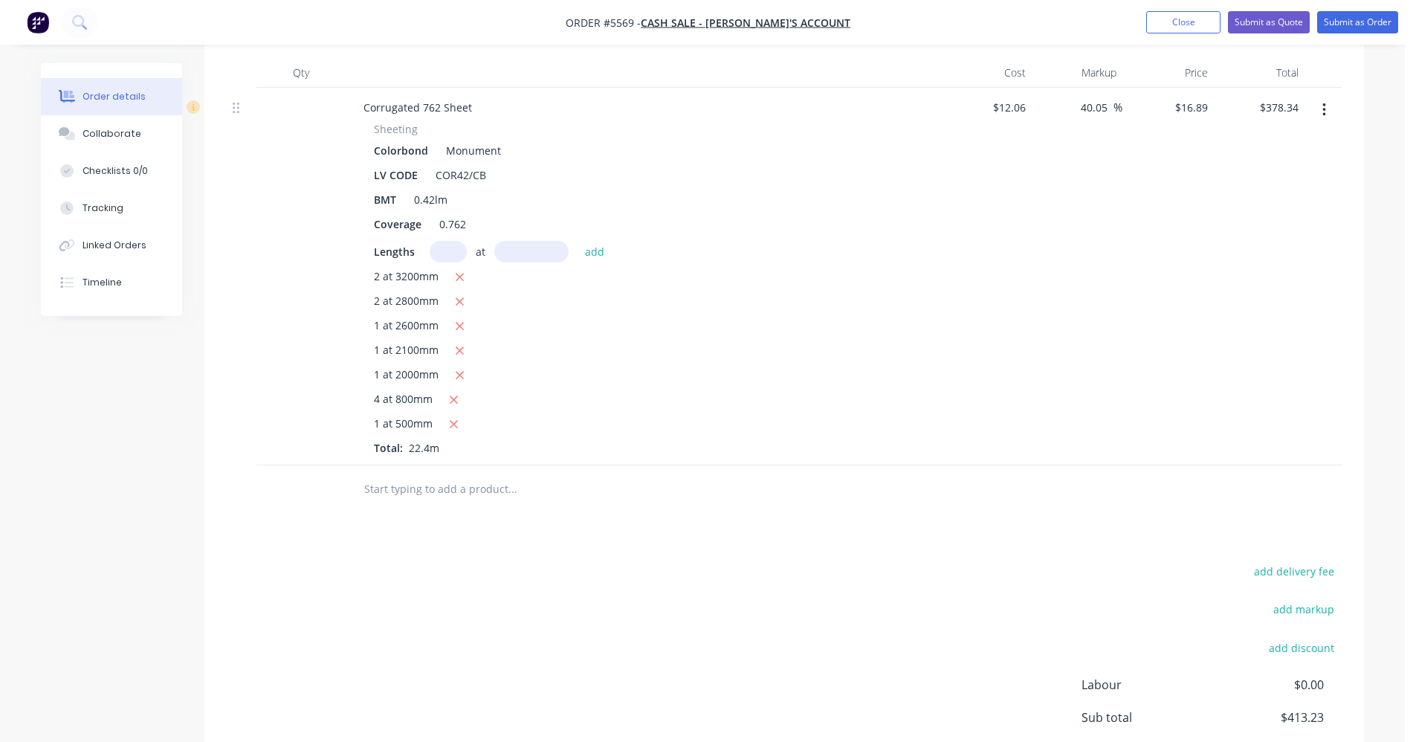
scroll to position [1146, 0]
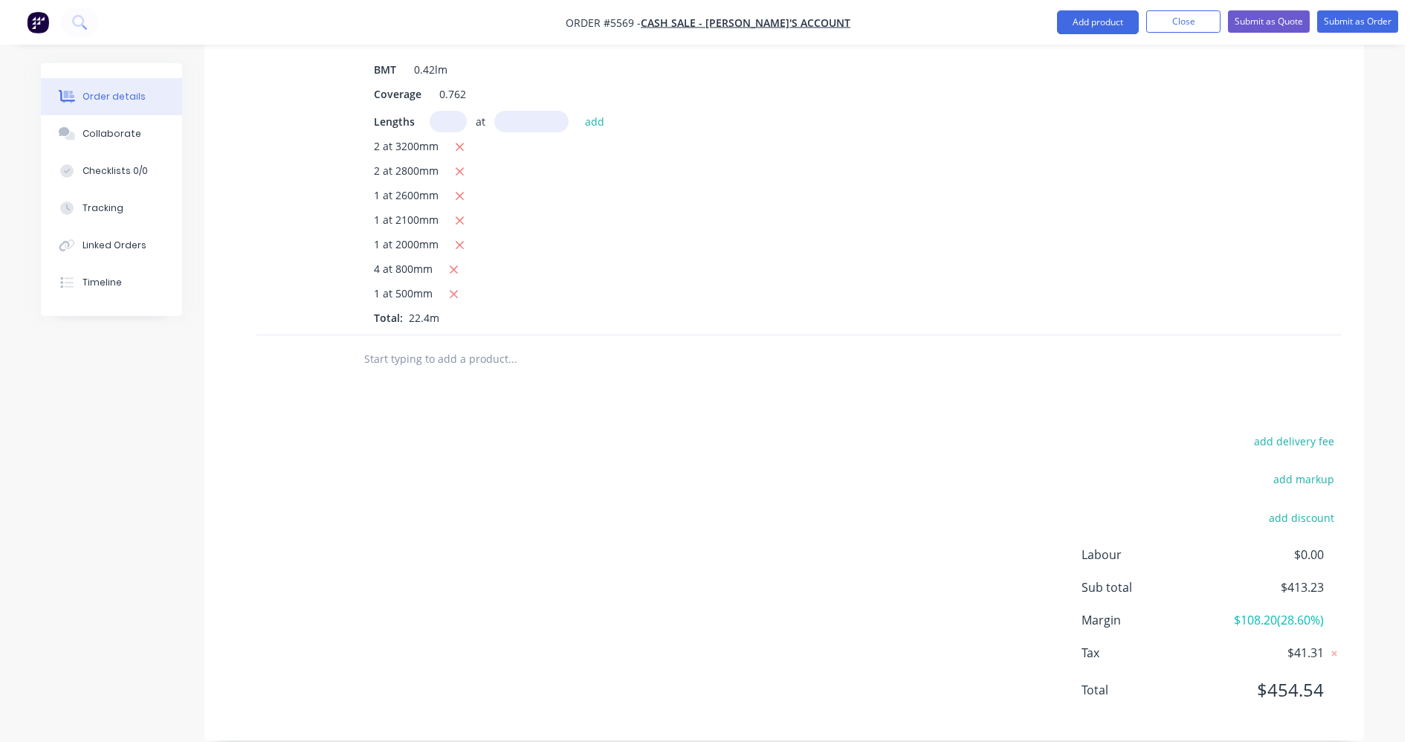
click at [393, 344] on input "text" at bounding box center [512, 359] width 297 height 30
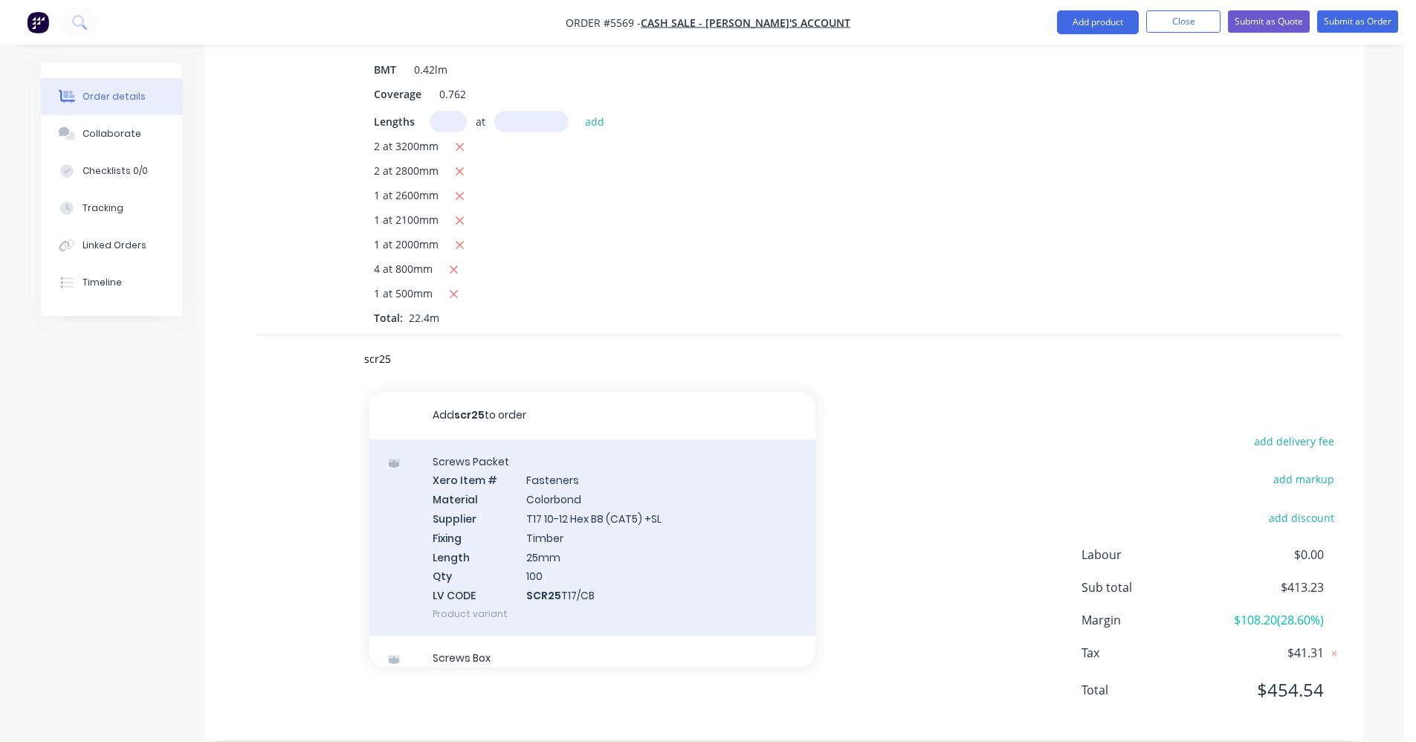
click at [593, 518] on div "Screws Packet Xero Item # Fasteners Material Colorbond Supplier T17 10-12 Hex B…" at bounding box center [592, 537] width 446 height 196
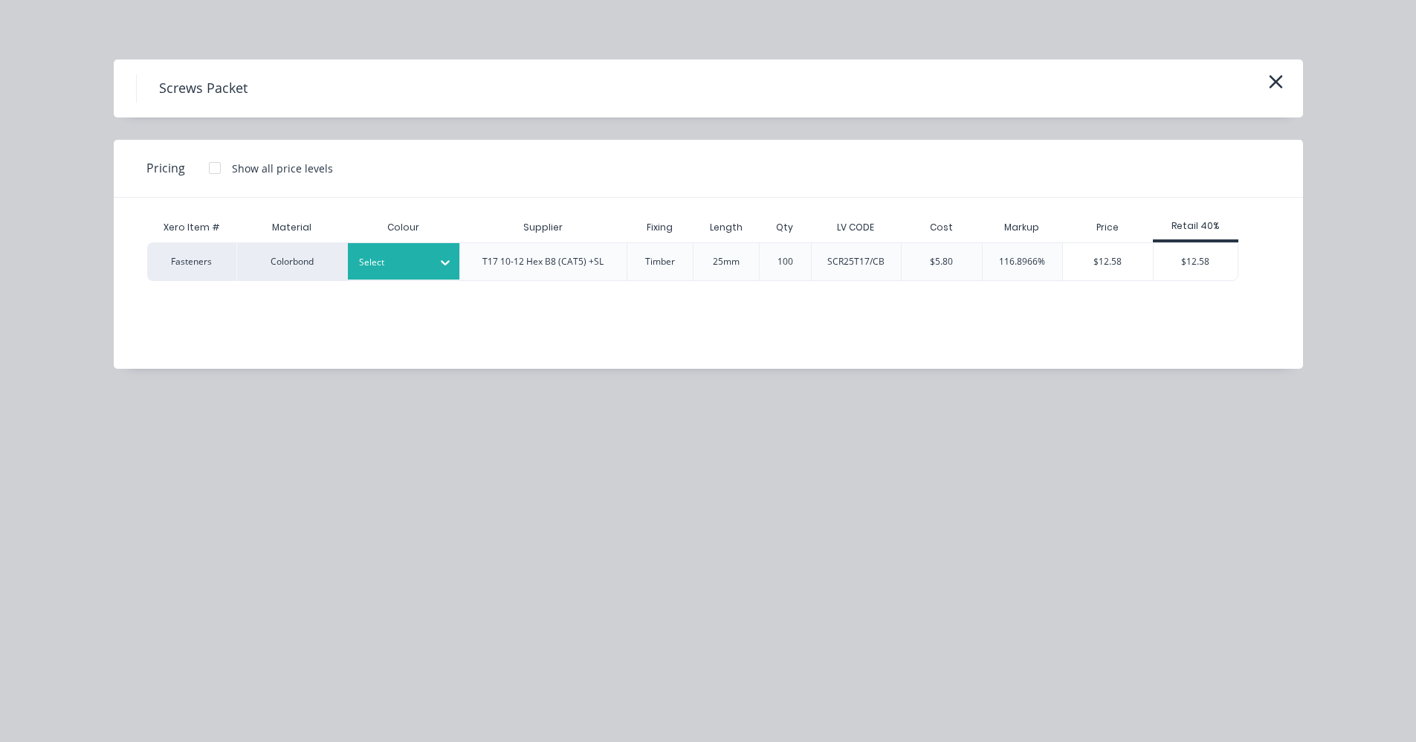
click at [401, 279] on div "Select" at bounding box center [404, 261] width 112 height 36
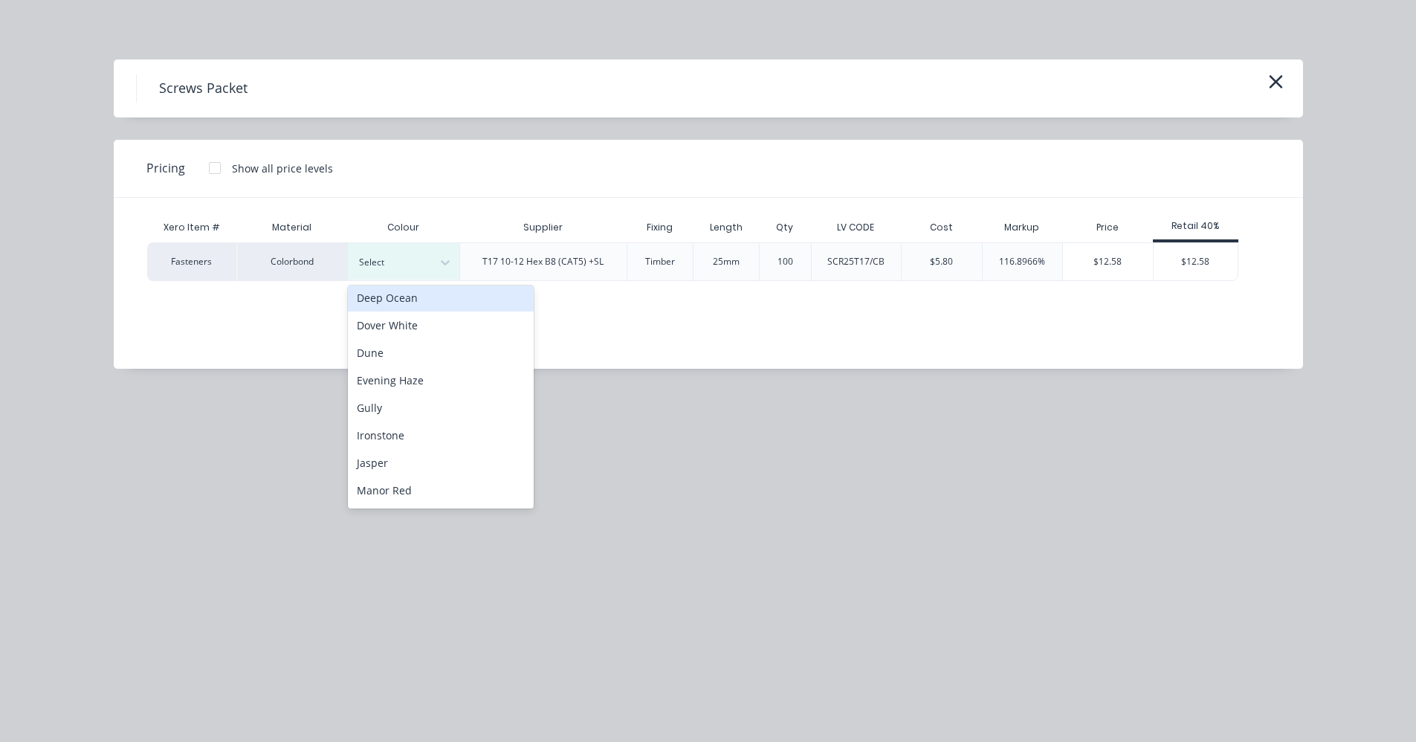
scroll to position [149, 0]
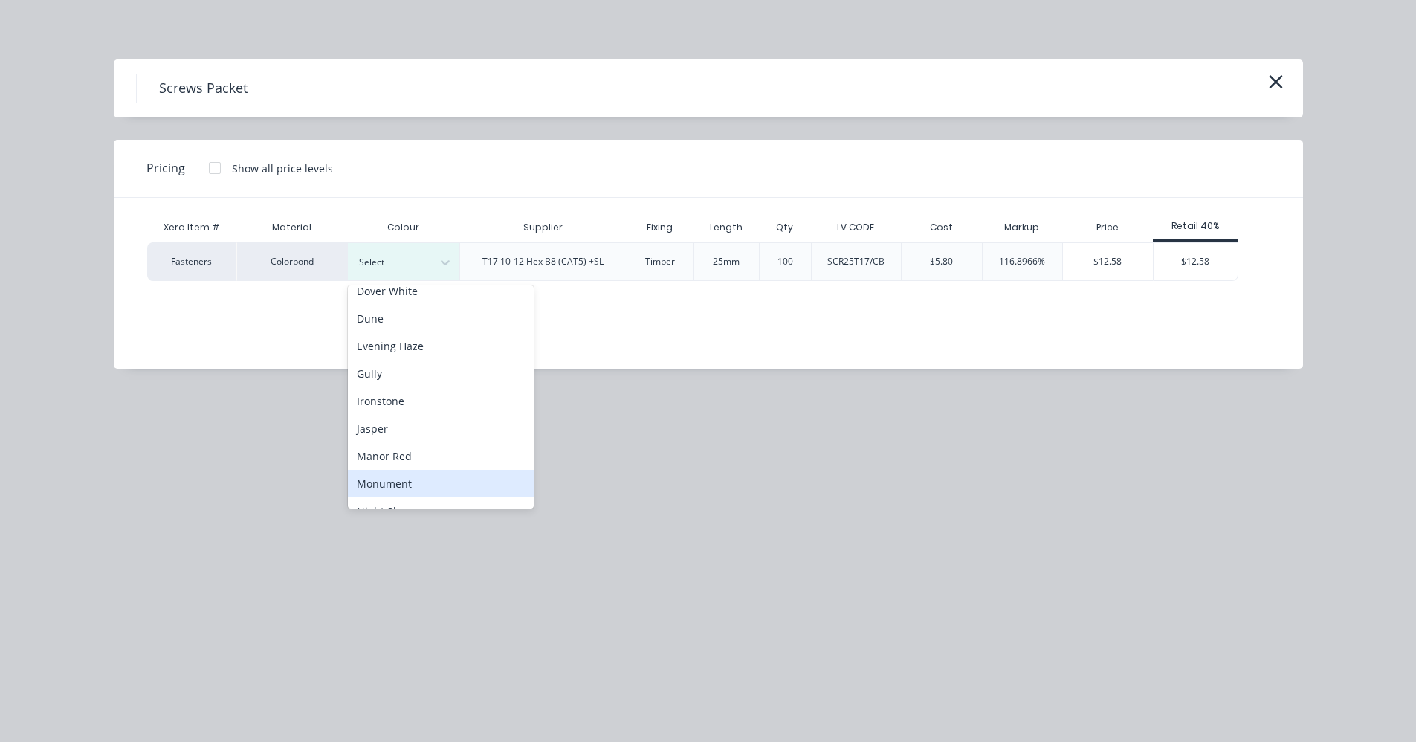
click at [428, 472] on div "Monument" at bounding box center [441, 484] width 186 height 28
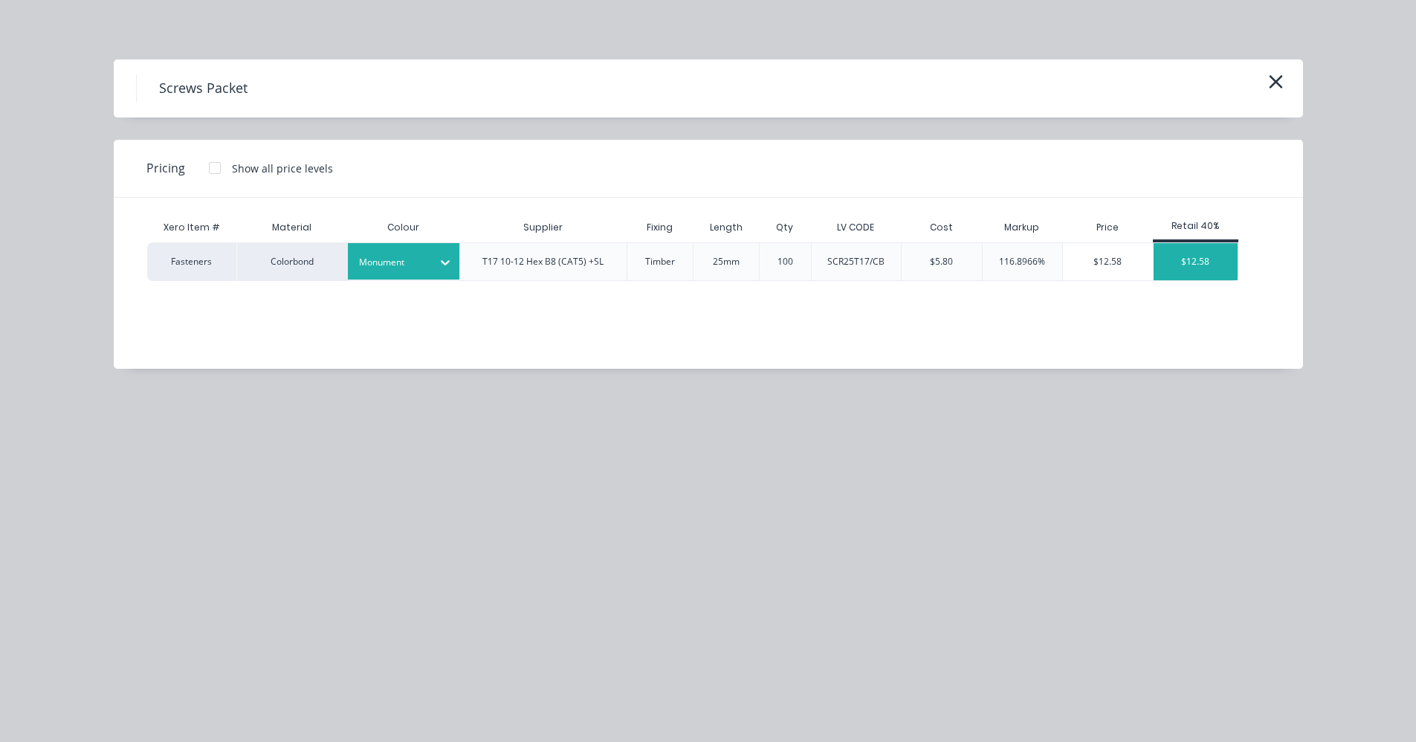
click at [1191, 265] on div "$12.58" at bounding box center [1196, 261] width 84 height 37
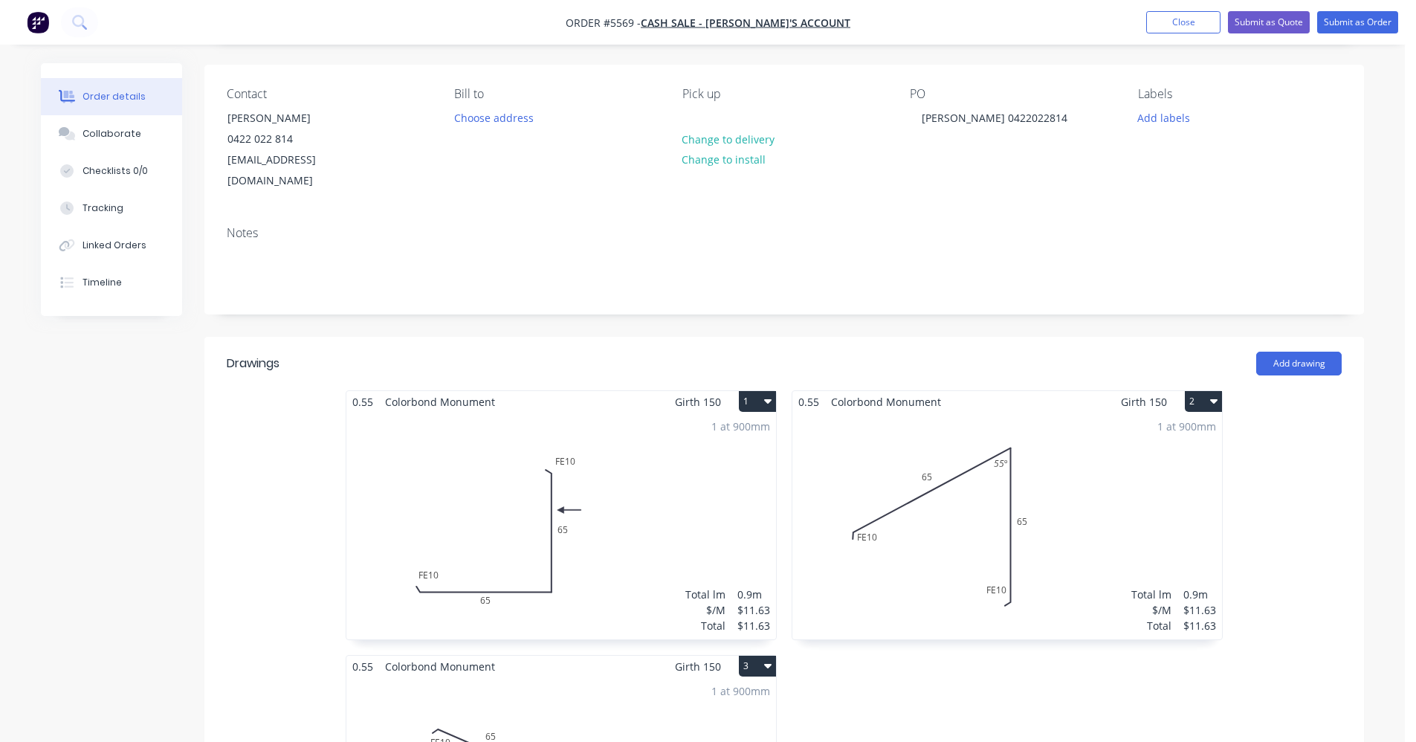
scroll to position [0, 0]
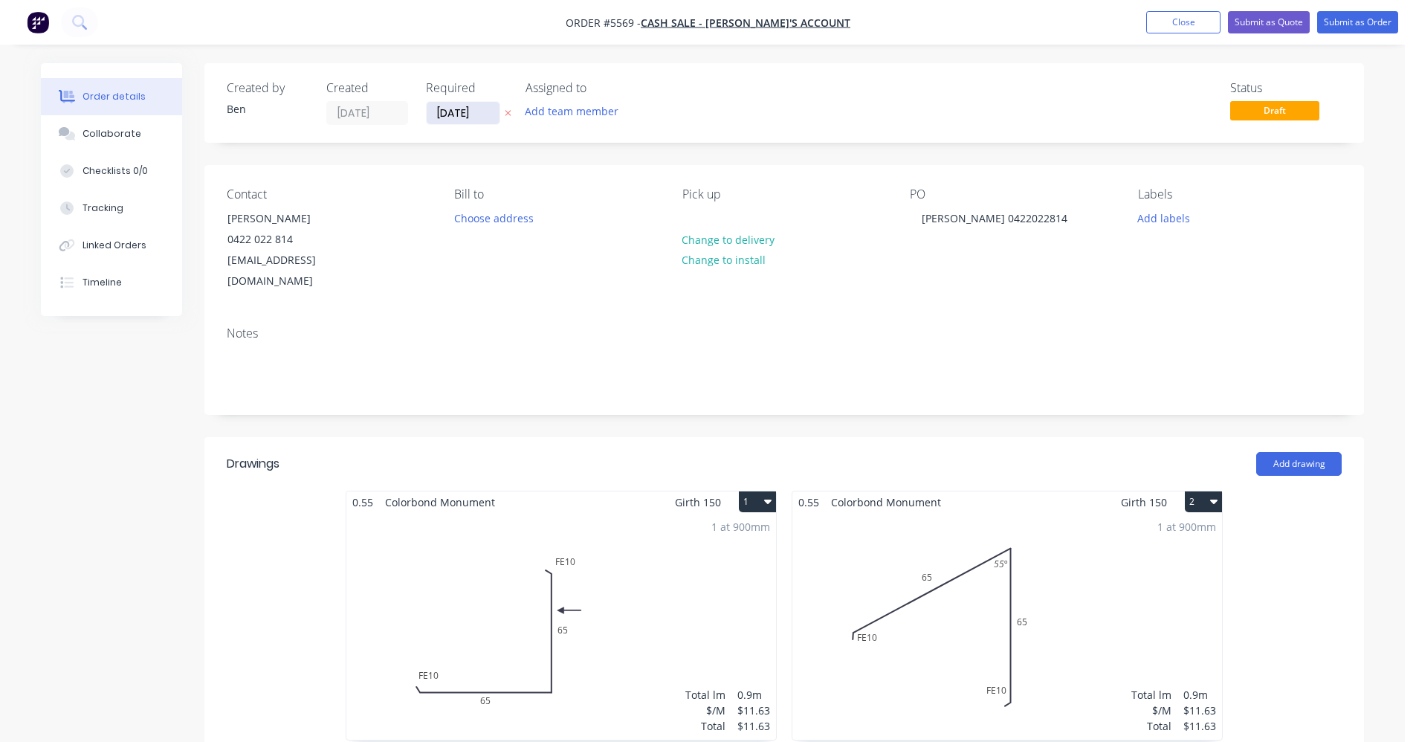
click at [471, 120] on input "[DATE]" at bounding box center [463, 113] width 73 height 22
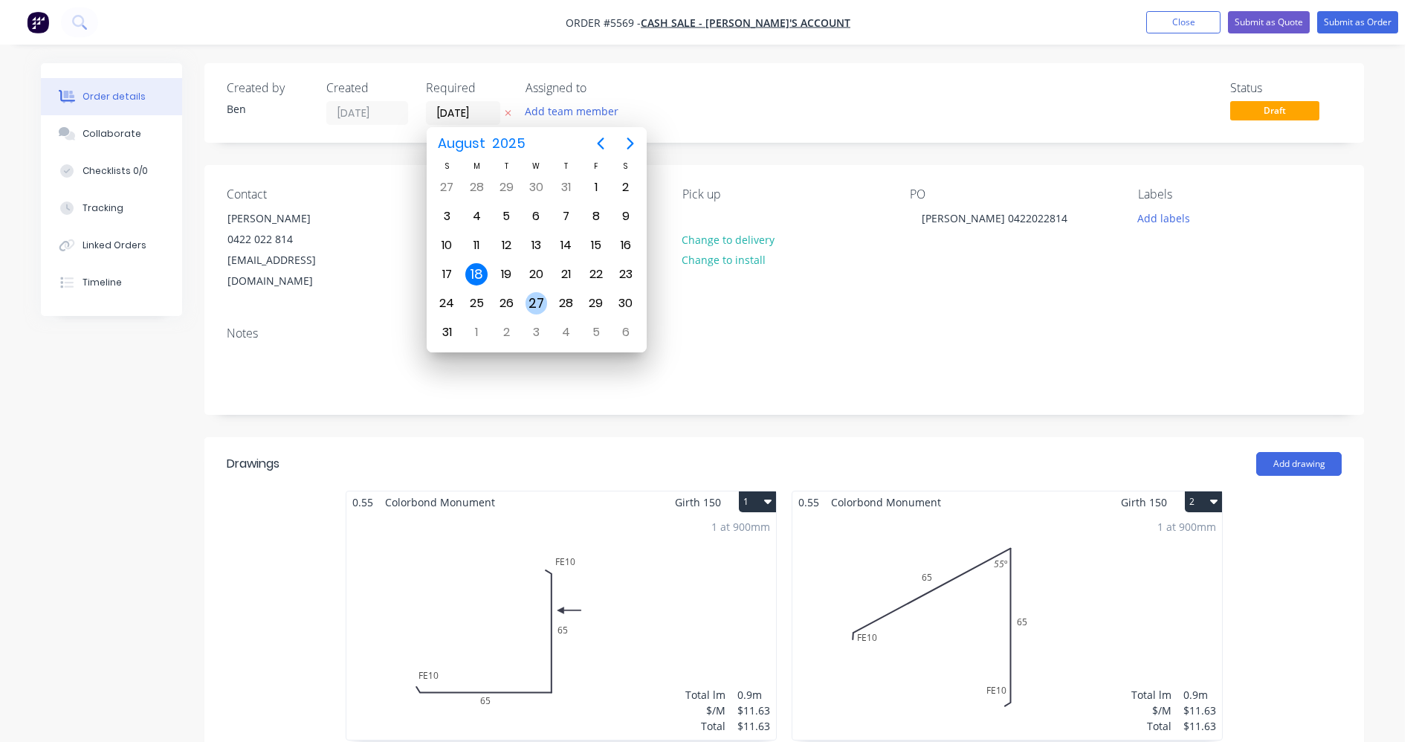
click at [526, 305] on div "27" at bounding box center [537, 303] width 22 height 22
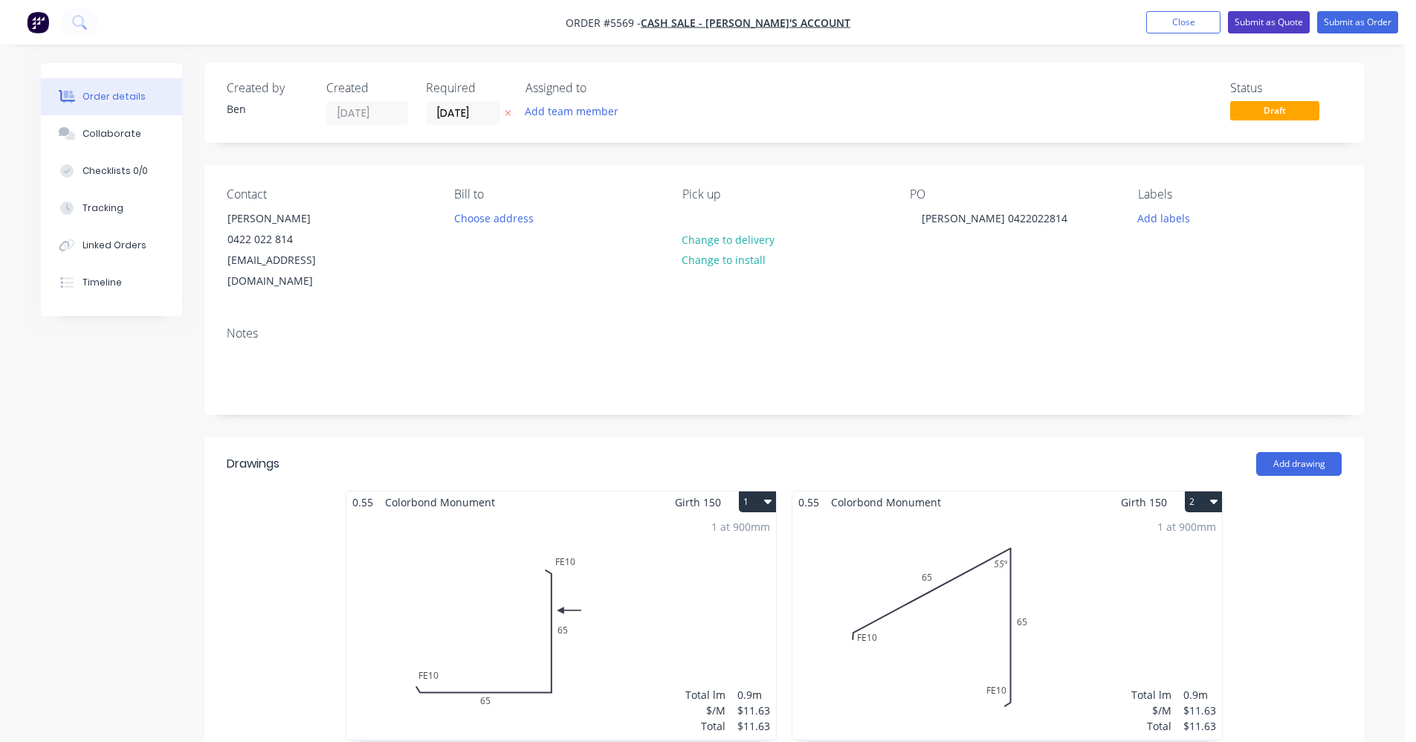
click at [1281, 18] on button "Submit as Quote" at bounding box center [1269, 22] width 82 height 22
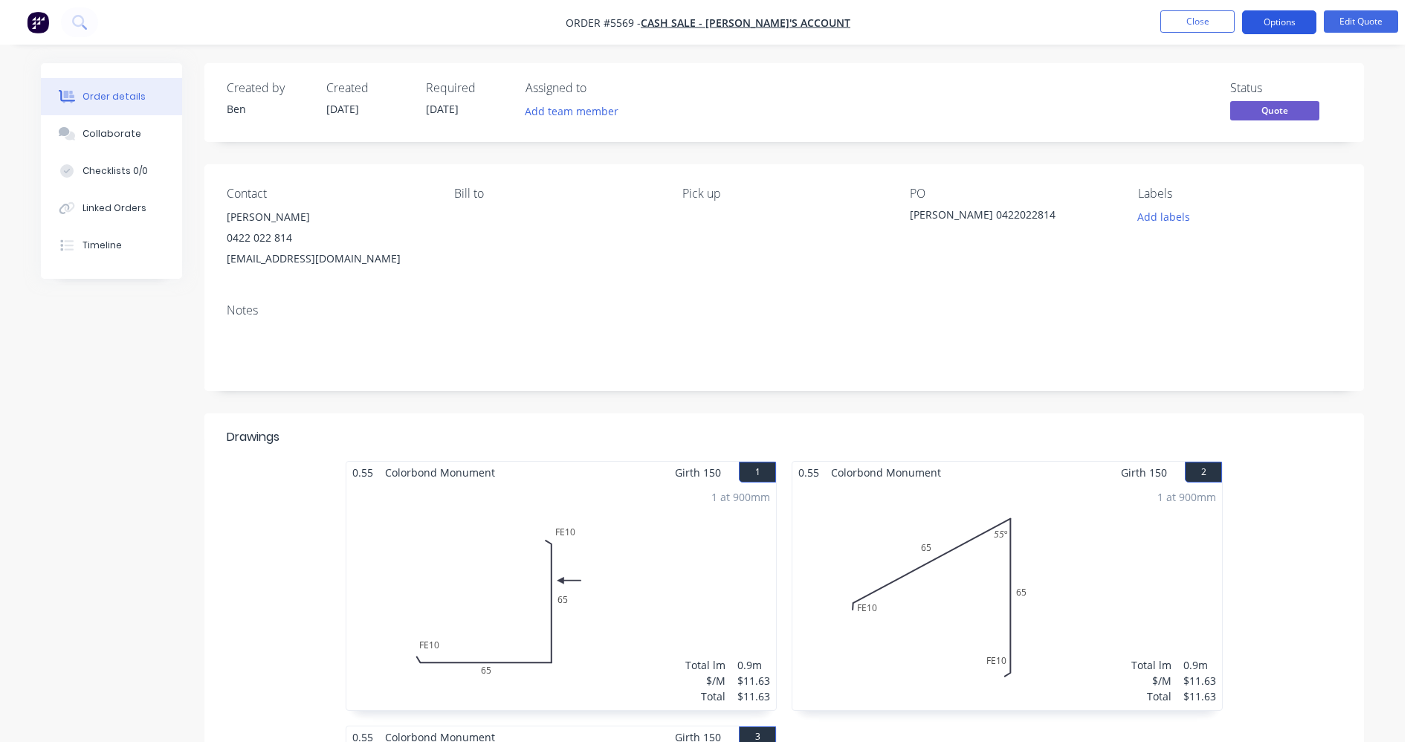
click at [1280, 20] on button "Options" at bounding box center [1279, 22] width 74 height 24
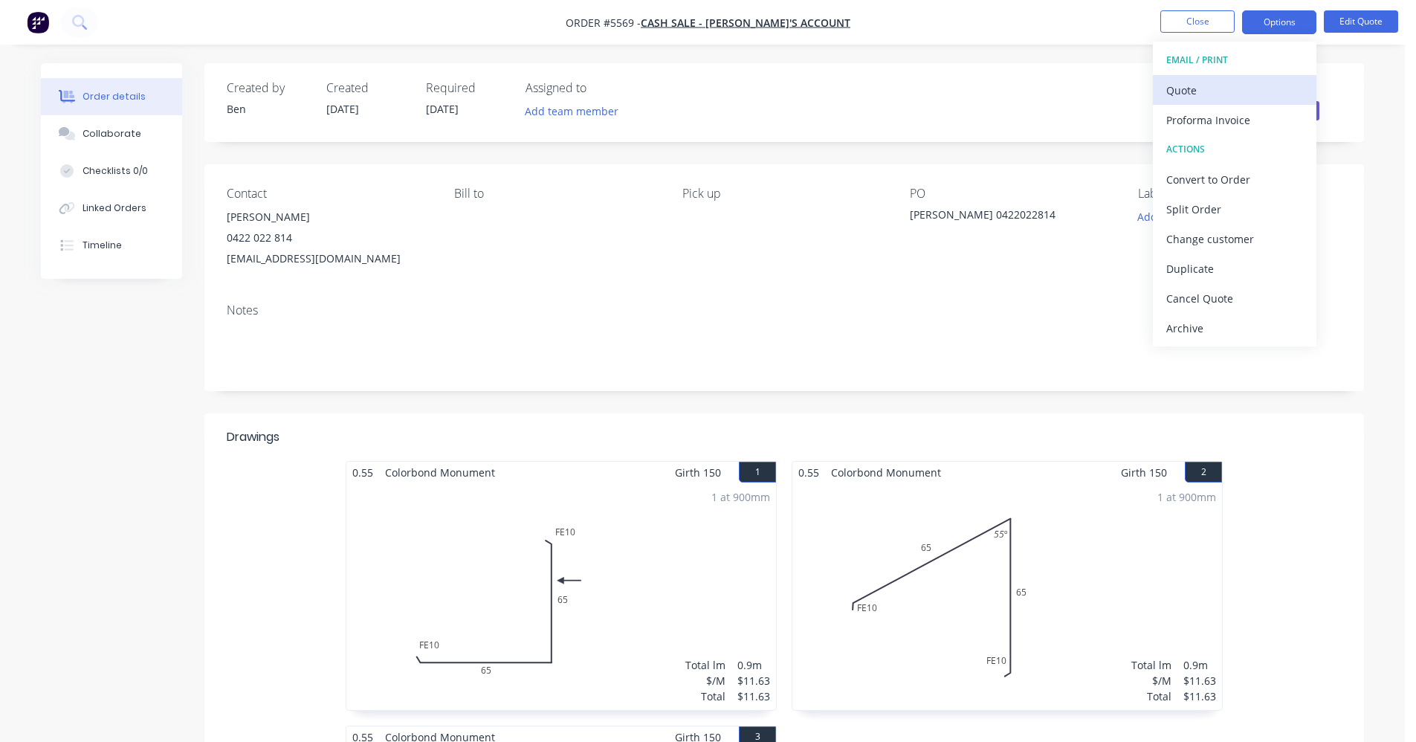
click at [1177, 88] on div "Quote" at bounding box center [1234, 91] width 137 height 22
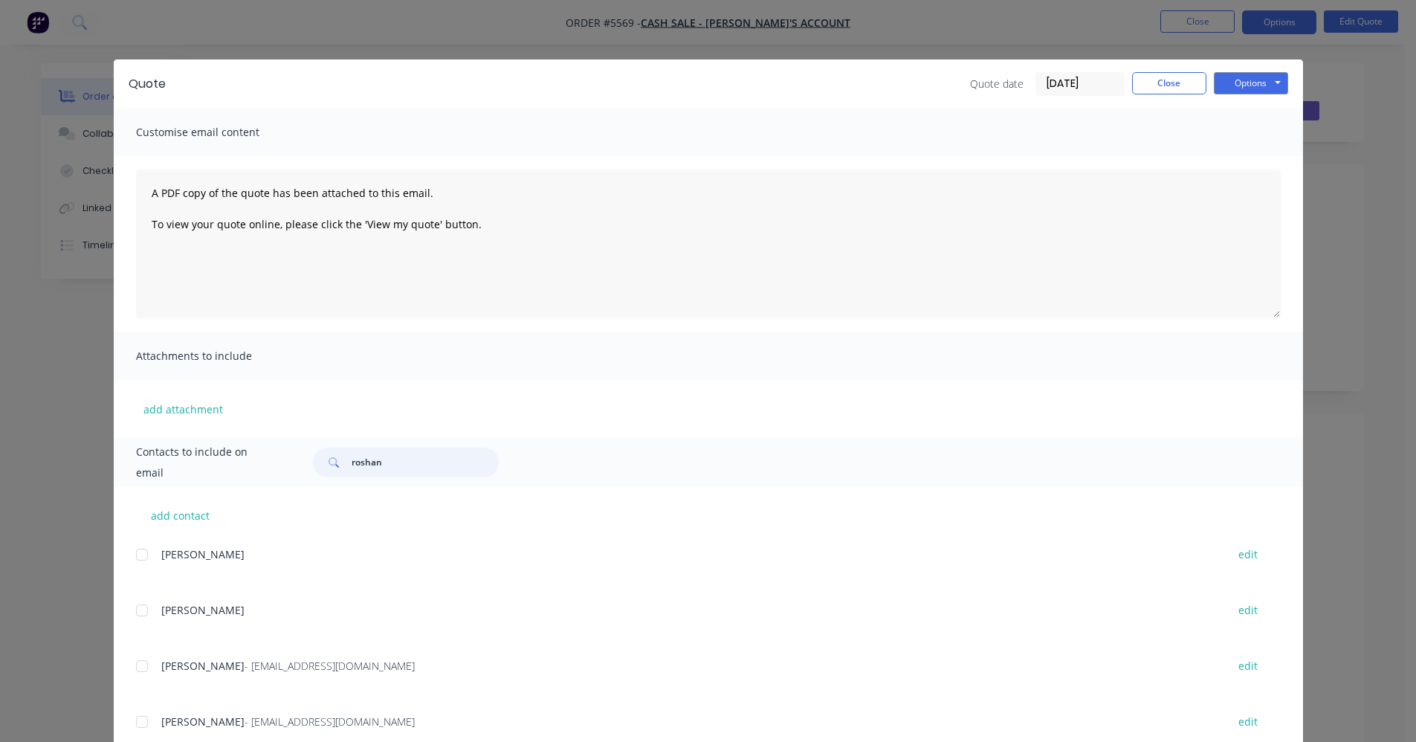
drag, startPoint x: 399, startPoint y: 462, endPoint x: 177, endPoint y: 453, distance: 222.5
click at [208, 456] on div "Contacts to include on email roshan" at bounding box center [708, 462] width 1189 height 48
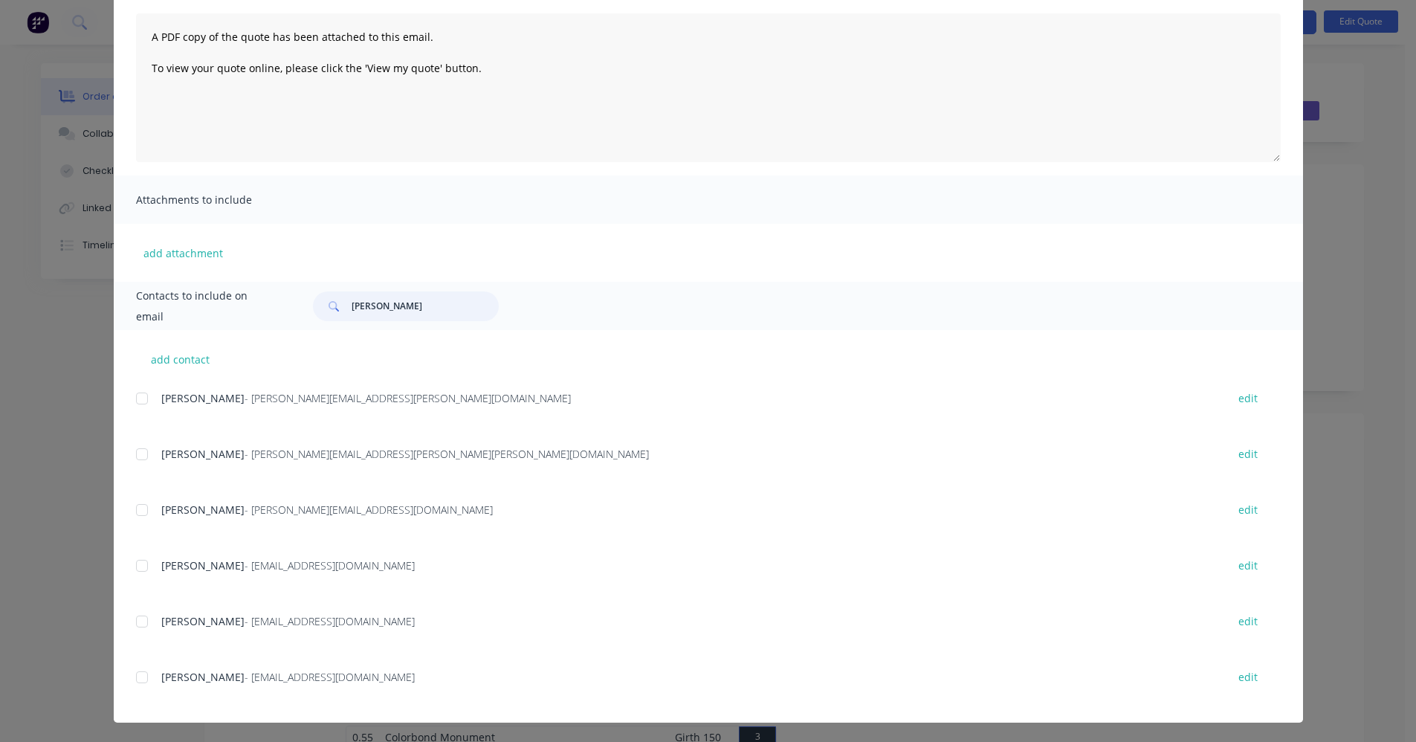
scroll to position [158, 0]
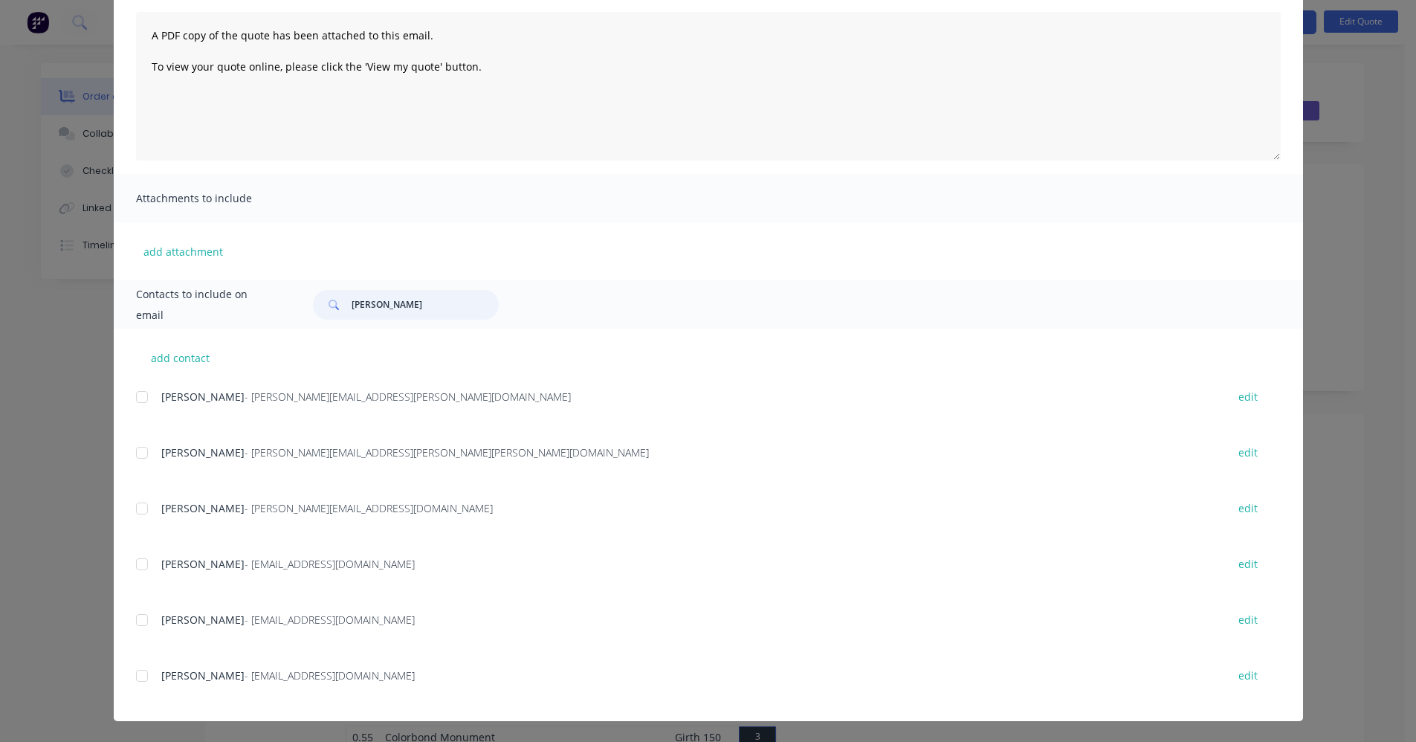
click at [135, 676] on div at bounding box center [142, 676] width 30 height 30
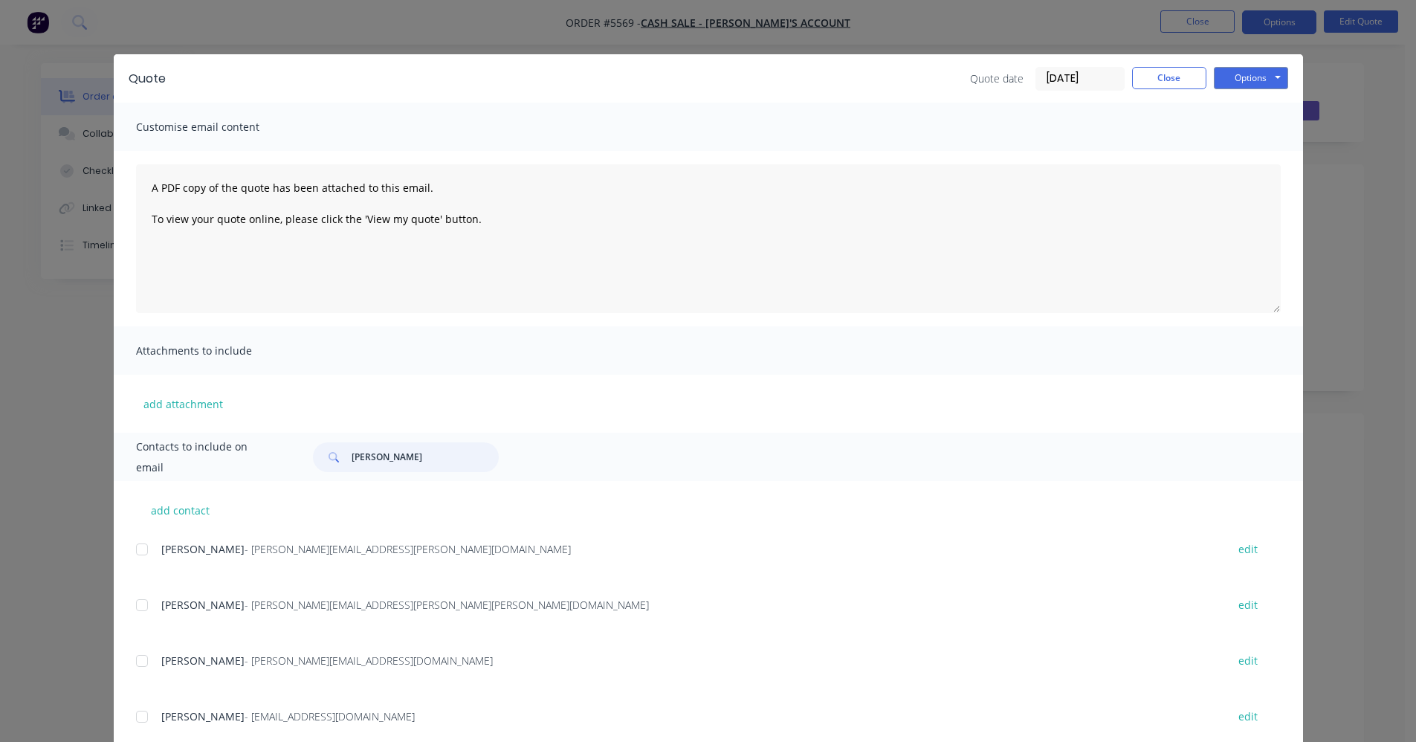
scroll to position [0, 0]
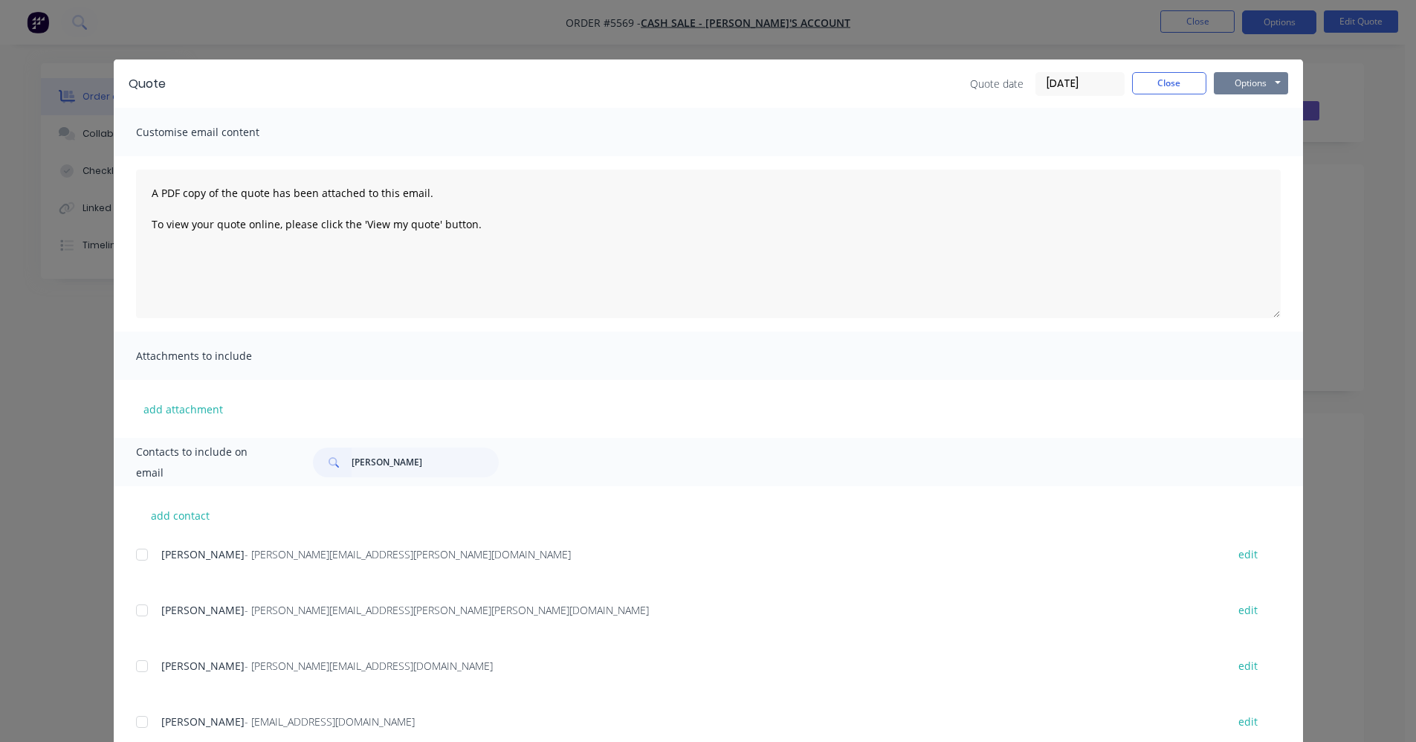
click at [1254, 83] on button "Options" at bounding box center [1251, 83] width 74 height 22
click at [1245, 161] on button "Email" at bounding box center [1261, 158] width 95 height 25
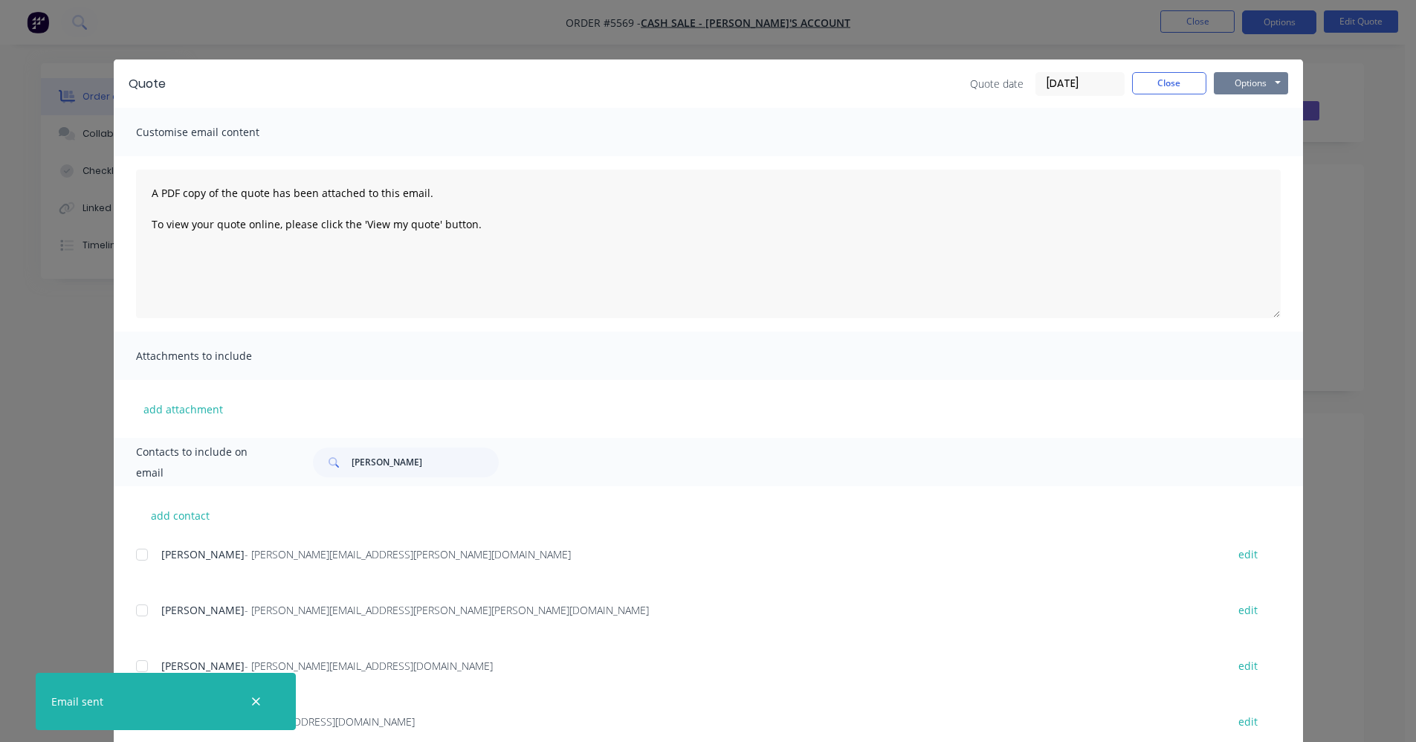
click at [1273, 80] on button "Options" at bounding box center [1251, 83] width 74 height 22
click at [1252, 133] on button "Print" at bounding box center [1261, 134] width 95 height 25
click at [1179, 76] on button "Close" at bounding box center [1169, 83] width 74 height 22
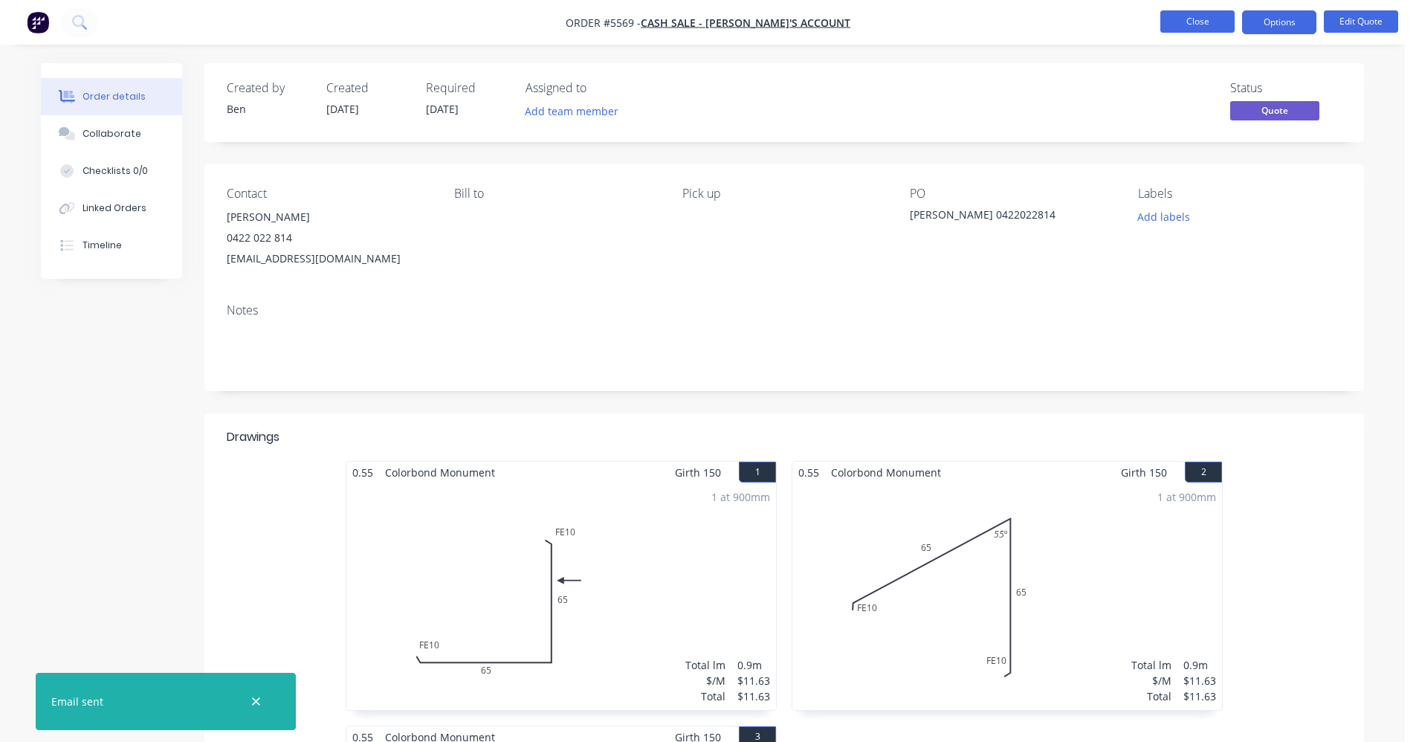
click at [1190, 16] on button "Close" at bounding box center [1197, 21] width 74 height 22
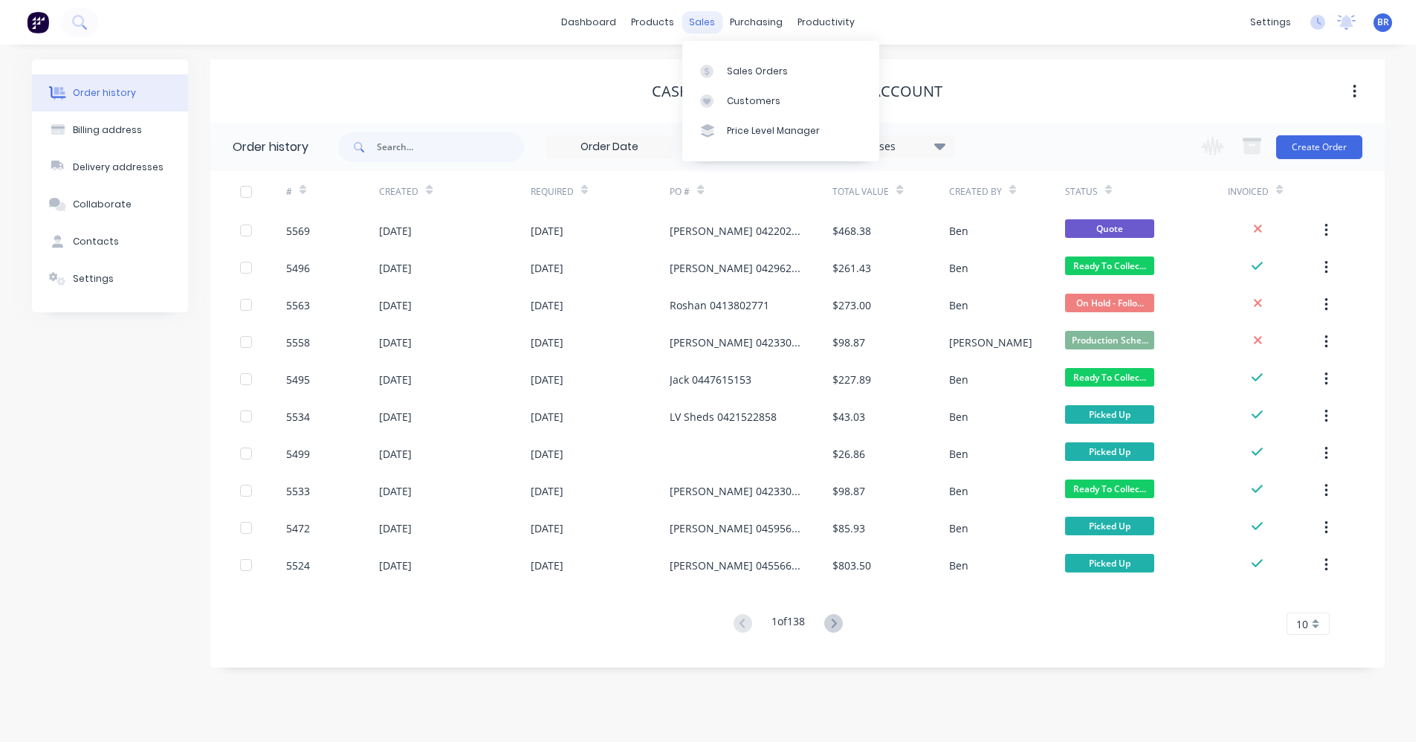
click at [711, 17] on div "sales" at bounding box center [702, 22] width 41 height 22
click at [734, 62] on link "Sales Orders" at bounding box center [780, 71] width 197 height 30
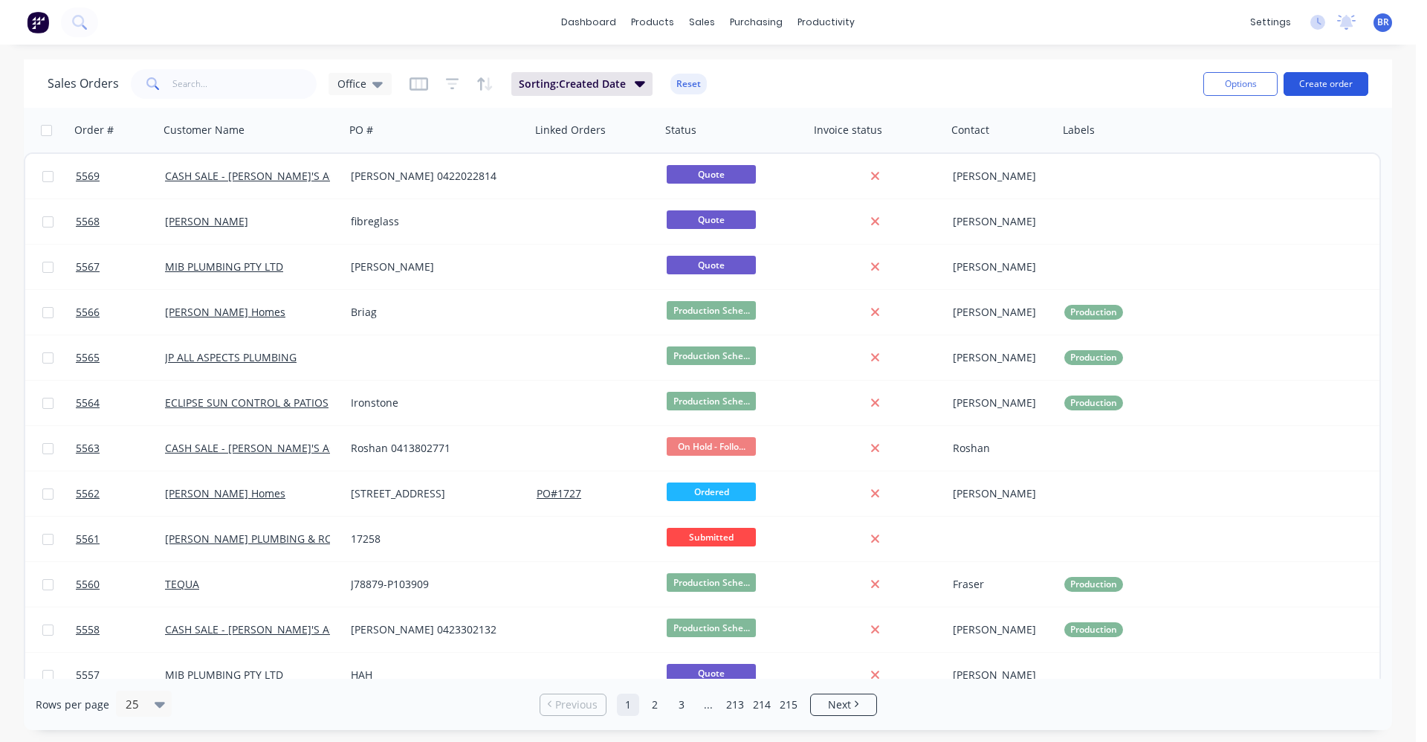
click at [1324, 83] on button "Create order" at bounding box center [1326, 84] width 85 height 24
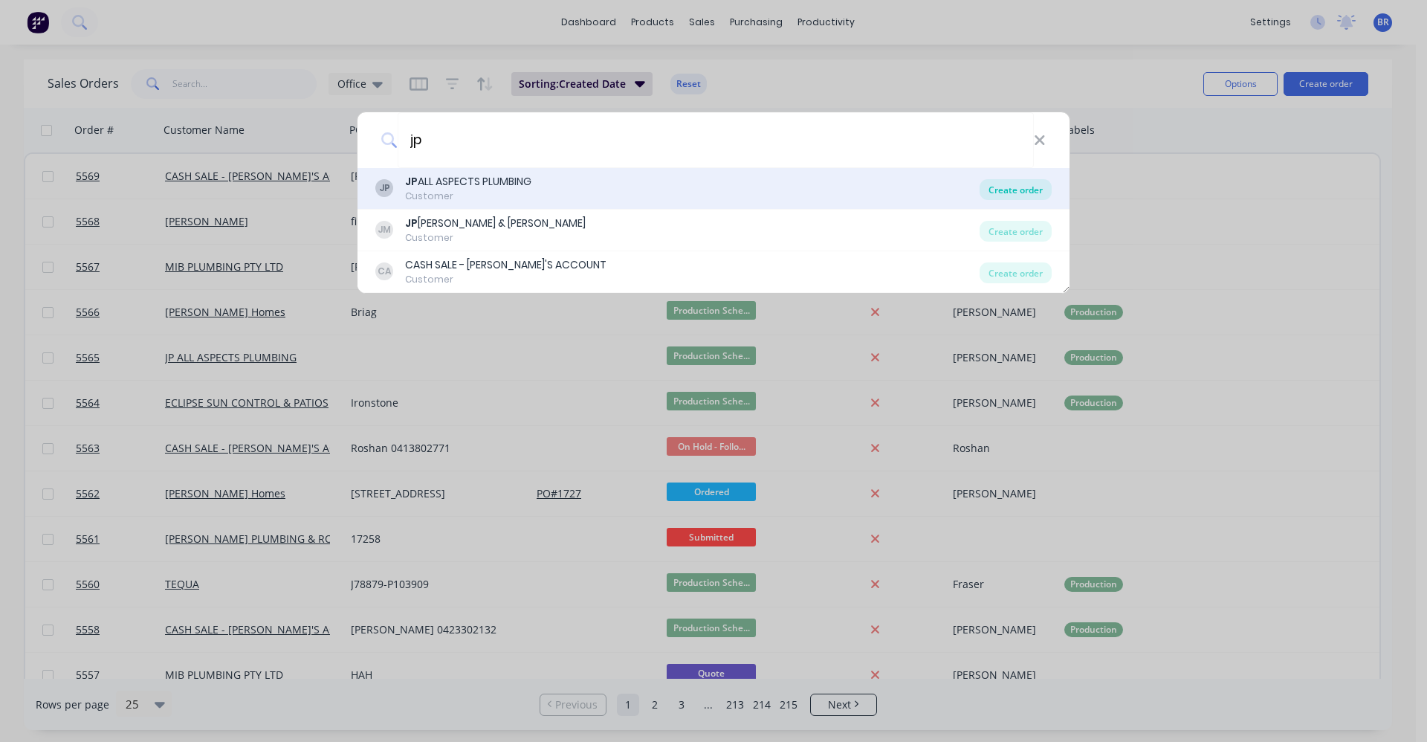
click at [1016, 188] on div "Create order" at bounding box center [1016, 189] width 72 height 21
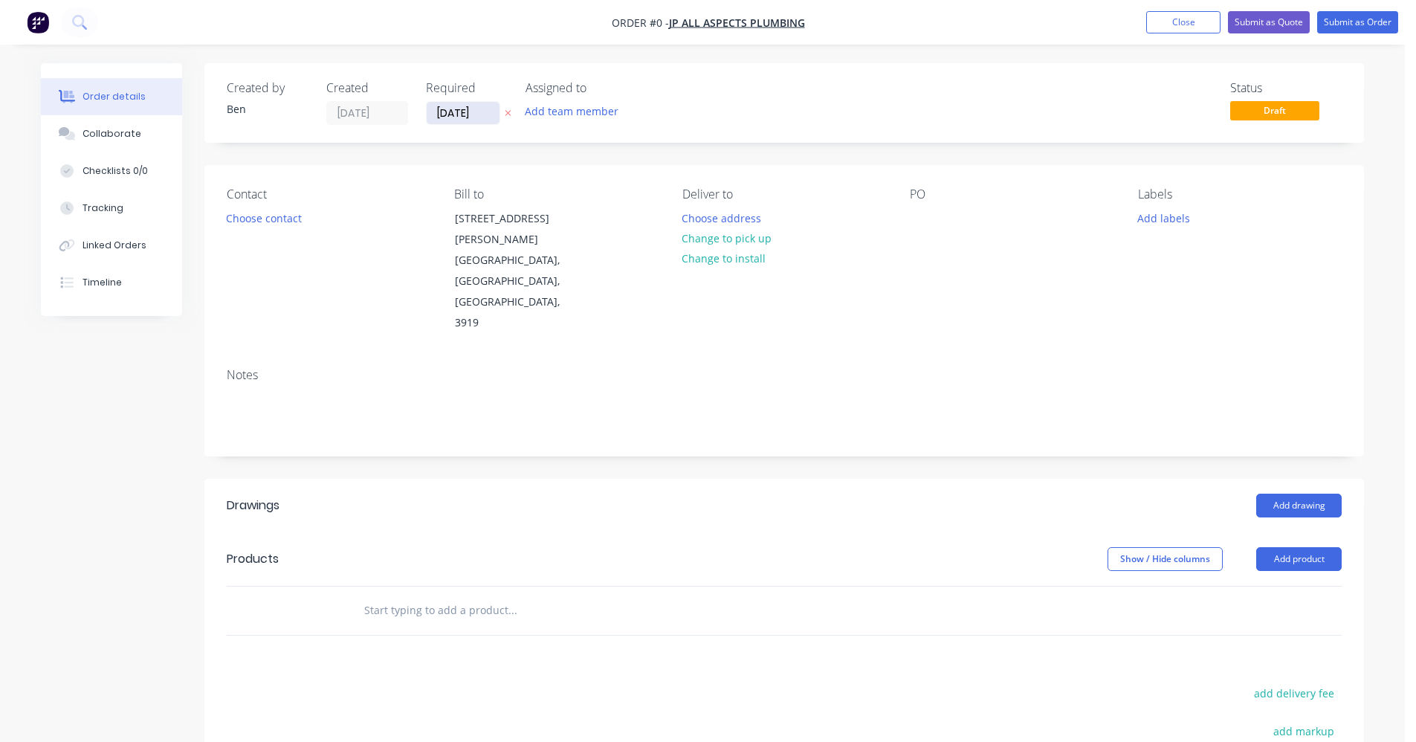
click at [468, 113] on input "[DATE]" at bounding box center [463, 113] width 73 height 22
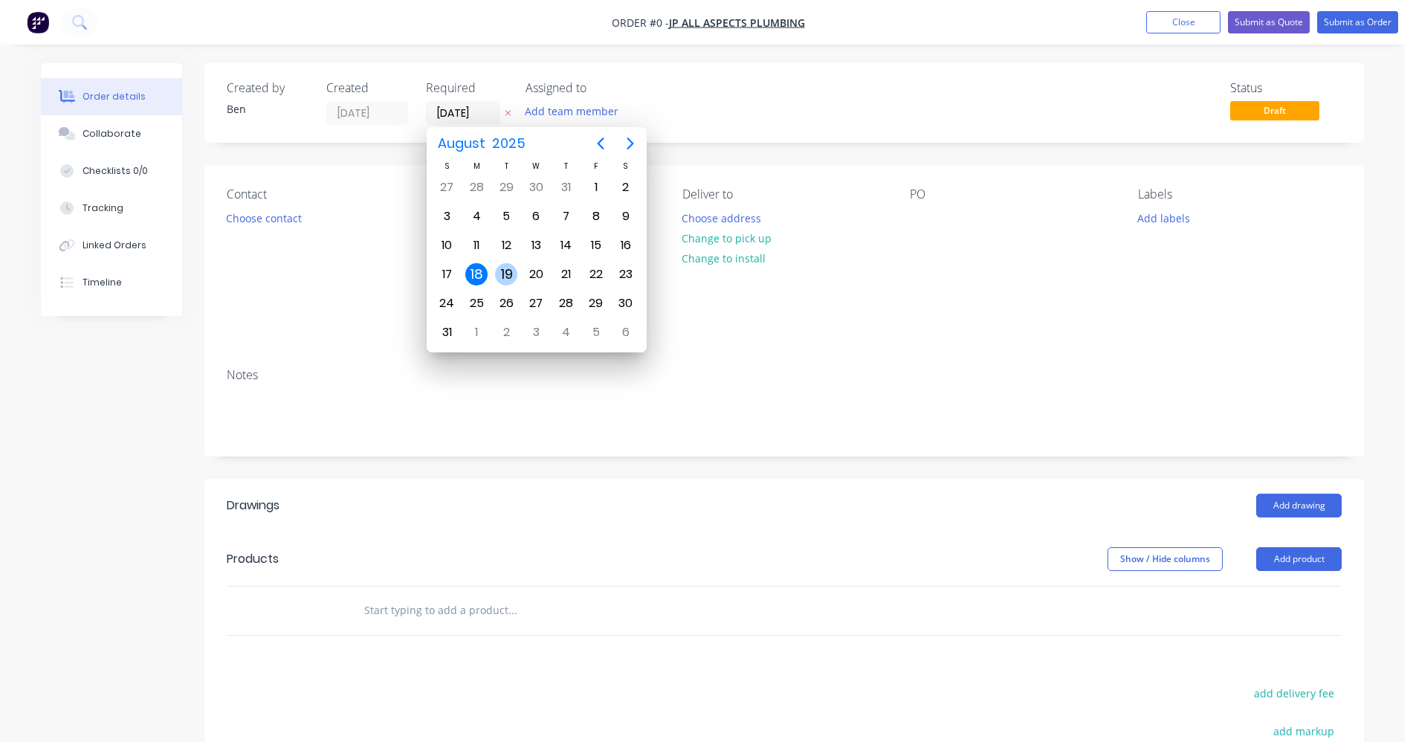
click at [514, 268] on div "19" at bounding box center [506, 274] width 22 height 22
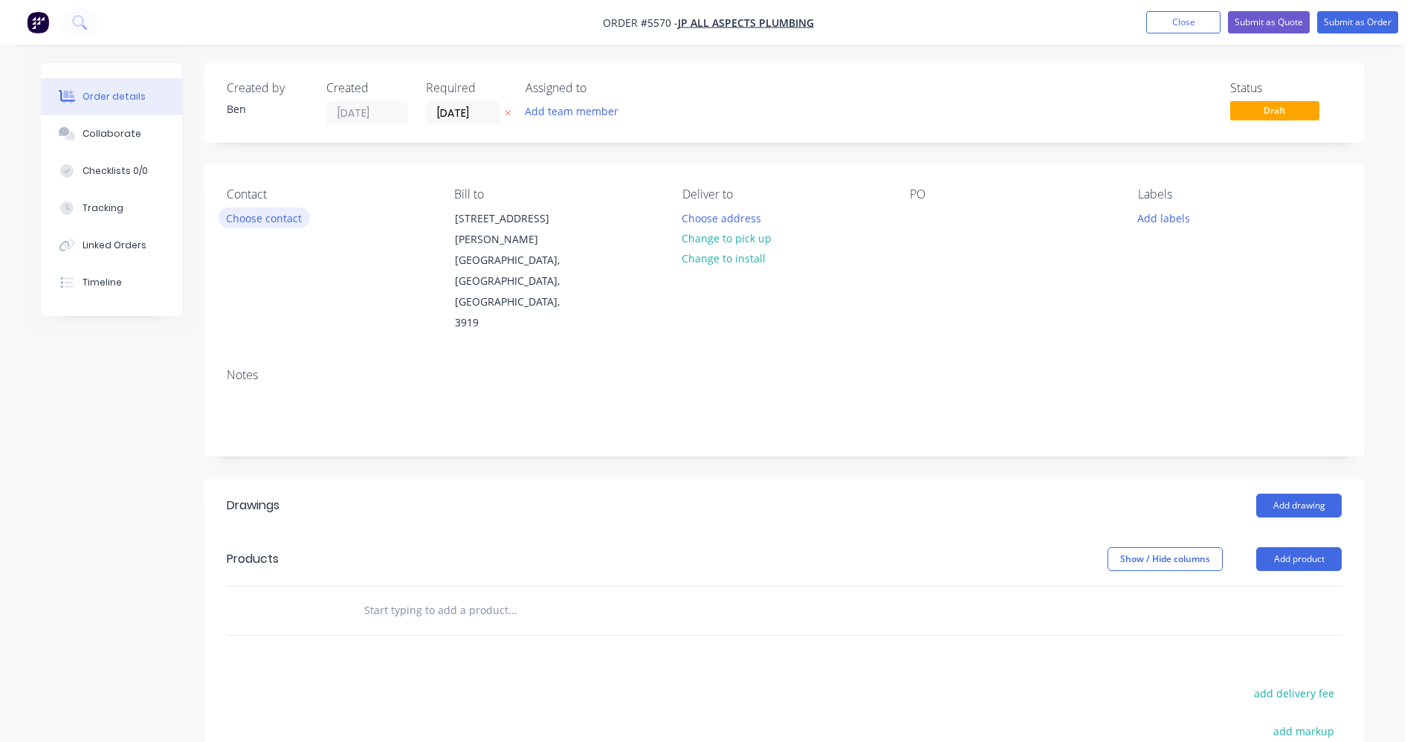
click at [262, 216] on button "Choose contact" at bounding box center [264, 217] width 91 height 20
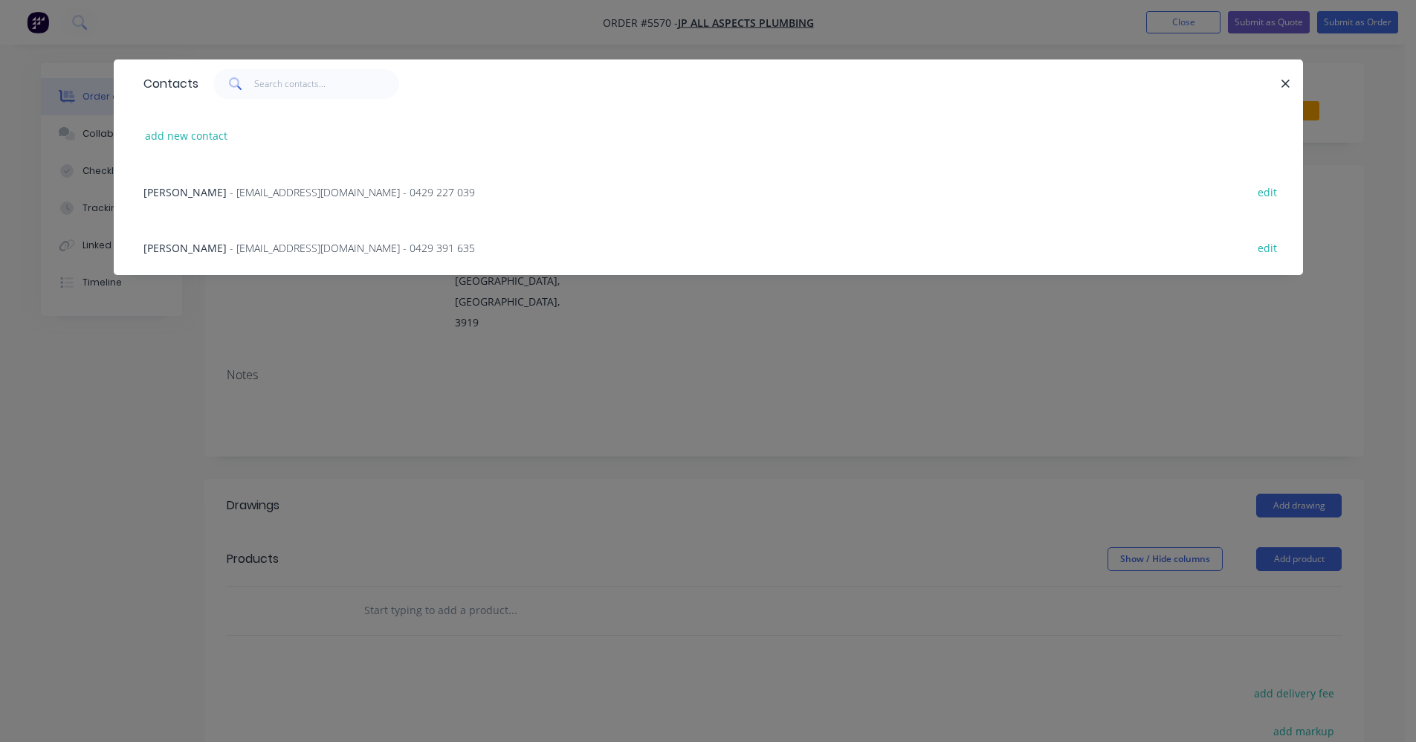
click at [301, 245] on span "- [EMAIL_ADDRESS][DOMAIN_NAME] - 0429 391 635" at bounding box center [352, 248] width 245 height 14
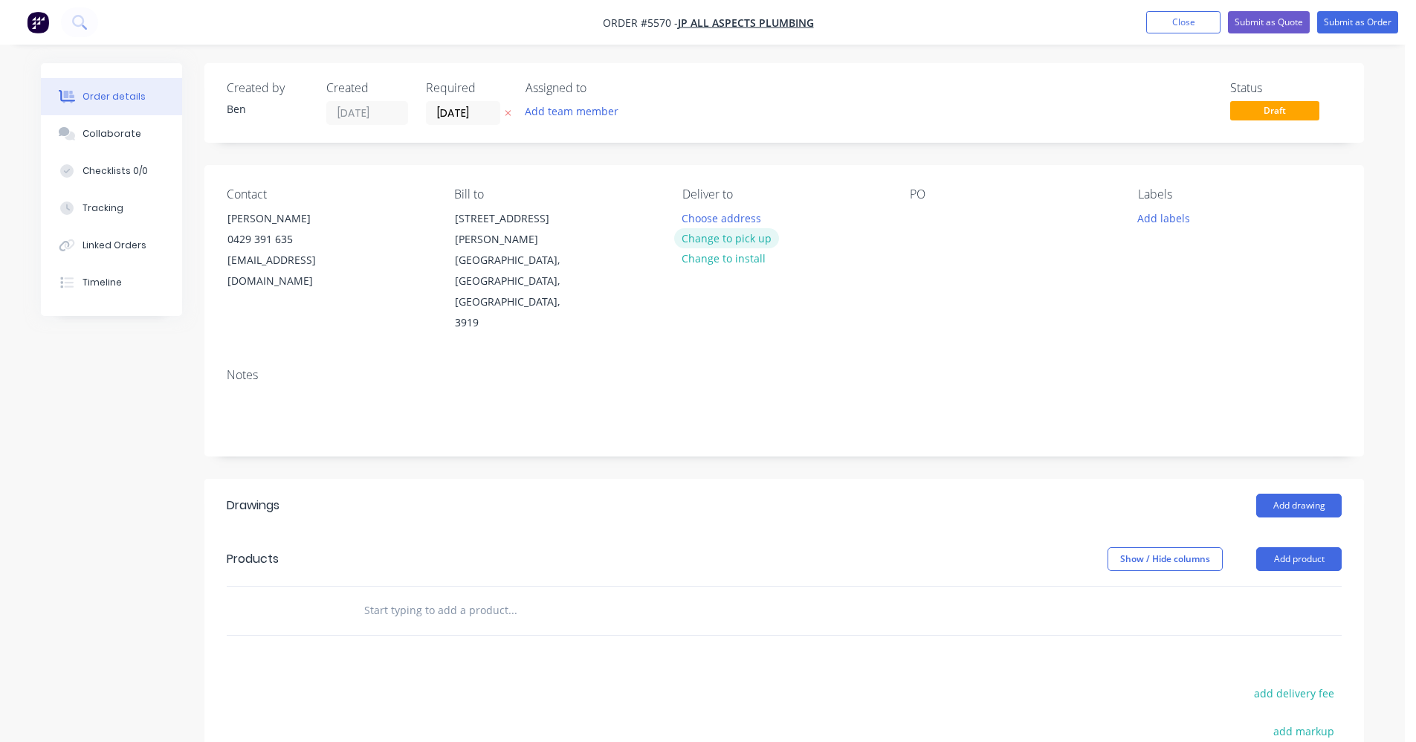
click at [729, 236] on button "Change to pick up" at bounding box center [727, 238] width 106 height 20
click at [926, 215] on div at bounding box center [922, 218] width 24 height 22
click at [1175, 223] on button "Add labels" at bounding box center [1163, 217] width 68 height 20
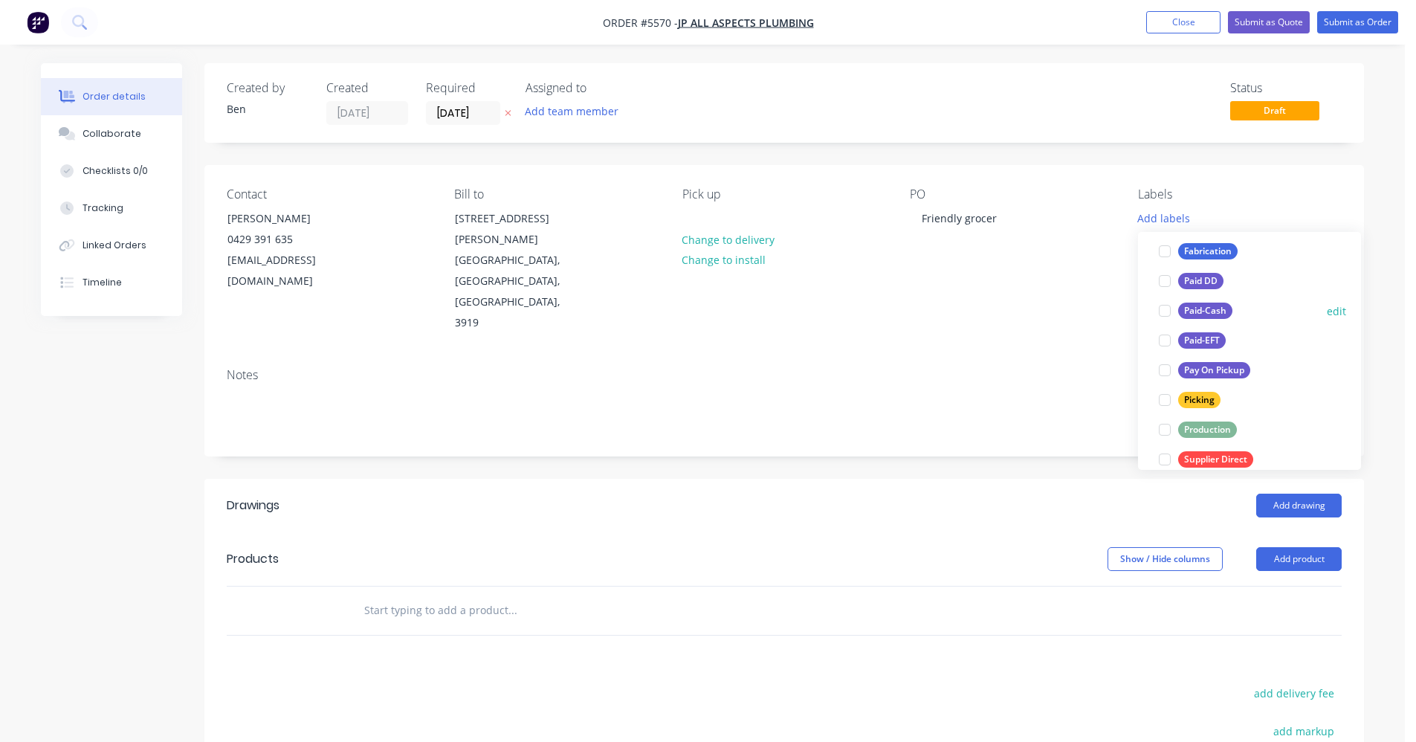
scroll to position [193, 0]
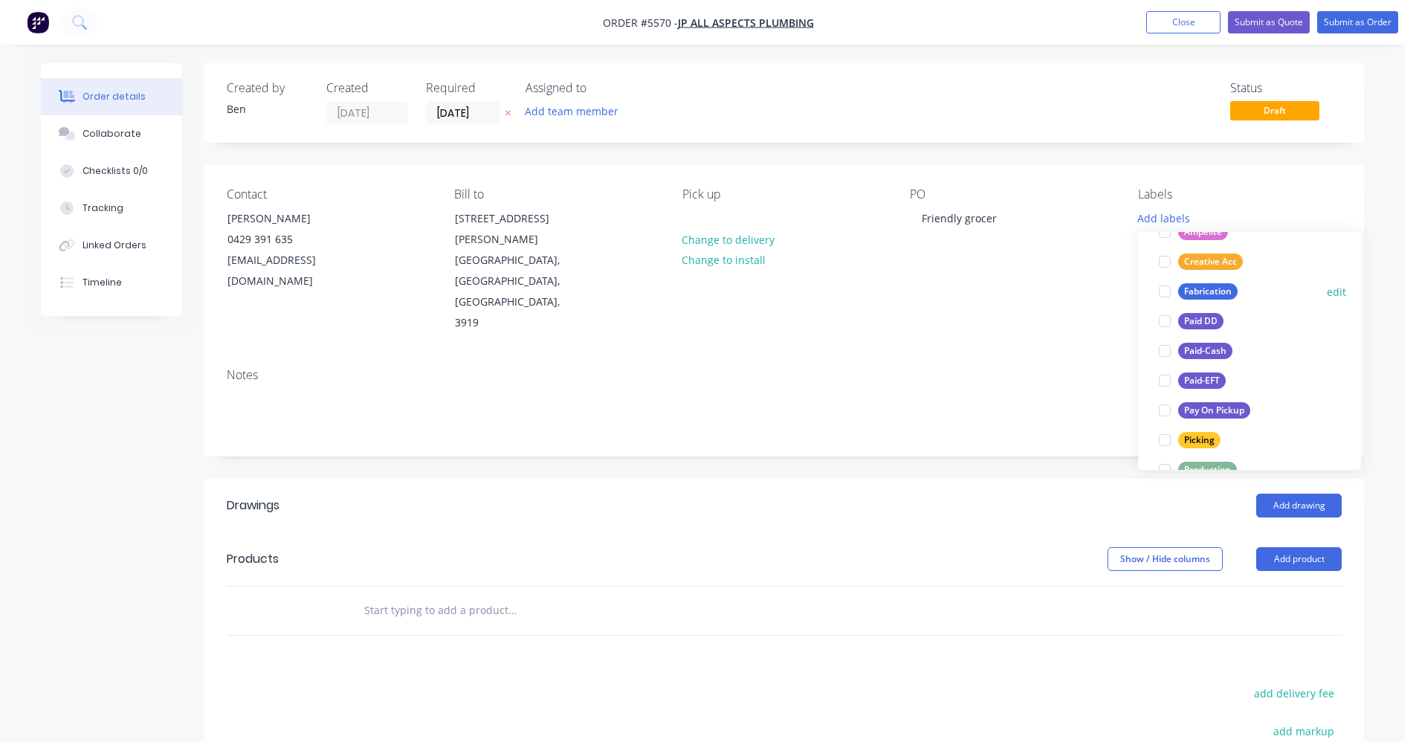
click at [1198, 291] on div "Fabrication" at bounding box center [1207, 291] width 59 height 16
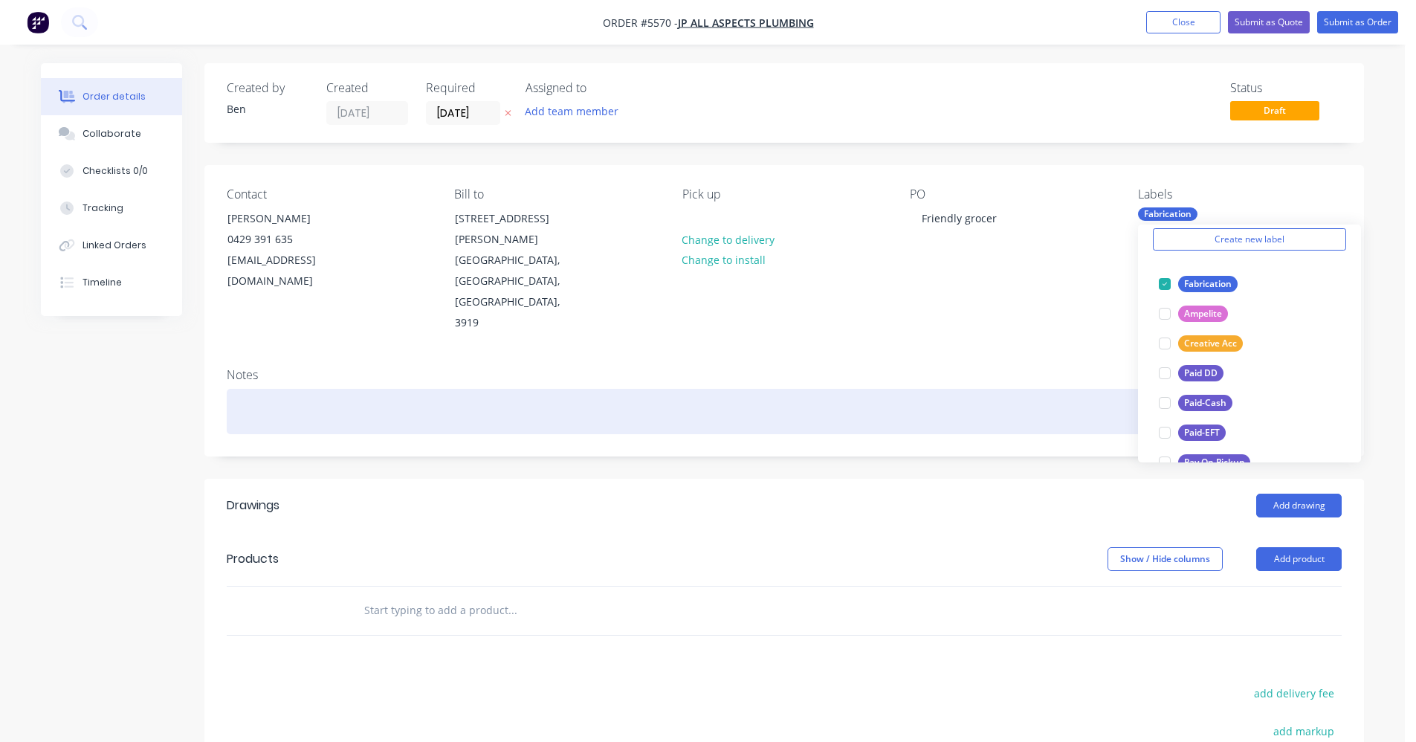
click at [733, 389] on div at bounding box center [784, 411] width 1115 height 45
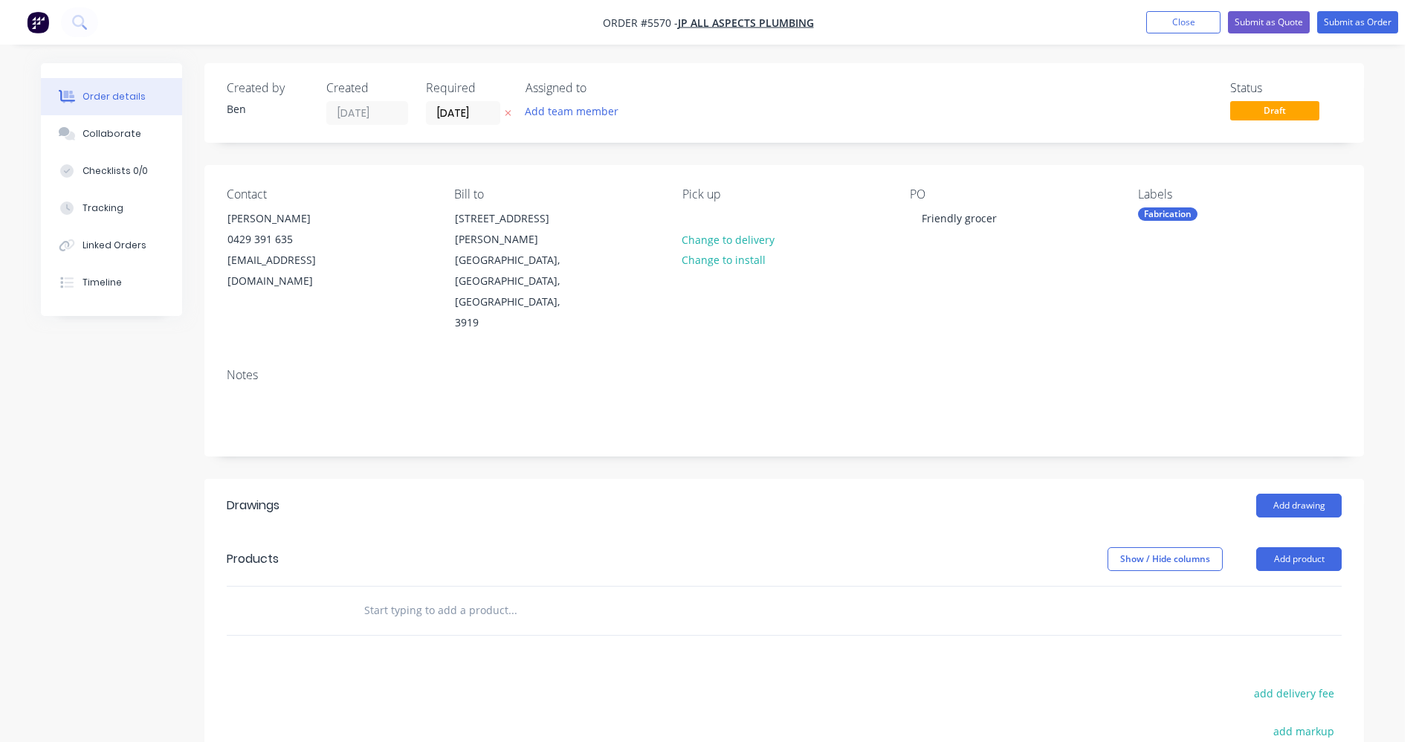
click at [448, 595] on input "text" at bounding box center [512, 610] width 297 height 30
click at [425, 595] on input "text" at bounding box center [512, 610] width 297 height 30
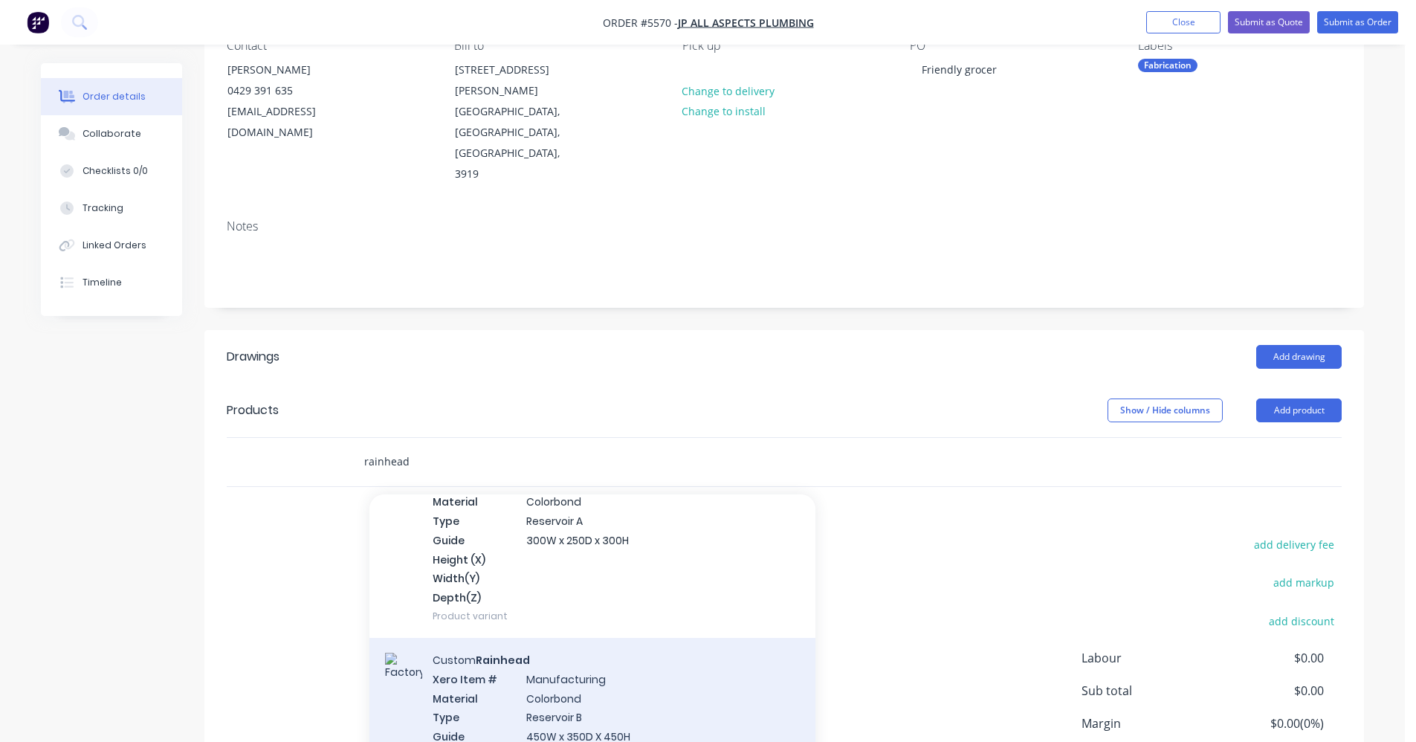
scroll to position [74, 0]
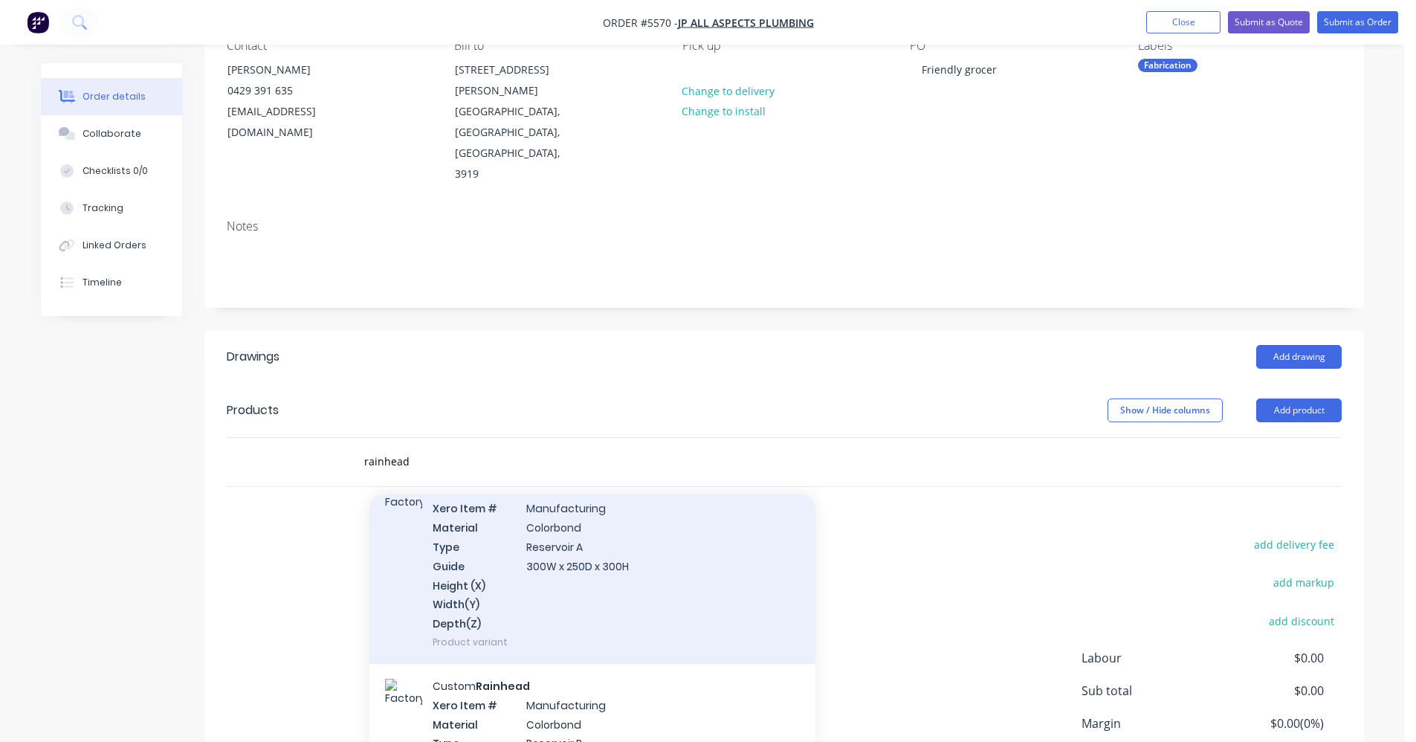
click at [602, 538] on div "Custom Rainhead Xero Item # Manufacturing Material Colorbond Type Reservoir A G…" at bounding box center [592, 566] width 446 height 196
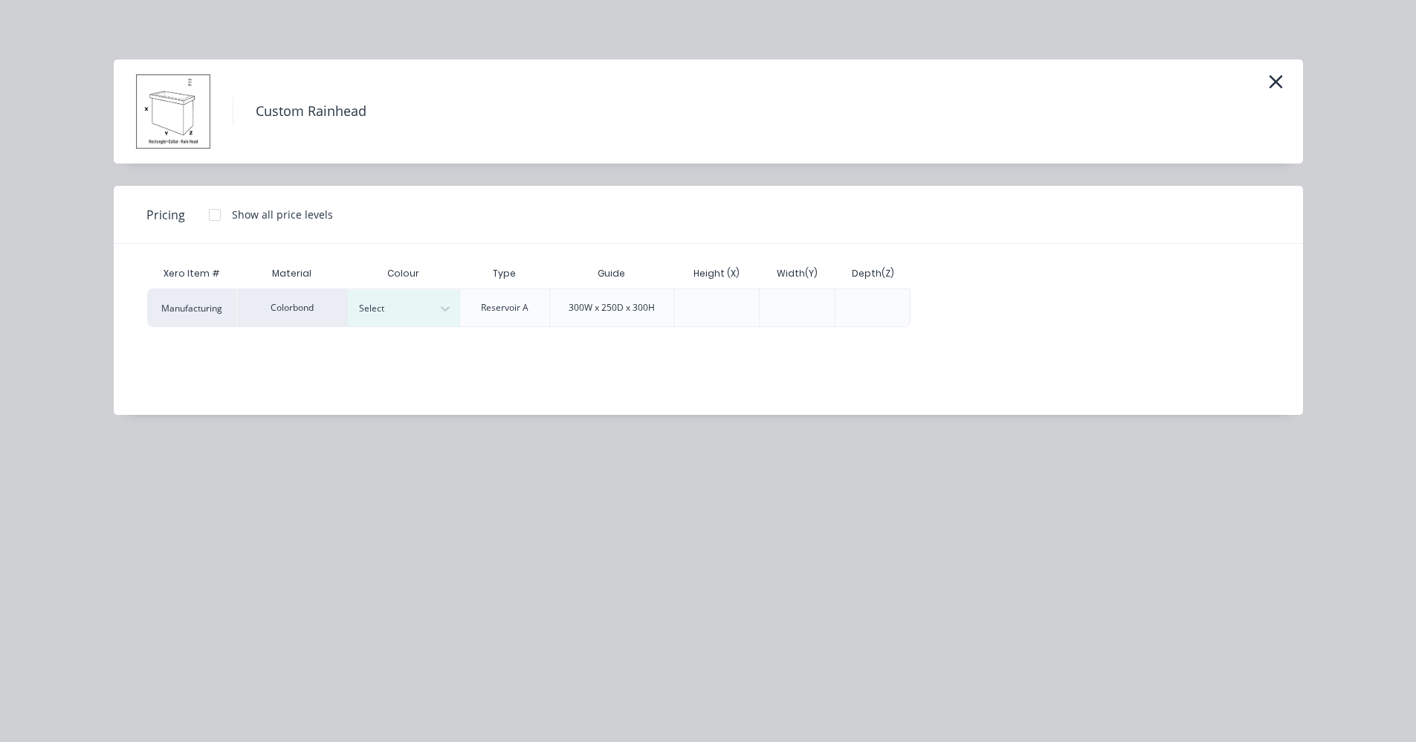
click at [216, 216] on div at bounding box center [215, 215] width 30 height 30
click at [413, 323] on div "Select" at bounding box center [404, 308] width 112 height 36
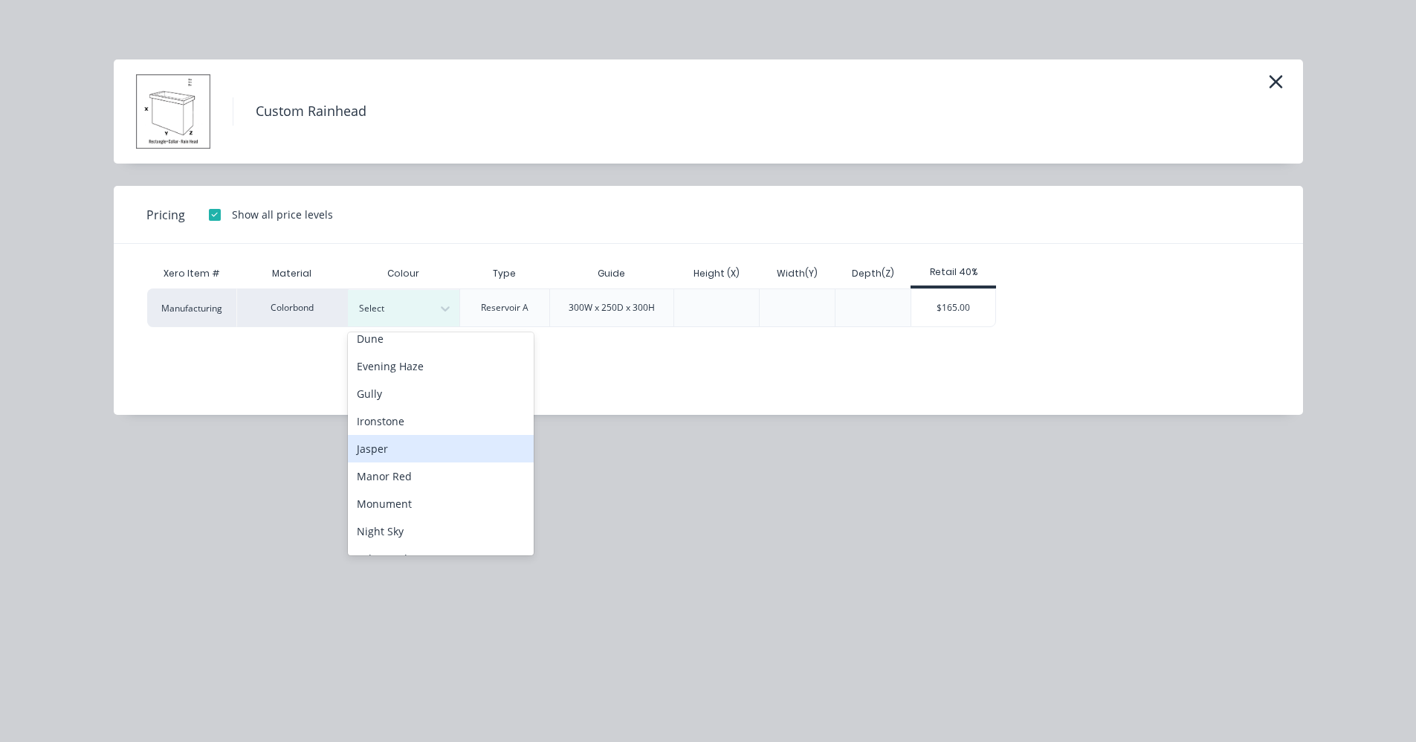
scroll to position [223, 0]
click at [401, 465] on div "Monument" at bounding box center [441, 456] width 186 height 28
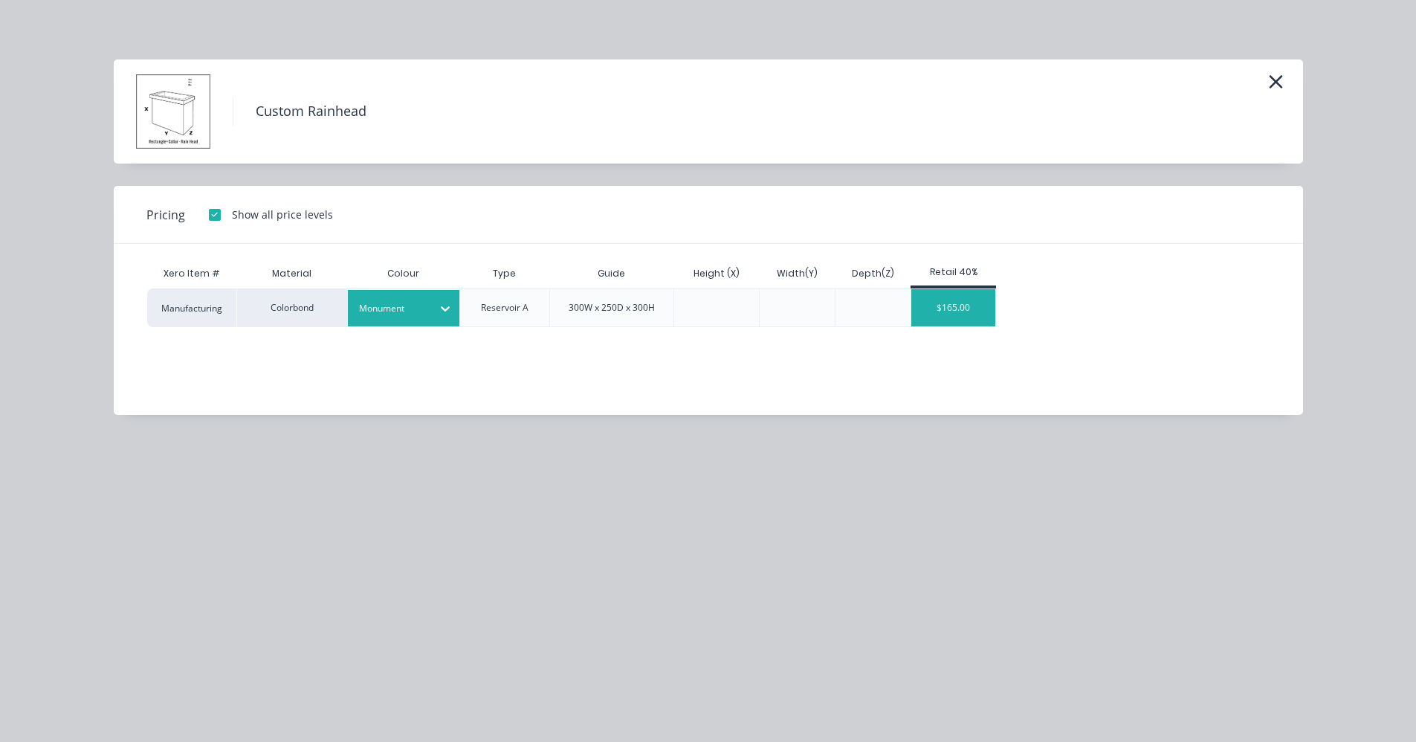
click at [970, 306] on div "$165.00" at bounding box center [953, 307] width 84 height 37
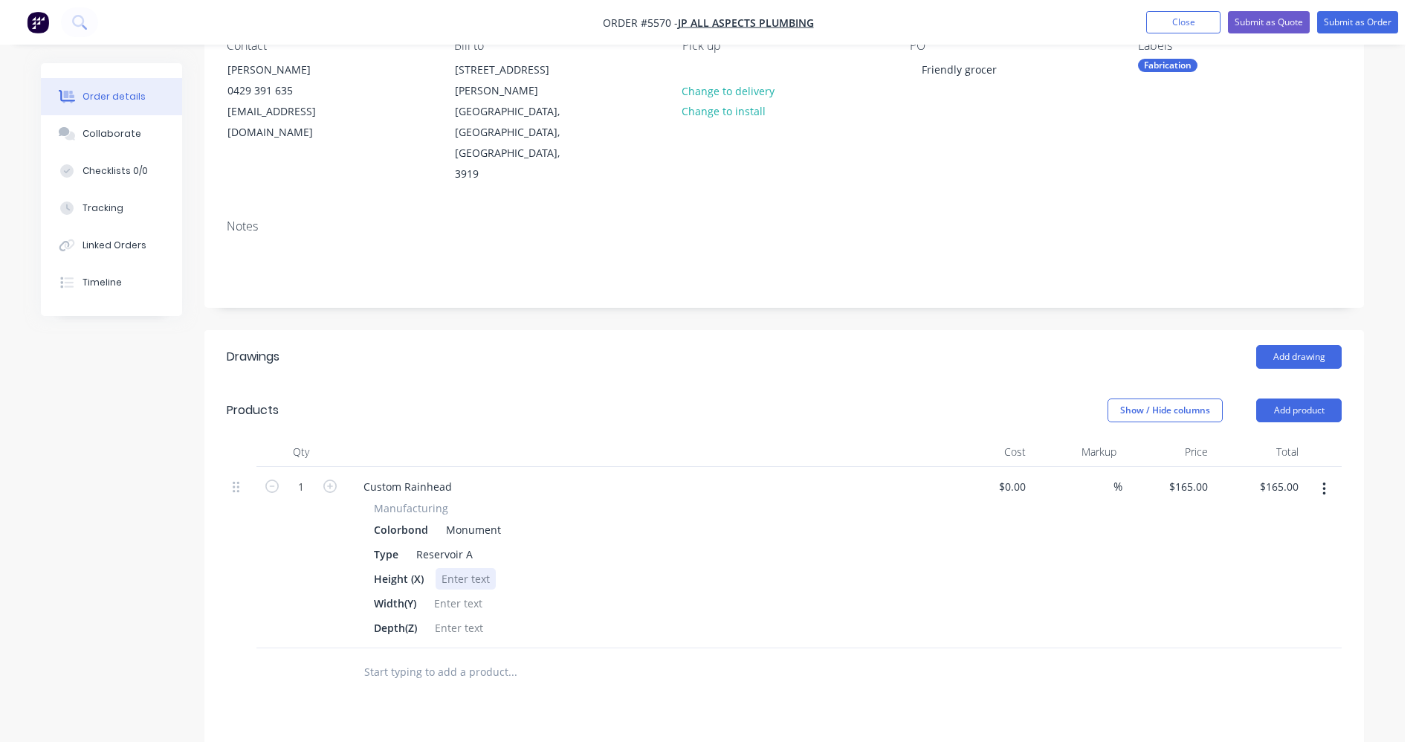
click at [468, 568] on div at bounding box center [466, 579] width 60 height 22
click at [445, 568] on div at bounding box center [447, 579] width 22 height 22
click at [395, 657] on input "text" at bounding box center [512, 672] width 297 height 30
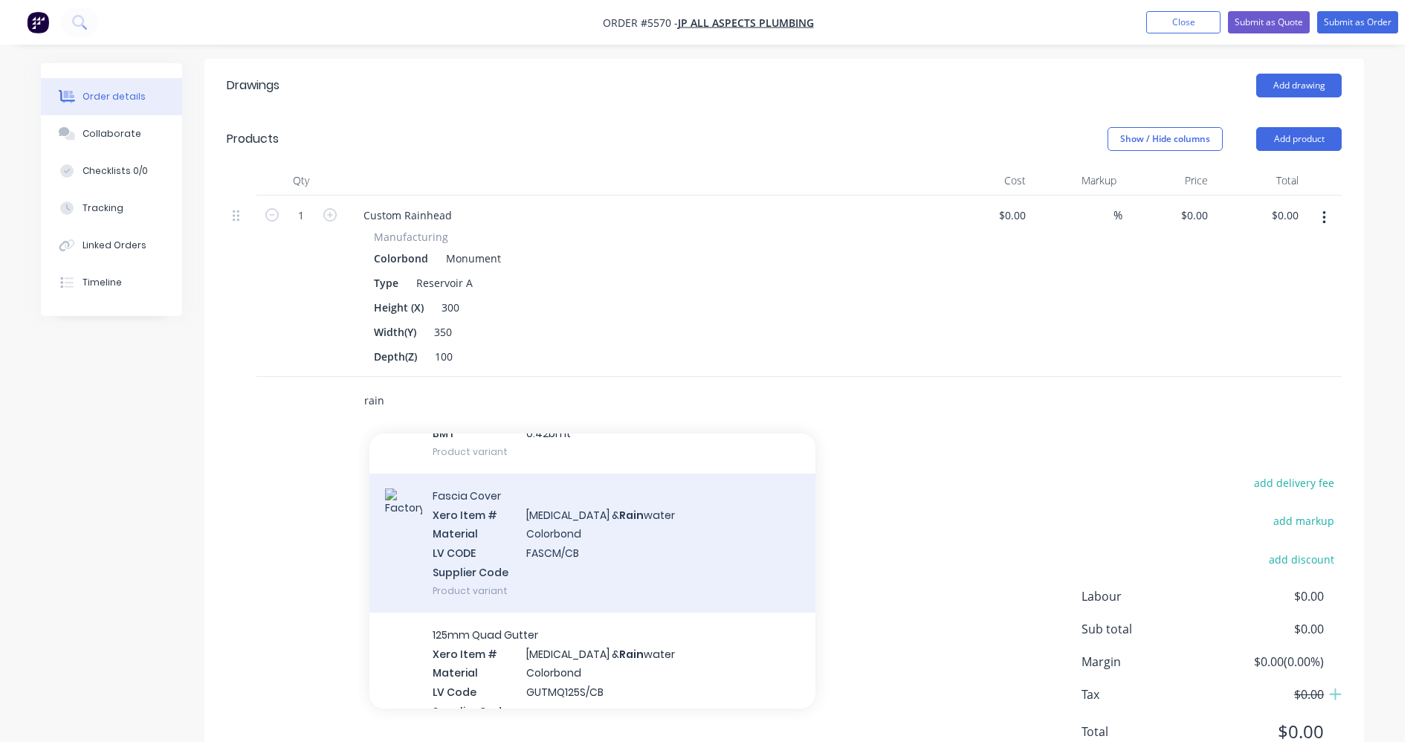
scroll to position [4684, 0]
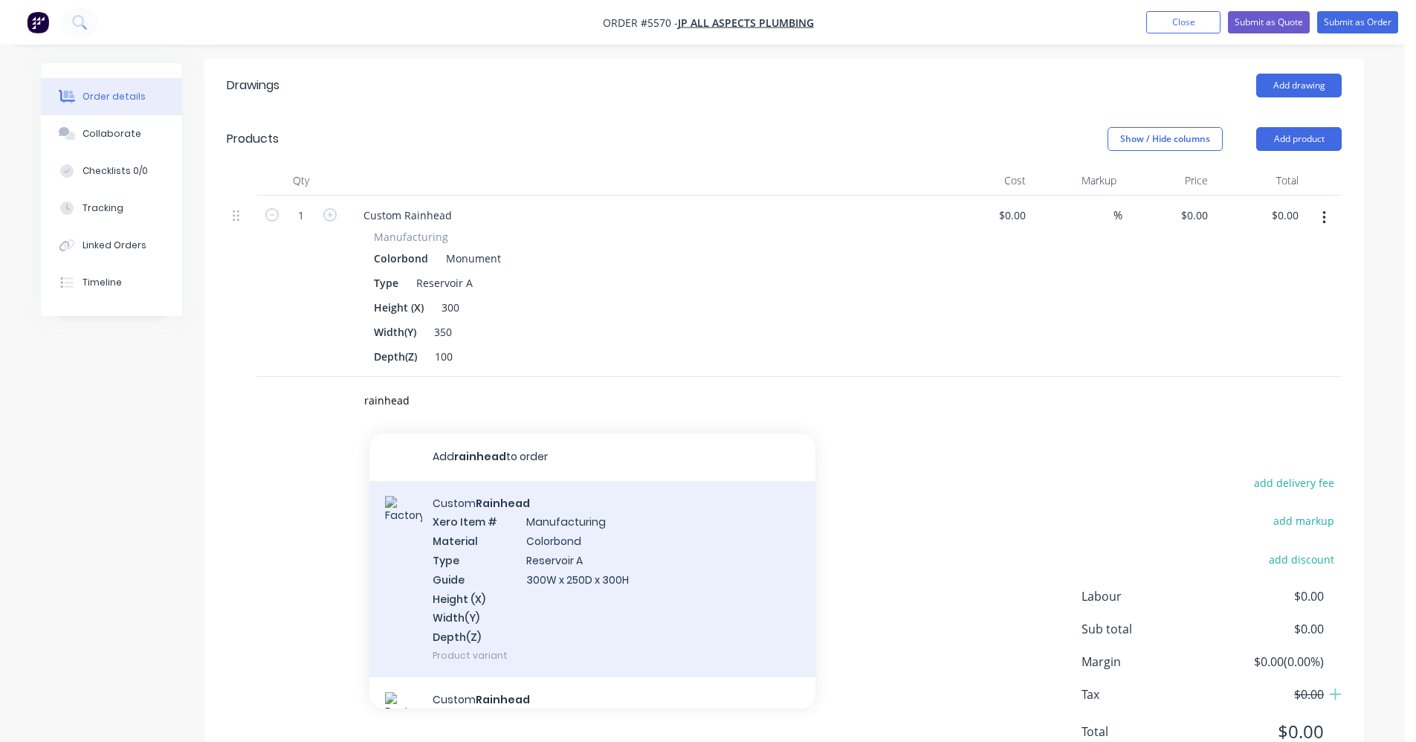
click at [497, 484] on div "Custom Rainhead Xero Item # Manufacturing Material Colorbond Type Reservoir A G…" at bounding box center [592, 579] width 446 height 196
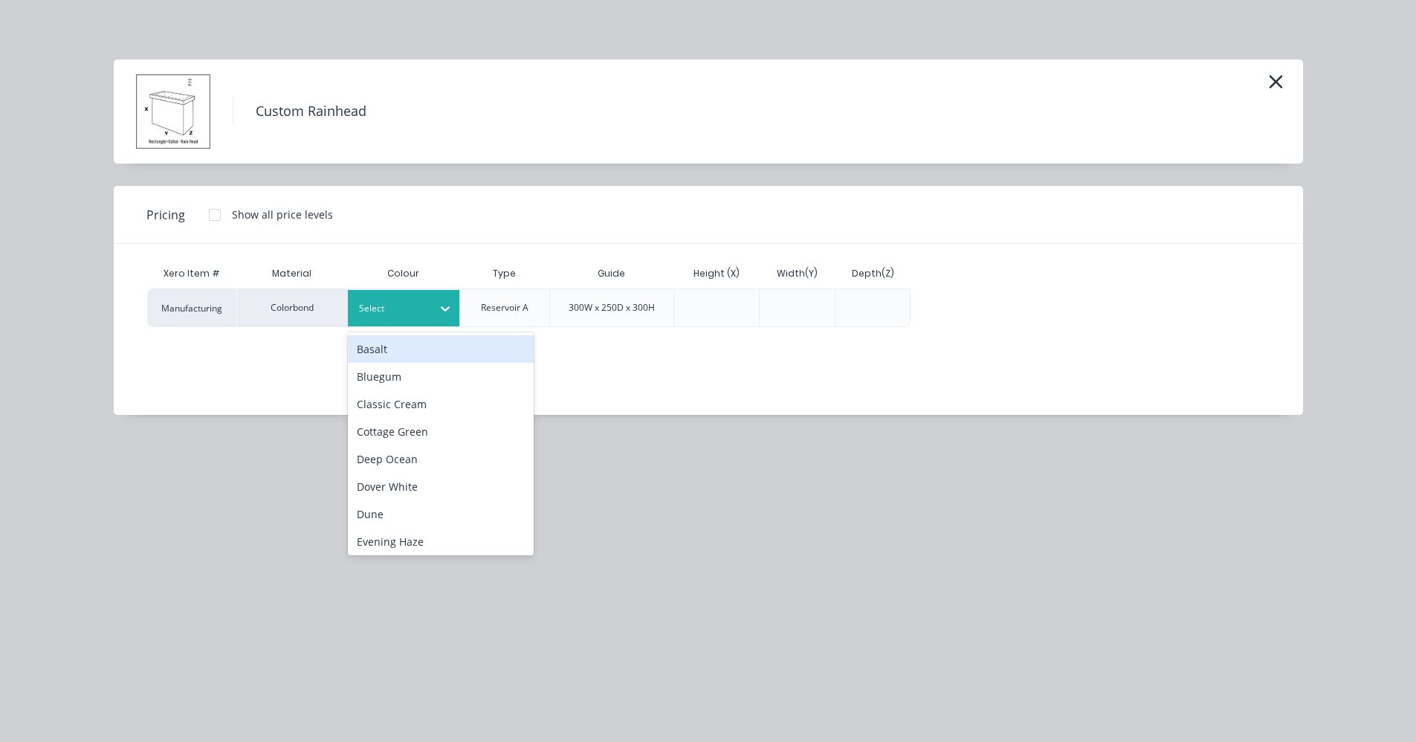
click at [435, 315] on div at bounding box center [445, 309] width 27 height 24
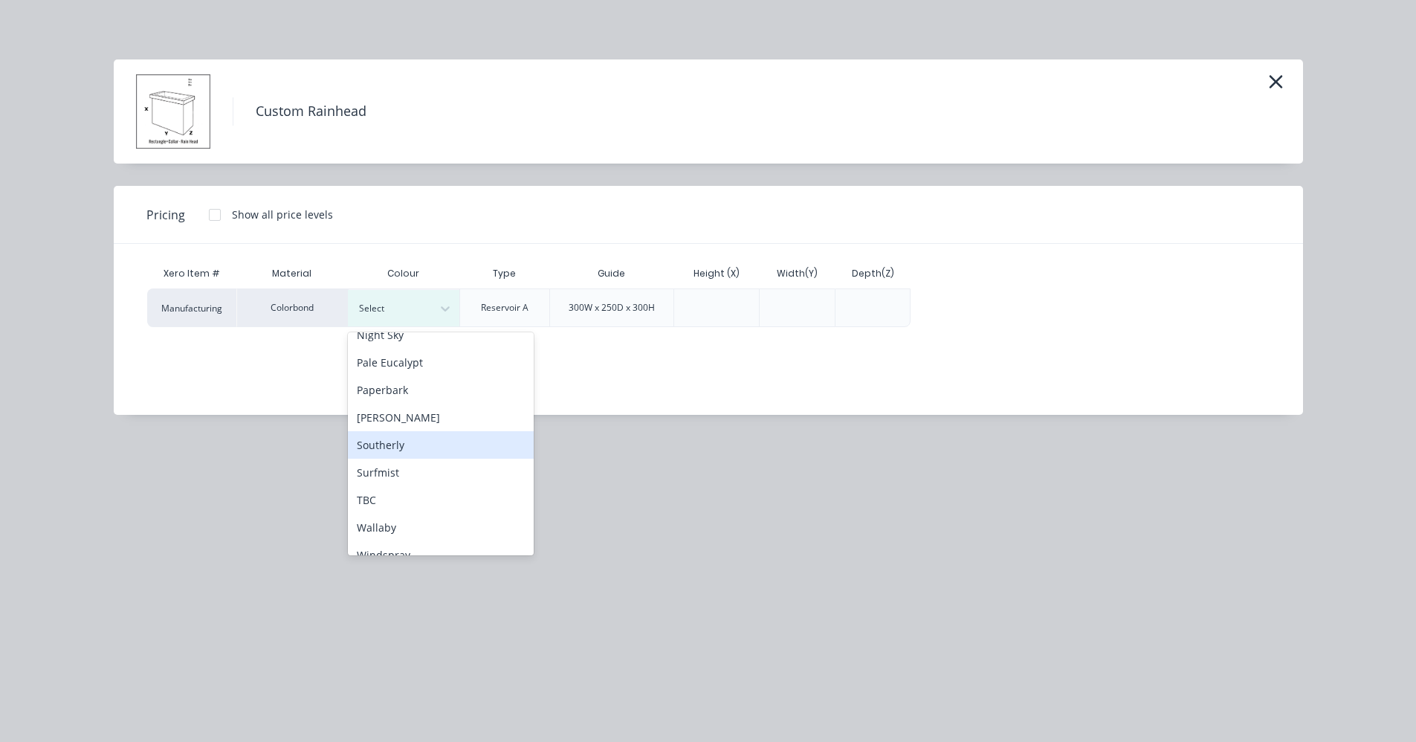
scroll to position [297, 0]
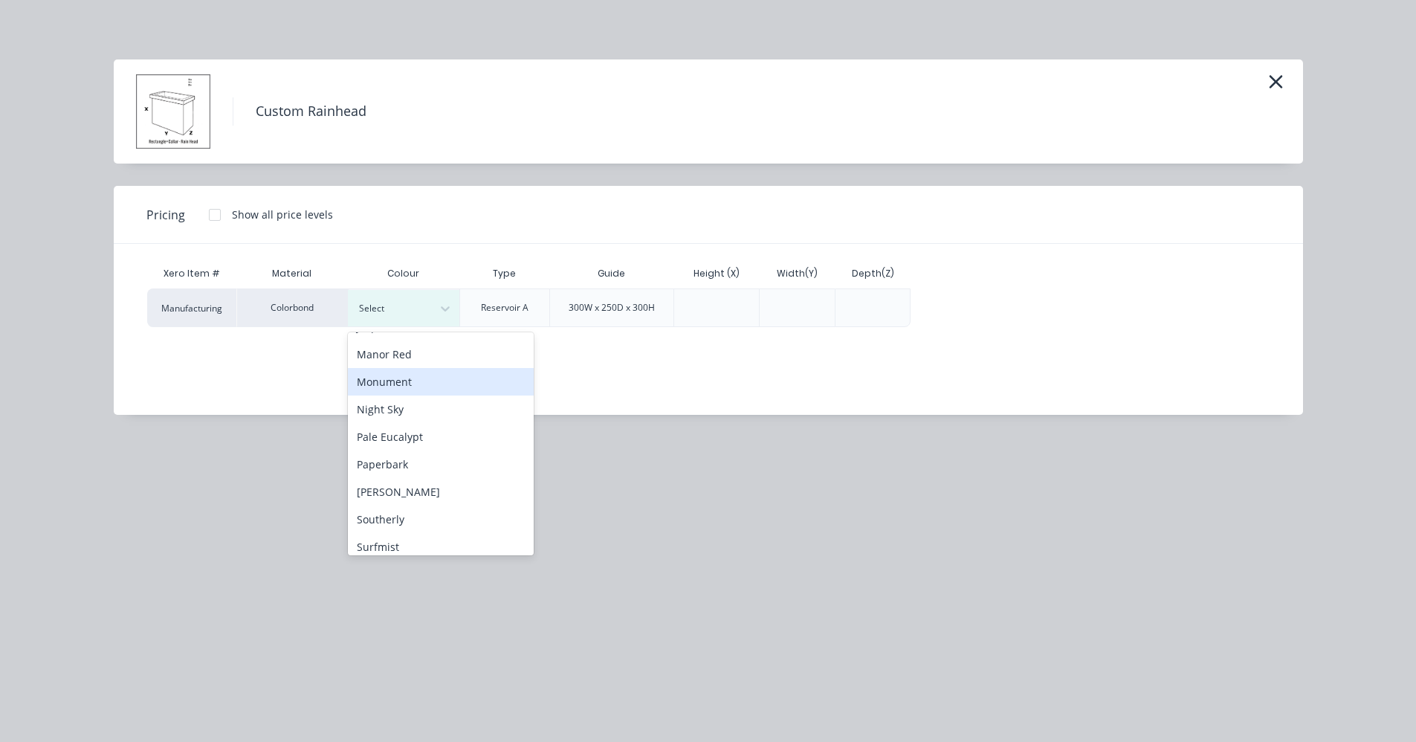
click at [400, 390] on div "Monument" at bounding box center [441, 382] width 186 height 28
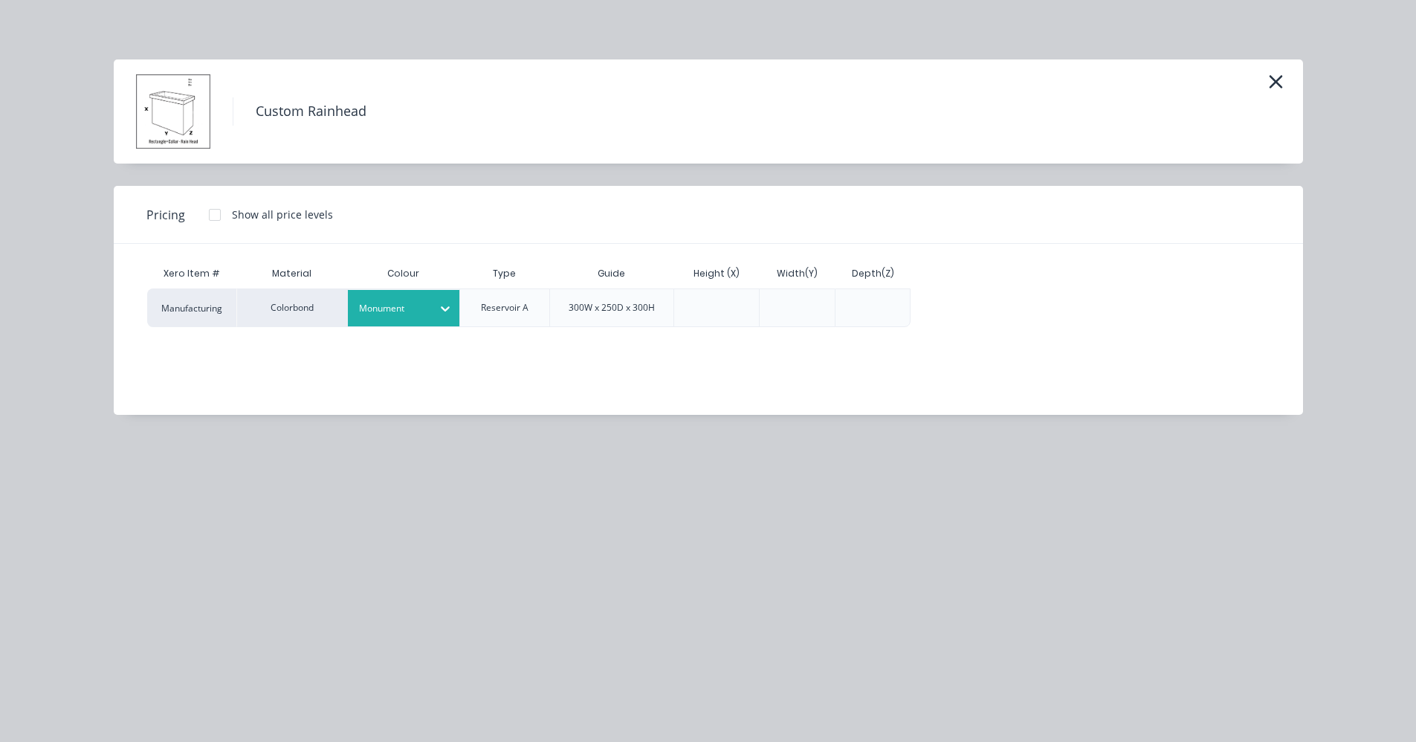
click at [214, 216] on div at bounding box center [215, 215] width 30 height 30
click at [950, 310] on div "$165.00" at bounding box center [953, 307] width 84 height 37
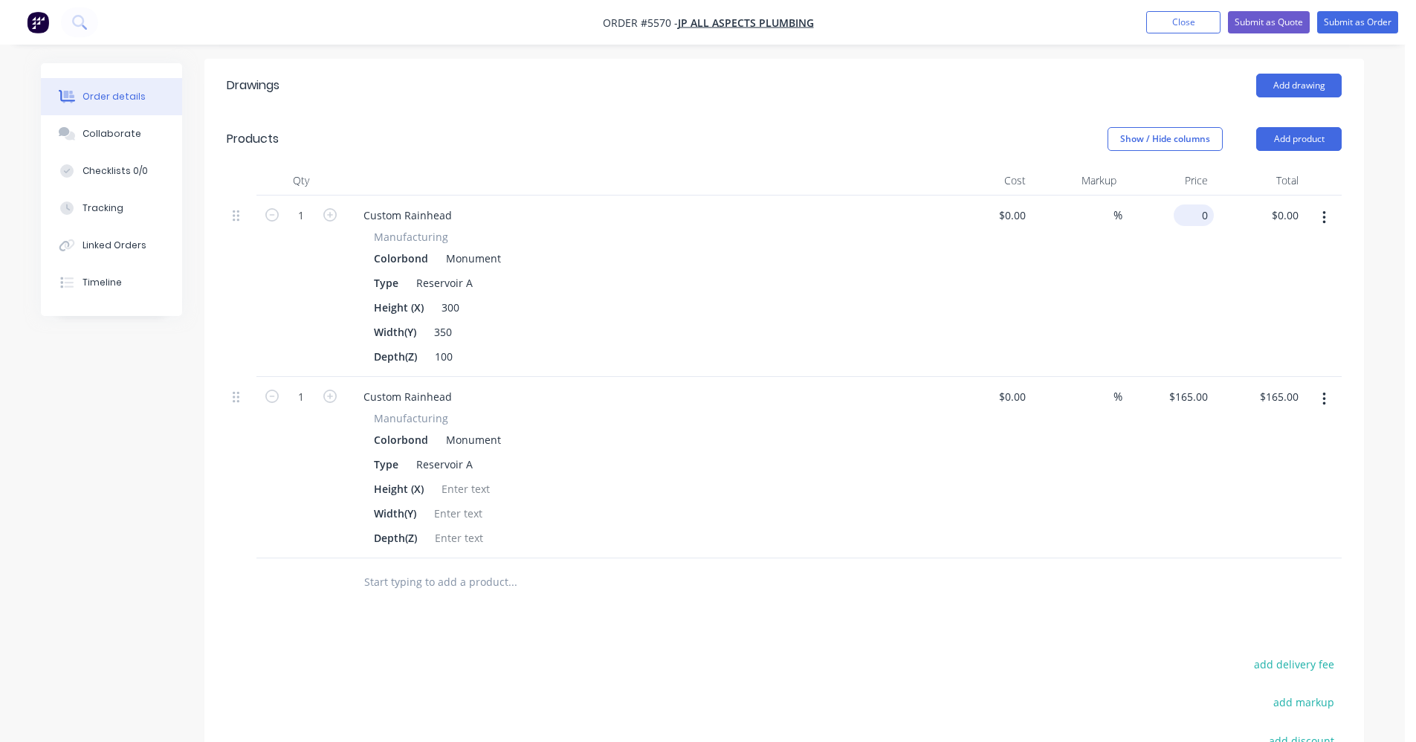
click at [1200, 204] on input "0" at bounding box center [1197, 215] width 34 height 22
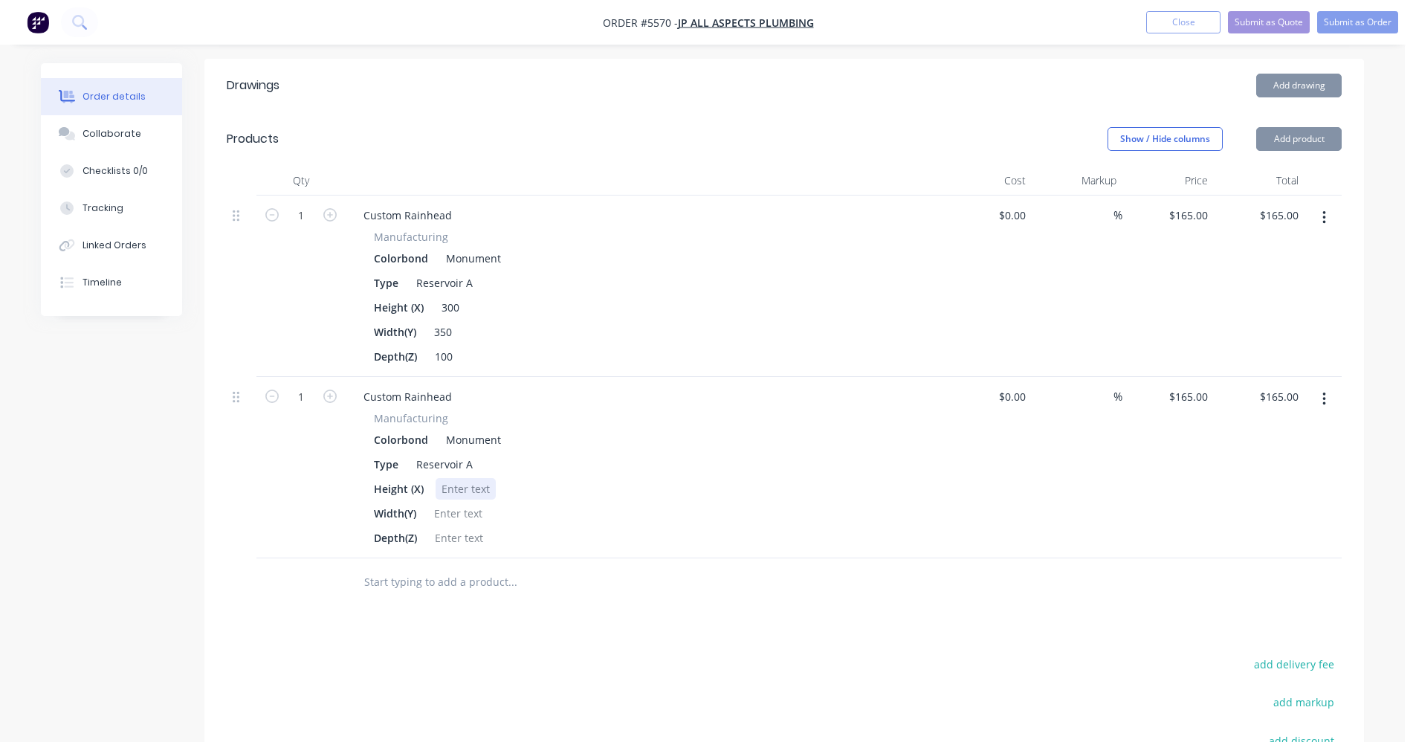
click at [477, 478] on div at bounding box center [466, 489] width 60 height 22
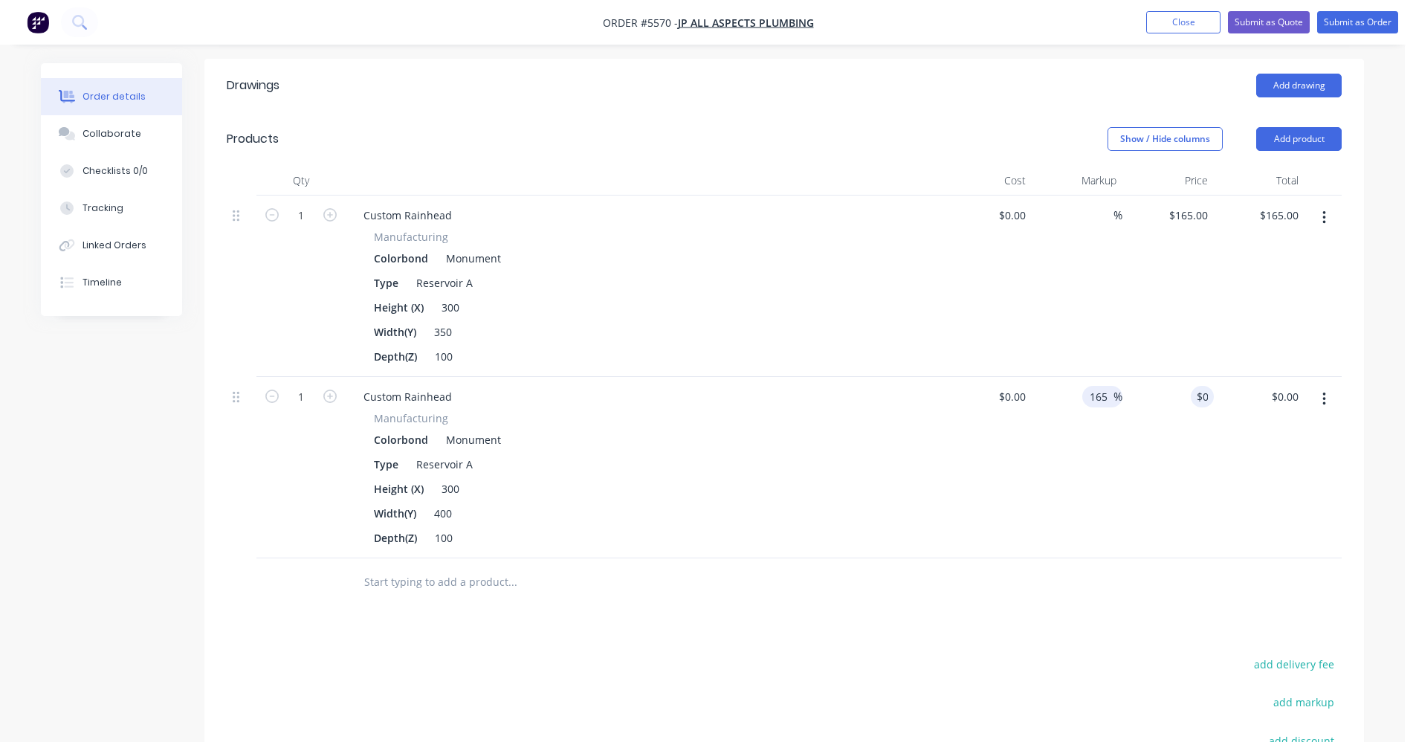
click at [1103, 386] on input "165" at bounding box center [1100, 397] width 25 height 22
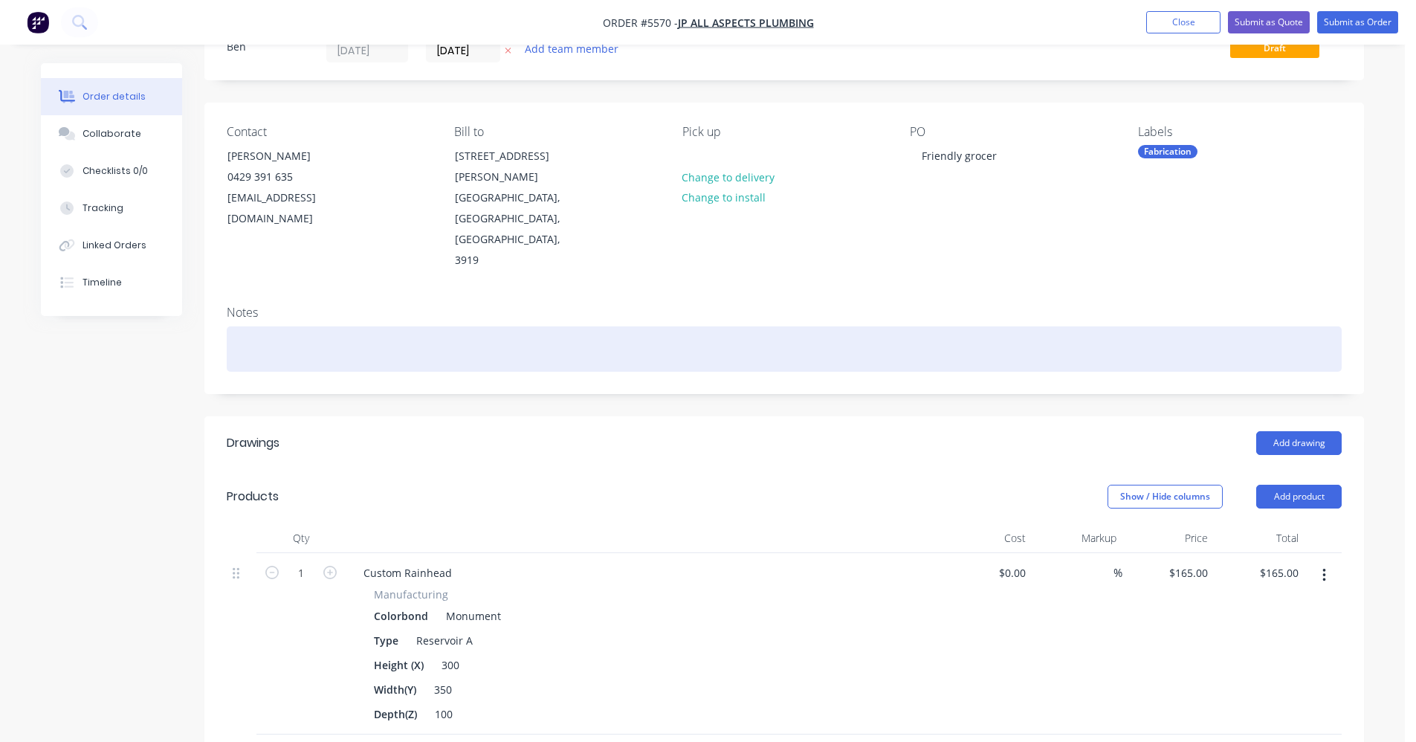
scroll to position [0, 0]
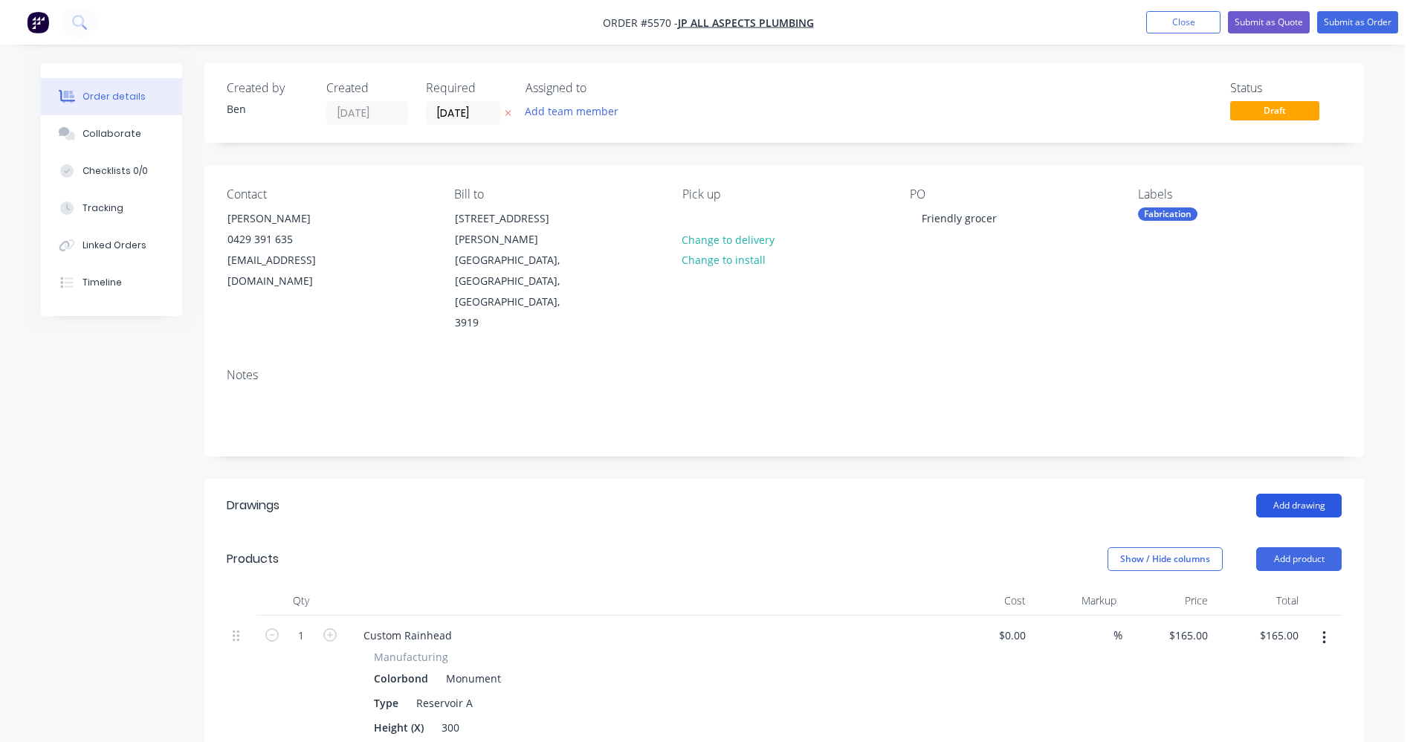
click at [1306, 494] on button "Add drawing" at bounding box center [1298, 506] width 85 height 24
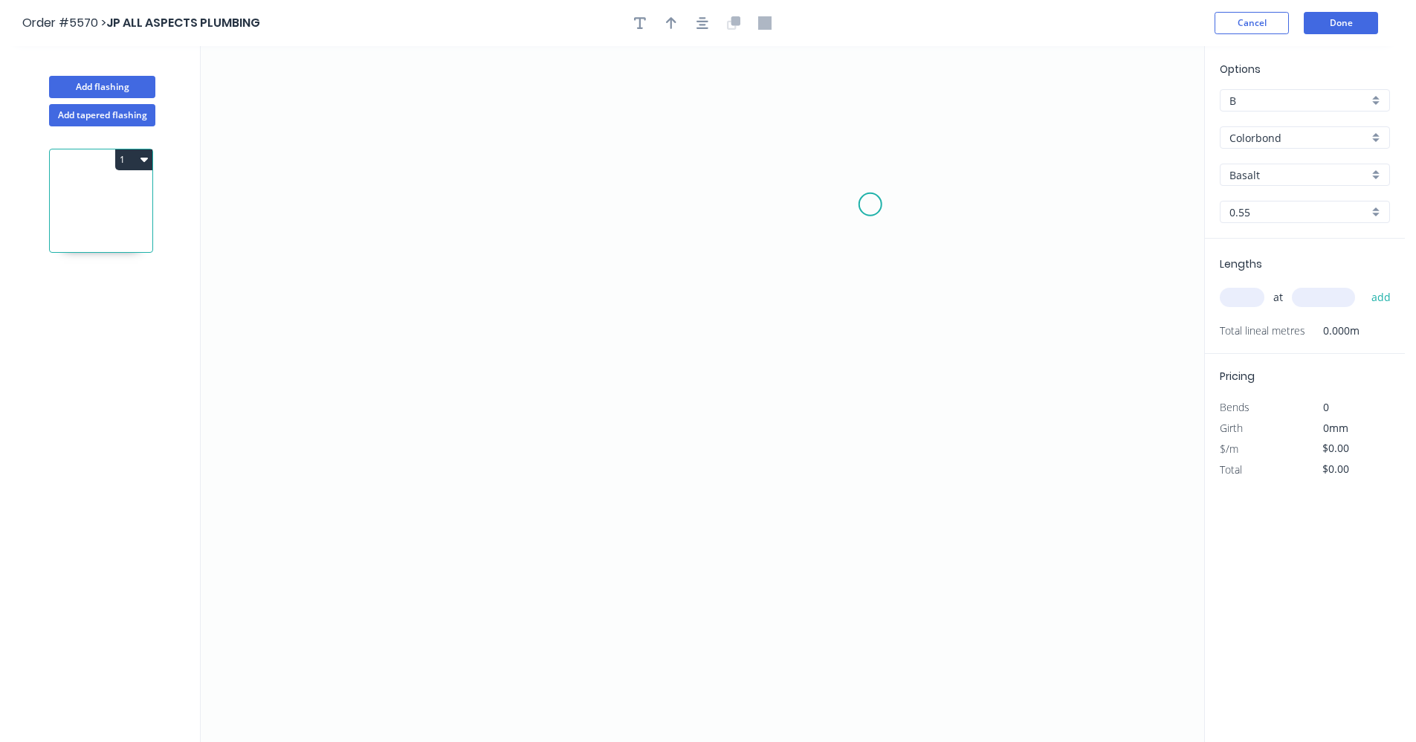
click at [871, 204] on icon "0" at bounding box center [703, 394] width 1004 height 696
click at [879, 342] on icon "0" at bounding box center [703, 394] width 1004 height 696
click at [688, 335] on icon "0 ?" at bounding box center [703, 394] width 1004 height 696
click at [688, 184] on icon "0 ? ?" at bounding box center [703, 394] width 1004 height 696
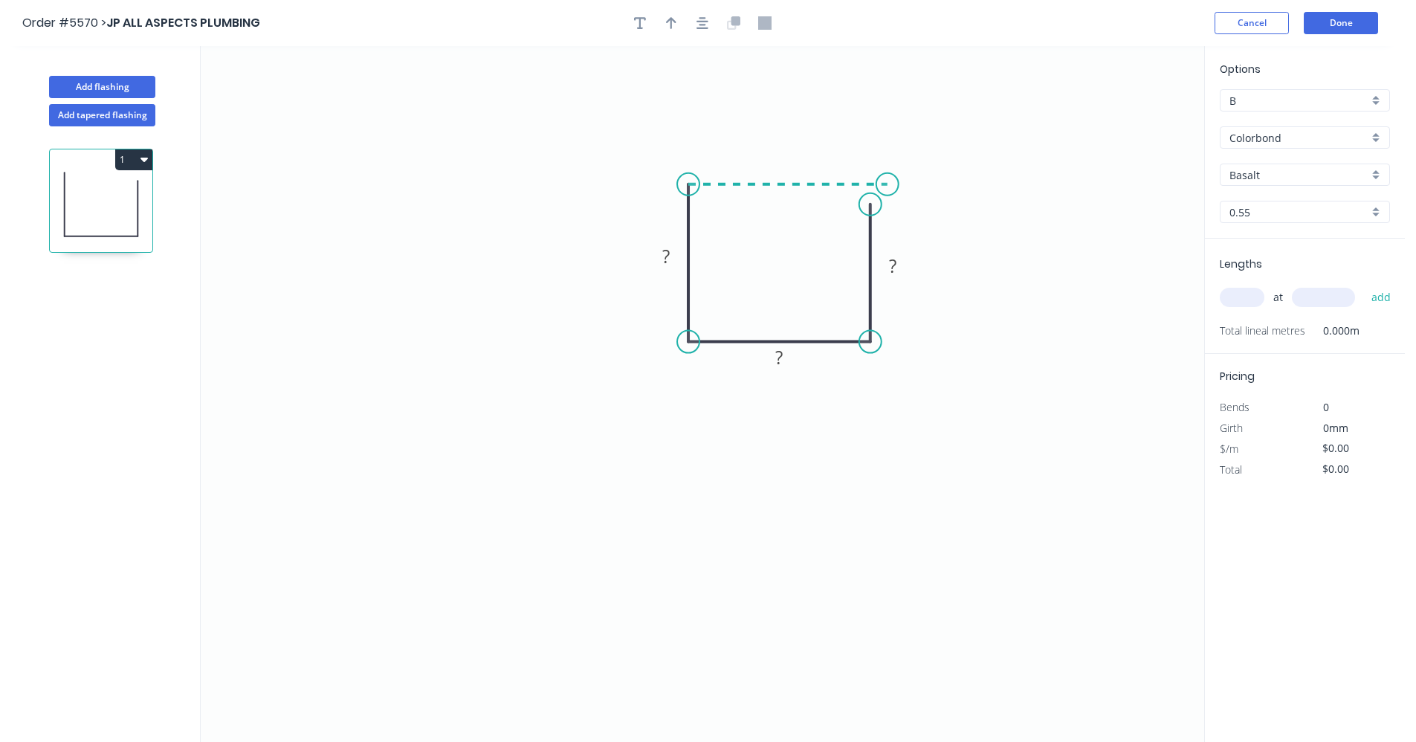
click at [888, 191] on icon "0 ? ? ?" at bounding box center [703, 394] width 1004 height 696
click at [886, 226] on icon "0 ? ? ? ?" at bounding box center [703, 394] width 1004 height 696
click at [892, 268] on tspan "?" at bounding box center [892, 266] width 7 height 25
click at [1381, 143] on div "Colorbond" at bounding box center [1305, 137] width 170 height 22
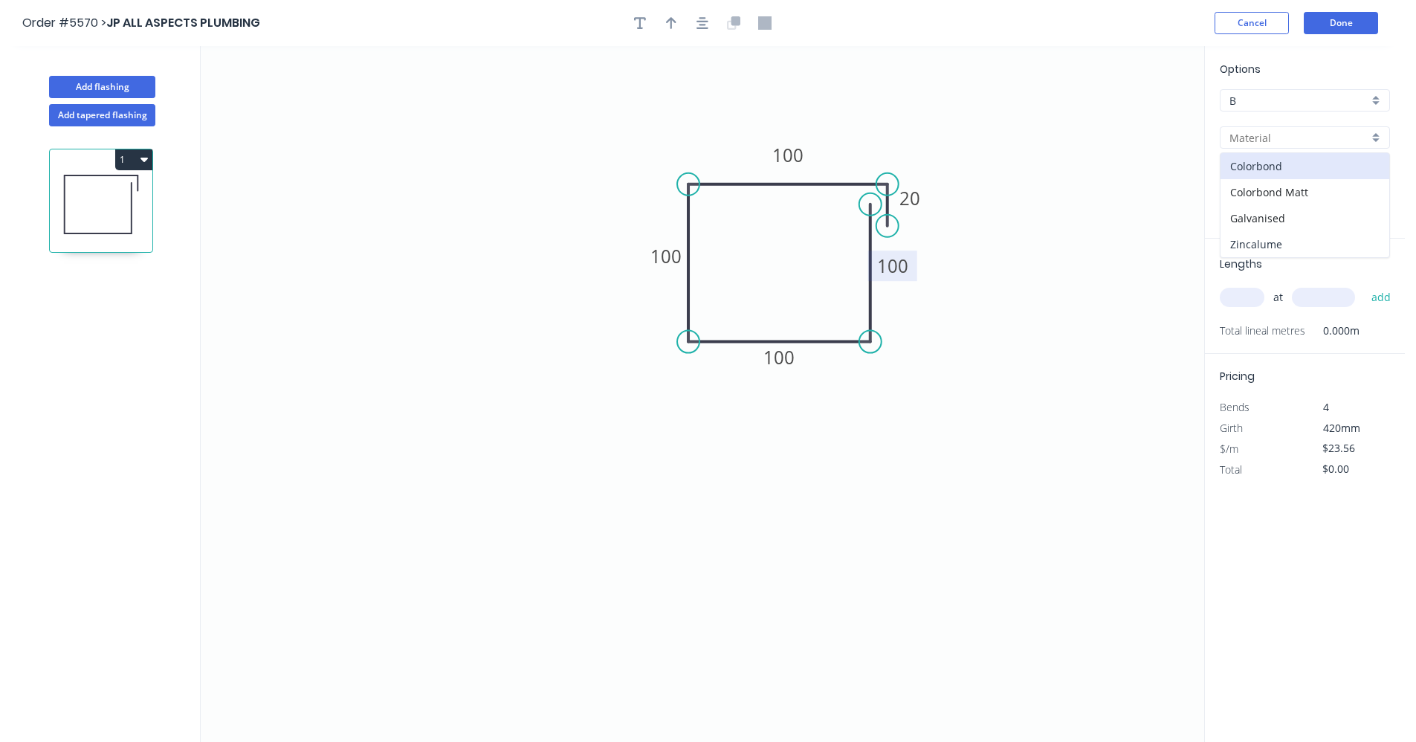
click at [1273, 244] on div "Zincalume" at bounding box center [1305, 244] width 169 height 26
click at [1243, 287] on div "at add" at bounding box center [1306, 297] width 173 height 25
click at [1364, 285] on button "add" at bounding box center [1381, 297] width 35 height 25
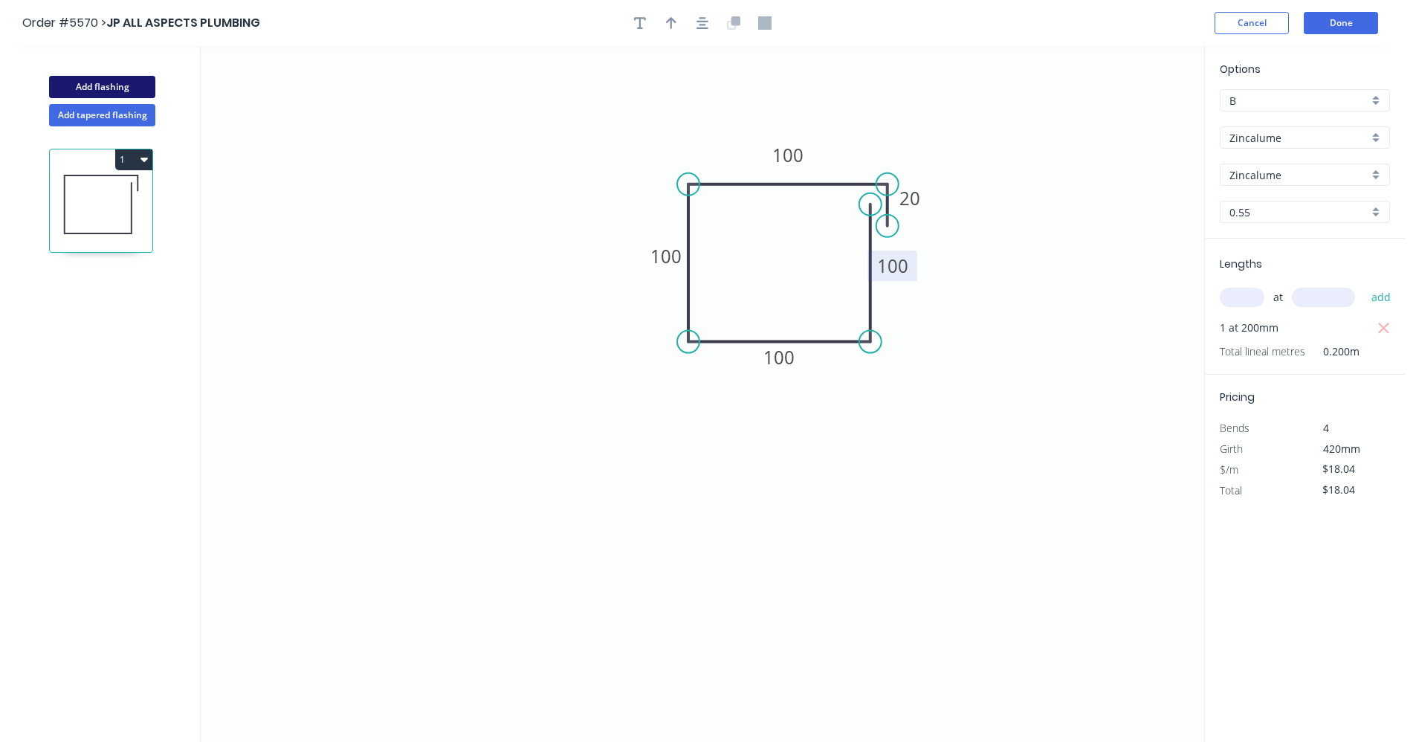
click at [101, 78] on button "Add flashing" at bounding box center [102, 87] width 106 height 22
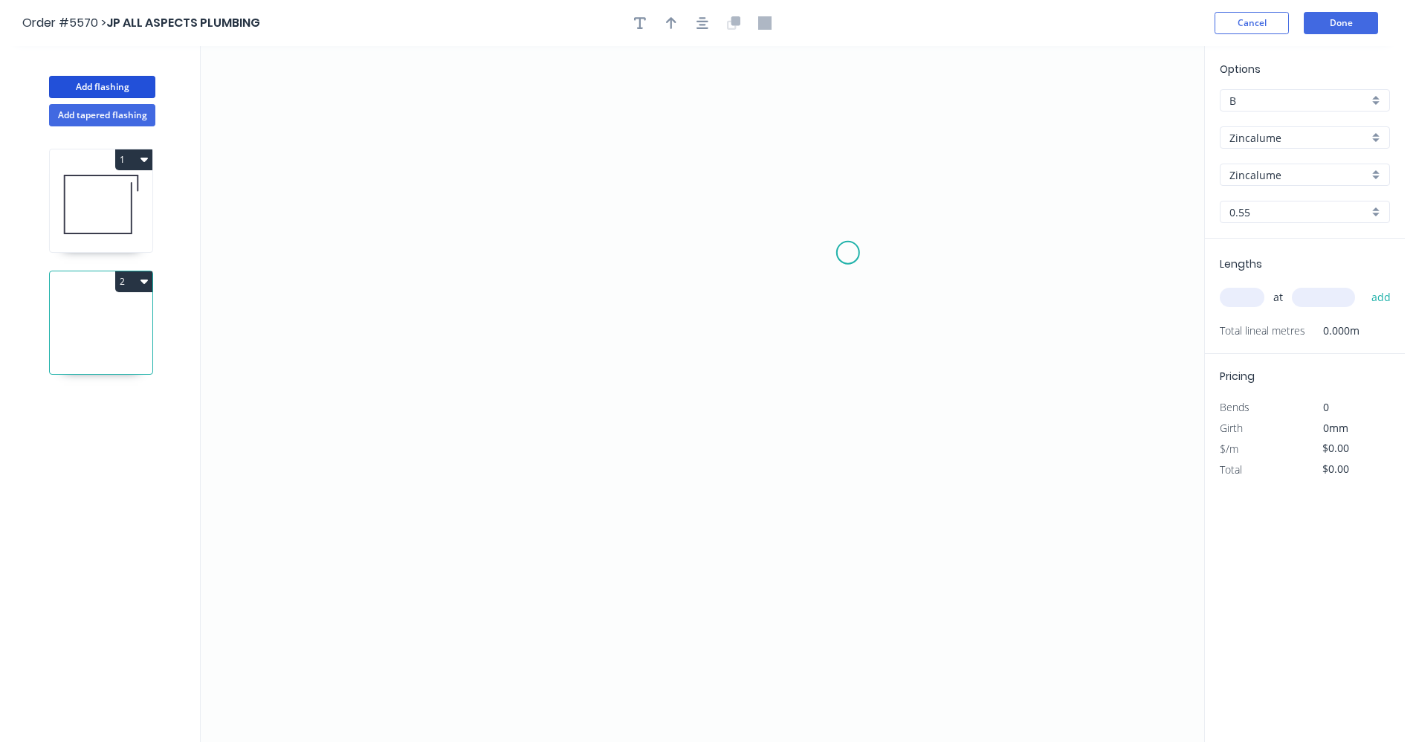
click at [848, 253] on icon "0" at bounding box center [703, 394] width 1004 height 696
click at [850, 401] on icon "0" at bounding box center [703, 394] width 1004 height 696
click at [546, 398] on icon "0 ?" at bounding box center [703, 394] width 1004 height 696
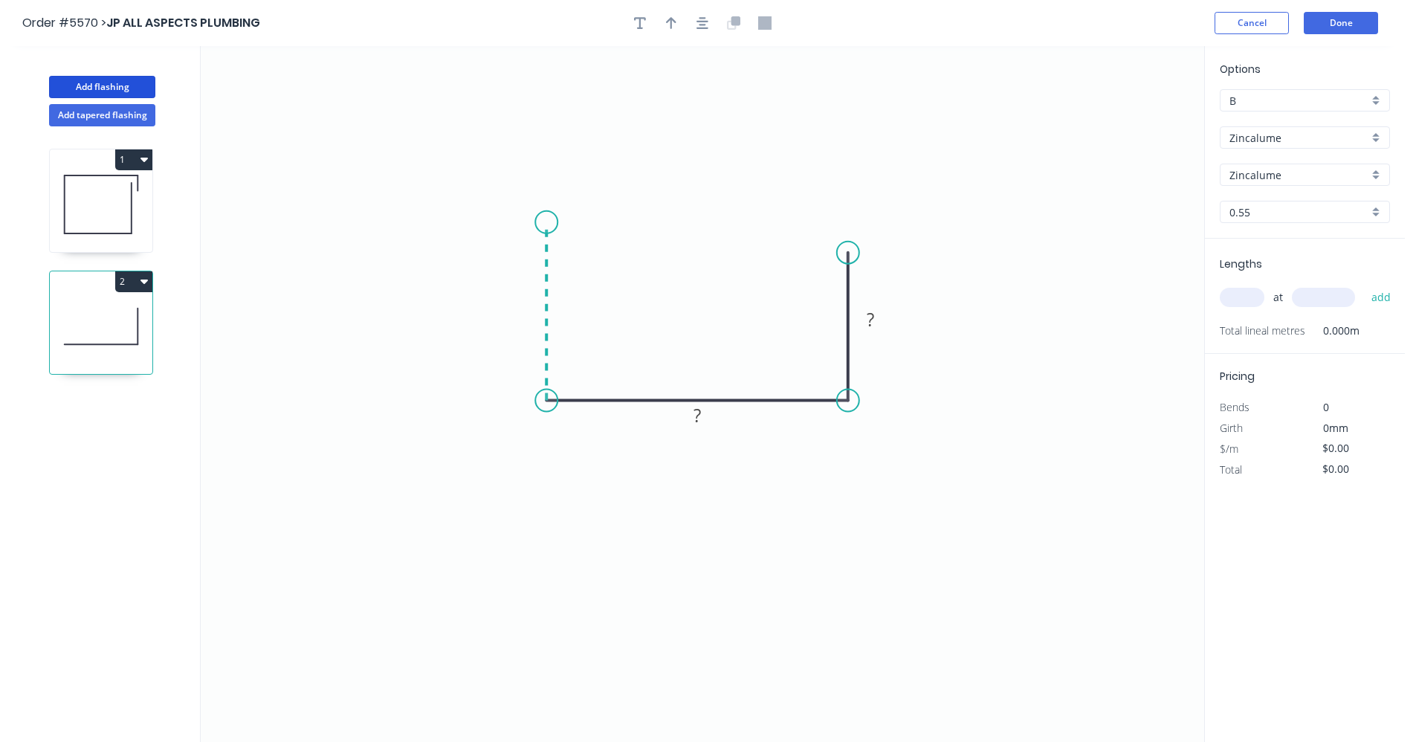
click at [553, 222] on icon "0 ? ?" at bounding box center [703, 394] width 1004 height 696
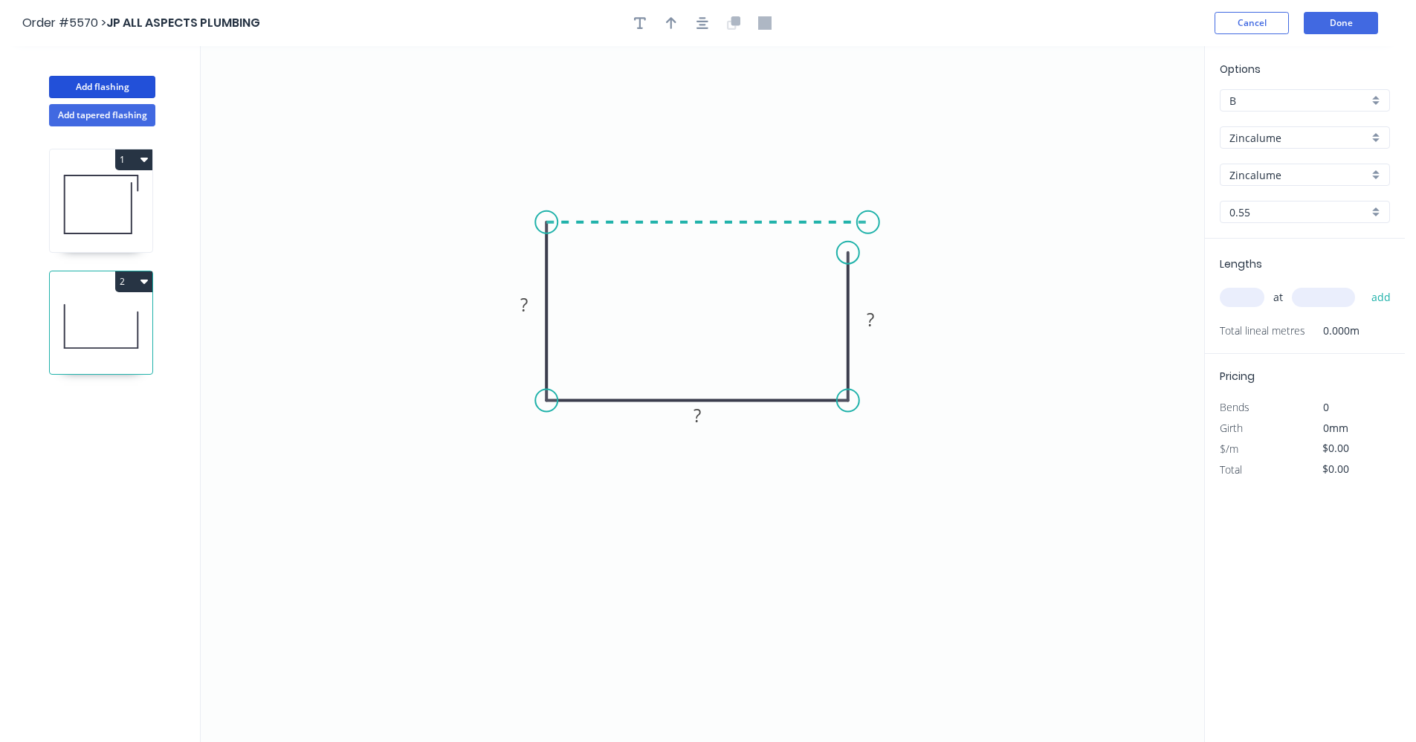
click at [868, 217] on icon "0 ? ? ?" at bounding box center [703, 394] width 1004 height 696
click at [866, 266] on icon "0 ? ? ? ?" at bounding box center [703, 394] width 1004 height 696
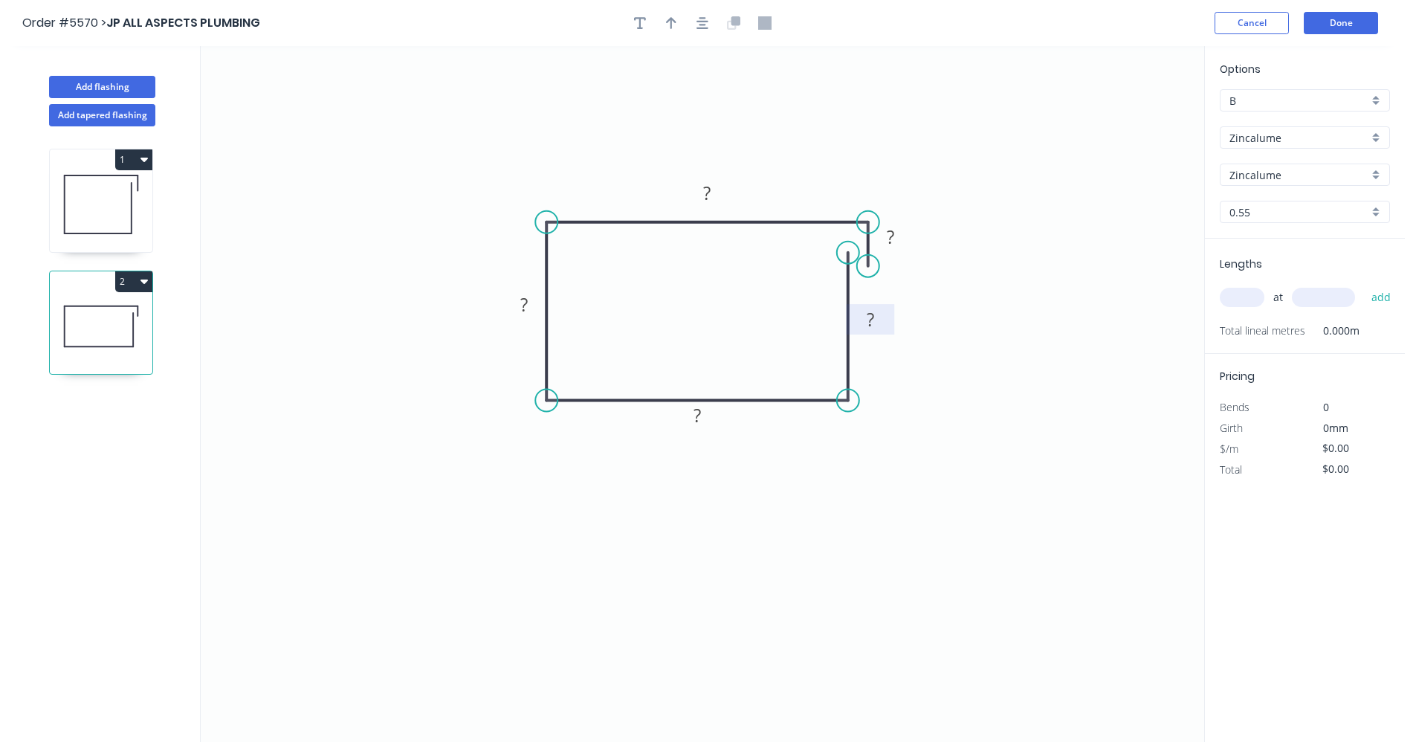
click at [882, 321] on rect at bounding box center [871, 320] width 30 height 21
click at [1233, 289] on input "text" at bounding box center [1242, 297] width 45 height 19
click at [1364, 285] on button "add" at bounding box center [1381, 297] width 35 height 25
click at [1349, 24] on button "Done" at bounding box center [1341, 23] width 74 height 22
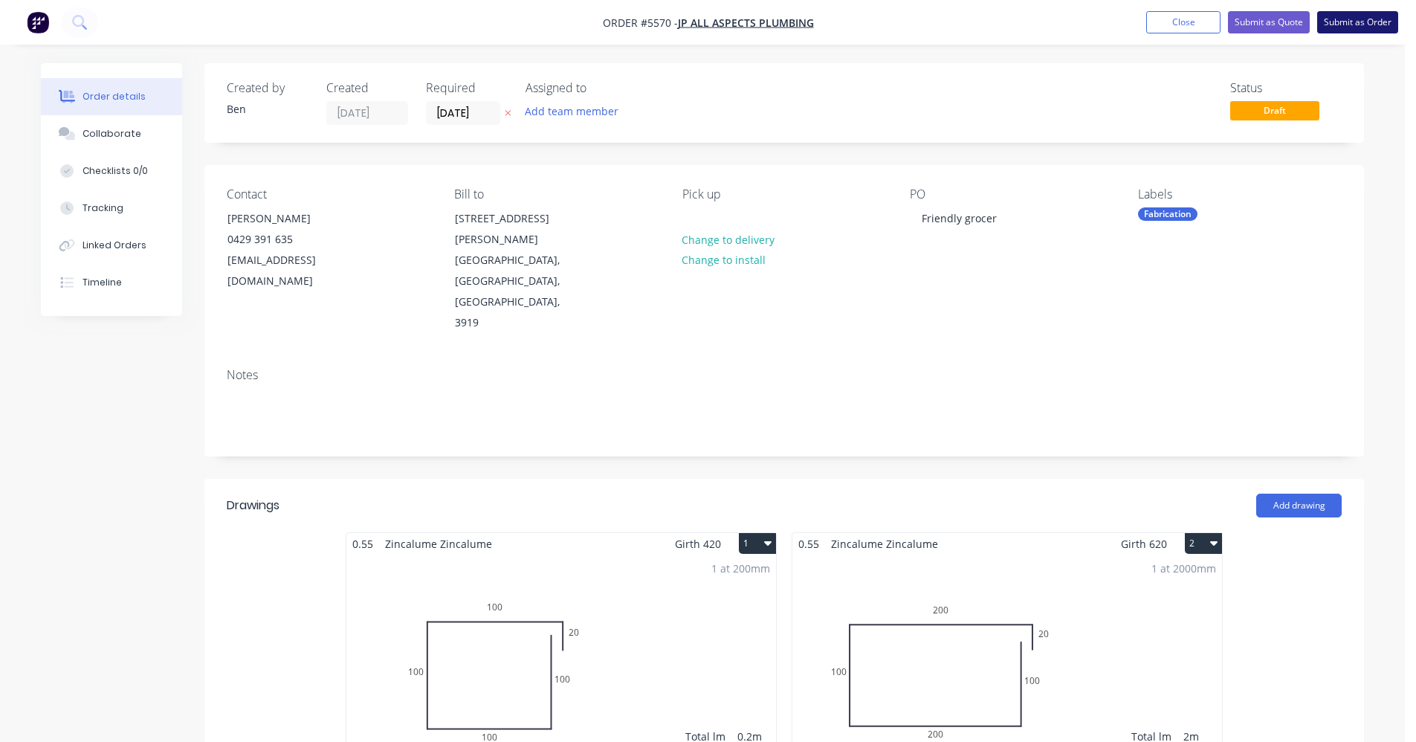
click at [1346, 22] on button "Submit as Order" at bounding box center [1357, 22] width 81 height 22
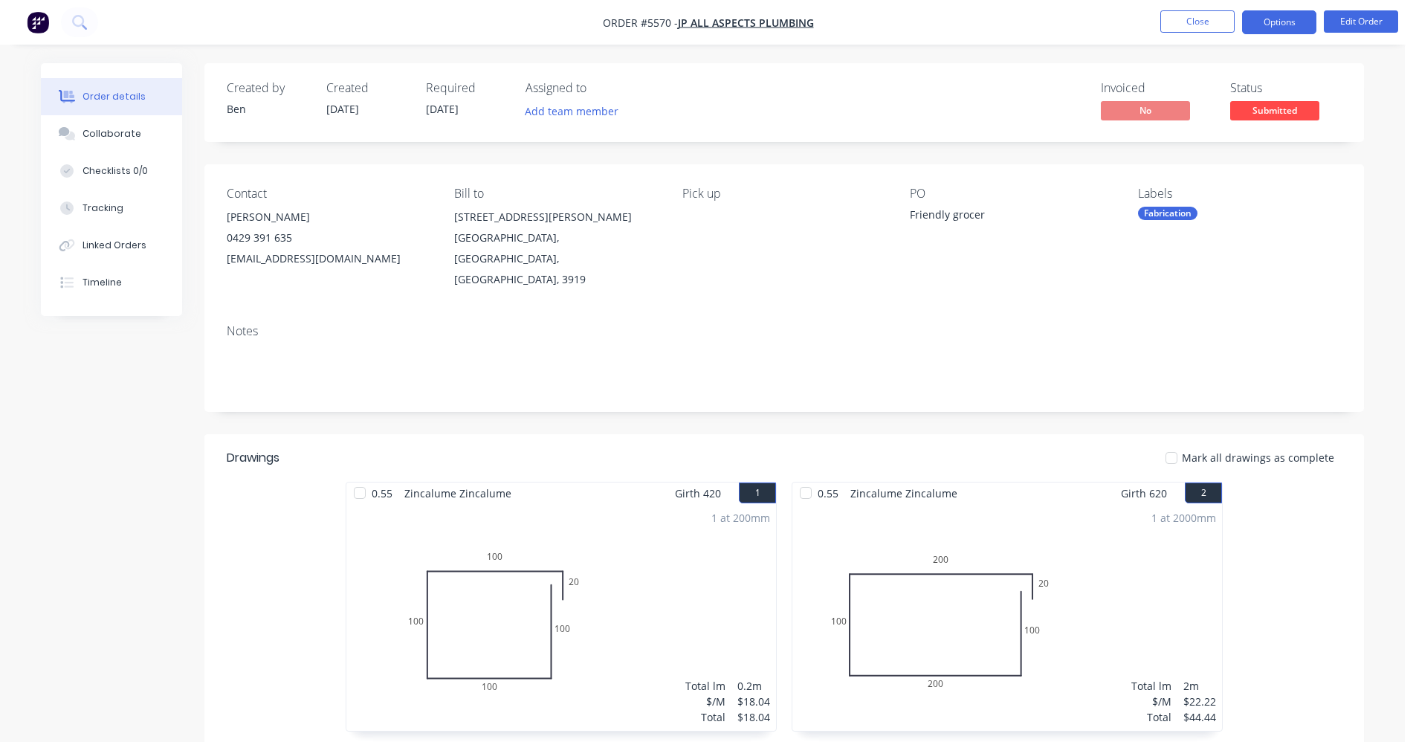
click at [1290, 24] on button "Options" at bounding box center [1279, 22] width 74 height 24
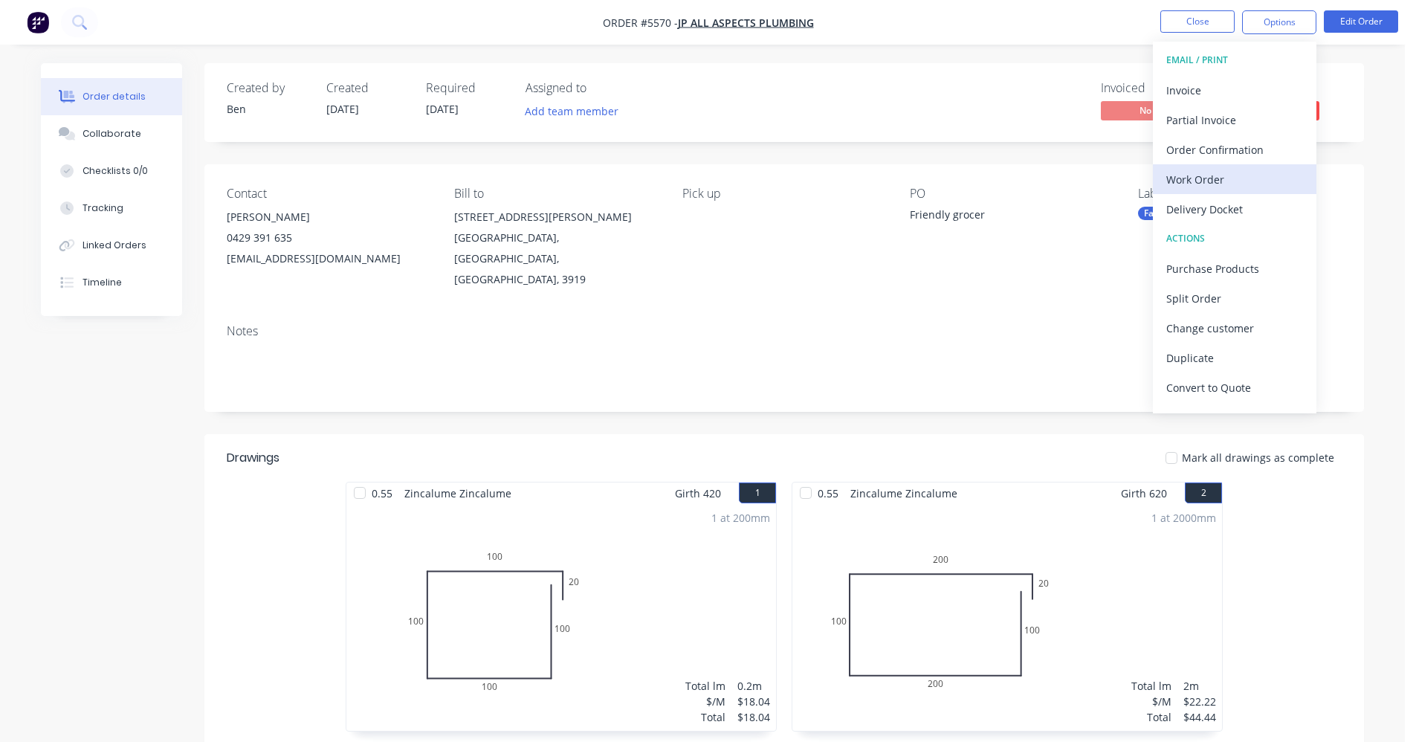
click at [1200, 184] on div "Work Order" at bounding box center [1234, 180] width 137 height 22
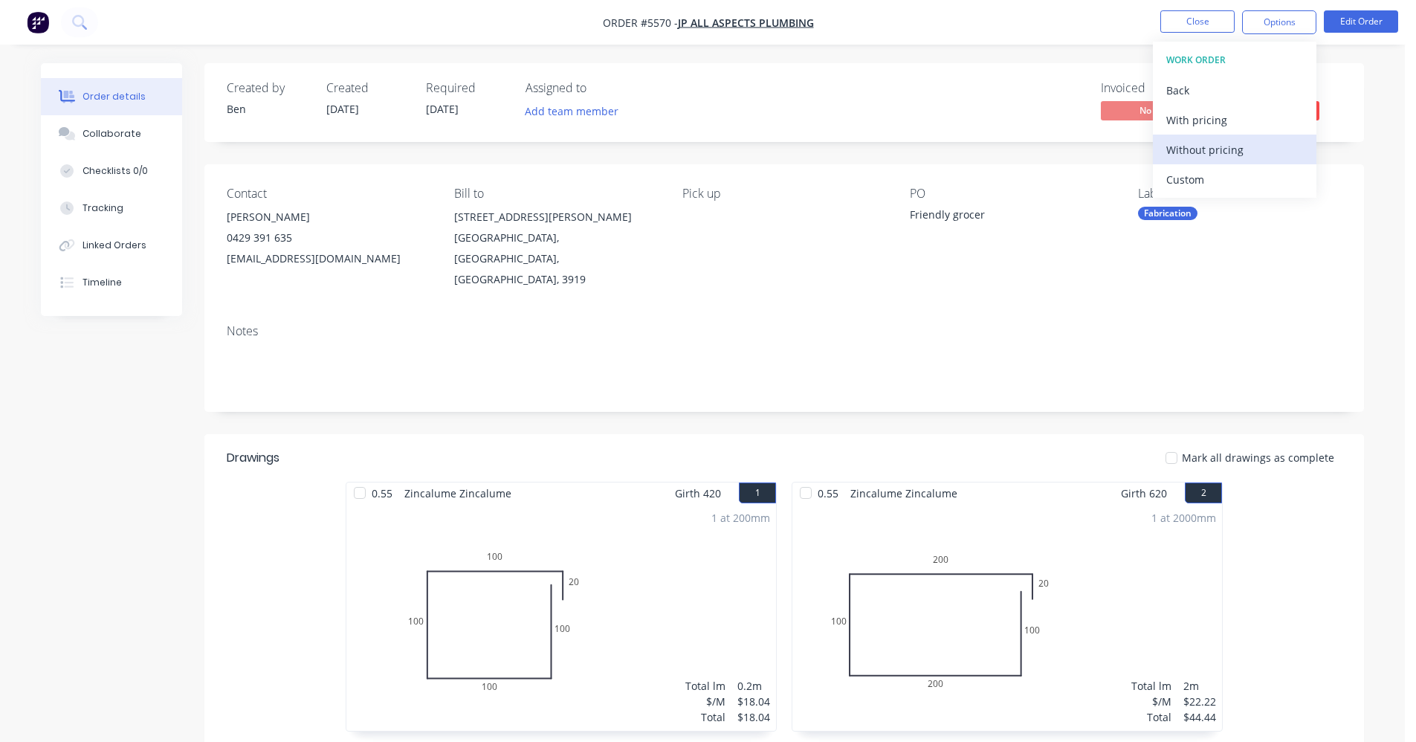
click at [1210, 154] on div "Without pricing" at bounding box center [1234, 150] width 137 height 22
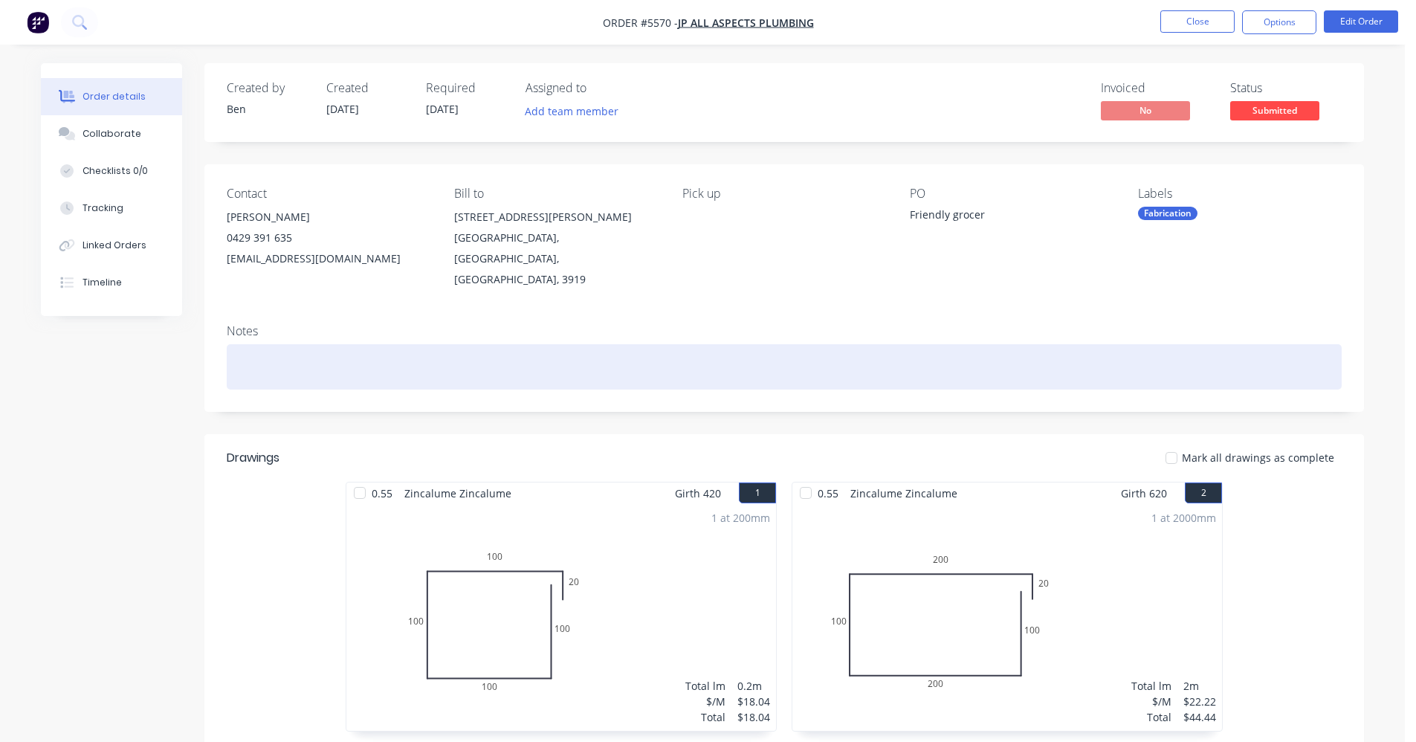
click at [860, 344] on div at bounding box center [784, 366] width 1115 height 45
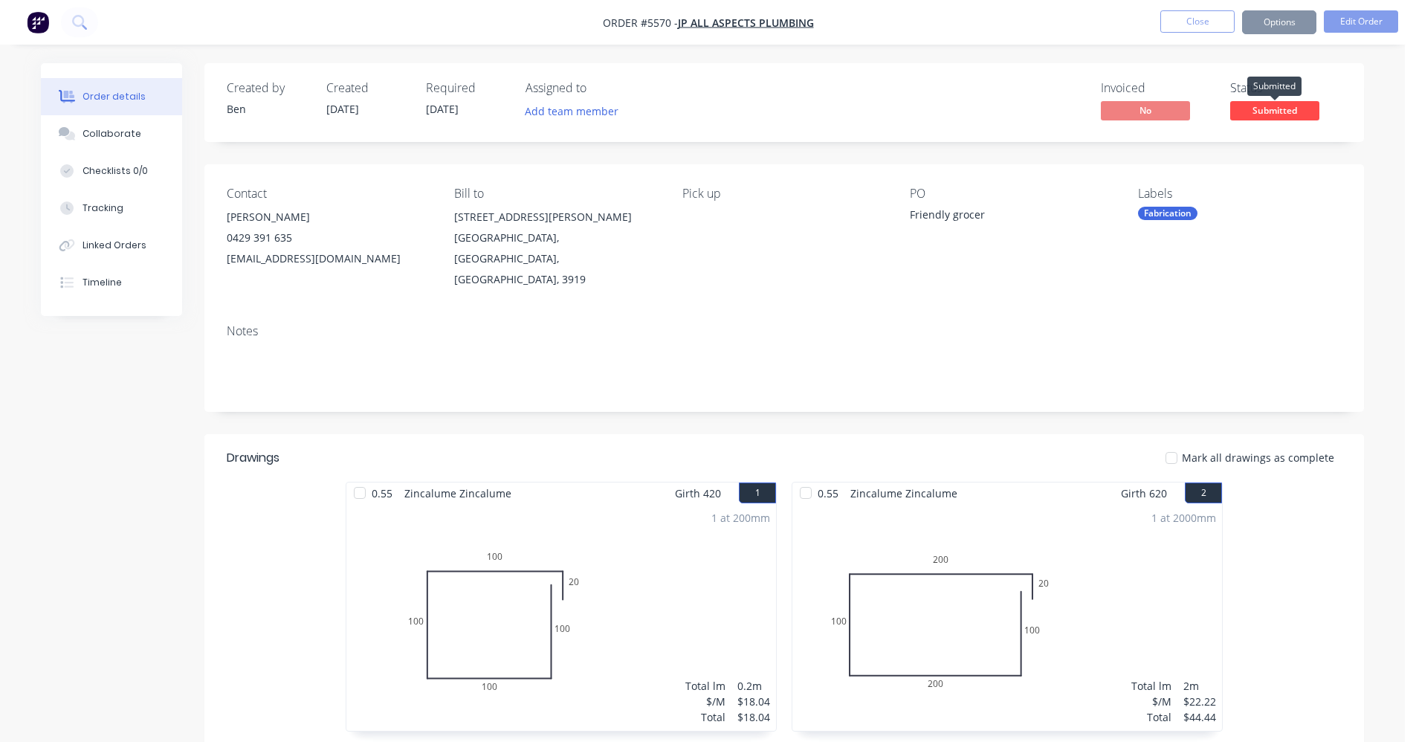
click at [1281, 112] on span "Submitted" at bounding box center [1274, 110] width 89 height 19
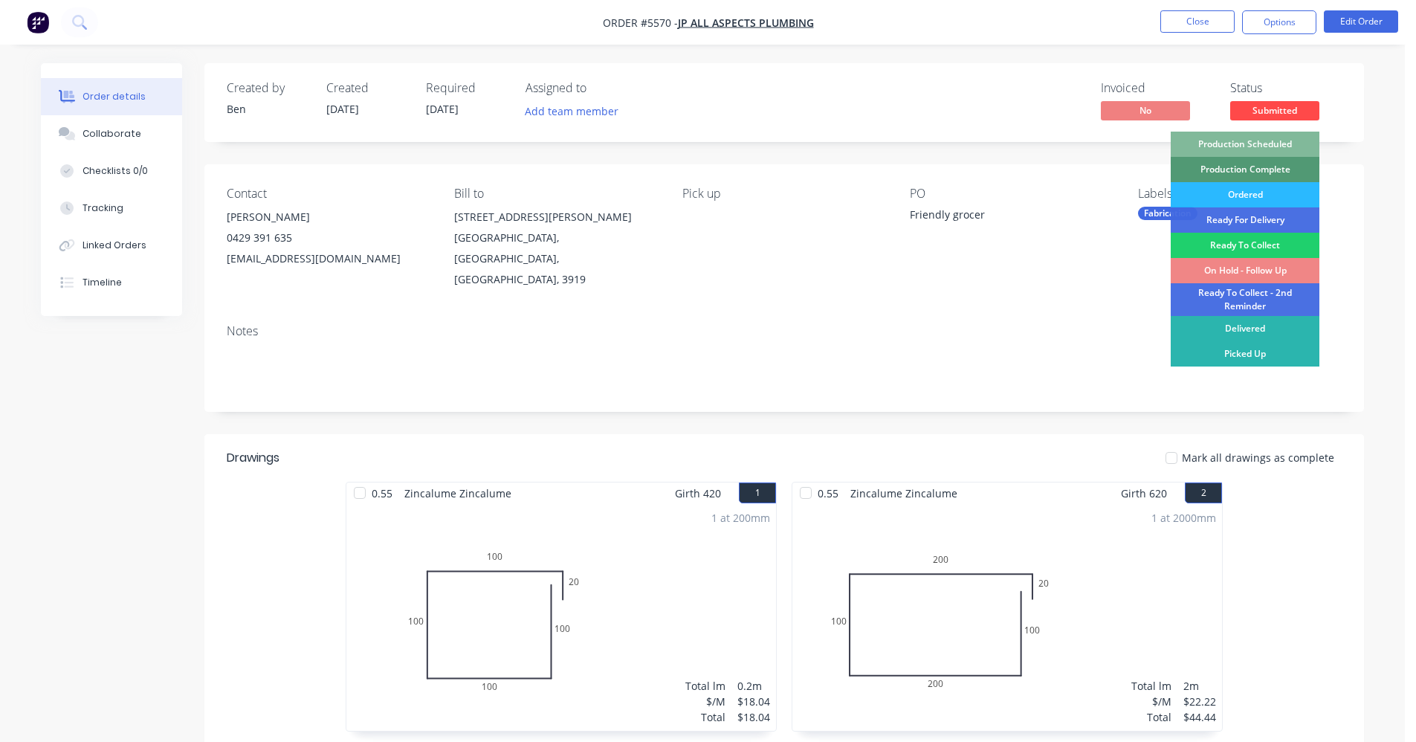
click at [1263, 141] on div "Production Scheduled" at bounding box center [1245, 144] width 149 height 25
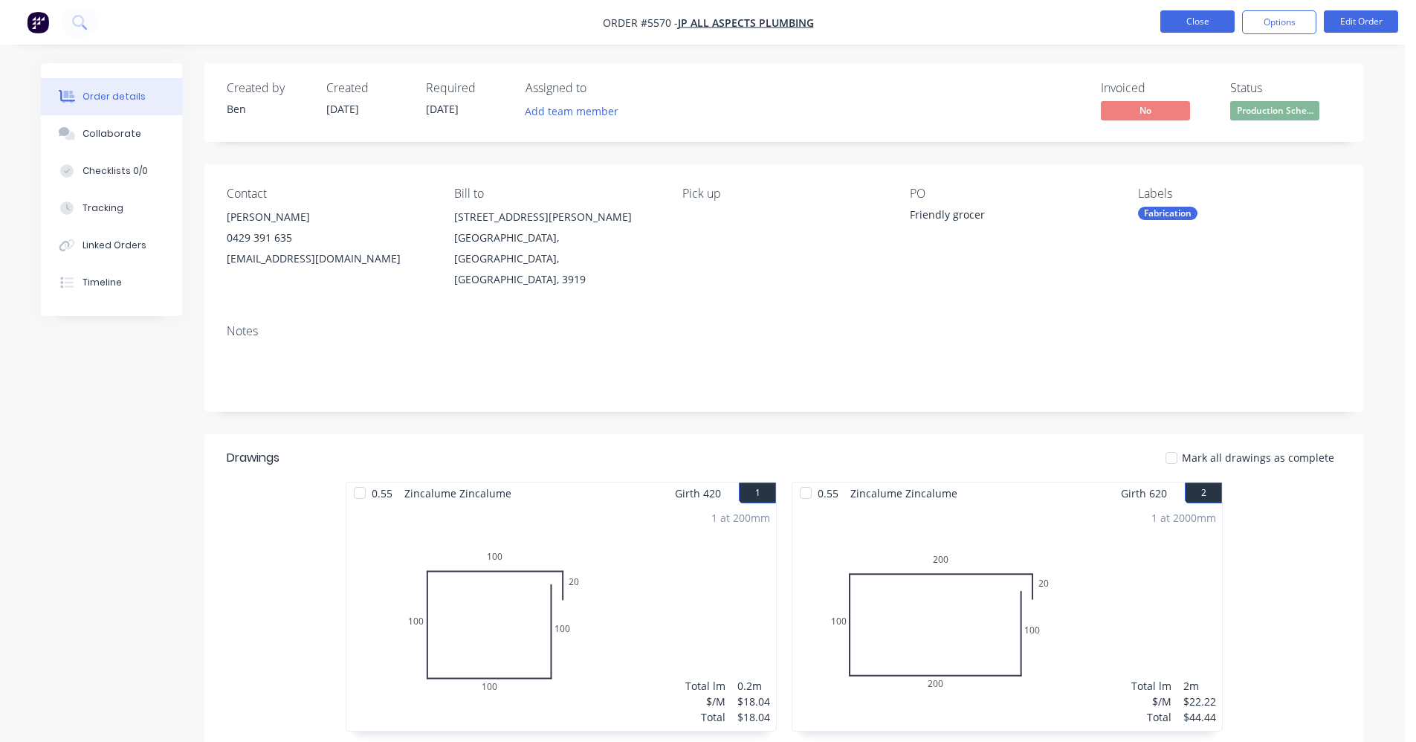
click at [1210, 26] on button "Close" at bounding box center [1197, 21] width 74 height 22
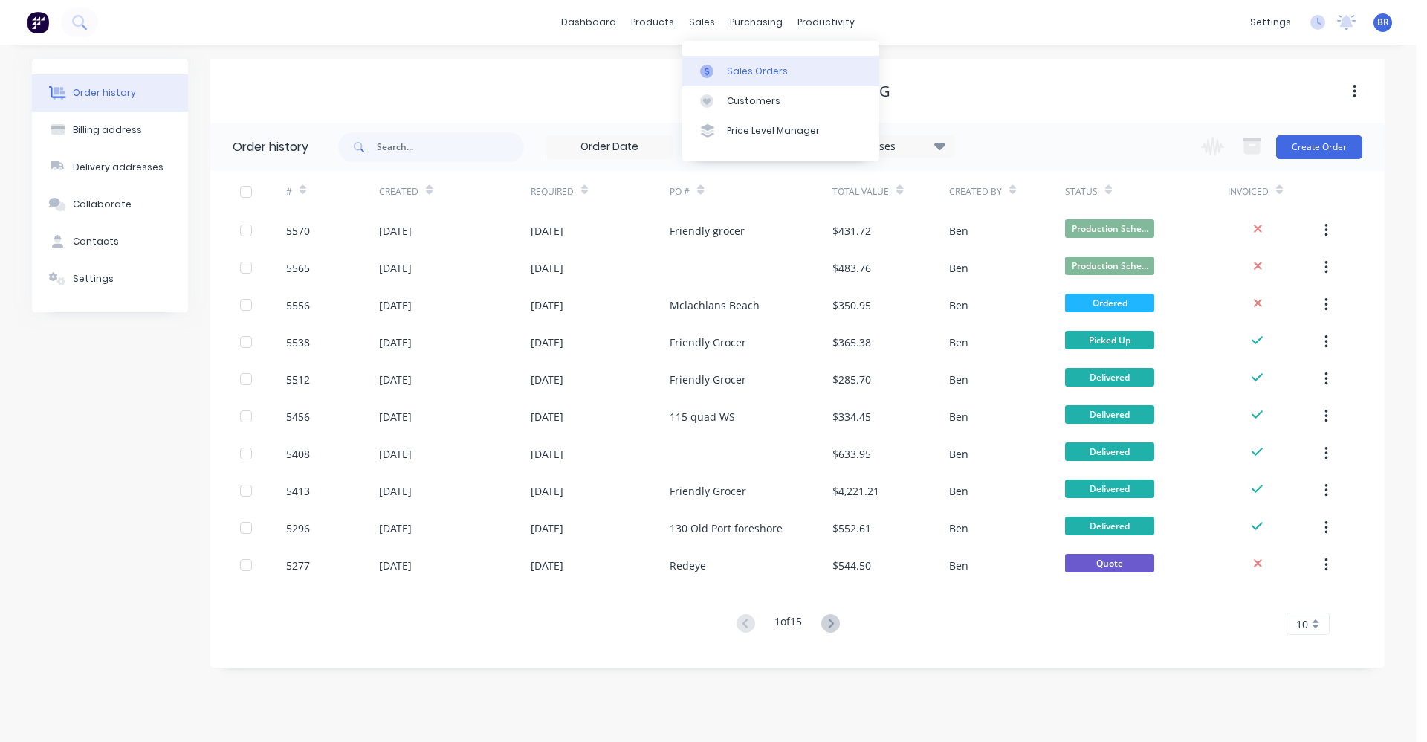
click at [737, 74] on div "Sales Orders" at bounding box center [757, 71] width 61 height 13
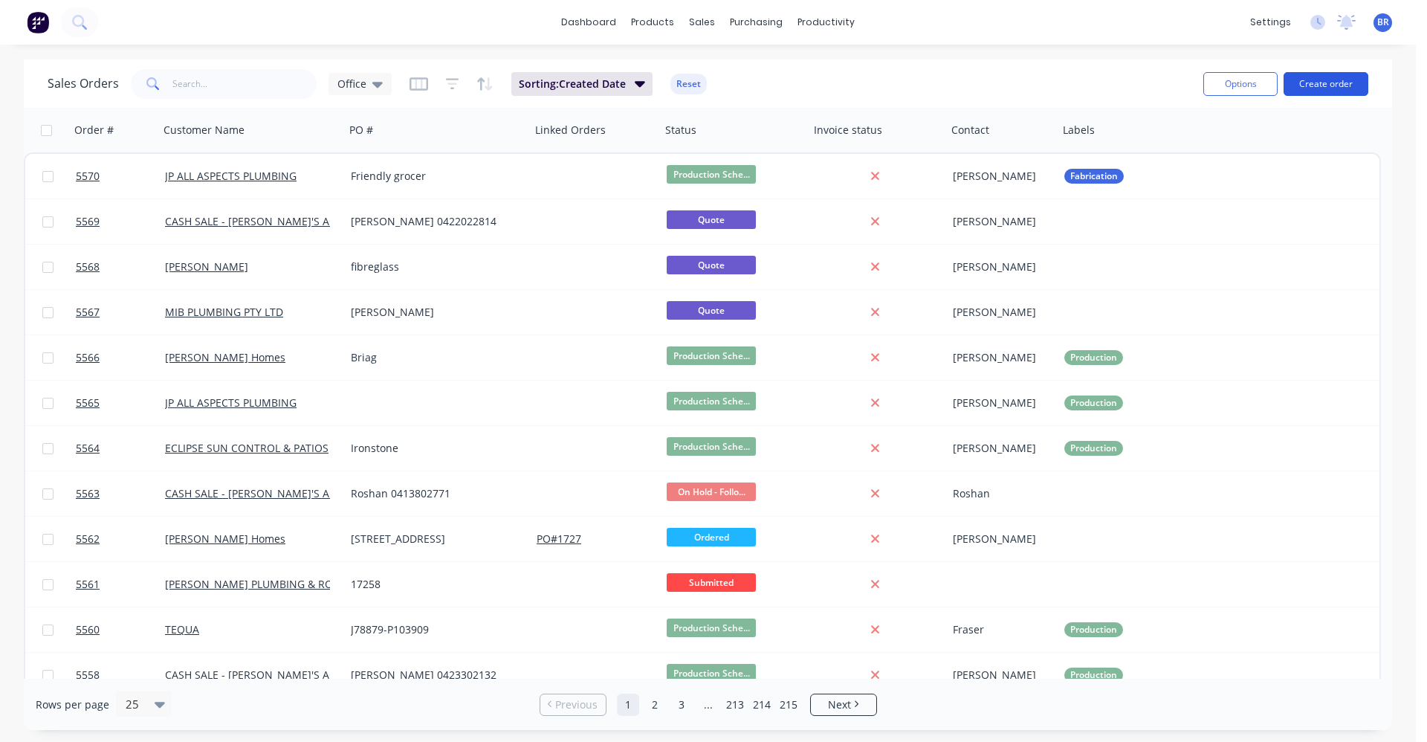
click at [1324, 86] on button "Create order" at bounding box center [1326, 84] width 85 height 24
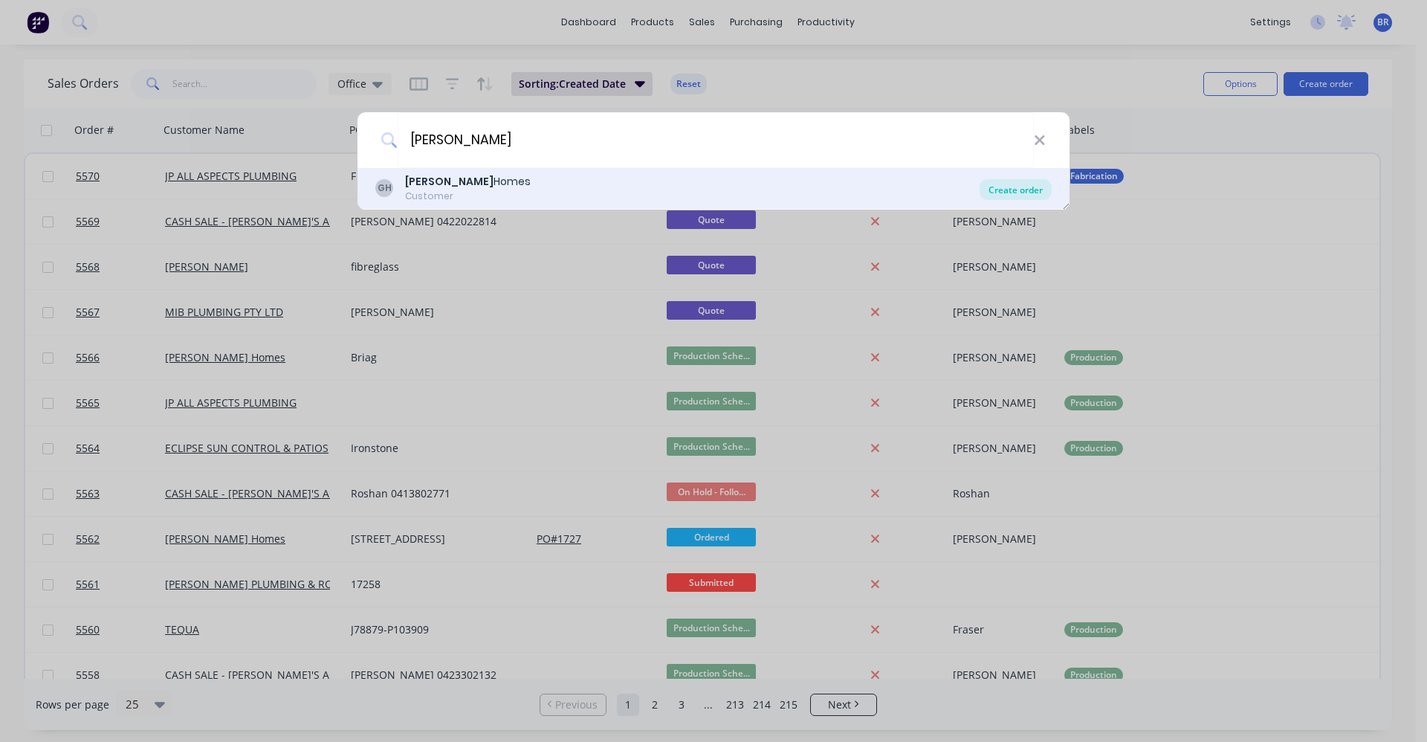
click at [1035, 184] on div "Create order" at bounding box center [1016, 189] width 72 height 21
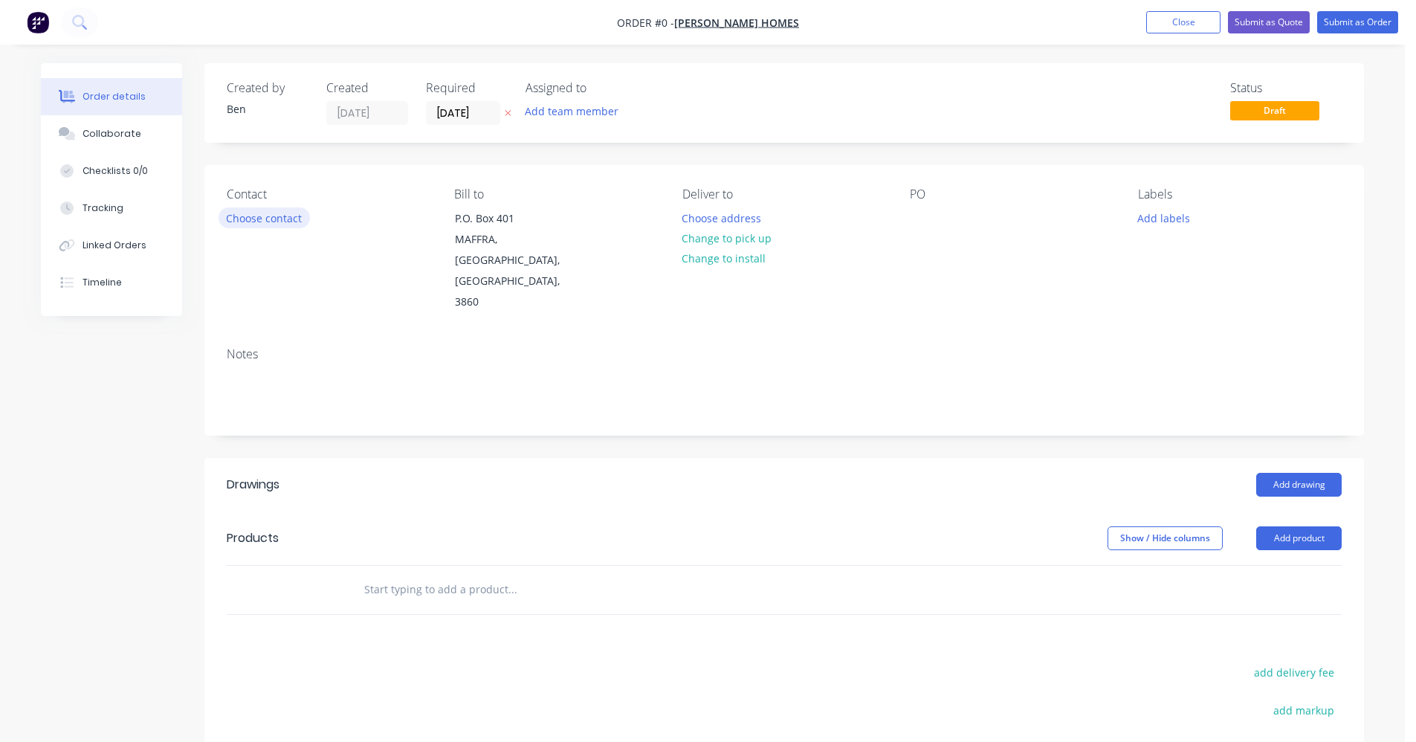
click at [242, 213] on button "Choose contact" at bounding box center [264, 217] width 91 height 20
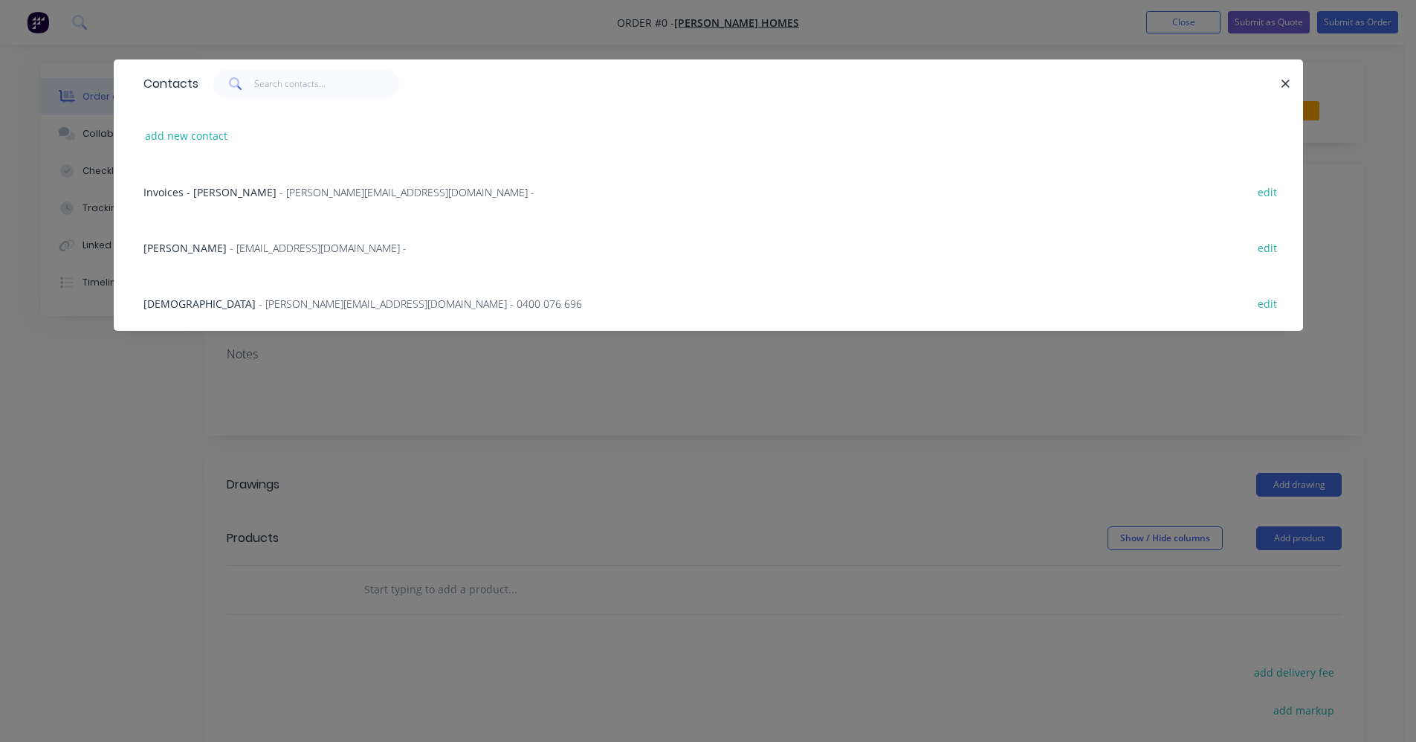
click at [248, 251] on span "- [EMAIL_ADDRESS][DOMAIN_NAME] -" at bounding box center [318, 248] width 177 height 14
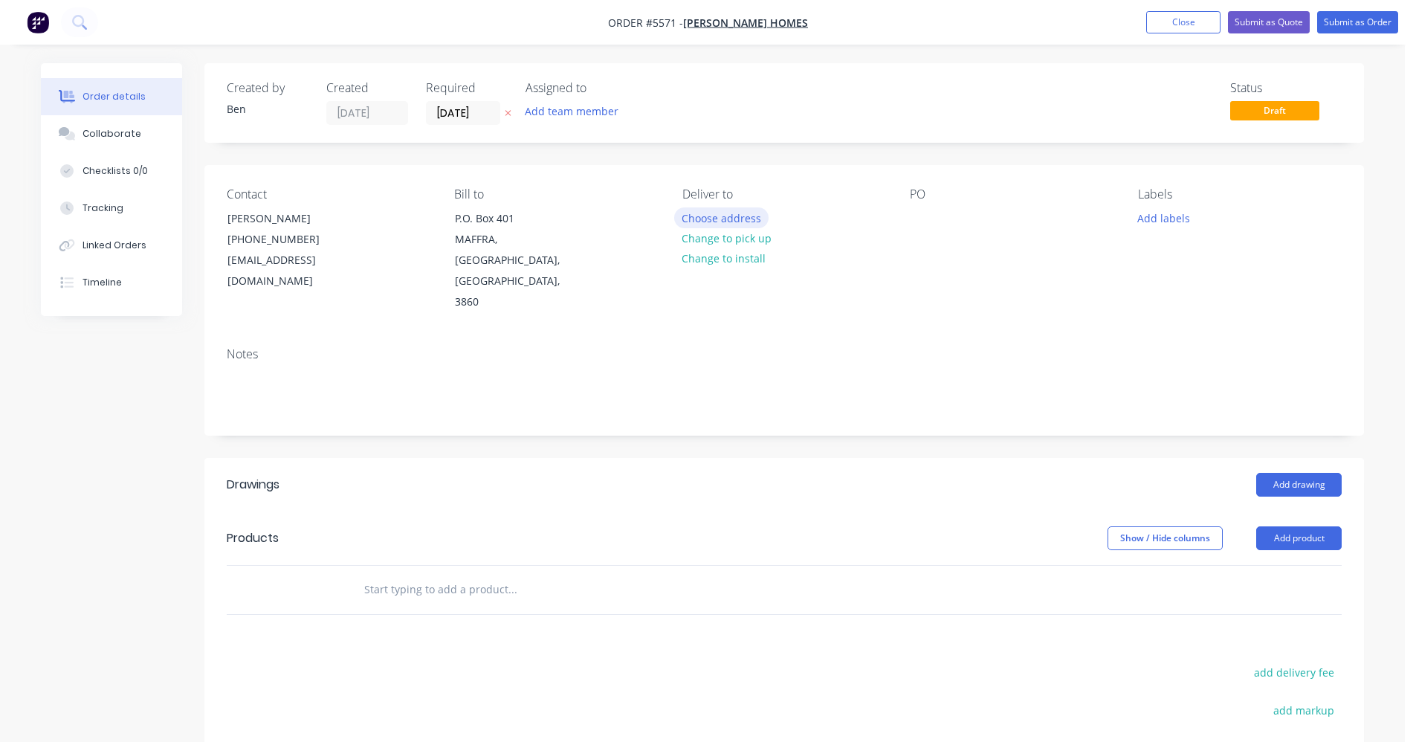
drag, startPoint x: 712, startPoint y: 236, endPoint x: 710, endPoint y: 216, distance: 20.9
click at [710, 216] on div "Choose address Change to pick up Change to install" at bounding box center [727, 237] width 106 height 61
click at [710, 216] on button "Choose address" at bounding box center [721, 217] width 95 height 20
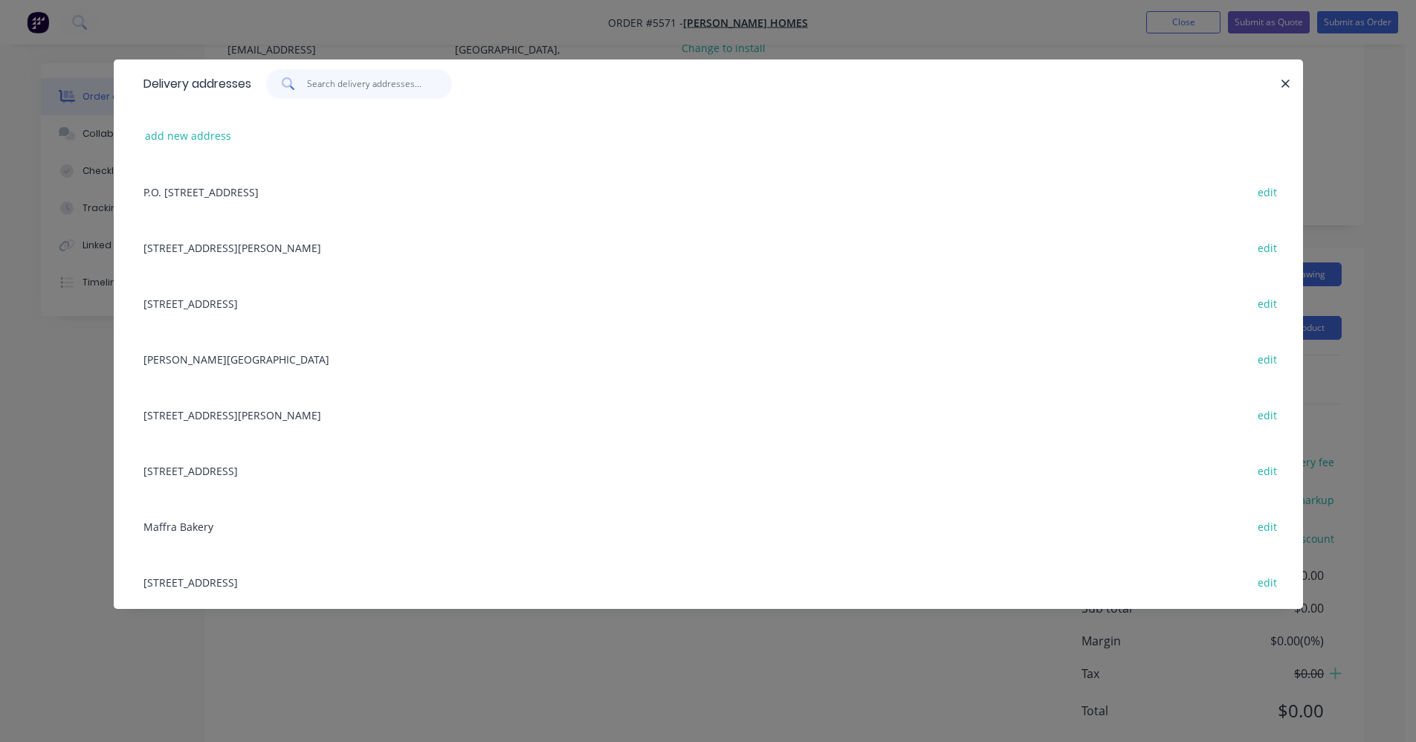
click at [332, 84] on input "text" at bounding box center [379, 84] width 145 height 30
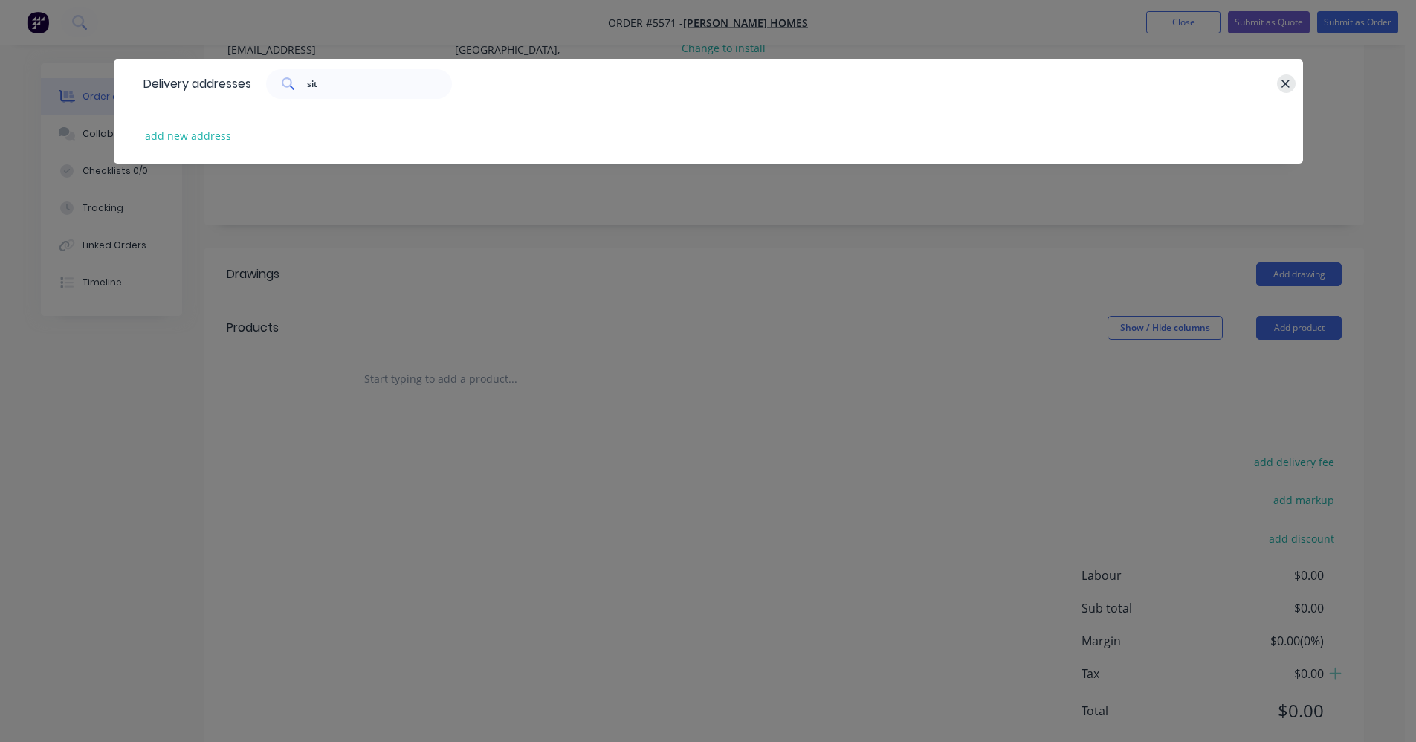
click at [1290, 86] on icon "button" at bounding box center [1286, 83] width 10 height 13
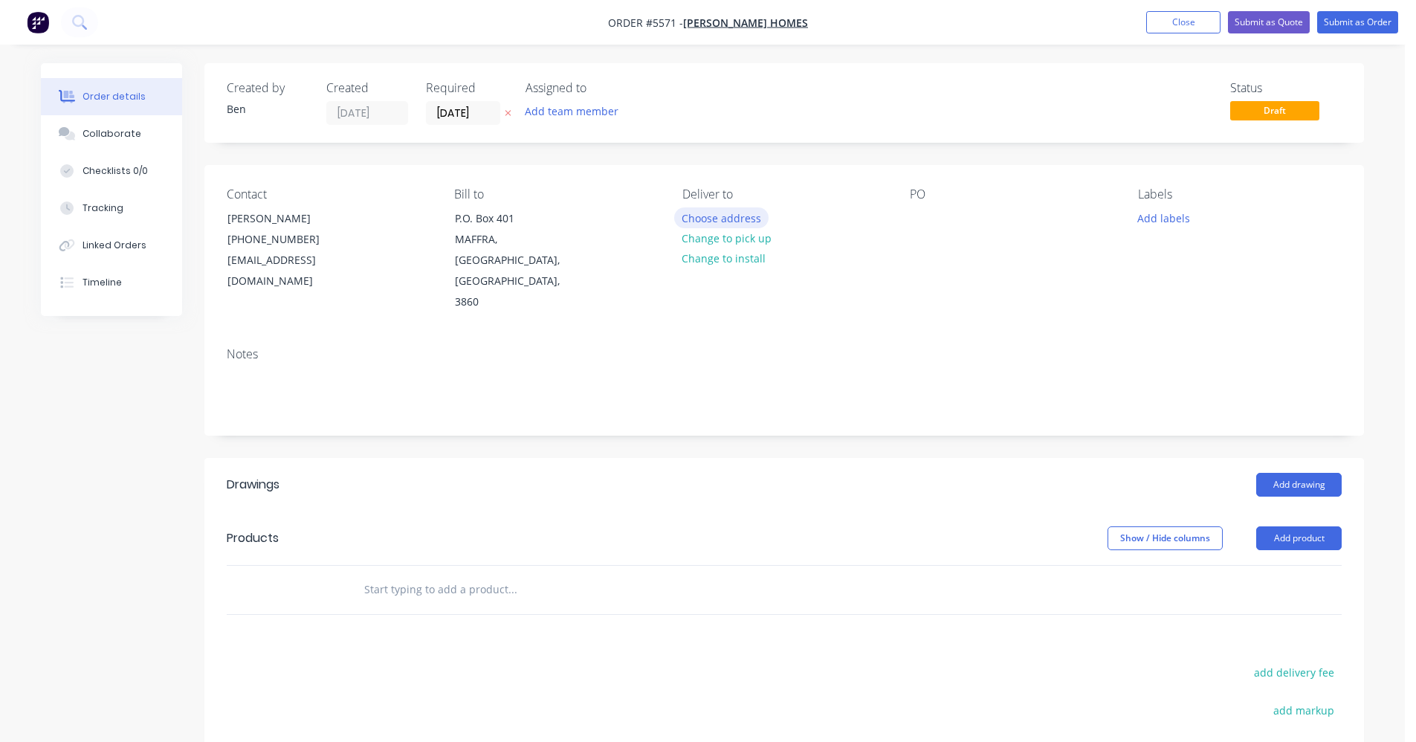
click at [726, 220] on button "Choose address" at bounding box center [721, 217] width 95 height 20
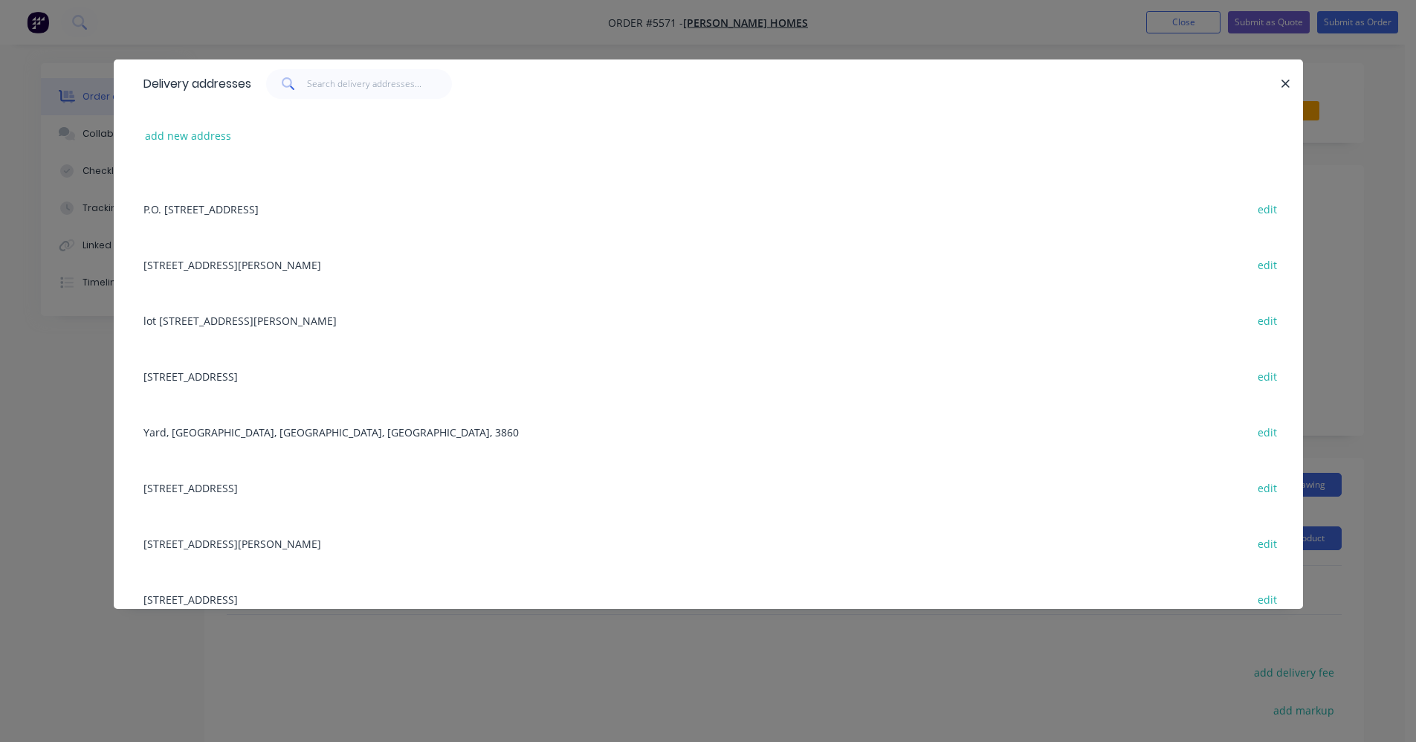
scroll to position [1041, 0]
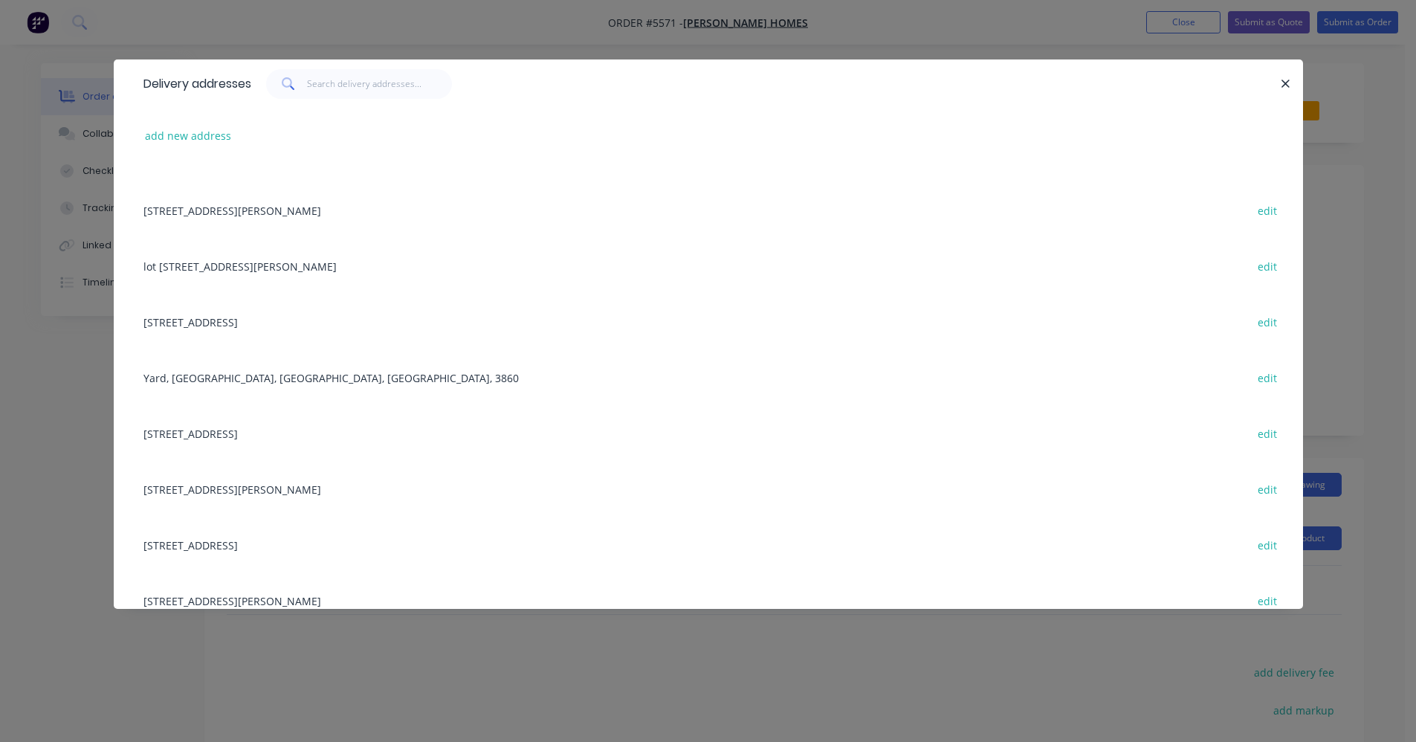
click at [242, 371] on div "Yard, MAFFRA, Victoria, Australia, 3860 edit" at bounding box center [708, 377] width 1145 height 56
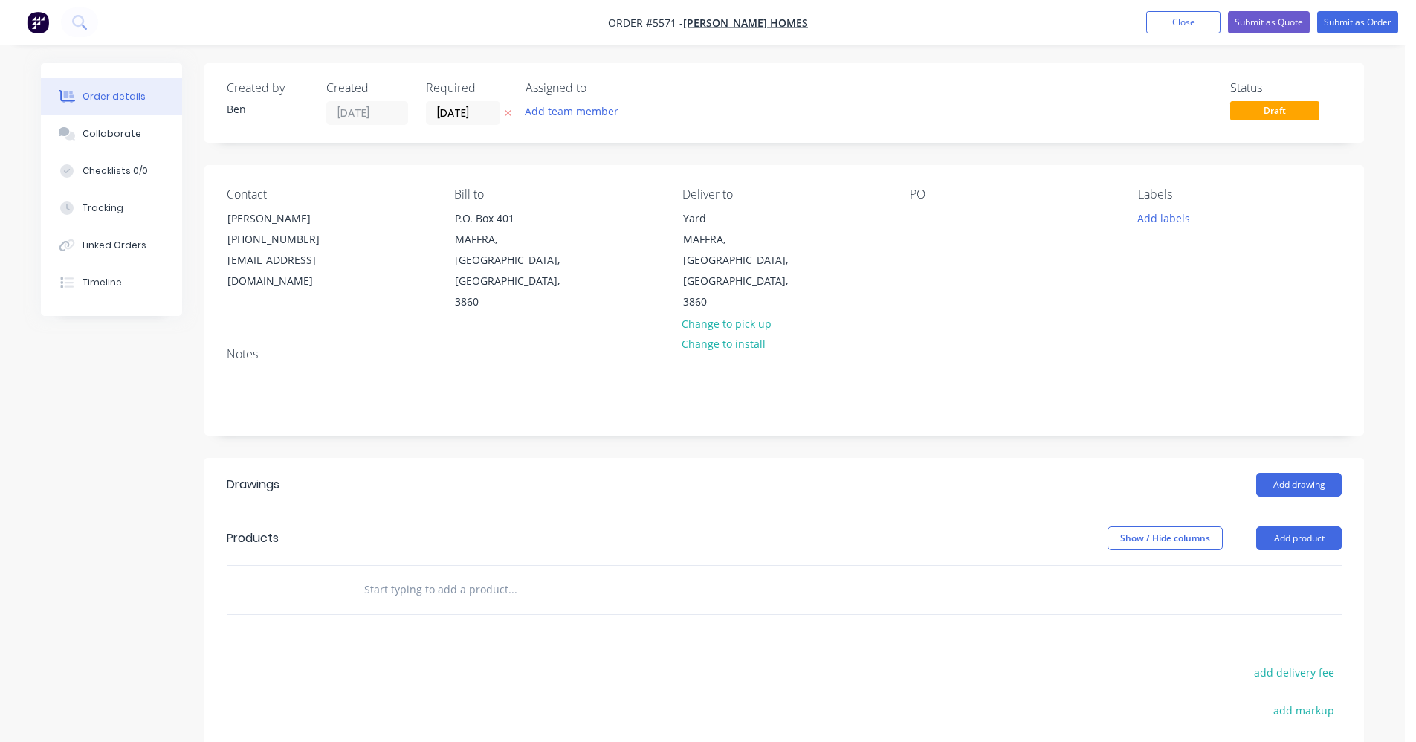
click at [445, 575] on input "text" at bounding box center [512, 590] width 297 height 30
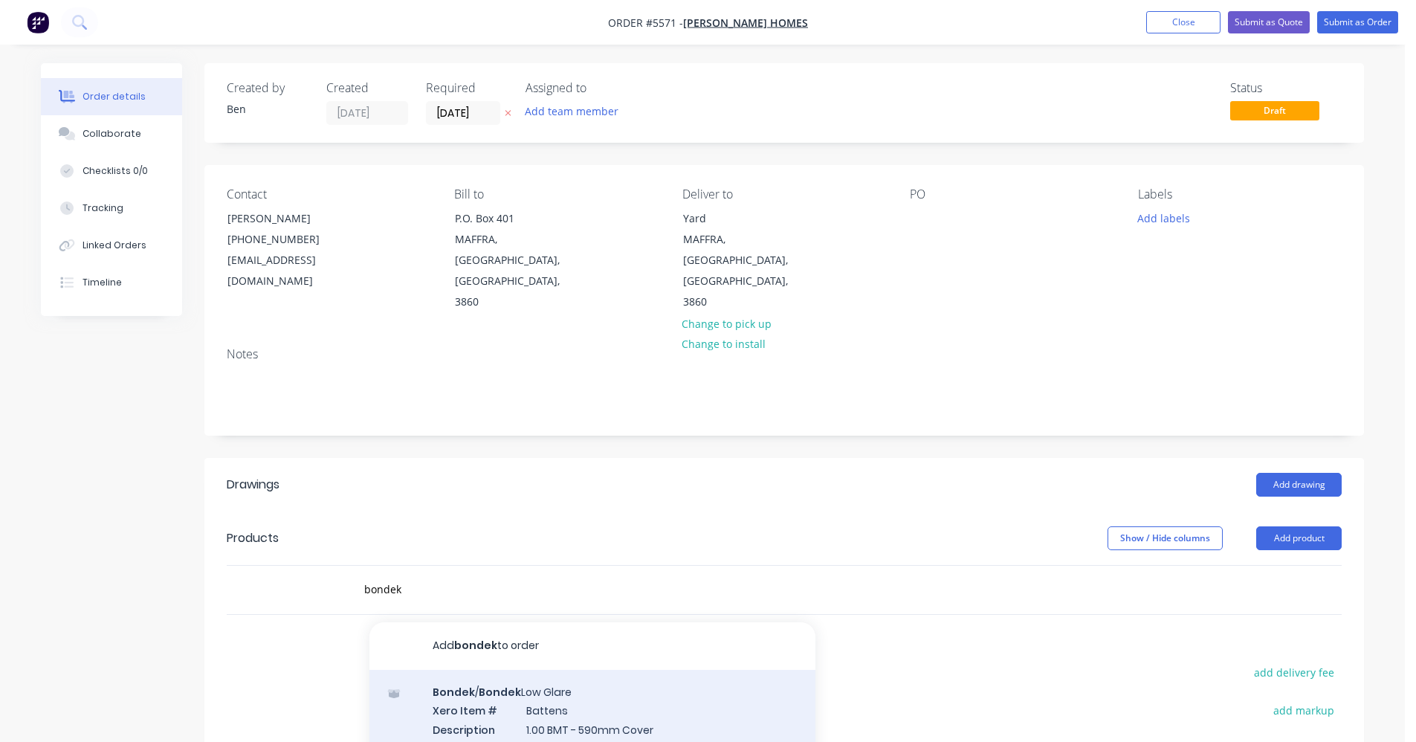
click at [549, 670] on div "Bondek / Bondek Low Glare Xero Item # Battens Description 1.00 BMT - 590mm Cove…" at bounding box center [592, 720] width 446 height 100
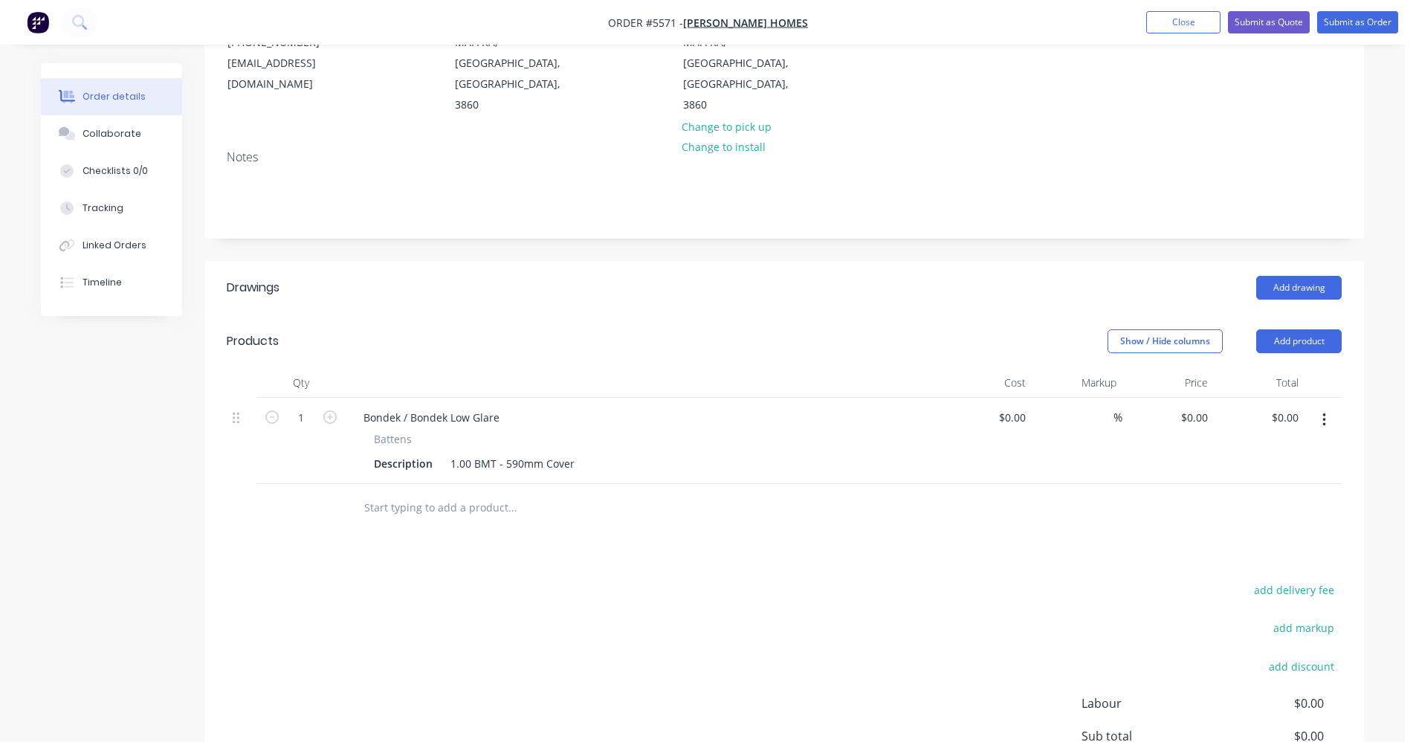
scroll to position [223, 0]
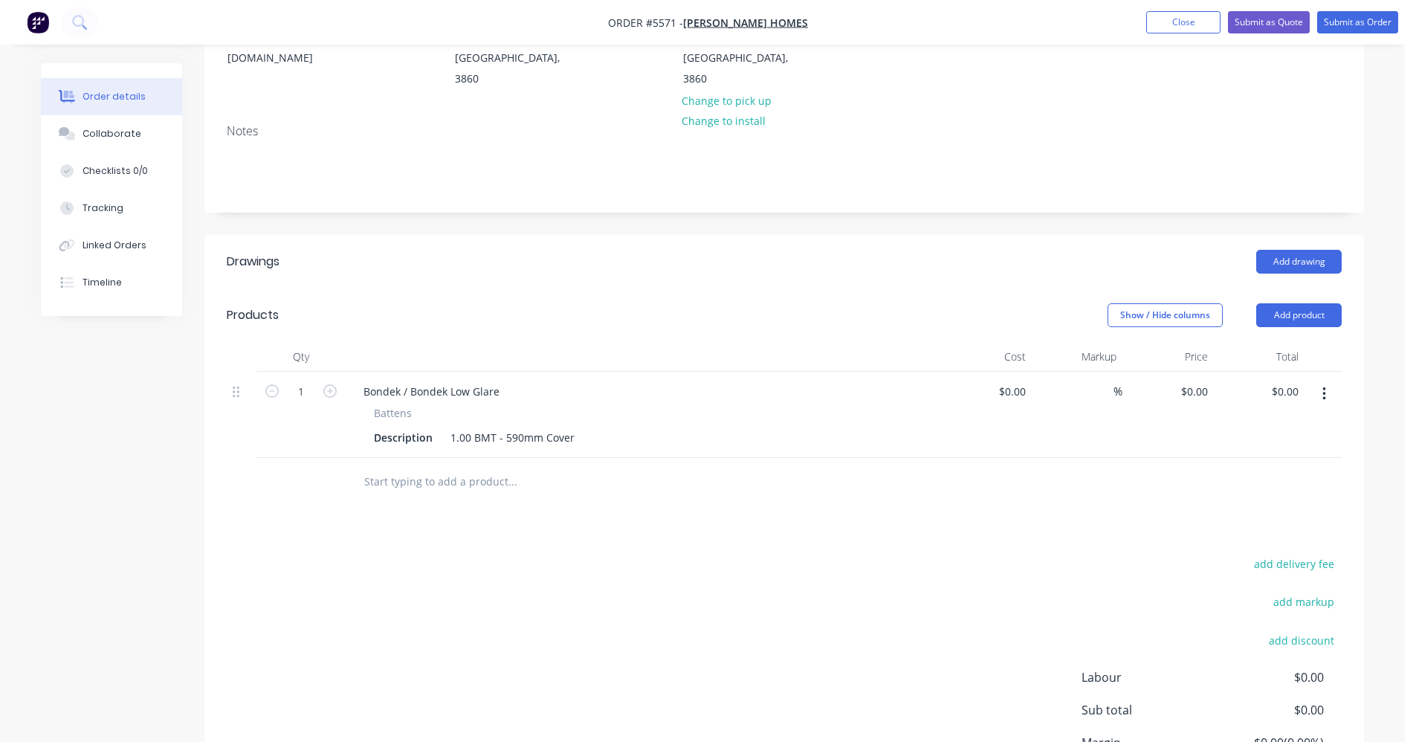
click at [1327, 381] on button "button" at bounding box center [1324, 394] width 35 height 27
click at [1259, 511] on div "Delete" at bounding box center [1271, 522] width 114 height 22
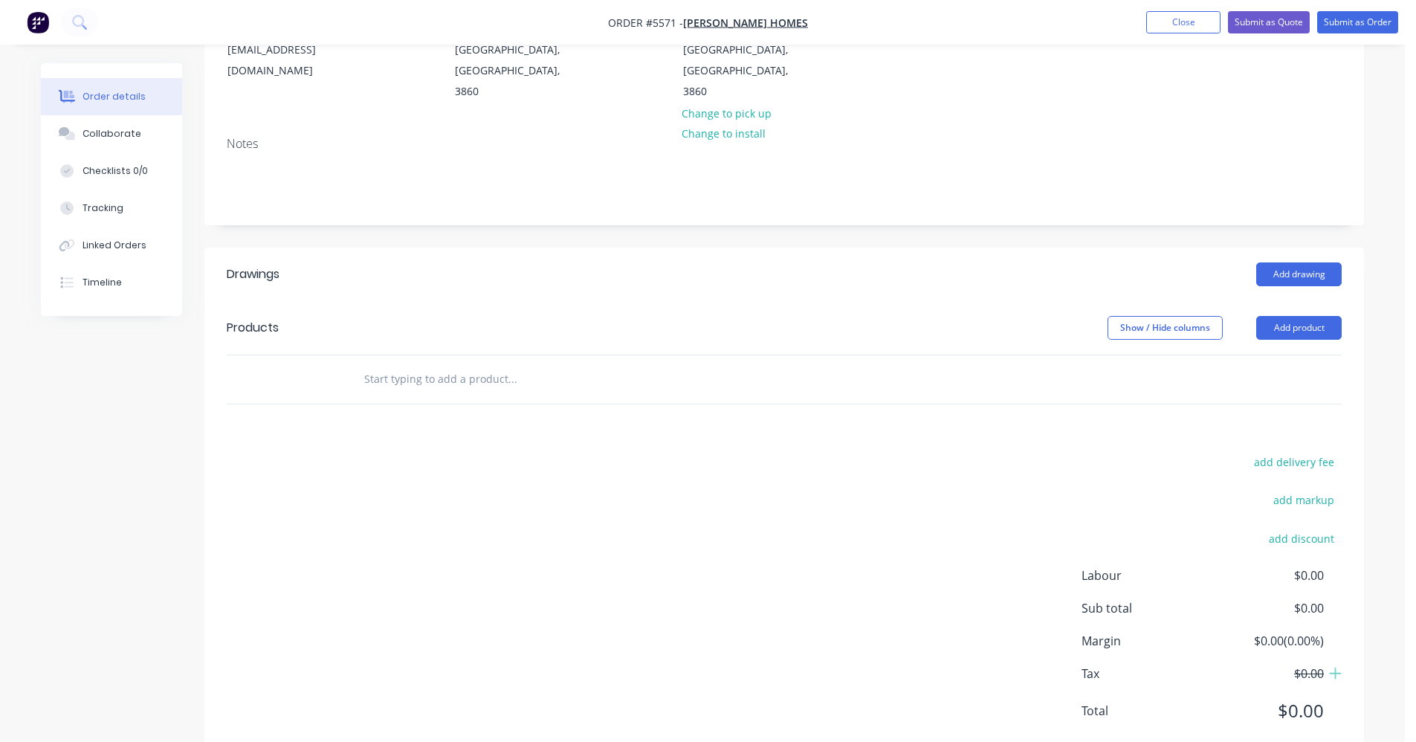
click at [373, 364] on input "text" at bounding box center [512, 379] width 297 height 30
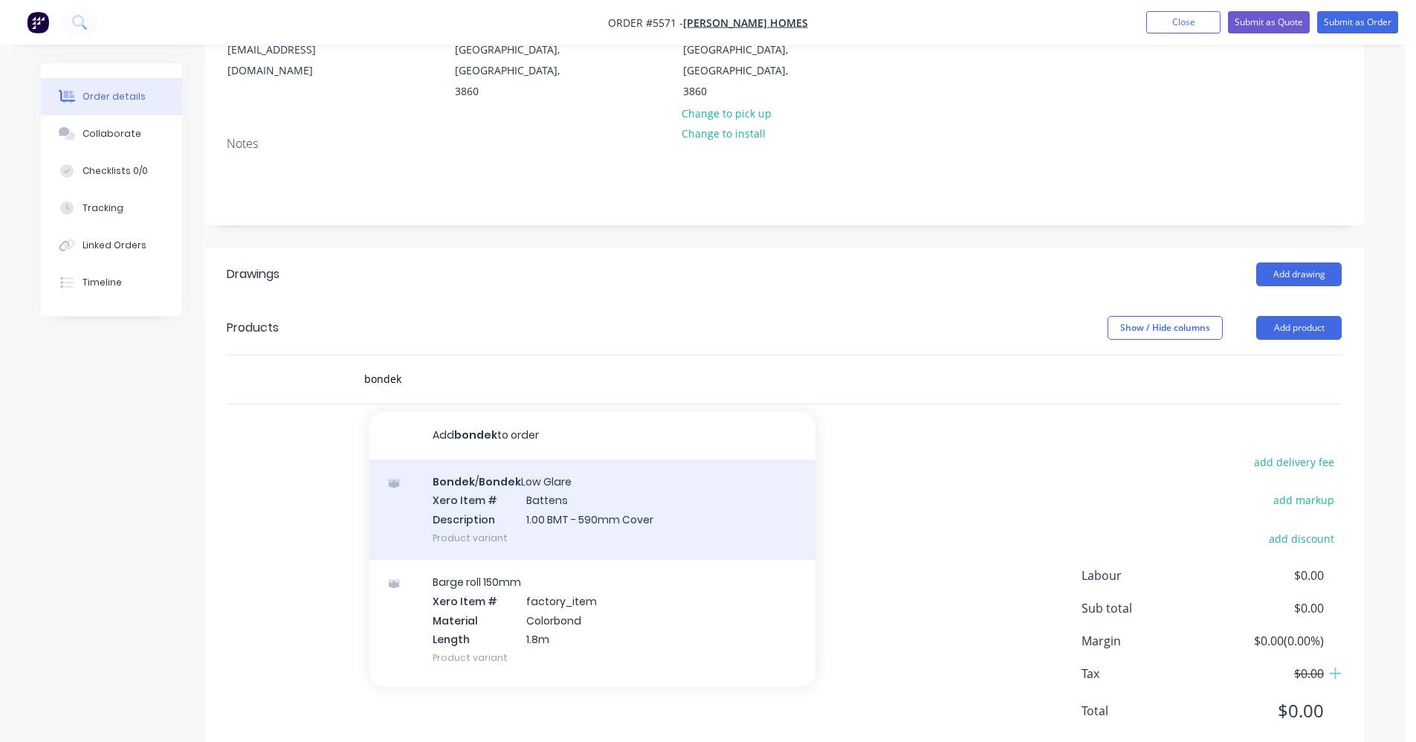
click at [563, 478] on div "Bondek / Bondek Low Glare Xero Item # Battens Description 1.00 BMT - 590mm Cove…" at bounding box center [592, 509] width 446 height 100
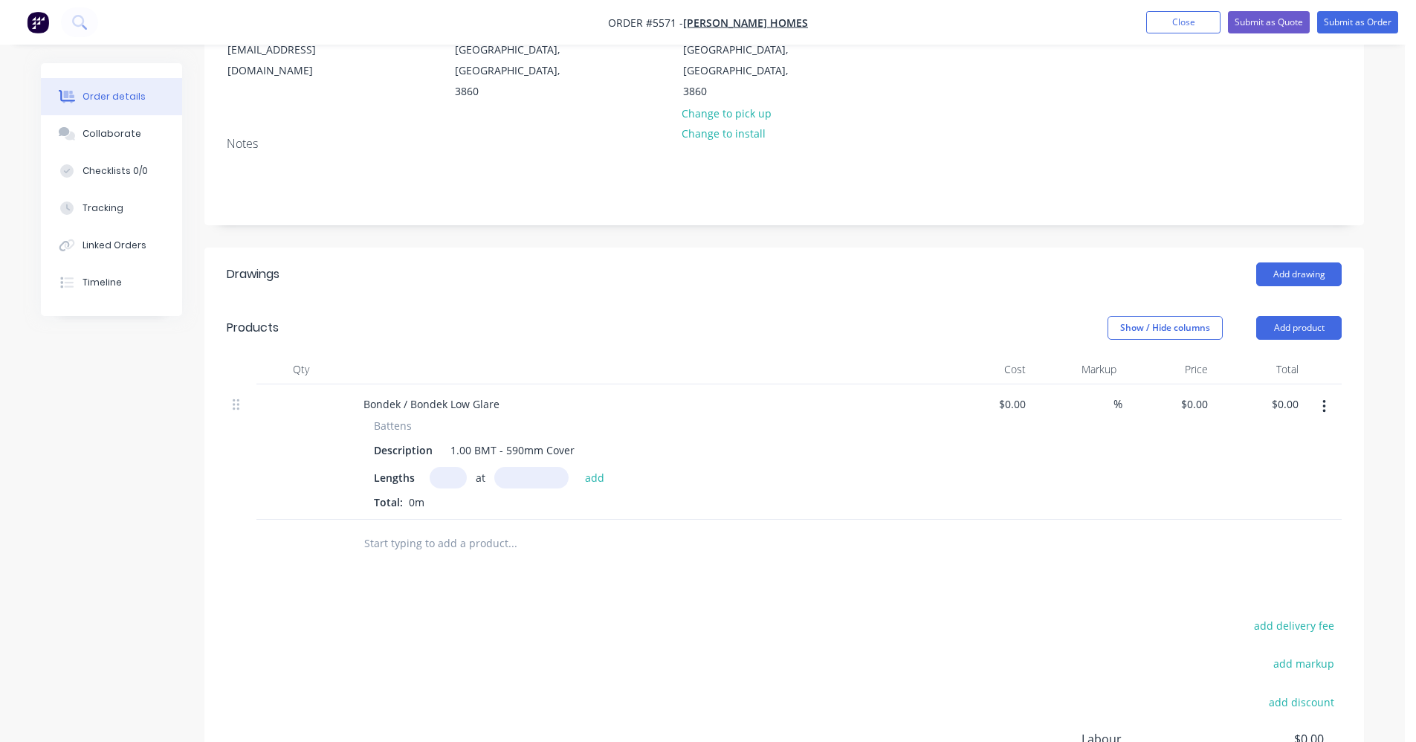
click at [445, 467] on input "text" at bounding box center [448, 478] width 37 height 22
click at [442, 467] on input "text" at bounding box center [448, 478] width 37 height 22
click at [578, 467] on button "add" at bounding box center [595, 477] width 35 height 20
click at [1207, 393] on input "0" at bounding box center [1197, 404] width 34 height 22
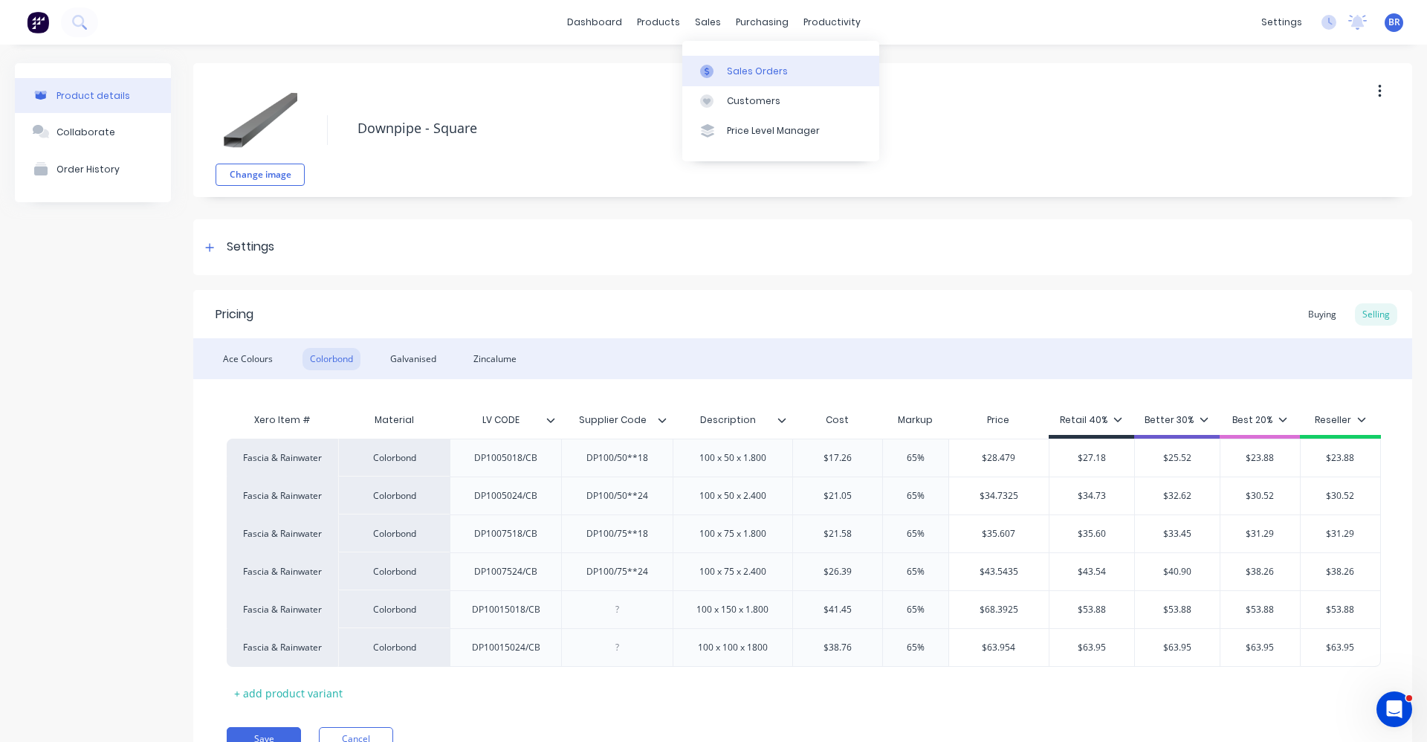
click at [747, 70] on div "Sales Orders" at bounding box center [757, 71] width 61 height 13
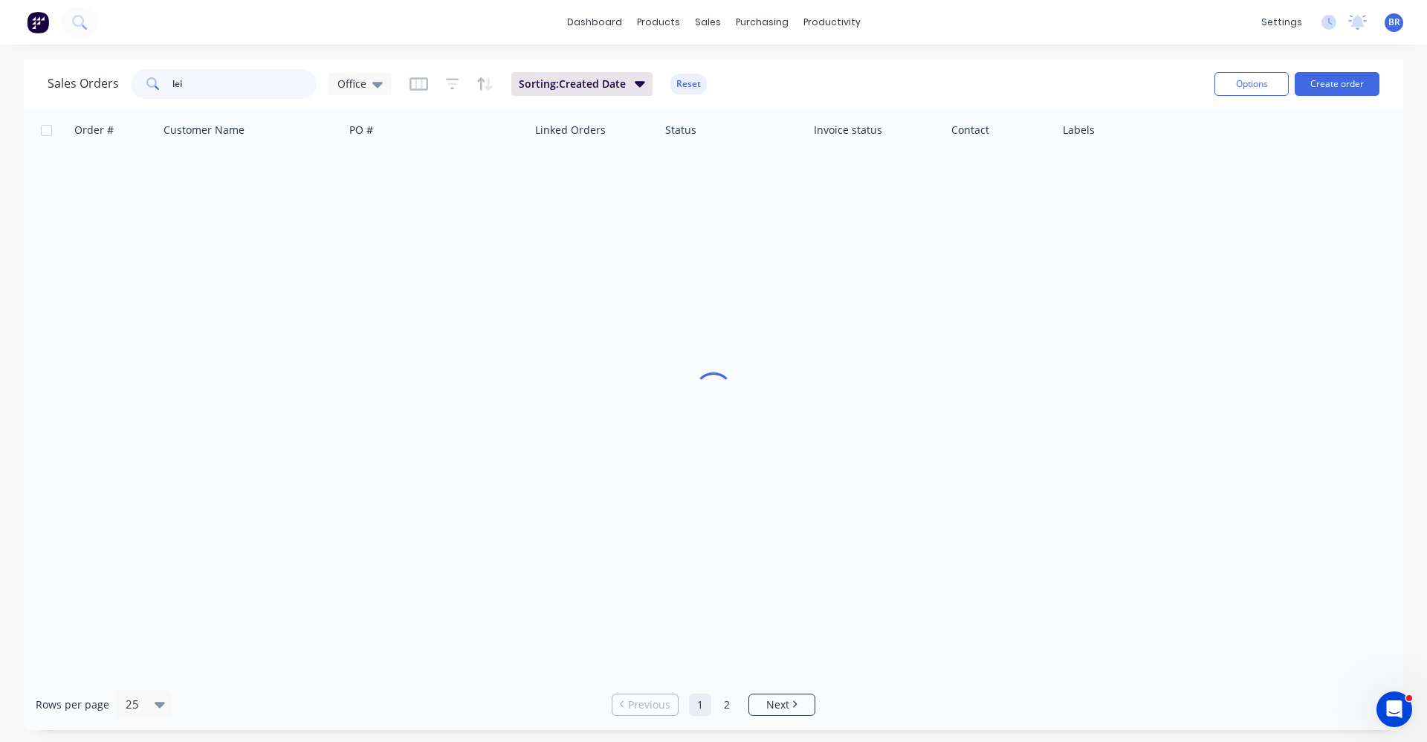
drag, startPoint x: 216, startPoint y: 83, endPoint x: 39, endPoint y: 64, distance: 177.9
click at [39, 64] on div "Sales Orders lei Office Sorting: Created Date Reset Options Create order" at bounding box center [714, 83] width 1380 height 48
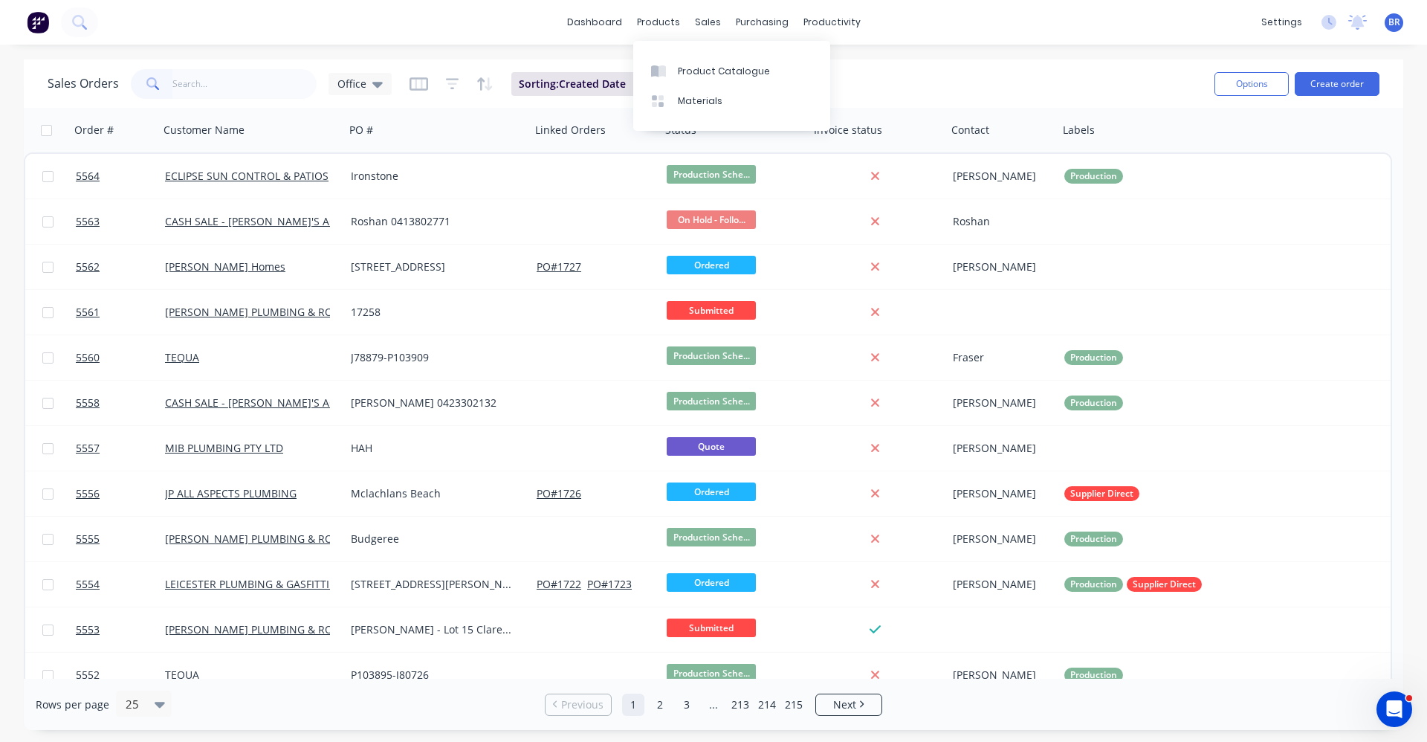
click at [683, 52] on div "Product Catalogue Materials" at bounding box center [731, 86] width 197 height 90
click at [681, 60] on link "Product Catalogue" at bounding box center [731, 71] width 197 height 30
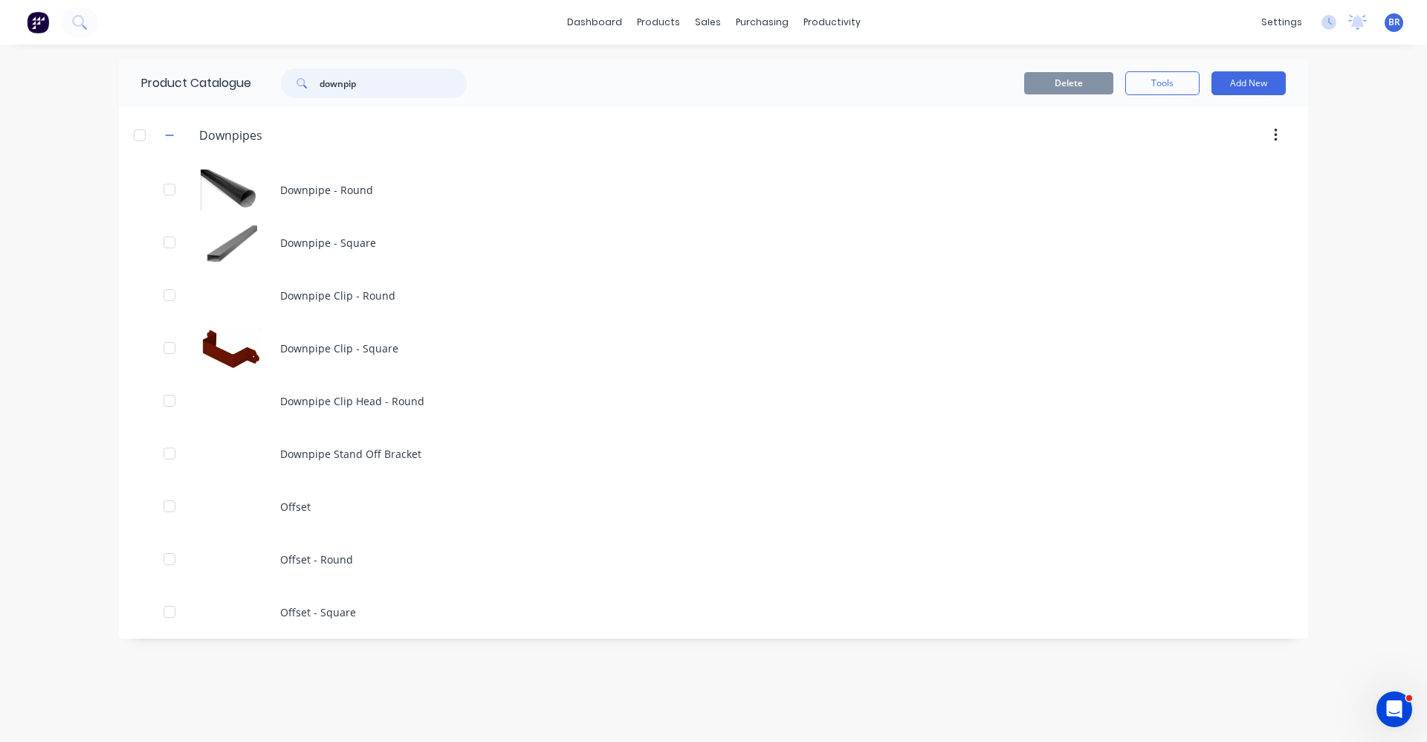
drag, startPoint x: 381, startPoint y: 81, endPoint x: 254, endPoint y: 69, distance: 126.9
click at [241, 67] on div "Product Catalogue downpip" at bounding box center [311, 83] width 385 height 48
